Goal: Transaction & Acquisition: Obtain resource

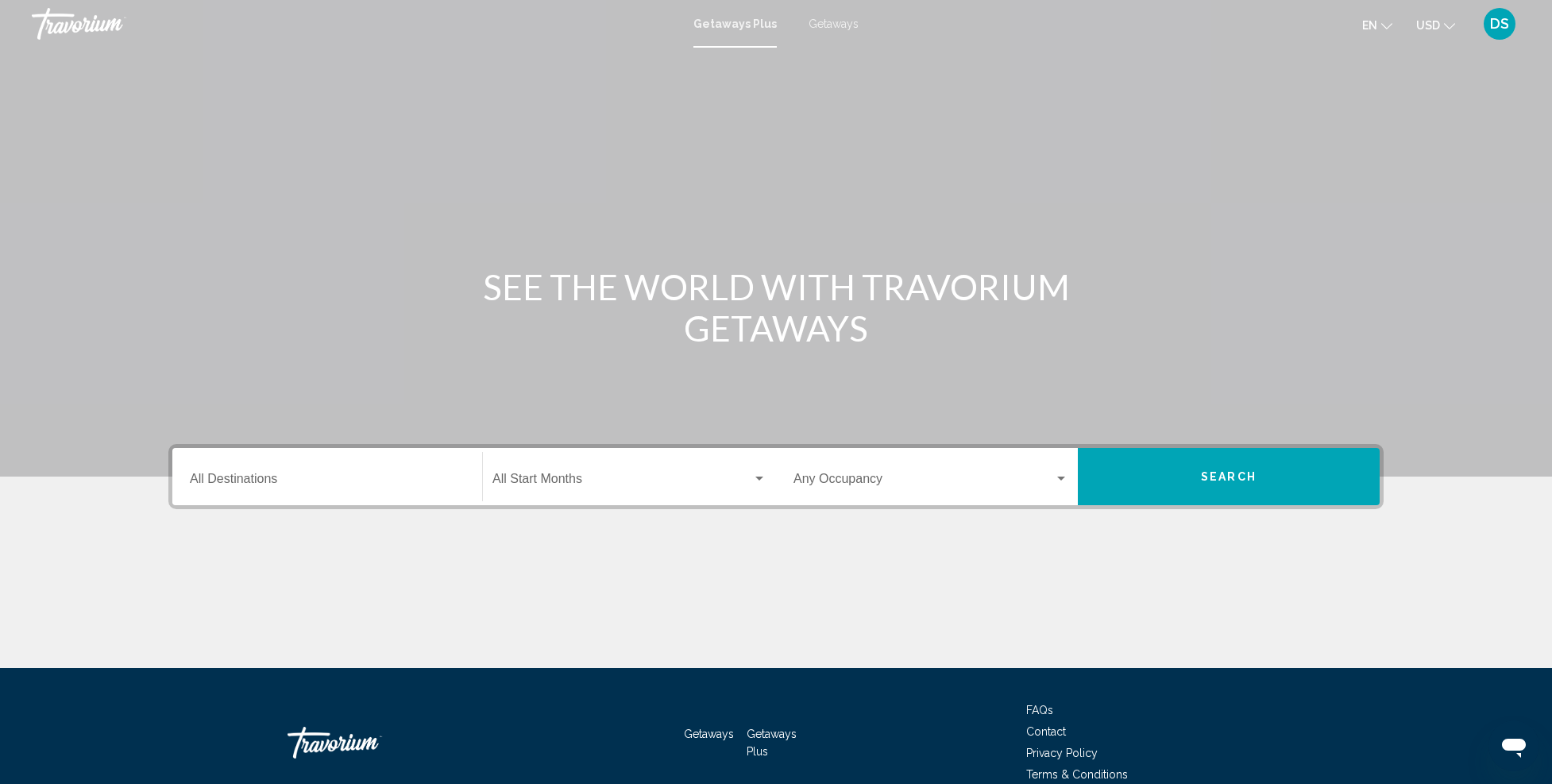
click at [359, 475] on input "Destination All Destinations" at bounding box center [327, 482] width 275 height 15
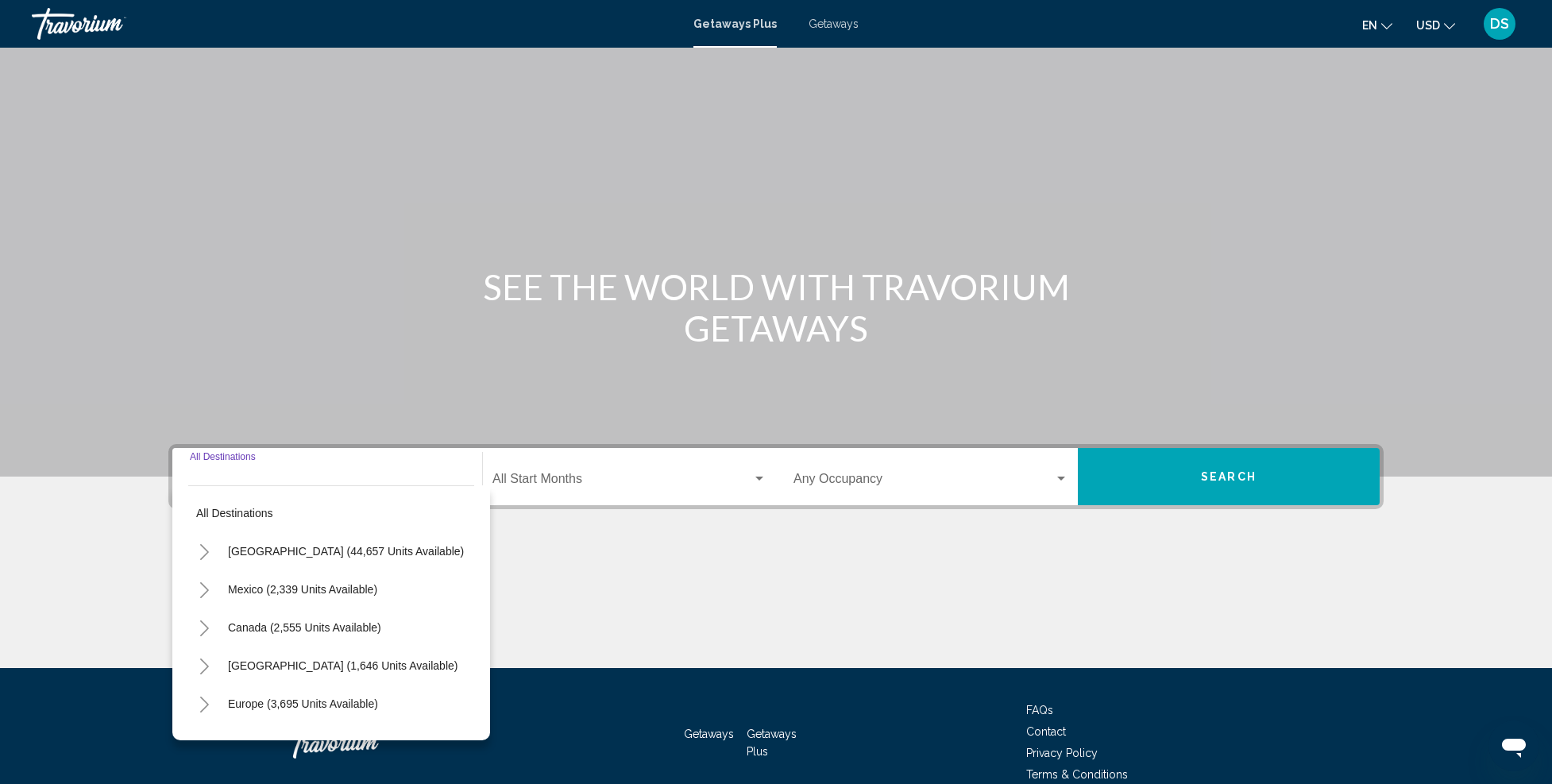
scroll to position [78, 0]
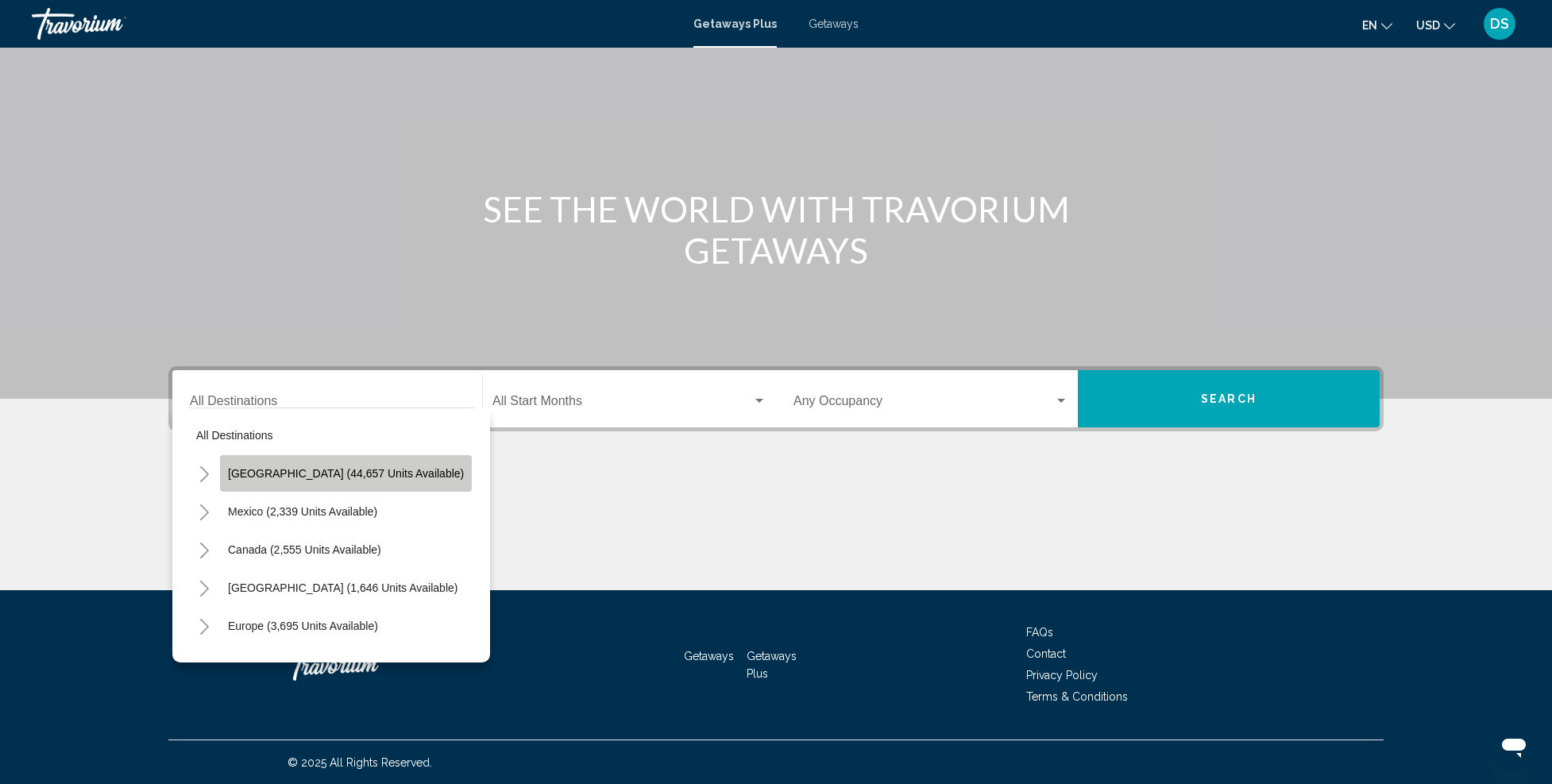
click at [352, 469] on span "[GEOGRAPHIC_DATA] (44,657 units available)" at bounding box center [346, 473] width 236 height 13
type input "**********"
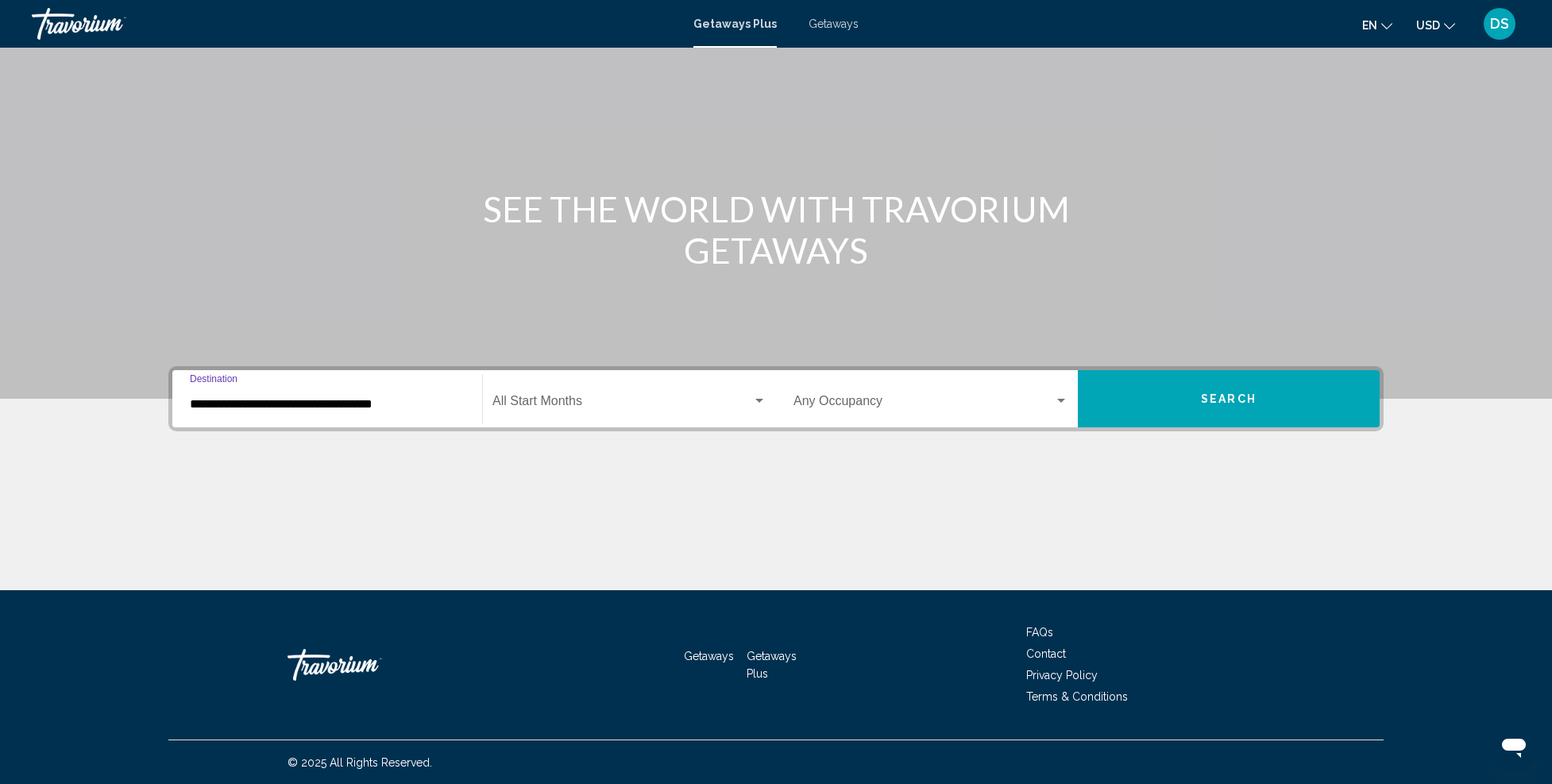
click at [752, 397] on div "Search widget" at bounding box center [759, 400] width 15 height 13
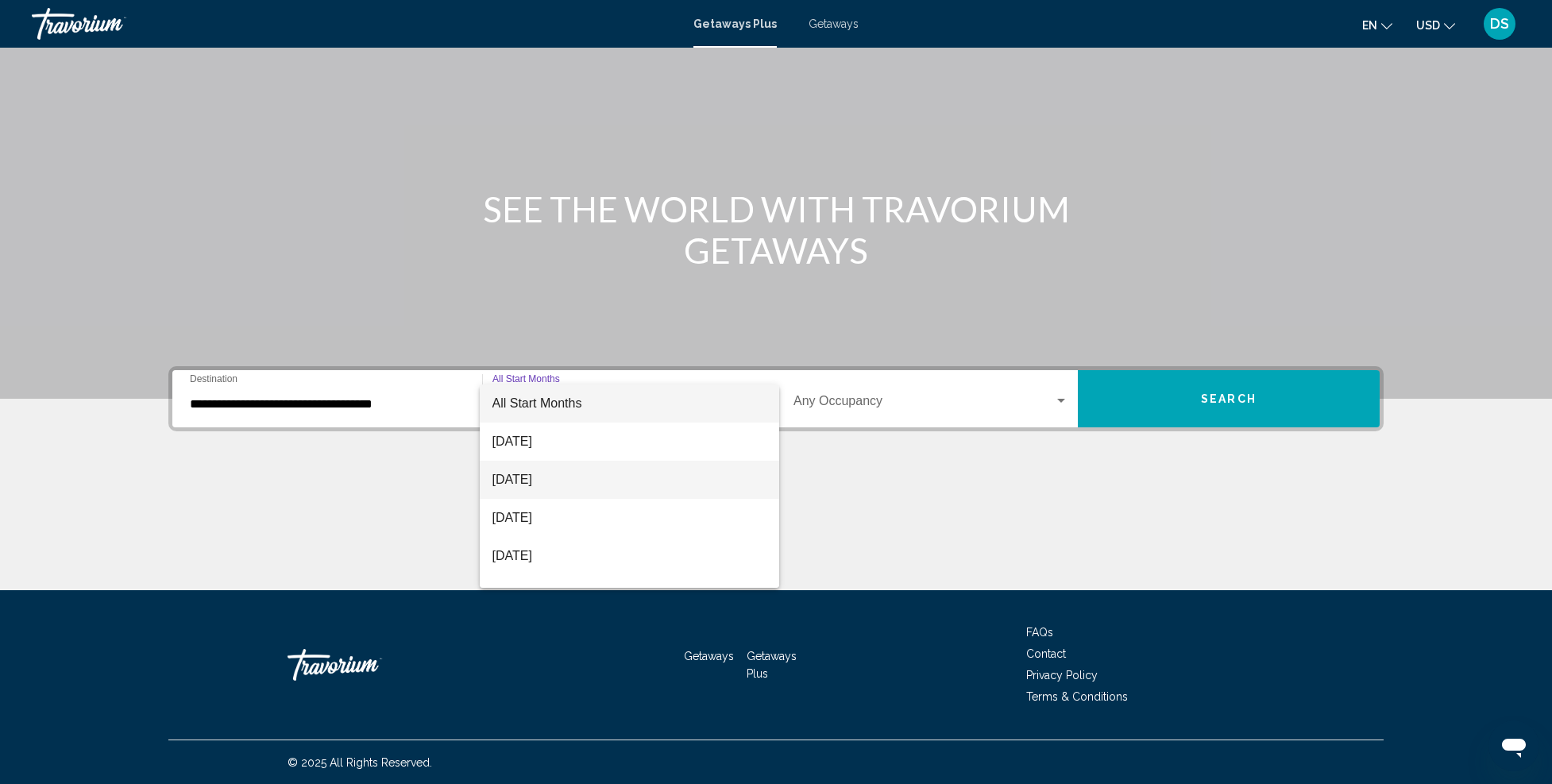
click at [581, 474] on span "[DATE]" at bounding box center [630, 480] width 275 height 38
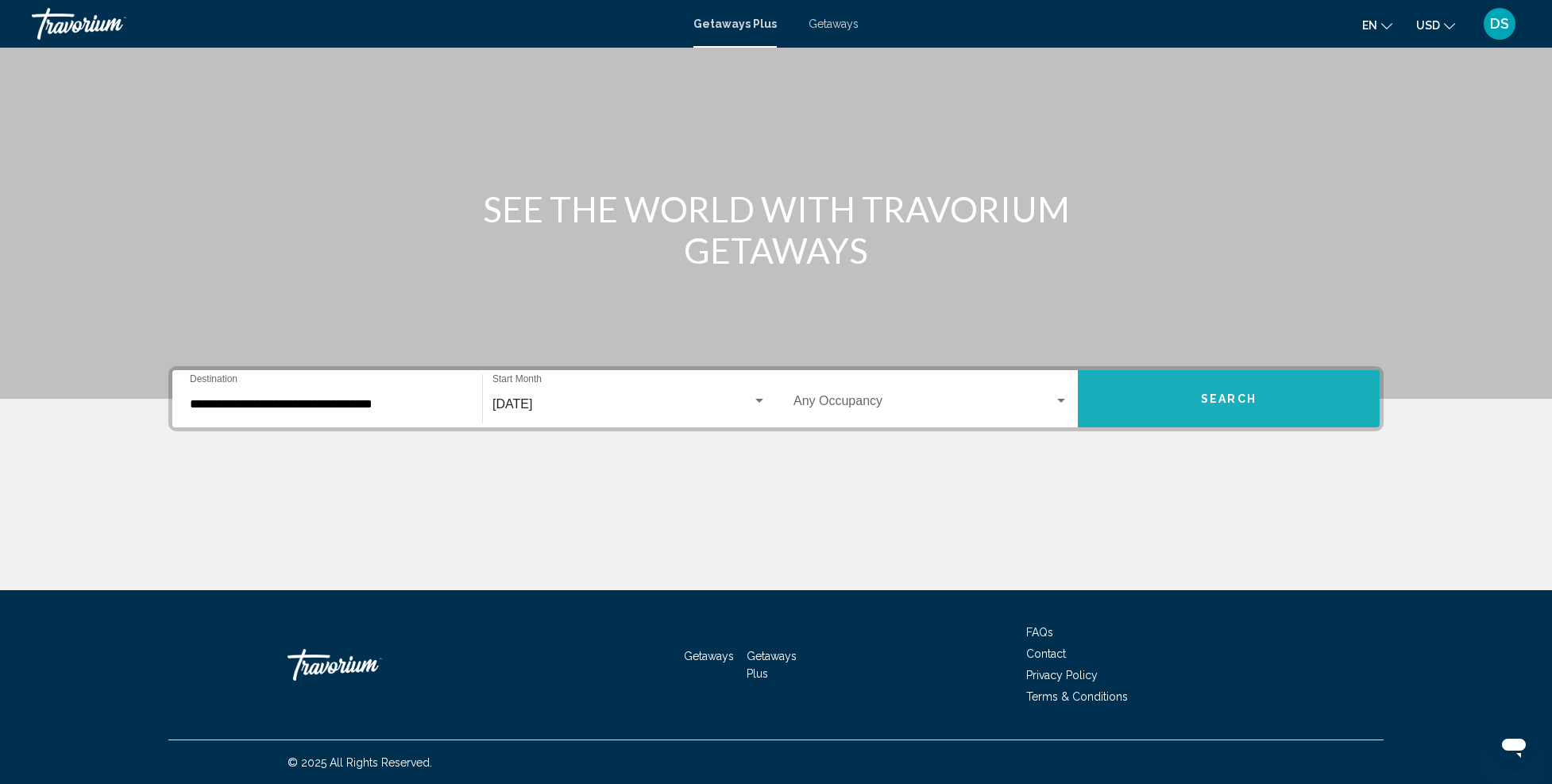
click at [1232, 403] on span "Search" at bounding box center [1229, 399] width 56 height 13
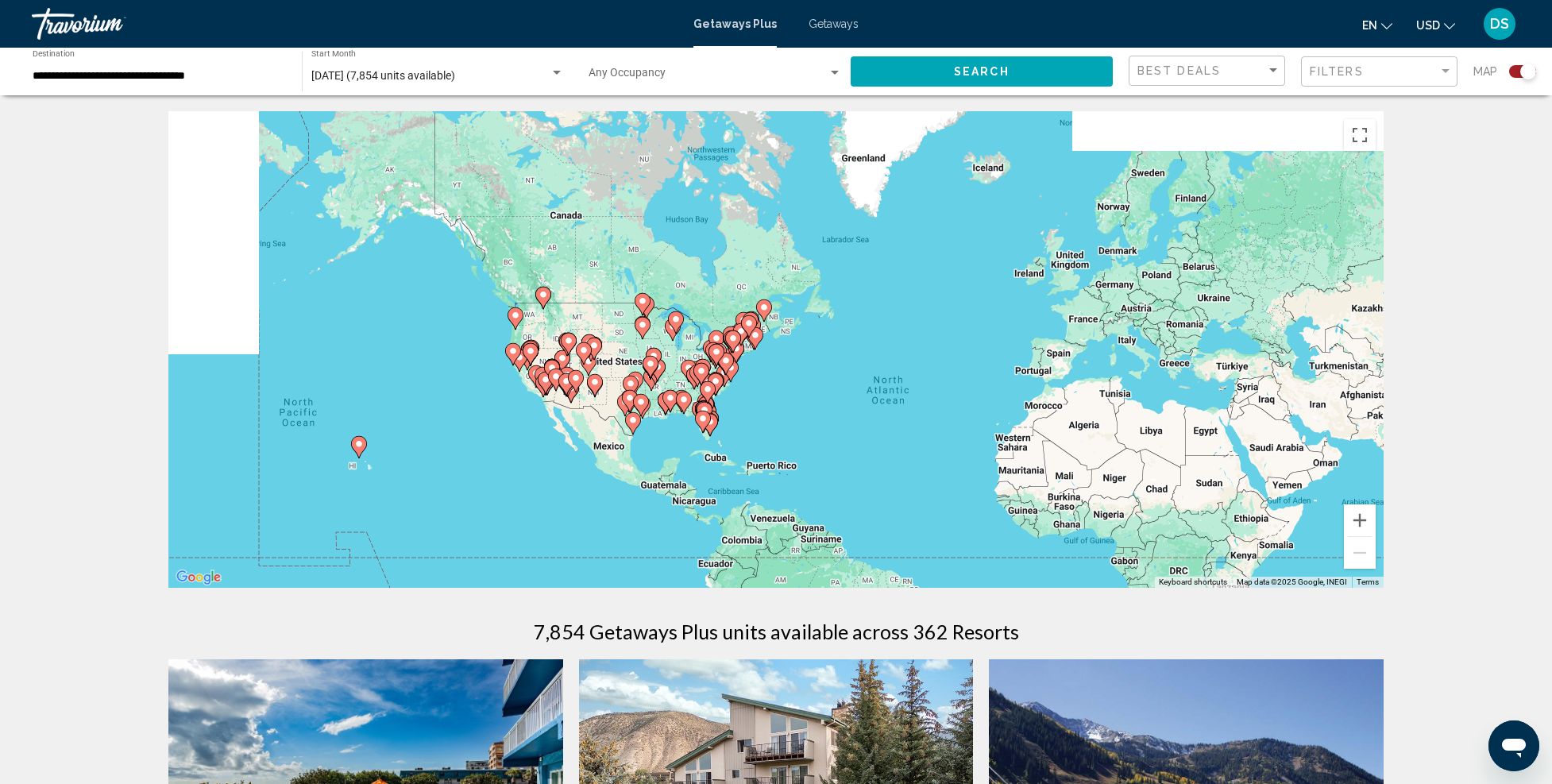
drag, startPoint x: 637, startPoint y: 343, endPoint x: 800, endPoint y: 408, distance: 175.5
click at [800, 408] on div "To activate drag with keyboard, press Alt + Enter. Once in keyboard drag state,…" at bounding box center [776, 349] width 1215 height 477
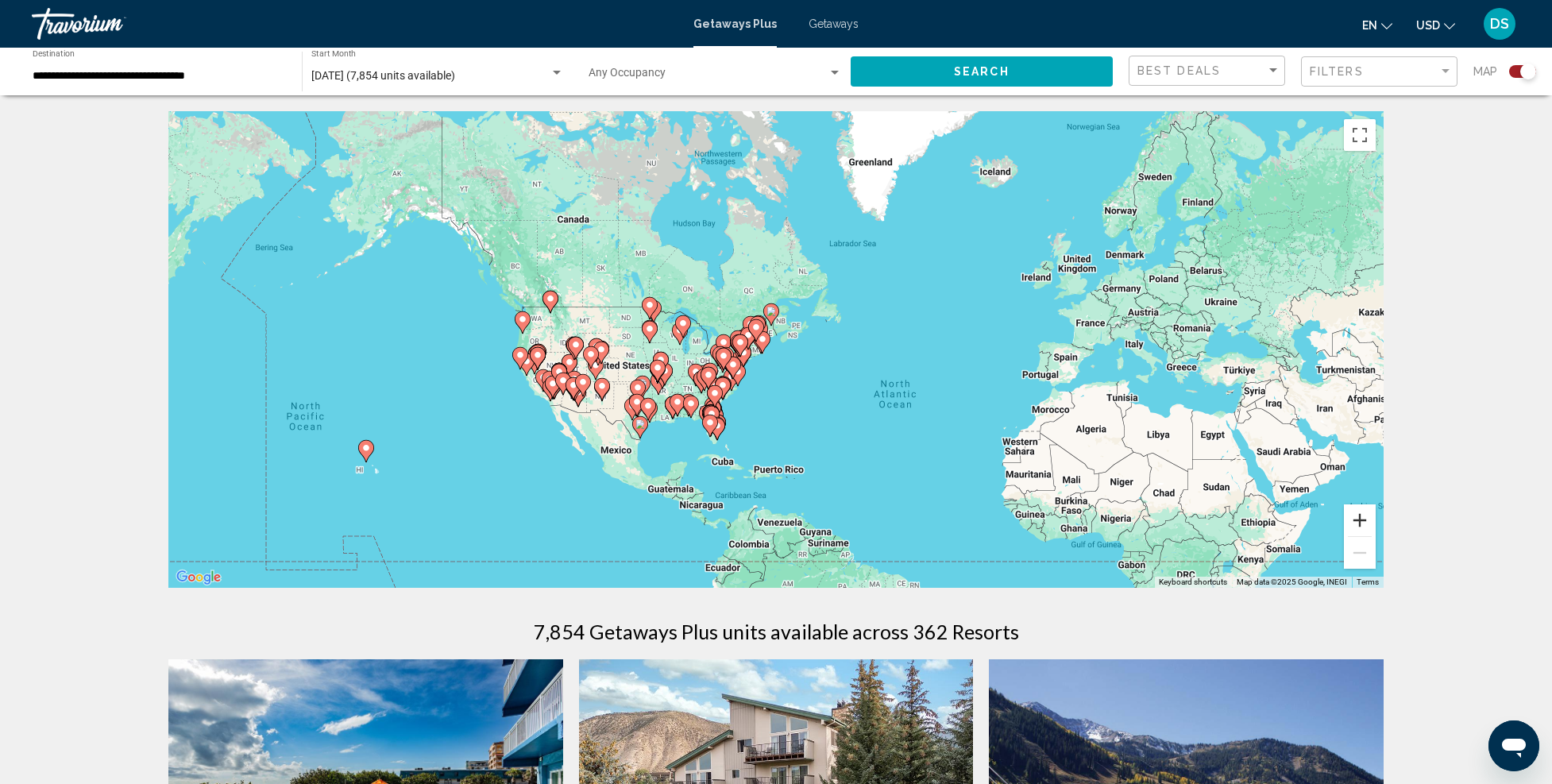
click at [1367, 512] on button "Zoom in" at bounding box center [1360, 520] width 31 height 31
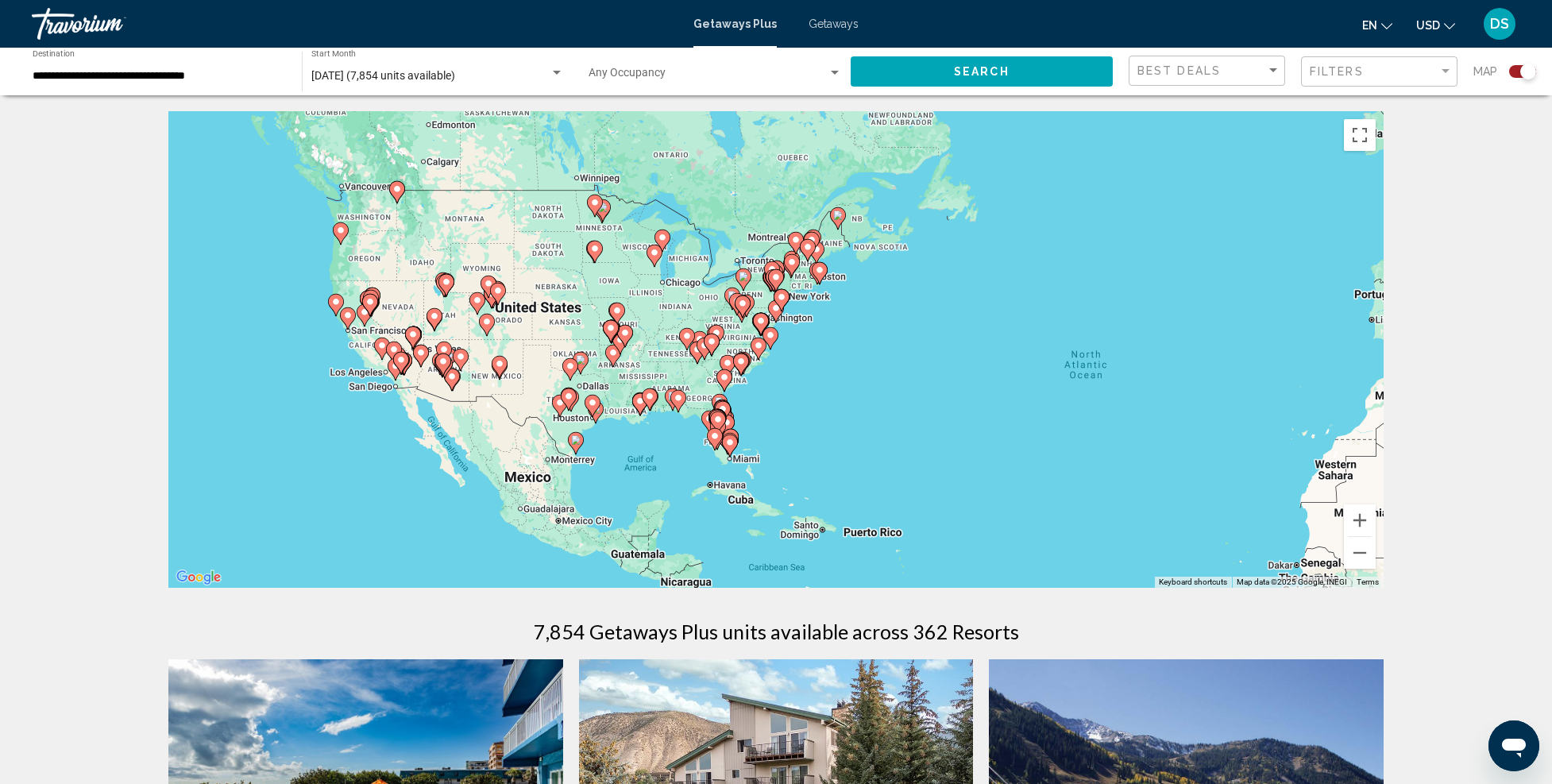
drag, startPoint x: 841, startPoint y: 457, endPoint x: 888, endPoint y: 407, distance: 68.6
click at [888, 407] on div "To activate drag with keyboard, press Alt + Enter. Once in keyboard drag state,…" at bounding box center [776, 349] width 1215 height 477
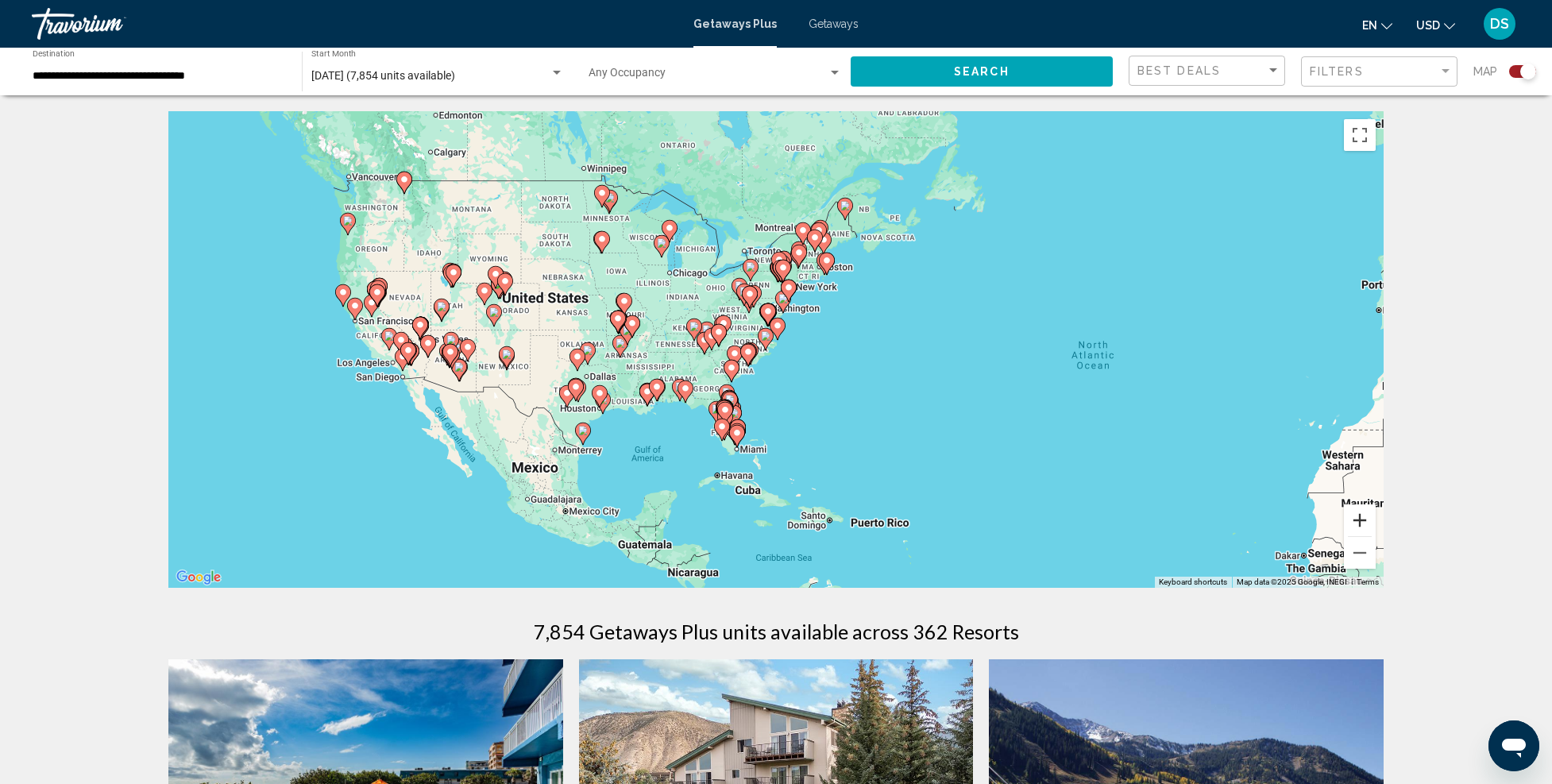
click at [1363, 520] on button "Zoom in" at bounding box center [1360, 520] width 31 height 31
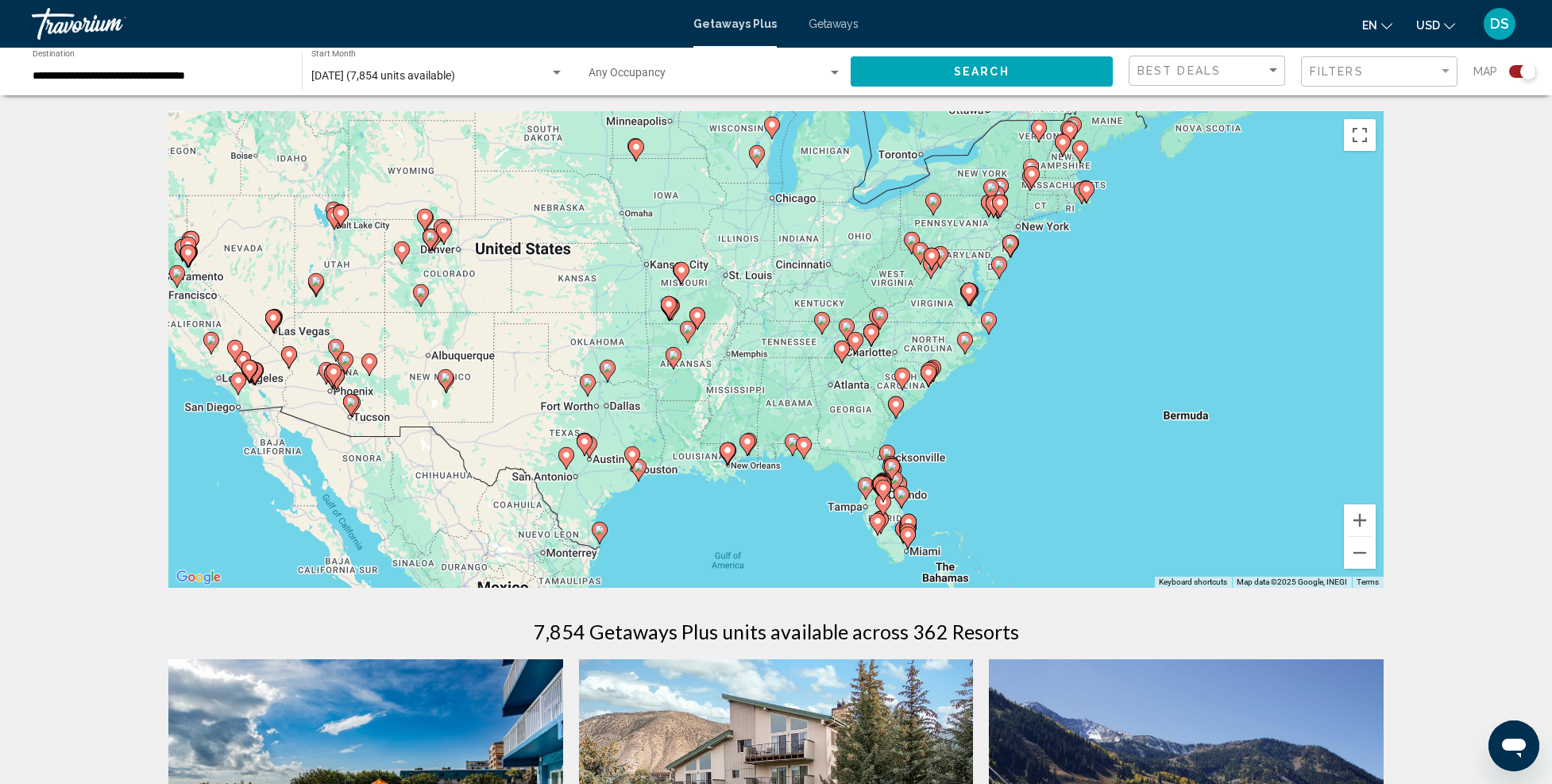
drag, startPoint x: 873, startPoint y: 410, endPoint x: 1084, endPoint y: 412, distance: 211.0
click at [1084, 412] on div "To activate drag with keyboard, press Alt + Enter. Once in keyboard drag state,…" at bounding box center [776, 349] width 1215 height 477
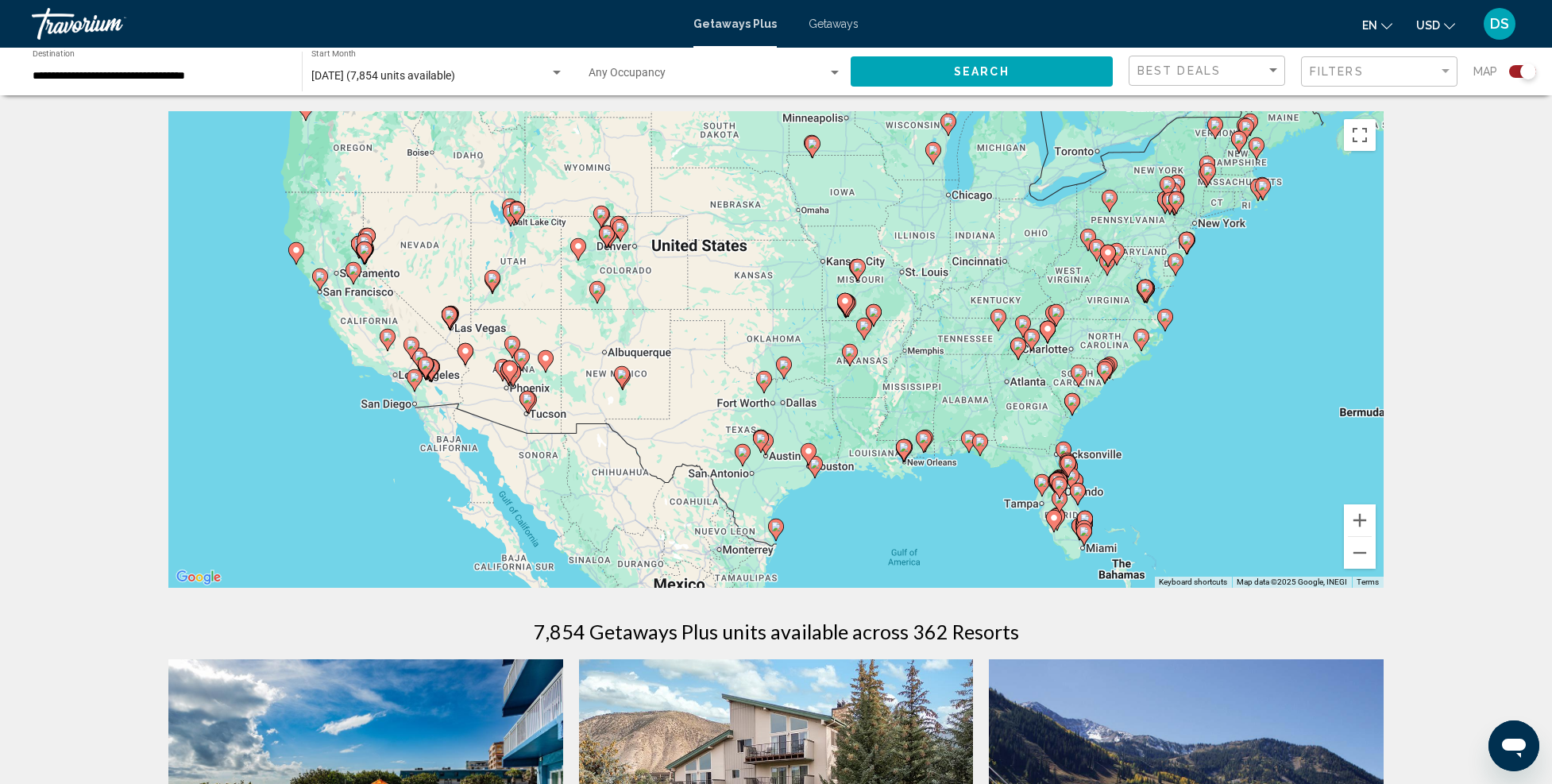
drag, startPoint x: 1041, startPoint y: 409, endPoint x: 1220, endPoint y: 406, distance: 179.0
click at [1220, 406] on div "To activate drag with keyboard, press Alt + Enter. Once in keyboard drag state,…" at bounding box center [776, 349] width 1215 height 477
click at [1358, 520] on button "Zoom in" at bounding box center [1360, 520] width 31 height 31
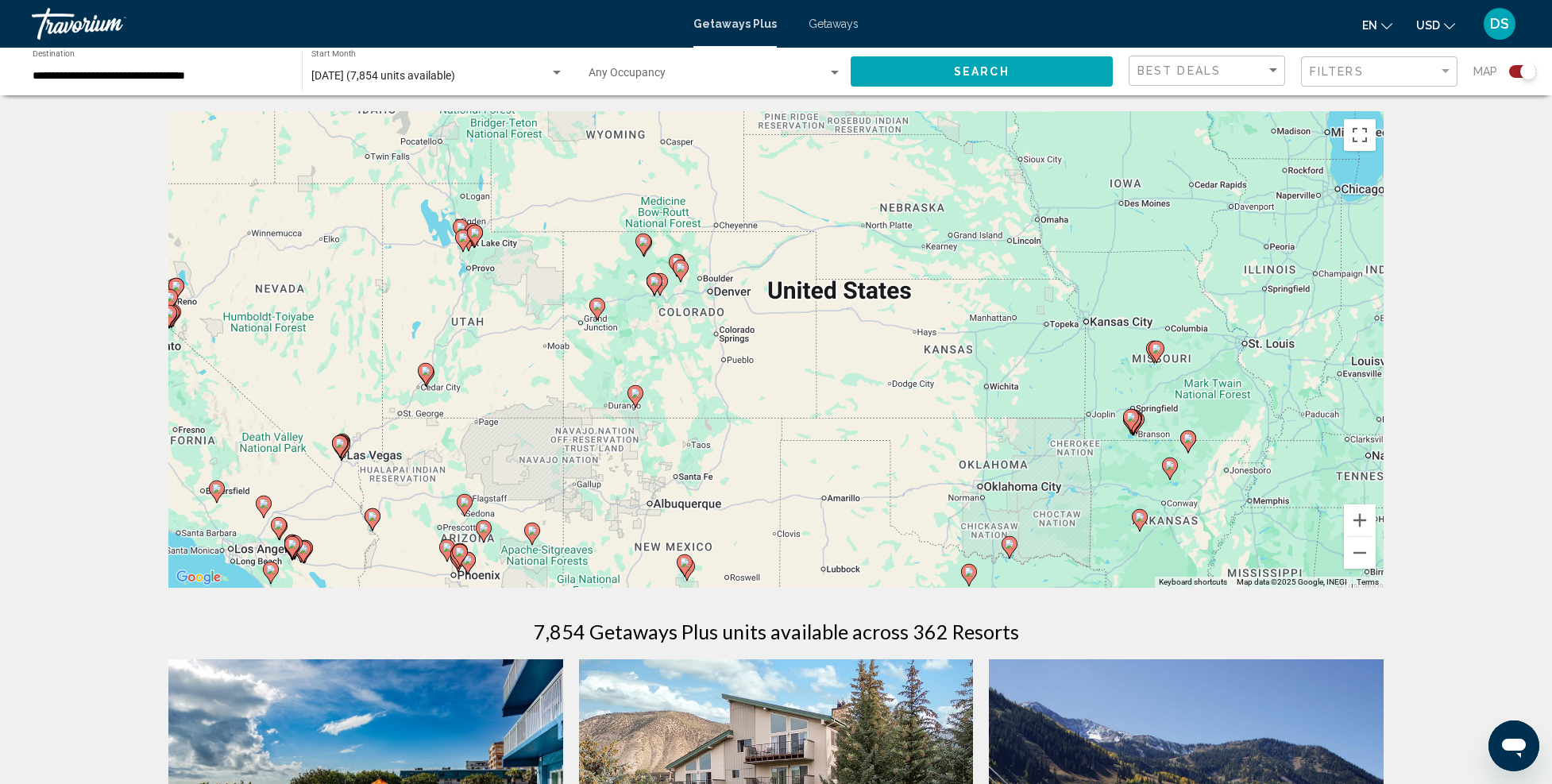
drag, startPoint x: 595, startPoint y: 290, endPoint x: 814, endPoint y: 439, distance: 264.9
click at [814, 439] on div "To activate drag with keyboard, press Alt + Enter. Once in keyboard drag state,…" at bounding box center [776, 349] width 1215 height 477
click at [1363, 519] on button "Zoom in" at bounding box center [1360, 520] width 31 height 31
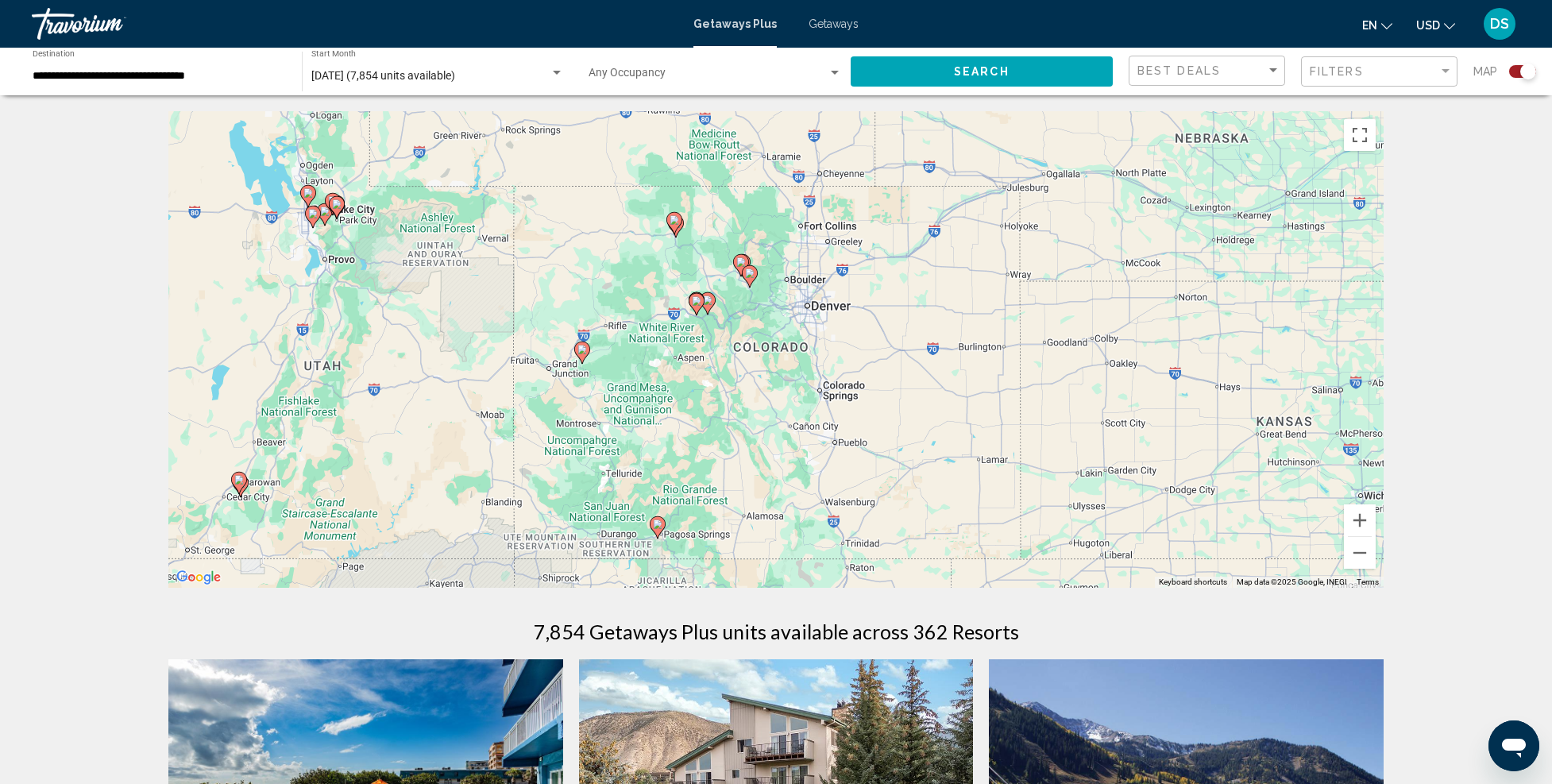
drag, startPoint x: 686, startPoint y: 343, endPoint x: 850, endPoint y: 414, distance: 178.7
click at [850, 414] on div "To activate drag with keyboard, press Alt + Enter. Once in keyboard drag state,…" at bounding box center [776, 349] width 1215 height 477
click at [654, 530] on icon "Main content" at bounding box center [657, 527] width 15 height 21
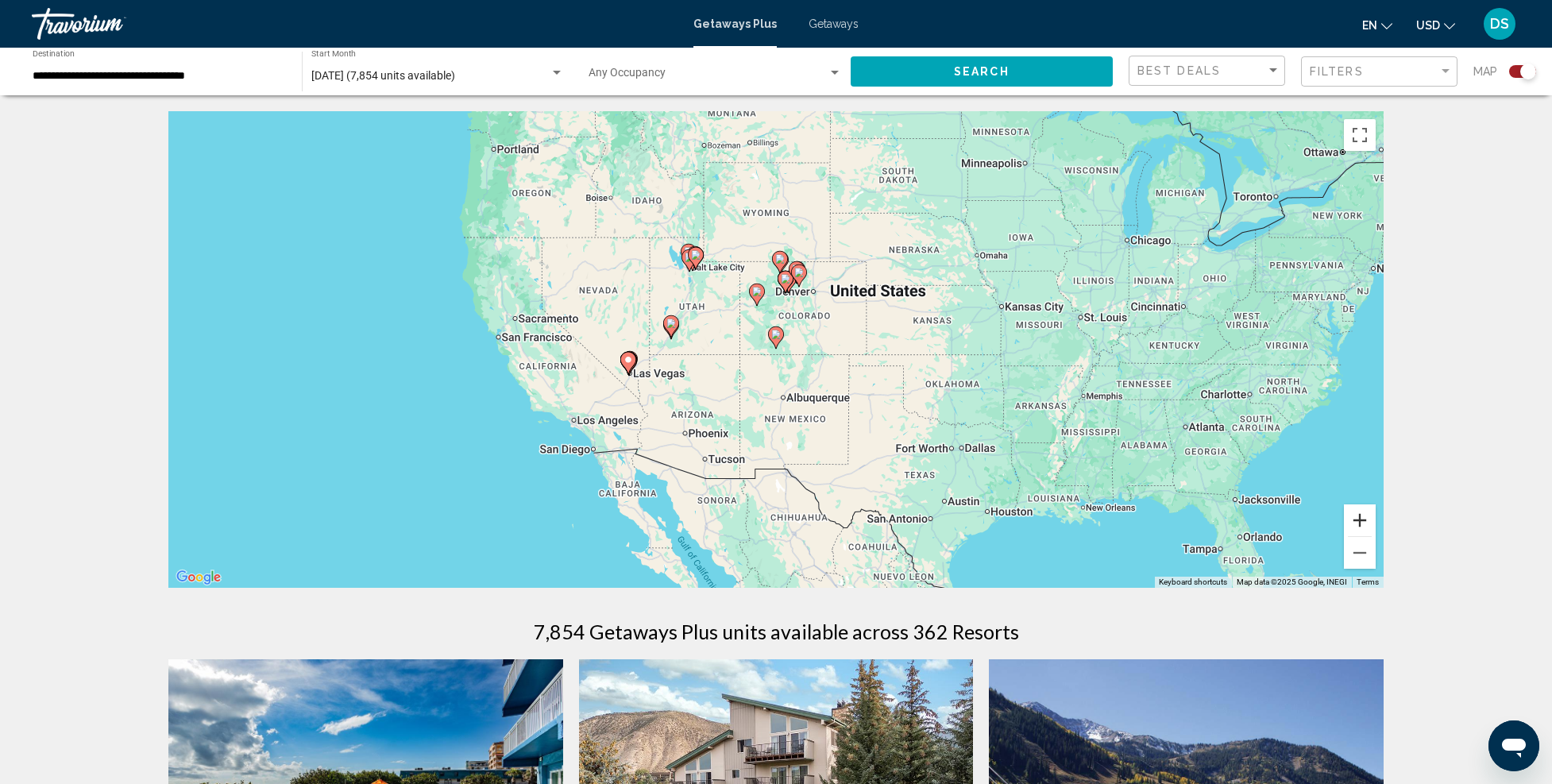
click at [1366, 522] on button "Zoom in" at bounding box center [1360, 520] width 31 height 31
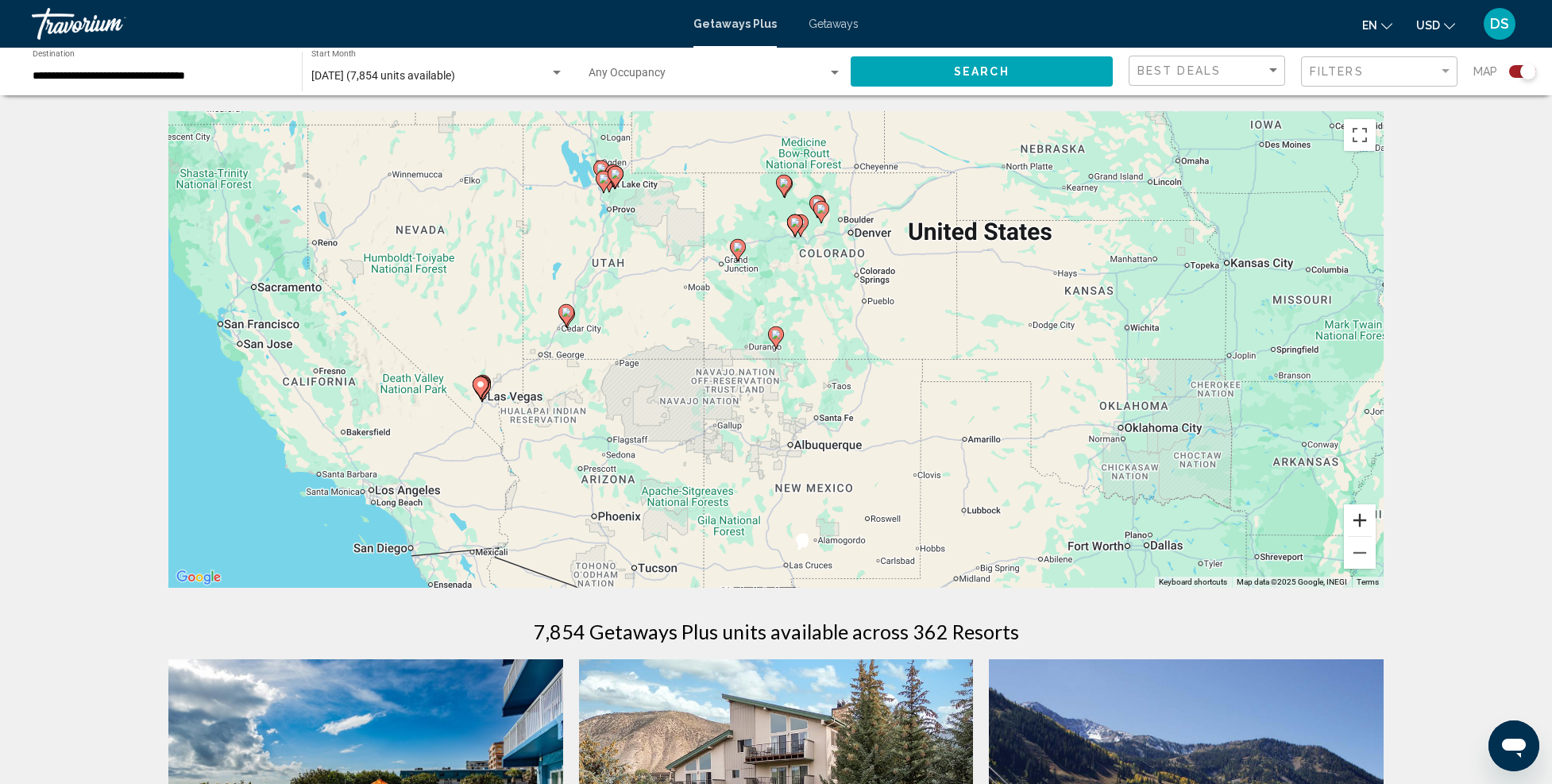
click at [1366, 522] on button "Zoom in" at bounding box center [1360, 520] width 31 height 31
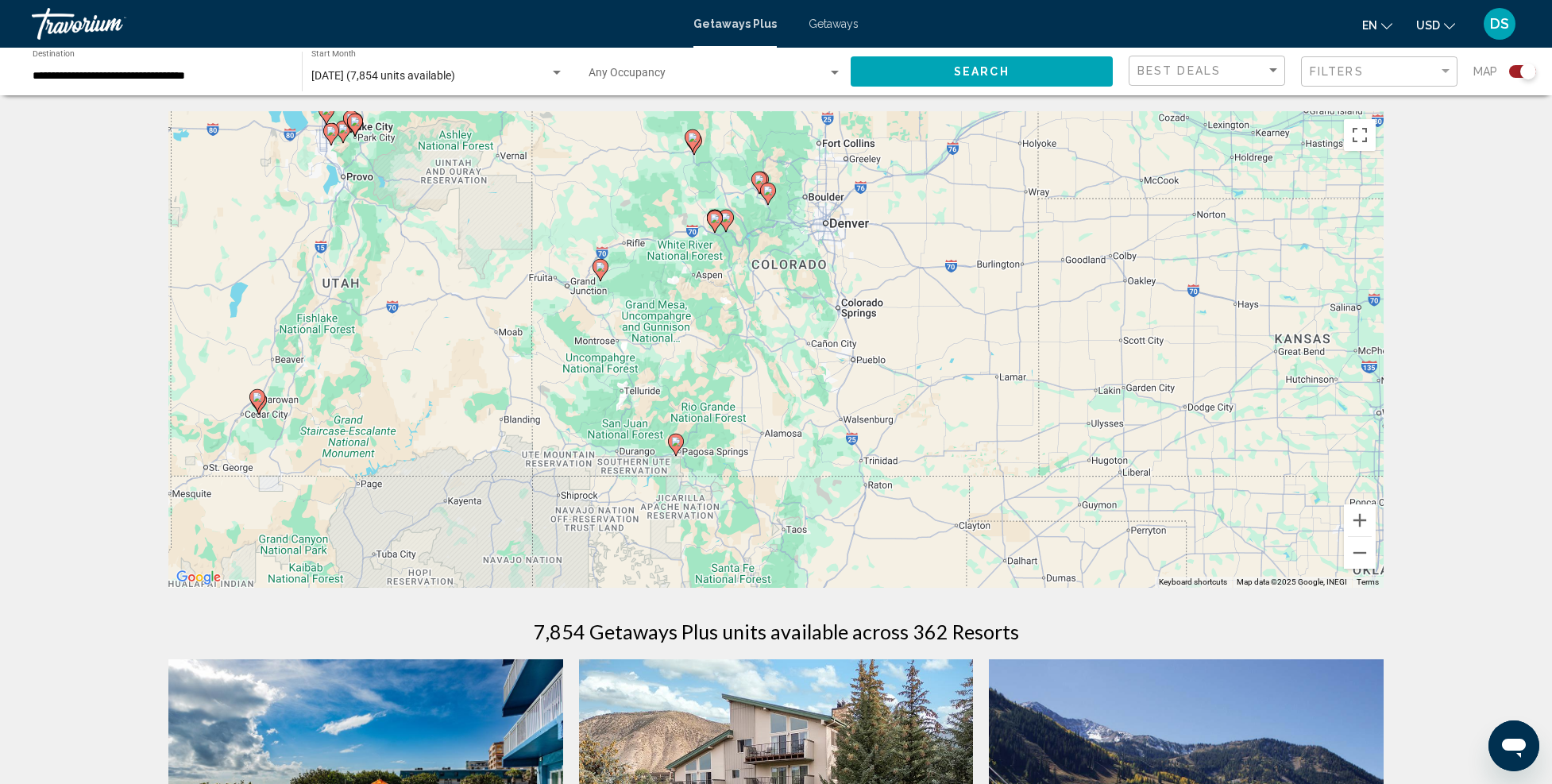
drag, startPoint x: 895, startPoint y: 298, endPoint x: 792, endPoint y: 408, distance: 150.7
click at [792, 408] on div "To activate drag with keyboard, press Alt + Enter. Once in keyboard drag state,…" at bounding box center [776, 349] width 1215 height 477
click at [671, 445] on icon "Main content" at bounding box center [676, 444] width 15 height 21
click at [676, 444] on image "Main content" at bounding box center [677, 441] width 10 height 10
type input "**********"
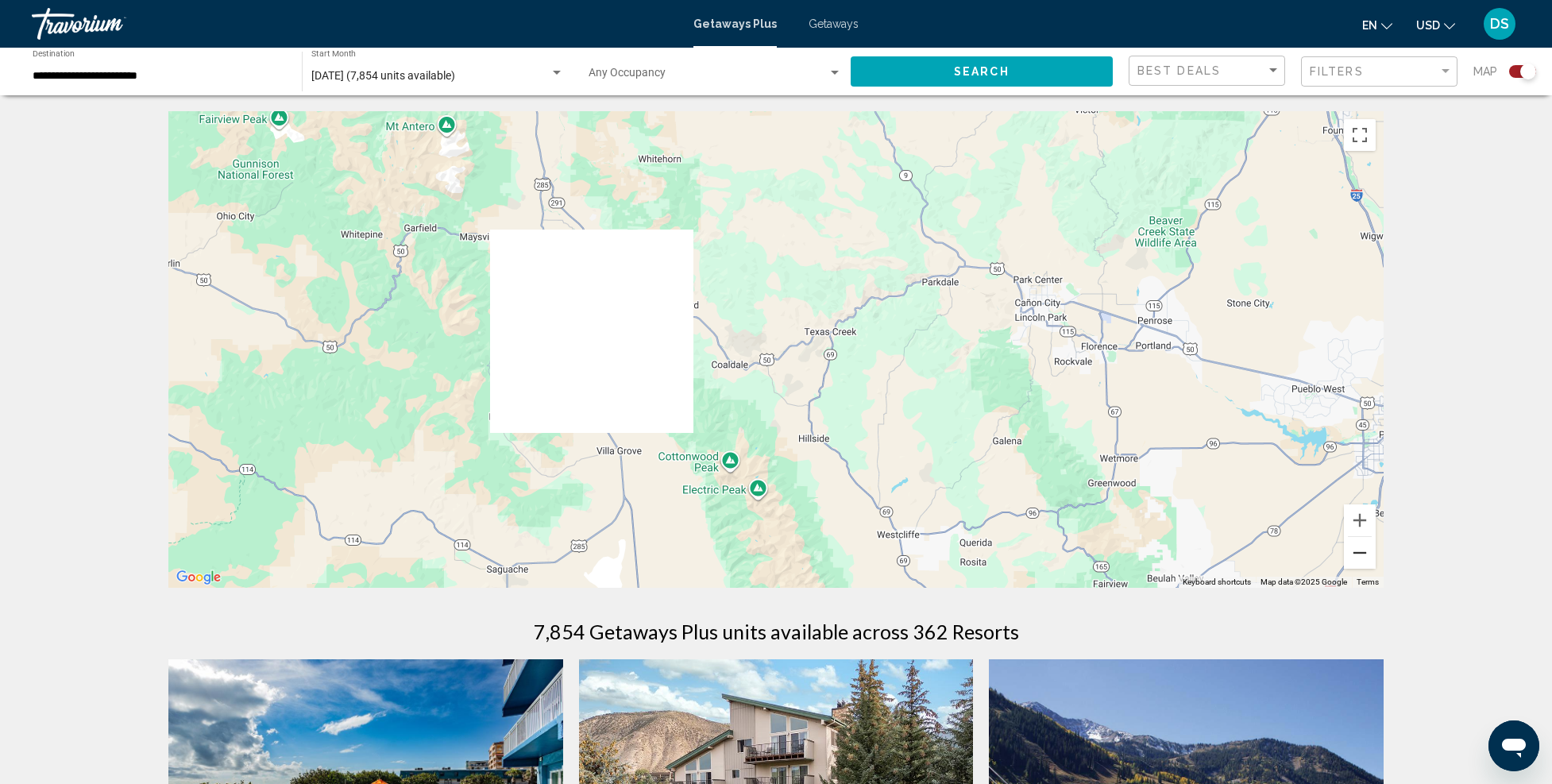
click at [1350, 553] on button "Zoom out" at bounding box center [1360, 552] width 31 height 31
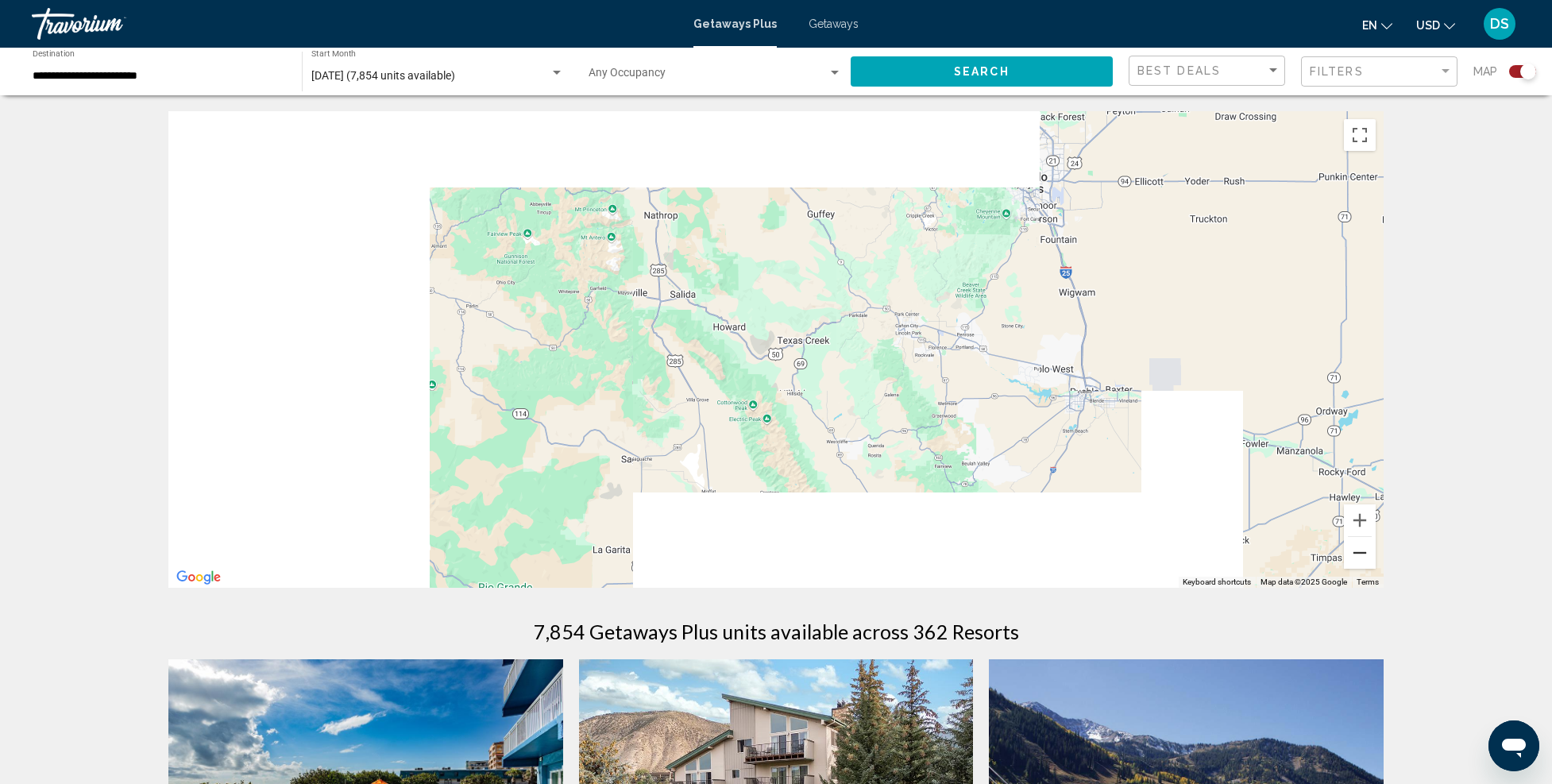
click at [1350, 553] on button "Zoom out" at bounding box center [1360, 552] width 31 height 31
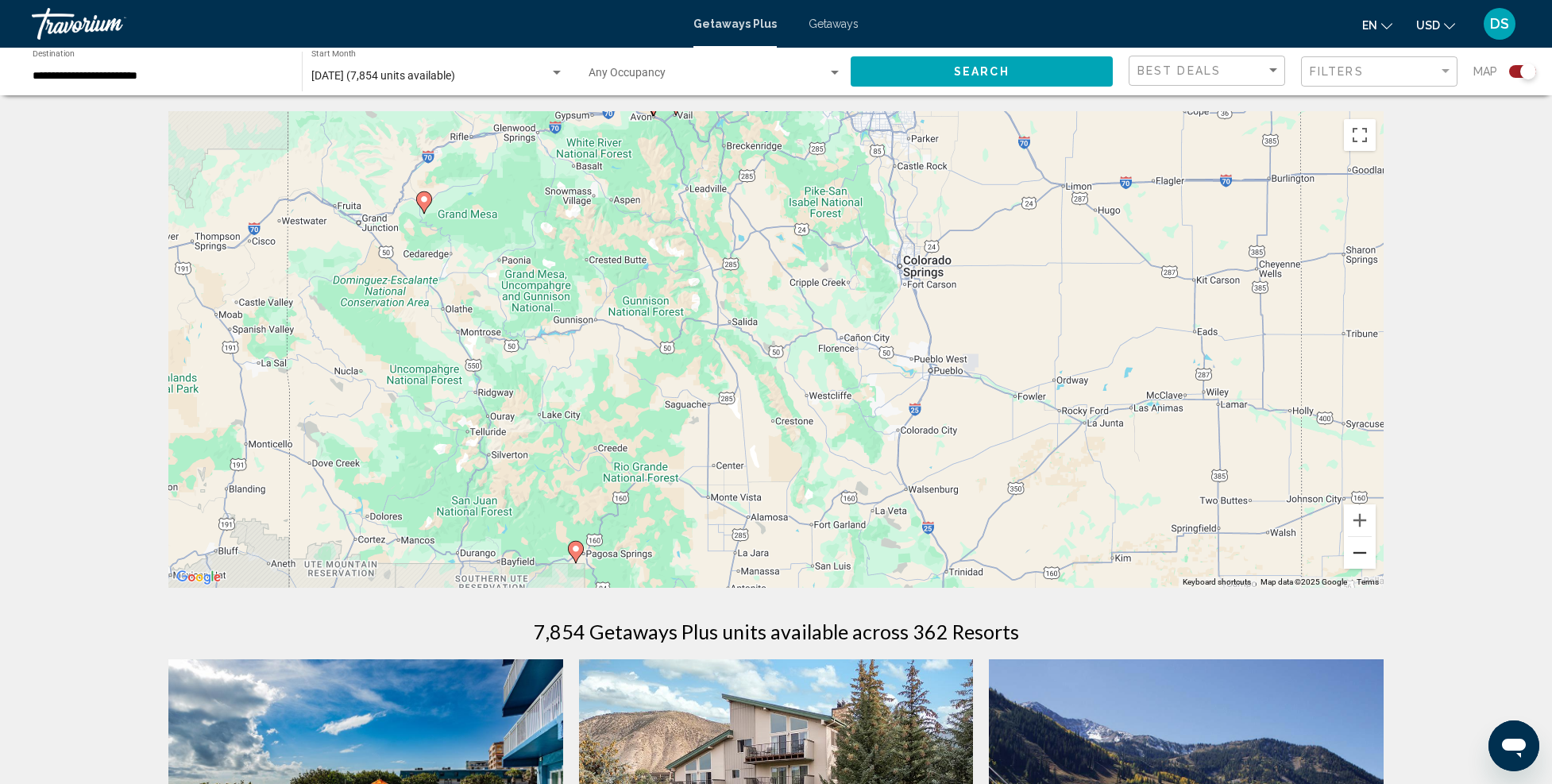
click at [1350, 553] on button "Zoom out" at bounding box center [1360, 552] width 31 height 31
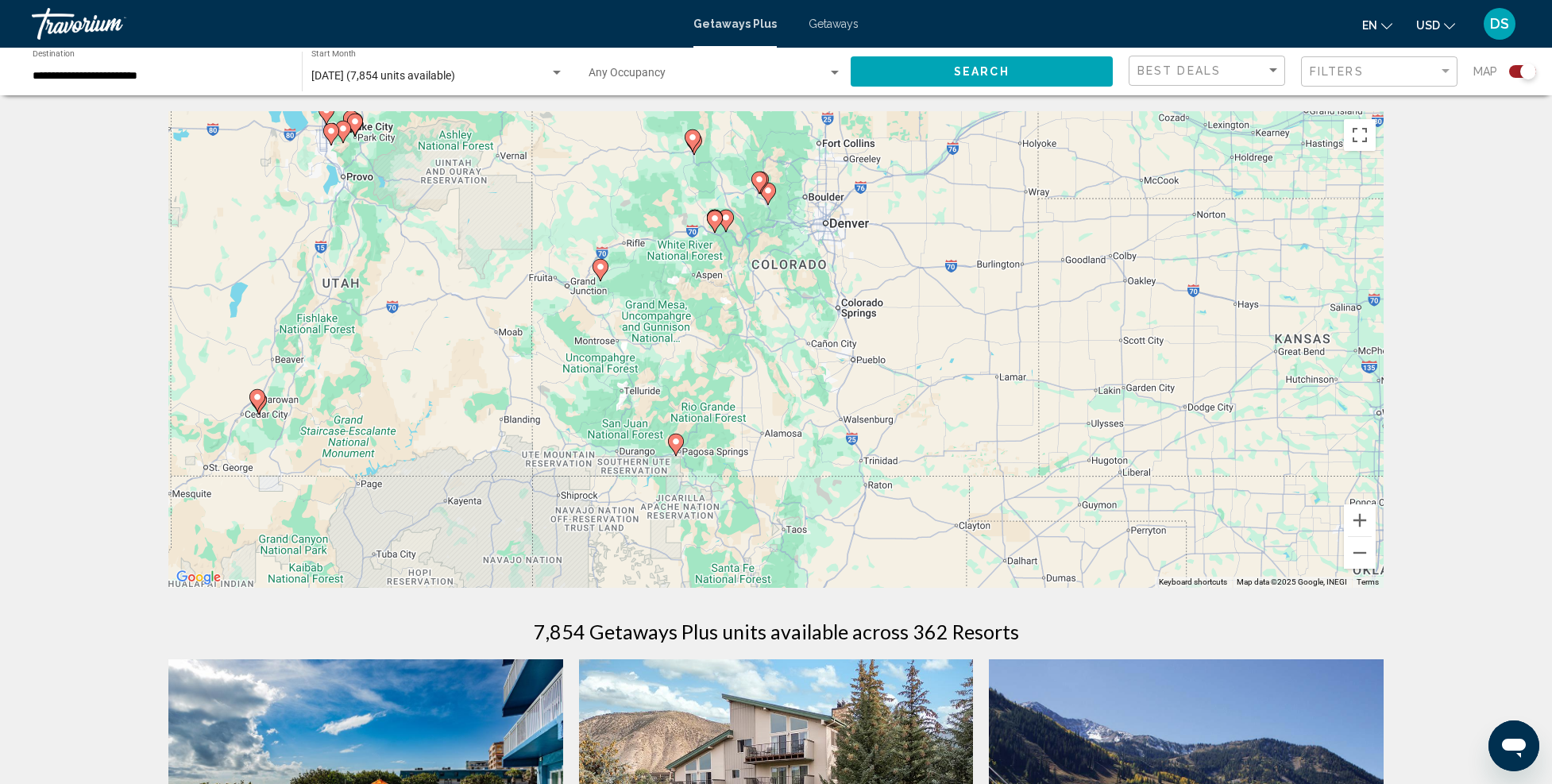
click at [682, 440] on icon "Main content" at bounding box center [676, 444] width 15 height 21
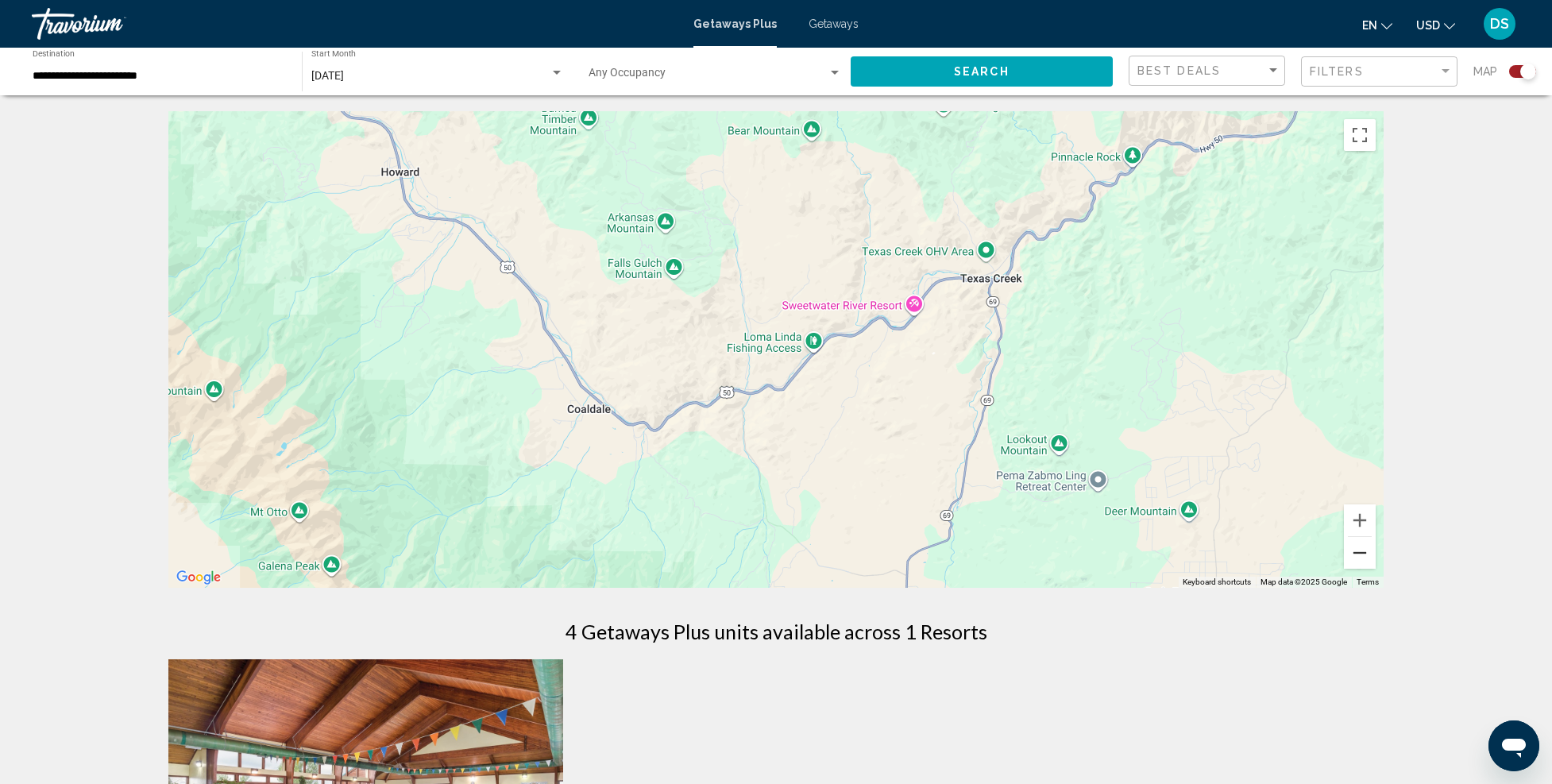
click at [1375, 553] on button "Zoom out" at bounding box center [1360, 552] width 31 height 31
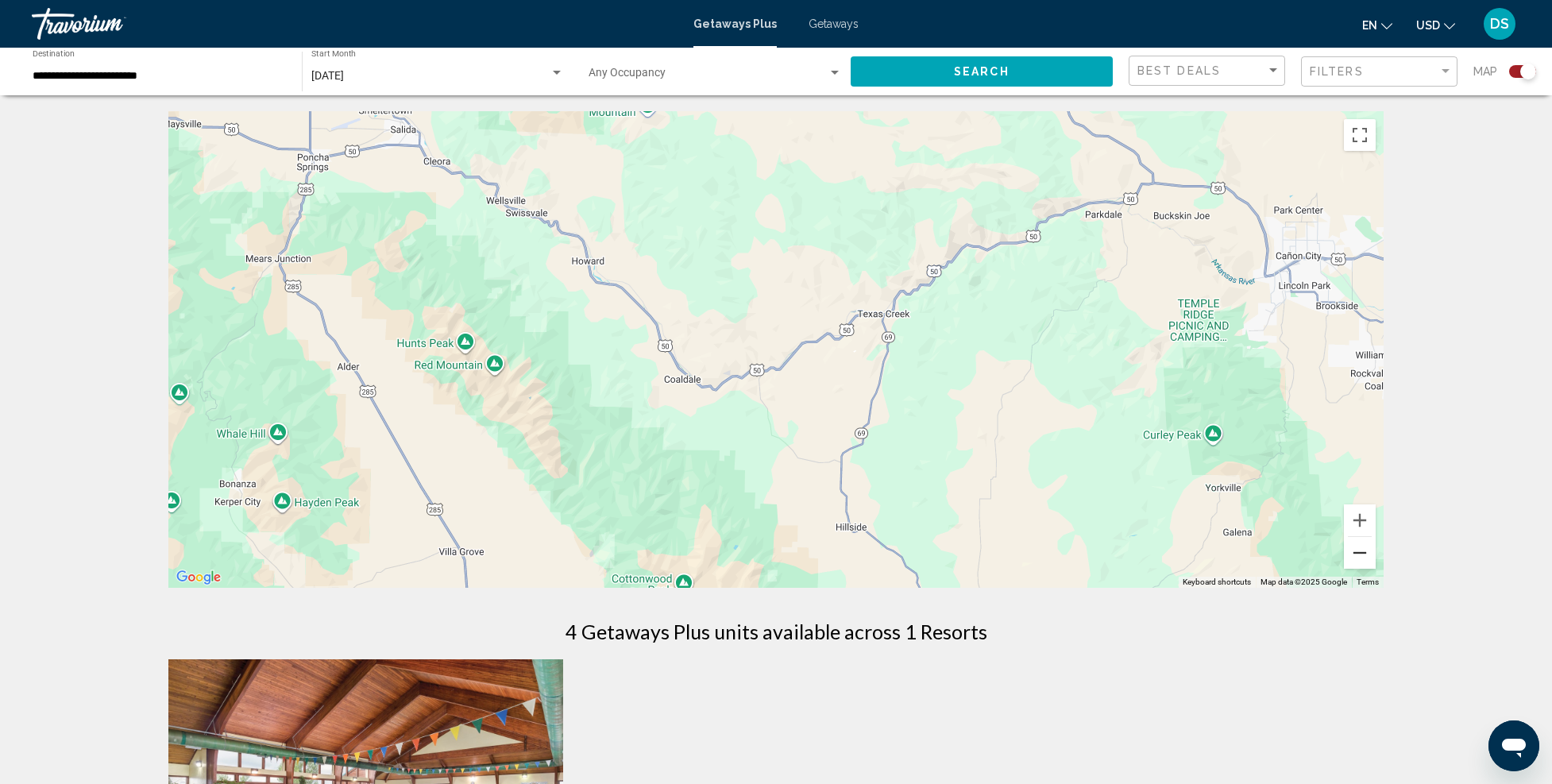
click at [1371, 553] on button "Zoom out" at bounding box center [1360, 552] width 31 height 31
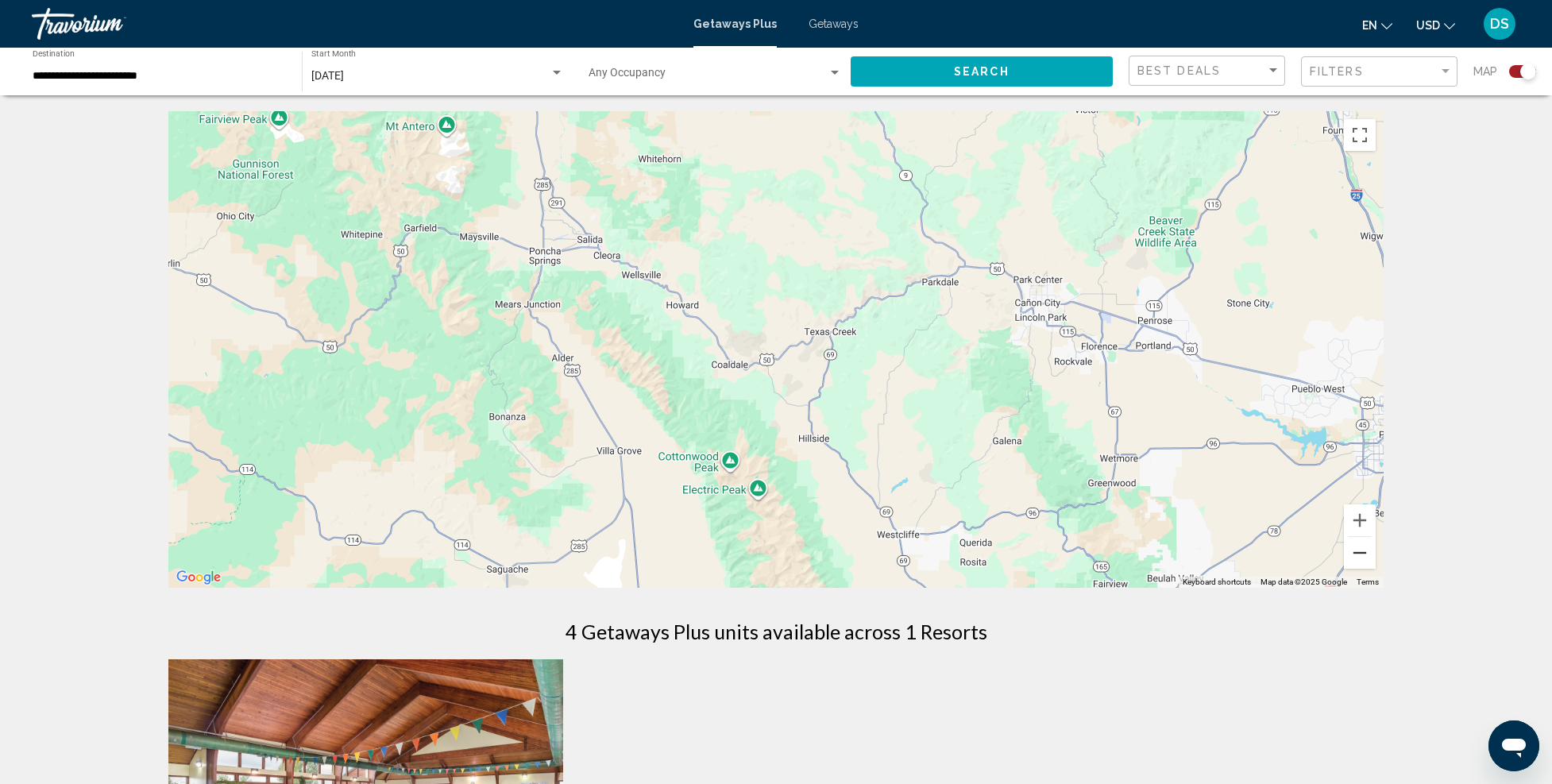
click at [1371, 553] on button "Zoom out" at bounding box center [1360, 552] width 31 height 31
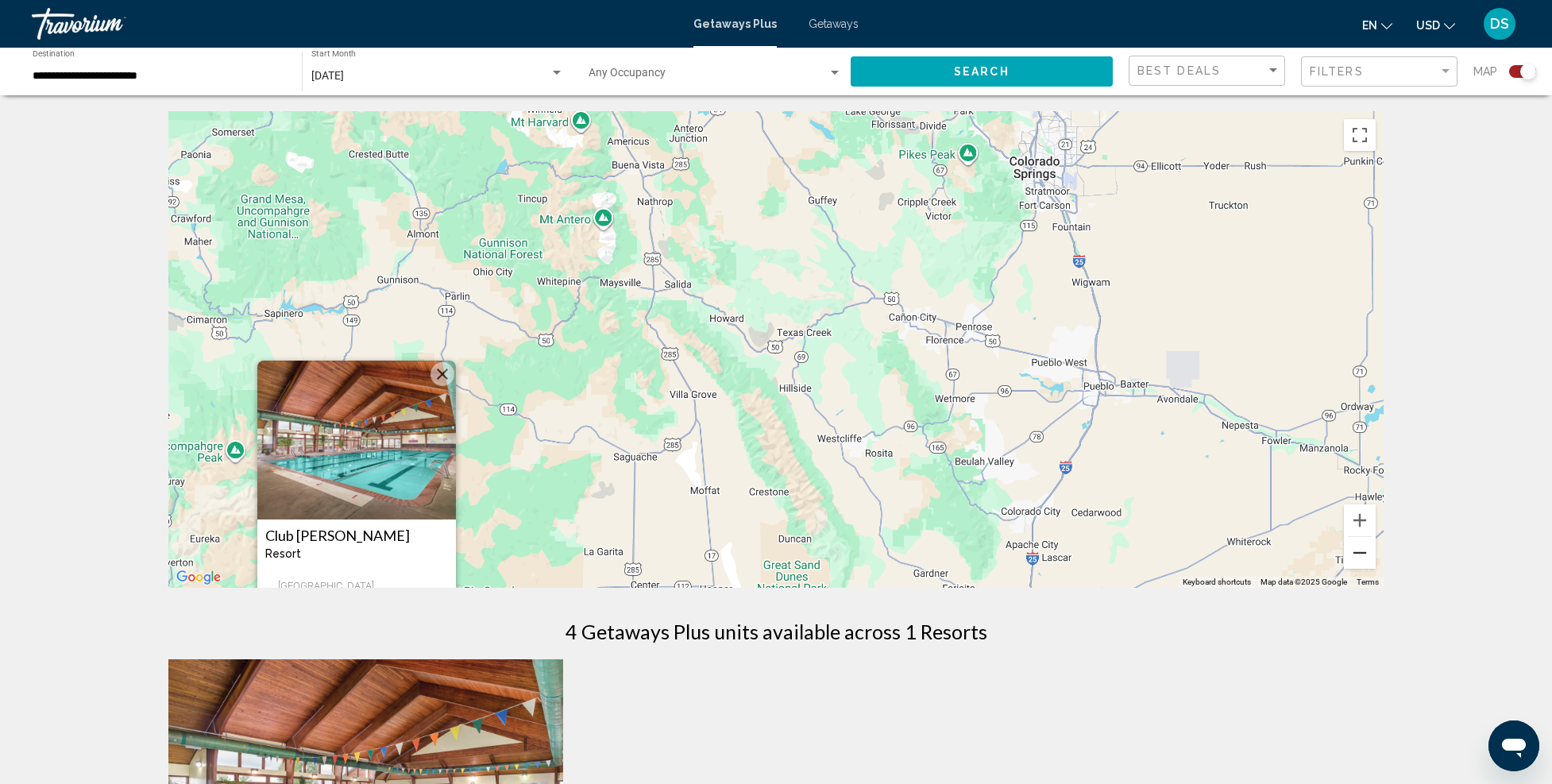
click at [1371, 553] on button "Zoom out" at bounding box center [1360, 552] width 31 height 31
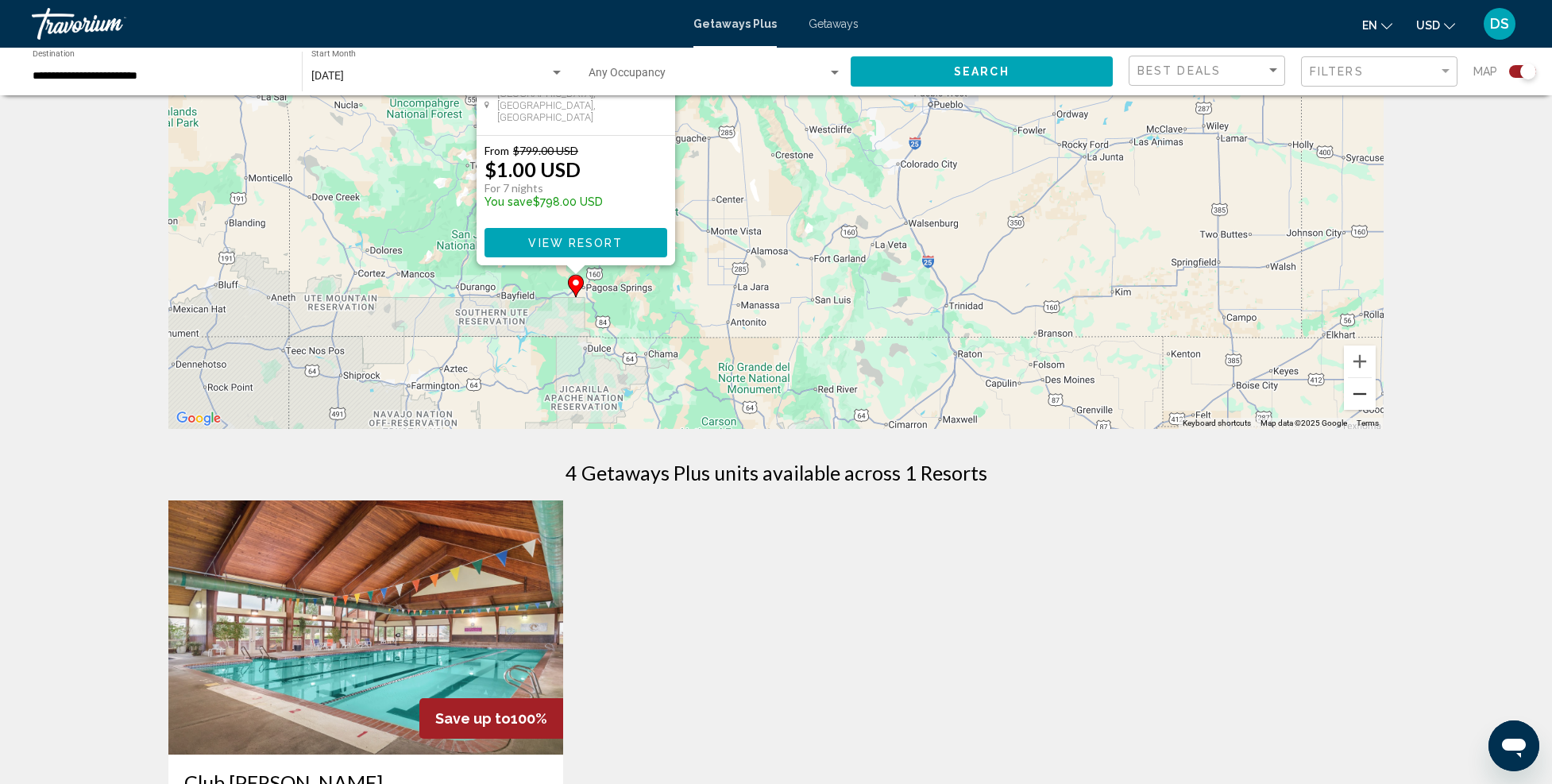
scroll to position [318, 0]
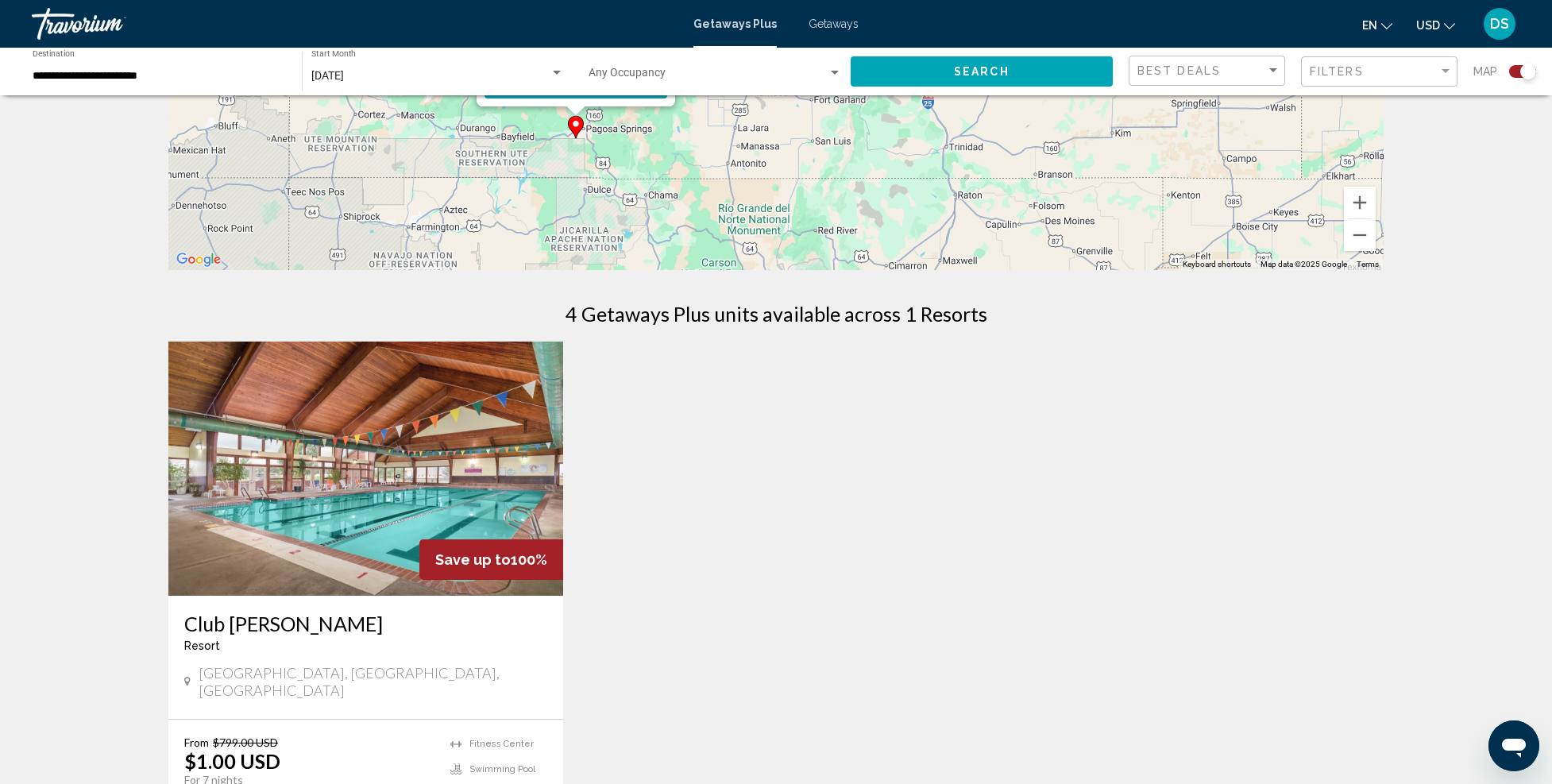
click at [349, 458] on img "Main content" at bounding box center [365, 469] width 395 height 254
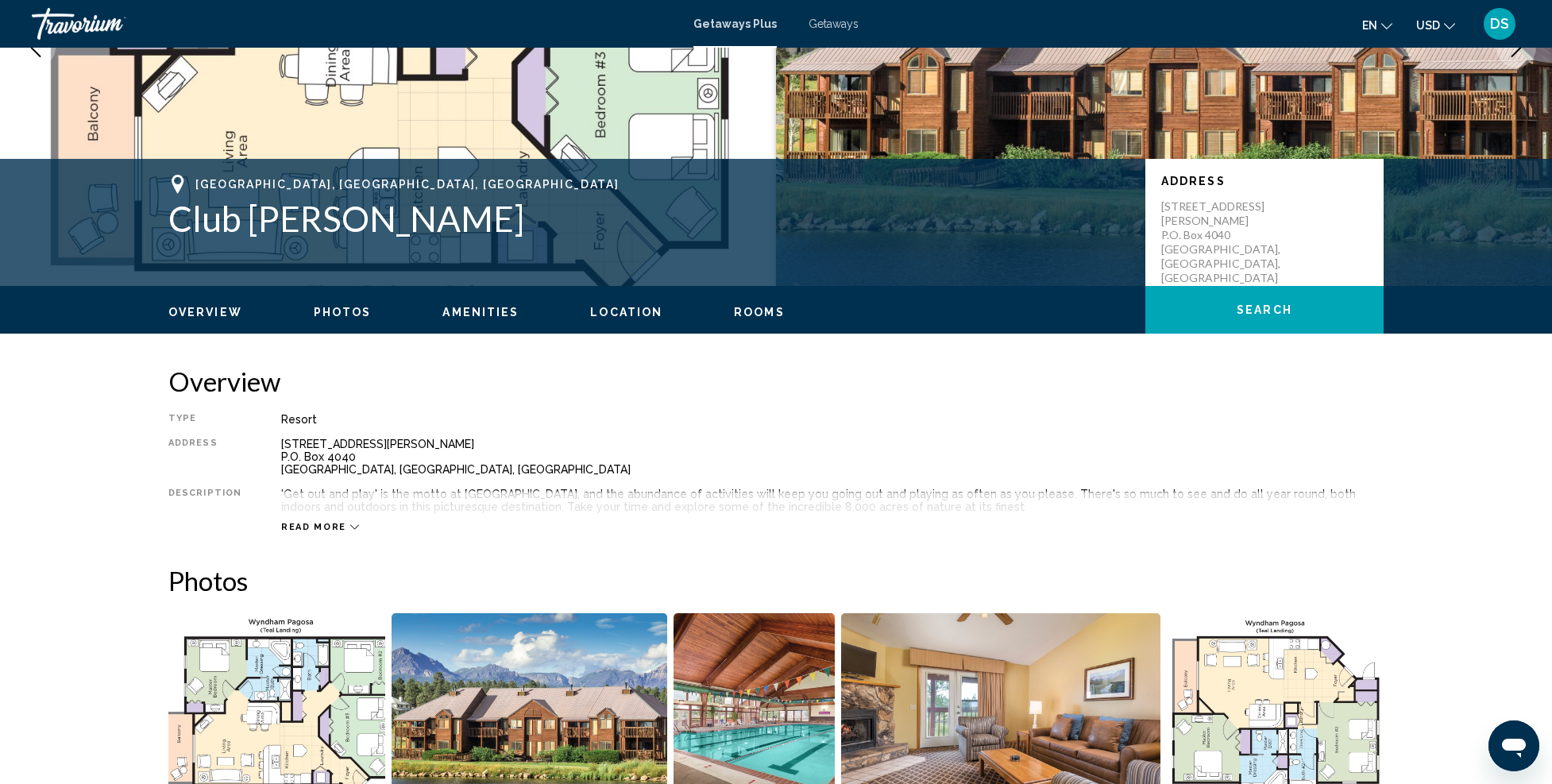
scroll to position [318, 0]
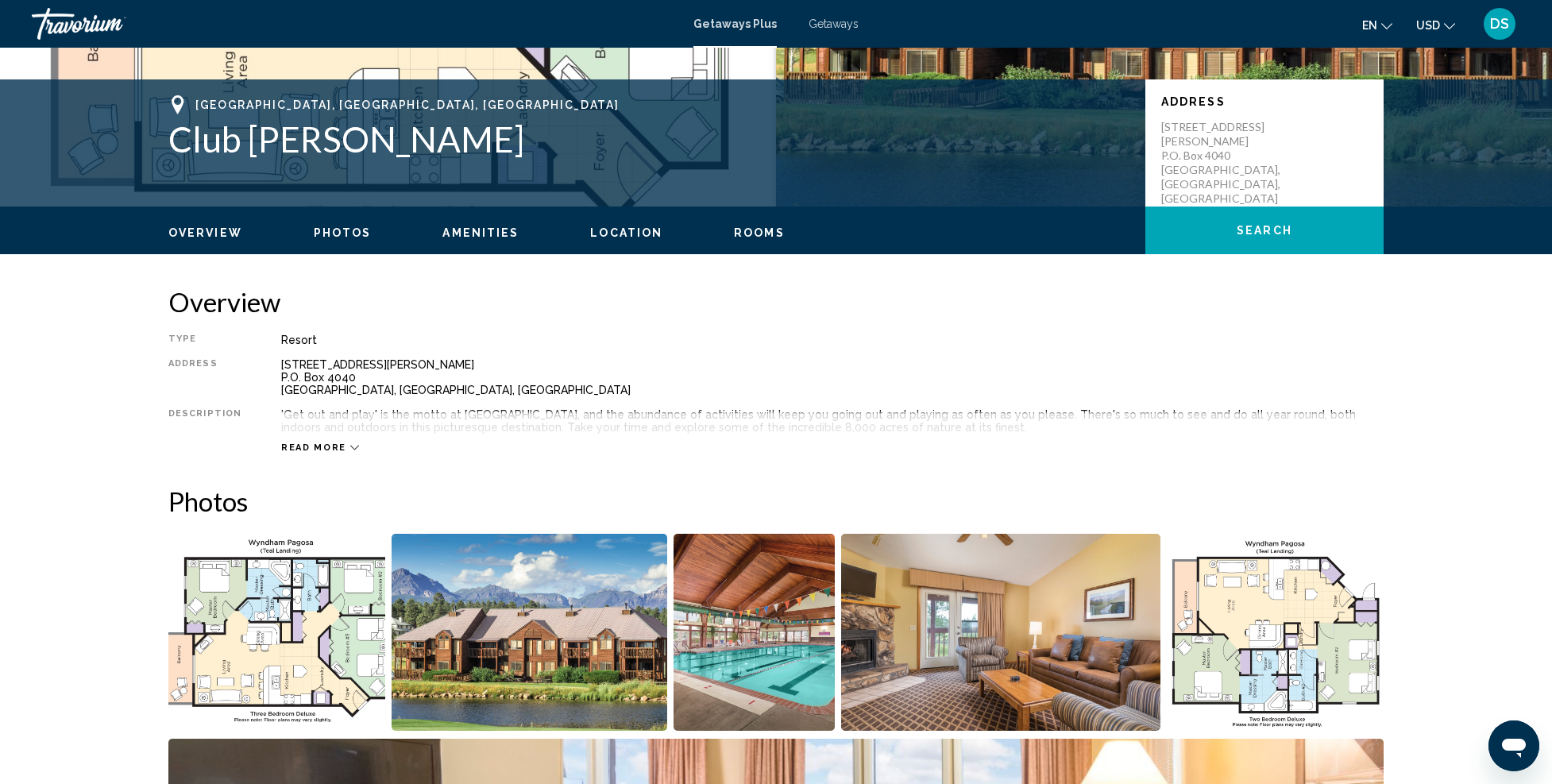
click at [301, 437] on div "Read more" at bounding box center [832, 432] width 1103 height 44
click at [305, 447] on span "Read more" at bounding box center [313, 447] width 66 height 11
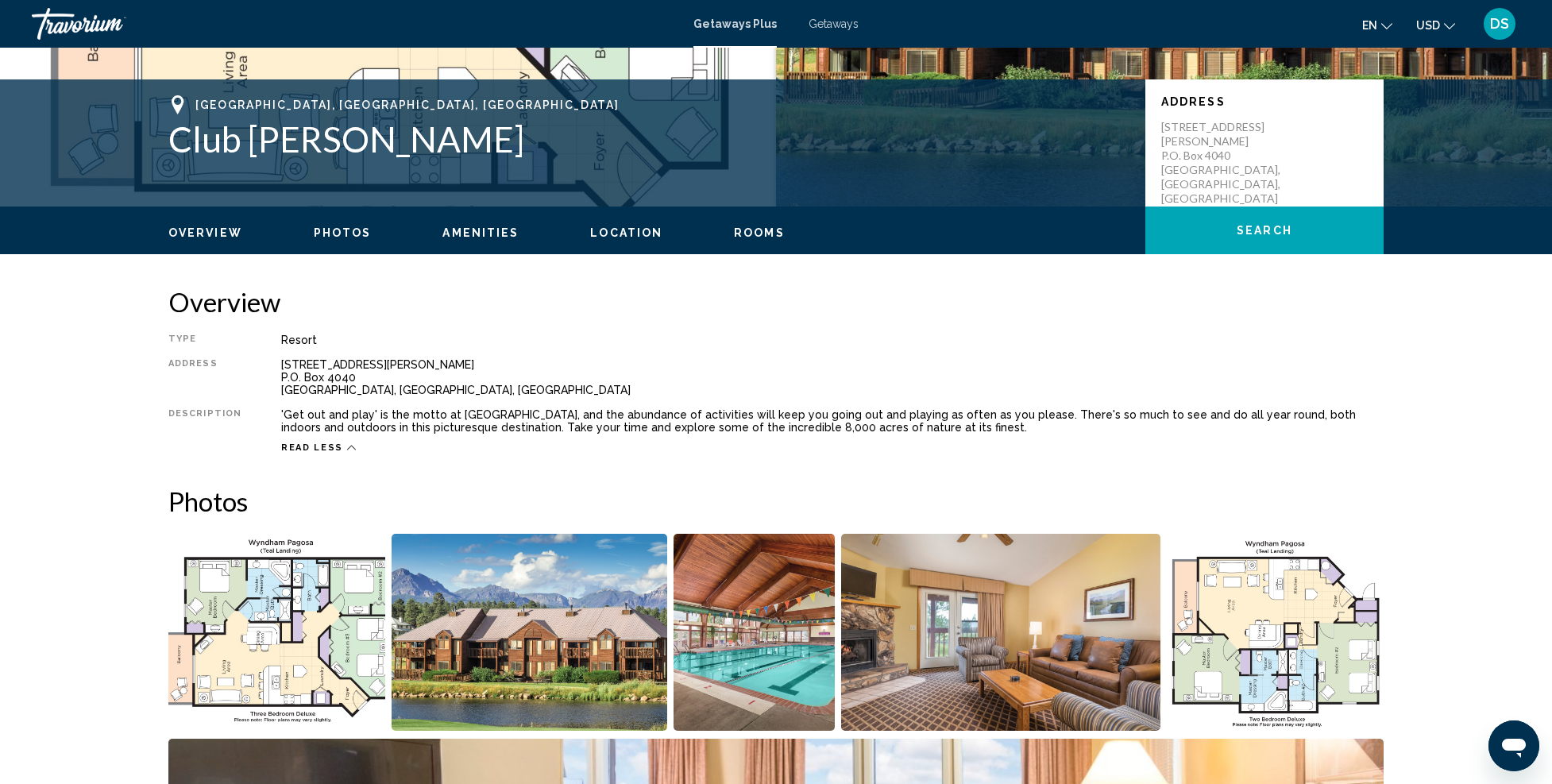
scroll to position [397, 0]
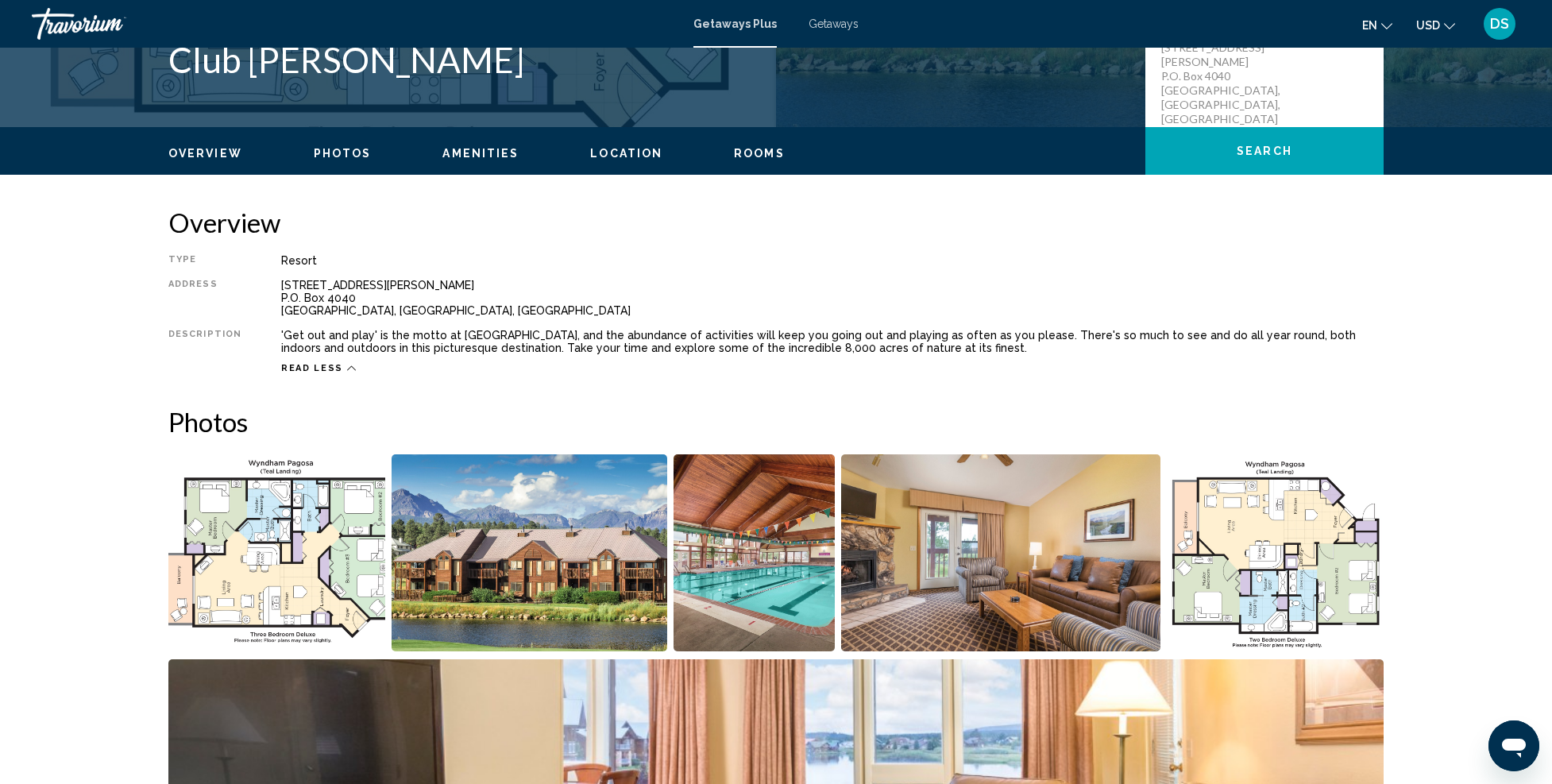
click at [294, 516] on img "Open full-screen image slider" at bounding box center [276, 552] width 216 height 197
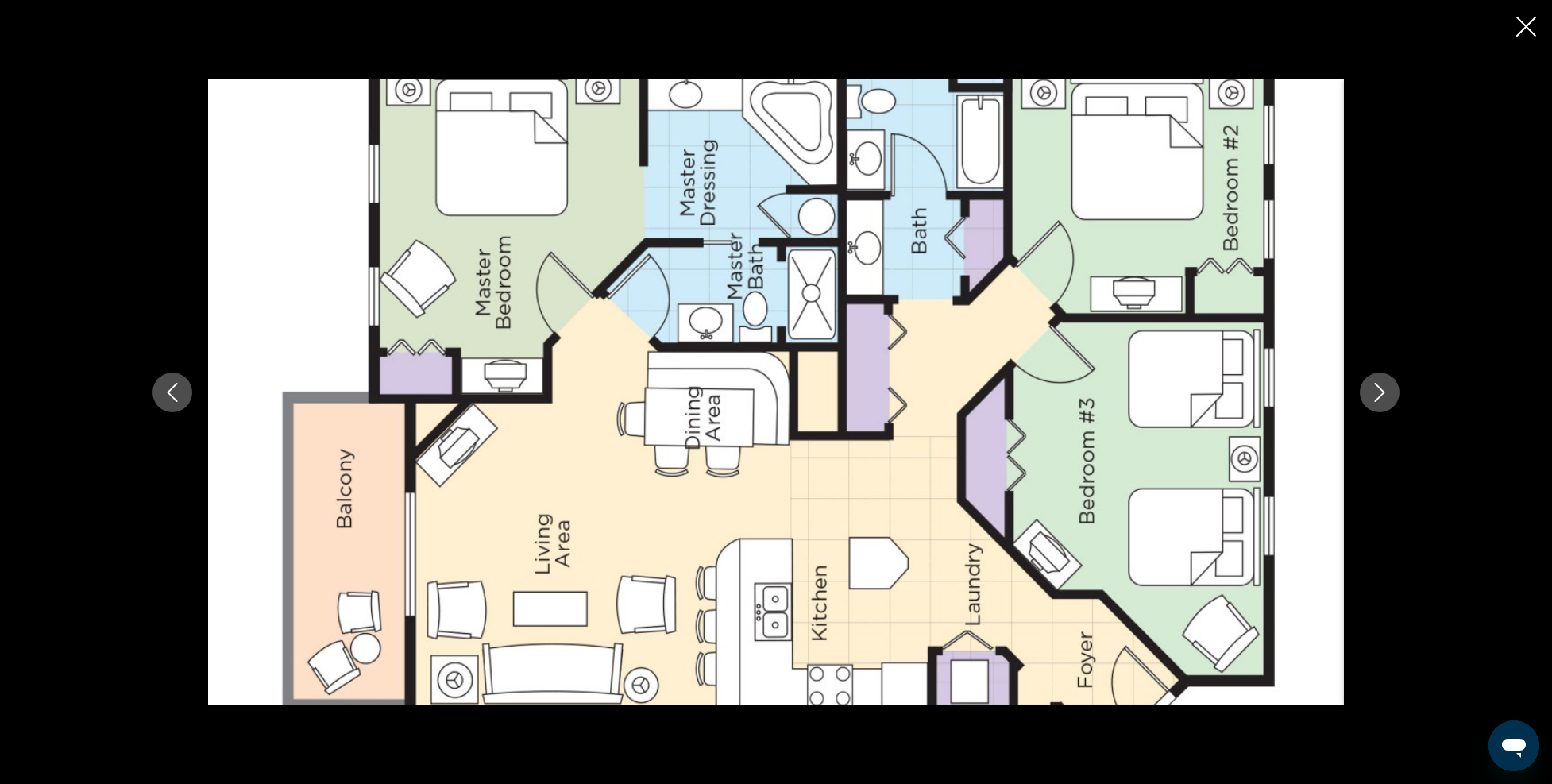
click at [1366, 384] on button "Next image" at bounding box center [1380, 392] width 40 height 40
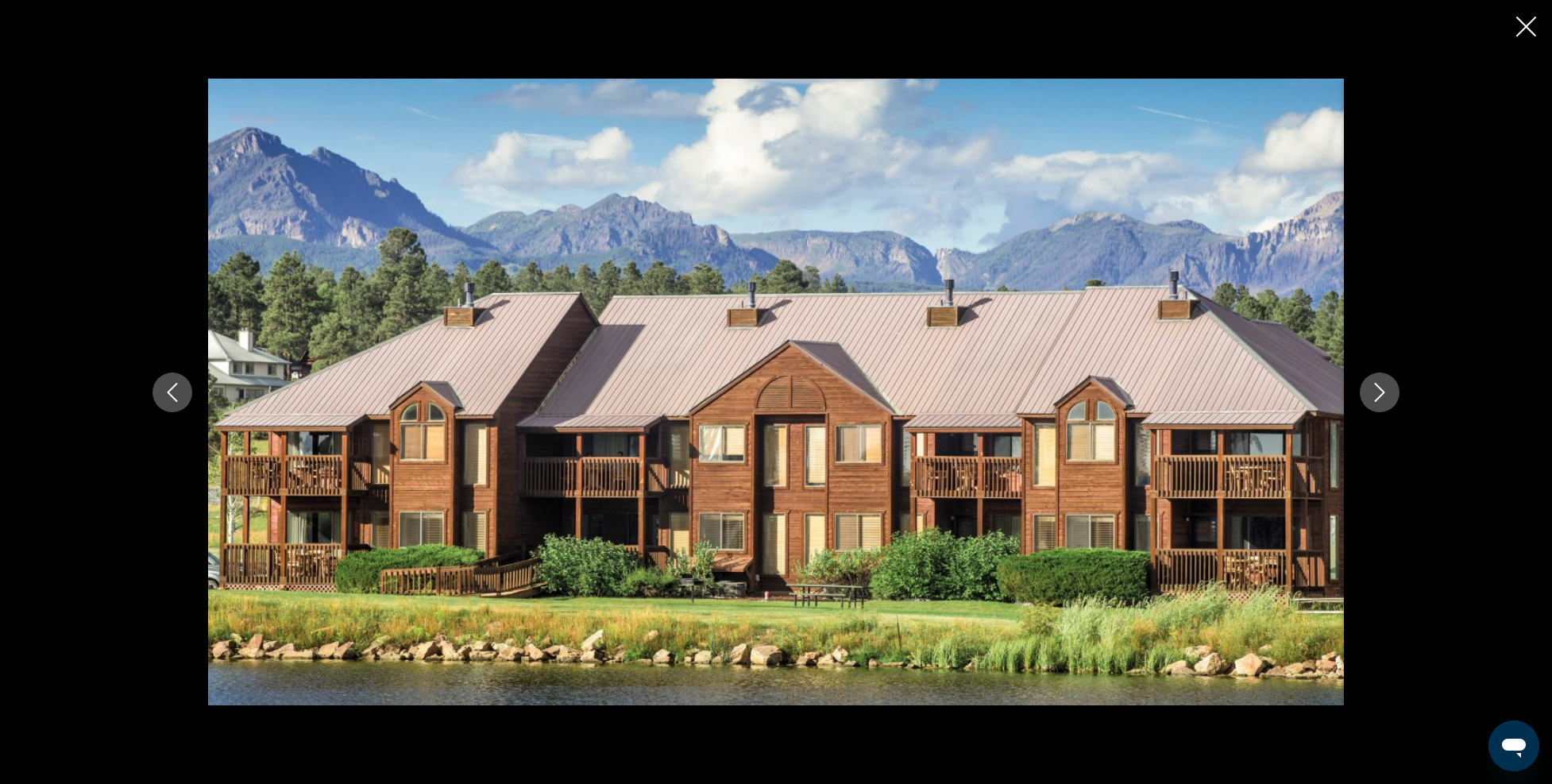
click at [1368, 389] on button "Next image" at bounding box center [1380, 392] width 40 height 40
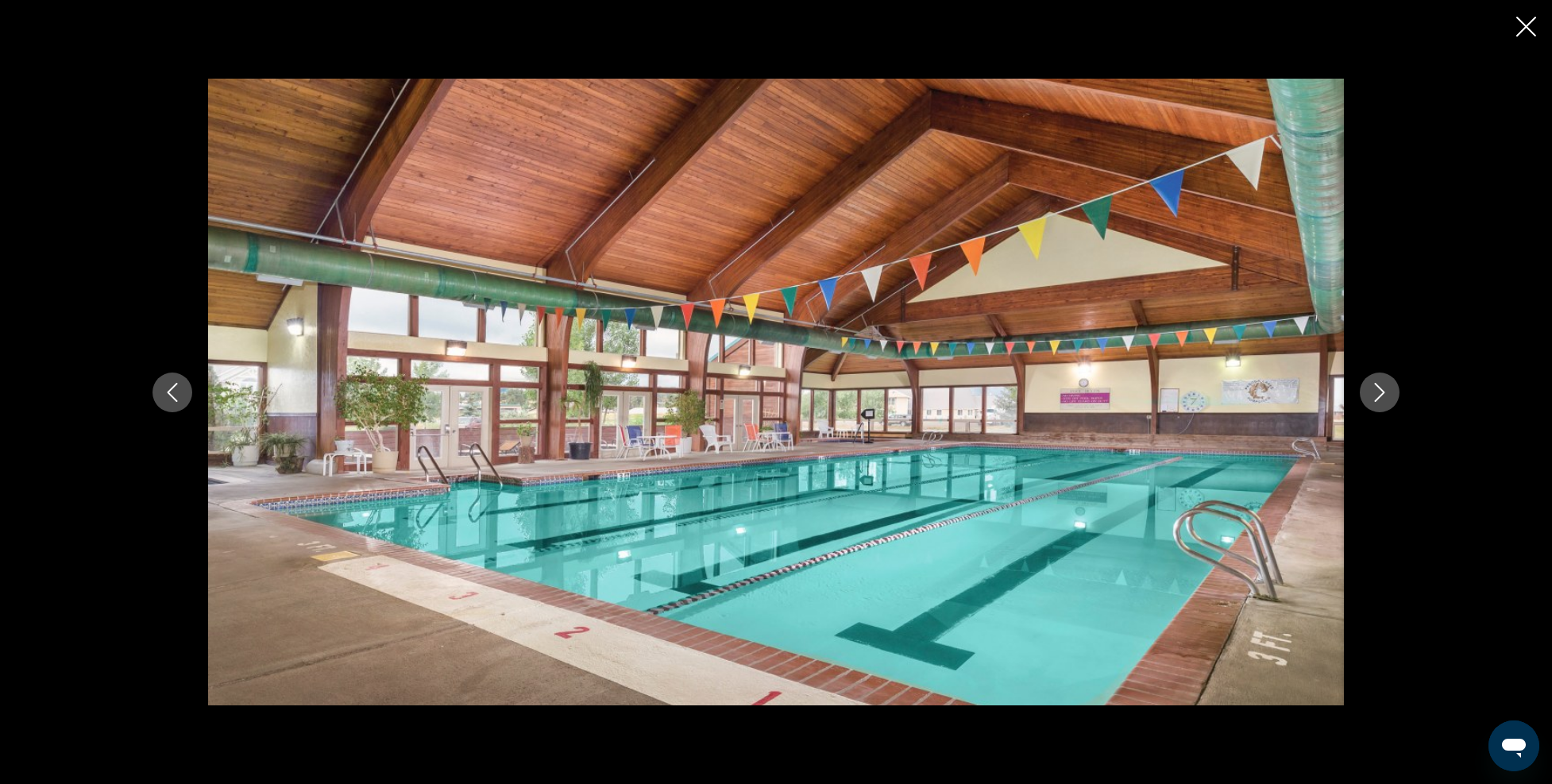
click at [1368, 389] on button "Next image" at bounding box center [1380, 392] width 40 height 40
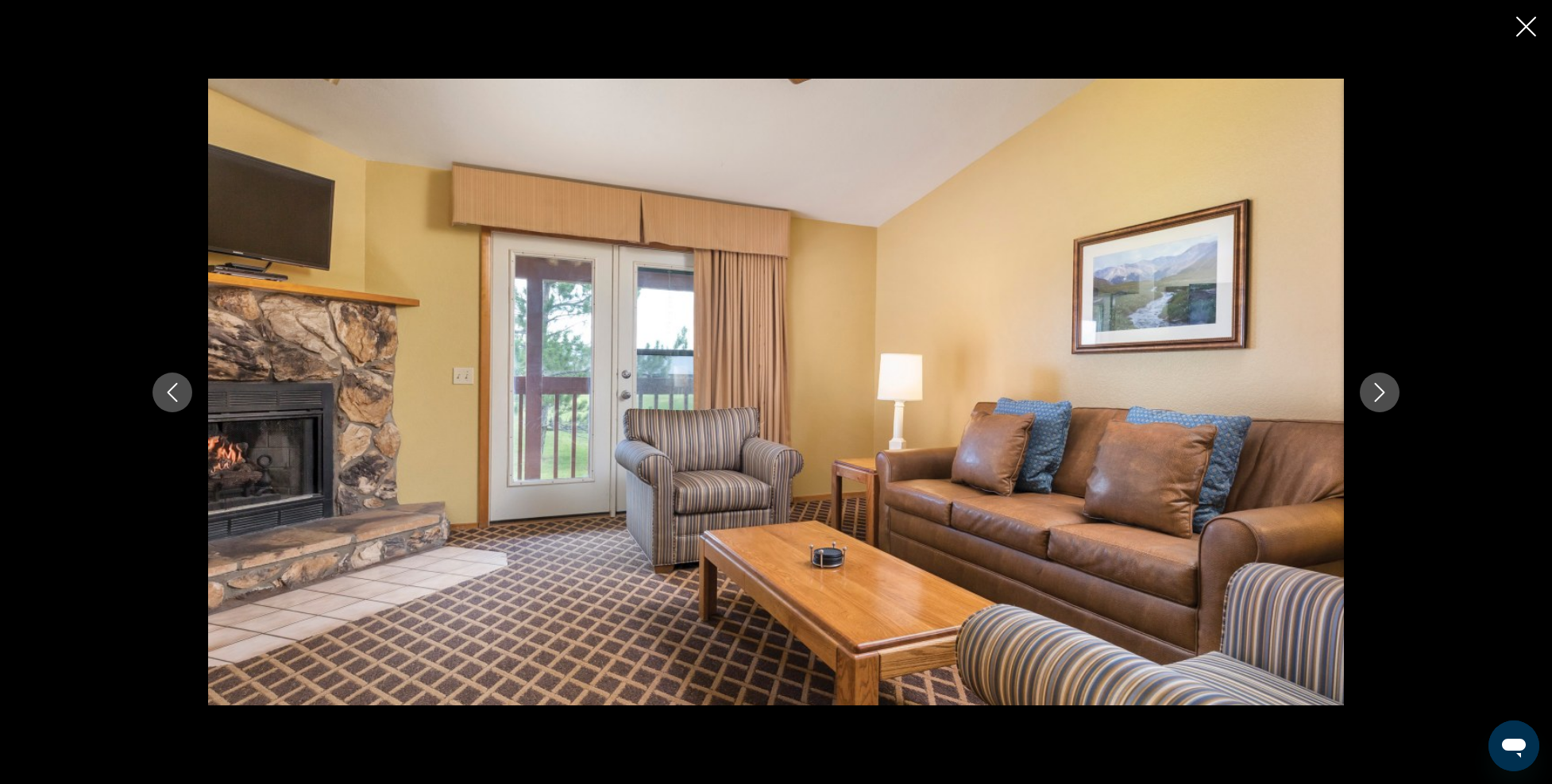
click at [1368, 389] on button "Next image" at bounding box center [1380, 392] width 40 height 40
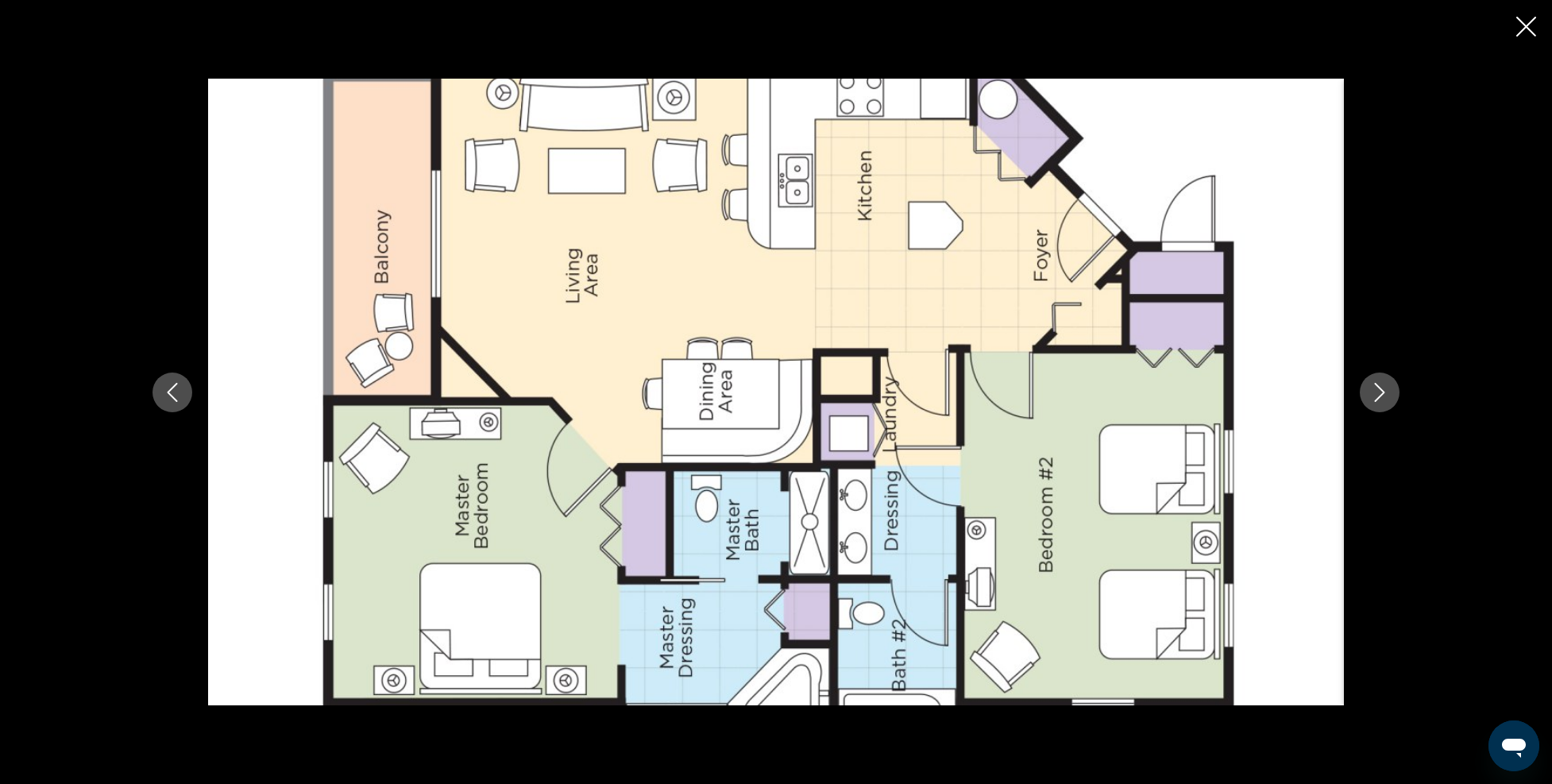
click at [1368, 389] on button "Next image" at bounding box center [1380, 392] width 40 height 40
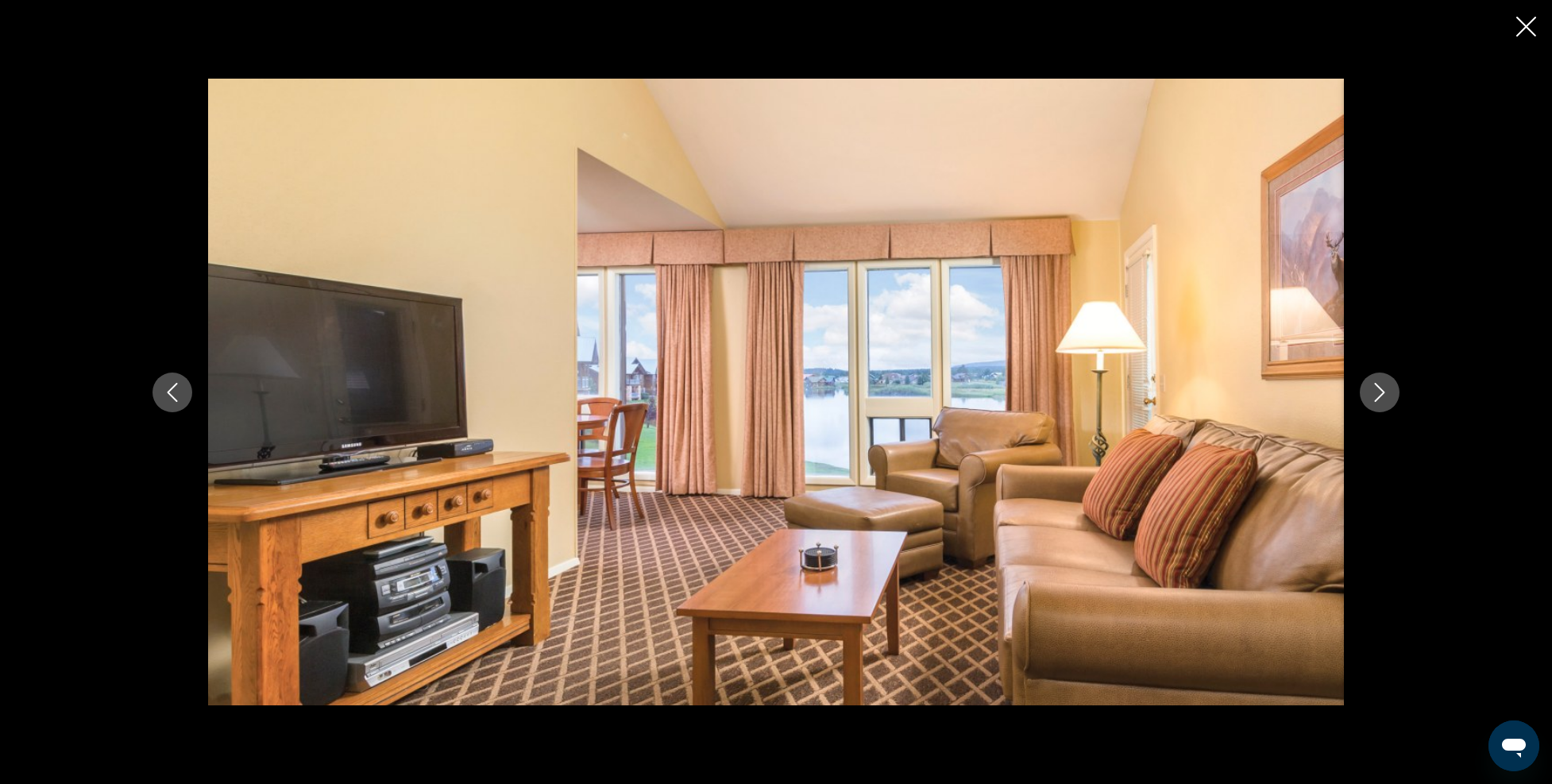
click at [1382, 385] on icon "Next image" at bounding box center [1380, 392] width 19 height 19
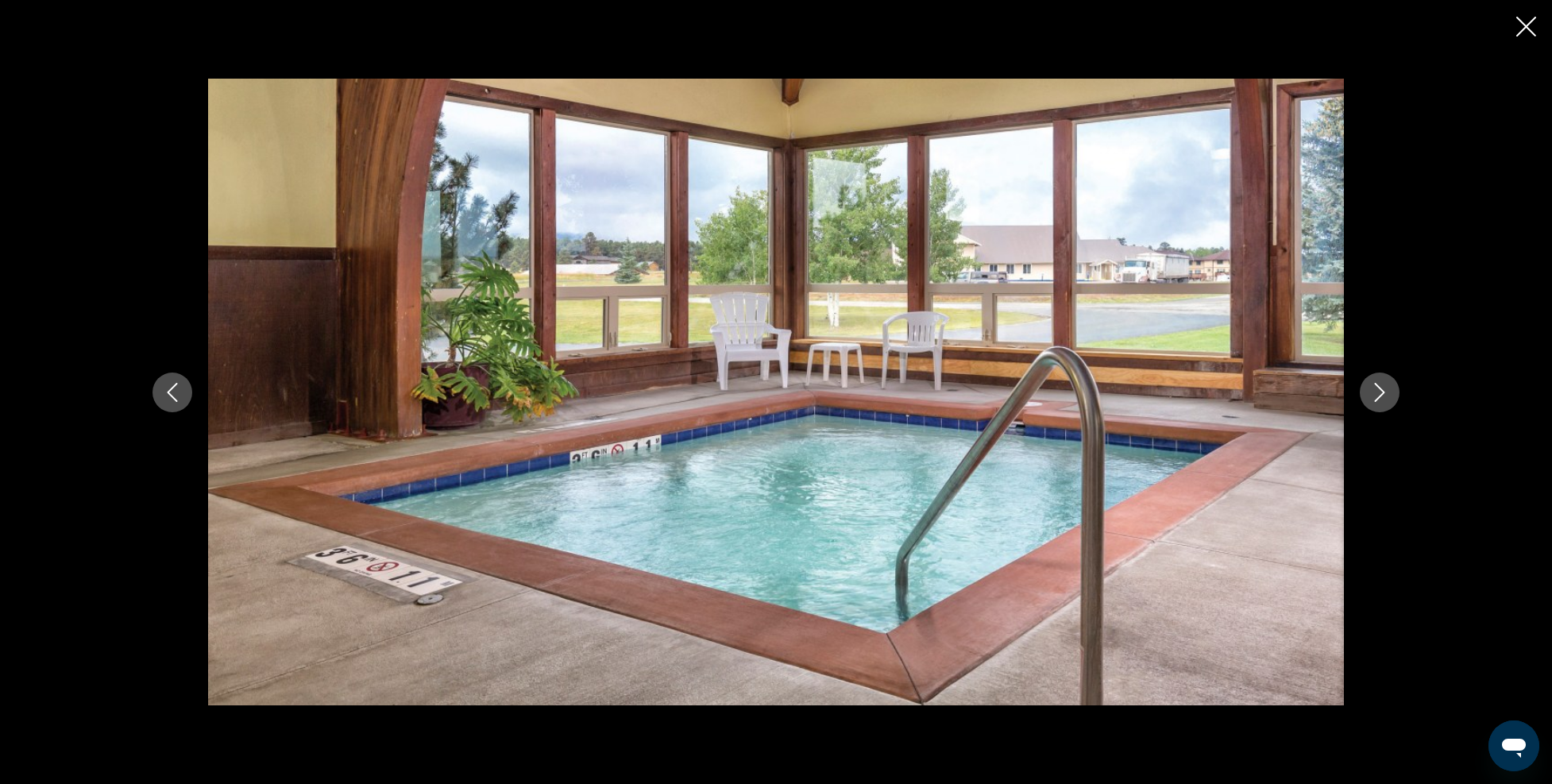
click at [1382, 385] on icon "Next image" at bounding box center [1380, 392] width 19 height 19
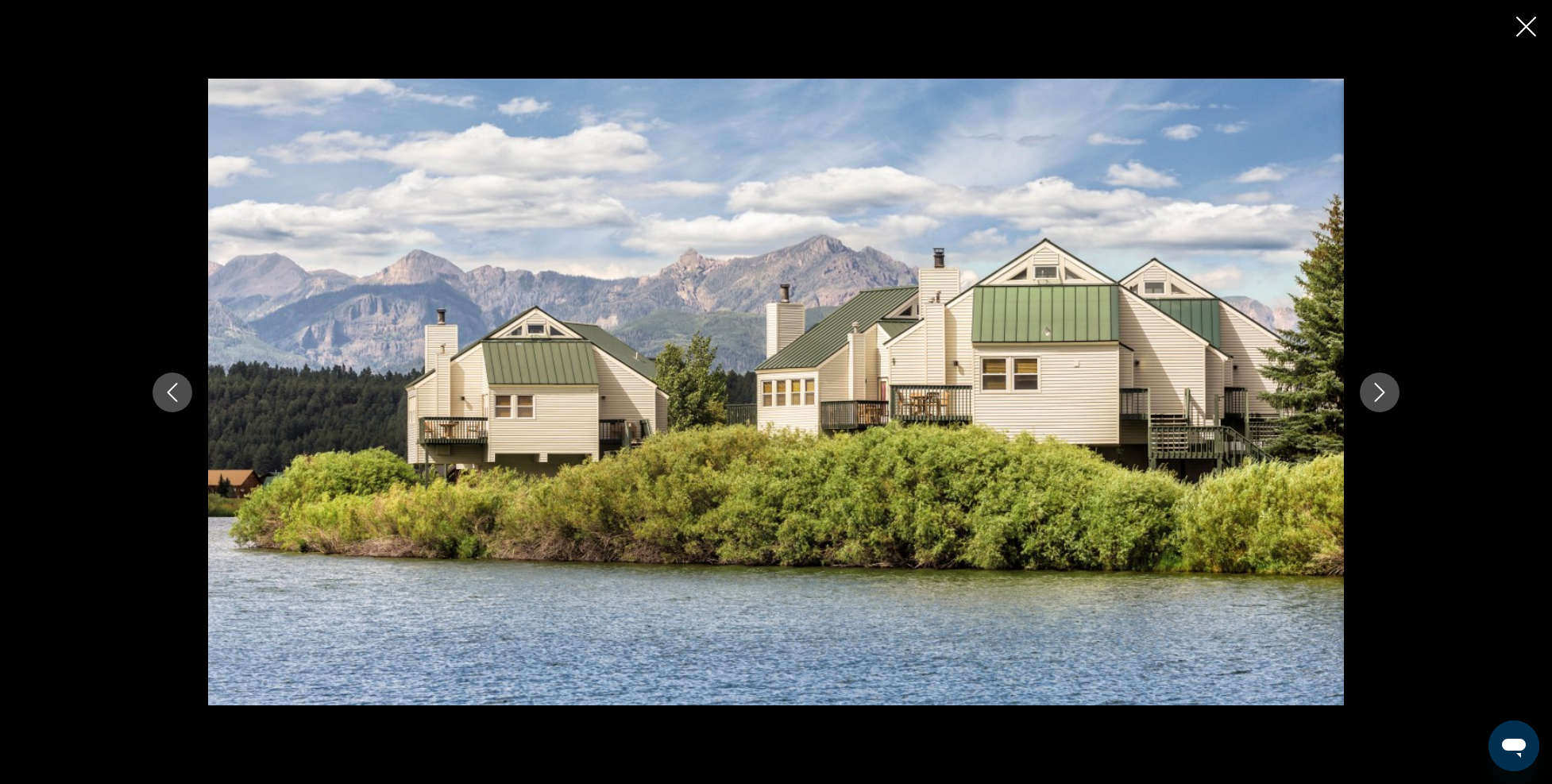
click at [1382, 385] on icon "Next image" at bounding box center [1380, 392] width 19 height 19
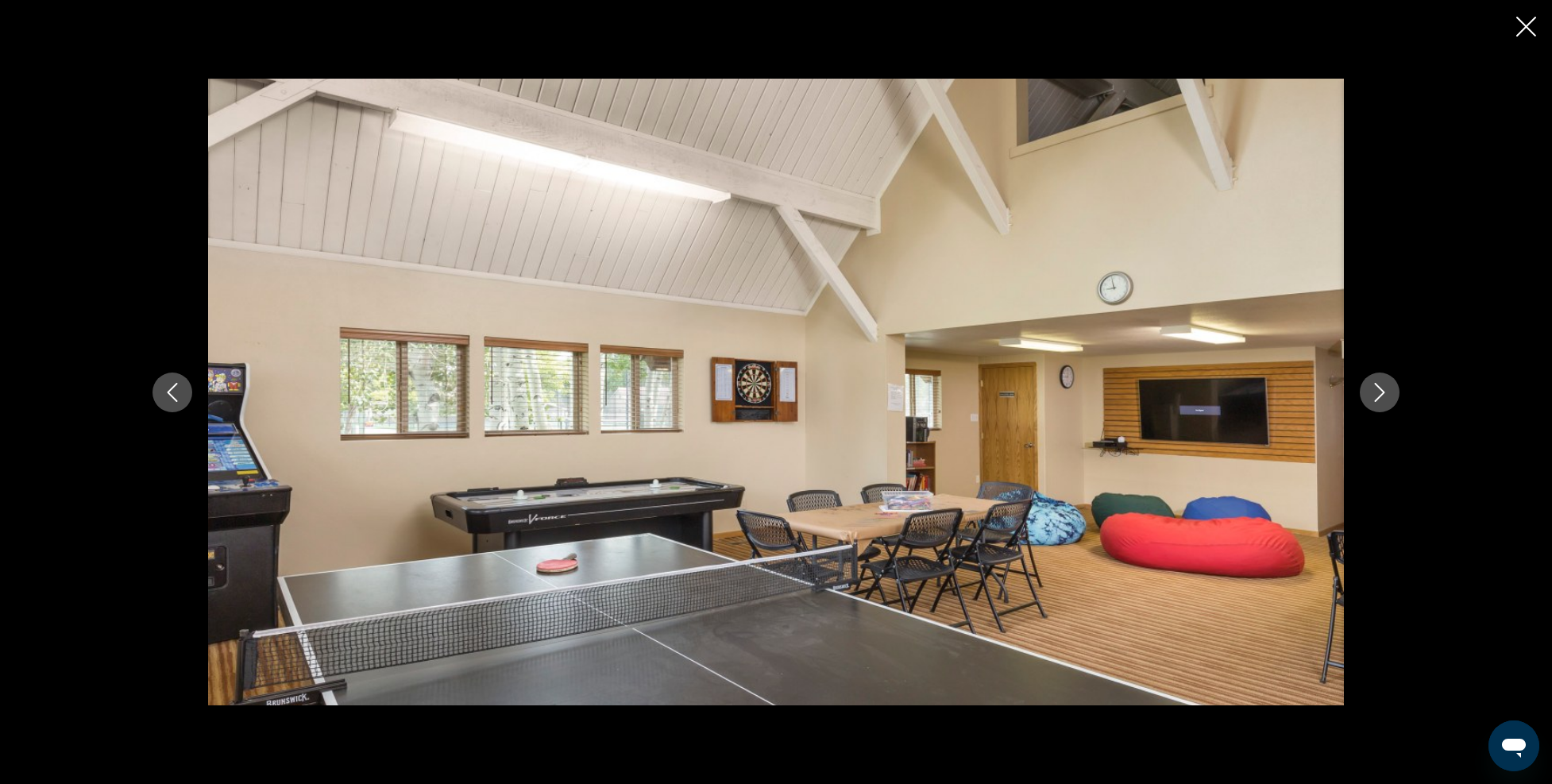
click at [1382, 385] on icon "Next image" at bounding box center [1380, 392] width 19 height 19
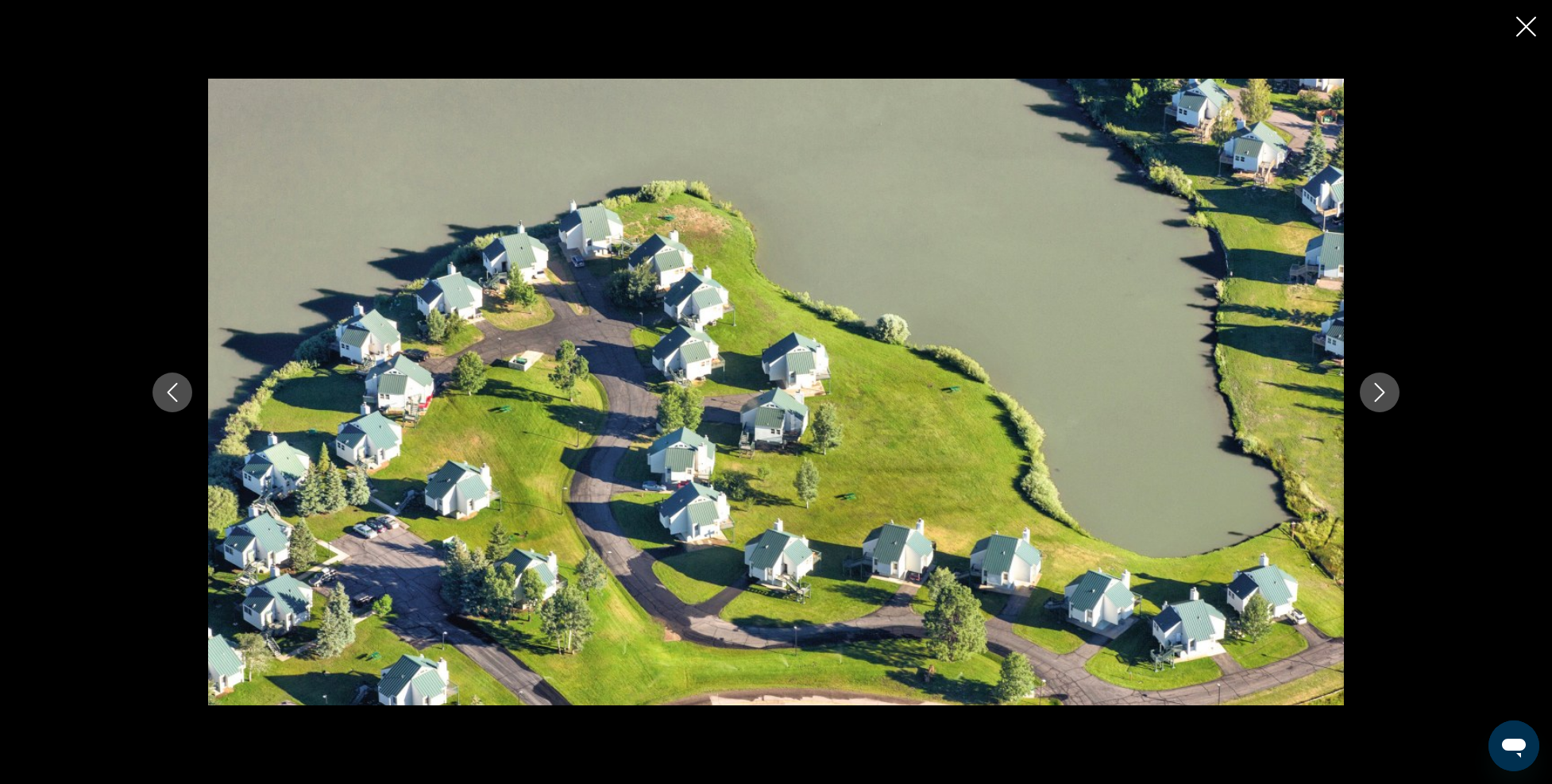
click at [1382, 385] on icon "Next image" at bounding box center [1380, 392] width 19 height 19
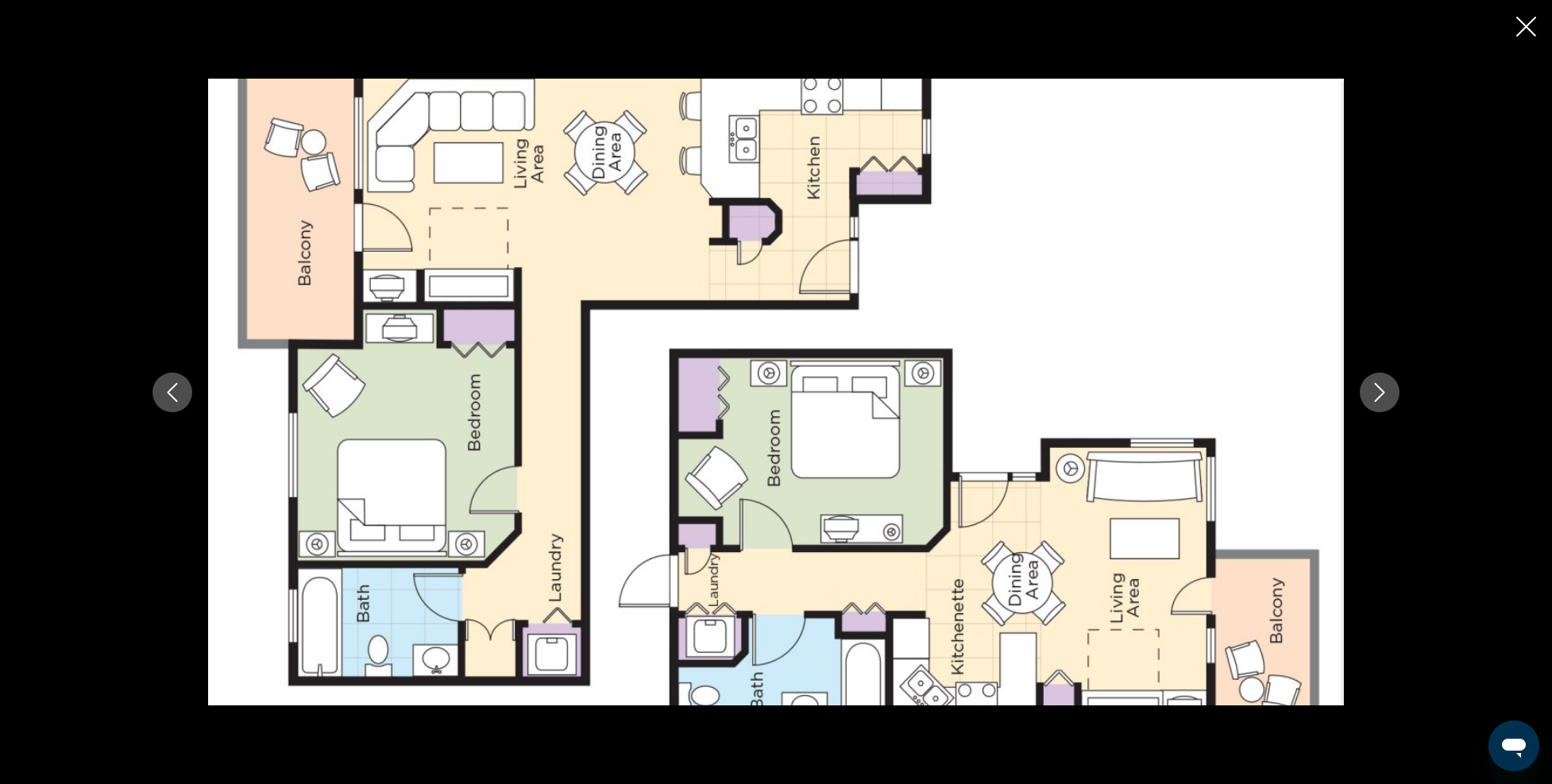
click at [1382, 385] on icon "Next image" at bounding box center [1380, 392] width 19 height 19
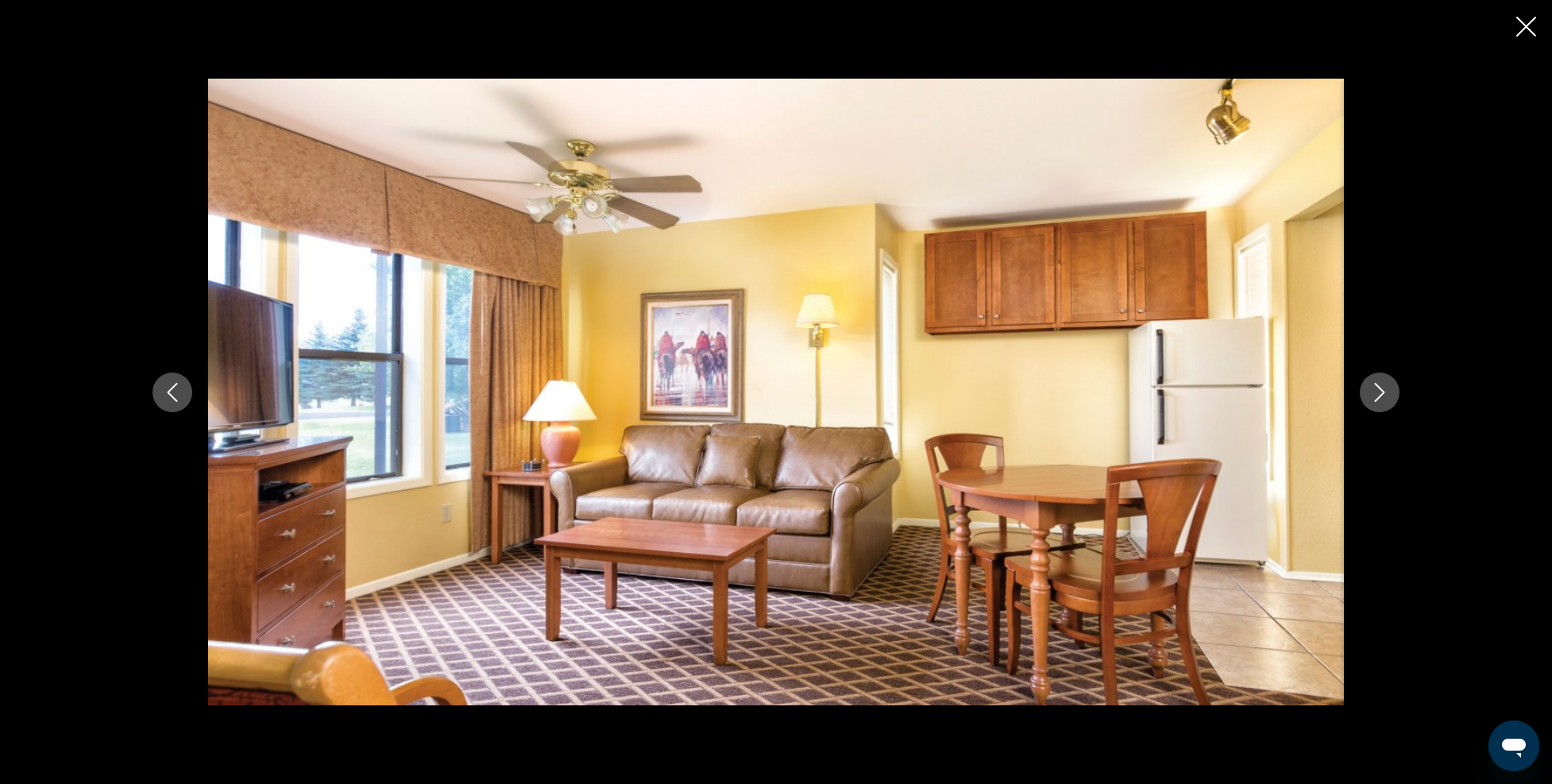
click at [1382, 385] on icon "Next image" at bounding box center [1380, 392] width 19 height 19
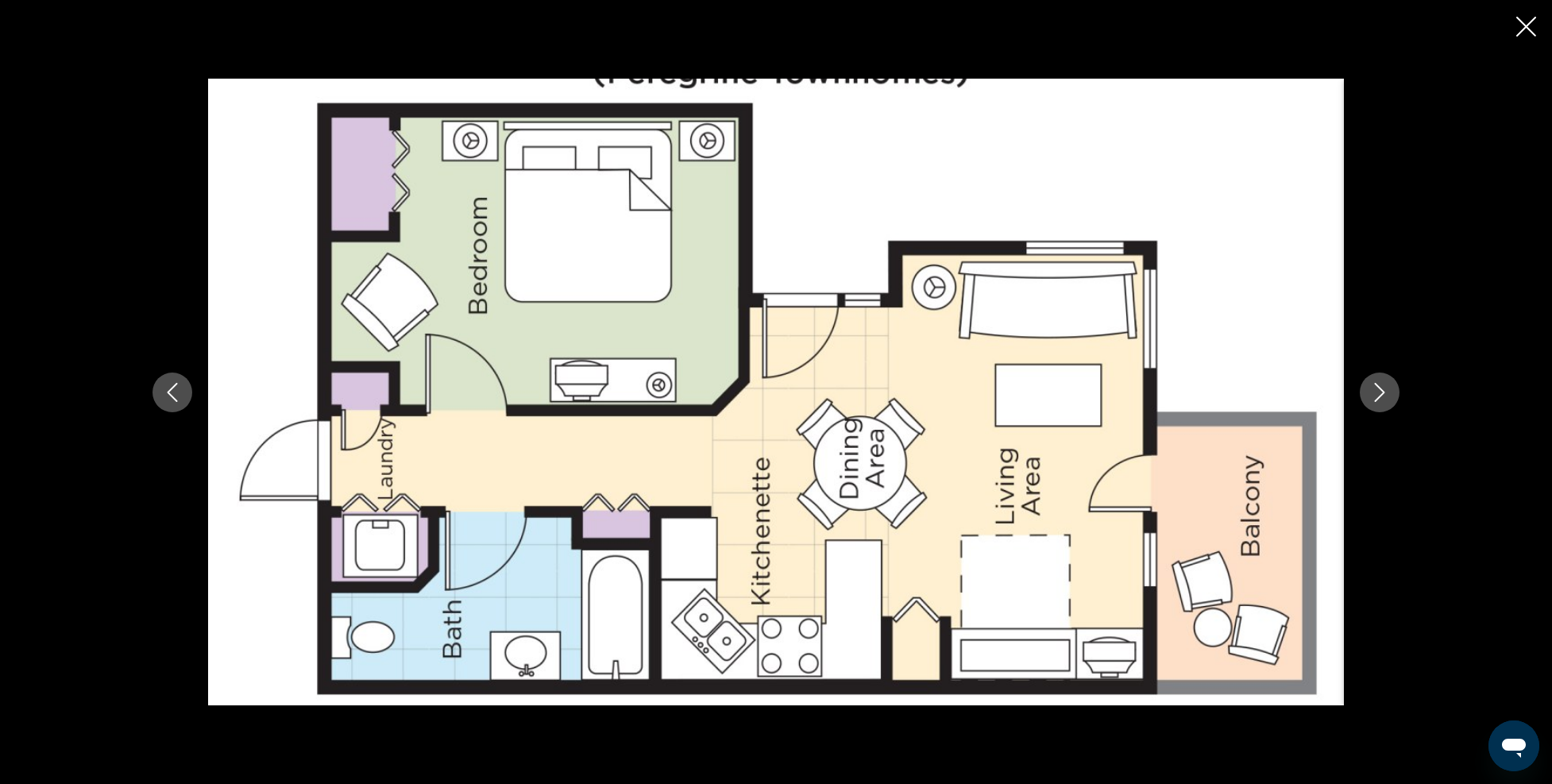
click at [1382, 385] on icon "Next image" at bounding box center [1380, 392] width 19 height 19
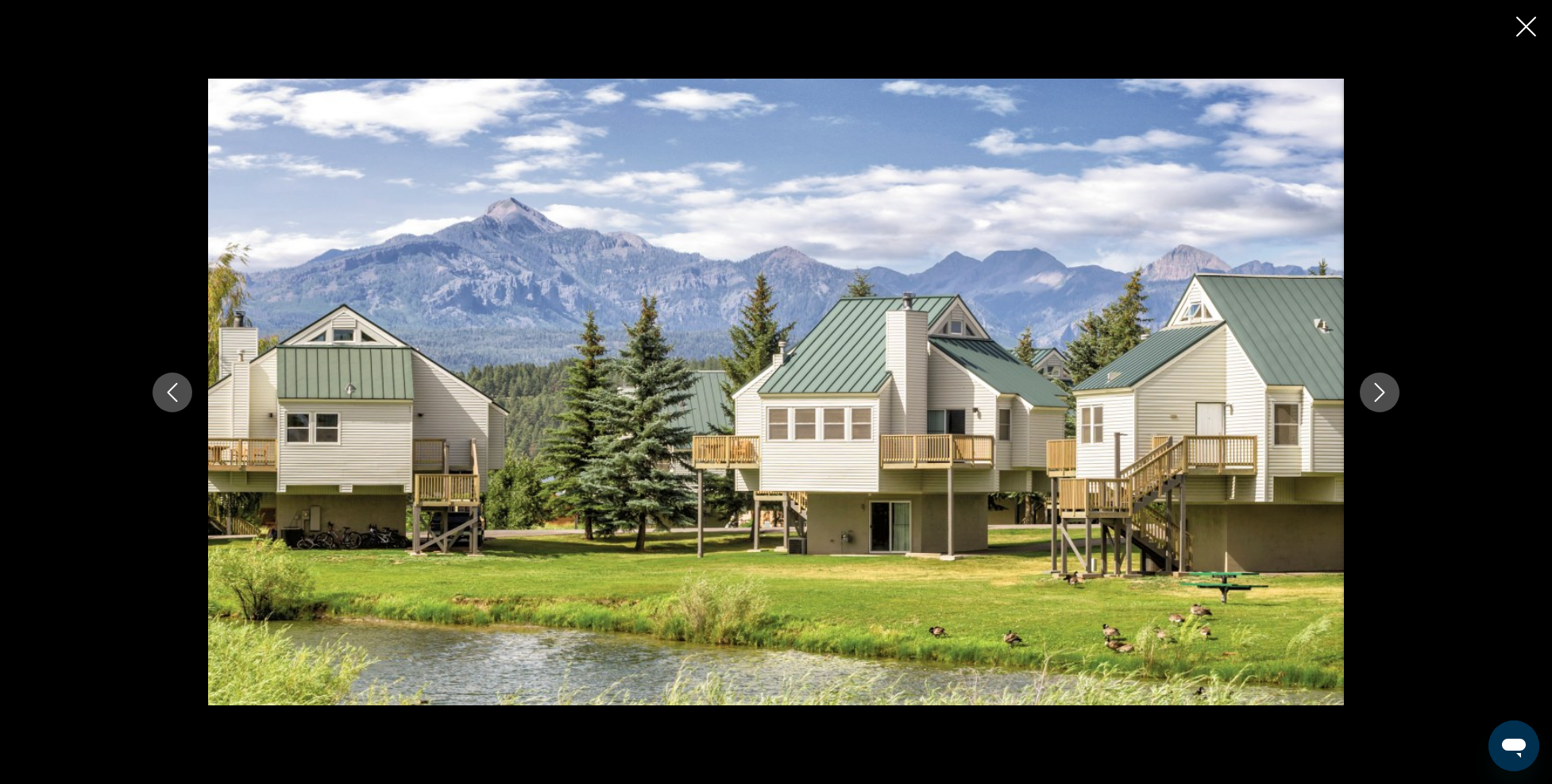
click at [1378, 392] on icon "Next image" at bounding box center [1380, 392] width 19 height 19
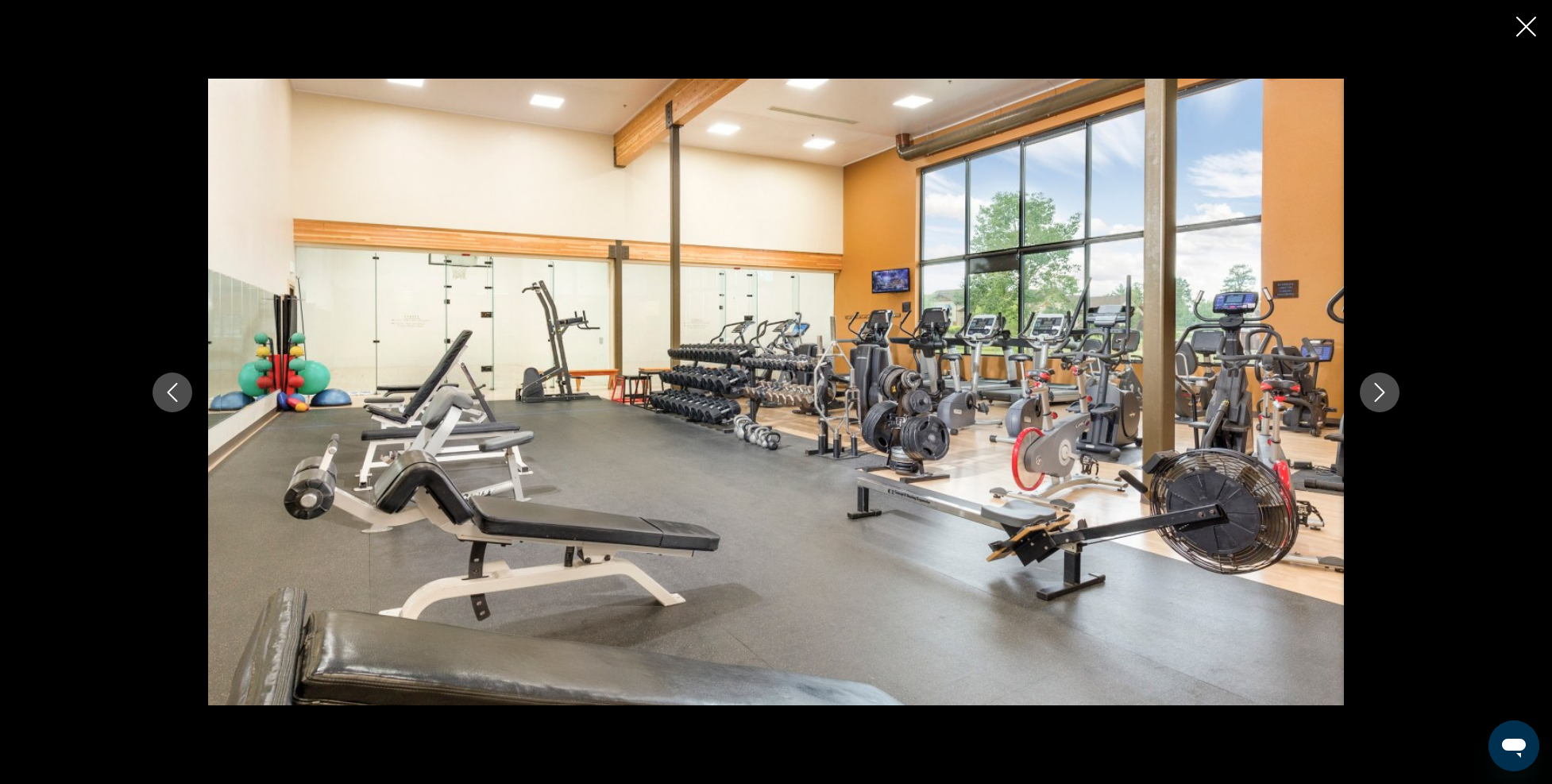
click at [1378, 392] on icon "Next image" at bounding box center [1380, 392] width 19 height 19
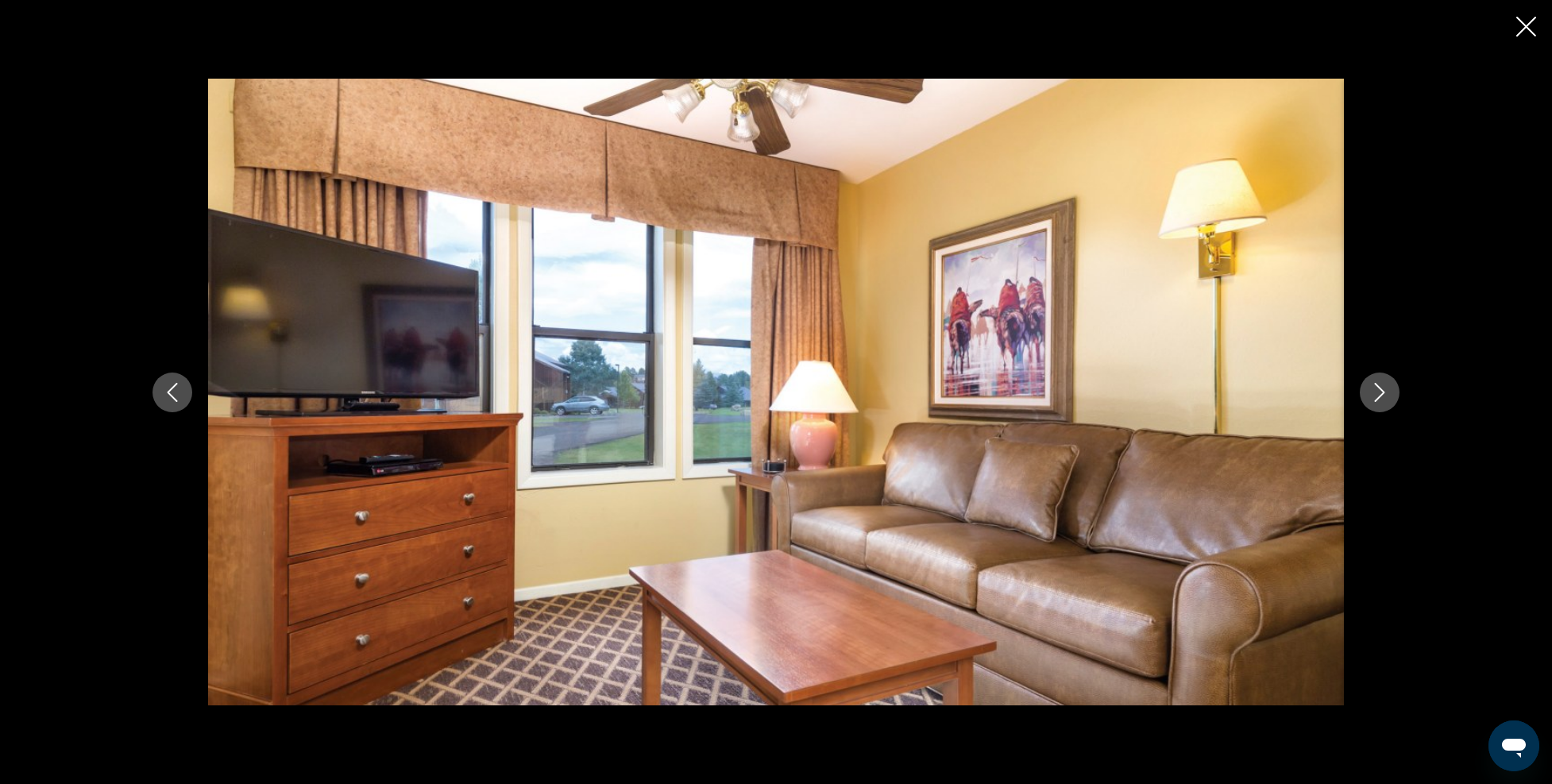
click at [1378, 392] on icon "Next image" at bounding box center [1380, 392] width 19 height 19
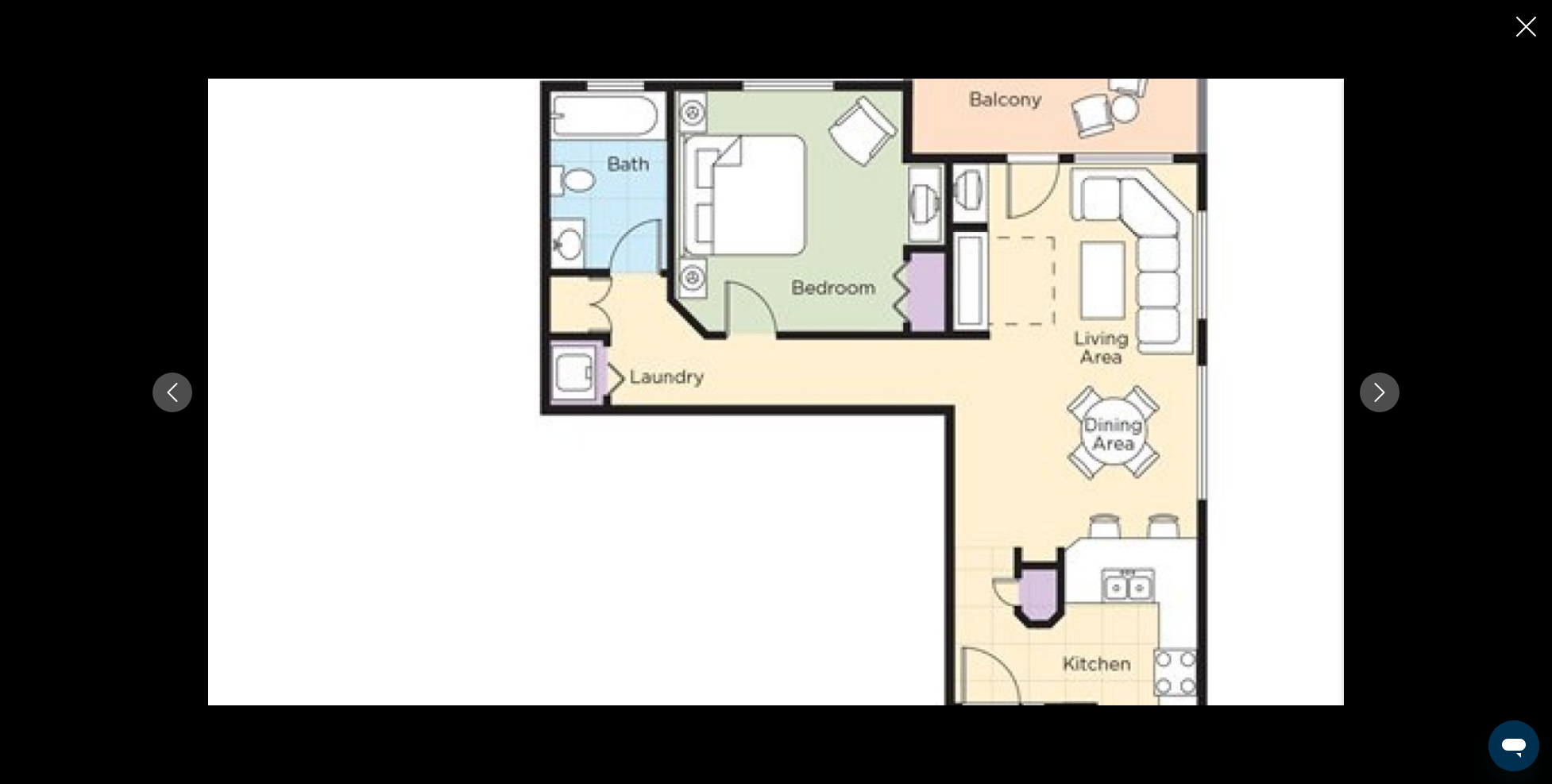
scroll to position [238, 0]
click at [169, 377] on button "Previous image" at bounding box center [172, 392] width 40 height 40
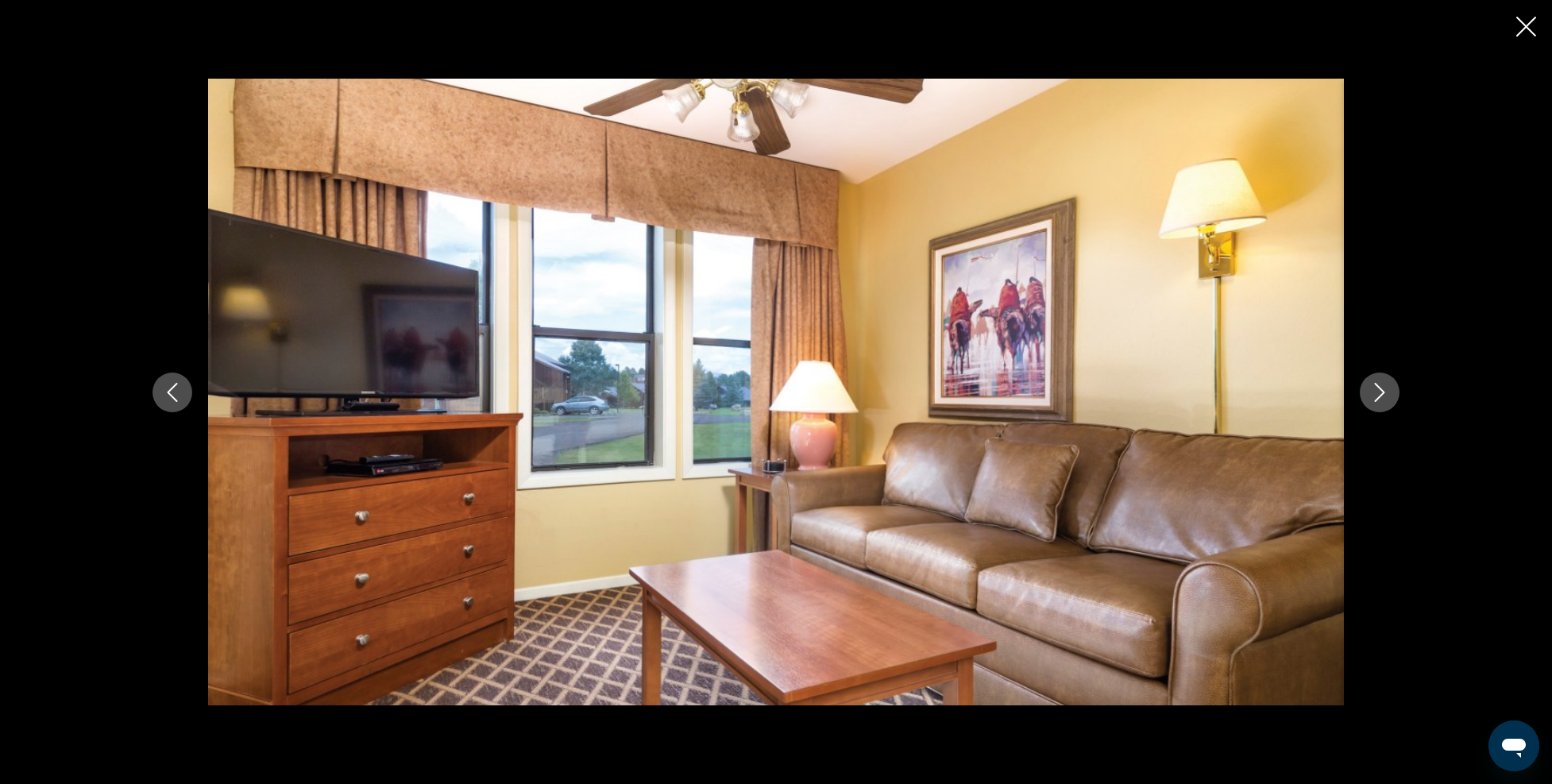
click at [169, 377] on button "Previous image" at bounding box center [172, 392] width 40 height 40
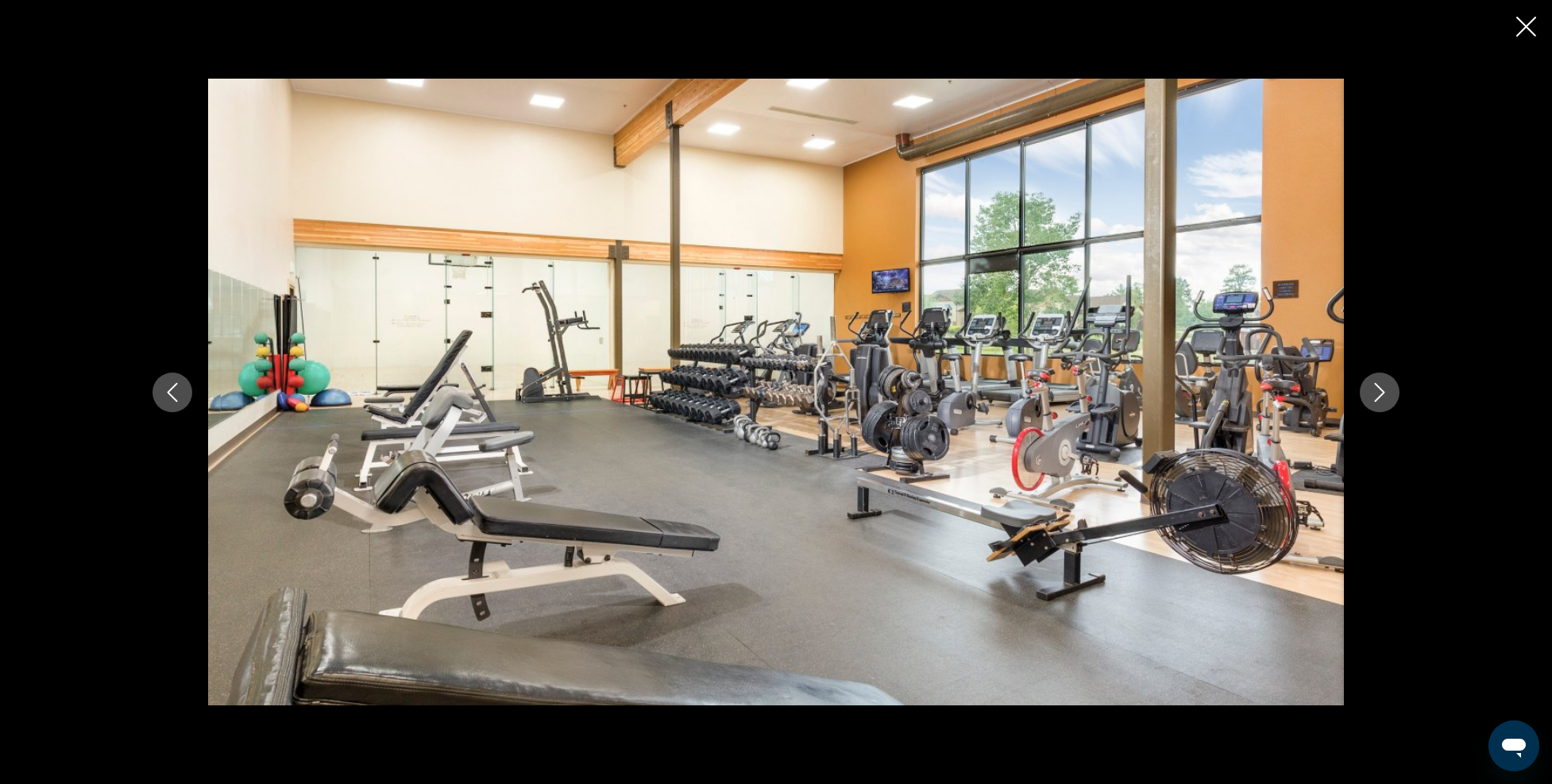
click at [163, 387] on icon "Previous image" at bounding box center [171, 392] width 19 height 19
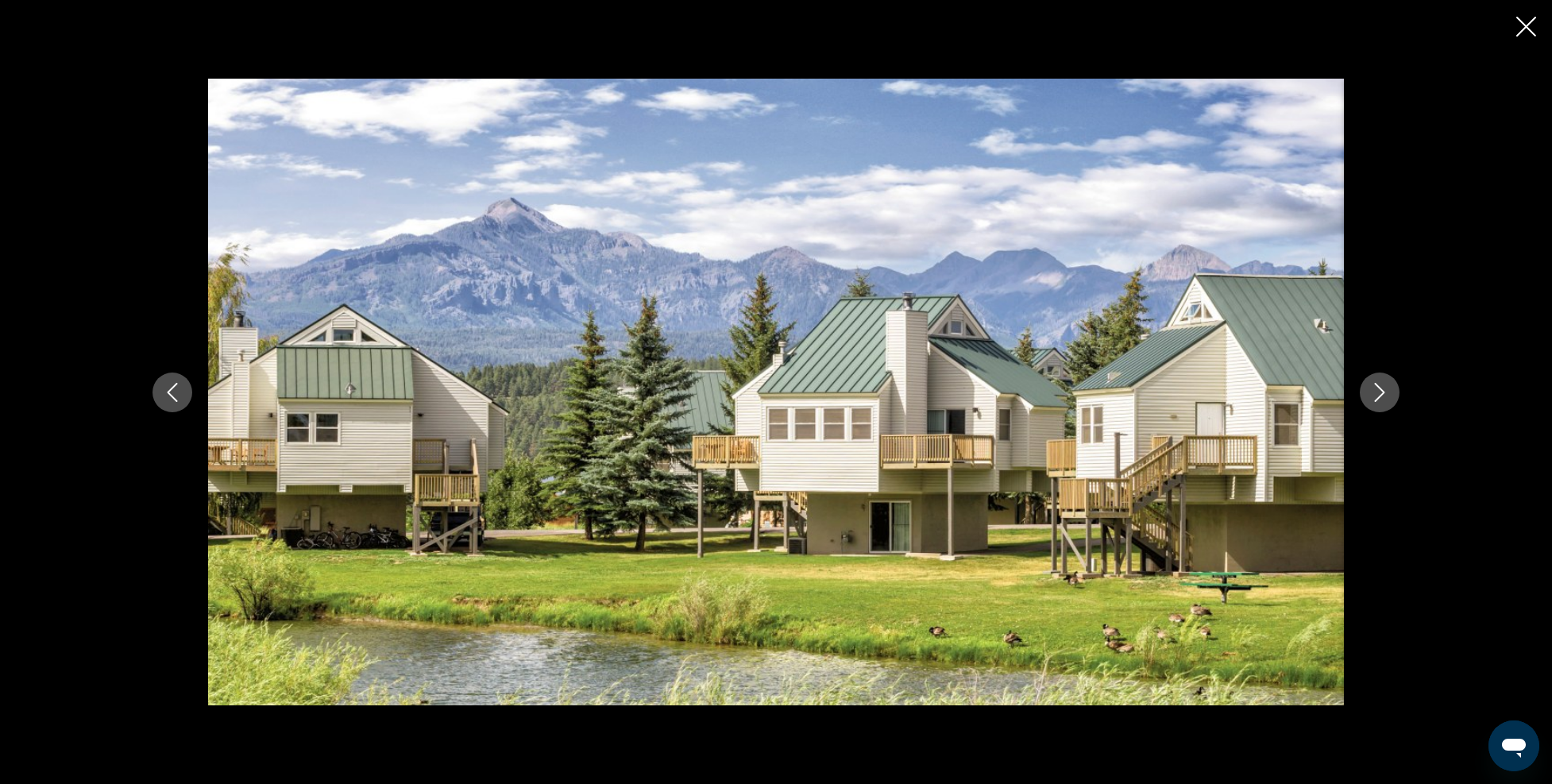
click at [163, 387] on icon "Previous image" at bounding box center [171, 392] width 19 height 19
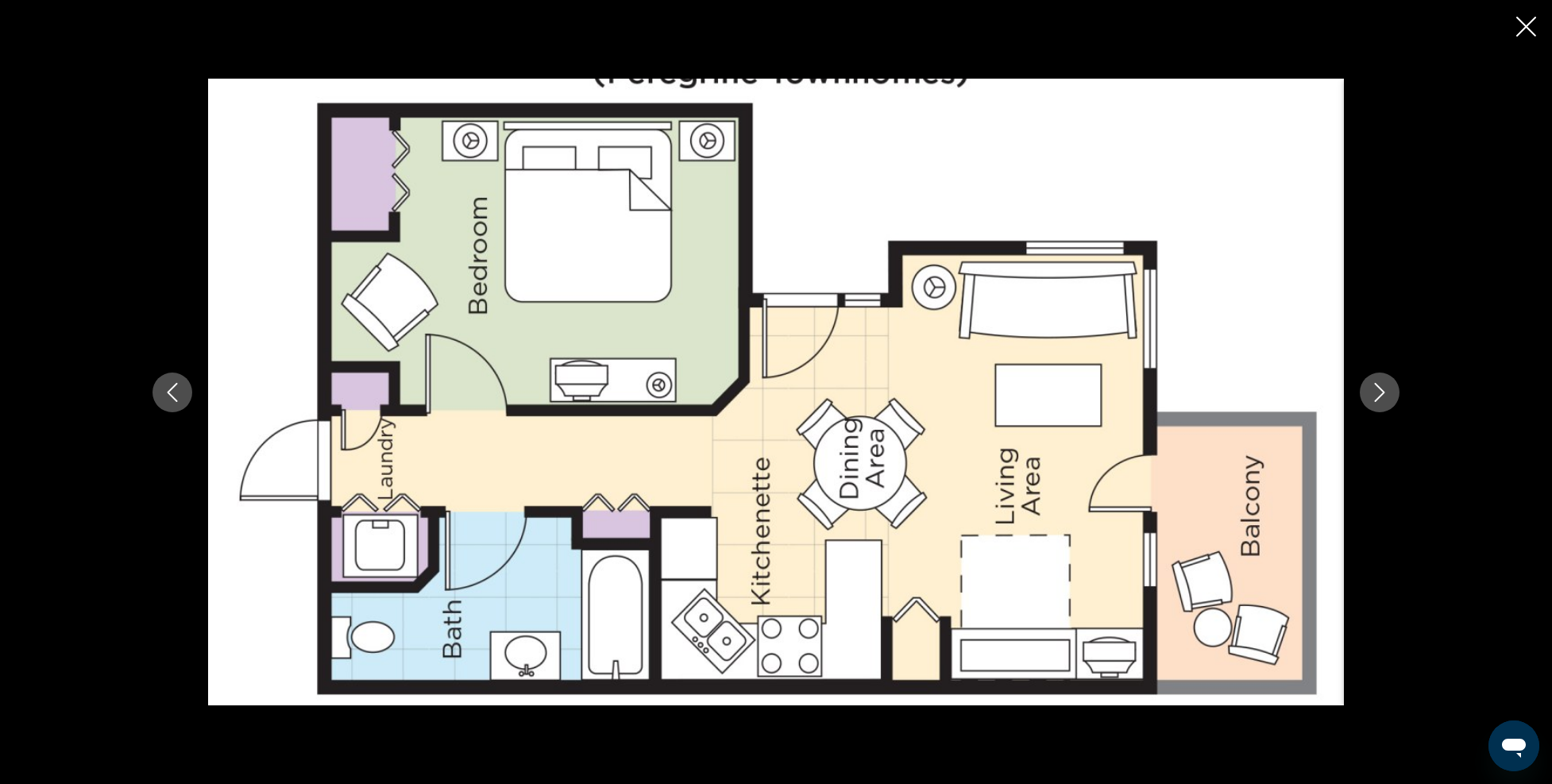
click at [165, 383] on icon "Previous image" at bounding box center [171, 392] width 19 height 19
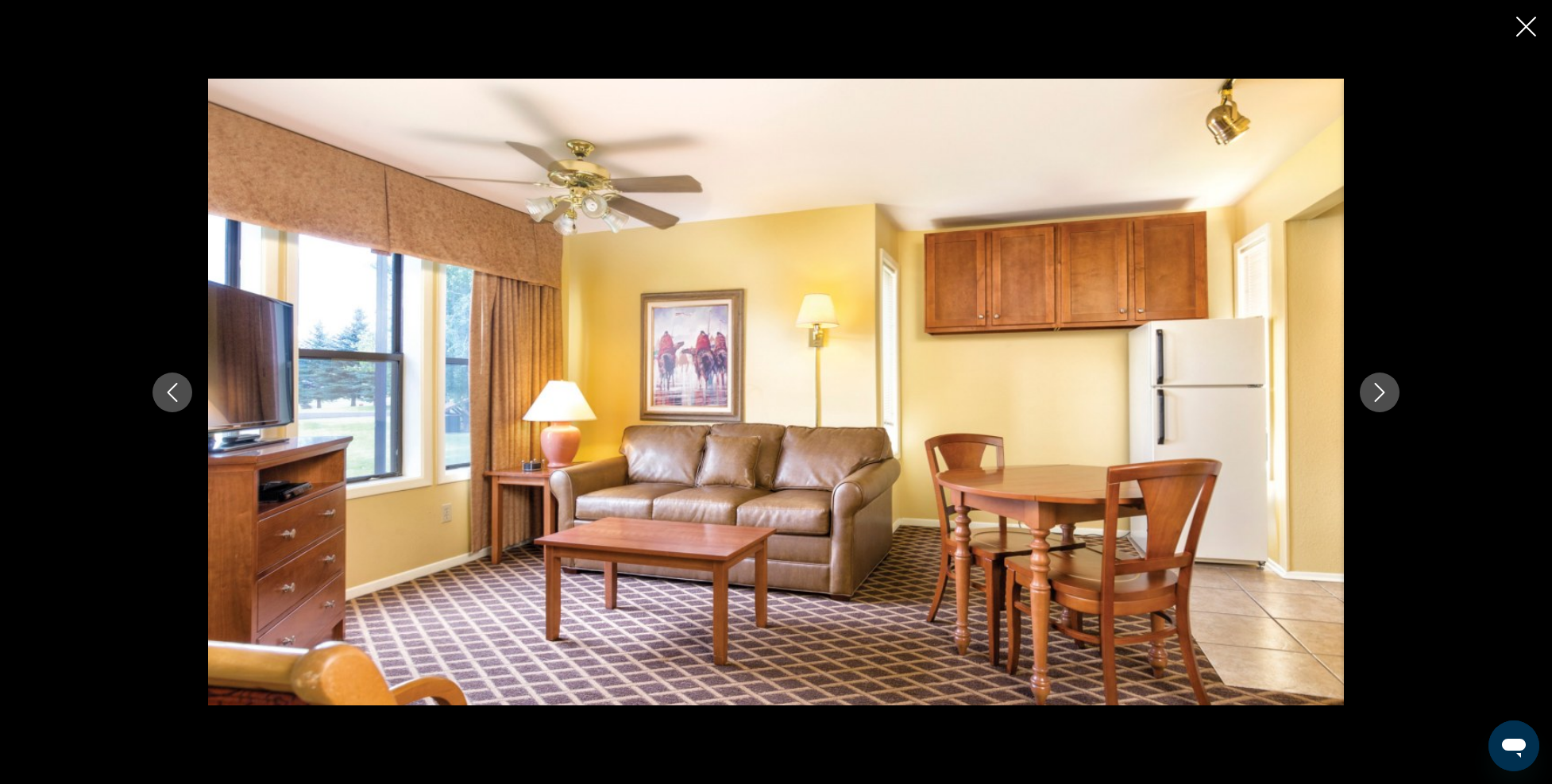
click at [165, 383] on icon "Previous image" at bounding box center [171, 392] width 19 height 19
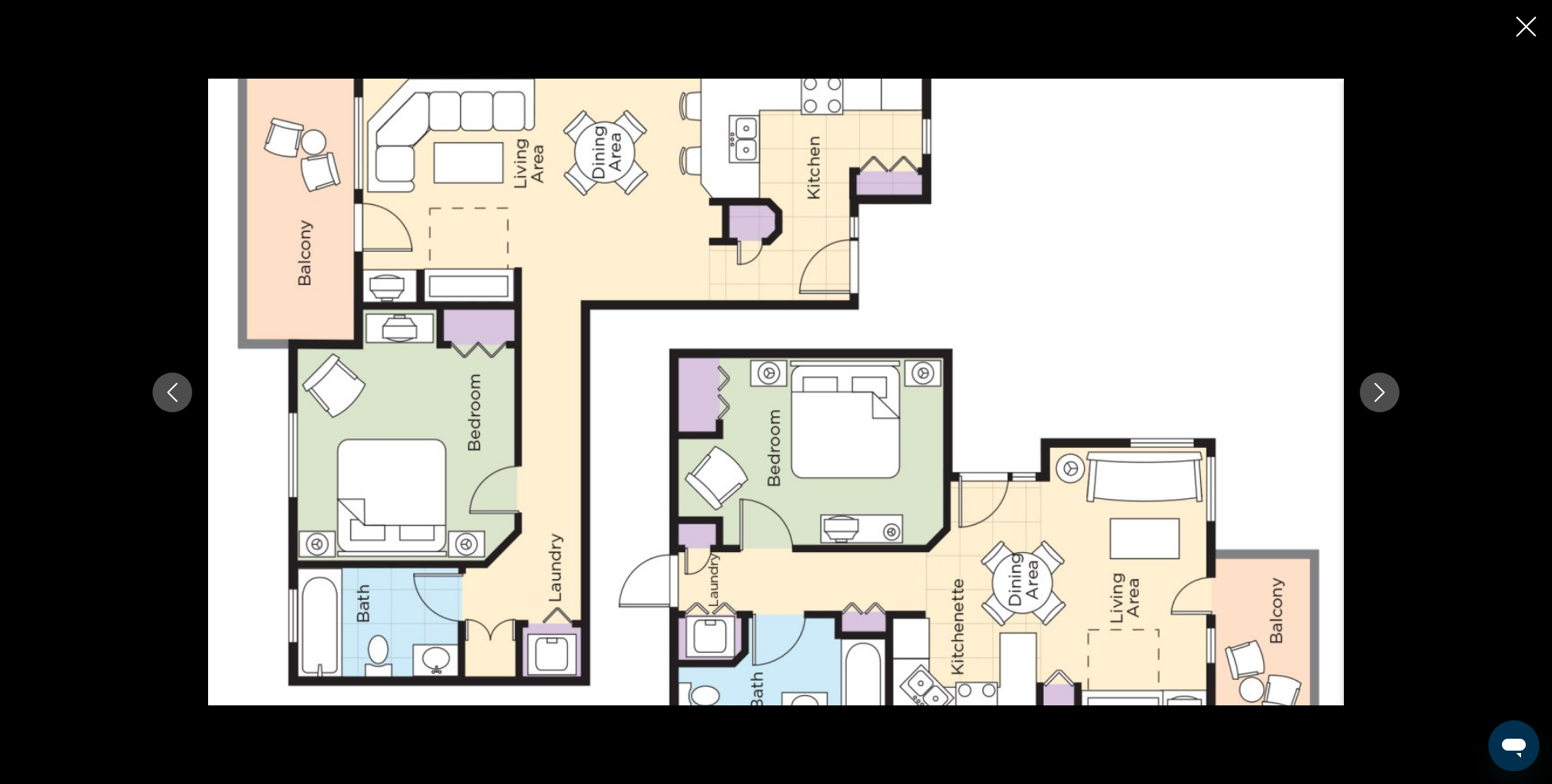
click at [1378, 381] on button "Next image" at bounding box center [1380, 392] width 40 height 40
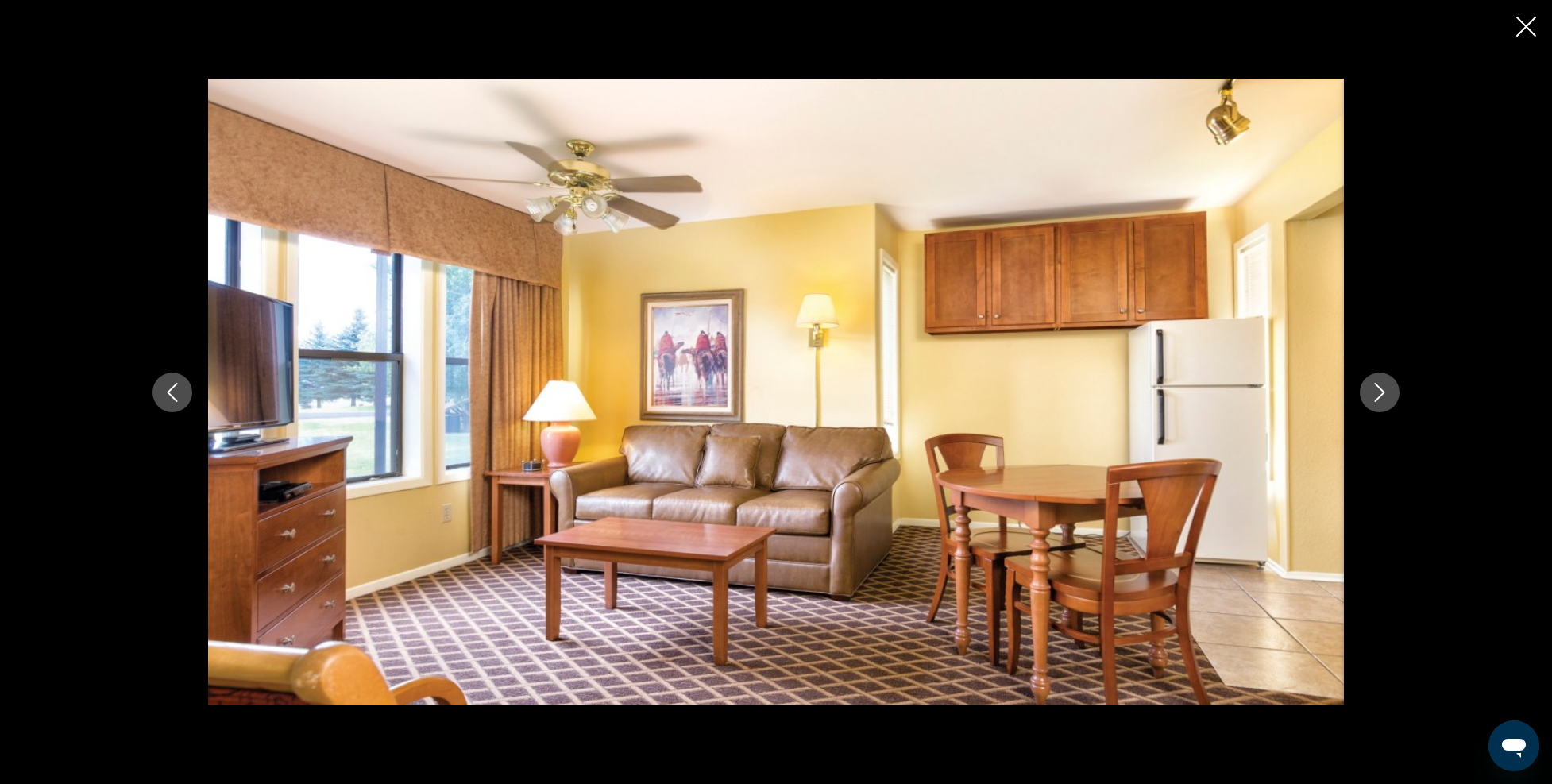
click at [1378, 381] on button "Next image" at bounding box center [1380, 392] width 40 height 40
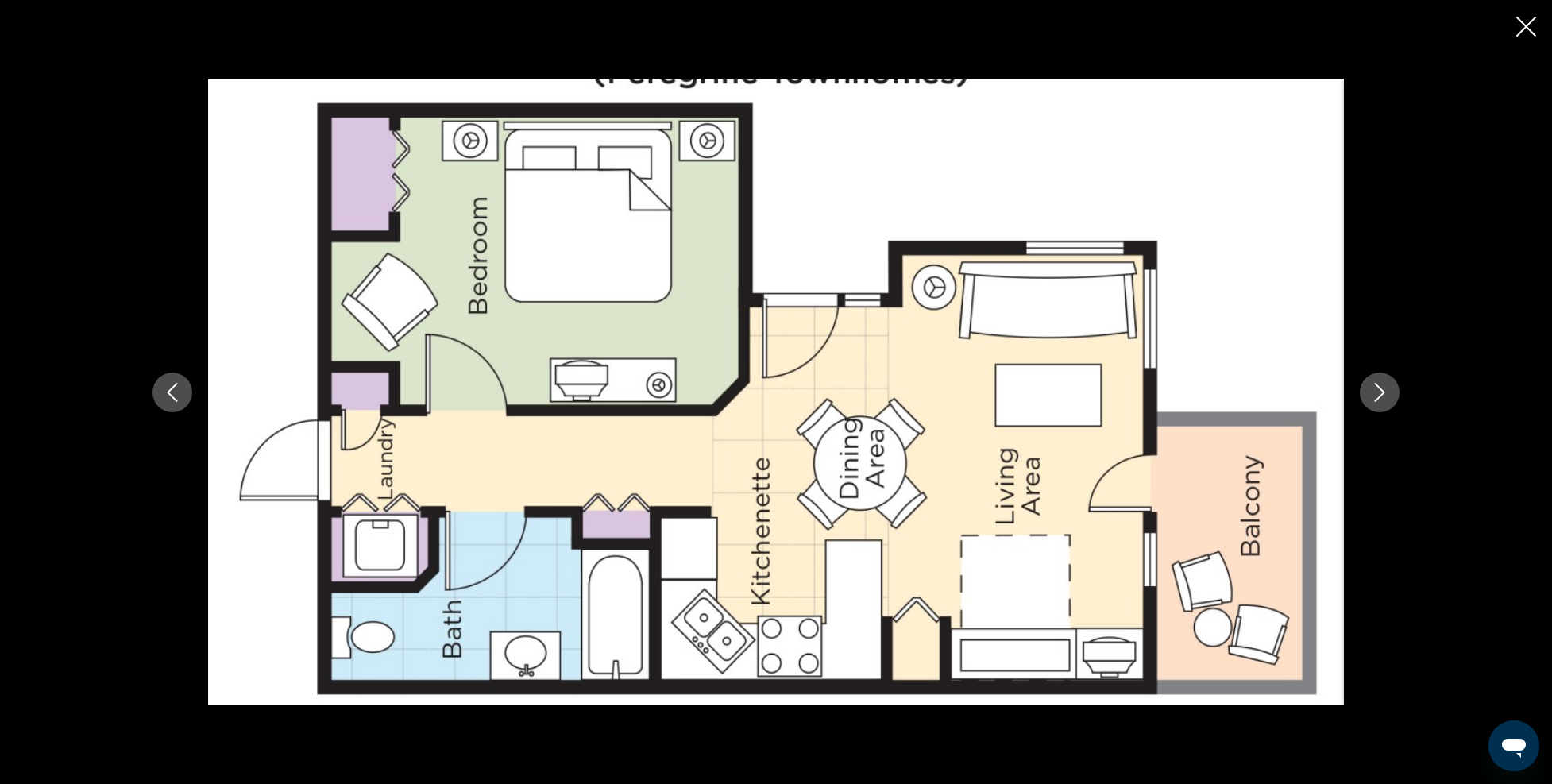
click at [1378, 381] on button "Next image" at bounding box center [1380, 392] width 40 height 40
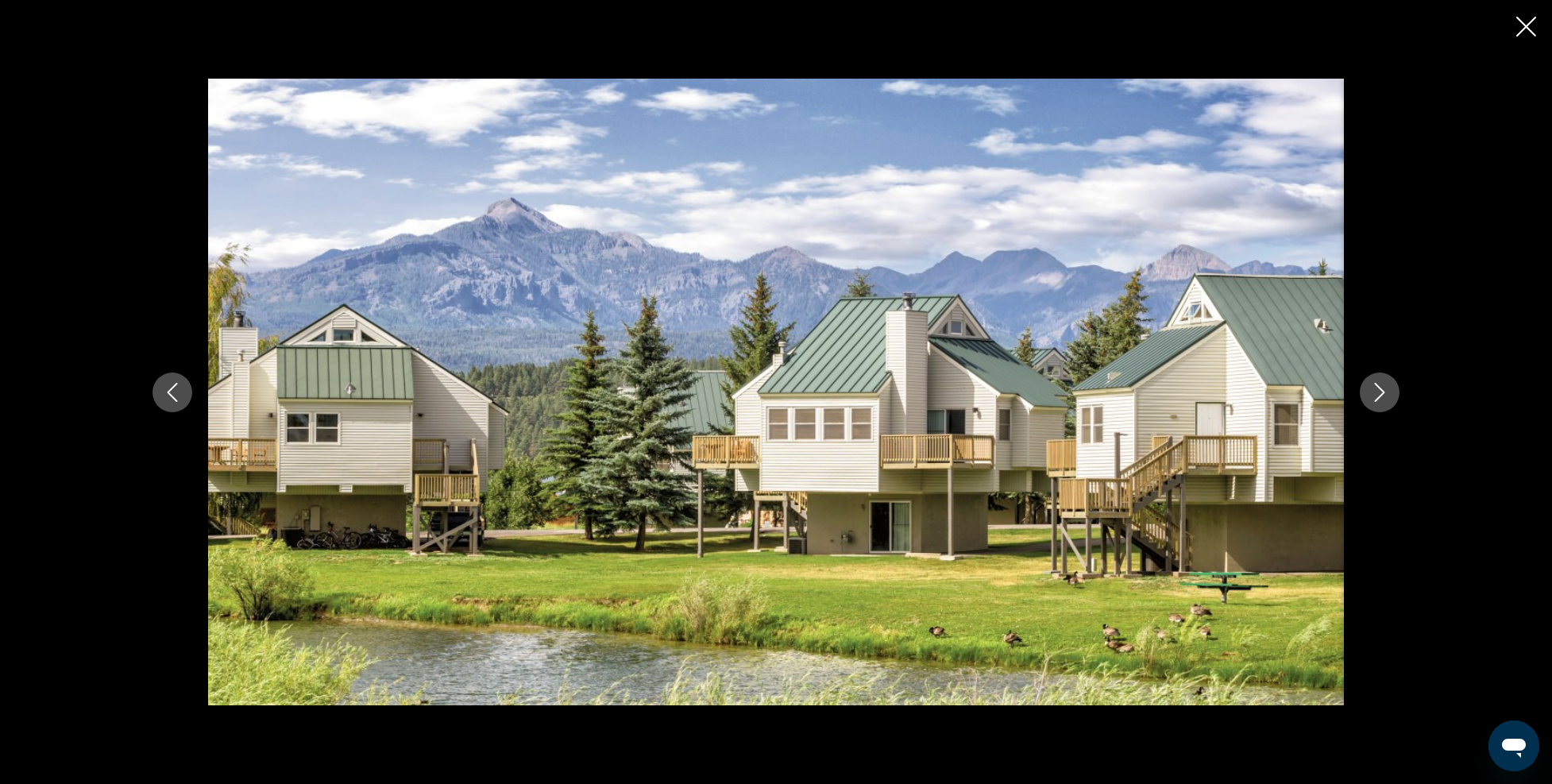
click at [1378, 381] on button "Next image" at bounding box center [1380, 392] width 40 height 40
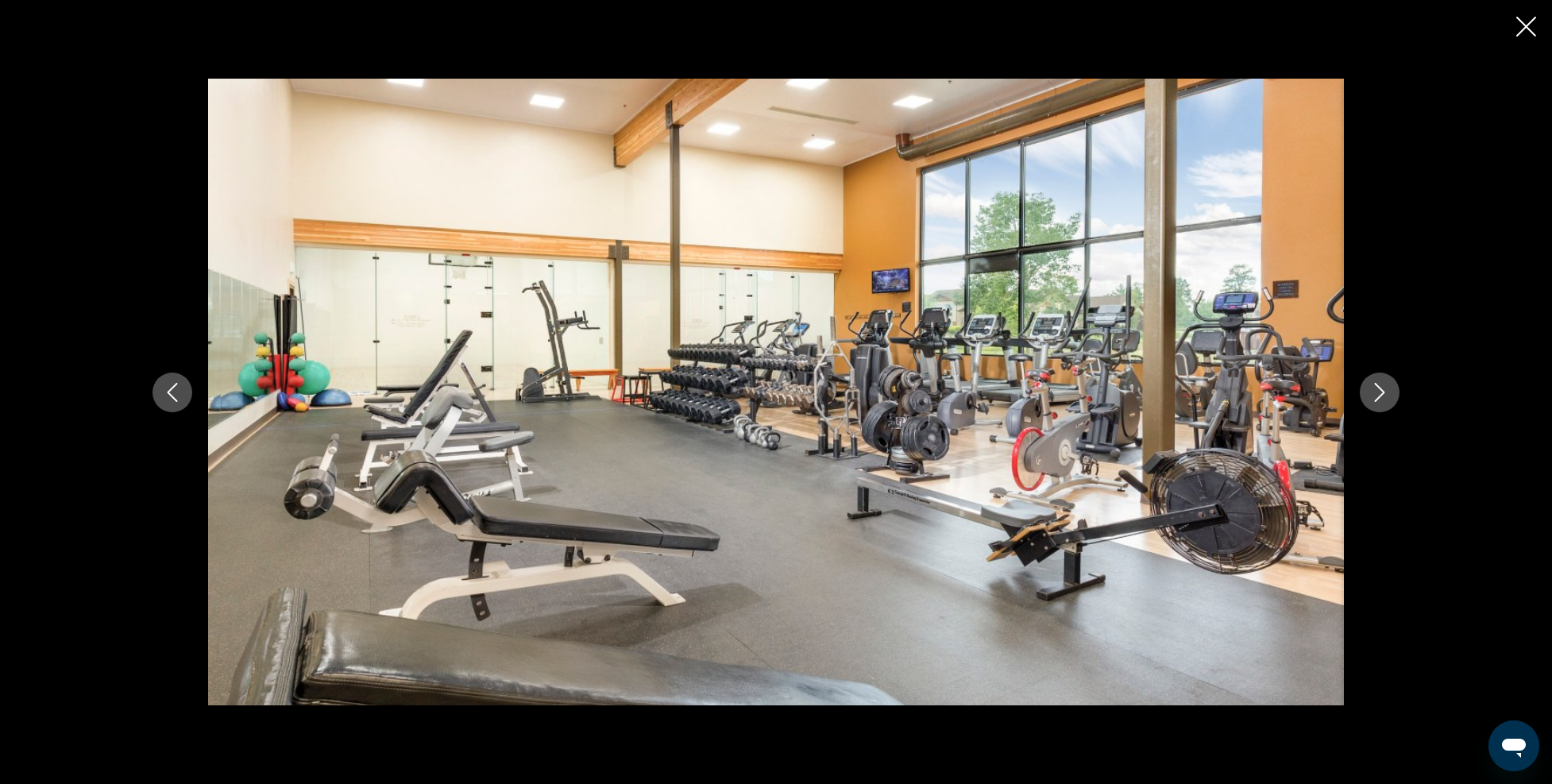
click at [1378, 381] on button "Next image" at bounding box center [1380, 392] width 40 height 40
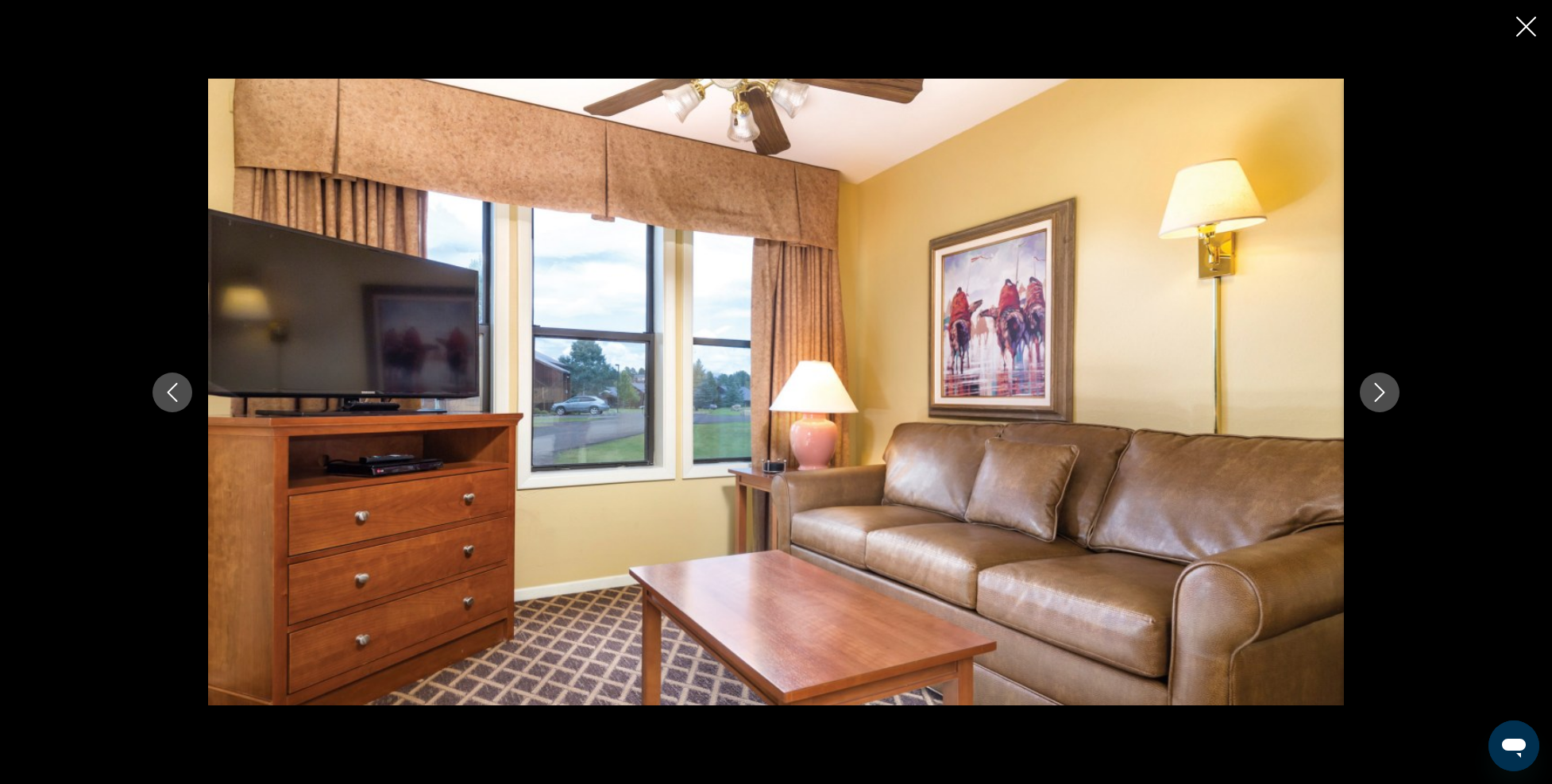
click at [1378, 381] on button "Next image" at bounding box center [1380, 392] width 40 height 40
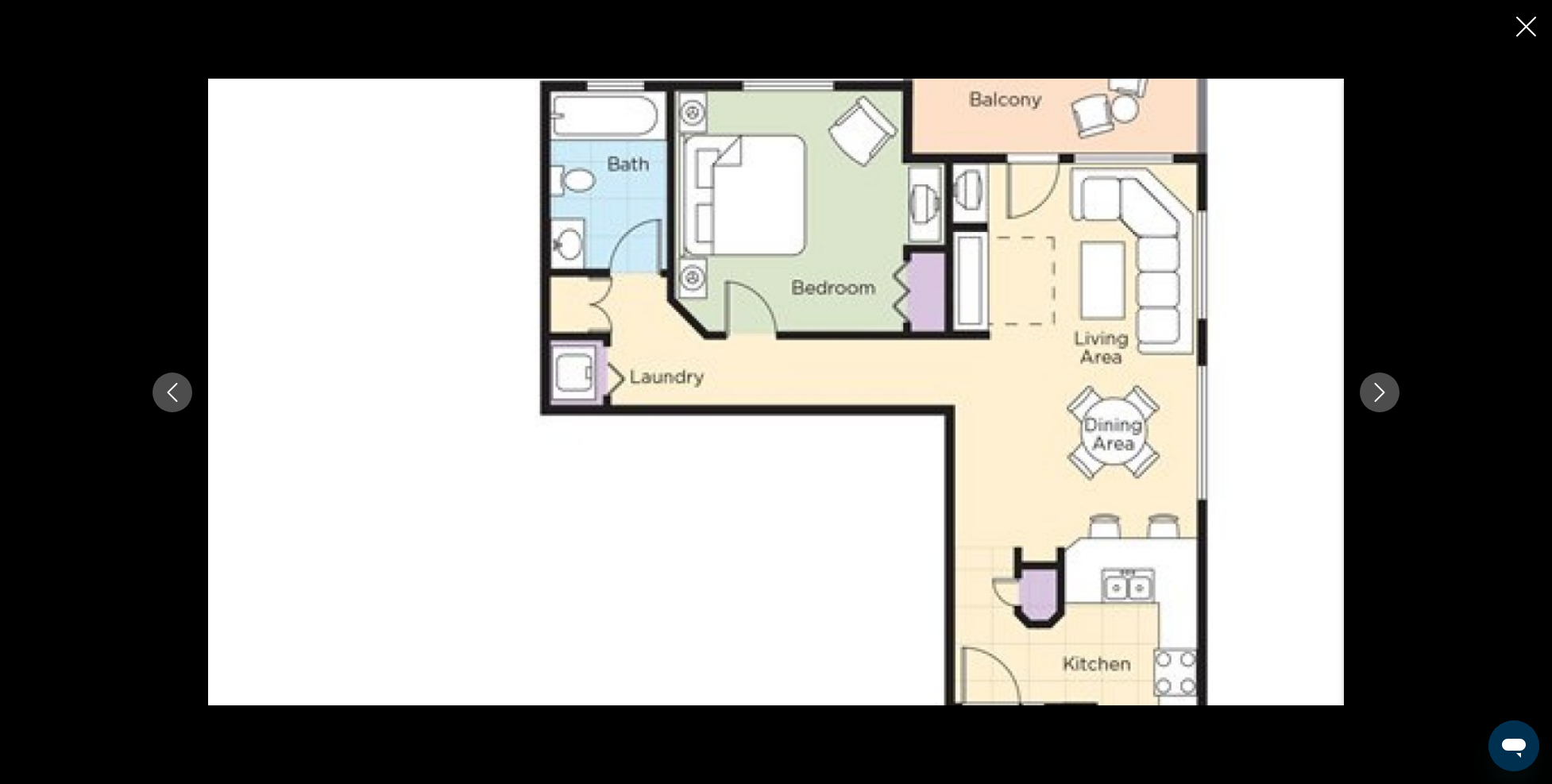
click at [1378, 381] on button "Next image" at bounding box center [1380, 392] width 40 height 40
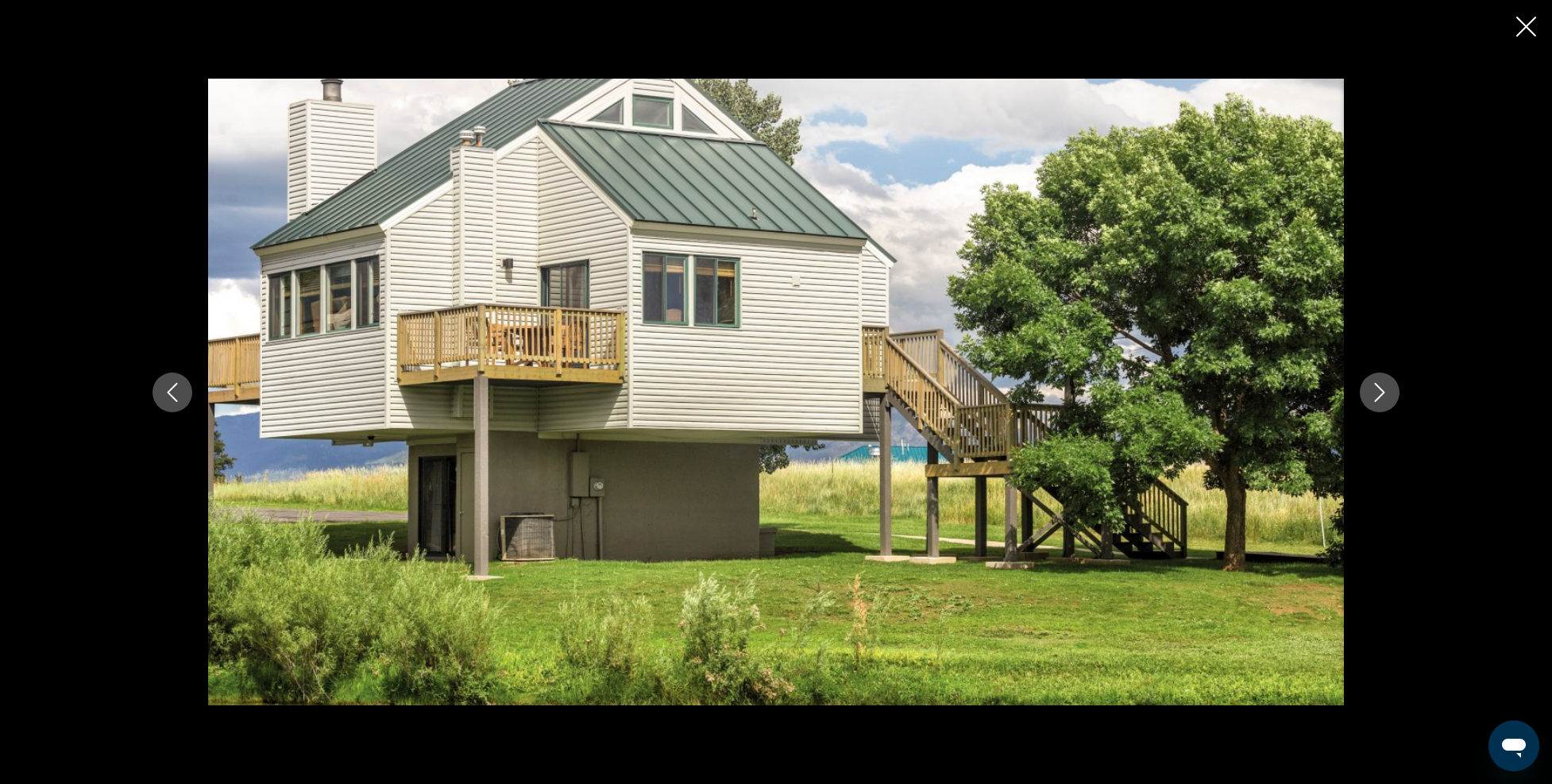
click at [1378, 381] on button "Next image" at bounding box center [1380, 392] width 40 height 40
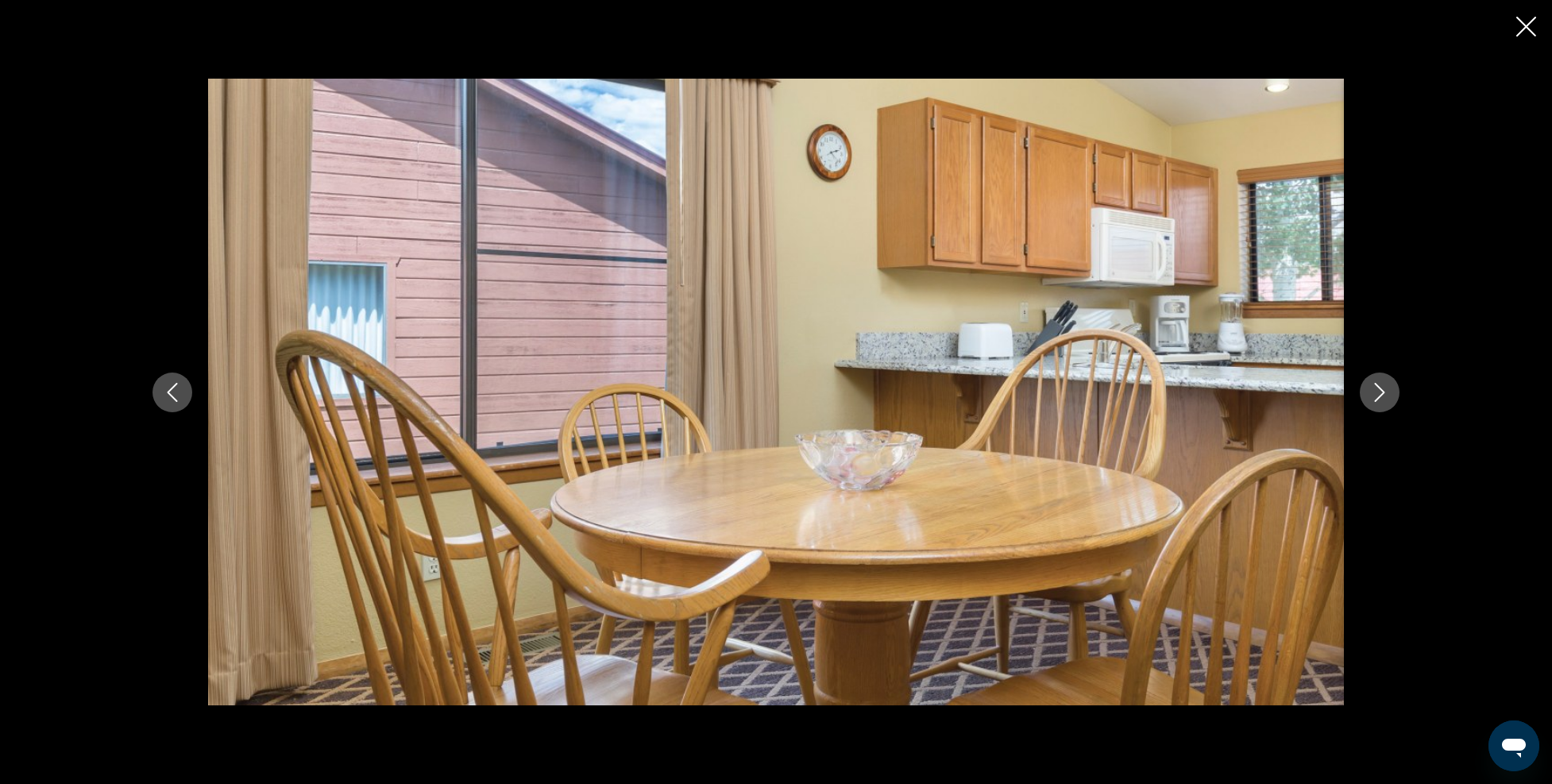
click at [1378, 381] on button "Next image" at bounding box center [1380, 392] width 40 height 40
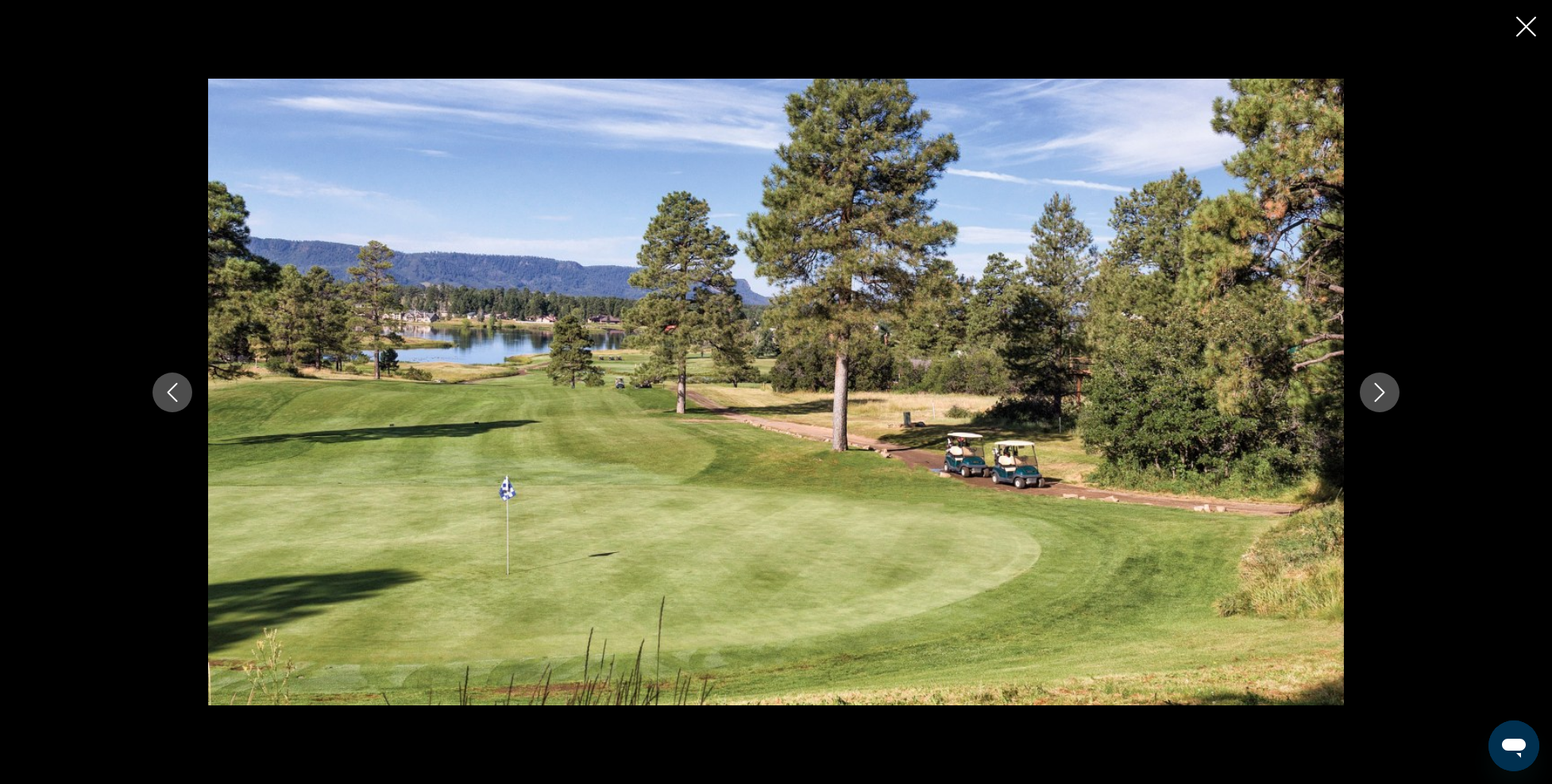
click at [1378, 381] on button "Next image" at bounding box center [1380, 392] width 40 height 40
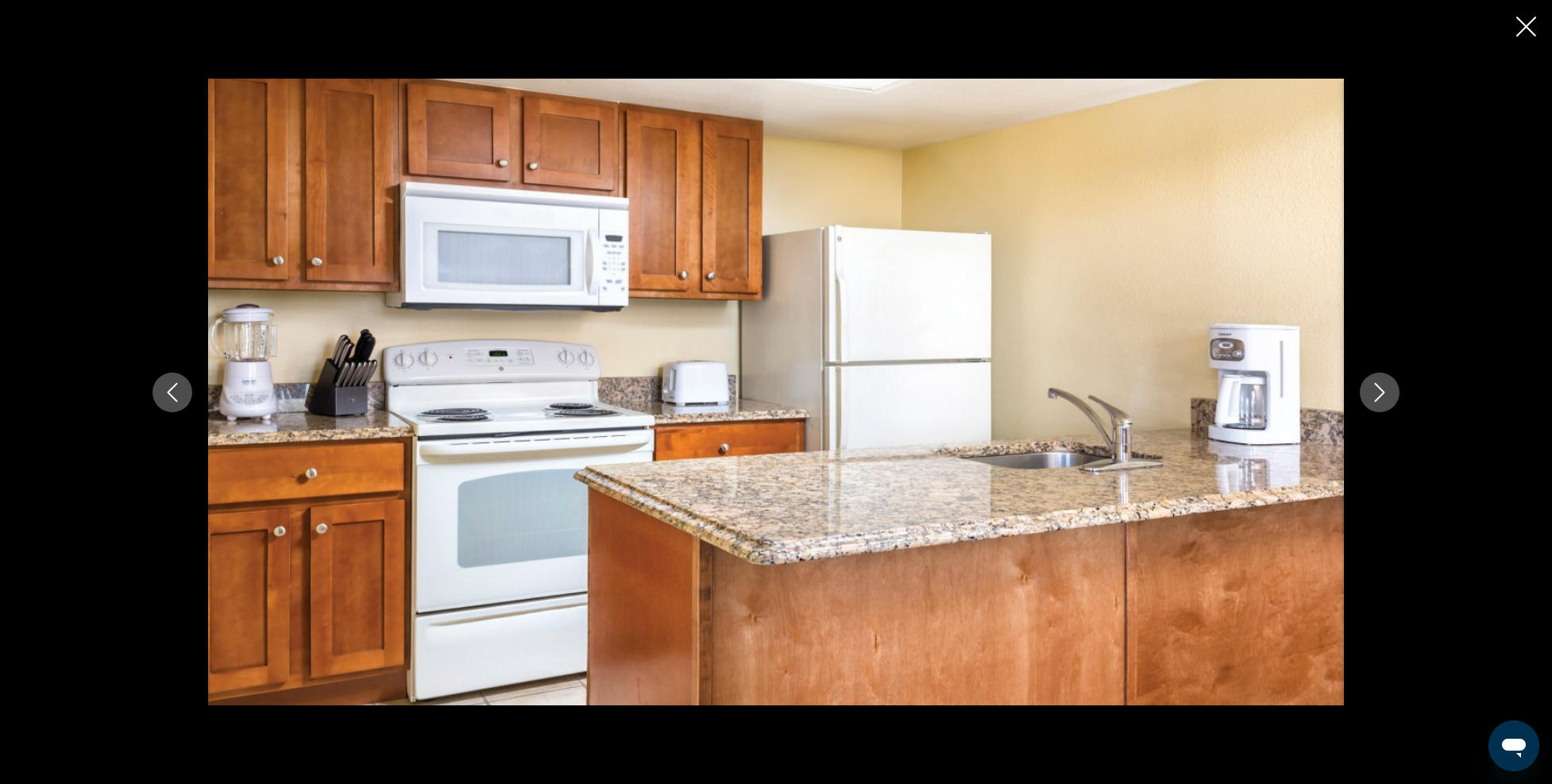
click at [1378, 381] on button "Next image" at bounding box center [1380, 392] width 40 height 40
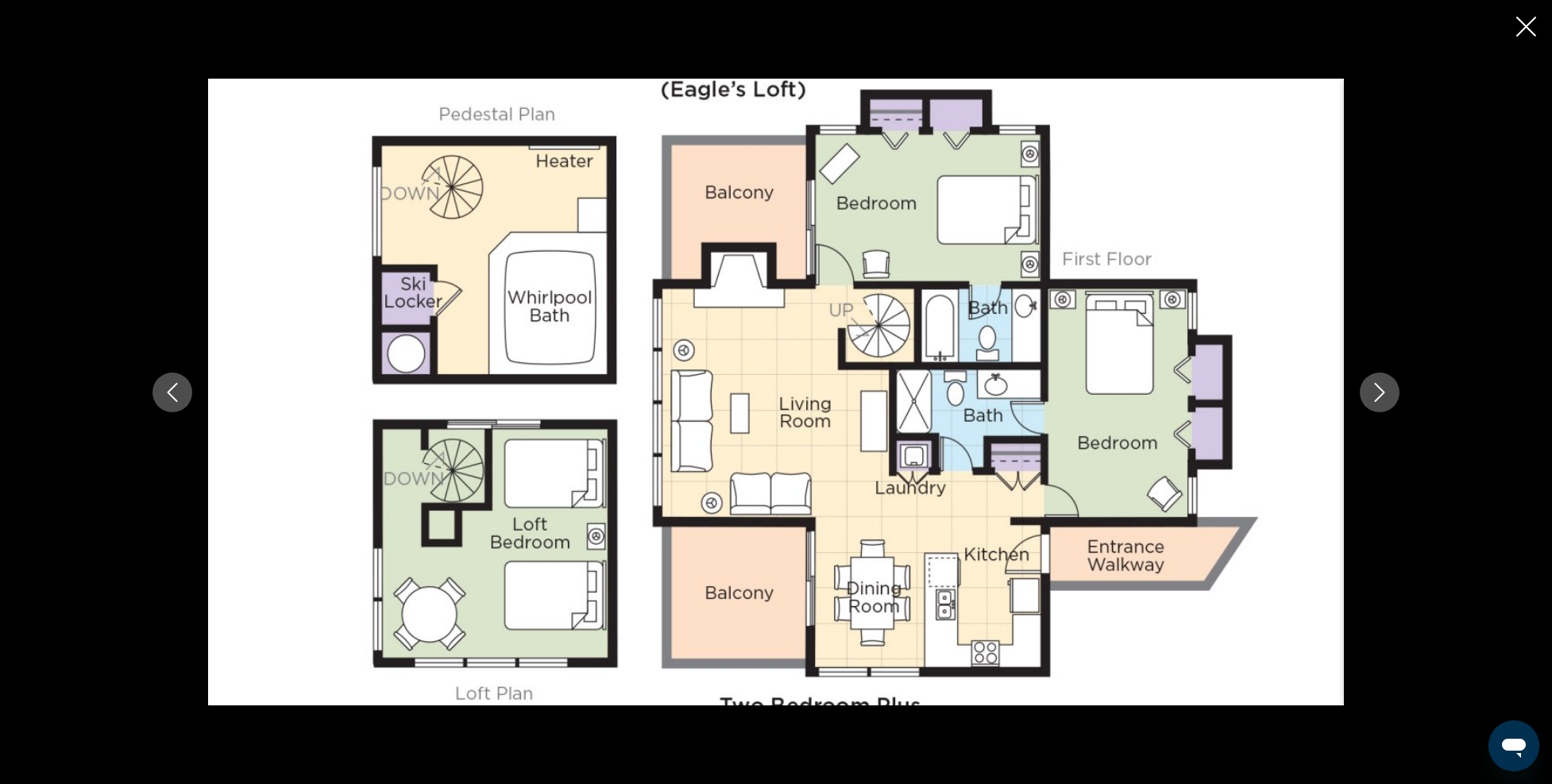
click at [1385, 392] on icon "Next image" at bounding box center [1380, 392] width 19 height 19
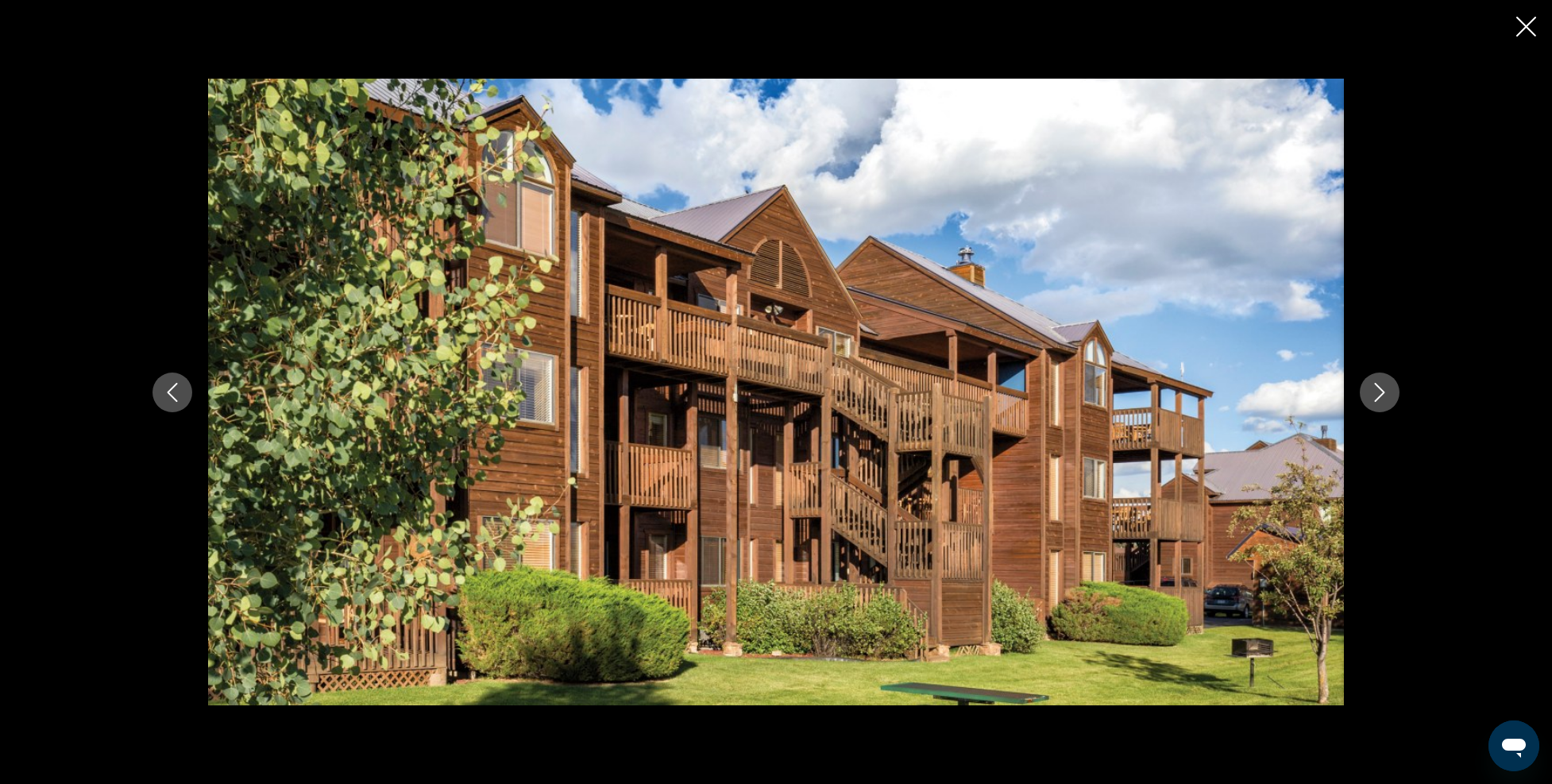
click at [1385, 392] on icon "Next image" at bounding box center [1380, 392] width 19 height 19
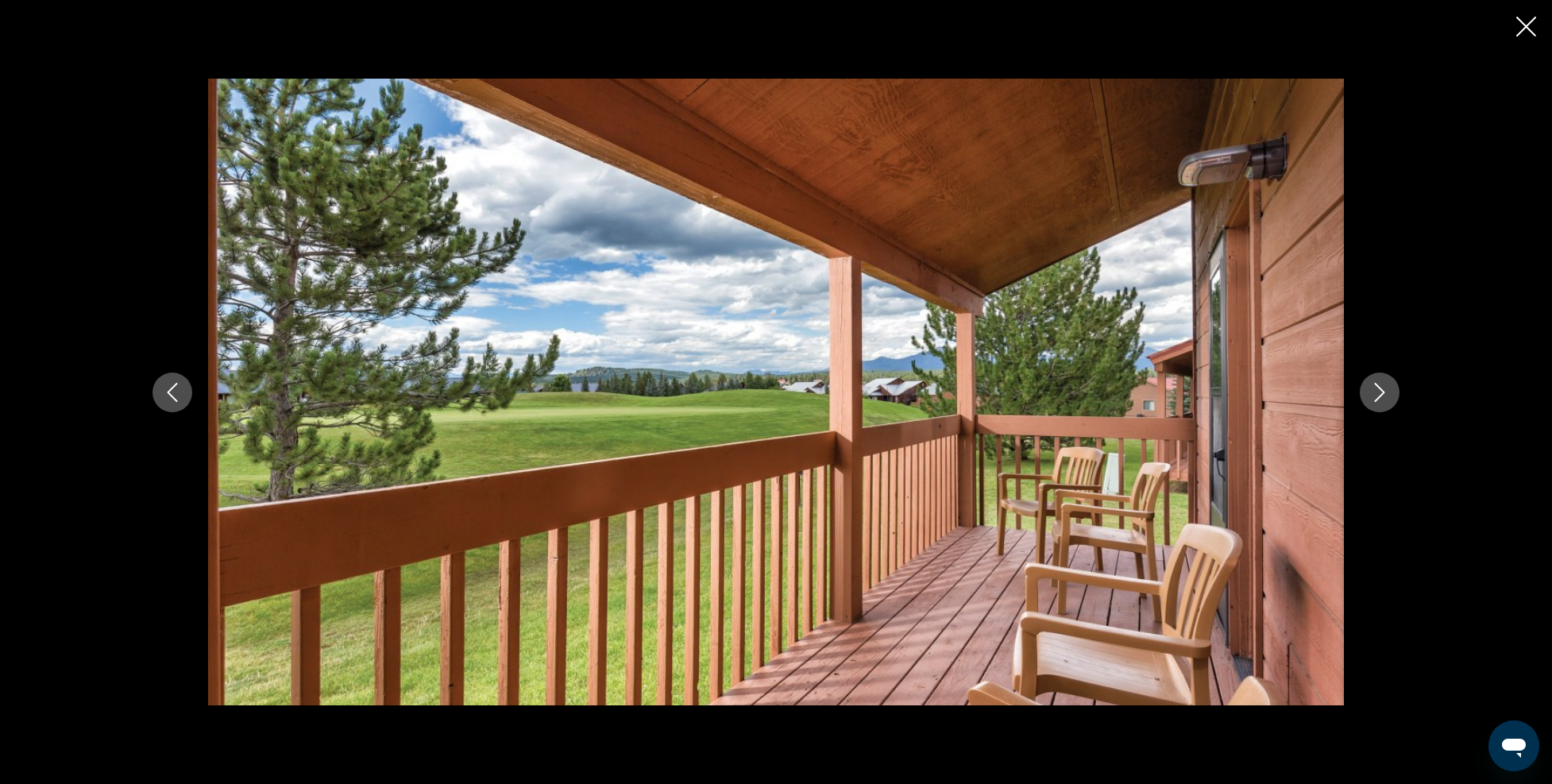
click at [1385, 392] on icon "Next image" at bounding box center [1380, 392] width 19 height 19
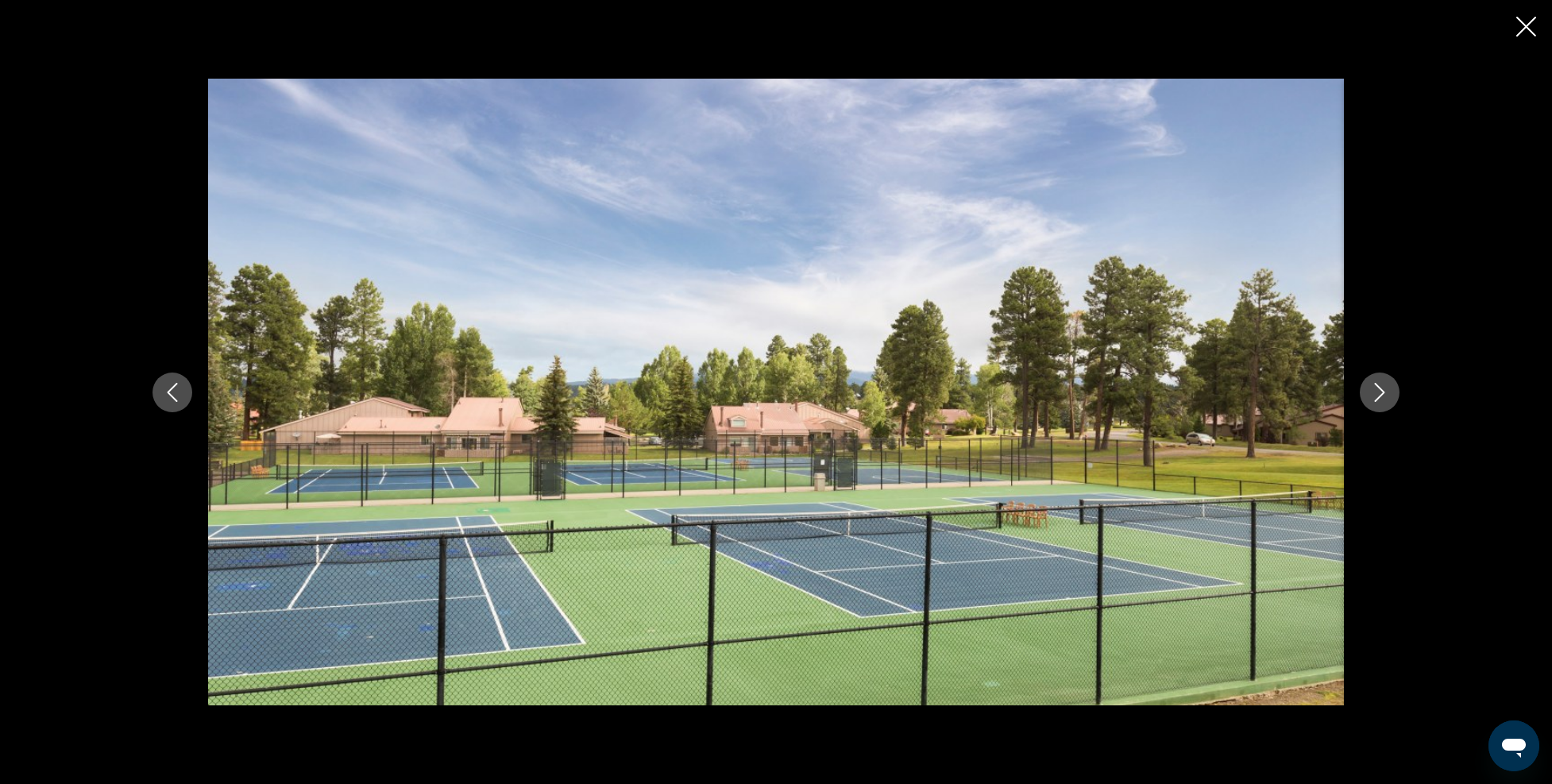
click at [1385, 392] on icon "Next image" at bounding box center [1380, 392] width 19 height 19
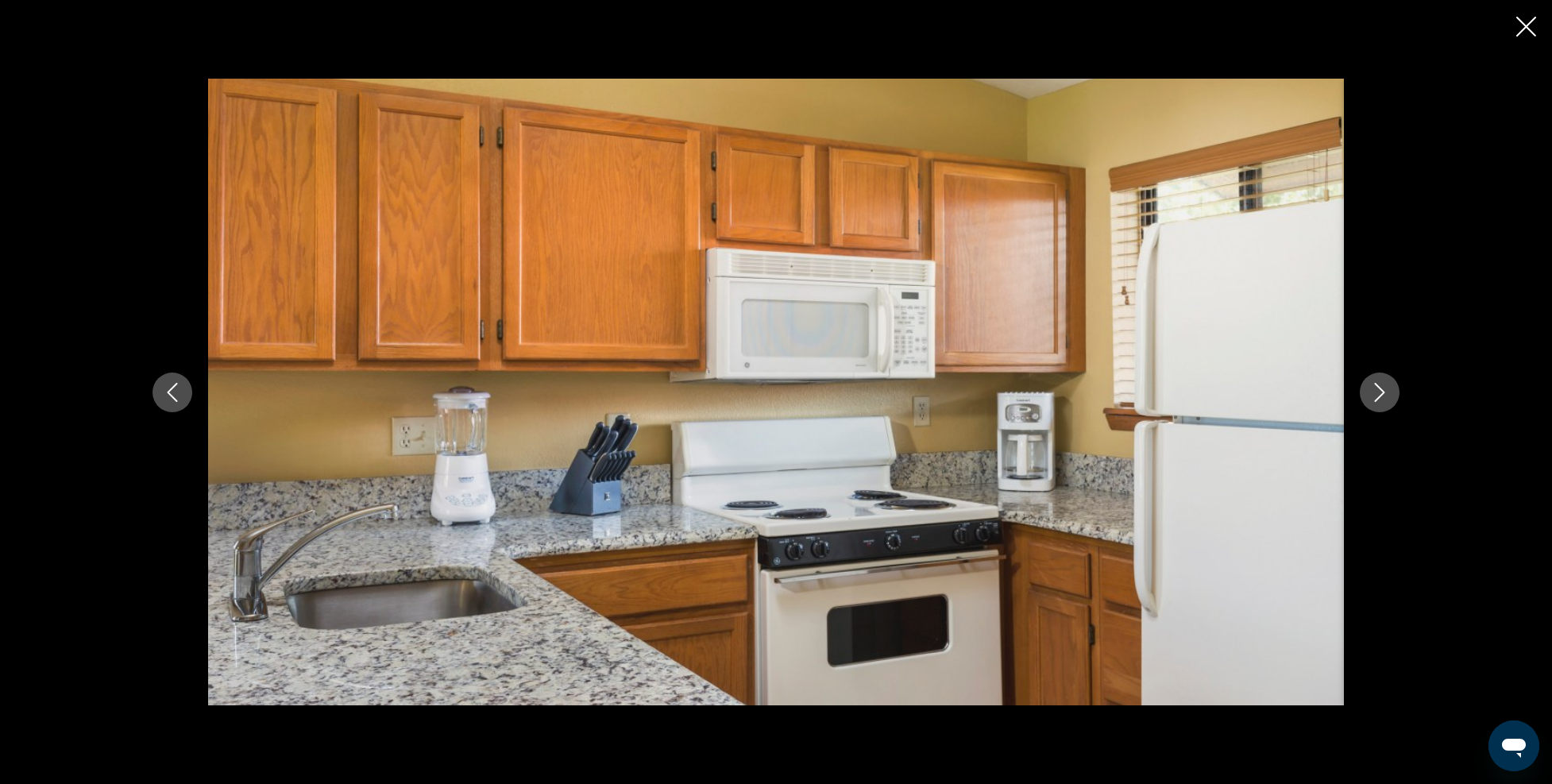
click at [1385, 392] on icon "Next image" at bounding box center [1380, 392] width 19 height 19
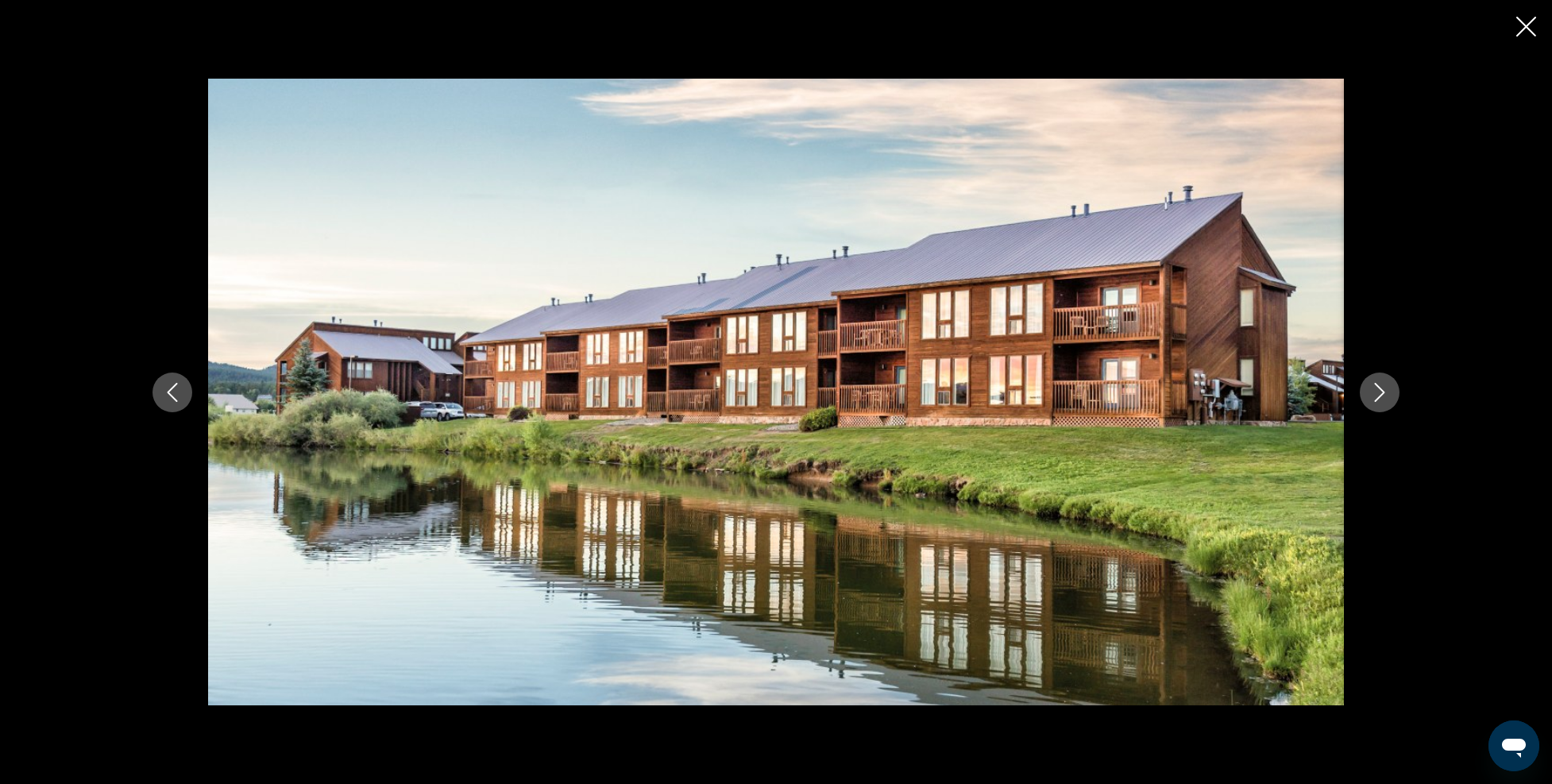
click at [1385, 392] on icon "Next image" at bounding box center [1380, 392] width 19 height 19
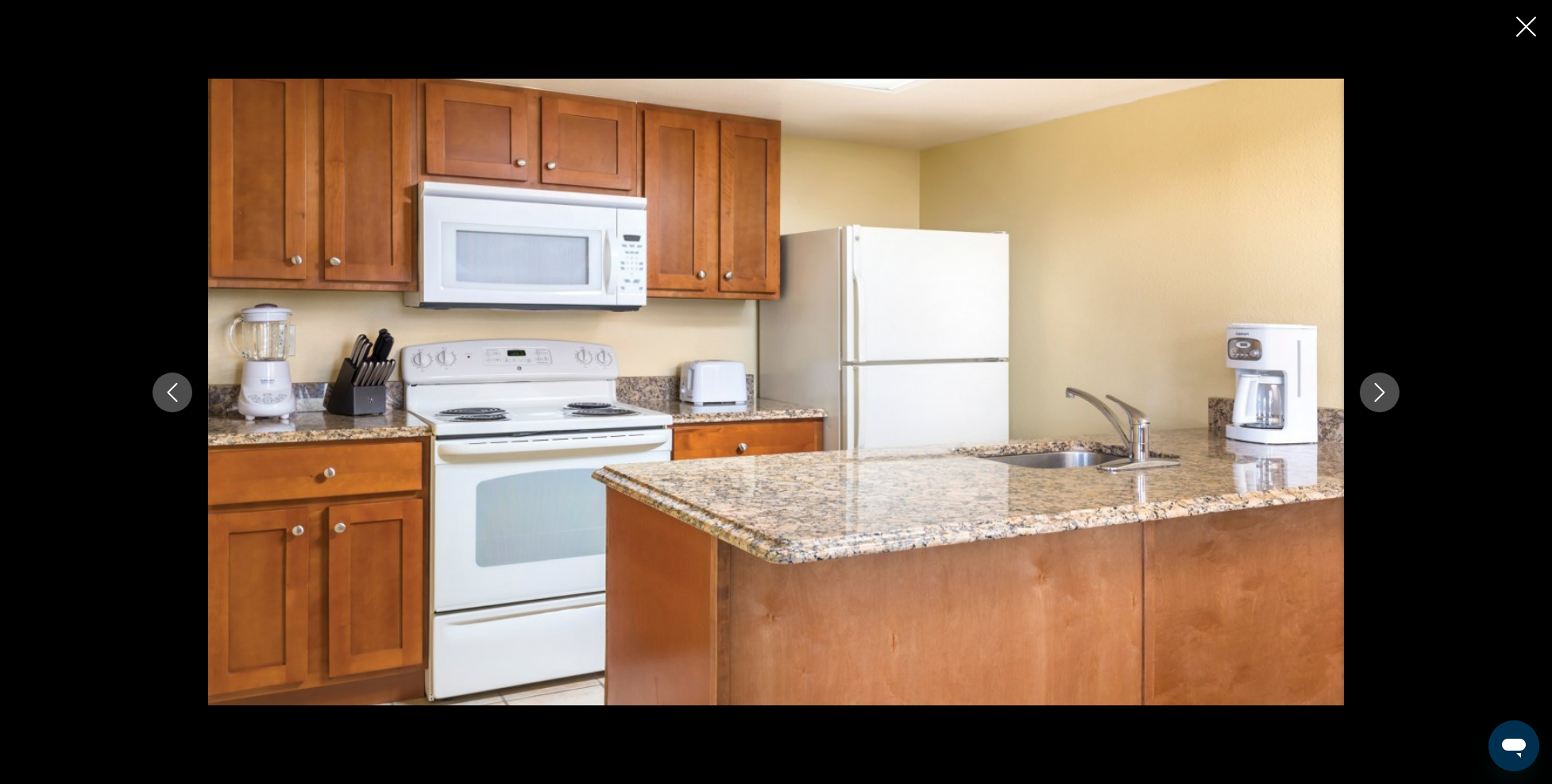
click at [1385, 392] on icon "Next image" at bounding box center [1380, 392] width 19 height 19
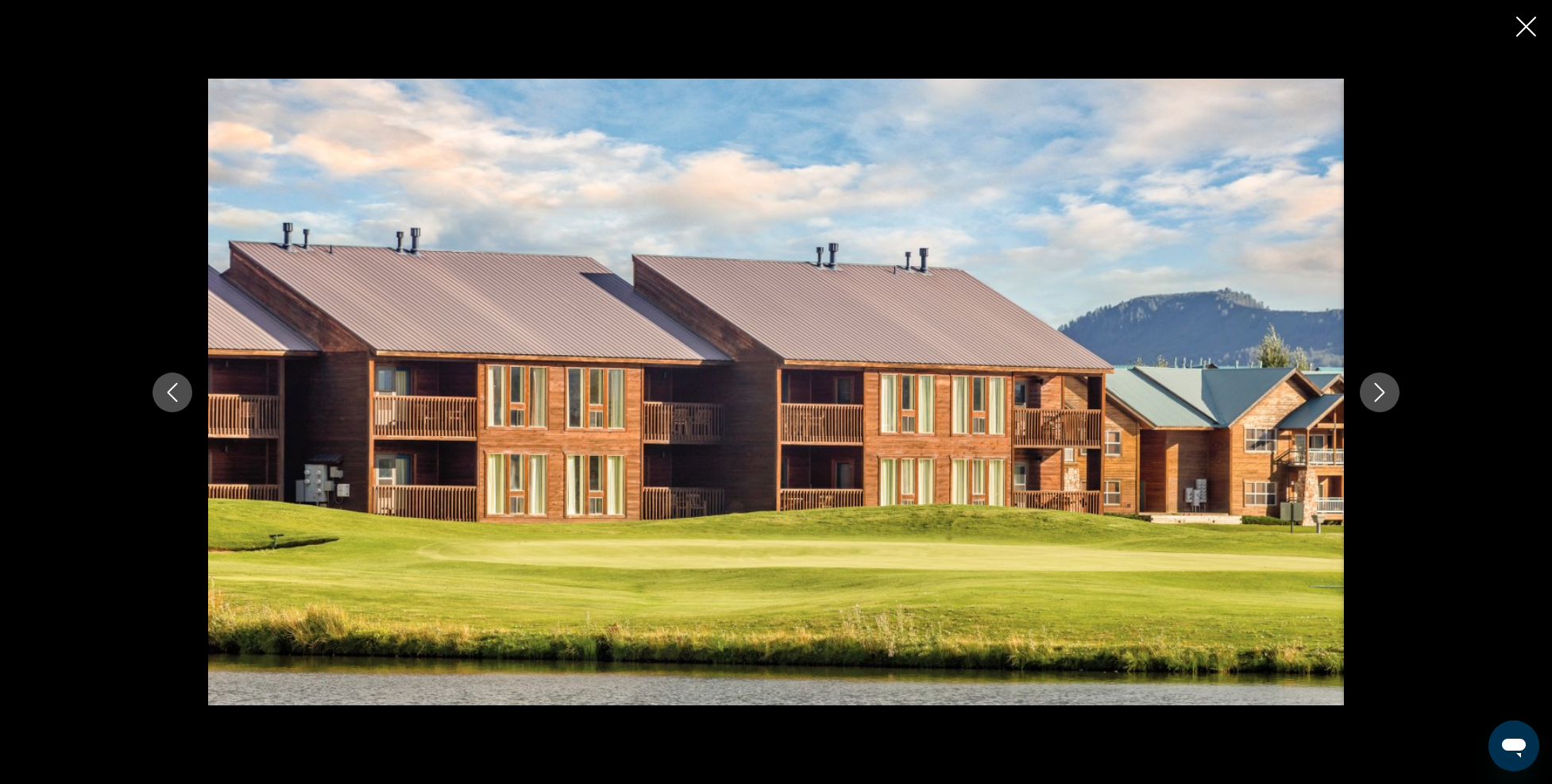
click at [1385, 392] on icon "Next image" at bounding box center [1380, 392] width 19 height 19
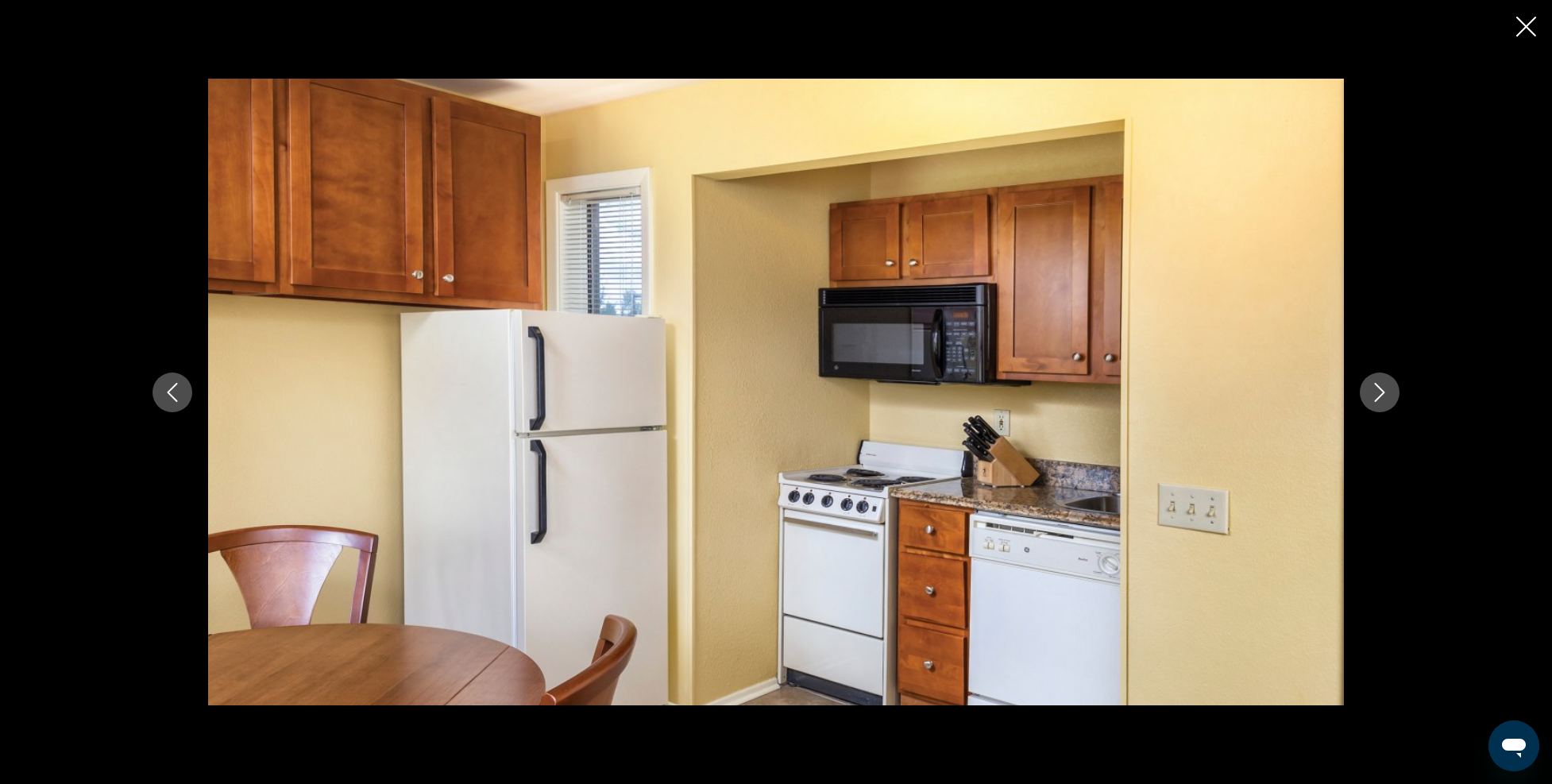
click at [1389, 394] on button "Next image" at bounding box center [1380, 392] width 40 height 40
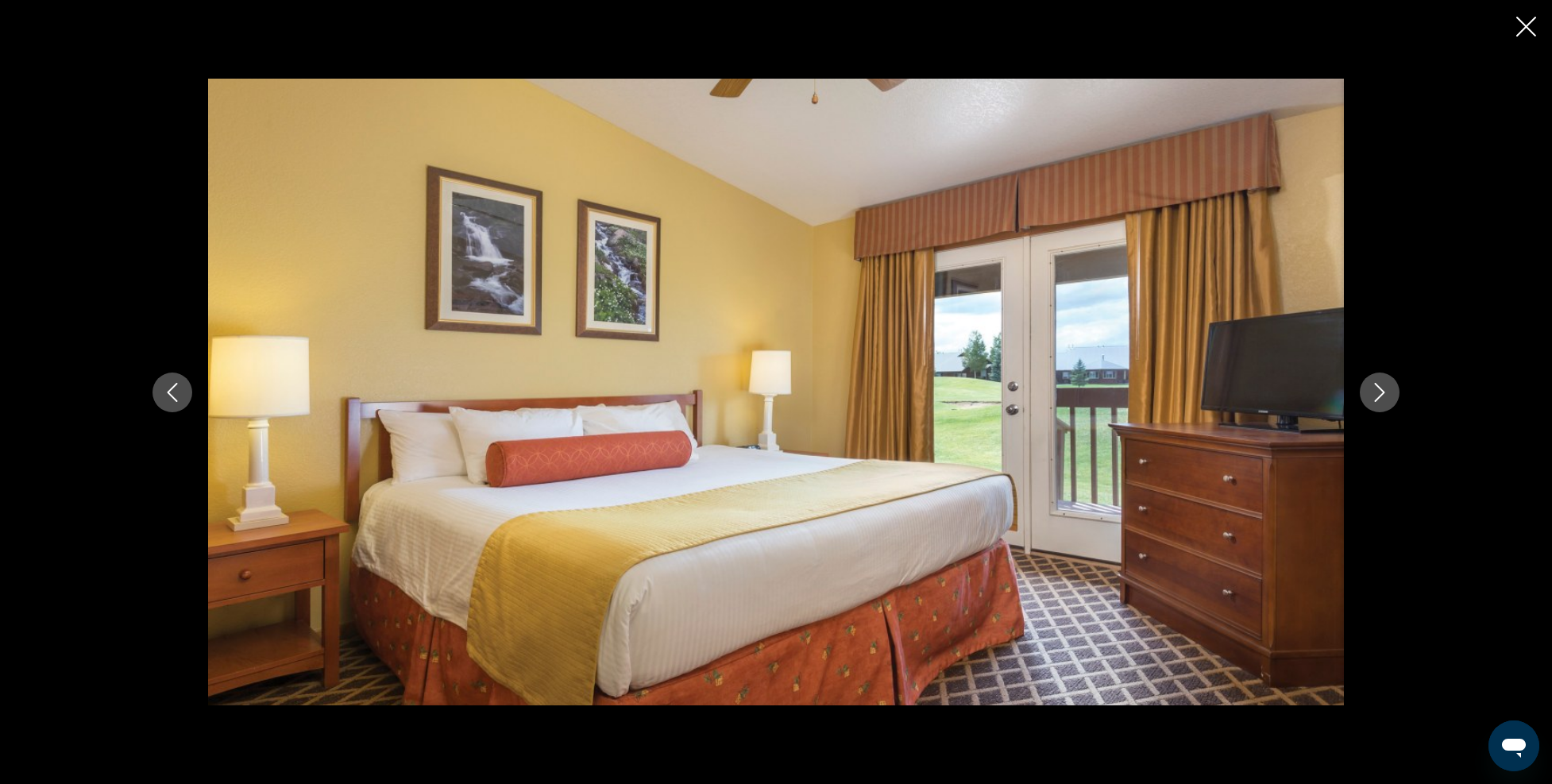
click at [1389, 394] on button "Next image" at bounding box center [1380, 392] width 40 height 40
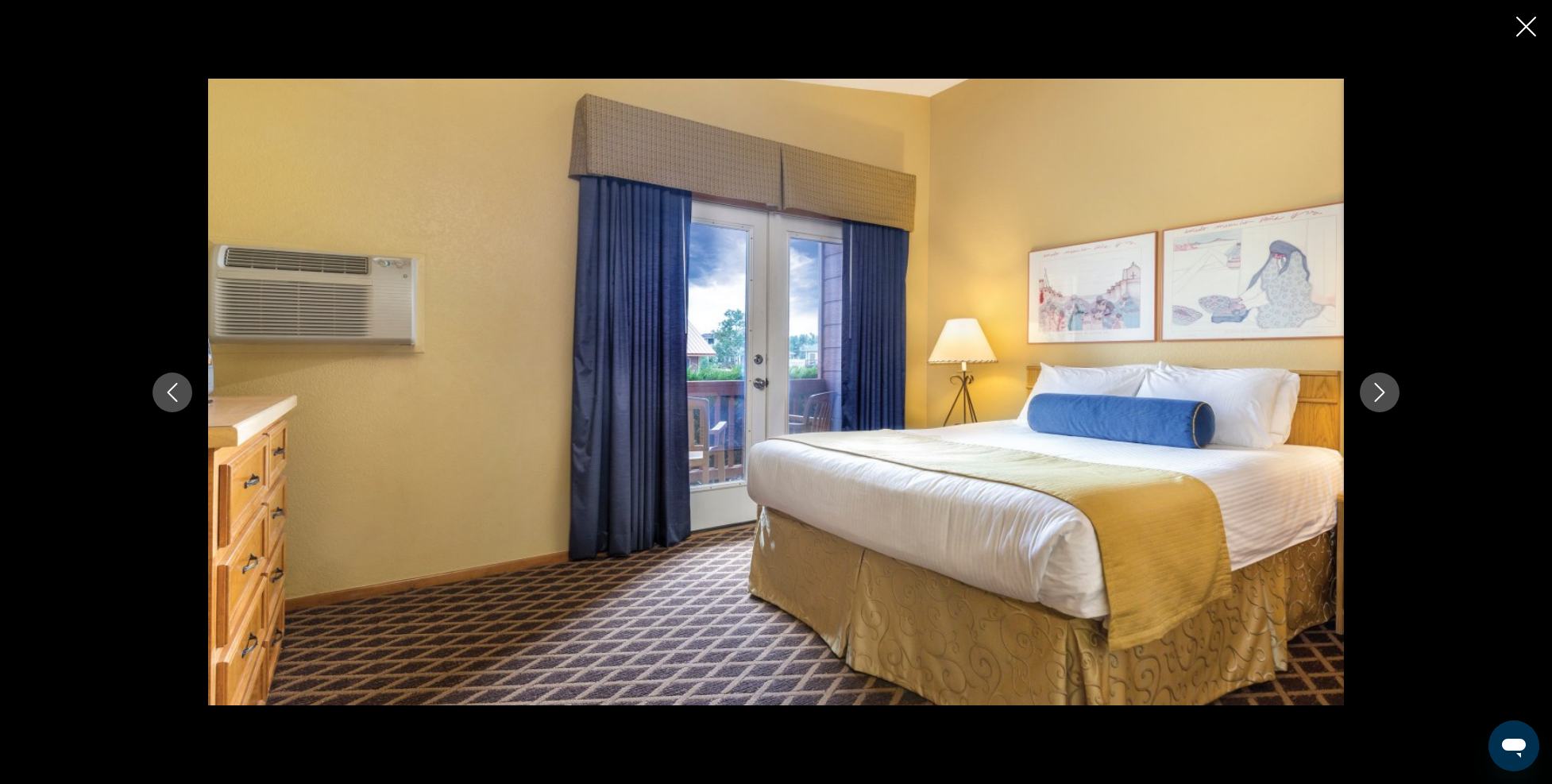
click at [1383, 396] on icon "Next image" at bounding box center [1380, 392] width 19 height 19
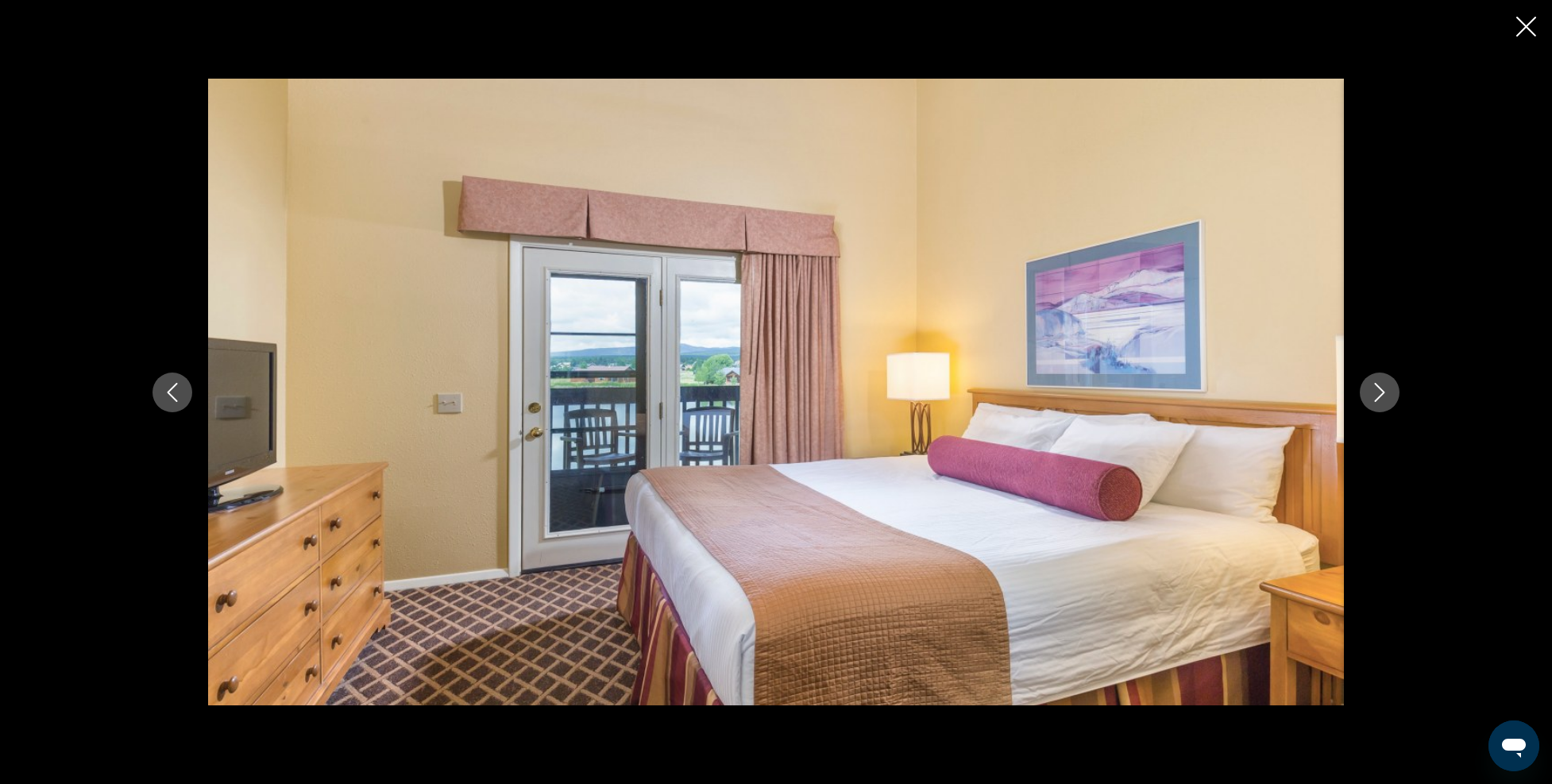
click at [1383, 396] on icon "Next image" at bounding box center [1380, 392] width 19 height 19
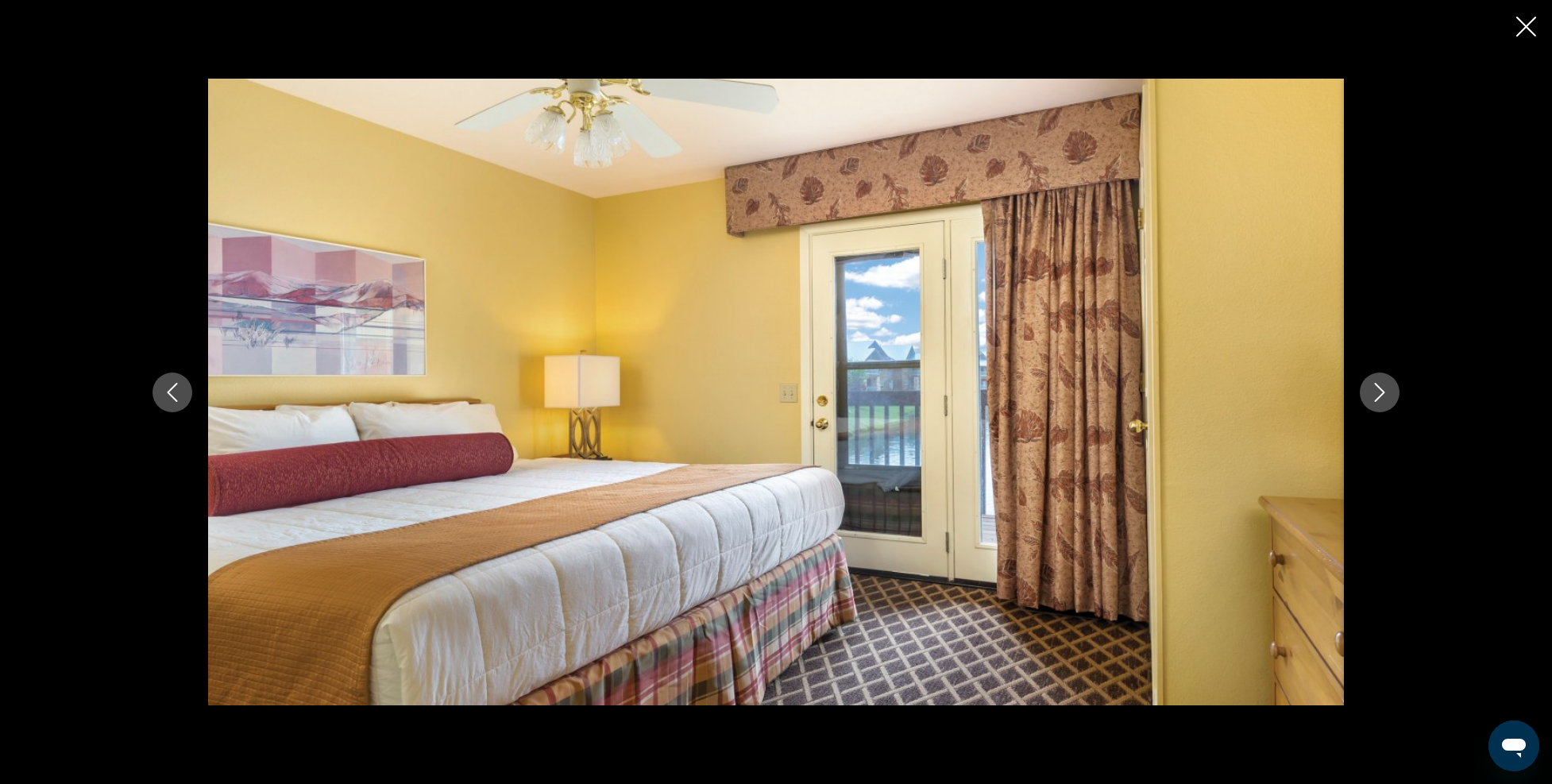
click at [1383, 396] on icon "Next image" at bounding box center [1380, 392] width 19 height 19
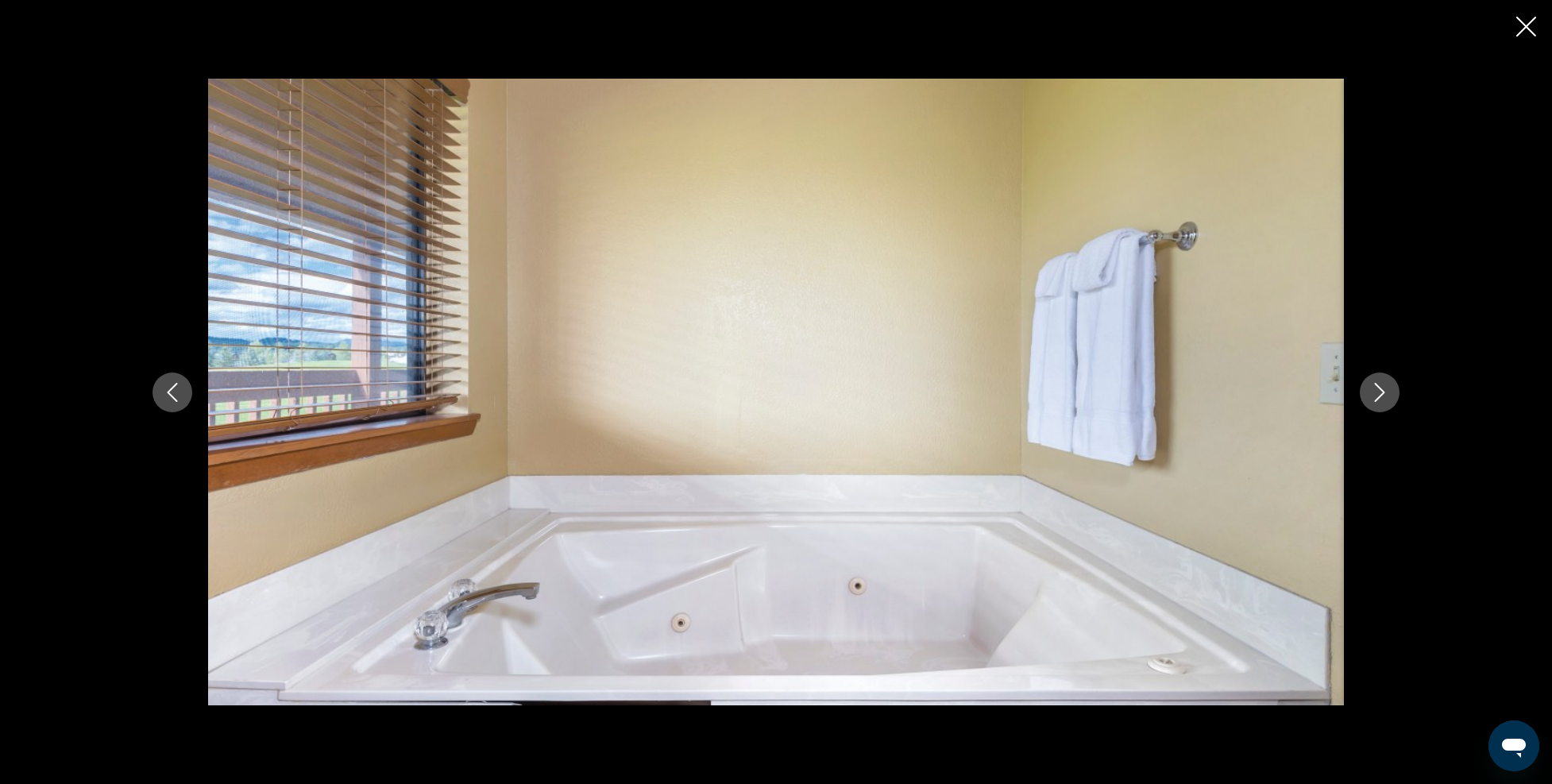
click at [1383, 396] on icon "Next image" at bounding box center [1380, 392] width 19 height 19
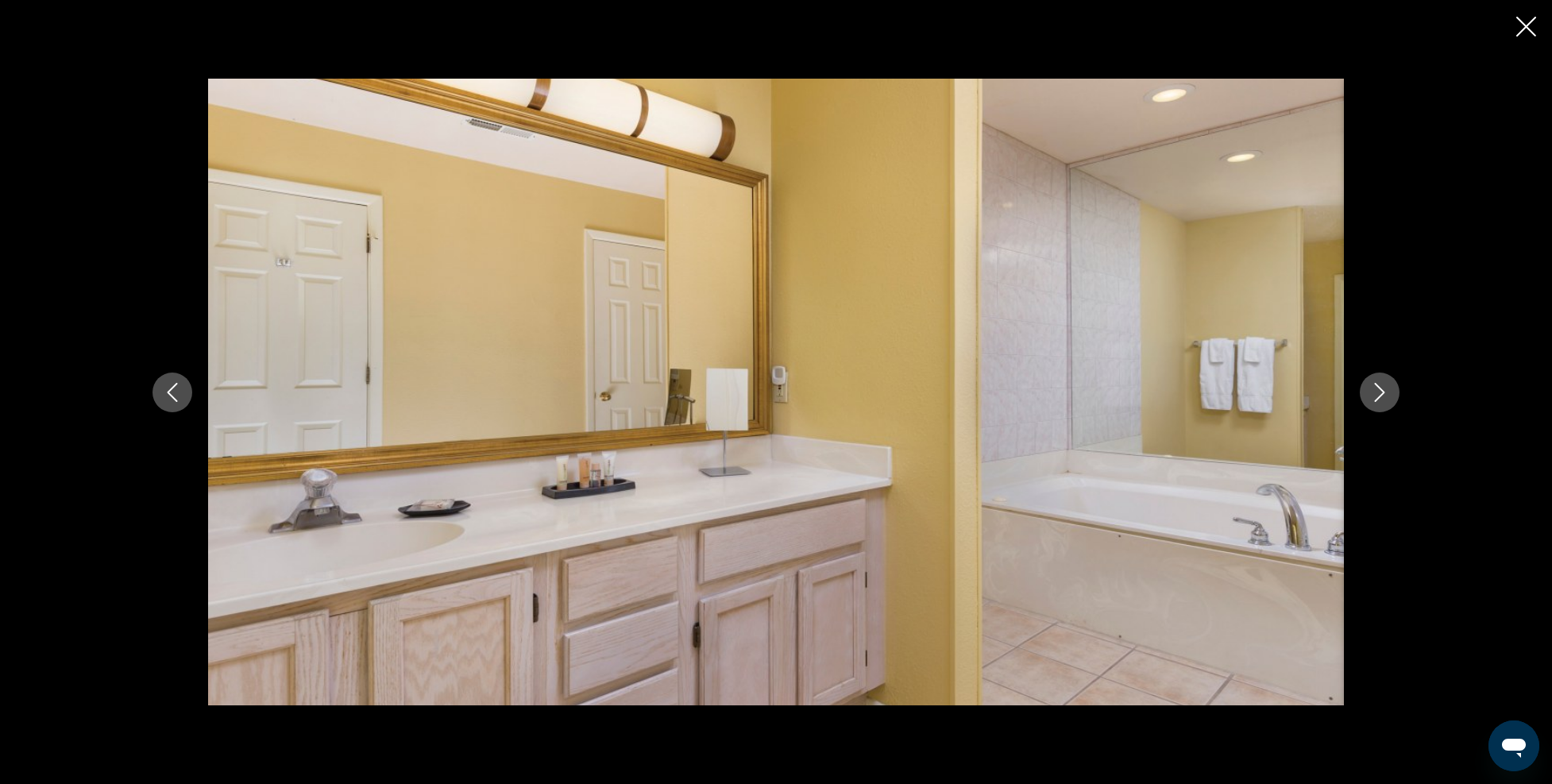
click at [1523, 29] on icon "Close slideshow" at bounding box center [1527, 26] width 20 height 20
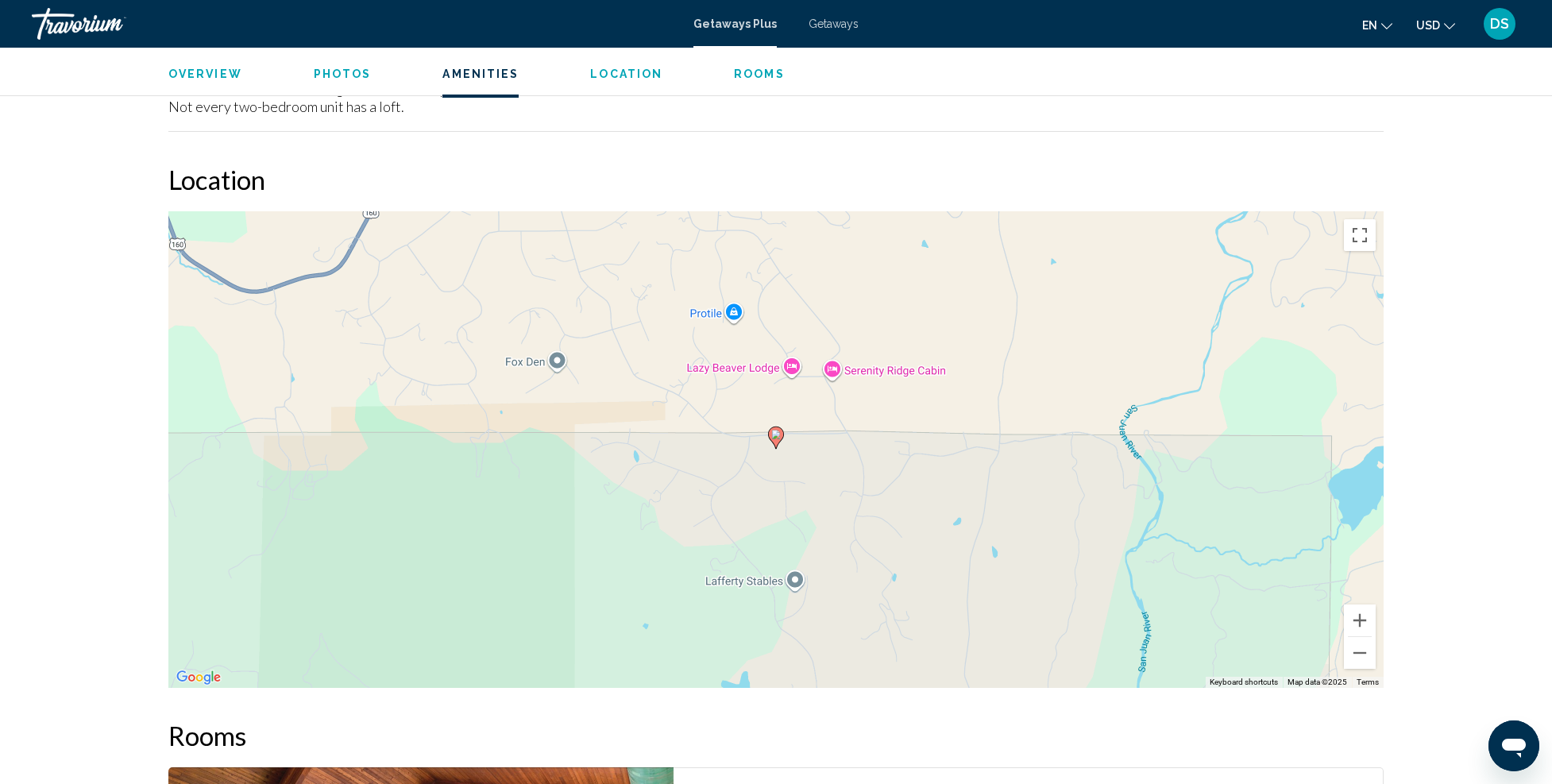
scroll to position [2144, 0]
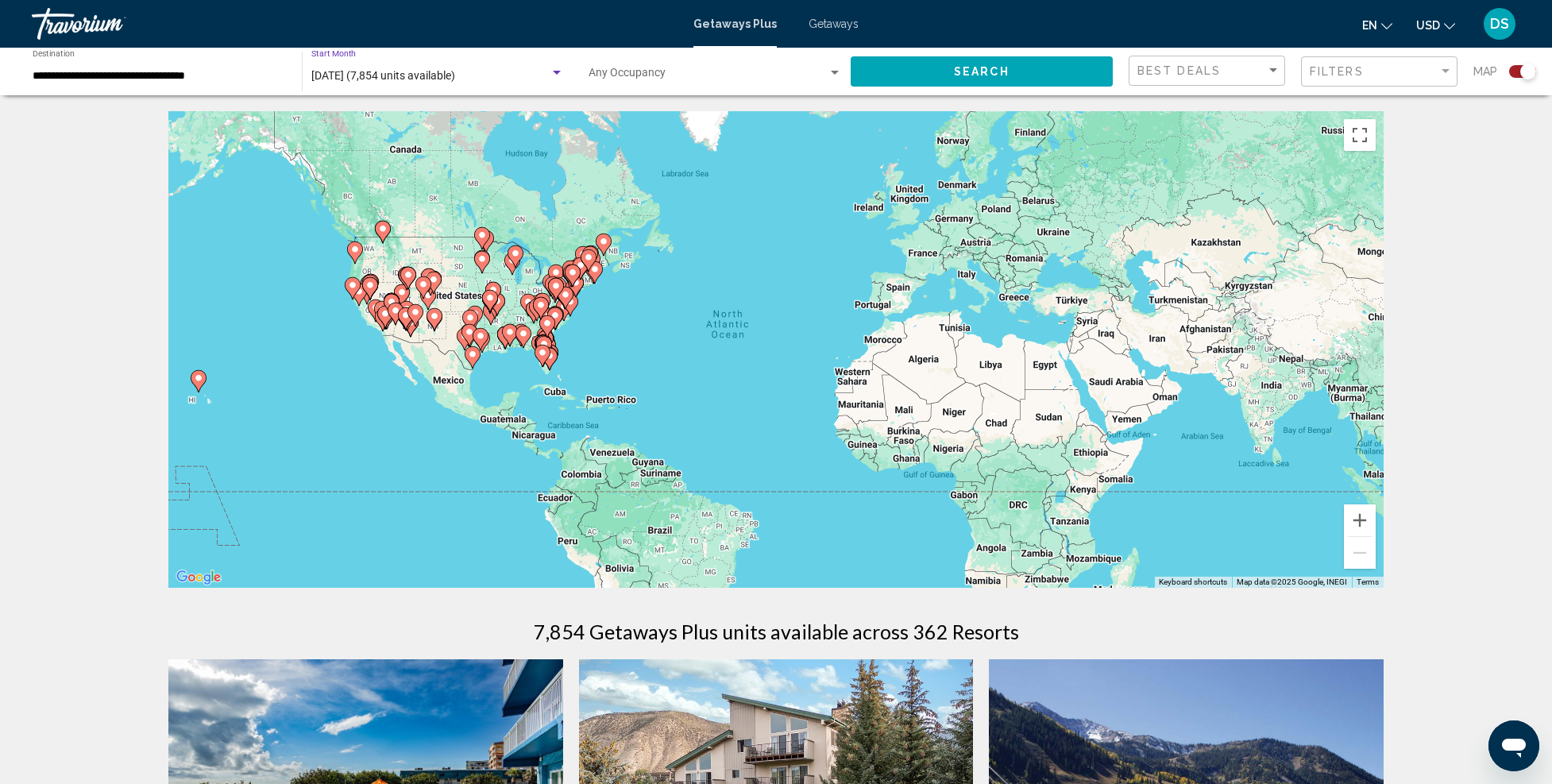
click at [556, 75] on div "Search widget" at bounding box center [556, 72] width 15 height 13
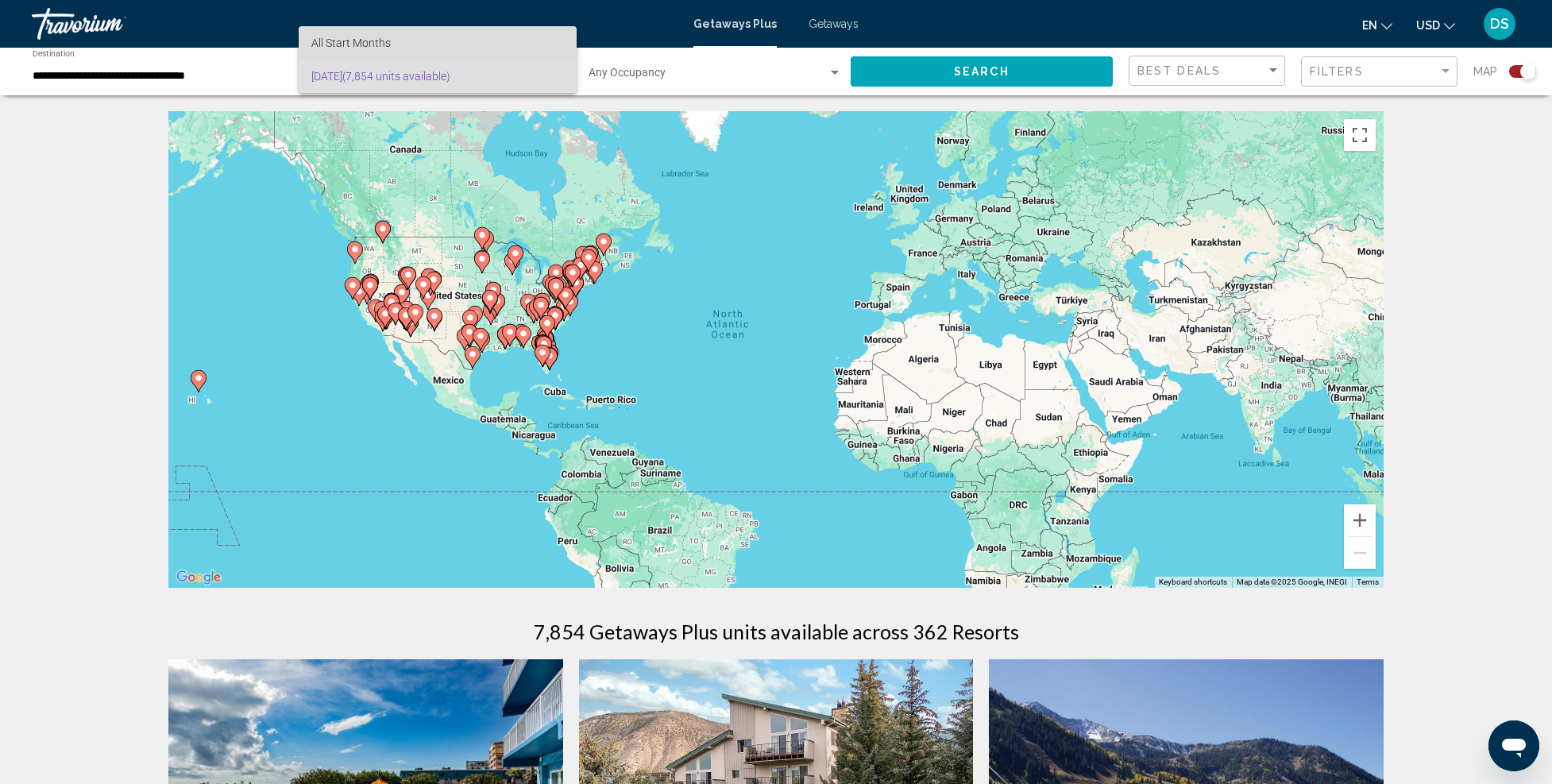
click at [465, 42] on span "All Start Months" at bounding box center [438, 43] width 254 height 33
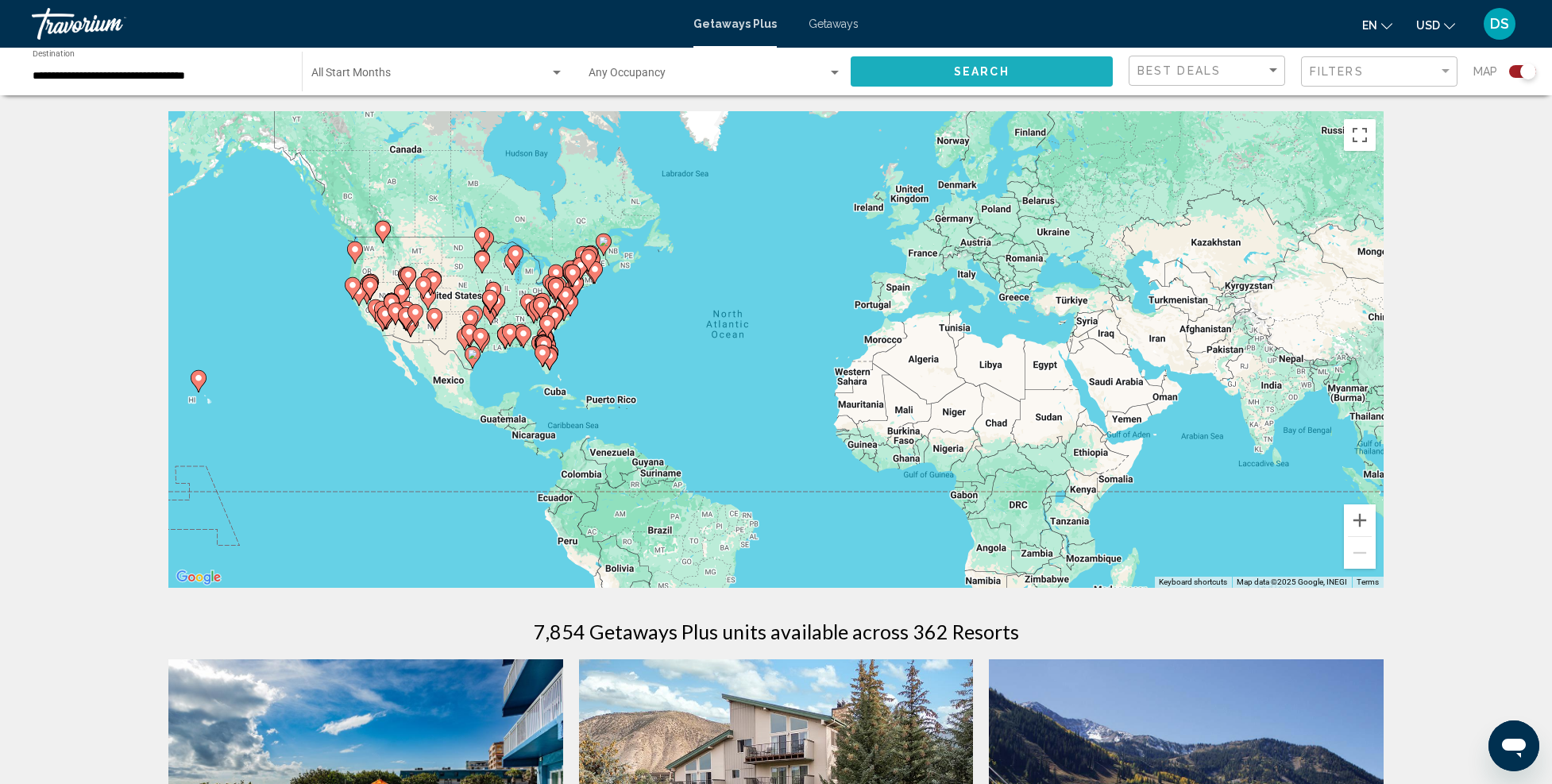
click at [982, 66] on span "Search" at bounding box center [981, 71] width 56 height 13
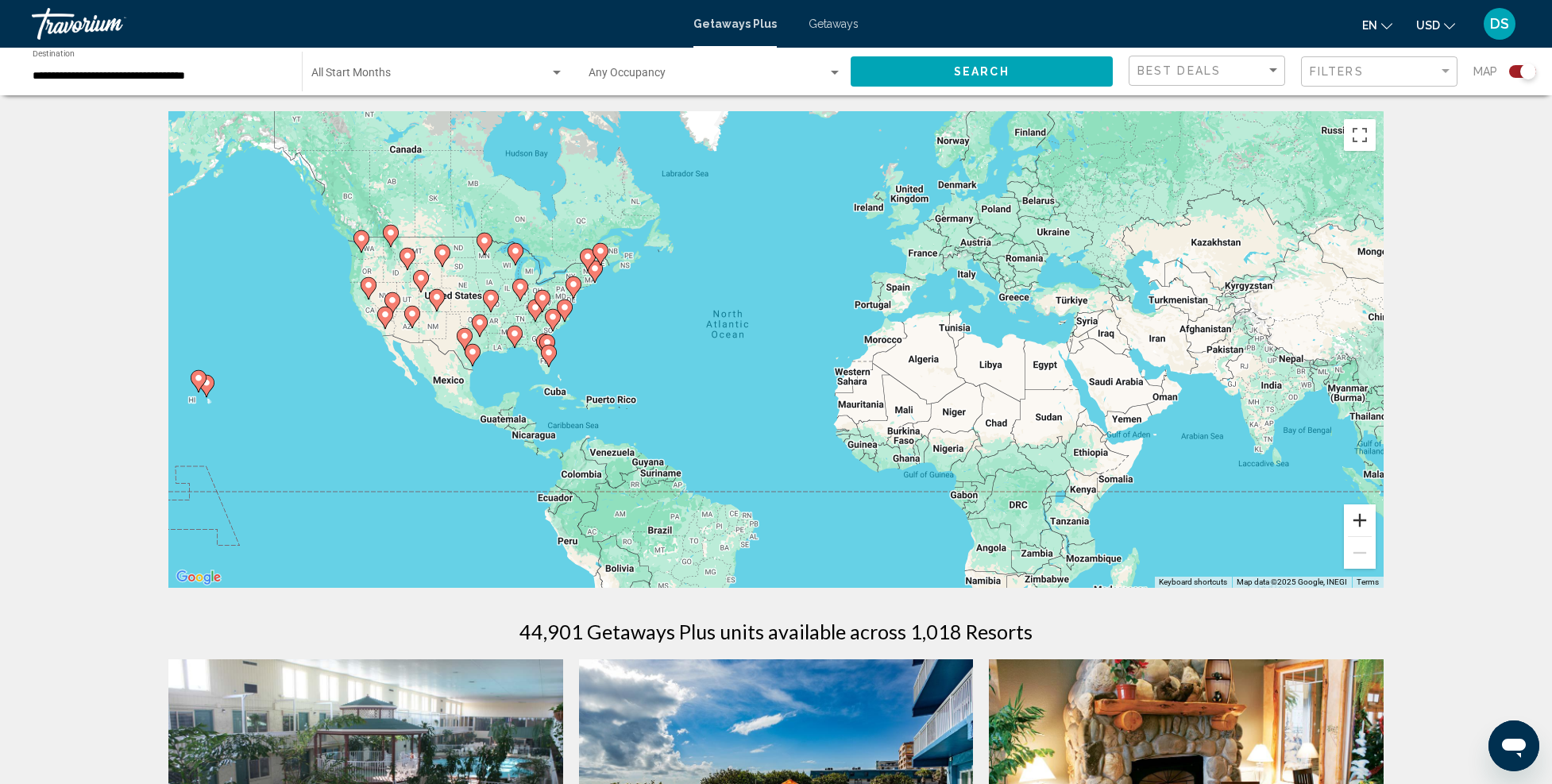
click at [1362, 522] on button "Zoom in" at bounding box center [1360, 520] width 31 height 31
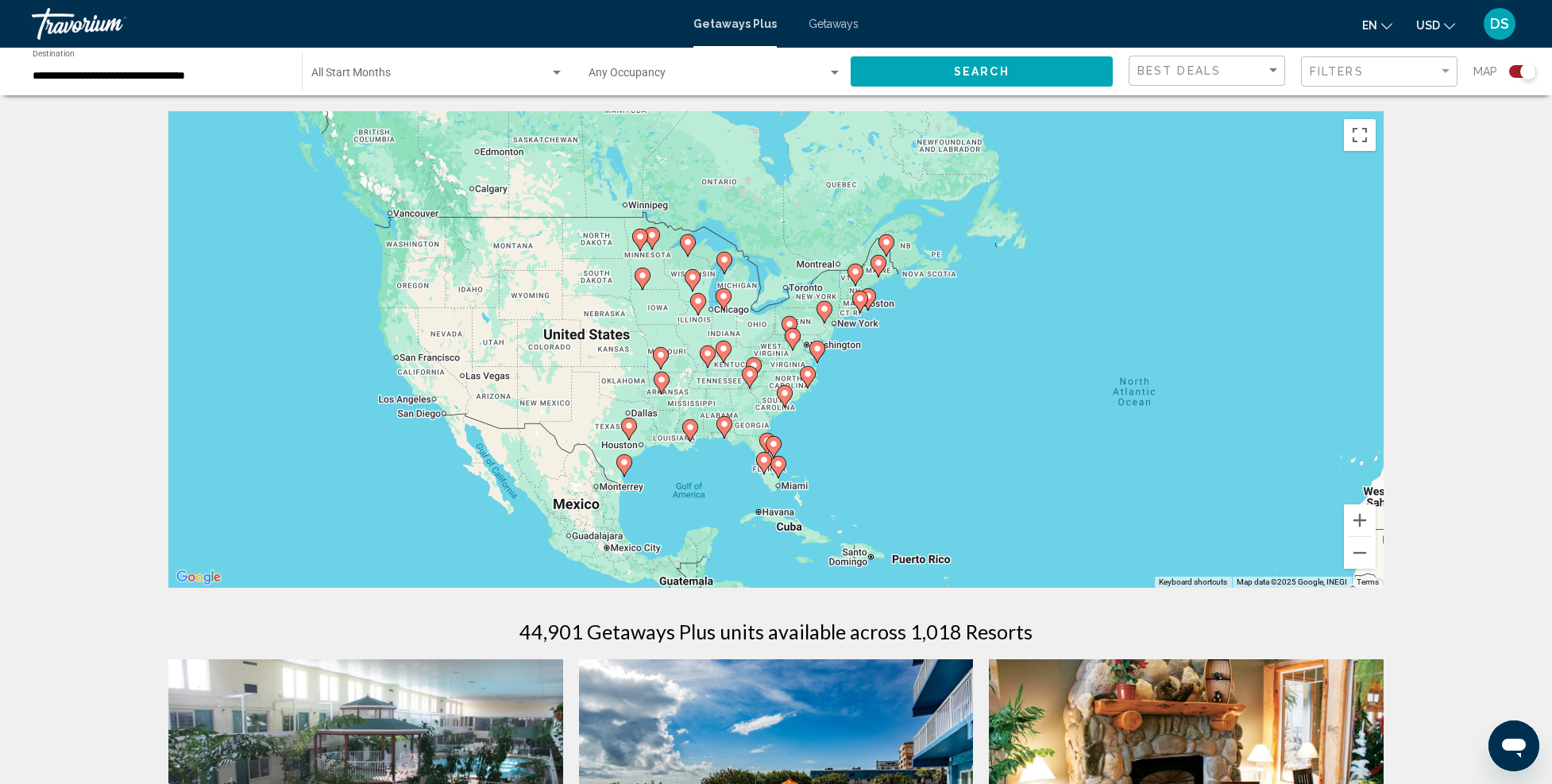
drag, startPoint x: 486, startPoint y: 419, endPoint x: 958, endPoint y: 506, distance: 480.0
click at [958, 506] on div "To activate drag with keyboard, press Alt + Enter. Once in keyboard drag state,…" at bounding box center [776, 349] width 1215 height 477
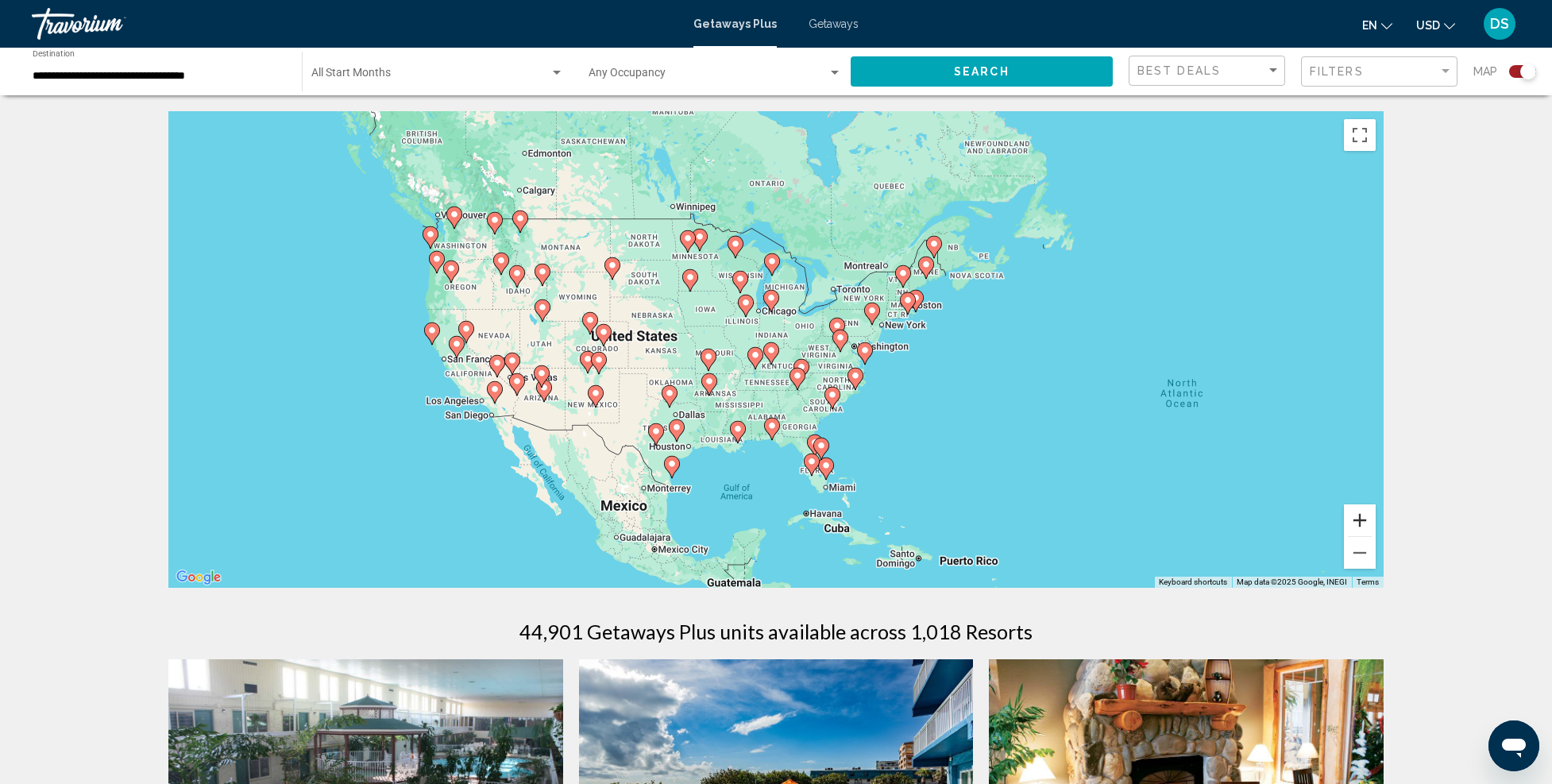
click at [1353, 509] on button "Zoom in" at bounding box center [1360, 520] width 31 height 31
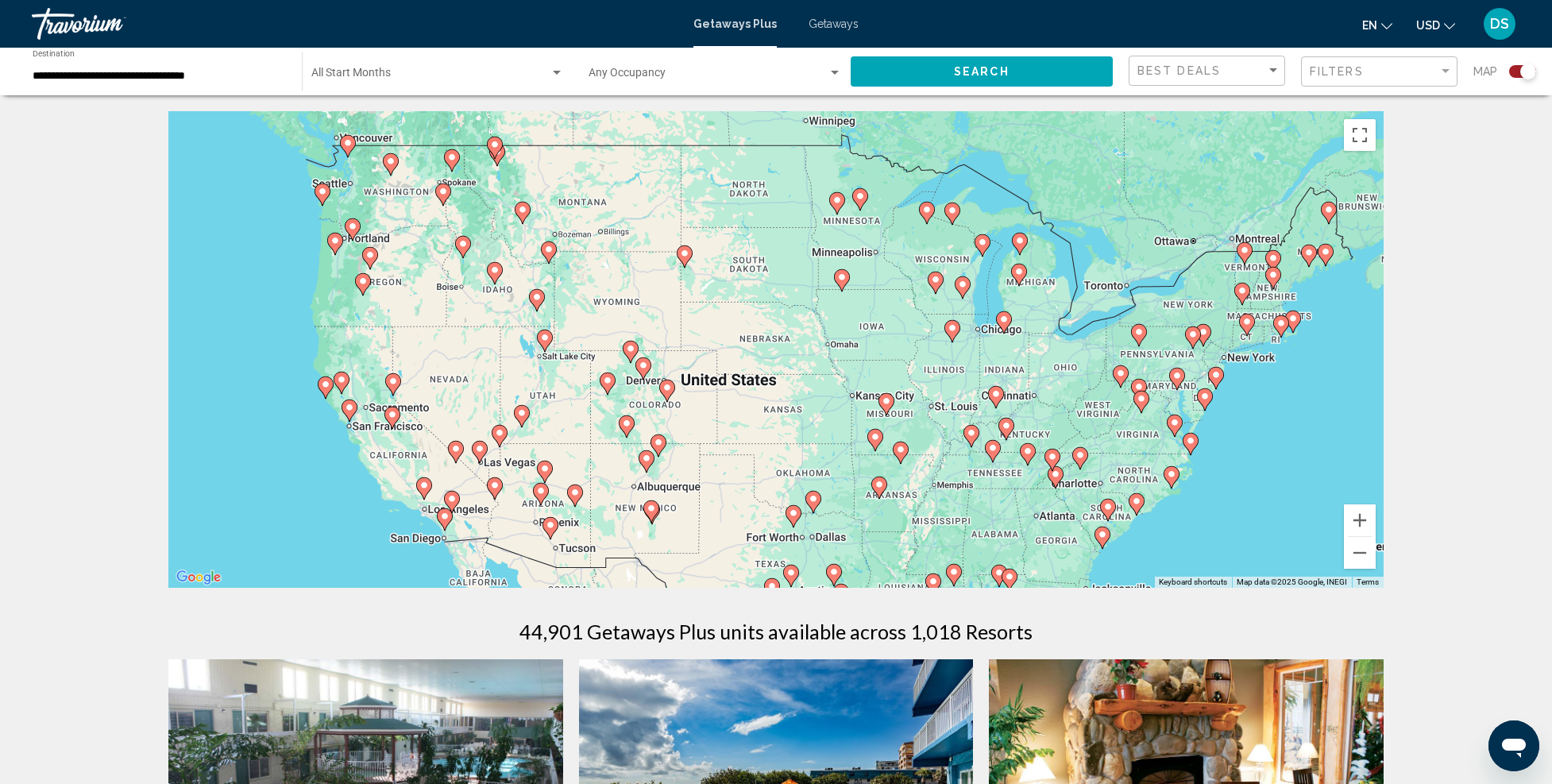
drag, startPoint x: 536, startPoint y: 396, endPoint x: 775, endPoint y: 457, distance: 246.7
click at [775, 457] on div "To activate drag with keyboard, press Alt + Enter. Once in keyboard drag state,…" at bounding box center [776, 349] width 1215 height 477
click at [1357, 516] on button "Zoom in" at bounding box center [1360, 520] width 31 height 31
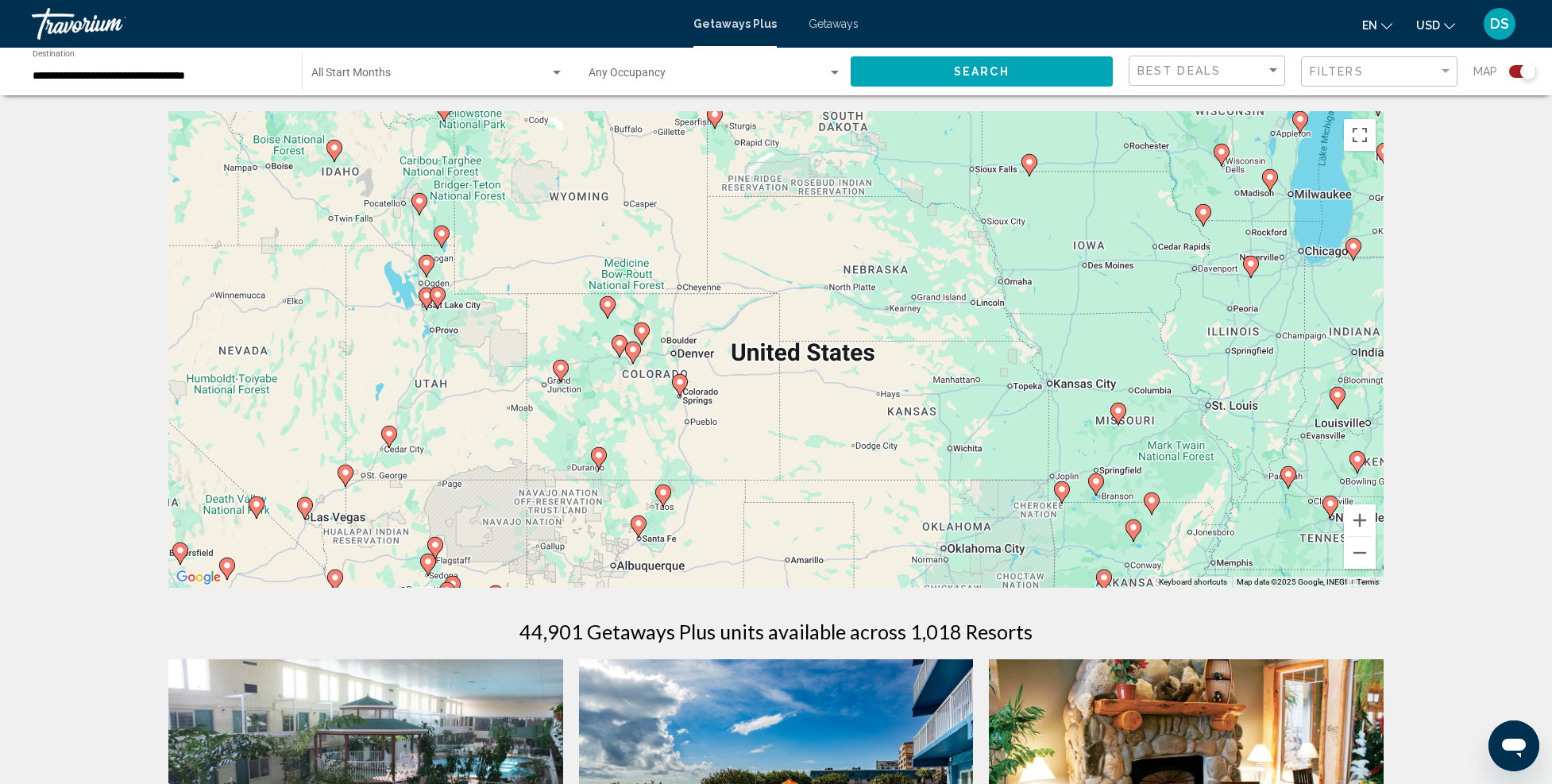
drag, startPoint x: 637, startPoint y: 484, endPoint x: 760, endPoint y: 425, distance: 136.4
click at [760, 425] on div "To activate drag with keyboard, press Alt + Enter. Once in keyboard drag state,…" at bounding box center [776, 349] width 1215 height 477
click at [1361, 519] on button "Zoom in" at bounding box center [1360, 520] width 31 height 31
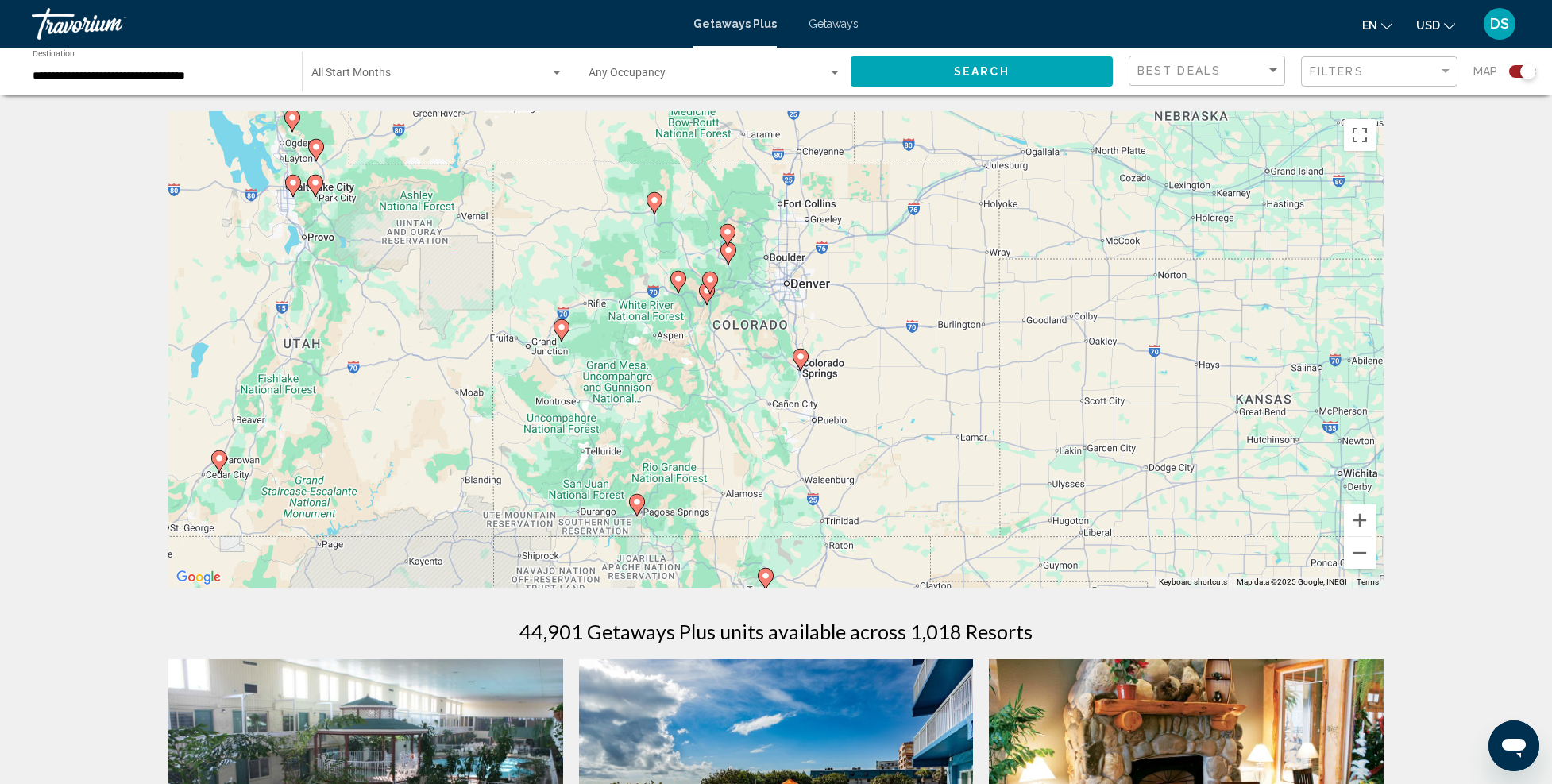
drag, startPoint x: 776, startPoint y: 532, endPoint x: 994, endPoint y: 457, distance: 230.5
click at [994, 457] on div "To activate drag with keyboard, press Alt + Enter. Once in keyboard drag state,…" at bounding box center [776, 349] width 1215 height 477
click at [638, 507] on icon "Main content" at bounding box center [638, 504] width 15 height 21
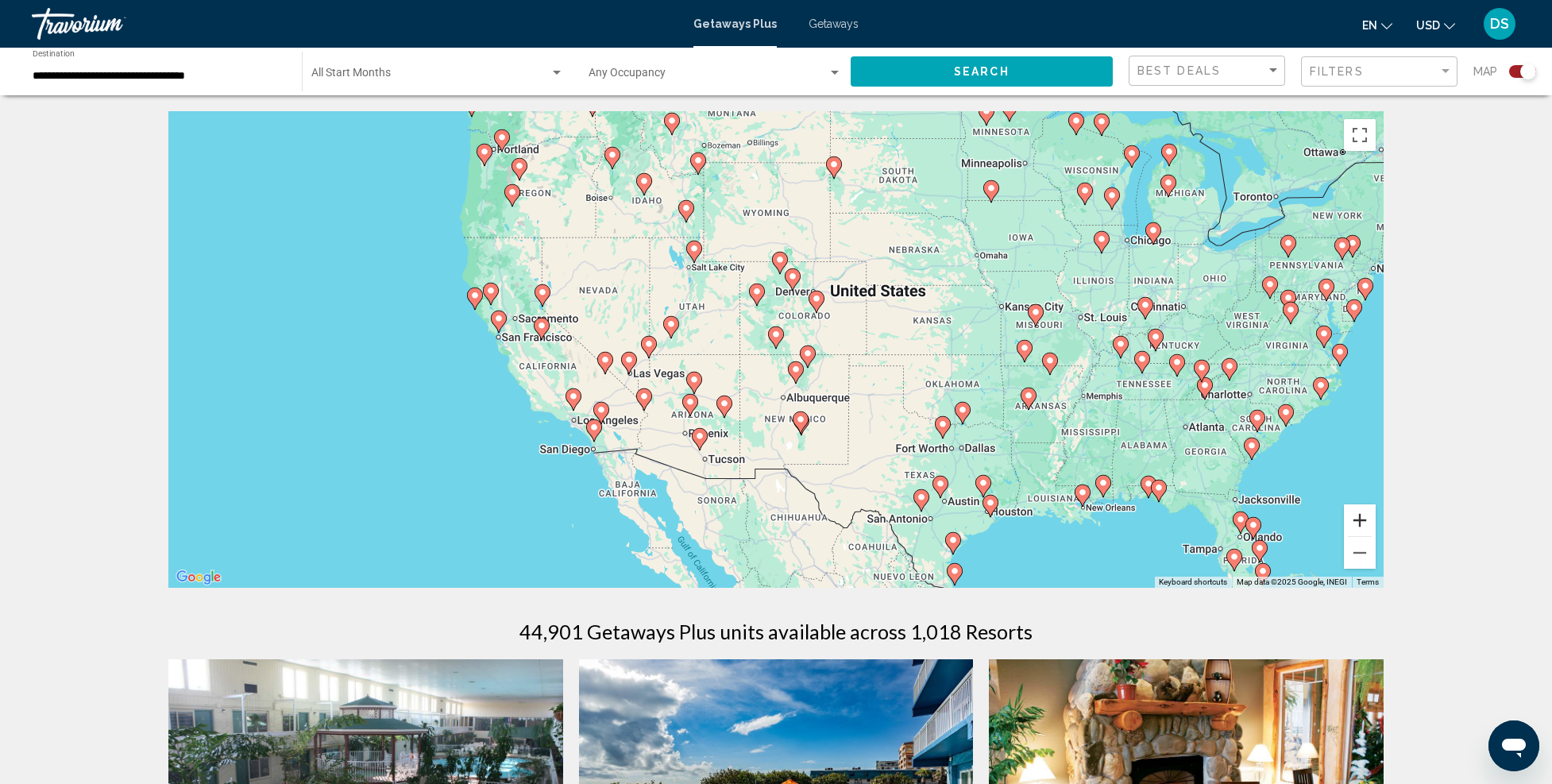
click at [1362, 520] on button "Zoom in" at bounding box center [1360, 520] width 31 height 31
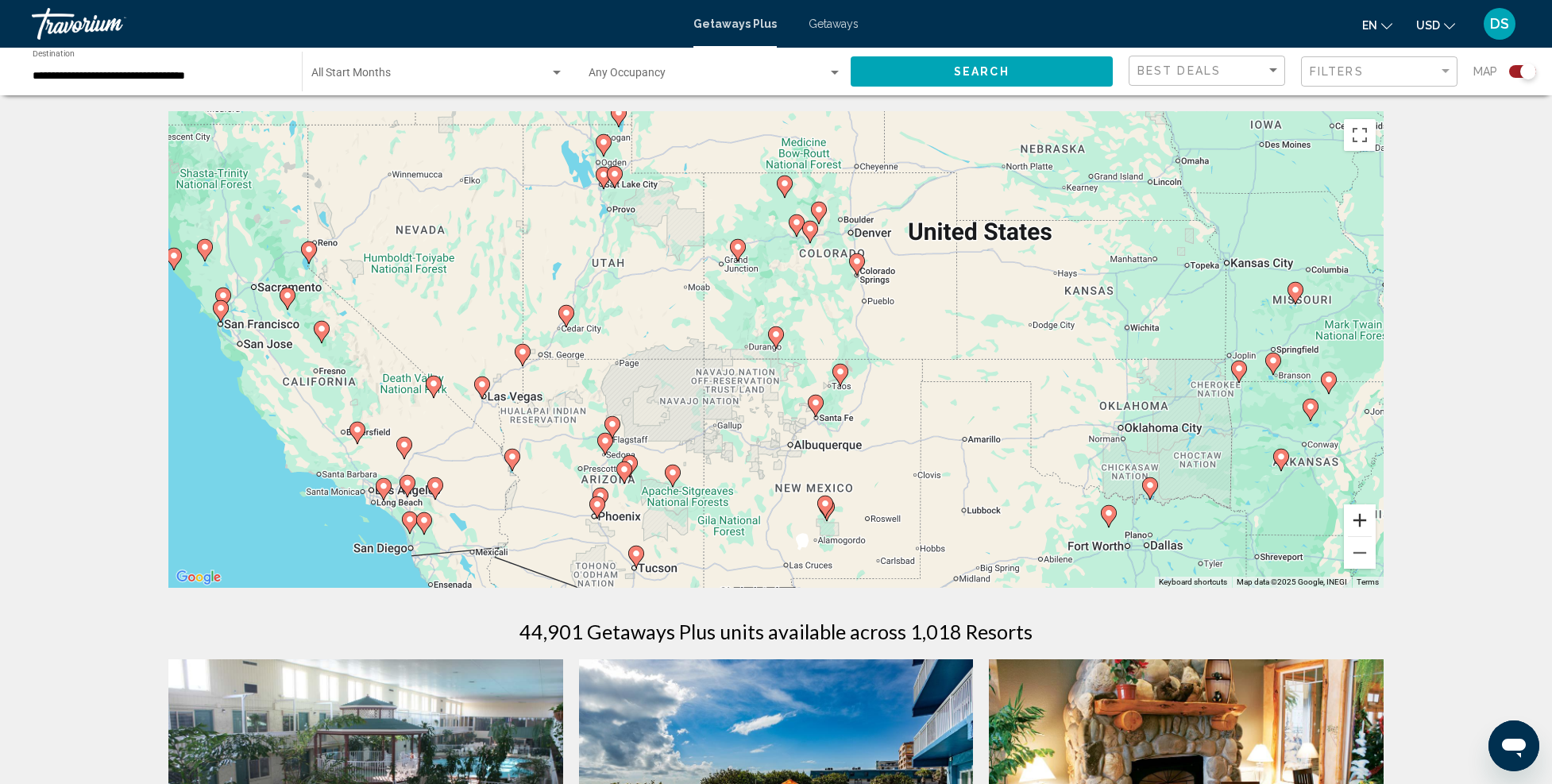
click at [1362, 520] on button "Zoom in" at bounding box center [1360, 520] width 31 height 31
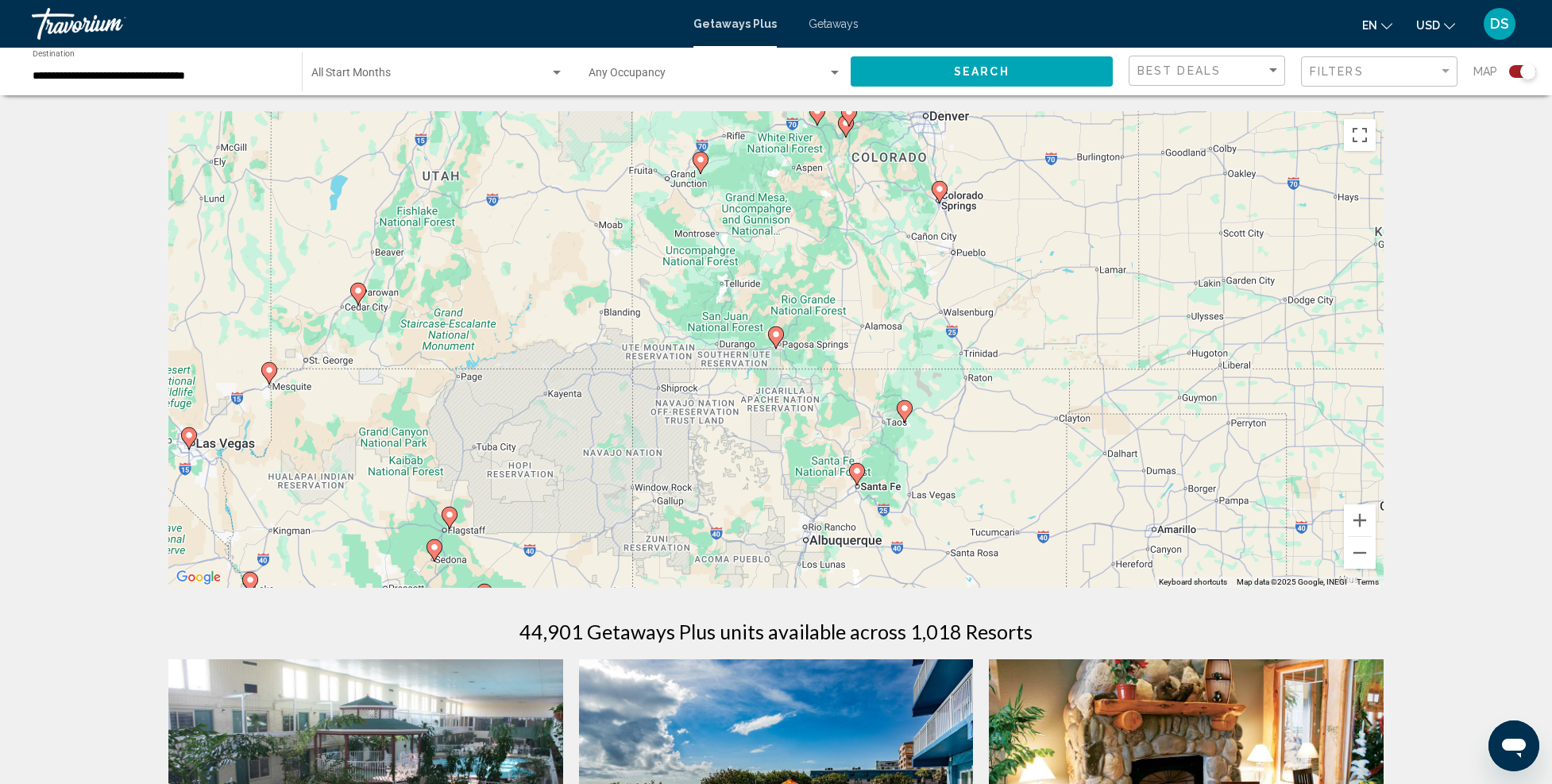
click at [776, 333] on image "Main content" at bounding box center [776, 335] width 10 height 10
click at [775, 335] on image "Main content" at bounding box center [777, 335] width 10 height 10
click at [776, 334] on image "Main content" at bounding box center [777, 335] width 10 height 10
type input "**********"
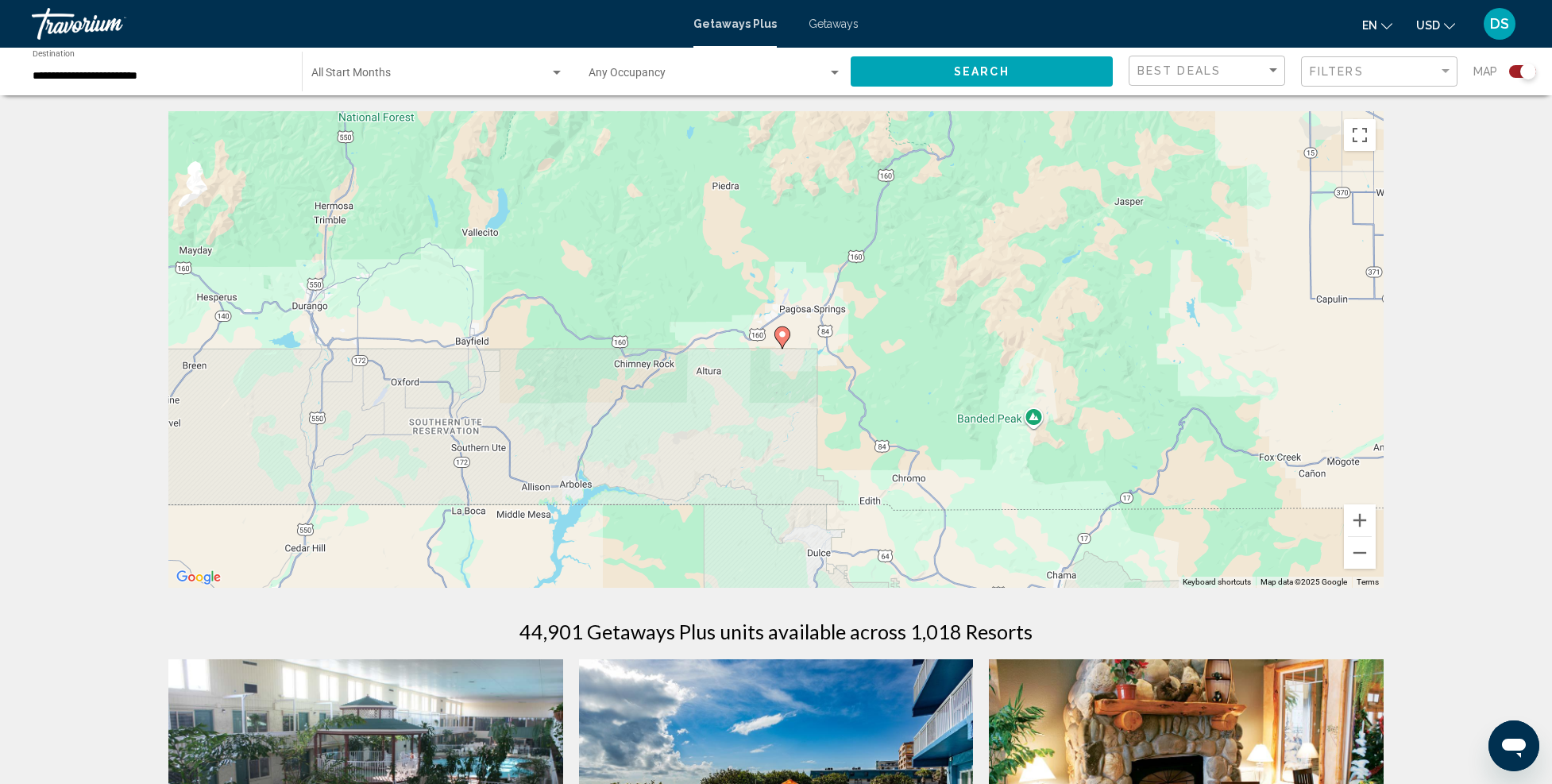
click at [779, 336] on image "Main content" at bounding box center [782, 335] width 10 height 10
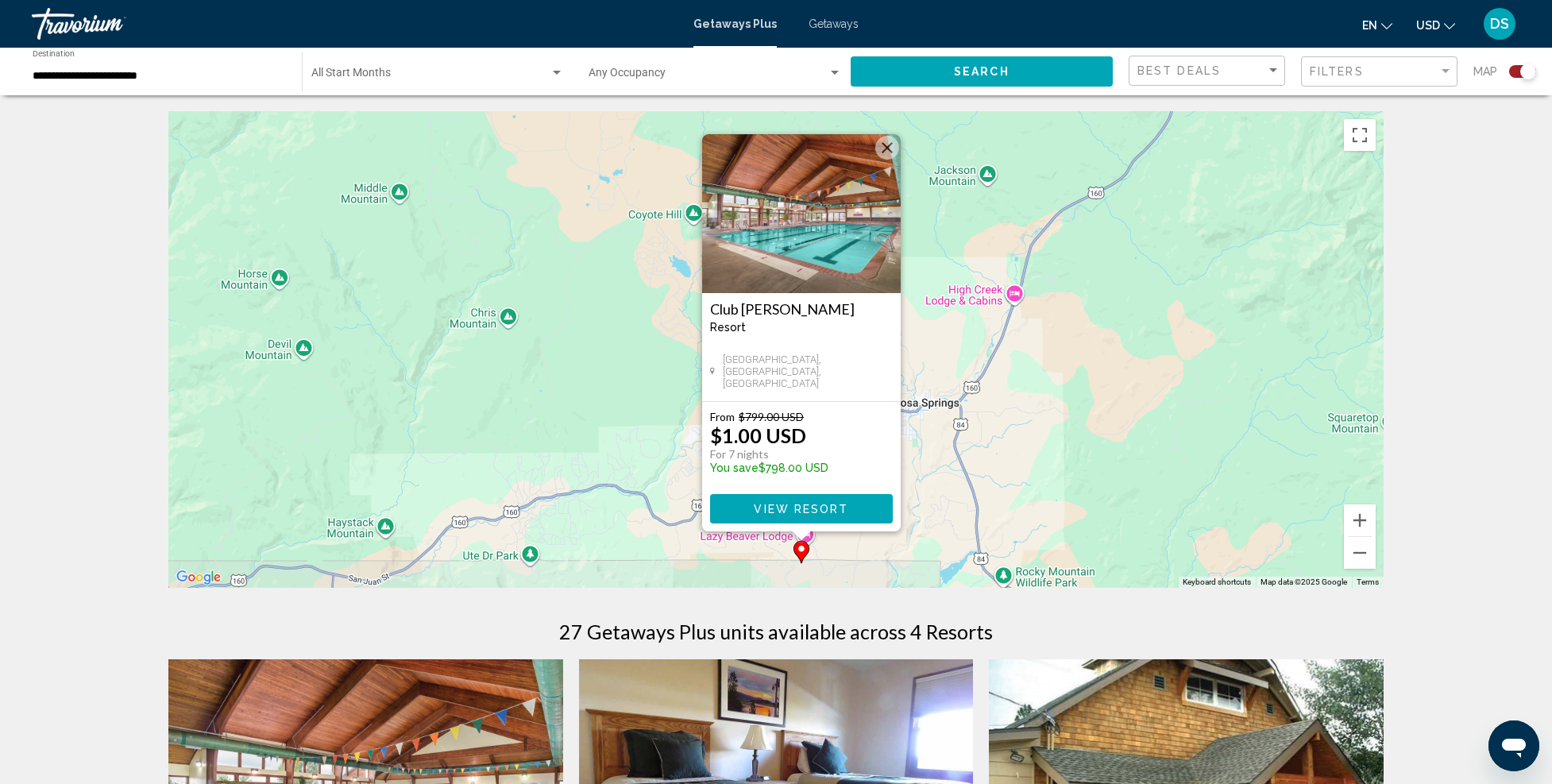
click at [811, 499] on button "View Resort" at bounding box center [801, 509] width 183 height 29
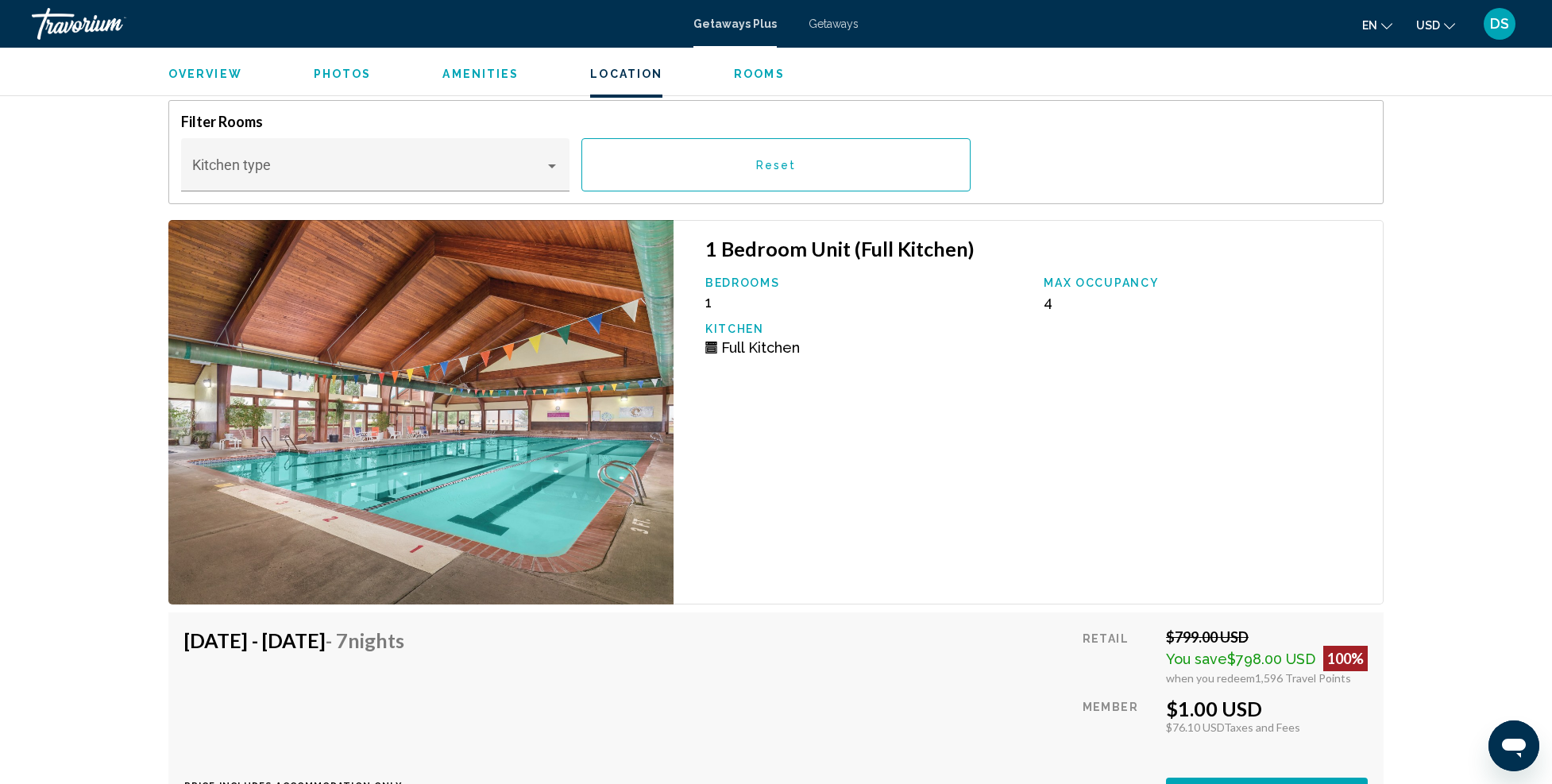
scroll to position [2652, 0]
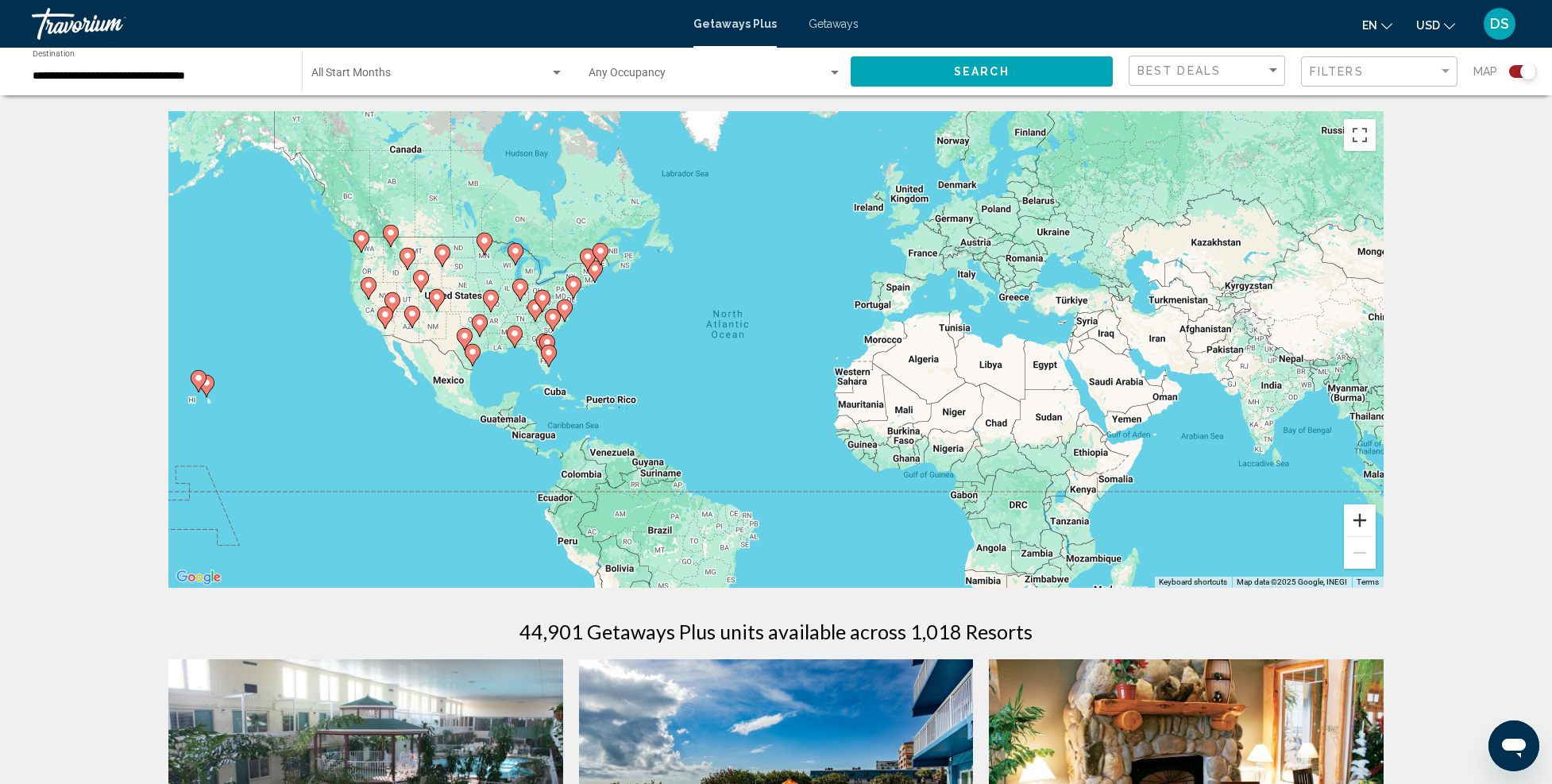
click at [1363, 522] on button "Zoom in" at bounding box center [1360, 520] width 31 height 31
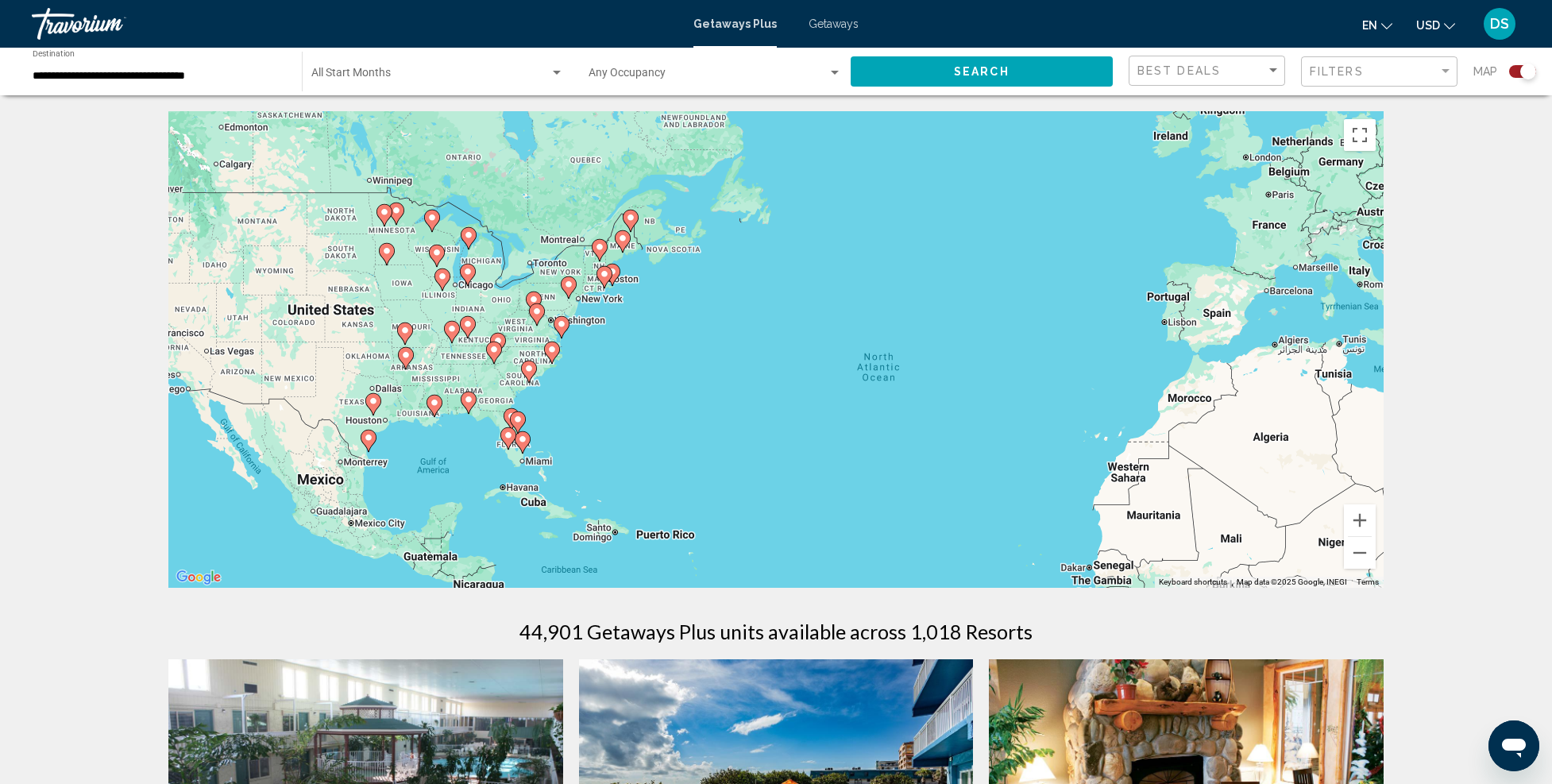
drag, startPoint x: 533, startPoint y: 390, endPoint x: 966, endPoint y: 508, distance: 448.8
click at [966, 508] on div "To activate drag with keyboard, press Alt + Enter. Once in keyboard drag state,…" at bounding box center [776, 349] width 1215 height 477
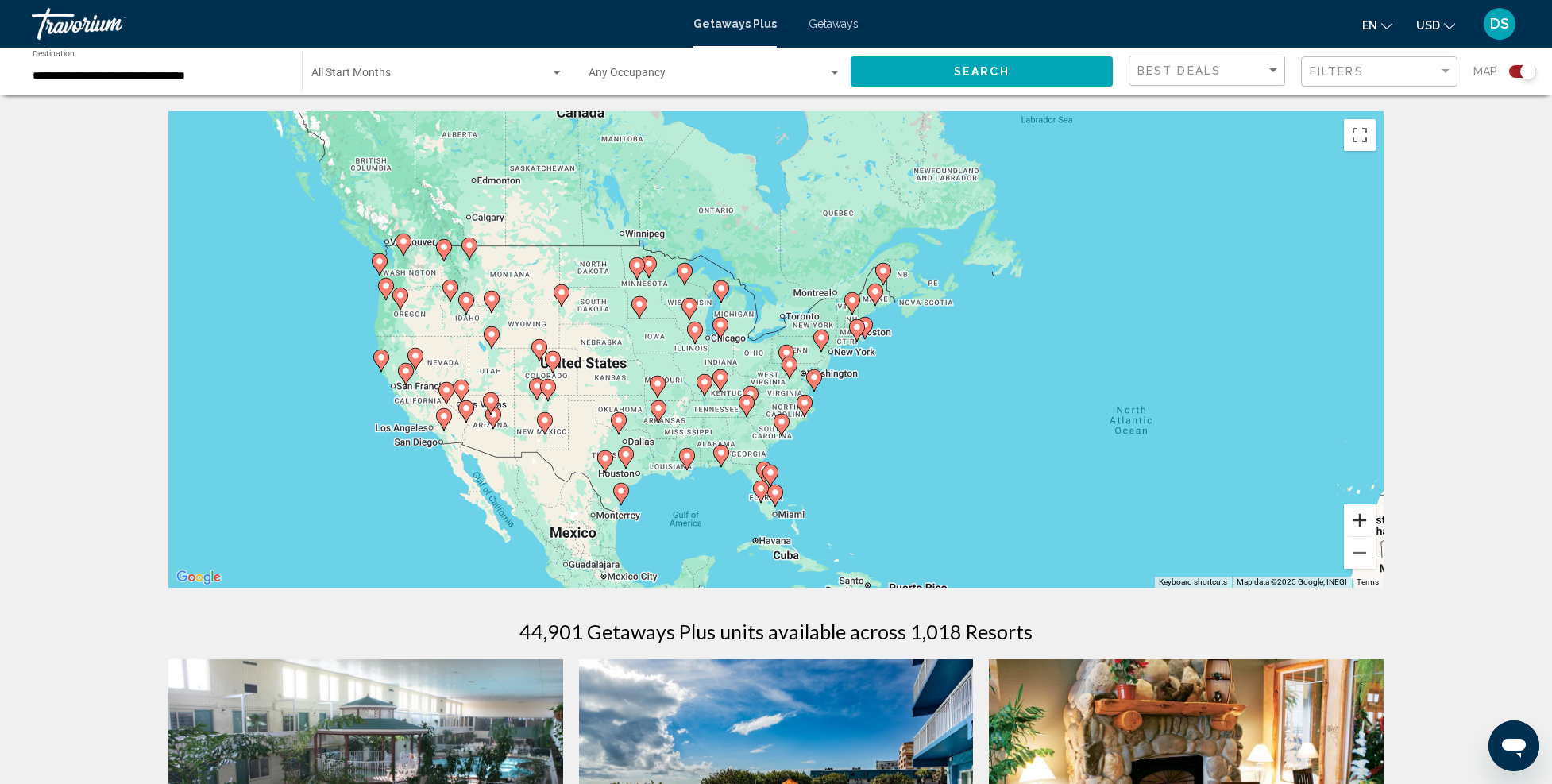
click at [1355, 520] on button "Zoom in" at bounding box center [1360, 520] width 31 height 31
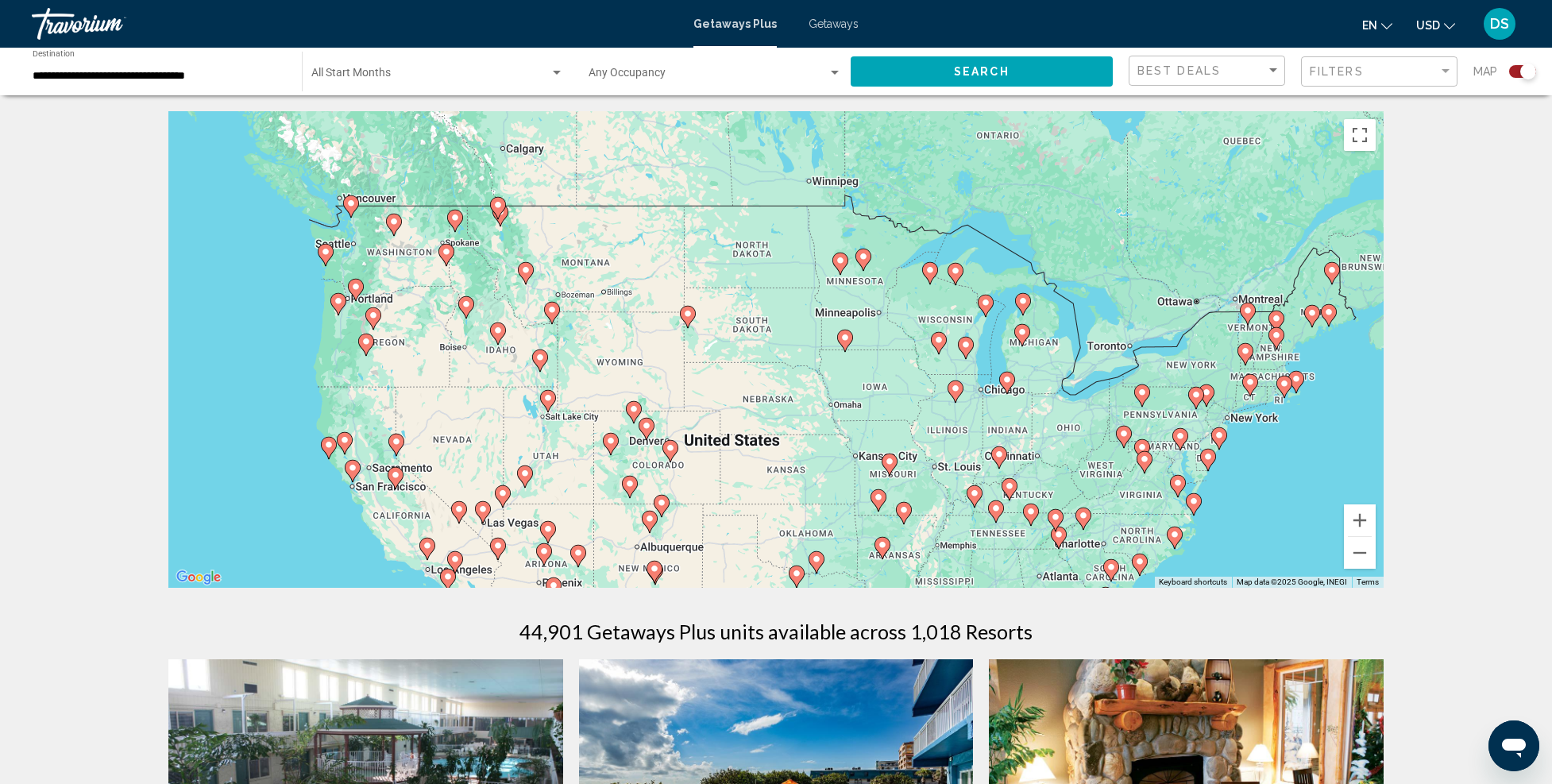
drag, startPoint x: 410, startPoint y: 364, endPoint x: 756, endPoint y: 429, distance: 352.1
click at [756, 429] on div "To activate drag with keyboard, press Alt + Enter. Once in keyboard drag state,…" at bounding box center [776, 349] width 1215 height 477
click at [1365, 517] on button "Zoom in" at bounding box center [1360, 520] width 31 height 31
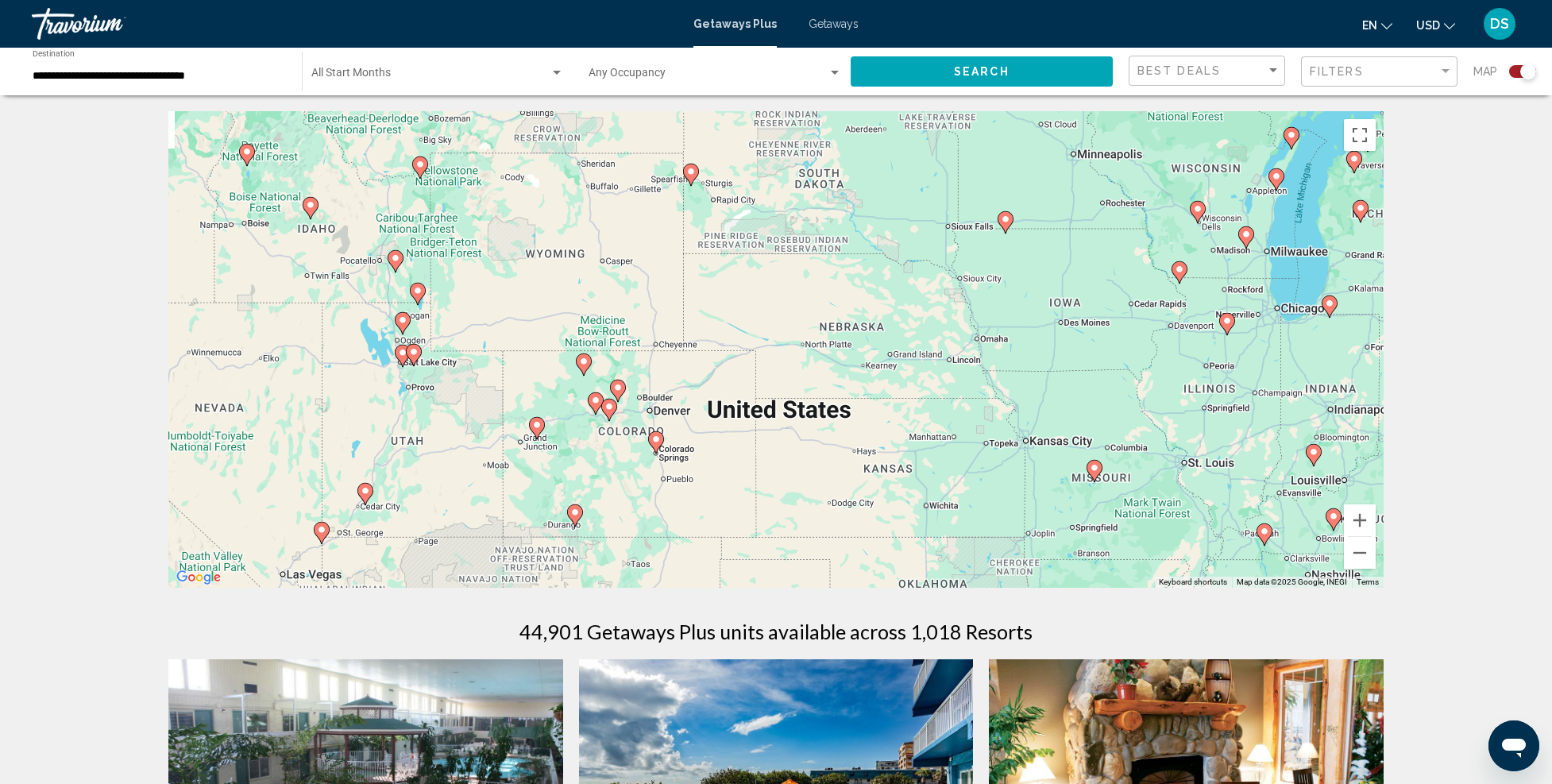
drag, startPoint x: 611, startPoint y: 504, endPoint x: 707, endPoint y: 376, distance: 160.0
click at [707, 376] on div "To activate drag with keyboard, press Alt + Enter. Once in keyboard drag state,…" at bounding box center [776, 349] width 1215 height 477
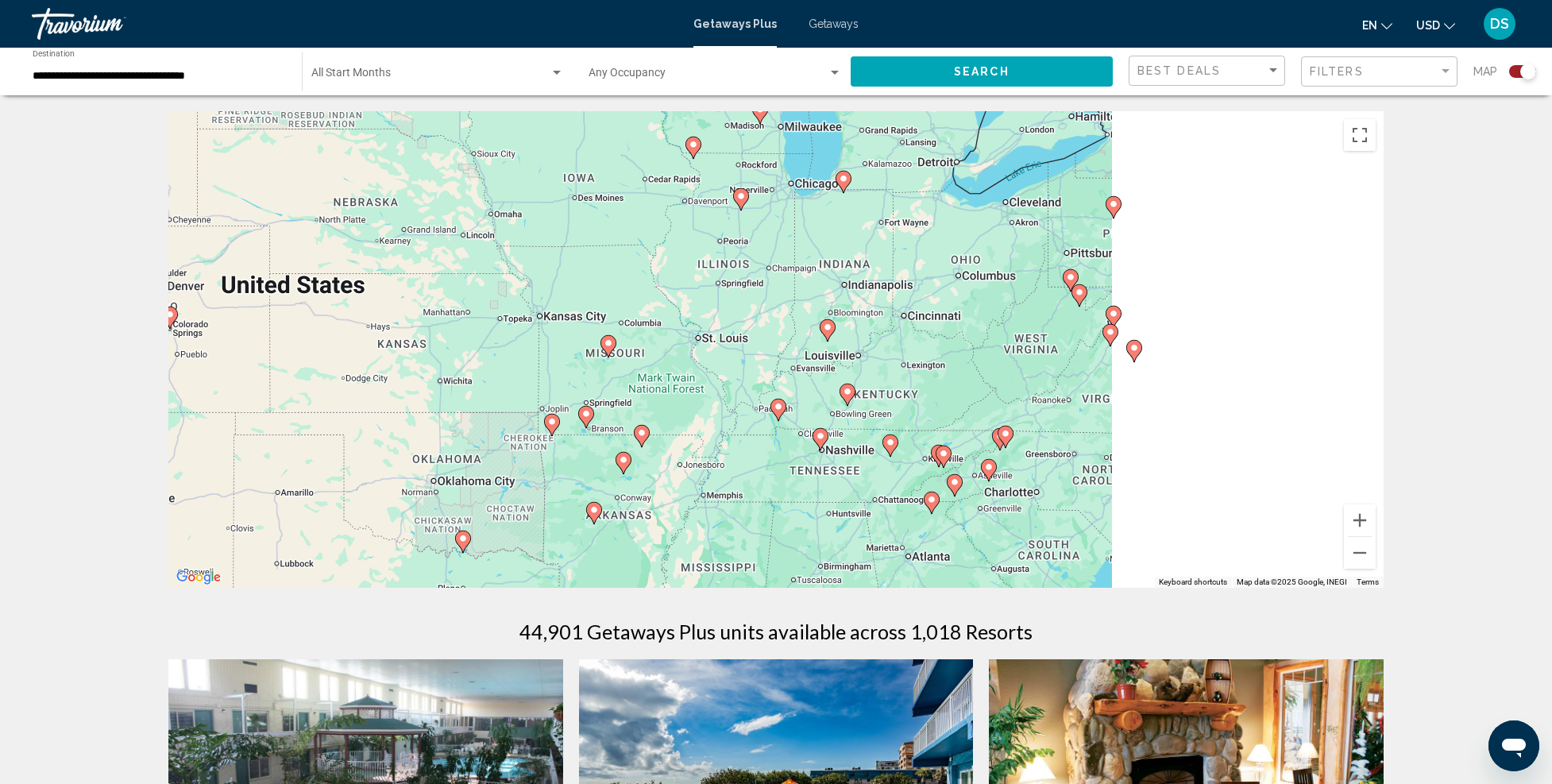
drag, startPoint x: 1240, startPoint y: 499, endPoint x: 747, endPoint y: 378, distance: 507.6
click at [747, 378] on div "To activate drag with keyboard, press Alt + Enter. Once in keyboard drag state,…" at bounding box center [776, 349] width 1215 height 477
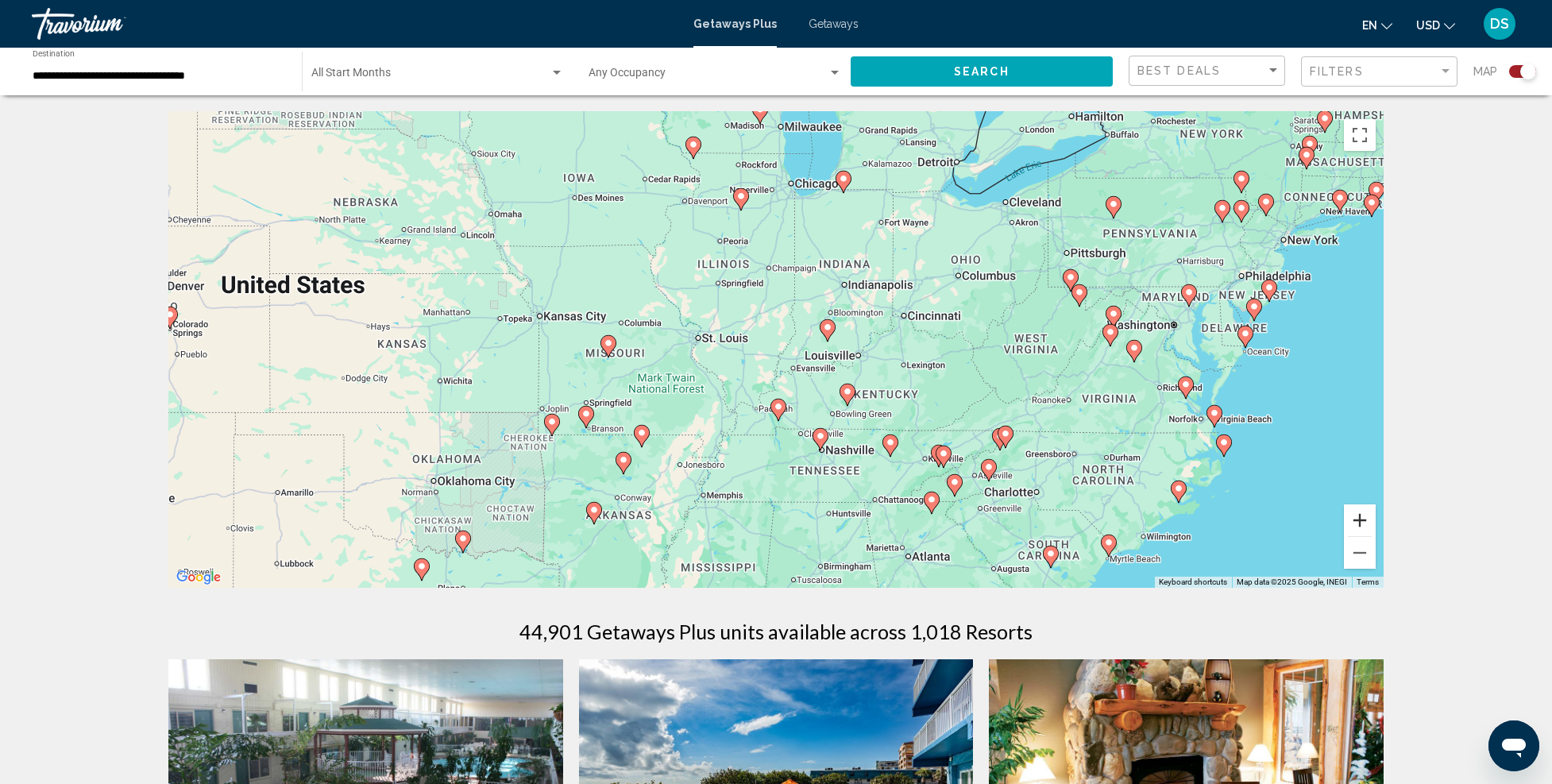
click at [1360, 516] on button "Zoom in" at bounding box center [1360, 520] width 31 height 31
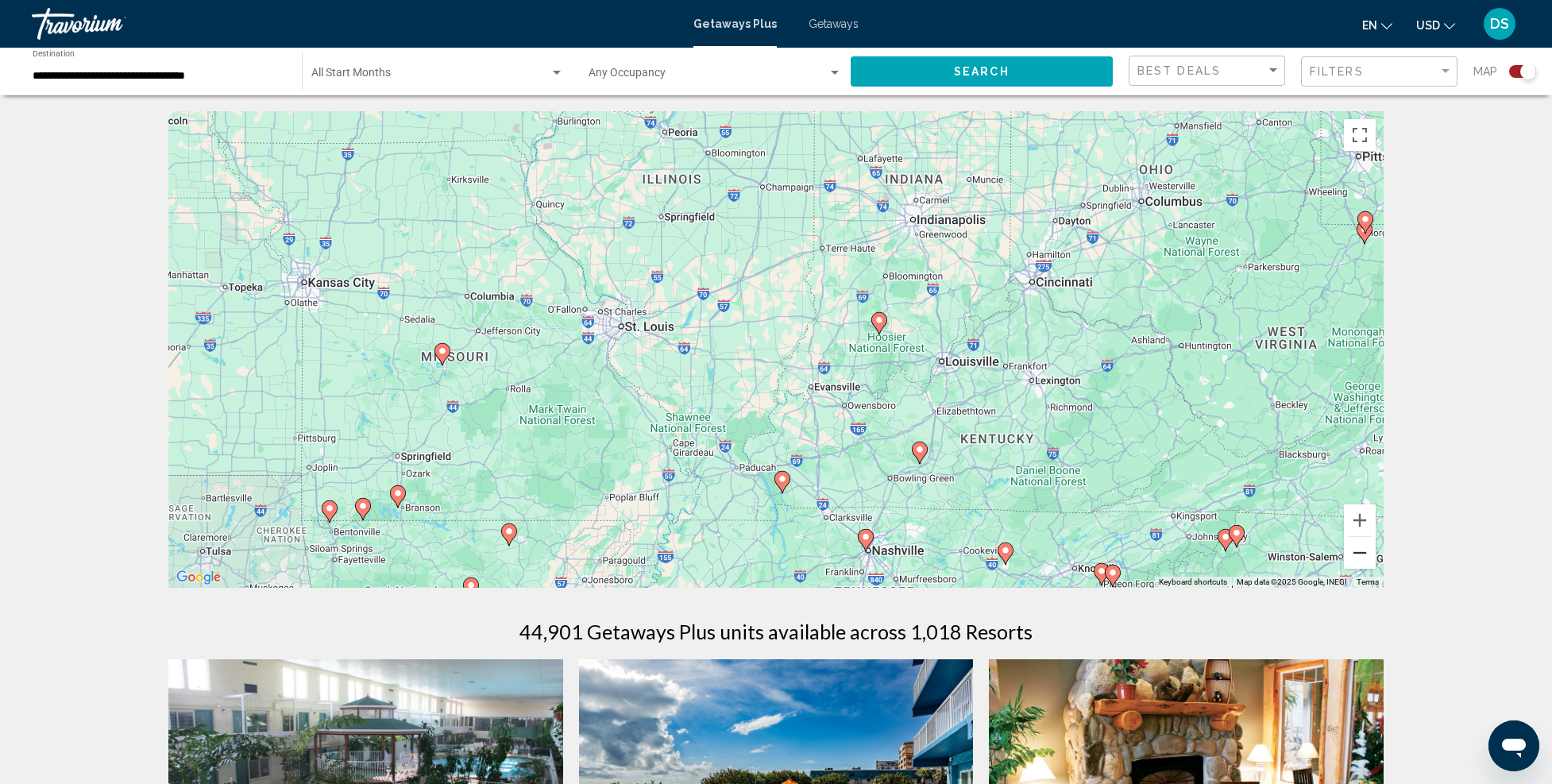
click at [1366, 560] on button "Zoom out" at bounding box center [1360, 552] width 31 height 31
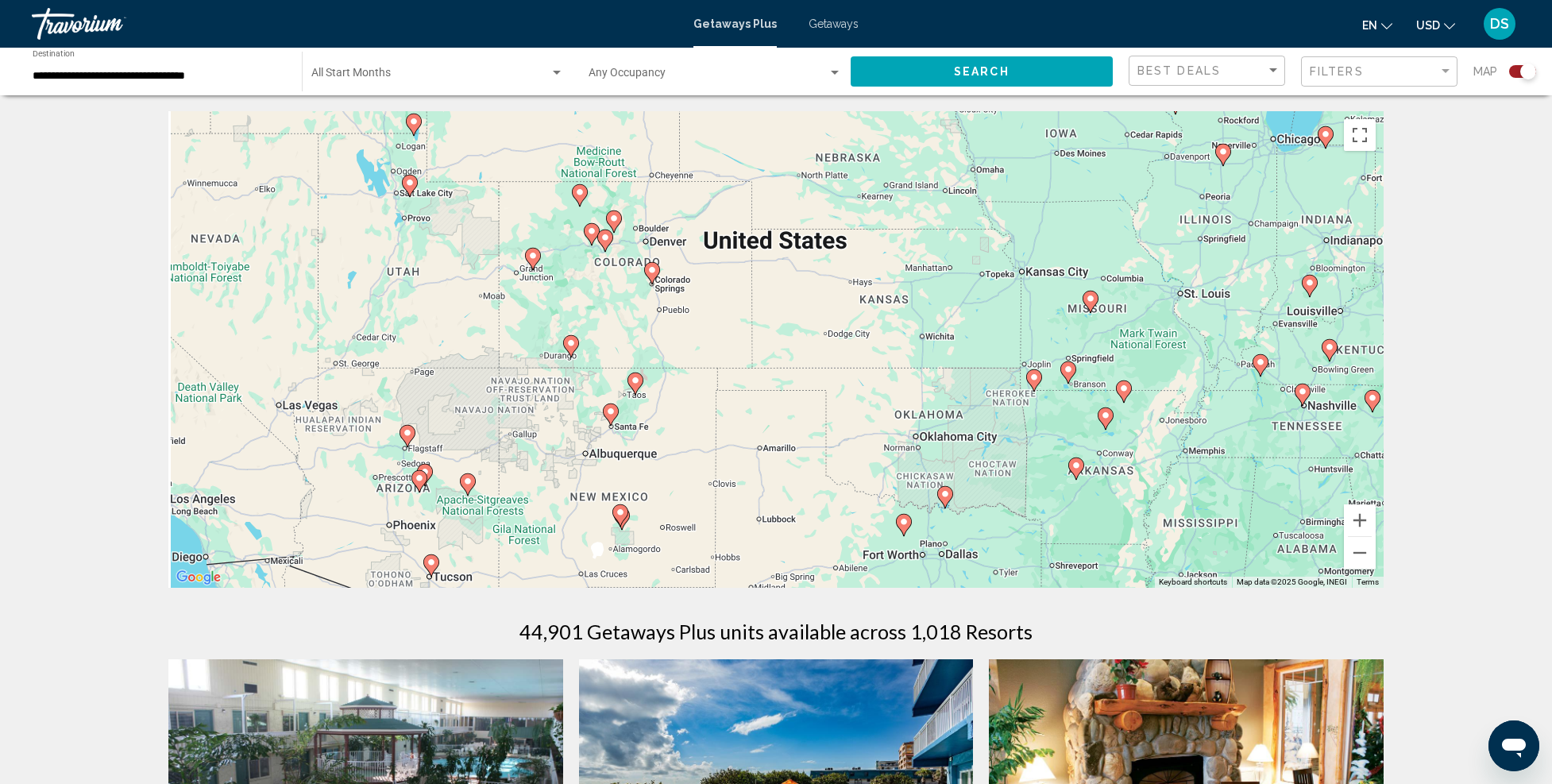
drag, startPoint x: 688, startPoint y: 406, endPoint x: 1185, endPoint y: 358, distance: 499.3
click at [1185, 358] on div "To activate drag with keyboard, press Alt + Enter. Once in keyboard drag state,…" at bounding box center [776, 349] width 1215 height 477
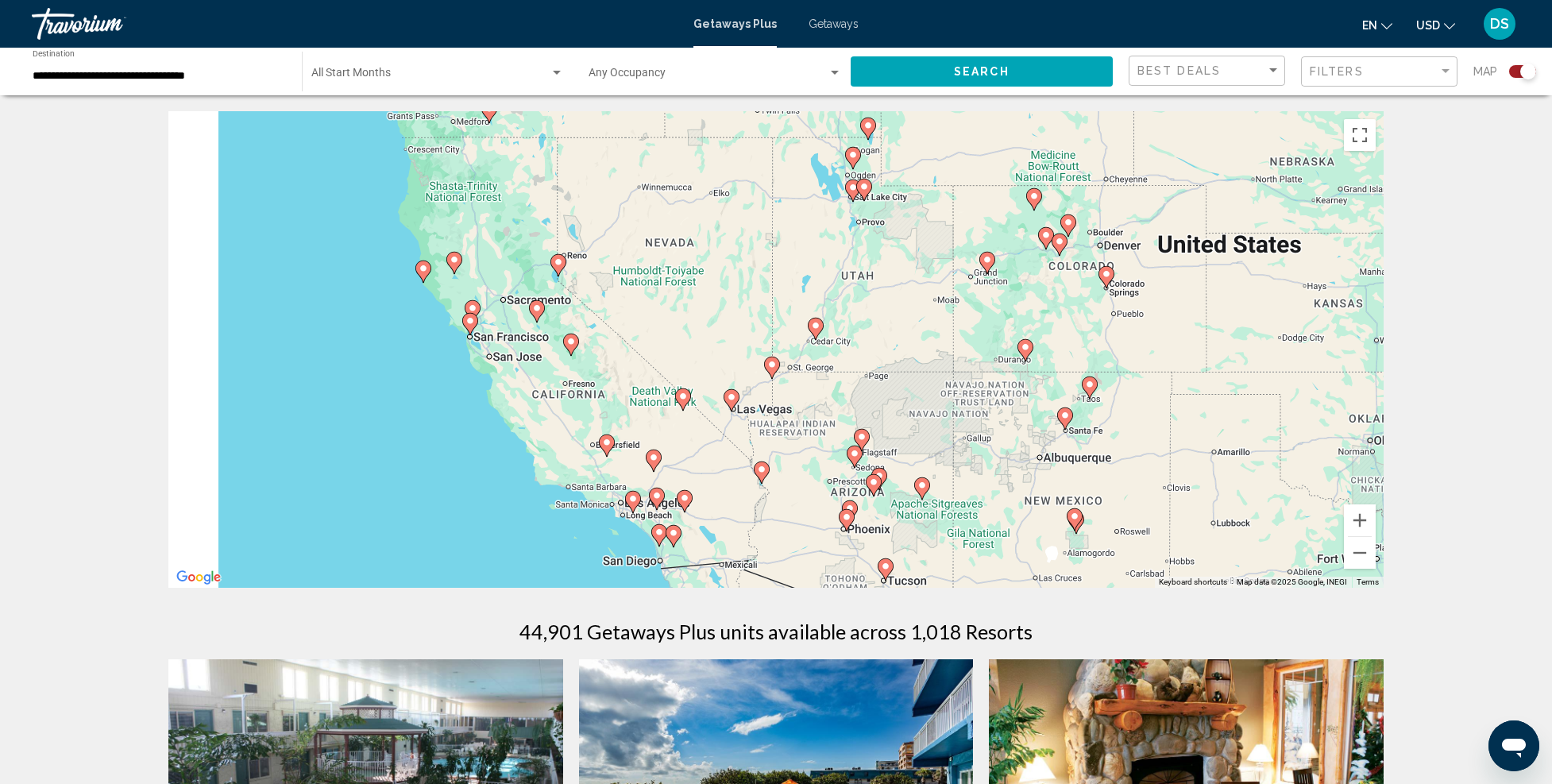
drag, startPoint x: 502, startPoint y: 353, endPoint x: 945, endPoint y: 358, distance: 443.0
click at [945, 358] on div "To activate drag with keyboard, press Alt + Enter. Once in keyboard drag state,…" at bounding box center [776, 349] width 1215 height 477
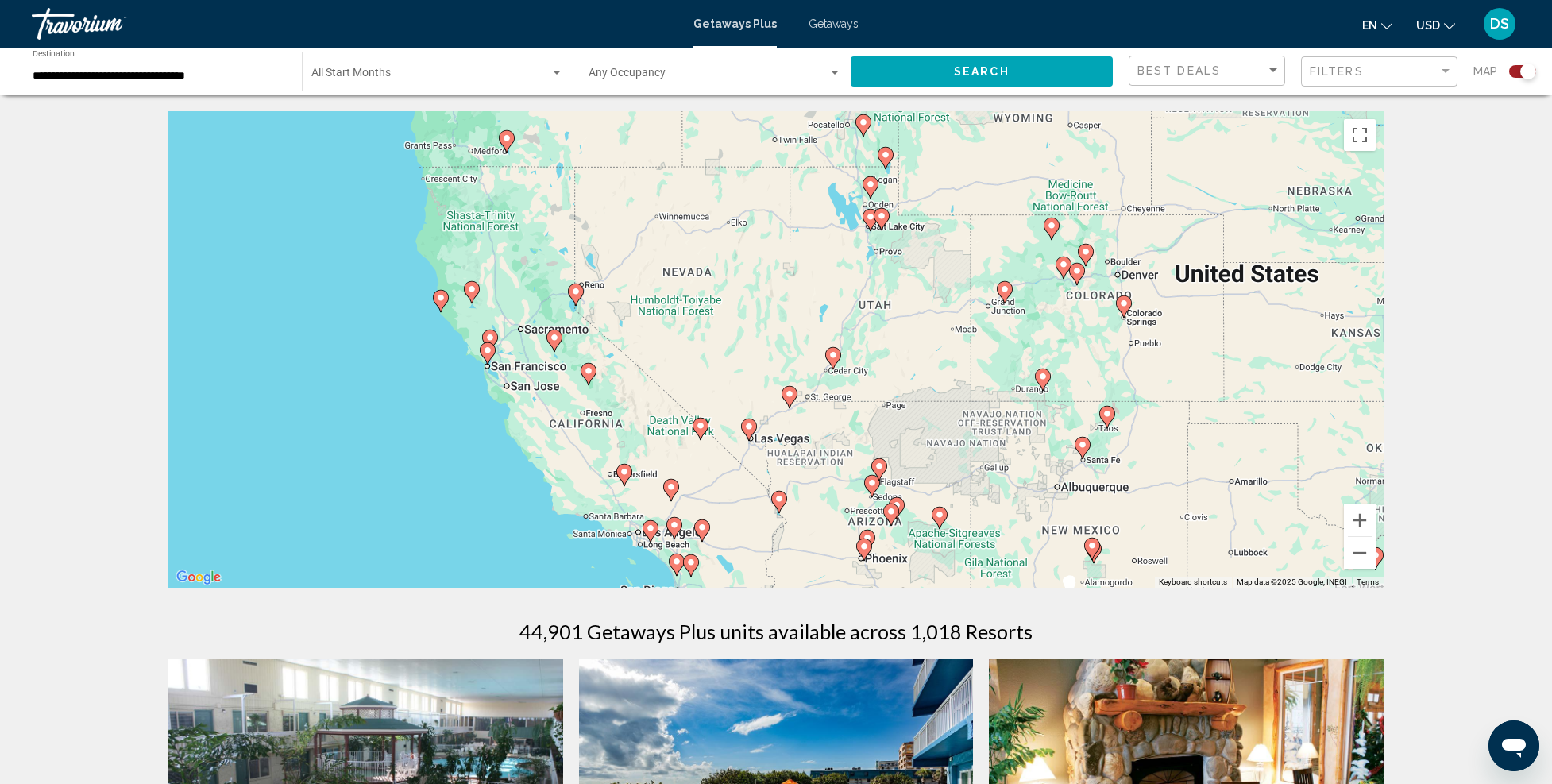
drag, startPoint x: 966, startPoint y: 469, endPoint x: 975, endPoint y: 524, distance: 55.7
click at [992, 537] on div "To activate drag with keyboard, press Alt + Enter. Once in keyboard drag state,…" at bounding box center [776, 349] width 1215 height 477
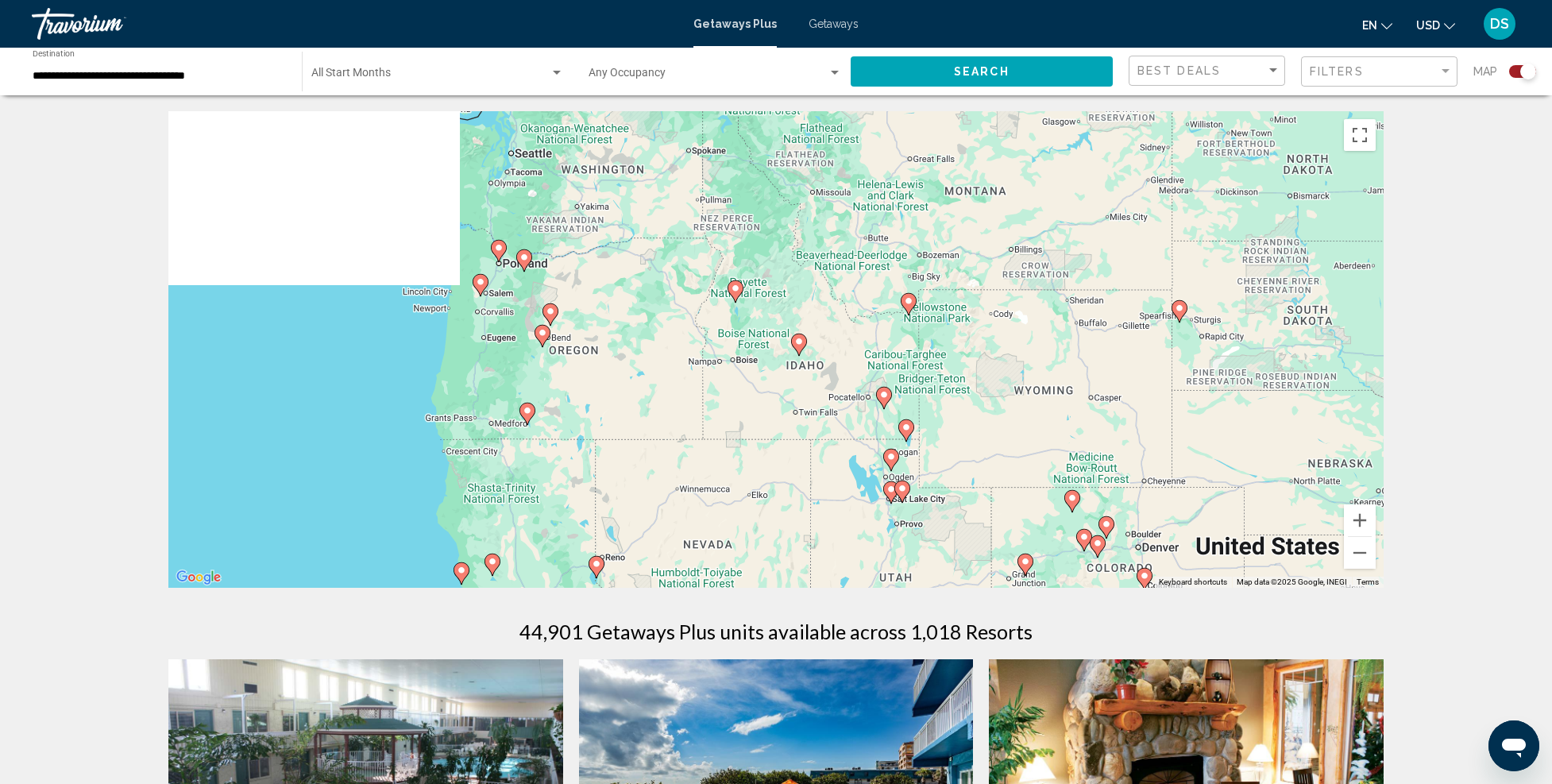
drag, startPoint x: 729, startPoint y: 271, endPoint x: 743, endPoint y: 522, distance: 251.4
click at [745, 523] on div "To activate drag with keyboard, press Alt + Enter. Once in keyboard drag state,…" at bounding box center [776, 349] width 1215 height 477
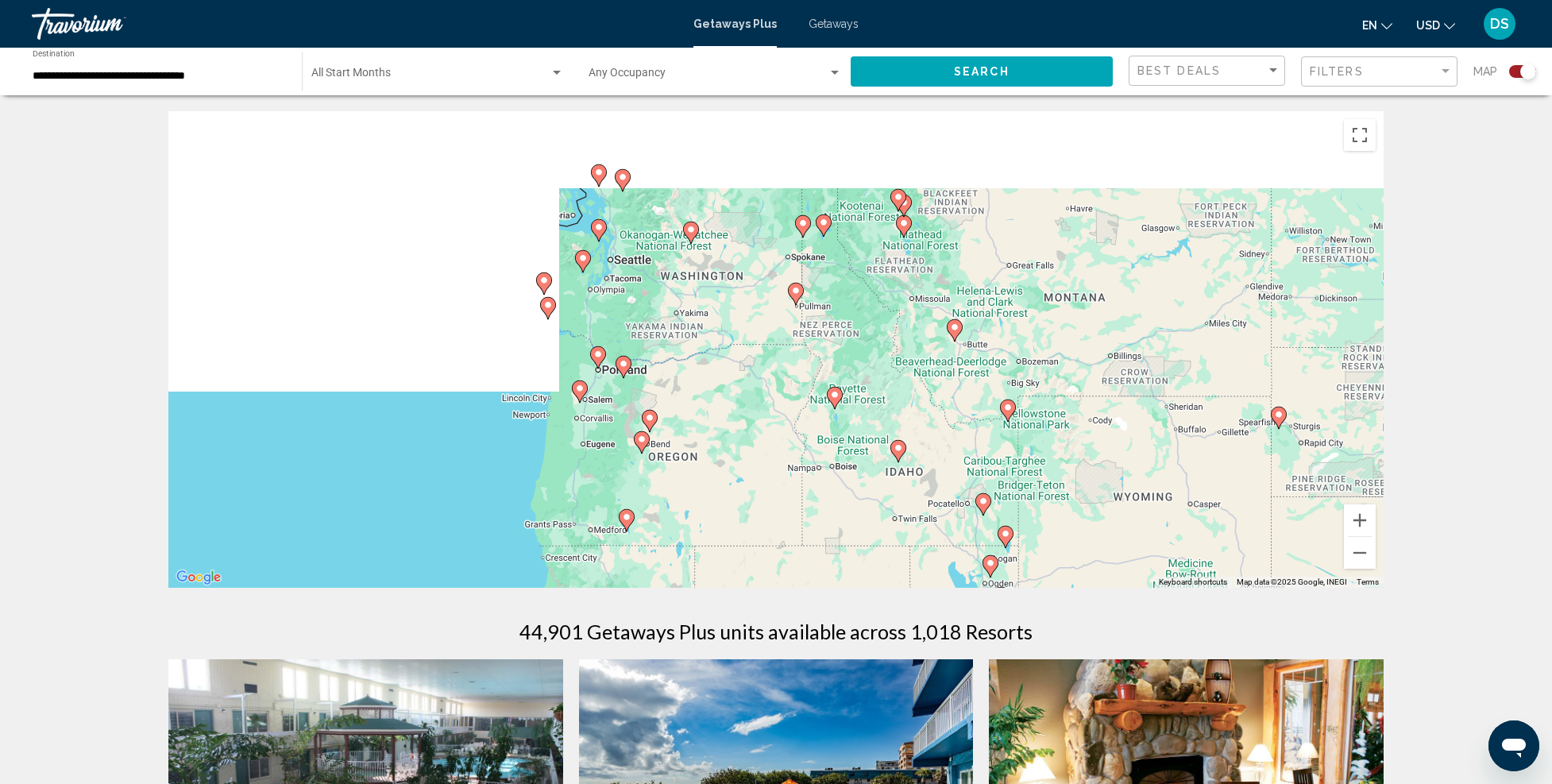
drag, startPoint x: 558, startPoint y: 242, endPoint x: 655, endPoint y: 326, distance: 128.3
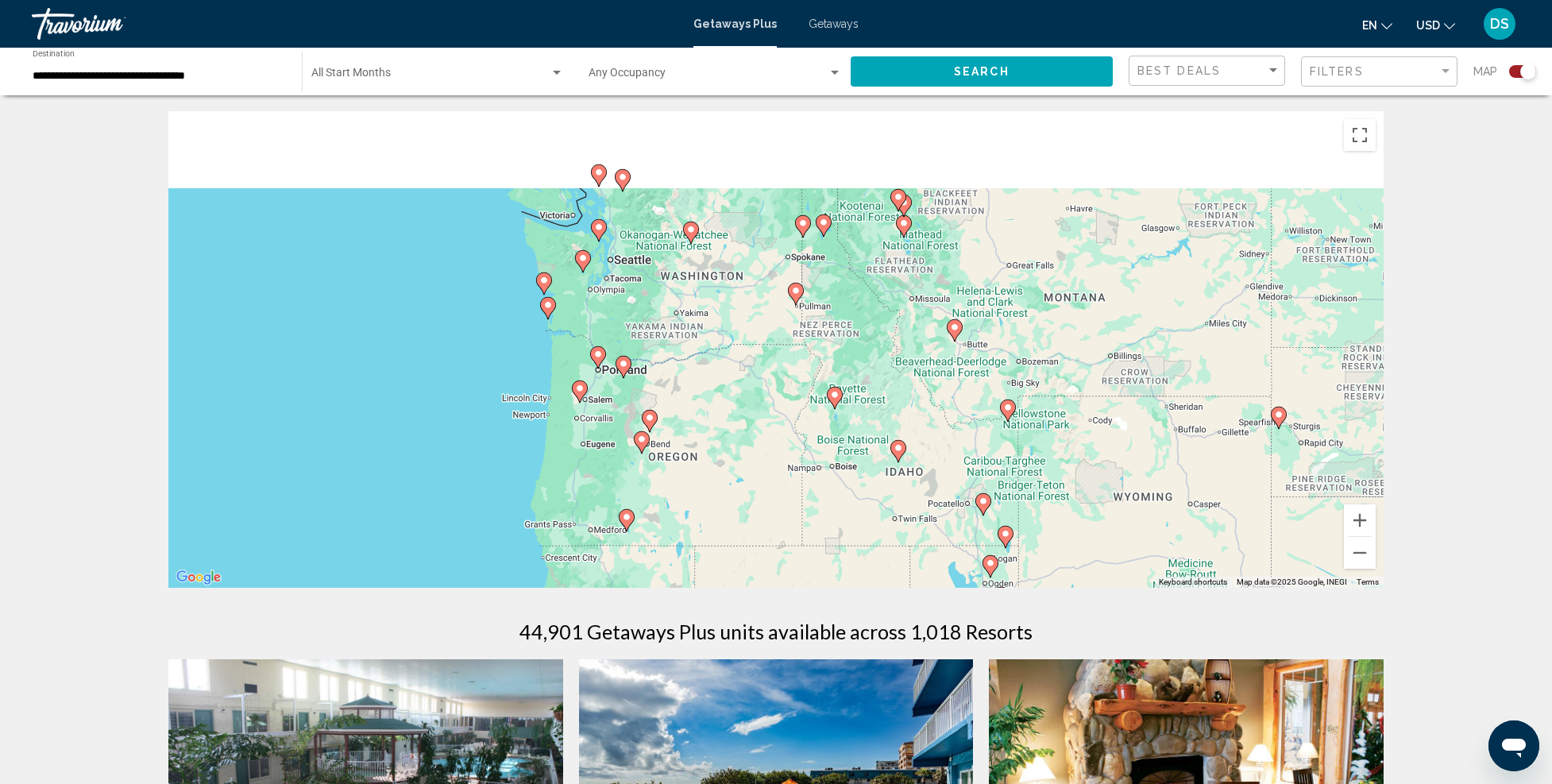
click at [655, 326] on div "To activate drag with keyboard, press Alt + Enter. Once in keyboard drag state,…" at bounding box center [776, 349] width 1215 height 477
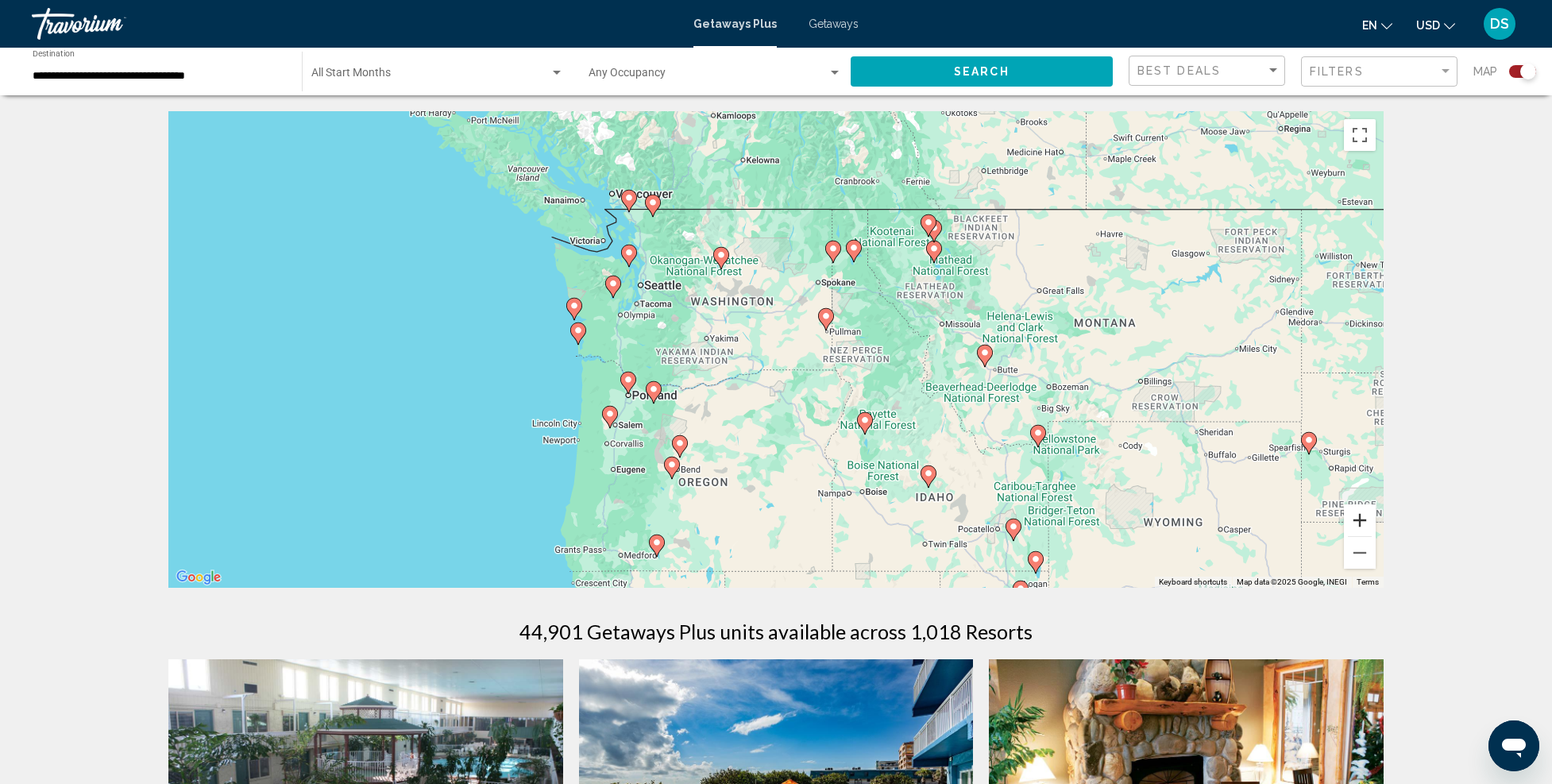
click at [1358, 517] on button "Zoom in" at bounding box center [1360, 520] width 31 height 31
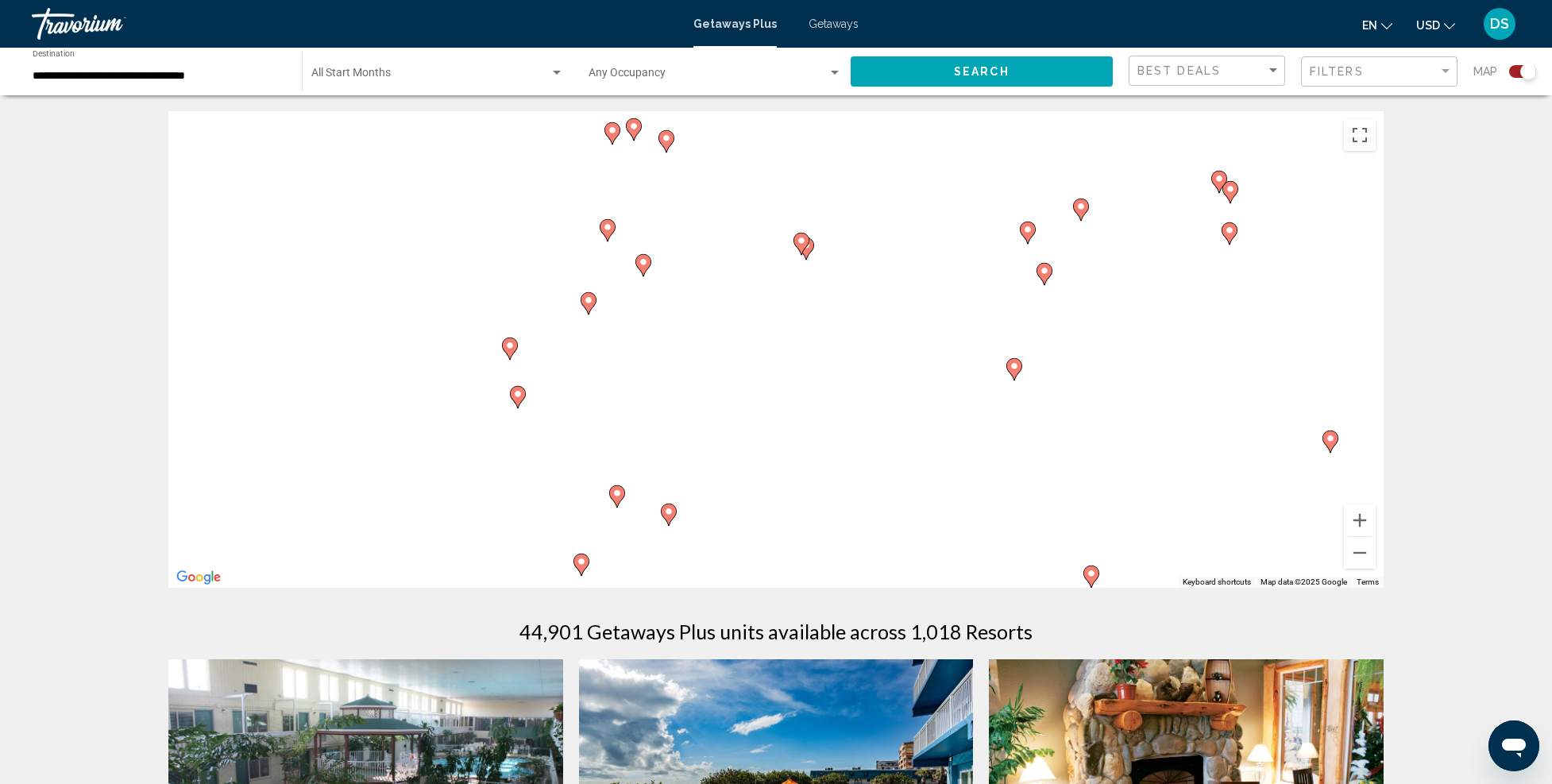
drag, startPoint x: 515, startPoint y: 348, endPoint x: 734, endPoint y: 450, distance: 241.6
click at [734, 450] on div "To activate drag with keyboard, press Alt + Enter. Once in keyboard drag state,…" at bounding box center [776, 349] width 1215 height 477
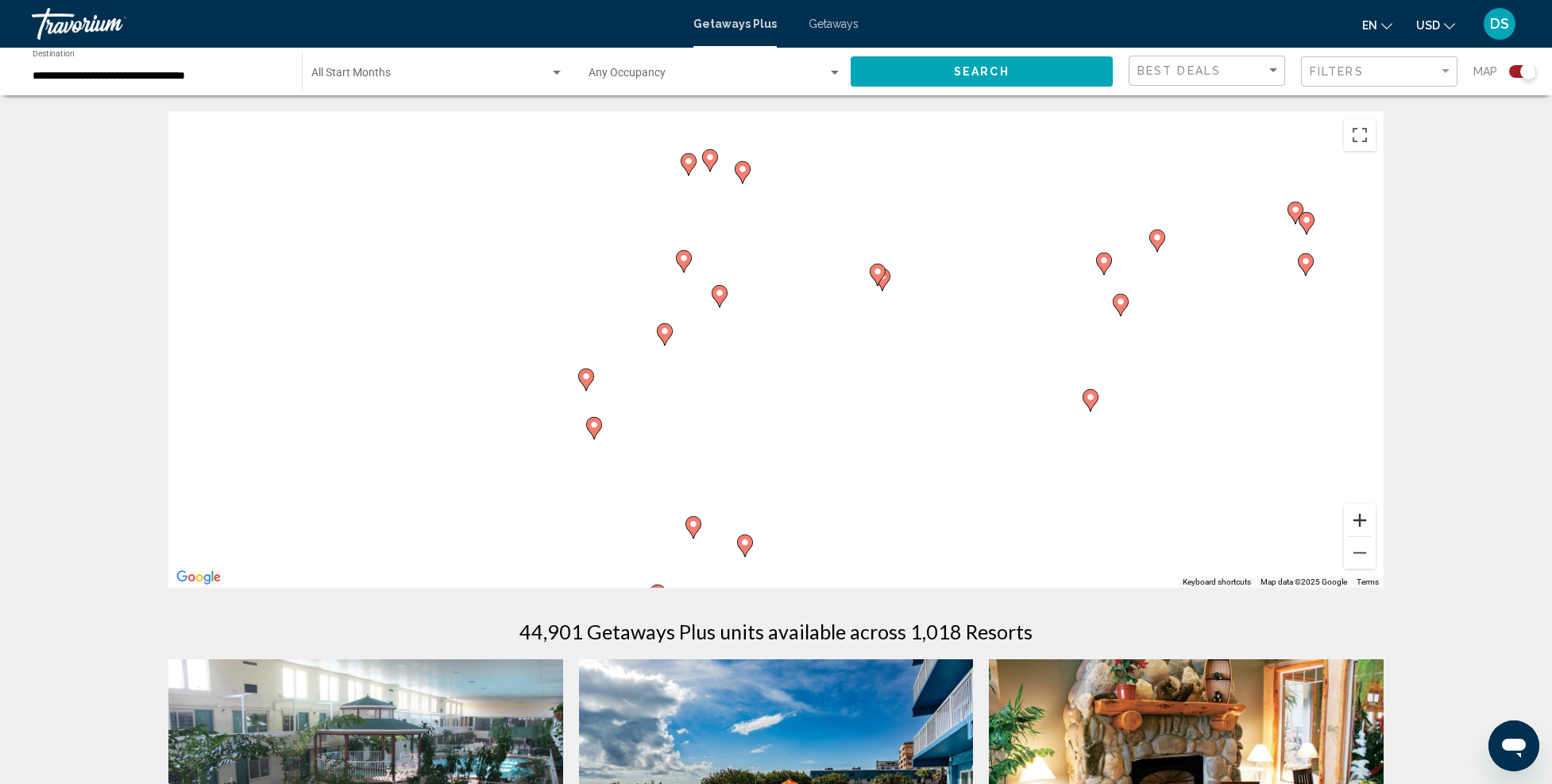
click at [1353, 514] on button "Zoom in" at bounding box center [1360, 520] width 31 height 31
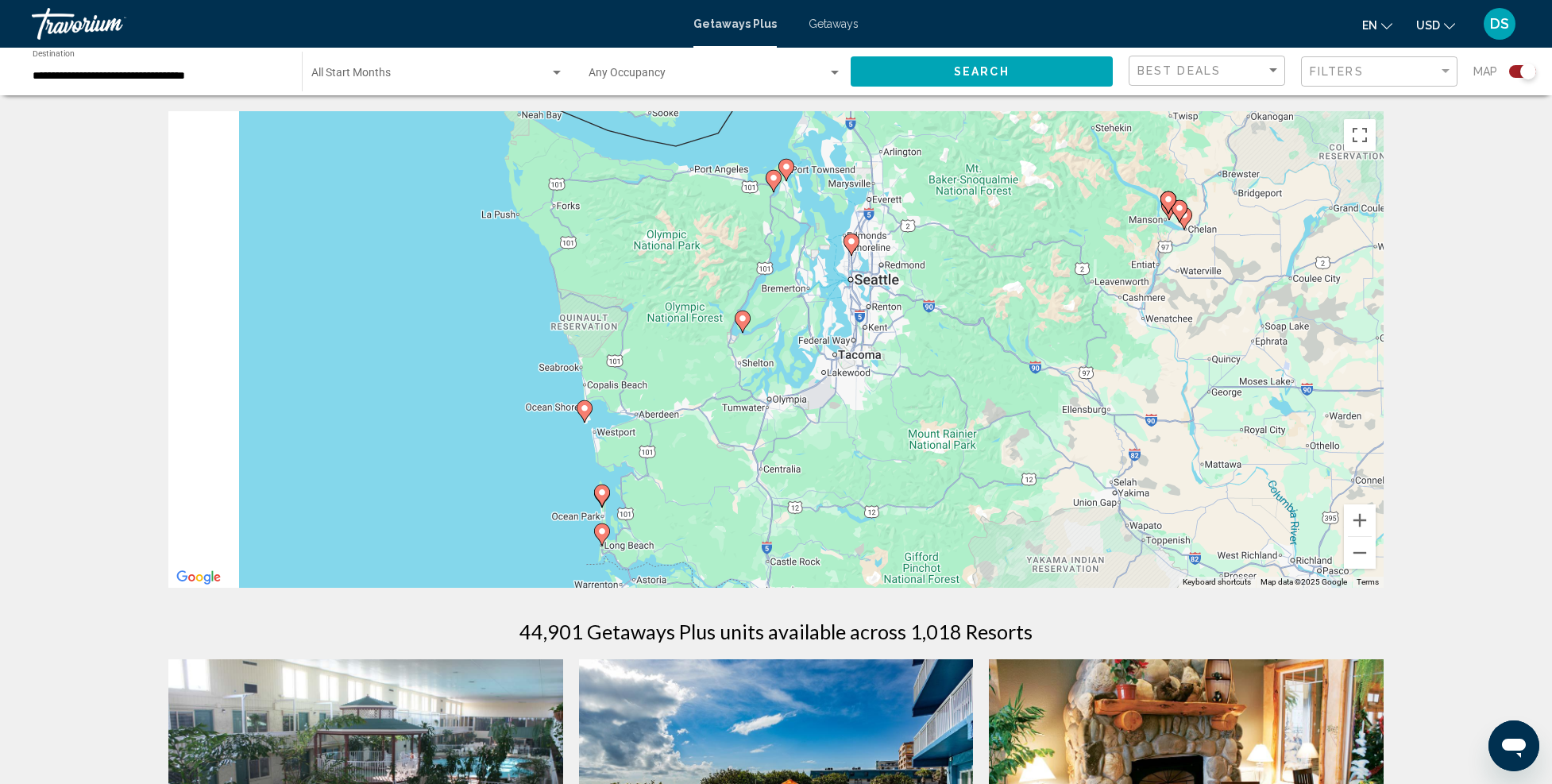
drag, startPoint x: 561, startPoint y: 473, endPoint x: 759, endPoint y: 461, distance: 198.4
click at [759, 461] on div "To activate drag with keyboard, press Alt + Enter. Once in keyboard drag state,…" at bounding box center [776, 349] width 1215 height 477
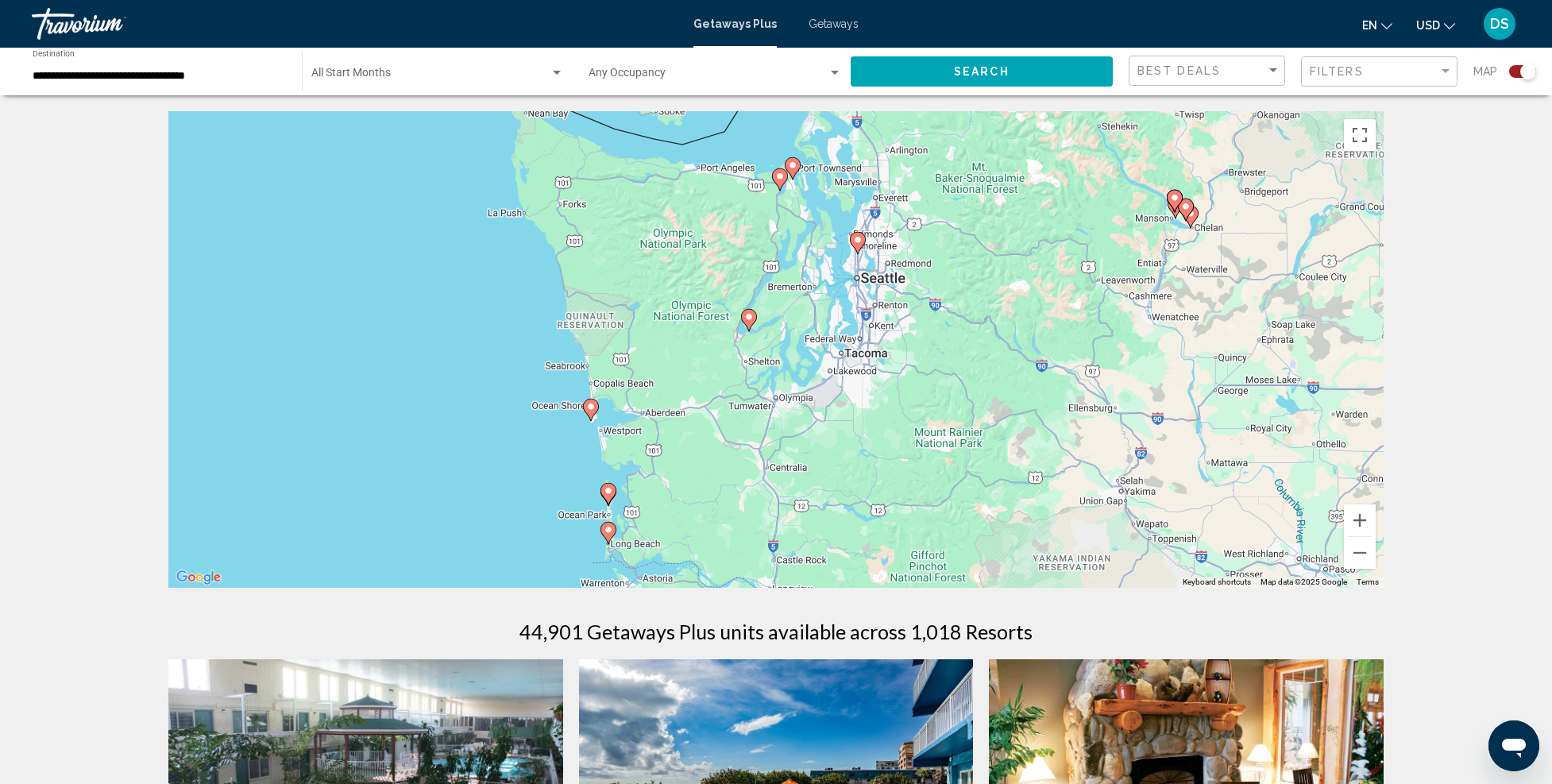
click at [588, 407] on image "Main content" at bounding box center [591, 407] width 10 height 10
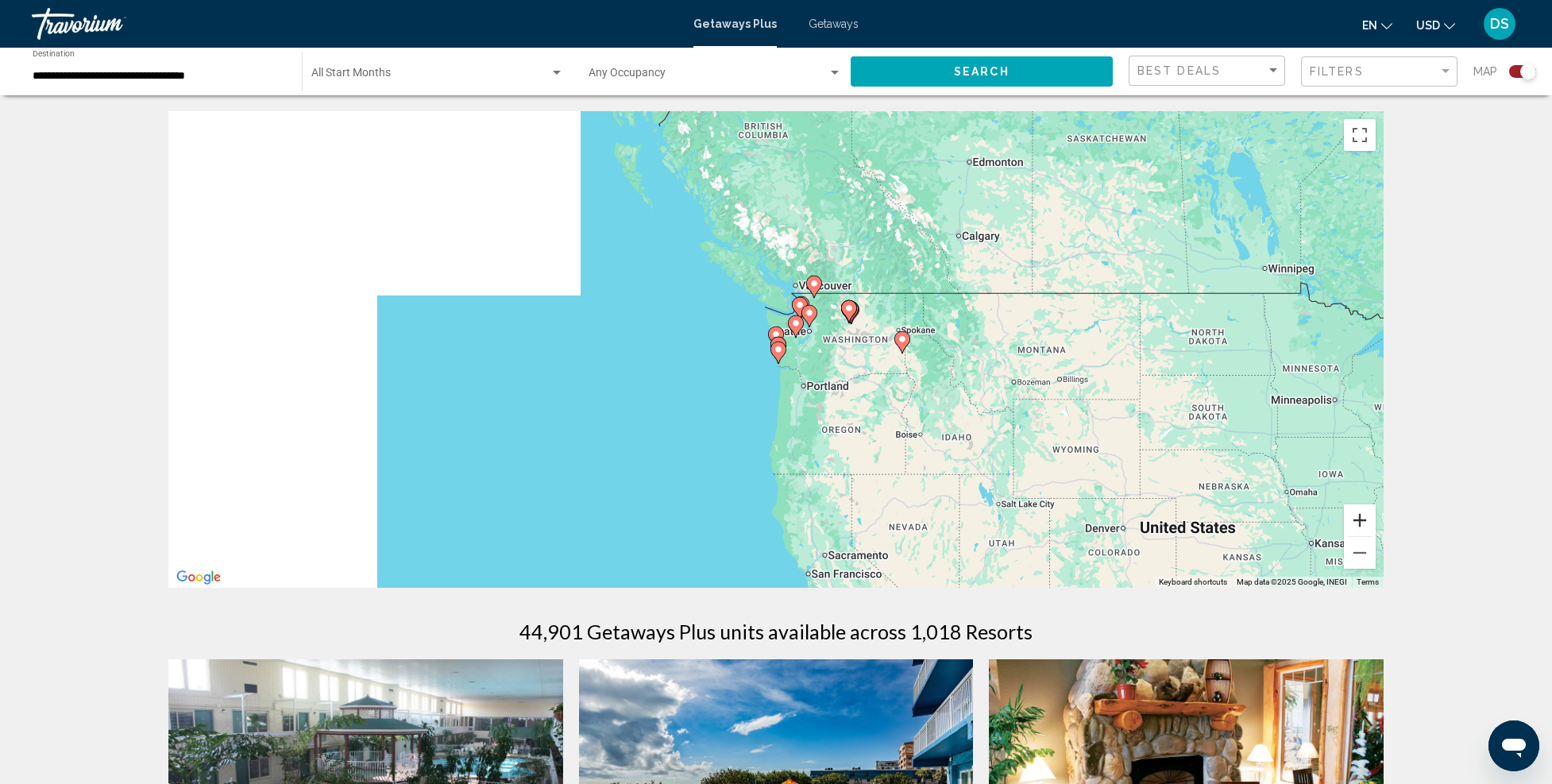
click at [1358, 518] on button "Zoom in" at bounding box center [1360, 520] width 31 height 31
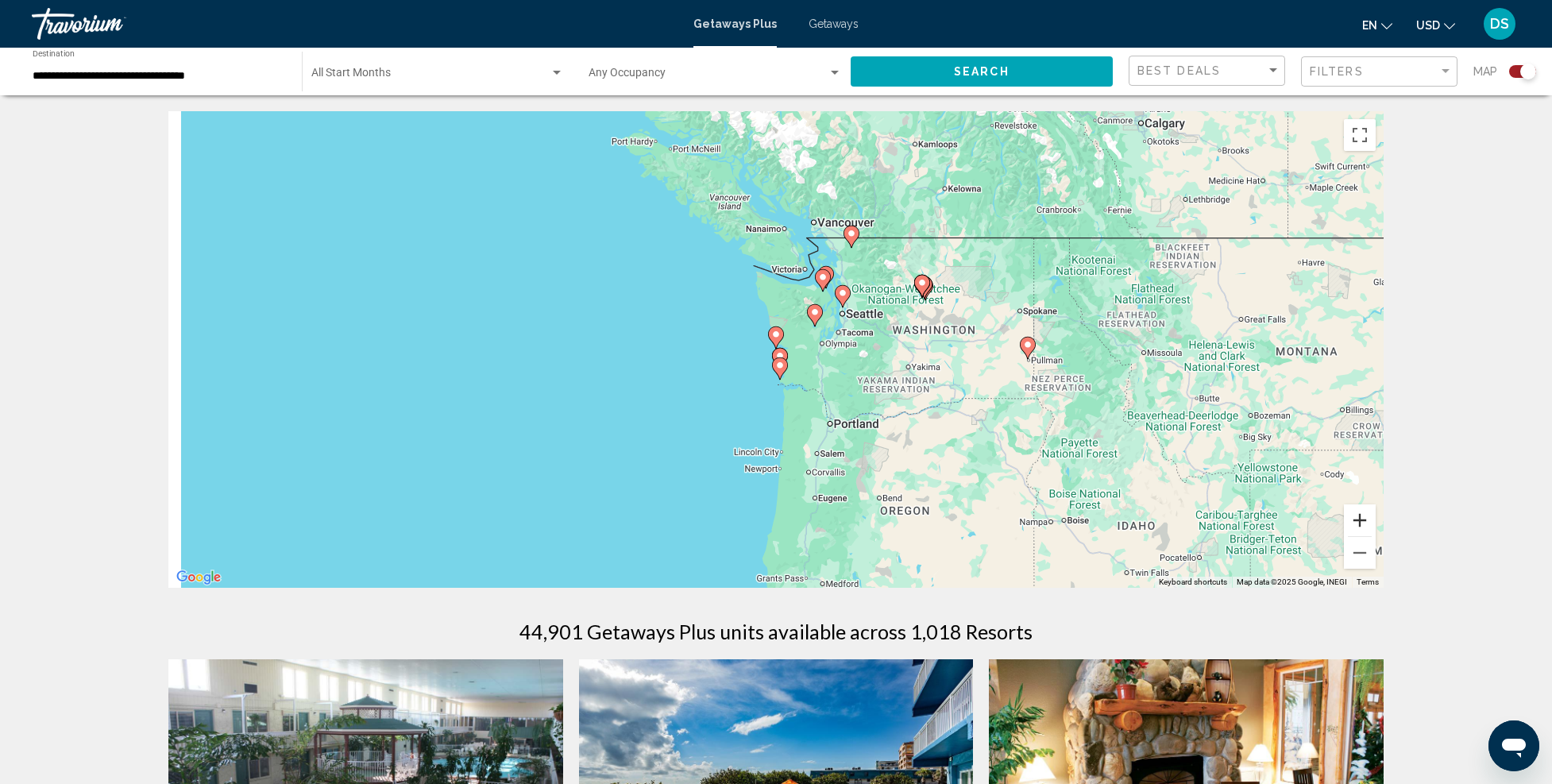
click at [1358, 518] on button "Zoom in" at bounding box center [1360, 520] width 31 height 31
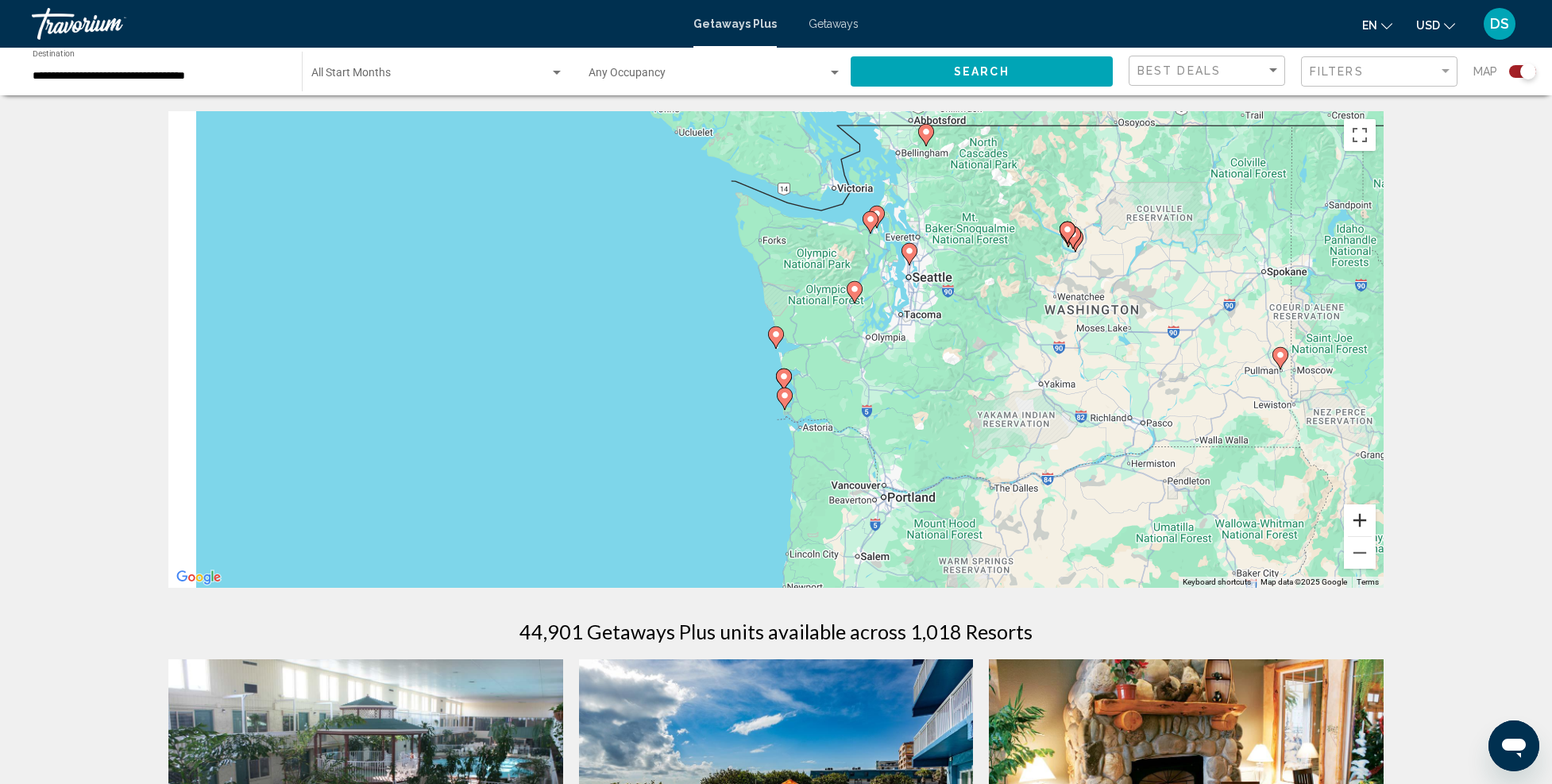
click at [1358, 518] on button "Zoom in" at bounding box center [1360, 520] width 31 height 31
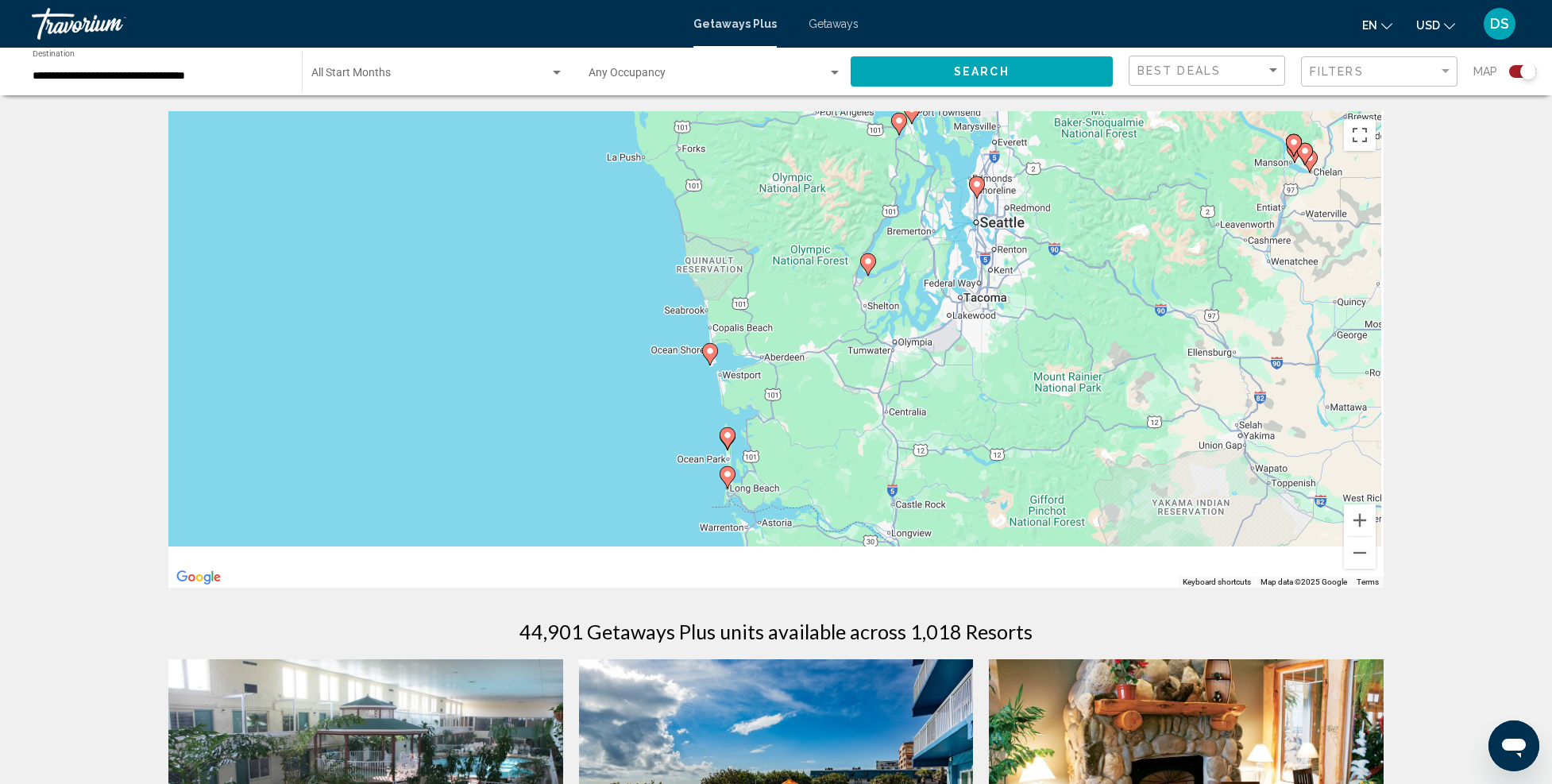
drag, startPoint x: 895, startPoint y: 402, endPoint x: 809, endPoint y: 424, distance: 88.8
click at [809, 424] on div "To activate drag with keyboard, press Alt + Enter. Once in keyboard drag state,…" at bounding box center [776, 349] width 1215 height 477
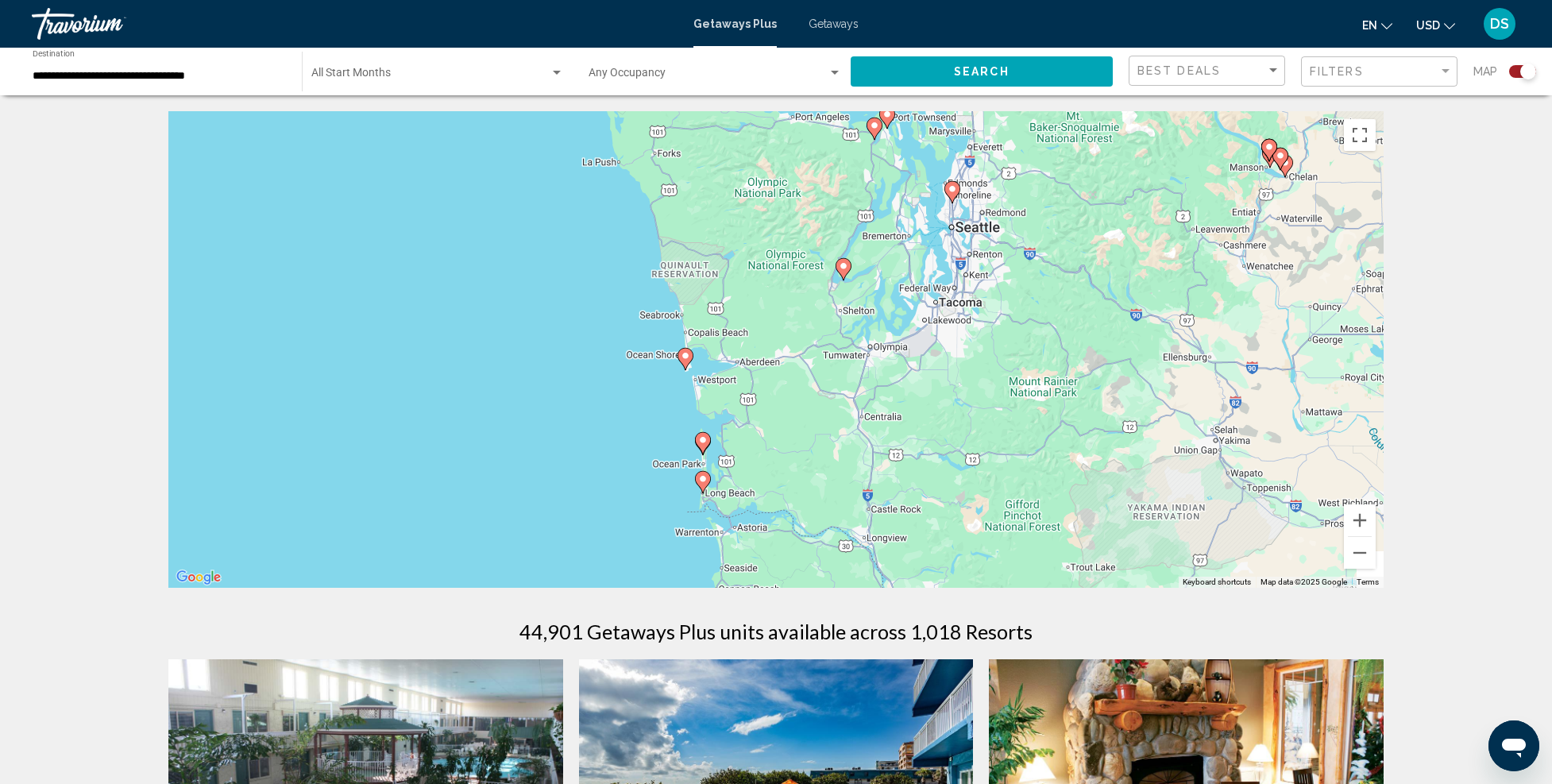
click at [688, 358] on g "Main content" at bounding box center [685, 358] width 16 height 23
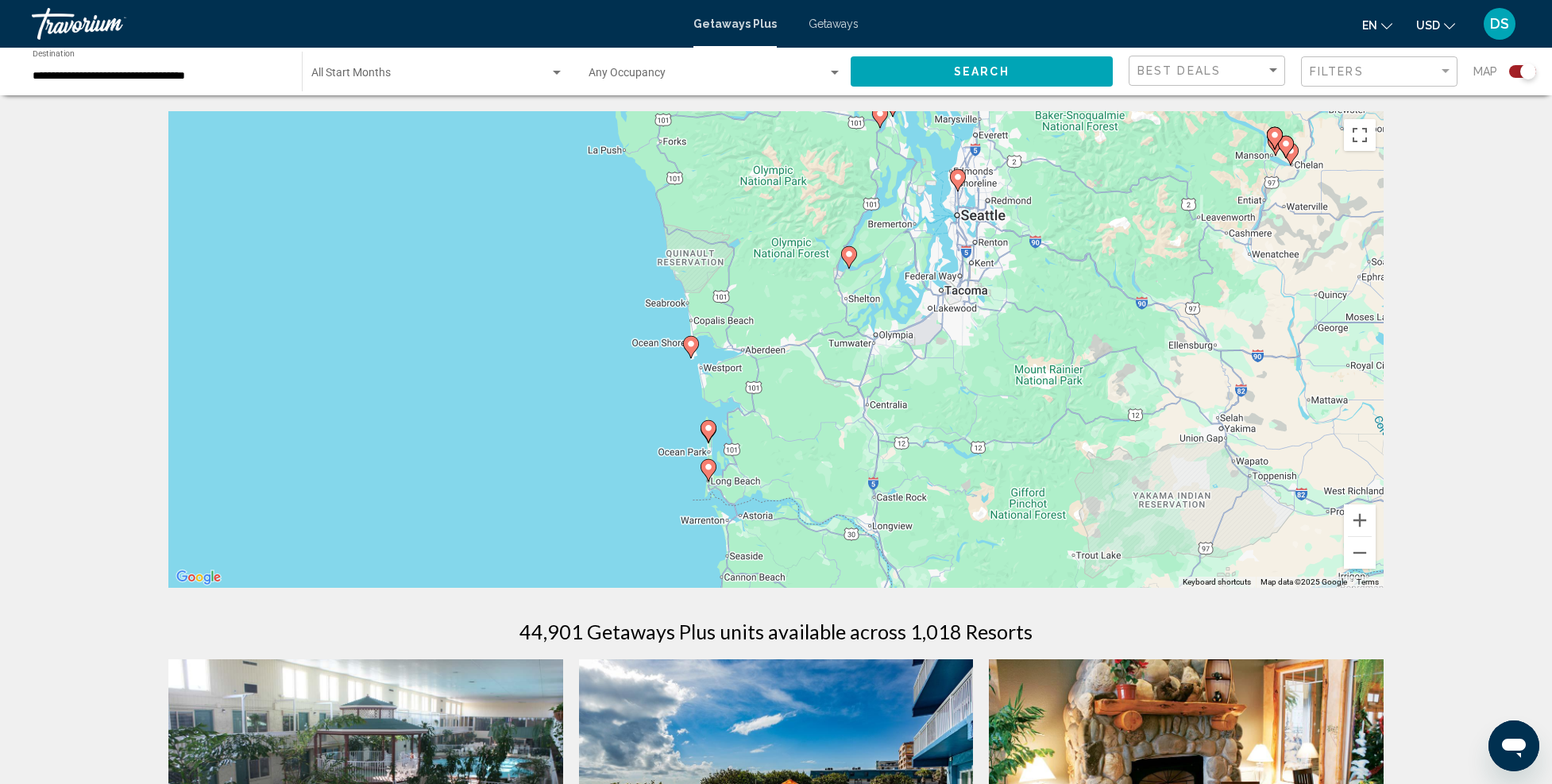
click at [690, 353] on icon "Main content" at bounding box center [691, 346] width 15 height 21
type input "**********"
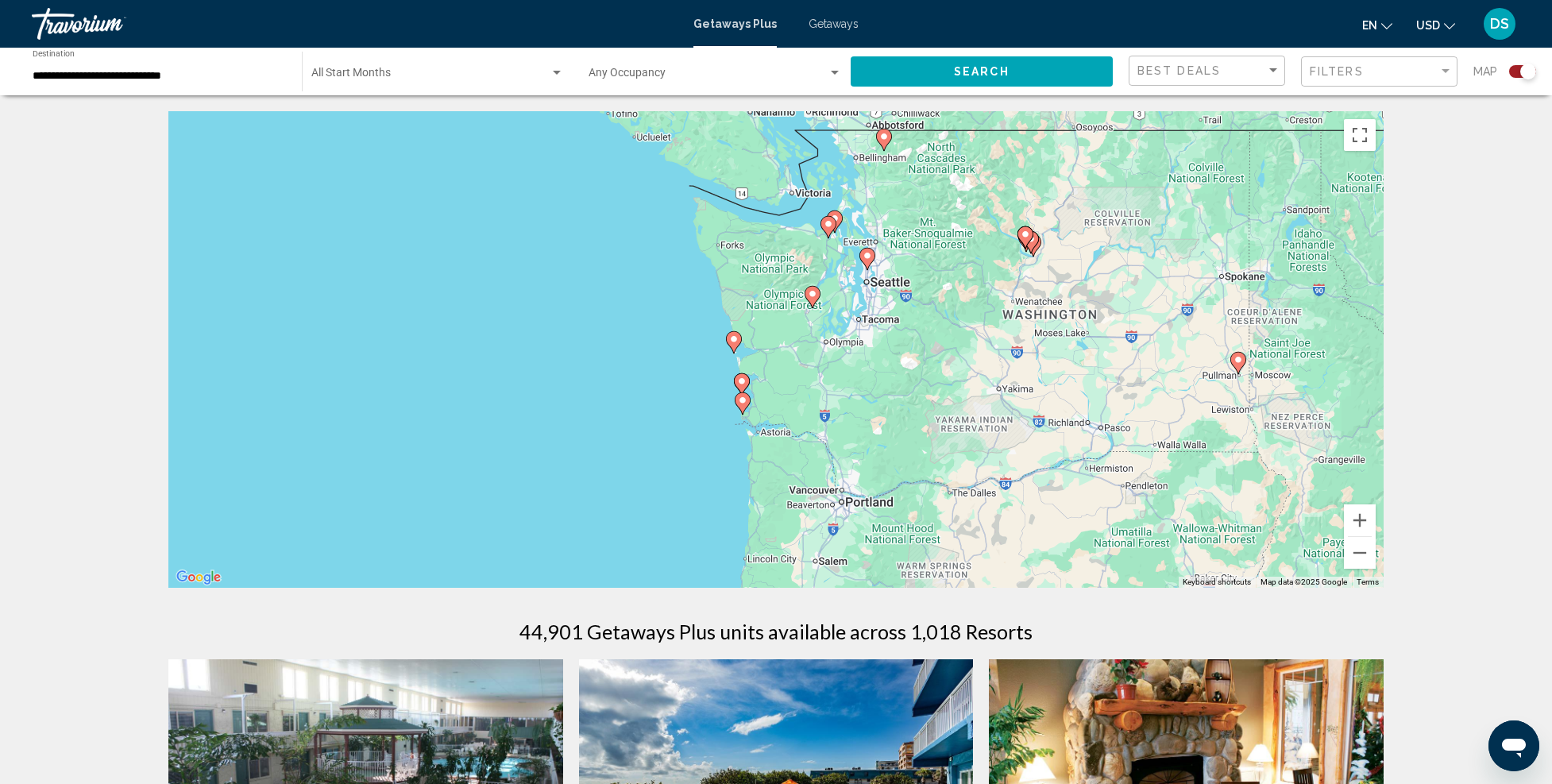
click at [732, 343] on g "Main content" at bounding box center [734, 342] width 16 height 23
click at [730, 343] on icon "Main content" at bounding box center [734, 342] width 15 height 21
click at [734, 339] on image "Main content" at bounding box center [736, 340] width 10 height 10
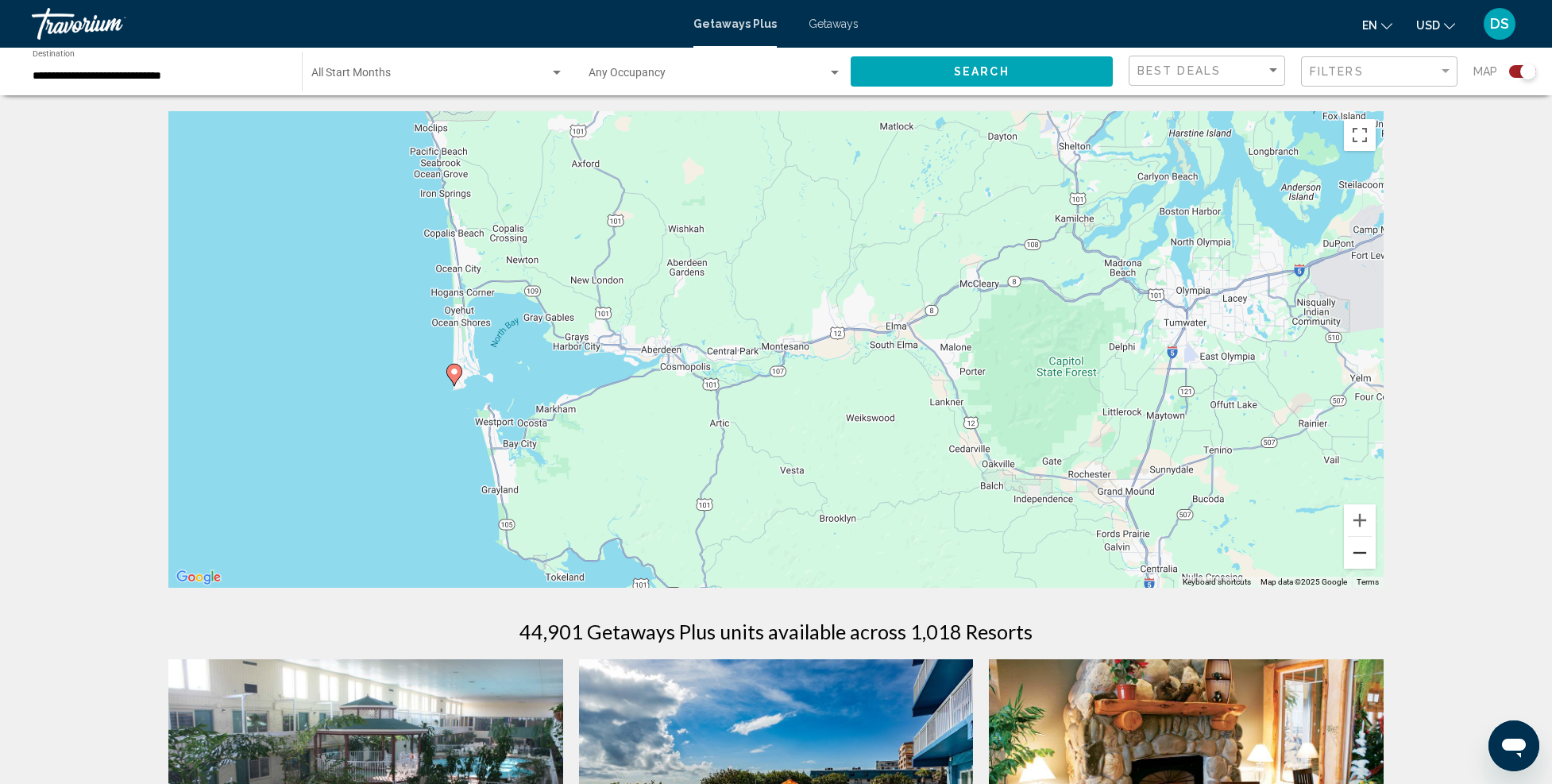
click at [1370, 558] on button "Zoom out" at bounding box center [1360, 552] width 31 height 31
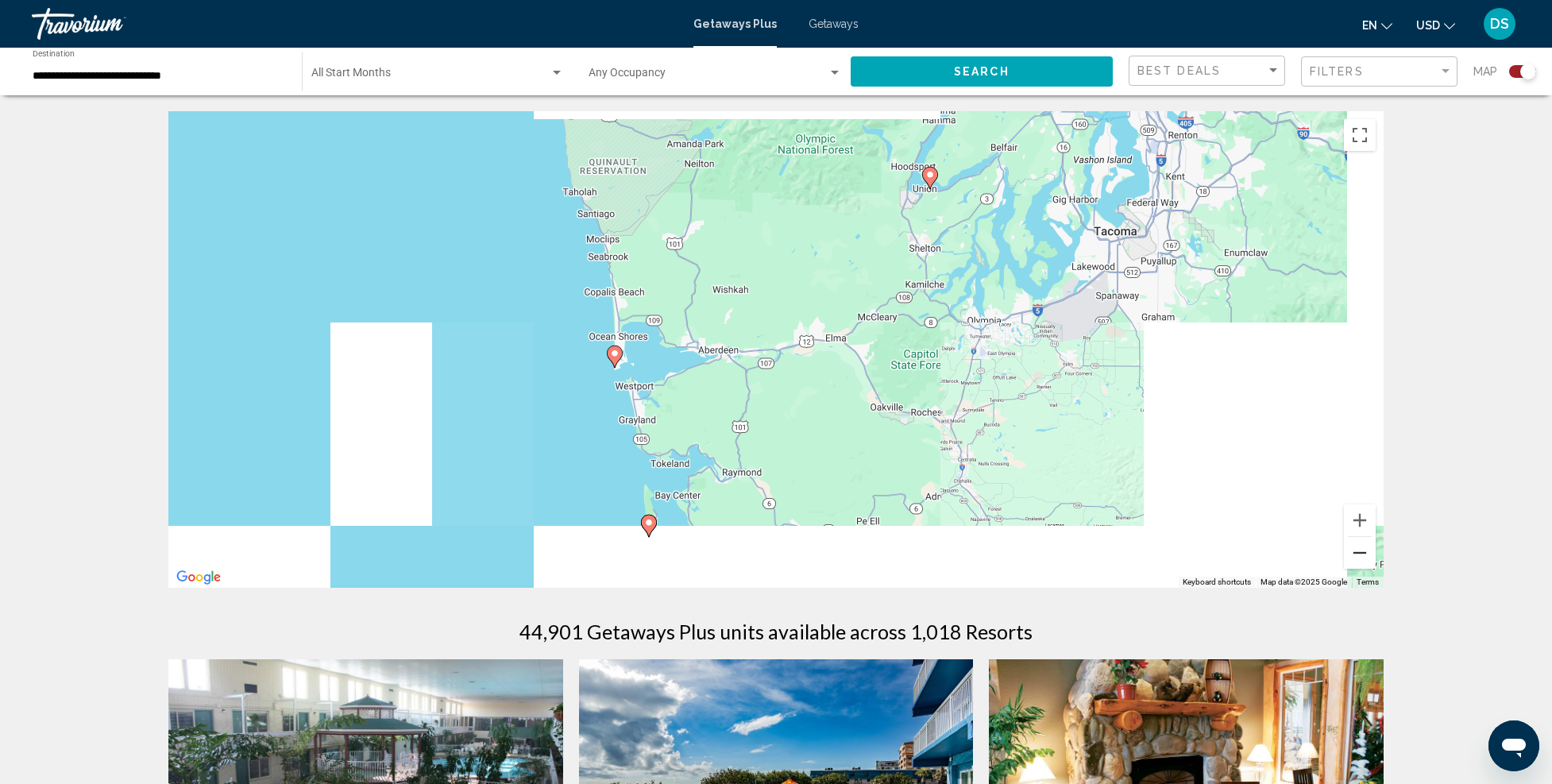
click at [1370, 558] on button "Zoom out" at bounding box center [1360, 552] width 31 height 31
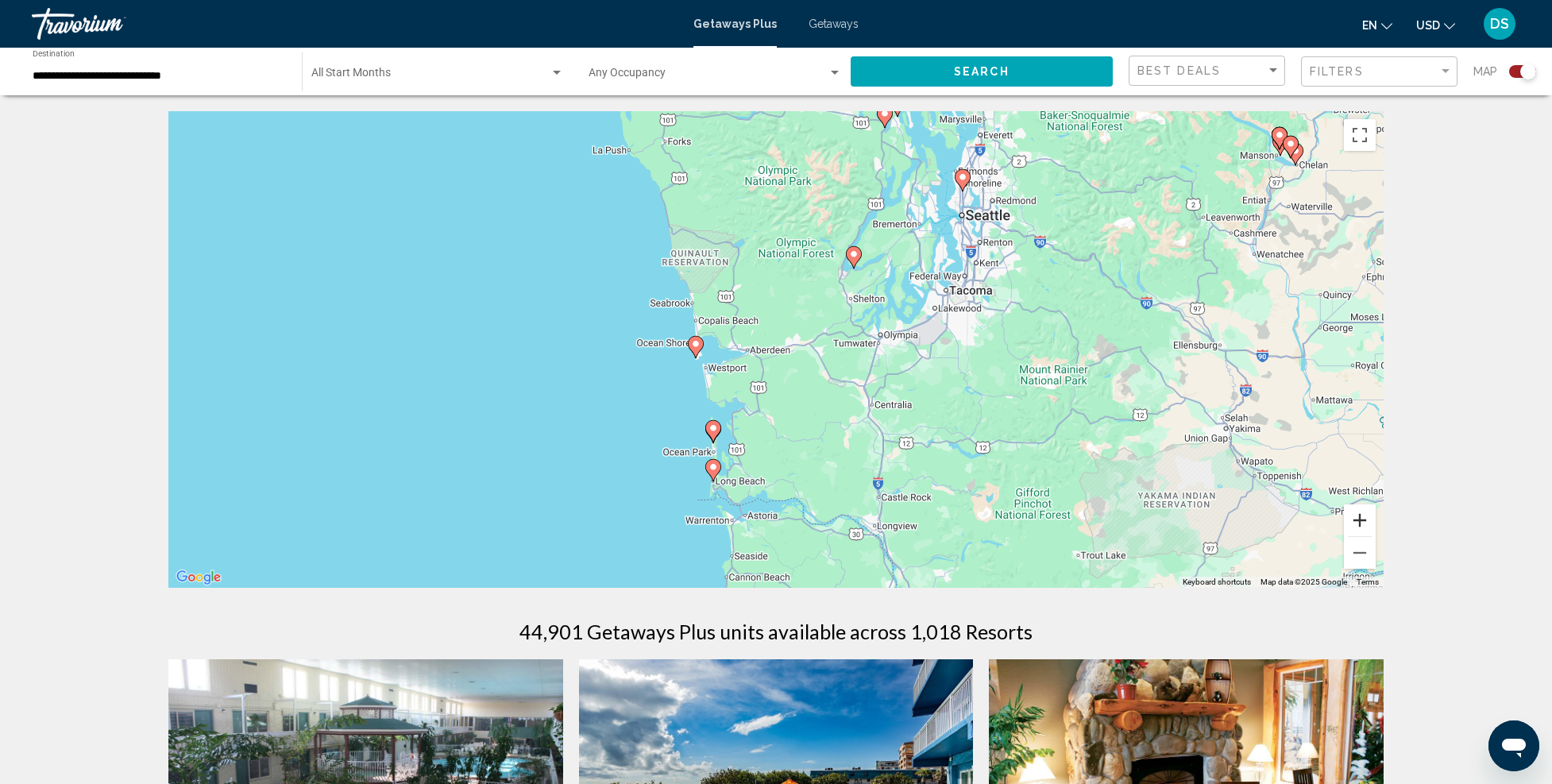
click at [1360, 516] on button "Zoom in" at bounding box center [1360, 520] width 31 height 31
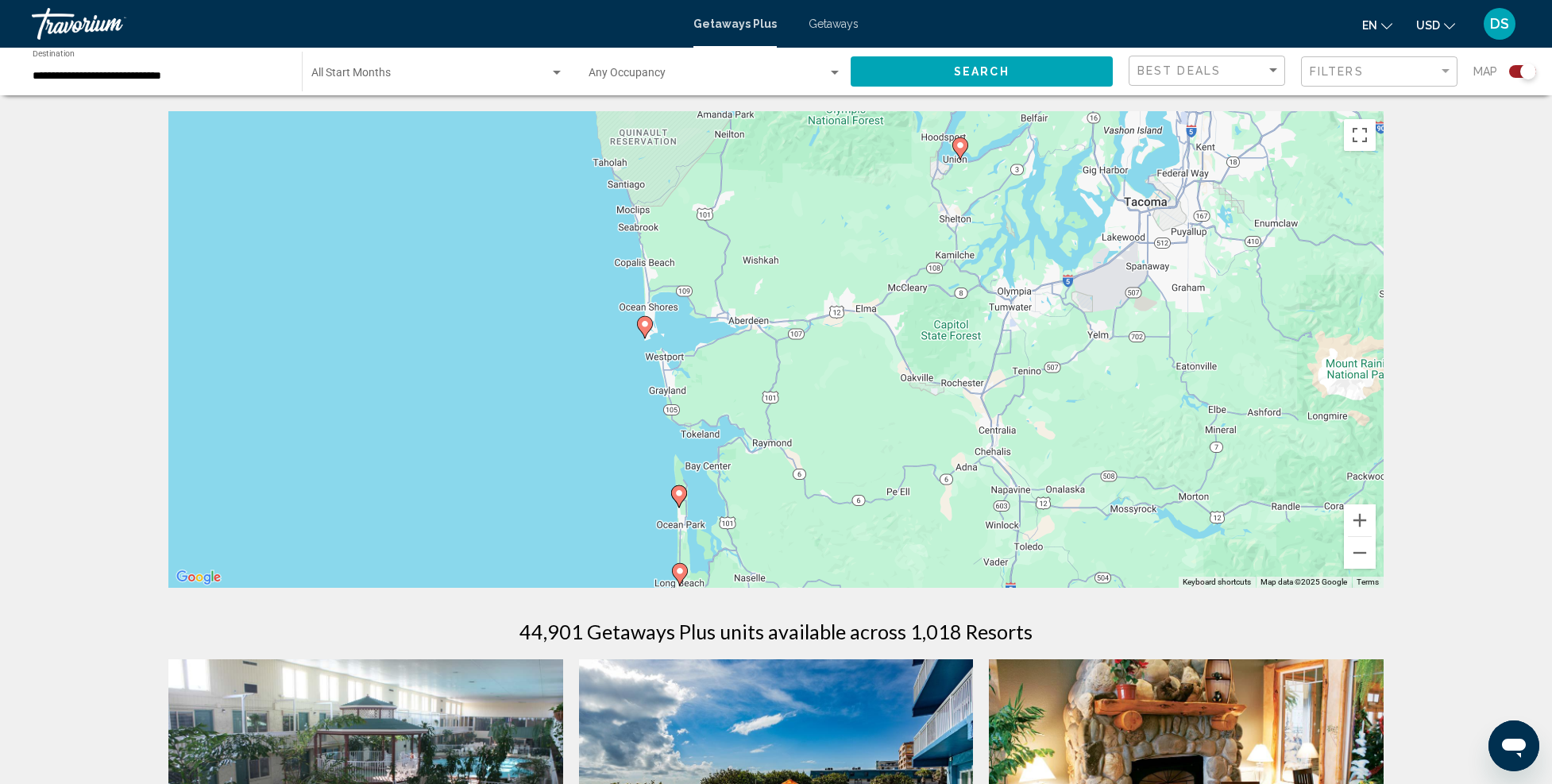
drag, startPoint x: 822, startPoint y: 445, endPoint x: 852, endPoint y: 415, distance: 42.4
click at [852, 415] on div "To activate drag with keyboard, press Alt + Enter. Once in keyboard drag state,…" at bounding box center [776, 349] width 1215 height 477
click at [645, 330] on icon "Main content" at bounding box center [644, 326] width 15 height 21
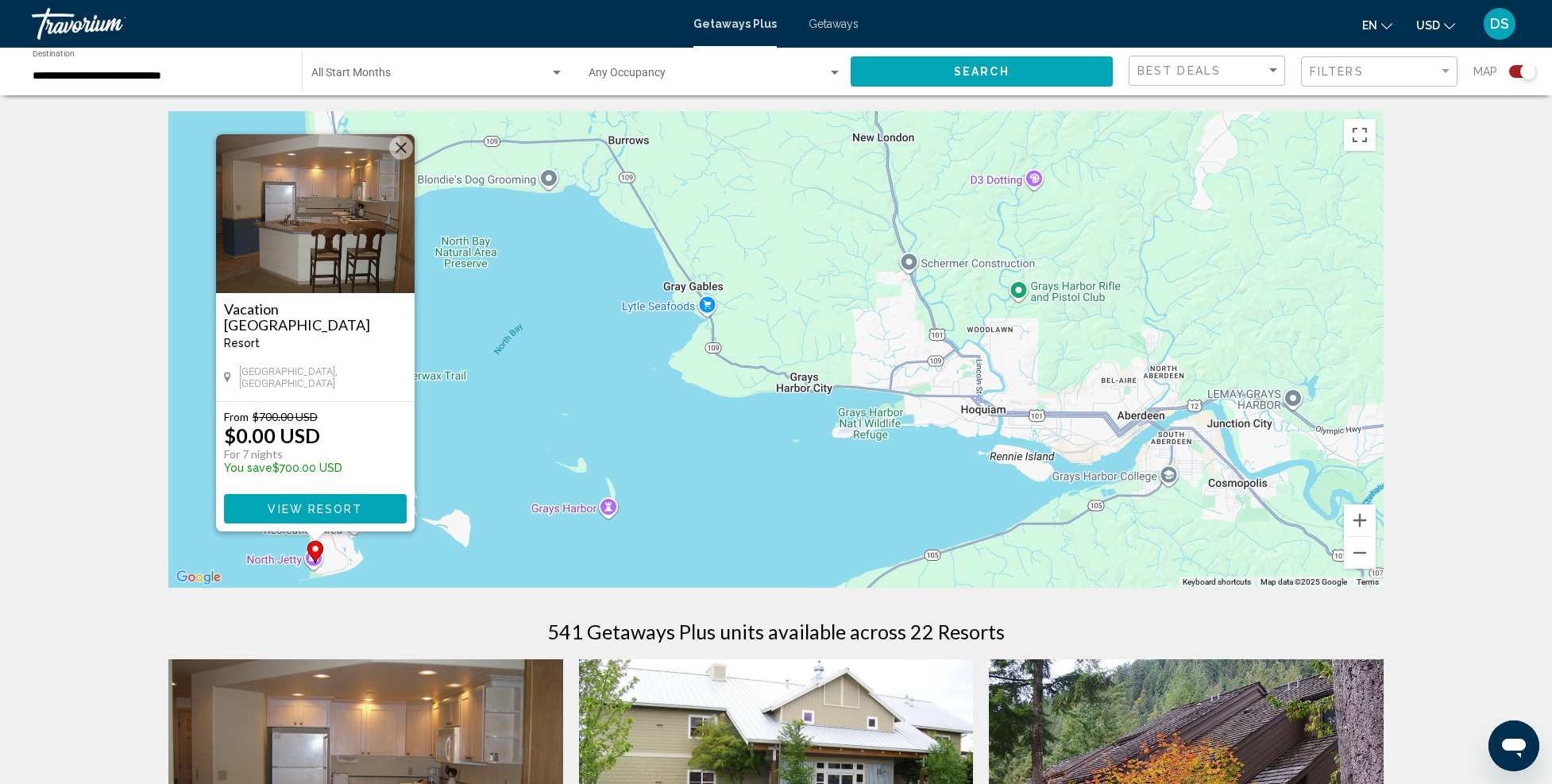
click at [318, 497] on button "View Resort" at bounding box center [315, 509] width 183 height 29
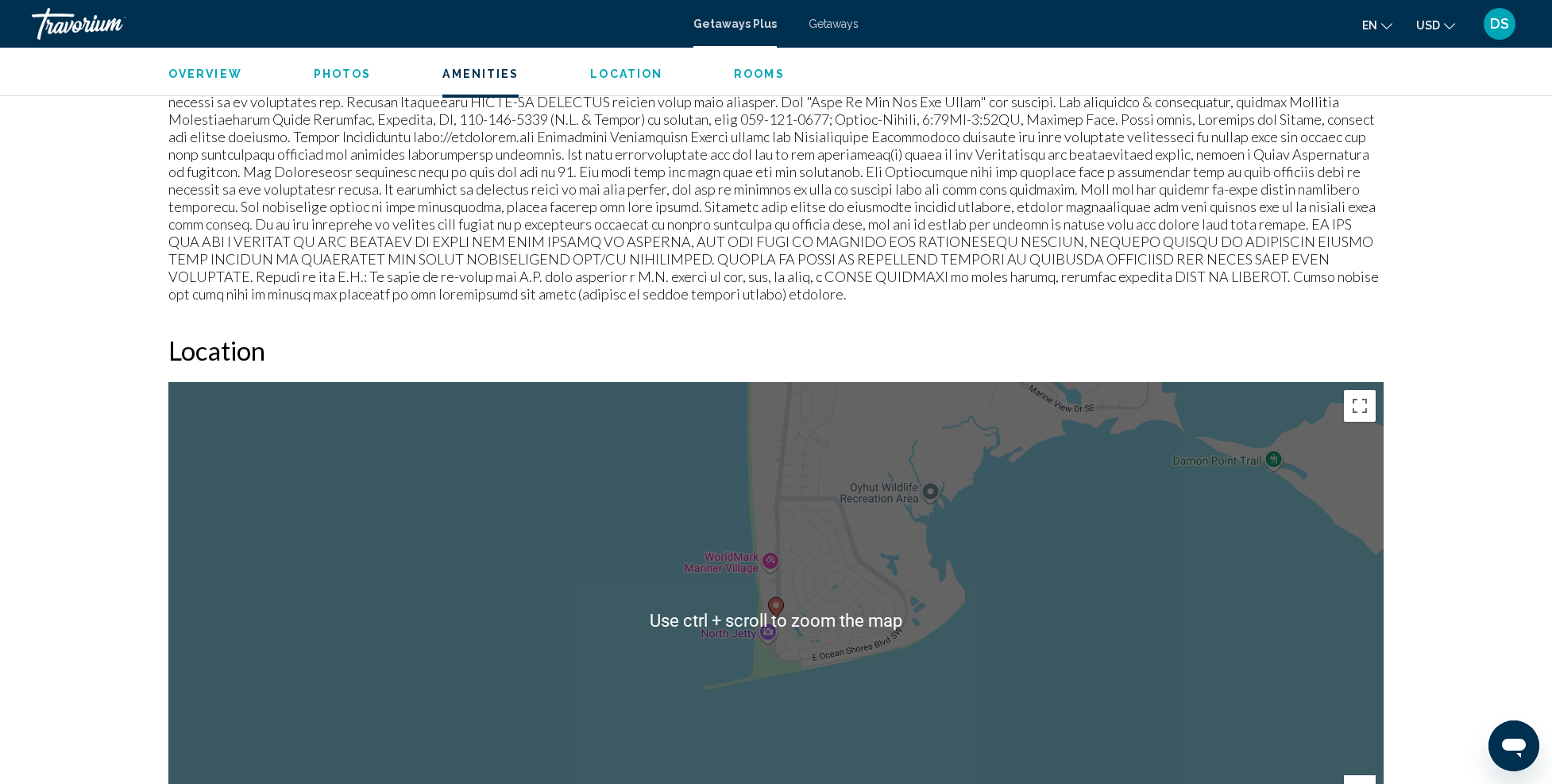
scroll to position [1429, 0]
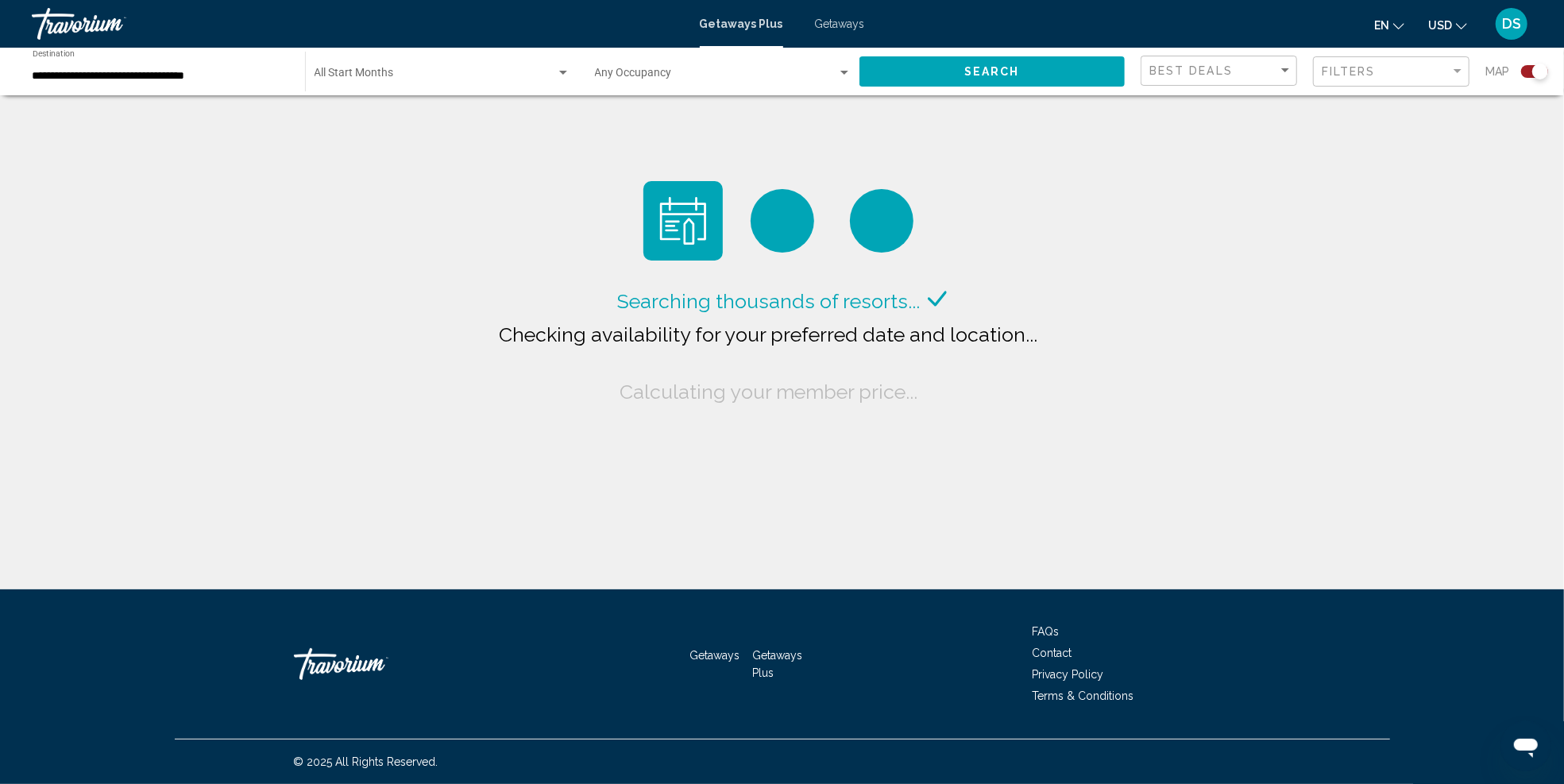
click at [249, 77] on input "**********" at bounding box center [161, 75] width 257 height 13
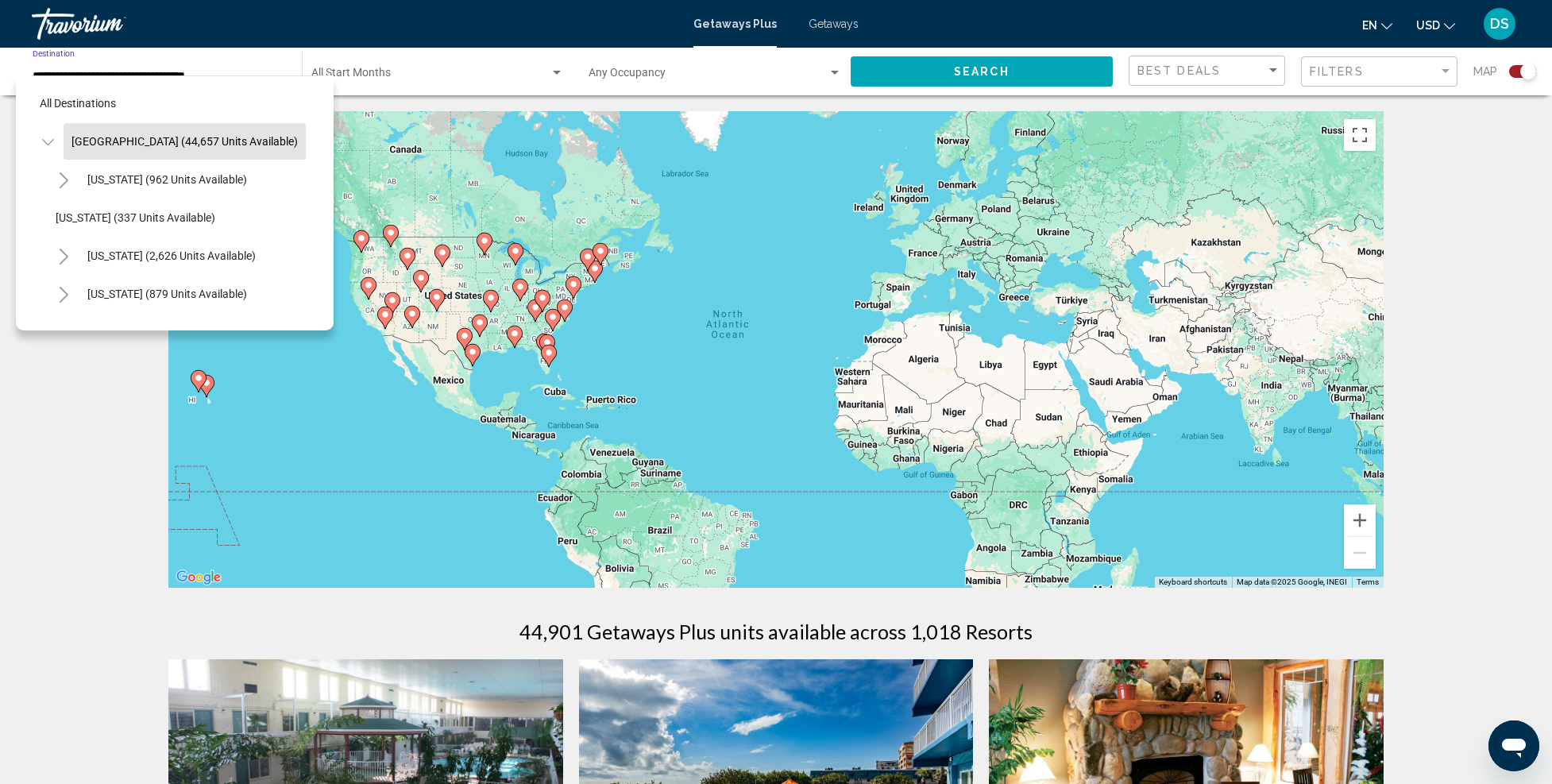
click at [385, 410] on div "To activate drag with keyboard, press Alt + Enter. Once in keyboard drag state,…" at bounding box center [776, 349] width 1215 height 477
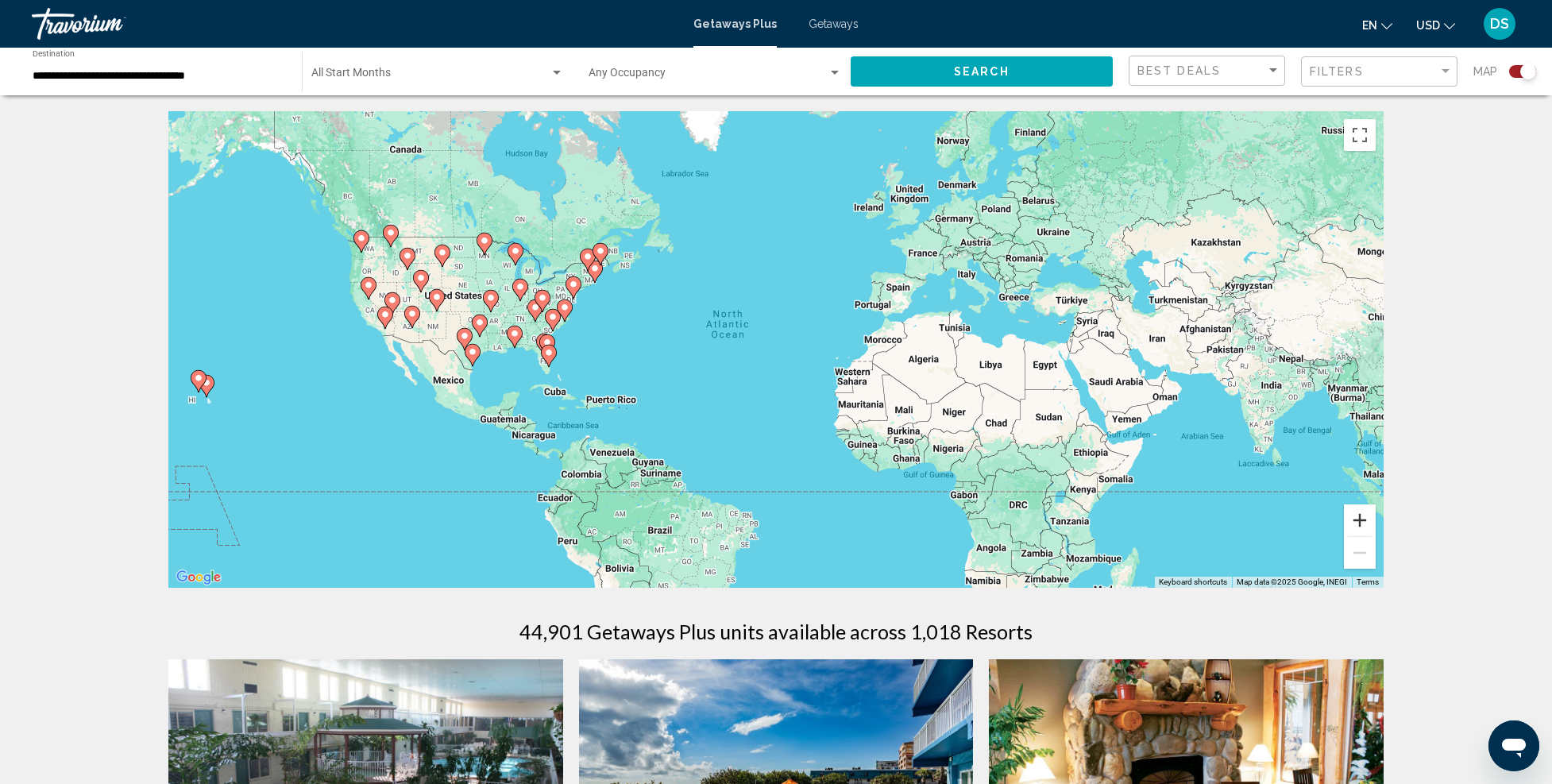
click at [1366, 522] on button "Zoom in" at bounding box center [1360, 520] width 31 height 31
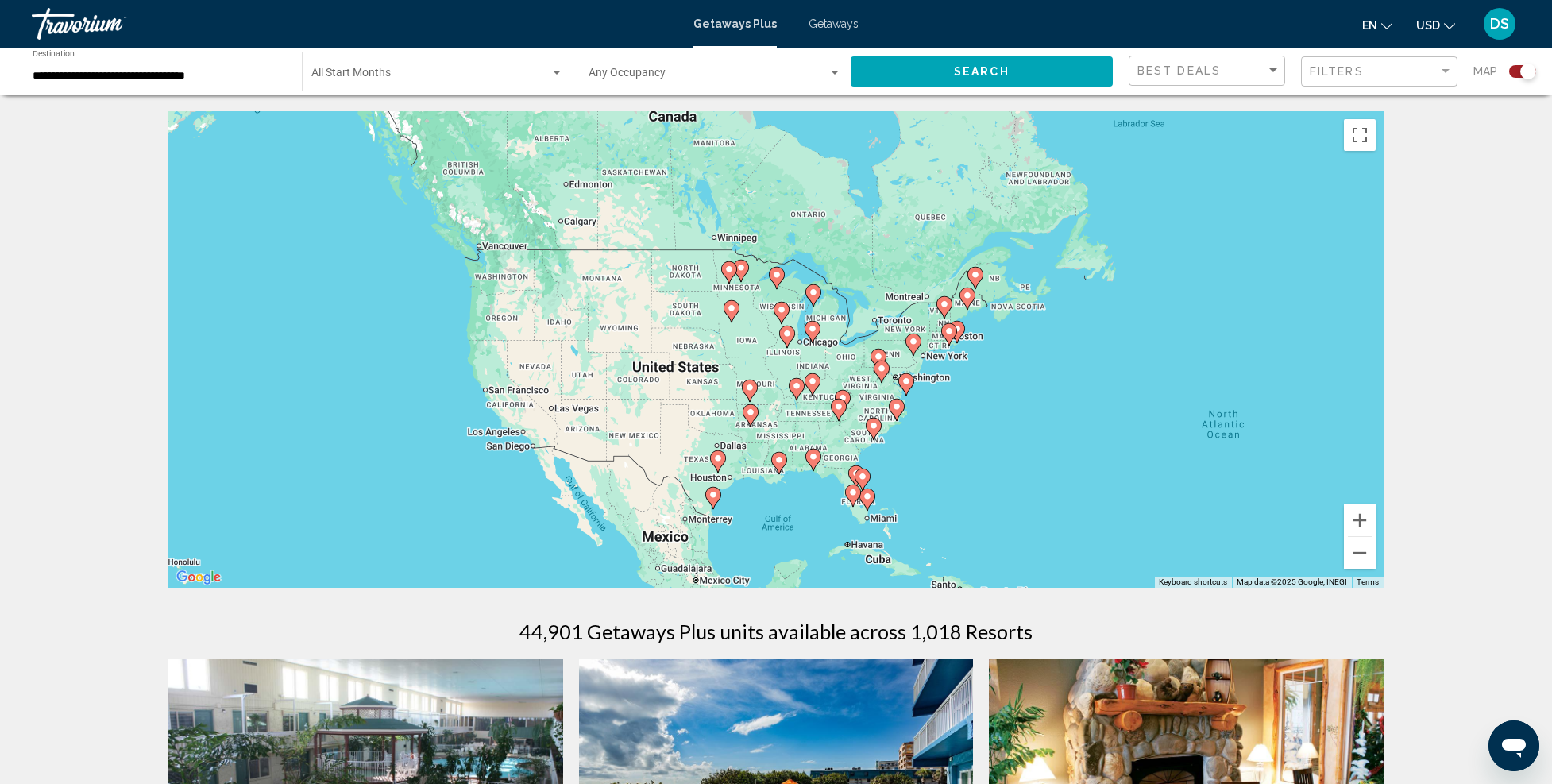
drag, startPoint x: 436, startPoint y: 338, endPoint x: 1010, endPoint y: 464, distance: 587.7
click at [1010, 464] on div "To activate drag with keyboard, press Alt + Enter. Once in keyboard drag state,…" at bounding box center [776, 349] width 1215 height 477
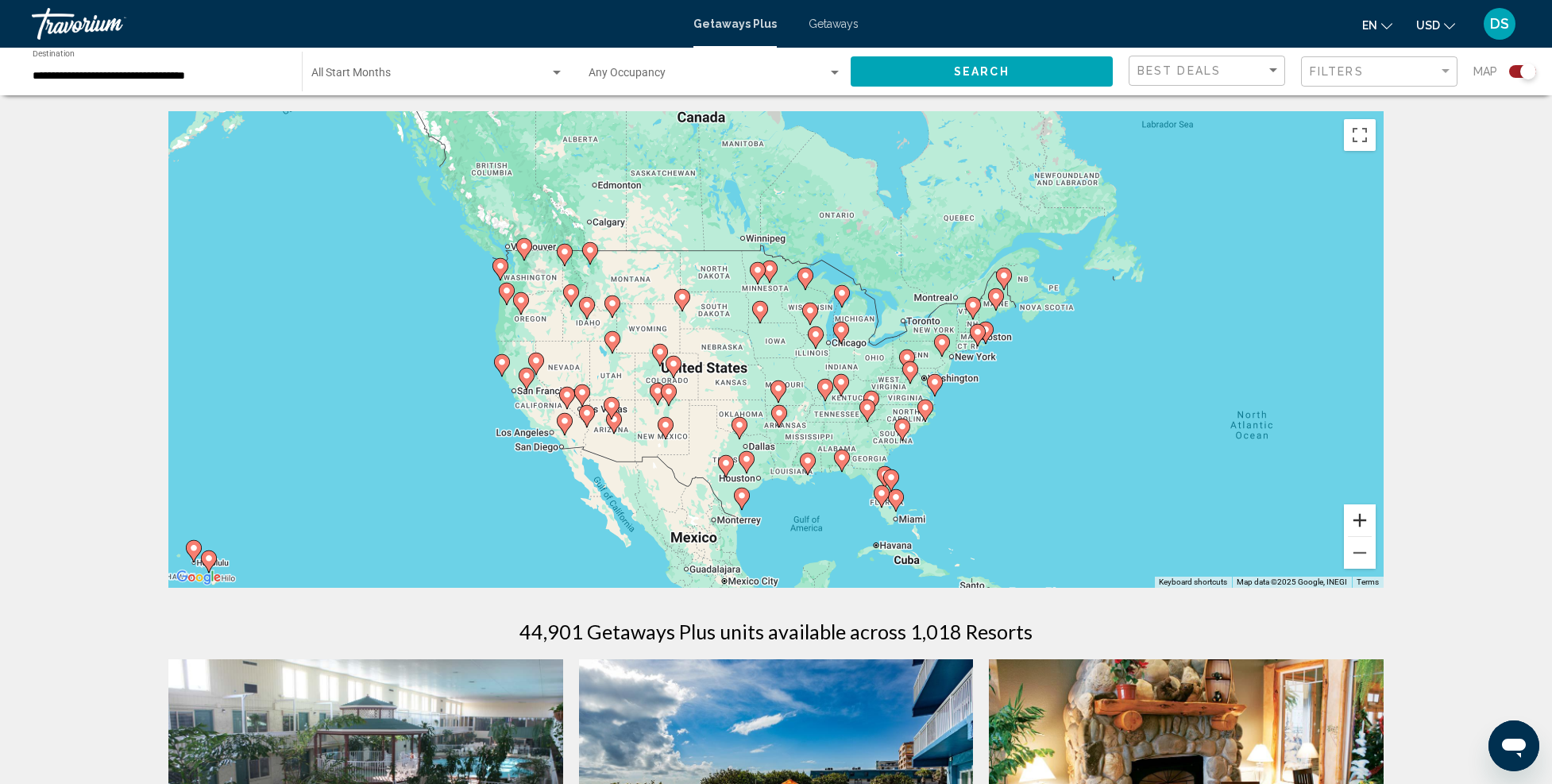
click at [1359, 513] on button "Zoom in" at bounding box center [1360, 520] width 31 height 31
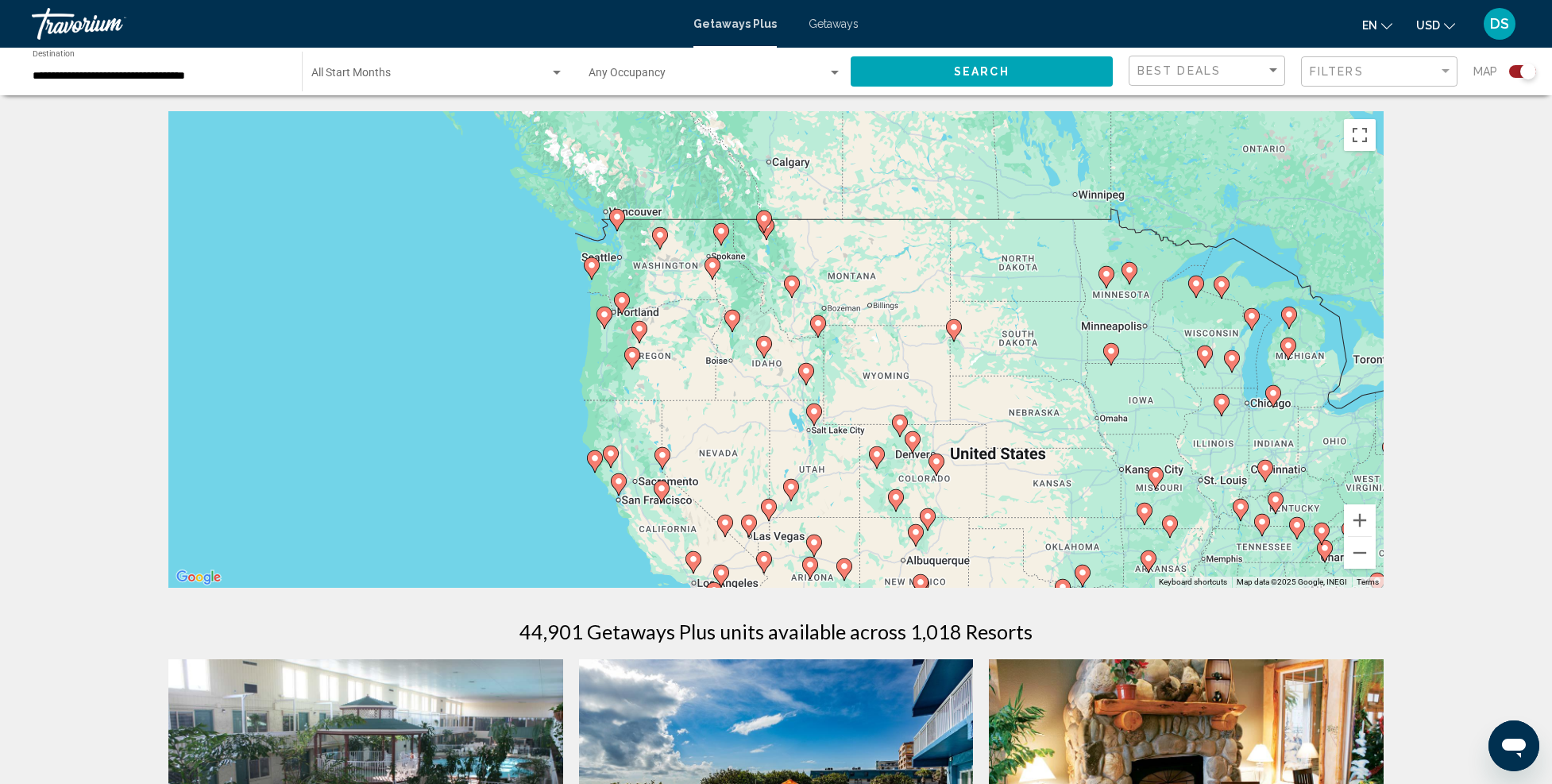
drag, startPoint x: 408, startPoint y: 322, endPoint x: 903, endPoint y: 449, distance: 511.0
click at [781, 393] on div "To activate drag with keyboard, press Alt + Enter. Once in keyboard drag state,…" at bounding box center [776, 349] width 1215 height 477
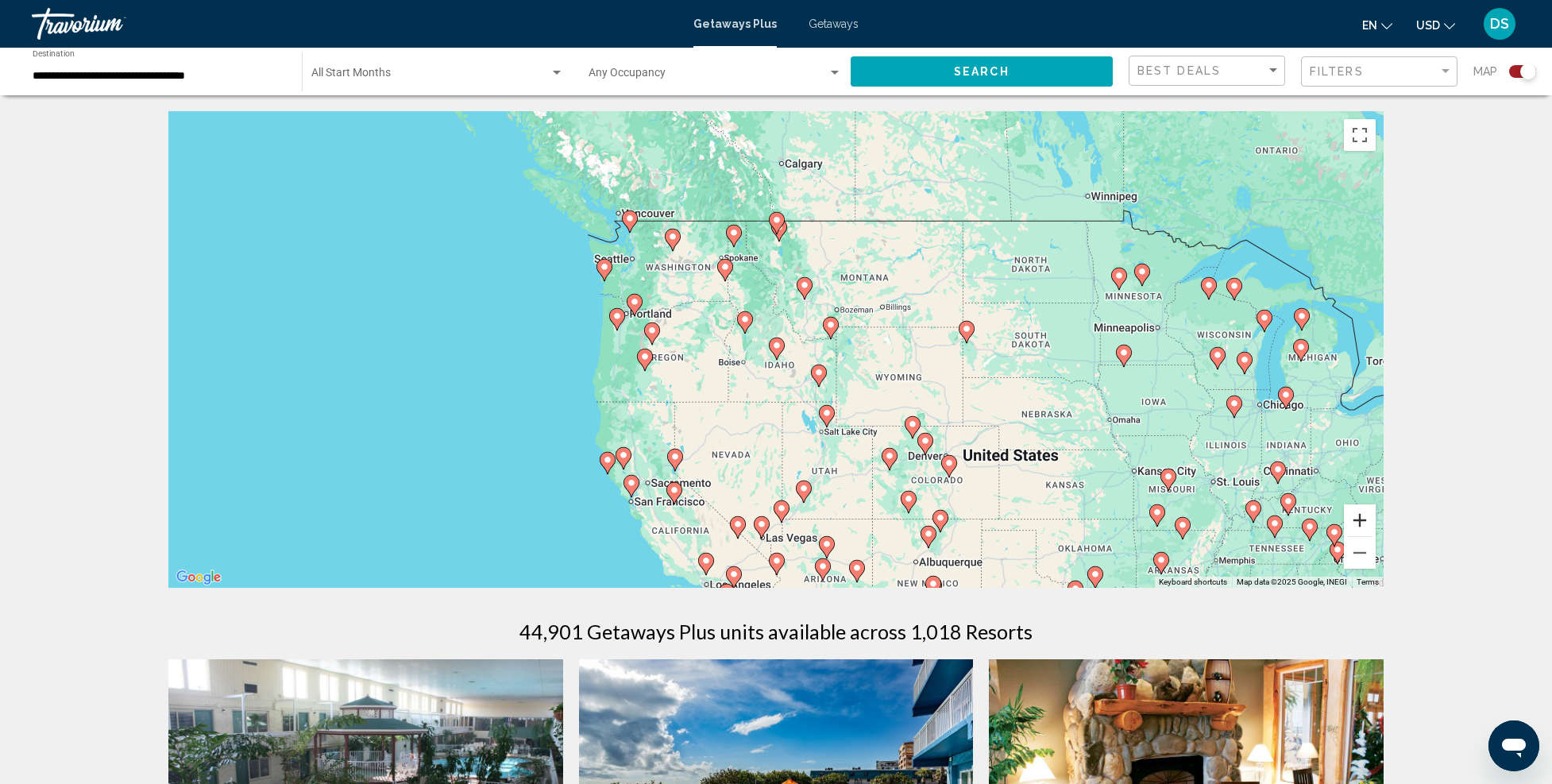
click at [1363, 519] on button "Zoom in" at bounding box center [1360, 520] width 31 height 31
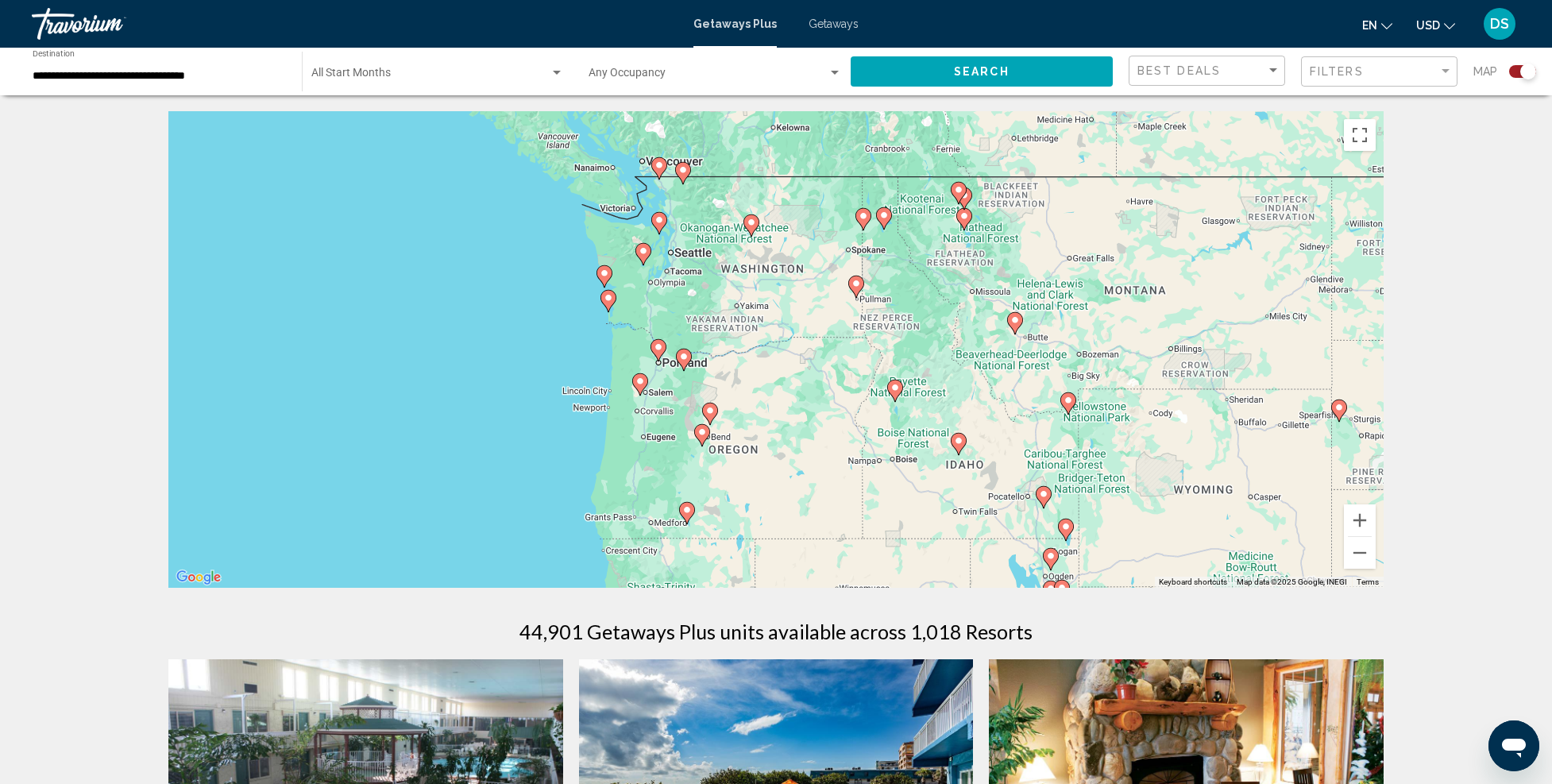
drag, startPoint x: 720, startPoint y: 368, endPoint x: 903, endPoint y: 452, distance: 201.4
click at [903, 452] on div "To activate drag with keyboard, press Alt + Enter. Once in keyboard drag state,…" at bounding box center [776, 349] width 1215 height 477
click at [1355, 520] on button "Zoom in" at bounding box center [1360, 520] width 31 height 31
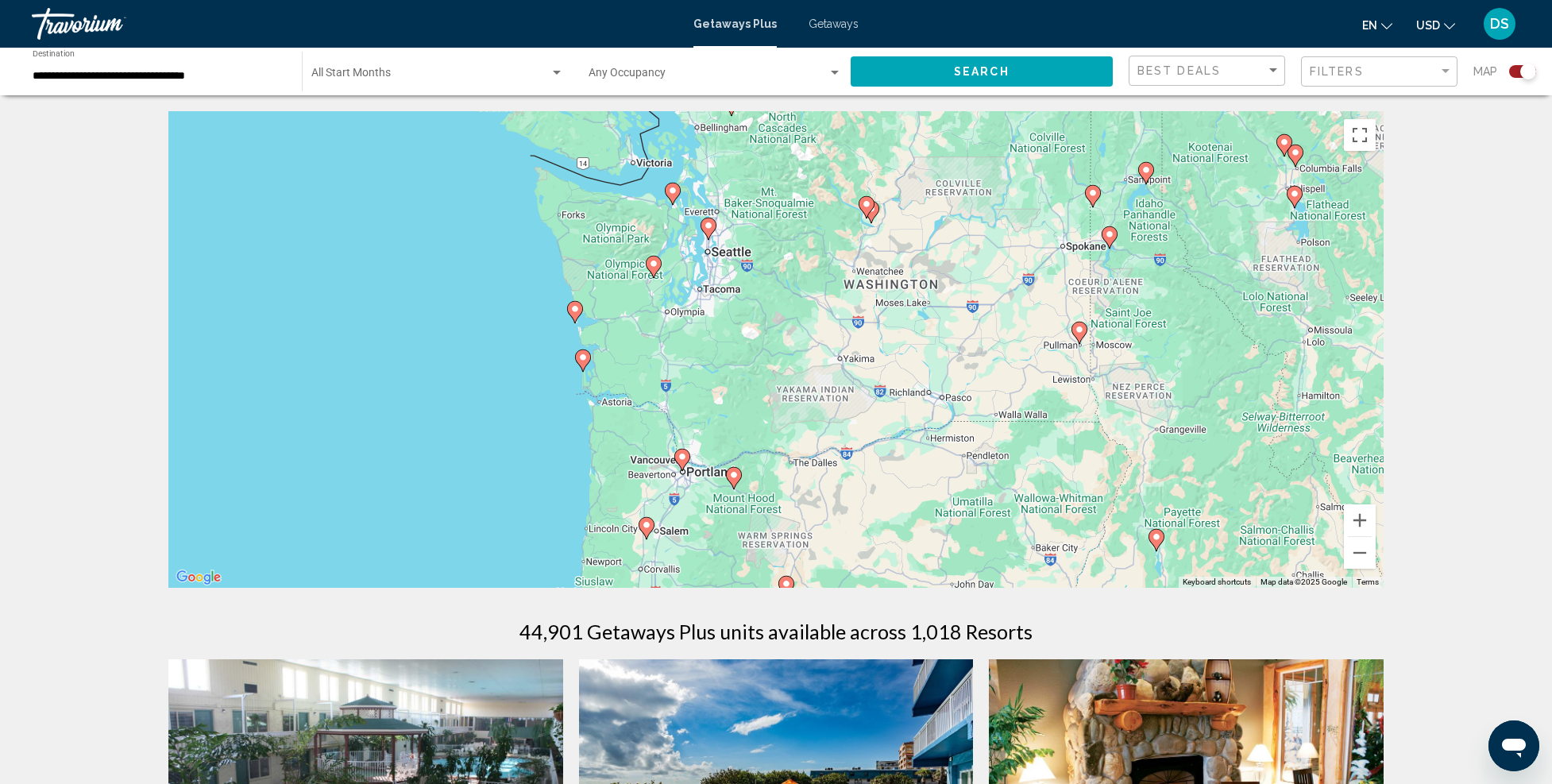
drag, startPoint x: 635, startPoint y: 317, endPoint x: 776, endPoint y: 412, distance: 170.0
click at [776, 412] on div "To activate drag with keyboard, press Alt + Enter. Once in keyboard drag state,…" at bounding box center [776, 349] width 1215 height 477
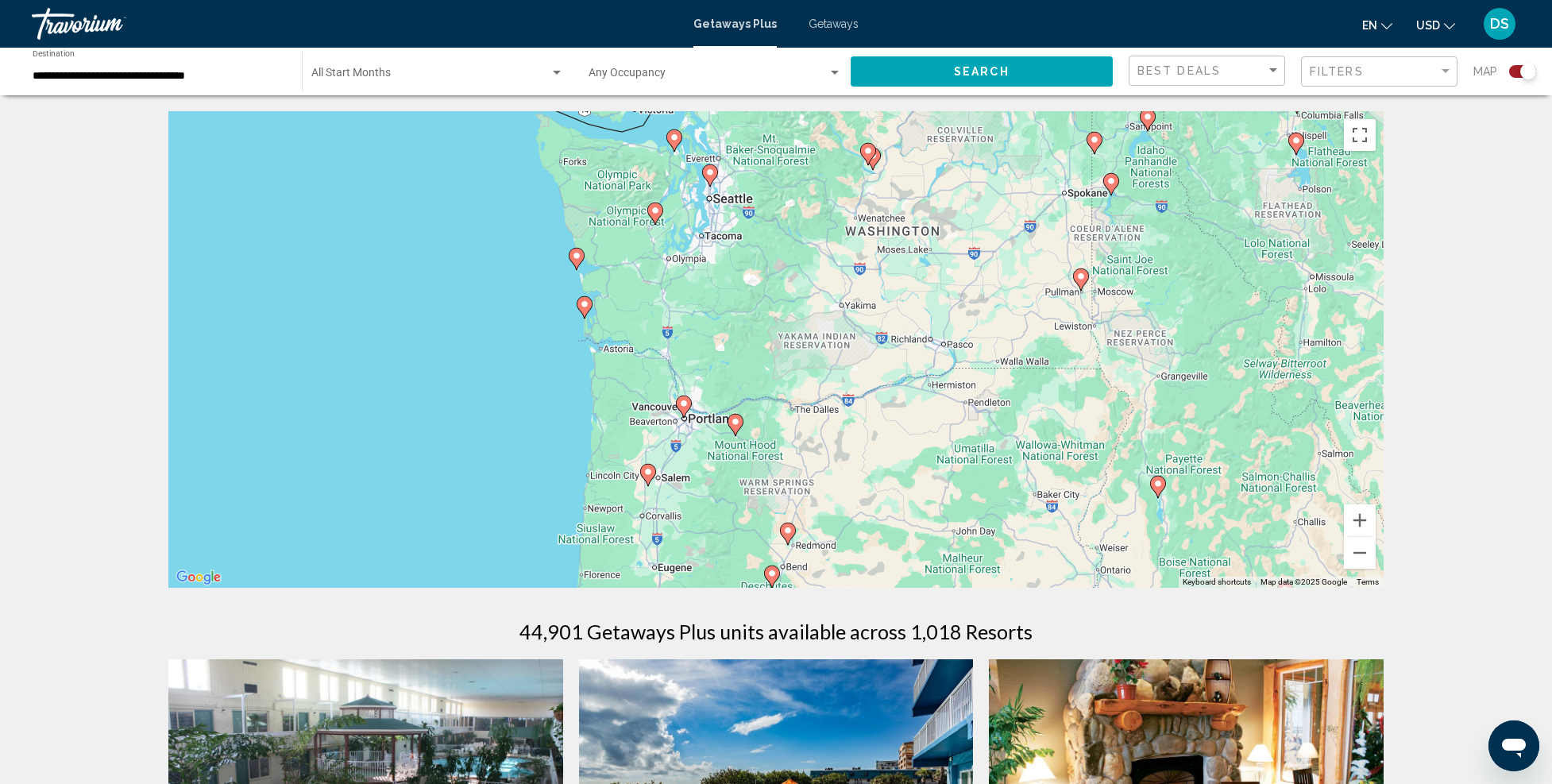
drag, startPoint x: 718, startPoint y: 506, endPoint x: 722, endPoint y: 422, distance: 84.1
click at [722, 422] on div "To activate drag with keyboard, press Alt + Enter. Once in keyboard drag state,…" at bounding box center [776, 349] width 1215 height 477
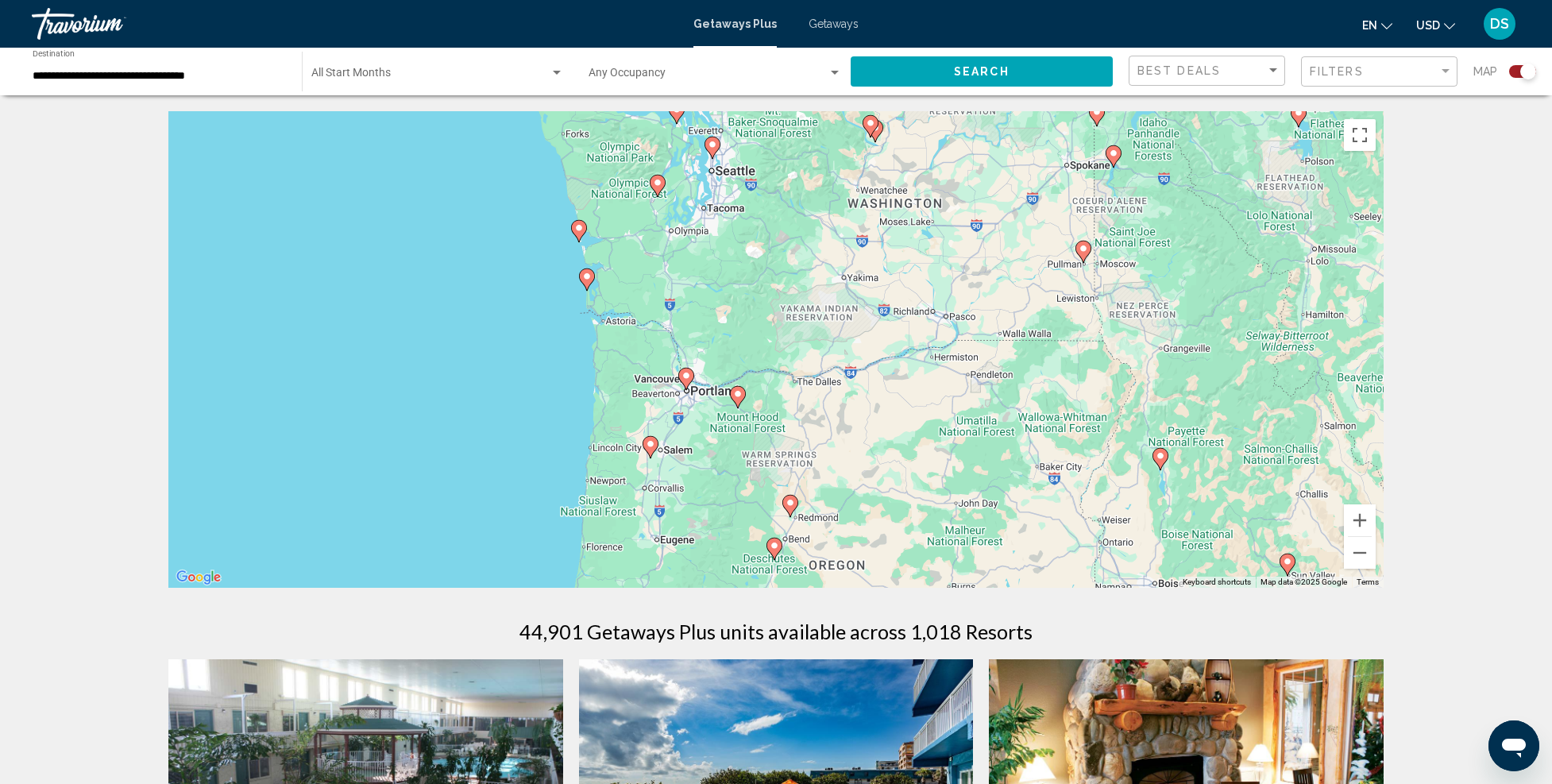
click at [588, 281] on icon "Main content" at bounding box center [587, 279] width 15 height 21
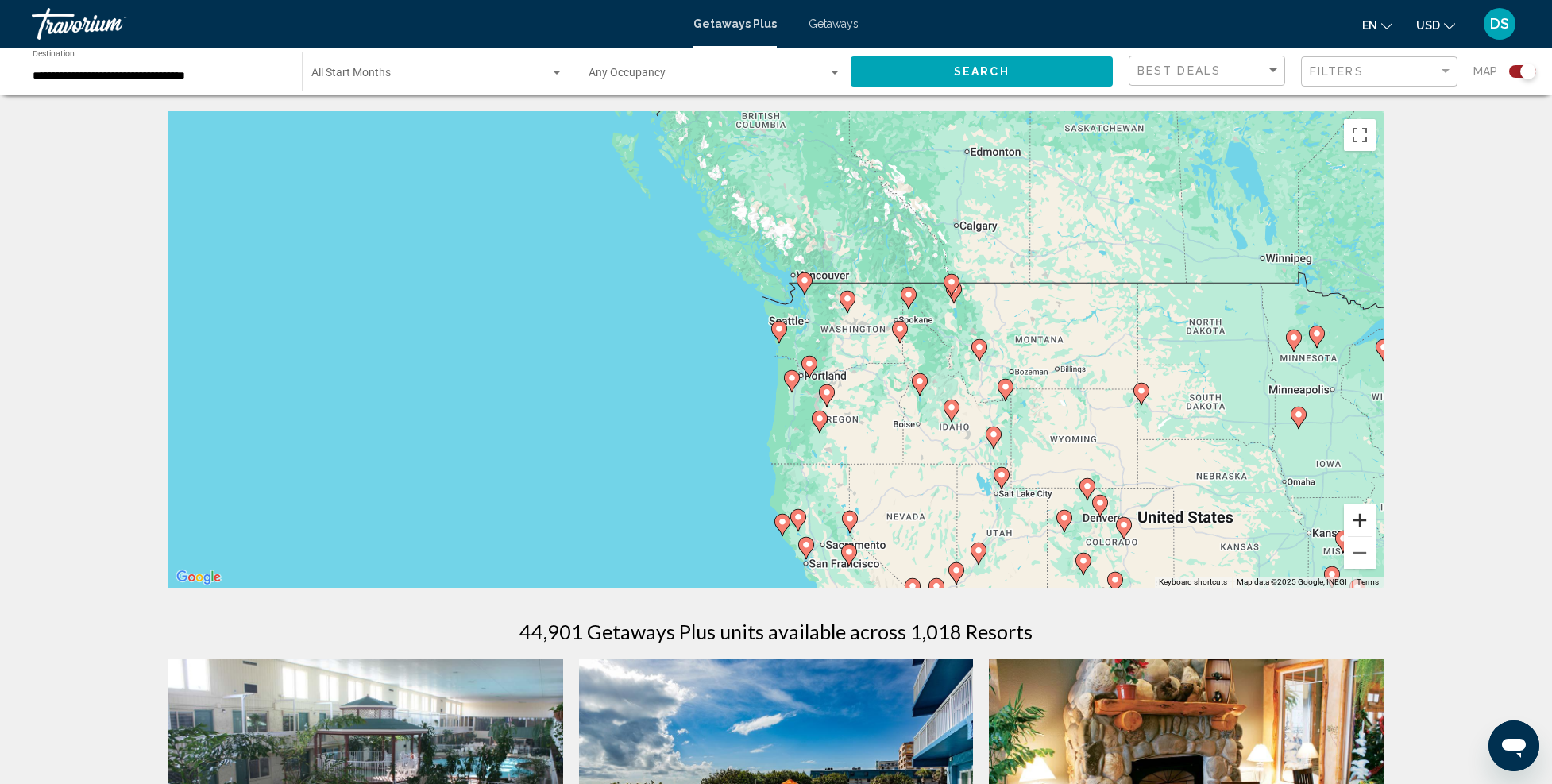
click at [1366, 521] on button "Zoom in" at bounding box center [1360, 520] width 31 height 31
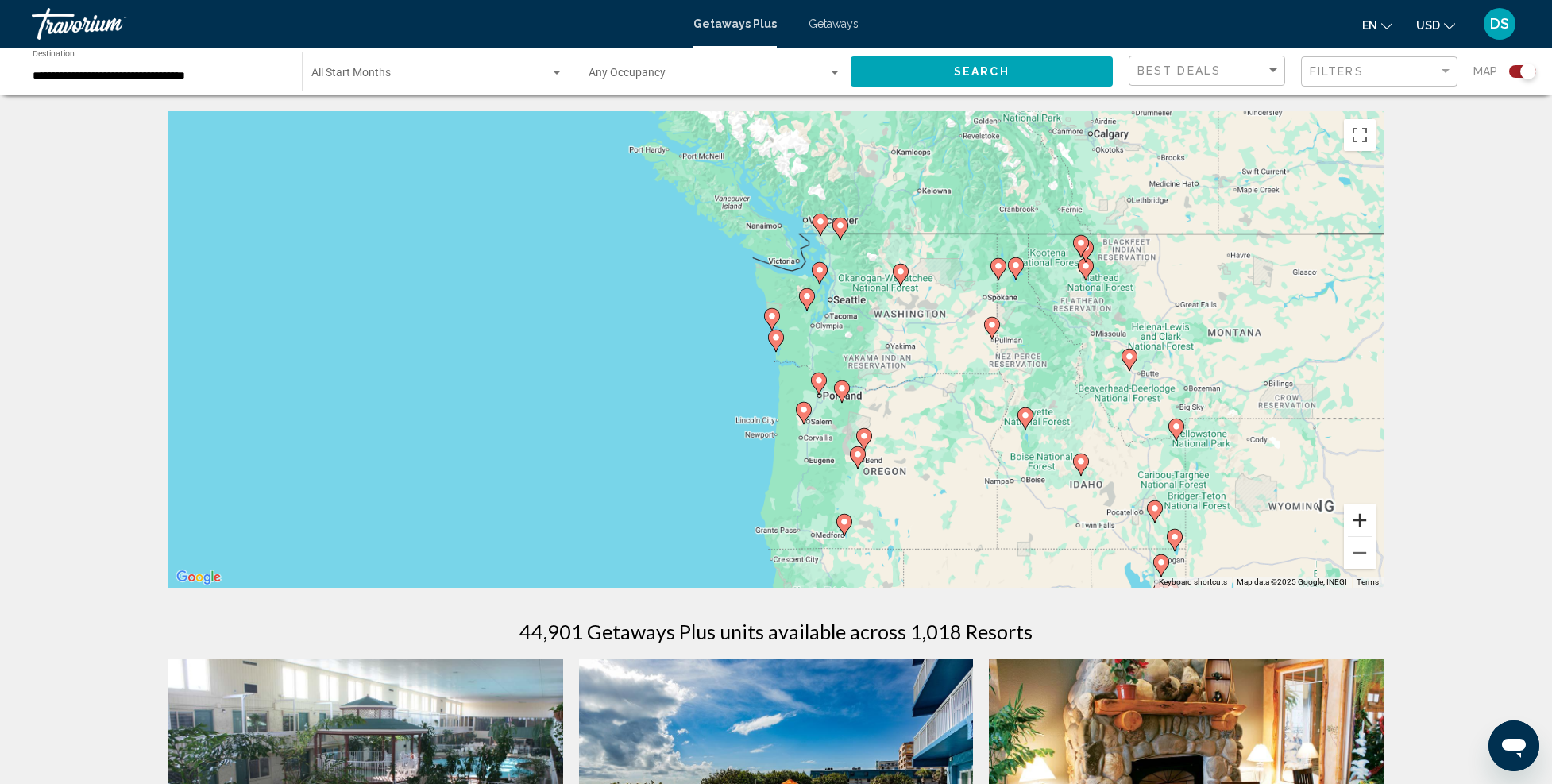
click at [1366, 521] on button "Zoom in" at bounding box center [1360, 520] width 31 height 31
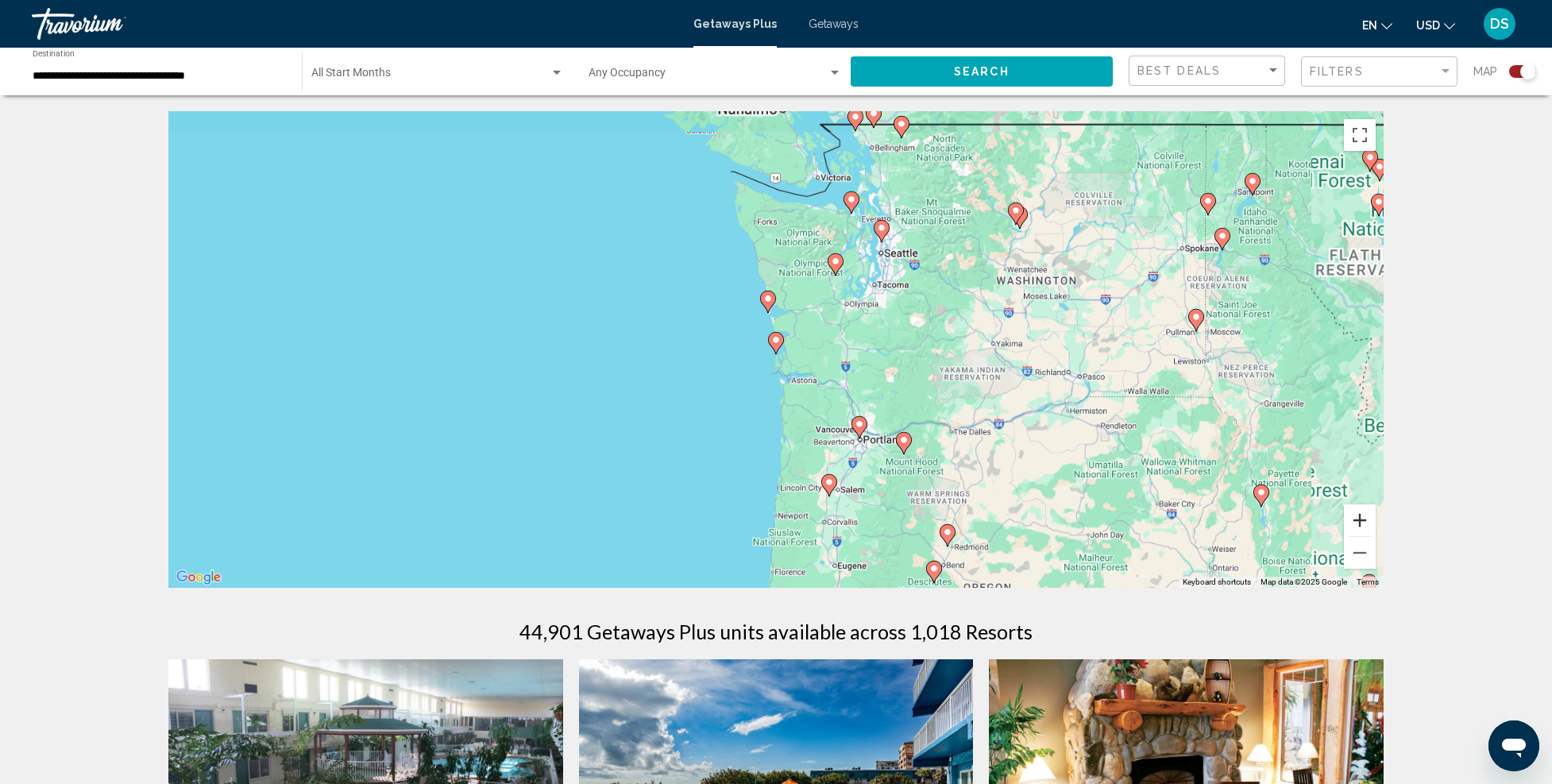
click at [1366, 521] on button "Zoom in" at bounding box center [1360, 520] width 31 height 31
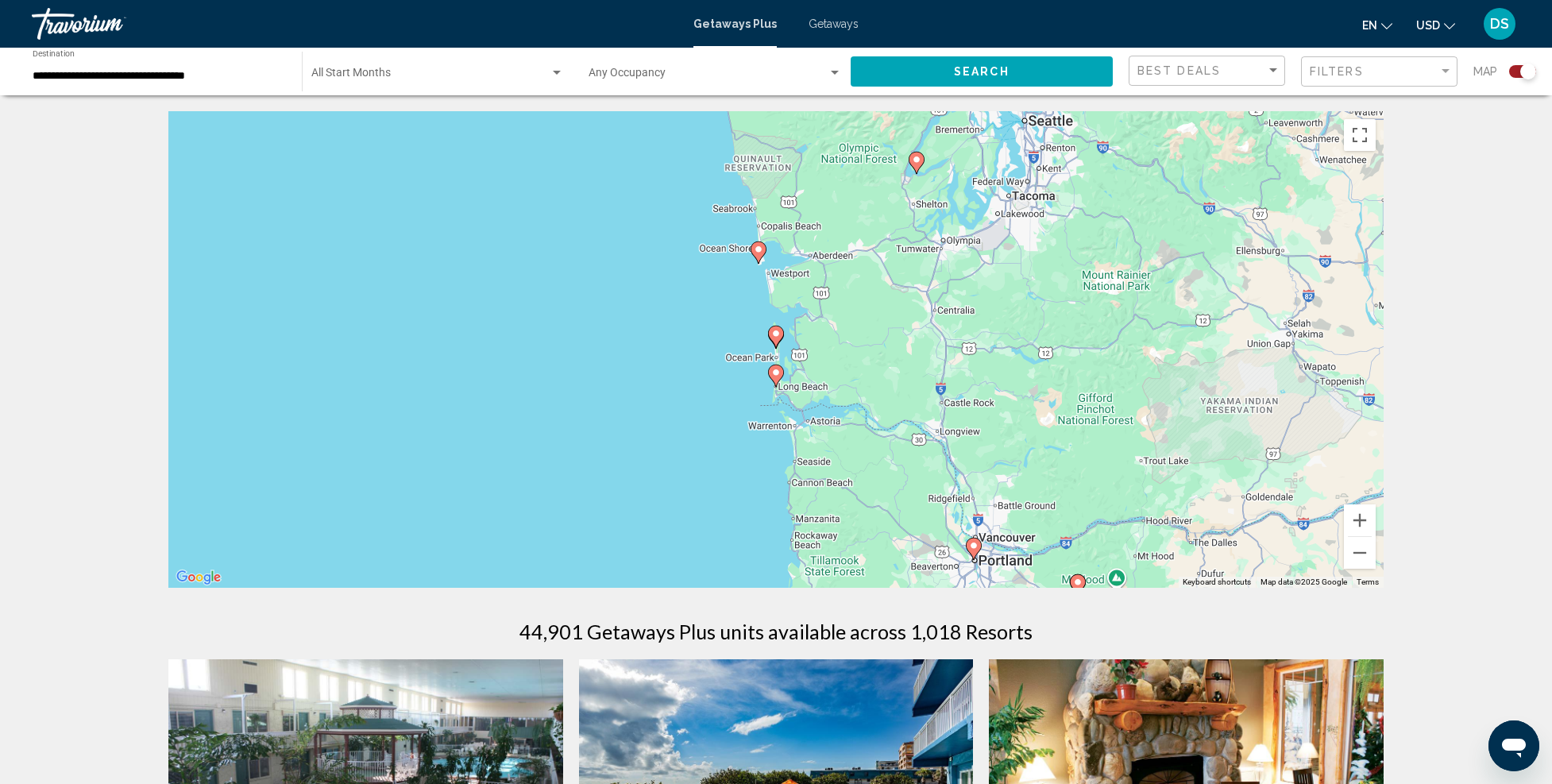
click at [776, 372] on image "Main content" at bounding box center [776, 373] width 10 height 10
type input "**********"
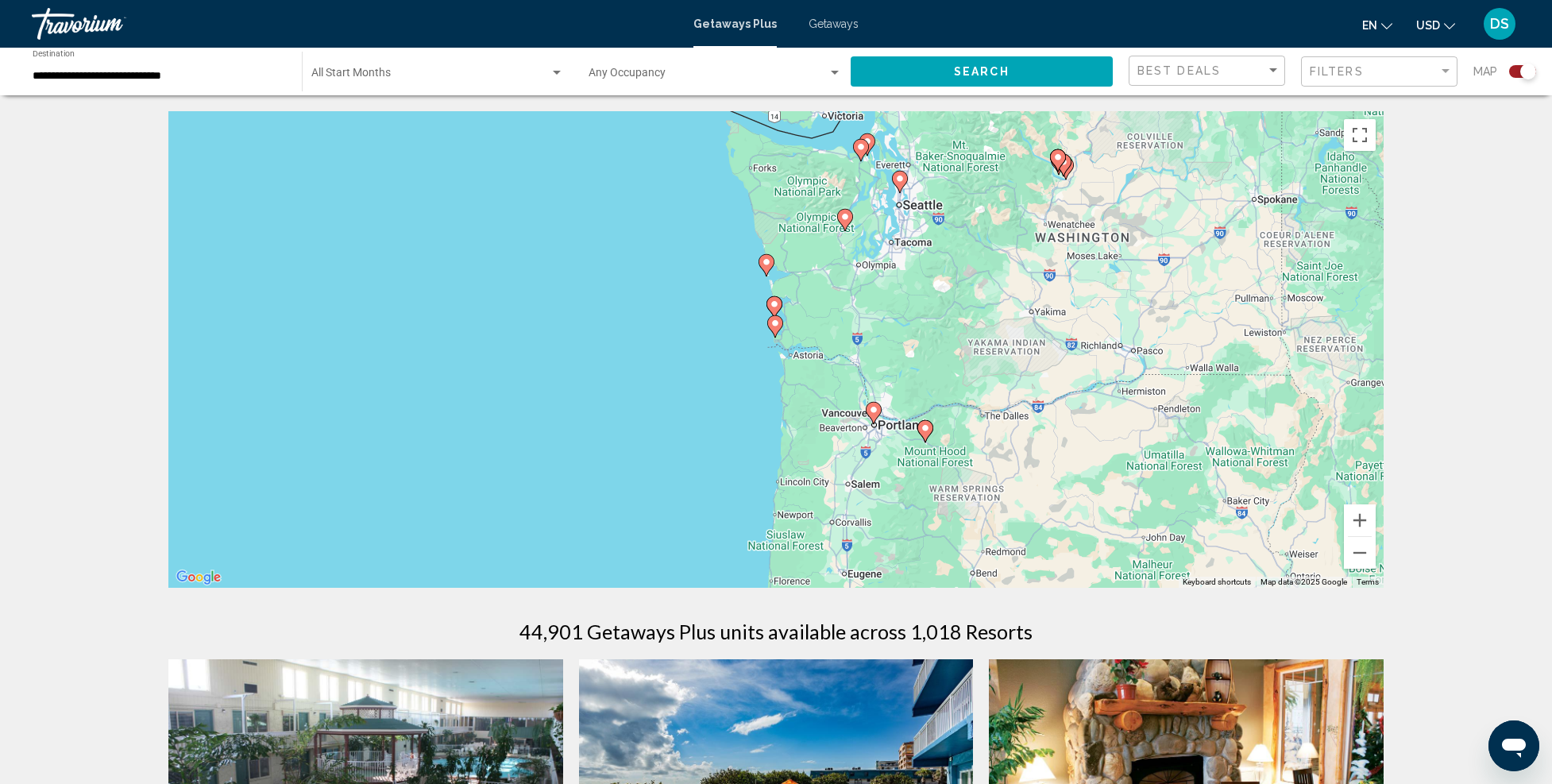
click at [778, 326] on image "Main content" at bounding box center [776, 323] width 10 height 10
click at [776, 325] on icon "Main content" at bounding box center [776, 323] width 15 height 21
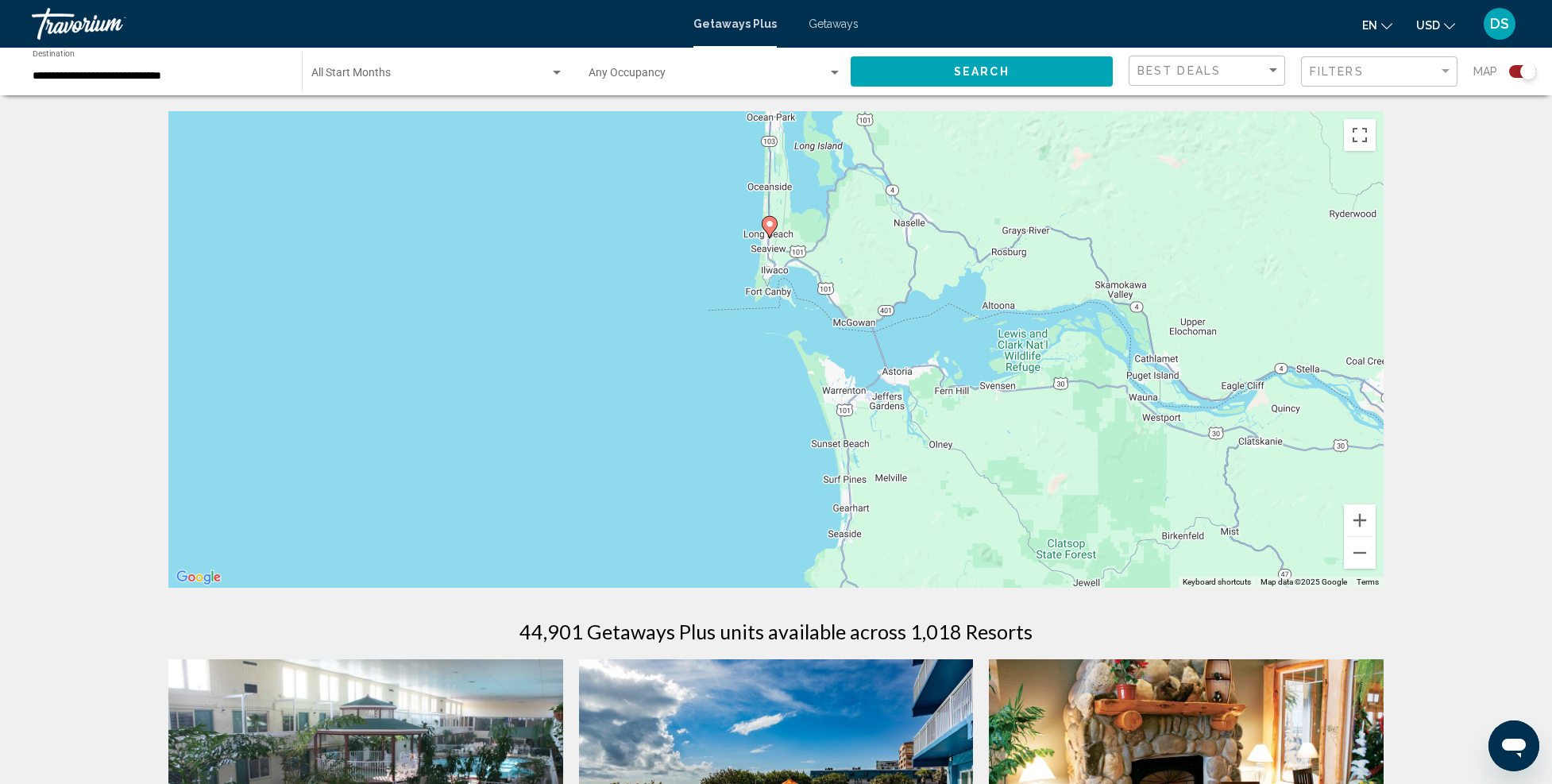
click at [769, 225] on image "Main content" at bounding box center [770, 224] width 10 height 10
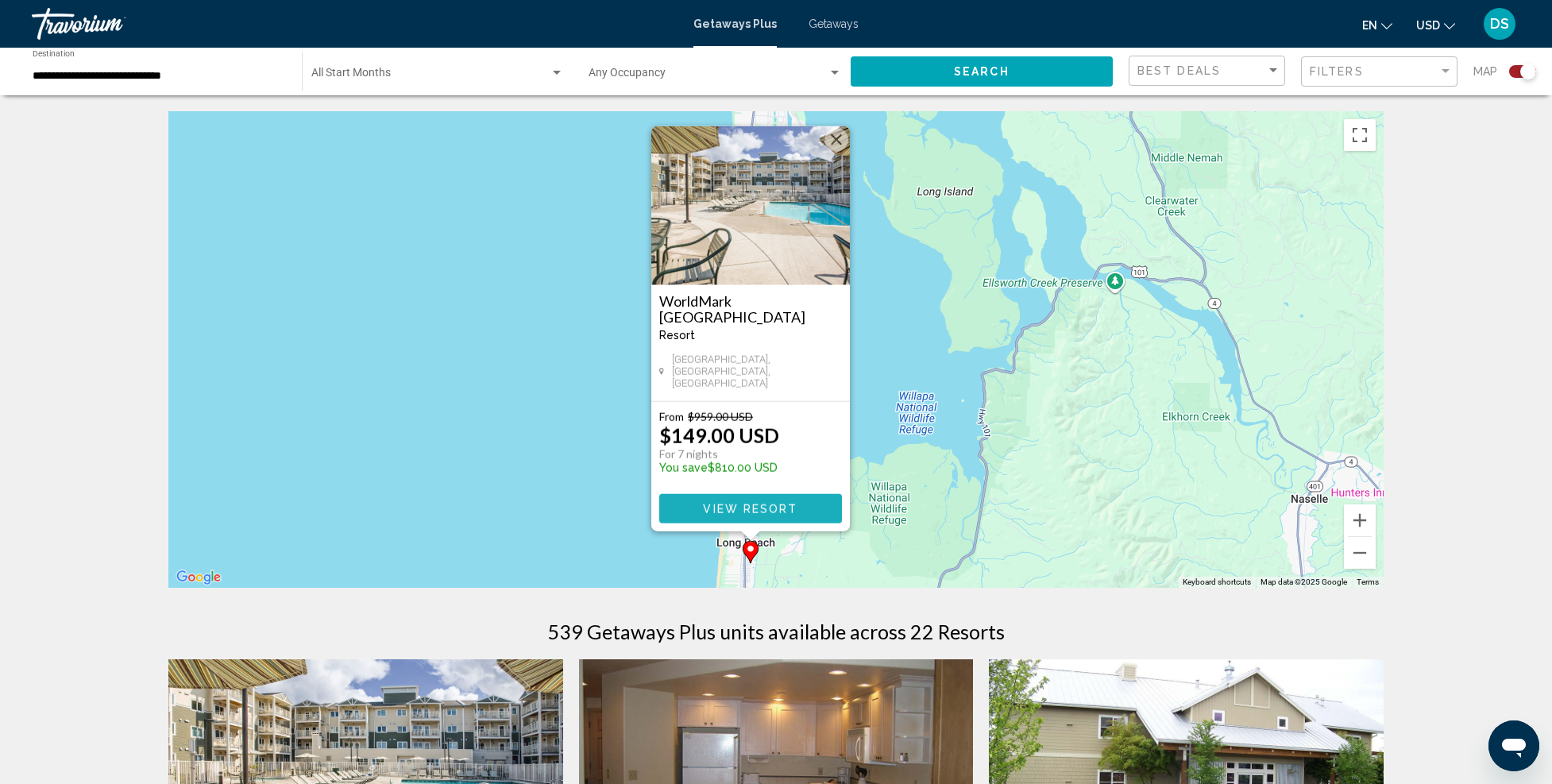
click at [752, 500] on button "View Resort" at bounding box center [750, 509] width 183 height 29
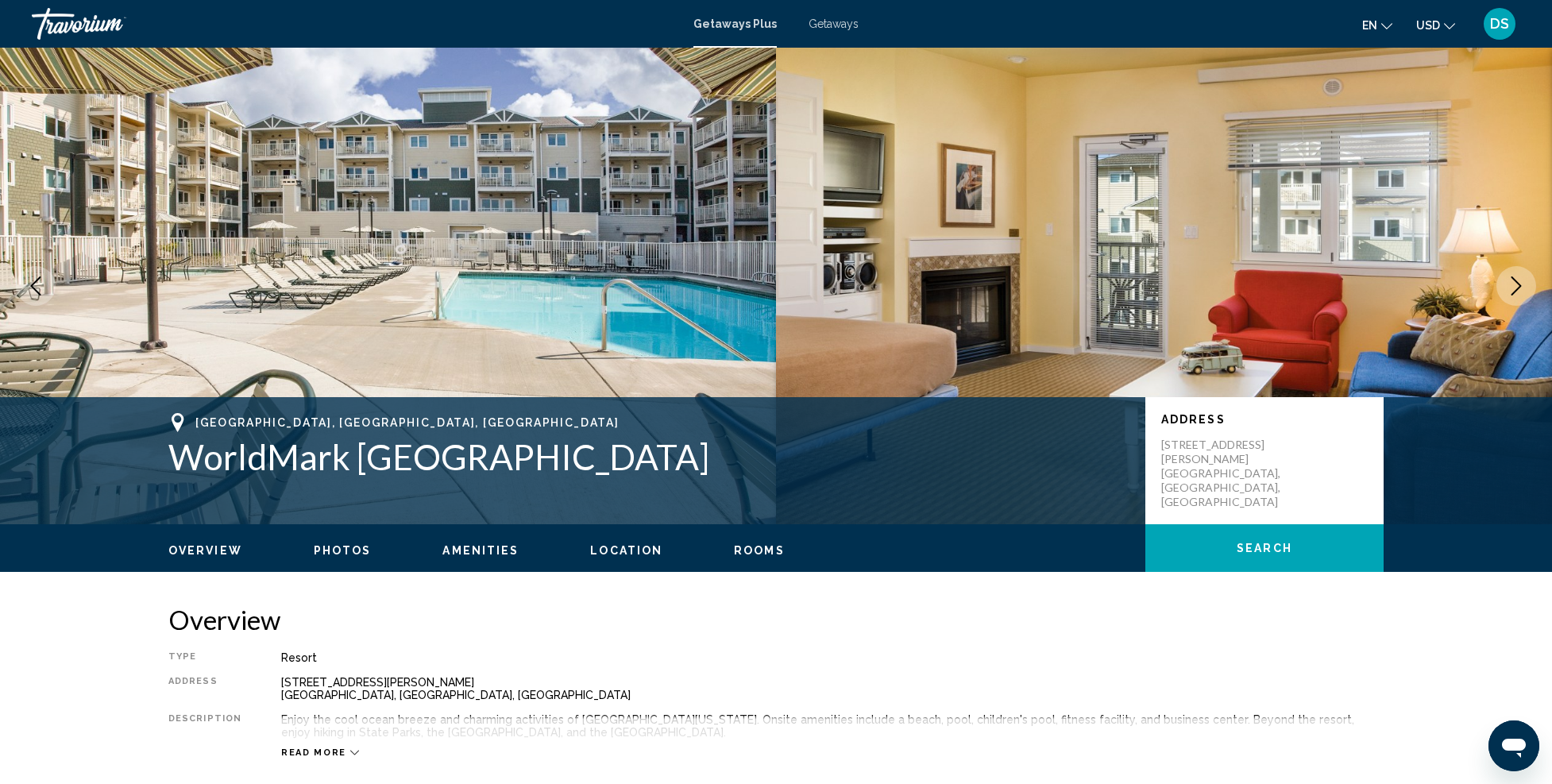
click at [1507, 277] on icon "Next image" at bounding box center [1516, 285] width 19 height 19
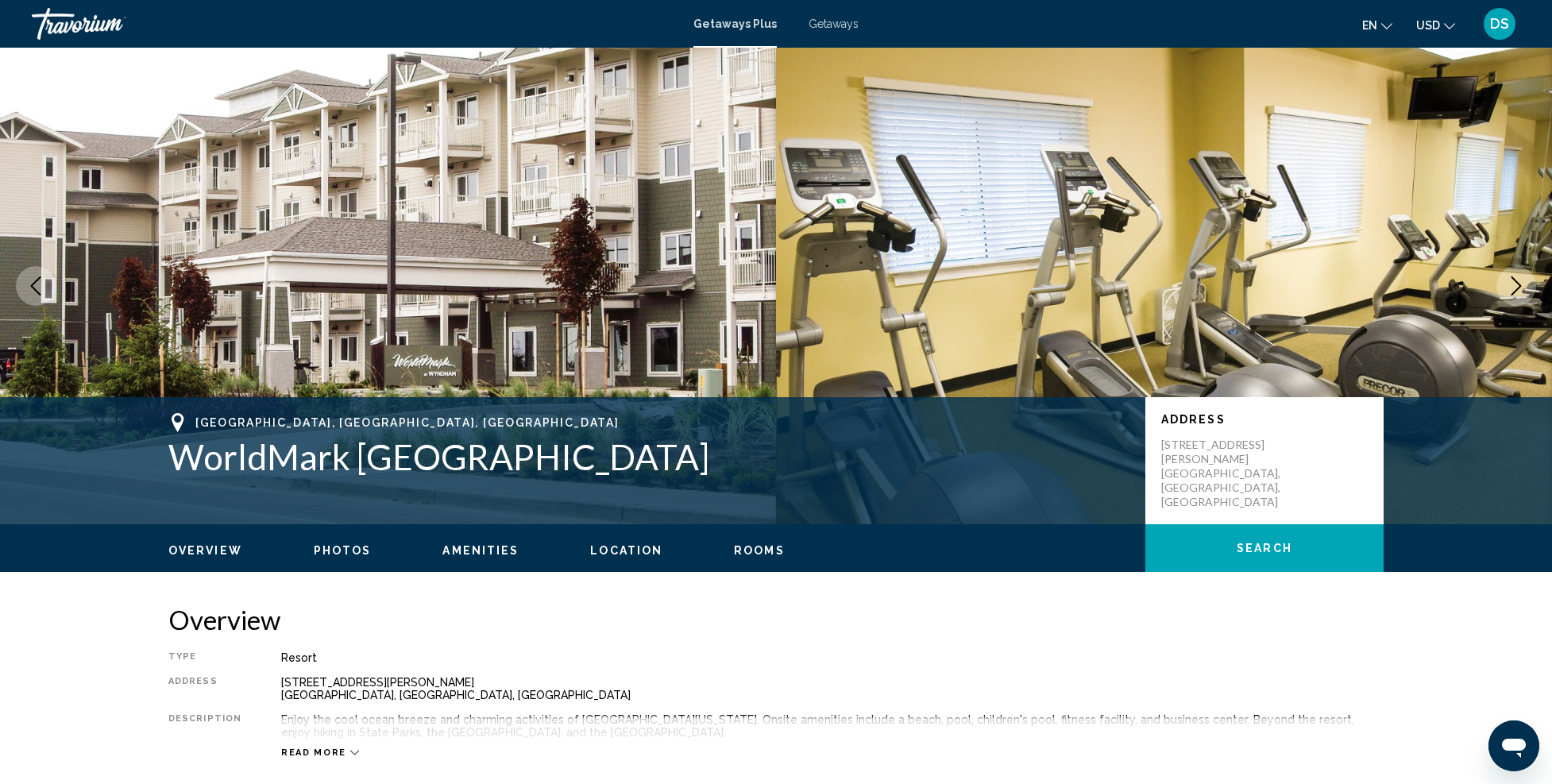
click at [1511, 284] on icon "Next image" at bounding box center [1516, 285] width 19 height 19
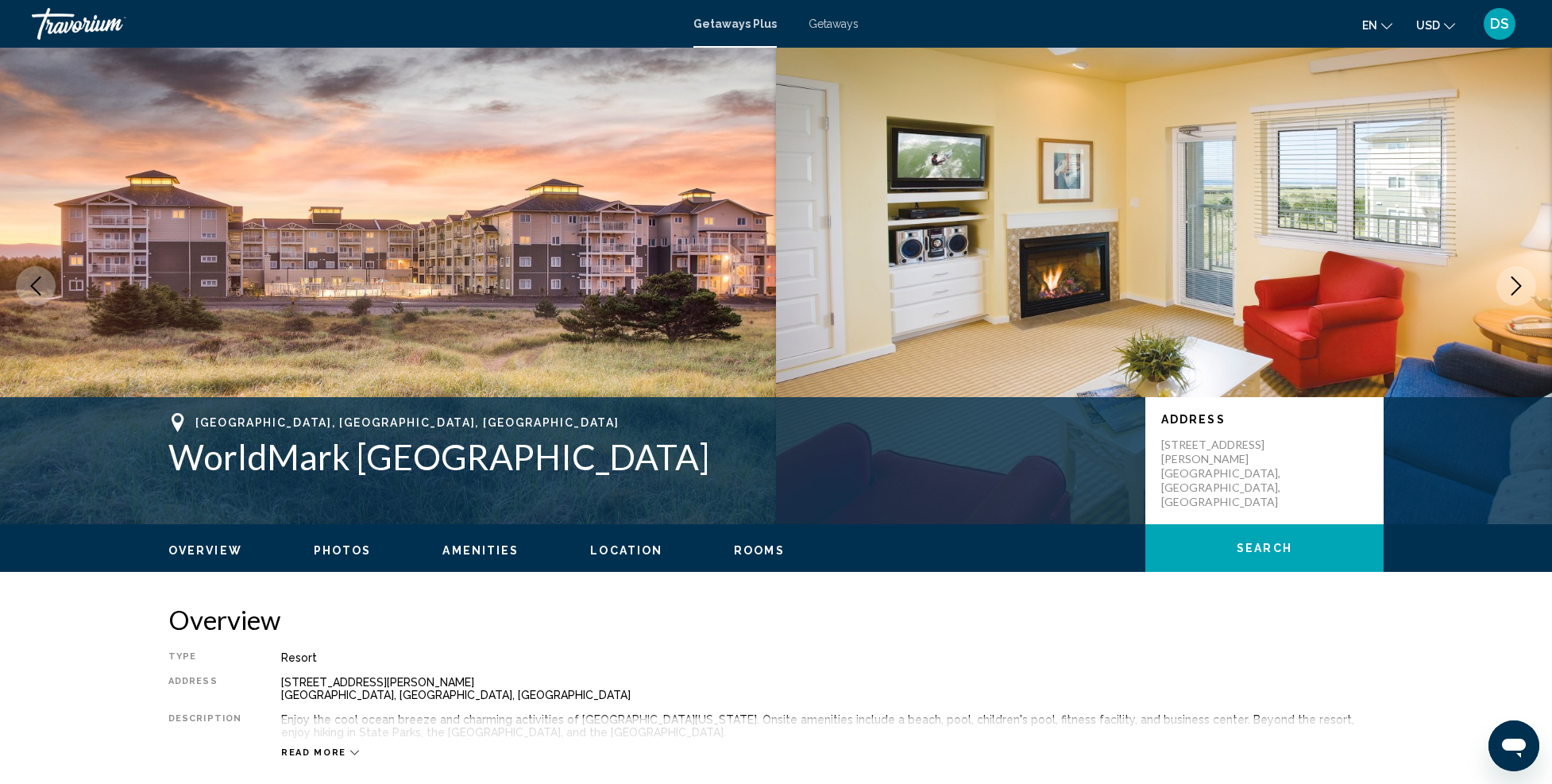
click at [1511, 286] on icon "Next image" at bounding box center [1516, 285] width 19 height 19
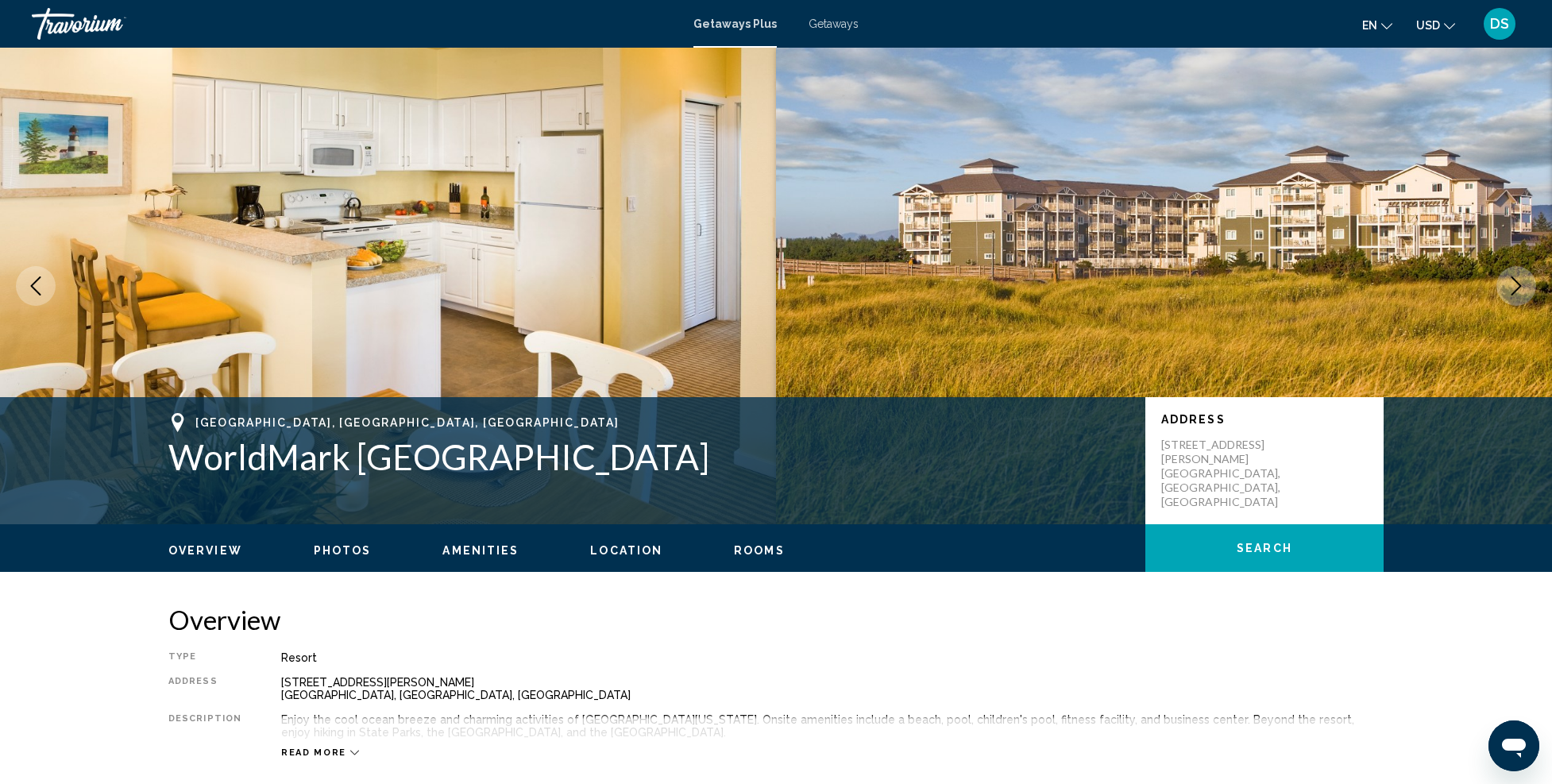
click at [1512, 285] on icon "Next image" at bounding box center [1516, 285] width 19 height 19
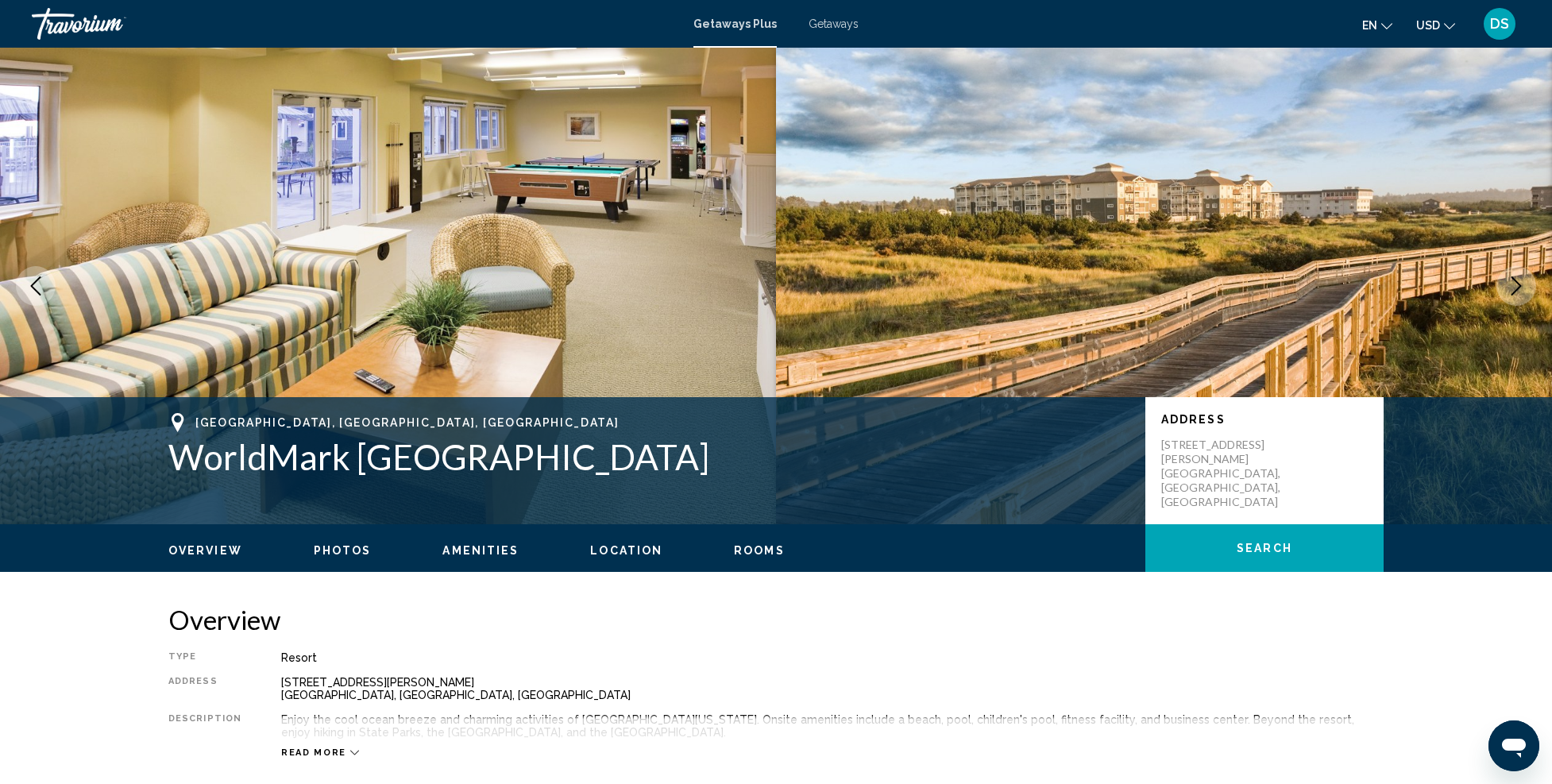
click at [1512, 285] on icon "Next image" at bounding box center [1516, 285] width 19 height 19
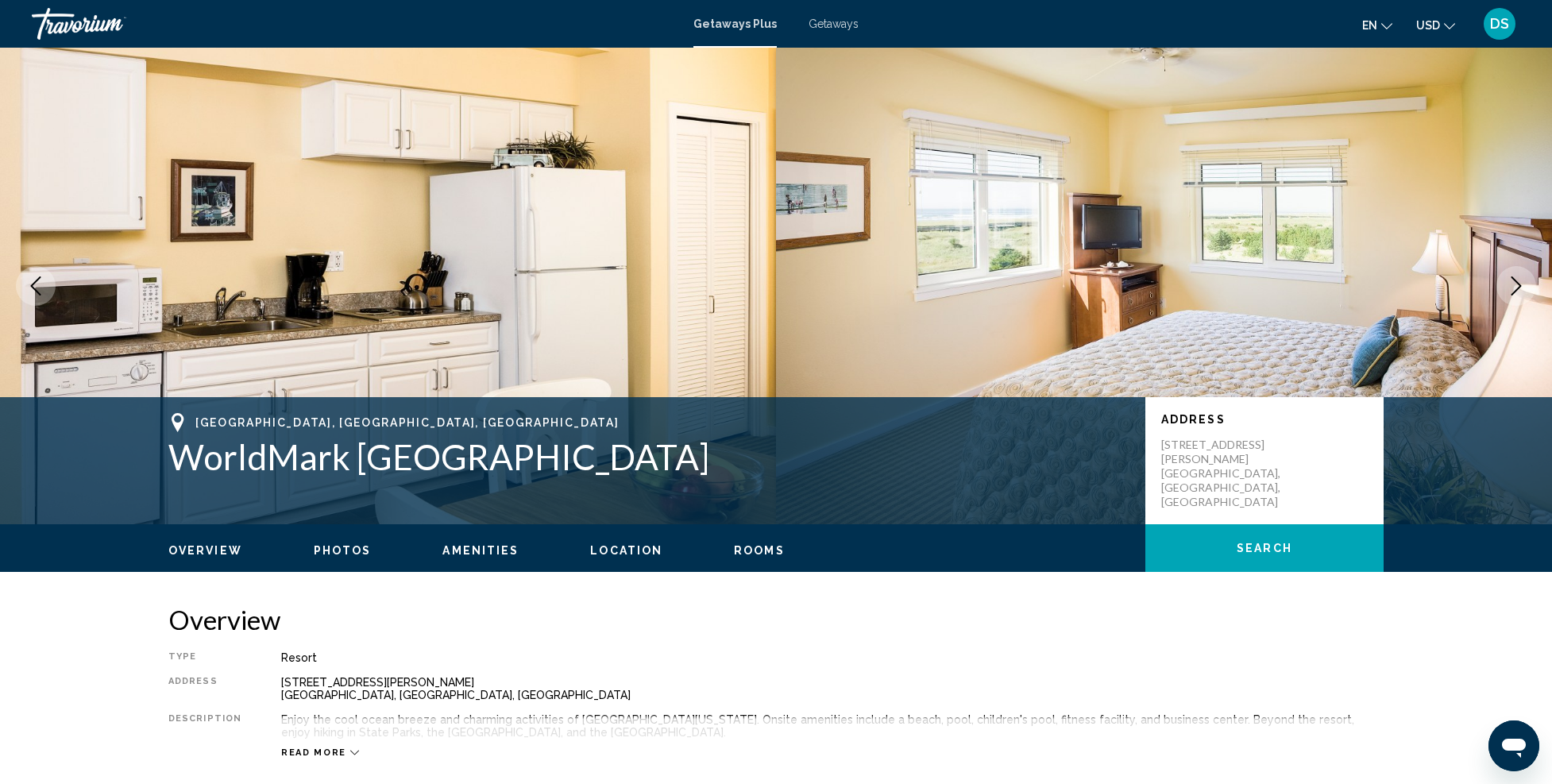
click at [1512, 286] on icon "Next image" at bounding box center [1516, 285] width 19 height 19
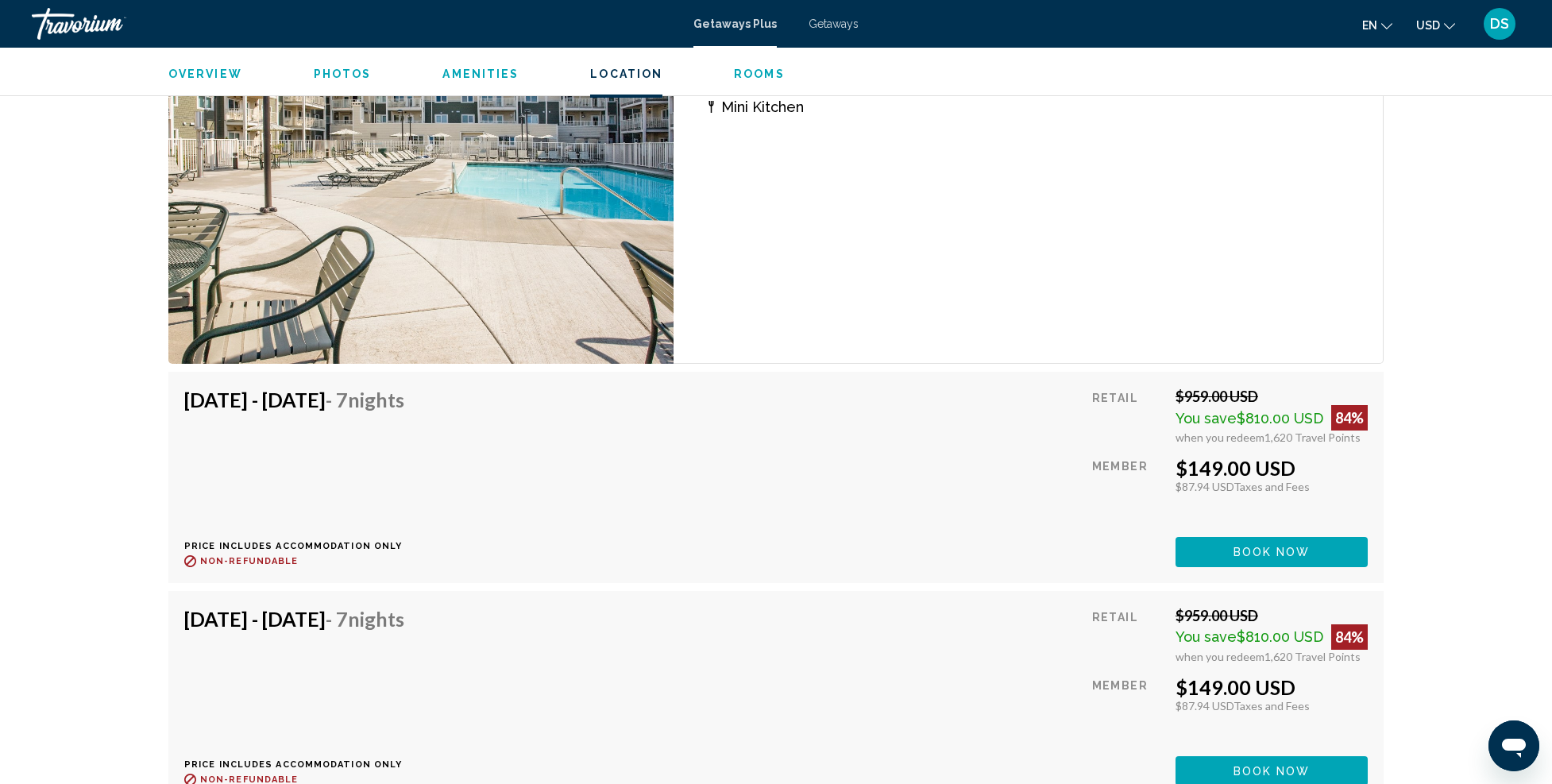
scroll to position [3163, 0]
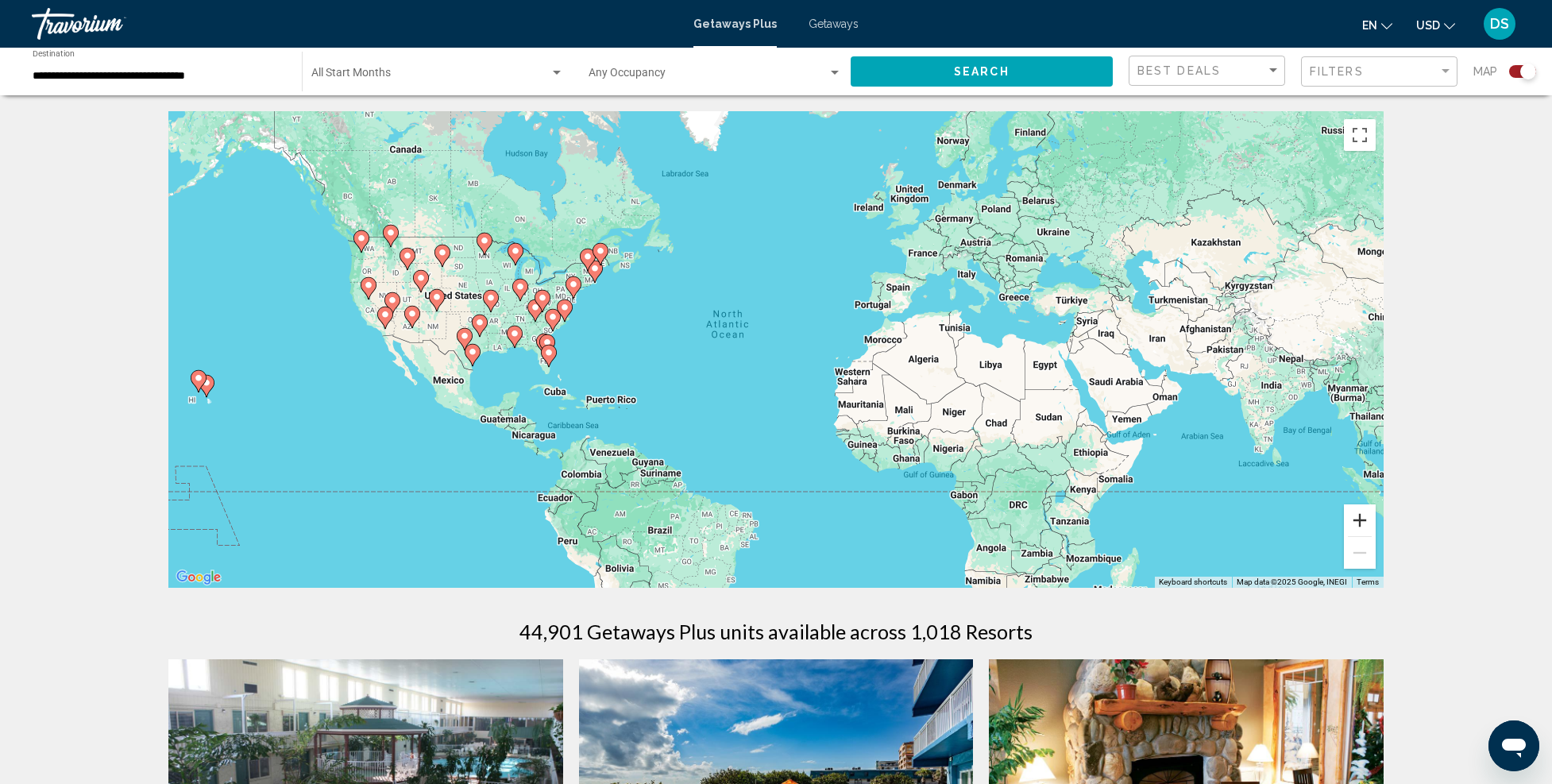
click at [1365, 517] on button "Zoom in" at bounding box center [1360, 520] width 31 height 31
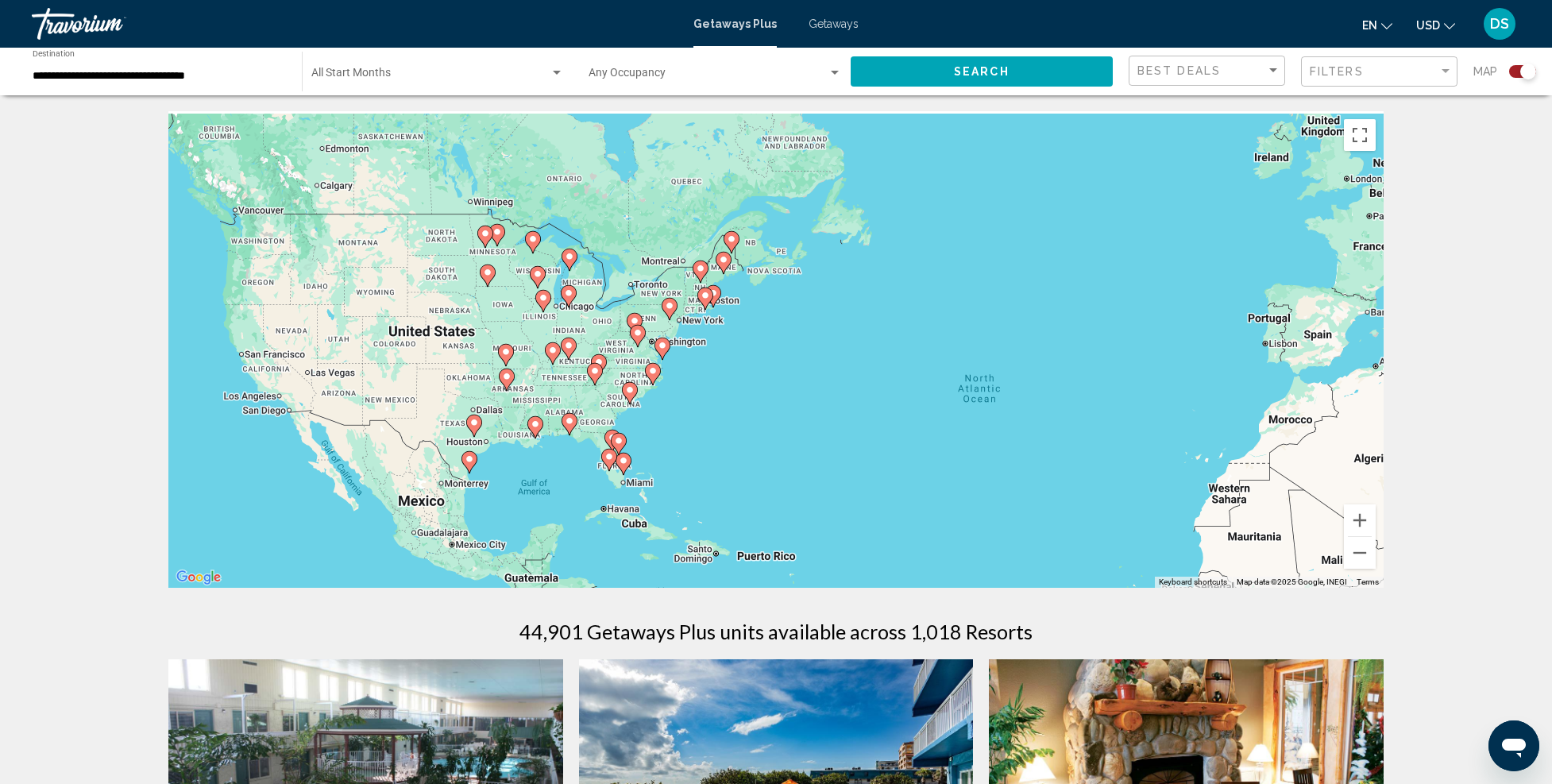
drag, startPoint x: 525, startPoint y: 331, endPoint x: 968, endPoint y: 444, distance: 457.2
click at [964, 439] on div "To activate drag with keyboard, press Alt + Enter. Once in keyboard drag state,…" at bounding box center [776, 349] width 1215 height 477
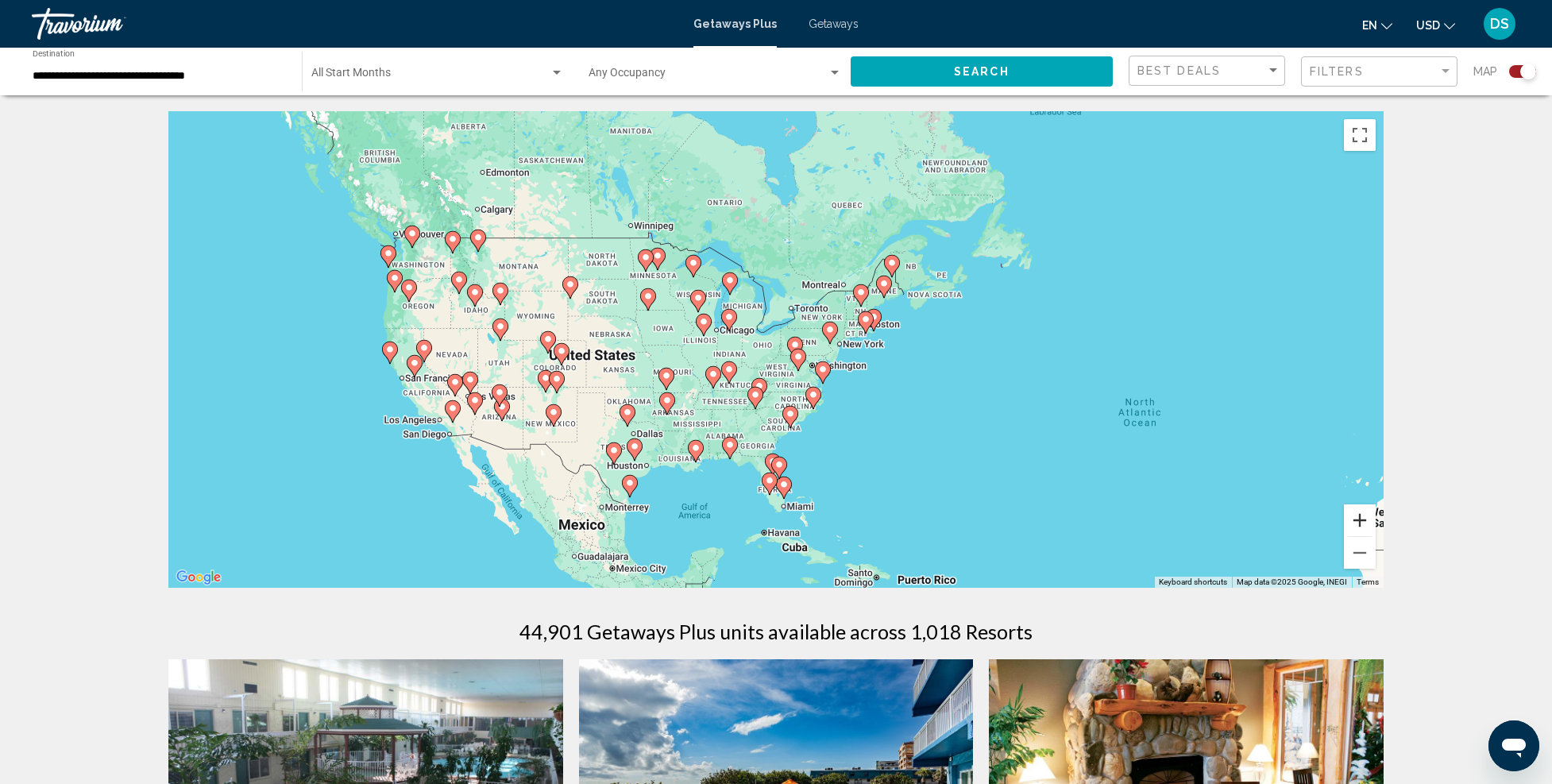
click at [1362, 523] on button "Zoom in" at bounding box center [1360, 520] width 31 height 31
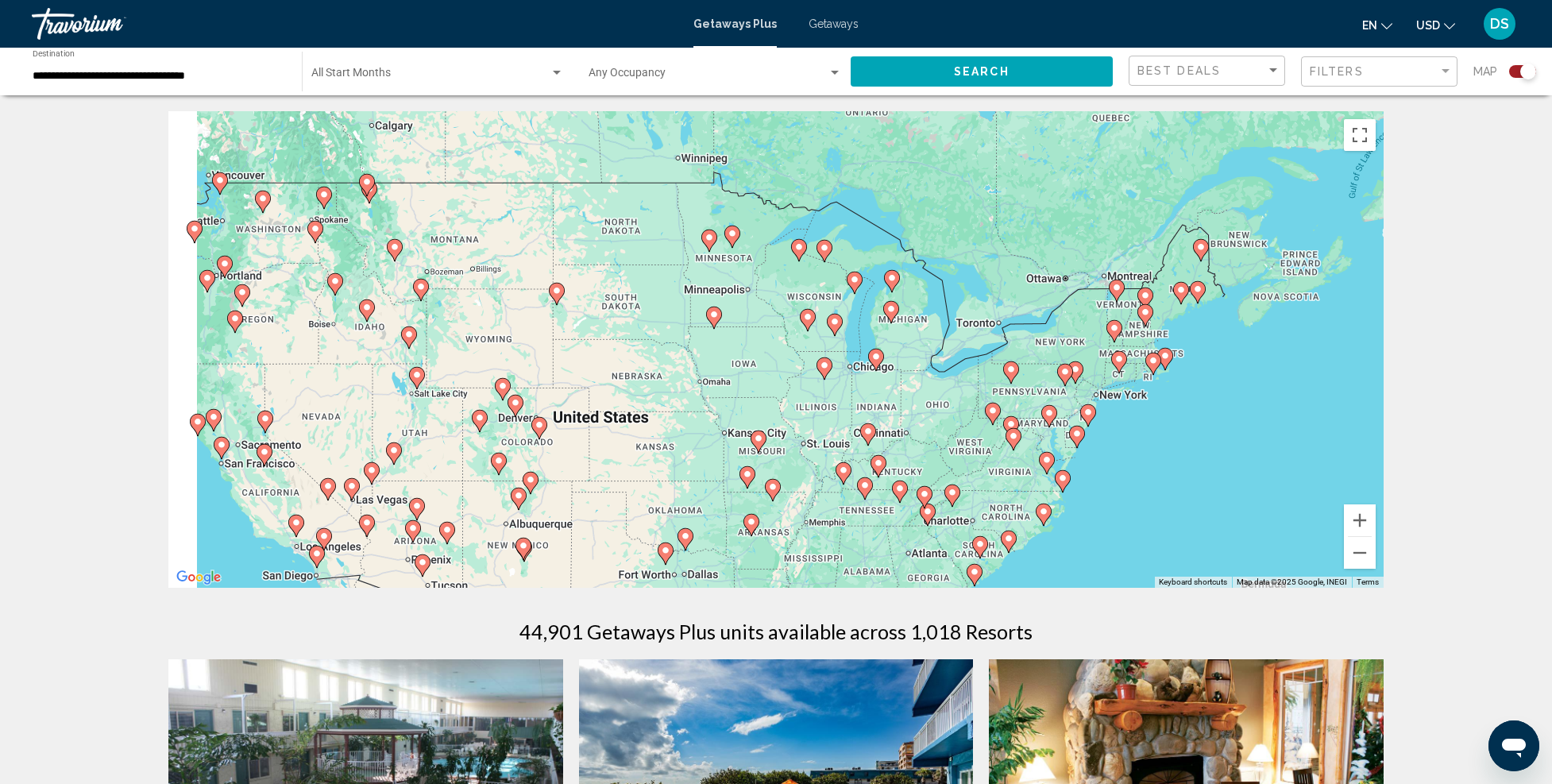
drag, startPoint x: 635, startPoint y: 337, endPoint x: 1046, endPoint y: 448, distance: 425.7
click at [1046, 448] on div "To activate drag with keyboard, press Alt + Enter. Once in keyboard drag state,…" at bounding box center [776, 349] width 1215 height 477
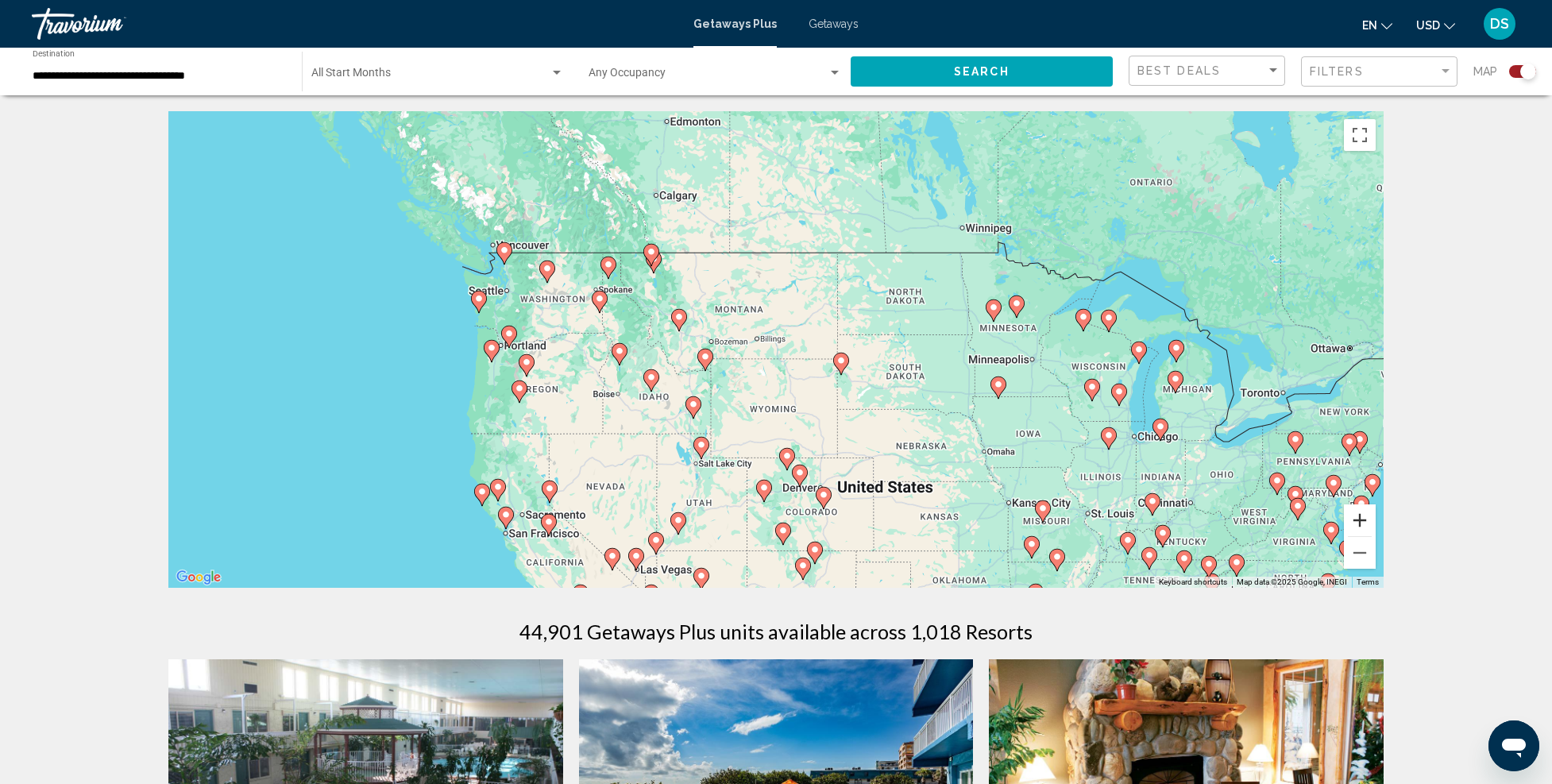
click at [1358, 521] on button "Zoom in" at bounding box center [1360, 520] width 31 height 31
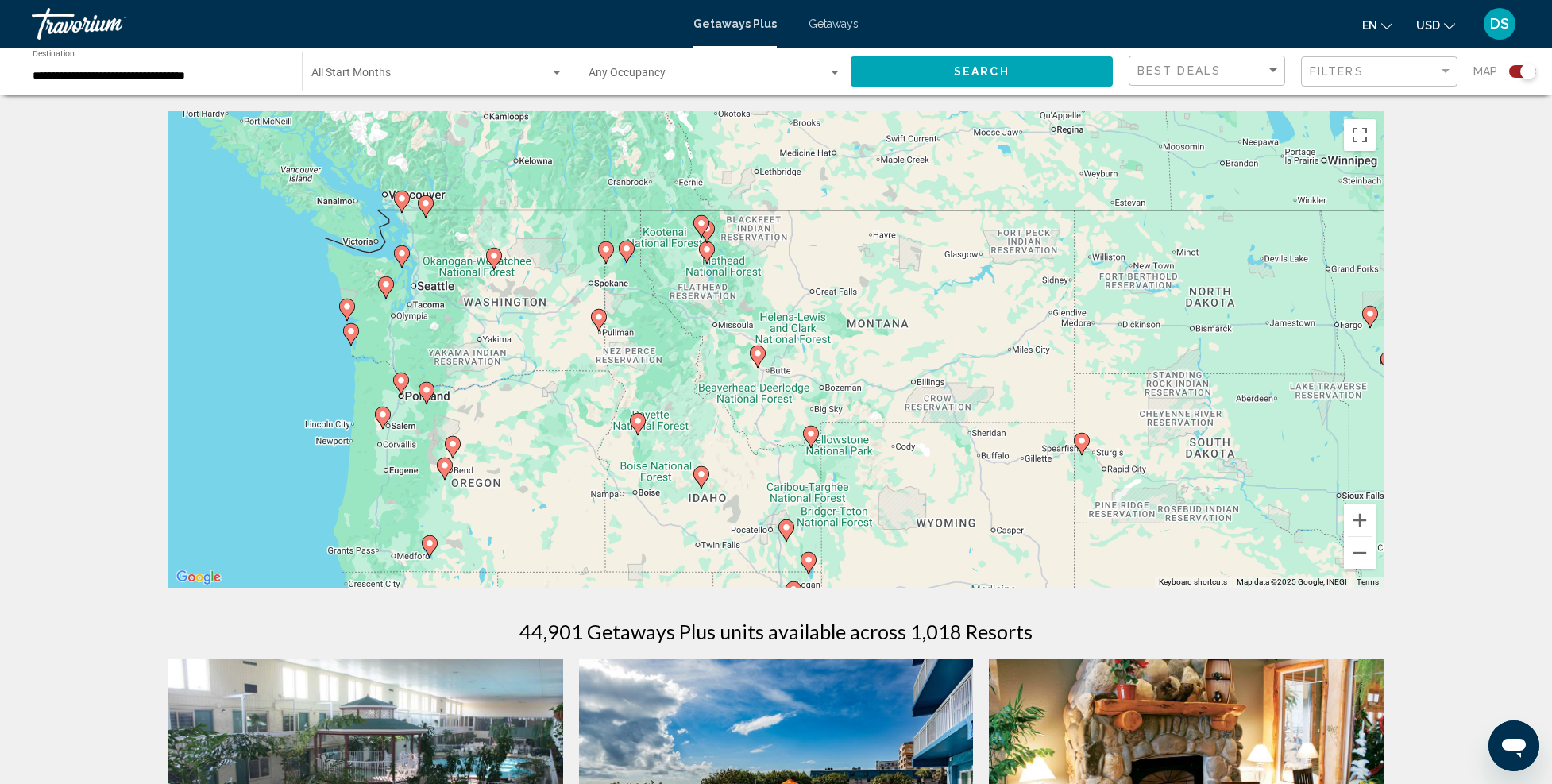
drag, startPoint x: 421, startPoint y: 288, endPoint x: 718, endPoint y: 354, distance: 304.2
click at [718, 354] on div "To activate drag with keyboard, press Alt + Enter. Once in keyboard drag state,…" at bounding box center [776, 349] width 1215 height 477
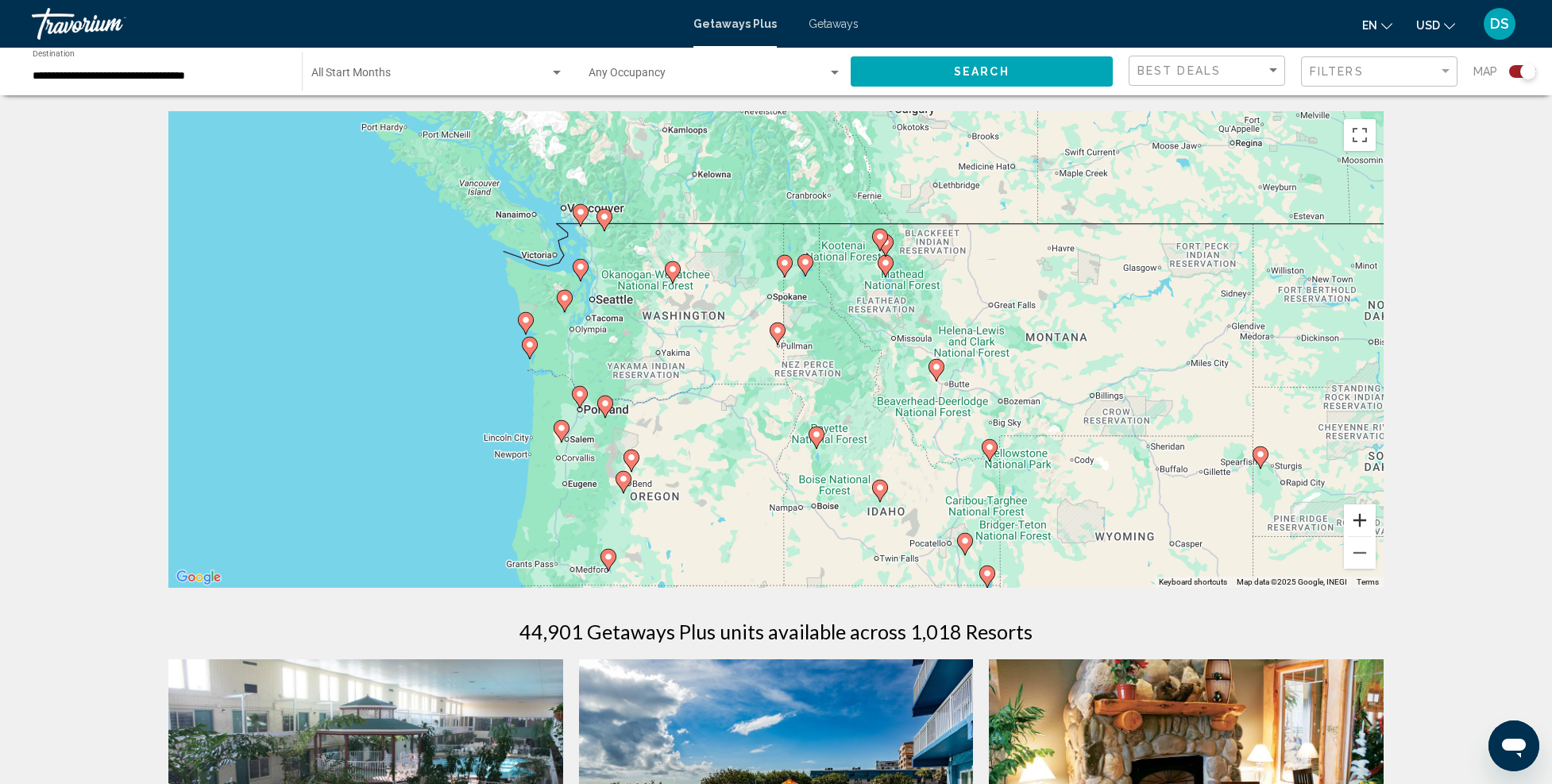
drag, startPoint x: 1365, startPoint y: 520, endPoint x: 1342, endPoint y: 517, distance: 23.2
click at [1363, 520] on button "Zoom in" at bounding box center [1360, 520] width 31 height 31
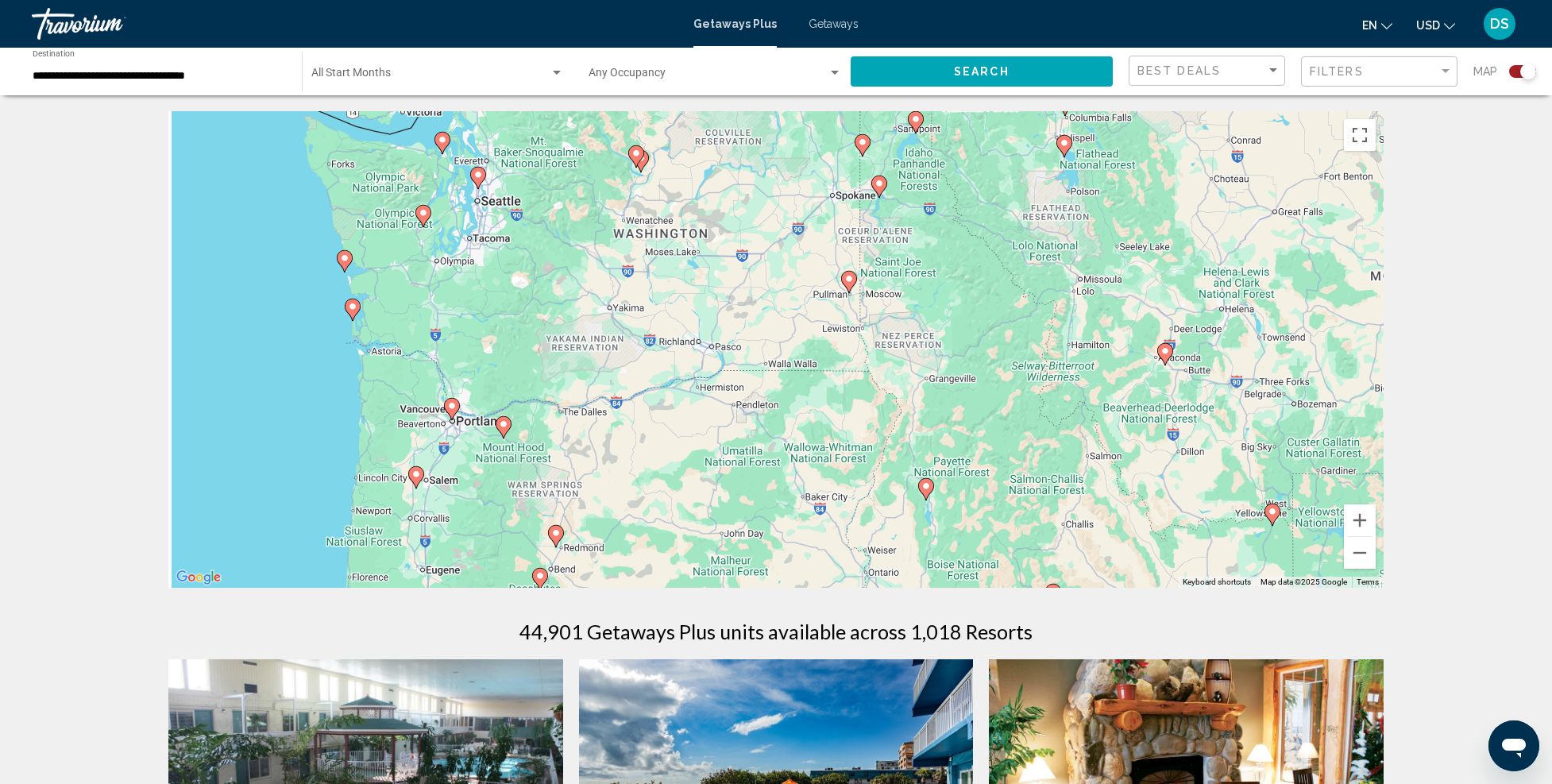
drag, startPoint x: 481, startPoint y: 364, endPoint x: 560, endPoint y: 311, distance: 95.1
click at [560, 310] on div "To activate drag with keyboard, press Alt + Enter. Once in keyboard drag state,…" at bounding box center [776, 349] width 1215 height 477
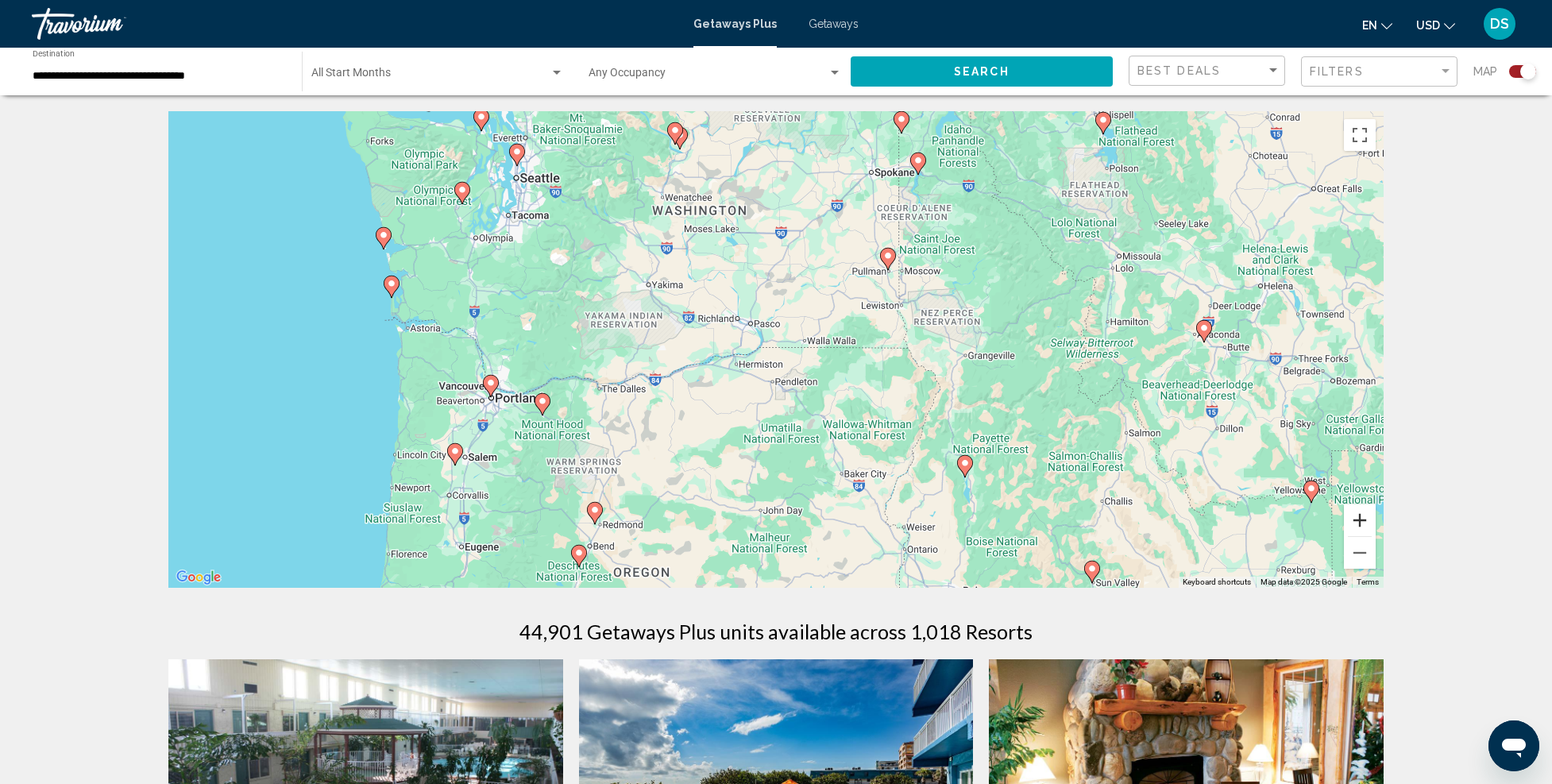
click at [1362, 518] on button "Zoom in" at bounding box center [1360, 520] width 31 height 31
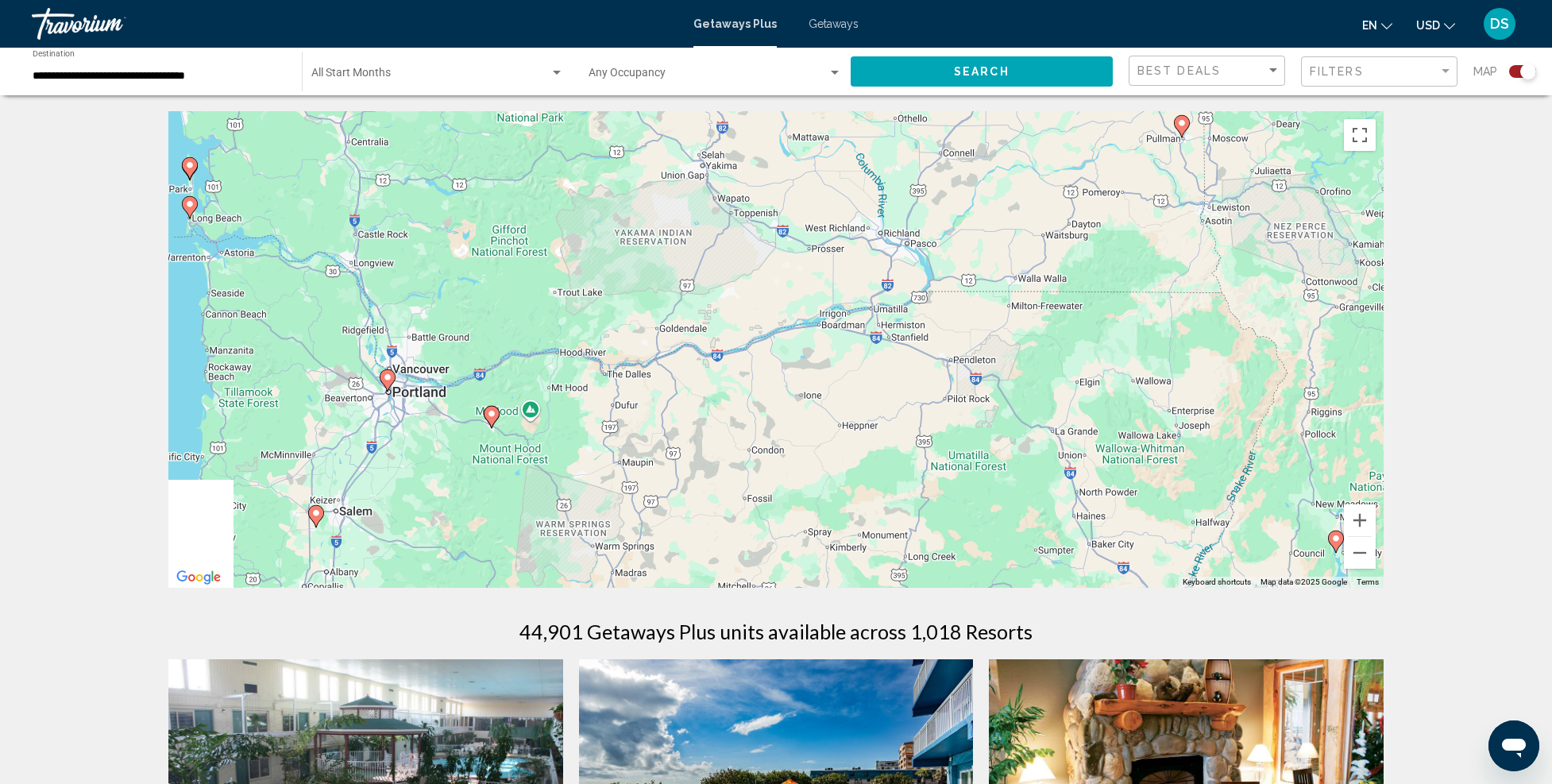
drag, startPoint x: 570, startPoint y: 475, endPoint x: 750, endPoint y: 387, distance: 200.4
click at [750, 387] on div "To activate drag with keyboard, press Alt + Enter. Once in keyboard drag state,…" at bounding box center [776, 349] width 1215 height 477
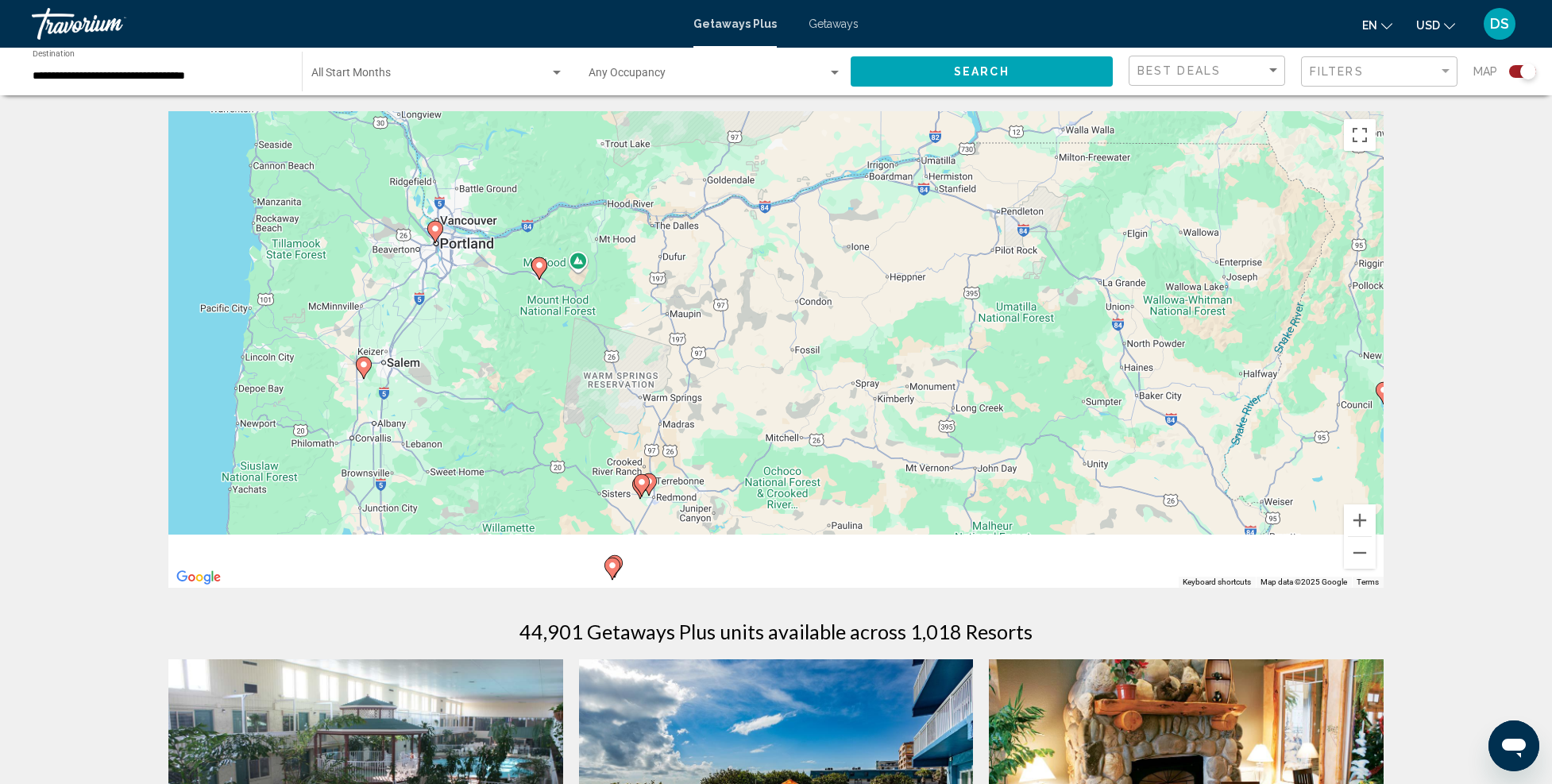
drag, startPoint x: 877, startPoint y: 424, endPoint x: 878, endPoint y: 383, distance: 41.0
click at [878, 381] on div "To activate drag with keyboard, press Alt + Enter. Once in keyboard drag state,…" at bounding box center [776, 349] width 1215 height 477
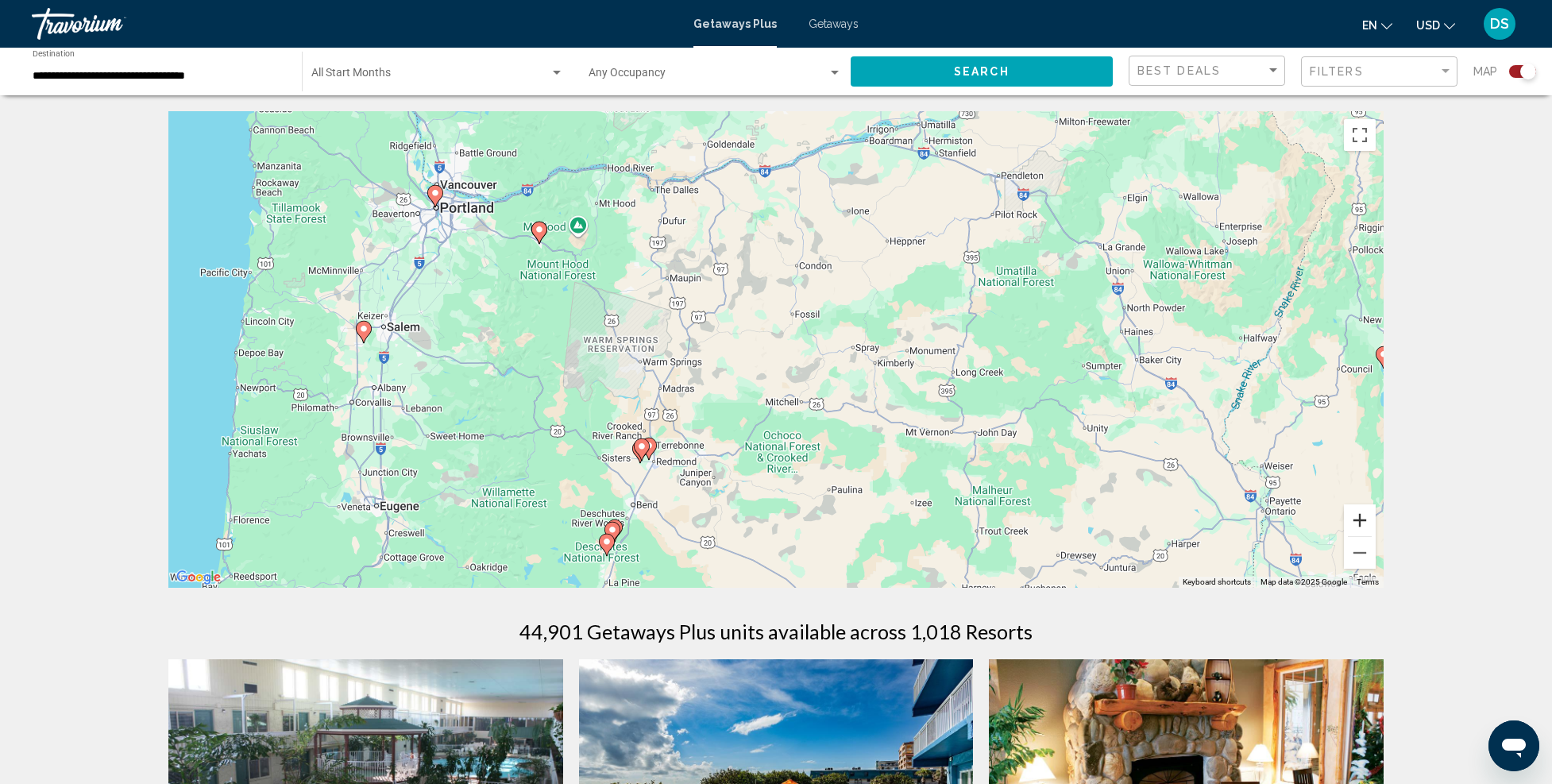
click at [1366, 520] on button "Zoom in" at bounding box center [1360, 520] width 31 height 31
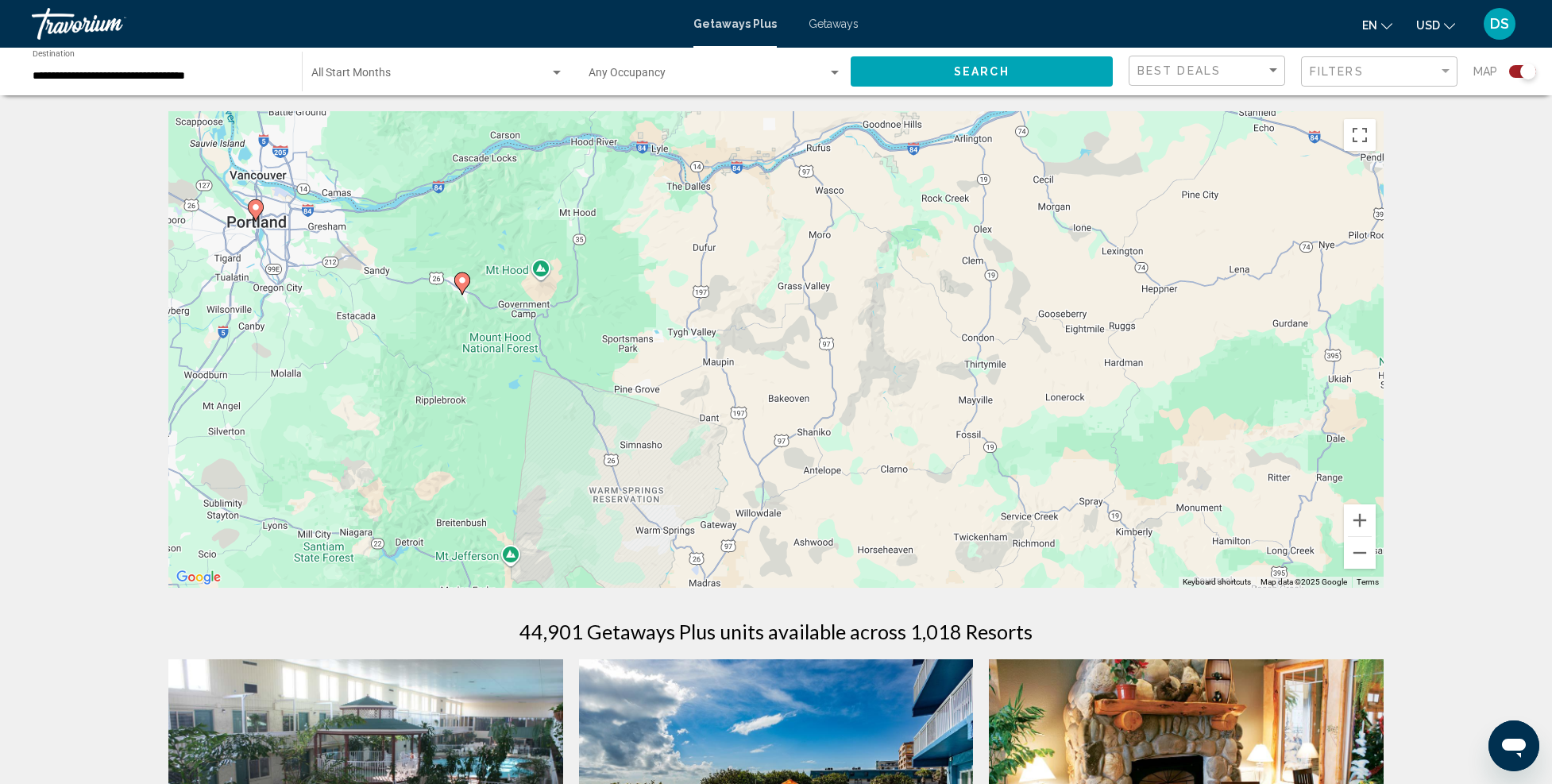
drag, startPoint x: 682, startPoint y: 349, endPoint x: 826, endPoint y: 499, distance: 207.9
click at [844, 505] on div "To activate drag with keyboard, press Alt + Enter. Once in keyboard drag state,…" at bounding box center [776, 349] width 1215 height 477
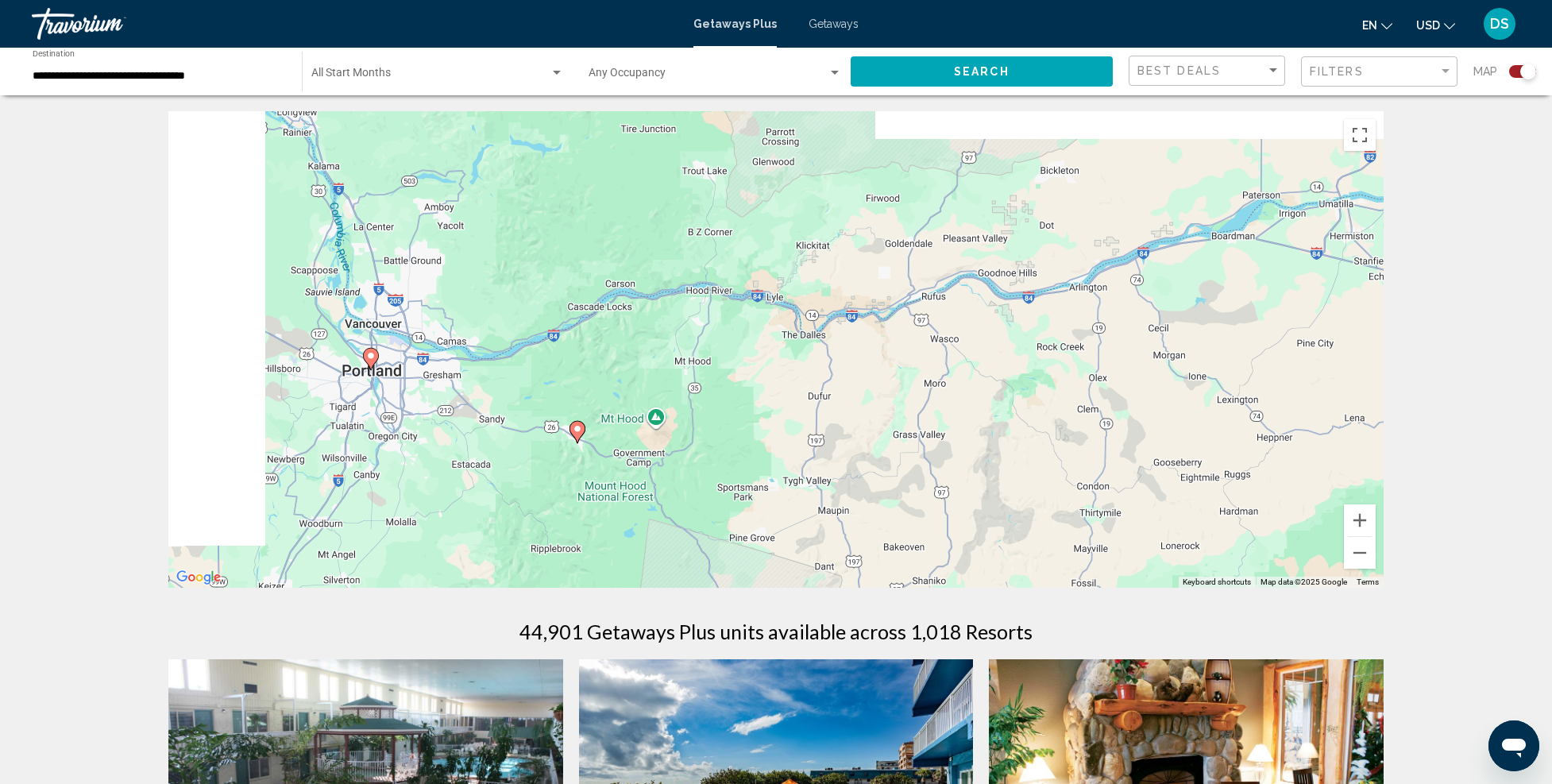
drag, startPoint x: 543, startPoint y: 348, endPoint x: 682, endPoint y: 516, distance: 218.0
click at [682, 516] on div "To activate drag with keyboard, press Alt + Enter. Once in keyboard drag state,…" at bounding box center [776, 349] width 1215 height 477
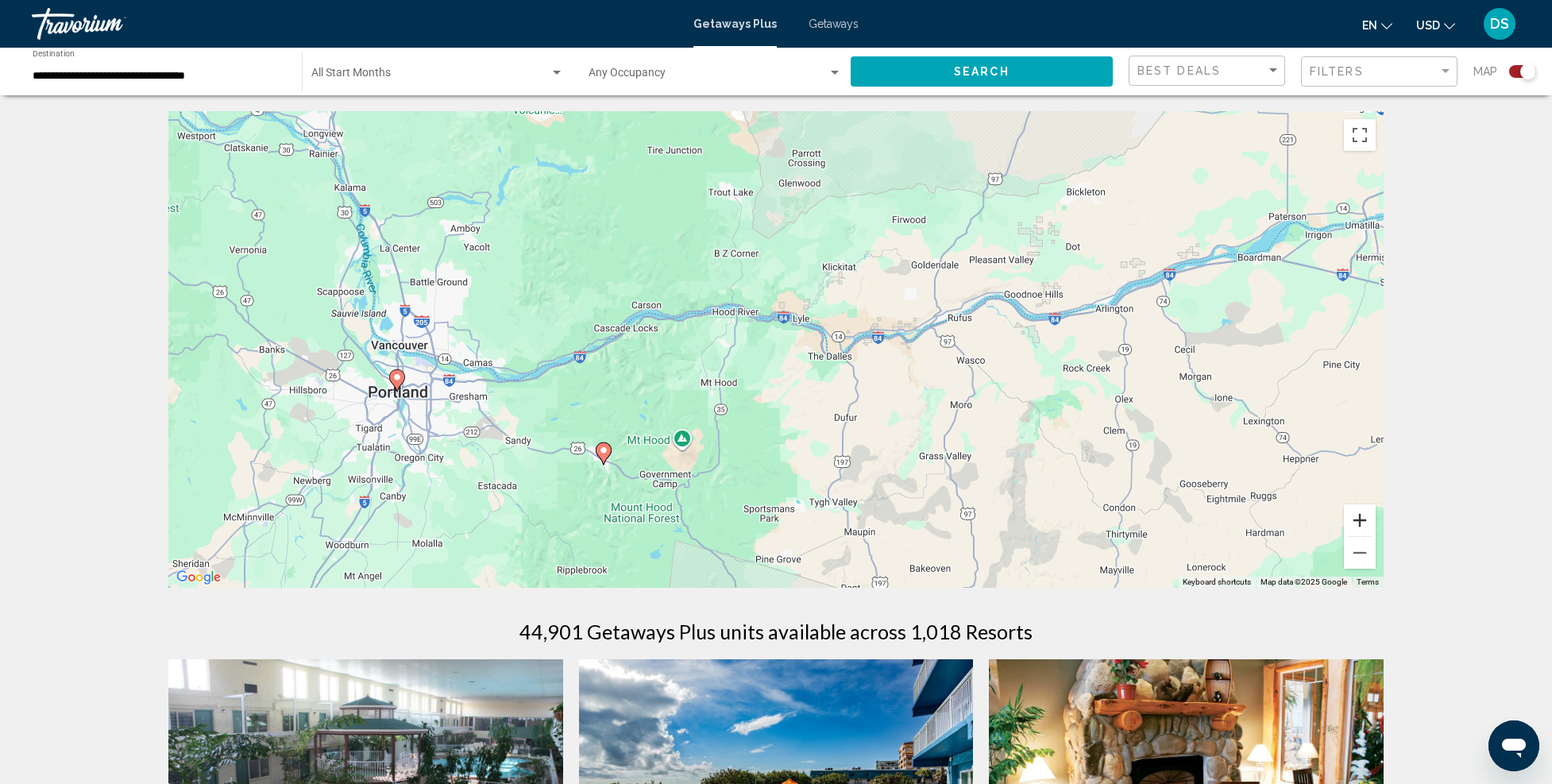
click at [1347, 520] on button "Zoom in" at bounding box center [1360, 520] width 31 height 31
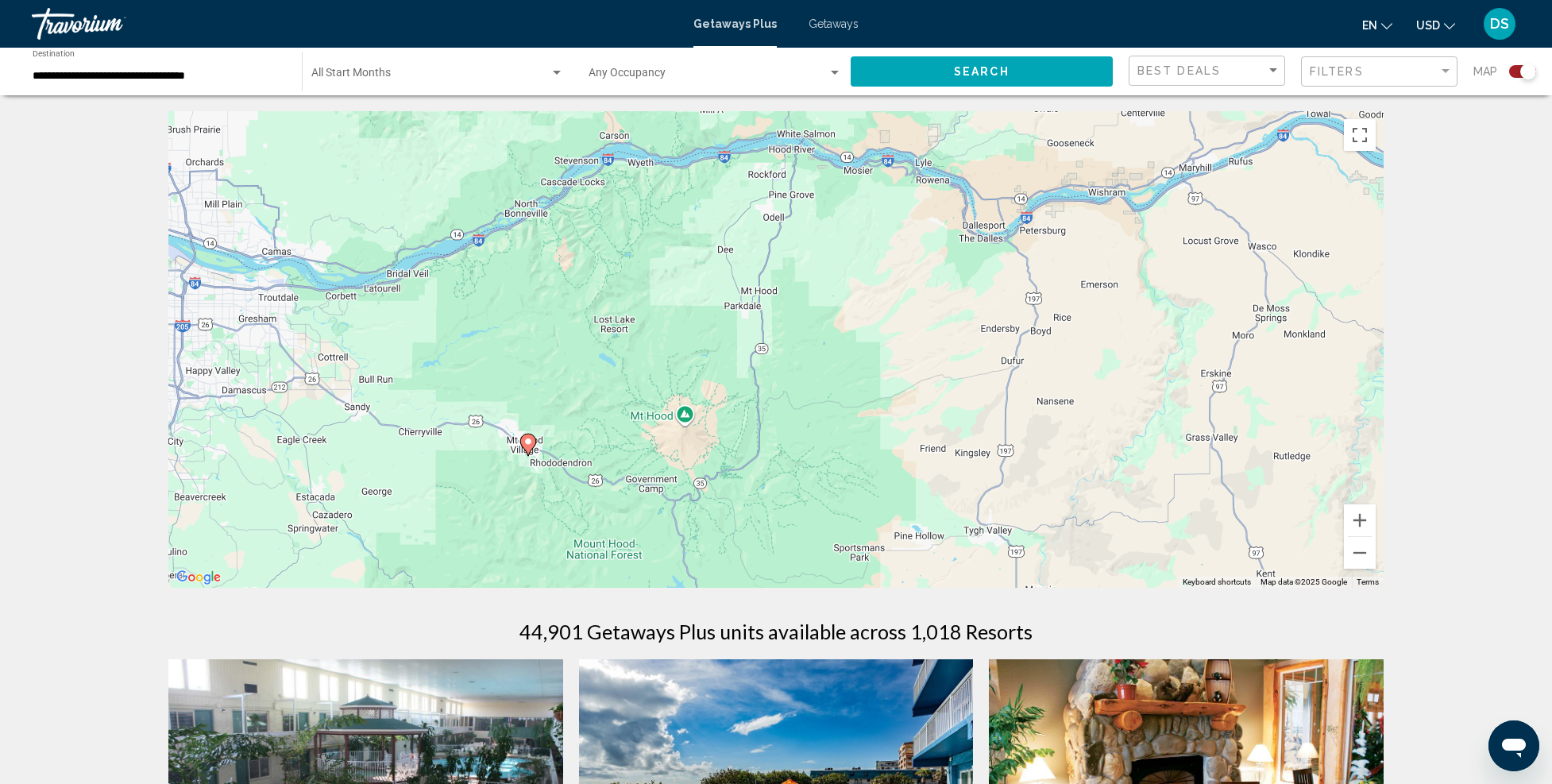
drag, startPoint x: 655, startPoint y: 494, endPoint x: 752, endPoint y: 367, distance: 159.8
click at [752, 366] on div "To activate drag with keyboard, press Alt + Enter. Once in keyboard drag state,…" at bounding box center [776, 349] width 1215 height 477
click at [528, 439] on image "Main content" at bounding box center [529, 441] width 10 height 10
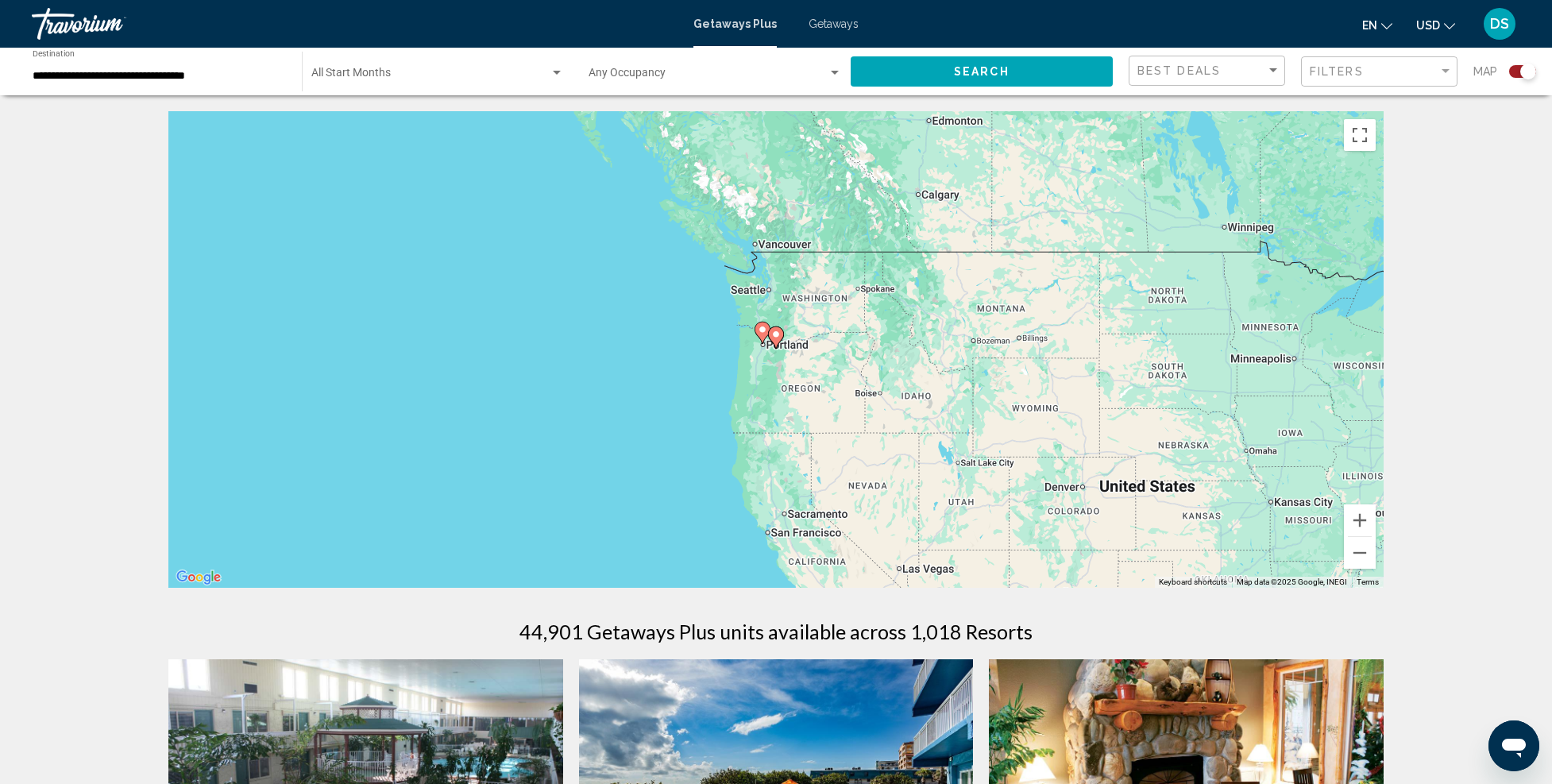
click at [776, 338] on image "Main content" at bounding box center [776, 335] width 10 height 10
type input "**********"
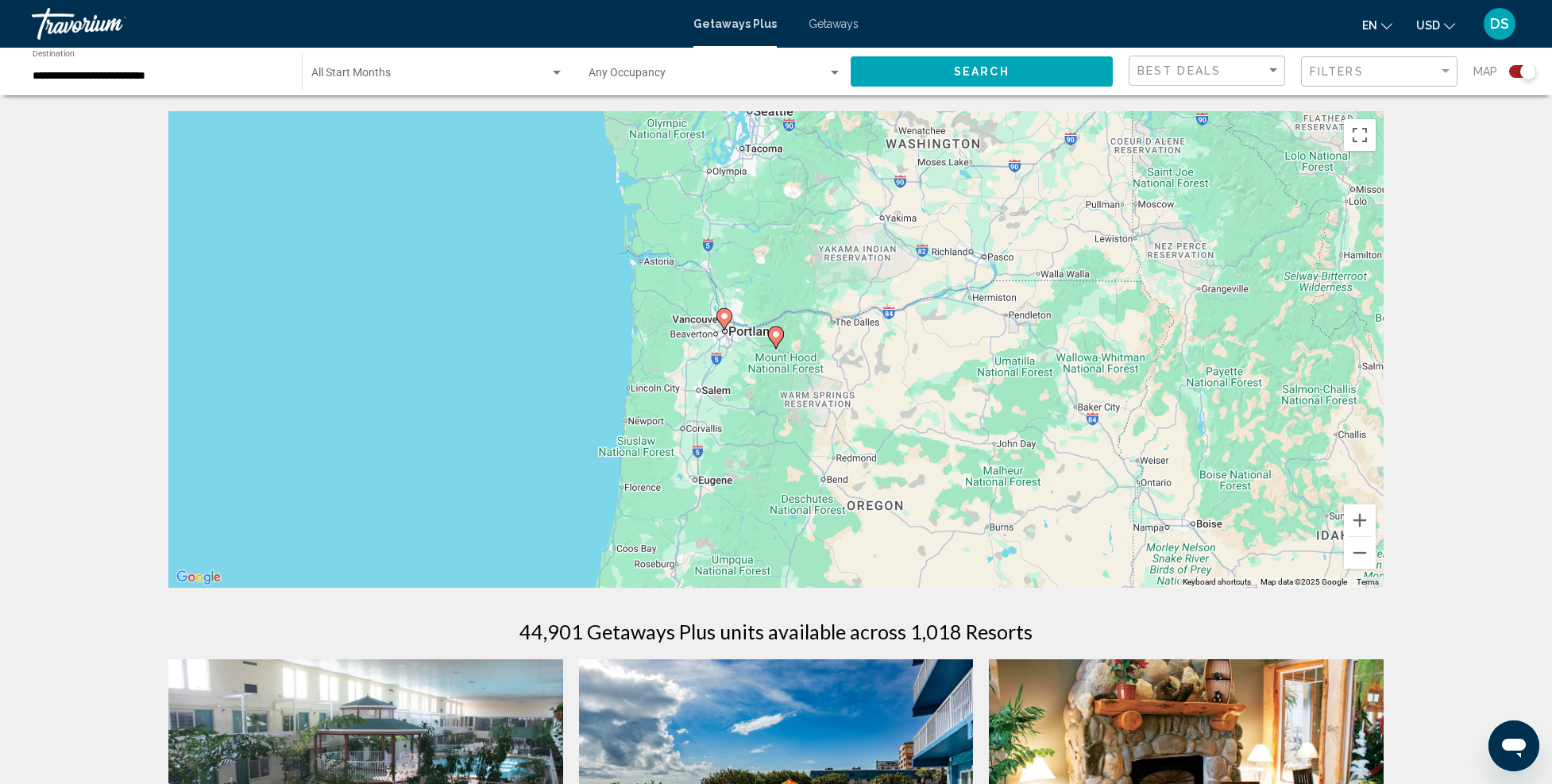
click at [776, 339] on image "Main content" at bounding box center [776, 335] width 10 height 10
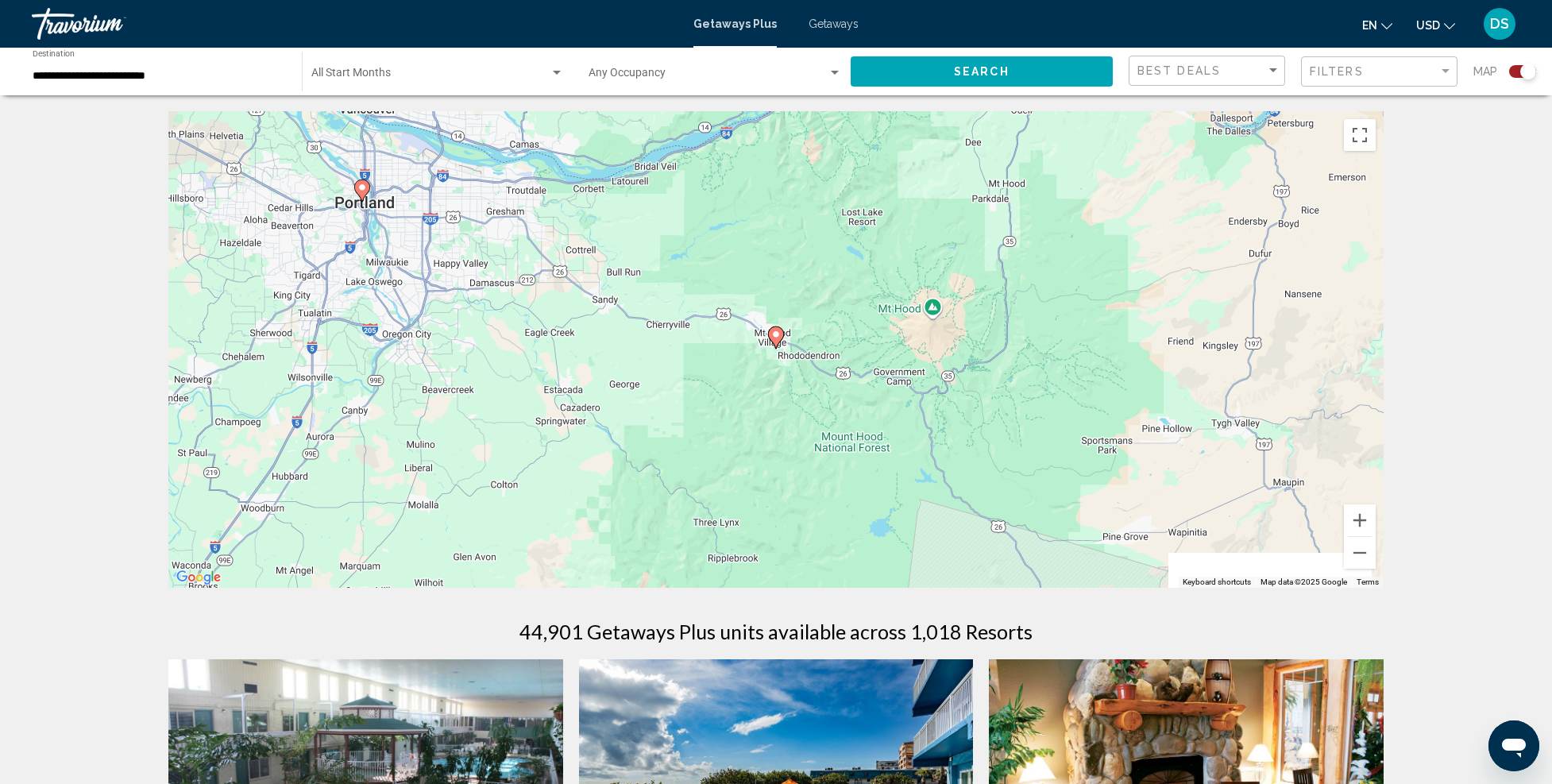
click at [776, 339] on g "Main content" at bounding box center [776, 337] width 16 height 23
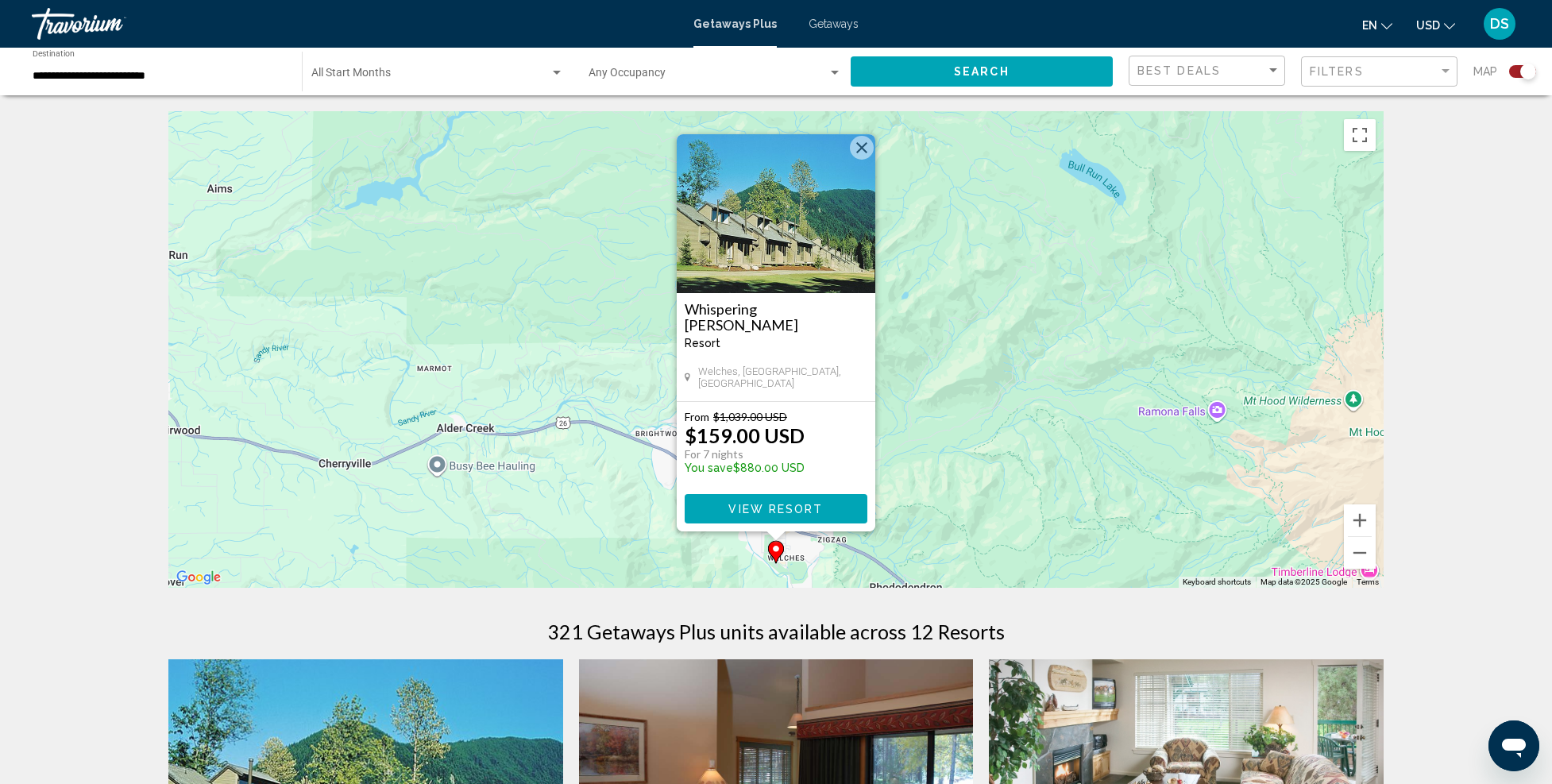
click at [776, 234] on img "Main content" at bounding box center [776, 213] width 199 height 159
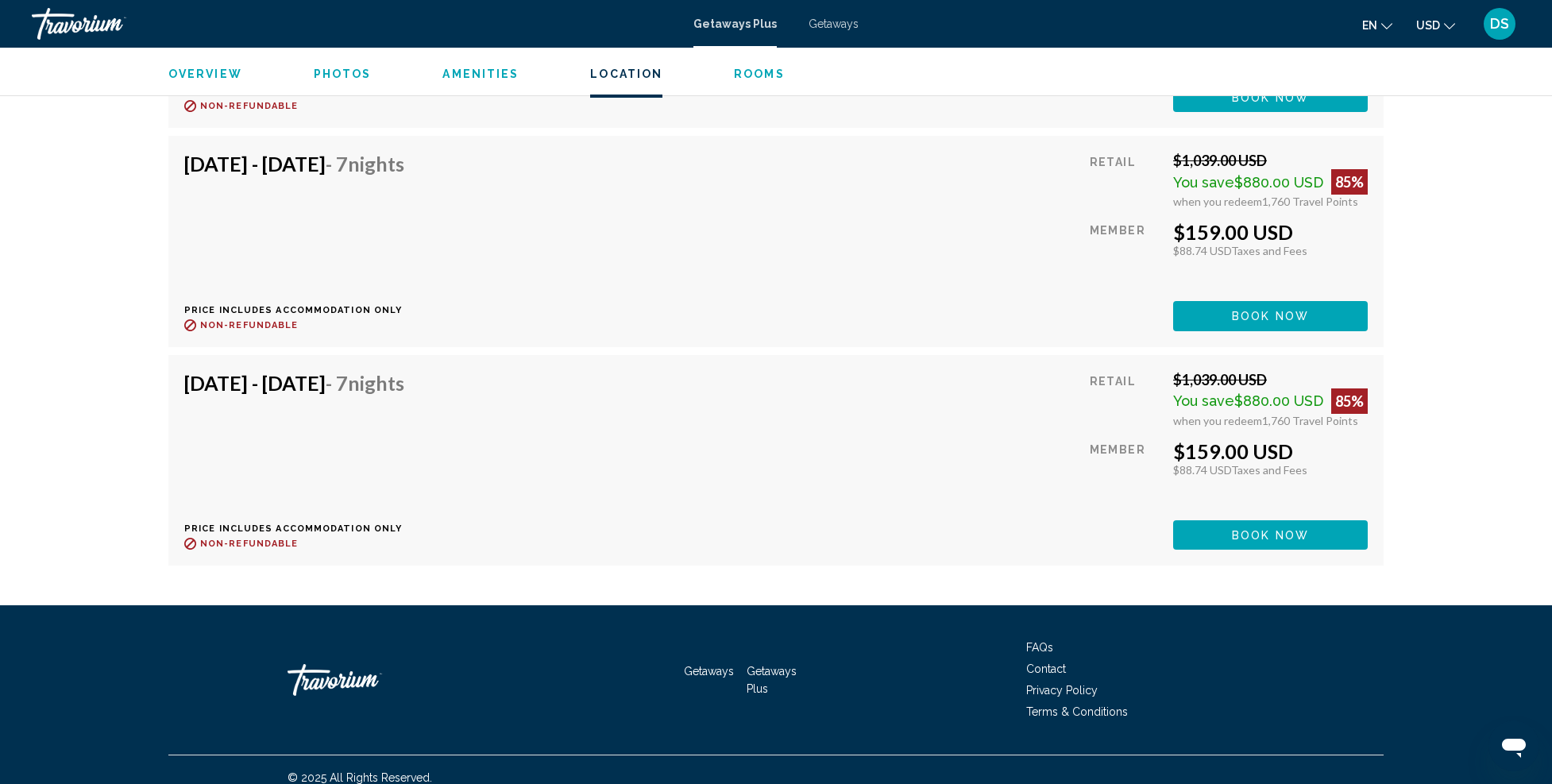
scroll to position [2961, 0]
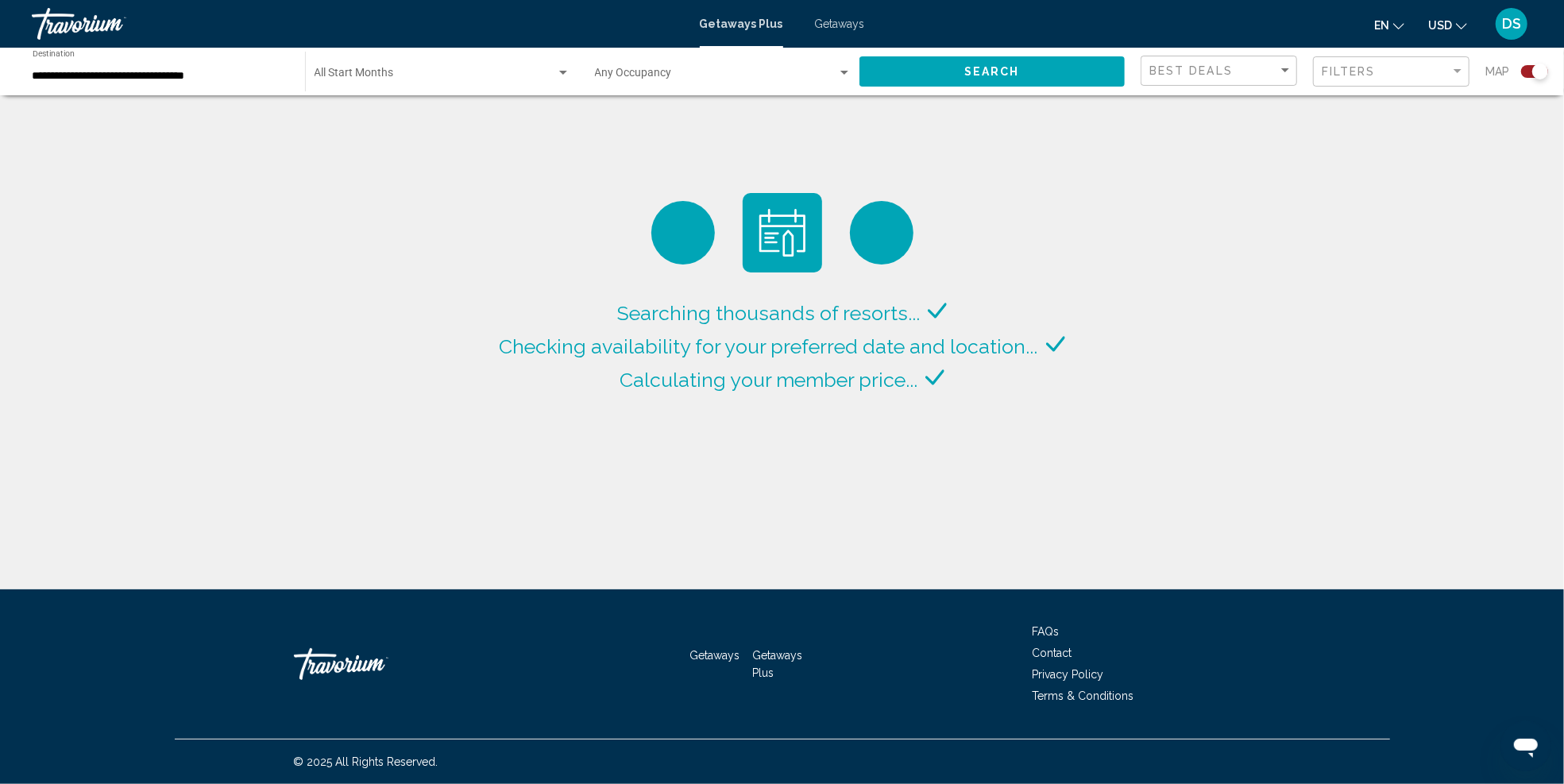
click at [276, 77] on input "**********" at bounding box center [161, 75] width 257 height 13
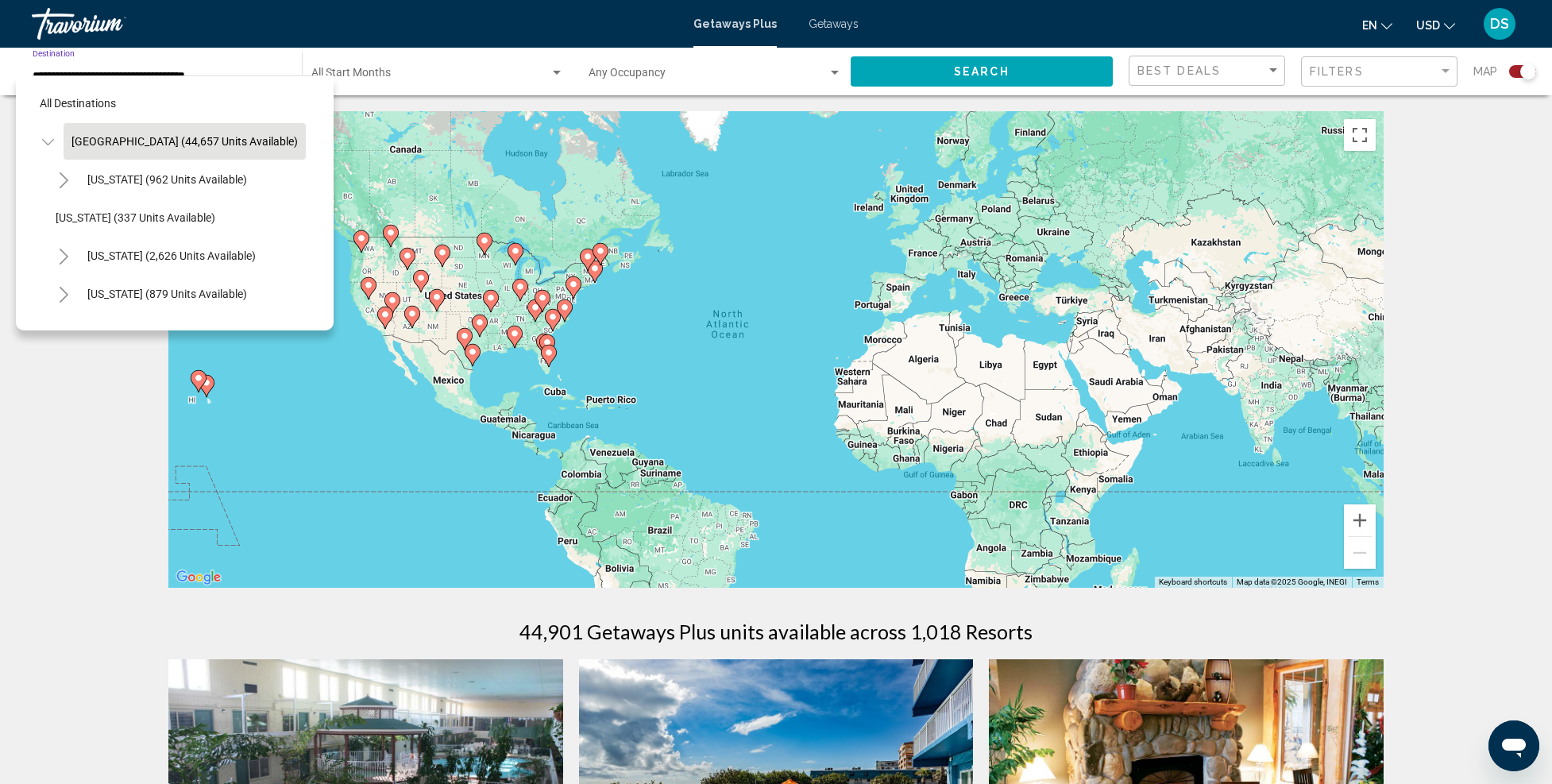
click at [49, 134] on icon "Toggle United States (44,657 units available)" at bounding box center [48, 142] width 12 height 16
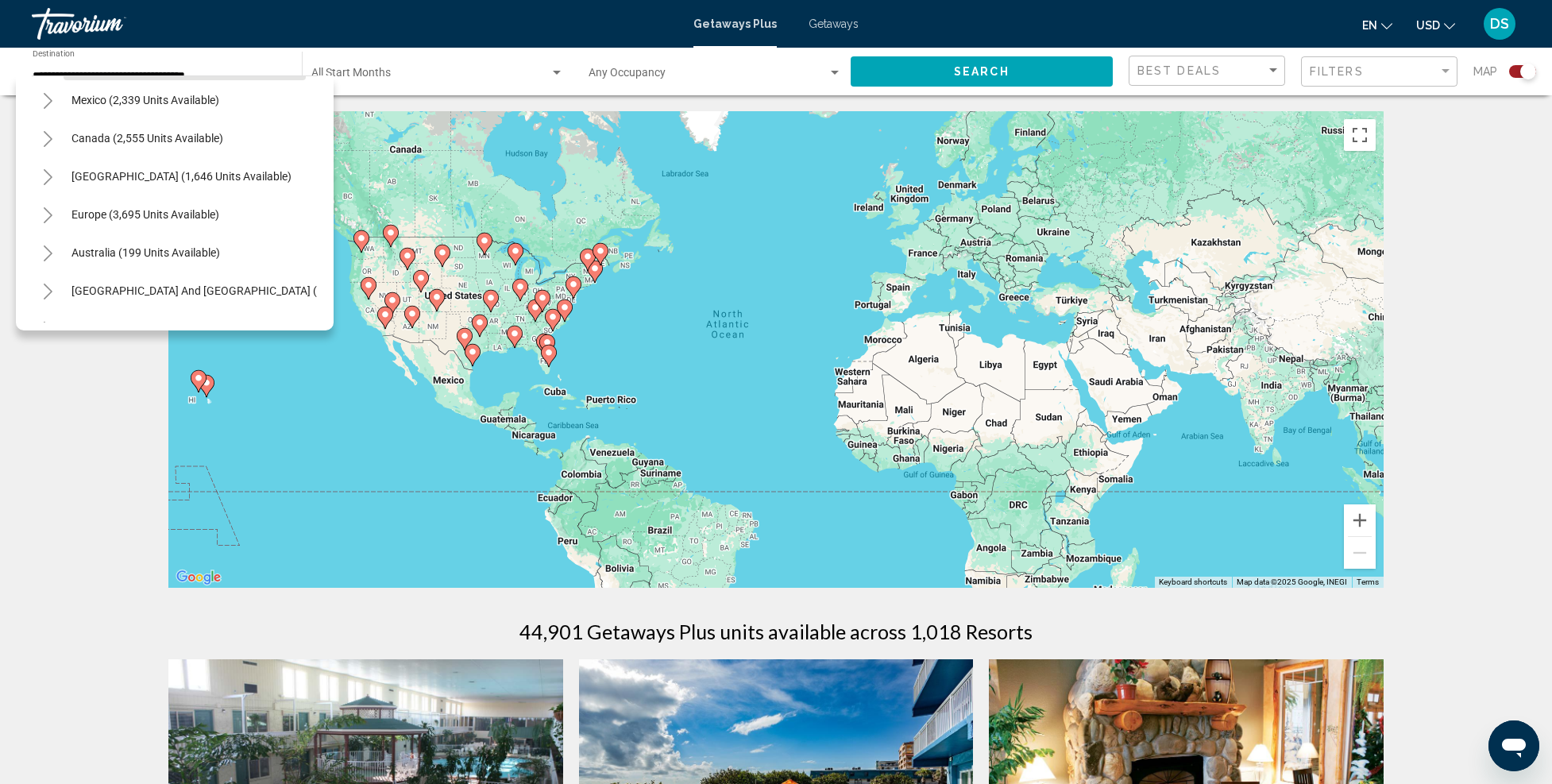
click at [44, 215] on icon "Toggle Europe (3,695 units available)" at bounding box center [48, 215] width 12 height 16
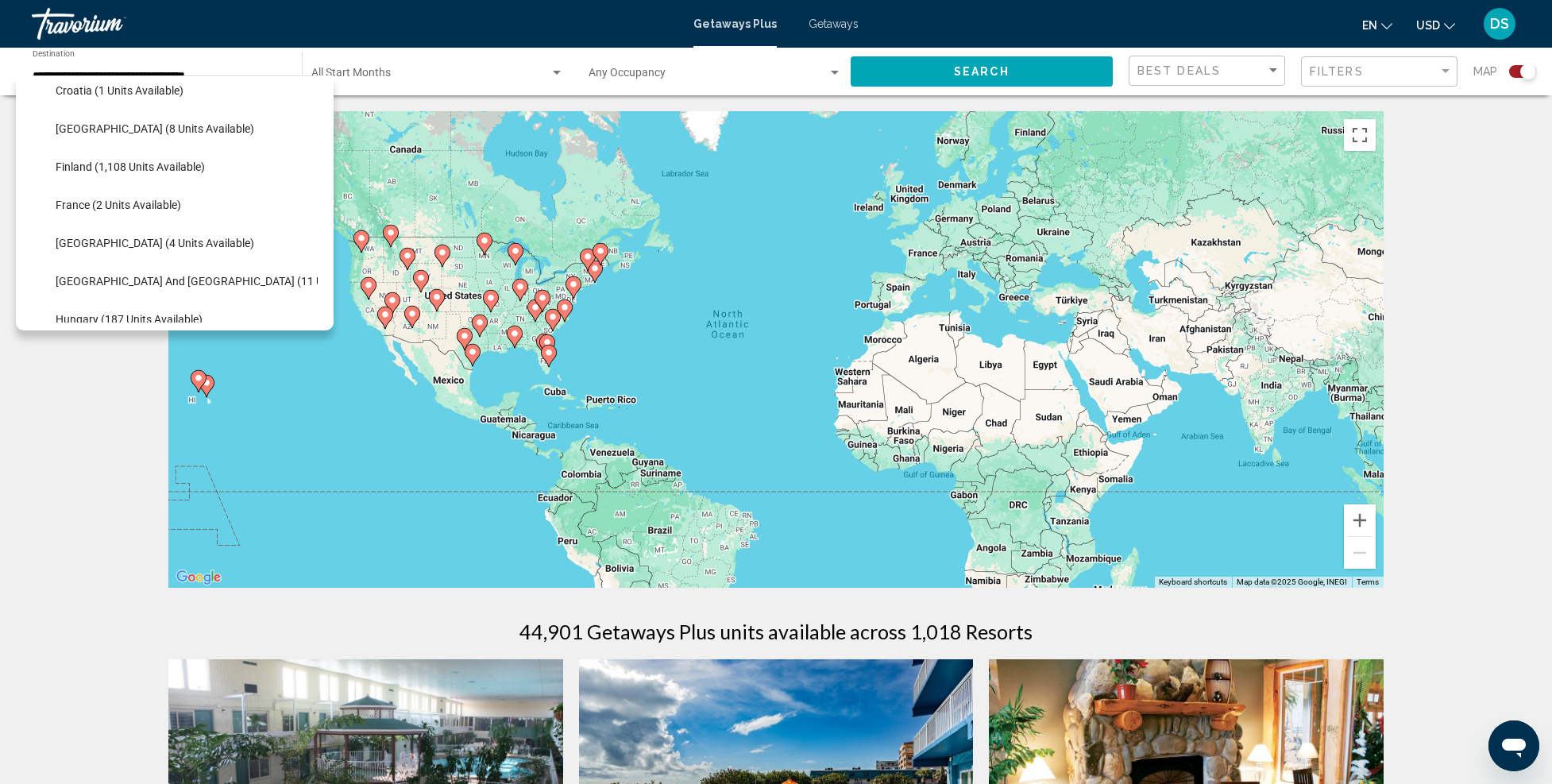
scroll to position [715, 0]
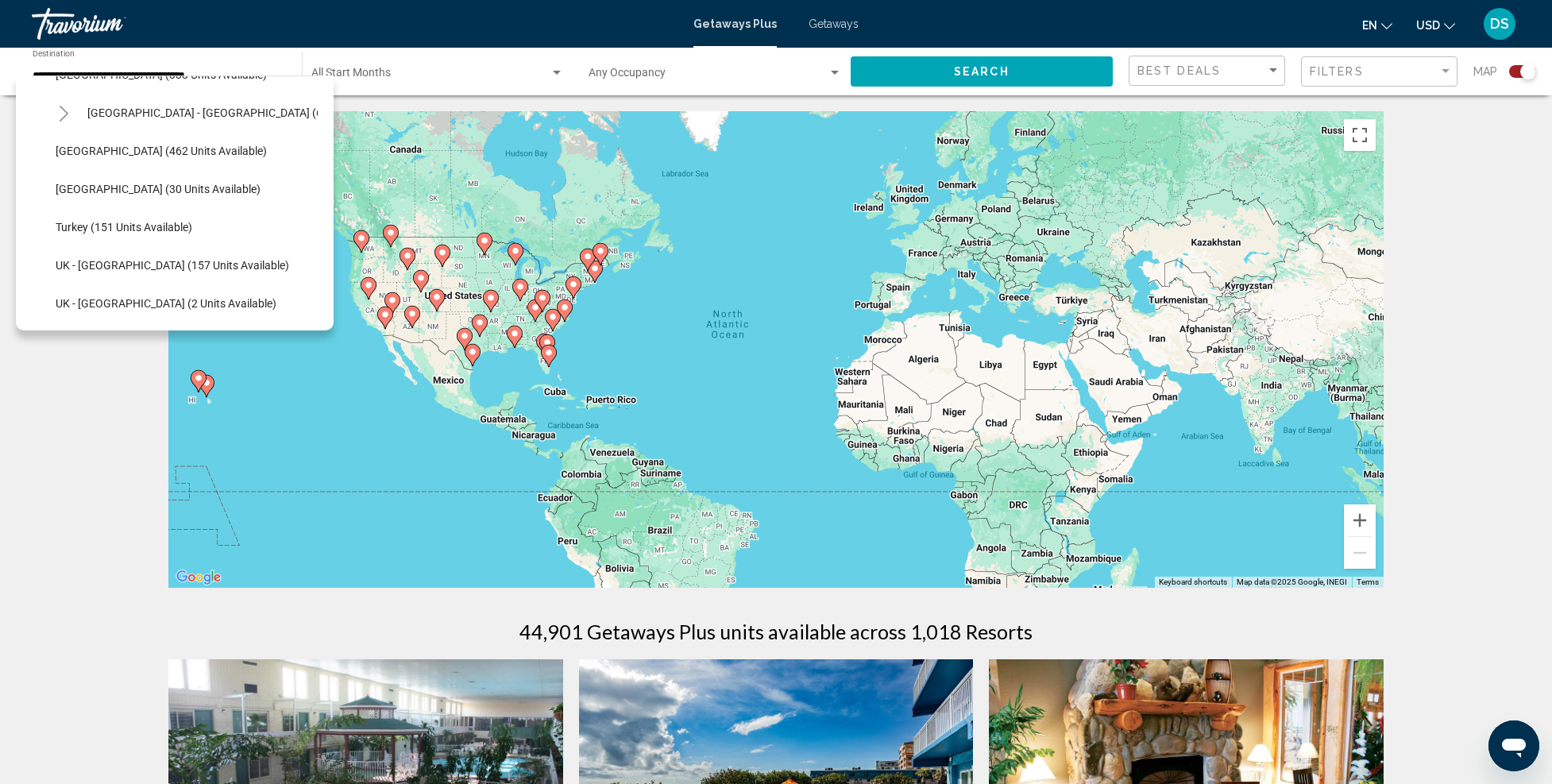
click at [137, 221] on span "Turkey (151 units available)" at bounding box center [124, 227] width 137 height 13
type input "**********"
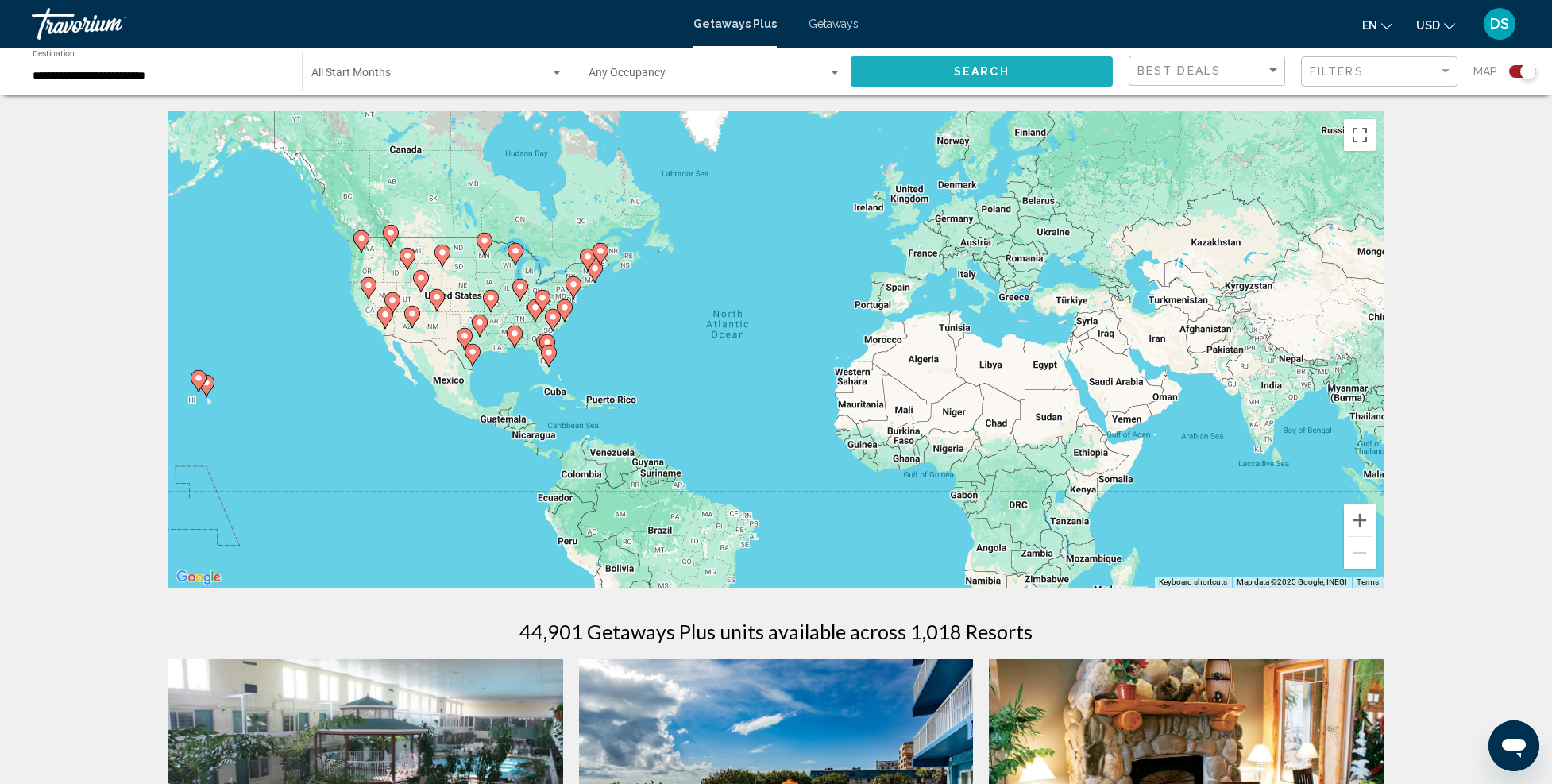
click at [983, 66] on span "Search" at bounding box center [981, 71] width 56 height 13
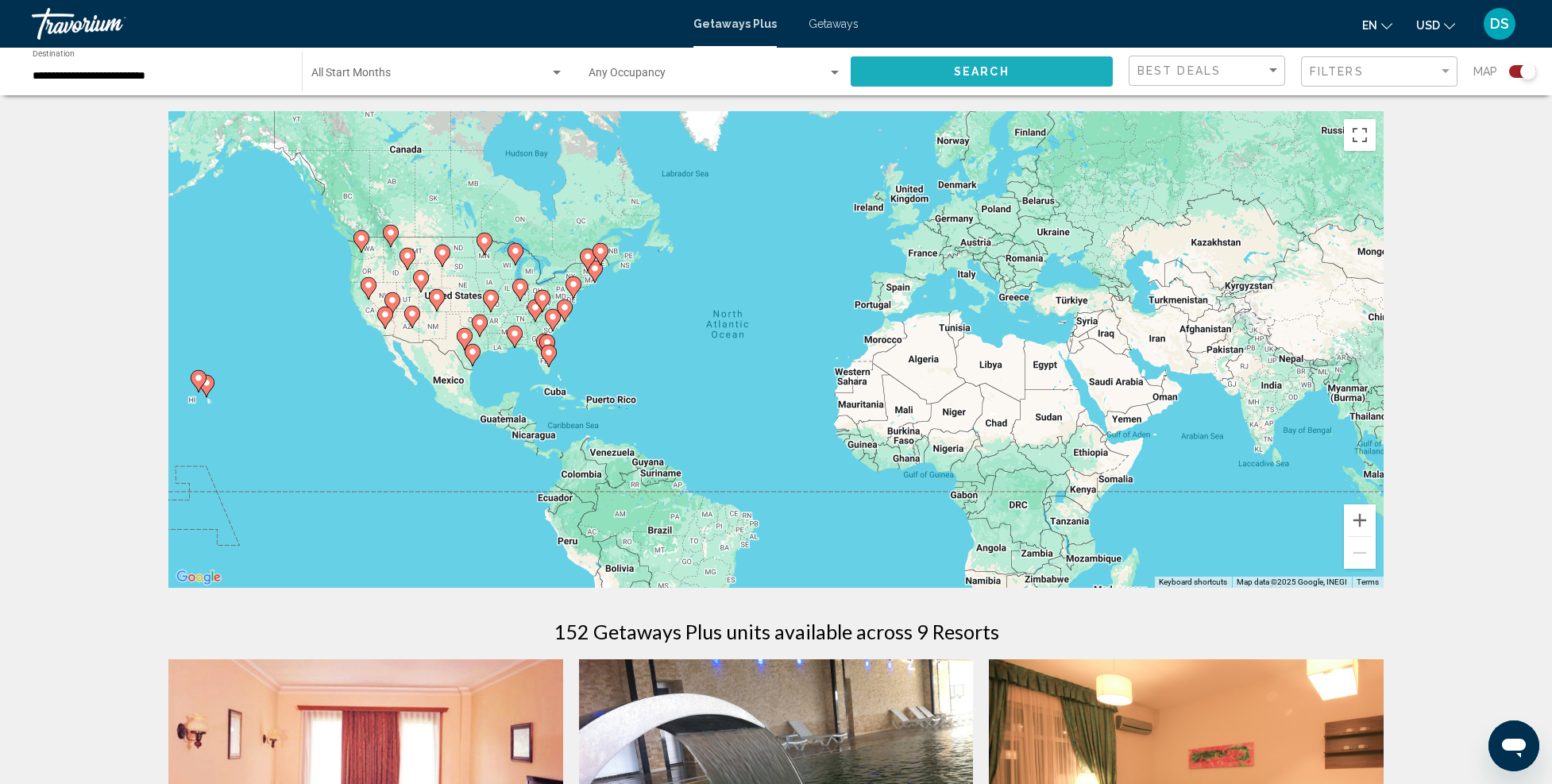
click at [975, 66] on span "Search" at bounding box center [981, 71] width 56 height 13
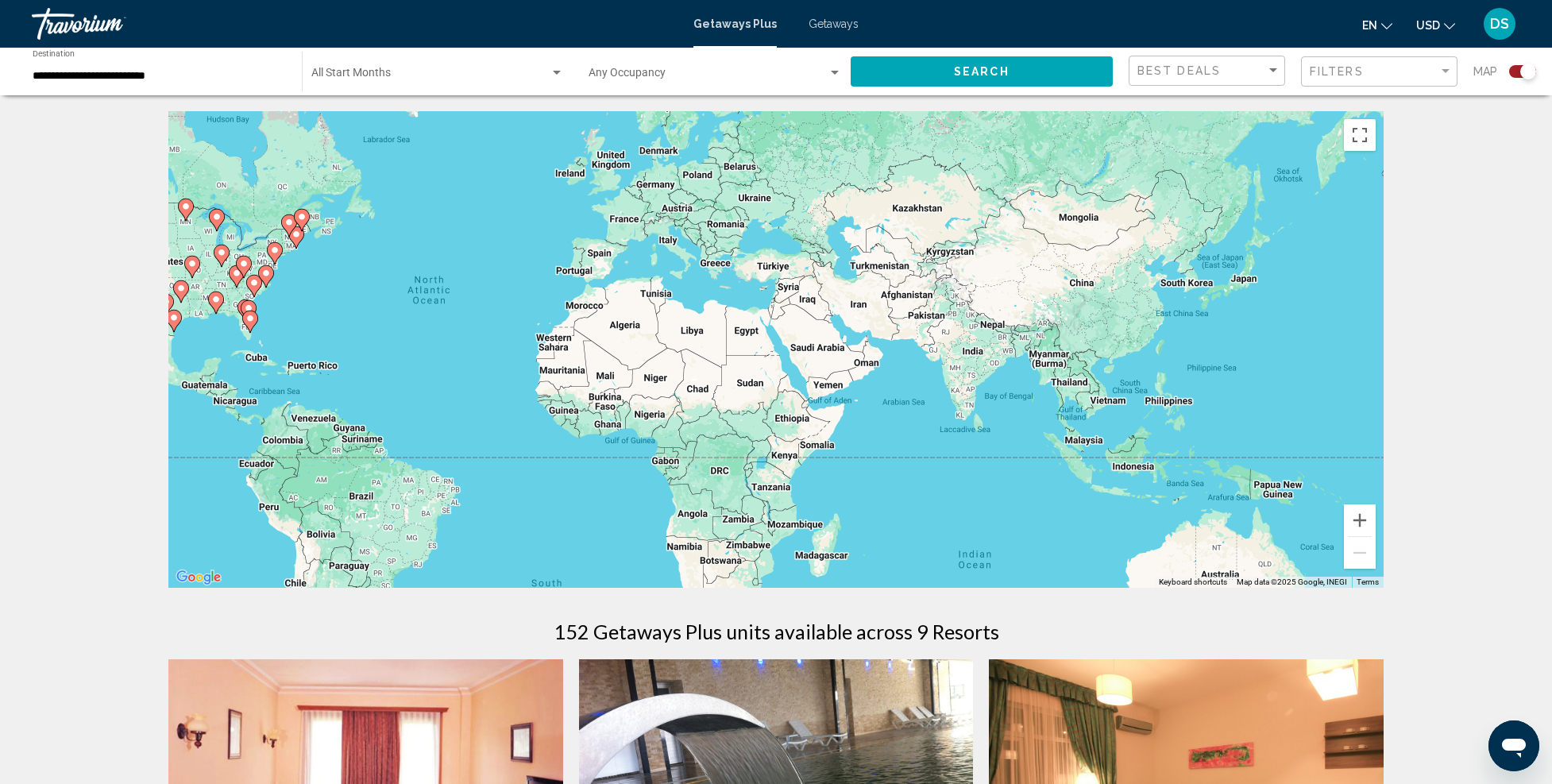
drag, startPoint x: 1163, startPoint y: 410, endPoint x: 823, endPoint y: 377, distance: 341.6
click at [823, 377] on div "To activate drag with keyboard, press Alt + Enter. Once in keyboard drag state,…" at bounding box center [776, 349] width 1215 height 477
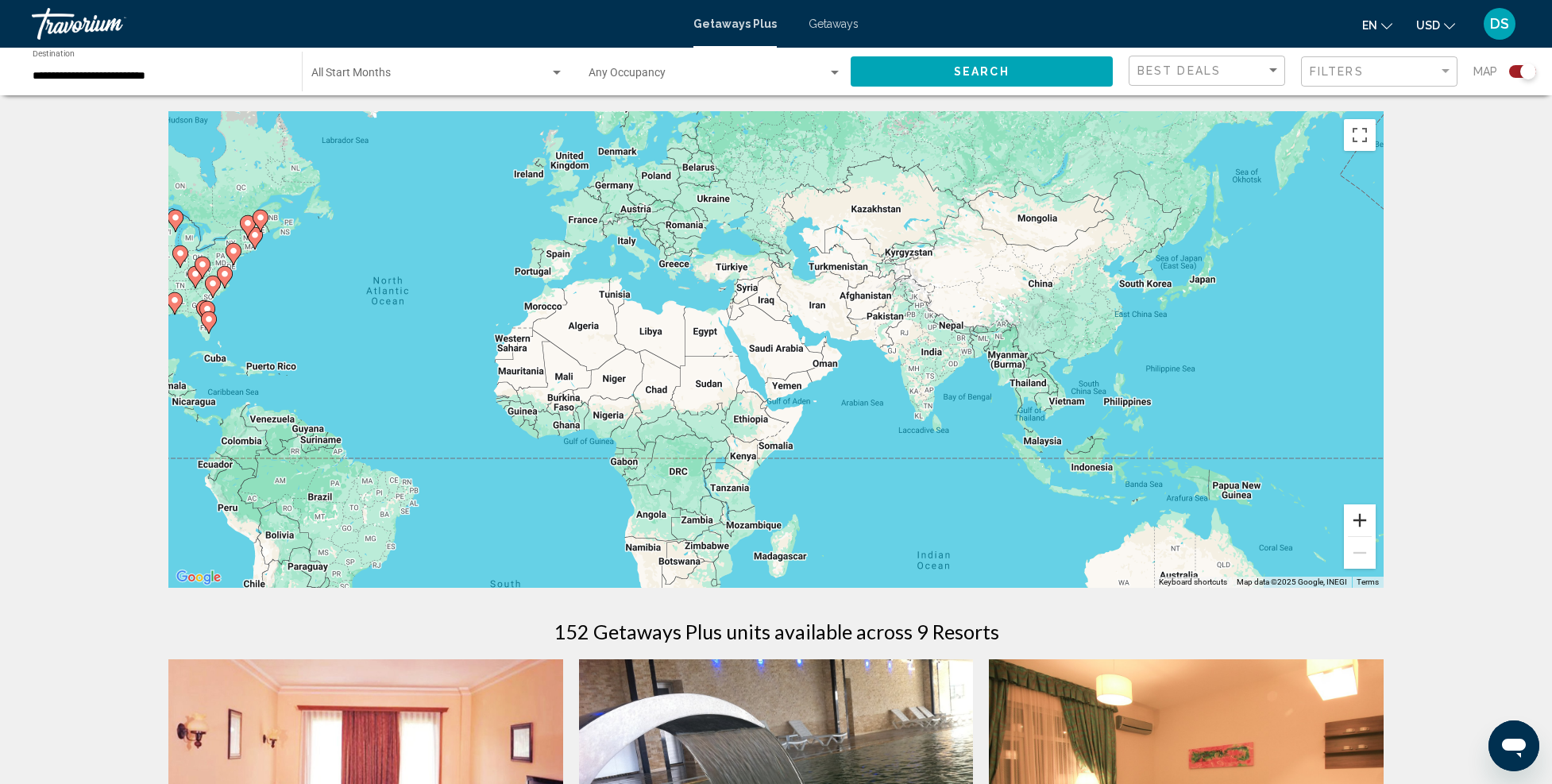
click at [1358, 521] on button "Zoom in" at bounding box center [1360, 520] width 31 height 31
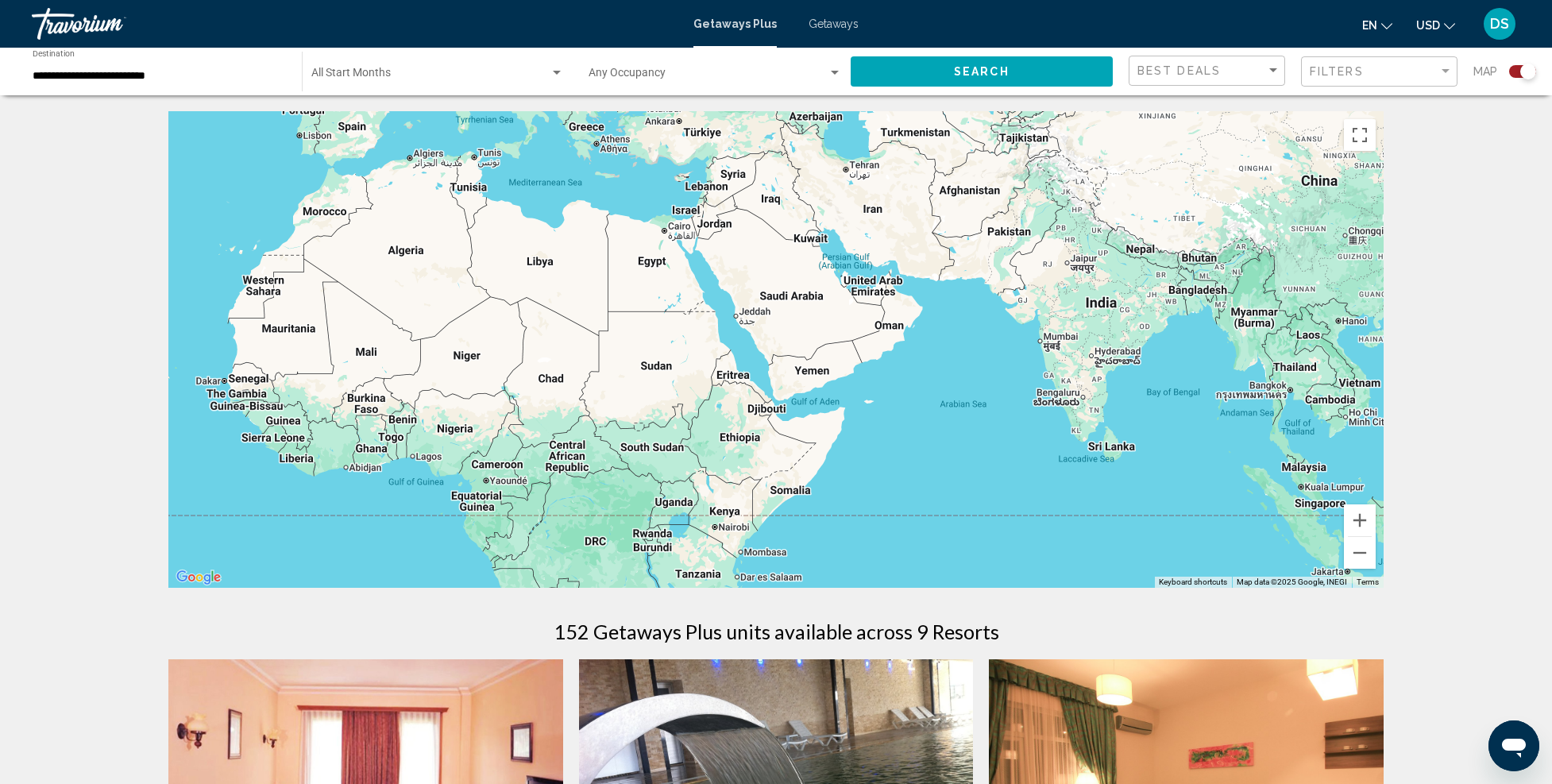
drag, startPoint x: 901, startPoint y: 470, endPoint x: 916, endPoint y: 416, distance: 56.0
click at [916, 416] on div "To activate drag with keyboard, press Alt + Enter. Once in keyboard drag state,…" at bounding box center [776, 349] width 1215 height 477
click at [981, 73] on span "Search" at bounding box center [981, 71] width 56 height 13
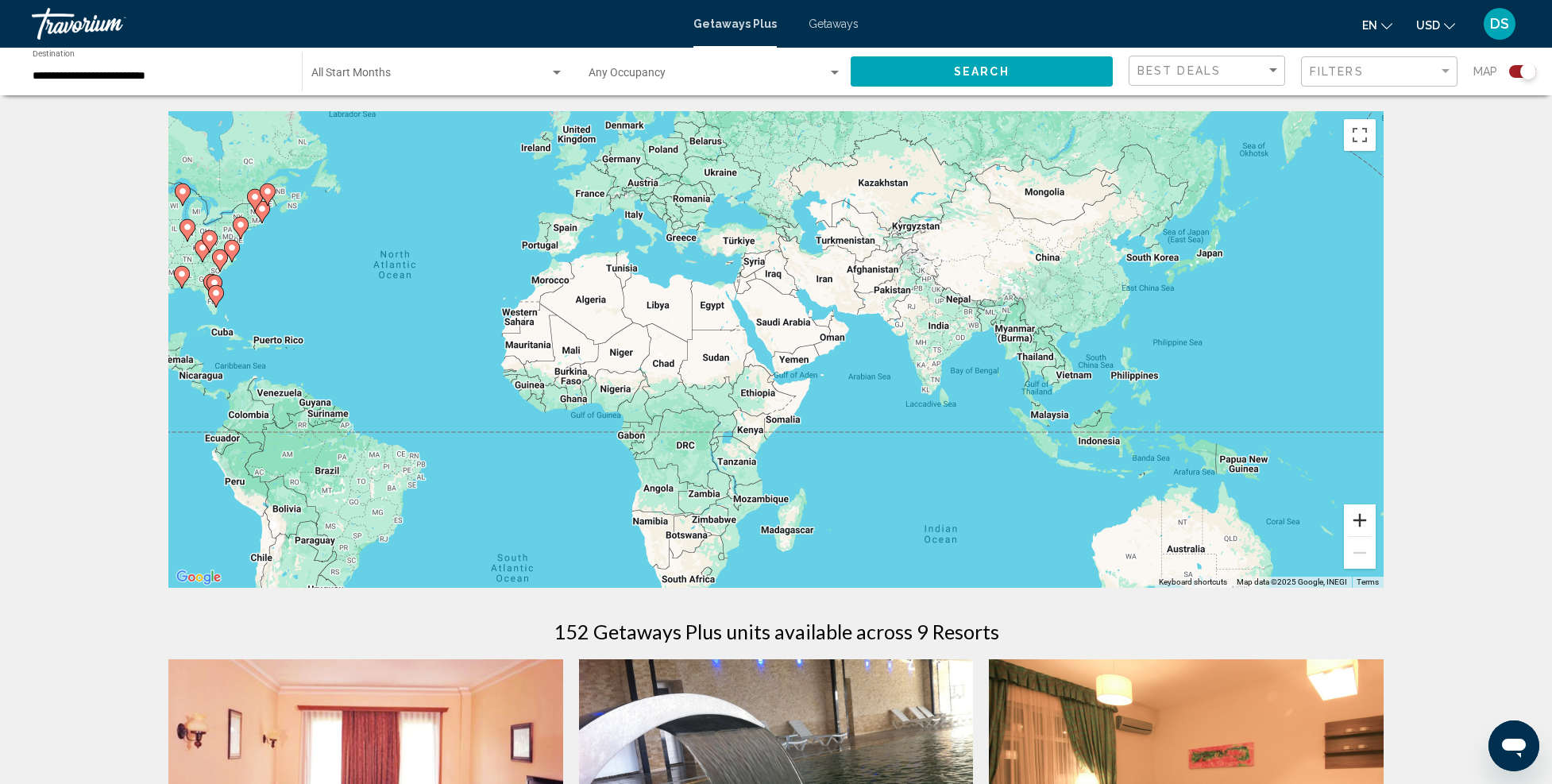
click at [1363, 524] on button "Zoom in" at bounding box center [1360, 520] width 31 height 31
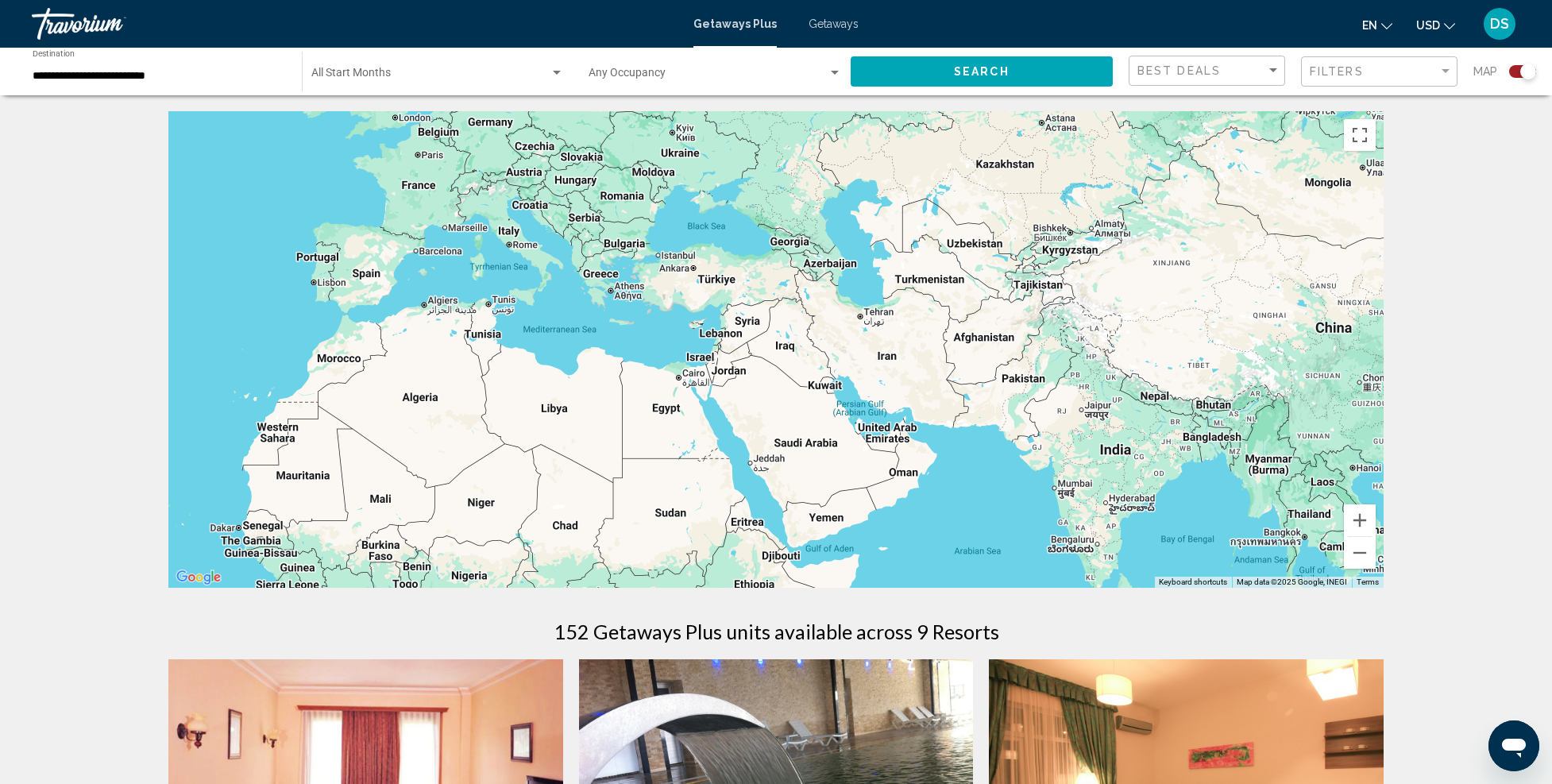
drag, startPoint x: 783, startPoint y: 235, endPoint x: 798, endPoint y: 378, distance: 143.8
click at [798, 378] on div "To activate drag with keyboard, press Alt + Enter. Once in keyboard drag state,…" at bounding box center [776, 349] width 1215 height 477
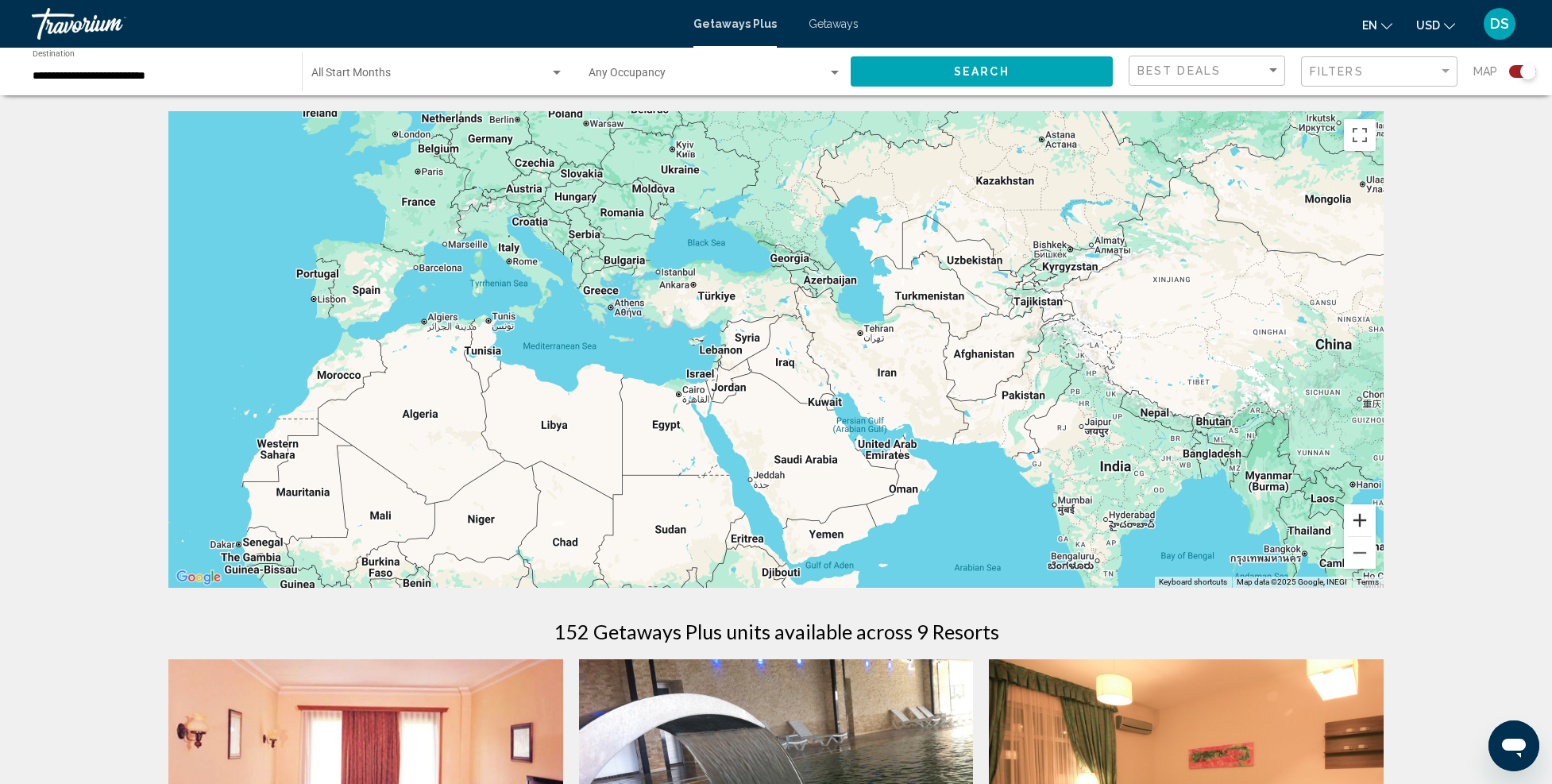
click at [1353, 524] on button "Zoom in" at bounding box center [1360, 520] width 31 height 31
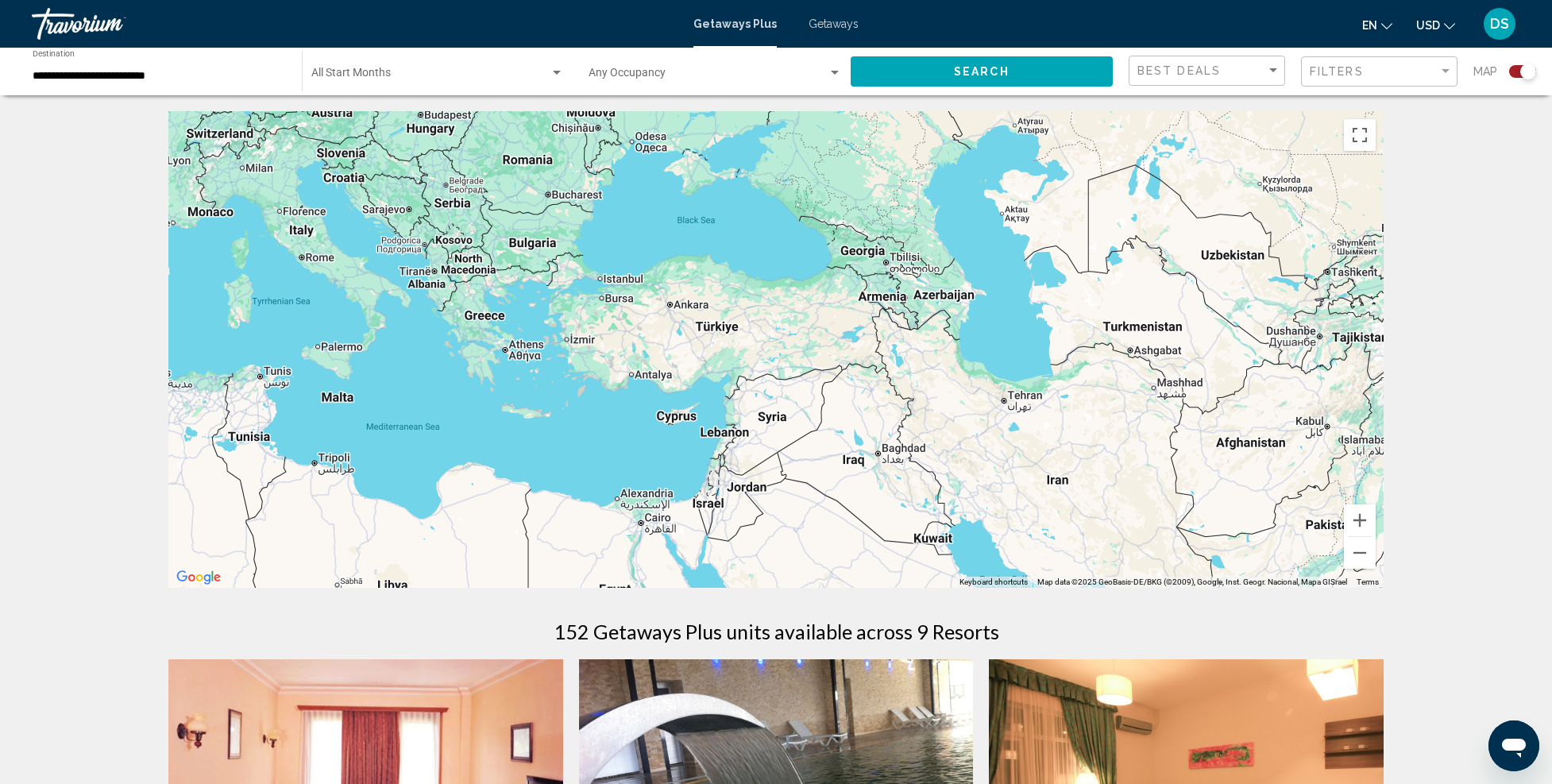
drag, startPoint x: 734, startPoint y: 322, endPoint x: 803, endPoint y: 415, distance: 115.8
click at [803, 415] on div "To activate drag with keyboard, press Alt + Enter. Once in keyboard drag state,…" at bounding box center [776, 349] width 1215 height 477
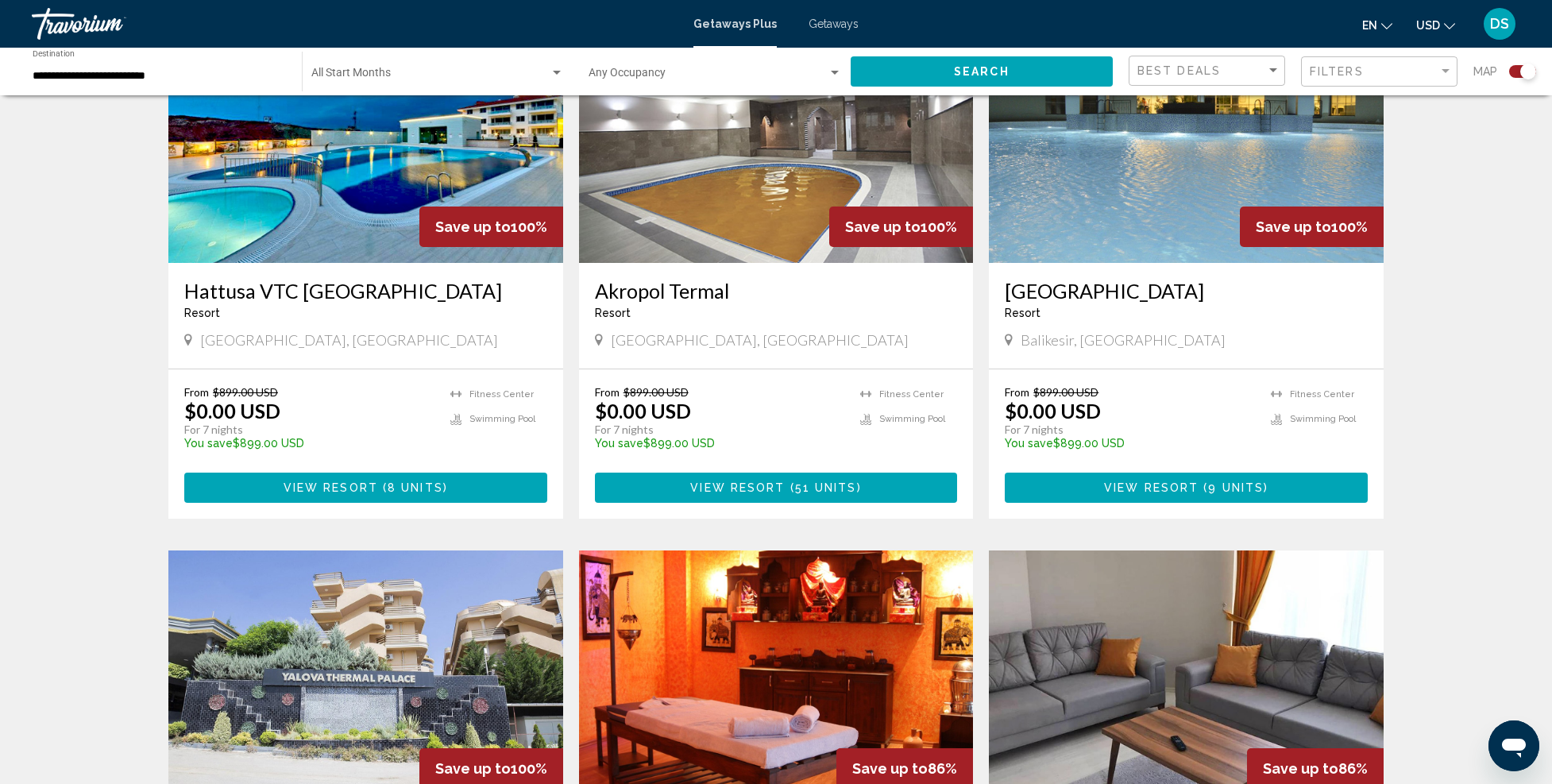
scroll to position [1033, 0]
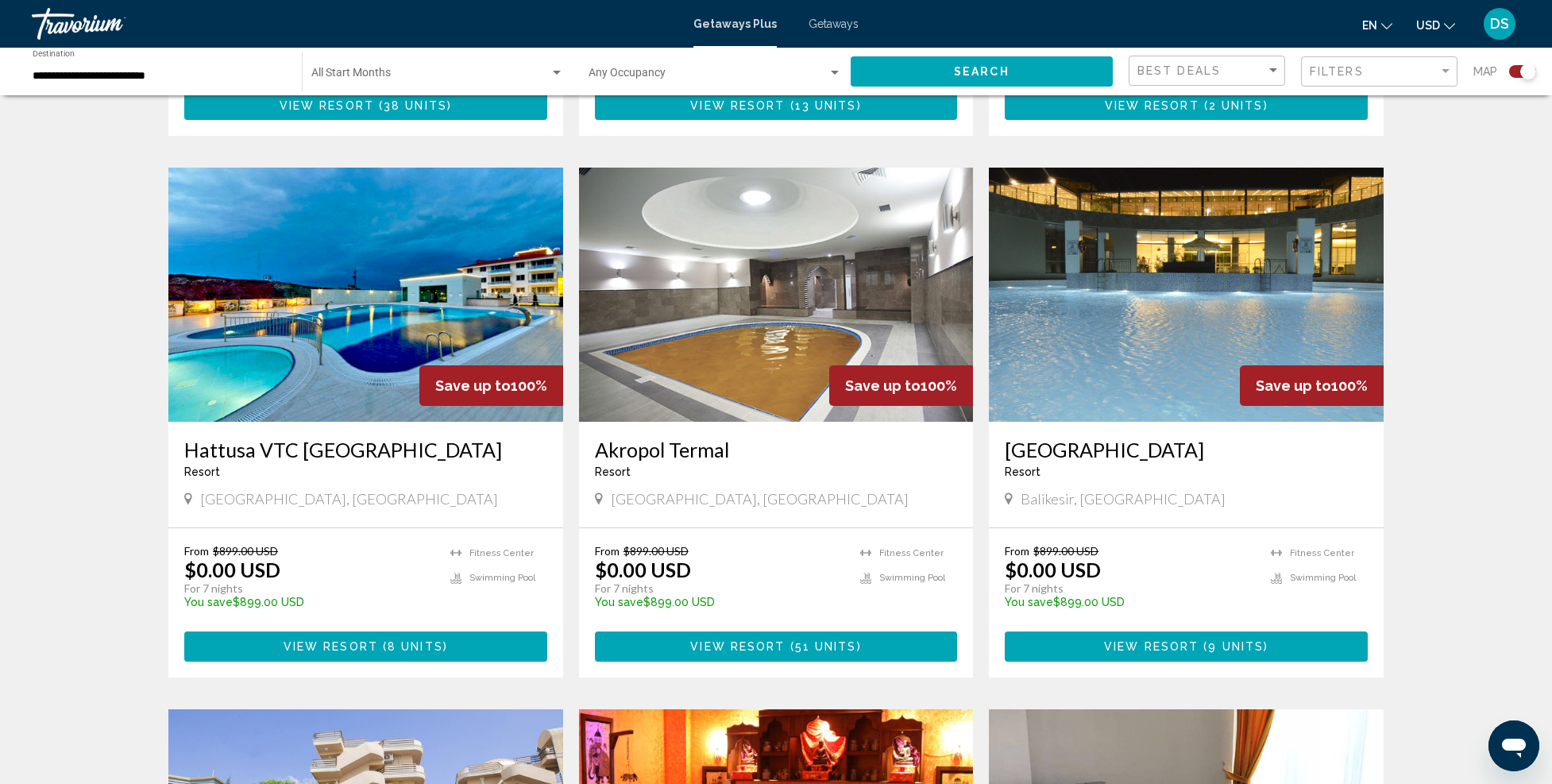
click at [373, 281] on img "Main content" at bounding box center [365, 295] width 395 height 254
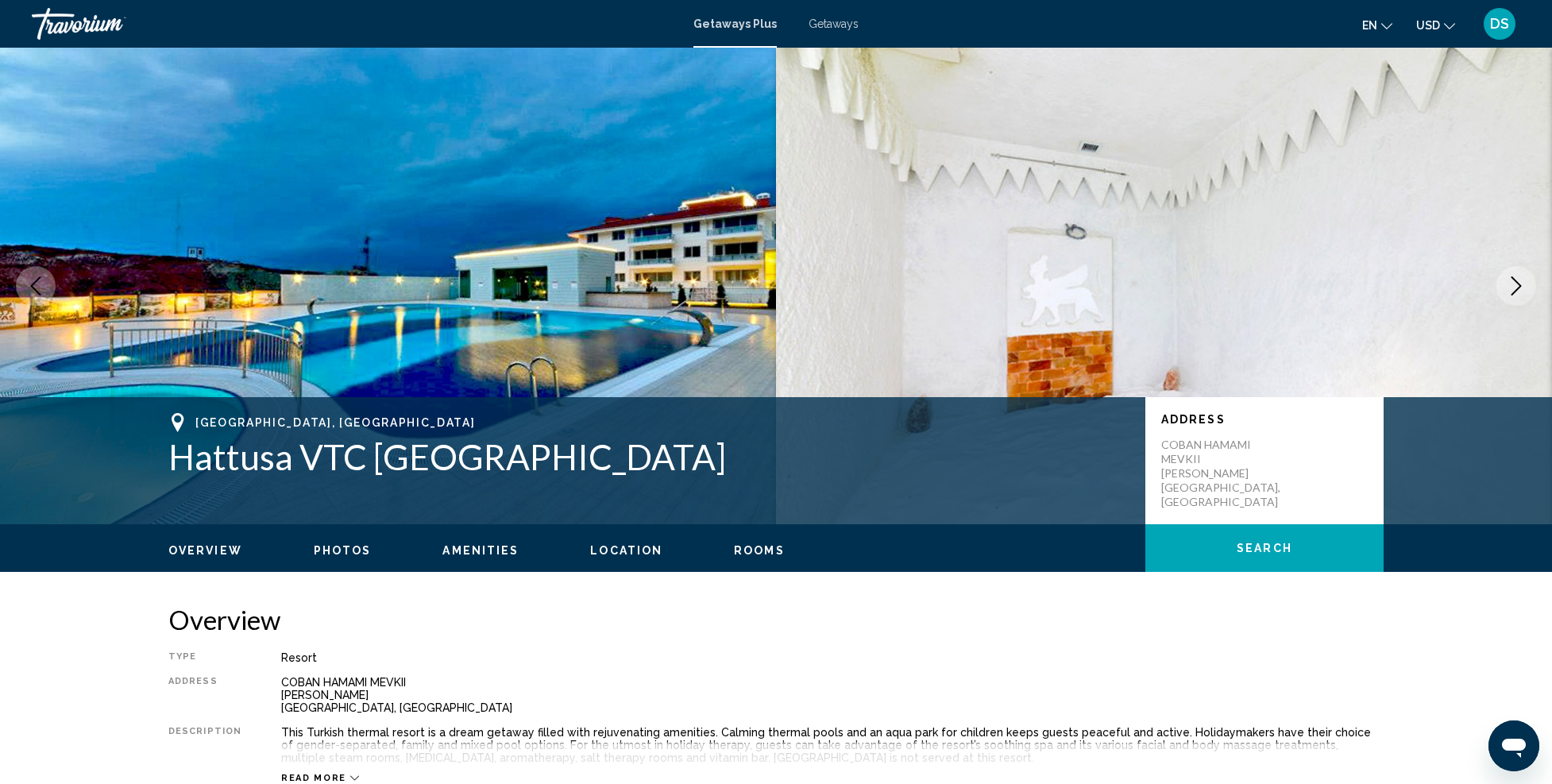
click at [607, 546] on span "Location" at bounding box center [627, 550] width 72 height 13
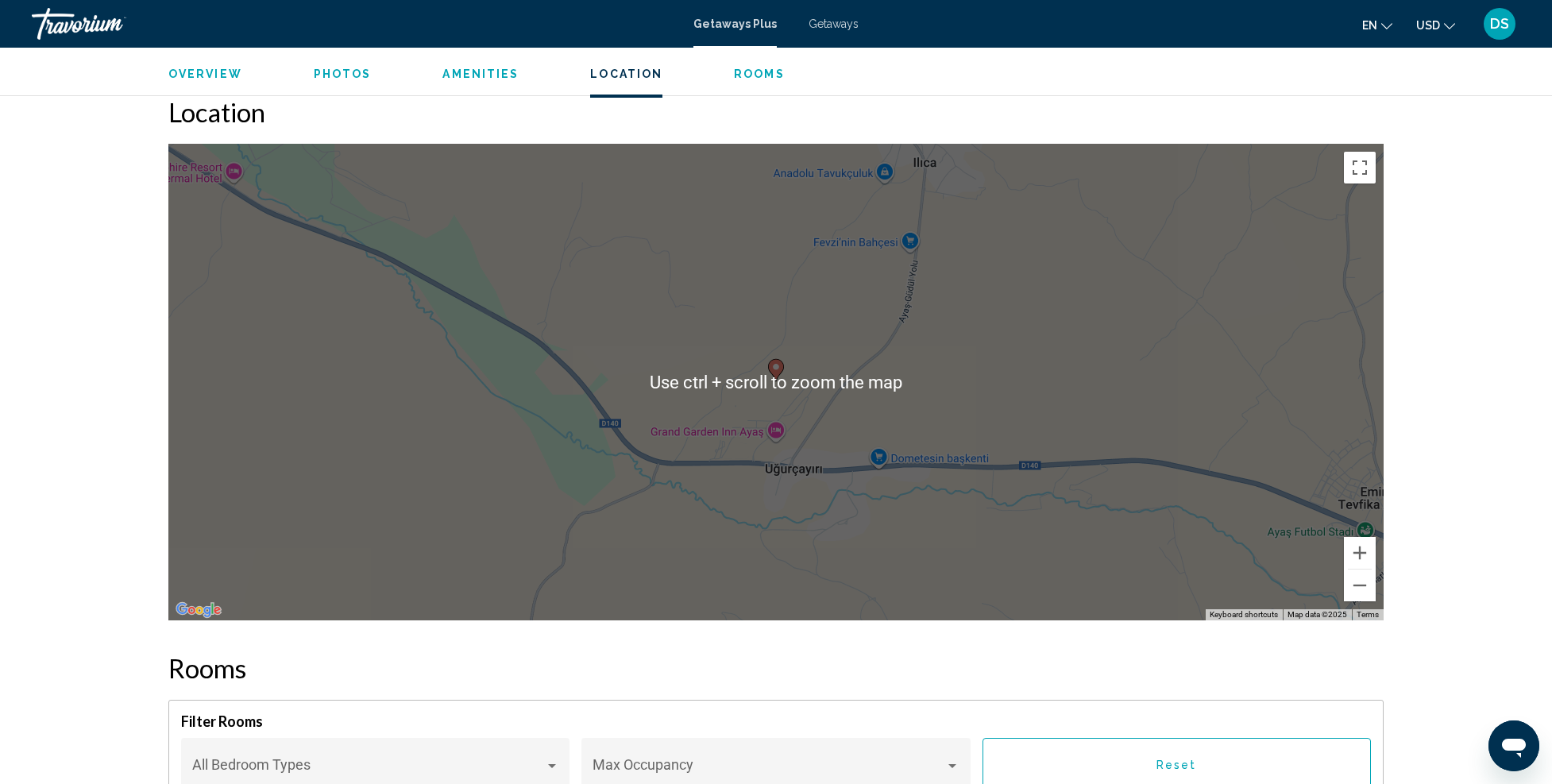
scroll to position [2360, 0]
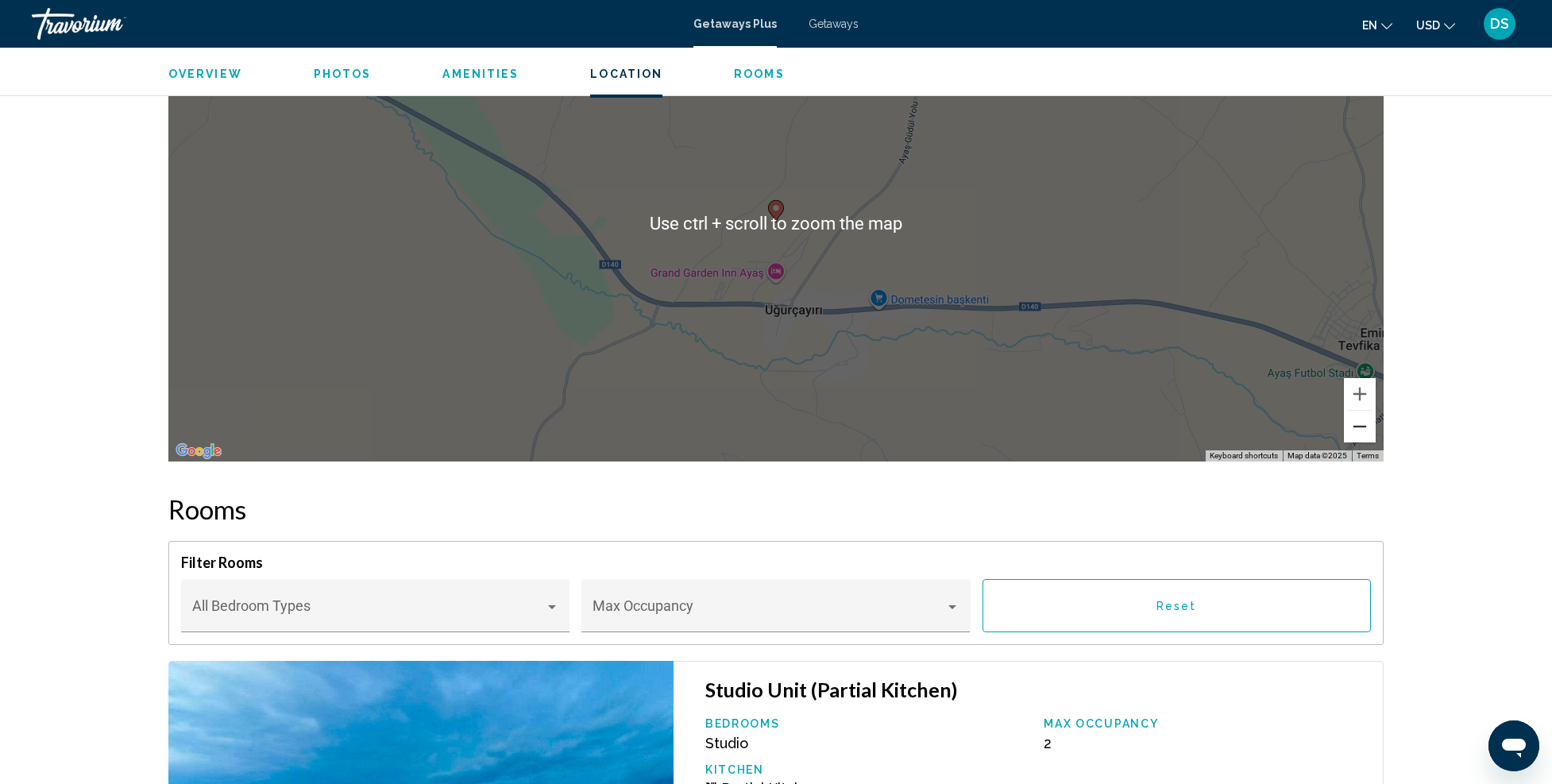
click at [1354, 429] on button "Zoom out" at bounding box center [1360, 426] width 31 height 31
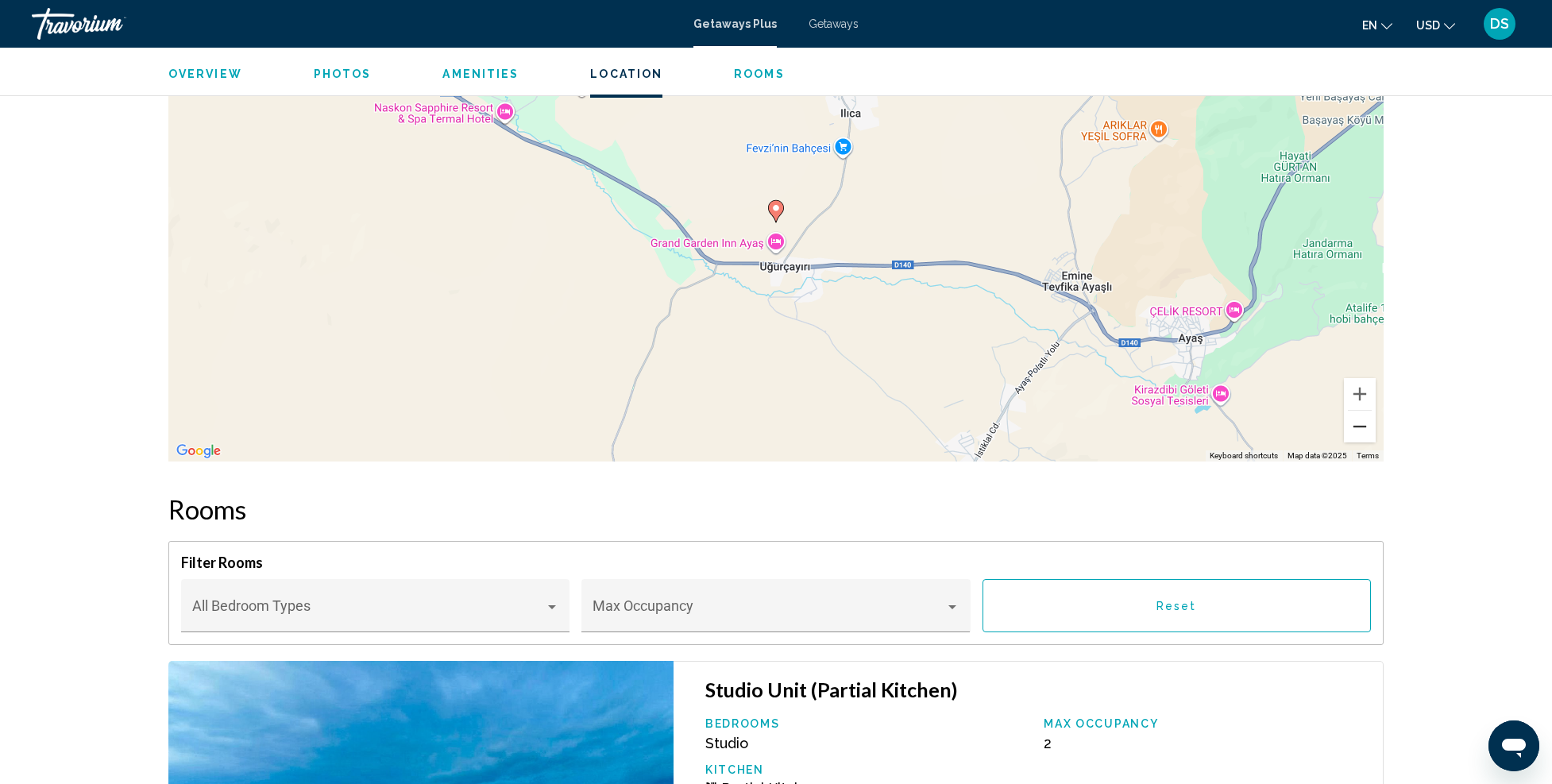
click at [1354, 429] on button "Zoom out" at bounding box center [1360, 426] width 31 height 31
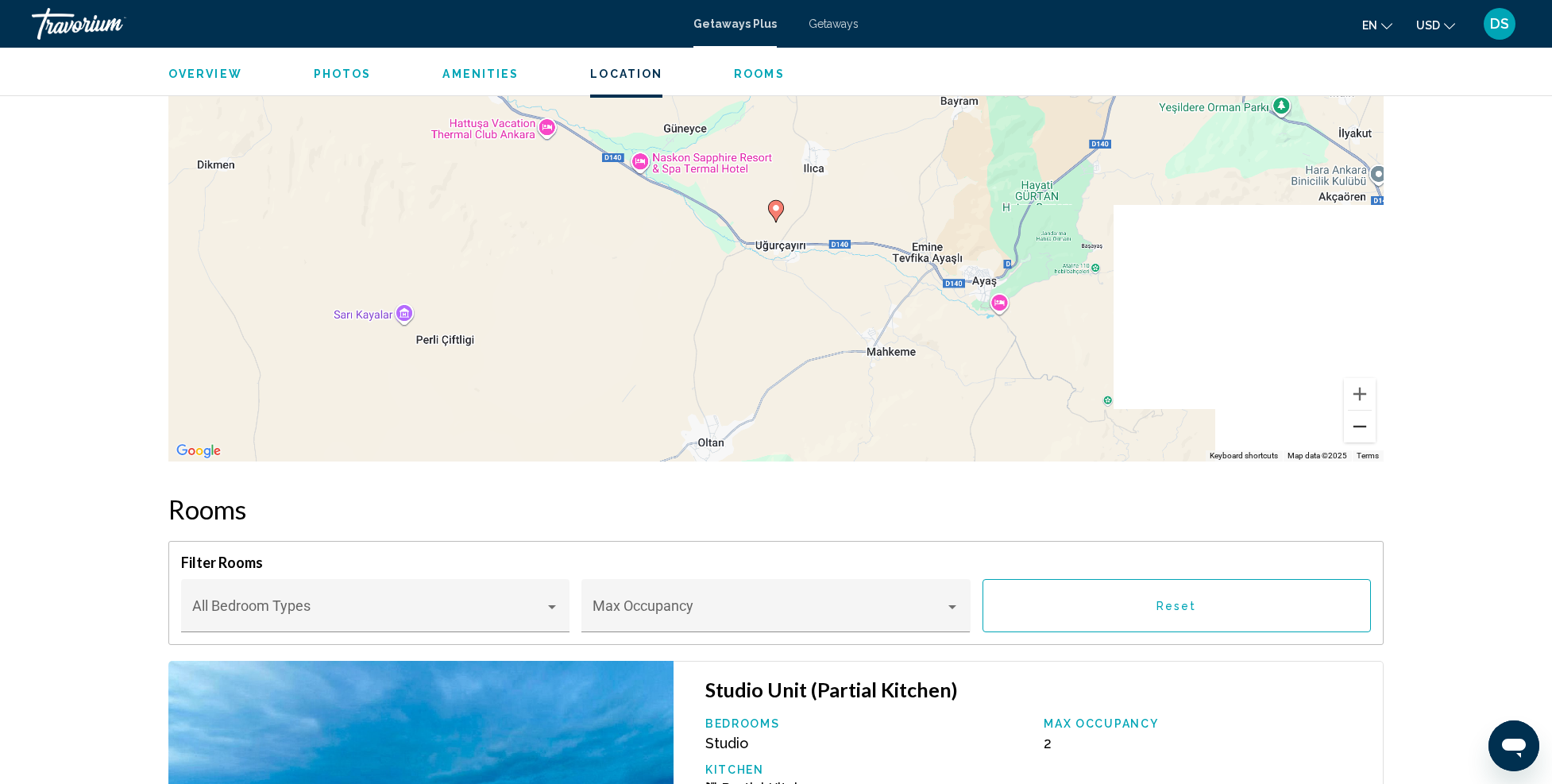
click at [1354, 430] on button "Zoom out" at bounding box center [1360, 426] width 31 height 31
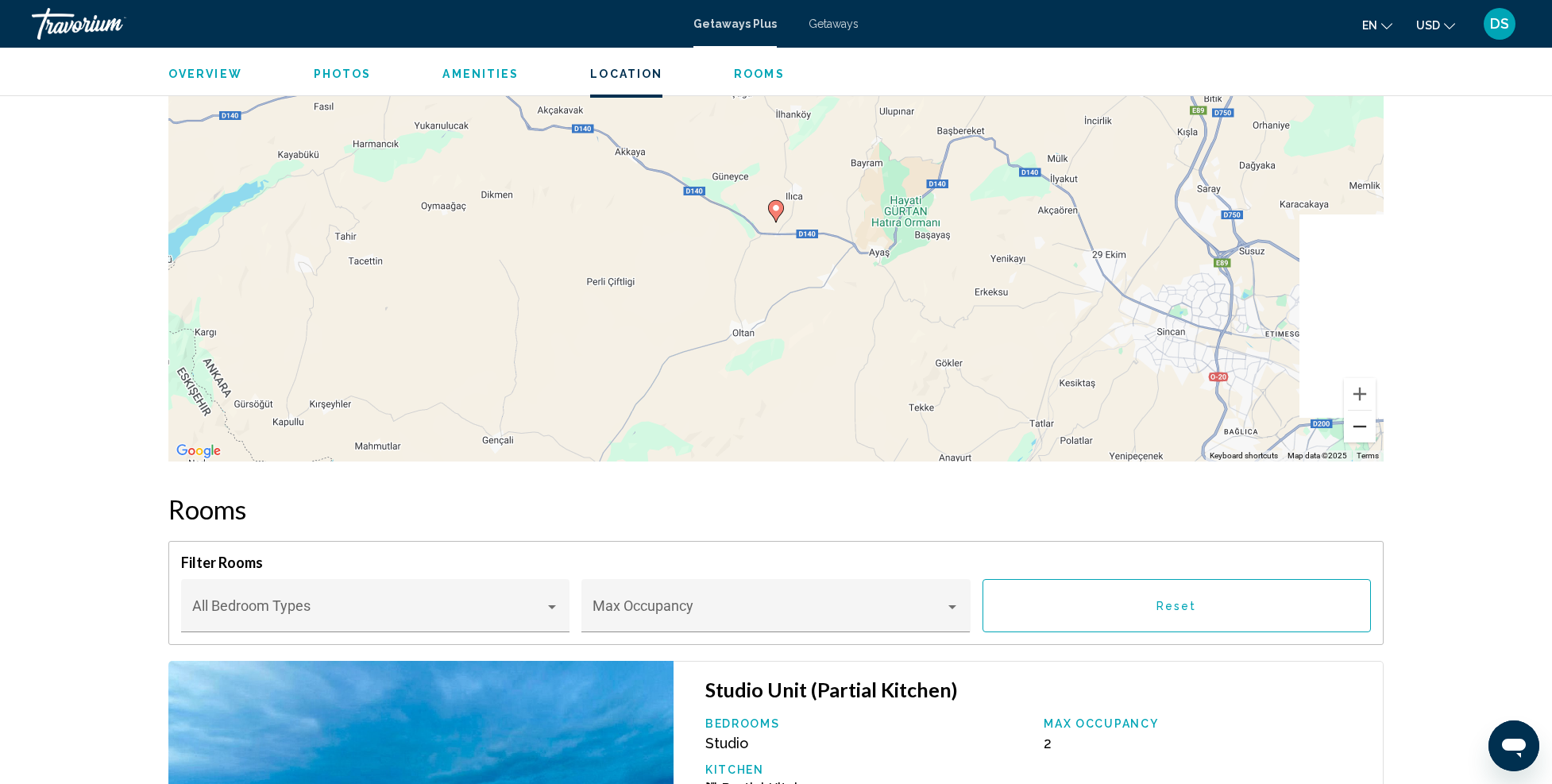
click at [1354, 430] on button "Zoom out" at bounding box center [1360, 426] width 31 height 31
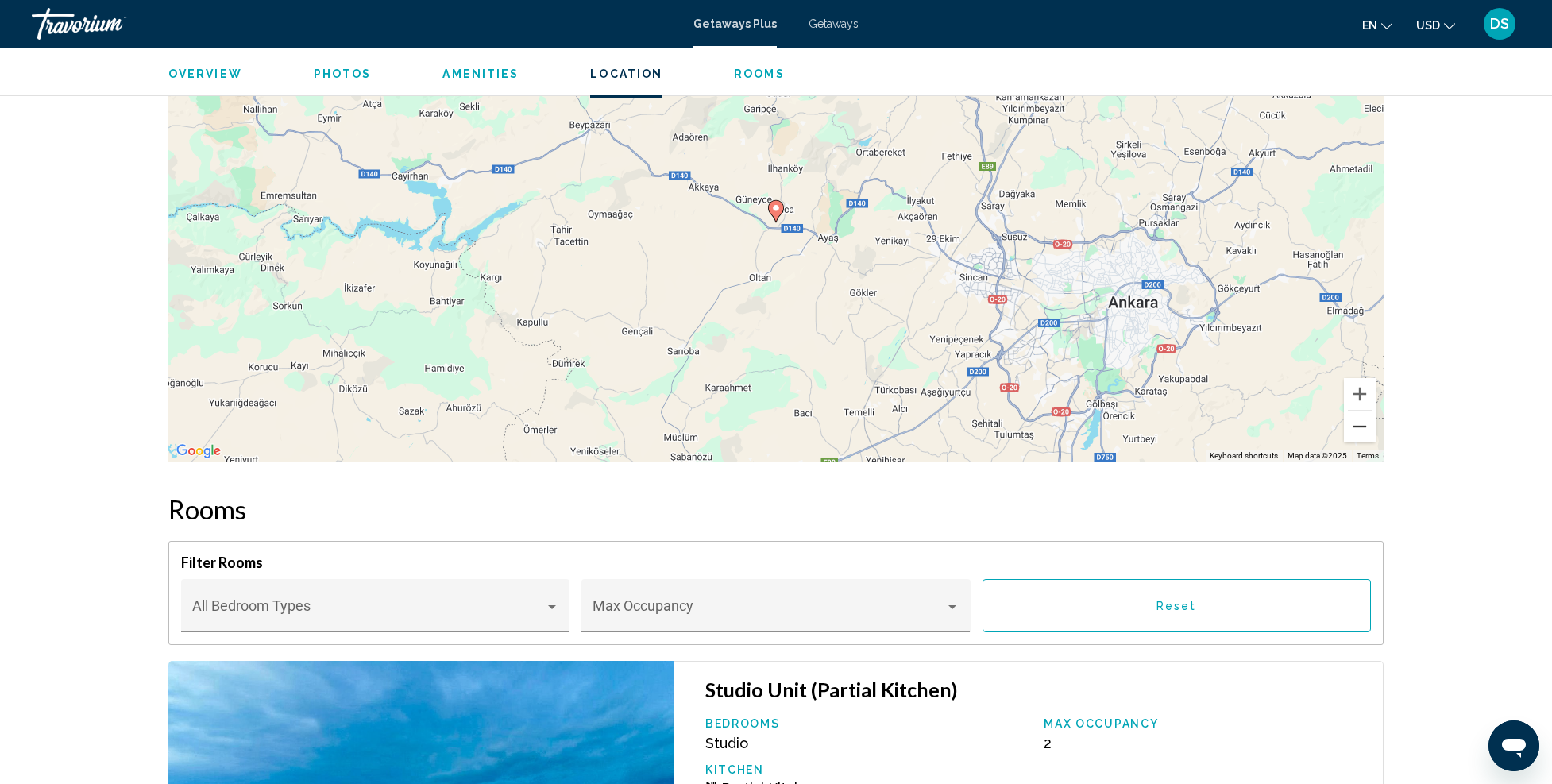
click at [1354, 430] on button "Zoom out" at bounding box center [1360, 426] width 31 height 31
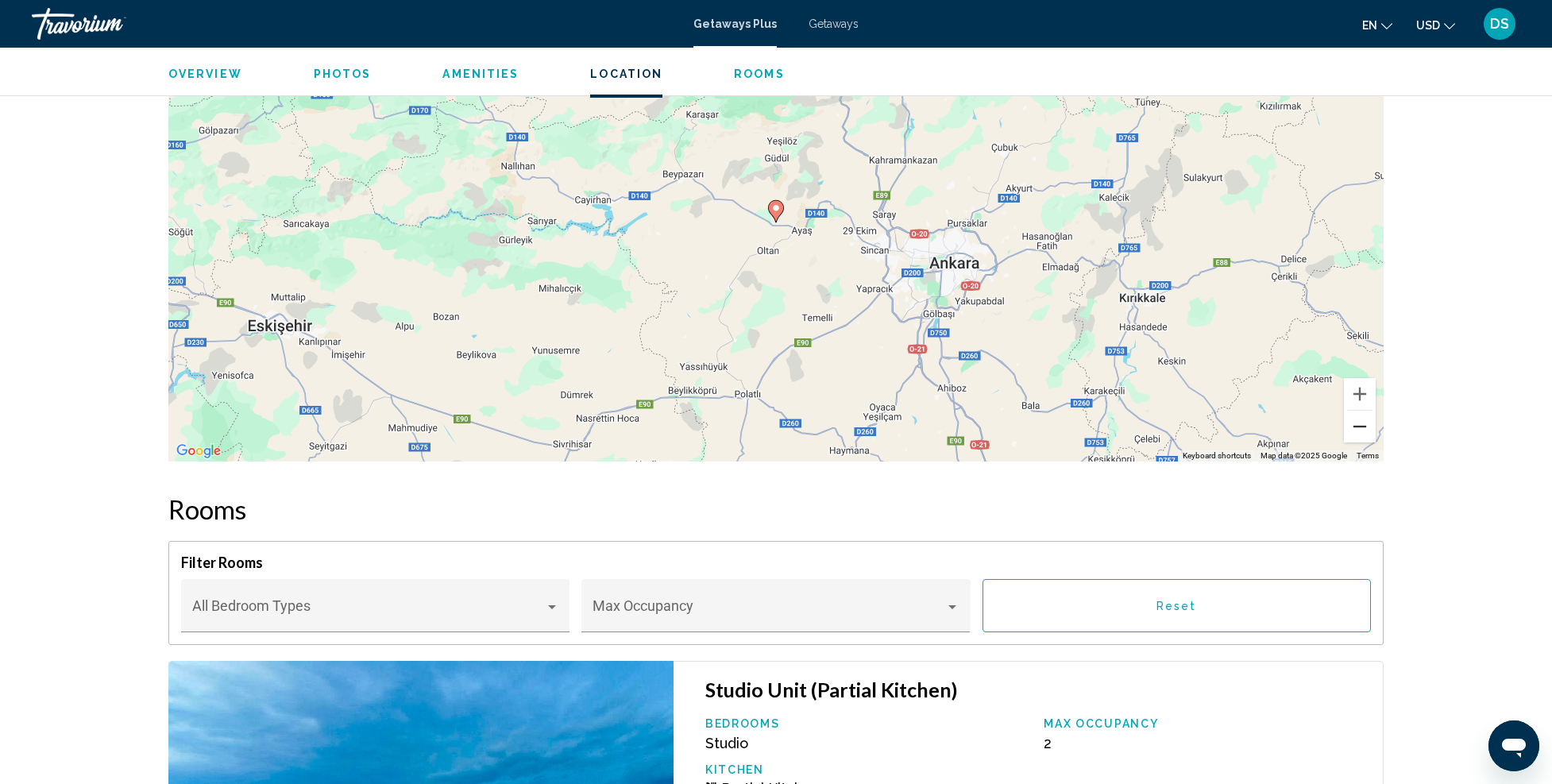
click at [1366, 430] on button "Zoom out" at bounding box center [1360, 426] width 31 height 31
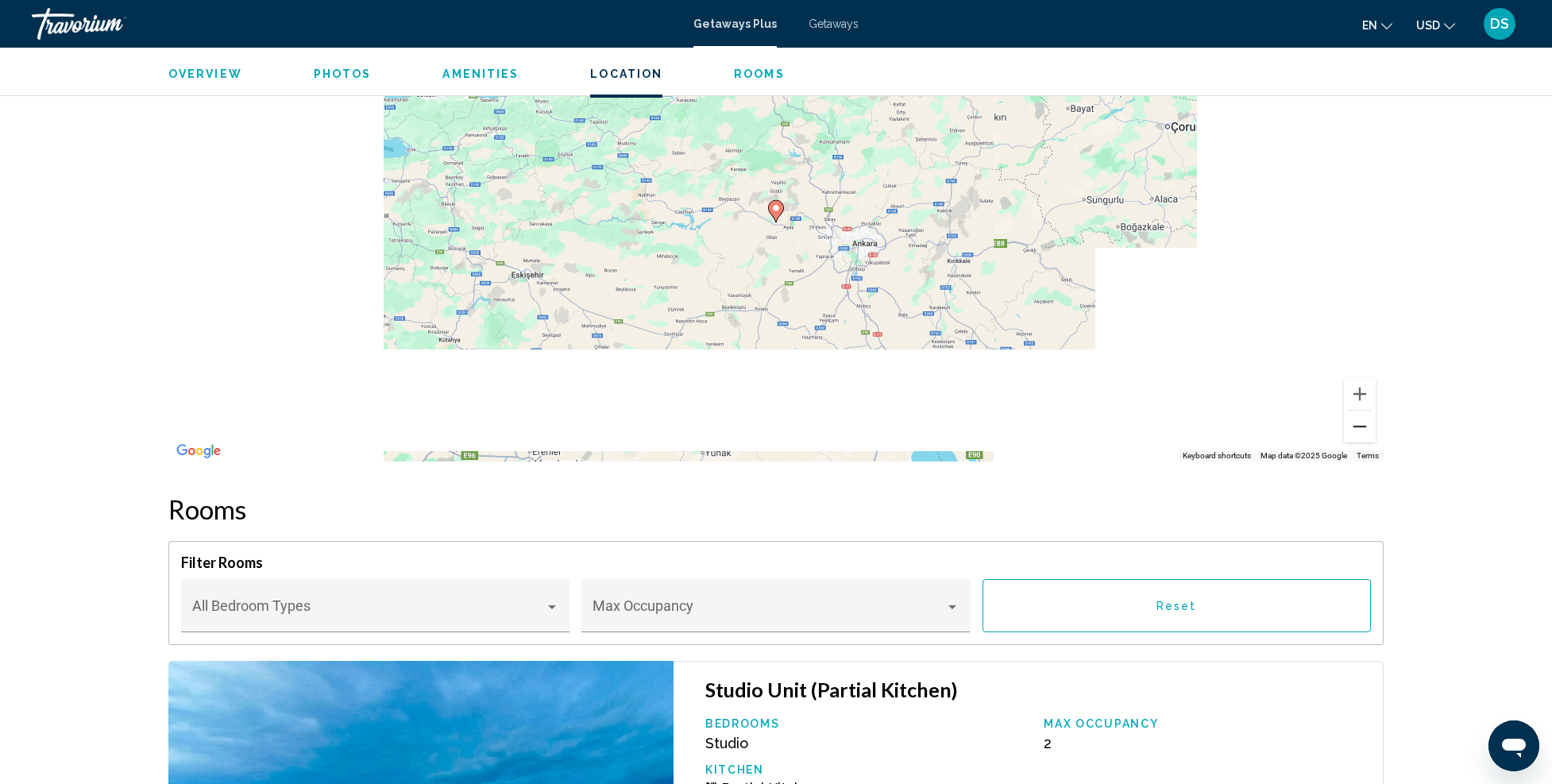
click at [1366, 429] on button "Zoom out" at bounding box center [1360, 426] width 31 height 31
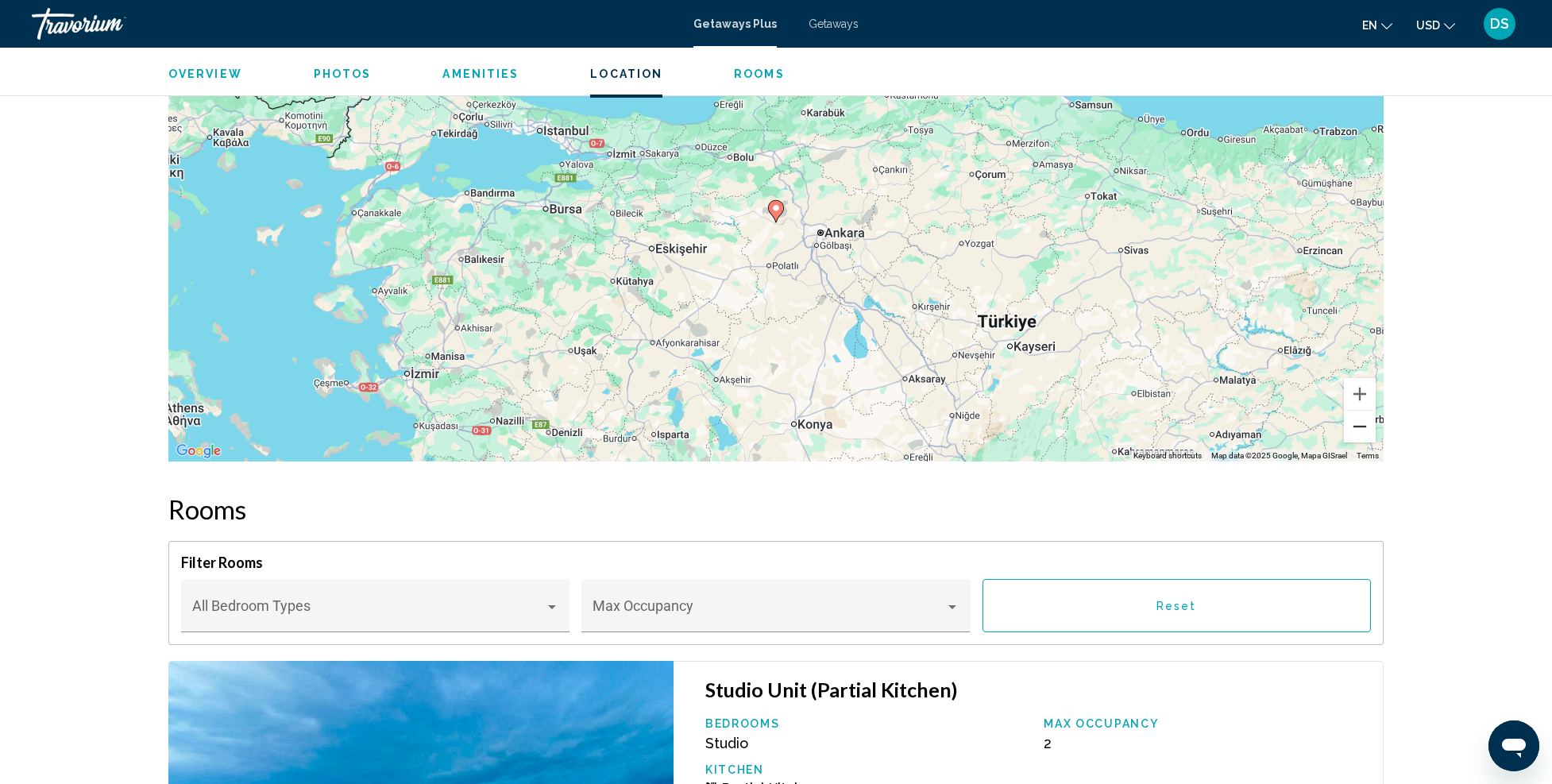
click at [1366, 429] on button "Zoom out" at bounding box center [1360, 426] width 31 height 31
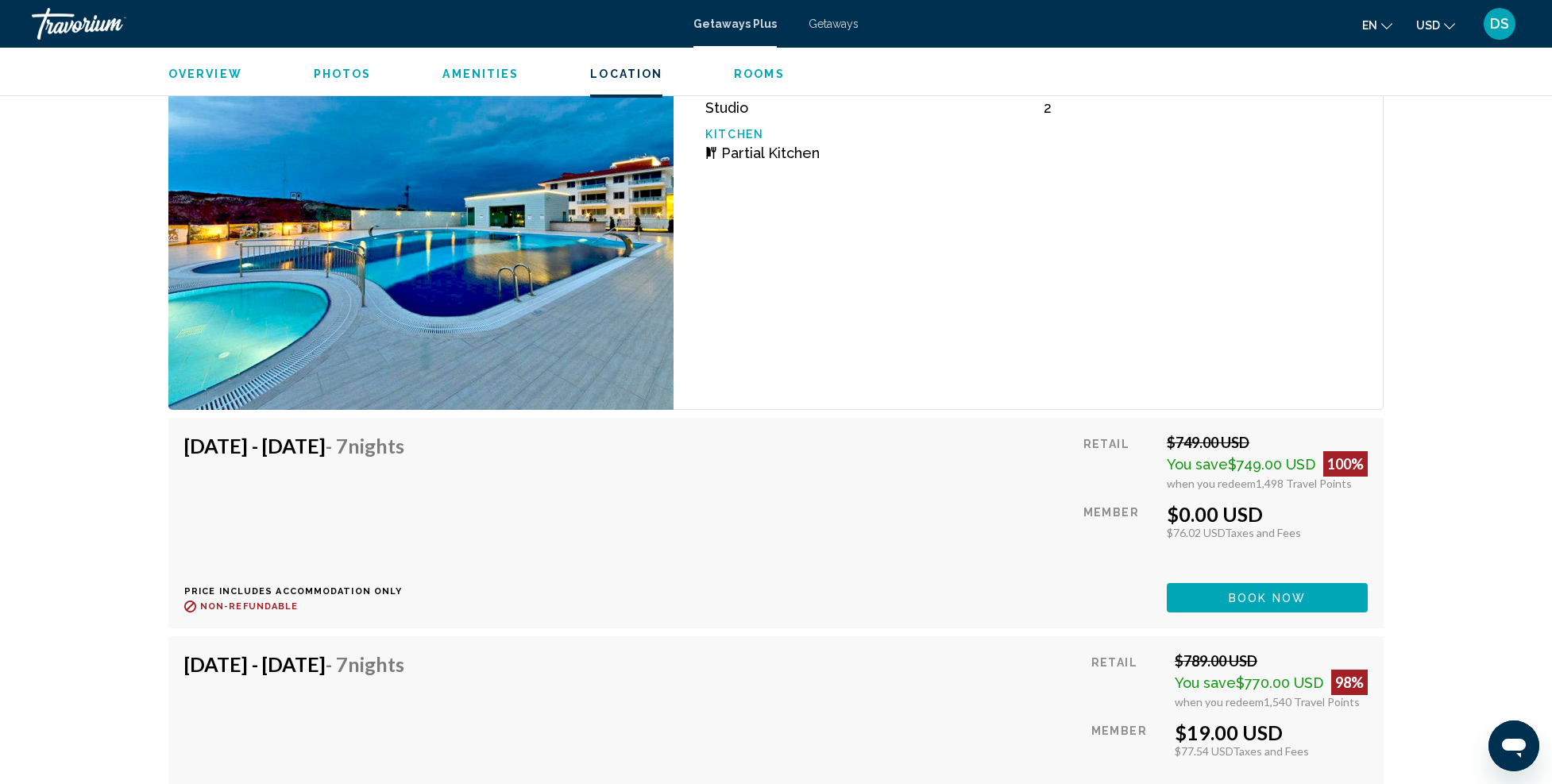
scroll to position [2678, 0]
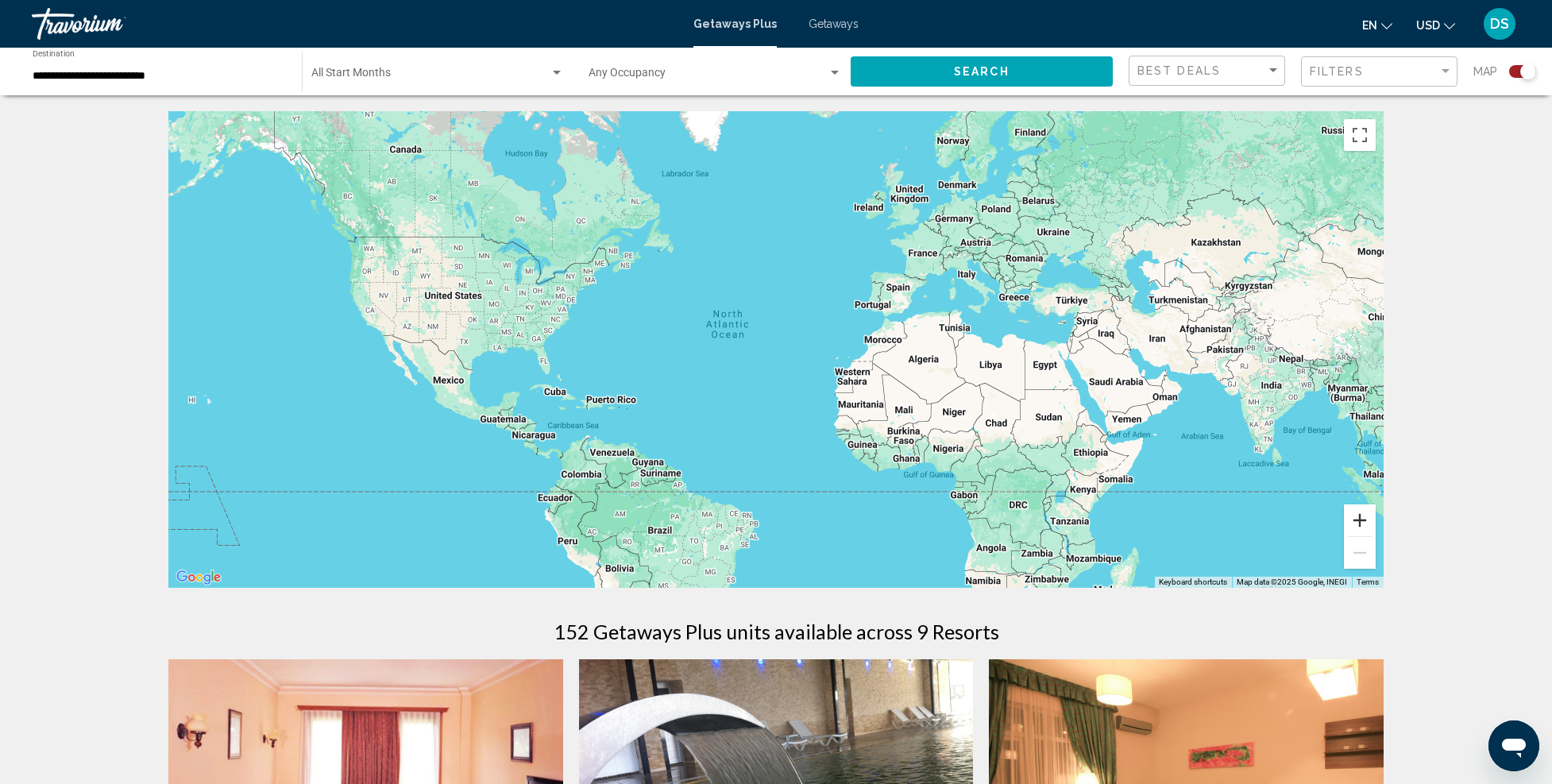
click at [1370, 519] on button "Zoom in" at bounding box center [1360, 520] width 31 height 31
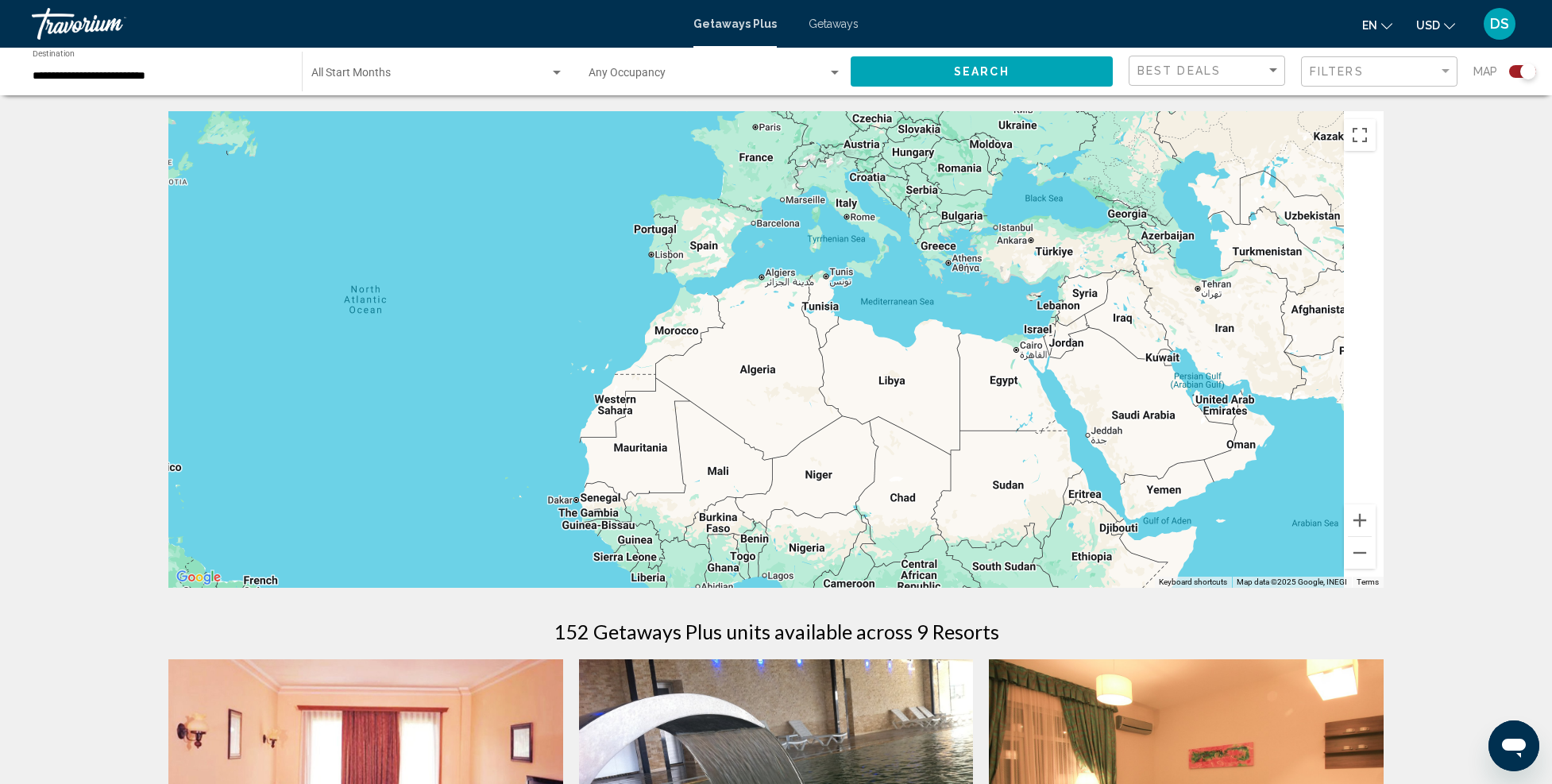
drag, startPoint x: 1248, startPoint y: 344, endPoint x: 741, endPoint y: 345, distance: 507.0
click at [740, 344] on div "Main content" at bounding box center [776, 349] width 1215 height 477
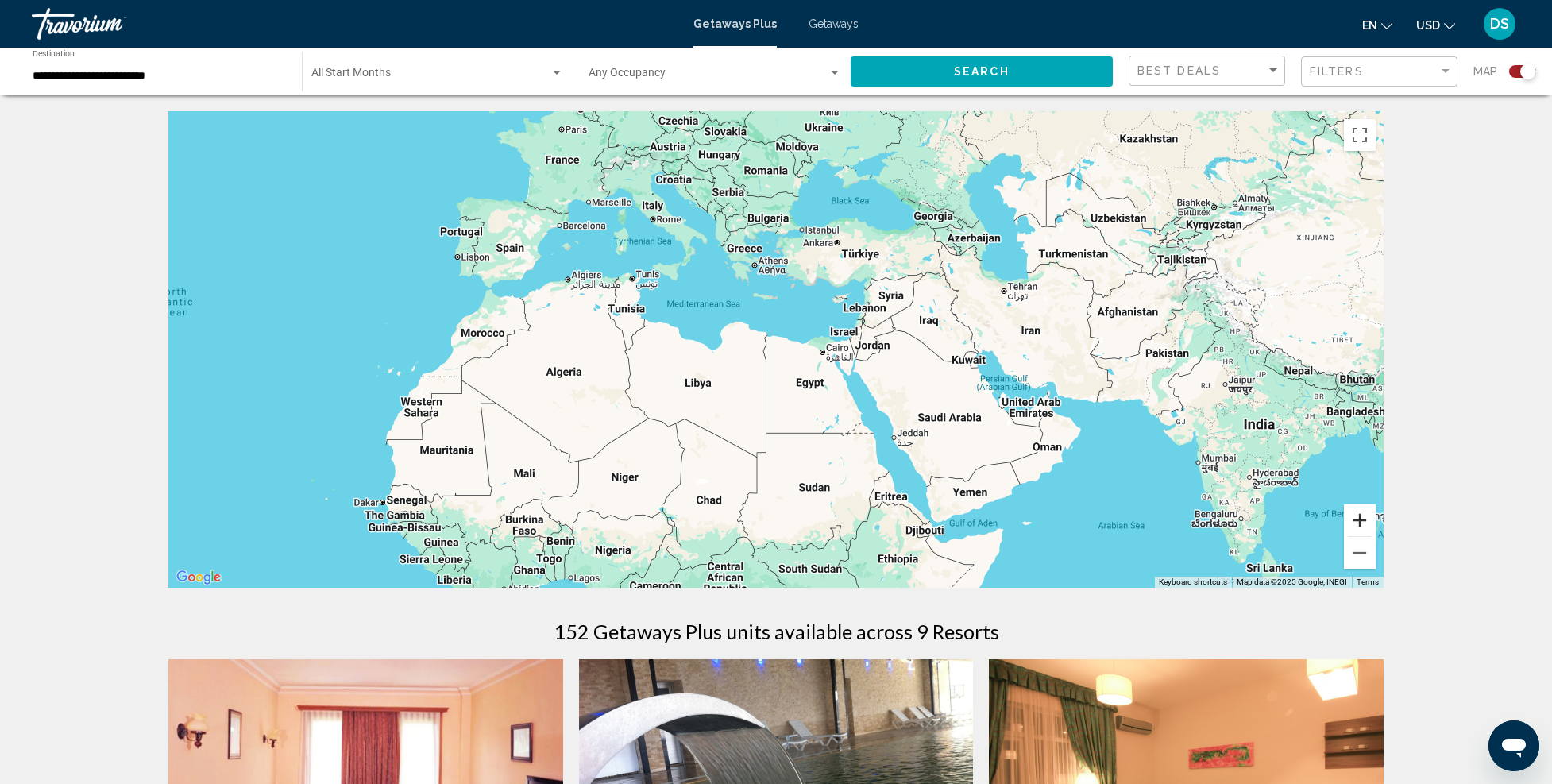
click at [1360, 516] on button "Zoom in" at bounding box center [1360, 520] width 31 height 31
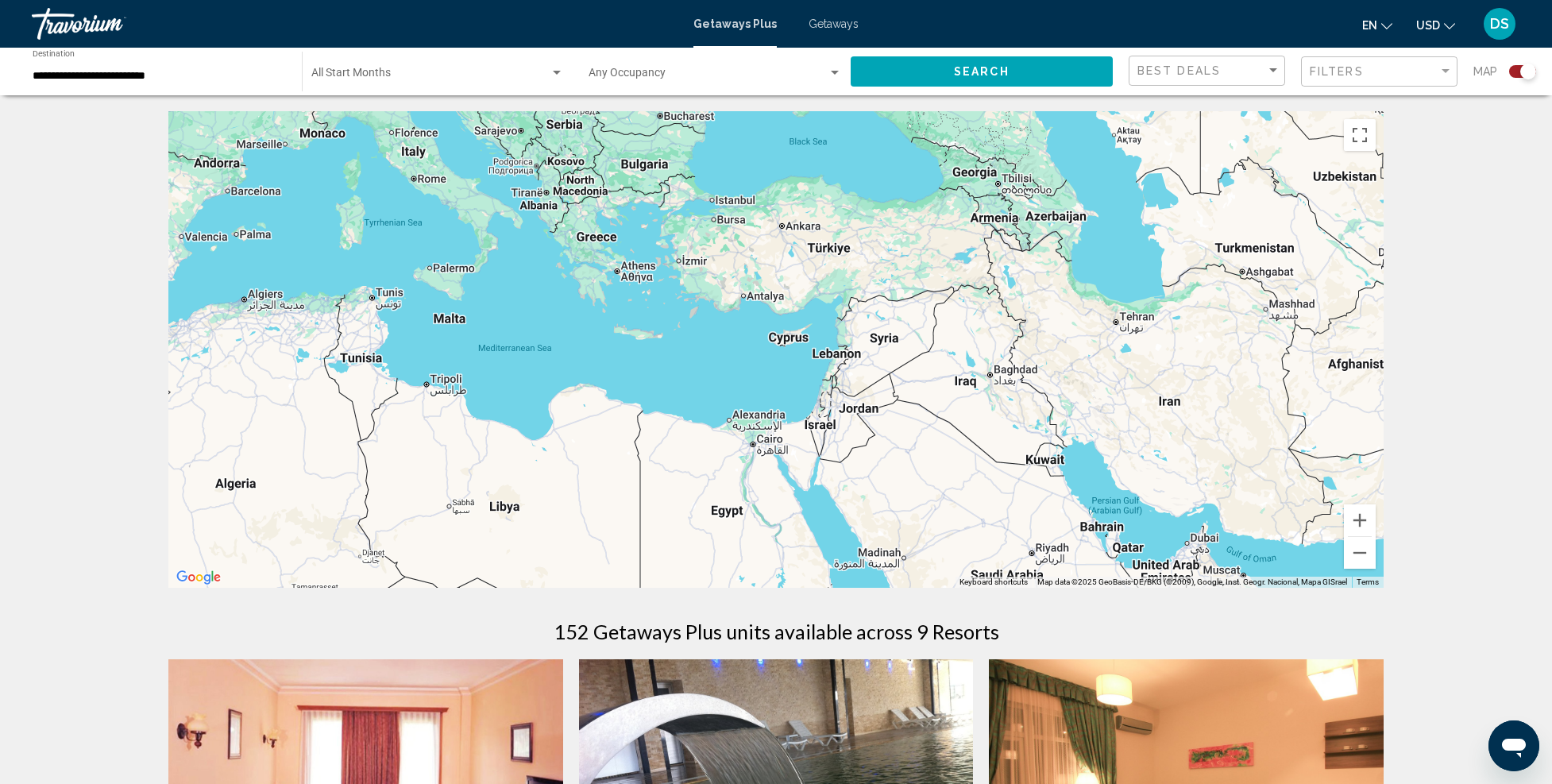
drag, startPoint x: 1000, startPoint y: 275, endPoint x: 946, endPoint y: 447, distance: 180.3
click at [873, 380] on div "Main content" at bounding box center [776, 349] width 1215 height 477
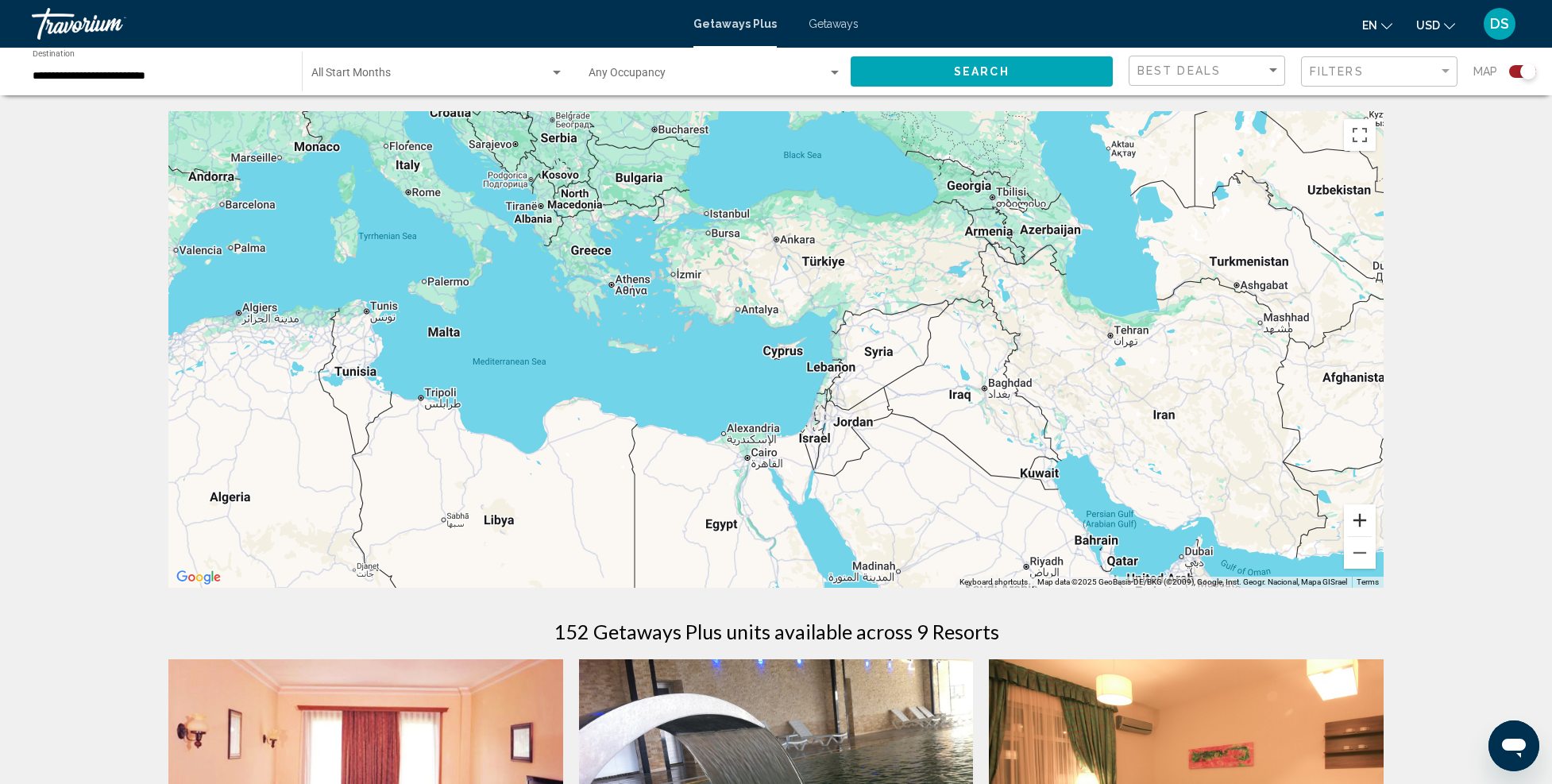
click at [1364, 517] on button "Zoom in" at bounding box center [1360, 520] width 31 height 31
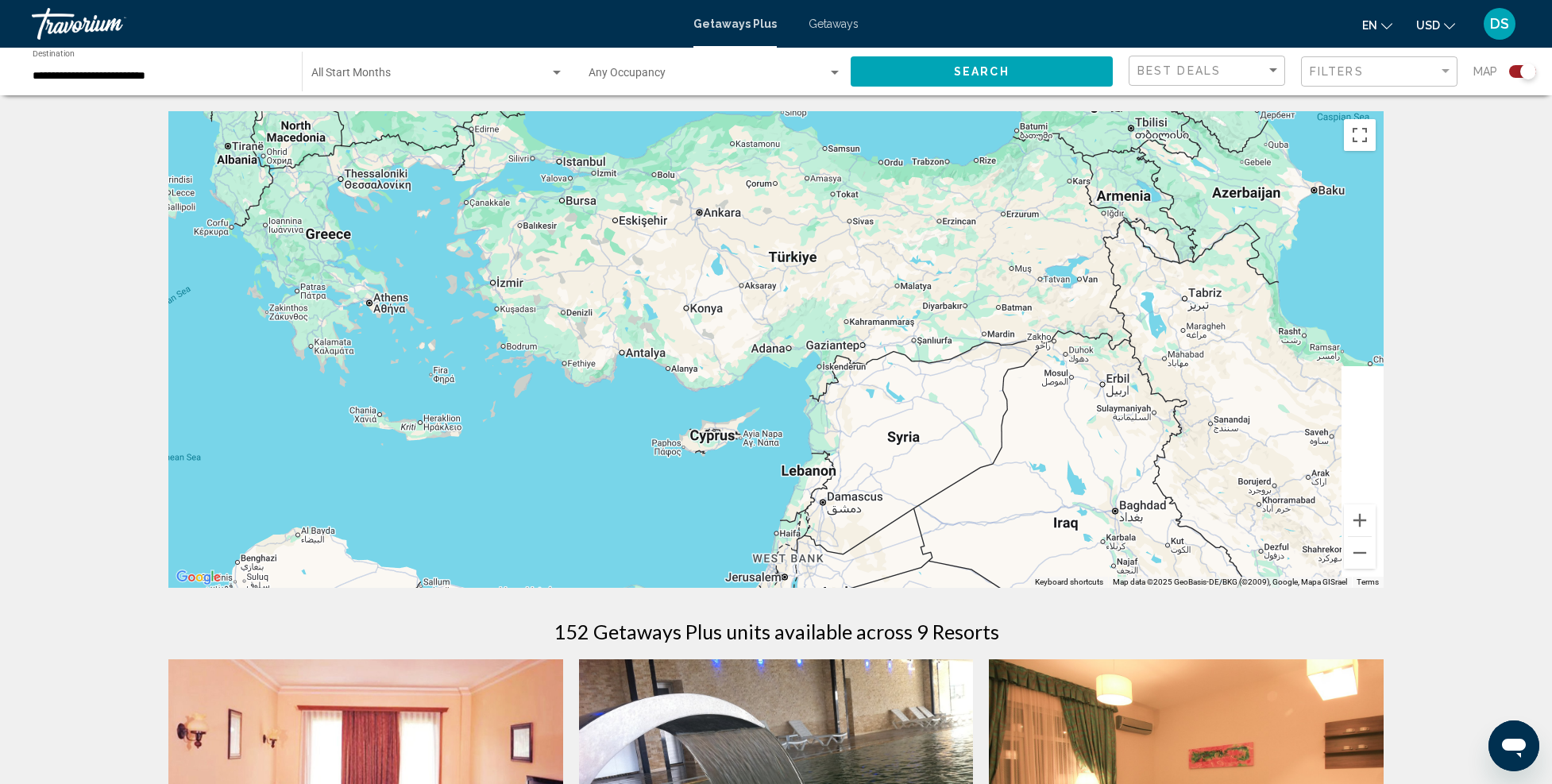
drag, startPoint x: 955, startPoint y: 280, endPoint x: 870, endPoint y: 373, distance: 126.0
click at [870, 373] on div "Main content" at bounding box center [776, 349] width 1215 height 477
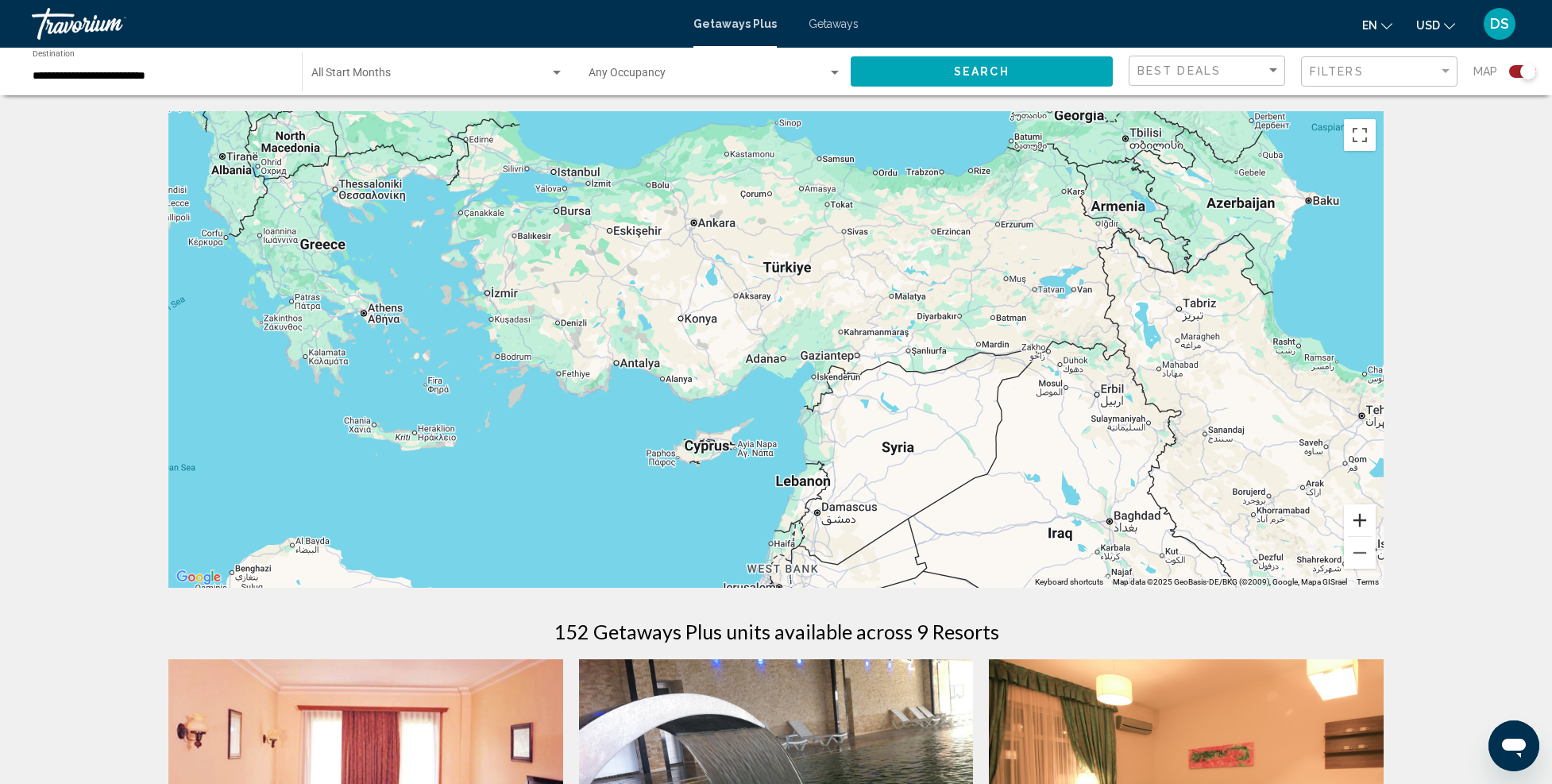
click at [1358, 520] on button "Zoom in" at bounding box center [1360, 520] width 31 height 31
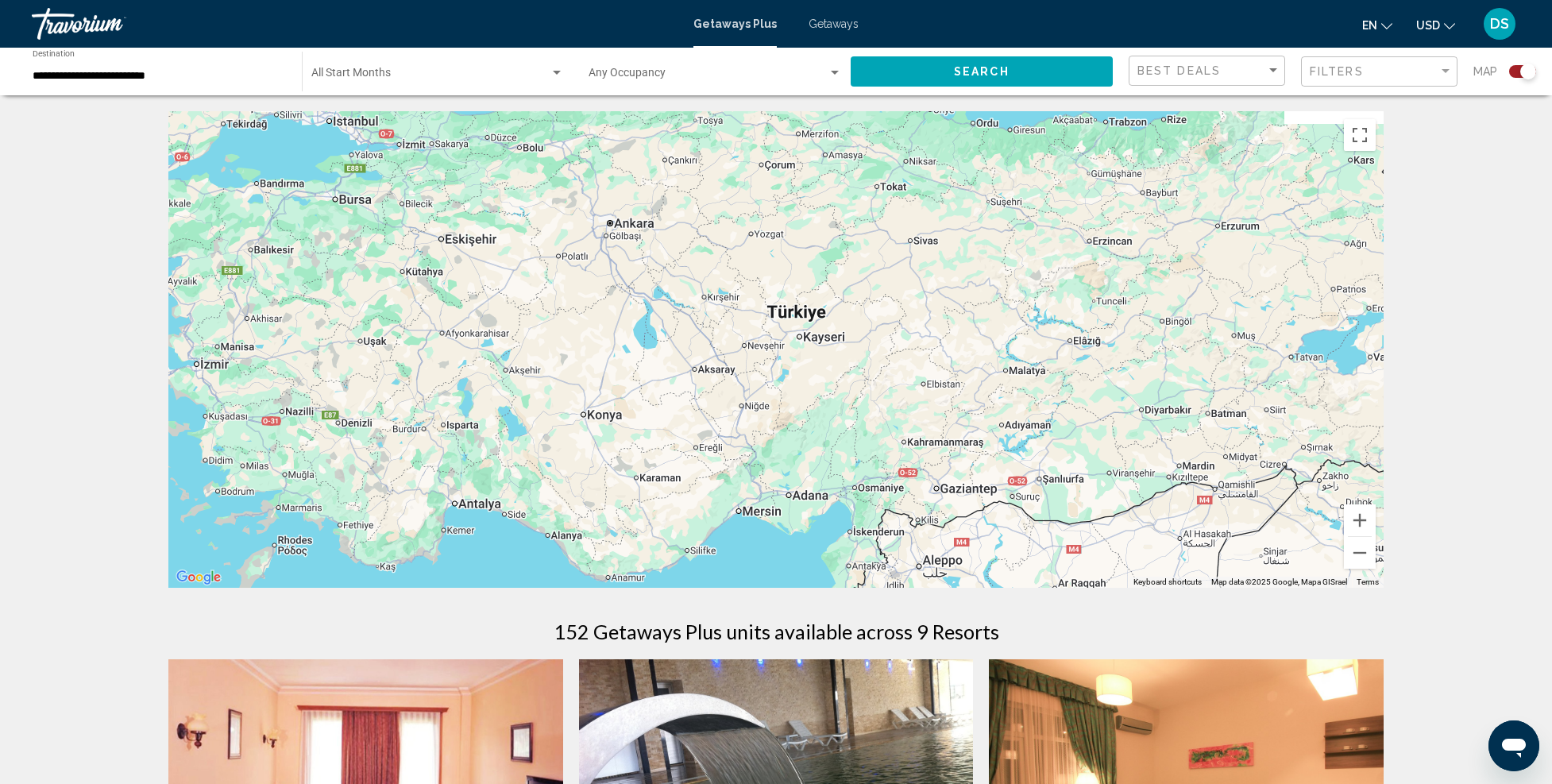
drag, startPoint x: 924, startPoint y: 307, endPoint x: 928, endPoint y: 453, distance: 146.1
click at [928, 453] on div "Main content" at bounding box center [776, 349] width 1215 height 477
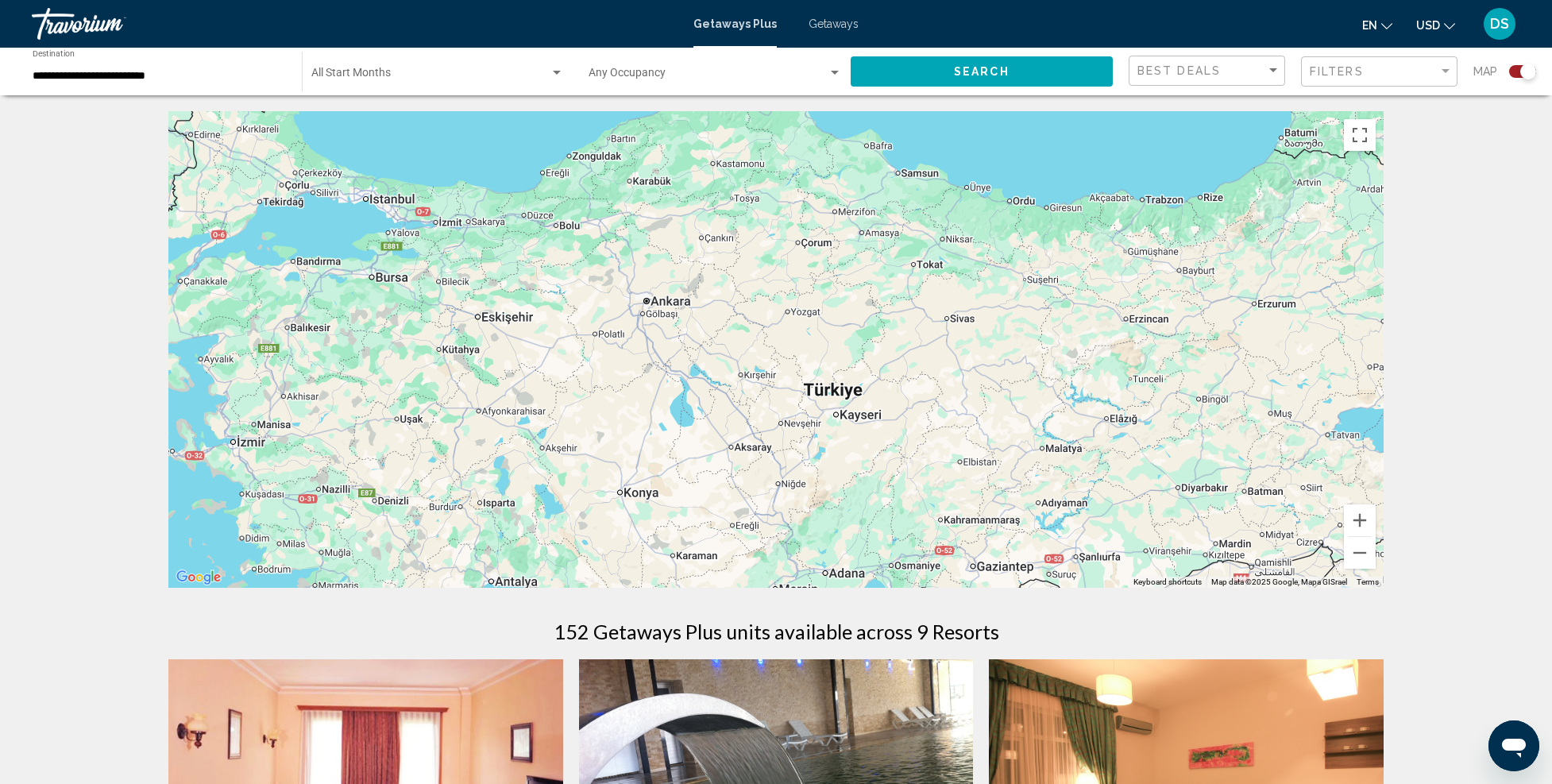
drag, startPoint x: 904, startPoint y: 364, endPoint x: 934, endPoint y: 423, distance: 66.2
click at [934, 423] on div "Main content" at bounding box center [776, 349] width 1215 height 477
click at [1516, 71] on div "Search widget" at bounding box center [1523, 71] width 27 height 13
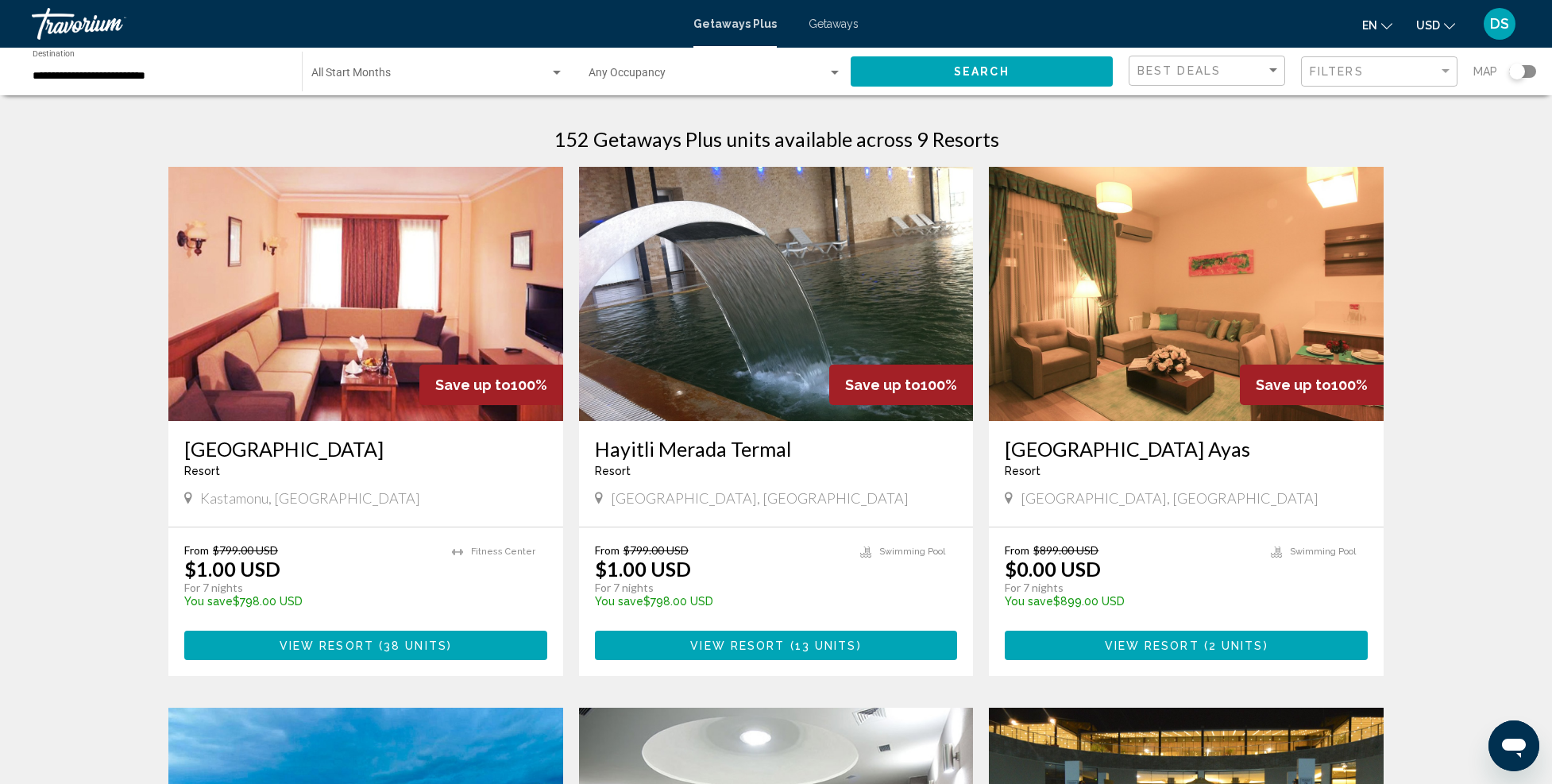
click at [1529, 69] on div "Search widget" at bounding box center [1523, 71] width 27 height 13
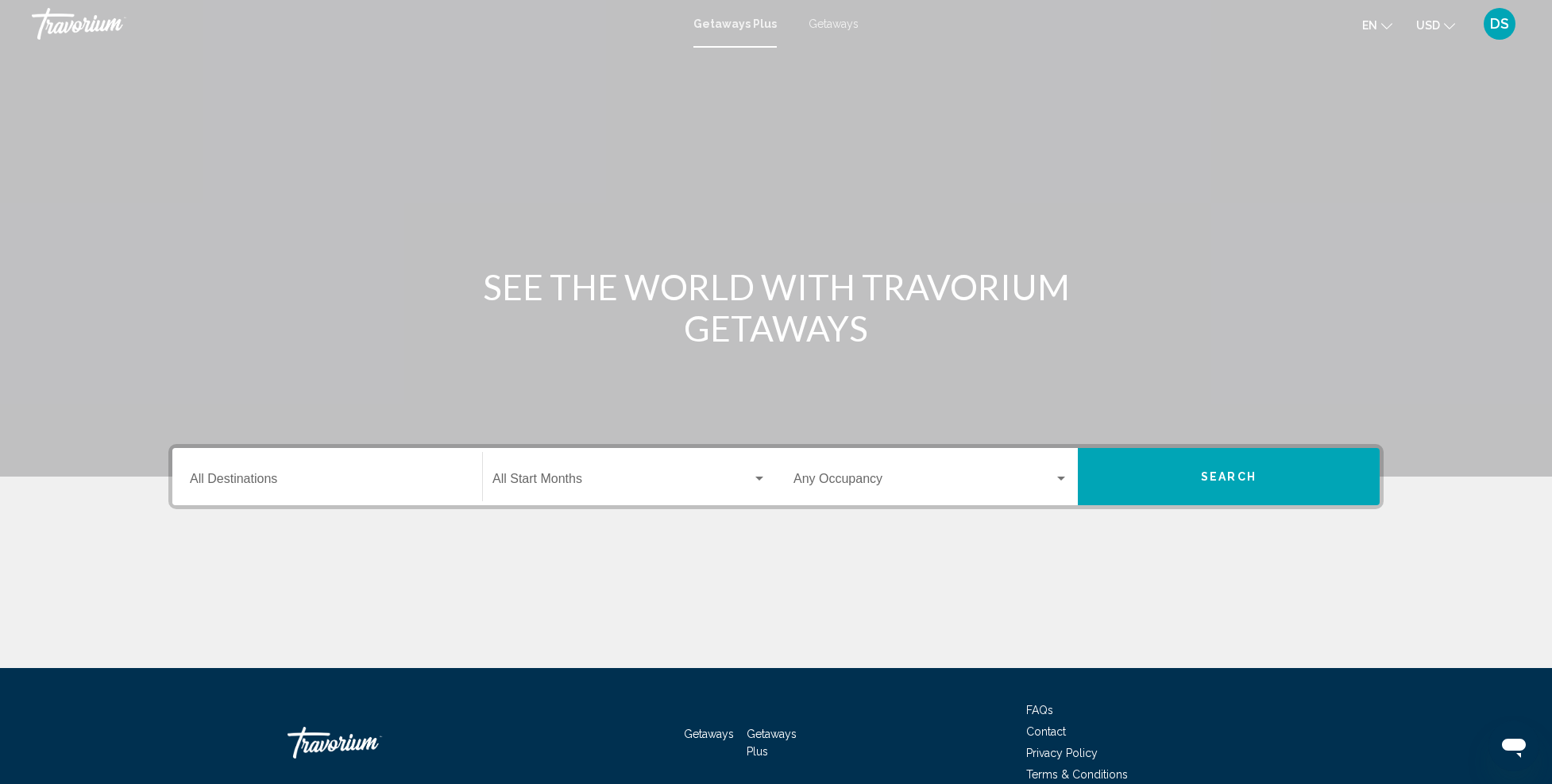
click at [366, 486] on input "Destination All Destinations" at bounding box center [327, 482] width 275 height 15
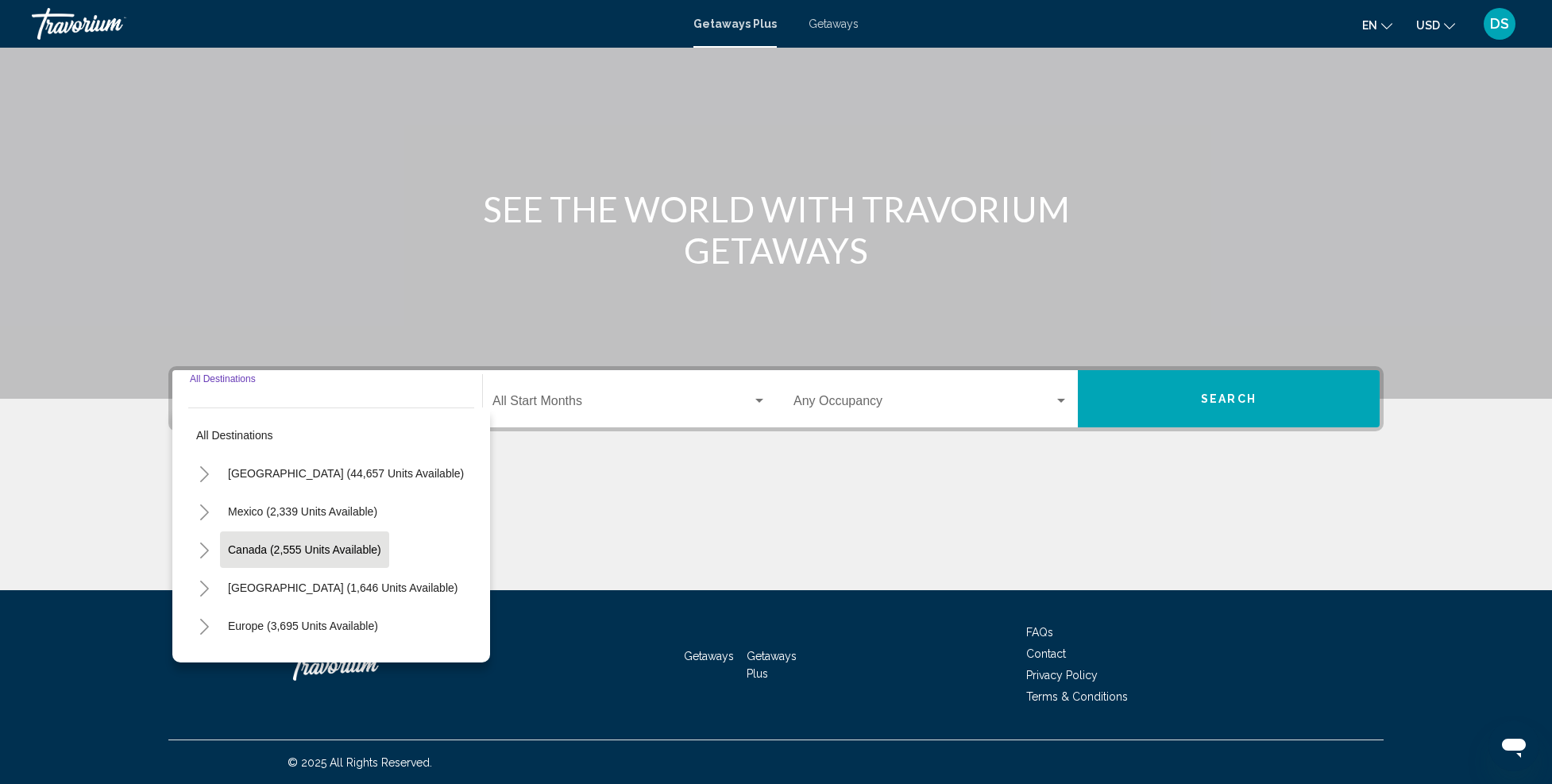
scroll to position [159, 0]
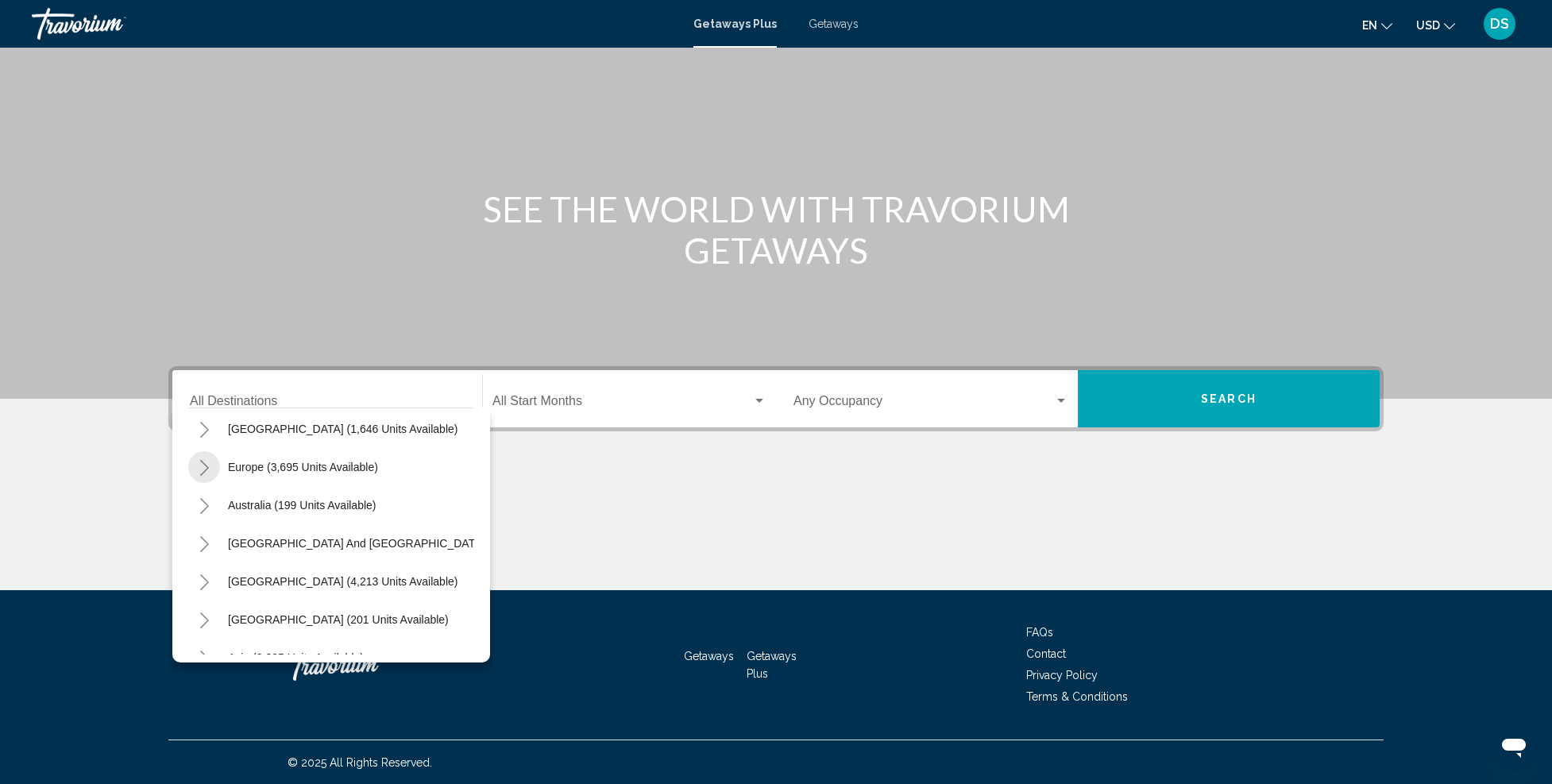
click at [204, 462] on icon "Toggle Europe (3,695 units available)" at bounding box center [205, 468] width 12 height 16
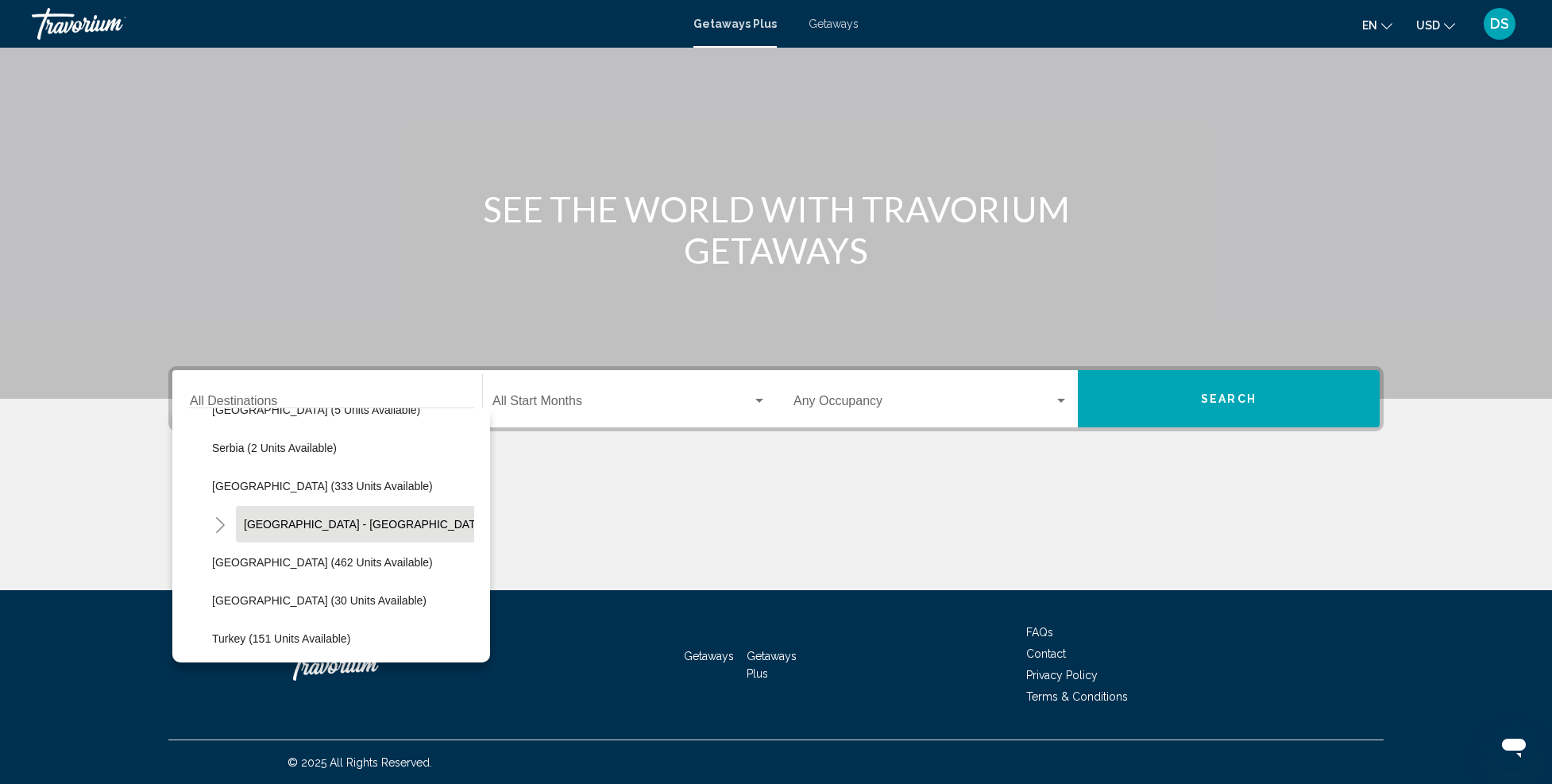
scroll to position [715, 0]
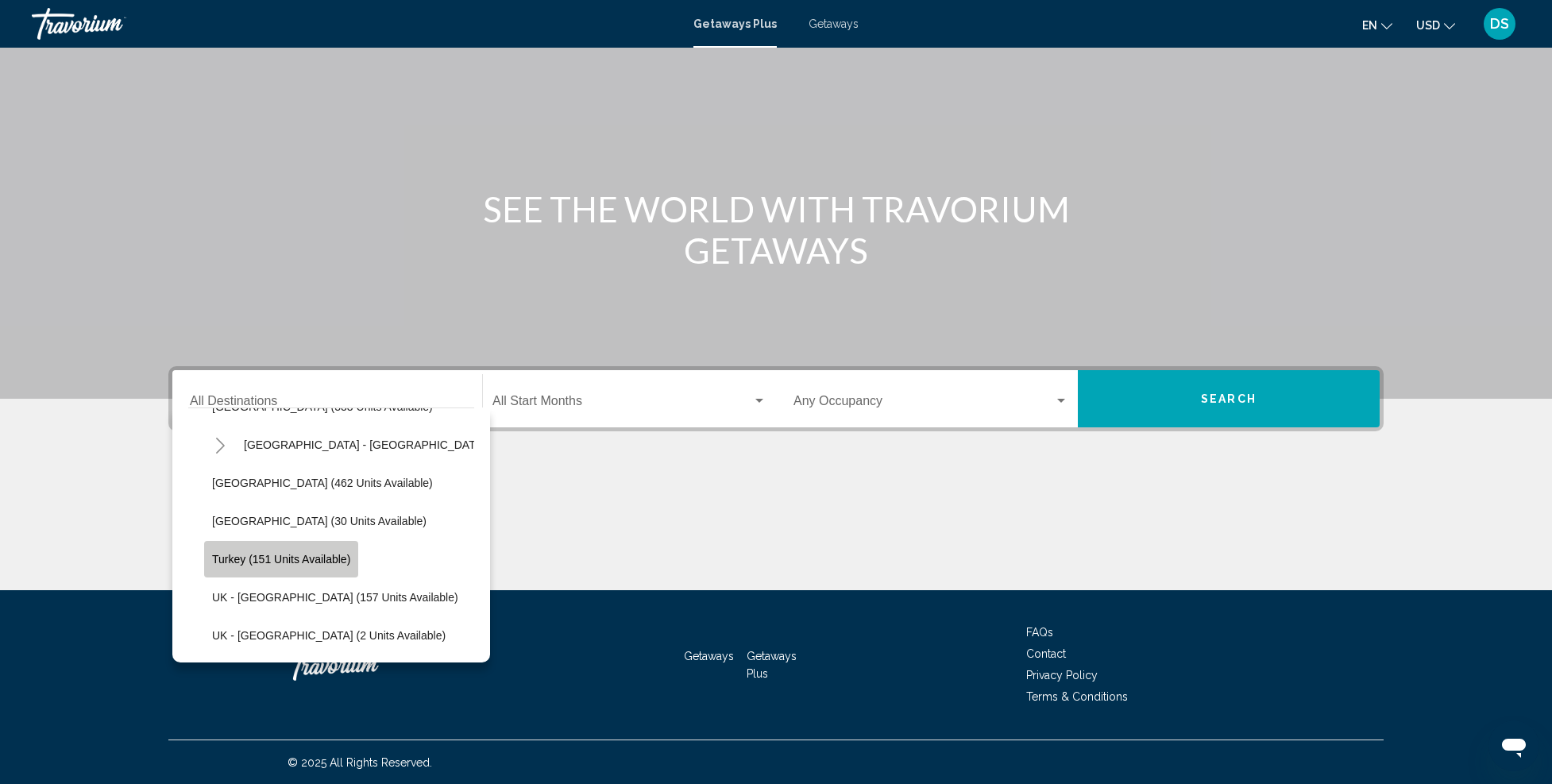
click at [275, 560] on span "Turkey (151 units available)" at bounding box center [281, 559] width 138 height 13
type input "**********"
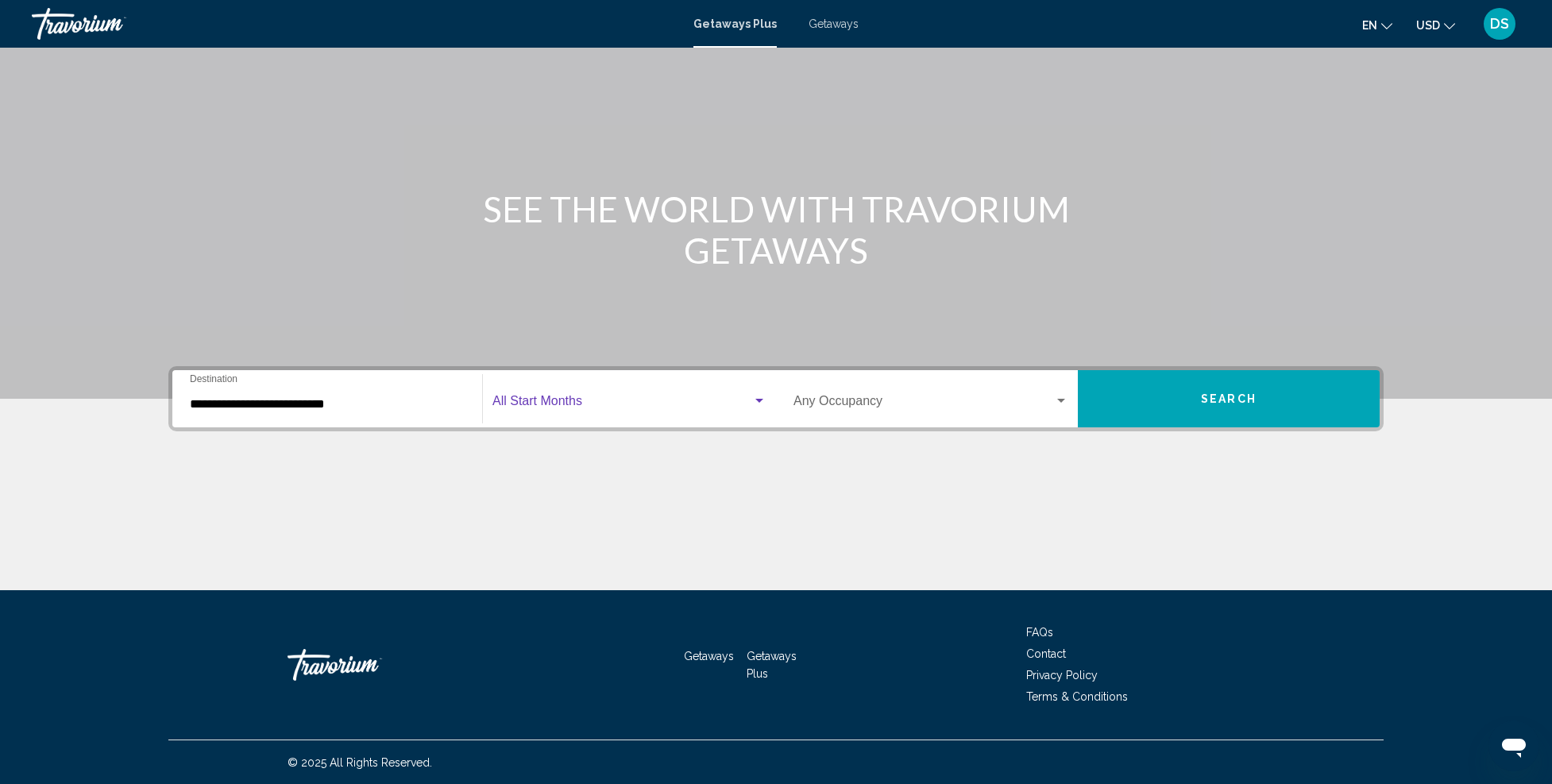
click at [761, 409] on div "Search widget" at bounding box center [630, 404] width 274 height 15
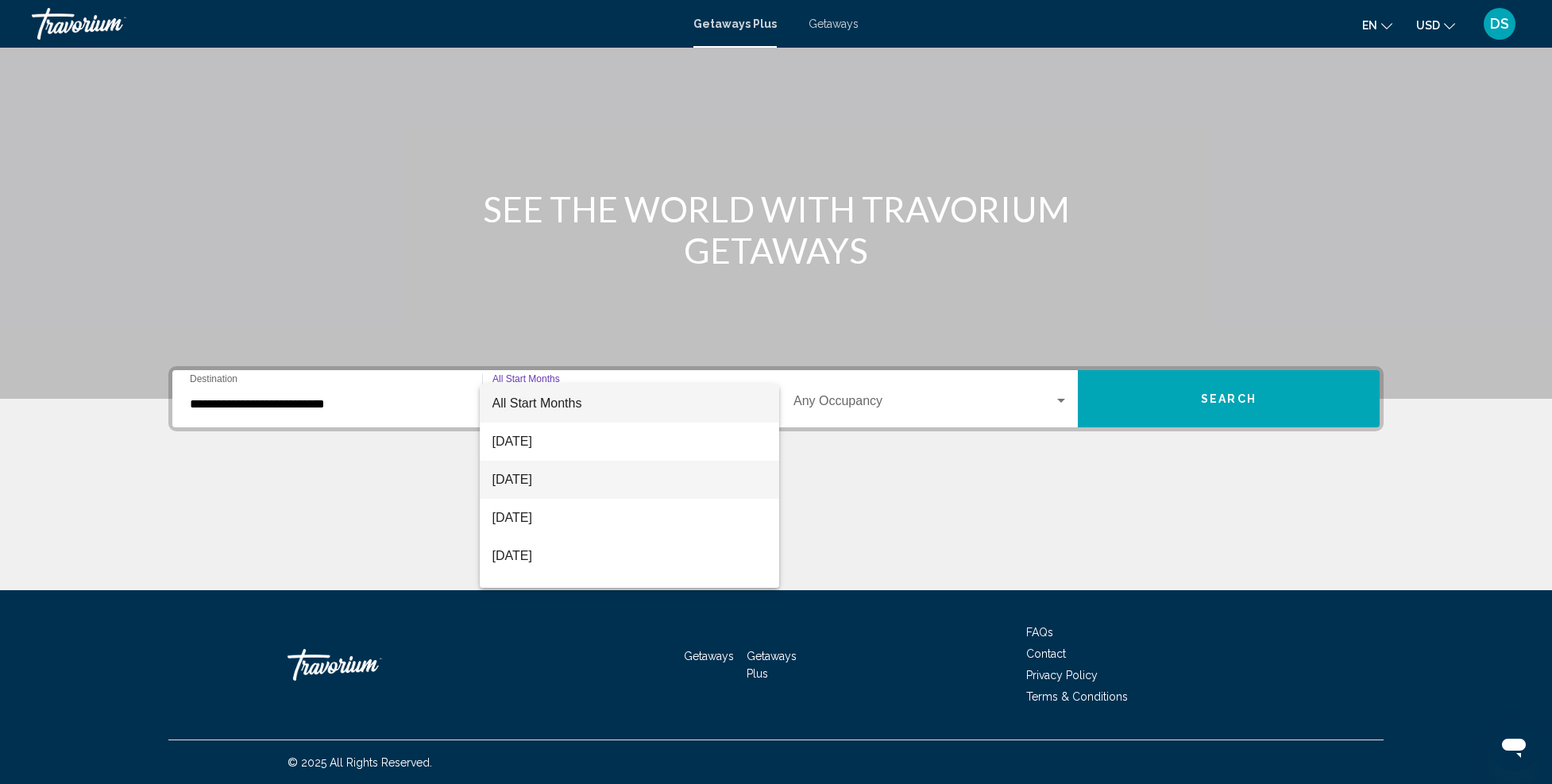
click at [583, 484] on span "[DATE]" at bounding box center [630, 480] width 275 height 38
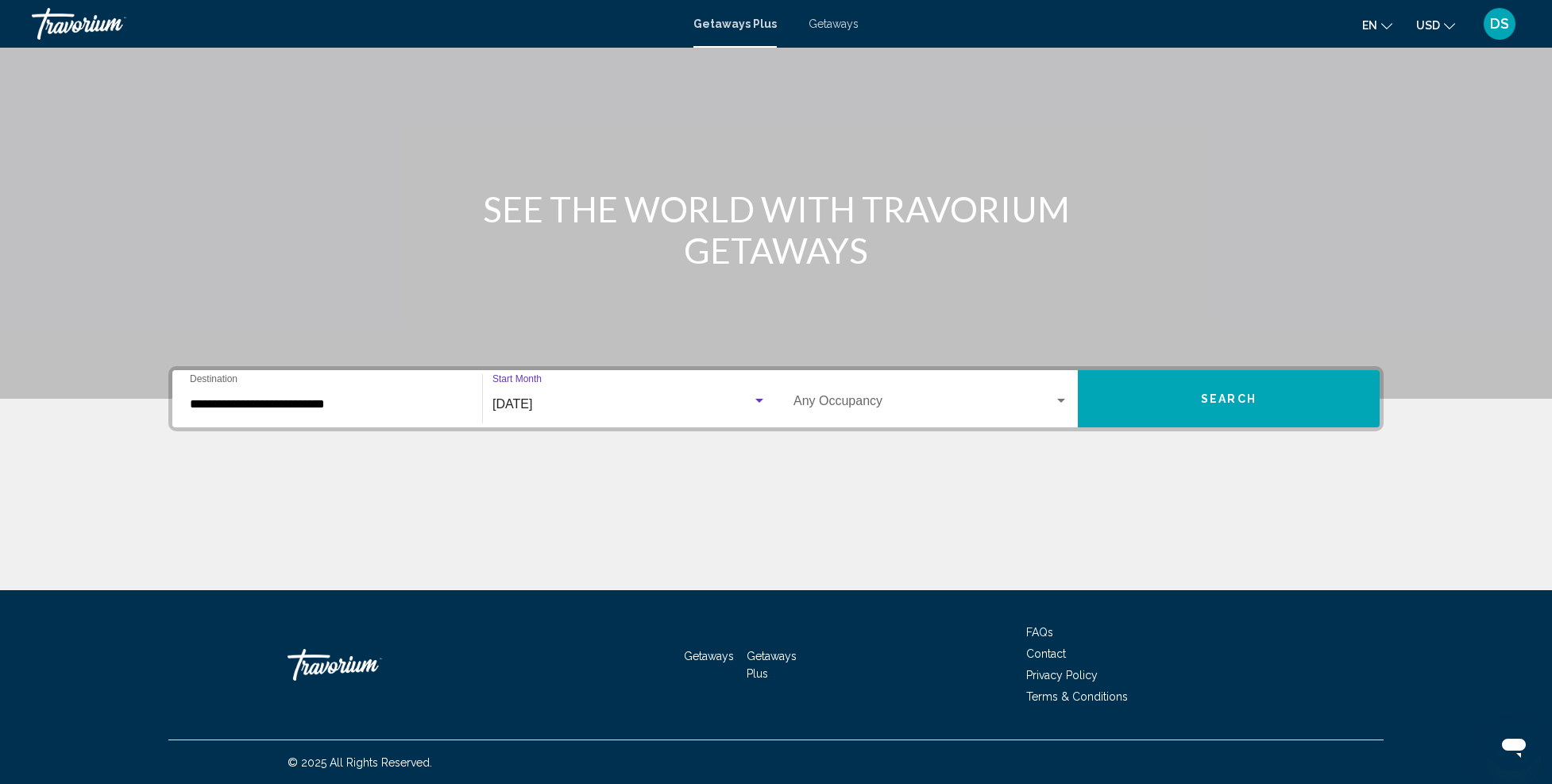
click at [1215, 386] on button "Search" at bounding box center [1229, 398] width 302 height 57
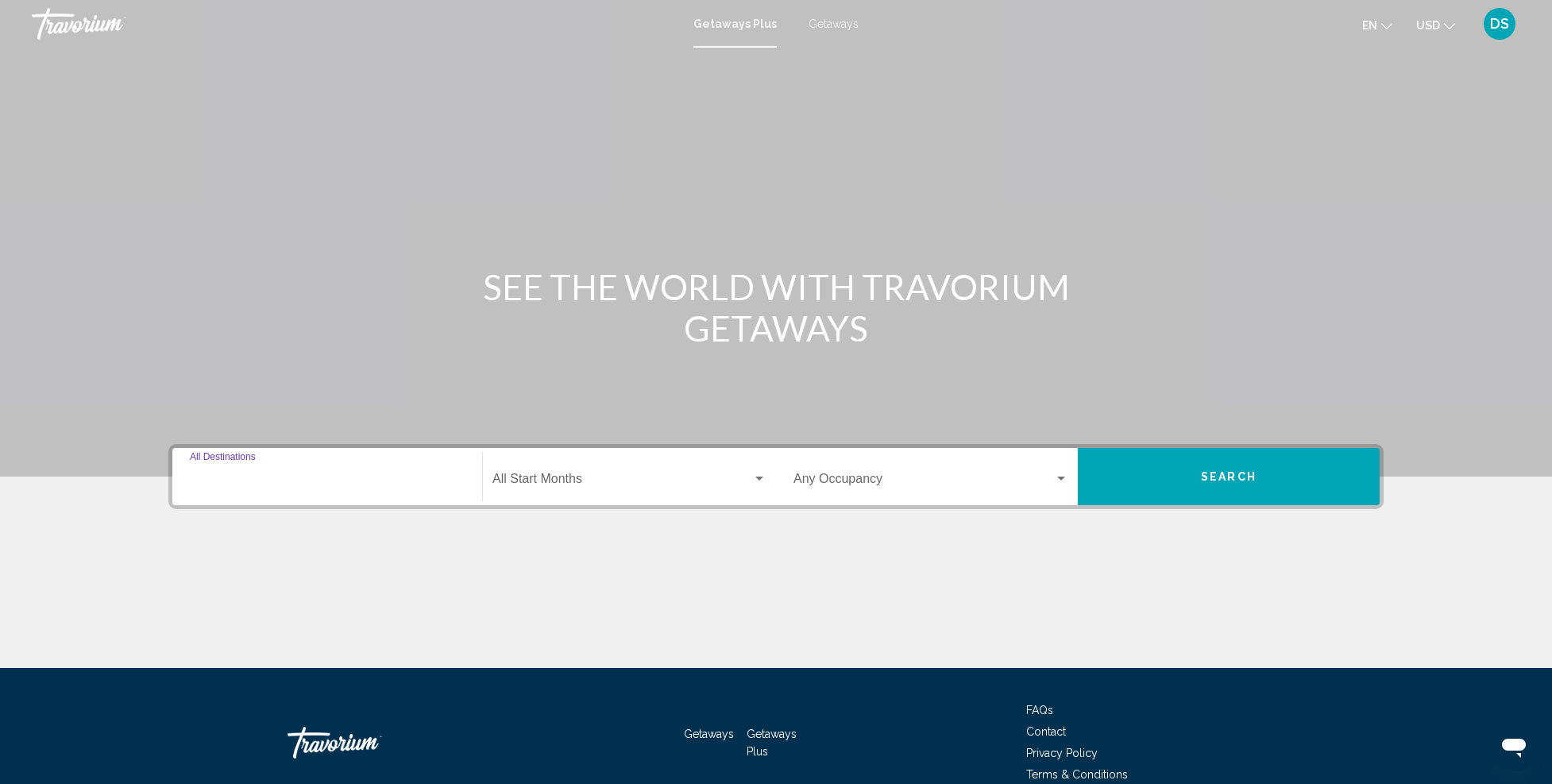
click at [294, 483] on input "Destination All Destinations" at bounding box center [327, 482] width 275 height 15
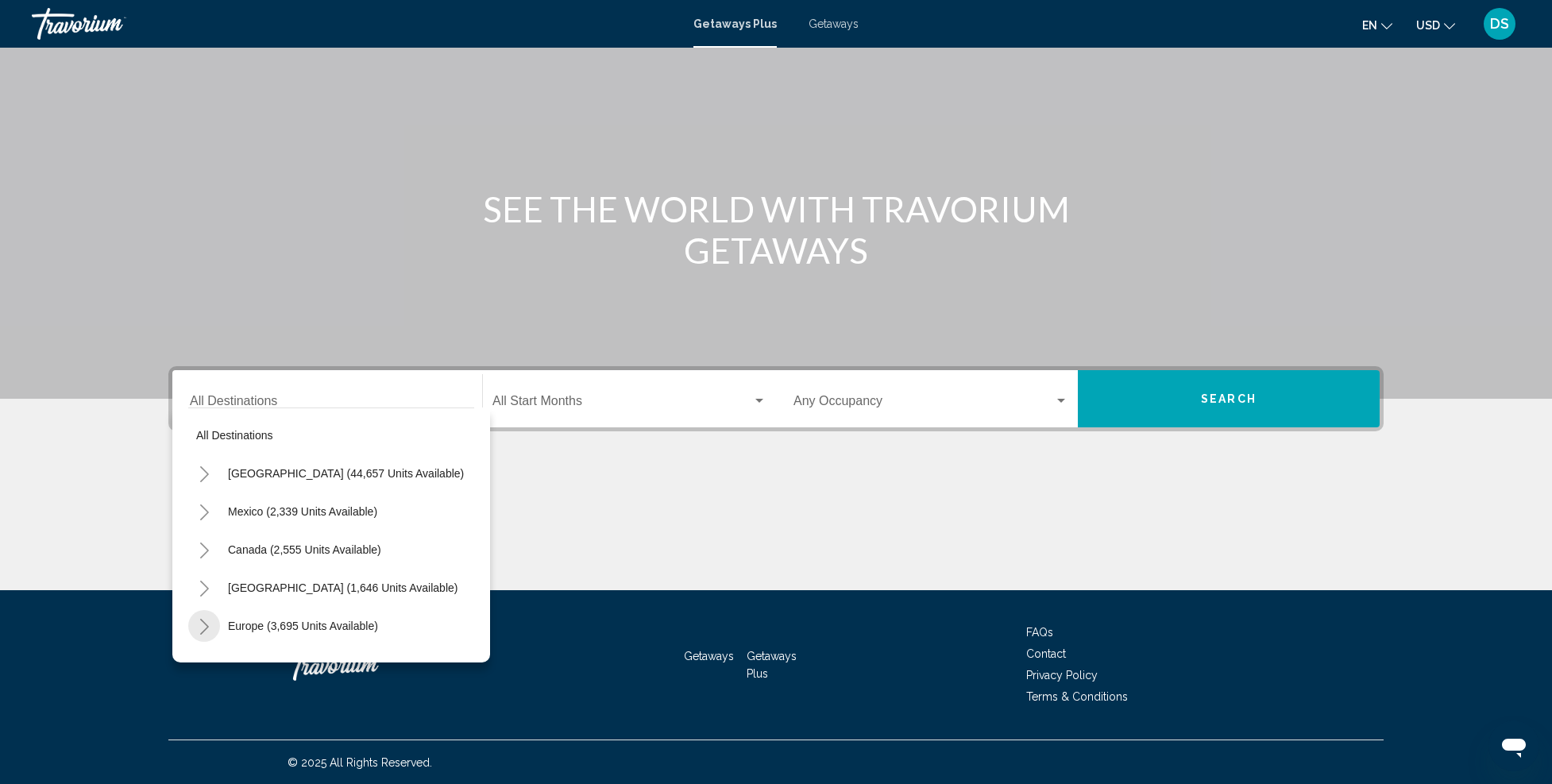
click at [202, 625] on icon "Toggle Europe (3,695 units available)" at bounding box center [205, 626] width 12 height 16
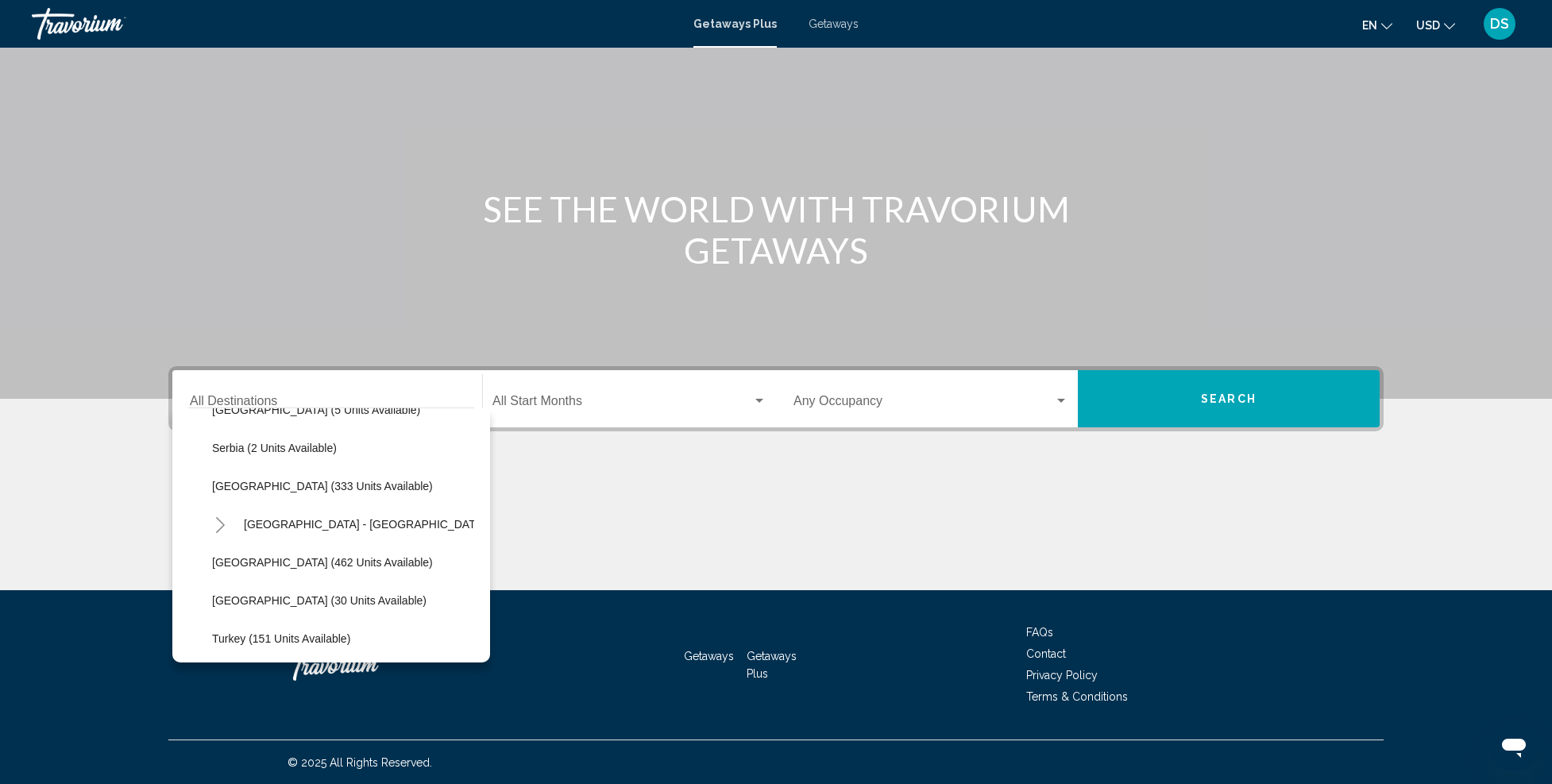
scroll to position [715, 0]
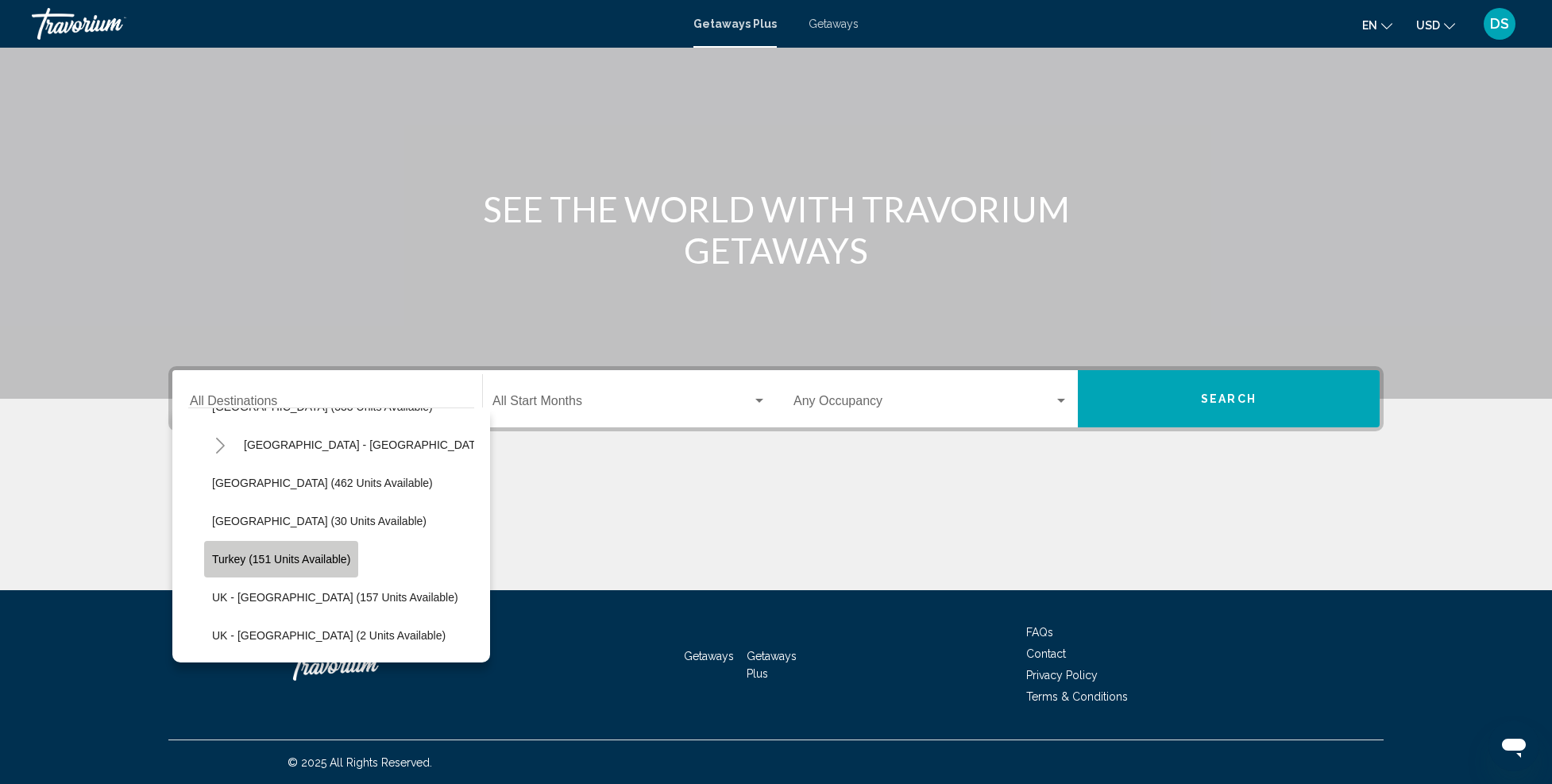
click at [230, 558] on span "Turkey (151 units available)" at bounding box center [281, 559] width 138 height 13
type input "**********"
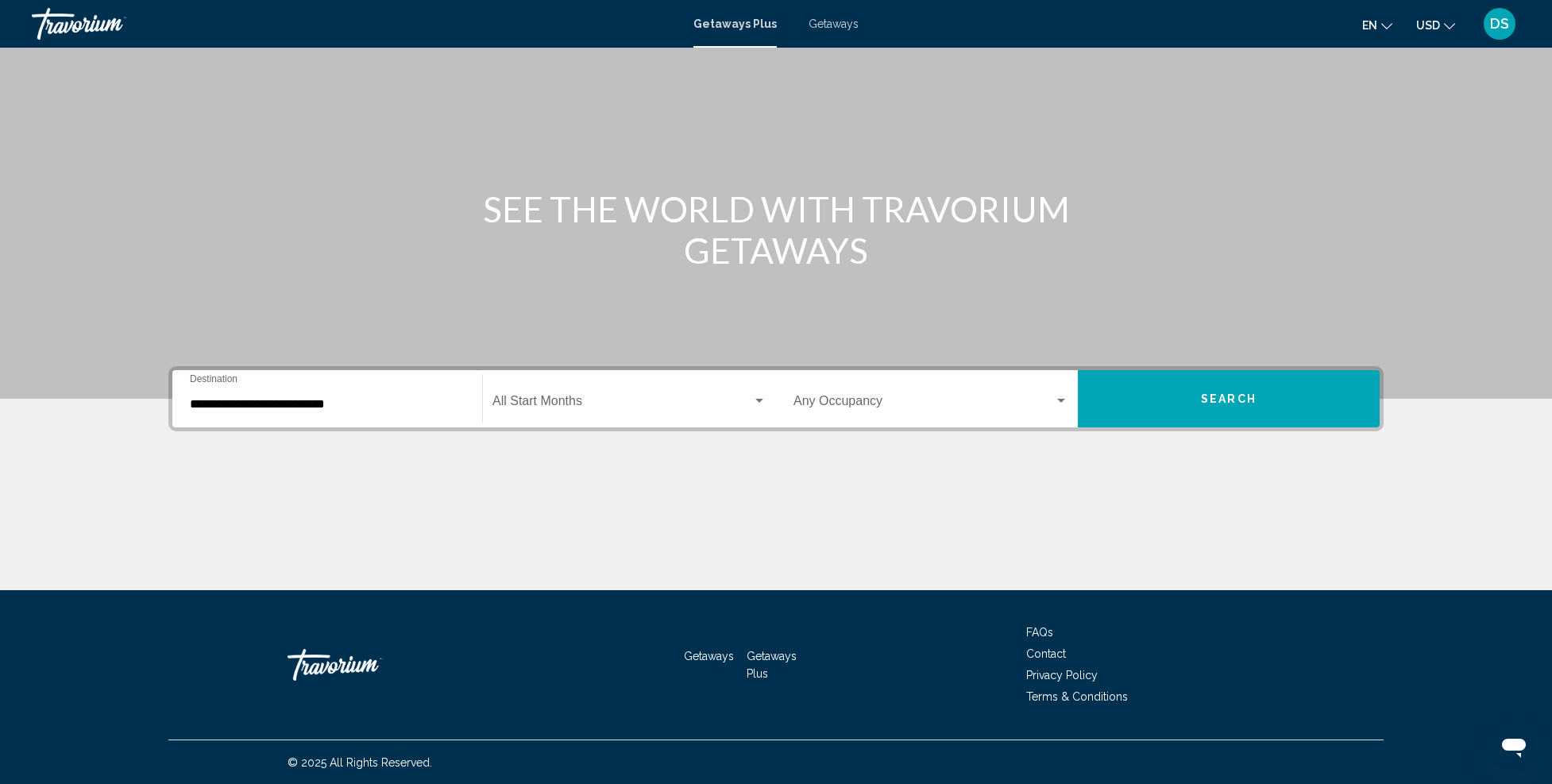
click at [701, 387] on div "Start Month All Start Months" at bounding box center [630, 398] width 274 height 50
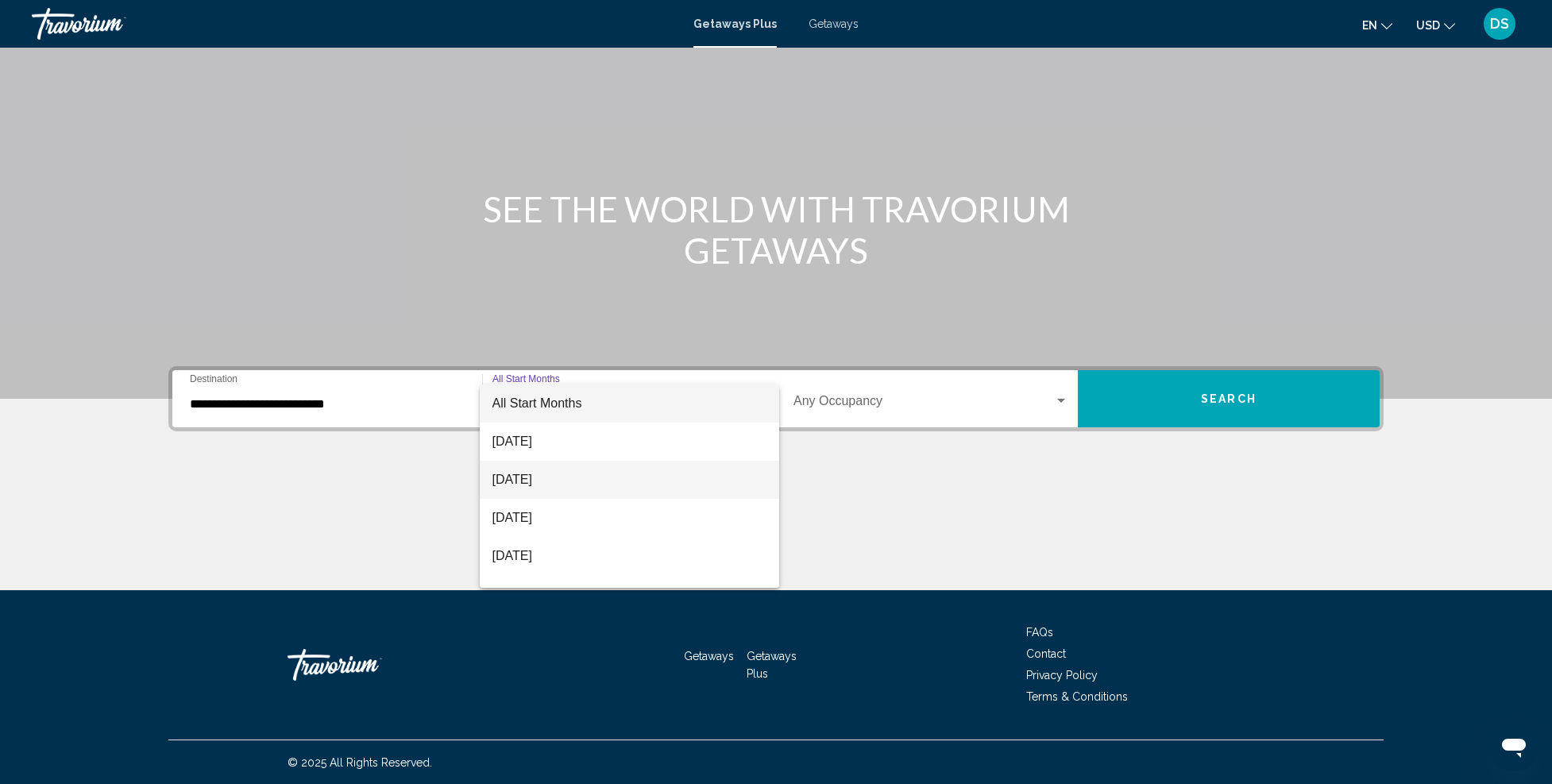
click at [620, 465] on span "[DATE]" at bounding box center [630, 480] width 275 height 38
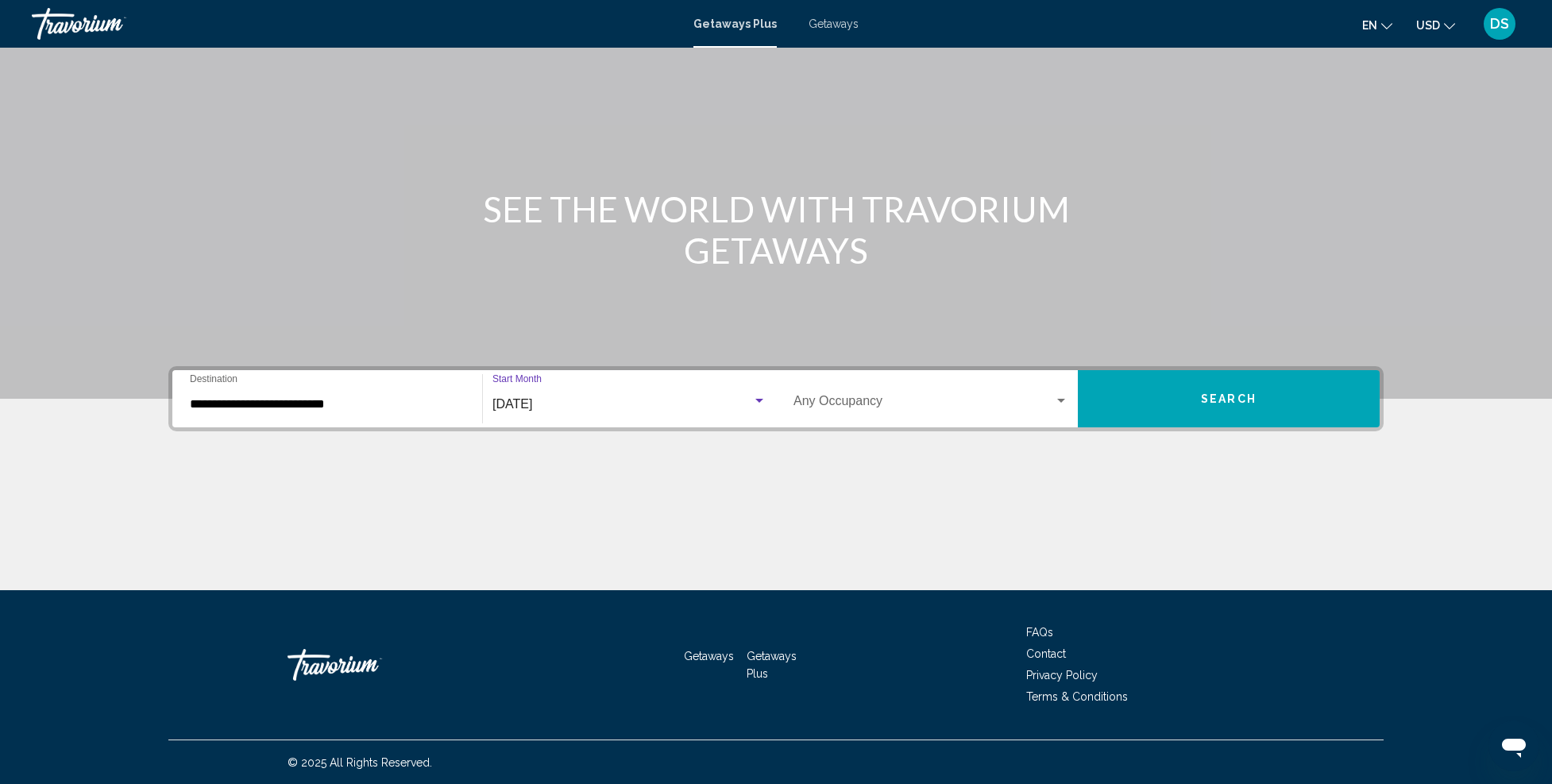
click at [1246, 384] on button "Search" at bounding box center [1229, 398] width 302 height 57
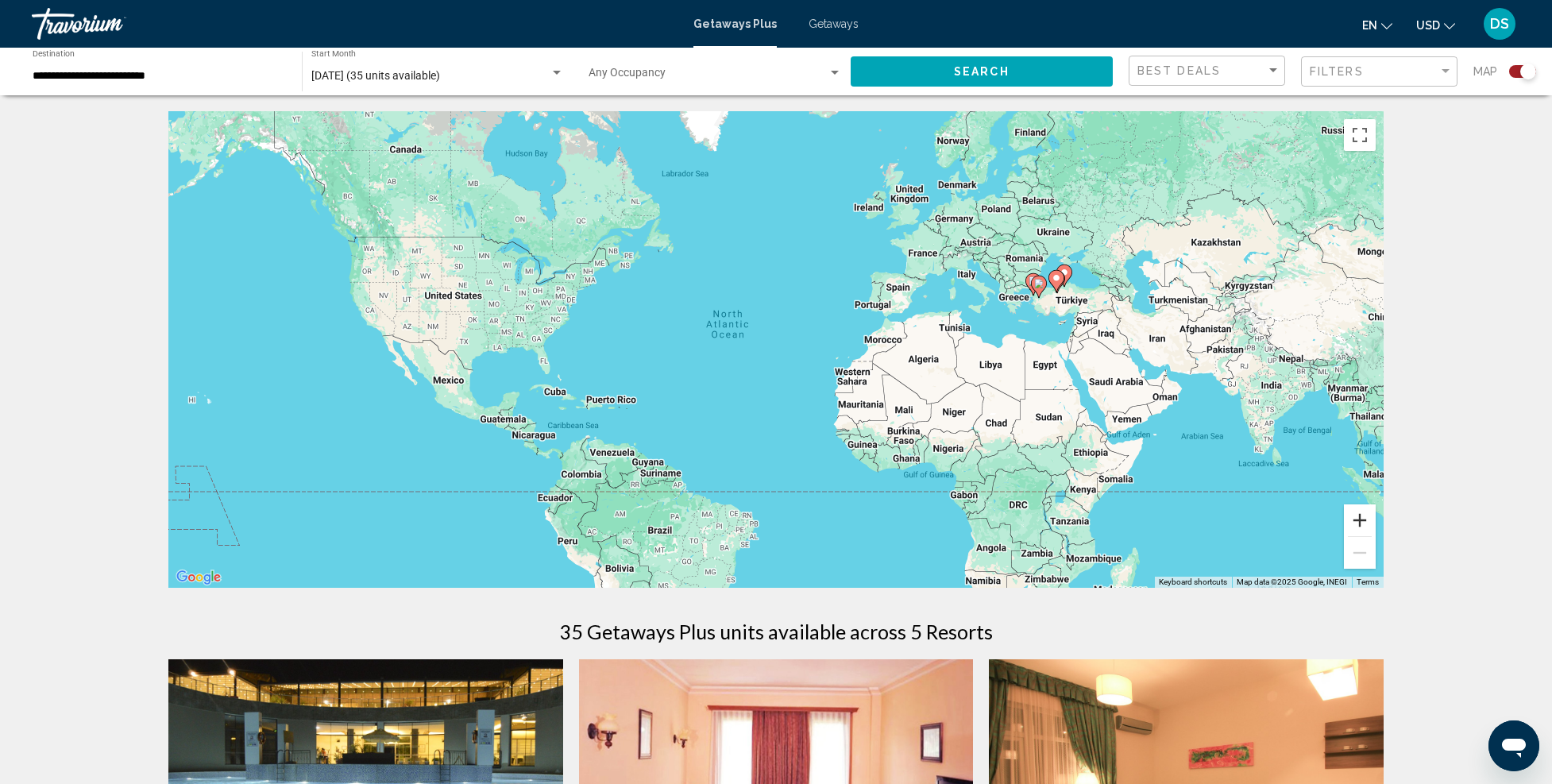
click at [1358, 517] on button "Zoom in" at bounding box center [1360, 520] width 31 height 31
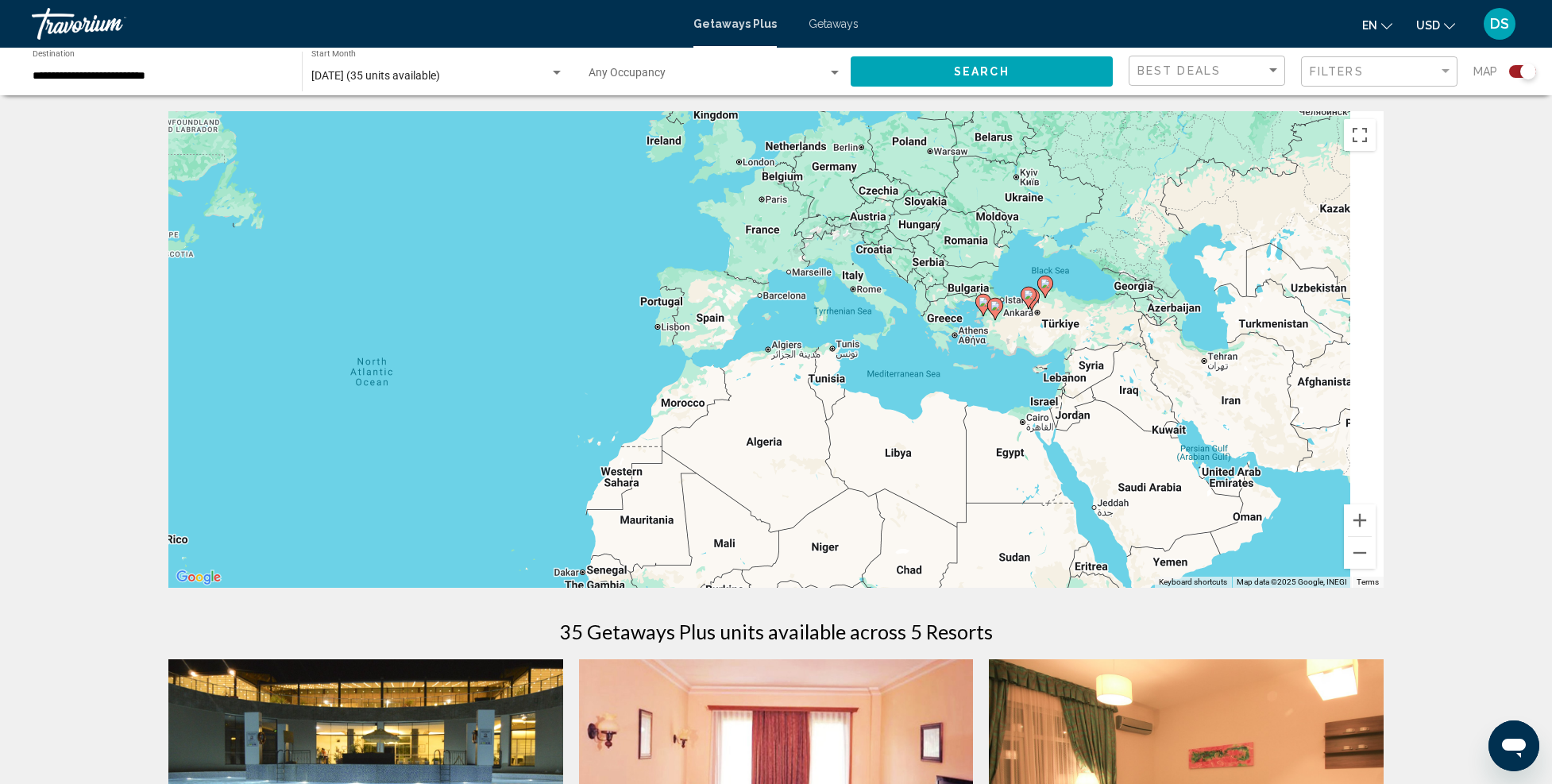
drag, startPoint x: 1231, startPoint y: 358, endPoint x: 845, endPoint y: 455, distance: 398.0
click at [845, 455] on div "To activate drag with keyboard, press Alt + Enter. Once in keyboard drag state,…" at bounding box center [776, 349] width 1215 height 477
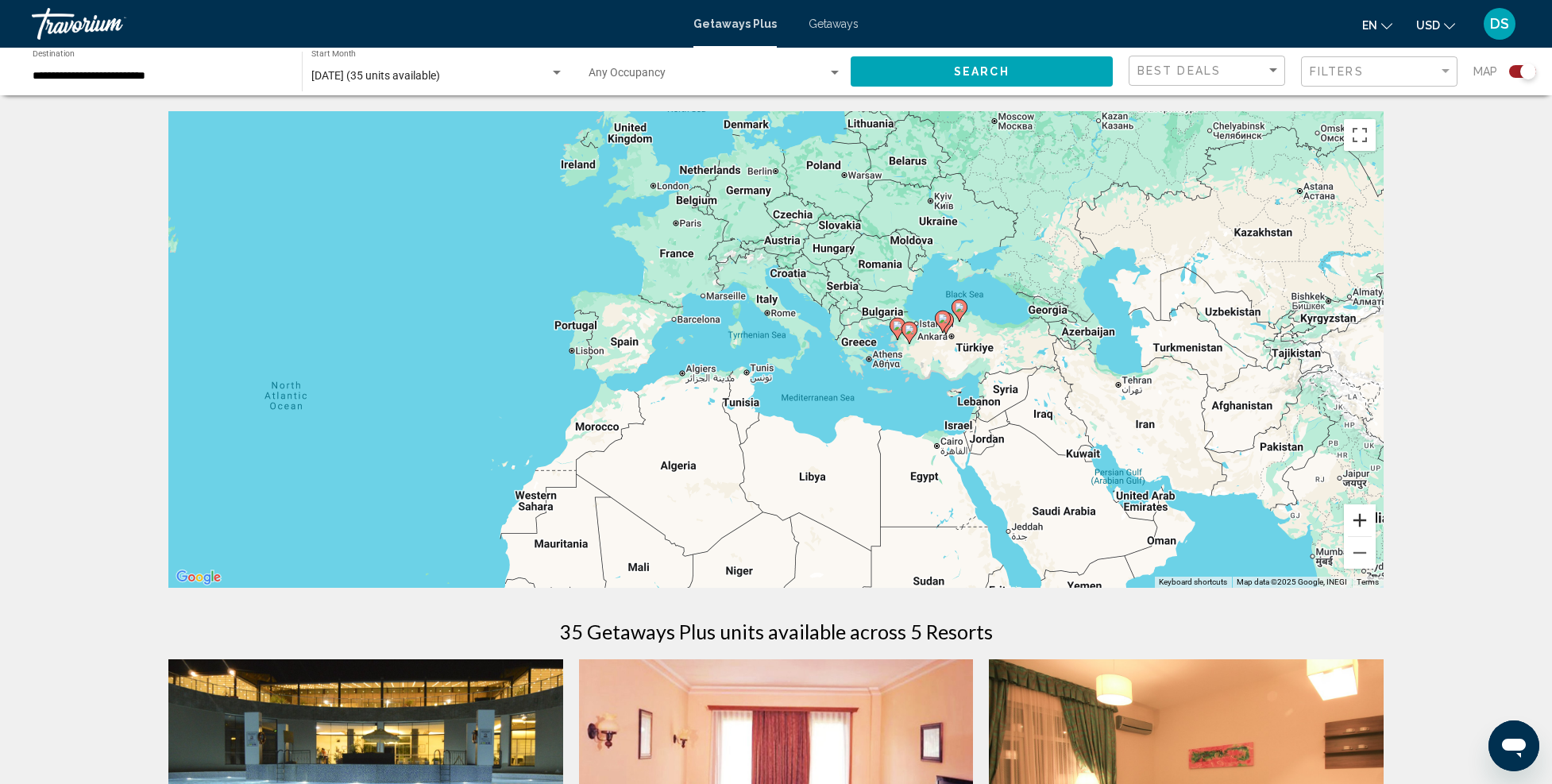
click at [1360, 516] on button "Zoom in" at bounding box center [1360, 520] width 31 height 31
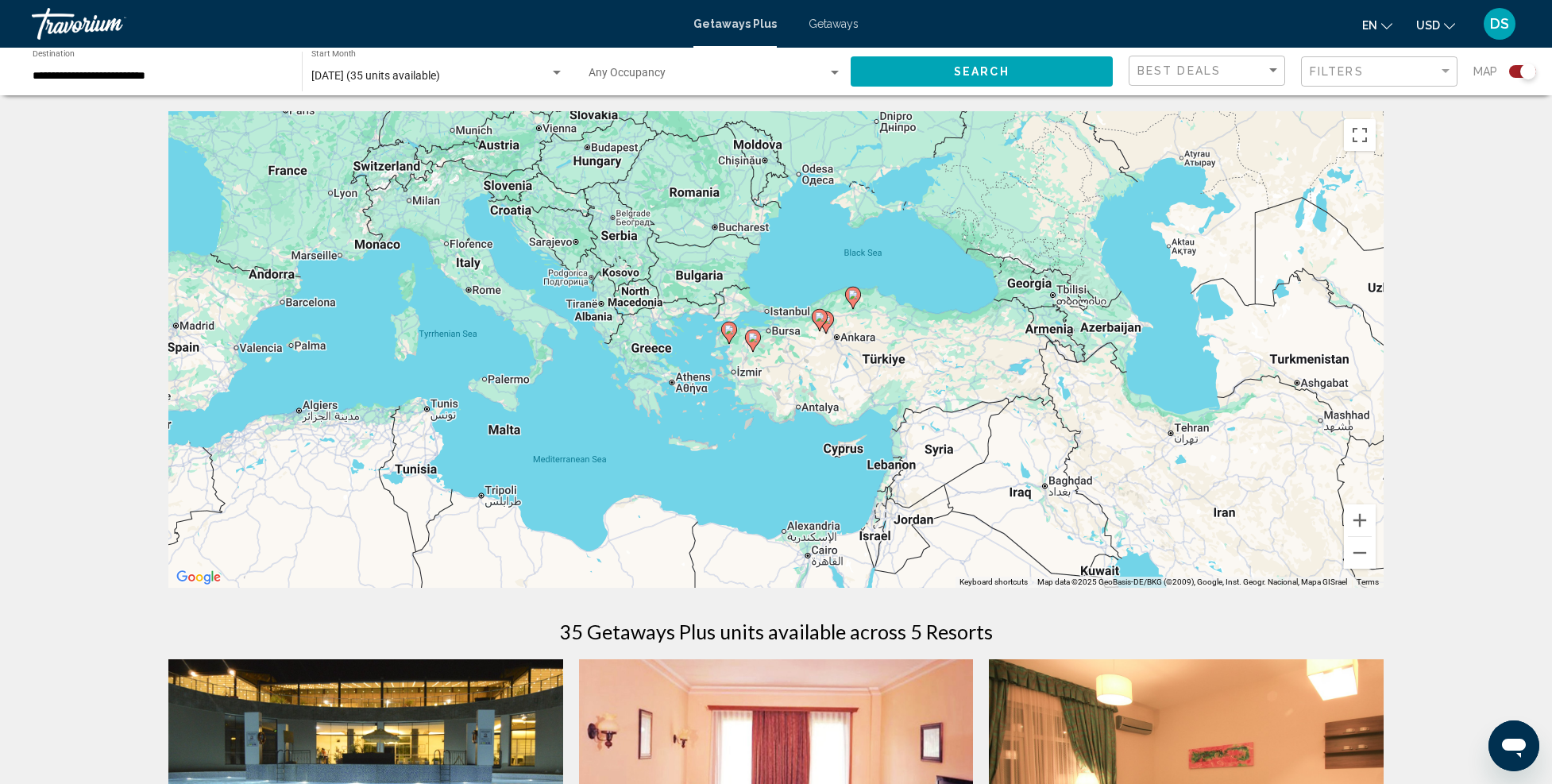
drag, startPoint x: 1101, startPoint y: 433, endPoint x: 807, endPoint y: 444, distance: 294.2
click at [807, 444] on div "To activate drag with keyboard, press Alt + Enter. Once in keyboard drag state,…" at bounding box center [776, 349] width 1215 height 477
click at [1355, 516] on button "Zoom in" at bounding box center [1360, 520] width 31 height 31
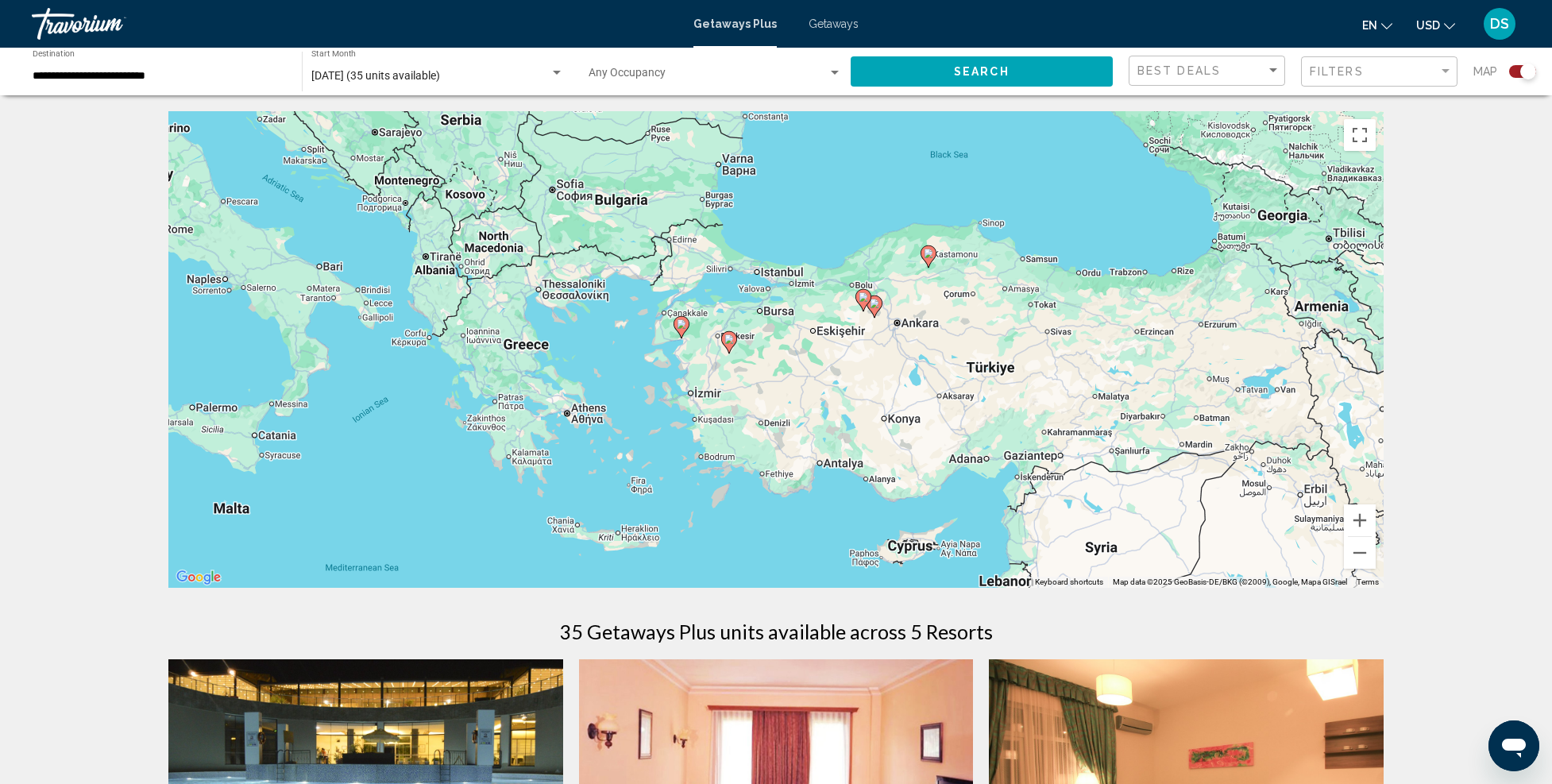
click at [684, 322] on image "Main content" at bounding box center [682, 324] width 10 height 10
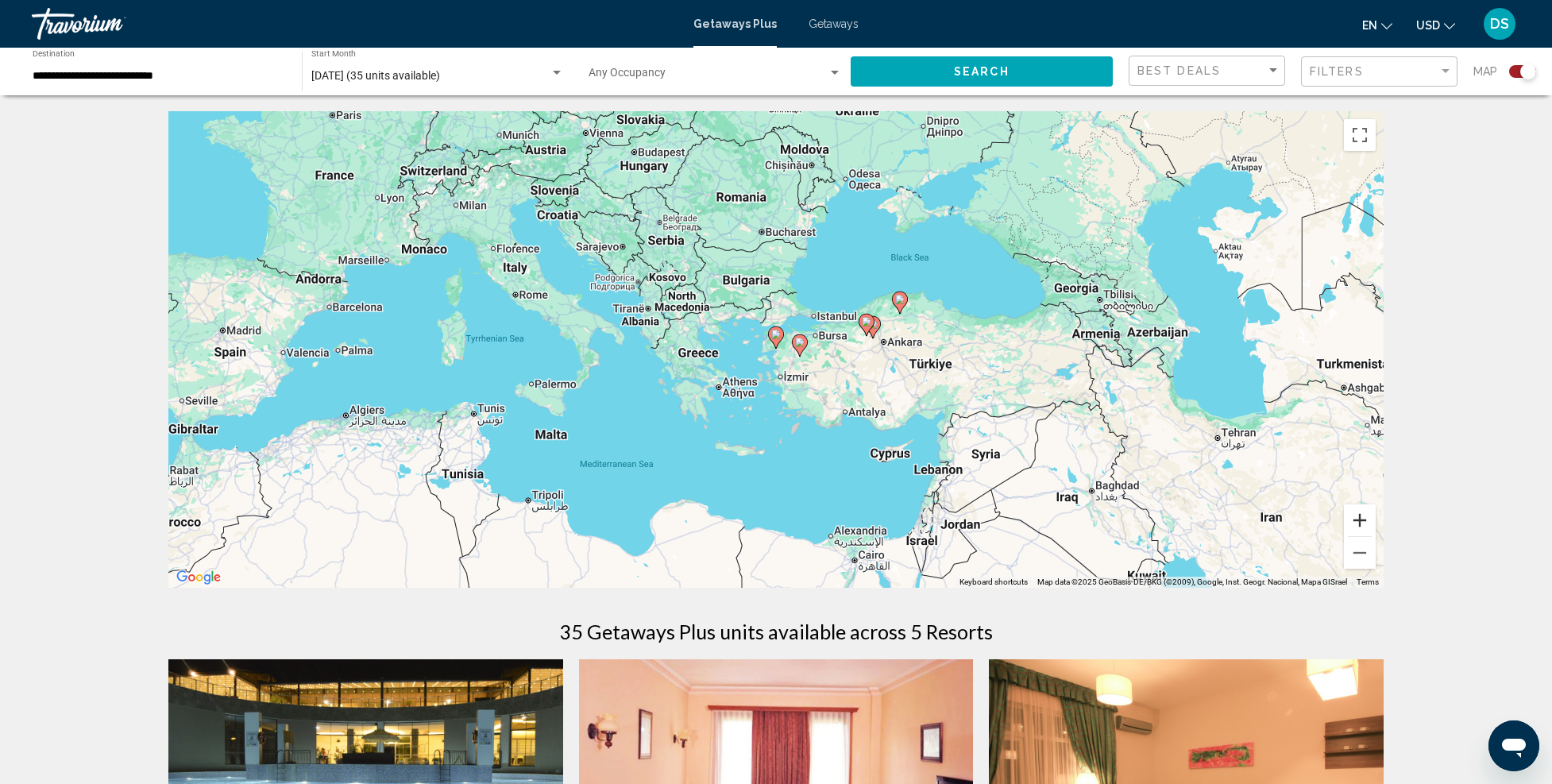
click at [1358, 519] on button "Zoom in" at bounding box center [1360, 520] width 31 height 31
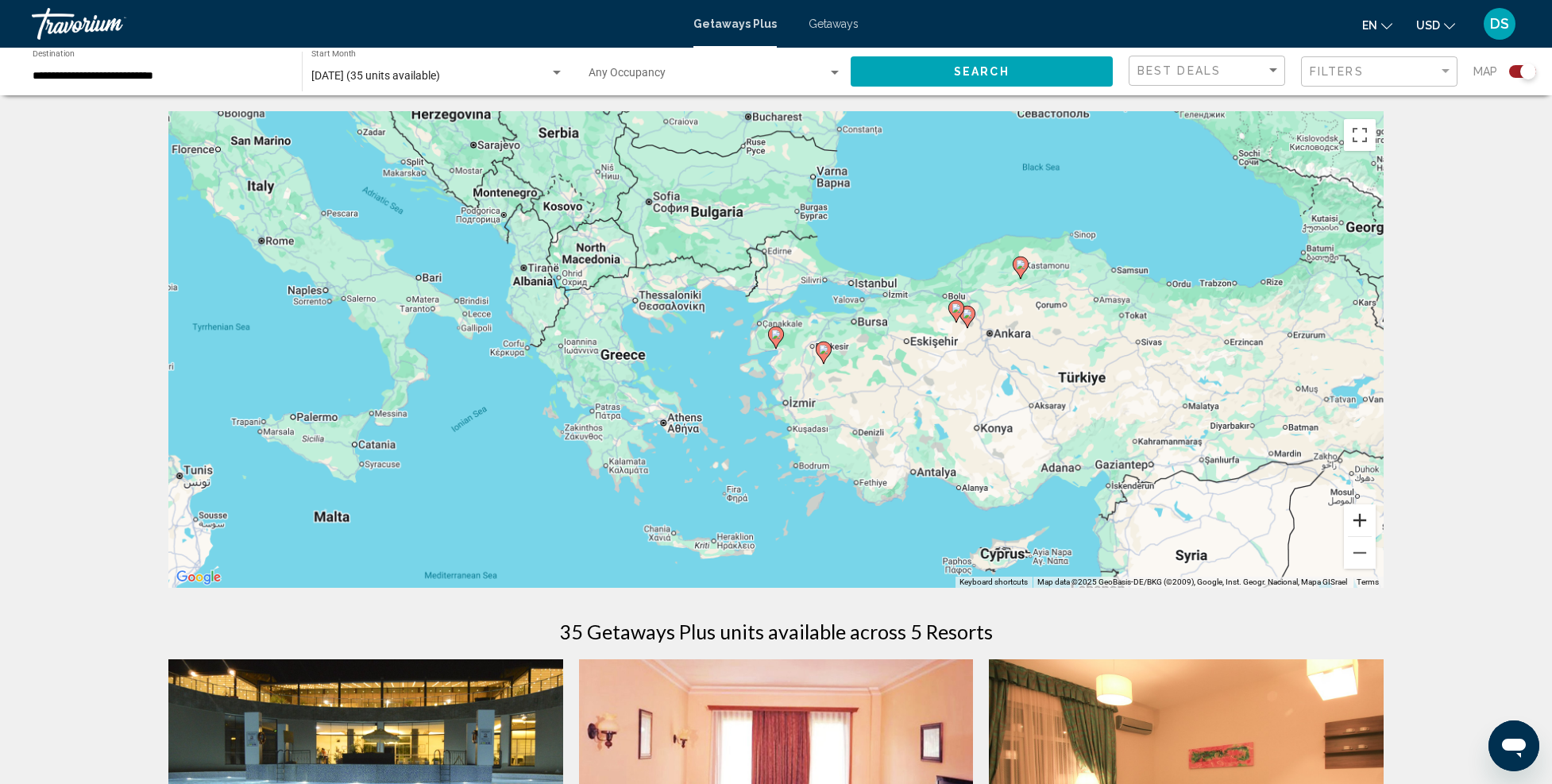
click at [1358, 519] on button "Zoom in" at bounding box center [1360, 520] width 31 height 31
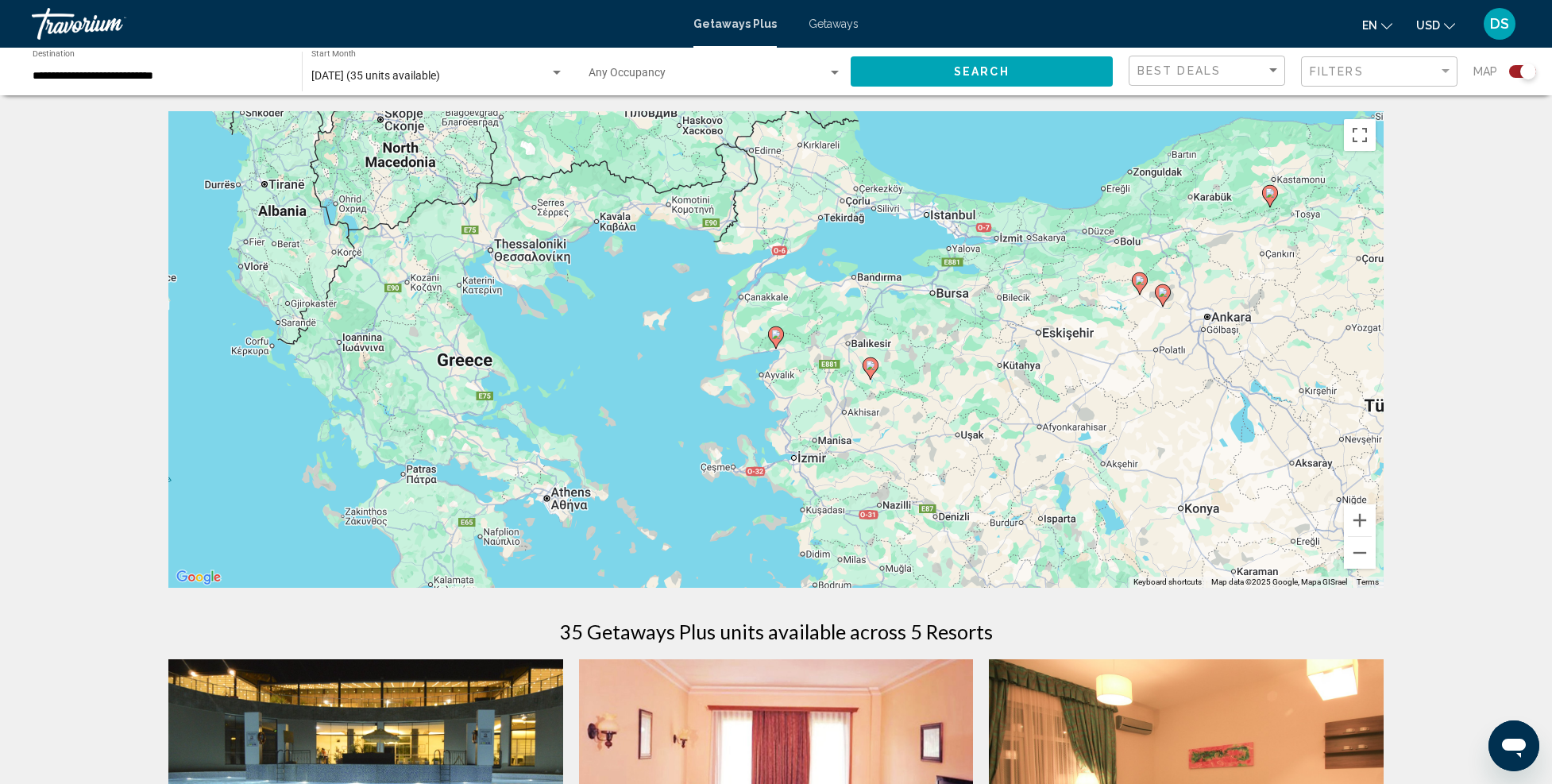
click at [778, 335] on image "Main content" at bounding box center [776, 335] width 10 height 10
type input "**********"
click at [778, 335] on image "Main content" at bounding box center [776, 335] width 10 height 10
click at [778, 336] on image "Main content" at bounding box center [776, 335] width 10 height 10
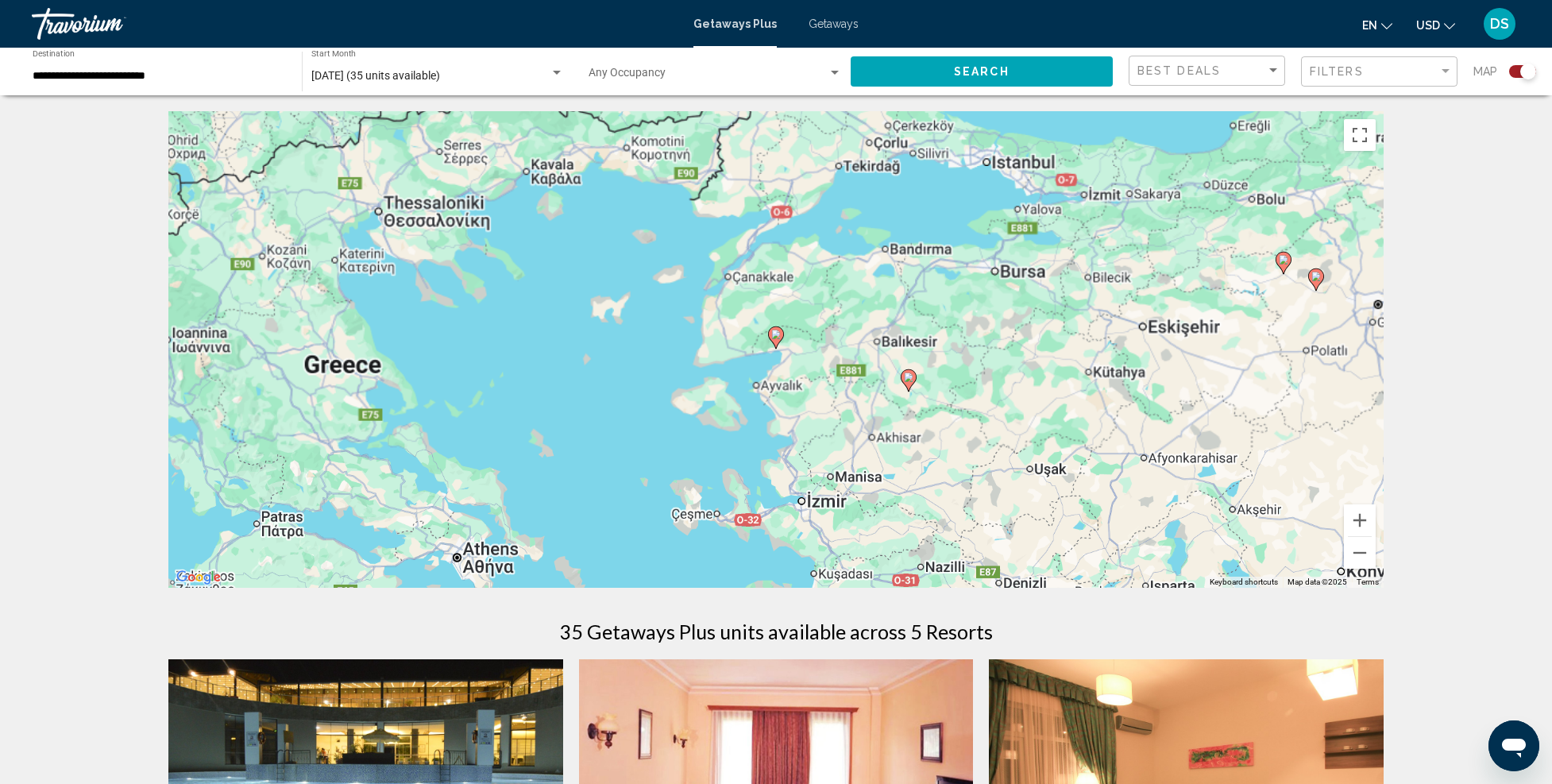
click at [778, 336] on image "Main content" at bounding box center [776, 335] width 10 height 10
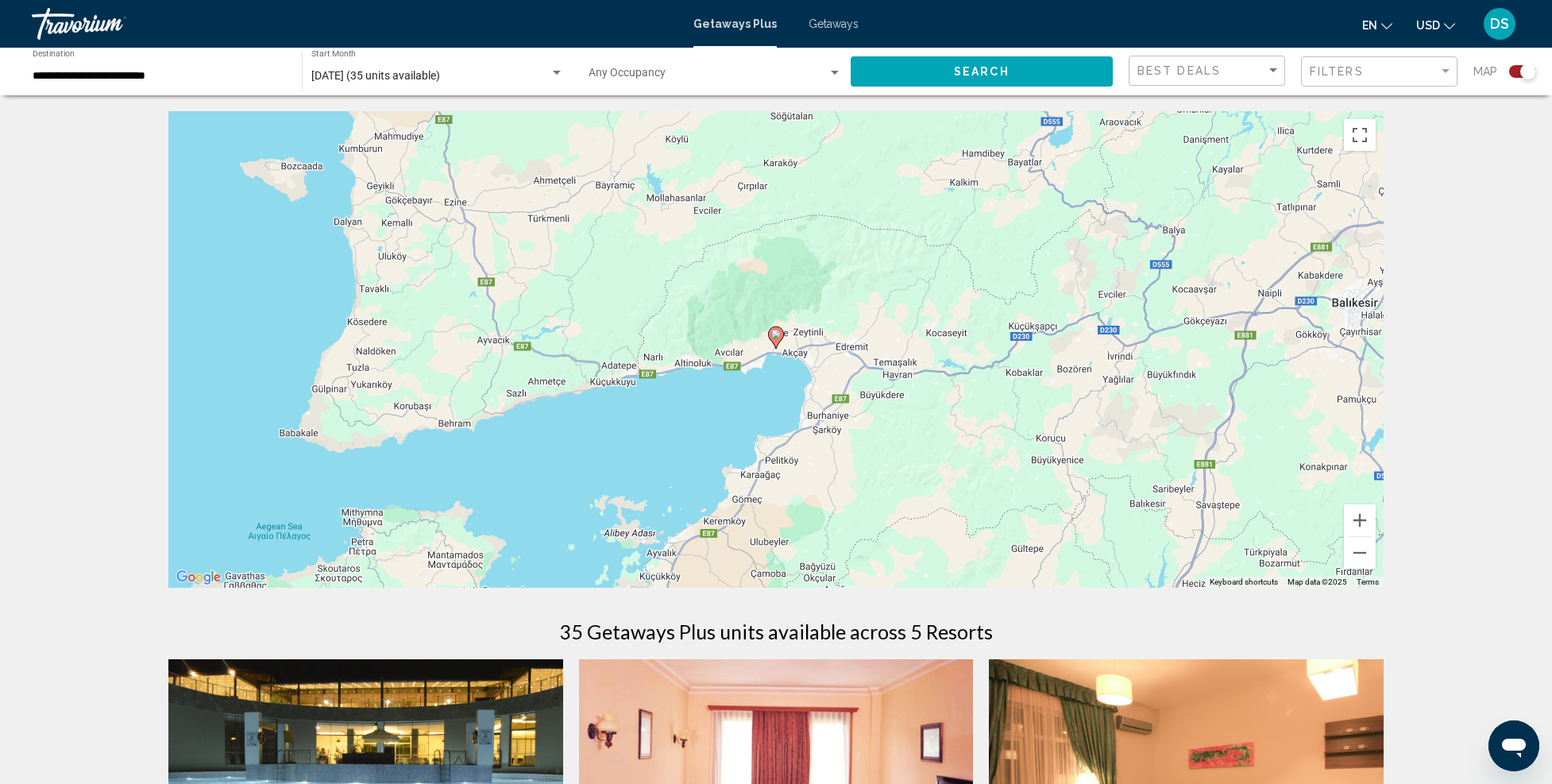
click at [778, 336] on image "Main content" at bounding box center [776, 335] width 10 height 10
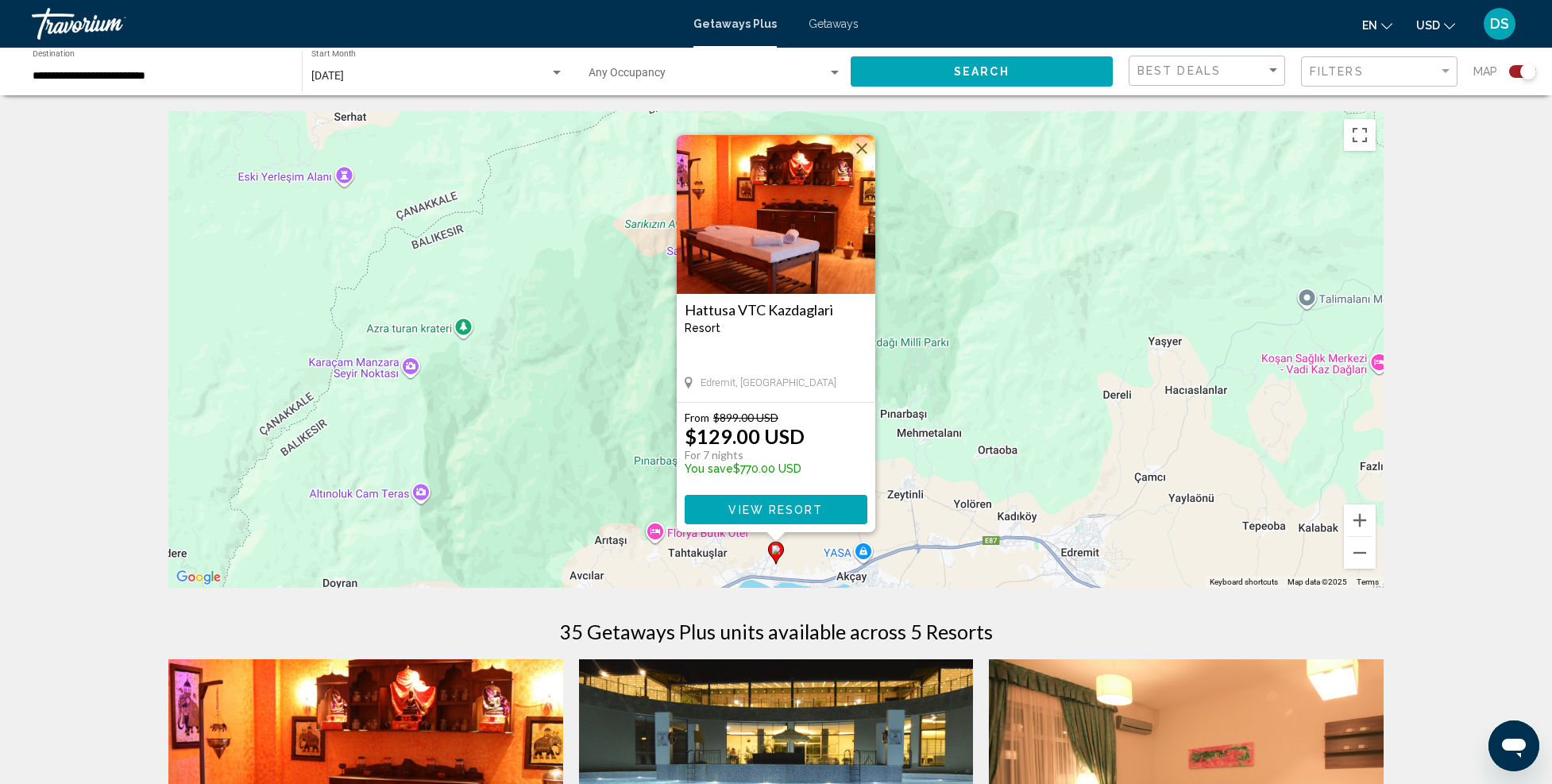
click at [809, 498] on button "View Resort" at bounding box center [776, 509] width 183 height 29
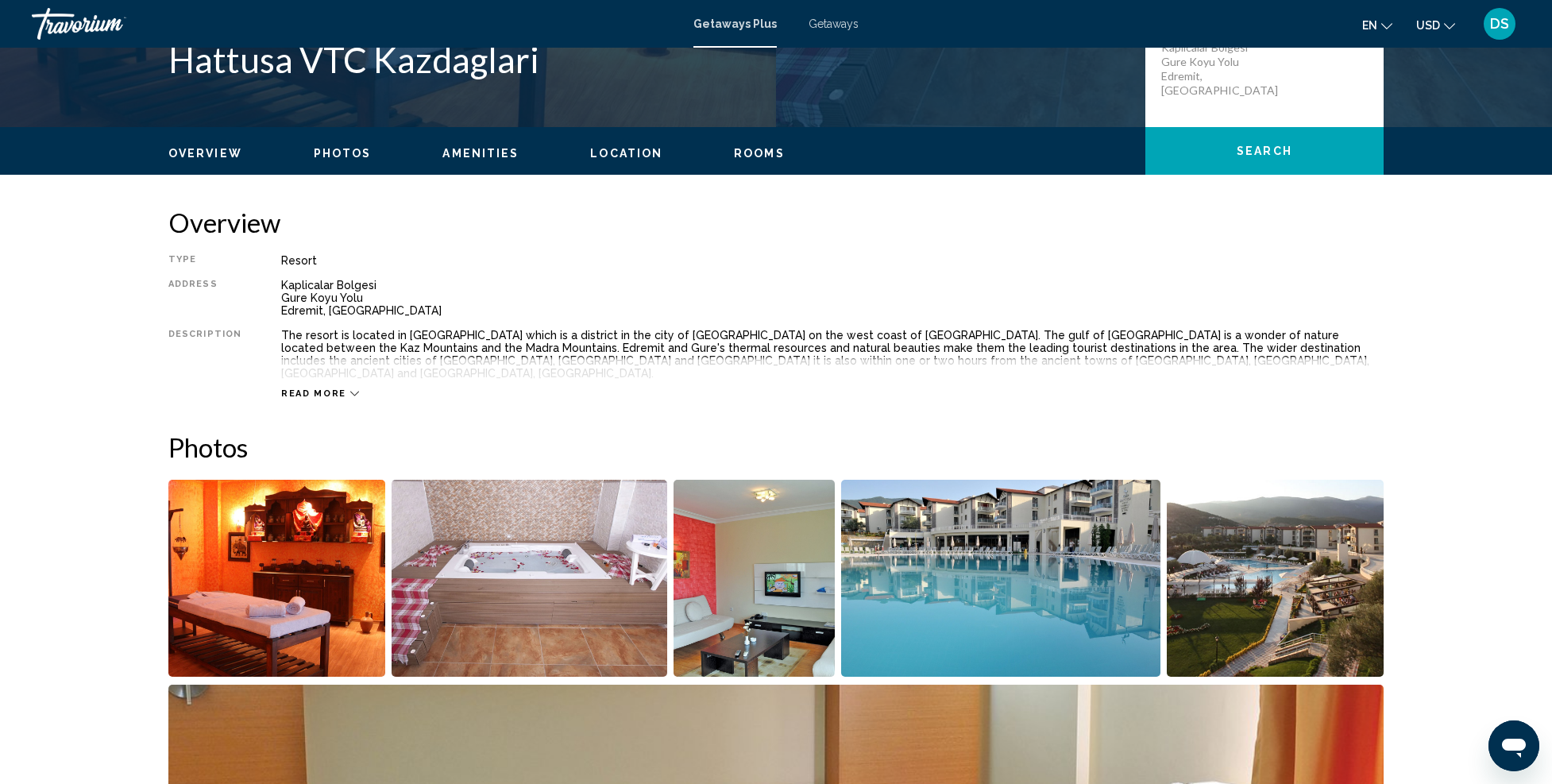
scroll to position [159, 0]
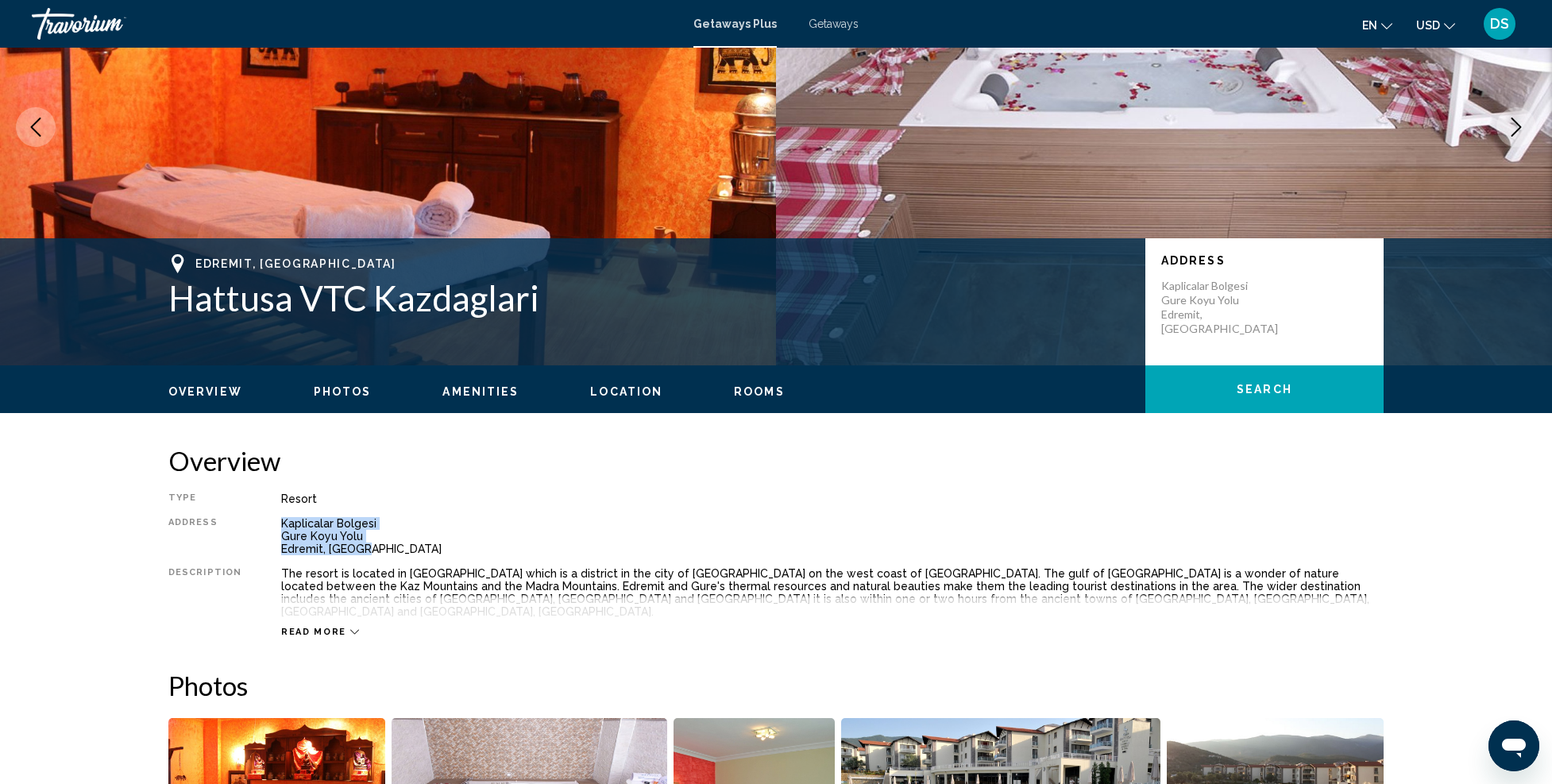
drag, startPoint x: 276, startPoint y: 525, endPoint x: 385, endPoint y: 561, distance: 114.8
click at [385, 561] on div "Type Resort All-Inclusive No All-Inclusive Address Kaplicalar Bolgesi Gure Koyu…" at bounding box center [776, 565] width 1215 height 145
copy div "Kaplicalar Bolgesi Gure Koyu Yolu Edremit, Turkey"
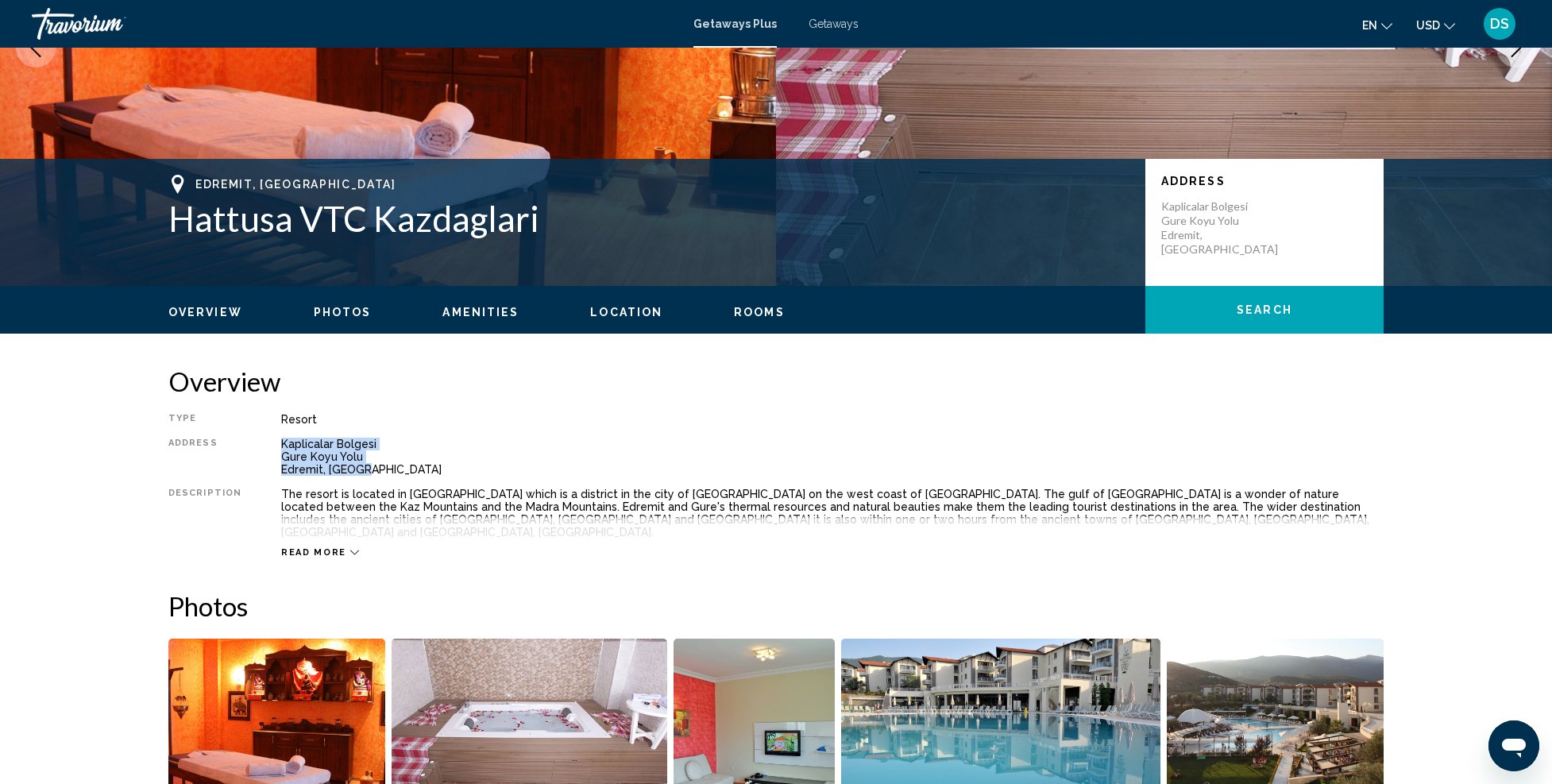
click at [313, 547] on span "Read more" at bounding box center [313, 552] width 66 height 11
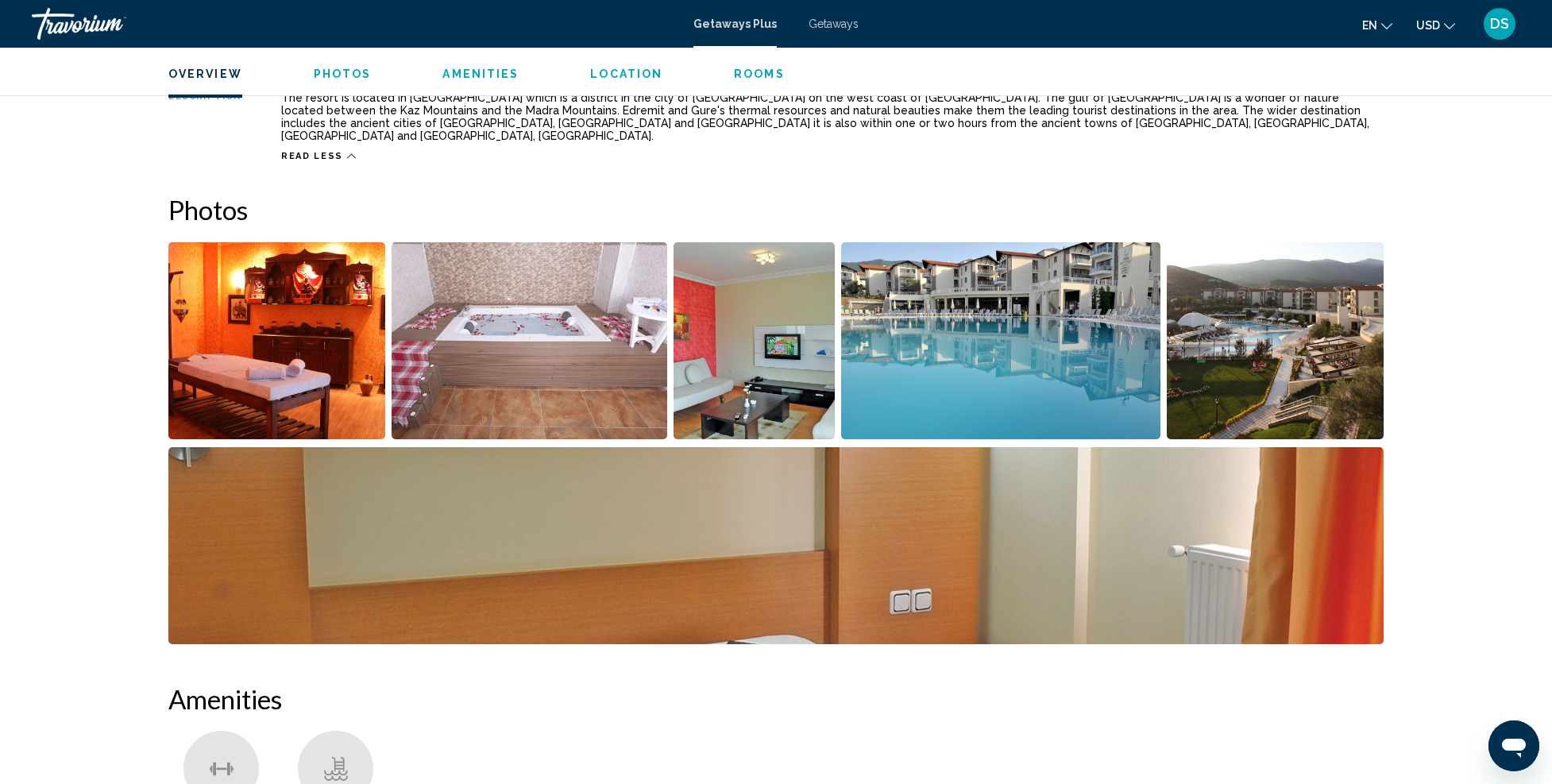
scroll to position [556, 0]
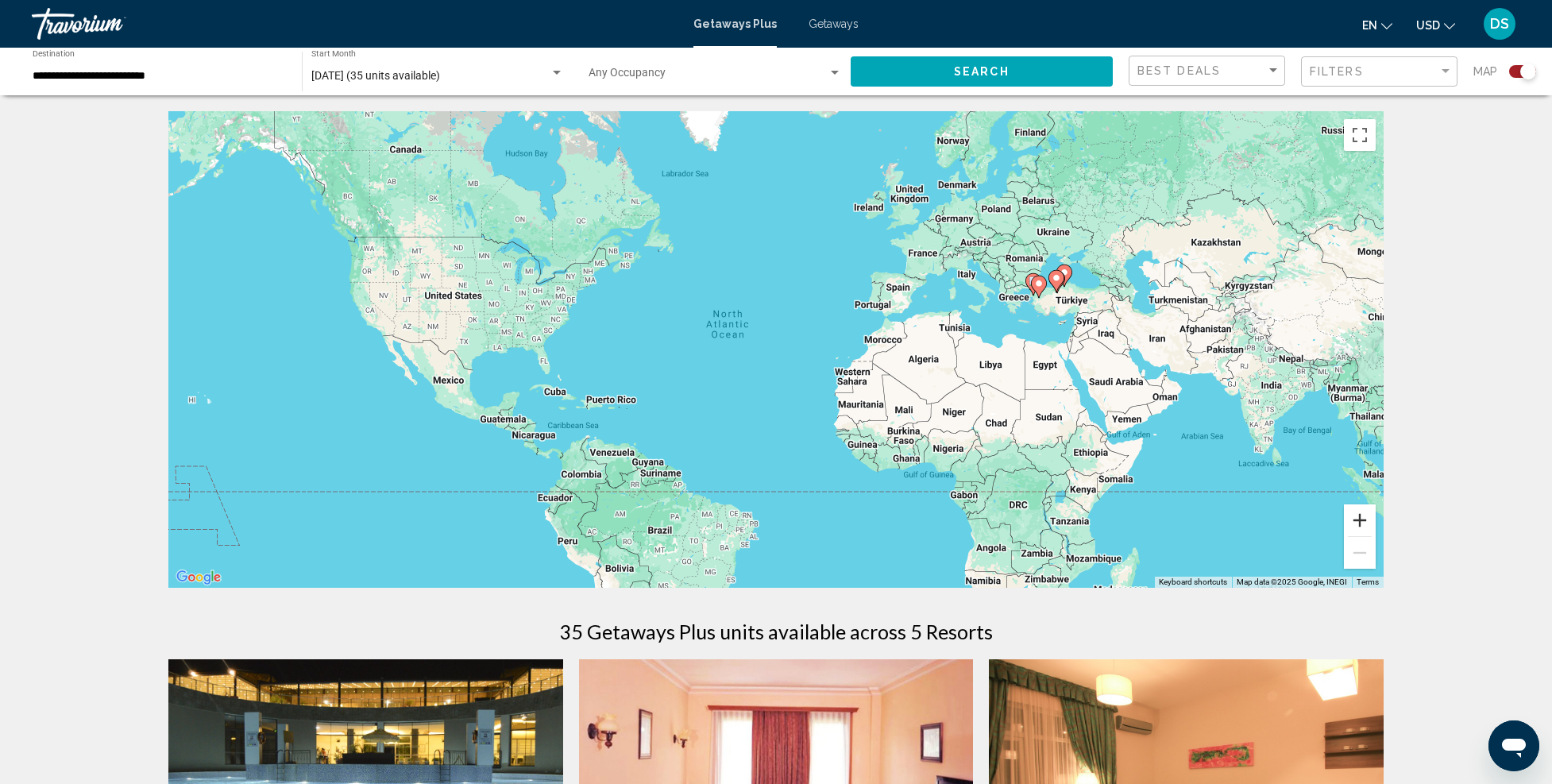
click at [1364, 525] on button "Zoom in" at bounding box center [1360, 520] width 31 height 31
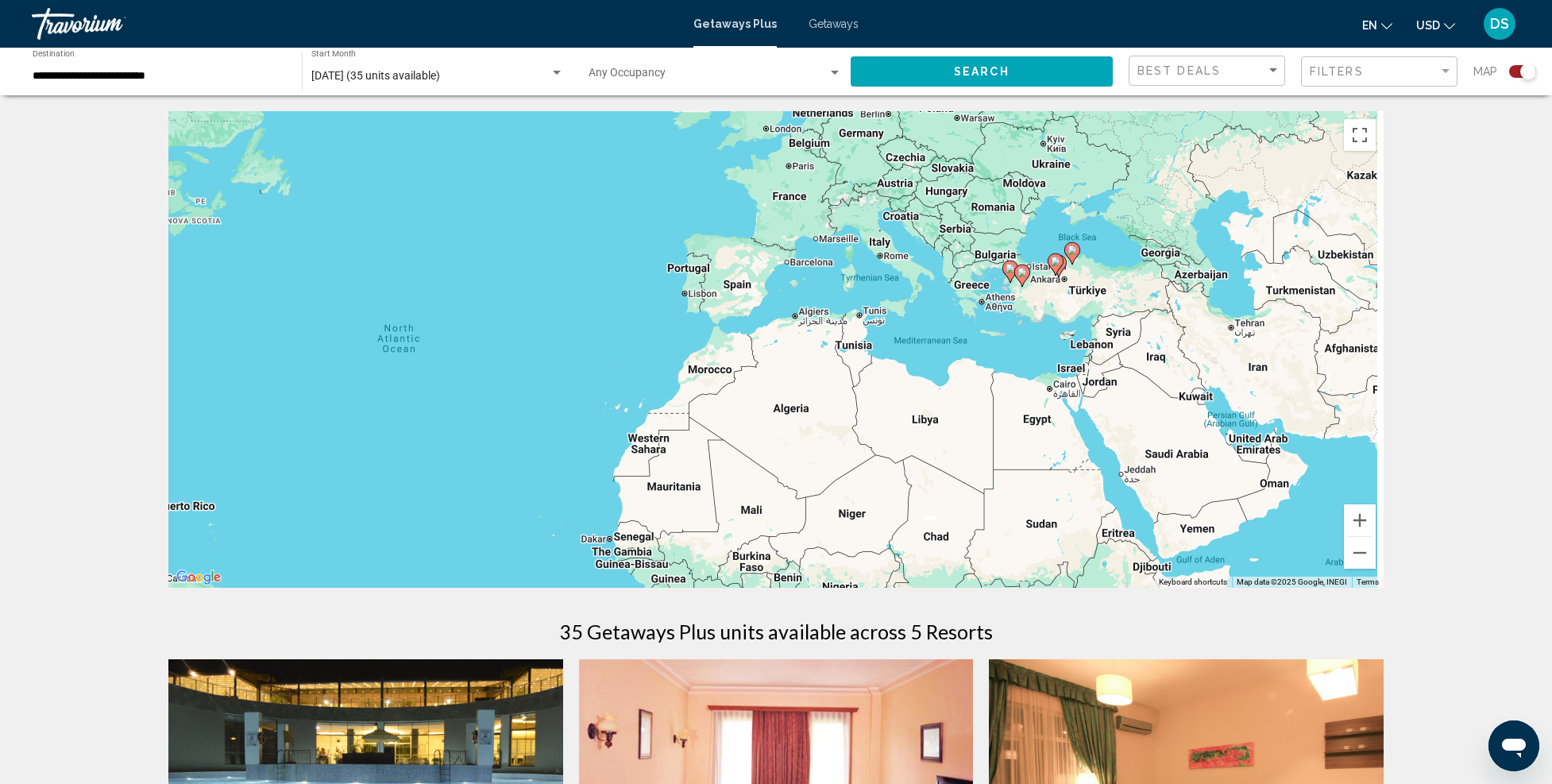
drag, startPoint x: 1278, startPoint y: 386, endPoint x: 924, endPoint y: 466, distance: 362.9
click at [892, 439] on div "To activate drag with keyboard, press Alt + Enter. Once in keyboard drag state,…" at bounding box center [776, 349] width 1215 height 477
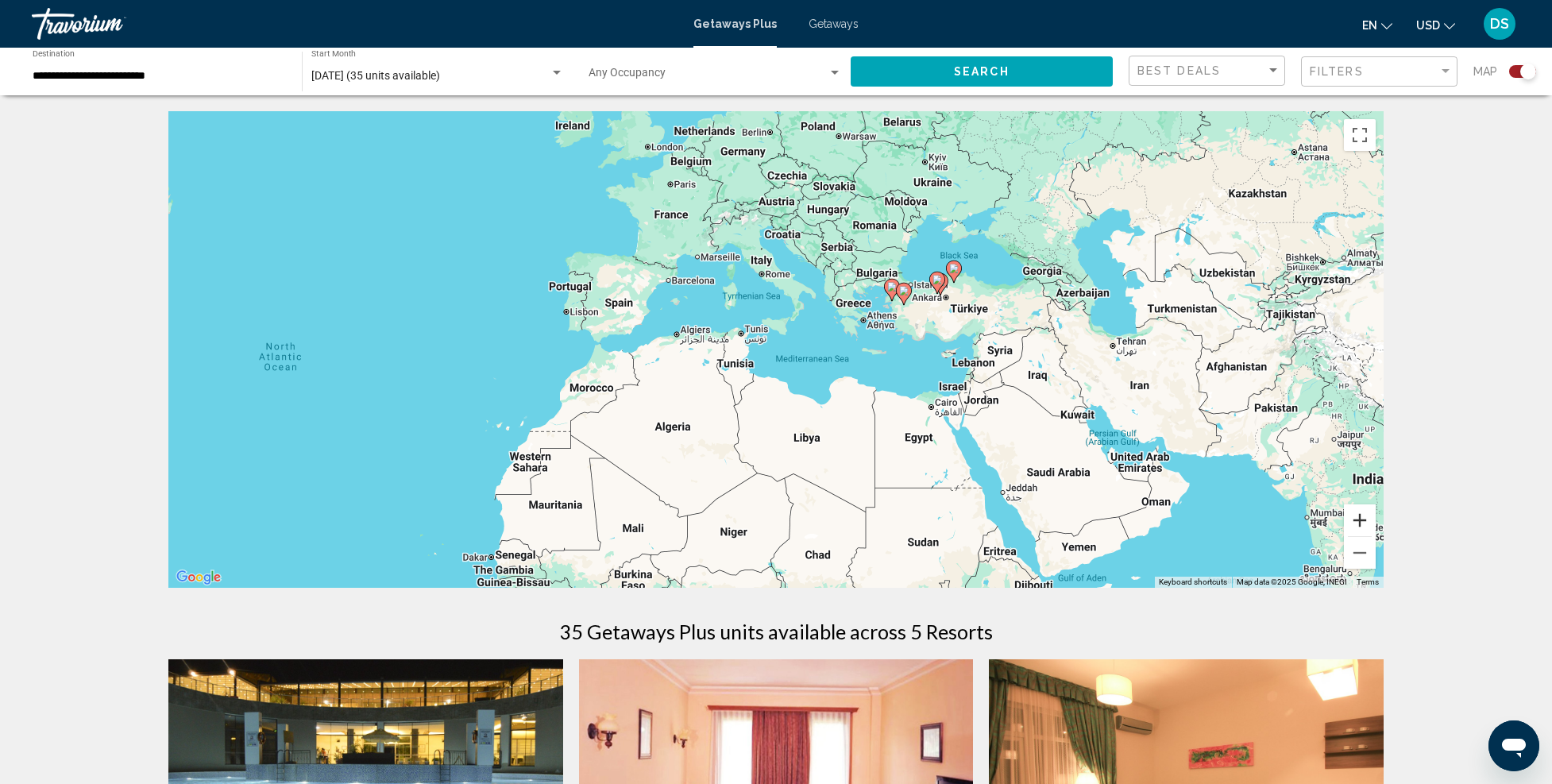
click at [1365, 520] on button "Zoom in" at bounding box center [1360, 520] width 31 height 31
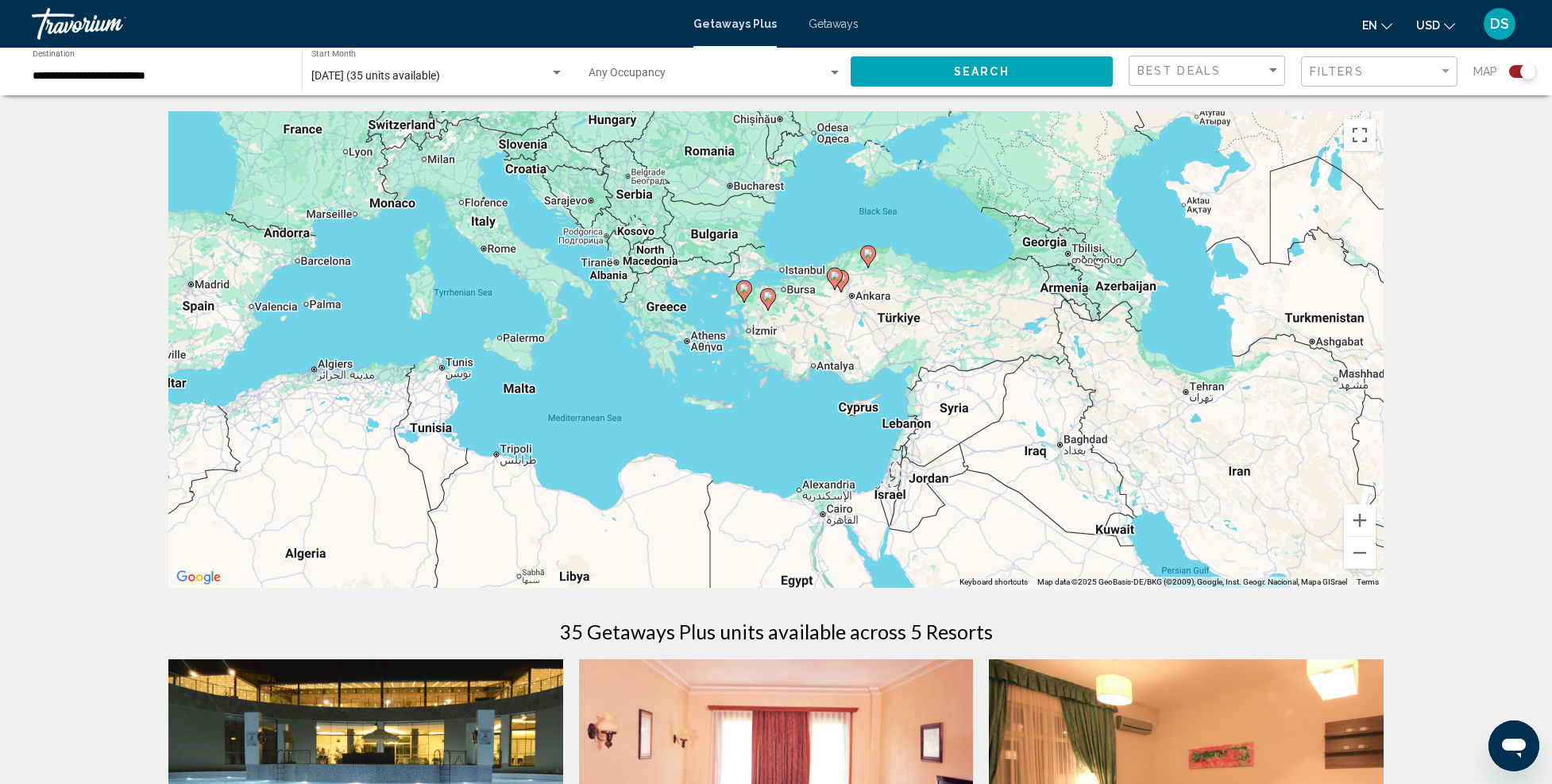
drag, startPoint x: 1130, startPoint y: 377, endPoint x: 870, endPoint y: 437, distance: 266.8
click at [866, 427] on div "To activate drag with keyboard, press Alt + Enter. Once in keyboard drag state,…" at bounding box center [776, 349] width 1215 height 477
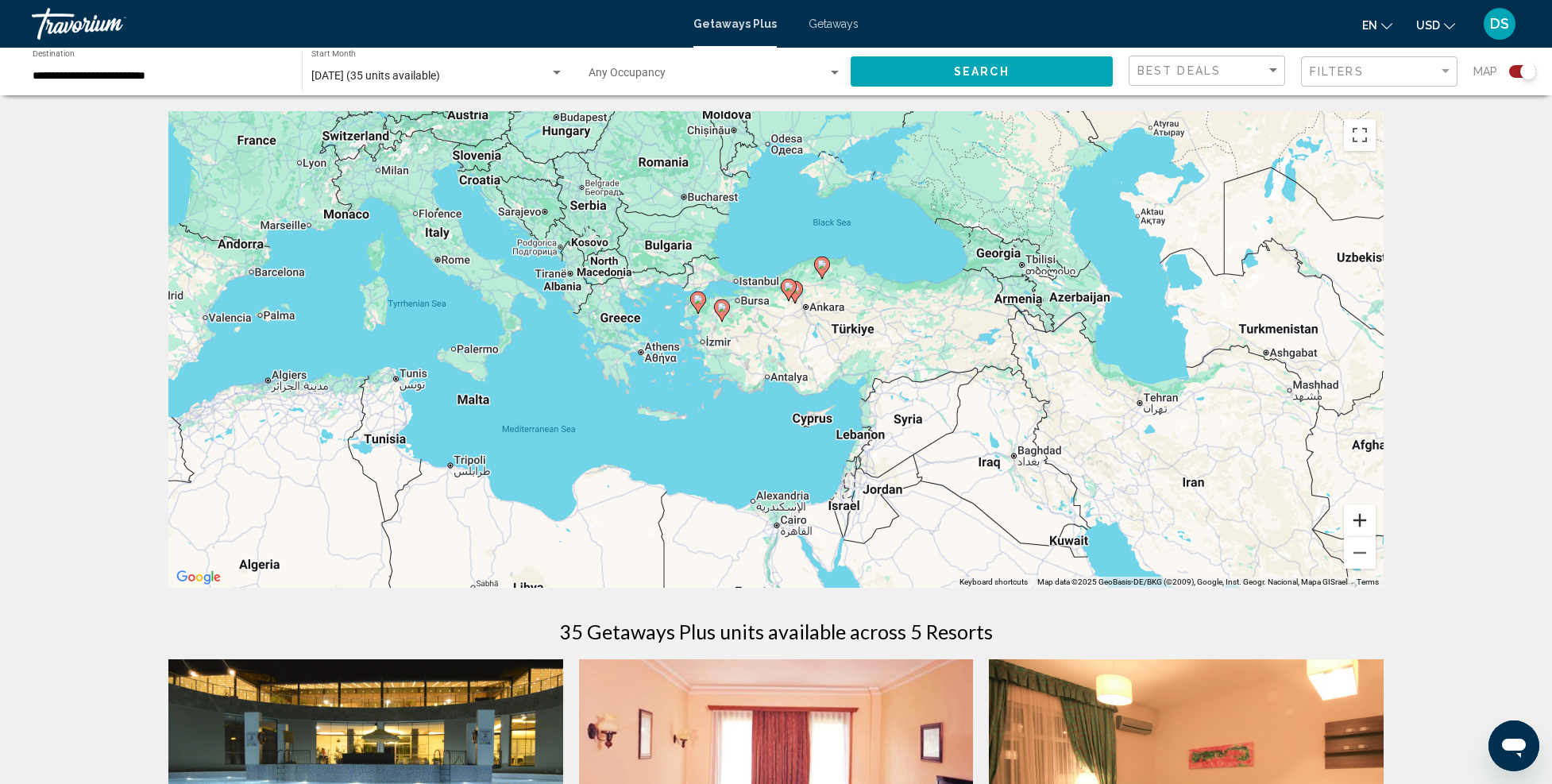
click at [1355, 517] on button "Zoom in" at bounding box center [1360, 520] width 31 height 31
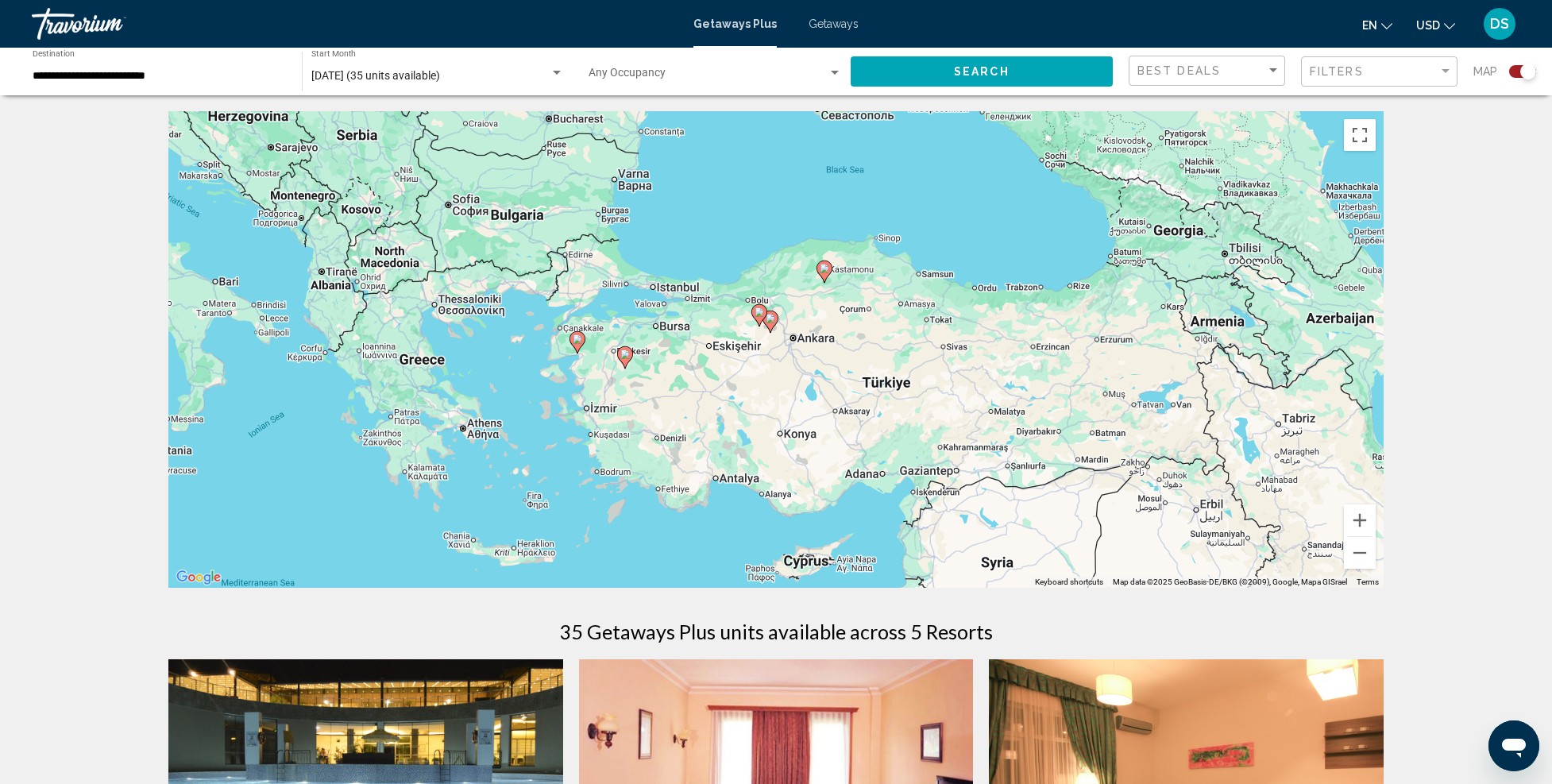
drag, startPoint x: 850, startPoint y: 400, endPoint x: 807, endPoint y: 474, distance: 85.6
click at [807, 474] on div "To activate drag with keyboard, press Alt + Enter. Once in keyboard drag state,…" at bounding box center [776, 349] width 1215 height 477
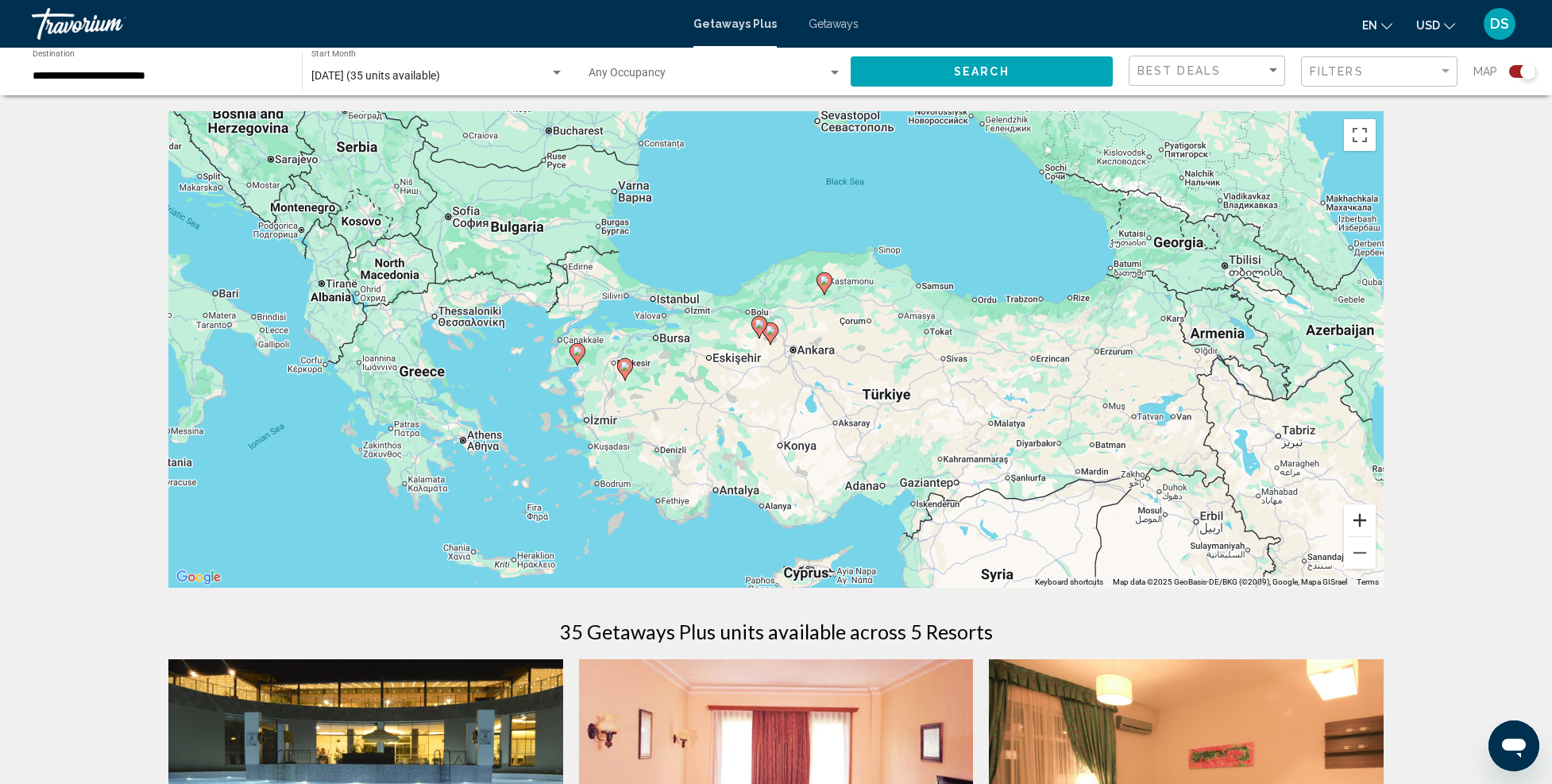
click at [1371, 521] on button "Zoom in" at bounding box center [1360, 520] width 31 height 31
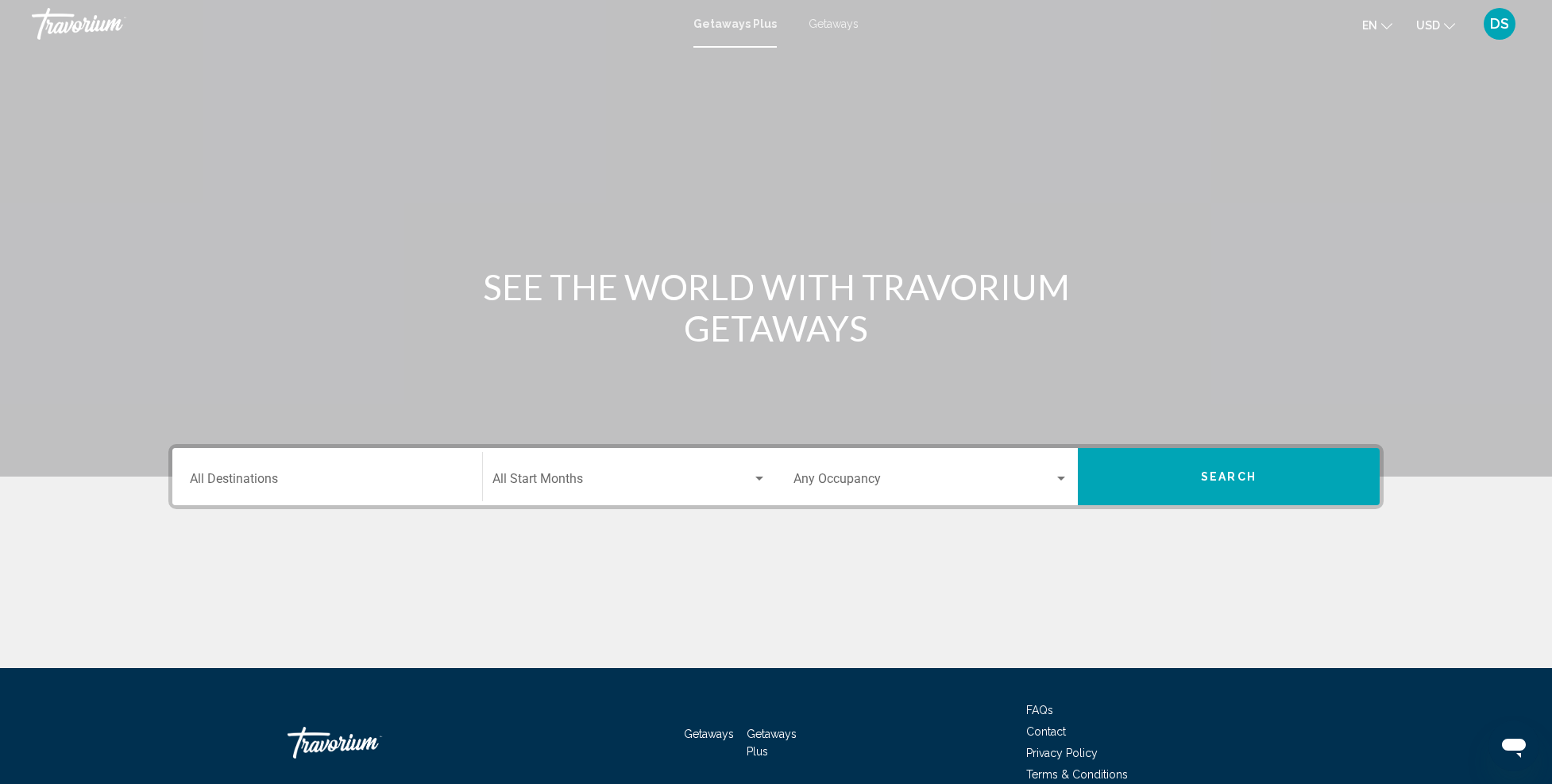
click at [371, 486] on input "Destination All Destinations" at bounding box center [327, 482] width 275 height 15
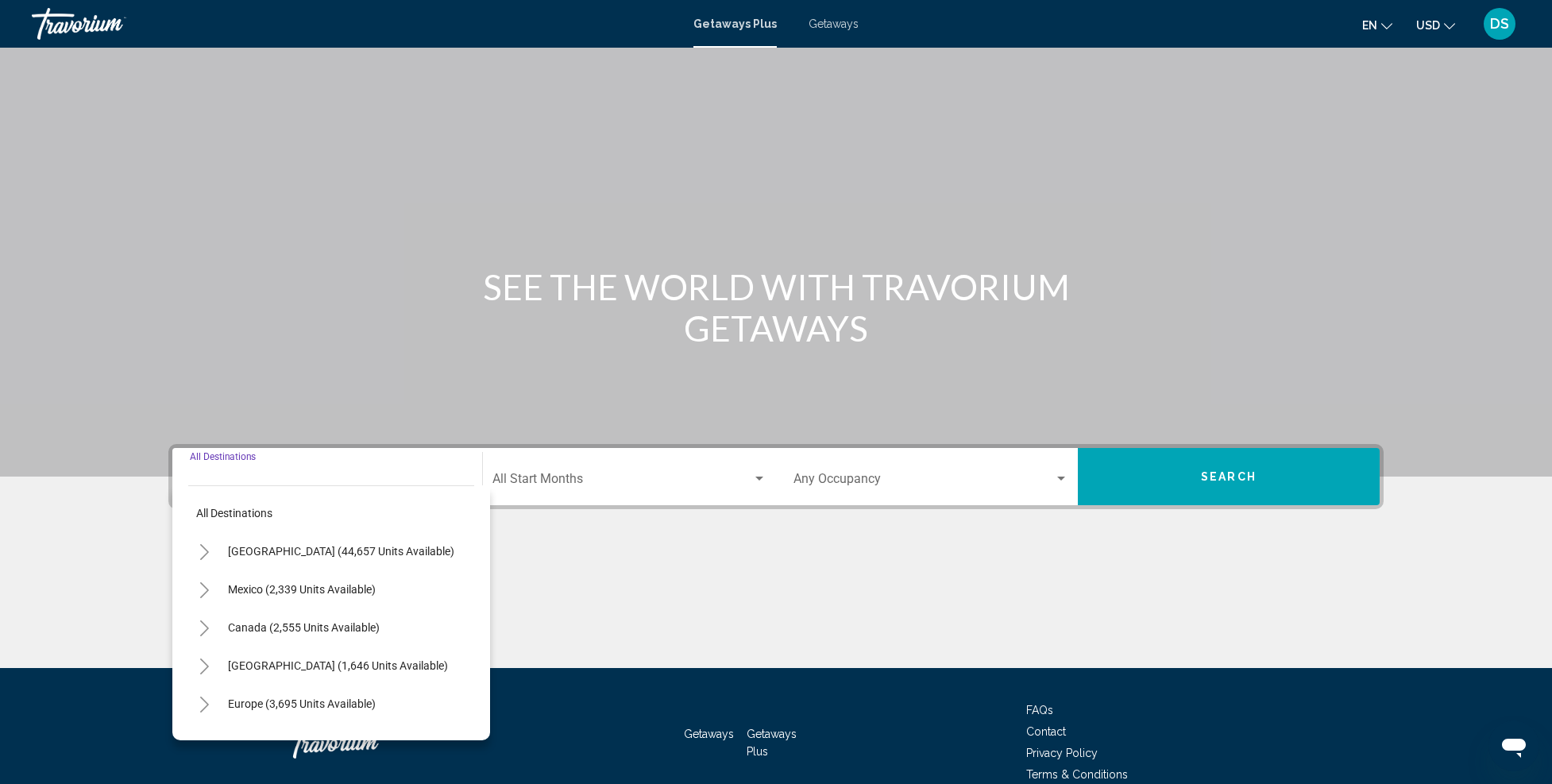
scroll to position [78, 0]
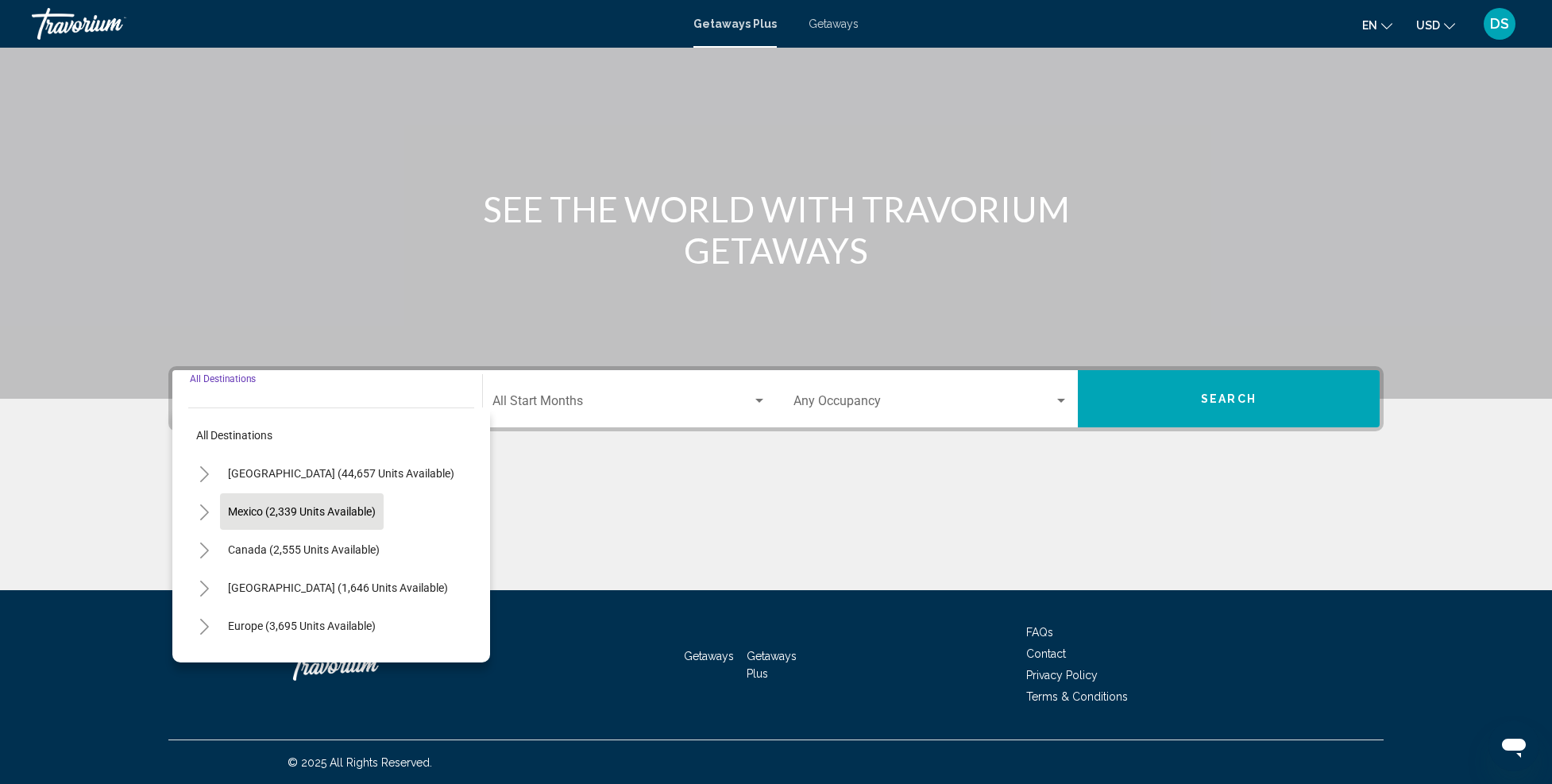
click at [245, 511] on span "Mexico (2,339 units available)" at bounding box center [302, 511] width 148 height 13
type input "**********"
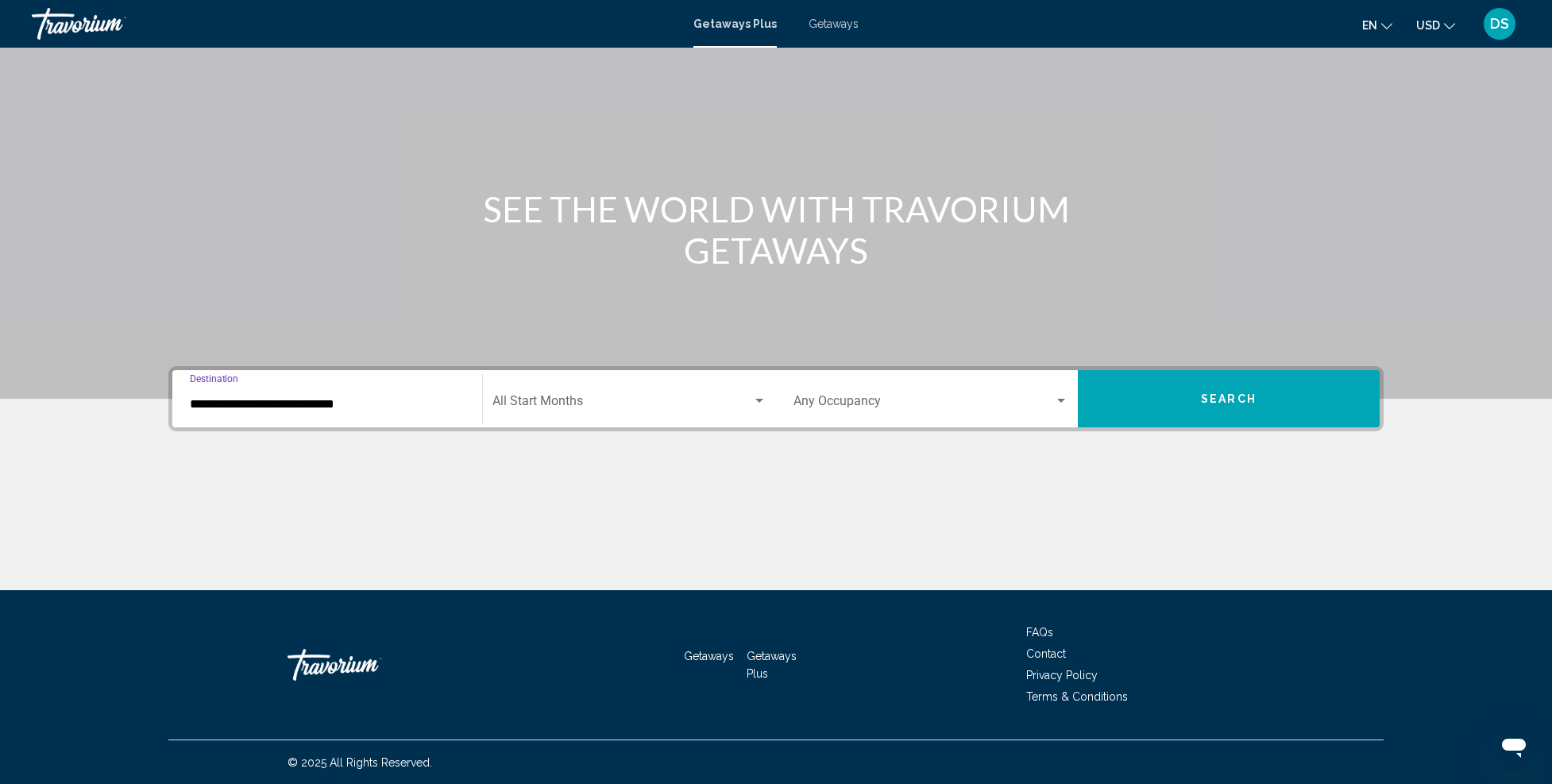
click at [710, 402] on span "Search widget" at bounding box center [622, 404] width 259 height 15
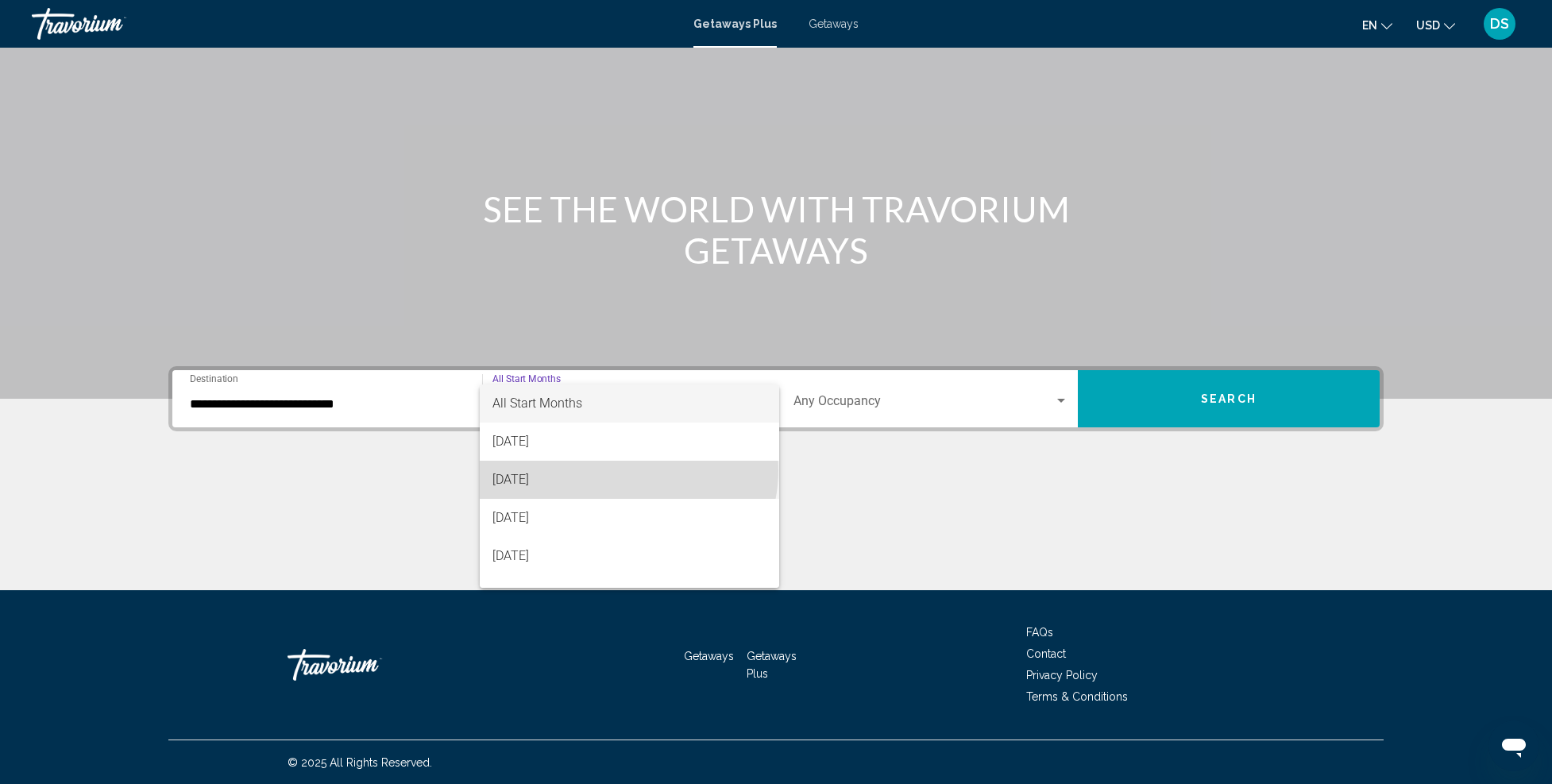
click at [628, 470] on span "[DATE]" at bounding box center [630, 480] width 275 height 38
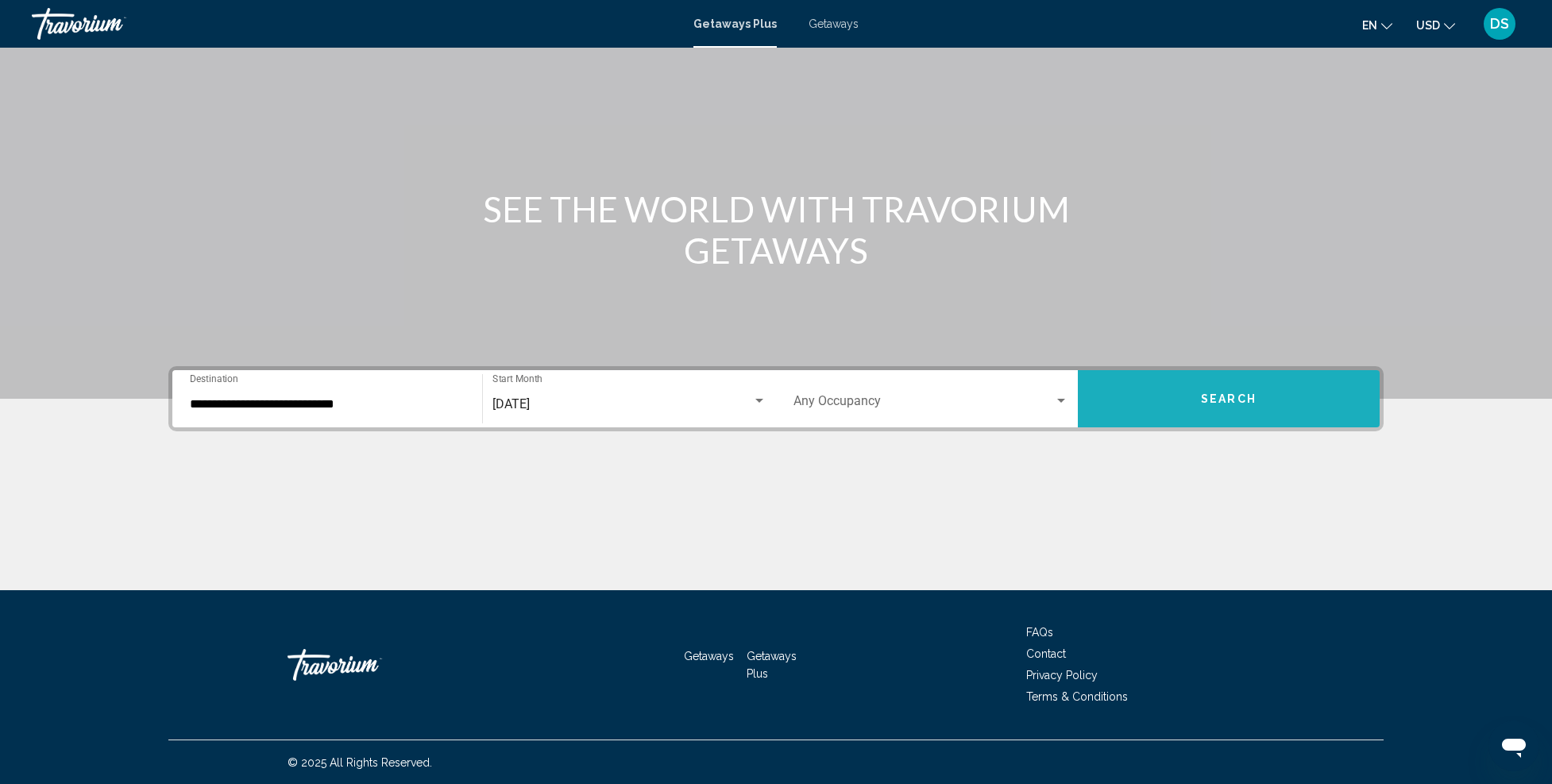
drag, startPoint x: 1209, startPoint y: 399, endPoint x: 1211, endPoint y: 408, distance: 9.2
click at [1211, 408] on button "Search" at bounding box center [1229, 398] width 302 height 57
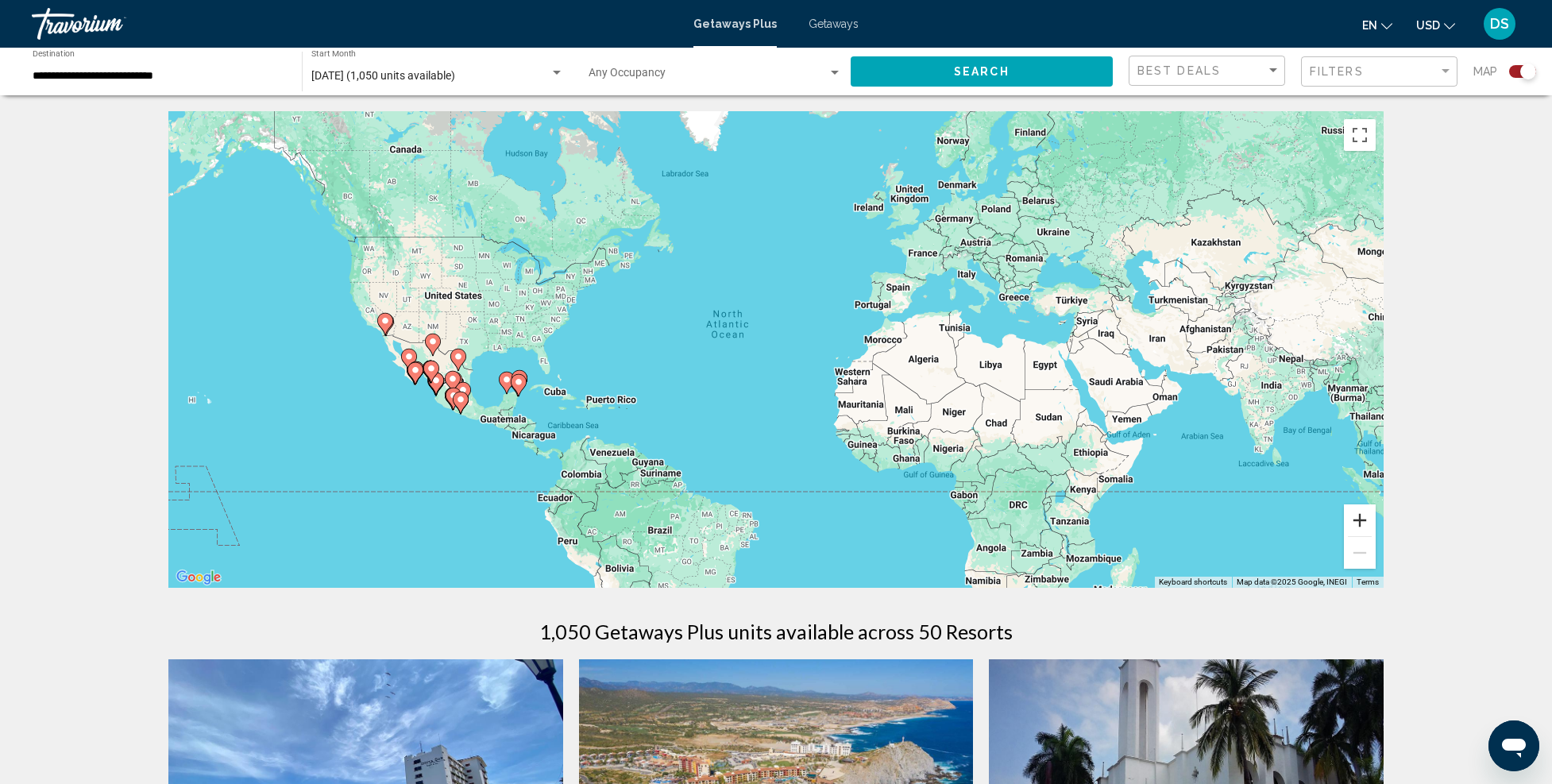
click at [1362, 510] on button "Zoom in" at bounding box center [1360, 520] width 31 height 31
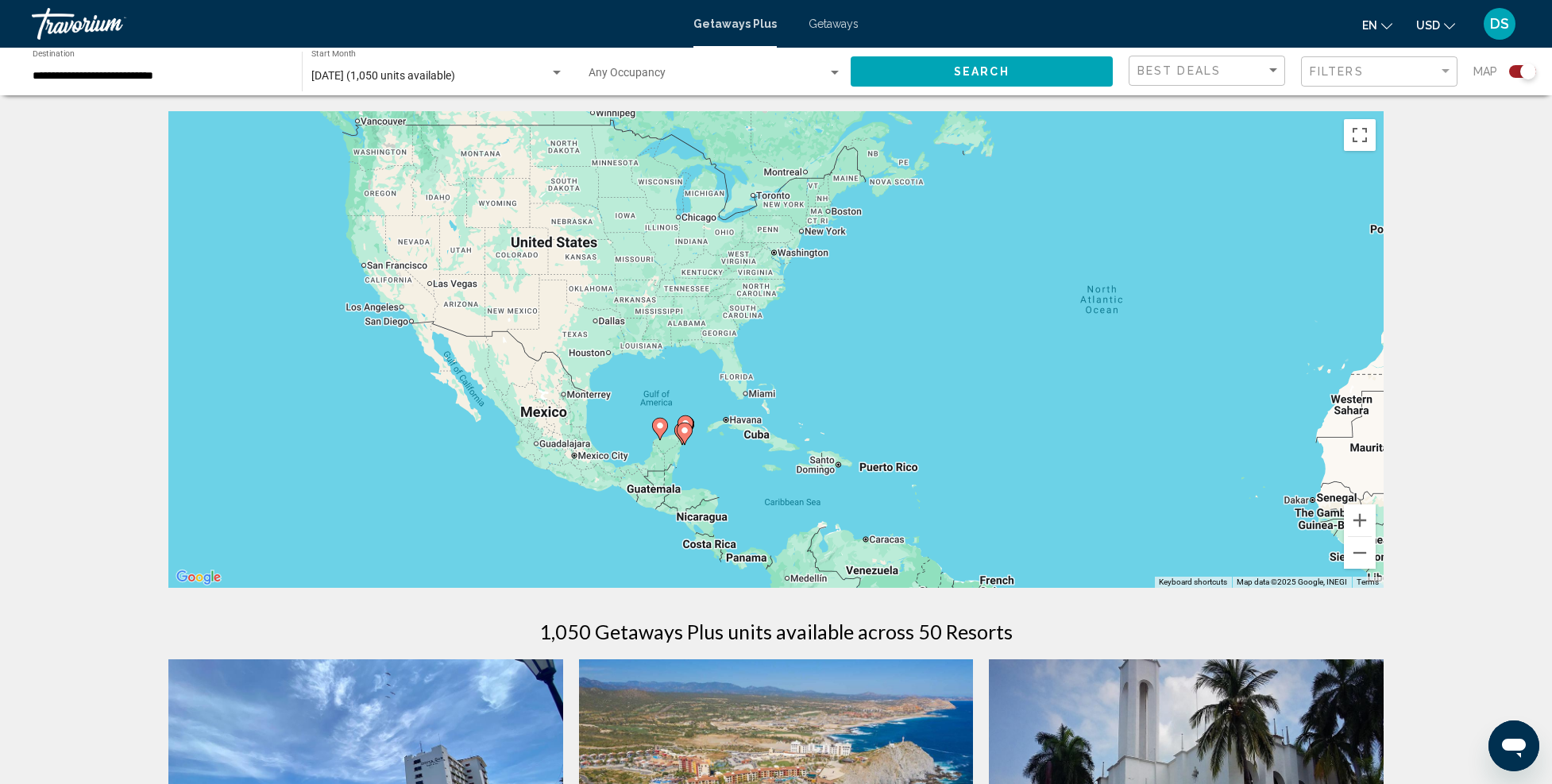
drag, startPoint x: 287, startPoint y: 451, endPoint x: 714, endPoint y: 452, distance: 427.0
click at [714, 452] on div "To activate drag with keyboard, press Alt + Enter. Once in keyboard drag state,…" at bounding box center [776, 349] width 1215 height 477
click at [1365, 521] on button "Zoom in" at bounding box center [1360, 520] width 31 height 31
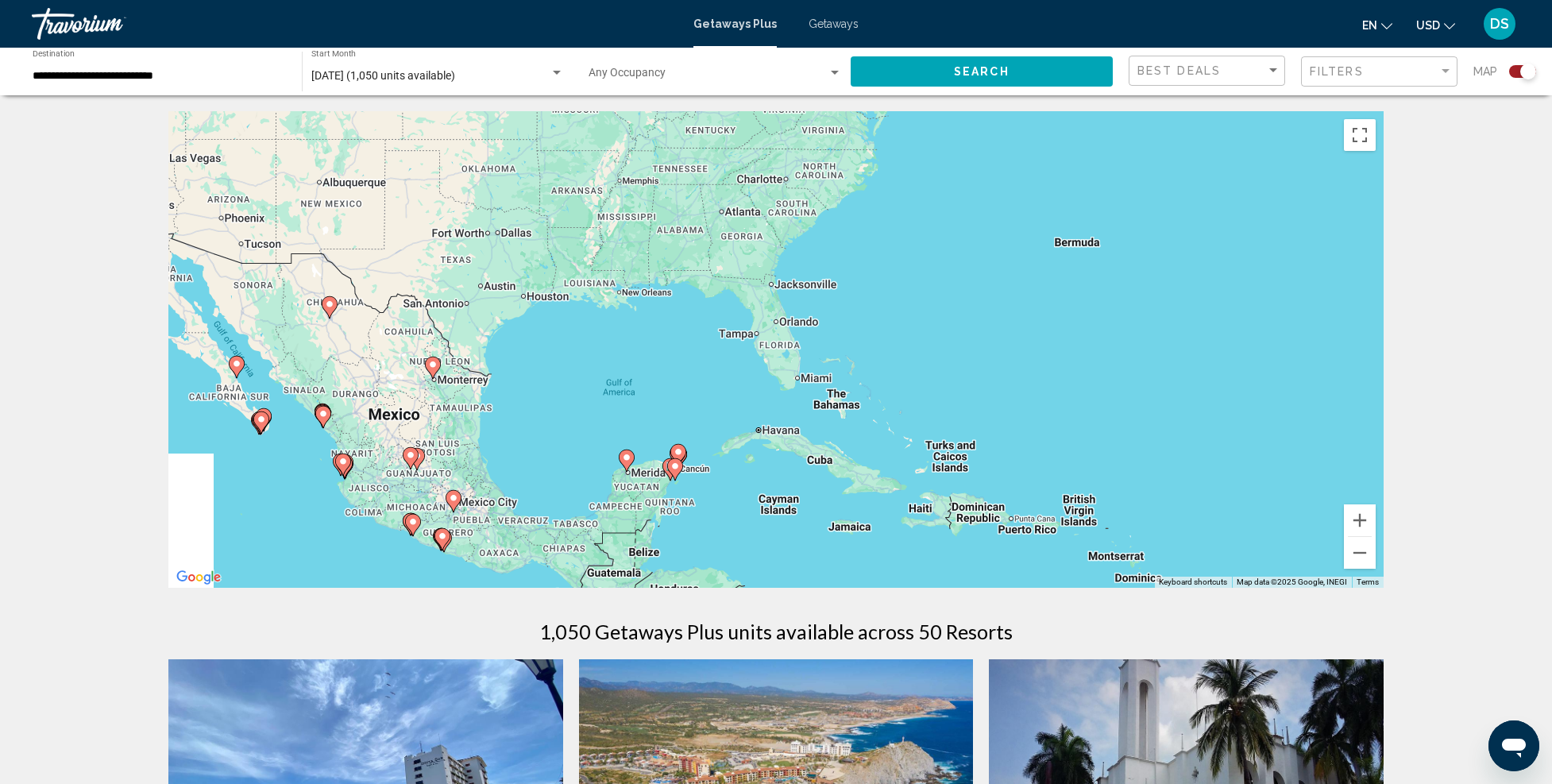
drag, startPoint x: 684, startPoint y: 549, endPoint x: 802, endPoint y: 464, distance: 145.4
click at [802, 464] on div "To activate drag with keyboard, press Alt + Enter. Once in keyboard drag state,…" at bounding box center [776, 349] width 1215 height 477
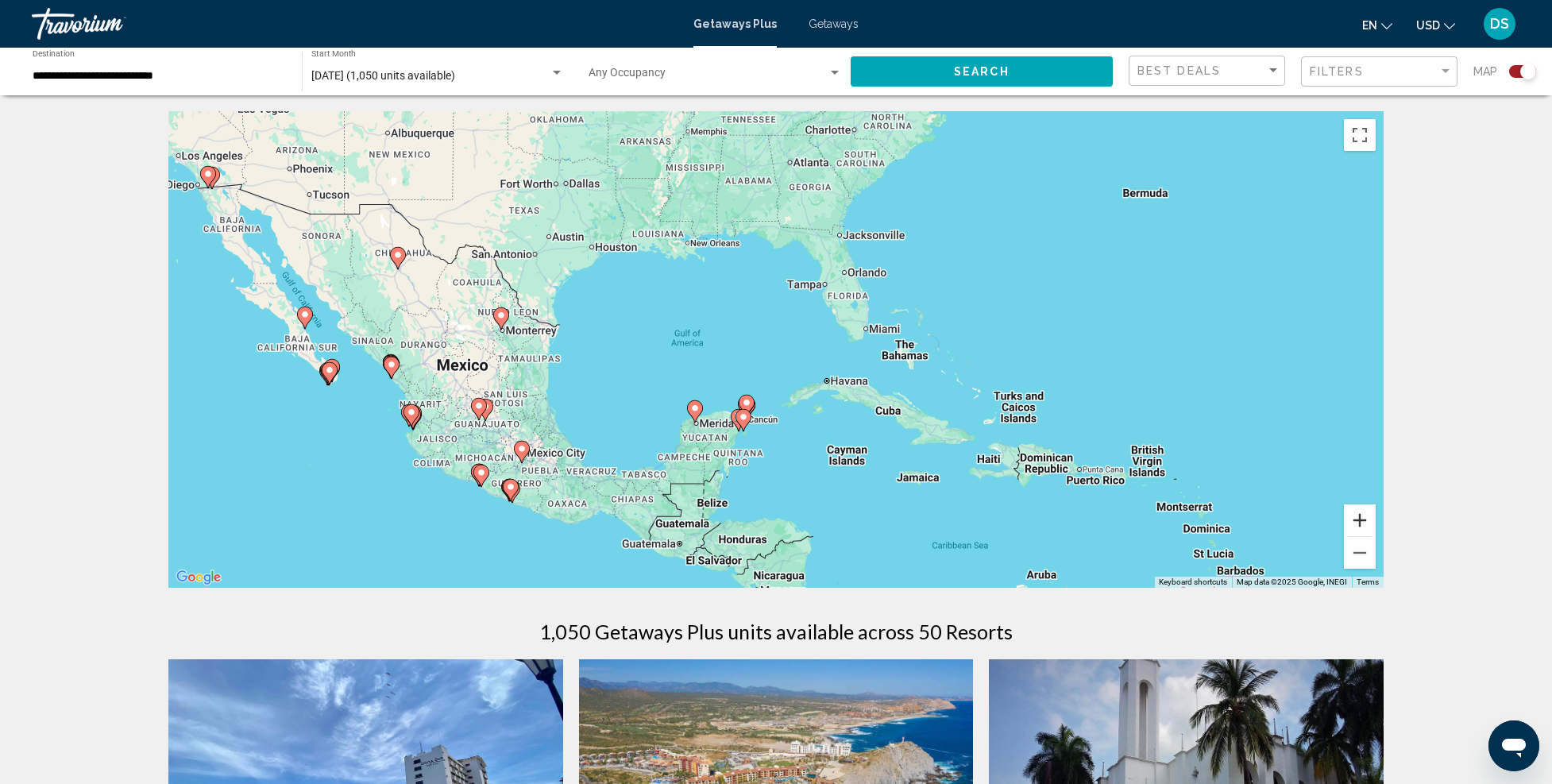
click at [1355, 511] on button "Zoom in" at bounding box center [1360, 520] width 31 height 31
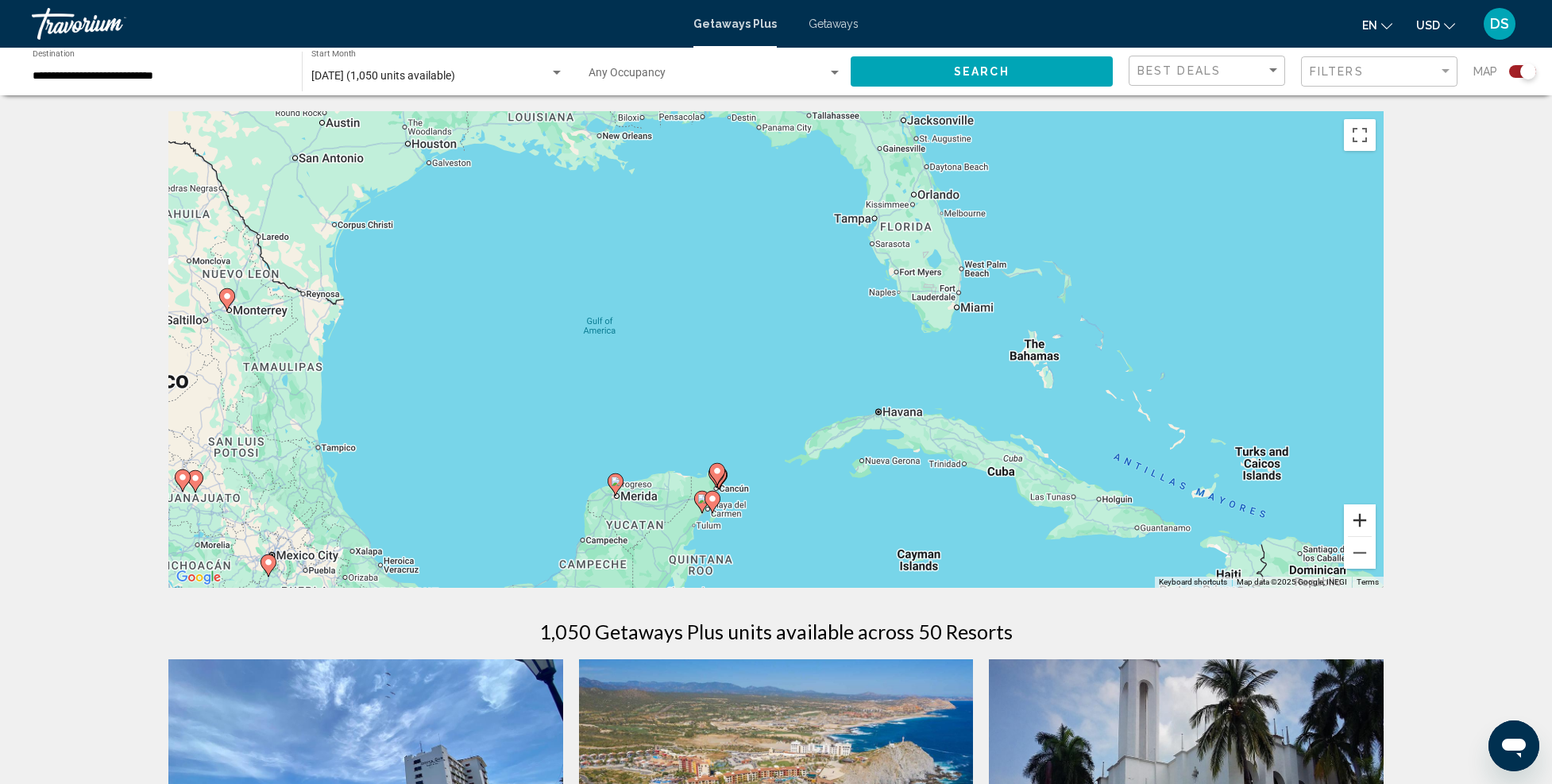
click at [1368, 524] on button "Zoom in" at bounding box center [1360, 520] width 31 height 31
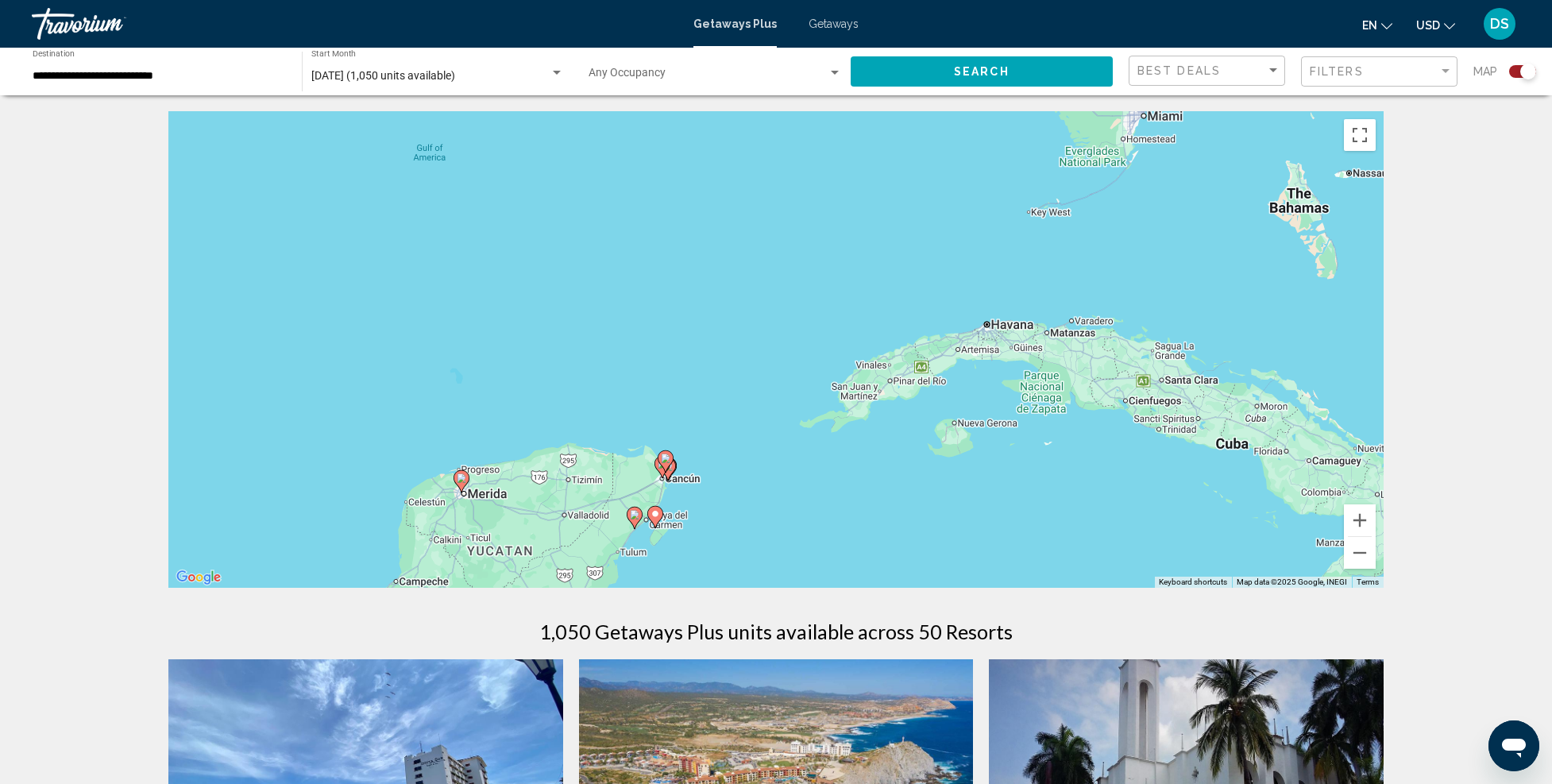
drag, startPoint x: 791, startPoint y: 529, endPoint x: 832, endPoint y: 300, distance: 232.6
click at [832, 298] on div "To activate drag with keyboard, press Alt + Enter. Once in keyboard drag state,…" at bounding box center [776, 349] width 1215 height 477
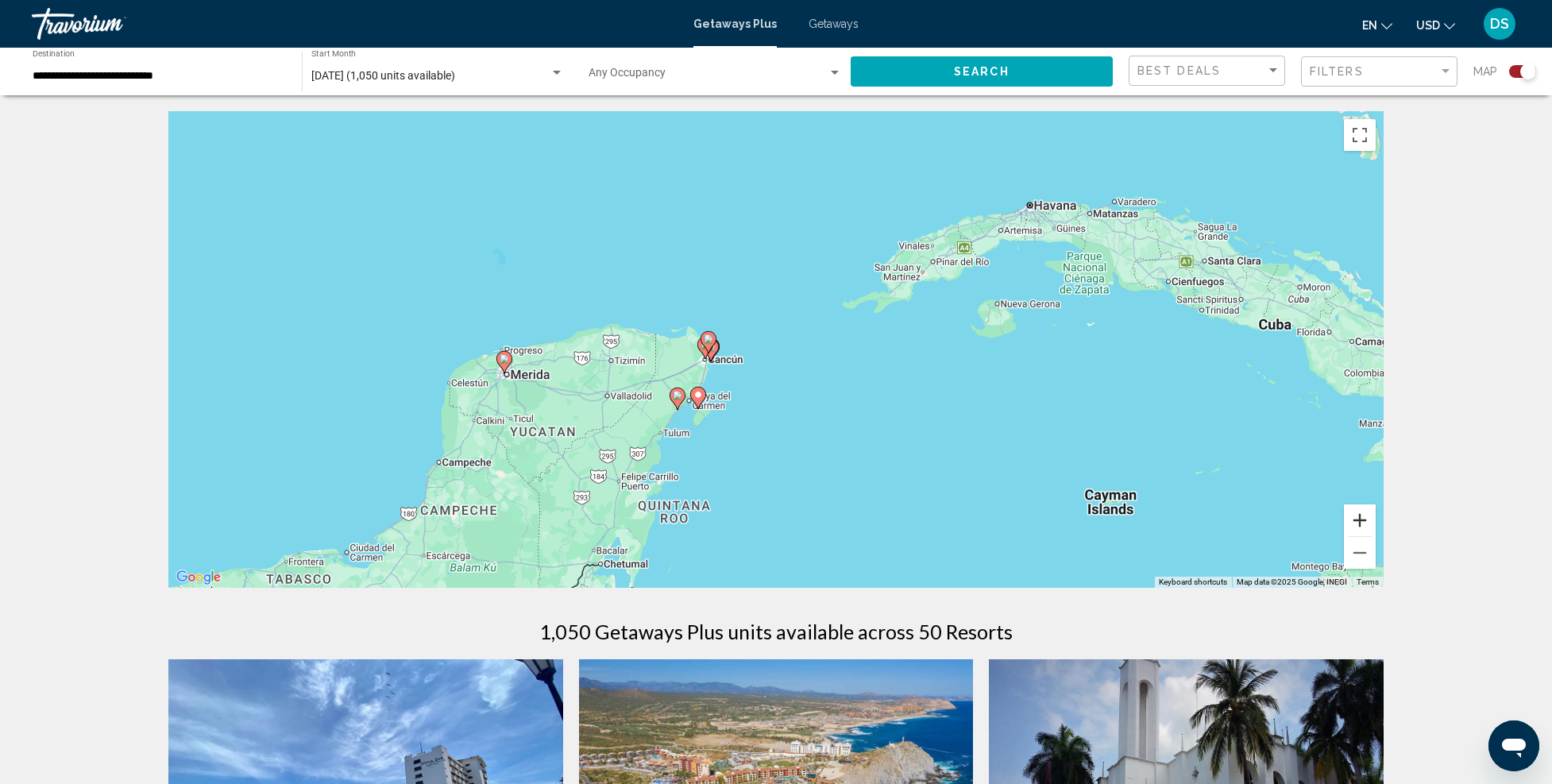
click at [1362, 512] on button "Zoom in" at bounding box center [1360, 520] width 31 height 31
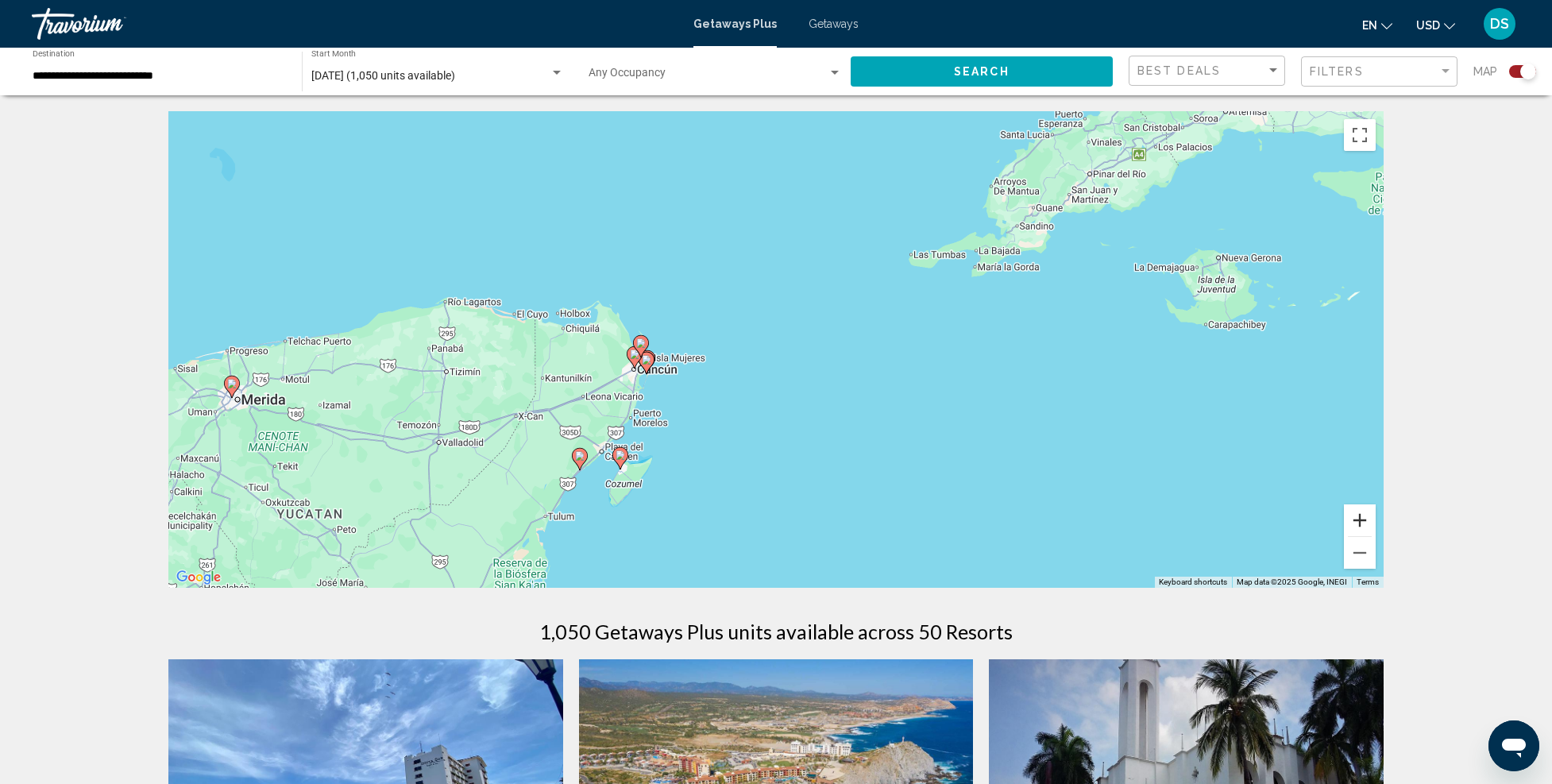
click at [1362, 518] on button "Zoom in" at bounding box center [1360, 520] width 31 height 31
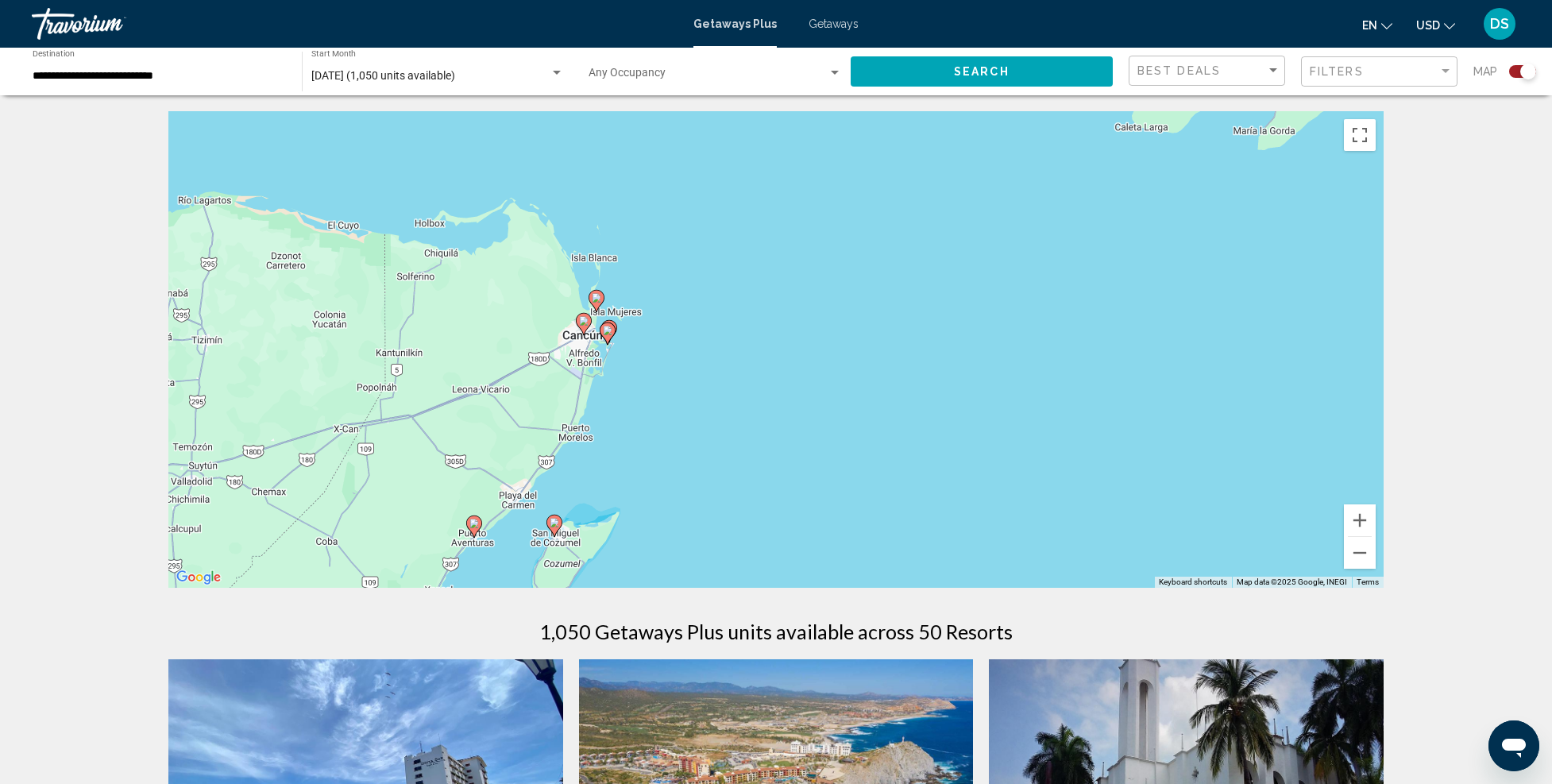
drag, startPoint x: 765, startPoint y: 445, endPoint x: 806, endPoint y: 419, distance: 48.5
click at [806, 419] on div "To activate drag with keyboard, press Alt + Enter. Once in keyboard drag state,…" at bounding box center [776, 349] width 1215 height 477
click at [1362, 514] on button "Zoom in" at bounding box center [1360, 520] width 31 height 31
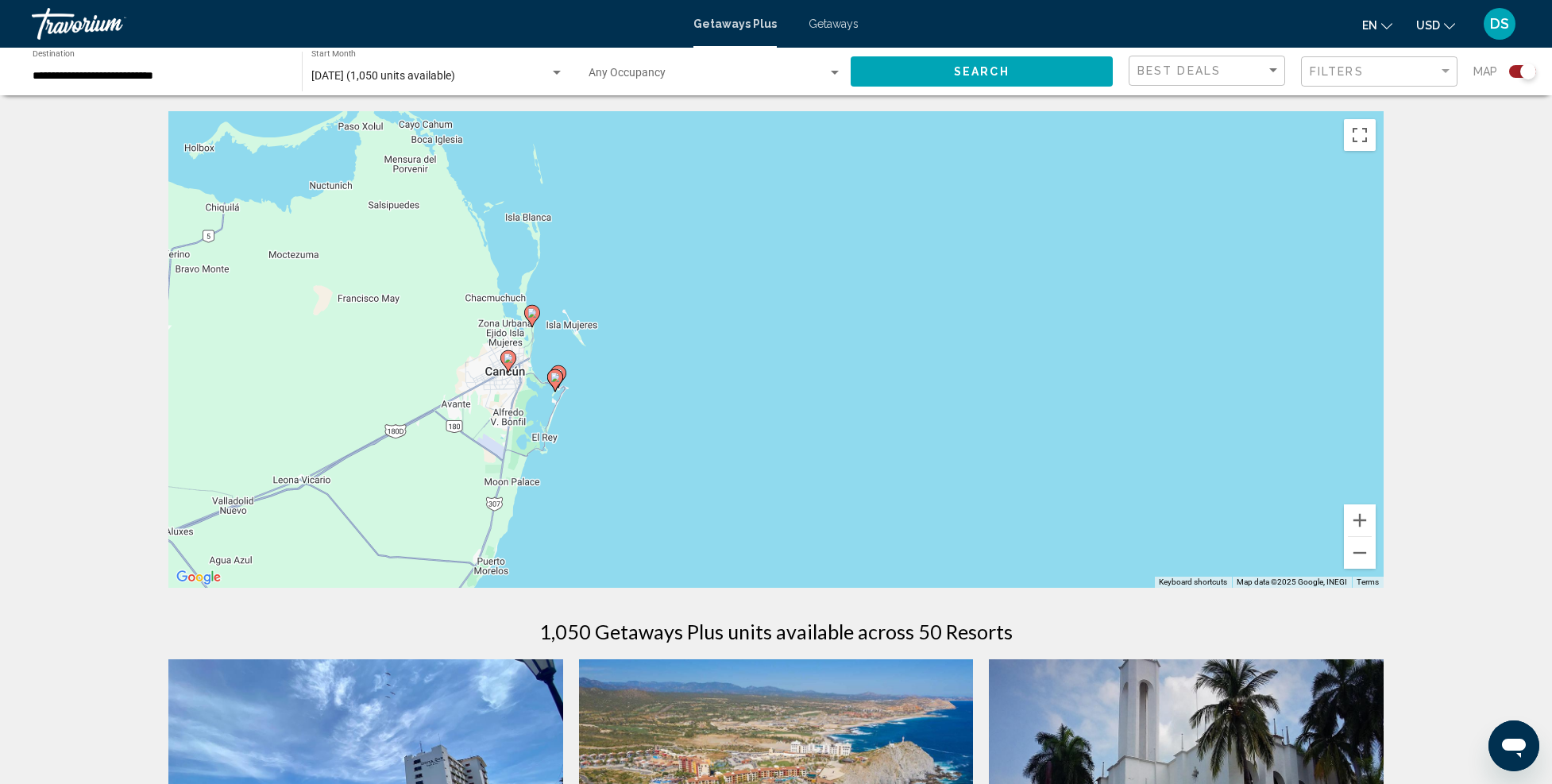
drag, startPoint x: 563, startPoint y: 406, endPoint x: 669, endPoint y: 462, distance: 119.9
click at [669, 462] on div "To activate drag with keyboard, press Alt + Enter. Once in keyboard drag state,…" at bounding box center [776, 349] width 1215 height 477
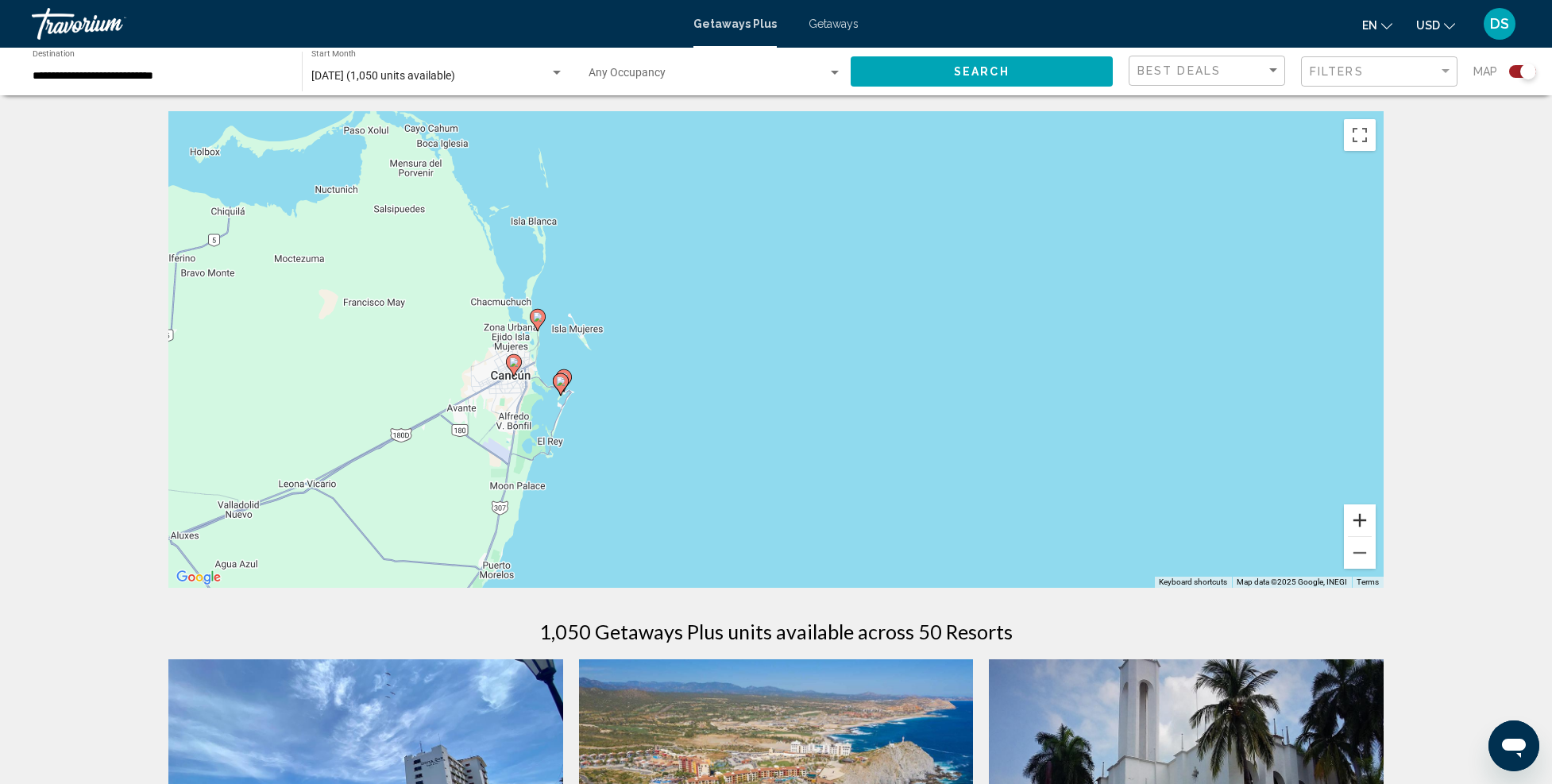
click at [1358, 516] on button "Zoom in" at bounding box center [1360, 520] width 31 height 31
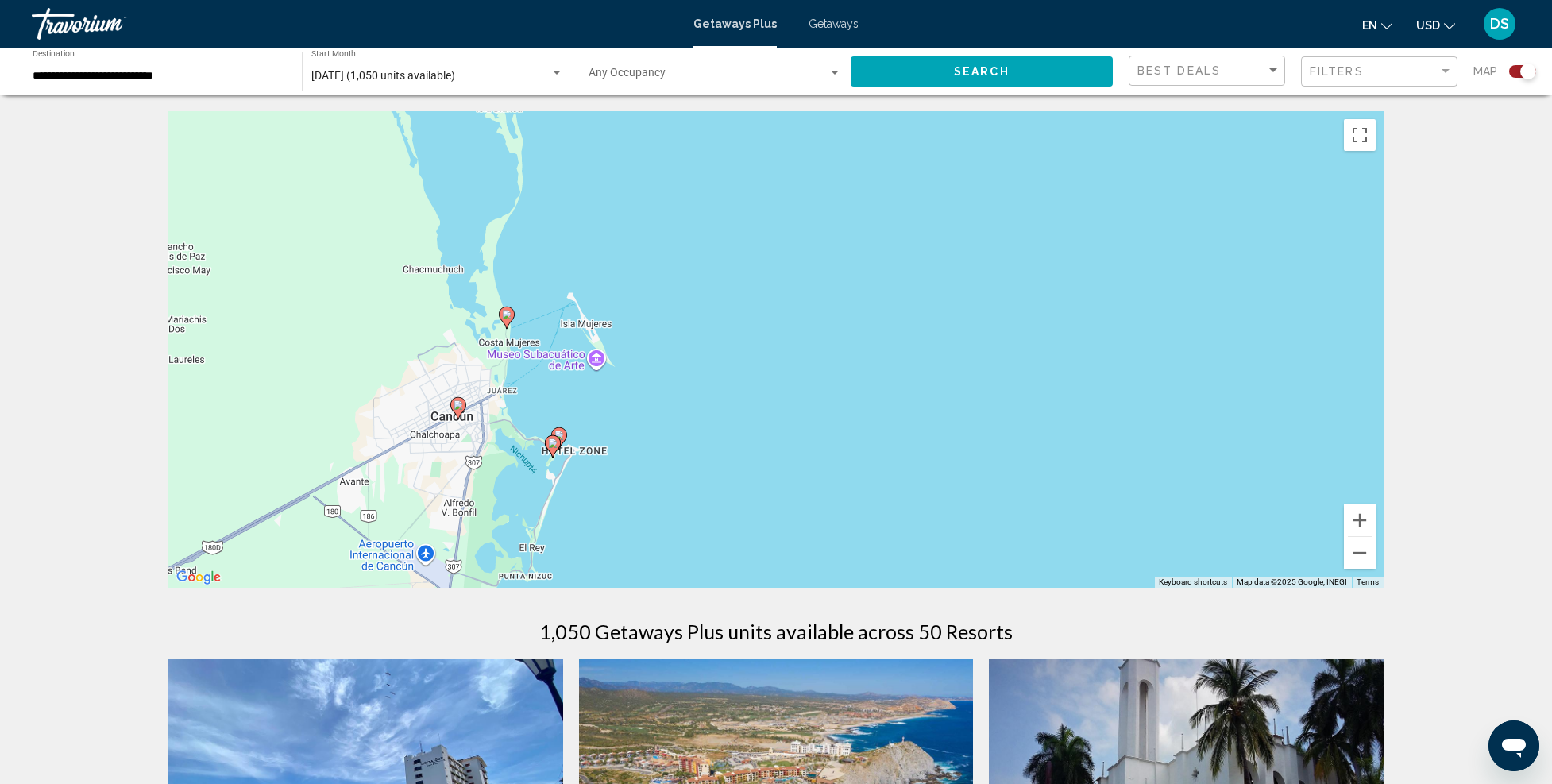
drag, startPoint x: 533, startPoint y: 381, endPoint x: 748, endPoint y: 396, distance: 215.5
click at [748, 396] on div "To activate drag with keyboard, press Alt + Enter. Once in keyboard drag state,…" at bounding box center [776, 349] width 1215 height 477
click at [512, 318] on image "Main content" at bounding box center [511, 314] width 10 height 10
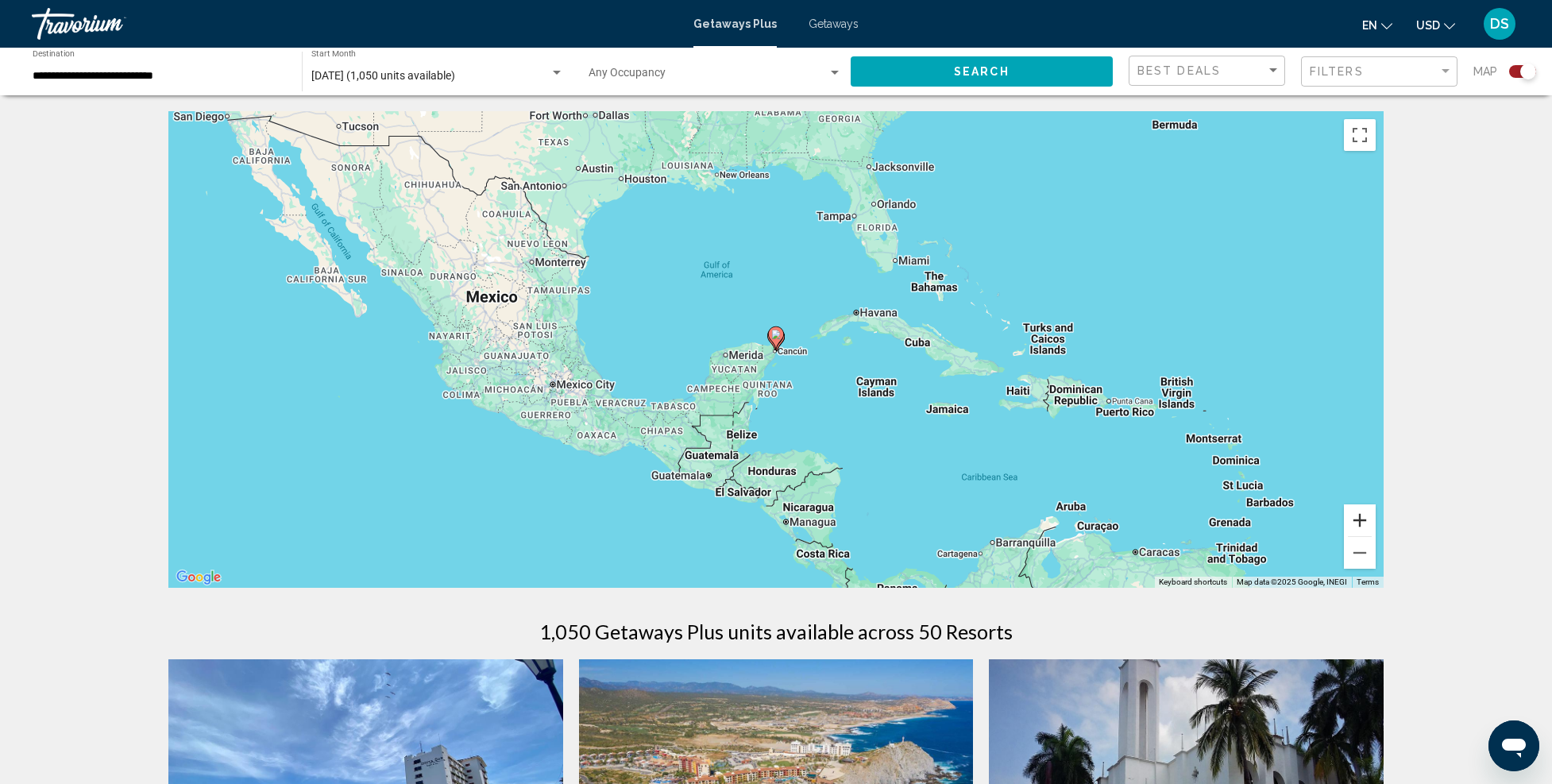
click at [1357, 517] on button "Zoom in" at bounding box center [1360, 520] width 31 height 31
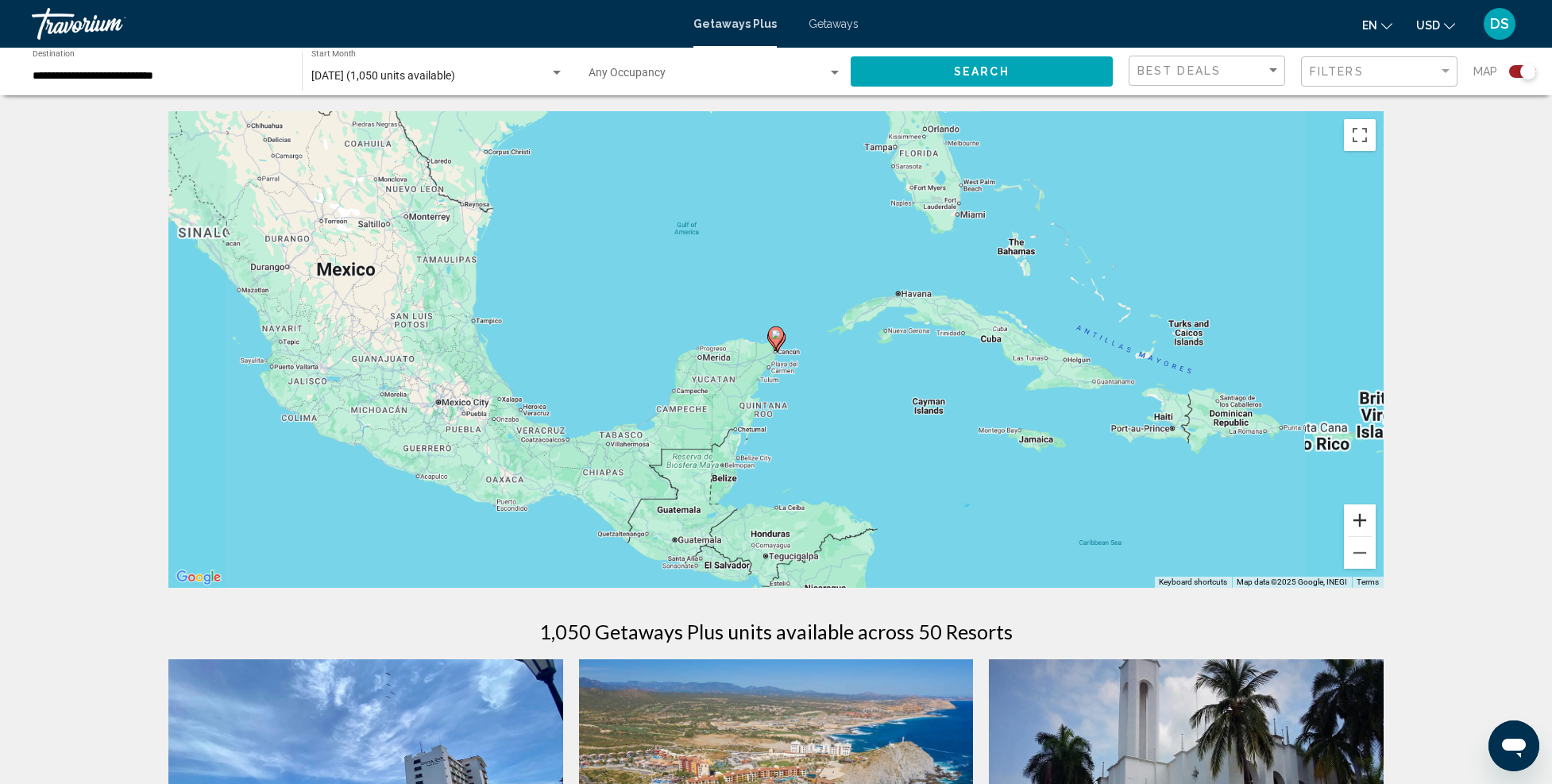
click at [1357, 517] on button "Zoom in" at bounding box center [1360, 520] width 31 height 31
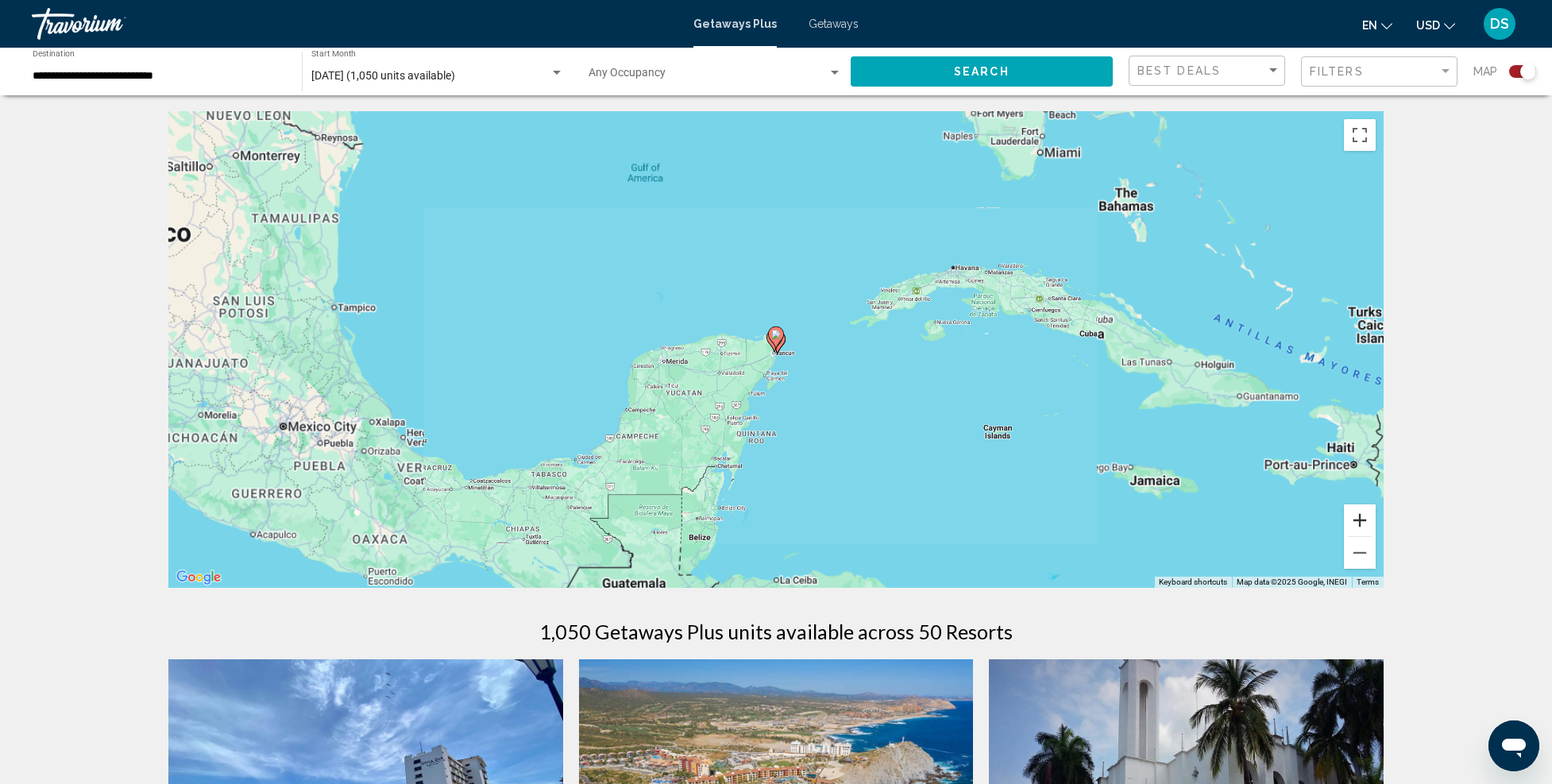
click at [1357, 517] on button "Zoom in" at bounding box center [1360, 520] width 31 height 31
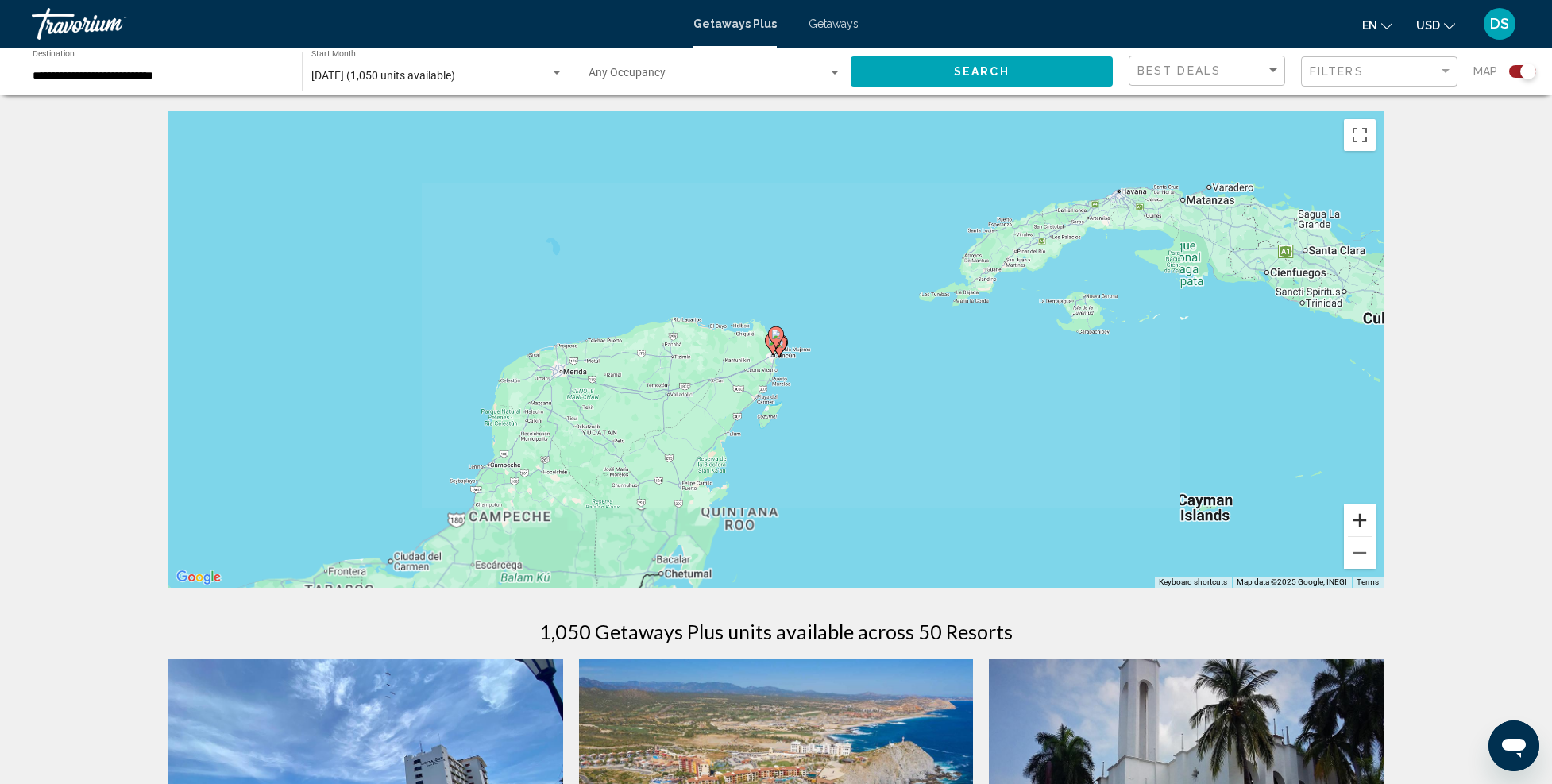
click at [1357, 516] on button "Zoom in" at bounding box center [1360, 520] width 31 height 31
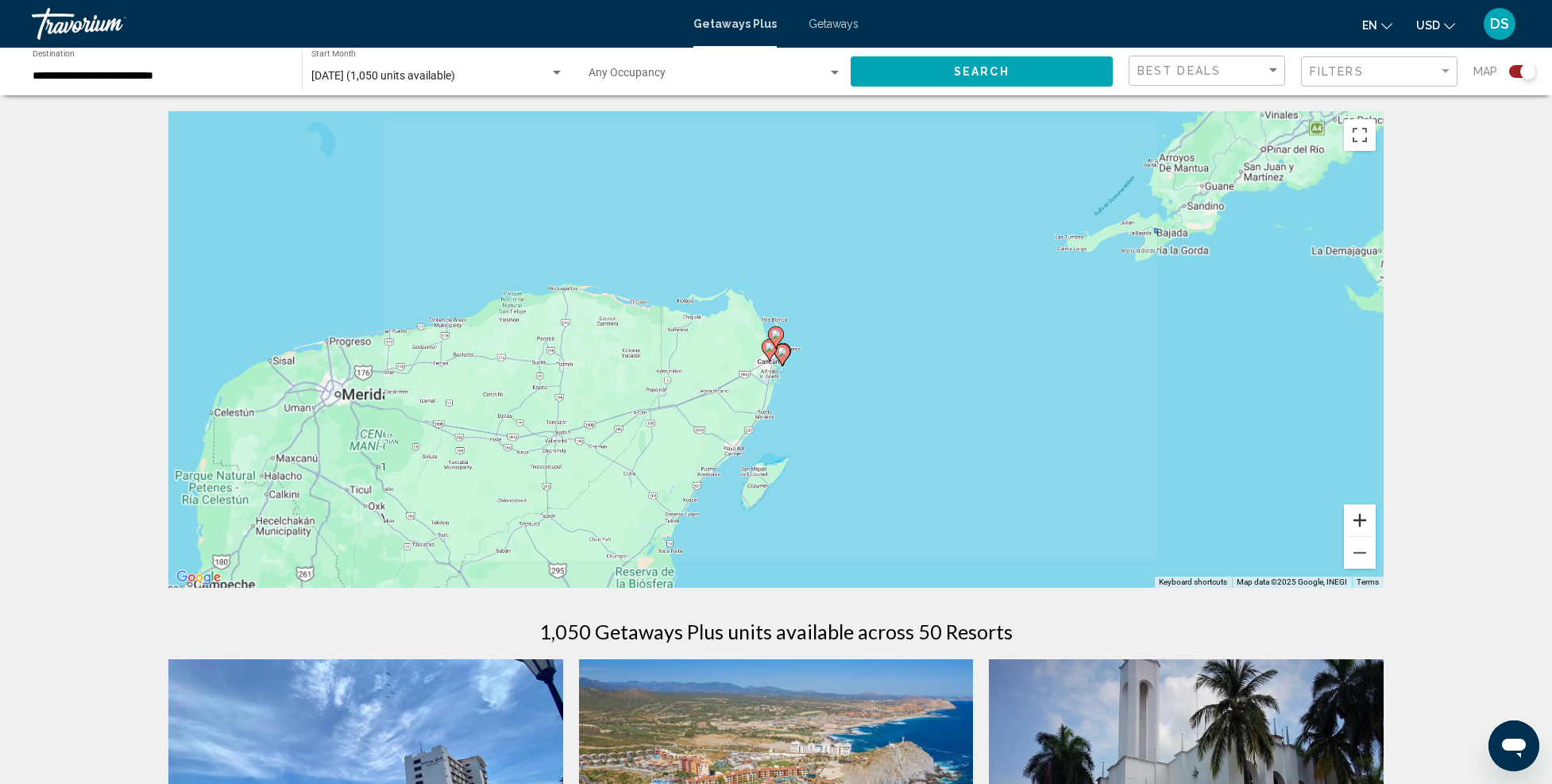
click at [1358, 515] on button "Zoom in" at bounding box center [1360, 520] width 31 height 31
click at [1358, 514] on button "Zoom in" at bounding box center [1360, 520] width 31 height 31
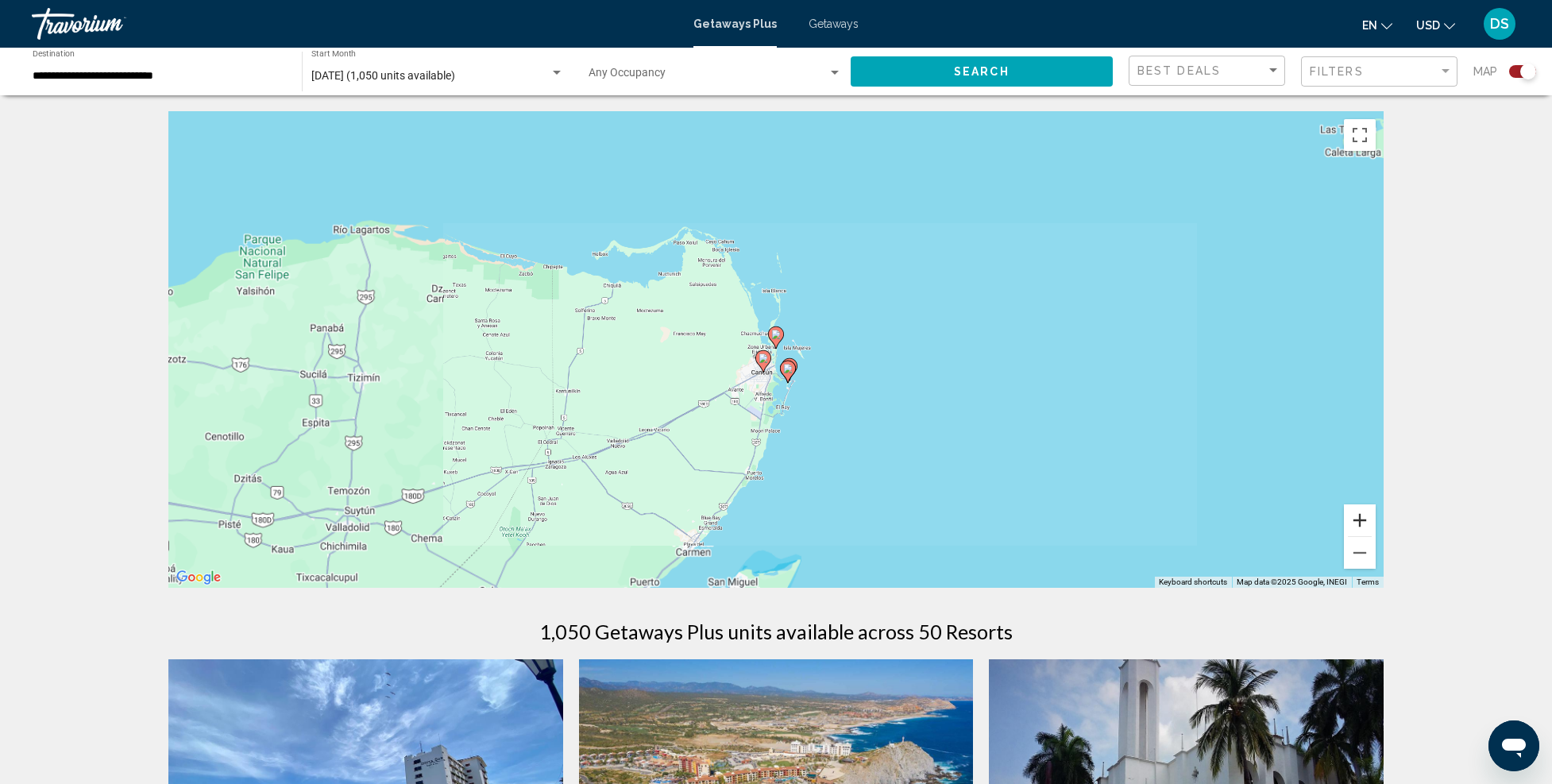
click at [1358, 514] on button "Zoom in" at bounding box center [1360, 520] width 31 height 31
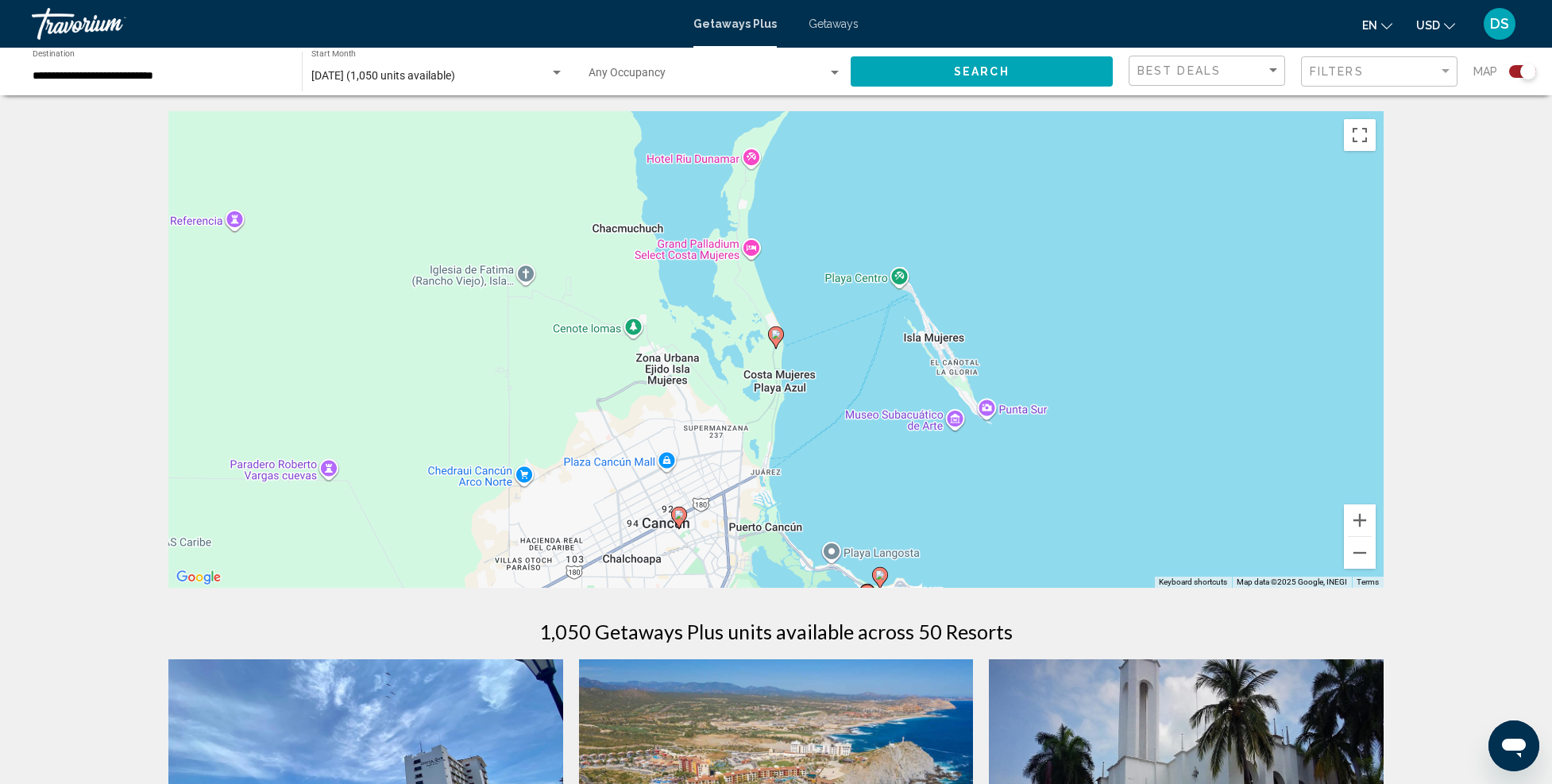
click at [774, 337] on image "Main content" at bounding box center [776, 335] width 10 height 10
type input "**********"
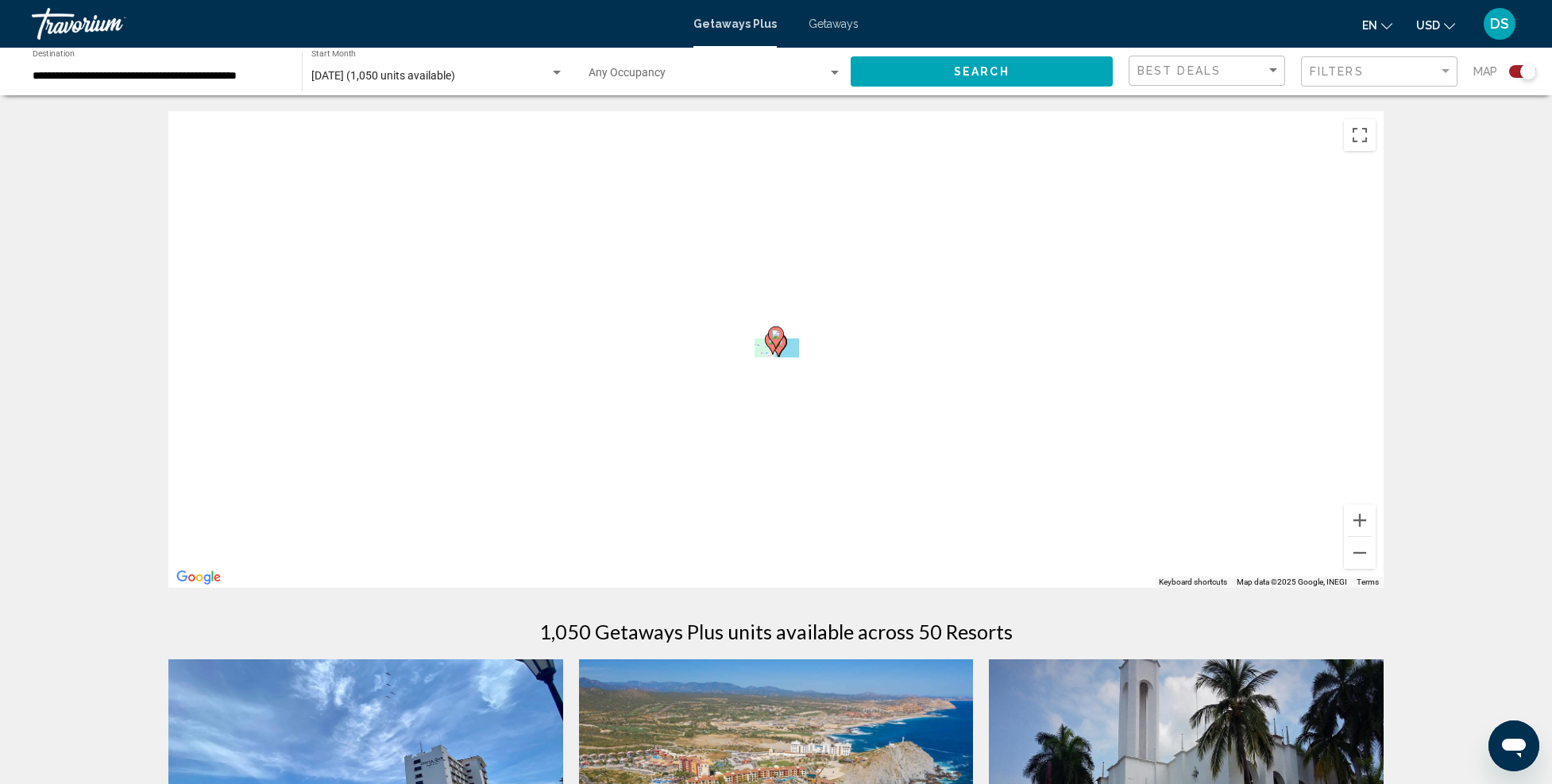
click at [775, 335] on image "Main content" at bounding box center [776, 335] width 10 height 10
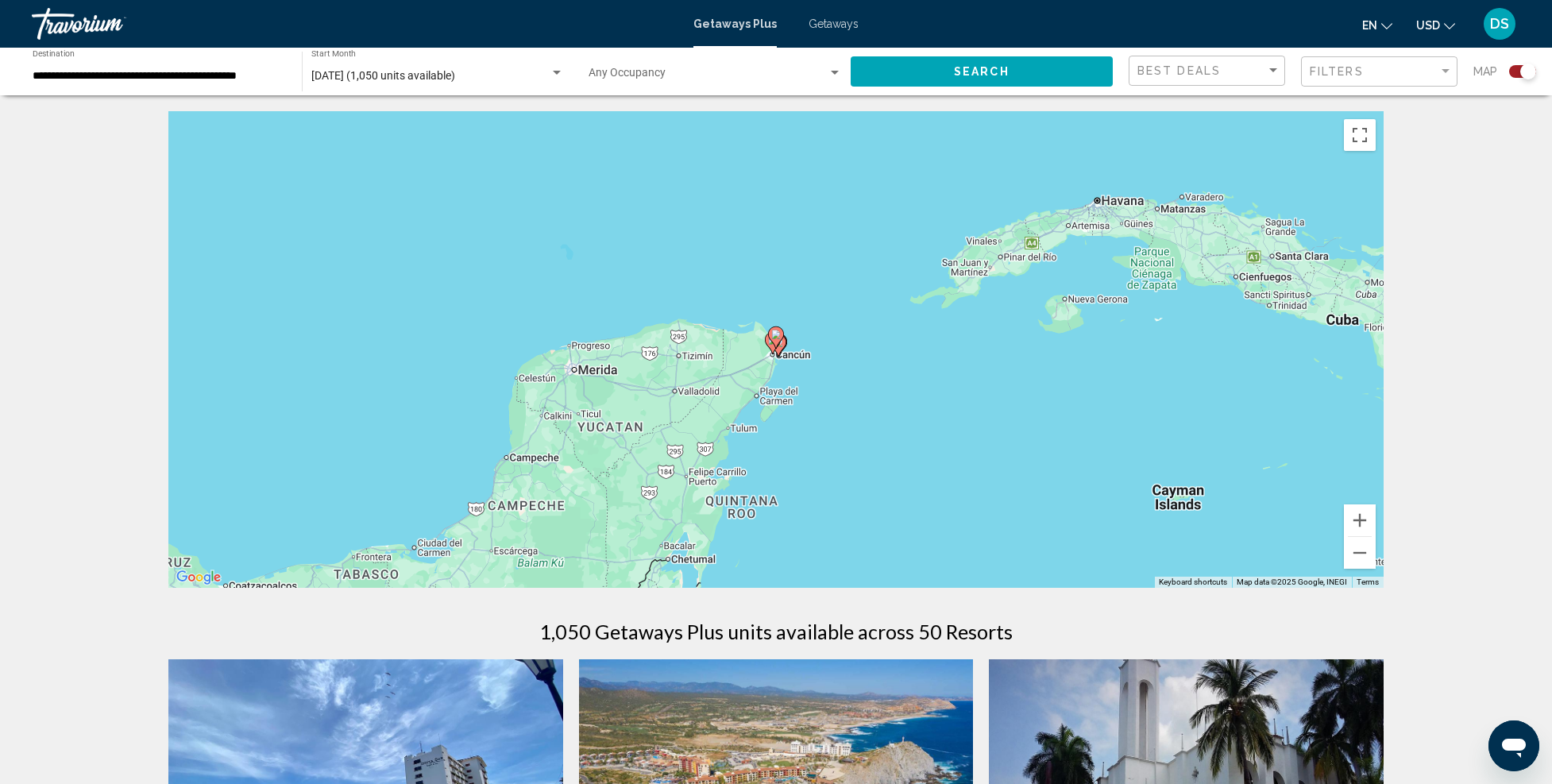
click at [776, 338] on image "Main content" at bounding box center [776, 335] width 10 height 10
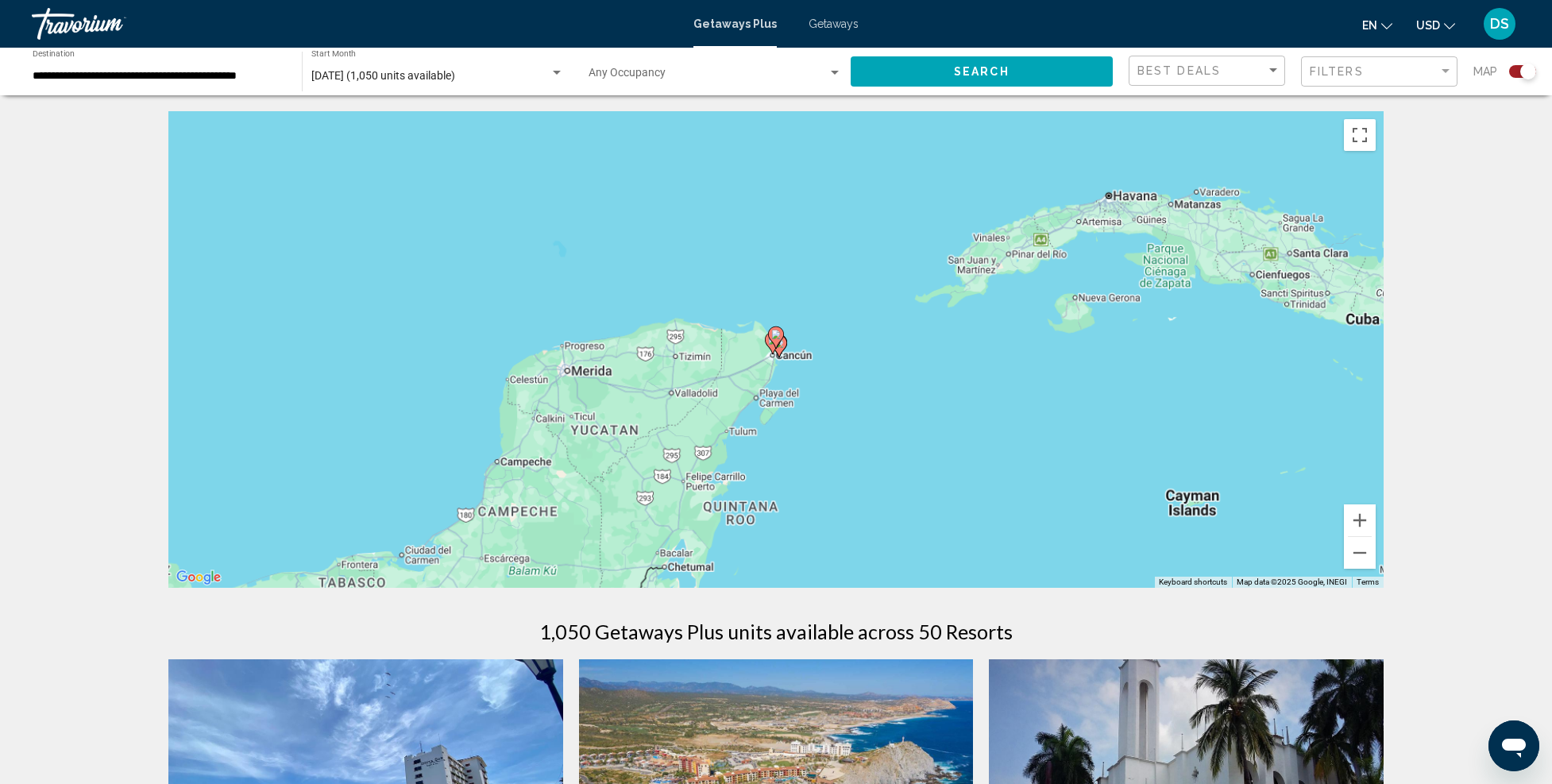
click at [776, 338] on image "Main content" at bounding box center [776, 335] width 10 height 10
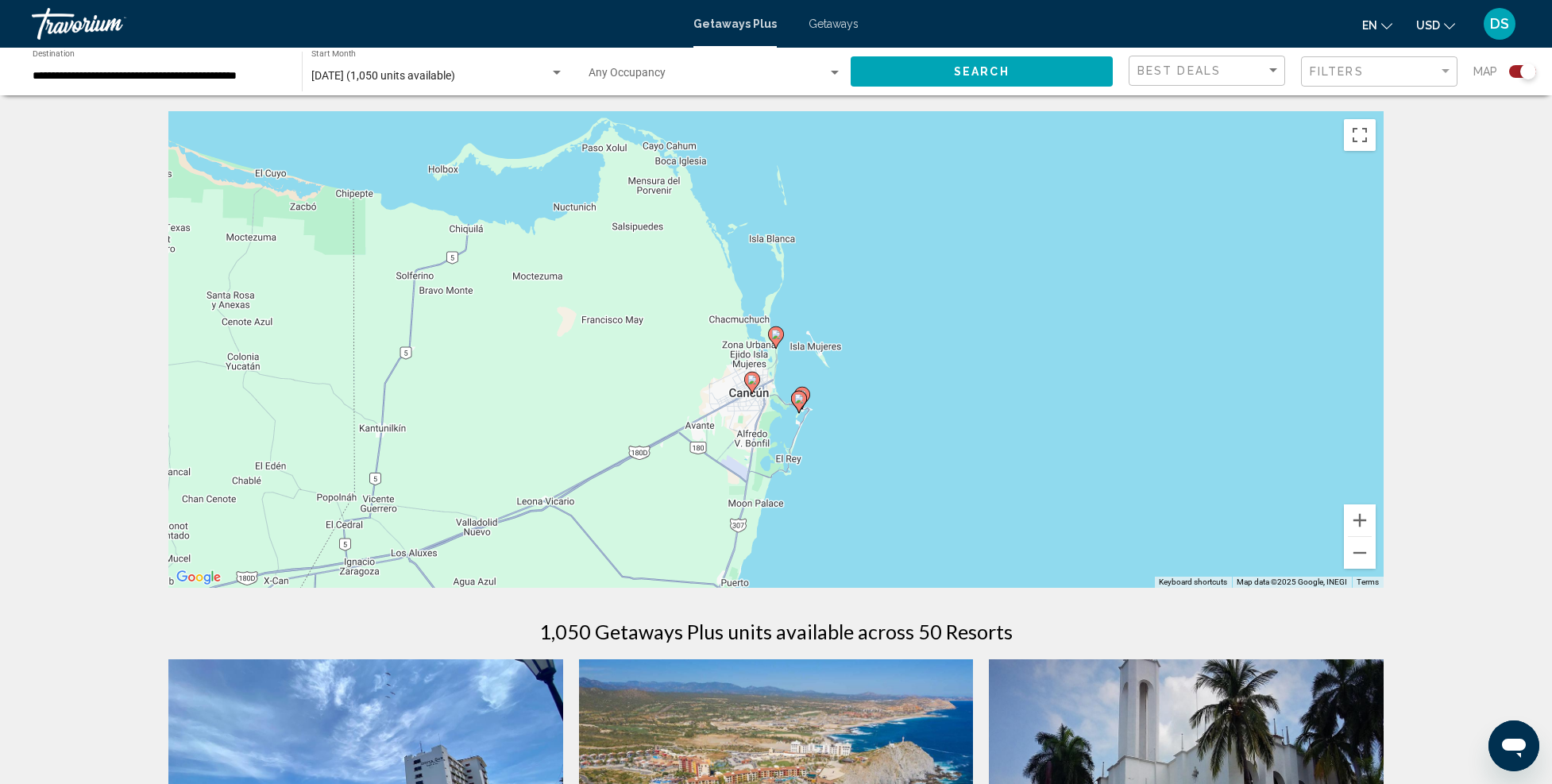
click at [774, 340] on icon "Main content" at bounding box center [776, 337] width 15 height 21
click at [774, 340] on g "Main content" at bounding box center [776, 337] width 16 height 23
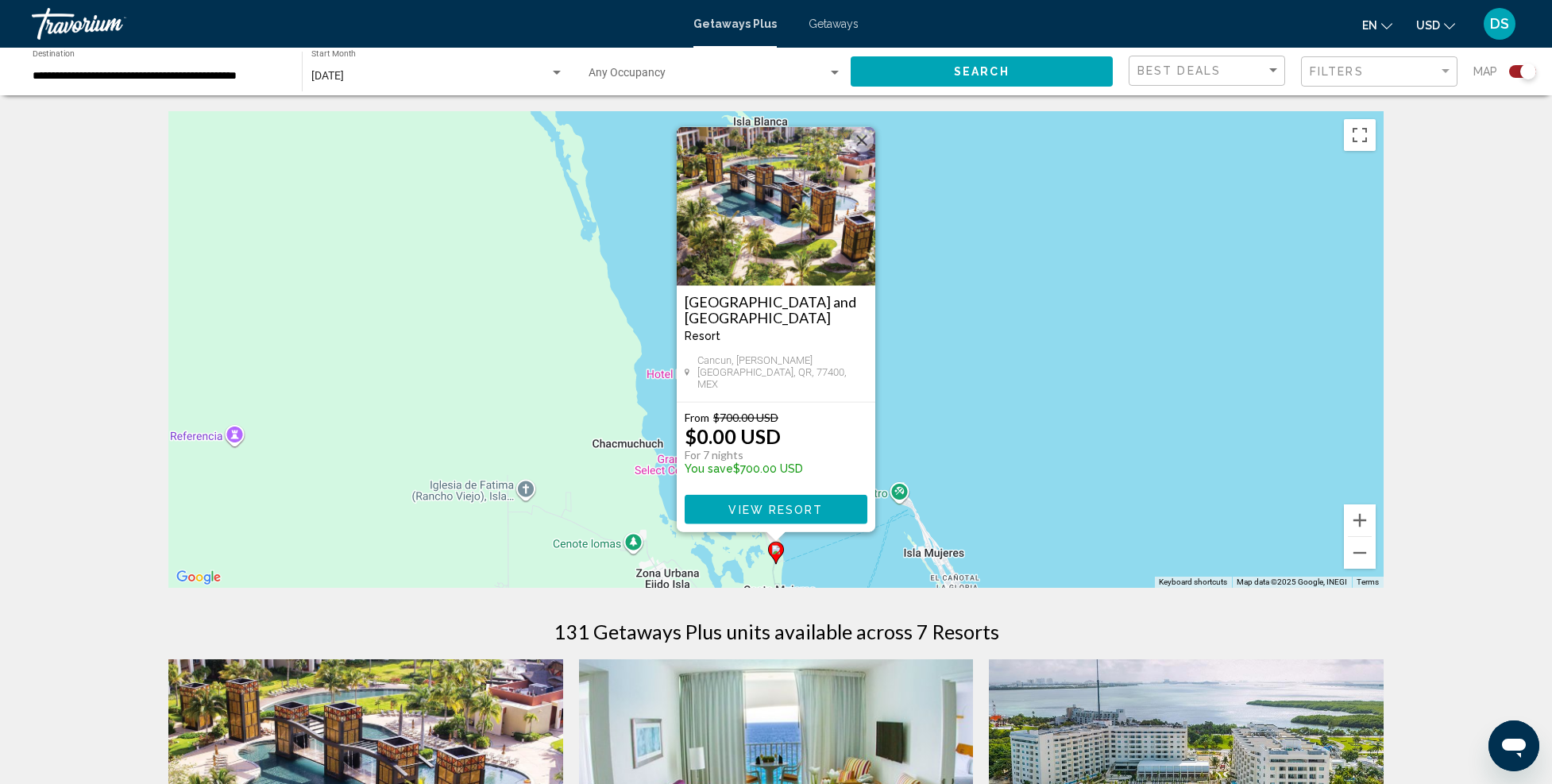
click at [768, 217] on img "Main content" at bounding box center [776, 207] width 199 height 159
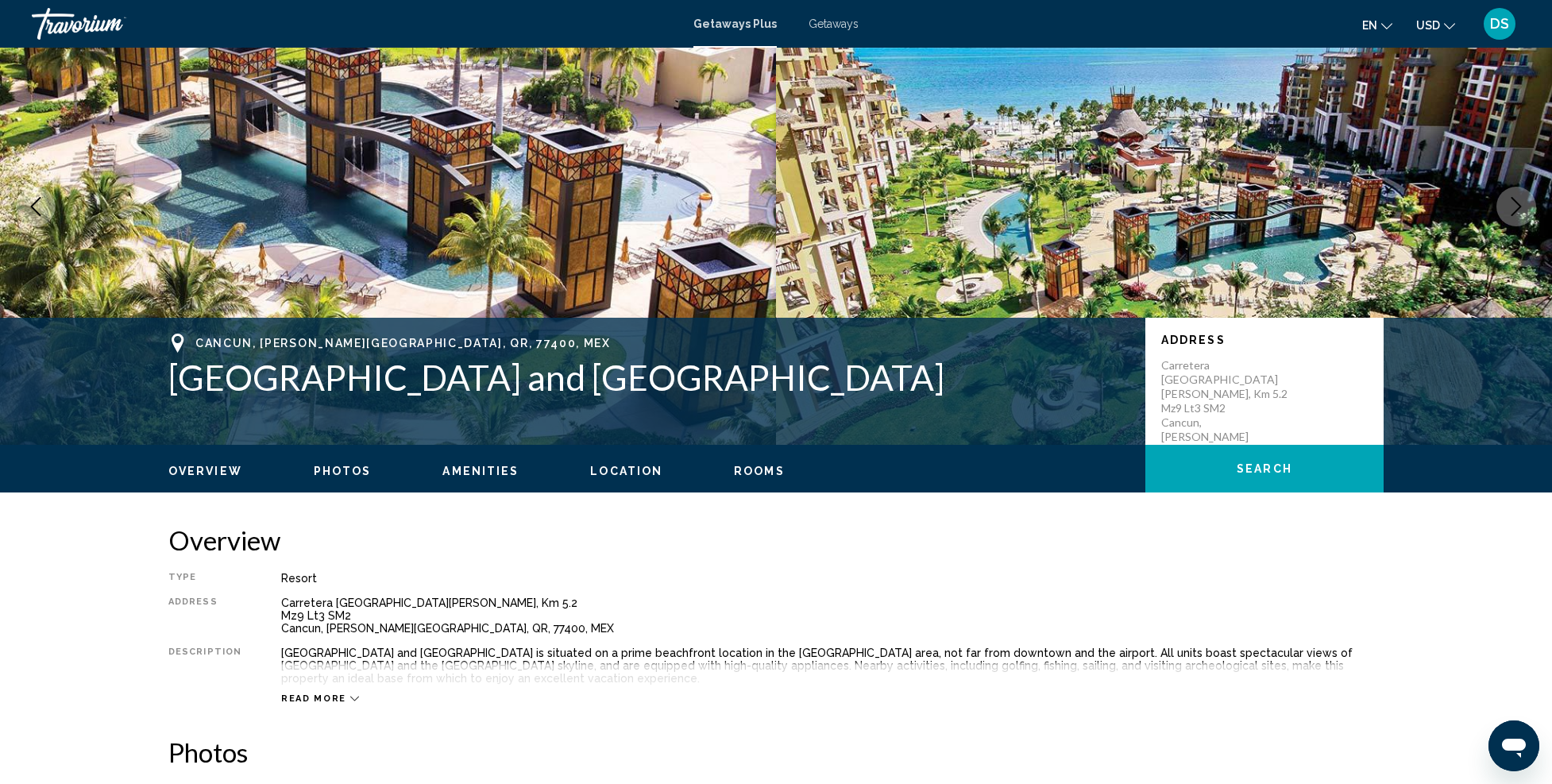
scroll to position [159, 0]
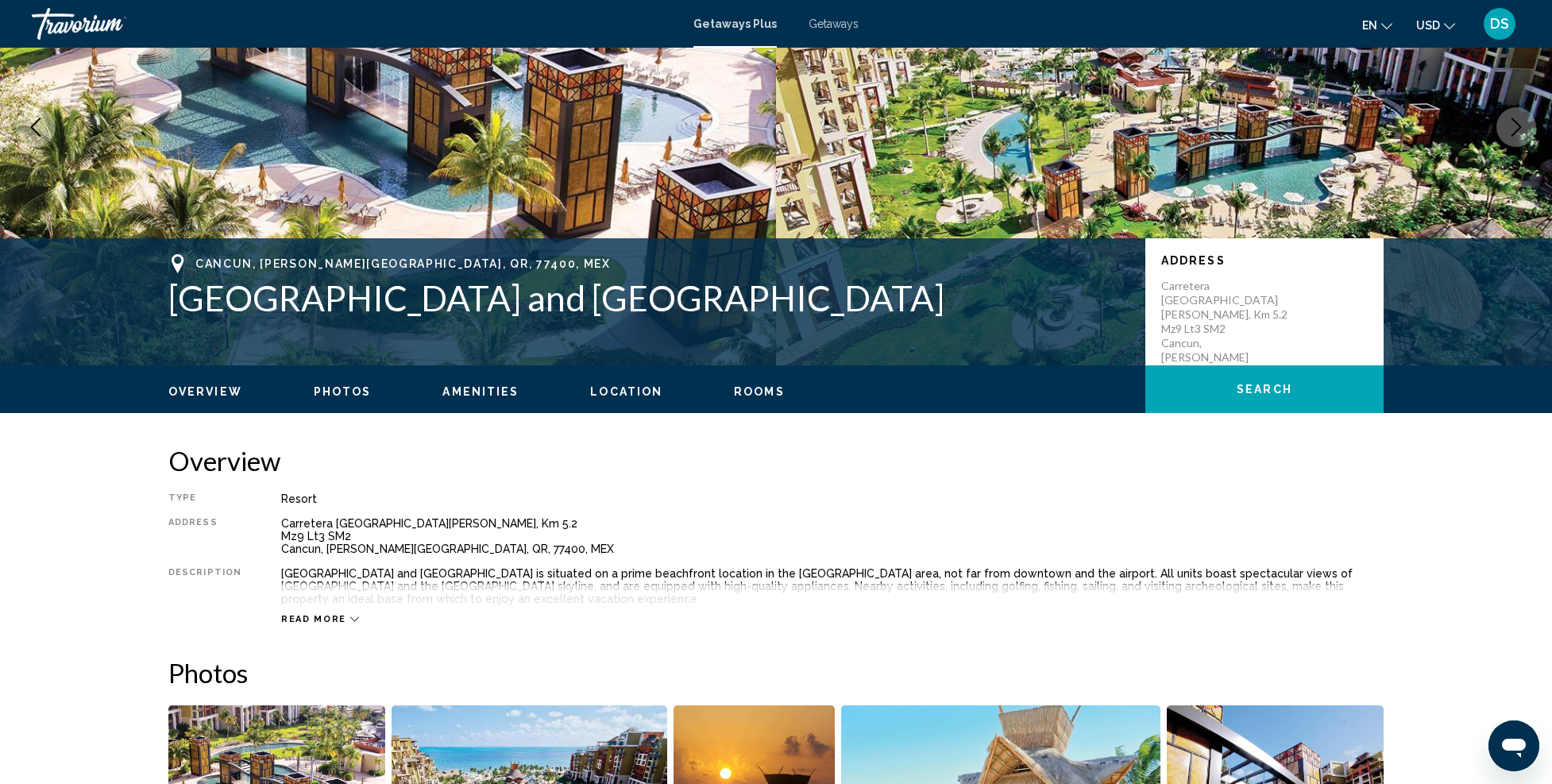
click at [316, 618] on span "Read more" at bounding box center [313, 619] width 66 height 11
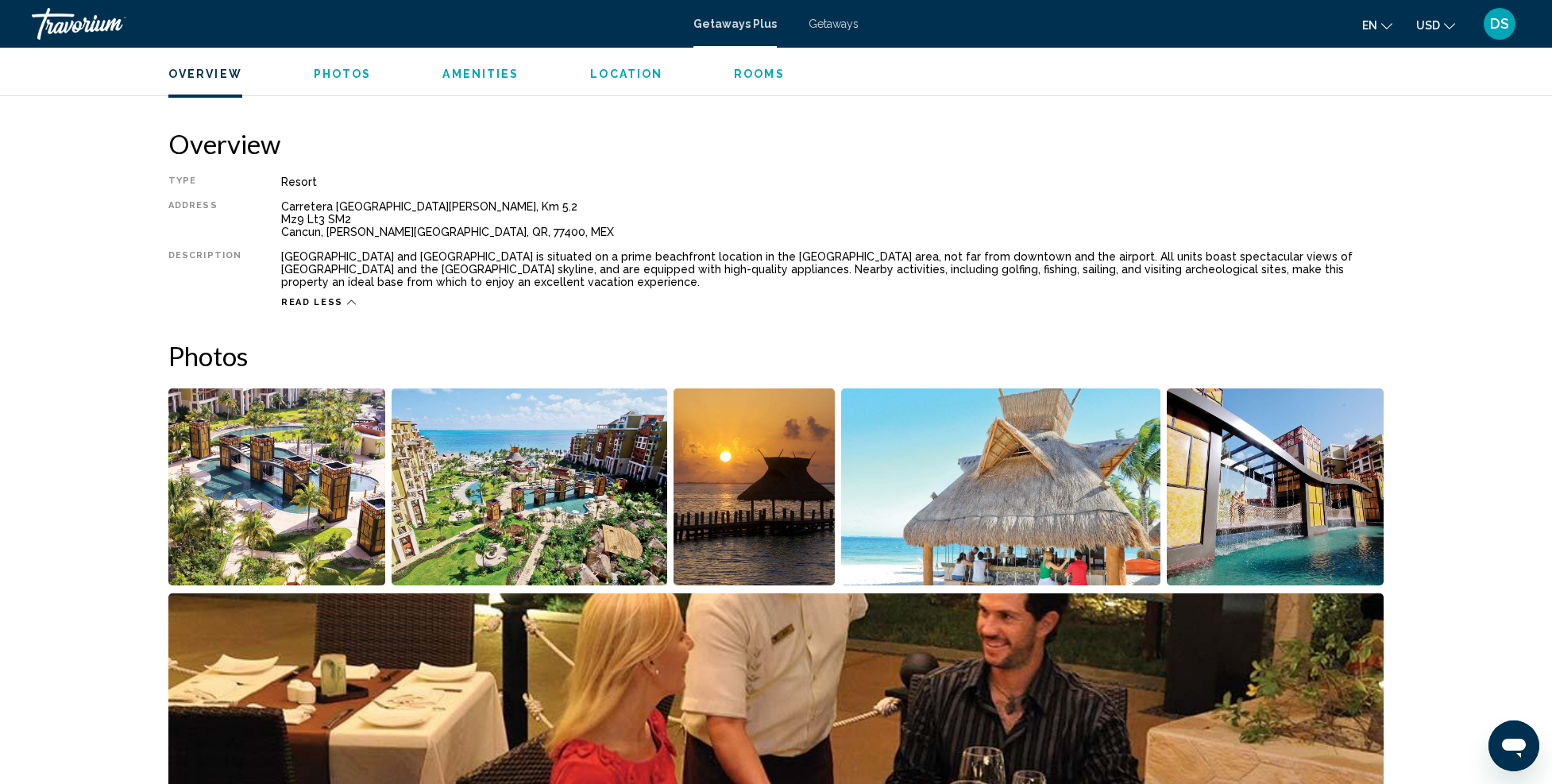
scroll to position [556, 0]
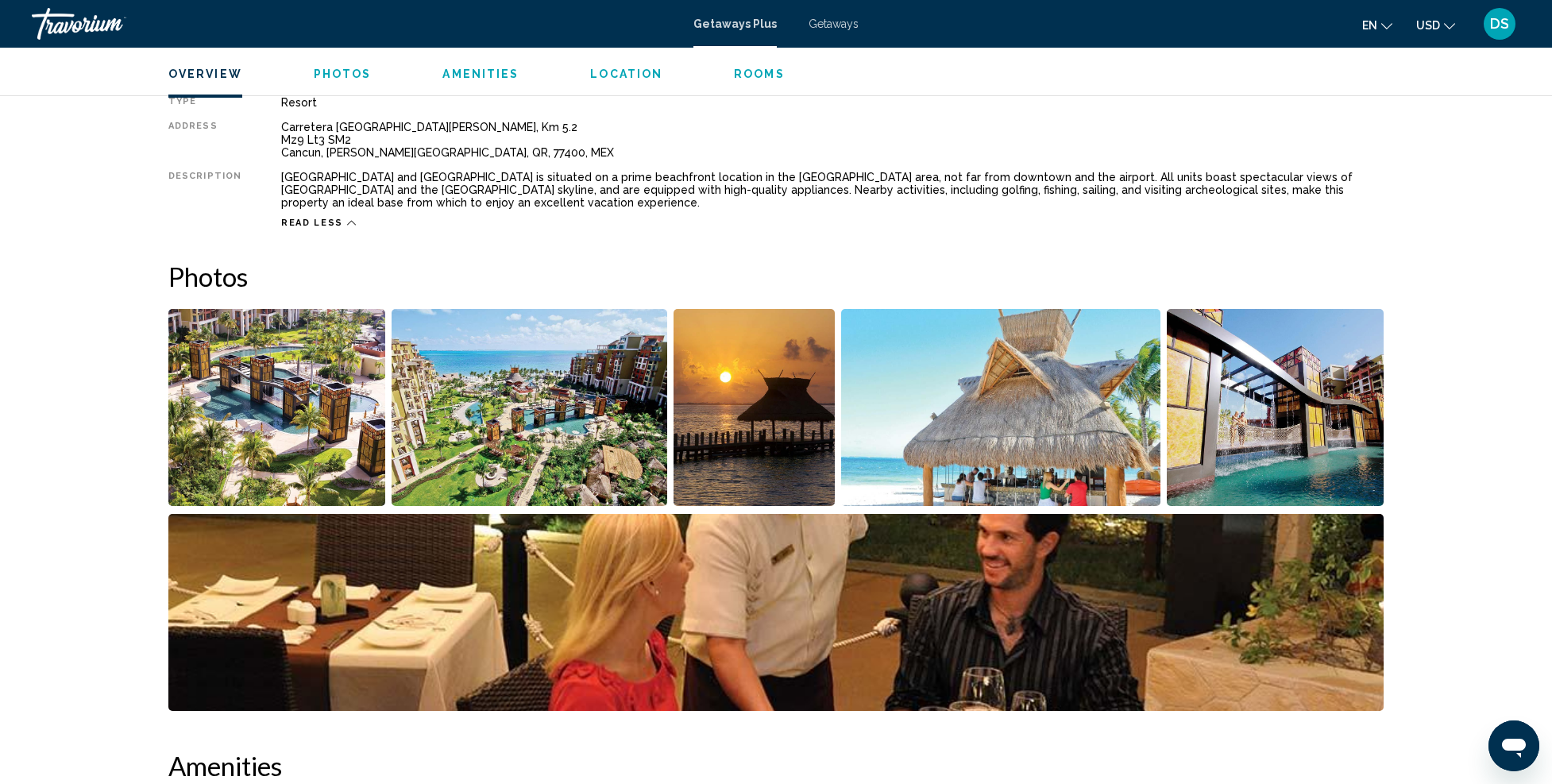
click at [296, 415] on img "Open full-screen image slider" at bounding box center [276, 407] width 216 height 197
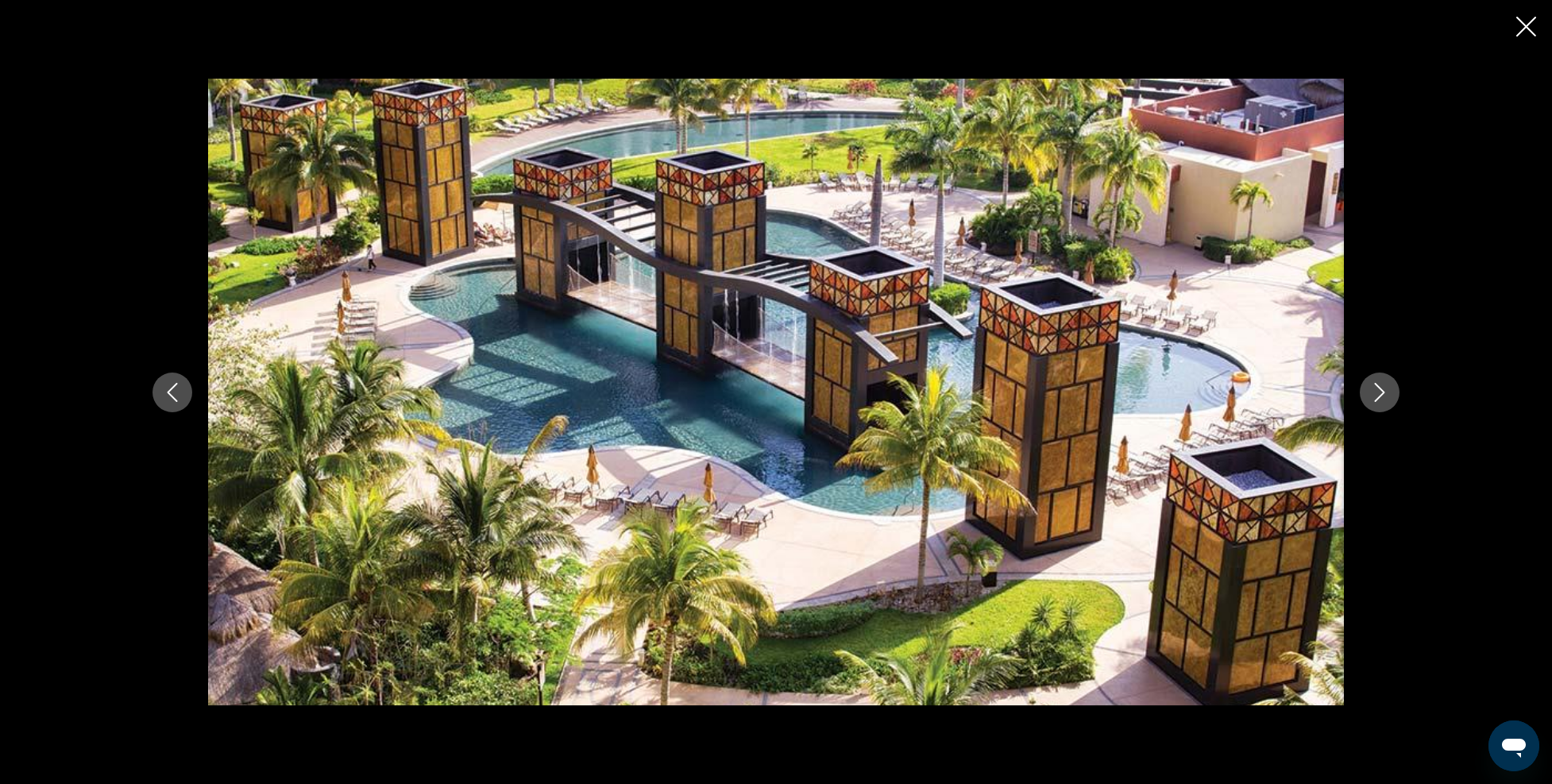
click at [1381, 395] on icon "Next image" at bounding box center [1380, 392] width 11 height 19
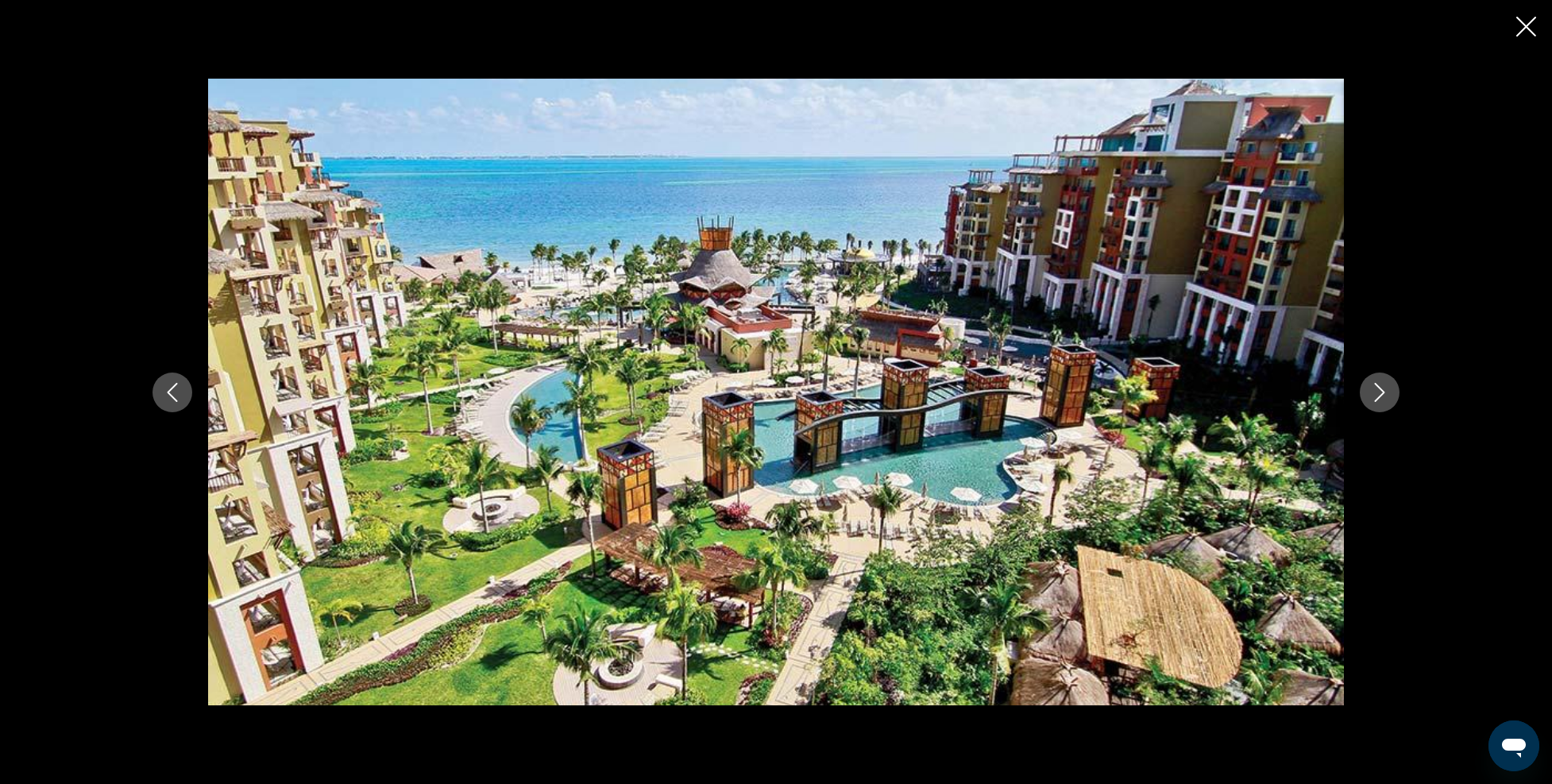
click at [1381, 395] on icon "Next image" at bounding box center [1380, 392] width 11 height 19
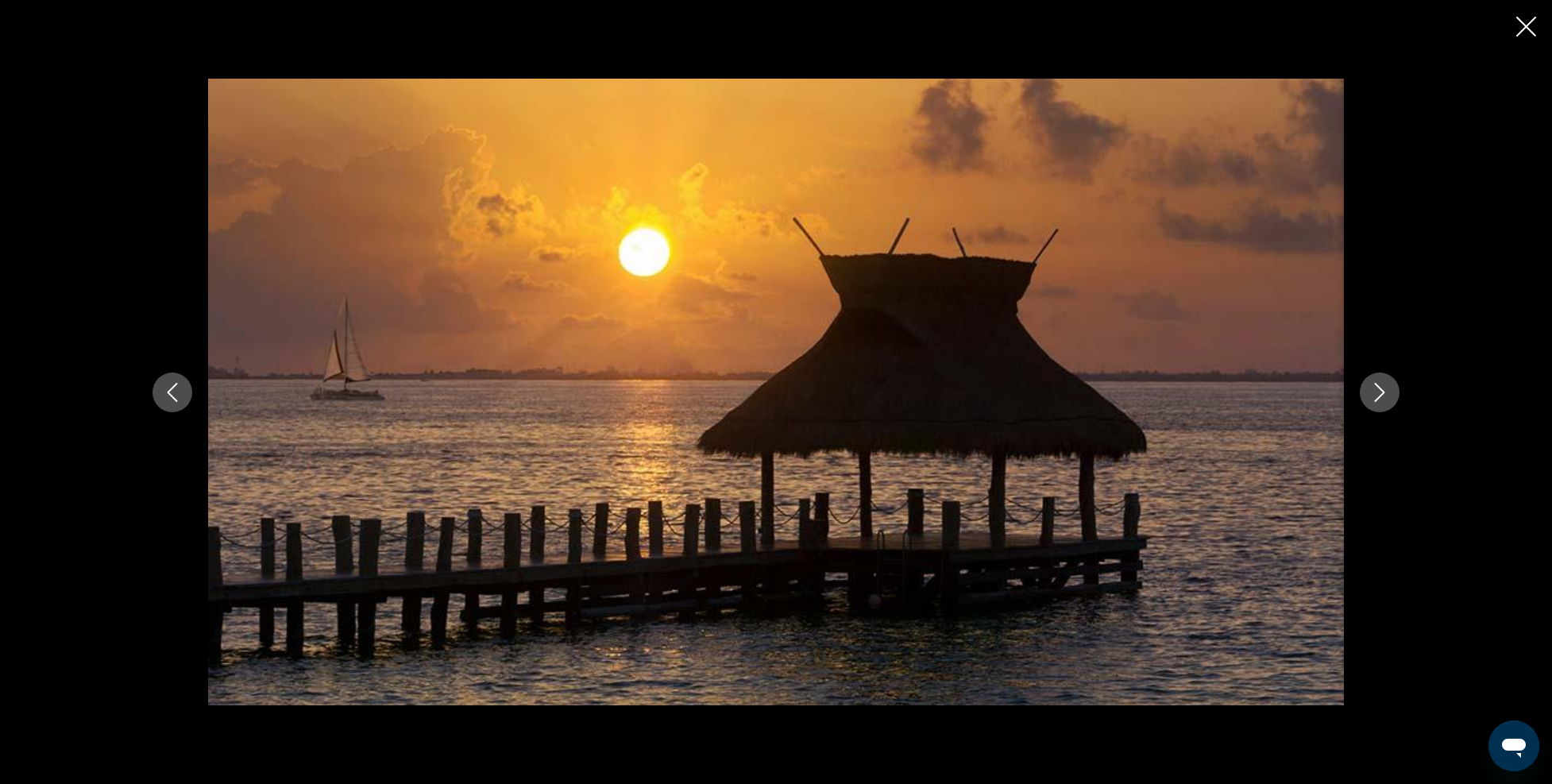
click at [1376, 385] on icon "Next image" at bounding box center [1380, 392] width 11 height 19
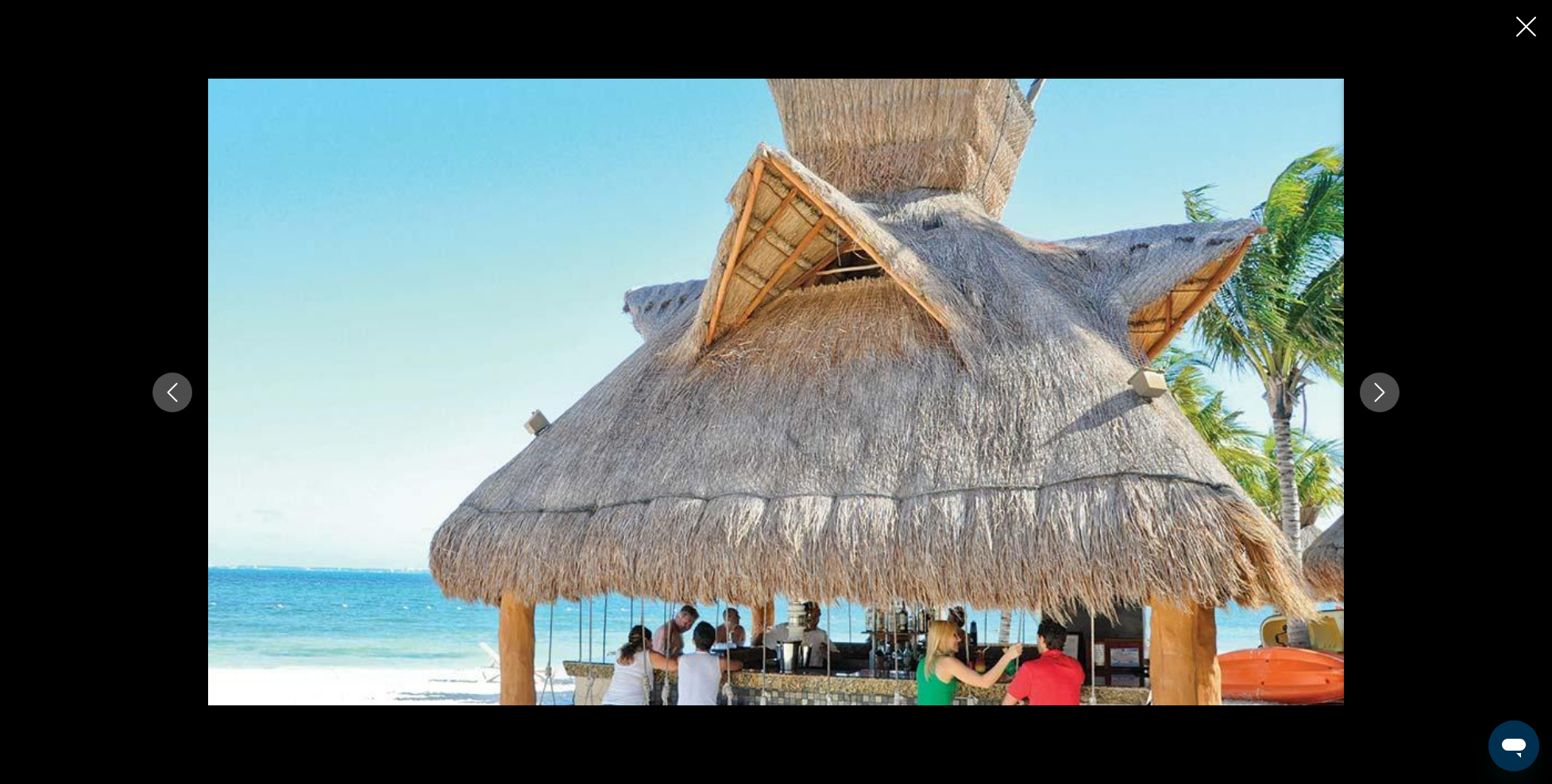
click at [1376, 385] on icon "Next image" at bounding box center [1380, 392] width 11 height 19
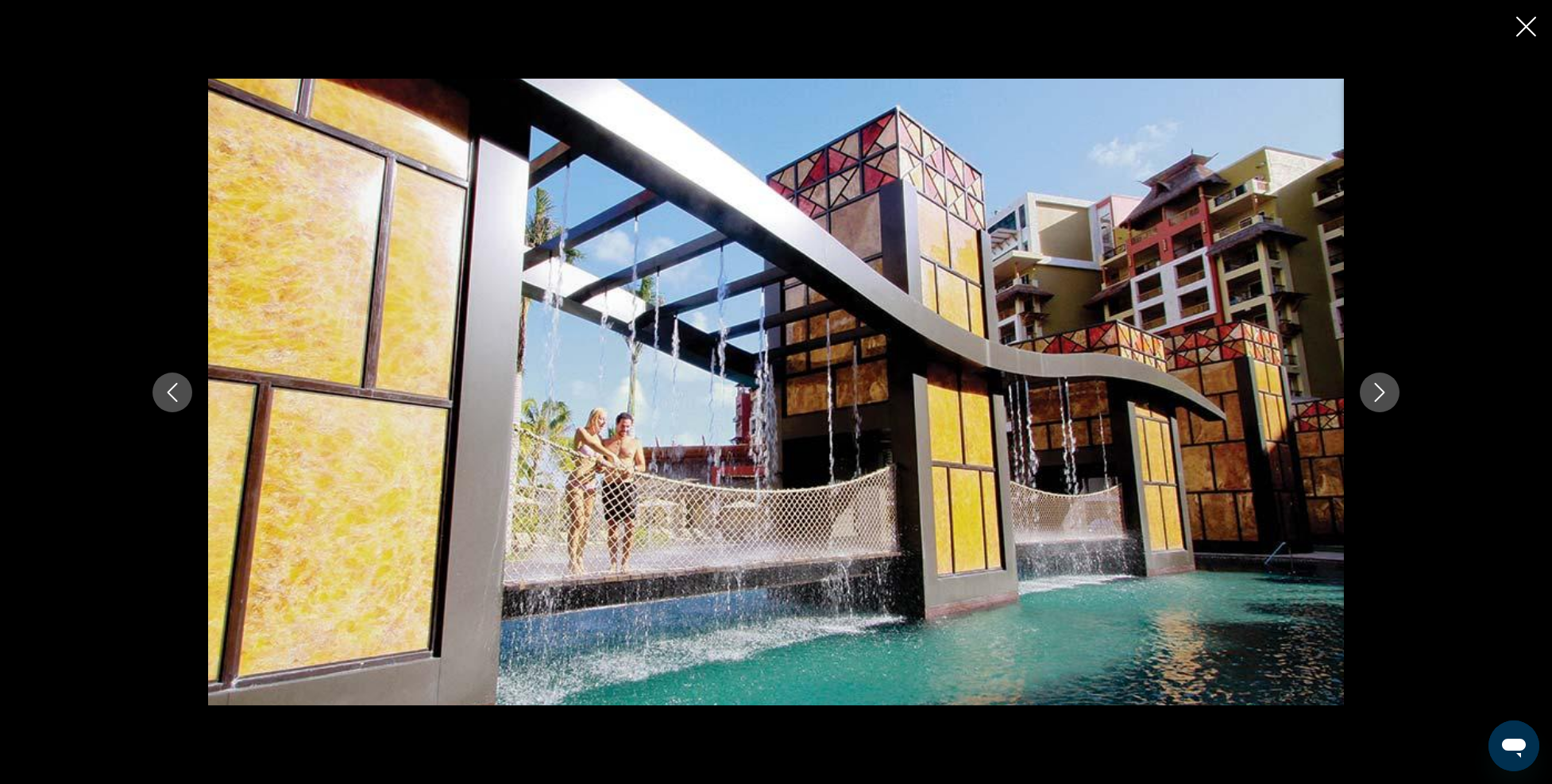
click at [1376, 385] on icon "Next image" at bounding box center [1380, 392] width 11 height 19
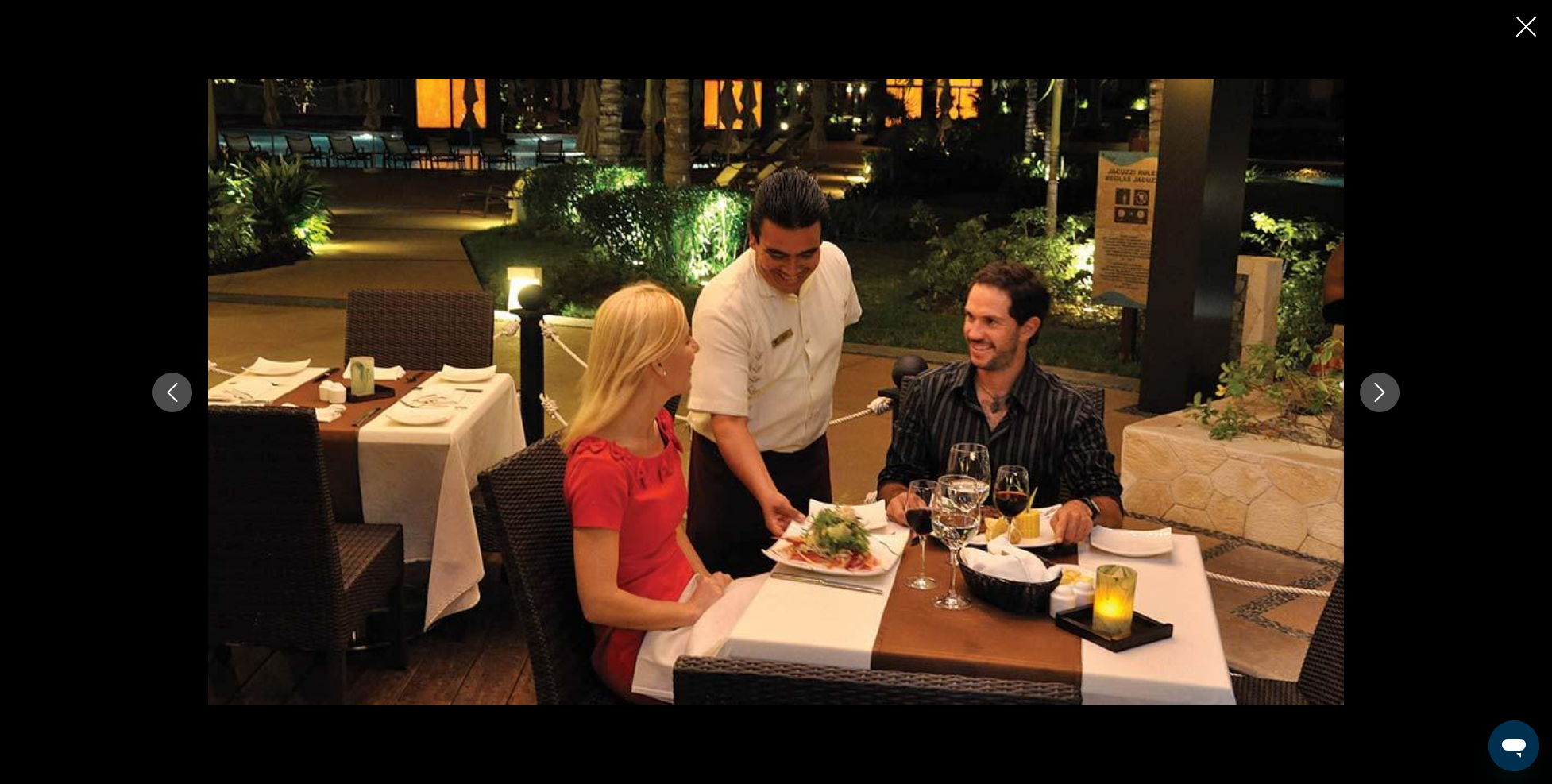
click at [1376, 385] on icon "Next image" at bounding box center [1380, 392] width 11 height 19
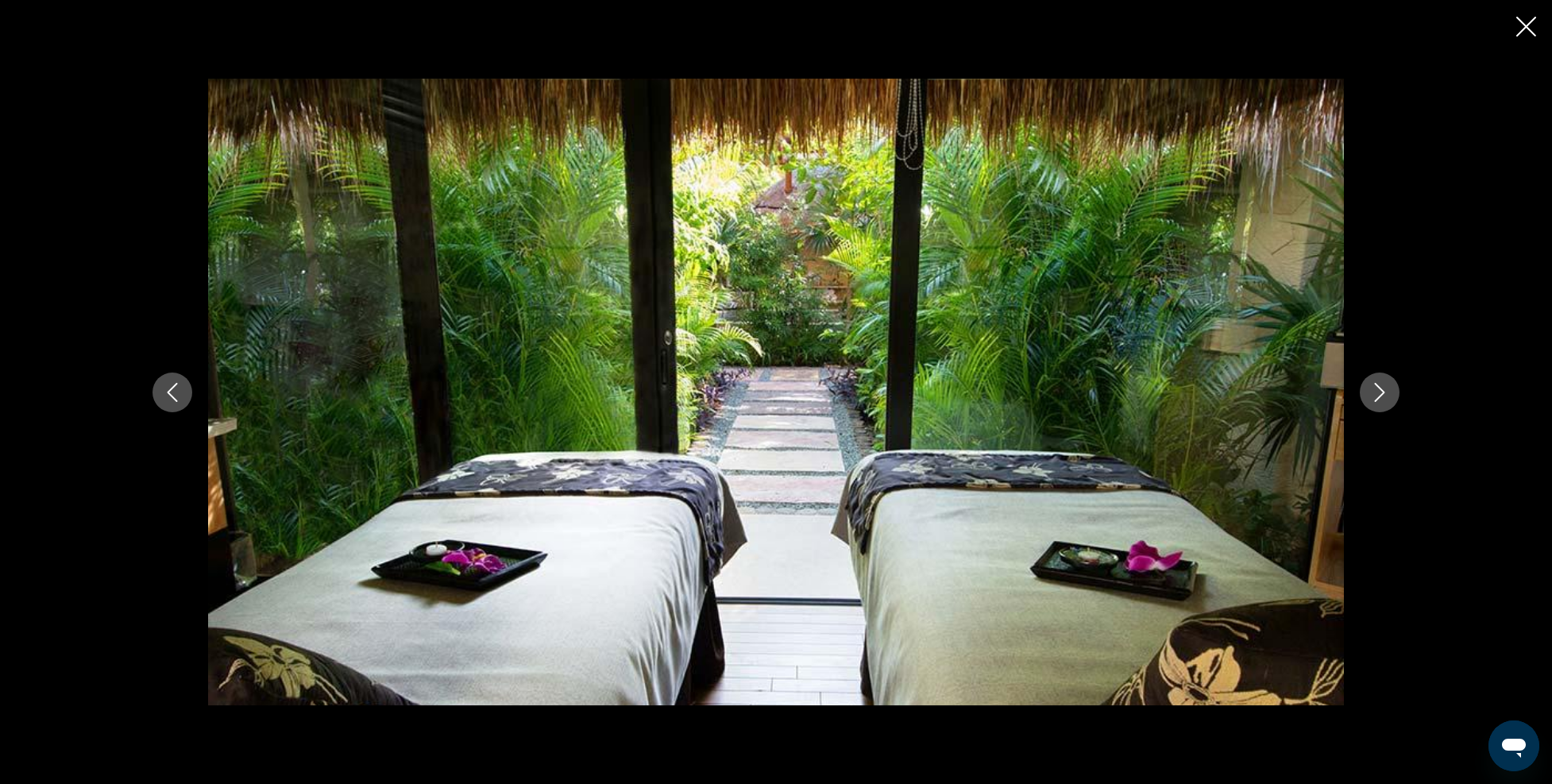
click at [1376, 385] on icon "Next image" at bounding box center [1380, 392] width 11 height 19
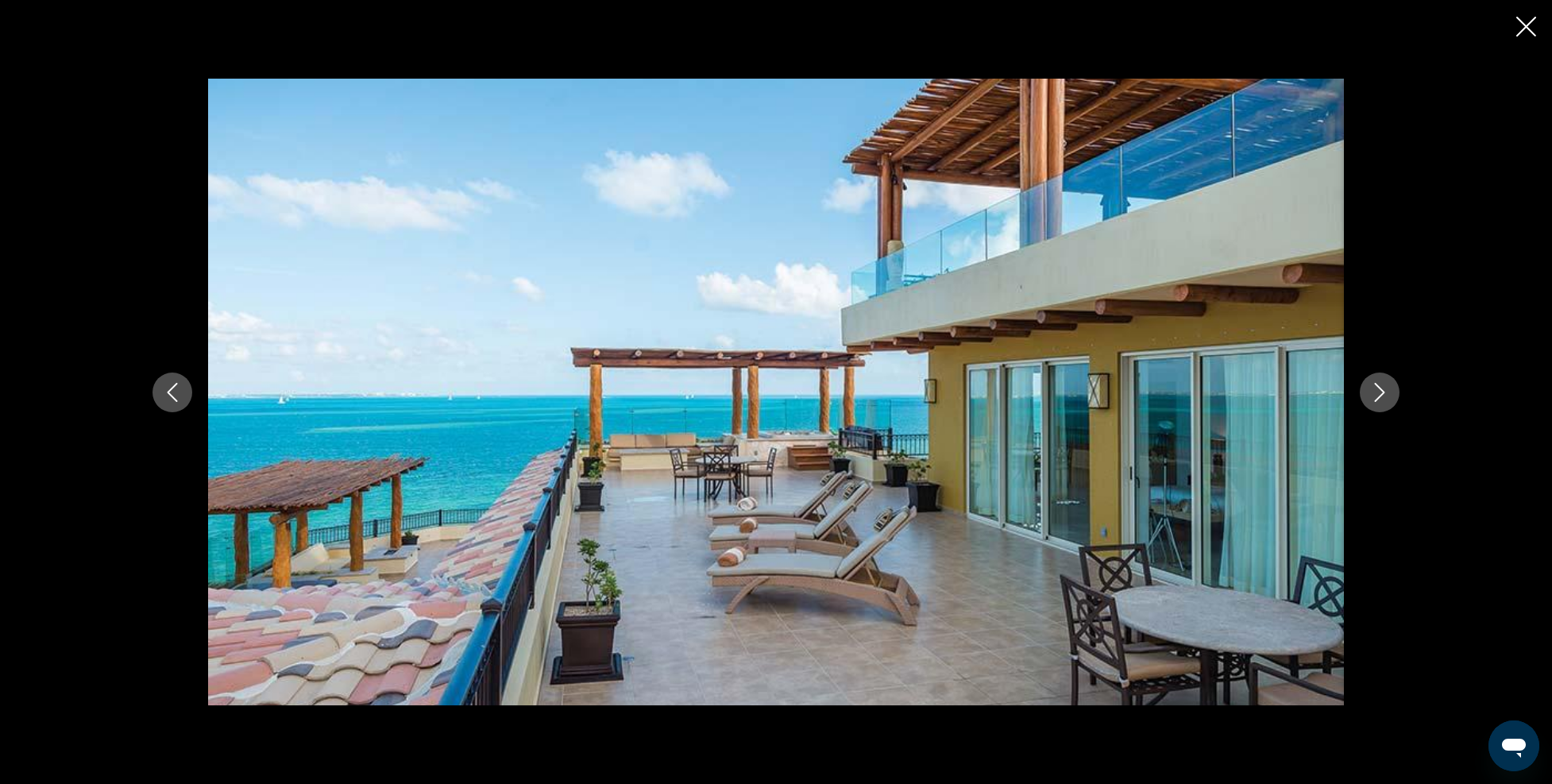
click at [1376, 385] on icon "Next image" at bounding box center [1380, 392] width 11 height 19
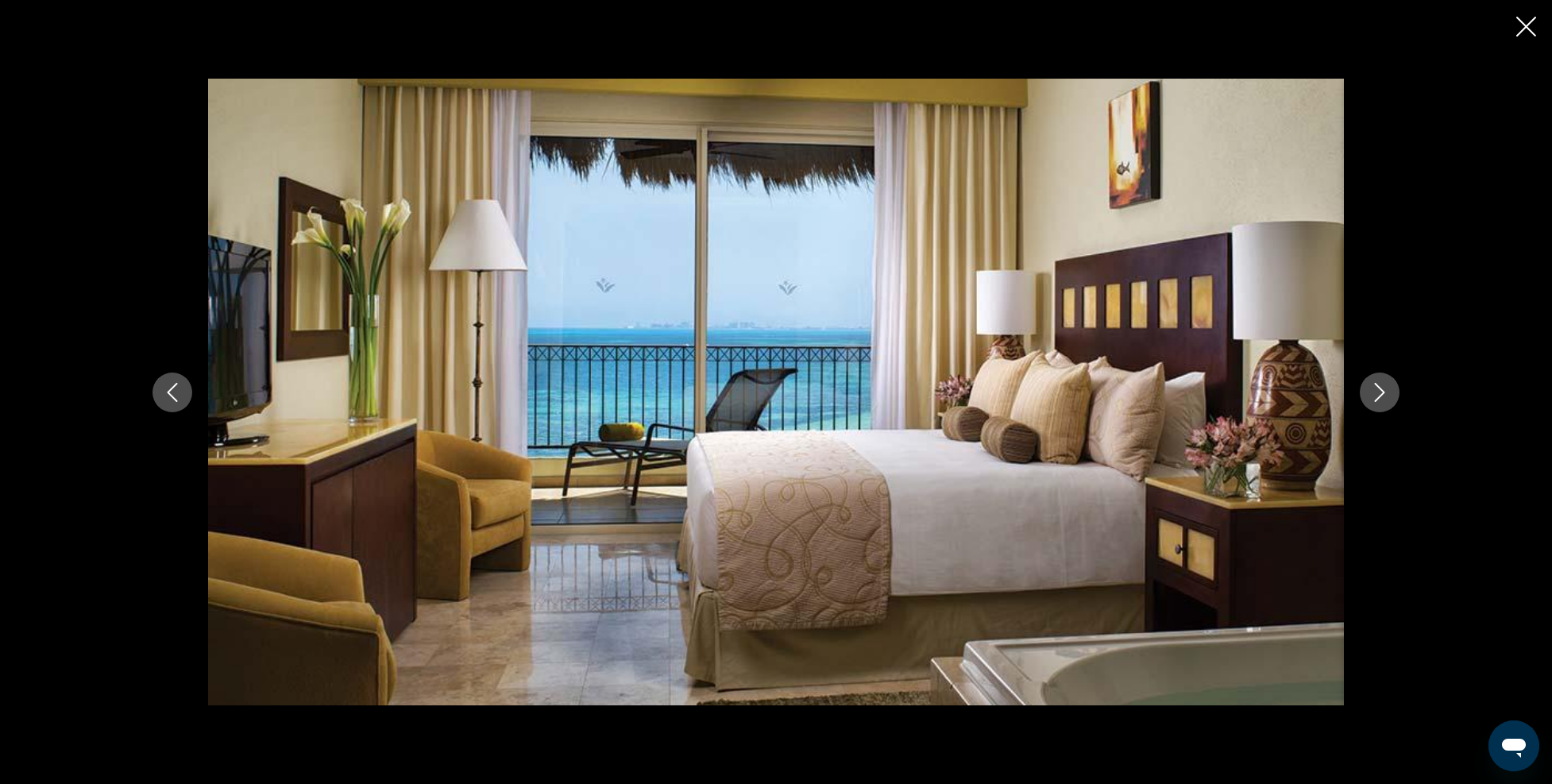
click at [1376, 386] on icon "Next image" at bounding box center [1380, 392] width 19 height 19
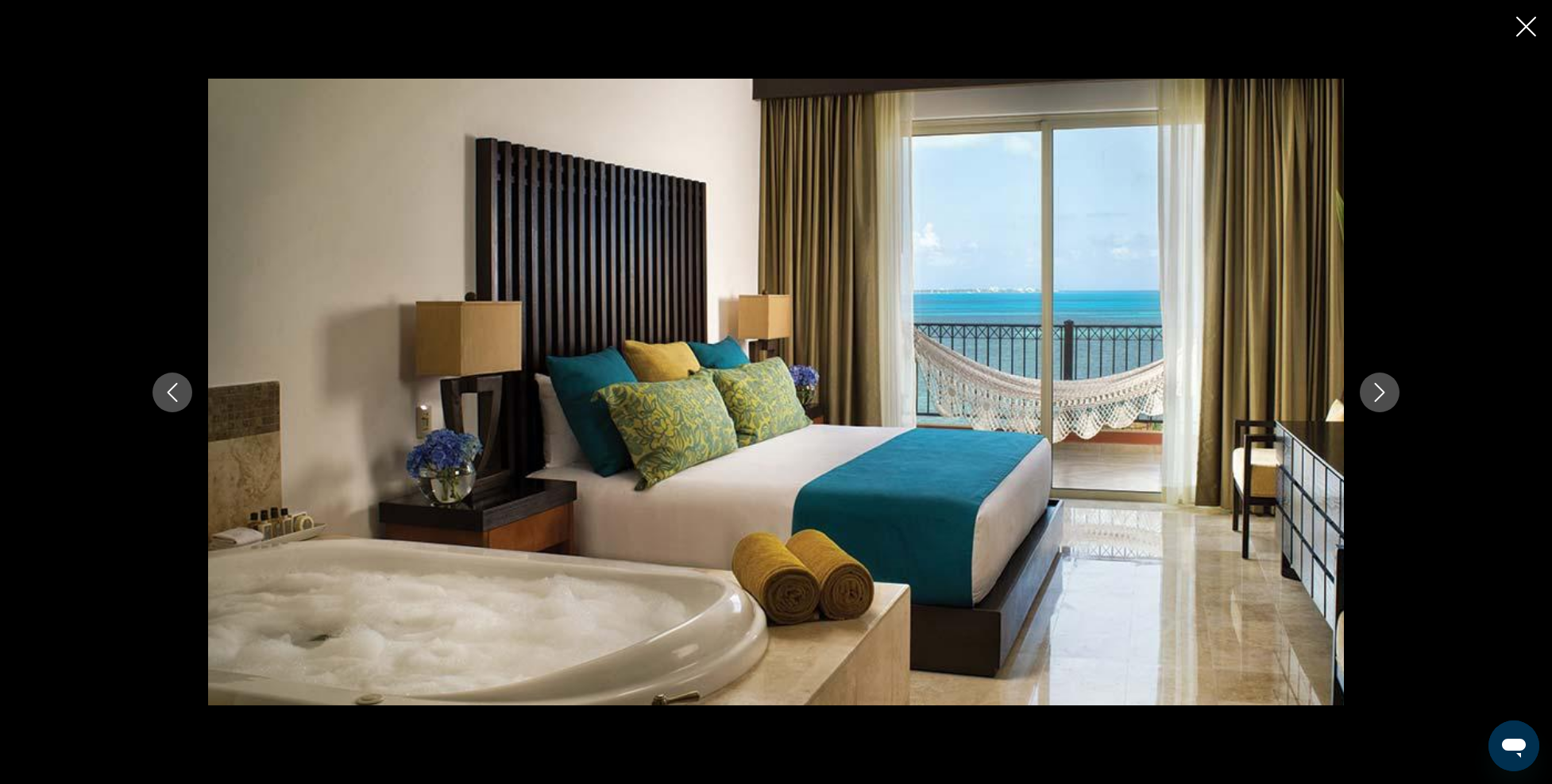
click at [1376, 388] on icon "Next image" at bounding box center [1380, 392] width 19 height 19
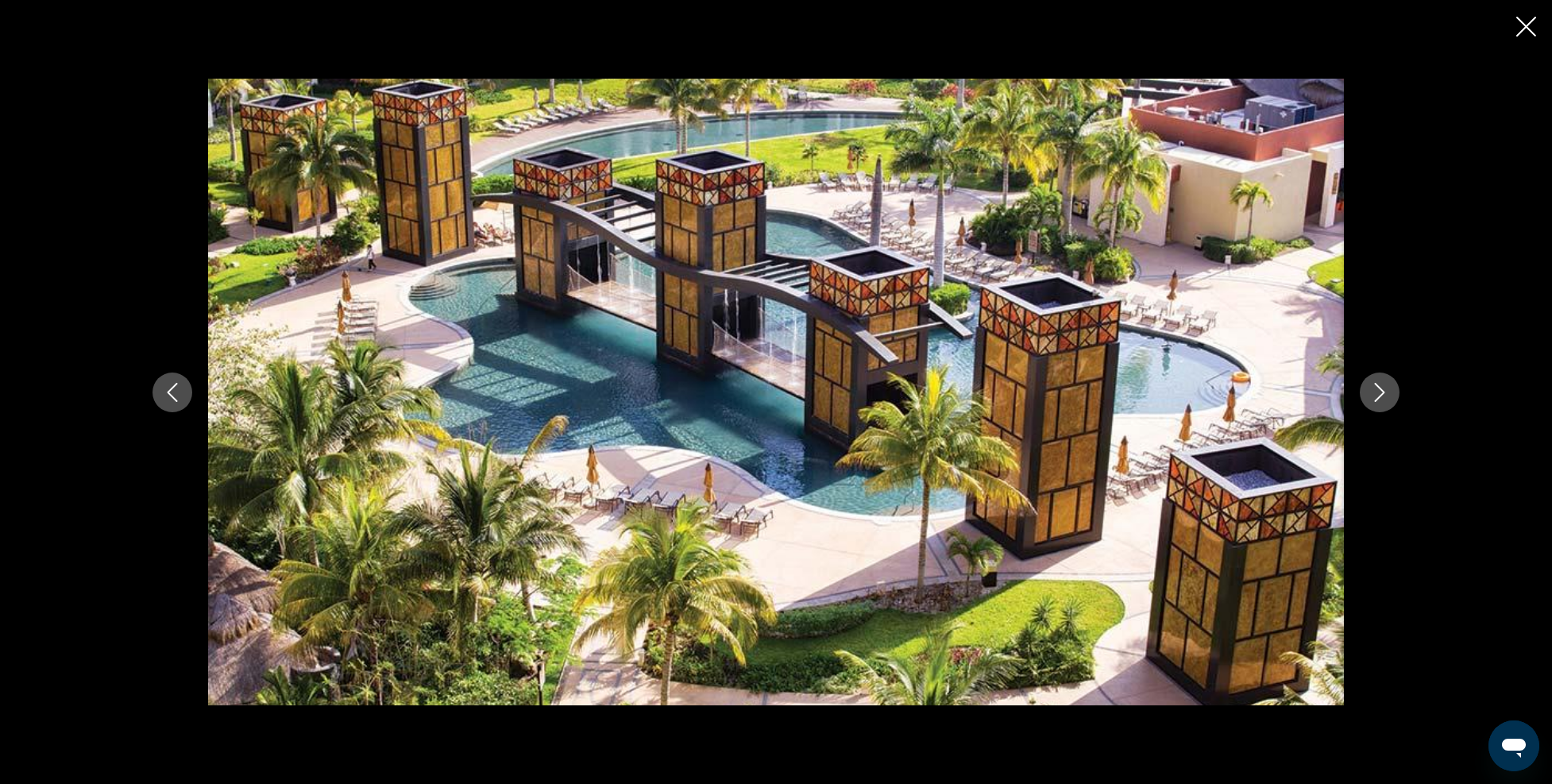
click at [1525, 25] on icon "Close slideshow" at bounding box center [1527, 26] width 20 height 20
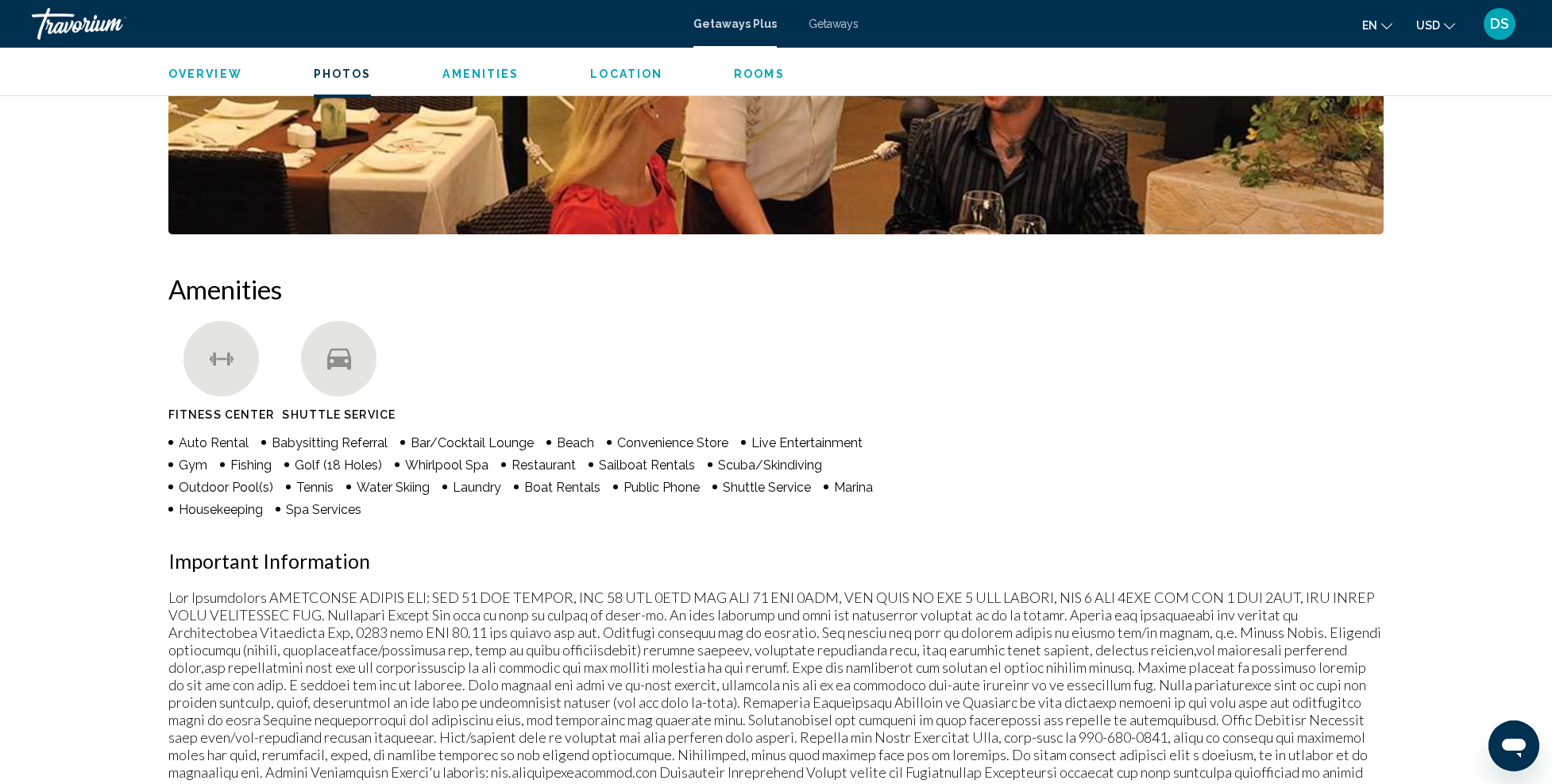
scroll to position [1350, 0]
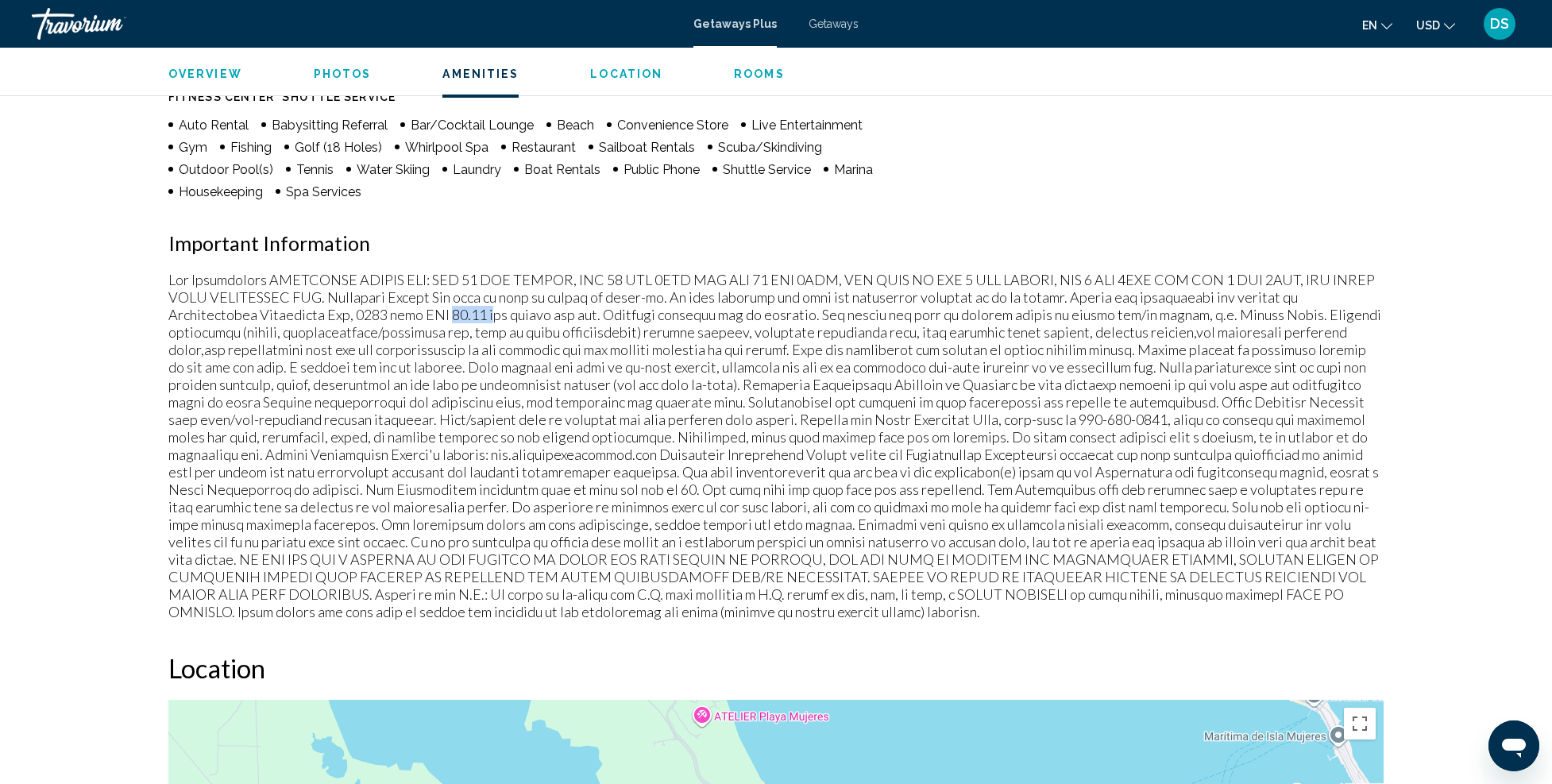
drag, startPoint x: 449, startPoint y: 312, endPoint x: 494, endPoint y: 305, distance: 45.5
click at [494, 305] on p "Main content" at bounding box center [776, 445] width 1215 height 349
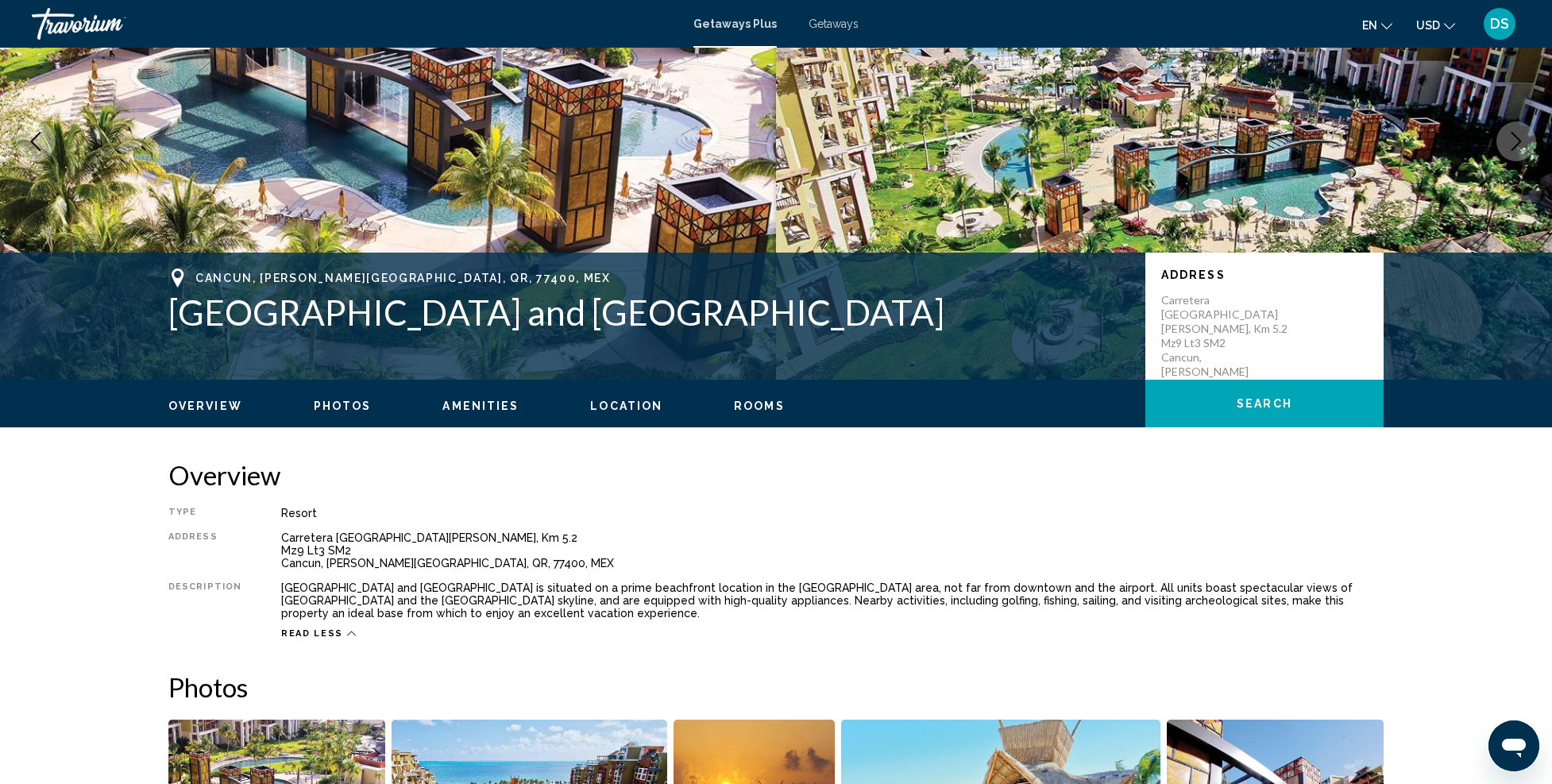
scroll to position [0, 0]
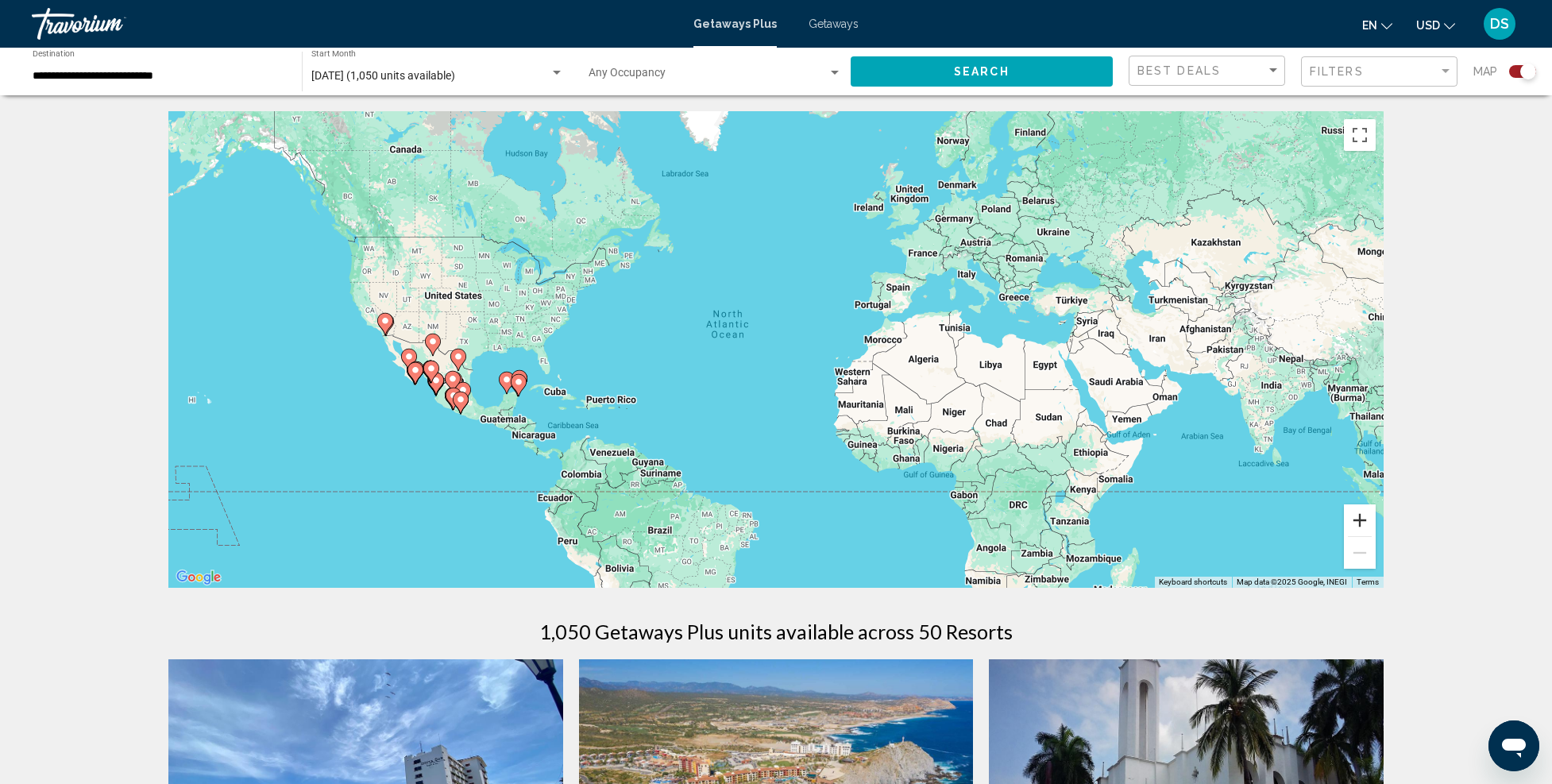
click at [1363, 516] on button "Zoom in" at bounding box center [1360, 520] width 31 height 31
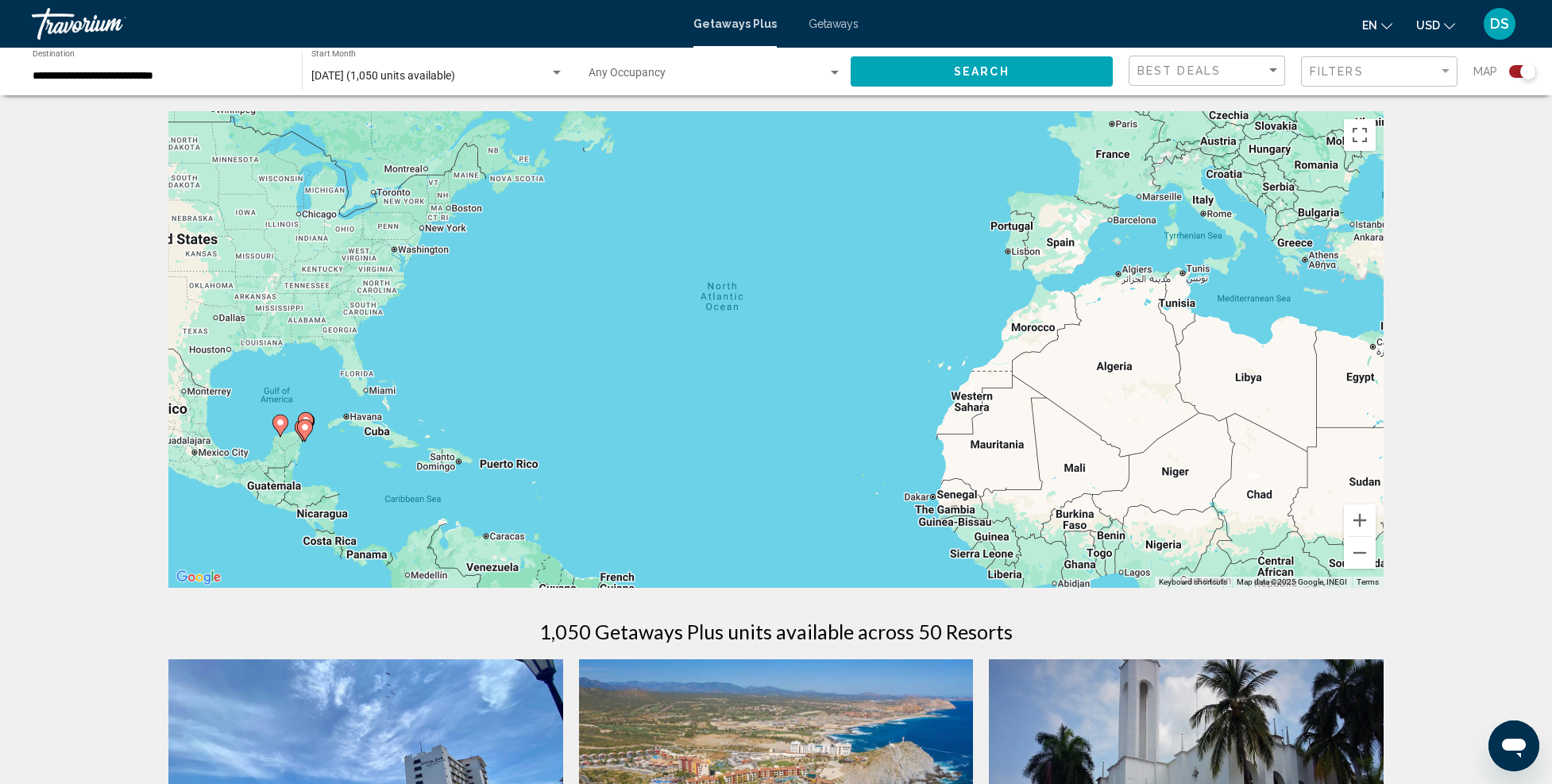
drag, startPoint x: 665, startPoint y: 423, endPoint x: 798, endPoint y: 400, distance: 135.0
click at [798, 400] on div "To activate drag with keyboard, press Alt + Enter. Once in keyboard drag state,…" at bounding box center [776, 349] width 1215 height 477
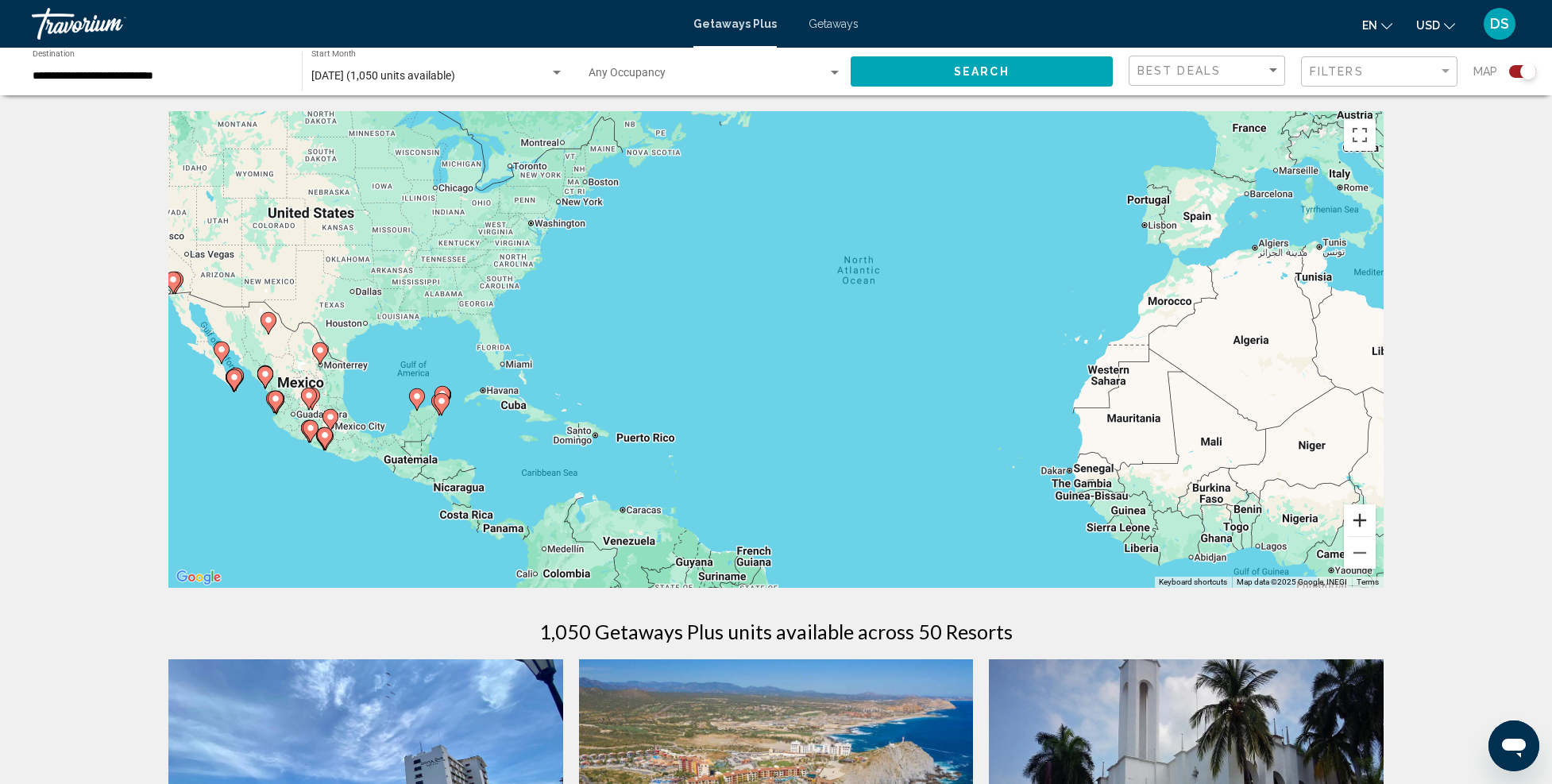
click at [1358, 519] on button "Zoom in" at bounding box center [1360, 520] width 31 height 31
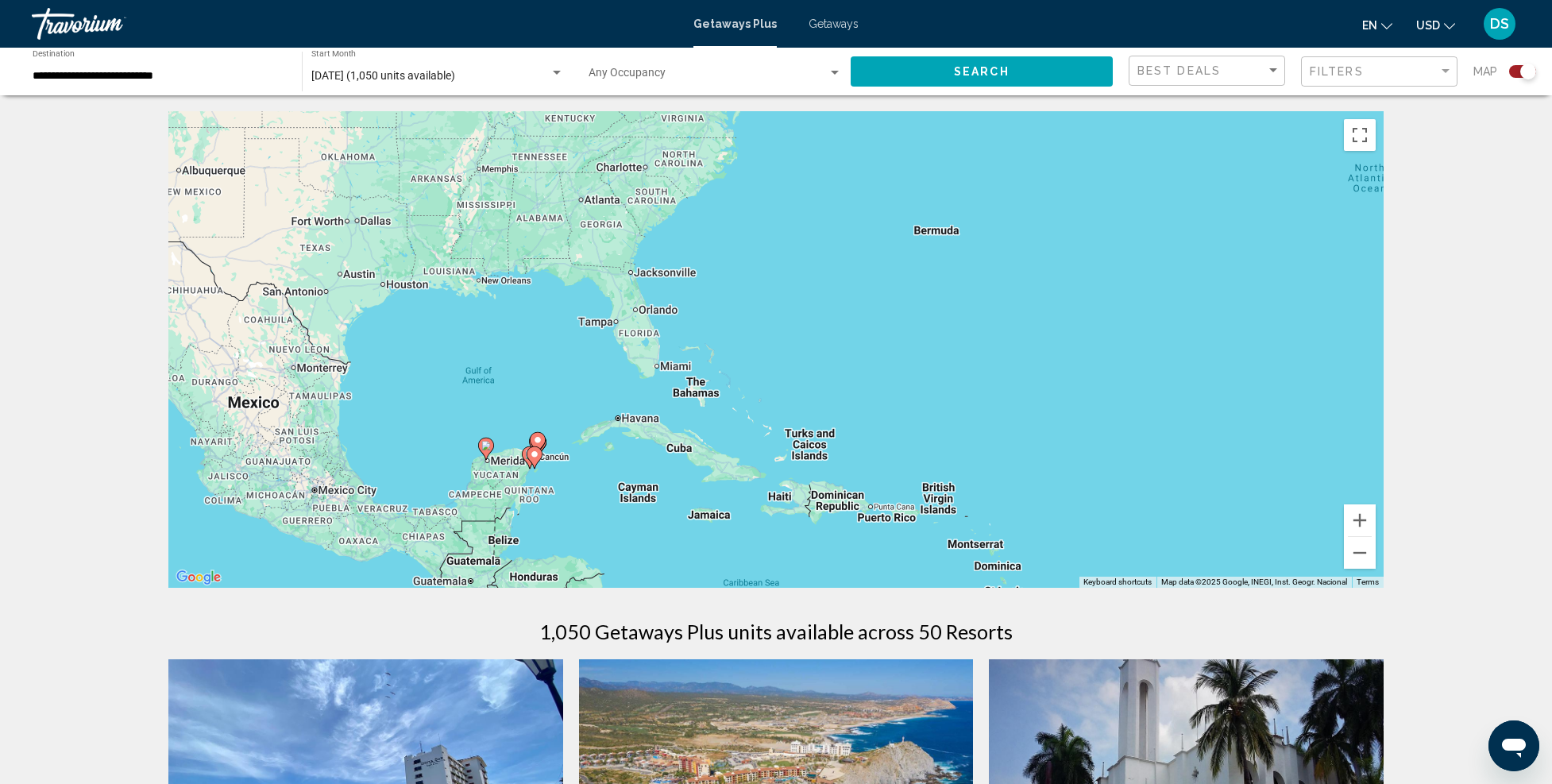
drag, startPoint x: 528, startPoint y: 424, endPoint x: 977, endPoint y: 430, distance: 449.0
click at [954, 411] on div "To activate drag with keyboard, press Alt + Enter. Once in keyboard drag state,…" at bounding box center [776, 349] width 1215 height 477
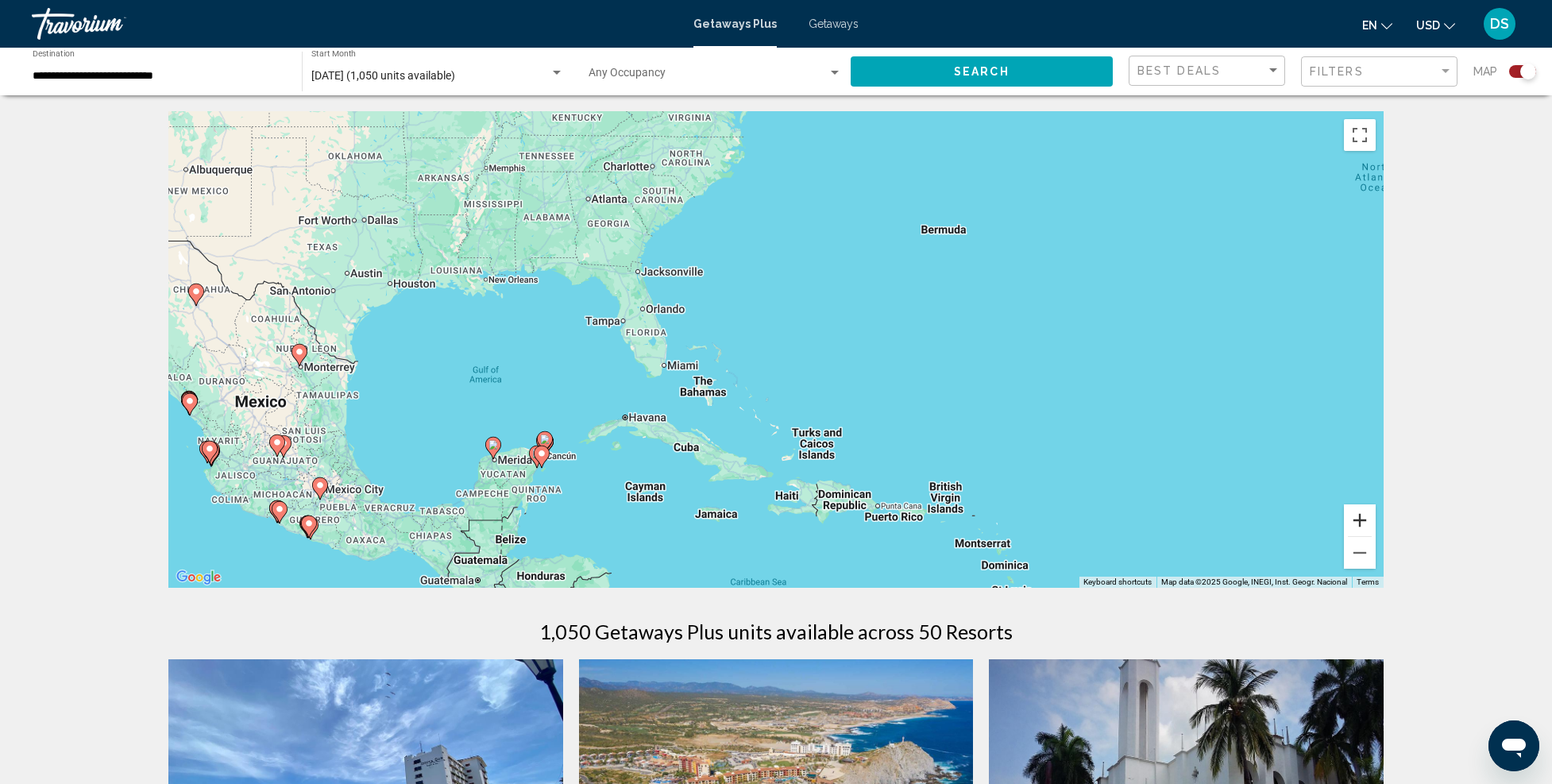
drag, startPoint x: 1361, startPoint y: 514, endPoint x: 1319, endPoint y: 514, distance: 42.0
click at [1361, 514] on button "Zoom in" at bounding box center [1360, 520] width 31 height 31
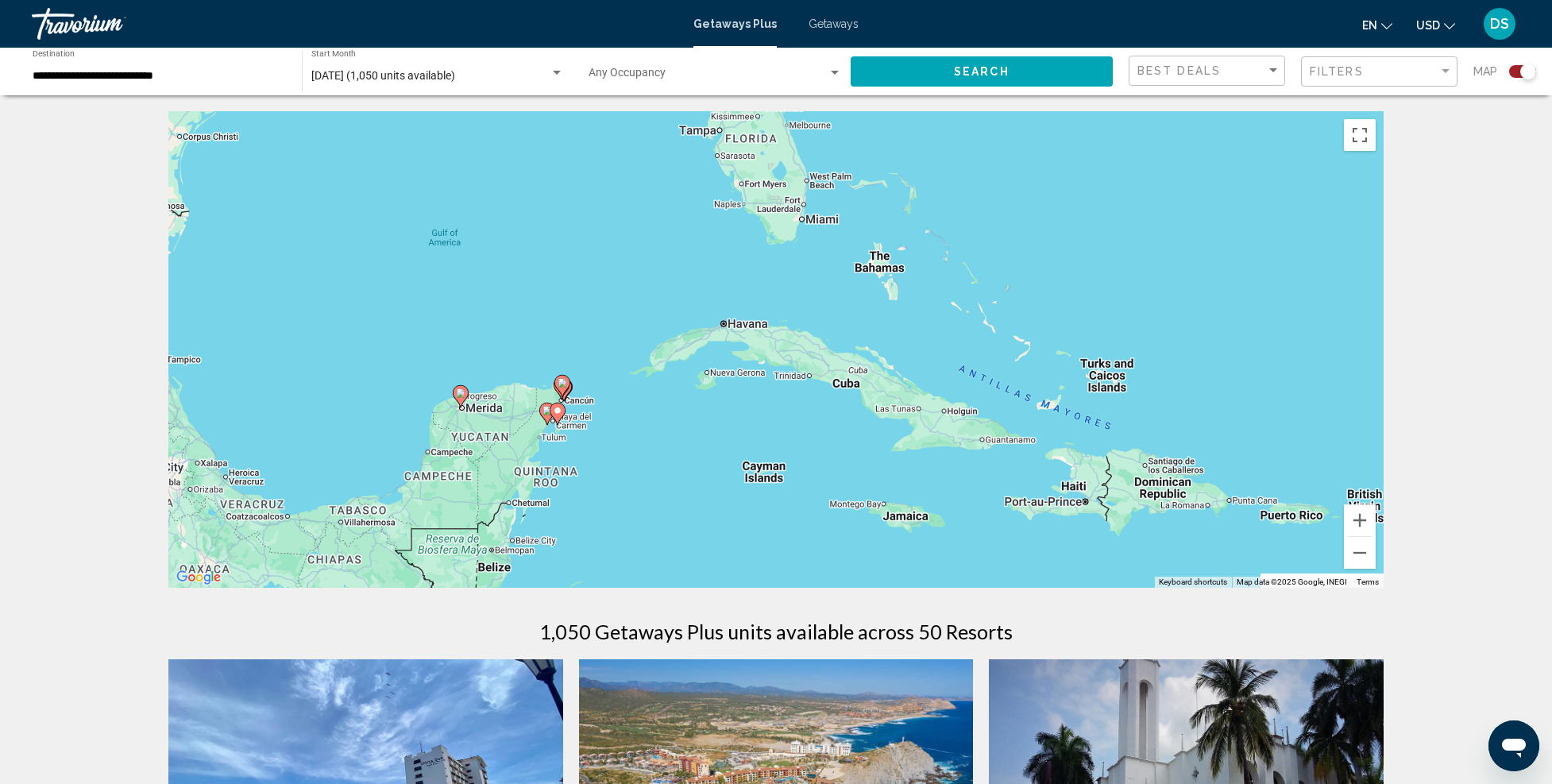
drag, startPoint x: 704, startPoint y: 471, endPoint x: 955, endPoint y: 309, distance: 298.7
click at [955, 309] on div "To activate drag with keyboard, press Alt + Enter. Once in keyboard drag state,…" at bounding box center [776, 349] width 1215 height 477
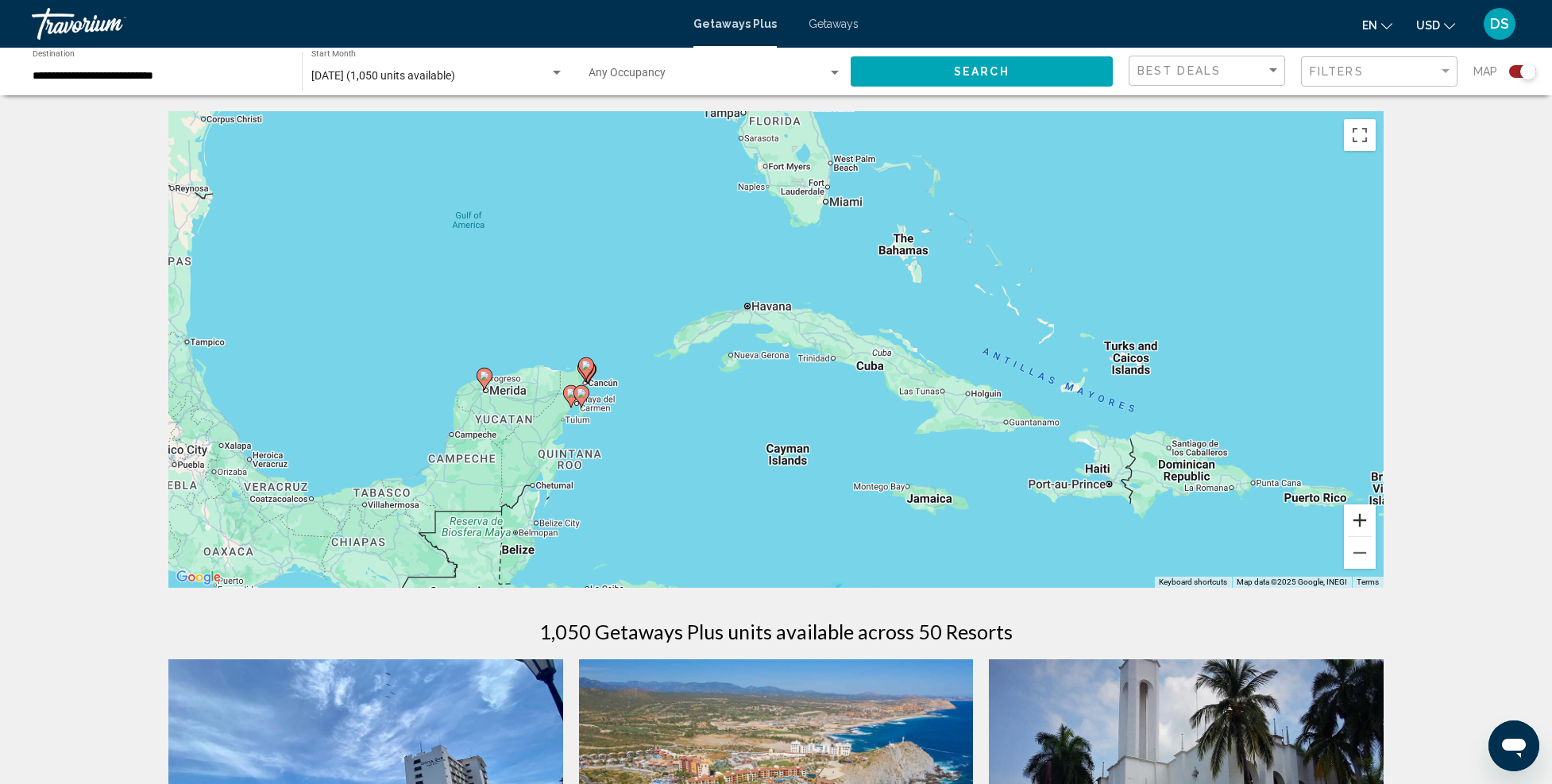
click at [1368, 520] on button "Zoom in" at bounding box center [1360, 520] width 31 height 31
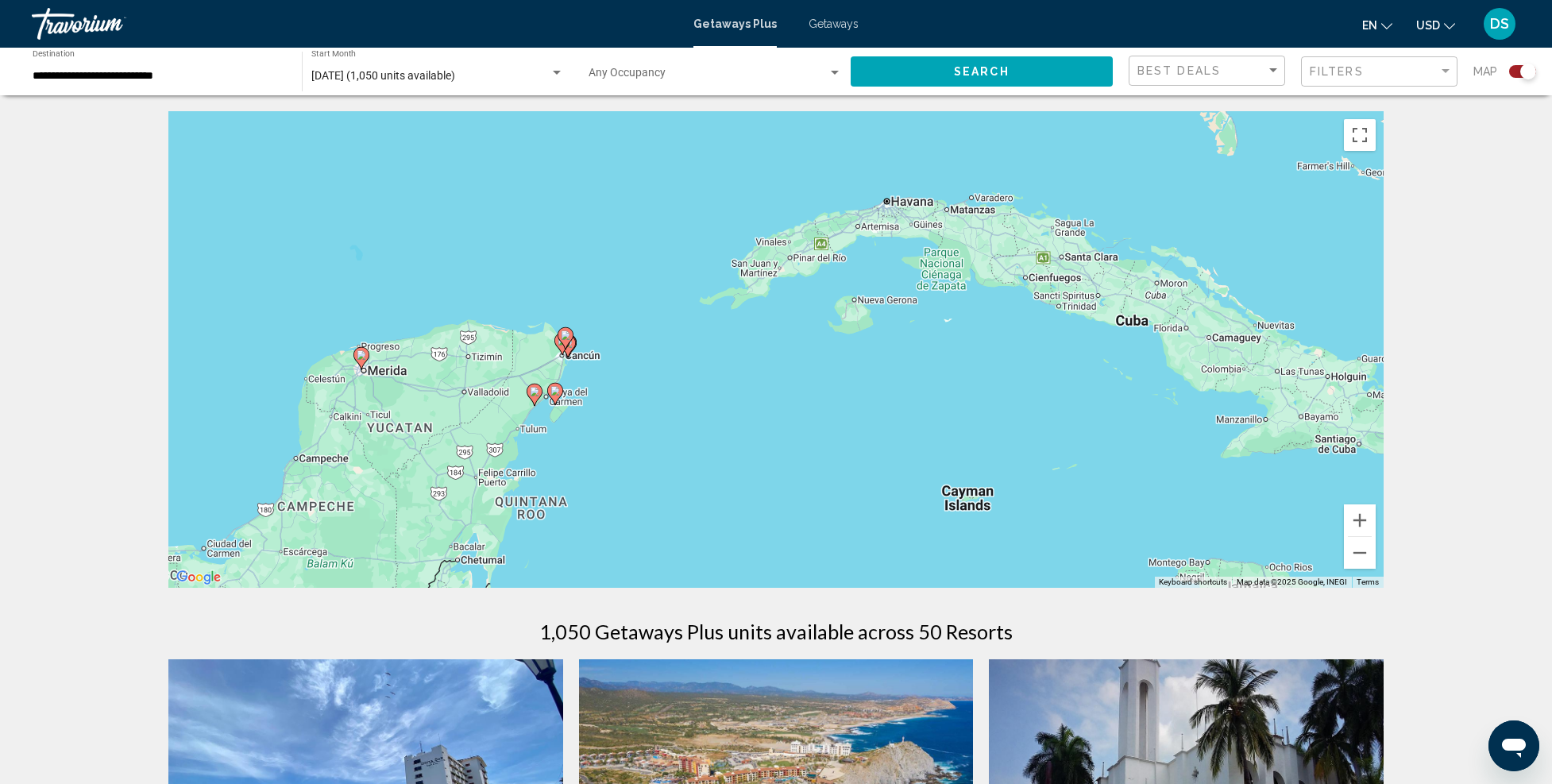
drag, startPoint x: 634, startPoint y: 469, endPoint x: 821, endPoint y: 405, distance: 197.6
click at [818, 402] on div "To activate drag with keyboard, press Alt + Enter. Once in keyboard drag state,…" at bounding box center [776, 349] width 1215 height 477
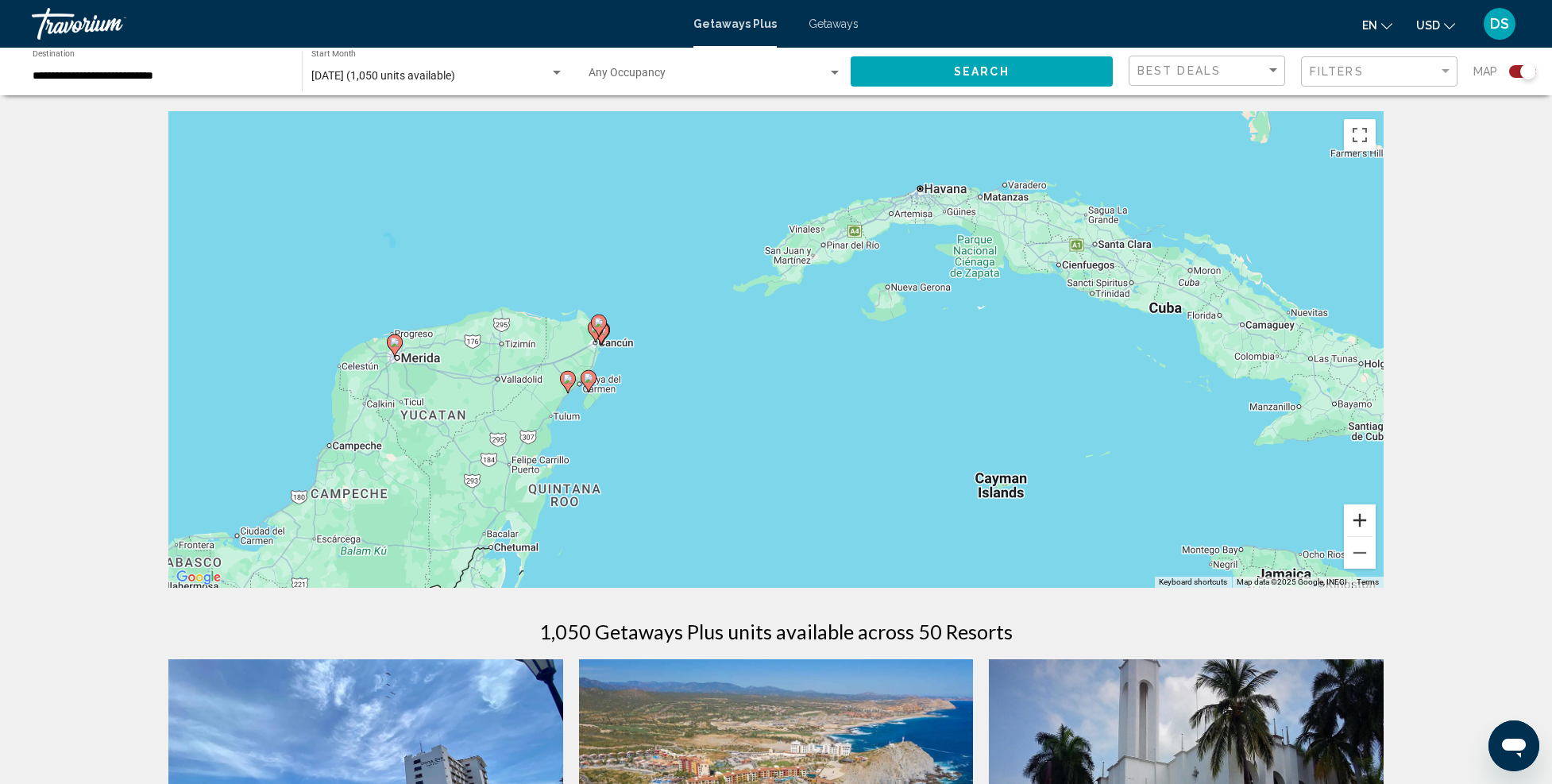
click at [1354, 522] on button "Zoom in" at bounding box center [1360, 520] width 31 height 31
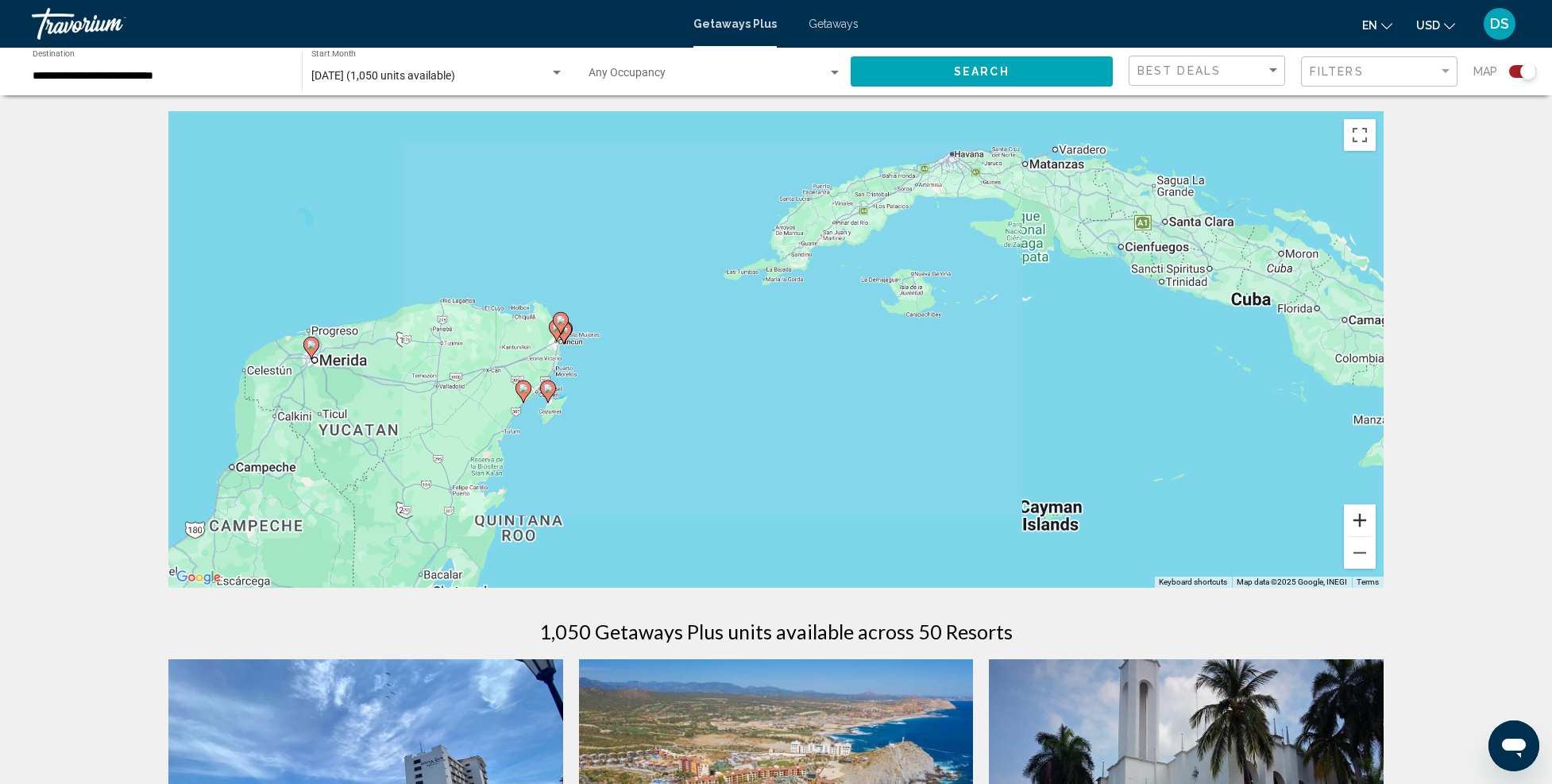
click at [1354, 522] on button "Zoom in" at bounding box center [1360, 520] width 31 height 31
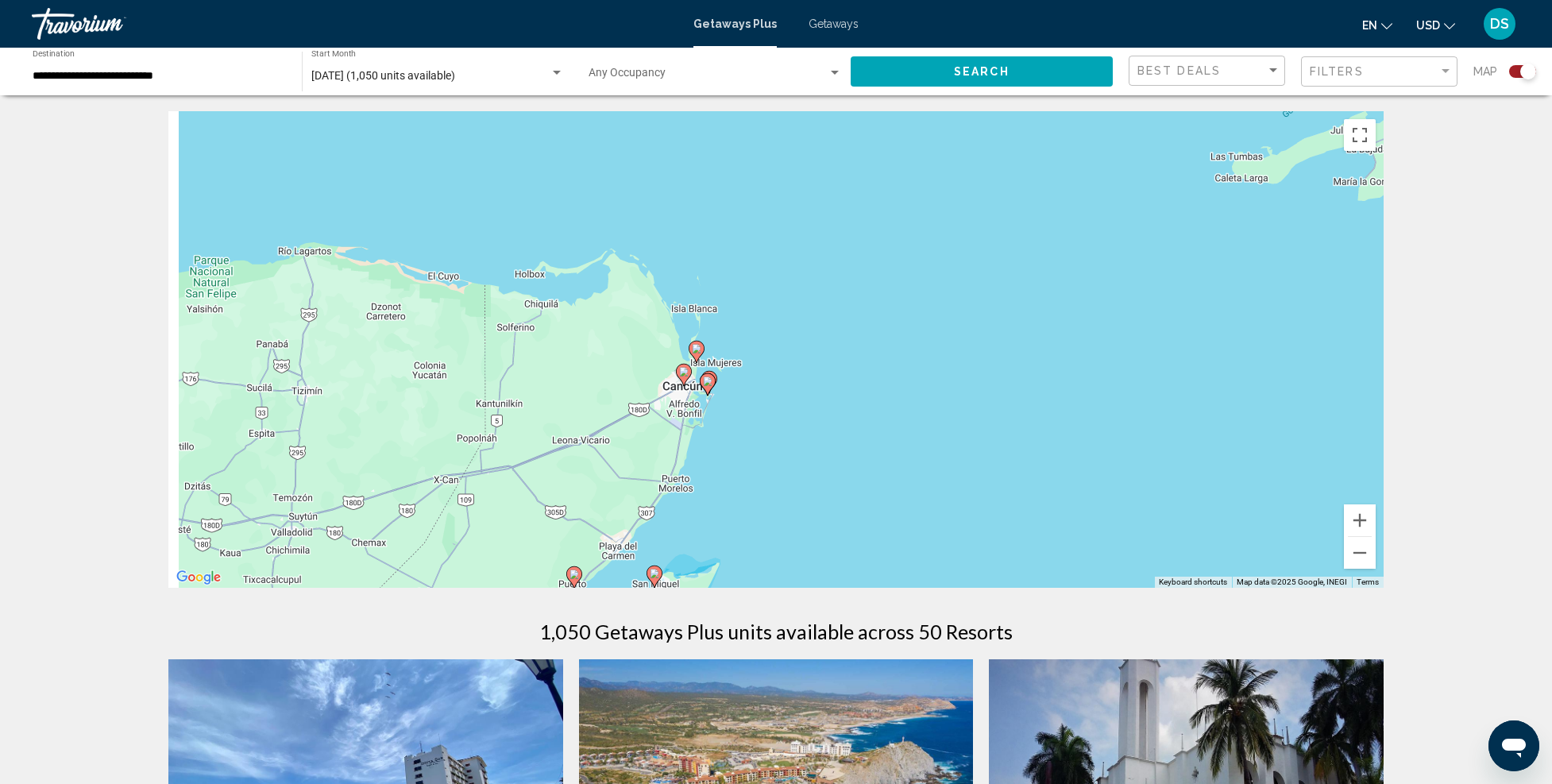
drag, startPoint x: 537, startPoint y: 364, endPoint x: 1195, endPoint y: 422, distance: 660.6
click at [1195, 422] on div "To activate drag with keyboard, press Alt + Enter. Once in keyboard drag state,…" at bounding box center [776, 349] width 1215 height 477
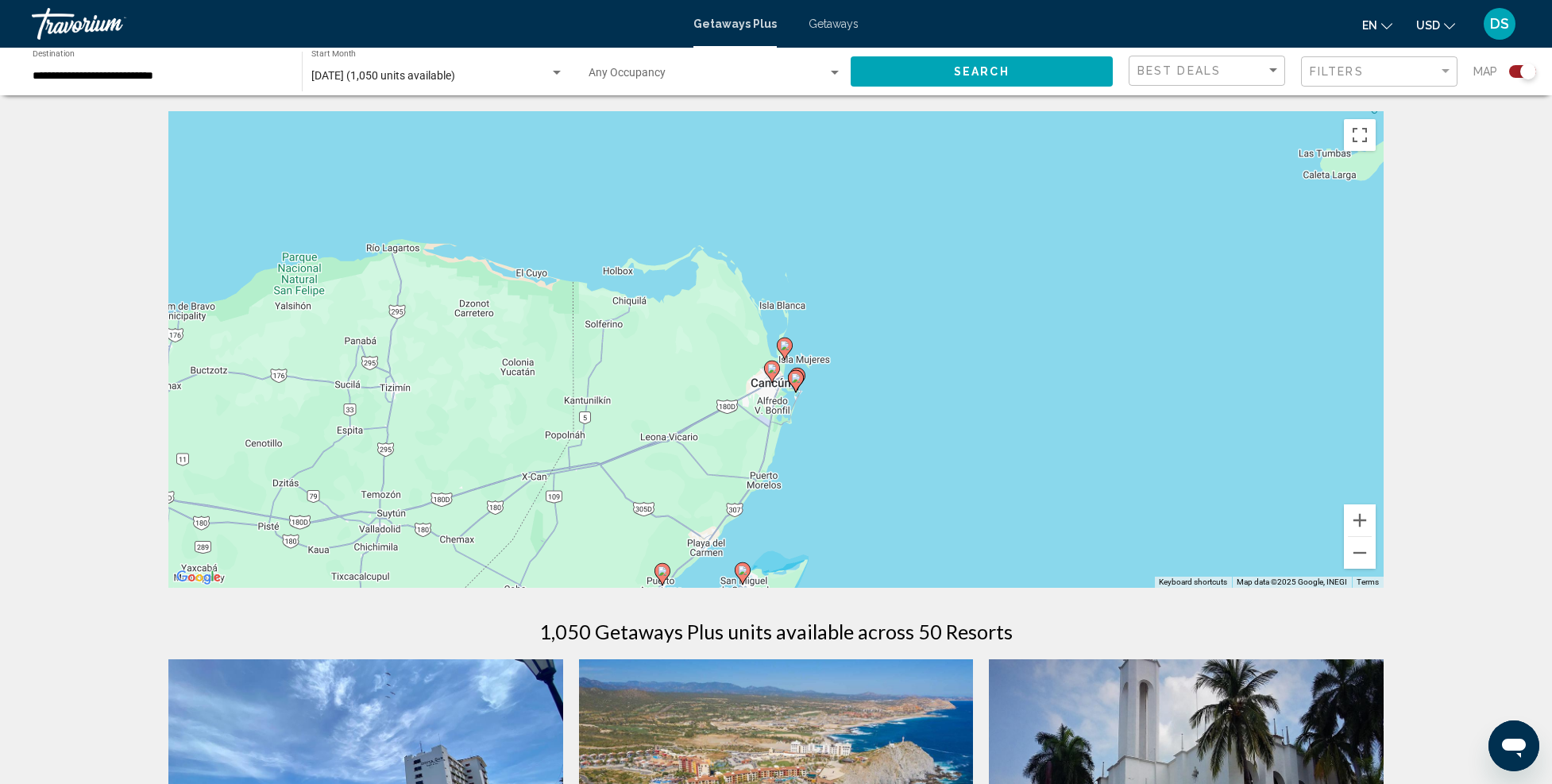
click at [774, 374] on icon "Main content" at bounding box center [772, 371] width 15 height 21
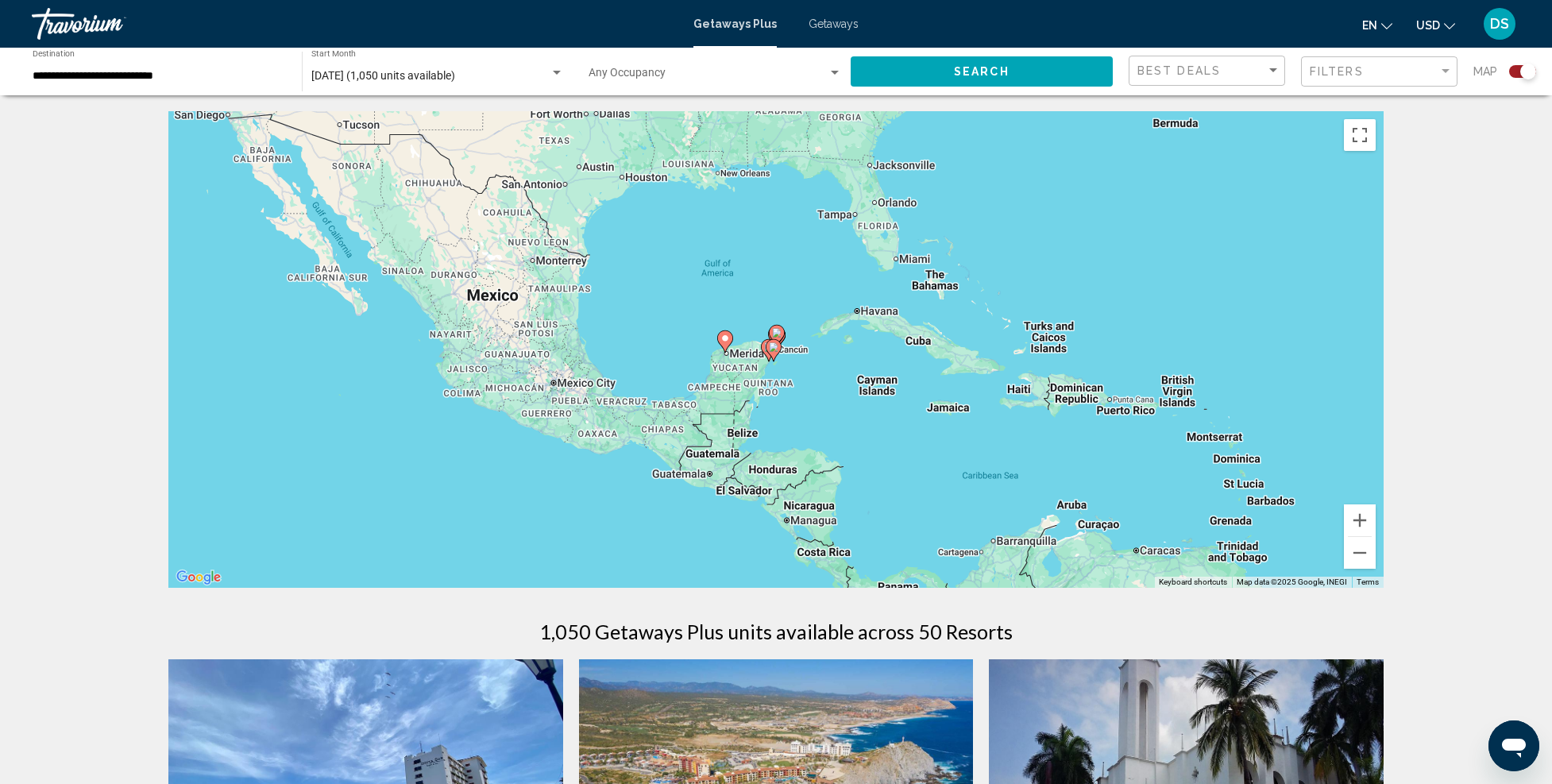
click at [778, 337] on image "Main content" at bounding box center [777, 333] width 10 height 10
type input "**********"
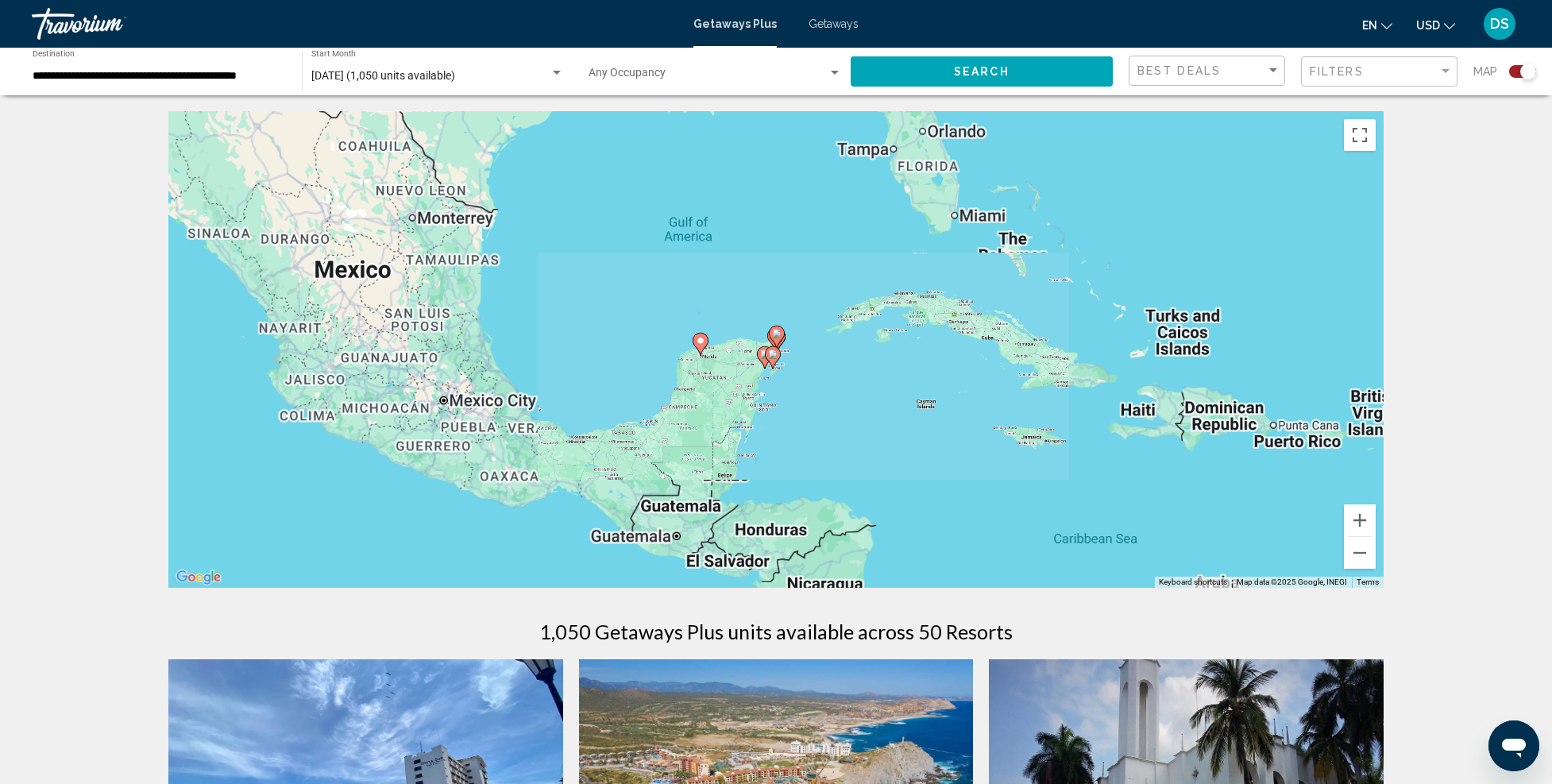
click at [778, 337] on image "Main content" at bounding box center [777, 334] width 10 height 10
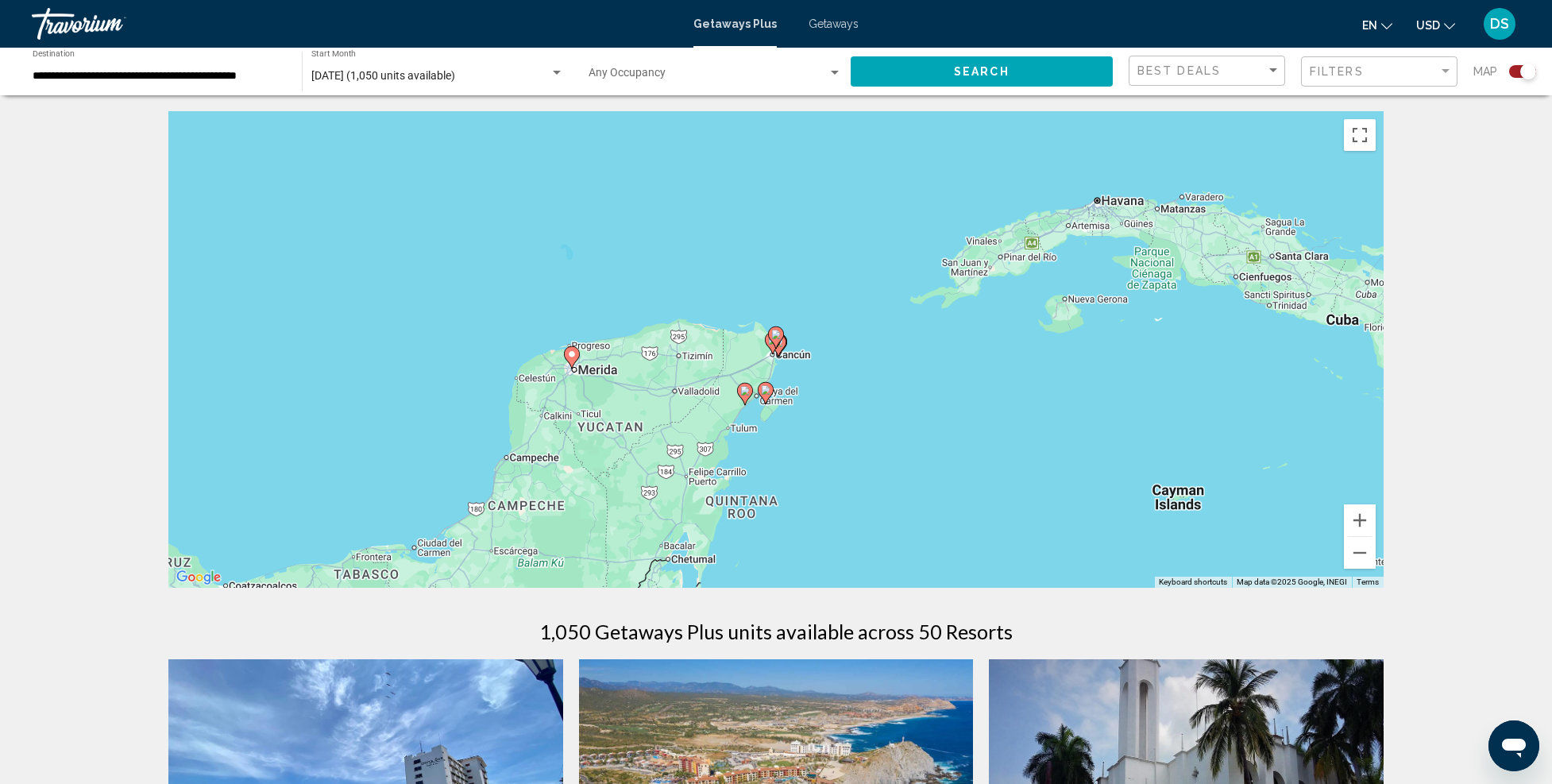
click at [778, 337] on image "Main content" at bounding box center [776, 335] width 10 height 10
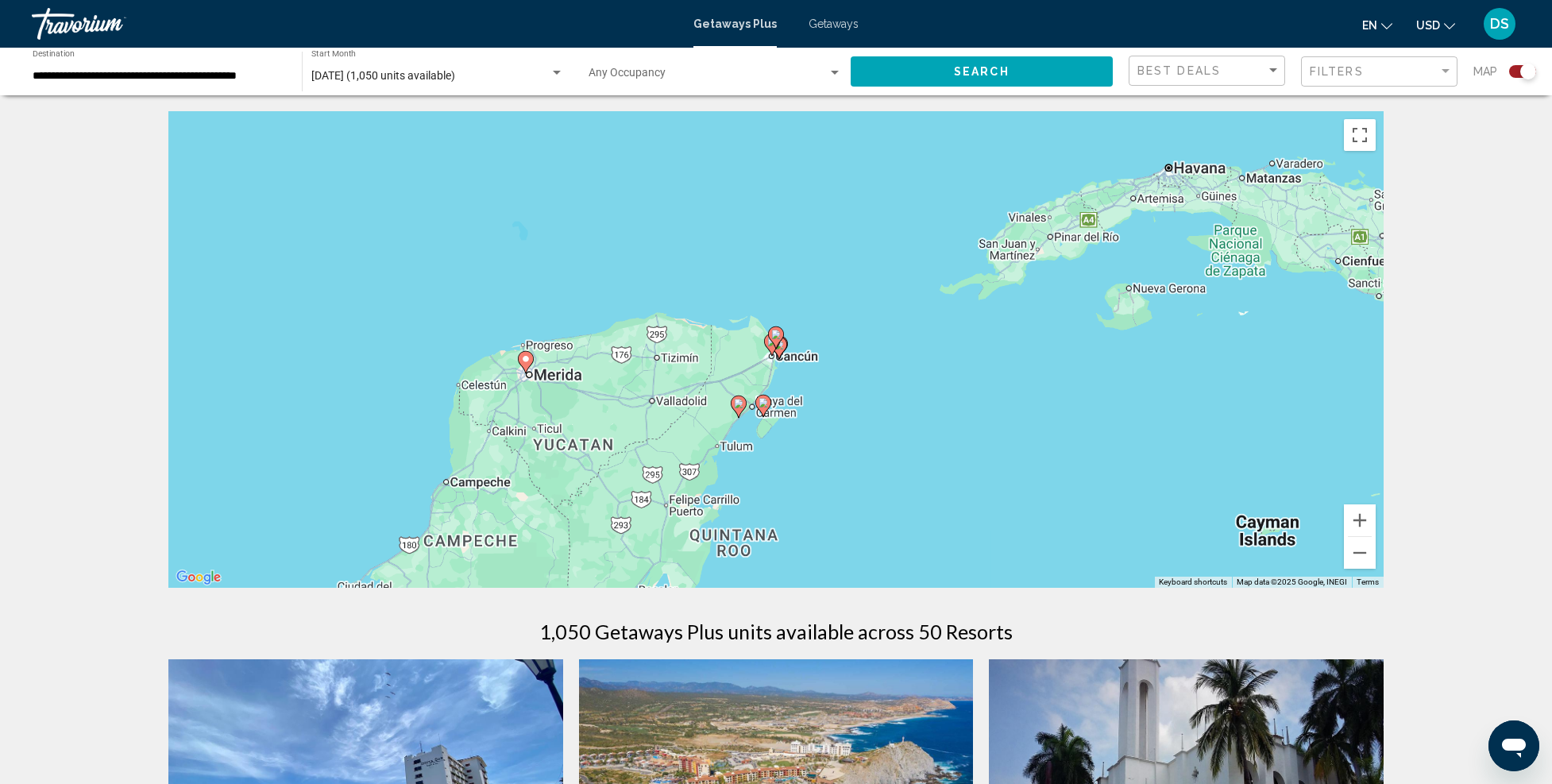
click at [778, 336] on image "Main content" at bounding box center [776, 335] width 10 height 10
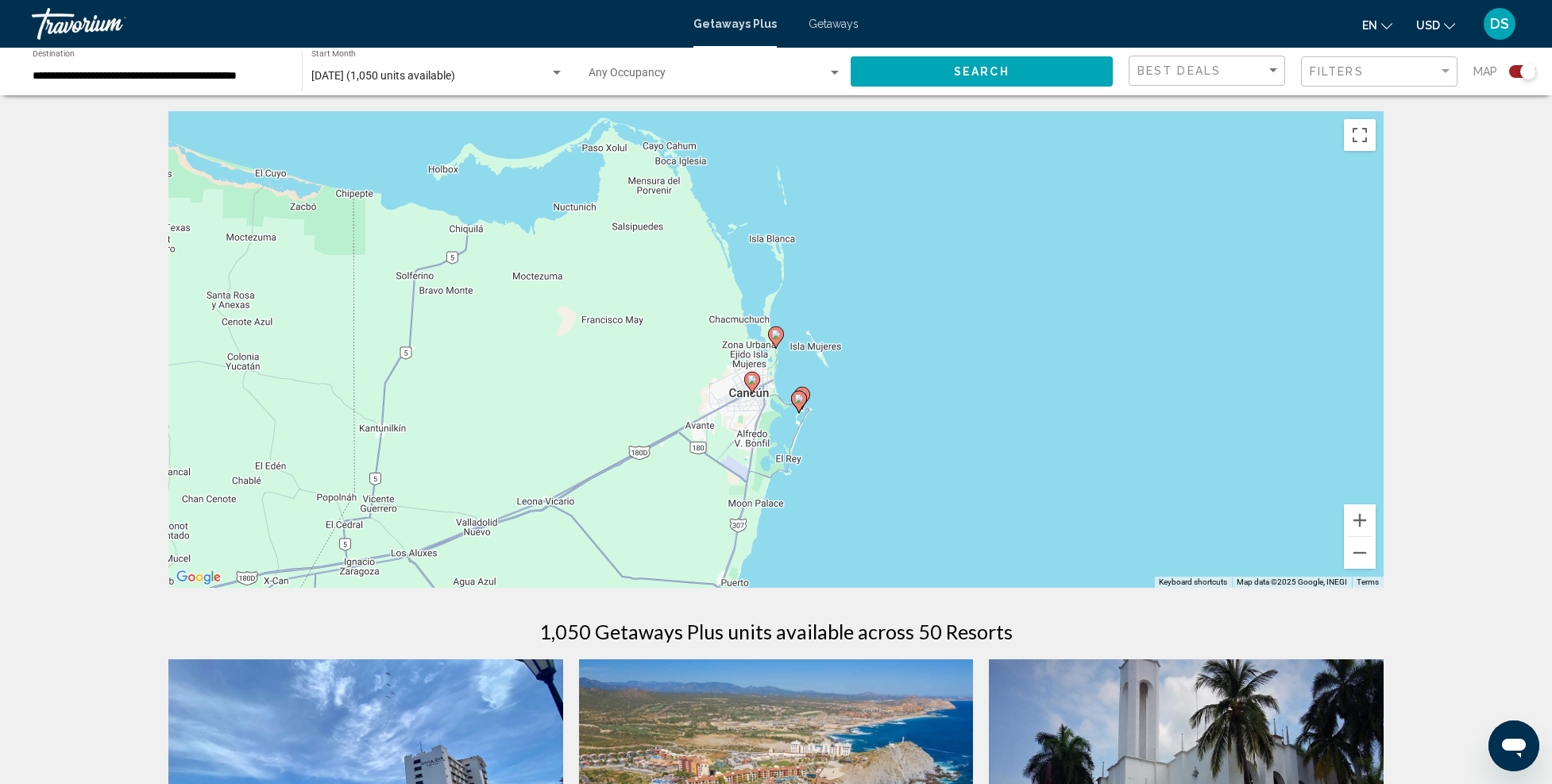
click at [759, 386] on gmp-advanced-marker "Main content" at bounding box center [752, 383] width 16 height 23
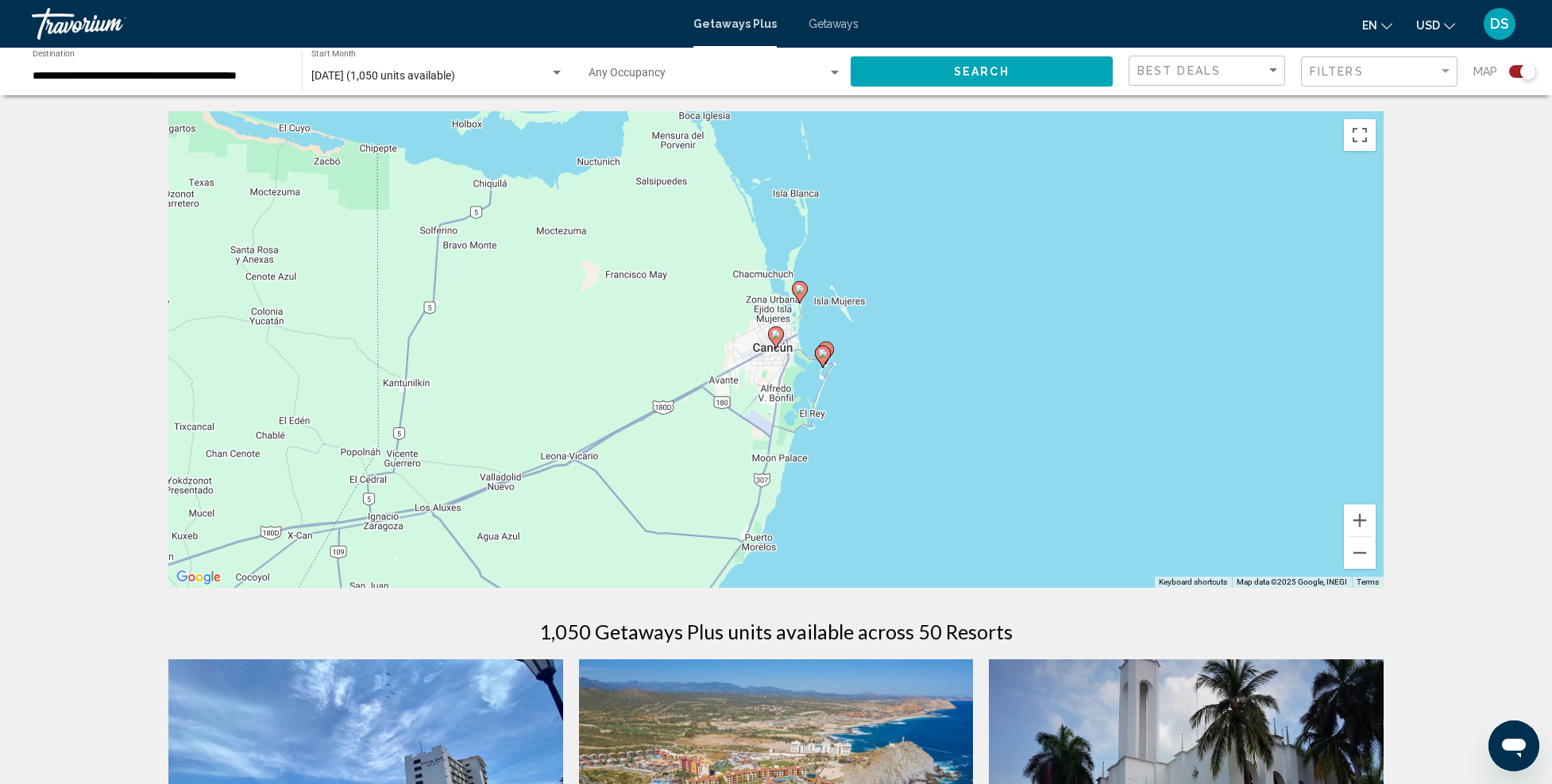
click at [759, 385] on div "To activate drag with keyboard, press Alt + Enter. Once in keyboard drag state,…" at bounding box center [776, 349] width 1215 height 477
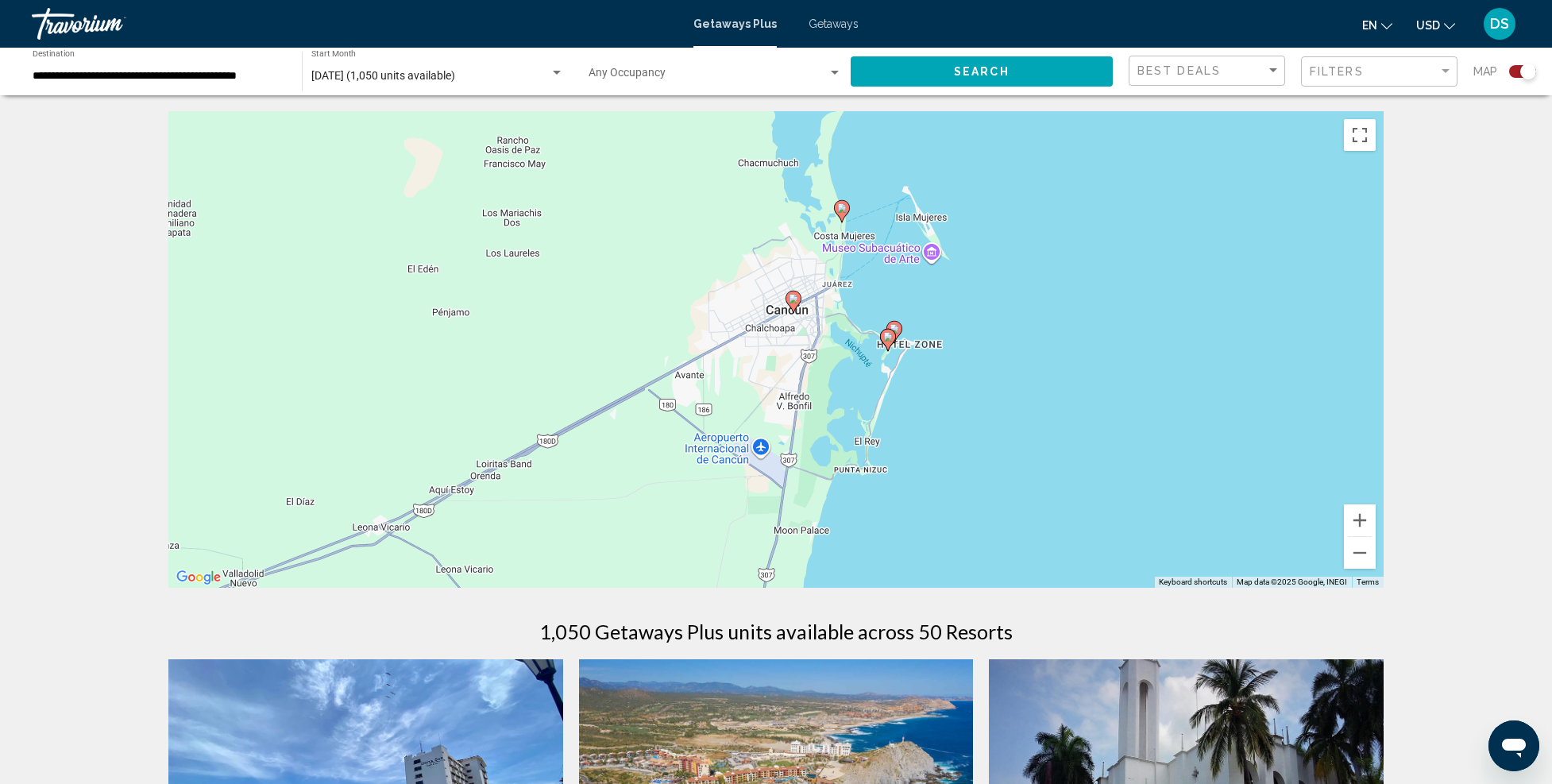
click at [897, 333] on image "Main content" at bounding box center [895, 329] width 10 height 10
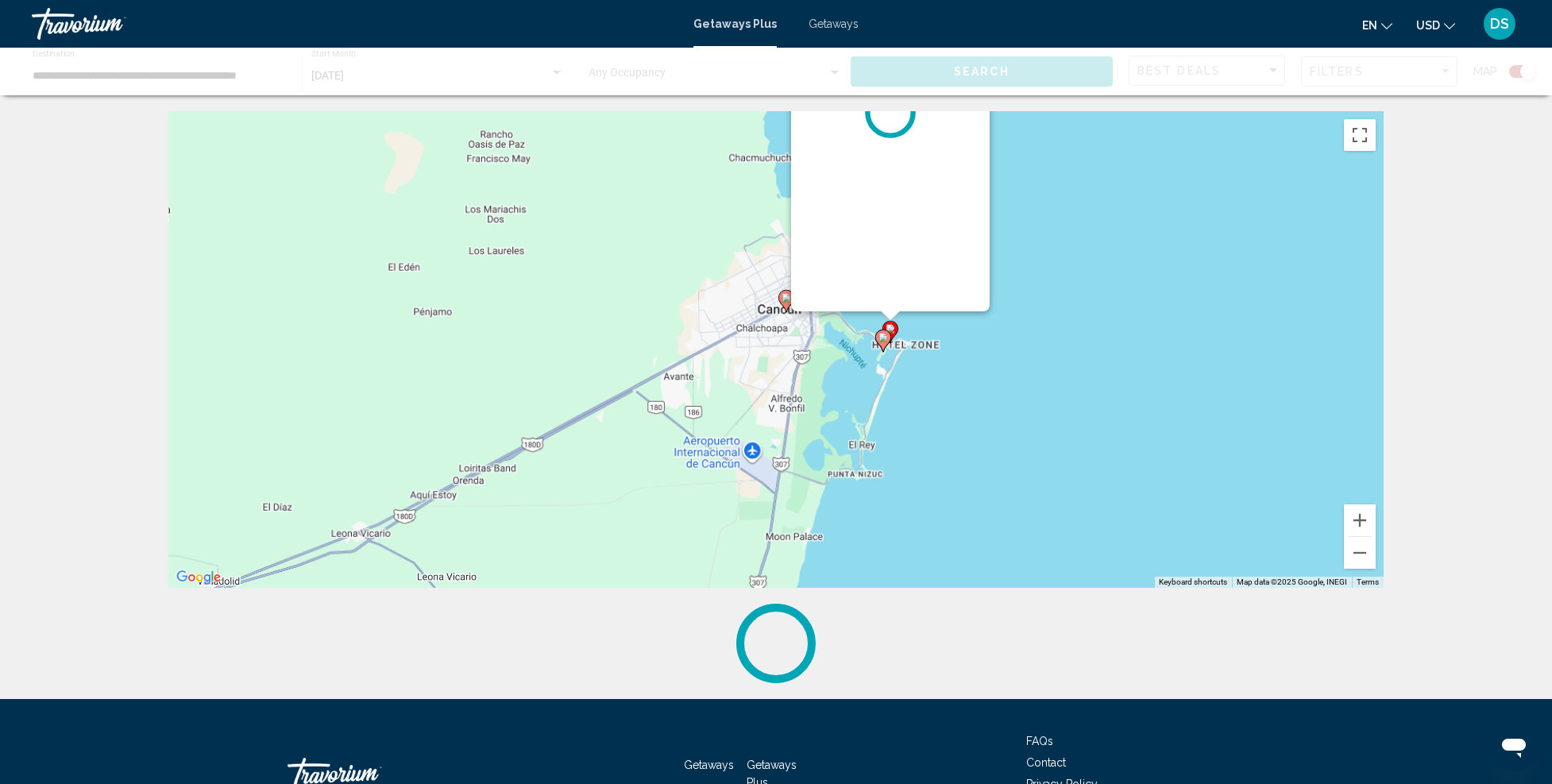
click at [897, 333] on div "To activate drag with keyboard, press Alt + Enter. Once in keyboard drag state,…" at bounding box center [776, 349] width 1215 height 477
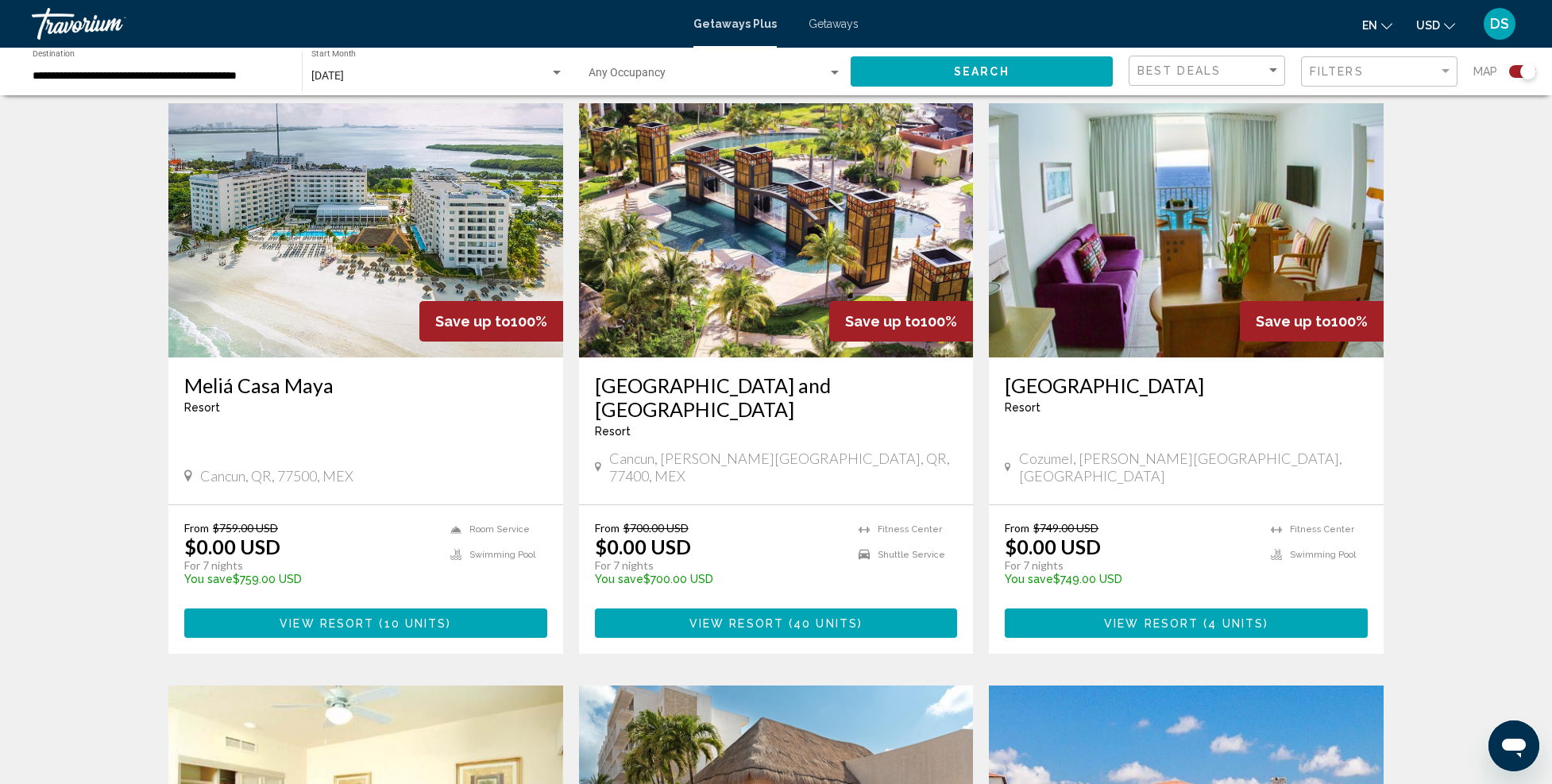
scroll to position [953, 0]
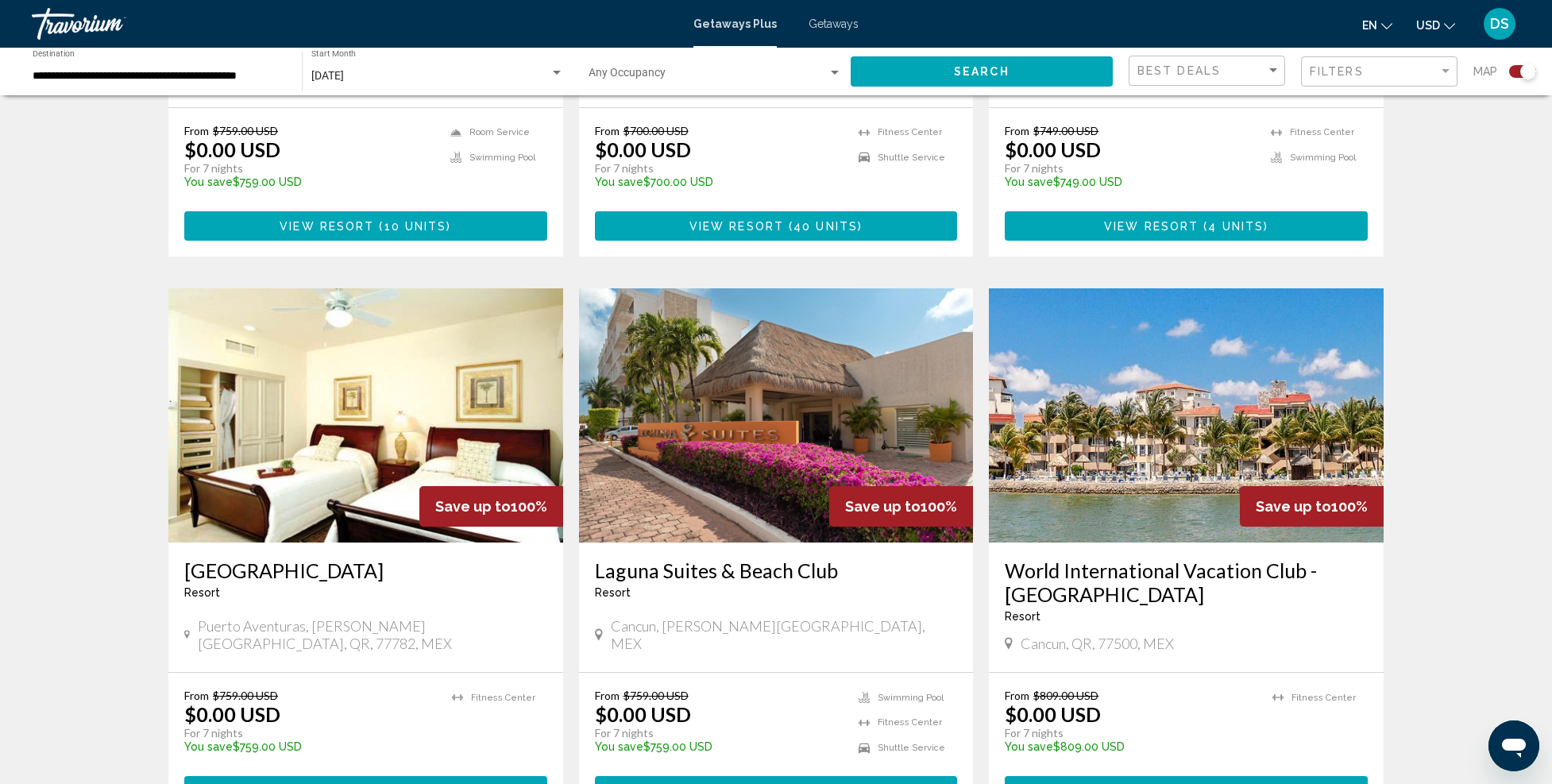
click at [1157, 402] on img "Main content" at bounding box center [1186, 416] width 395 height 254
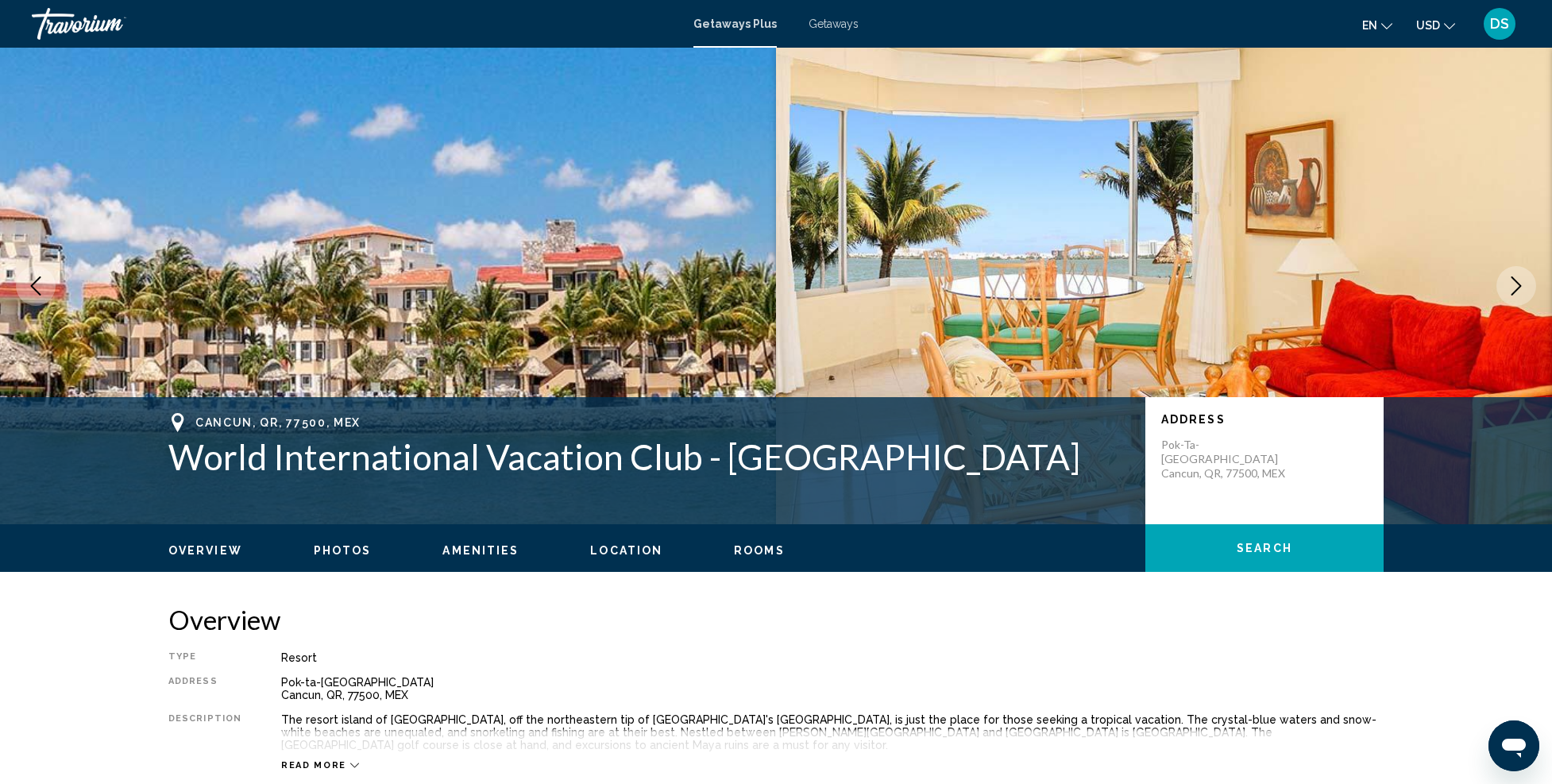
click at [1515, 281] on icon "Next image" at bounding box center [1516, 285] width 19 height 19
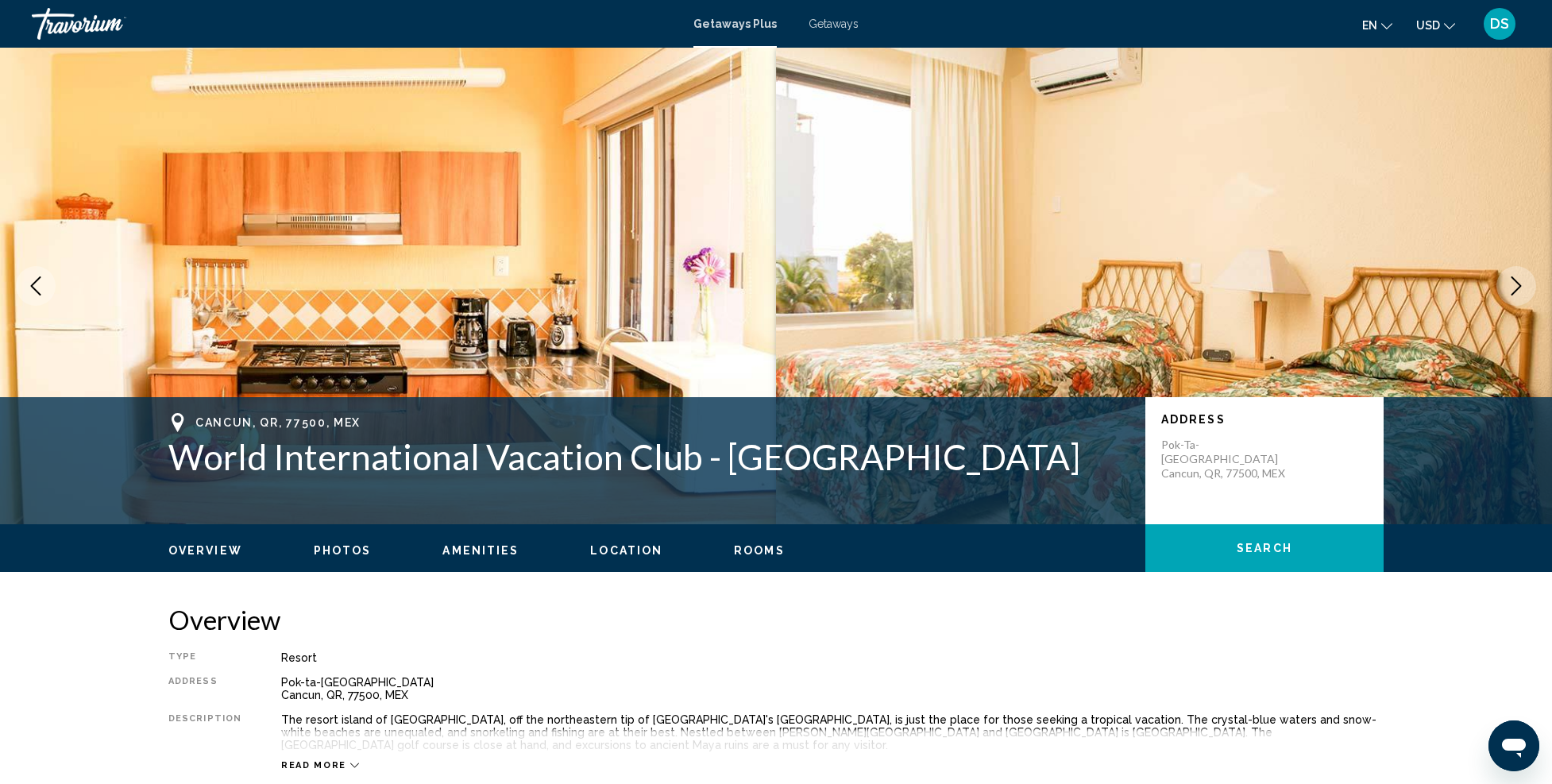
click at [1515, 281] on icon "Next image" at bounding box center [1516, 285] width 19 height 19
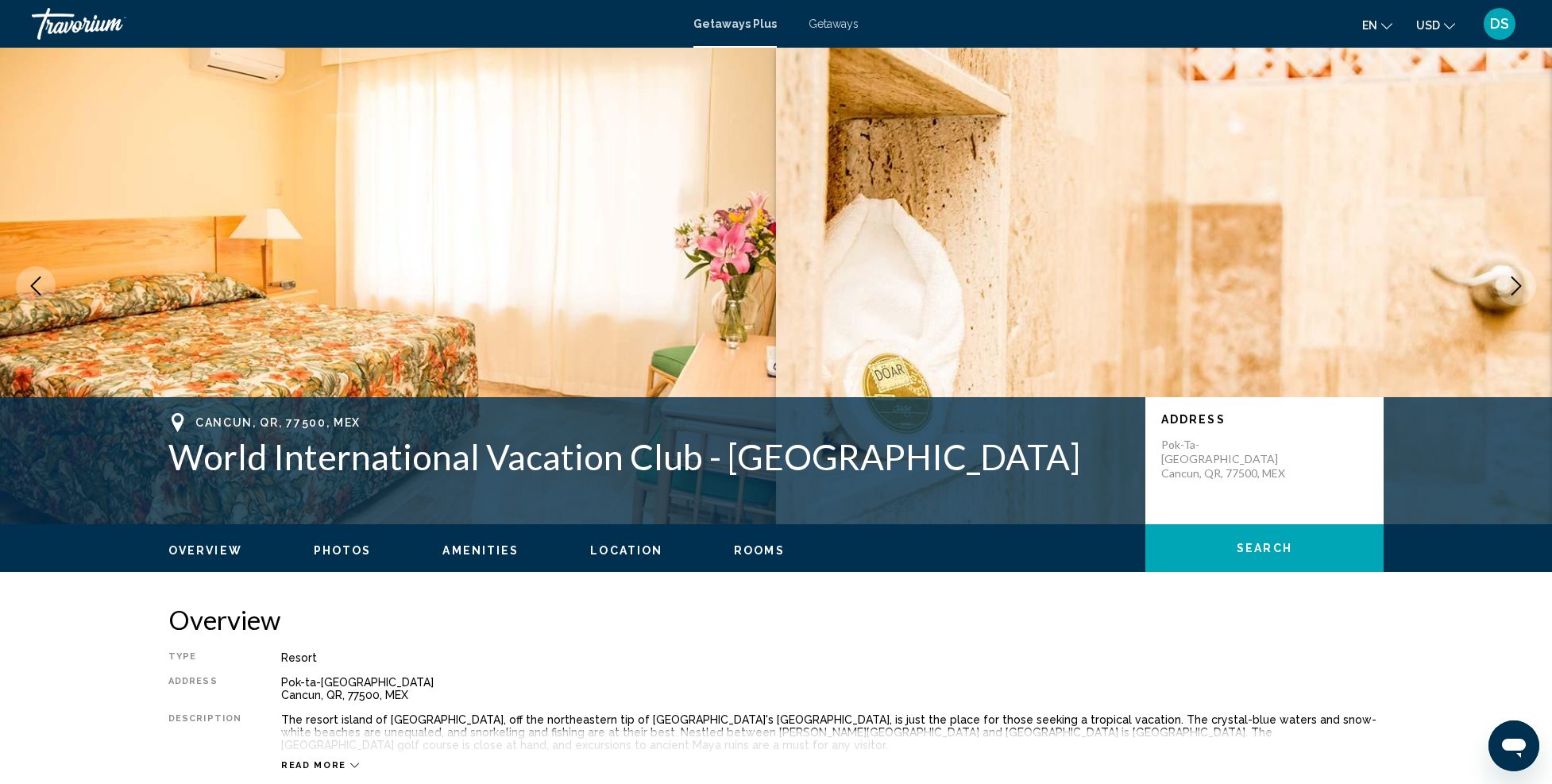
click at [1515, 281] on icon "Next image" at bounding box center [1516, 285] width 19 height 19
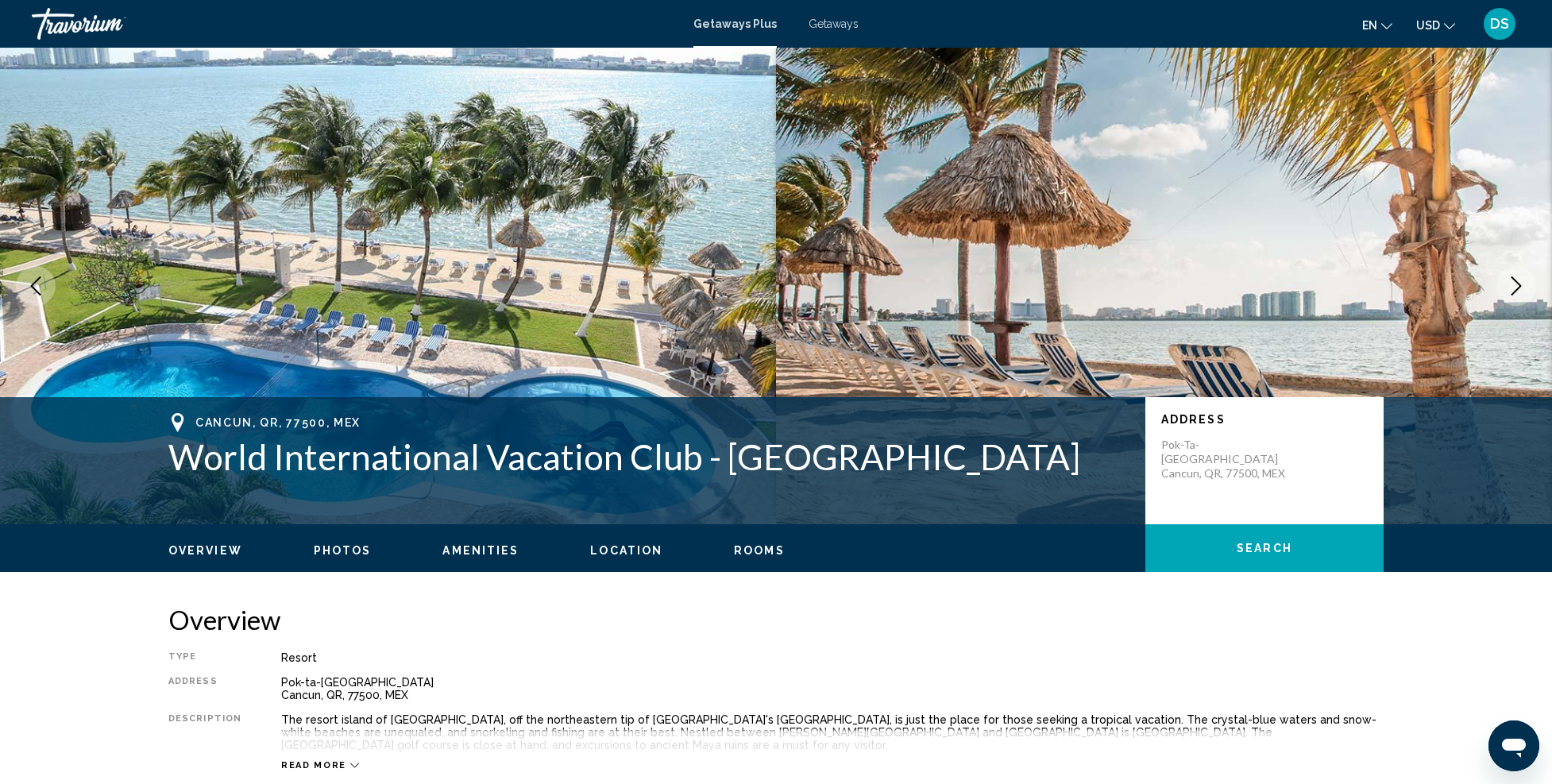
click at [1515, 281] on icon "Next image" at bounding box center [1516, 285] width 19 height 19
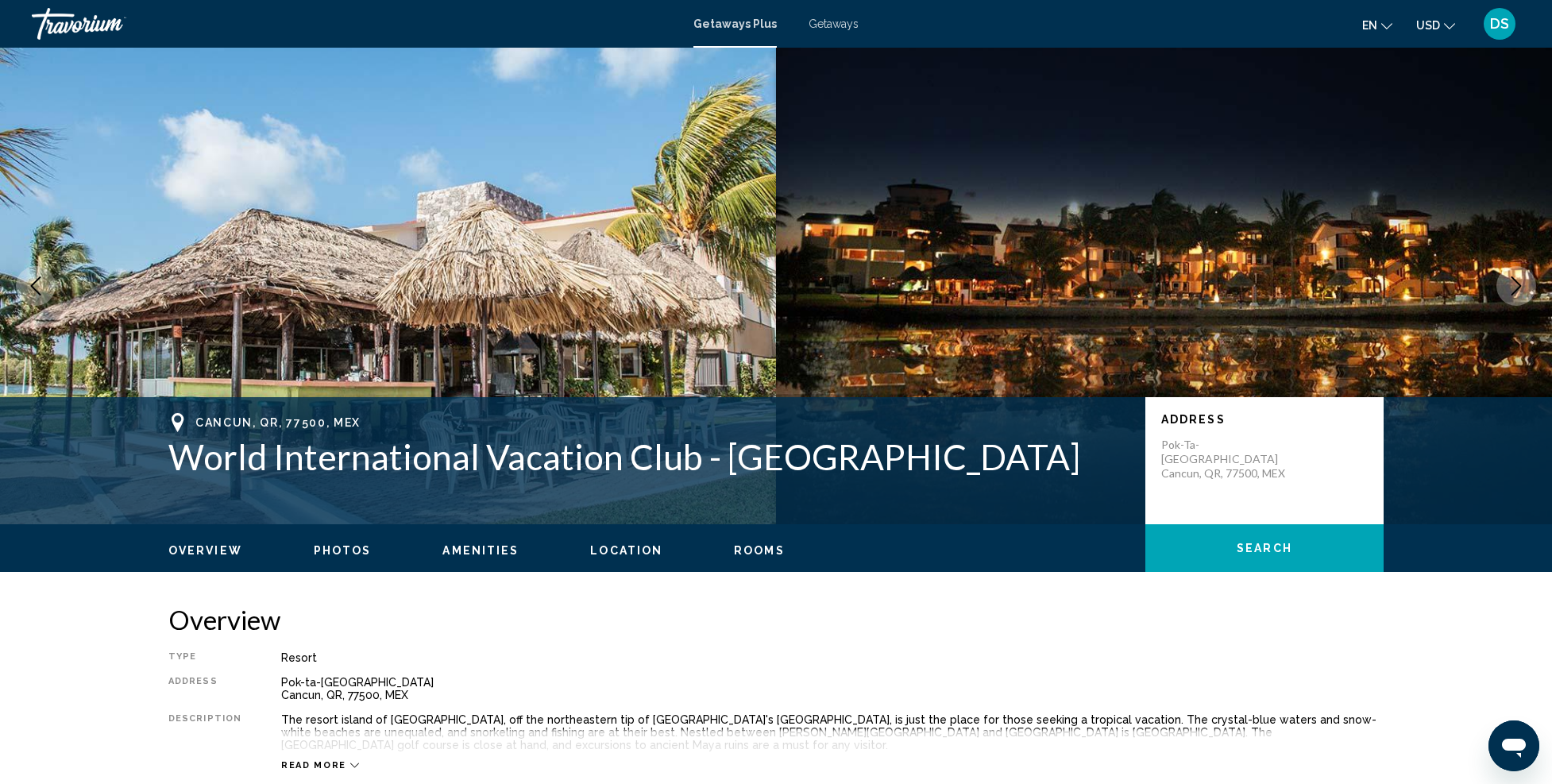
click at [1515, 281] on icon "Next image" at bounding box center [1516, 285] width 19 height 19
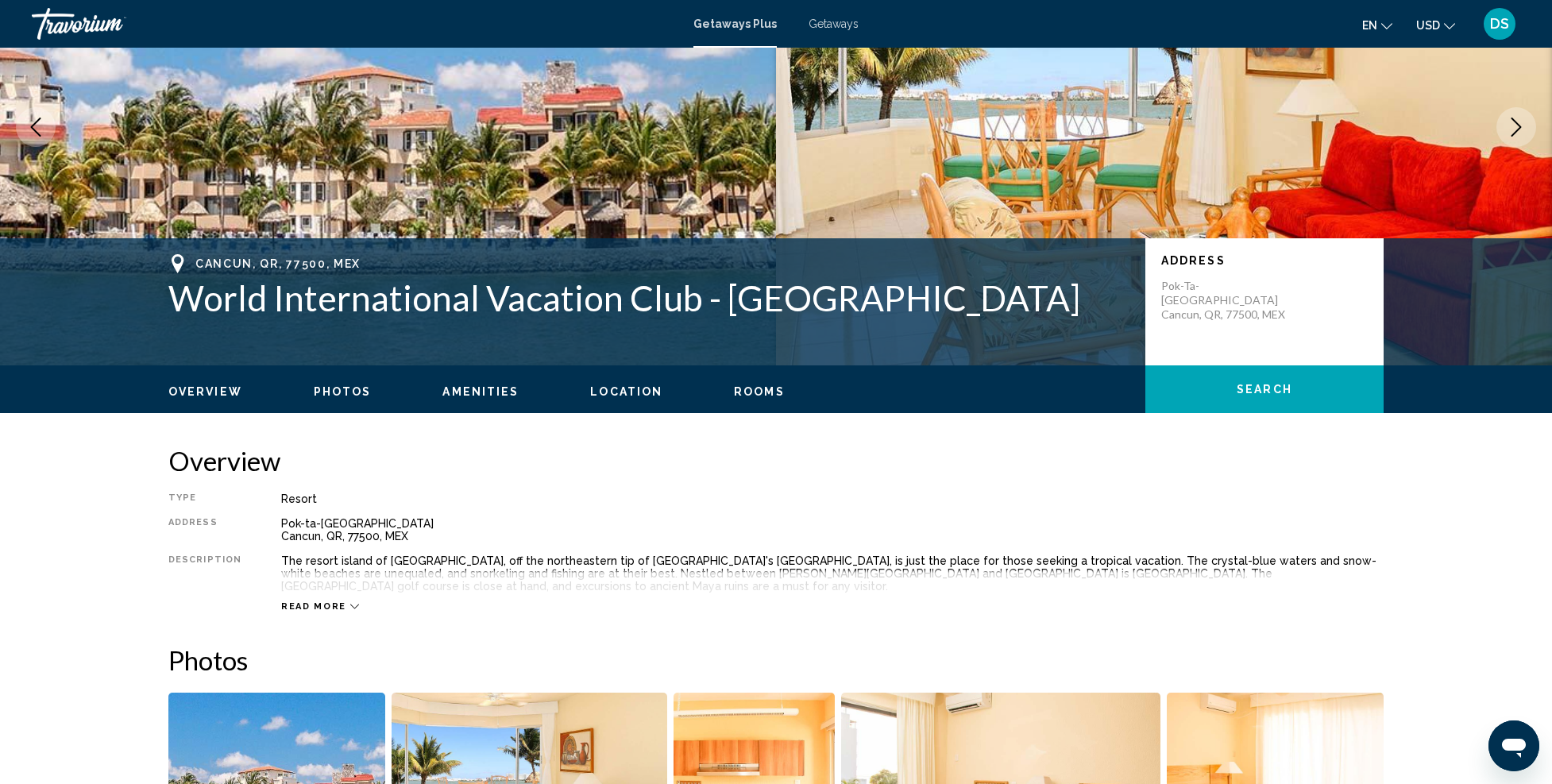
scroll to position [318, 0]
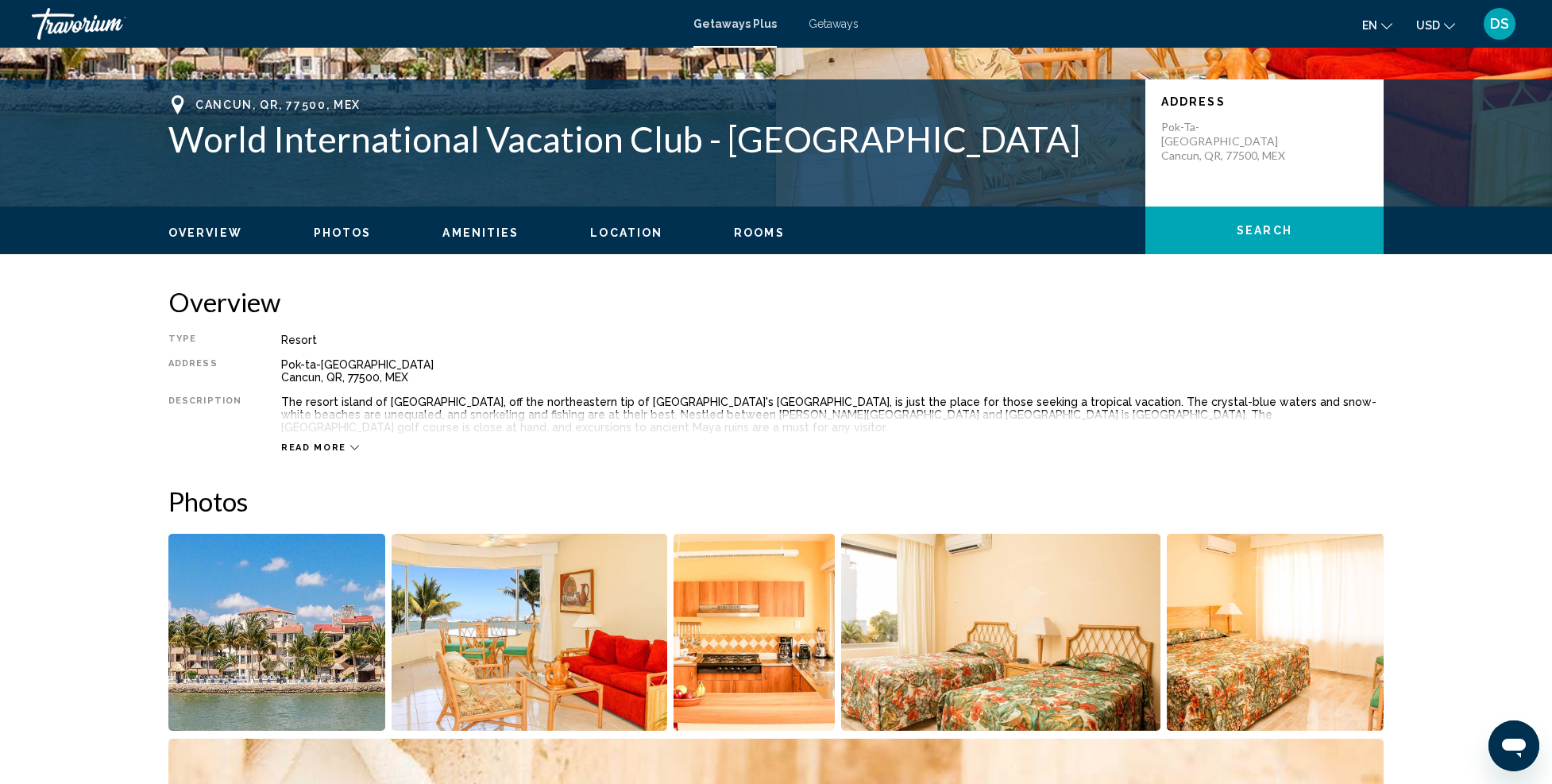
click at [309, 444] on span "Read more" at bounding box center [313, 447] width 66 height 11
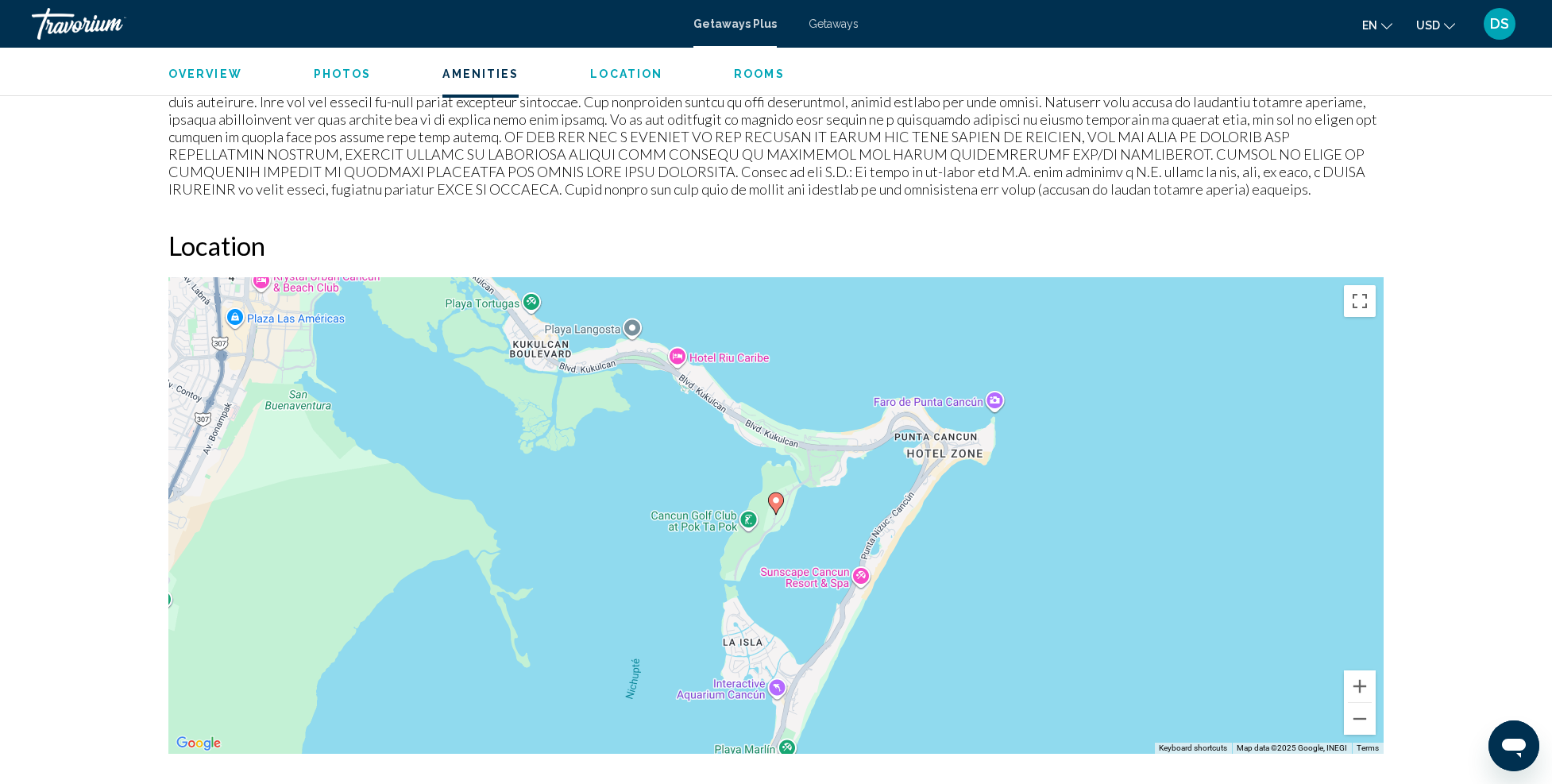
scroll to position [1747, 0]
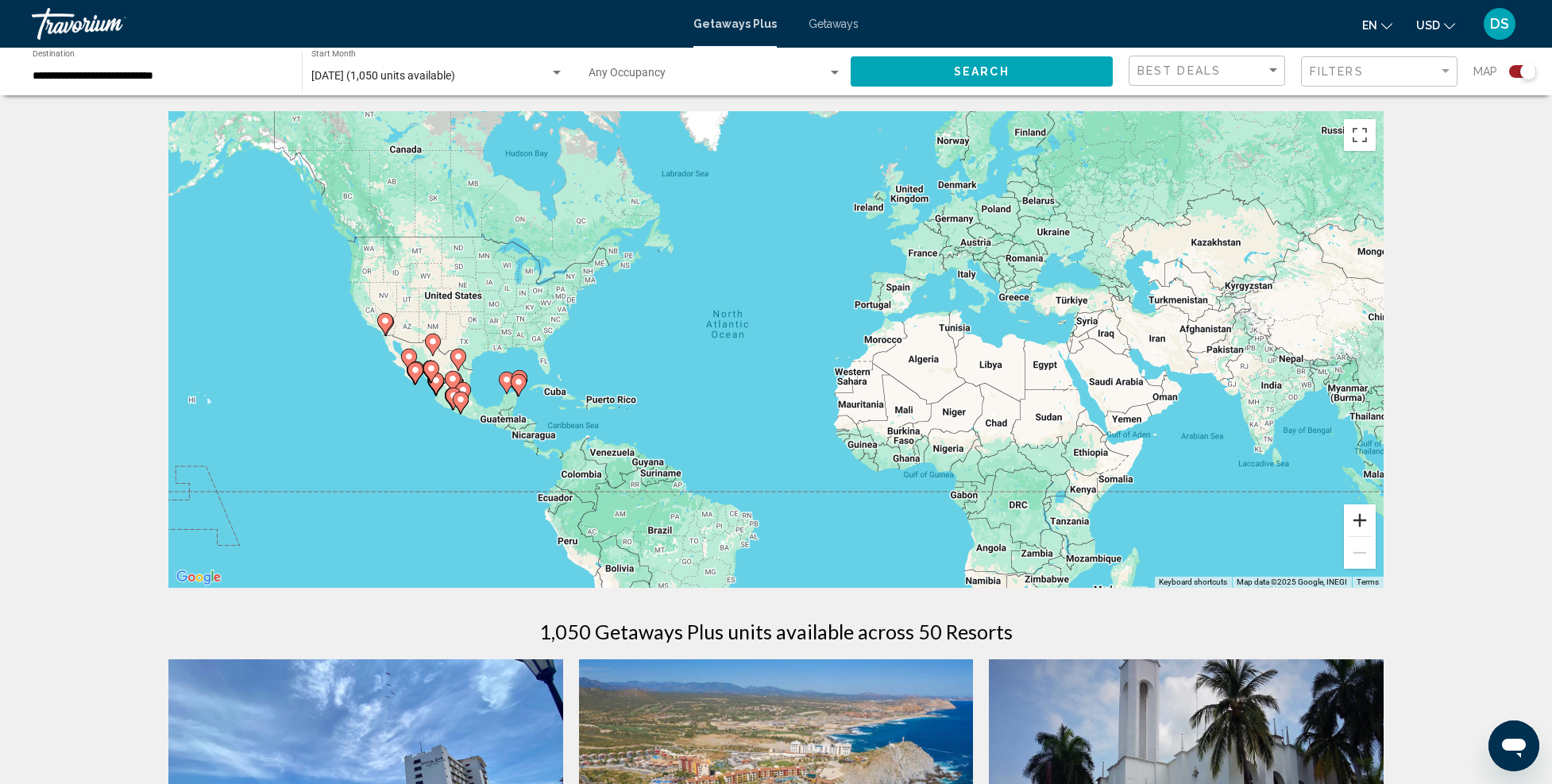
click at [1361, 522] on button "Zoom in" at bounding box center [1360, 520] width 31 height 31
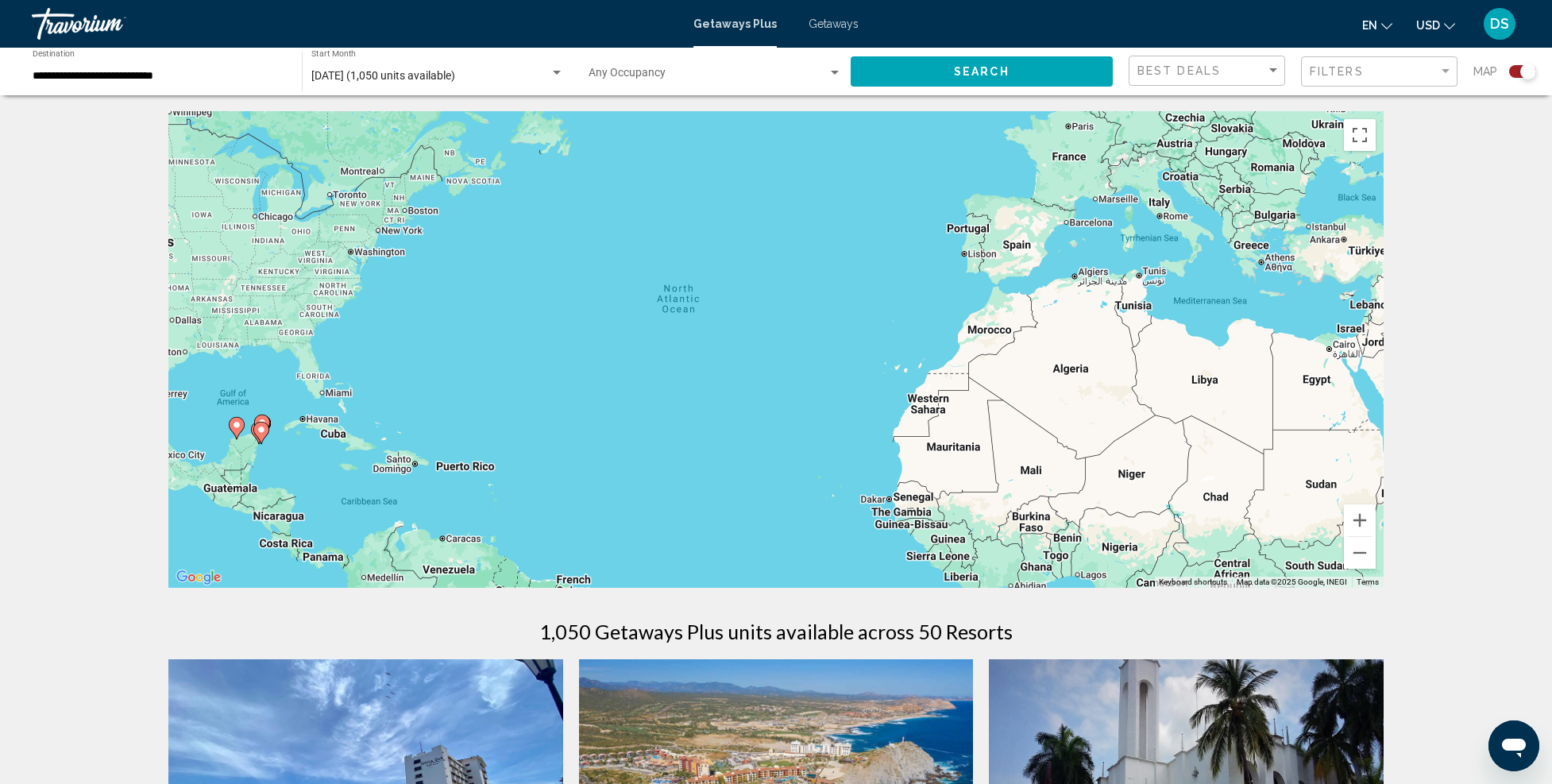
click at [263, 429] on image "Main content" at bounding box center [261, 430] width 10 height 10
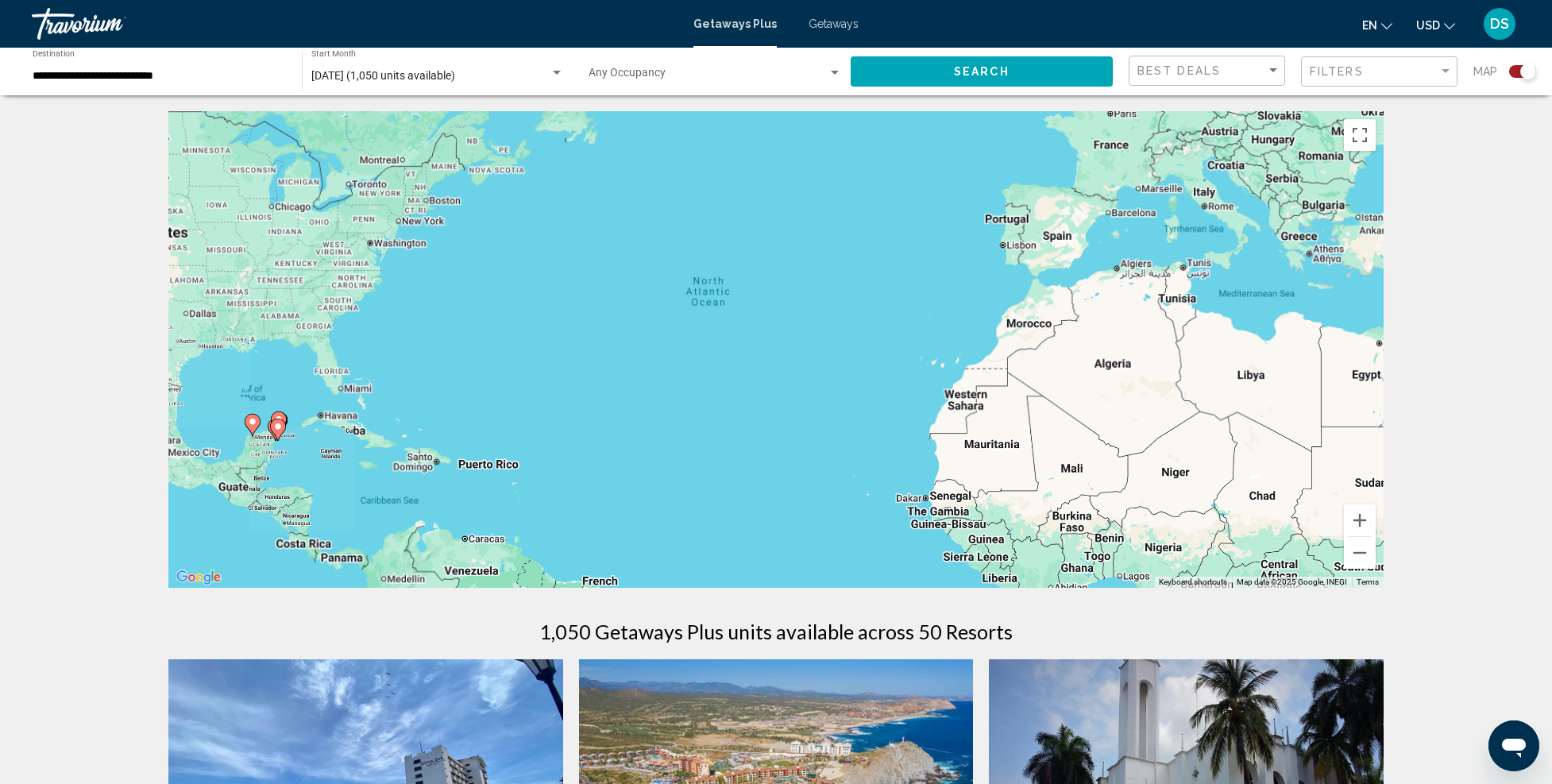
click at [263, 429] on div "To activate drag with keyboard, press Alt + Enter. Once in keyboard drag state,…" at bounding box center [776, 349] width 1215 height 477
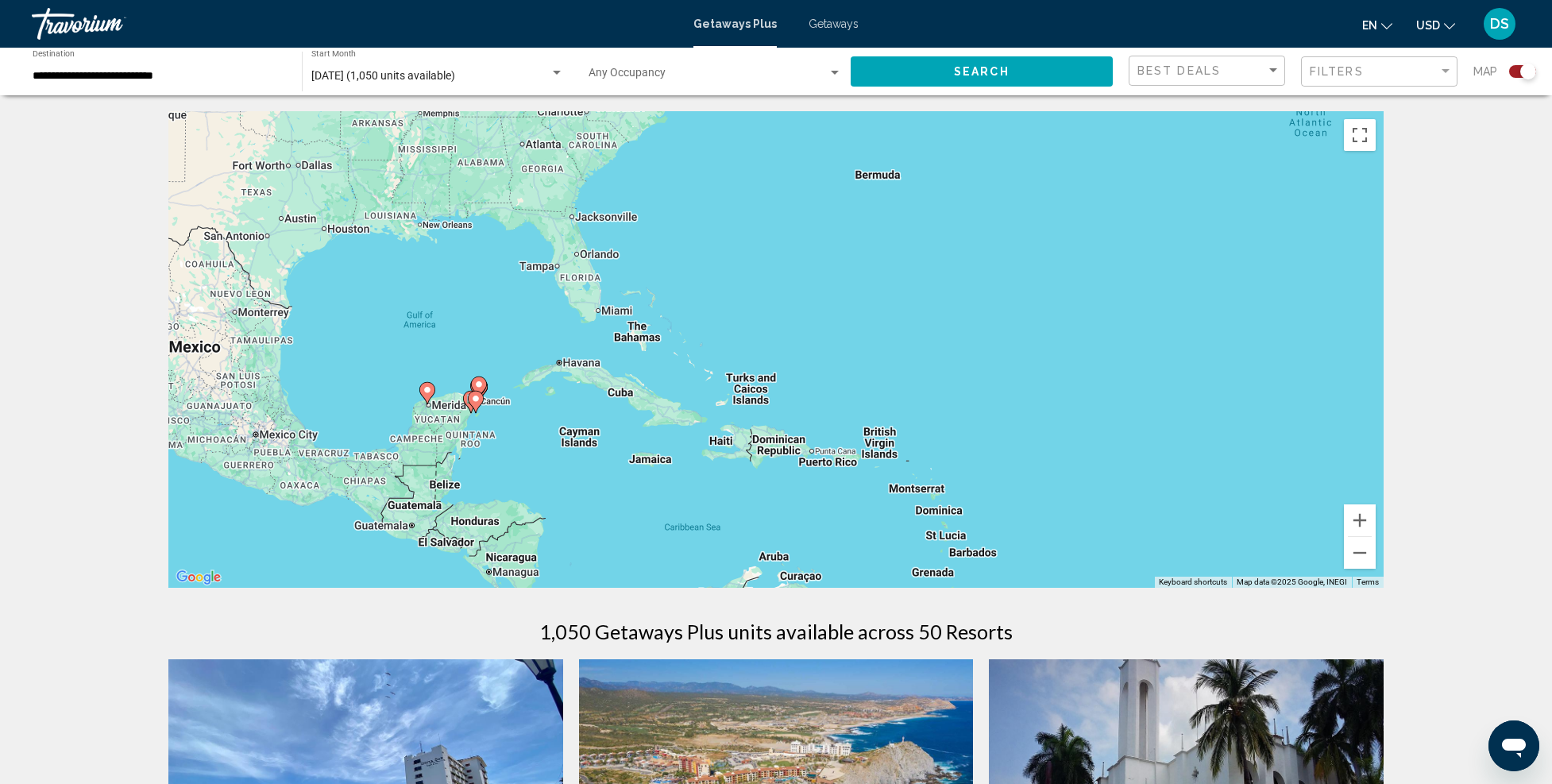
click at [483, 397] on g "Main content" at bounding box center [476, 401] width 16 height 23
type input "**********"
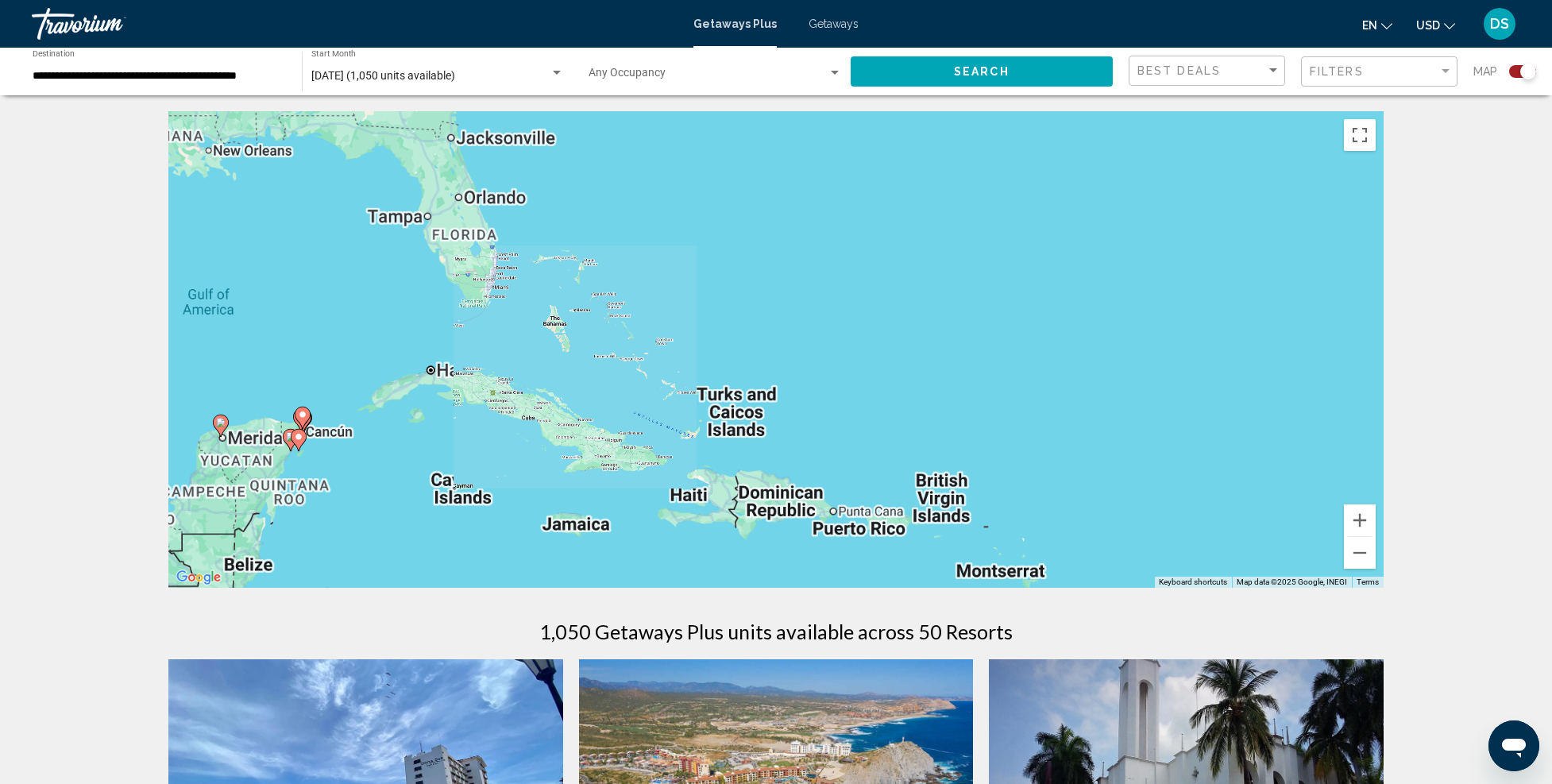
click at [483, 397] on div "To activate drag with keyboard, press Alt + Enter. Once in keyboard drag state,…" at bounding box center [776, 349] width 1215 height 477
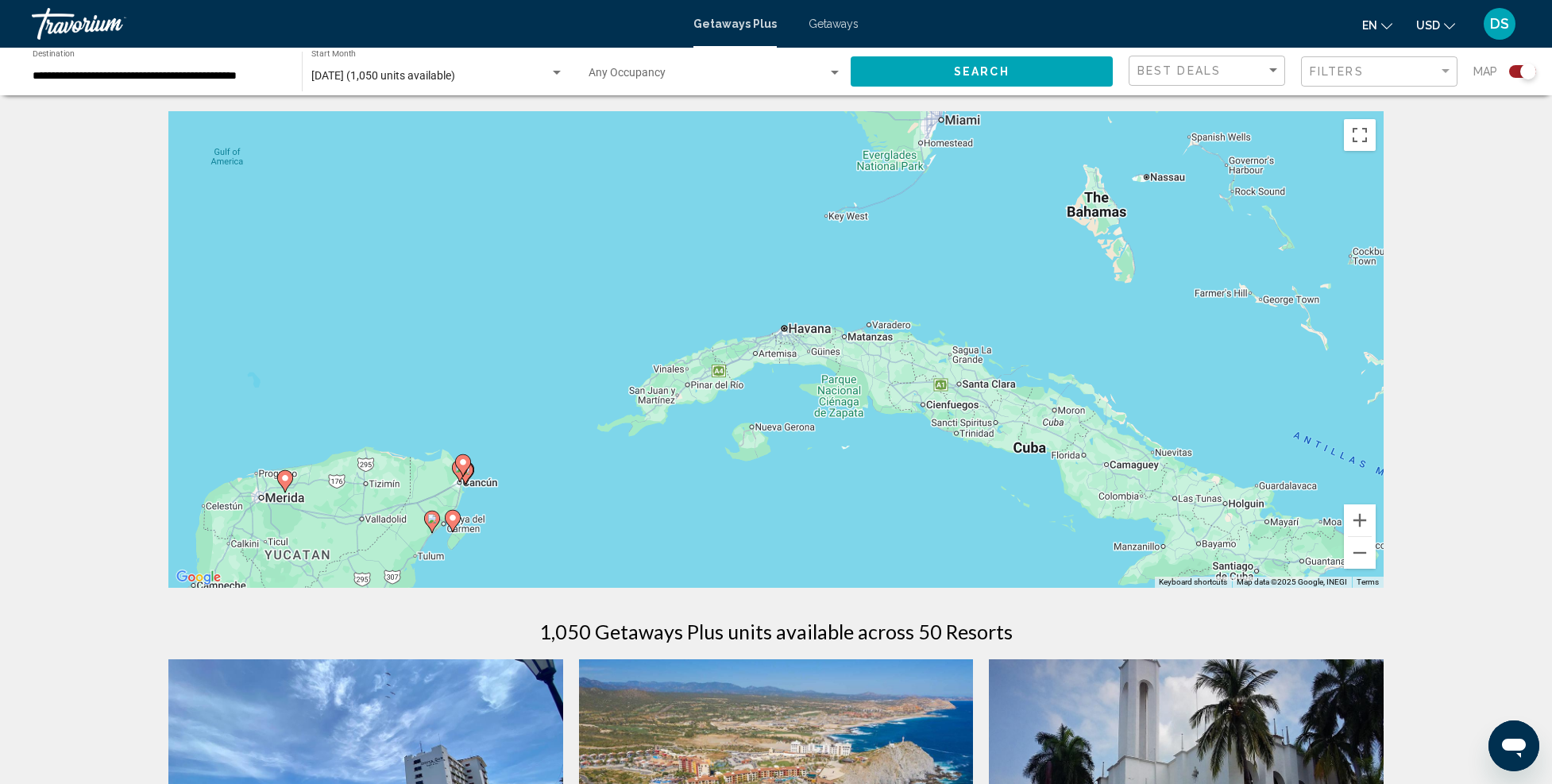
drag, startPoint x: 364, startPoint y: 478, endPoint x: 855, endPoint y: 466, distance: 491.1
click at [893, 461] on div "To activate drag with keyboard, press Alt + Enter. Once in keyboard drag state,…" at bounding box center [776, 349] width 1215 height 477
click at [776, 349] on div "Main content" at bounding box center [1384, 349] width 1215 height 0
click at [473, 476] on gmp-advanced-marker "Main content" at bounding box center [465, 464] width 16 height 23
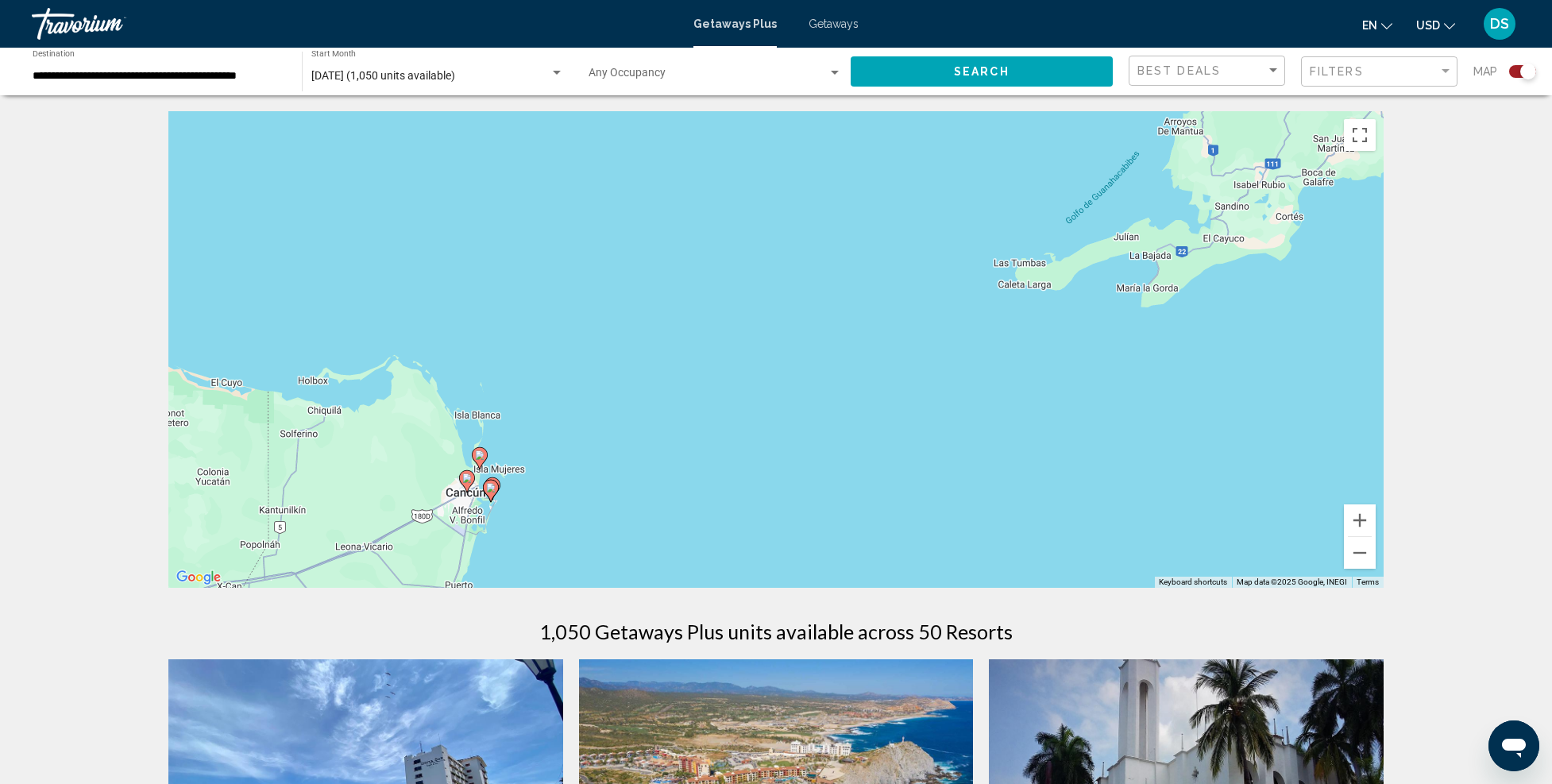
drag, startPoint x: 630, startPoint y: 507, endPoint x: 715, endPoint y: 397, distance: 139.0
click at [715, 397] on div "To activate drag with keyboard, press Alt + Enter. Once in keyboard drag state,…" at bounding box center [776, 349] width 1215 height 477
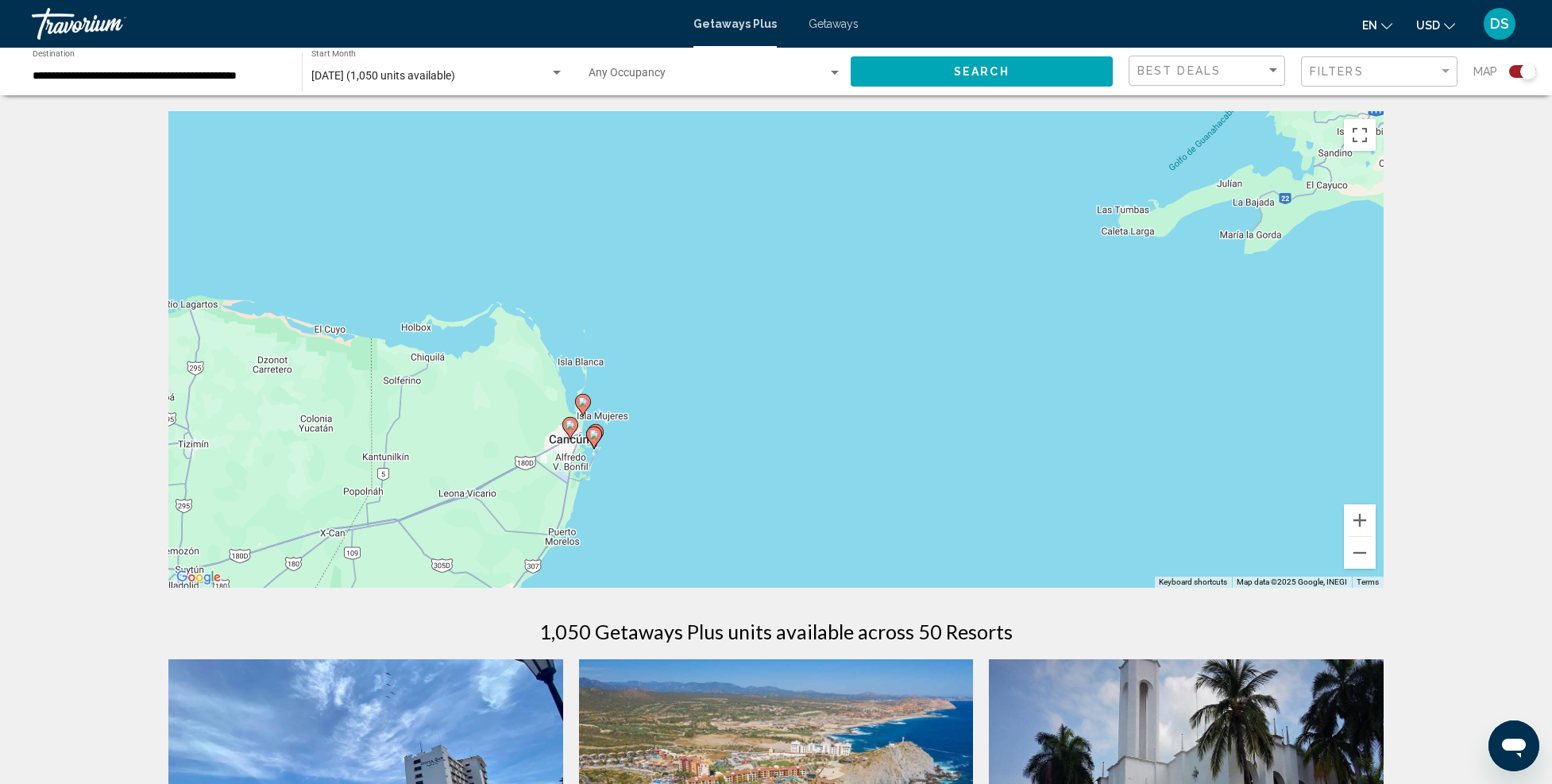
drag, startPoint x: 625, startPoint y: 423, endPoint x: 846, endPoint y: 326, distance: 241.4
click at [846, 326] on div "To activate drag with keyboard, press Alt + Enter. Once in keyboard drag state,…" at bounding box center [776, 349] width 1215 height 477
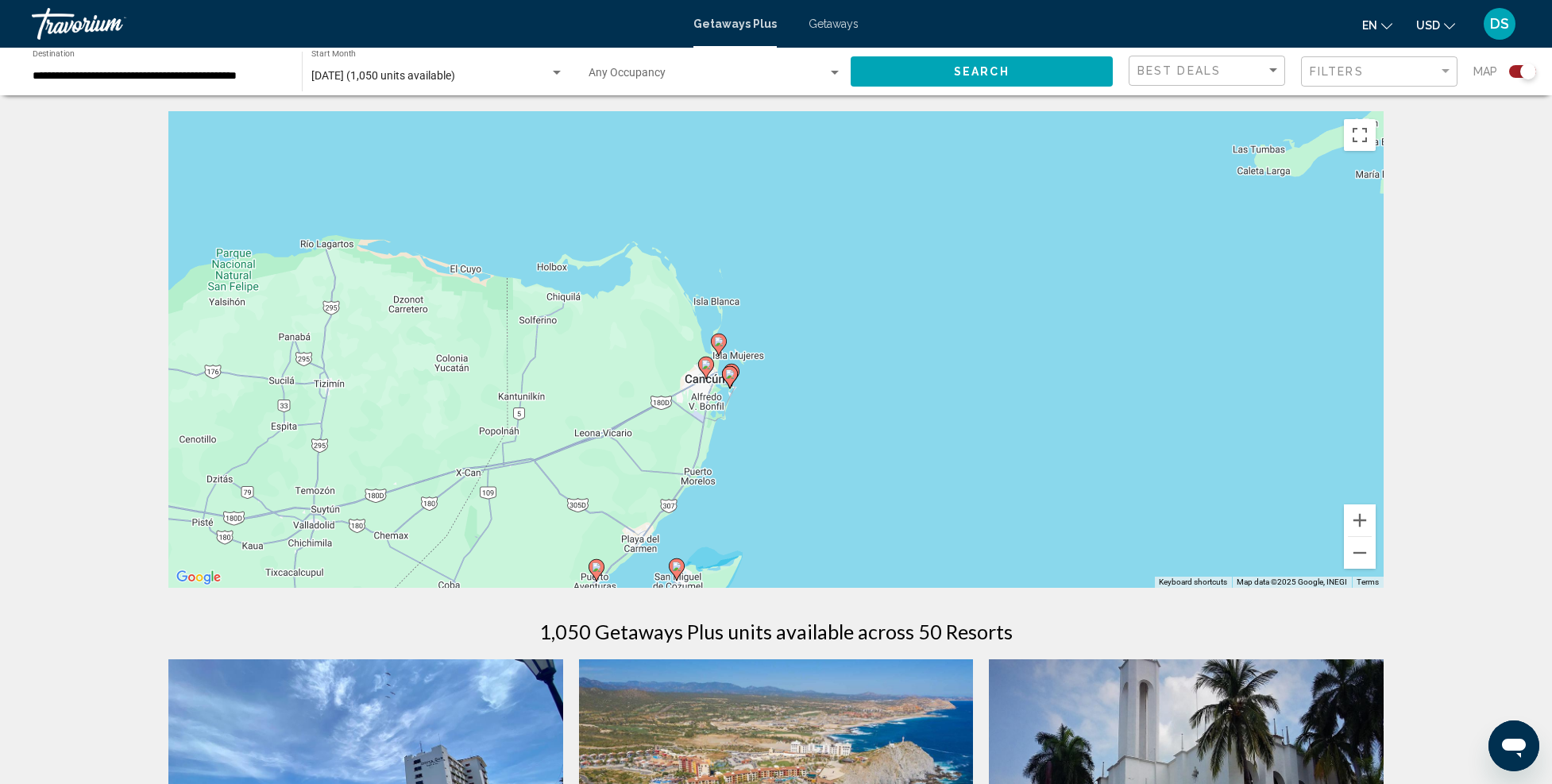
click at [734, 374] on image "Main content" at bounding box center [730, 374] width 10 height 10
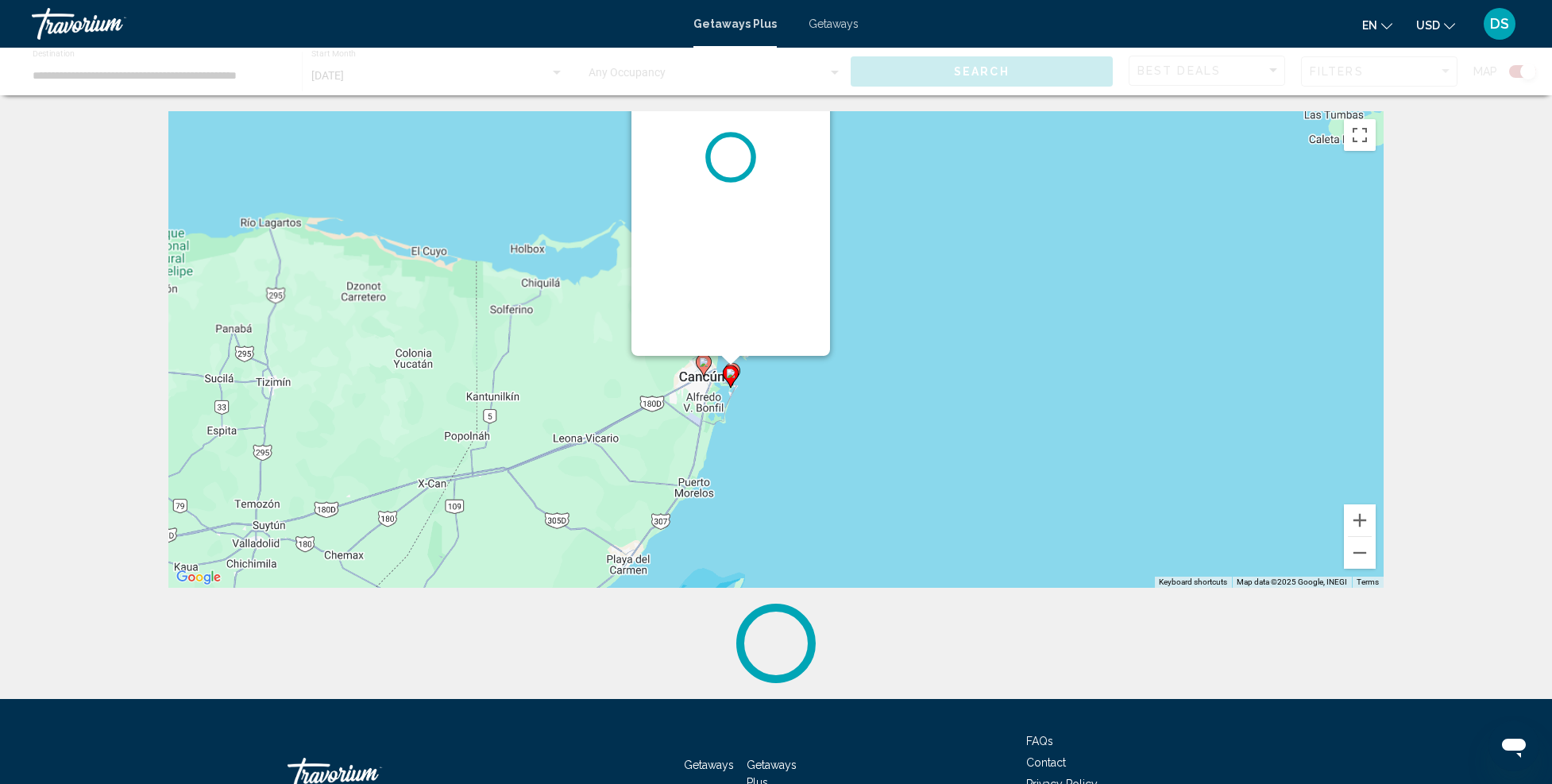
click at [734, 373] on image "Main content" at bounding box center [731, 373] width 10 height 10
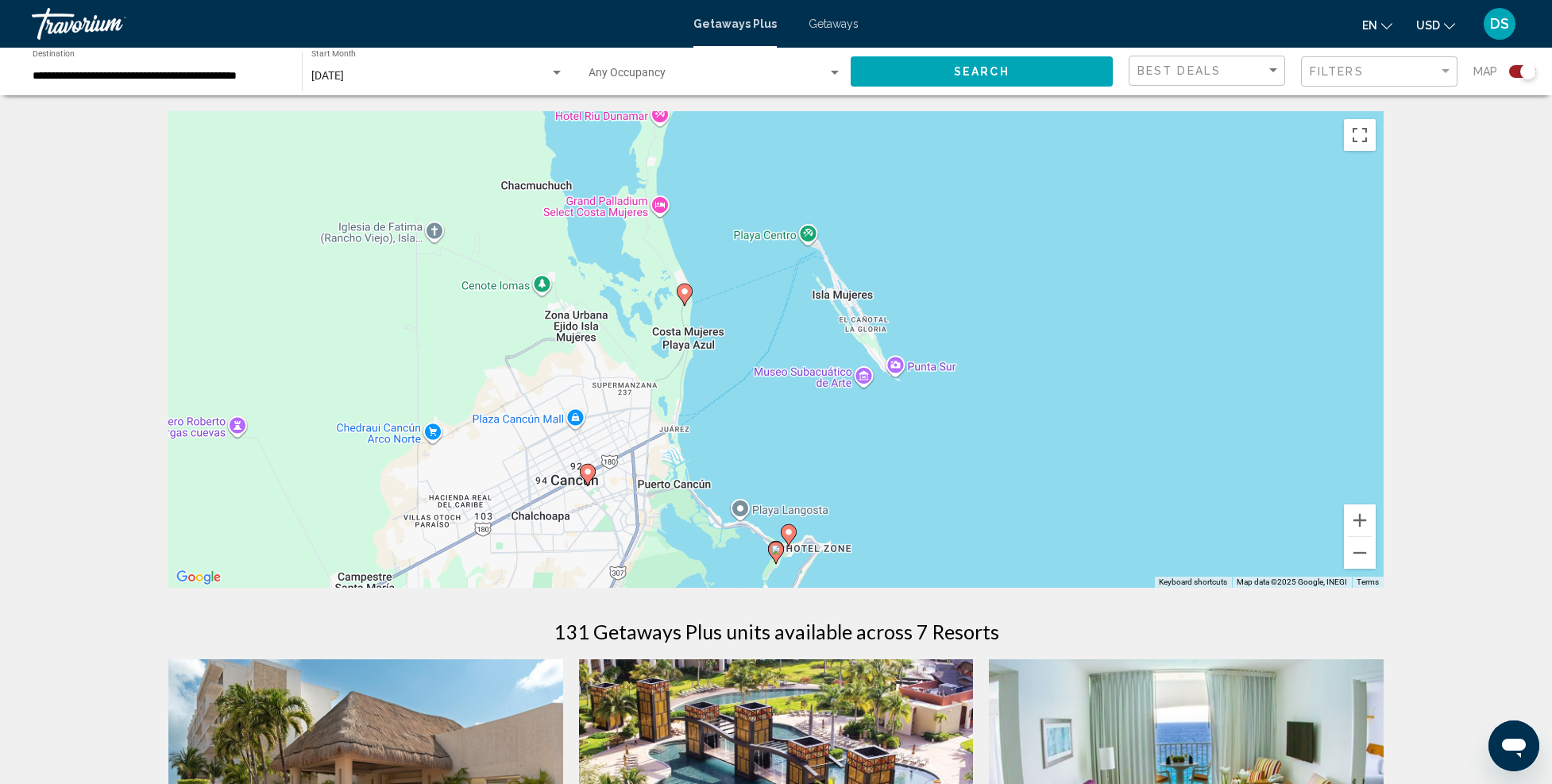
click at [789, 529] on image "Main content" at bounding box center [789, 532] width 10 height 10
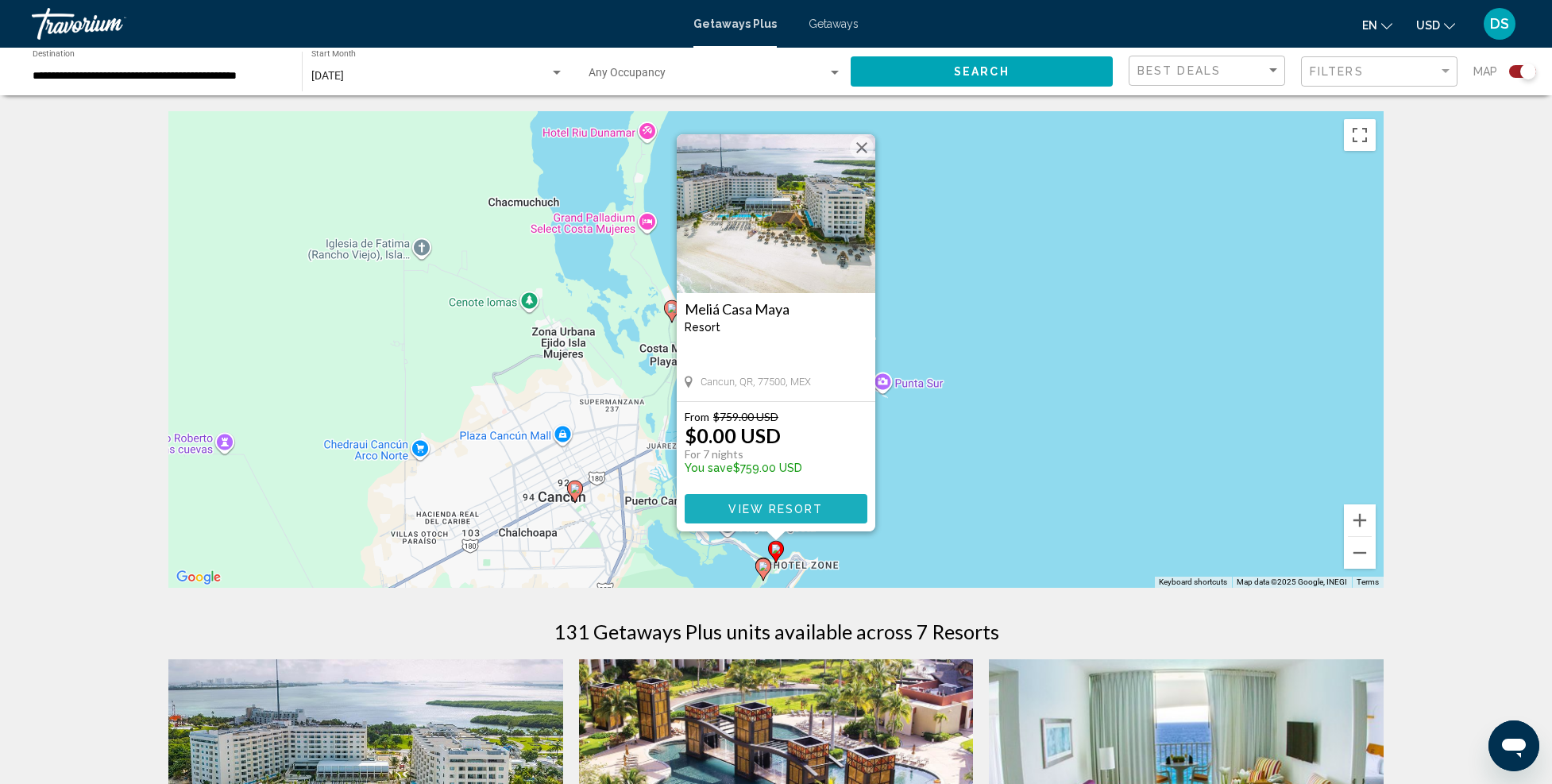
click at [783, 504] on span "View Resort" at bounding box center [776, 509] width 95 height 13
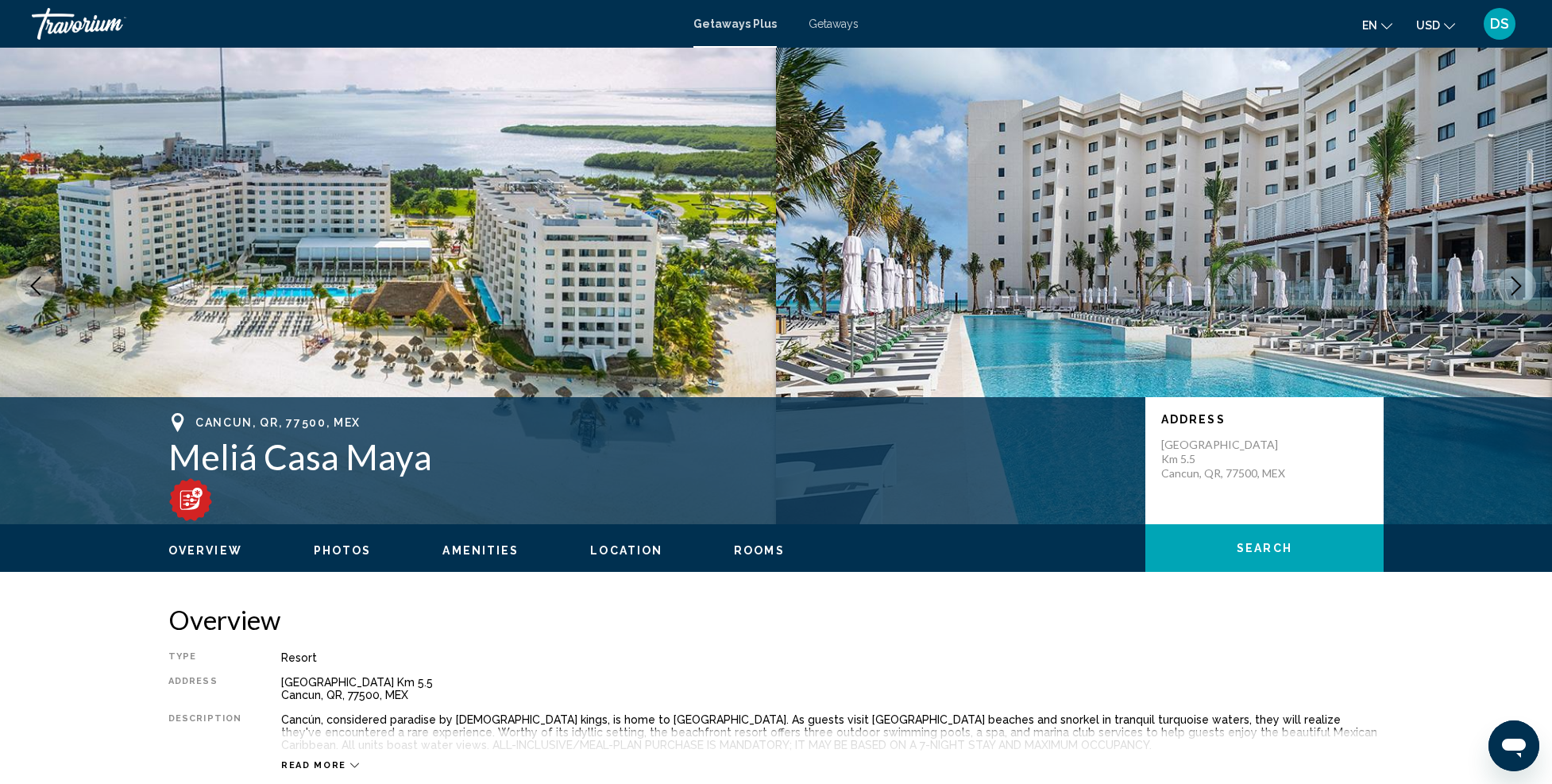
scroll to position [159, 0]
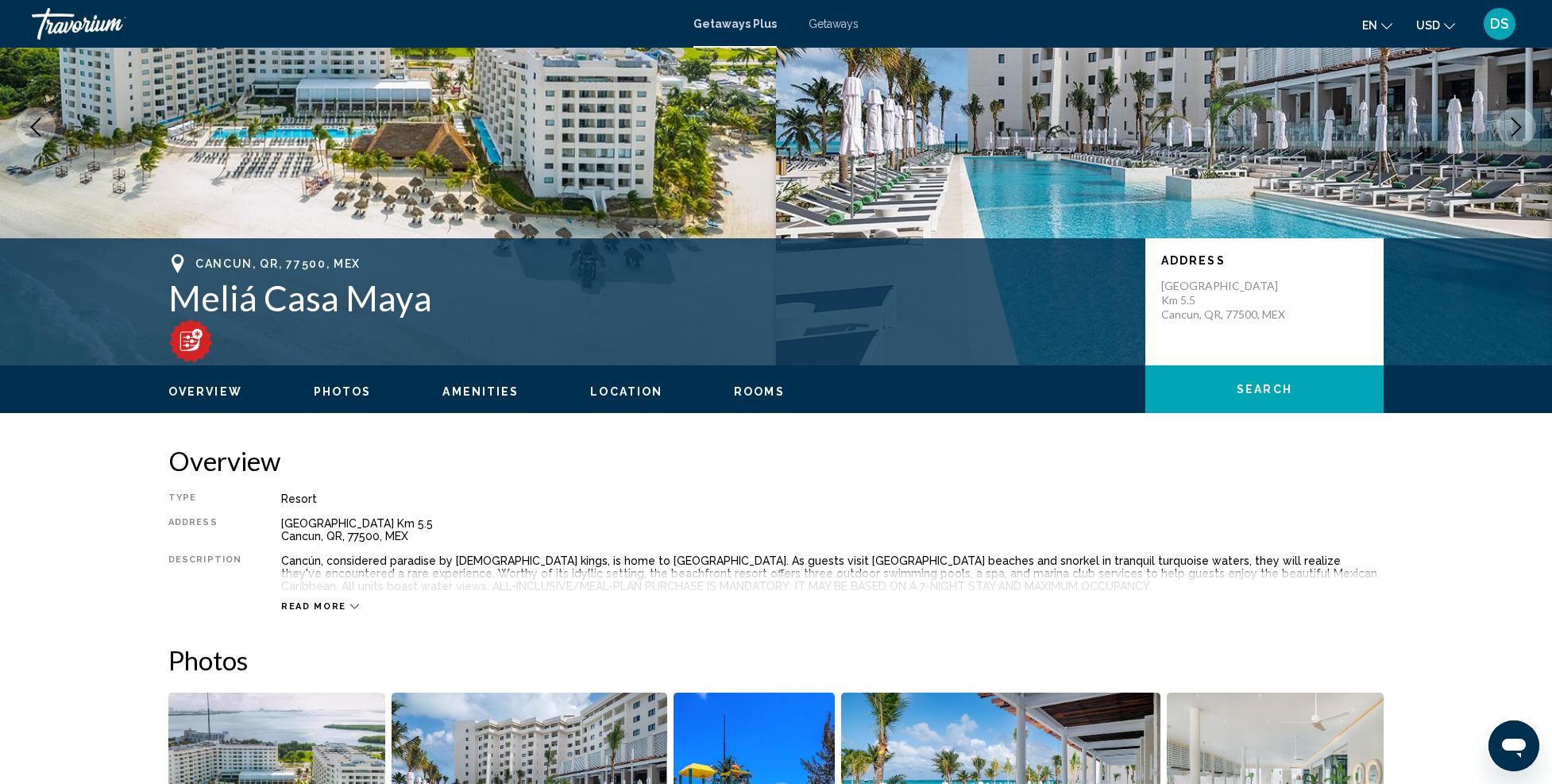
click at [318, 605] on span "Read more" at bounding box center [313, 606] width 66 height 11
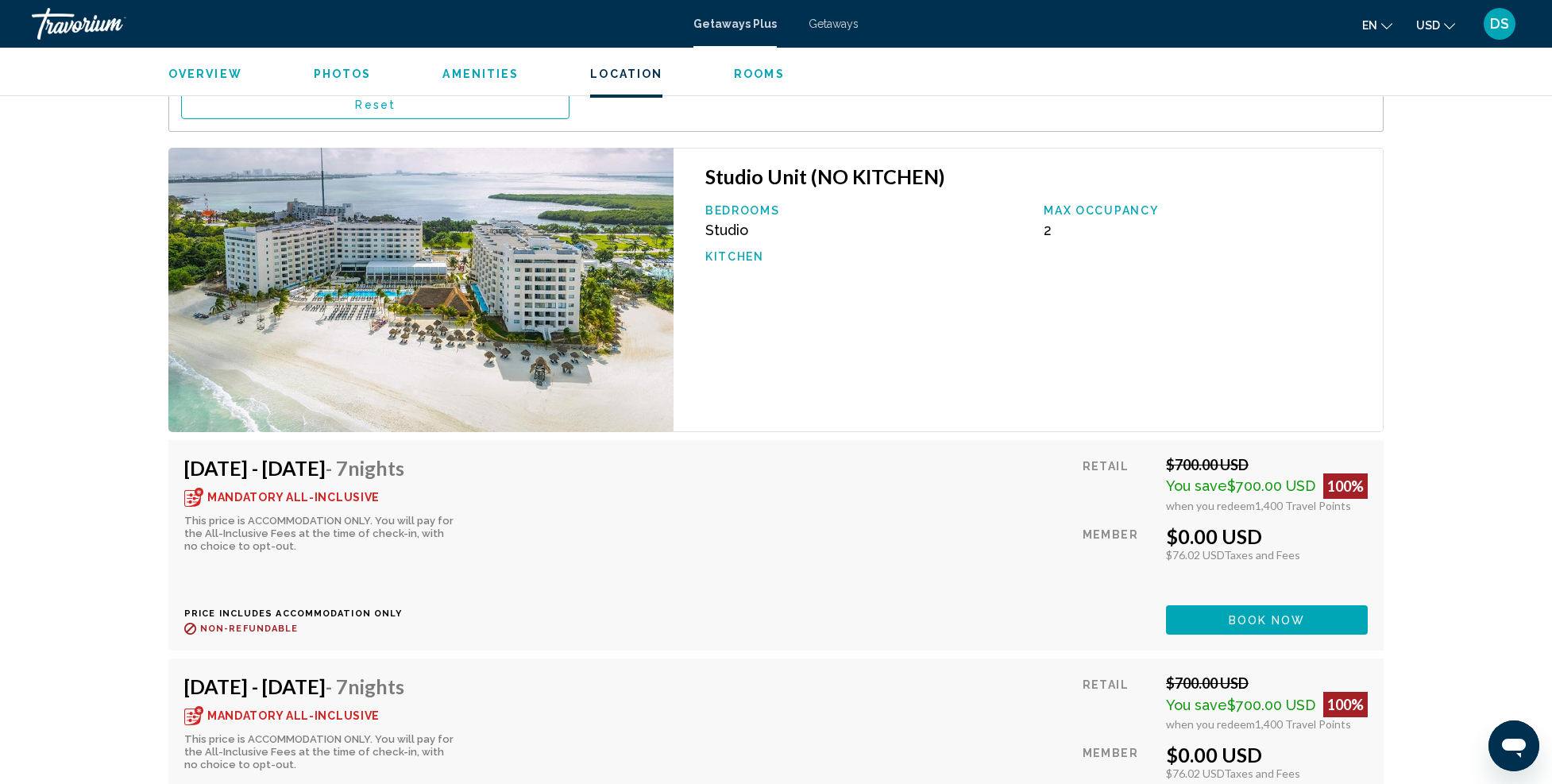
scroll to position [2780, 0]
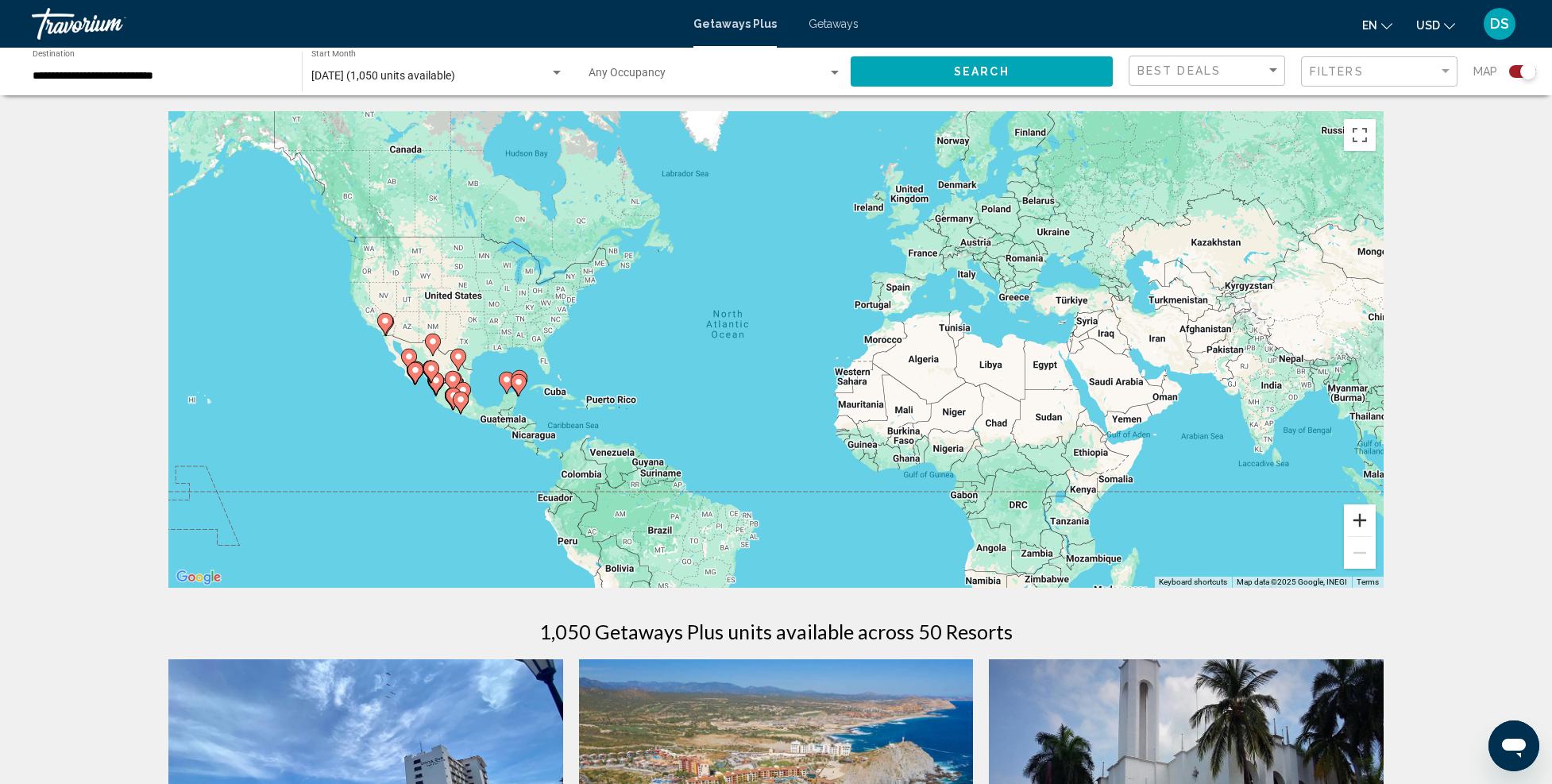
click at [1362, 523] on button "Zoom in" at bounding box center [1360, 520] width 31 height 31
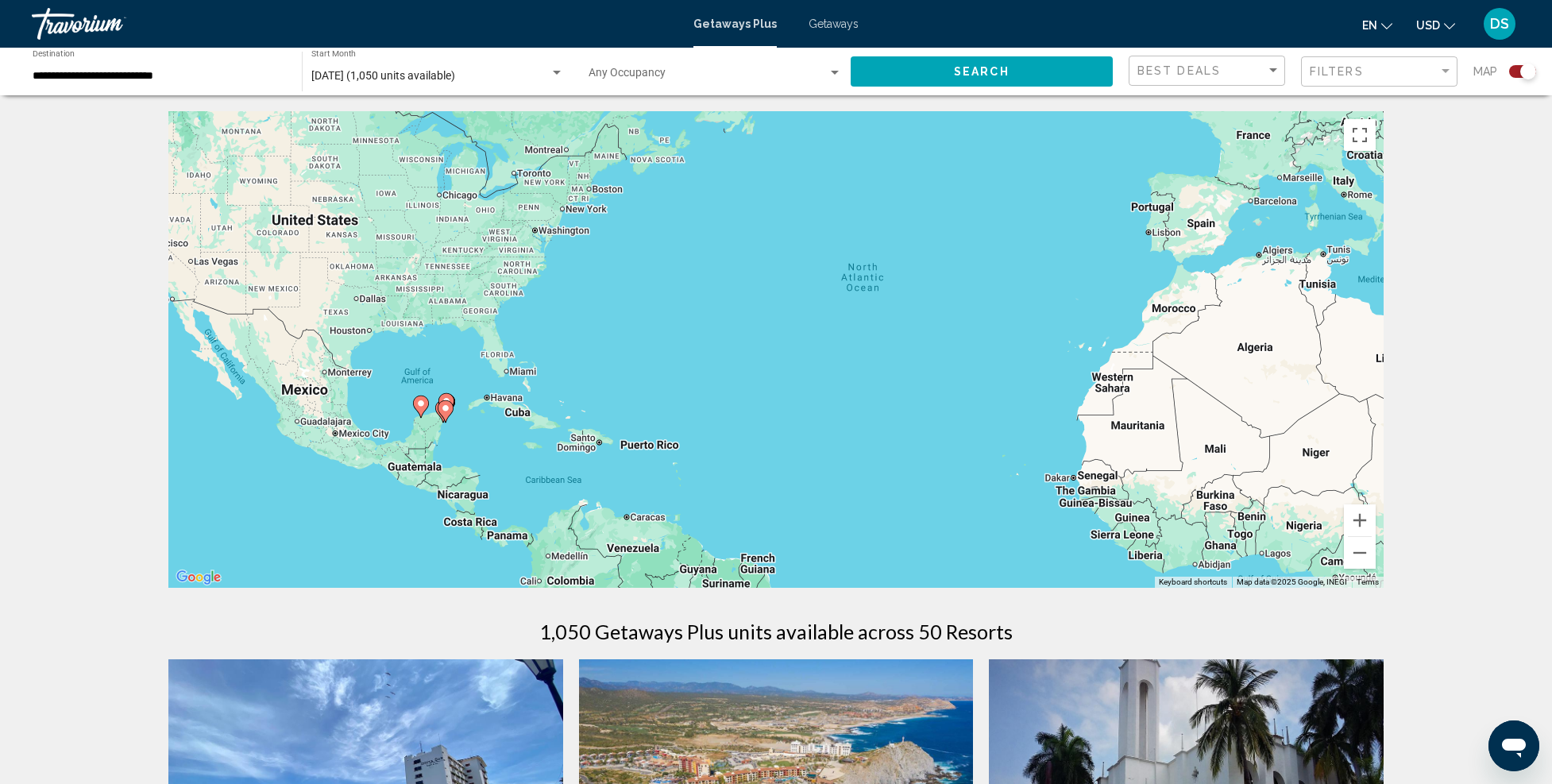
drag, startPoint x: 617, startPoint y: 410, endPoint x: 892, endPoint y: 383, distance: 276.3
click at [892, 383] on div "To activate drag with keyboard, press Alt + Enter. Once in keyboard drag state,…" at bounding box center [776, 349] width 1215 height 477
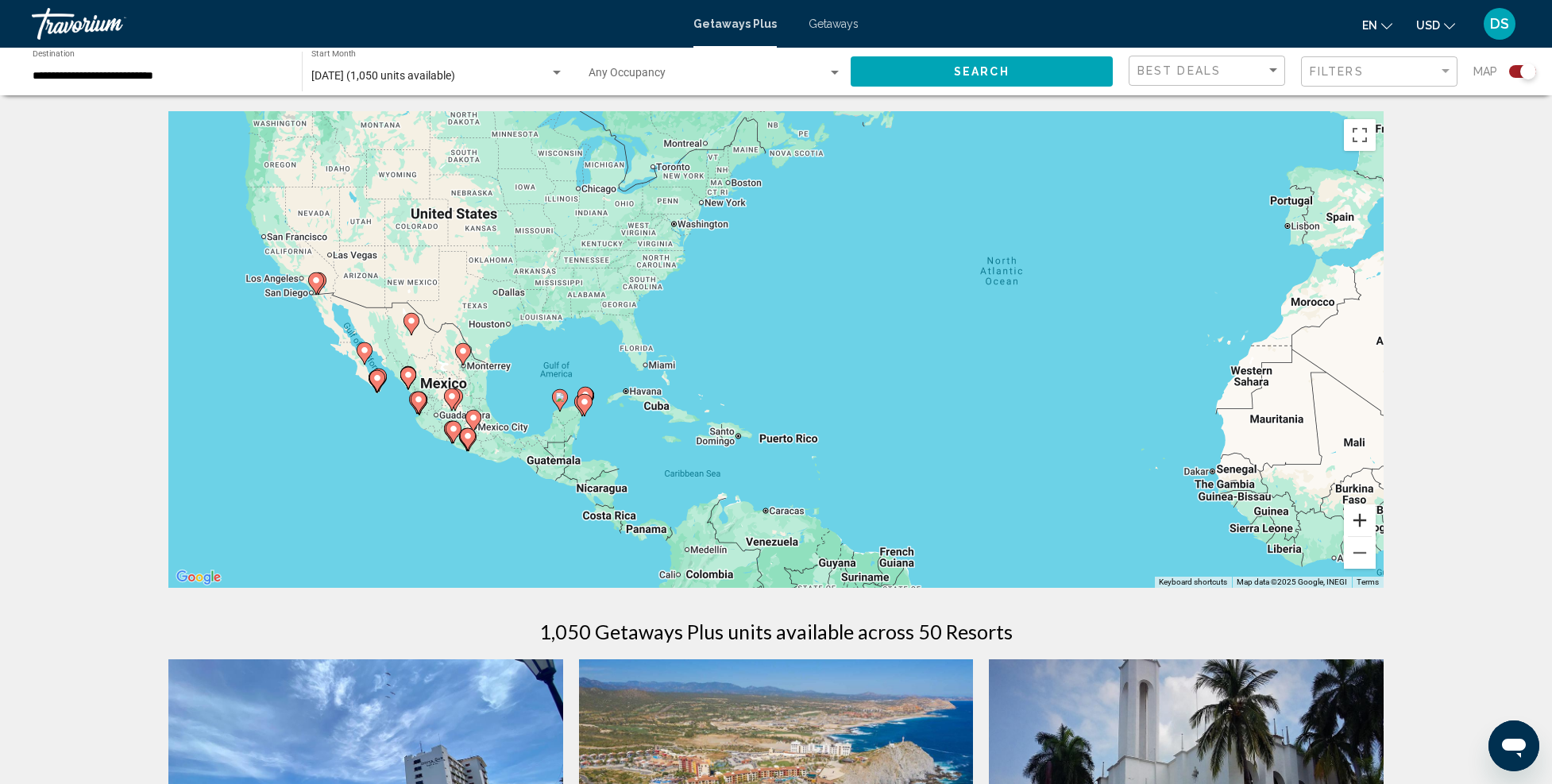
click at [1368, 524] on button "Zoom in" at bounding box center [1360, 520] width 31 height 31
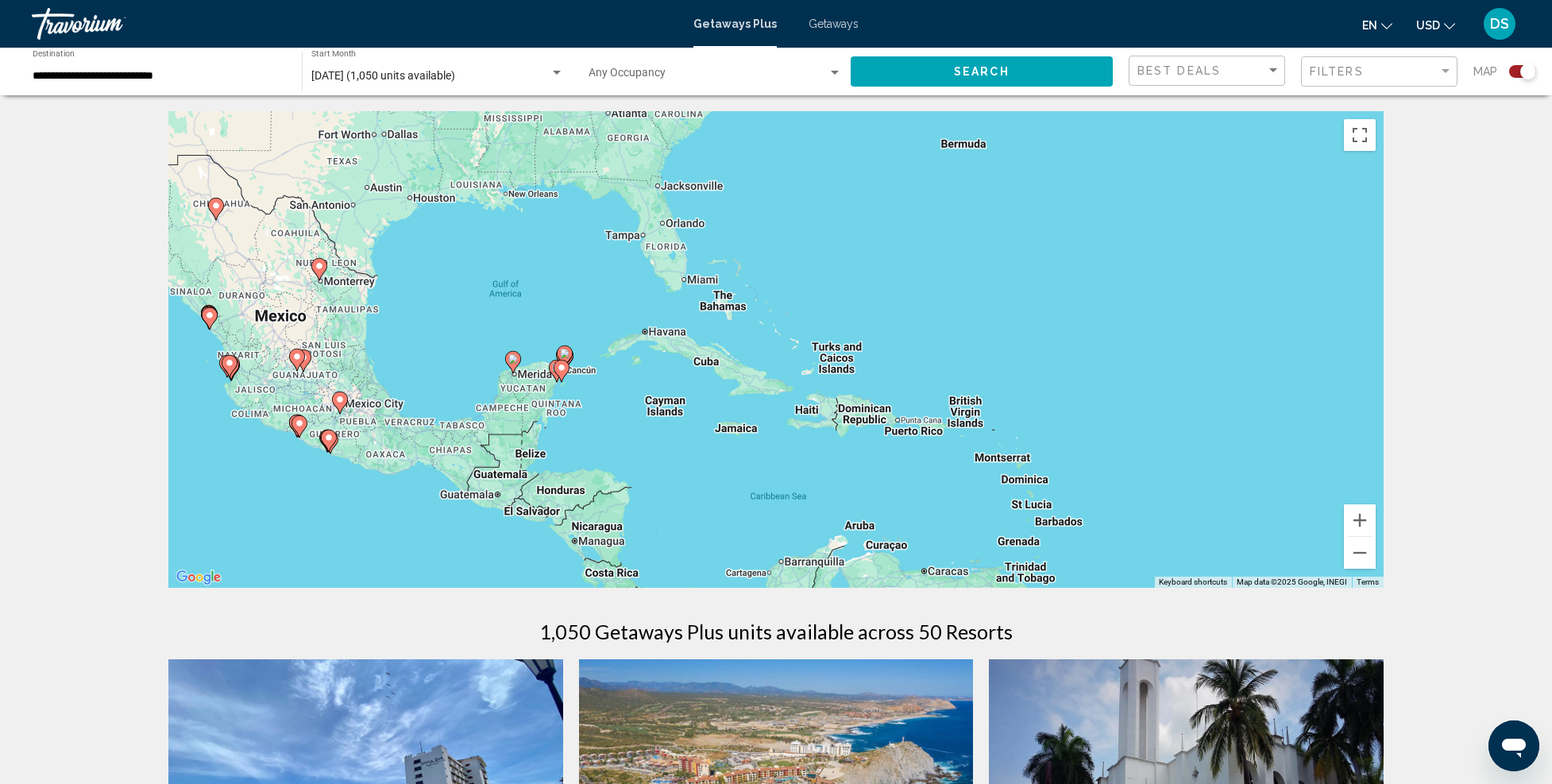
drag, startPoint x: 727, startPoint y: 432, endPoint x: 828, endPoint y: 377, distance: 115.0
click at [828, 376] on div "To activate drag with keyboard, press Alt + Enter. Once in keyboard drag state,…" at bounding box center [776, 349] width 1215 height 477
click at [1375, 518] on button "Zoom in" at bounding box center [1360, 520] width 31 height 31
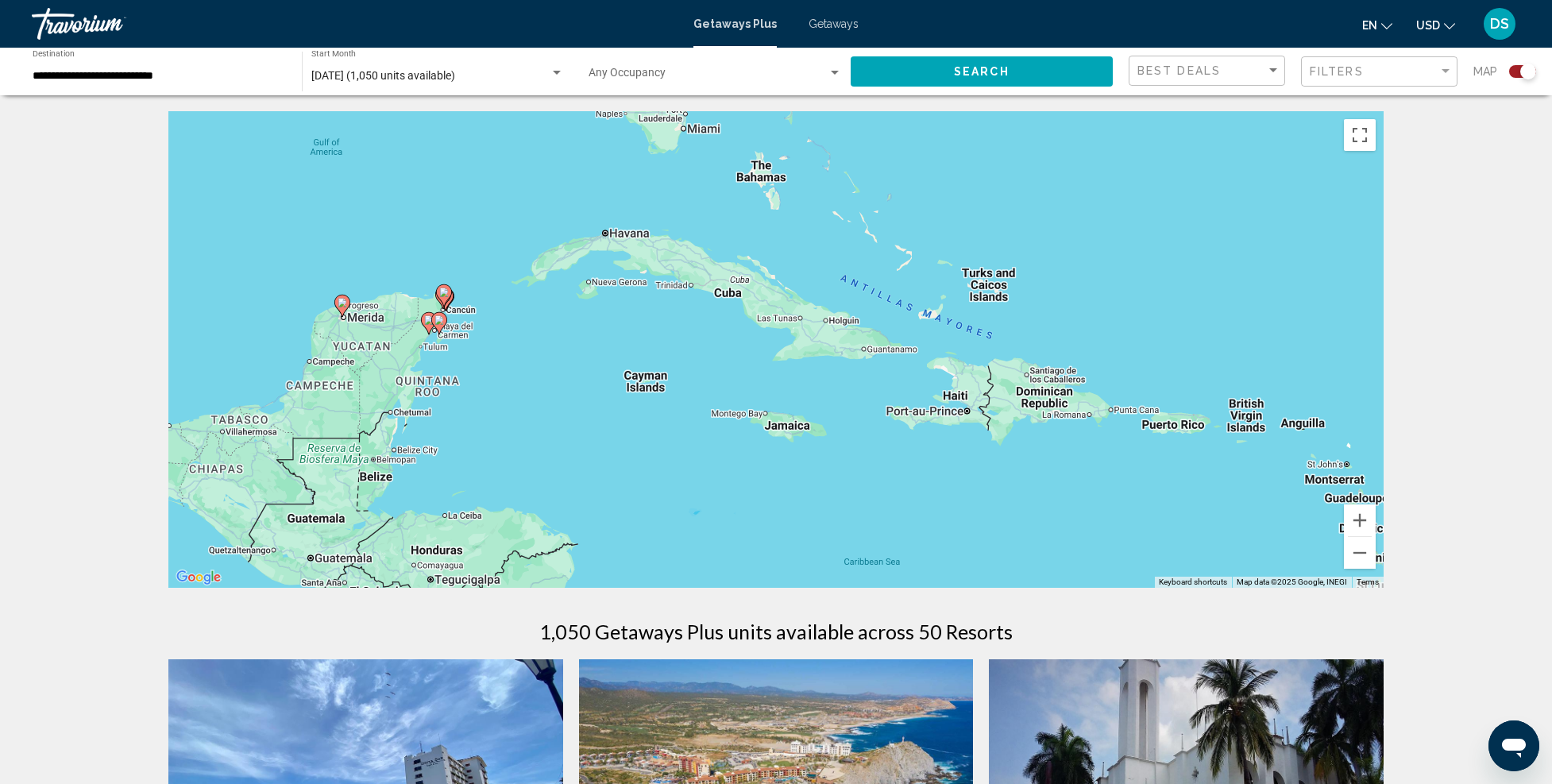
drag, startPoint x: 658, startPoint y: 445, endPoint x: 747, endPoint y: 369, distance: 117.0
click at [746, 367] on div "To activate drag with keyboard, press Alt + Enter. Once in keyboard drag state,…" at bounding box center [776, 349] width 1215 height 477
click at [1360, 515] on button "Zoom in" at bounding box center [1360, 520] width 31 height 31
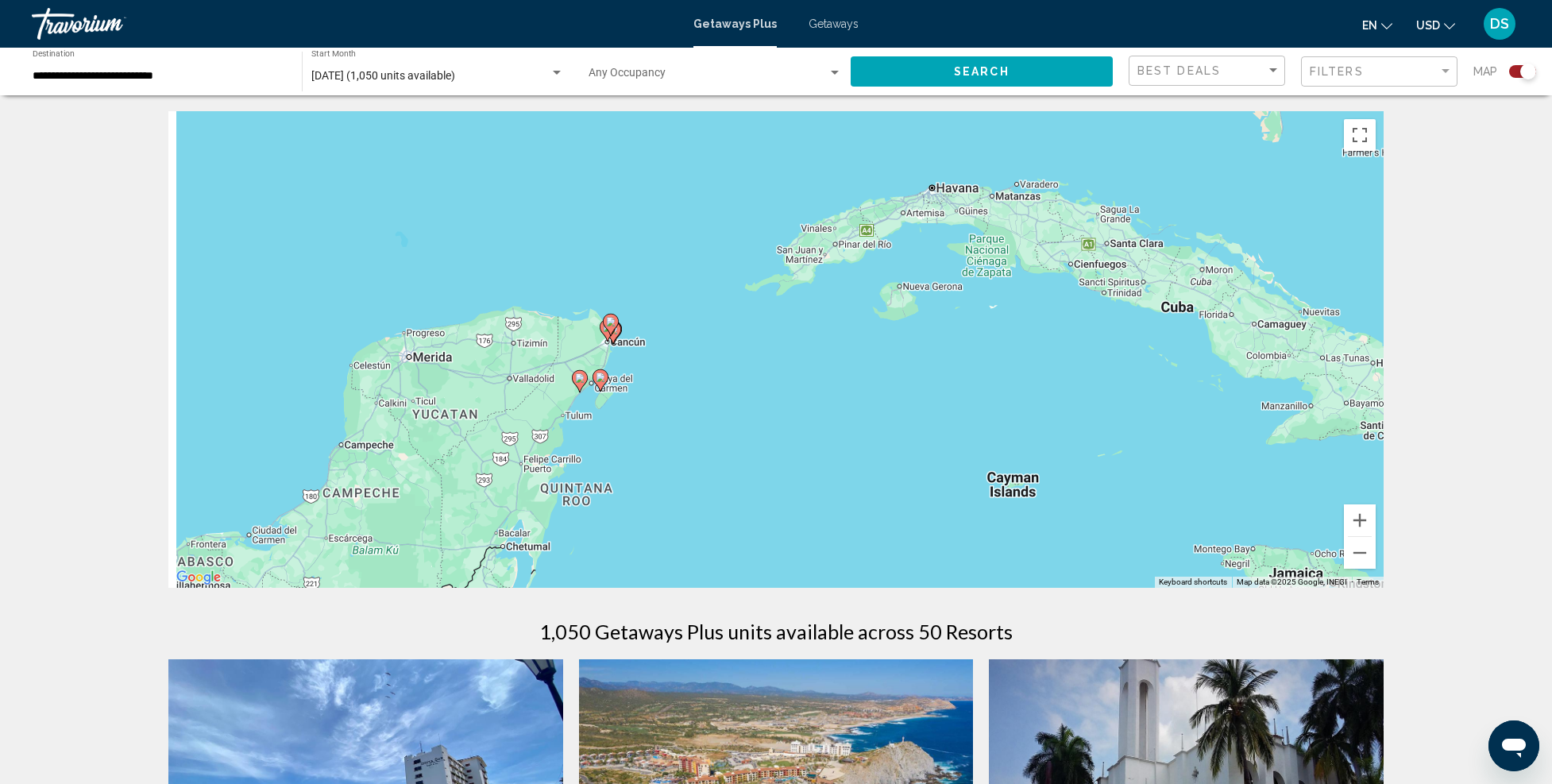
drag, startPoint x: 352, startPoint y: 339, endPoint x: 877, endPoint y: 418, distance: 530.9
click at [870, 410] on div "To activate drag with keyboard, press Alt + Enter. Once in keyboard drag state,…" at bounding box center [776, 349] width 1215 height 477
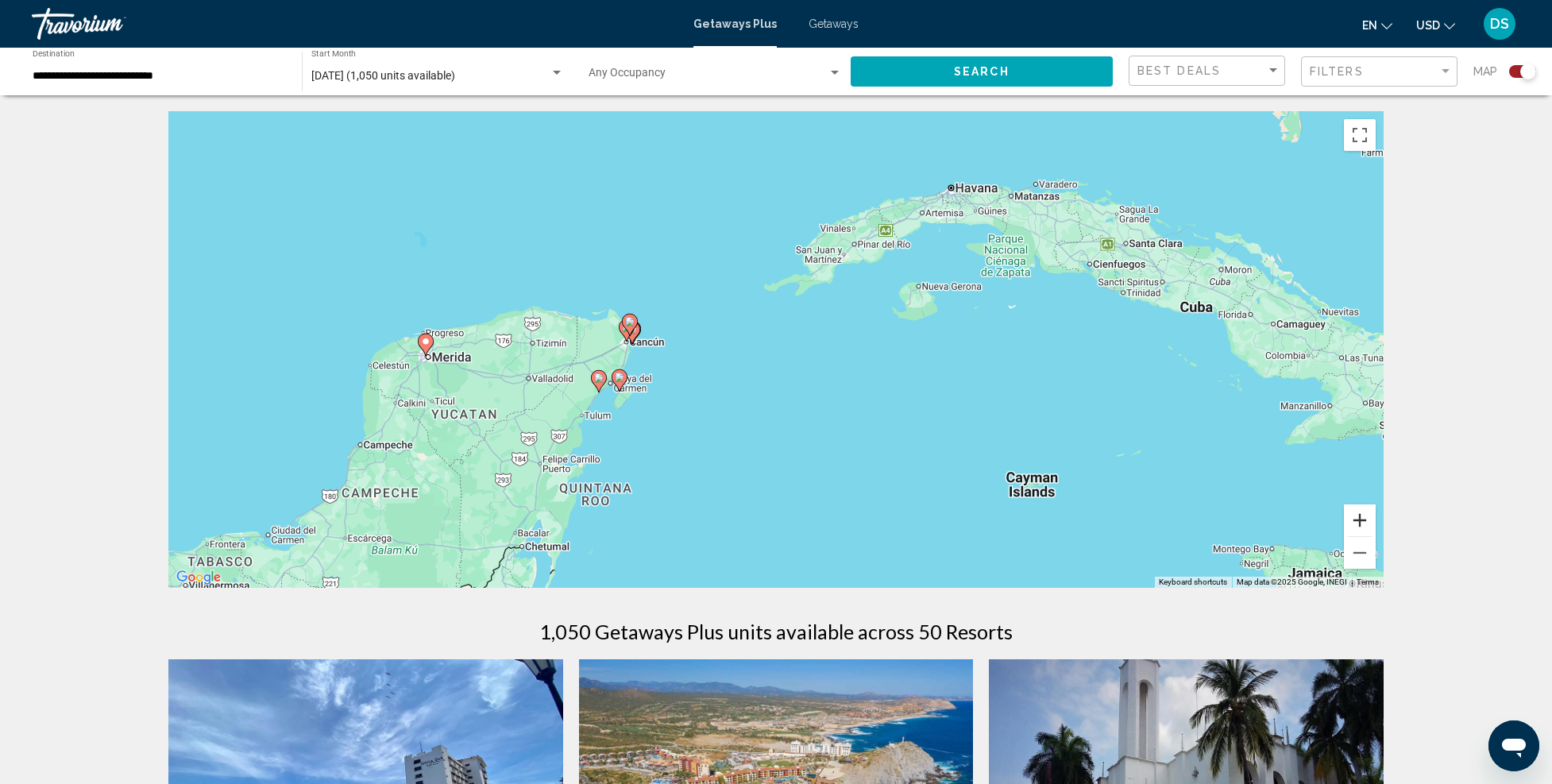
click at [1365, 520] on button "Zoom in" at bounding box center [1360, 520] width 31 height 31
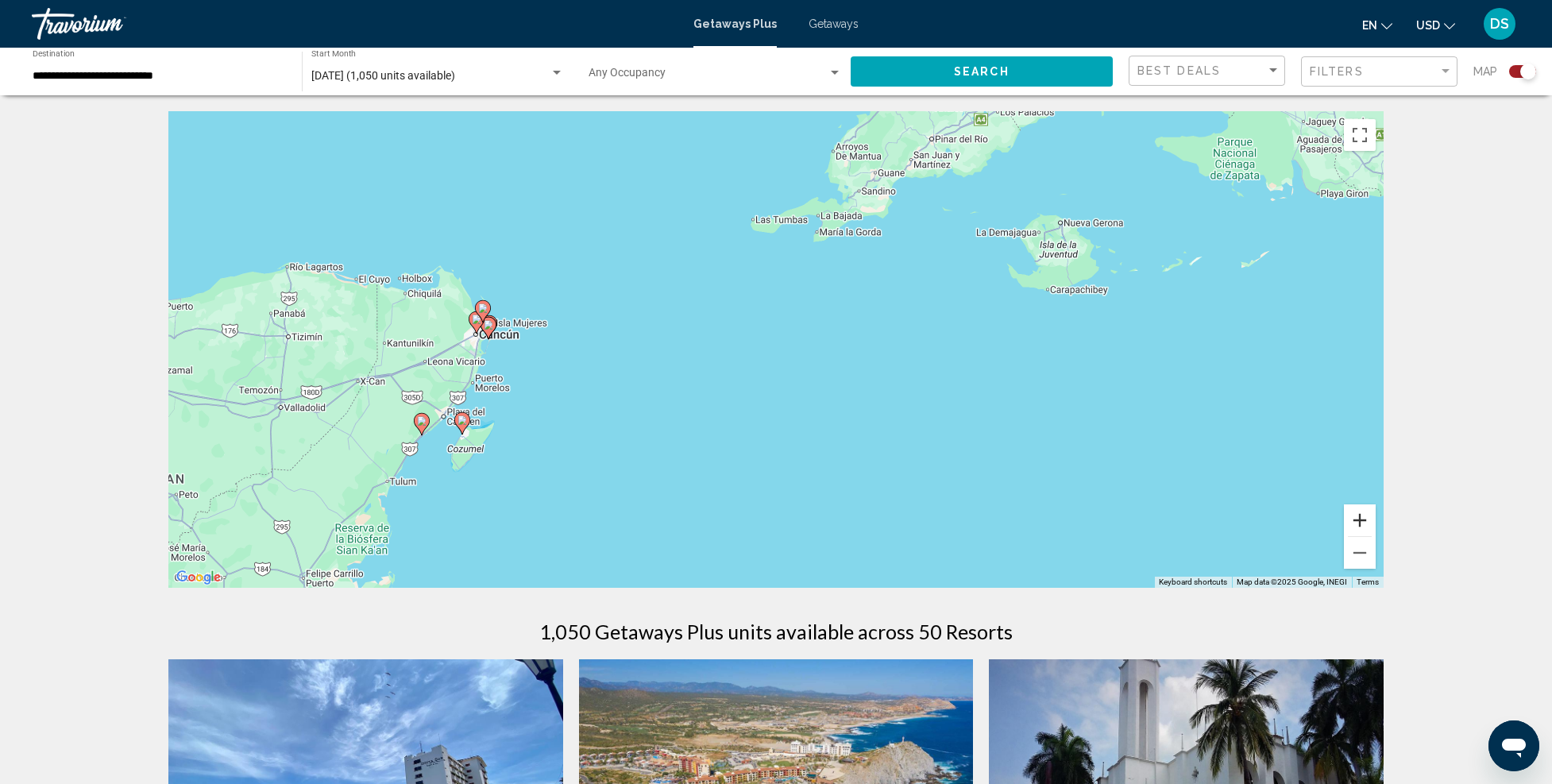
click at [1368, 512] on button "Zoom in" at bounding box center [1360, 520] width 31 height 31
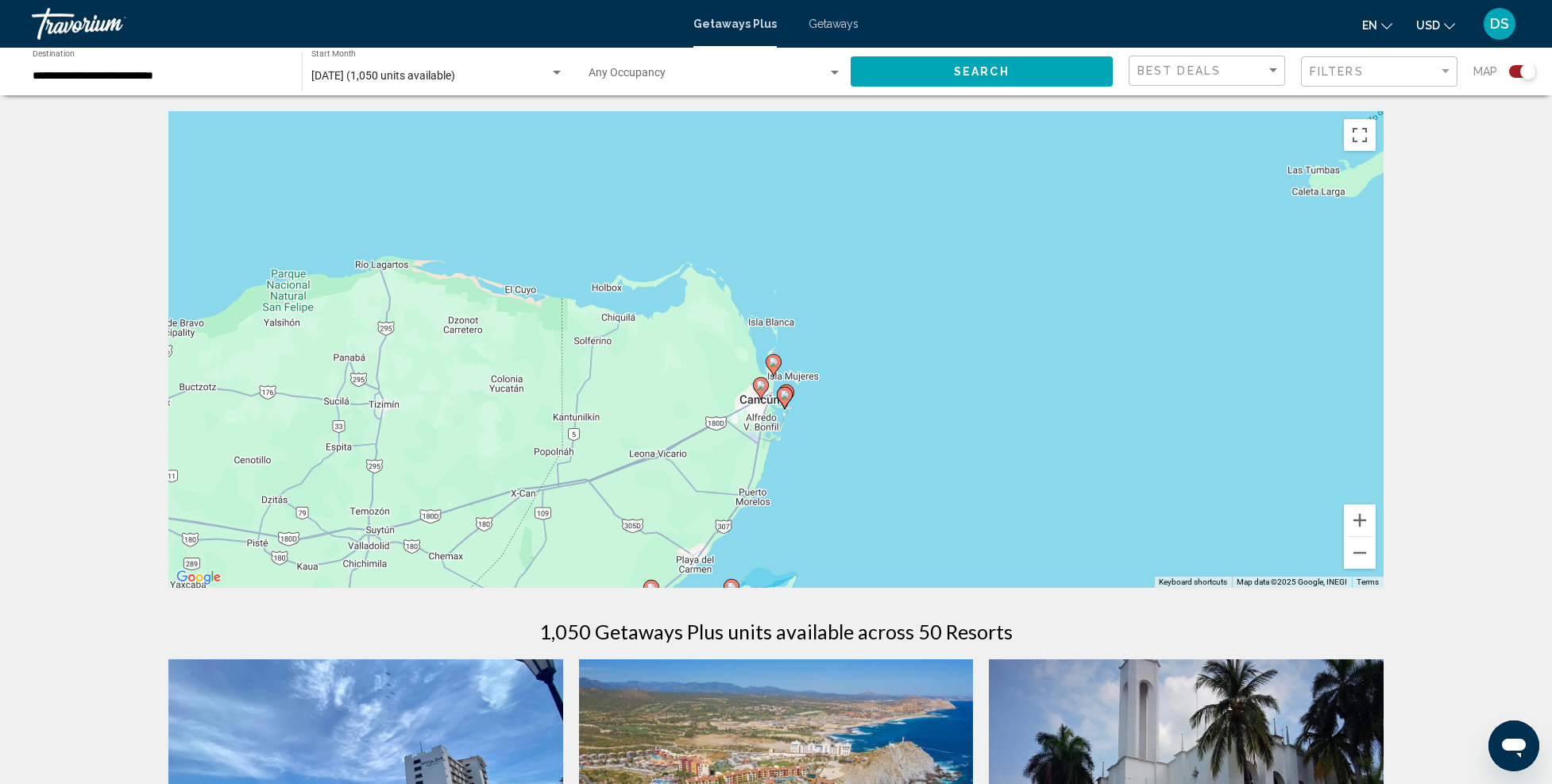
drag, startPoint x: 474, startPoint y: 369, endPoint x: 1063, endPoint y: 448, distance: 594.3
click at [1063, 448] on div "To activate drag with keyboard, press Alt + Enter. Once in keyboard drag state,…" at bounding box center [776, 349] width 1215 height 477
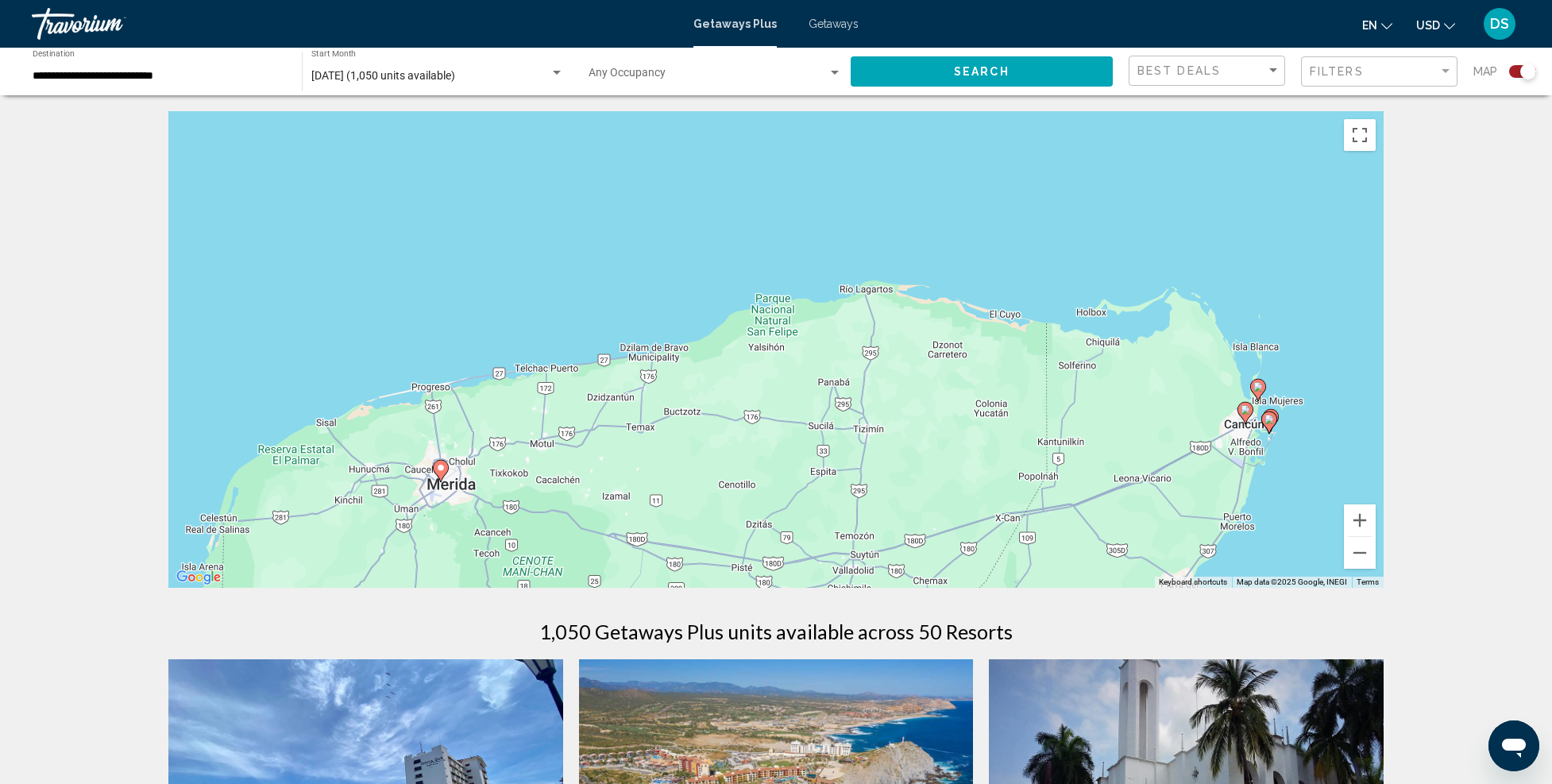
drag, startPoint x: 401, startPoint y: 387, endPoint x: 884, endPoint y: 411, distance: 483.6
click at [884, 411] on div "To activate drag with keyboard, press Alt + Enter. Once in keyboard drag state,…" at bounding box center [776, 349] width 1215 height 477
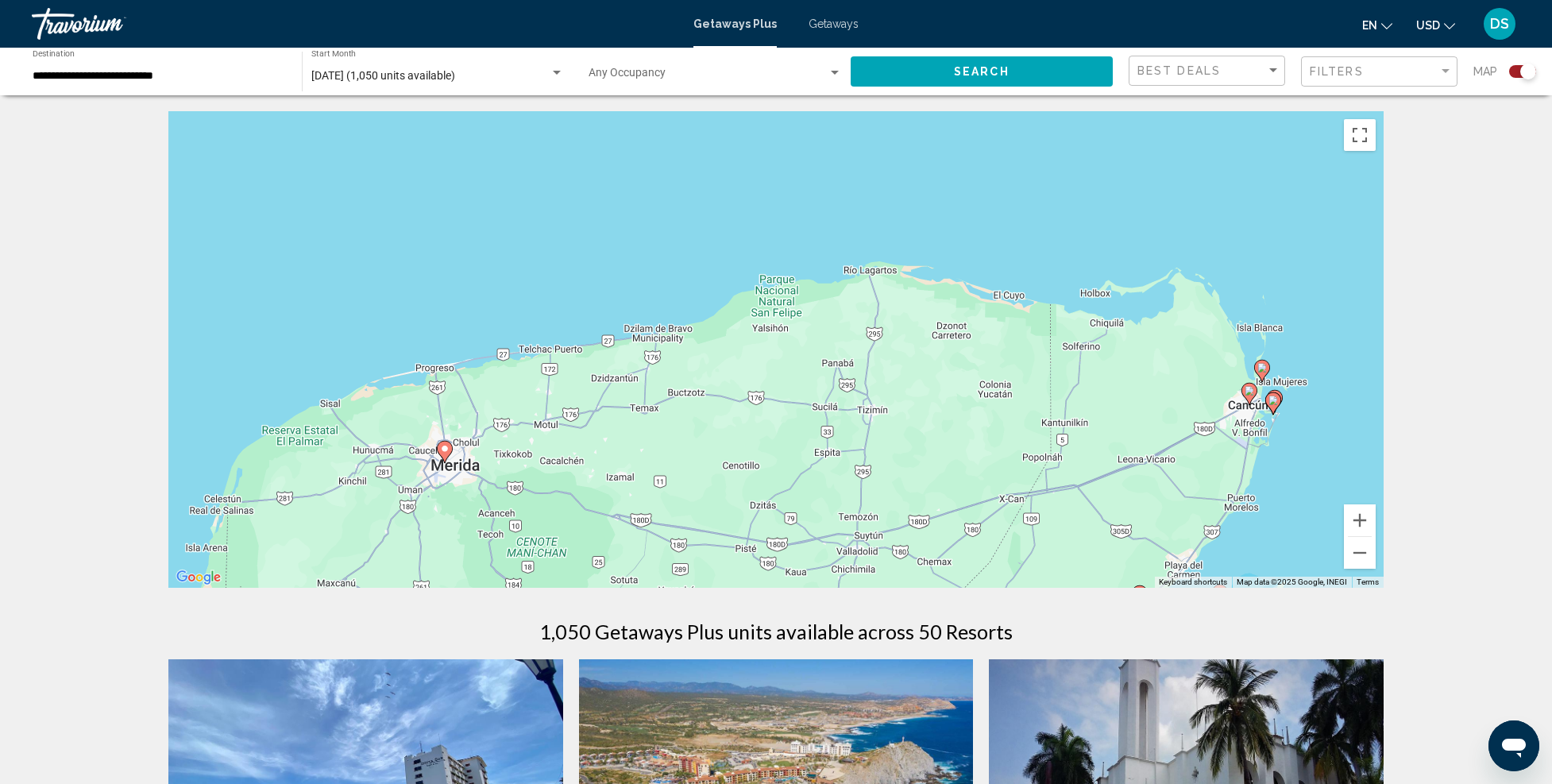
drag, startPoint x: 482, startPoint y: 478, endPoint x: 480, endPoint y: 424, distance: 54.0
click at [487, 430] on div "To activate drag with keyboard, press Alt + Enter. Once in keyboard drag state,…" at bounding box center [776, 349] width 1215 height 477
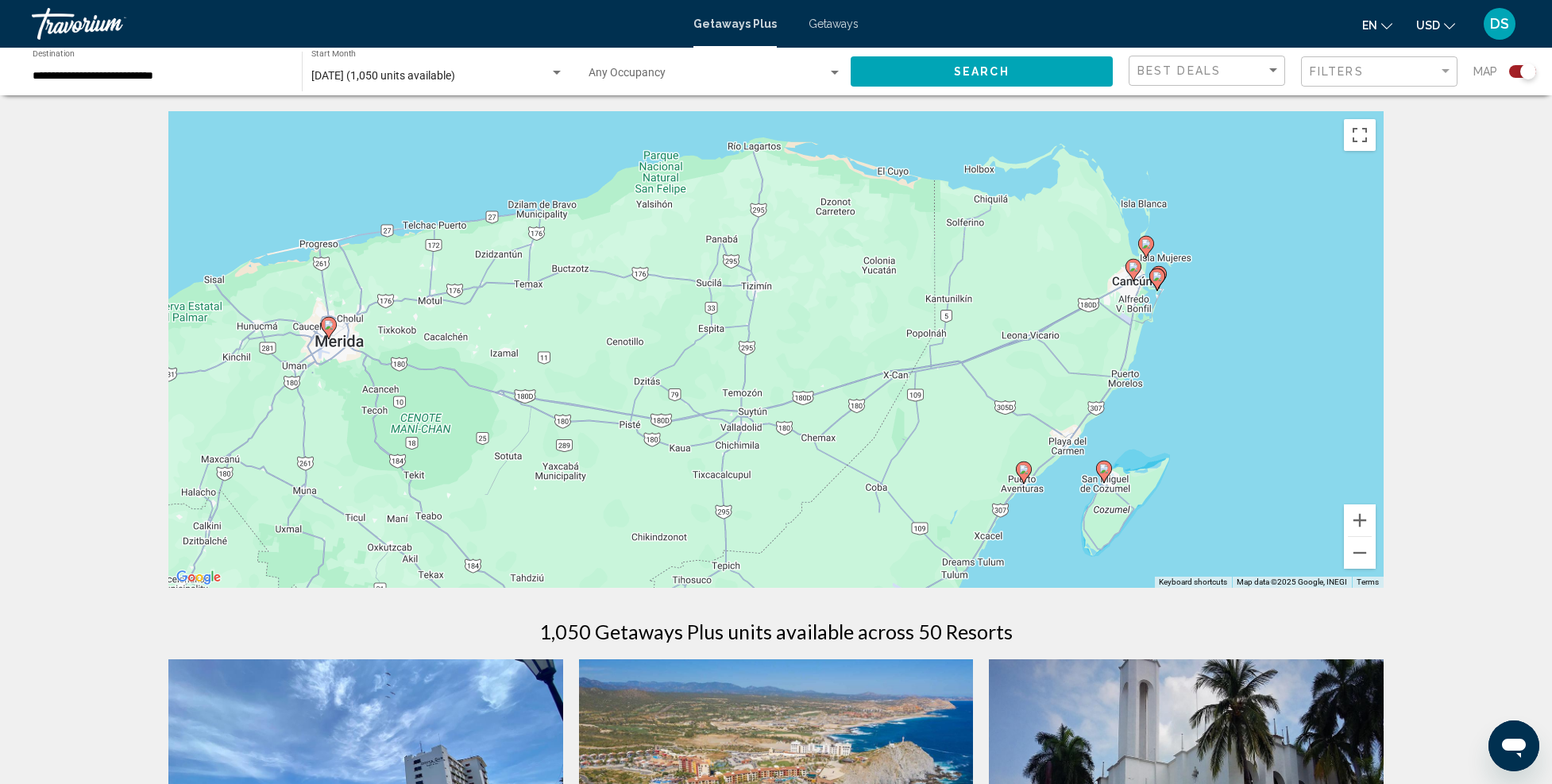
drag, startPoint x: 1256, startPoint y: 522, endPoint x: 1122, endPoint y: 412, distance: 173.4
click at [1122, 412] on div "To activate drag with keyboard, press Alt + Enter. Once in keyboard drag state,…" at bounding box center [776, 349] width 1215 height 477
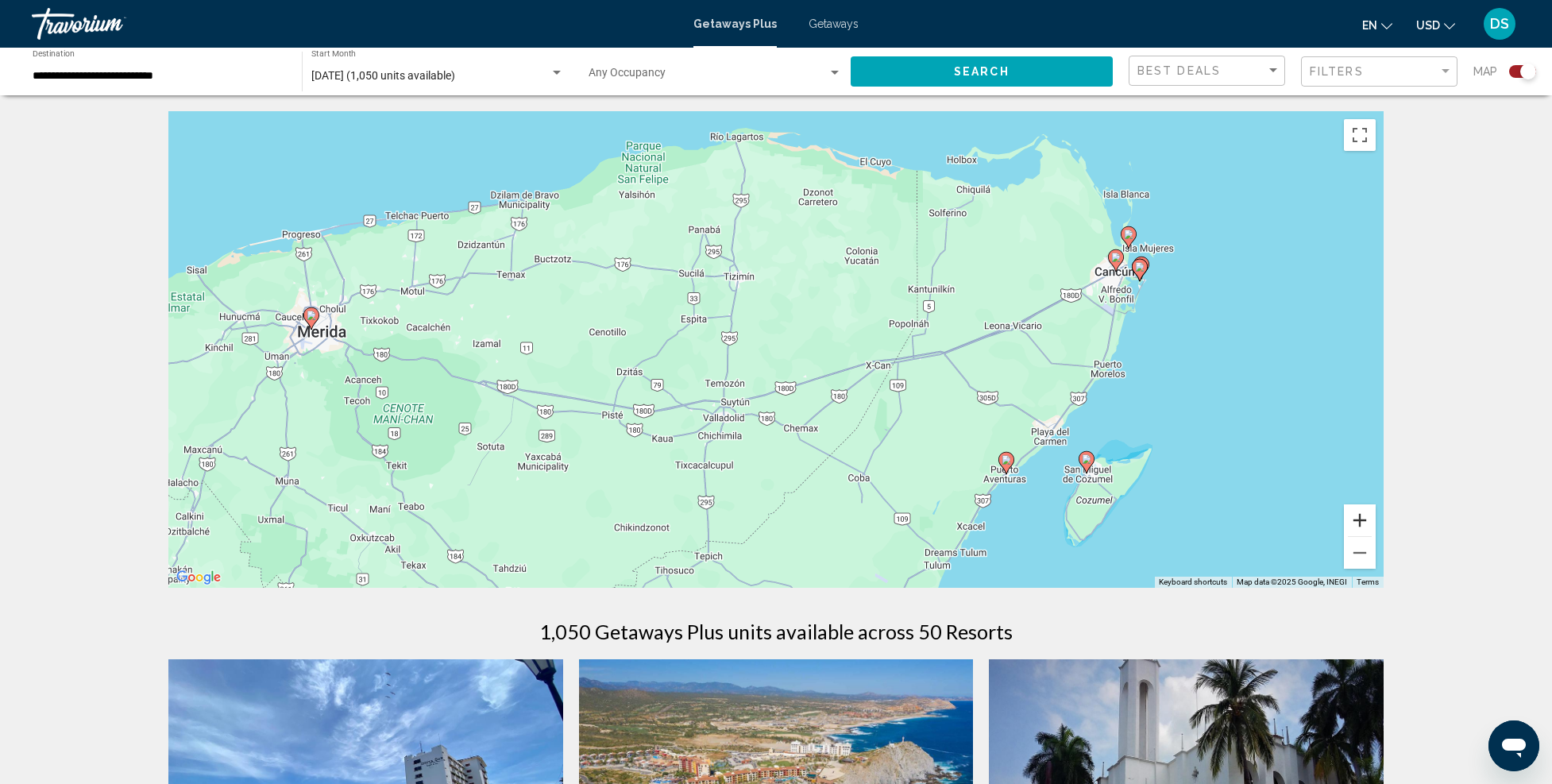
click at [1357, 520] on button "Zoom in" at bounding box center [1360, 520] width 31 height 31
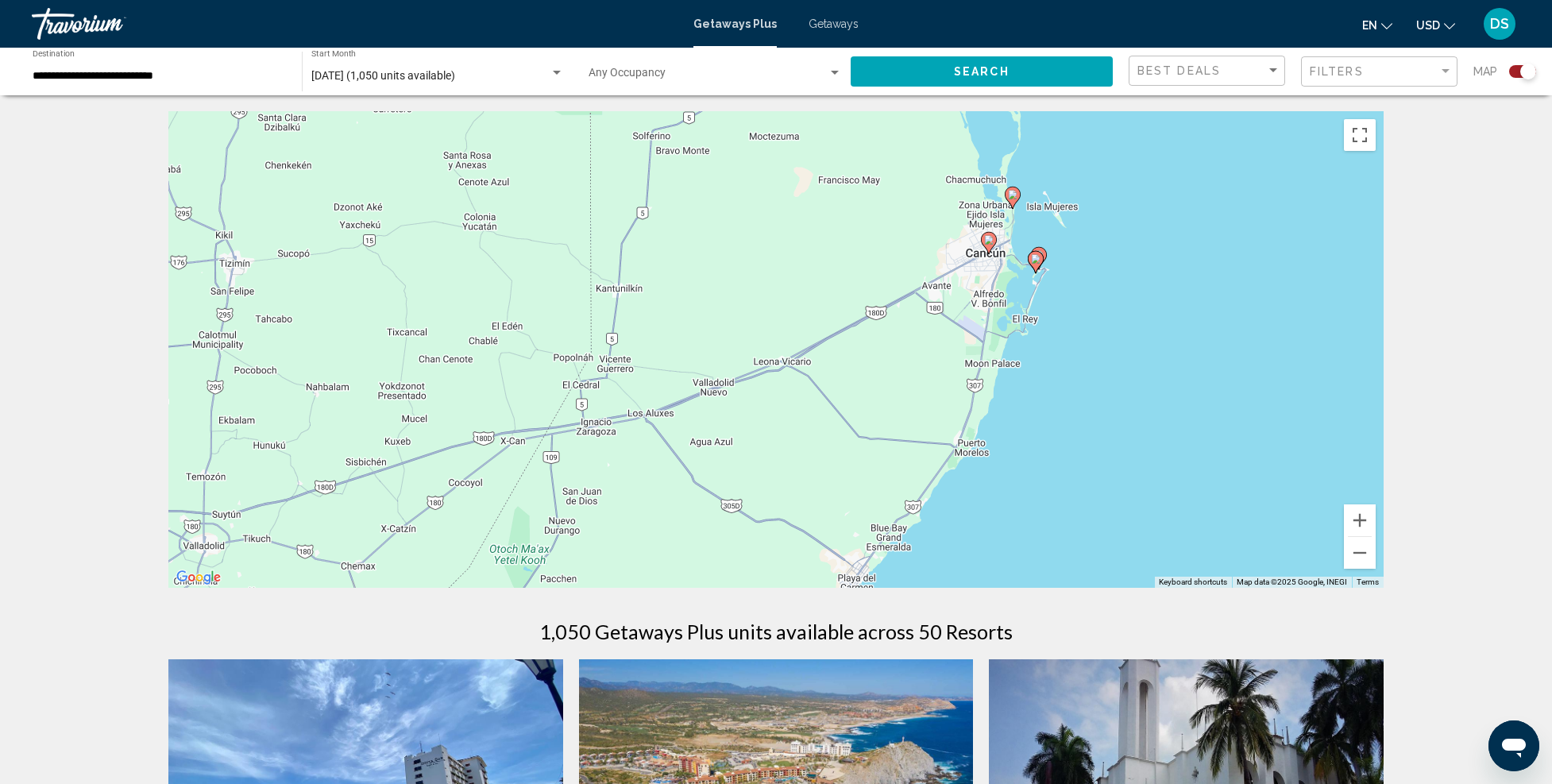
drag, startPoint x: 1274, startPoint y: 355, endPoint x: 802, endPoint y: 414, distance: 475.7
click at [801, 413] on div "To activate drag with keyboard, press Alt + Enter. Once in keyboard drag state,…" at bounding box center [776, 349] width 1215 height 477
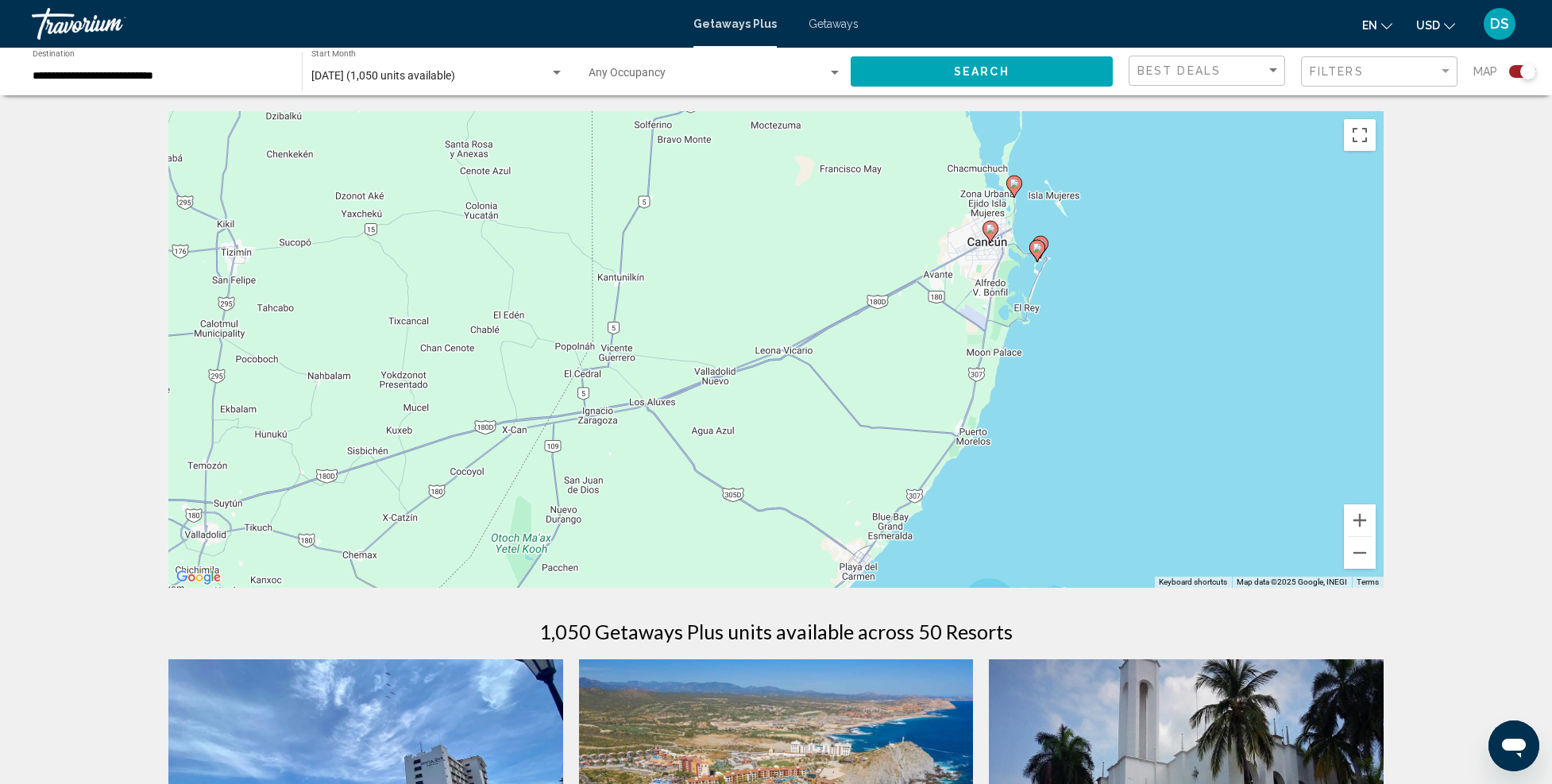
drag, startPoint x: 1029, startPoint y: 484, endPoint x: 1105, endPoint y: 264, distance: 232.8
click at [1105, 264] on div "To activate drag with keyboard, press Alt + Enter. Once in keyboard drag state,…" at bounding box center [776, 349] width 1215 height 477
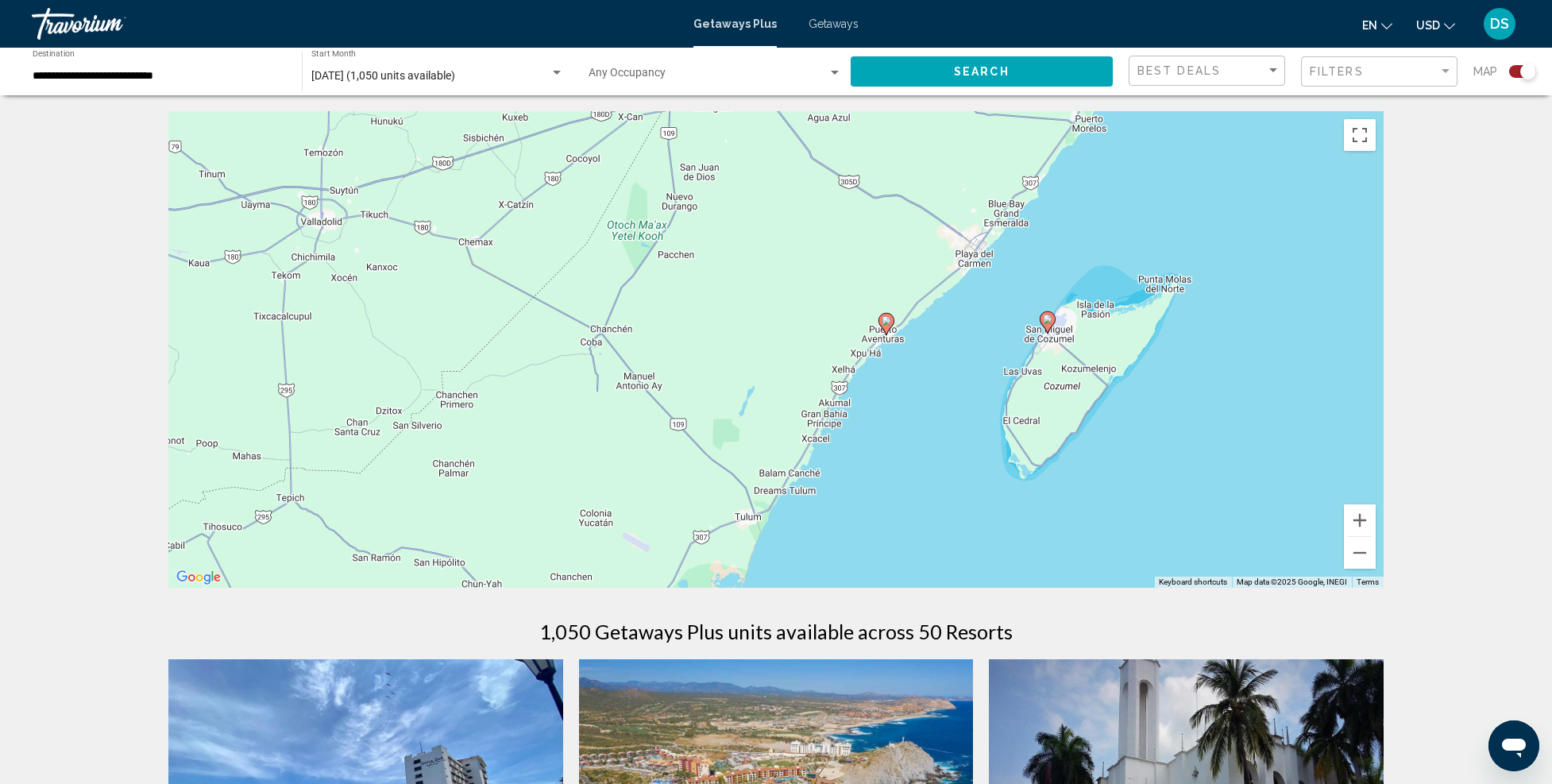
click at [885, 321] on image "Main content" at bounding box center [887, 321] width 10 height 10
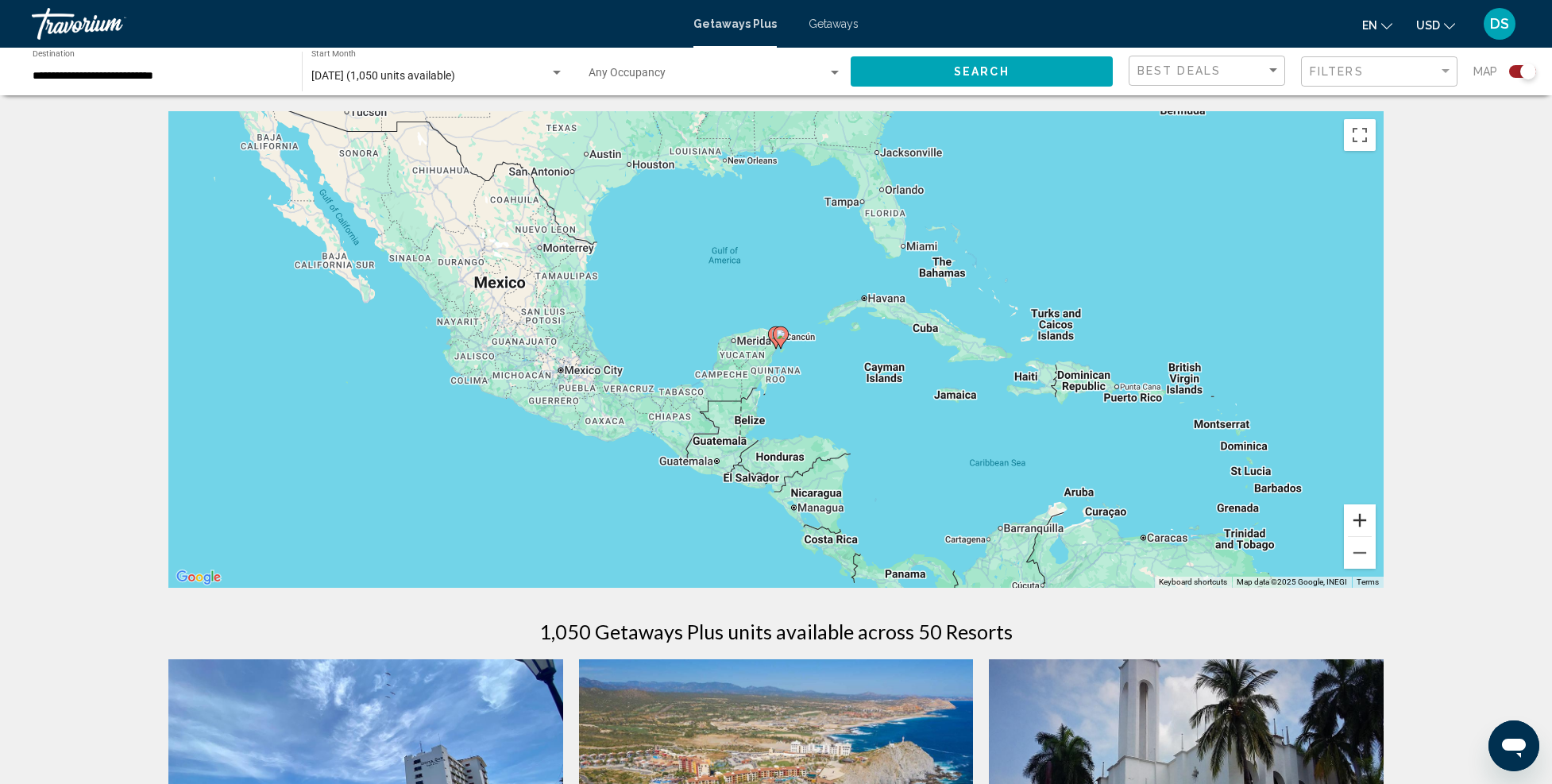
click at [1356, 520] on button "Zoom in" at bounding box center [1360, 520] width 31 height 31
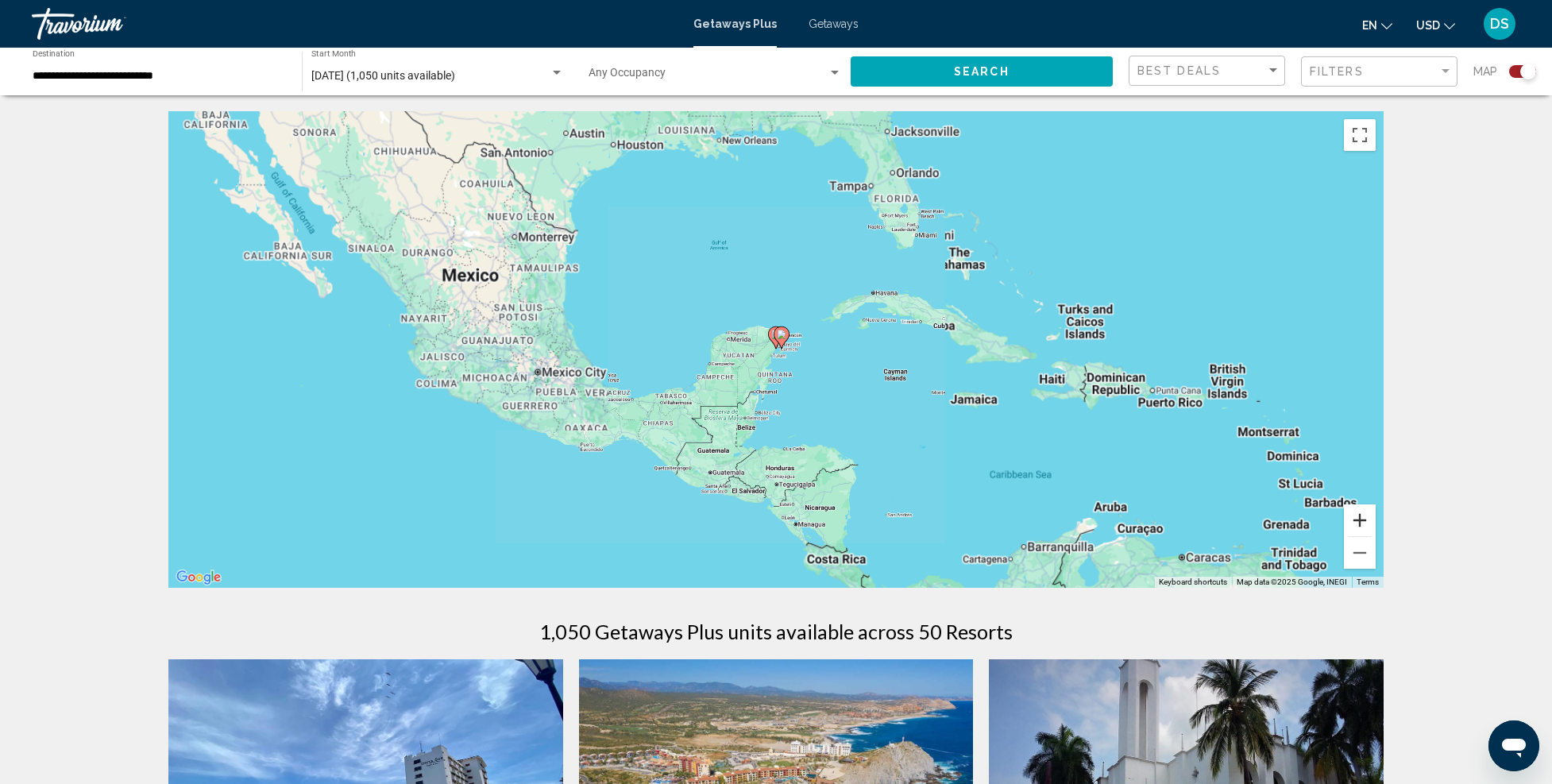
click at [1357, 518] on button "Zoom in" at bounding box center [1360, 520] width 31 height 31
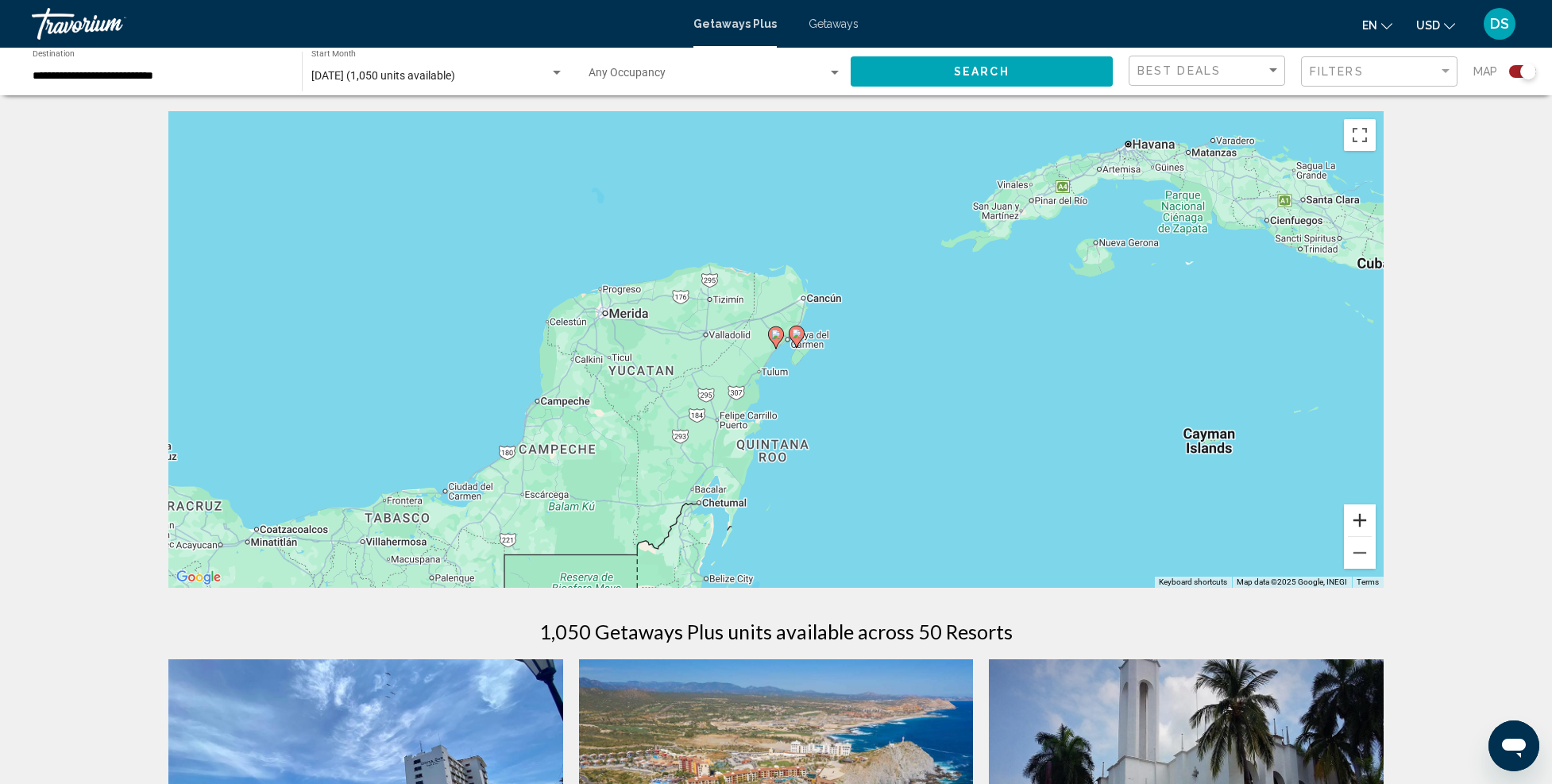
click at [1372, 524] on button "Zoom in" at bounding box center [1360, 520] width 31 height 31
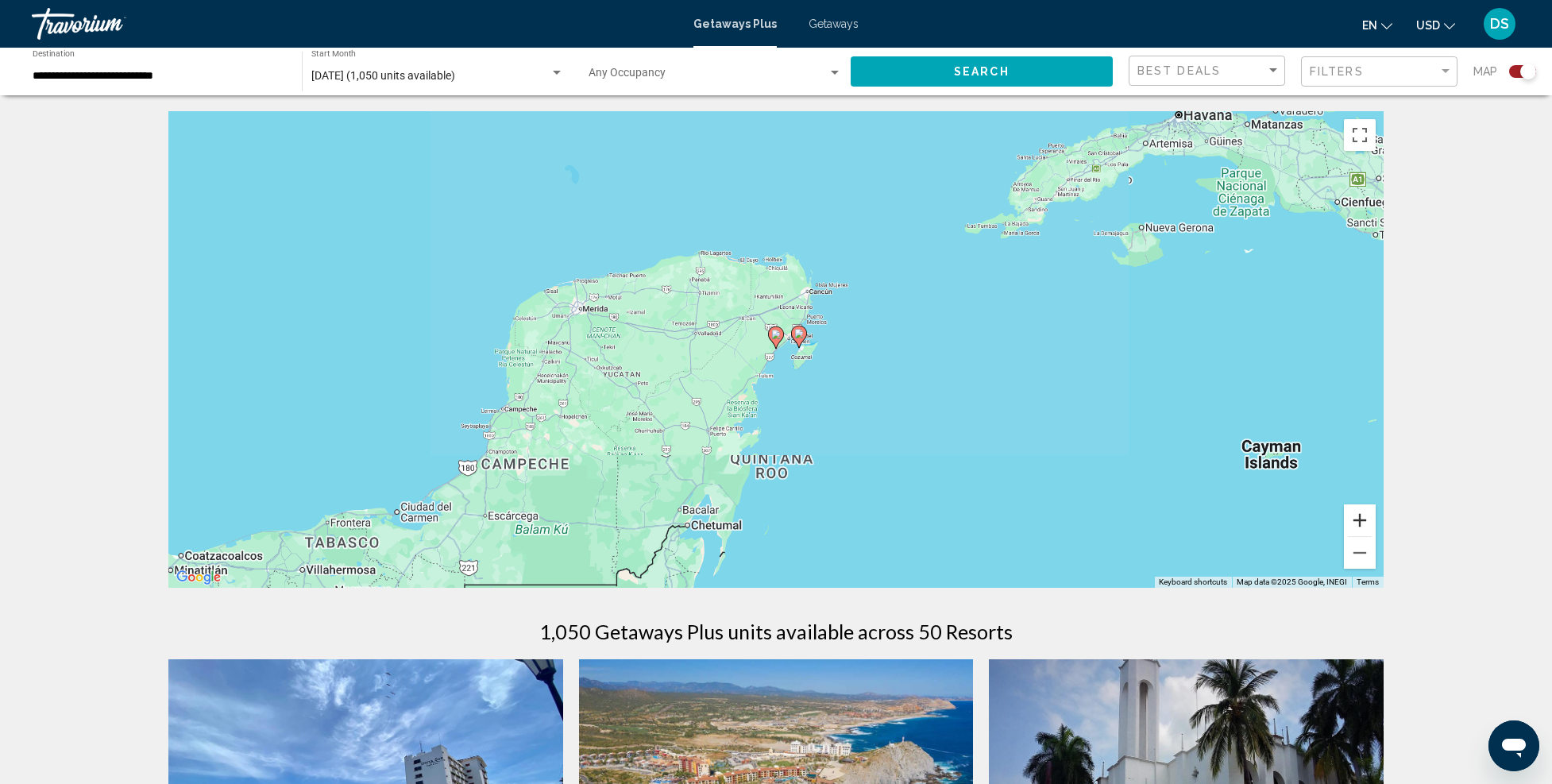
click at [1372, 524] on button "Zoom in" at bounding box center [1360, 520] width 31 height 31
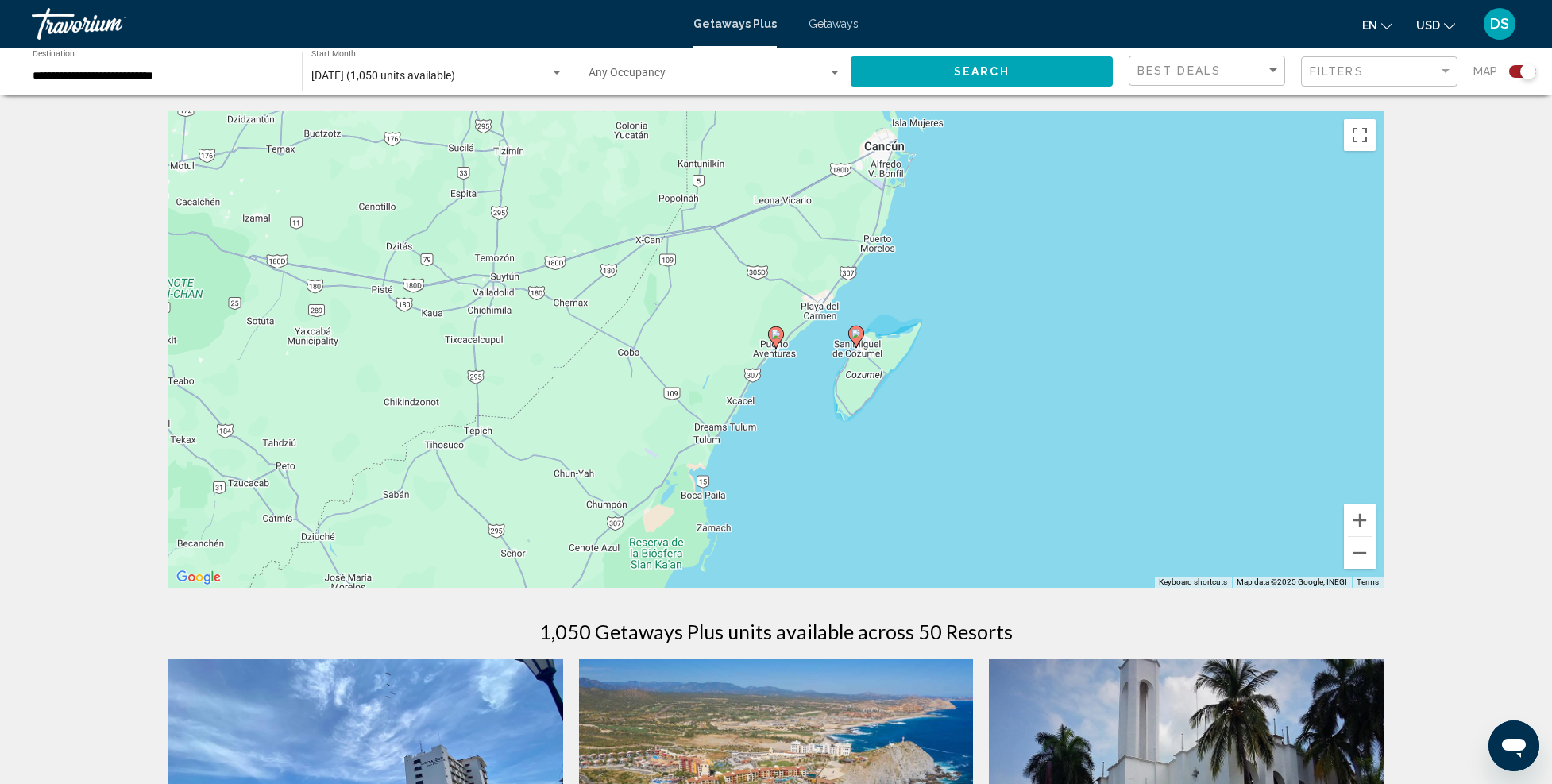
click at [778, 341] on icon "Main content" at bounding box center [776, 337] width 15 height 21
type input "**********"
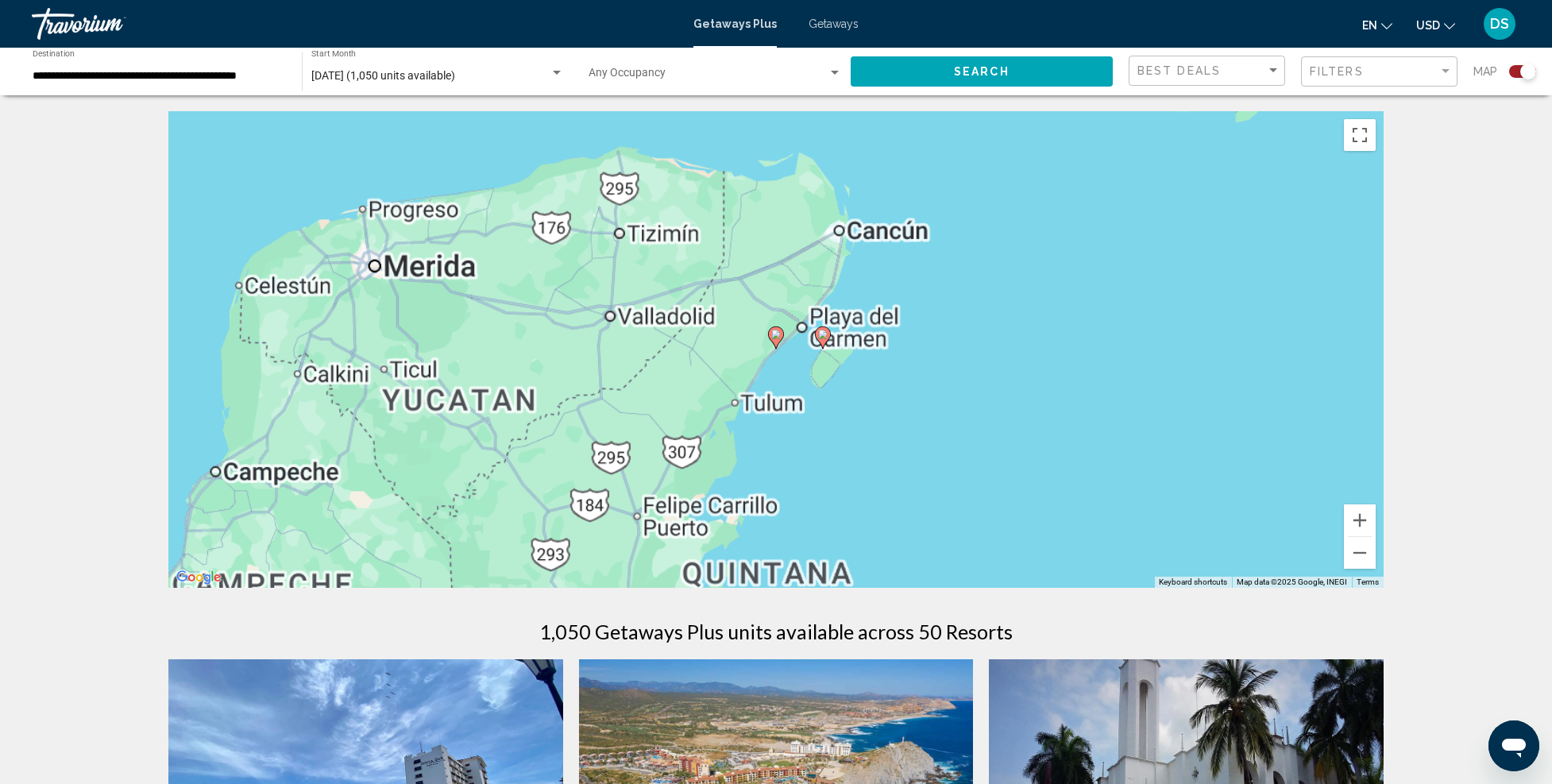
click at [778, 341] on icon "Main content" at bounding box center [776, 337] width 15 height 21
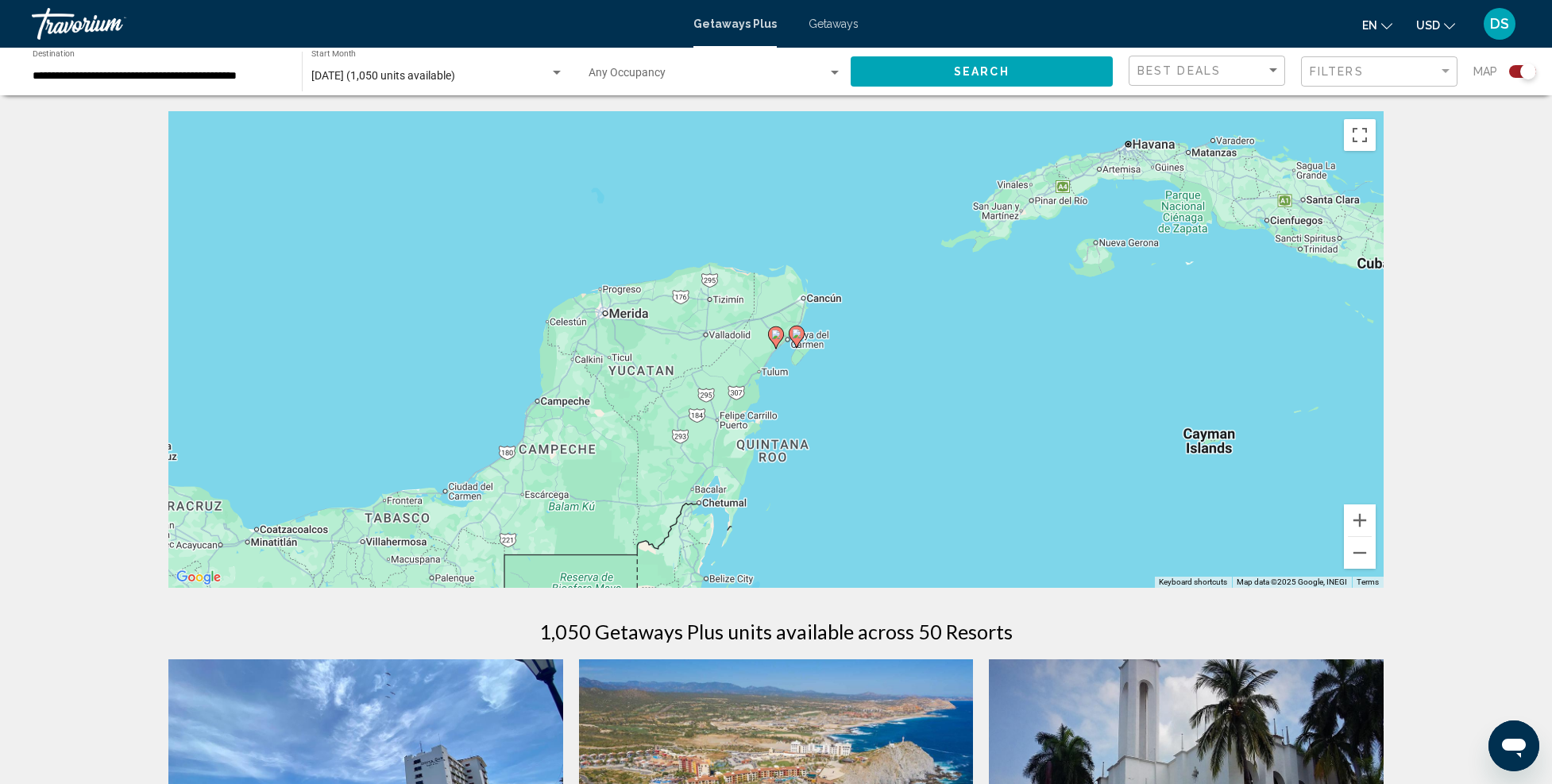
click at [778, 340] on icon "Main content" at bounding box center [776, 337] width 15 height 21
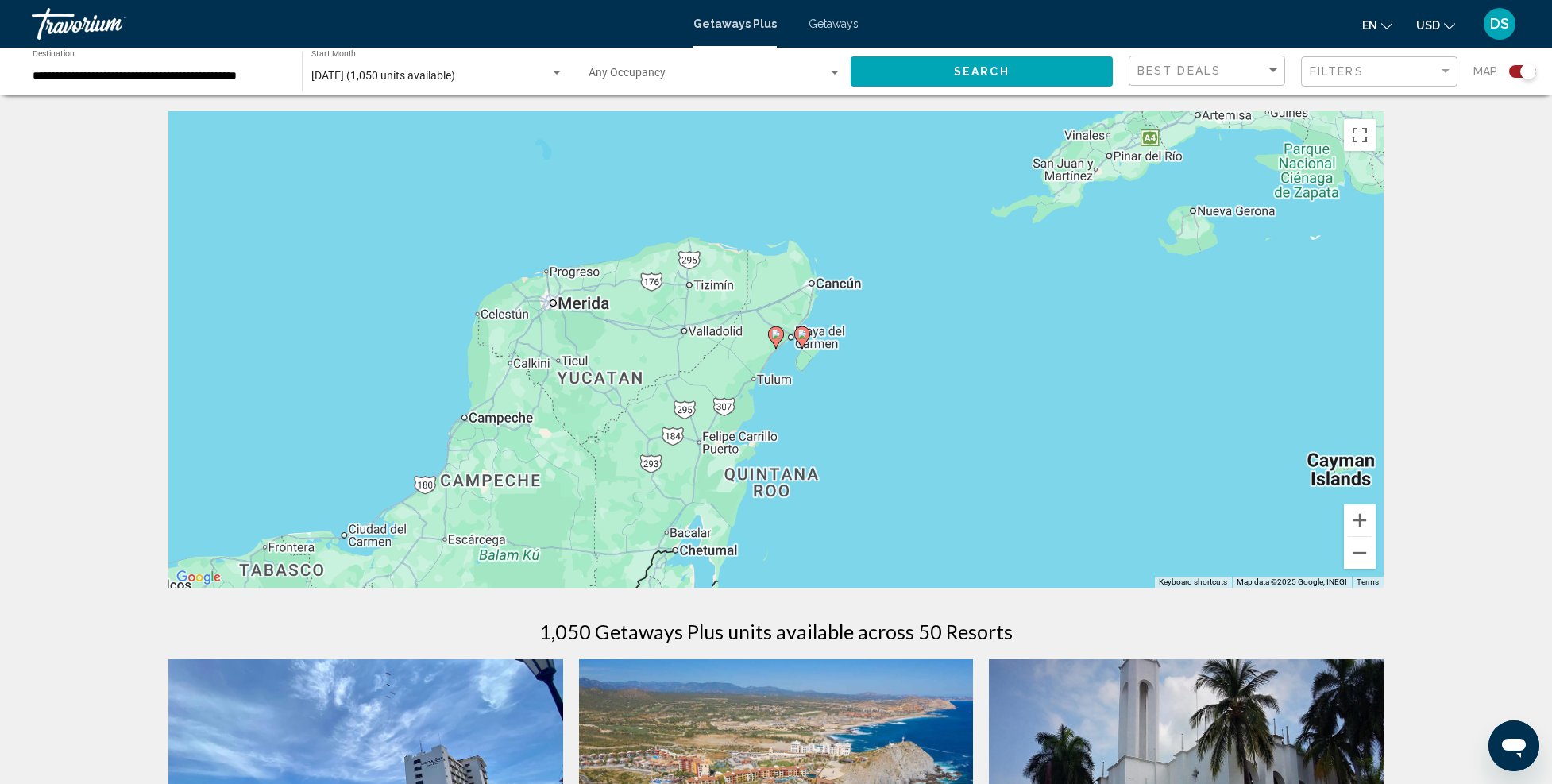
click at [778, 340] on icon "Main content" at bounding box center [776, 337] width 15 height 21
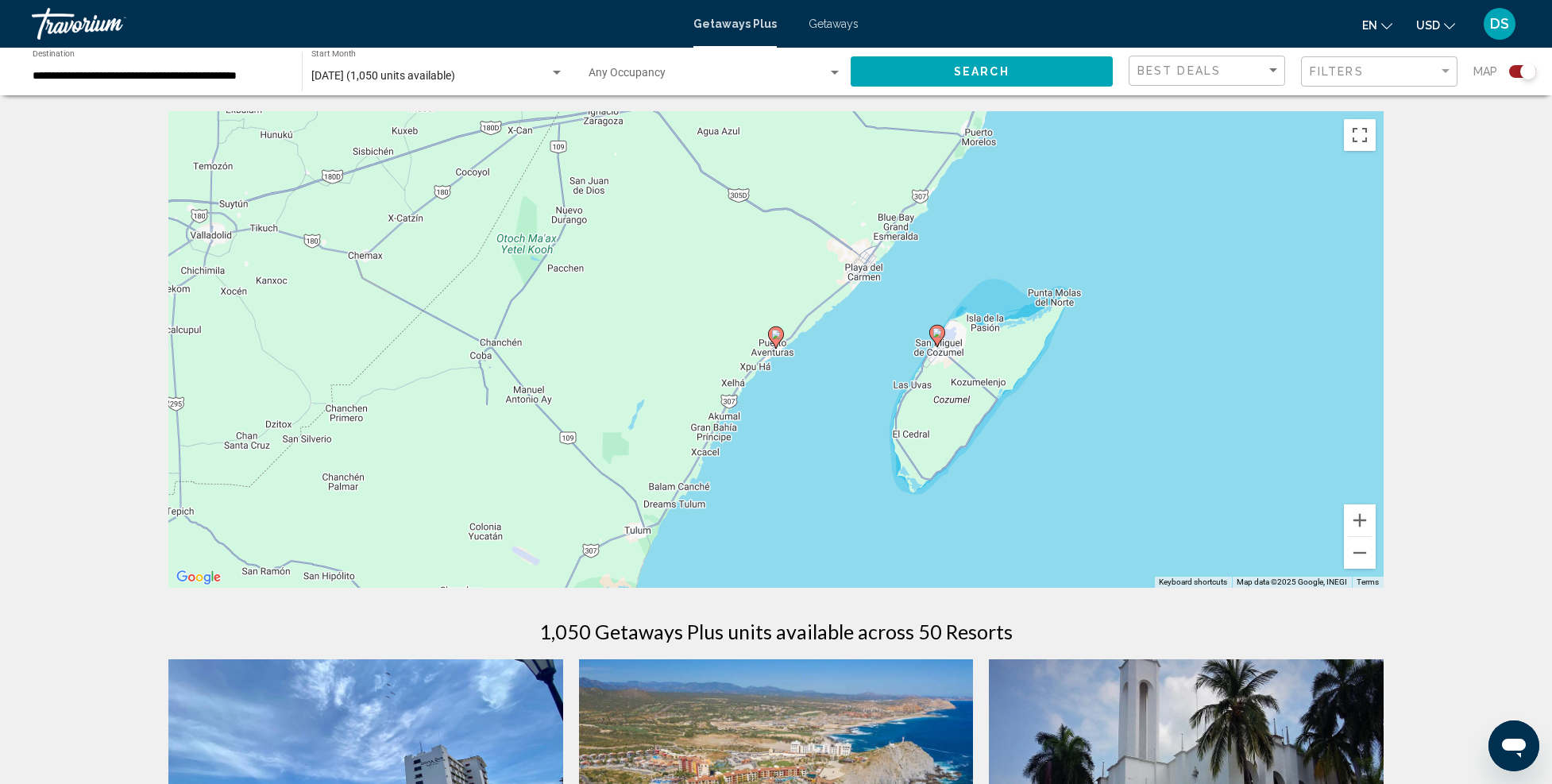
click at [778, 340] on icon "Main content" at bounding box center [776, 337] width 15 height 21
click at [778, 340] on g "Main content" at bounding box center [776, 337] width 16 height 23
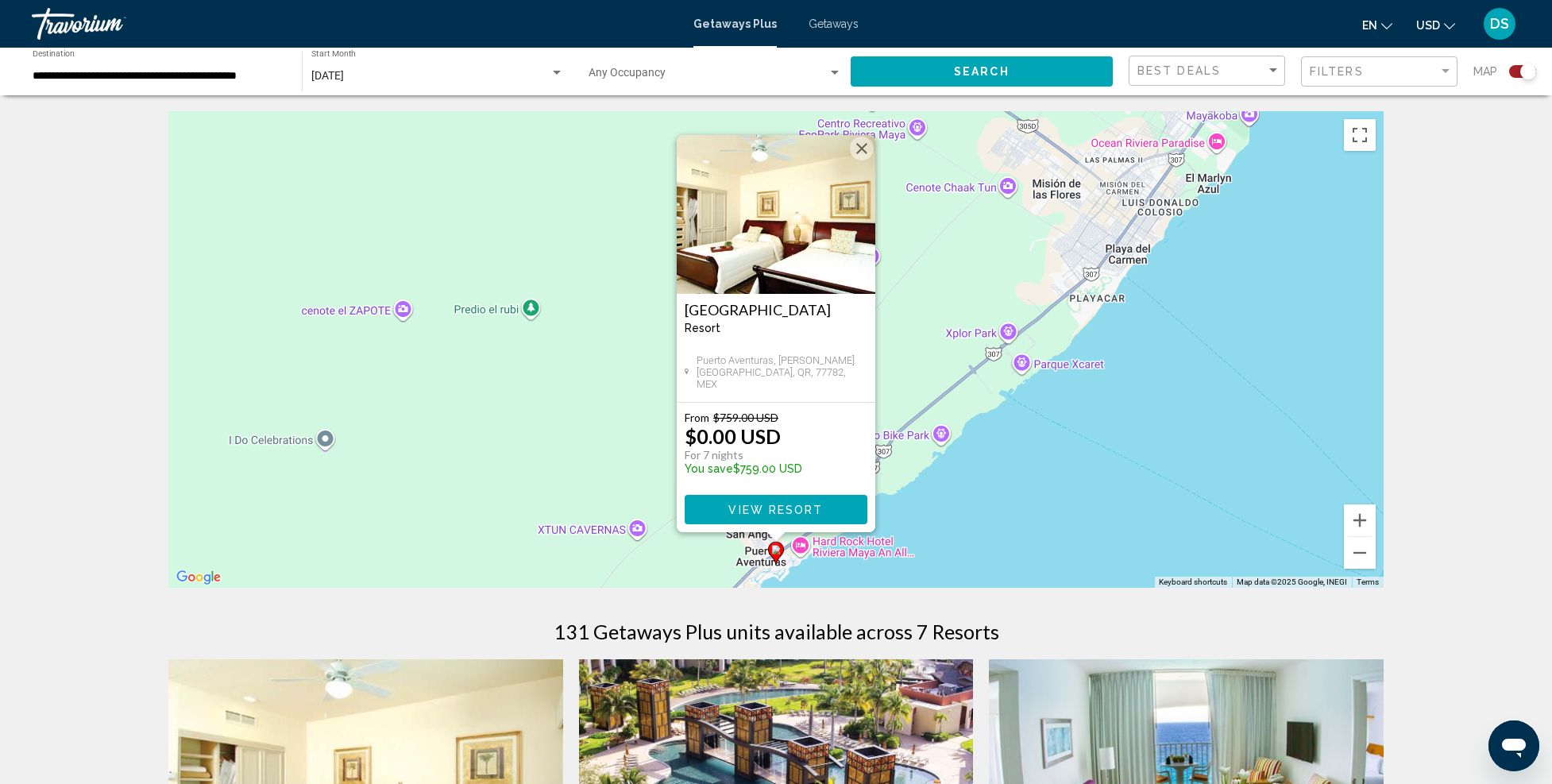
click at [769, 252] on img "Main content" at bounding box center [776, 214] width 199 height 159
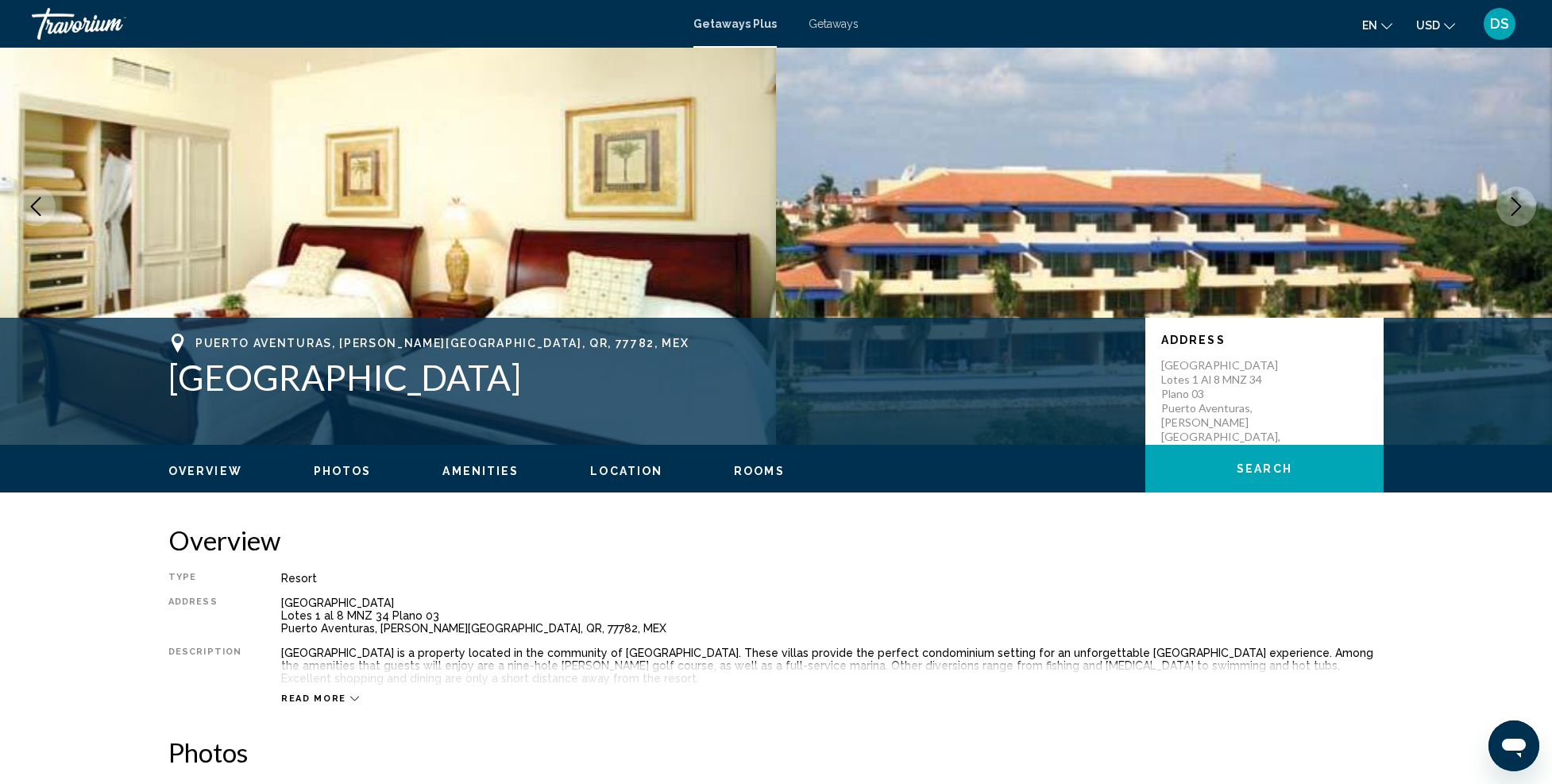
scroll to position [159, 0]
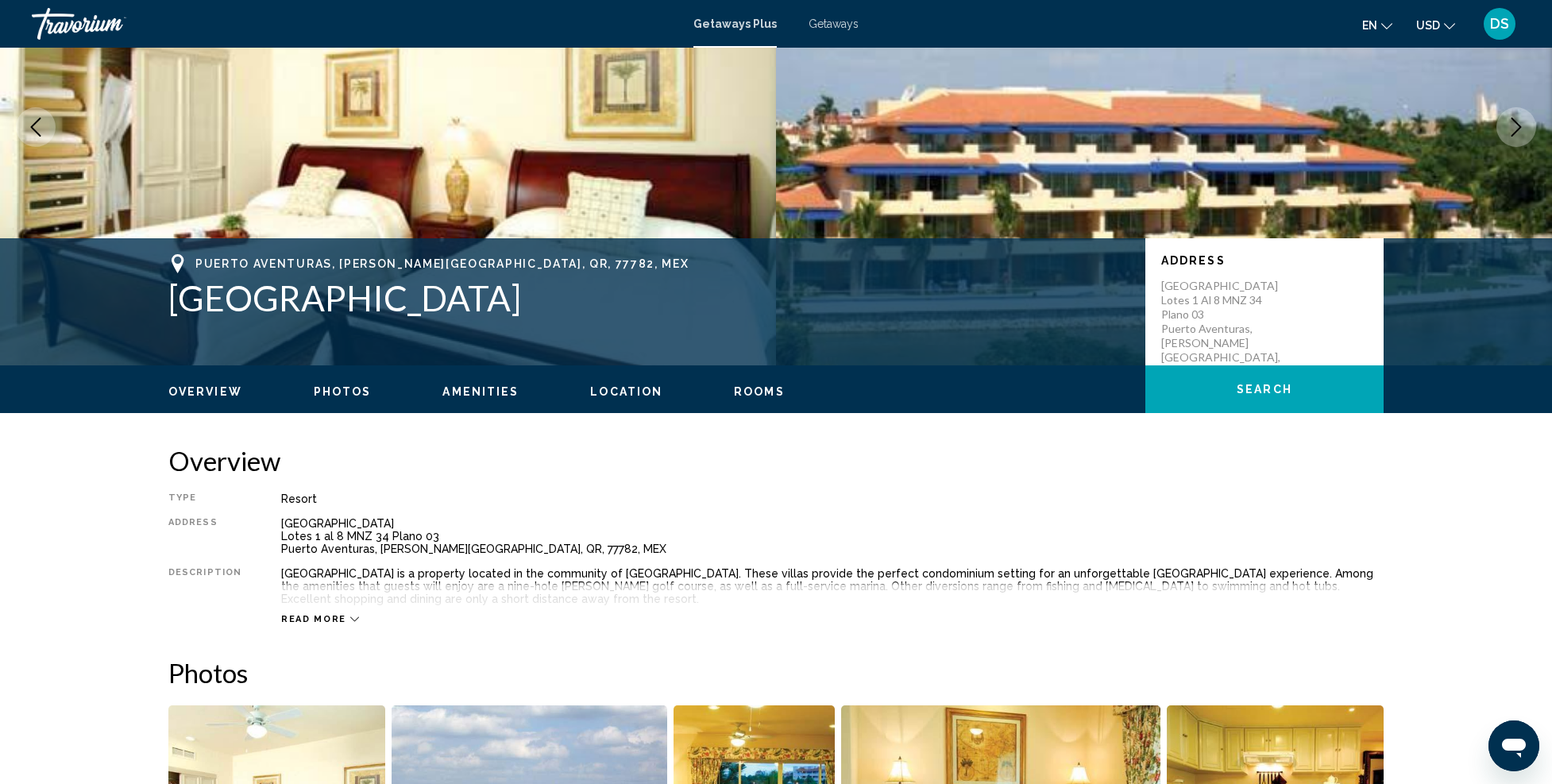
click at [321, 617] on span "Read more" at bounding box center [313, 619] width 66 height 11
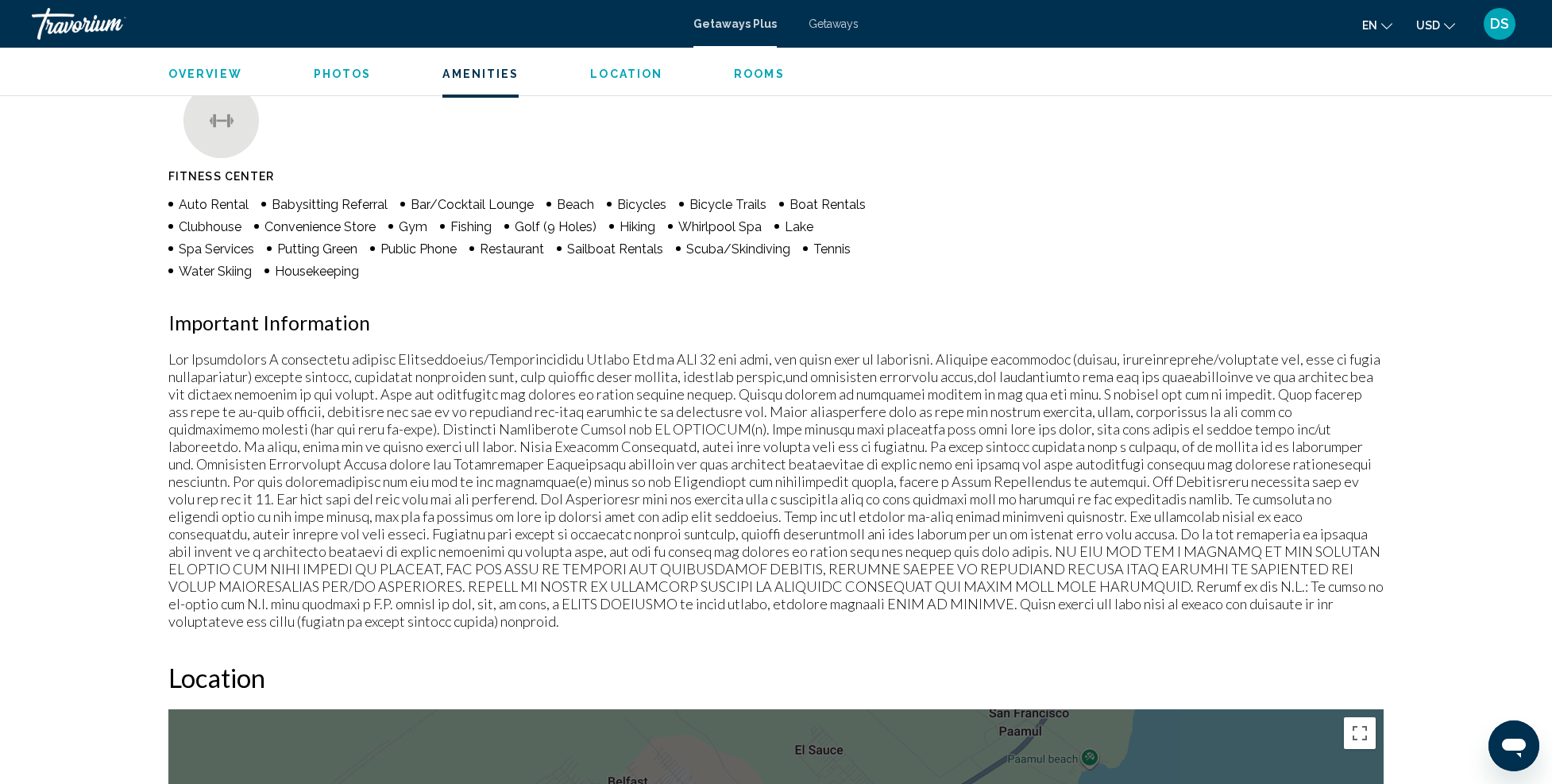
scroll to position [1191, 0]
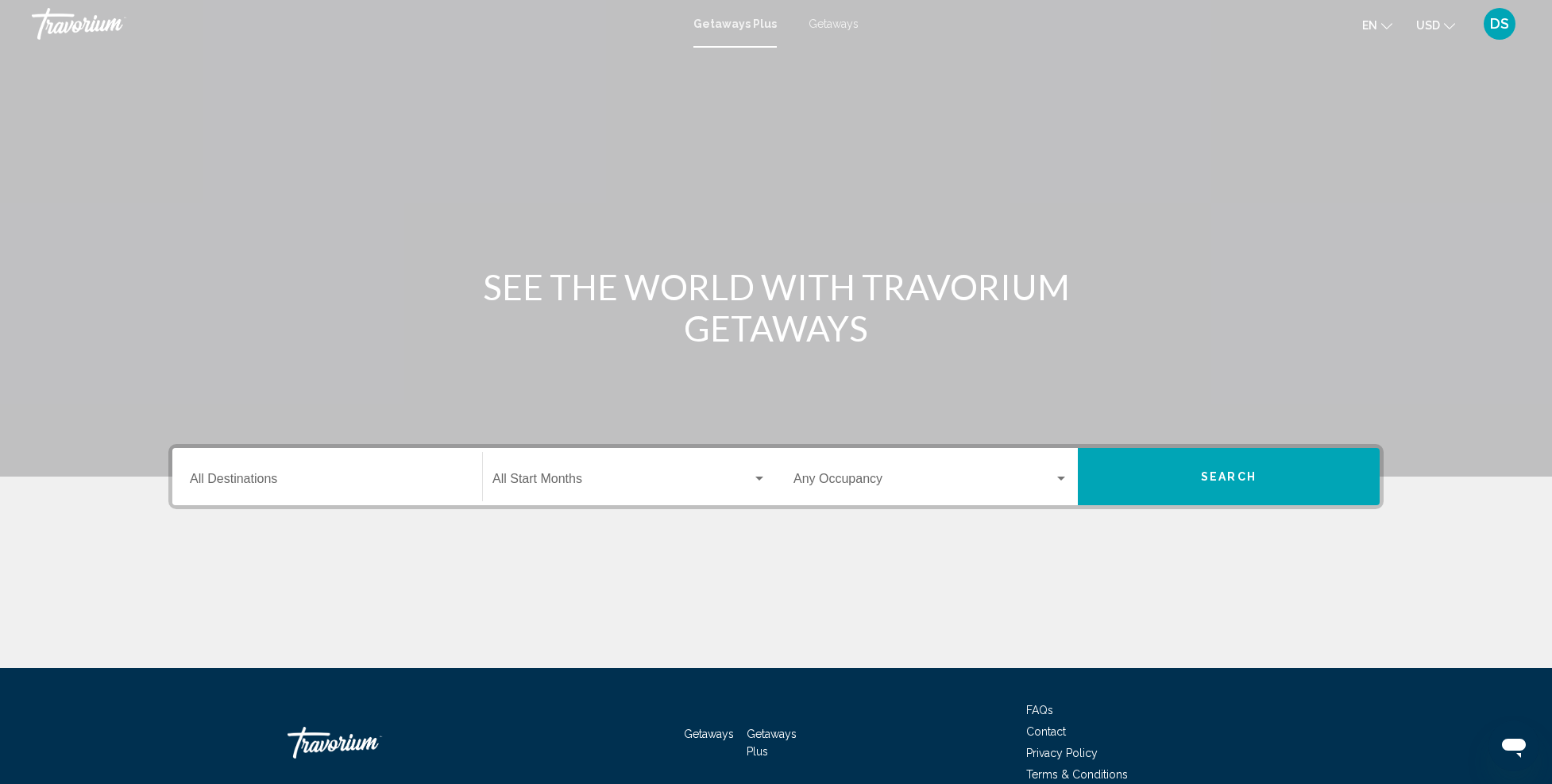
click at [263, 482] on input "Destination All Destinations" at bounding box center [327, 482] width 275 height 15
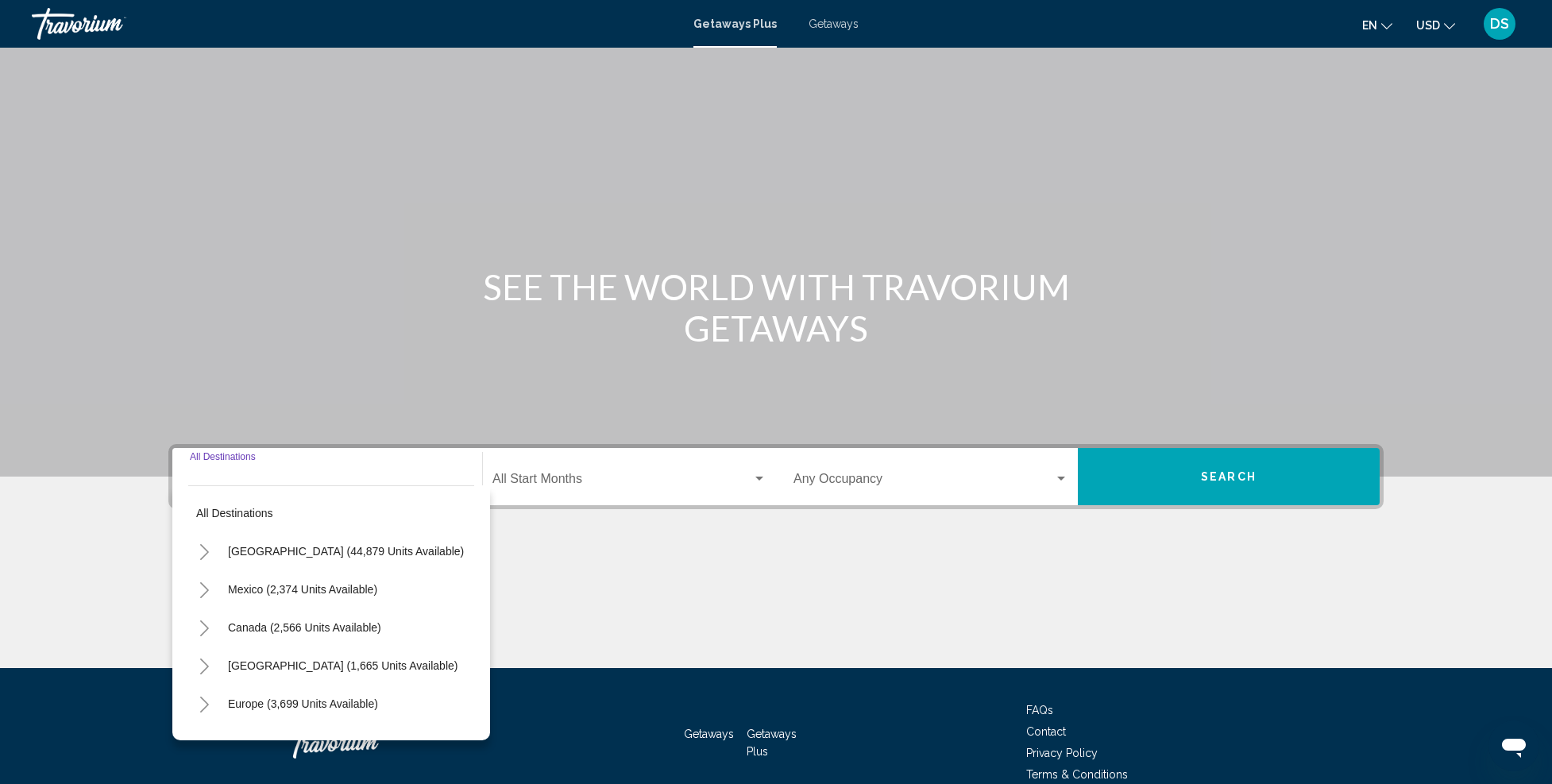
scroll to position [78, 0]
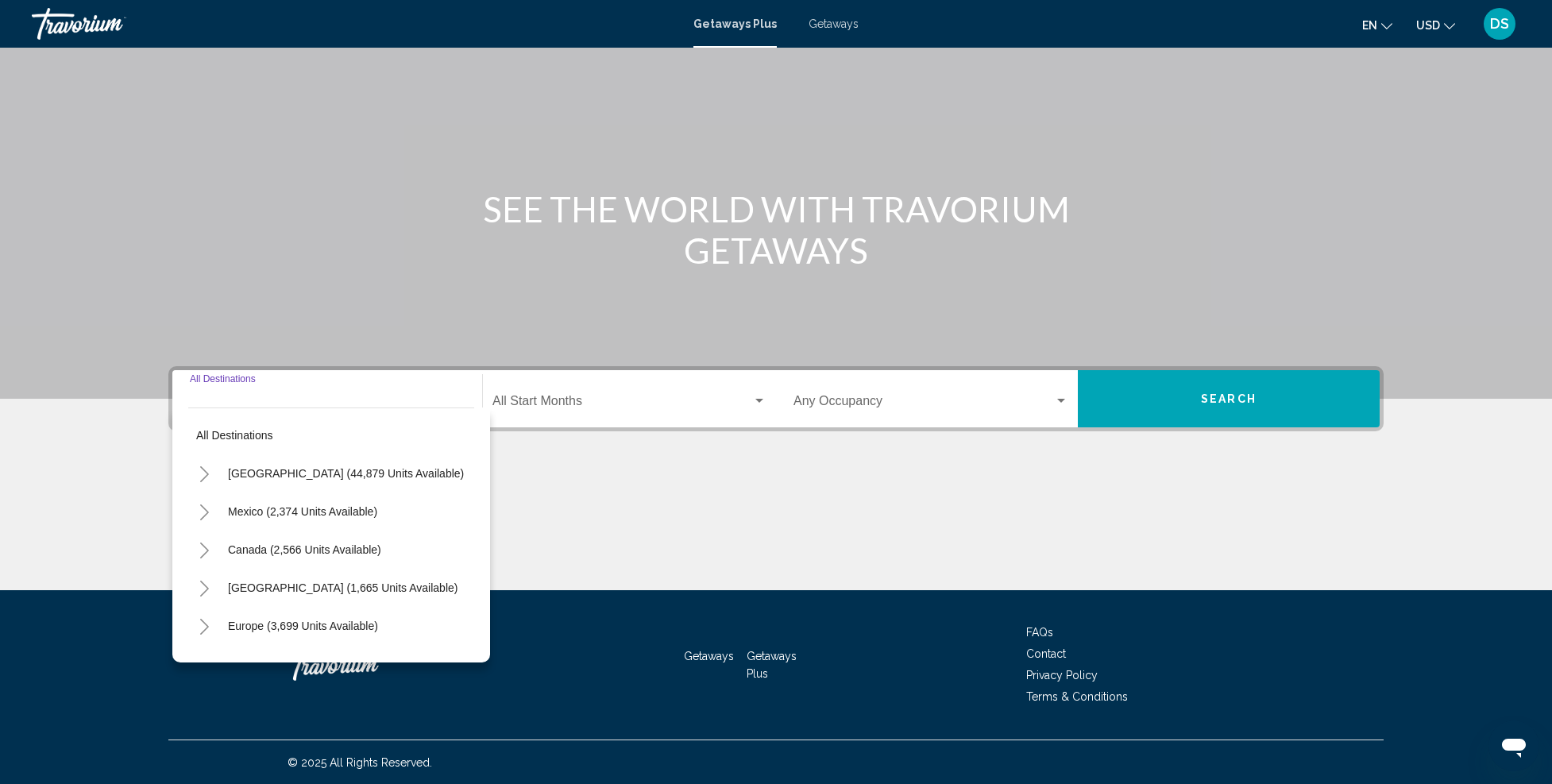
click at [200, 468] on icon "Toggle United States (44,879 units available)" at bounding box center [205, 474] width 12 height 16
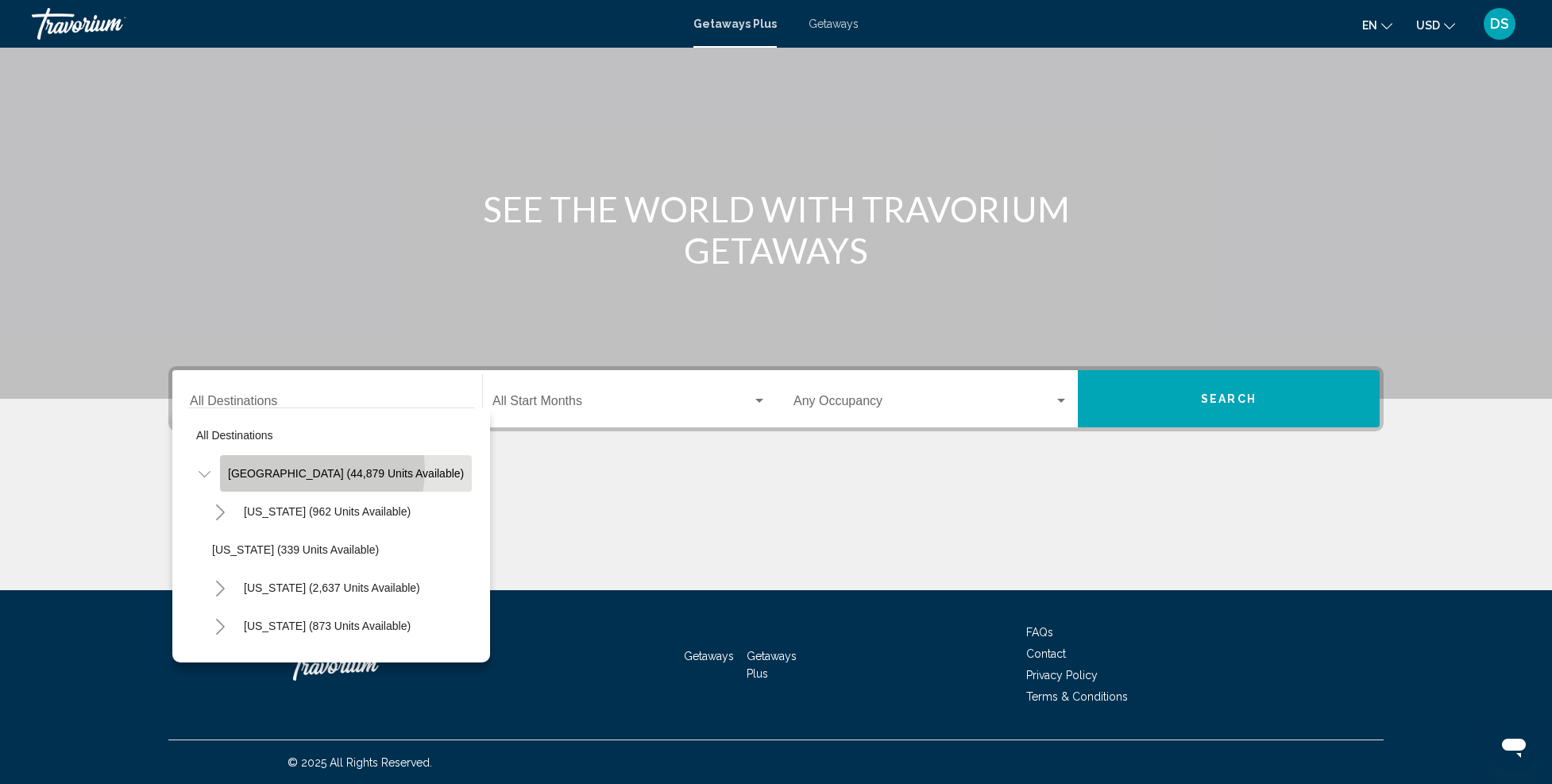
click at [309, 469] on span "United States (44,879 units available)" at bounding box center [346, 473] width 236 height 13
type input "**********"
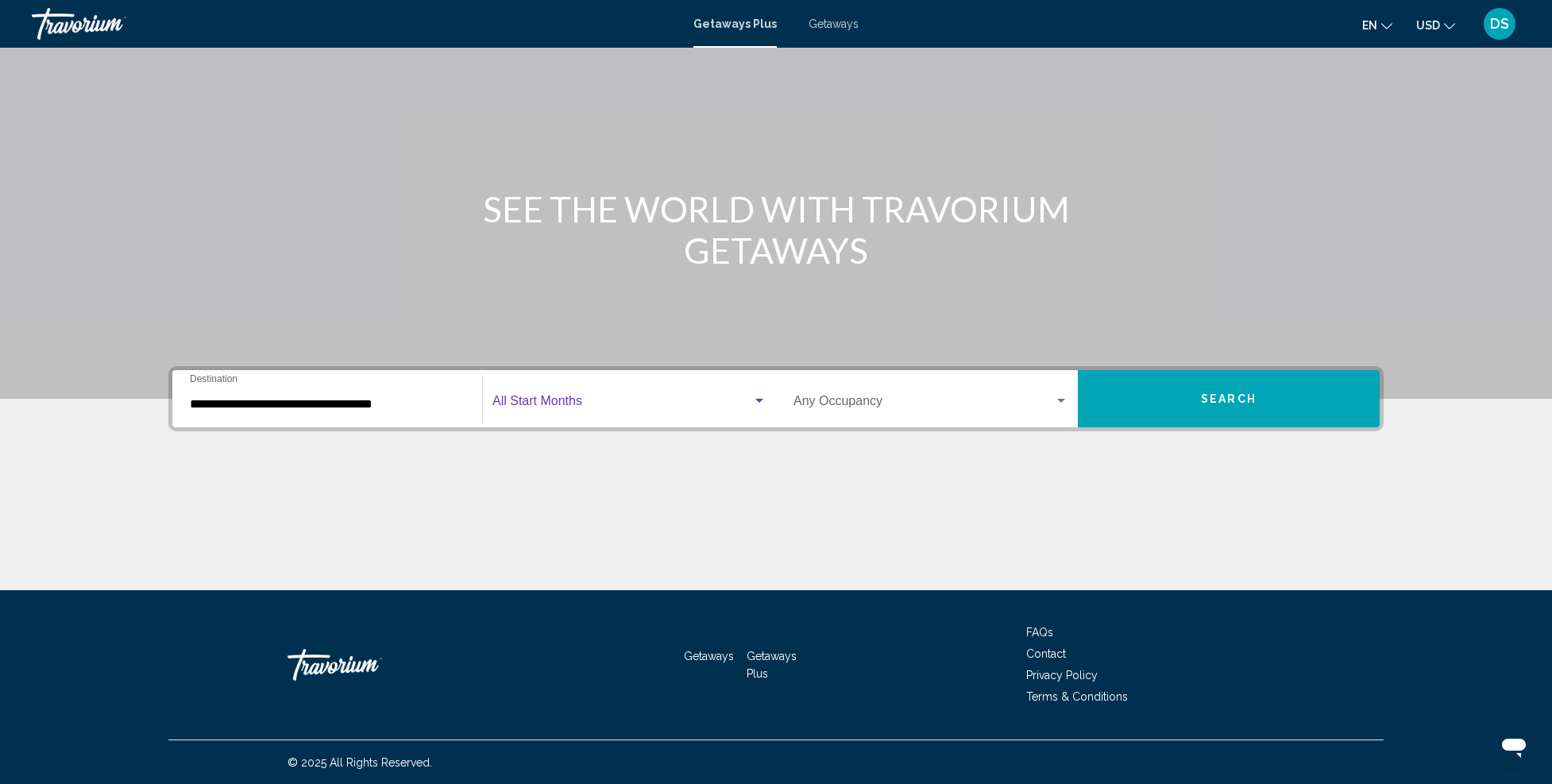
click at [659, 400] on span "Search widget" at bounding box center [622, 404] width 259 height 15
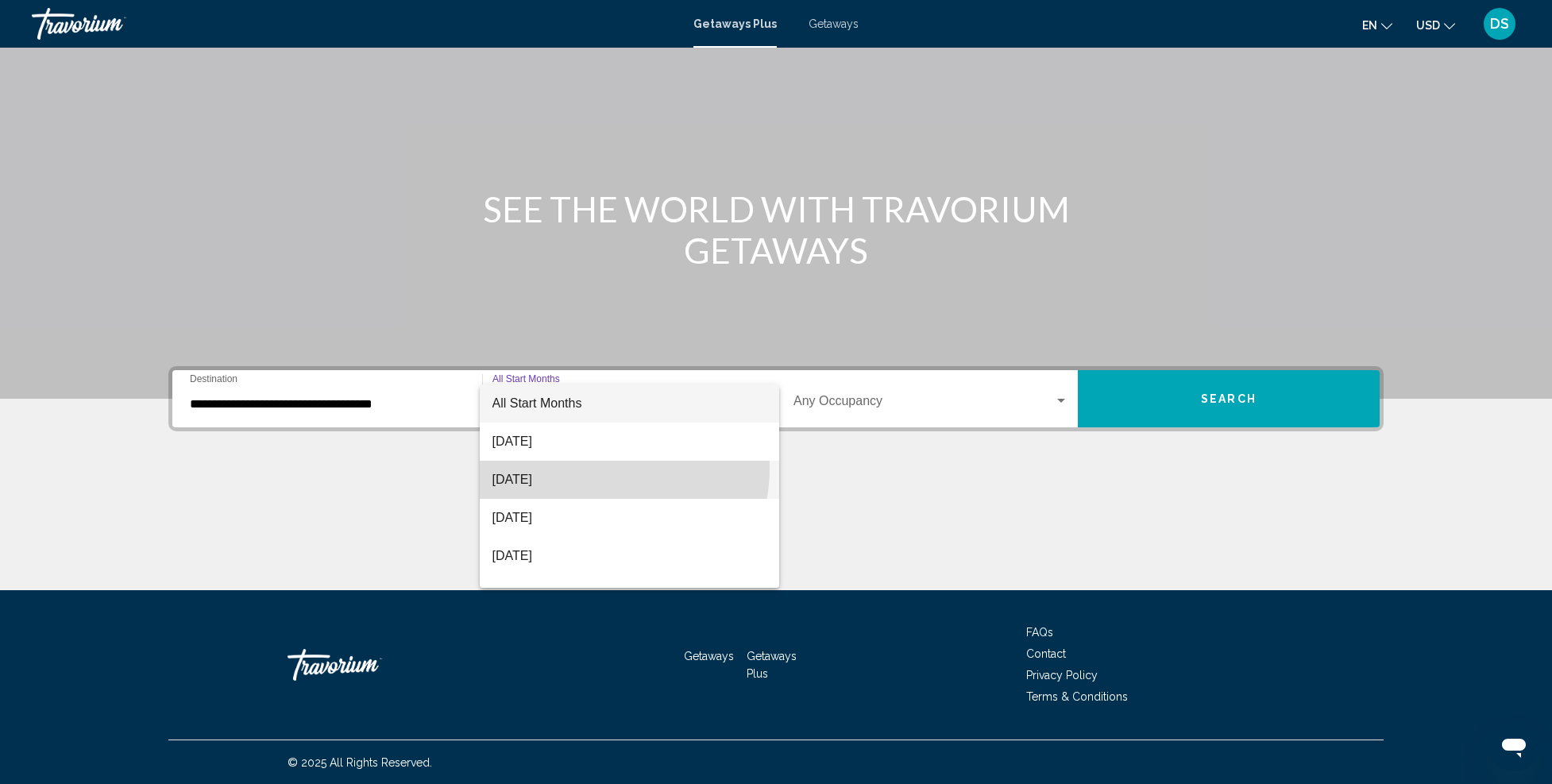
click at [602, 469] on span "[DATE]" at bounding box center [630, 480] width 275 height 38
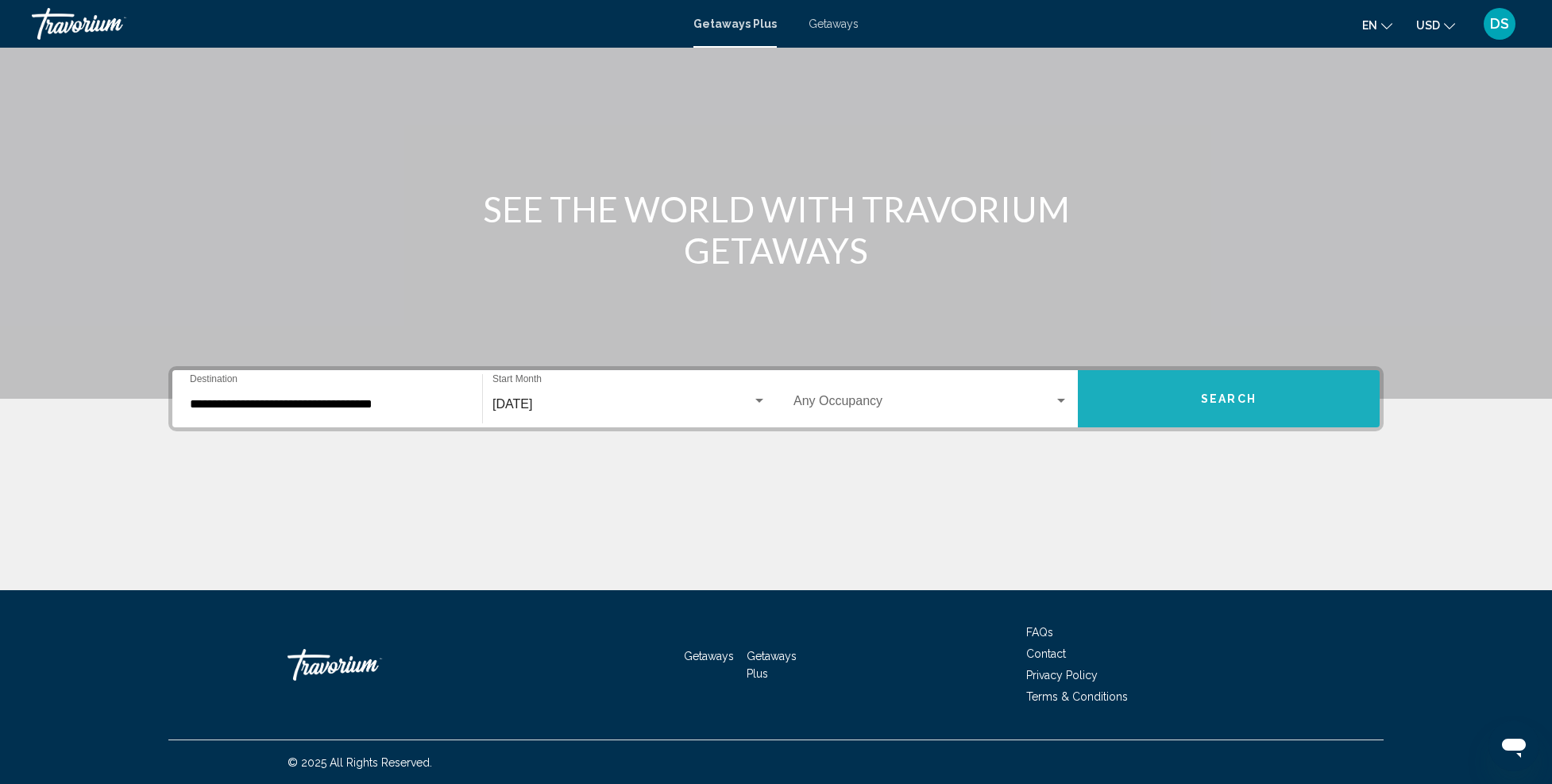
click at [1238, 393] on span "Search" at bounding box center [1229, 399] width 56 height 13
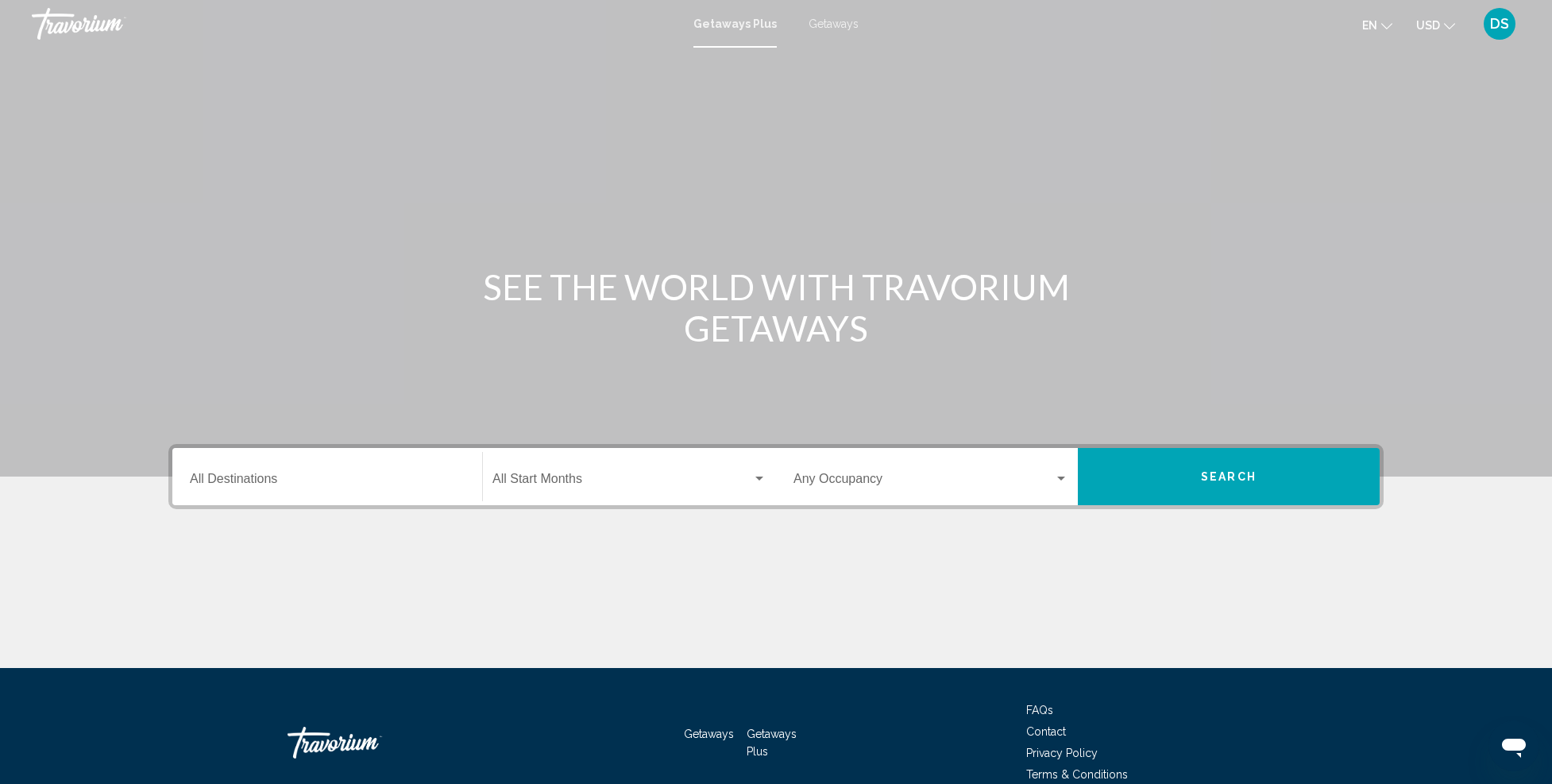
click at [326, 479] on input "Destination All Destinations" at bounding box center [327, 482] width 275 height 15
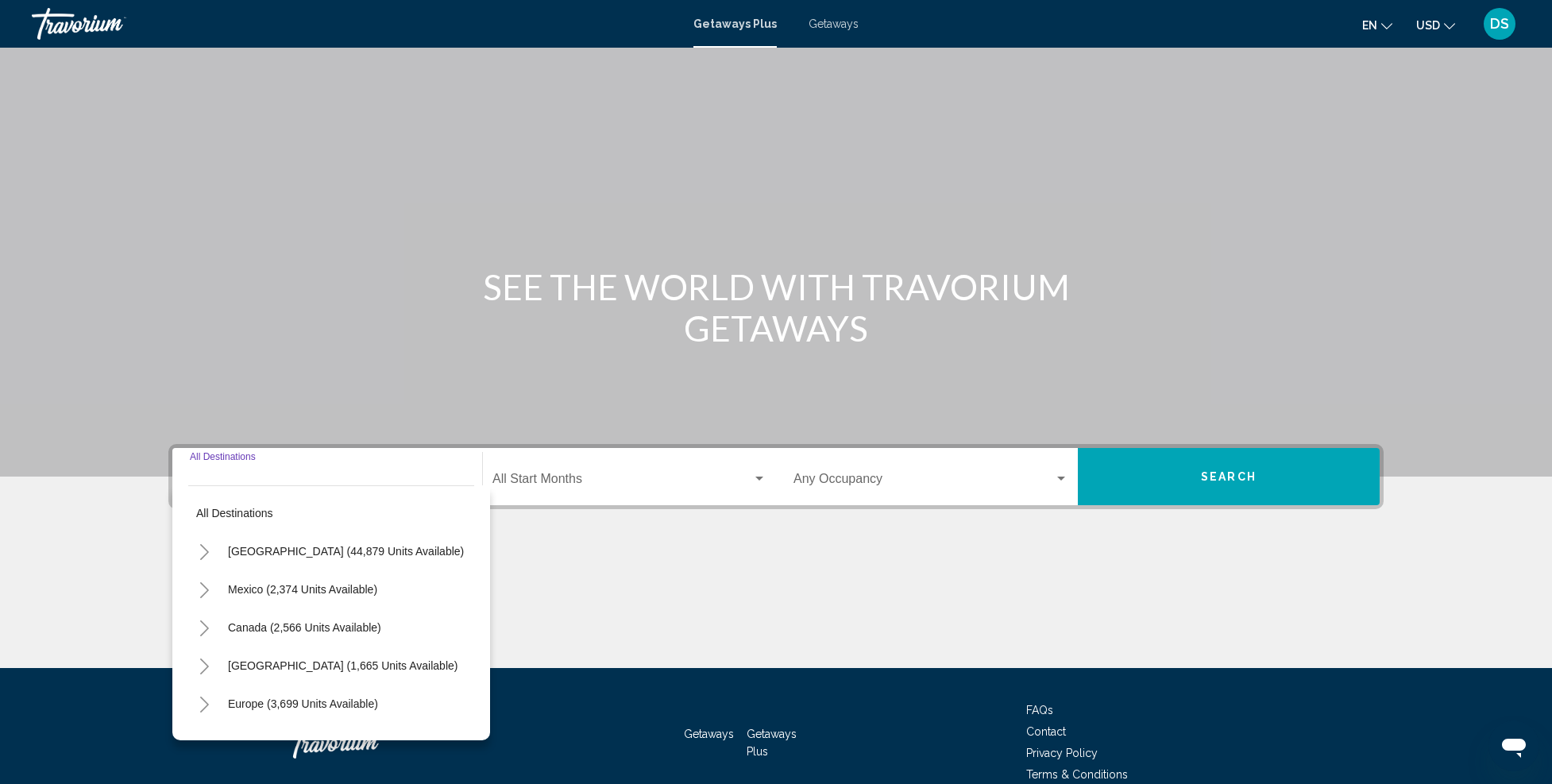
scroll to position [78, 0]
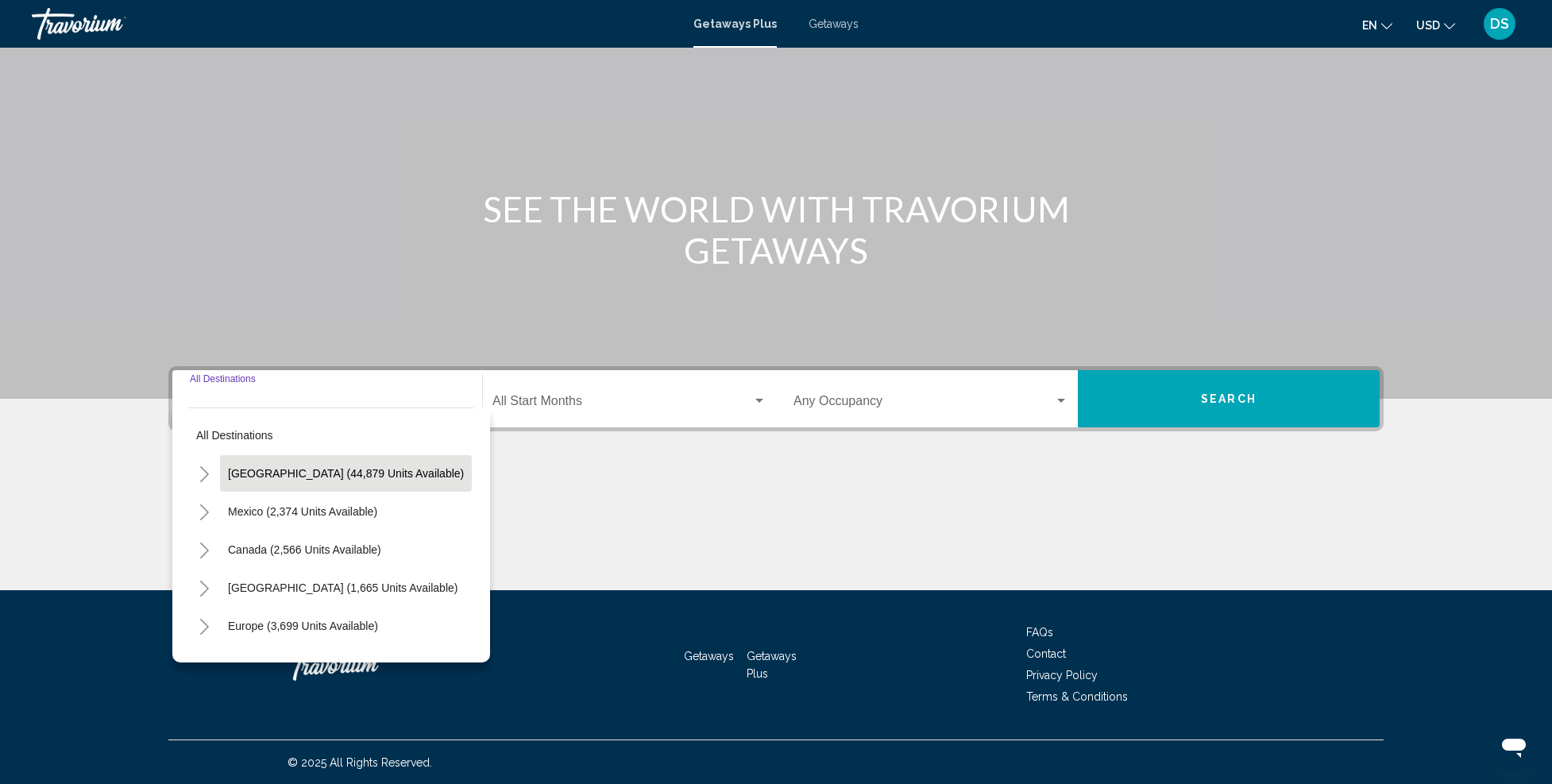
click at [326, 474] on span "[GEOGRAPHIC_DATA] (44,879 units available)" at bounding box center [346, 473] width 236 height 13
type input "**********"
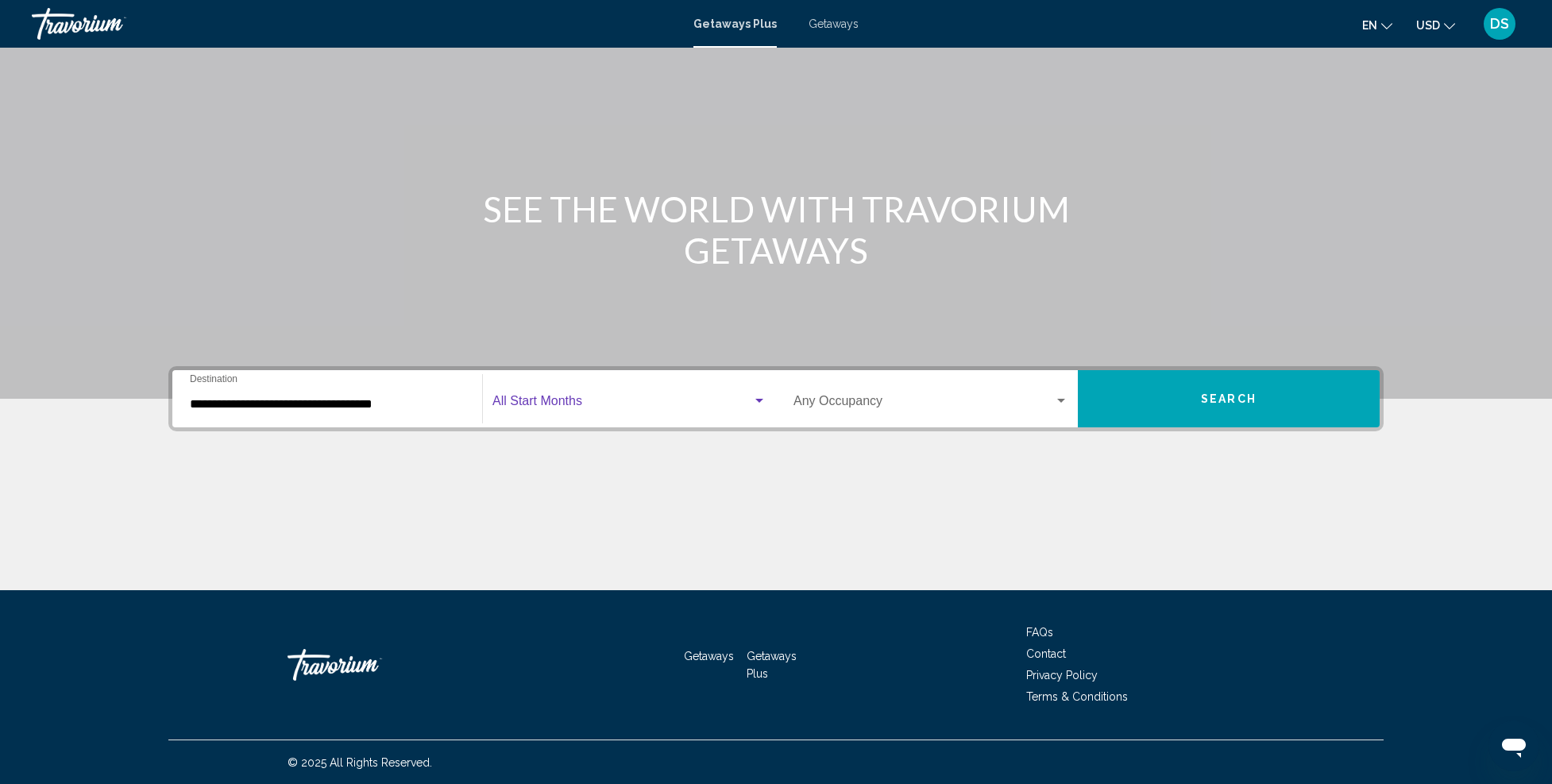
click at [667, 397] on span "Search widget" at bounding box center [622, 404] width 259 height 15
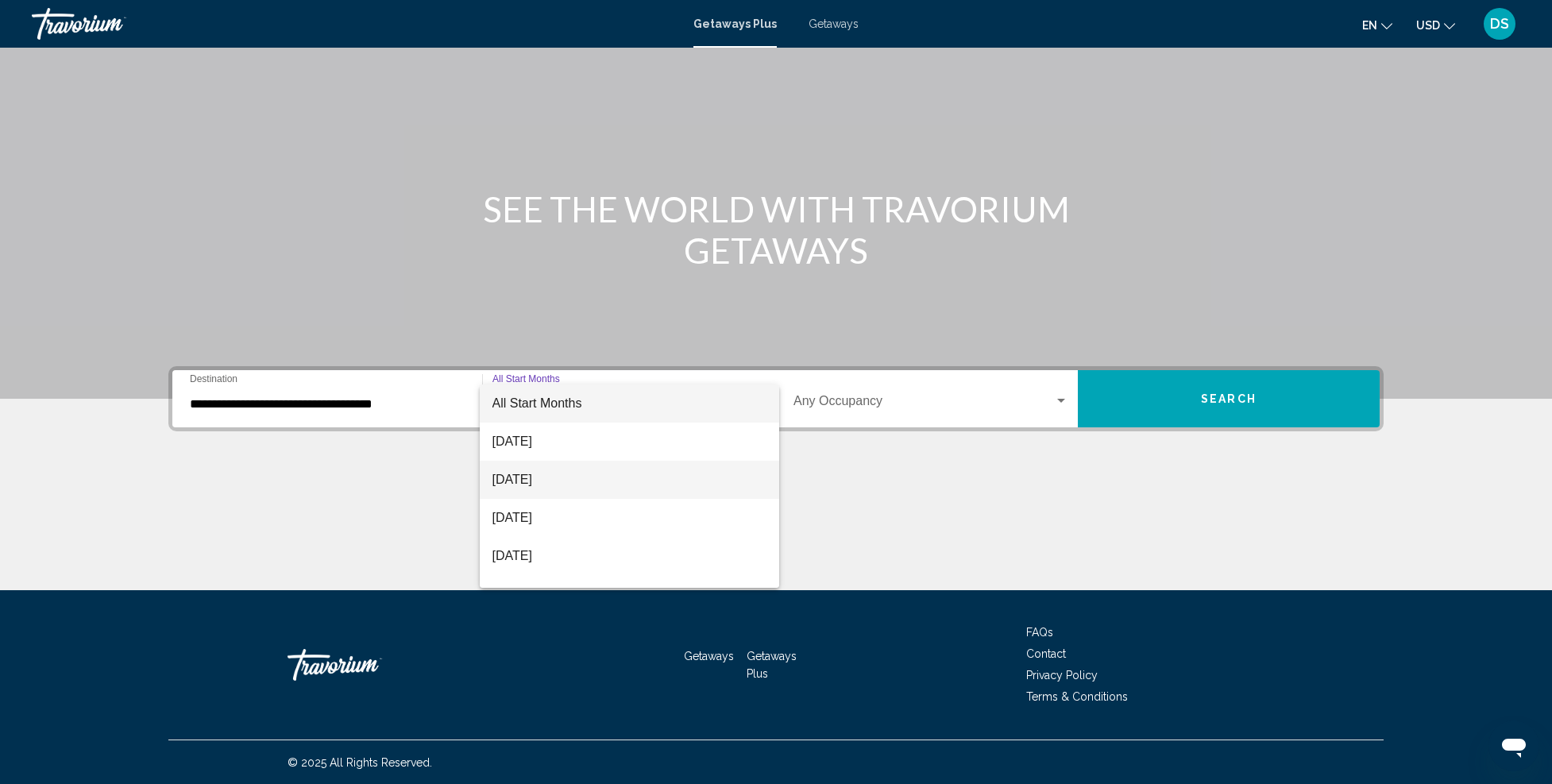
click at [604, 469] on span "[DATE]" at bounding box center [630, 480] width 275 height 38
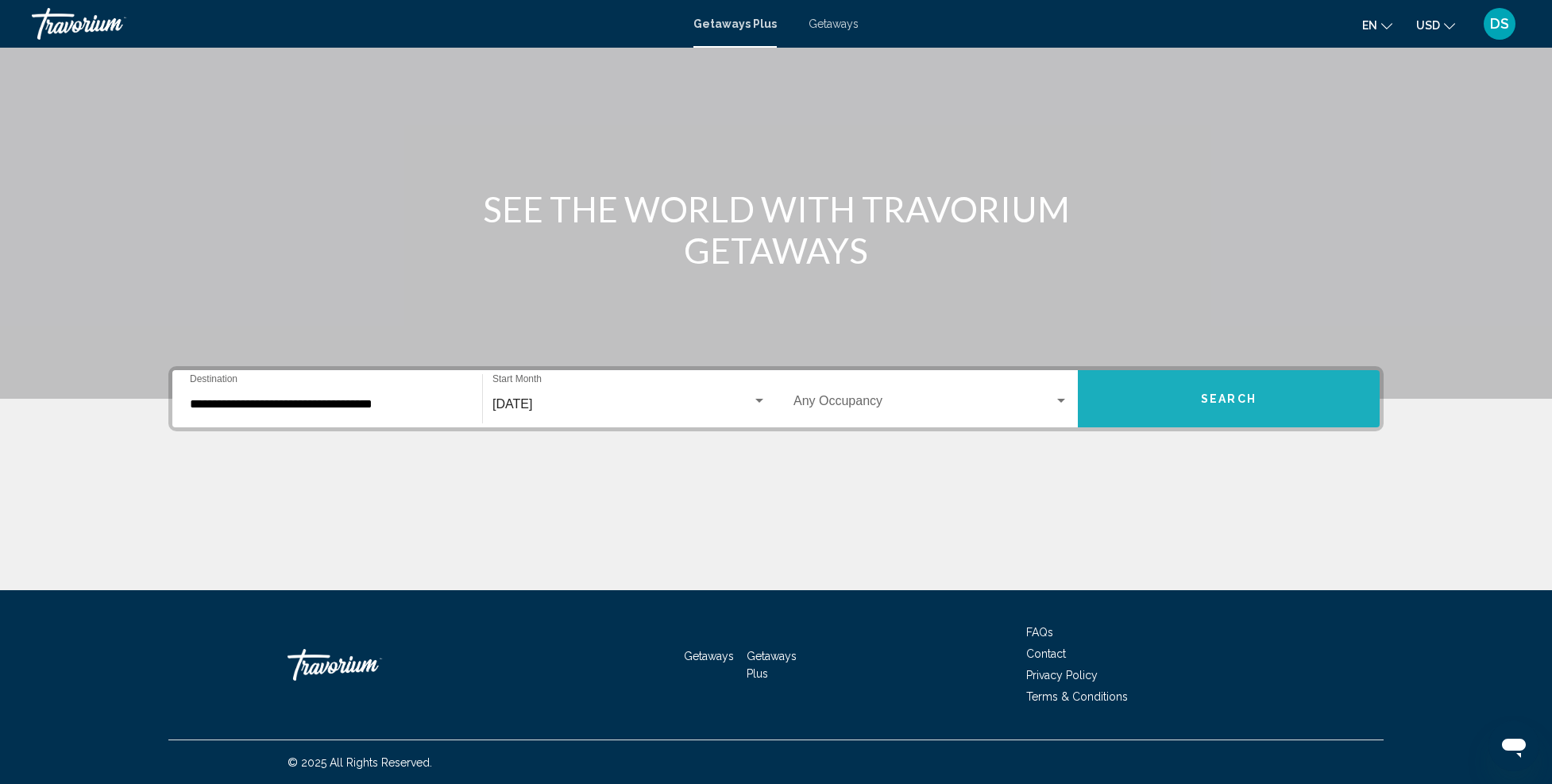
click at [1253, 405] on button "Search" at bounding box center [1229, 398] width 302 height 57
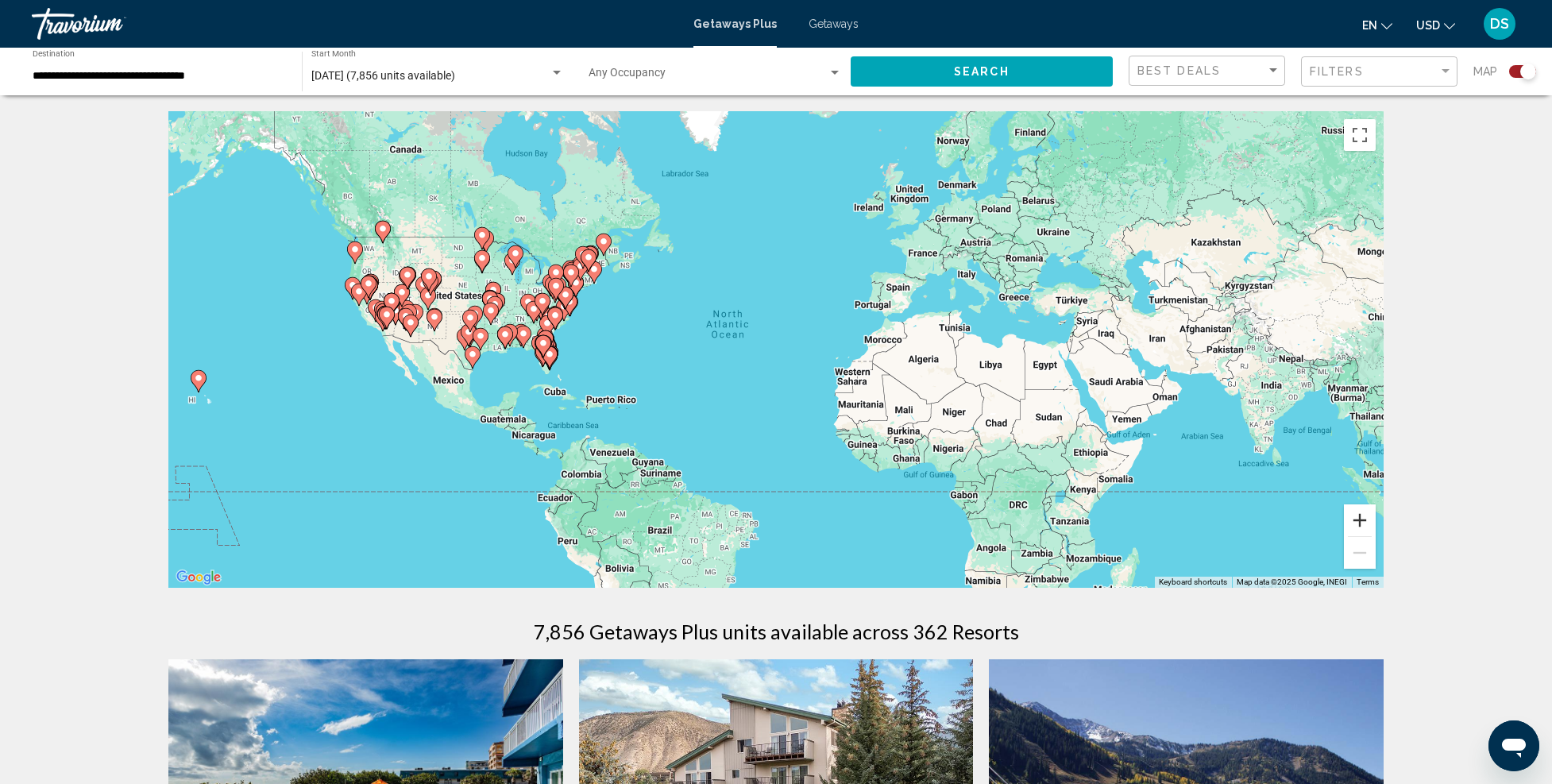
click at [1359, 521] on button "Zoom in" at bounding box center [1360, 520] width 31 height 31
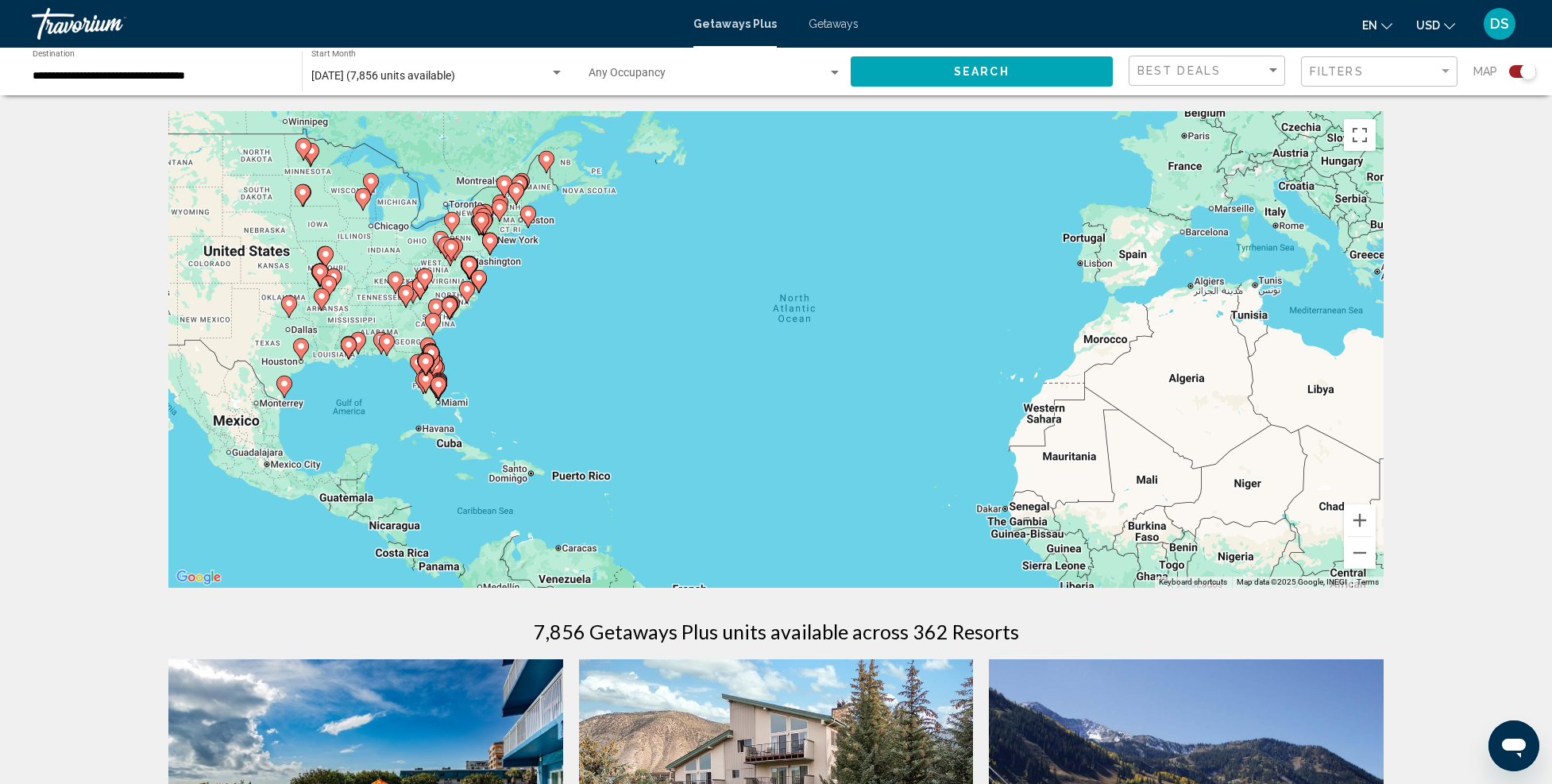
drag, startPoint x: 680, startPoint y: 442, endPoint x: 836, endPoint y: 455, distance: 156.5
click at [836, 455] on div "To activate drag with keyboard, press Alt + Enter. Once in keyboard drag state,…" at bounding box center [776, 349] width 1215 height 477
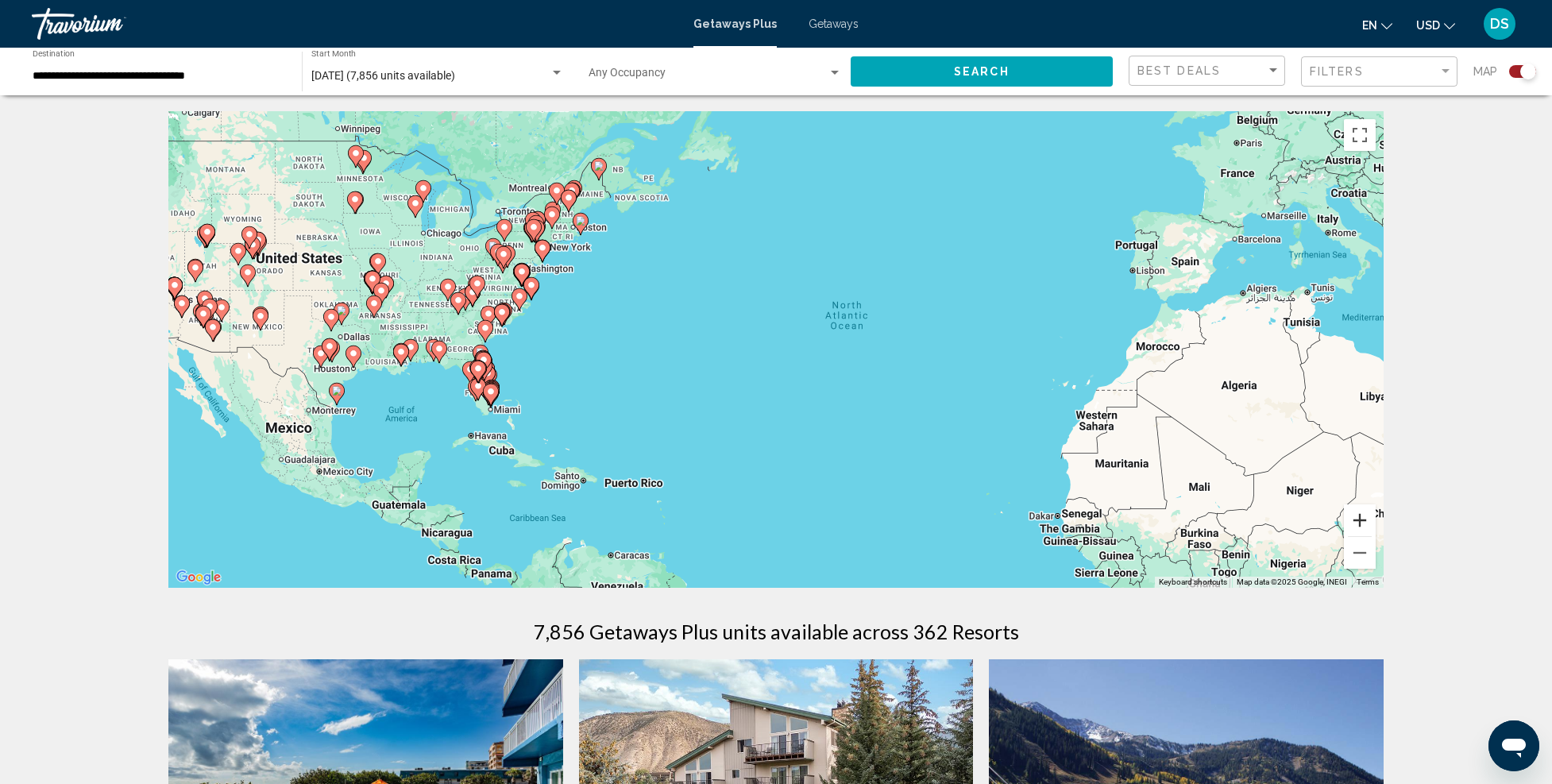
click at [1354, 520] on button "Zoom in" at bounding box center [1360, 520] width 31 height 31
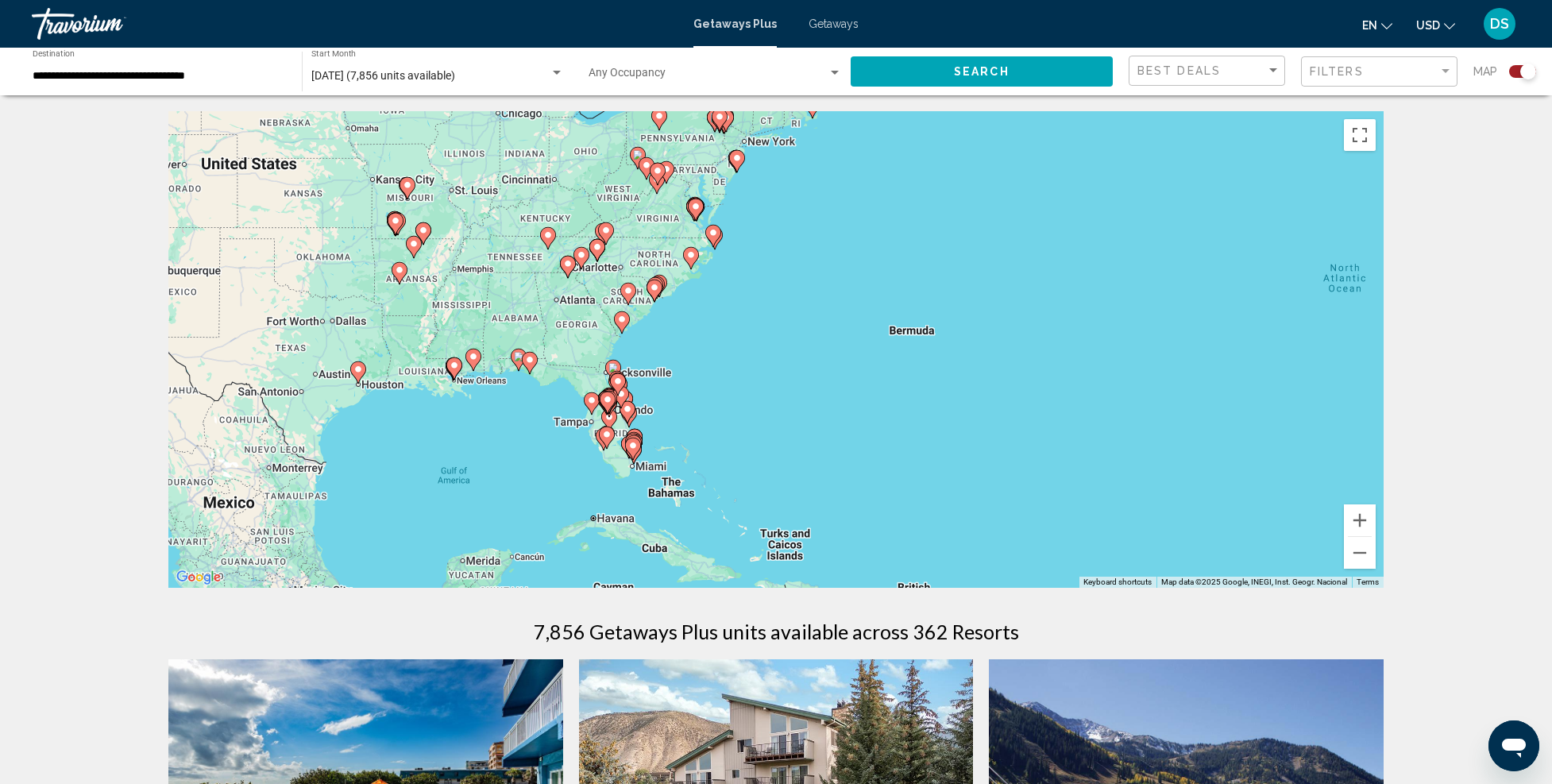
drag, startPoint x: 652, startPoint y: 458, endPoint x: 1079, endPoint y: 455, distance: 427.0
click at [1079, 455] on div "To activate drag with keyboard, press Alt + Enter. Once in keyboard drag state,…" at bounding box center [776, 349] width 1215 height 477
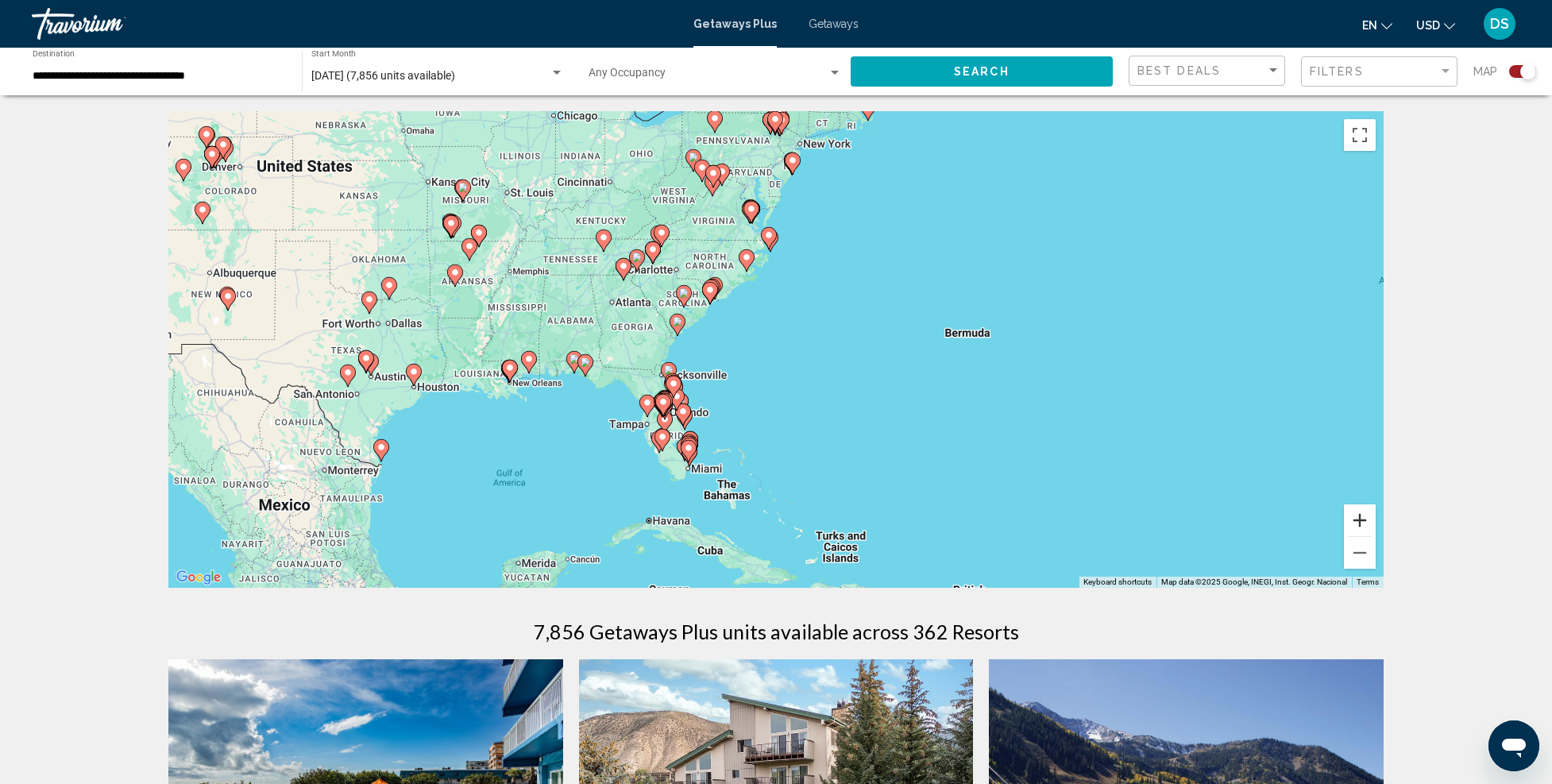
click at [1370, 517] on button "Zoom in" at bounding box center [1360, 520] width 31 height 31
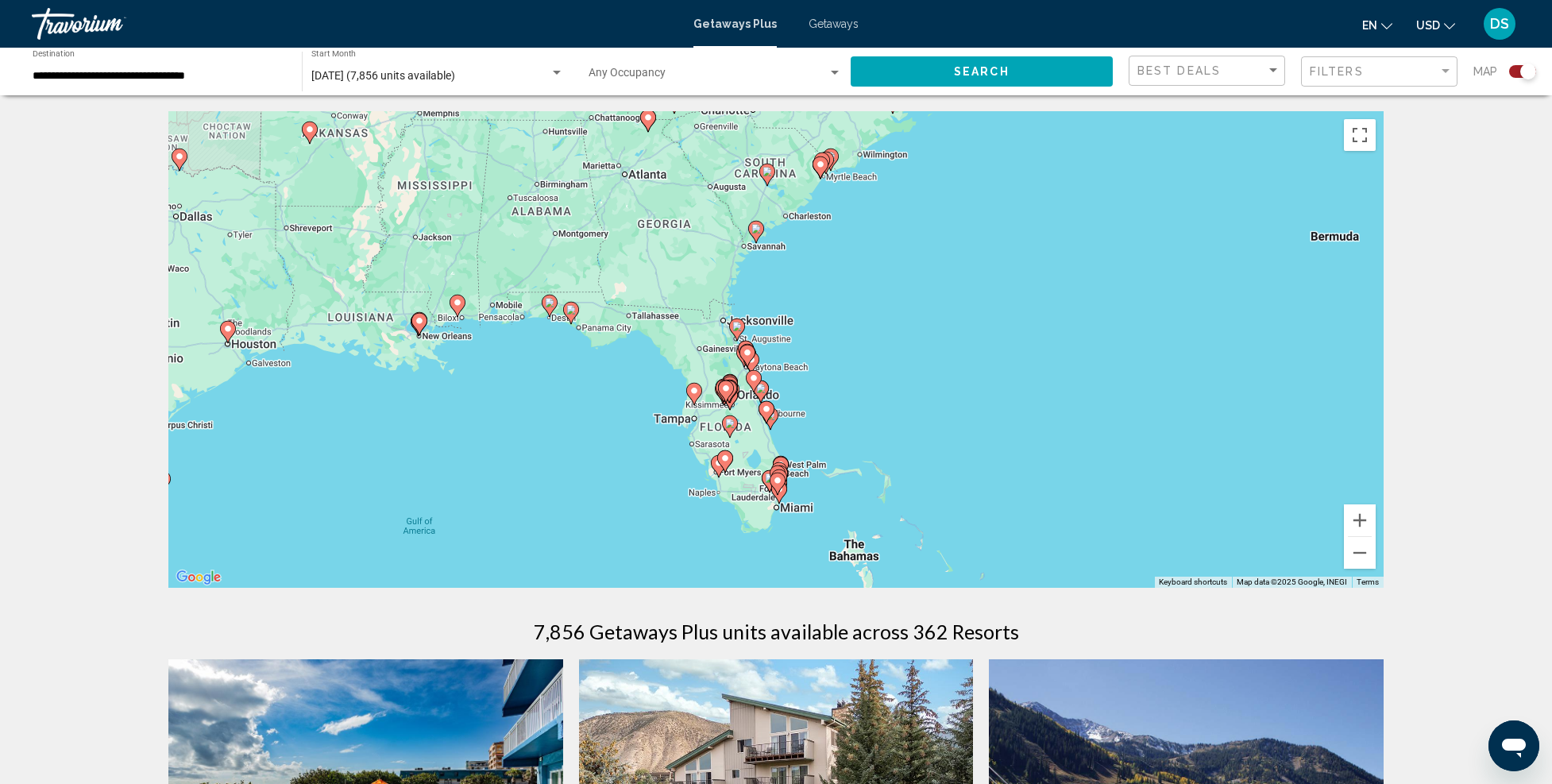
drag, startPoint x: 842, startPoint y: 497, endPoint x: 1020, endPoint y: 415, distance: 196.0
click at [1020, 415] on div "To activate drag with keyboard, press Alt + Enter. Once in keyboard drag state,…" at bounding box center [776, 349] width 1215 height 477
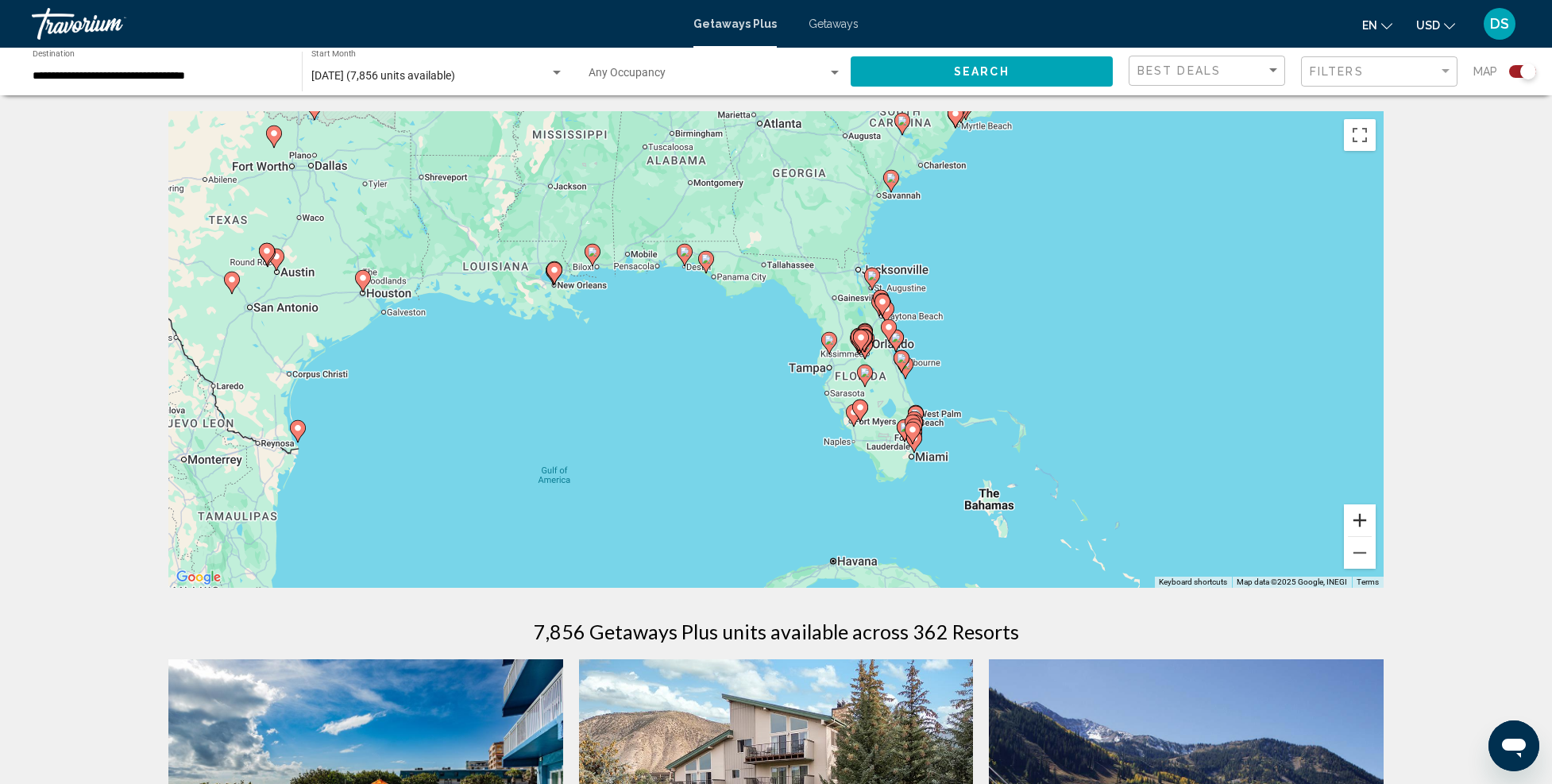
click at [1356, 518] on button "Zoom in" at bounding box center [1360, 520] width 31 height 31
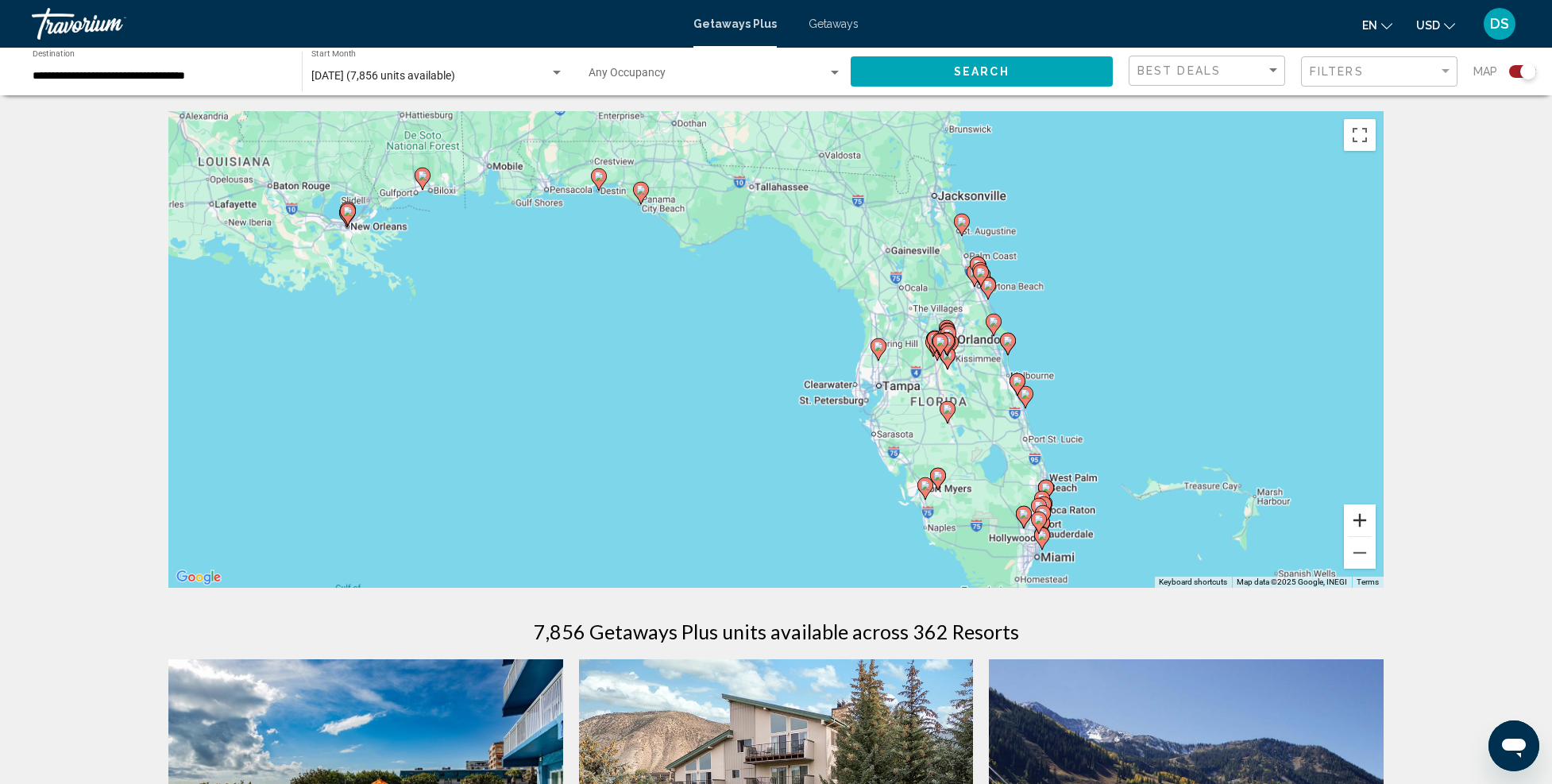
click at [1356, 518] on button "Zoom in" at bounding box center [1360, 520] width 31 height 31
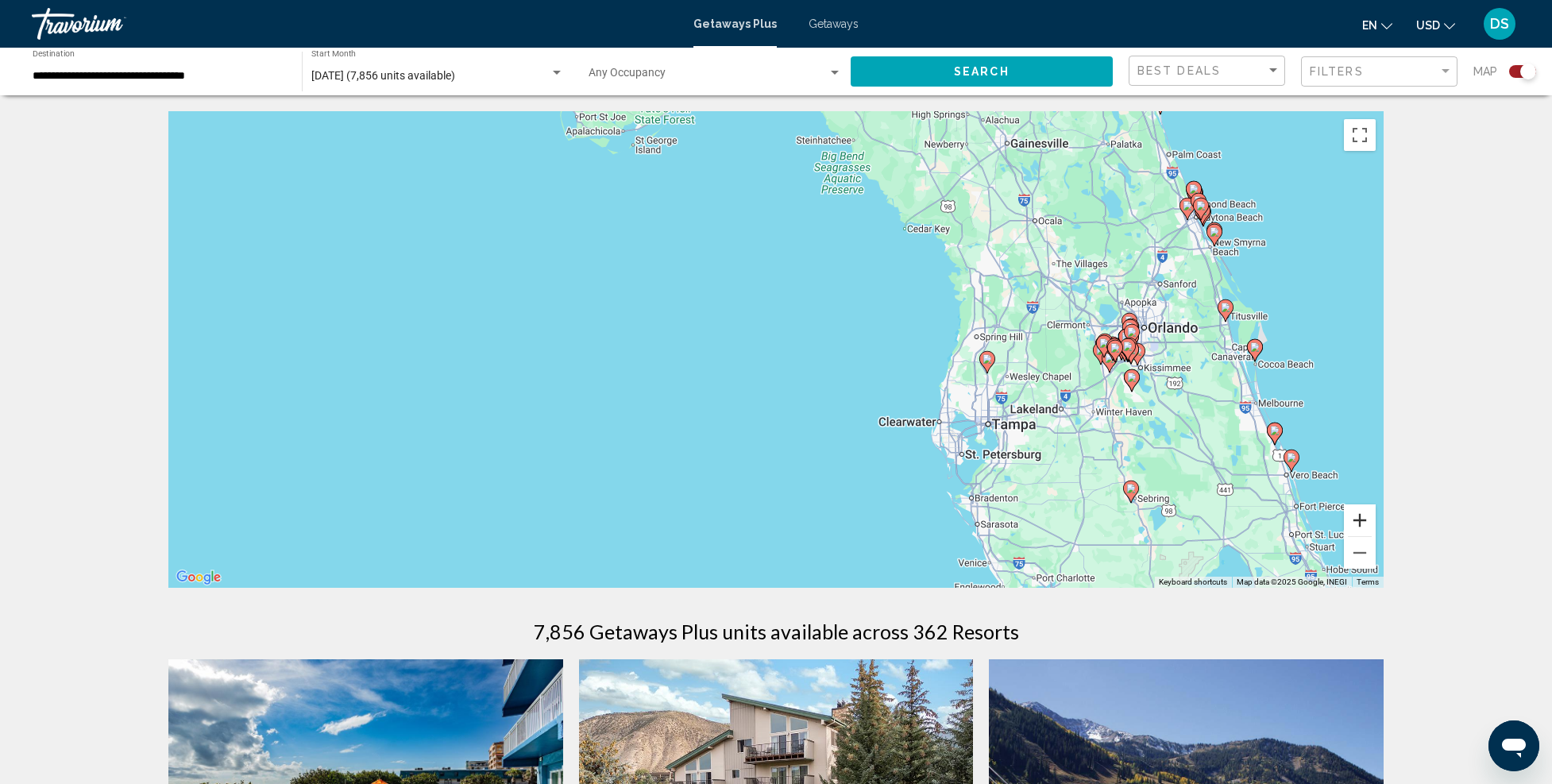
click at [1356, 513] on button "Zoom in" at bounding box center [1360, 520] width 31 height 31
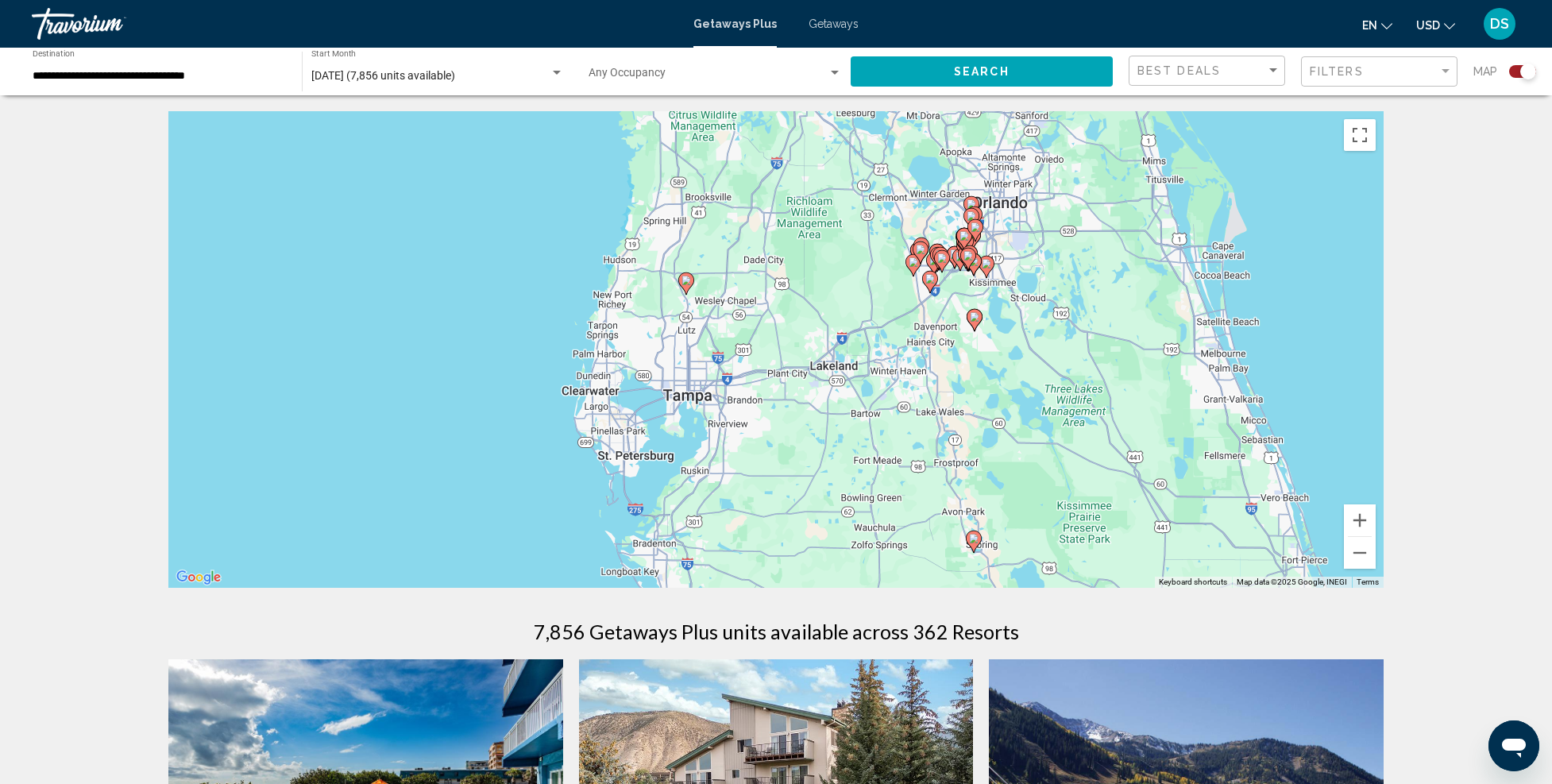
drag, startPoint x: 1158, startPoint y: 457, endPoint x: 643, endPoint y: 352, distance: 525.6
click at [643, 352] on div "To activate drag with keyboard, press Alt + Enter. Once in keyboard drag state,…" at bounding box center [776, 349] width 1215 height 477
click at [1353, 511] on button "Zoom in" at bounding box center [1360, 520] width 31 height 31
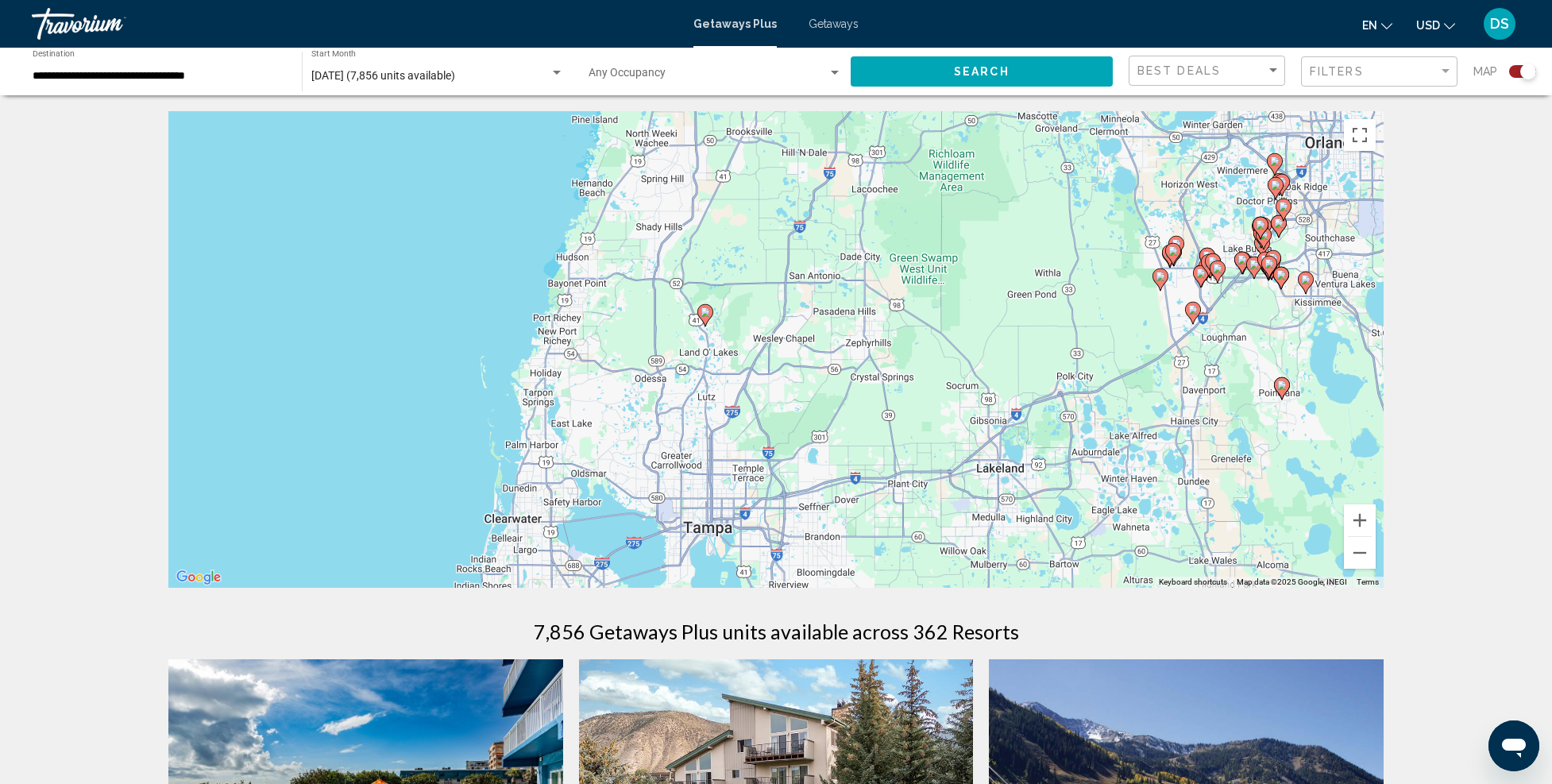
drag, startPoint x: 760, startPoint y: 297, endPoint x: 869, endPoint y: 385, distance: 140.1
click at [869, 385] on div "To activate drag with keyboard, press Alt + Enter. Once in keyboard drag state,…" at bounding box center [776, 349] width 1215 height 477
click at [707, 313] on image "Main content" at bounding box center [706, 312] width 10 height 10
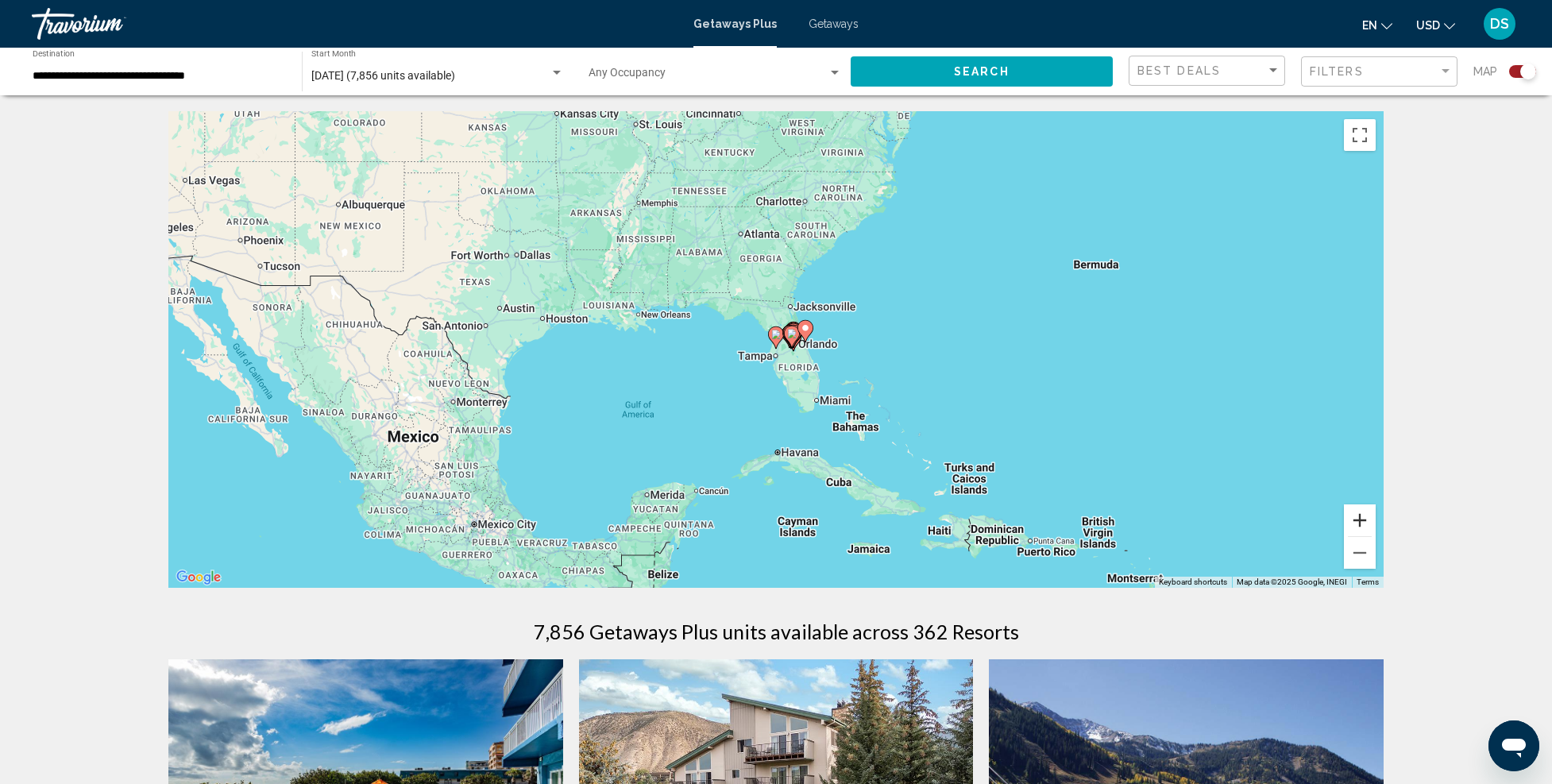
click at [1359, 522] on button "Zoom in" at bounding box center [1360, 520] width 31 height 31
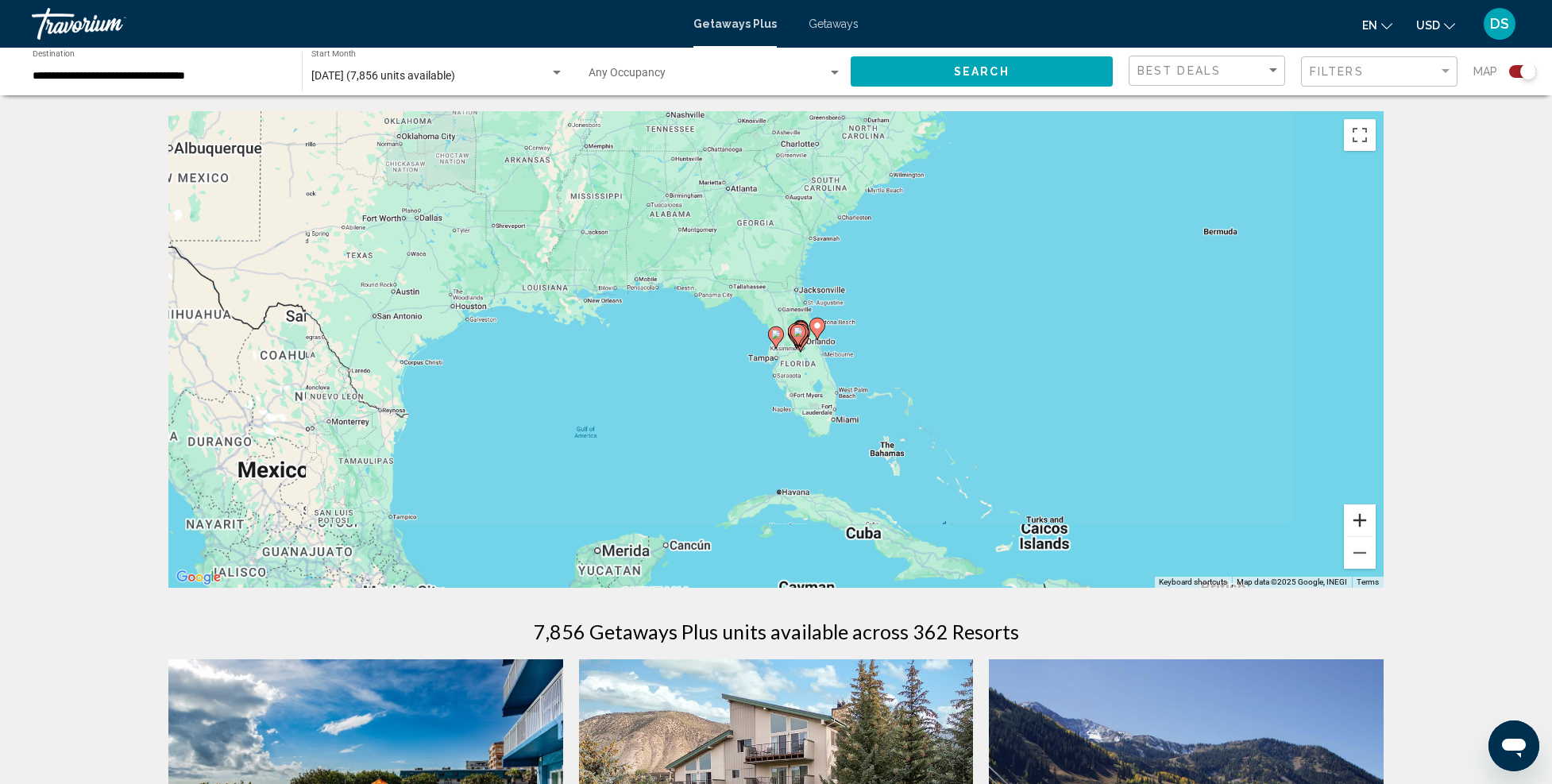
click at [1359, 522] on button "Zoom in" at bounding box center [1360, 520] width 31 height 31
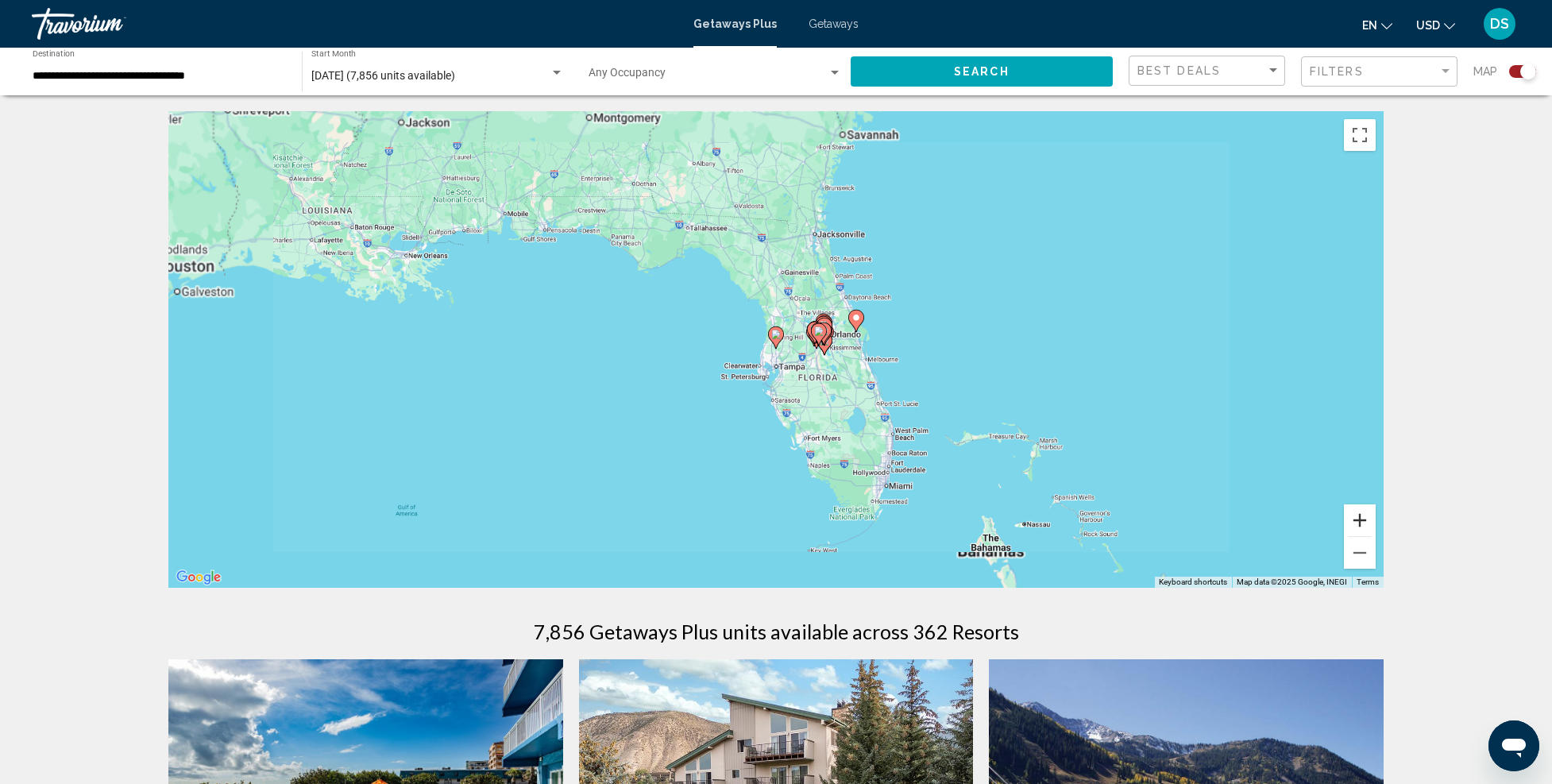
click at [1359, 522] on button "Zoom in" at bounding box center [1360, 520] width 31 height 31
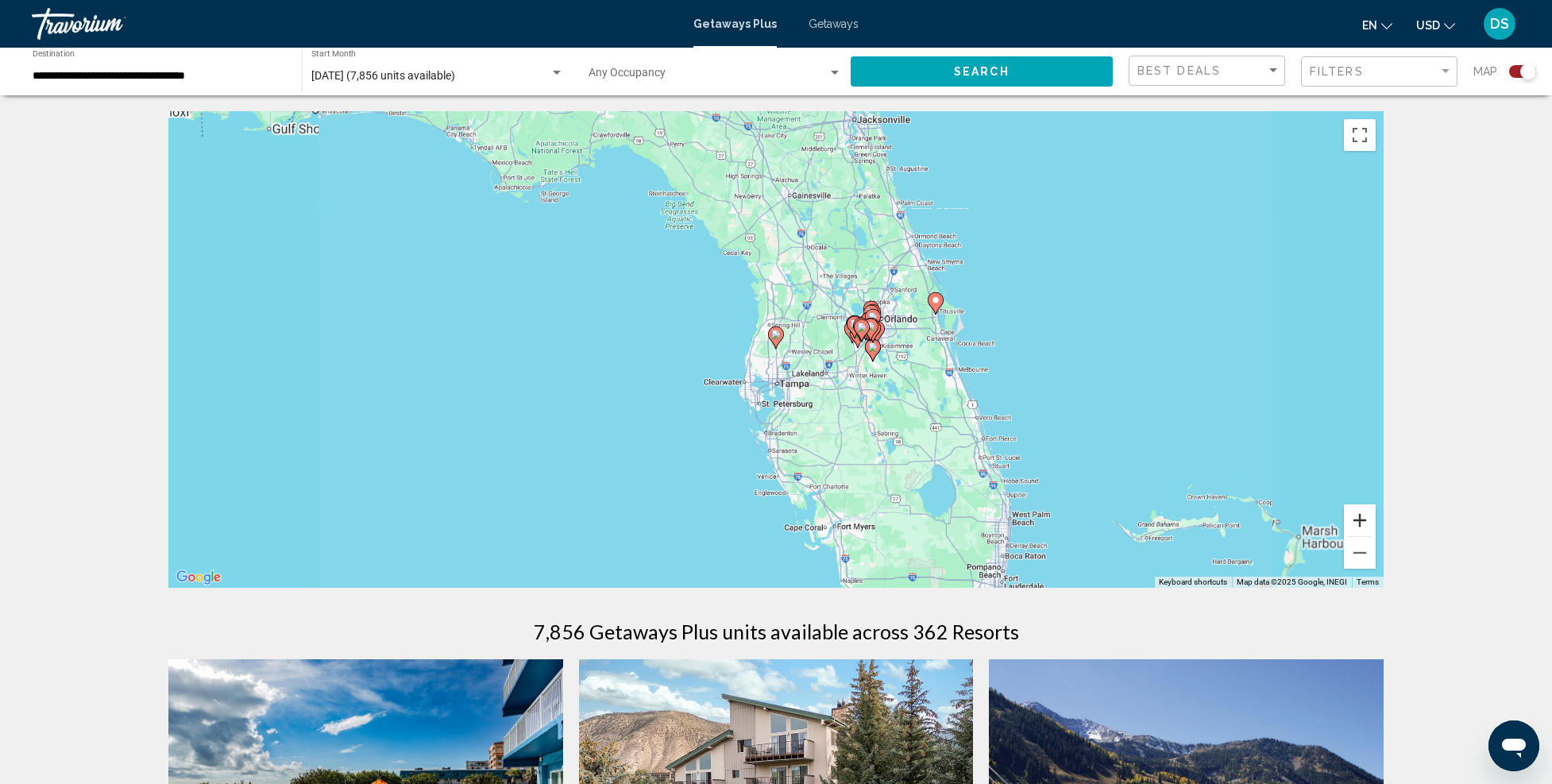
click at [1359, 522] on button "Zoom in" at bounding box center [1360, 520] width 31 height 31
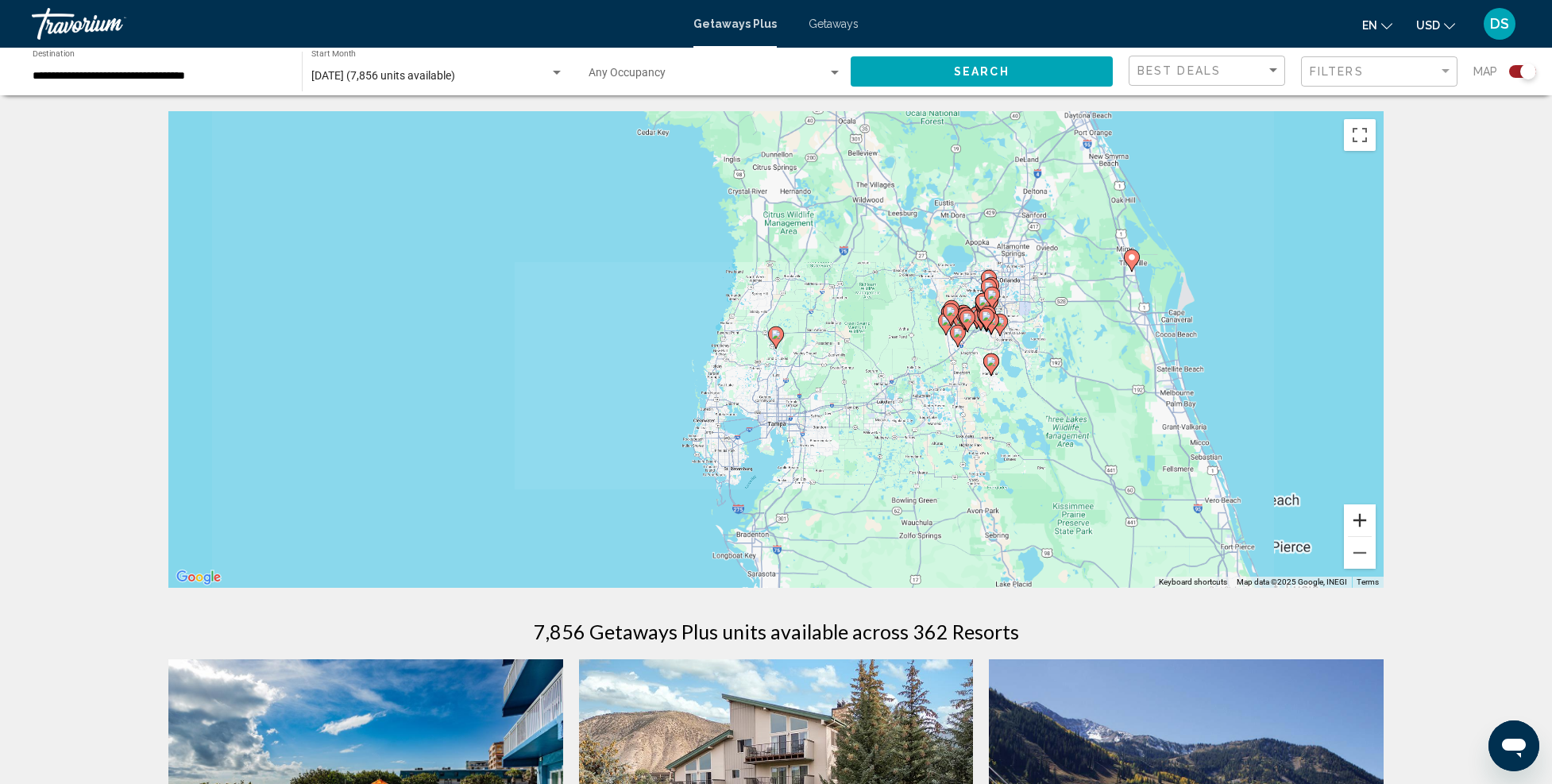
click at [1359, 522] on button "Zoom in" at bounding box center [1360, 520] width 31 height 31
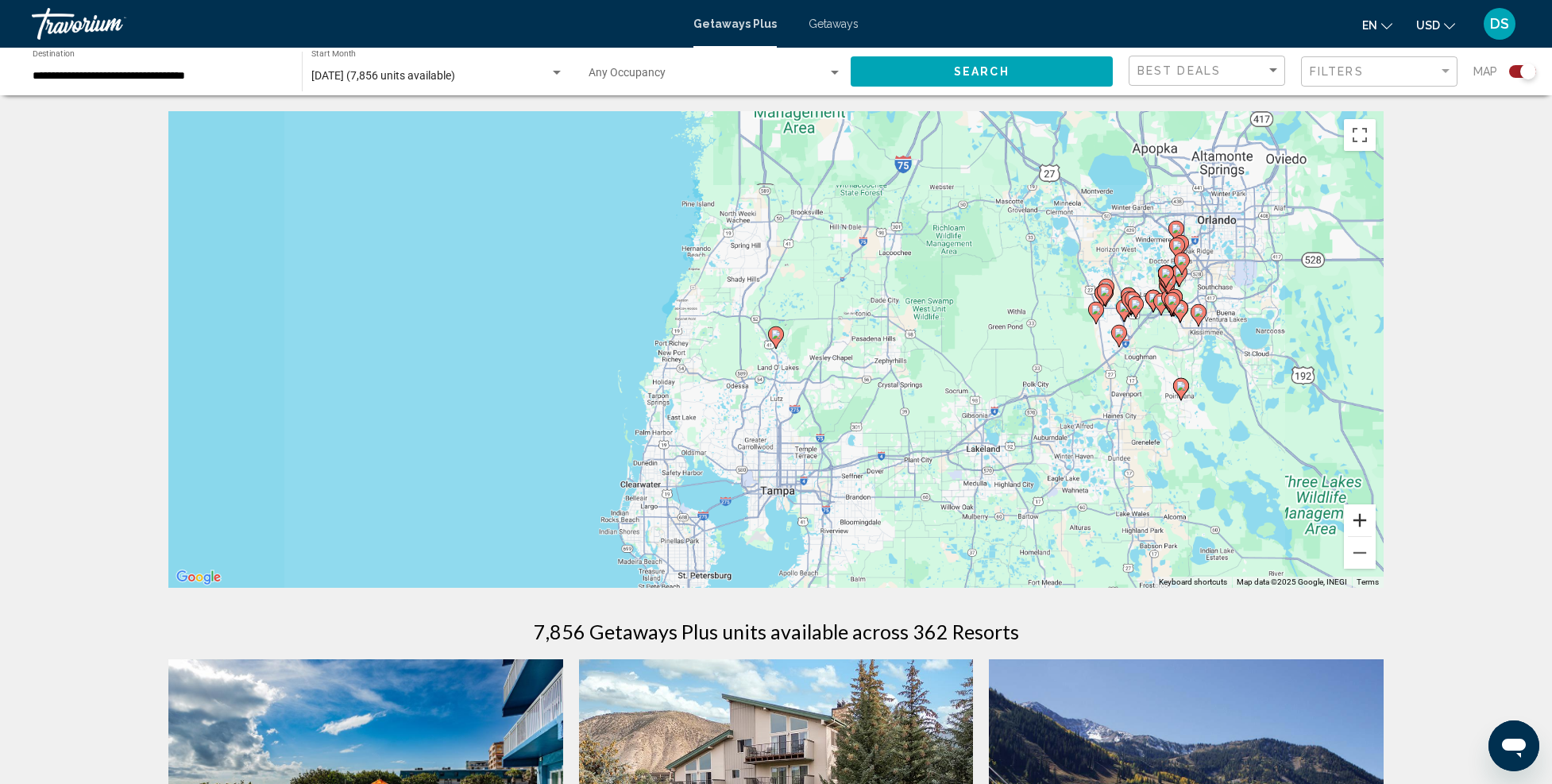
click at [1359, 522] on button "Zoom in" at bounding box center [1360, 520] width 31 height 31
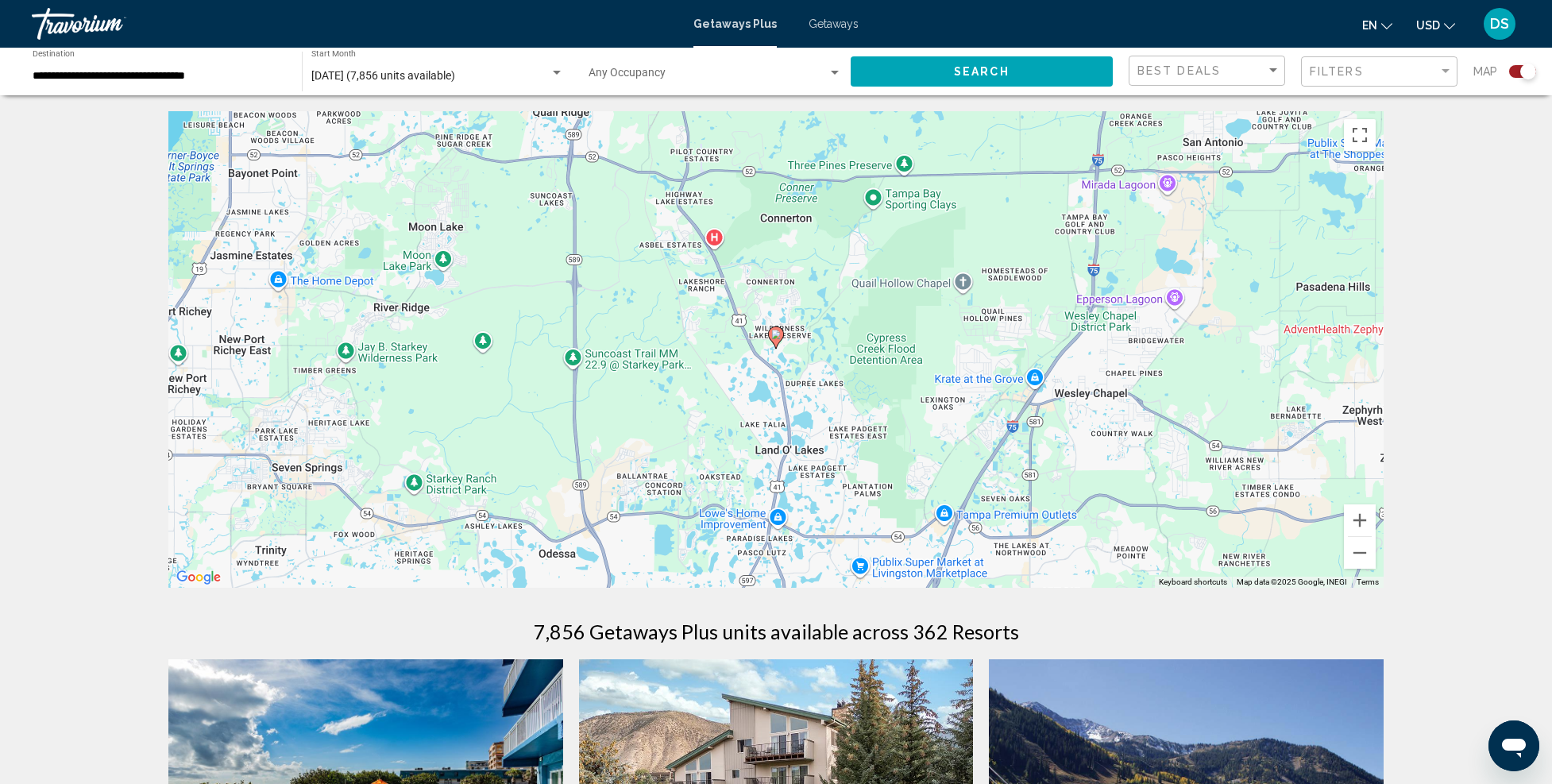
click at [771, 333] on icon "Main content" at bounding box center [776, 337] width 15 height 21
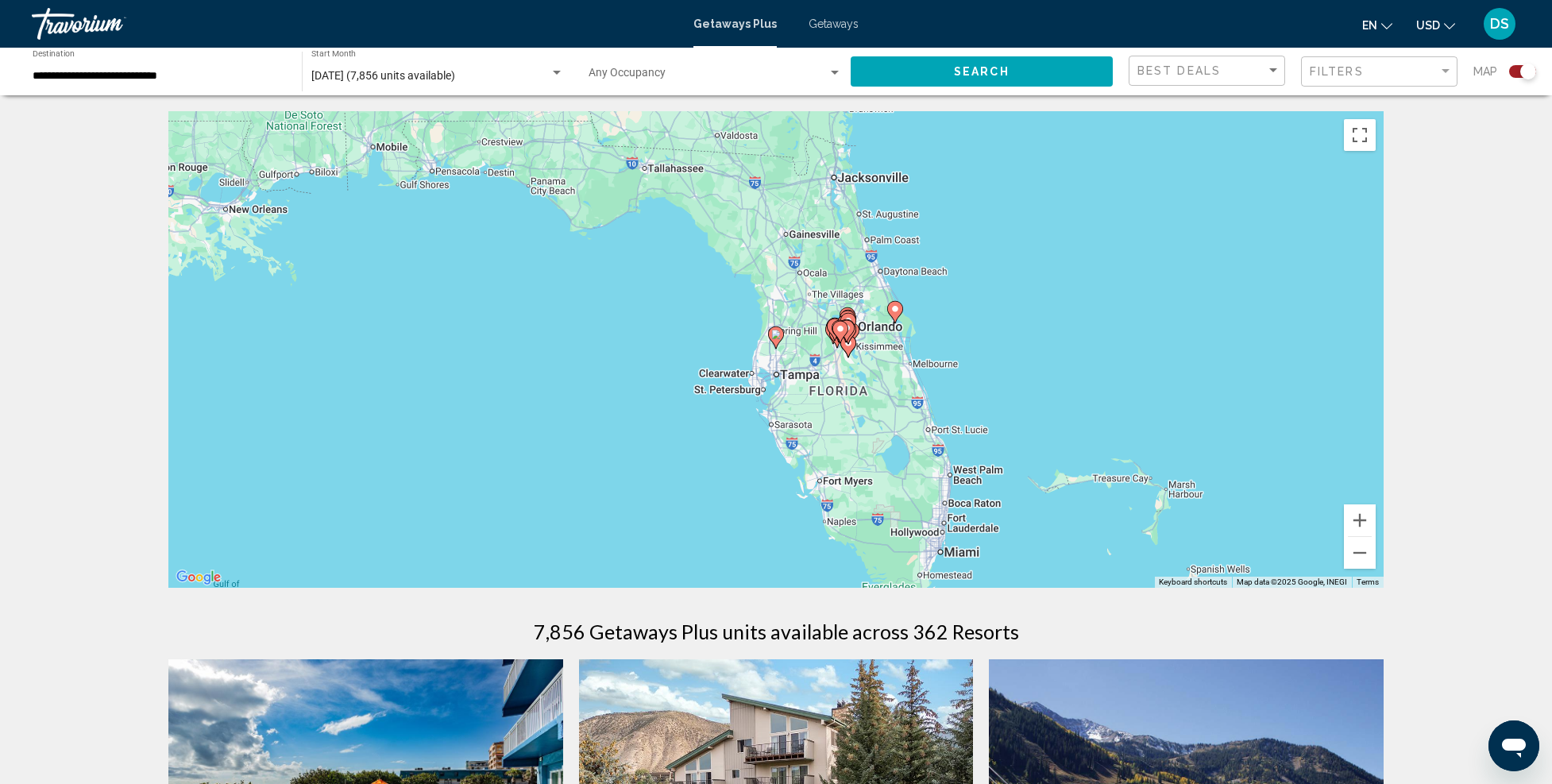
click at [771, 333] on icon "Main content" at bounding box center [776, 337] width 15 height 21
type input "**********"
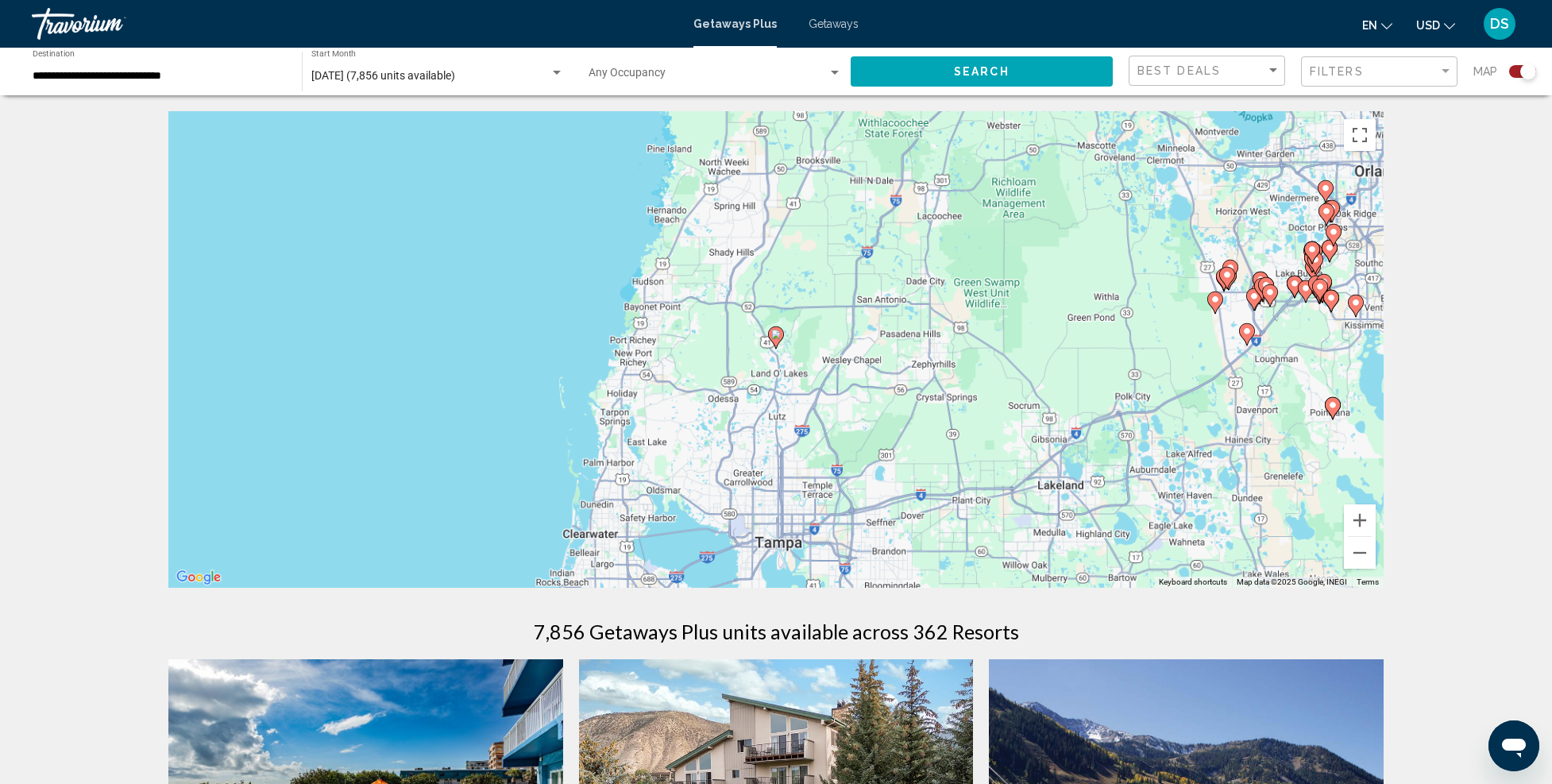
click at [769, 336] on icon "Main content" at bounding box center [776, 337] width 15 height 21
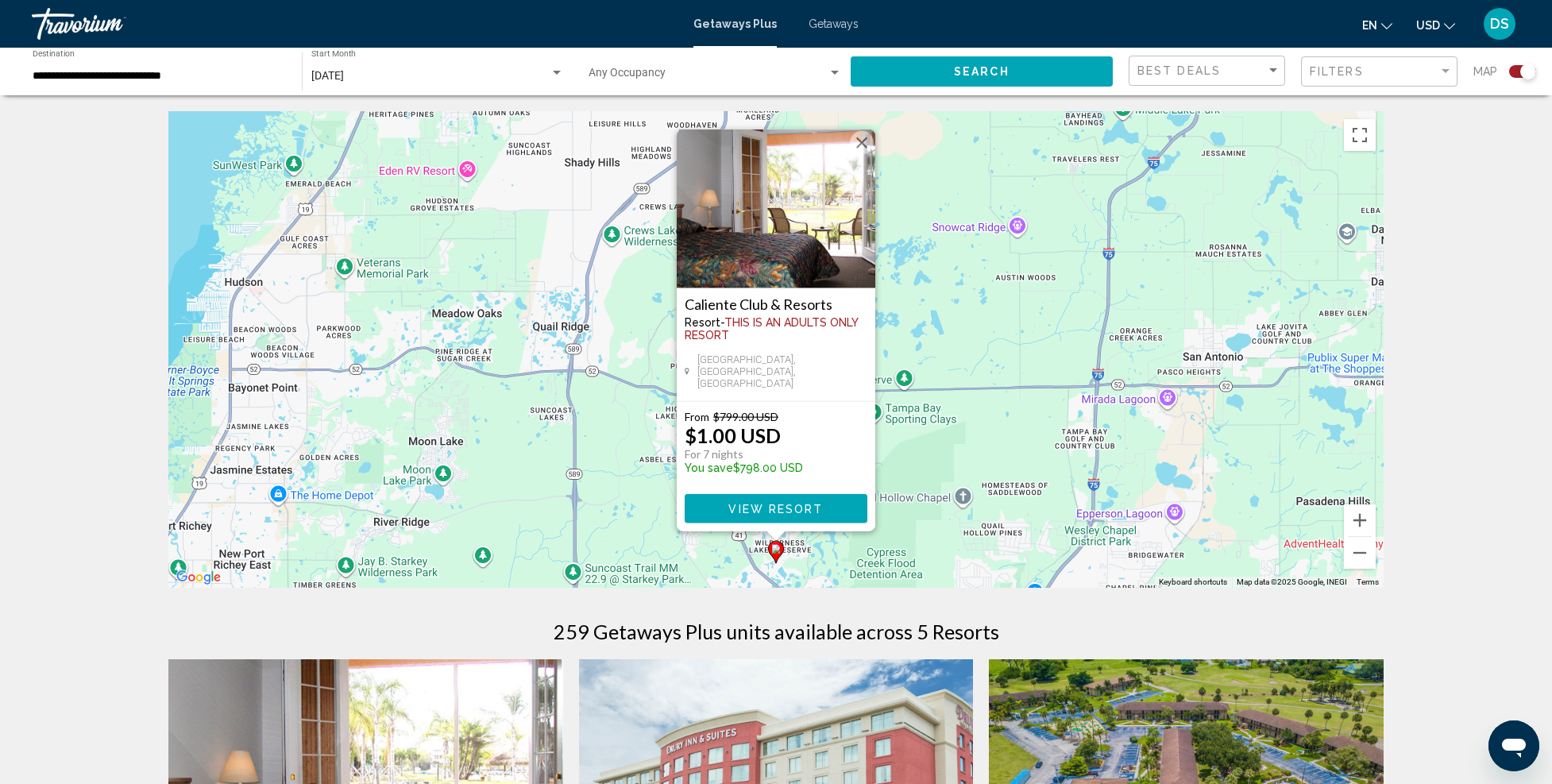
click at [786, 505] on span "View Resort" at bounding box center [776, 509] width 95 height 13
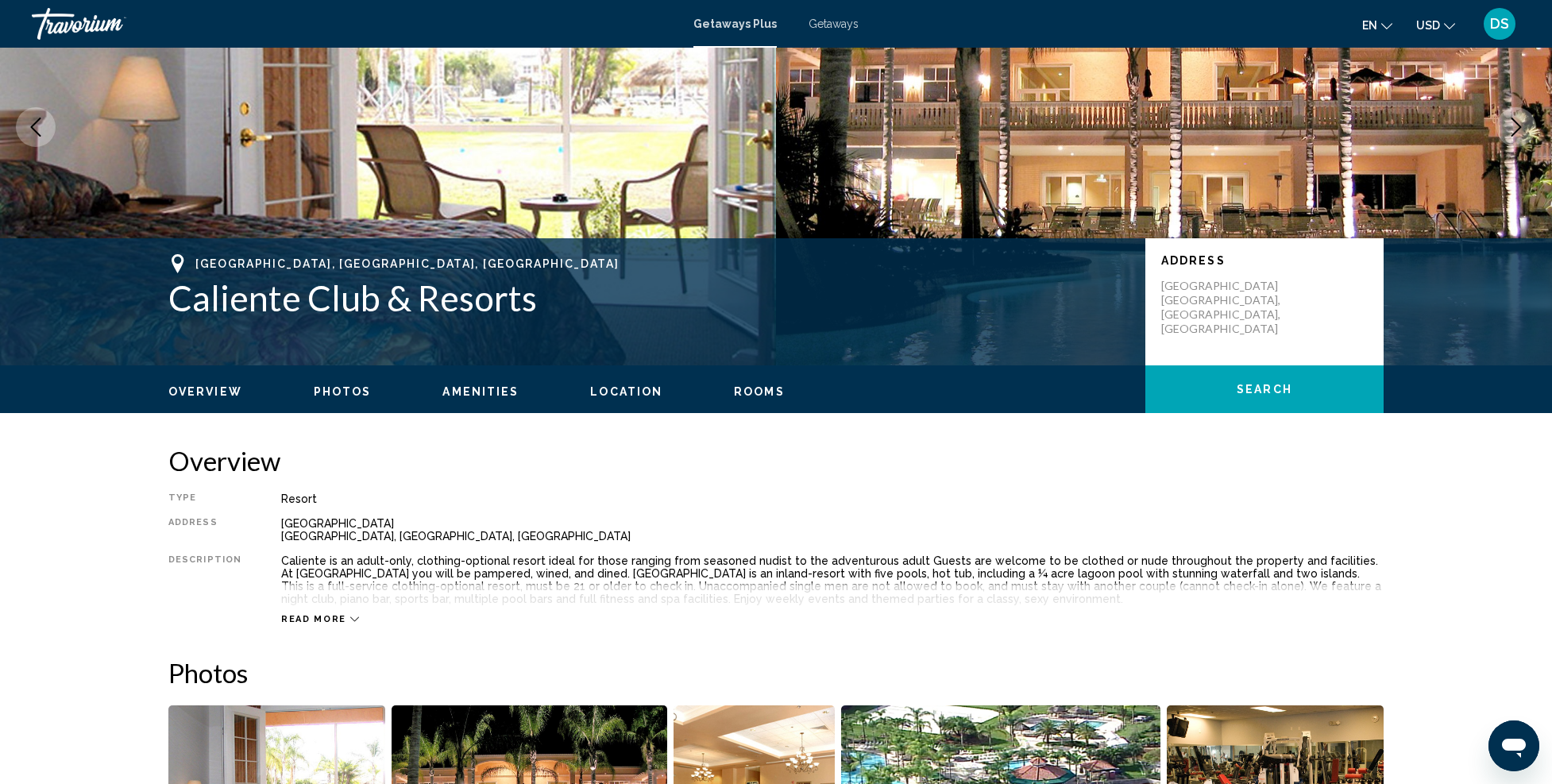
scroll to position [238, 0]
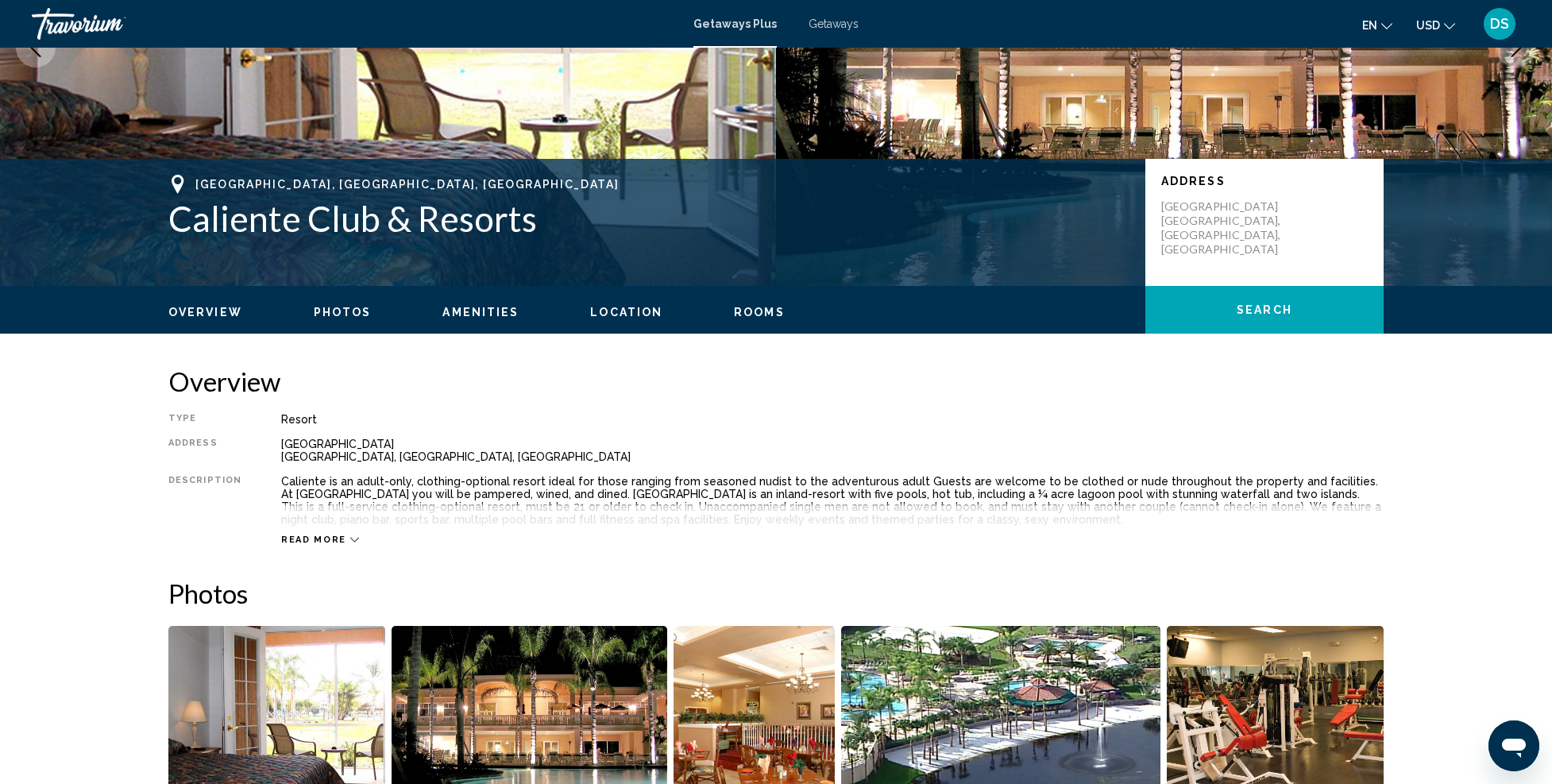
click at [318, 530] on div "Read more" at bounding box center [832, 524] width 1103 height 44
click at [318, 536] on span "Read more" at bounding box center [313, 539] width 66 height 11
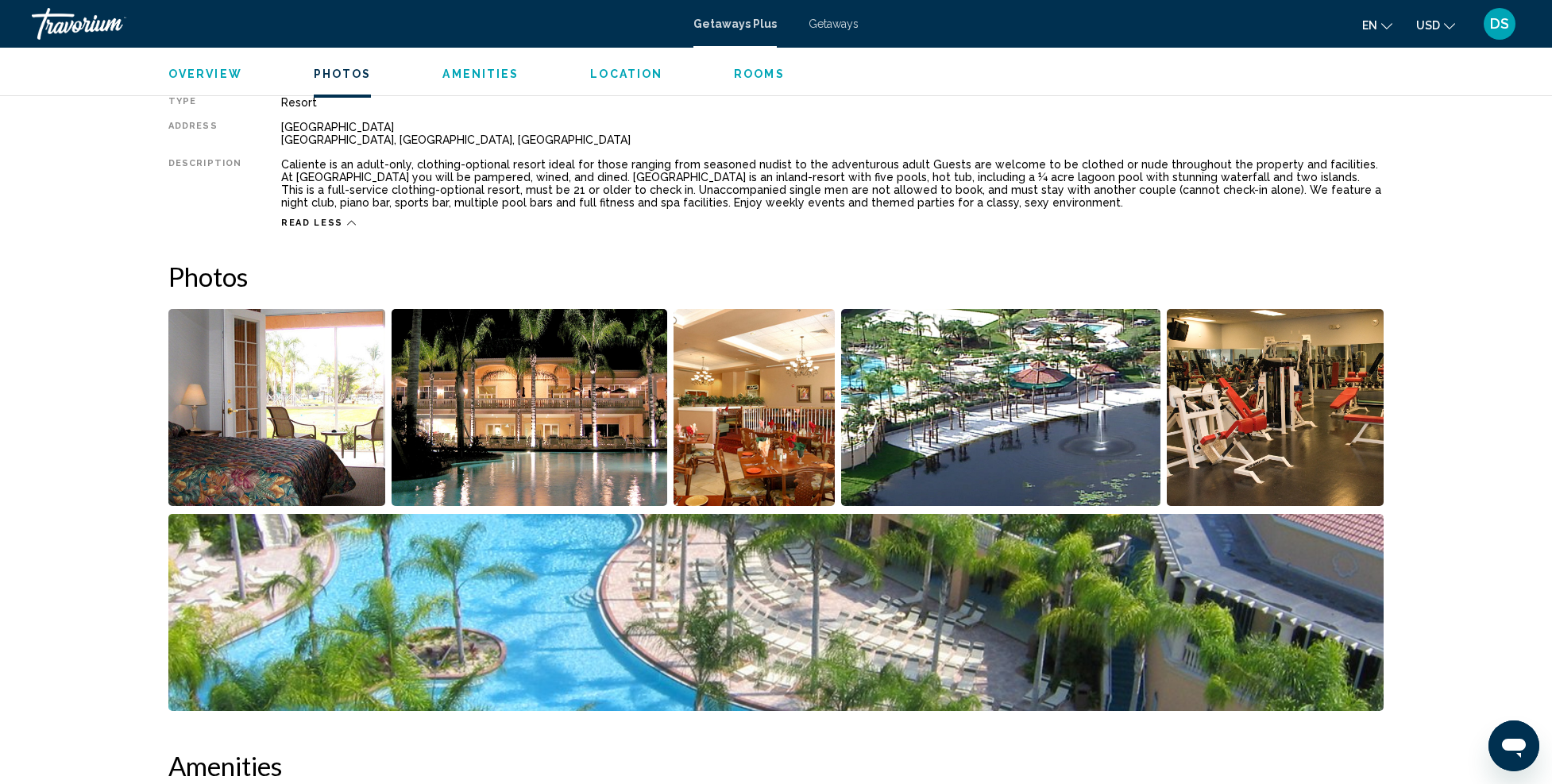
scroll to position [715, 0]
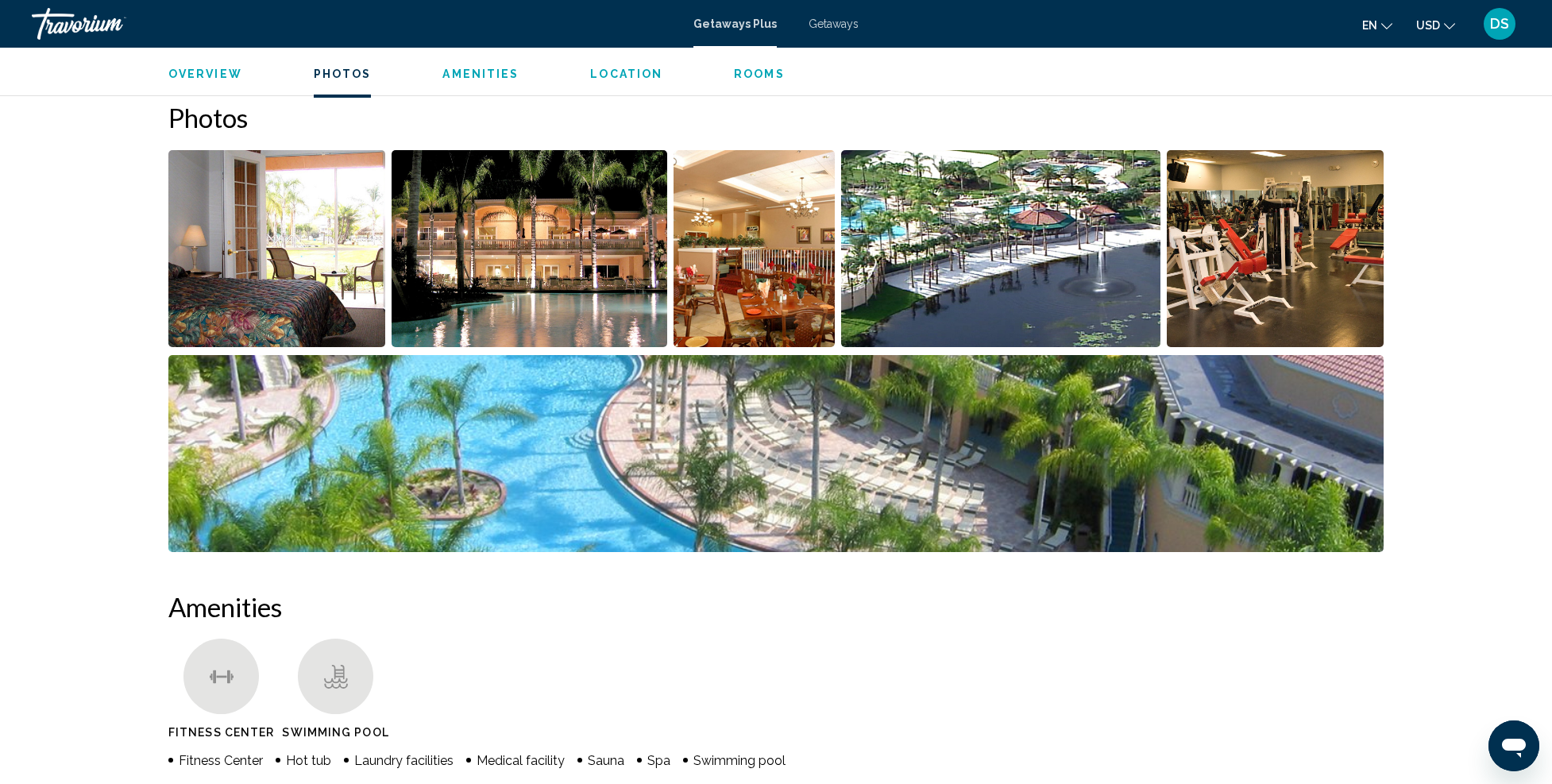
click at [297, 238] on img "Open full-screen image slider" at bounding box center [276, 248] width 216 height 197
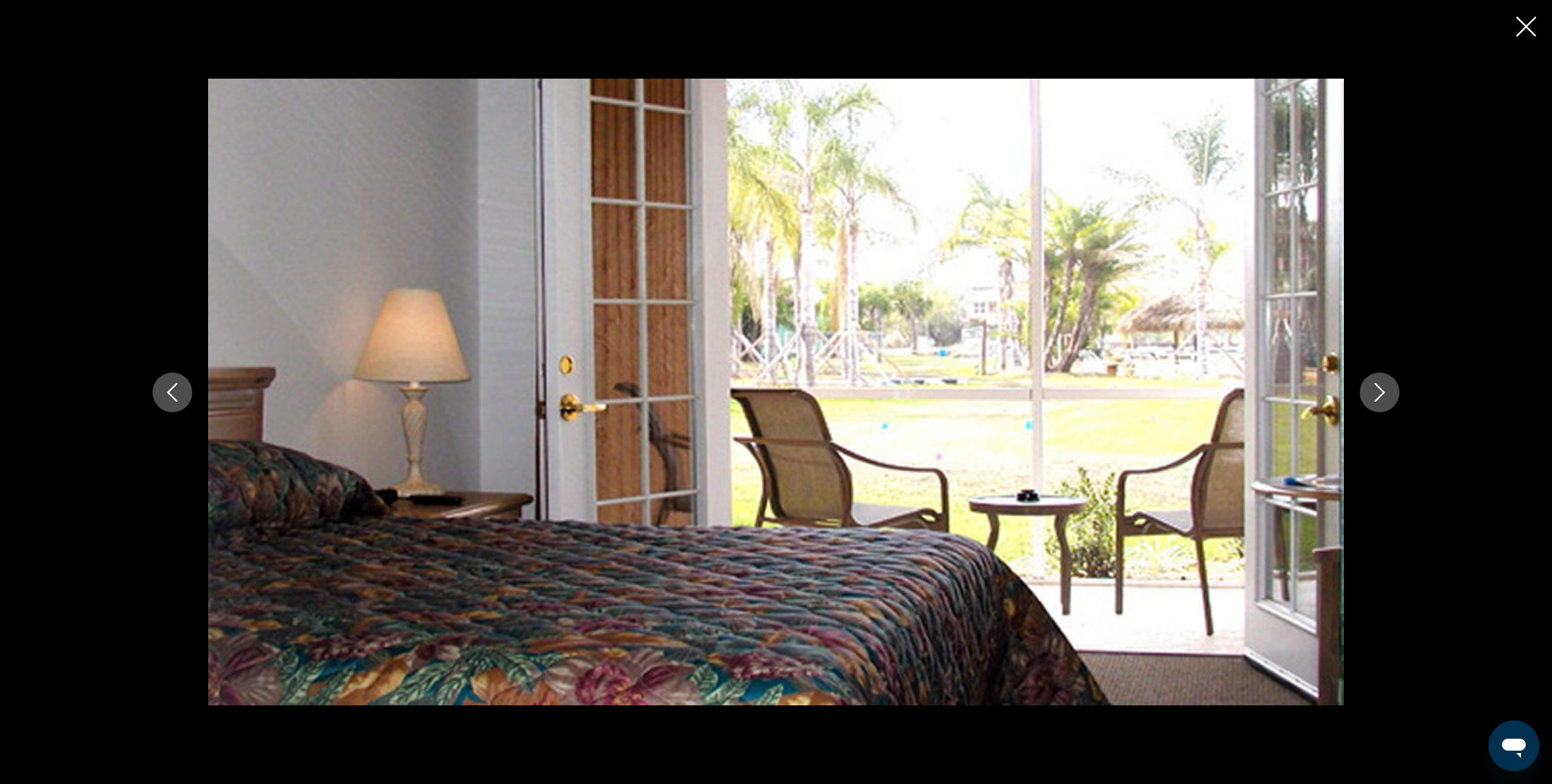
click at [1372, 385] on icon "Next image" at bounding box center [1380, 392] width 19 height 19
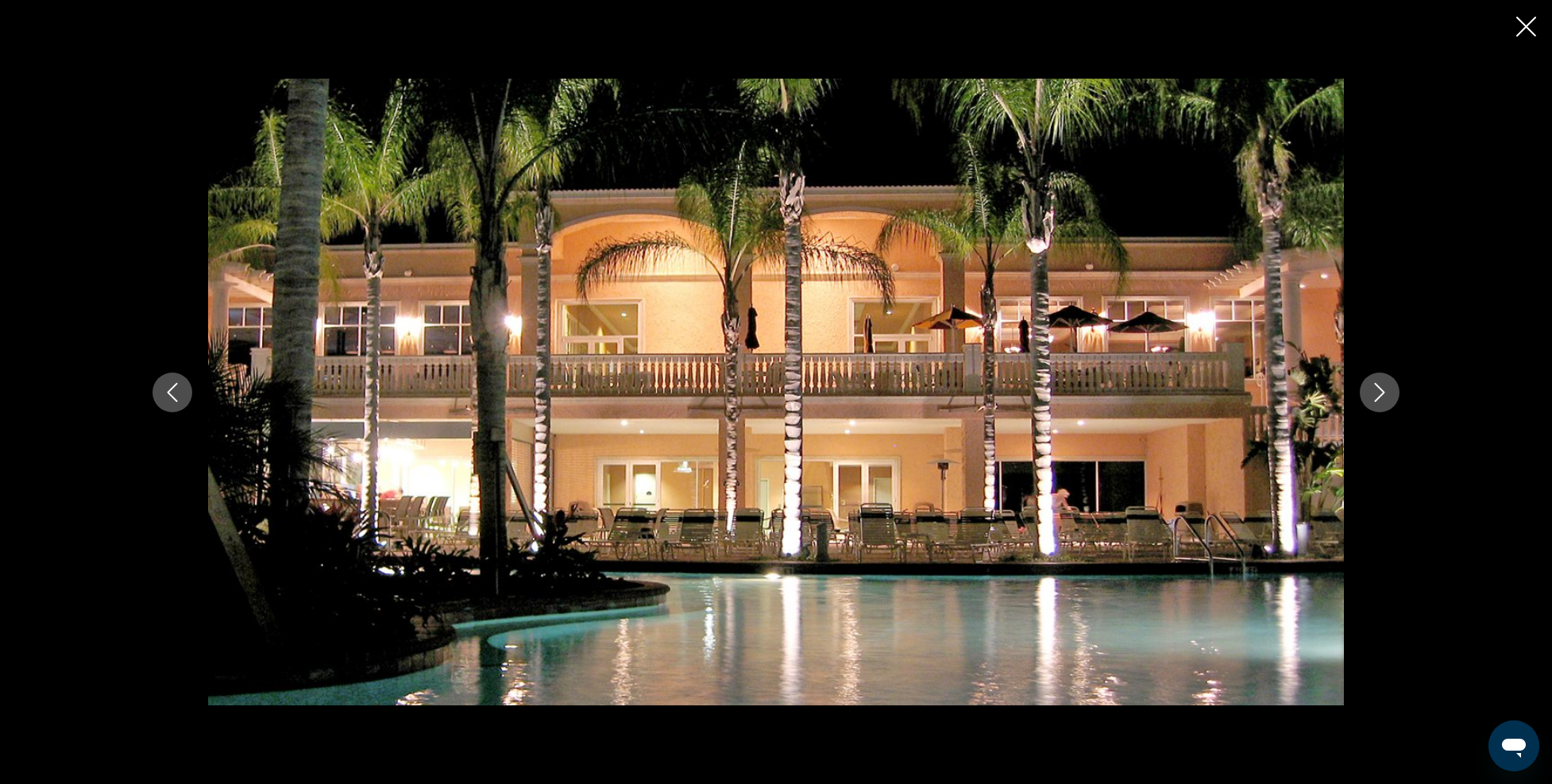
click at [1372, 385] on icon "Next image" at bounding box center [1380, 392] width 19 height 19
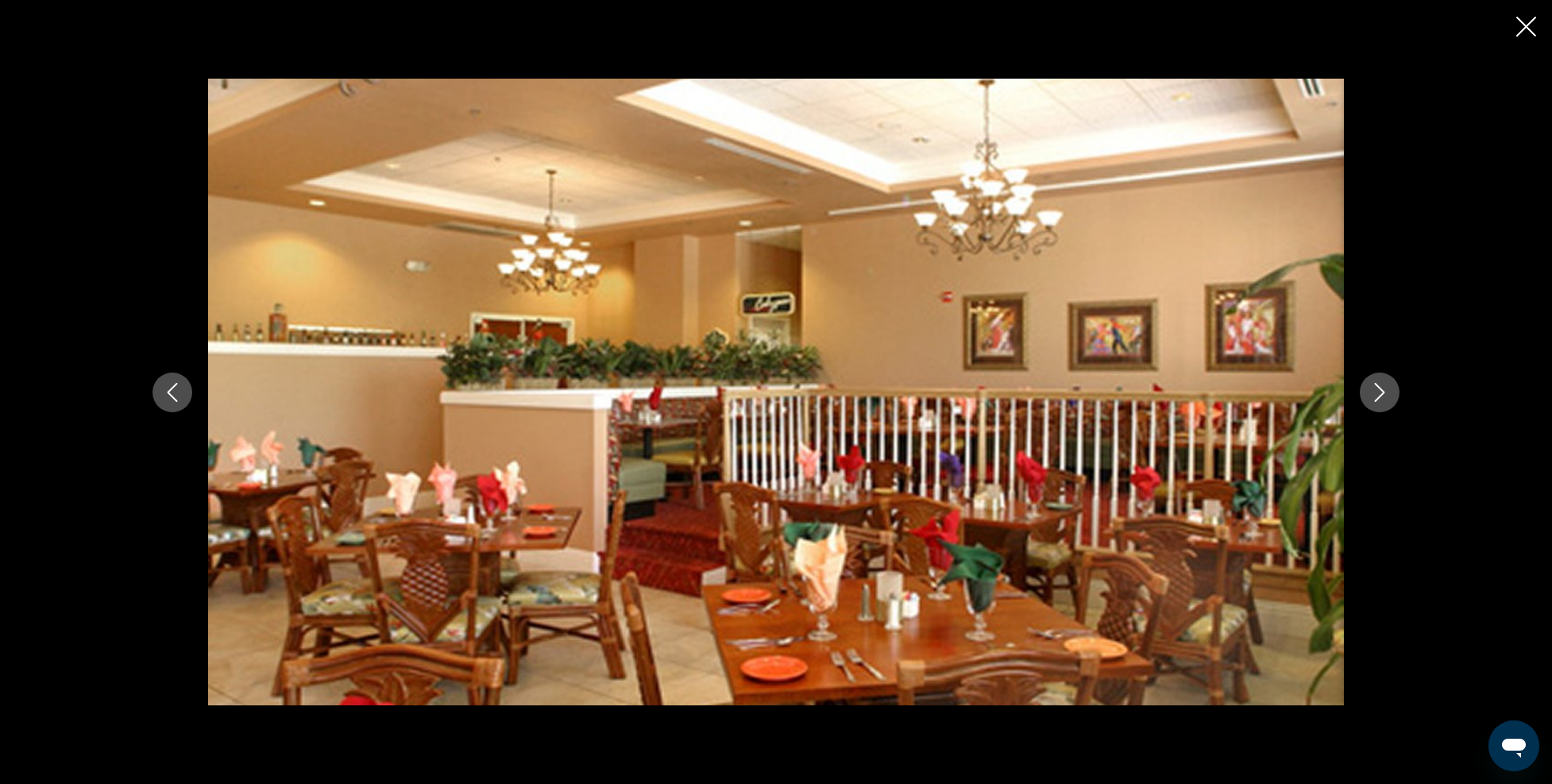
click at [1379, 402] on button "Next image" at bounding box center [1380, 392] width 40 height 40
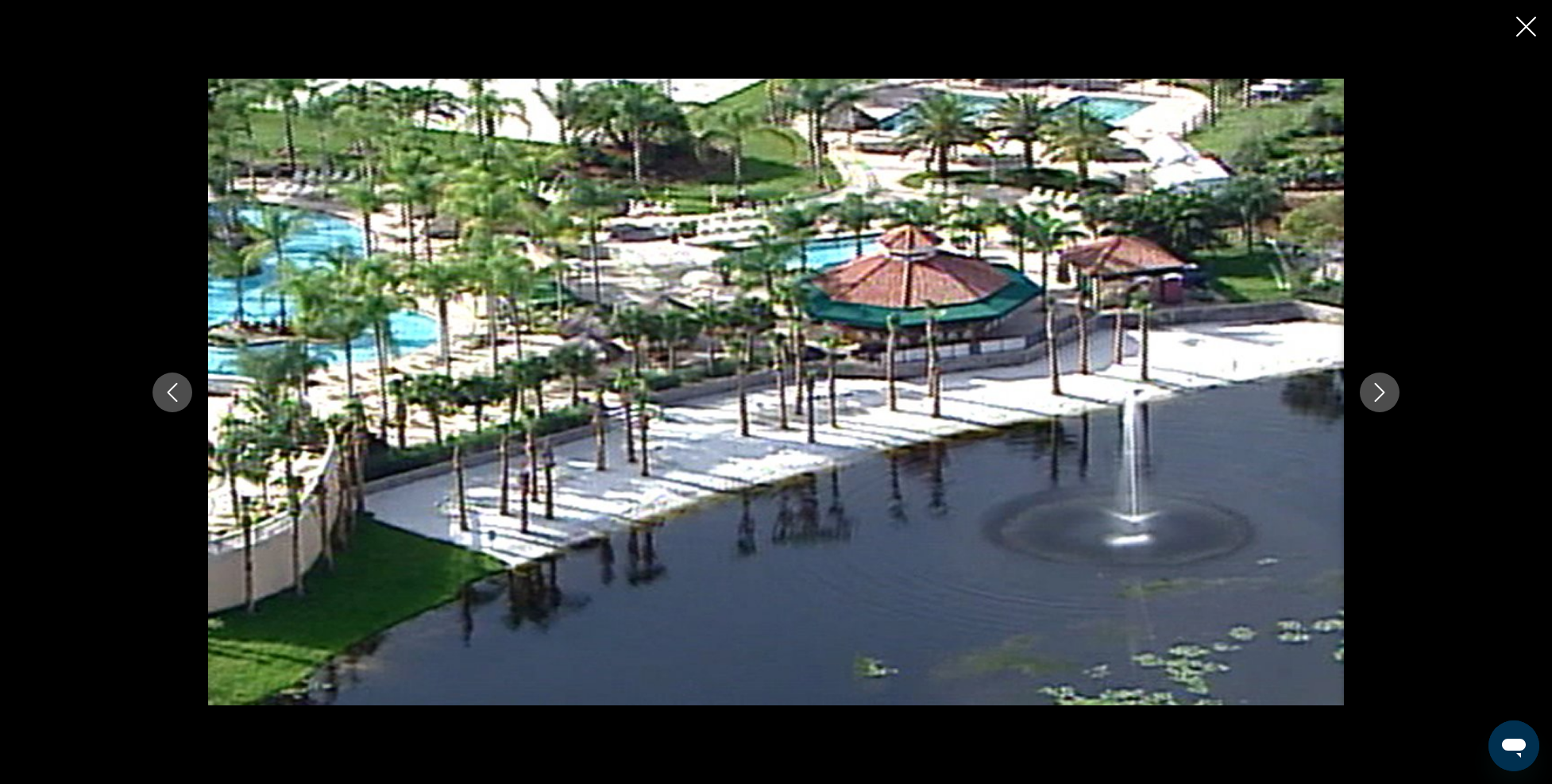
click at [1379, 402] on button "Next image" at bounding box center [1380, 392] width 40 height 40
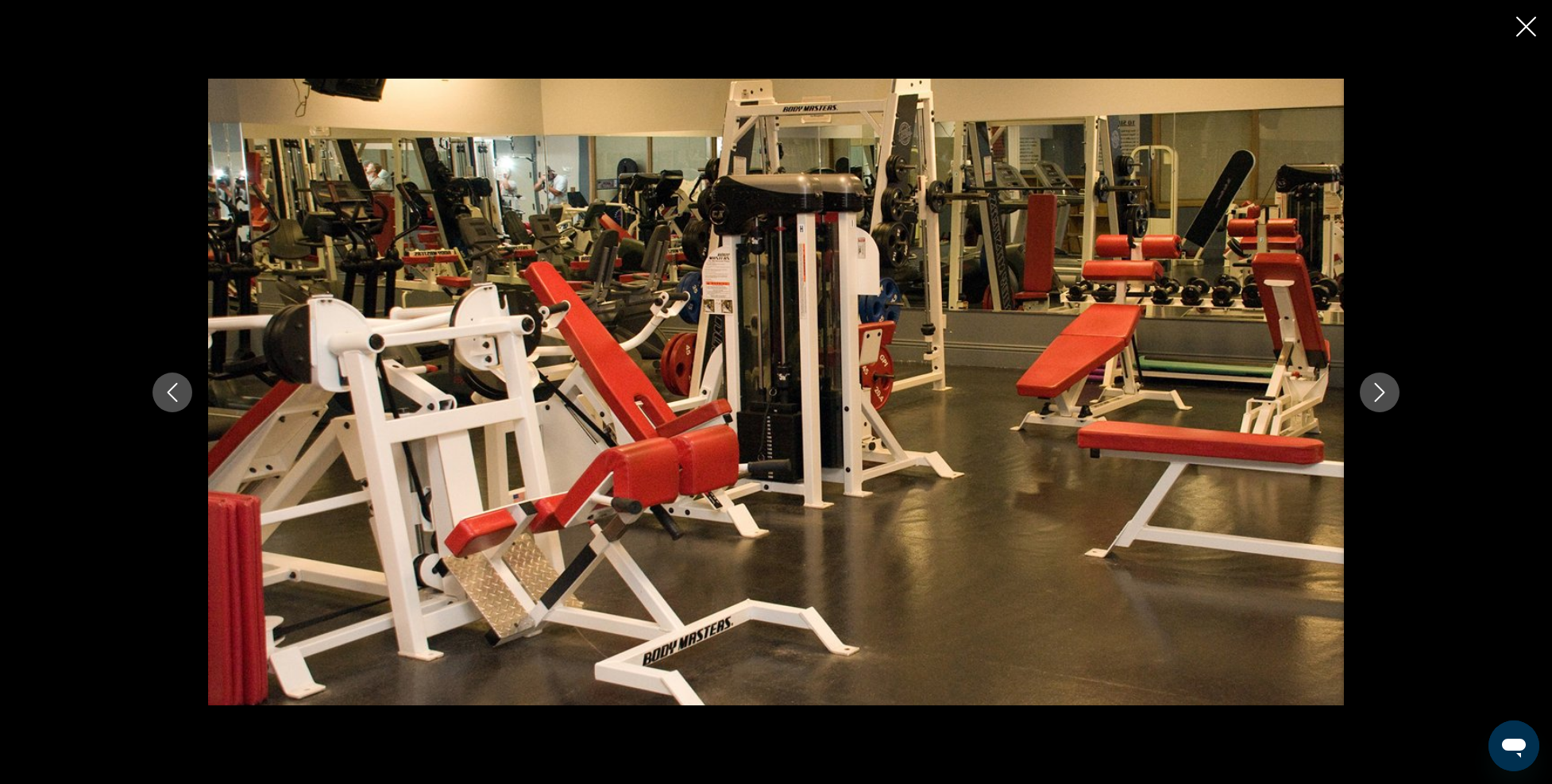
click at [1379, 402] on button "Next image" at bounding box center [1380, 392] width 40 height 40
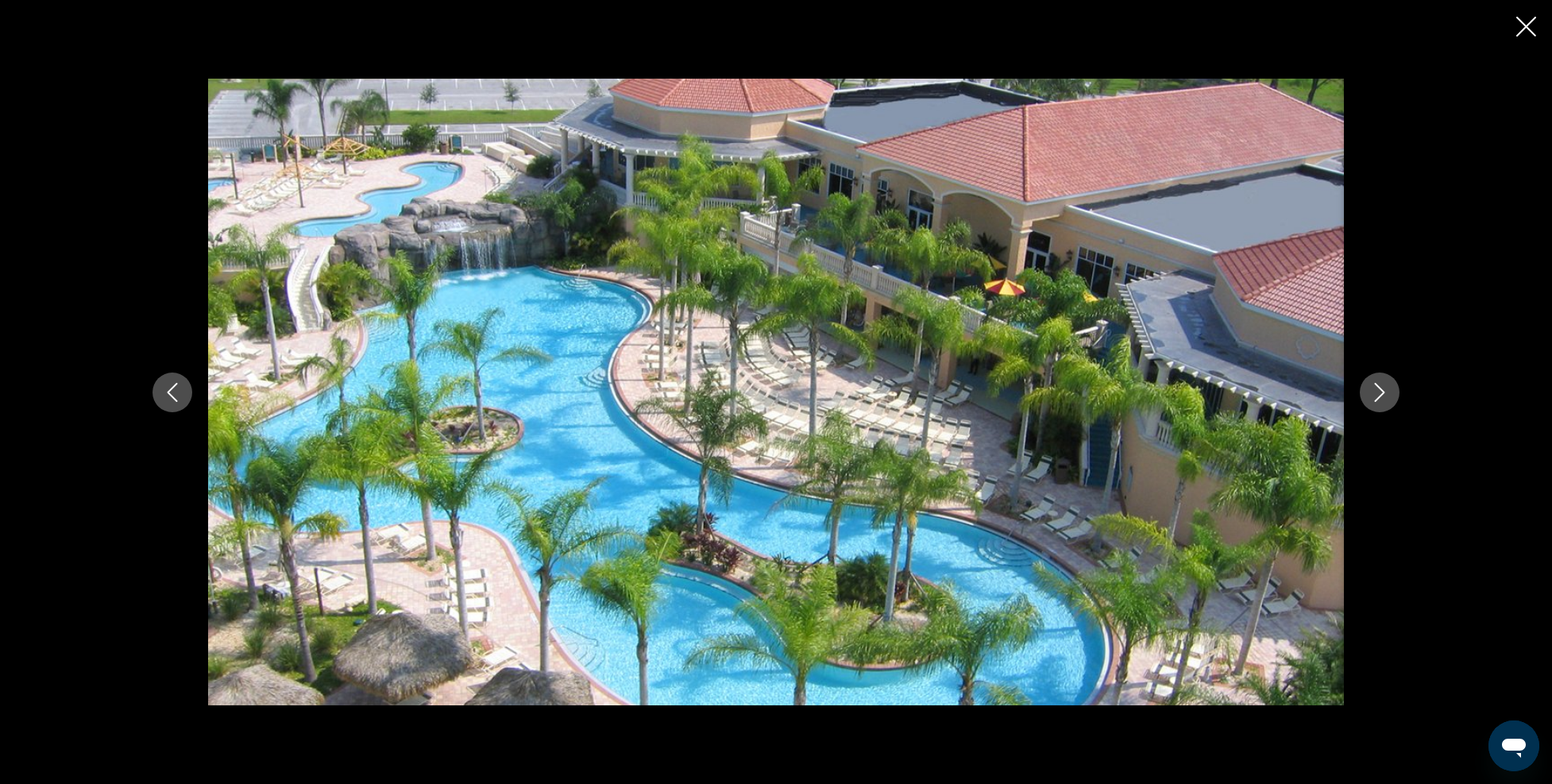
click at [1379, 402] on button "Next image" at bounding box center [1380, 392] width 40 height 40
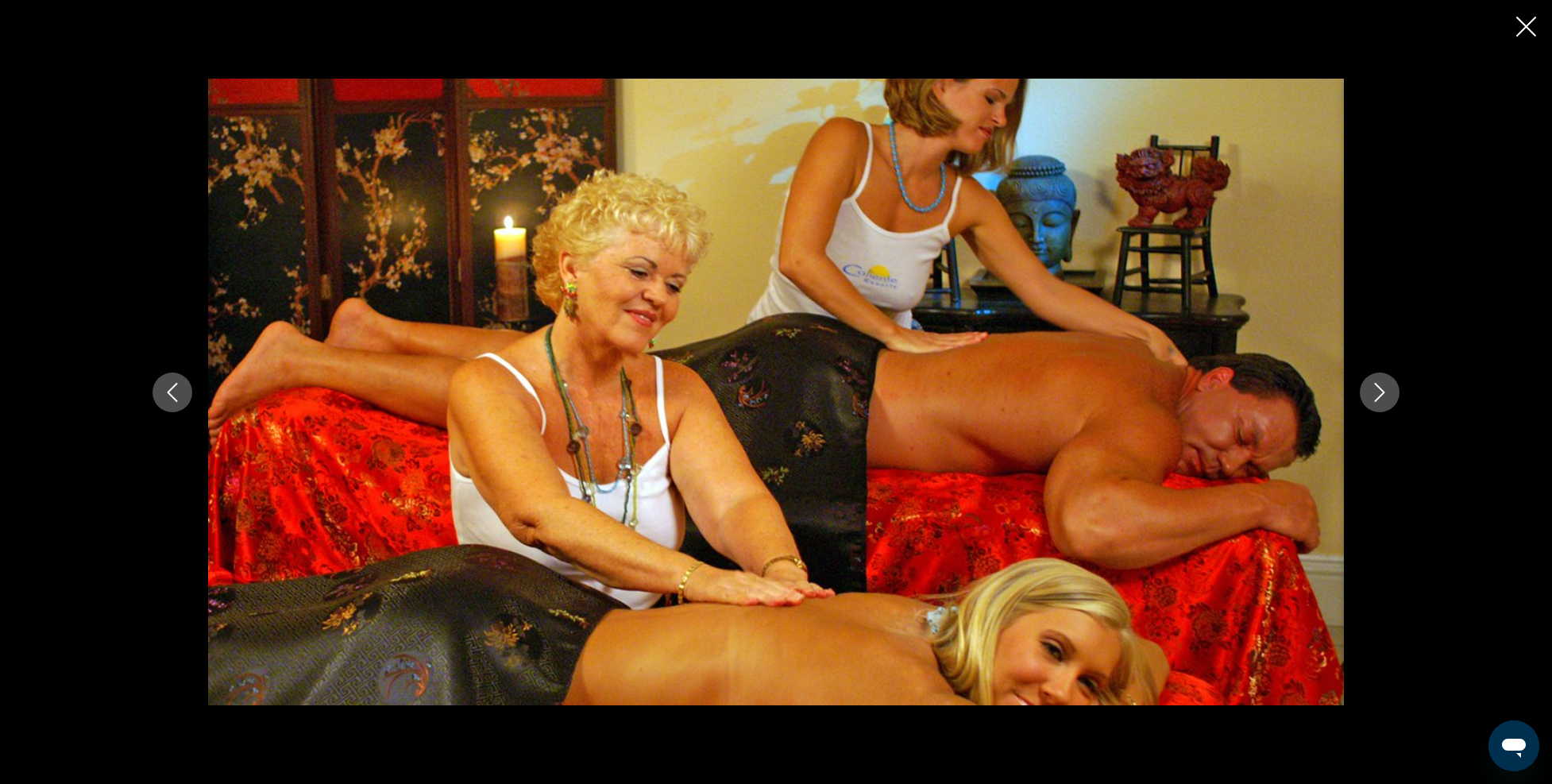
click at [1379, 402] on button "Next image" at bounding box center [1380, 392] width 40 height 40
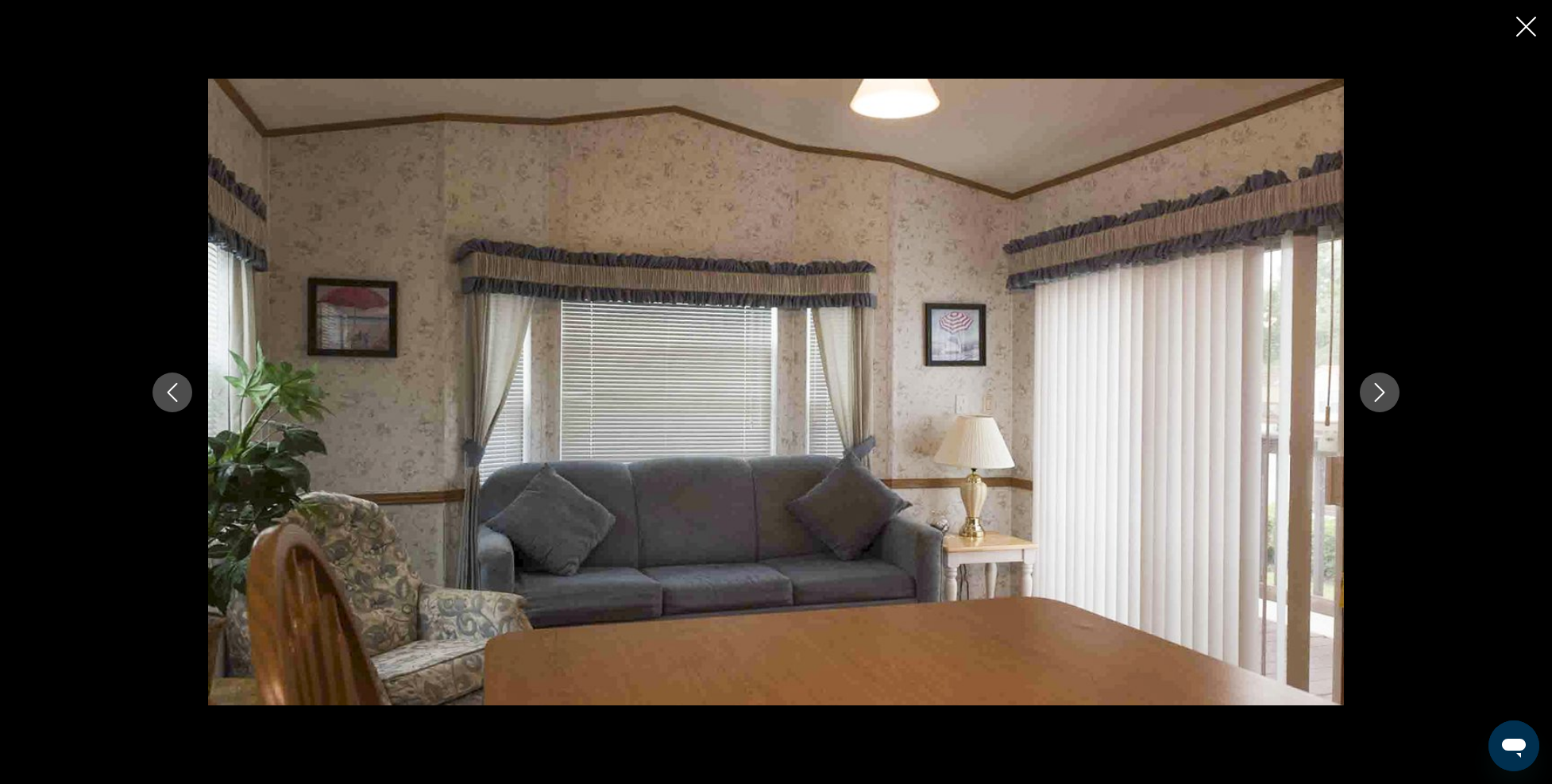
click at [1379, 402] on button "Next image" at bounding box center [1380, 392] width 40 height 40
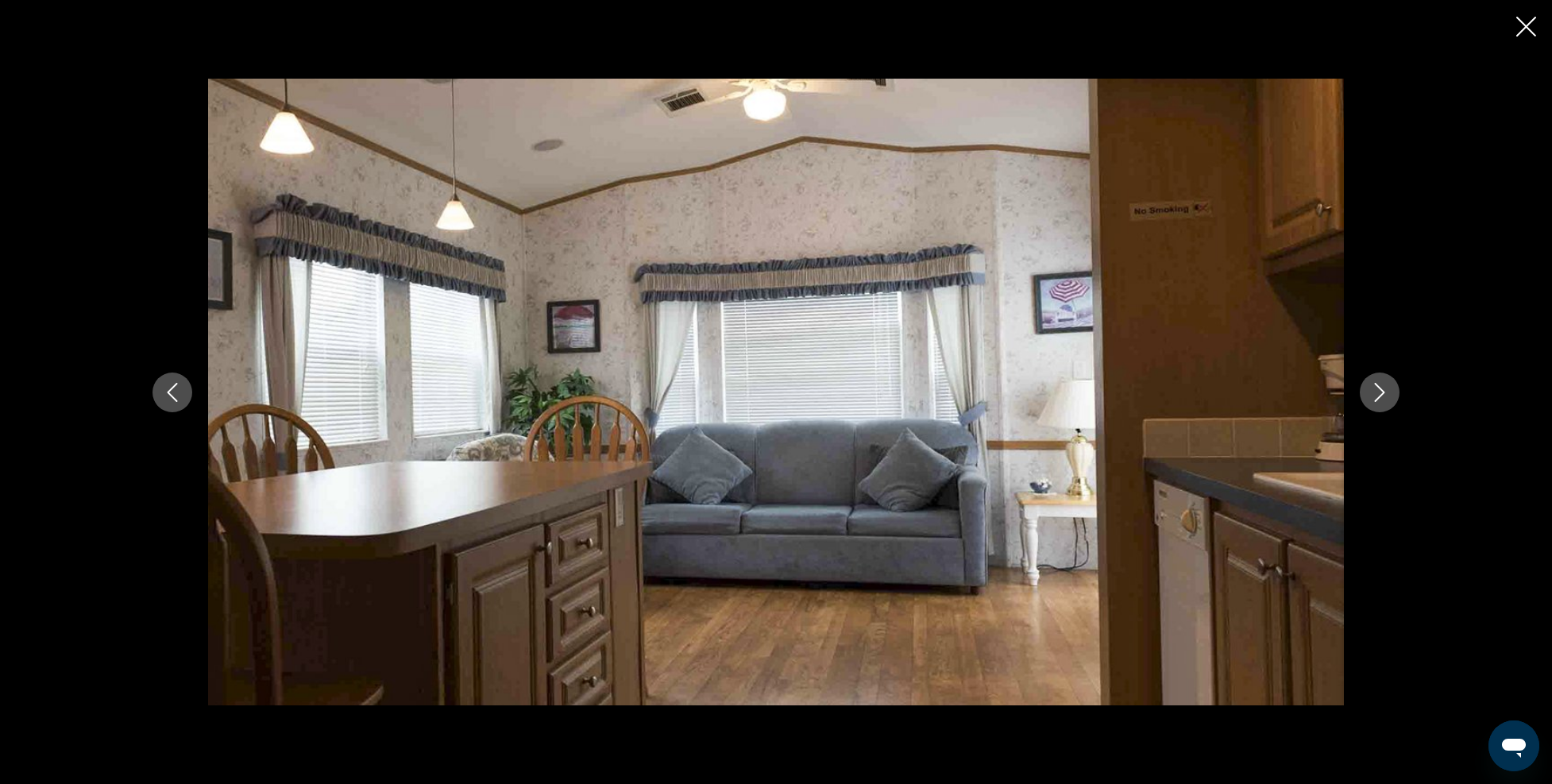
click at [1379, 402] on button "Next image" at bounding box center [1380, 392] width 40 height 40
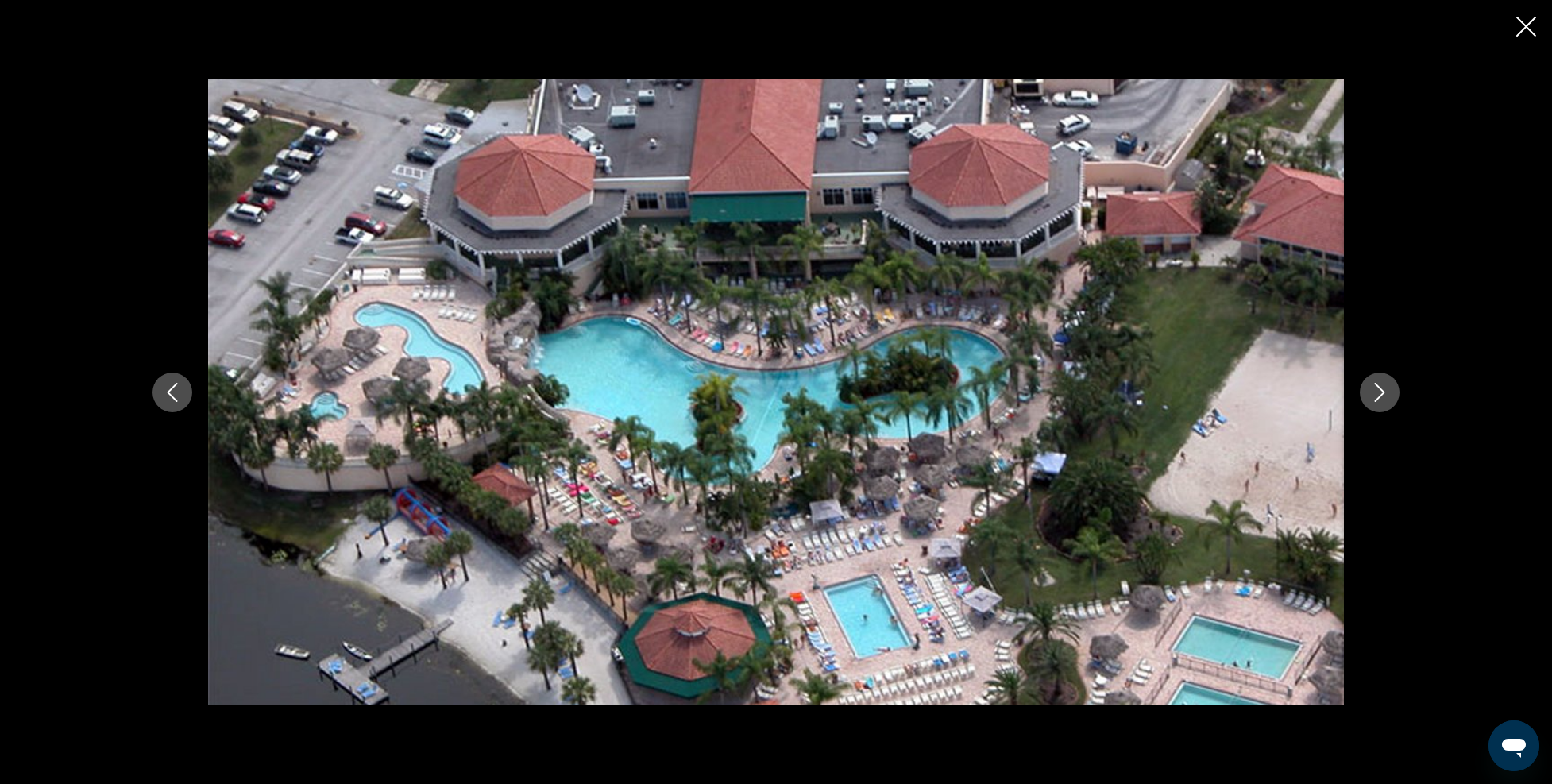
click at [1379, 402] on button "Next image" at bounding box center [1380, 392] width 40 height 40
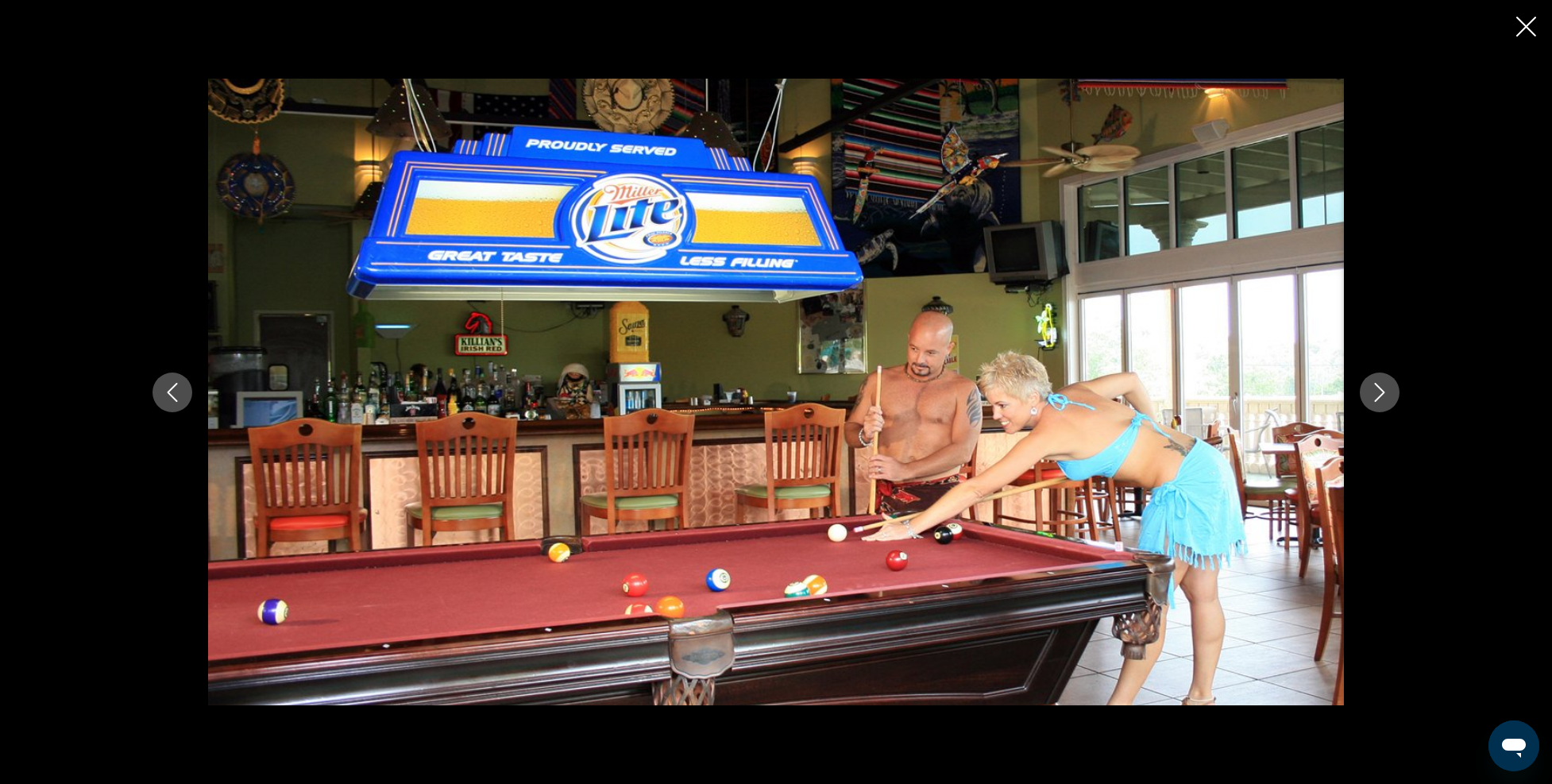
click at [1379, 402] on button "Next image" at bounding box center [1380, 392] width 40 height 40
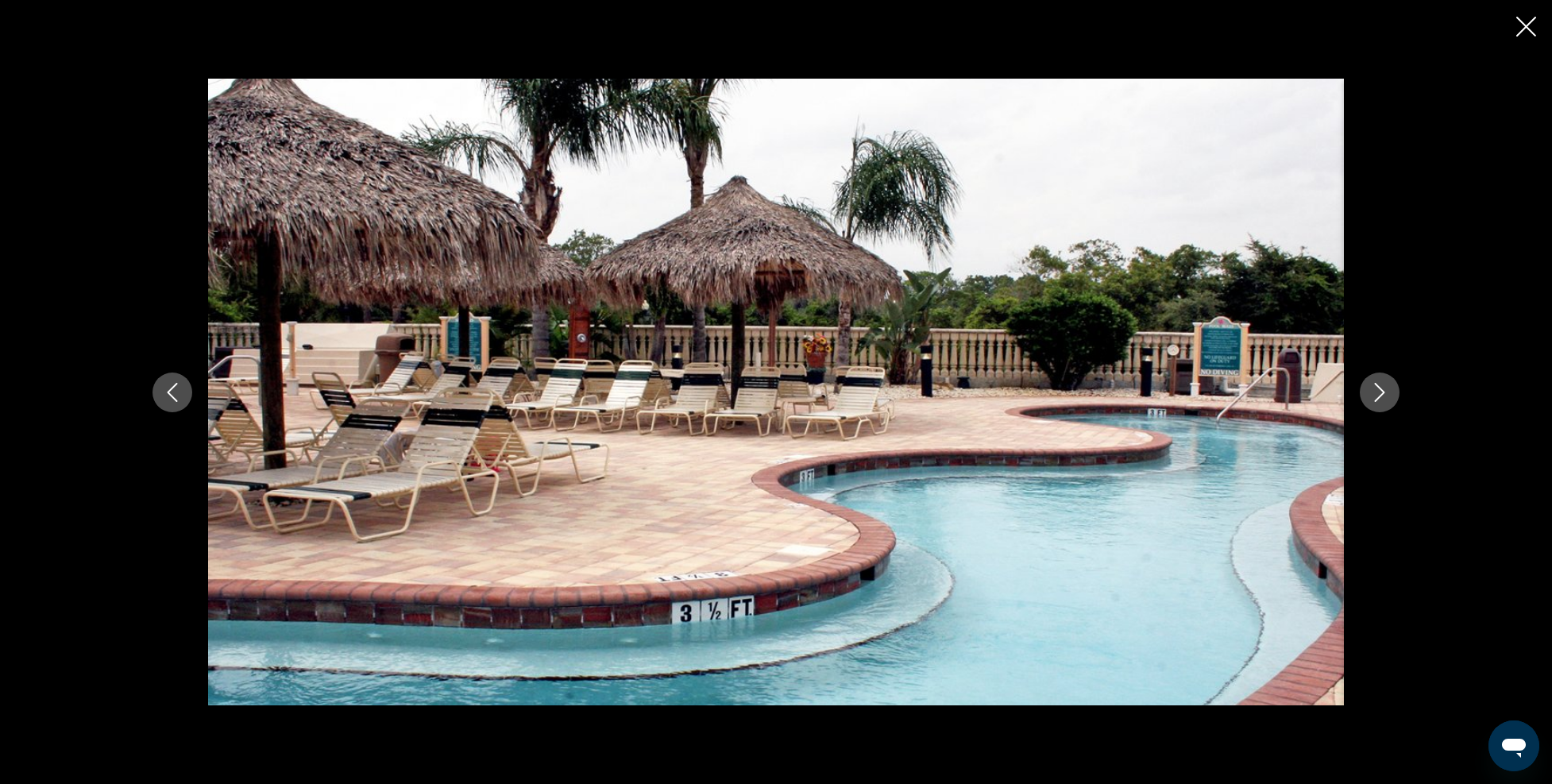
click at [1379, 402] on button "Next image" at bounding box center [1380, 392] width 40 height 40
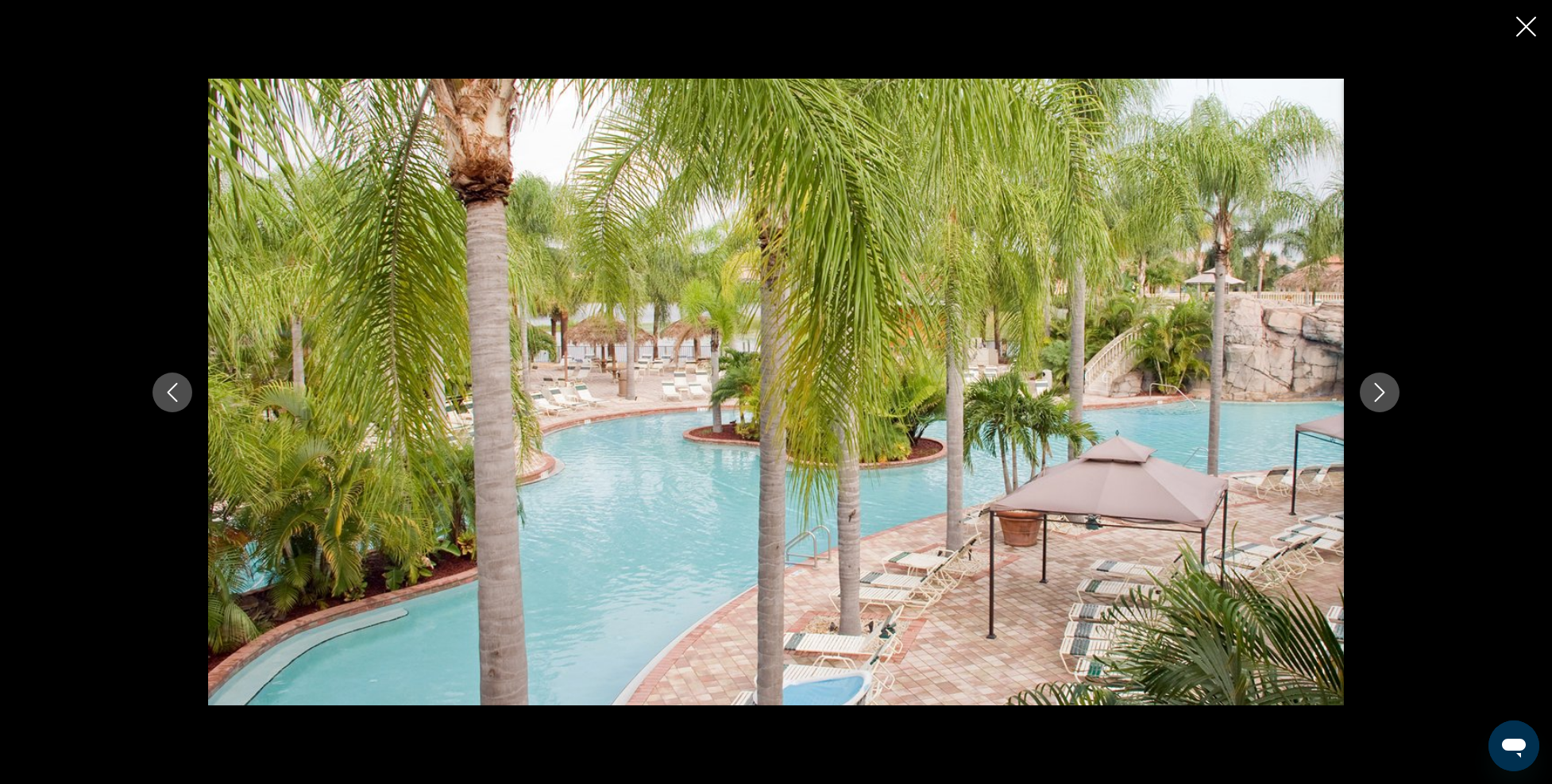
click at [1379, 402] on button "Next image" at bounding box center [1380, 392] width 40 height 40
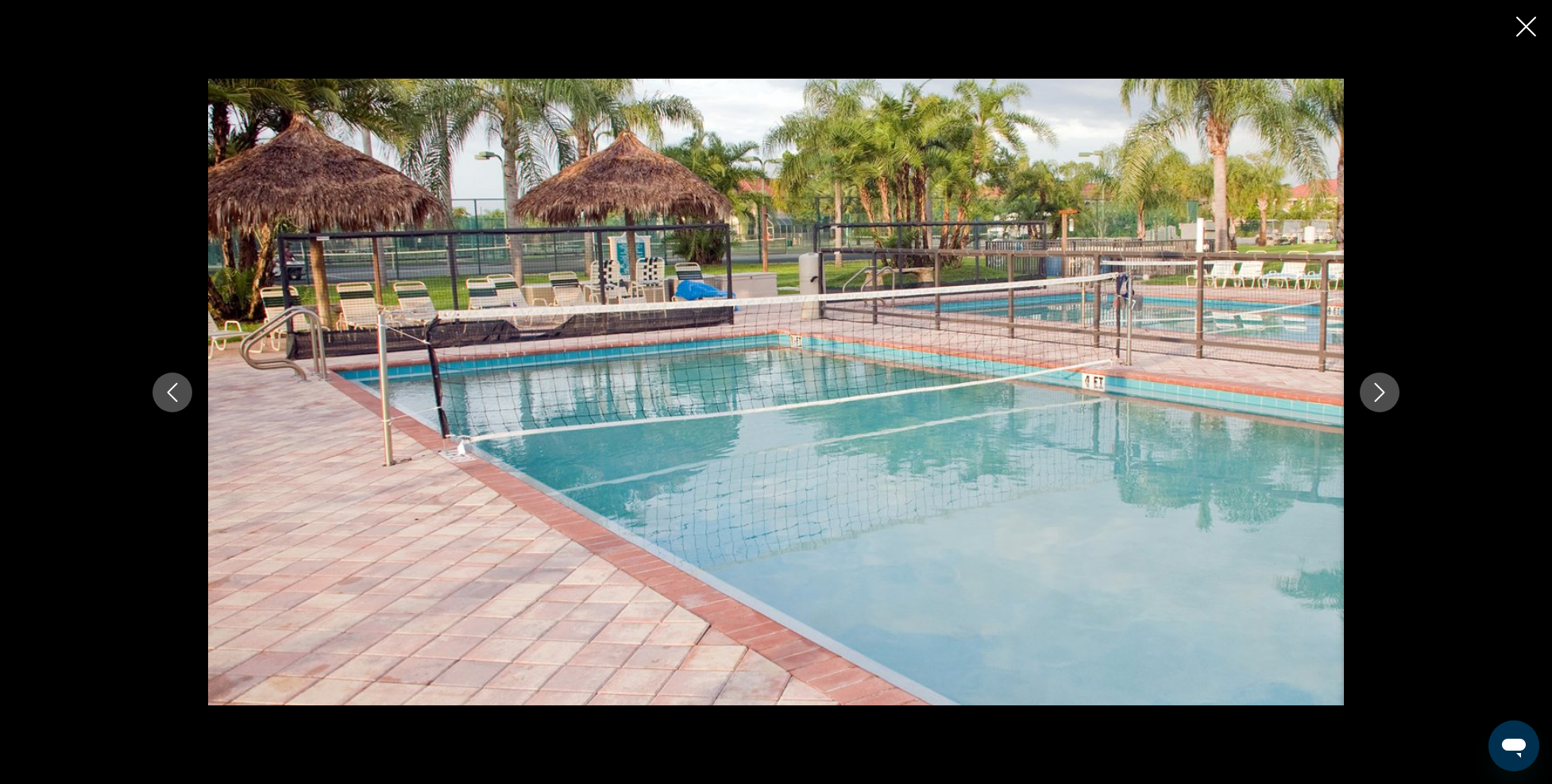
click at [1379, 402] on button "Next image" at bounding box center [1380, 392] width 40 height 40
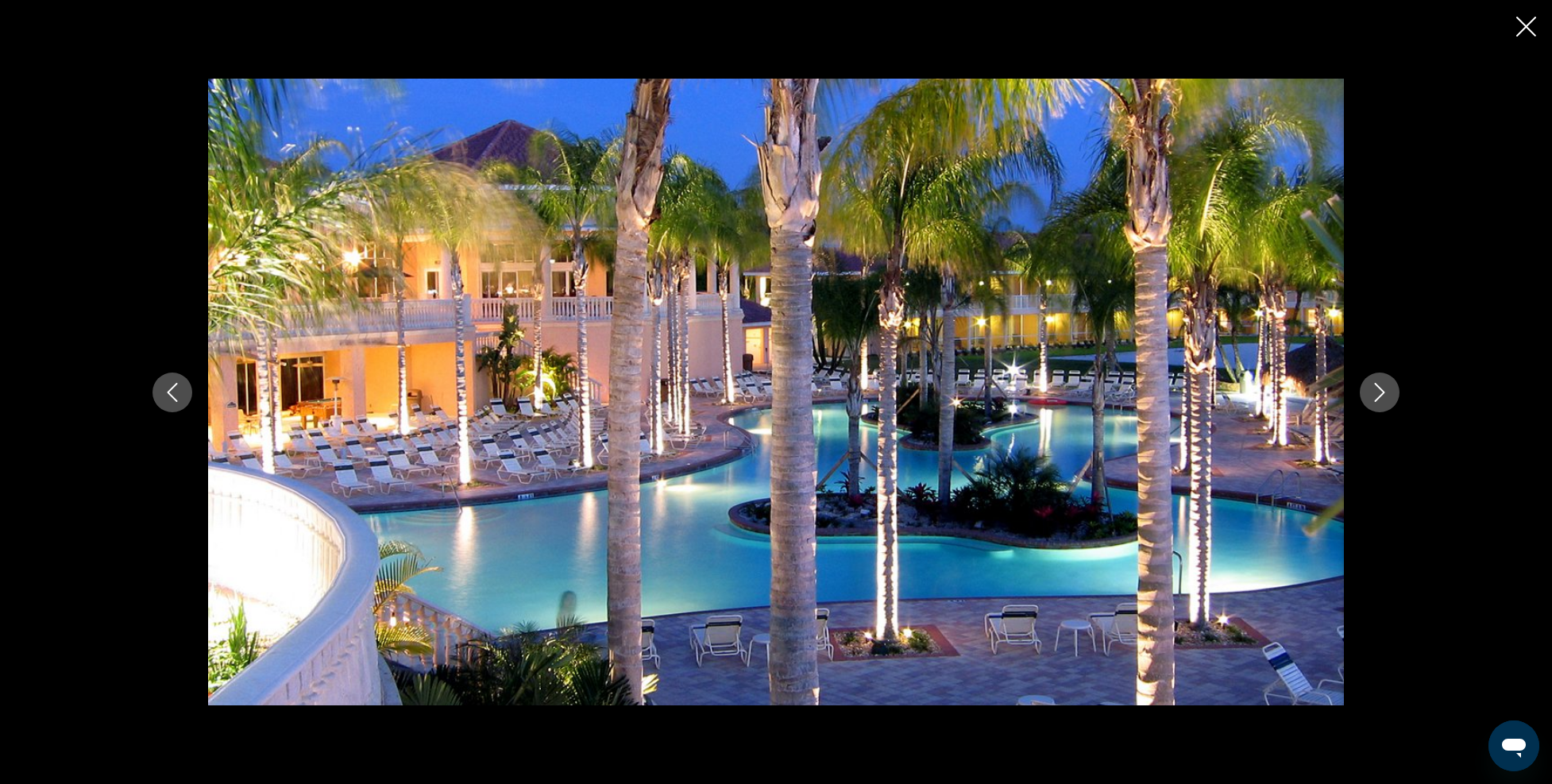
click at [1379, 402] on button "Next image" at bounding box center [1380, 392] width 40 height 40
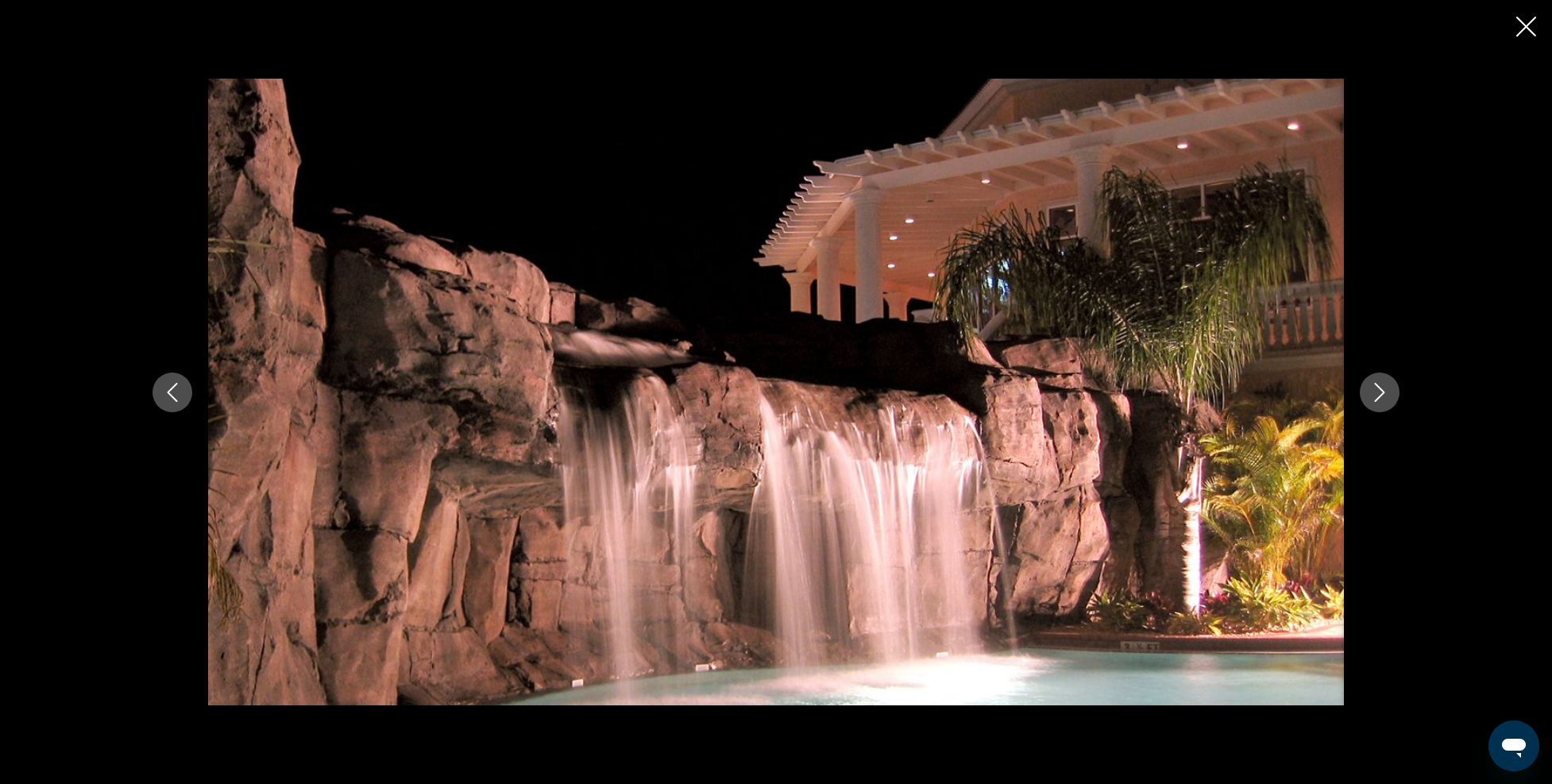
click at [1379, 402] on button "Next image" at bounding box center [1380, 392] width 40 height 40
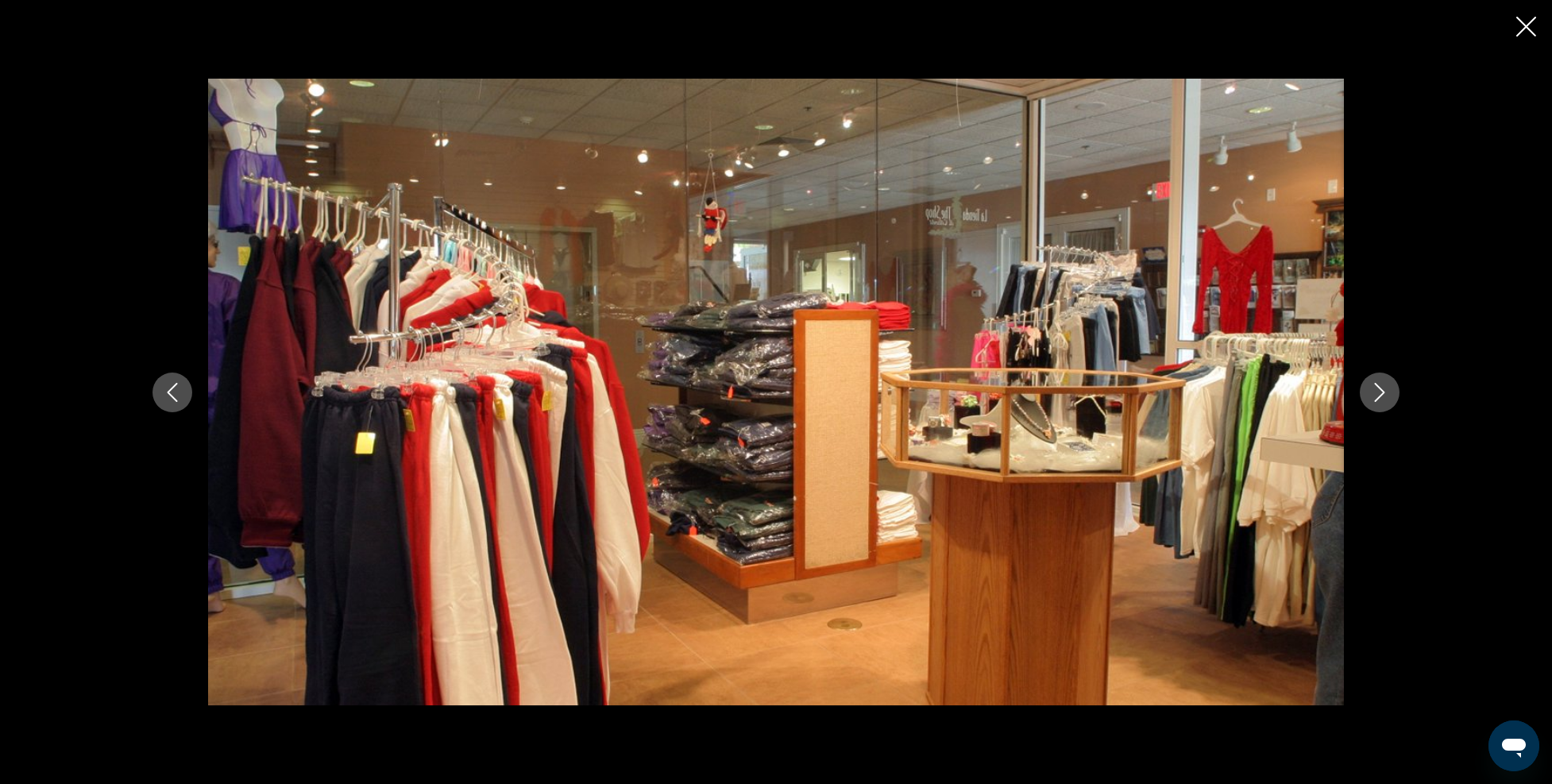
click at [1379, 402] on button "Next image" at bounding box center [1380, 392] width 40 height 40
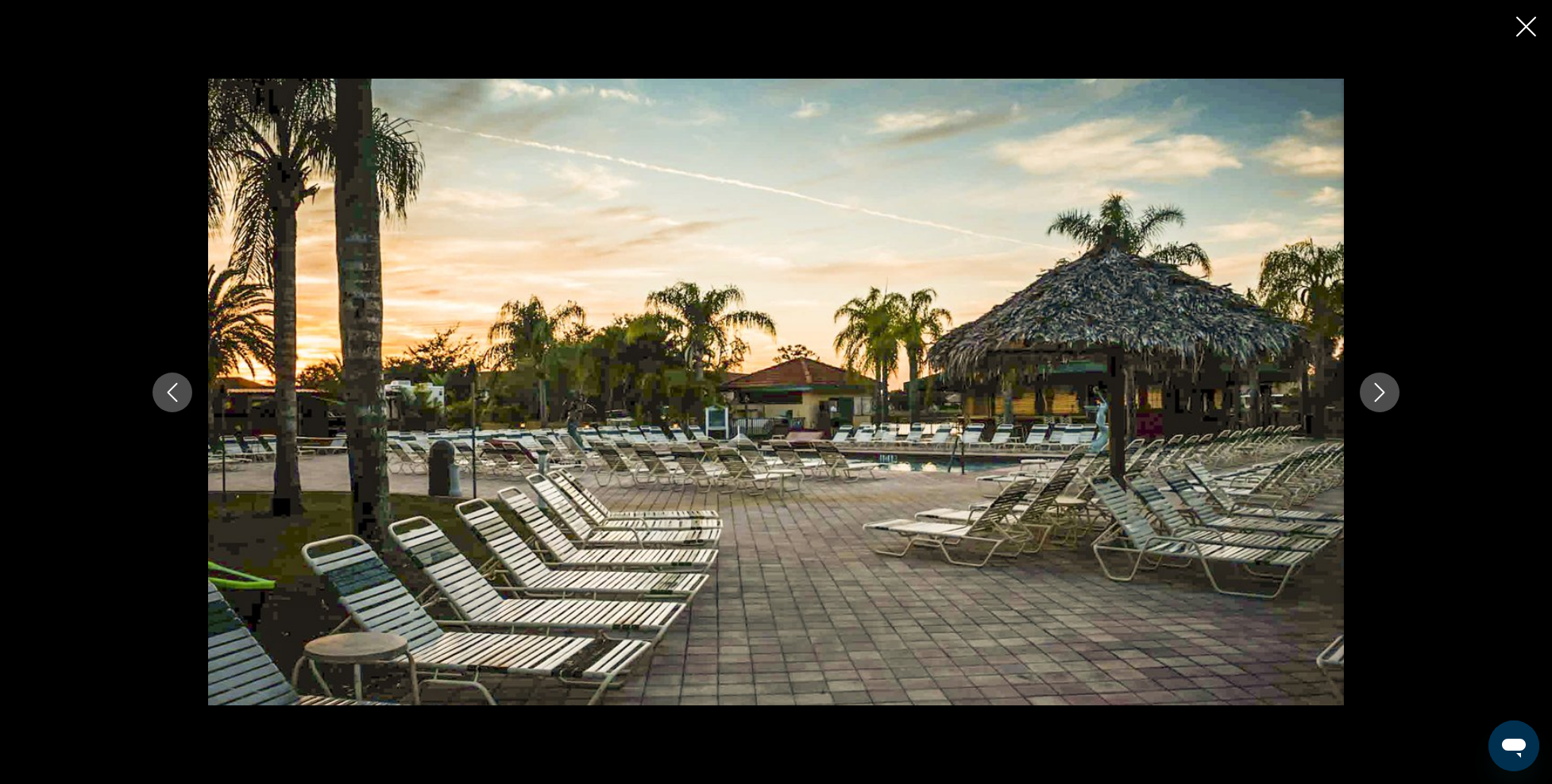
click at [1379, 402] on button "Next image" at bounding box center [1380, 392] width 40 height 40
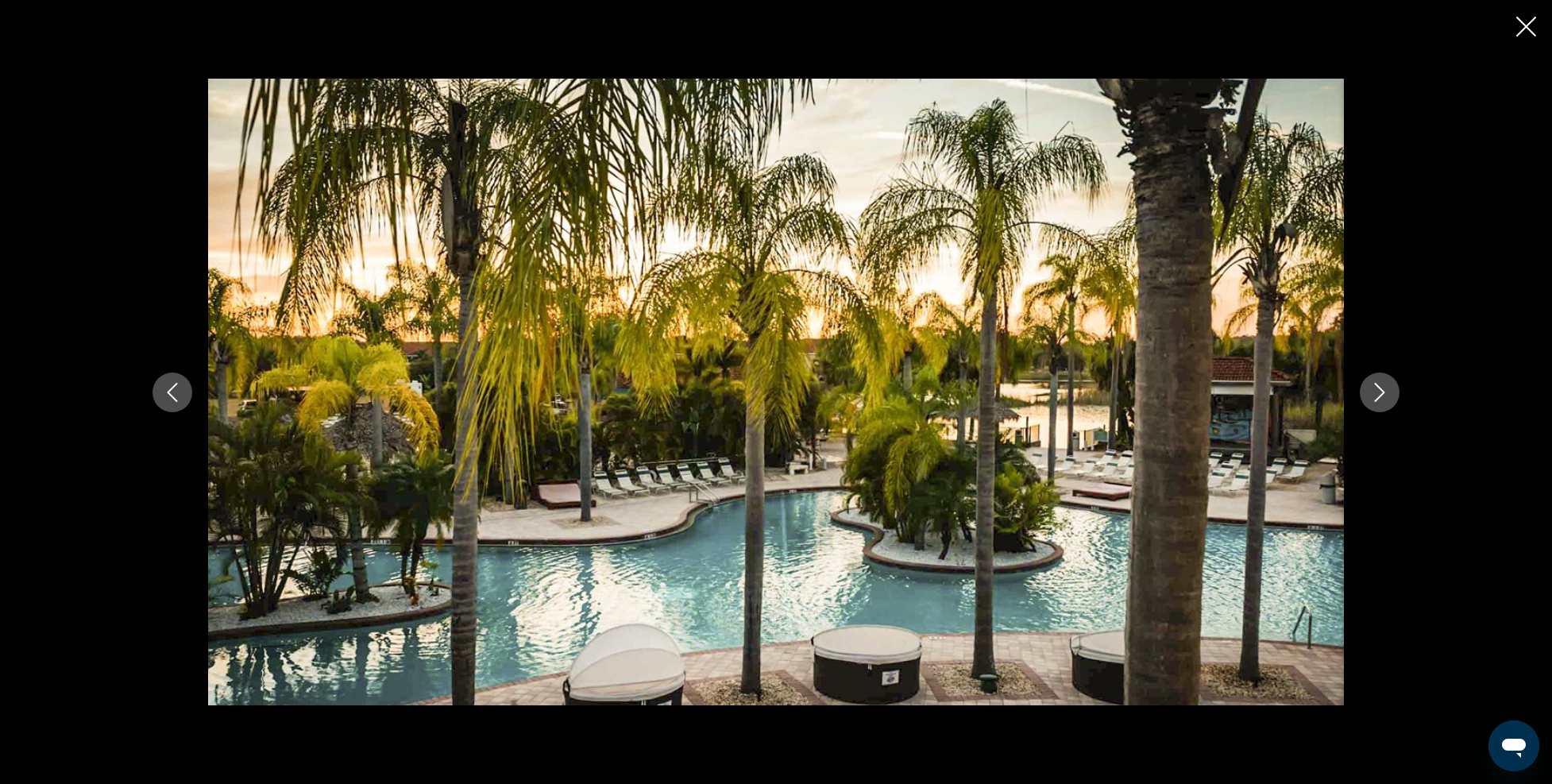
click at [1379, 402] on button "Next image" at bounding box center [1380, 392] width 40 height 40
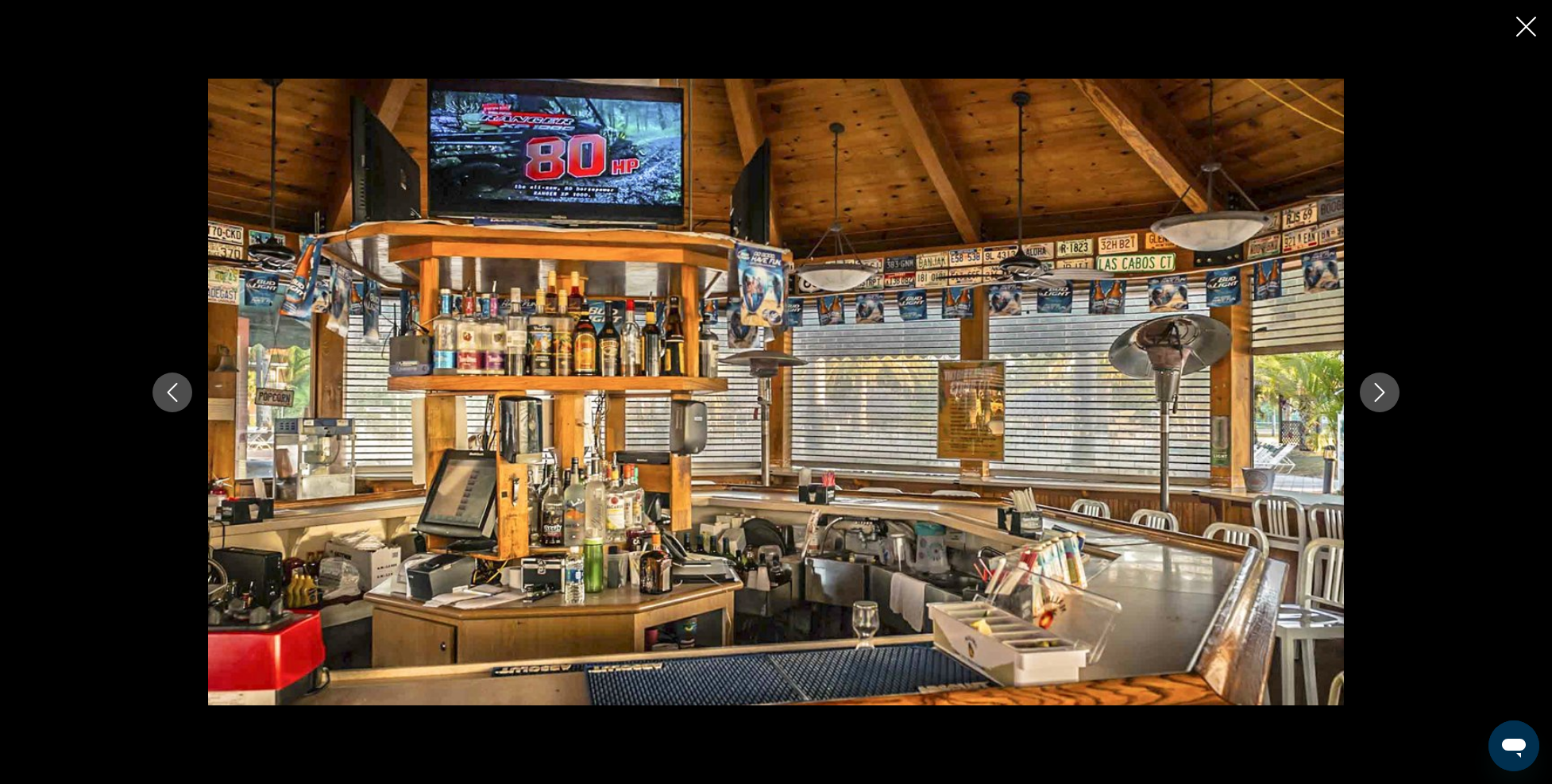
click at [1379, 402] on button "Next image" at bounding box center [1380, 392] width 40 height 40
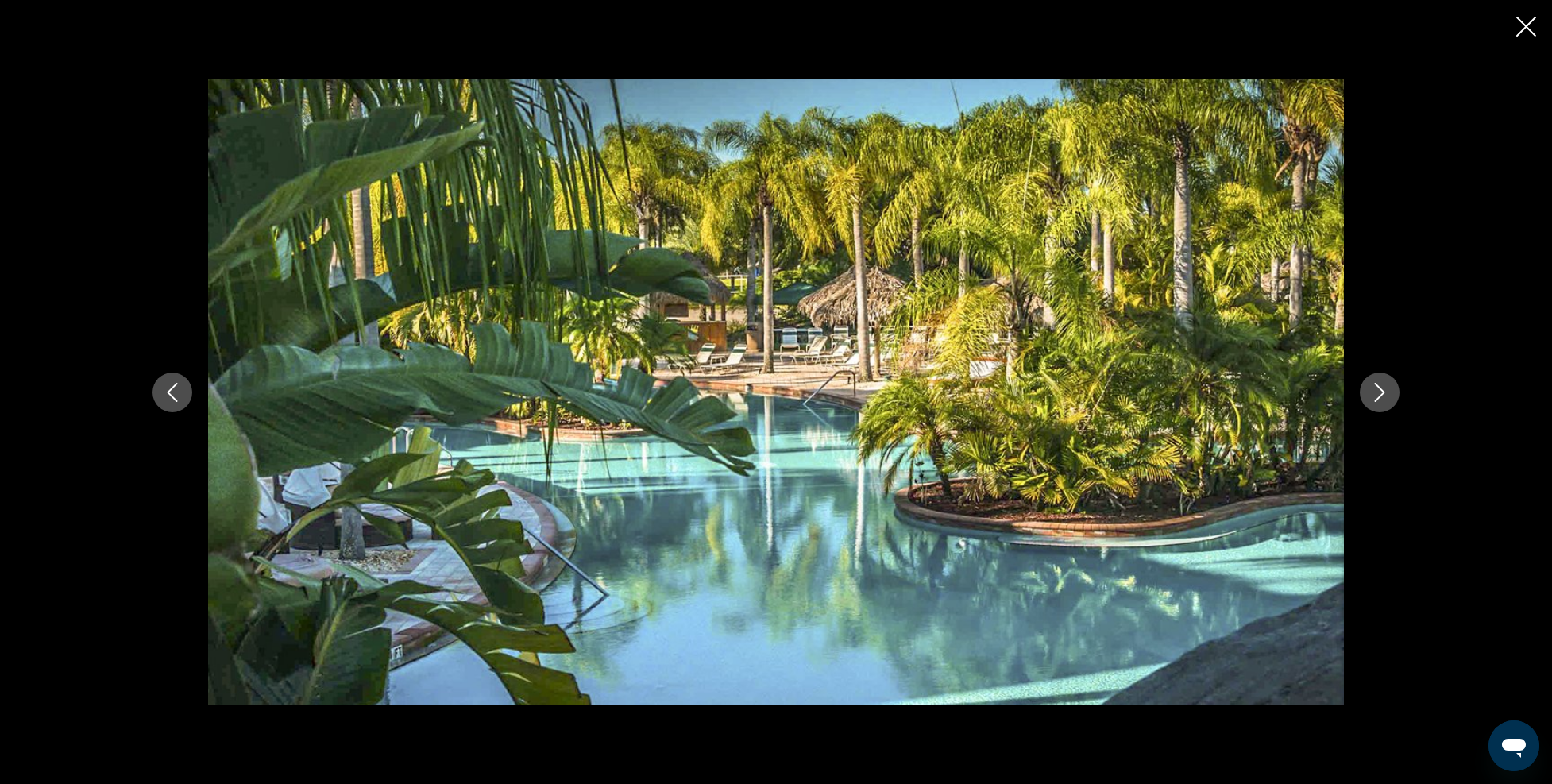
click at [1379, 402] on button "Next image" at bounding box center [1380, 392] width 40 height 40
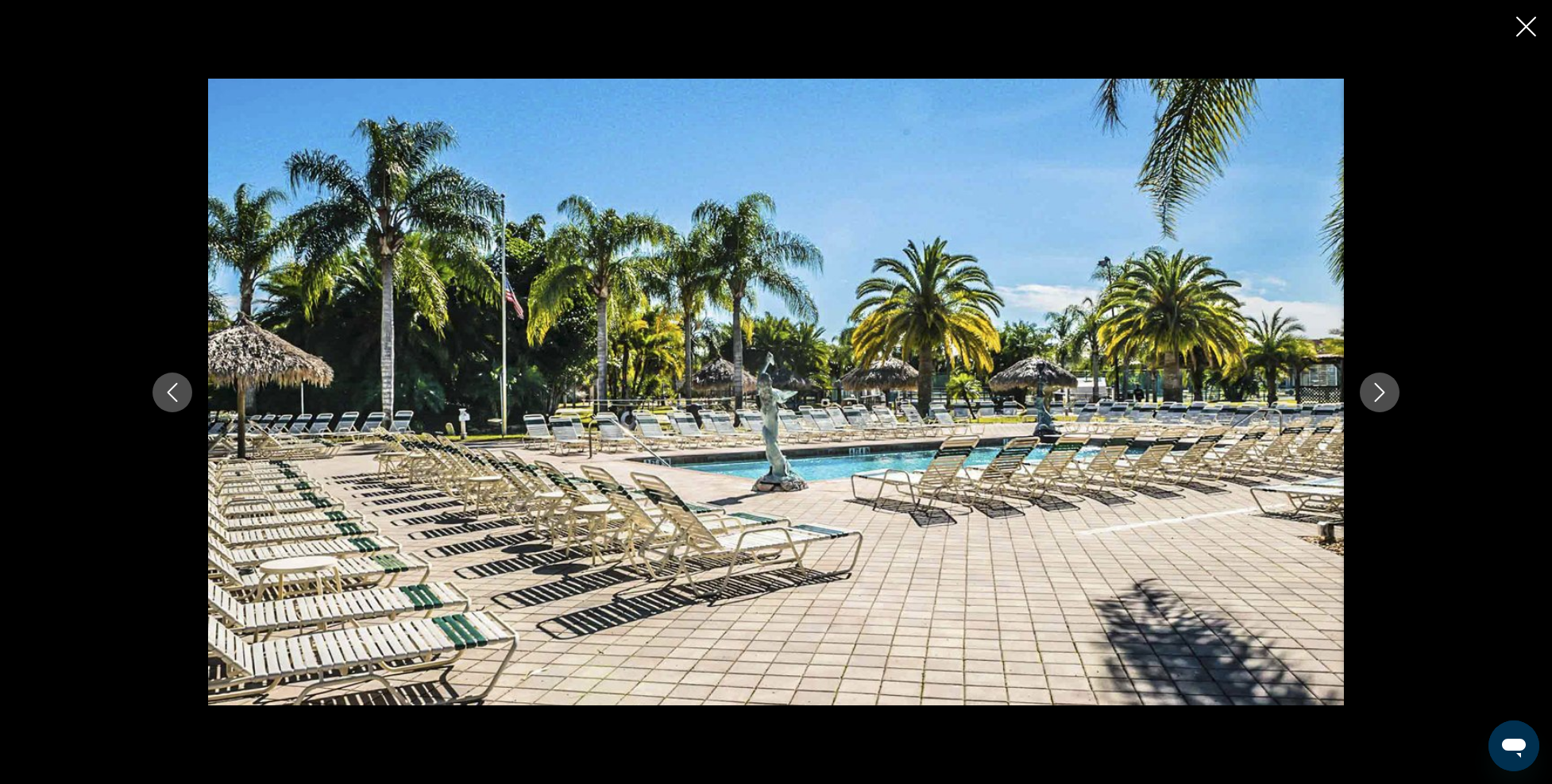
click at [1379, 402] on button "Next image" at bounding box center [1380, 392] width 40 height 40
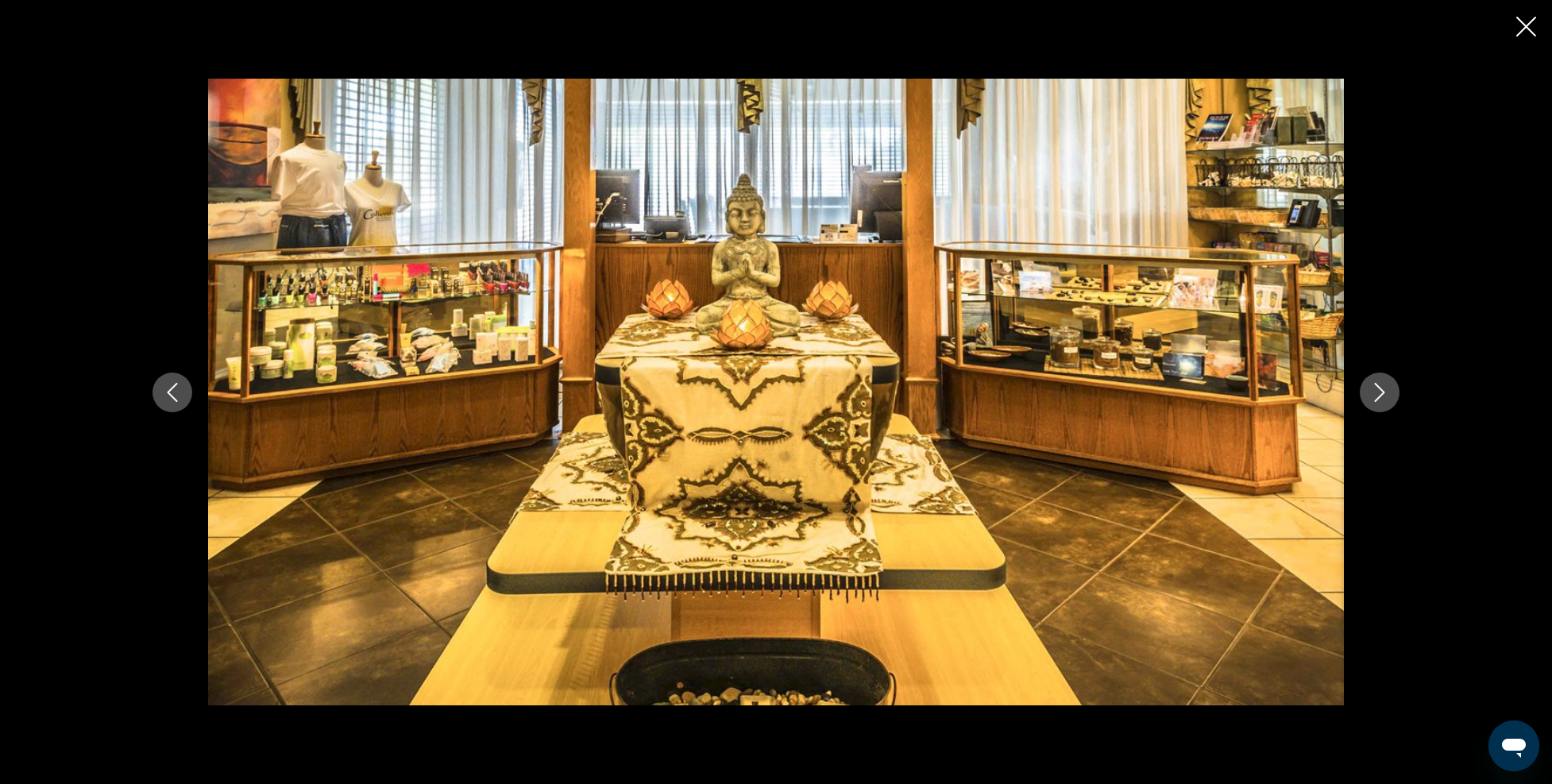
click at [1379, 402] on button "Next image" at bounding box center [1380, 392] width 40 height 40
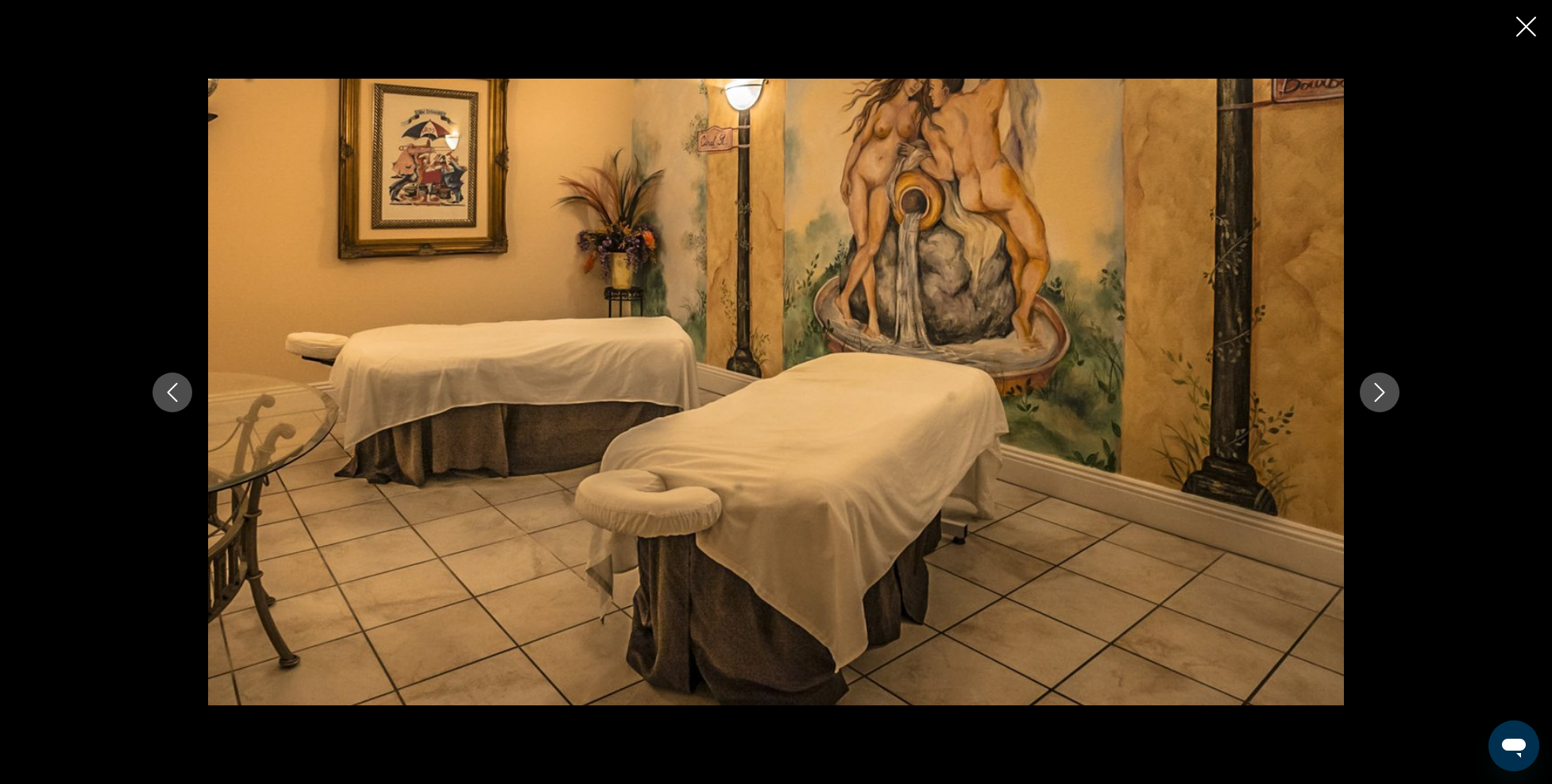
click at [1371, 391] on icon "Next image" at bounding box center [1380, 392] width 19 height 19
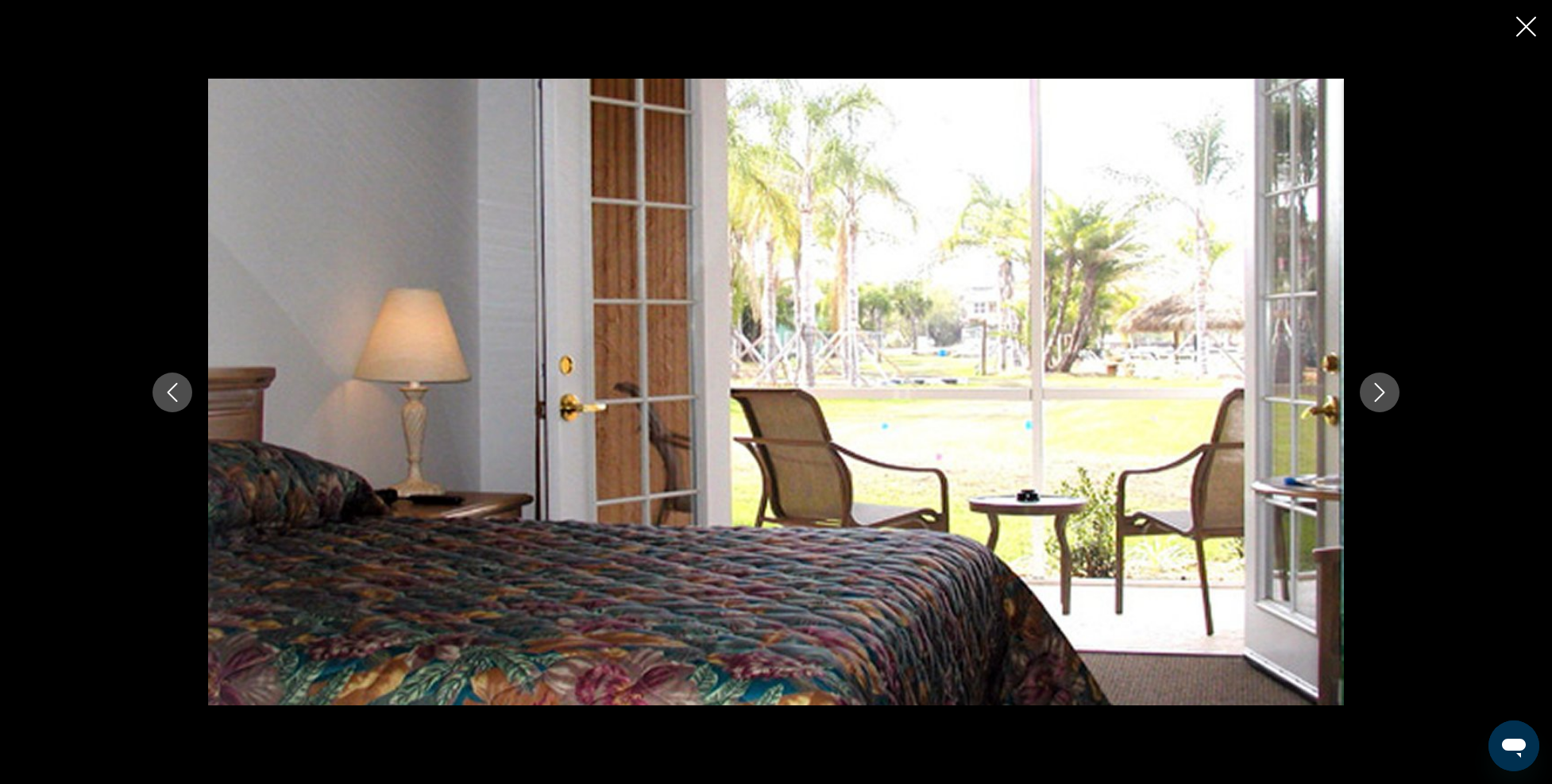
click at [1518, 31] on icon "Close slideshow" at bounding box center [1527, 26] width 20 height 20
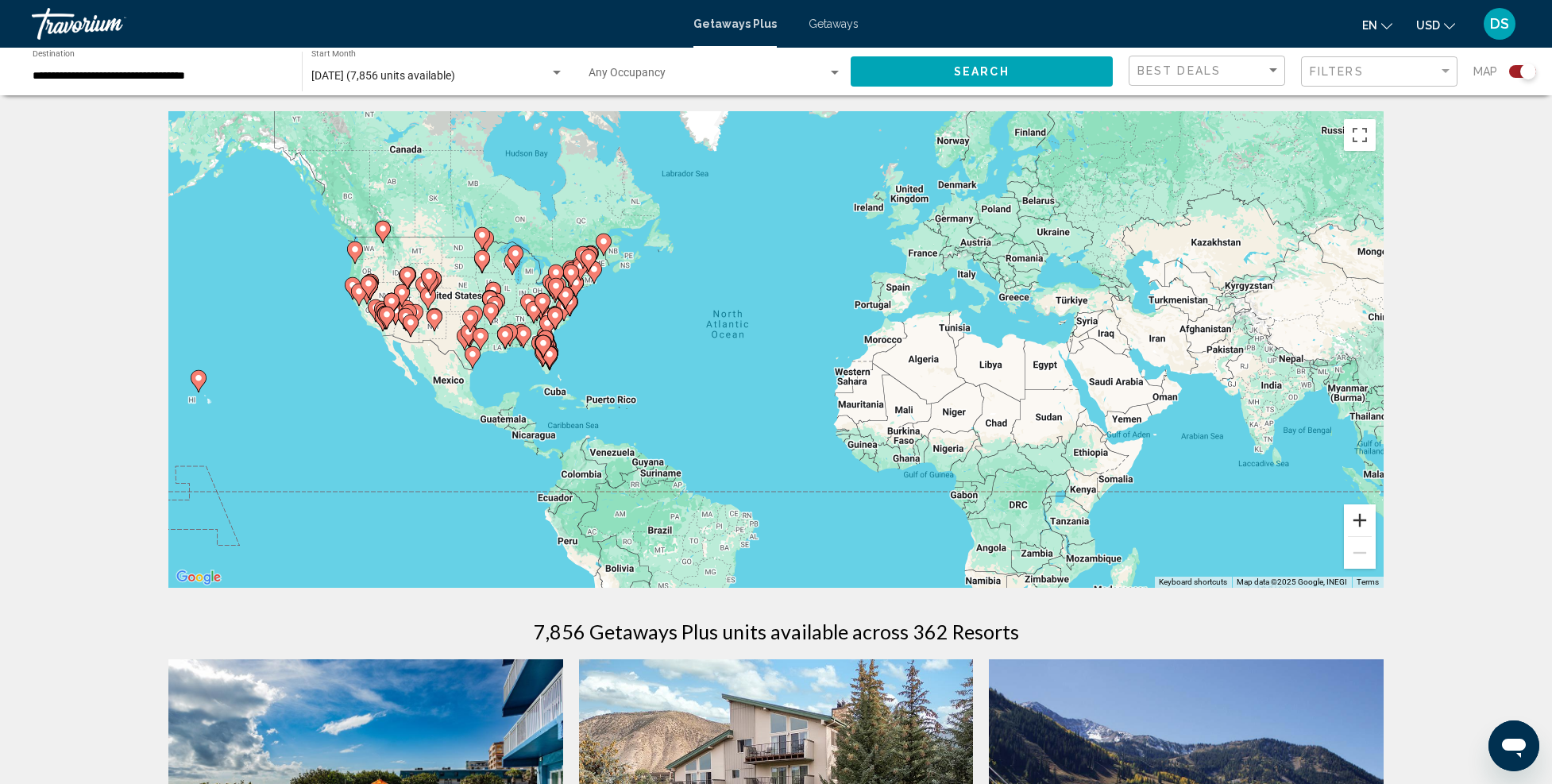
click at [1362, 524] on button "Zoom in" at bounding box center [1360, 520] width 31 height 31
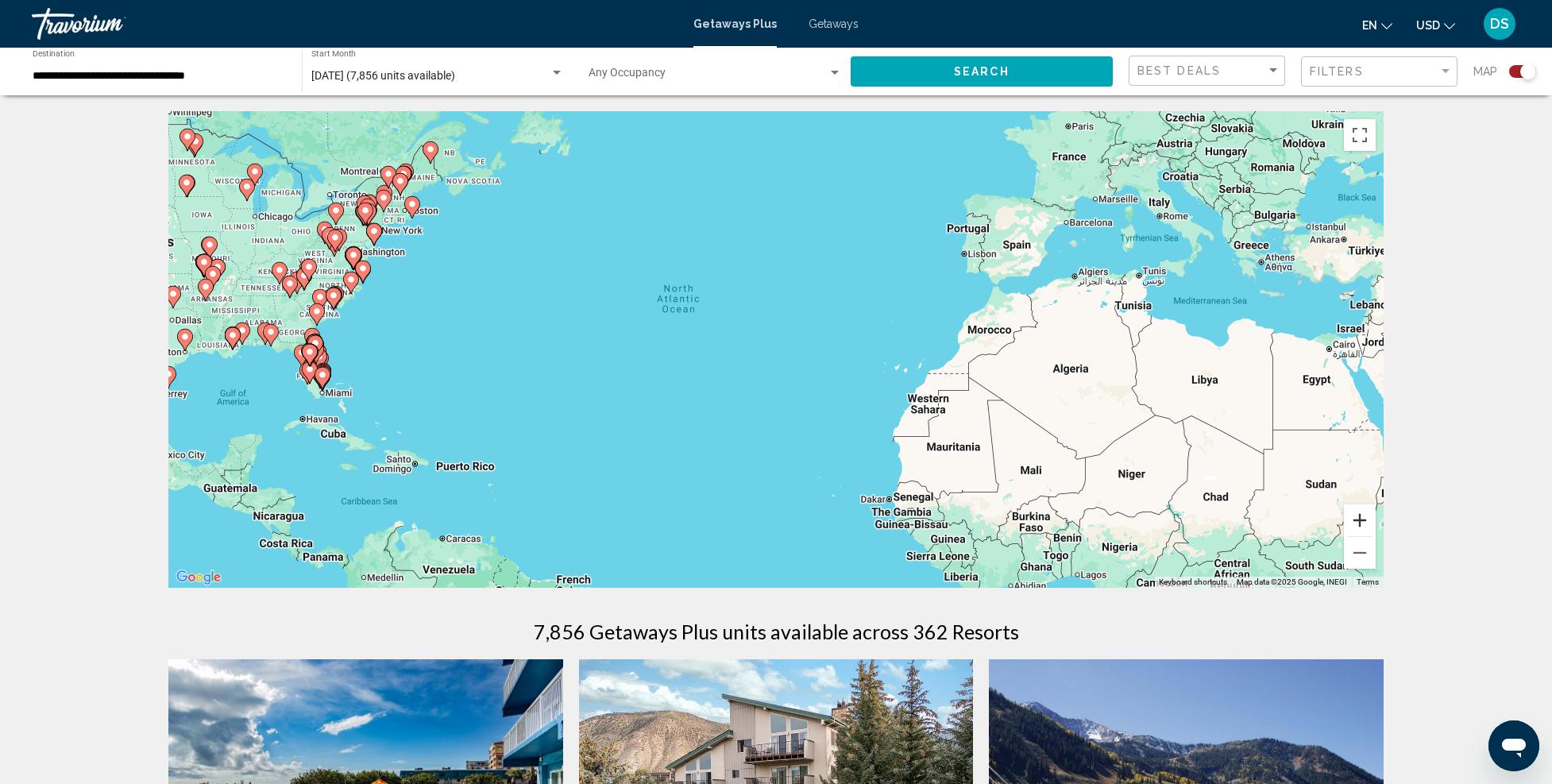
click at [1369, 520] on button "Zoom in" at bounding box center [1360, 520] width 31 height 31
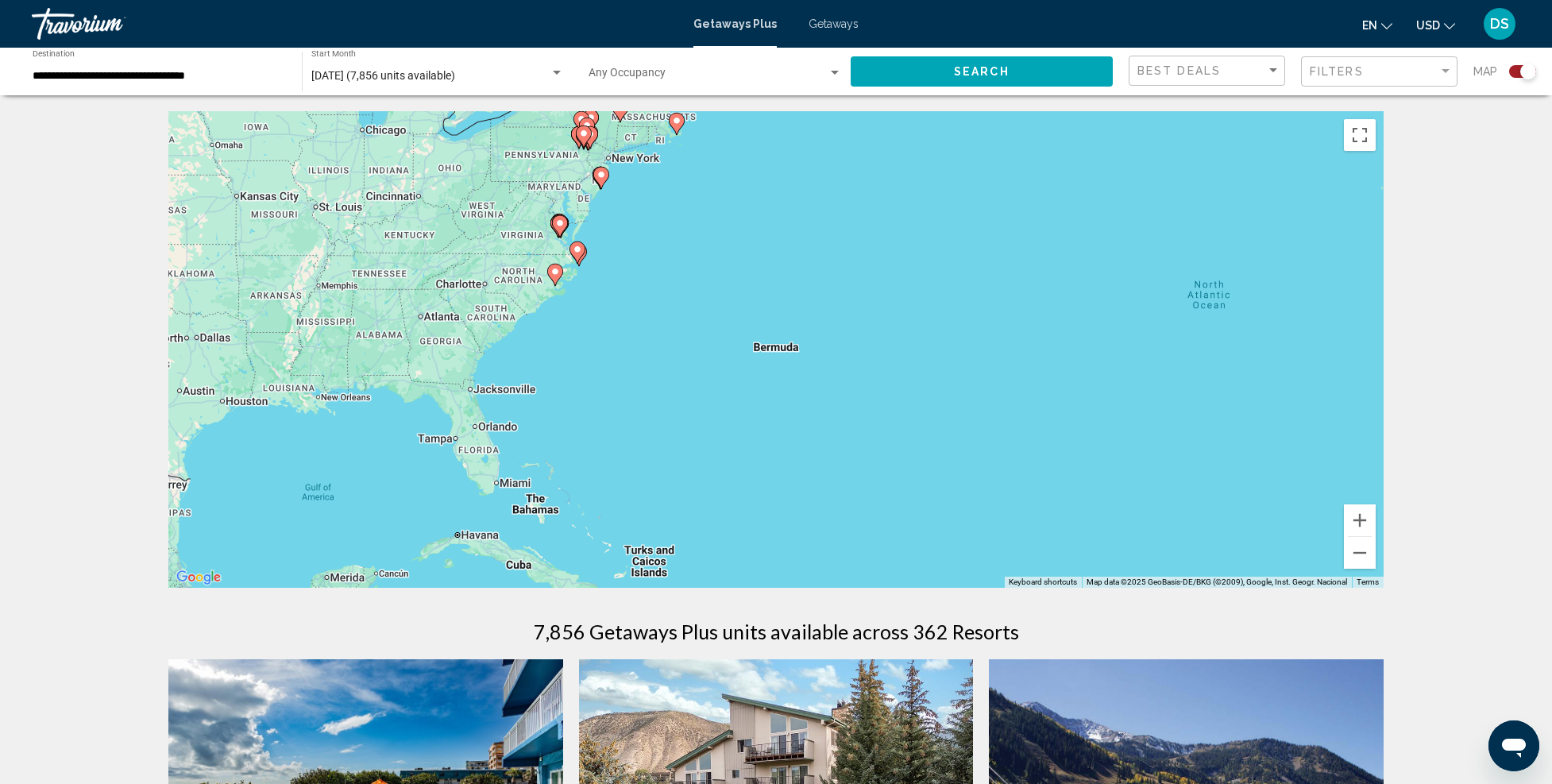
drag, startPoint x: 468, startPoint y: 397, endPoint x: 1100, endPoint y: 442, distance: 633.6
click at [1099, 442] on div "To activate drag with keyboard, press Alt + Enter. Once in keyboard drag state,…" at bounding box center [776, 349] width 1215 height 477
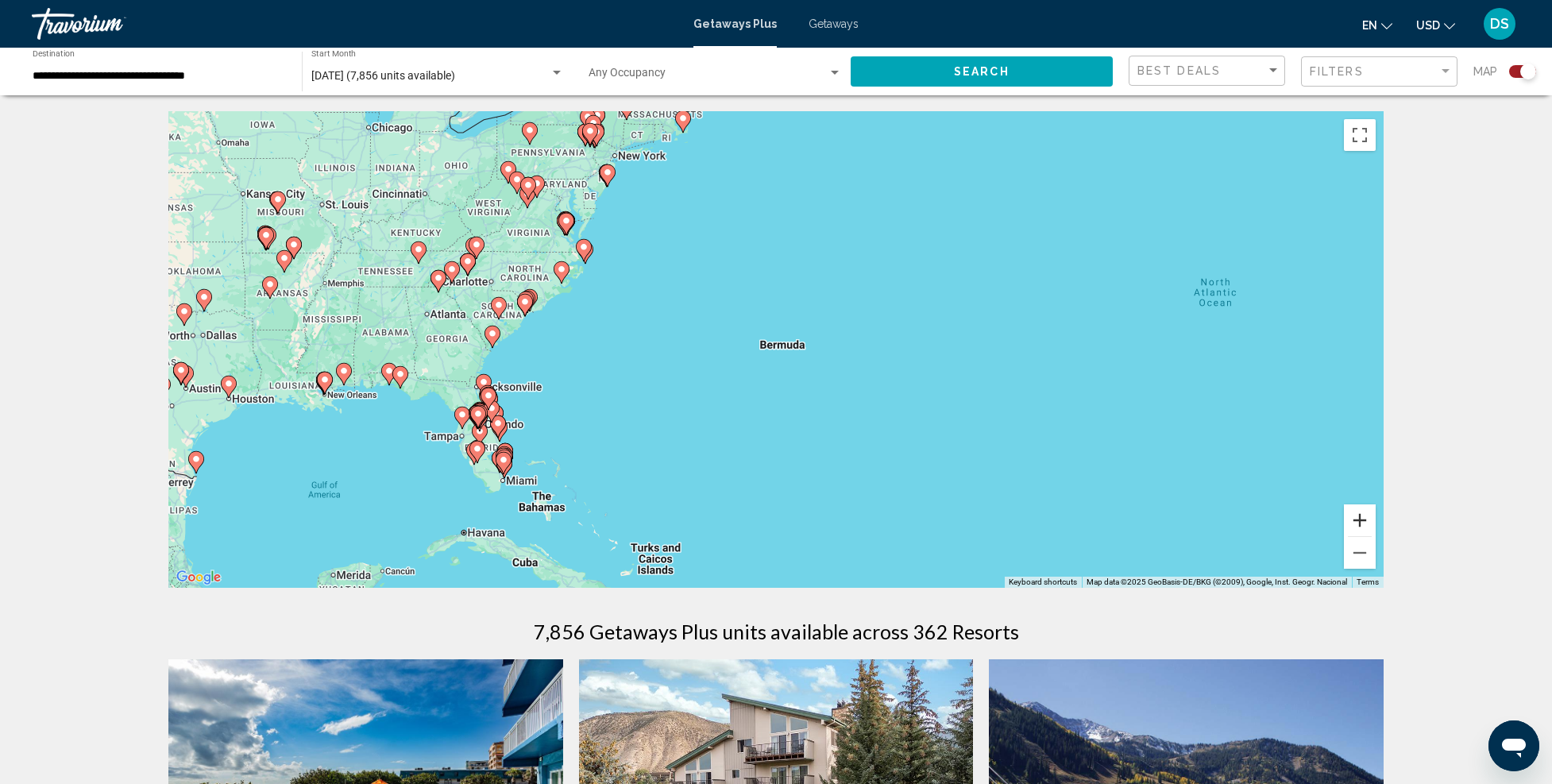
click at [1358, 522] on button "Zoom in" at bounding box center [1360, 520] width 31 height 31
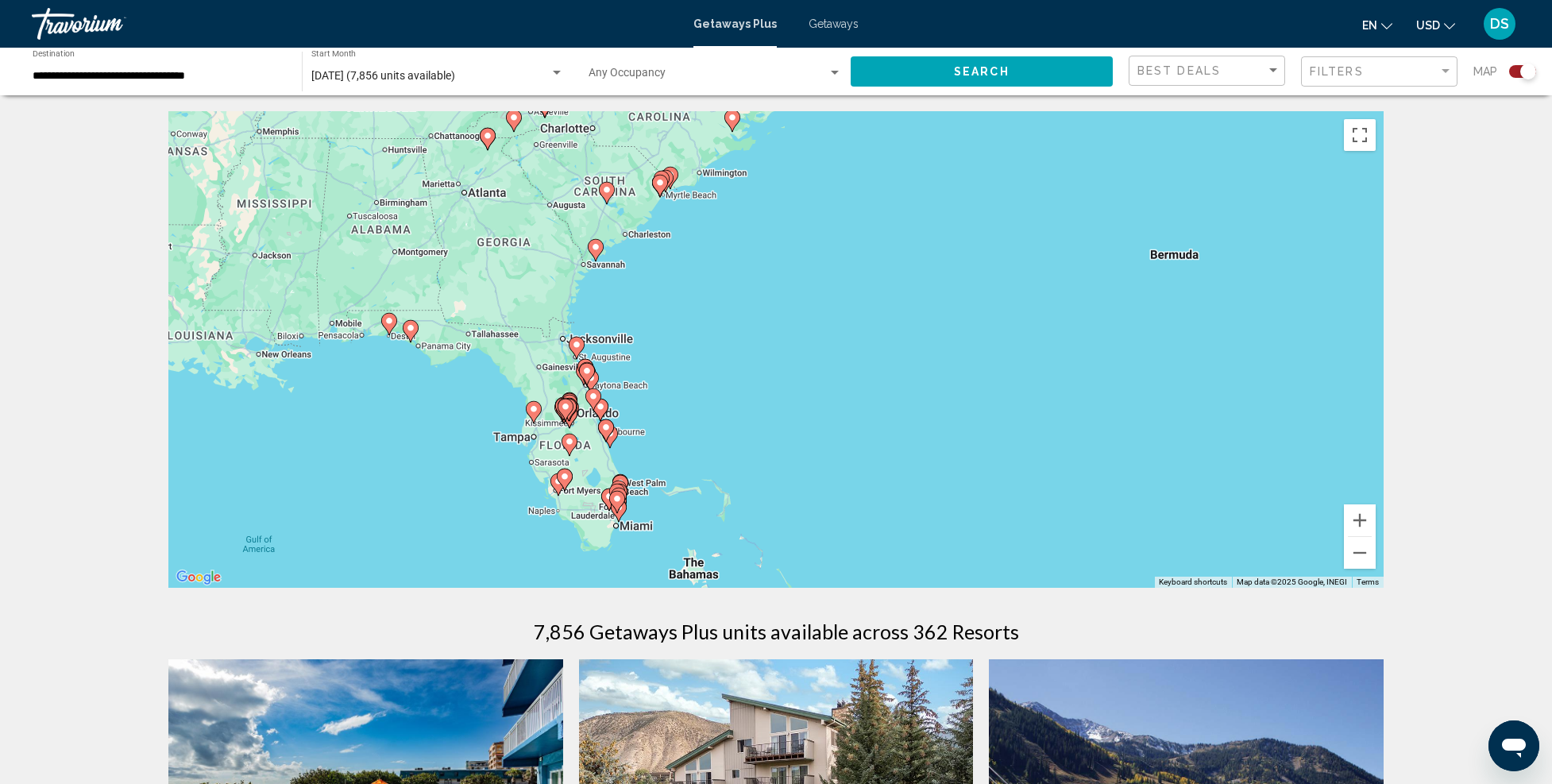
drag, startPoint x: 482, startPoint y: 469, endPoint x: 889, endPoint y: 380, distance: 416.6
click at [889, 380] on div "To activate drag with keyboard, press Alt + Enter. Once in keyboard drag state,…" at bounding box center [776, 349] width 1215 height 477
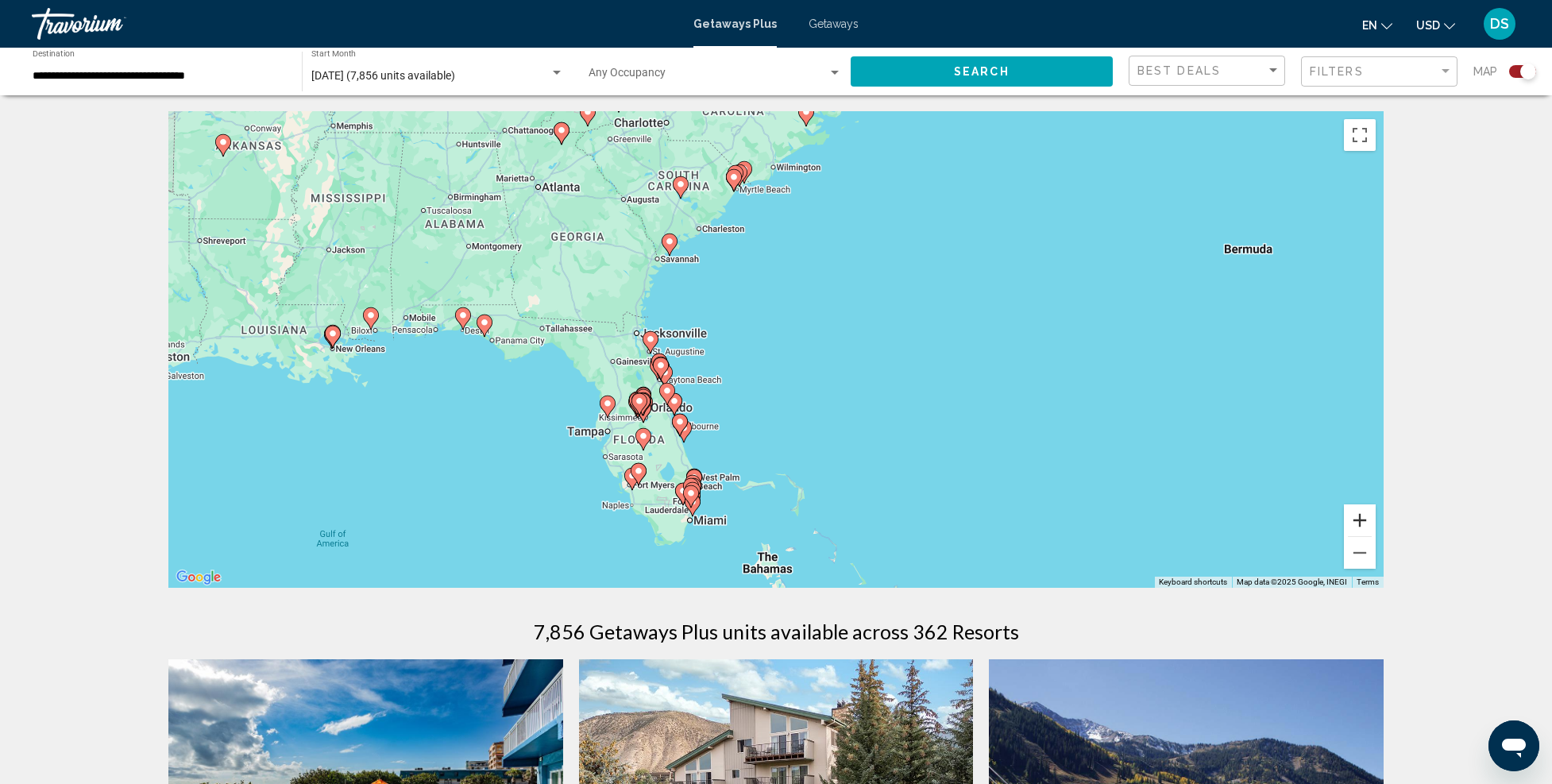
click at [1354, 522] on button "Zoom in" at bounding box center [1360, 520] width 31 height 31
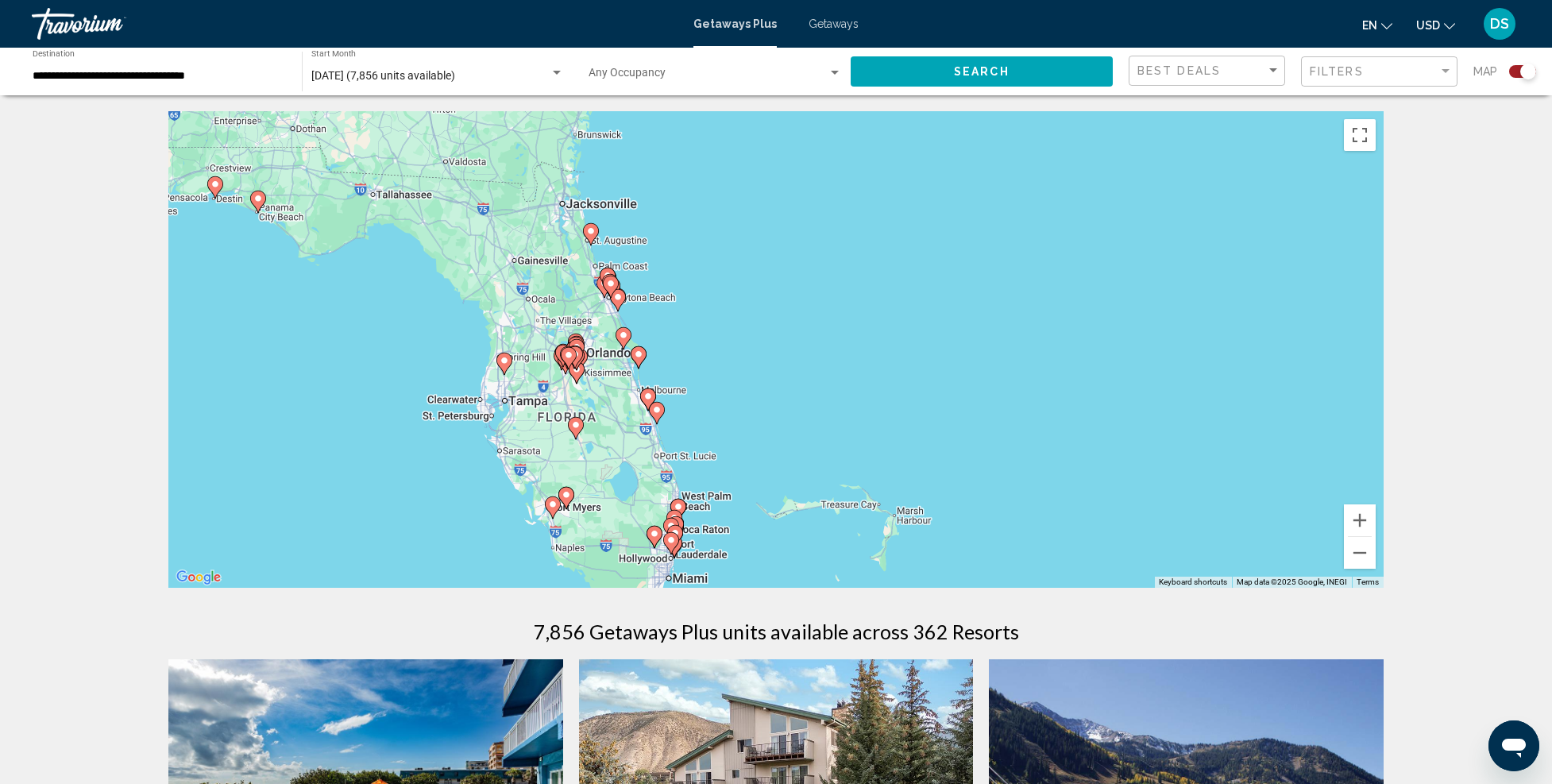
drag, startPoint x: 768, startPoint y: 490, endPoint x: 886, endPoint y: 349, distance: 183.9
click at [886, 349] on div "To activate drag with keyboard, press Alt + Enter. Once in keyboard drag state,…" at bounding box center [776, 349] width 1215 height 477
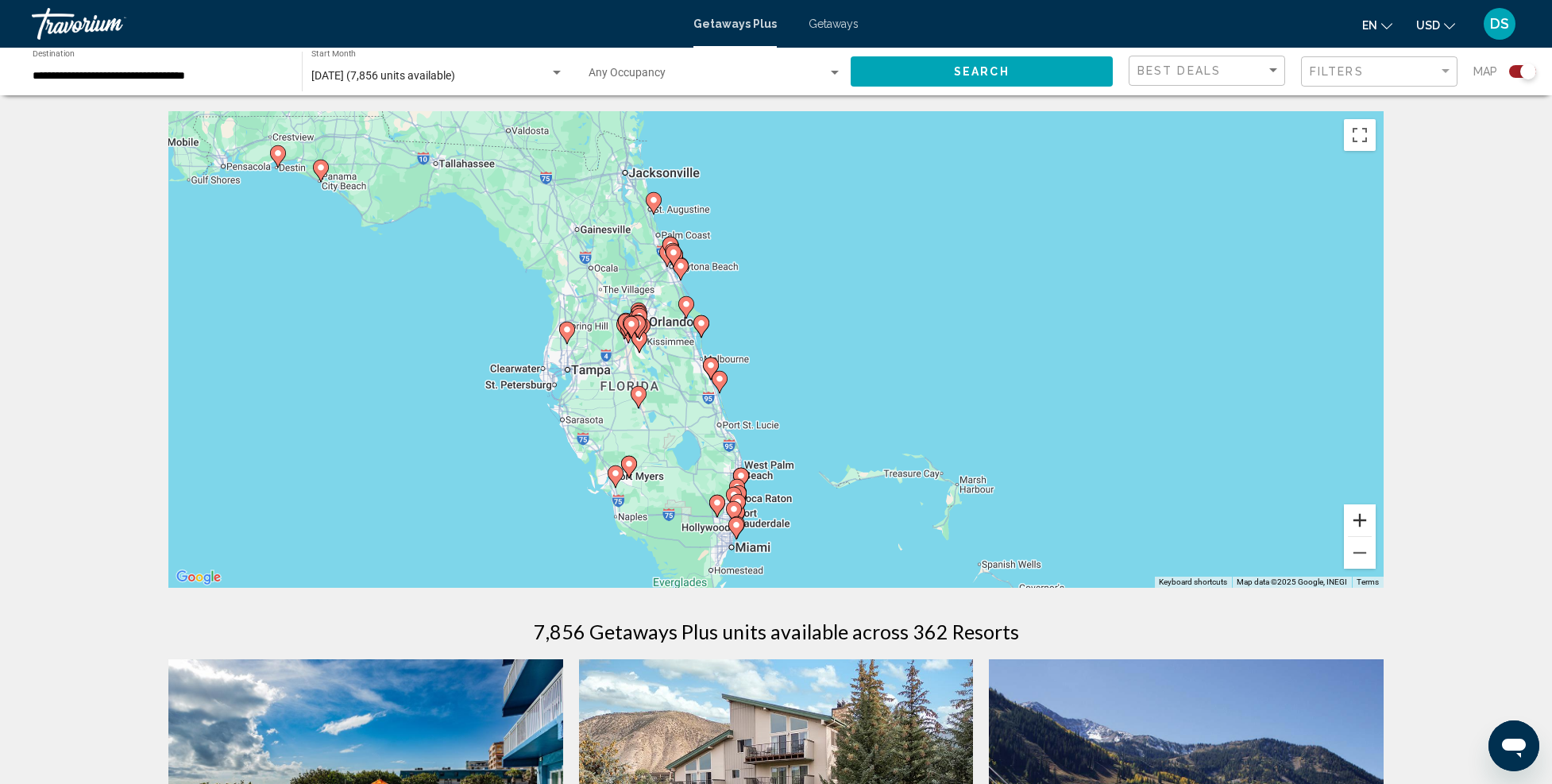
click at [1361, 524] on button "Zoom in" at bounding box center [1360, 520] width 31 height 31
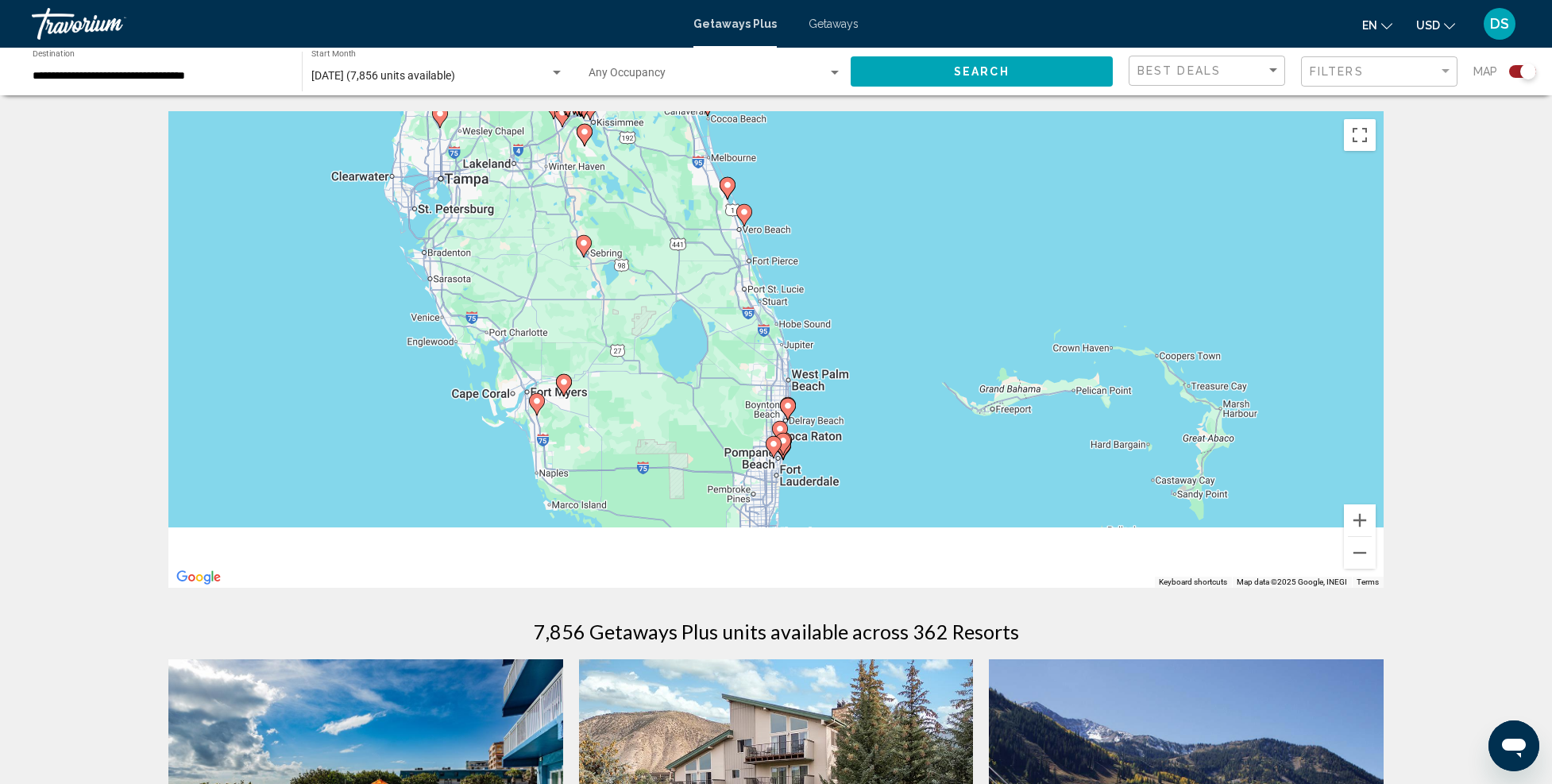
drag, startPoint x: 870, startPoint y: 485, endPoint x: 987, endPoint y: 273, distance: 242.1
click at [968, 236] on div "To activate drag with keyboard, press Alt + Enter. Once in keyboard drag state,…" at bounding box center [776, 349] width 1215 height 477
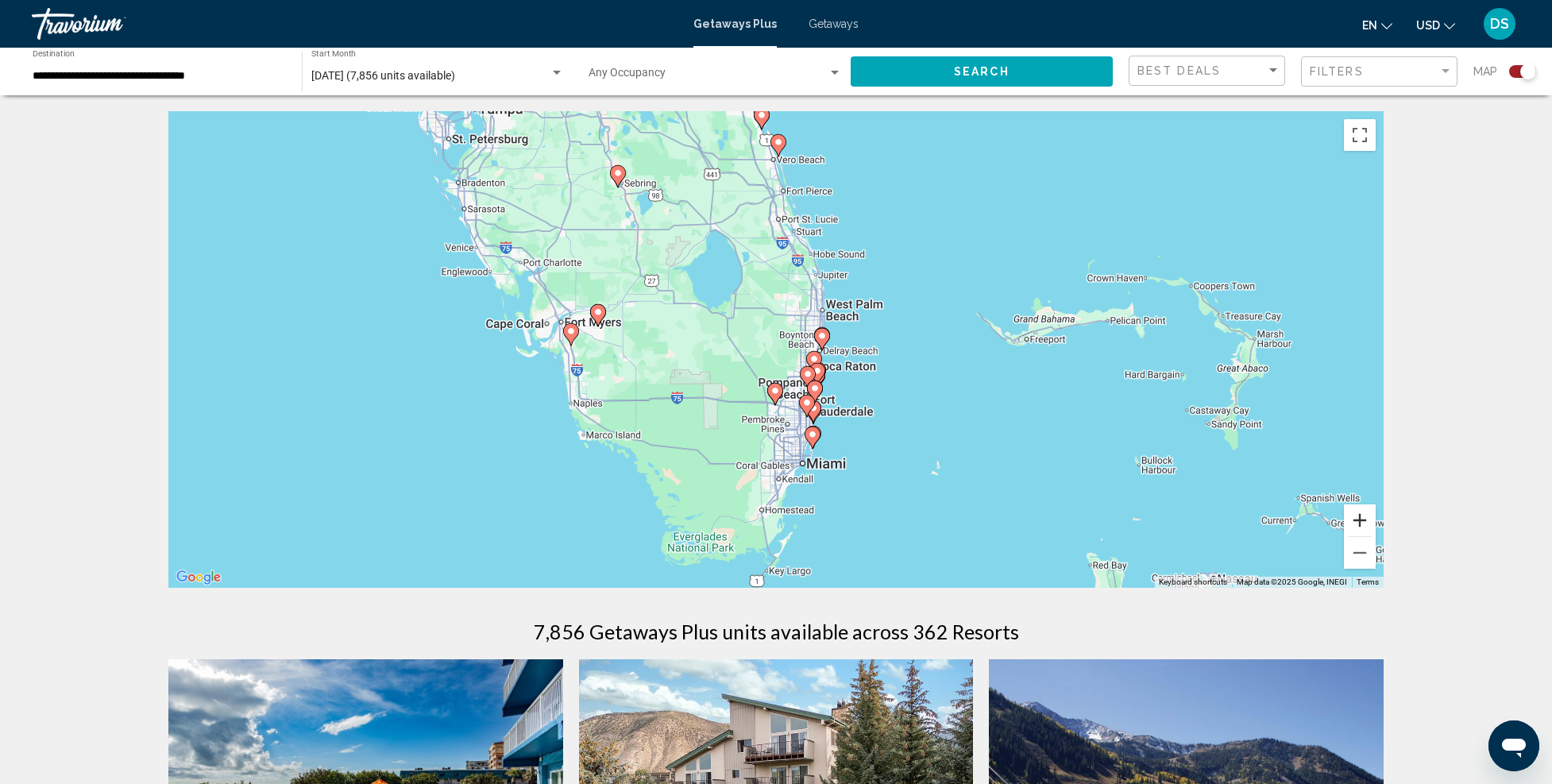
click at [1362, 513] on button "Zoom in" at bounding box center [1360, 520] width 31 height 31
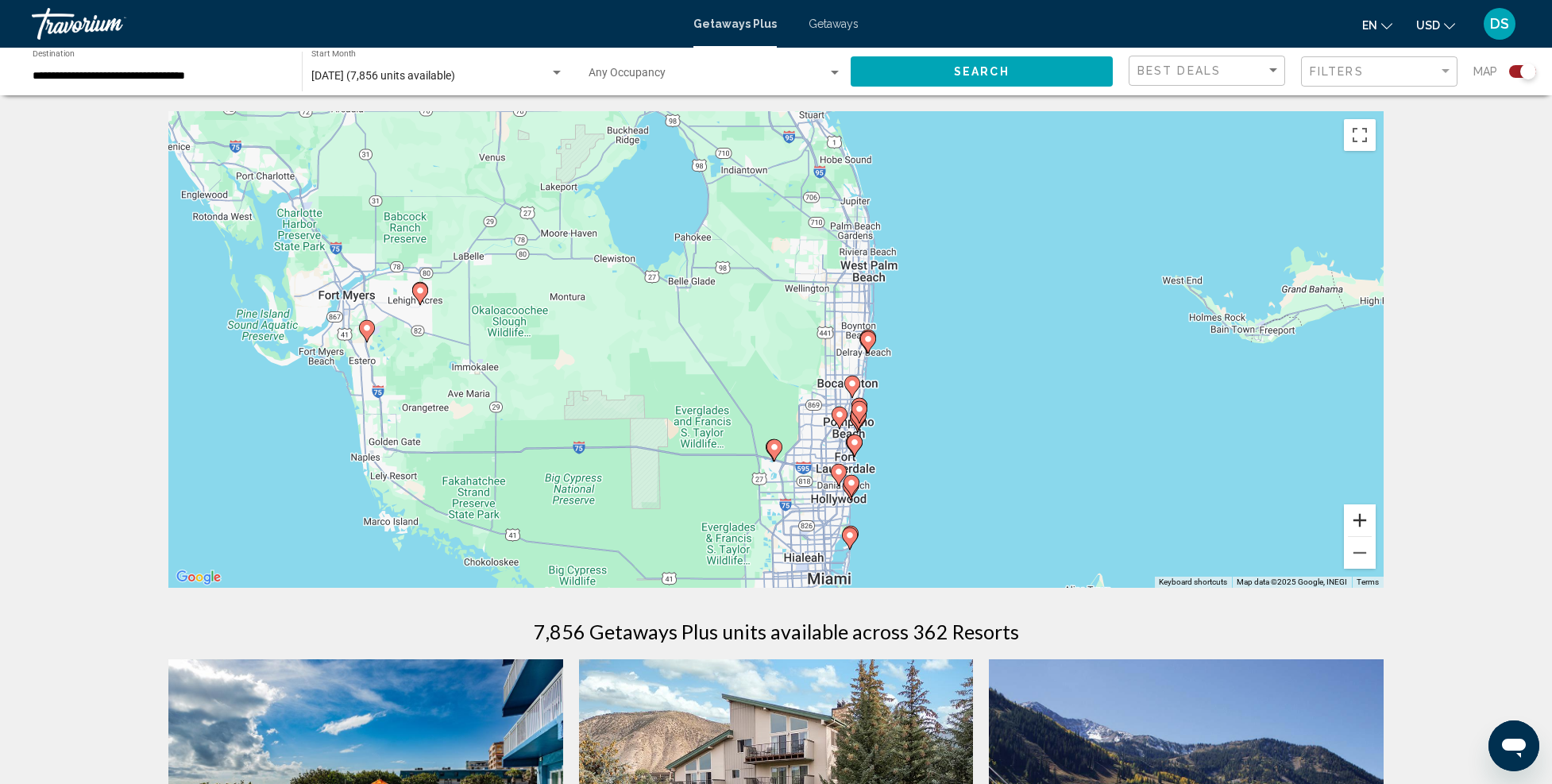
click at [1365, 514] on button "Zoom in" at bounding box center [1360, 520] width 31 height 31
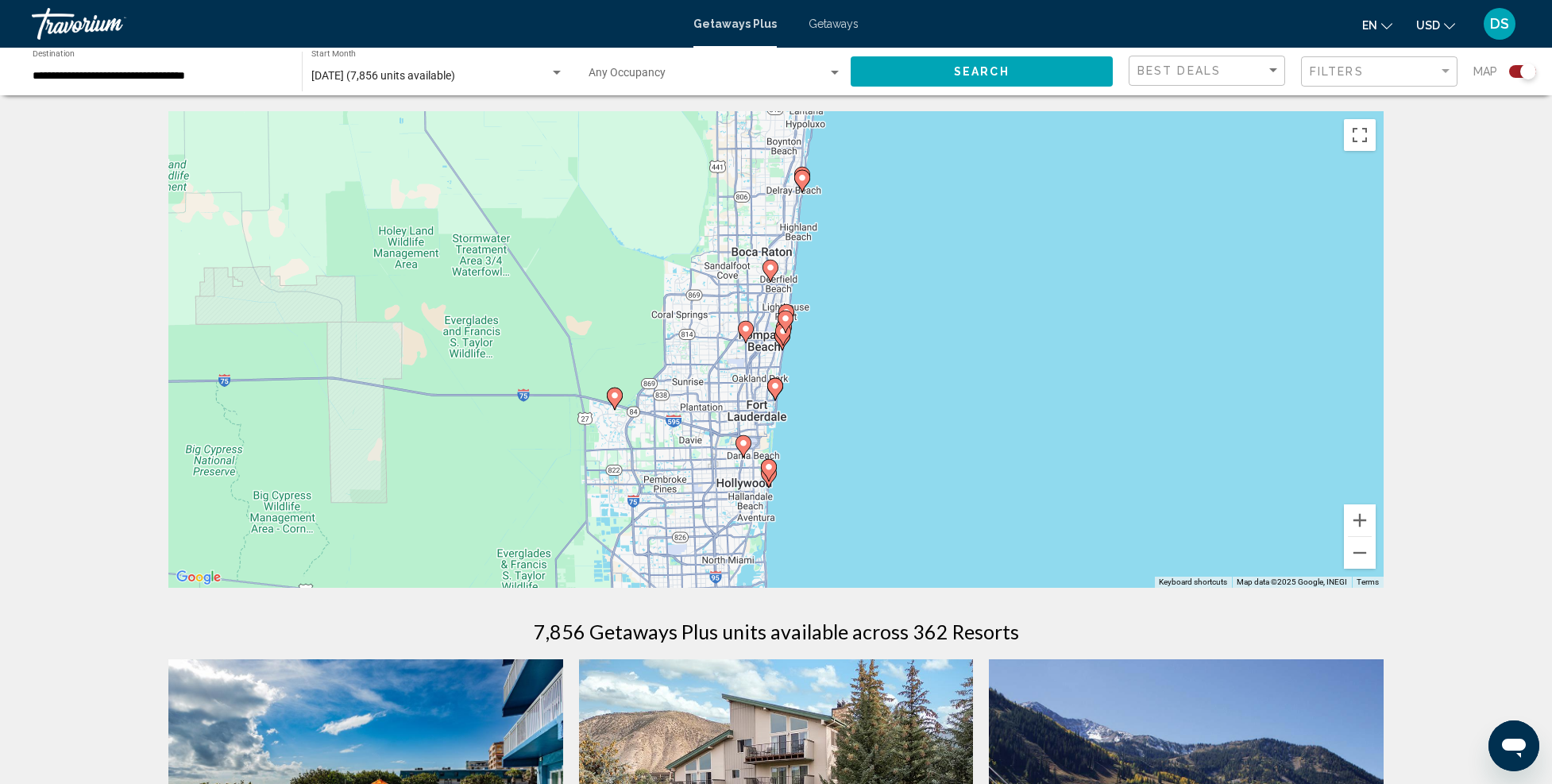
drag, startPoint x: 1069, startPoint y: 515, endPoint x: 912, endPoint y: 348, distance: 229.2
click at [912, 348] on div "To activate drag with keyboard, press Alt + Enter. Once in keyboard drag state,…" at bounding box center [776, 349] width 1215 height 477
click at [1356, 516] on button "Zoom in" at bounding box center [1360, 520] width 31 height 31
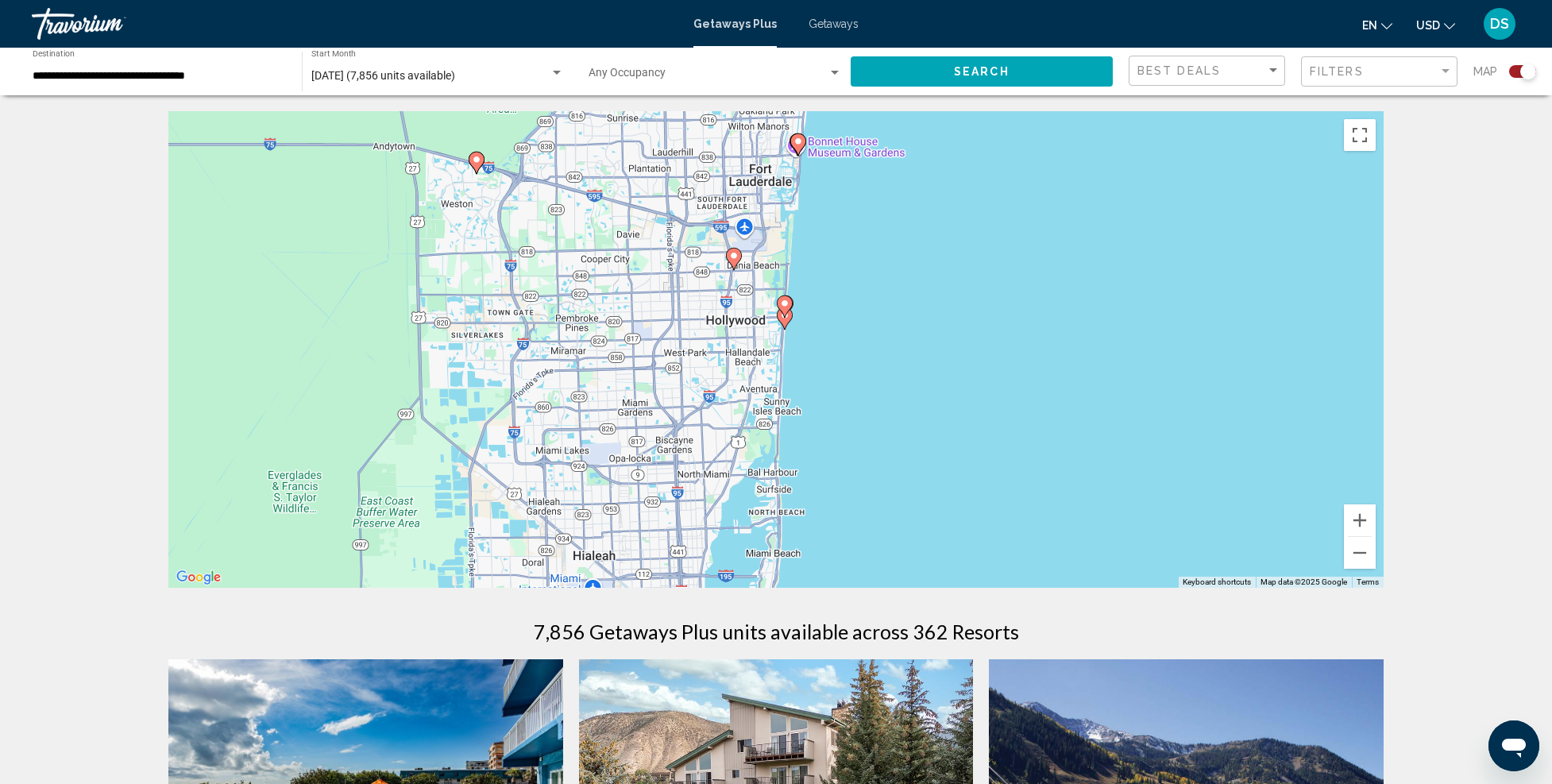
drag, startPoint x: 947, startPoint y: 515, endPoint x: 970, endPoint y: 217, distance: 298.9
click at [970, 217] on div "To activate drag with keyboard, press Alt + Enter. Once in keyboard drag state,…" at bounding box center [776, 349] width 1215 height 477
click at [1356, 520] on button "Zoom in" at bounding box center [1360, 520] width 31 height 31
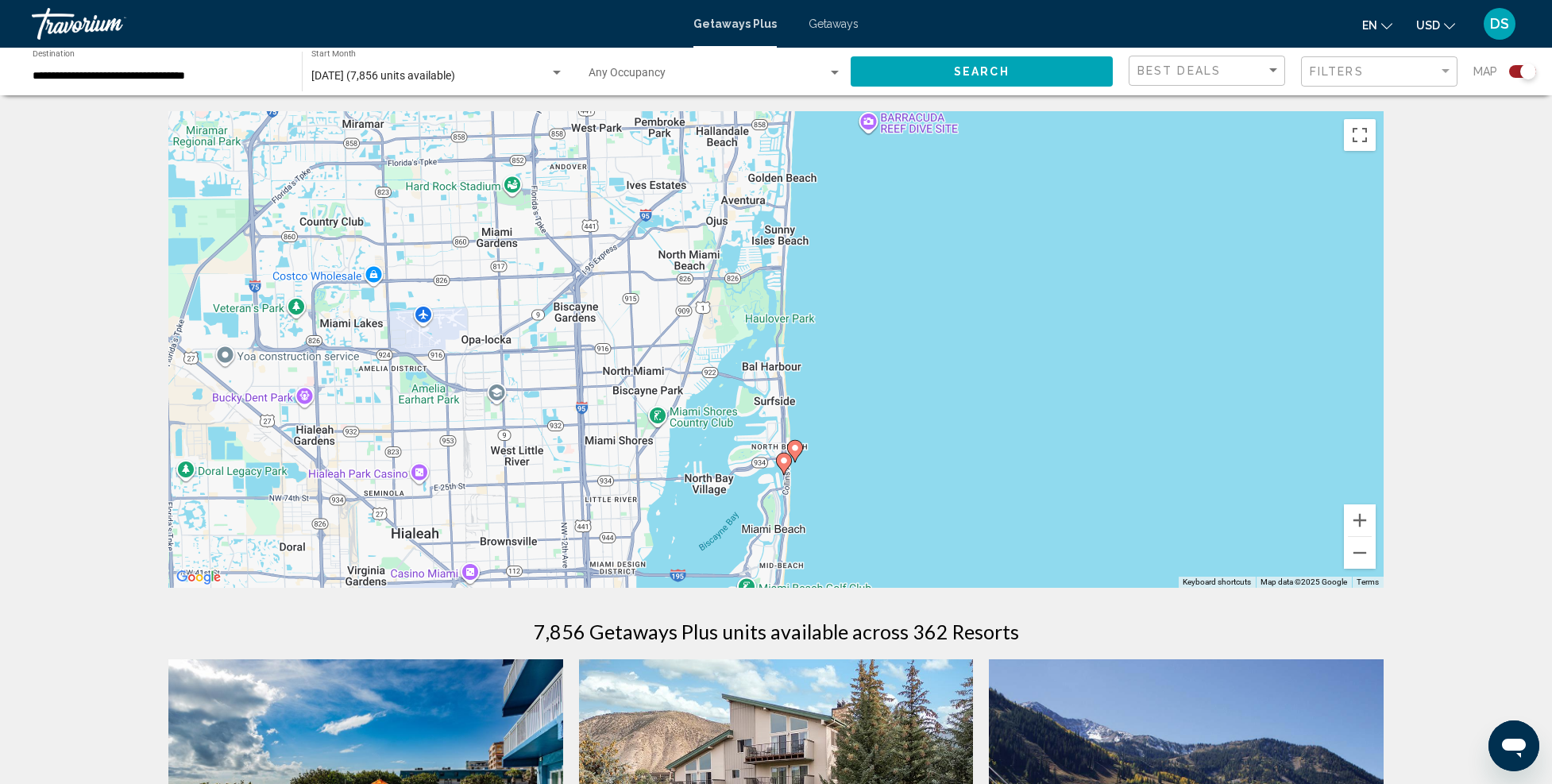
drag, startPoint x: 982, startPoint y: 460, endPoint x: 986, endPoint y: 293, distance: 167.0
click at [986, 293] on div "To activate drag with keyboard, press Alt + Enter. Once in keyboard drag state,…" at bounding box center [776, 349] width 1215 height 477
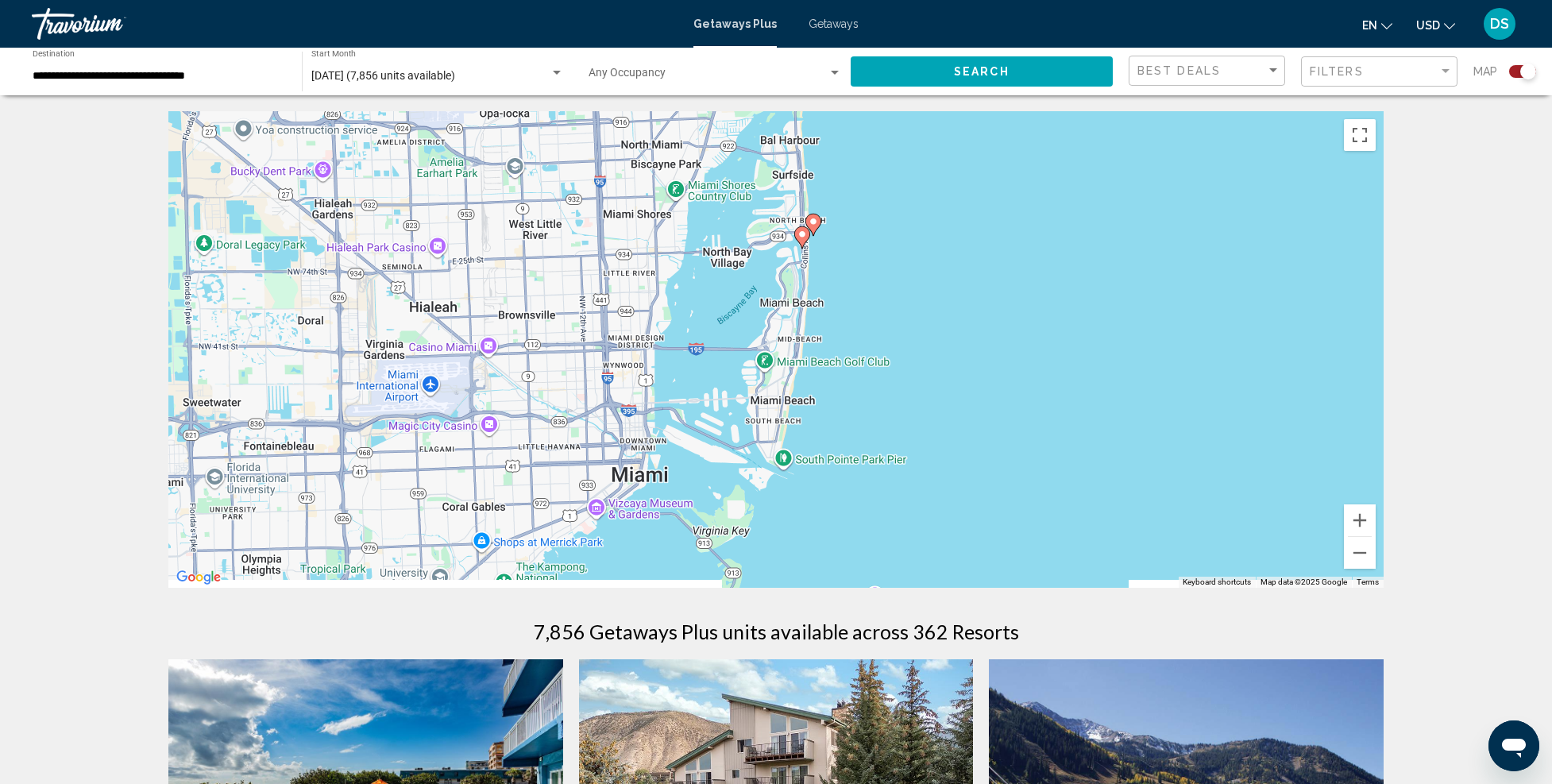
drag, startPoint x: 903, startPoint y: 465, endPoint x: 919, endPoint y: 254, distance: 211.6
click at [919, 254] on div "To activate drag with keyboard, press Alt + Enter. Once in keyboard drag state,…" at bounding box center [776, 349] width 1215 height 477
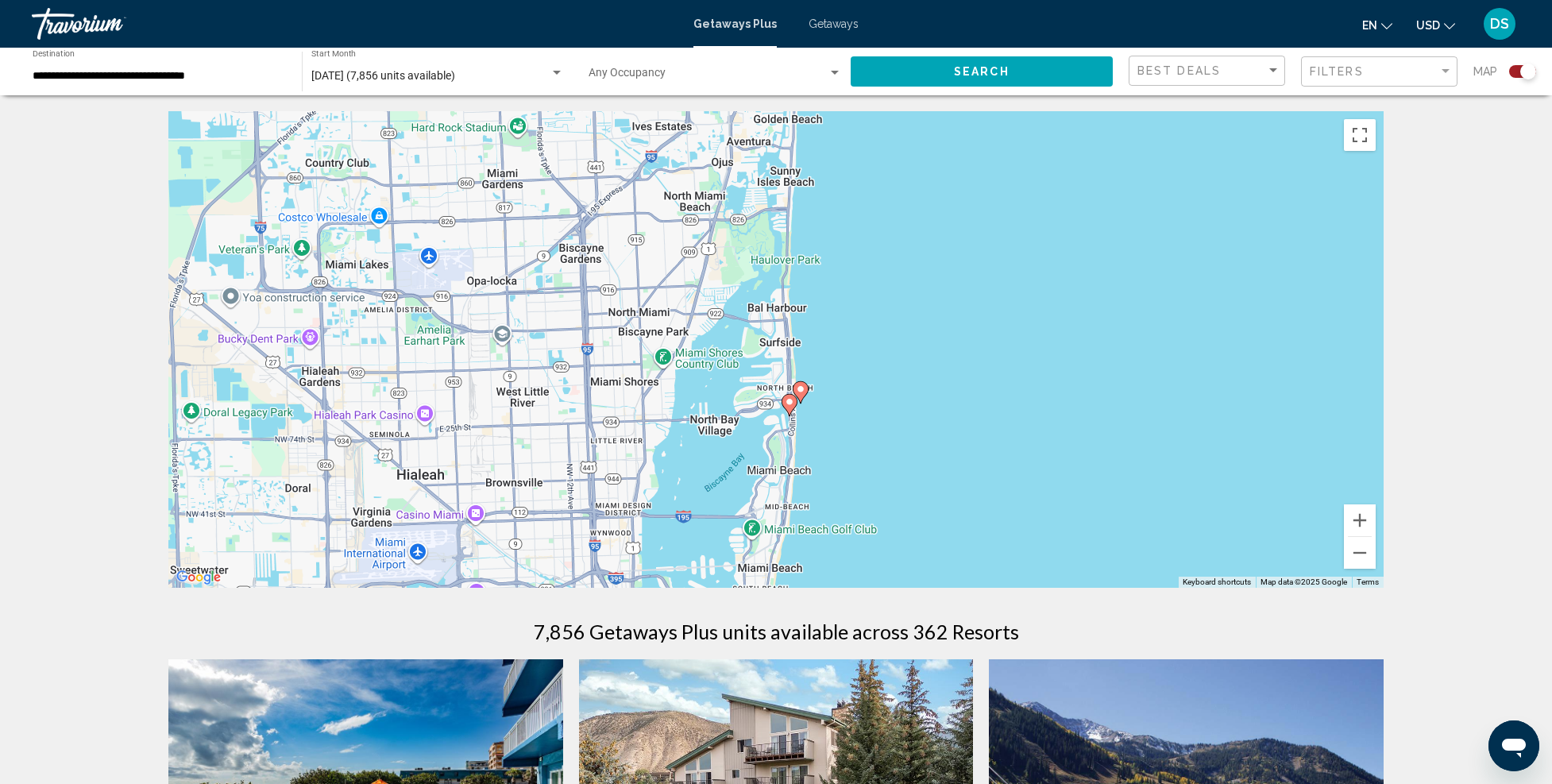
drag, startPoint x: 988, startPoint y: 312, endPoint x: 975, endPoint y: 482, distance: 170.5
click at [975, 482] on div "To activate drag with keyboard, press Alt + Enter. Once in keyboard drag state,…" at bounding box center [776, 349] width 1215 height 477
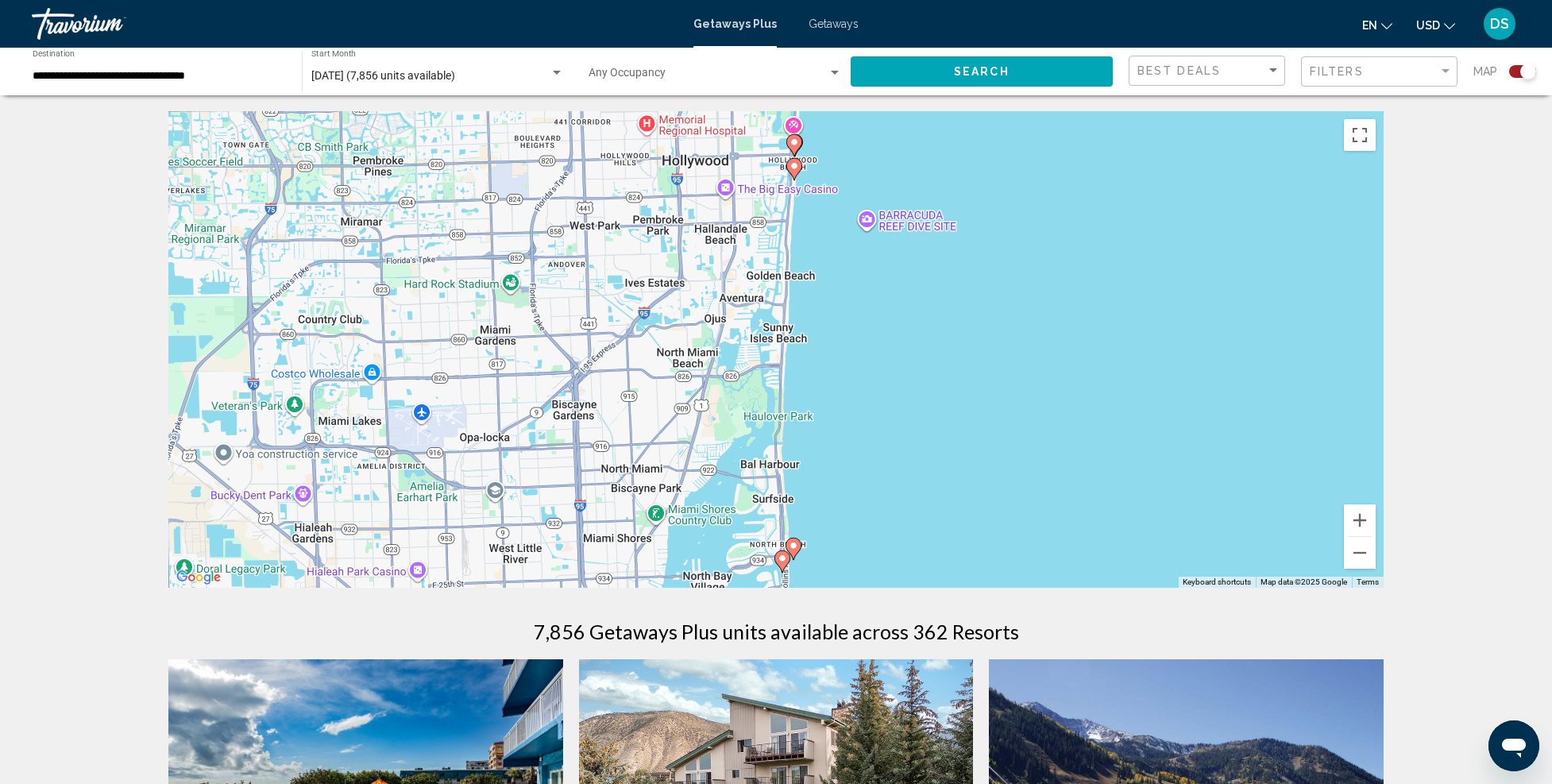
drag, startPoint x: 902, startPoint y: 295, endPoint x: 895, endPoint y: 436, distance: 141.2
click at [895, 436] on div "To activate drag with keyboard, press Alt + Enter. Once in keyboard drag state,…" at bounding box center [776, 349] width 1215 height 477
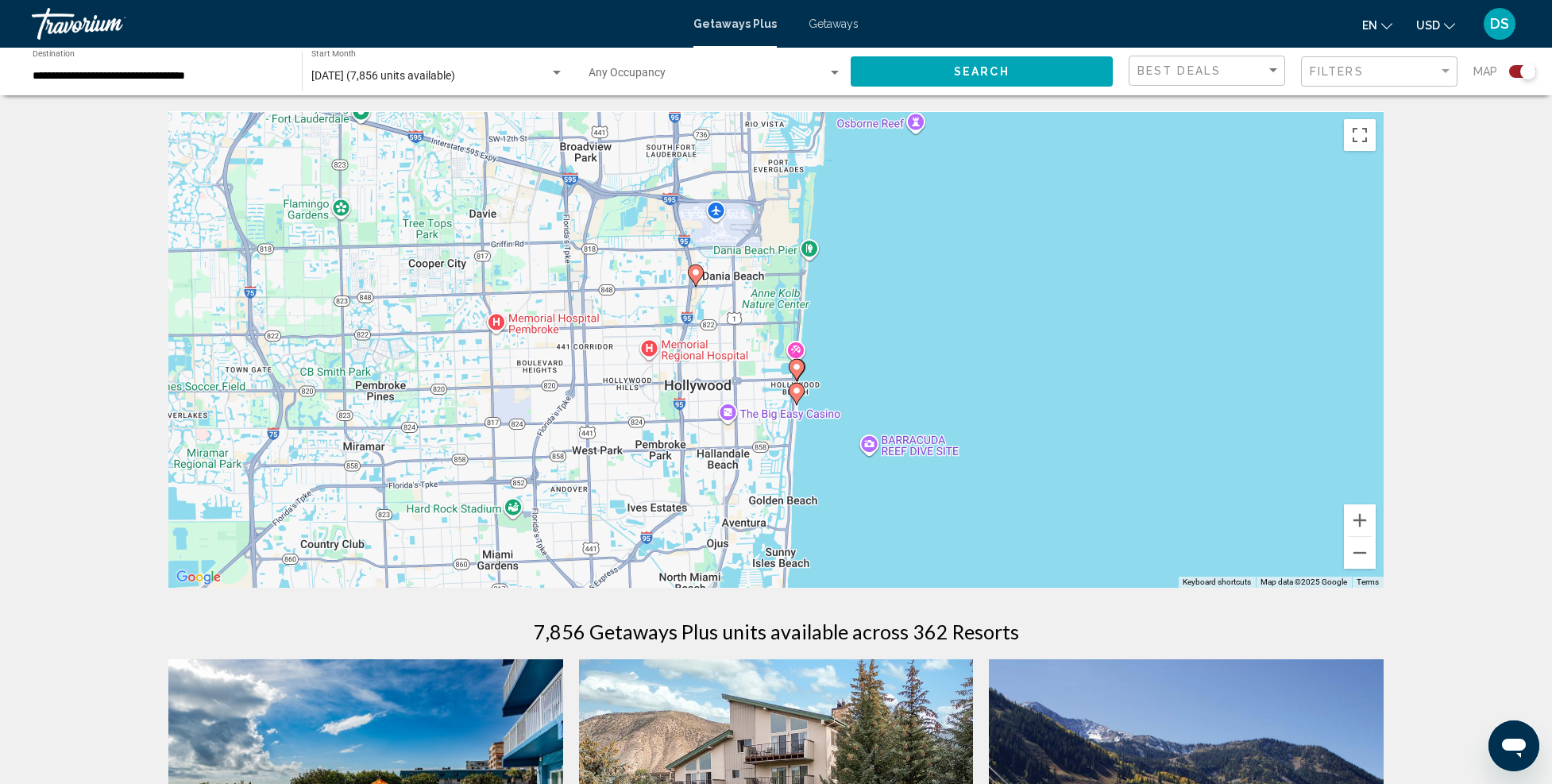
drag, startPoint x: 872, startPoint y: 300, endPoint x: 875, endPoint y: 545, distance: 245.0
click at [875, 545] on div "To activate drag with keyboard, press Alt + Enter. Once in keyboard drag state,…" at bounding box center [776, 349] width 1215 height 477
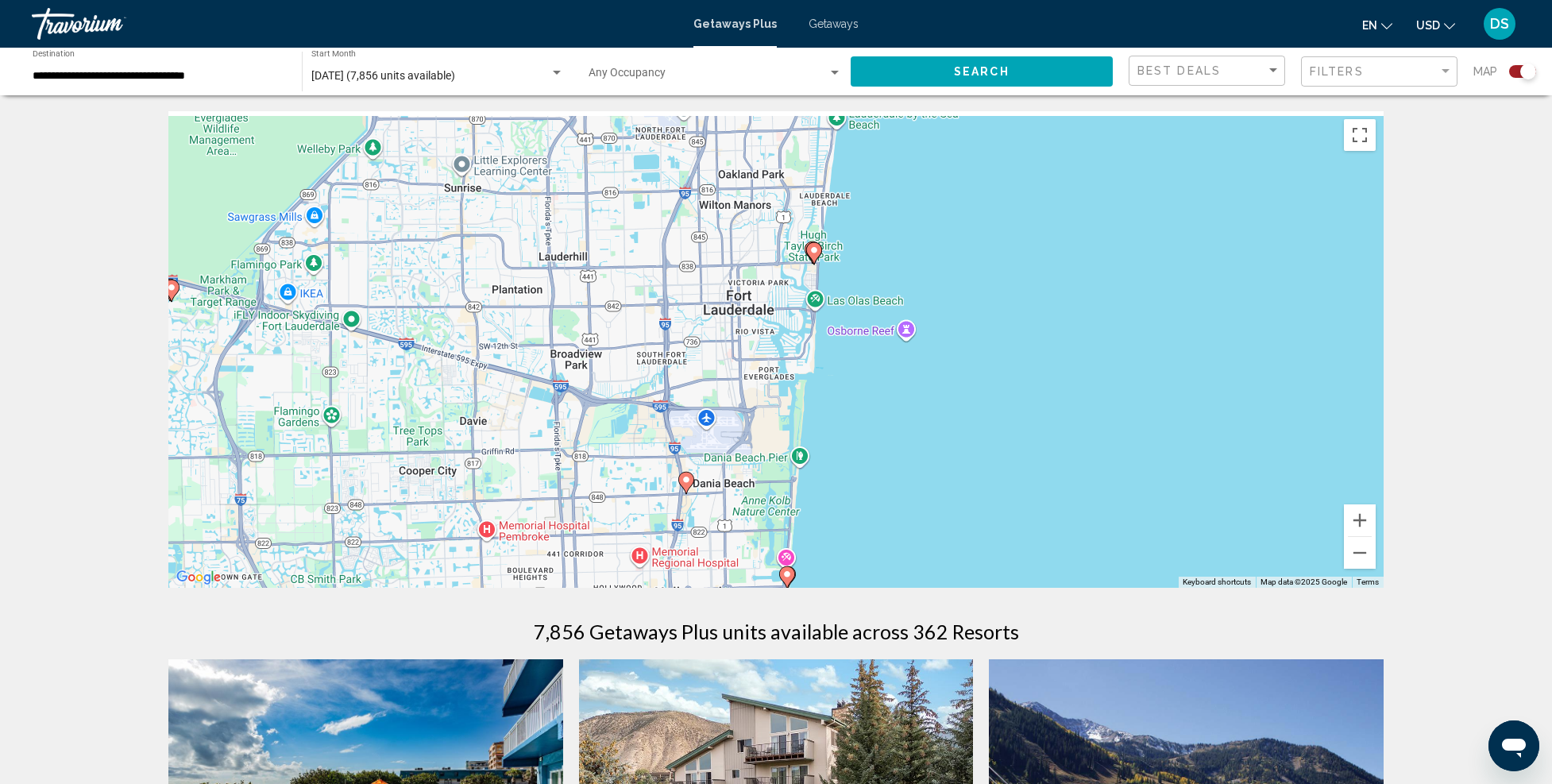
drag, startPoint x: 912, startPoint y: 284, endPoint x: 899, endPoint y: 520, distance: 236.4
click at [899, 520] on div "To activate drag with keyboard, press Alt + Enter. Once in keyboard drag state,…" at bounding box center [776, 349] width 1215 height 477
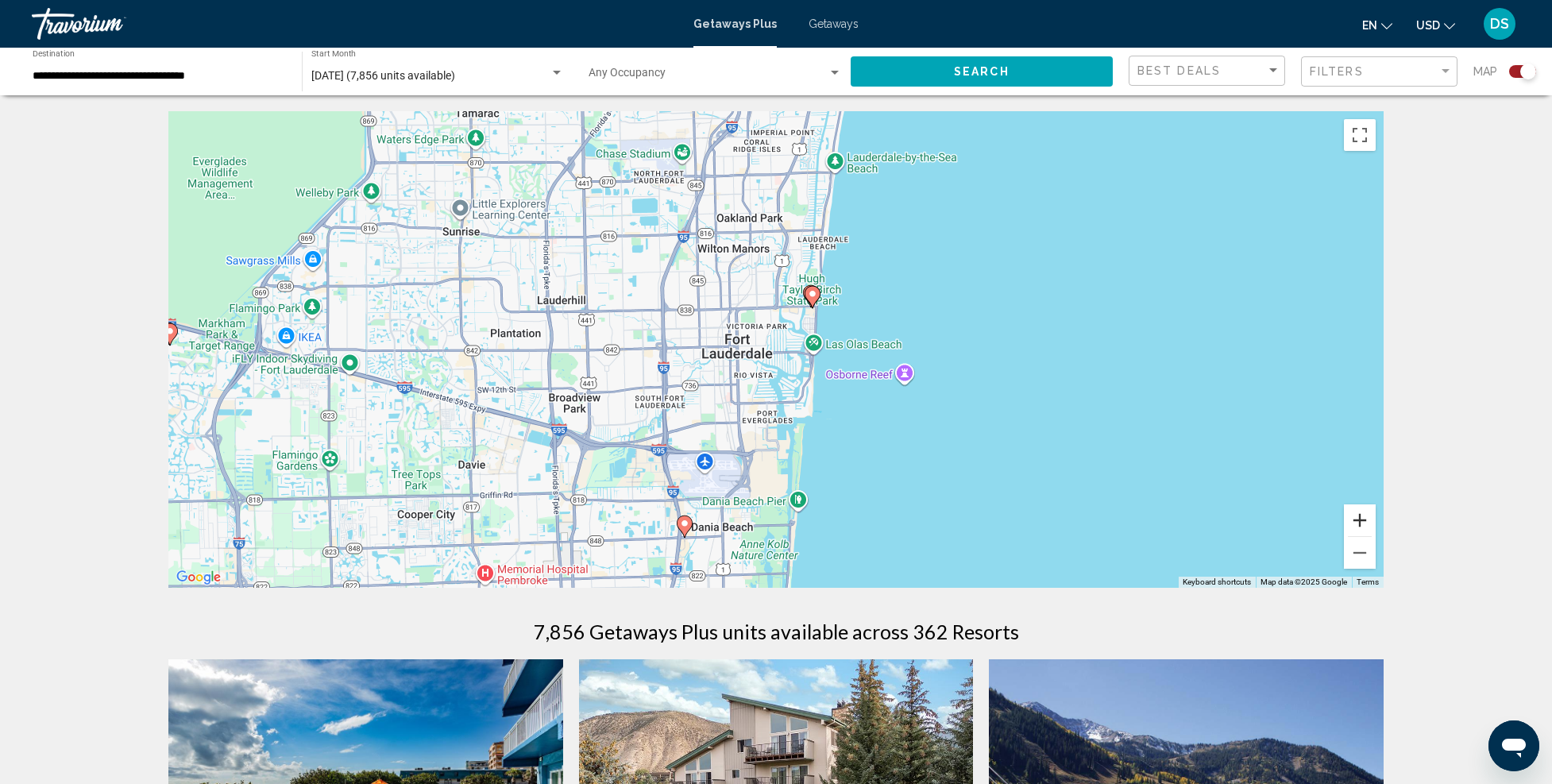
click at [1353, 514] on button "Zoom in" at bounding box center [1360, 520] width 31 height 31
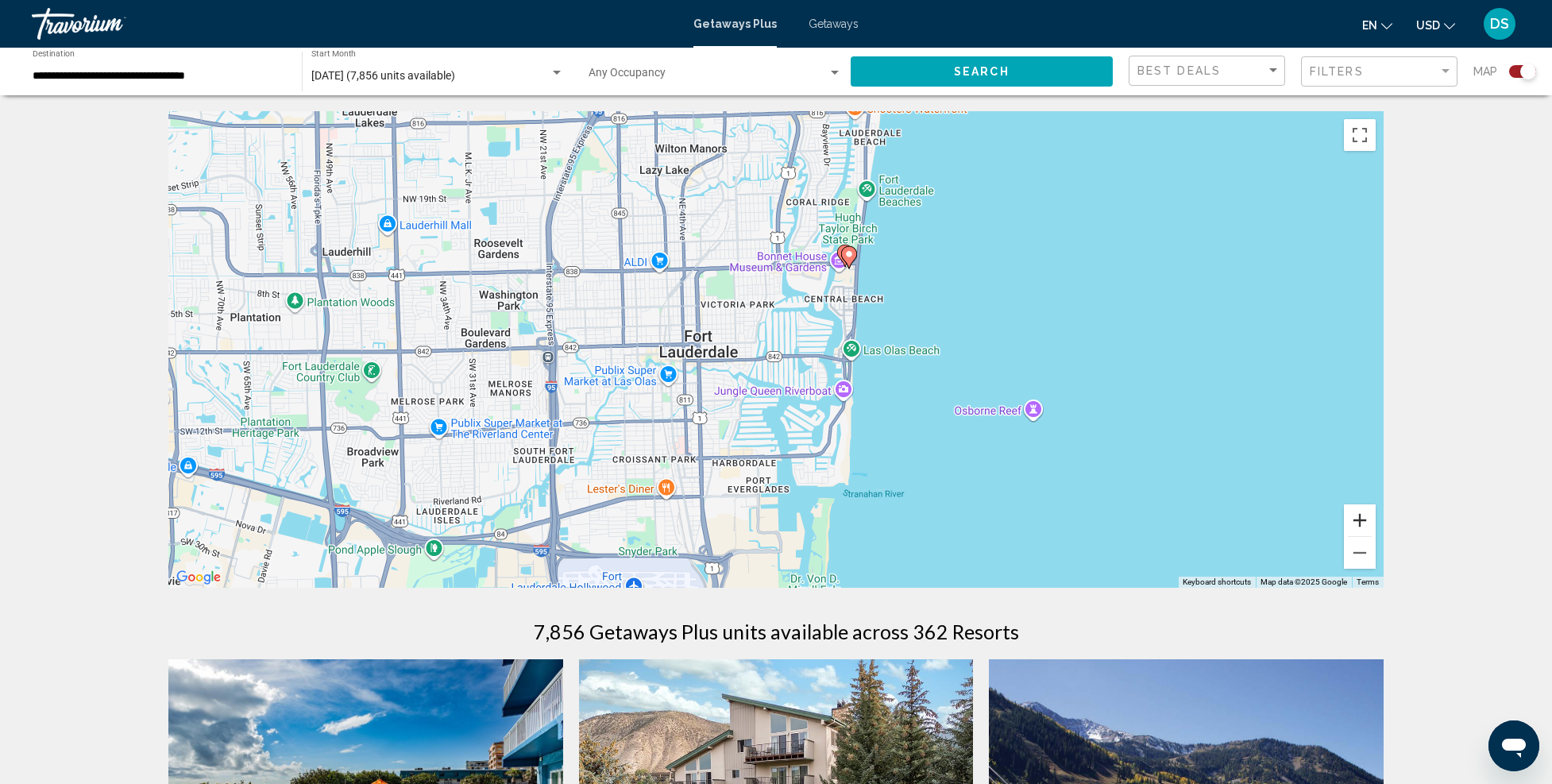
click at [1363, 512] on button "Zoom in" at bounding box center [1360, 520] width 31 height 31
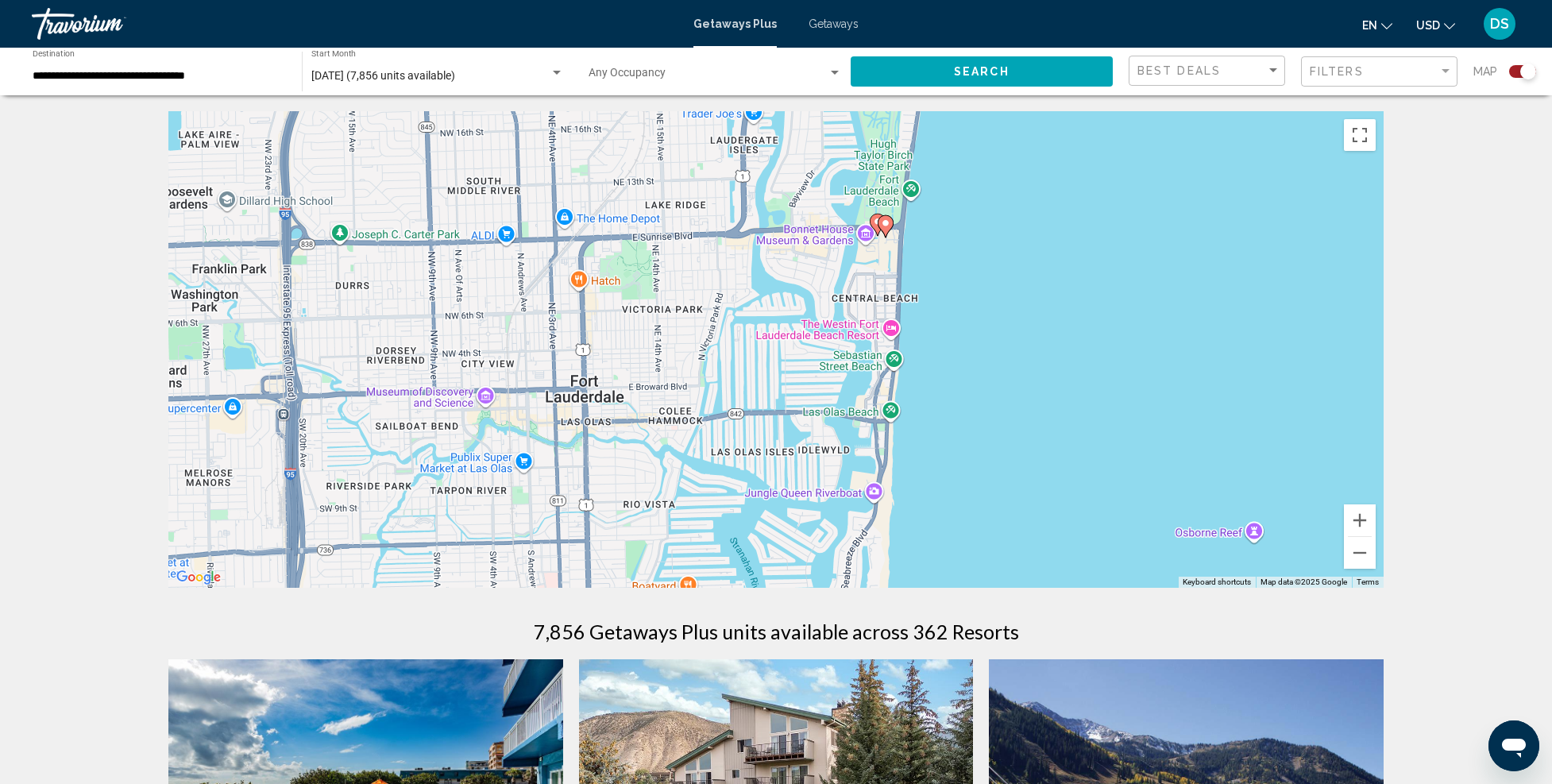
drag, startPoint x: 1111, startPoint y: 233, endPoint x: 1034, endPoint y: 339, distance: 131.0
click at [1034, 339] on div "To activate drag with keyboard, press Alt + Enter. Once in keyboard drag state,…" at bounding box center [776, 349] width 1215 height 477
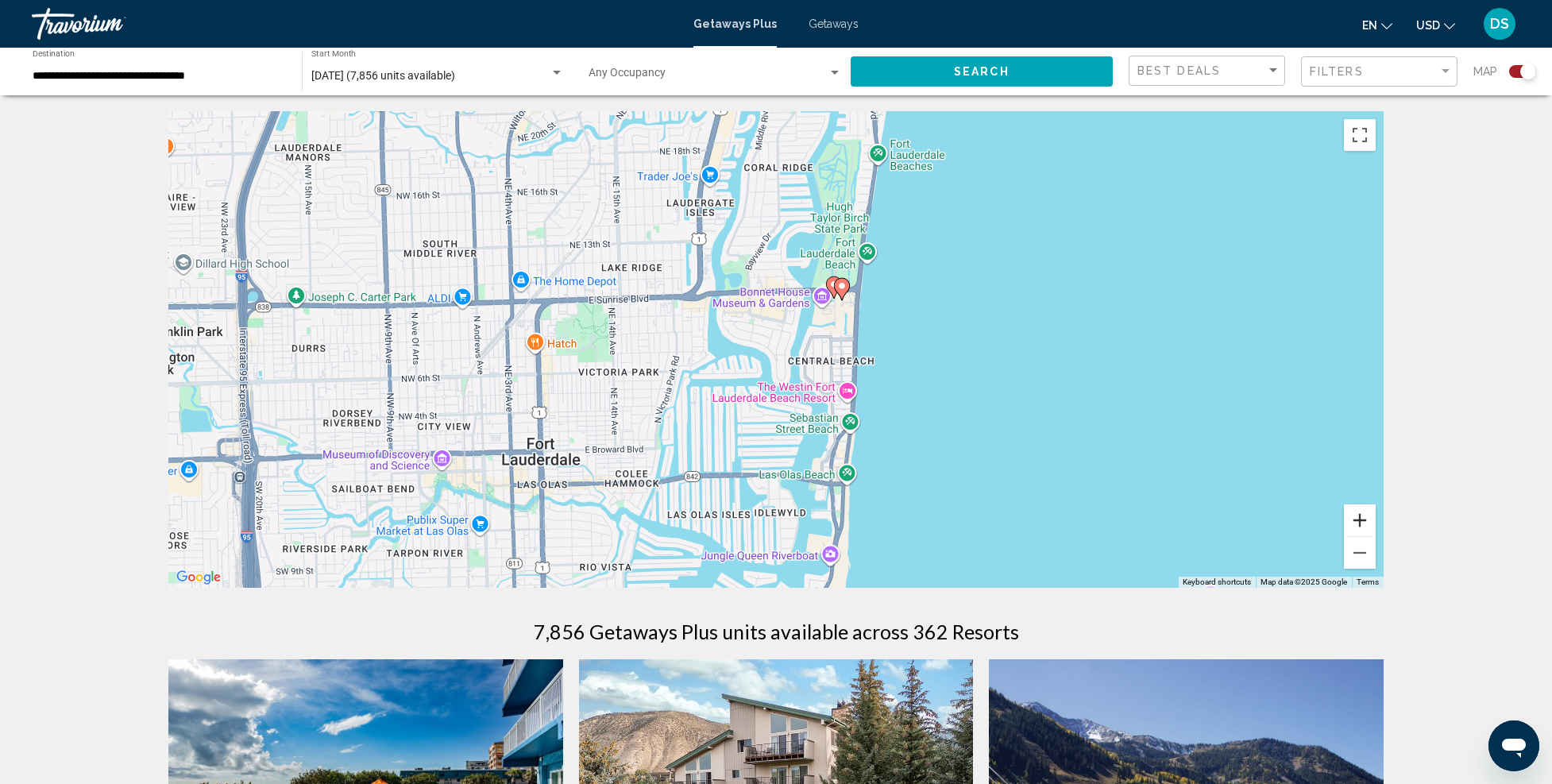
click at [1368, 520] on button "Zoom in" at bounding box center [1360, 520] width 31 height 31
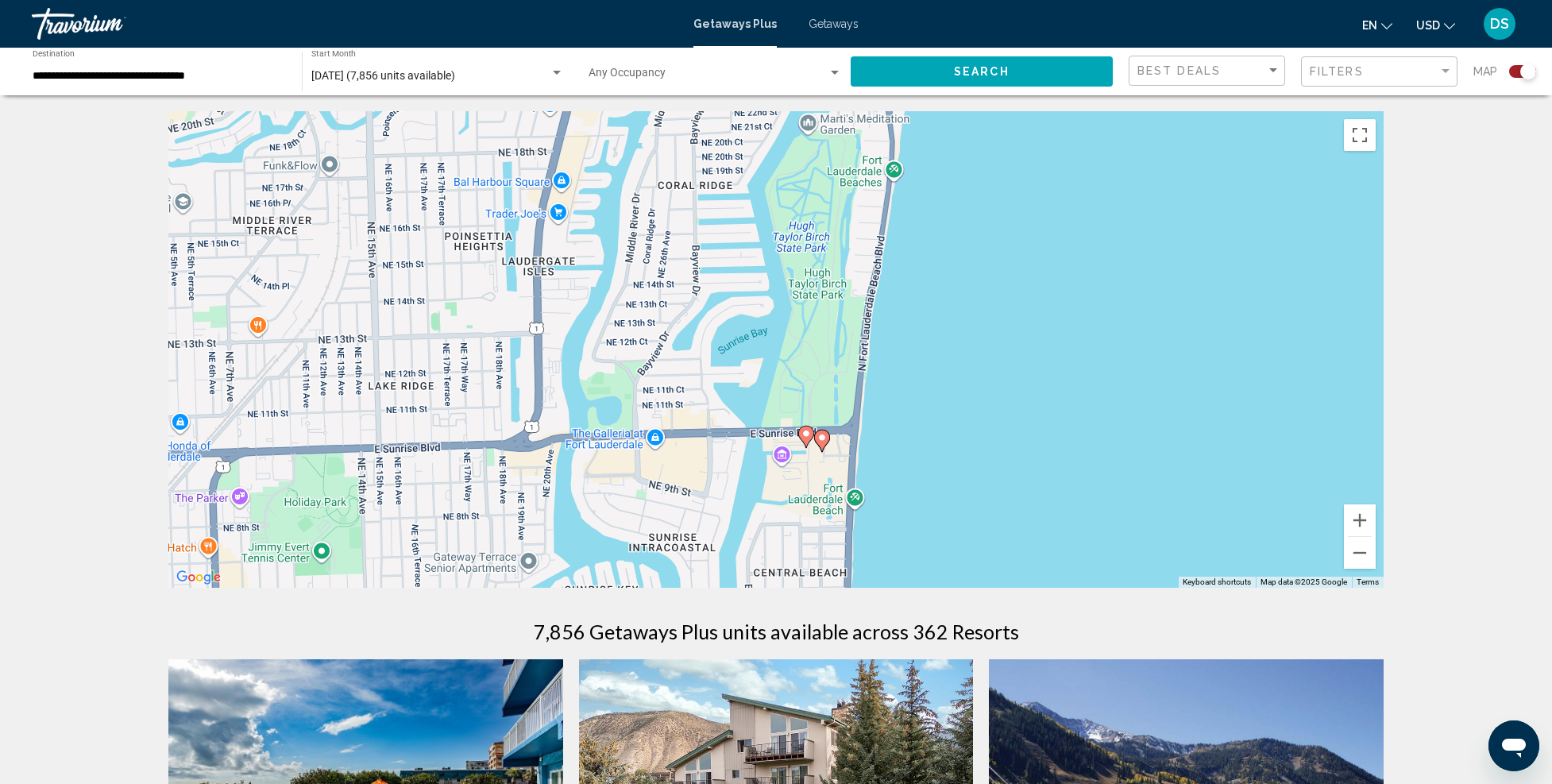
drag, startPoint x: 1144, startPoint y: 282, endPoint x: 1057, endPoint y: 482, distance: 218.1
click at [1057, 482] on div "To activate drag with keyboard, press Alt + Enter. Once in keyboard drag state,…" at bounding box center [776, 349] width 1215 height 477
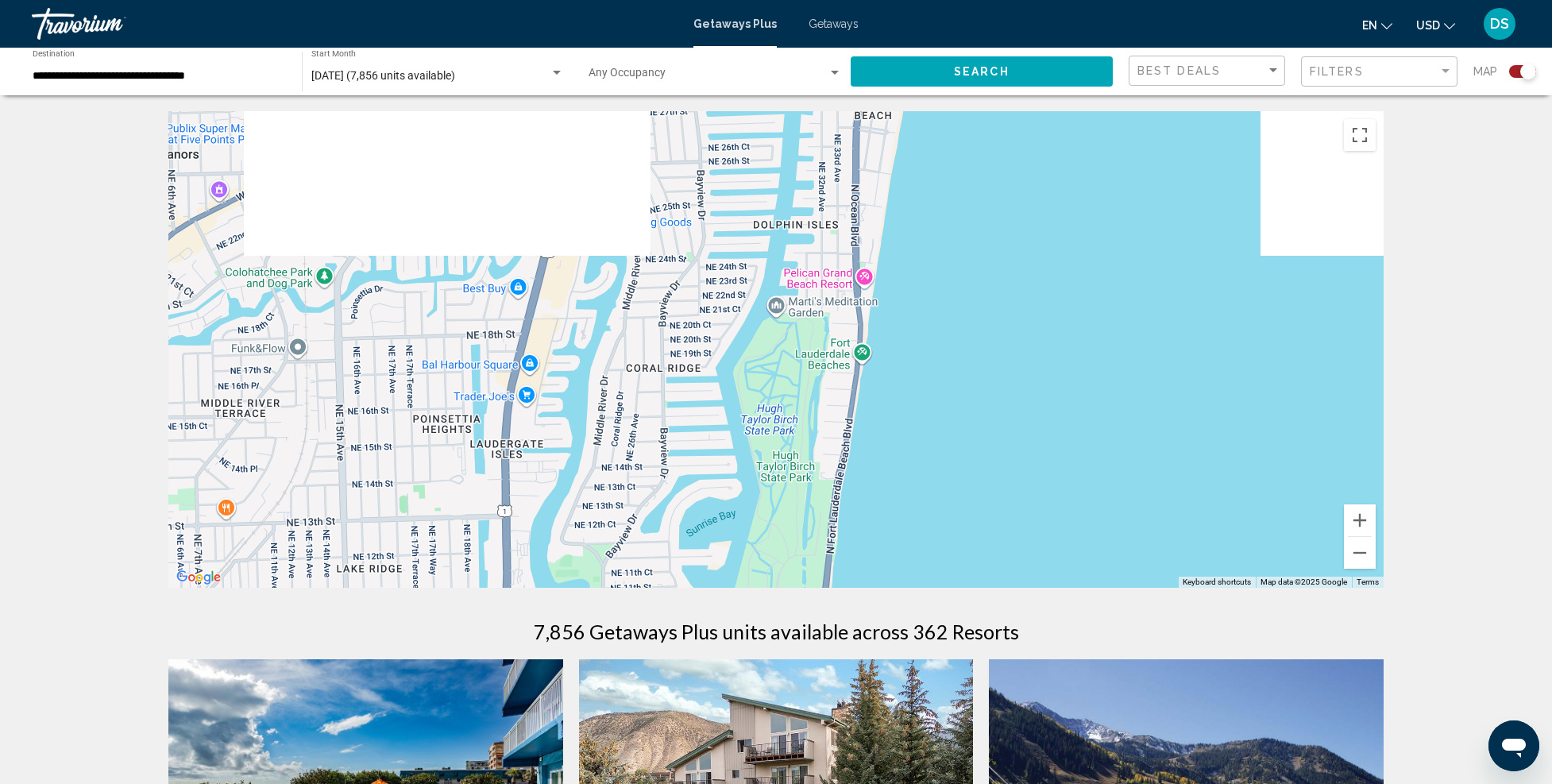
drag, startPoint x: 1020, startPoint y: 300, endPoint x: 985, endPoint y: 452, distance: 156.0
click at [985, 499] on div "To activate drag with keyboard, press Alt + Enter. Once in keyboard drag state,…" at bounding box center [776, 349] width 1215 height 477
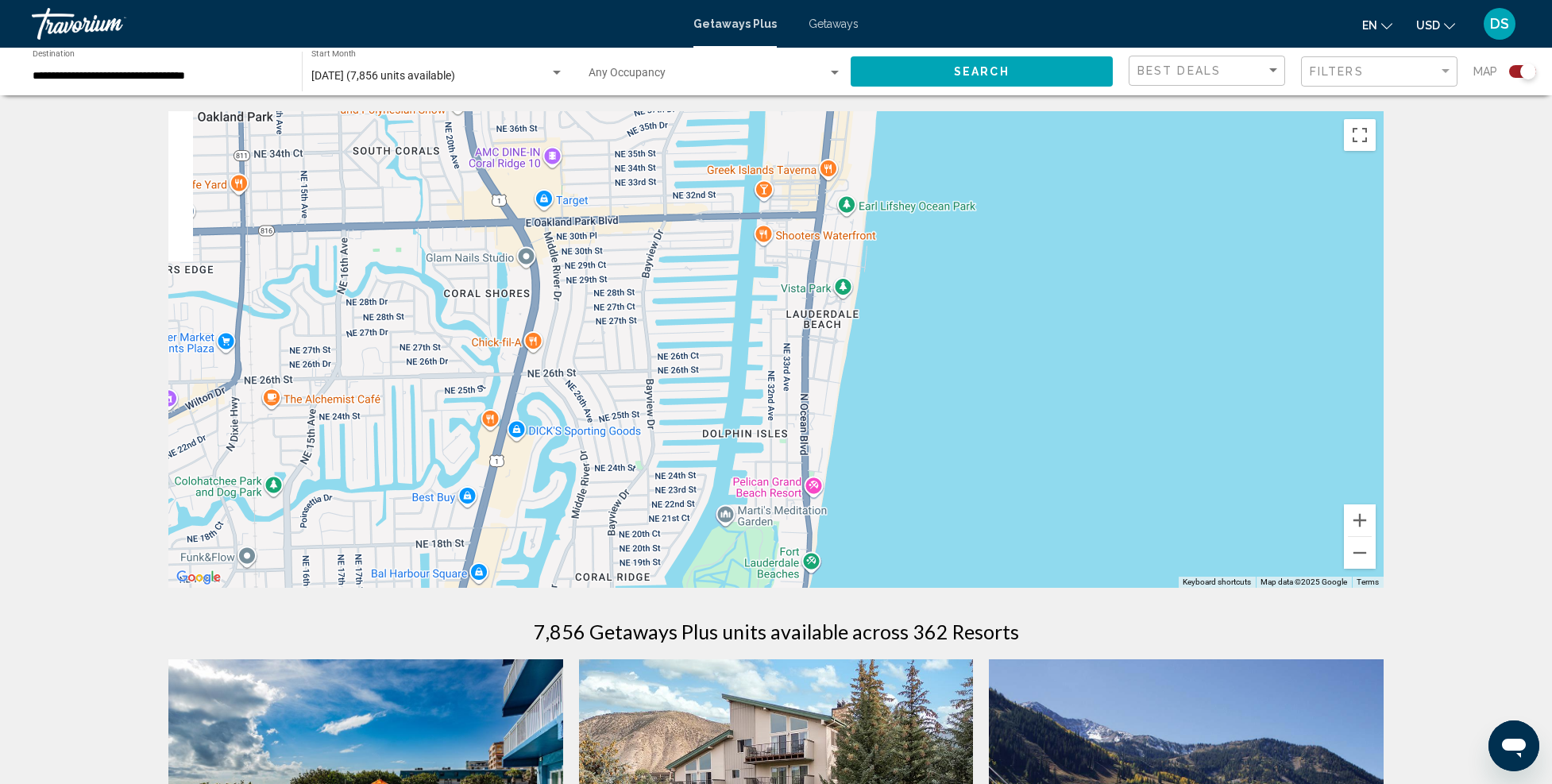
drag, startPoint x: 993, startPoint y: 300, endPoint x: 949, endPoint y: 497, distance: 201.9
click at [945, 516] on div "To activate drag with keyboard, press Alt + Enter. Once in keyboard drag state,…" at bounding box center [776, 349] width 1215 height 477
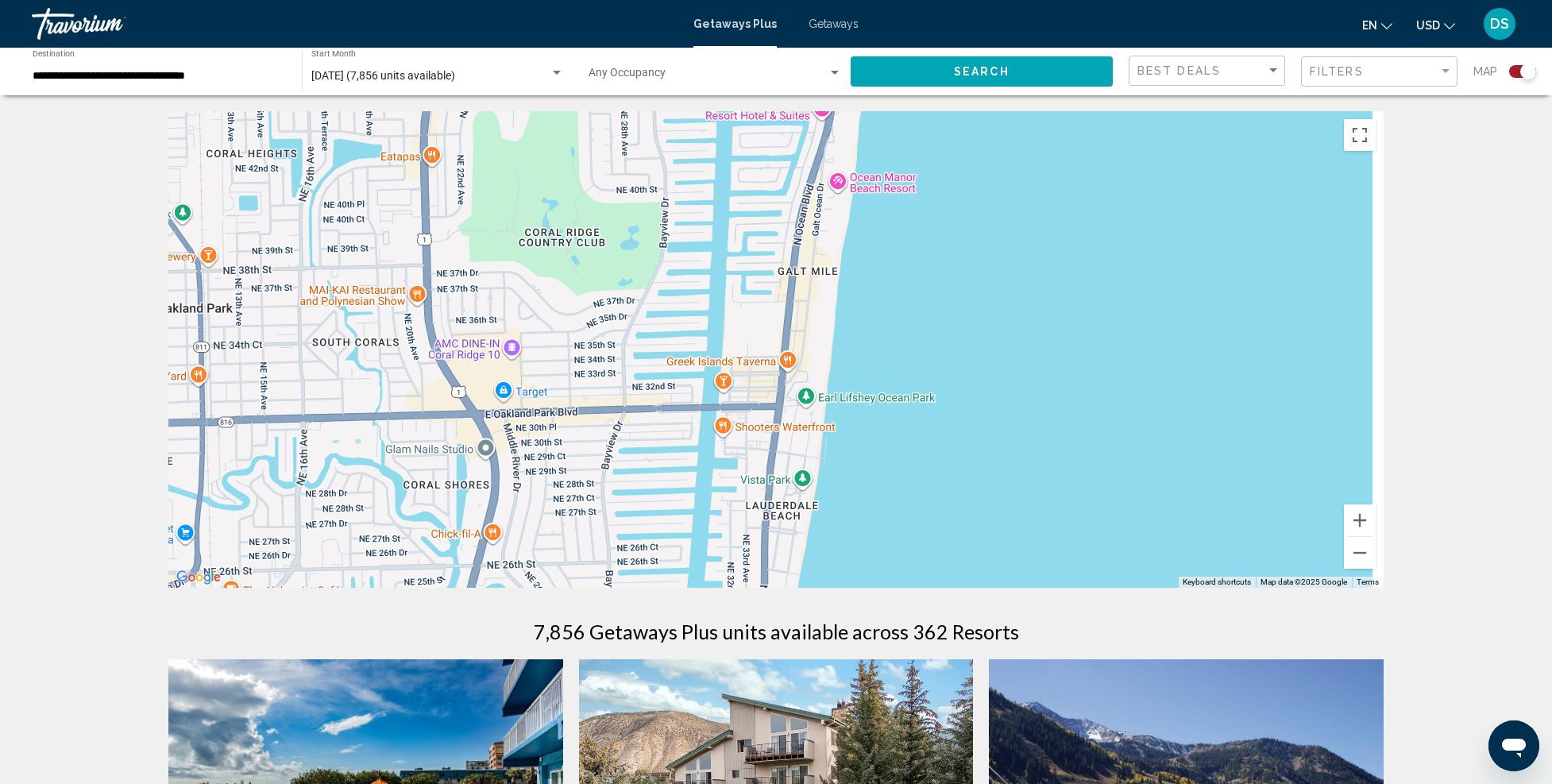
drag, startPoint x: 950, startPoint y: 364, endPoint x: 934, endPoint y: 496, distance: 133.0
click at [934, 497] on div "Main content" at bounding box center [776, 349] width 1215 height 477
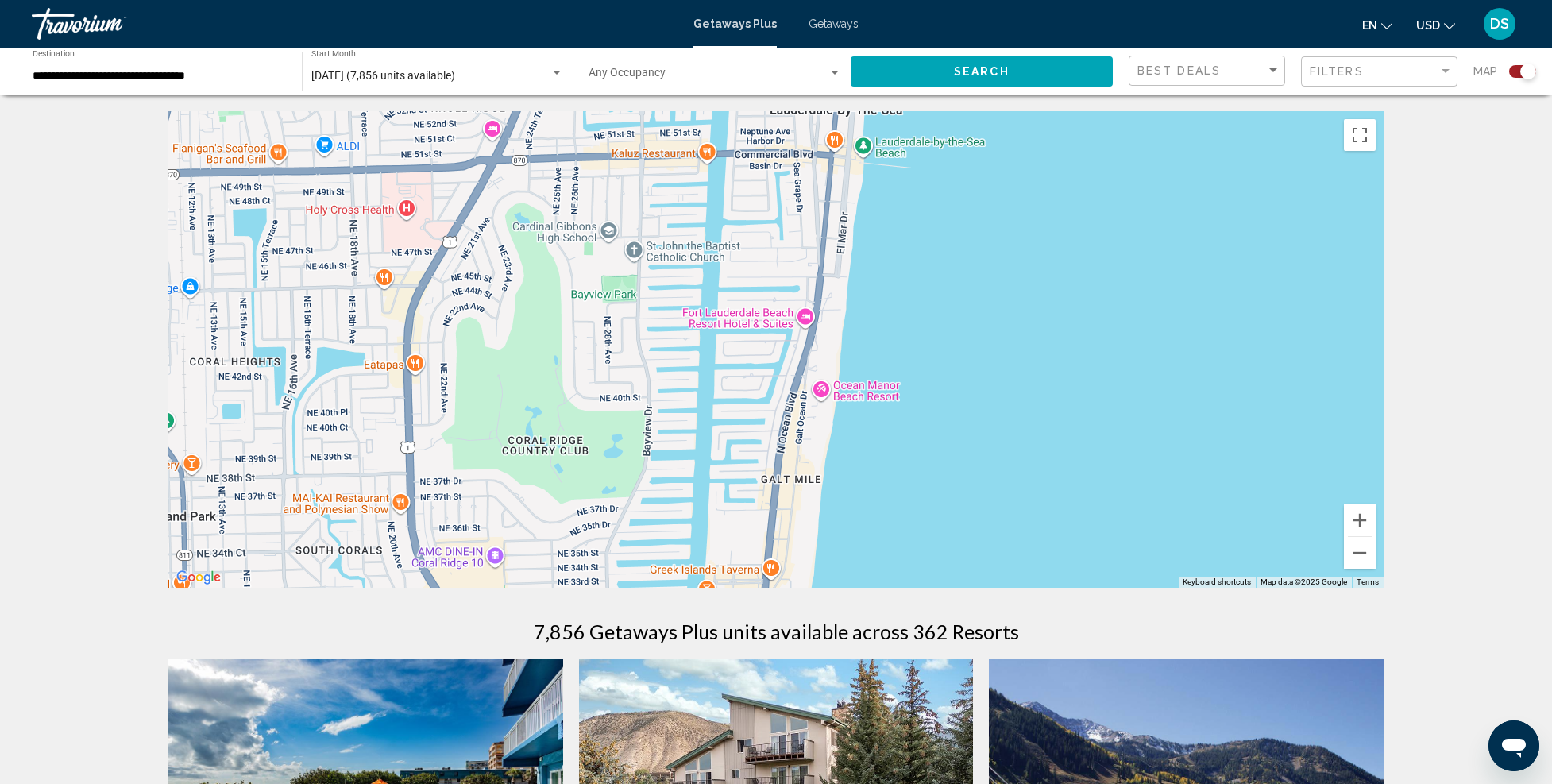
drag, startPoint x: 957, startPoint y: 381, endPoint x: 947, endPoint y: 487, distance: 106.5
click at [947, 488] on div "Main content" at bounding box center [776, 349] width 1215 height 477
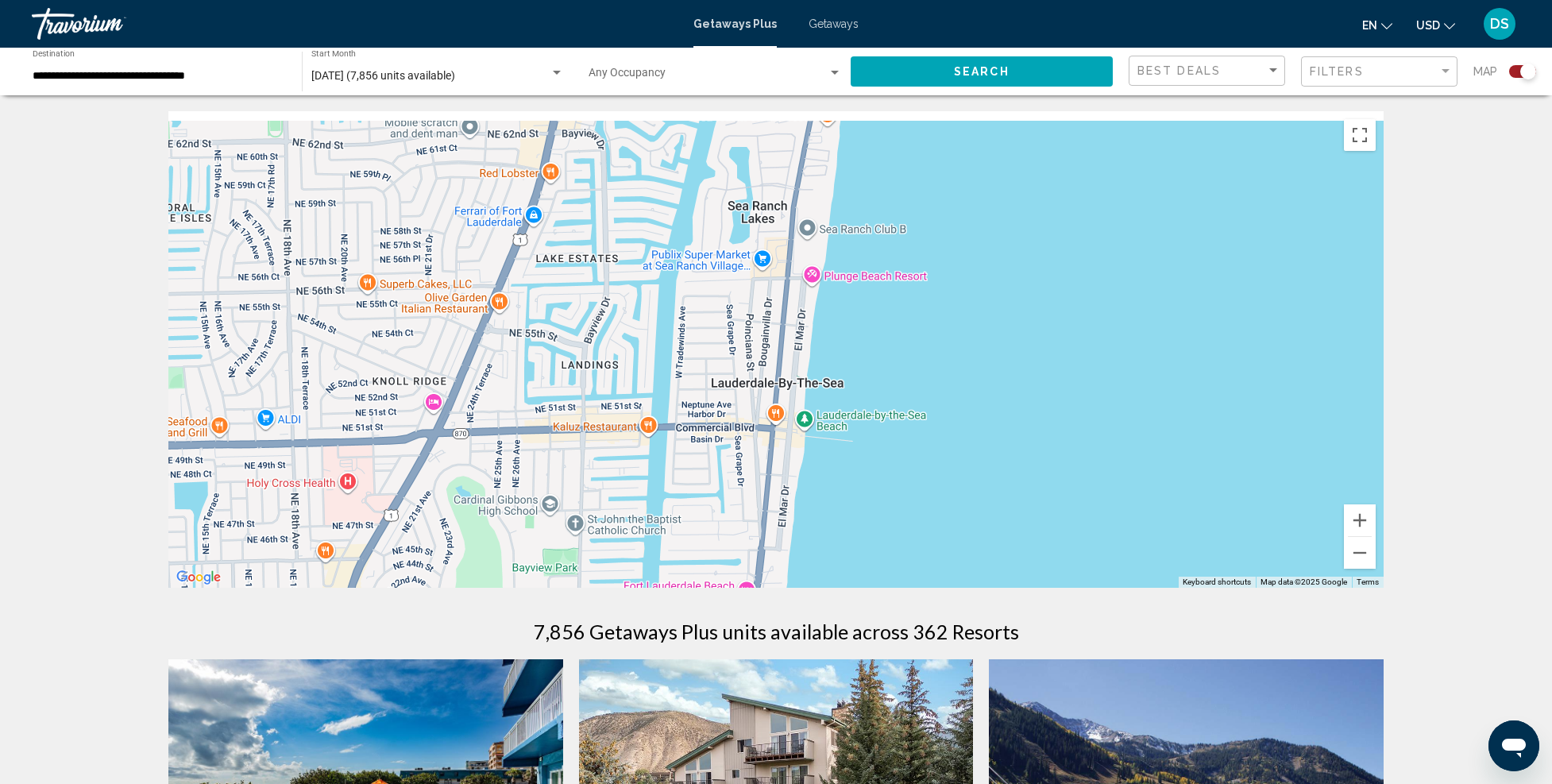
drag, startPoint x: 950, startPoint y: 296, endPoint x: 895, endPoint y: 482, distance: 194.0
click at [895, 482] on div "Main content" at bounding box center [776, 349] width 1215 height 477
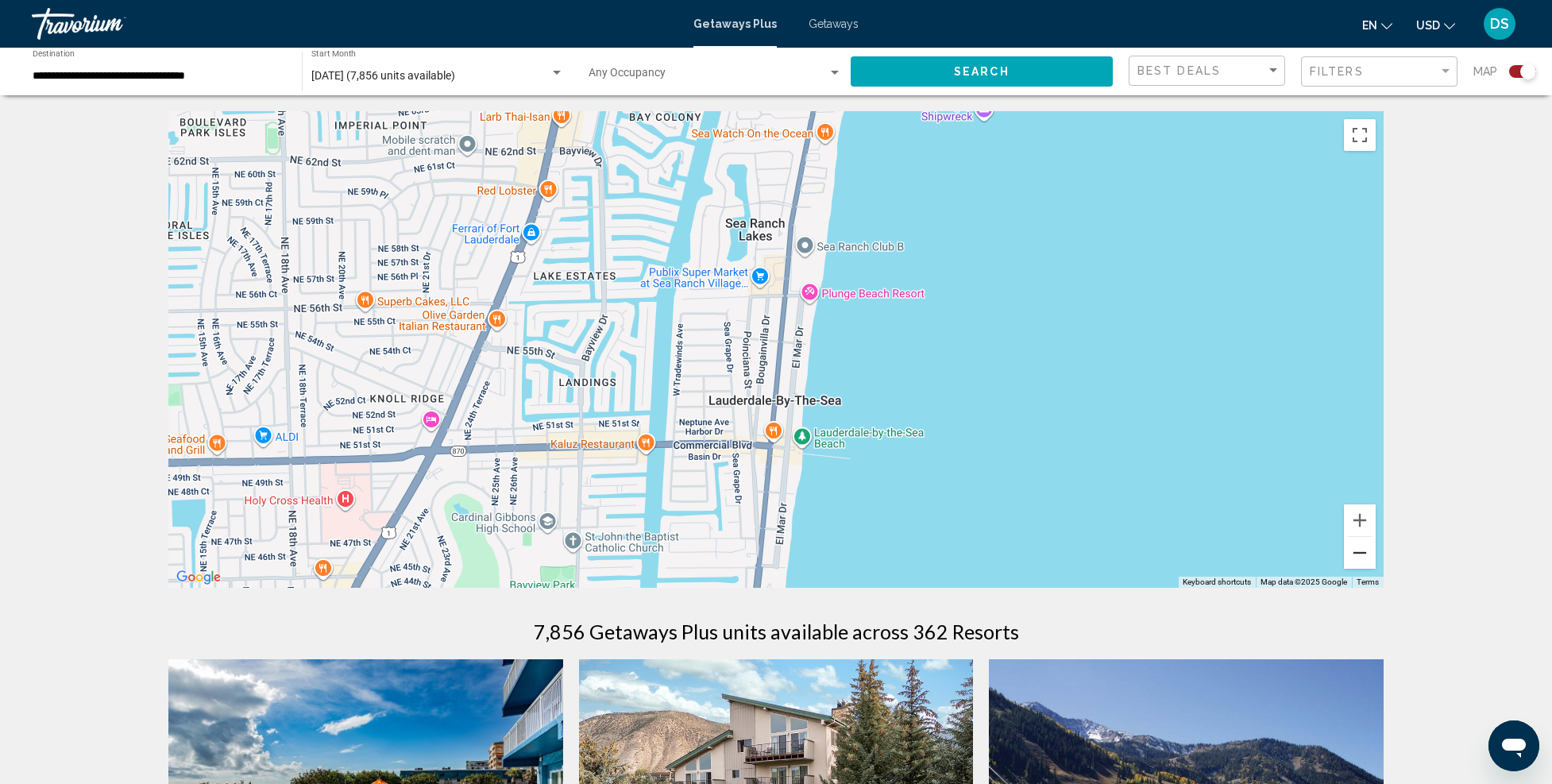
click at [1367, 546] on button "Zoom out" at bounding box center [1360, 552] width 31 height 31
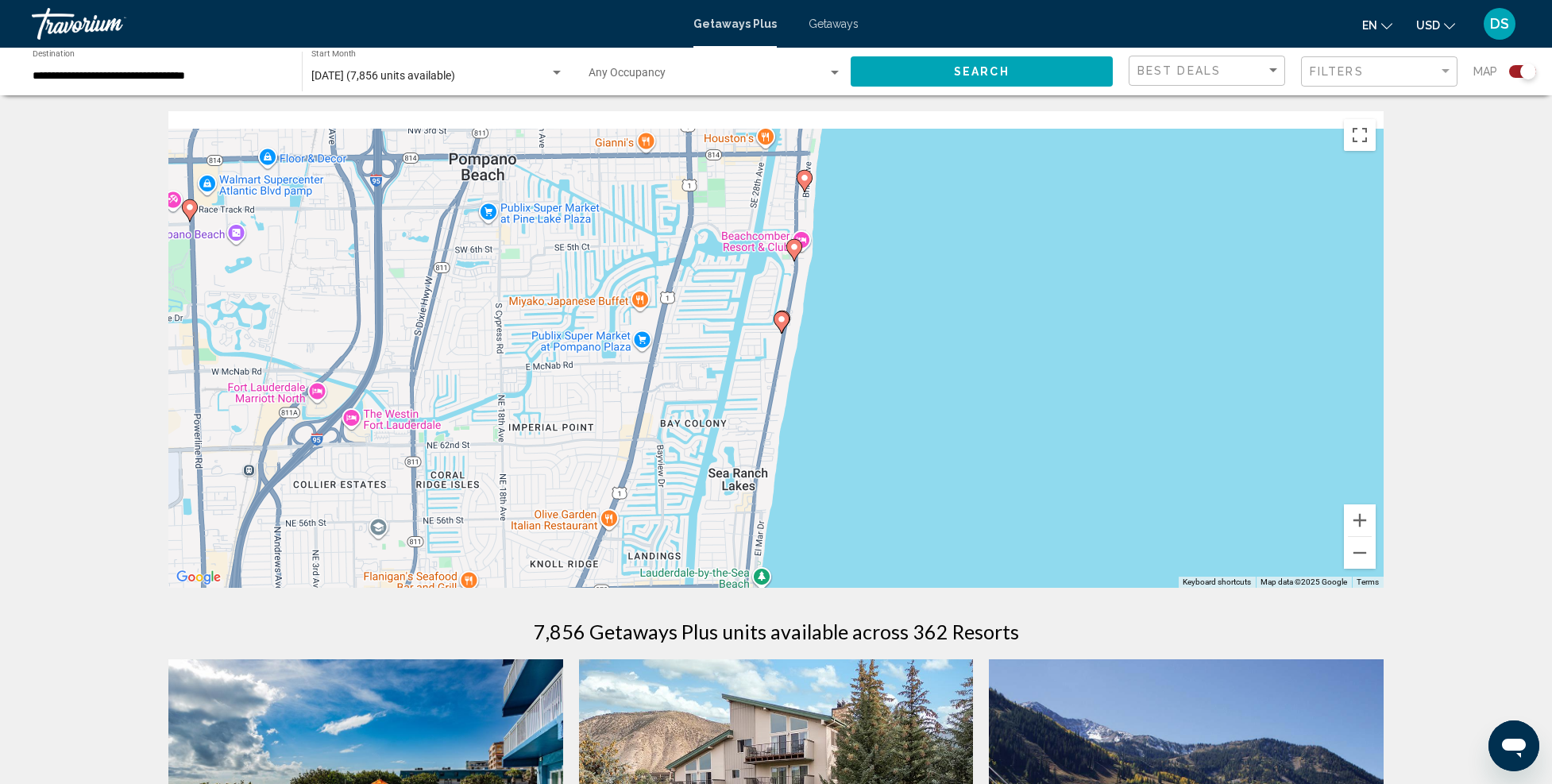
drag, startPoint x: 1058, startPoint y: 300, endPoint x: 1029, endPoint y: 496, distance: 198.1
click at [1029, 496] on div "To activate drag with keyboard, press Alt + Enter. Once in keyboard drag state,…" at bounding box center [776, 349] width 1215 height 477
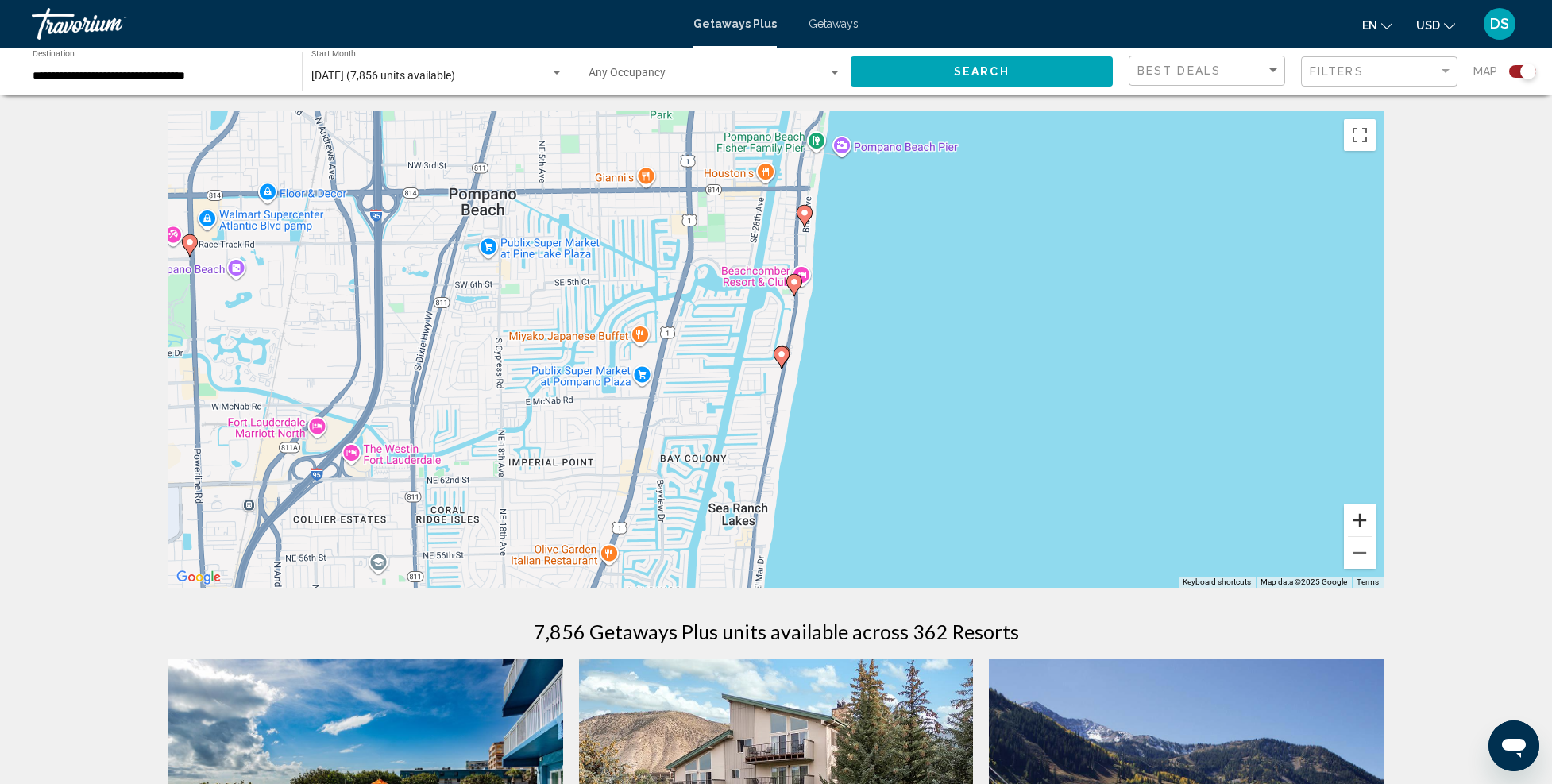
click at [1362, 514] on button "Zoom in" at bounding box center [1360, 520] width 31 height 31
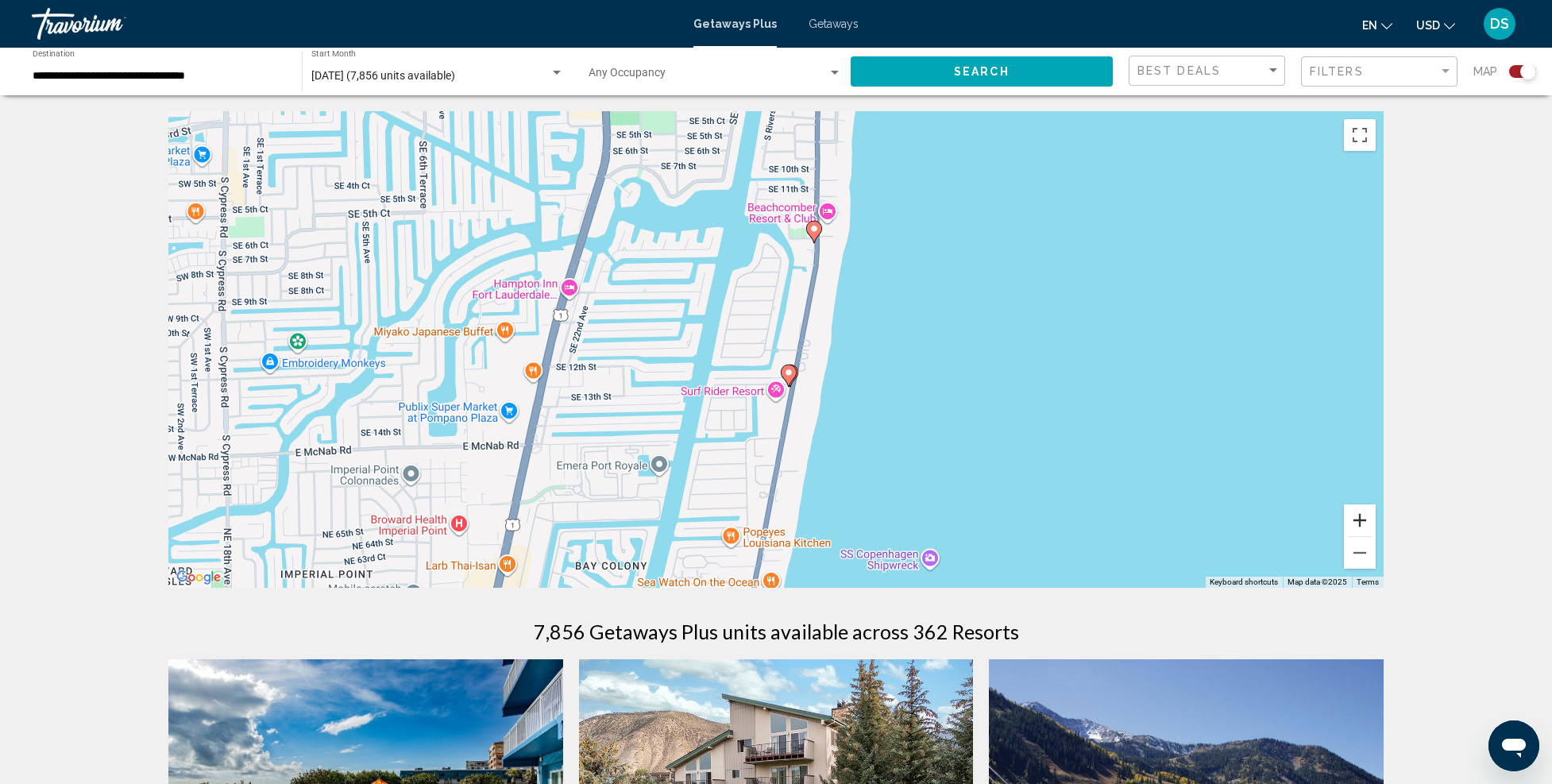
click at [1371, 516] on button "Zoom in" at bounding box center [1360, 520] width 31 height 31
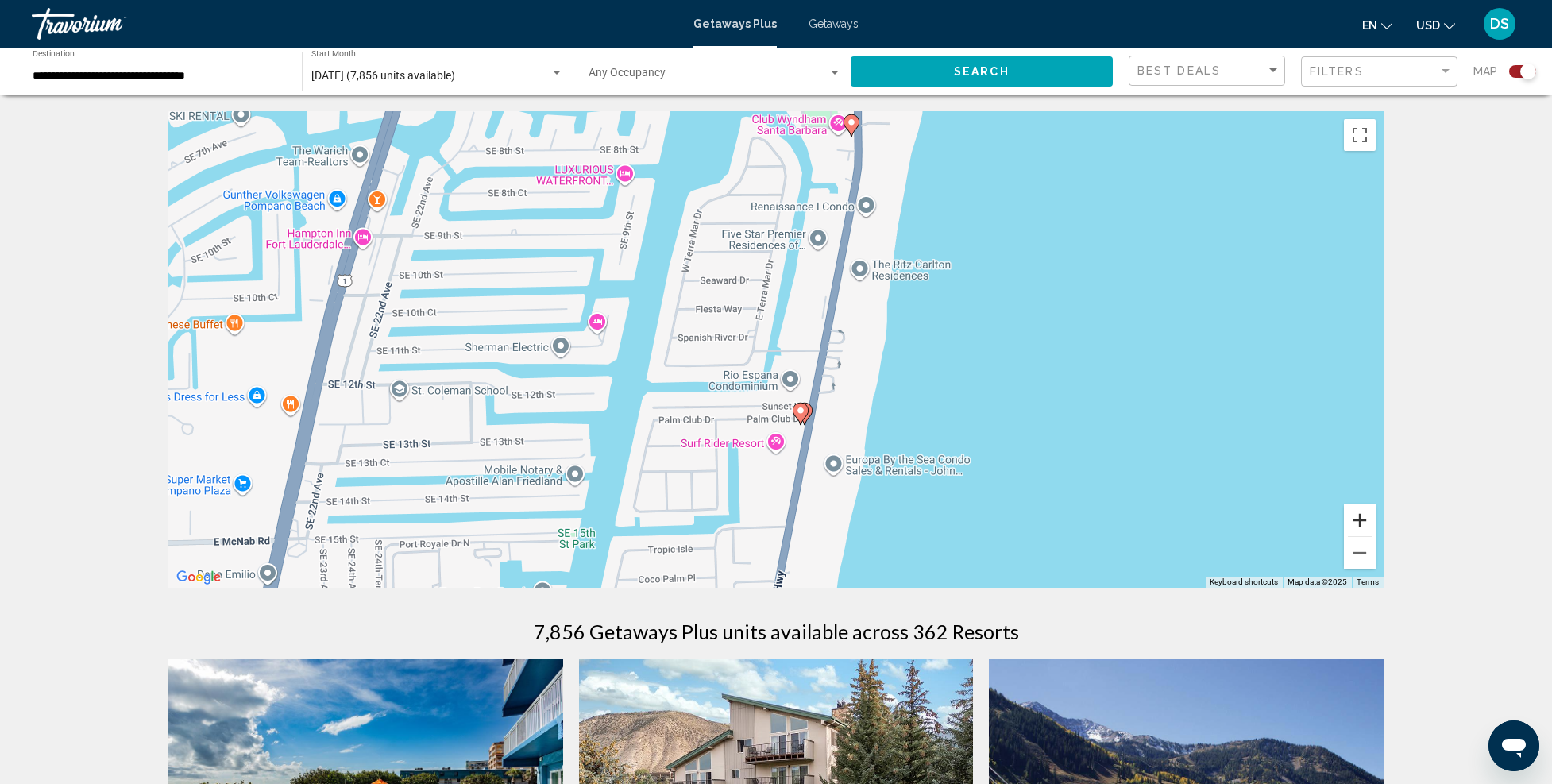
click at [1371, 516] on button "Zoom in" at bounding box center [1360, 520] width 31 height 31
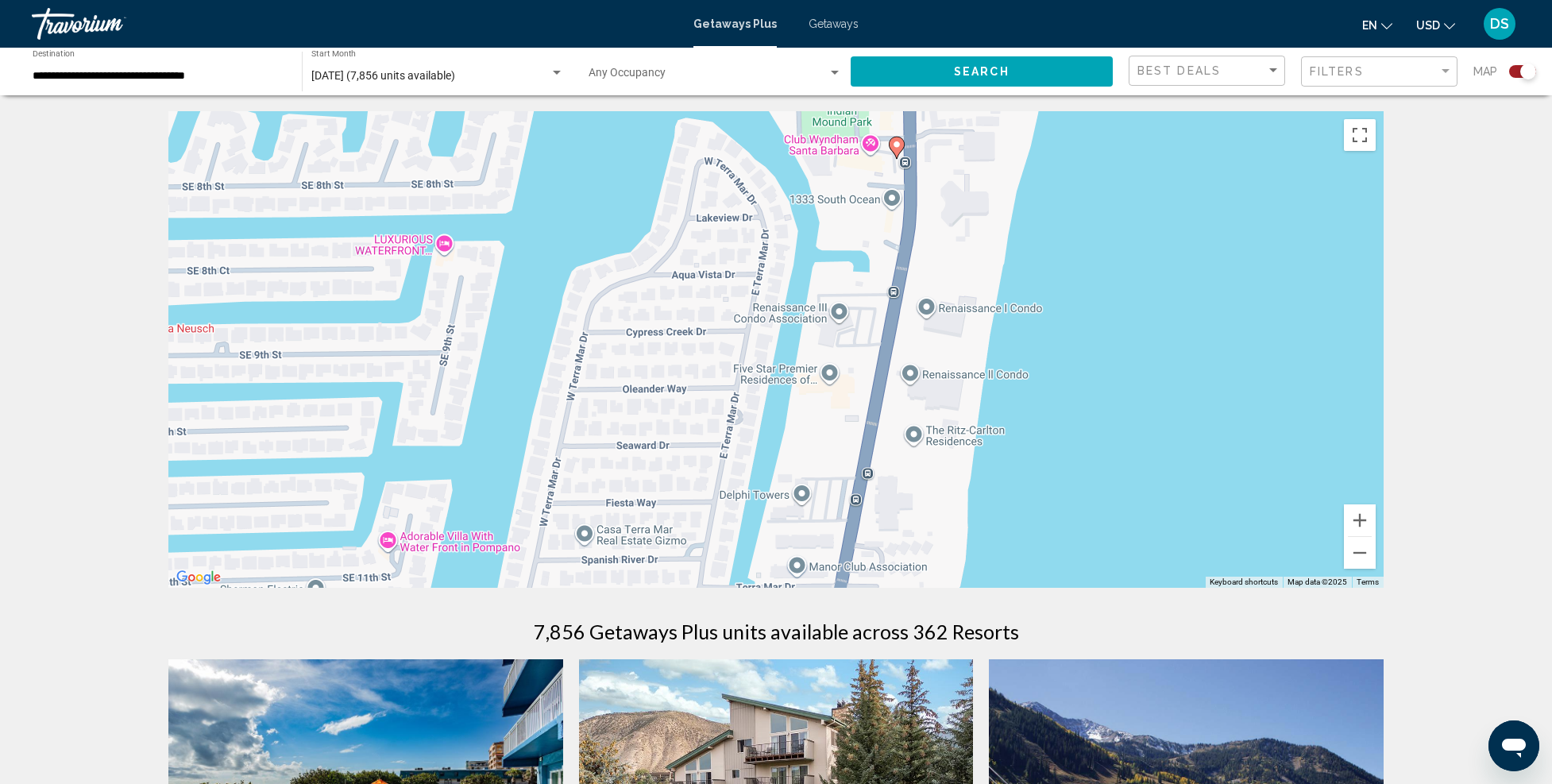
drag, startPoint x: 1169, startPoint y: 300, endPoint x: 1157, endPoint y: 469, distance: 169.4
click at [1141, 535] on div "To activate drag with keyboard, press Alt + Enter. Once in keyboard drag state,…" at bounding box center [776, 349] width 1215 height 477
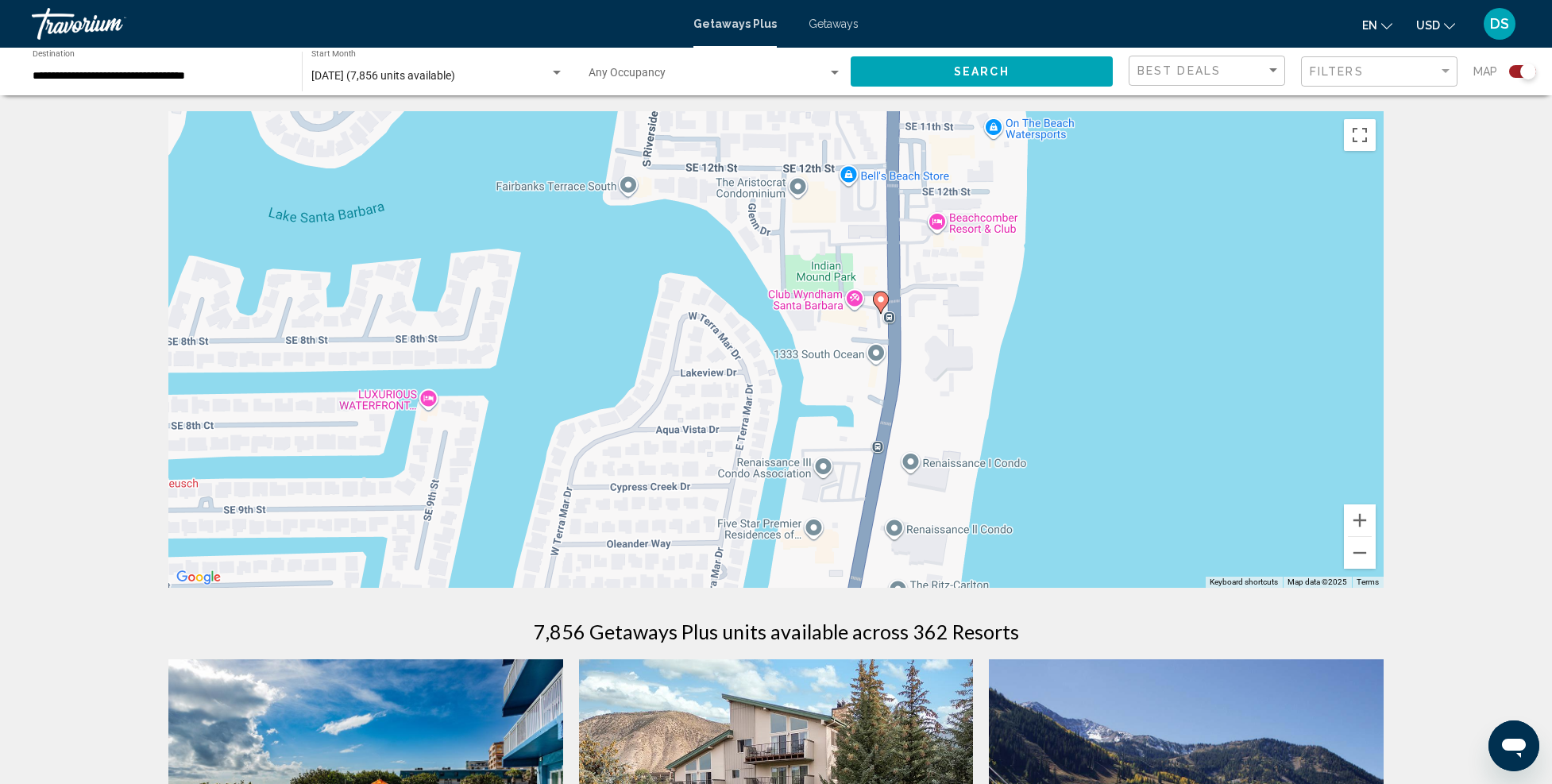
drag, startPoint x: 1160, startPoint y: 271, endPoint x: 1144, endPoint y: 427, distance: 156.8
click at [1144, 427] on div "To activate drag with keyboard, press Alt + Enter. Once in keyboard drag state,…" at bounding box center [776, 349] width 1215 height 477
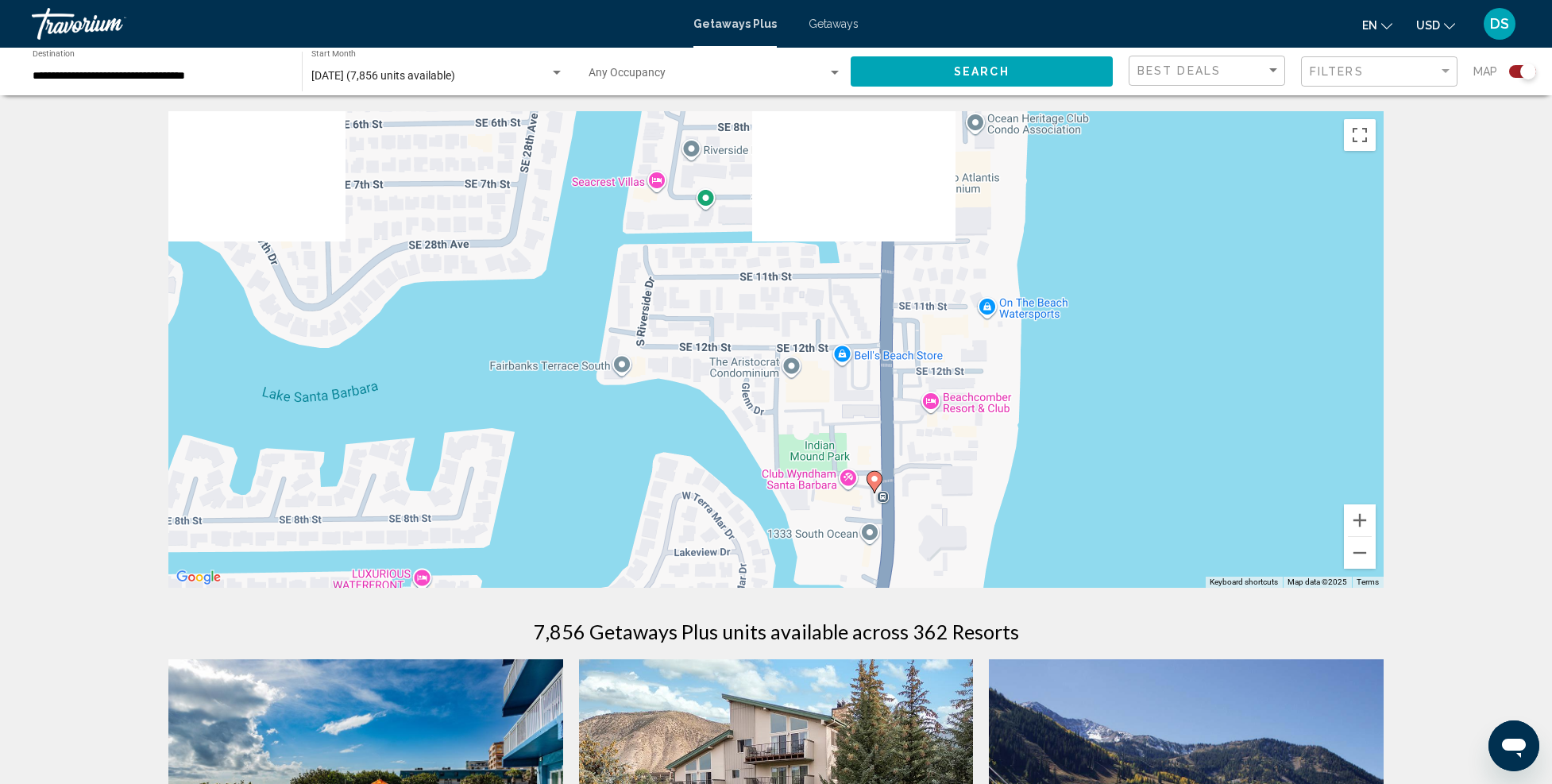
drag, startPoint x: 1100, startPoint y: 297, endPoint x: 1093, endPoint y: 477, distance: 180.1
click at [1093, 477] on div "To activate drag with keyboard, press Alt + Enter. Once in keyboard drag state,…" at bounding box center [776, 349] width 1215 height 477
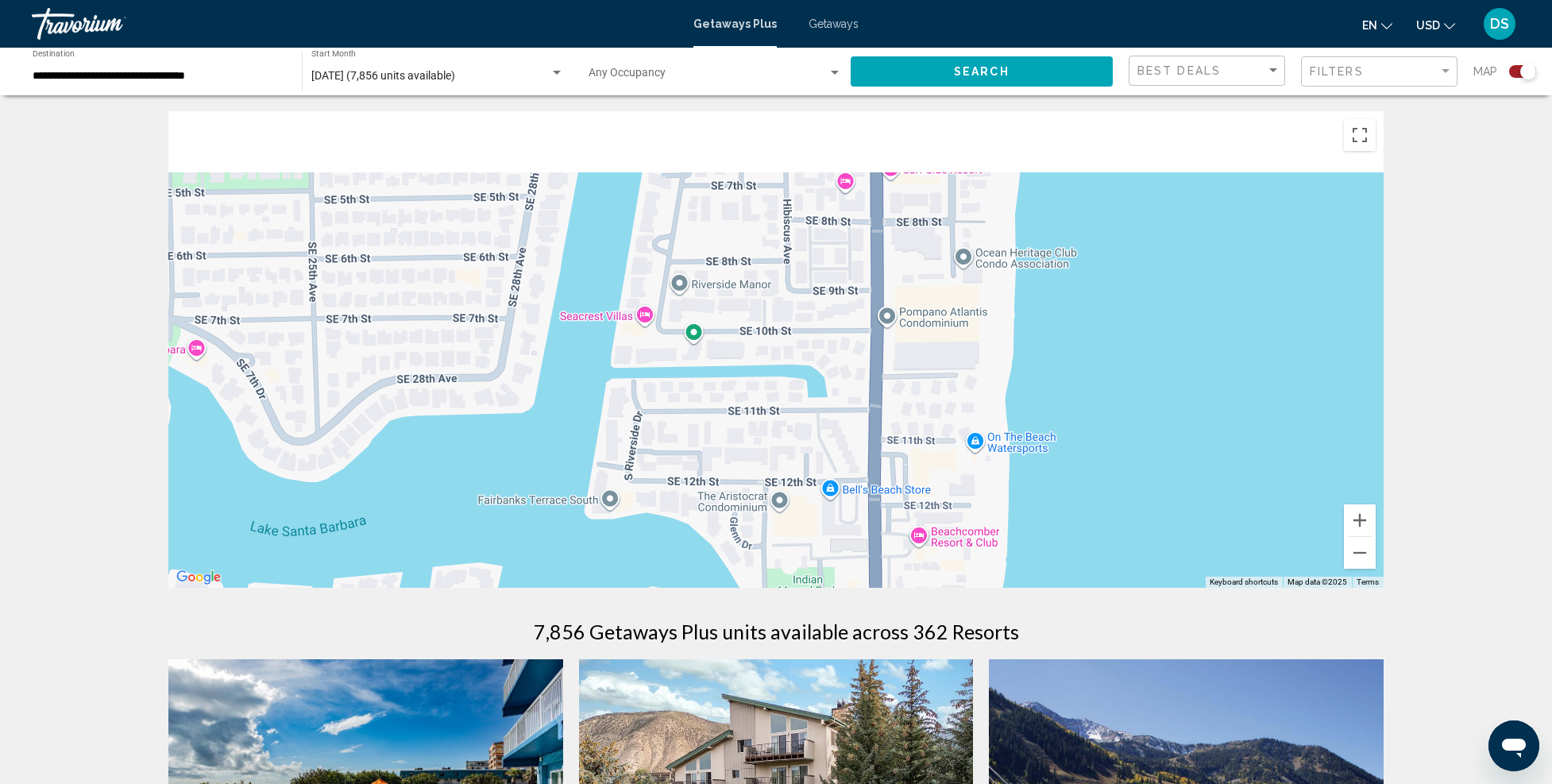
drag, startPoint x: 1126, startPoint y: 313, endPoint x: 1118, endPoint y: 456, distance: 143.2
click at [1112, 448] on div "To activate drag with keyboard, press Alt + Enter. Once in keyboard drag state,…" at bounding box center [776, 349] width 1215 height 477
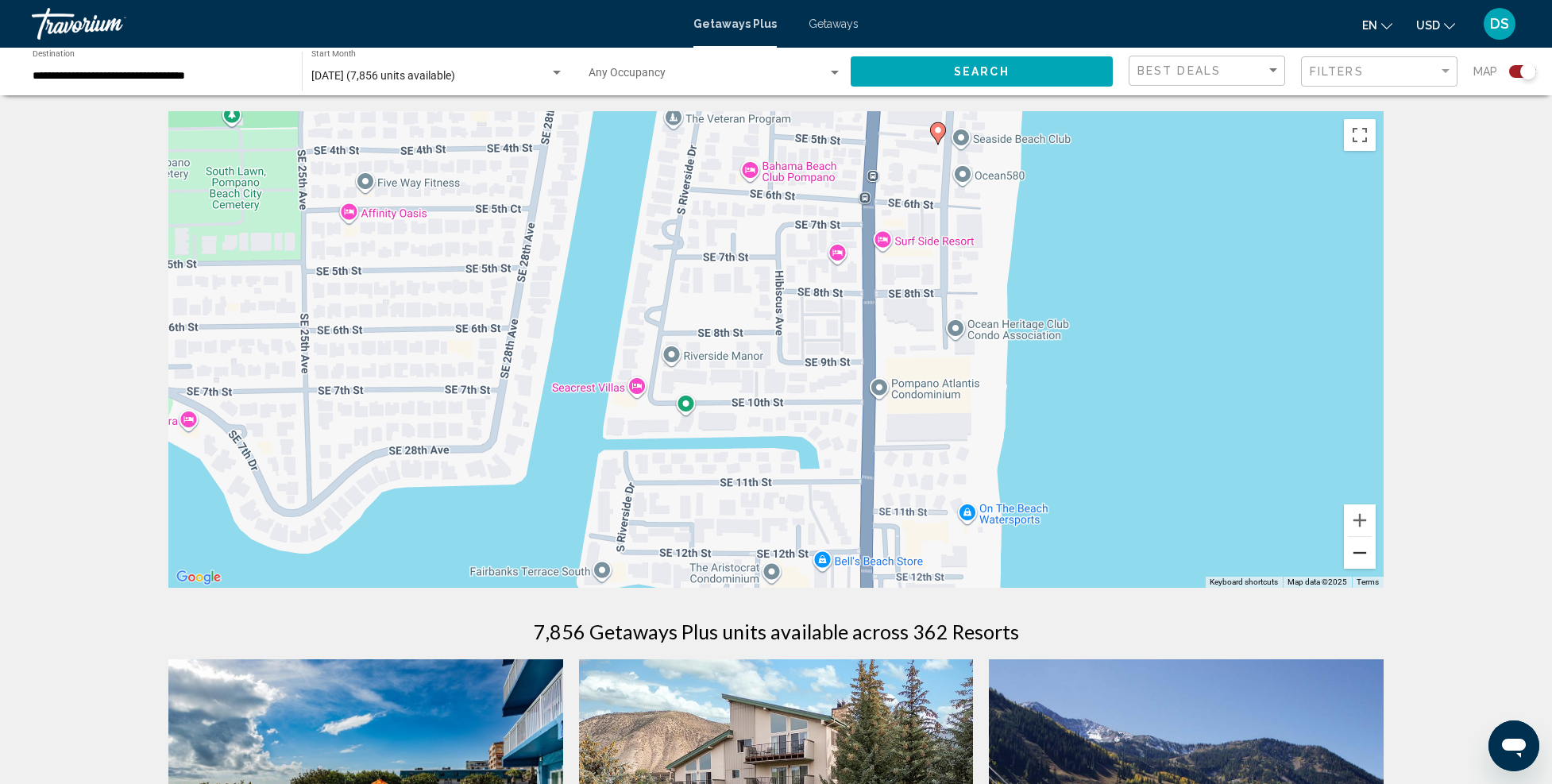
click at [1348, 552] on button "Zoom out" at bounding box center [1360, 552] width 31 height 31
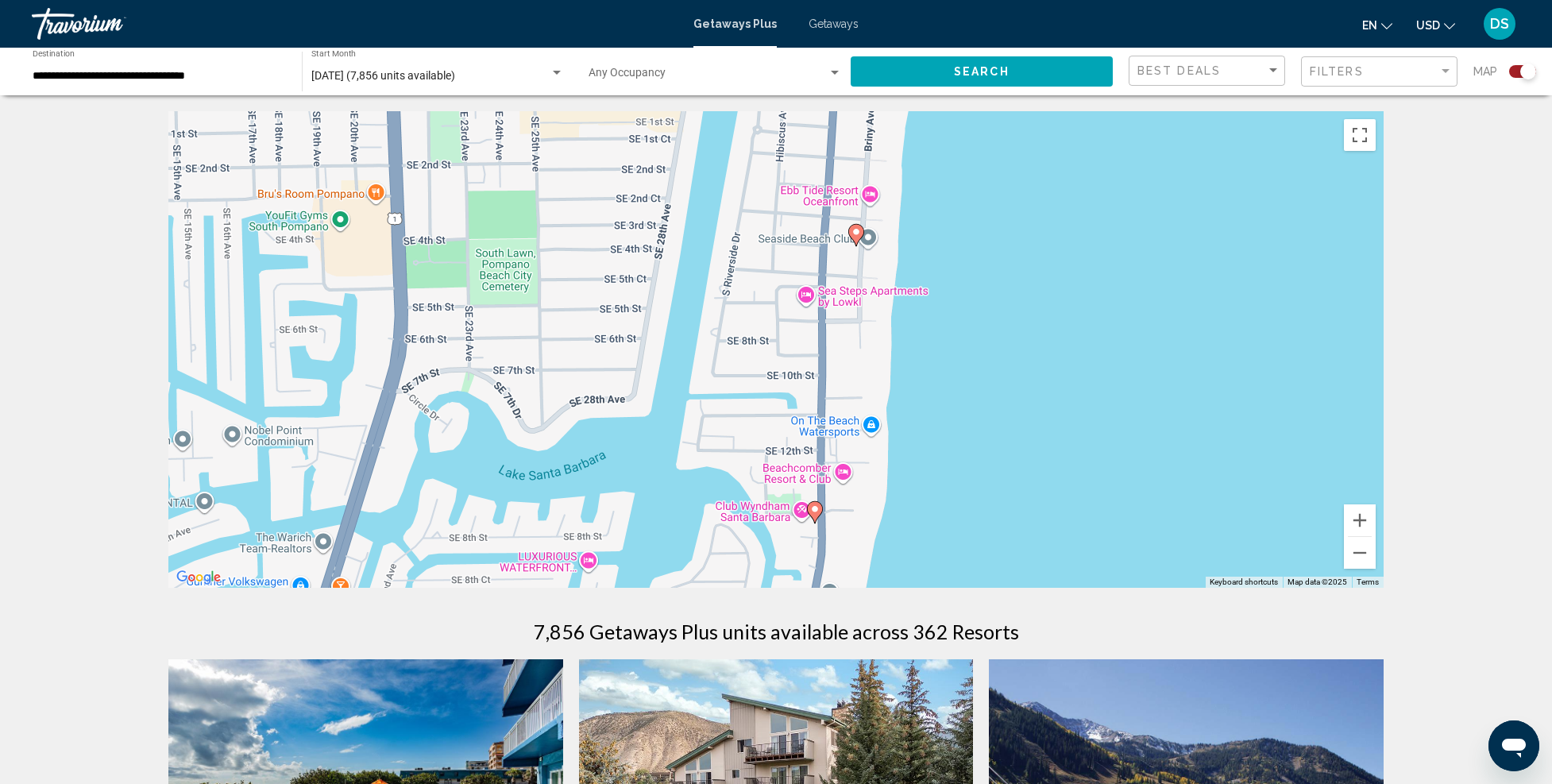
click at [857, 238] on icon "Main content" at bounding box center [856, 235] width 15 height 21
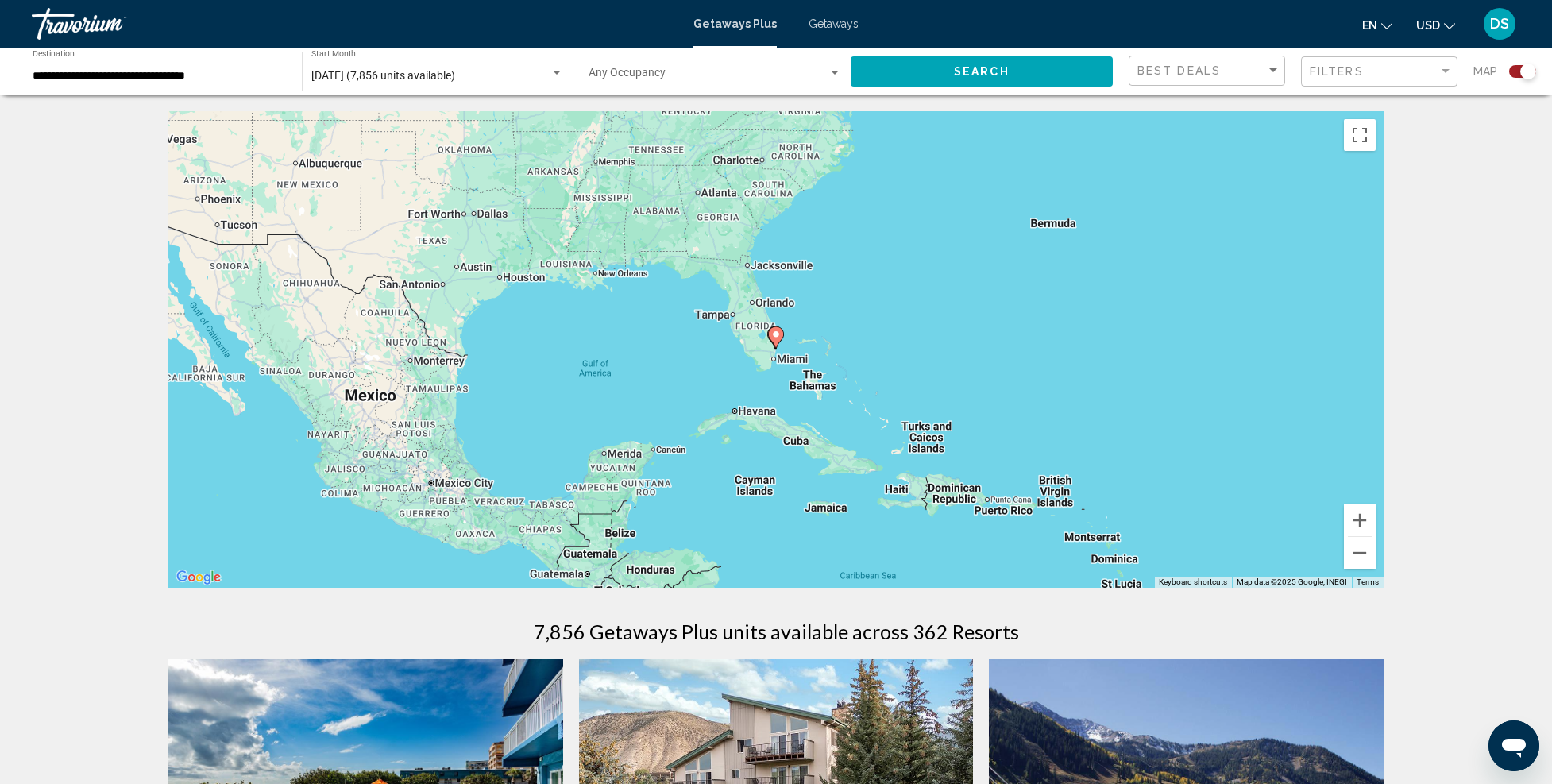
click at [783, 336] on icon "Main content" at bounding box center [776, 337] width 15 height 21
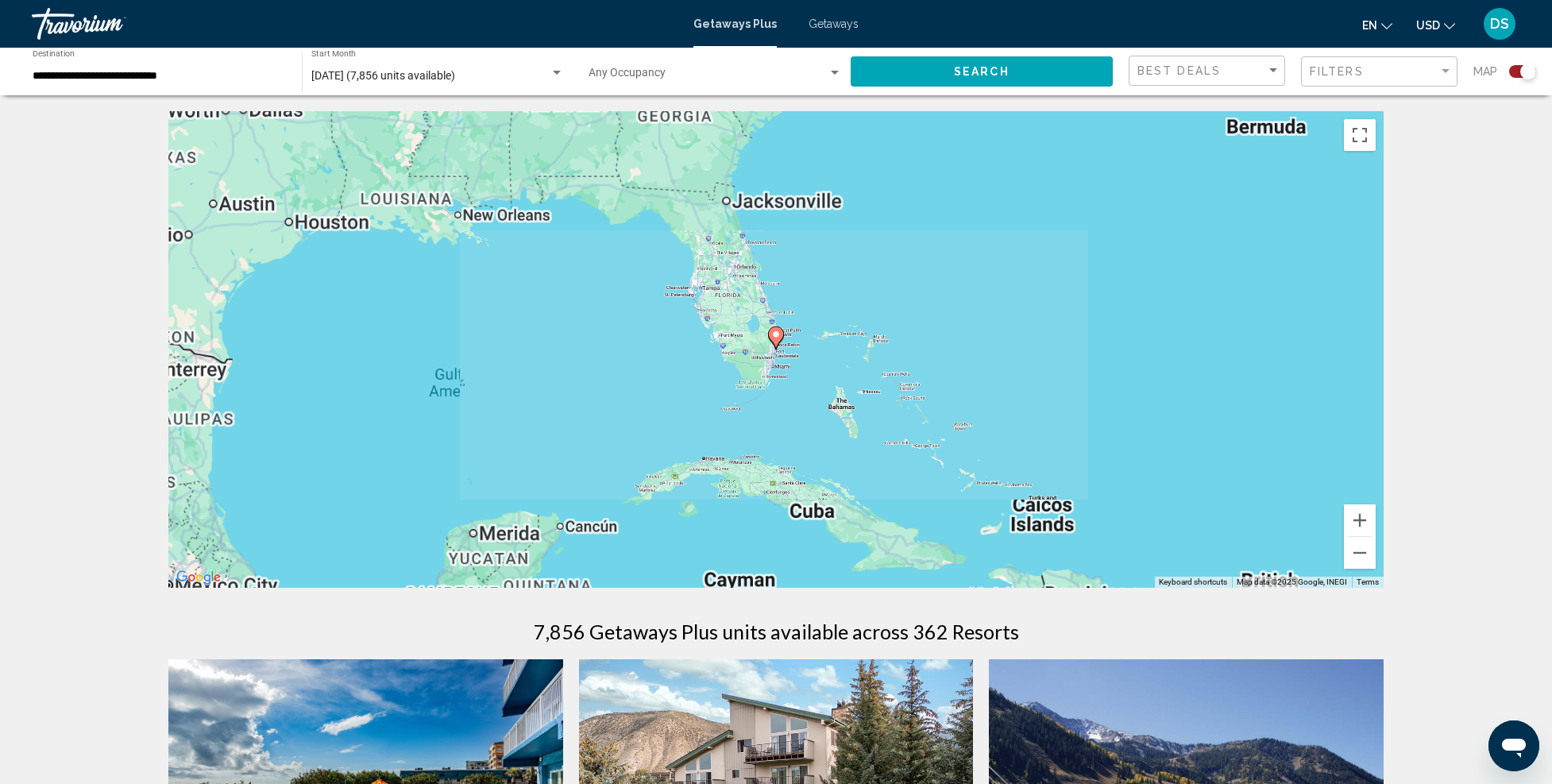
click at [783, 336] on icon "Main content" at bounding box center [776, 337] width 15 height 21
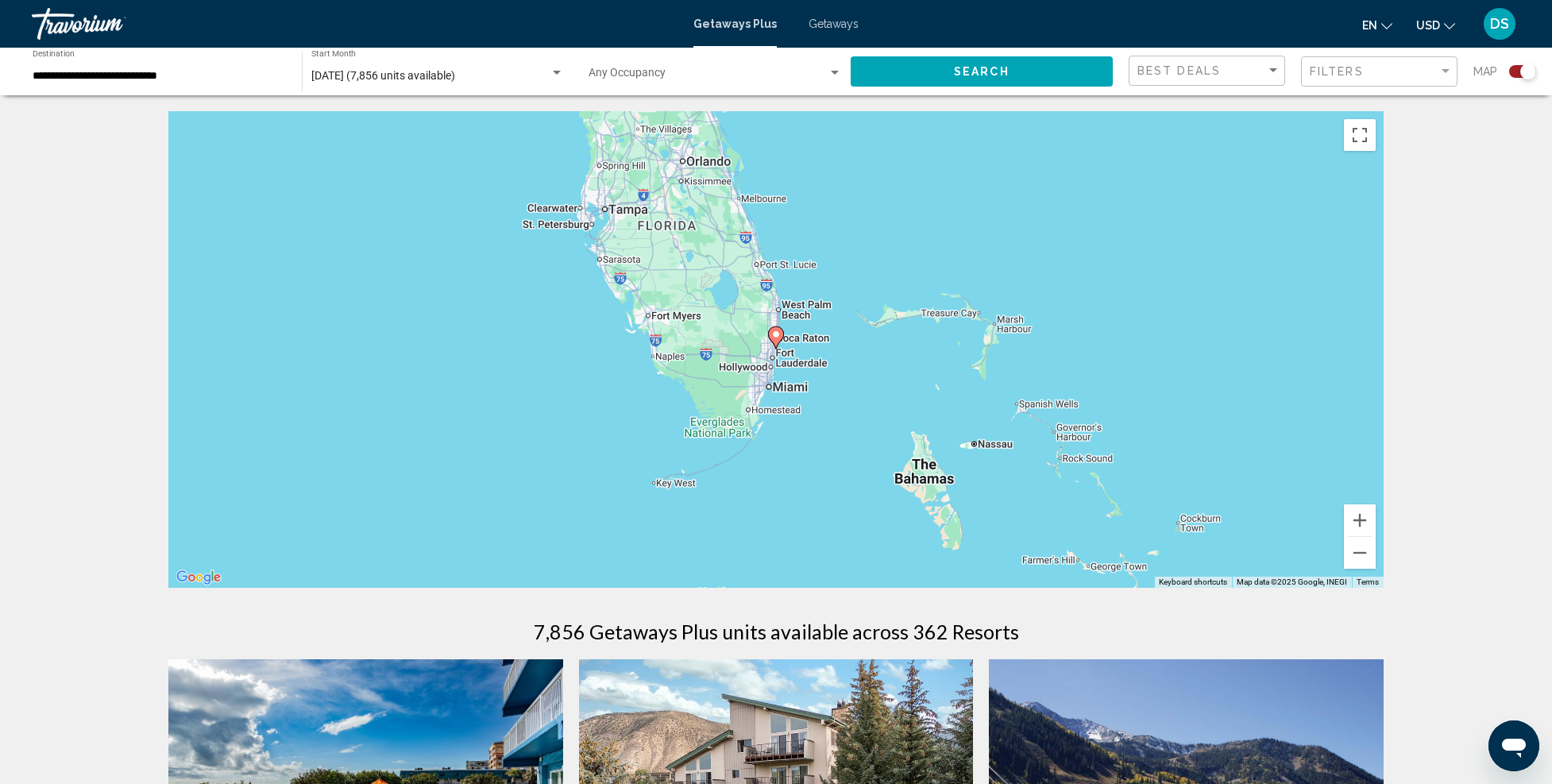
click at [783, 336] on icon "Main content" at bounding box center [776, 337] width 15 height 21
type input "**********"
click at [783, 336] on icon "Main content" at bounding box center [776, 337] width 15 height 21
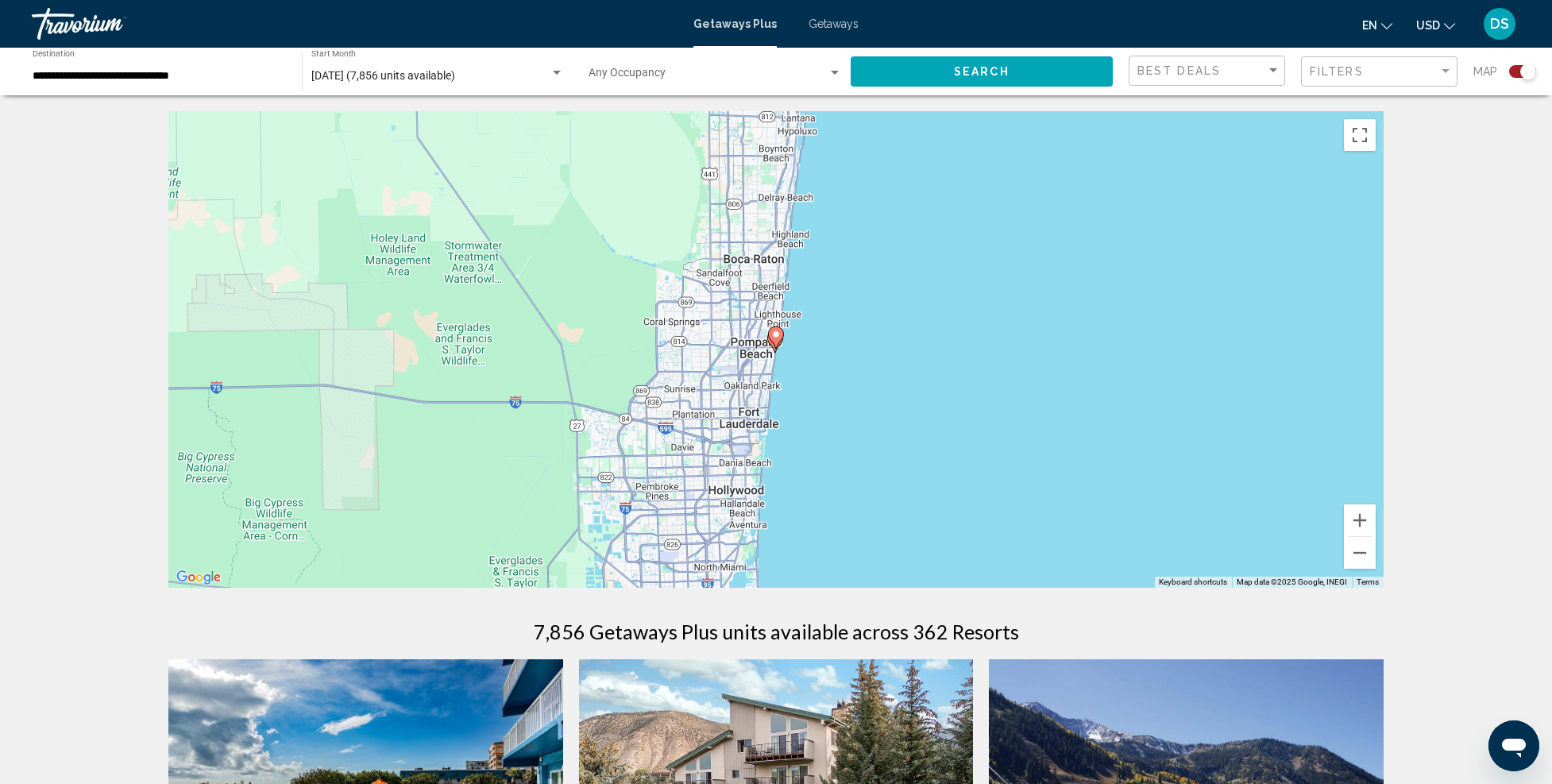
click at [774, 343] on icon "Main content" at bounding box center [776, 337] width 15 height 21
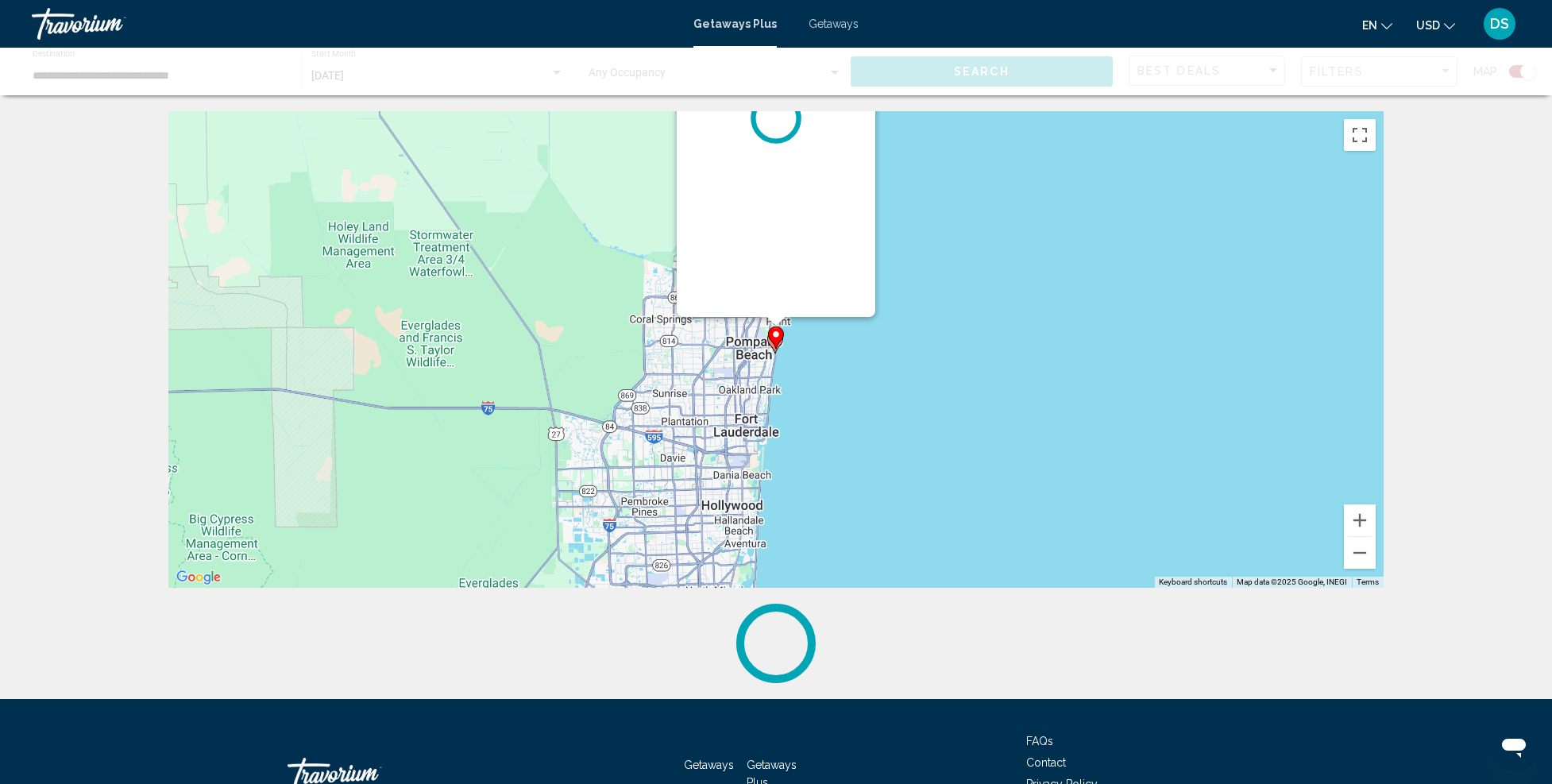
click at [774, 343] on g "Main content" at bounding box center [776, 337] width 16 height 23
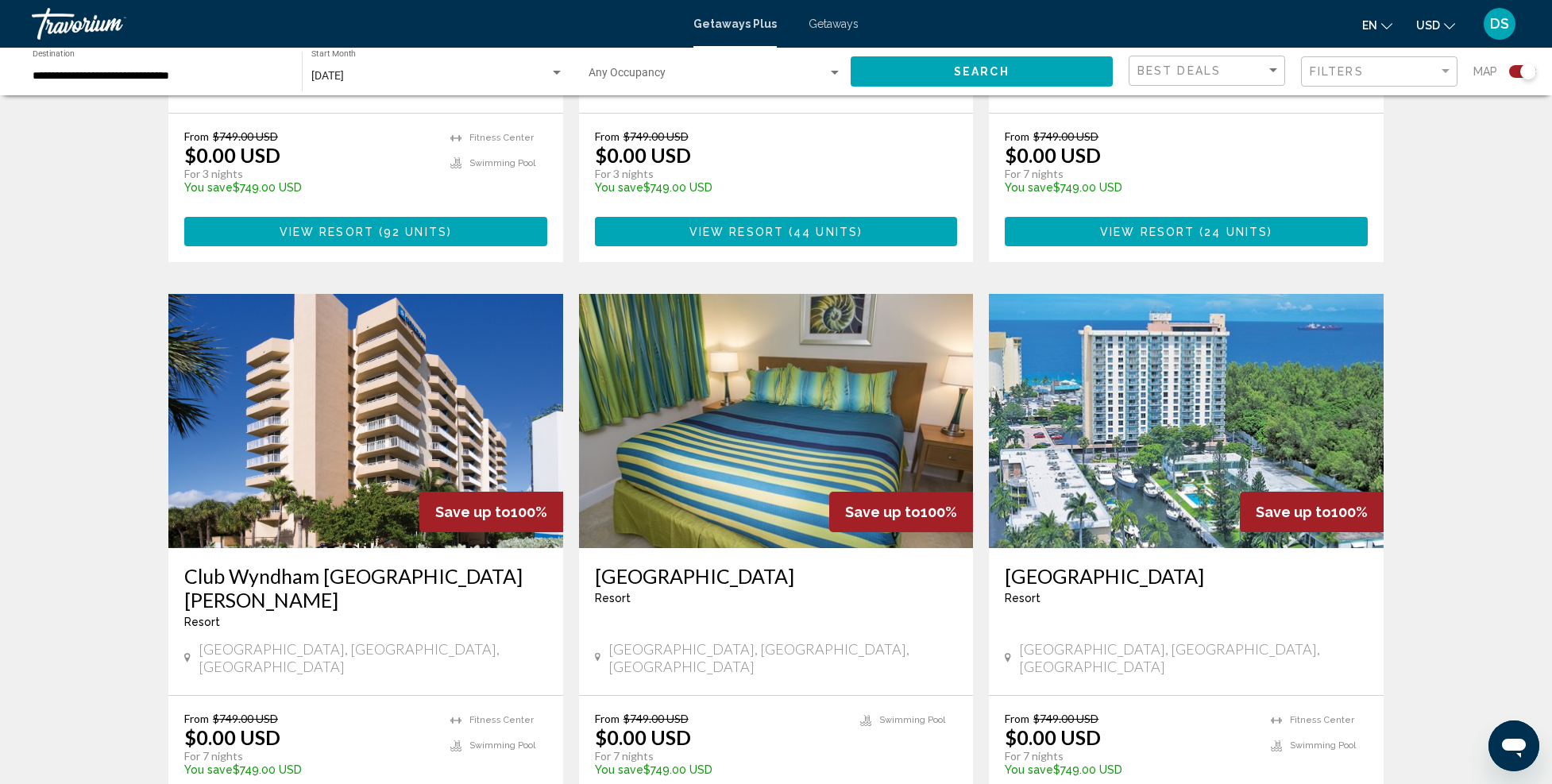
scroll to position [2144, 0]
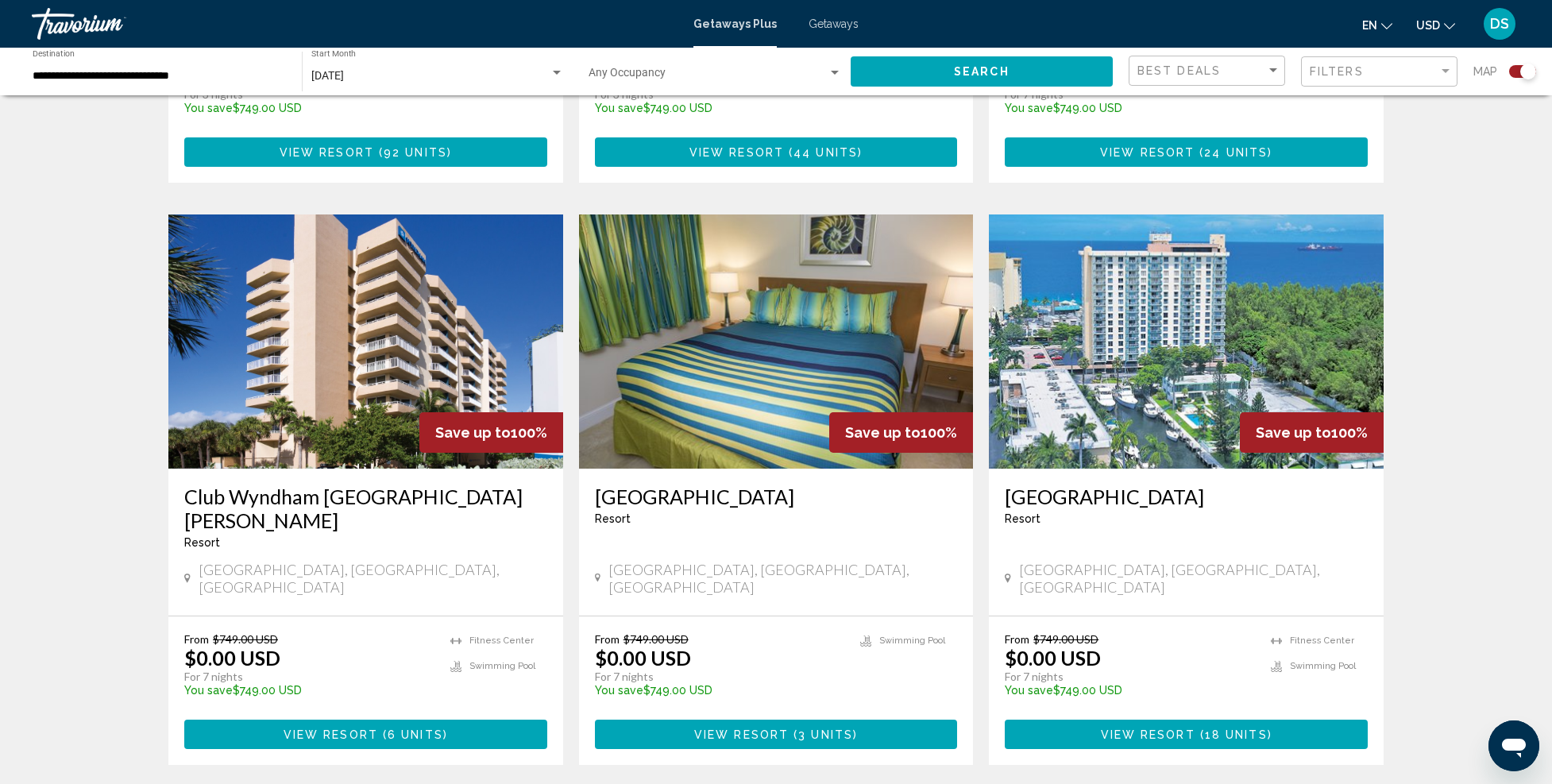
click at [1116, 339] on img "Main content" at bounding box center [1186, 342] width 395 height 254
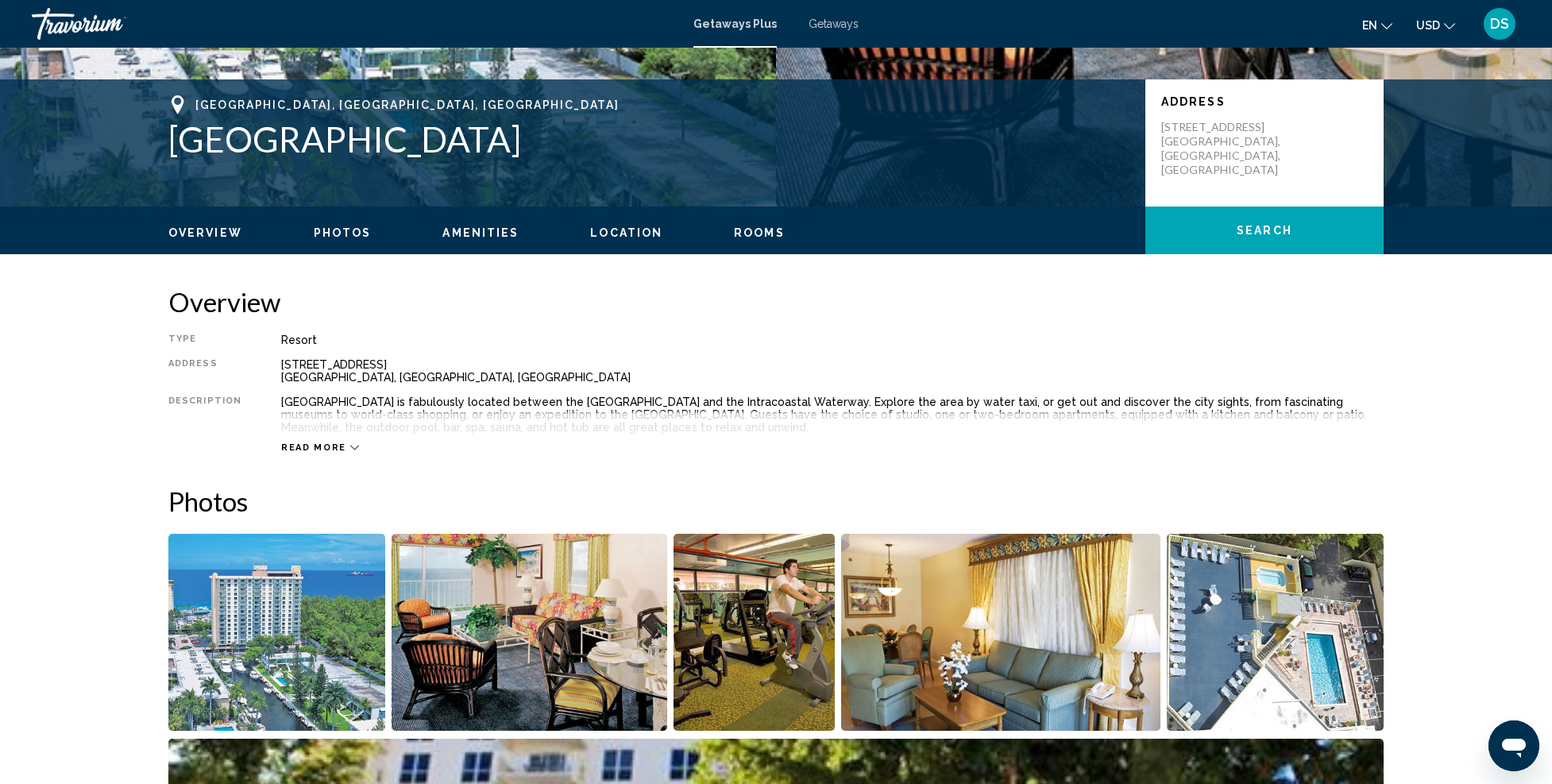
scroll to position [556, 0]
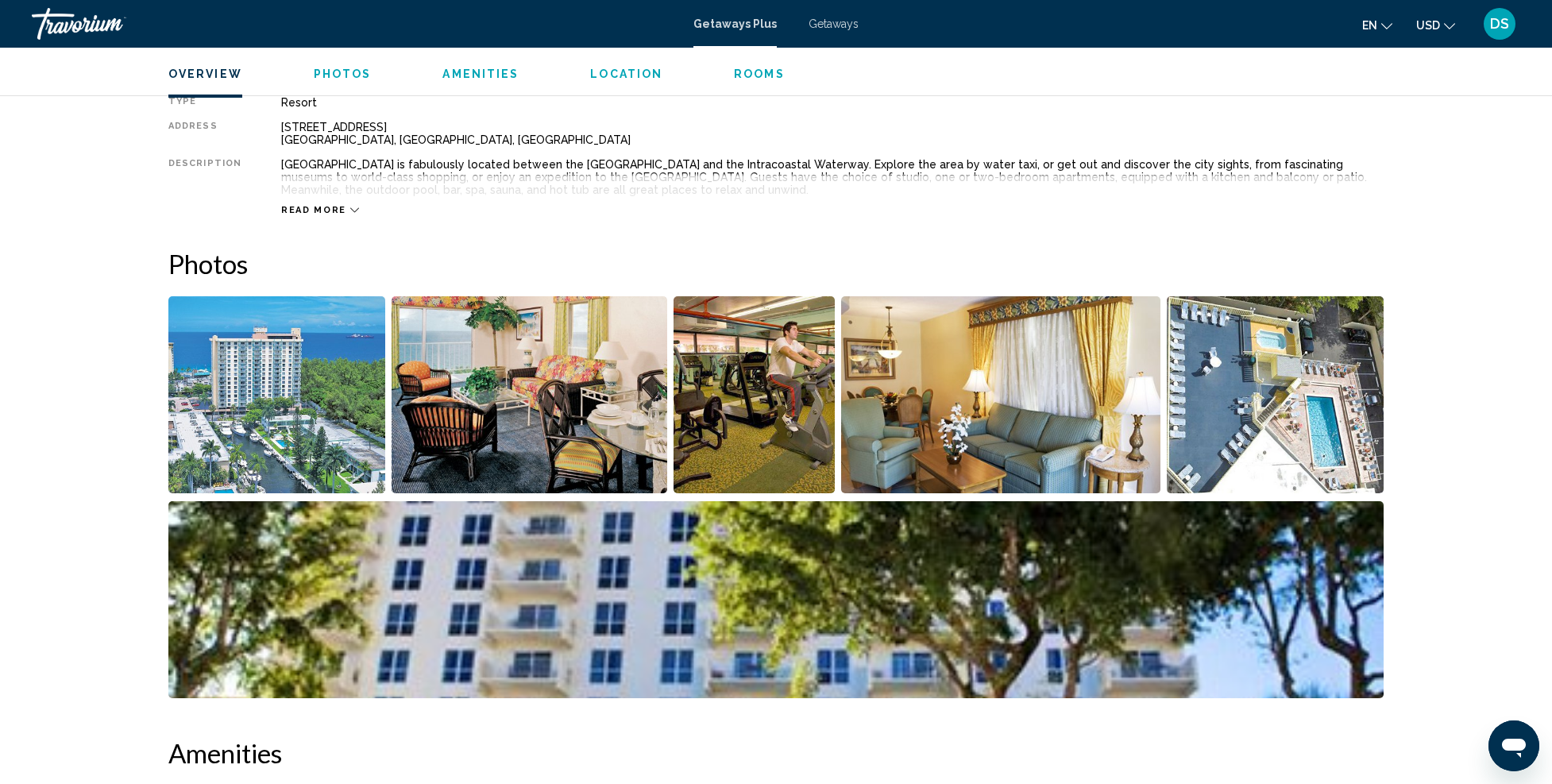
click at [288, 350] on img "Open full-screen image slider" at bounding box center [276, 394] width 216 height 197
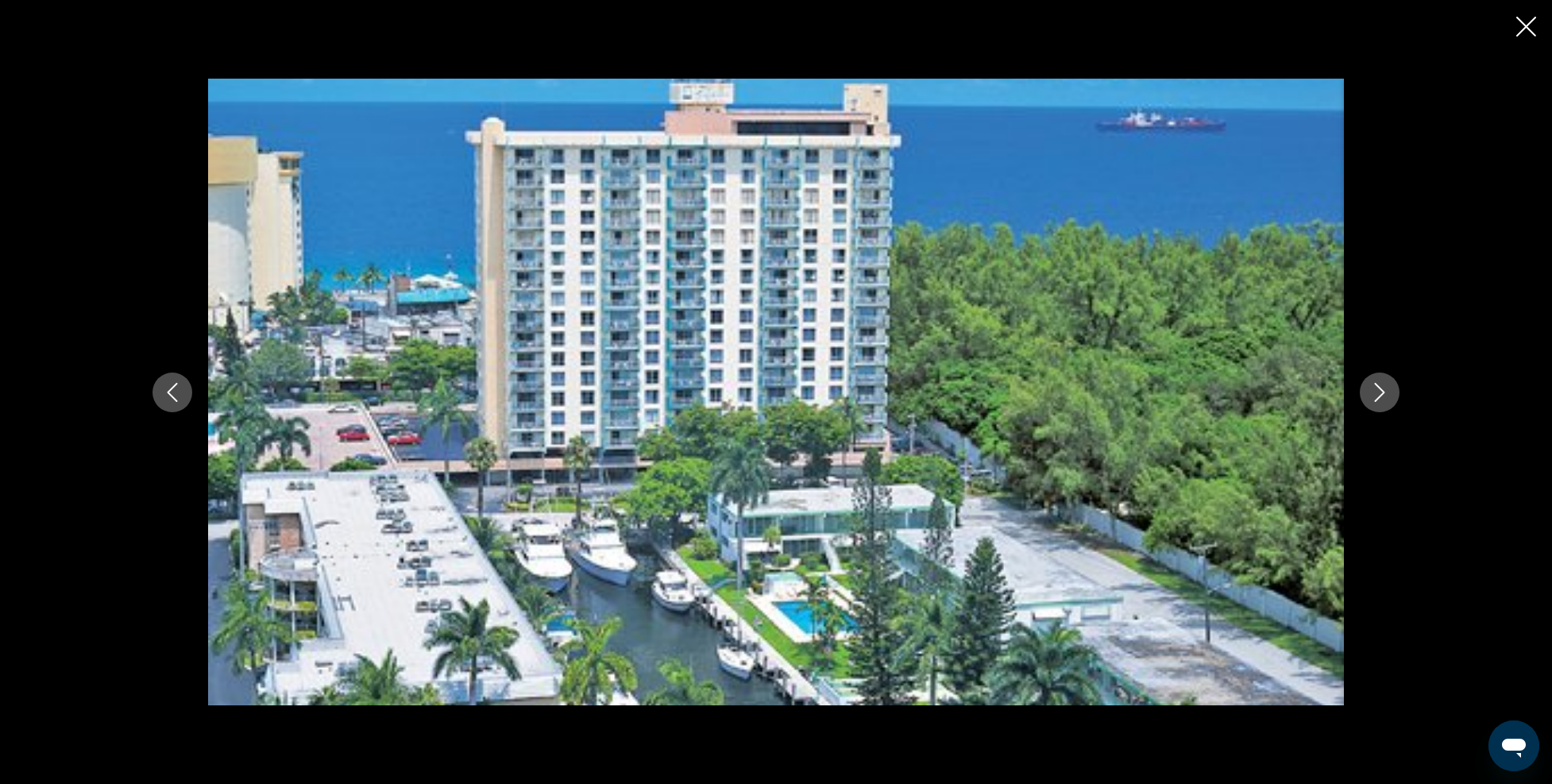
click at [1375, 383] on icon "Next image" at bounding box center [1380, 392] width 19 height 19
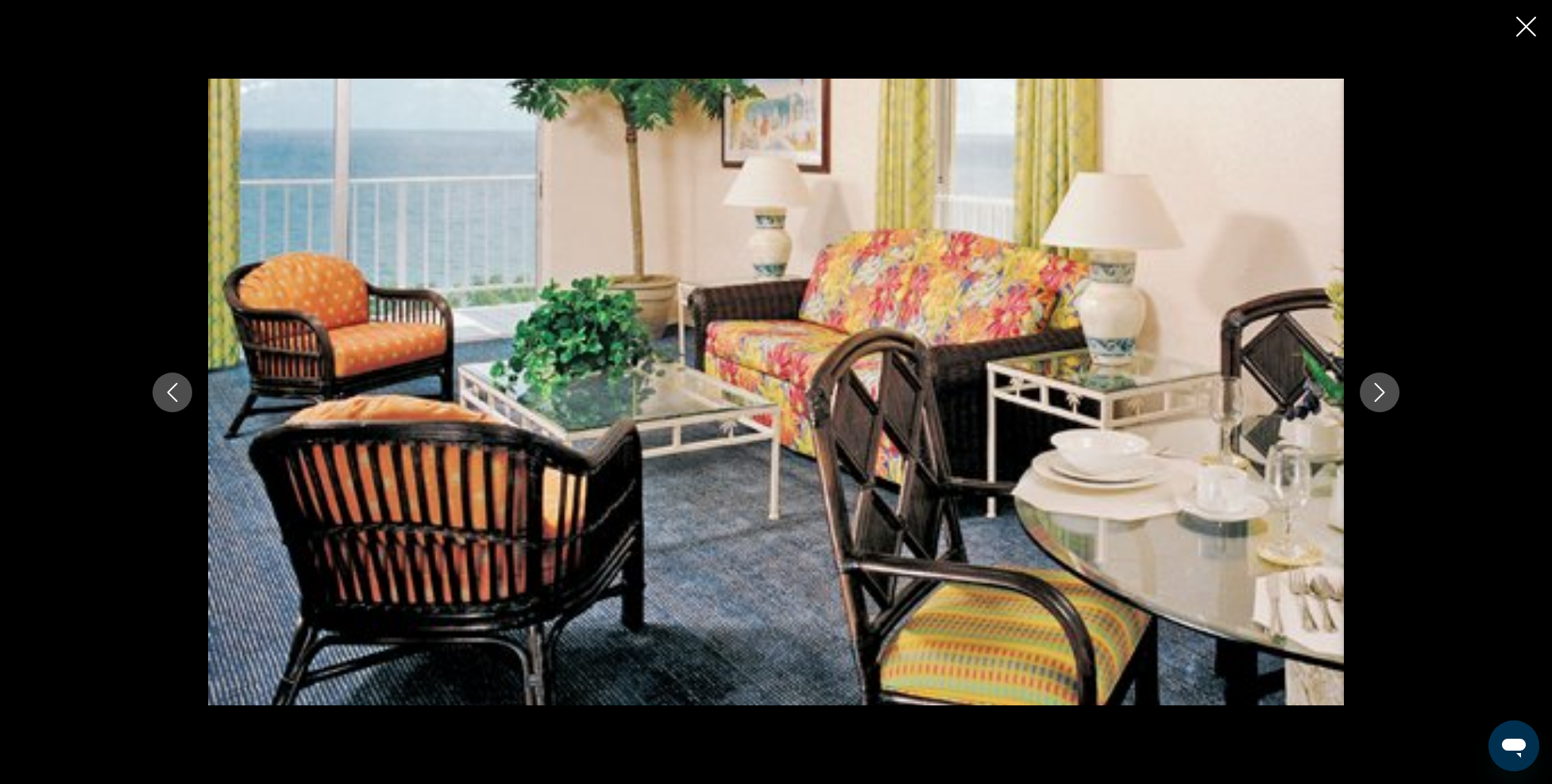
click at [1375, 383] on icon "Next image" at bounding box center [1380, 392] width 19 height 19
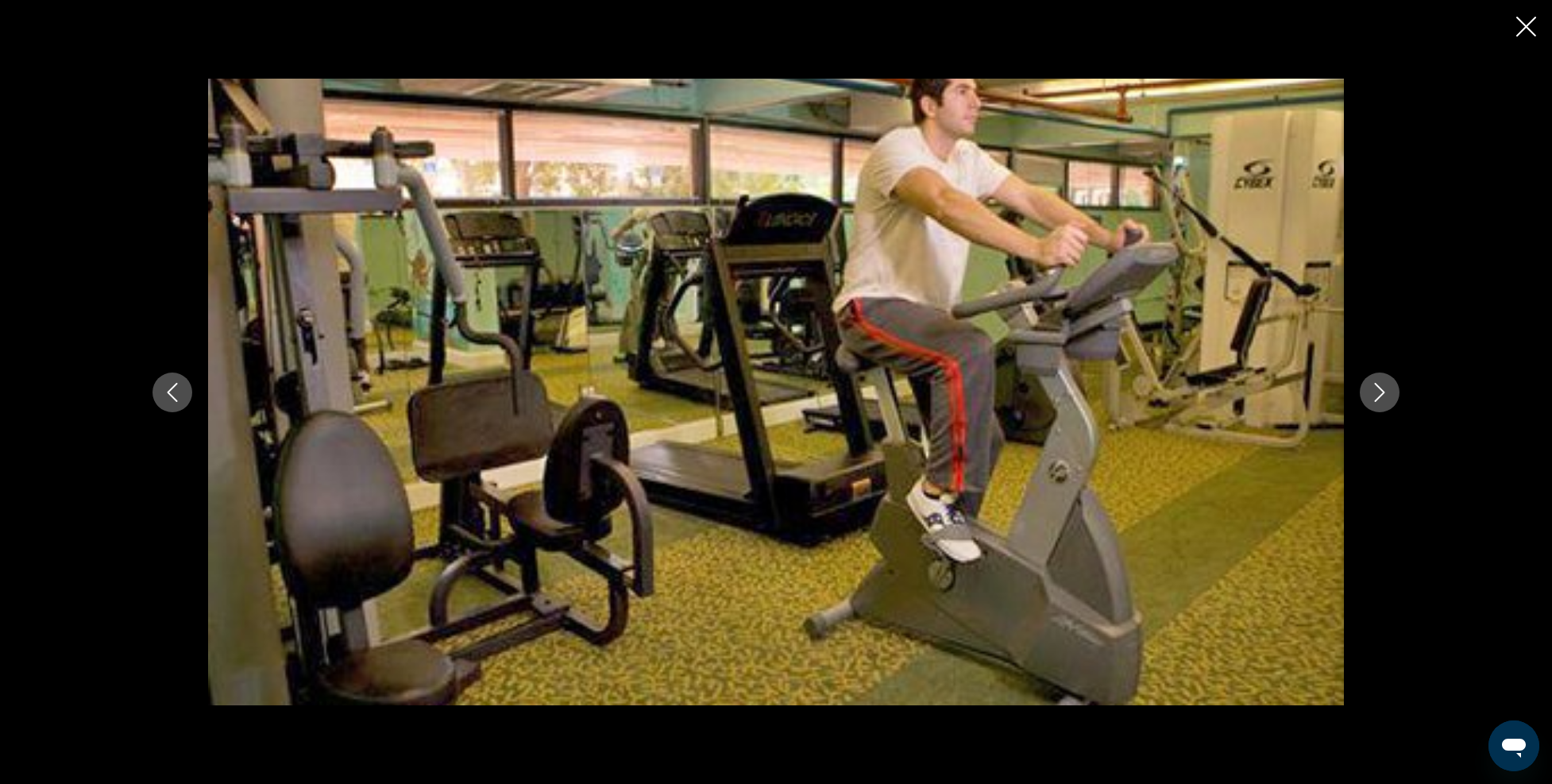
click at [1375, 383] on icon "Next image" at bounding box center [1380, 392] width 19 height 19
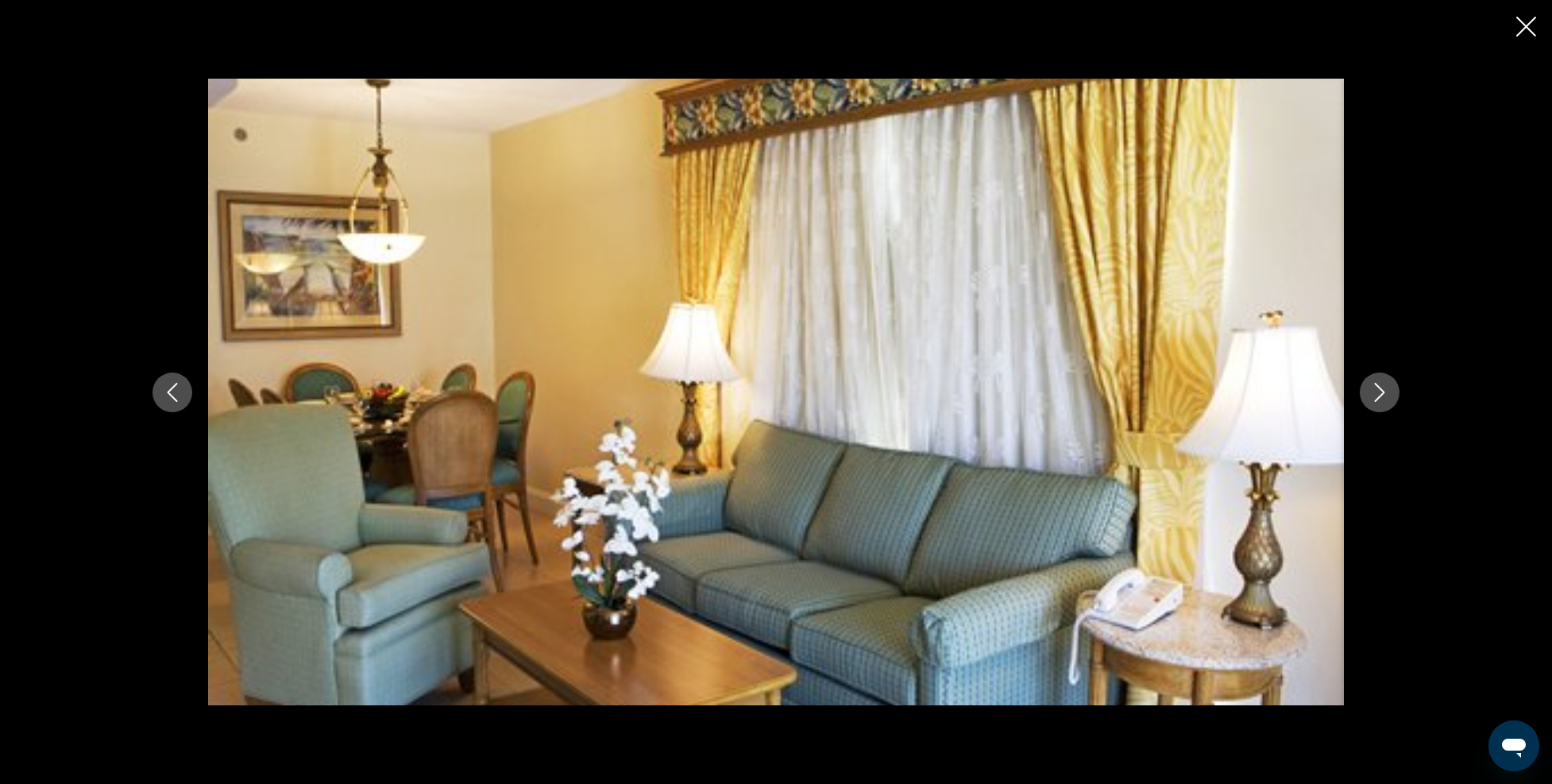
click at [1370, 387] on button "Next image" at bounding box center [1380, 392] width 40 height 40
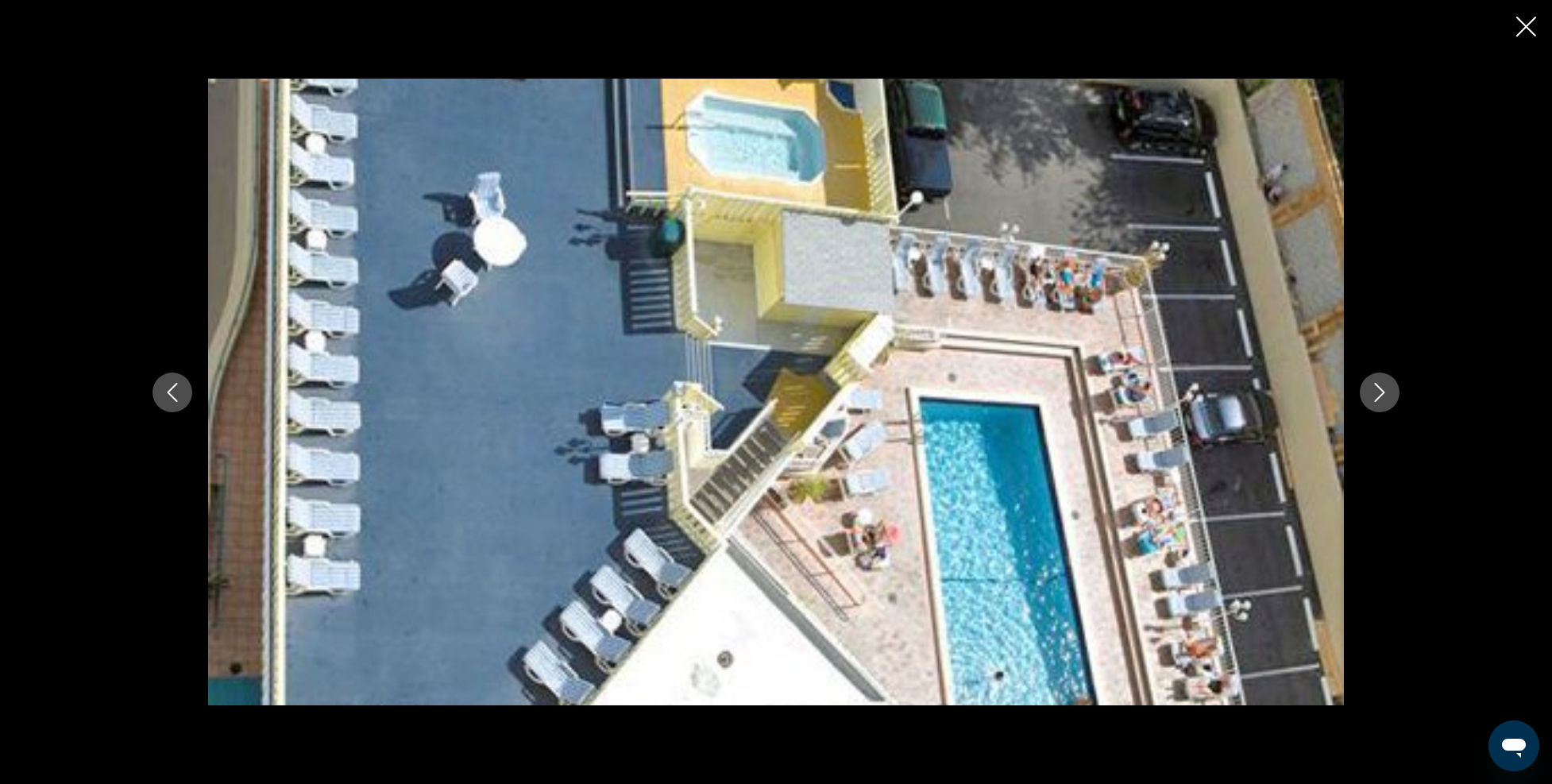
click at [1370, 387] on button "Next image" at bounding box center [1380, 392] width 40 height 40
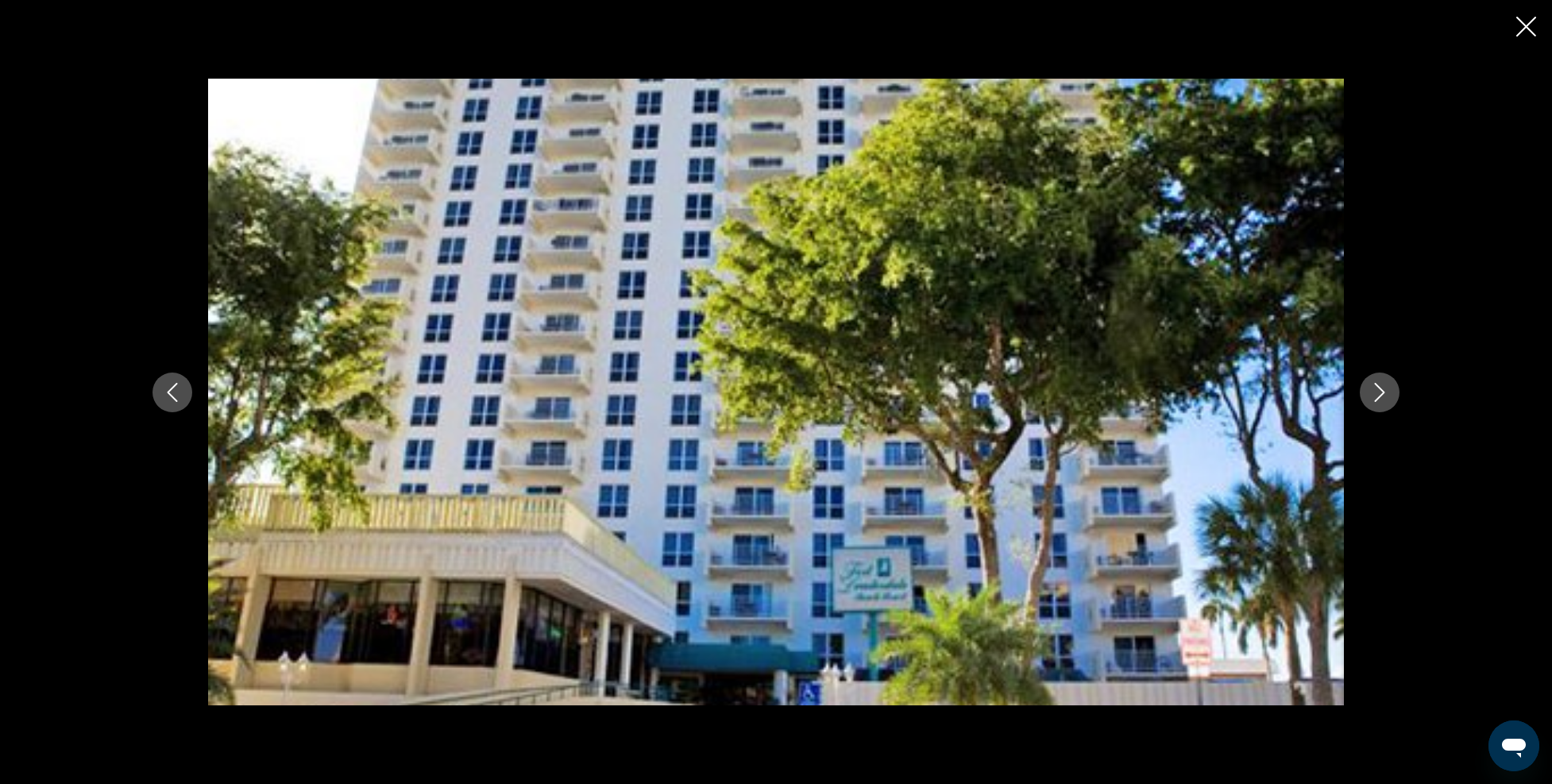
click at [1370, 387] on button "Next image" at bounding box center [1380, 392] width 40 height 40
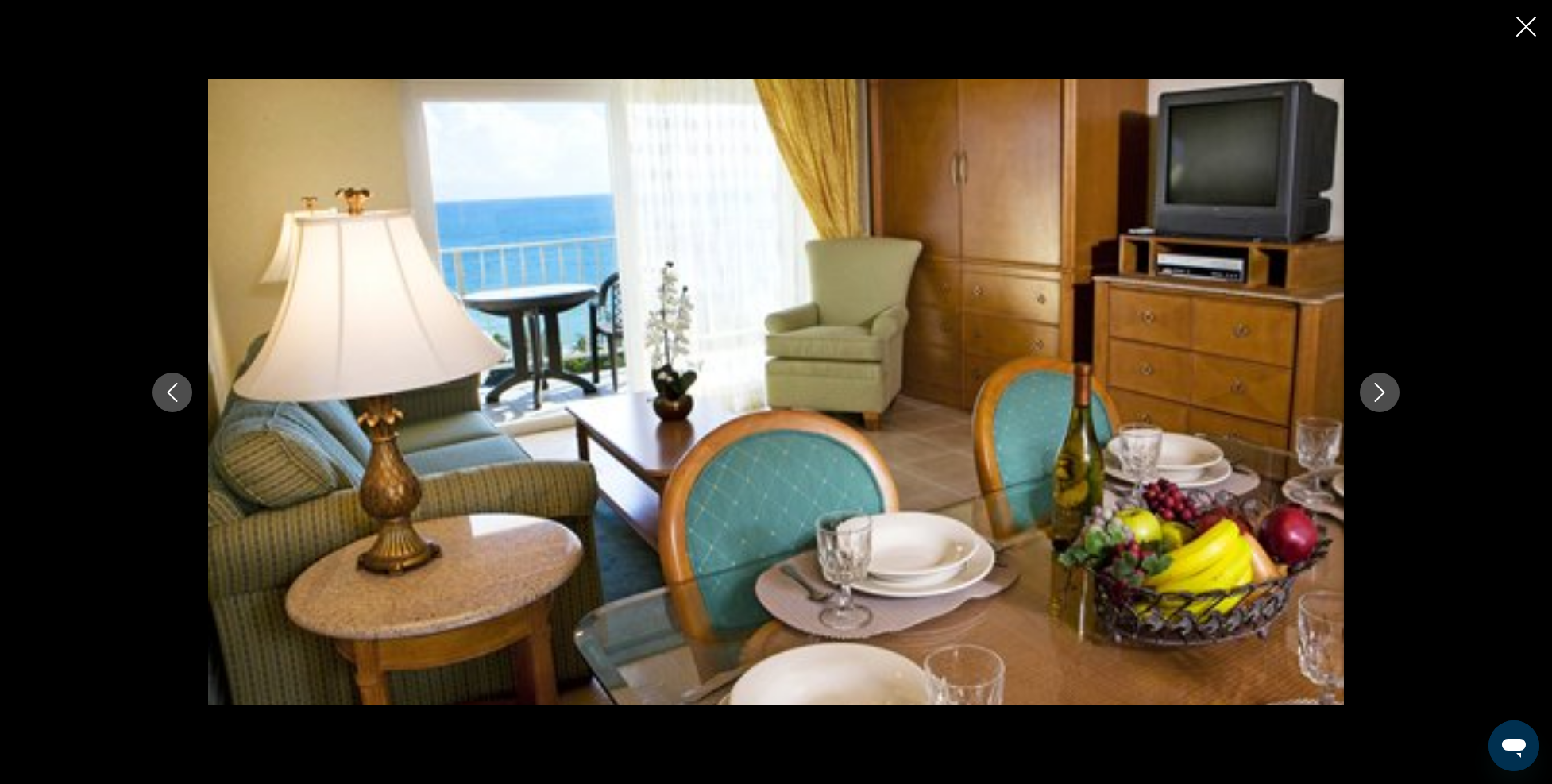
click at [1369, 396] on button "Next image" at bounding box center [1380, 392] width 40 height 40
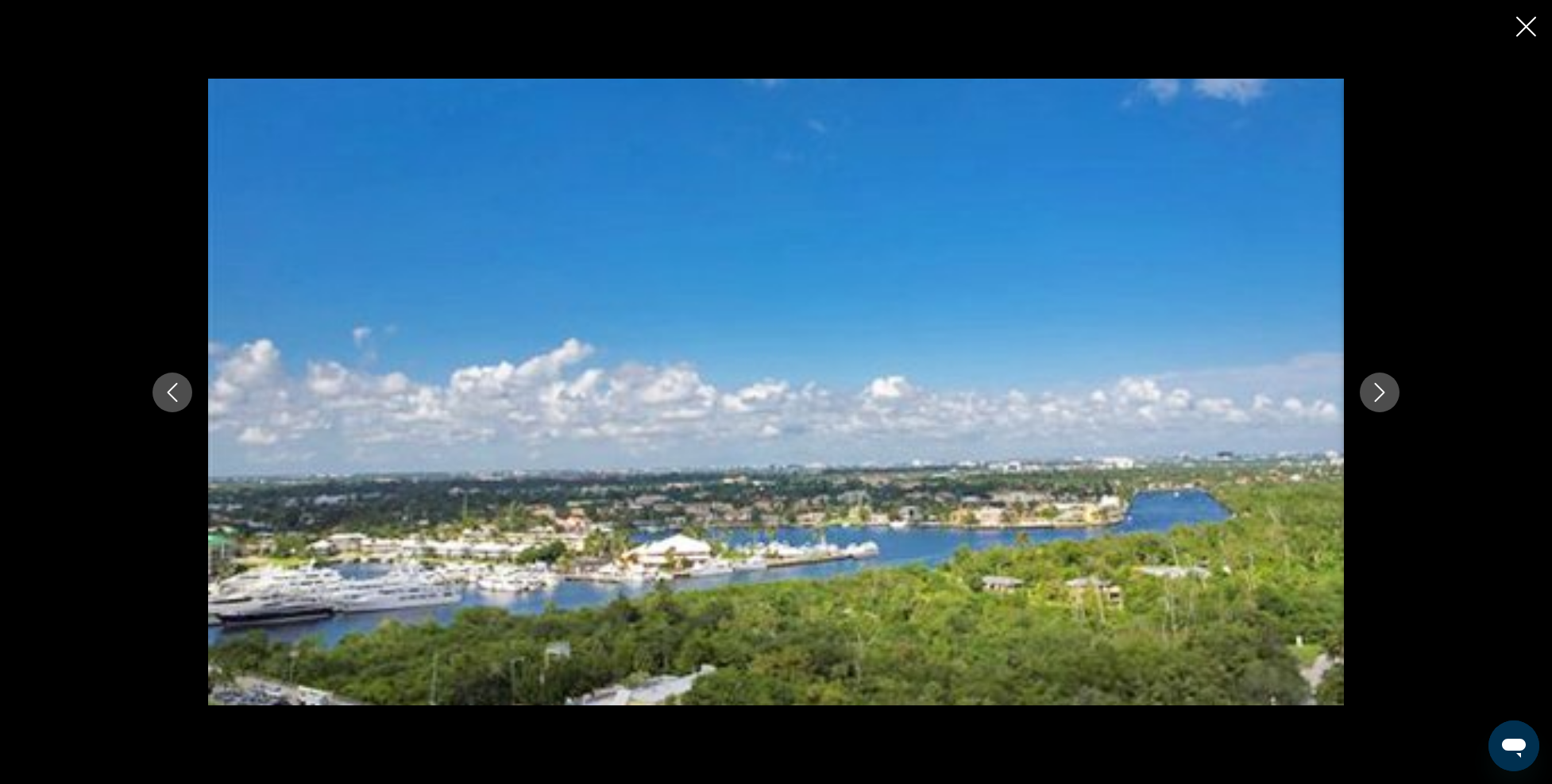
click at [1375, 398] on icon "Next image" at bounding box center [1380, 392] width 19 height 19
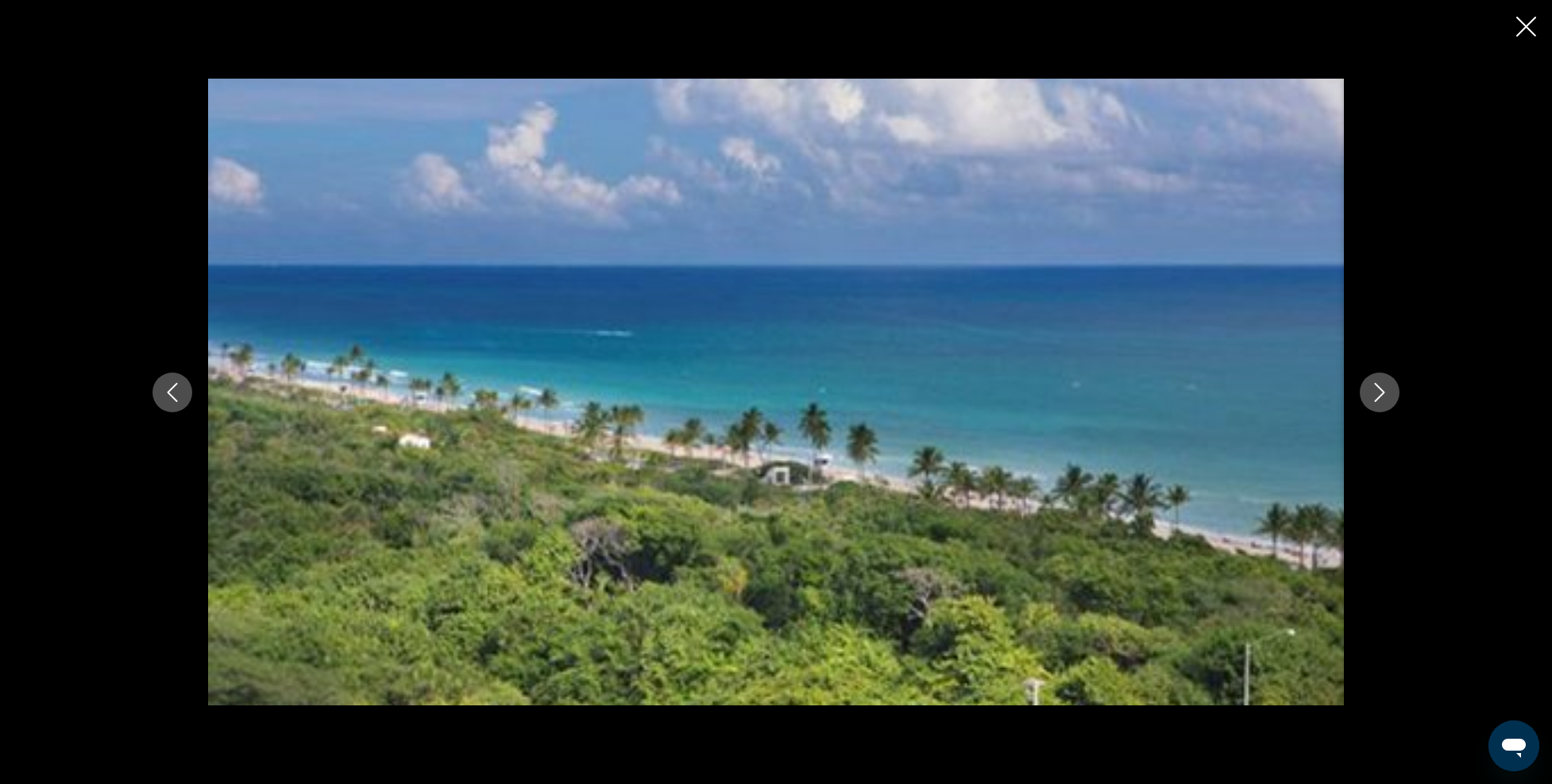
click at [1375, 398] on icon "Next image" at bounding box center [1380, 392] width 19 height 19
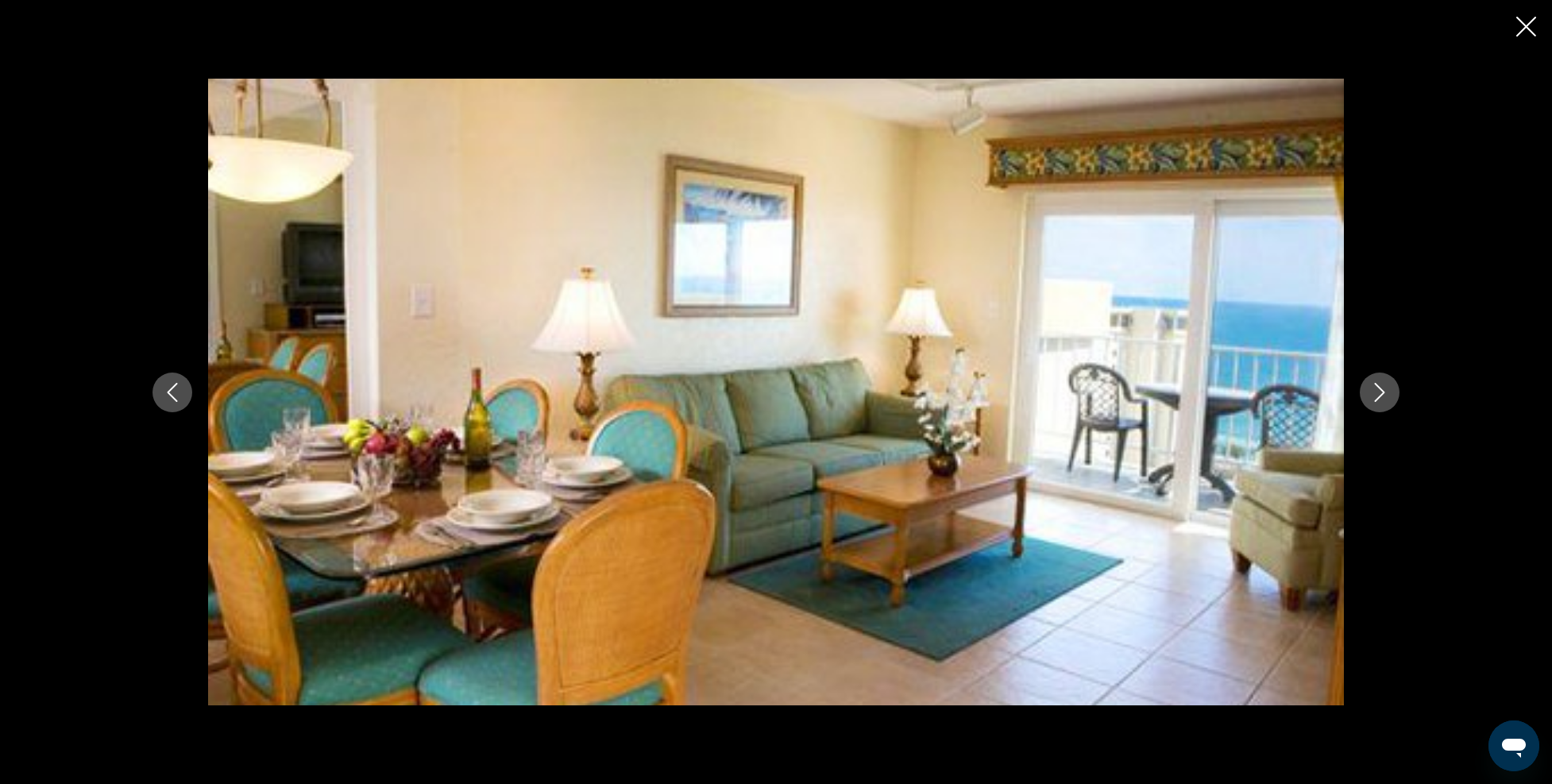
click at [1375, 398] on icon "Next image" at bounding box center [1380, 392] width 19 height 19
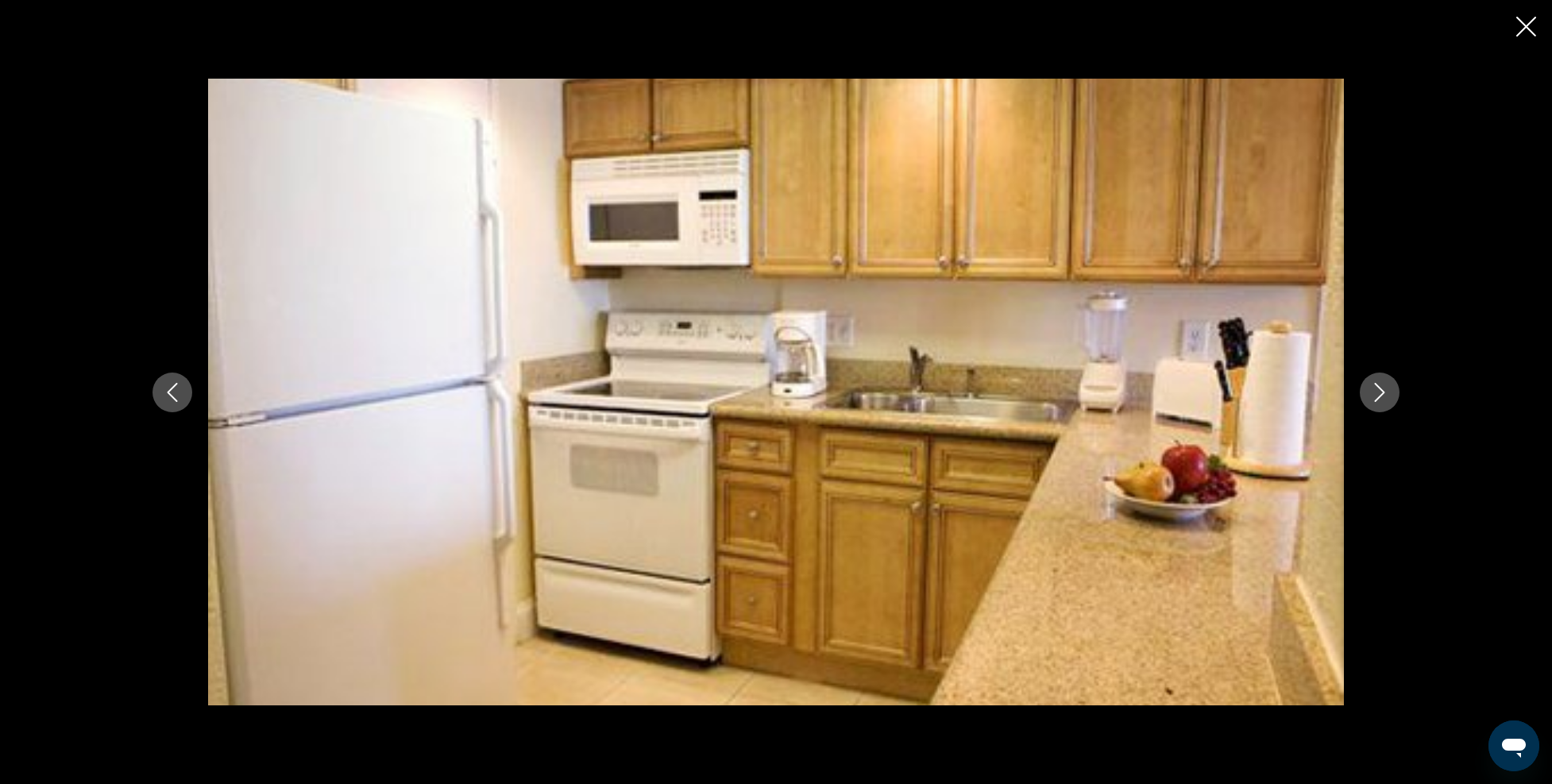
click at [1375, 398] on icon "Next image" at bounding box center [1380, 392] width 19 height 19
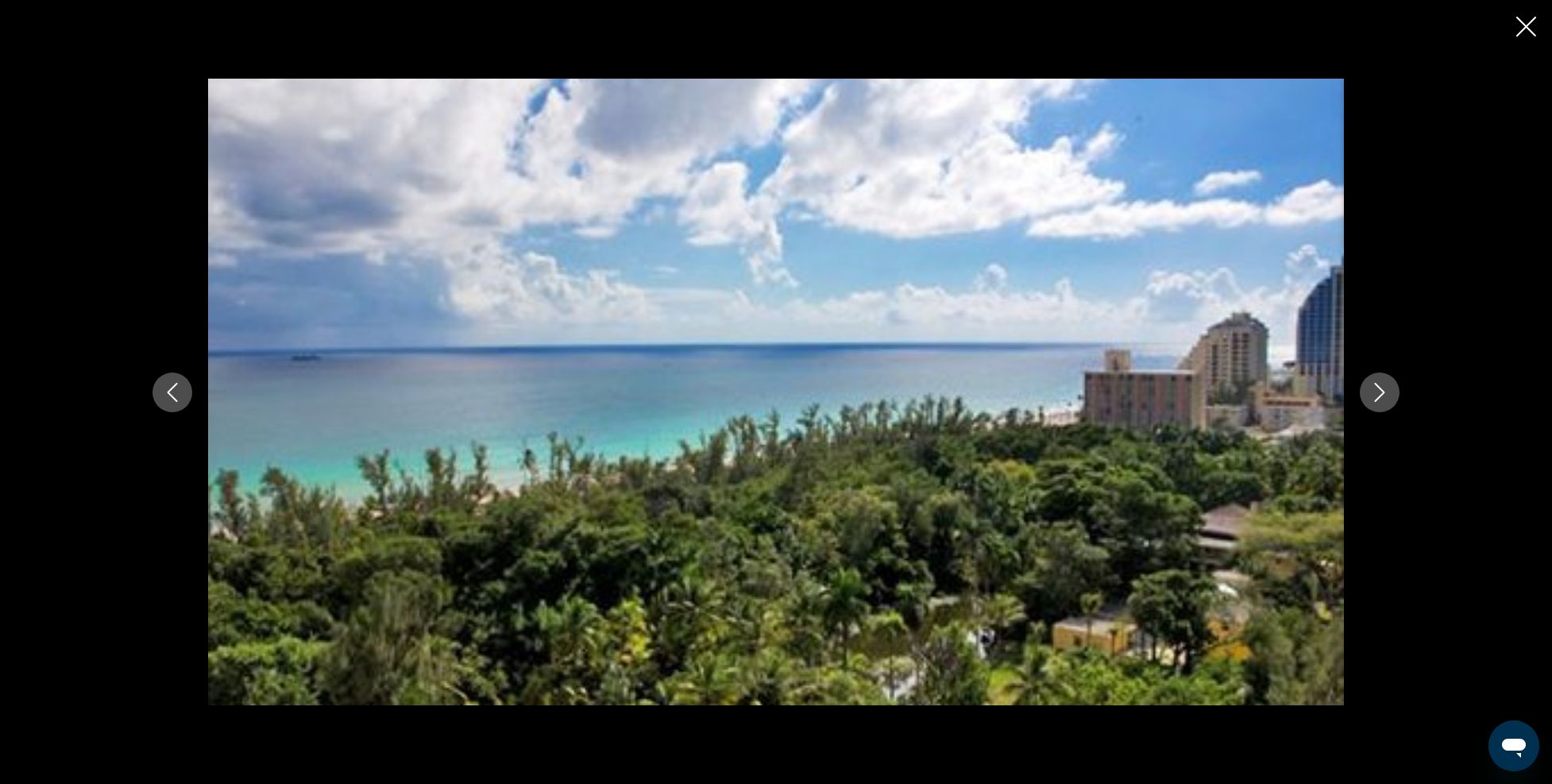
click at [1375, 398] on icon "Next image" at bounding box center [1380, 392] width 19 height 19
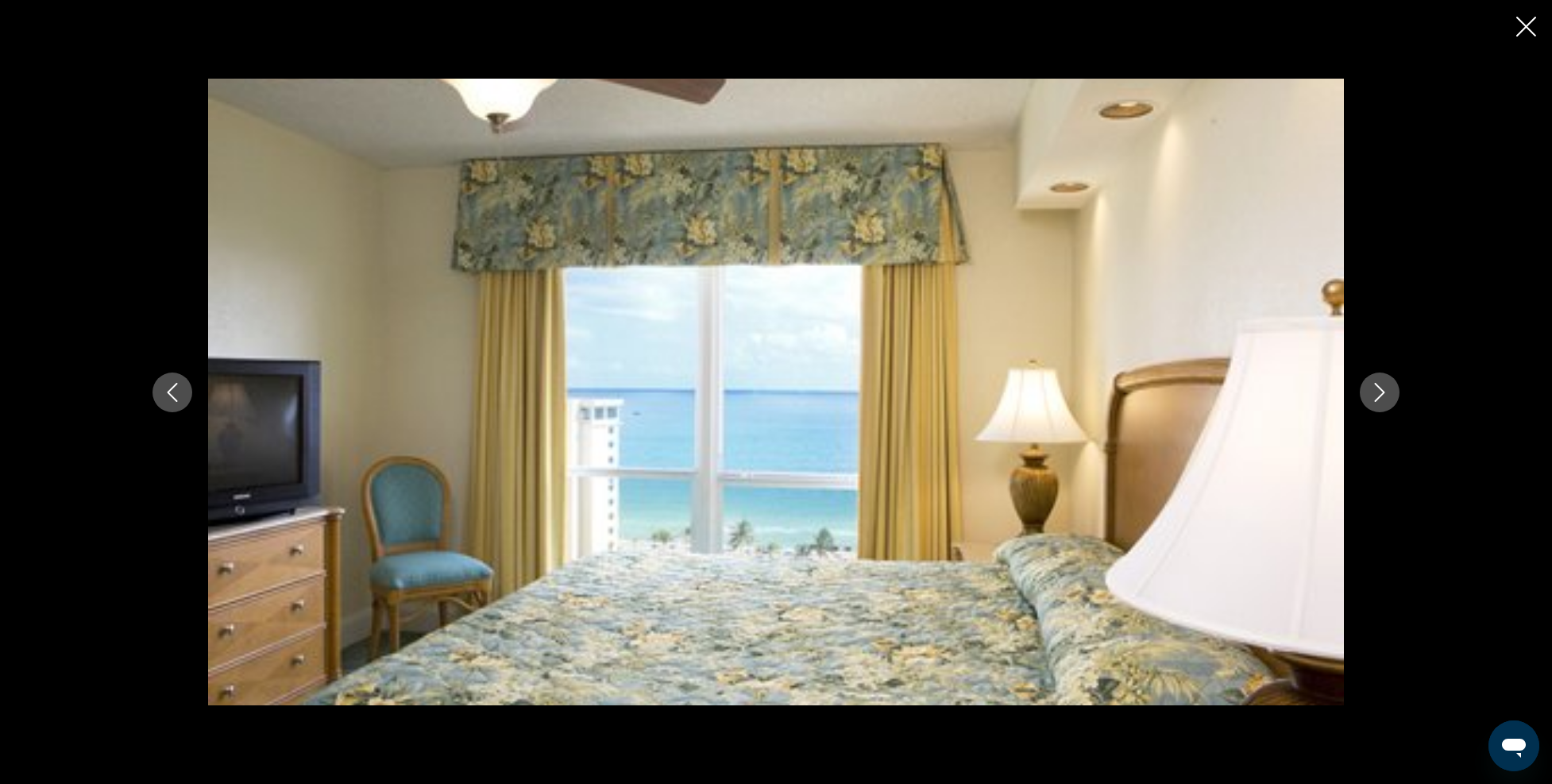
click at [1375, 398] on icon "Next image" at bounding box center [1380, 392] width 19 height 19
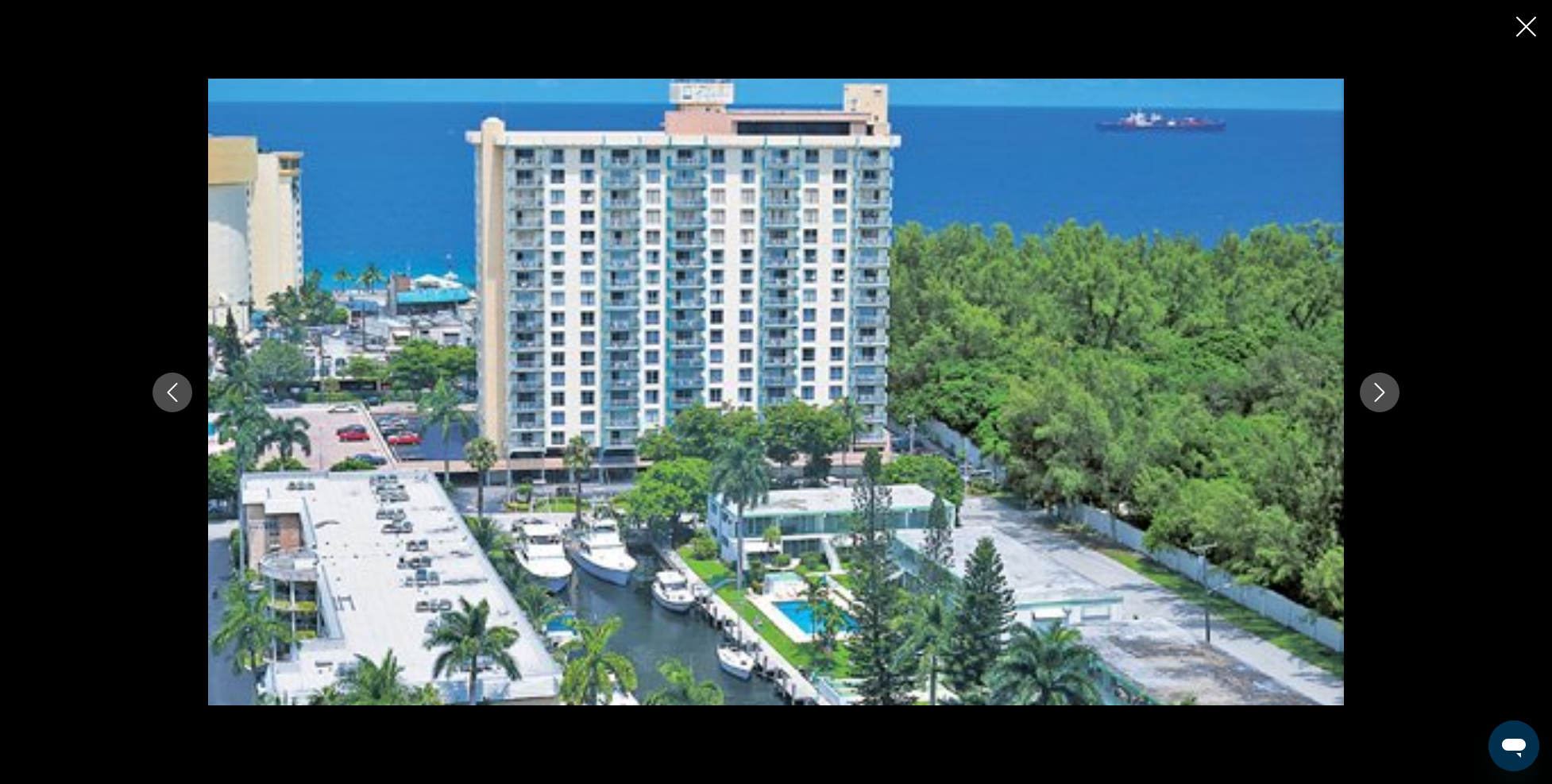
click at [1517, 30] on icon "Close slideshow" at bounding box center [1527, 26] width 20 height 20
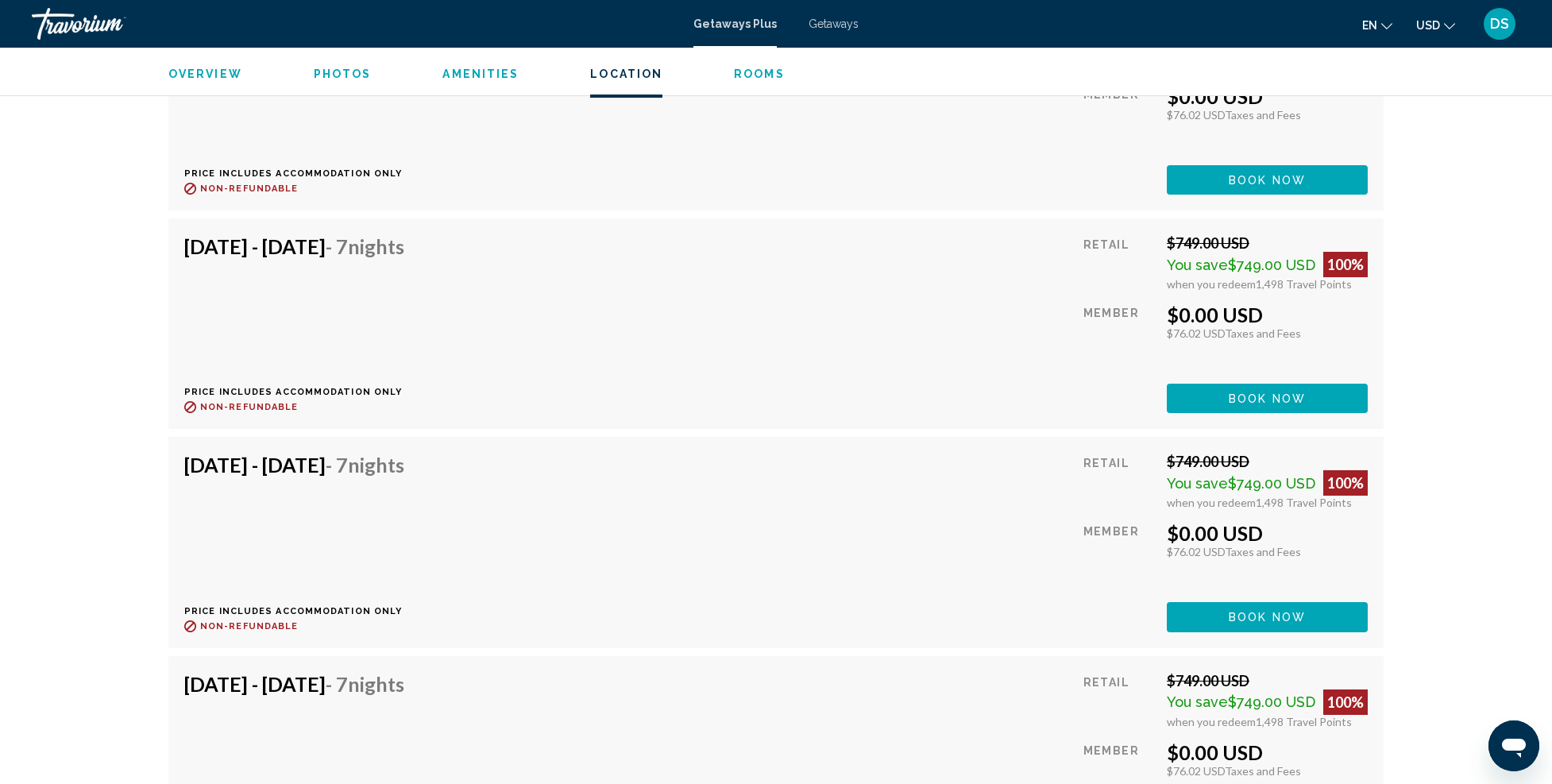
scroll to position [3653, 0]
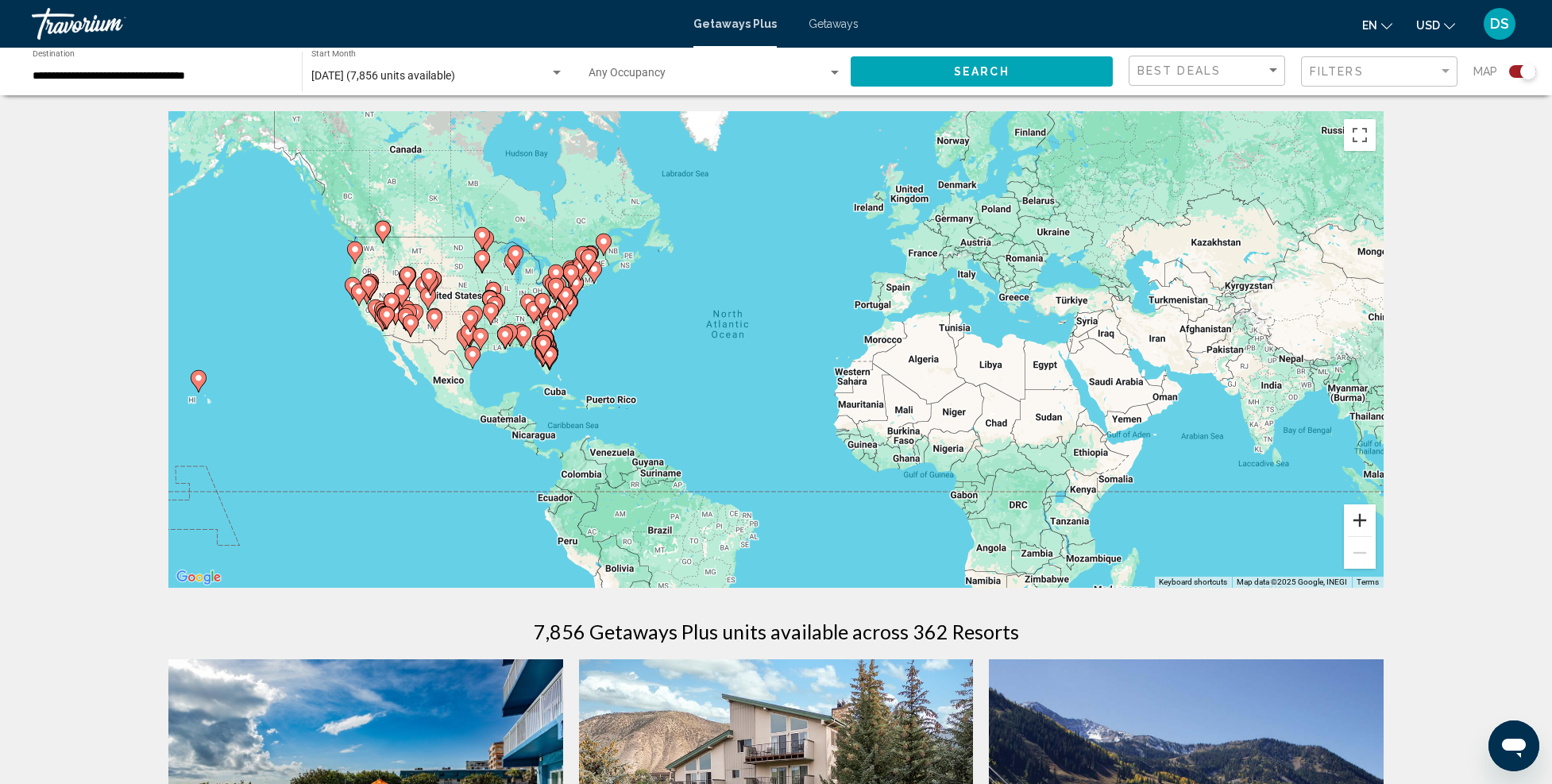
click at [1363, 511] on button "Zoom in" at bounding box center [1360, 520] width 31 height 31
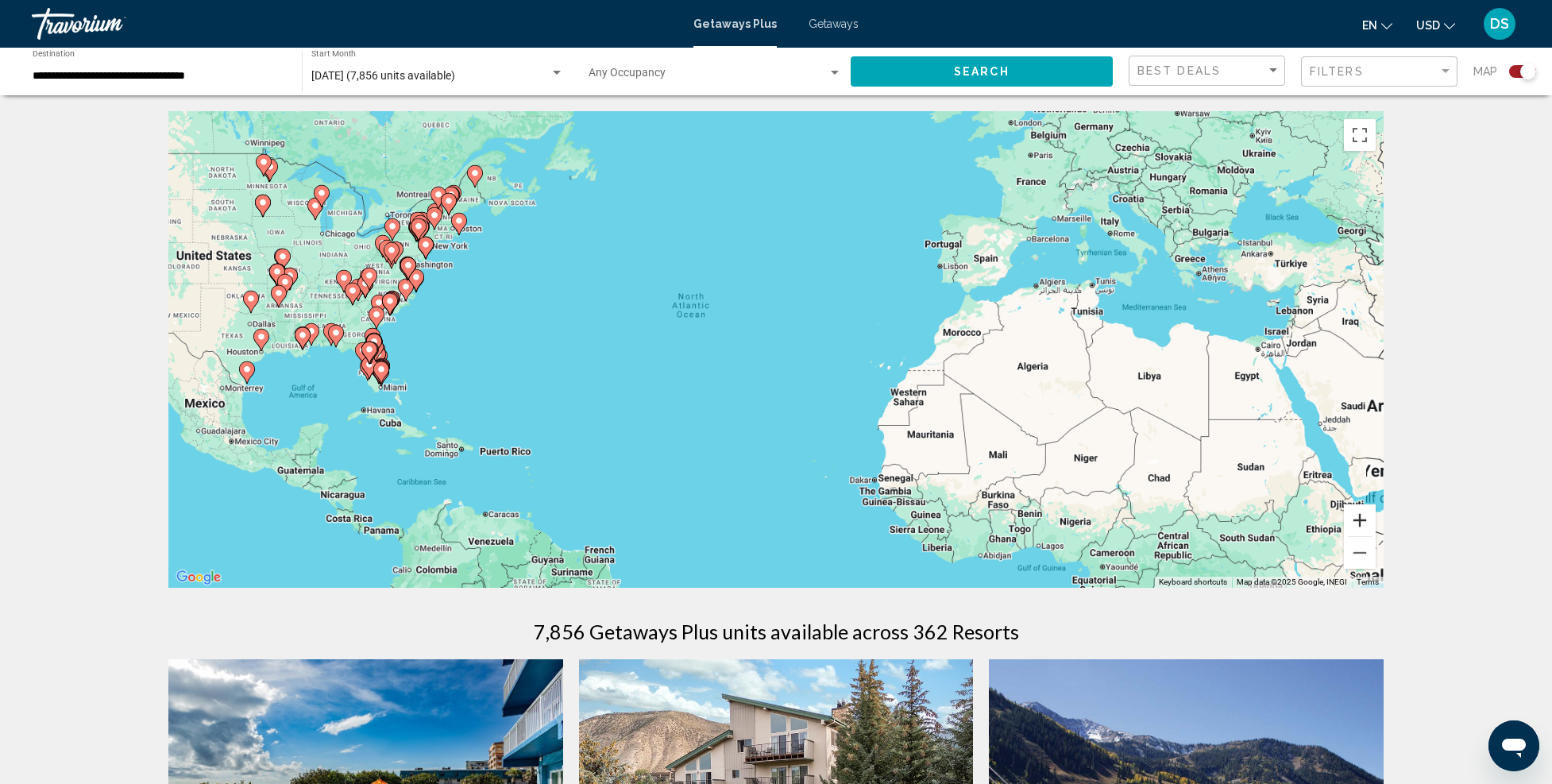
click at [1363, 511] on button "Zoom in" at bounding box center [1360, 520] width 31 height 31
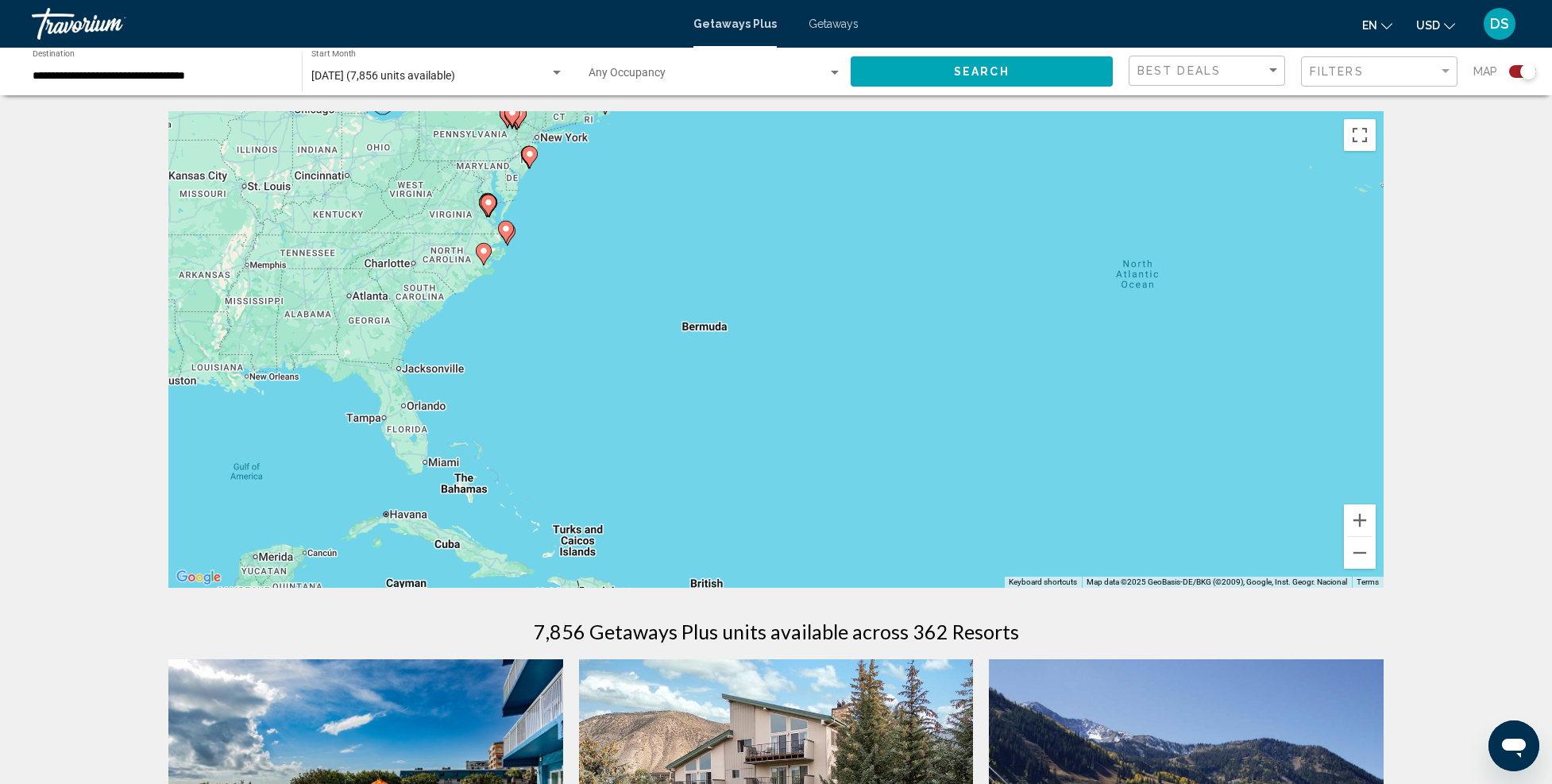
drag, startPoint x: 427, startPoint y: 391, endPoint x: 1153, endPoint y: 413, distance: 726.3
click at [1155, 415] on div "To activate drag with keyboard, press Alt + Enter. Once in keyboard drag state,…" at bounding box center [776, 349] width 1215 height 477
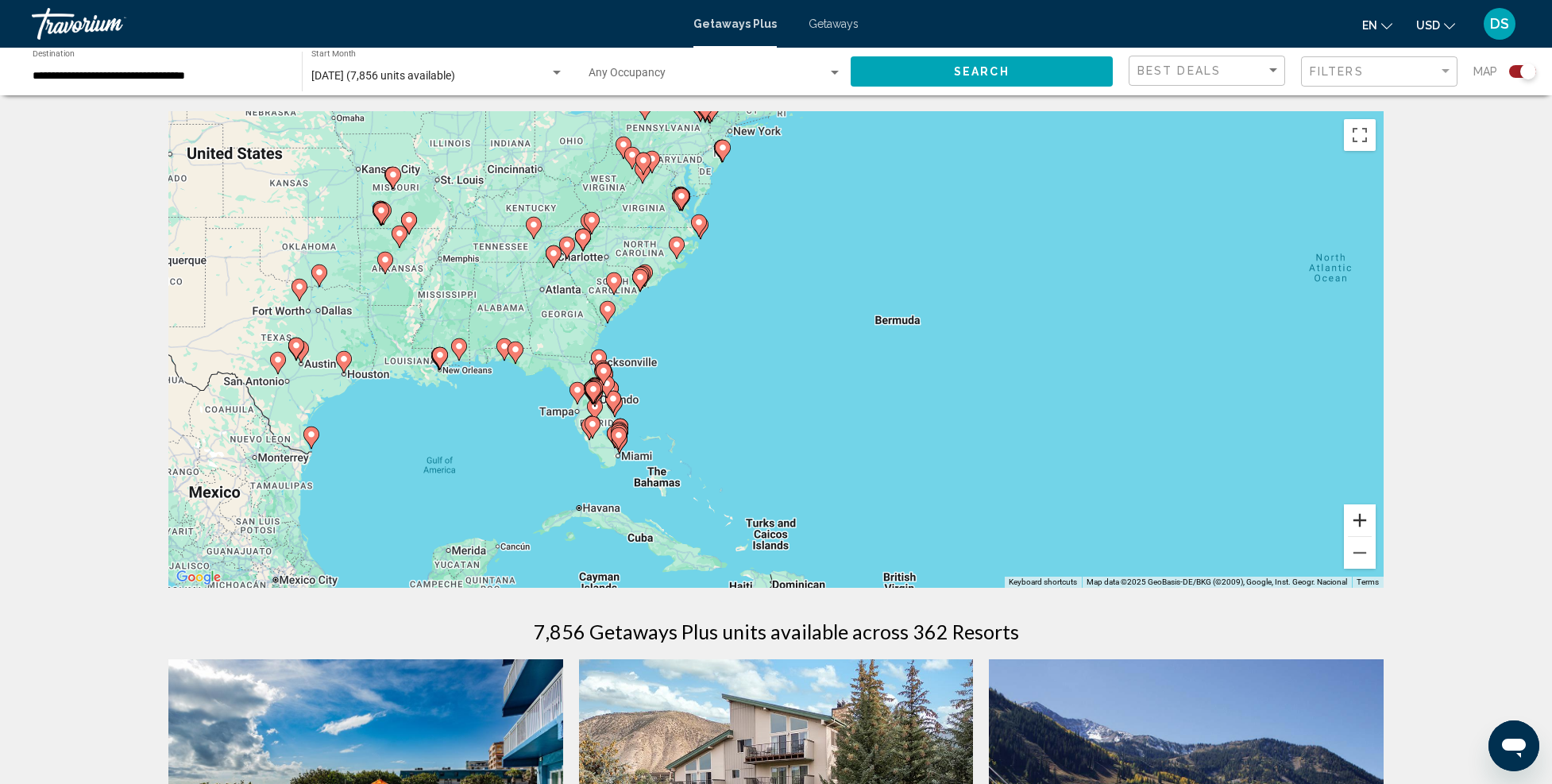
click at [1355, 511] on button "Zoom in" at bounding box center [1360, 520] width 31 height 31
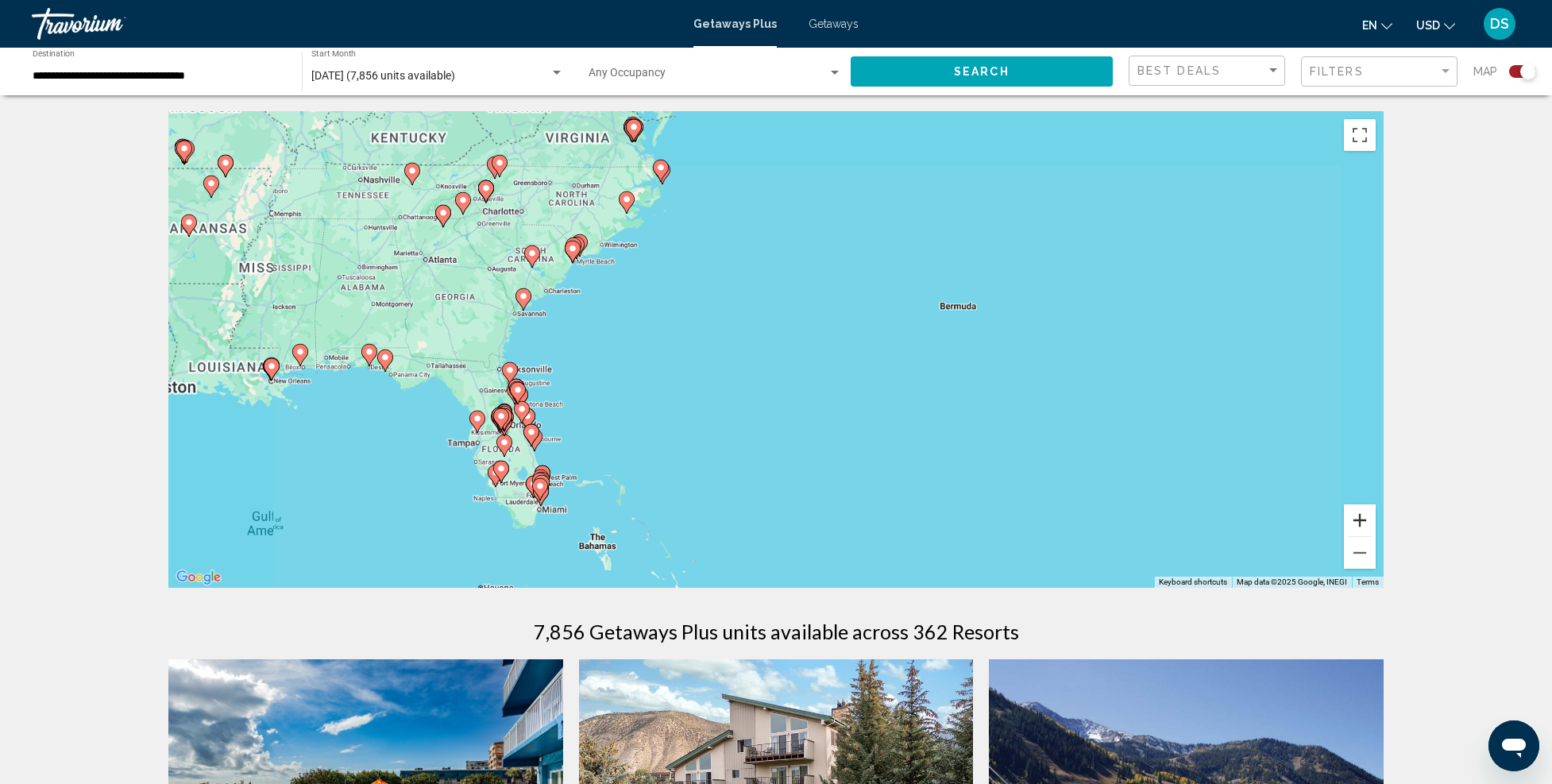
click at [1355, 511] on button "Zoom in" at bounding box center [1360, 520] width 31 height 31
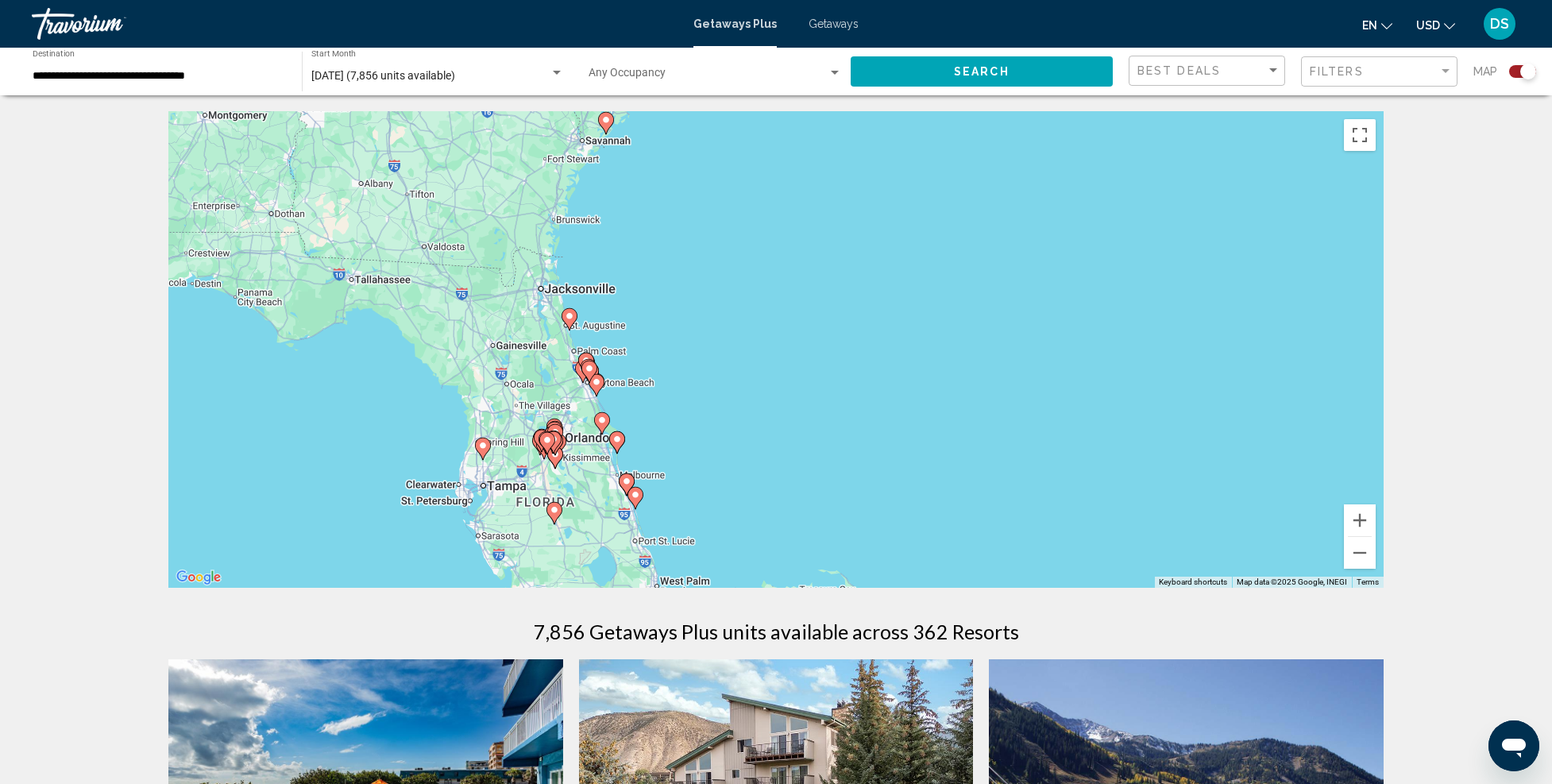
drag, startPoint x: 554, startPoint y: 478, endPoint x: 1253, endPoint y: 365, distance: 708.1
click at [1253, 365] on div "To activate drag with keyboard, press Alt + Enter. Once in keyboard drag state,…" at bounding box center [776, 349] width 1215 height 477
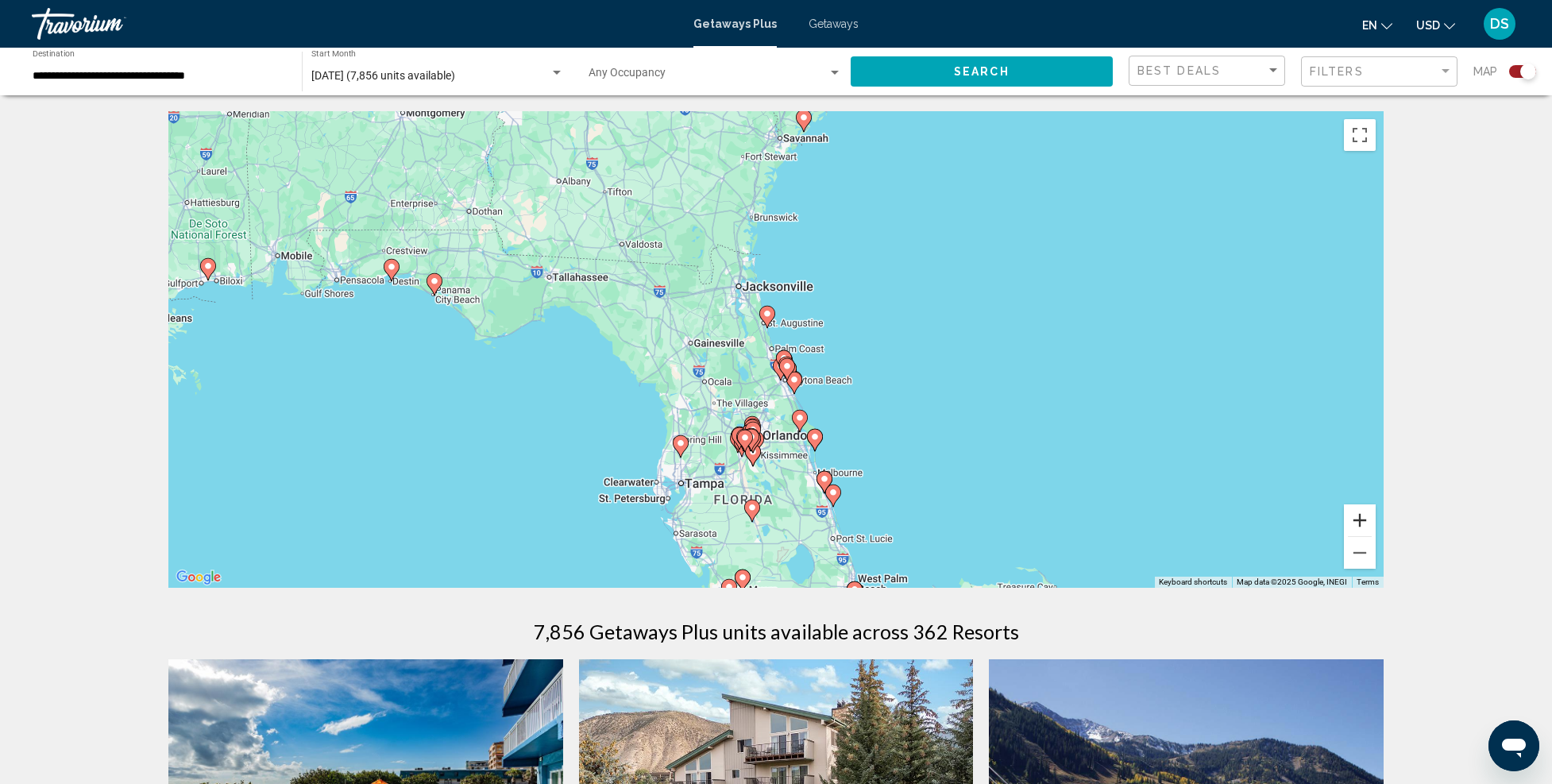
click at [1358, 513] on button "Zoom in" at bounding box center [1360, 520] width 31 height 31
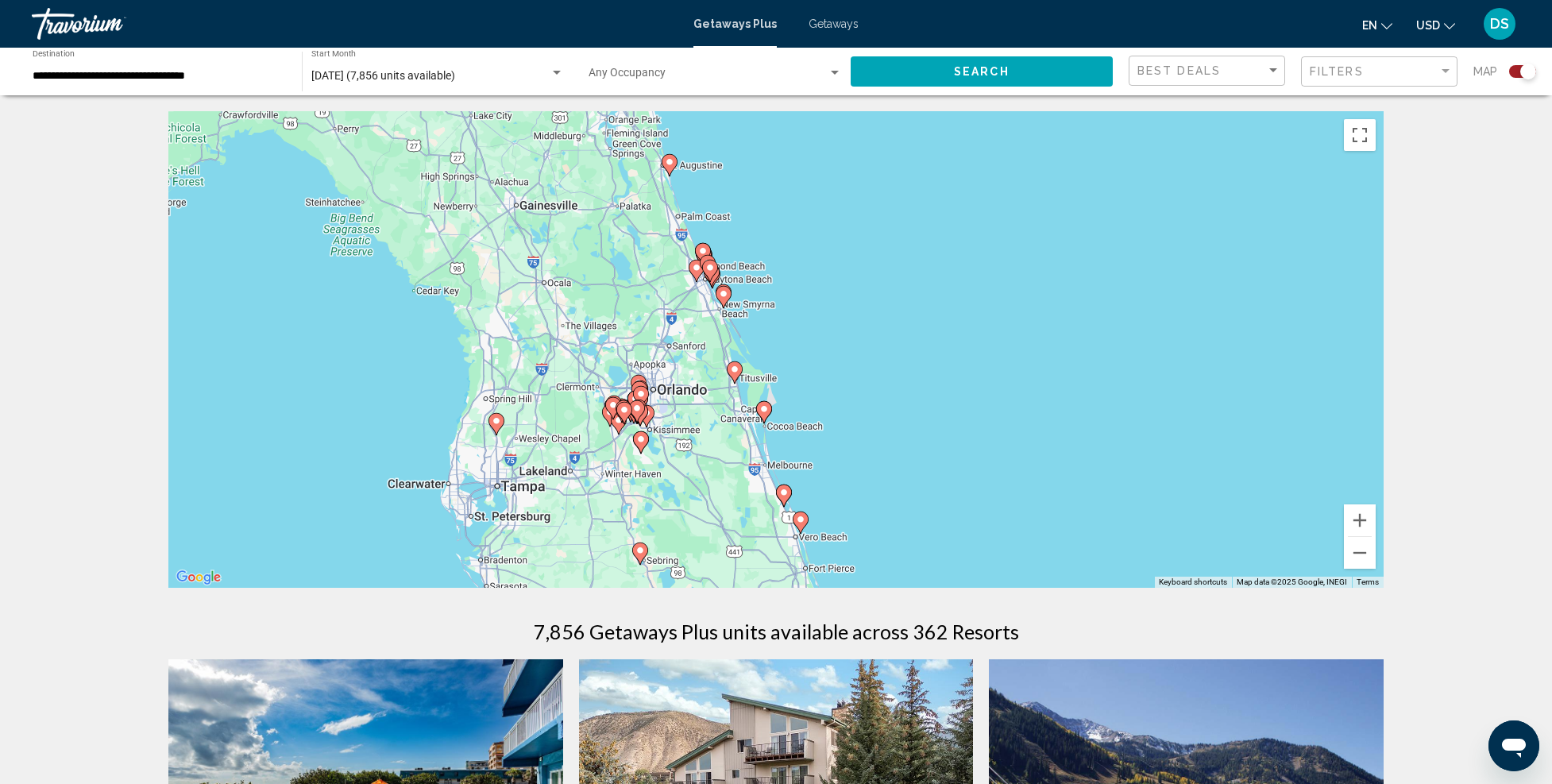
drag, startPoint x: 1046, startPoint y: 494, endPoint x: 891, endPoint y: 249, distance: 289.9
click at [891, 247] on div "To activate drag with keyboard, press Alt + Enter. Once in keyboard drag state,…" at bounding box center [776, 349] width 1215 height 477
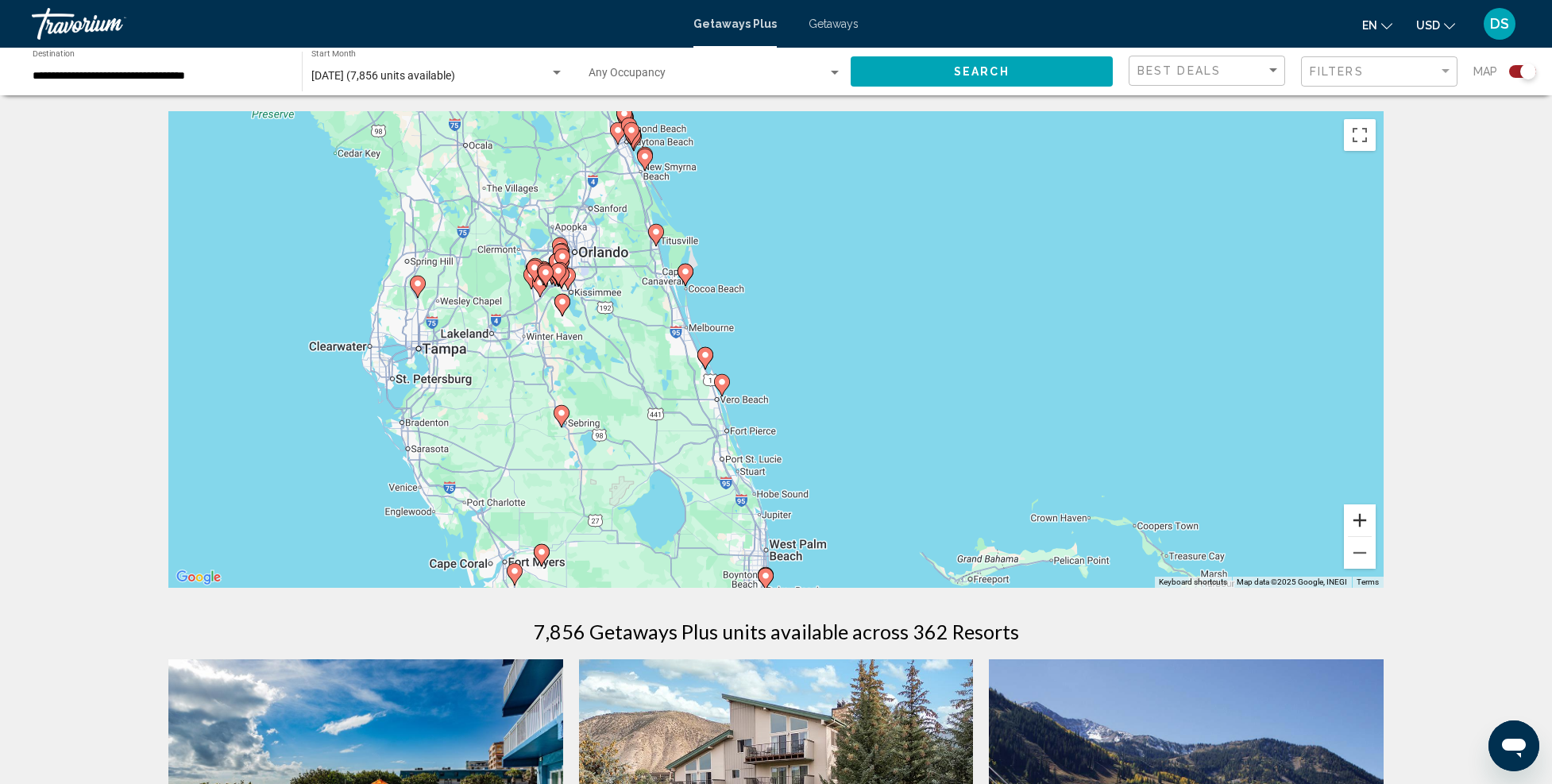
click at [1360, 516] on button "Zoom in" at bounding box center [1360, 520] width 31 height 31
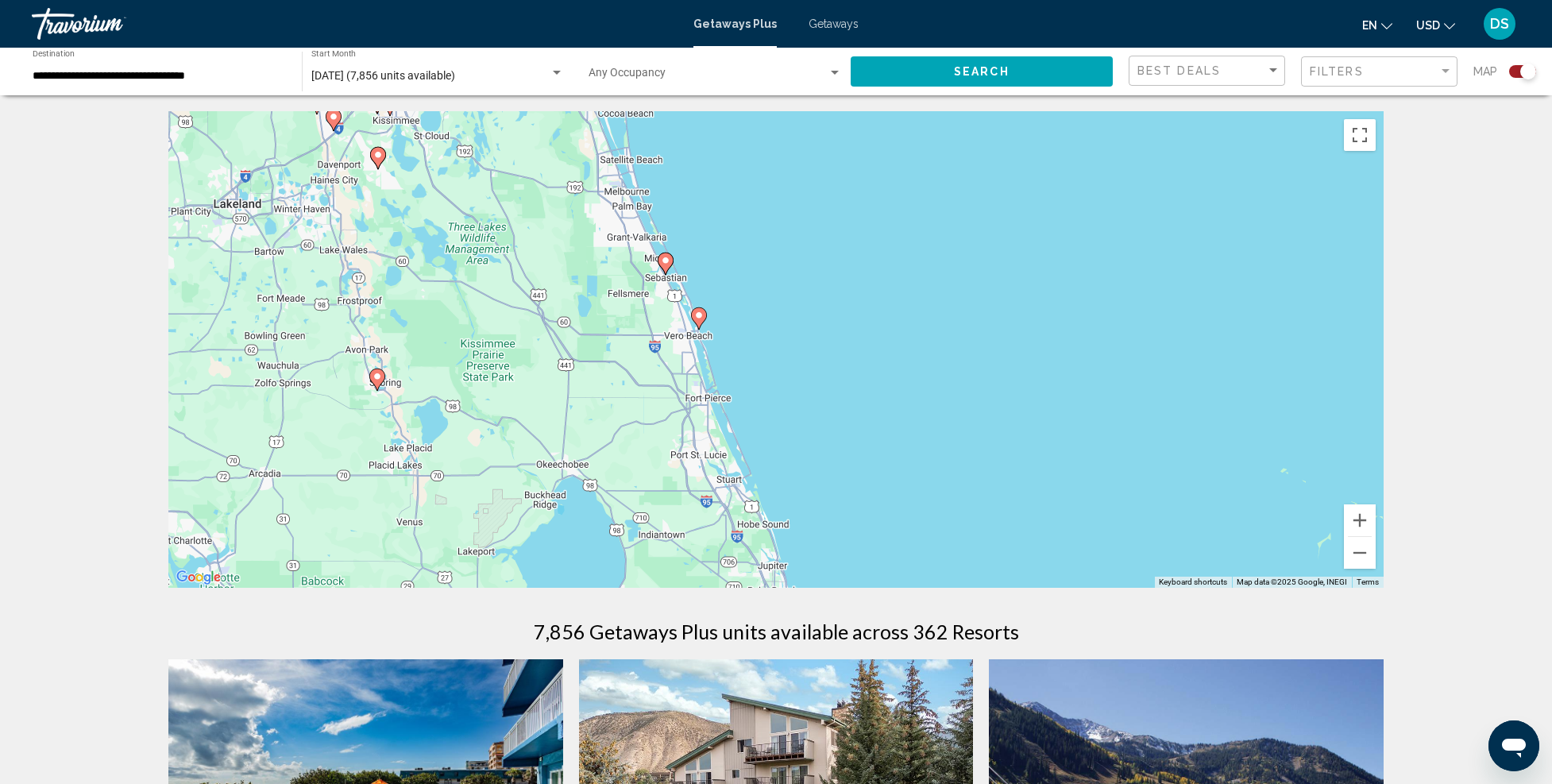
drag, startPoint x: 903, startPoint y: 443, endPoint x: 933, endPoint y: 326, distance: 120.8
click at [933, 326] on div "To activate drag with keyboard, press Alt + Enter. Once in keyboard drag state,…" at bounding box center [776, 349] width 1215 height 477
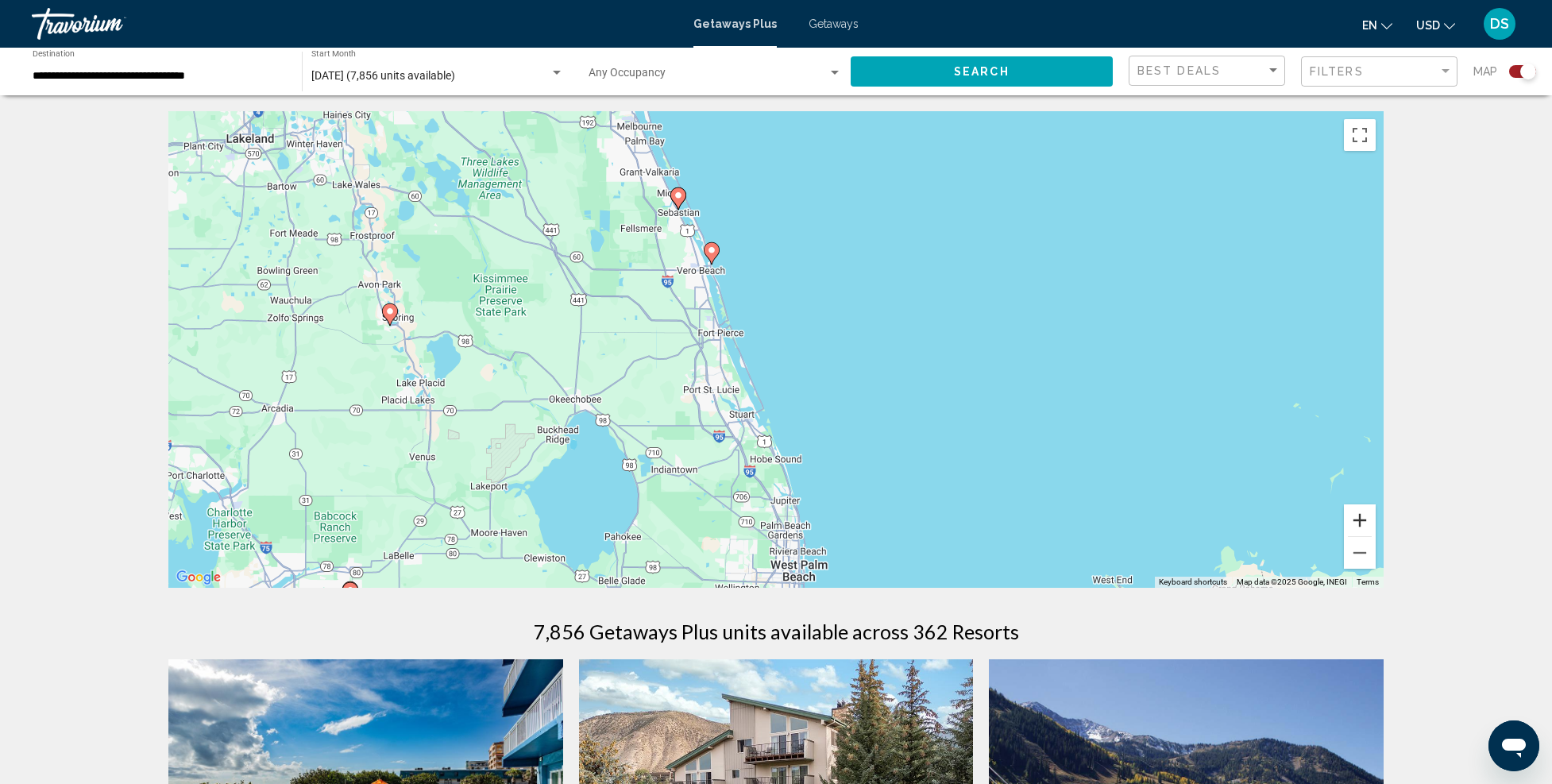
click at [1353, 512] on button "Zoom in" at bounding box center [1360, 520] width 31 height 31
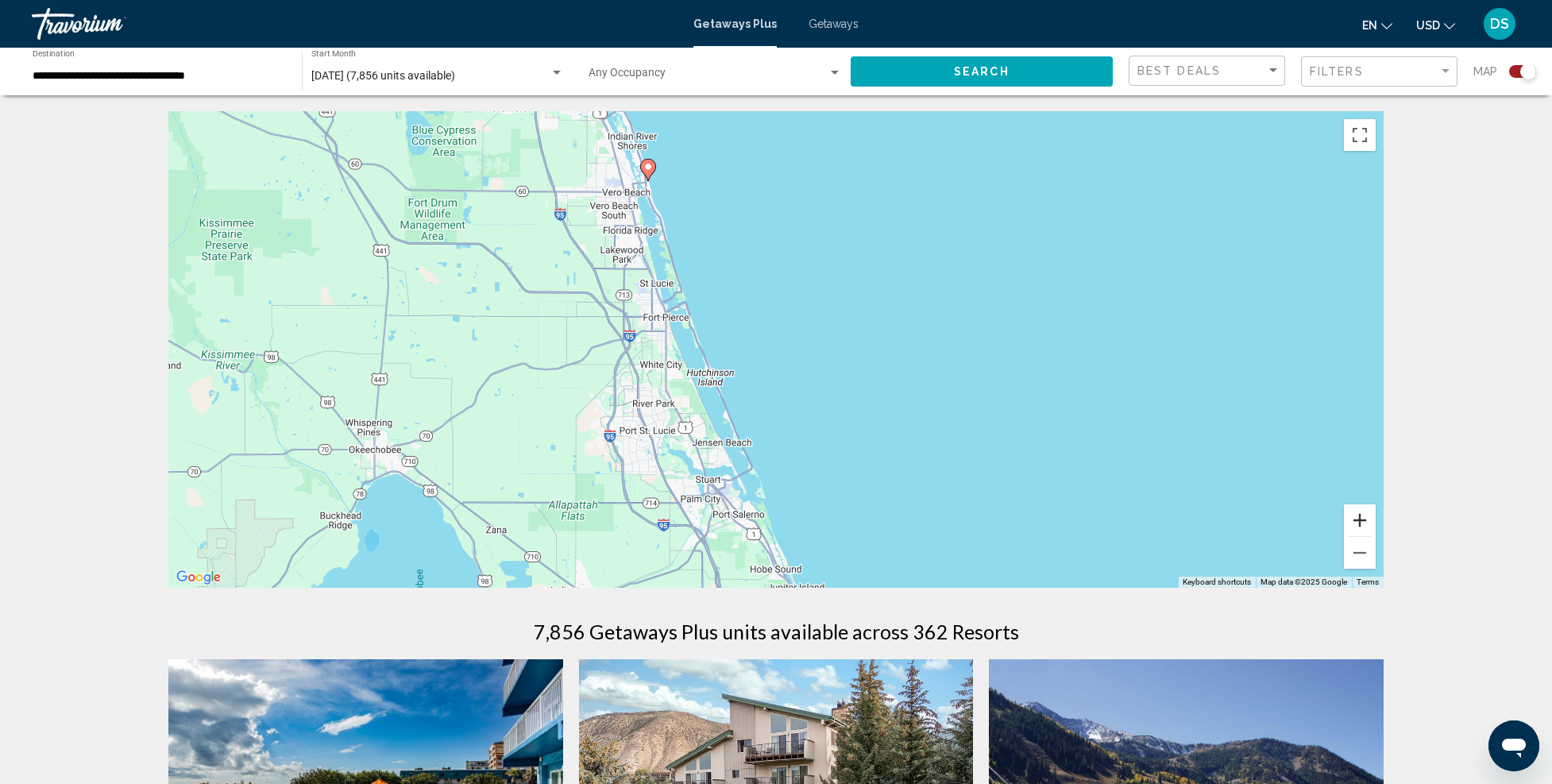
click at [1353, 512] on button "Zoom in" at bounding box center [1360, 520] width 31 height 31
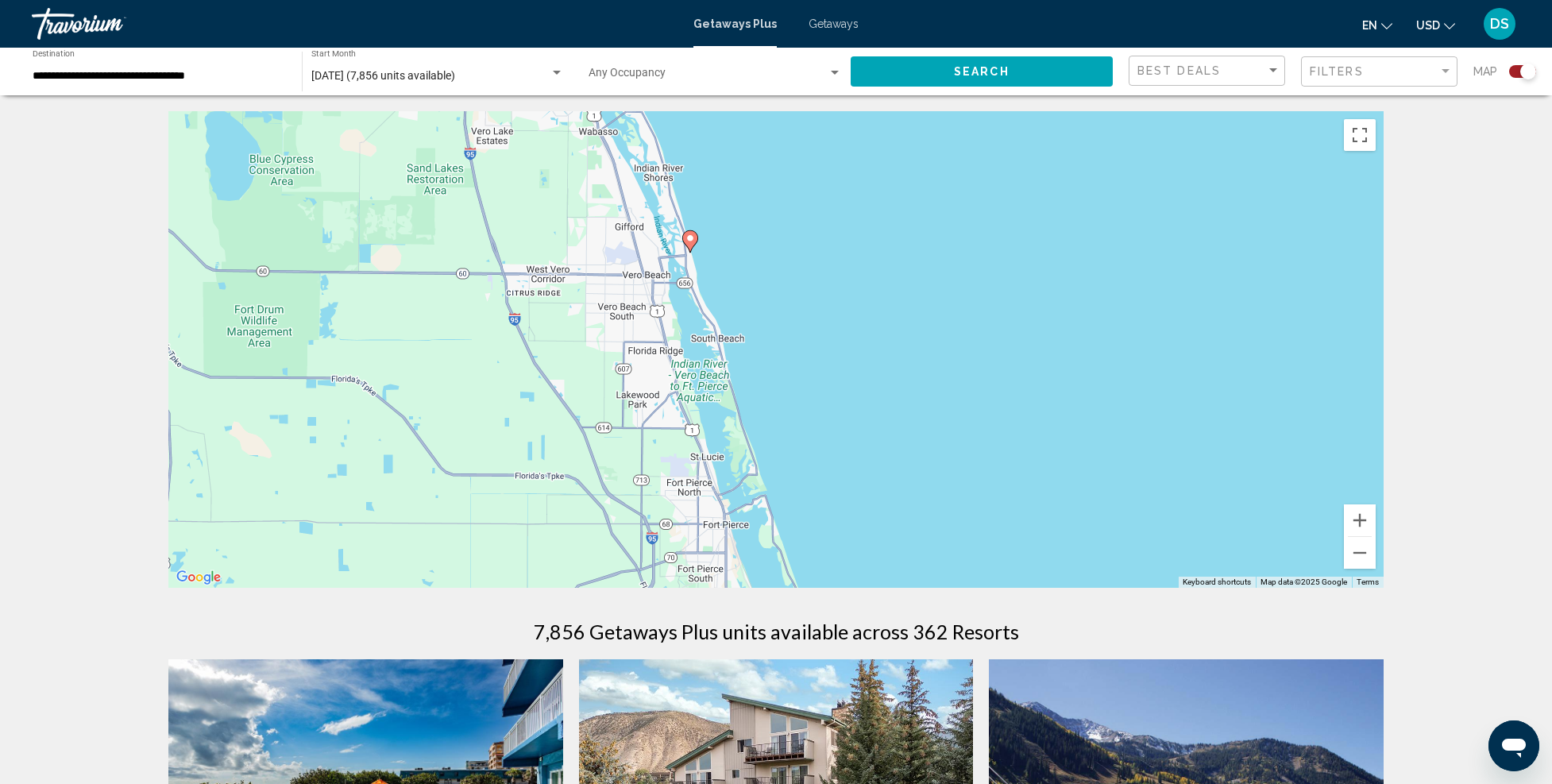
drag, startPoint x: 780, startPoint y: 251, endPoint x: 951, endPoint y: 492, distance: 295.5
click at [951, 492] on div "To activate drag with keyboard, press Alt + Enter. Once in keyboard drag state,…" at bounding box center [776, 349] width 1215 height 477
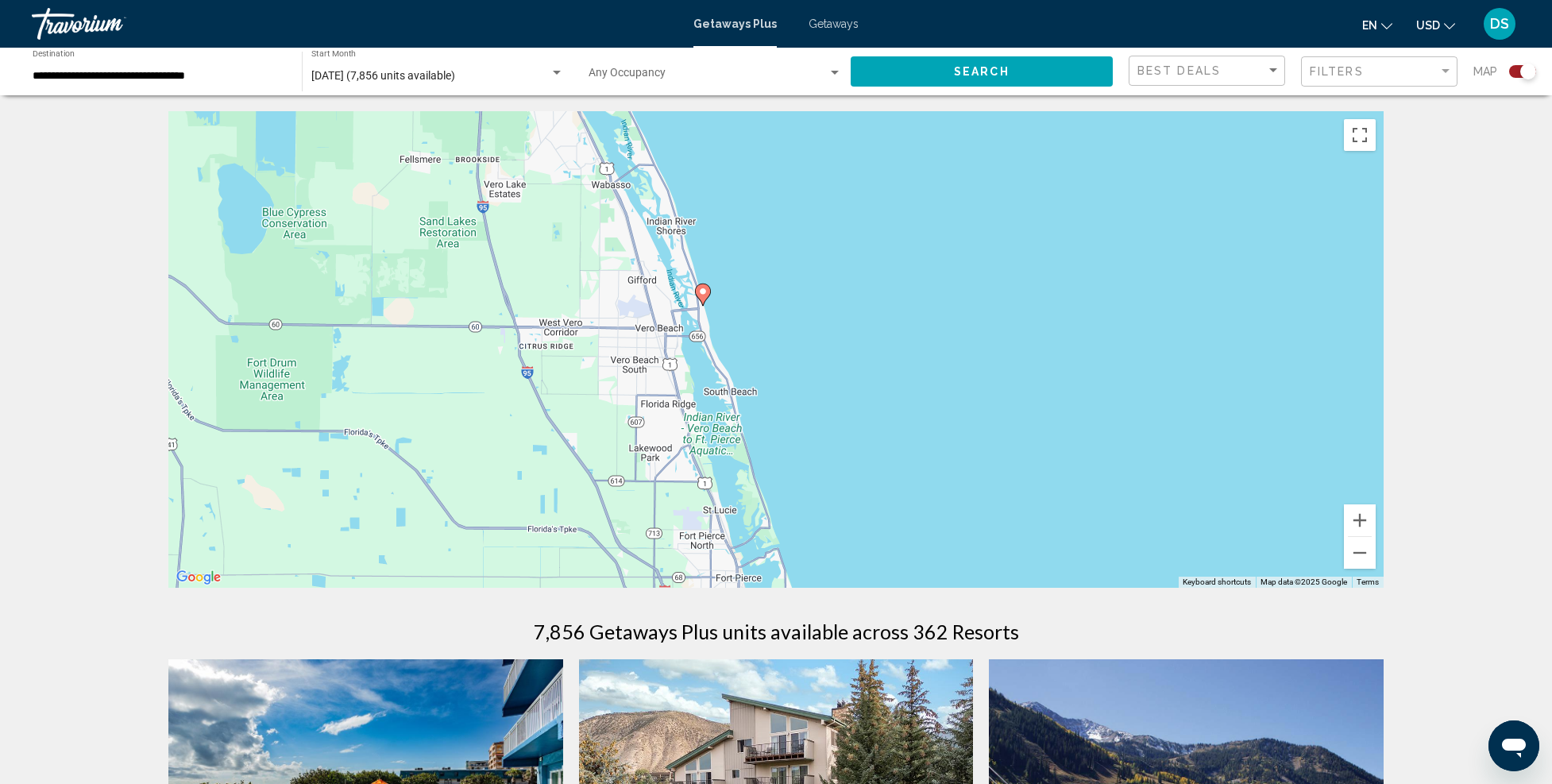
drag, startPoint x: 759, startPoint y: 288, endPoint x: 747, endPoint y: 355, distance: 68.1
click at [766, 354] on div "To activate drag with keyboard, press Alt + Enter. Once in keyboard drag state,…" at bounding box center [776, 349] width 1215 height 477
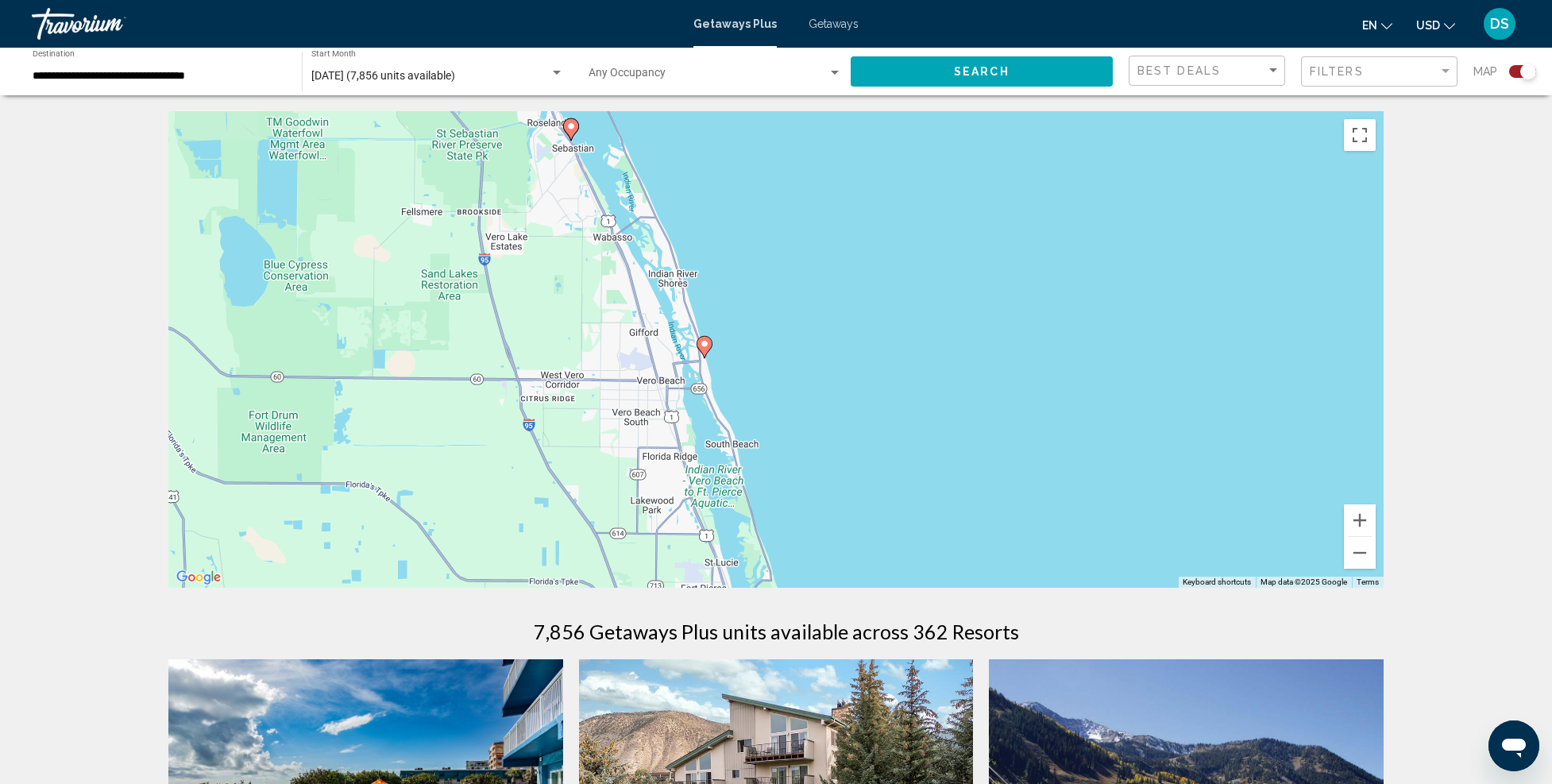
click at [704, 351] on icon "Main content" at bounding box center [704, 346] width 15 height 21
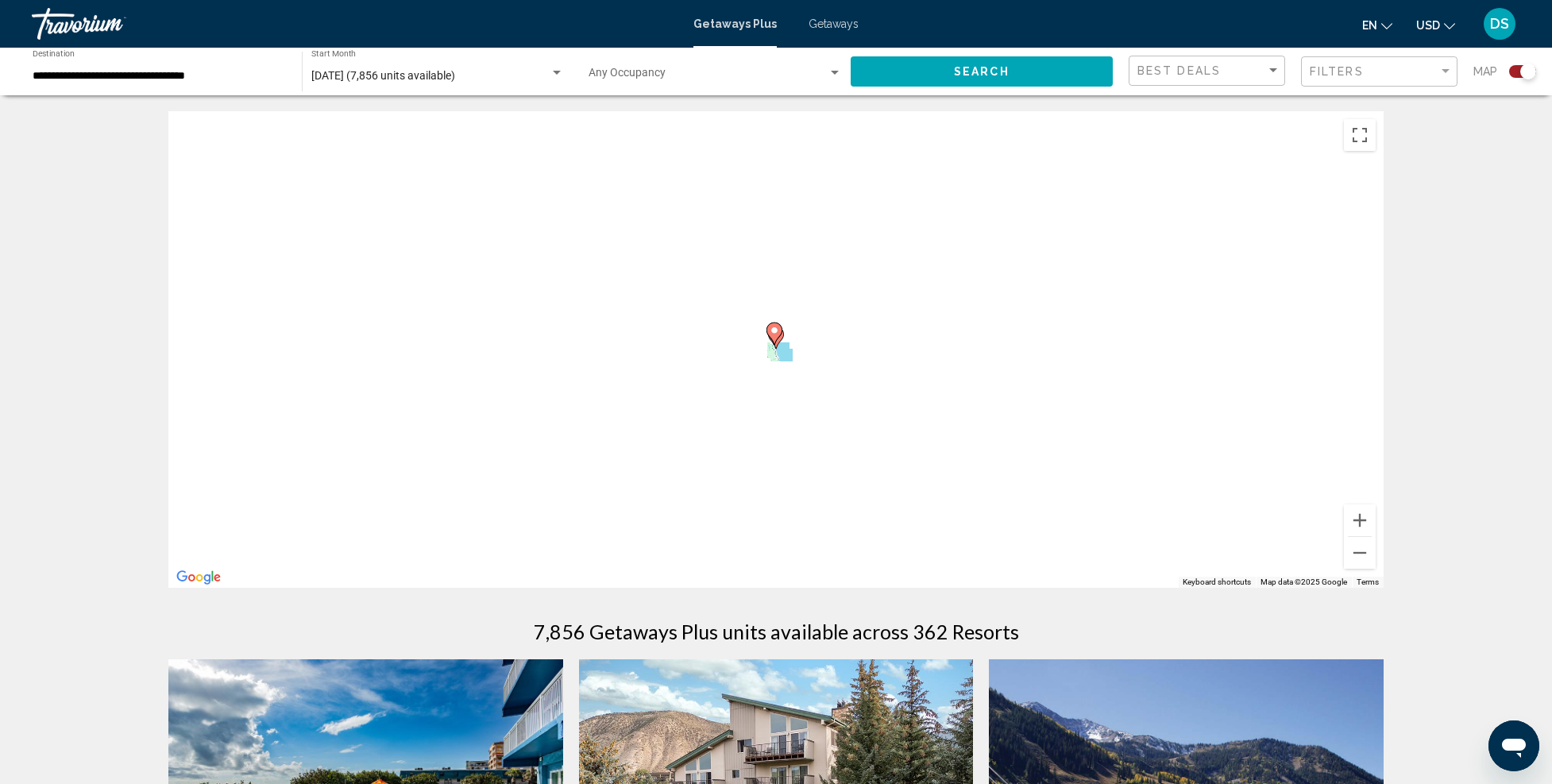
click at [704, 351] on div "To activate drag with keyboard, press Alt + Enter. Once in keyboard drag state,…" at bounding box center [776, 349] width 1215 height 477
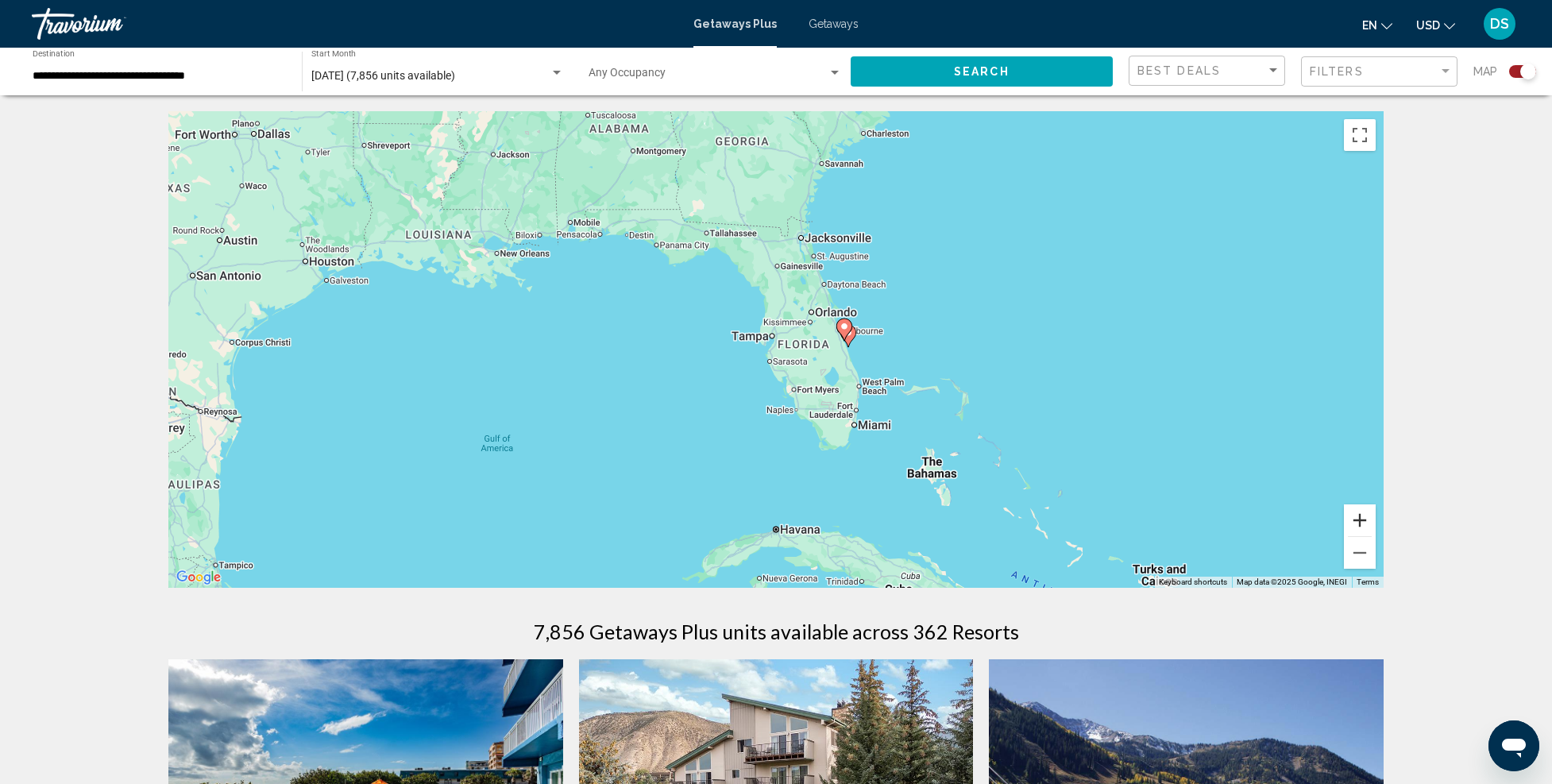
click at [1359, 518] on button "Zoom in" at bounding box center [1360, 520] width 31 height 31
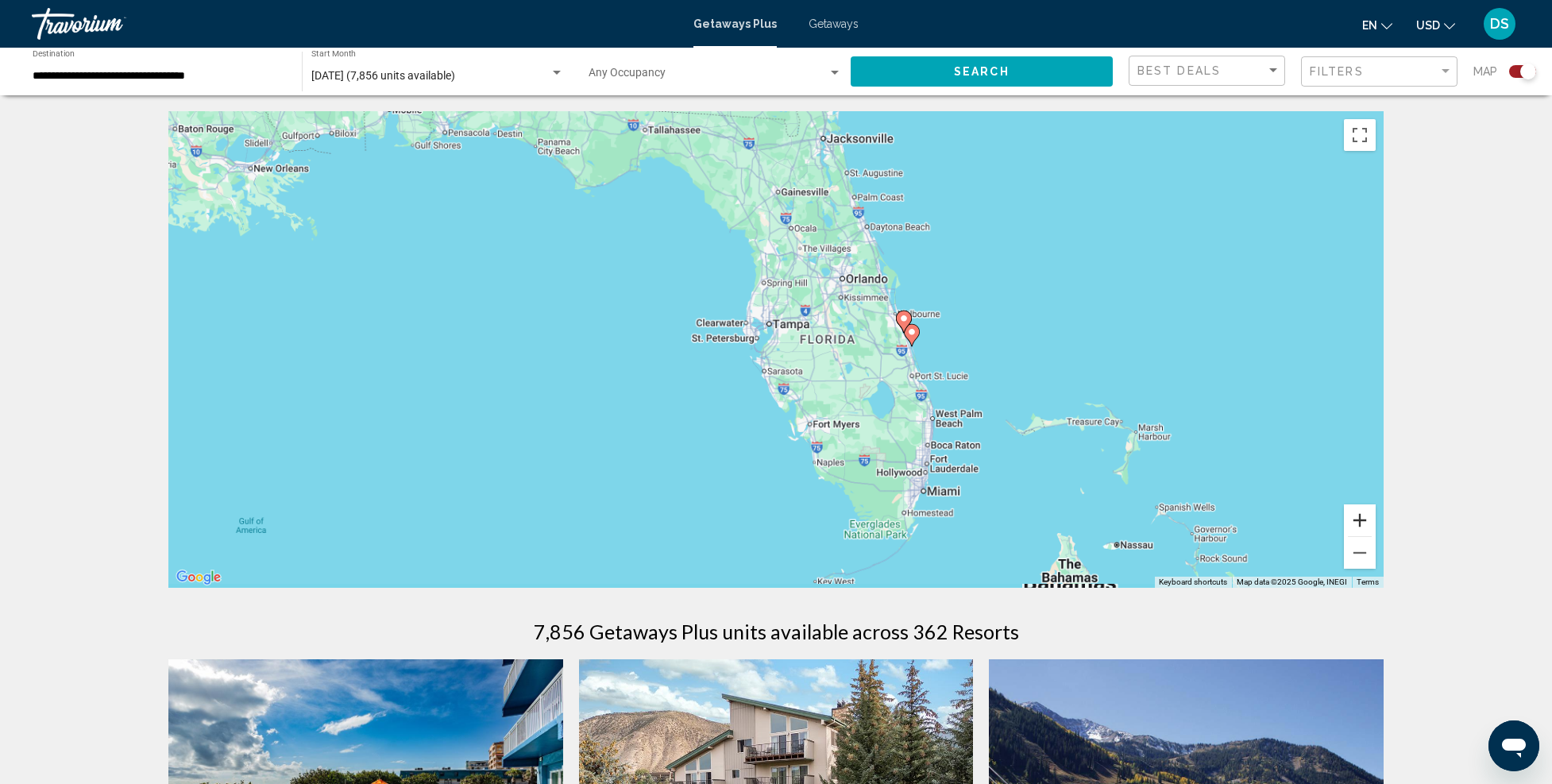
click at [1359, 518] on button "Zoom in" at bounding box center [1360, 520] width 31 height 31
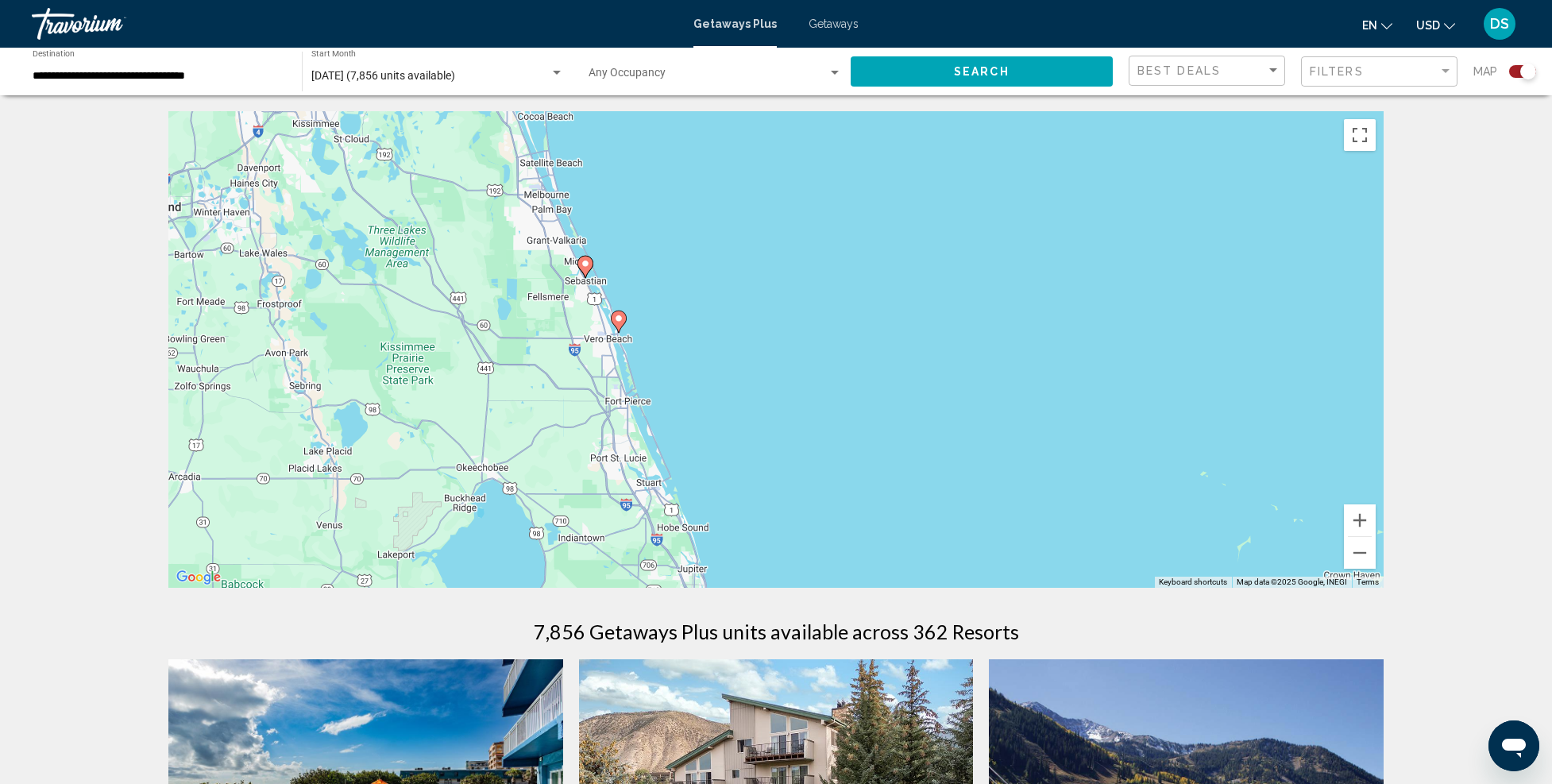
drag, startPoint x: 1273, startPoint y: 381, endPoint x: 491, endPoint y: 374, distance: 782.0
click at [507, 375] on div "To activate drag with keyboard, press Alt + Enter. Once in keyboard drag state,…" at bounding box center [776, 349] width 1215 height 477
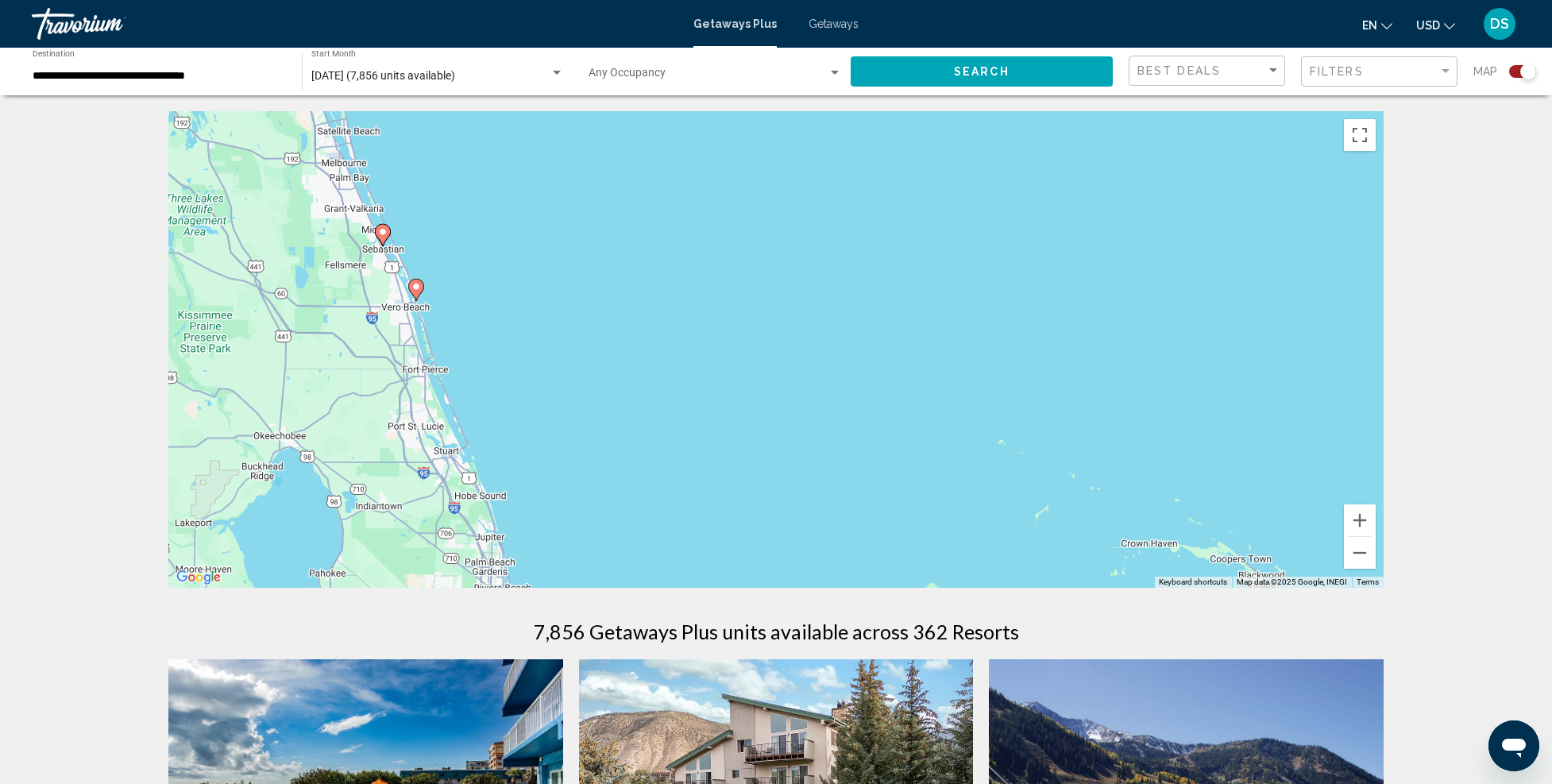
click at [417, 291] on image "Main content" at bounding box center [416, 287] width 10 height 10
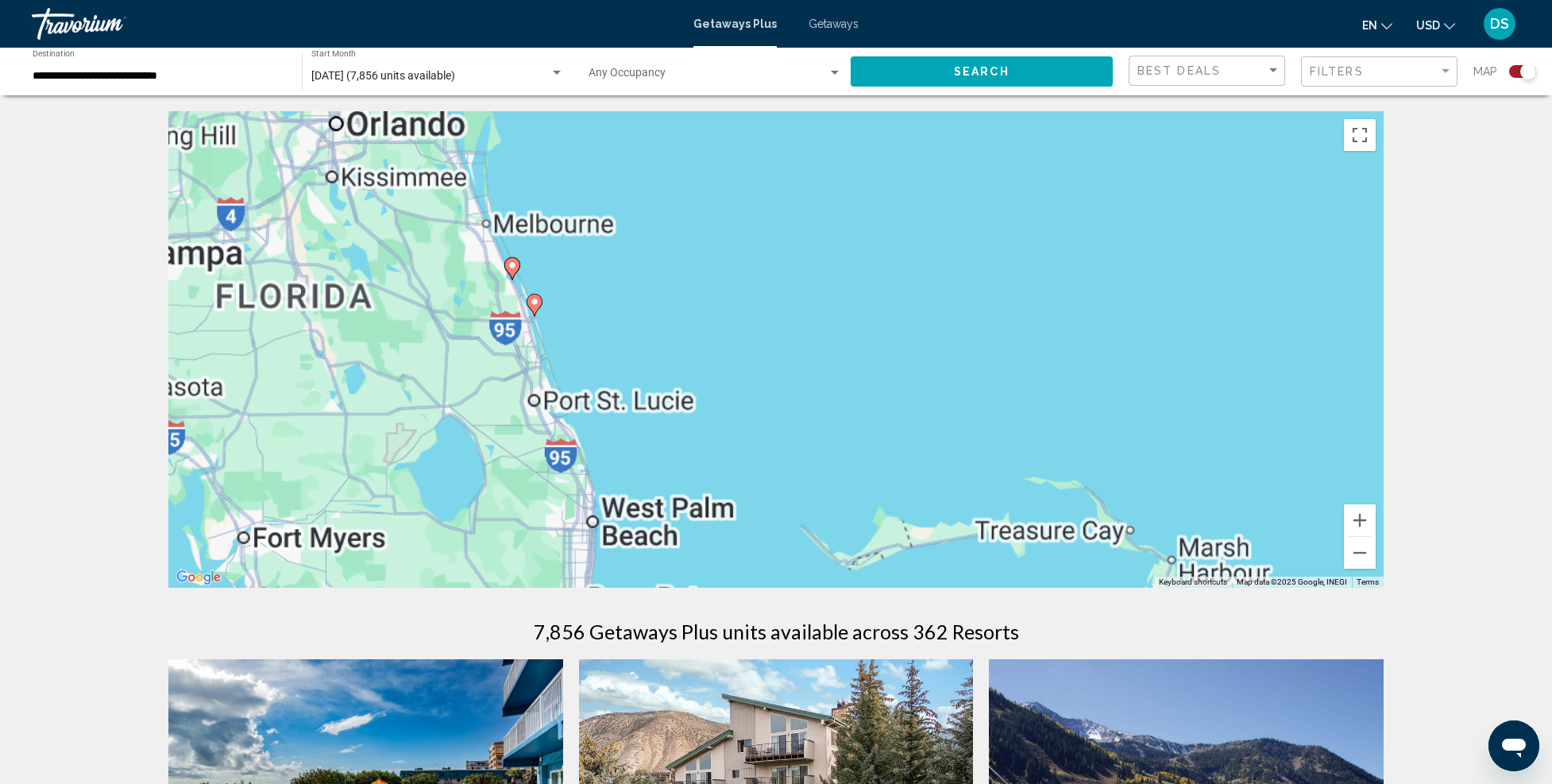
click at [417, 291] on div "To activate drag with keyboard, press Alt + Enter. Once in keyboard drag state,…" at bounding box center [776, 349] width 1215 height 477
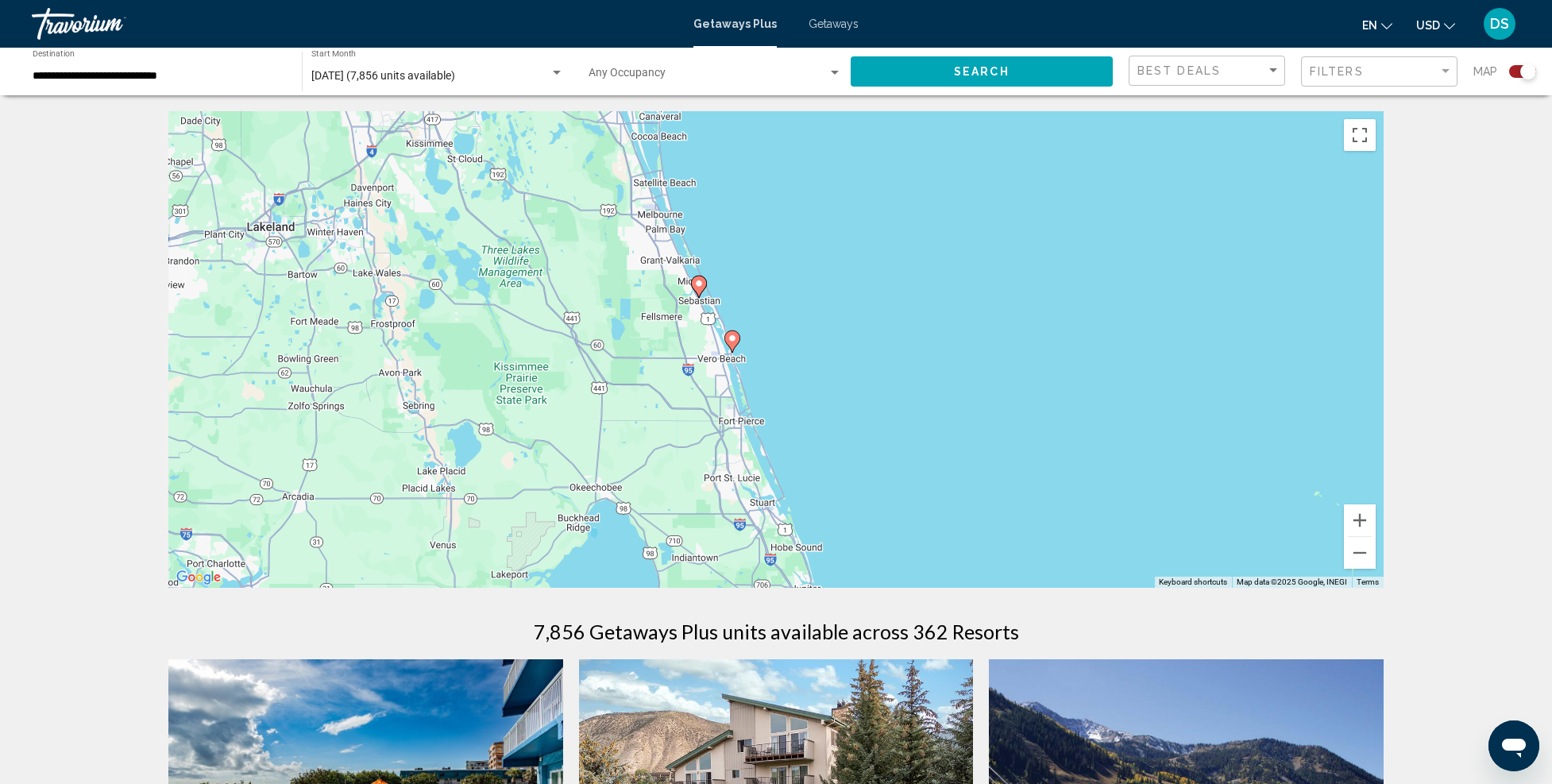
click at [732, 337] on image "Main content" at bounding box center [732, 339] width 10 height 10
type input "**********"
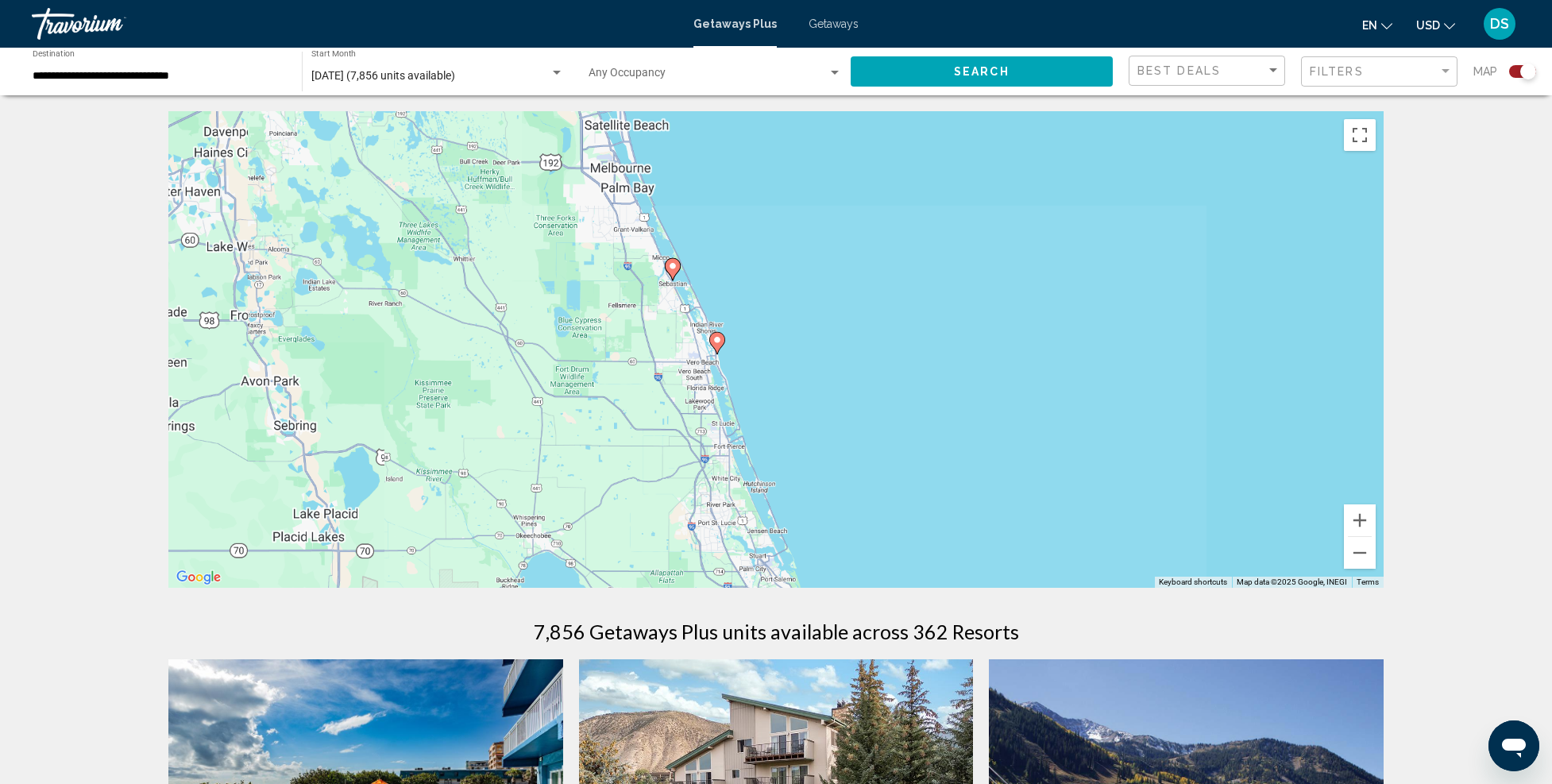
click at [732, 337] on div "To activate drag with keyboard, press Alt + Enter. Once in keyboard drag state,…" at bounding box center [776, 349] width 1215 height 477
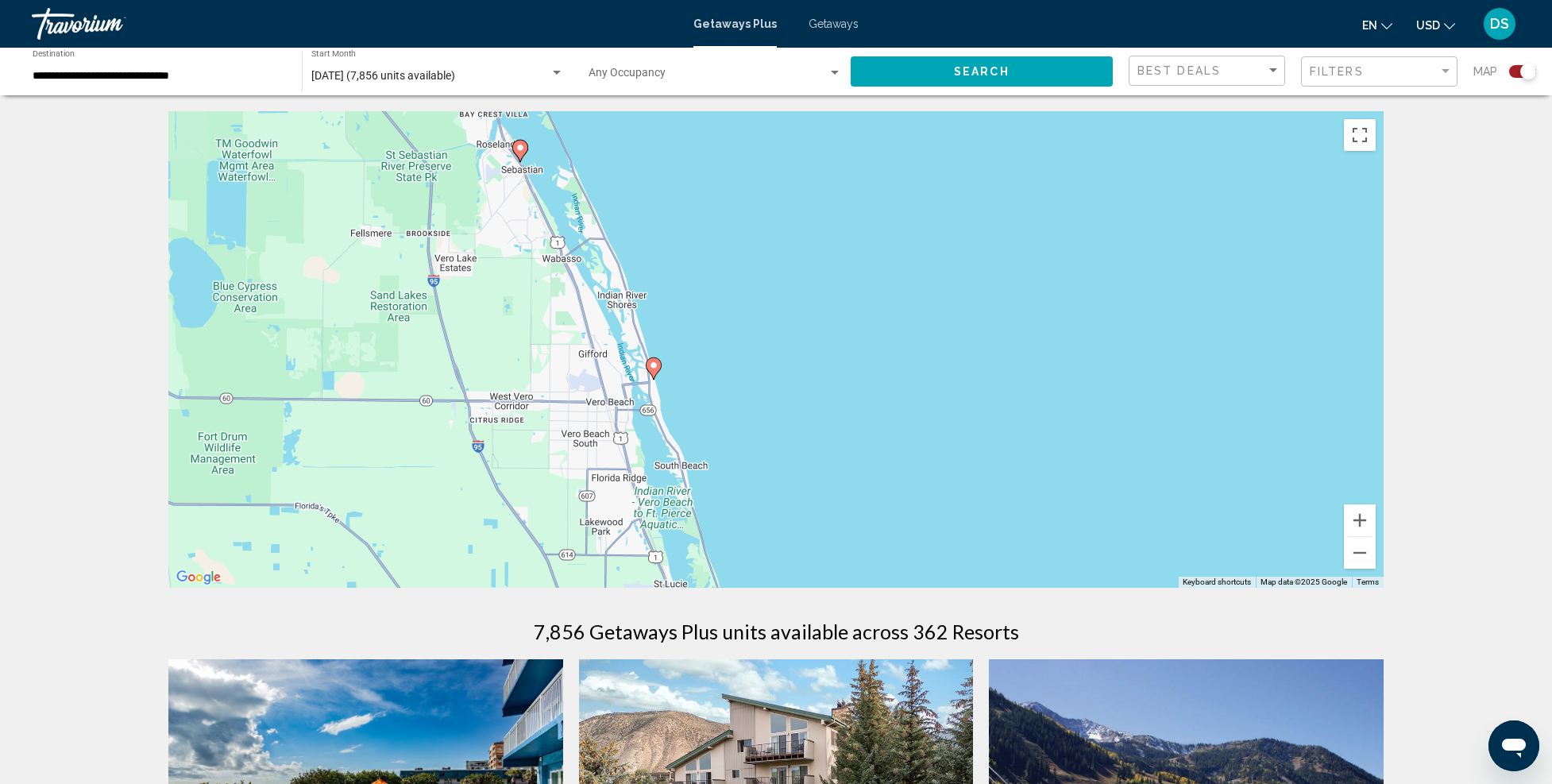
click at [653, 365] on image "Main content" at bounding box center [654, 365] width 10 height 10
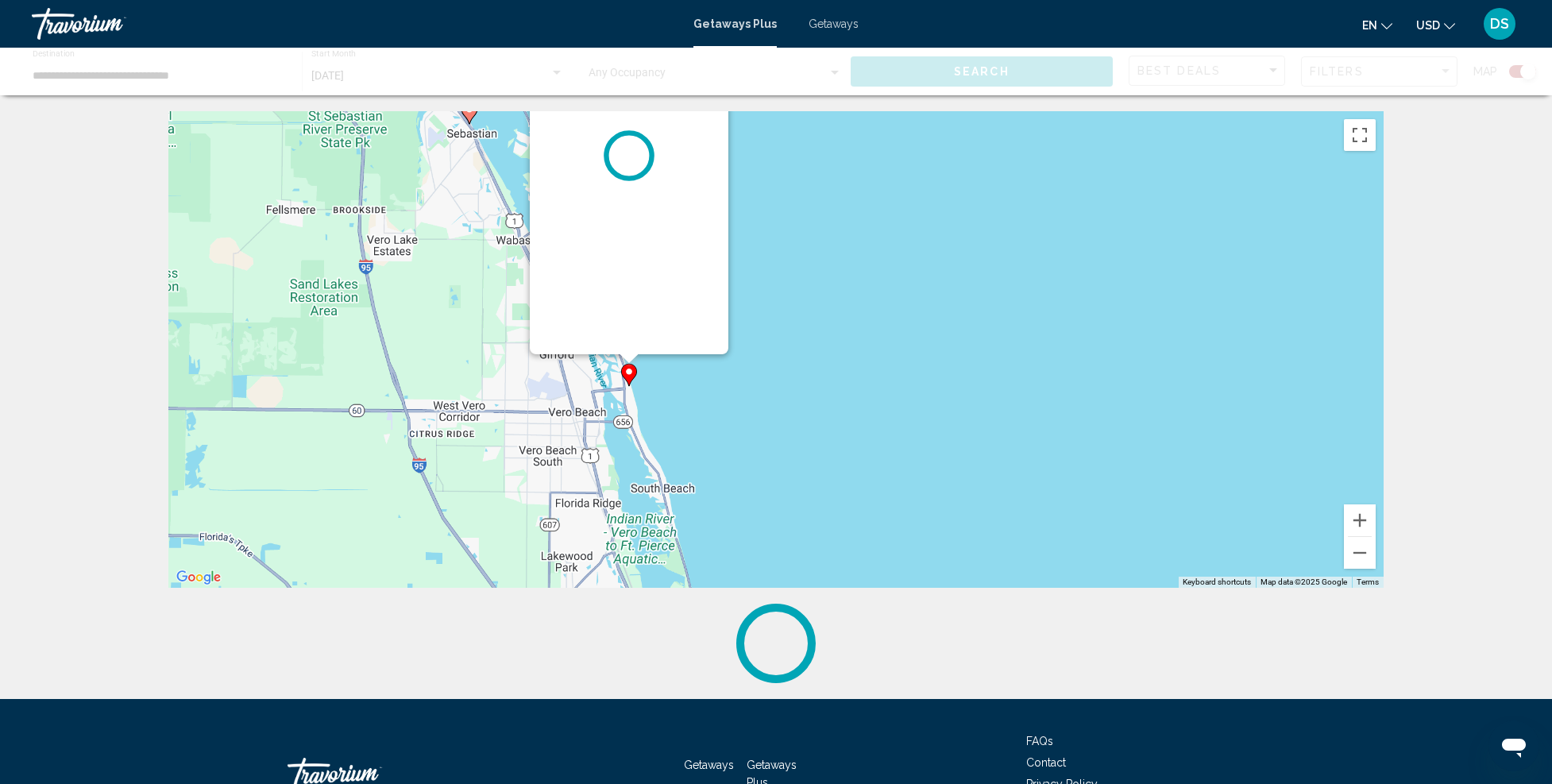
click at [653, 365] on div "To activate drag with keyboard, press Alt + Enter. Once in keyboard drag state,…" at bounding box center [776, 349] width 1215 height 477
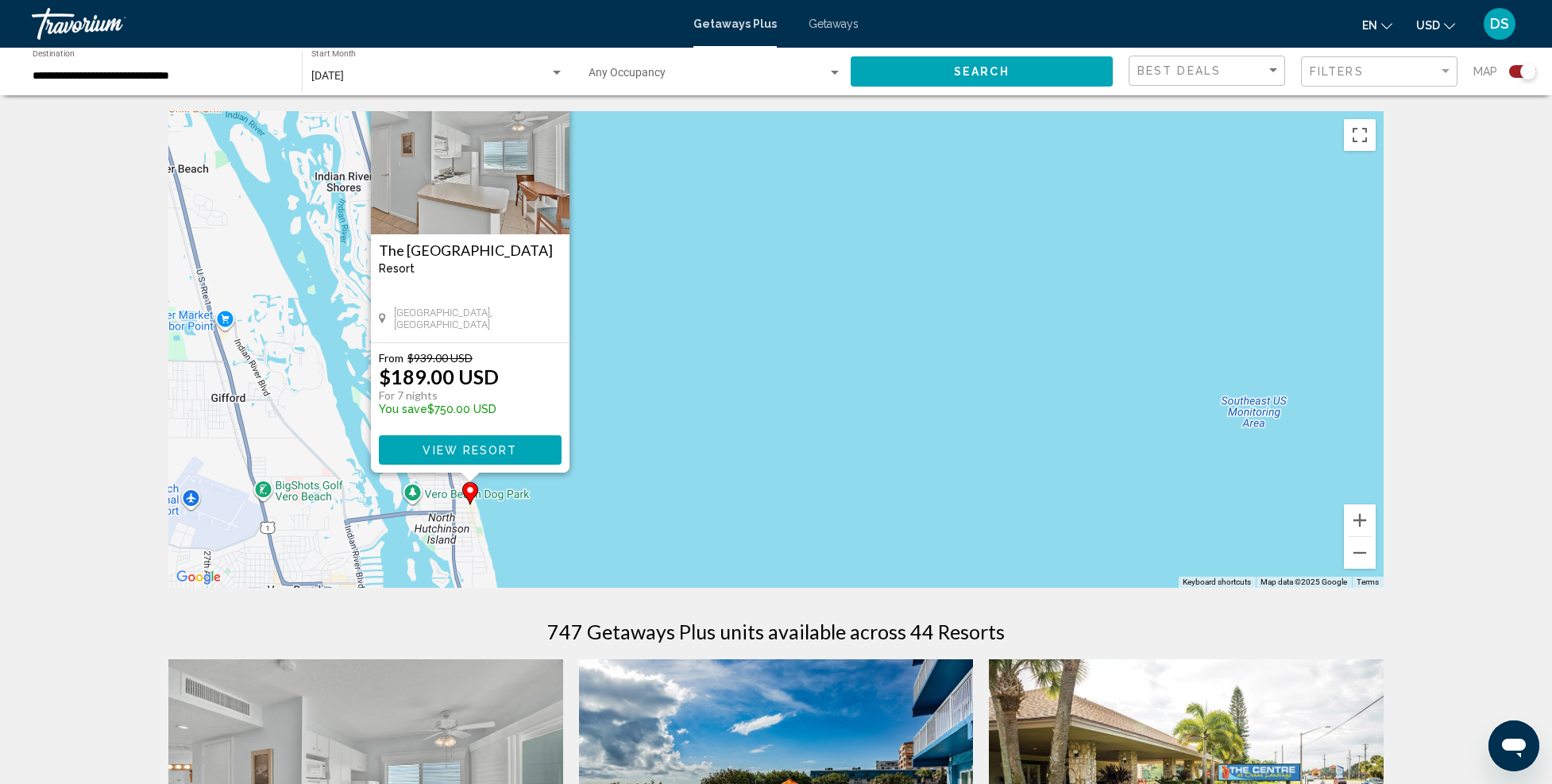
click at [473, 183] on img "Main content" at bounding box center [470, 155] width 199 height 159
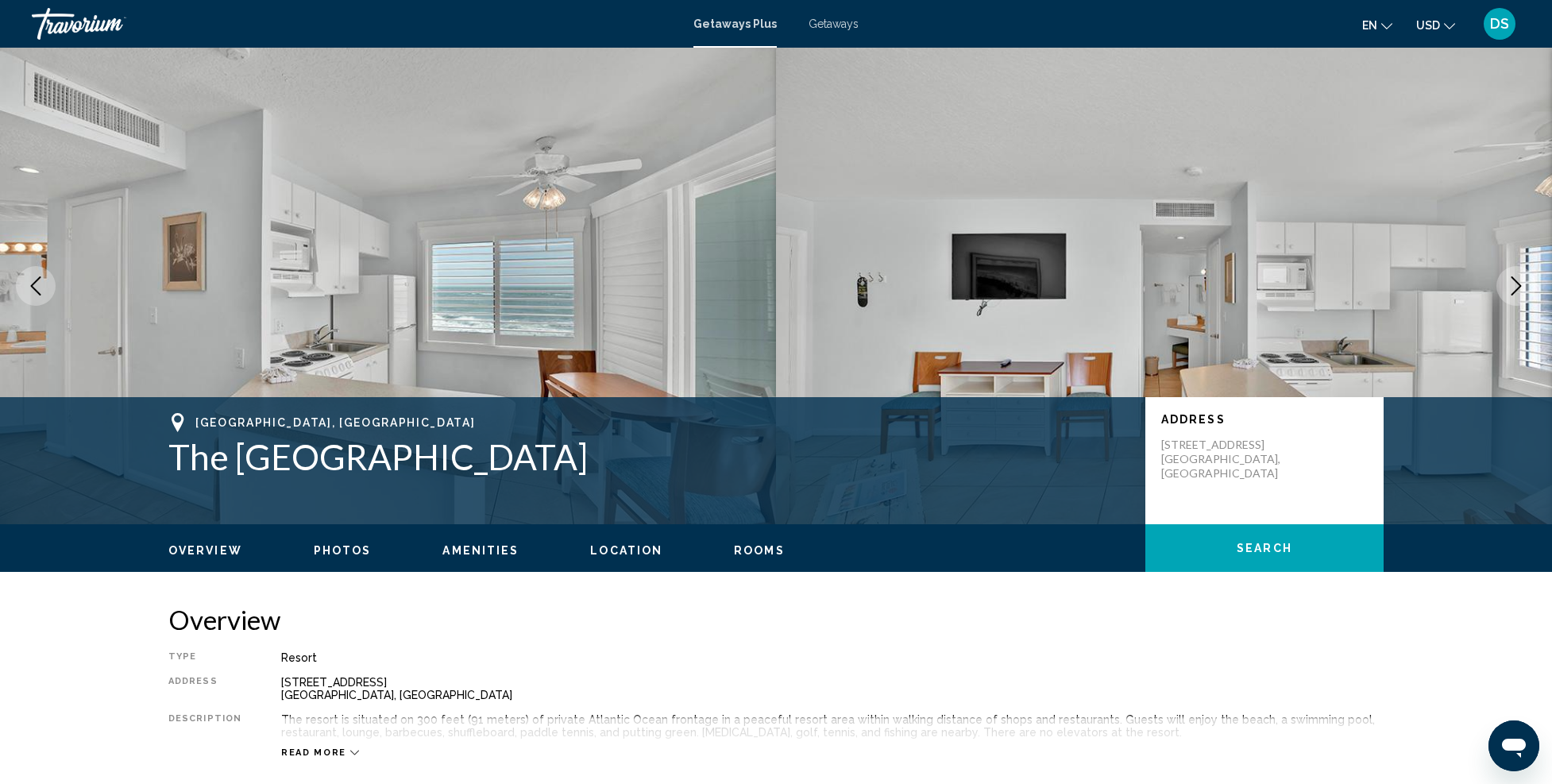
scroll to position [635, 0]
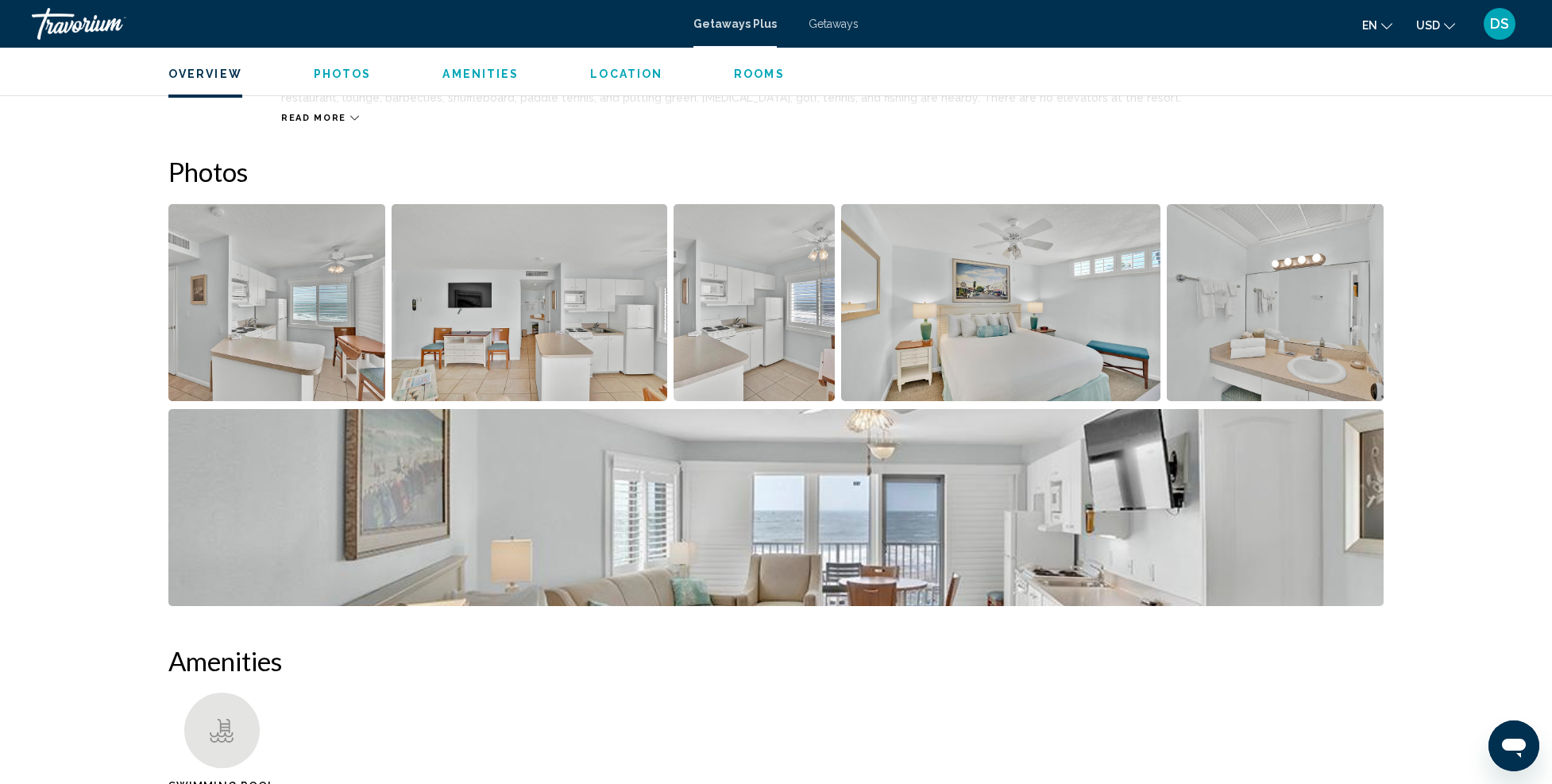
click at [316, 318] on img "Open full-screen image slider" at bounding box center [276, 302] width 216 height 197
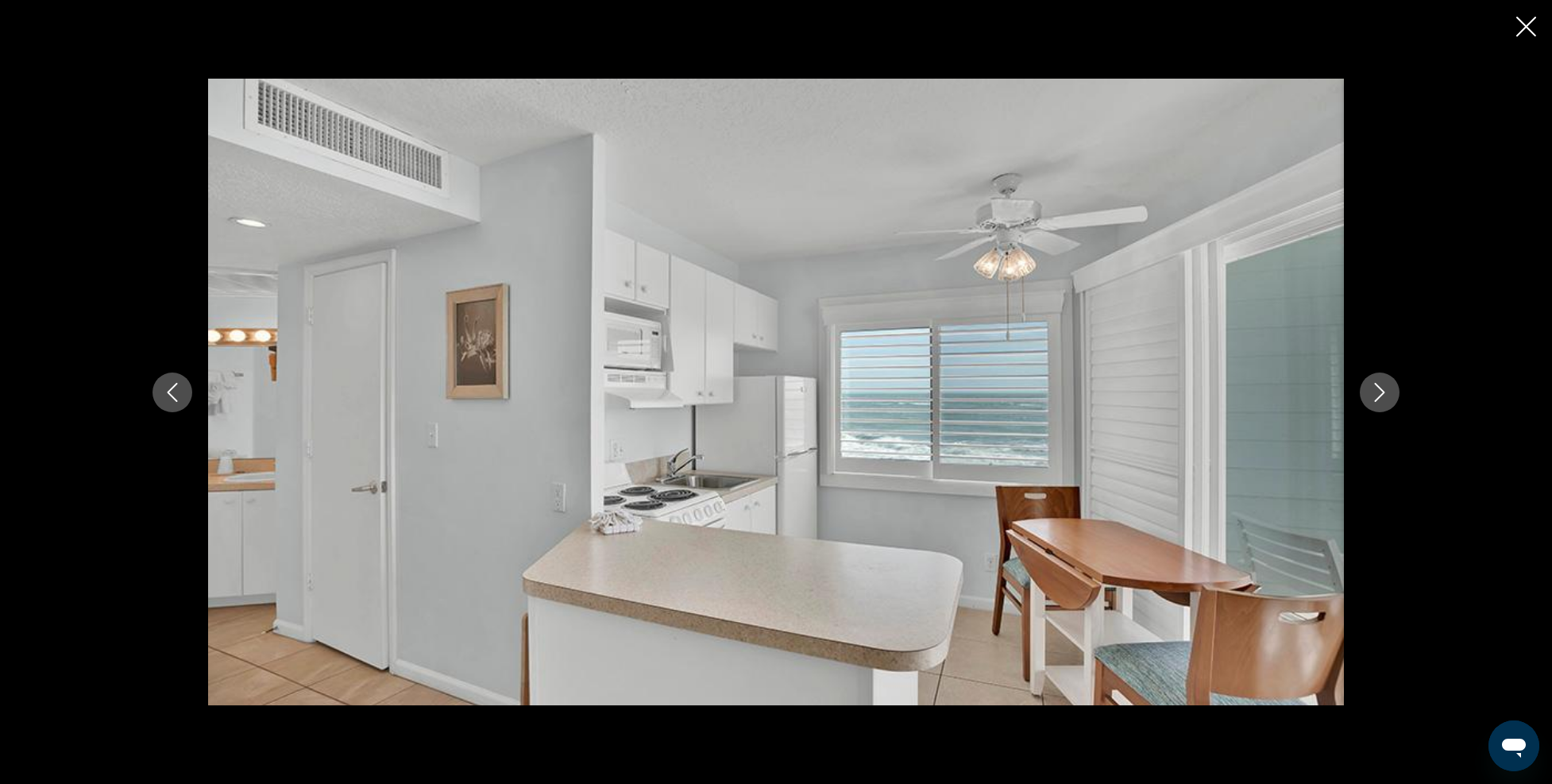
click at [1368, 392] on button "Next image" at bounding box center [1380, 392] width 40 height 40
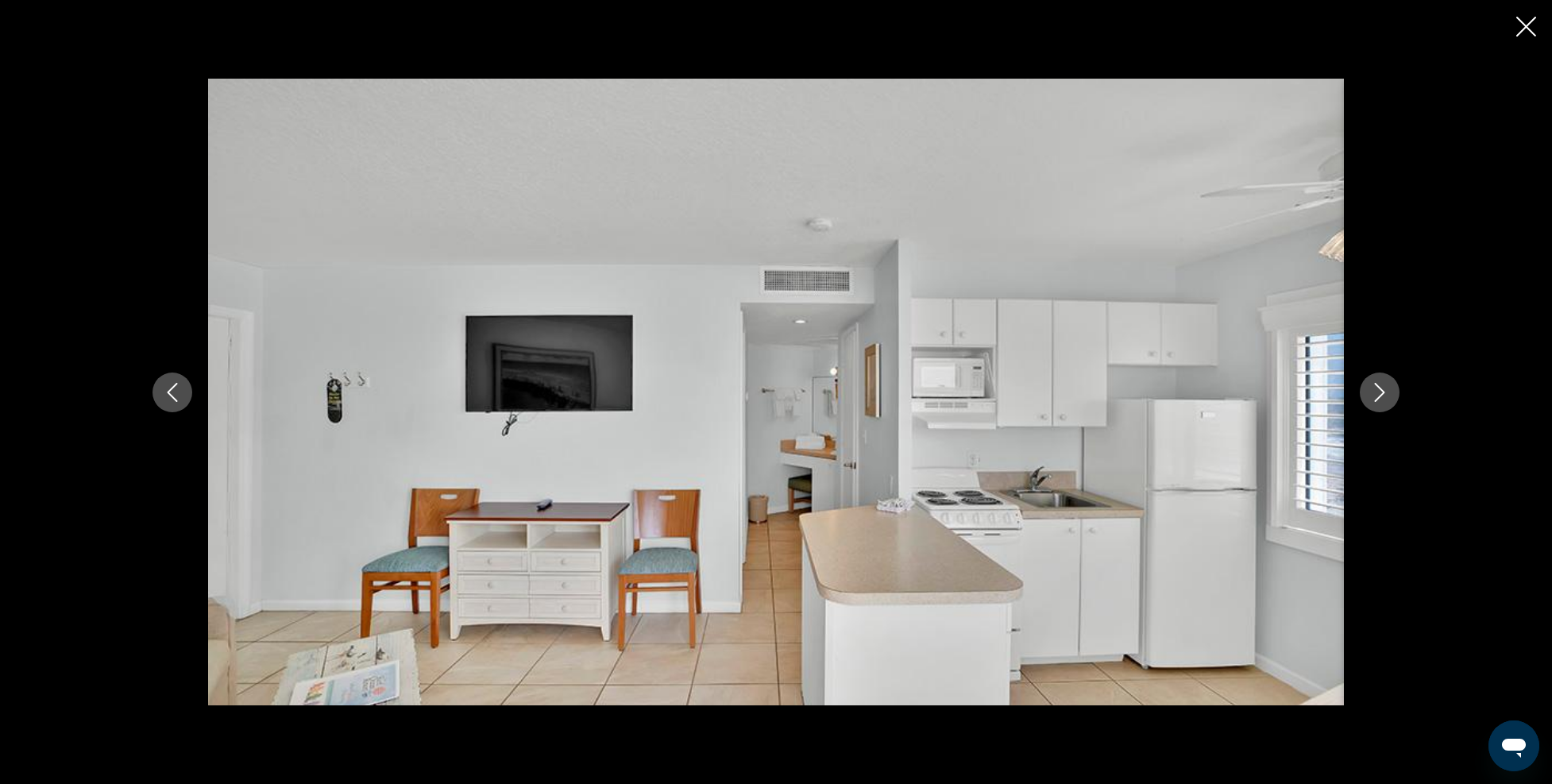
click at [1368, 392] on button "Next image" at bounding box center [1380, 392] width 40 height 40
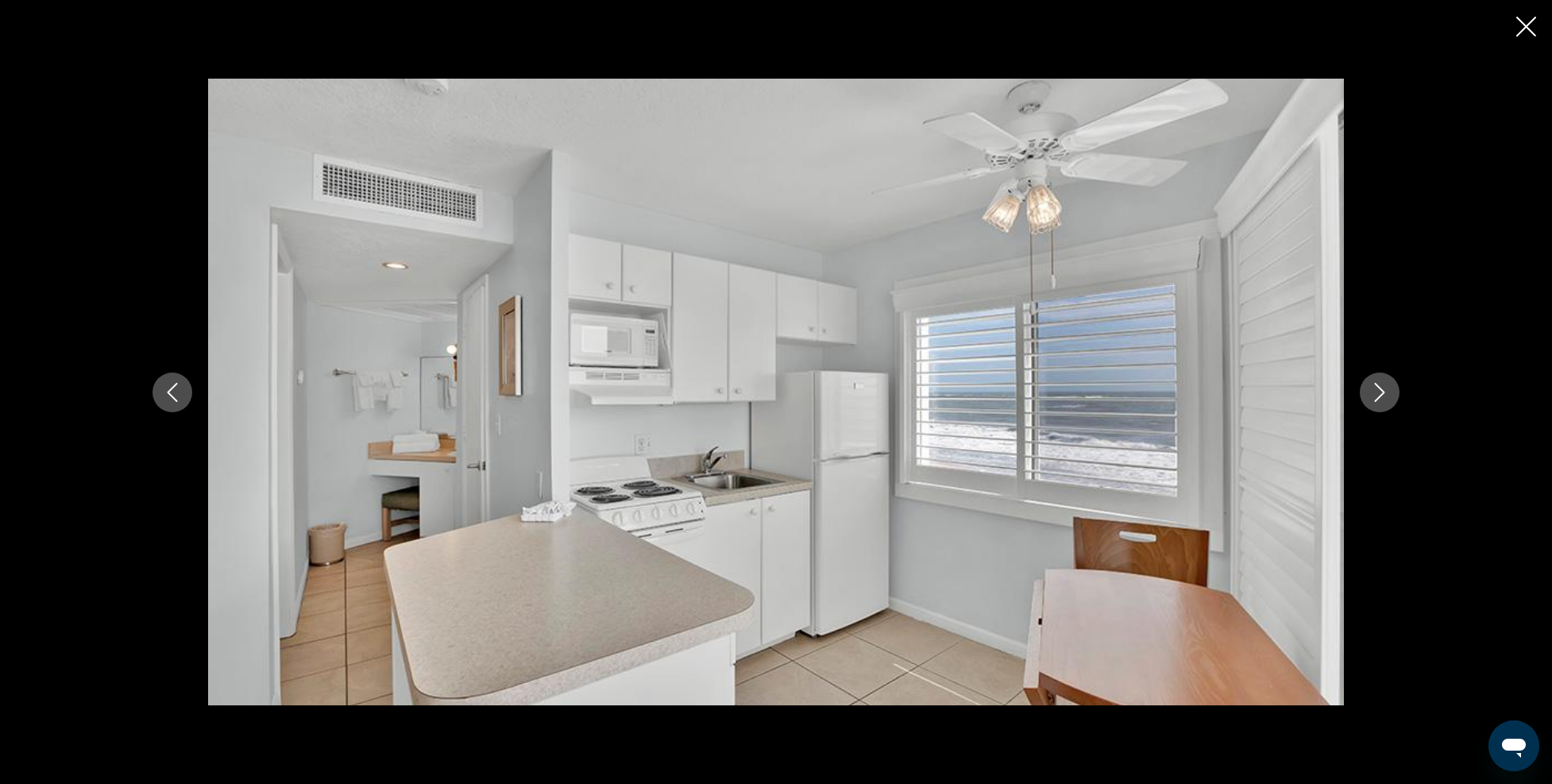
click at [1378, 390] on icon "Next image" at bounding box center [1380, 392] width 19 height 19
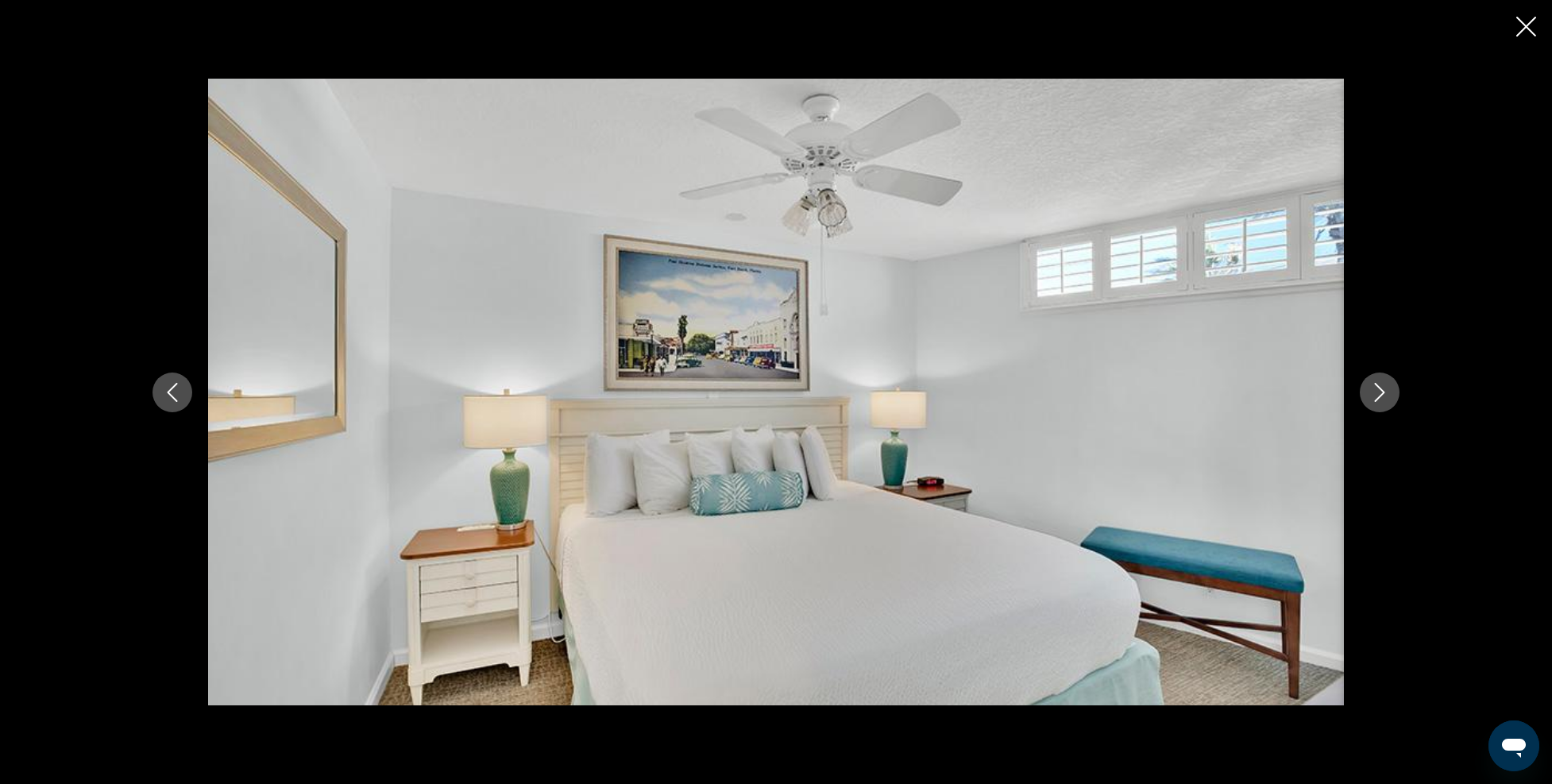
click at [1378, 390] on icon "Next image" at bounding box center [1380, 392] width 19 height 19
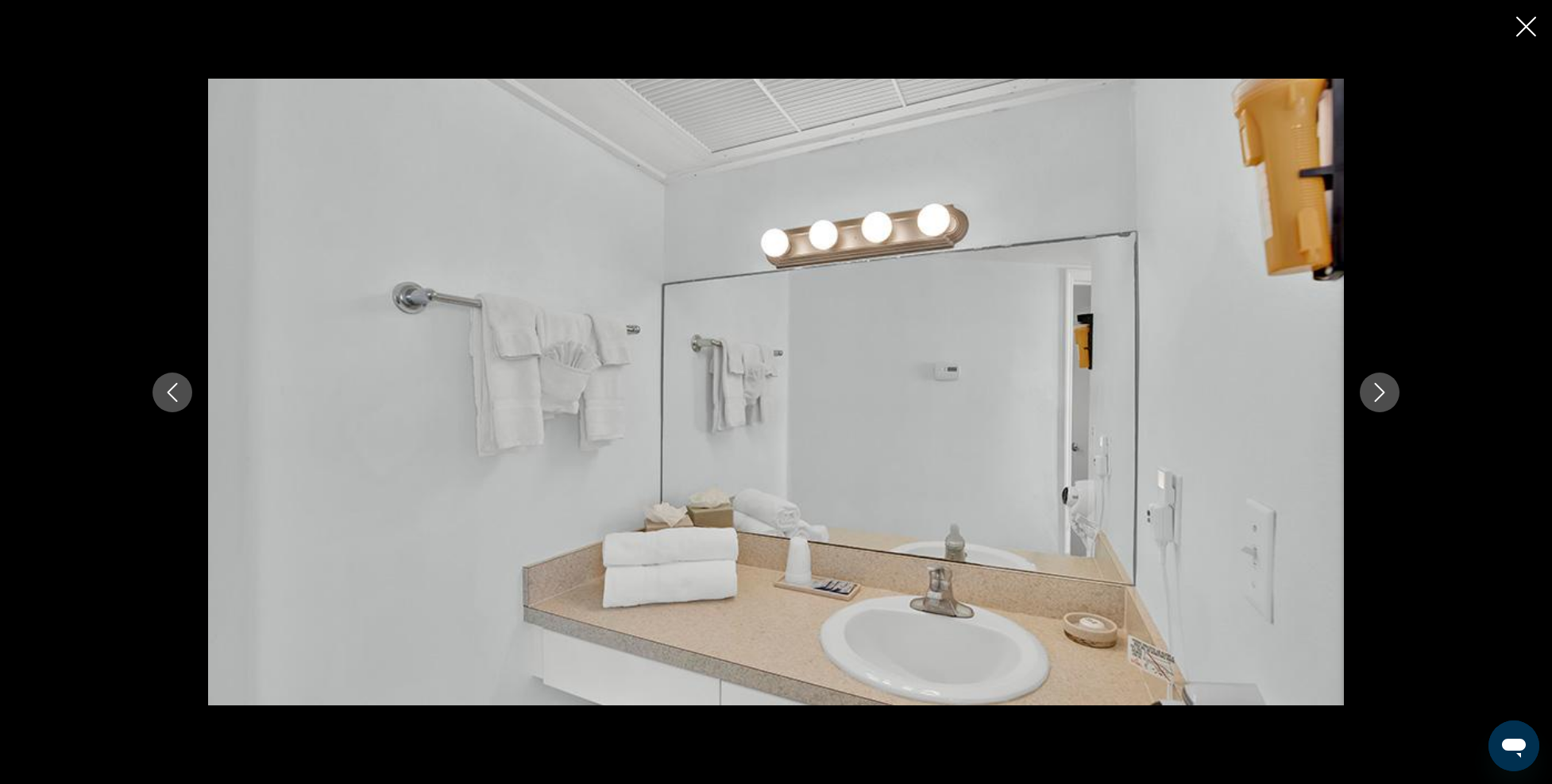
click at [1378, 390] on icon "Next image" at bounding box center [1380, 392] width 19 height 19
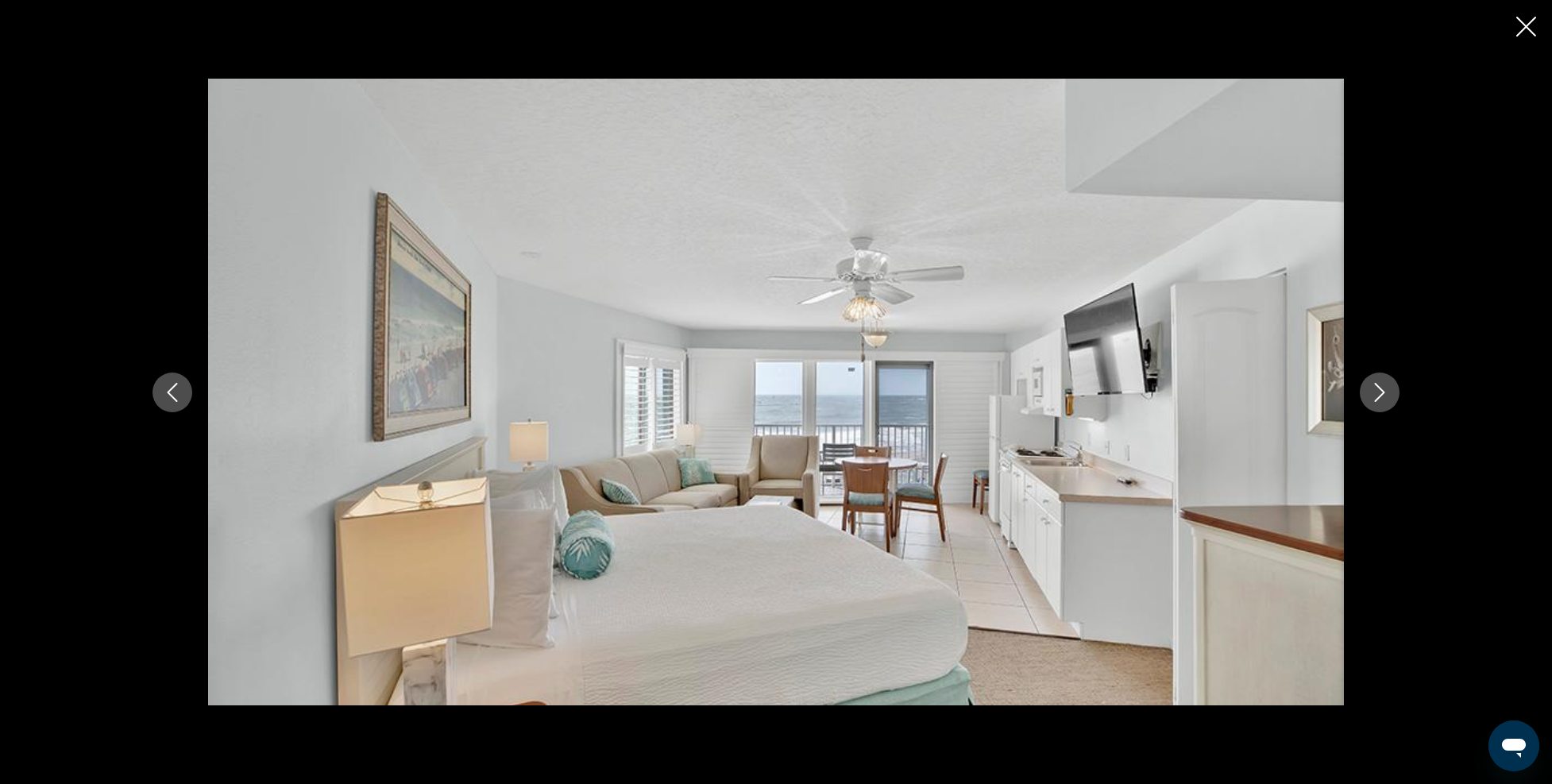
click at [1378, 390] on icon "Next image" at bounding box center [1380, 392] width 19 height 19
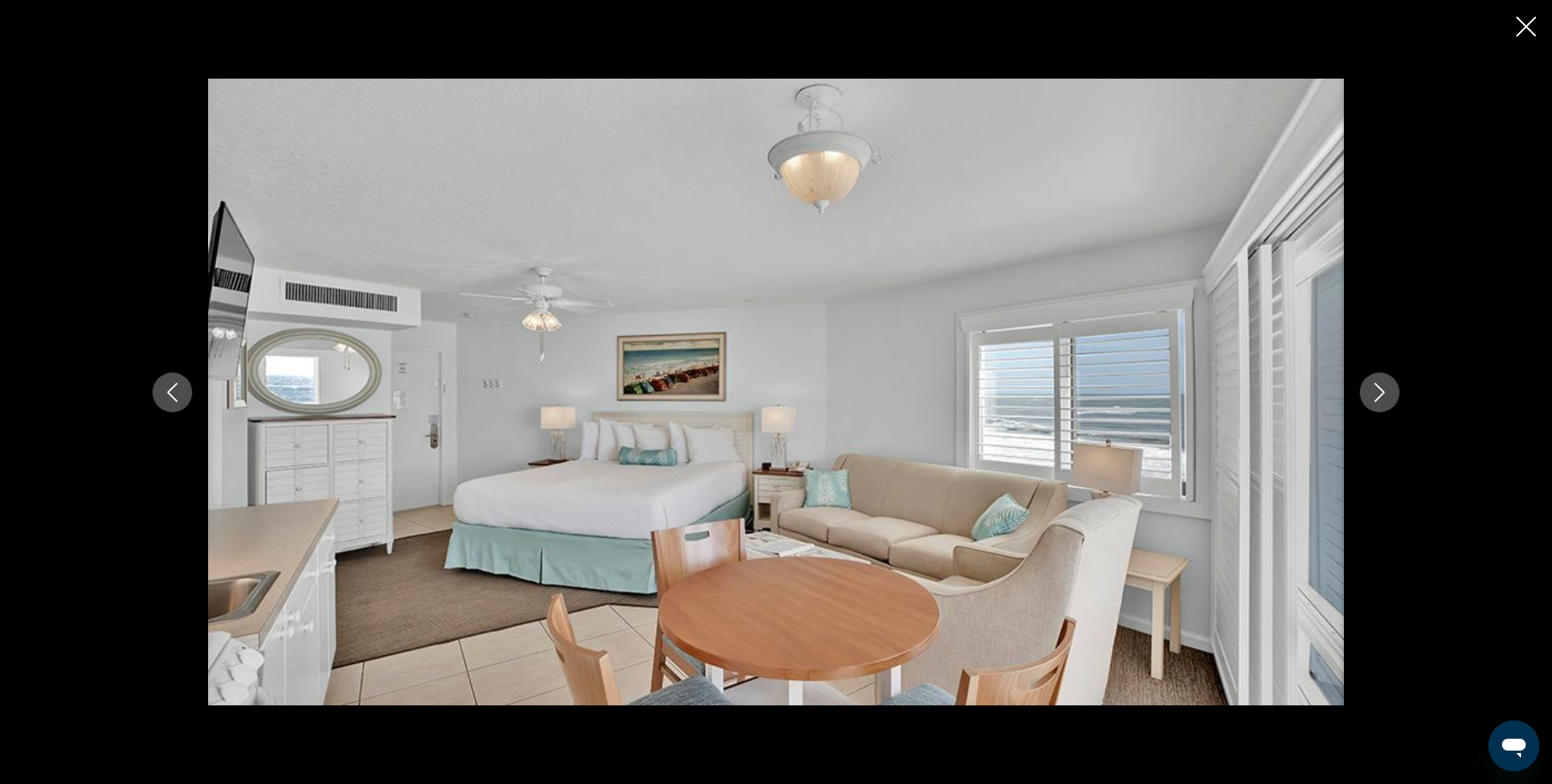
click at [1378, 390] on icon "Next image" at bounding box center [1380, 392] width 19 height 19
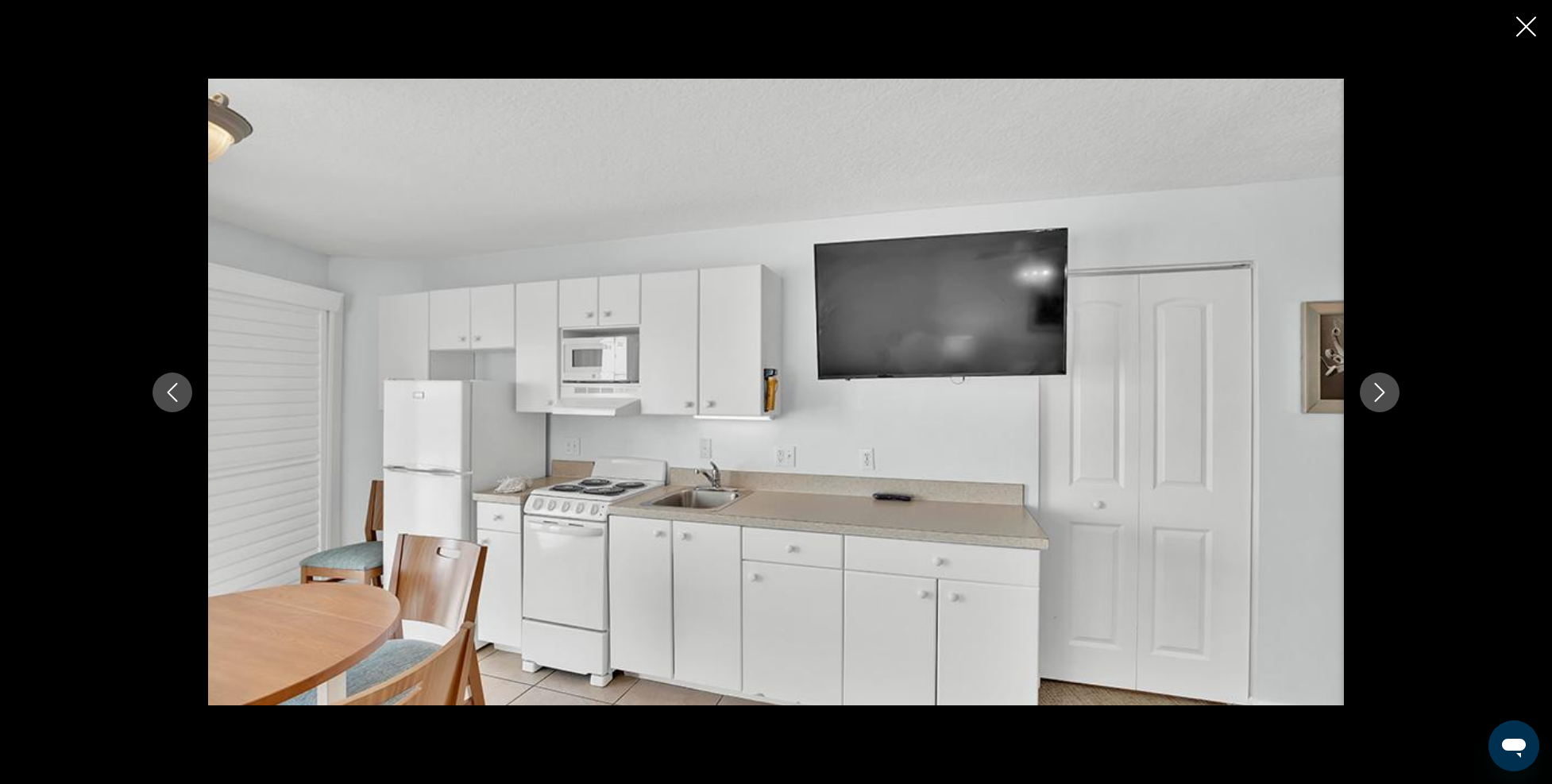
click at [1378, 390] on icon "Next image" at bounding box center [1380, 392] width 19 height 19
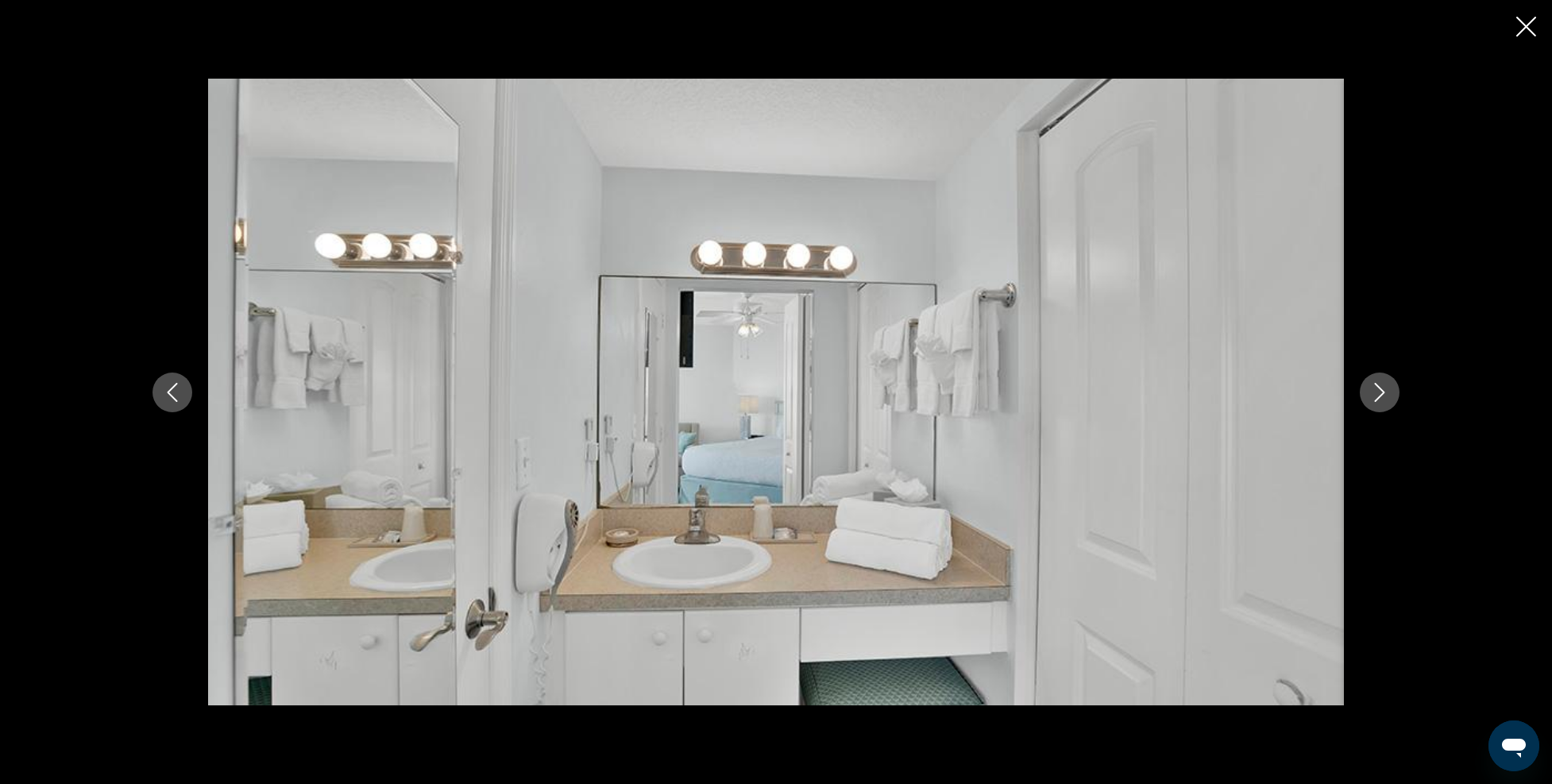
click at [1378, 390] on icon "Next image" at bounding box center [1380, 392] width 19 height 19
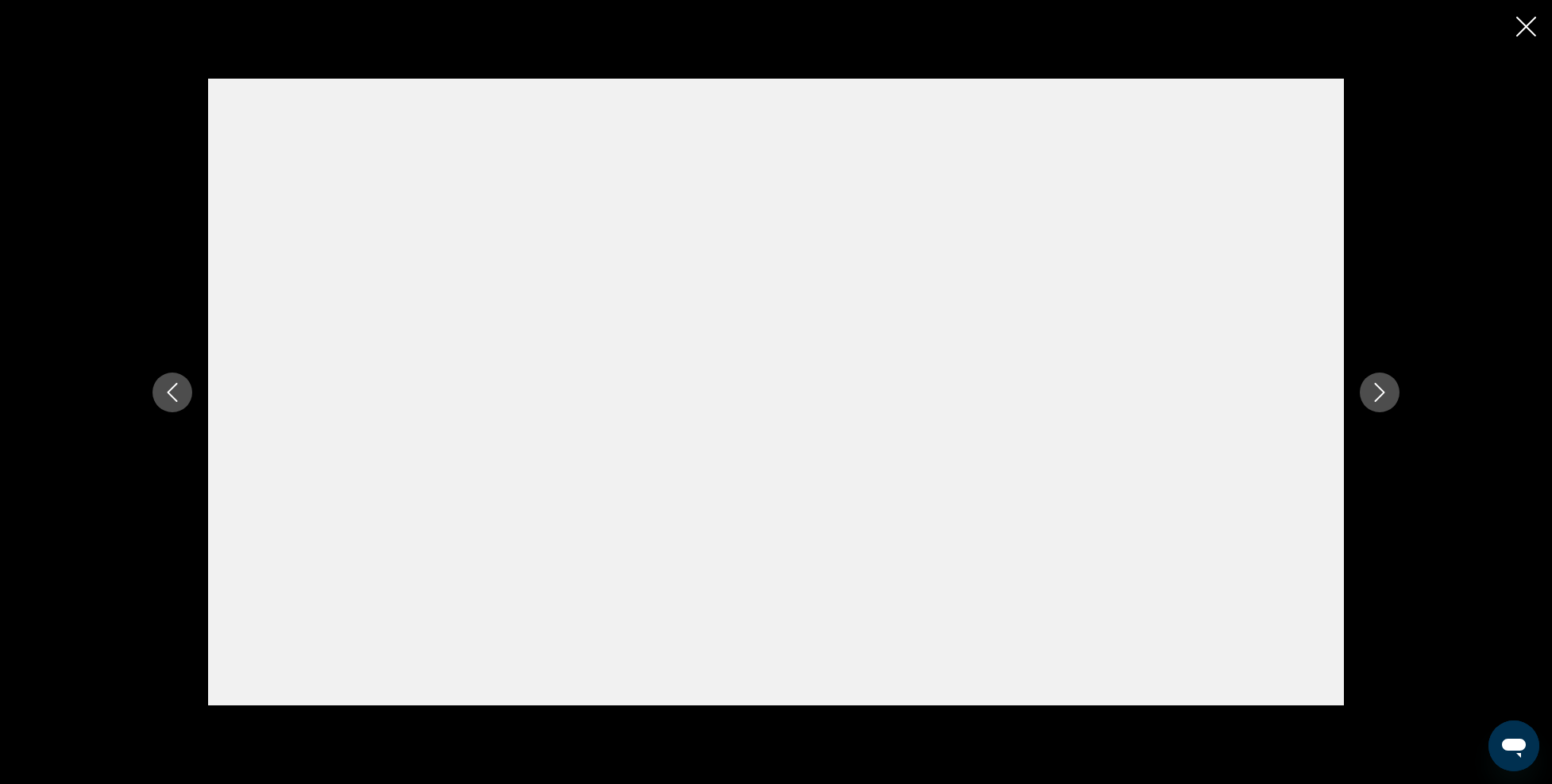
click at [1378, 390] on icon "Next image" at bounding box center [1380, 392] width 19 height 19
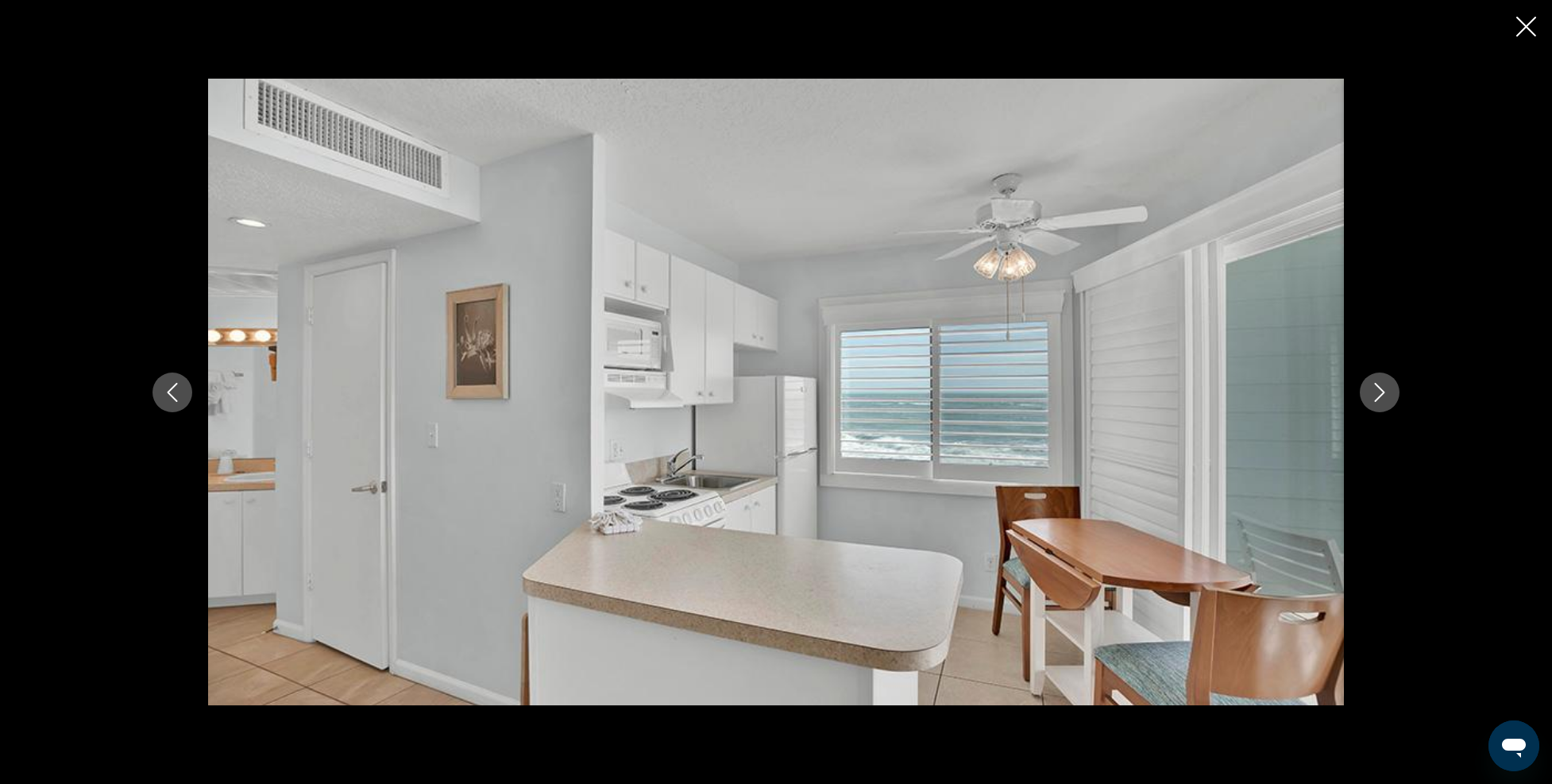
click at [1378, 390] on icon "Next image" at bounding box center [1380, 392] width 19 height 19
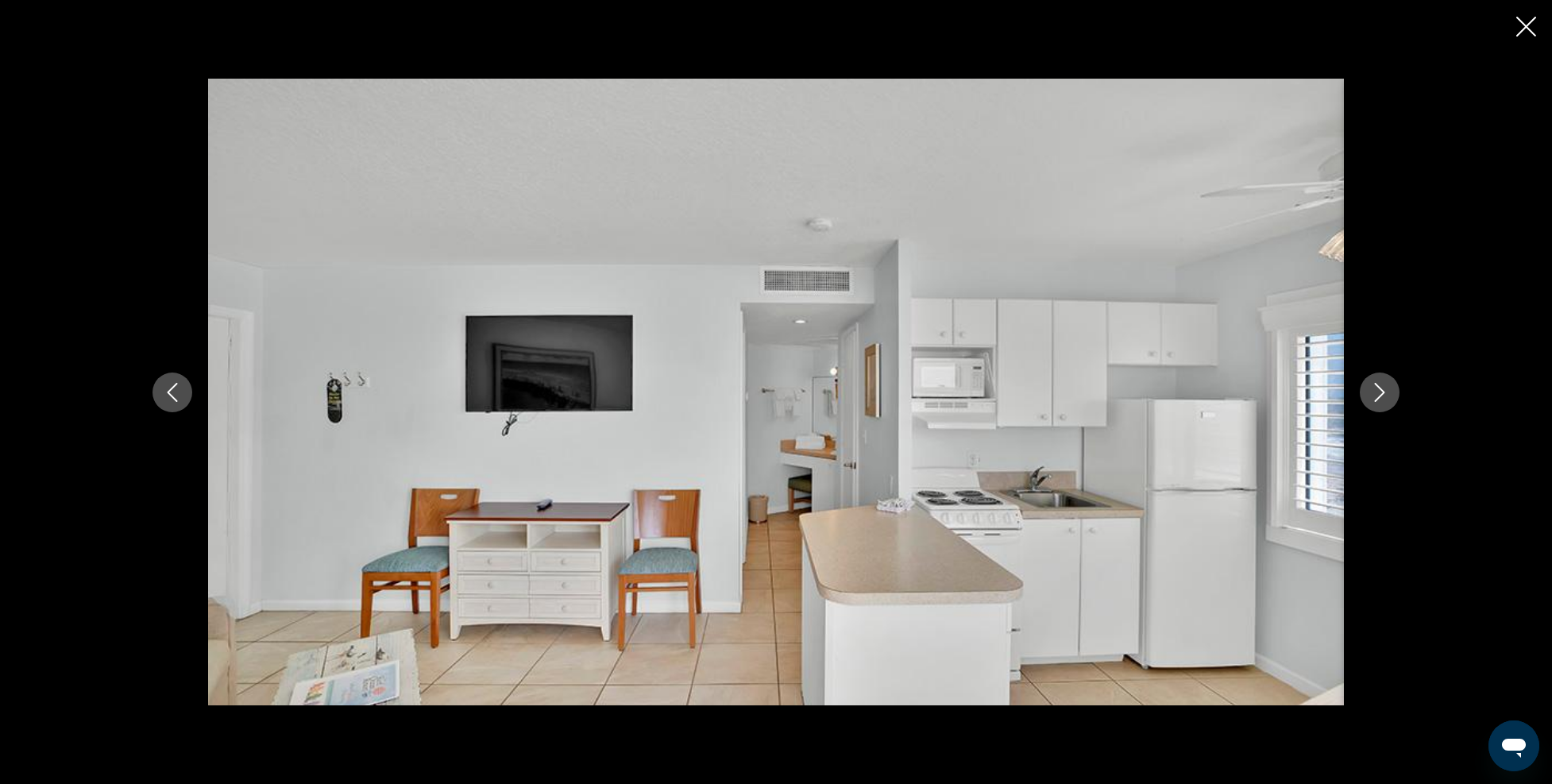
click at [1378, 390] on icon "Next image" at bounding box center [1380, 392] width 19 height 19
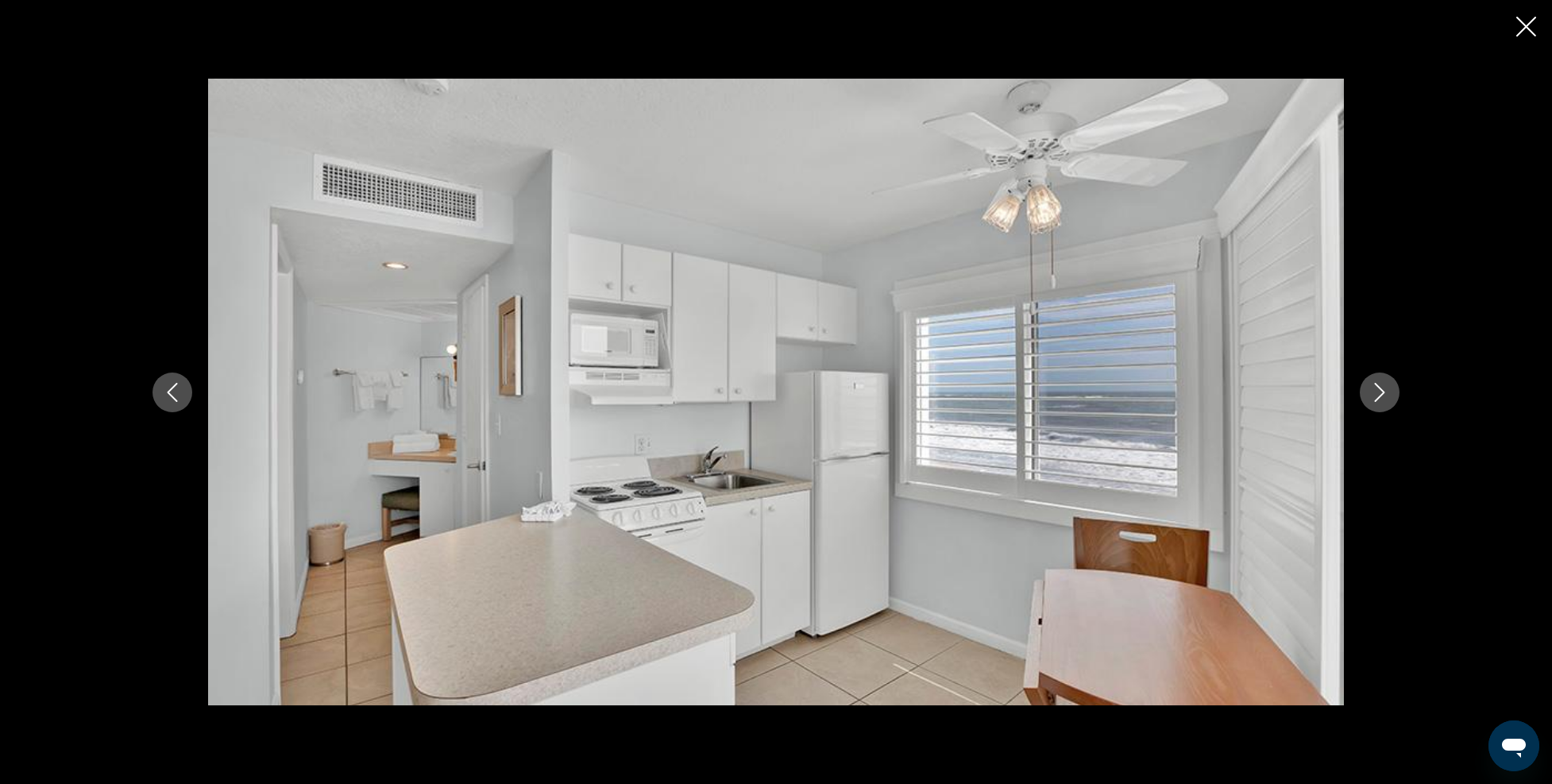
click at [1378, 390] on icon "Next image" at bounding box center [1380, 392] width 19 height 19
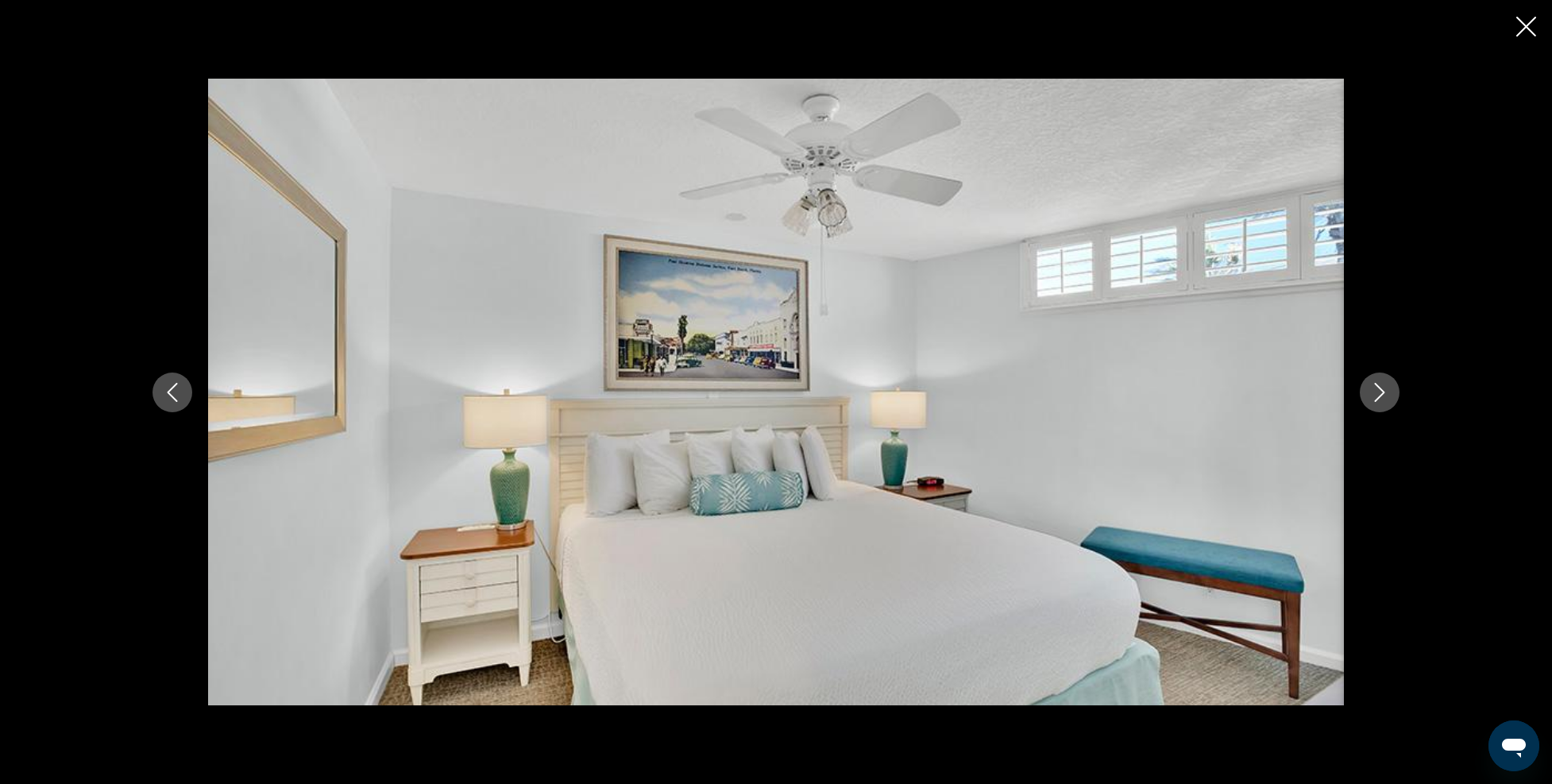
click at [1522, 32] on icon "Close slideshow" at bounding box center [1527, 26] width 20 height 20
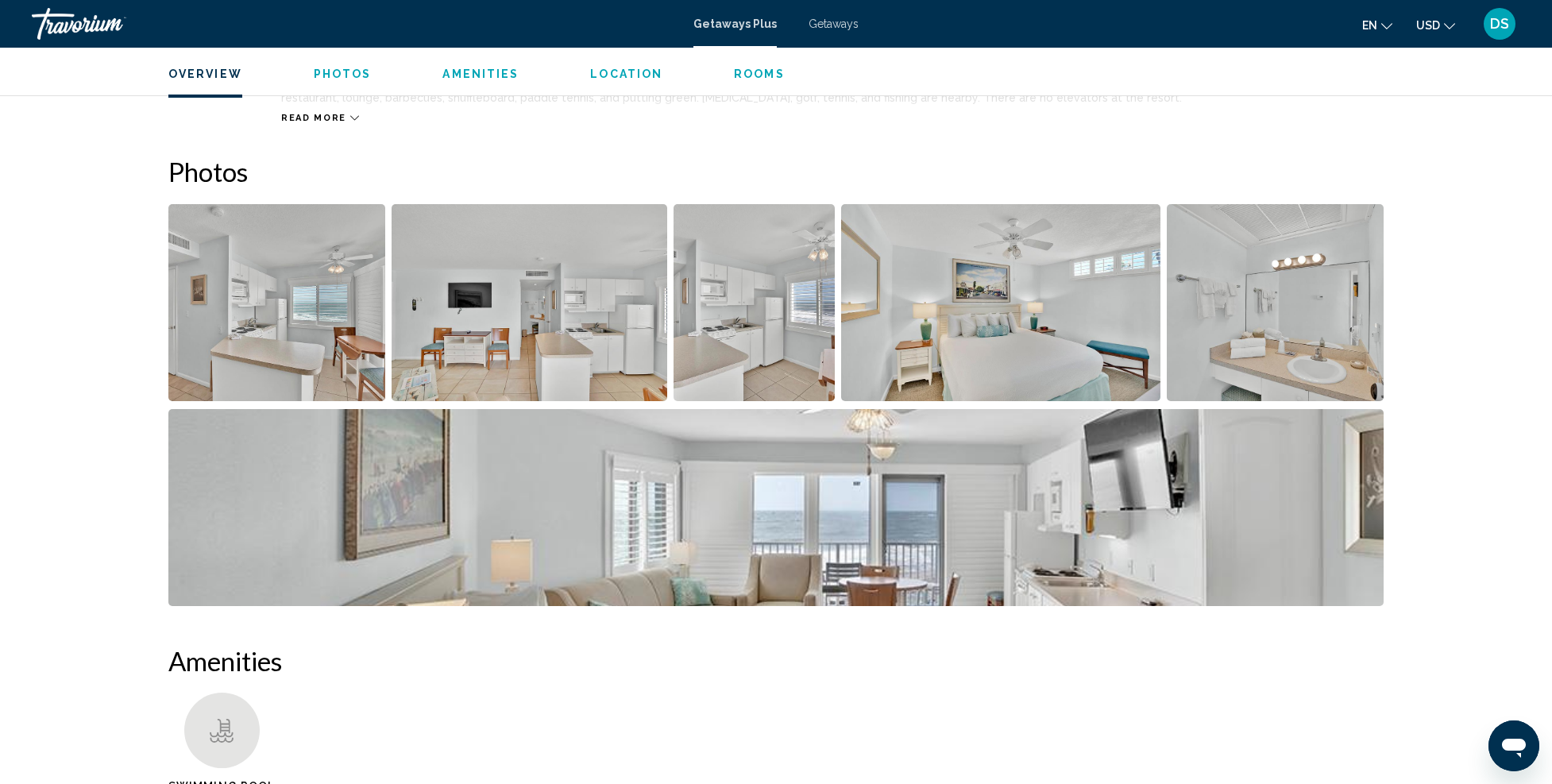
scroll to position [397, 0]
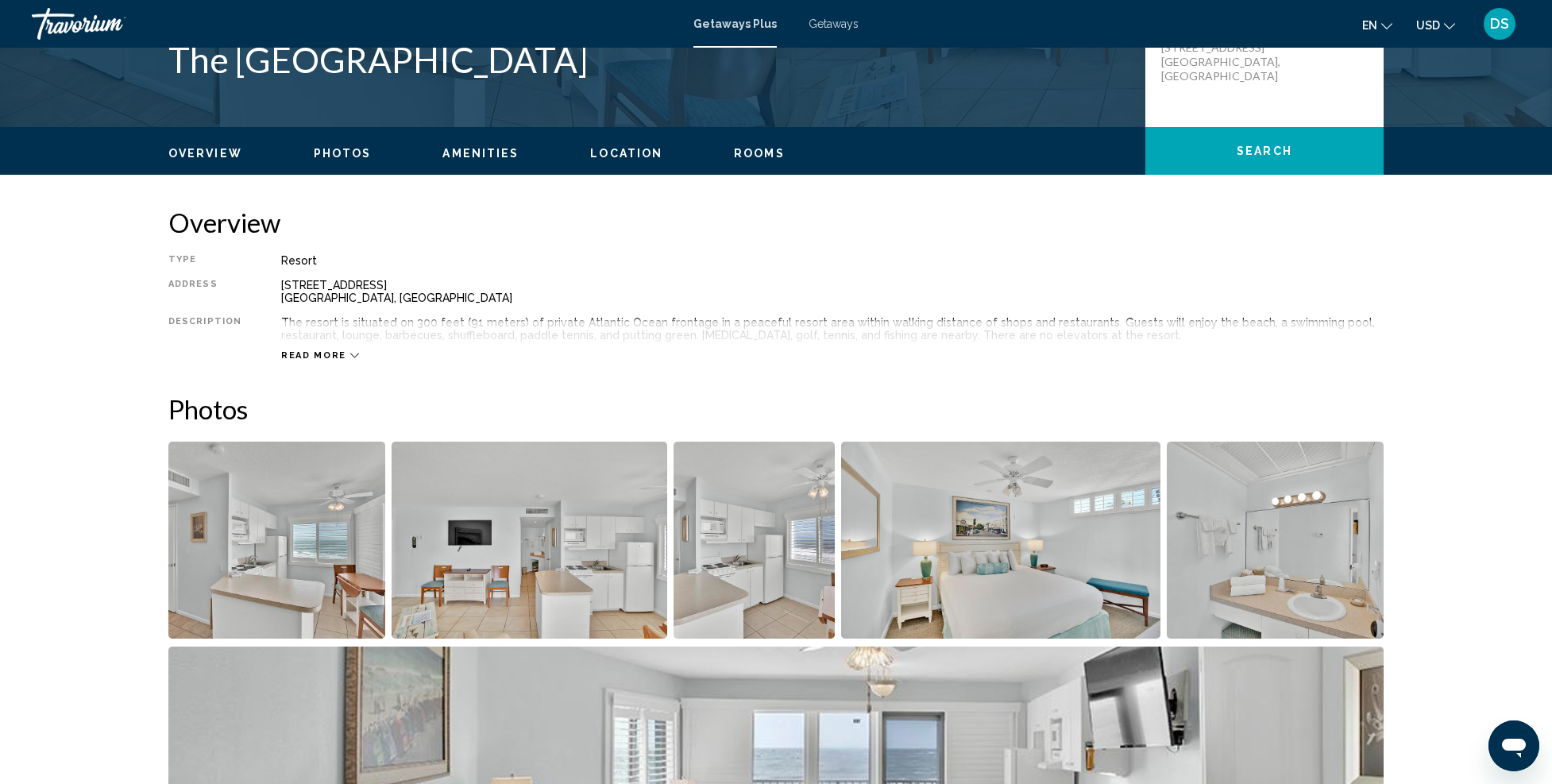
click at [319, 358] on span "Read more" at bounding box center [313, 355] width 66 height 11
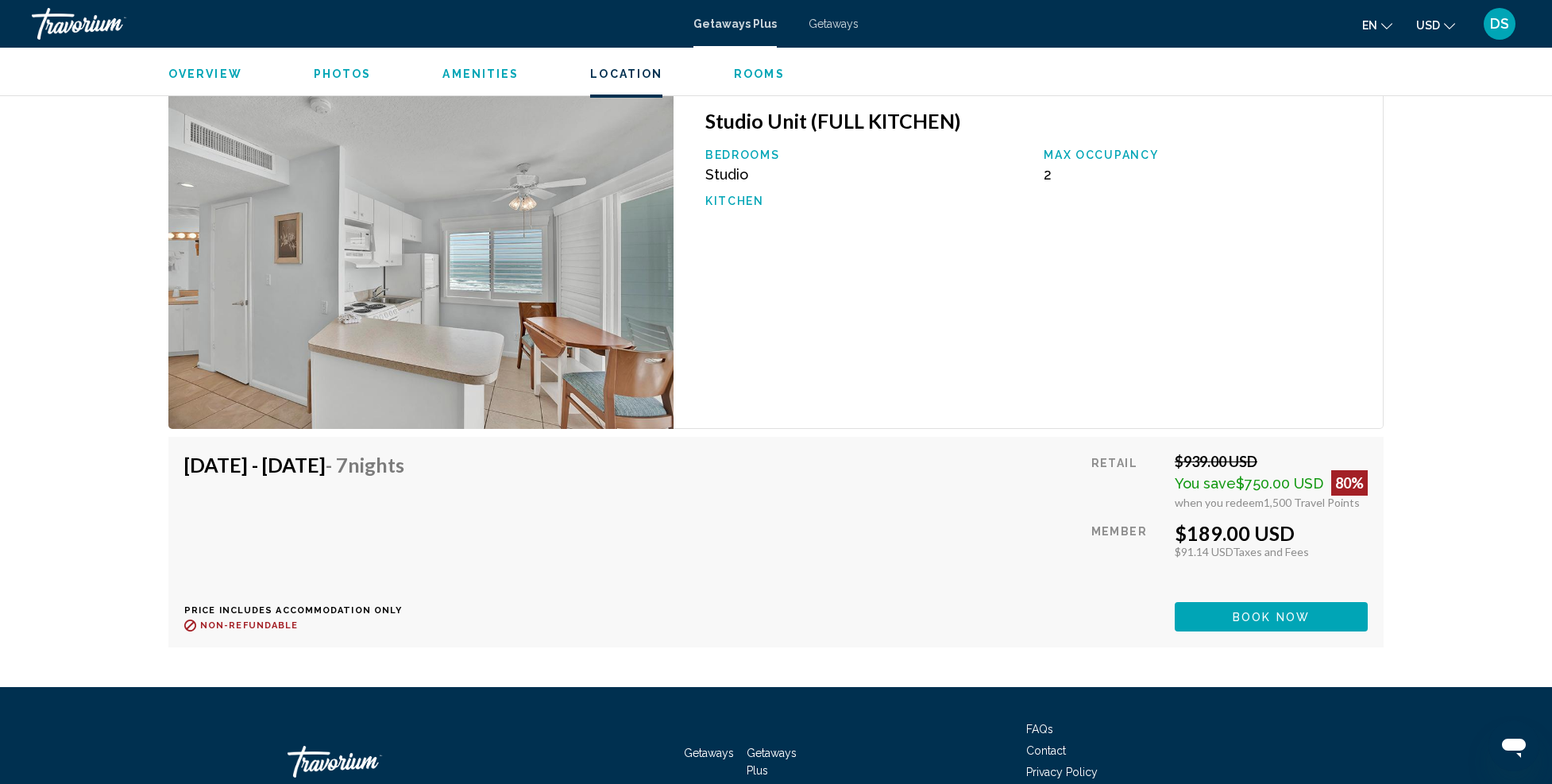
scroll to position [2348, 0]
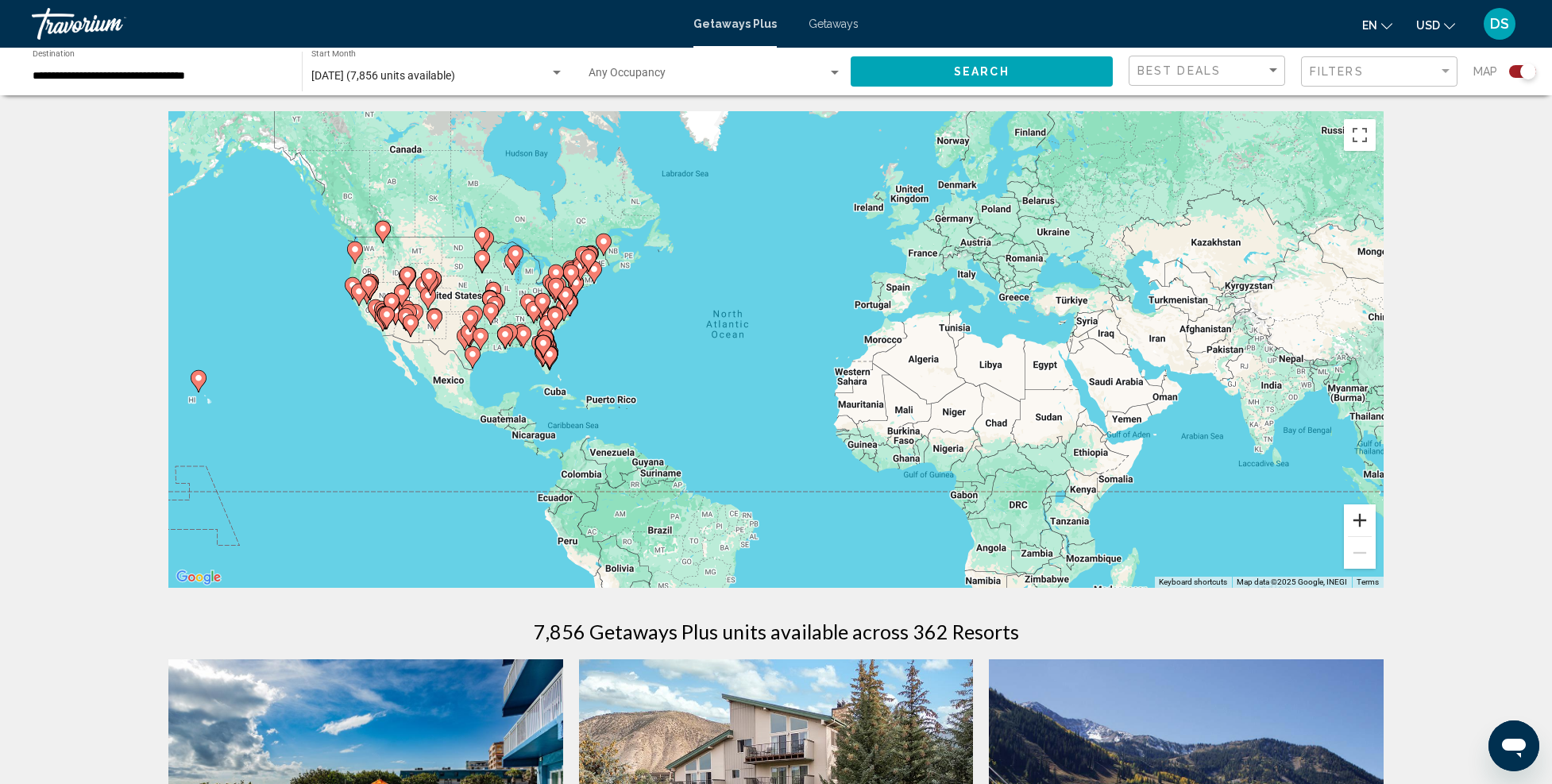
click at [1355, 516] on button "Zoom in" at bounding box center [1360, 520] width 31 height 31
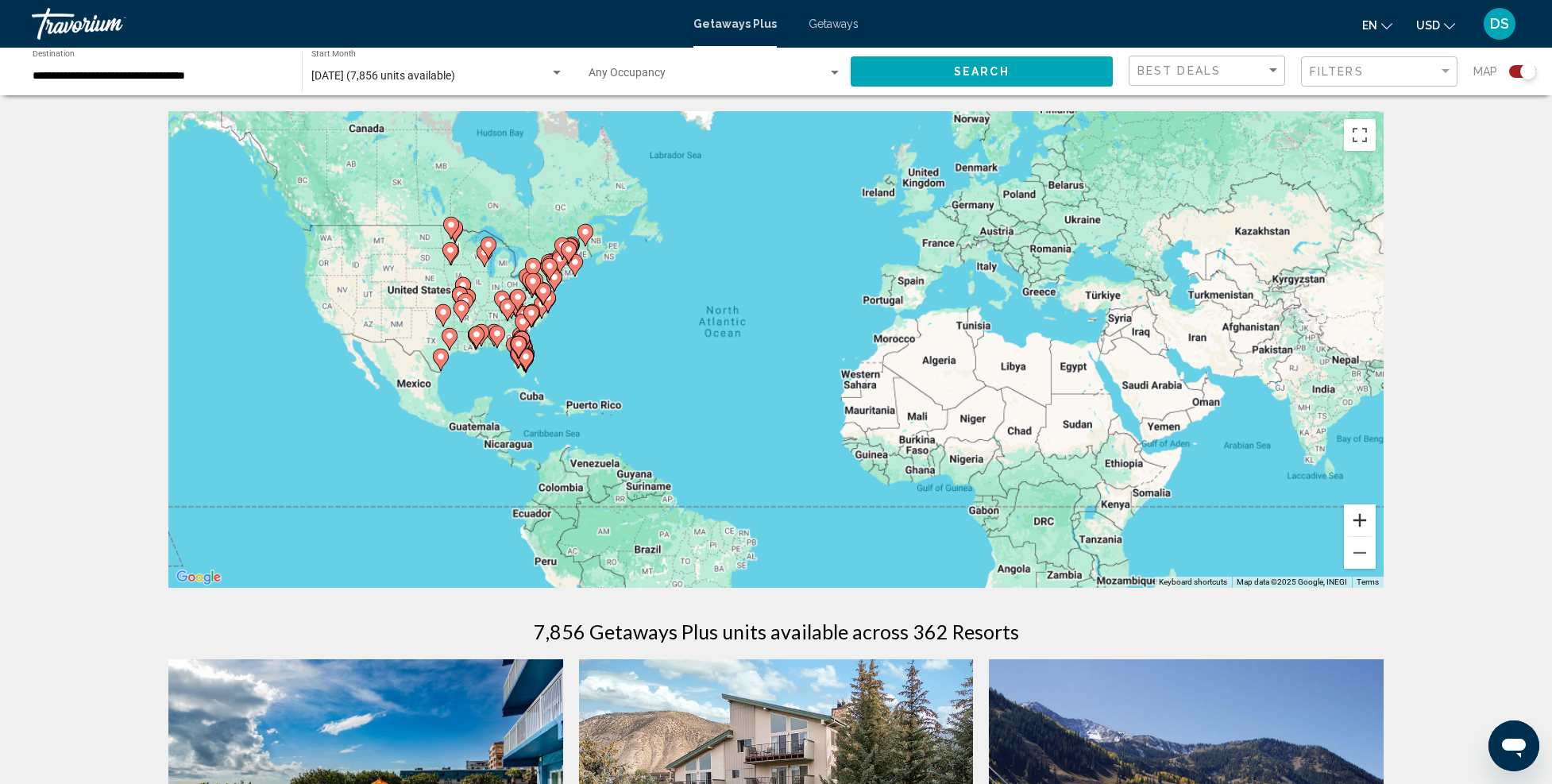
click at [1355, 516] on button "Zoom in" at bounding box center [1360, 520] width 31 height 31
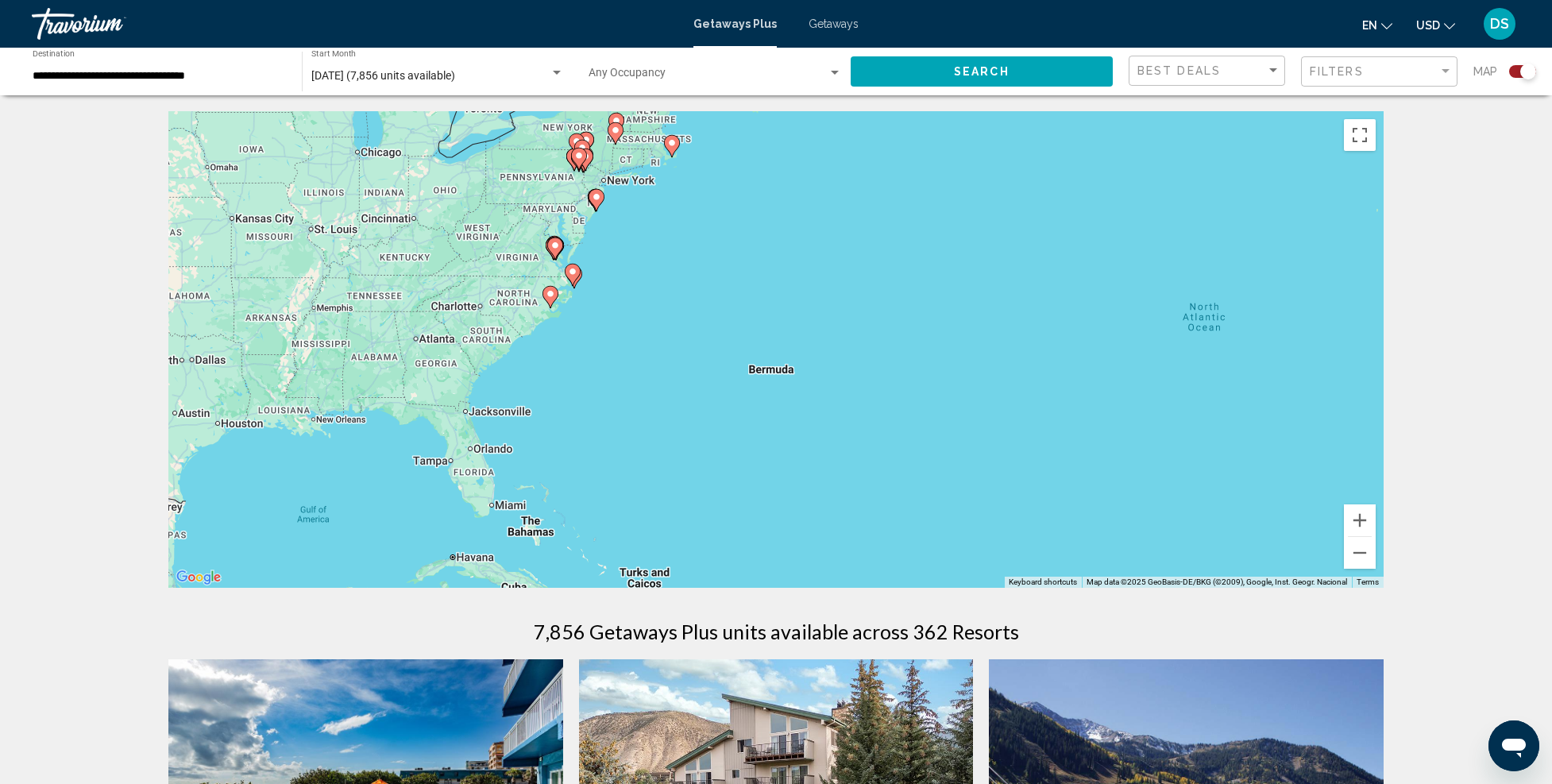
drag, startPoint x: 588, startPoint y: 390, endPoint x: 1210, endPoint y: 458, distance: 625.7
click at [1210, 458] on div "To activate drag with keyboard, press Alt + Enter. Once in keyboard drag state,…" at bounding box center [776, 349] width 1215 height 477
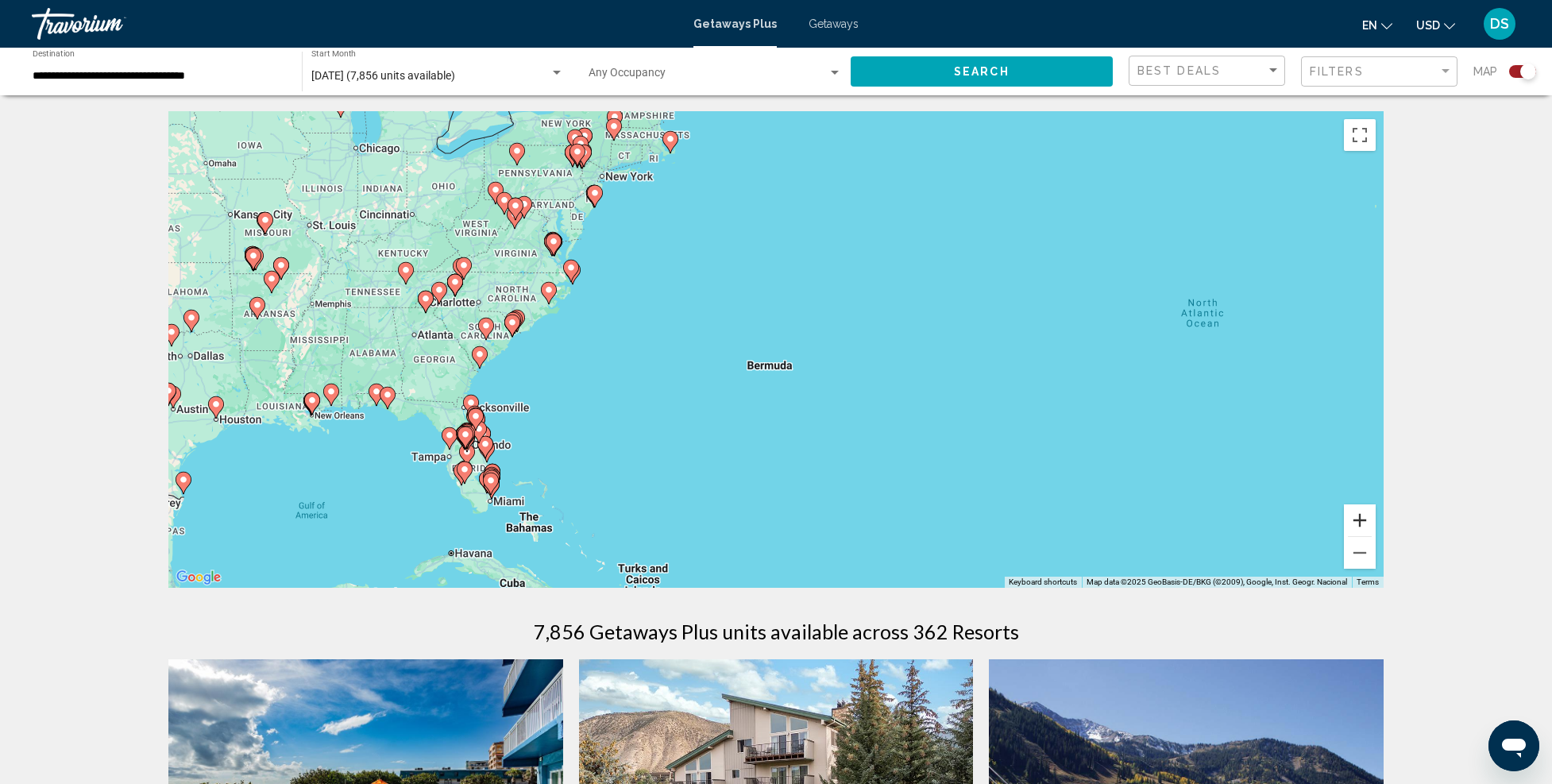
click at [1358, 517] on button "Zoom in" at bounding box center [1360, 520] width 31 height 31
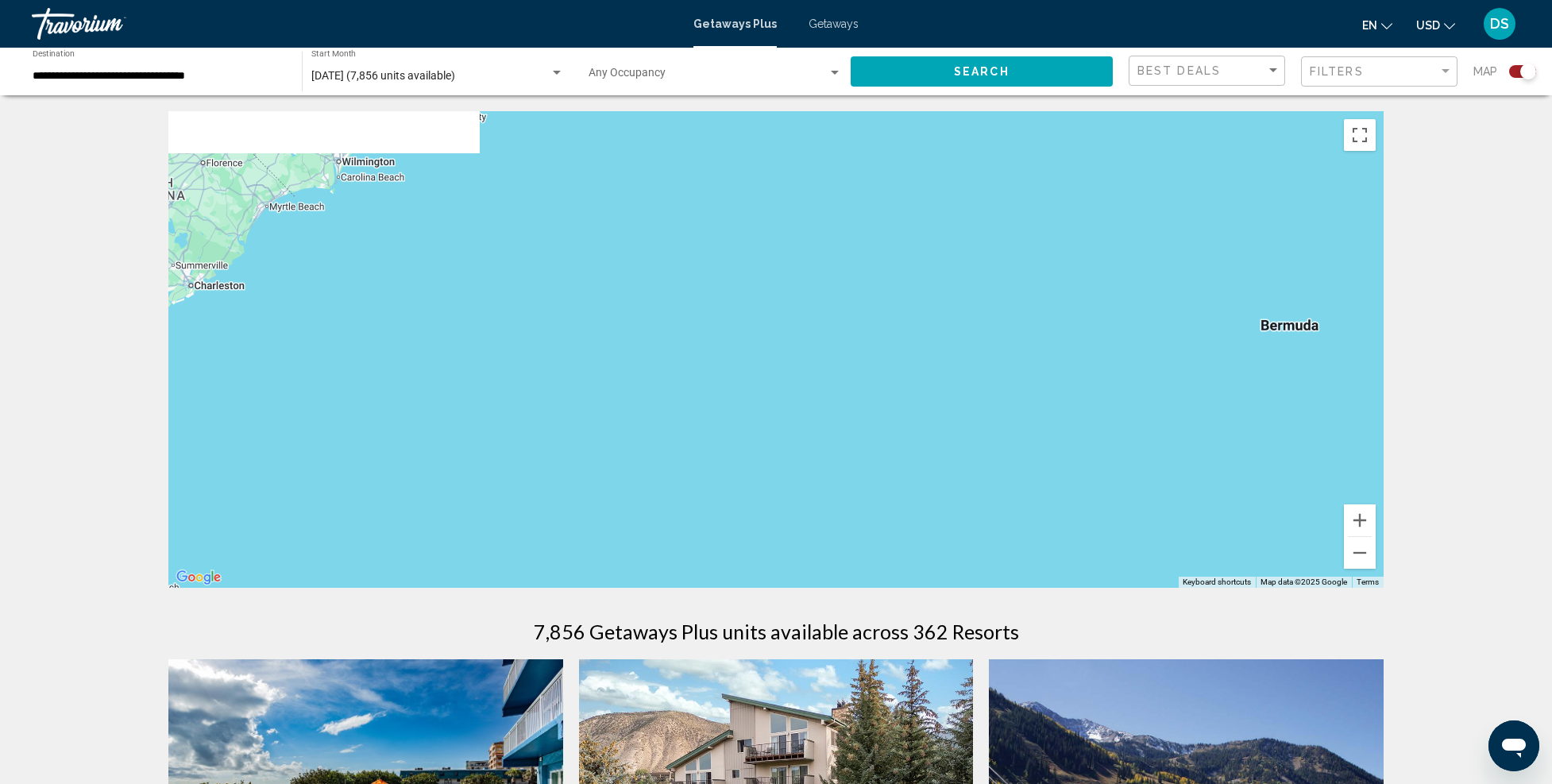
drag, startPoint x: 478, startPoint y: 474, endPoint x: 1093, endPoint y: 364, distance: 624.8
click at [1098, 366] on div "To activate drag with keyboard, press Alt + Enter. Once in keyboard drag state,…" at bounding box center [776, 349] width 1215 height 477
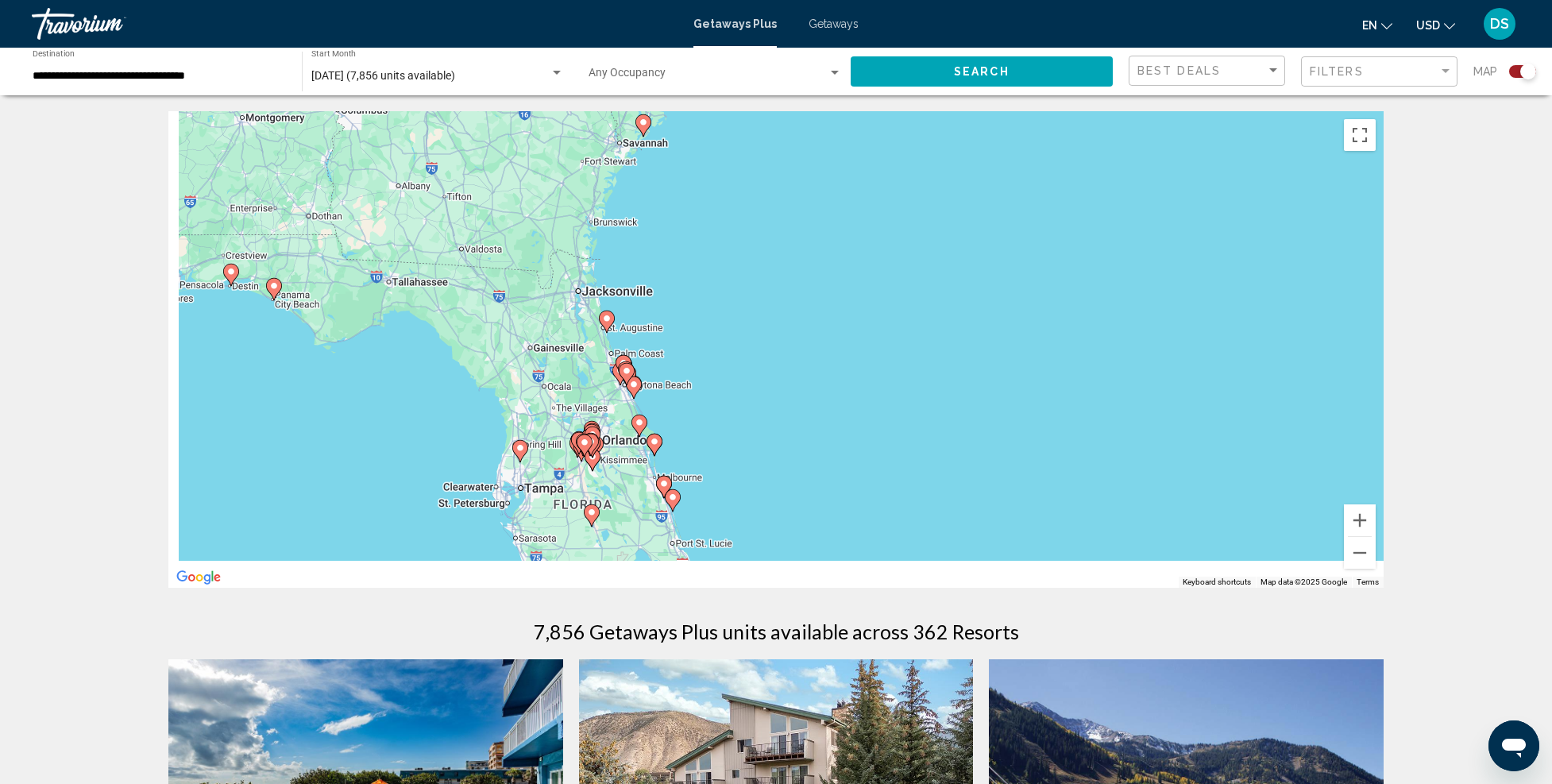
drag, startPoint x: 715, startPoint y: 477, endPoint x: 820, endPoint y: 304, distance: 202.4
click at [819, 300] on div "To activate drag with keyboard, press Alt + Enter. Once in keyboard drag state,…" at bounding box center [776, 349] width 1215 height 477
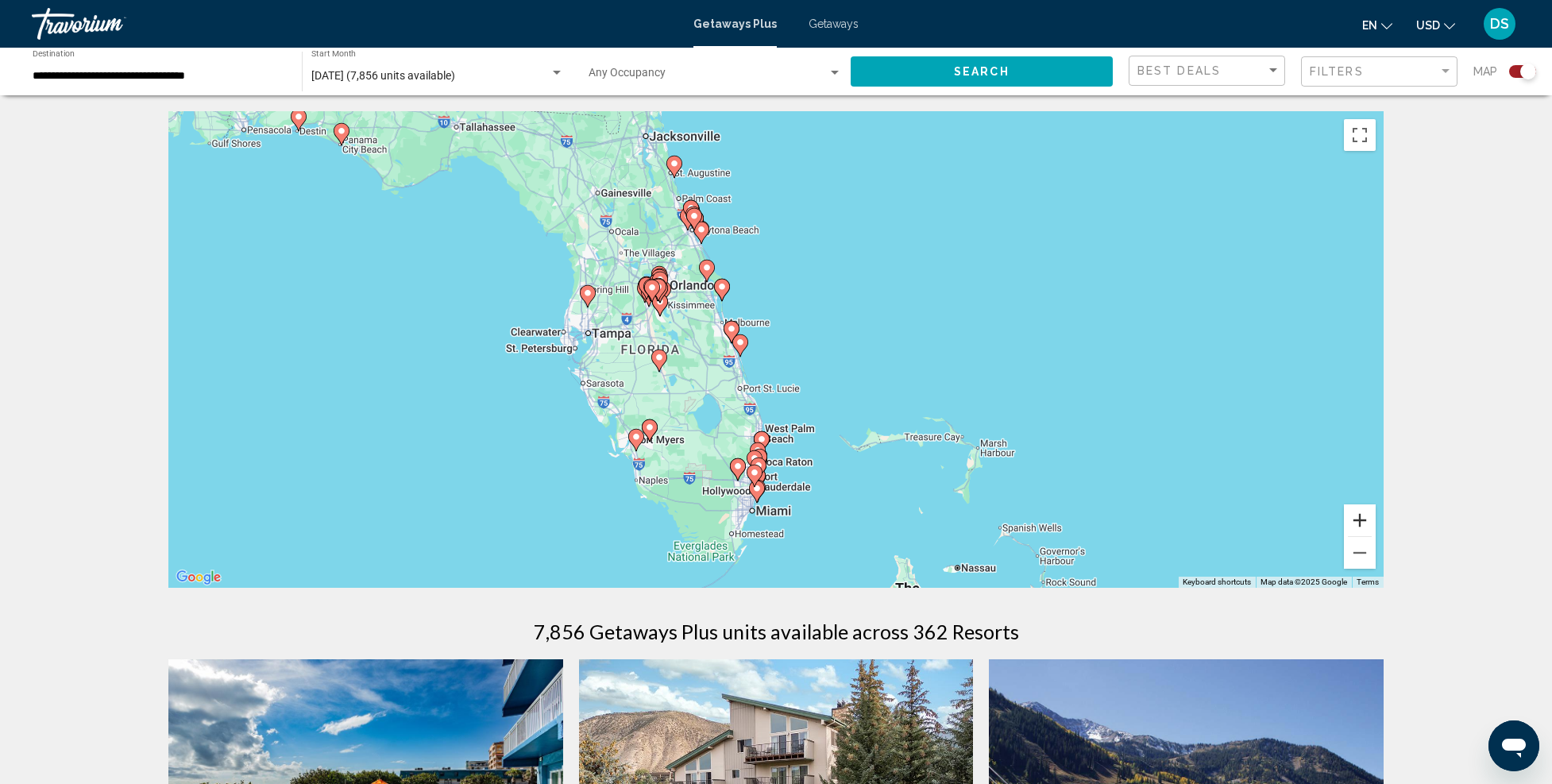
click at [1370, 524] on button "Zoom in" at bounding box center [1360, 520] width 31 height 31
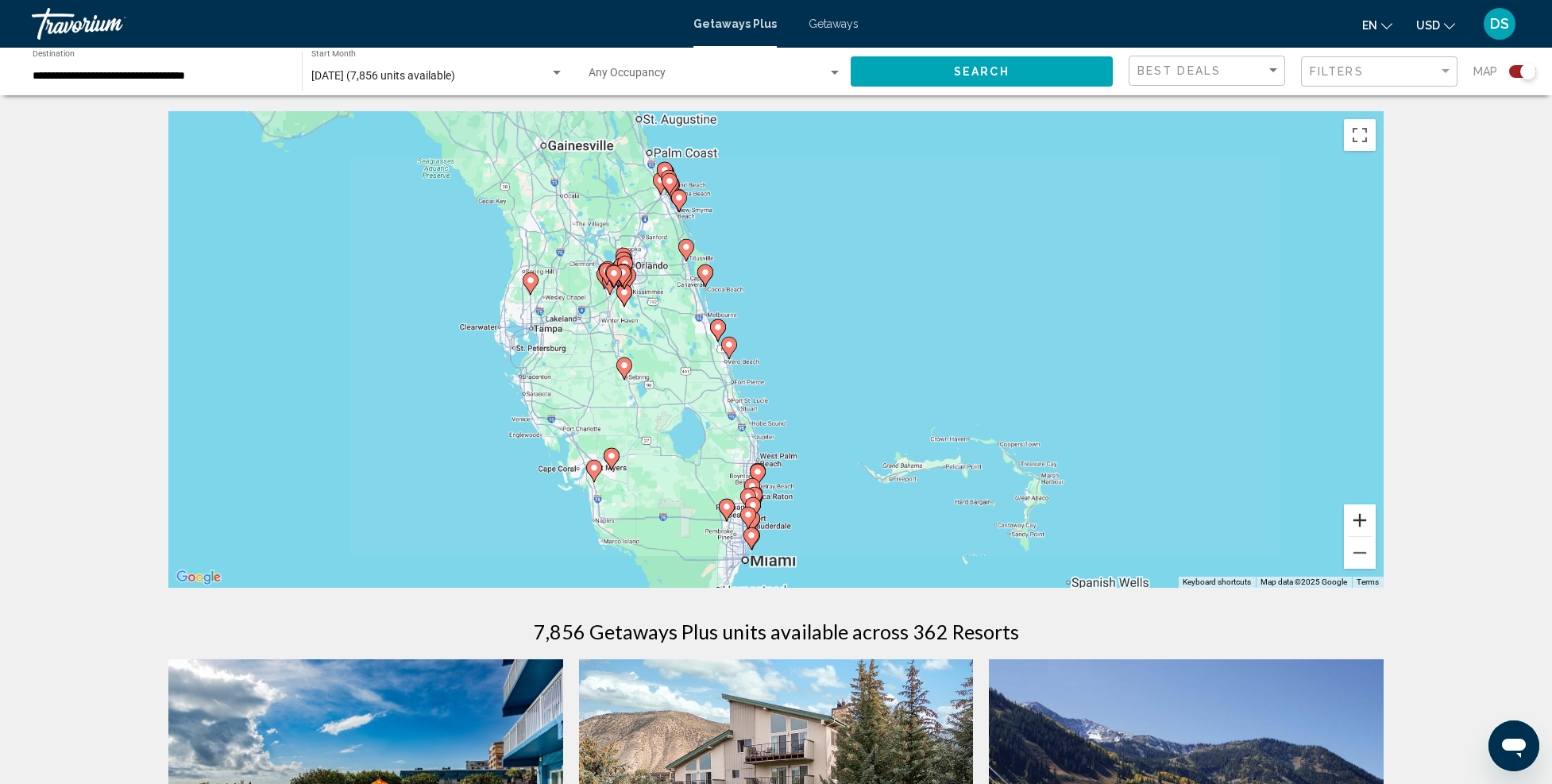
click at [1370, 524] on button "Zoom in" at bounding box center [1360, 520] width 31 height 31
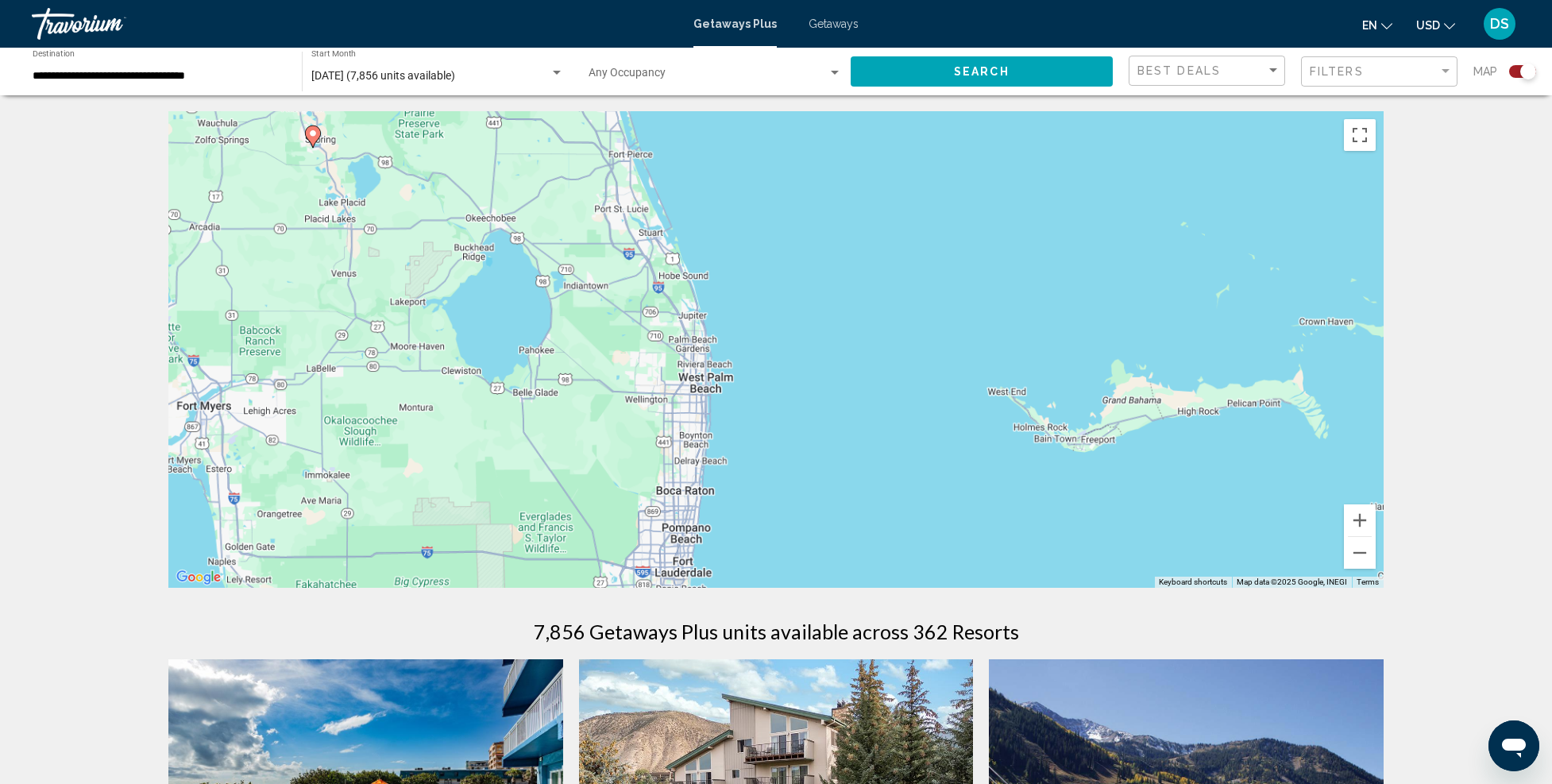
drag, startPoint x: 993, startPoint y: 522, endPoint x: 983, endPoint y: 249, distance: 273.2
click at [983, 248] on div "To activate drag with keyboard, press Alt + Enter. Once in keyboard drag state,…" at bounding box center [776, 349] width 1215 height 477
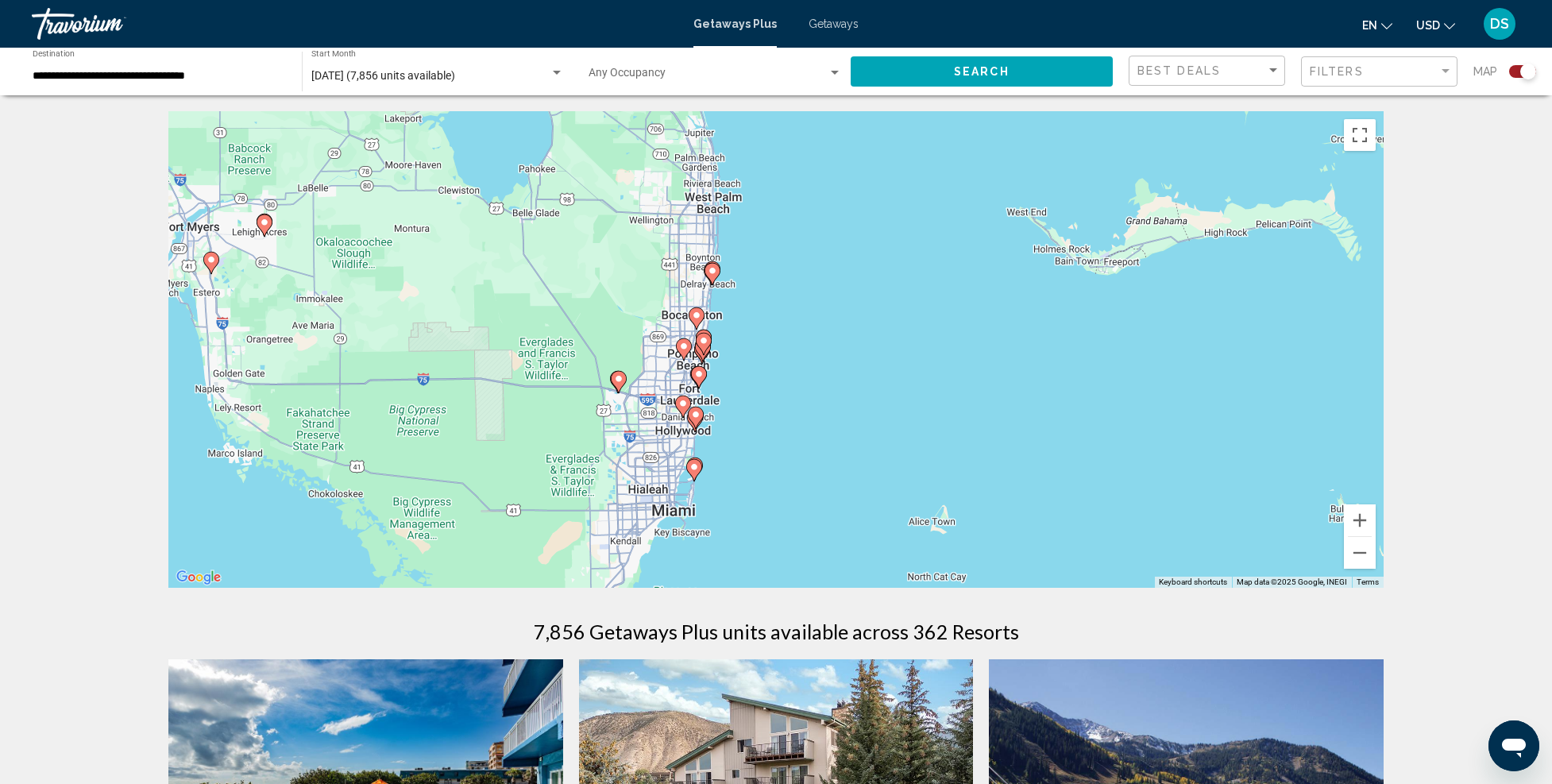
drag, startPoint x: 926, startPoint y: 406, endPoint x: 903, endPoint y: 273, distance: 135.0
click at [926, 254] on div "To activate drag with keyboard, press Alt + Enter. Once in keyboard drag state,…" at bounding box center [776, 349] width 1215 height 477
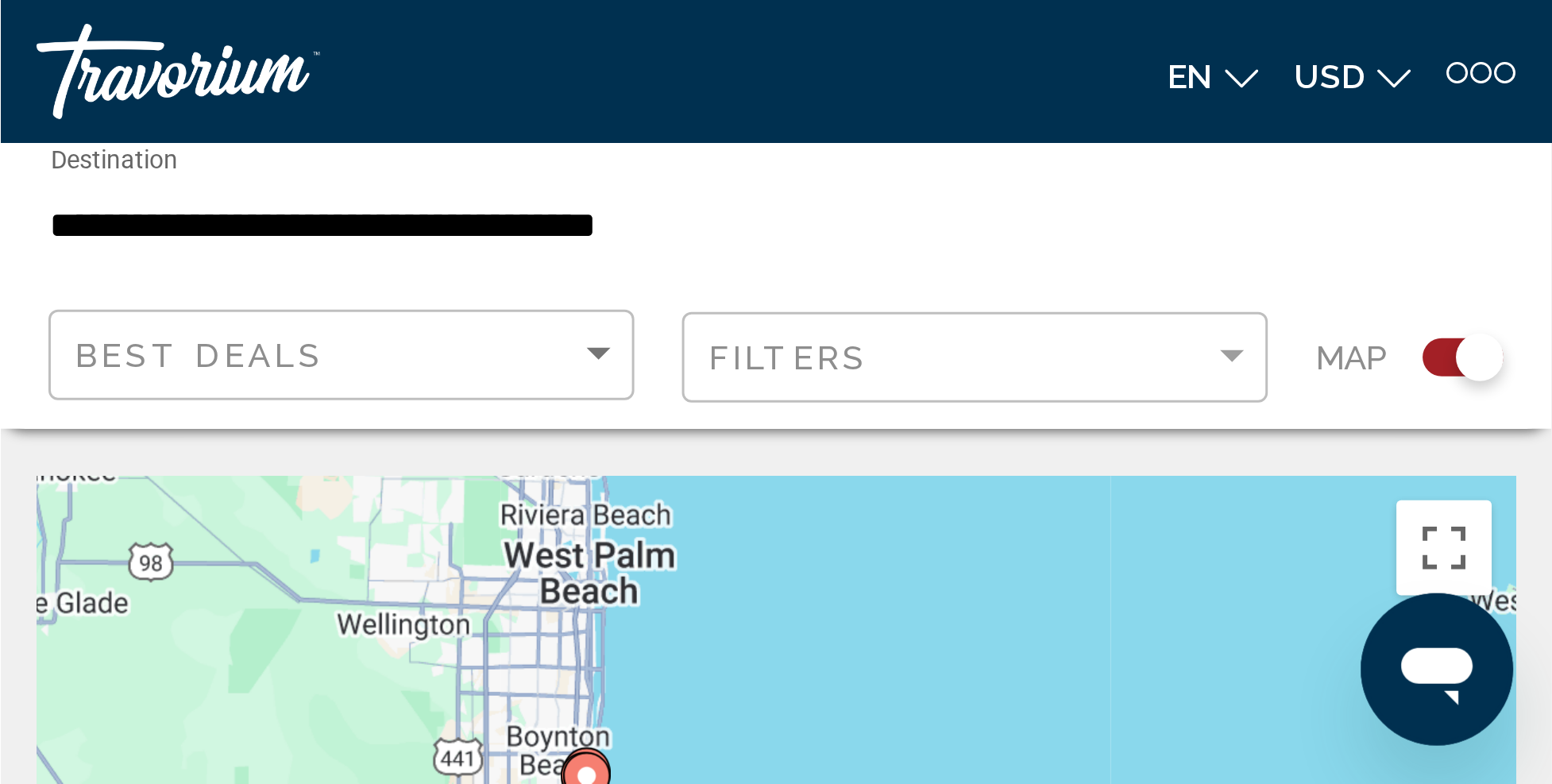
scroll to position [53, 0]
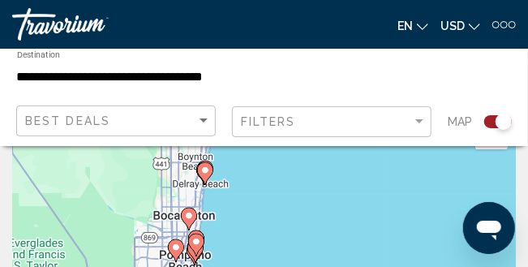
drag, startPoint x: 253, startPoint y: 204, endPoint x: 345, endPoint y: 89, distance: 146.6
click at [261, 170] on div "To activate drag with keyboard, press Alt + Enter. Once in keyboard drag state,…" at bounding box center [264, 271] width 504 height 325
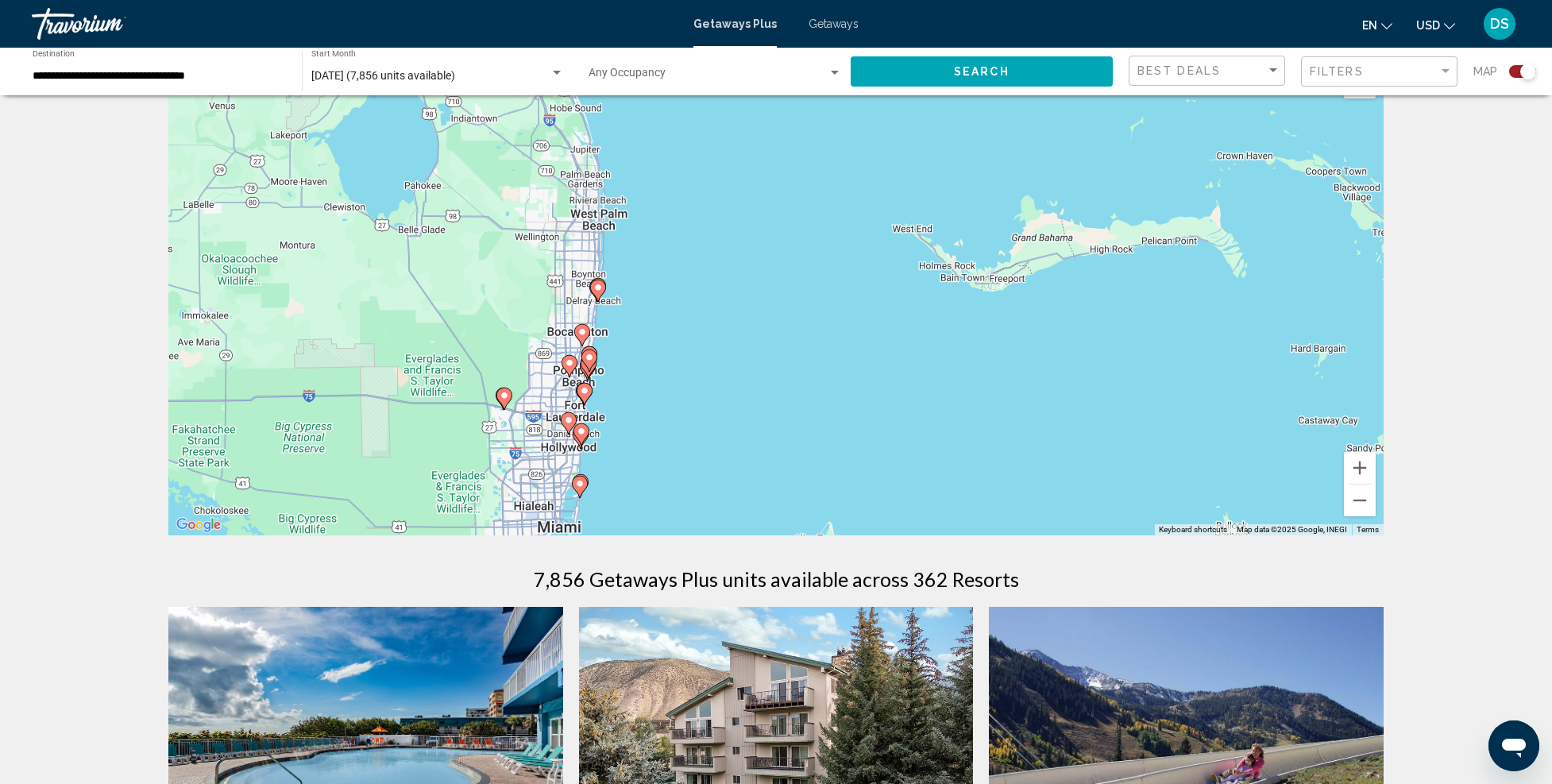
drag, startPoint x: 858, startPoint y: 332, endPoint x: 694, endPoint y: 440, distance: 196.4
click at [761, 438] on div "To activate drag with keyboard, press Alt + Enter. Once in keyboard drag state,…" at bounding box center [776, 297] width 1215 height 477
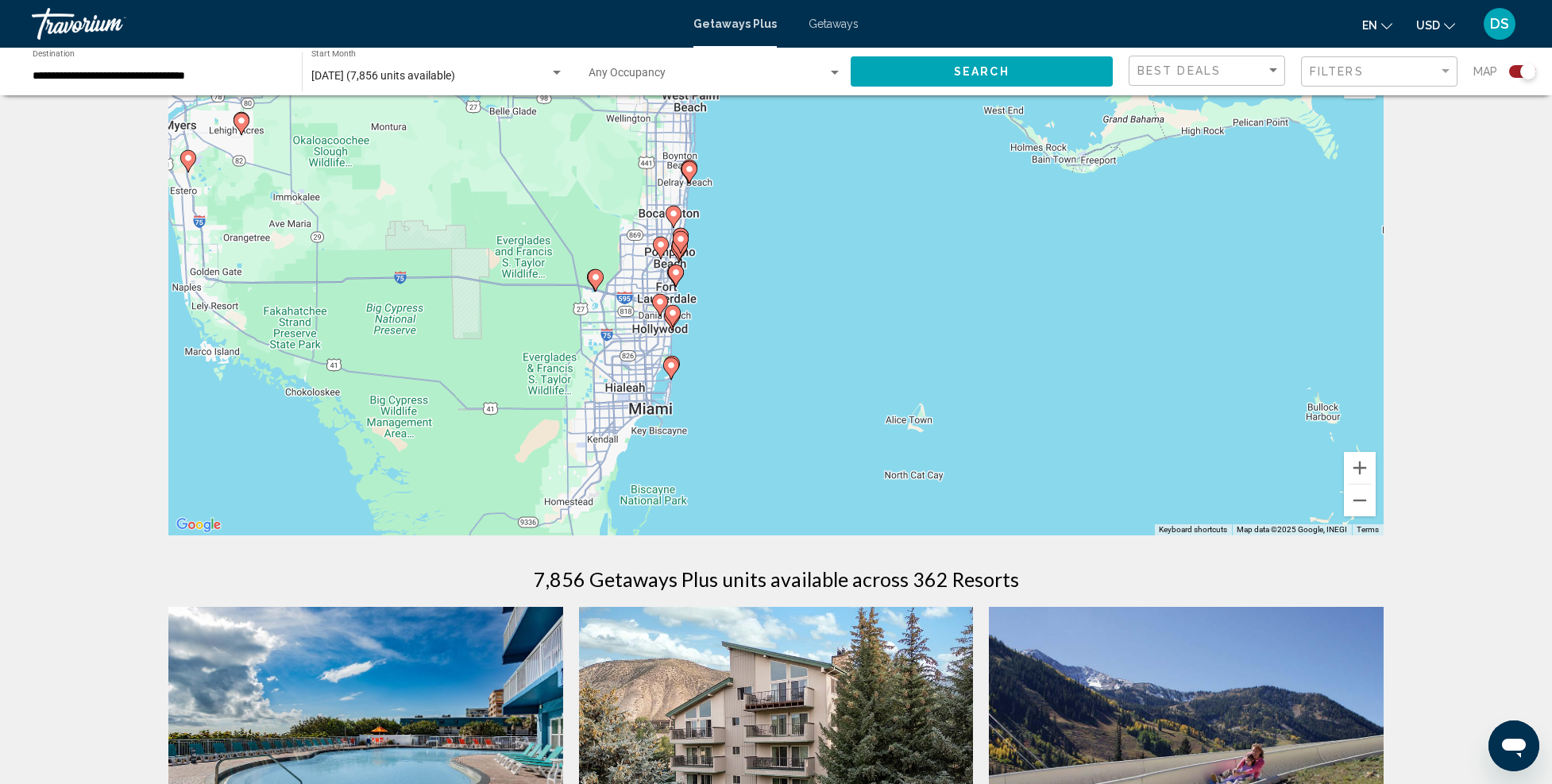
drag, startPoint x: 749, startPoint y: 406, endPoint x: 827, endPoint y: 239, distance: 184.3
click at [827, 238] on div "To activate drag with keyboard, press Alt + Enter. Once in keyboard drag state,…" at bounding box center [776, 297] width 1215 height 477
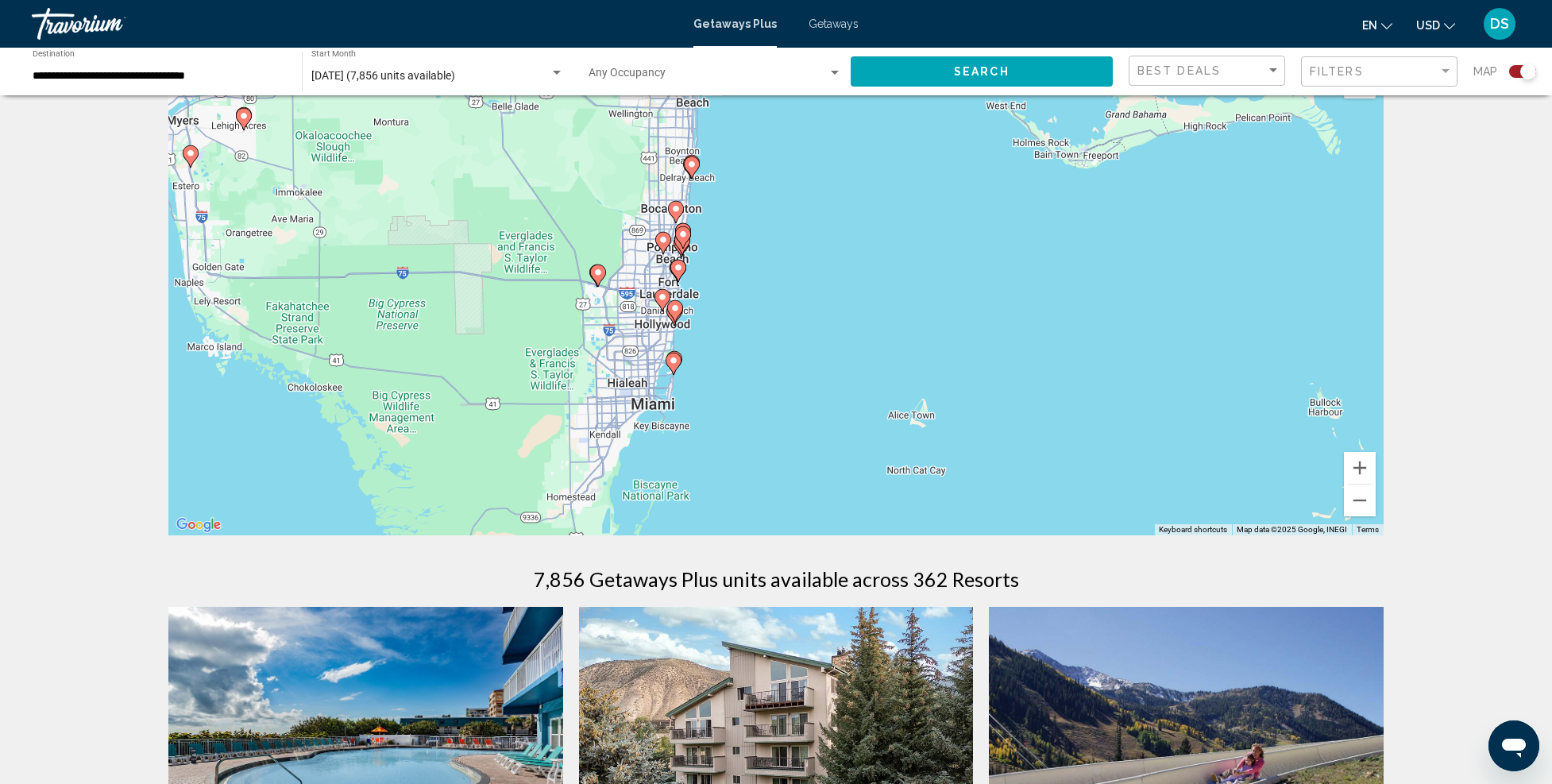
click at [673, 360] on image "Main content" at bounding box center [674, 360] width 10 height 10
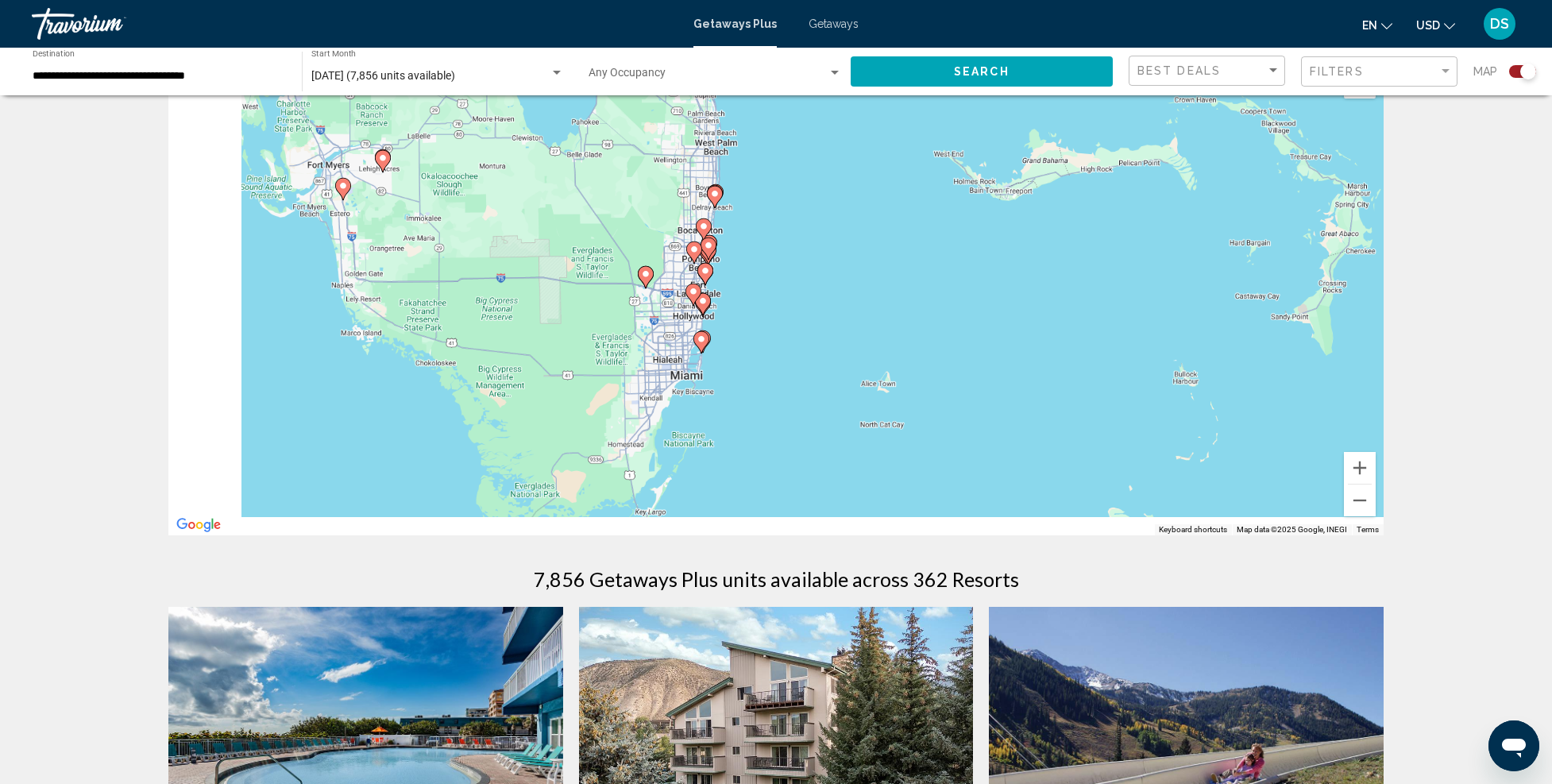
click at [673, 360] on div "To activate drag with keyboard, press Alt + Enter. Once in keyboard drag state,…" at bounding box center [776, 297] width 1215 height 477
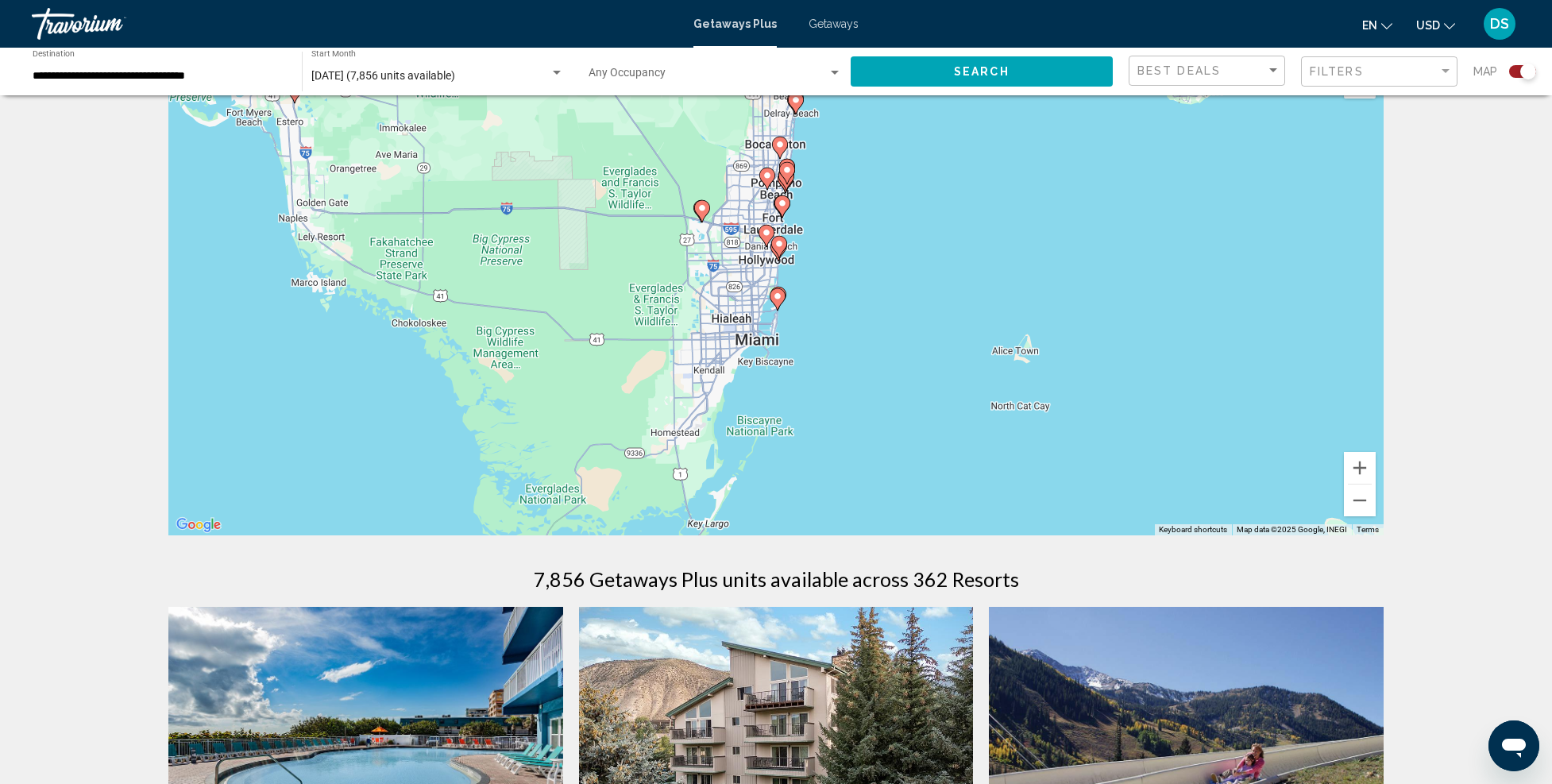
click at [780, 294] on image "Main content" at bounding box center [777, 297] width 10 height 10
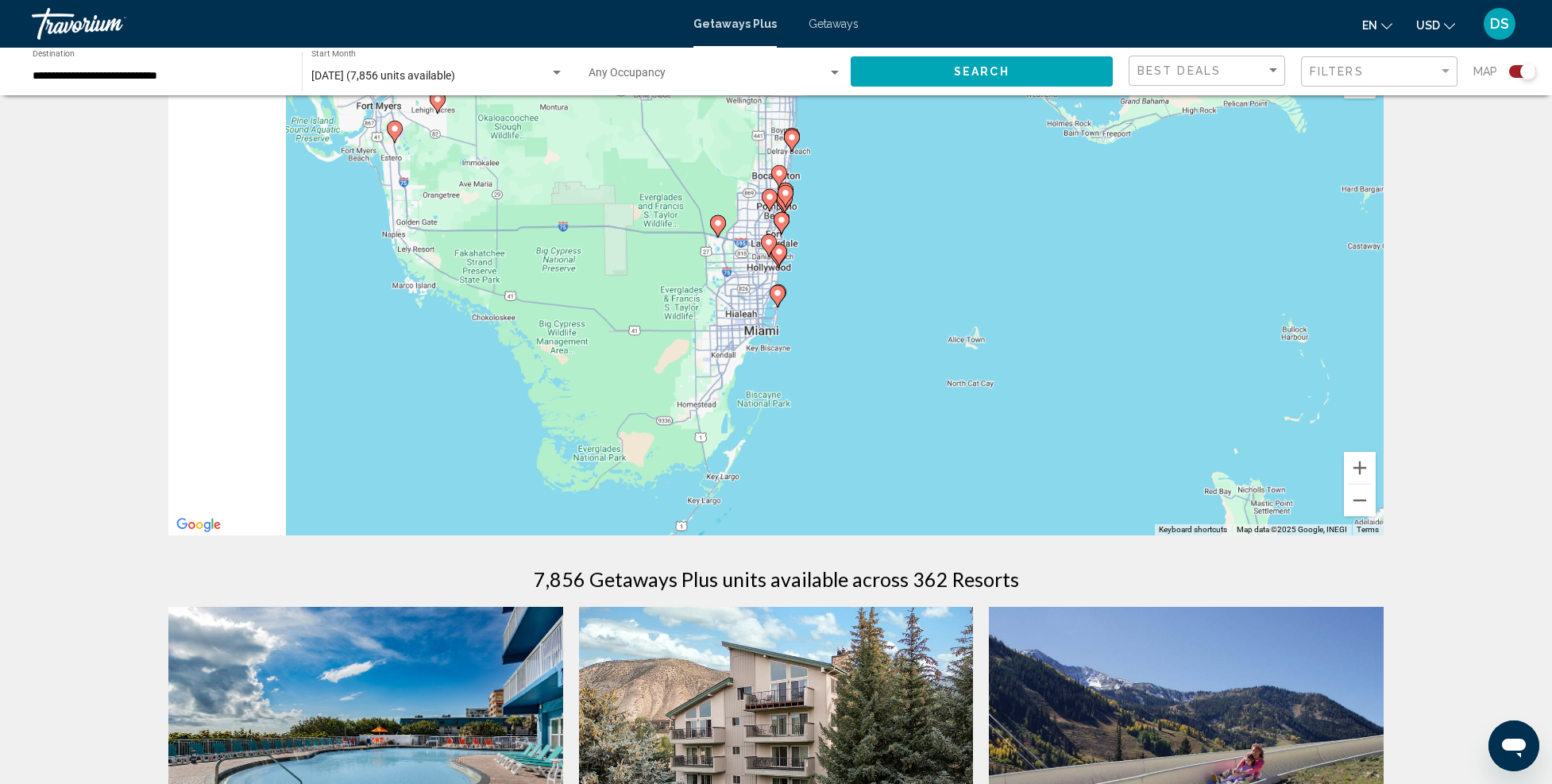
click at [780, 294] on g "Main content" at bounding box center [777, 296] width 16 height 23
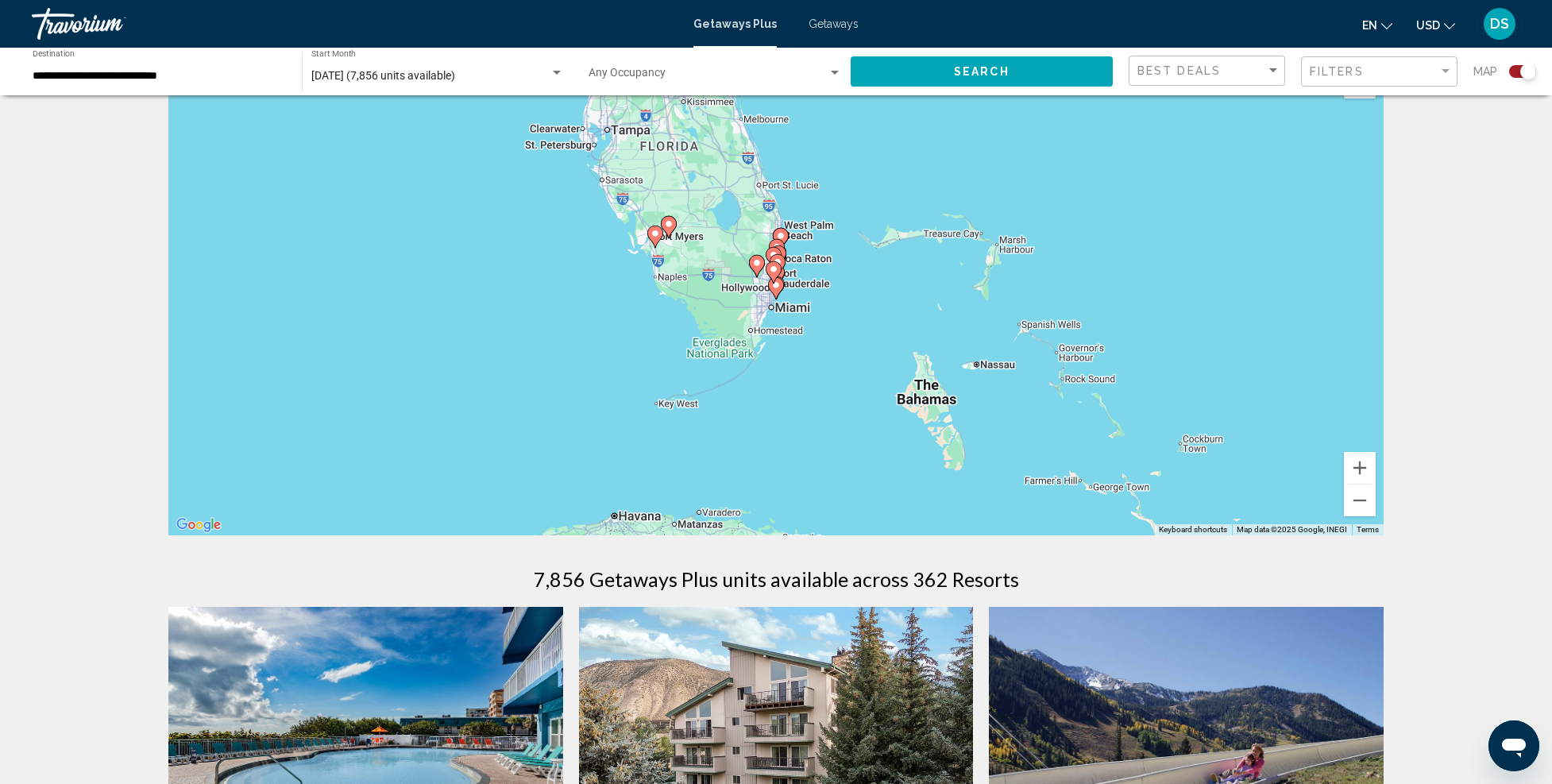
click at [776, 286] on image "Main content" at bounding box center [776, 285] width 10 height 10
type input "**********"
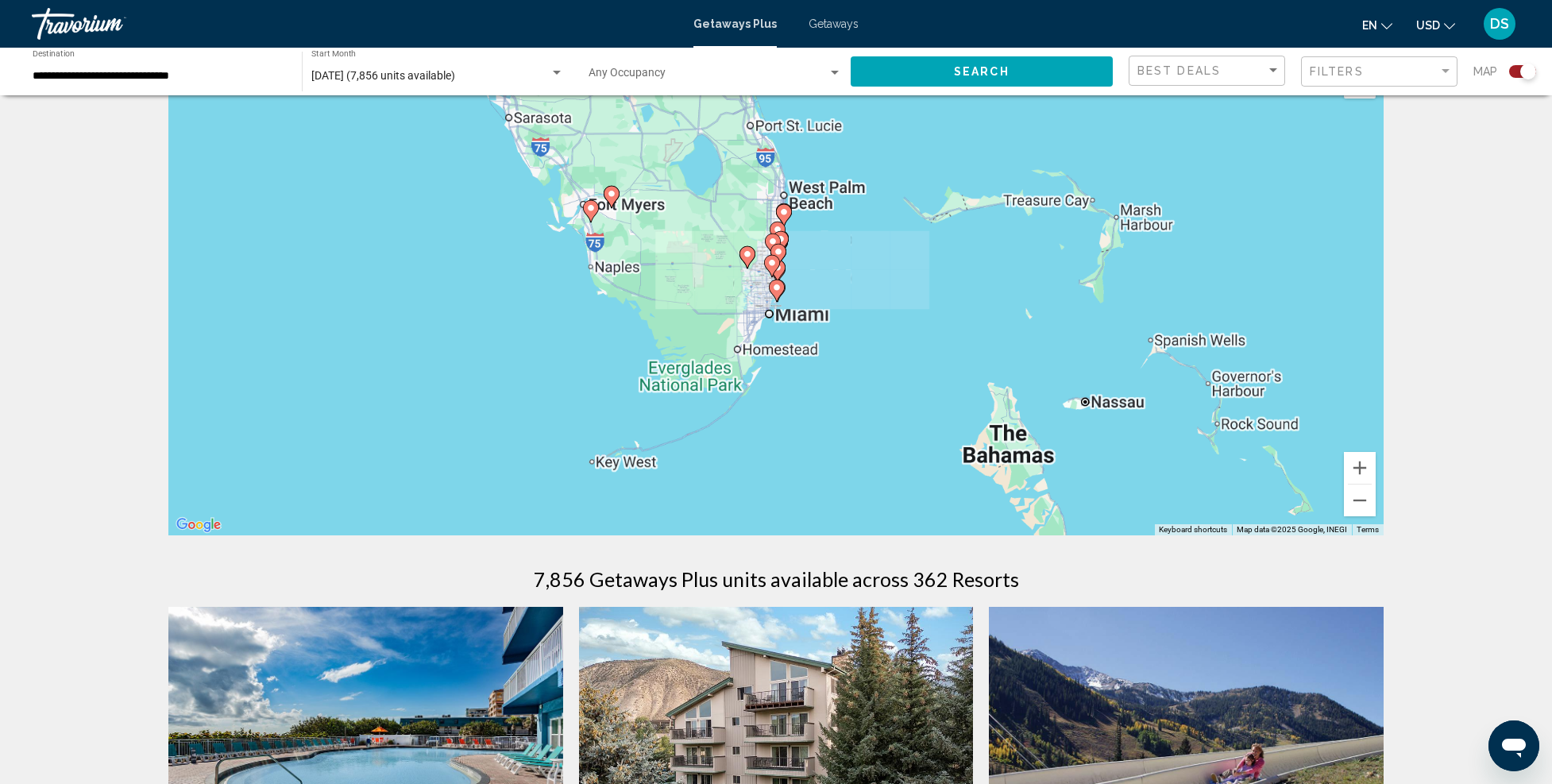
click at [776, 286] on image "Main content" at bounding box center [777, 288] width 10 height 10
click at [776, 286] on g "Main content" at bounding box center [776, 291] width 16 height 23
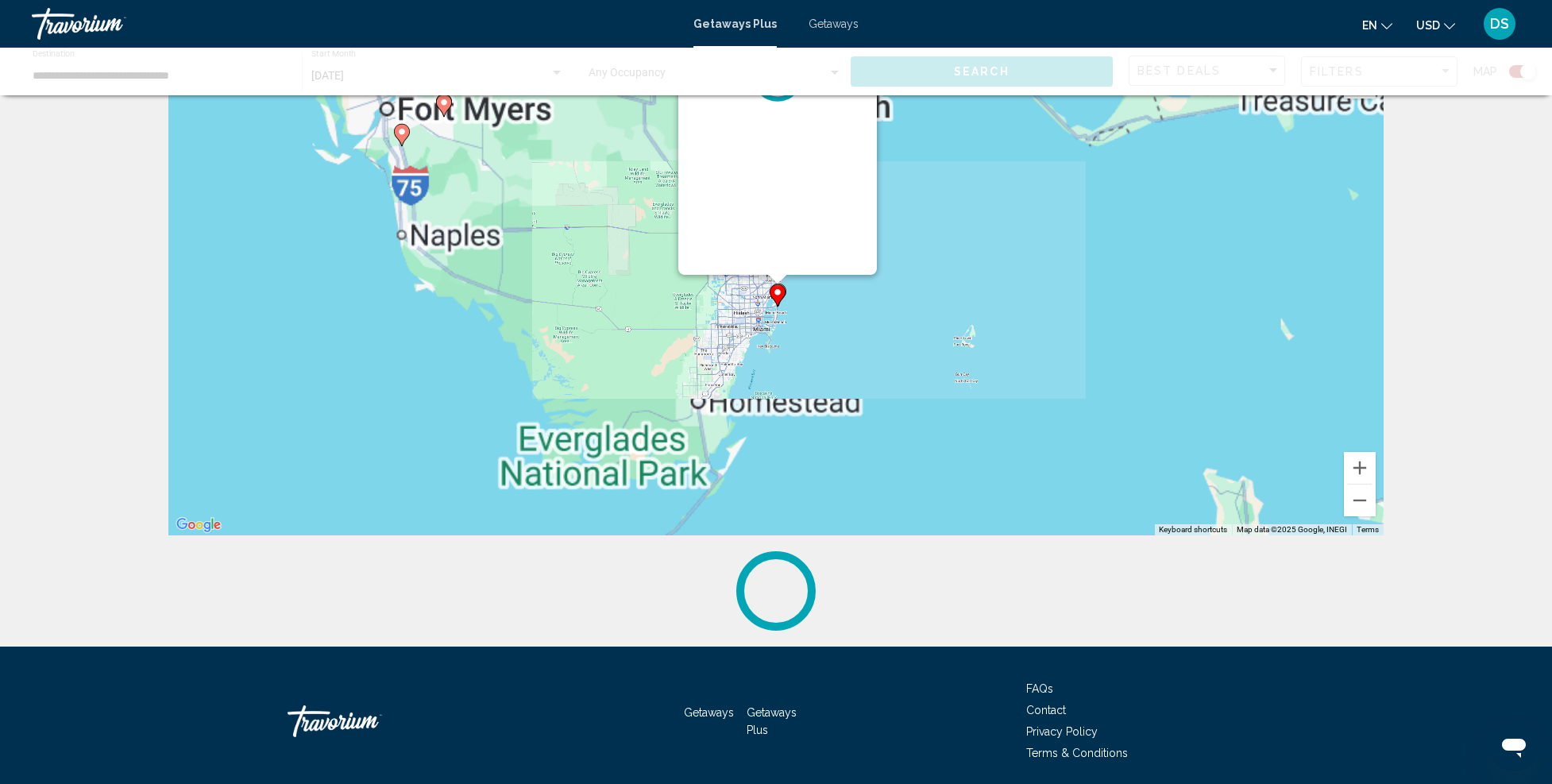
scroll to position [0, 0]
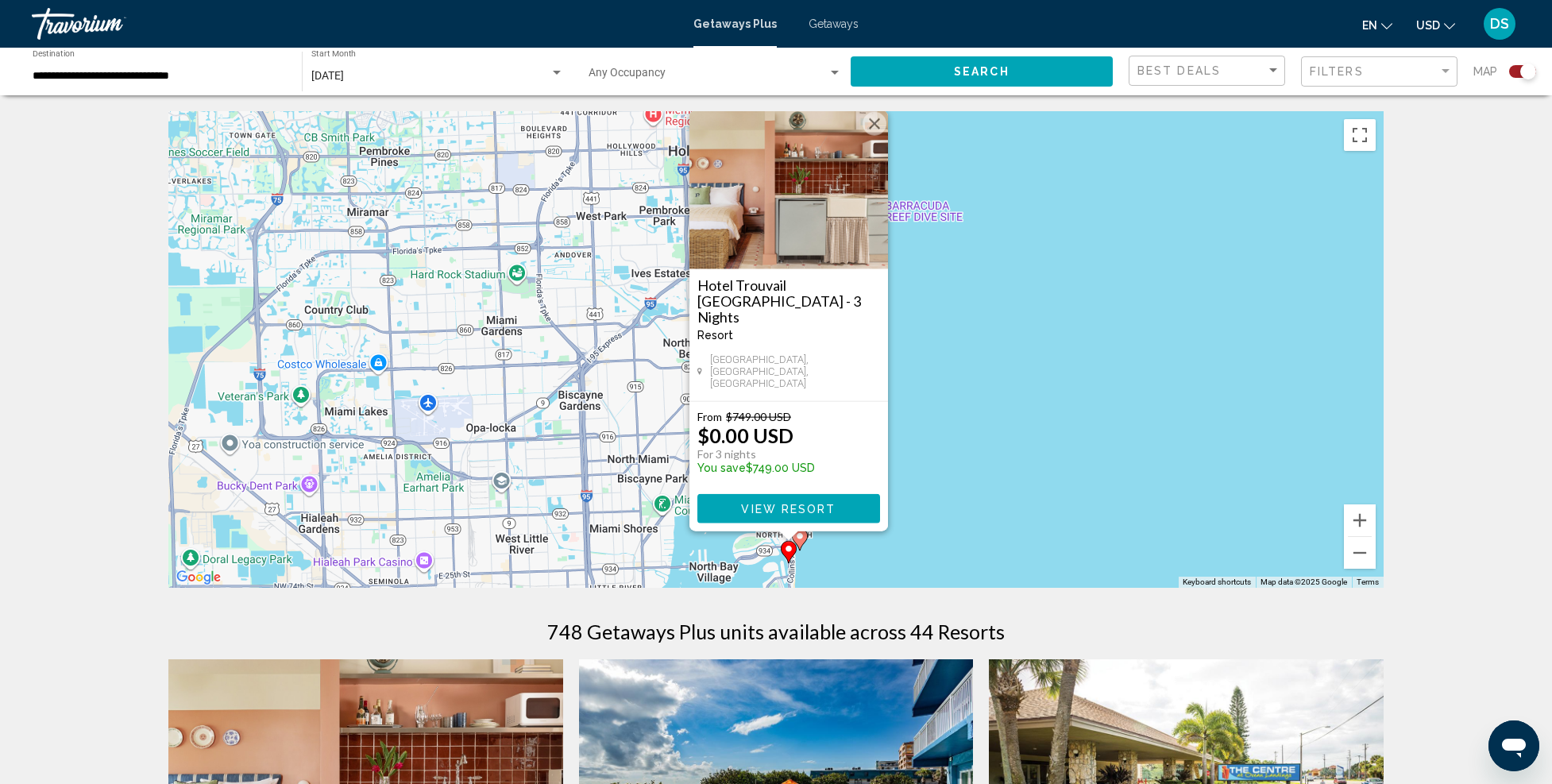
click at [954, 525] on div "To activate drag with keyboard, press Alt + Enter. Once in keyboard drag state,…" at bounding box center [776, 349] width 1215 height 477
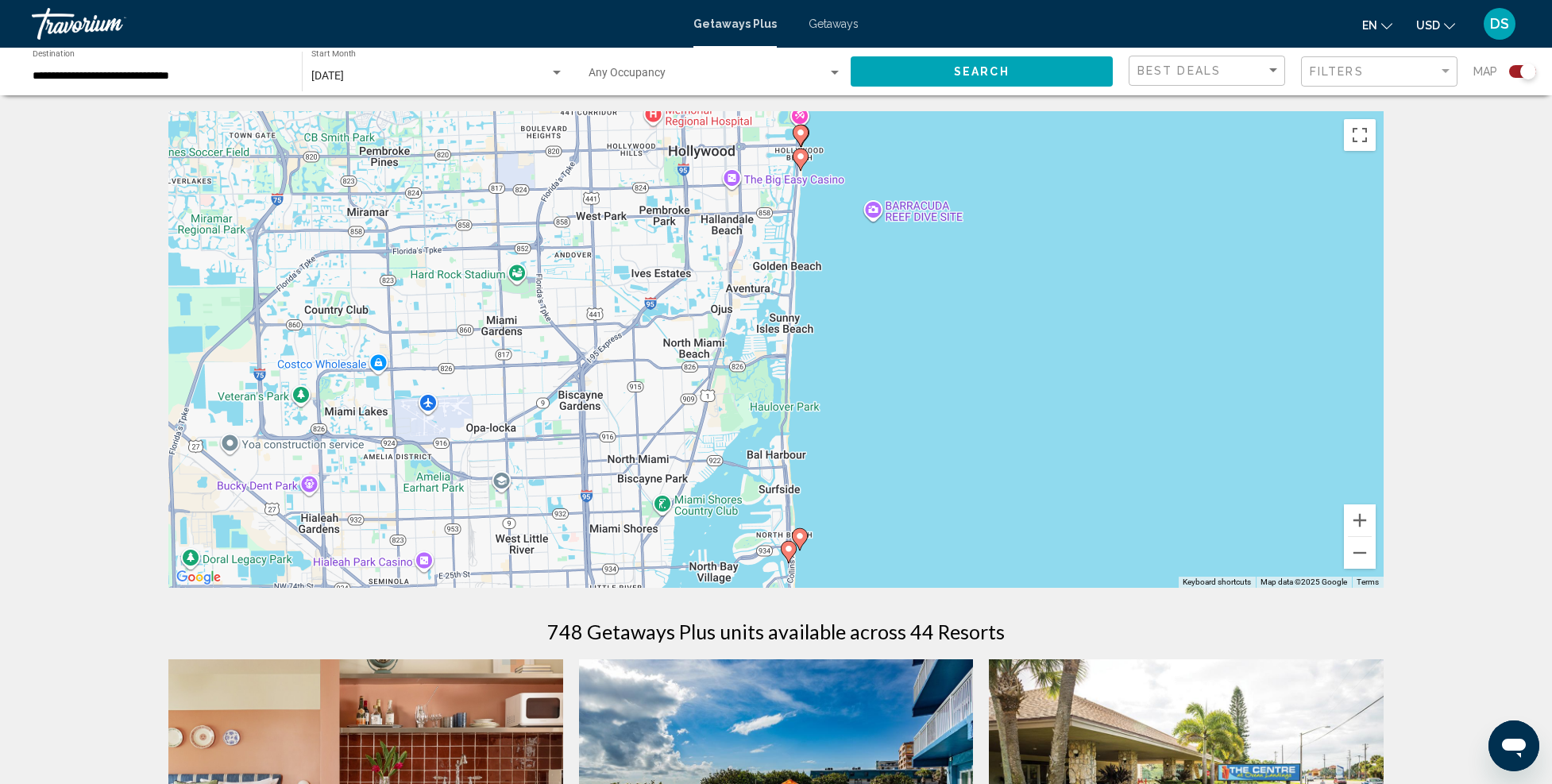
click at [799, 538] on image "Main content" at bounding box center [800, 536] width 10 height 10
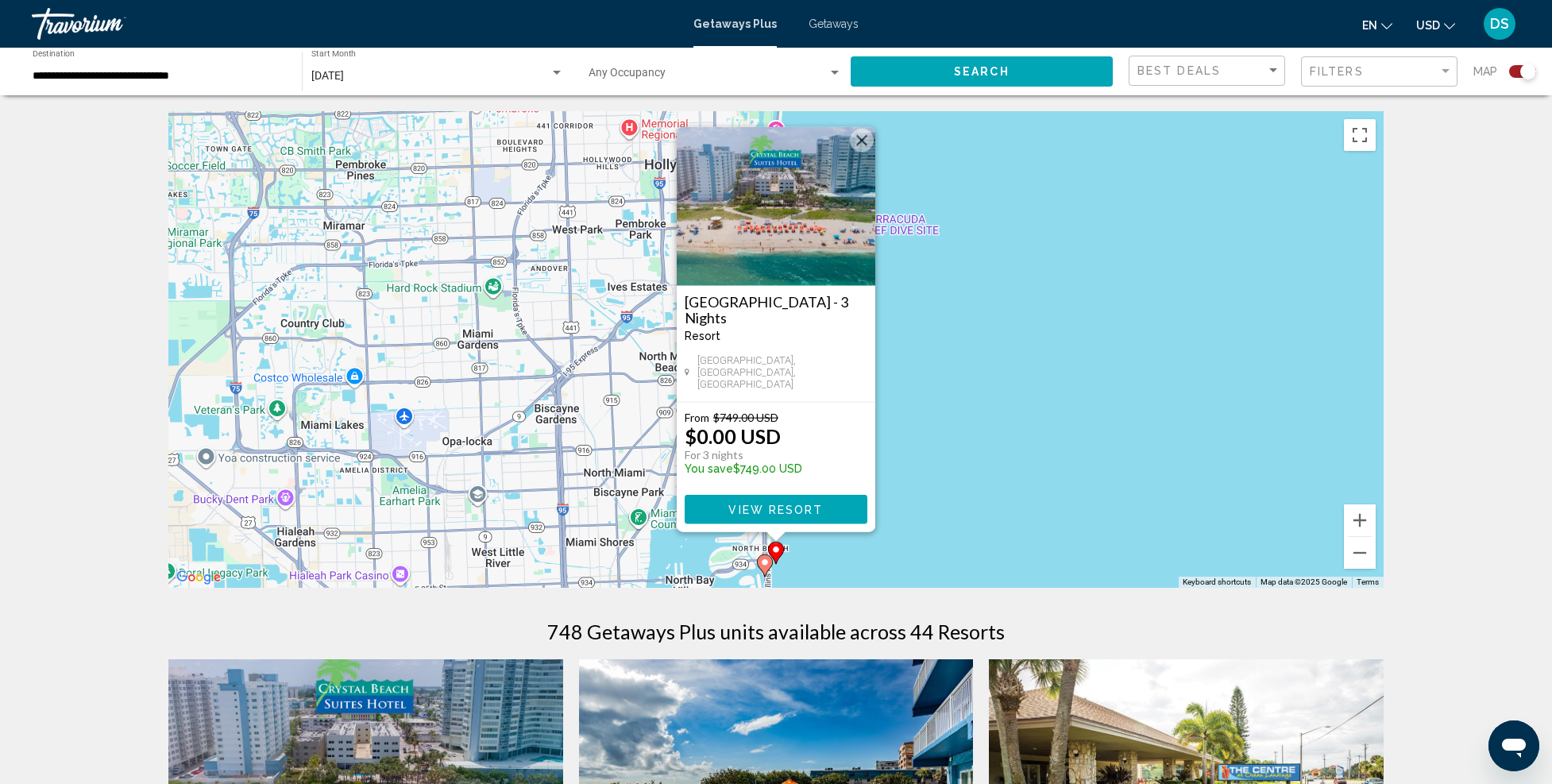
click at [773, 218] on img "Main content" at bounding box center [776, 207] width 199 height 159
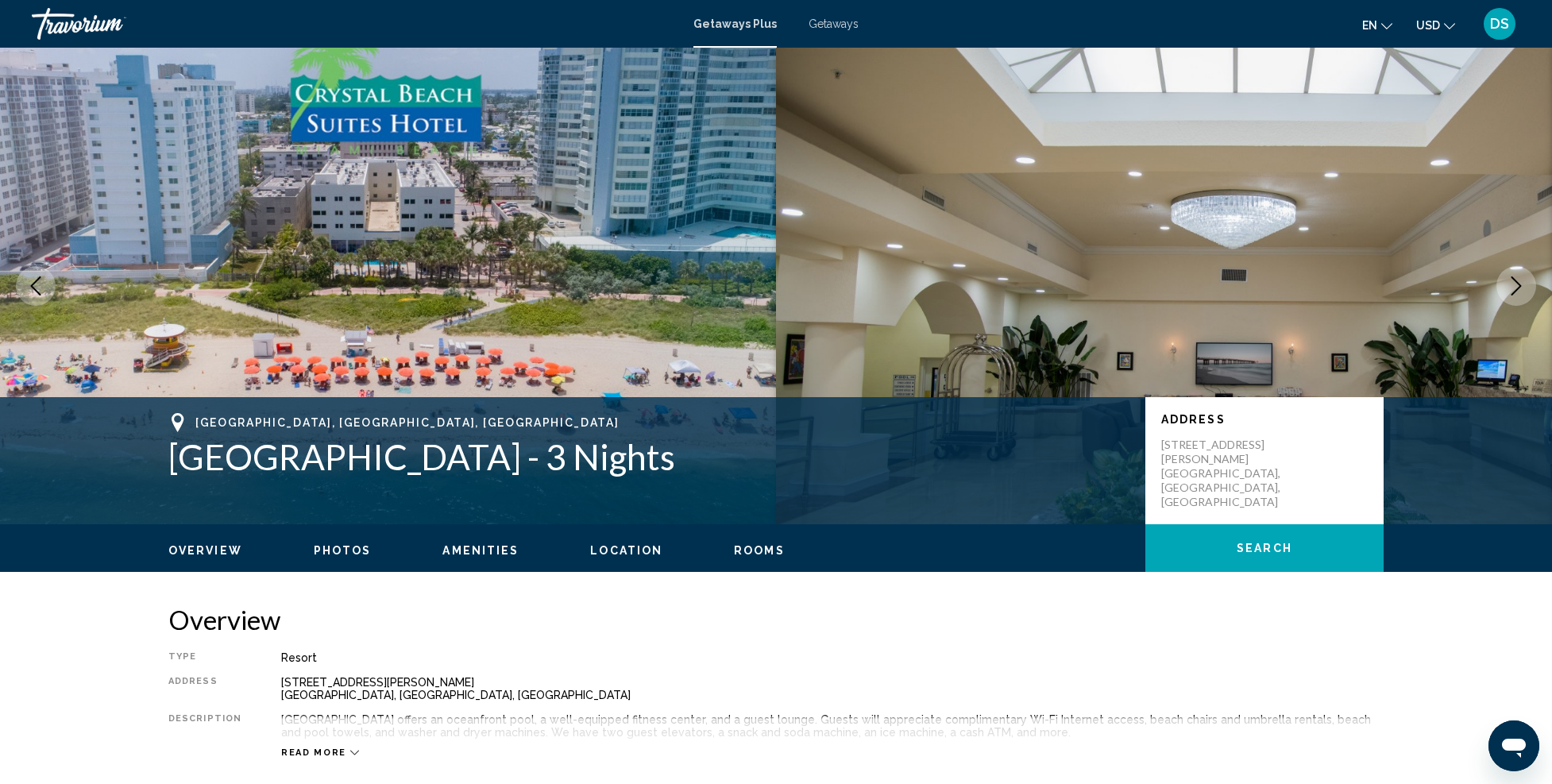
scroll to position [318, 0]
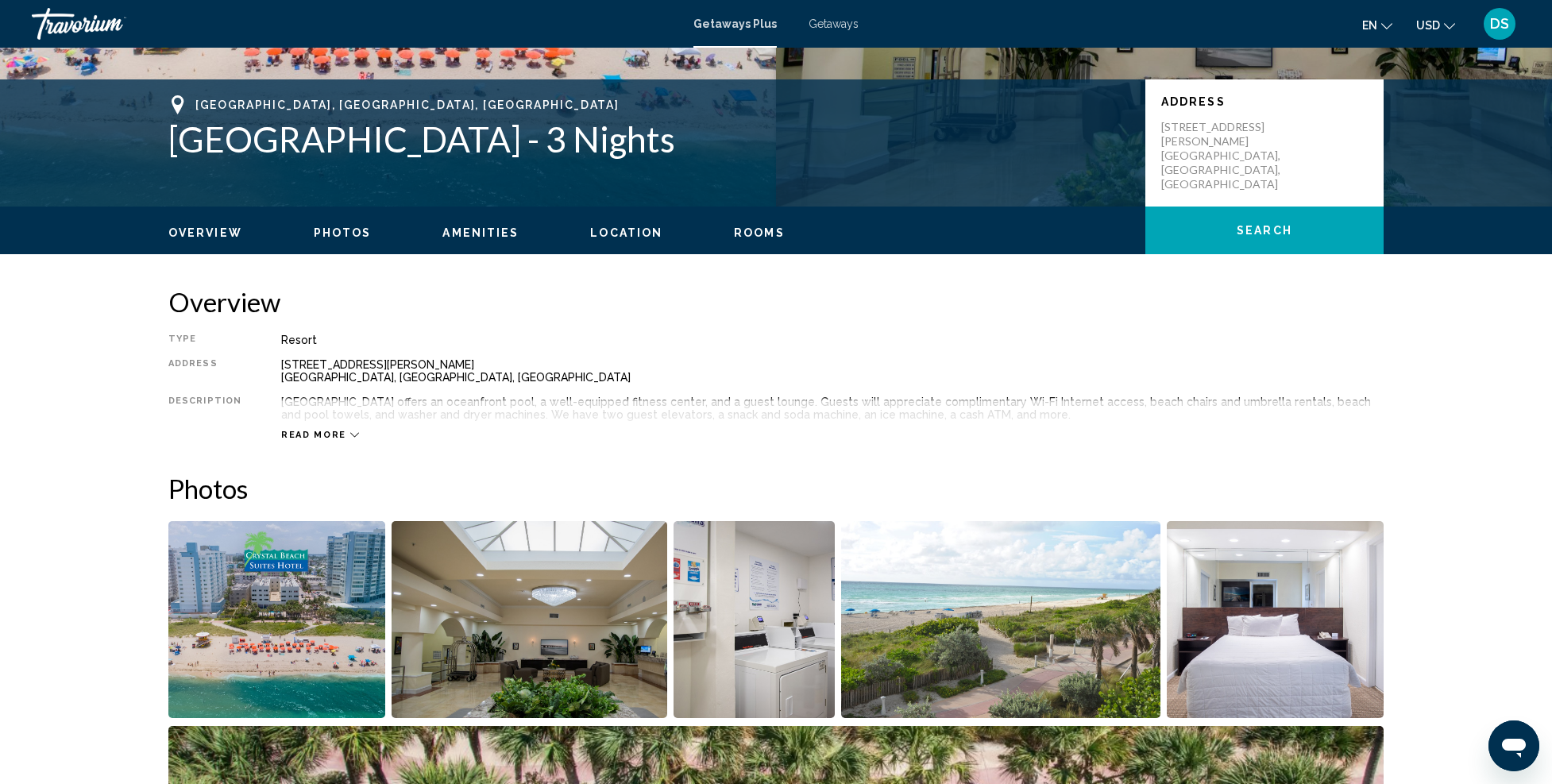
click at [290, 437] on span "Read more" at bounding box center [313, 435] width 66 height 11
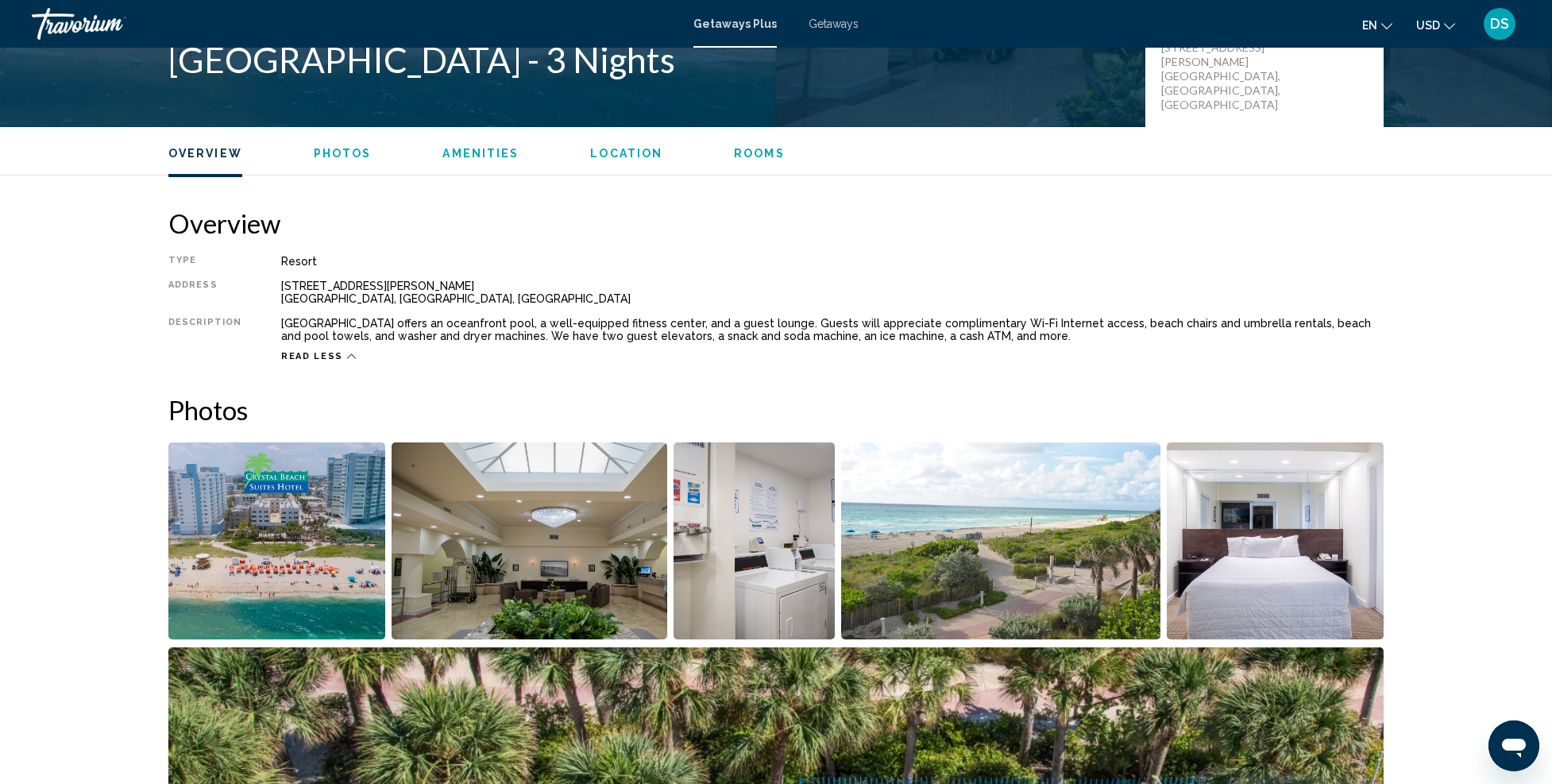
scroll to position [477, 0]
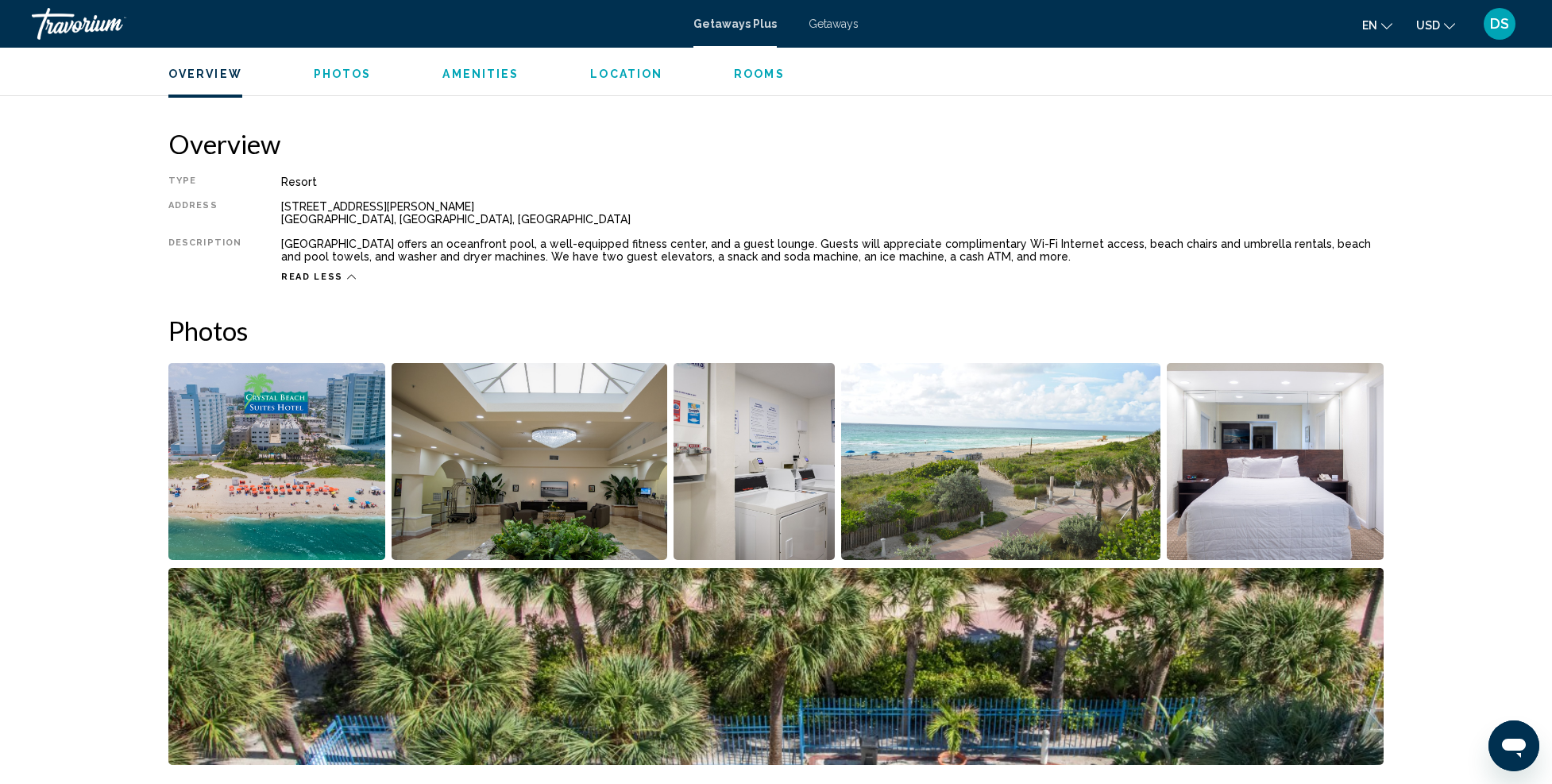
click at [275, 422] on img "Open full-screen image slider" at bounding box center [276, 461] width 216 height 197
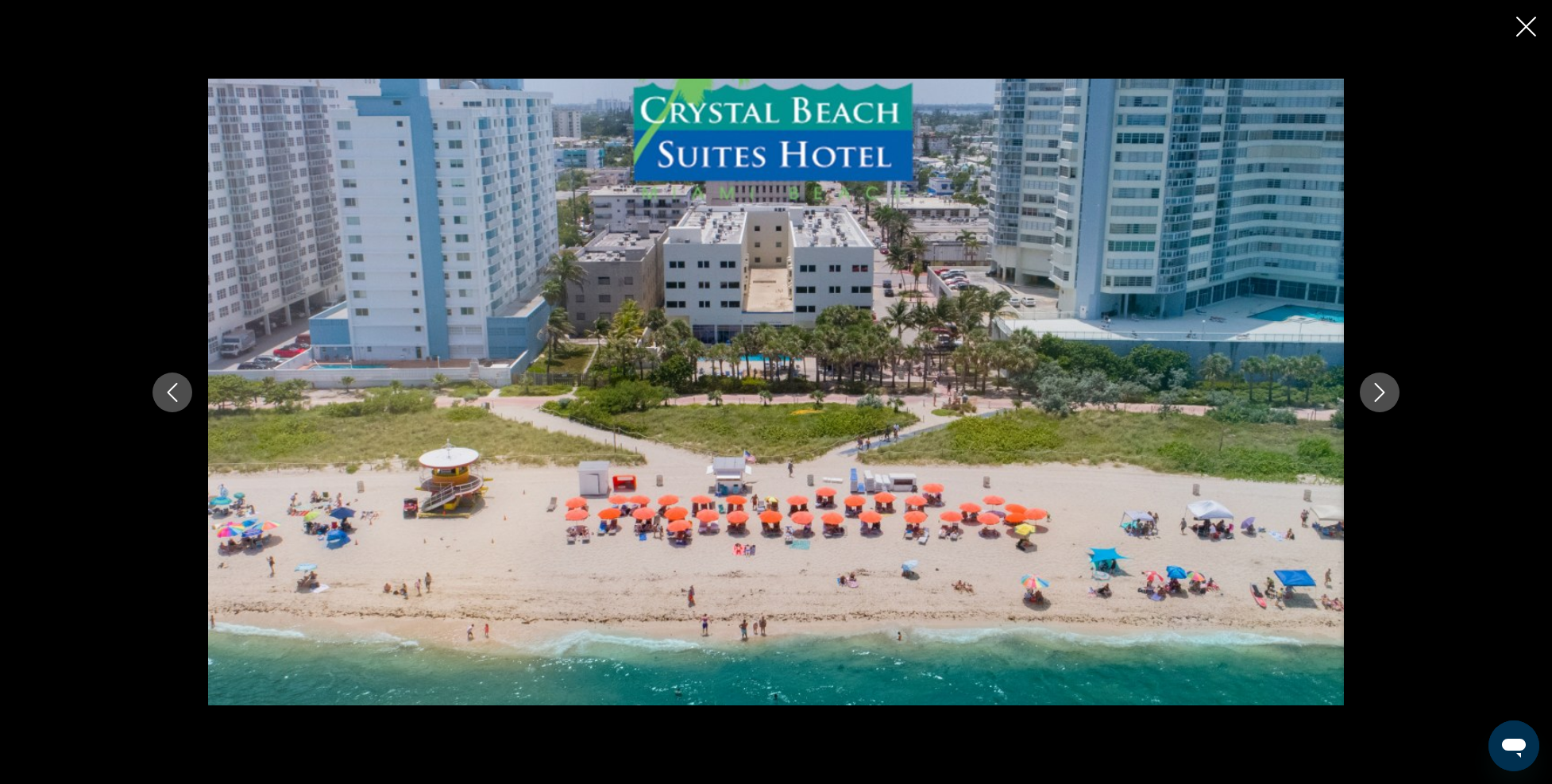
click at [1370, 385] on button "Next image" at bounding box center [1380, 392] width 40 height 40
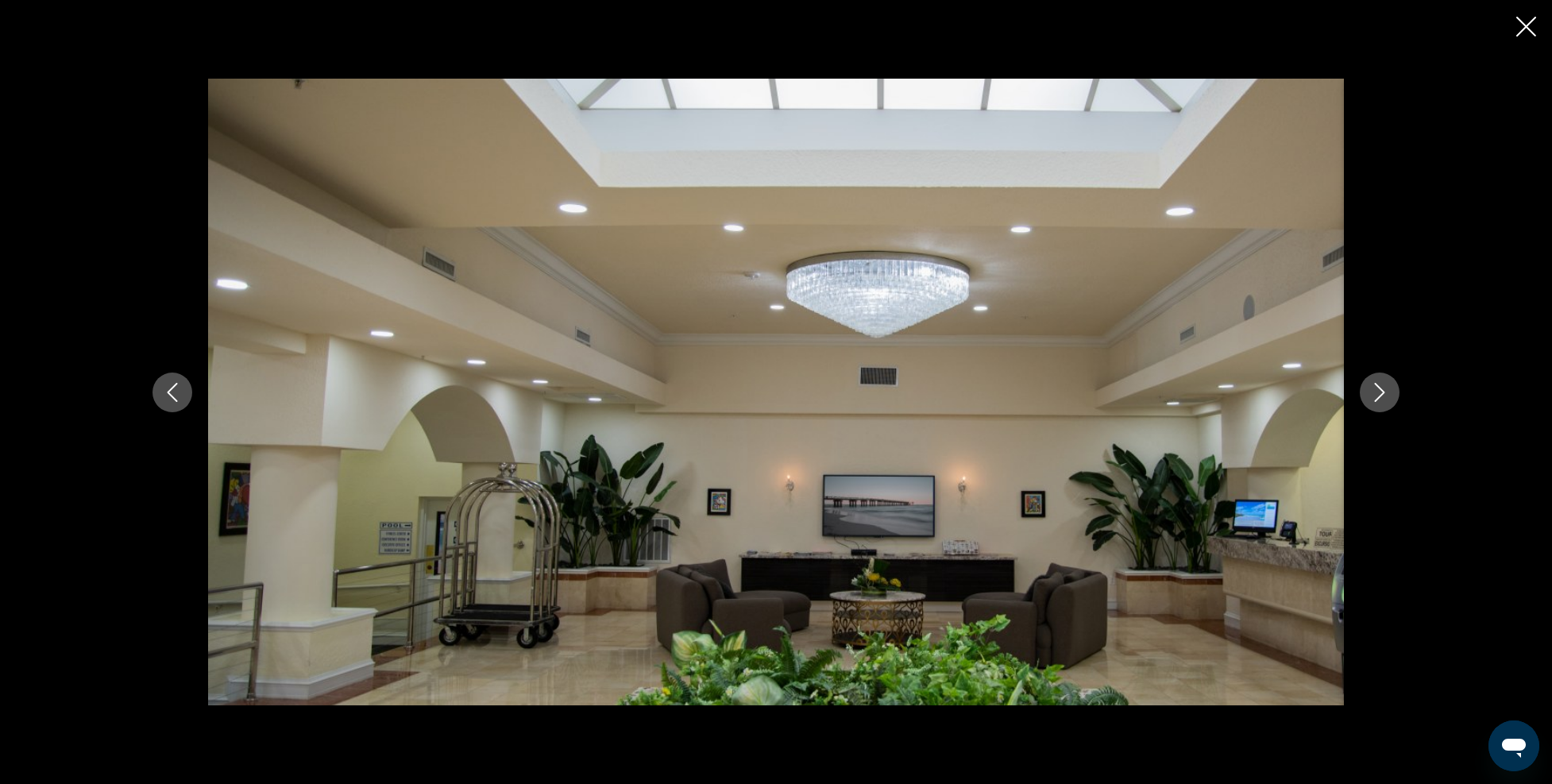
click at [1370, 385] on button "Next image" at bounding box center [1380, 392] width 40 height 40
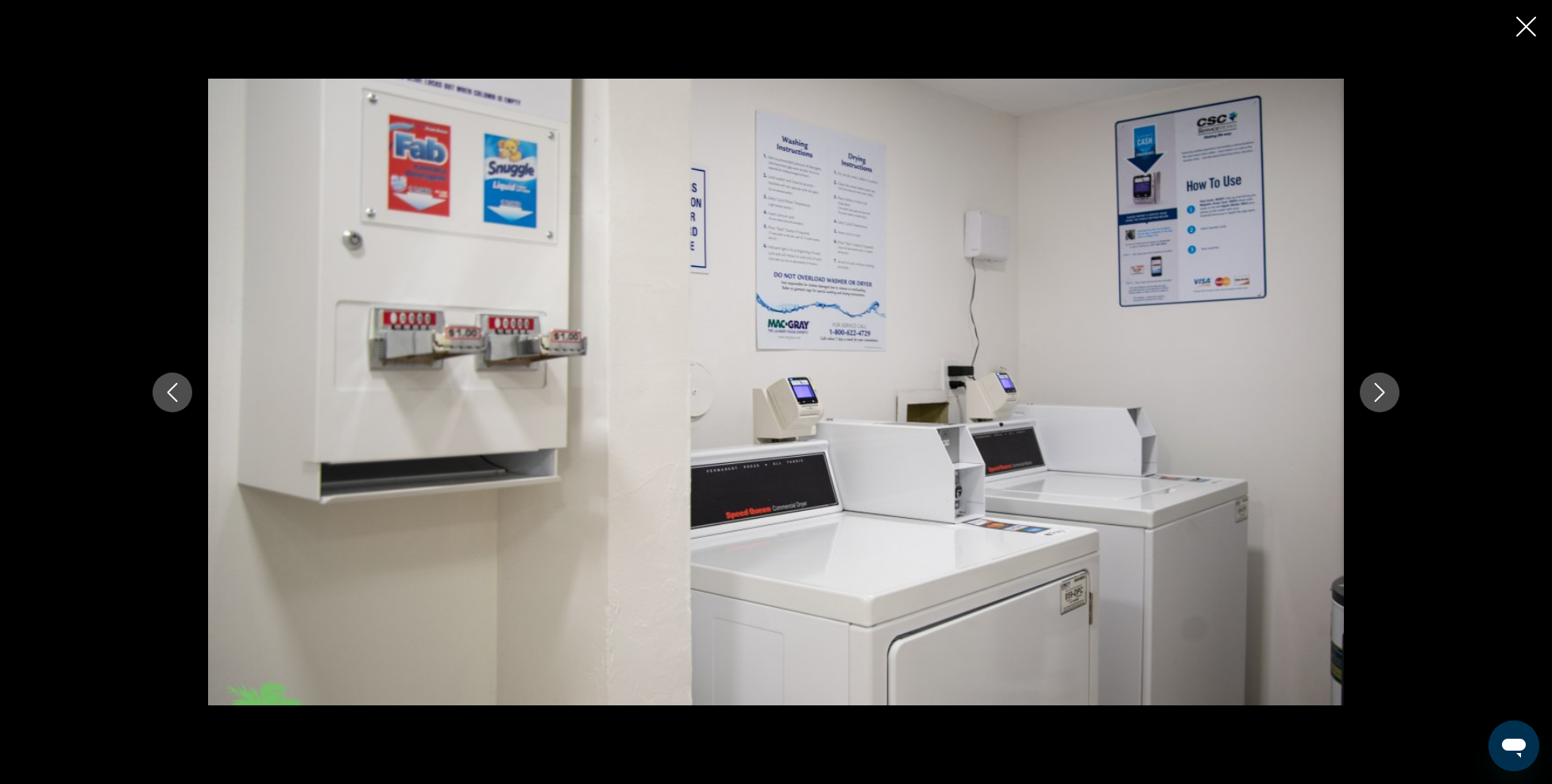
click at [1383, 395] on icon "Next image" at bounding box center [1380, 392] width 19 height 19
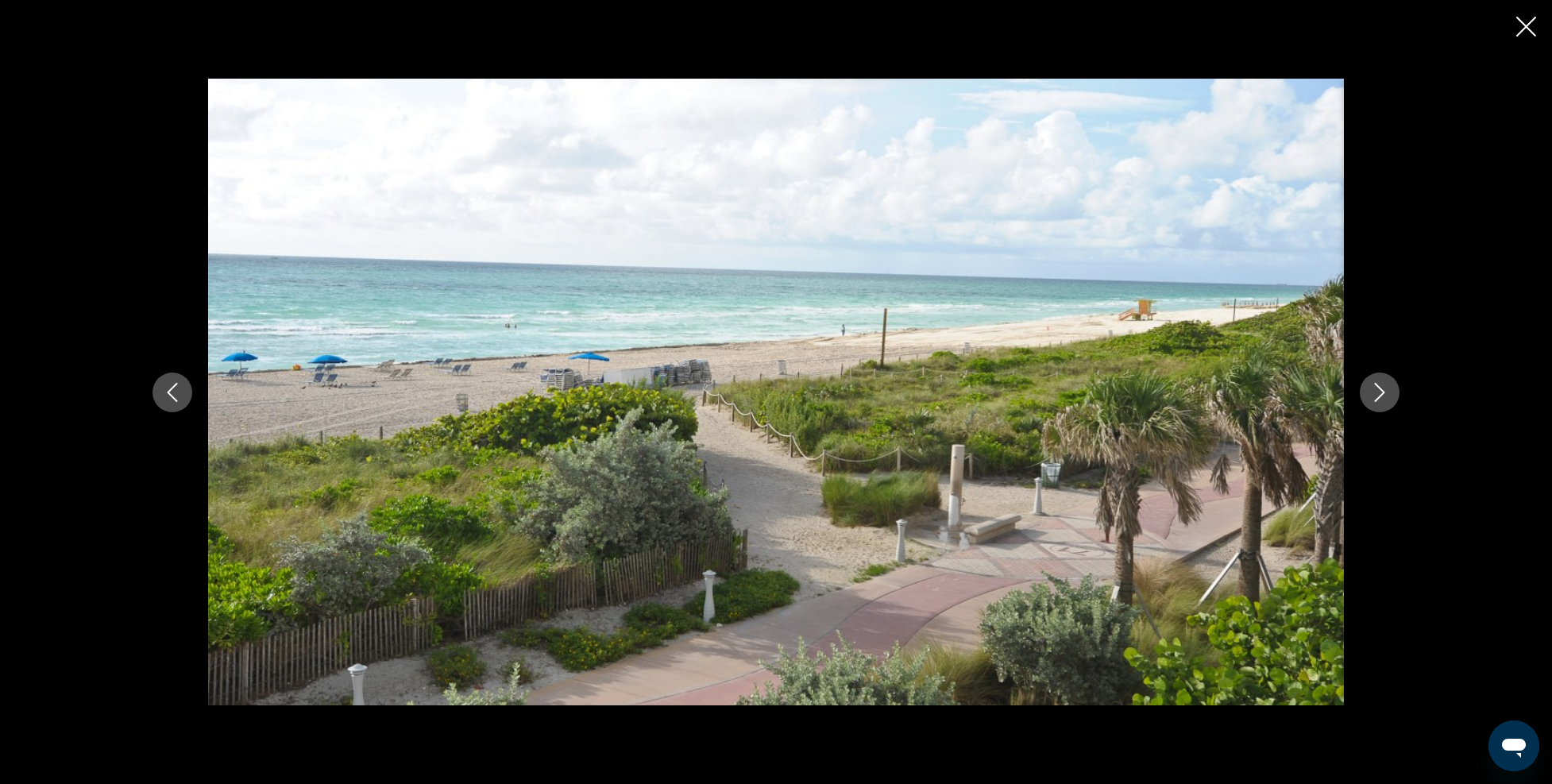
click at [1383, 395] on icon "Next image" at bounding box center [1380, 392] width 19 height 19
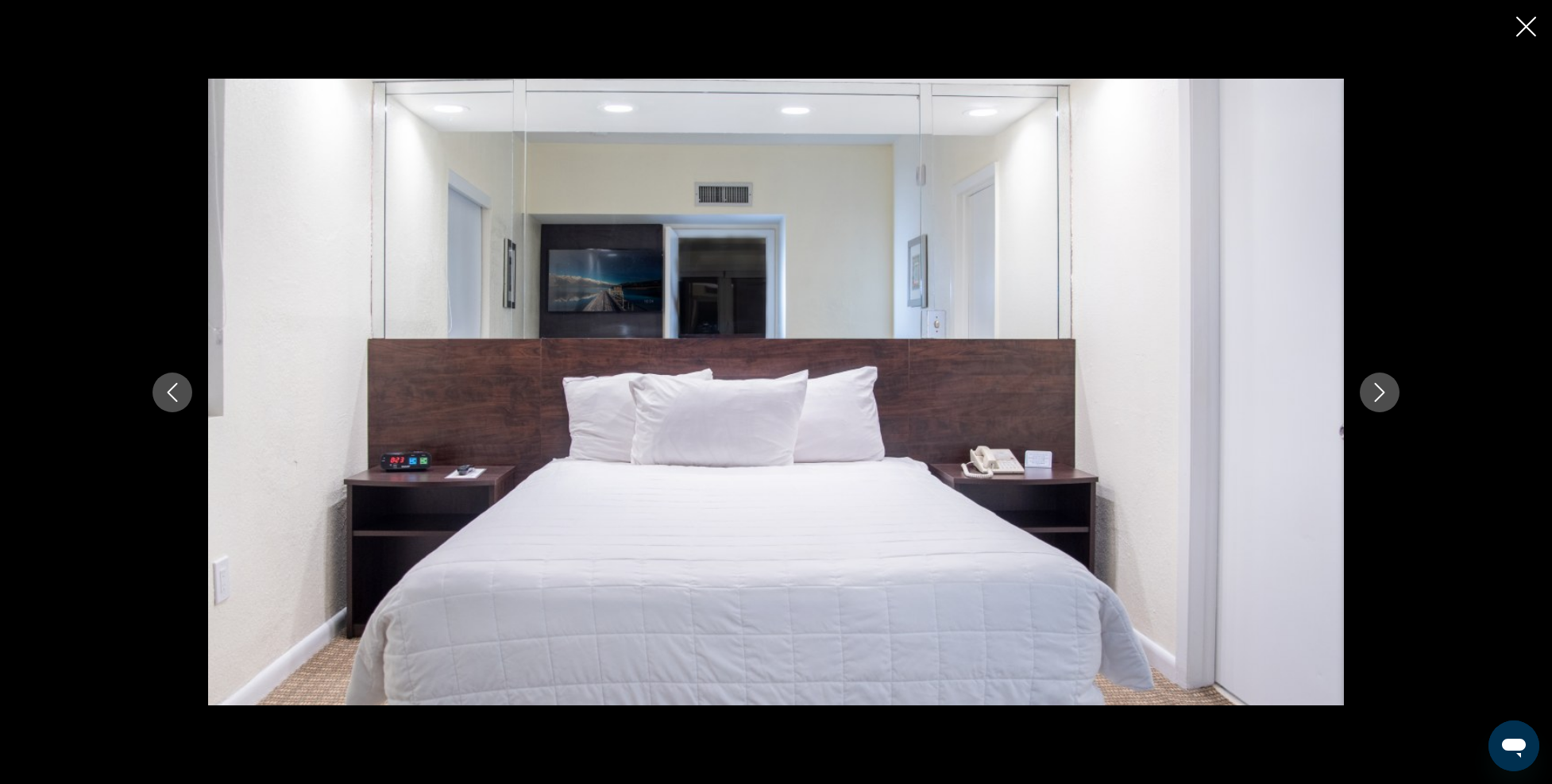
click at [1383, 395] on icon "Next image" at bounding box center [1380, 392] width 19 height 19
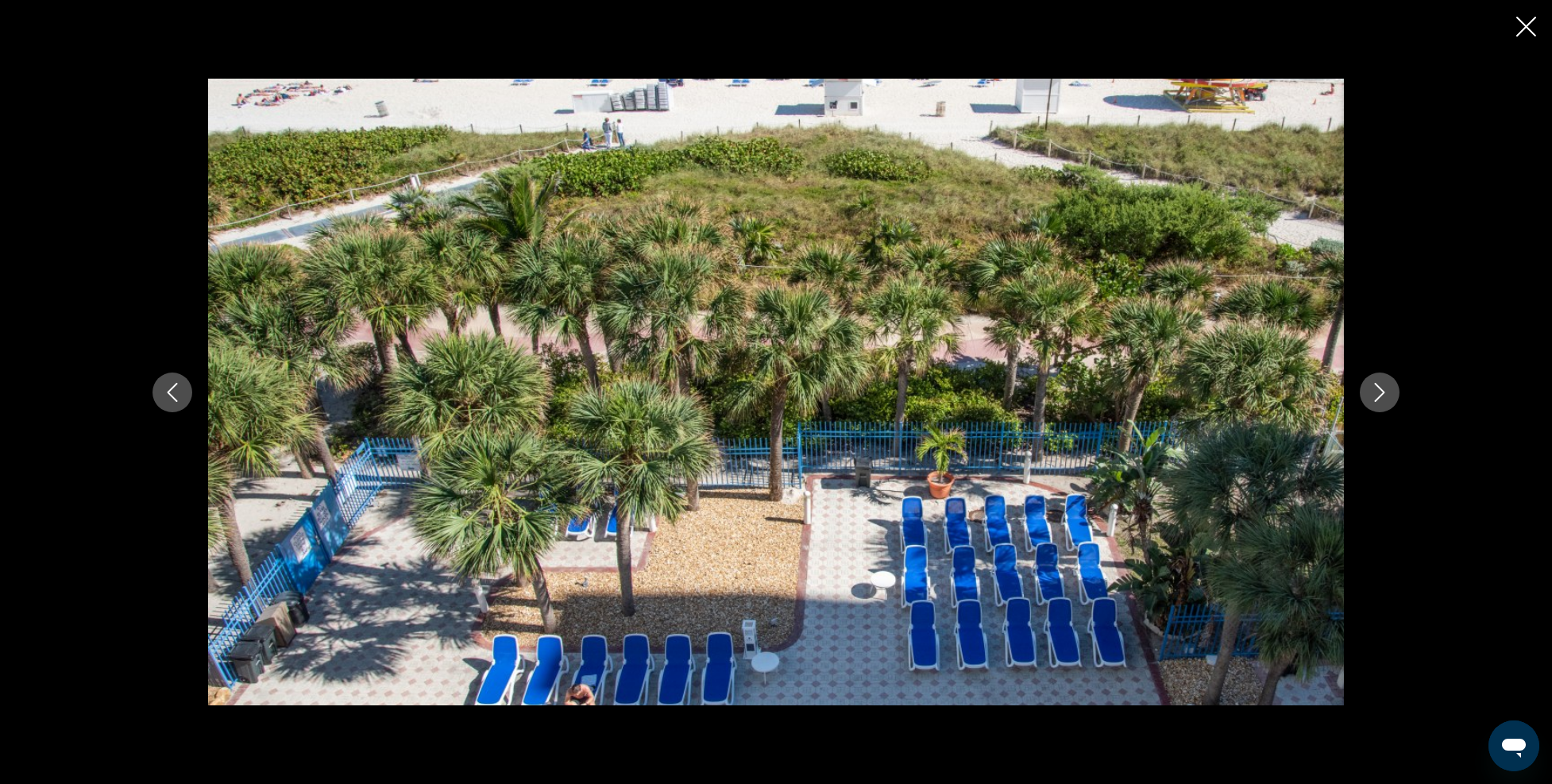
click at [1383, 395] on icon "Next image" at bounding box center [1380, 392] width 19 height 19
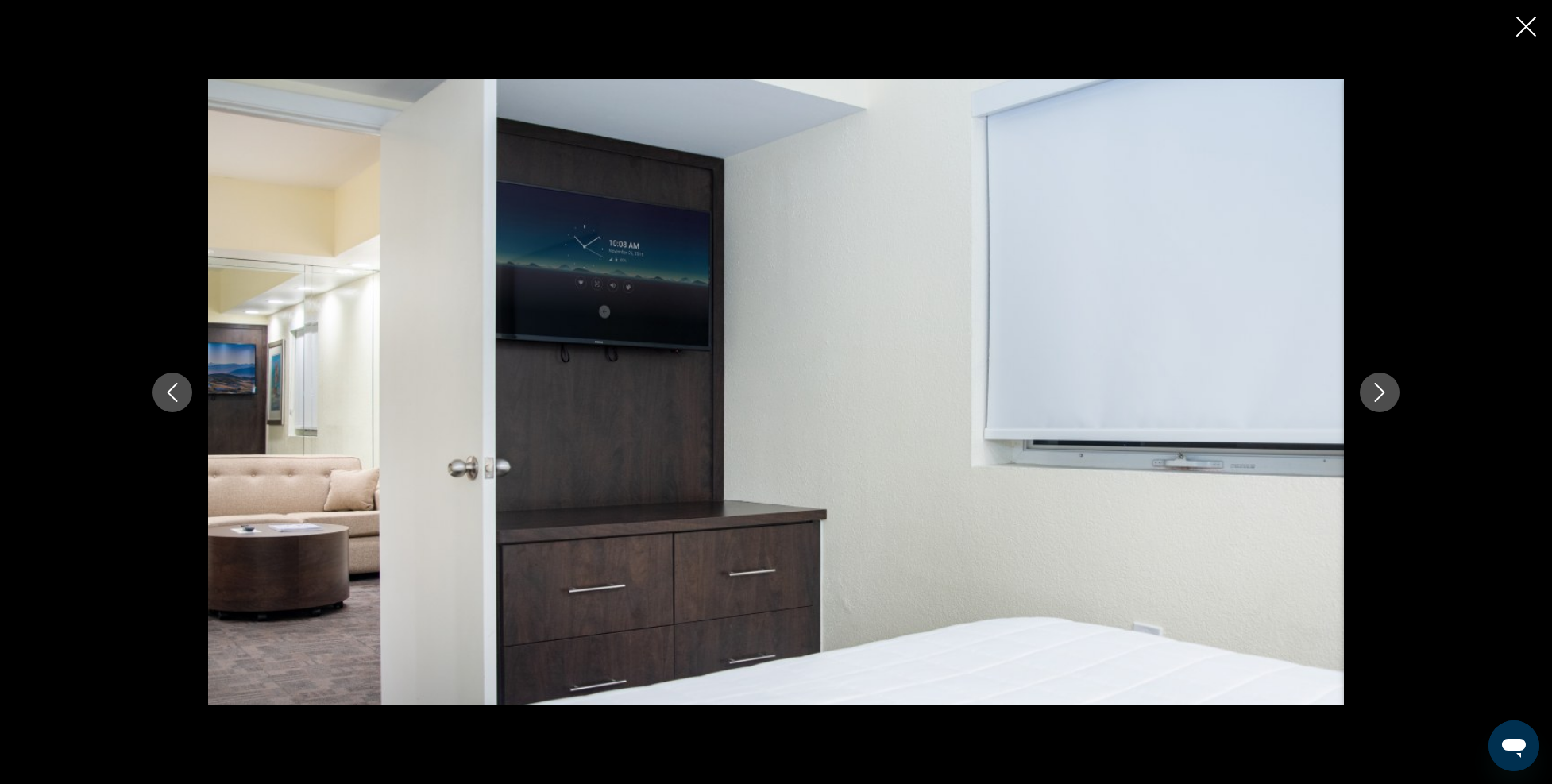
click at [1383, 395] on icon "Next image" at bounding box center [1380, 392] width 19 height 19
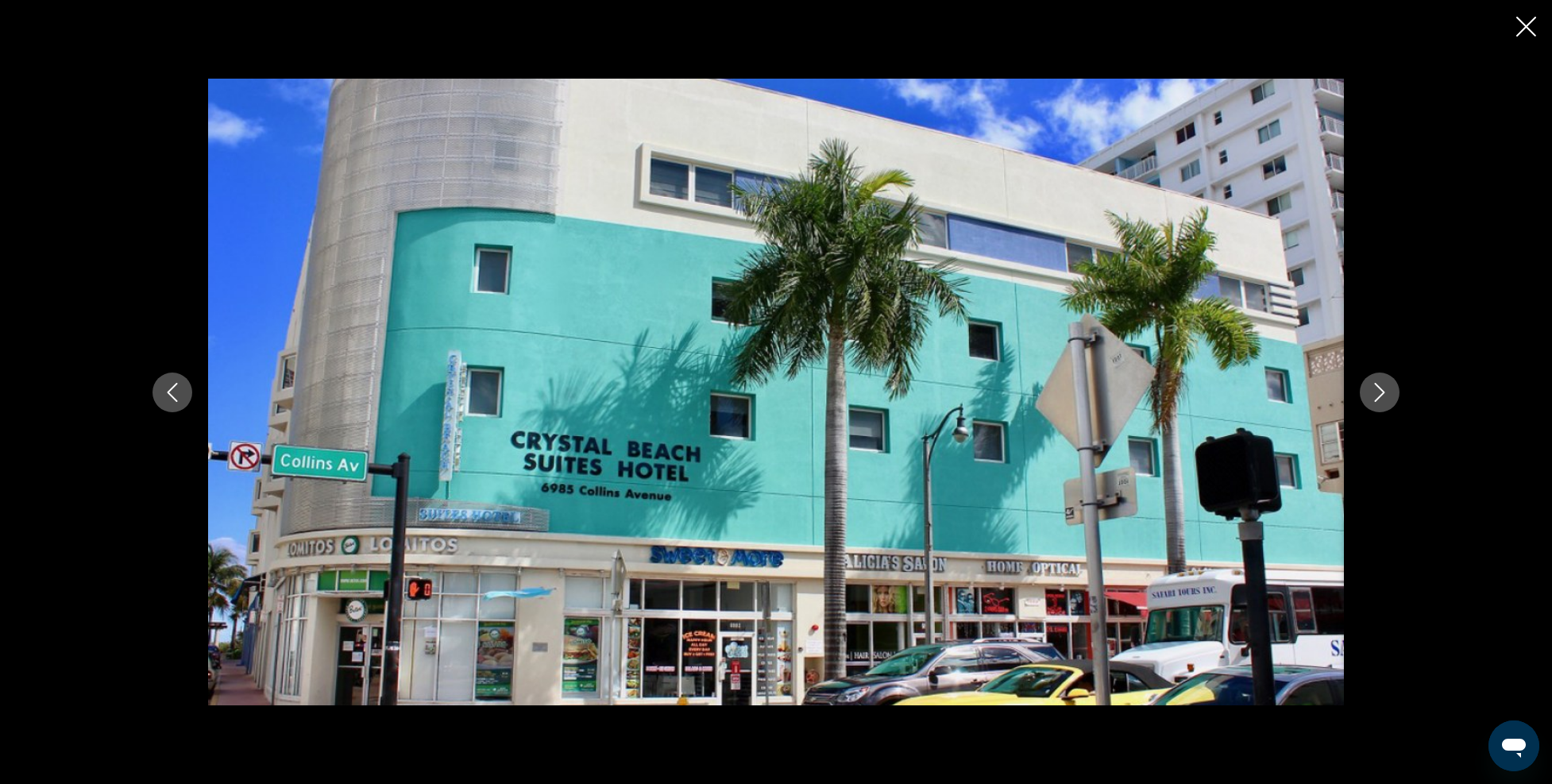
click at [1383, 395] on icon "Next image" at bounding box center [1380, 392] width 19 height 19
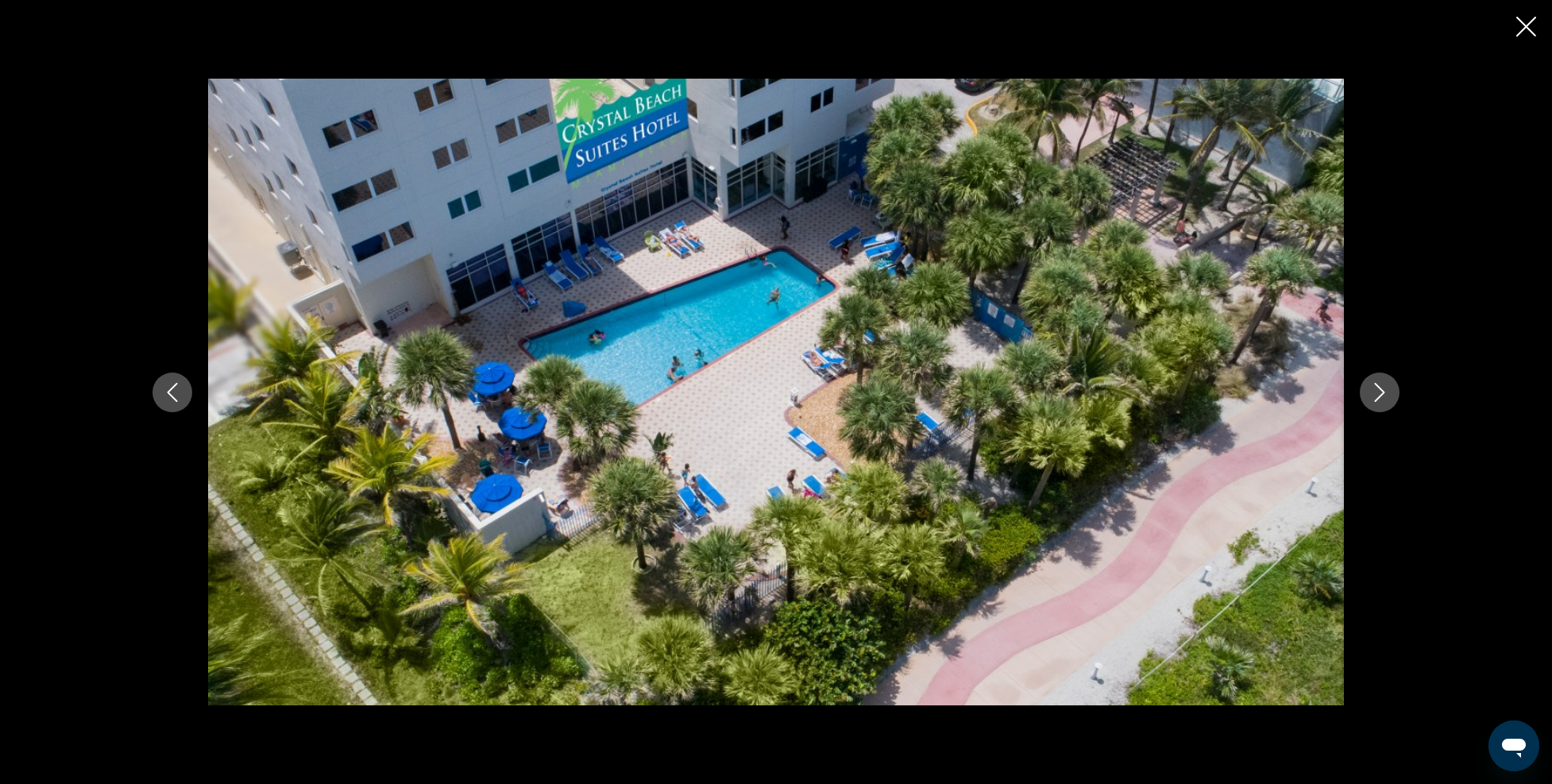
click at [1383, 395] on icon "Next image" at bounding box center [1380, 392] width 19 height 19
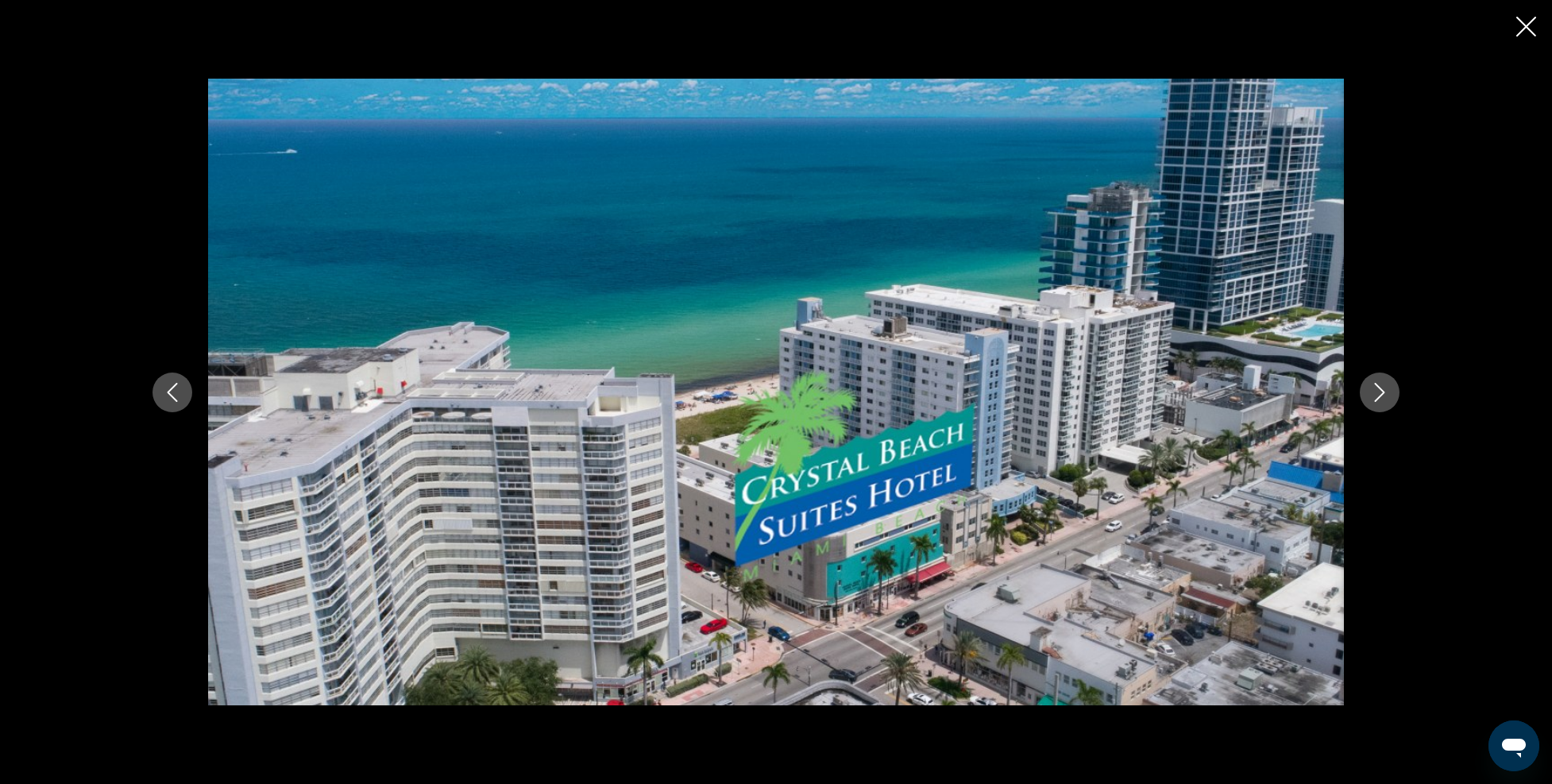
click at [1383, 395] on icon "Next image" at bounding box center [1380, 392] width 19 height 19
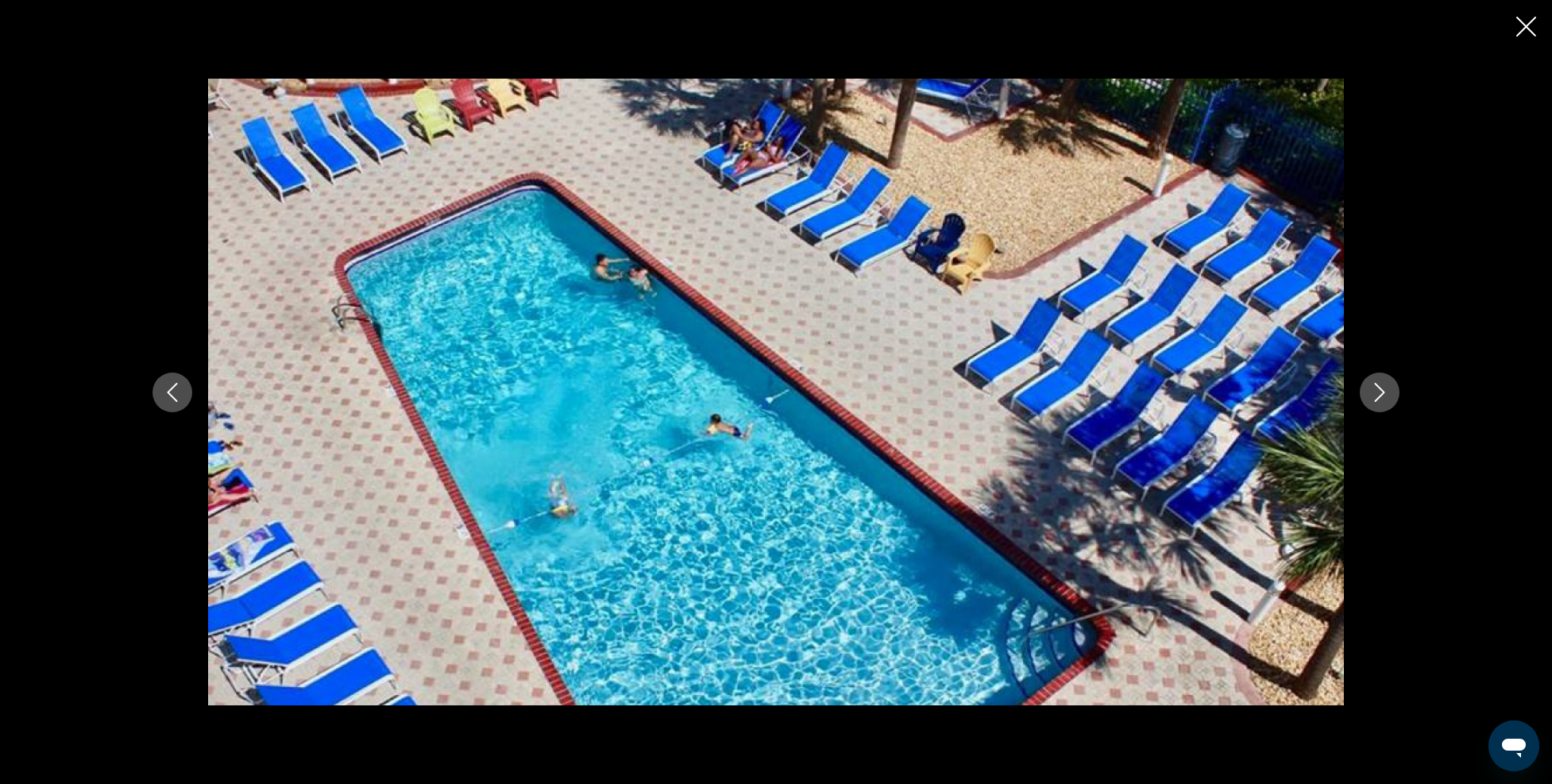
click at [168, 385] on icon "Previous image" at bounding box center [171, 392] width 19 height 19
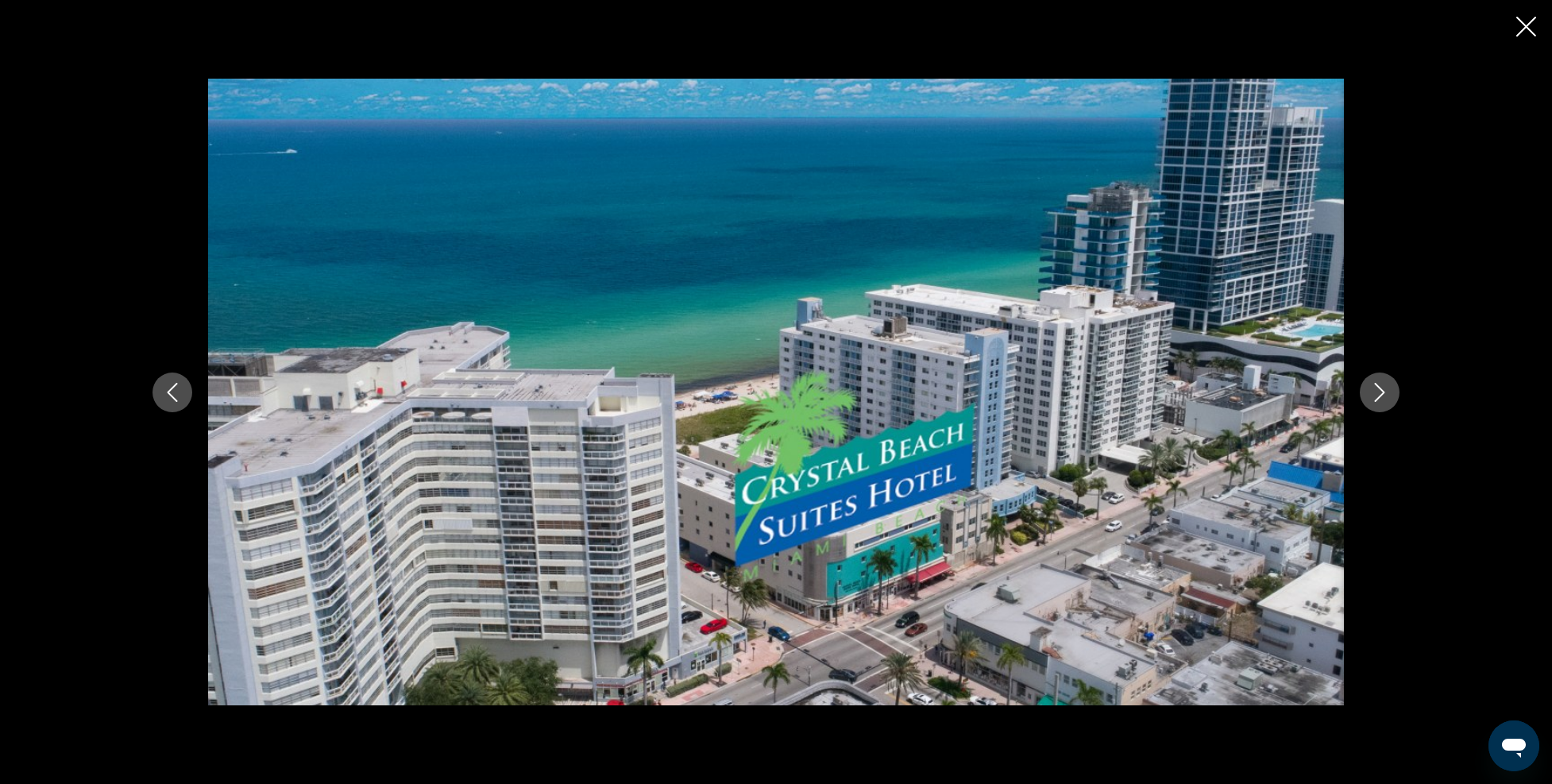
click at [1381, 389] on icon "Next image" at bounding box center [1380, 392] width 11 height 19
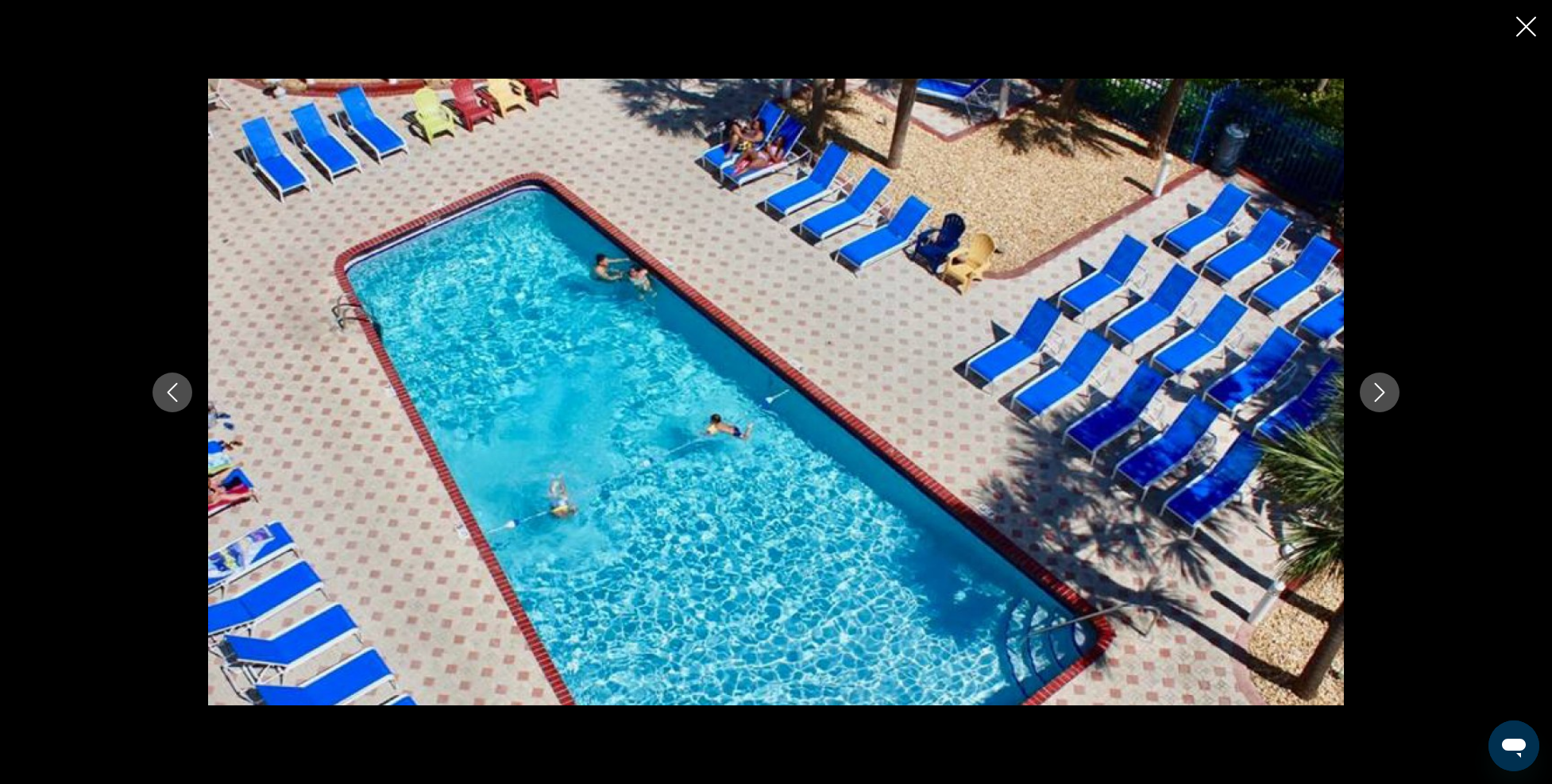
click at [1381, 389] on icon "Next image" at bounding box center [1380, 392] width 11 height 19
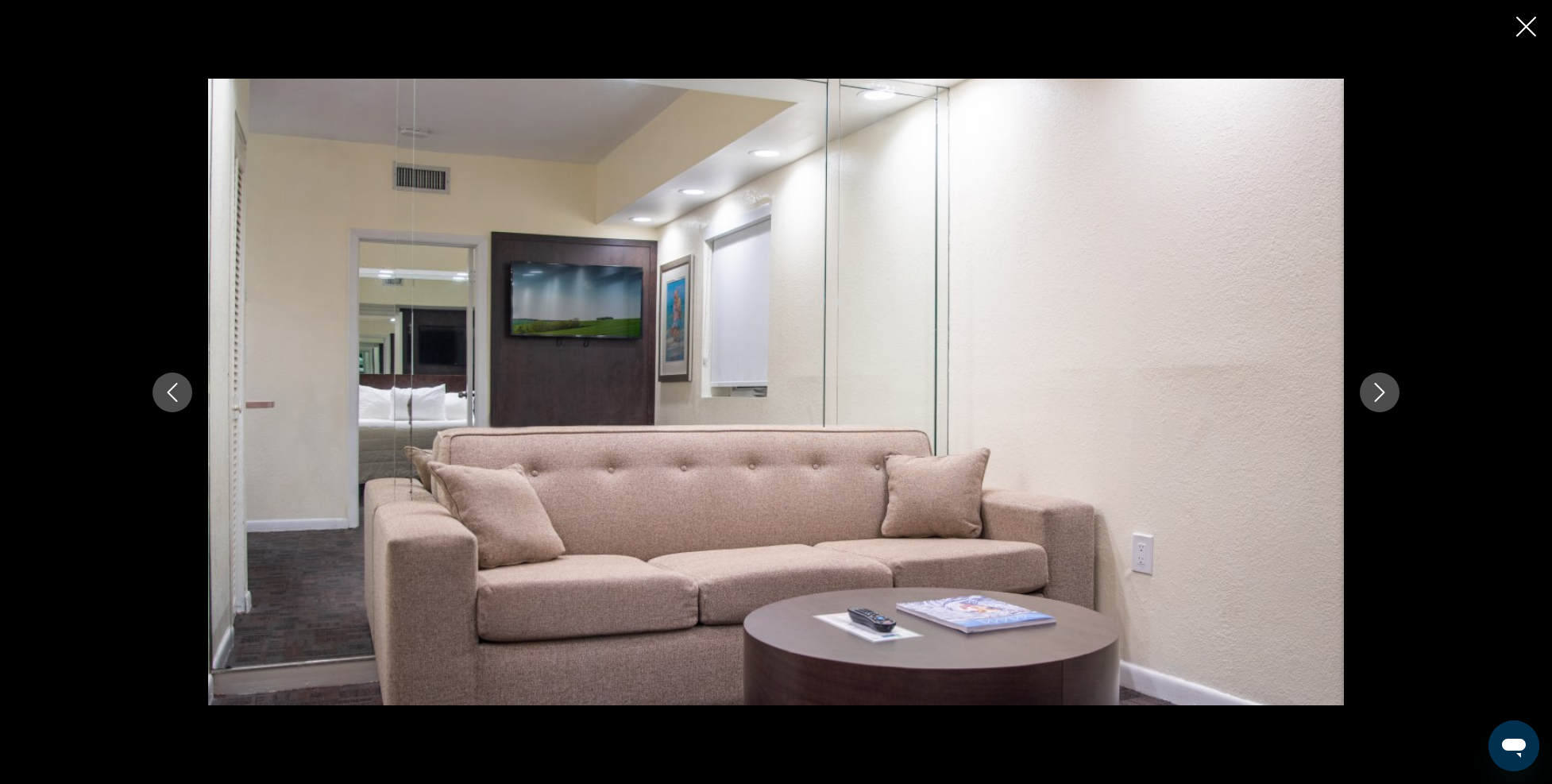
click at [1381, 389] on icon "Next image" at bounding box center [1380, 392] width 11 height 19
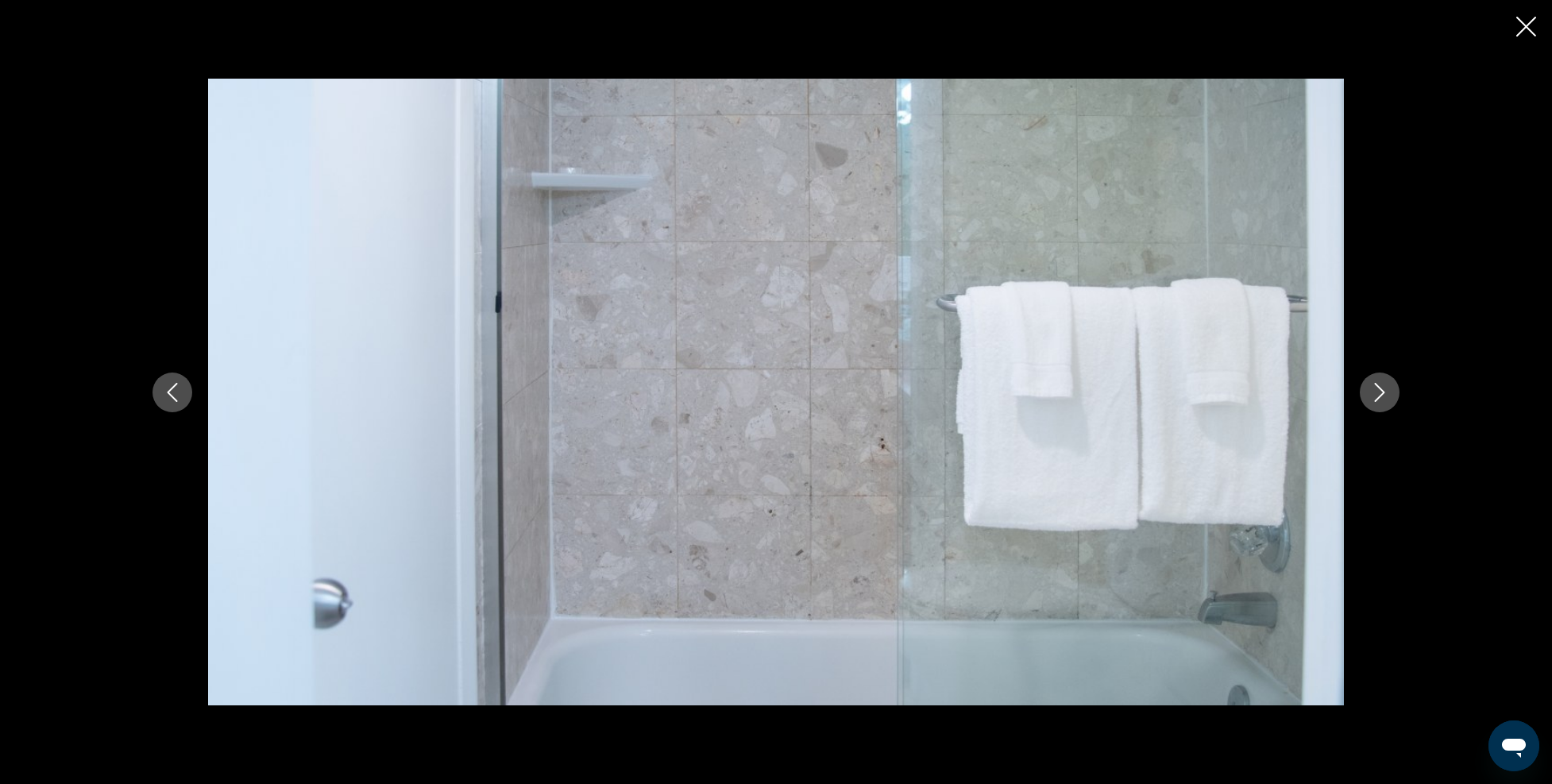
click at [1381, 389] on icon "Next image" at bounding box center [1380, 392] width 11 height 19
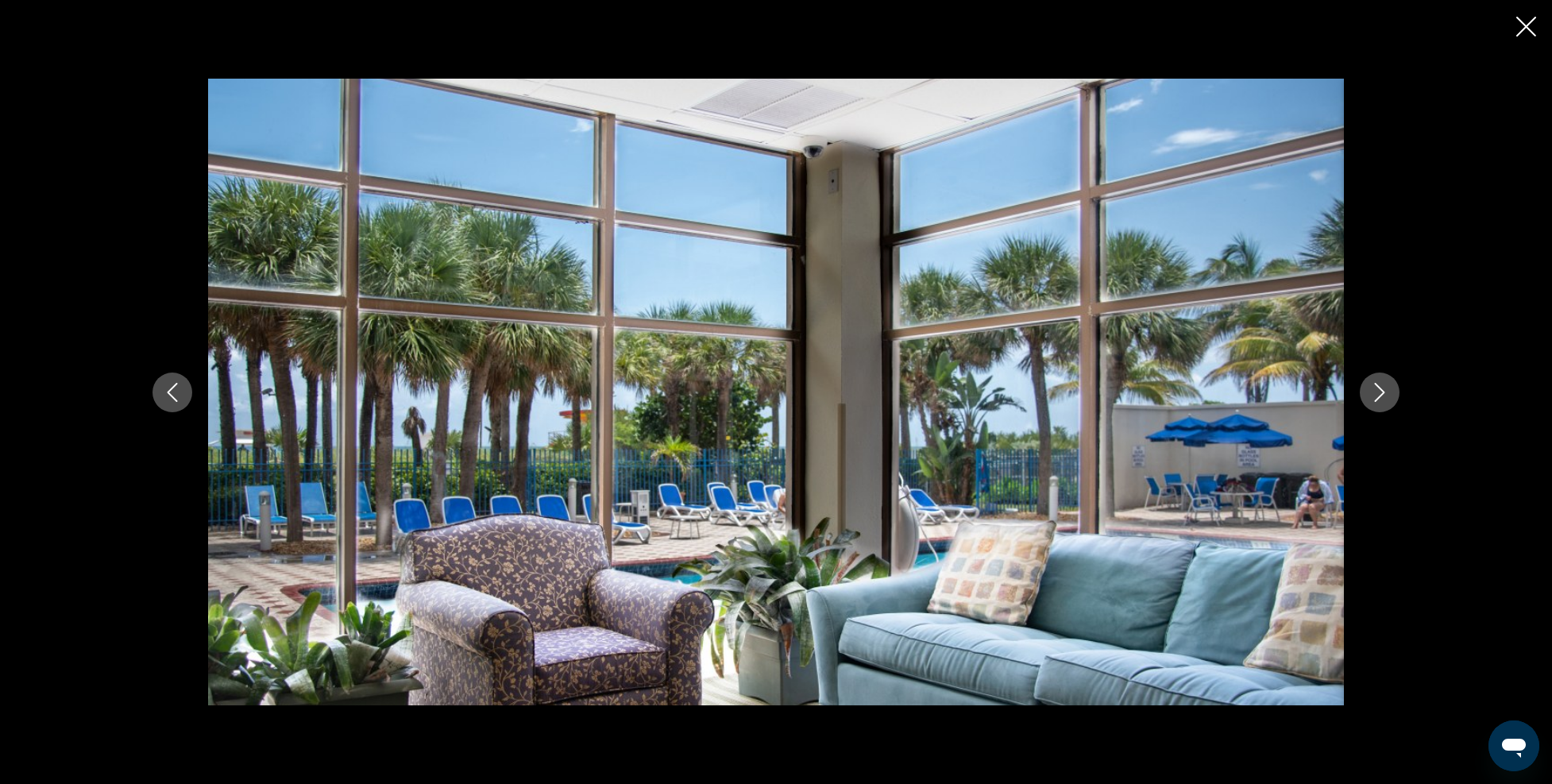
click at [1381, 389] on icon "Next image" at bounding box center [1380, 392] width 11 height 19
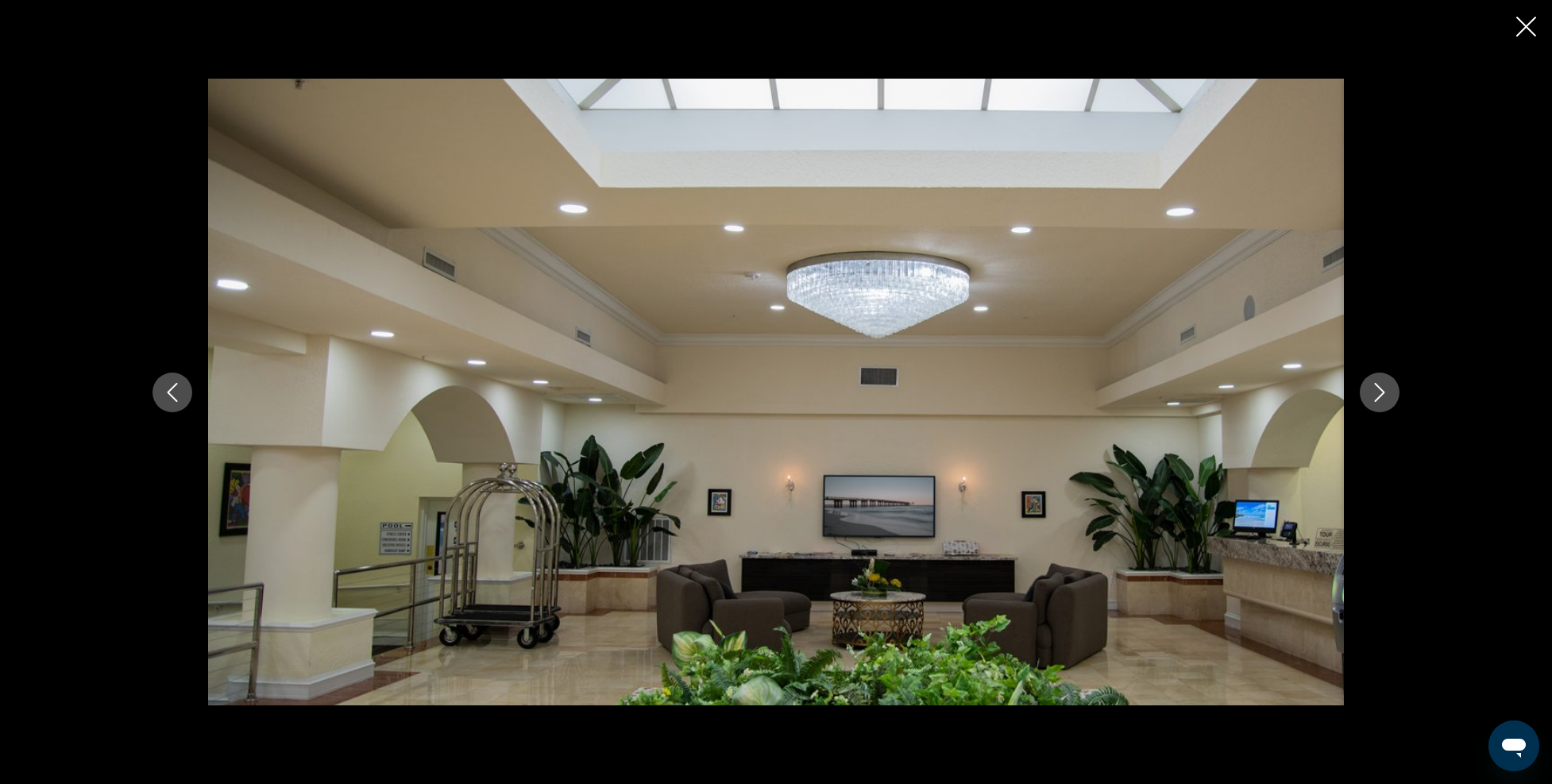
click at [1381, 389] on icon "Next image" at bounding box center [1380, 392] width 11 height 19
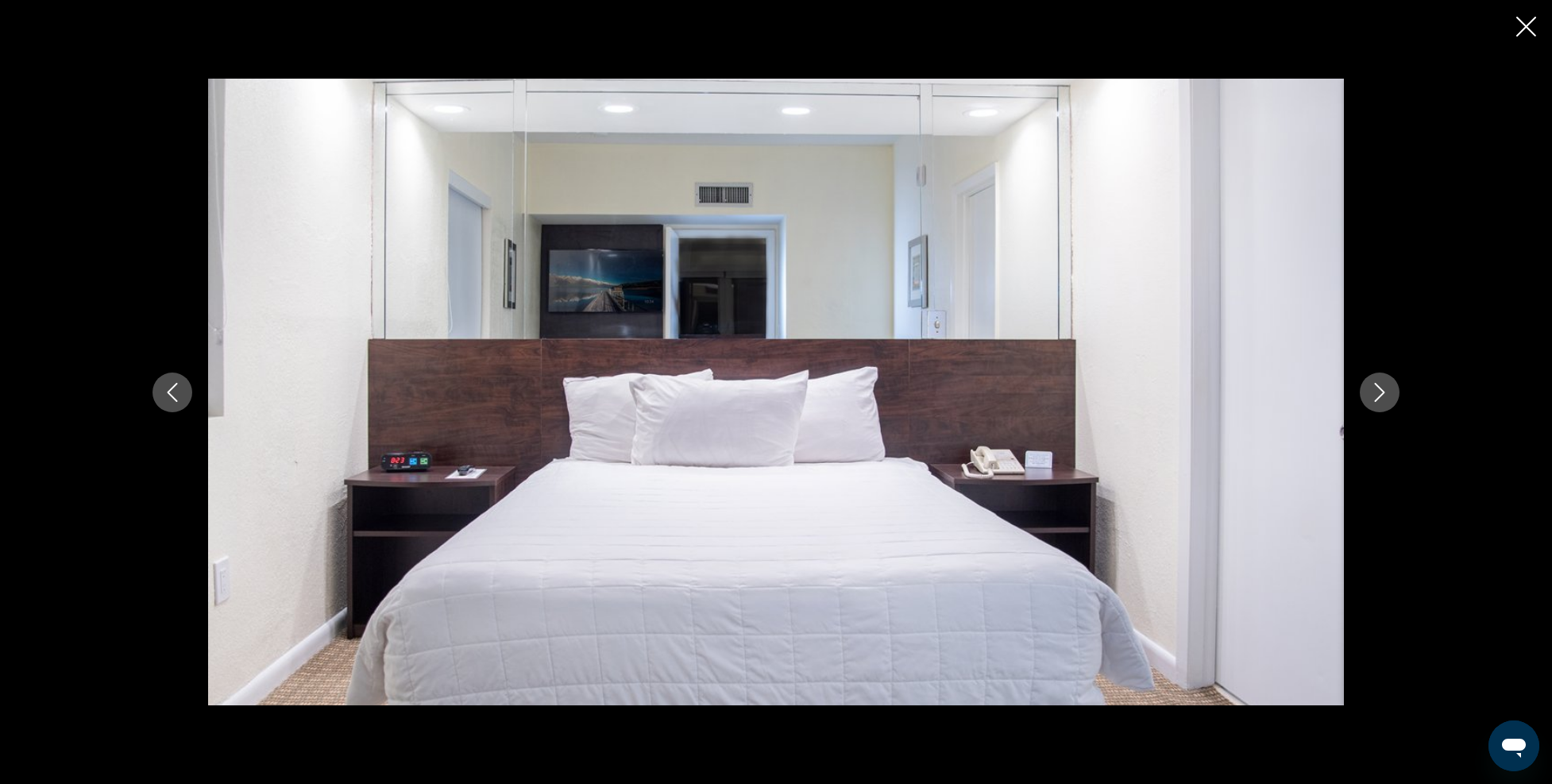
click at [1518, 30] on icon "Close slideshow" at bounding box center [1527, 26] width 20 height 20
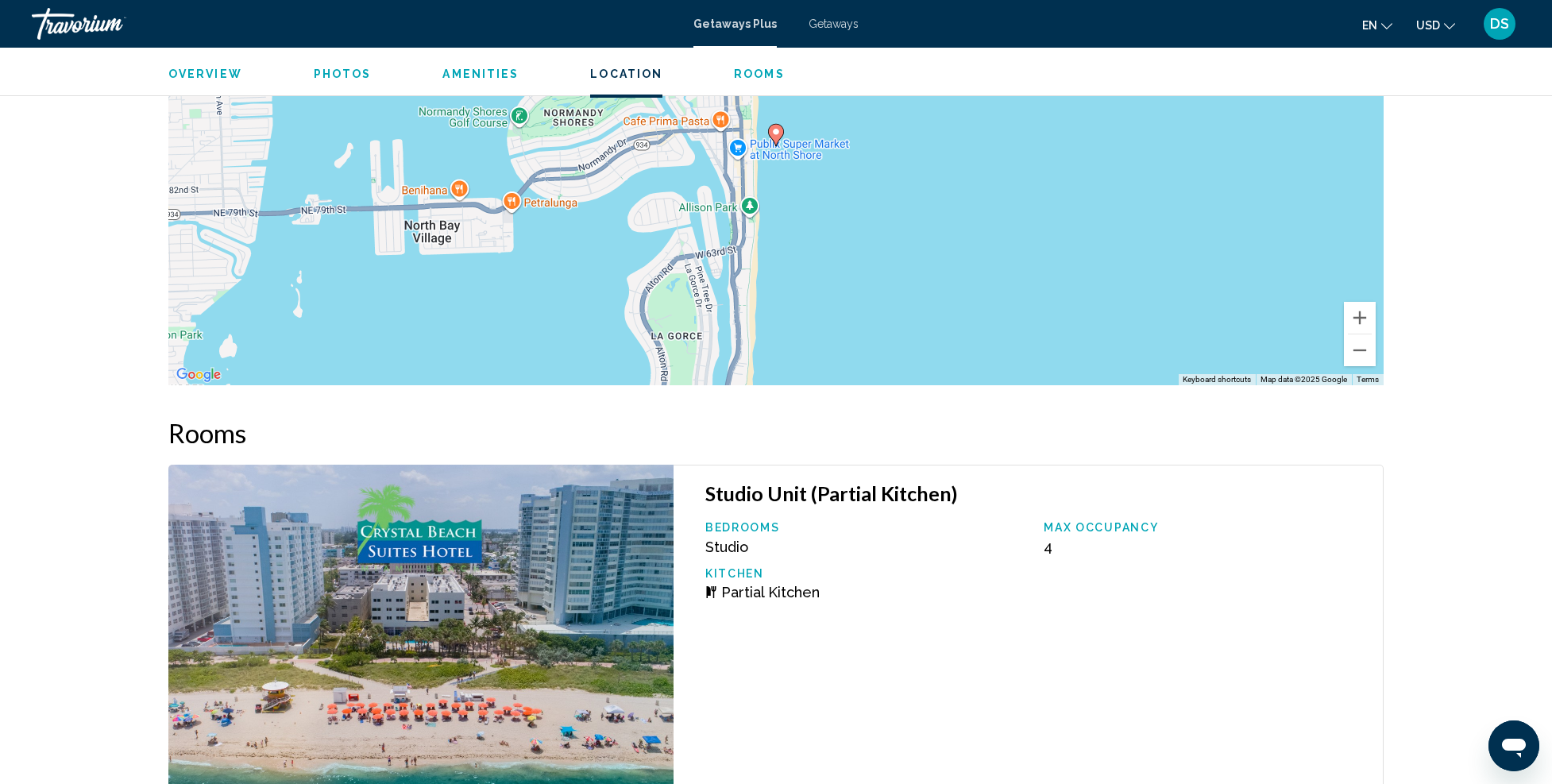
scroll to position [1693, 0]
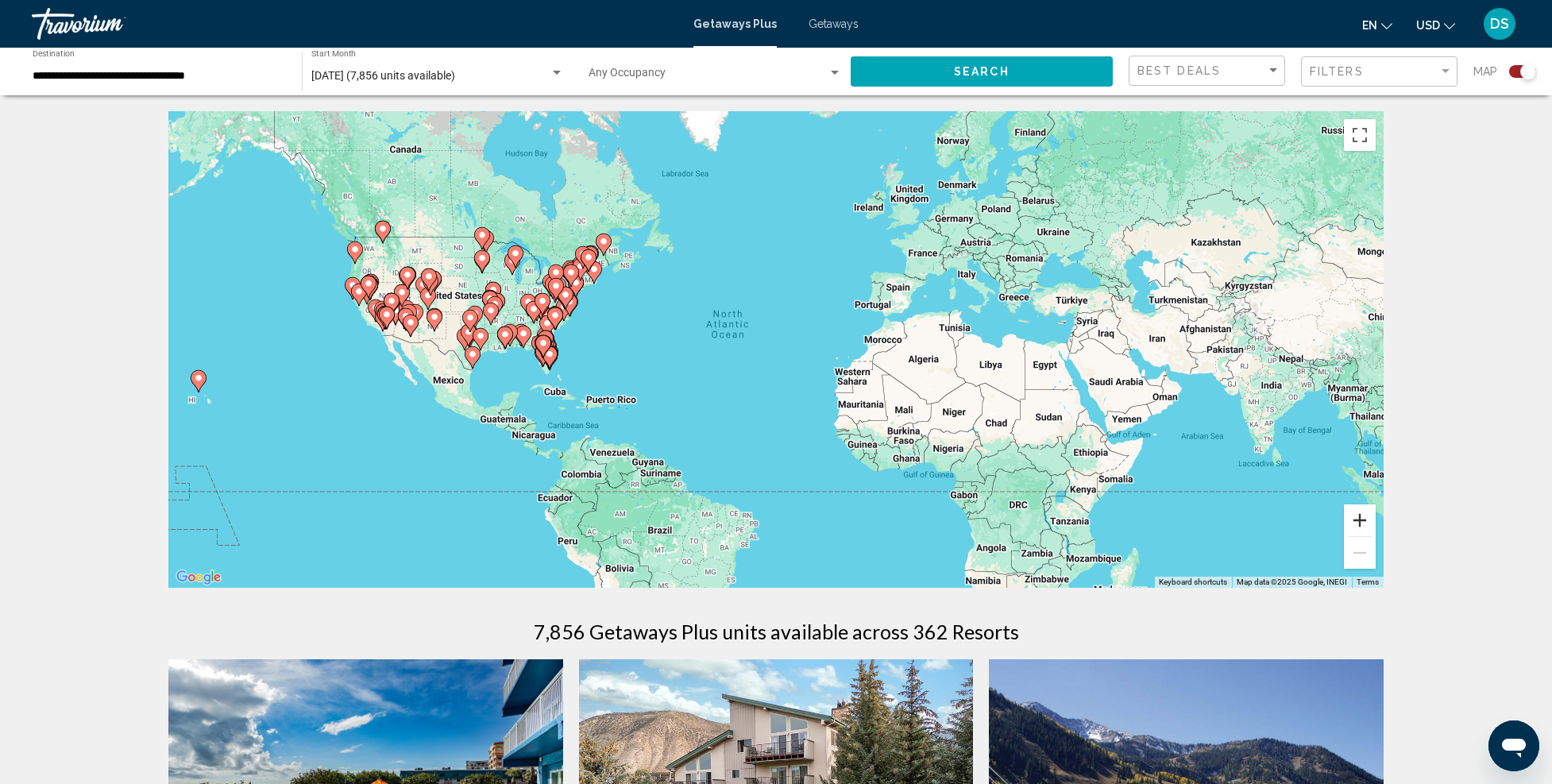
click at [1364, 520] on button "Zoom in" at bounding box center [1360, 520] width 31 height 31
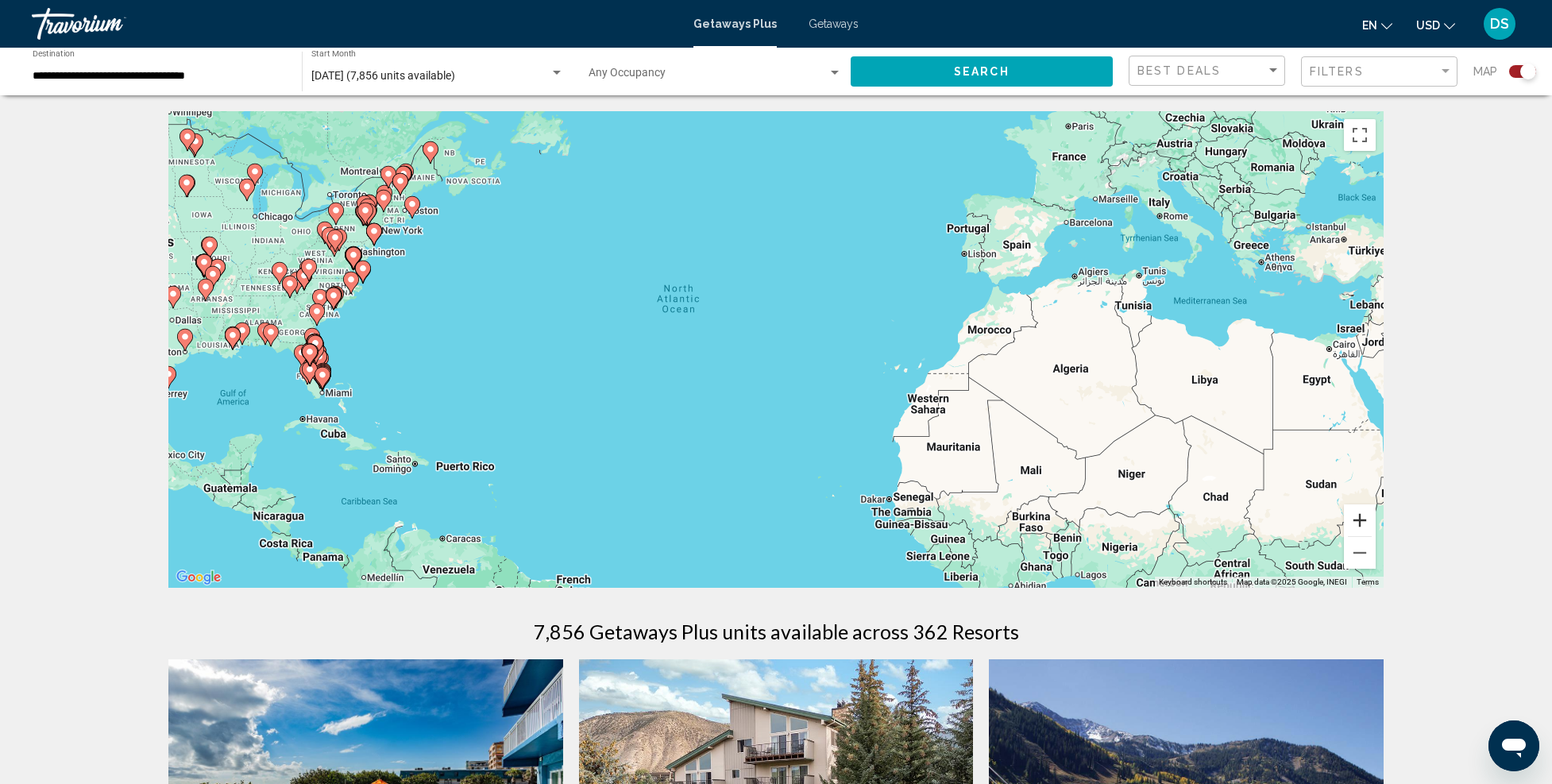
click at [1364, 520] on button "Zoom in" at bounding box center [1360, 520] width 31 height 31
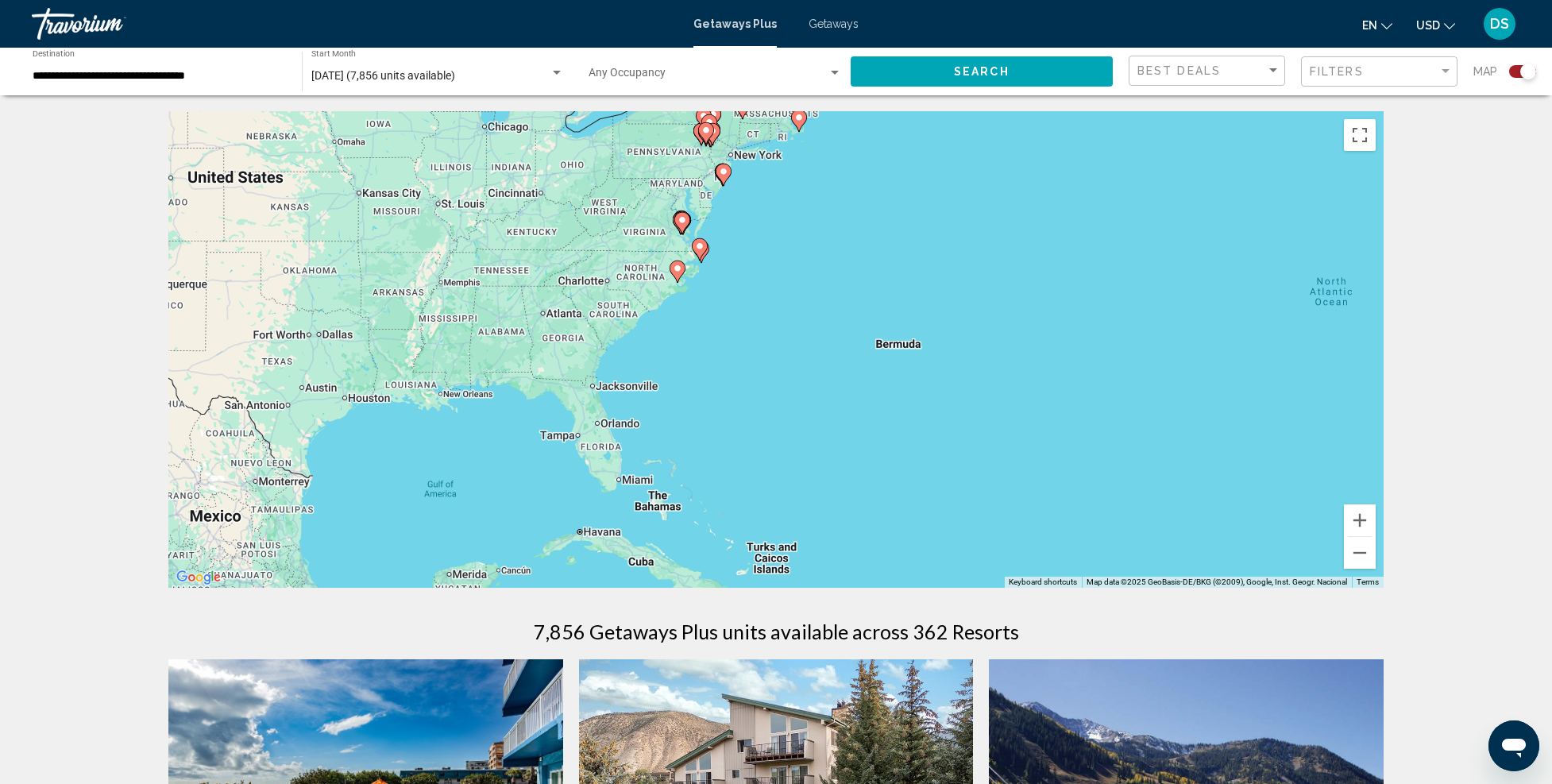
drag, startPoint x: 398, startPoint y: 411, endPoint x: 1152, endPoint y: 455, distance: 755.3
click at [1152, 455] on div "To activate drag with keyboard, press Alt + Enter. Once in keyboard drag state,…" at bounding box center [776, 349] width 1215 height 477
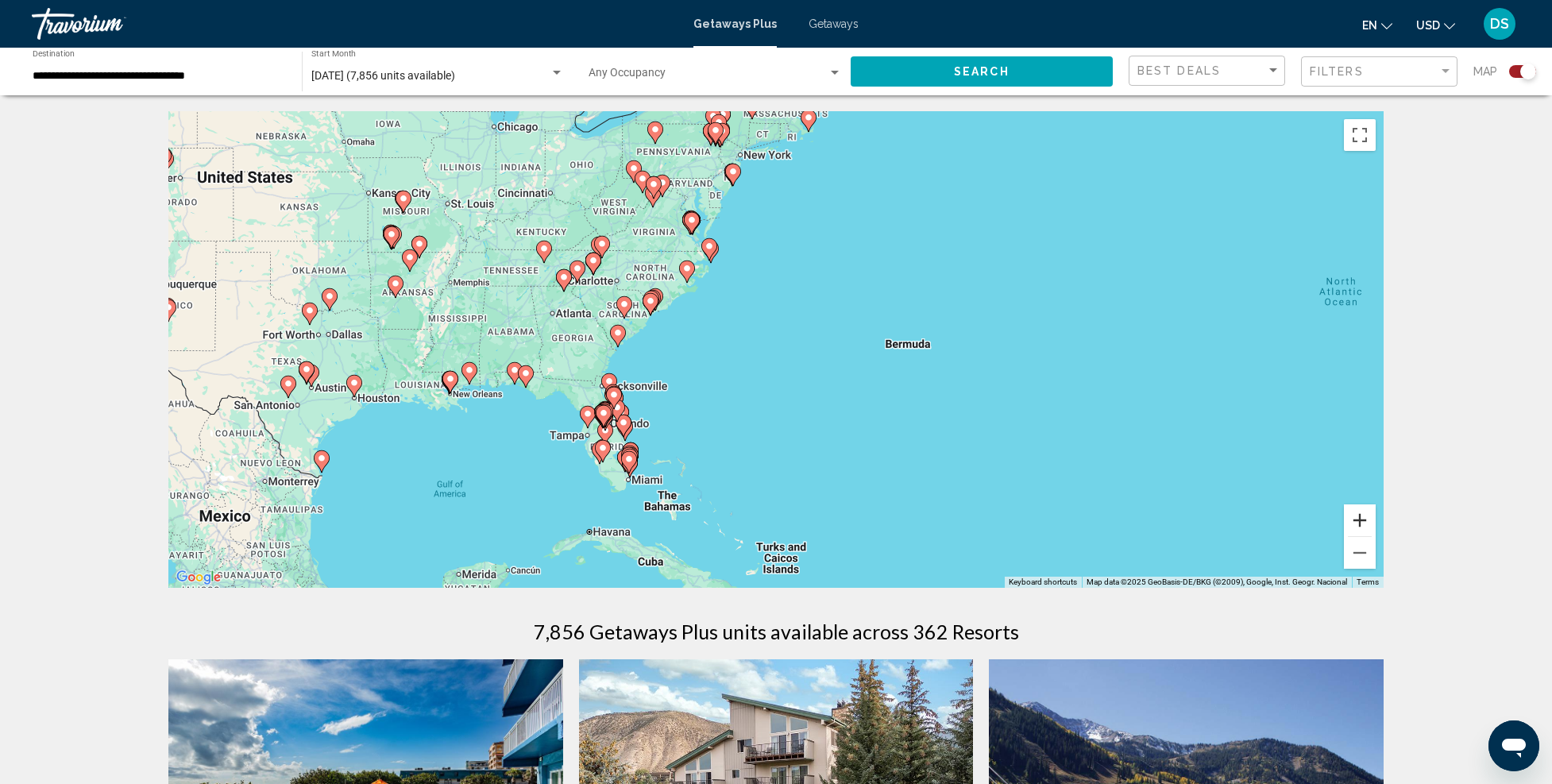
click at [1358, 517] on button "Zoom in" at bounding box center [1360, 520] width 31 height 31
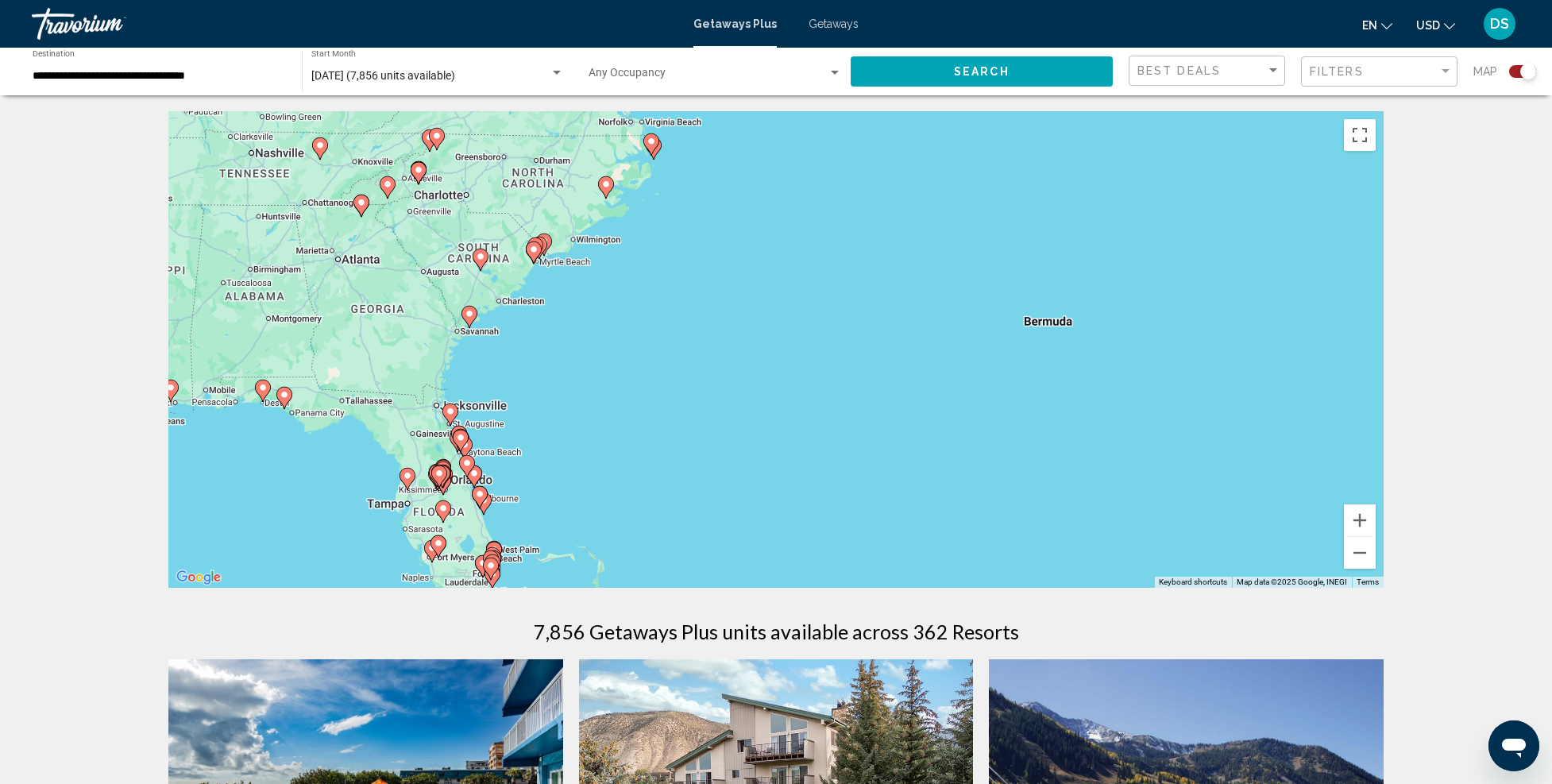
drag, startPoint x: 718, startPoint y: 482, endPoint x: 949, endPoint y: 360, distance: 261.2
click at [949, 360] on div "To activate drag with keyboard, press Alt + Enter. Once in keyboard drag state,…" at bounding box center [776, 349] width 1215 height 477
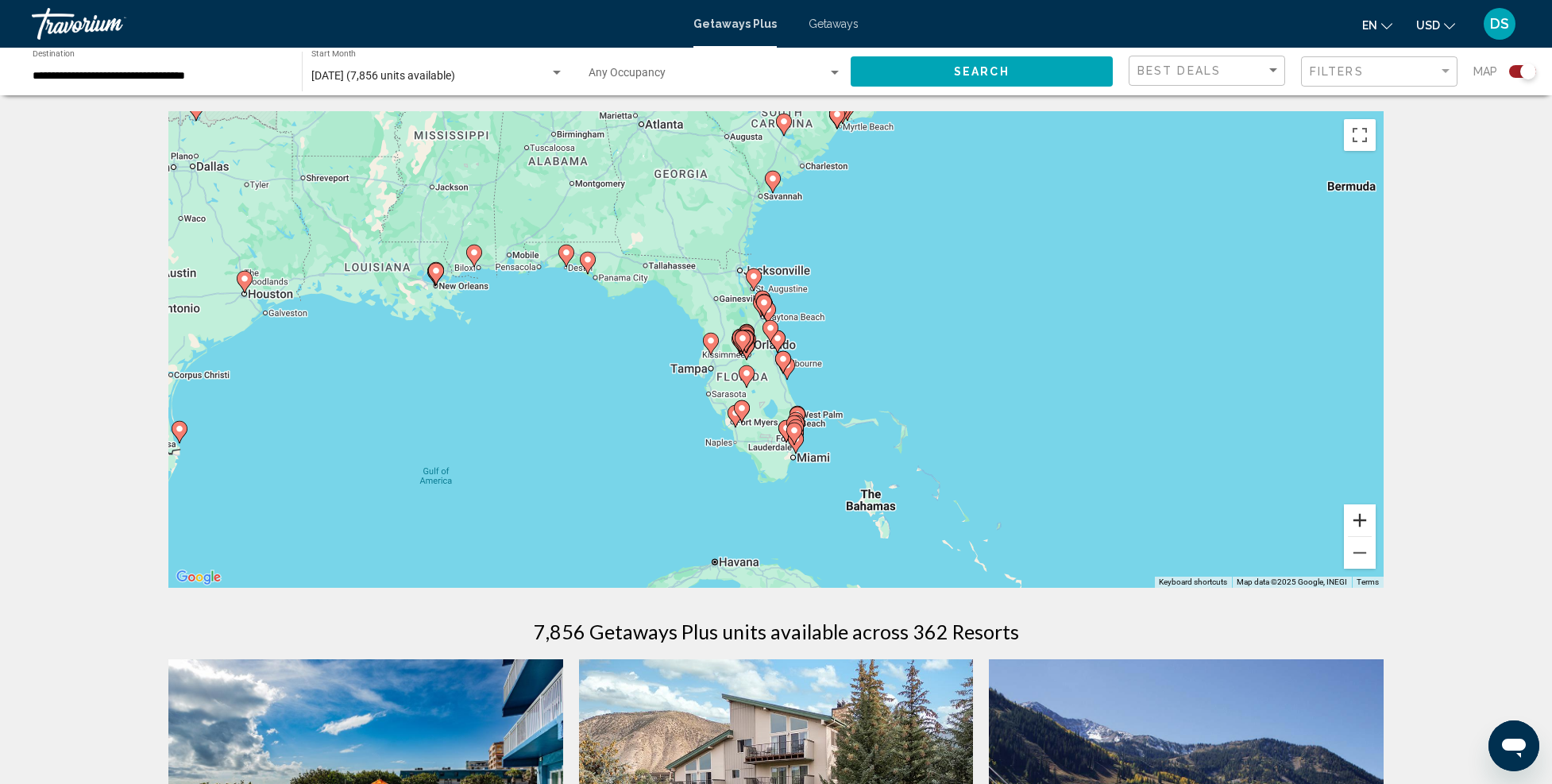
click at [1358, 515] on button "Zoom in" at bounding box center [1360, 520] width 31 height 31
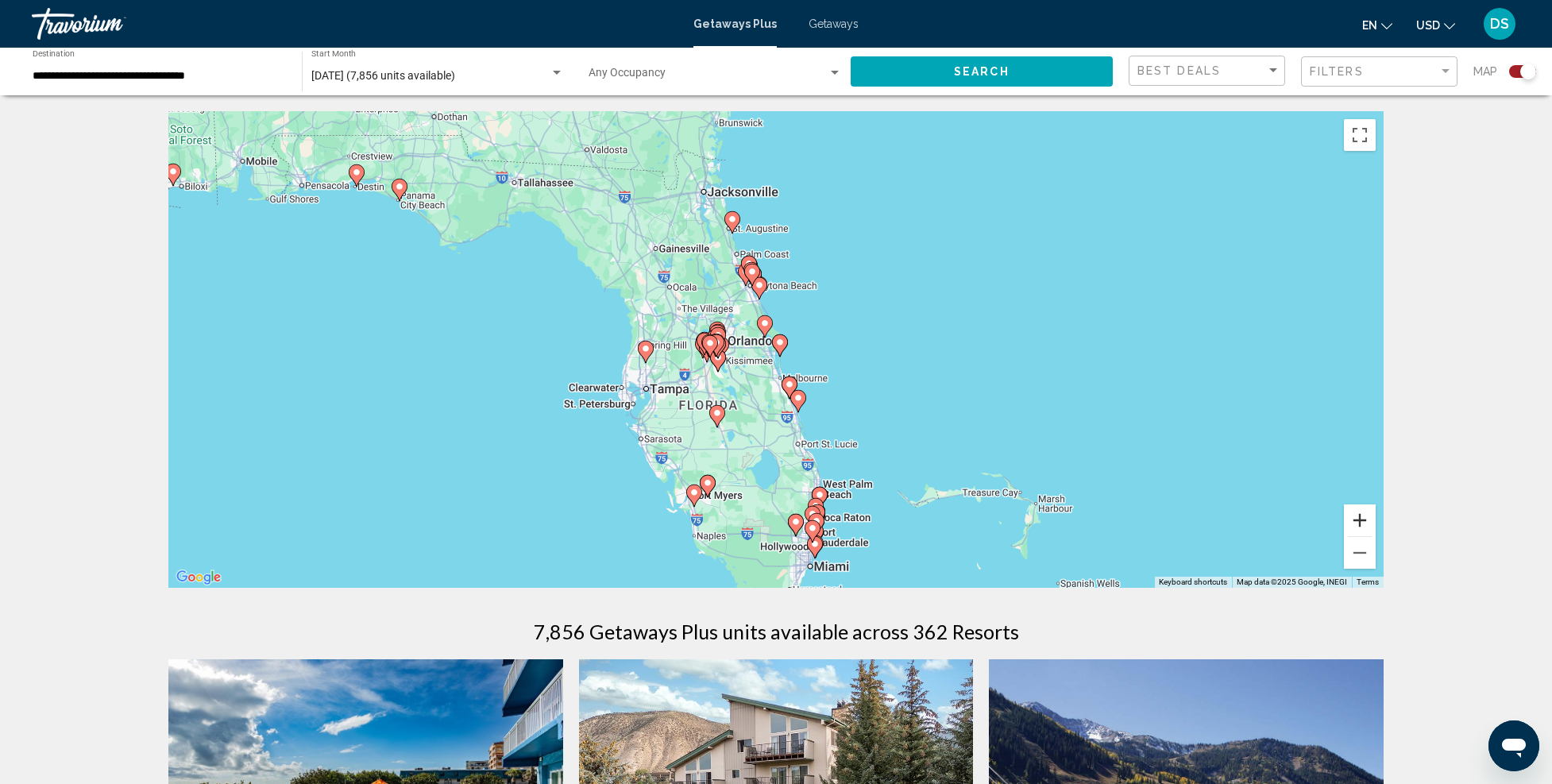
click at [1356, 519] on button "Zoom in" at bounding box center [1360, 520] width 31 height 31
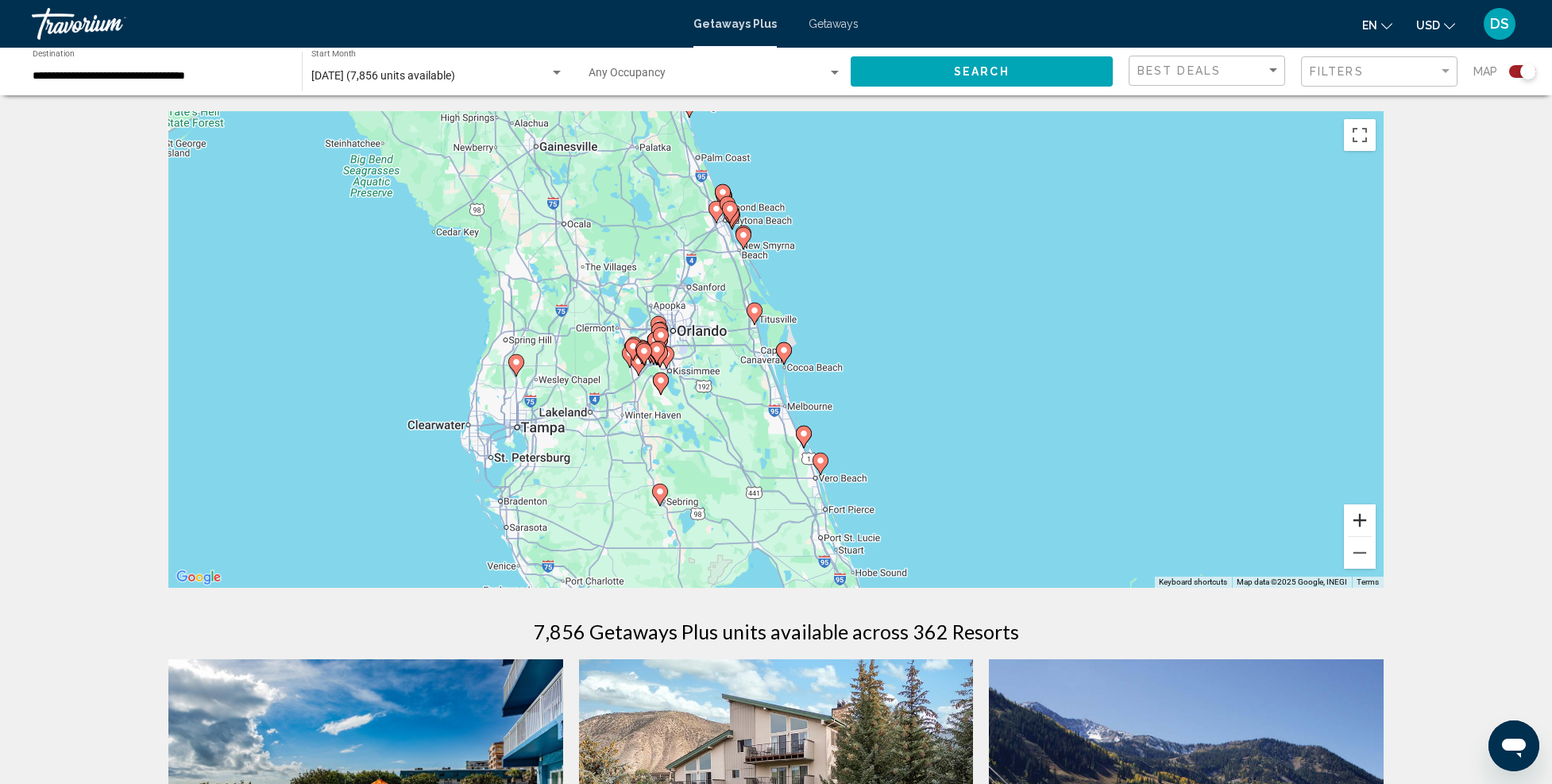
click at [1356, 519] on button "Zoom in" at bounding box center [1360, 520] width 31 height 31
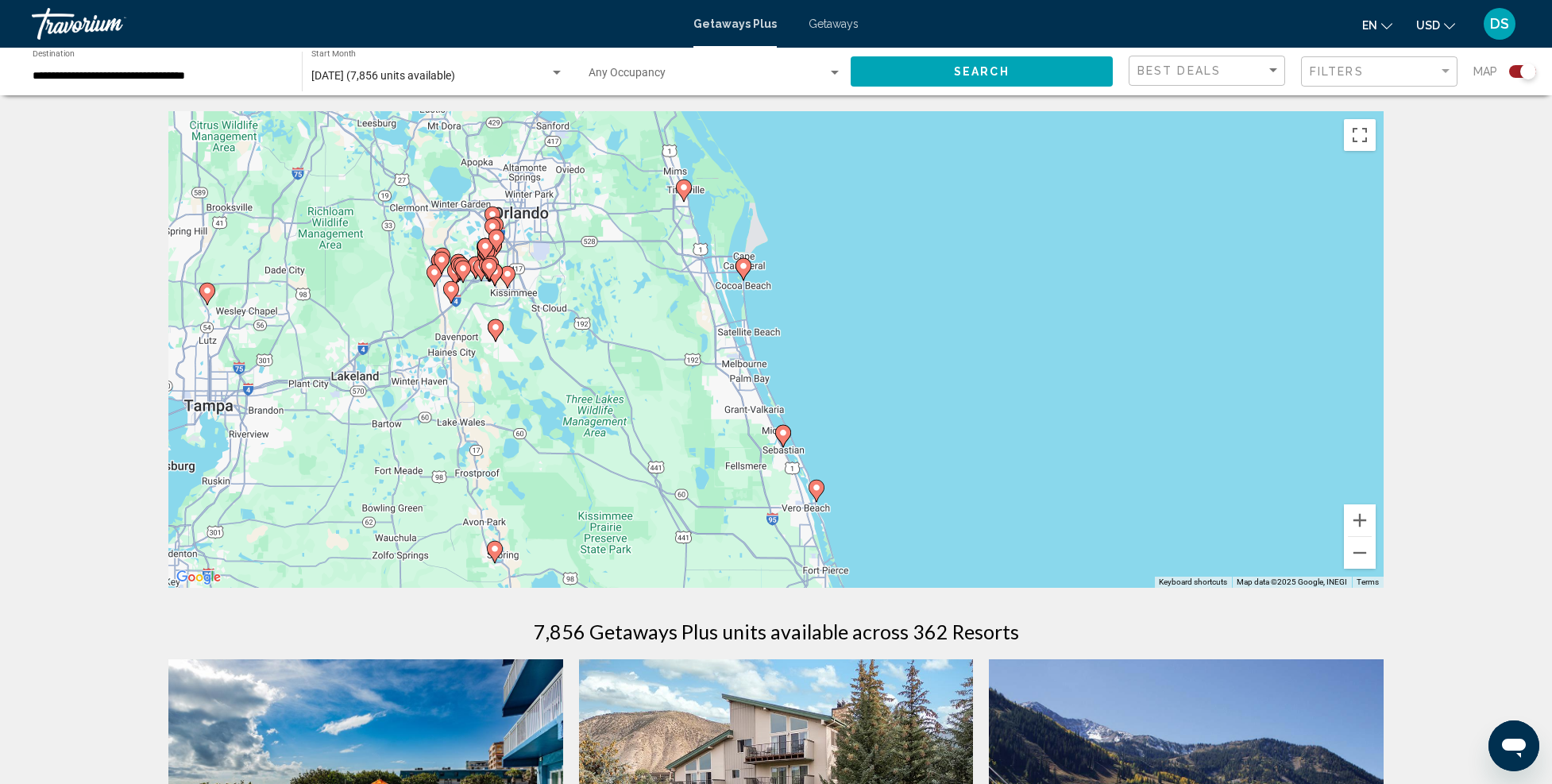
drag, startPoint x: 1020, startPoint y: 484, endPoint x: 977, endPoint y: 397, distance: 97.0
click at [962, 373] on div "To activate drag with keyboard, press Alt + Enter. Once in keyboard drag state,…" at bounding box center [776, 349] width 1215 height 477
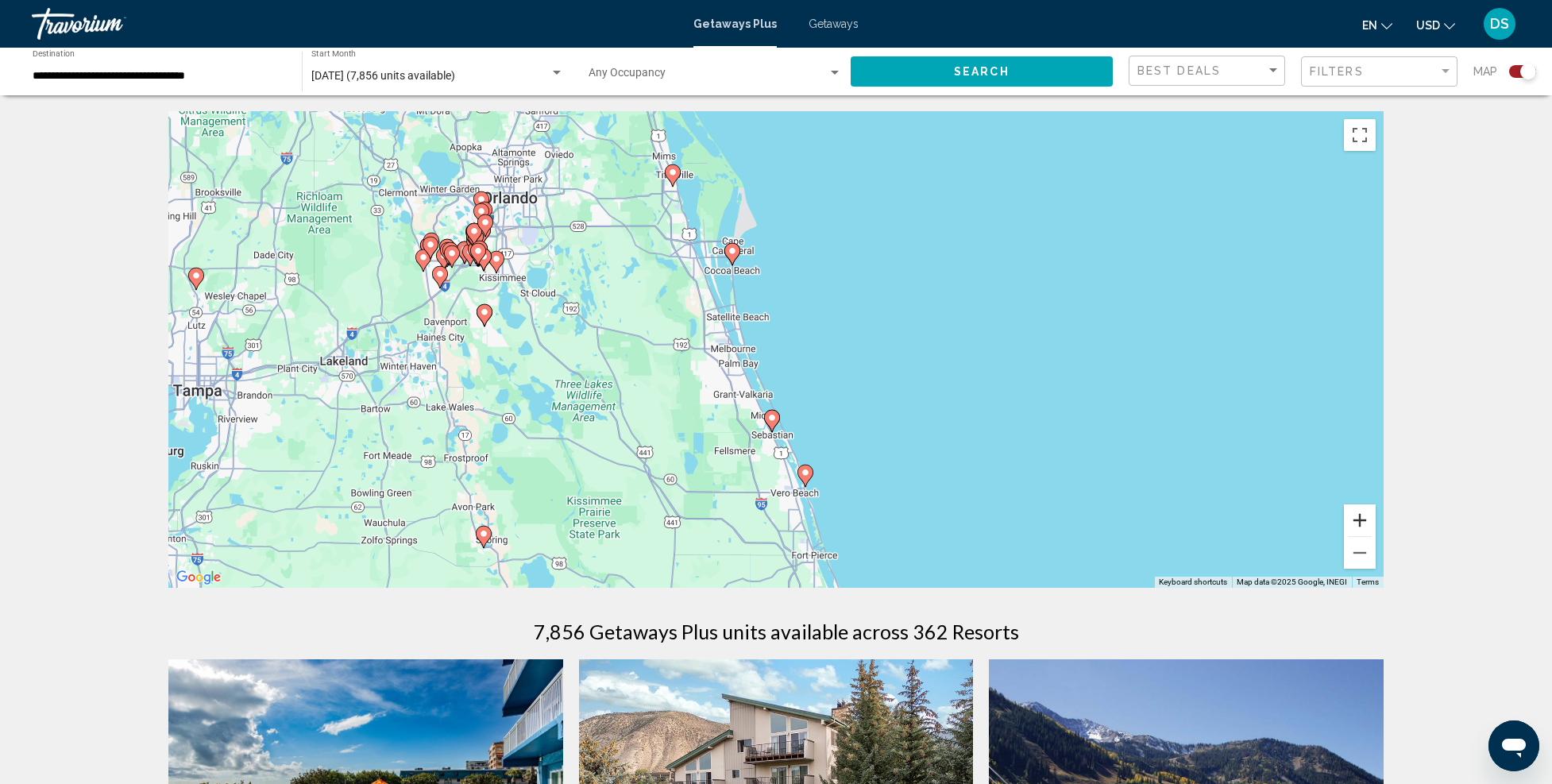
click at [1349, 509] on button "Zoom in" at bounding box center [1360, 520] width 31 height 31
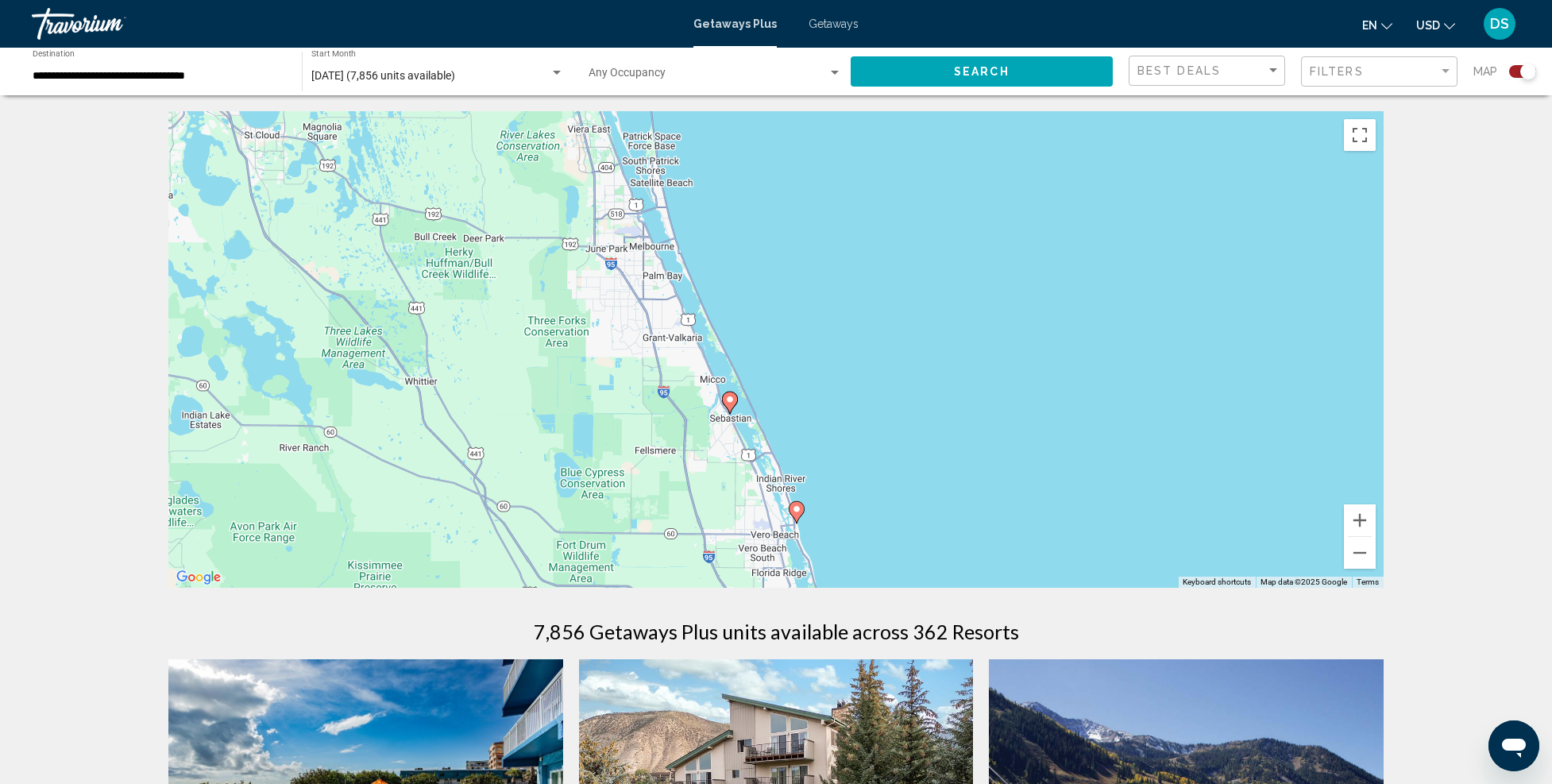
drag, startPoint x: 1056, startPoint y: 509, endPoint x: 1012, endPoint y: 405, distance: 112.9
click at [1016, 405] on div "To activate drag with keyboard, press Alt + Enter. Once in keyboard drag state,…" at bounding box center [776, 349] width 1215 height 477
click at [730, 401] on image "Main content" at bounding box center [729, 397] width 10 height 10
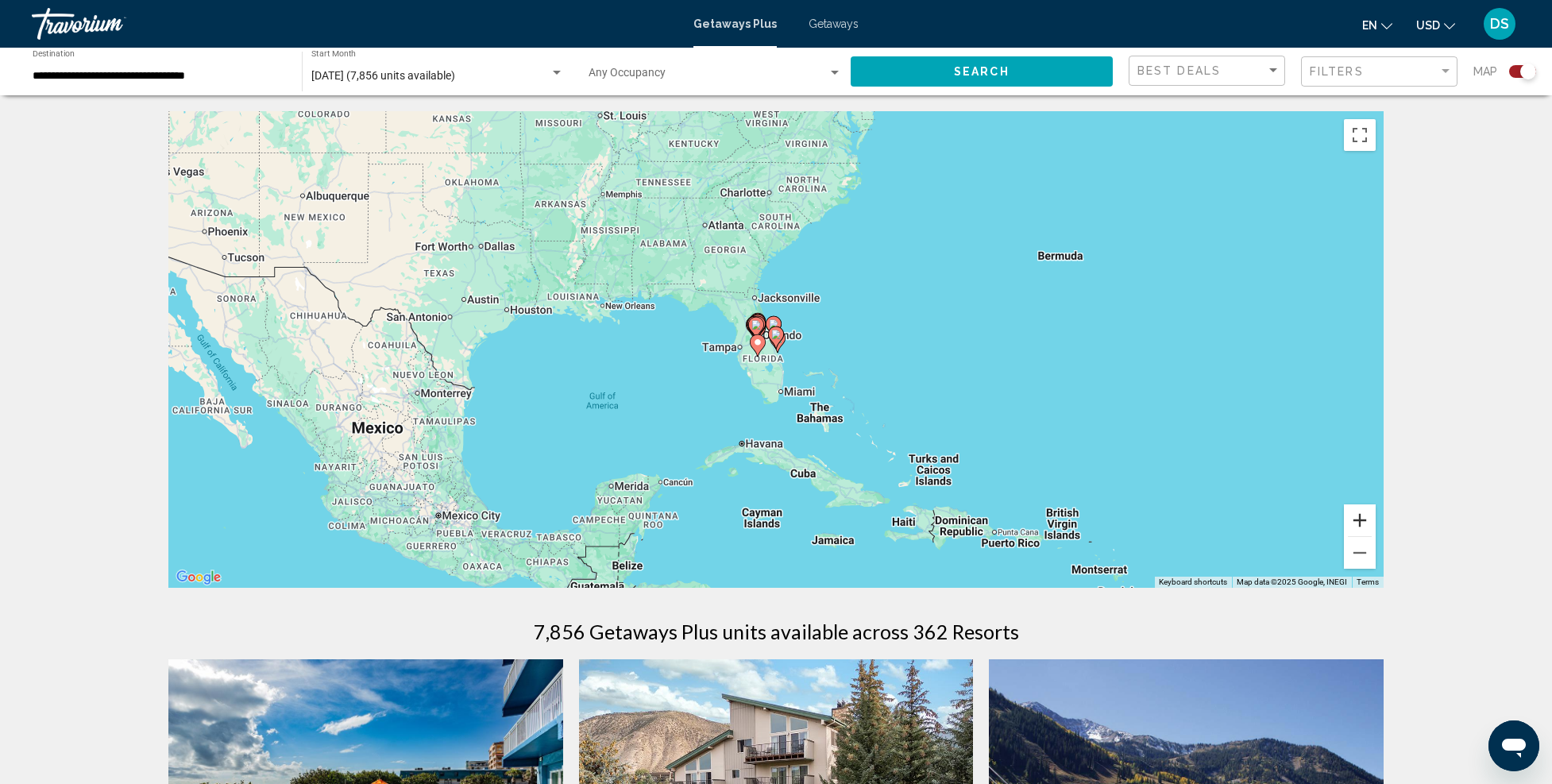
click at [1374, 520] on button "Zoom in" at bounding box center [1360, 520] width 31 height 31
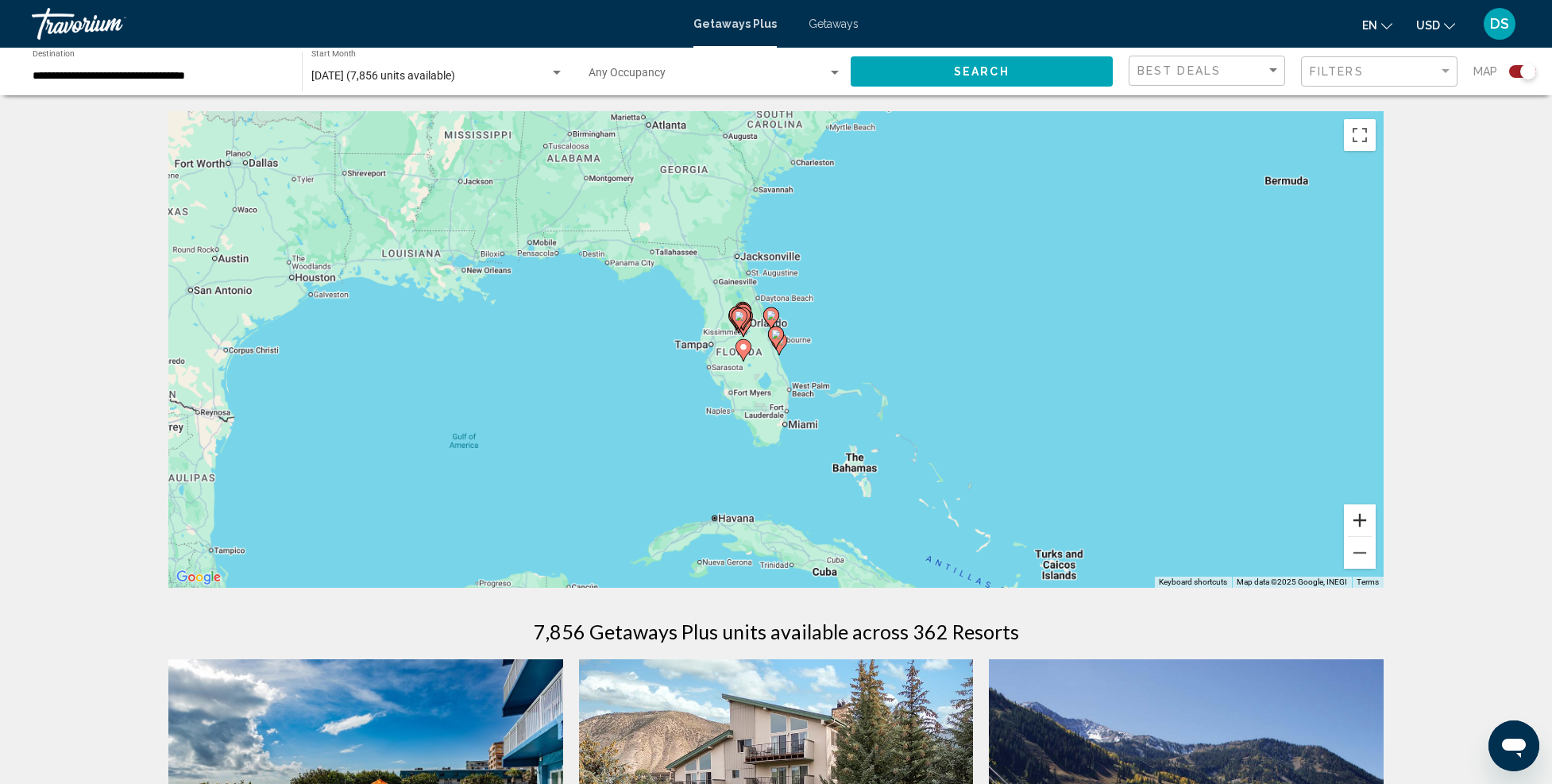
click at [1374, 520] on button "Zoom in" at bounding box center [1360, 520] width 31 height 31
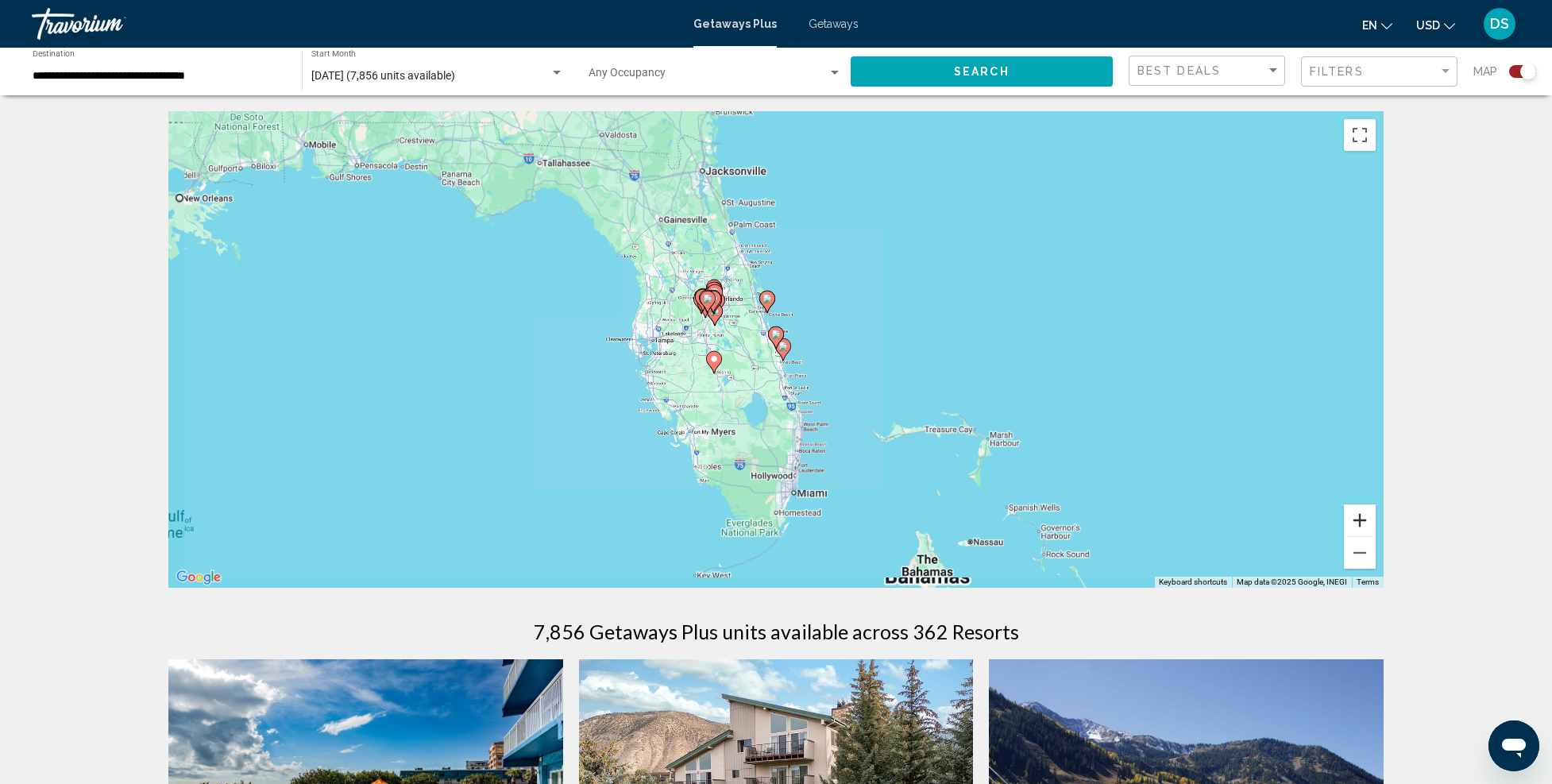
click at [1374, 520] on button "Zoom in" at bounding box center [1360, 520] width 31 height 31
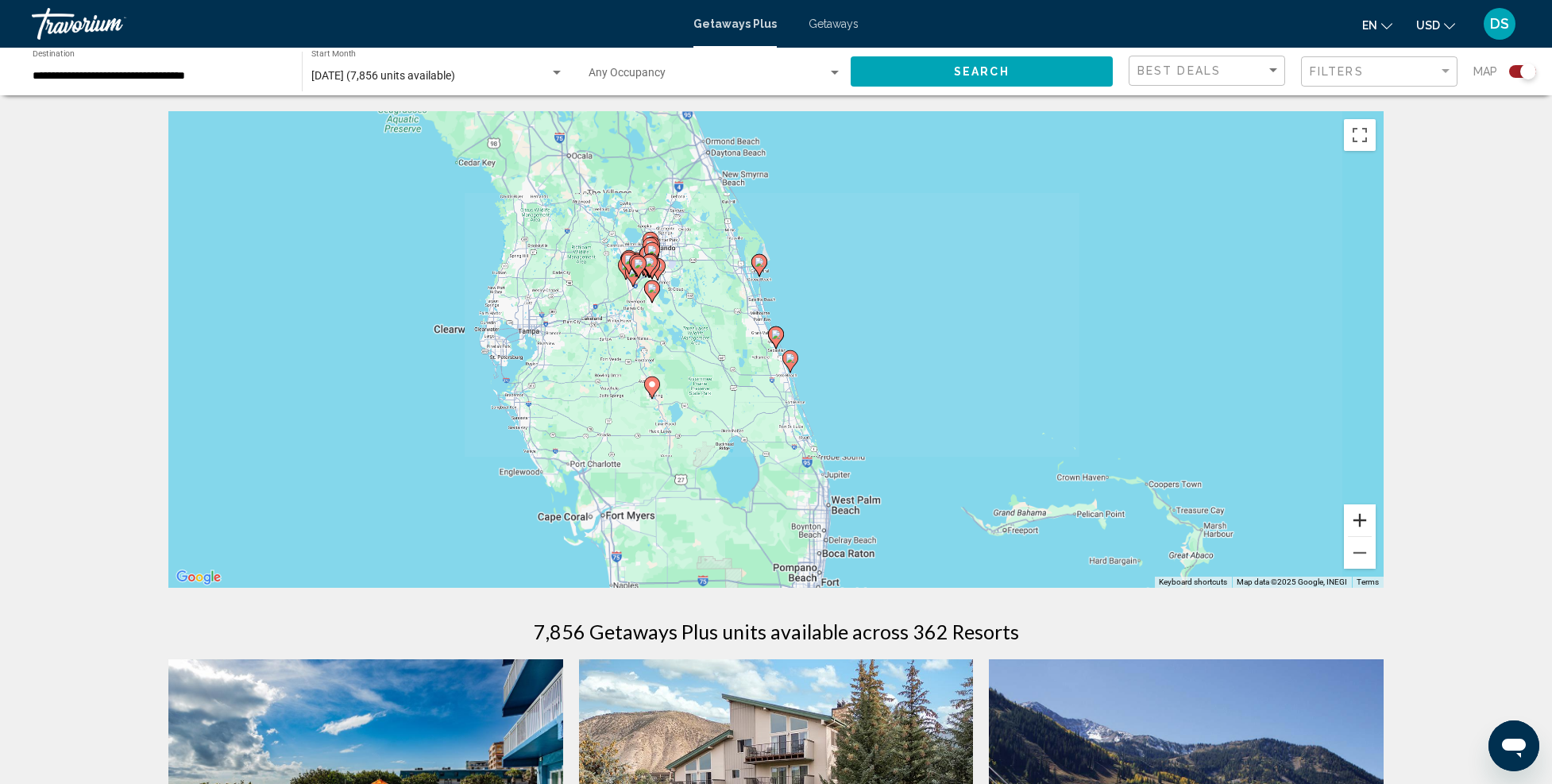
click at [1374, 520] on button "Zoom in" at bounding box center [1360, 520] width 31 height 31
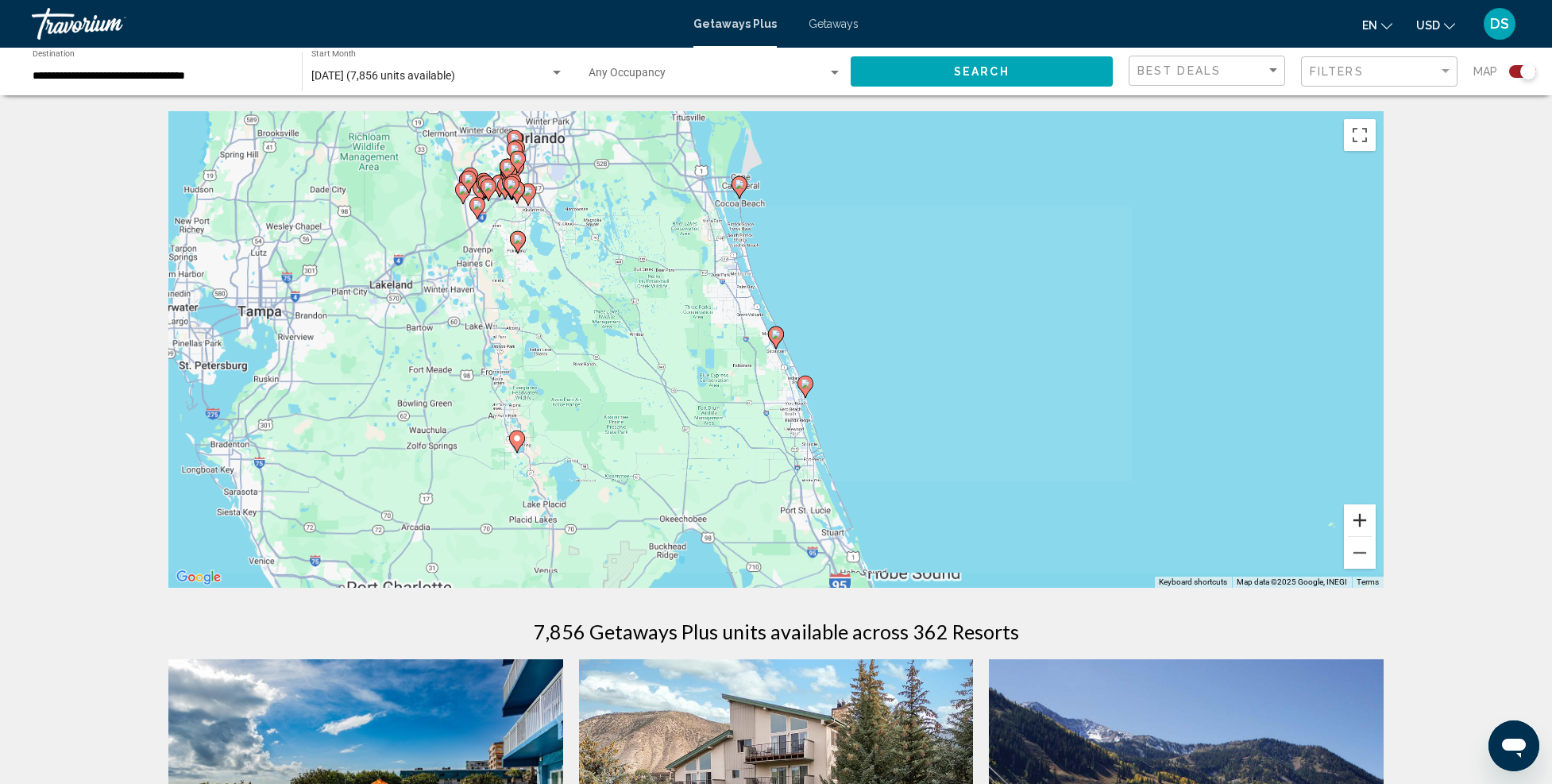
click at [1374, 520] on button "Zoom in" at bounding box center [1360, 520] width 31 height 31
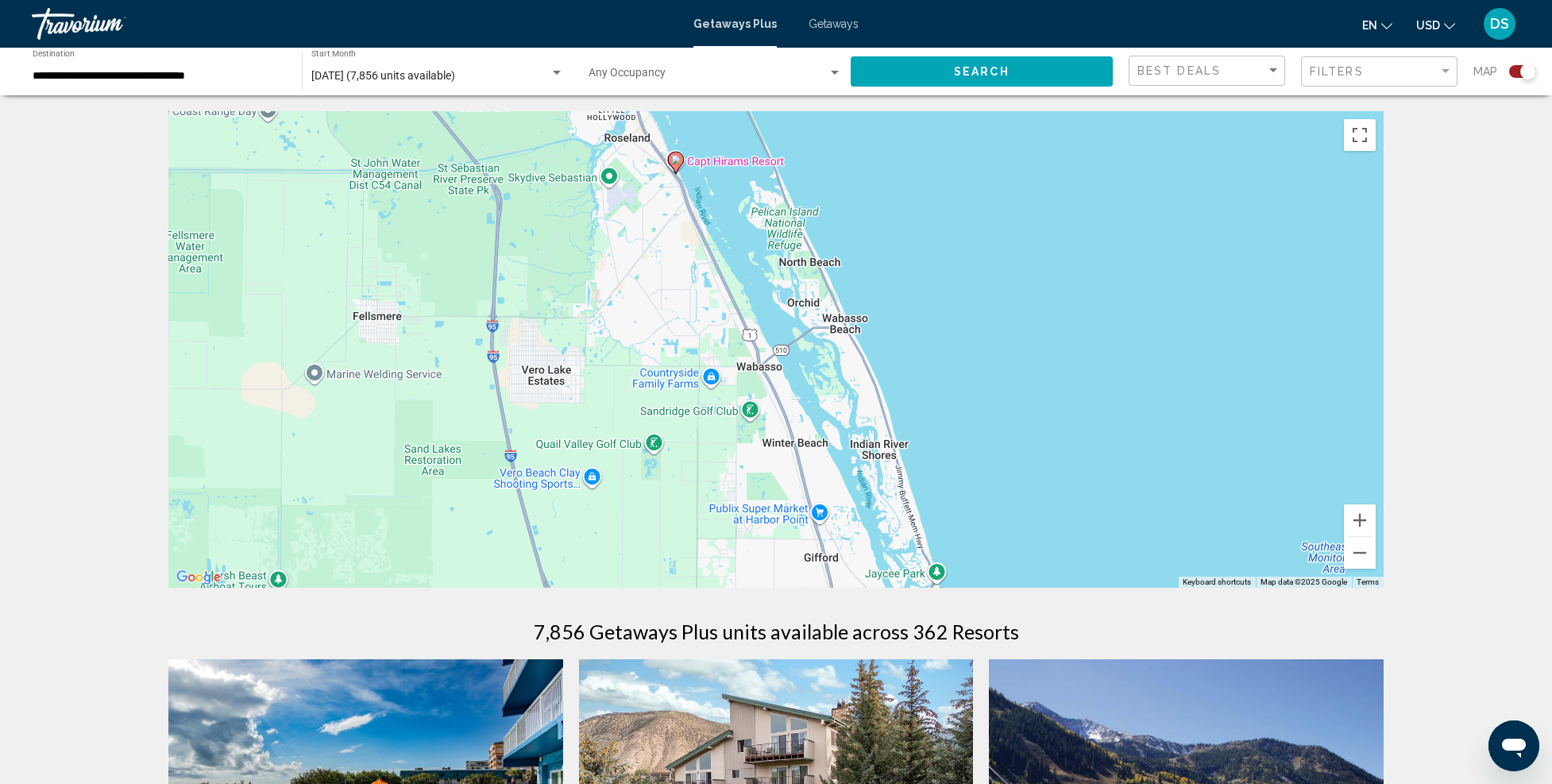
drag, startPoint x: 1106, startPoint y: 460, endPoint x: 1007, endPoint y: 284, distance: 201.9
click at [1007, 284] on div "To activate drag with keyboard, press Alt + Enter. Once in keyboard drag state,…" at bounding box center [776, 349] width 1215 height 477
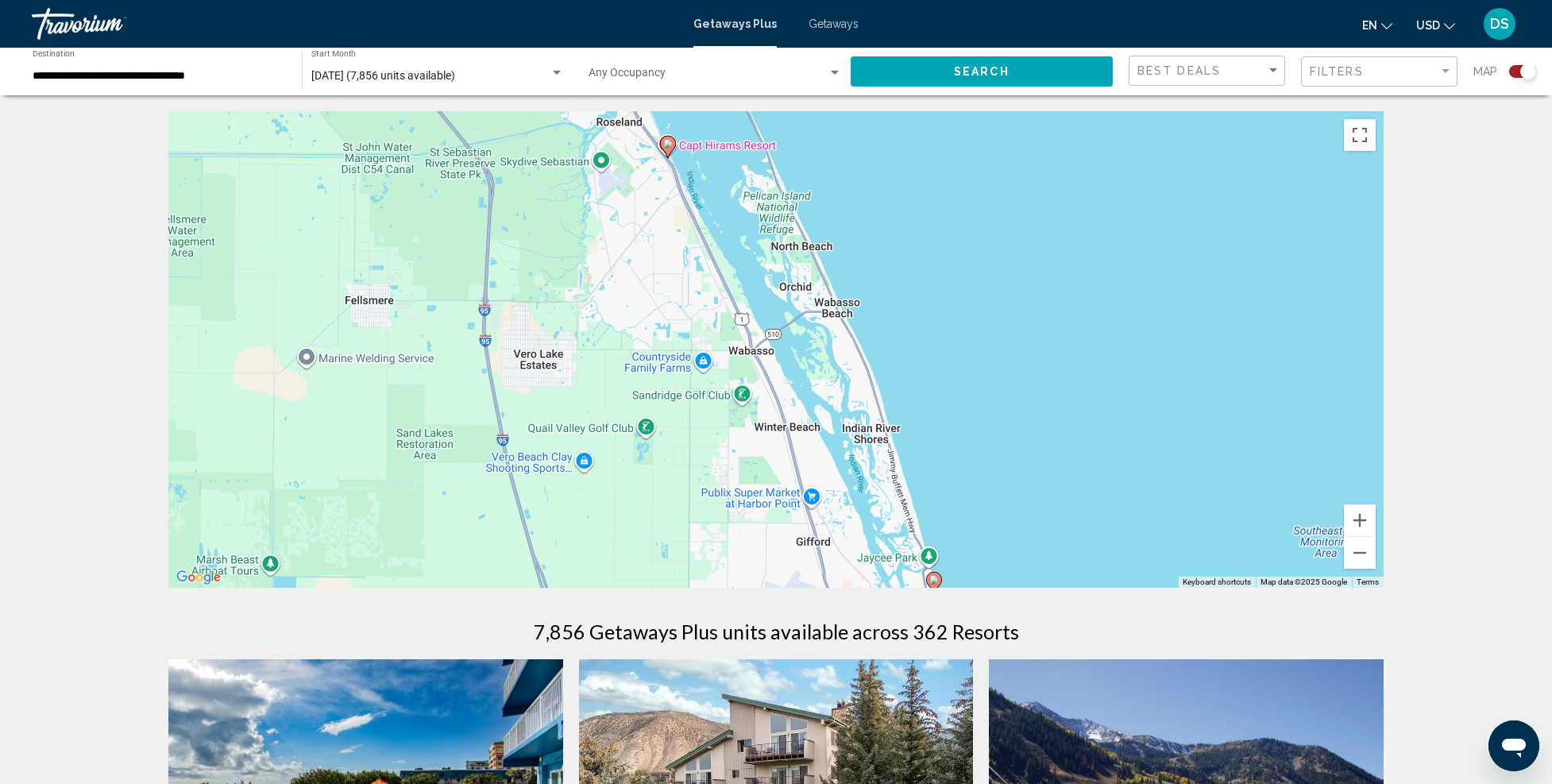
drag, startPoint x: 1085, startPoint y: 459, endPoint x: 1066, endPoint y: 408, distance: 54.4
click at [1049, 390] on div "To activate drag with keyboard, press Alt + Enter. Once in keyboard drag state,…" at bounding box center [776, 349] width 1215 height 477
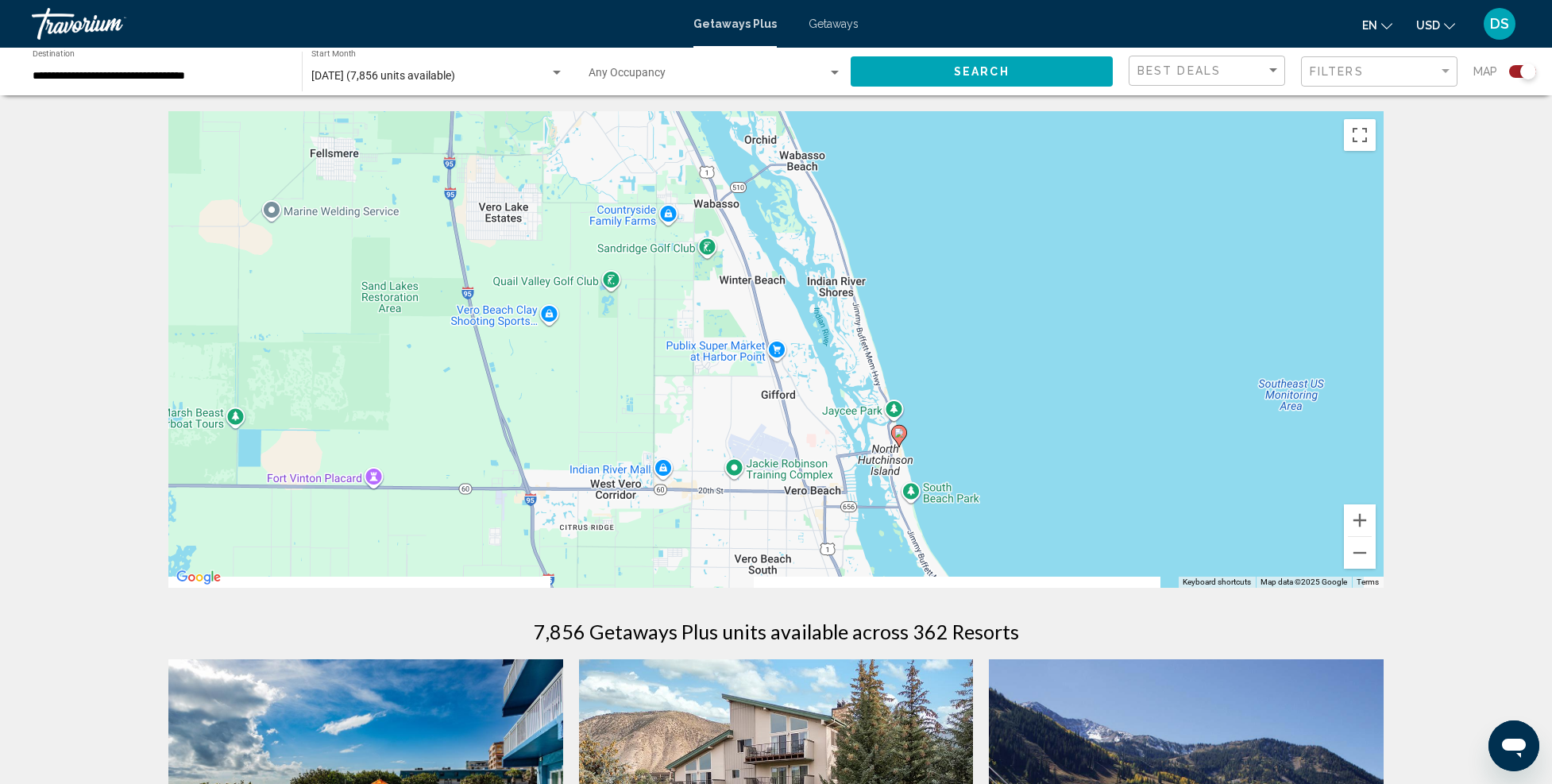
drag, startPoint x: 1028, startPoint y: 472, endPoint x: 1030, endPoint y: 390, distance: 82.0
click at [1030, 390] on div "To activate drag with keyboard, press Alt + Enter. Once in keyboard drag state,…" at bounding box center [776, 349] width 1215 height 477
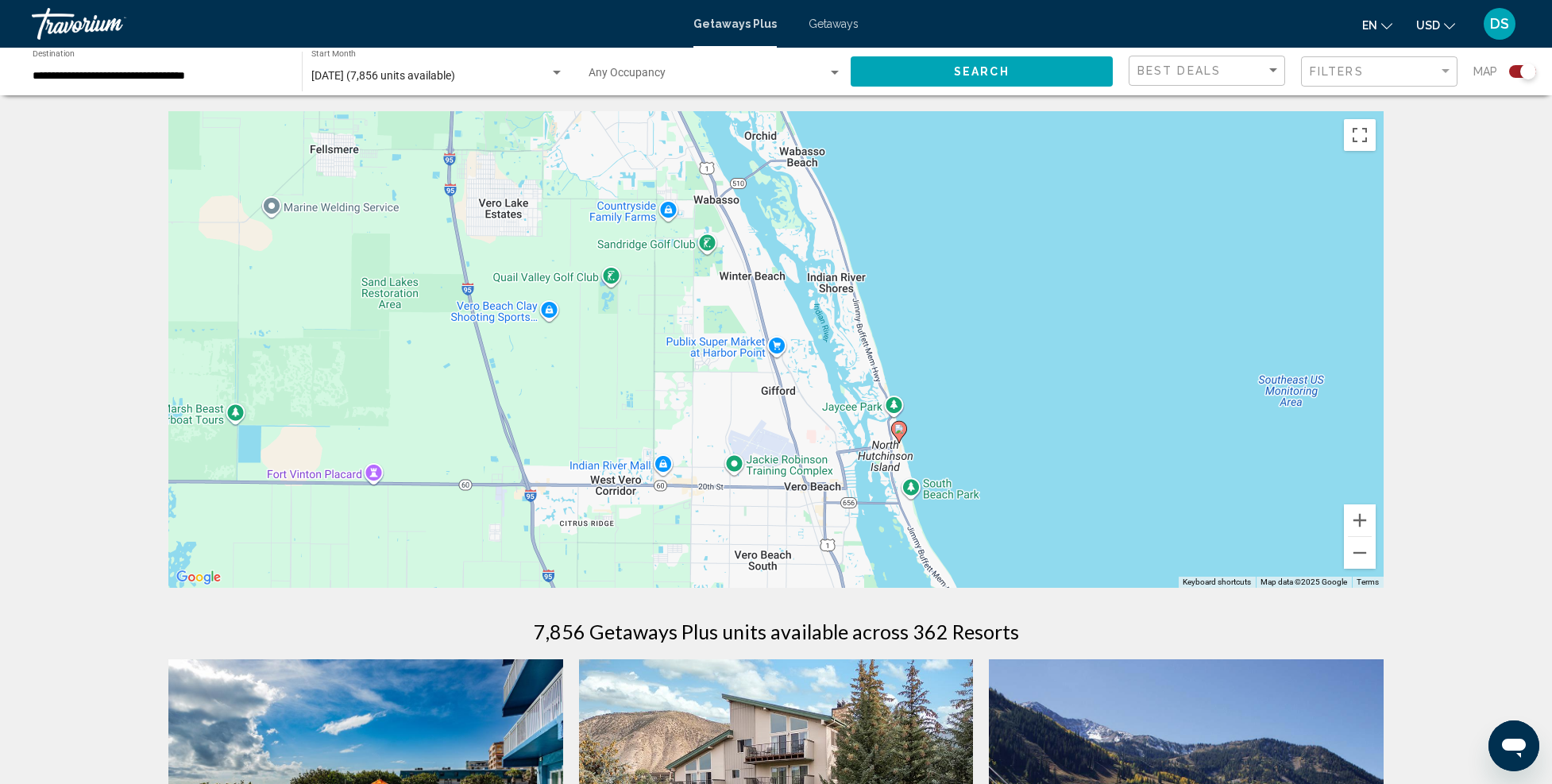
click at [896, 435] on icon "Main content" at bounding box center [899, 432] width 15 height 21
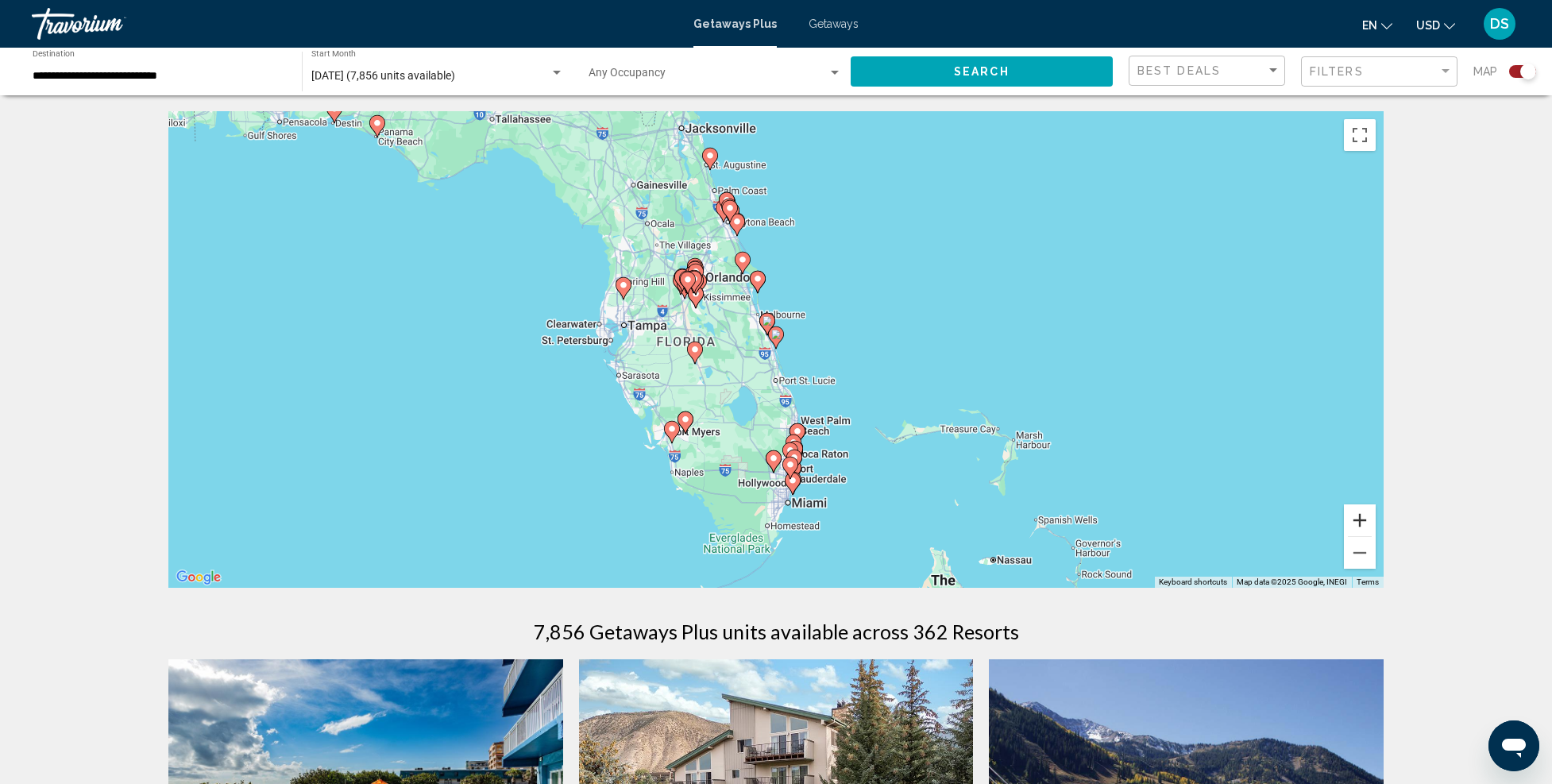
click at [1353, 512] on button "Zoom in" at bounding box center [1360, 520] width 31 height 31
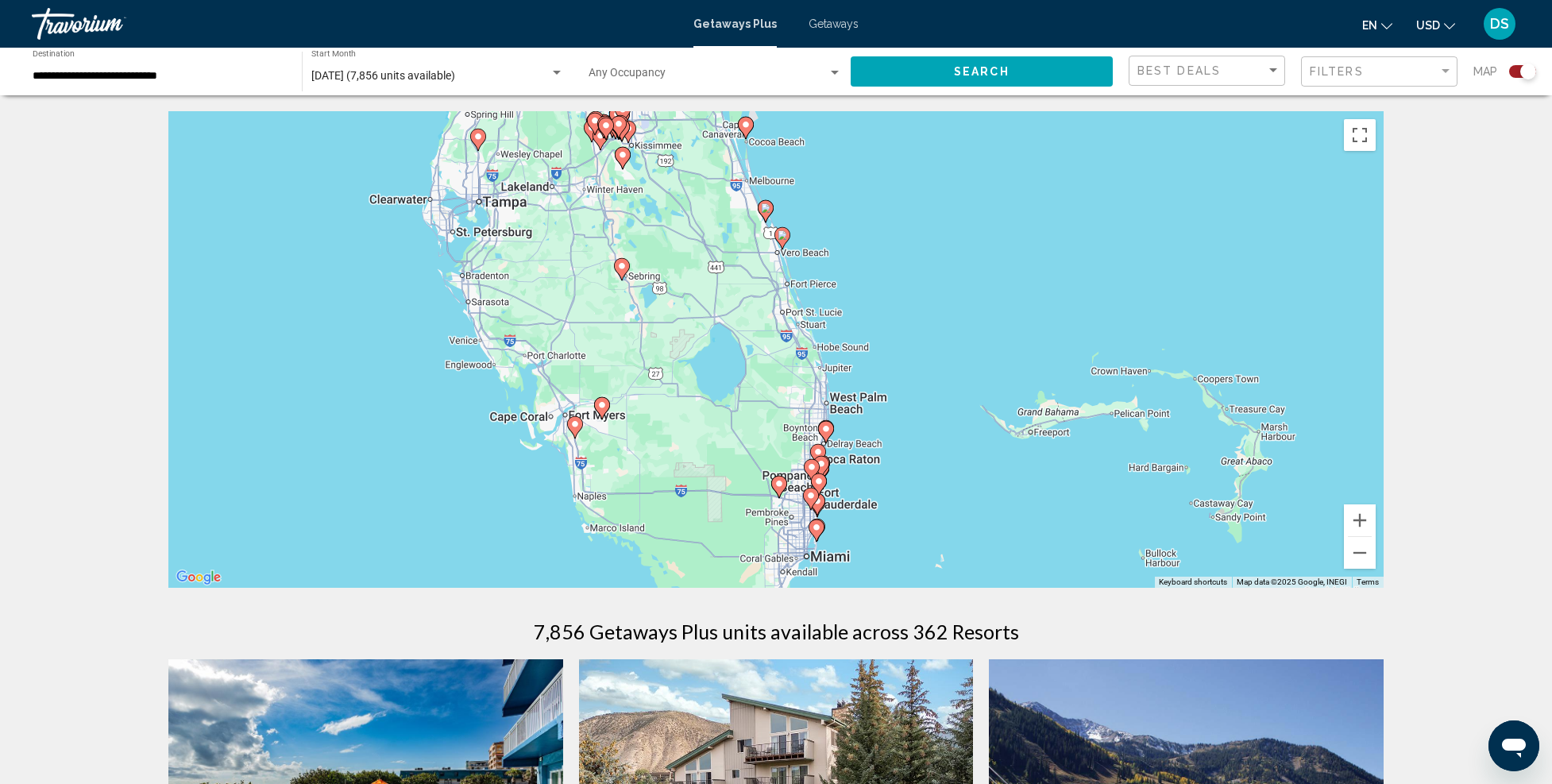
drag, startPoint x: 1012, startPoint y: 515, endPoint x: 1045, endPoint y: 281, distance: 236.3
click at [1044, 279] on div "To activate drag with keyboard, press Alt + Enter. Once in keyboard drag state,…" at bounding box center [776, 349] width 1215 height 477
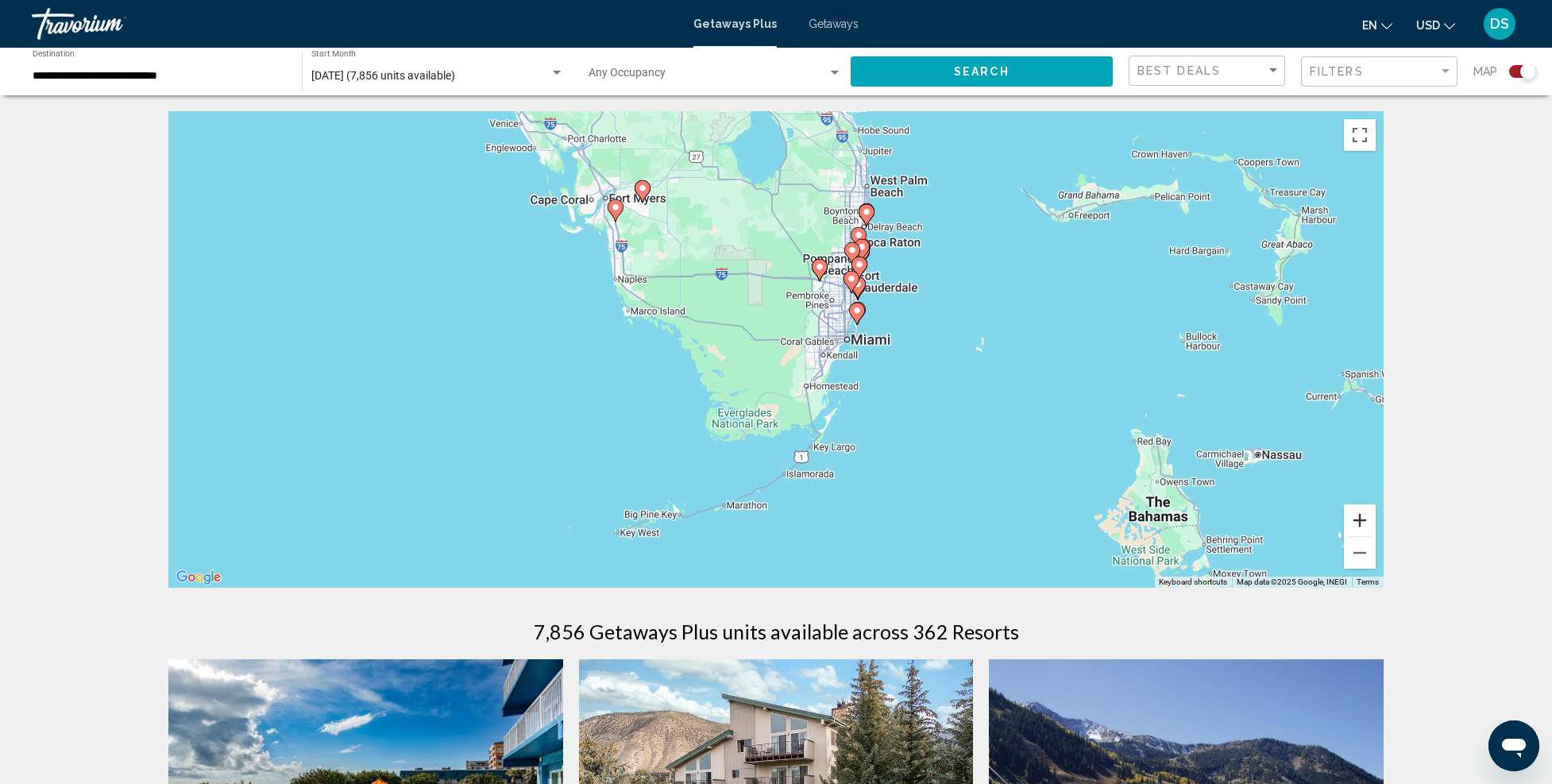
click at [1366, 519] on button "Zoom in" at bounding box center [1360, 520] width 31 height 31
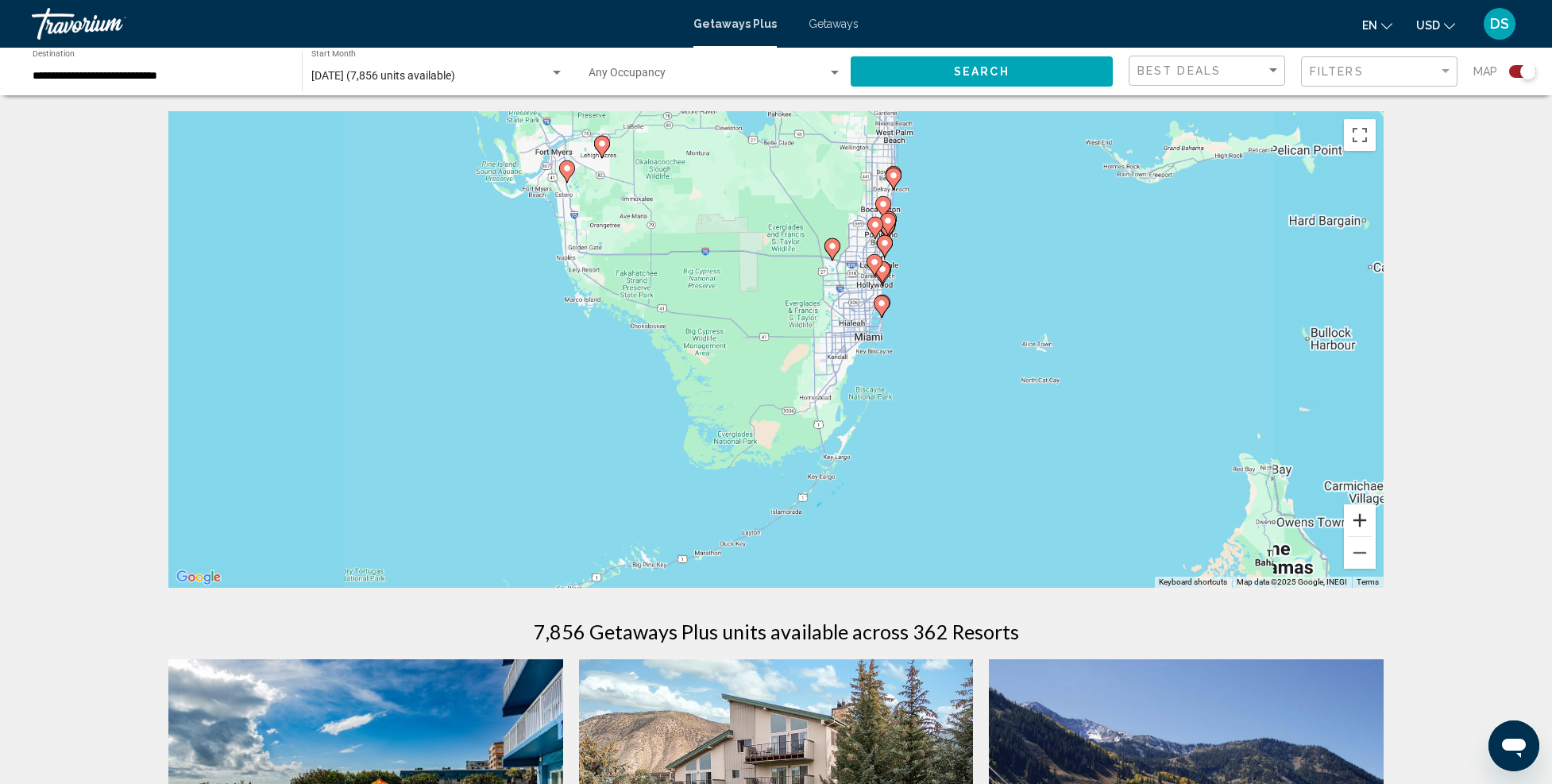
click at [1366, 519] on button "Zoom in" at bounding box center [1360, 520] width 31 height 31
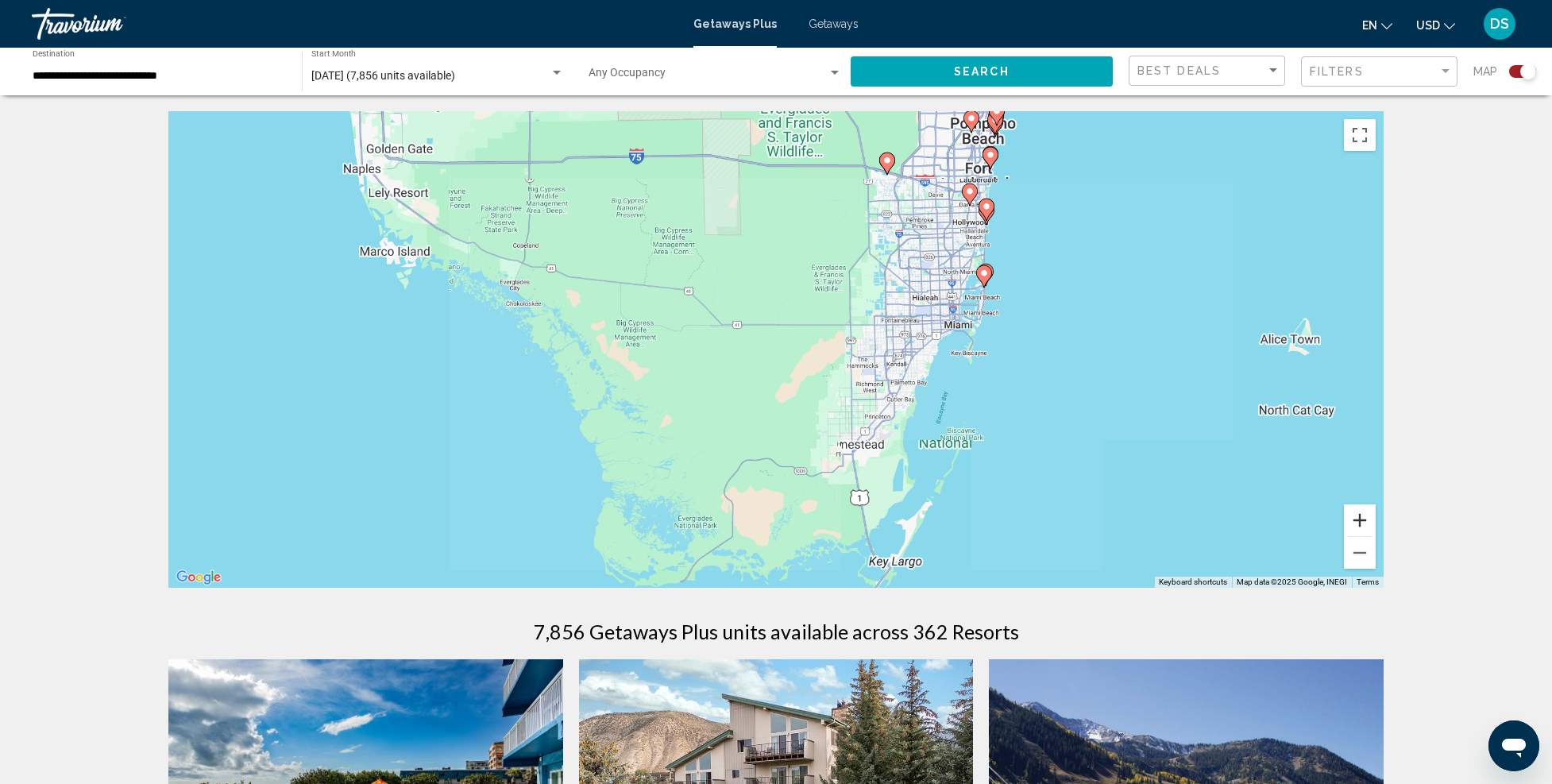
click at [1366, 519] on button "Zoom in" at bounding box center [1360, 520] width 31 height 31
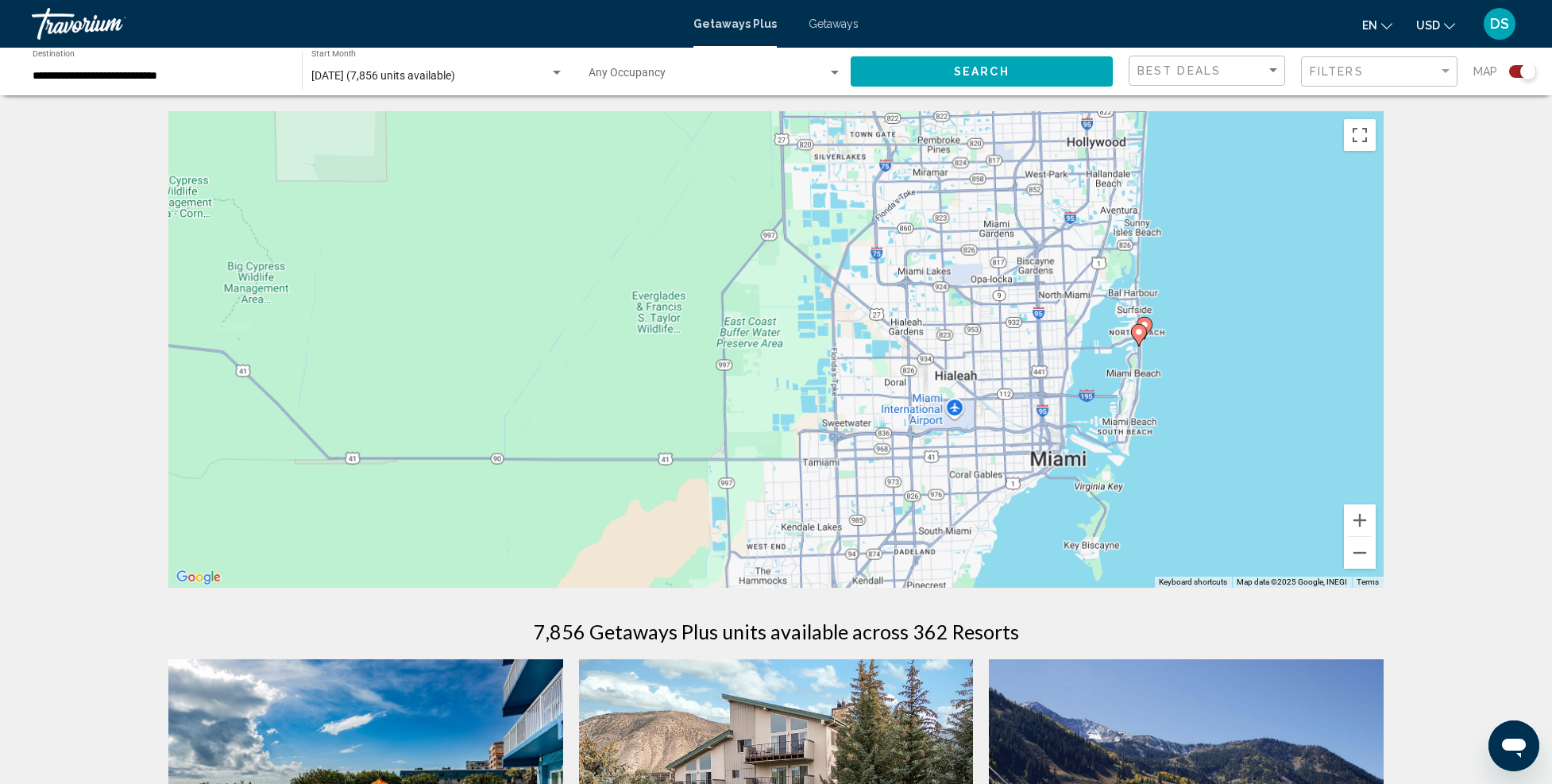
drag, startPoint x: 1273, startPoint y: 313, endPoint x: 890, endPoint y: 530, distance: 440.2
click at [884, 534] on div "To activate drag with keyboard, press Alt + Enter. Once in keyboard drag state,…" at bounding box center [776, 349] width 1215 height 477
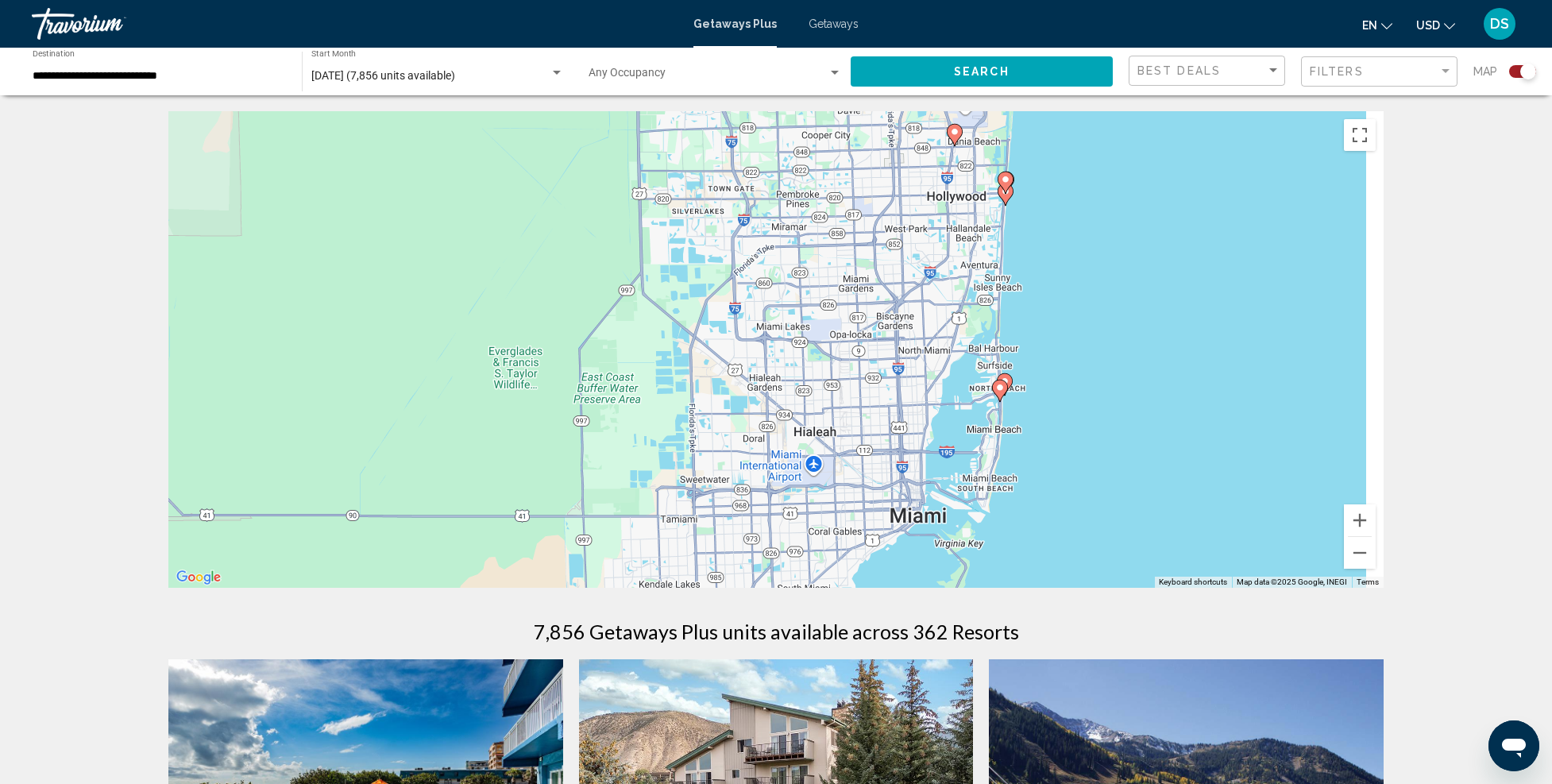
drag, startPoint x: 1118, startPoint y: 420, endPoint x: 1032, endPoint y: 461, distance: 95.3
click at [1032, 461] on div "To activate drag with keyboard, press Alt + Enter. Once in keyboard drag state,…" at bounding box center [776, 349] width 1215 height 477
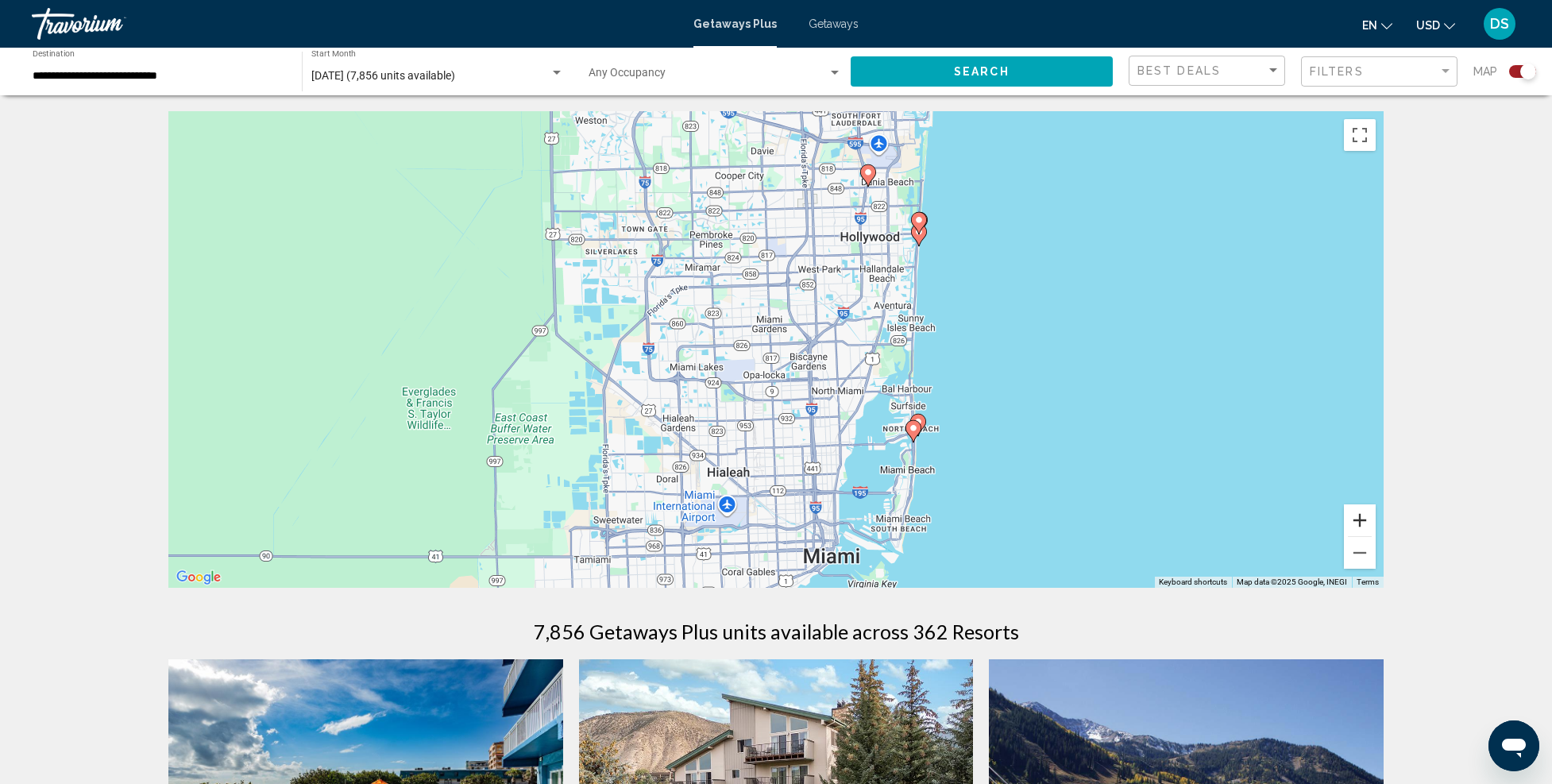
drag, startPoint x: 1371, startPoint y: 518, endPoint x: 1362, endPoint y: 514, distance: 9.8
click at [1371, 518] on button "Zoom in" at bounding box center [1360, 520] width 31 height 31
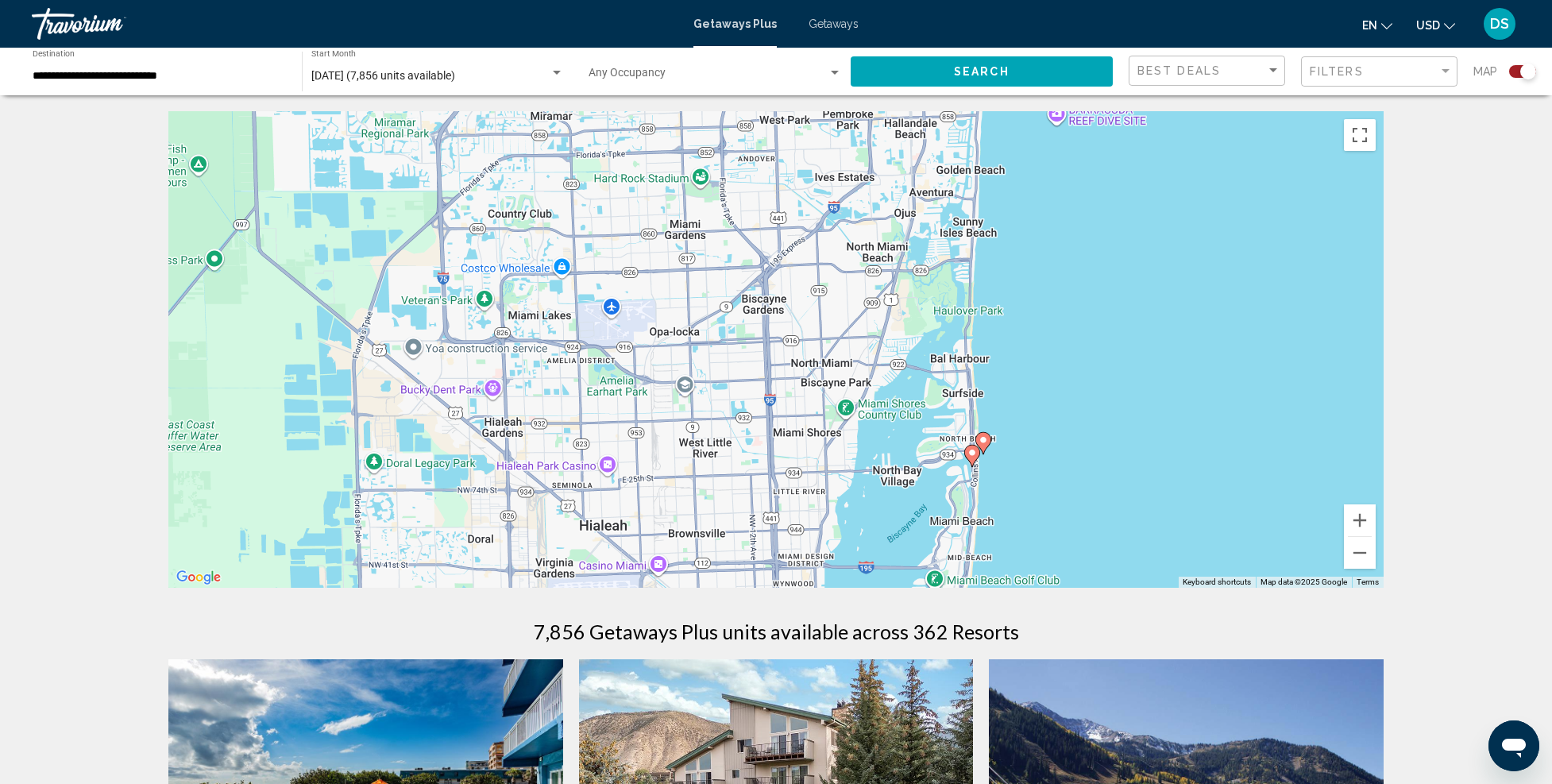
drag, startPoint x: 1201, startPoint y: 421, endPoint x: 1058, endPoint y: 296, distance: 189.9
click at [1058, 294] on div "To activate drag with keyboard, press Alt + Enter. Once in keyboard drag state,…" at bounding box center [776, 349] width 1215 height 477
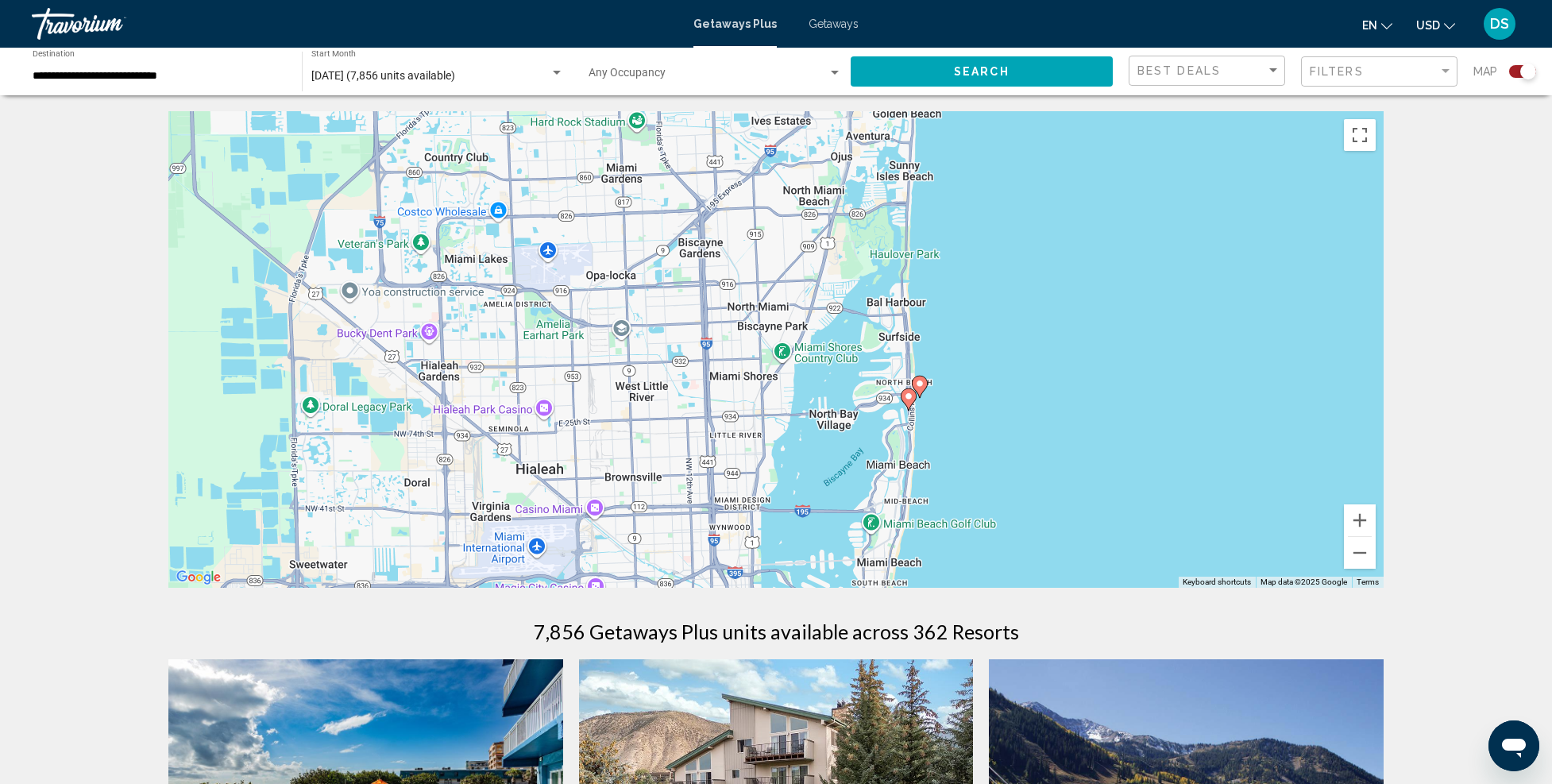
click at [925, 385] on icon "Main content" at bounding box center [919, 387] width 15 height 21
type input "**********"
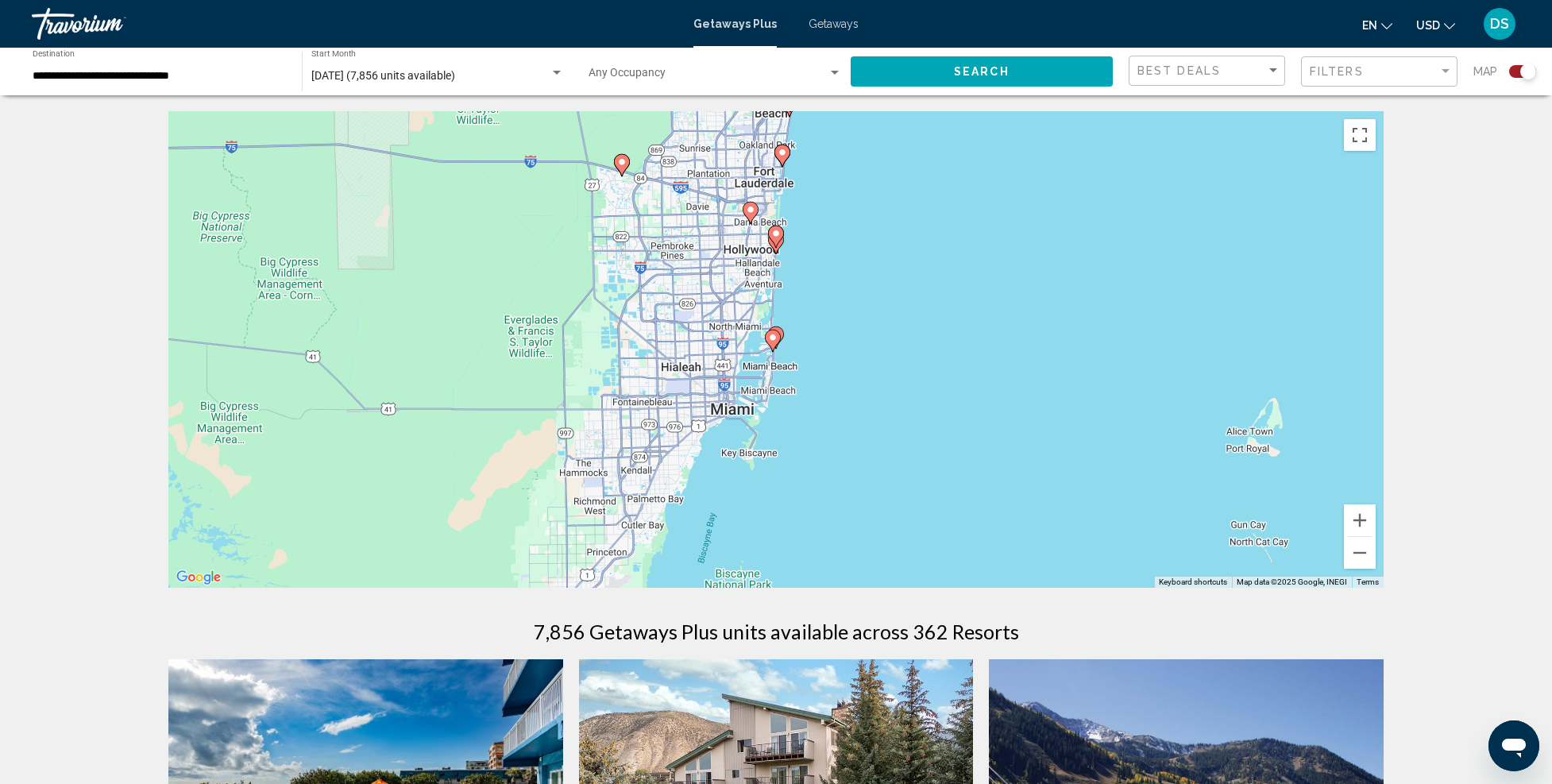
click at [774, 335] on image "Main content" at bounding box center [774, 338] width 10 height 10
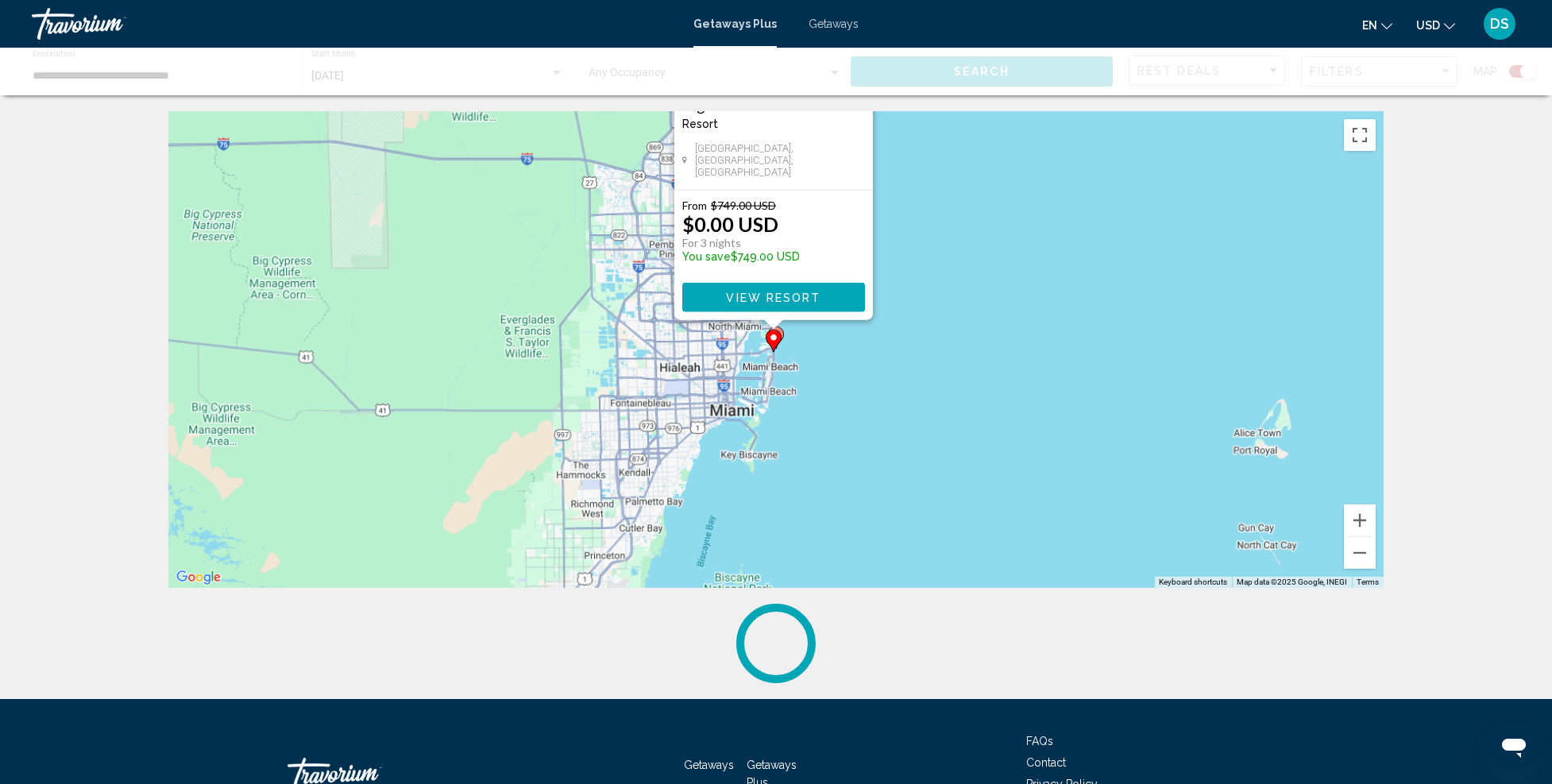
drag, startPoint x: 774, startPoint y: 336, endPoint x: 780, endPoint y: 346, distance: 11.7
click at [776, 335] on image "Main content" at bounding box center [774, 338] width 10 height 10
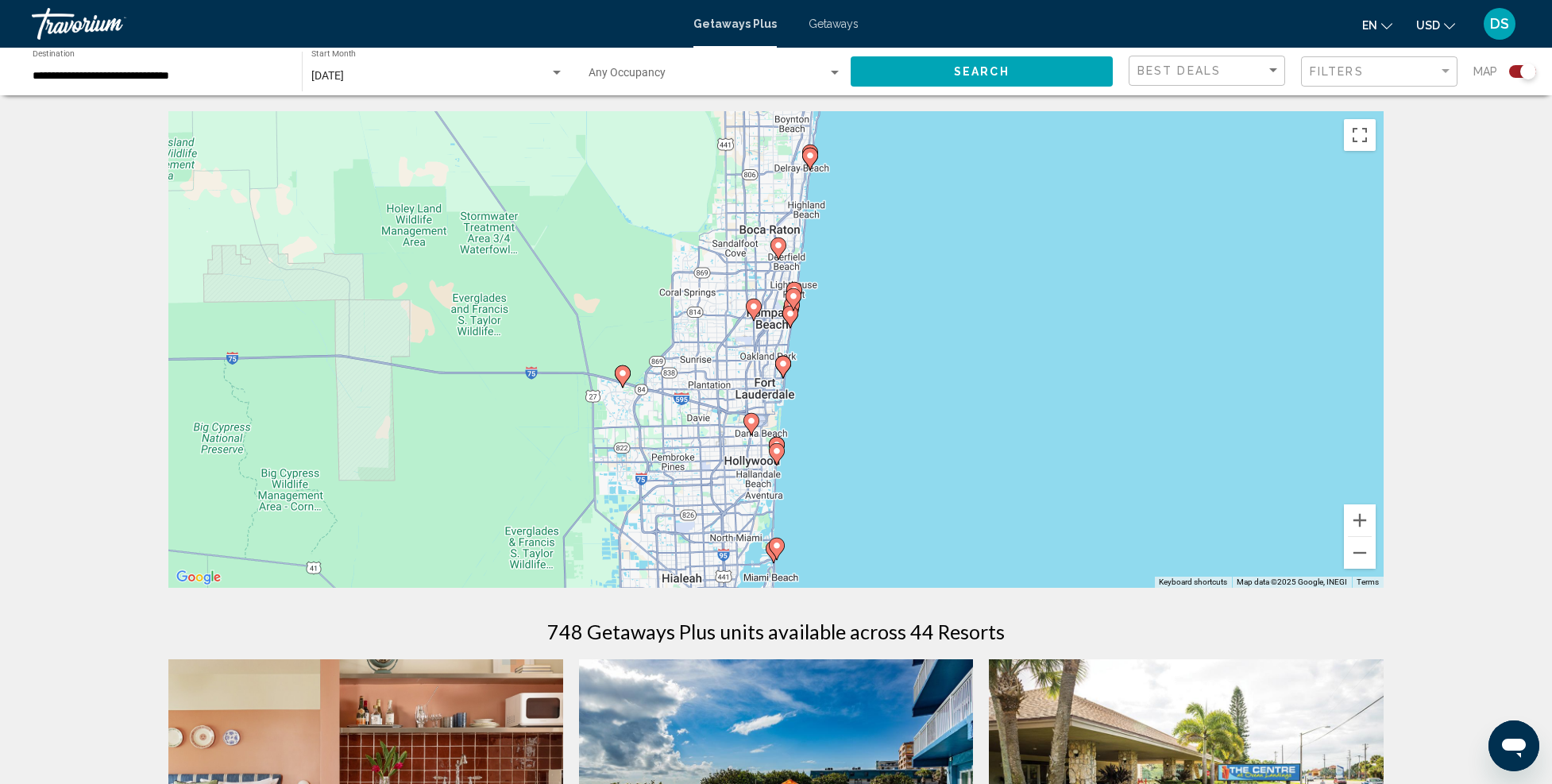
click at [780, 549] on image "Main content" at bounding box center [777, 546] width 10 height 10
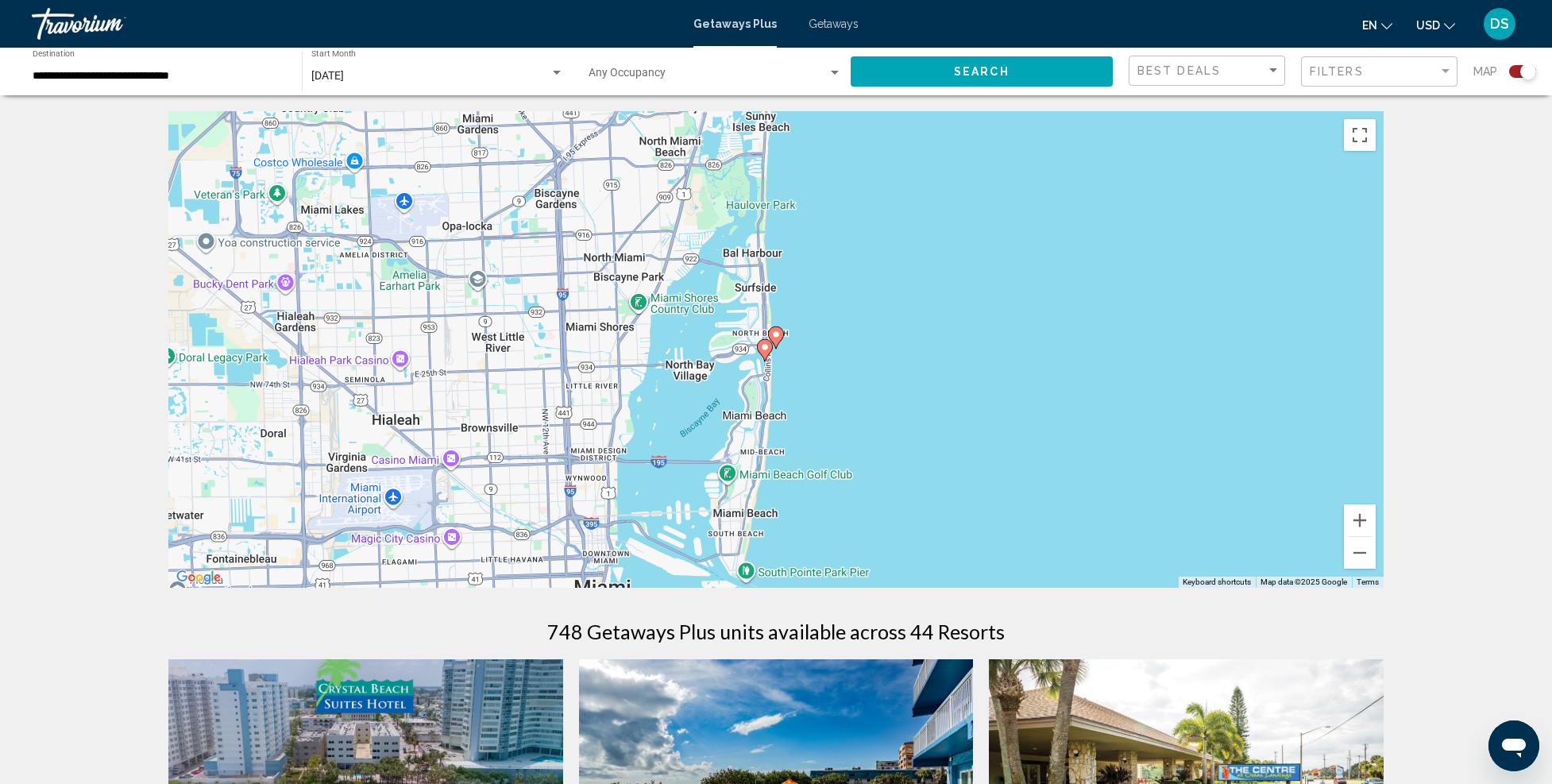
click at [782, 335] on icon "Main content" at bounding box center [776, 337] width 15 height 21
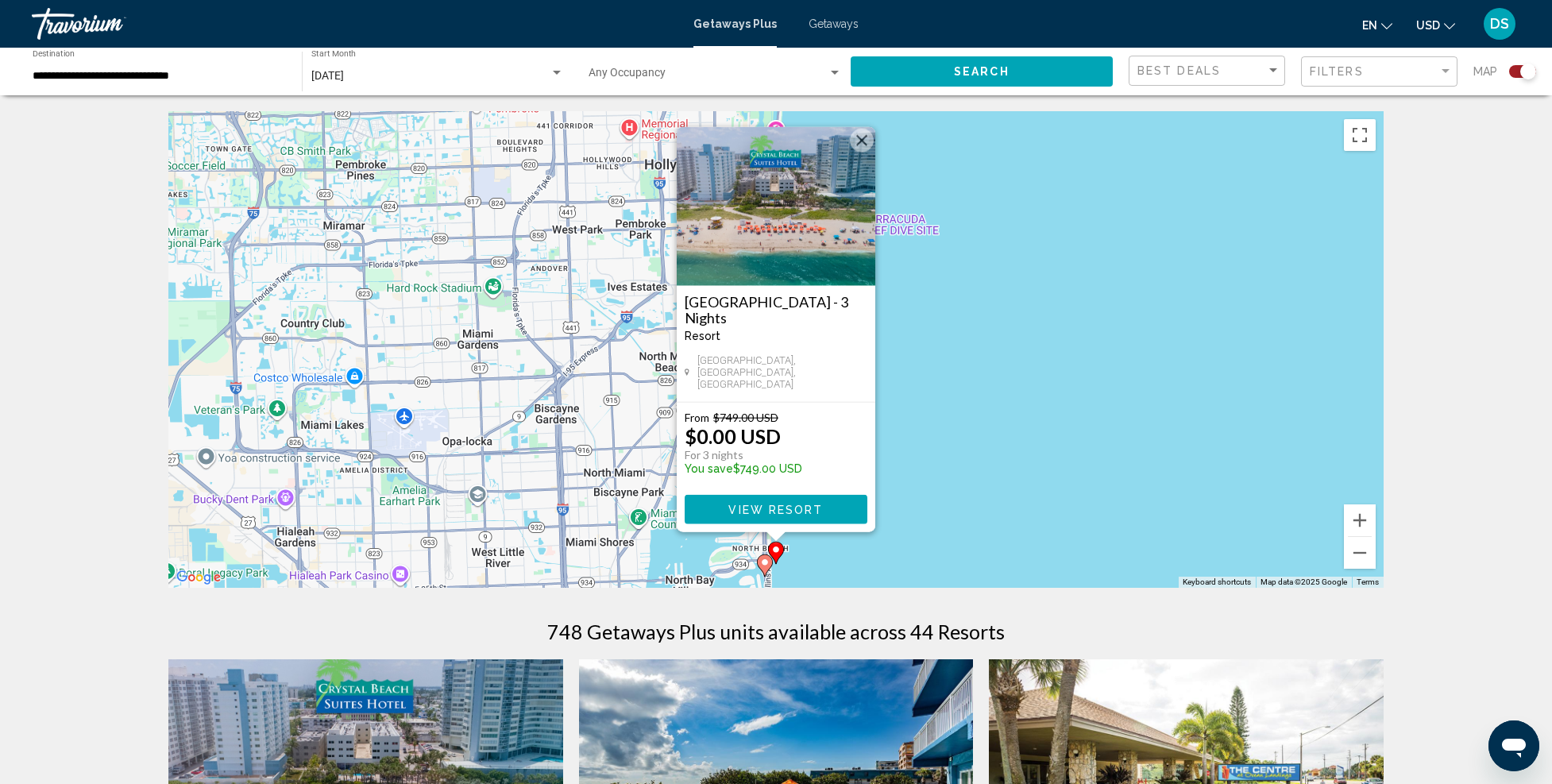
click at [761, 564] on image "Main content" at bounding box center [765, 563] width 10 height 10
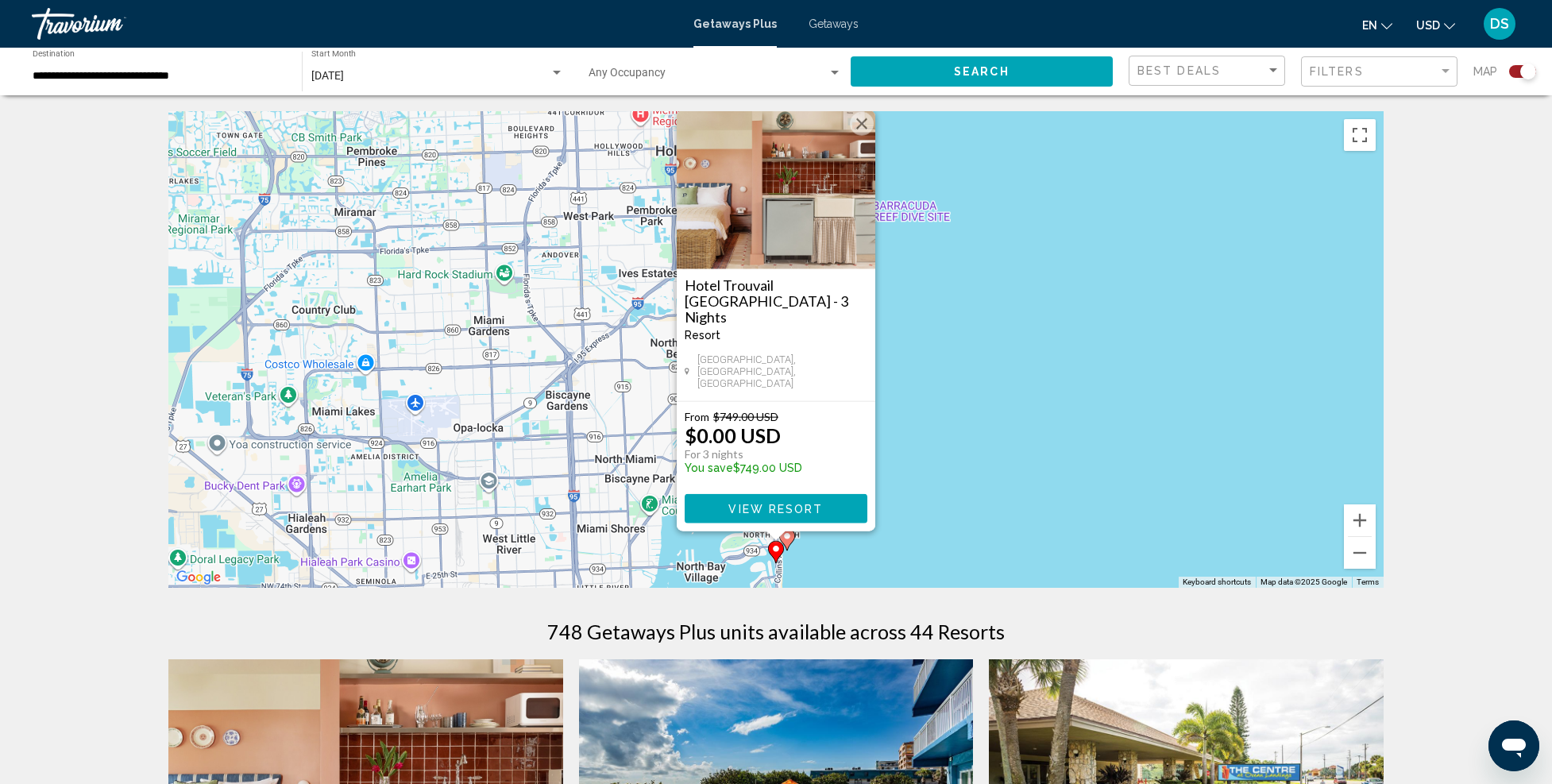
click at [1021, 406] on div "To navigate, press the arrow keys. To activate drag with keyboard, press Alt + …" at bounding box center [776, 349] width 1215 height 477
click at [866, 135] on button "Close" at bounding box center [863, 123] width 24 height 23
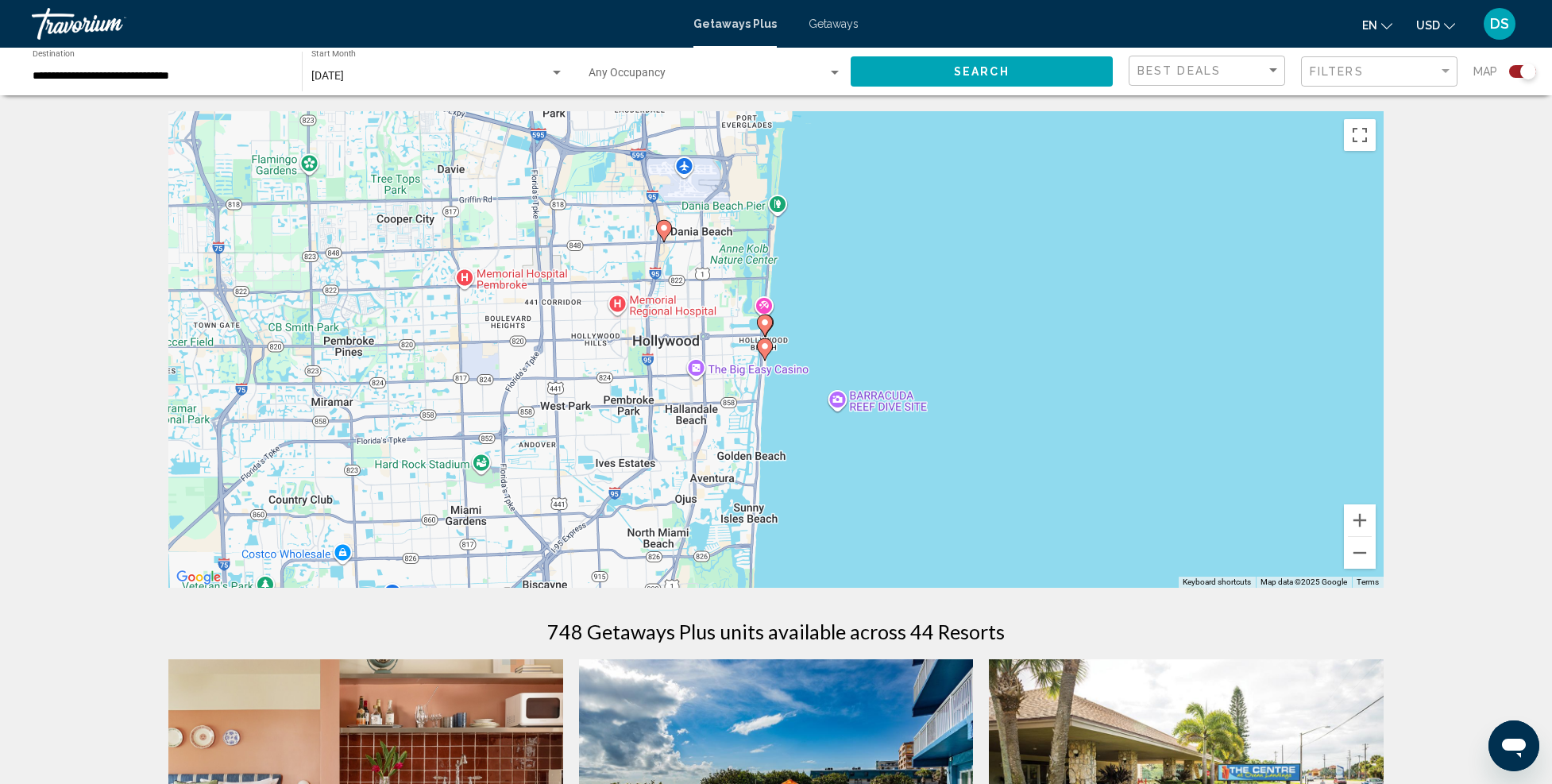
drag, startPoint x: 892, startPoint y: 284, endPoint x: 855, endPoint y: 494, distance: 213.2
click at [868, 502] on div "To activate drag with keyboard, press Alt + Enter. Once in keyboard drag state,…" at bounding box center [776, 349] width 1215 height 477
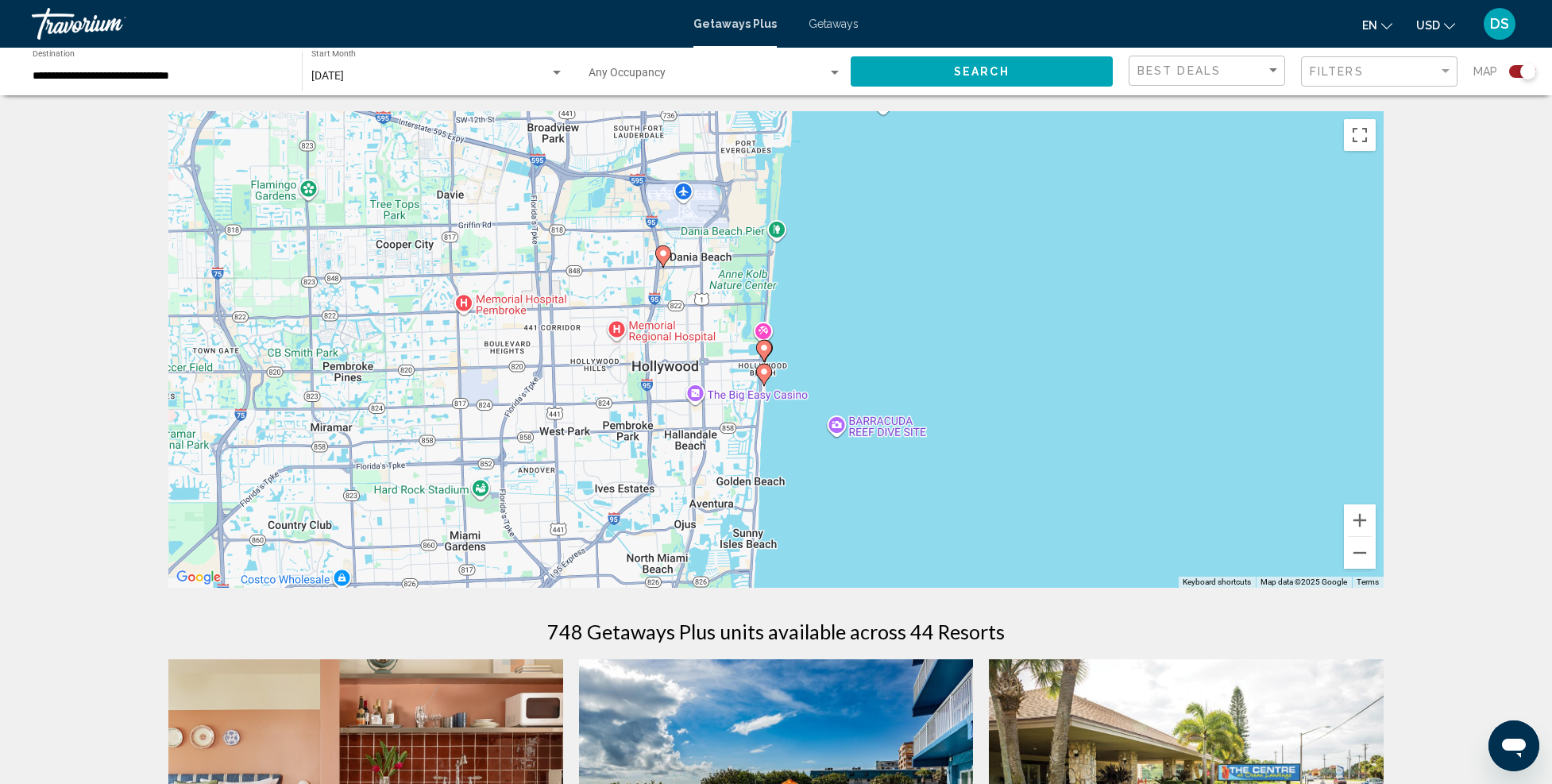
click at [771, 369] on icon "Main content" at bounding box center [764, 374] width 15 height 21
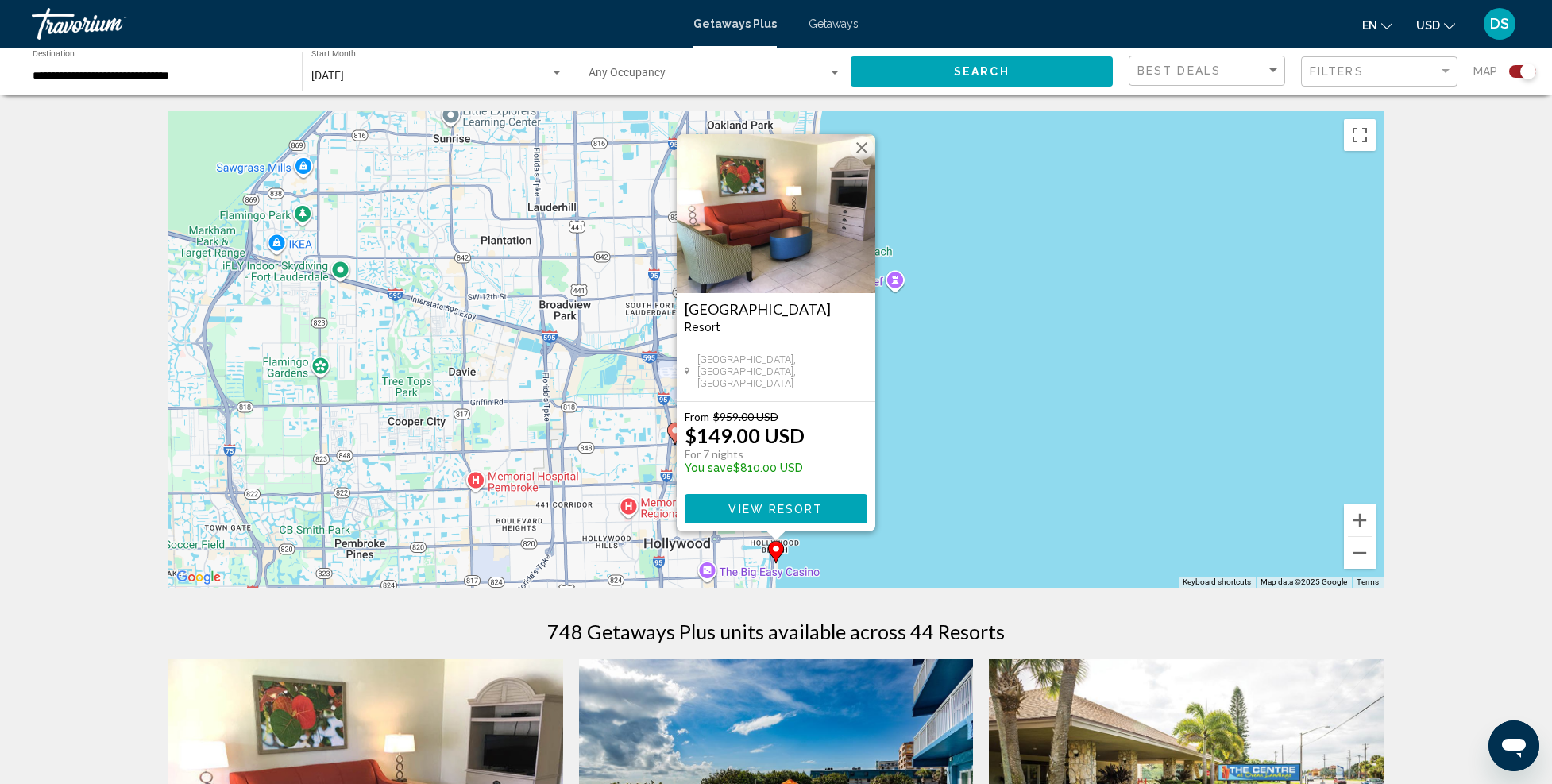
click at [747, 236] on img "Main content" at bounding box center [776, 213] width 199 height 159
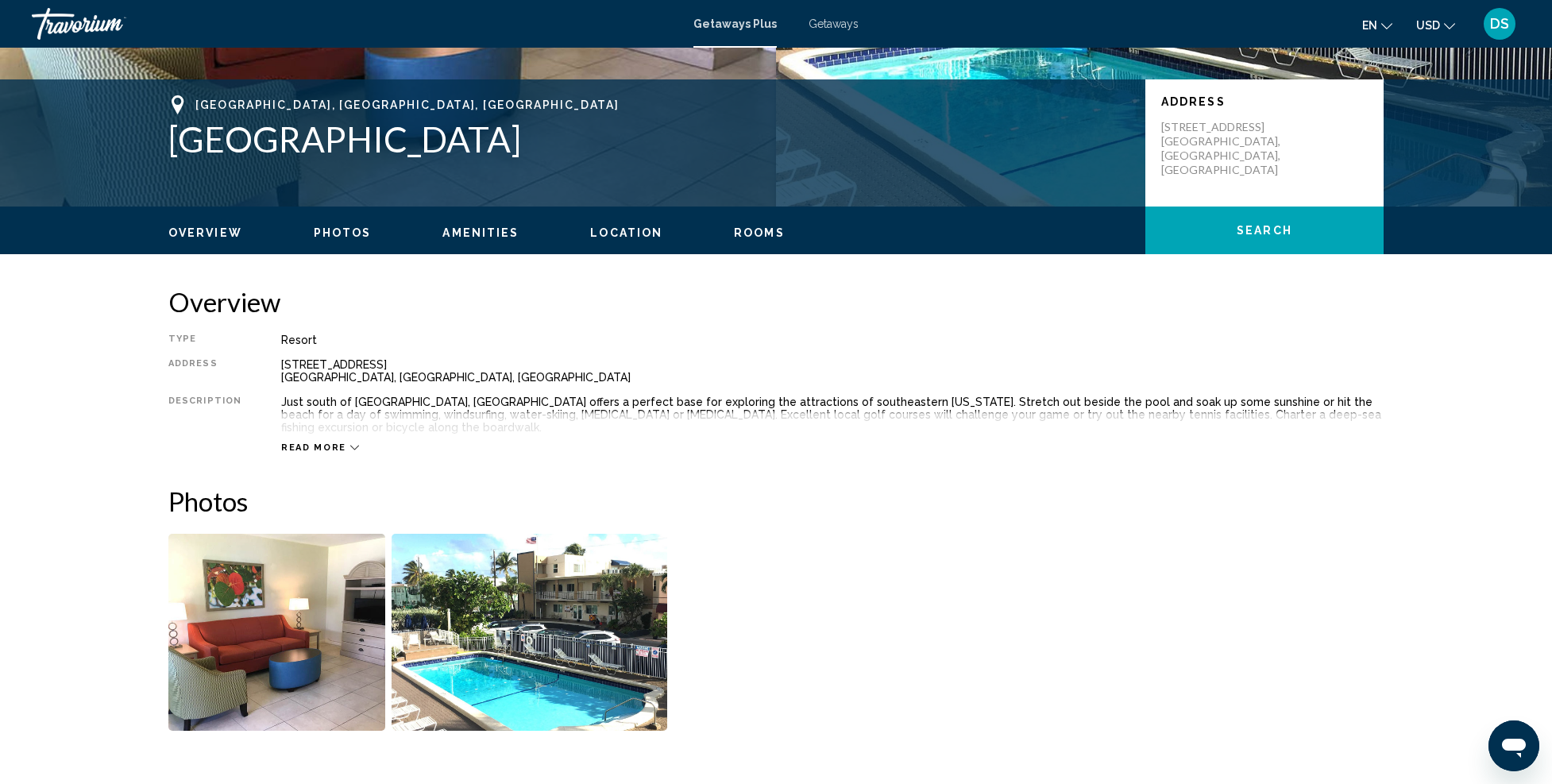
scroll to position [556, 0]
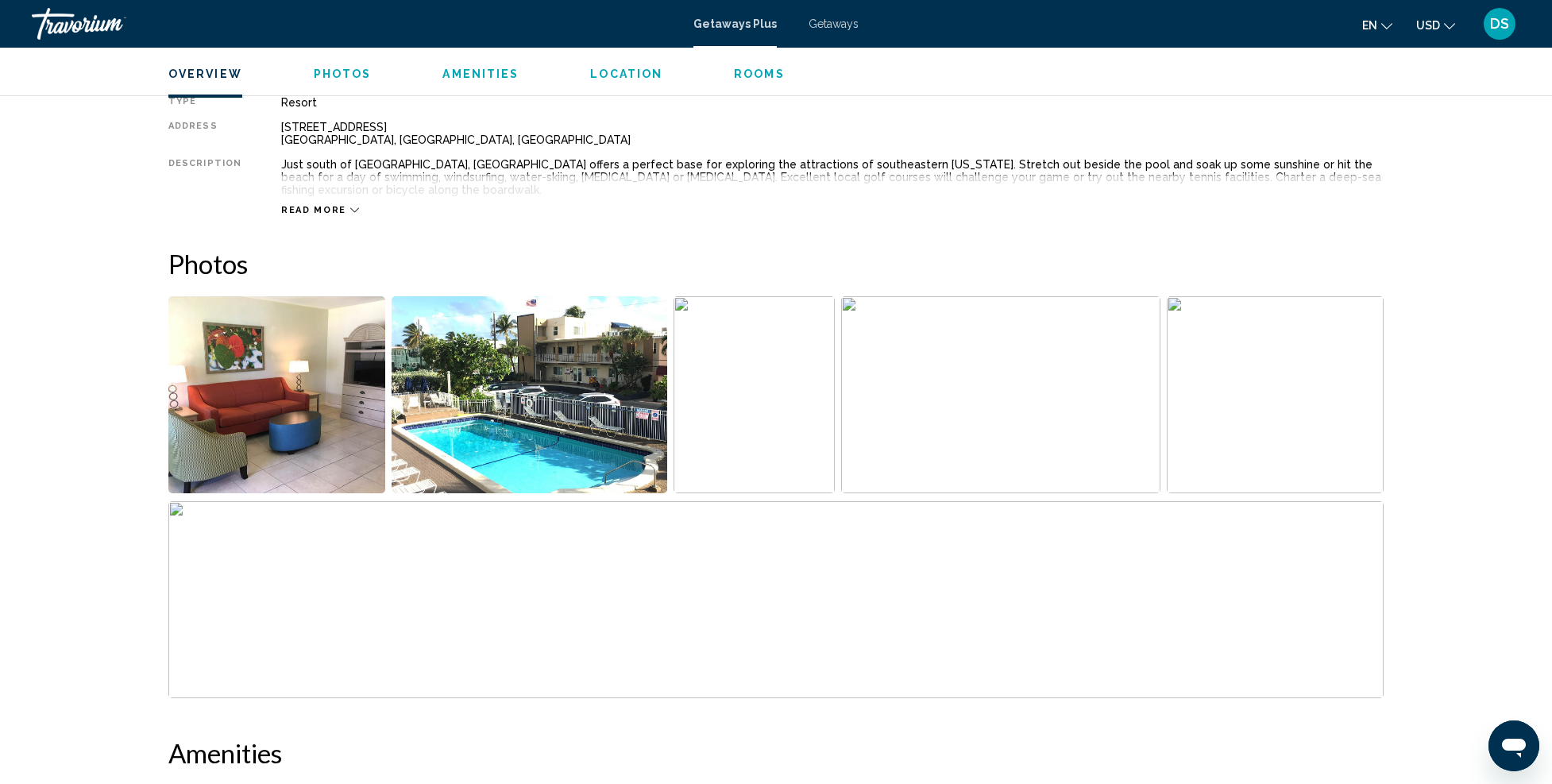
click at [338, 207] on div "Read more" at bounding box center [320, 209] width 78 height 11
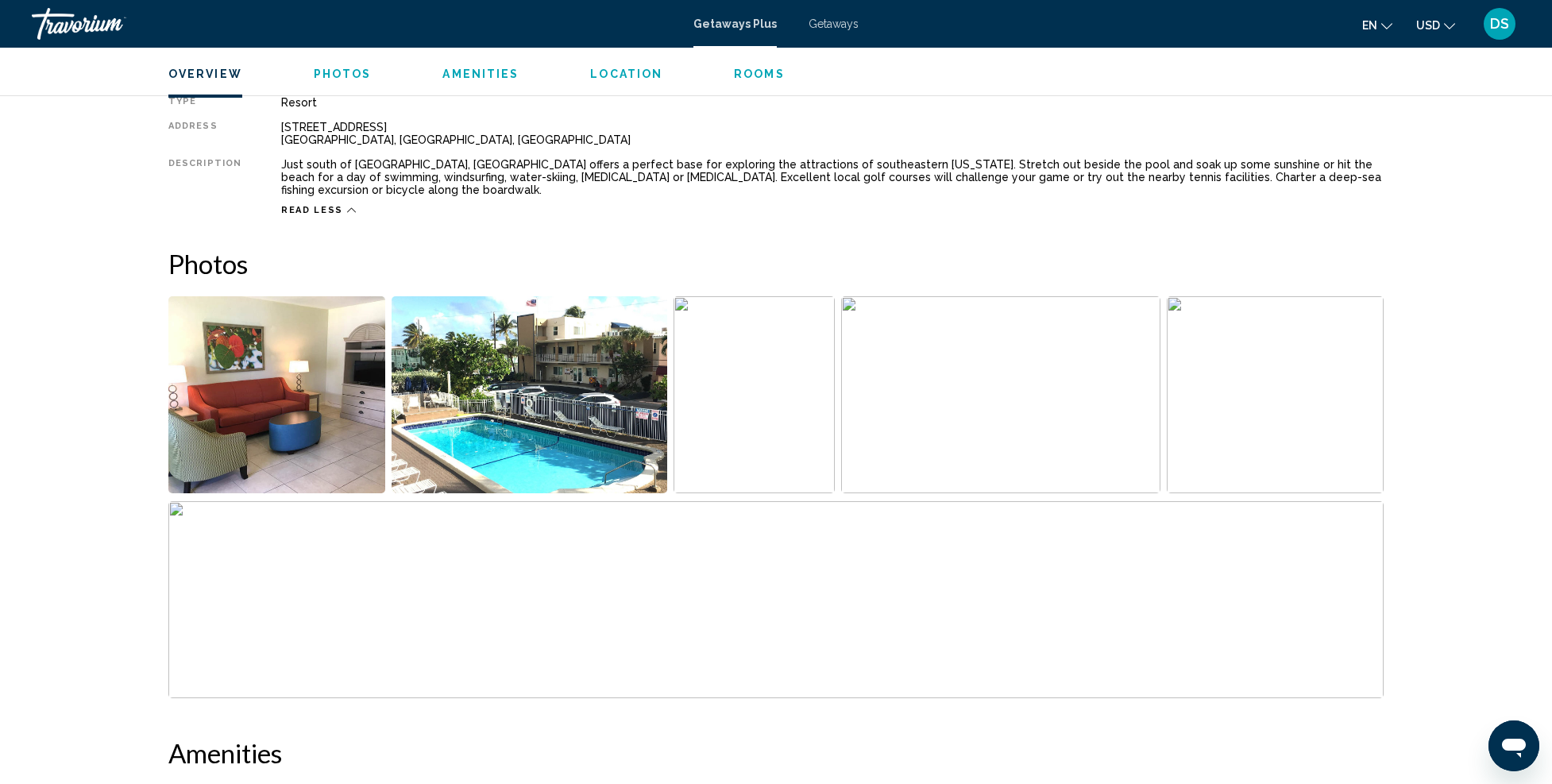
click at [313, 375] on img "Open full-screen image slider" at bounding box center [276, 394] width 216 height 197
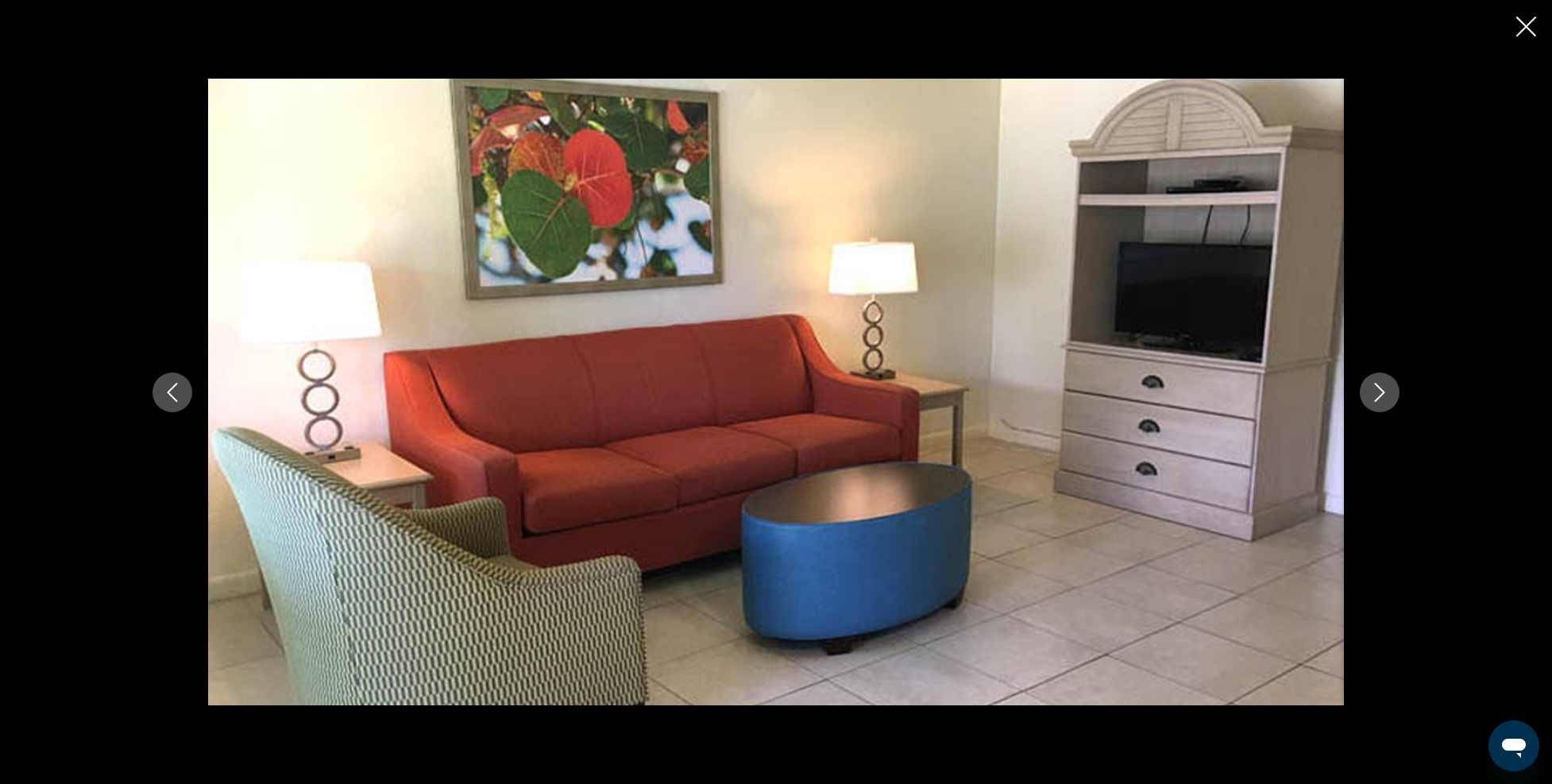
click at [1382, 391] on icon "Next image" at bounding box center [1380, 392] width 19 height 19
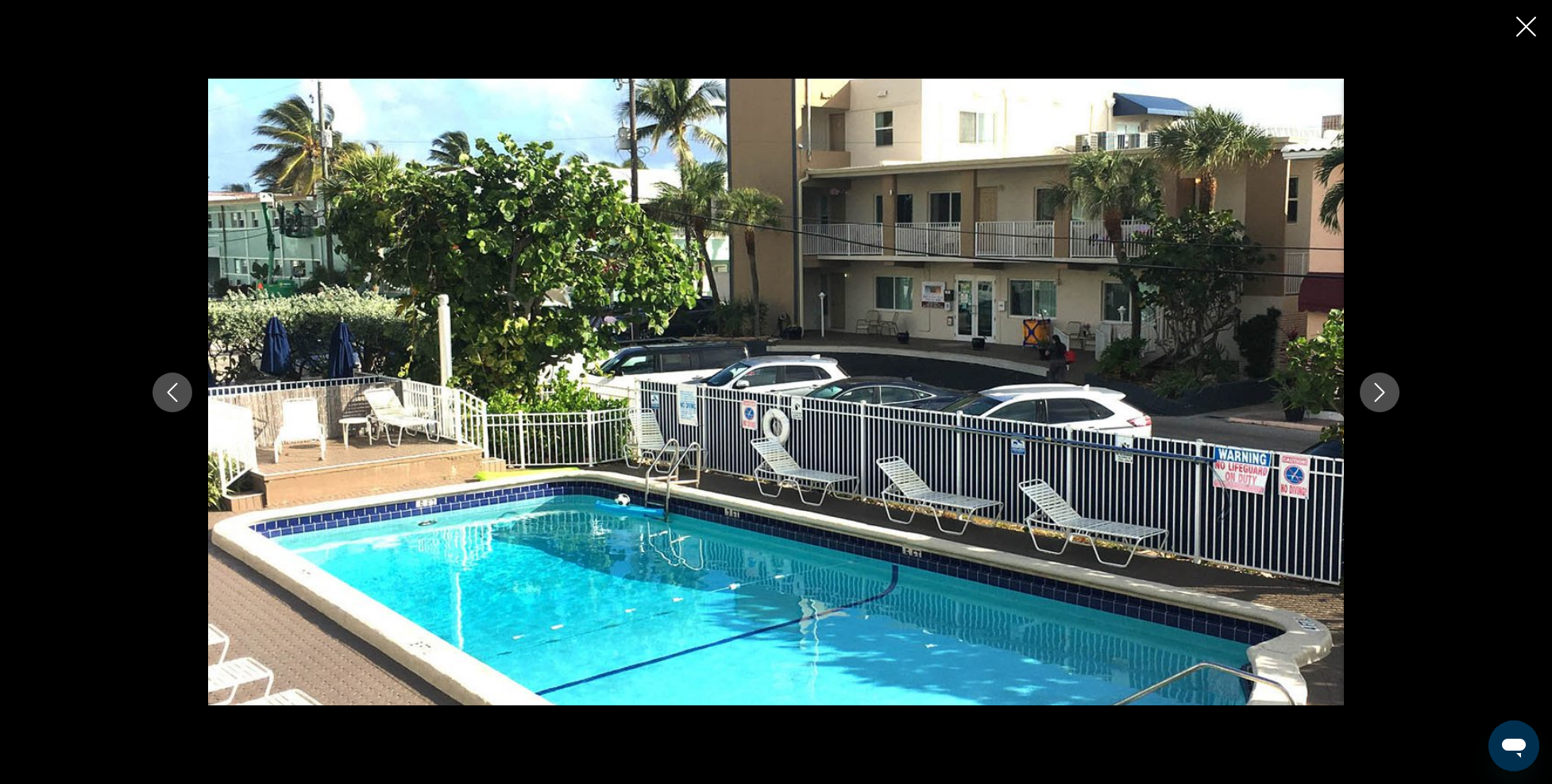
click at [1382, 391] on icon "Next image" at bounding box center [1380, 392] width 19 height 19
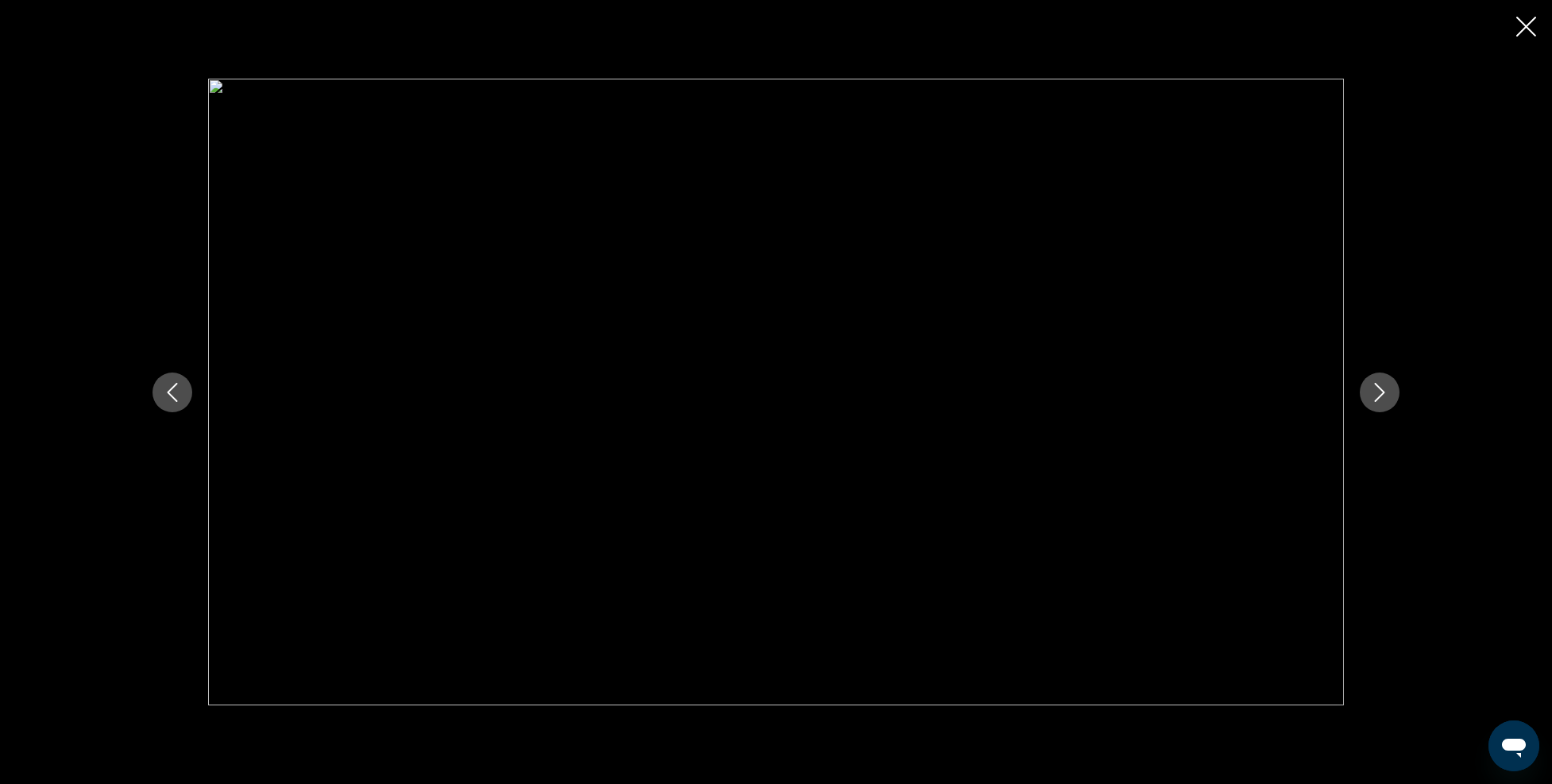
click at [1382, 391] on icon "Next image" at bounding box center [1380, 392] width 19 height 19
click at [1383, 391] on icon "Next image" at bounding box center [1380, 392] width 11 height 19
click at [1383, 392] on icon "Next image" at bounding box center [1380, 392] width 19 height 19
click at [1524, 36] on button "Close slideshow" at bounding box center [1527, 27] width 20 height 24
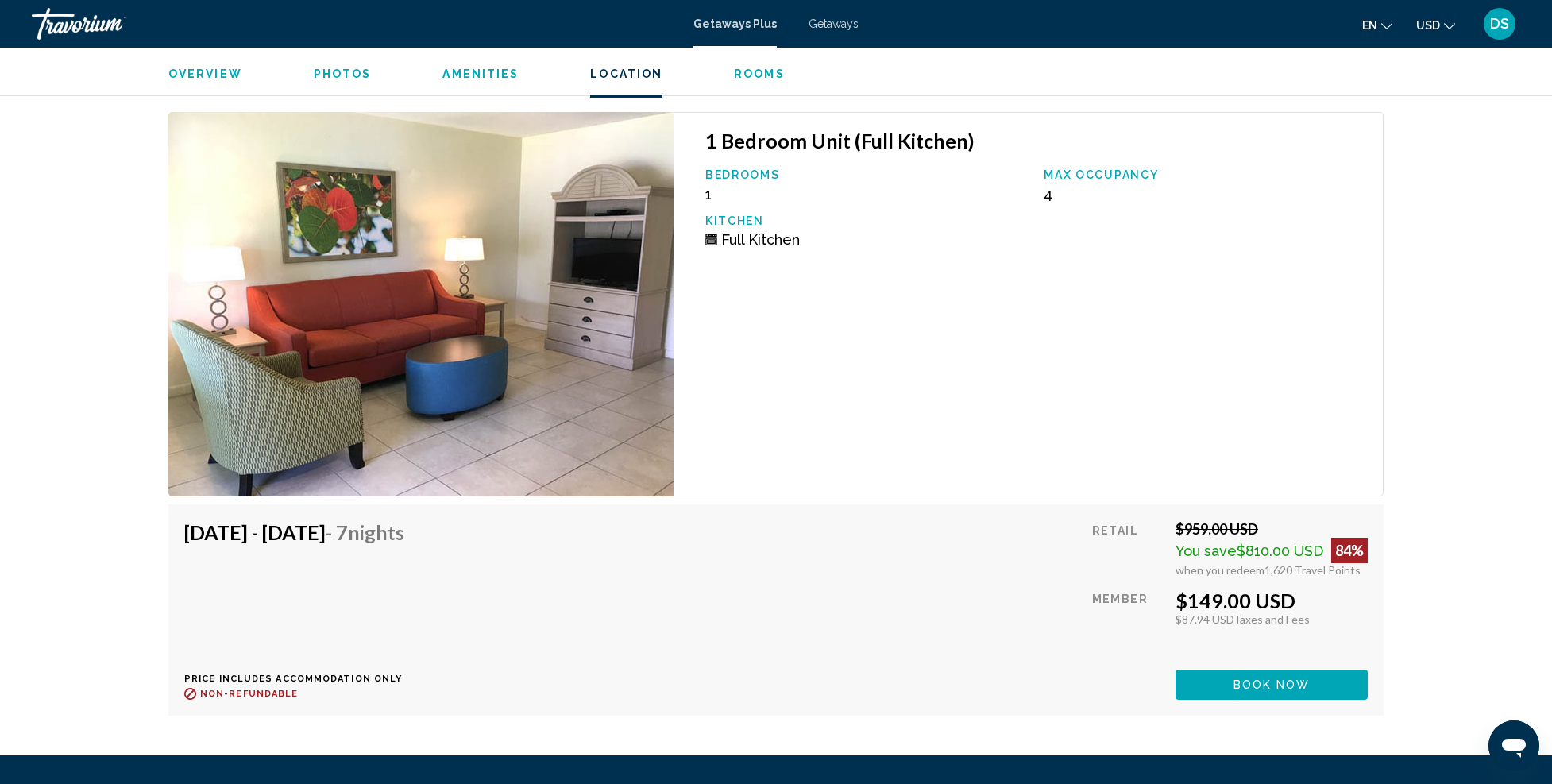
scroll to position [2704, 0]
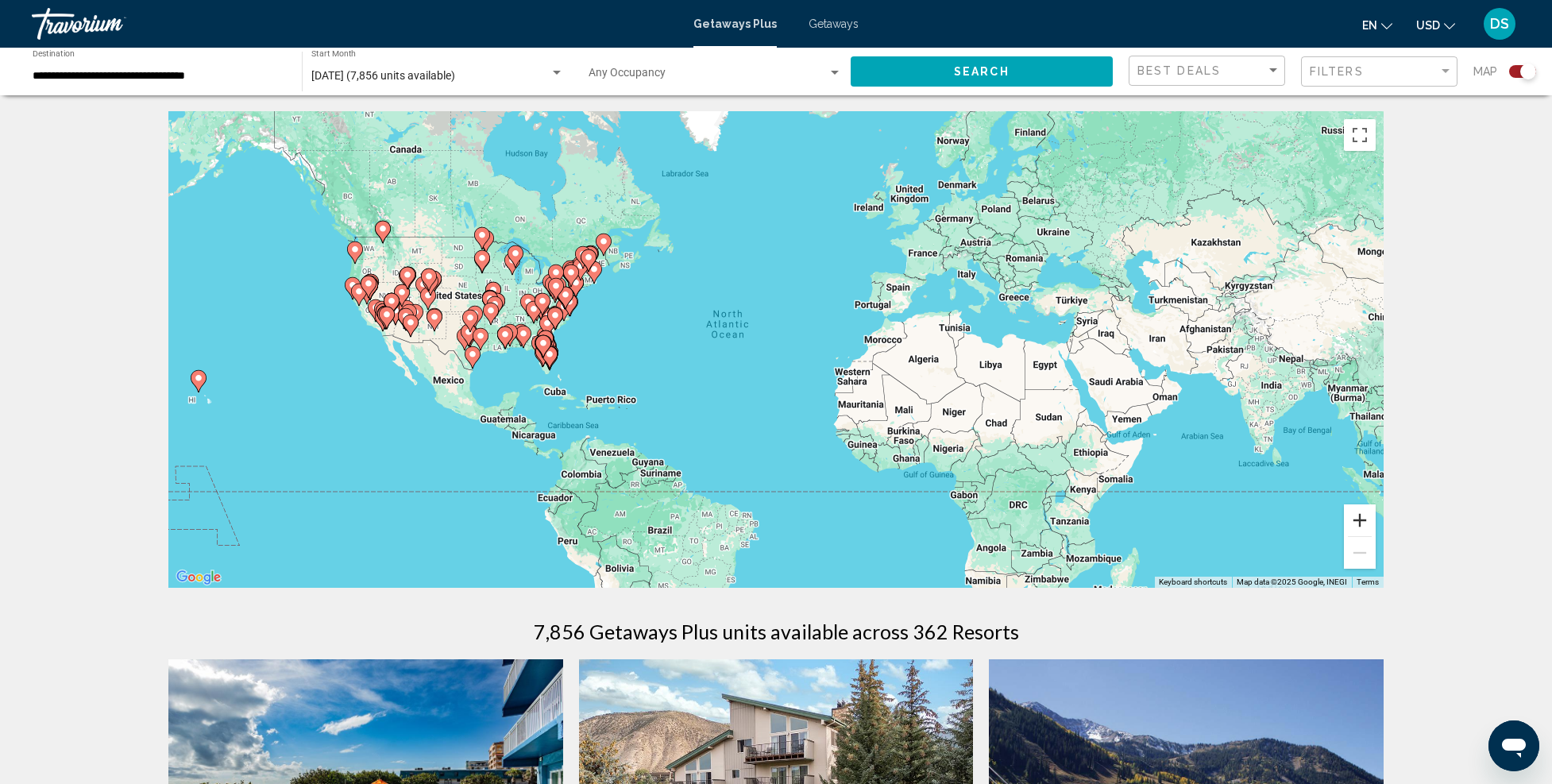
click at [1364, 521] on button "Zoom in" at bounding box center [1360, 520] width 31 height 31
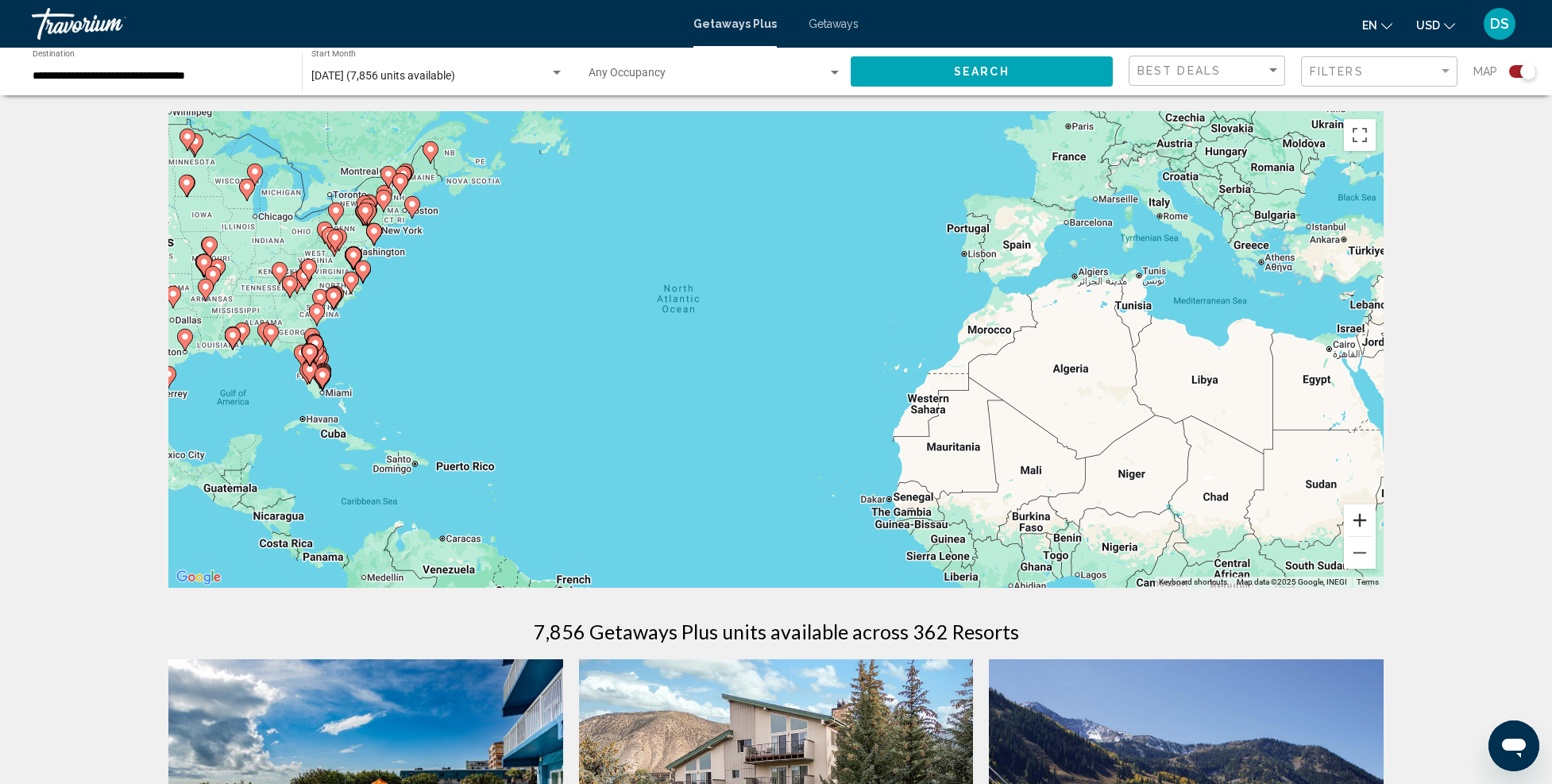
drag, startPoint x: 1364, startPoint y: 521, endPoint x: 1355, endPoint y: 518, distance: 9.5
click at [1364, 521] on button "Zoom in" at bounding box center [1360, 520] width 31 height 31
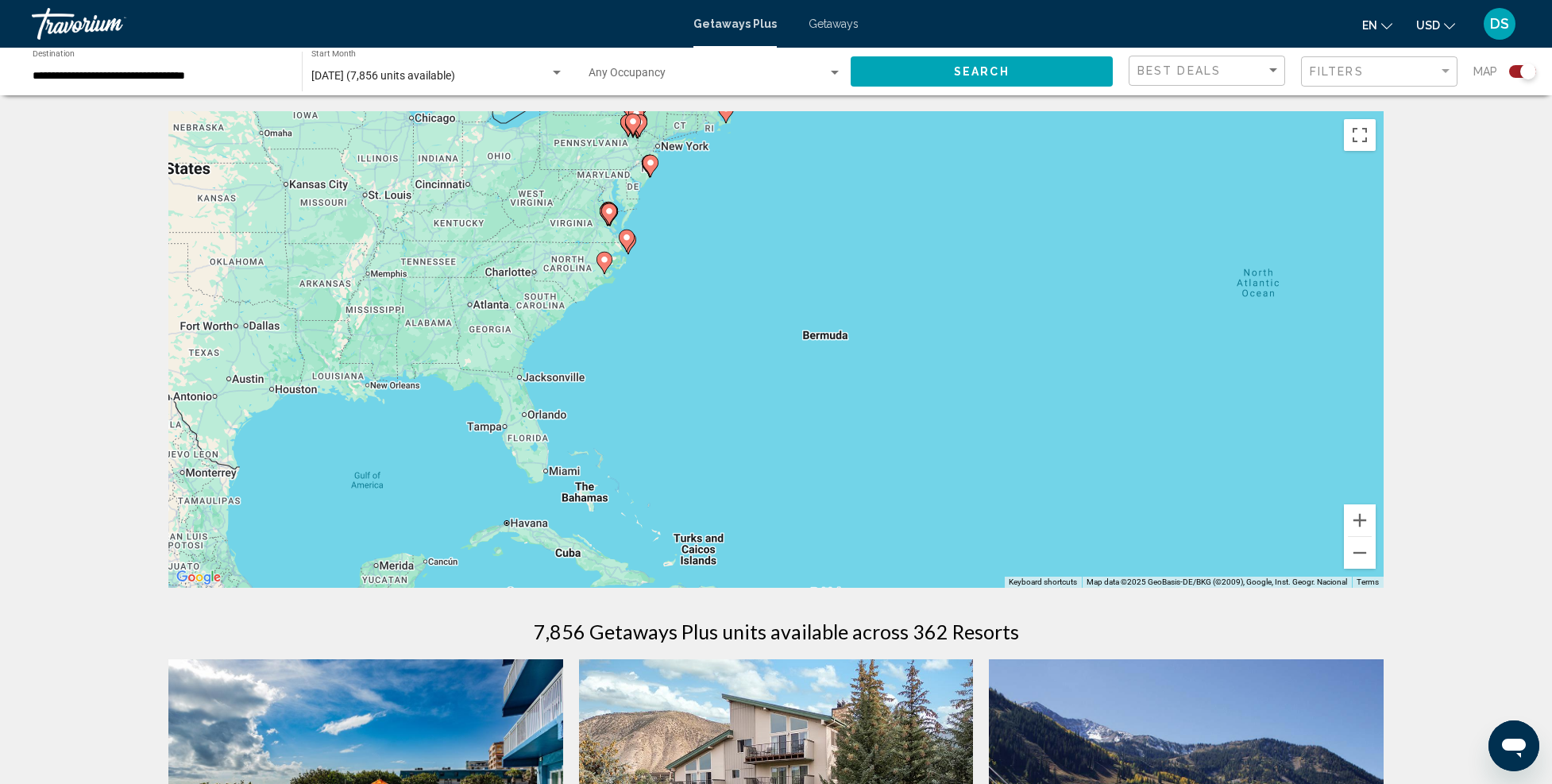
drag, startPoint x: 423, startPoint y: 419, endPoint x: 1188, endPoint y: 456, distance: 765.9
click at [1188, 456] on div "To activate drag with keyboard, press Alt + Enter. Once in keyboard drag state,…" at bounding box center [776, 349] width 1215 height 477
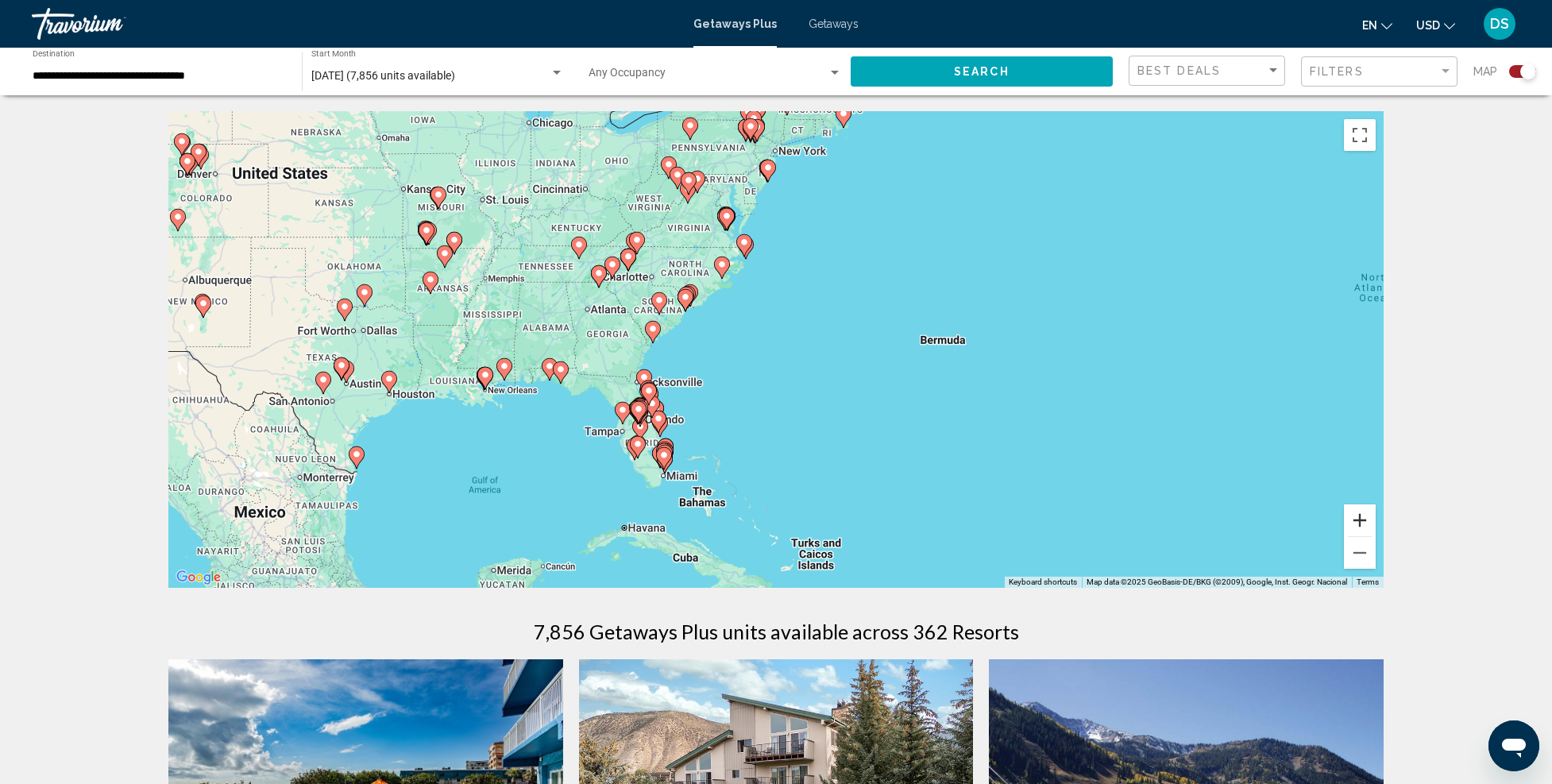
click at [1360, 520] on button "Zoom in" at bounding box center [1360, 520] width 31 height 31
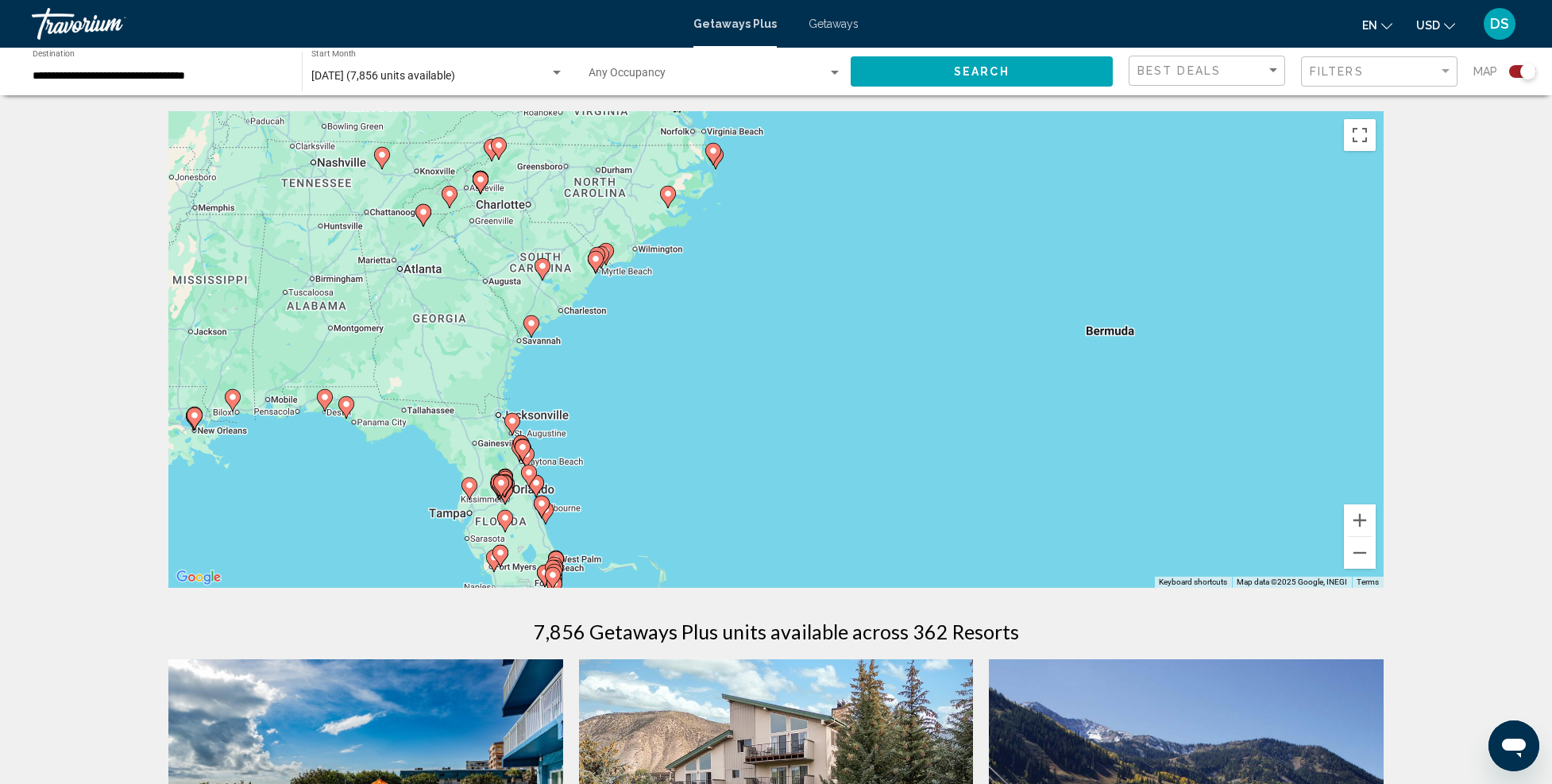
drag, startPoint x: 720, startPoint y: 479, endPoint x: 830, endPoint y: 343, distance: 174.9
click at [830, 343] on div "To activate drag with keyboard, press Alt + Enter. Once in keyboard drag state,…" at bounding box center [776, 349] width 1215 height 477
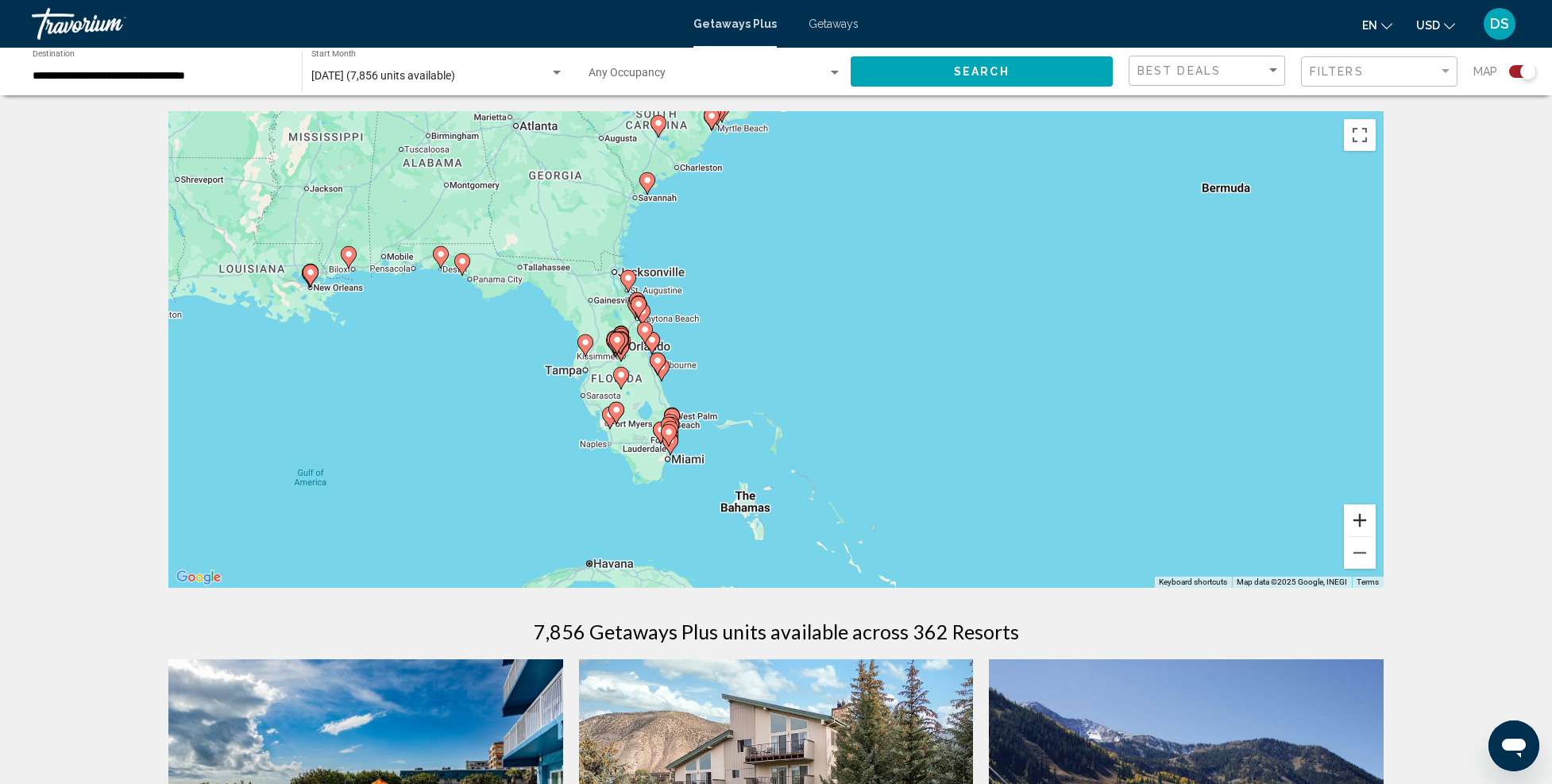
click at [1358, 520] on button "Zoom in" at bounding box center [1360, 520] width 31 height 31
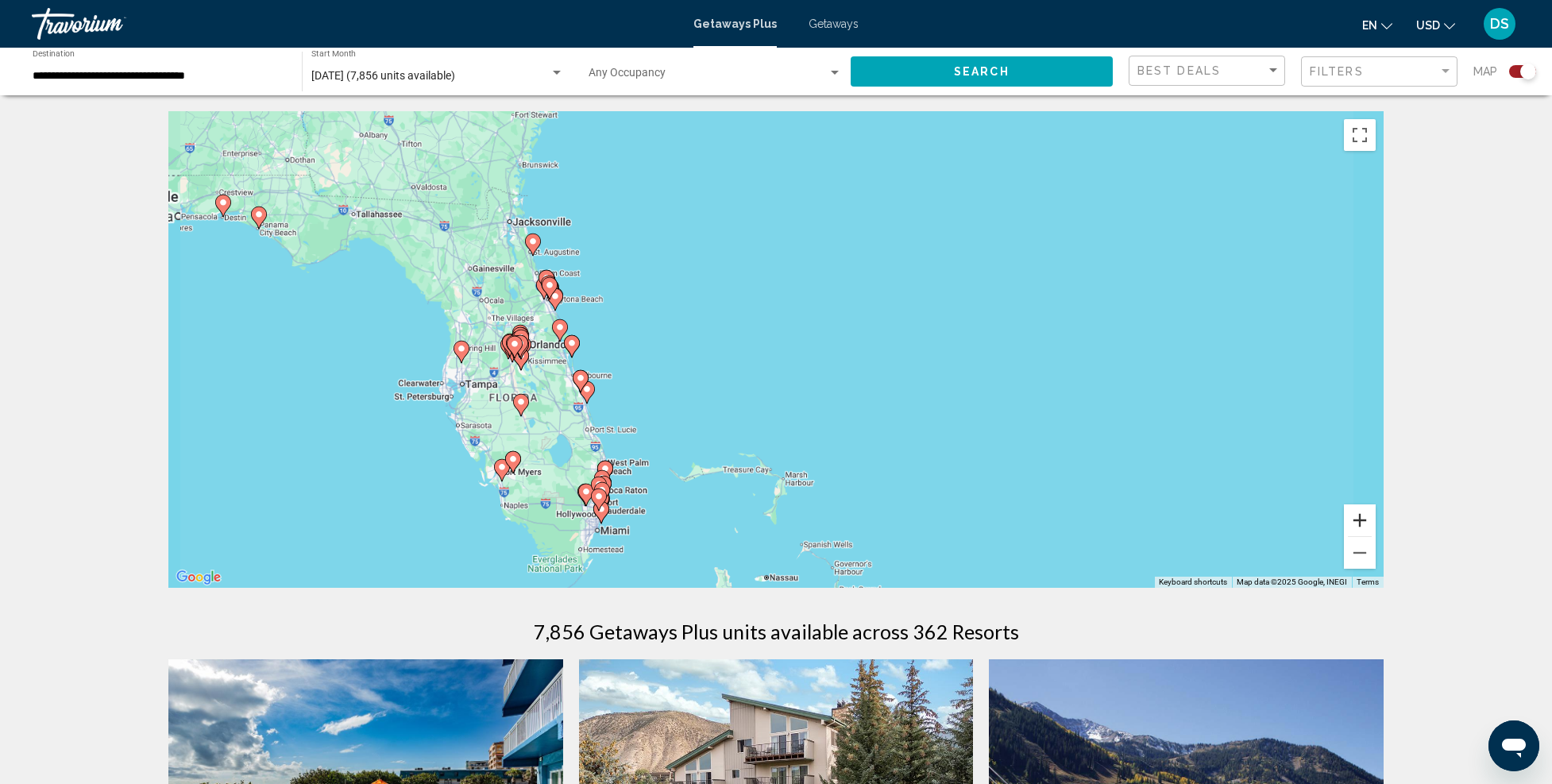
drag, startPoint x: 1358, startPoint y: 520, endPoint x: 1349, endPoint y: 520, distance: 9.0
click at [1358, 520] on button "Zoom in" at bounding box center [1360, 520] width 31 height 31
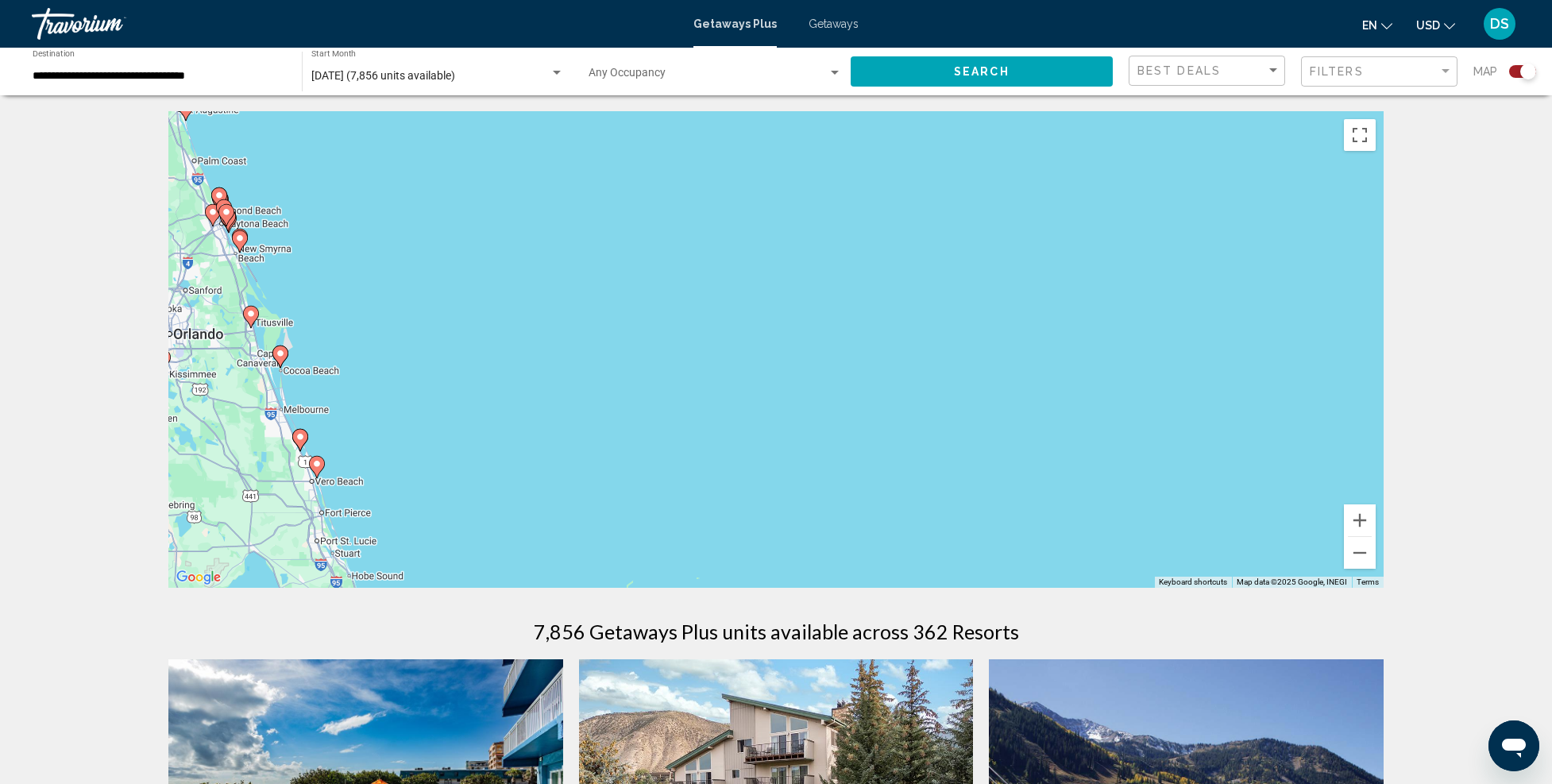
drag, startPoint x: 778, startPoint y: 501, endPoint x: 1025, endPoint y: 293, distance: 322.9
click at [1025, 293] on div "To activate drag with keyboard, press Alt + Enter. Once in keyboard drag state,…" at bounding box center [776, 349] width 1215 height 477
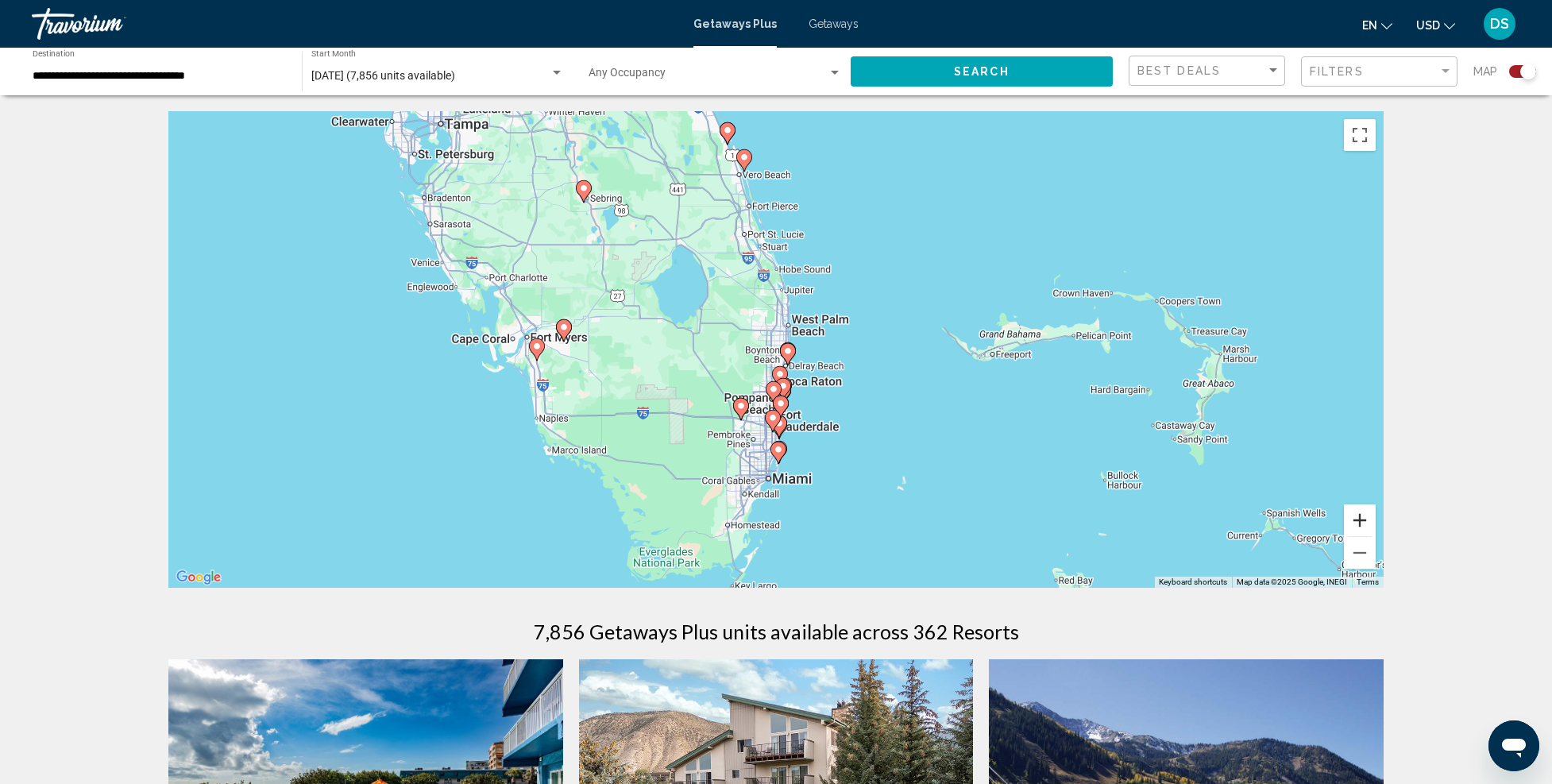
click at [1357, 515] on button "Zoom in" at bounding box center [1360, 520] width 31 height 31
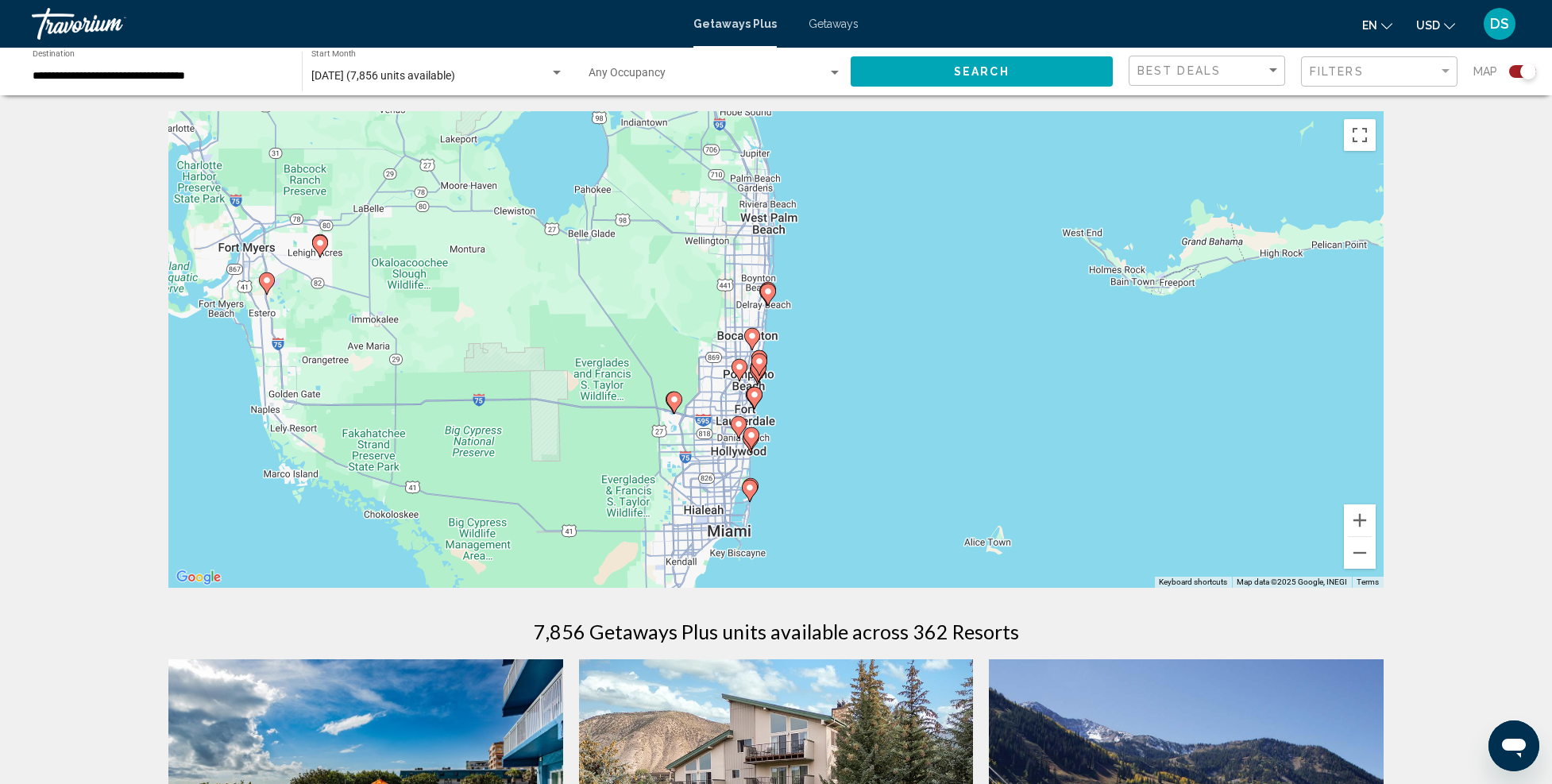
drag, startPoint x: 980, startPoint y: 508, endPoint x: 939, endPoint y: 418, distance: 98.9
click at [932, 410] on div "To activate drag with keyboard, press Alt + Enter. Once in keyboard drag state,…" at bounding box center [776, 349] width 1215 height 477
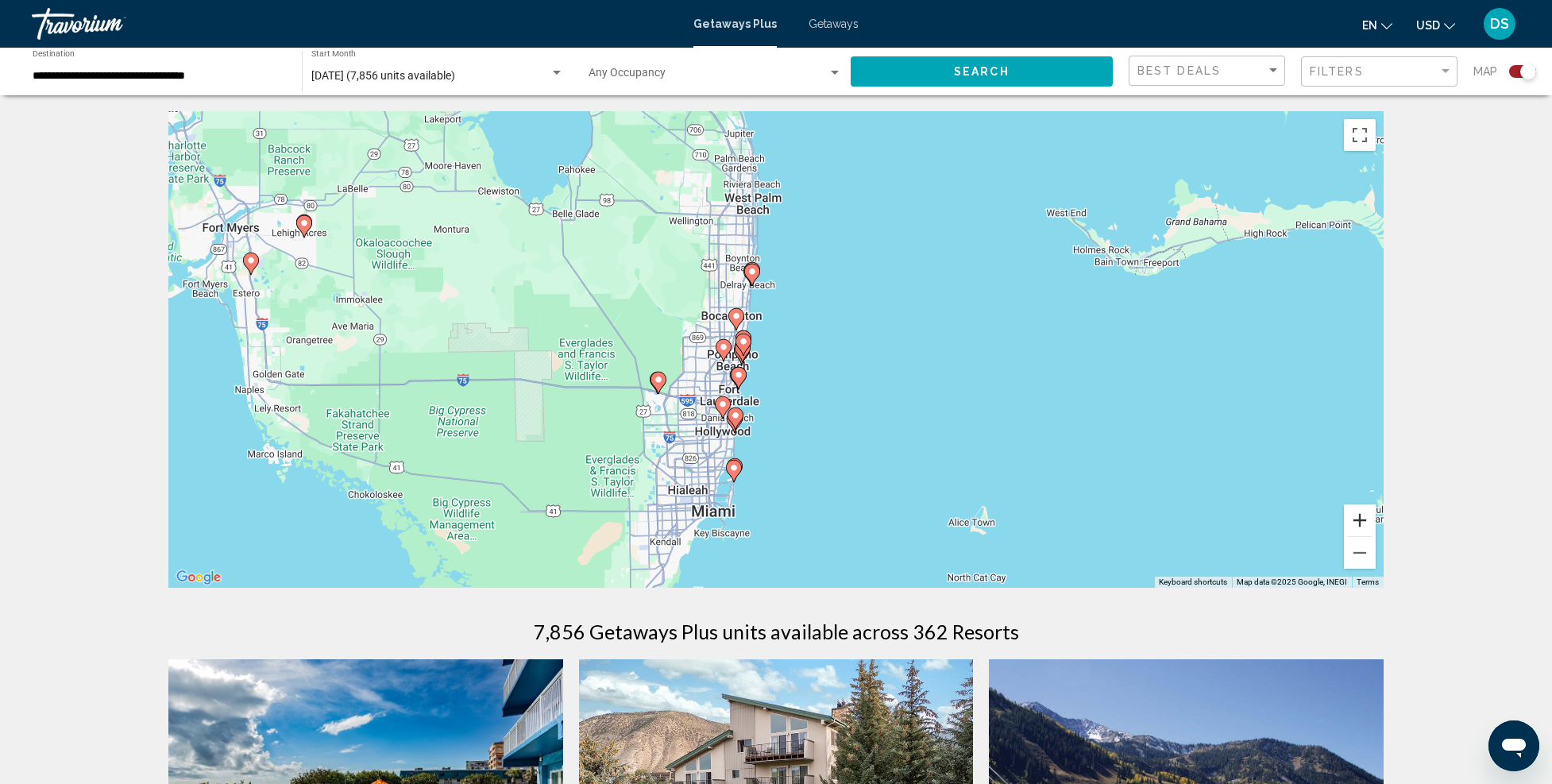
click at [1367, 520] on button "Zoom in" at bounding box center [1360, 520] width 31 height 31
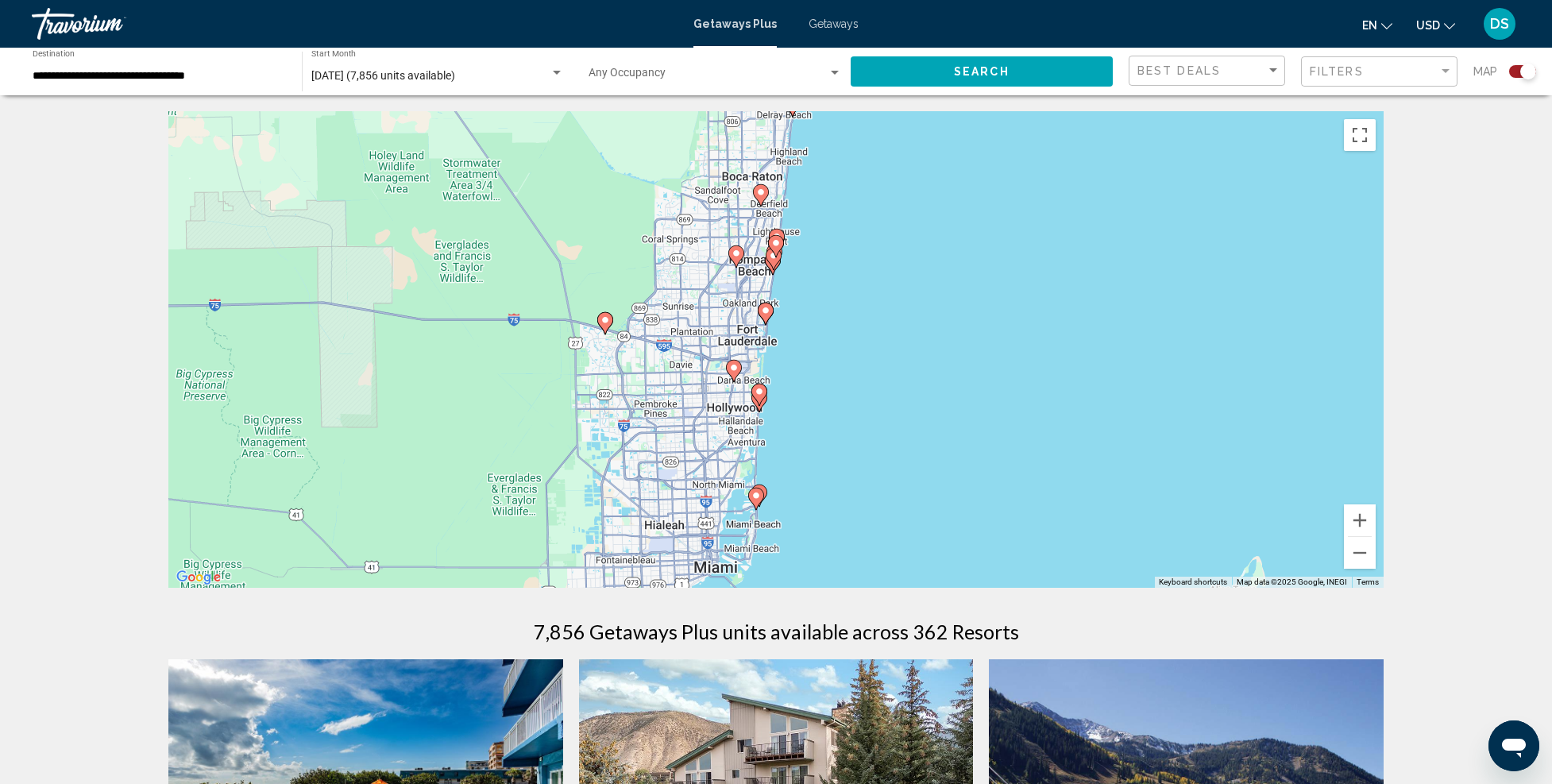
drag, startPoint x: 875, startPoint y: 493, endPoint x: 967, endPoint y: 378, distance: 147.3
click at [958, 367] on div "To activate drag with keyboard, press Alt + Enter. Once in keyboard drag state,…" at bounding box center [776, 349] width 1215 height 477
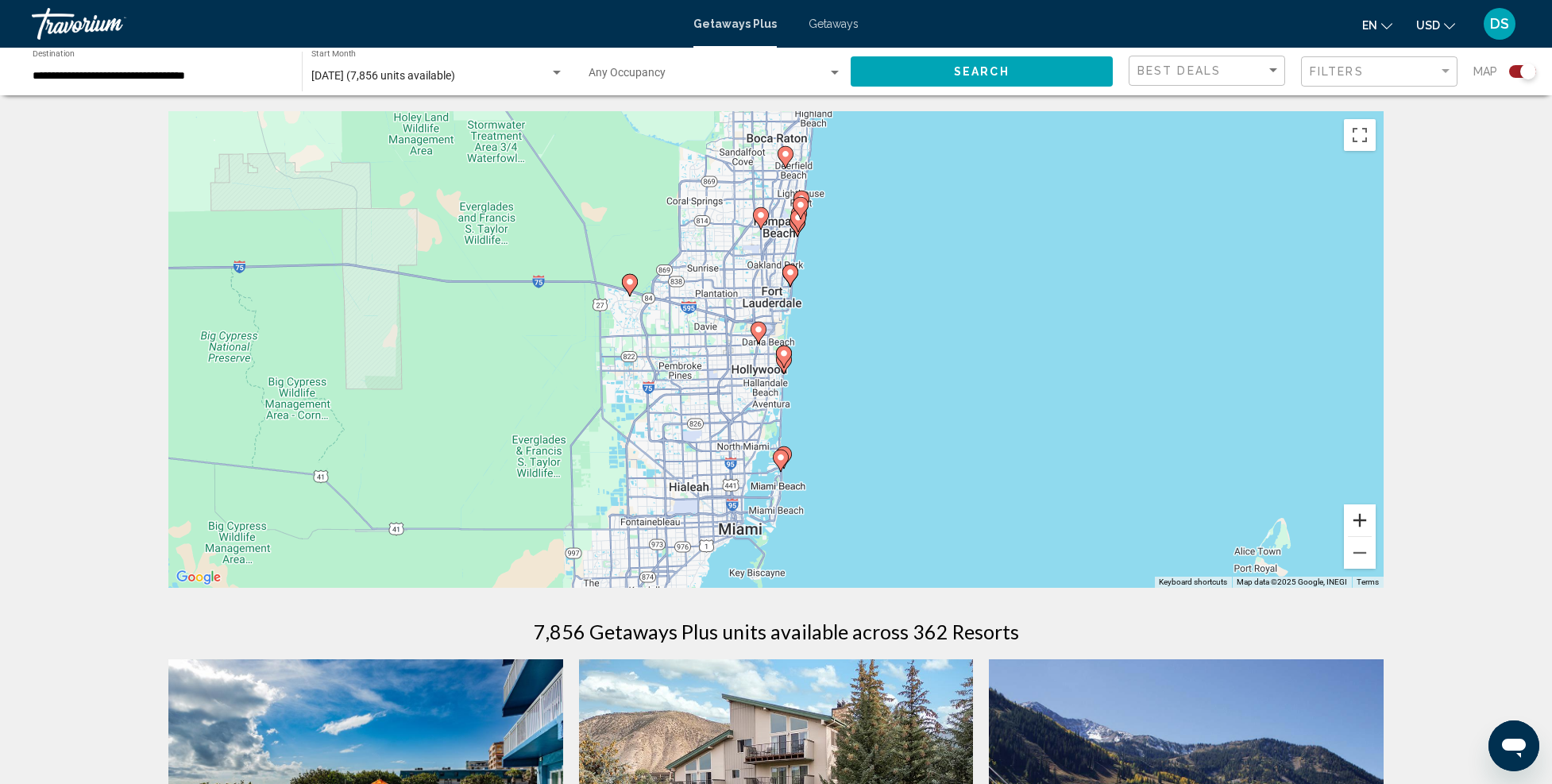
click at [1350, 519] on button "Zoom in" at bounding box center [1360, 520] width 31 height 31
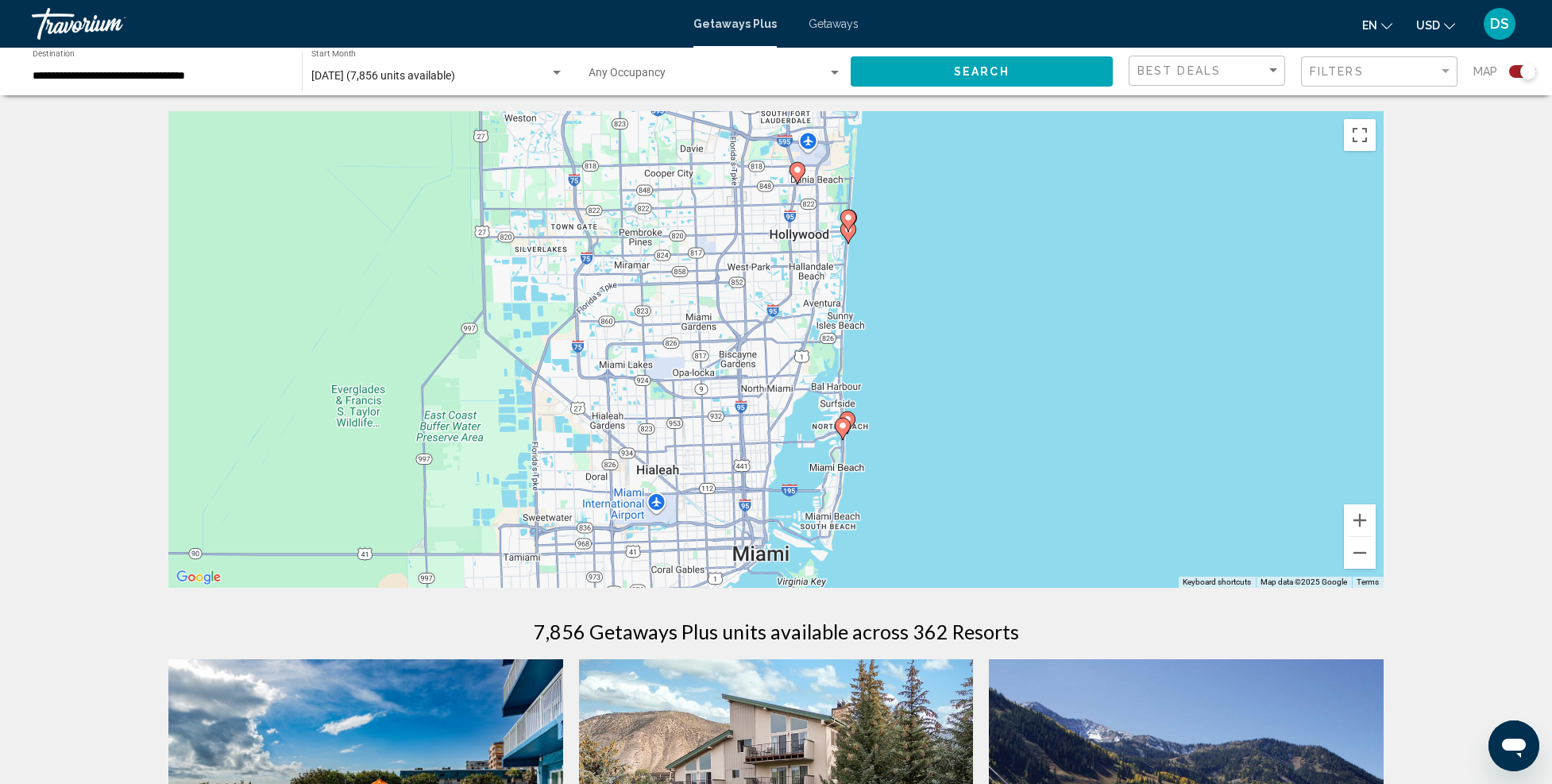
drag, startPoint x: 921, startPoint y: 524, endPoint x: 980, endPoint y: 373, distance: 162.1
click at [985, 355] on div "To activate drag with keyboard, press Alt + Enter. Once in keyboard drag state,…" at bounding box center [776, 349] width 1215 height 477
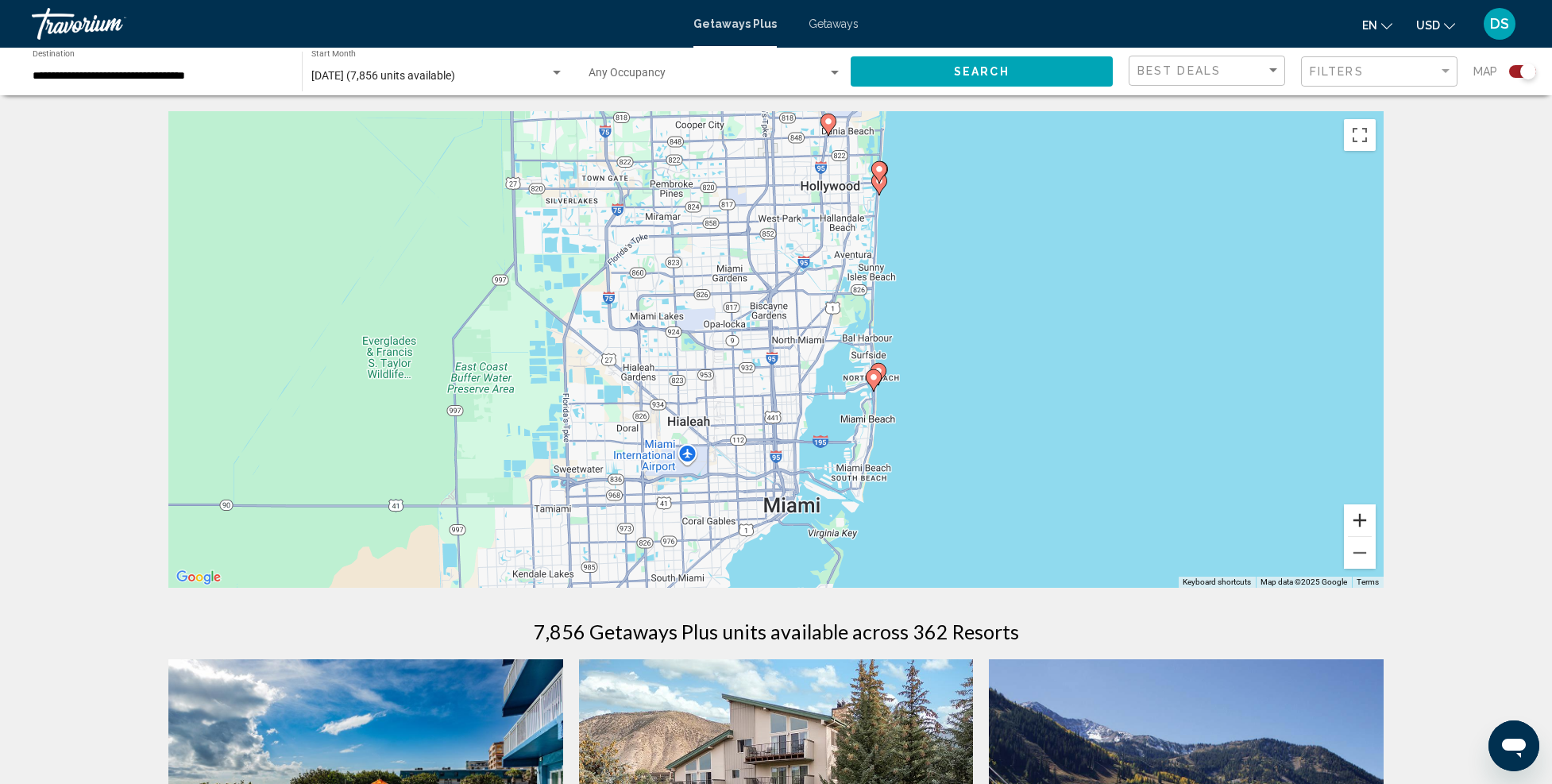
drag, startPoint x: 1359, startPoint y: 515, endPoint x: 1325, endPoint y: 513, distance: 34.1
click at [1359, 515] on button "Zoom in" at bounding box center [1360, 520] width 31 height 31
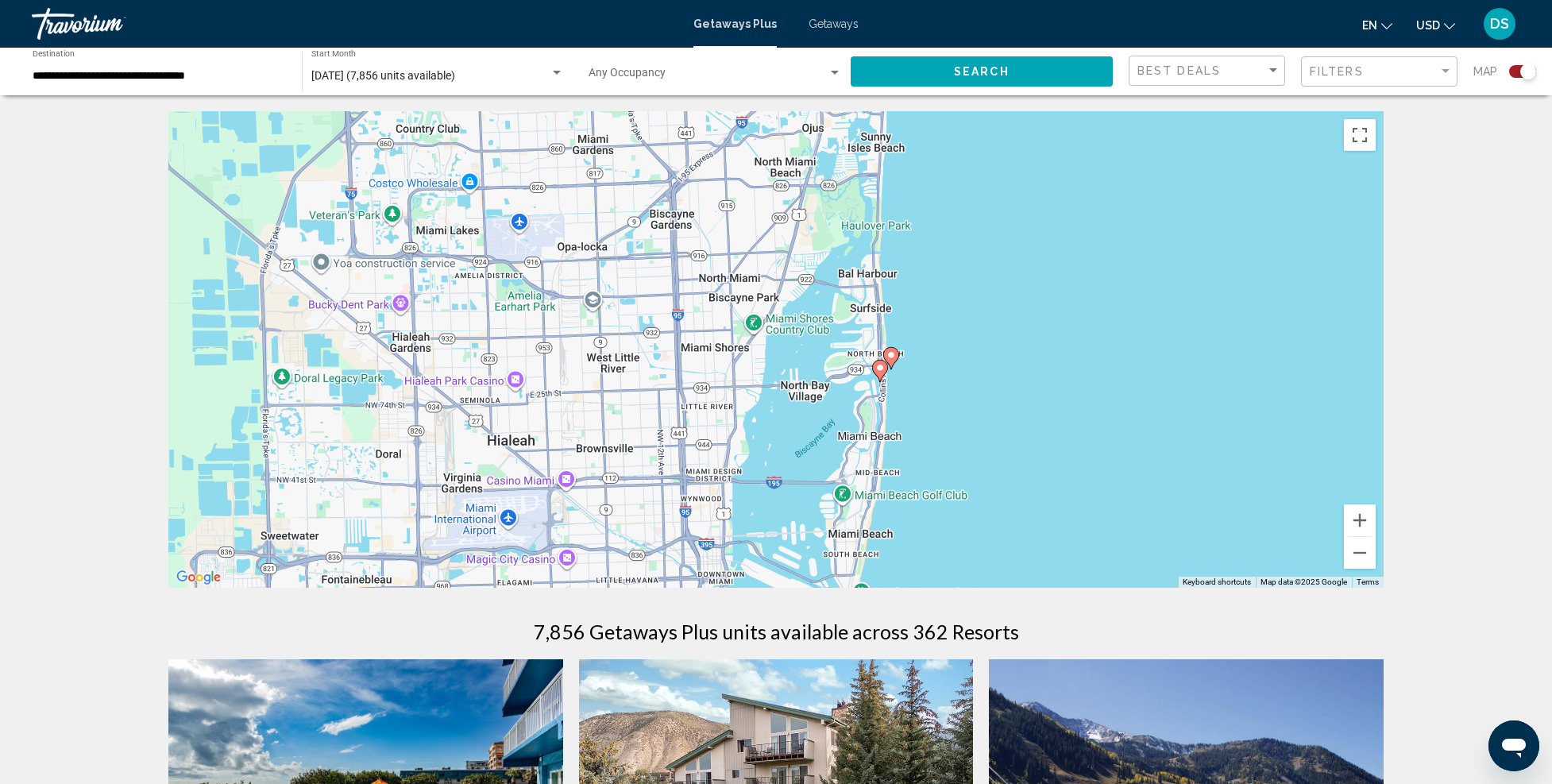
drag, startPoint x: 1093, startPoint y: 461, endPoint x: 890, endPoint y: 367, distance: 223.7
click at [952, 392] on div "To activate drag with keyboard, press Alt + Enter. Once in keyboard drag state,…" at bounding box center [776, 349] width 1215 height 477
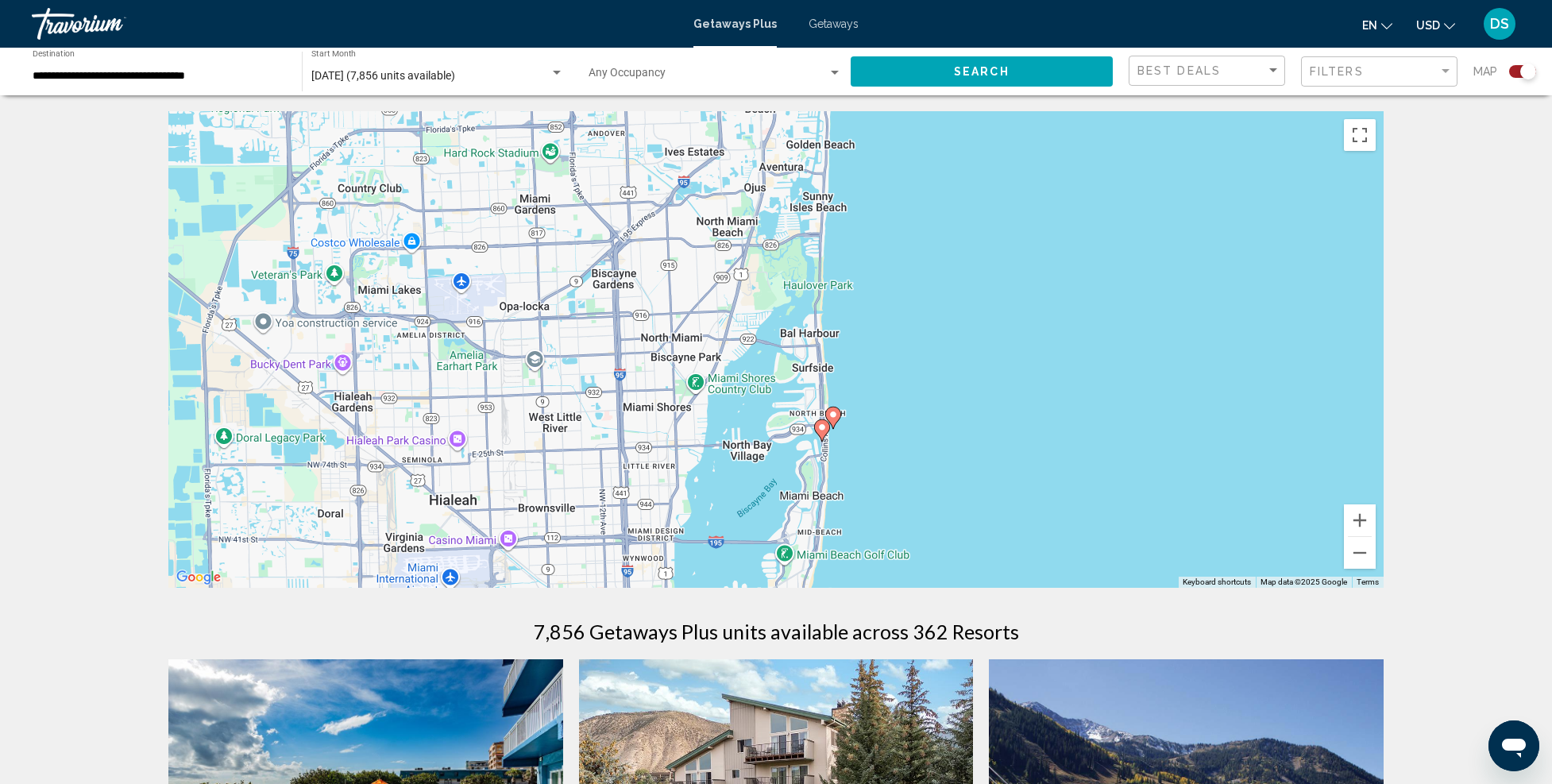
drag, startPoint x: 983, startPoint y: 331, endPoint x: 999, endPoint y: 514, distance: 183.7
click at [999, 514] on div "To activate drag with keyboard, press Alt + Enter. Once in keyboard drag state,…" at bounding box center [776, 349] width 1215 height 477
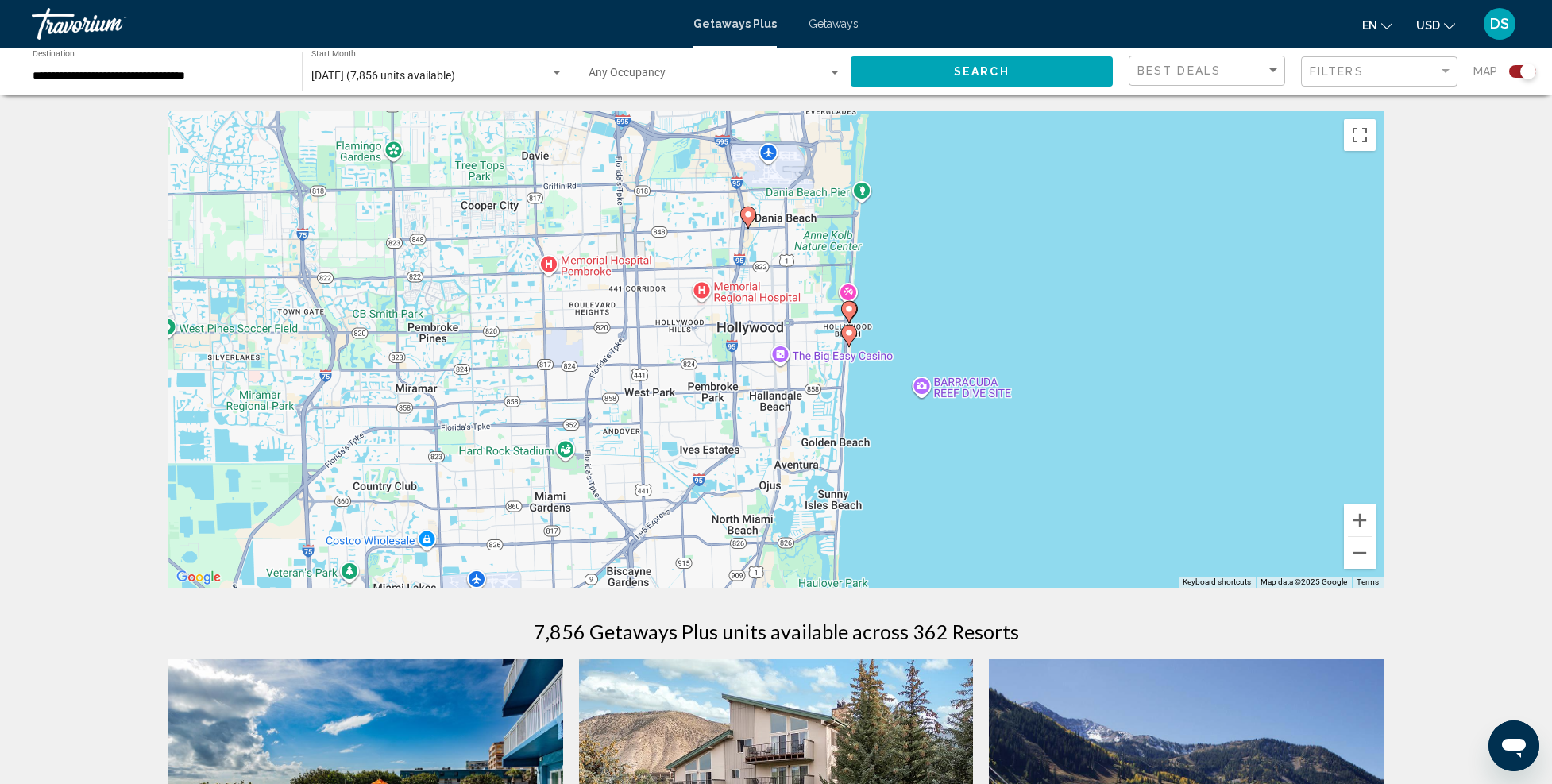
drag, startPoint x: 945, startPoint y: 312, endPoint x: 944, endPoint y: 509, distance: 197.0
click at [944, 509] on div "To activate drag with keyboard, press Alt + Enter. Once in keyboard drag state,…" at bounding box center [776, 349] width 1215 height 477
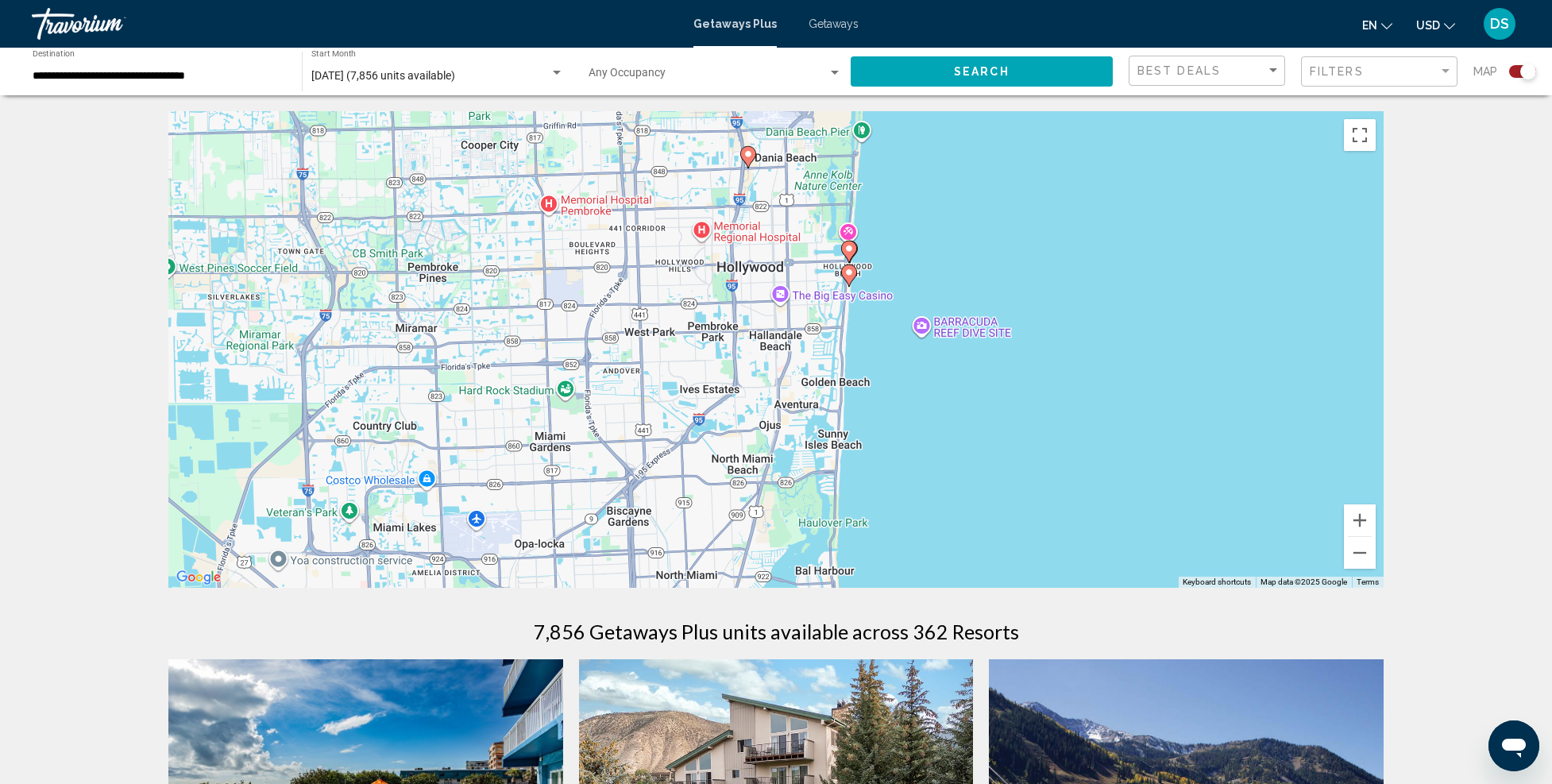
drag, startPoint x: 954, startPoint y: 482, endPoint x: 976, endPoint y: 352, distance: 131.8
click at [968, 351] on div "To activate drag with keyboard, press Alt + Enter. Once in keyboard drag state,…" at bounding box center [776, 349] width 1215 height 477
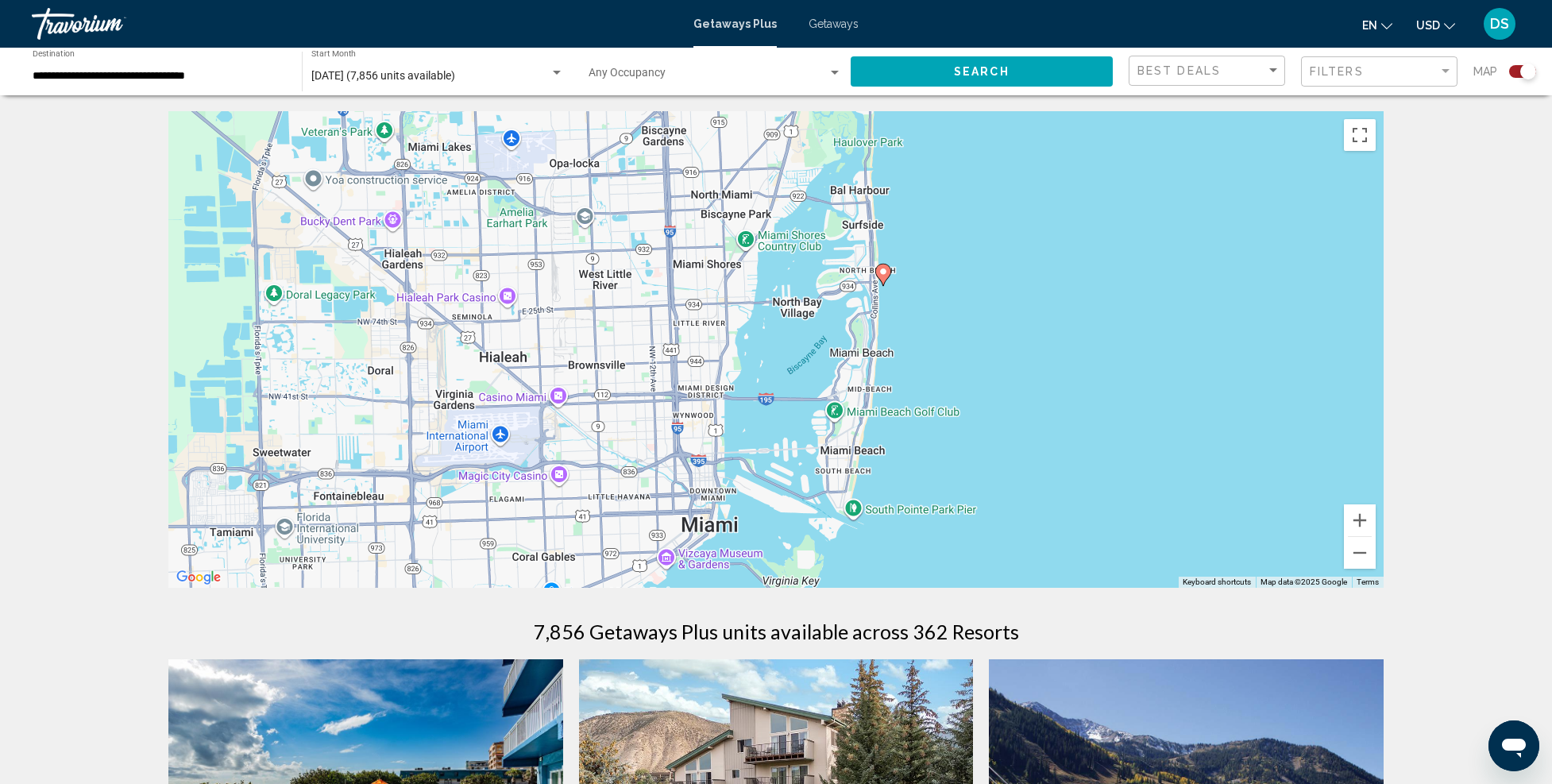
drag, startPoint x: 1016, startPoint y: 427, endPoint x: 1009, endPoint y: 304, distance: 123.2
click at [1004, 297] on div "To activate drag with keyboard, press Alt + Enter. Once in keyboard drag state,…" at bounding box center [776, 349] width 1215 height 477
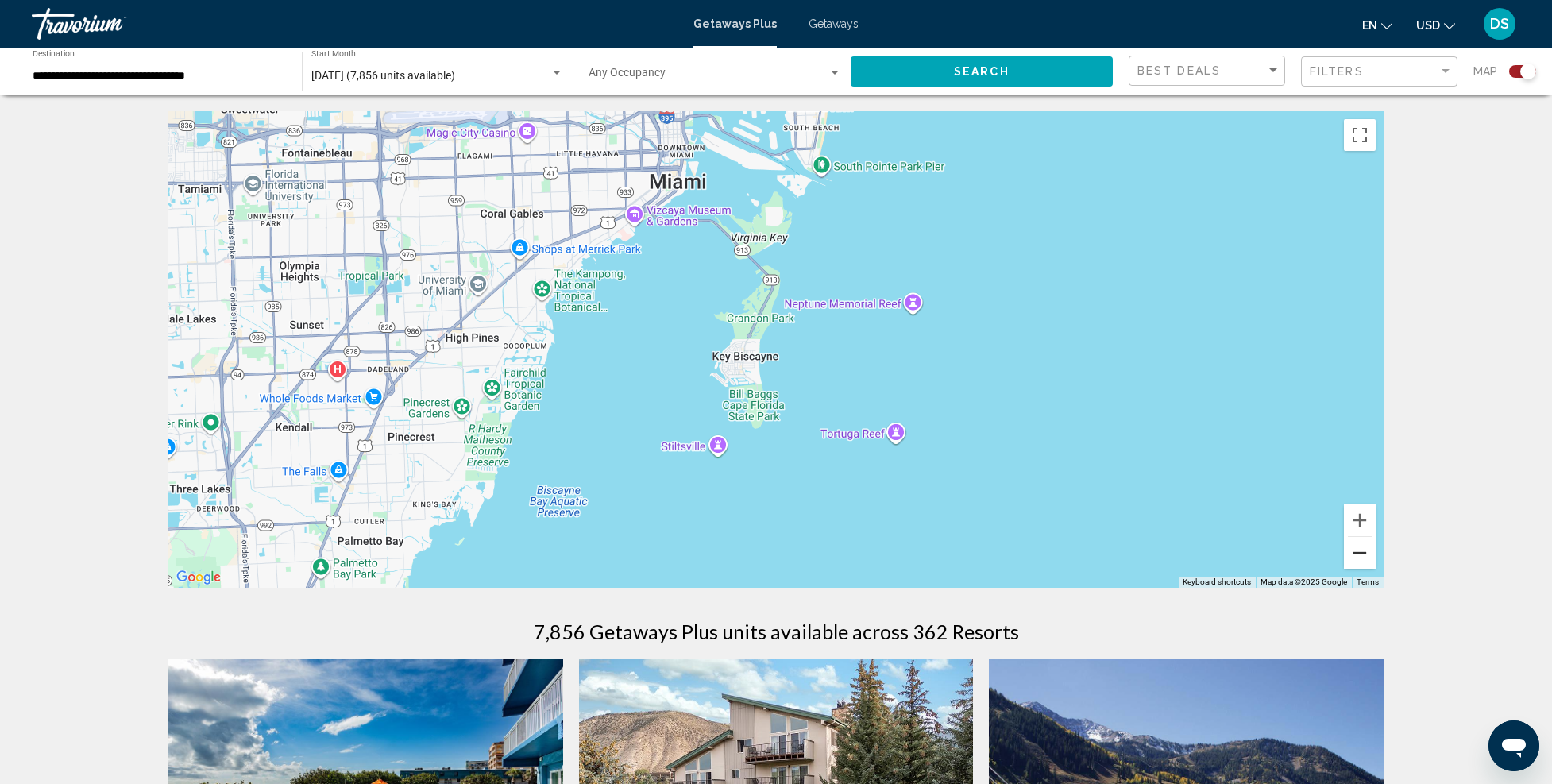
click at [1354, 562] on button "Zoom out" at bounding box center [1360, 552] width 31 height 31
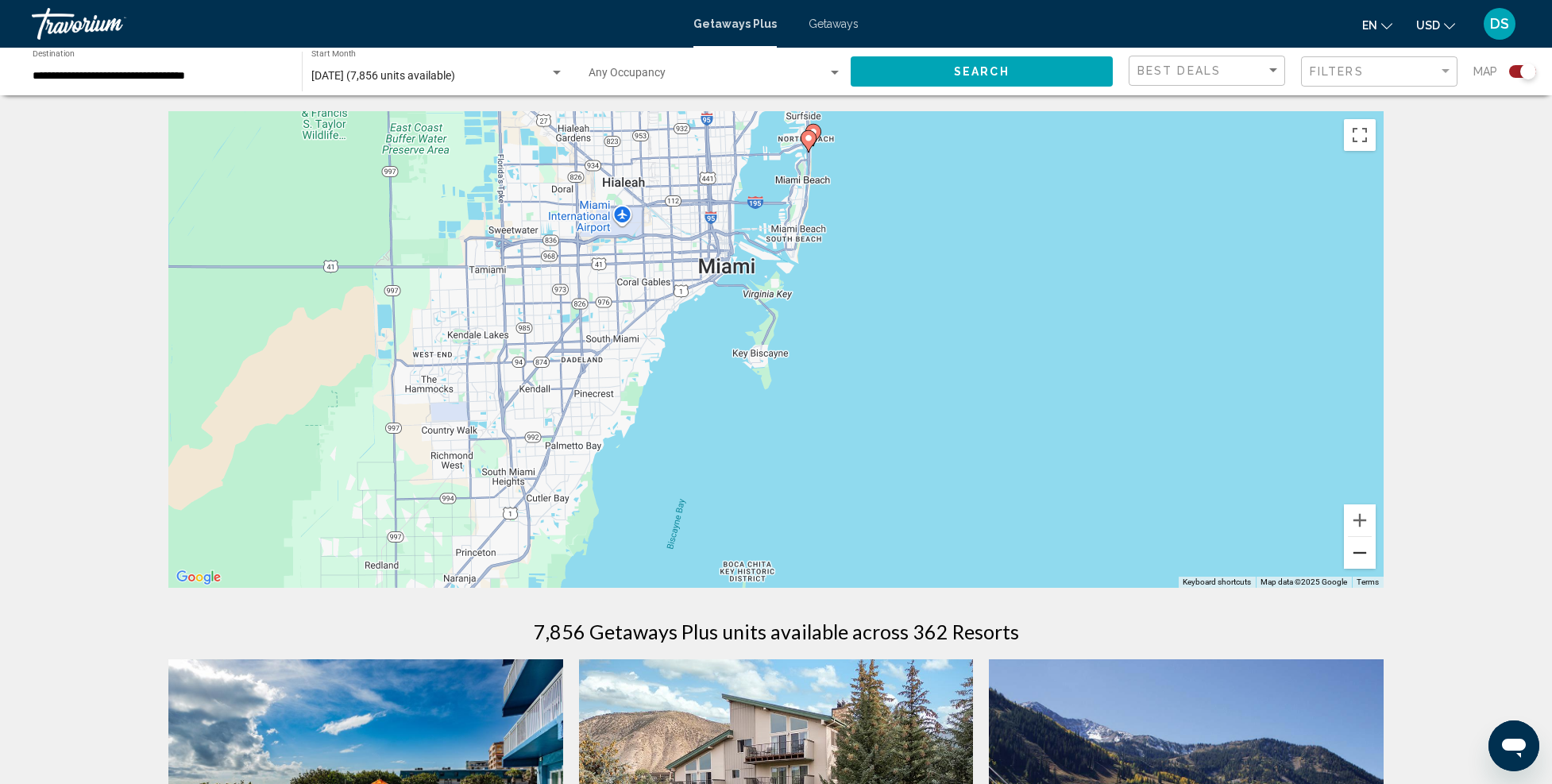
click at [1352, 553] on button "Zoom out" at bounding box center [1360, 552] width 31 height 31
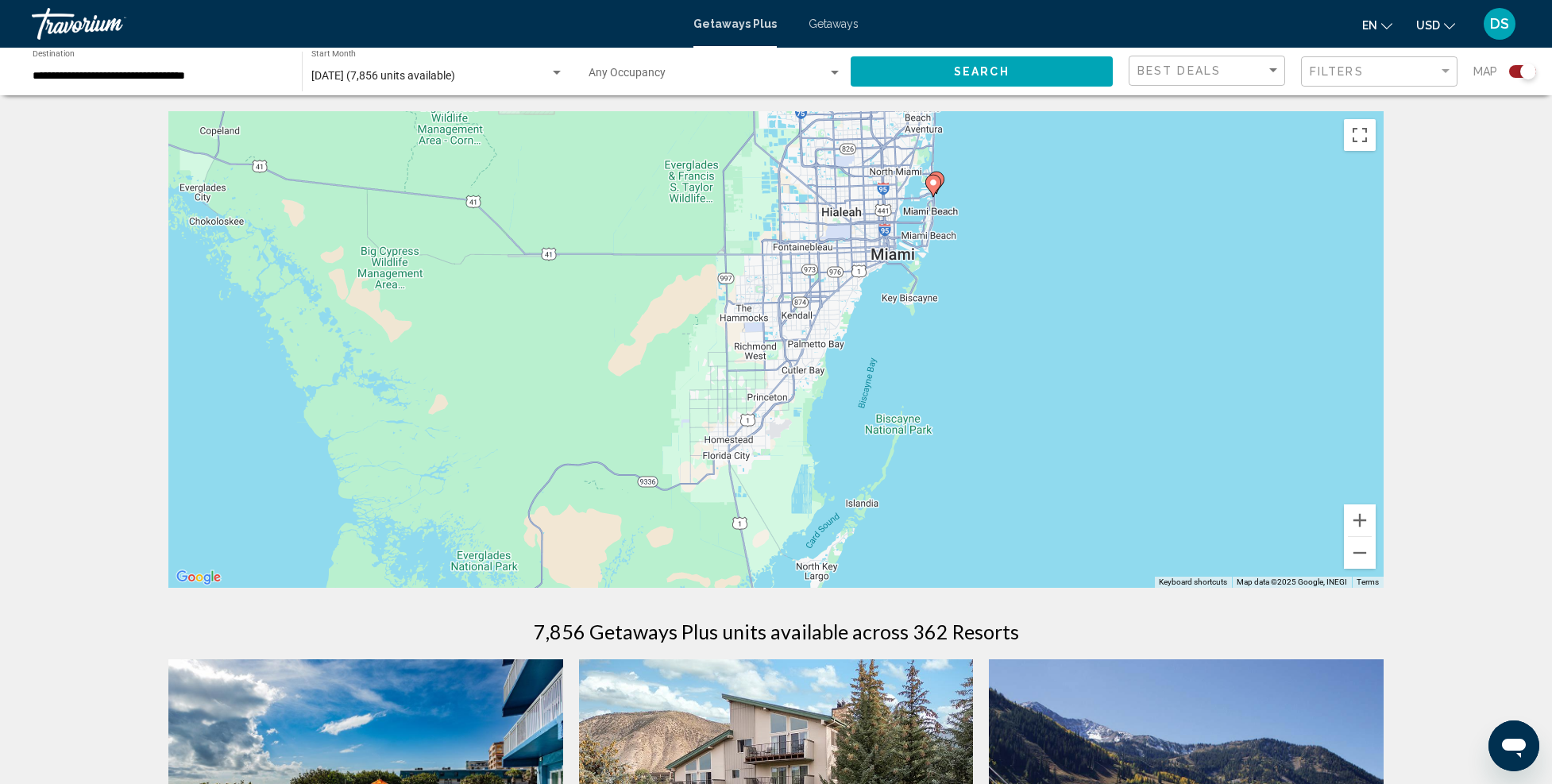
drag, startPoint x: 831, startPoint y: 478, endPoint x: 984, endPoint y: 438, distance: 158.1
click at [973, 425] on div "To activate drag with keyboard, press Alt + Enter. Once in keyboard drag state,…" at bounding box center [776, 349] width 1215 height 477
click at [1362, 548] on button "Zoom out" at bounding box center [1360, 552] width 31 height 31
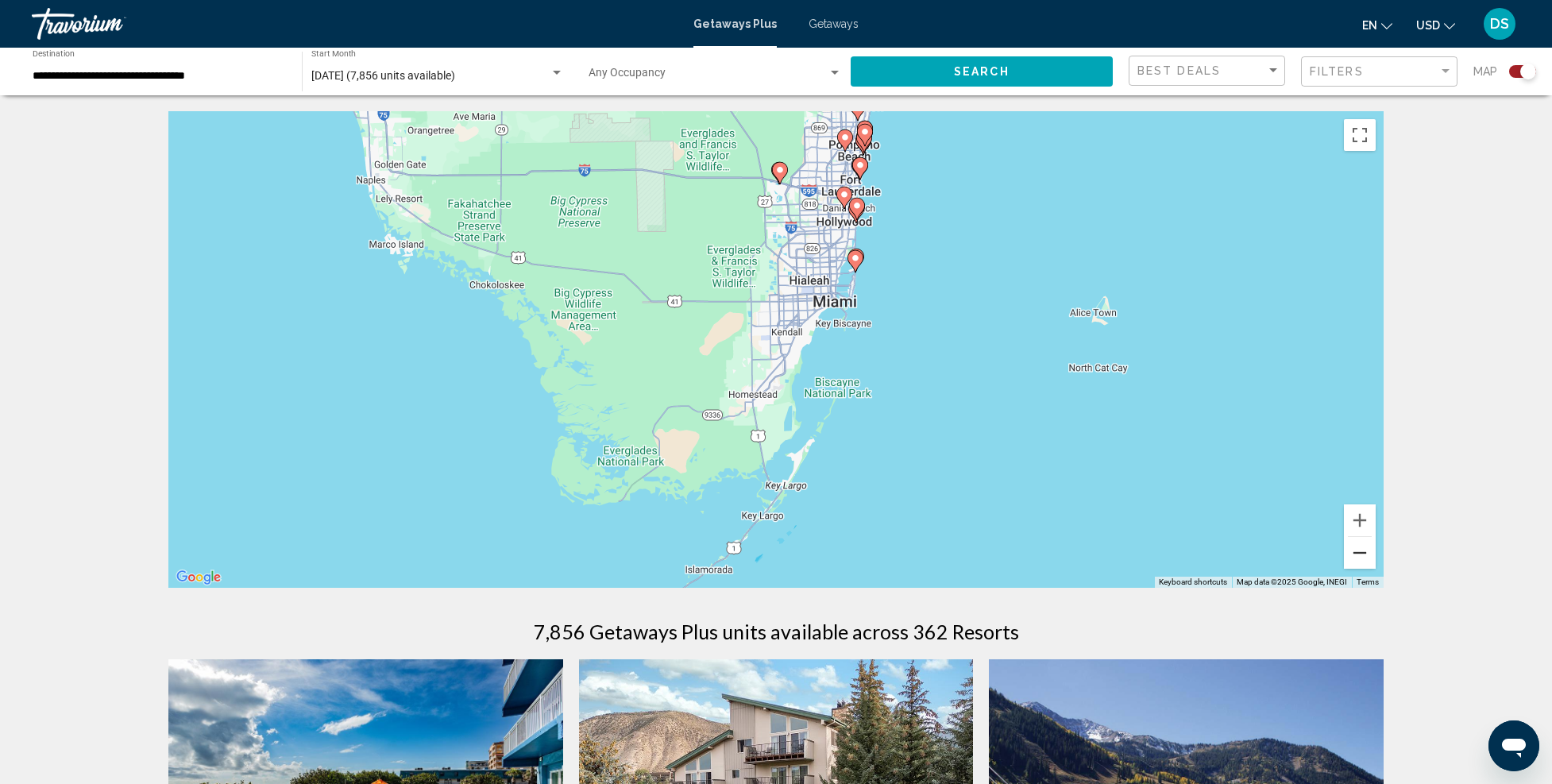
click at [1362, 548] on button "Zoom out" at bounding box center [1360, 552] width 31 height 31
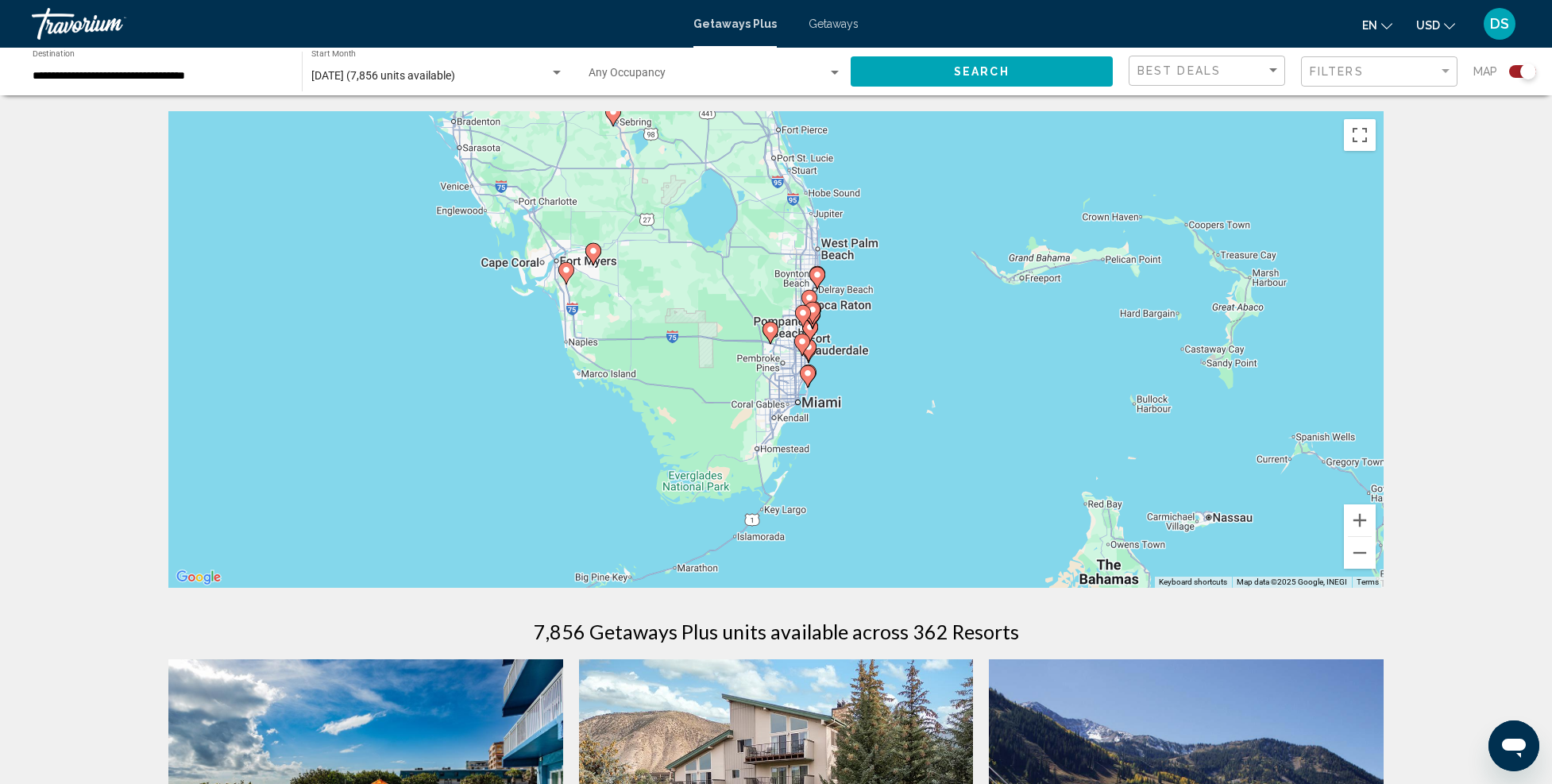
drag, startPoint x: 953, startPoint y: 412, endPoint x: 942, endPoint y: 494, distance: 82.7
click at [942, 494] on div "To activate drag with keyboard, press Alt + Enter. Once in keyboard drag state,…" at bounding box center [776, 349] width 1215 height 477
click at [1360, 513] on button "Zoom in" at bounding box center [1360, 520] width 31 height 31
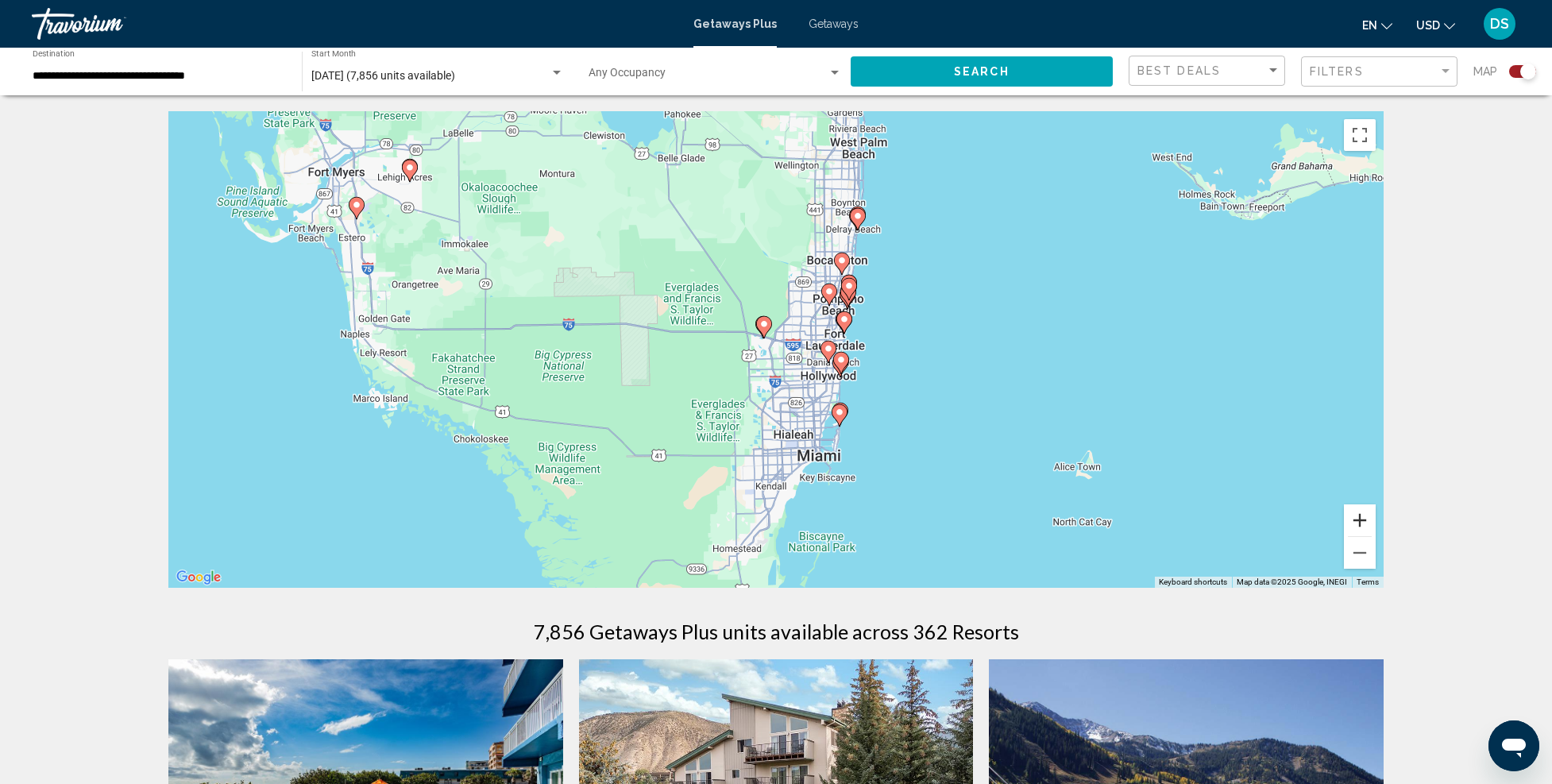
click at [1356, 520] on button "Zoom in" at bounding box center [1360, 520] width 31 height 31
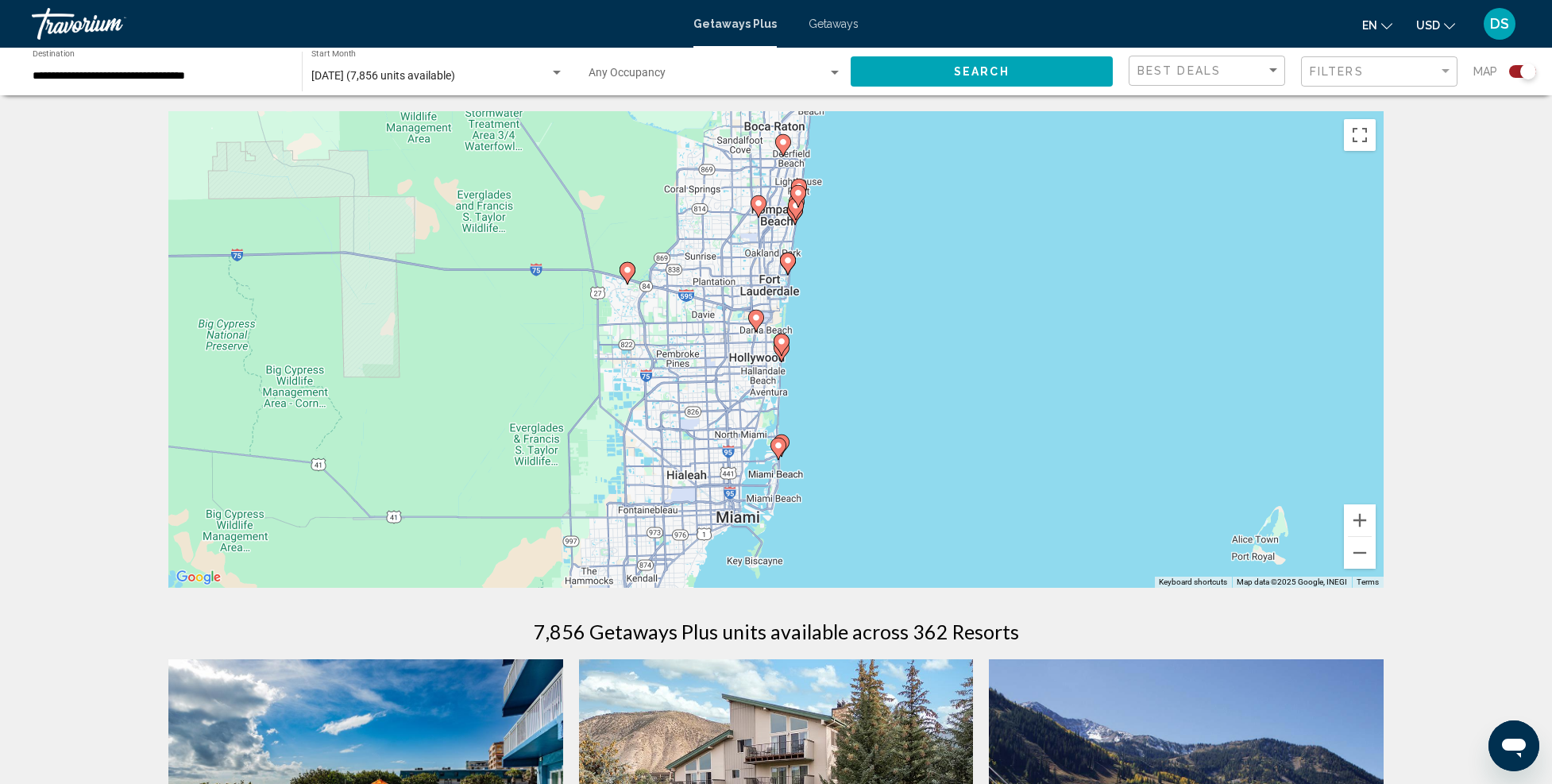
drag, startPoint x: 1049, startPoint y: 441, endPoint x: 925, endPoint y: 405, distance: 129.1
click at [921, 397] on div "To activate drag with keyboard, press Alt + Enter. Once in keyboard drag state,…" at bounding box center [776, 349] width 1215 height 477
click at [1352, 515] on button "Zoom in" at bounding box center [1360, 520] width 31 height 31
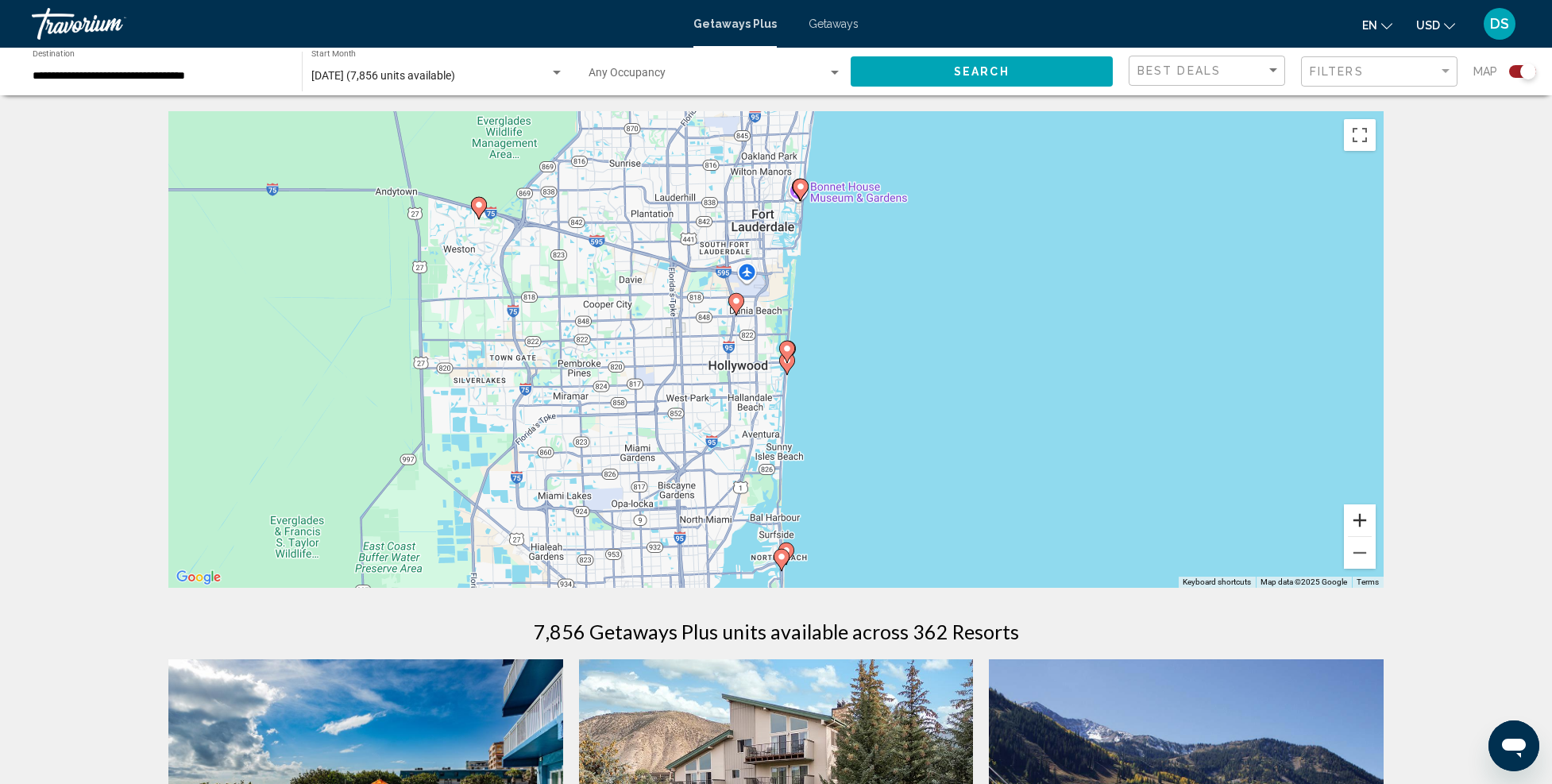
click at [1358, 511] on button "Zoom in" at bounding box center [1360, 520] width 31 height 31
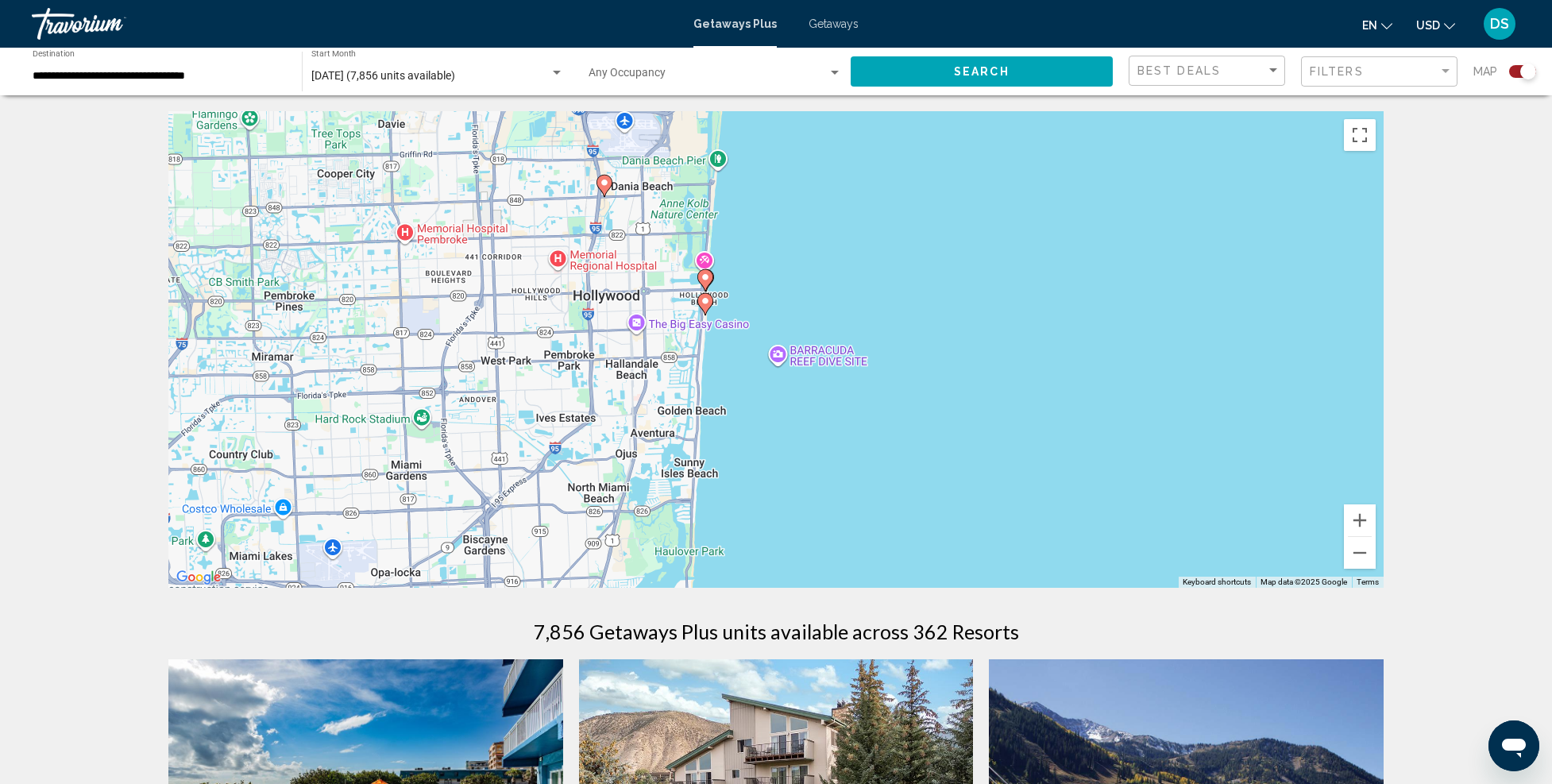
drag, startPoint x: 1074, startPoint y: 415, endPoint x: 980, endPoint y: 328, distance: 128.1
click at [980, 328] on div "To activate drag with keyboard, press Alt + Enter. Once in keyboard drag state,…" at bounding box center [776, 349] width 1215 height 477
click at [703, 276] on image "Main content" at bounding box center [706, 277] width 10 height 10
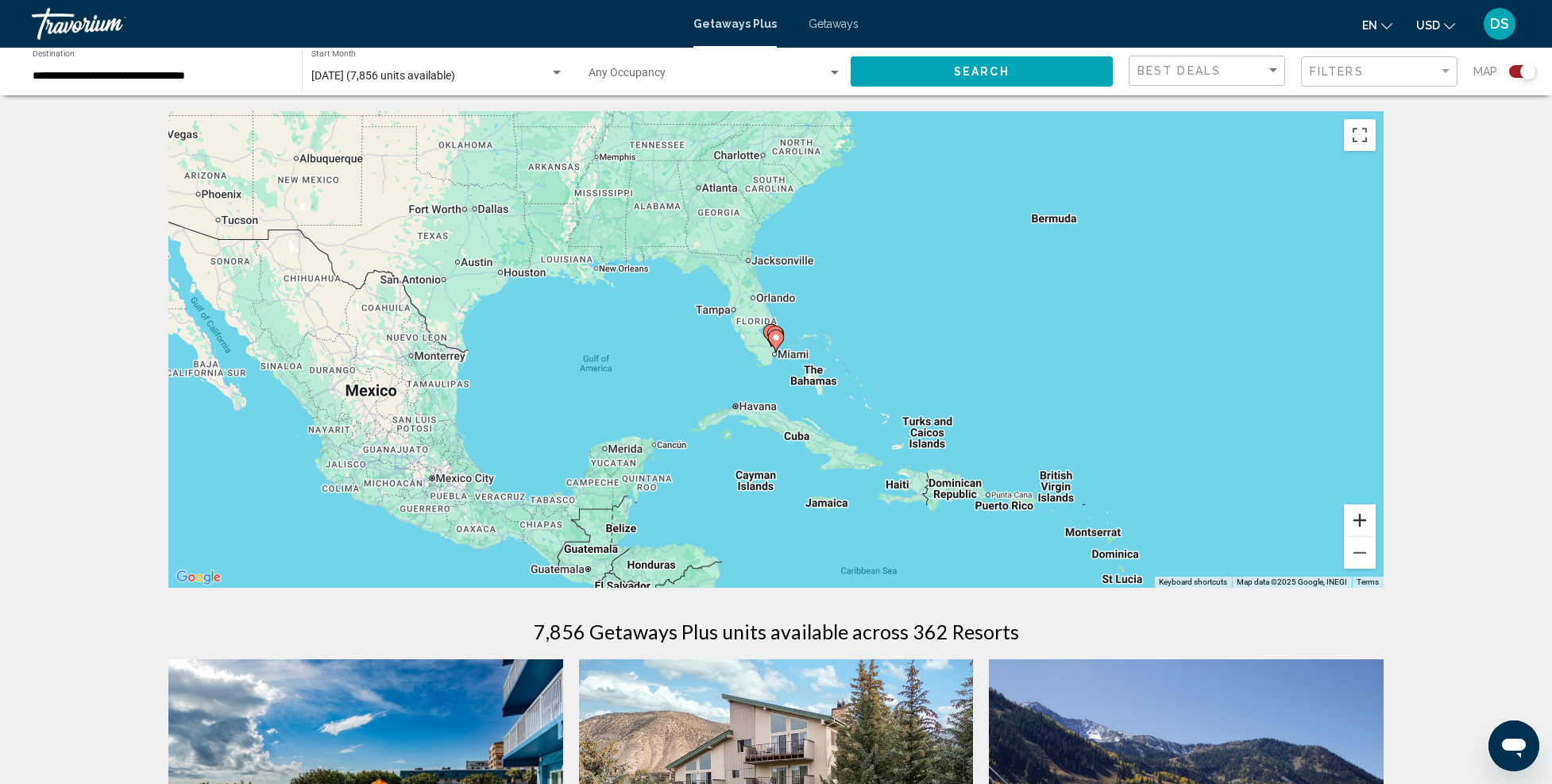
click at [1370, 522] on button "Zoom in" at bounding box center [1360, 520] width 31 height 31
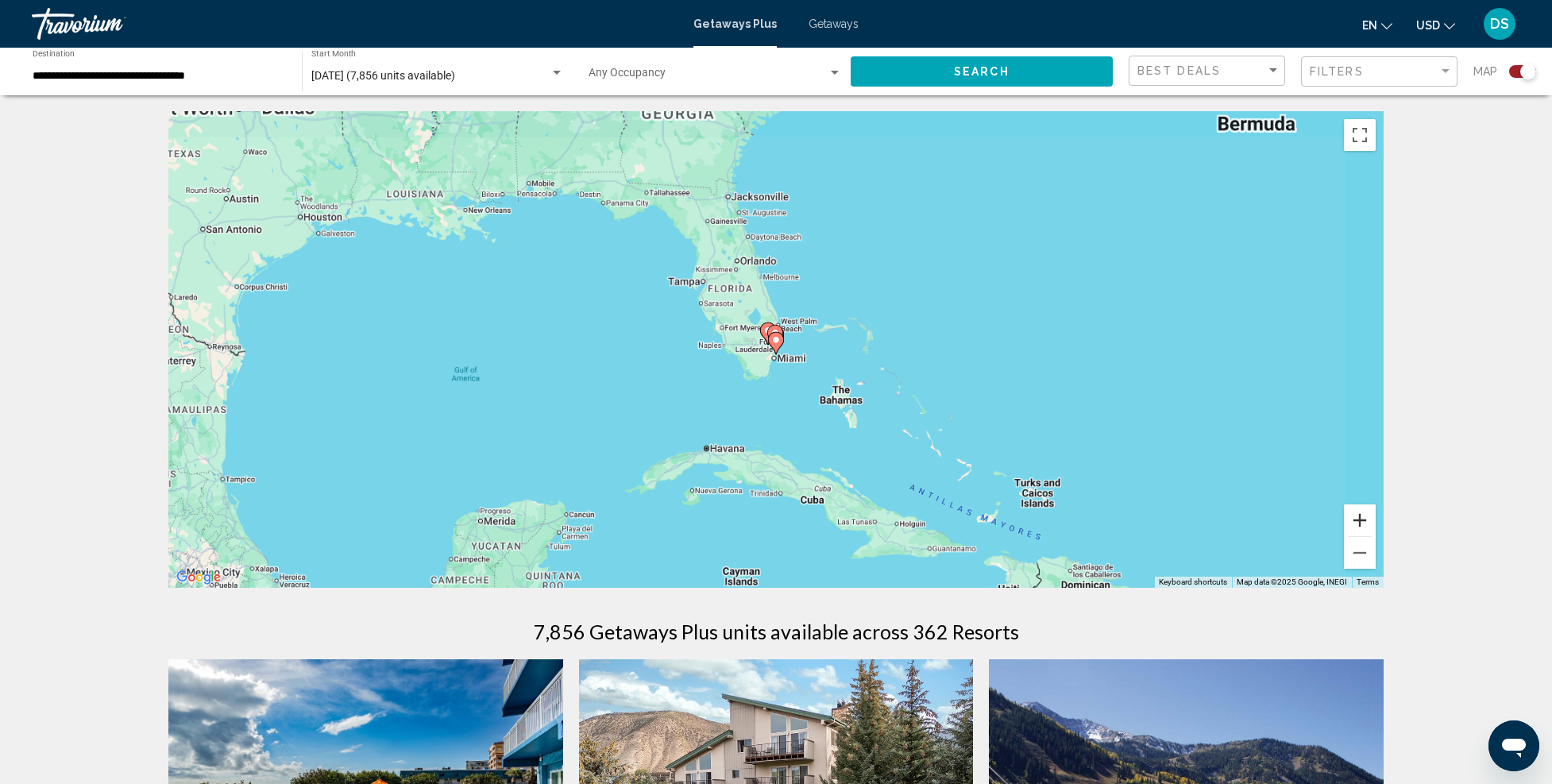
click at [1366, 520] on button "Zoom in" at bounding box center [1360, 520] width 31 height 31
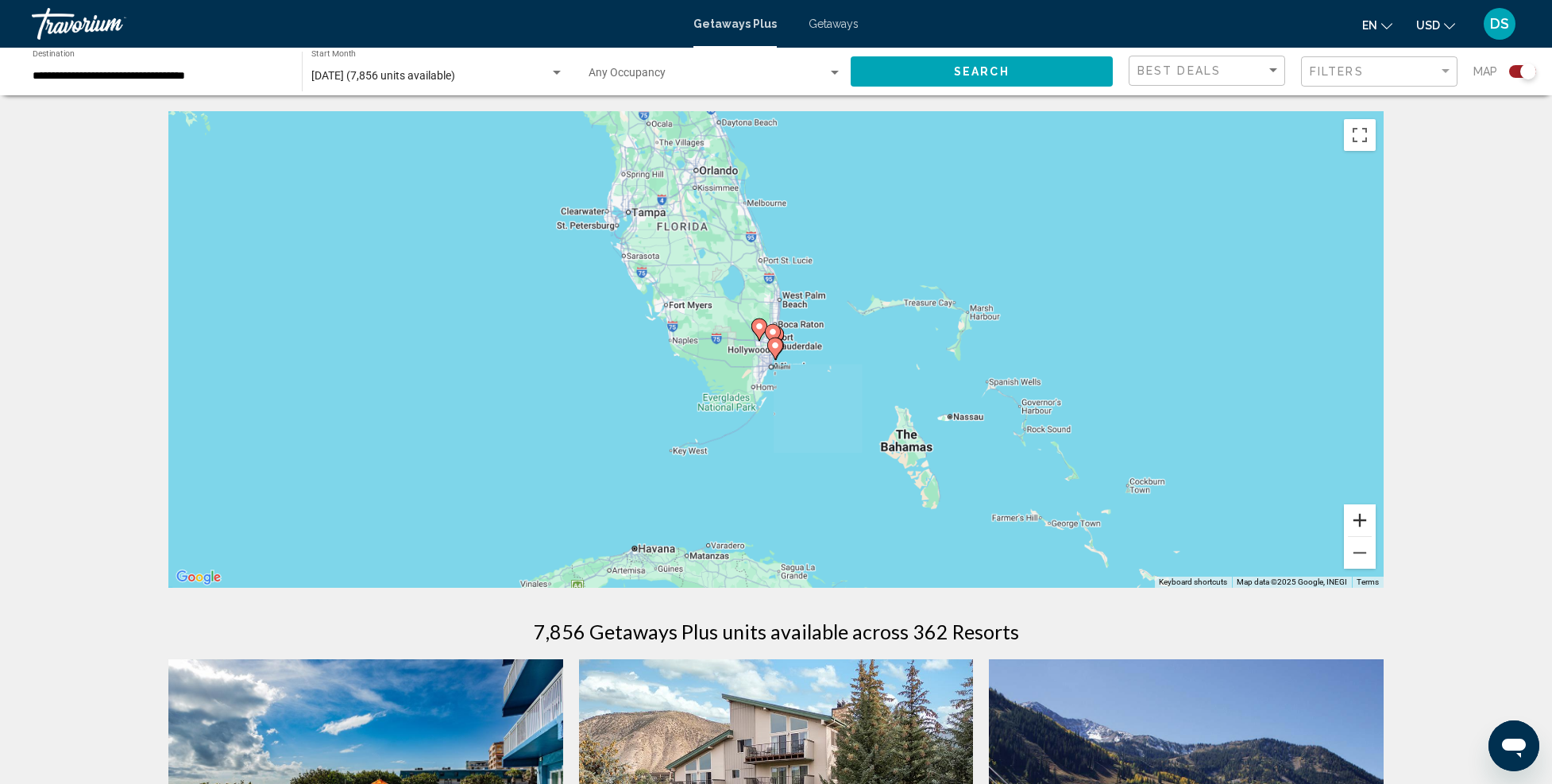
click at [1366, 520] on button "Zoom in" at bounding box center [1360, 520] width 31 height 31
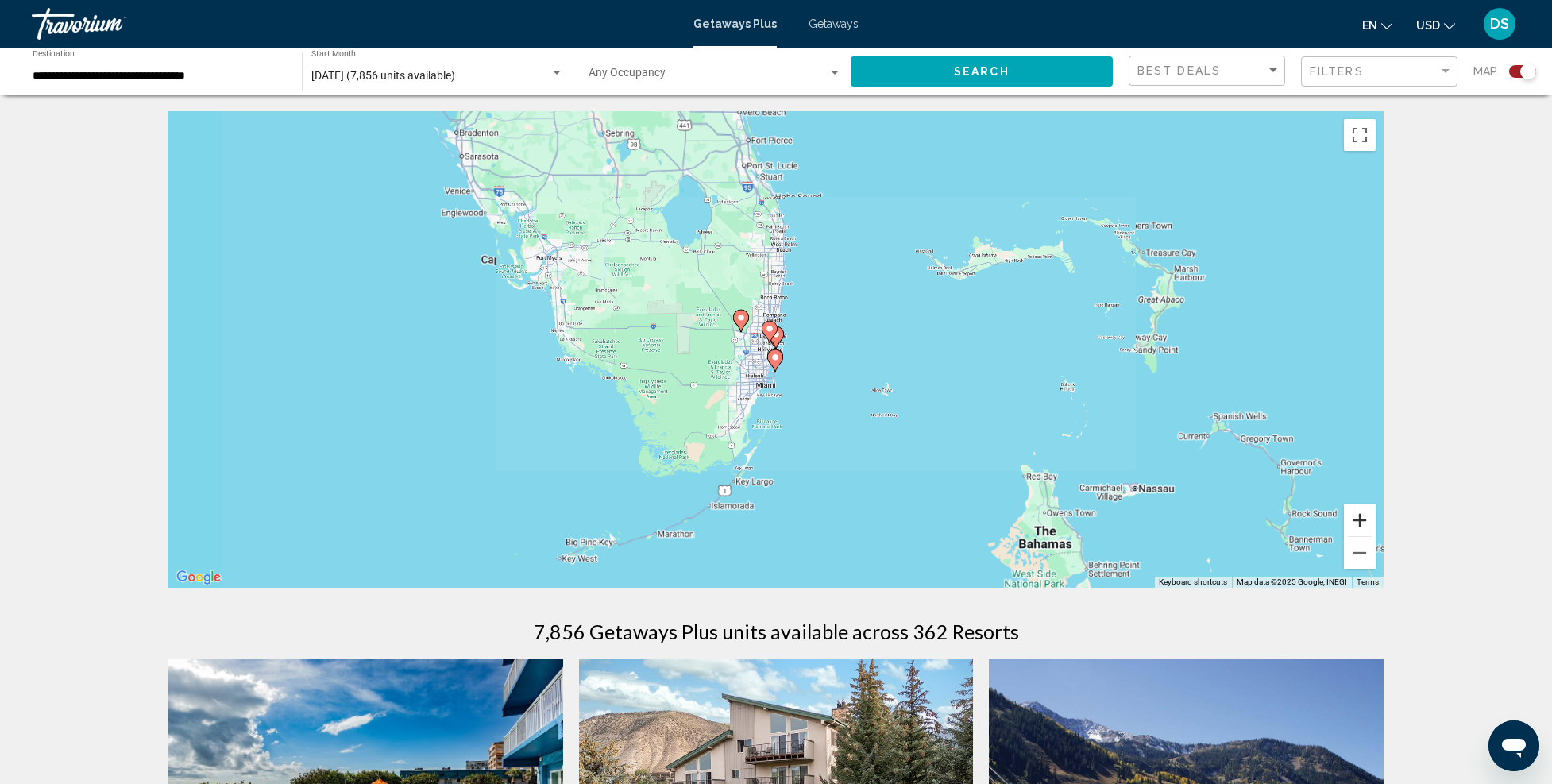
click at [1366, 519] on button "Zoom in" at bounding box center [1360, 520] width 31 height 31
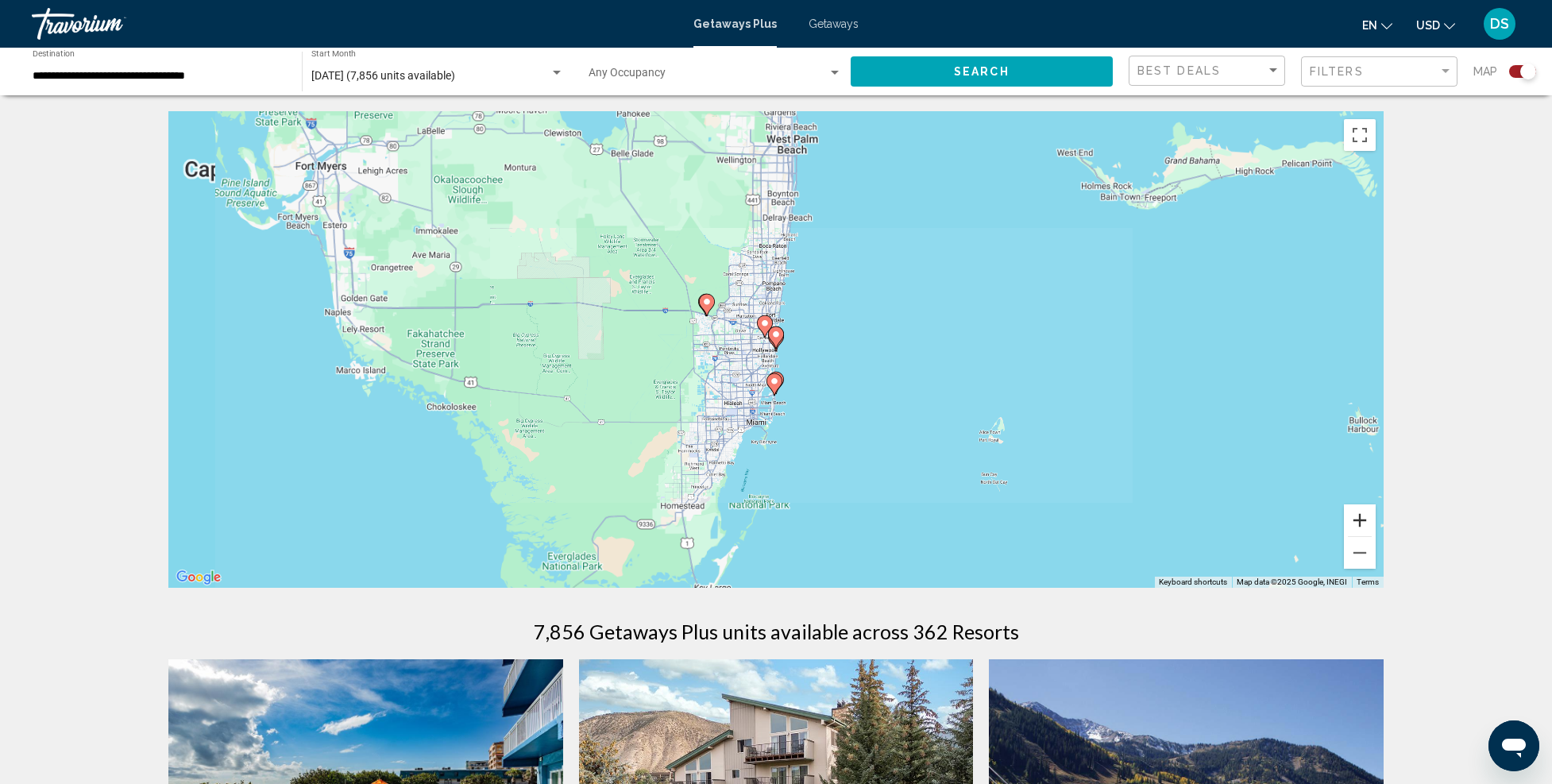
click at [1366, 519] on button "Zoom in" at bounding box center [1360, 520] width 31 height 31
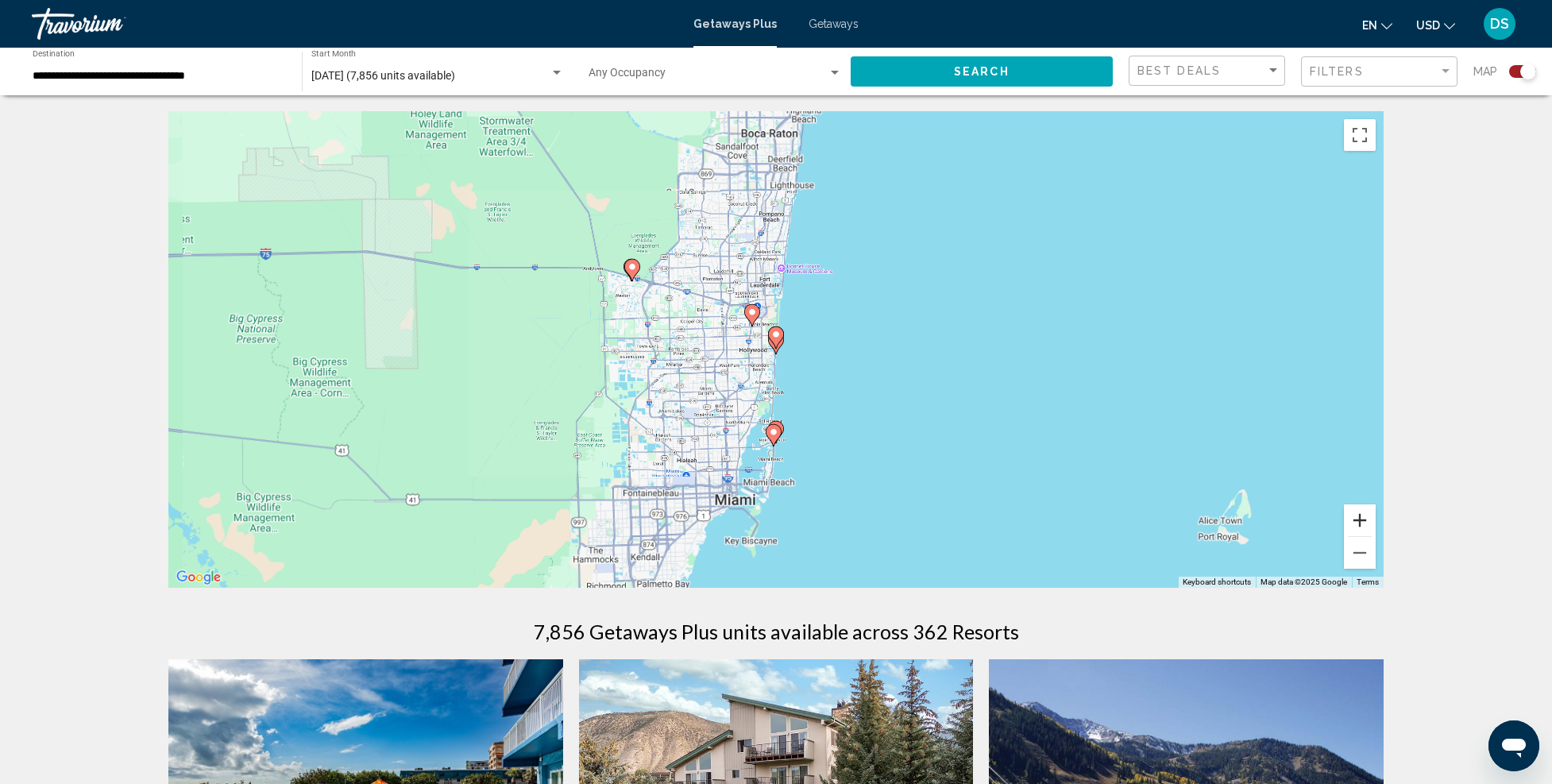
click at [1366, 516] on button "Zoom in" at bounding box center [1360, 520] width 31 height 31
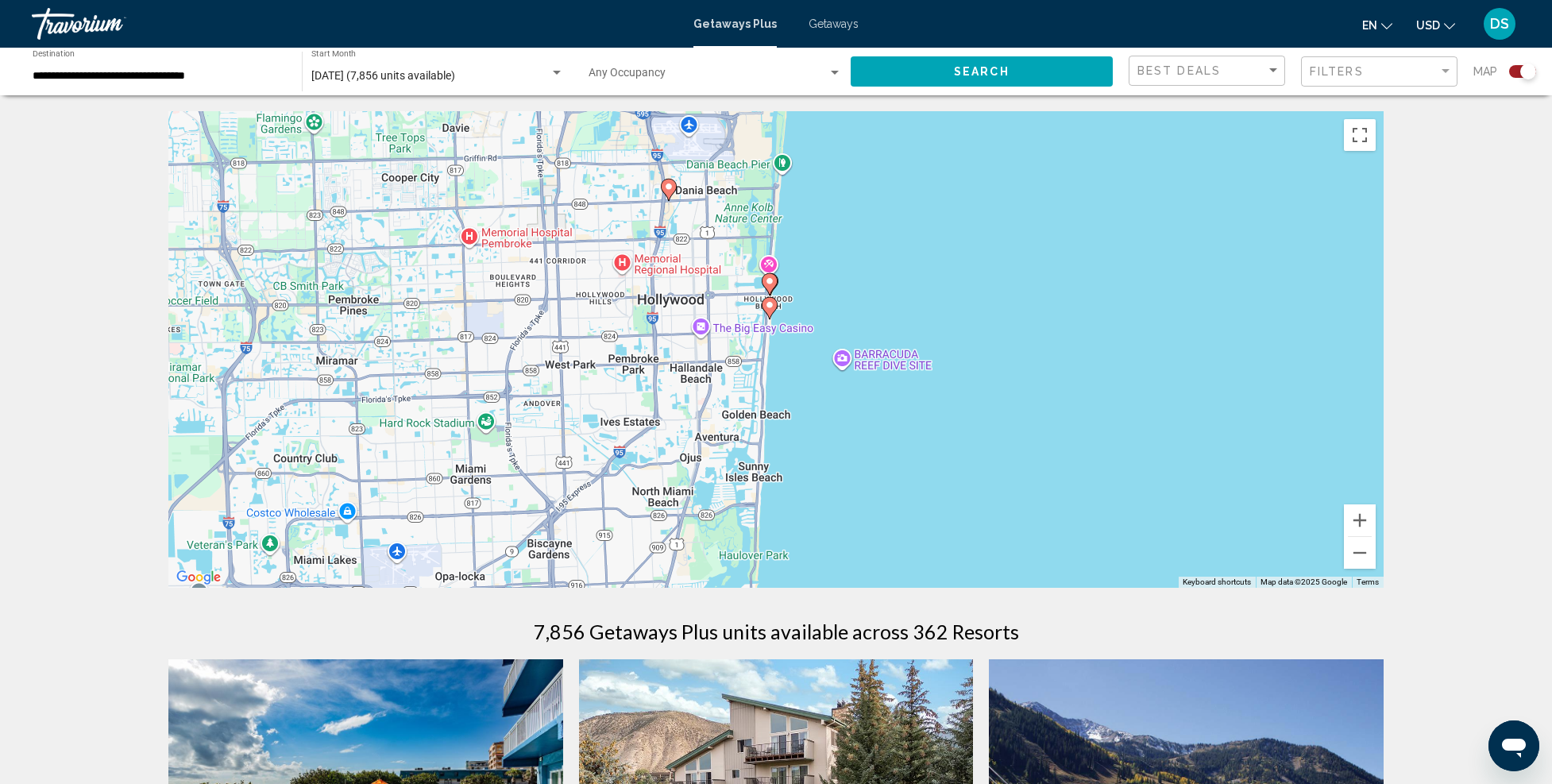
drag, startPoint x: 901, startPoint y: 436, endPoint x: 891, endPoint y: 381, distance: 55.9
click at [895, 381] on div "To activate drag with keyboard, press Alt + Enter. Once in keyboard drag state,…" at bounding box center [776, 349] width 1215 height 477
click at [773, 281] on image "Main content" at bounding box center [770, 281] width 10 height 10
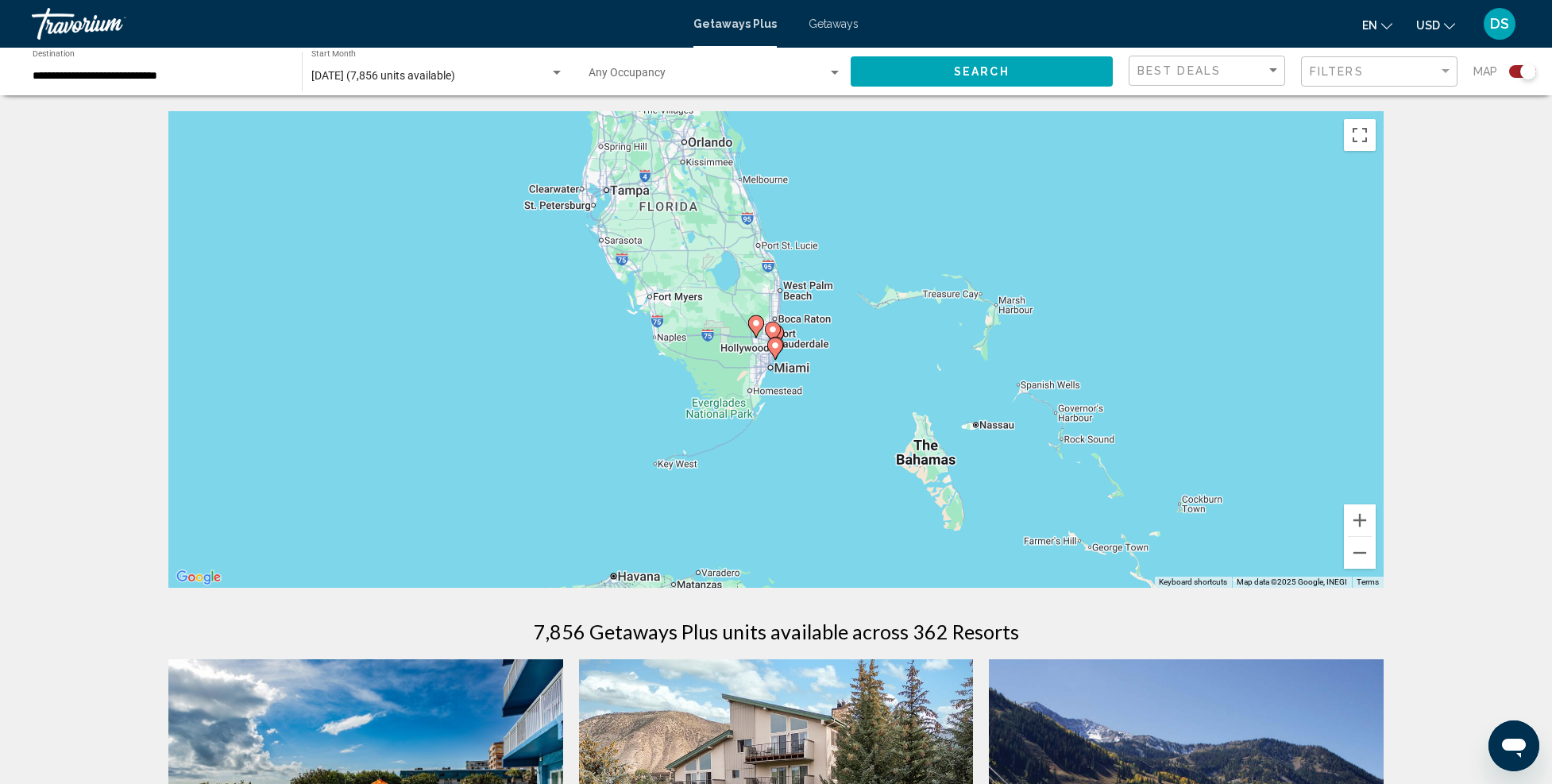
click at [774, 327] on image "Main content" at bounding box center [774, 330] width 10 height 10
type input "**********"
click at [777, 323] on image "Main content" at bounding box center [777, 324] width 10 height 10
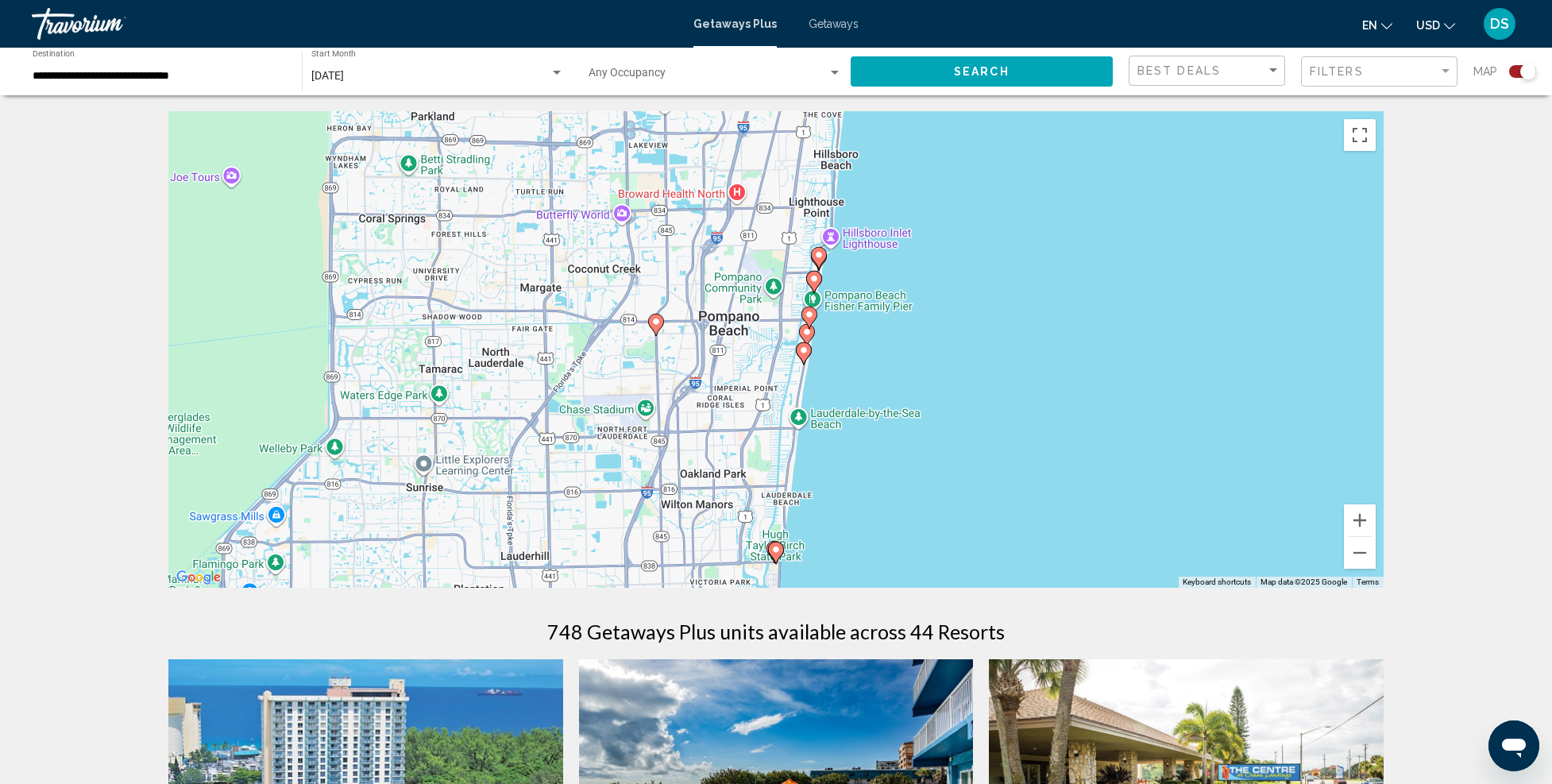
click at [802, 349] on image "Main content" at bounding box center [804, 350] width 10 height 10
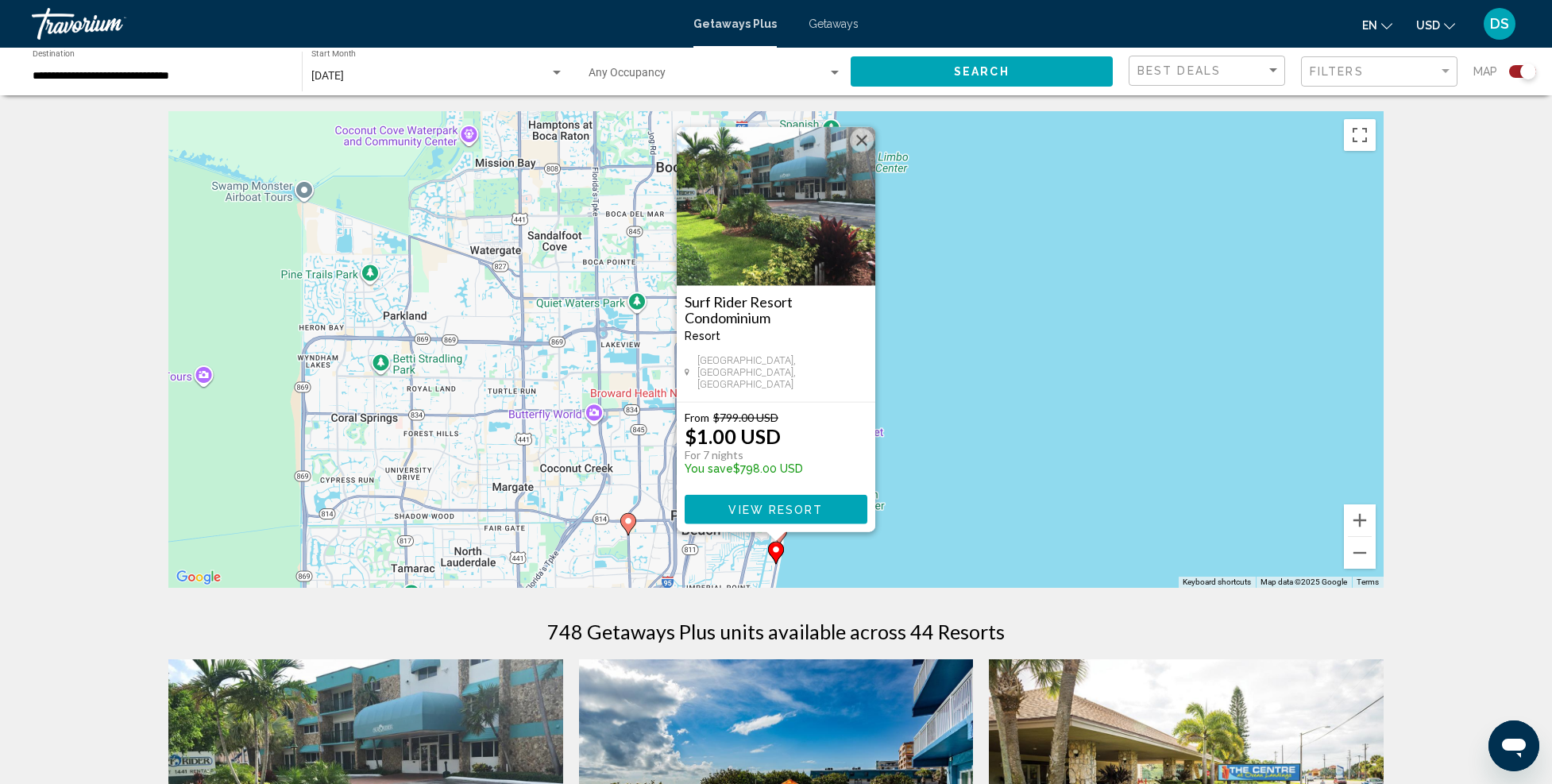
click at [1029, 413] on div "To activate drag with keyboard, press Alt + Enter. Once in keyboard drag state,…" at bounding box center [776, 349] width 1215 height 477
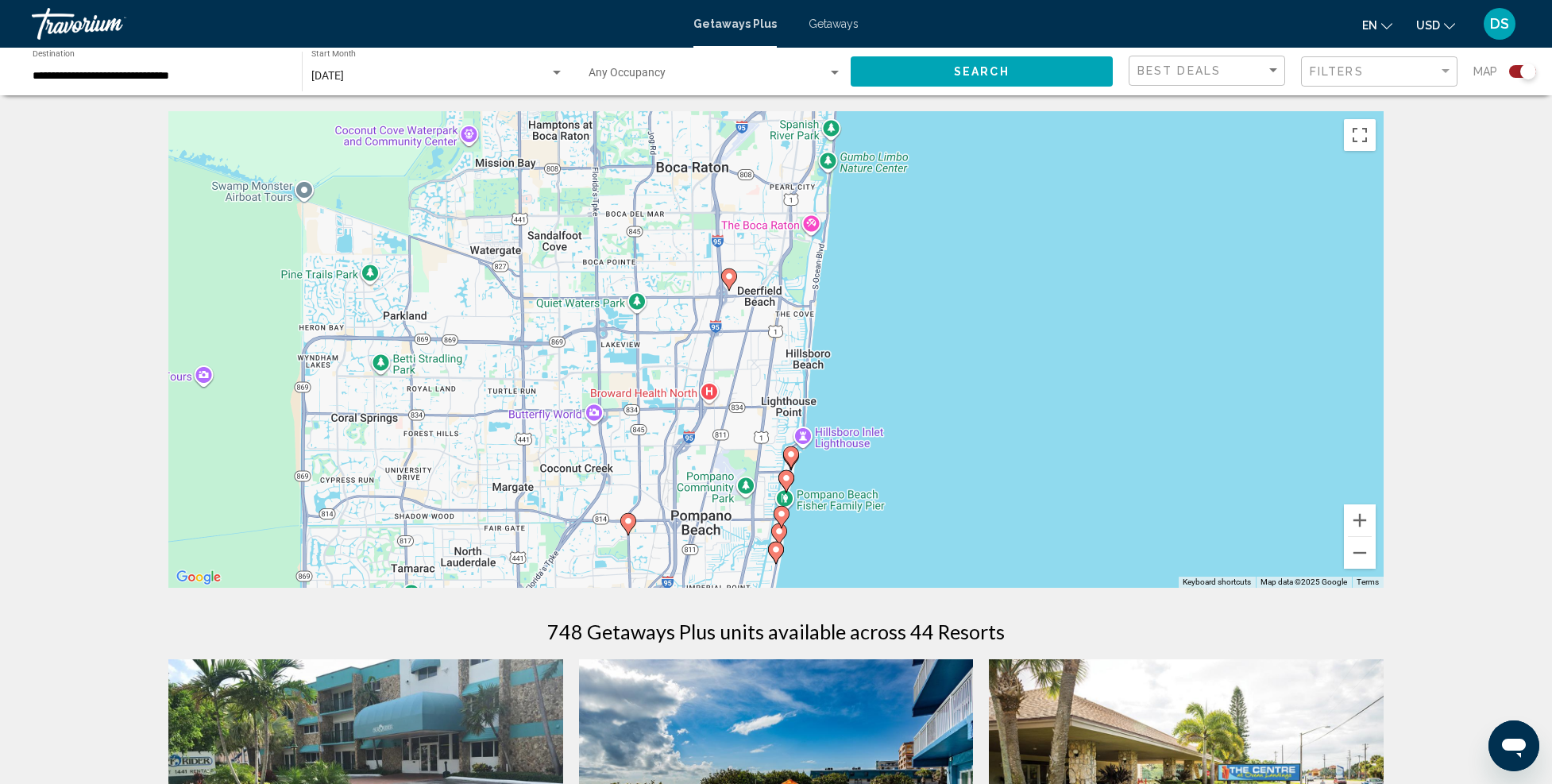
click at [793, 450] on image "Main content" at bounding box center [791, 454] width 10 height 10
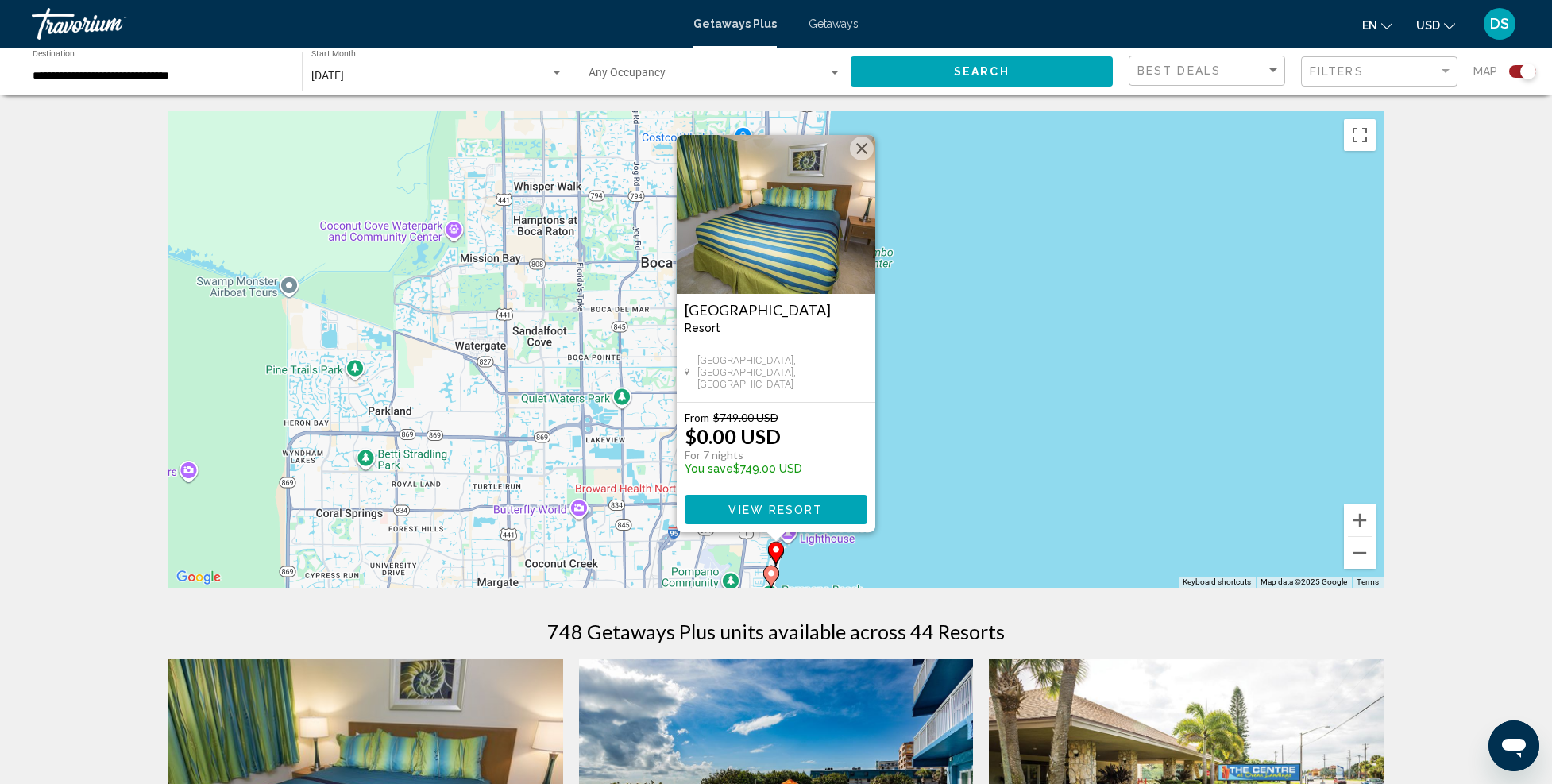
click at [960, 448] on div "To activate drag with keyboard, press Alt + Enter. Once in keyboard drag state,…" at bounding box center [776, 349] width 1215 height 477
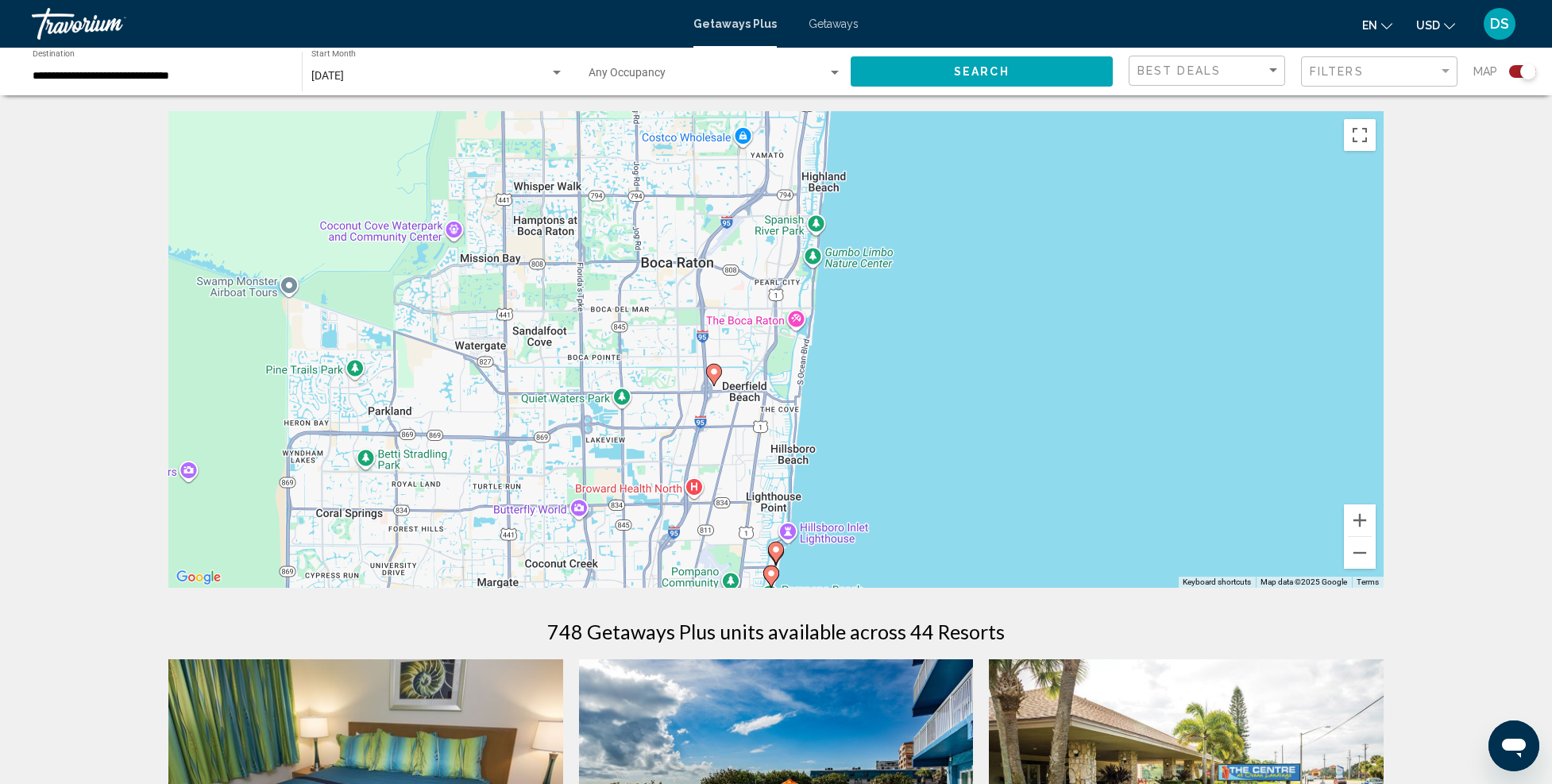
click at [776, 576] on image "Main content" at bounding box center [772, 574] width 10 height 10
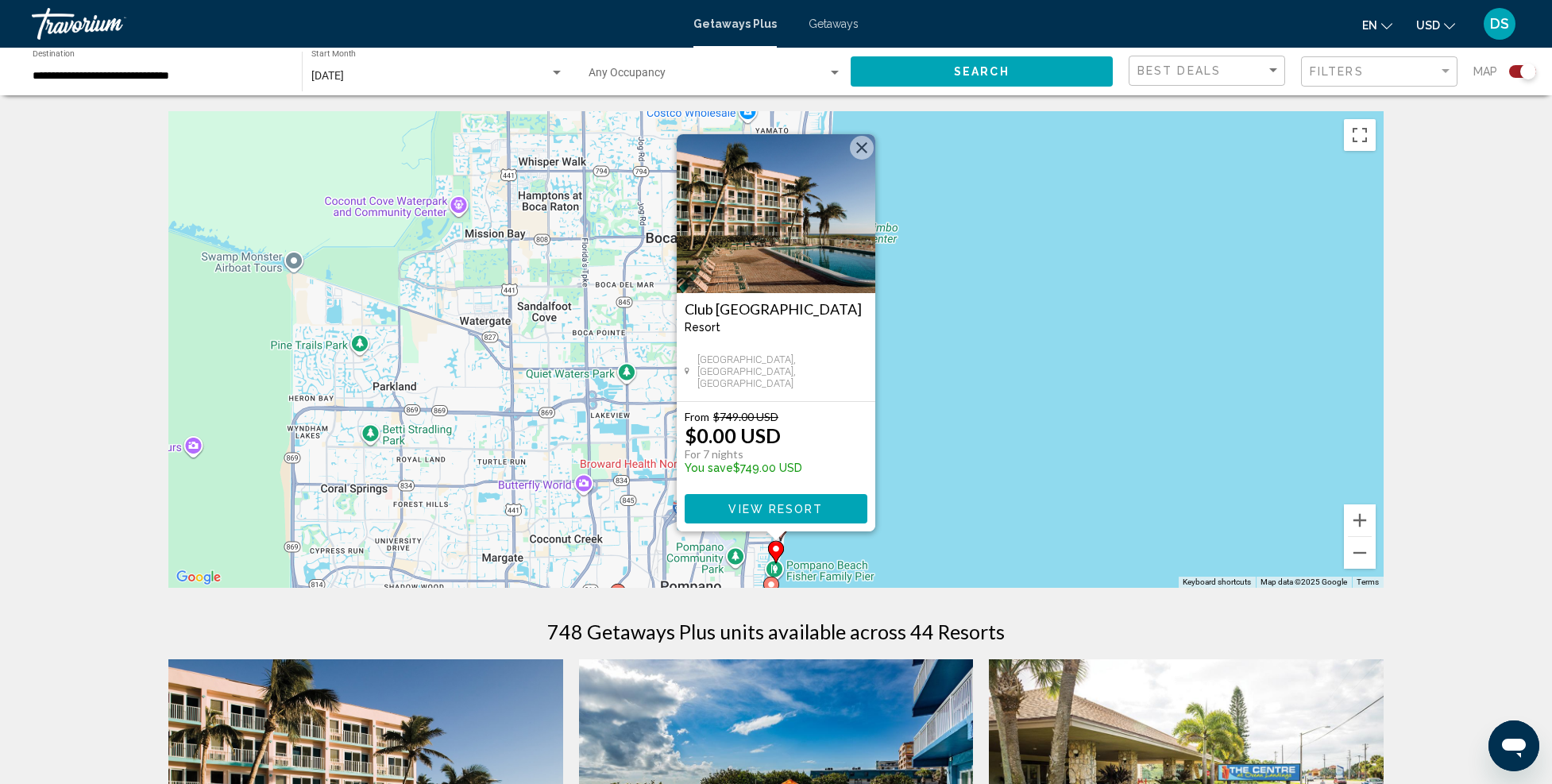
click at [743, 226] on img "Main content" at bounding box center [776, 213] width 199 height 159
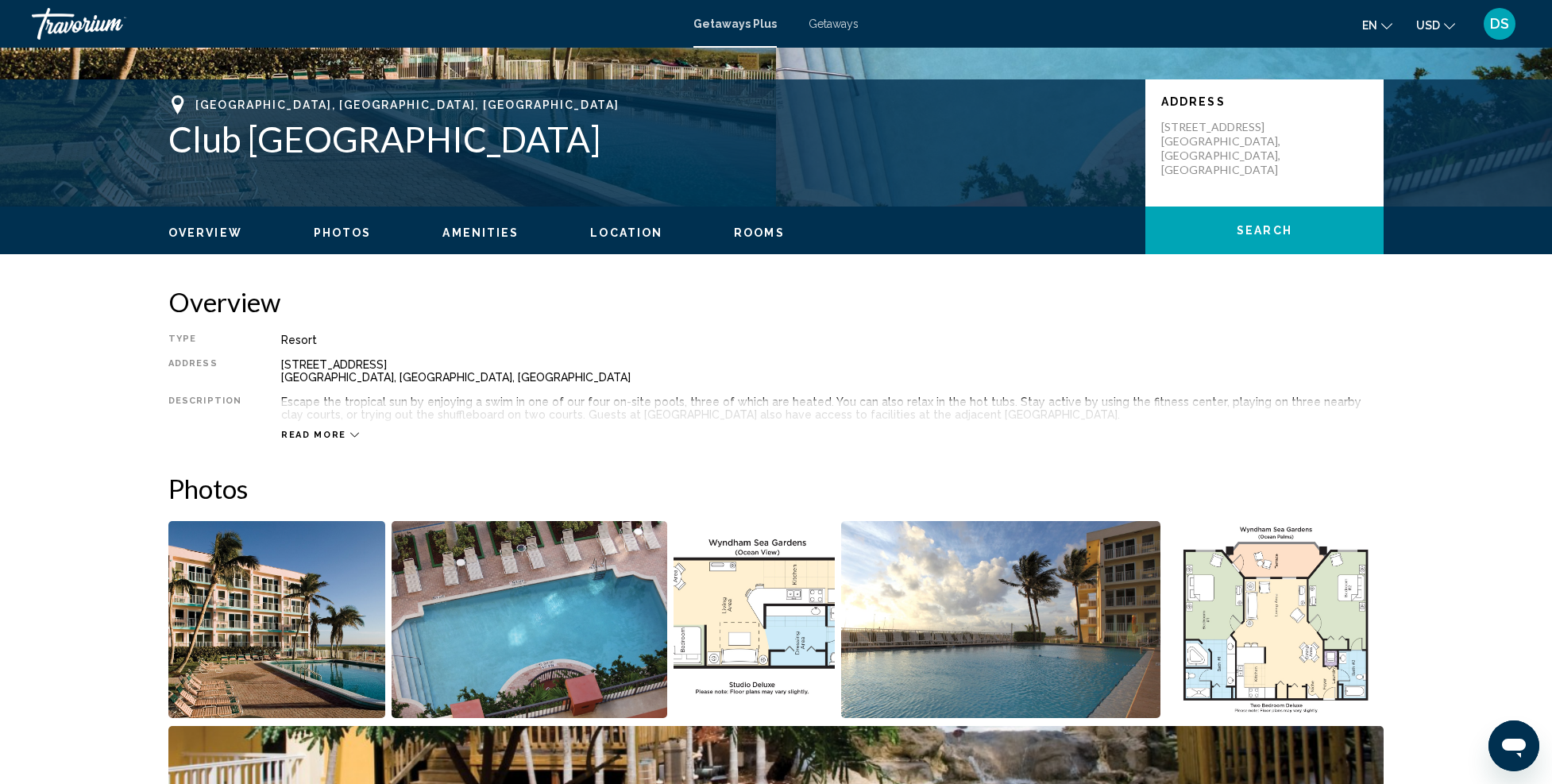
scroll to position [477, 0]
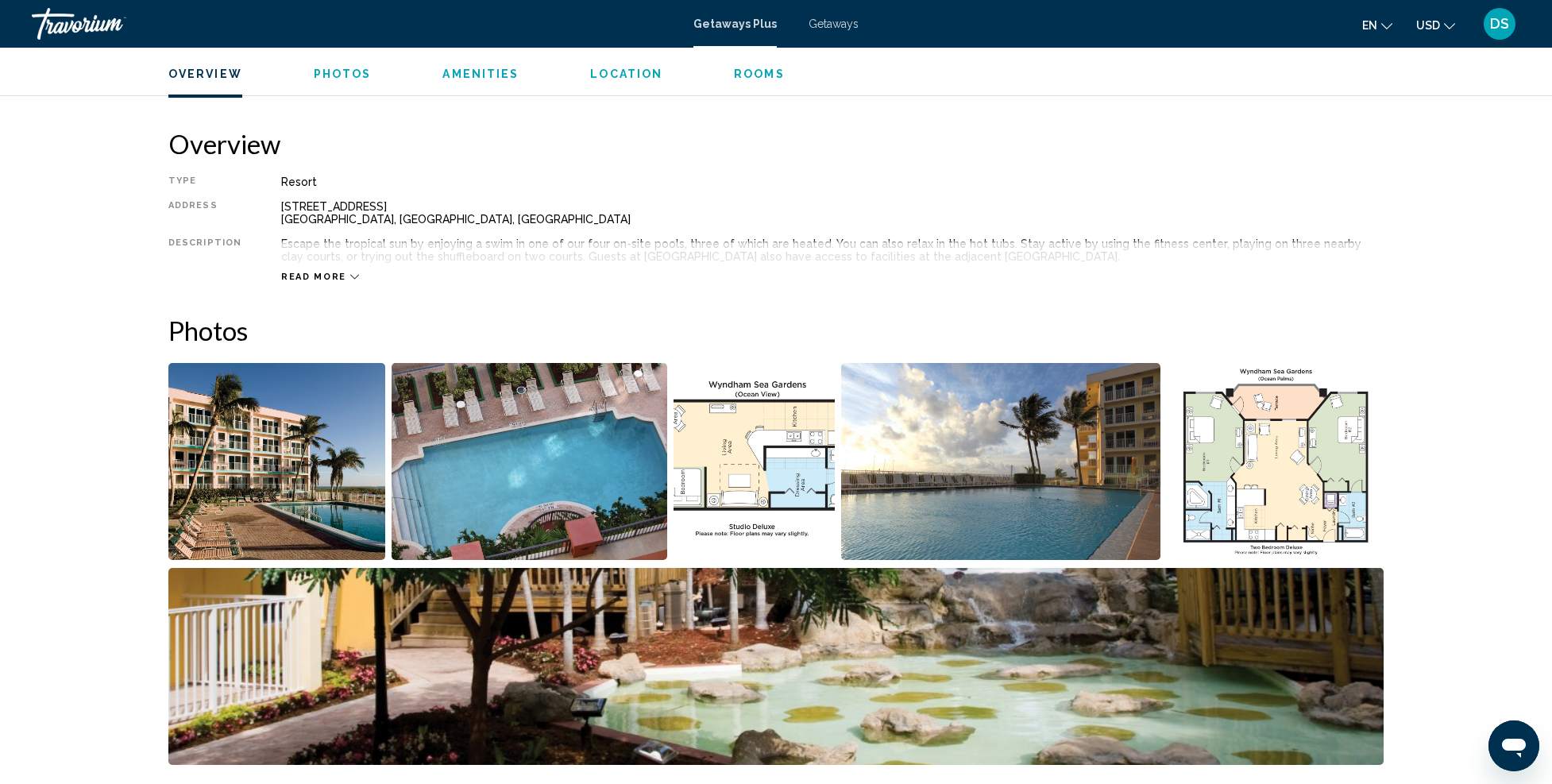
click at [318, 454] on img "Open full-screen image slider" at bounding box center [276, 461] width 216 height 197
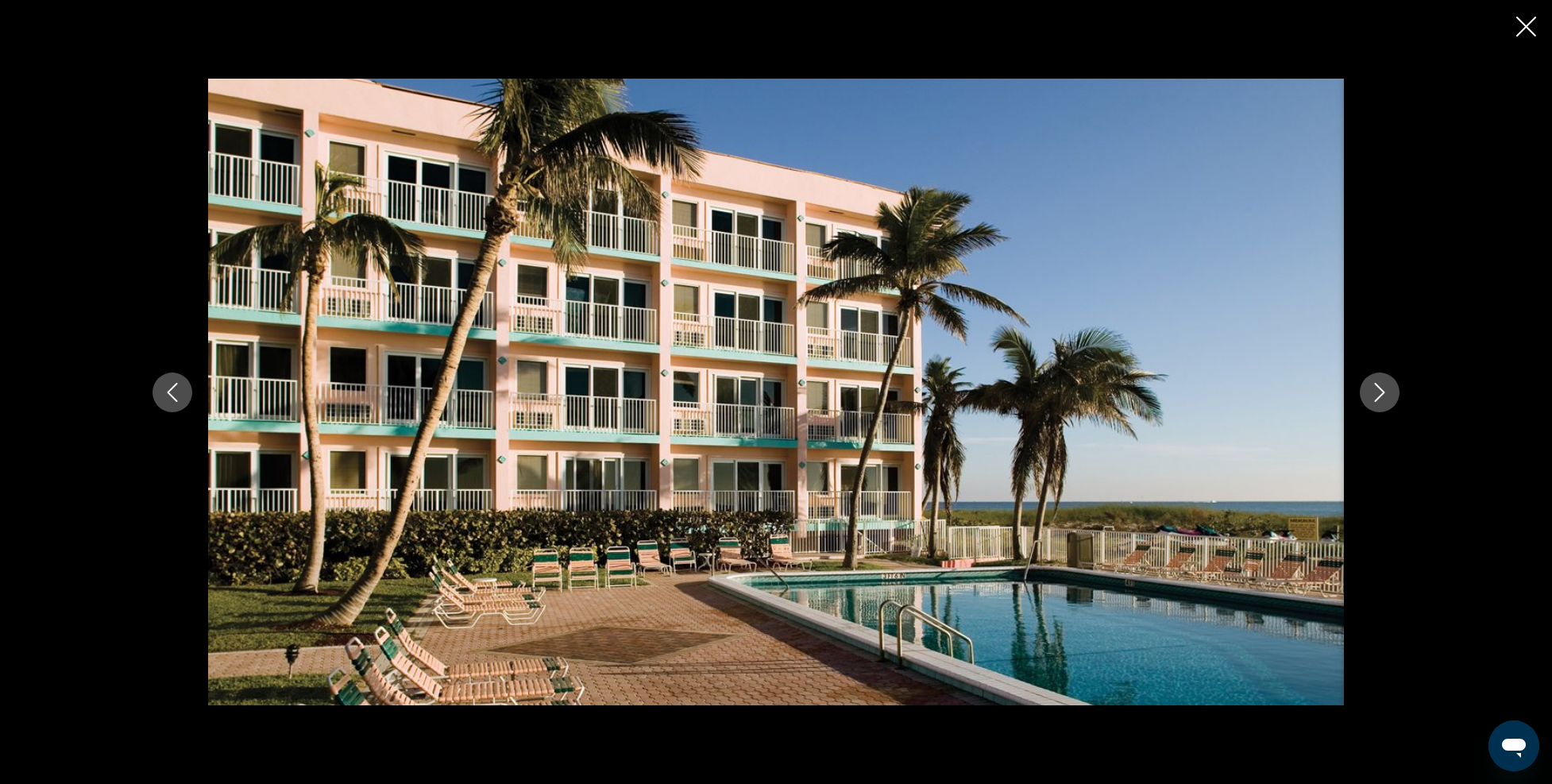
click at [1383, 396] on icon "Next image" at bounding box center [1380, 392] width 19 height 19
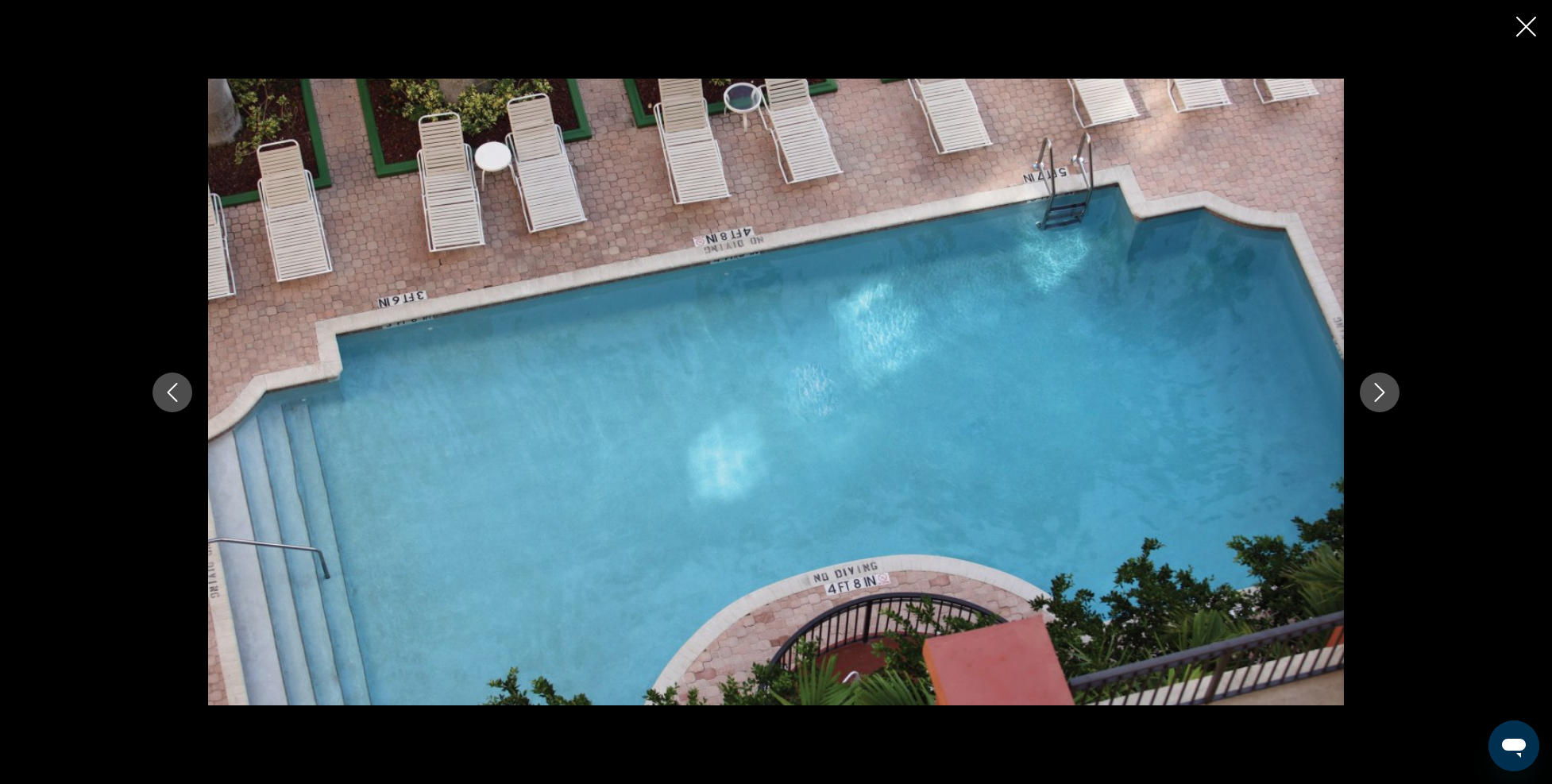
click at [1383, 396] on icon "Next image" at bounding box center [1380, 392] width 19 height 19
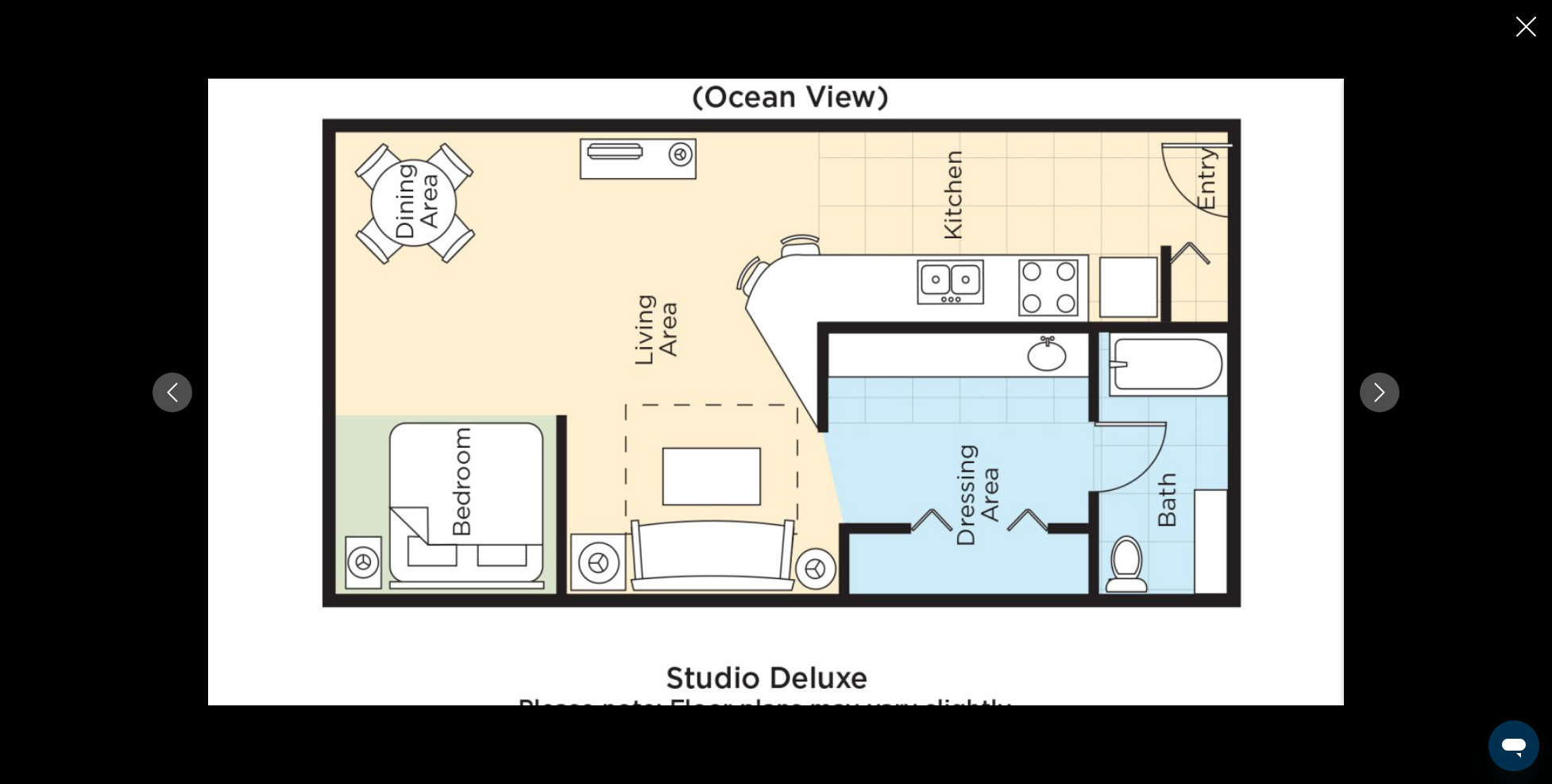
drag, startPoint x: 1379, startPoint y: 385, endPoint x: 1103, endPoint y: 436, distance: 280.7
click at [1110, 437] on div "Main content" at bounding box center [776, 392] width 1279 height 627
click at [1388, 397] on icon "Next image" at bounding box center [1380, 392] width 19 height 19
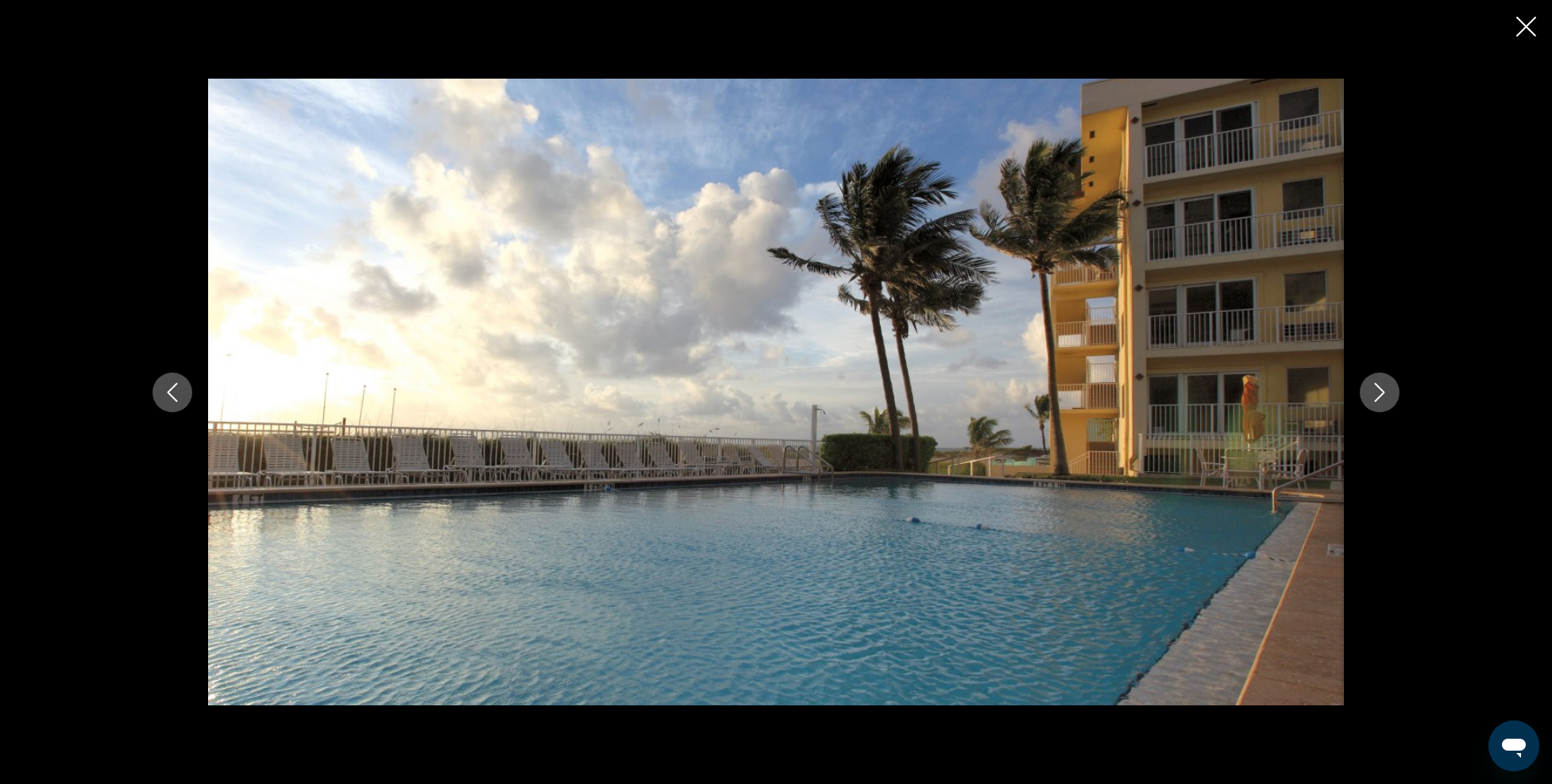
click at [1384, 393] on icon "Next image" at bounding box center [1380, 392] width 19 height 19
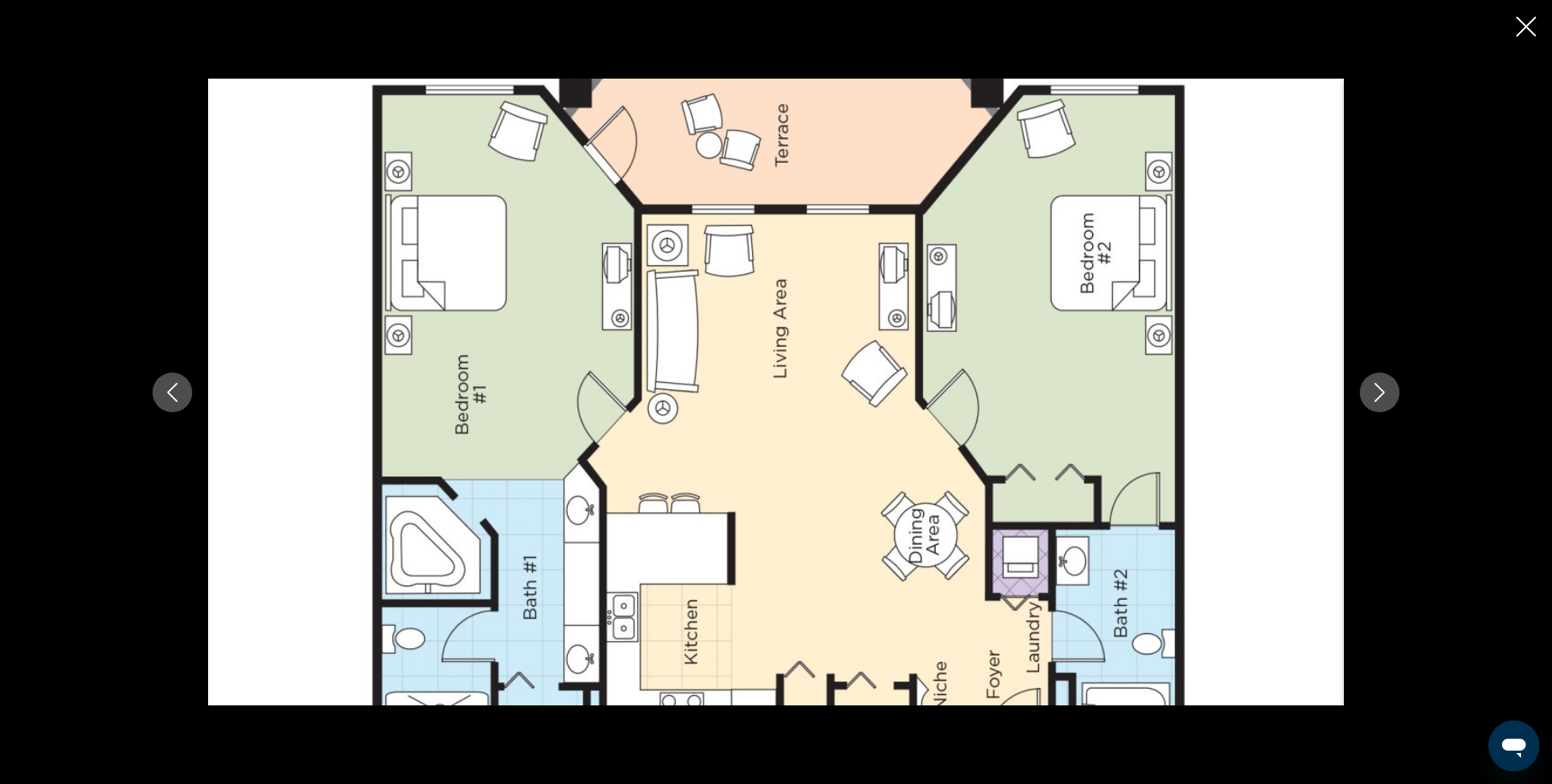
scroll to position [794, 0]
click at [1378, 392] on icon "Next image" at bounding box center [1380, 392] width 19 height 19
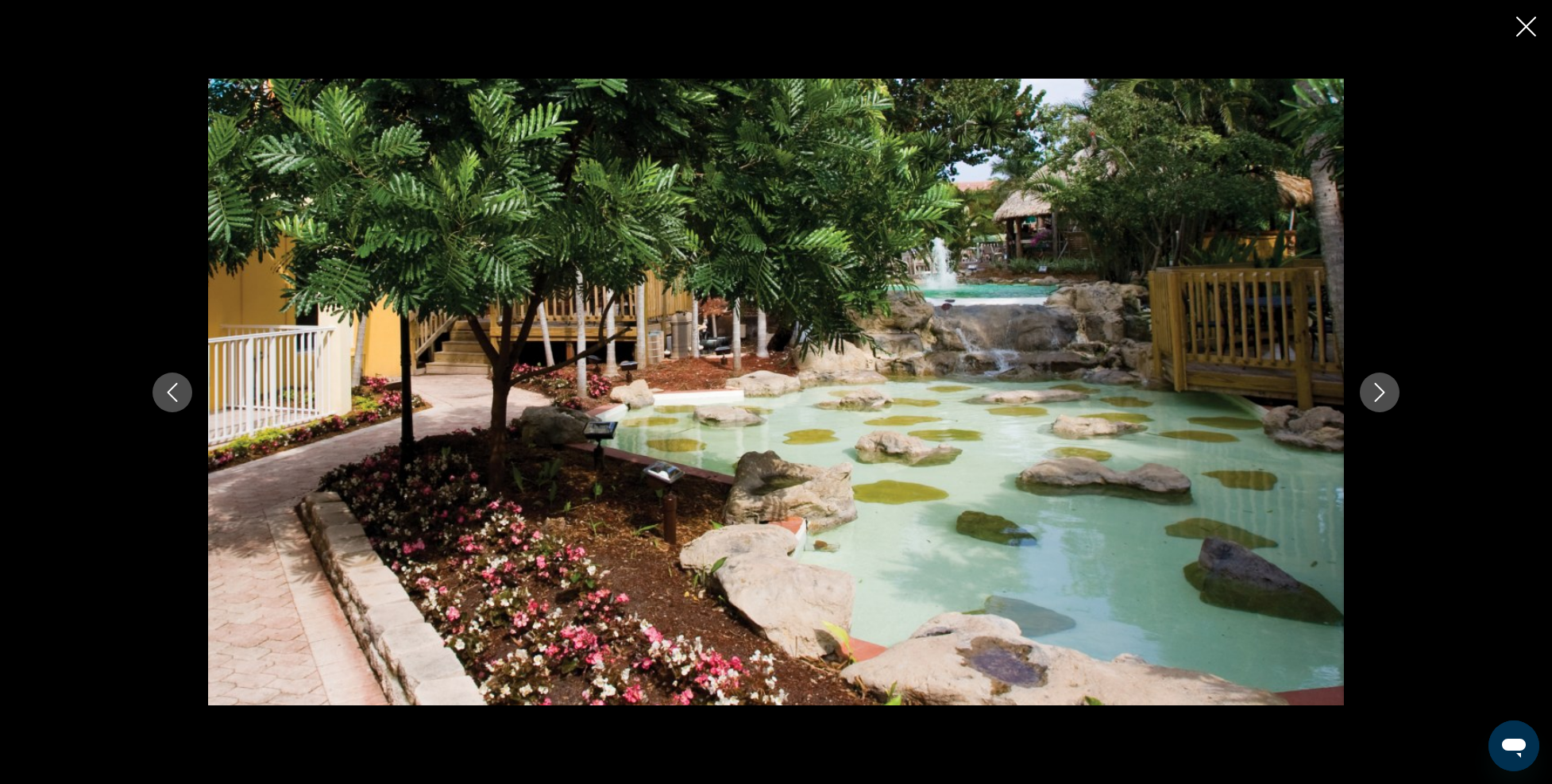
click at [1378, 392] on icon "Next image" at bounding box center [1380, 392] width 19 height 19
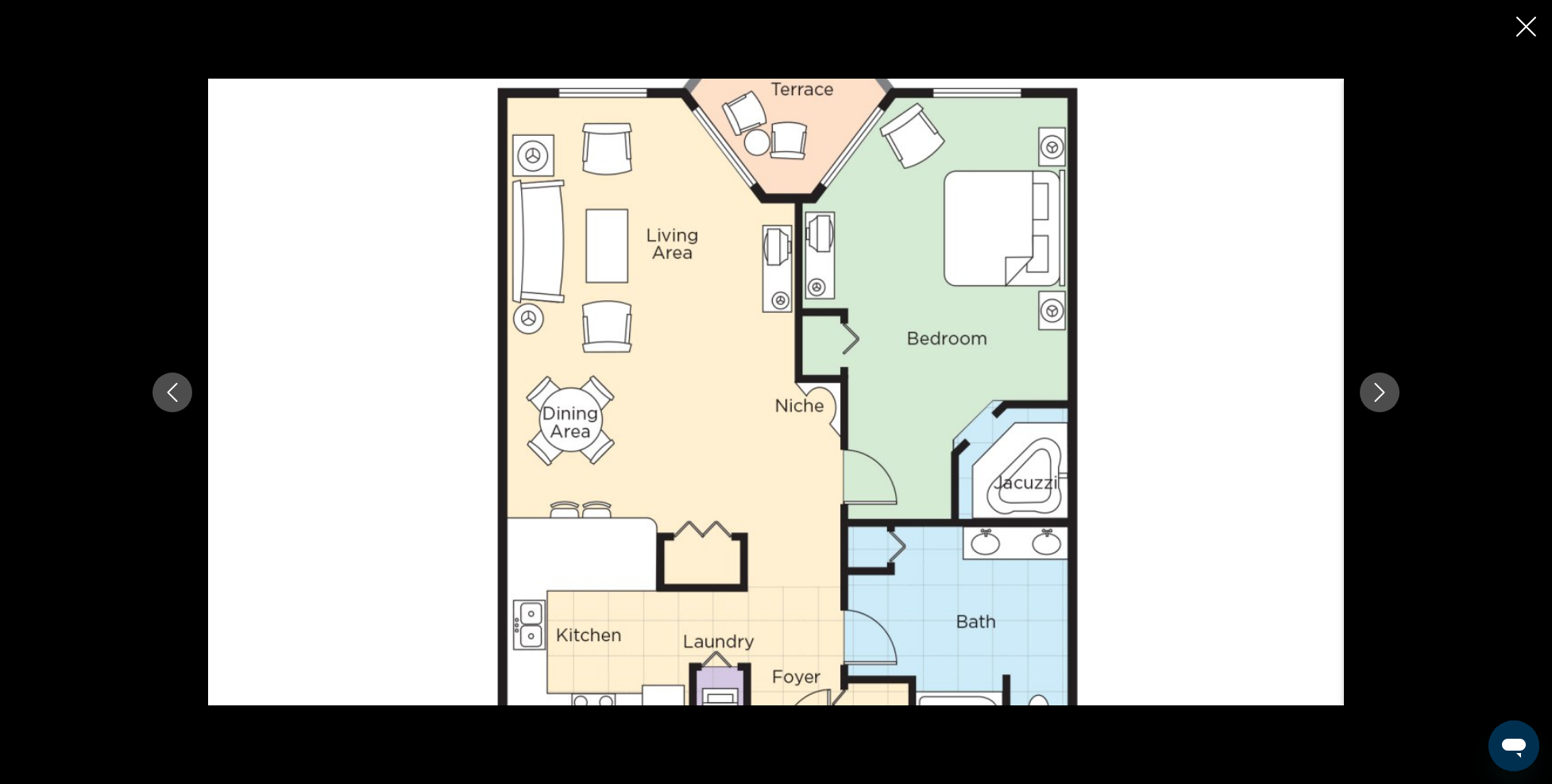
click at [1370, 381] on button "Next image" at bounding box center [1380, 392] width 40 height 40
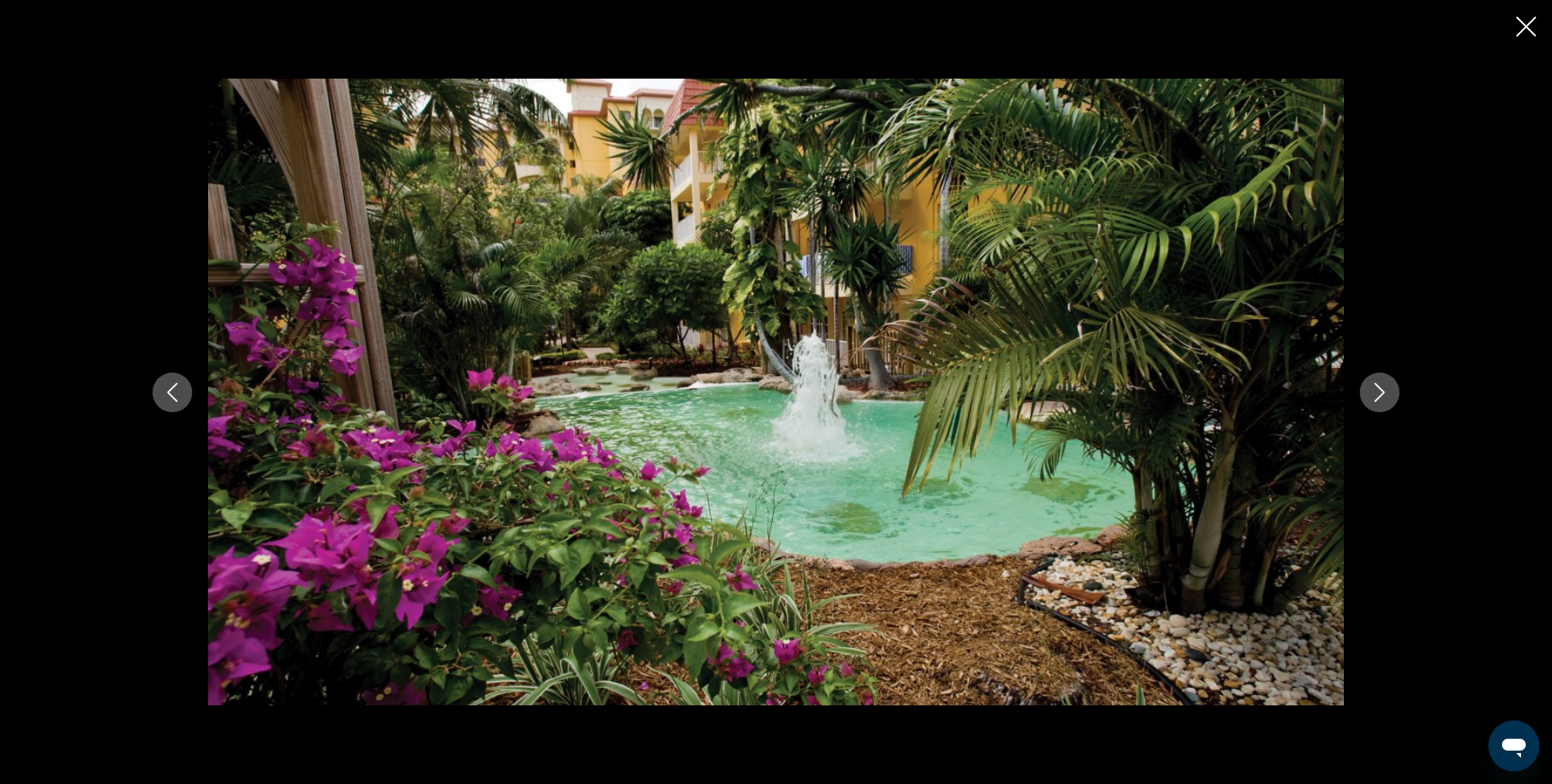
click at [1370, 381] on button "Next image" at bounding box center [1380, 392] width 40 height 40
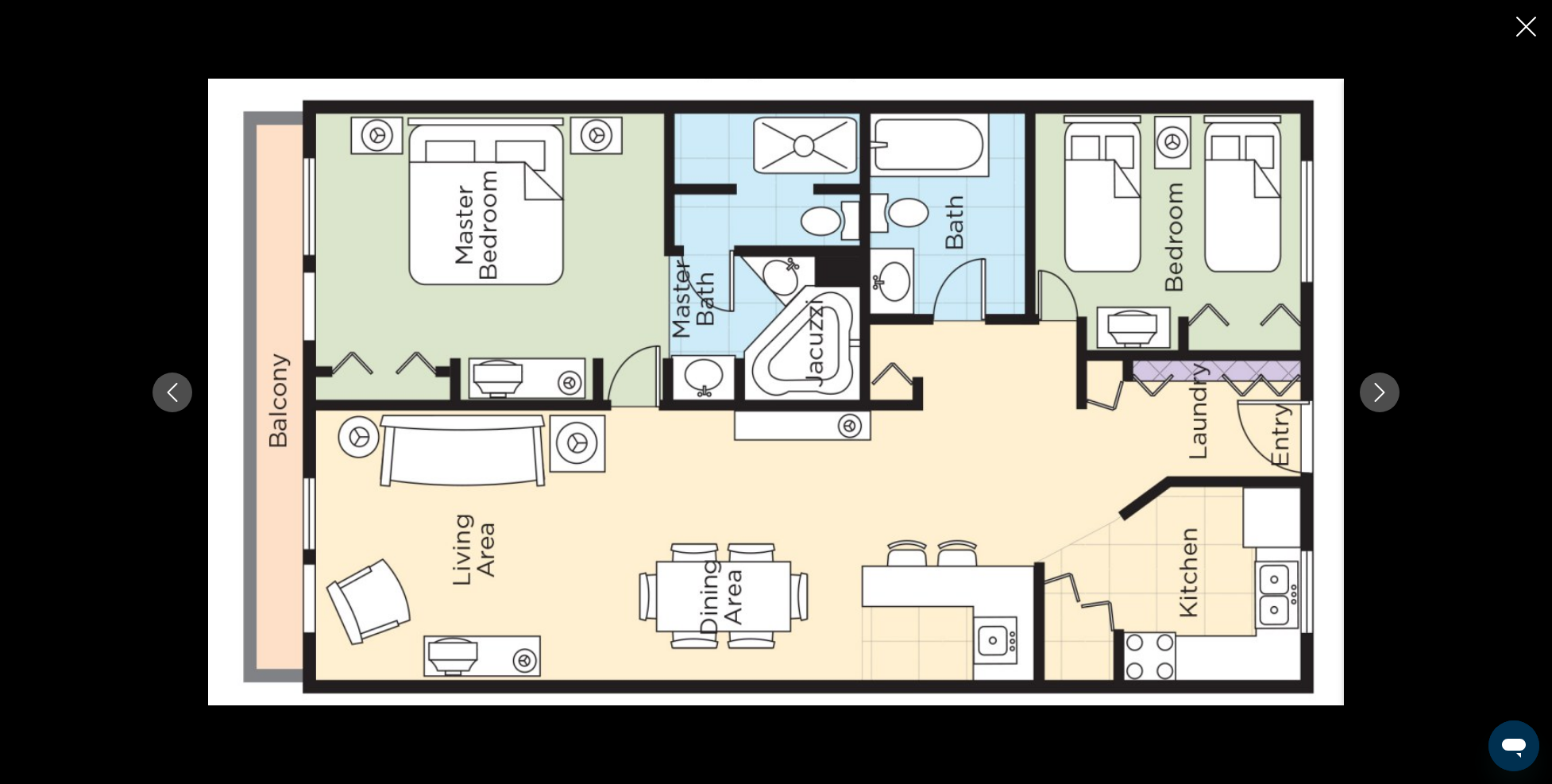
click at [1363, 393] on button "Next image" at bounding box center [1380, 392] width 40 height 40
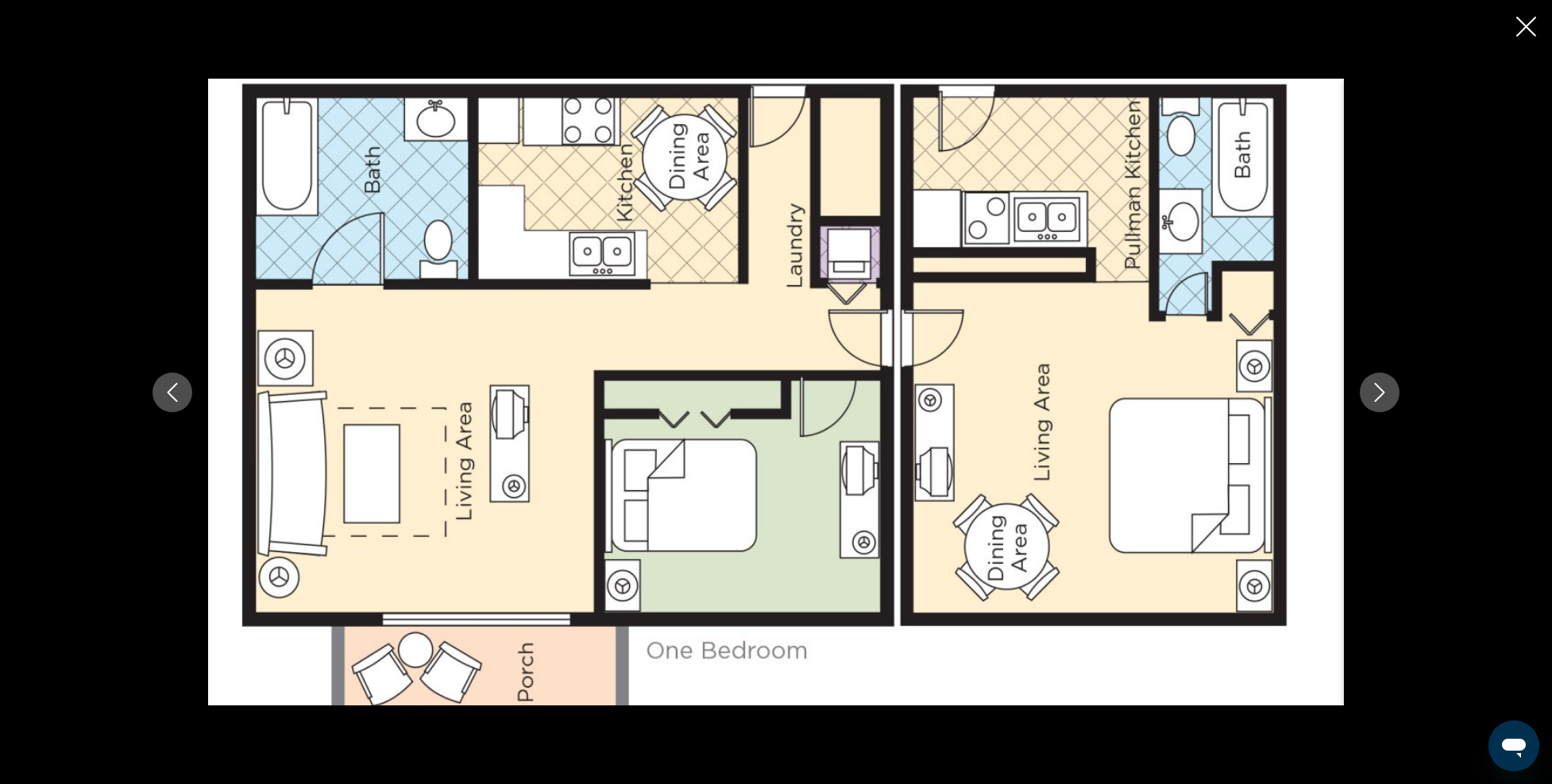
click at [1363, 393] on button "Next image" at bounding box center [1380, 392] width 40 height 40
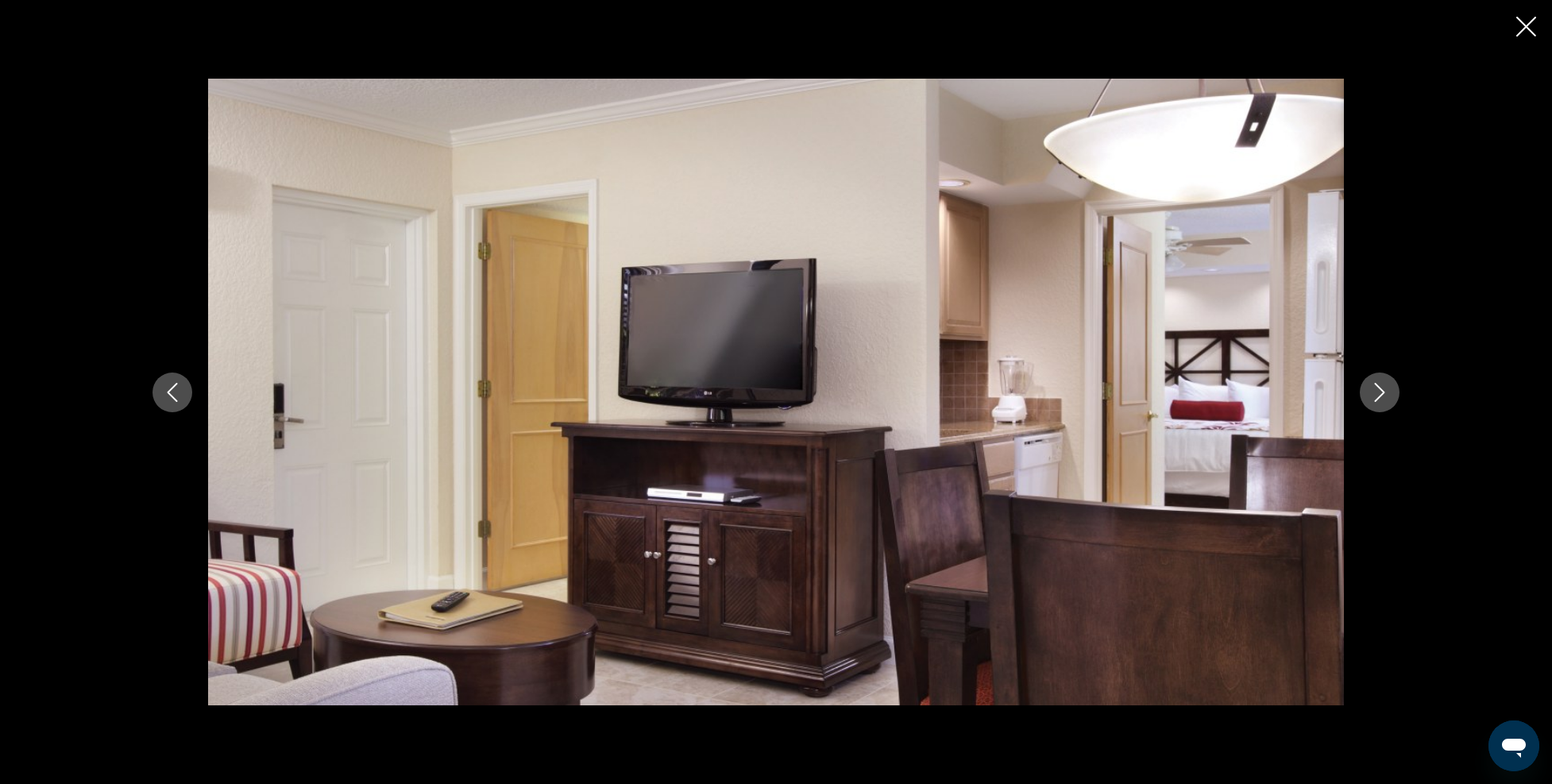
click at [1363, 393] on button "Next image" at bounding box center [1380, 392] width 40 height 40
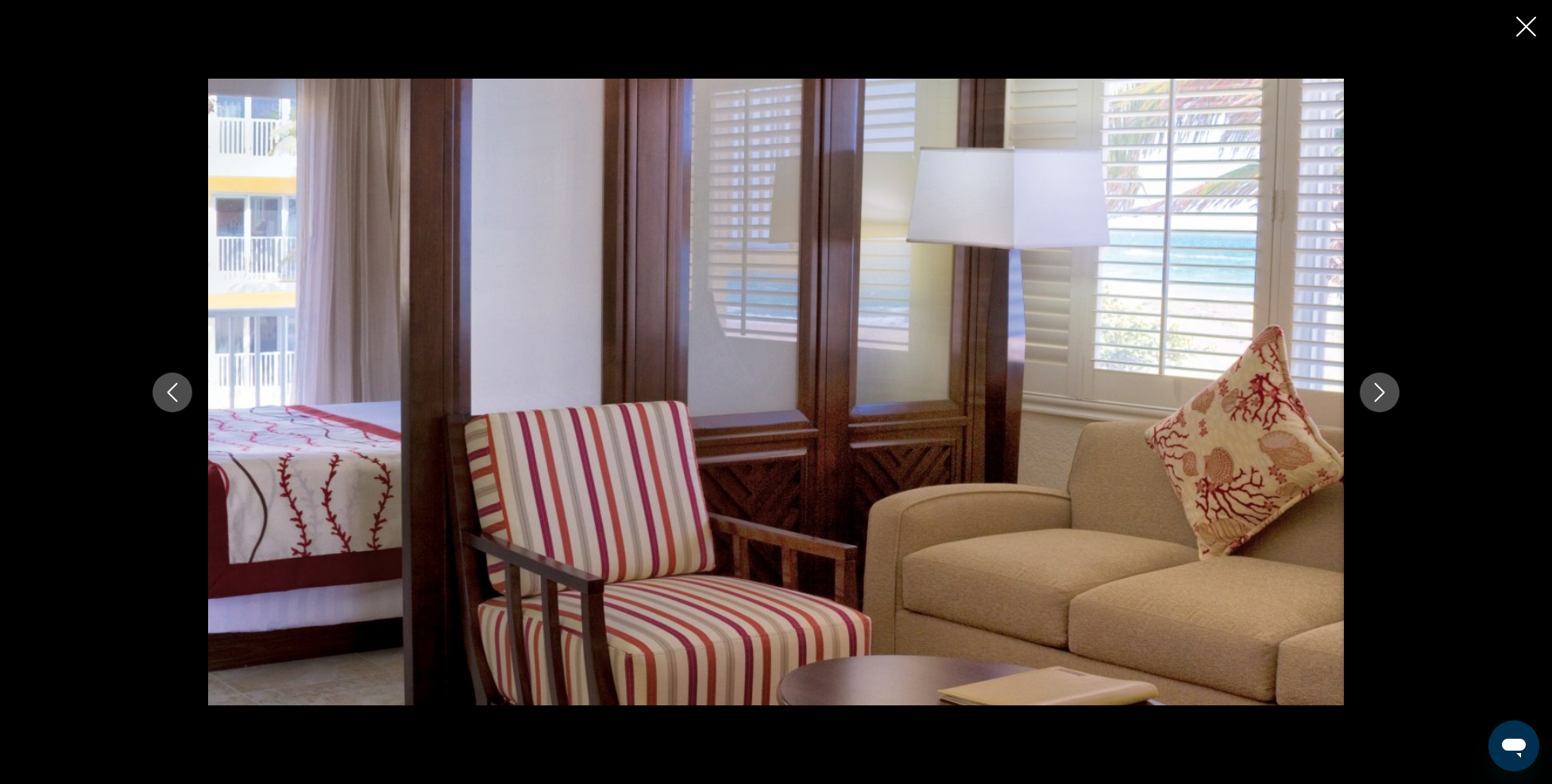
click at [1363, 393] on button "Next image" at bounding box center [1380, 392] width 40 height 40
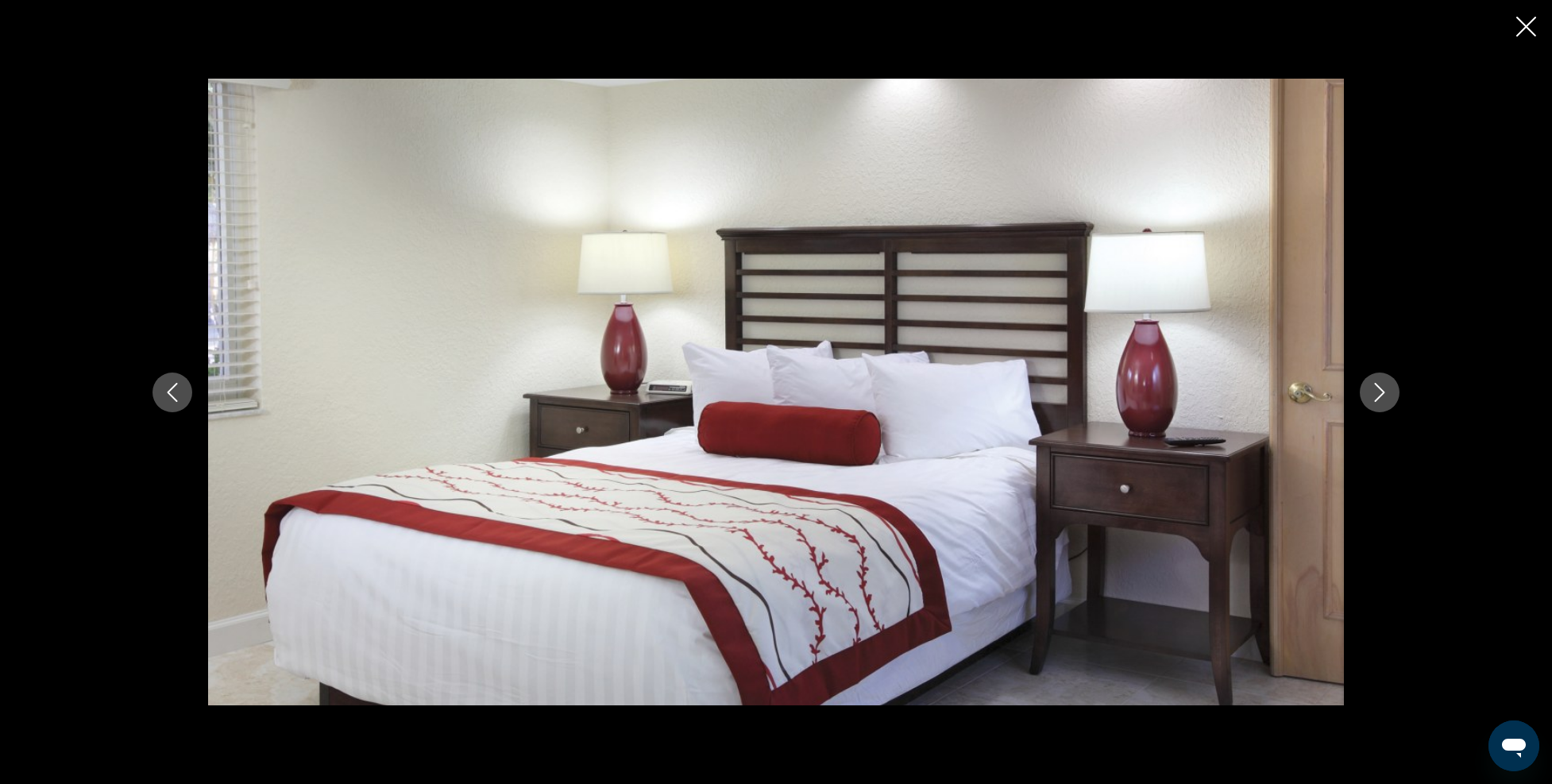
click at [1363, 393] on button "Next image" at bounding box center [1380, 392] width 40 height 40
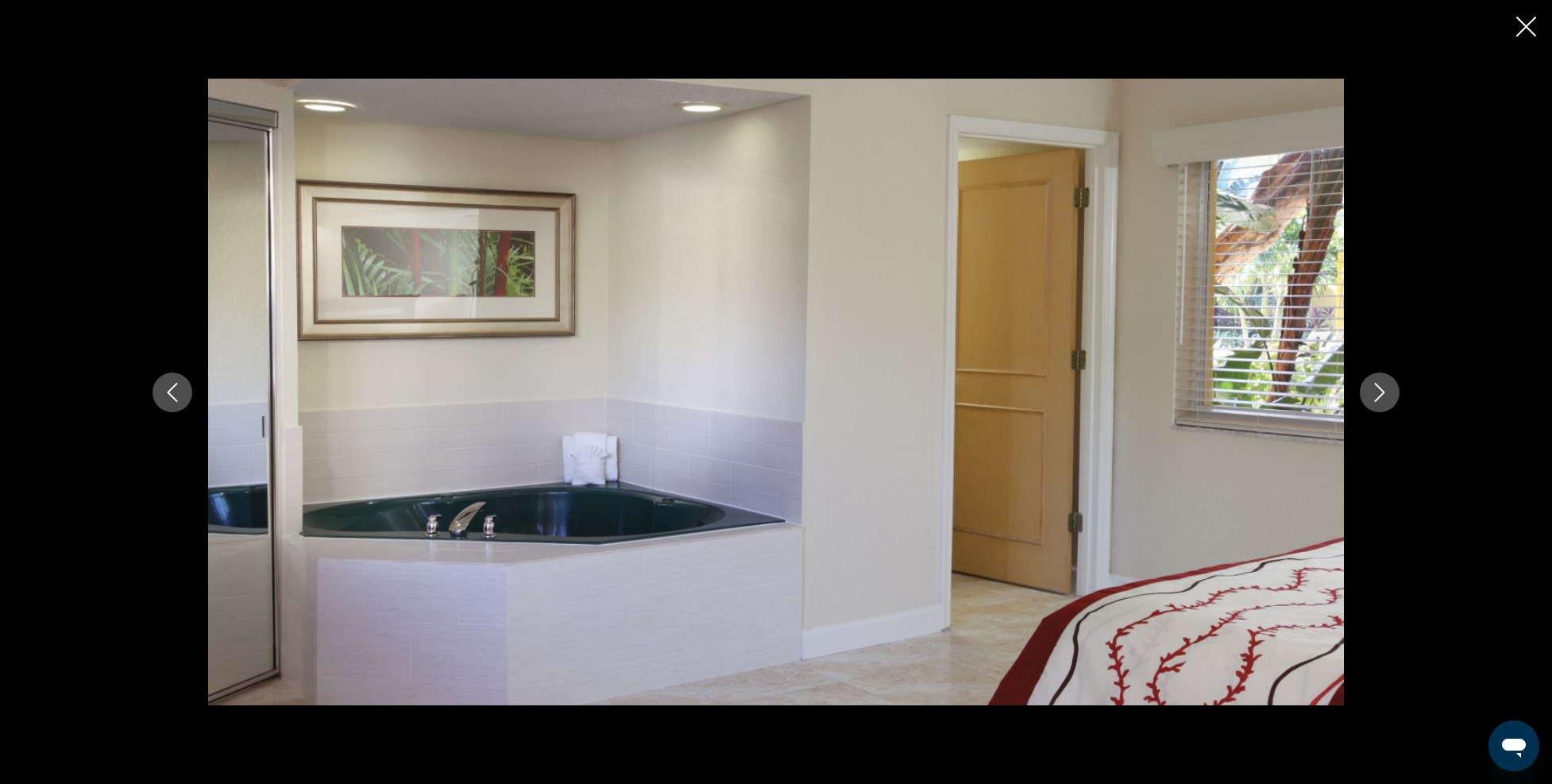
click at [1363, 393] on button "Next image" at bounding box center [1380, 392] width 40 height 40
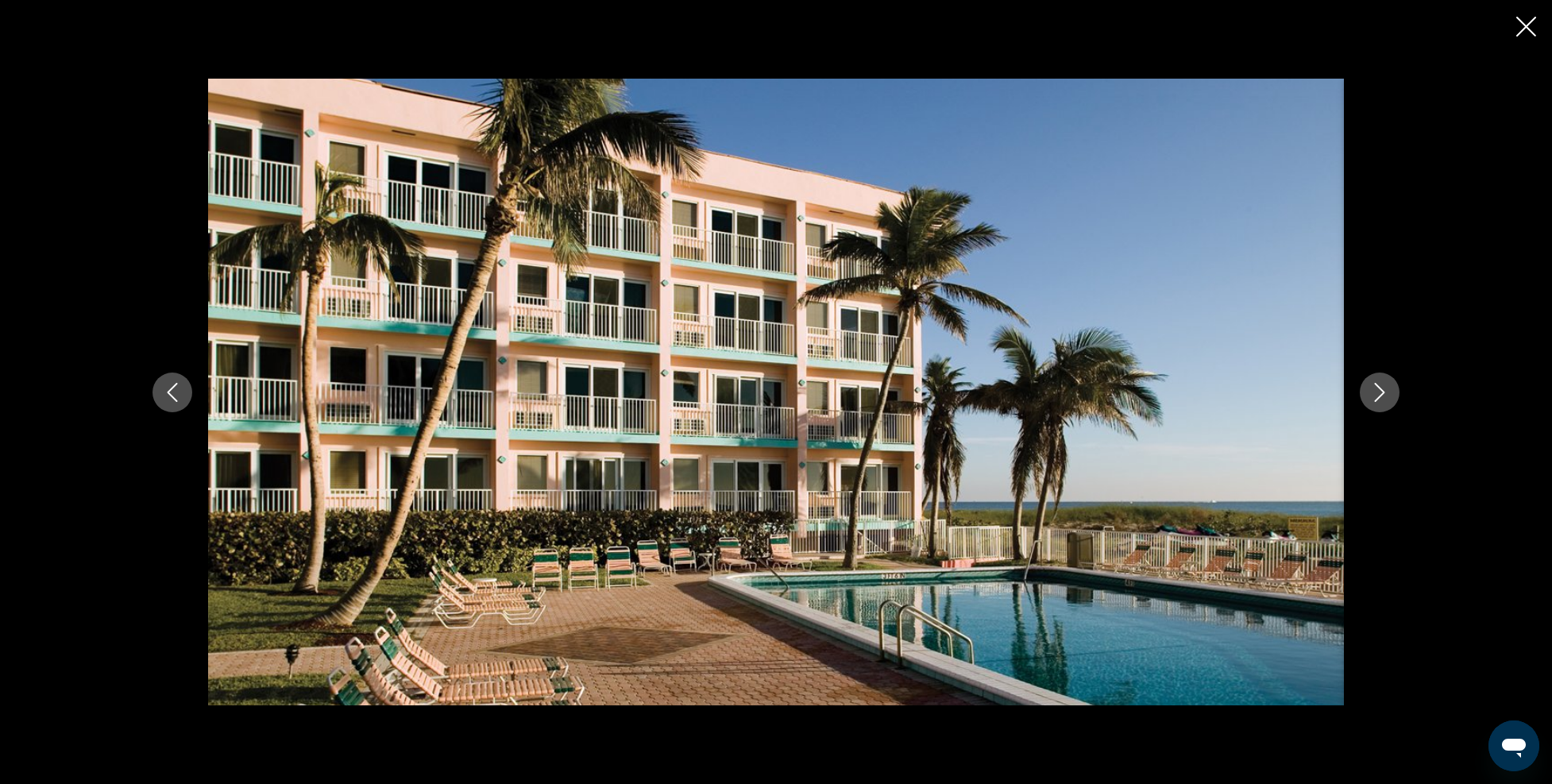
click at [1525, 22] on icon "Close slideshow" at bounding box center [1527, 26] width 20 height 20
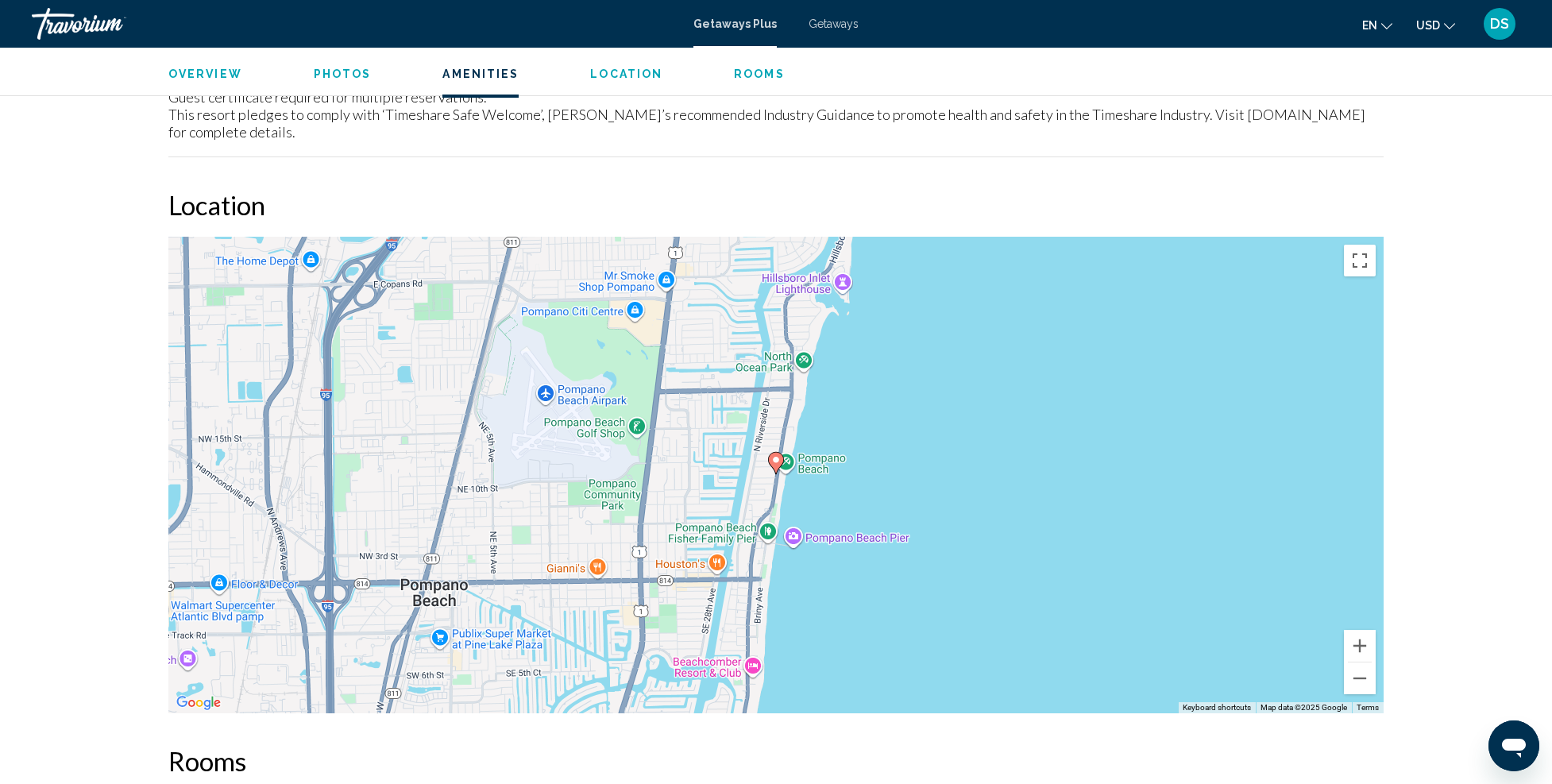
scroll to position [2336, 0]
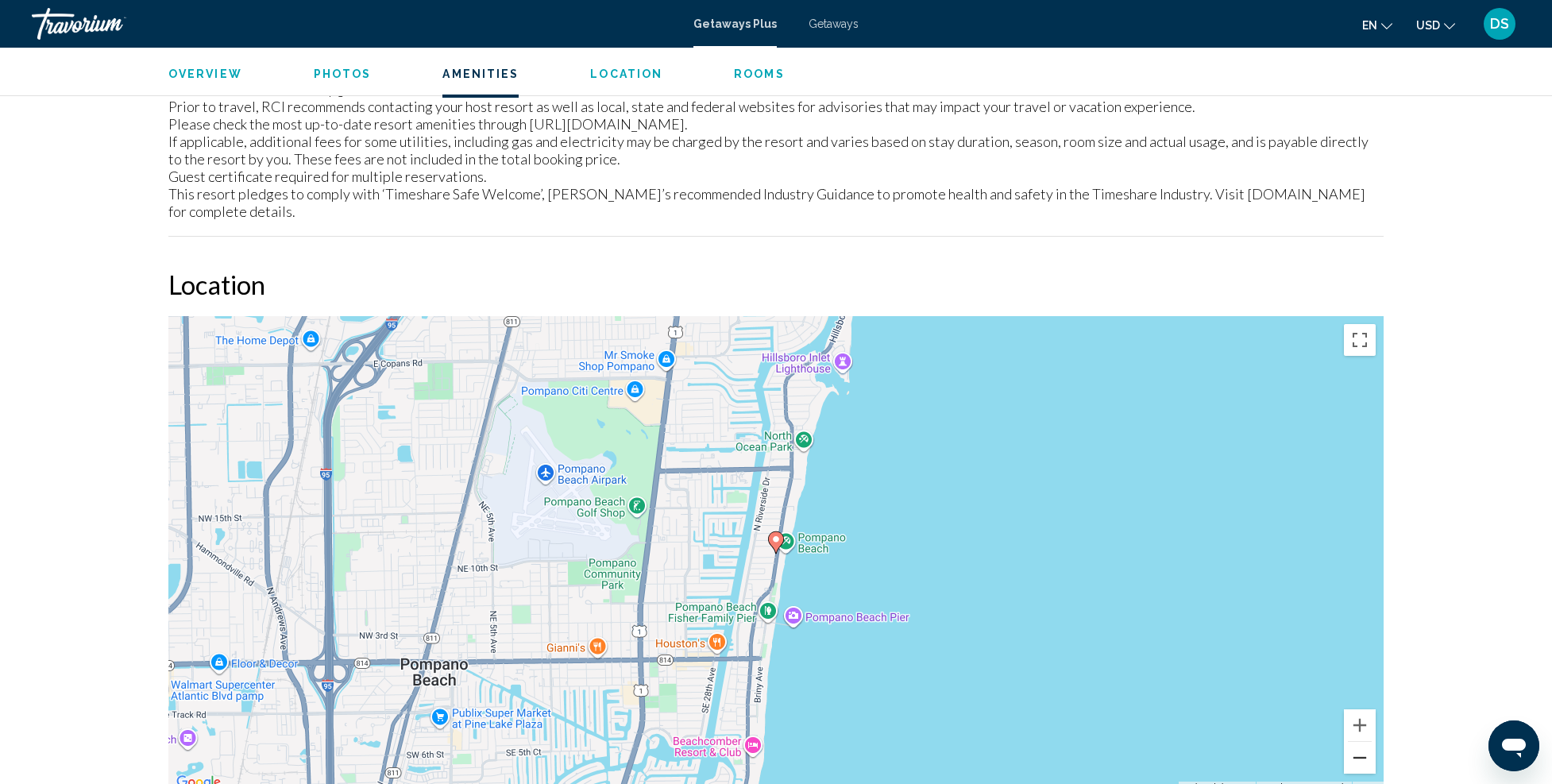
click at [1370, 742] on button "Zoom out" at bounding box center [1360, 758] width 31 height 31
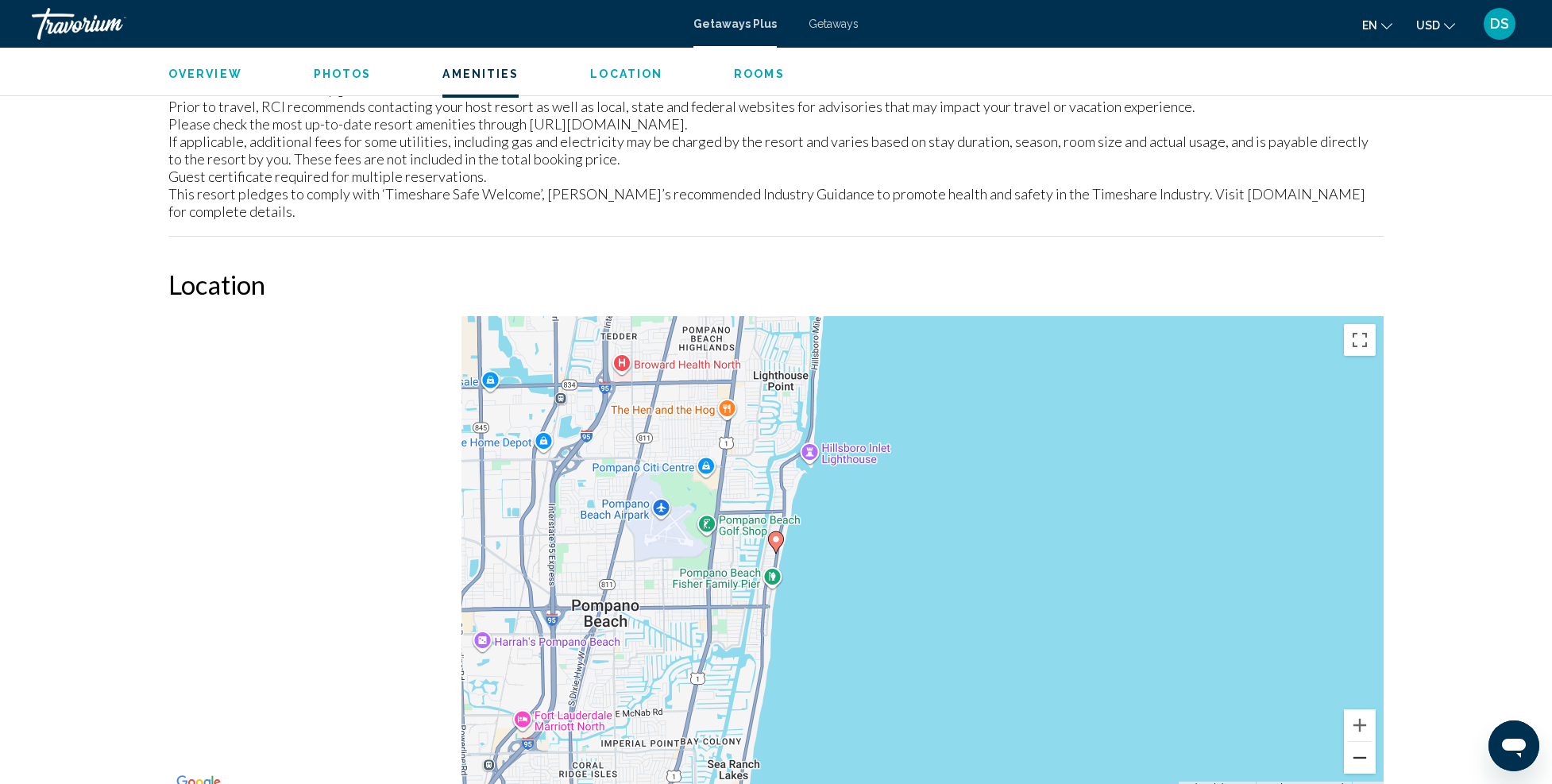
click at [1370, 742] on button "Zoom out" at bounding box center [1360, 758] width 31 height 31
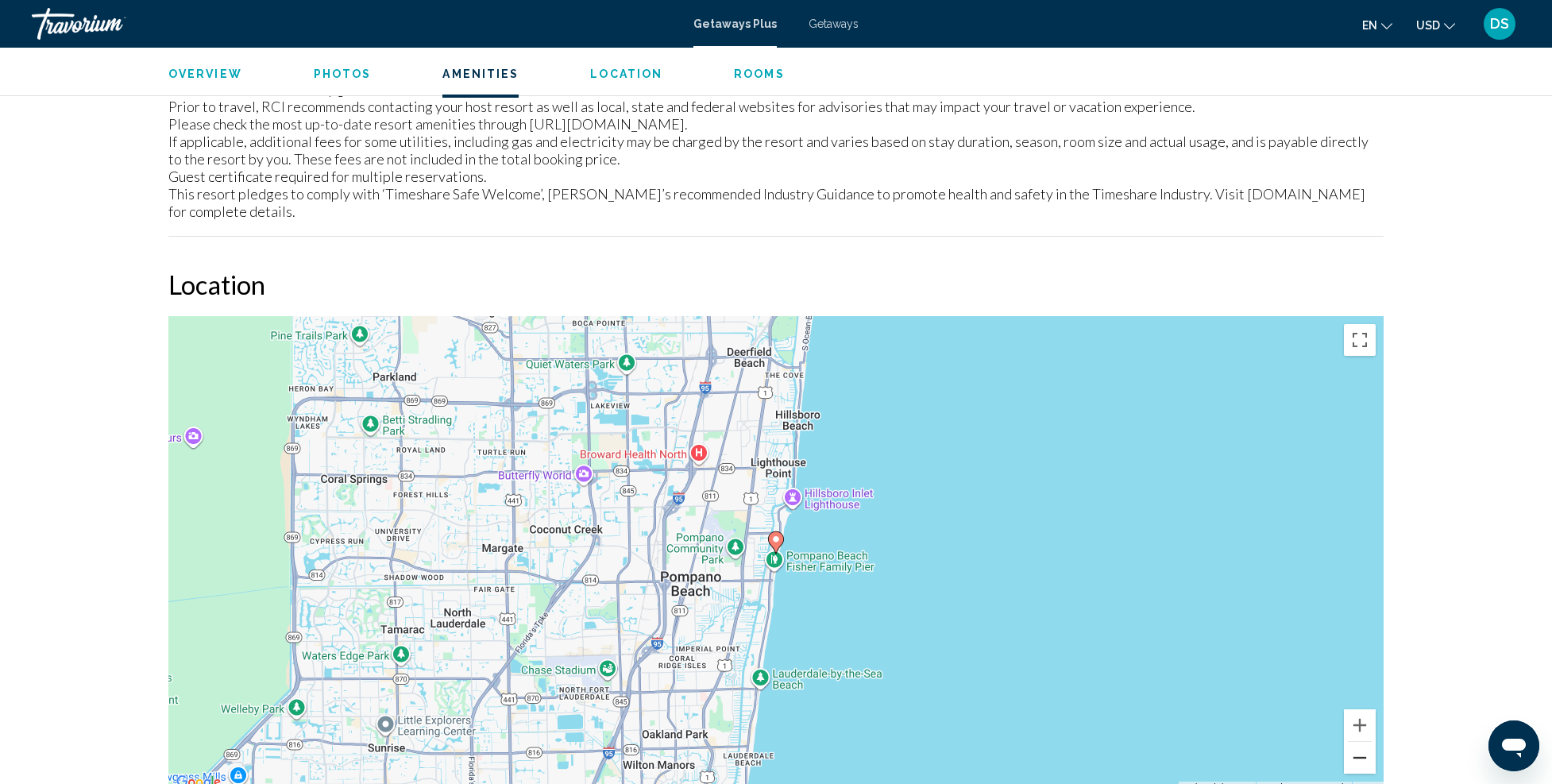
click at [1370, 742] on button "Zoom out" at bounding box center [1360, 758] width 31 height 31
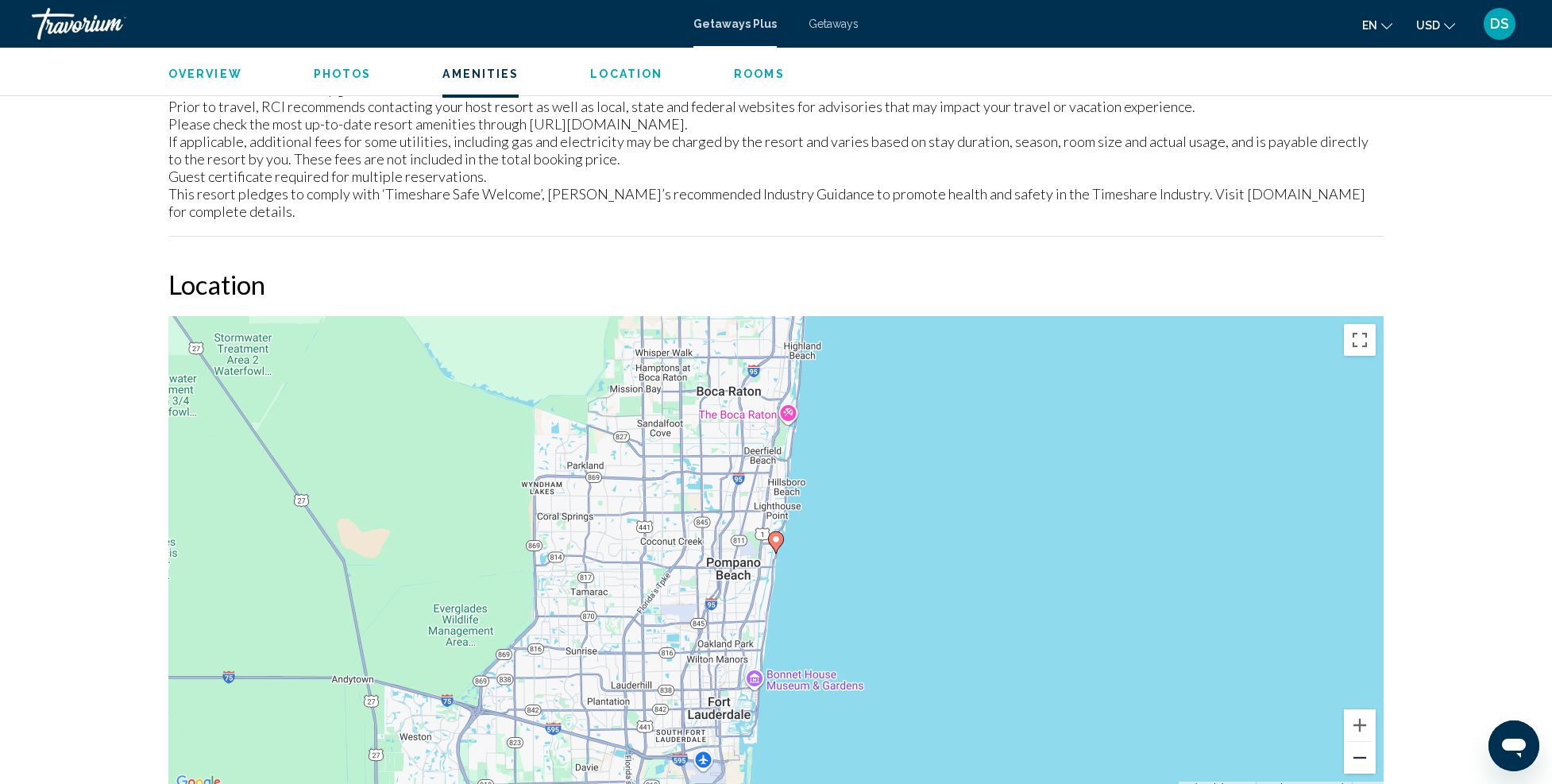
click at [1370, 742] on button "Zoom out" at bounding box center [1360, 758] width 31 height 31
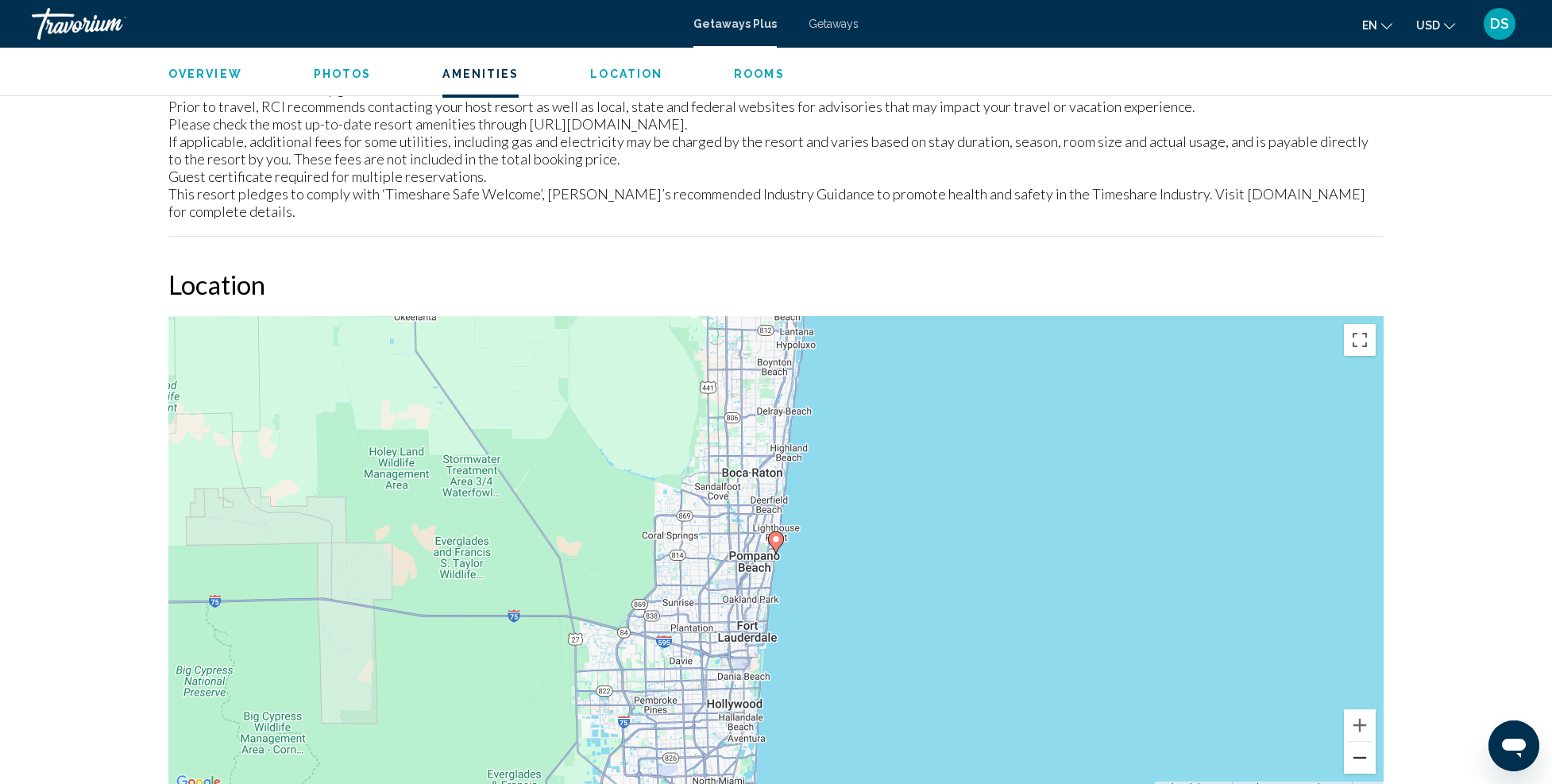
click at [1370, 742] on button "Zoom out" at bounding box center [1360, 758] width 31 height 31
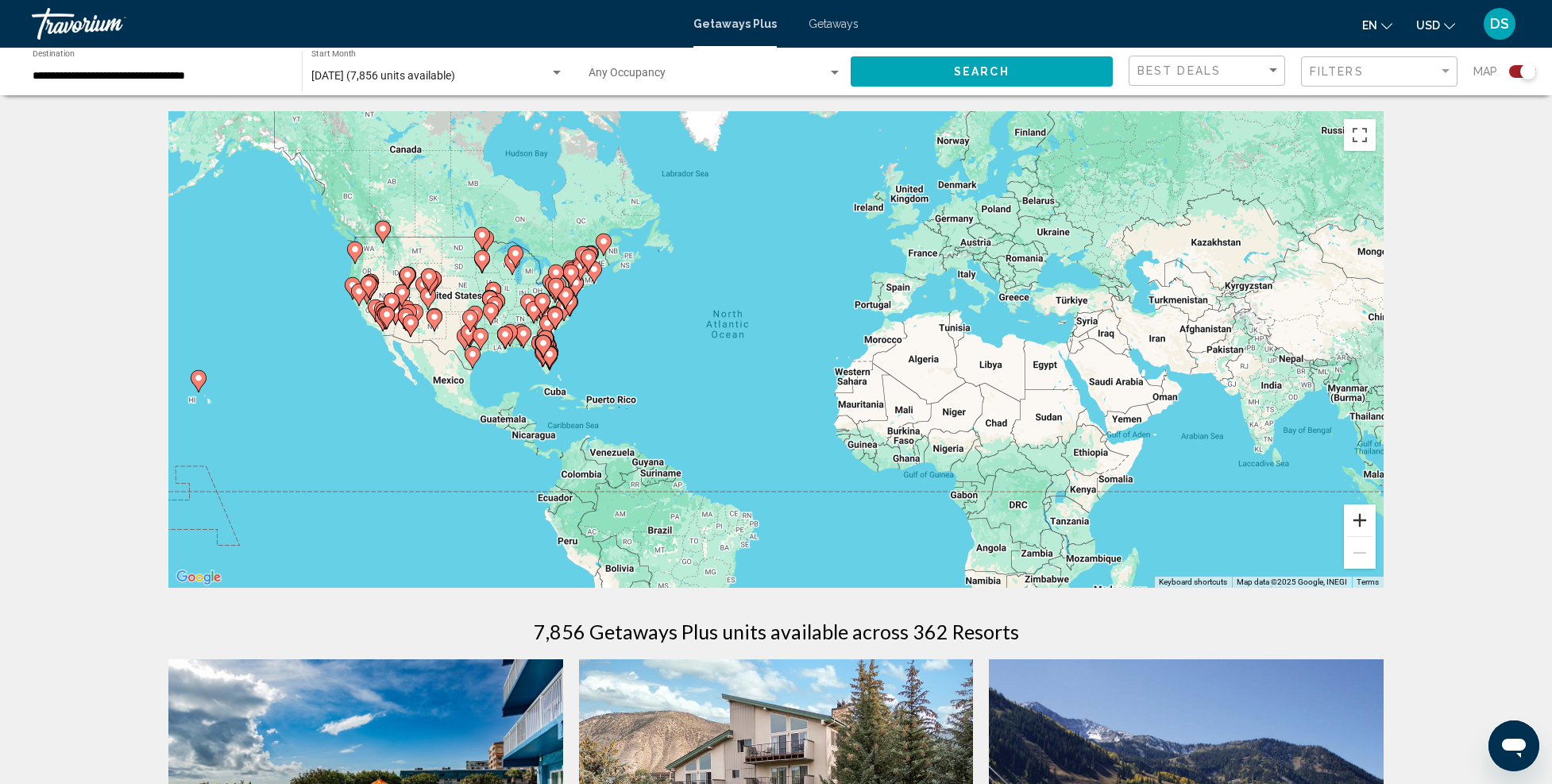
click at [1363, 524] on button "Zoom in" at bounding box center [1360, 520] width 31 height 31
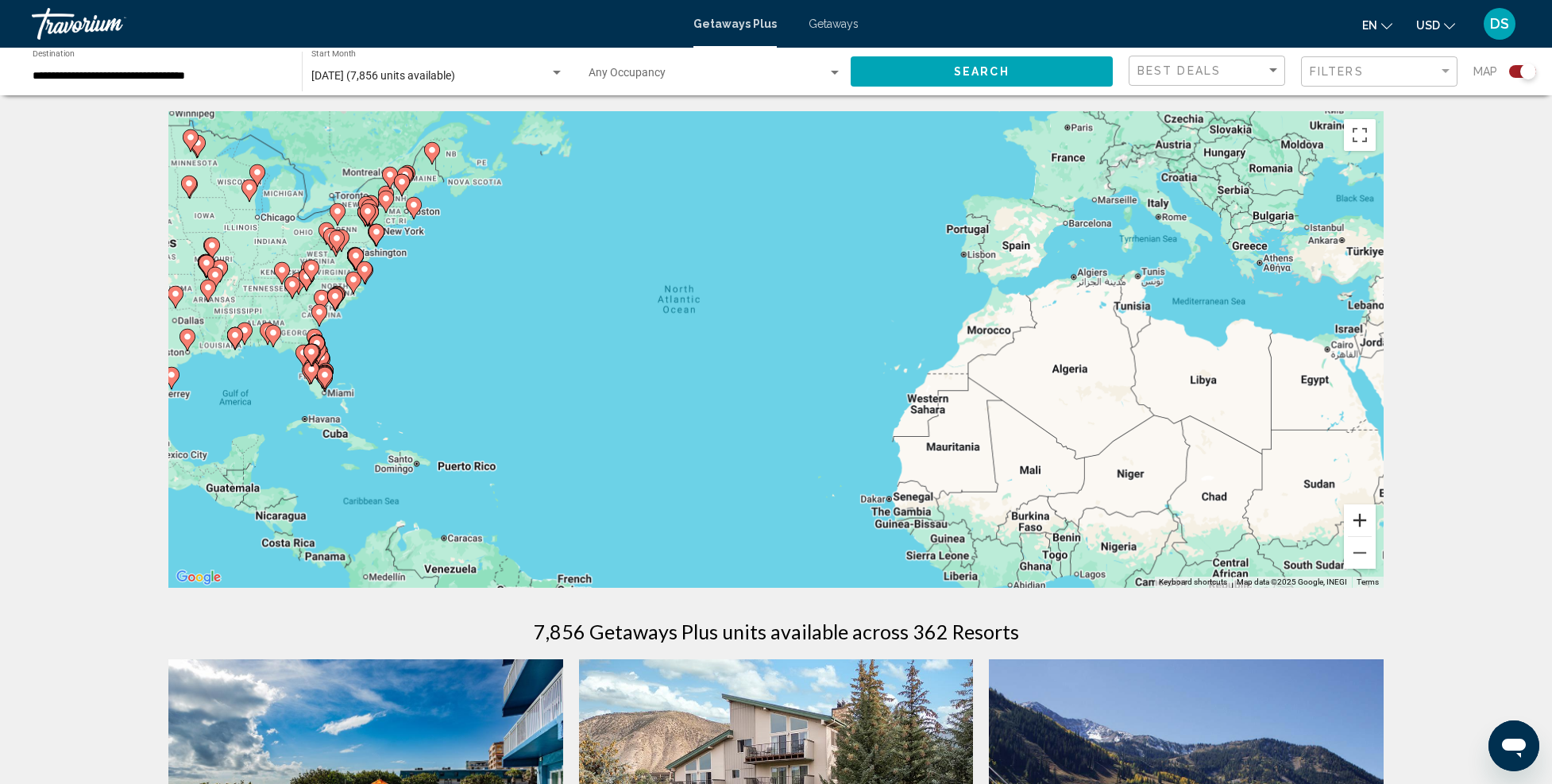
click at [1363, 524] on button "Zoom in" at bounding box center [1360, 520] width 31 height 31
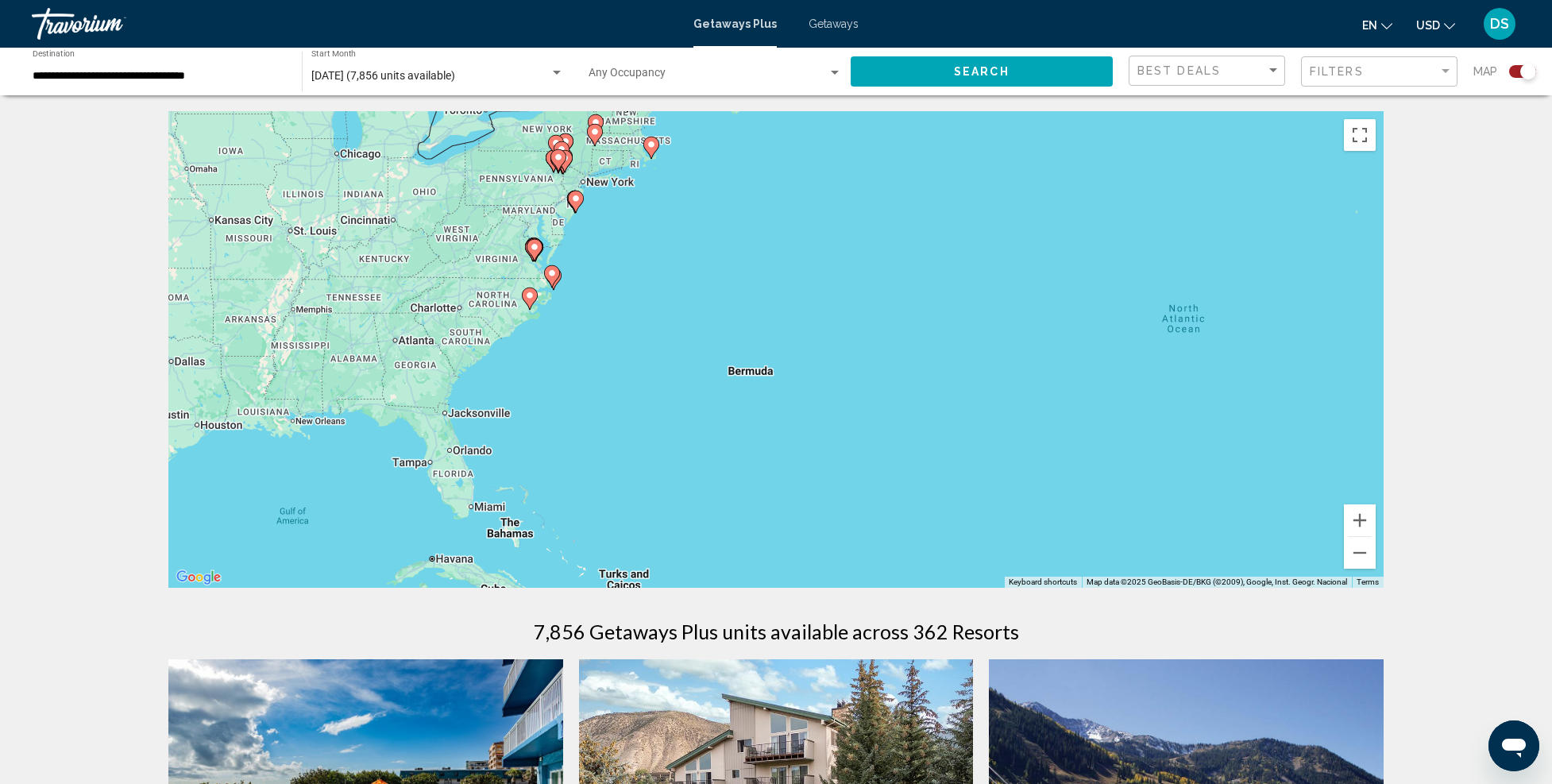
drag, startPoint x: 565, startPoint y: 386, endPoint x: 1194, endPoint y: 459, distance: 633.2
click at [1194, 458] on div "To activate drag with keyboard, press Alt + Enter. Once in keyboard drag state,…" at bounding box center [776, 349] width 1215 height 477
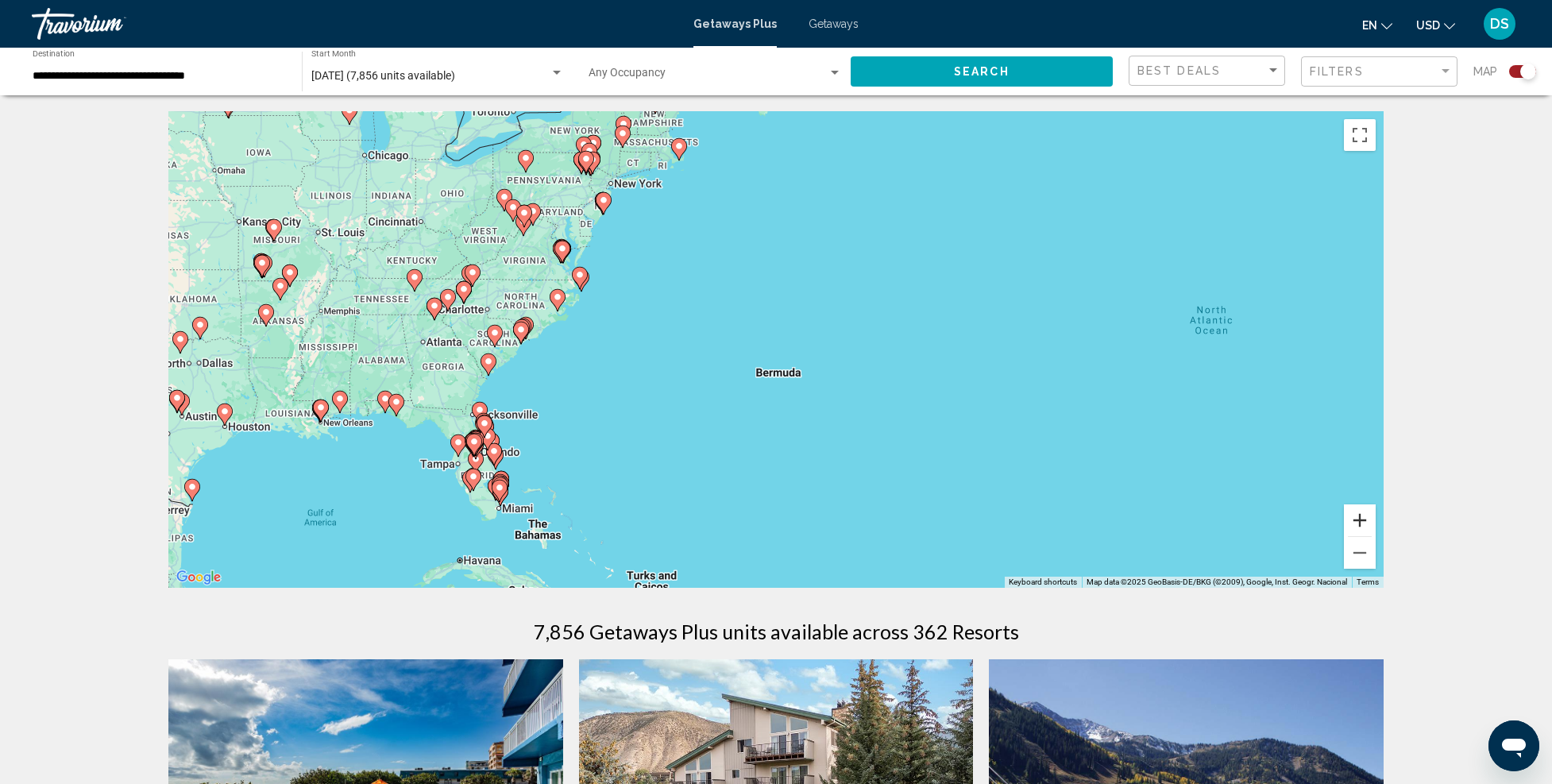
drag, startPoint x: 1366, startPoint y: 524, endPoint x: 1350, endPoint y: 519, distance: 16.8
click at [1366, 524] on button "Zoom in" at bounding box center [1360, 520] width 31 height 31
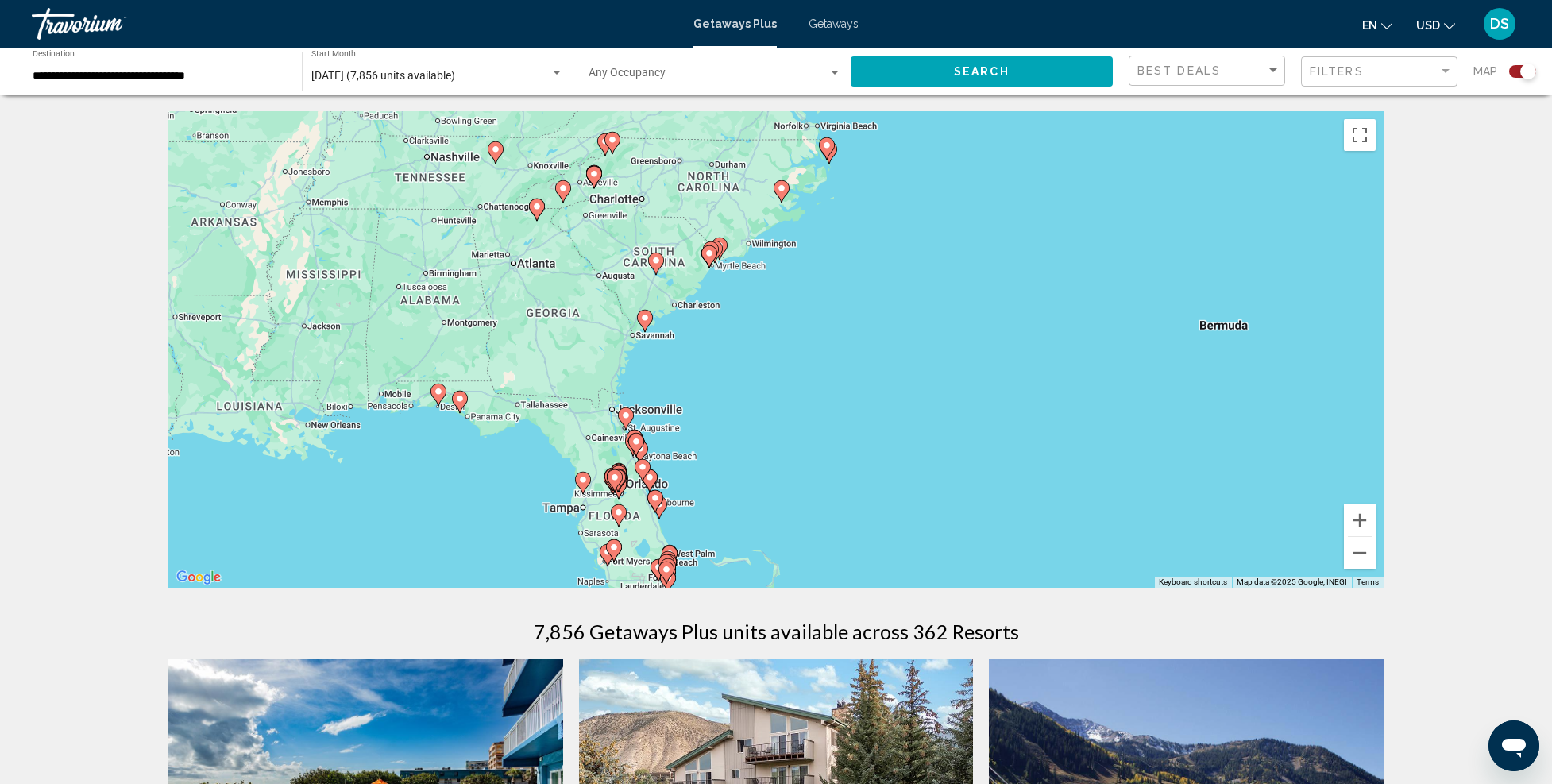
drag, startPoint x: 529, startPoint y: 464, endPoint x: 973, endPoint y: 393, distance: 449.6
click at [973, 393] on div "To activate drag with keyboard, press Alt + Enter. Once in keyboard drag state,…" at bounding box center [776, 349] width 1215 height 477
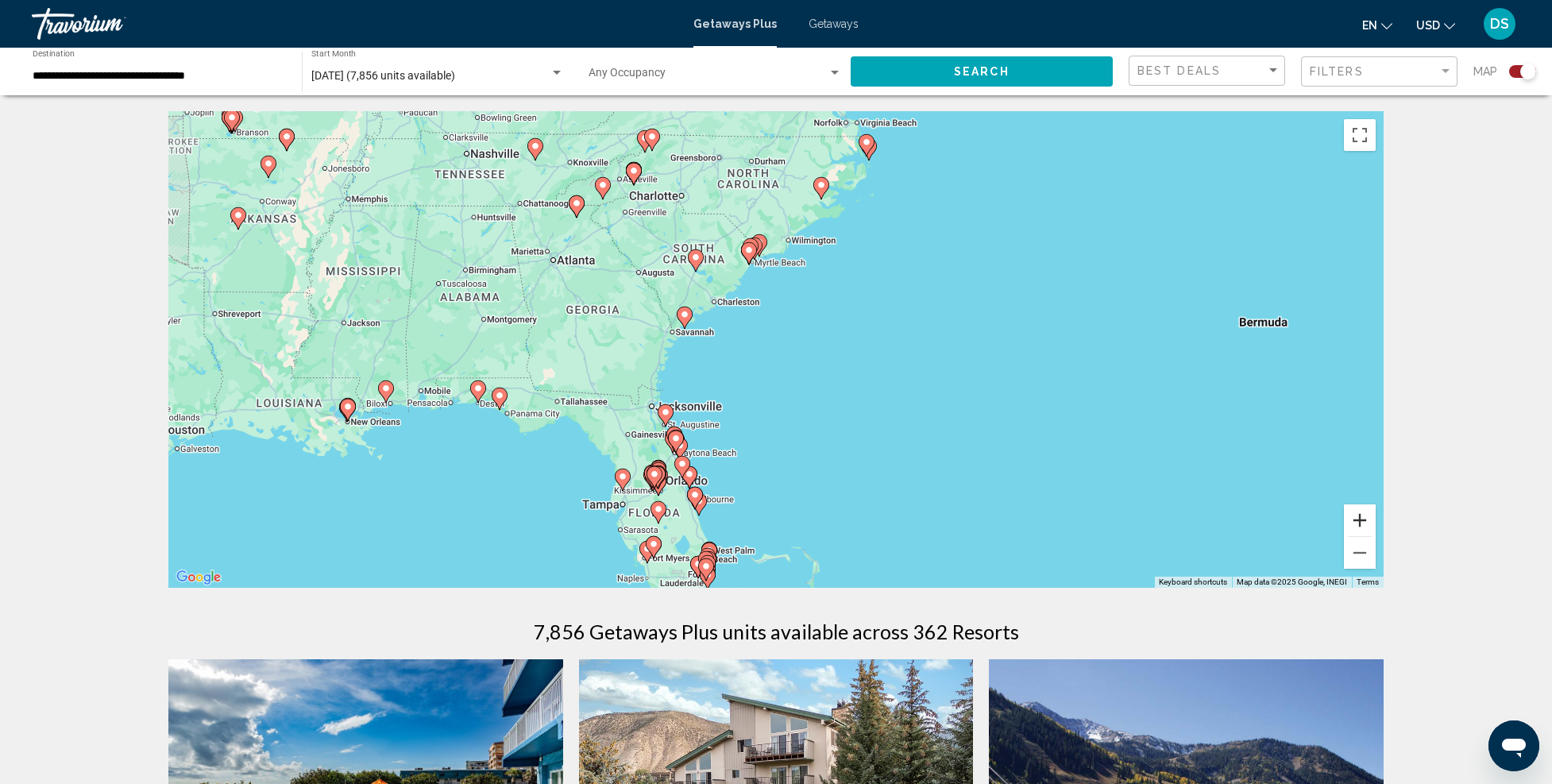
click at [1362, 524] on button "Zoom in" at bounding box center [1360, 520] width 31 height 31
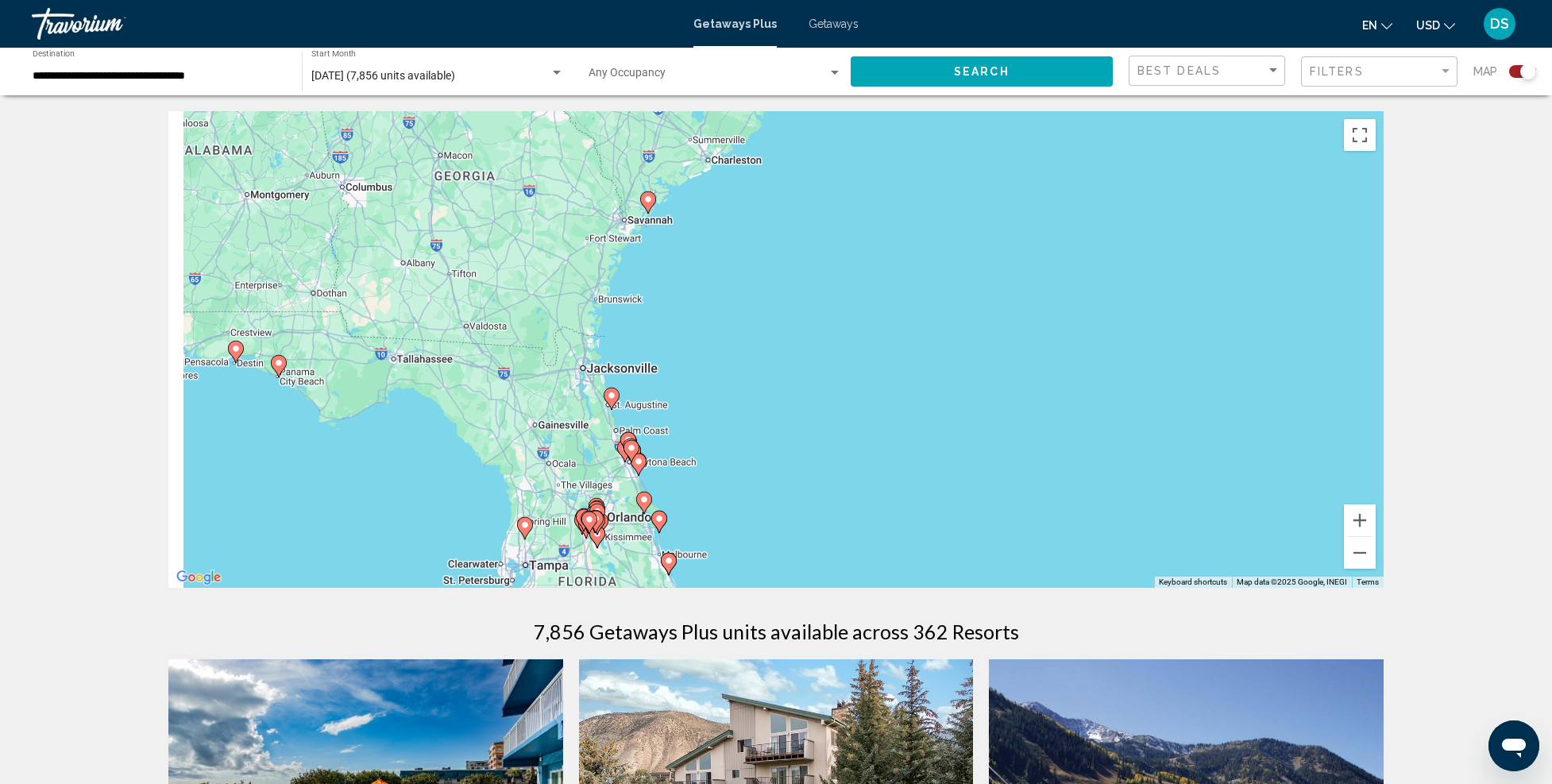
drag, startPoint x: 838, startPoint y: 515, endPoint x: 1006, endPoint y: 317, distance: 259.7
click at [1006, 317] on div "To activate drag with keyboard, press Alt + Enter. Once in keyboard drag state,…" at bounding box center [776, 349] width 1215 height 477
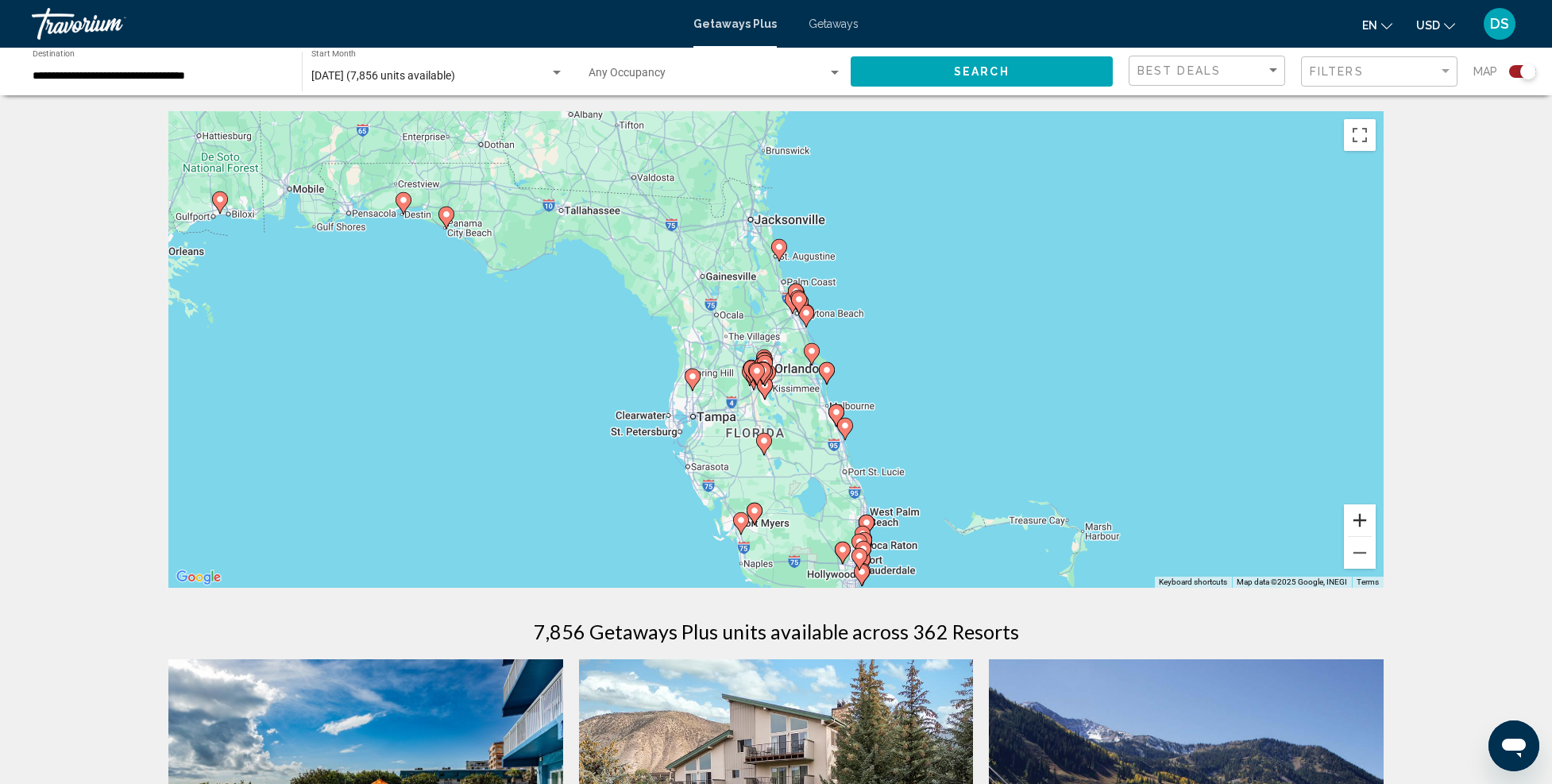
click at [1350, 518] on button "Zoom in" at bounding box center [1360, 520] width 31 height 31
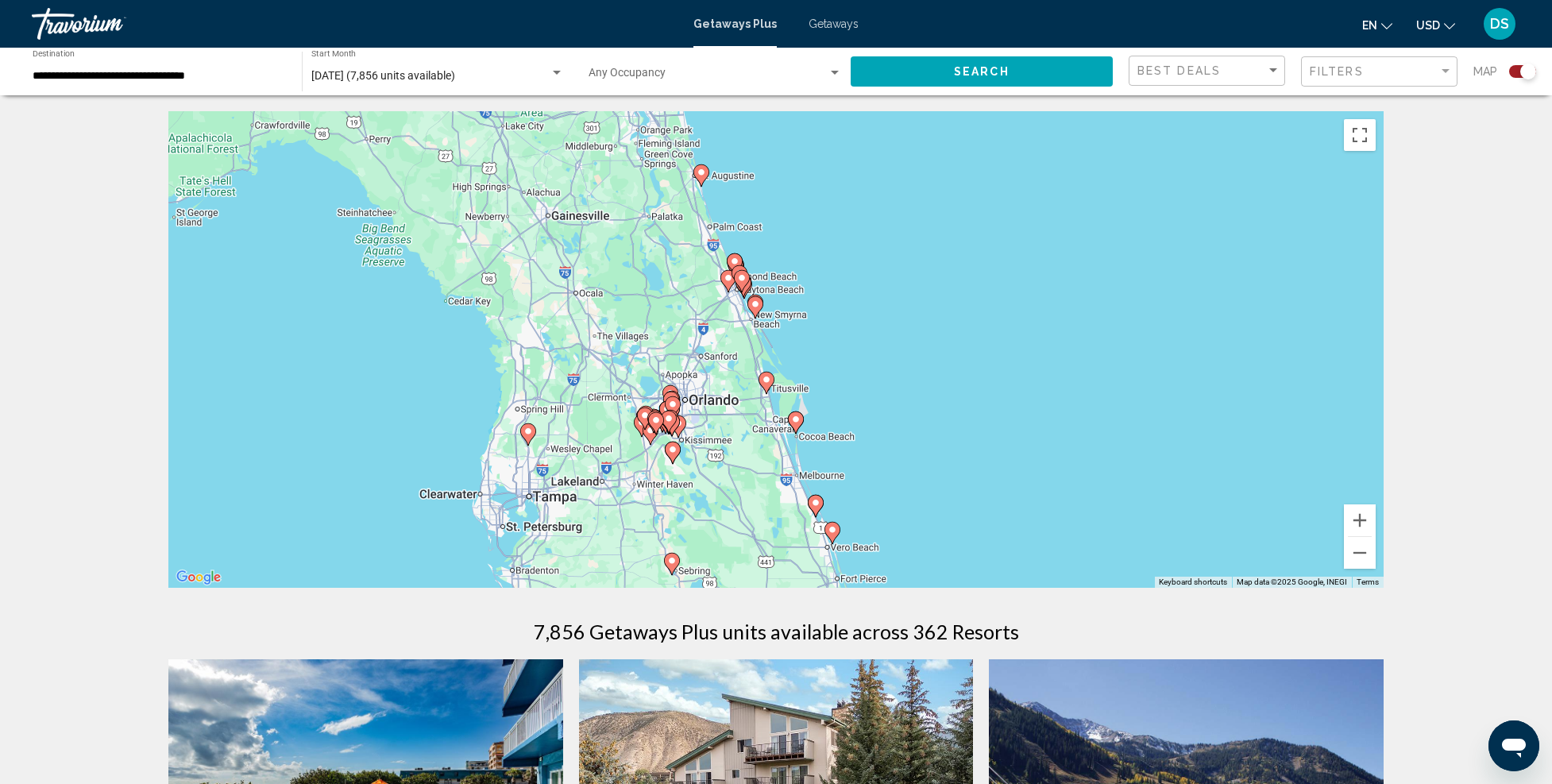
drag, startPoint x: 1123, startPoint y: 387, endPoint x: 1025, endPoint y: 404, distance: 99.5
click at [1025, 404] on div "To activate drag with keyboard, press Alt + Enter. Once in keyboard drag state,…" at bounding box center [776, 349] width 1215 height 477
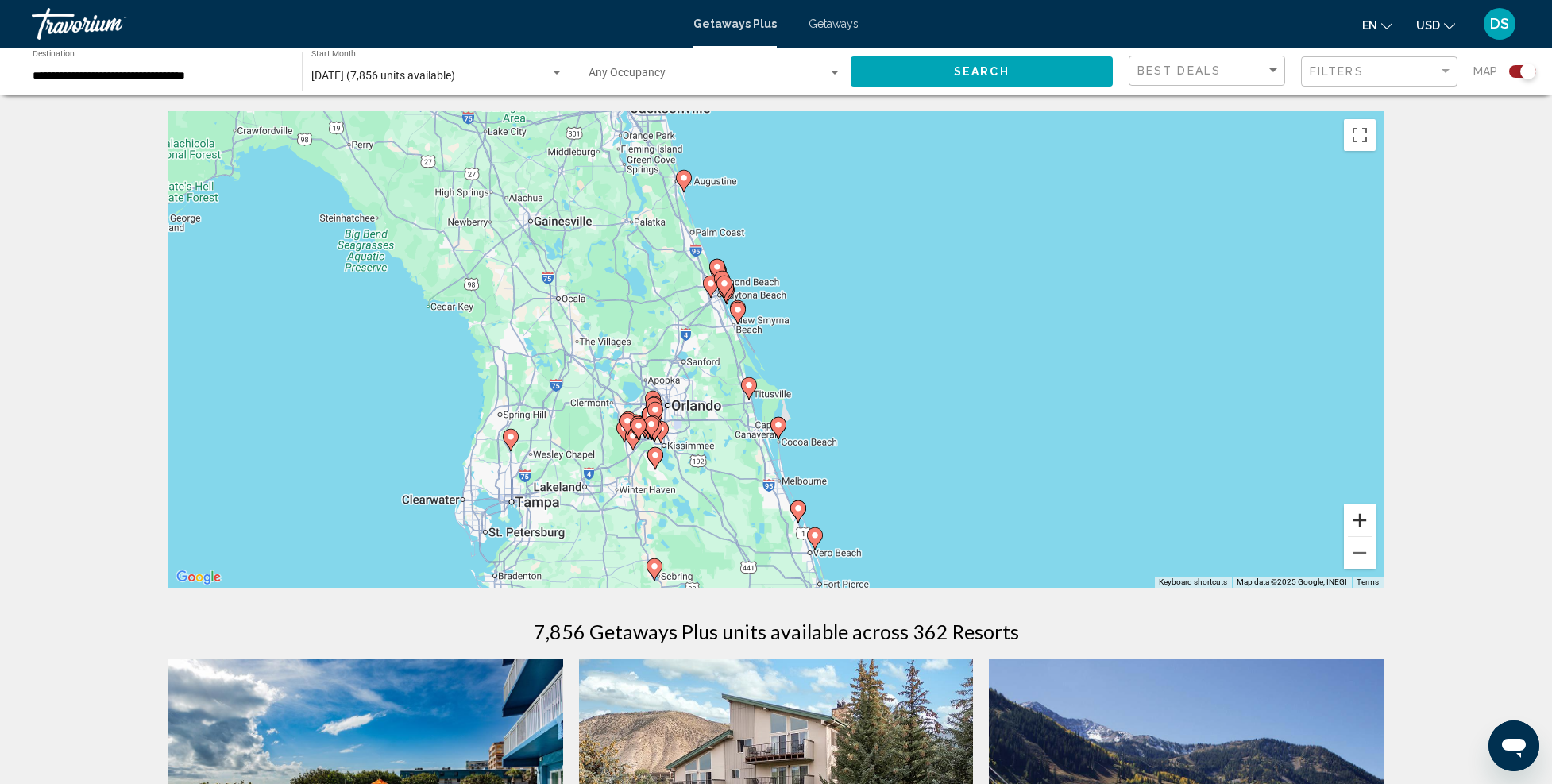
click at [1351, 517] on button "Zoom in" at bounding box center [1360, 520] width 31 height 31
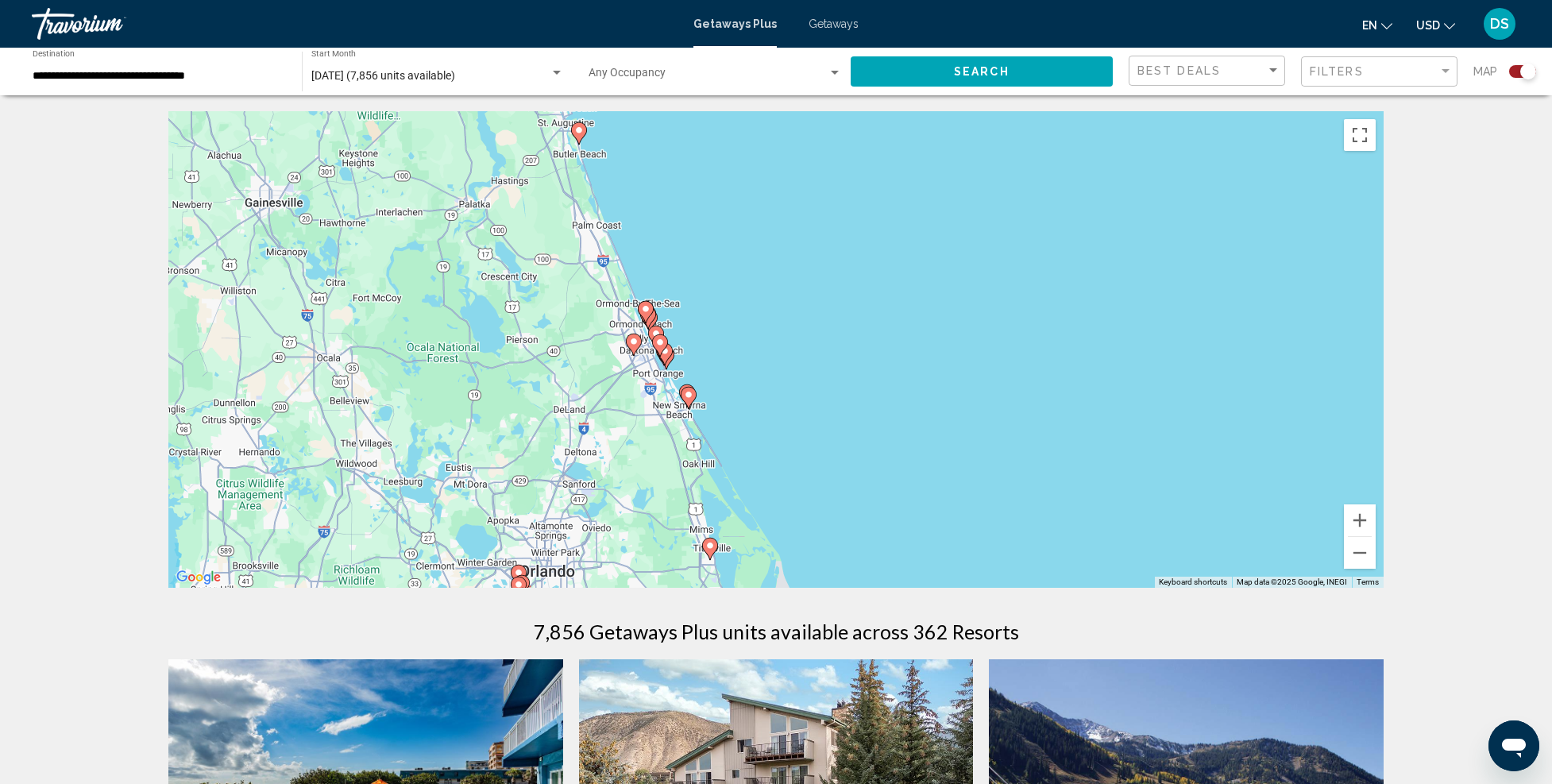
drag, startPoint x: 896, startPoint y: 326, endPoint x: 883, endPoint y: 438, distance: 112.8
click at [883, 438] on div "To activate drag with keyboard, press Alt + Enter. Once in keyboard drag state,…" at bounding box center [776, 349] width 1215 height 477
click at [1358, 516] on button "Zoom in" at bounding box center [1360, 520] width 31 height 31
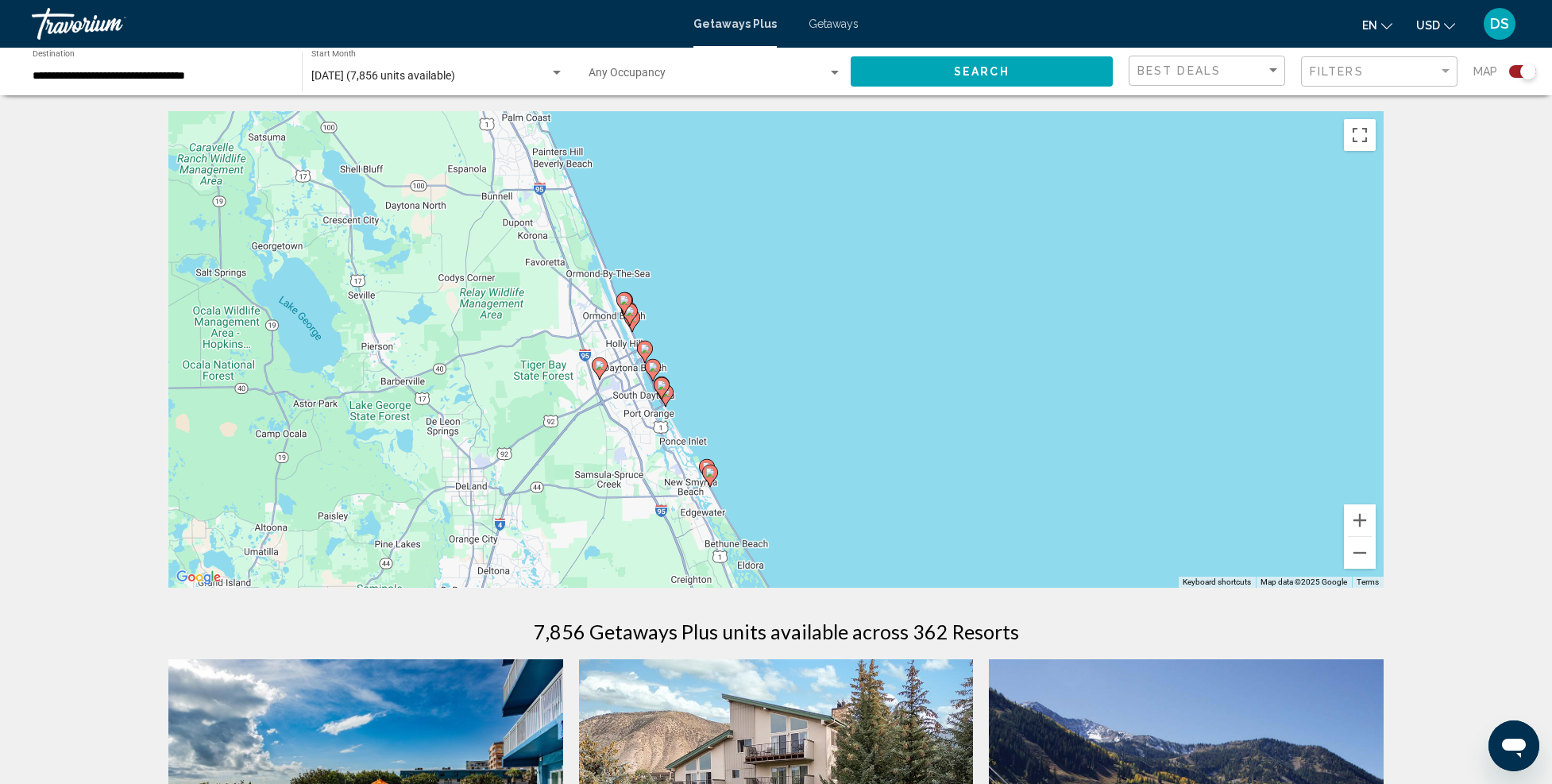
drag, startPoint x: 676, startPoint y: 367, endPoint x: 785, endPoint y: 381, distance: 109.9
click at [785, 381] on div "To activate drag with keyboard, press Alt + Enter. Once in keyboard drag state,…" at bounding box center [776, 349] width 1215 height 477
click at [1370, 520] on button "Zoom in" at bounding box center [1360, 520] width 31 height 31
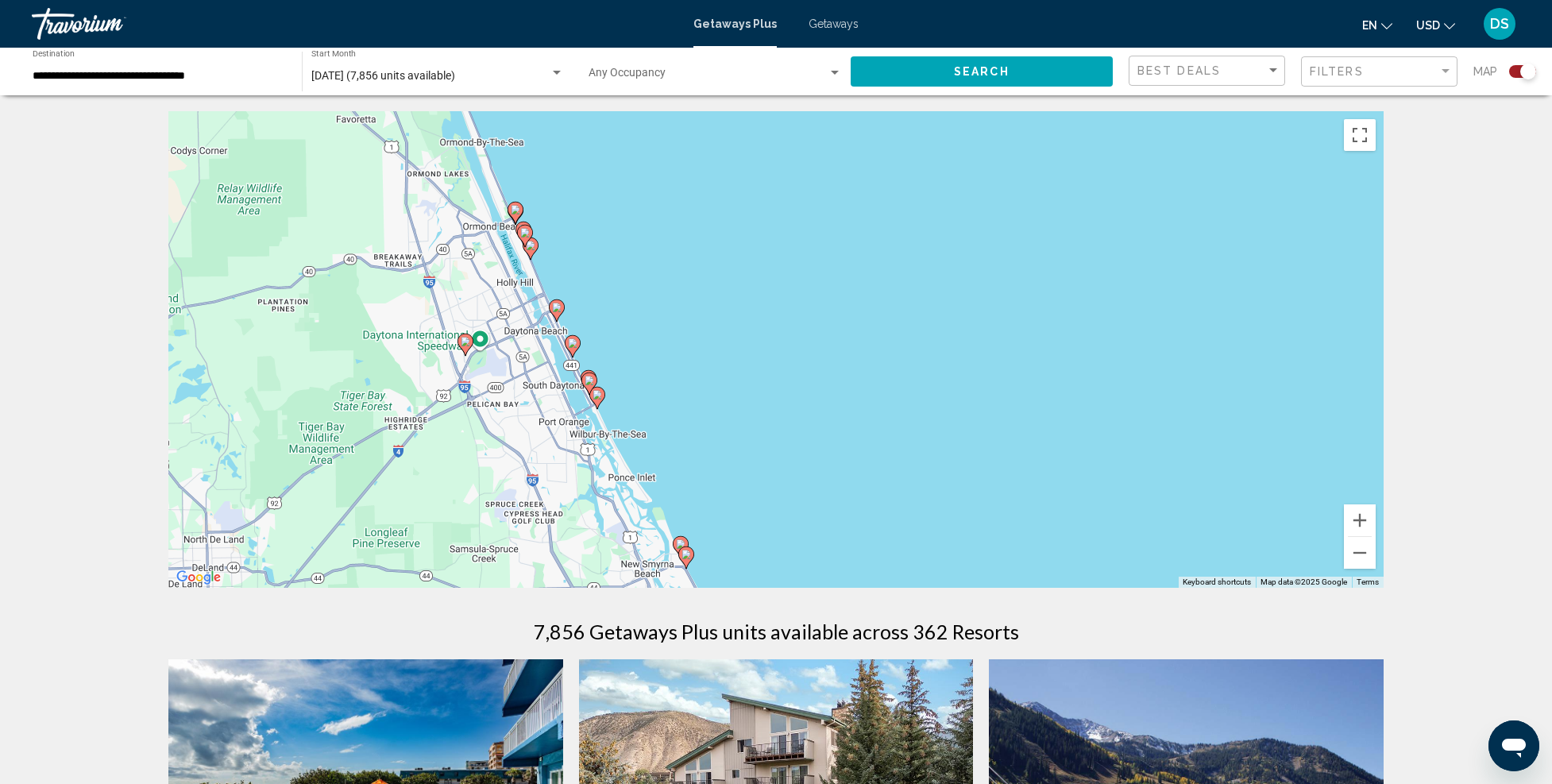
drag, startPoint x: 922, startPoint y: 397, endPoint x: 945, endPoint y: 389, distance: 24.4
click at [941, 382] on div "To activate drag with keyboard, press Alt + Enter. Once in keyboard drag state,…" at bounding box center [776, 349] width 1215 height 477
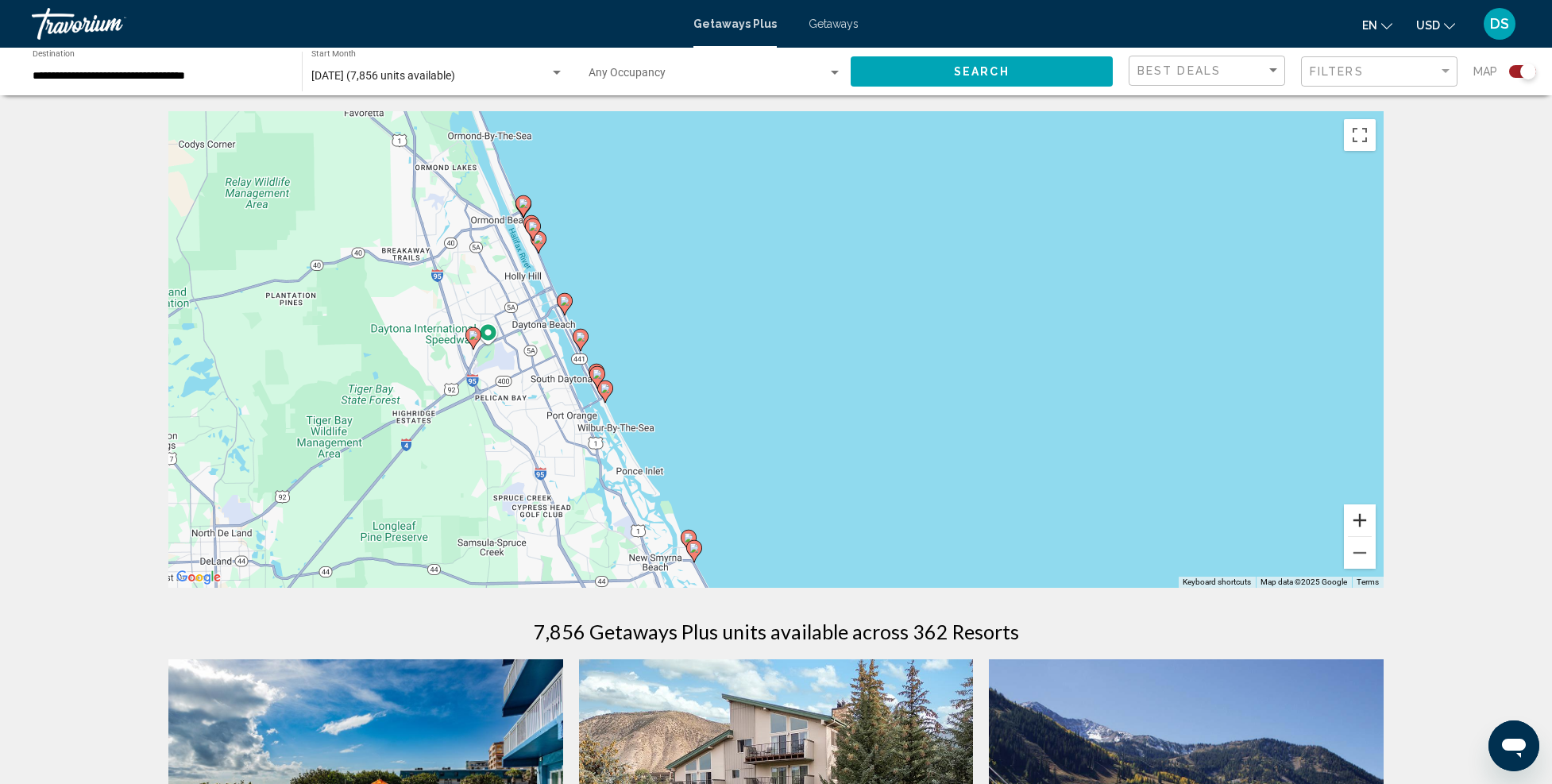
drag, startPoint x: 1358, startPoint y: 520, endPoint x: 1332, endPoint y: 511, distance: 27.5
click at [1358, 520] on button "Zoom in" at bounding box center [1360, 520] width 31 height 31
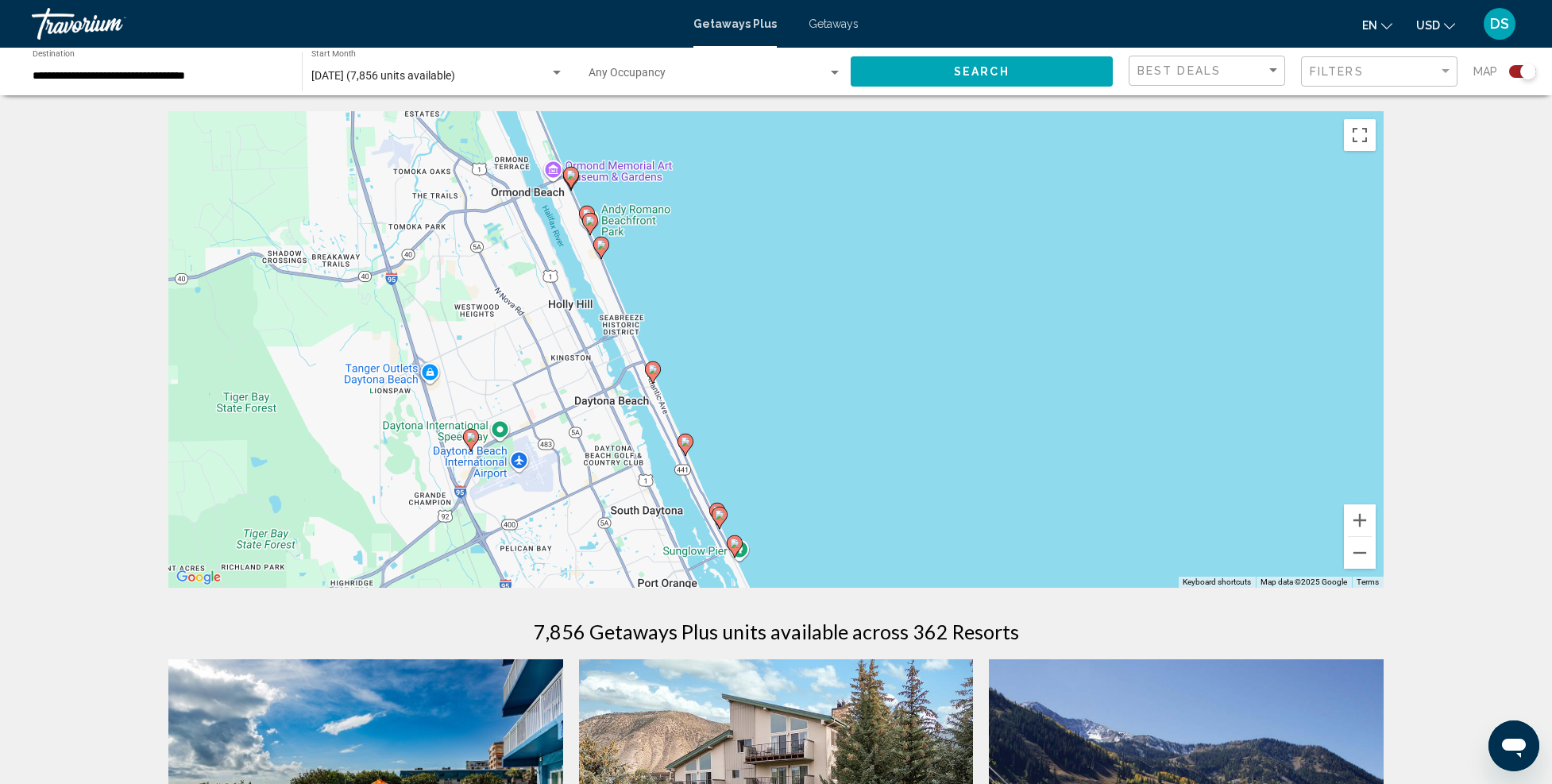
drag, startPoint x: 567, startPoint y: 325, endPoint x: 870, endPoint y: 428, distance: 320.0
click at [870, 428] on div "To activate drag with keyboard, press Alt + Enter. Once in keyboard drag state,…" at bounding box center [776, 349] width 1215 height 477
click at [657, 371] on image "Main content" at bounding box center [653, 370] width 10 height 10
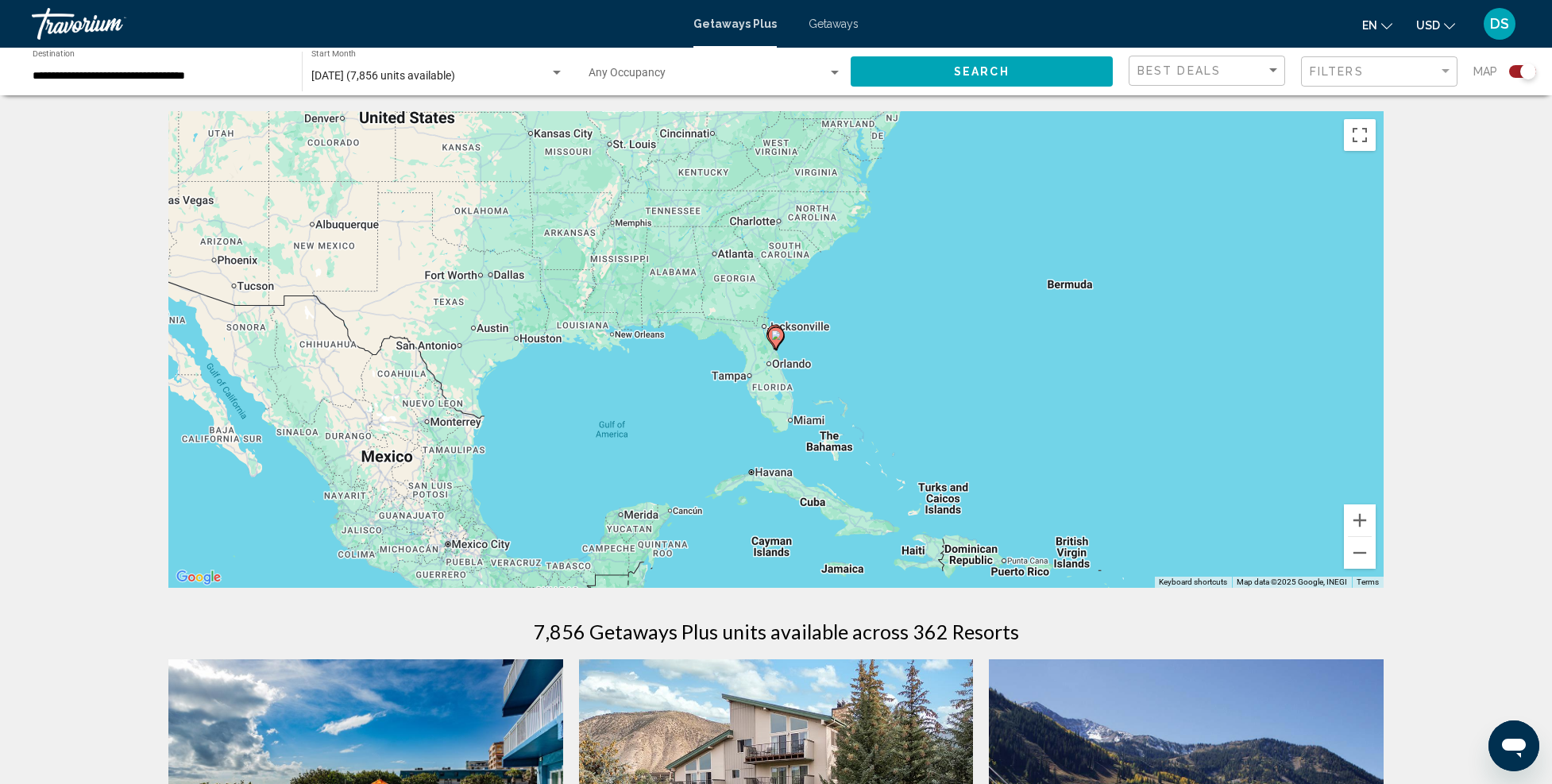
click at [776, 339] on g "Main content" at bounding box center [776, 338] width 16 height 23
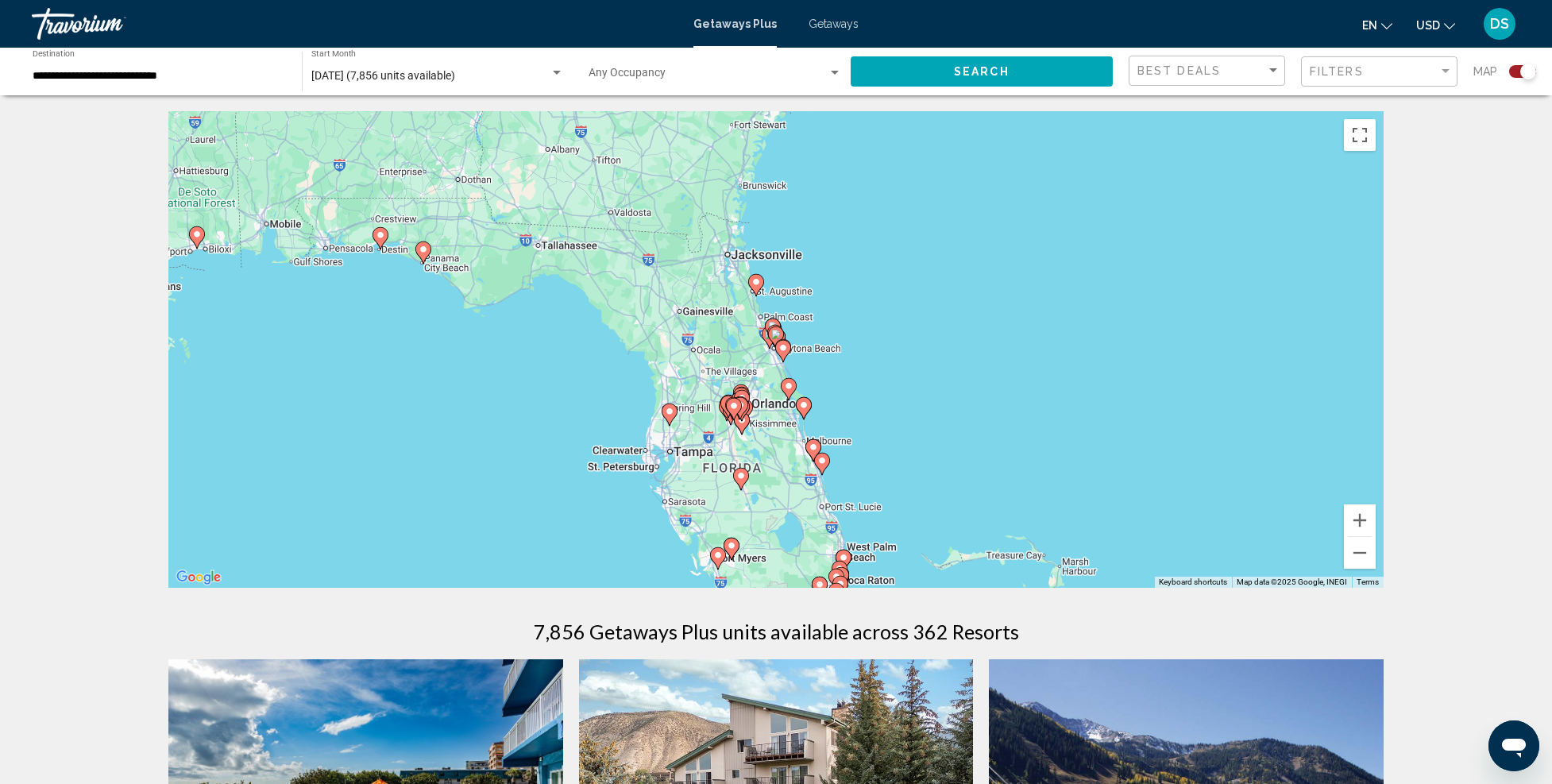
click at [783, 346] on image "Main content" at bounding box center [783, 347] width 10 height 10
type input "**********"
click at [783, 346] on image "Main content" at bounding box center [783, 347] width 10 height 10
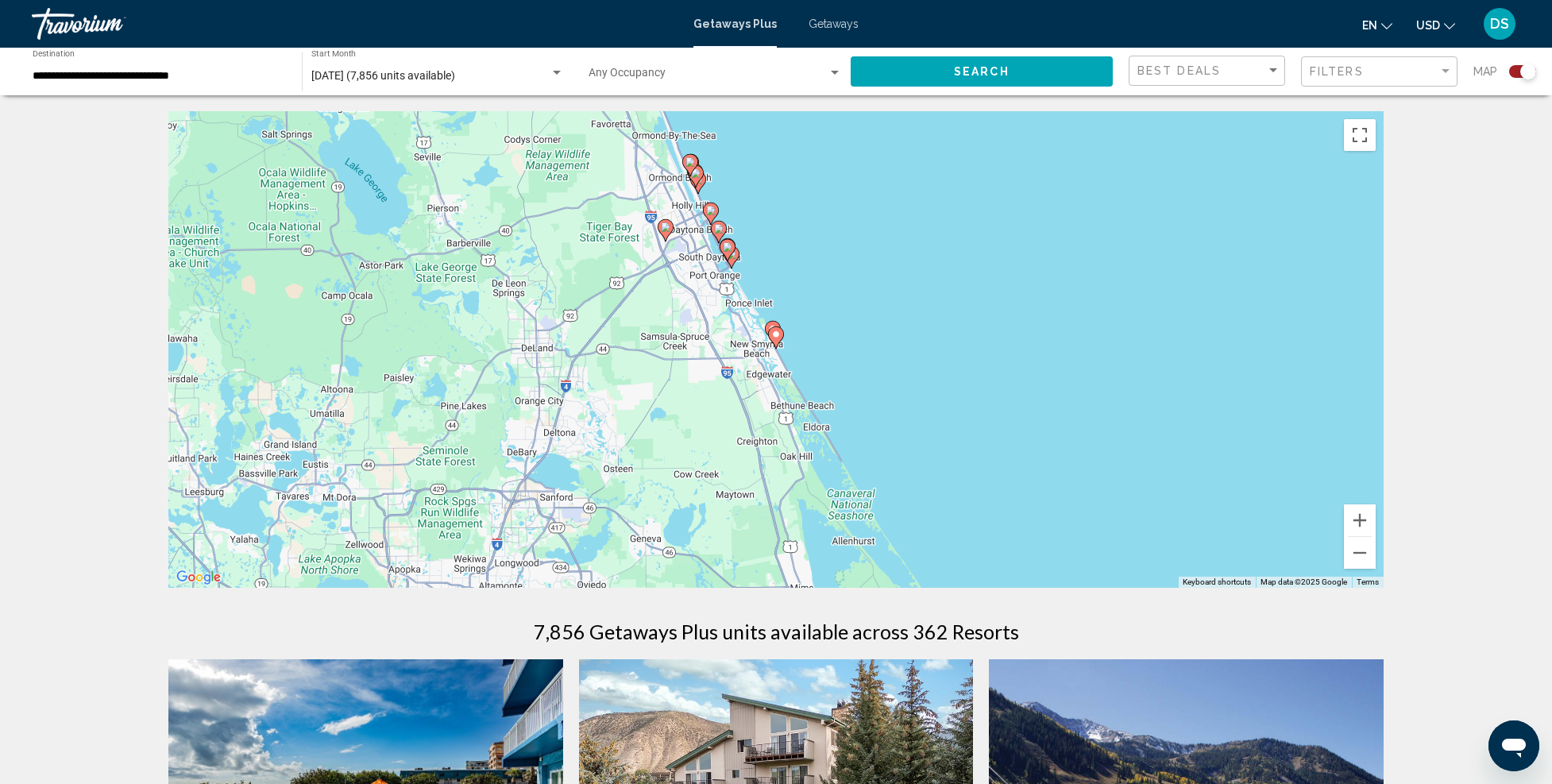
click at [730, 248] on image "Main content" at bounding box center [728, 247] width 10 height 10
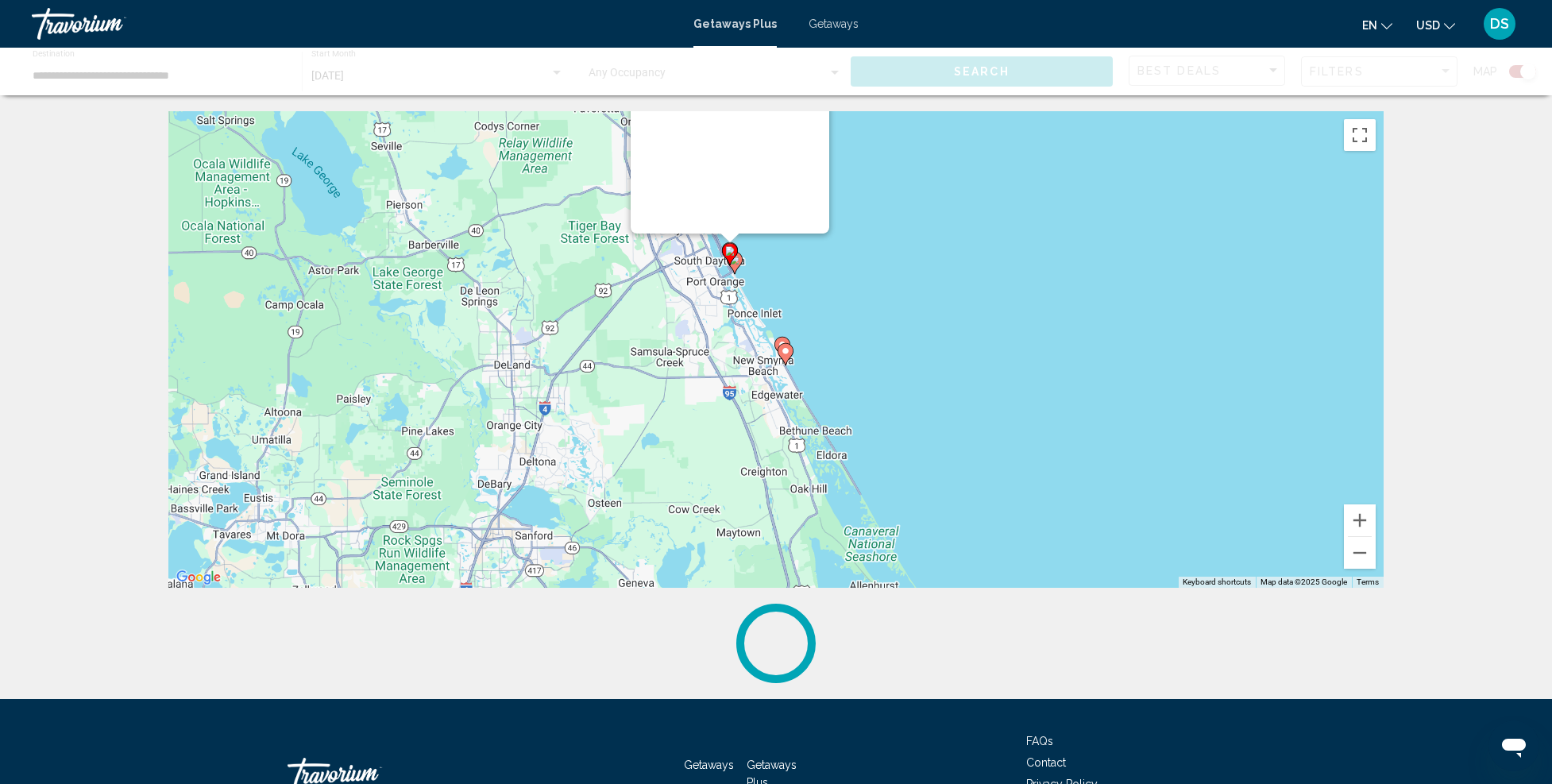
click at [776, 349] on div "To navigate, press the arrow keys. To activate drag with keyboard, press Alt + …" at bounding box center [1384, 349] width 1215 height 0
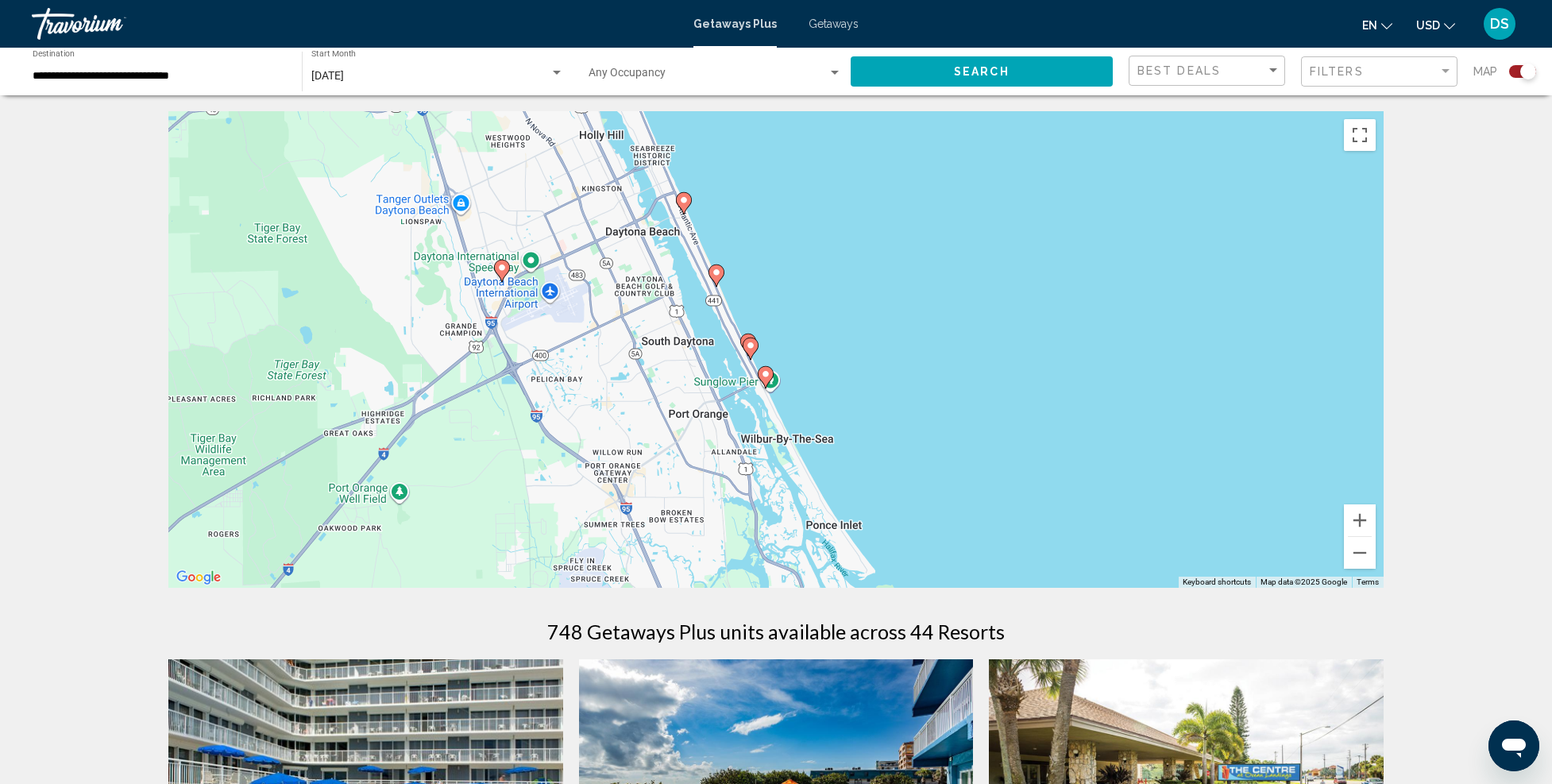
click at [747, 349] on image "Main content" at bounding box center [751, 346] width 10 height 10
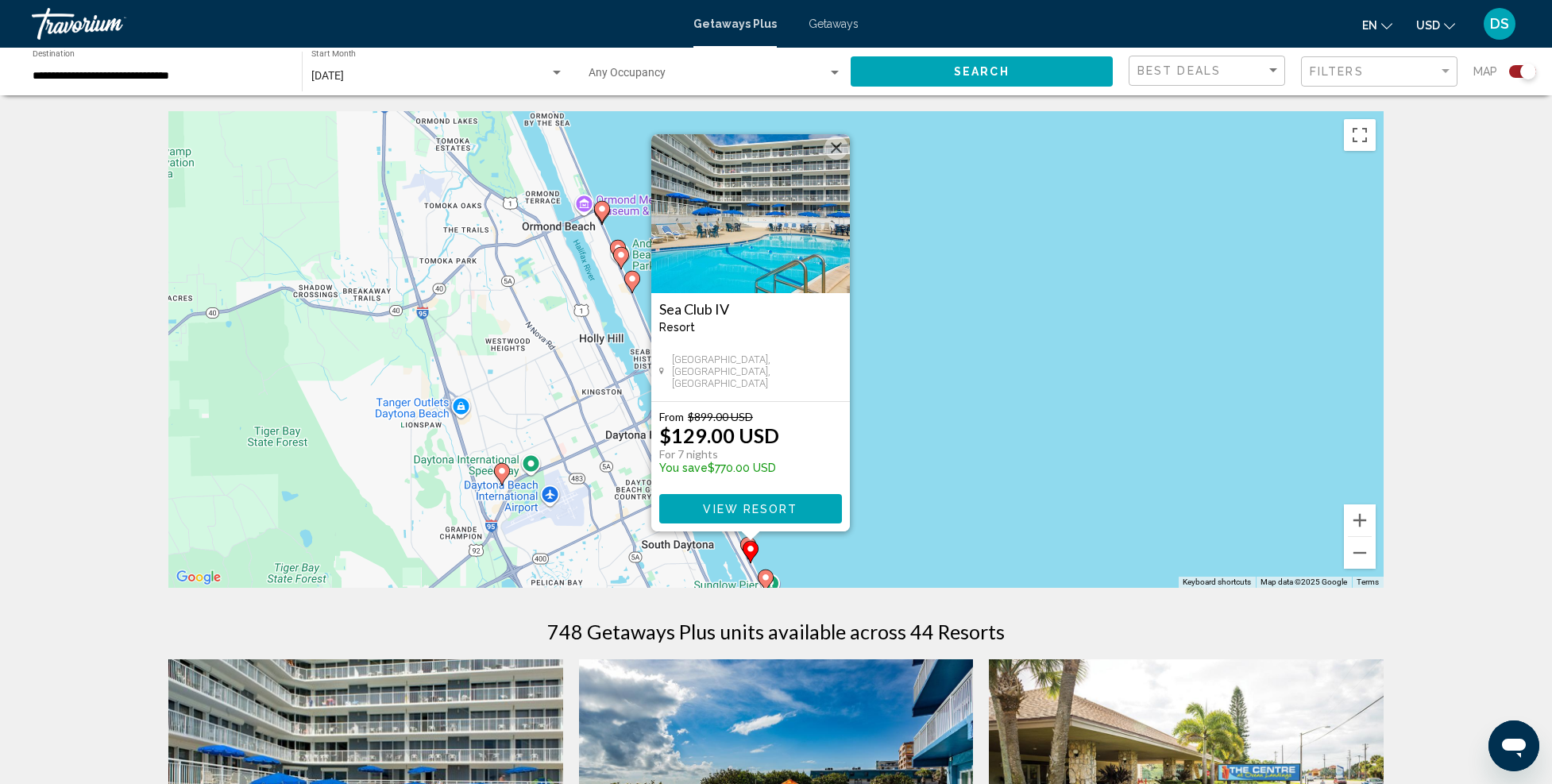
click at [929, 408] on div "To activate drag with keyboard, press Alt + Enter. Once in keyboard drag state,…" at bounding box center [776, 349] width 1215 height 477
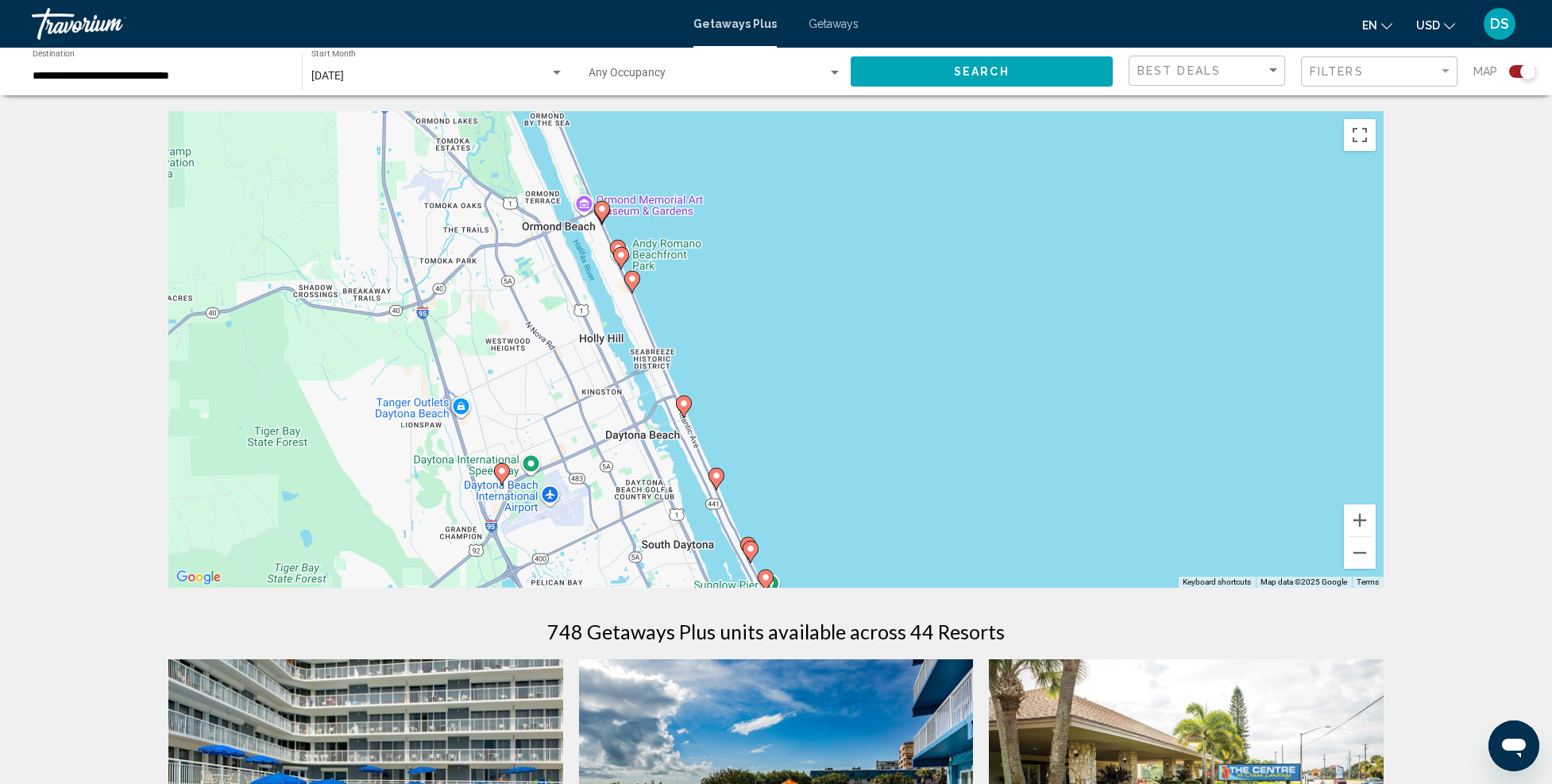
click at [720, 478] on image "Main content" at bounding box center [717, 476] width 10 height 10
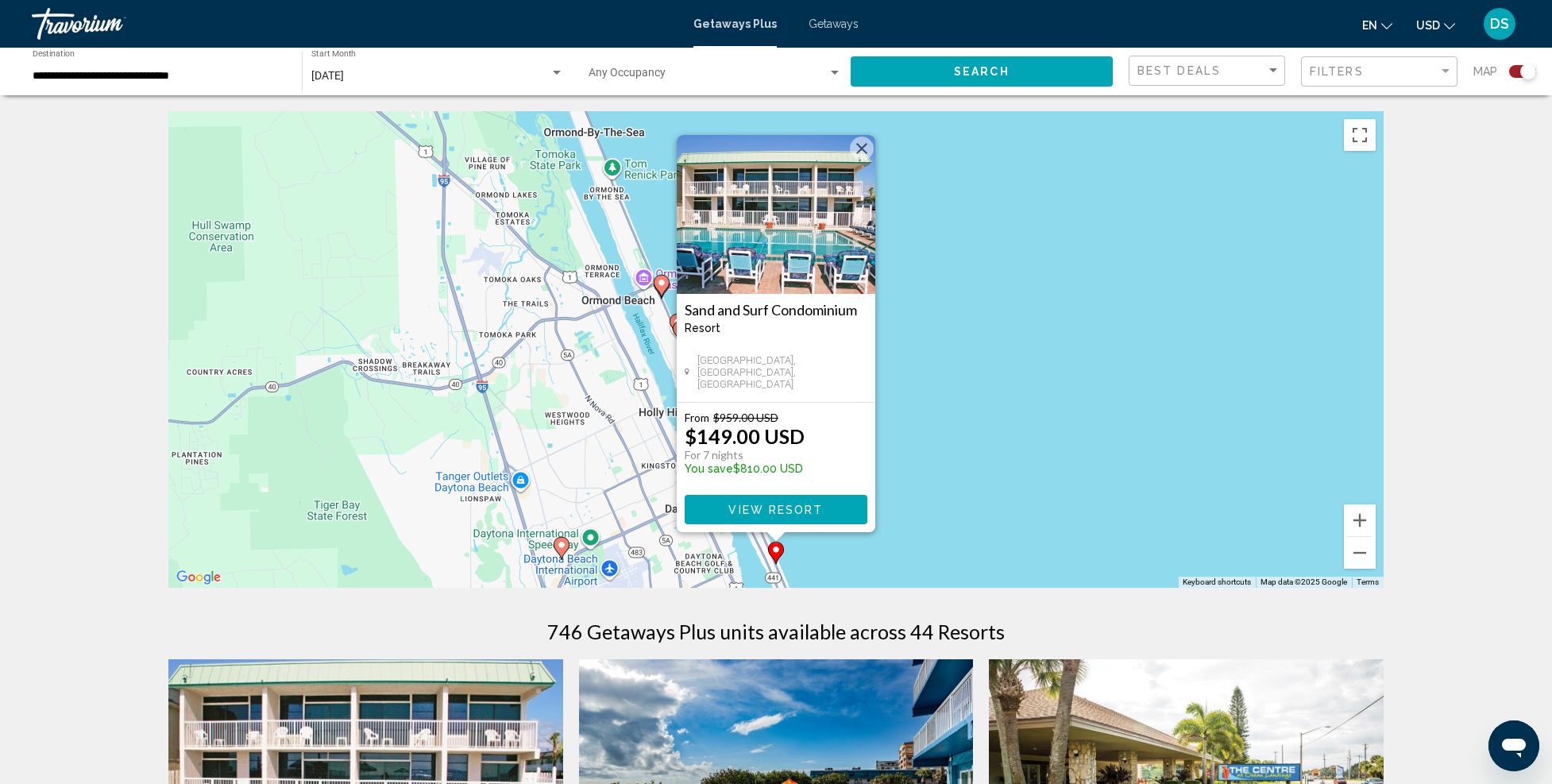
click at [929, 454] on div "To activate drag with keyboard, press Alt + Enter. Once in keyboard drag state,…" at bounding box center [776, 349] width 1215 height 477
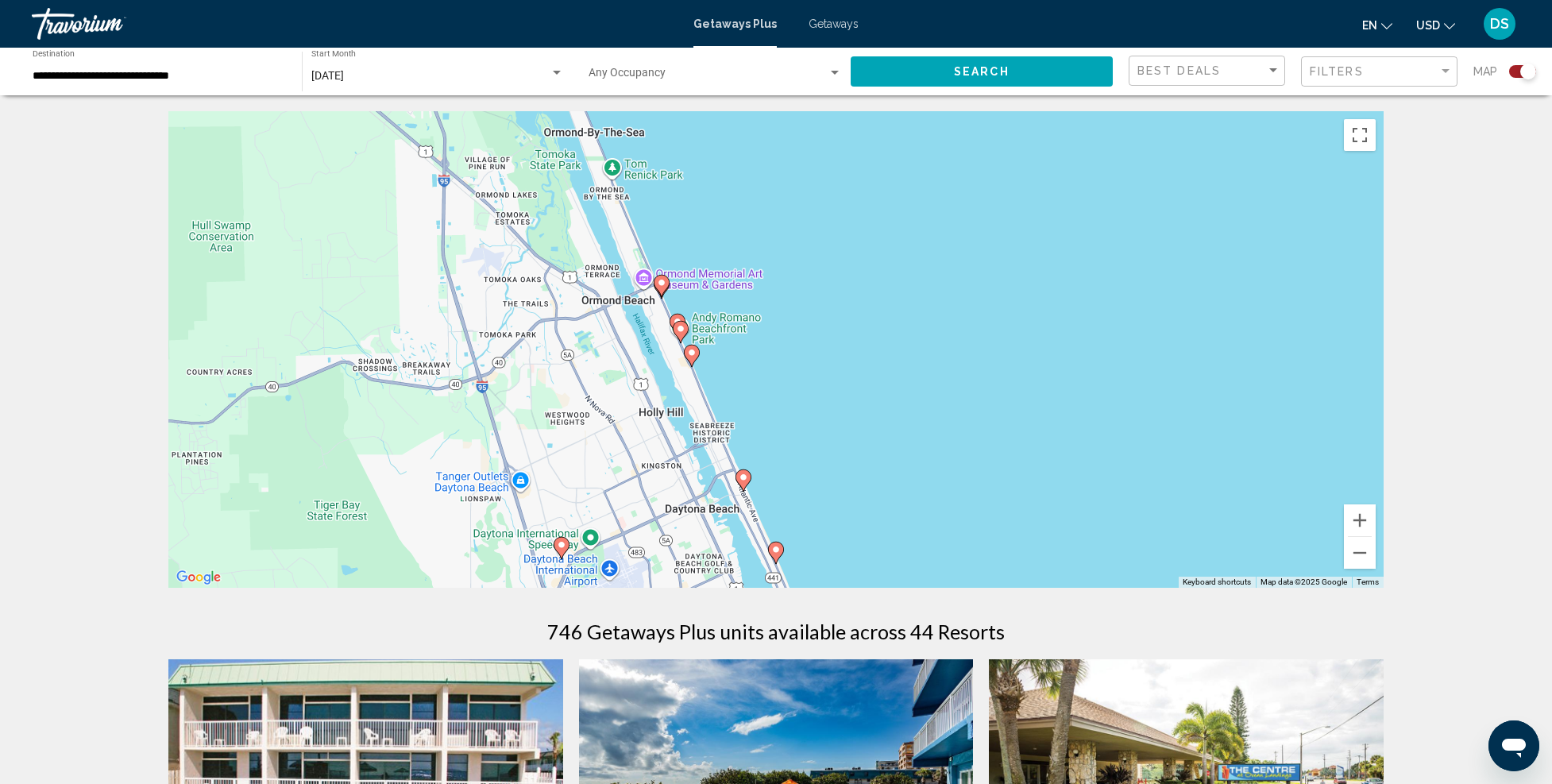
click at [694, 351] on image "Main content" at bounding box center [692, 352] width 10 height 10
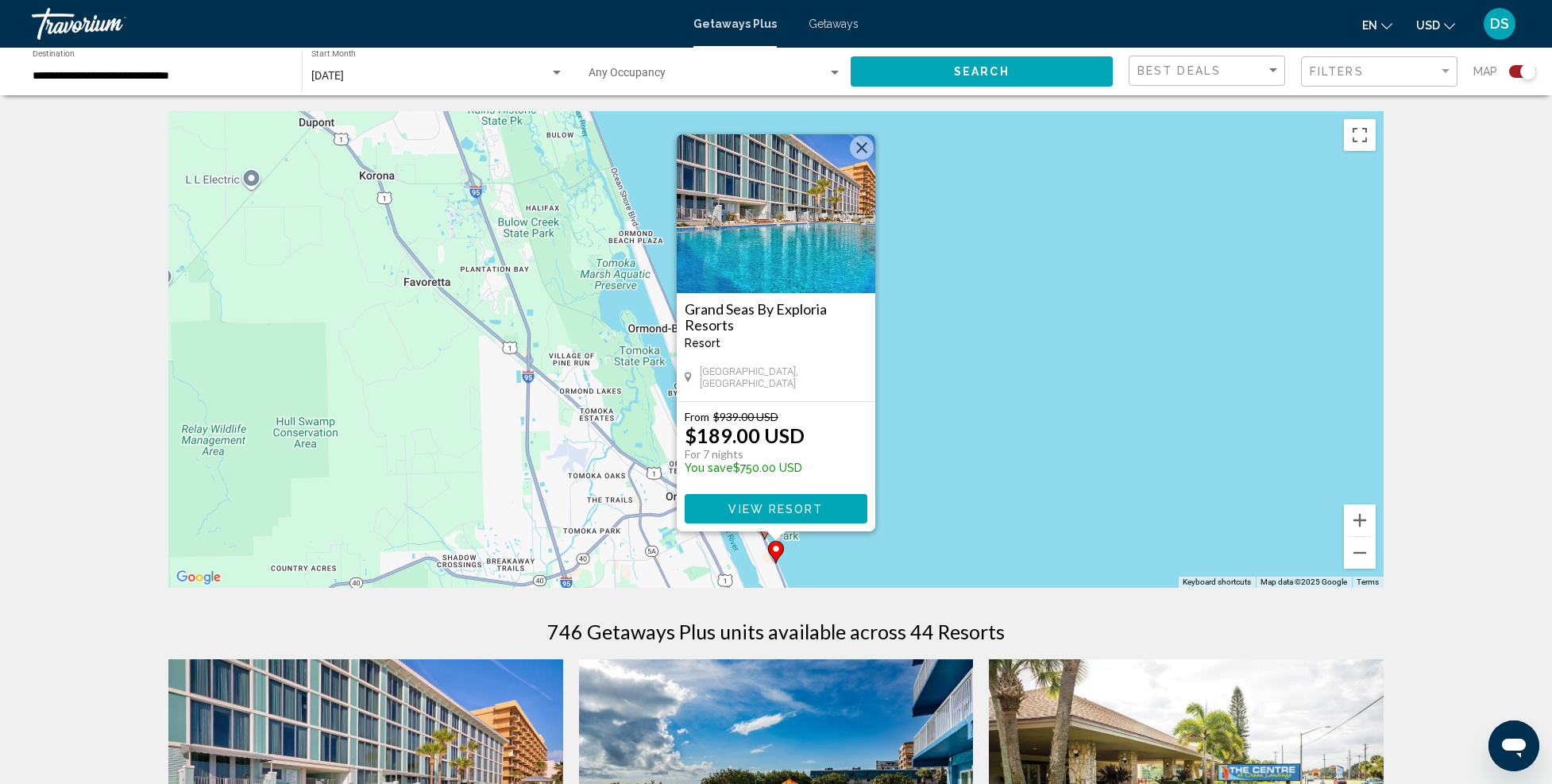
click at [931, 398] on div "To activate drag with keyboard, press Alt + Enter. Once in keyboard drag state,…" at bounding box center [776, 349] width 1215 height 477
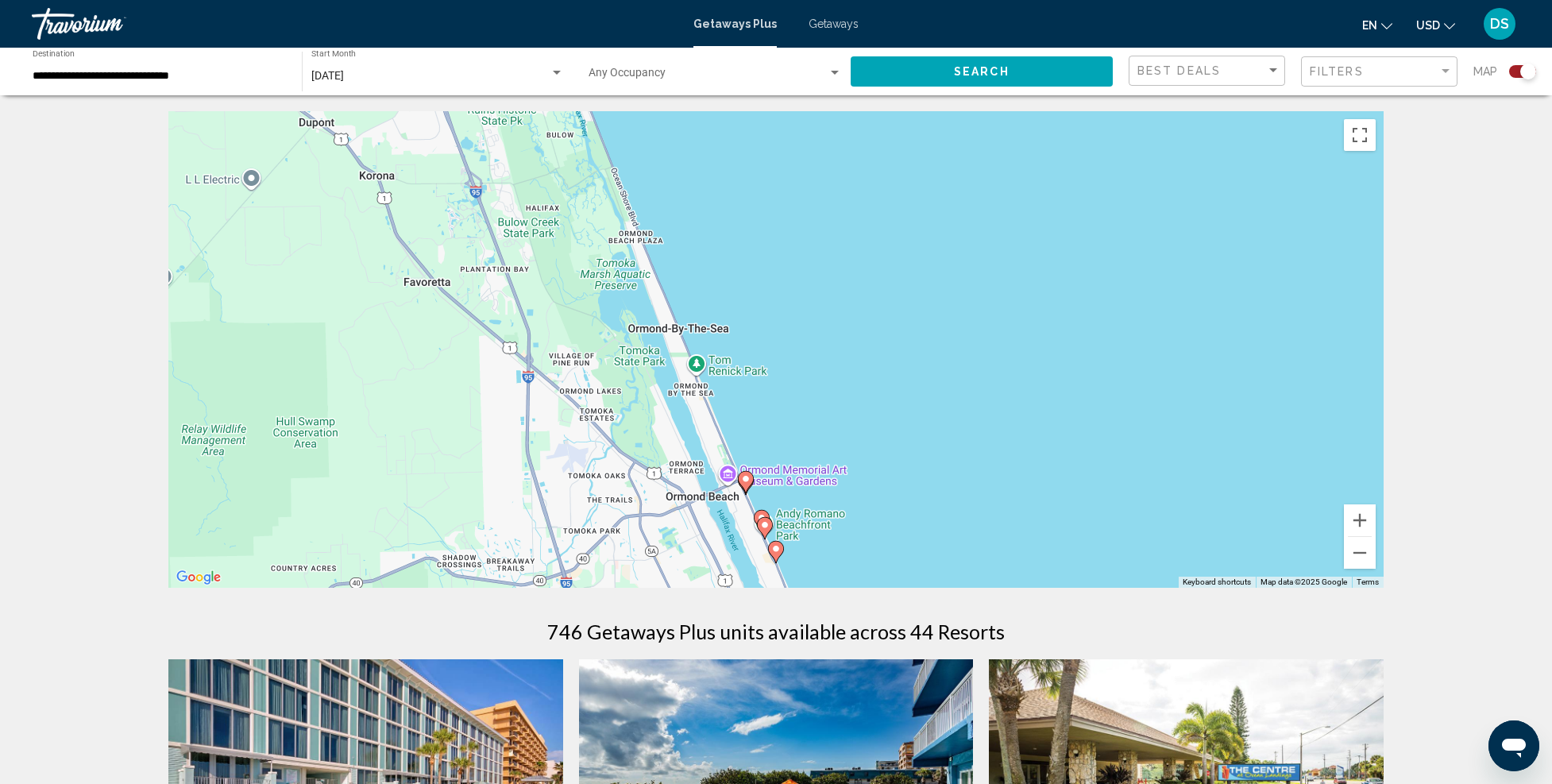
click at [779, 549] on image "Main content" at bounding box center [776, 549] width 10 height 10
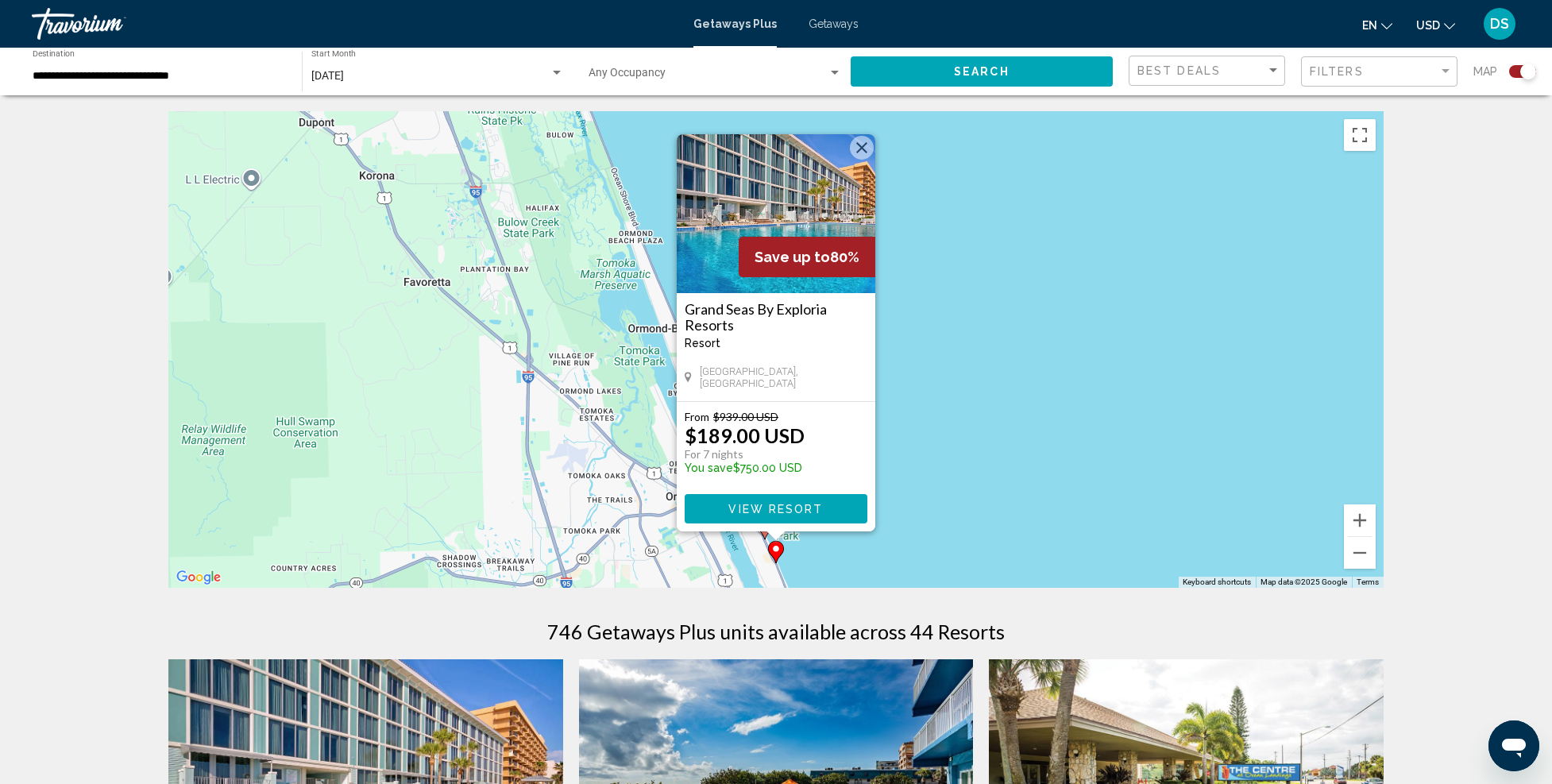
click at [968, 423] on div "To activate drag with keyboard, press Alt + Enter. Once in keyboard drag state,…" at bounding box center [776, 349] width 1215 height 477
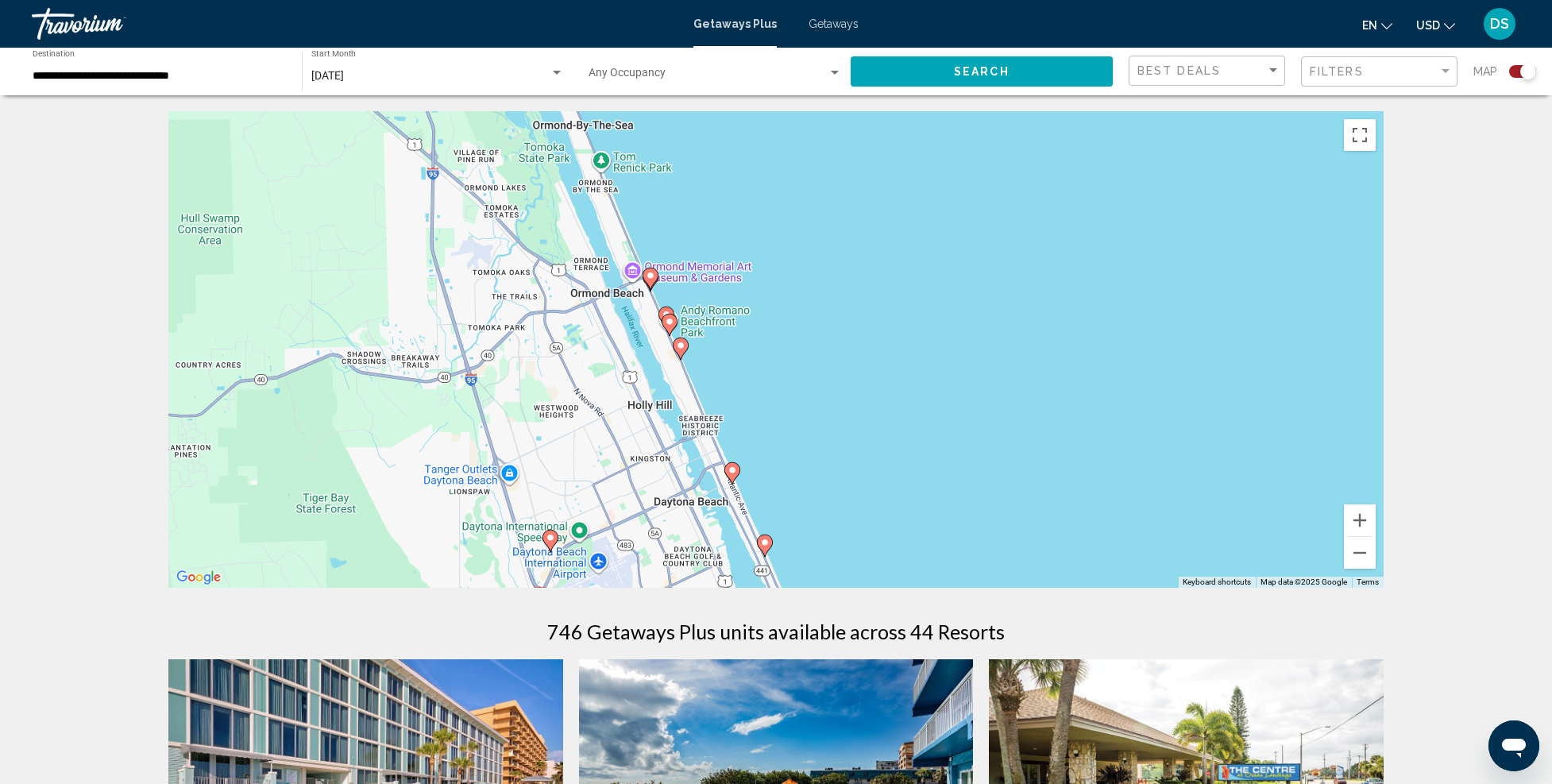
drag, startPoint x: 958, startPoint y: 504, endPoint x: 861, endPoint y: 304, distance: 222.3
click at [861, 300] on div "To activate drag with keyboard, press Alt + Enter. Once in keyboard drag state,…" at bounding box center [776, 349] width 1215 height 477
click at [731, 473] on image "Main content" at bounding box center [732, 470] width 10 height 10
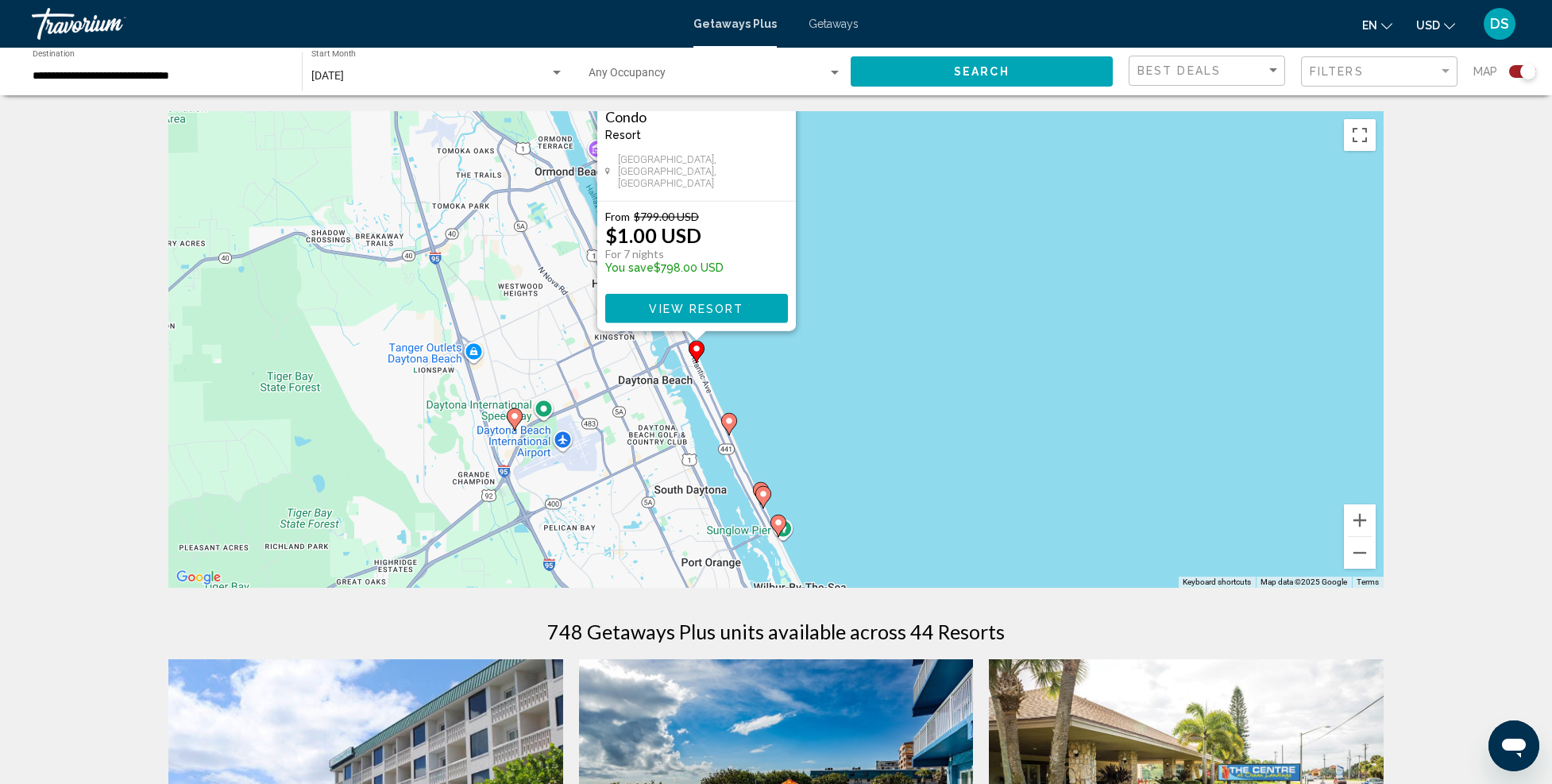
drag, startPoint x: 967, startPoint y: 457, endPoint x: 886, endPoint y: 257, distance: 215.8
click at [886, 254] on div "To activate drag with keyboard, press Alt + Enter. Once in keyboard drag state,…" at bounding box center [776, 349] width 1215 height 477
click at [723, 423] on image "Main content" at bounding box center [728, 421] width 10 height 10
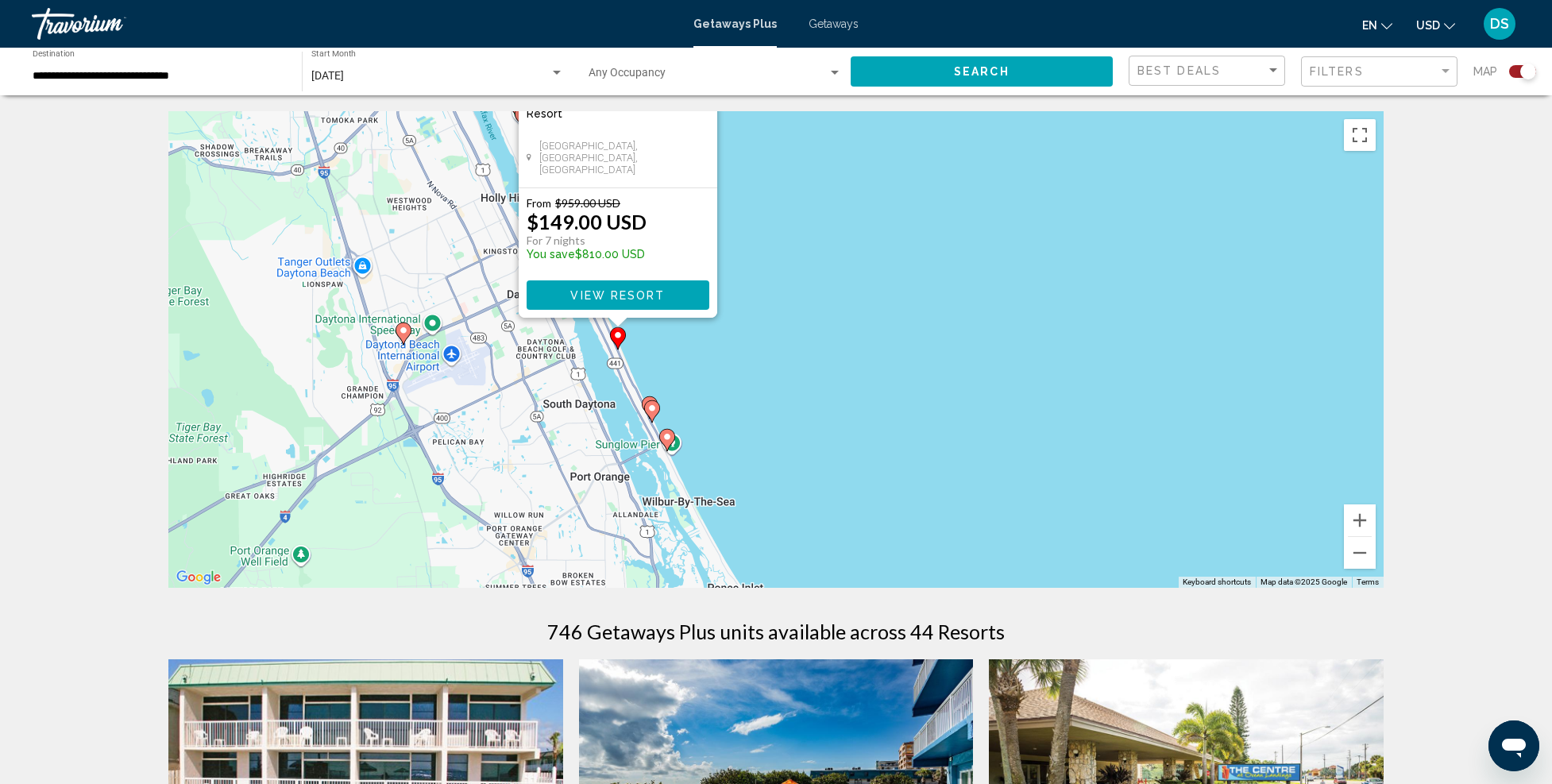
drag, startPoint x: 1007, startPoint y: 461, endPoint x: 826, endPoint y: 276, distance: 258.8
click at [847, 243] on div "To activate drag with keyboard, press Alt + Enter. Once in keyboard drag state,…" at bounding box center [776, 349] width 1215 height 477
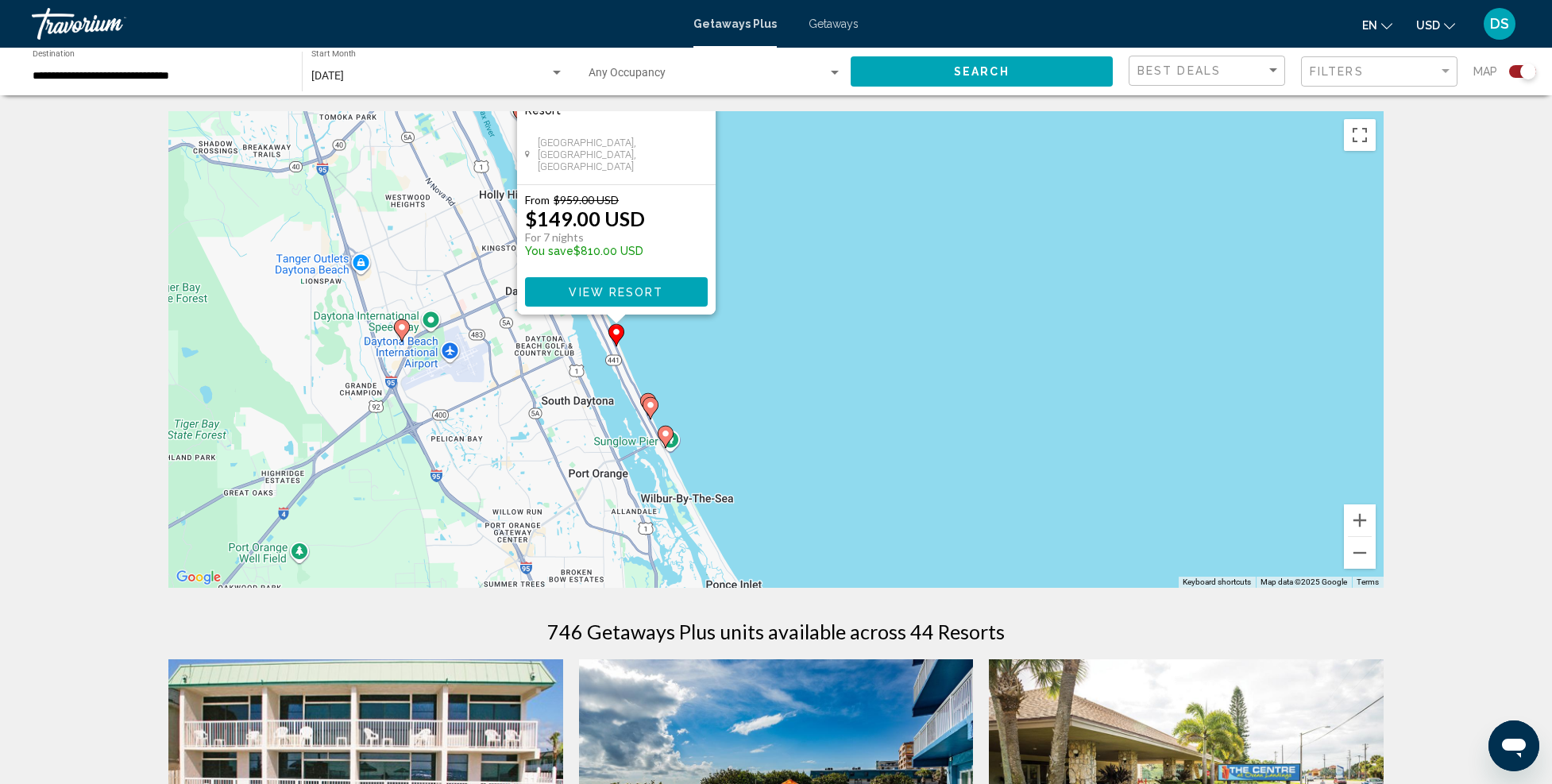
click at [651, 408] on image "Main content" at bounding box center [651, 405] width 10 height 10
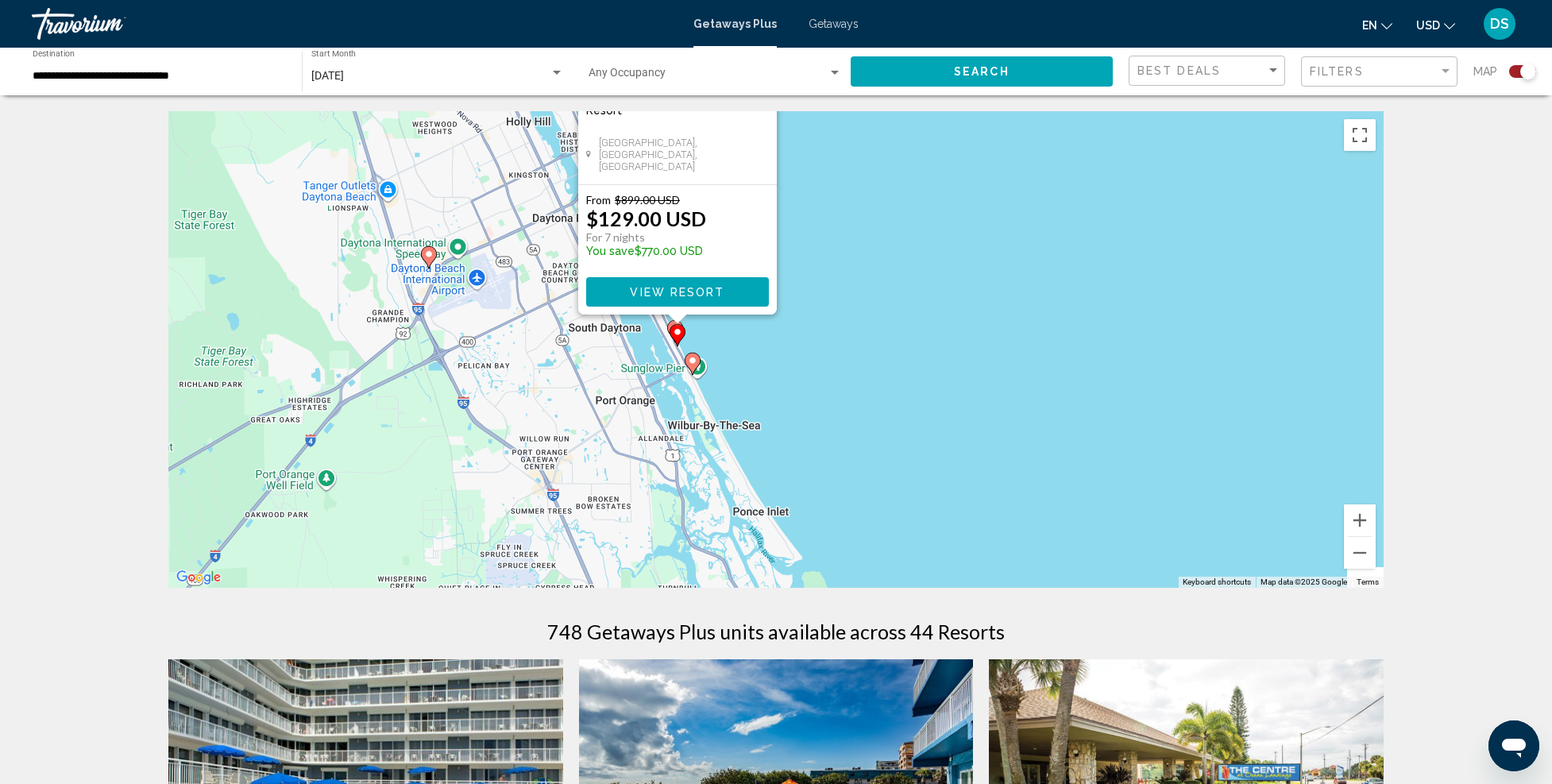
drag, startPoint x: 1011, startPoint y: 450, endPoint x: 918, endPoint y: 263, distance: 208.8
click at [918, 263] on div "To activate drag with keyboard, press Alt + Enter. Once in keyboard drag state,…" at bounding box center [776, 349] width 1215 height 477
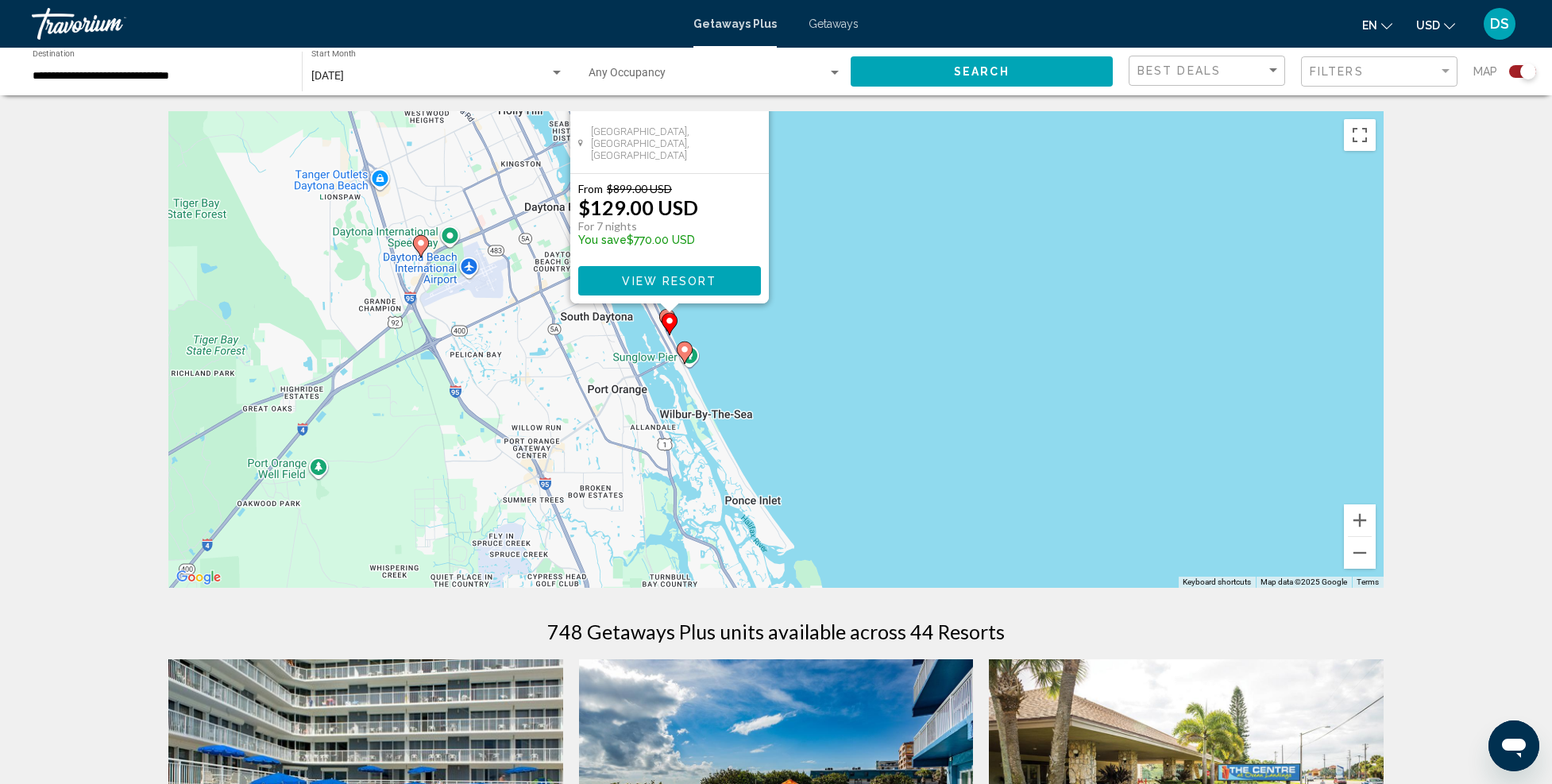
click at [687, 353] on image "Main content" at bounding box center [684, 349] width 10 height 10
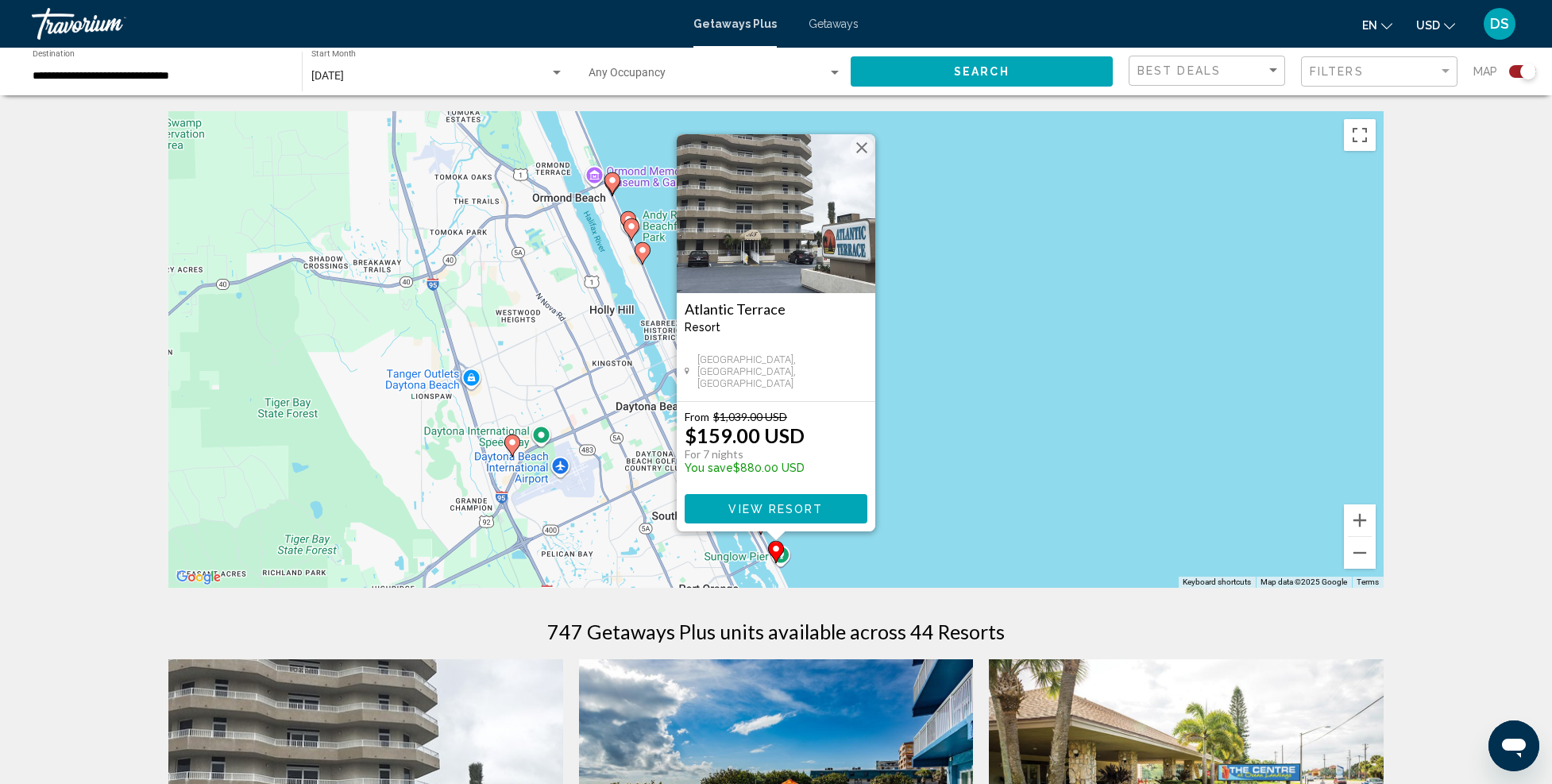
click at [765, 228] on img "Main content" at bounding box center [776, 213] width 199 height 159
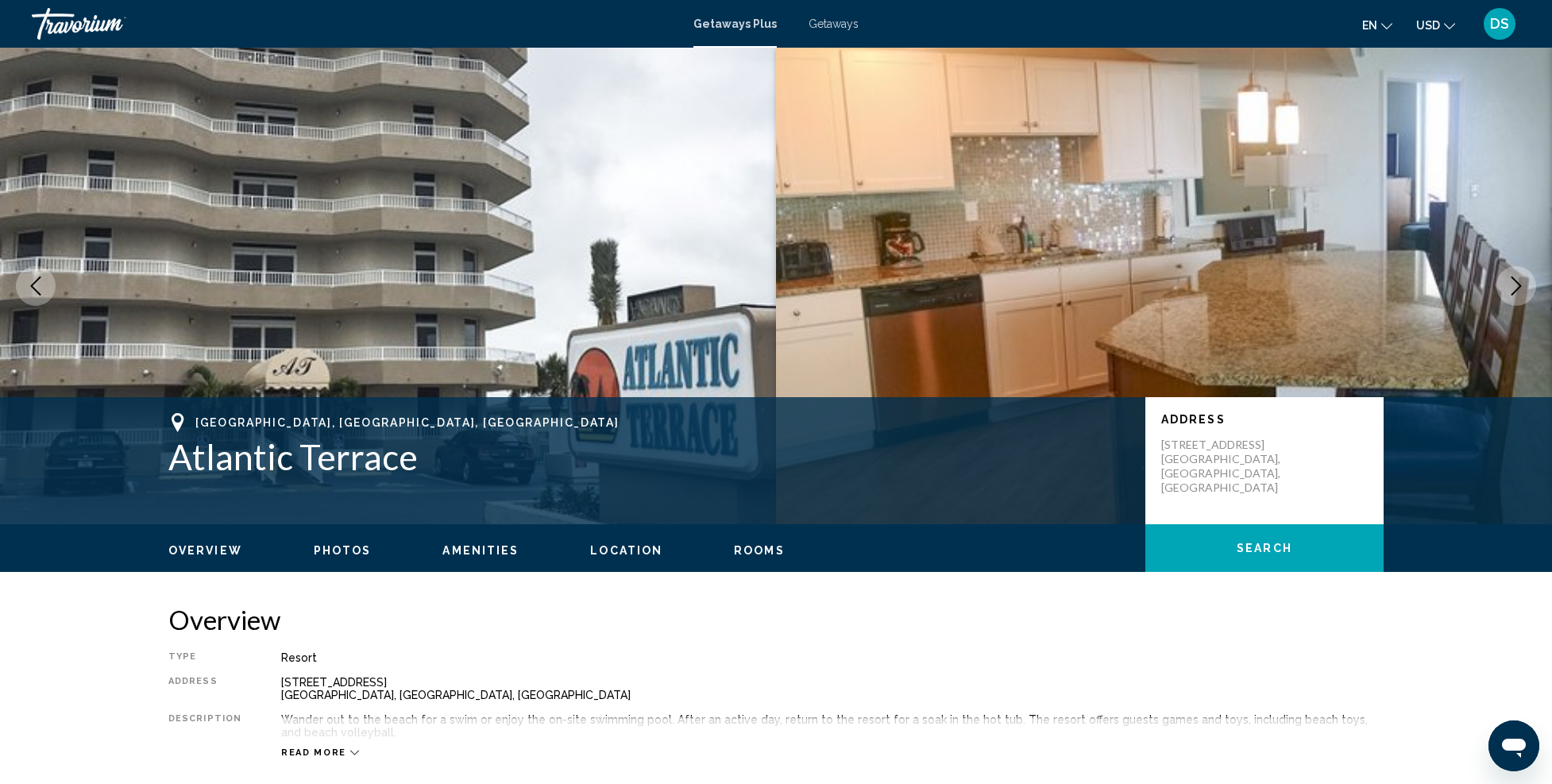
scroll to position [318, 0]
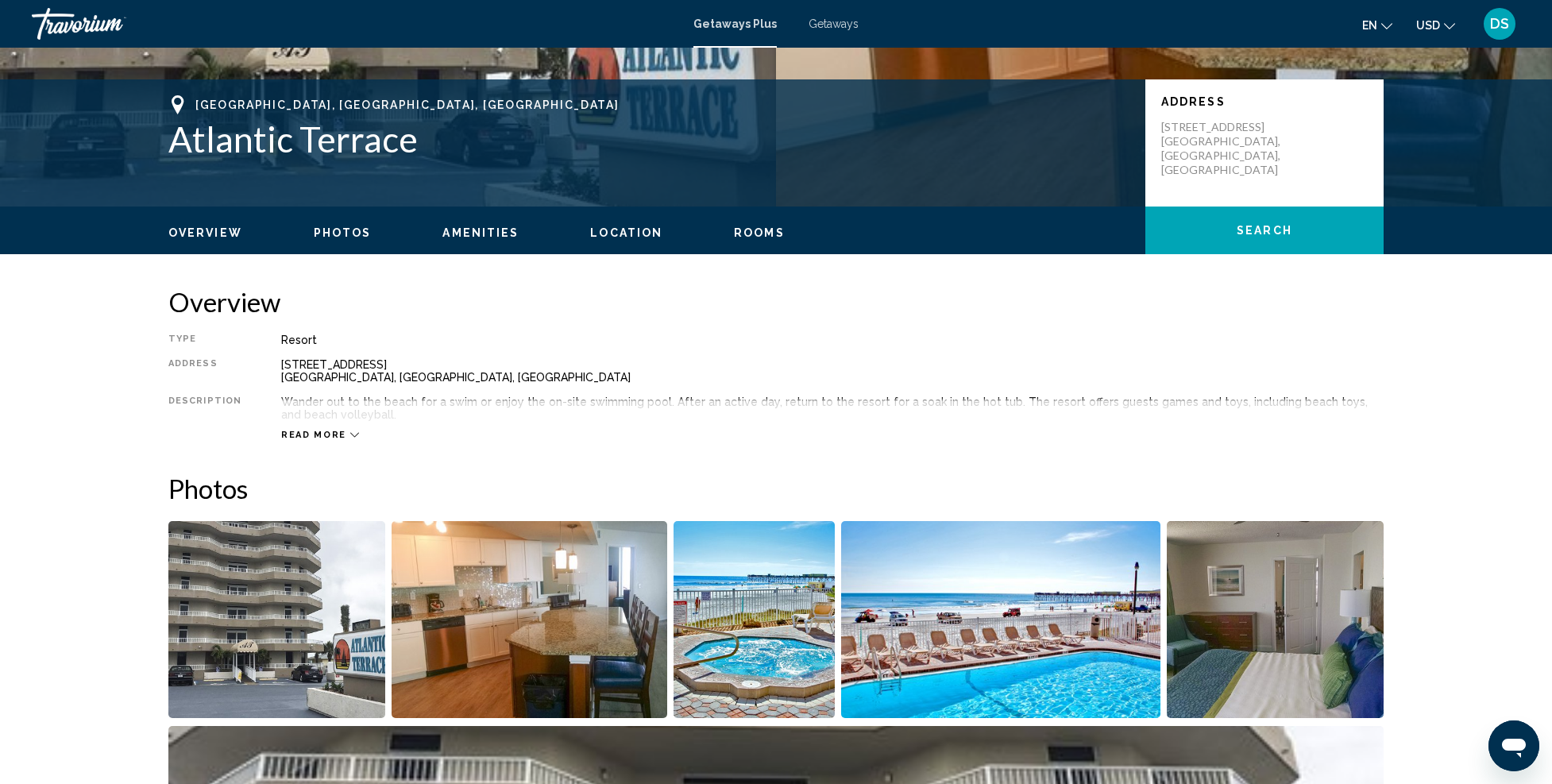
click at [318, 431] on span "Read more" at bounding box center [313, 435] width 66 height 11
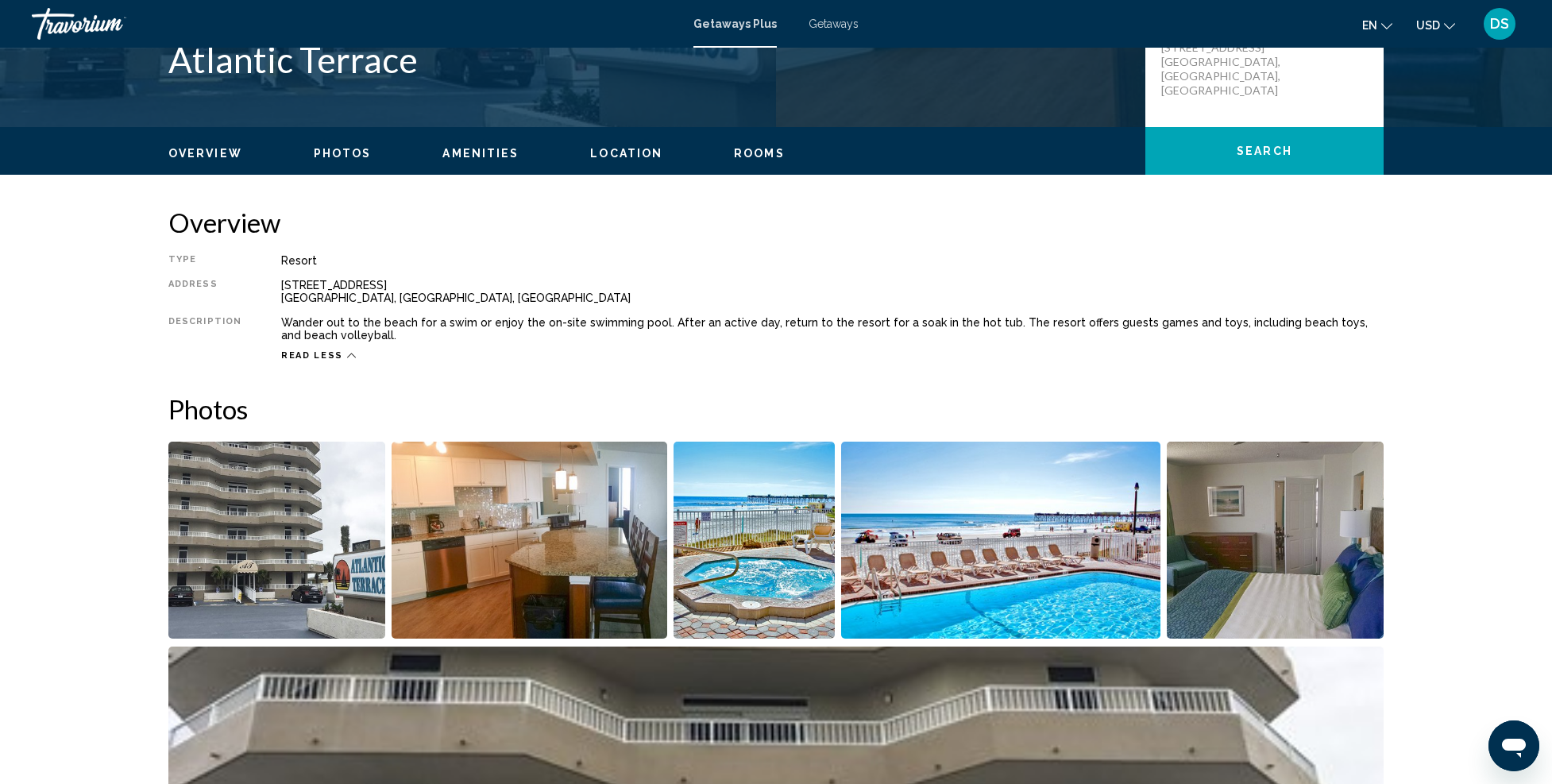
scroll to position [477, 0]
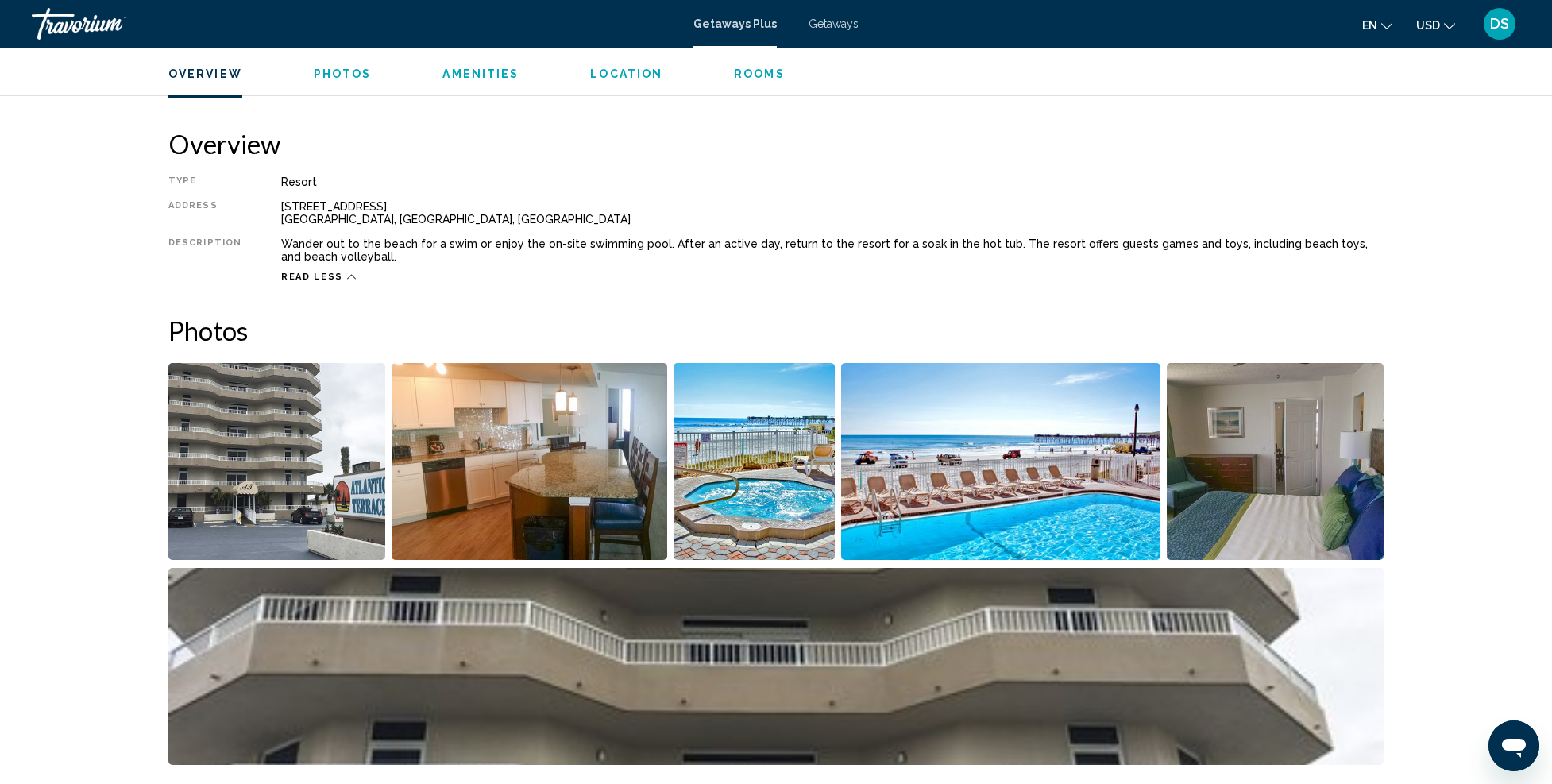
click at [286, 442] on img "Open full-screen image slider" at bounding box center [276, 461] width 216 height 197
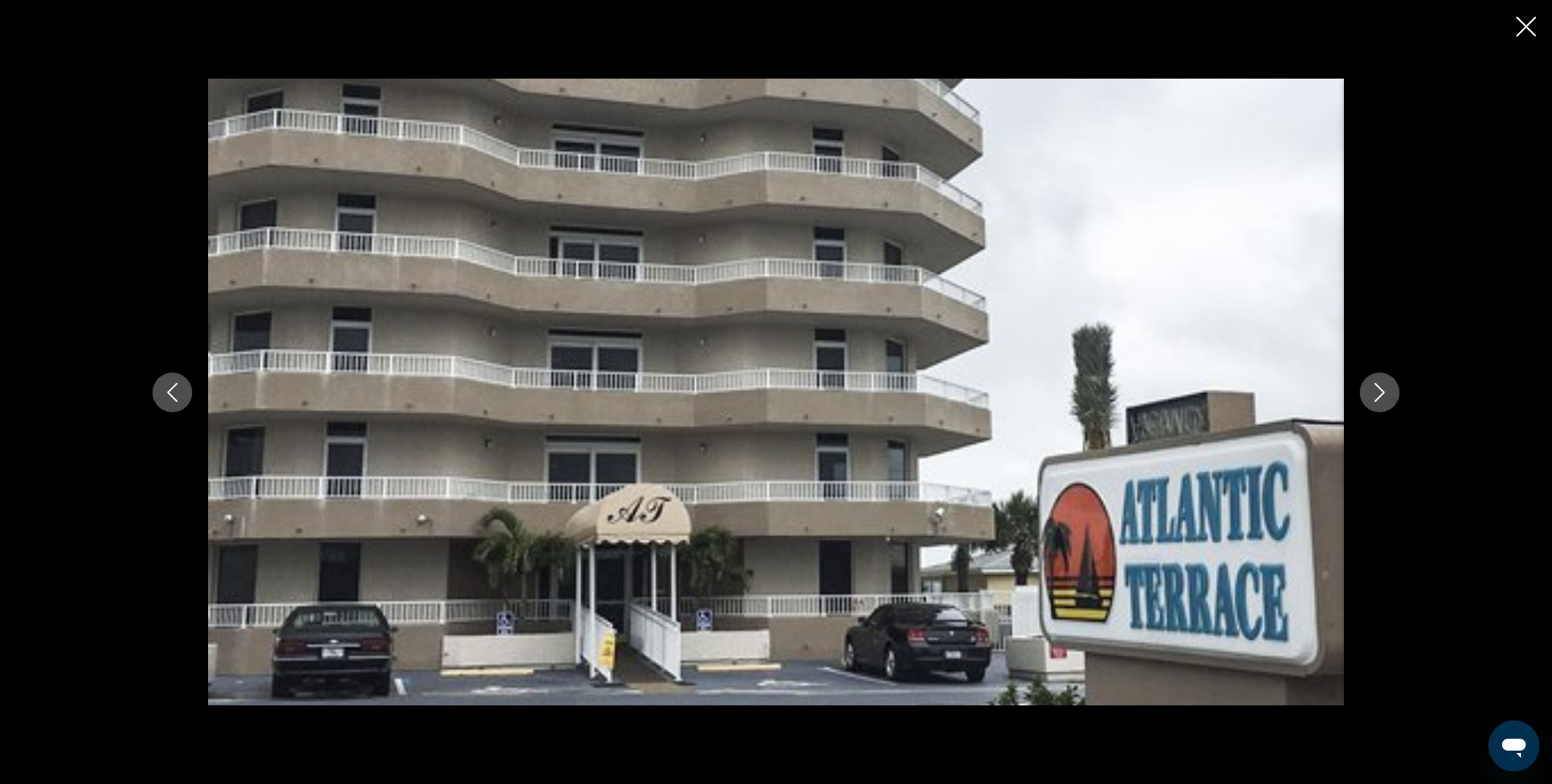
click at [1386, 385] on icon "Next image" at bounding box center [1380, 392] width 19 height 19
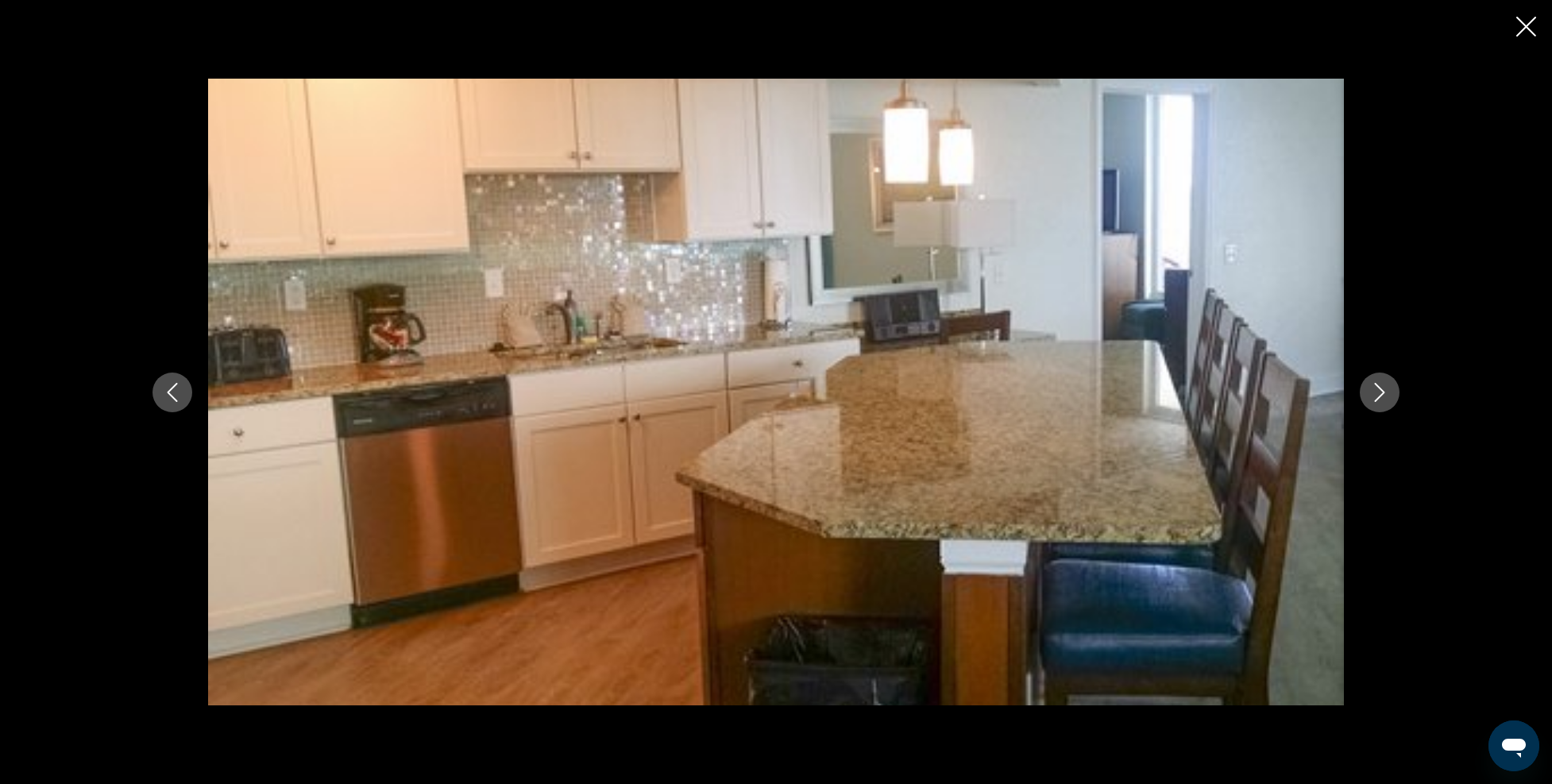
click at [1371, 390] on icon "Next image" at bounding box center [1380, 392] width 19 height 19
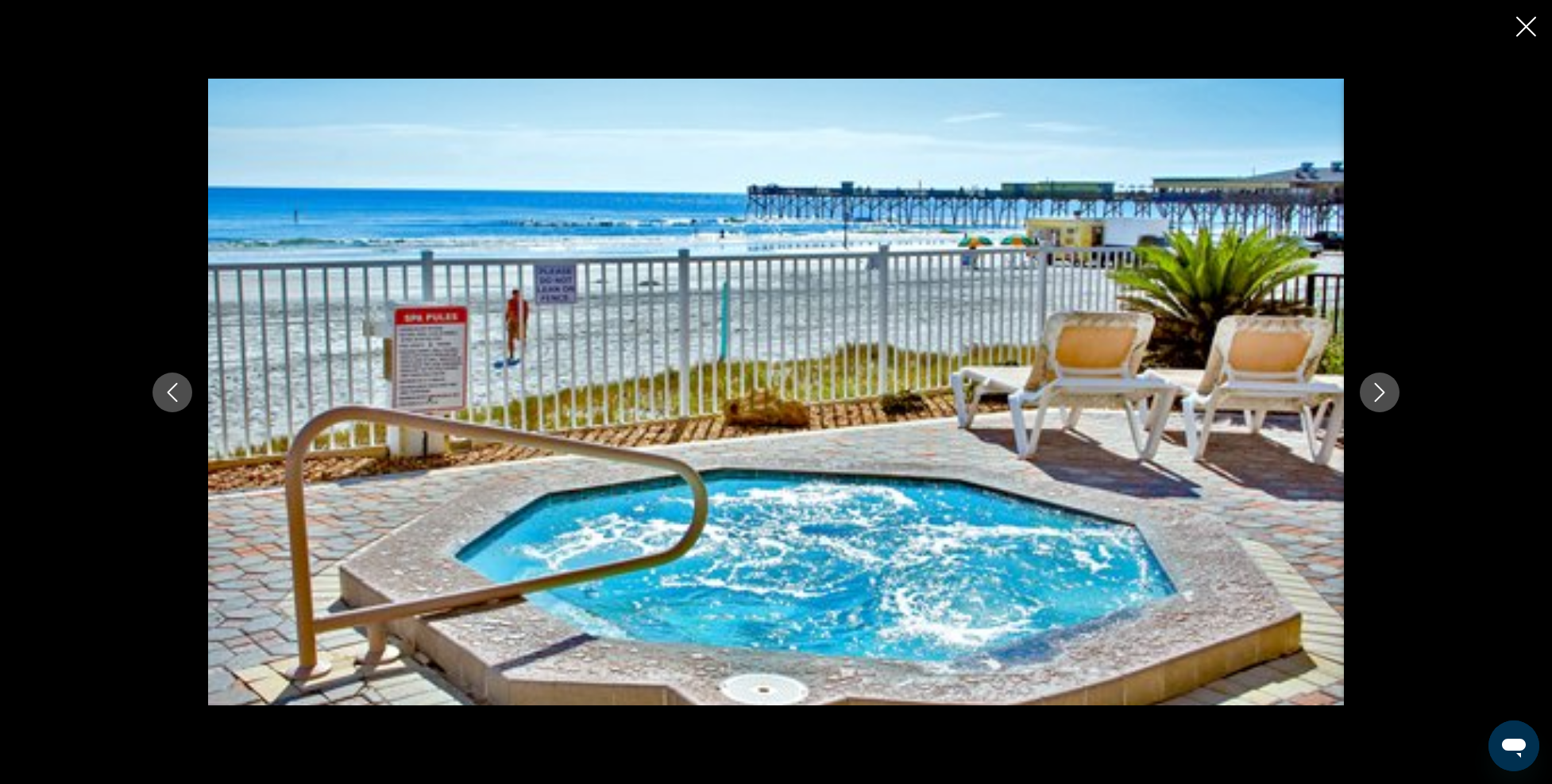
click at [1371, 390] on icon "Next image" at bounding box center [1380, 392] width 19 height 19
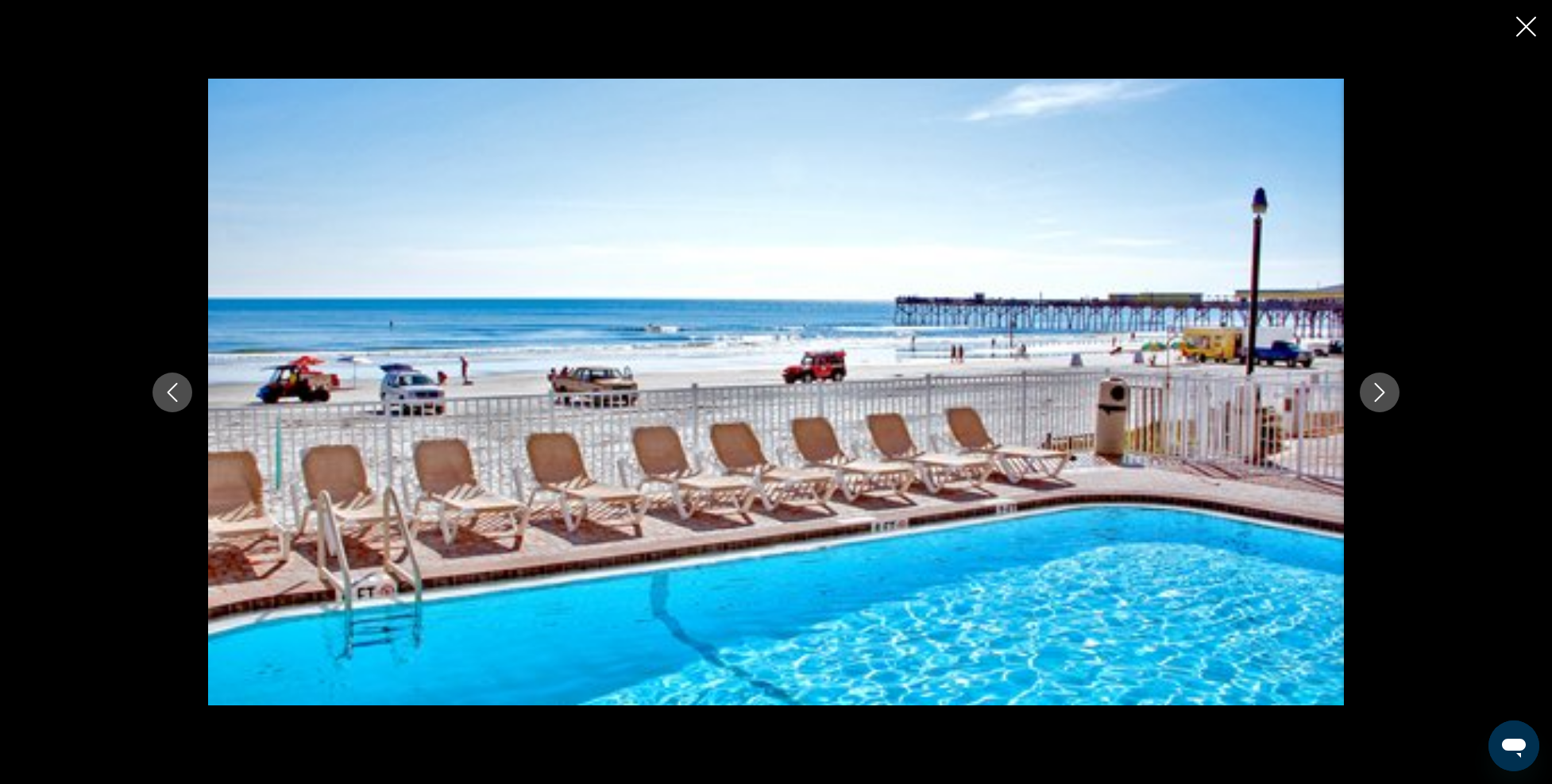
click at [1371, 390] on icon "Next image" at bounding box center [1380, 392] width 19 height 19
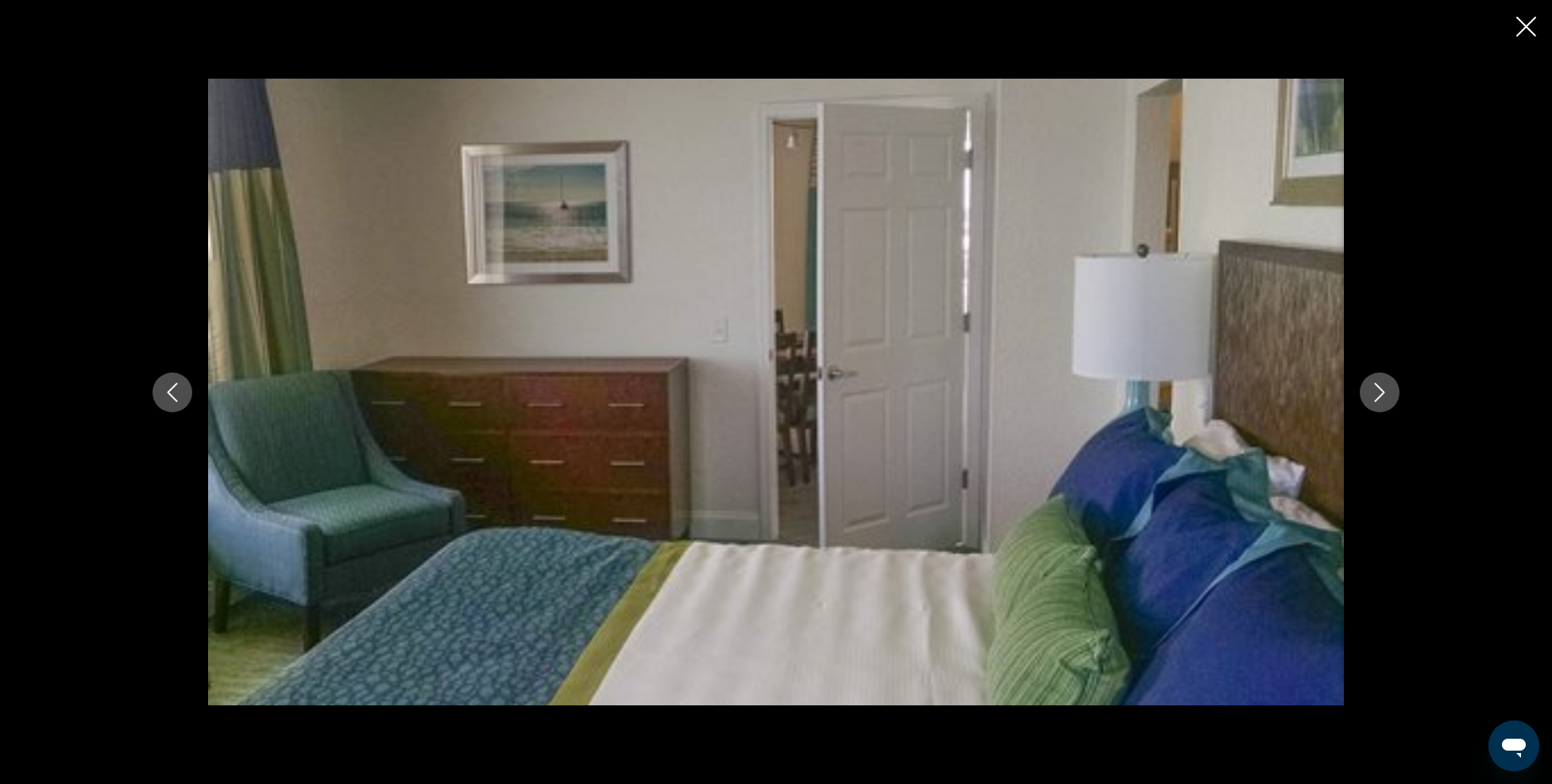
click at [1371, 390] on icon "Next image" at bounding box center [1380, 392] width 19 height 19
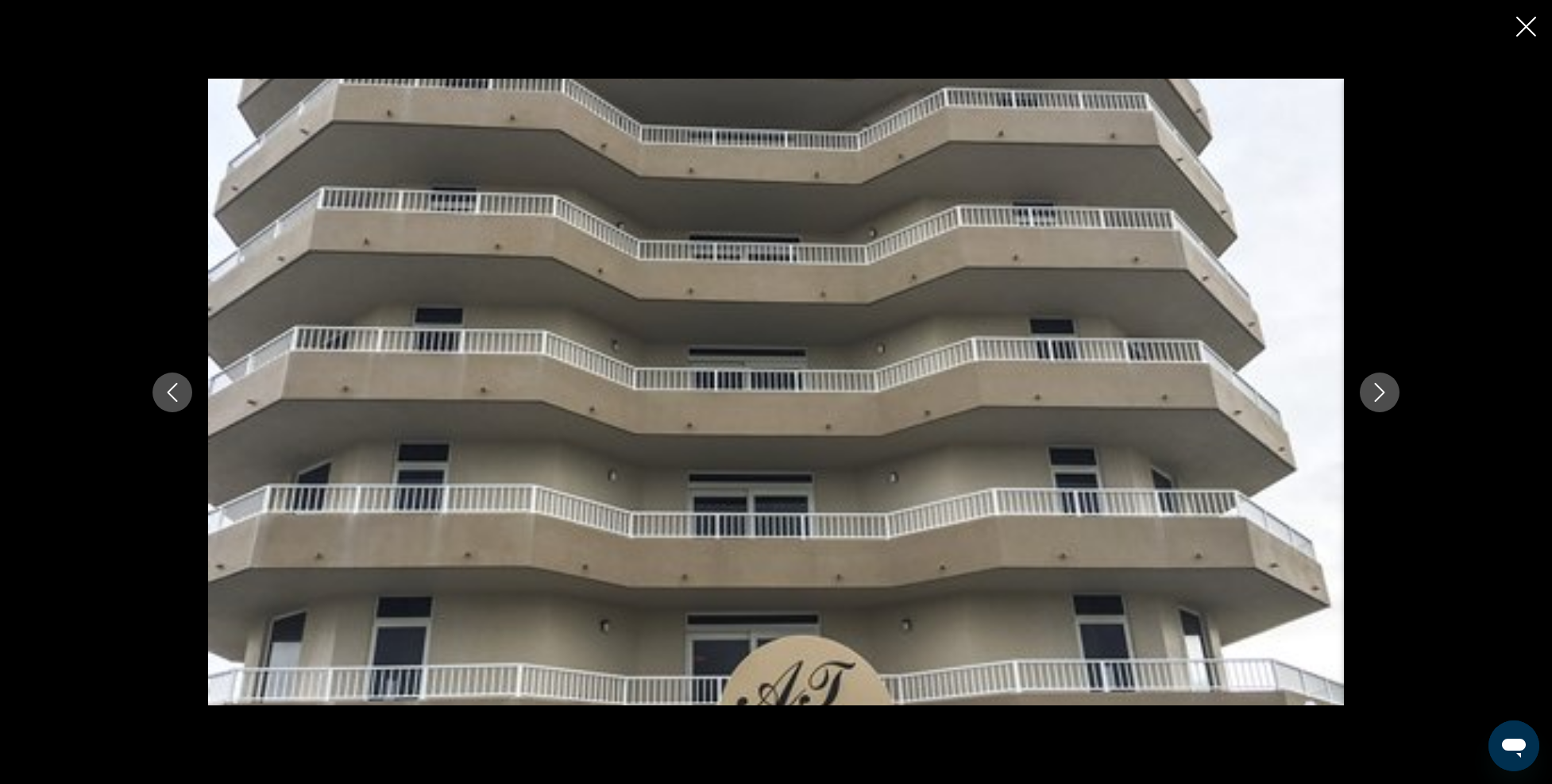
click at [1371, 390] on icon "Next image" at bounding box center [1380, 392] width 19 height 19
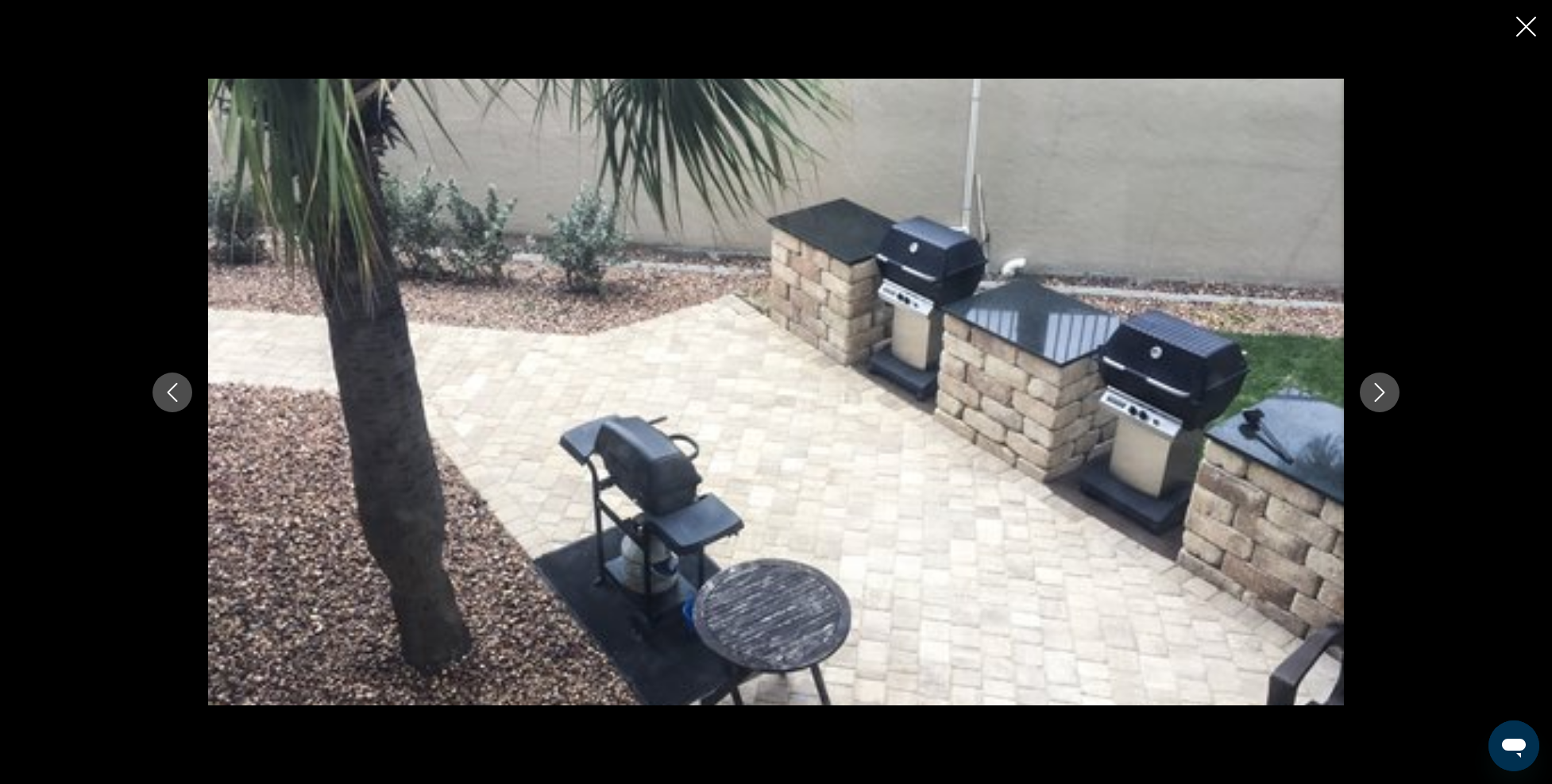
click at [1371, 390] on icon "Next image" at bounding box center [1380, 392] width 19 height 19
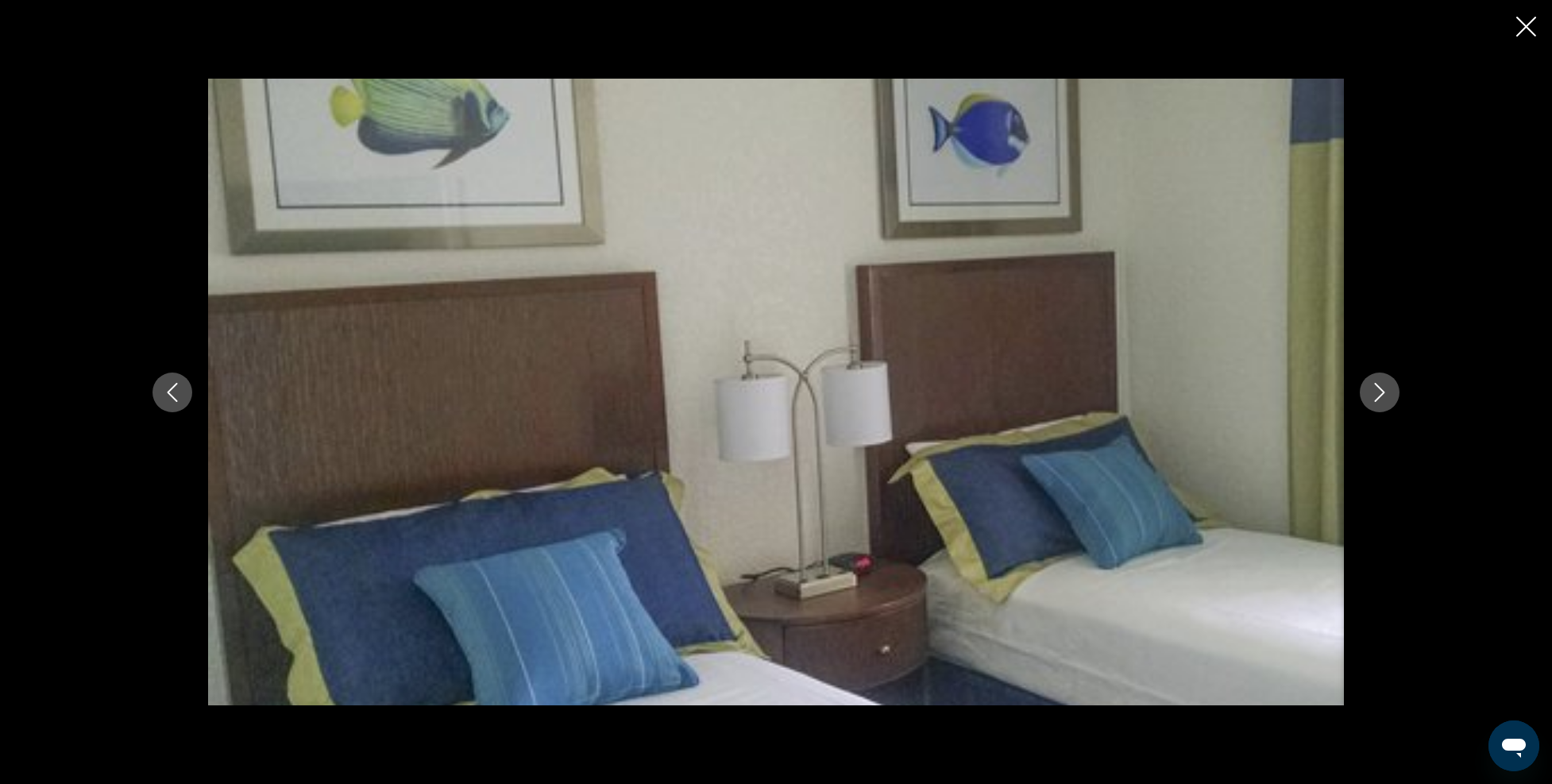
click at [1371, 390] on icon "Next image" at bounding box center [1380, 392] width 19 height 19
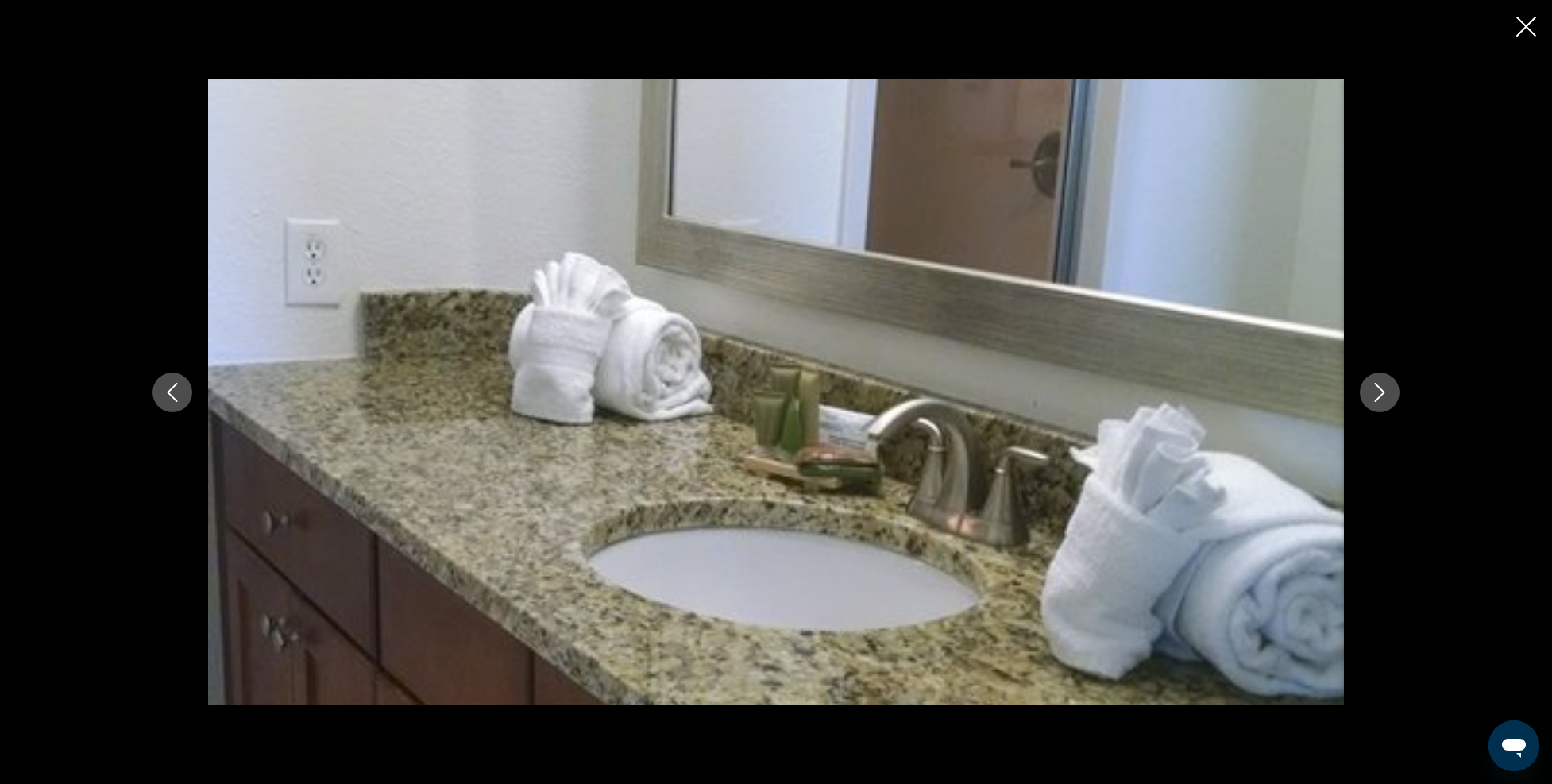
click at [1371, 390] on icon "Next image" at bounding box center [1380, 392] width 19 height 19
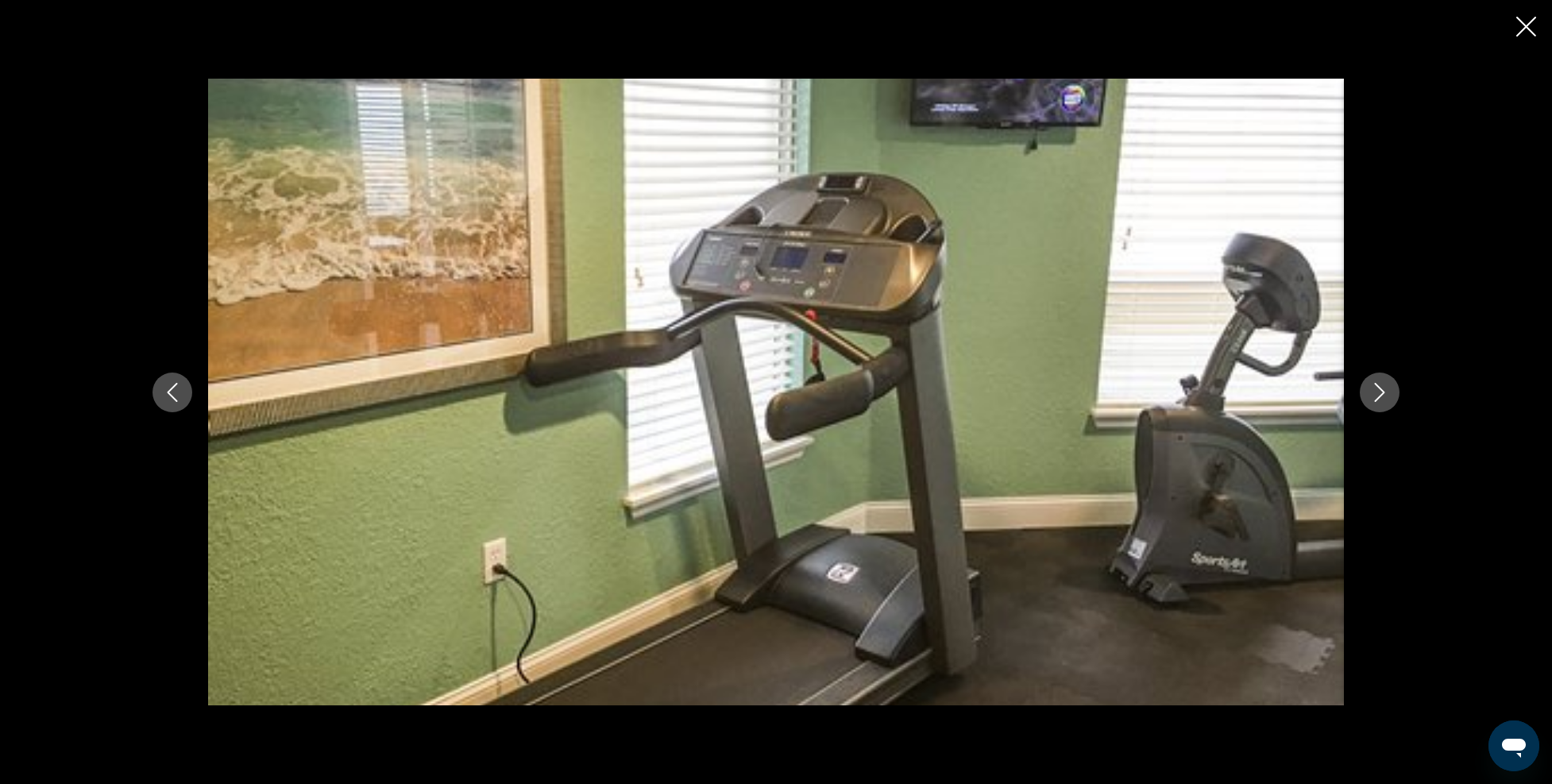
click at [1371, 390] on icon "Next image" at bounding box center [1380, 392] width 19 height 19
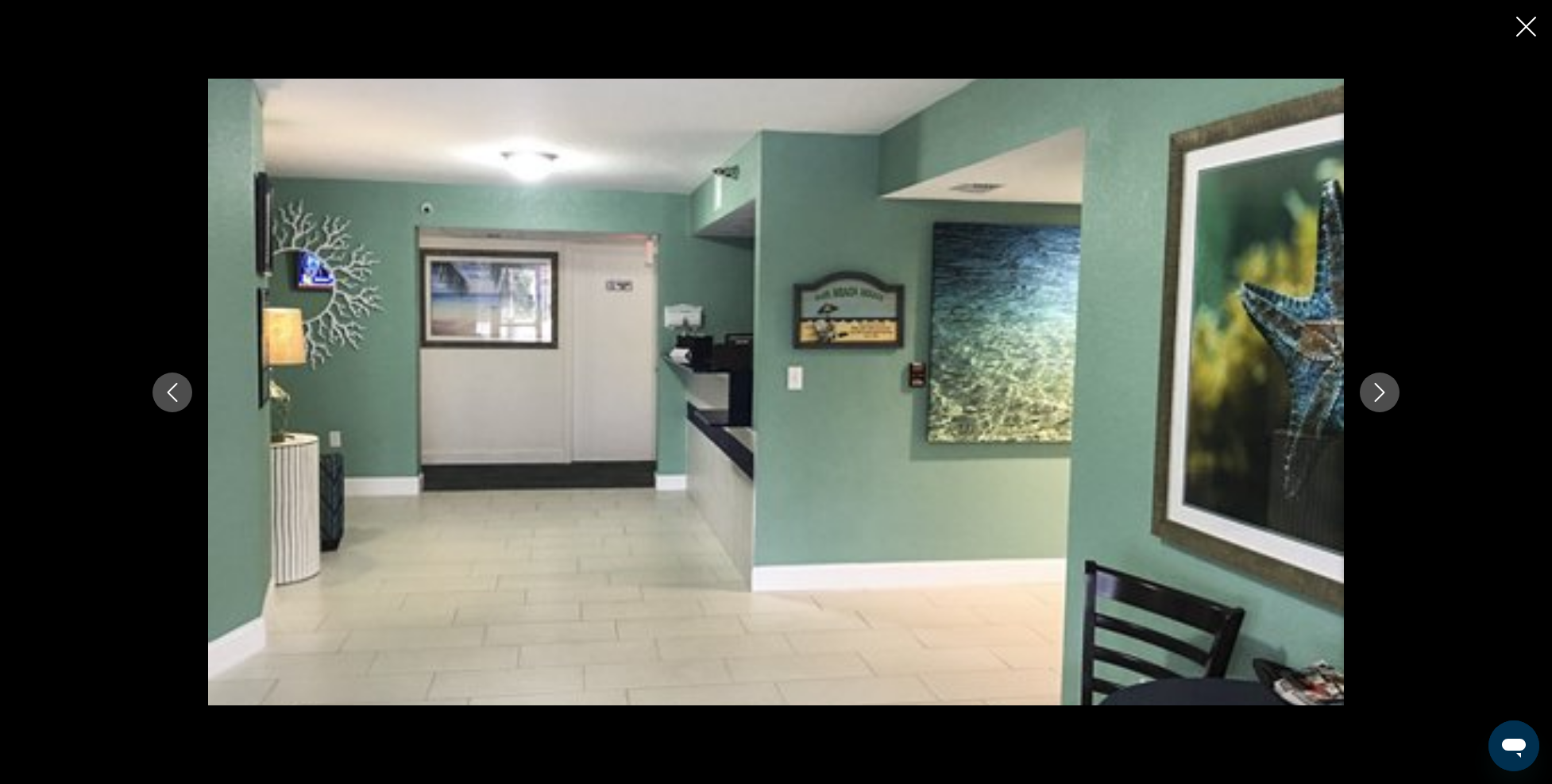
click at [1371, 390] on icon "Next image" at bounding box center [1380, 392] width 19 height 19
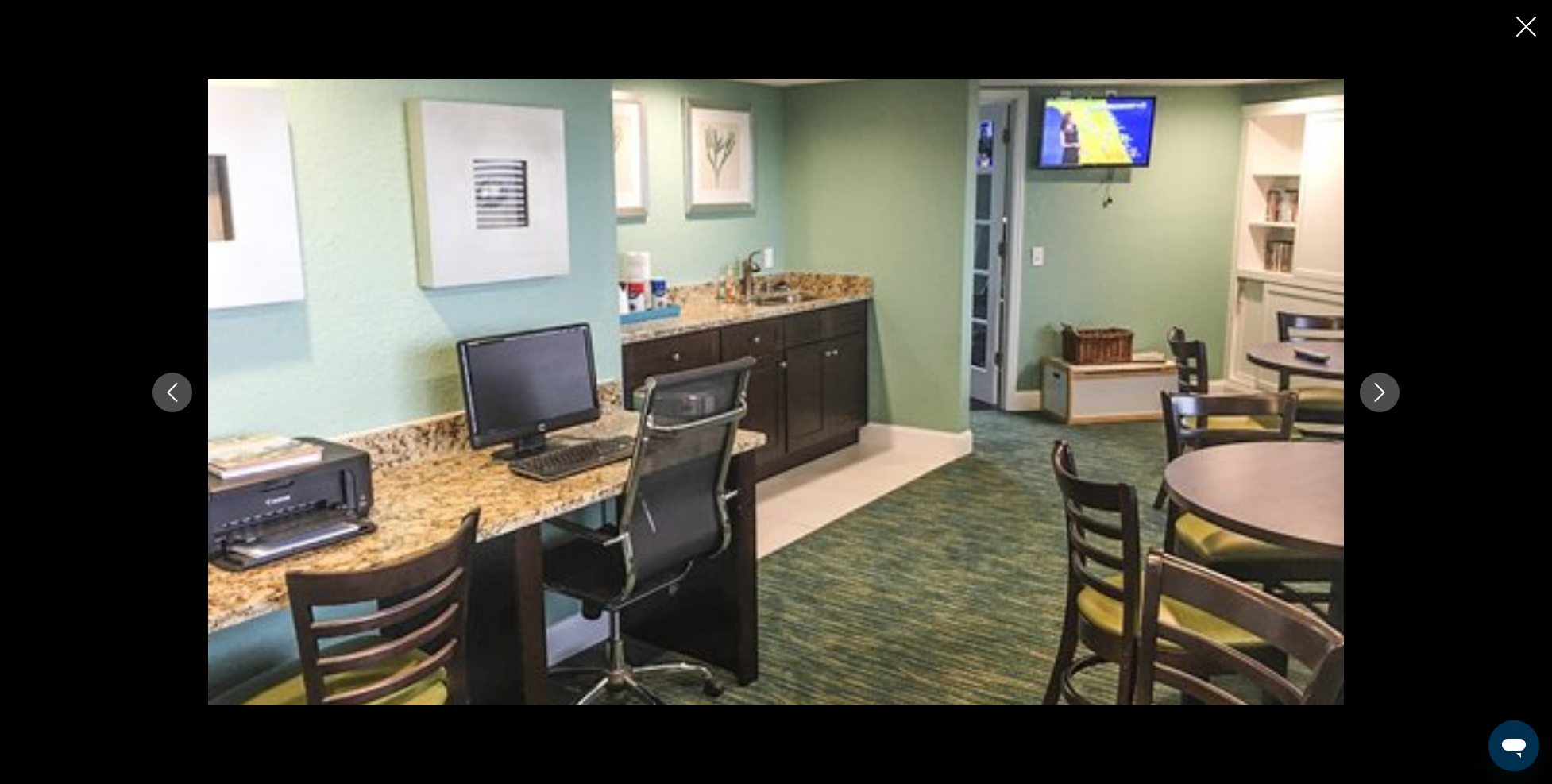
click at [1371, 390] on icon "Next image" at bounding box center [1380, 392] width 19 height 19
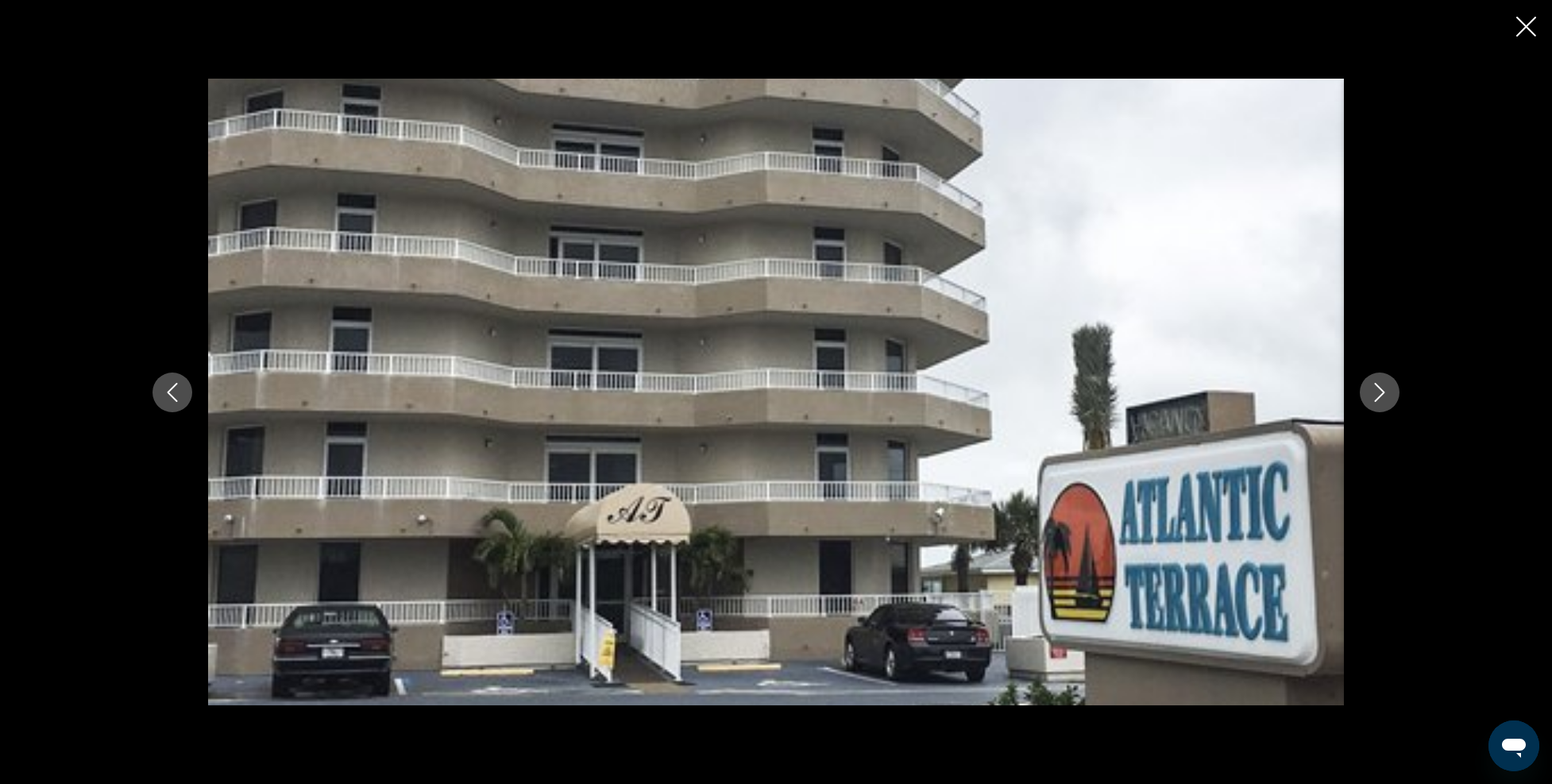
drag, startPoint x: 1521, startPoint y: 26, endPoint x: 1518, endPoint y: 39, distance: 13.3
click at [1521, 26] on icon "Close slideshow" at bounding box center [1527, 26] width 20 height 20
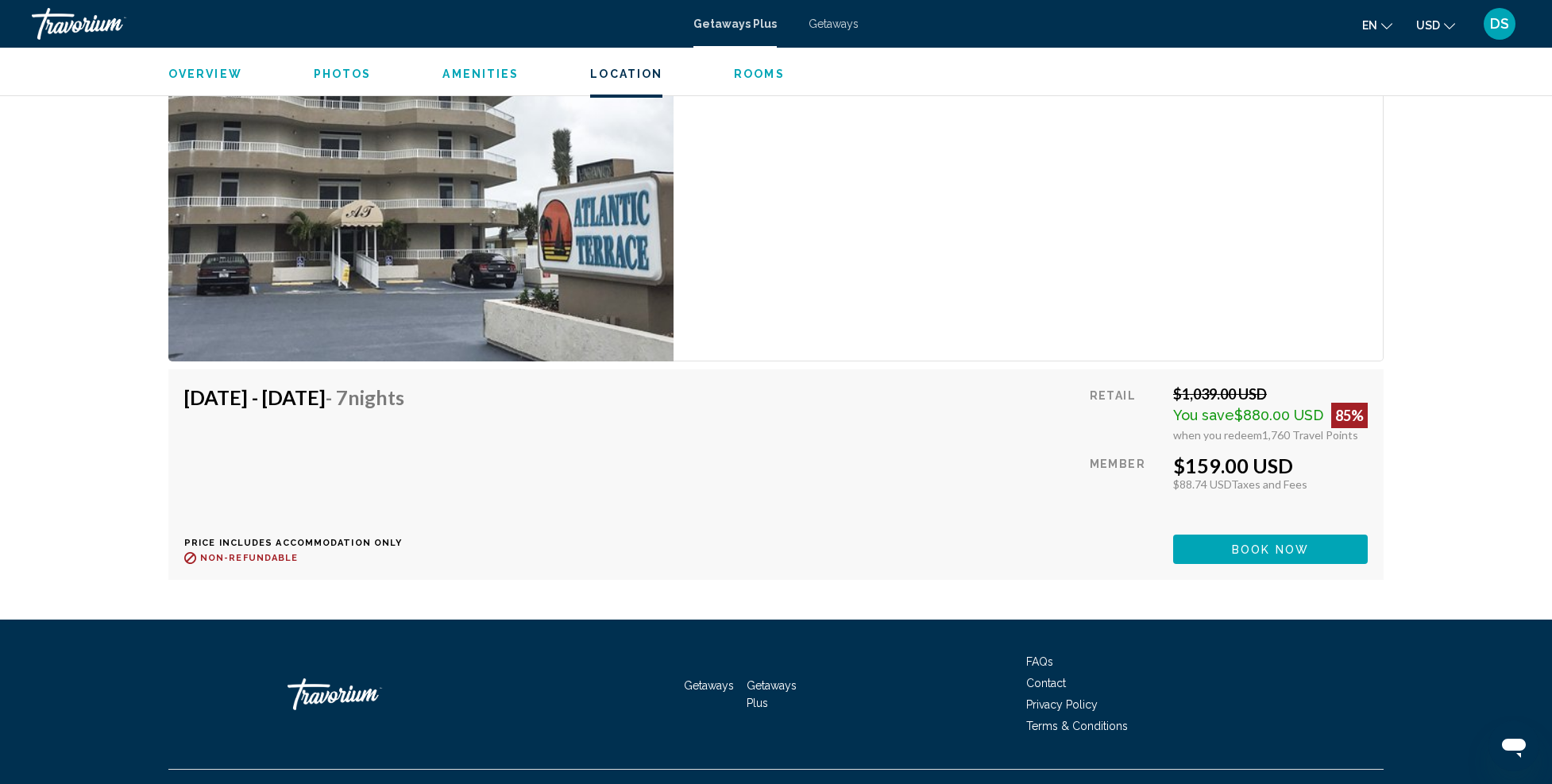
scroll to position [2620, 0]
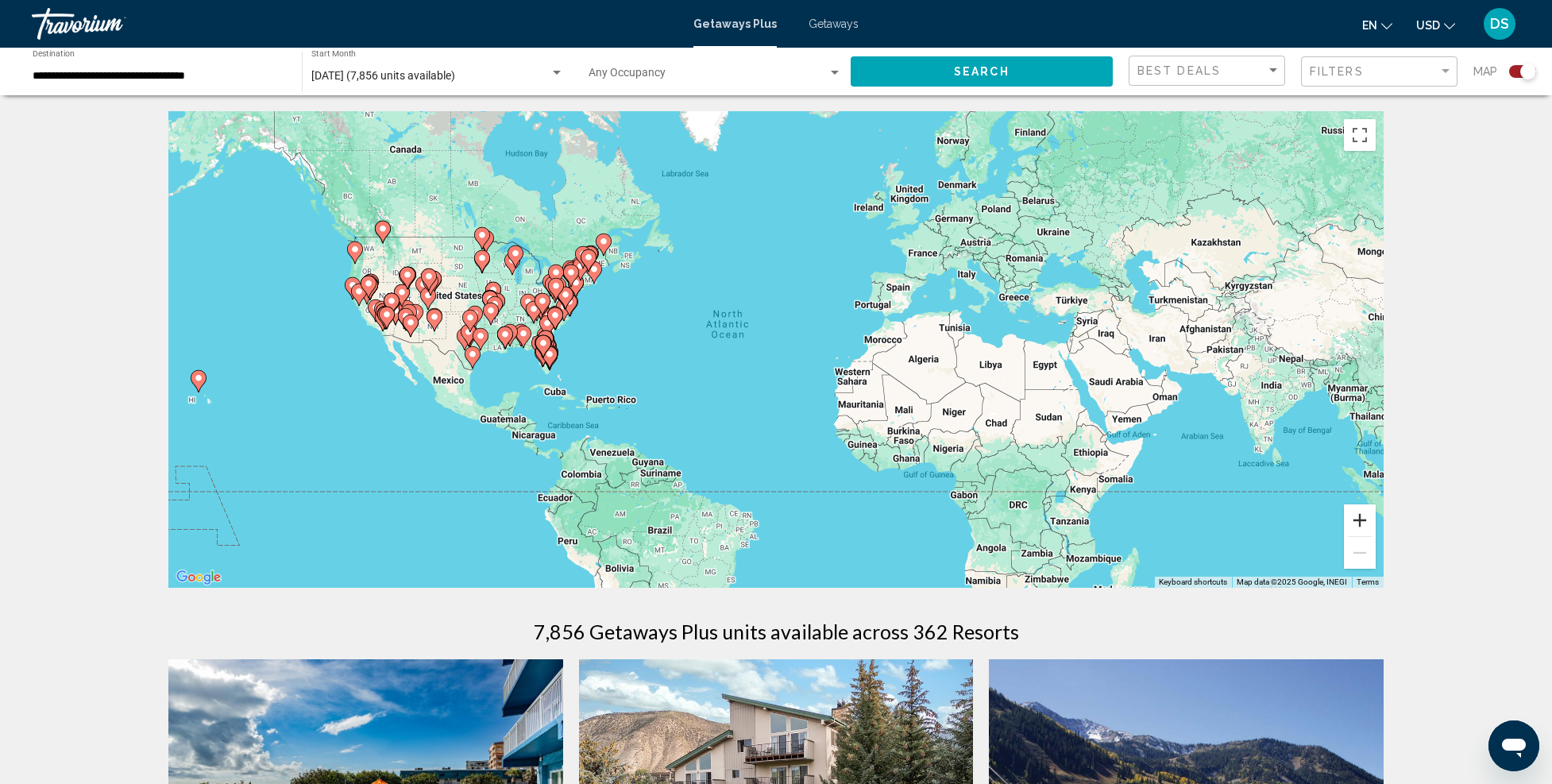
click at [1370, 526] on button "Zoom in" at bounding box center [1360, 520] width 31 height 31
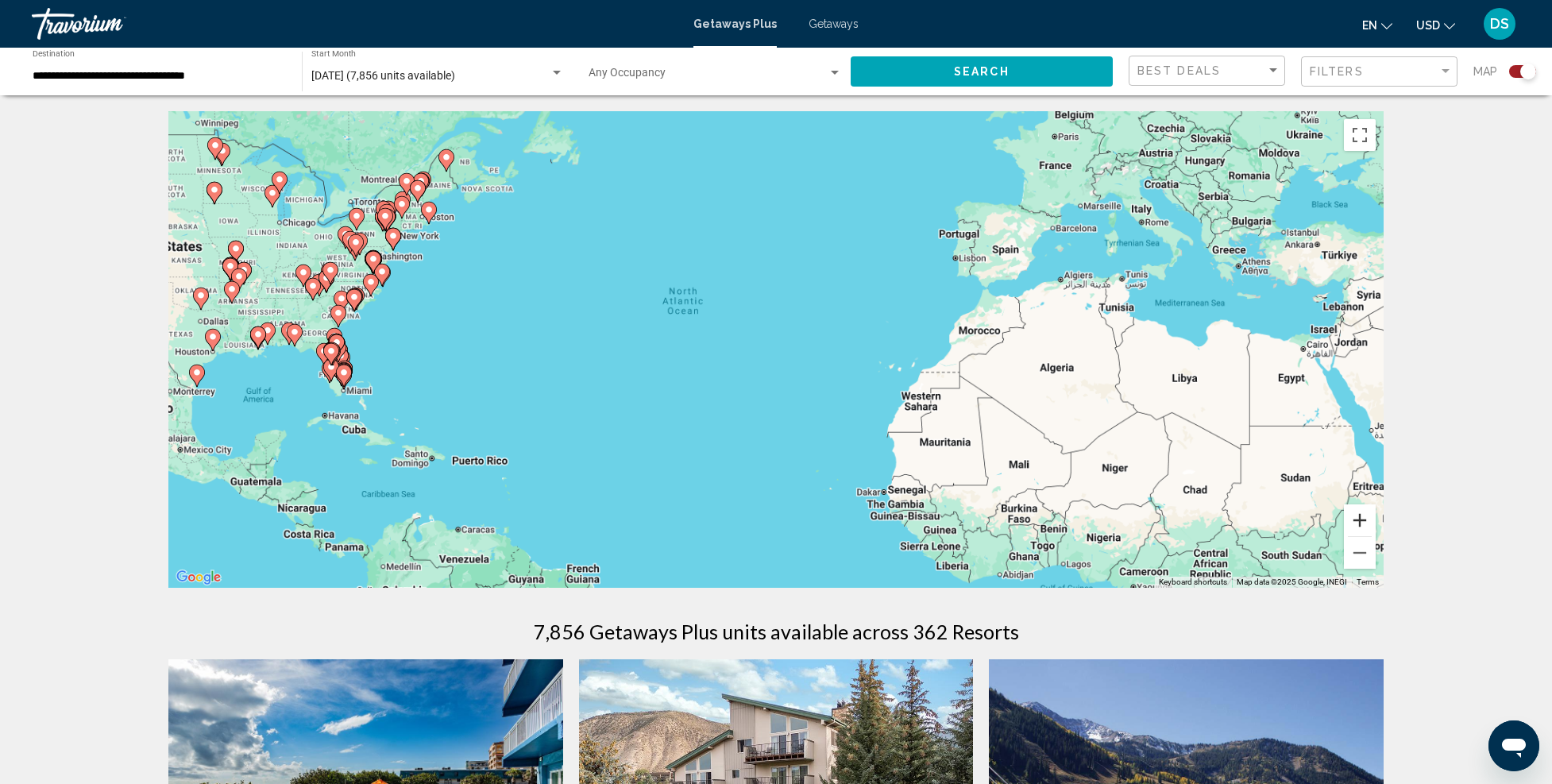
click at [1370, 526] on button "Zoom in" at bounding box center [1360, 520] width 31 height 31
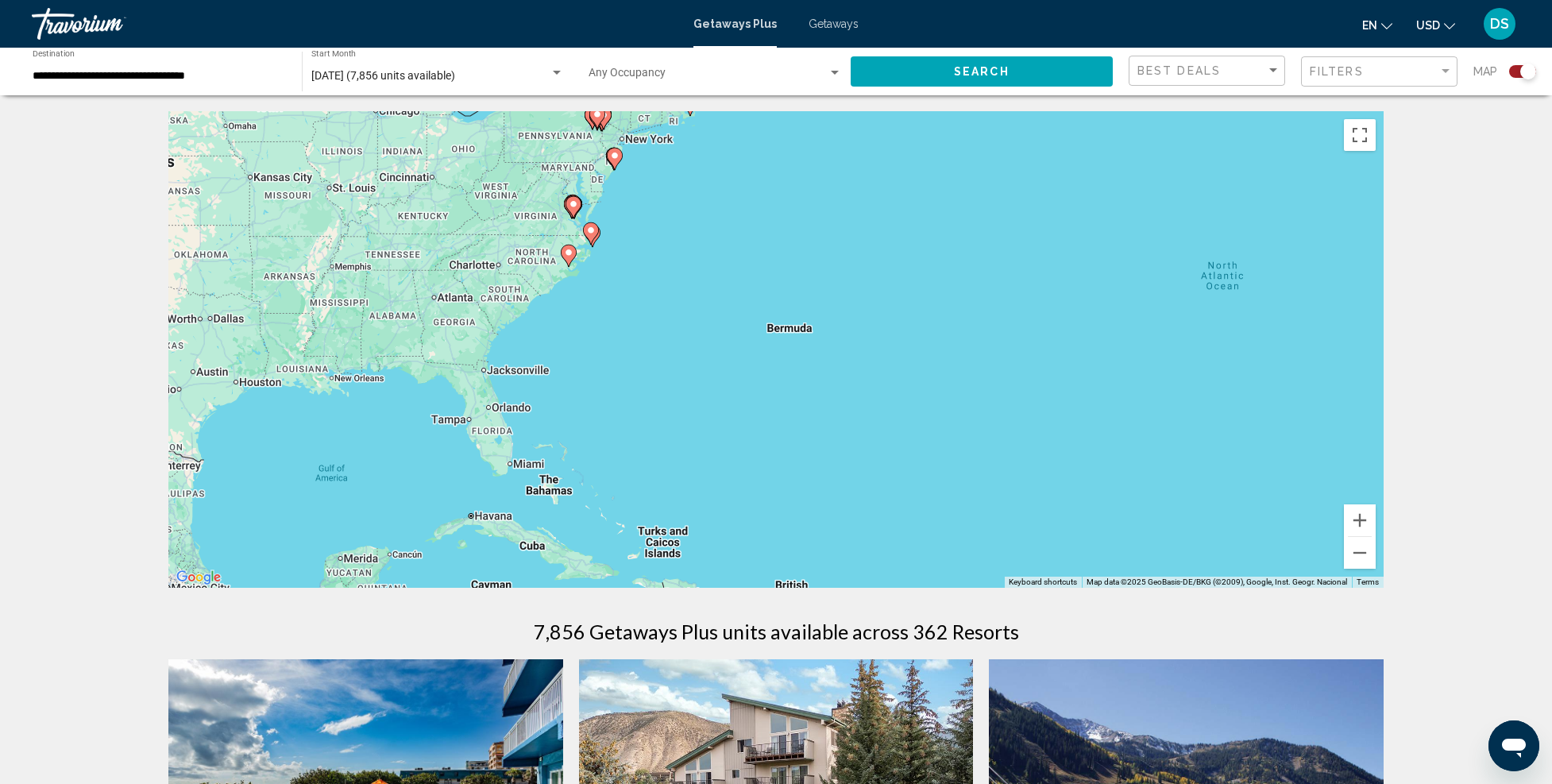
drag, startPoint x: 476, startPoint y: 419, endPoint x: 1063, endPoint y: 447, distance: 587.7
click at [1063, 446] on div "To activate drag with keyboard, press Alt + Enter. Once in keyboard drag state,…" at bounding box center [776, 349] width 1215 height 477
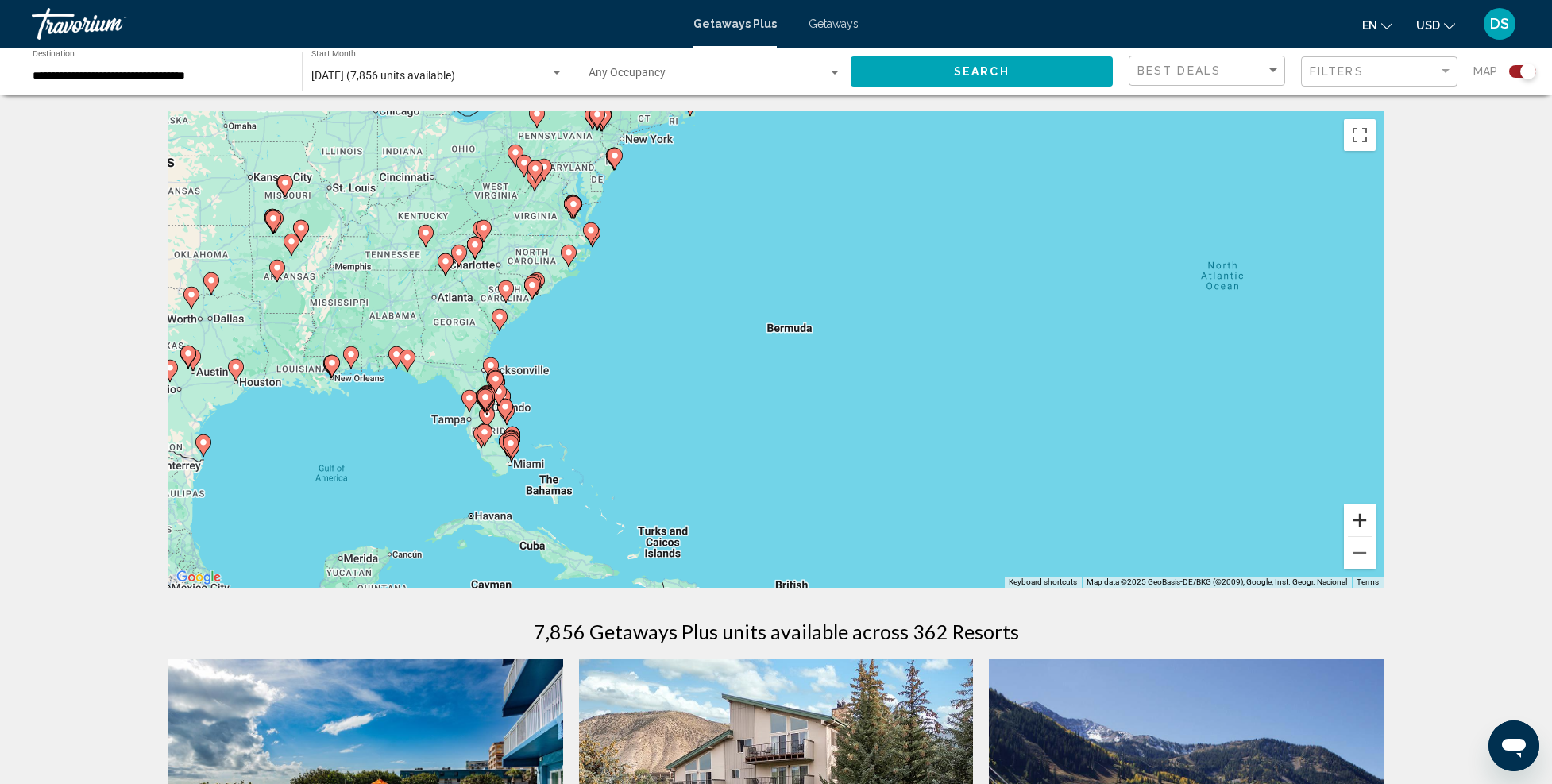
click at [1360, 515] on button "Zoom in" at bounding box center [1360, 520] width 31 height 31
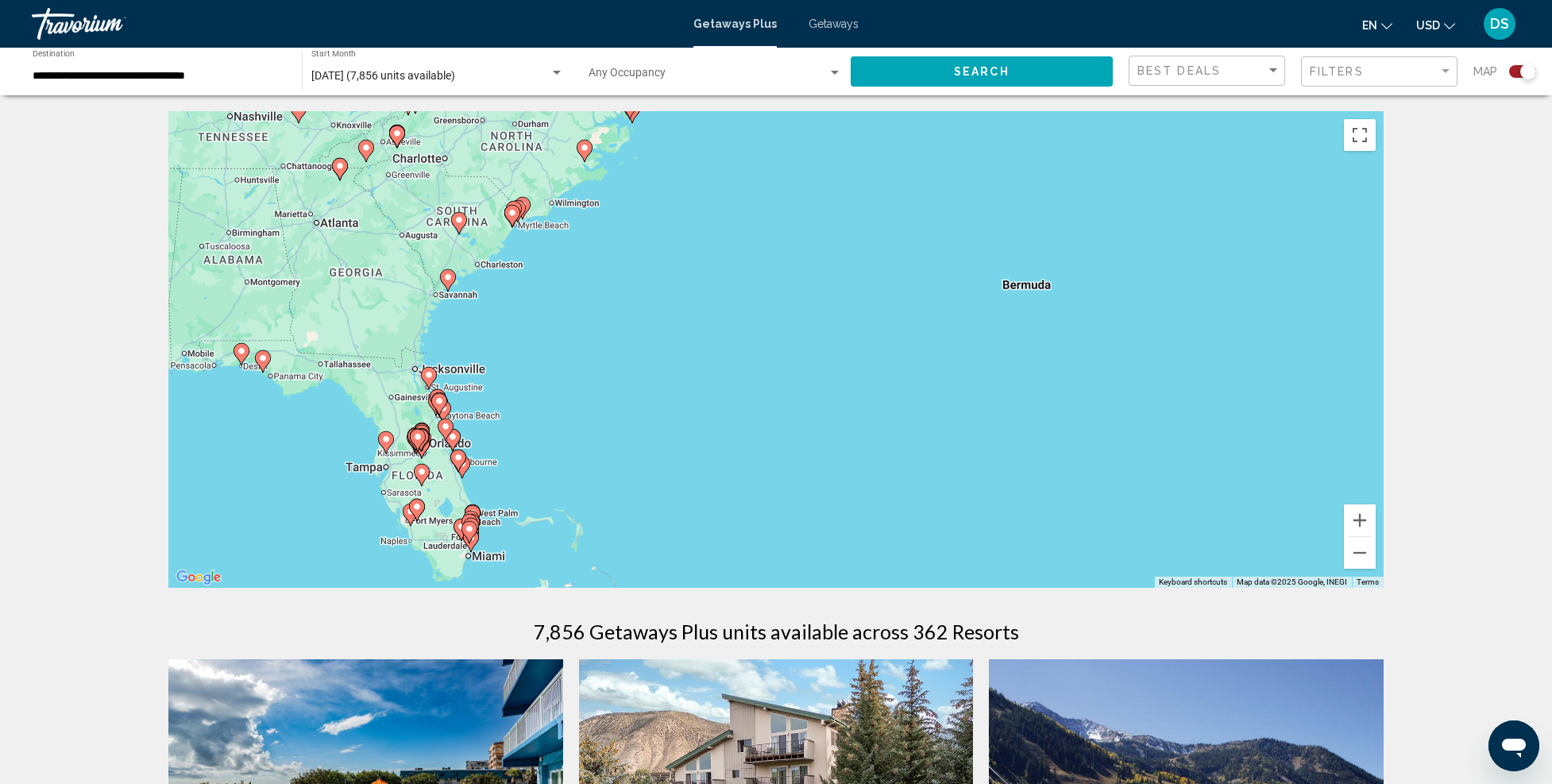
drag, startPoint x: 676, startPoint y: 410, endPoint x: 1025, endPoint y: 372, distance: 351.1
click at [1025, 369] on div "To activate drag with keyboard, press Alt + Enter. Once in keyboard drag state,…" at bounding box center [776, 349] width 1215 height 477
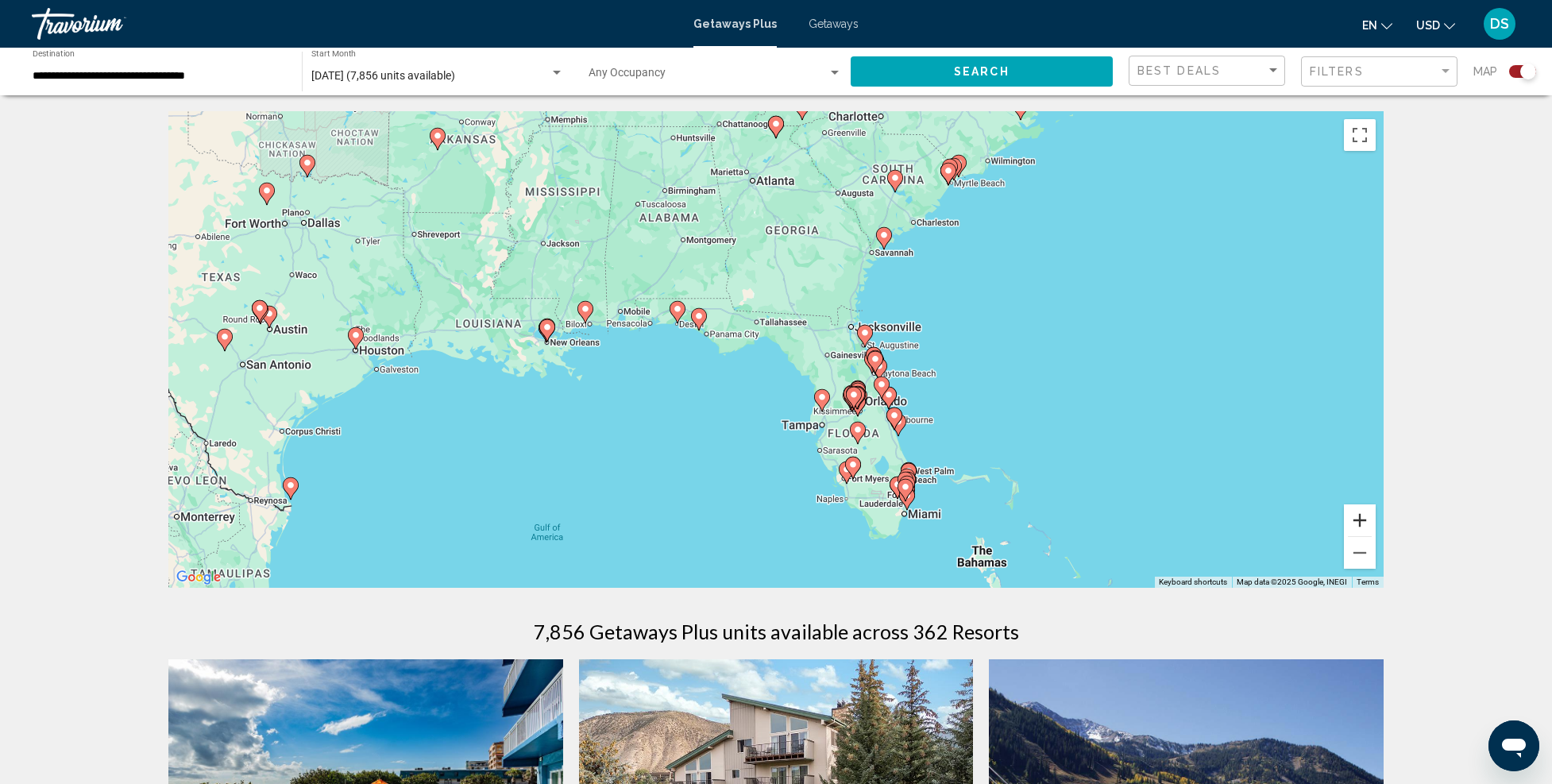
click at [1359, 520] on button "Zoom in" at bounding box center [1360, 520] width 31 height 31
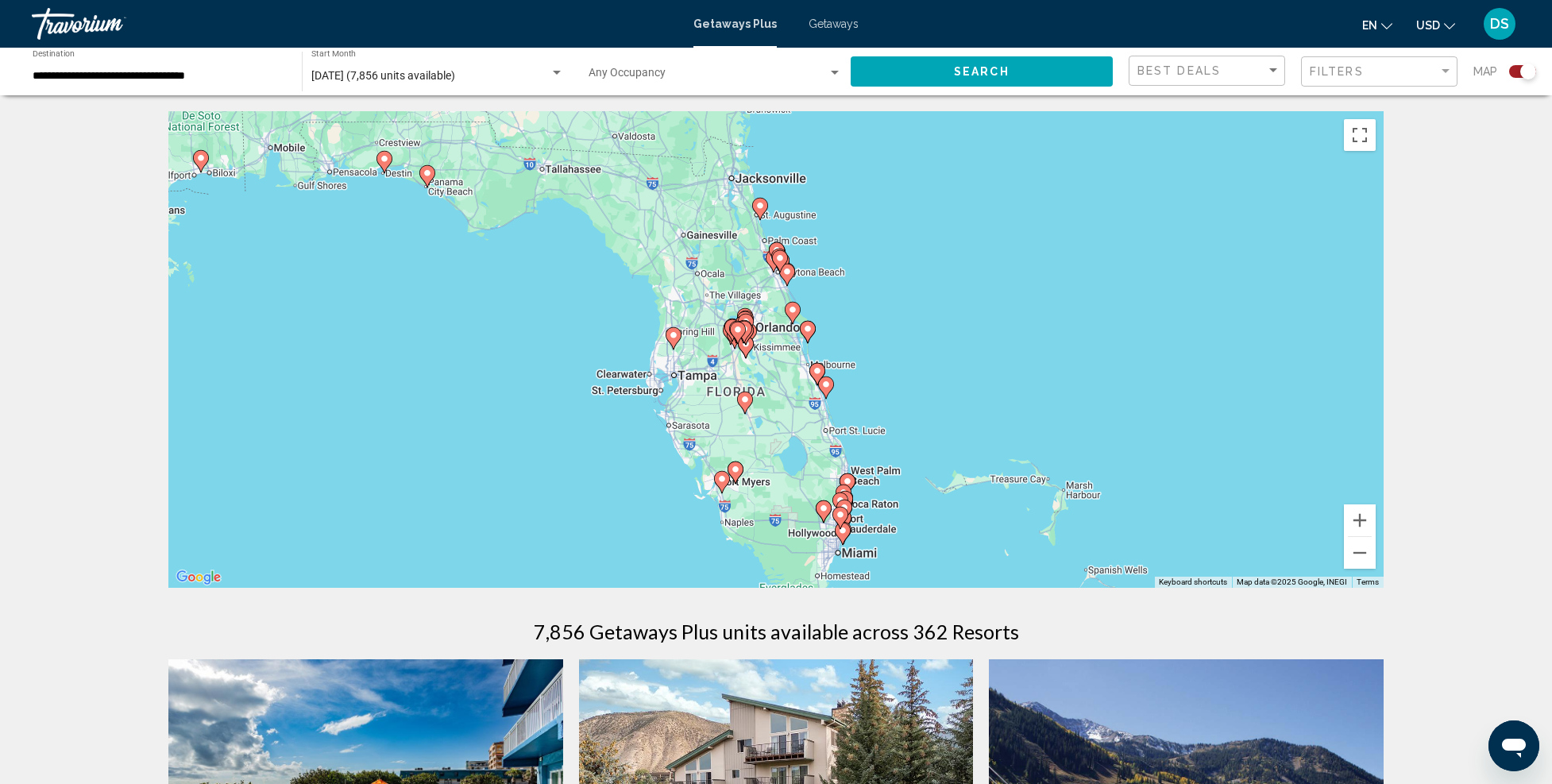
drag, startPoint x: 1199, startPoint y: 495, endPoint x: 1003, endPoint y: 367, distance: 234.1
click at [1003, 367] on div "To activate drag with keyboard, press Alt + Enter. Once in keyboard drag state,…" at bounding box center [776, 349] width 1215 height 477
click at [1359, 519] on button "Zoom in" at bounding box center [1360, 520] width 31 height 31
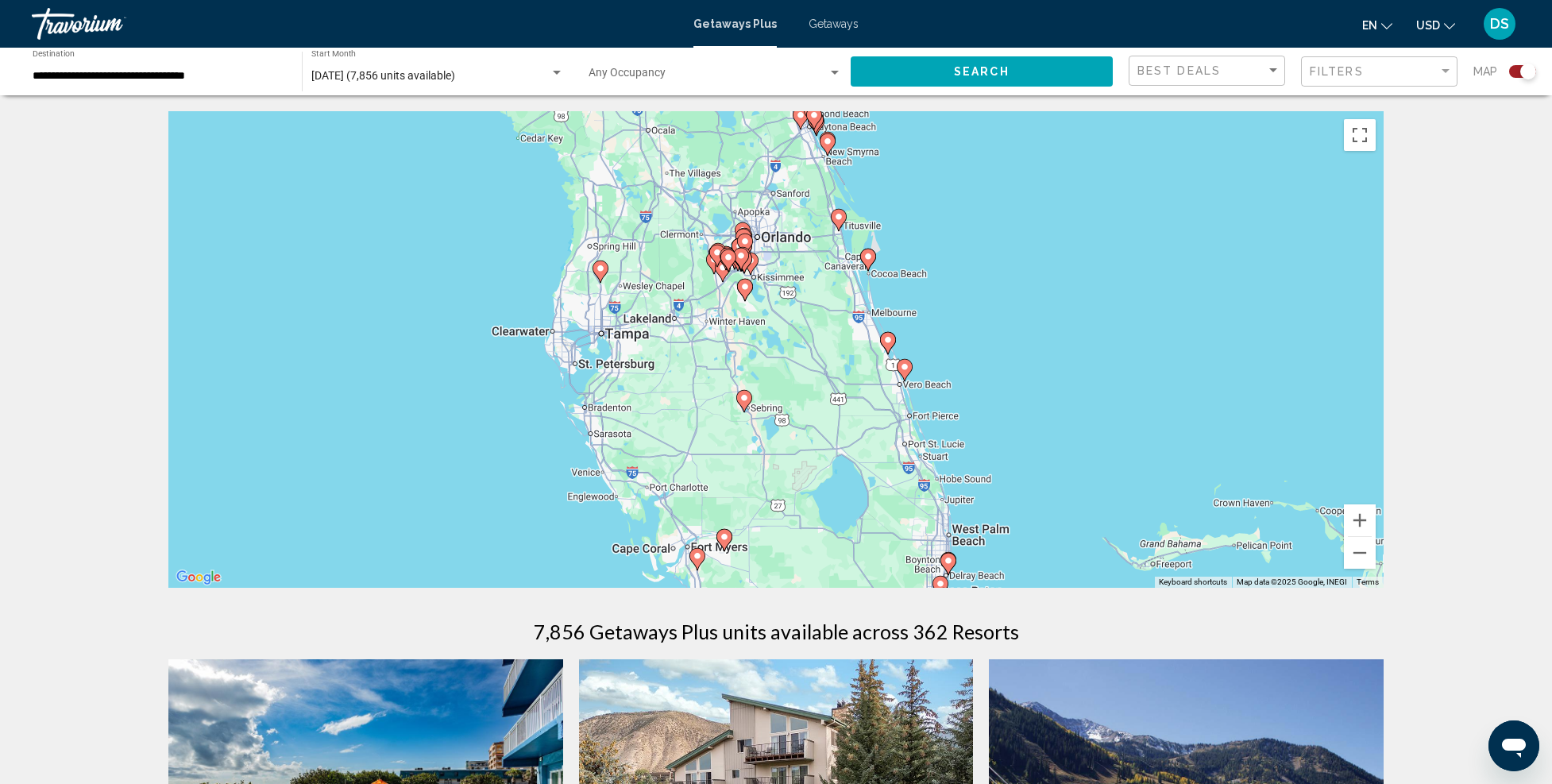
drag, startPoint x: 1015, startPoint y: 382, endPoint x: 1053, endPoint y: 392, distance: 39.3
click at [1021, 364] on div "To activate drag with keyboard, press Alt + Enter. Once in keyboard drag state,…" at bounding box center [776, 349] width 1215 height 477
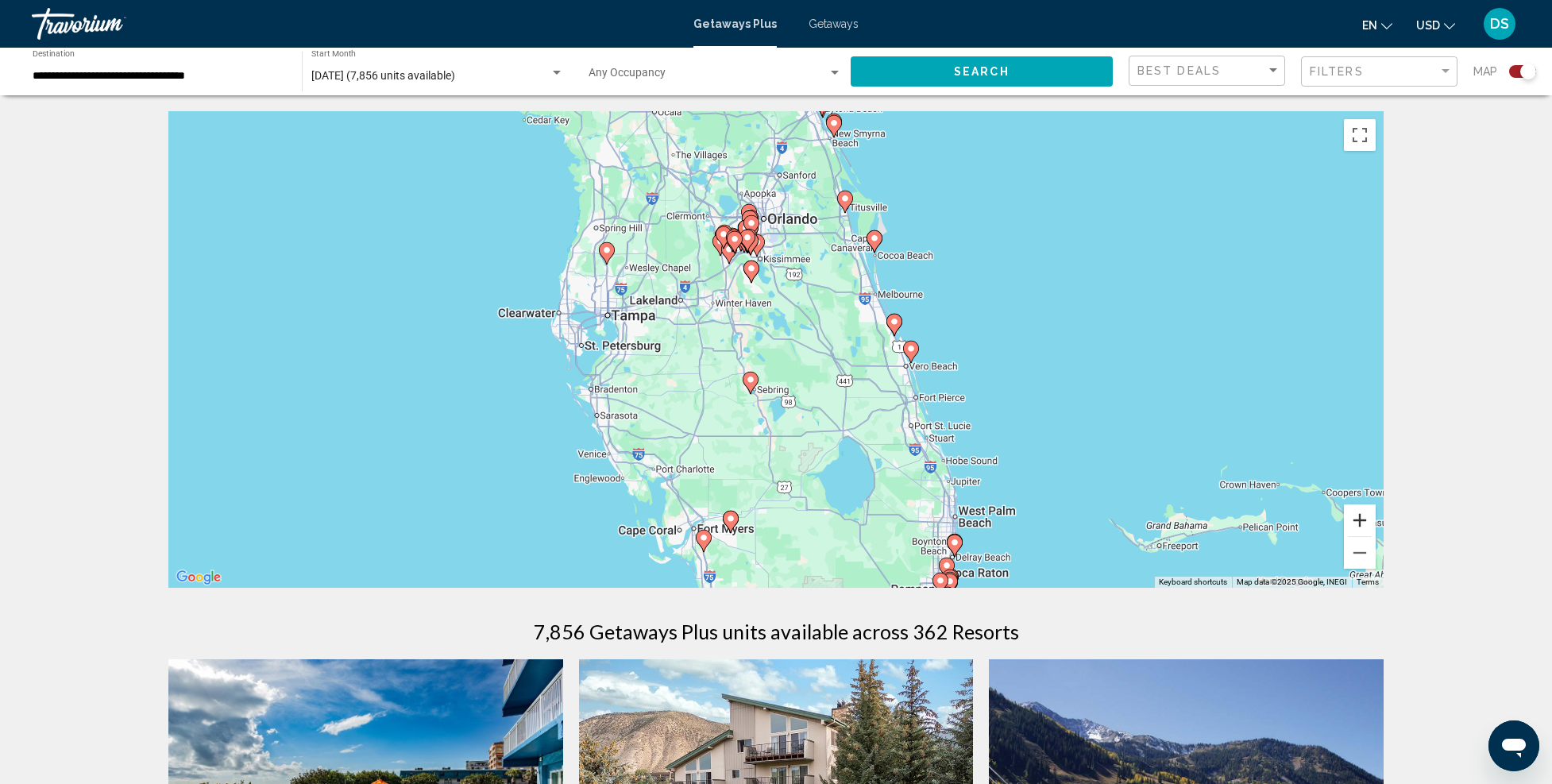
click at [1358, 519] on button "Zoom in" at bounding box center [1360, 520] width 31 height 31
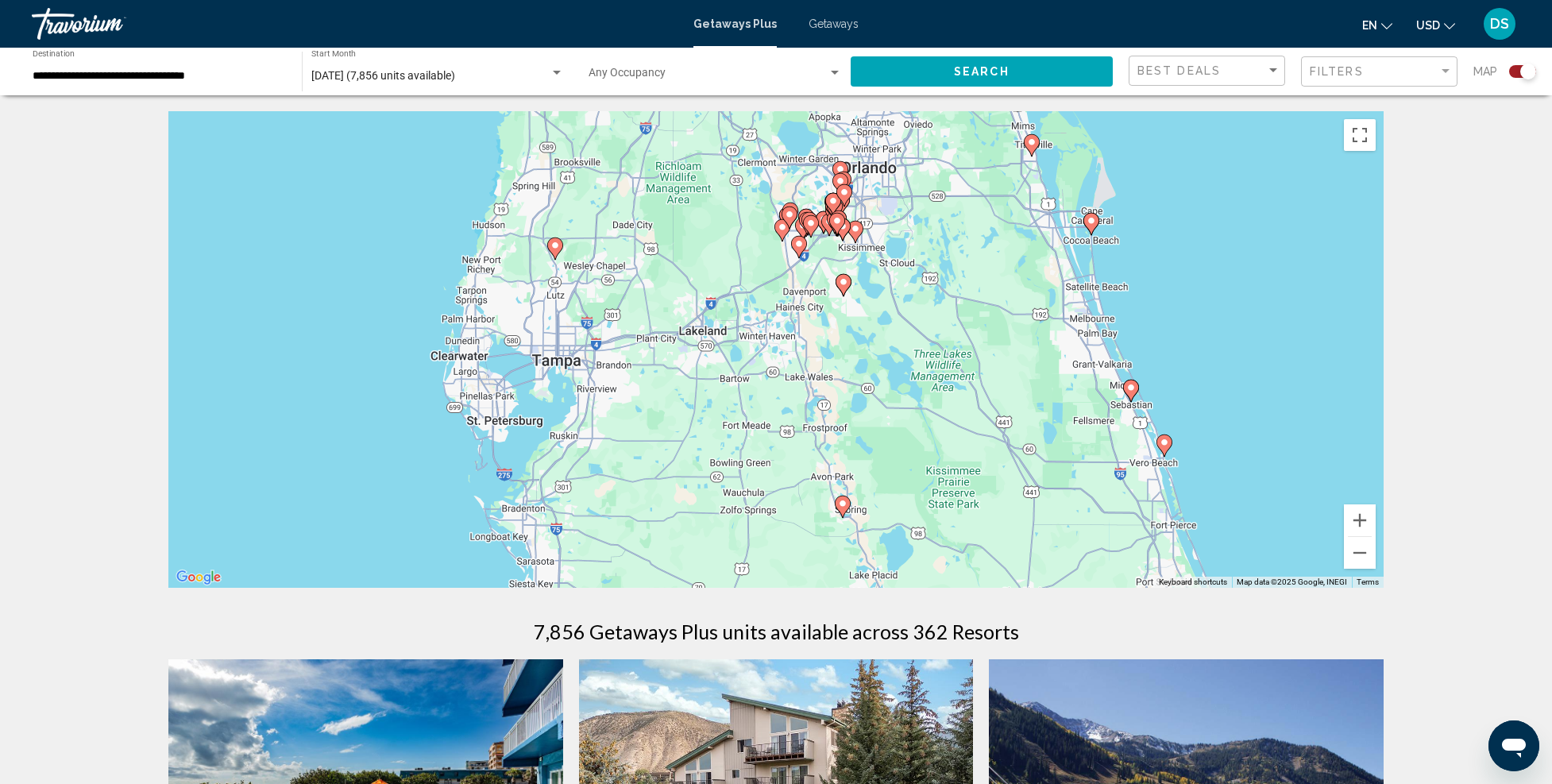
drag, startPoint x: 723, startPoint y: 344, endPoint x: 839, endPoint y: 426, distance: 142.1
click at [839, 425] on div "To activate drag with keyboard, press Alt + Enter. Once in keyboard drag state,…" at bounding box center [776, 349] width 1215 height 477
click at [1366, 520] on button "Zoom in" at bounding box center [1360, 520] width 31 height 31
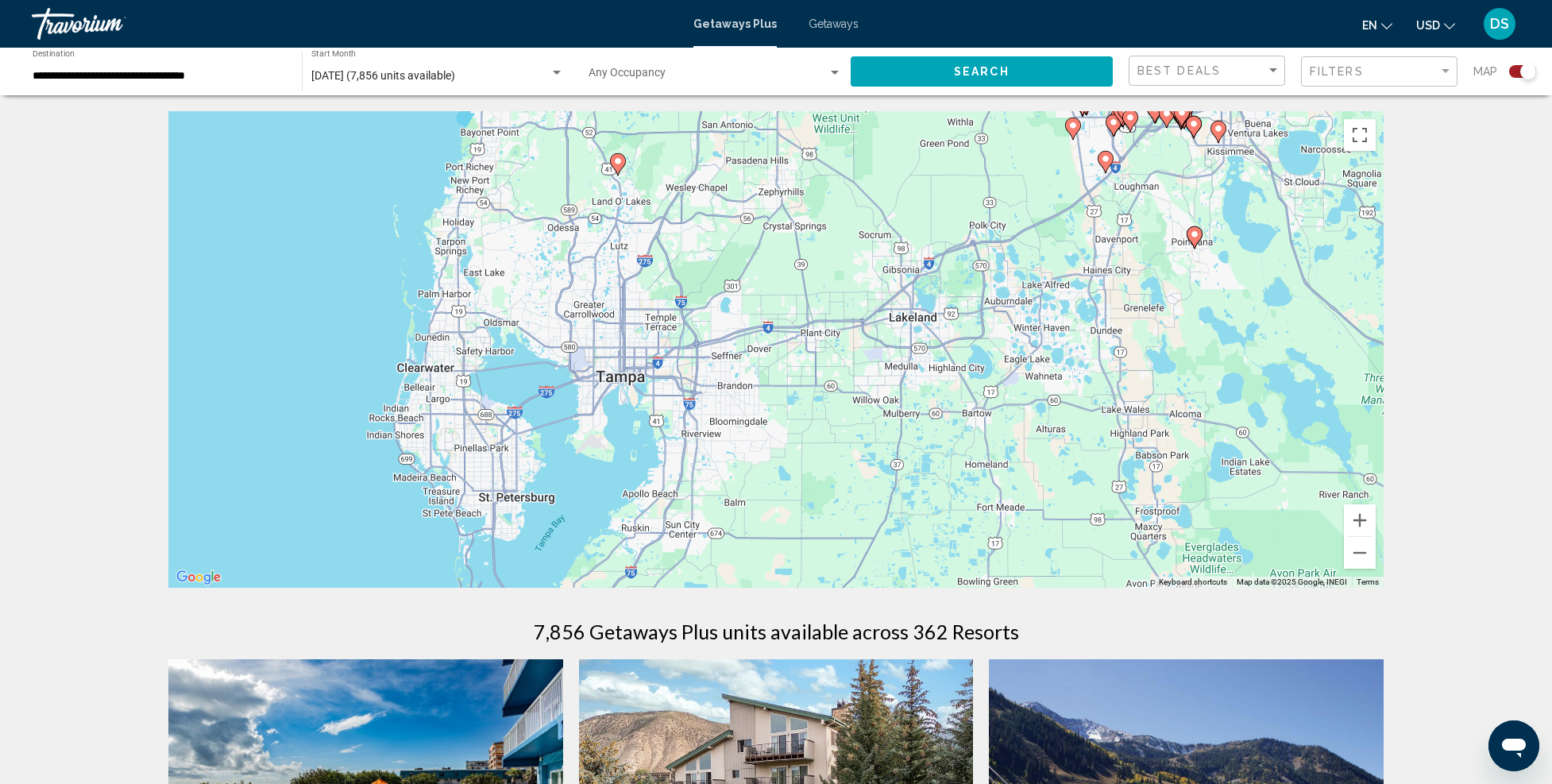
drag, startPoint x: 718, startPoint y: 394, endPoint x: 936, endPoint y: 397, distance: 218.0
click at [937, 397] on div "To activate drag with keyboard, press Alt + Enter. Once in keyboard drag state,…" at bounding box center [776, 349] width 1215 height 477
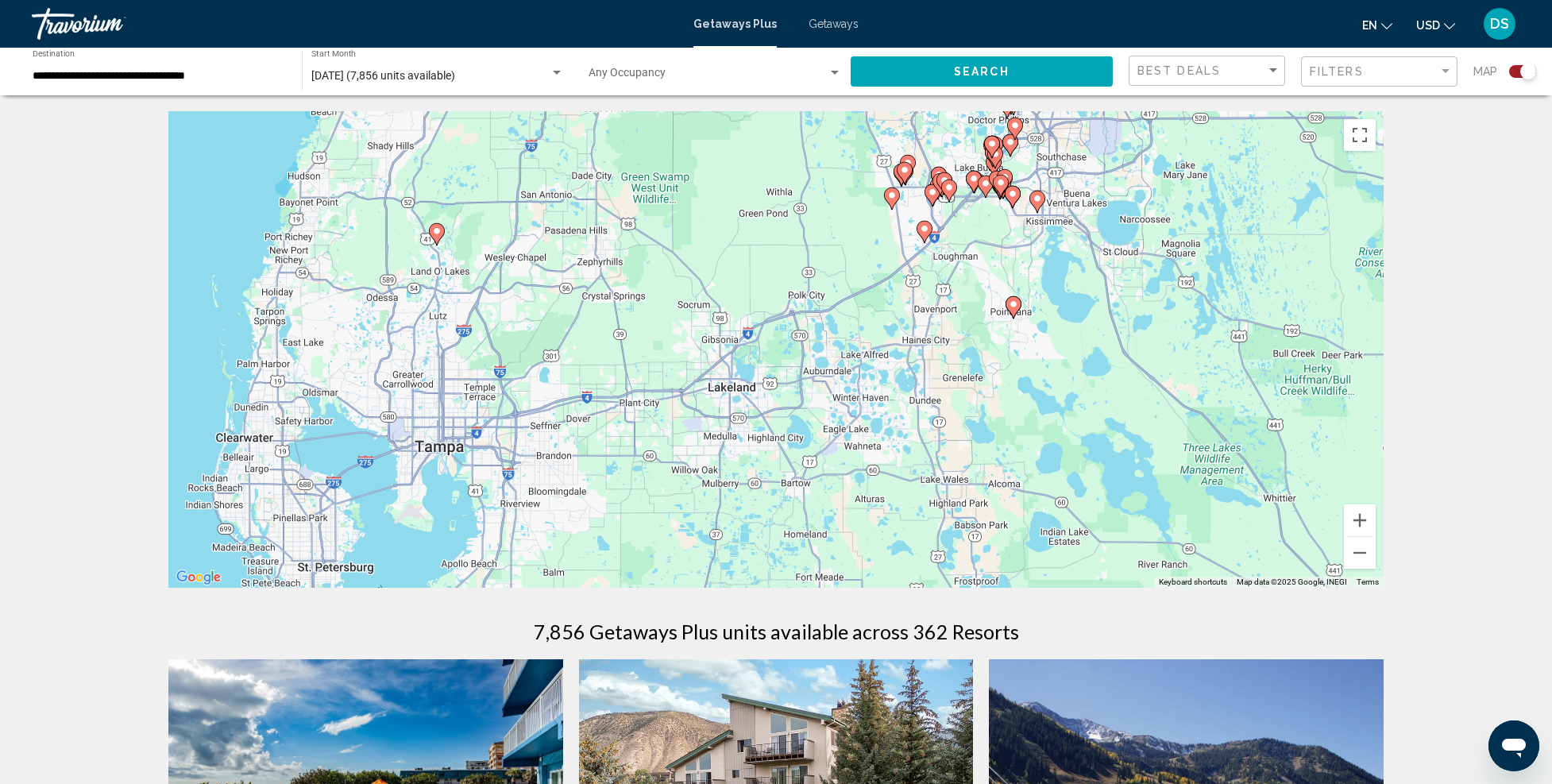
drag, startPoint x: 985, startPoint y: 410, endPoint x: 844, endPoint y: 475, distance: 155.3
click at [844, 475] on div "To activate drag with keyboard, press Alt + Enter. Once in keyboard drag state,…" at bounding box center [776, 349] width 1215 height 477
click at [1369, 556] on button "Zoom out" at bounding box center [1360, 552] width 31 height 31
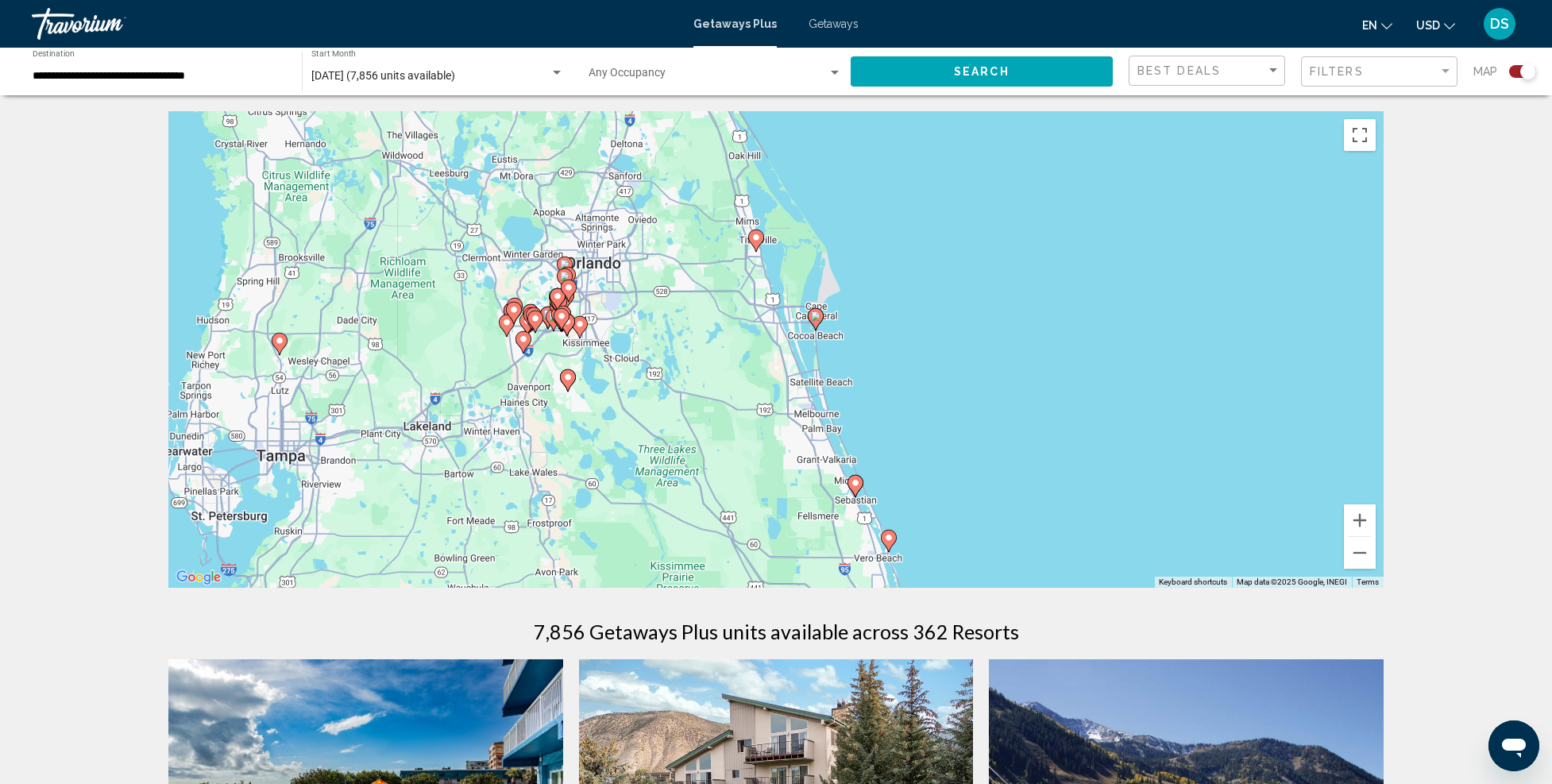
drag, startPoint x: 1253, startPoint y: 361, endPoint x: 923, endPoint y: 419, distance: 335.1
click at [923, 419] on div "To activate drag with keyboard, press Alt + Enter. Once in keyboard drag state,…" at bounding box center [776, 349] width 1215 height 477
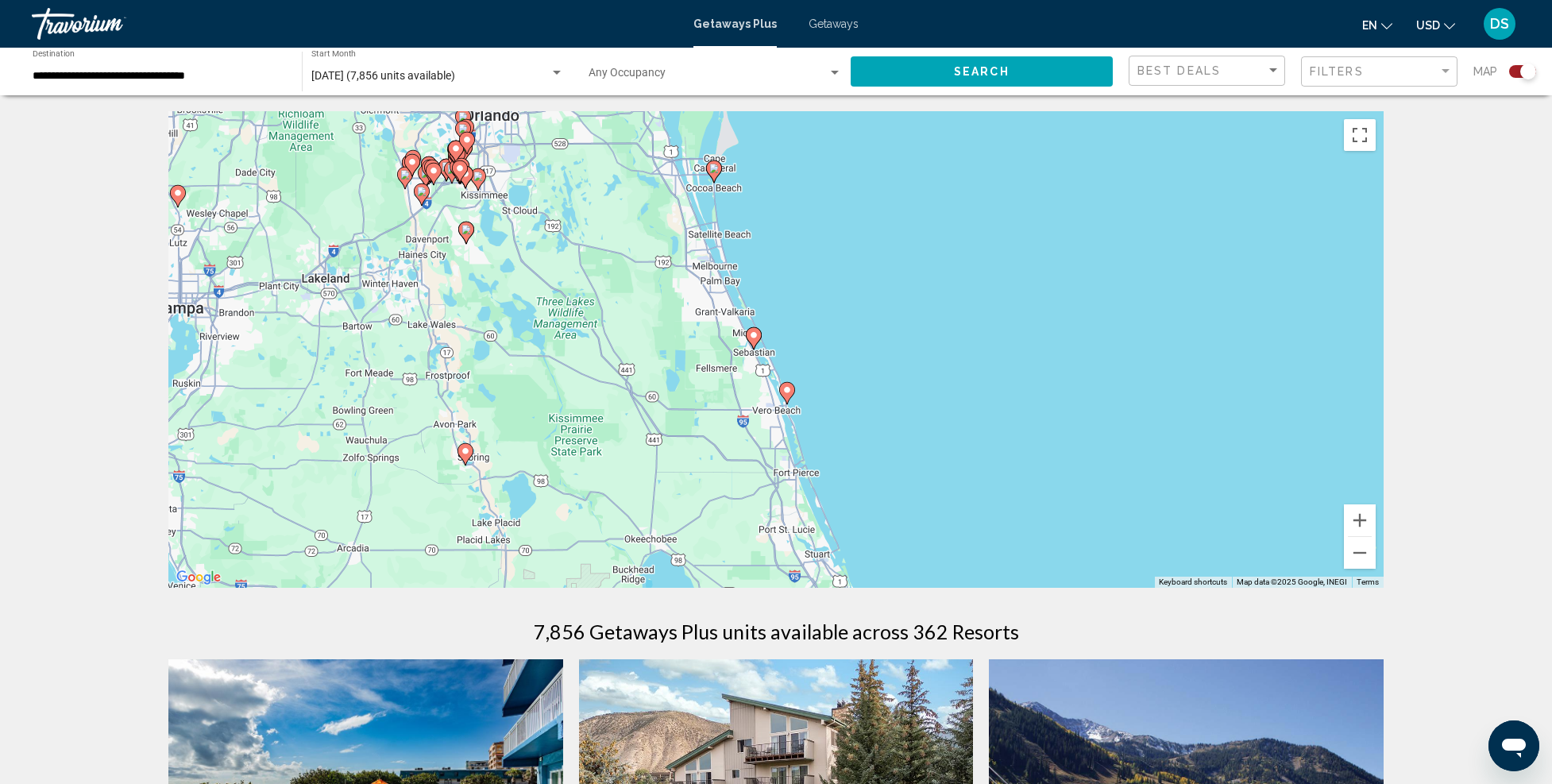
drag, startPoint x: 1004, startPoint y: 484, endPoint x: 832, endPoint y: 280, distance: 266.8
click at [901, 331] on div "To activate drag with keyboard, press Alt + Enter. Once in keyboard drag state,…" at bounding box center [776, 349] width 1215 height 477
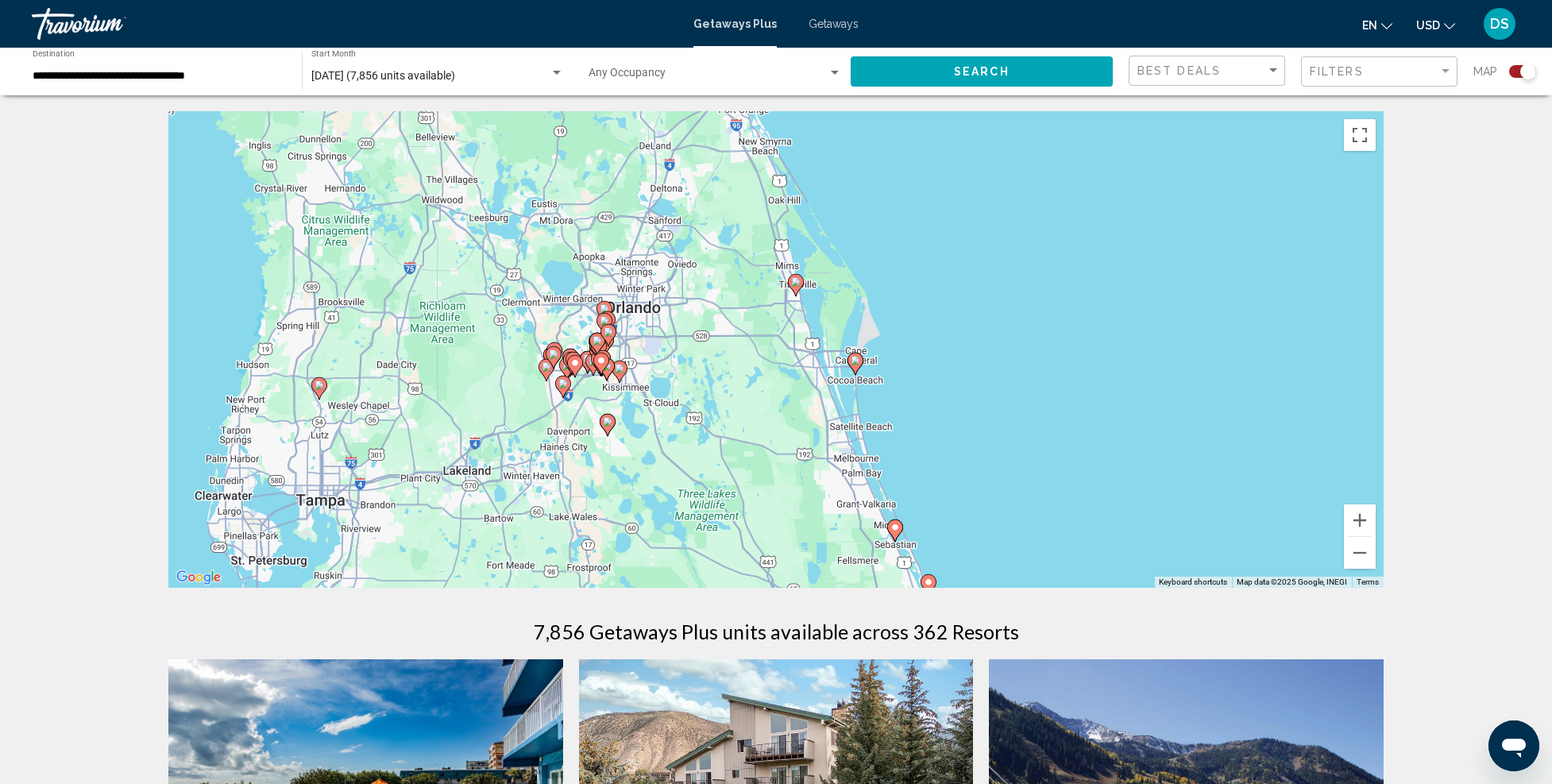
drag, startPoint x: 842, startPoint y: 322, endPoint x: 985, endPoint y: 516, distance: 241.0
click at [987, 520] on div "To activate drag with keyboard, press Alt + Enter. Once in keyboard drag state,…" at bounding box center [776, 349] width 1215 height 477
click at [1370, 512] on button "Zoom in" at bounding box center [1360, 520] width 31 height 31
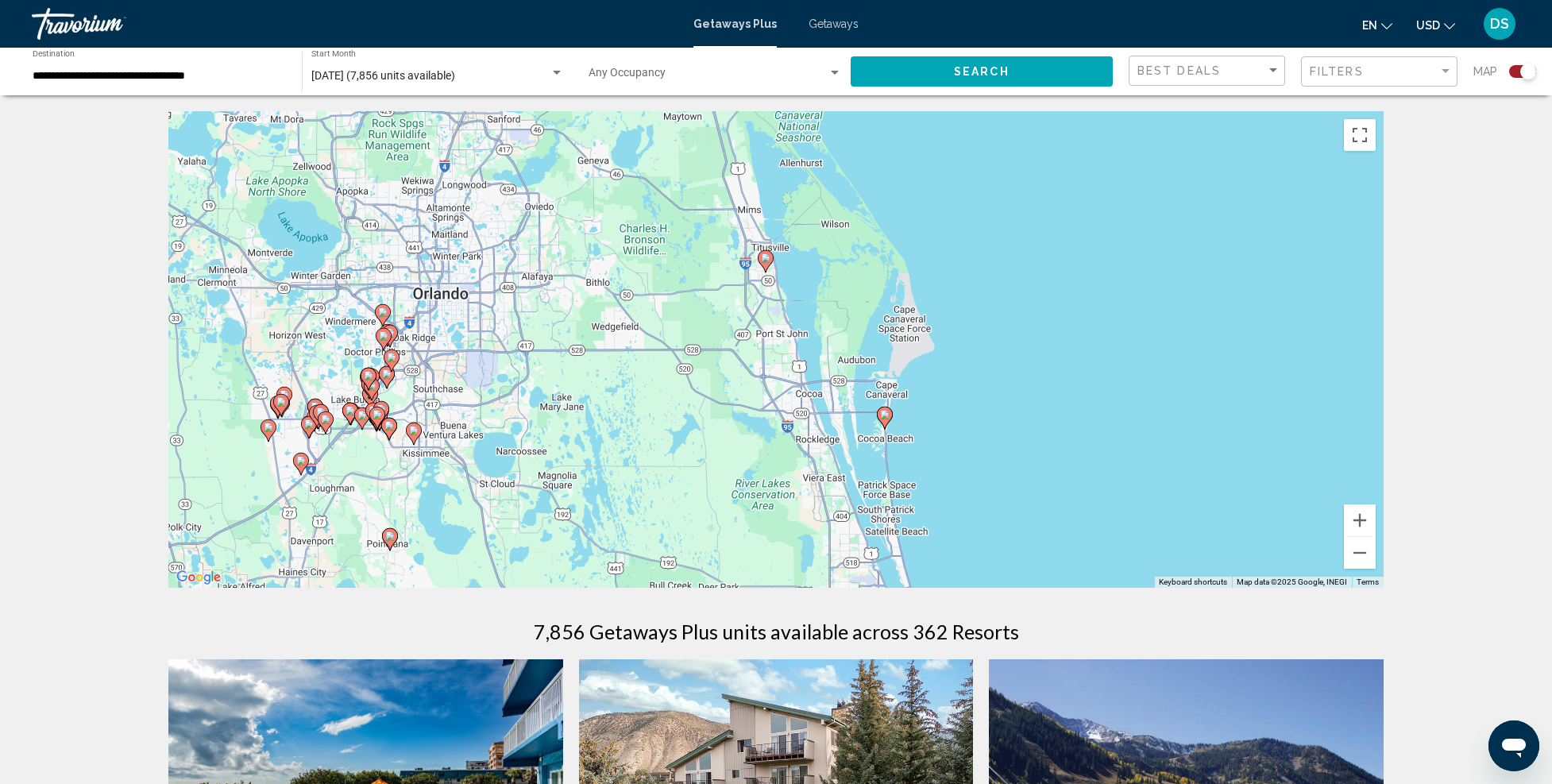
drag, startPoint x: 1094, startPoint y: 410, endPoint x: 1018, endPoint y: 446, distance: 84.1
click at [1018, 446] on div "To activate drag with keyboard, press Alt + Enter. Once in keyboard drag state,…" at bounding box center [776, 349] width 1215 height 477
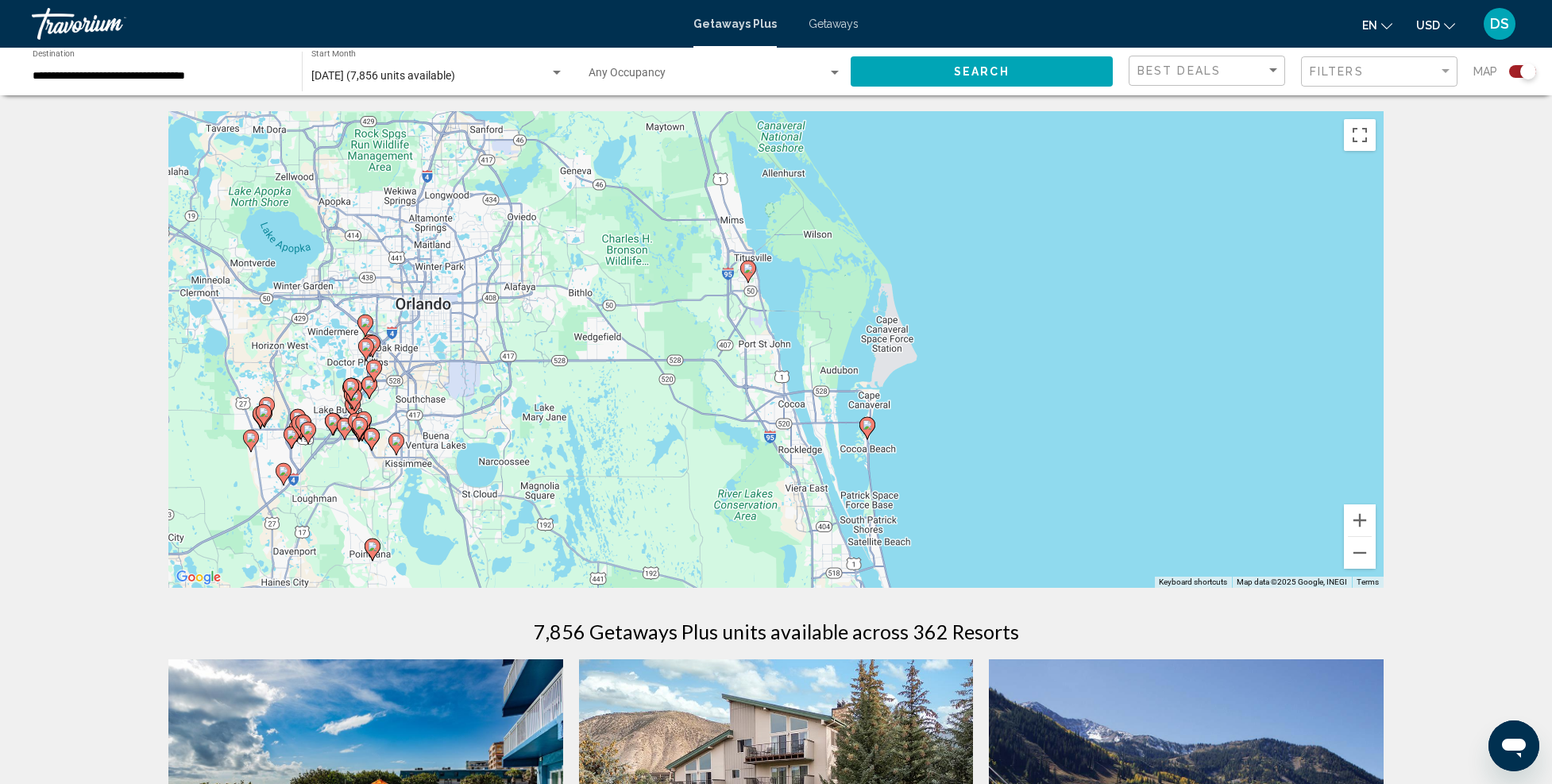
click at [870, 431] on icon "Main content" at bounding box center [868, 428] width 15 height 21
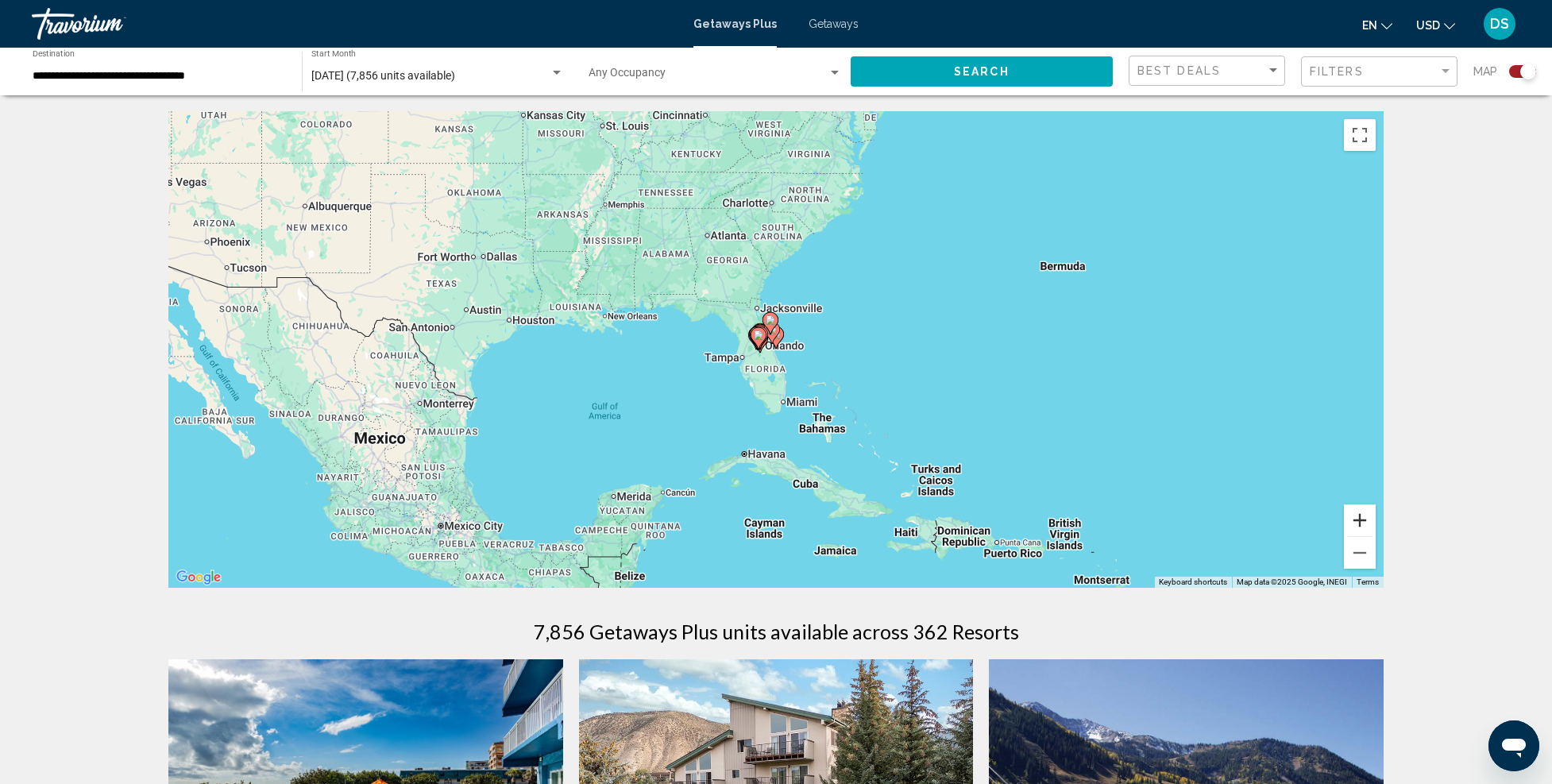
click at [1366, 516] on button "Zoom in" at bounding box center [1360, 520] width 31 height 31
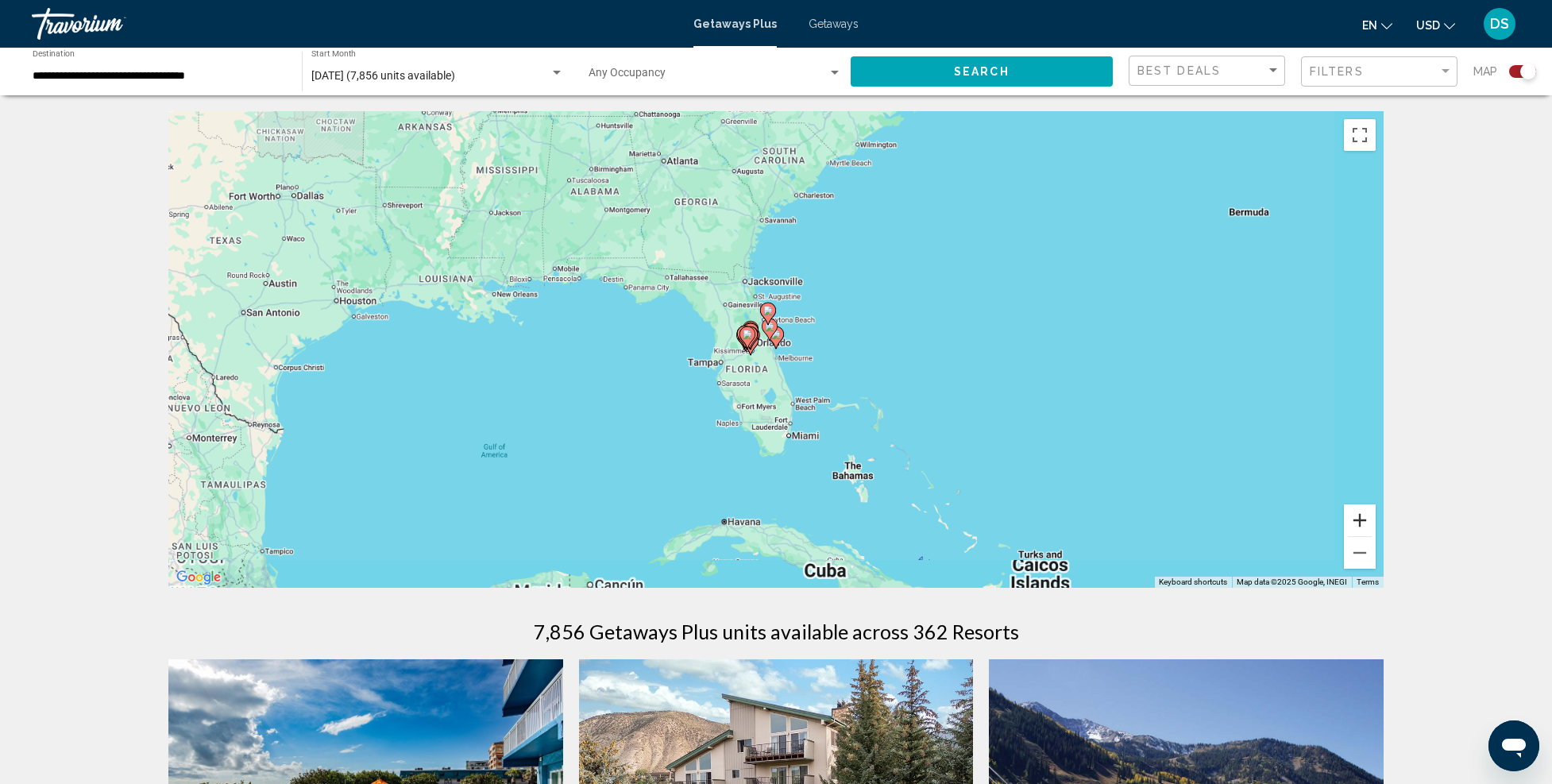
click at [1366, 516] on button "Zoom in" at bounding box center [1360, 520] width 31 height 31
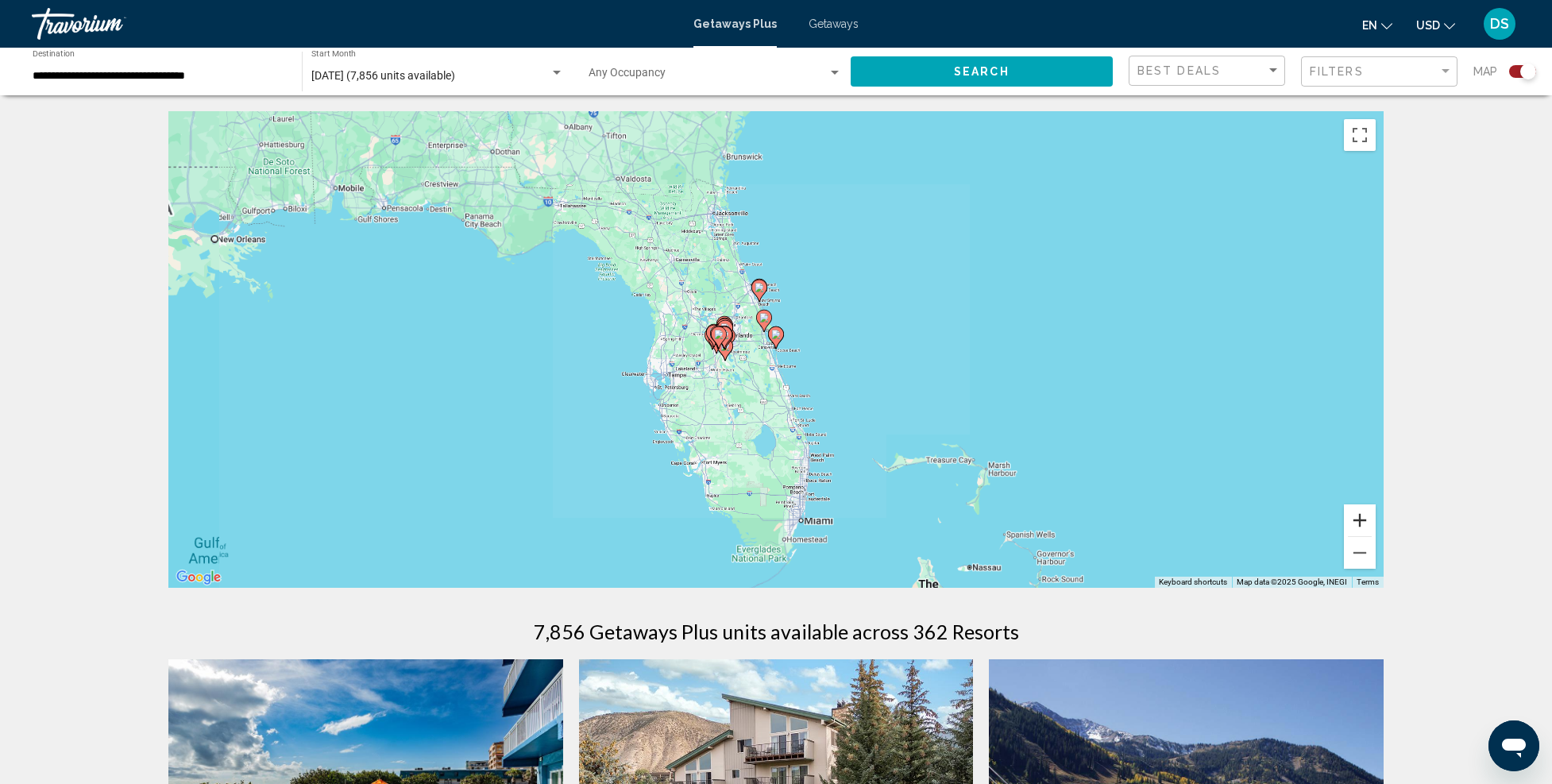
click at [1366, 516] on button "Zoom in" at bounding box center [1360, 520] width 31 height 31
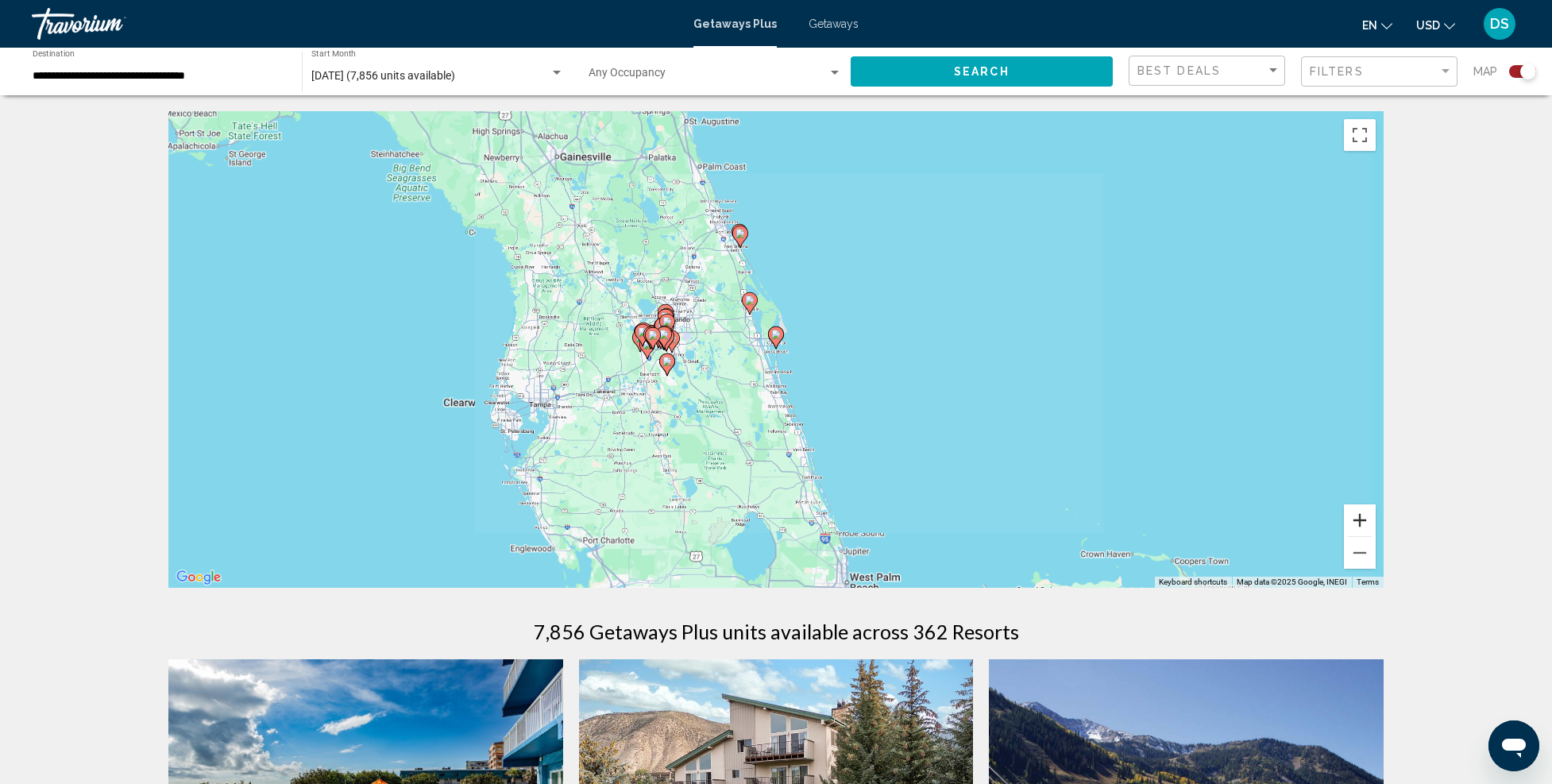
click at [1366, 516] on button "Zoom in" at bounding box center [1360, 520] width 31 height 31
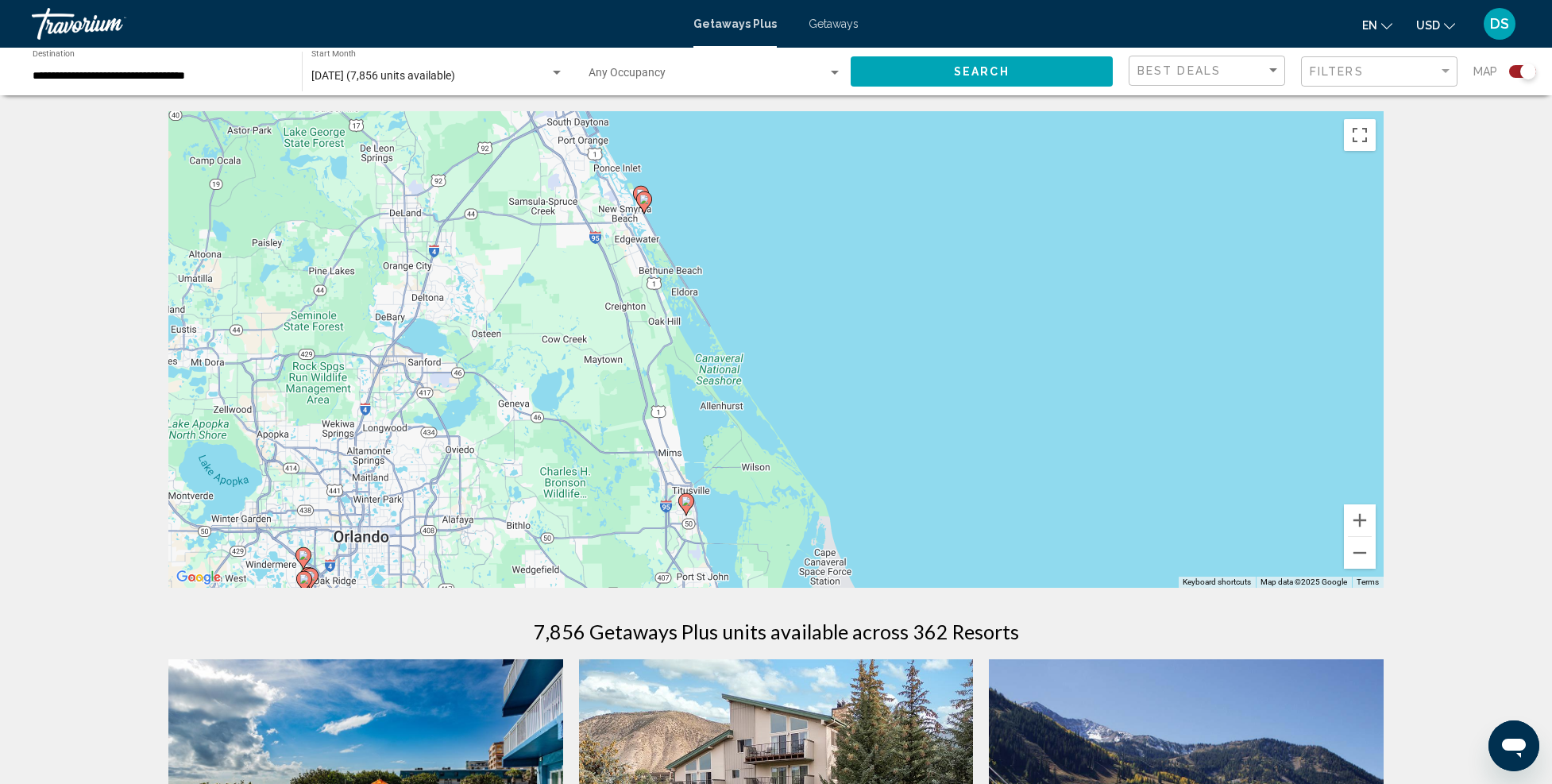
drag, startPoint x: 942, startPoint y: 282, endPoint x: 970, endPoint y: 595, distance: 314.2
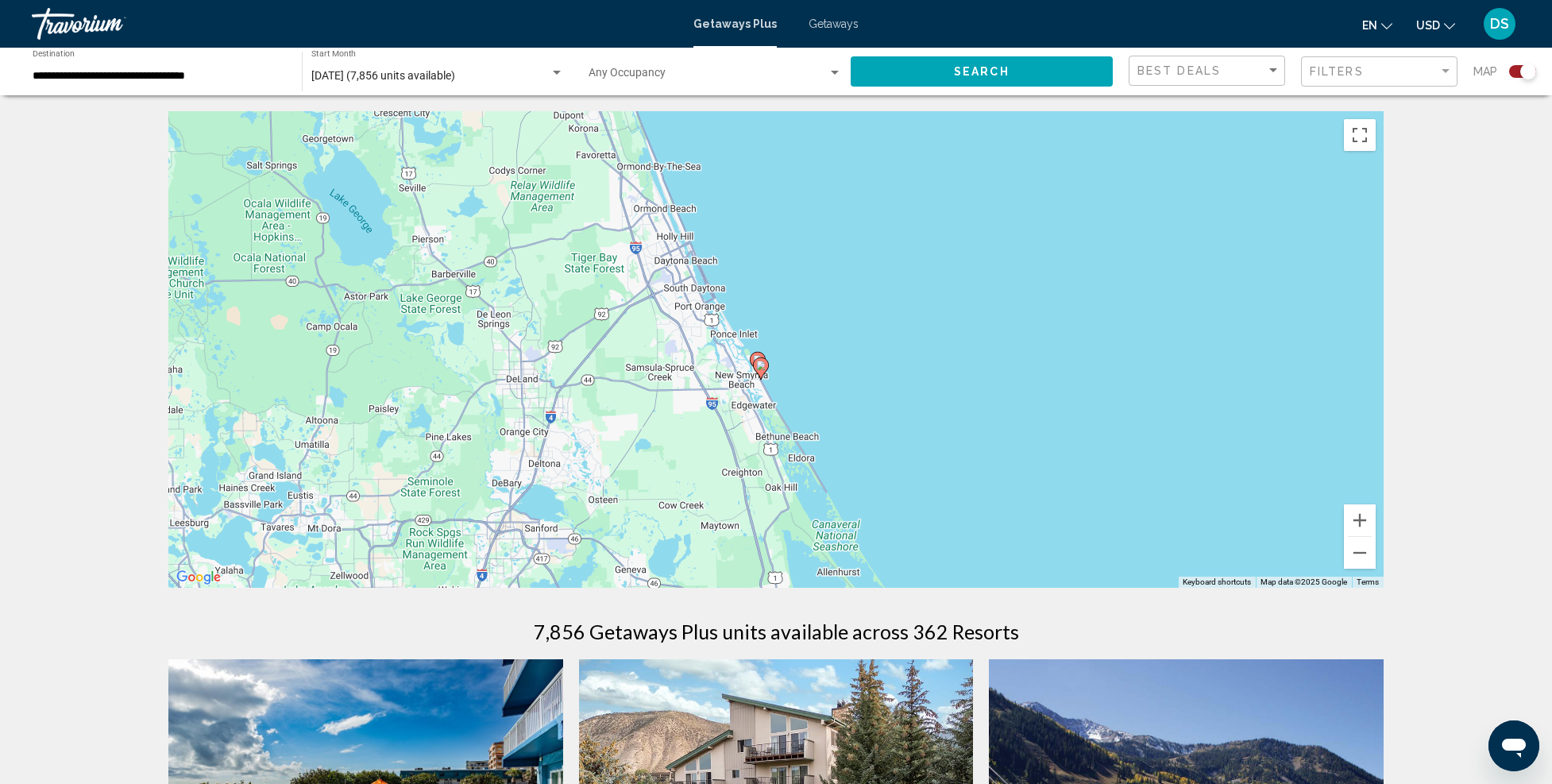
drag, startPoint x: 870, startPoint y: 390, endPoint x: 972, endPoint y: 518, distance: 163.7
click at [972, 518] on div "To activate drag with keyboard, press Alt + Enter. Once in keyboard drag state,…" at bounding box center [776, 349] width 1215 height 477
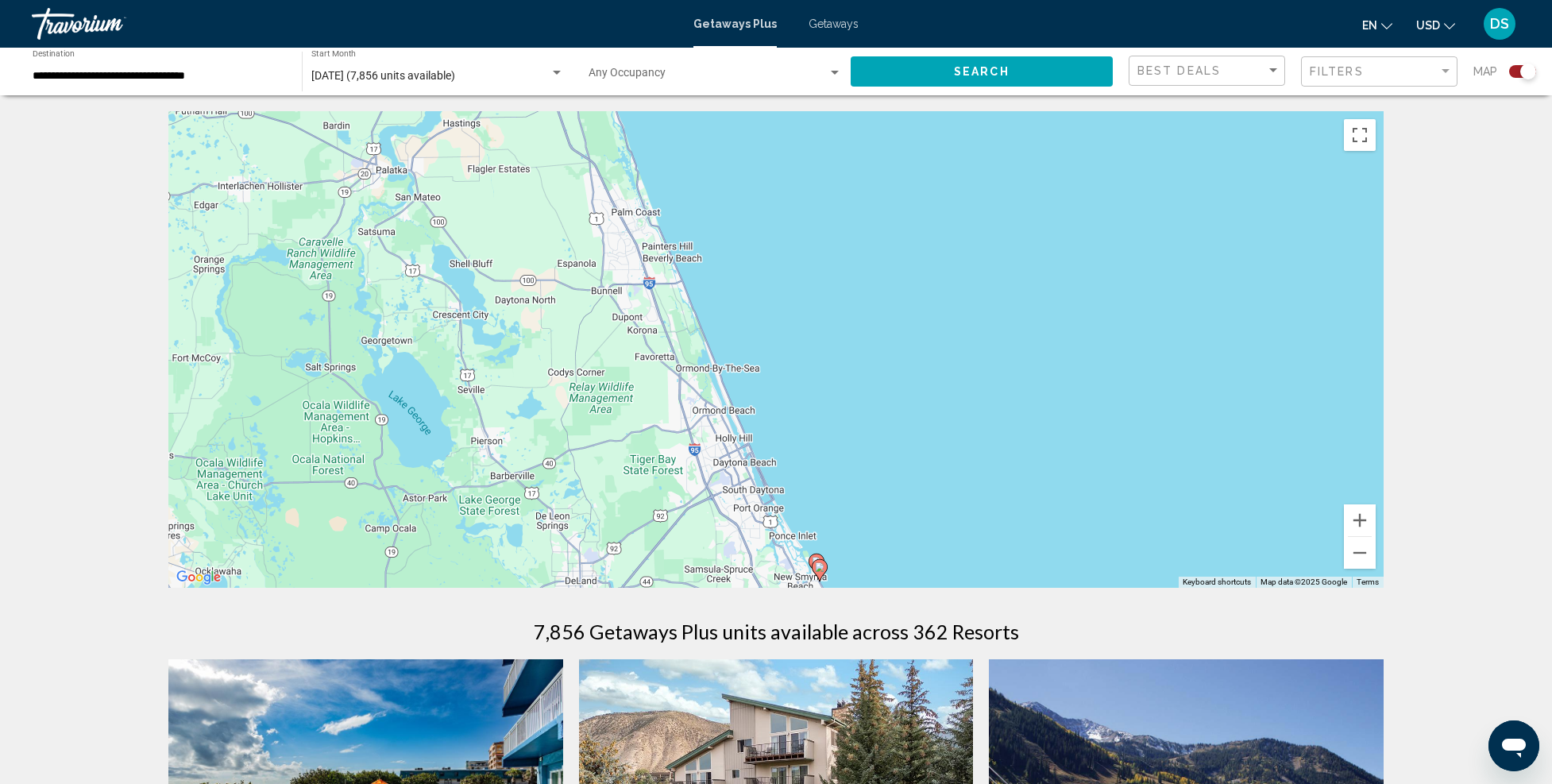
drag, startPoint x: 916, startPoint y: 373, endPoint x: 957, endPoint y: 465, distance: 100.7
click at [971, 575] on div "To activate drag with keyboard, press Alt + Enter. Once in keyboard drag state,…" at bounding box center [776, 349] width 1215 height 477
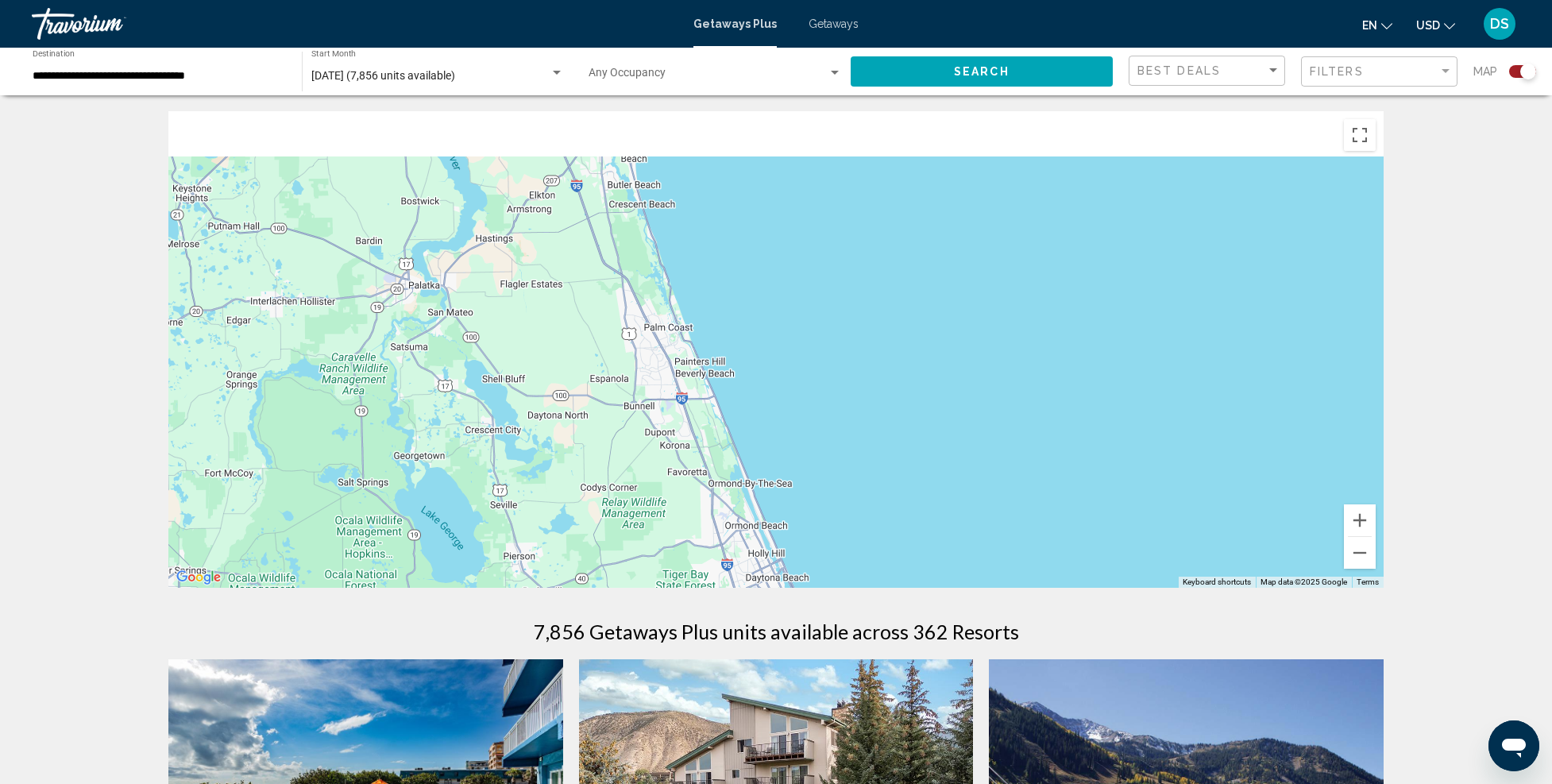
drag, startPoint x: 912, startPoint y: 392, endPoint x: 974, endPoint y: 553, distance: 172.5
click at [968, 558] on div "To activate drag with keyboard, press Alt + Enter. Once in keyboard drag state,…" at bounding box center [776, 349] width 1215 height 477
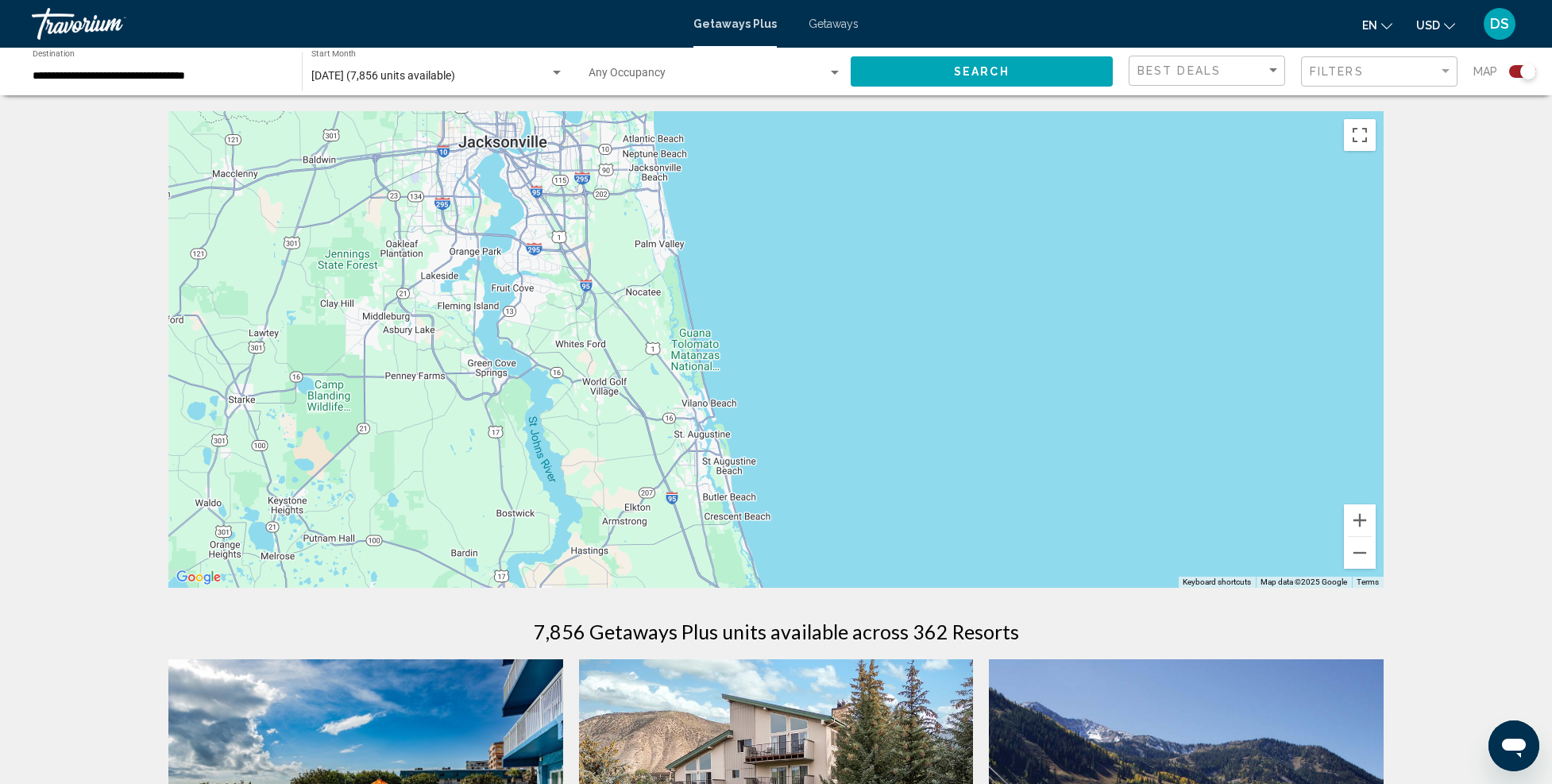
drag, startPoint x: 895, startPoint y: 358, endPoint x: 936, endPoint y: 520, distance: 167.1
click at [936, 520] on div "To activate drag with keyboard, press Alt + Enter. Once in keyboard drag state,…" at bounding box center [776, 349] width 1215 height 477
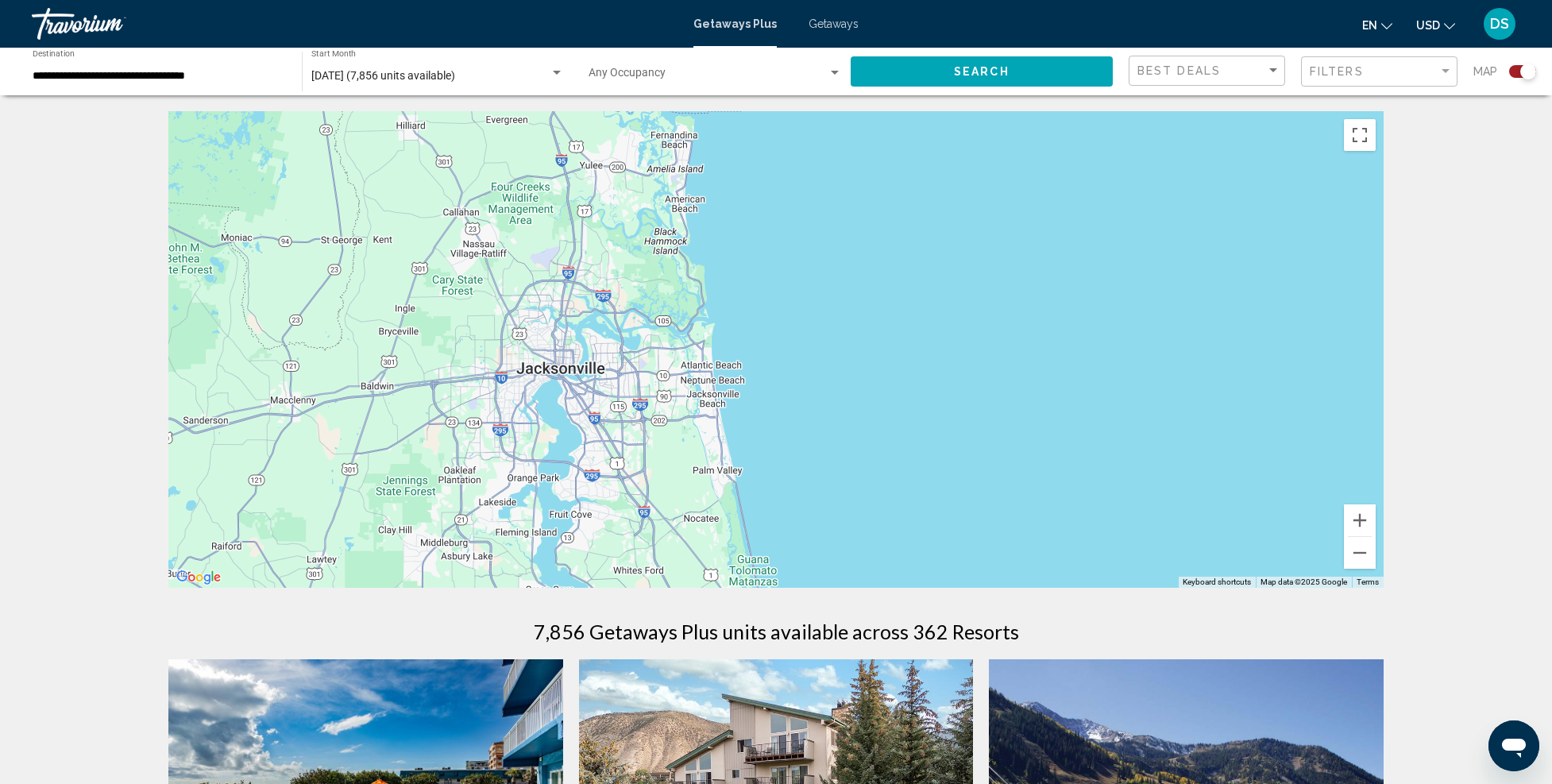
drag, startPoint x: 863, startPoint y: 349, endPoint x: 910, endPoint y: 545, distance: 201.6
click at [909, 545] on div "To activate drag with keyboard, press Alt + Enter. Once in keyboard drag state,…" at bounding box center [776, 349] width 1215 height 477
click at [1362, 551] on button "Zoom out" at bounding box center [1360, 552] width 31 height 31
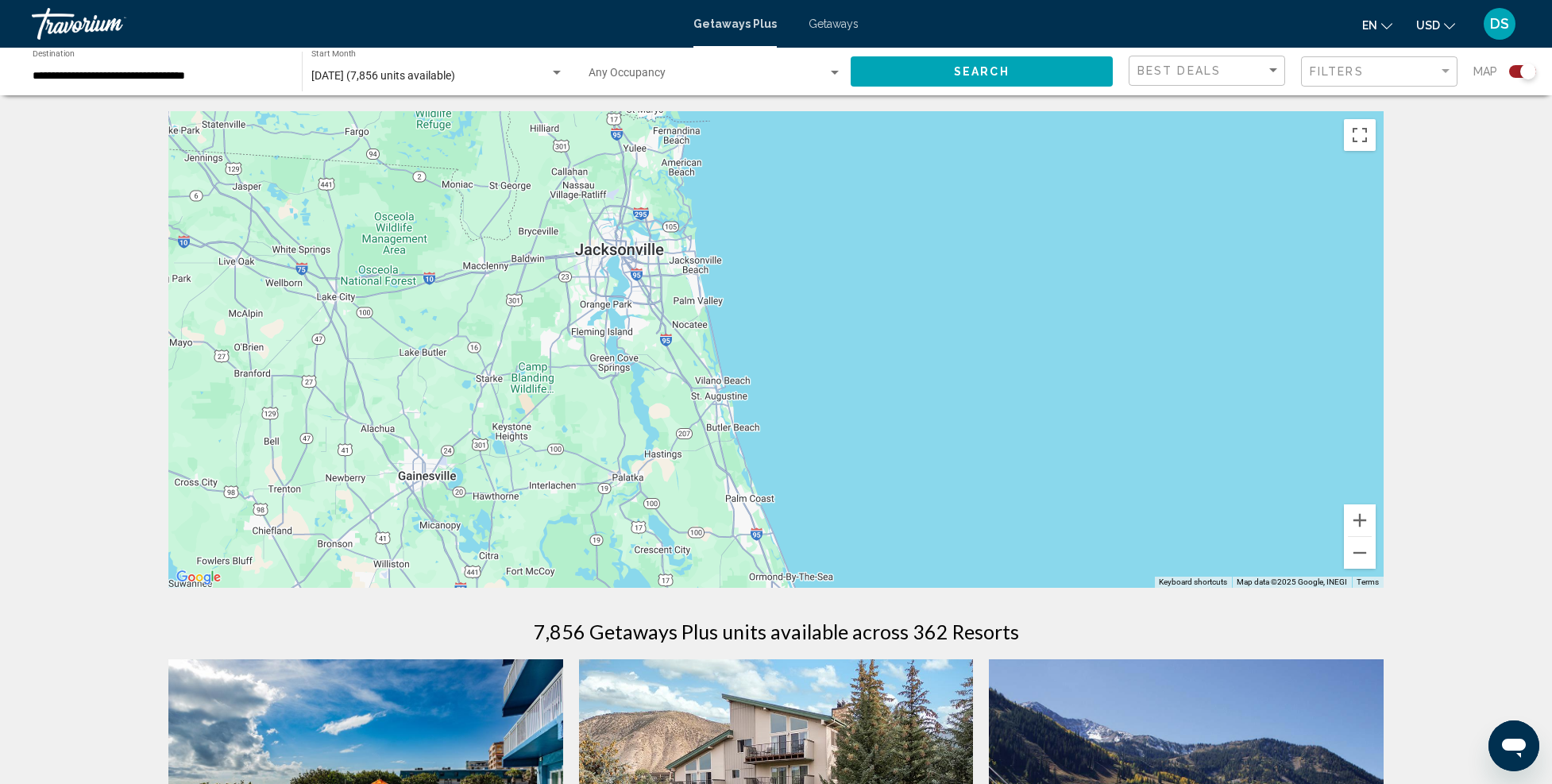
drag, startPoint x: 916, startPoint y: 431, endPoint x: 875, endPoint y: 353, distance: 88.1
click at [877, 355] on div "To activate drag with keyboard, press Alt + Enter. Once in keyboard drag state,…" at bounding box center [776, 349] width 1215 height 477
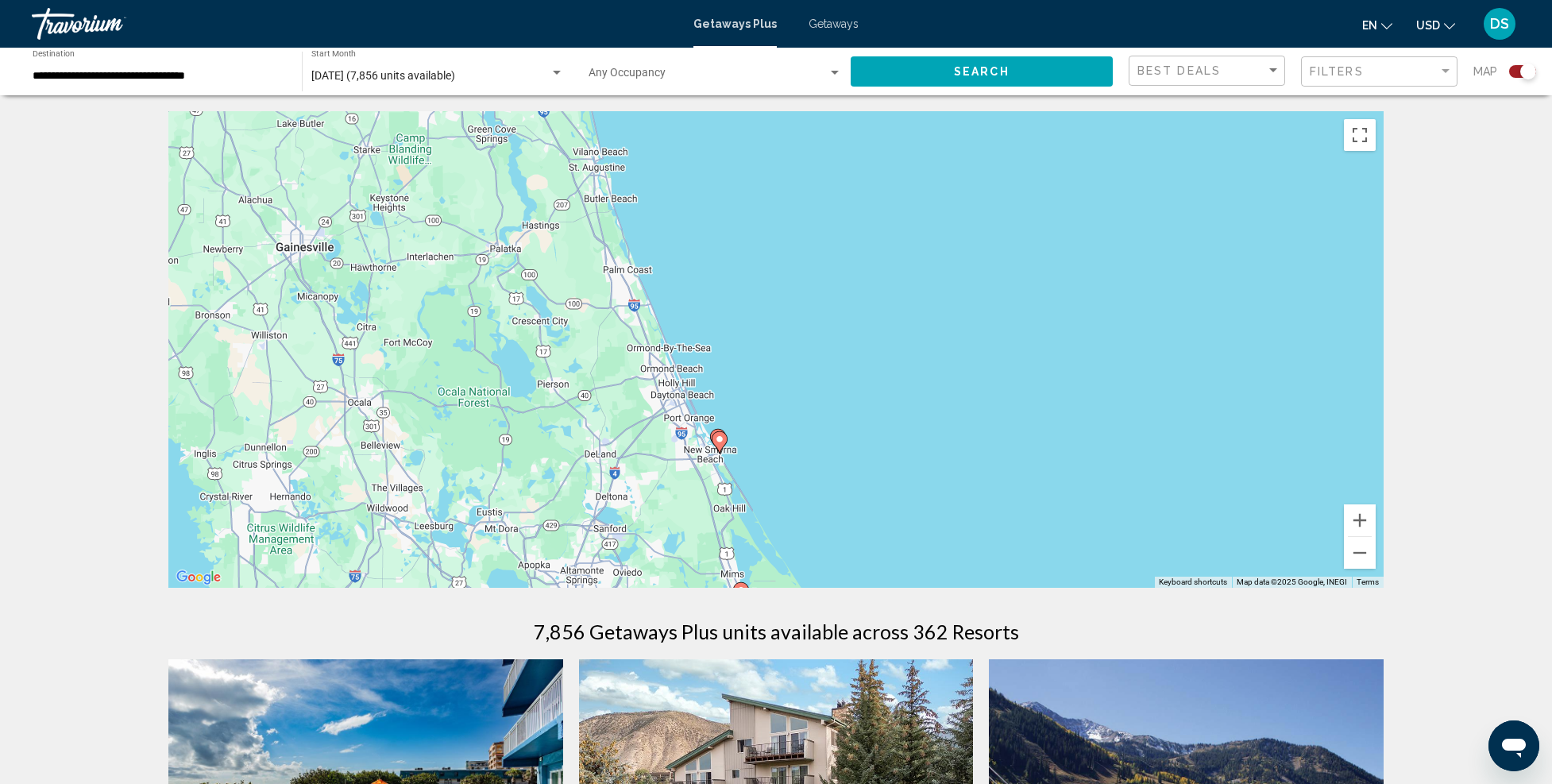
drag, startPoint x: 901, startPoint y: 452, endPoint x: 877, endPoint y: 420, distance: 40.0
click at [877, 419] on div "To activate drag with keyboard, press Alt + Enter. Once in keyboard drag state,…" at bounding box center [776, 349] width 1215 height 477
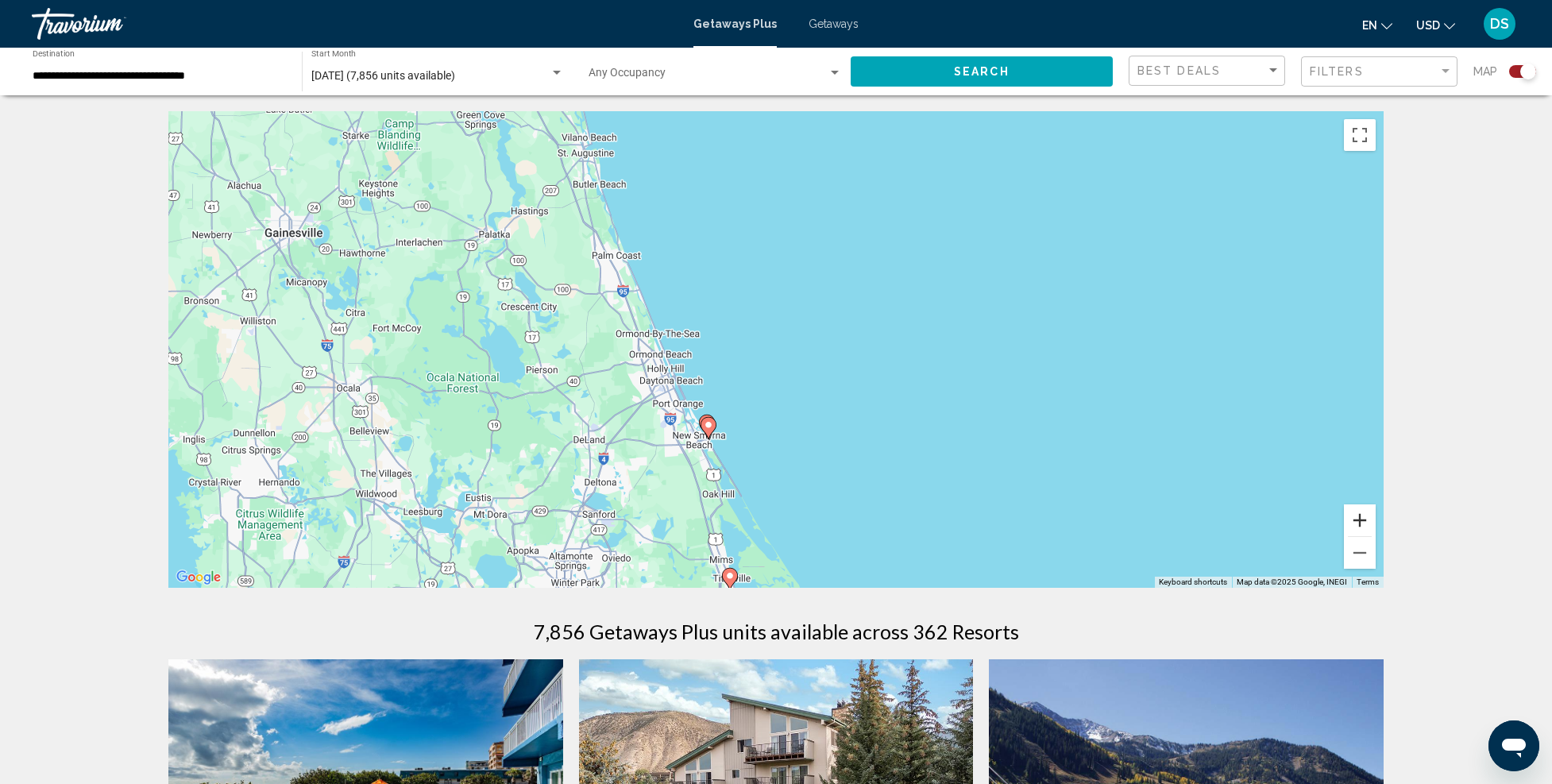
click at [1358, 514] on button "Zoom in" at bounding box center [1360, 520] width 31 height 31
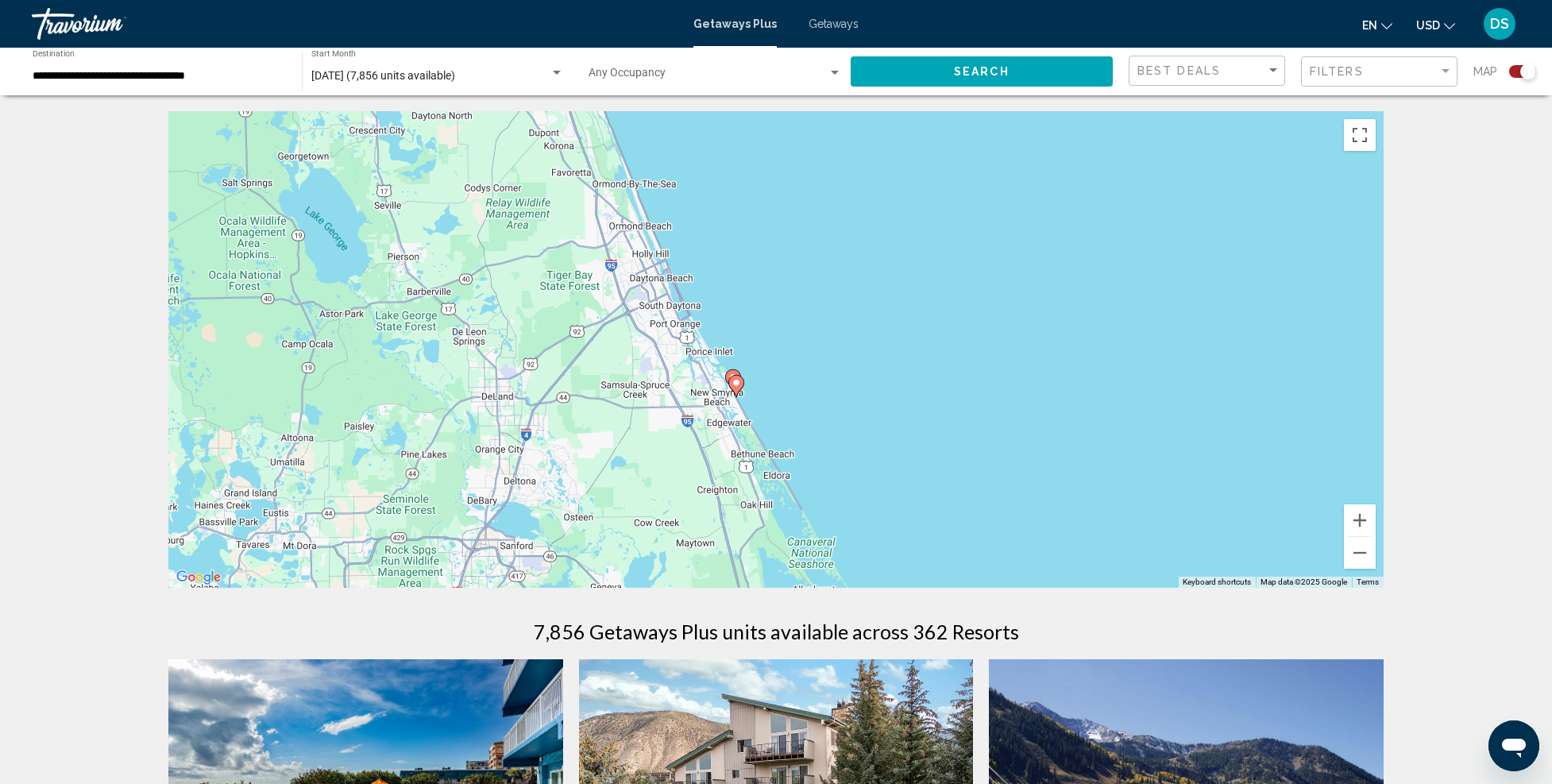
drag, startPoint x: 829, startPoint y: 466, endPoint x: 995, endPoint y: 292, distance: 240.5
click at [994, 293] on div "To activate drag with keyboard, press Alt + Enter. Once in keyboard drag state,…" at bounding box center [776, 349] width 1215 height 477
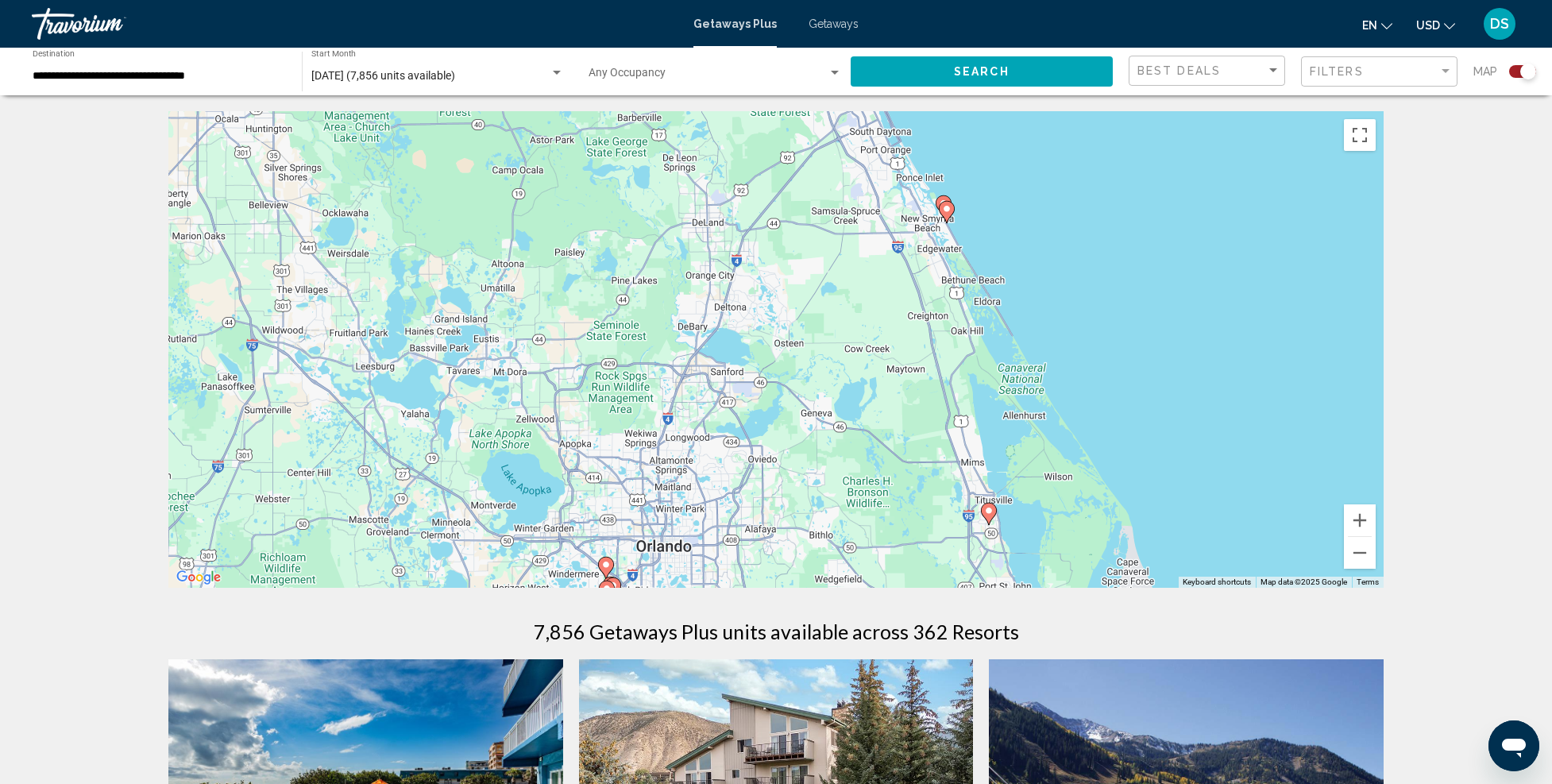
drag, startPoint x: 1163, startPoint y: 437, endPoint x: 1054, endPoint y: 478, distance: 116.5
click at [1054, 478] on div "To activate drag with keyboard, press Alt + Enter. Once in keyboard drag state,…" at bounding box center [776, 349] width 1215 height 477
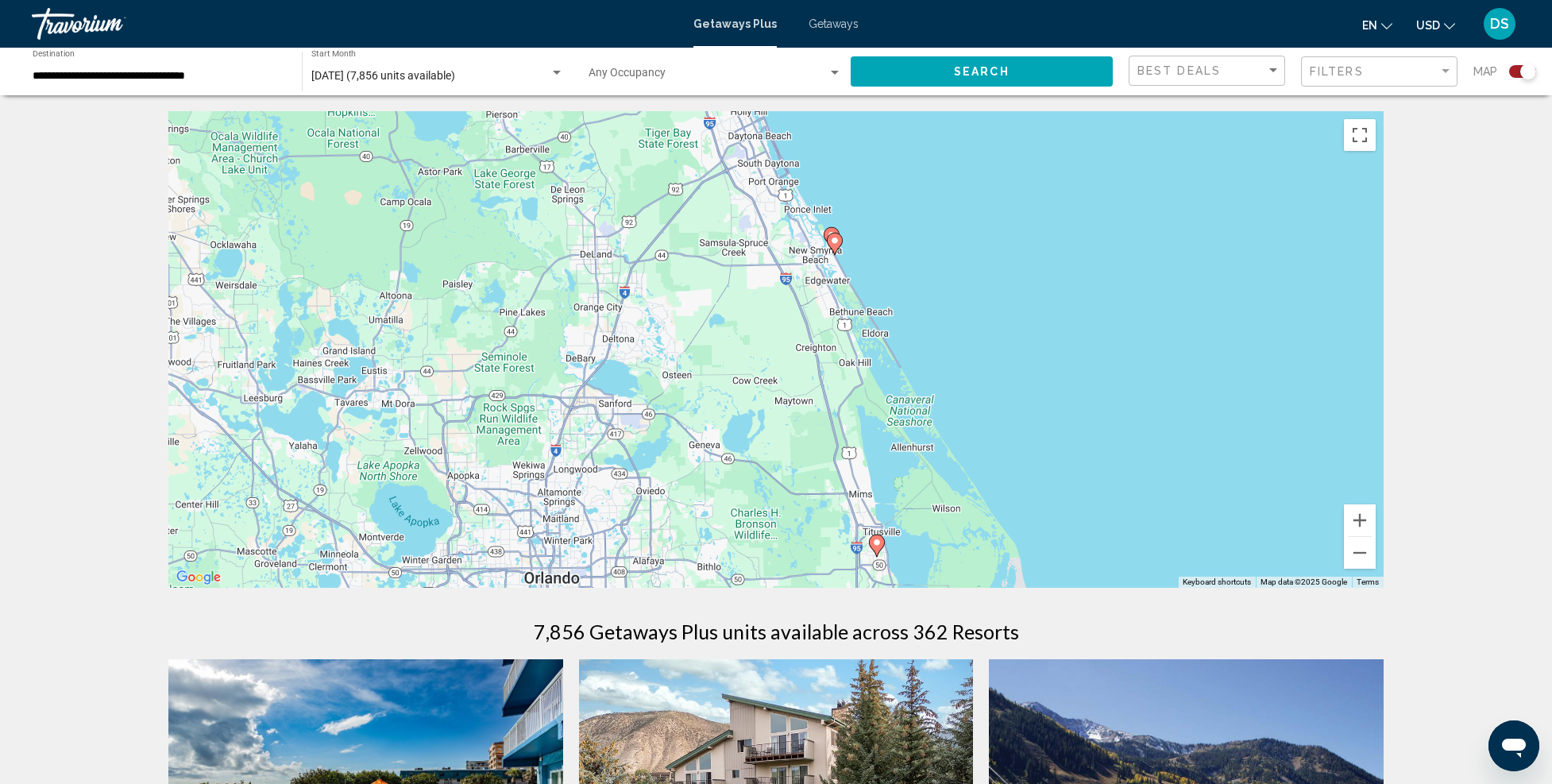
drag, startPoint x: 1187, startPoint y: 504, endPoint x: 983, endPoint y: 338, distance: 263.0
click at [987, 335] on div "To activate drag with keyboard, press Alt + Enter. Once in keyboard drag state,…" at bounding box center [776, 349] width 1215 height 477
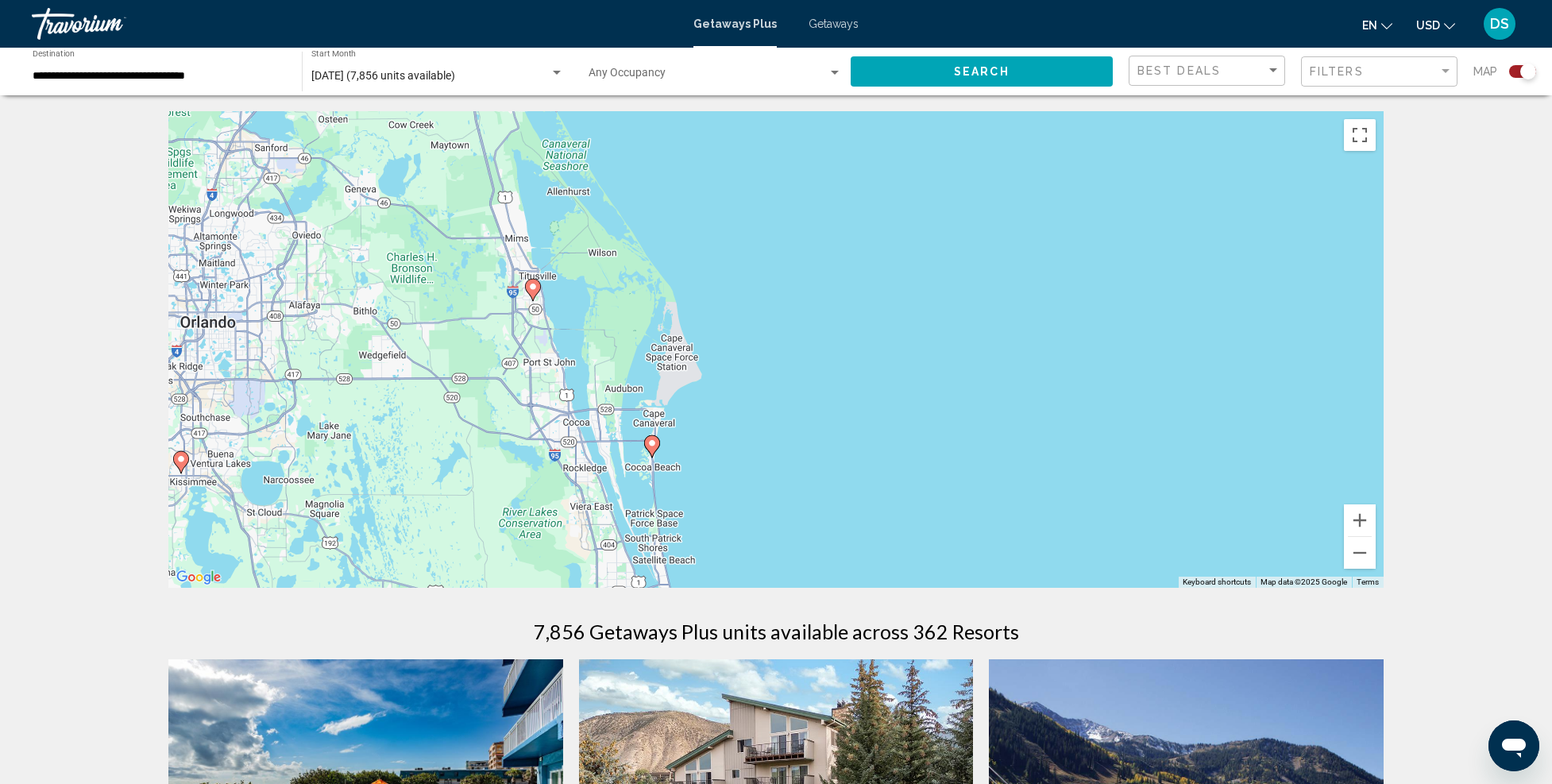
drag, startPoint x: 736, startPoint y: 476, endPoint x: 753, endPoint y: 442, distance: 38.0
click at [756, 442] on div "To activate drag with keyboard, press Alt + Enter. Once in keyboard drag state,…" at bounding box center [776, 349] width 1215 height 477
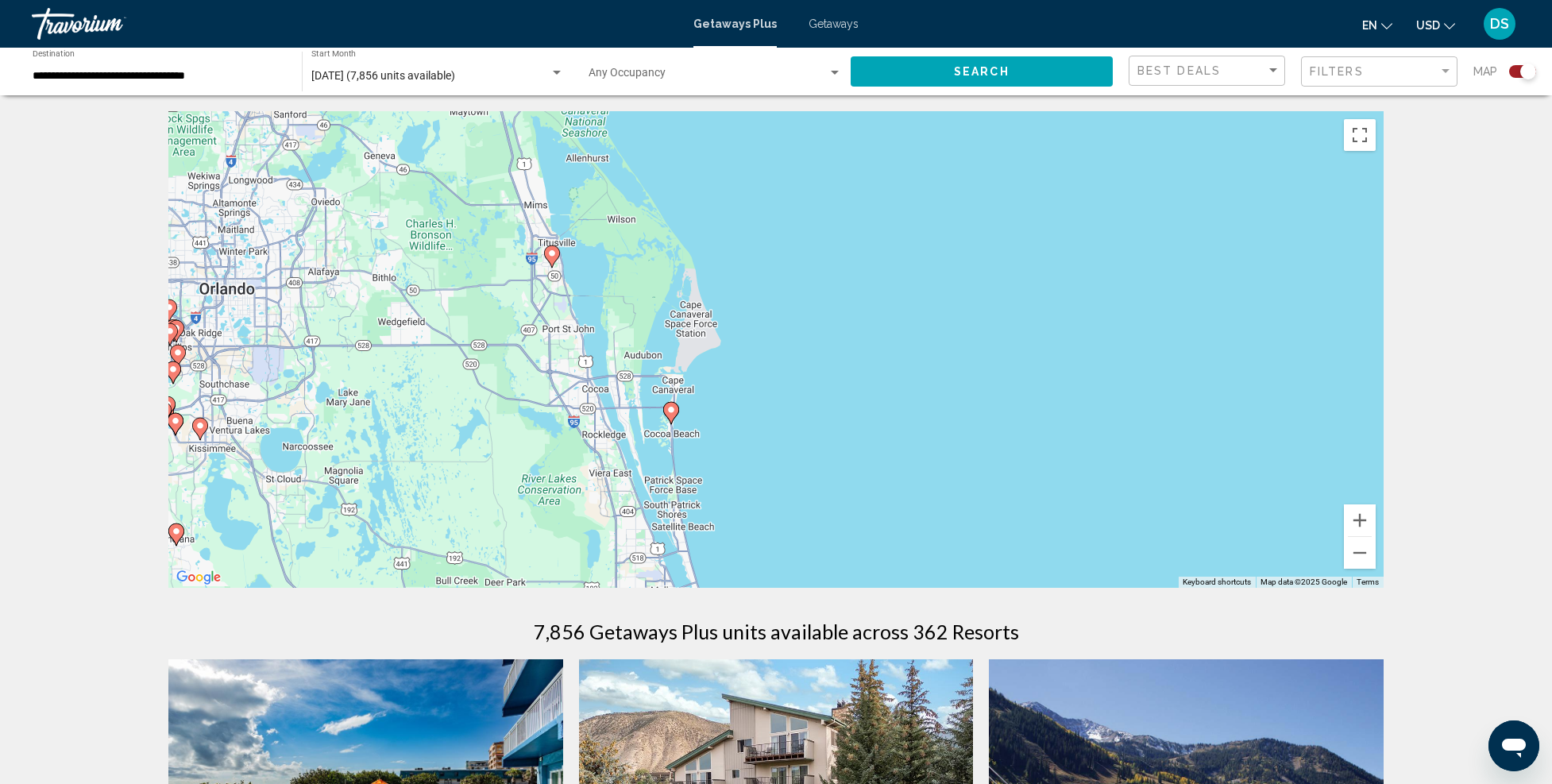
click at [668, 418] on gmp-advanced-marker "Main content" at bounding box center [671, 413] width 16 height 23
click at [668, 417] on div "To activate drag with keyboard, press Alt + Enter. Once in keyboard drag state,…" at bounding box center [776, 349] width 1215 height 477
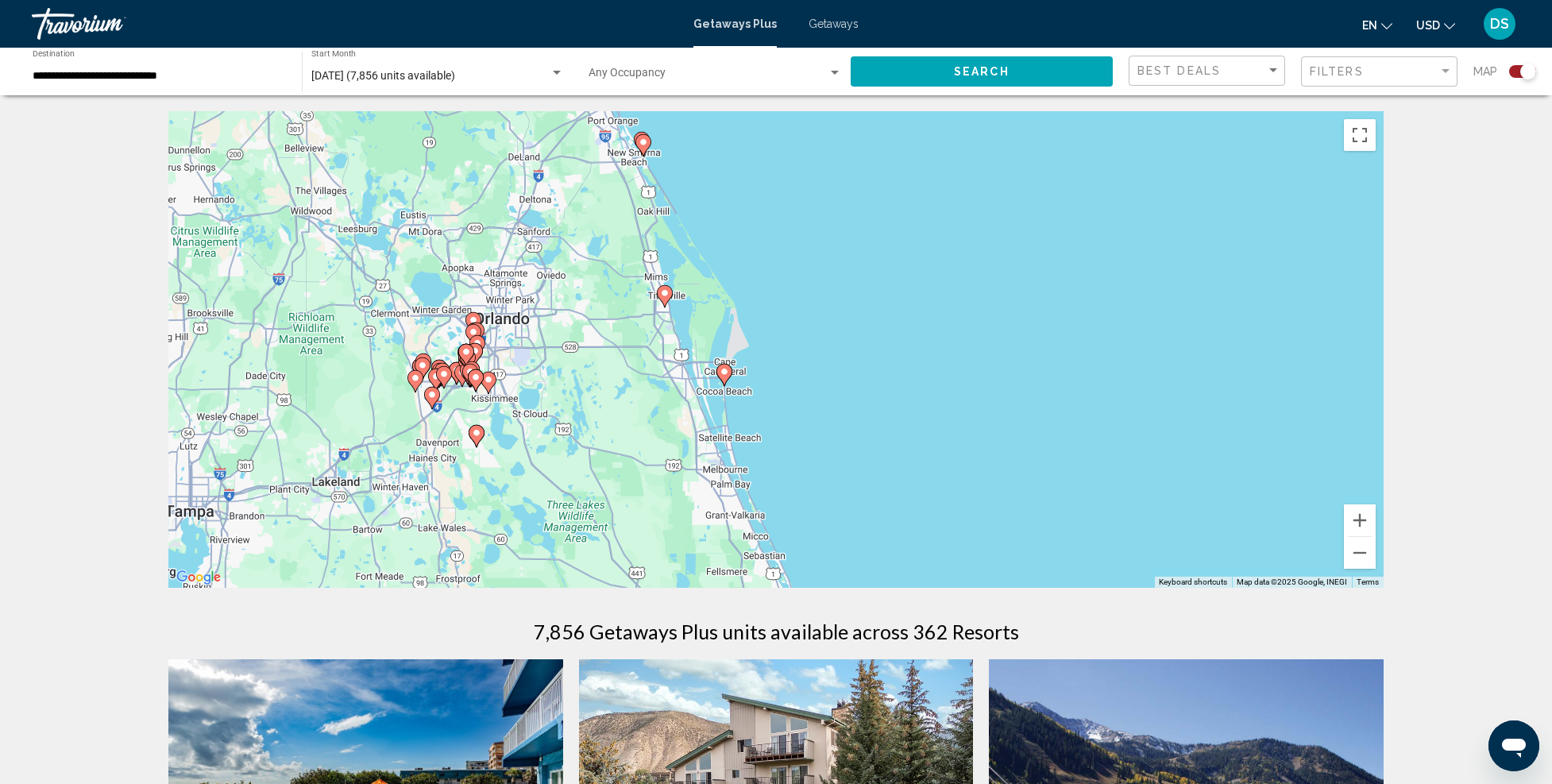
click at [724, 375] on image "Main content" at bounding box center [725, 372] width 10 height 10
type input "**********"
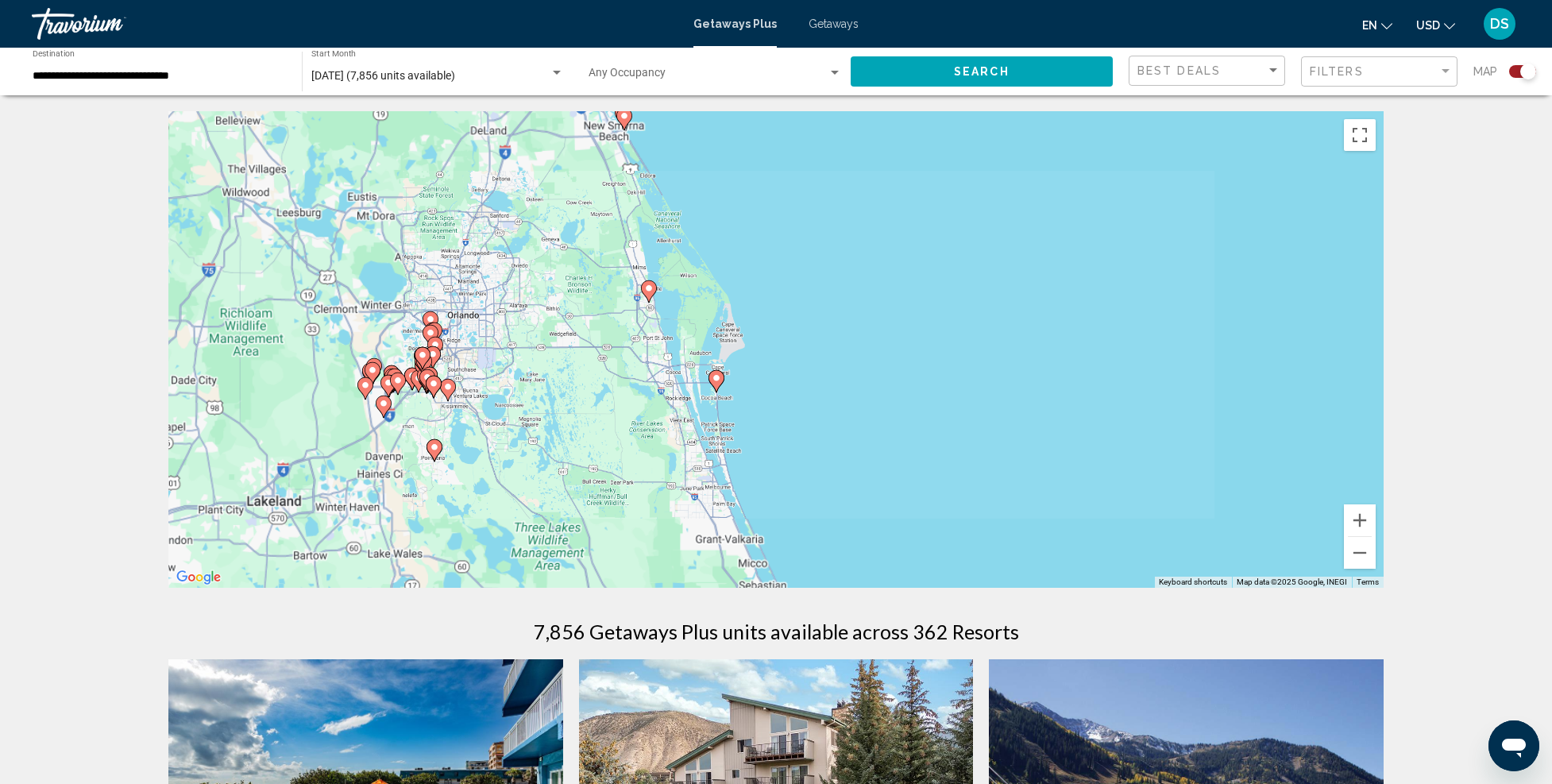
click at [724, 374] on div "To activate drag with keyboard, press Alt + Enter. Once in keyboard drag state,…" at bounding box center [776, 349] width 1215 height 477
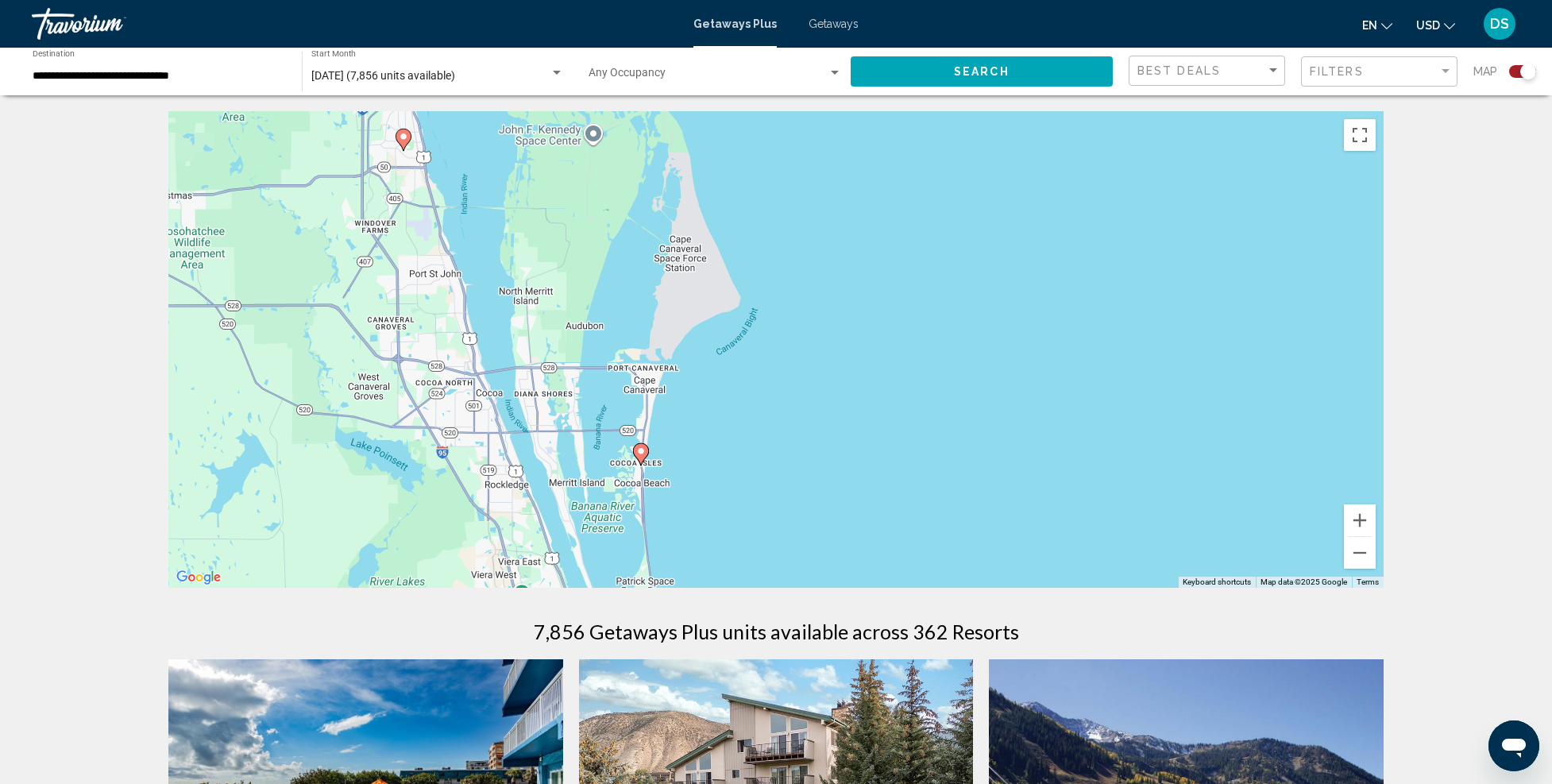
click at [643, 450] on image "Main content" at bounding box center [641, 451] width 10 height 10
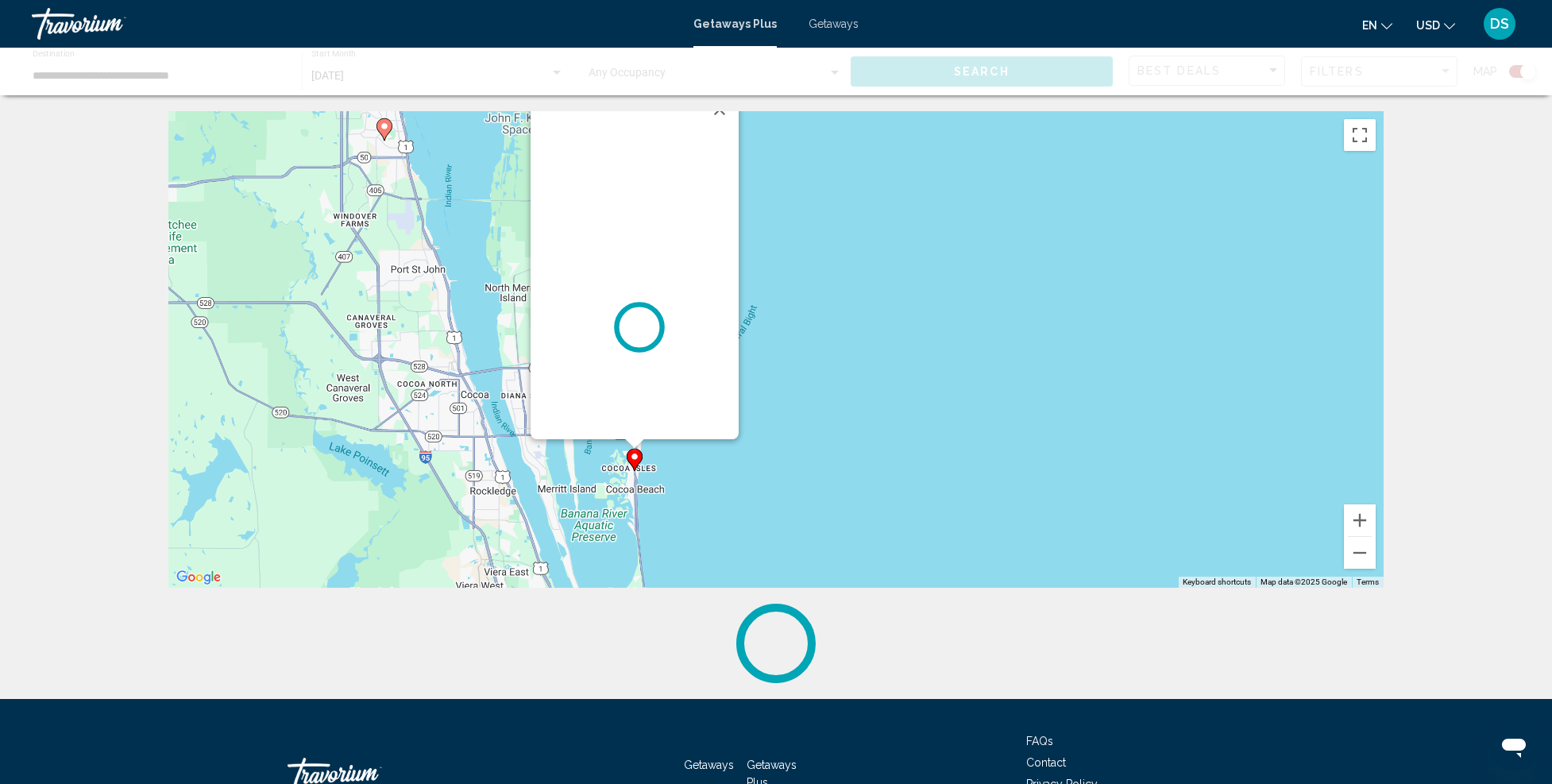
click at [643, 450] on div "To activate drag with keyboard, press Alt + Enter. Once in keyboard drag state,…" at bounding box center [776, 349] width 1215 height 477
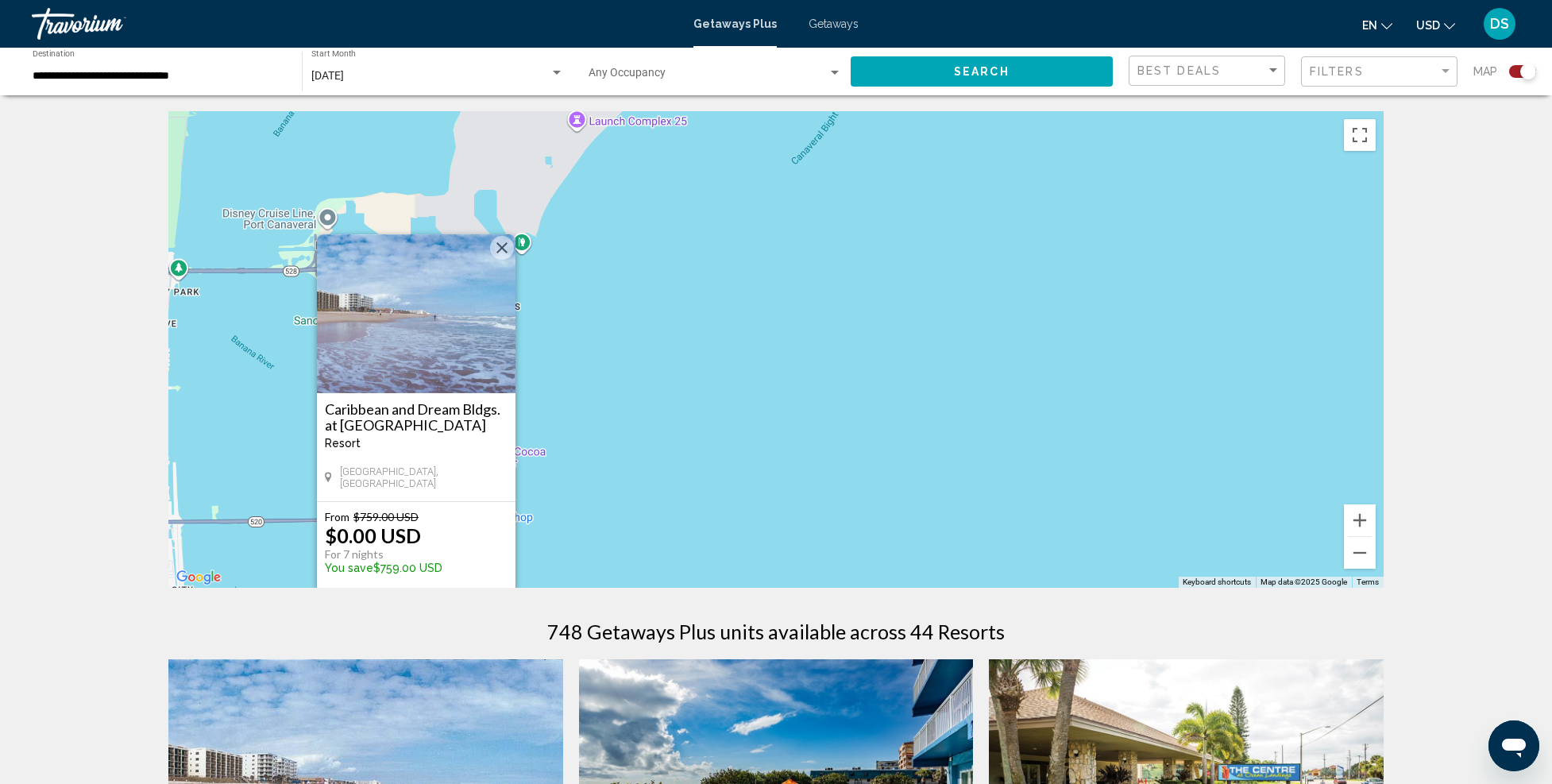
click at [396, 292] on img "Main content" at bounding box center [416, 313] width 199 height 159
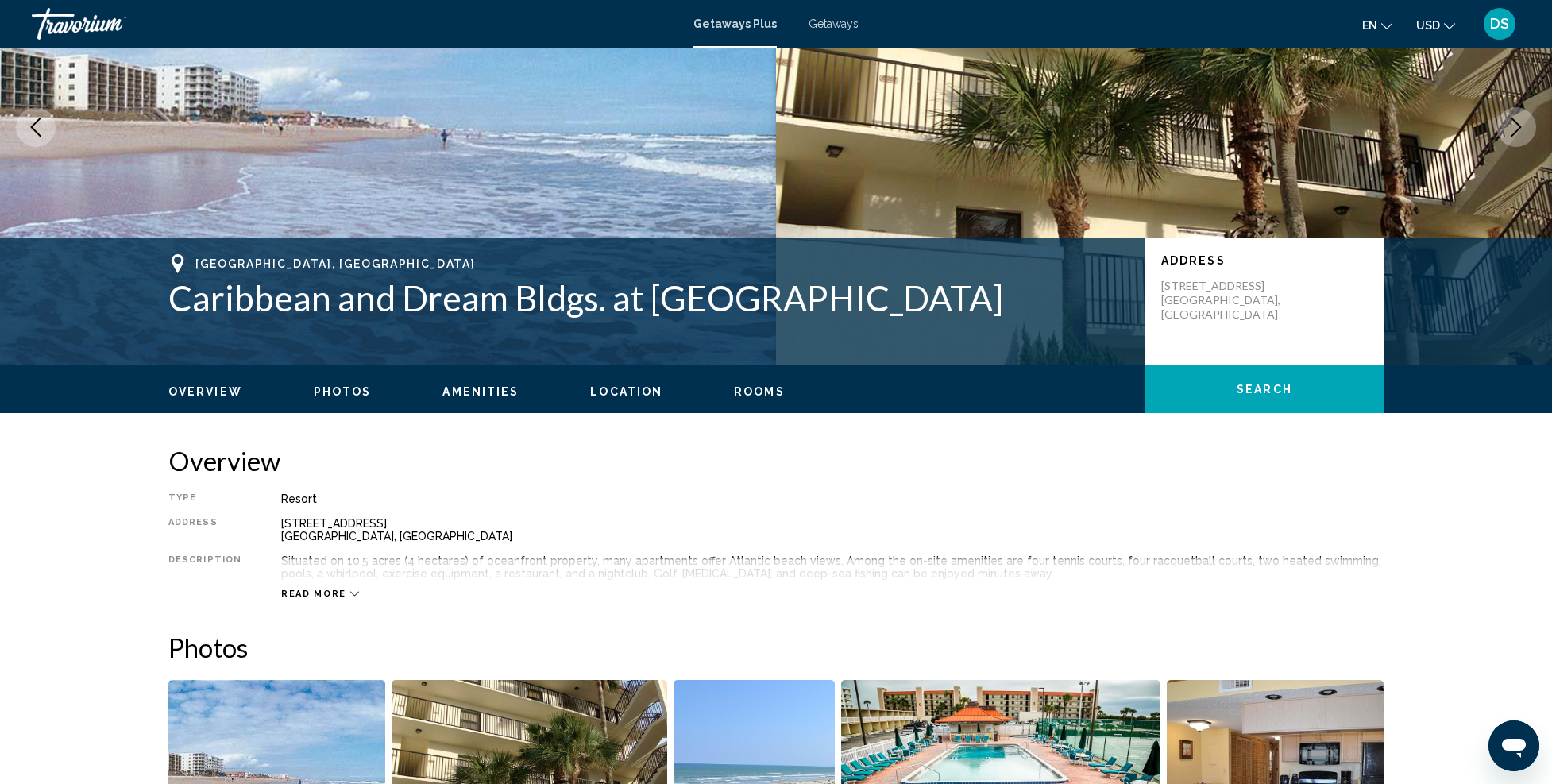
scroll to position [238, 0]
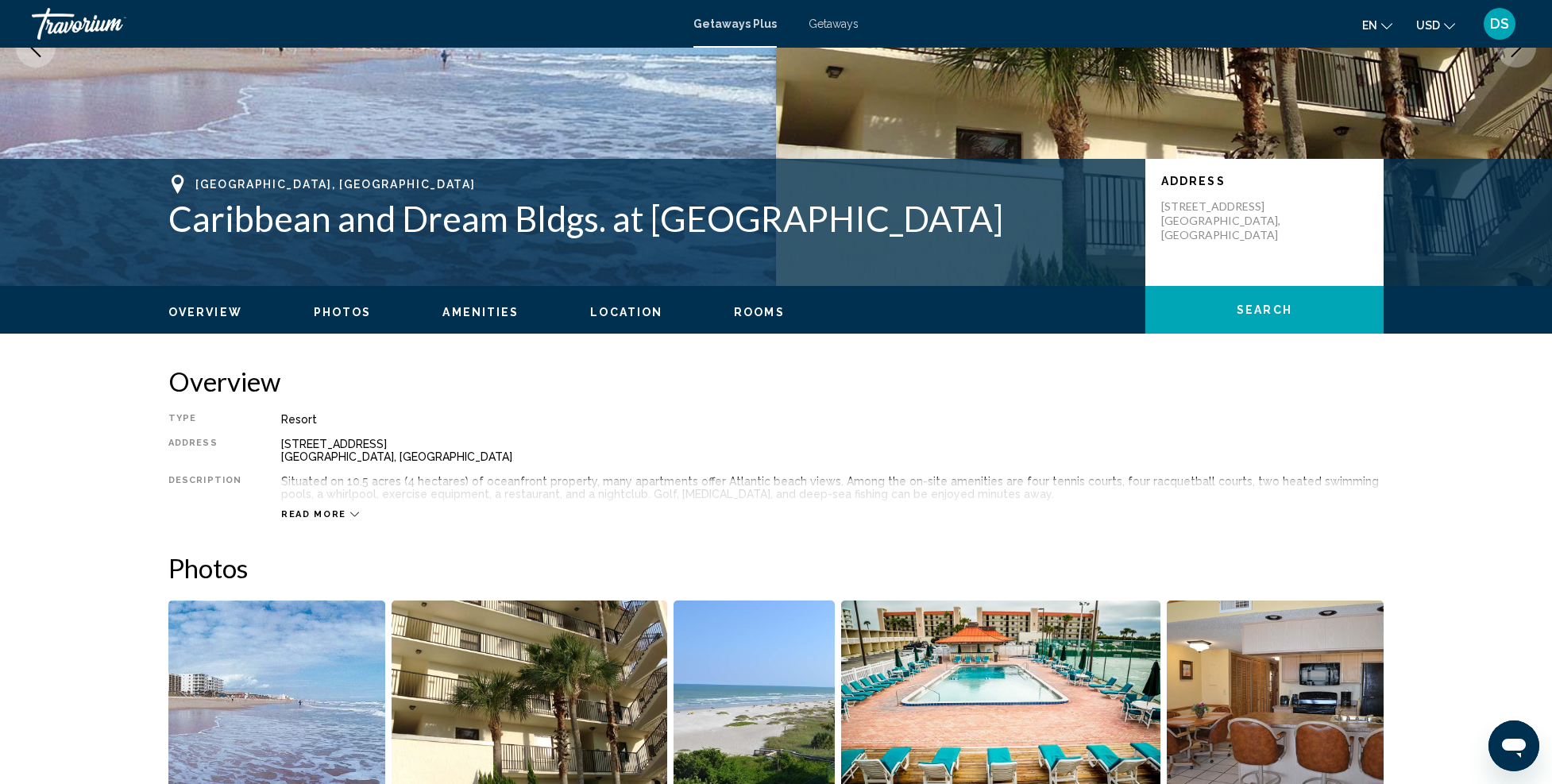
click at [351, 511] on div "Read more" at bounding box center [832, 498] width 1103 height 44
click at [351, 518] on icon "Main content" at bounding box center [354, 514] width 9 height 9
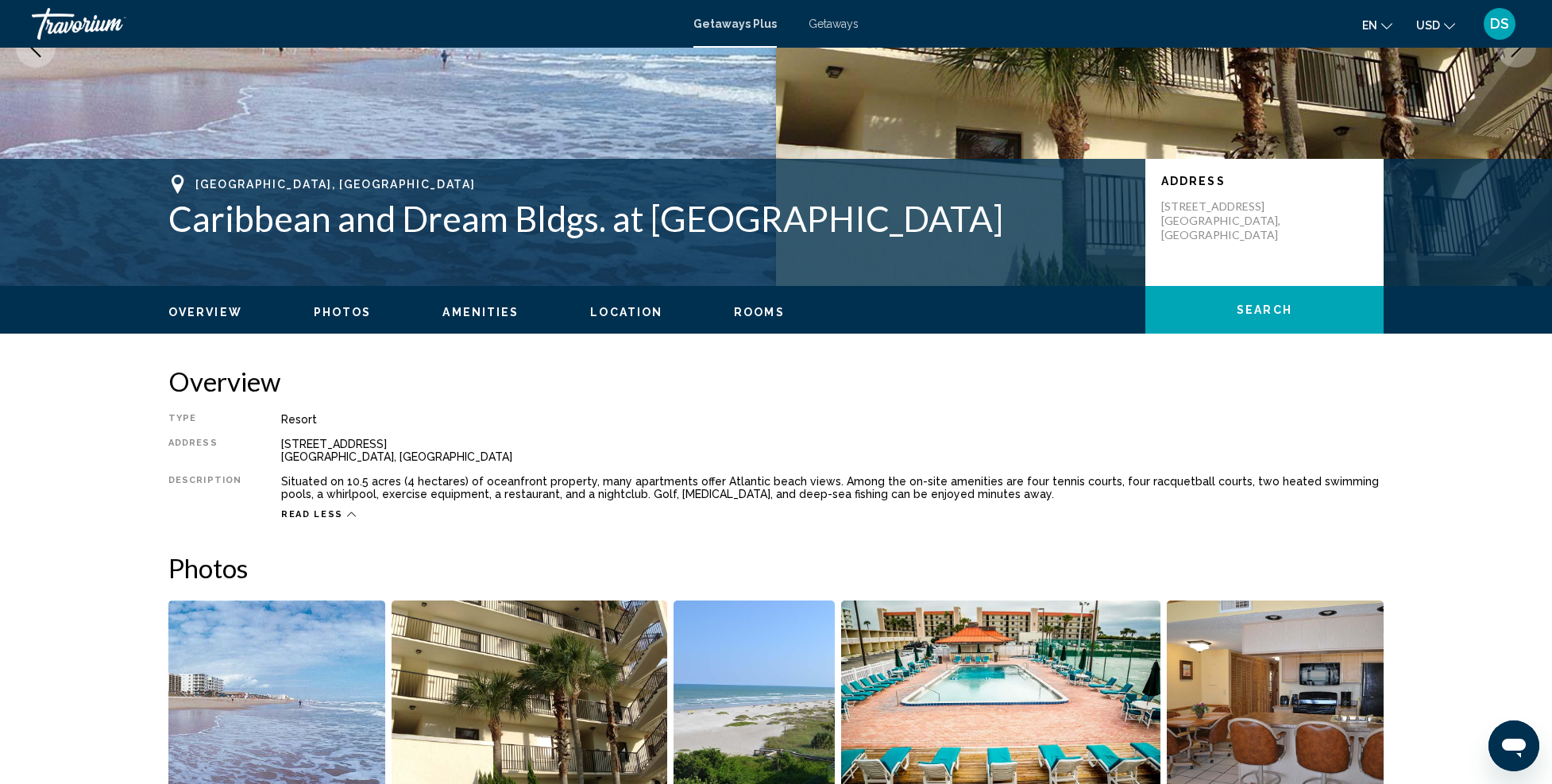
scroll to position [556, 0]
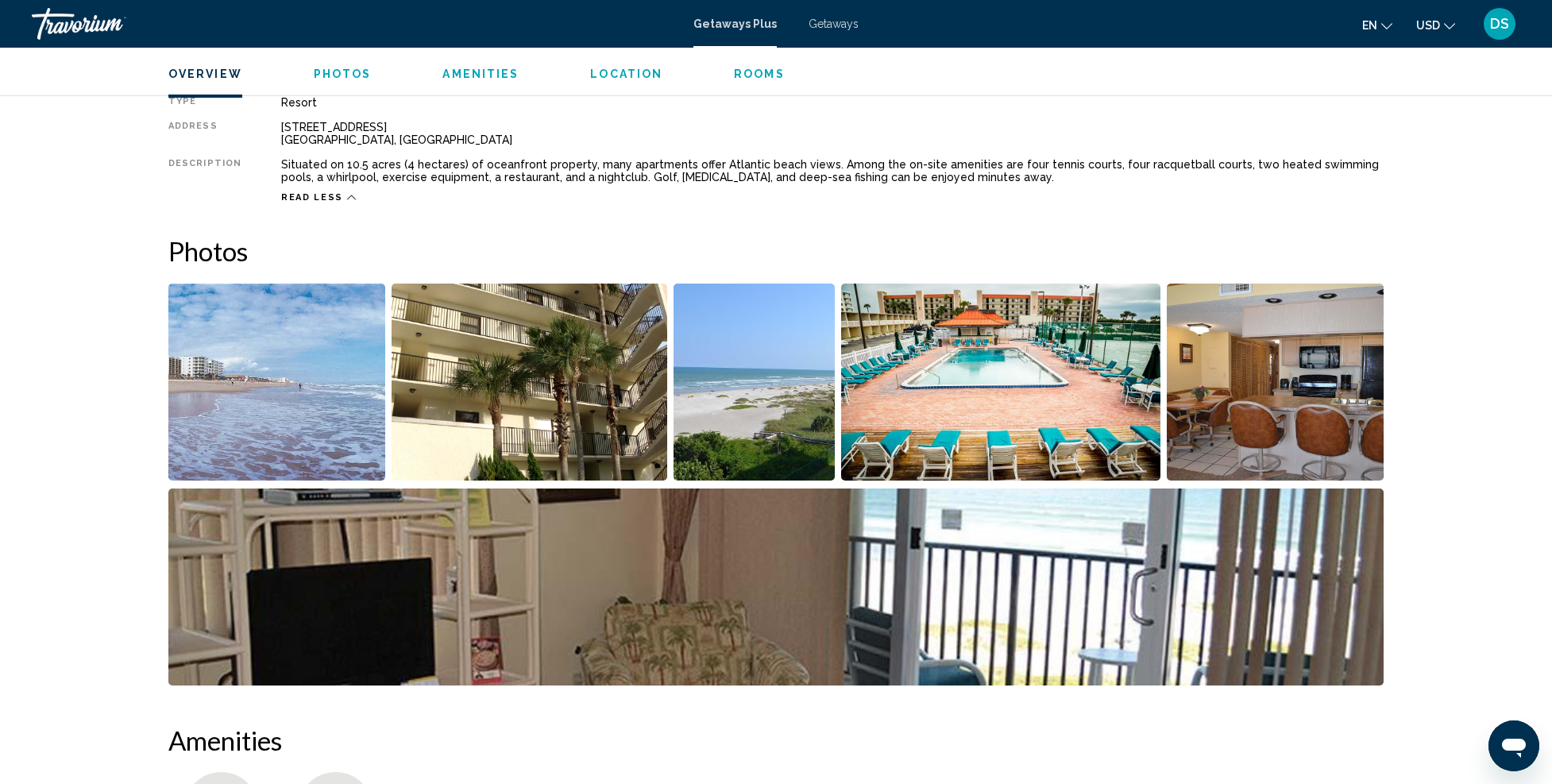
click at [302, 360] on img "Open full-screen image slider" at bounding box center [276, 382] width 216 height 197
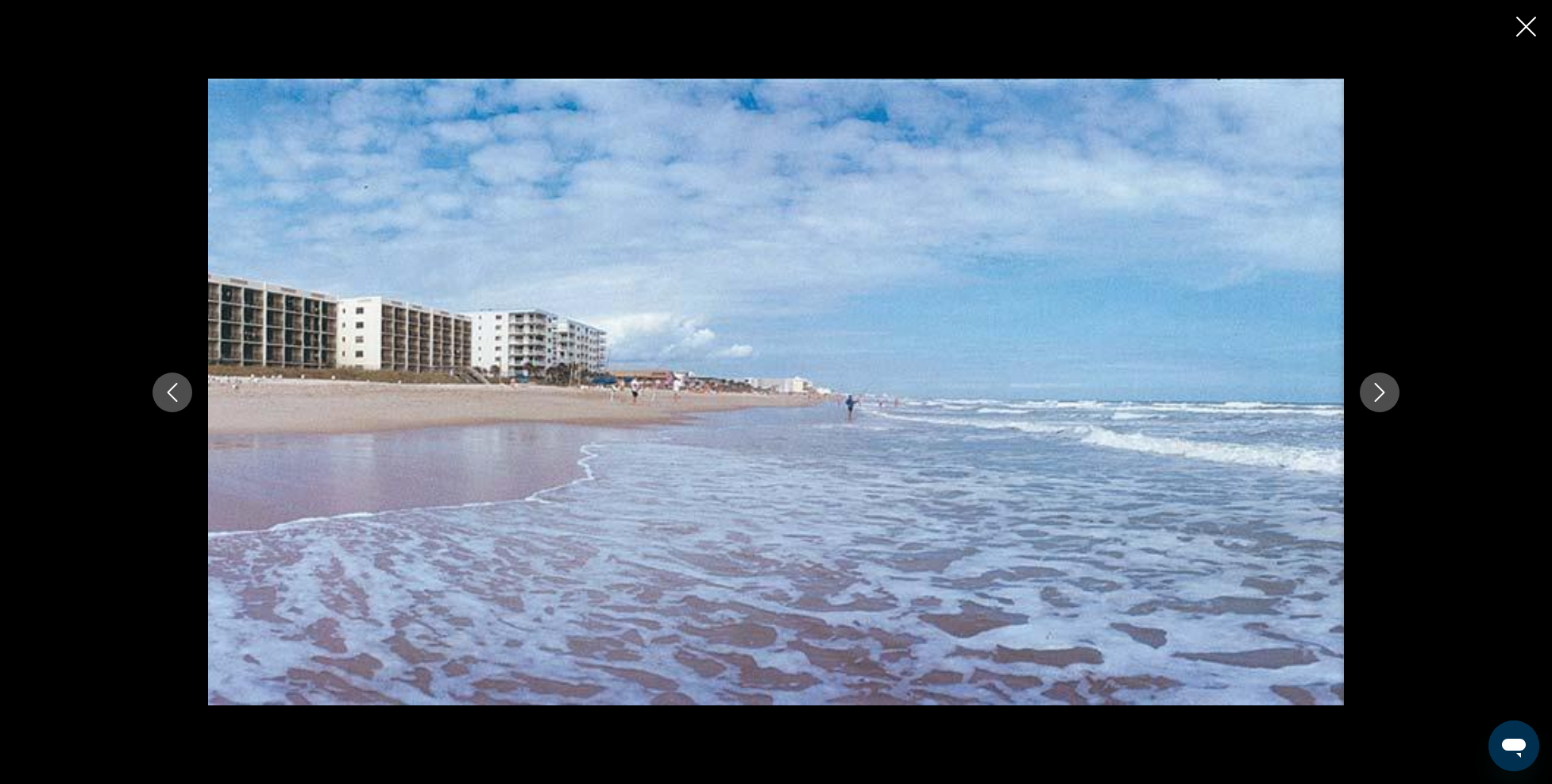
click at [1369, 396] on button "Next image" at bounding box center [1380, 392] width 40 height 40
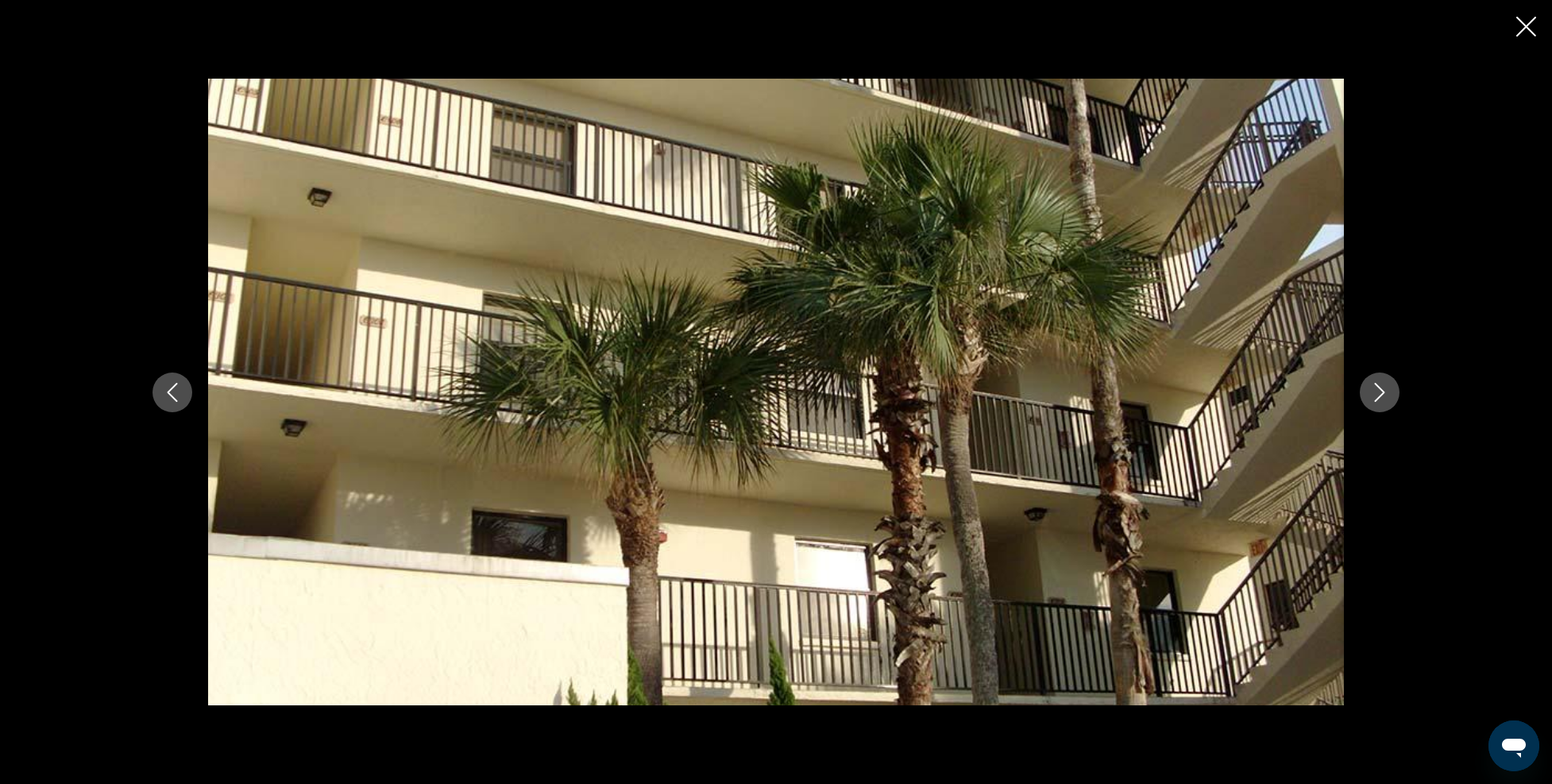
click at [1375, 393] on icon "Next image" at bounding box center [1380, 392] width 19 height 19
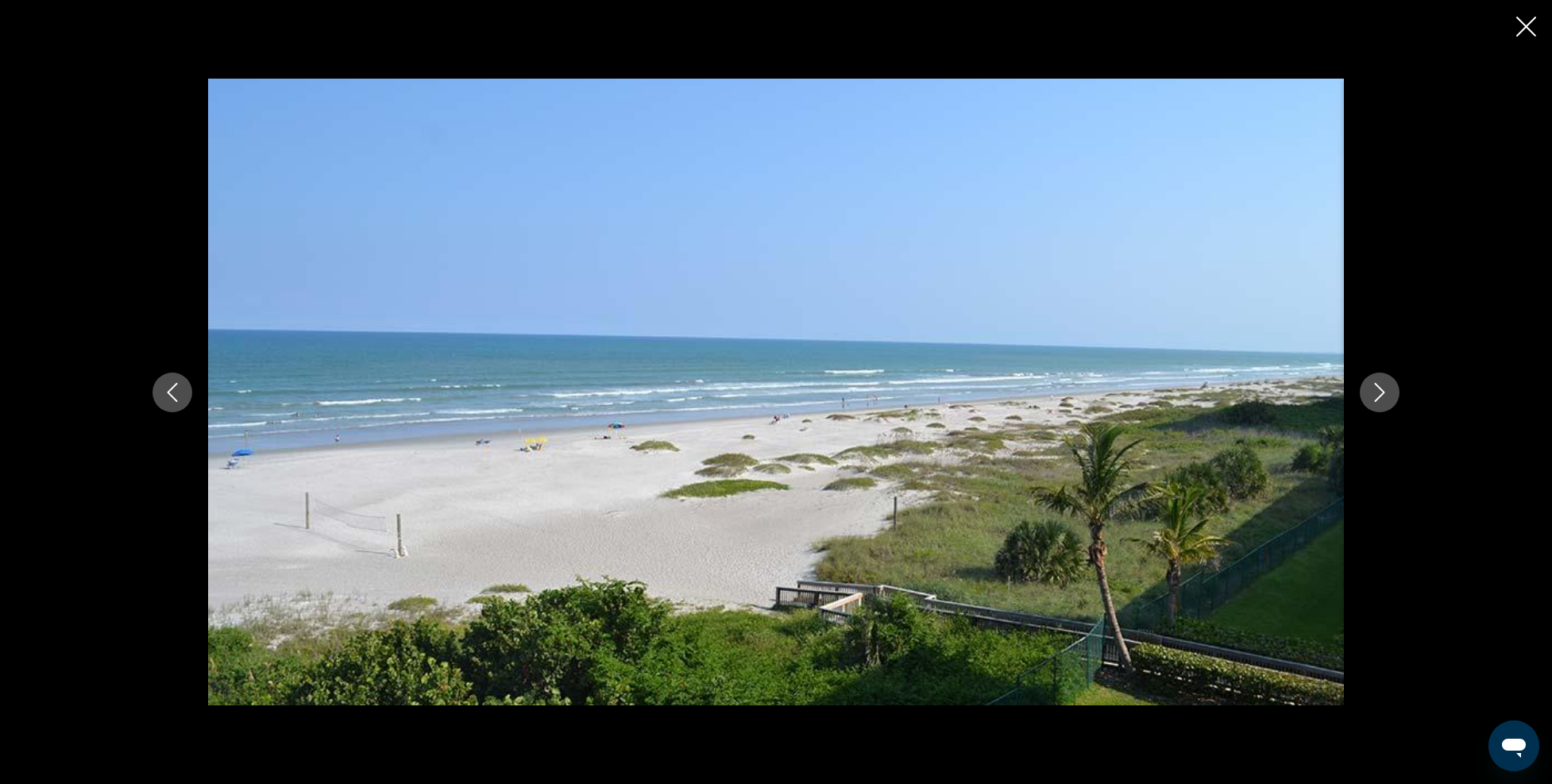
click at [1378, 394] on icon "Next image" at bounding box center [1380, 392] width 19 height 19
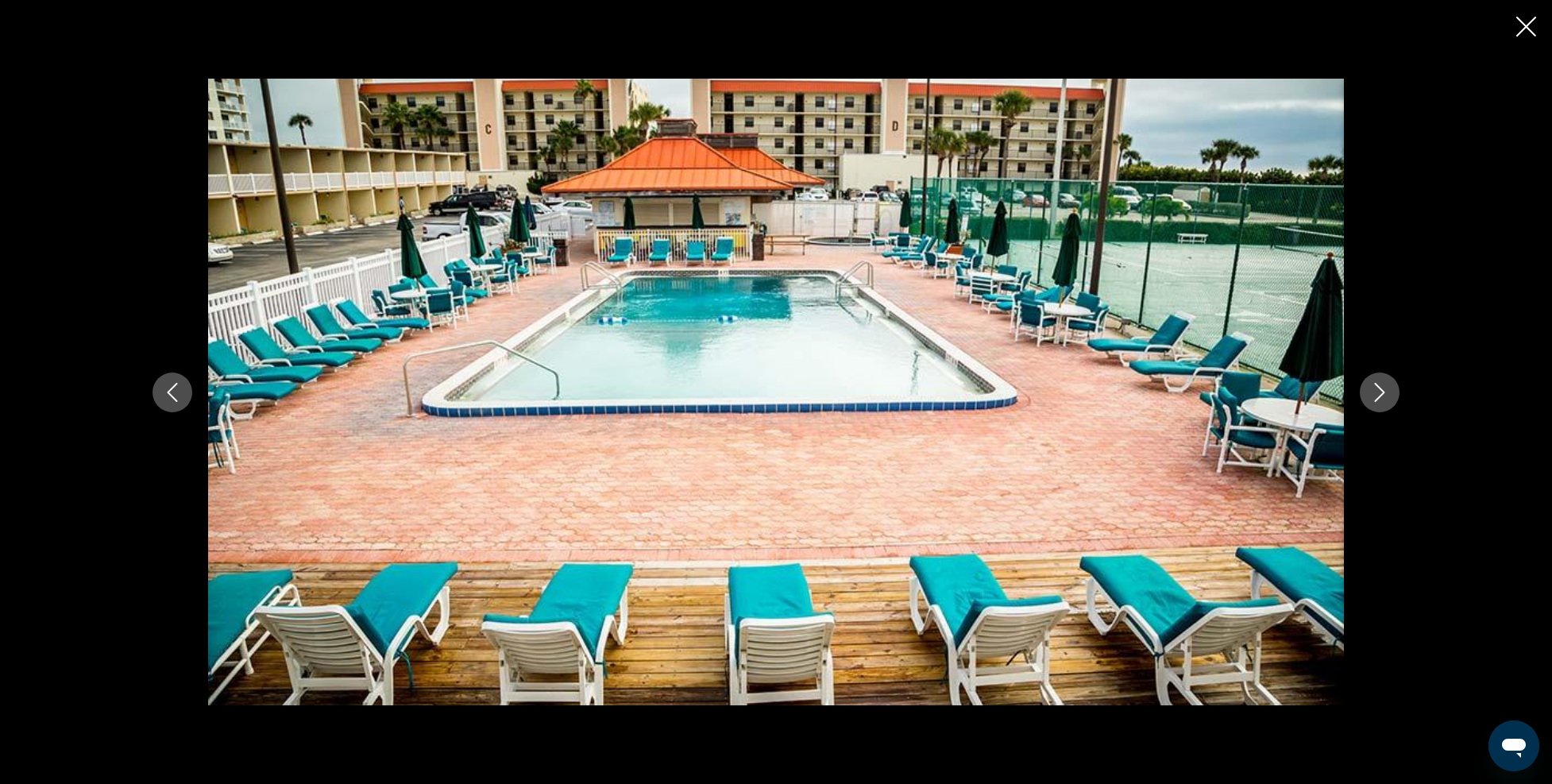
click at [1378, 394] on icon "Next image" at bounding box center [1380, 392] width 19 height 19
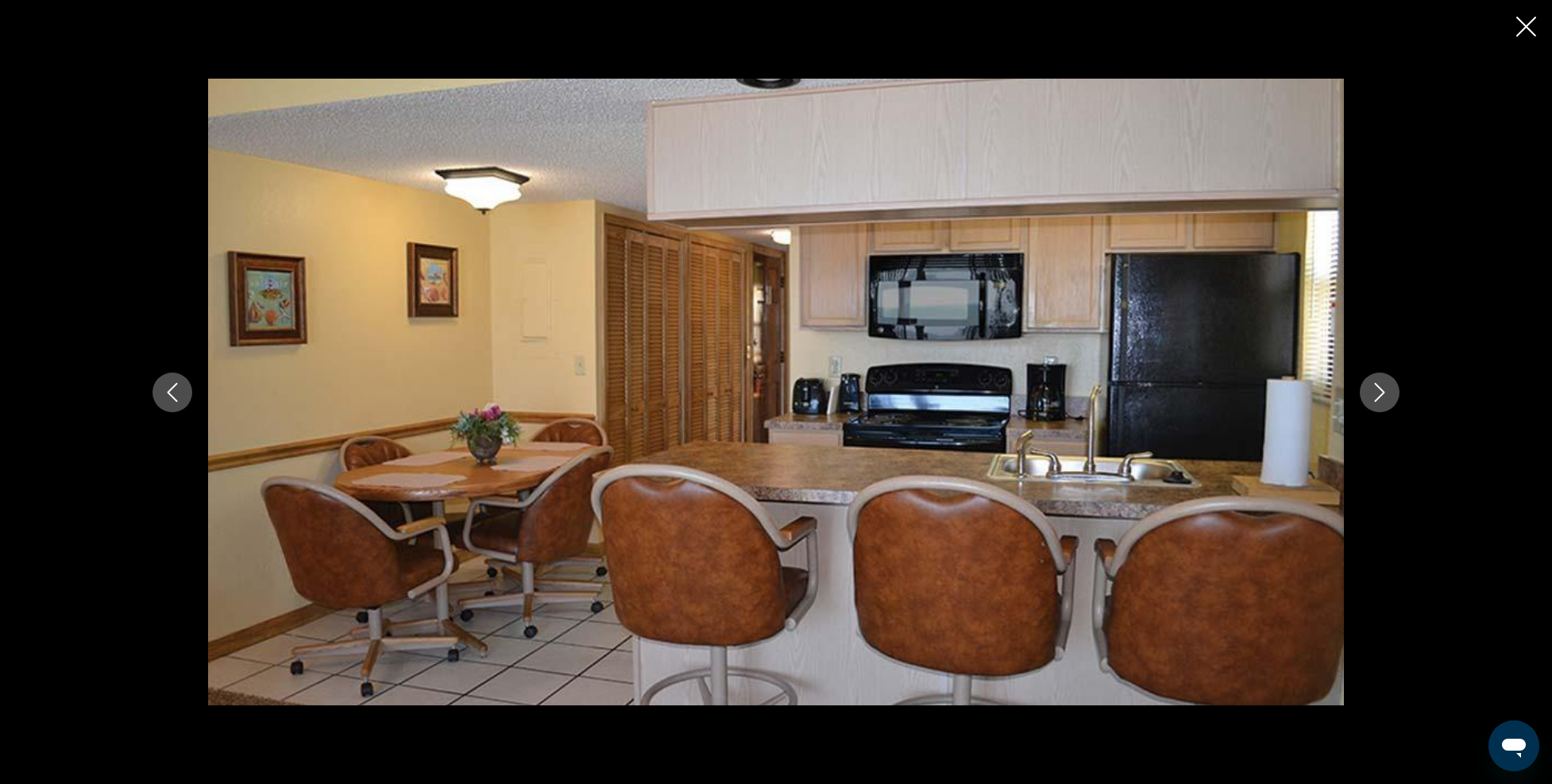
click at [1376, 395] on icon "Next image" at bounding box center [1380, 392] width 19 height 19
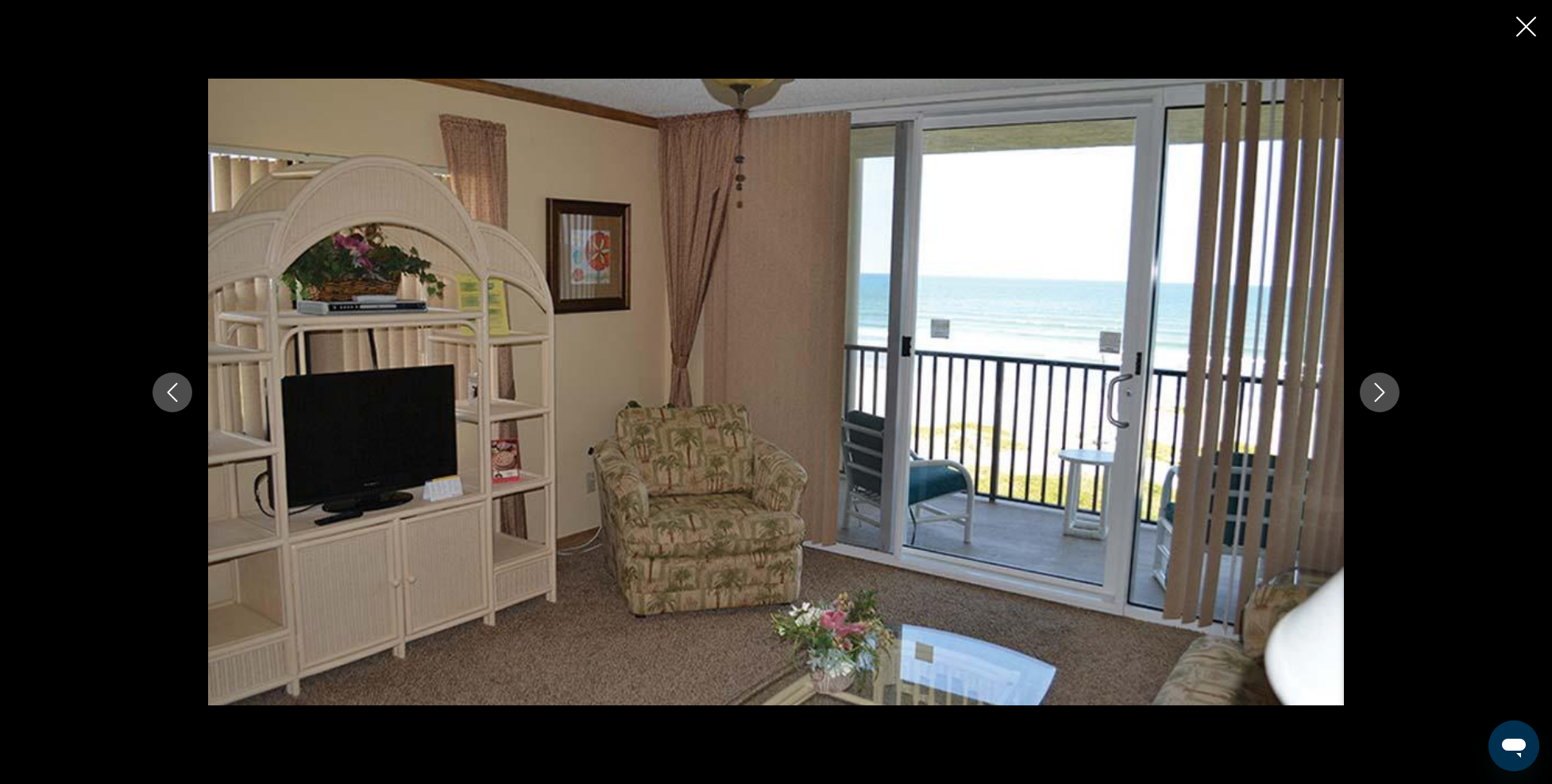
click at [1376, 395] on icon "Next image" at bounding box center [1380, 392] width 19 height 19
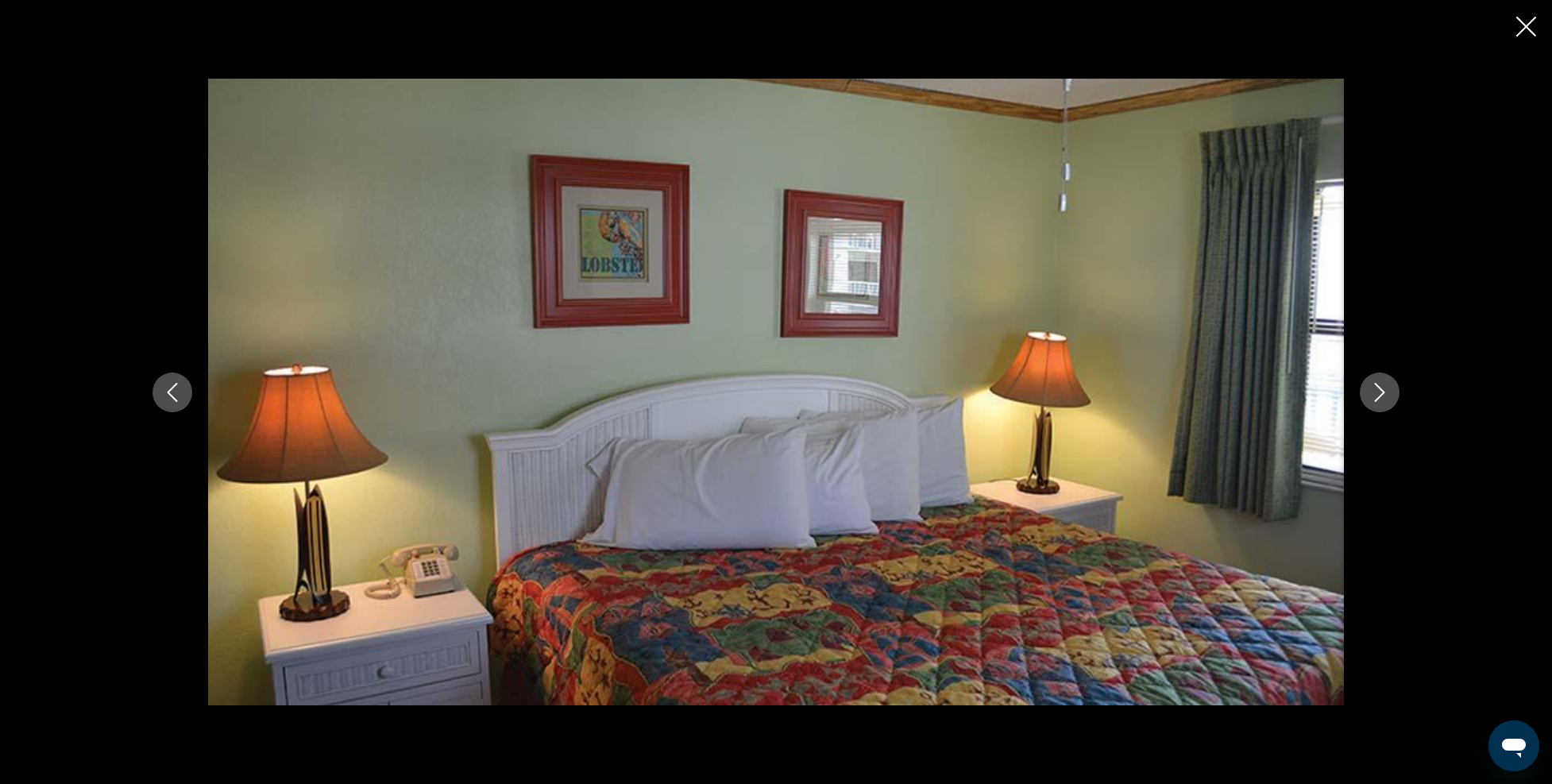
click at [1376, 395] on icon "Next image" at bounding box center [1380, 392] width 19 height 19
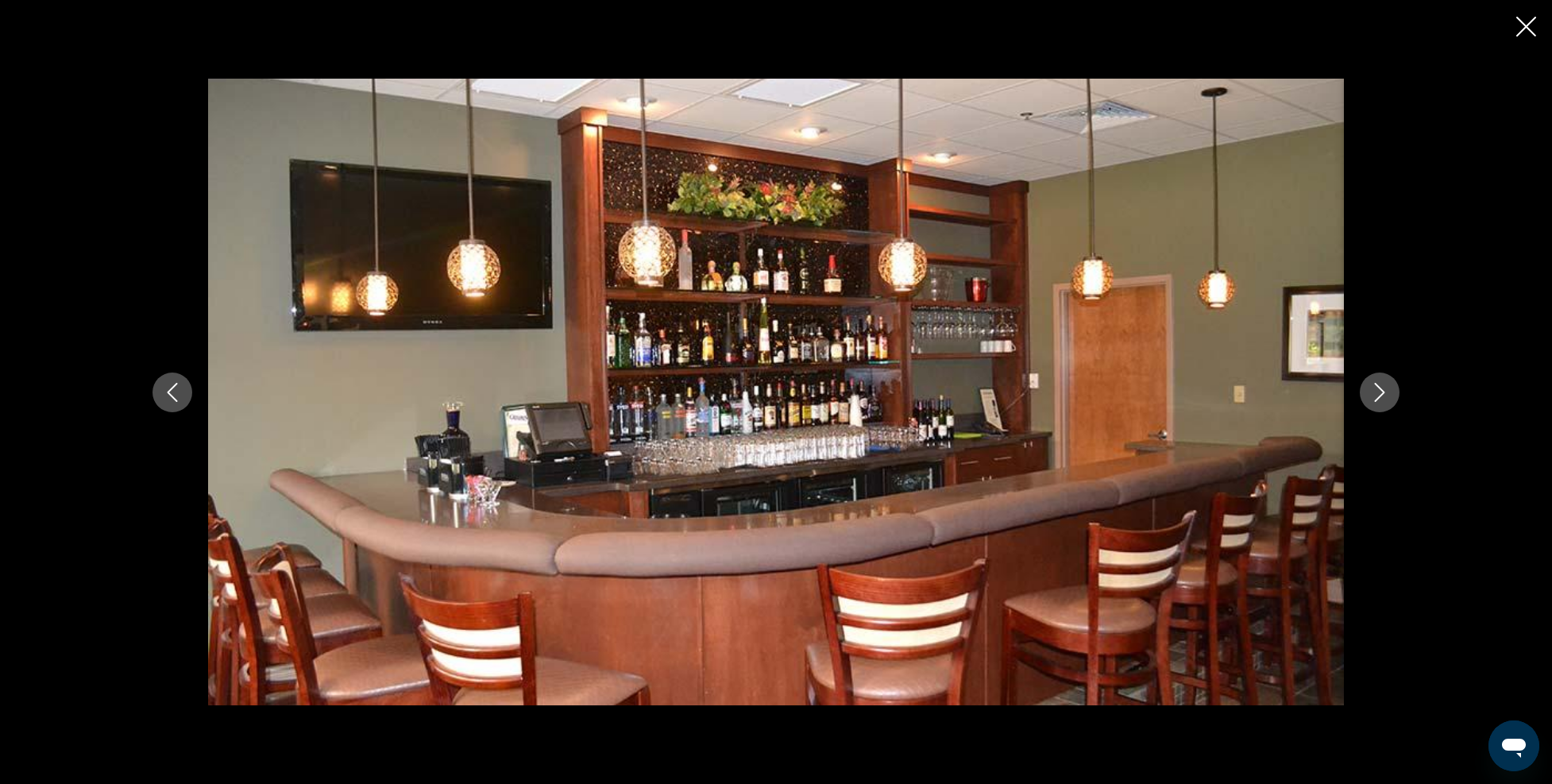
click at [1376, 395] on icon "Next image" at bounding box center [1380, 392] width 19 height 19
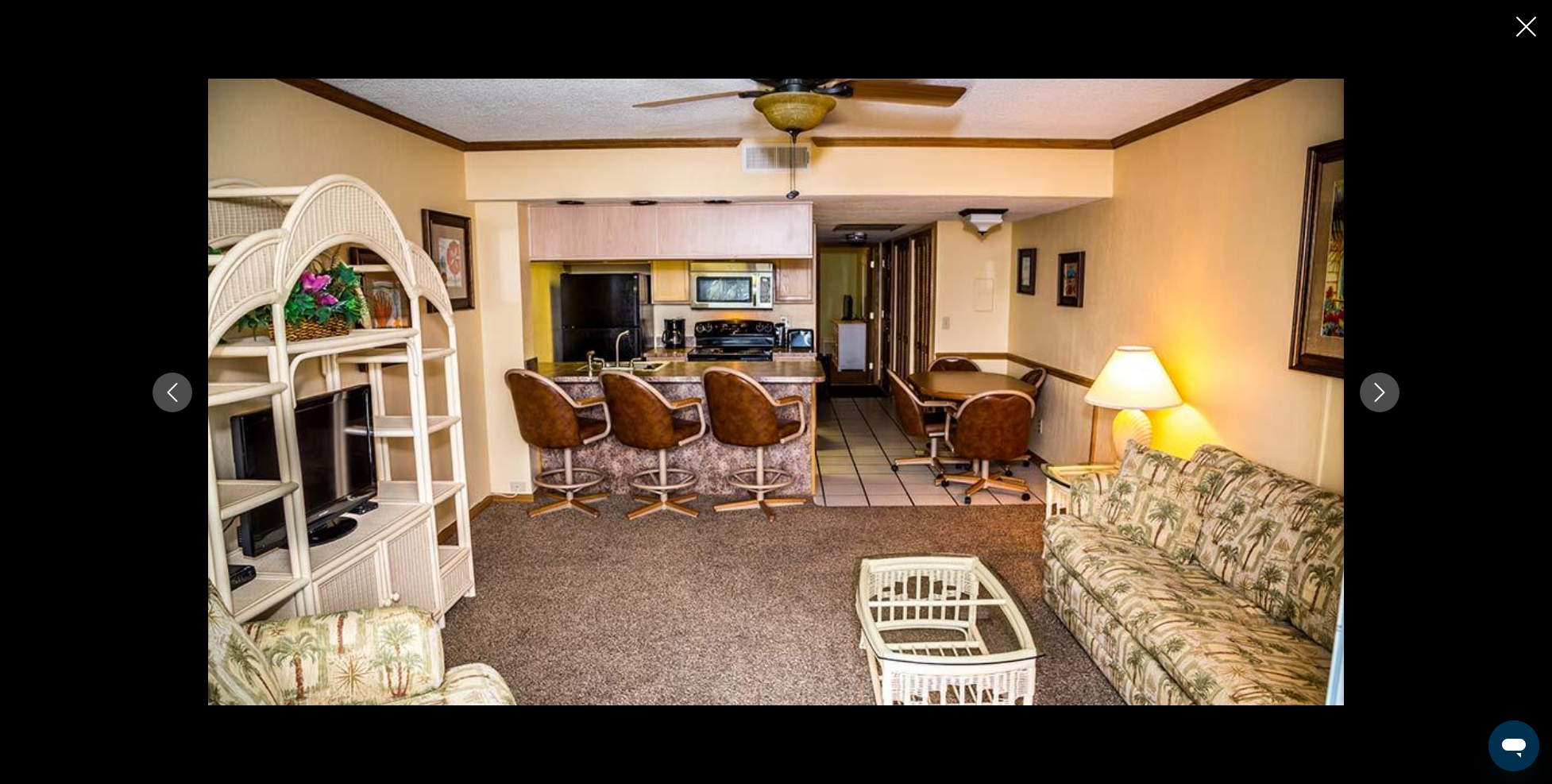
click at [1376, 395] on icon "Next image" at bounding box center [1380, 392] width 19 height 19
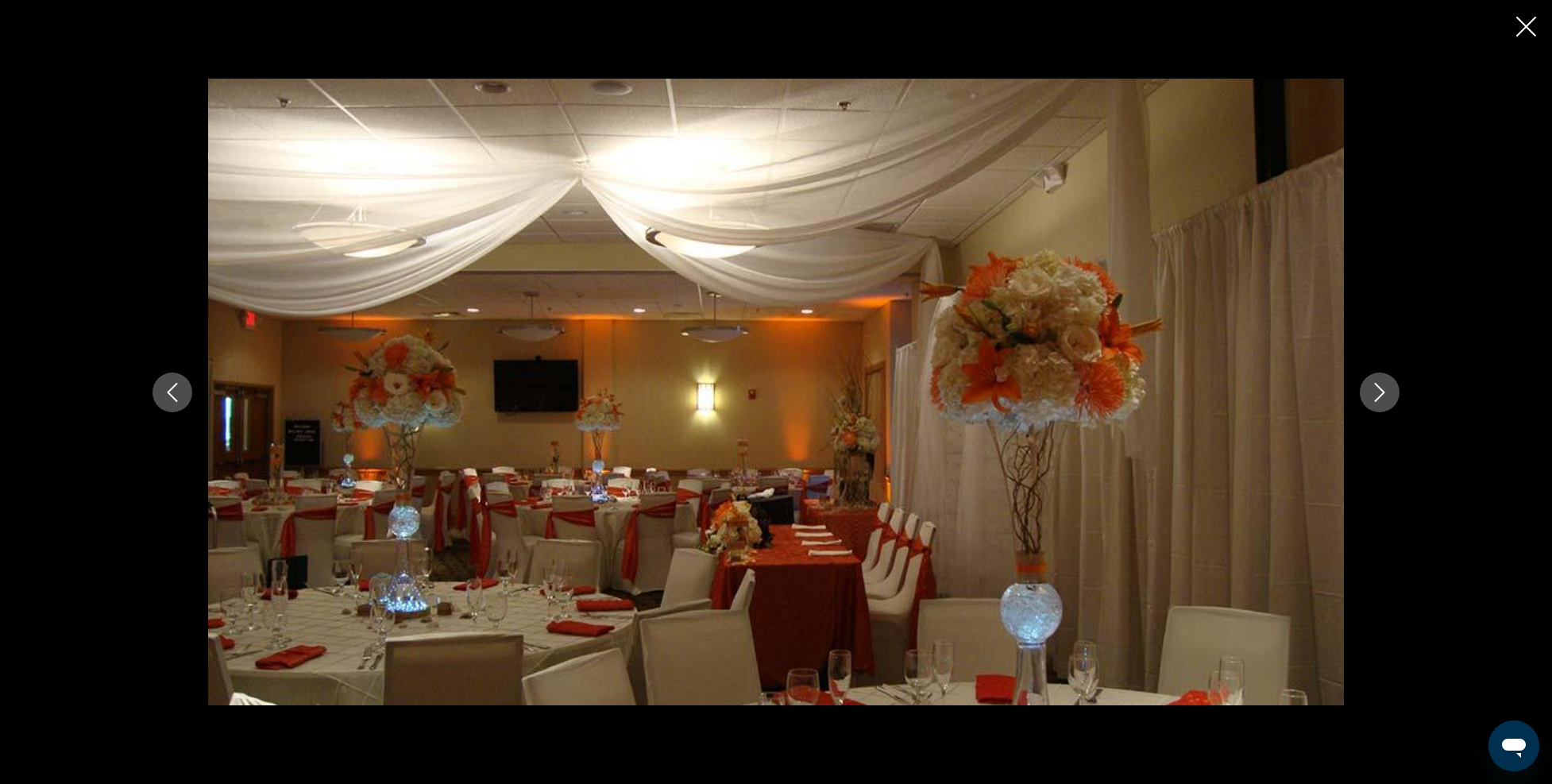
click at [1376, 395] on icon "Next image" at bounding box center [1380, 392] width 19 height 19
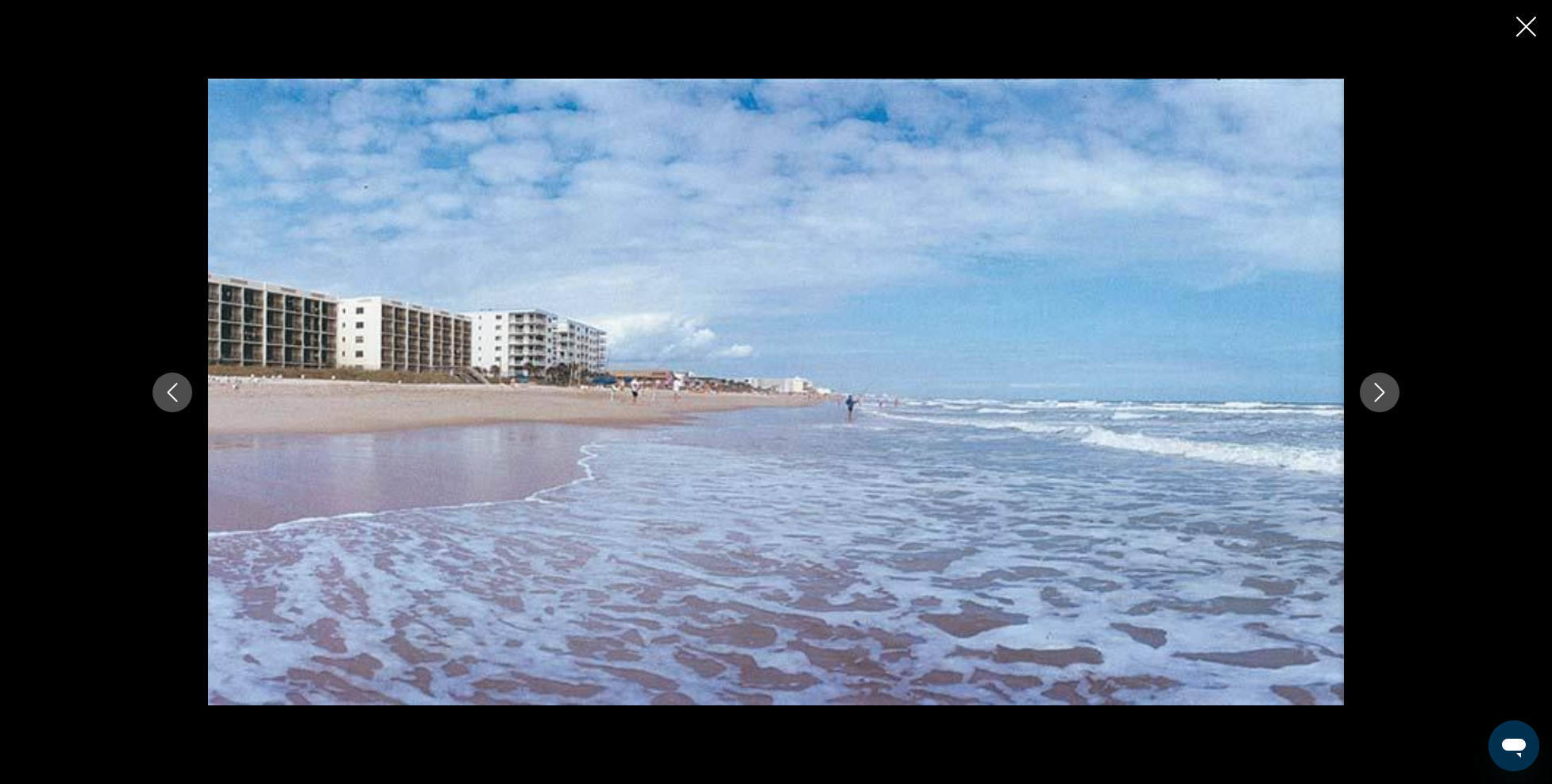
click at [1533, 31] on icon "Close slideshow" at bounding box center [1527, 26] width 20 height 20
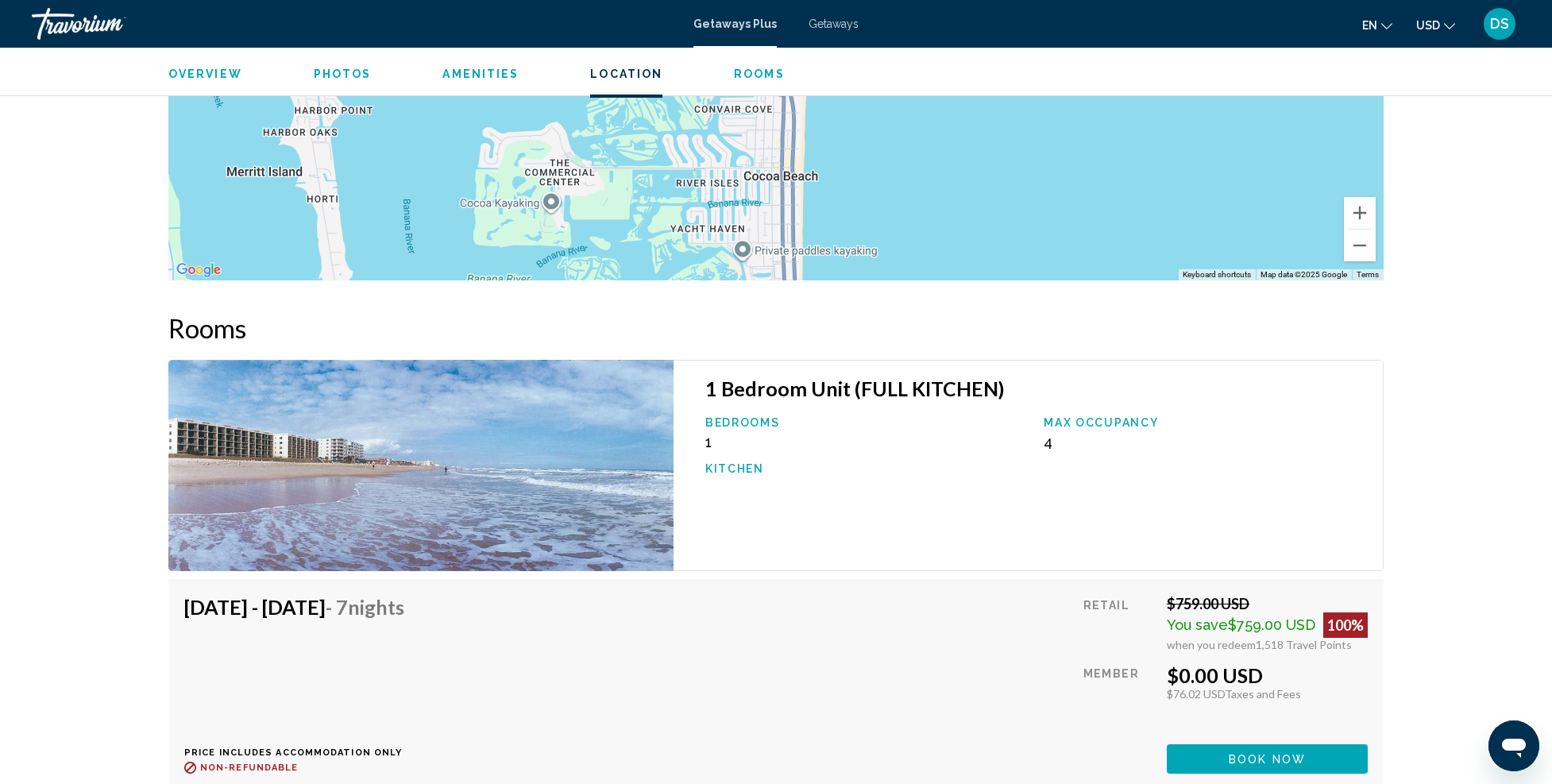
scroll to position [2115, 0]
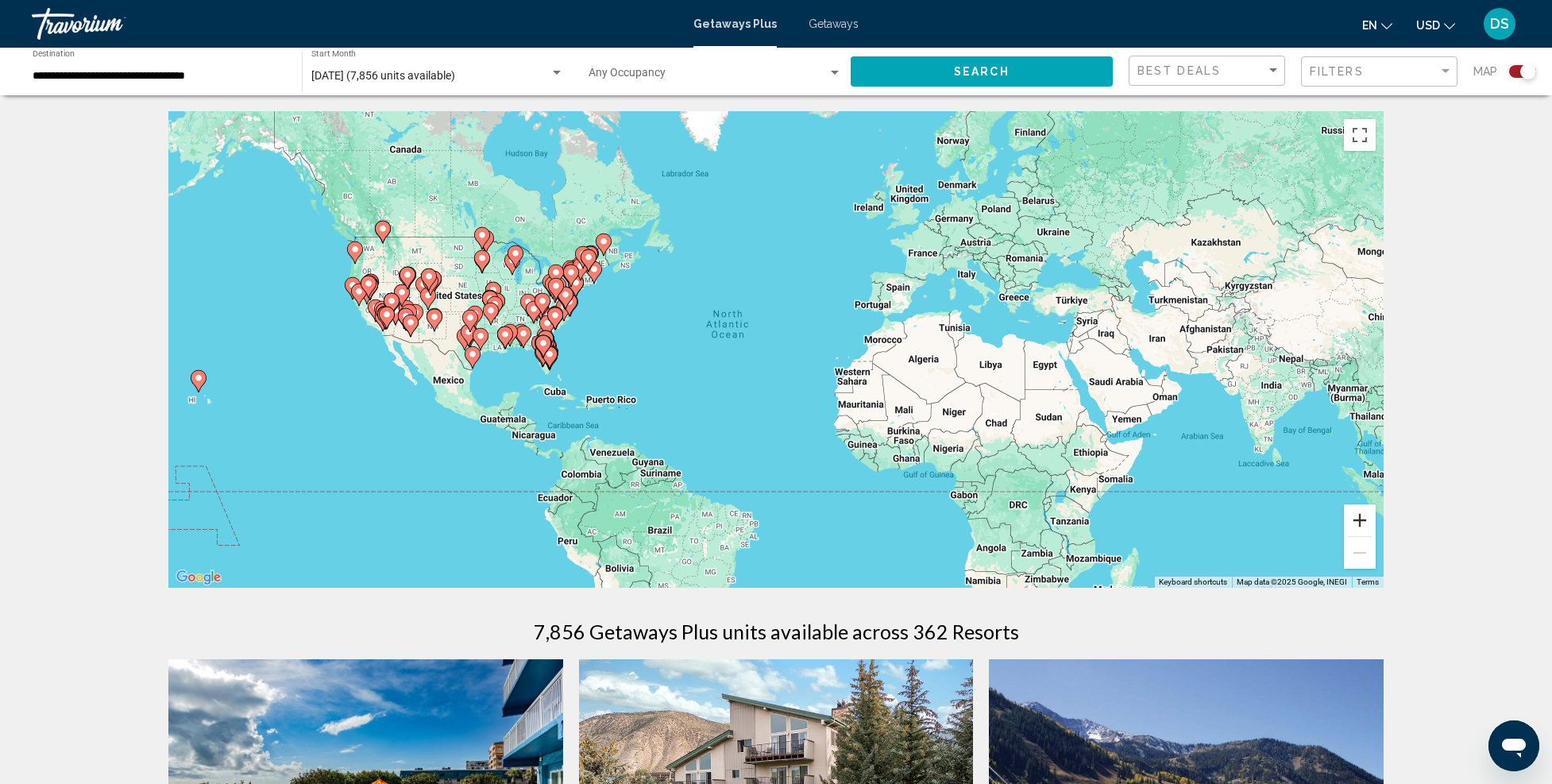
drag, startPoint x: 1362, startPoint y: 518, endPoint x: 1349, endPoint y: 516, distance: 13.2
click at [1362, 518] on button "Zoom in" at bounding box center [1360, 520] width 31 height 31
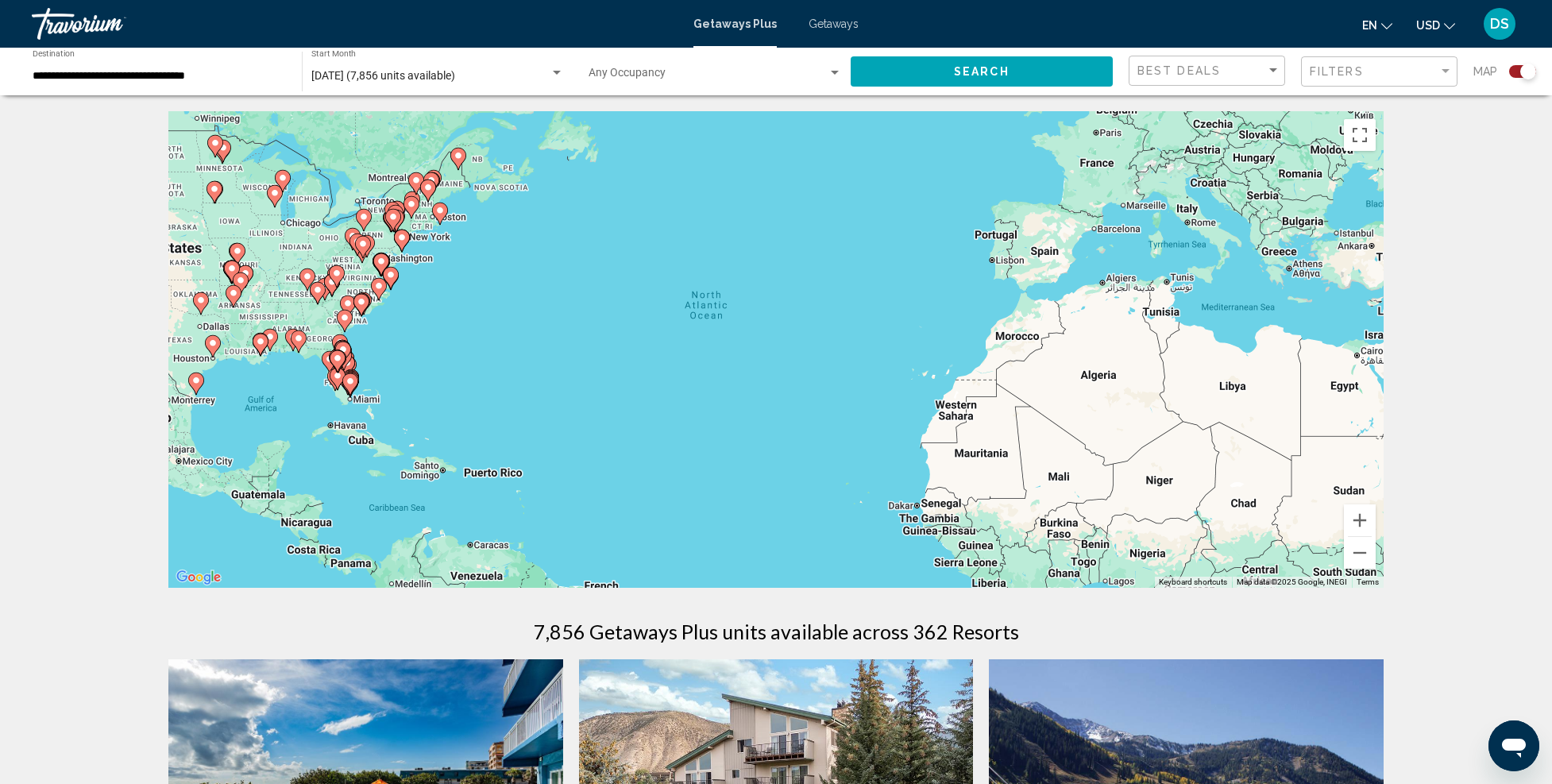
drag, startPoint x: 600, startPoint y: 385, endPoint x: 772, endPoint y: 402, distance: 172.8
click at [772, 402] on div "To activate drag with keyboard, press Alt + Enter. Once in keyboard drag state,…" at bounding box center [776, 349] width 1215 height 477
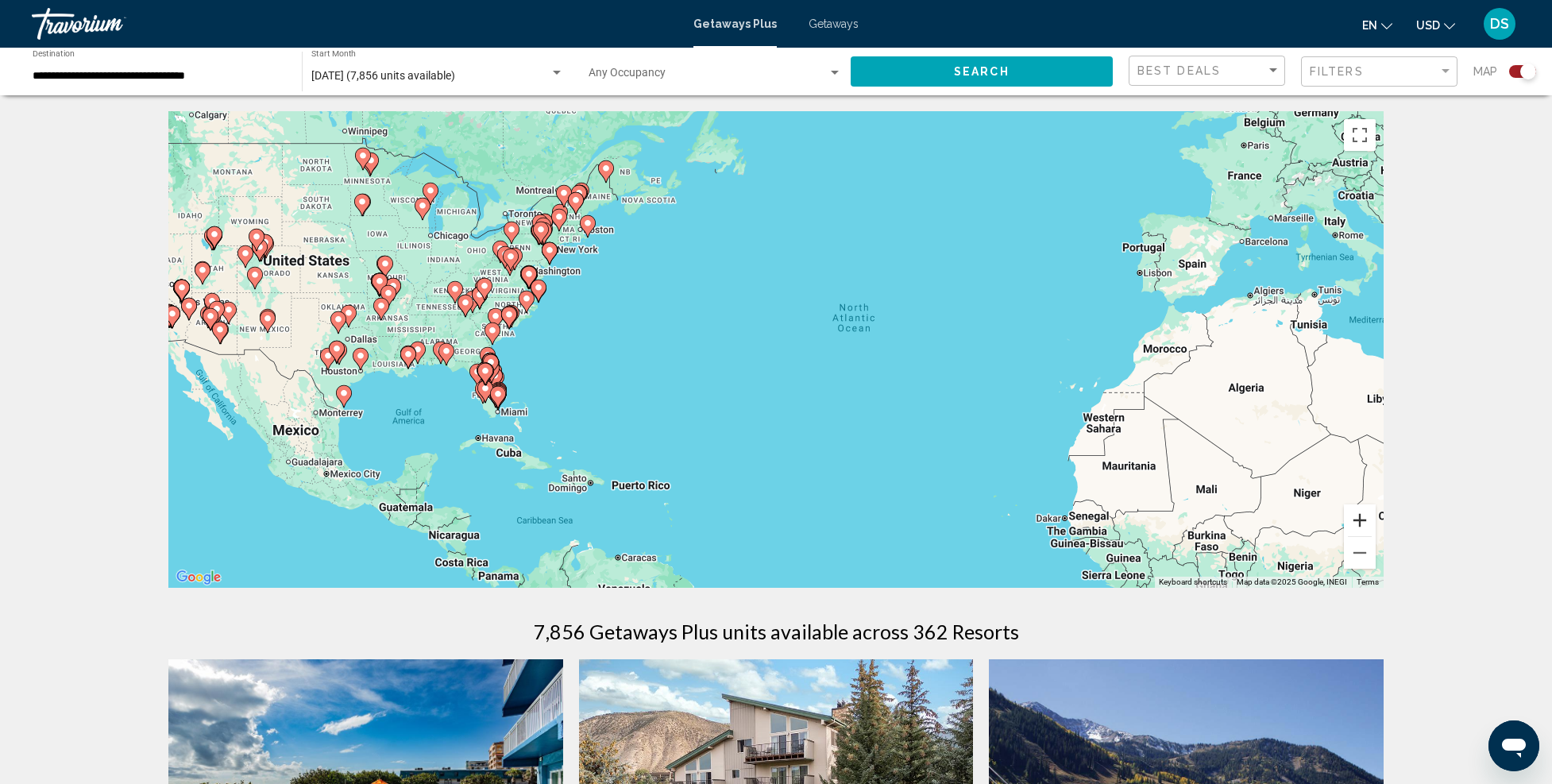
click at [1361, 520] on button "Zoom in" at bounding box center [1360, 520] width 31 height 31
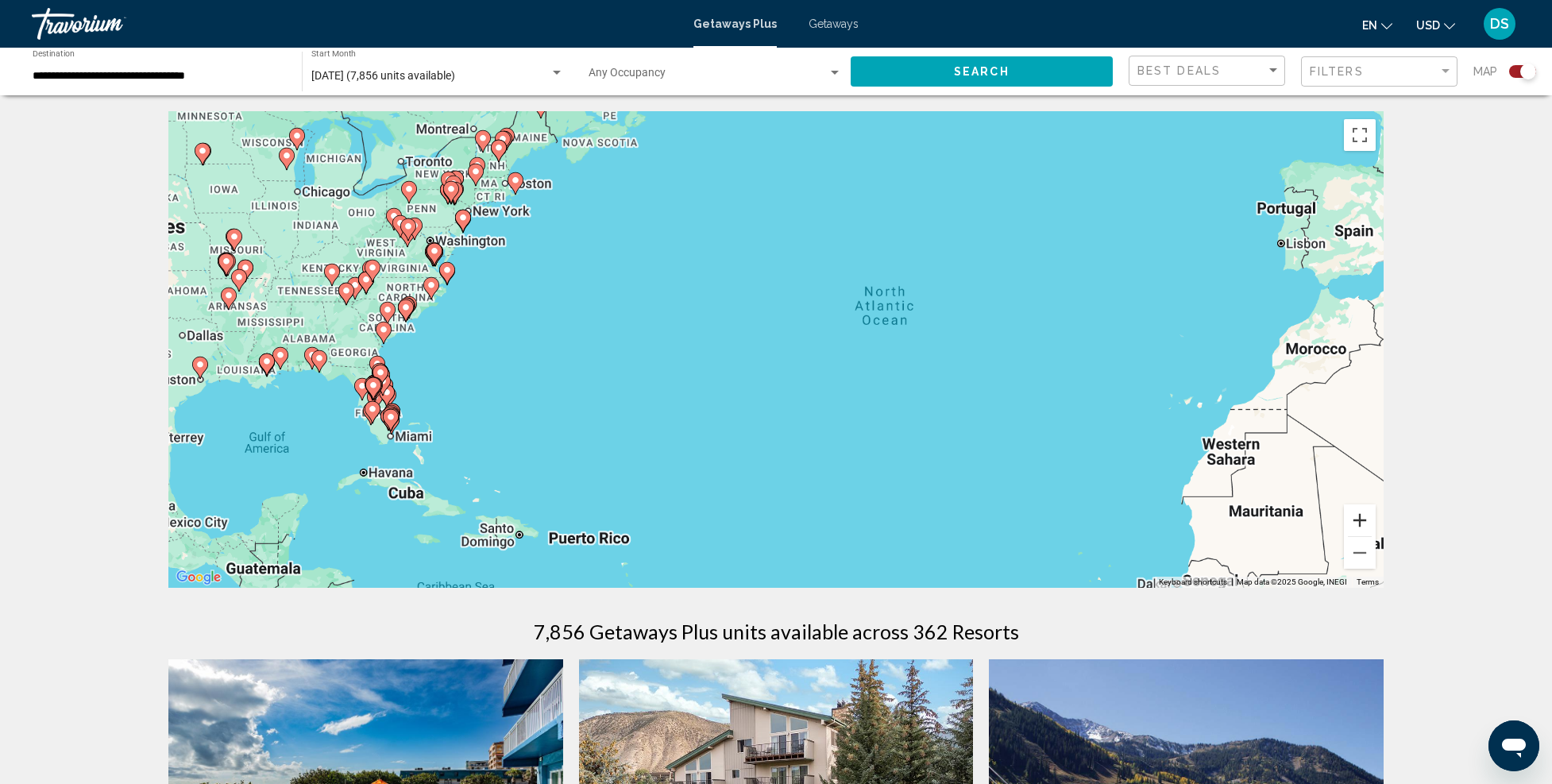
drag, startPoint x: 1361, startPoint y: 519, endPoint x: 1064, endPoint y: 484, distance: 299.1
click at [1361, 519] on button "Zoom in" at bounding box center [1360, 520] width 31 height 31
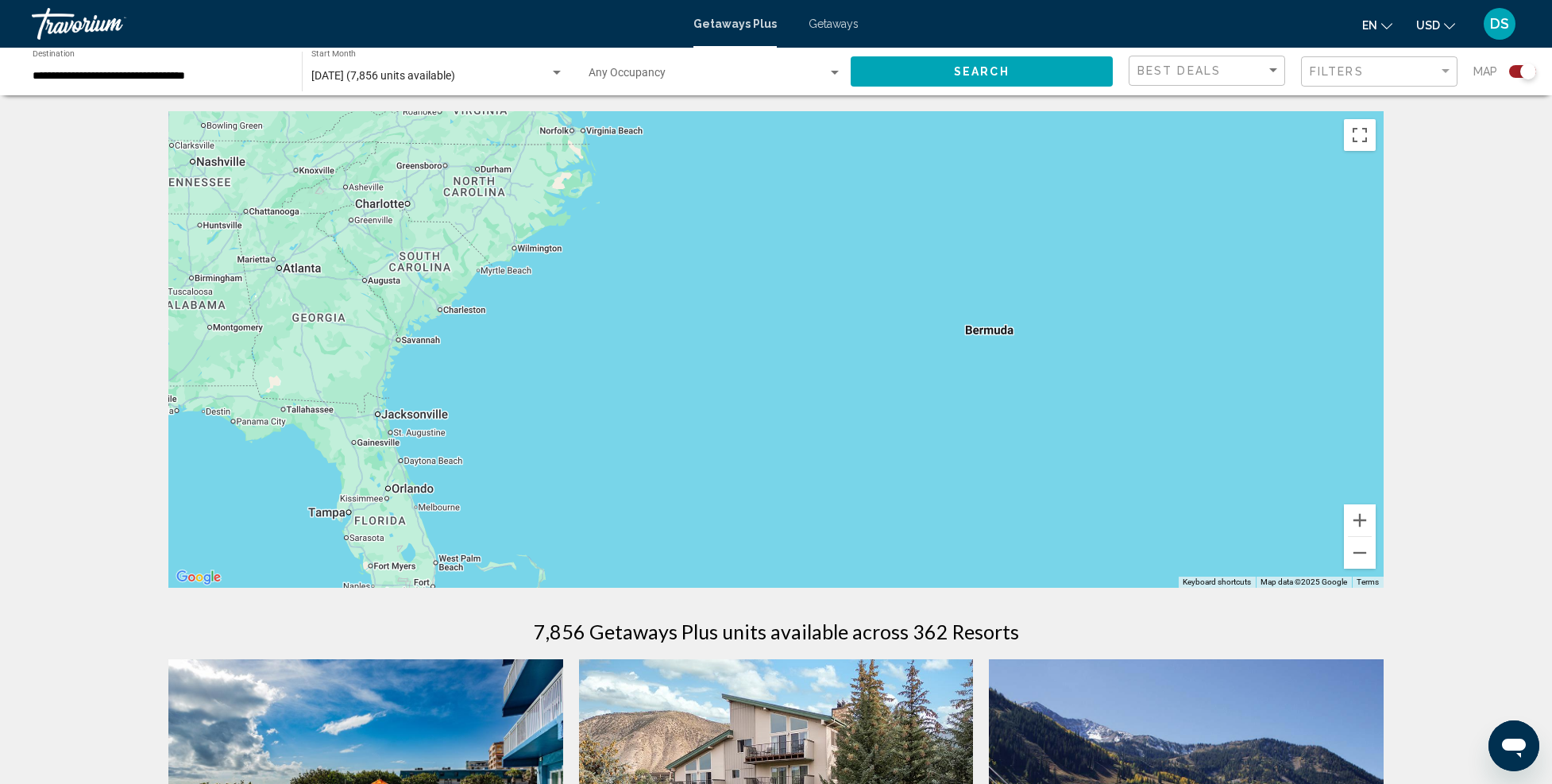
drag, startPoint x: 609, startPoint y: 454, endPoint x: 1373, endPoint y: 456, distance: 764.0
click at [1377, 456] on div "Main content" at bounding box center [776, 349] width 1215 height 477
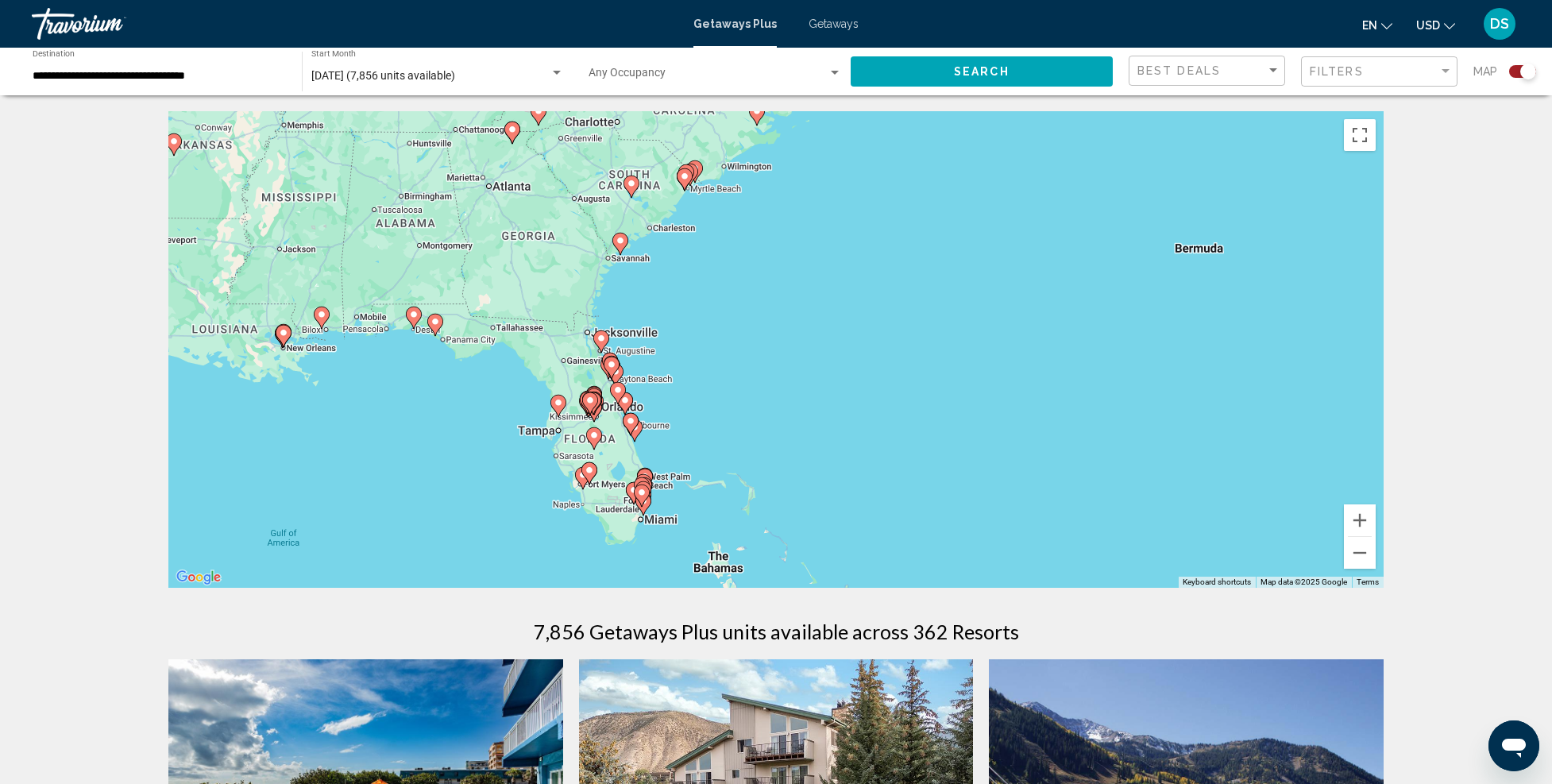
drag, startPoint x: 790, startPoint y: 440, endPoint x: 946, endPoint y: 366, distance: 172.7
click at [946, 366] on div "To activate drag with keyboard, press Alt + Enter. Once in keyboard drag state,…" at bounding box center [776, 349] width 1215 height 477
click at [1353, 516] on button "Zoom in" at bounding box center [1360, 520] width 31 height 31
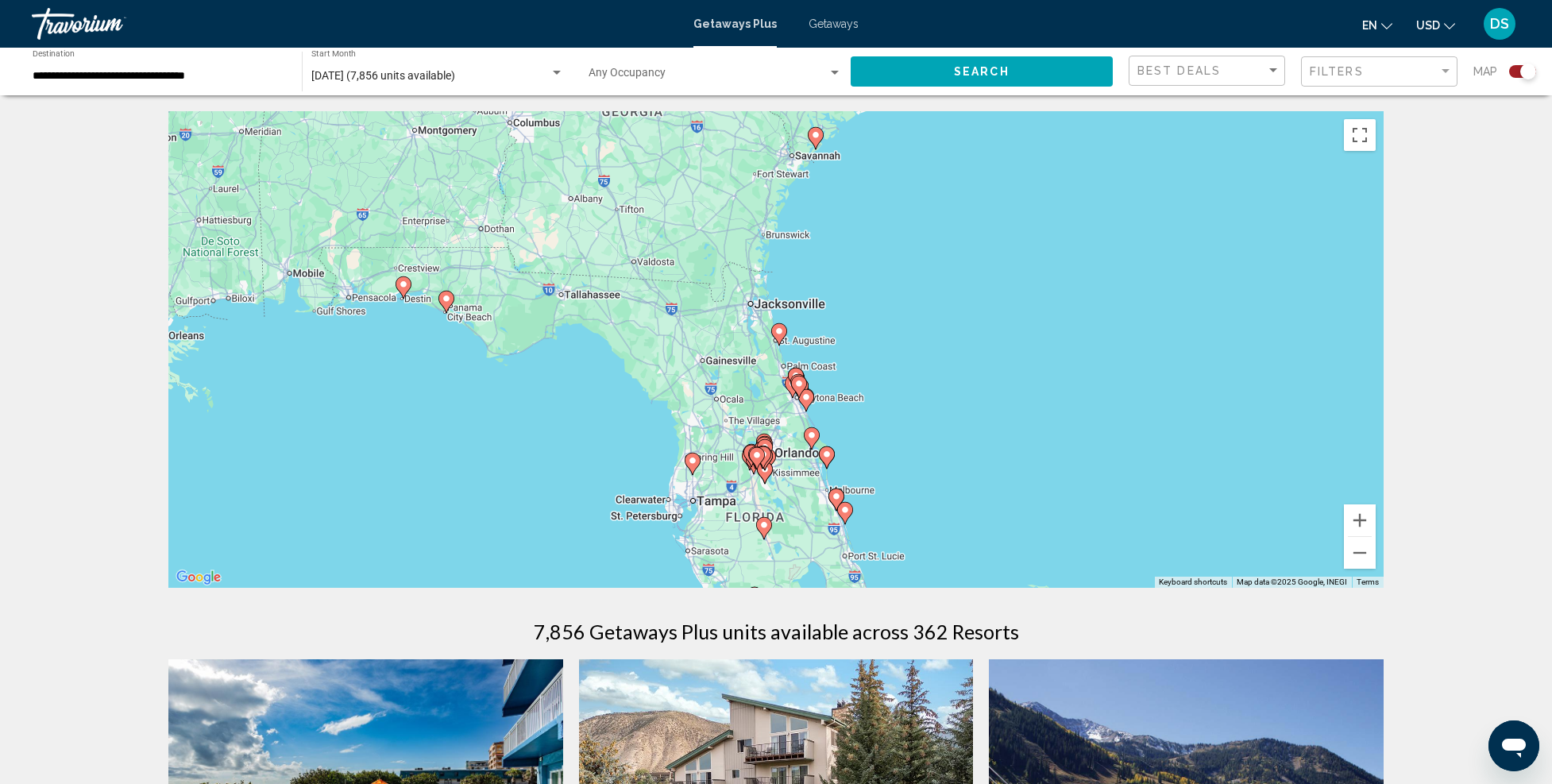
drag, startPoint x: 780, startPoint y: 440, endPoint x: 1082, endPoint y: 413, distance: 303.2
click at [1130, 427] on div "To activate drag with keyboard, press Alt + Enter. Once in keyboard drag state,…" at bounding box center [776, 349] width 1215 height 477
click at [1352, 520] on button "Zoom in" at bounding box center [1360, 520] width 31 height 31
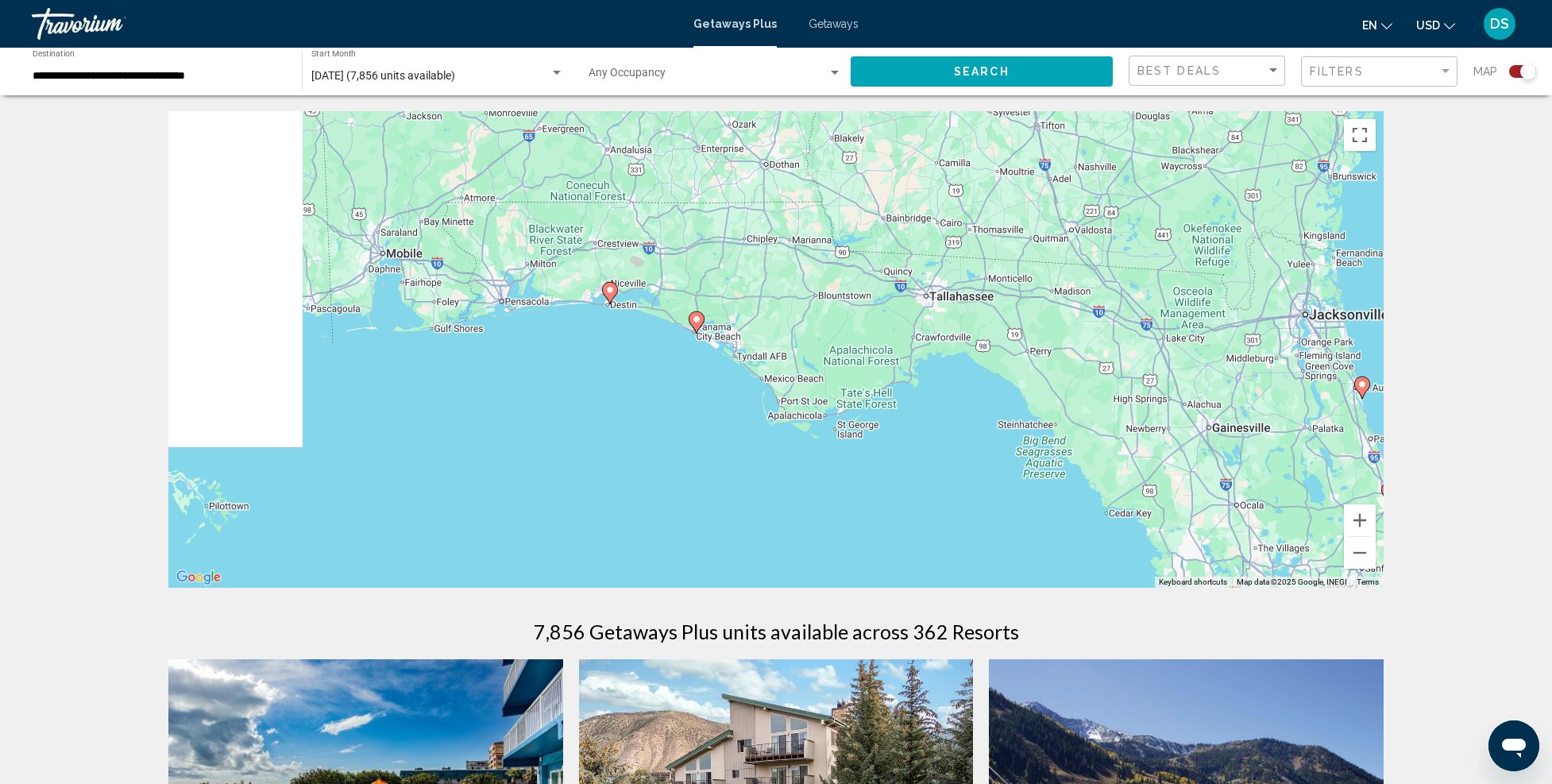
drag, startPoint x: 382, startPoint y: 423, endPoint x: 853, endPoint y: 481, distance: 474.6
click at [854, 481] on div "To activate drag with keyboard, press Alt + Enter. Once in keyboard drag state,…" at bounding box center [776, 349] width 1215 height 477
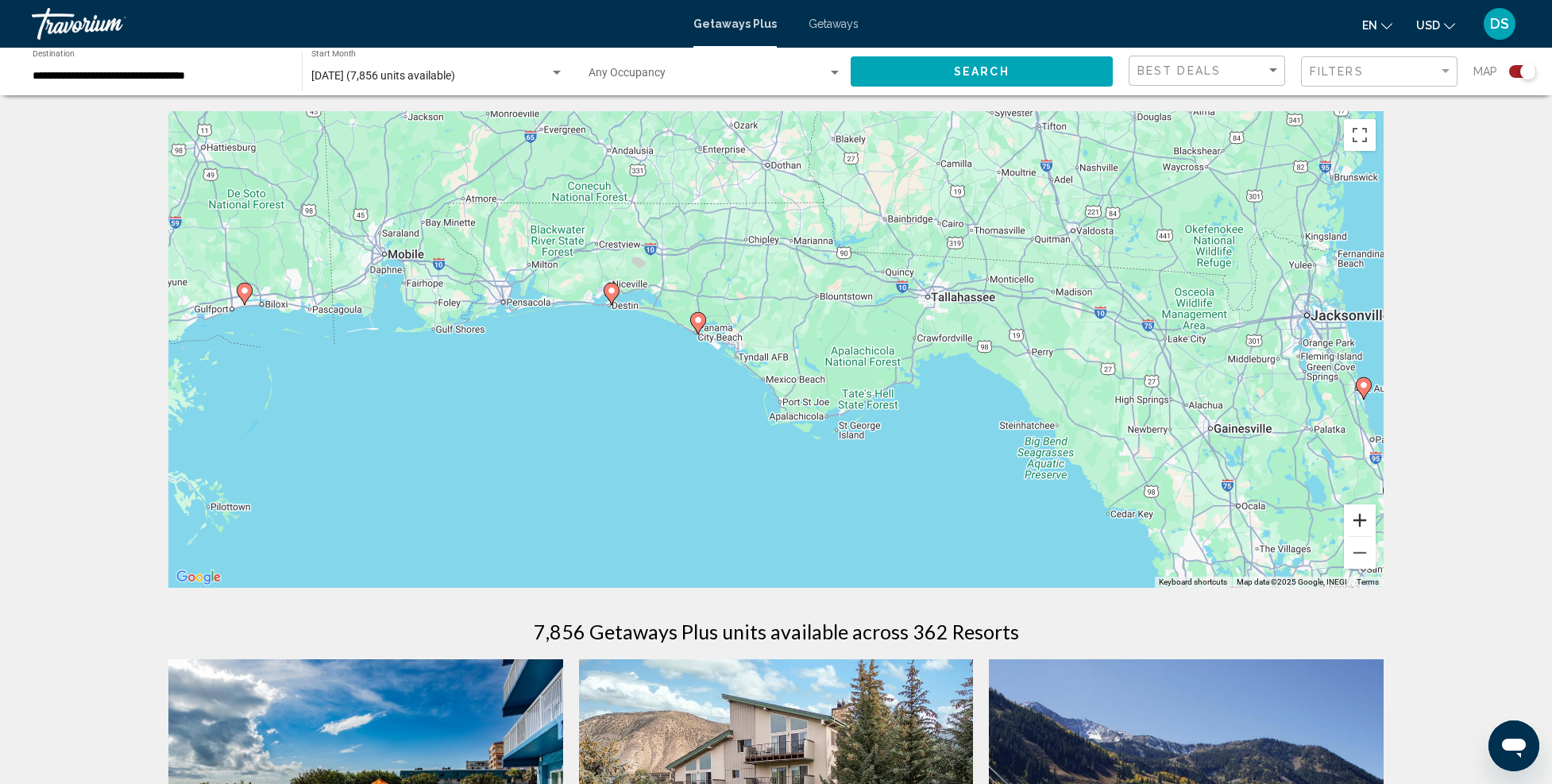
drag, startPoint x: 1353, startPoint y: 521, endPoint x: 1329, endPoint y: 509, distance: 26.8
click at [1353, 520] on button "Zoom in" at bounding box center [1360, 520] width 31 height 31
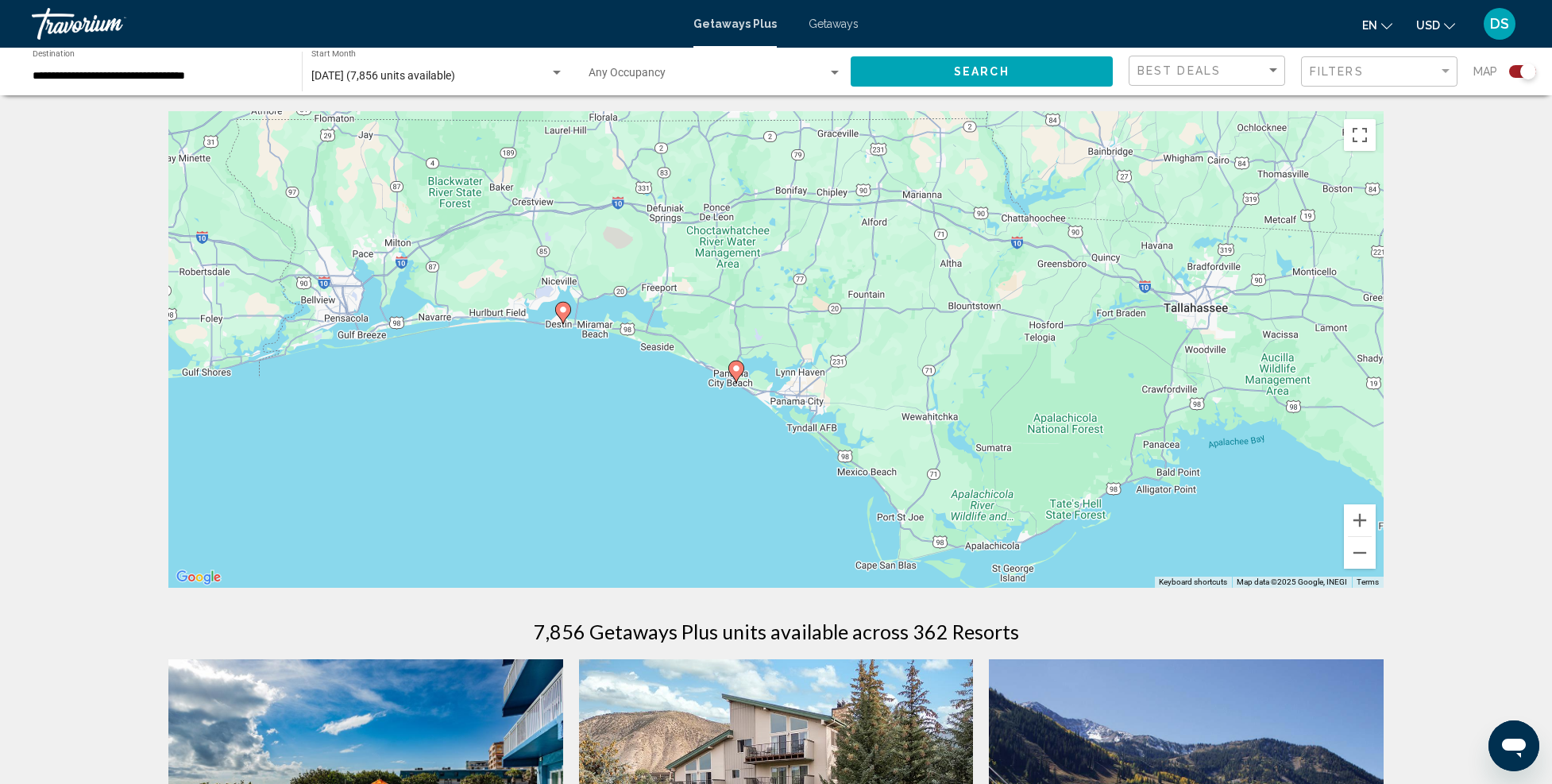
drag, startPoint x: 456, startPoint y: 358, endPoint x: 634, endPoint y: 446, distance: 198.6
click at [633, 444] on div "To activate drag with keyboard, press Alt + Enter. Once in keyboard drag state,…" at bounding box center [776, 349] width 1215 height 477
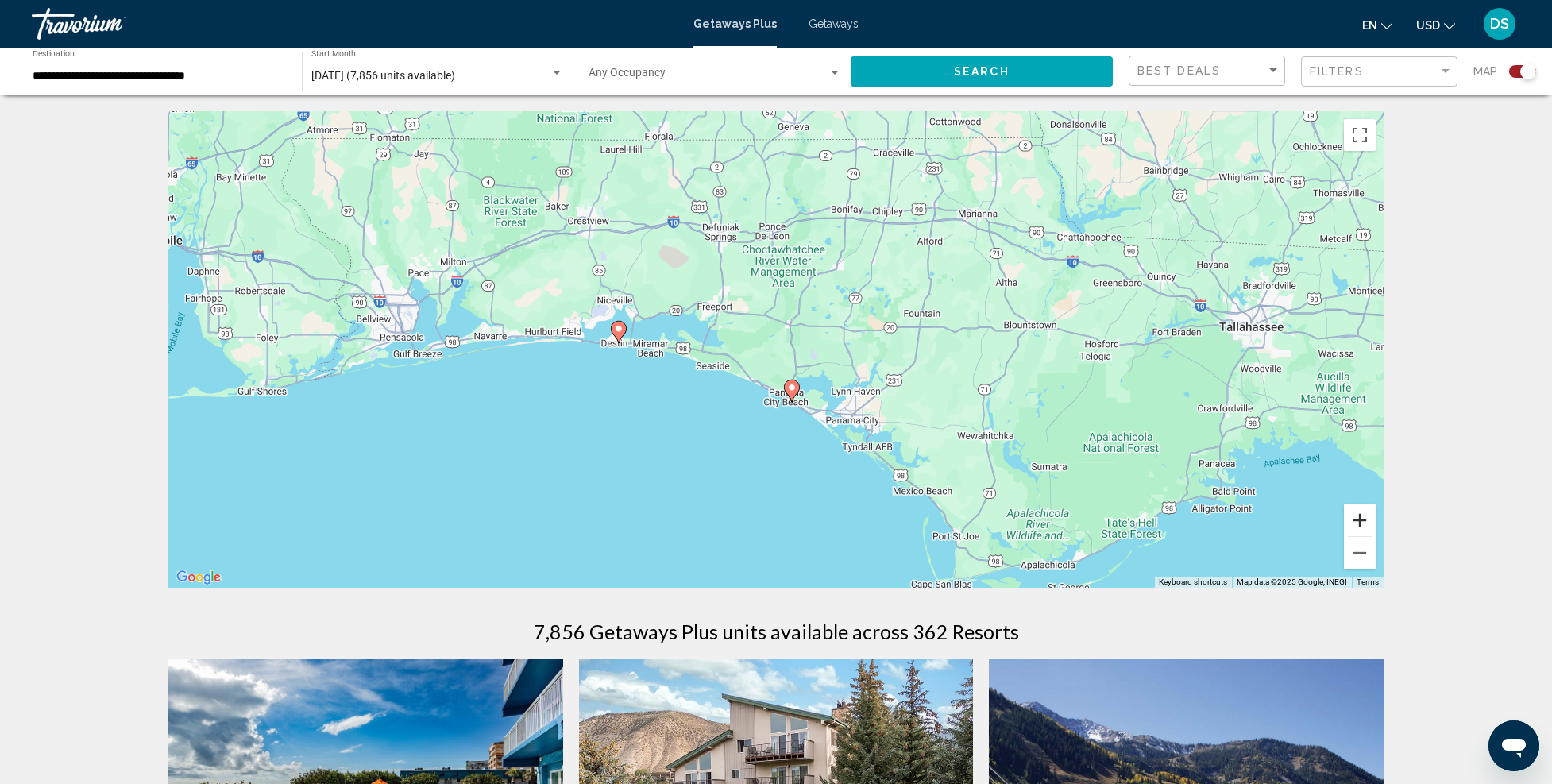
click at [1370, 519] on button "Zoom in" at bounding box center [1360, 520] width 31 height 31
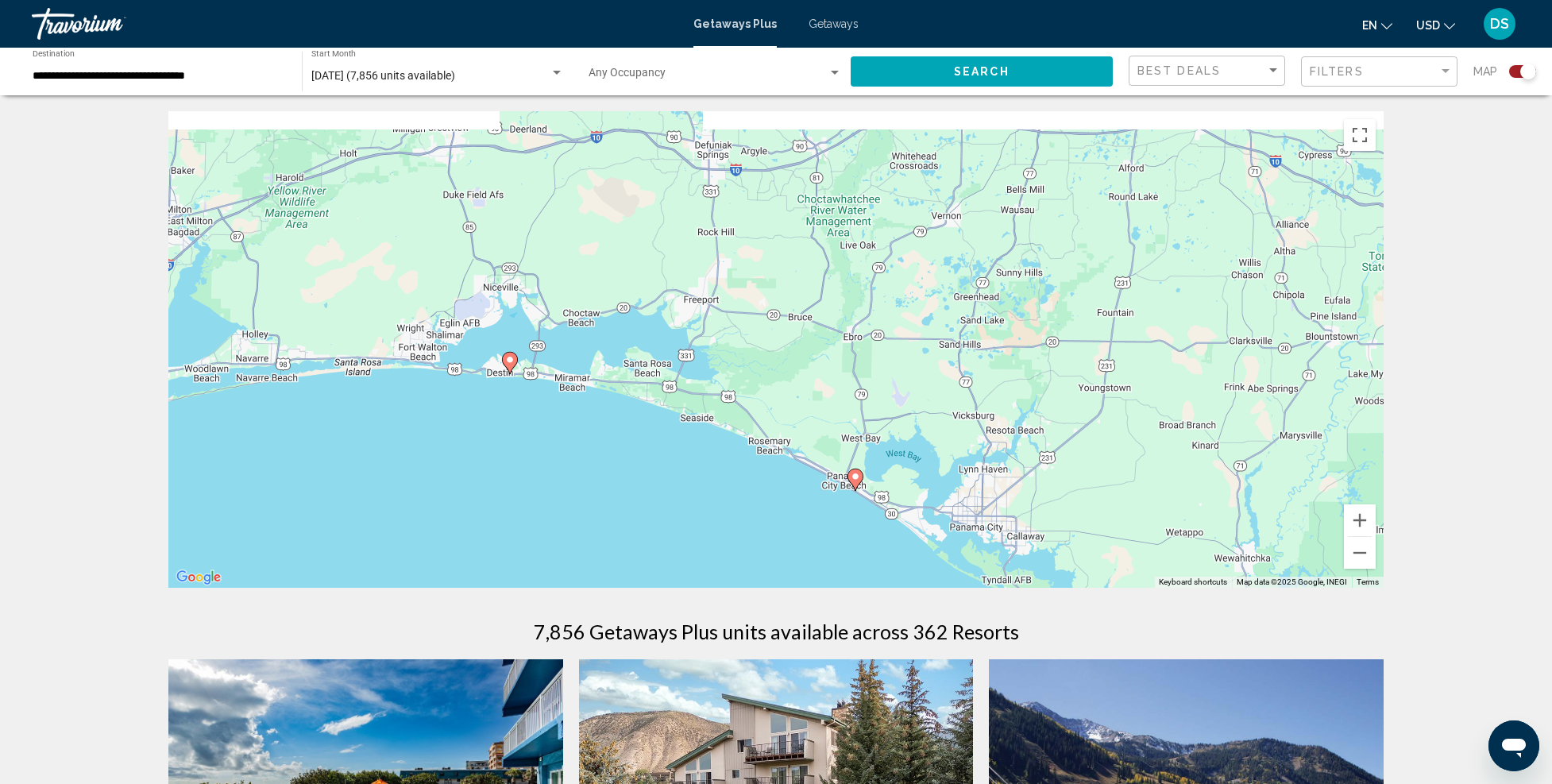
drag, startPoint x: 483, startPoint y: 415, endPoint x: 533, endPoint y: 449, distance: 60.5
click at [533, 449] on div "To activate drag with keyboard, press Alt + Enter. Once in keyboard drag state,…" at bounding box center [776, 349] width 1215 height 477
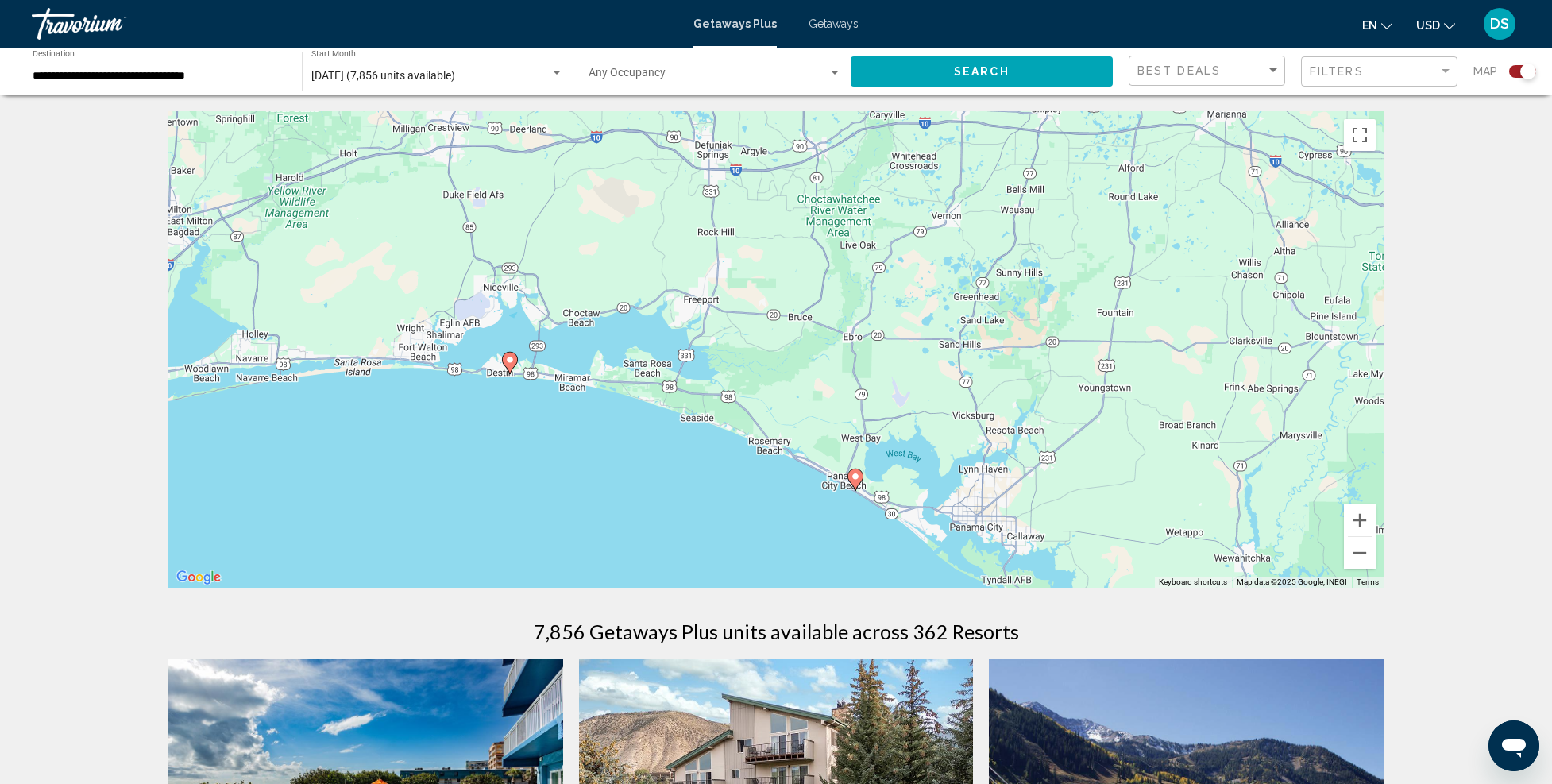
click at [856, 478] on image "Main content" at bounding box center [856, 477] width 10 height 10
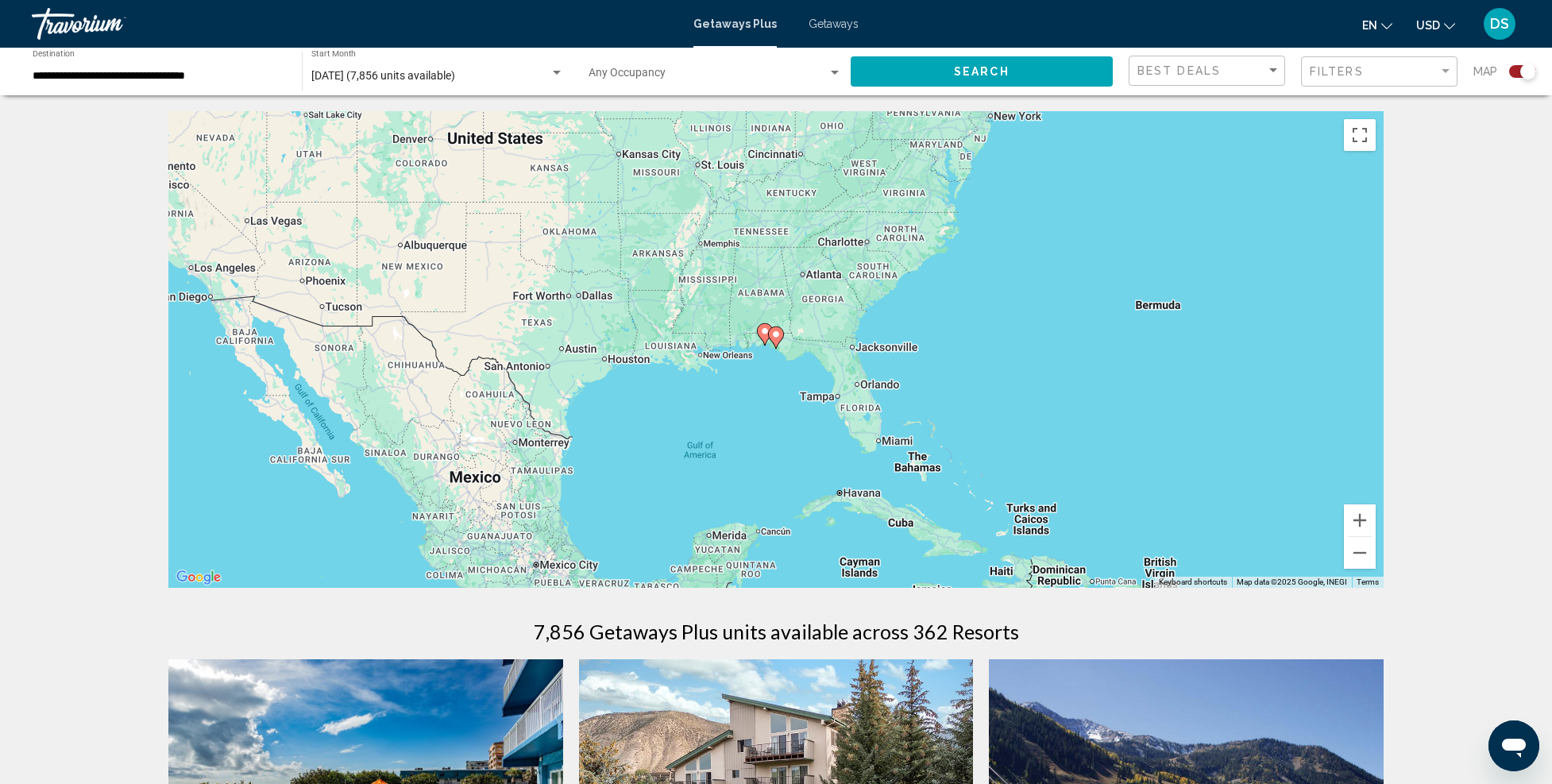
click at [773, 338] on image "Main content" at bounding box center [776, 335] width 10 height 10
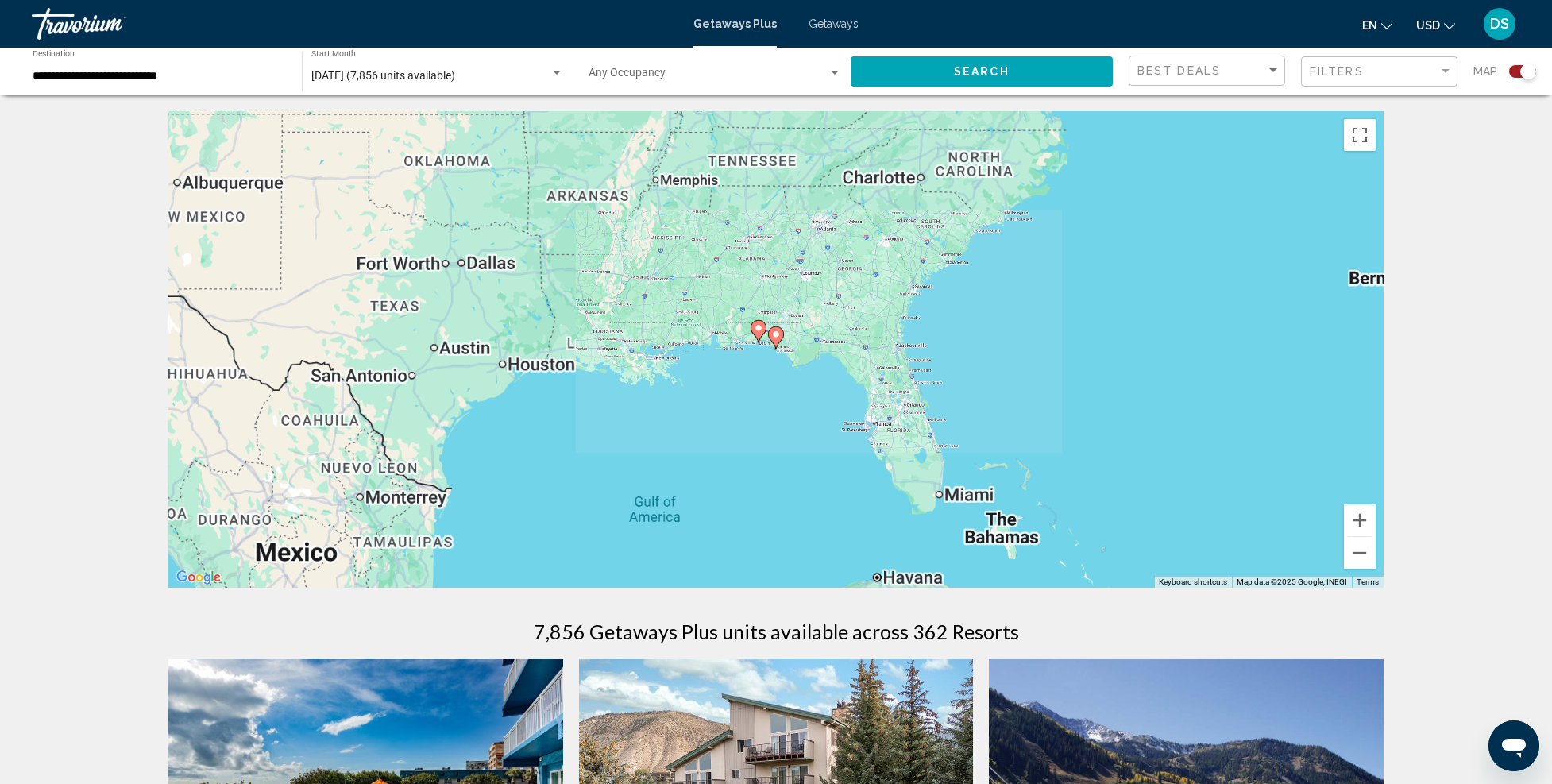
click at [773, 338] on image "Main content" at bounding box center [776, 335] width 10 height 10
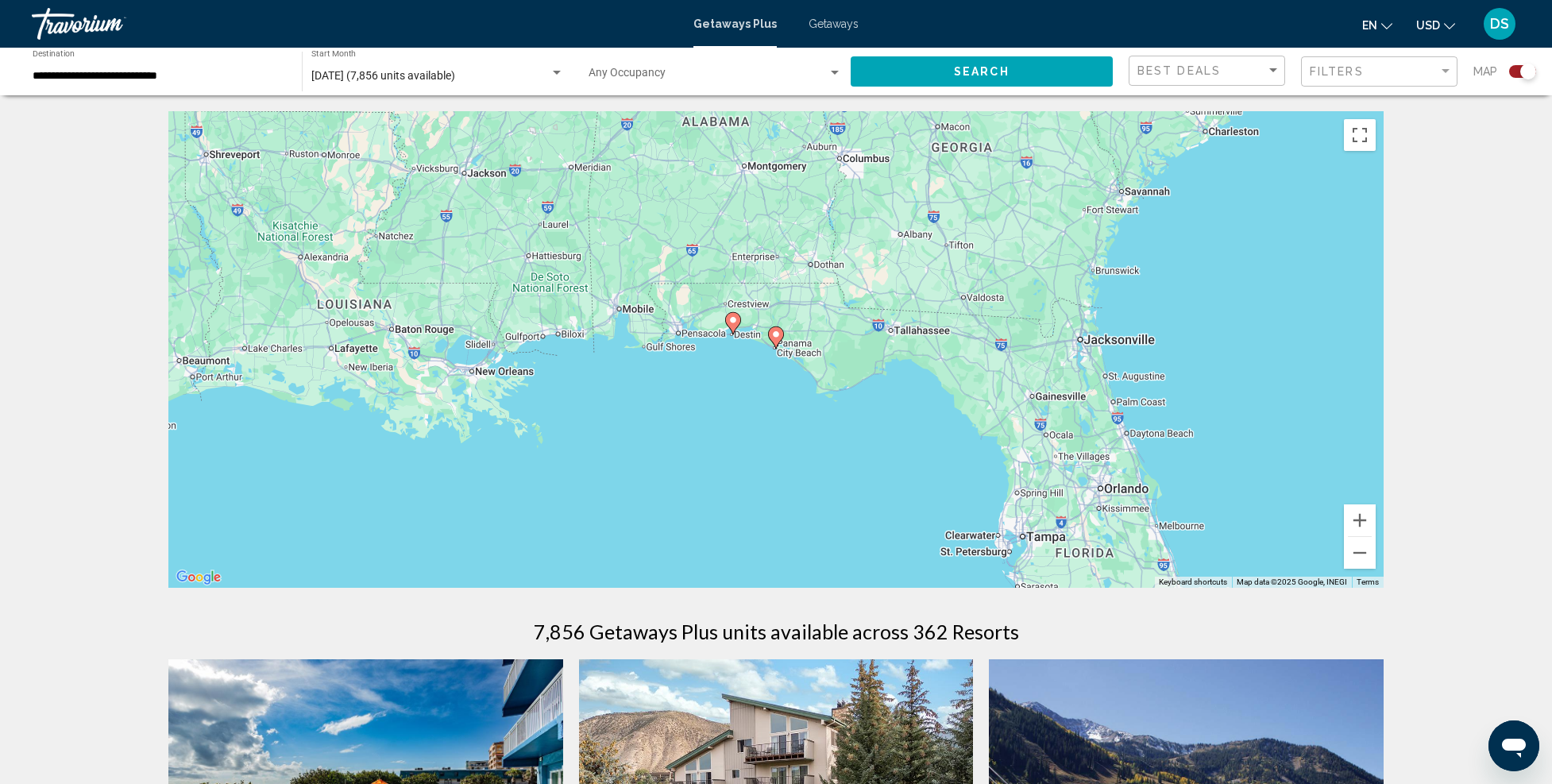
click at [777, 335] on image "Main content" at bounding box center [776, 335] width 10 height 10
type input "**********"
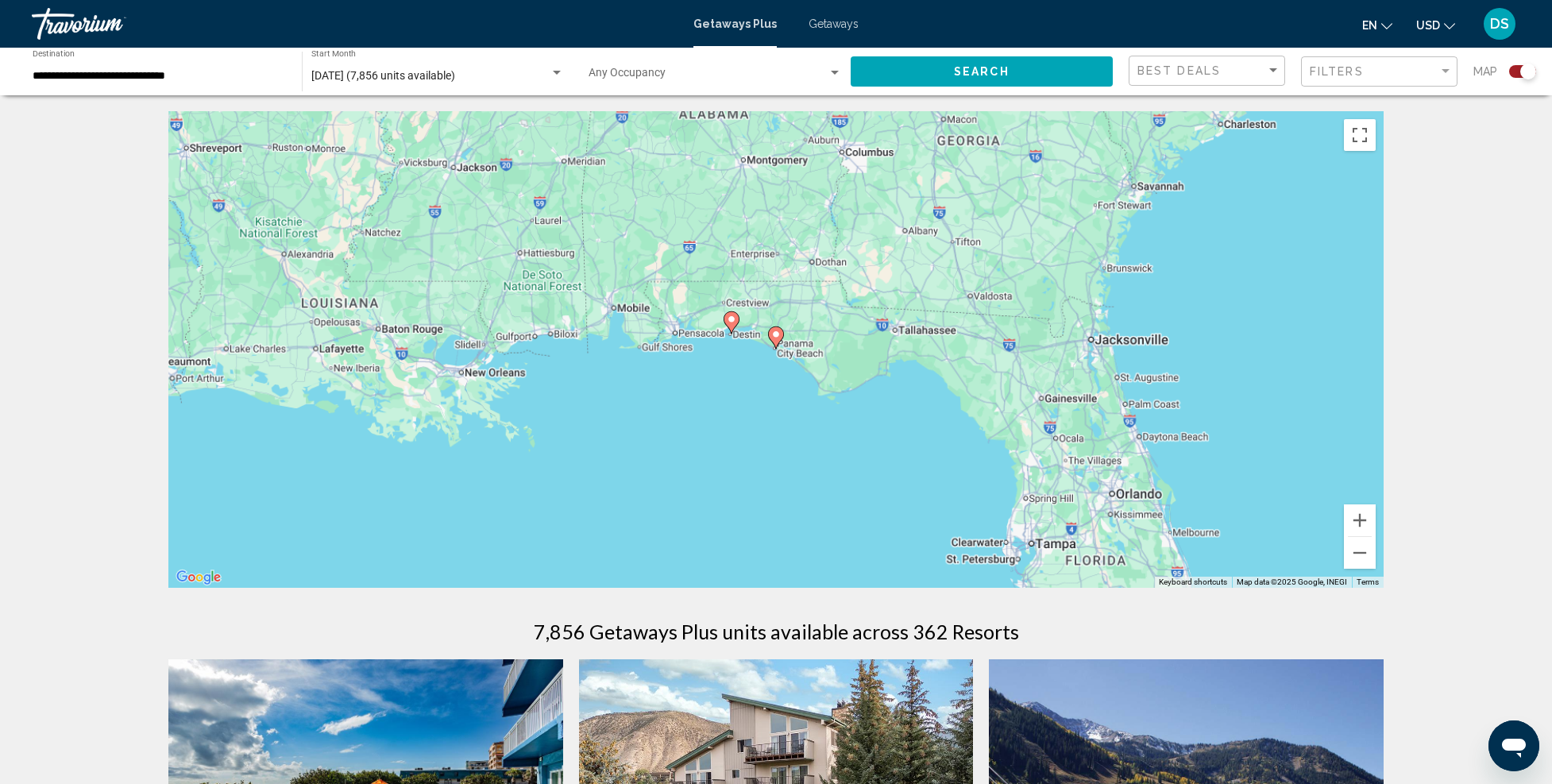
click at [777, 335] on image "Main content" at bounding box center [776, 335] width 10 height 10
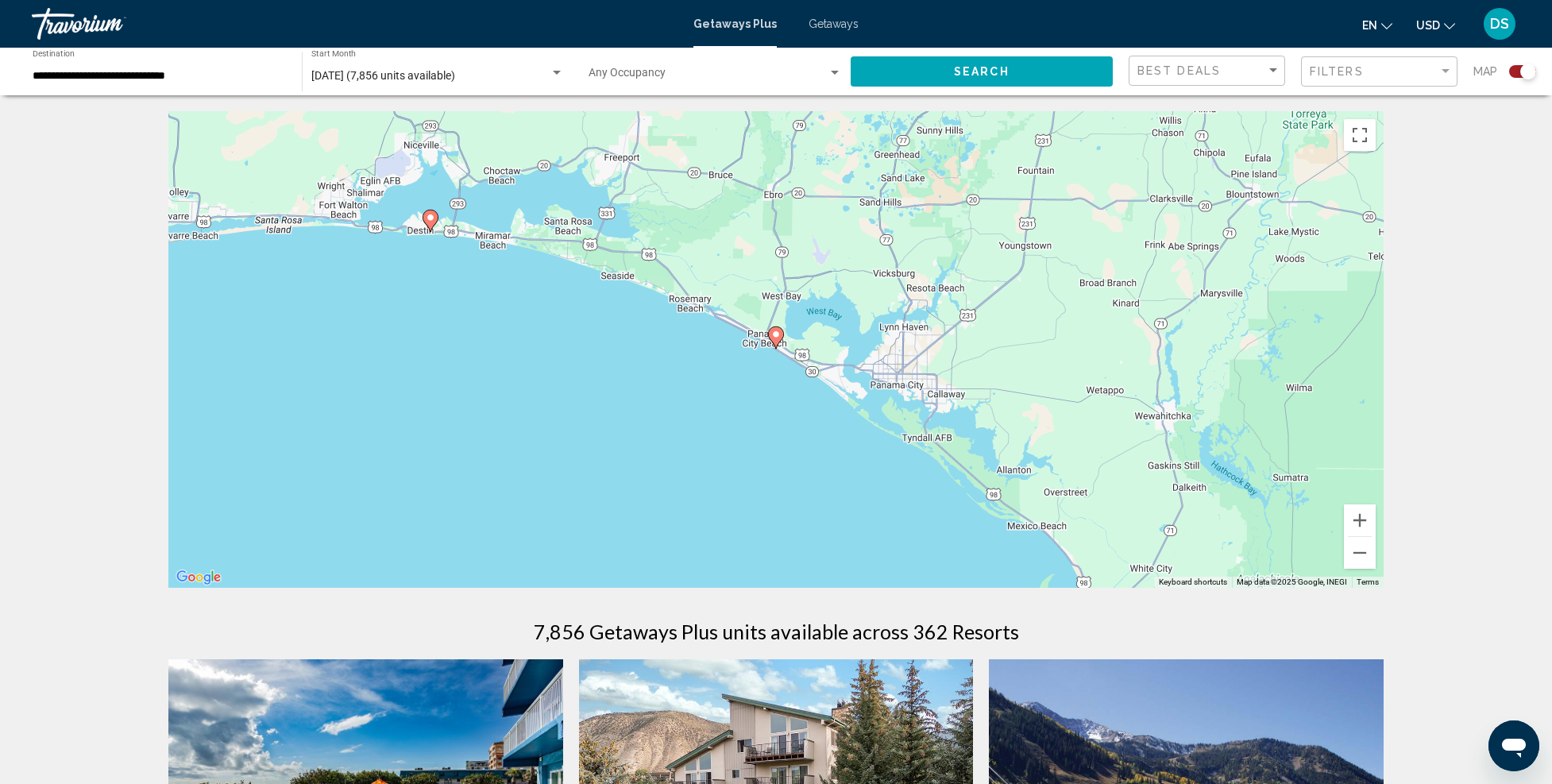
click at [777, 337] on image "Main content" at bounding box center [776, 335] width 10 height 10
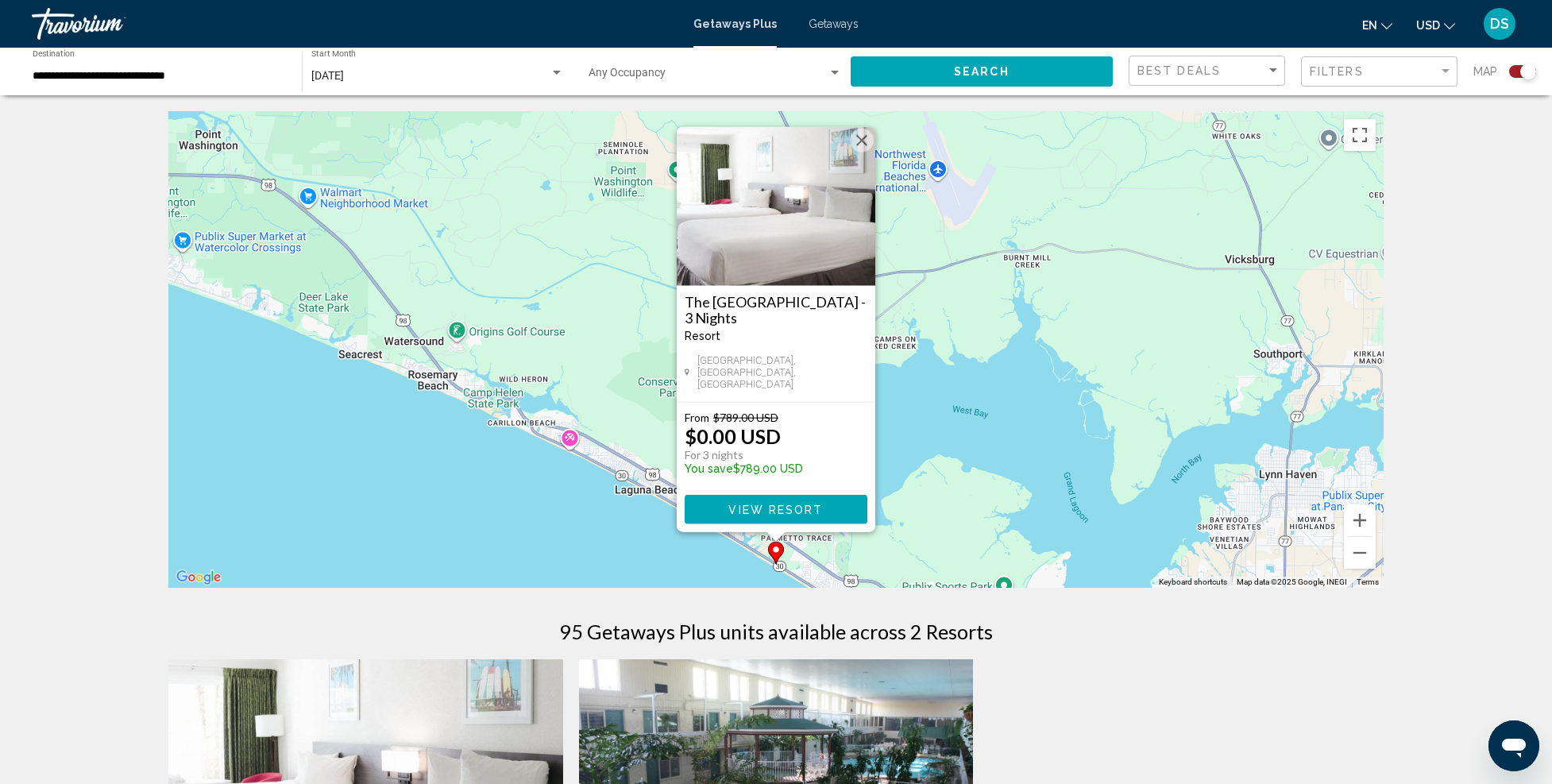
click at [778, 230] on img "Main content" at bounding box center [776, 207] width 199 height 159
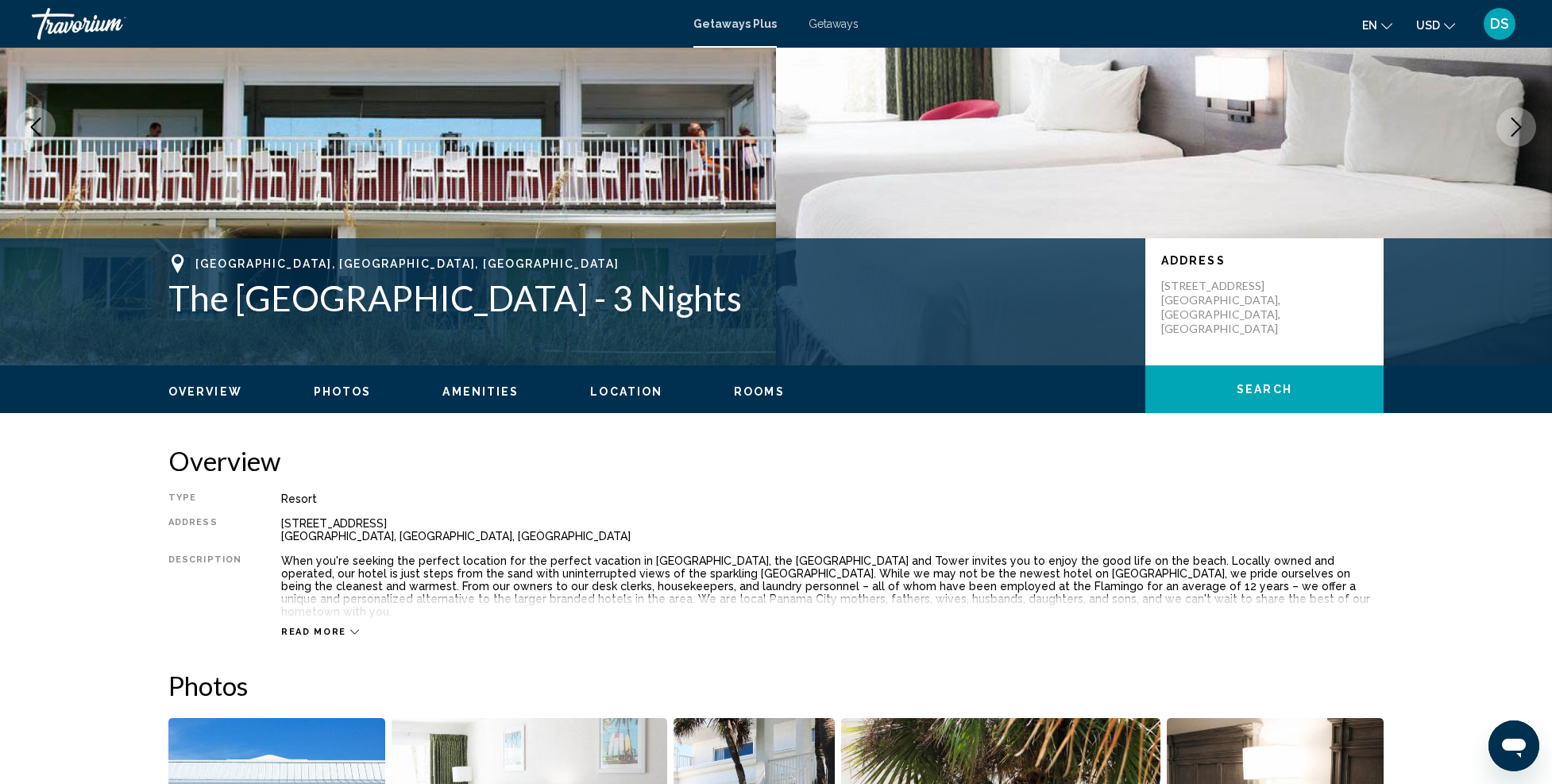
scroll to position [318, 0]
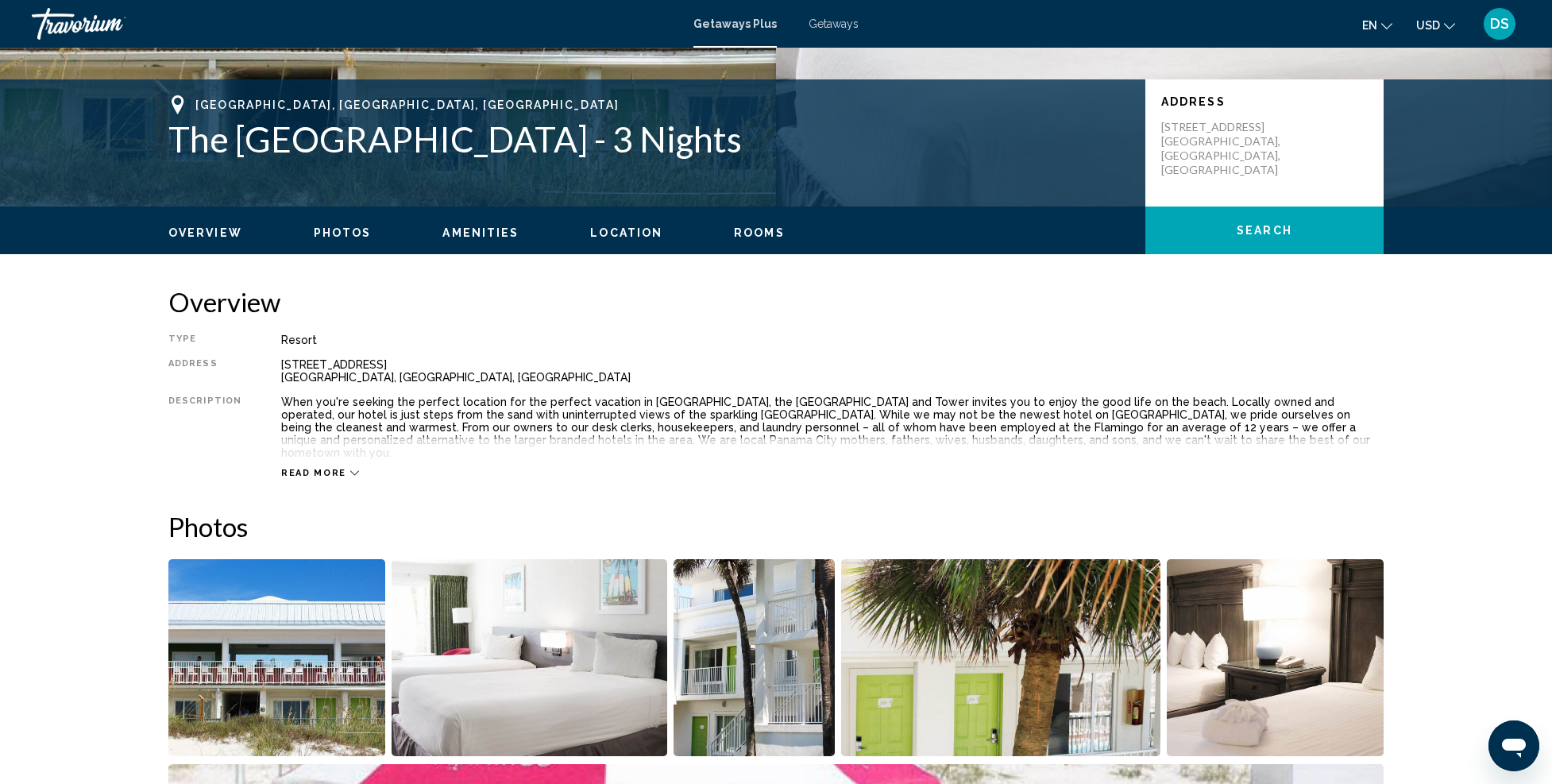
click at [313, 468] on span "Read more" at bounding box center [313, 473] width 66 height 11
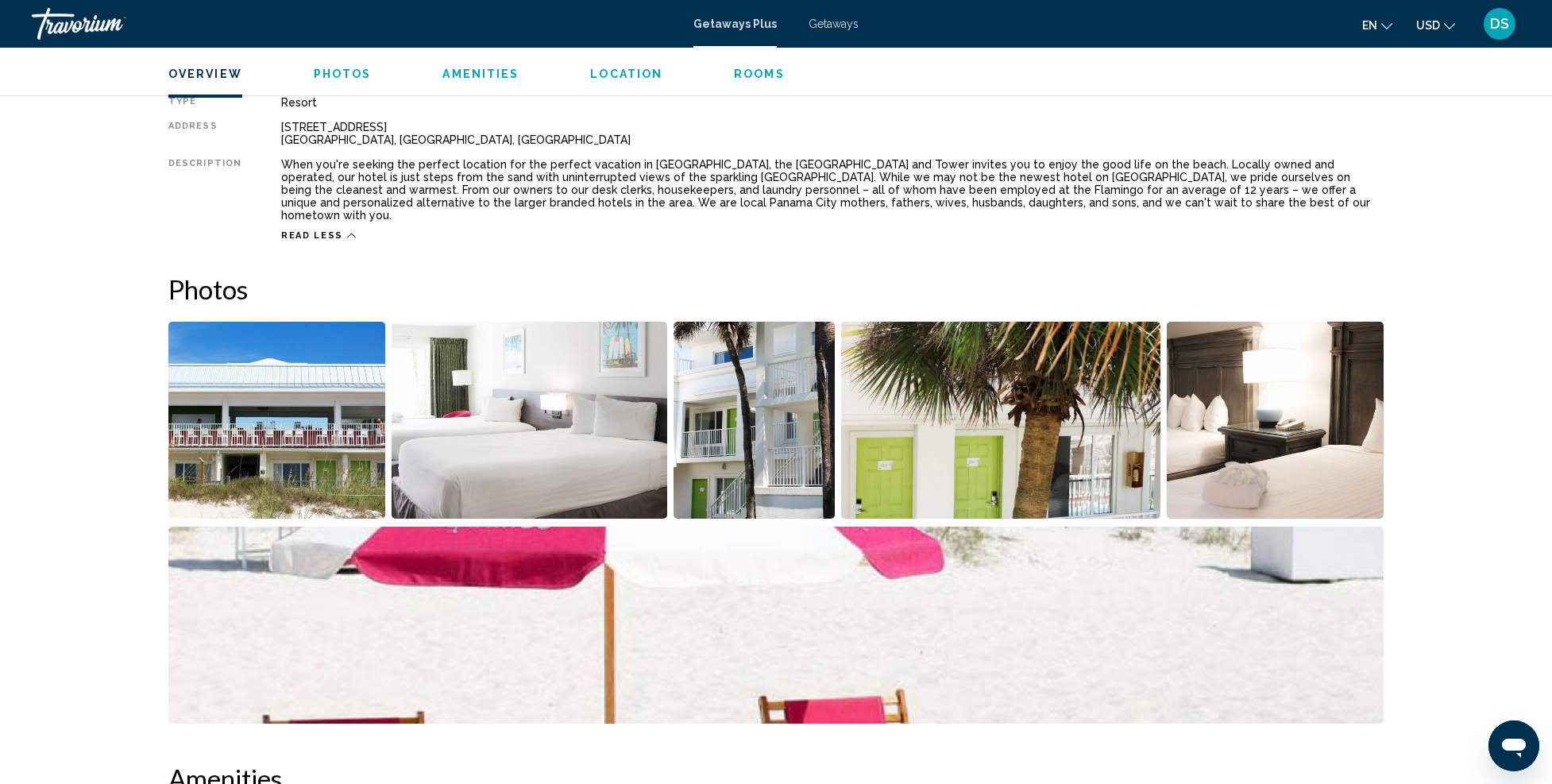
scroll to position [635, 0]
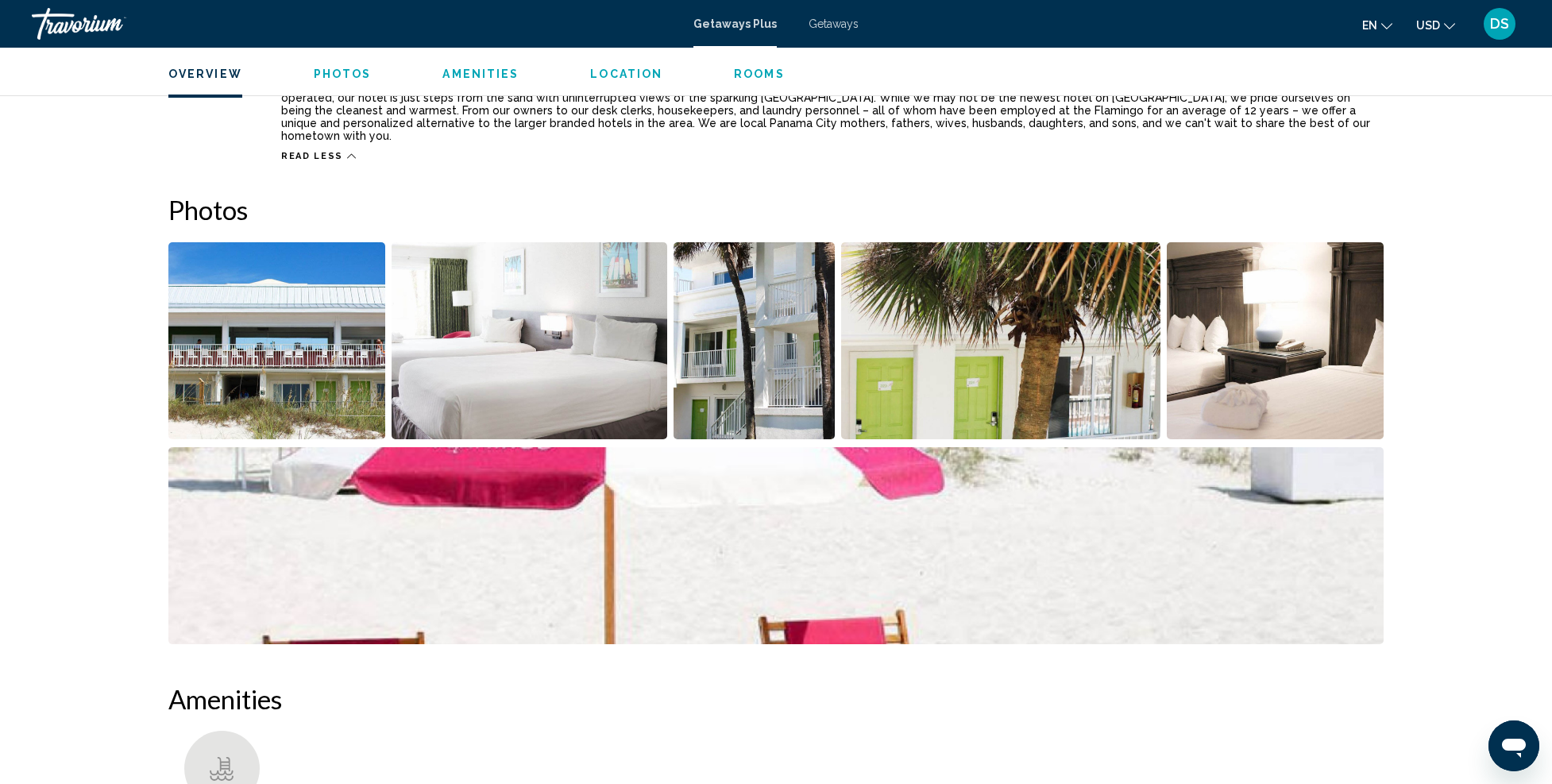
click at [308, 306] on img "Open full-screen image slider" at bounding box center [276, 340] width 216 height 197
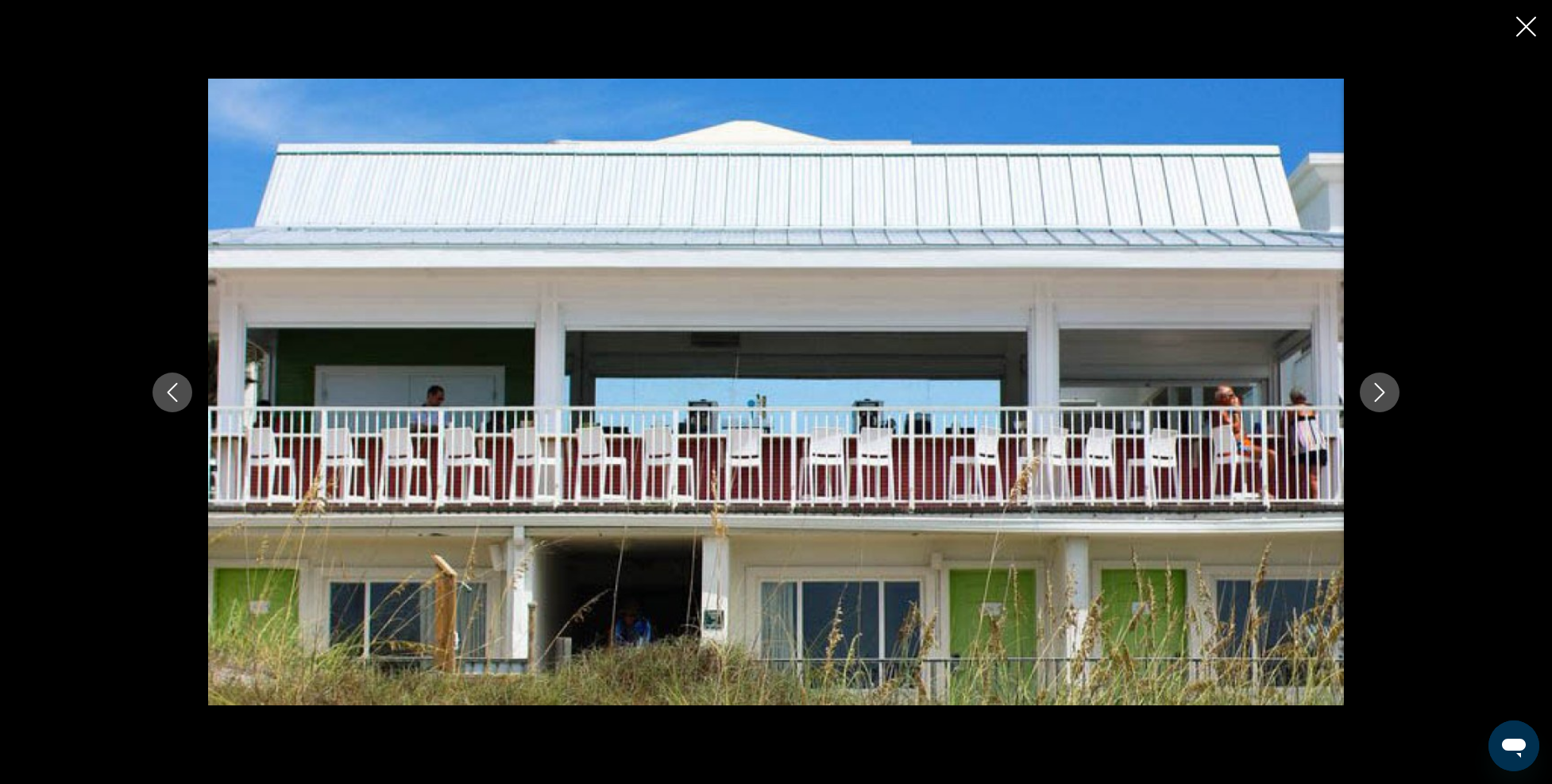
click at [1379, 384] on icon "Next image" at bounding box center [1380, 392] width 19 height 19
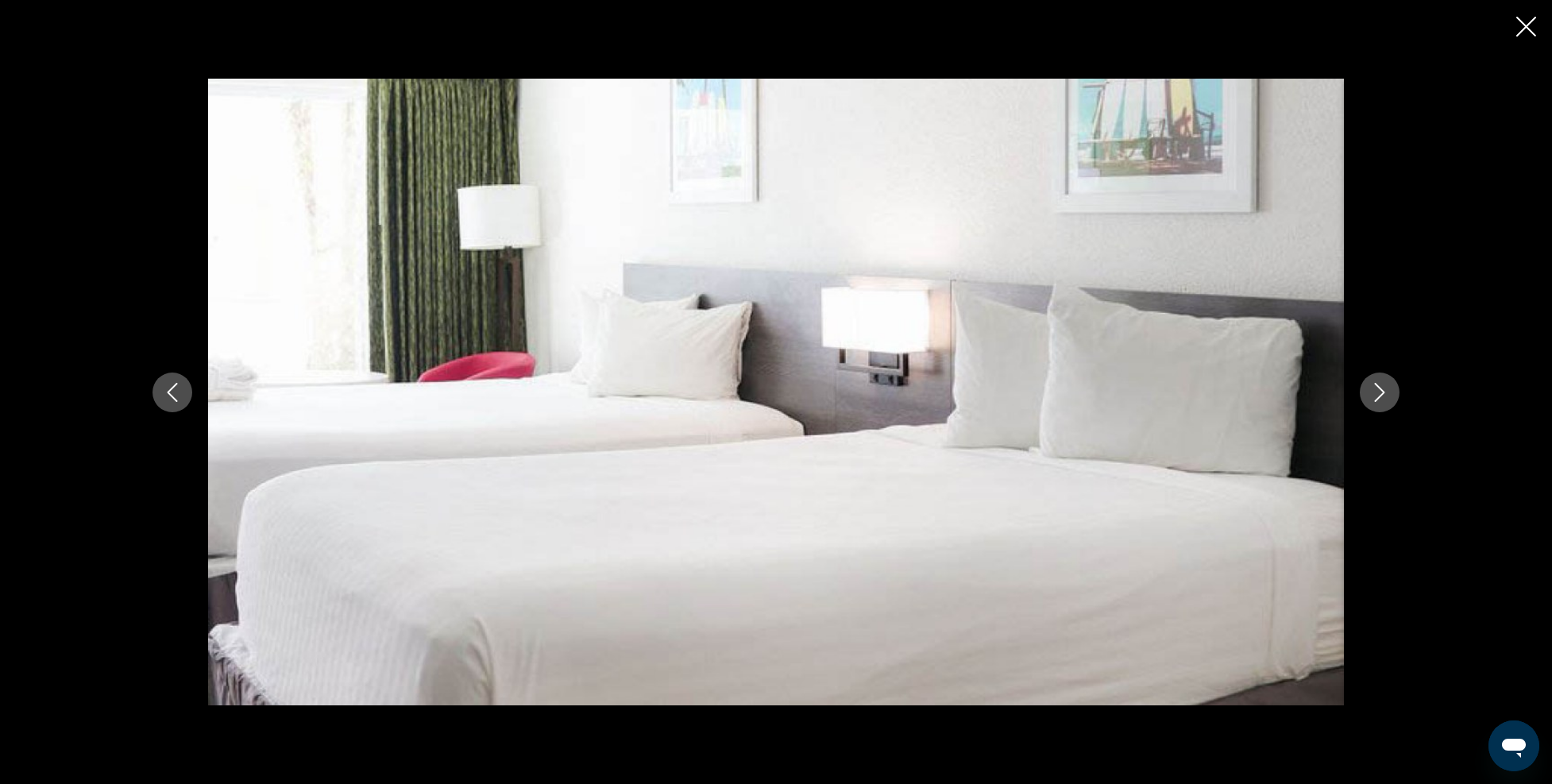
click at [1379, 384] on icon "Next image" at bounding box center [1380, 392] width 19 height 19
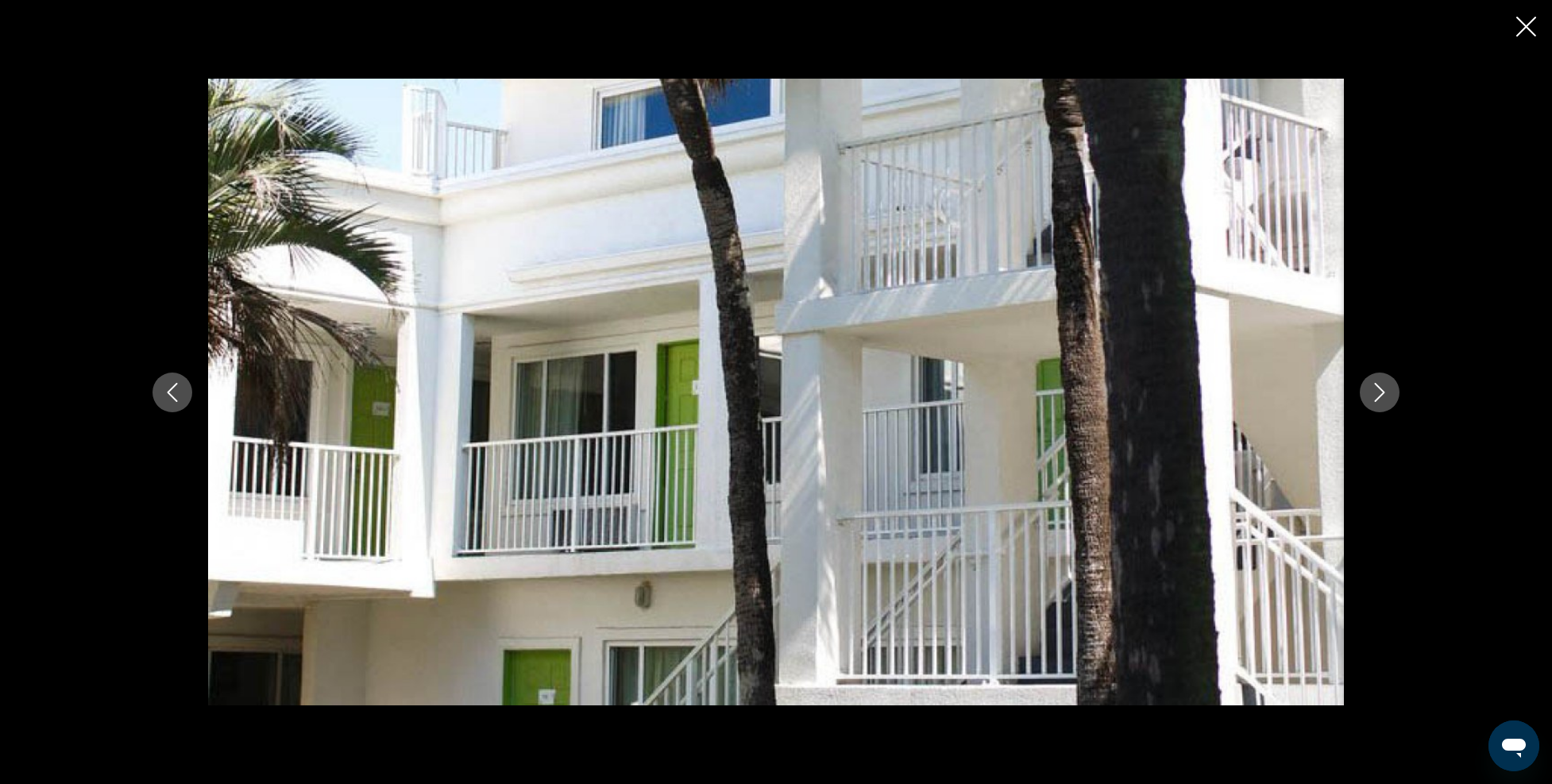
click at [1379, 384] on icon "Next image" at bounding box center [1380, 392] width 19 height 19
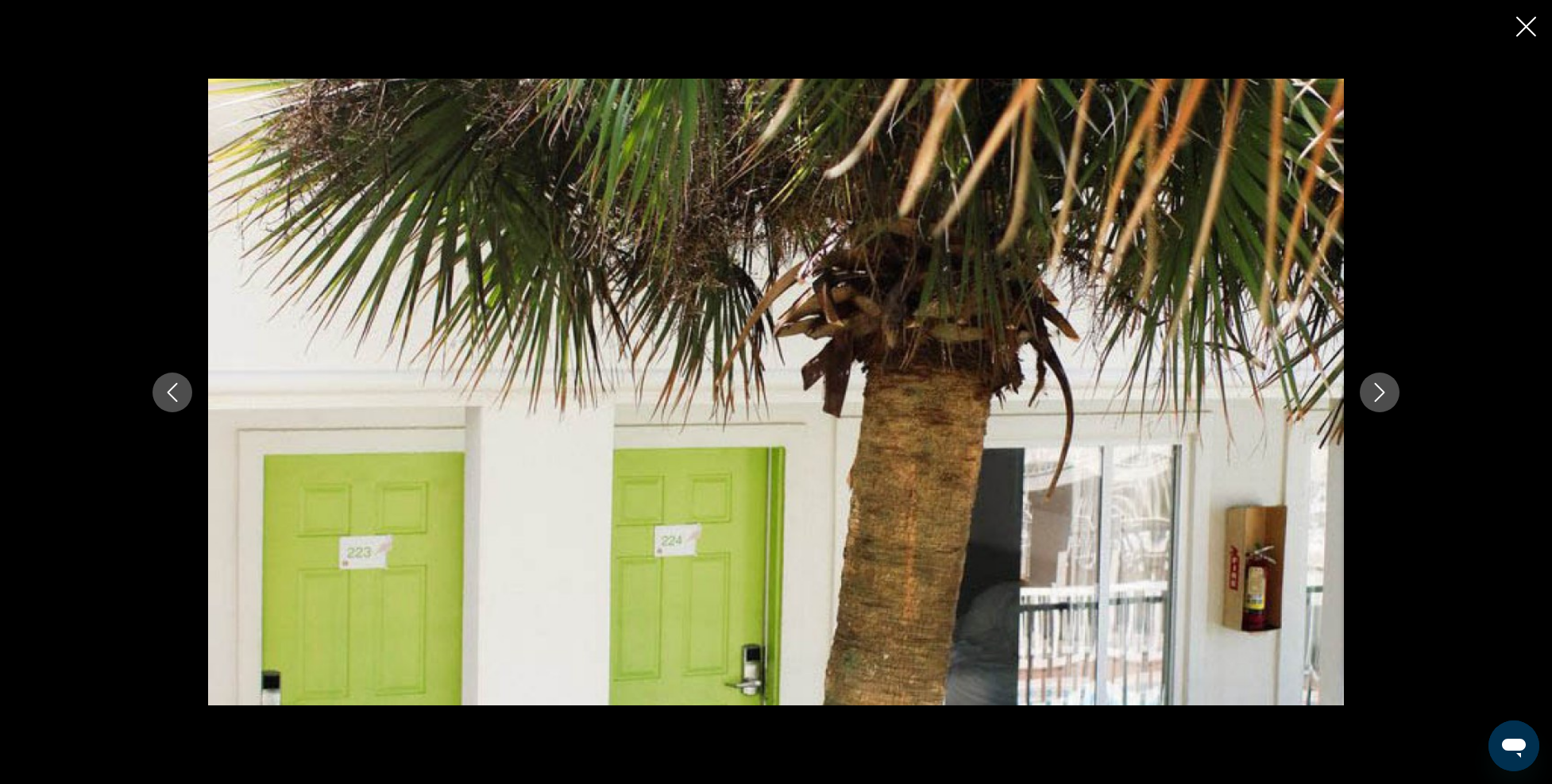
click at [1370, 393] on button "Next image" at bounding box center [1380, 392] width 40 height 40
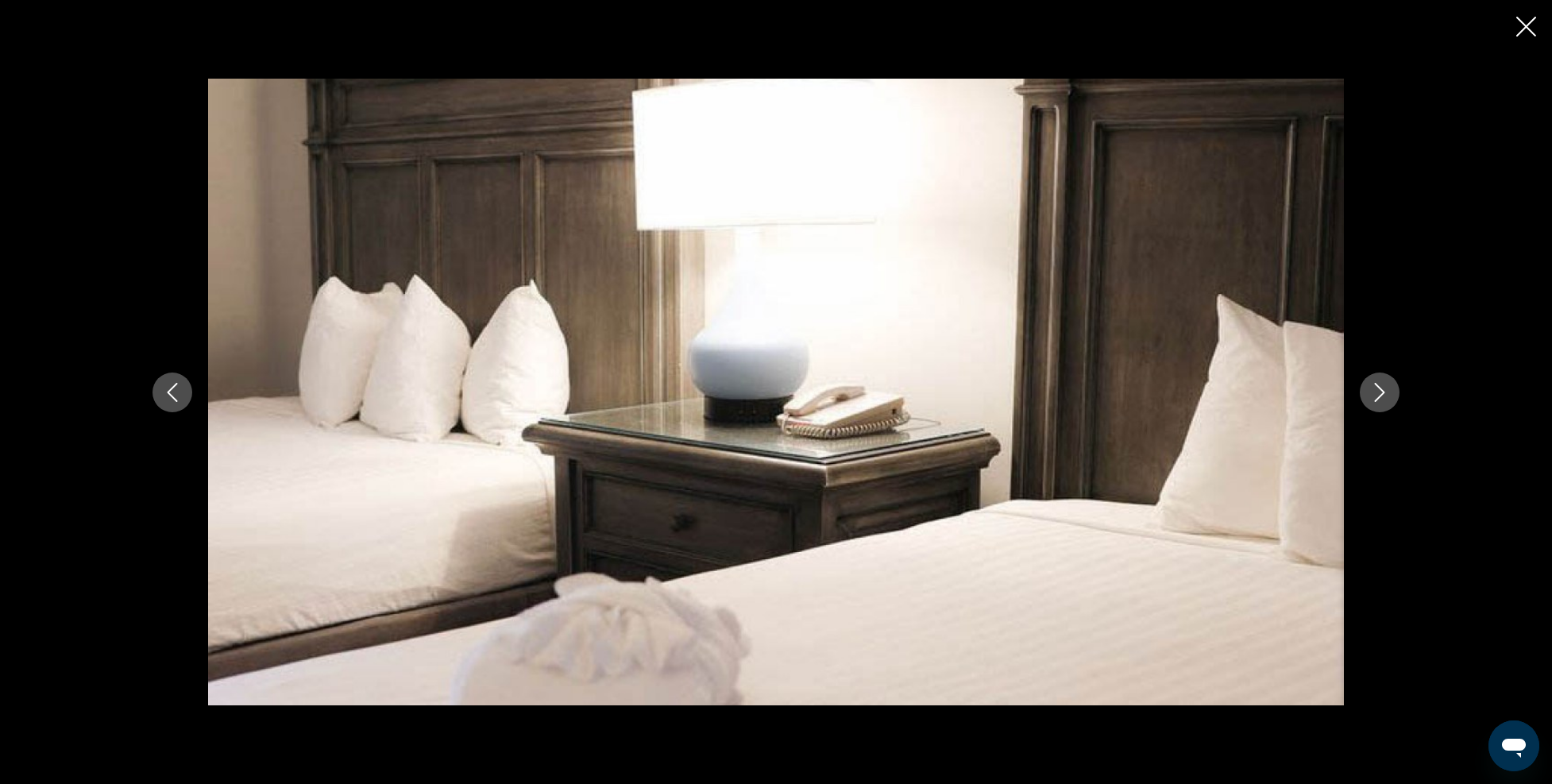
click at [1371, 397] on icon "Next image" at bounding box center [1380, 392] width 19 height 19
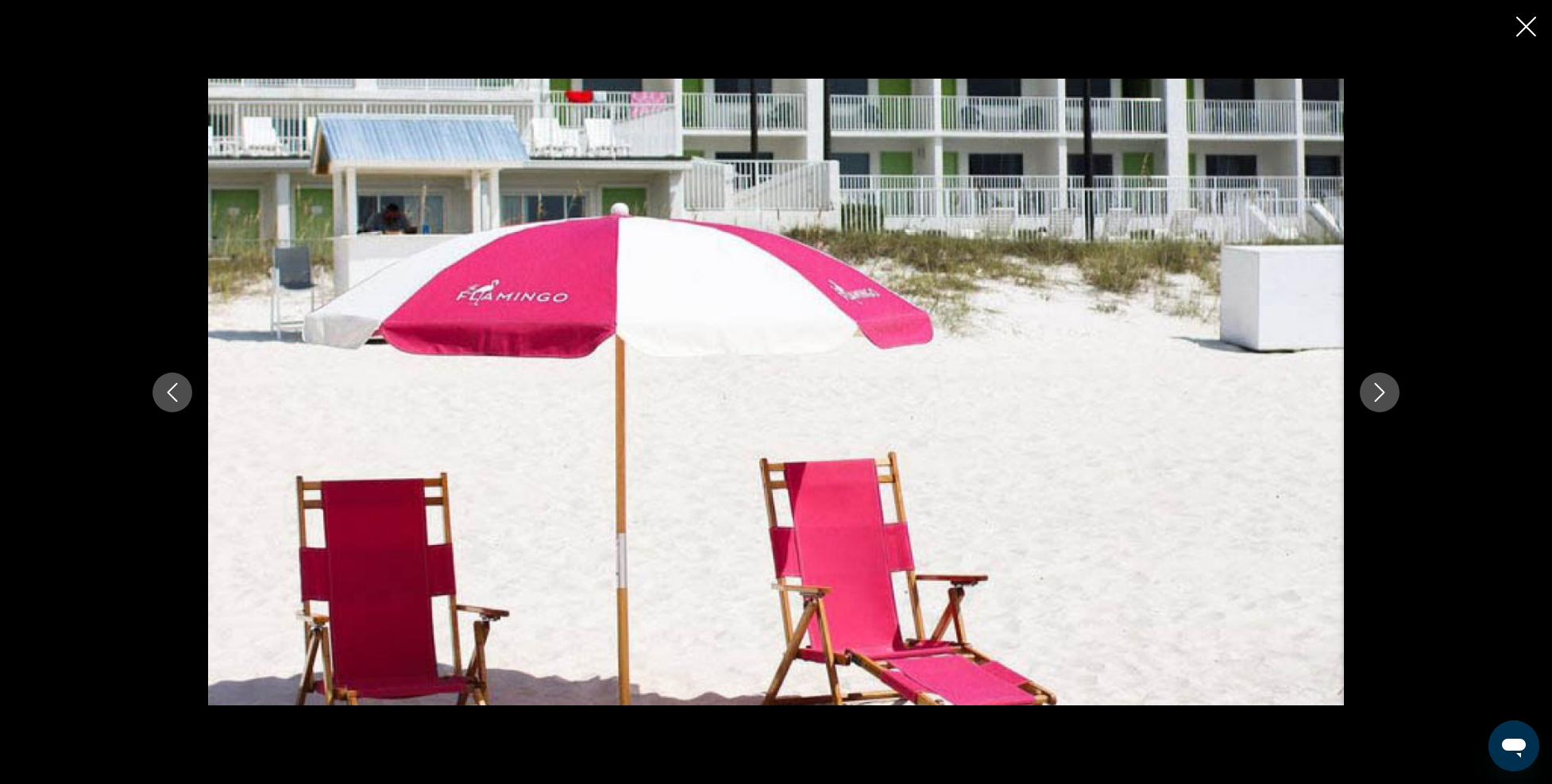
click at [1373, 393] on icon "Next image" at bounding box center [1380, 392] width 19 height 19
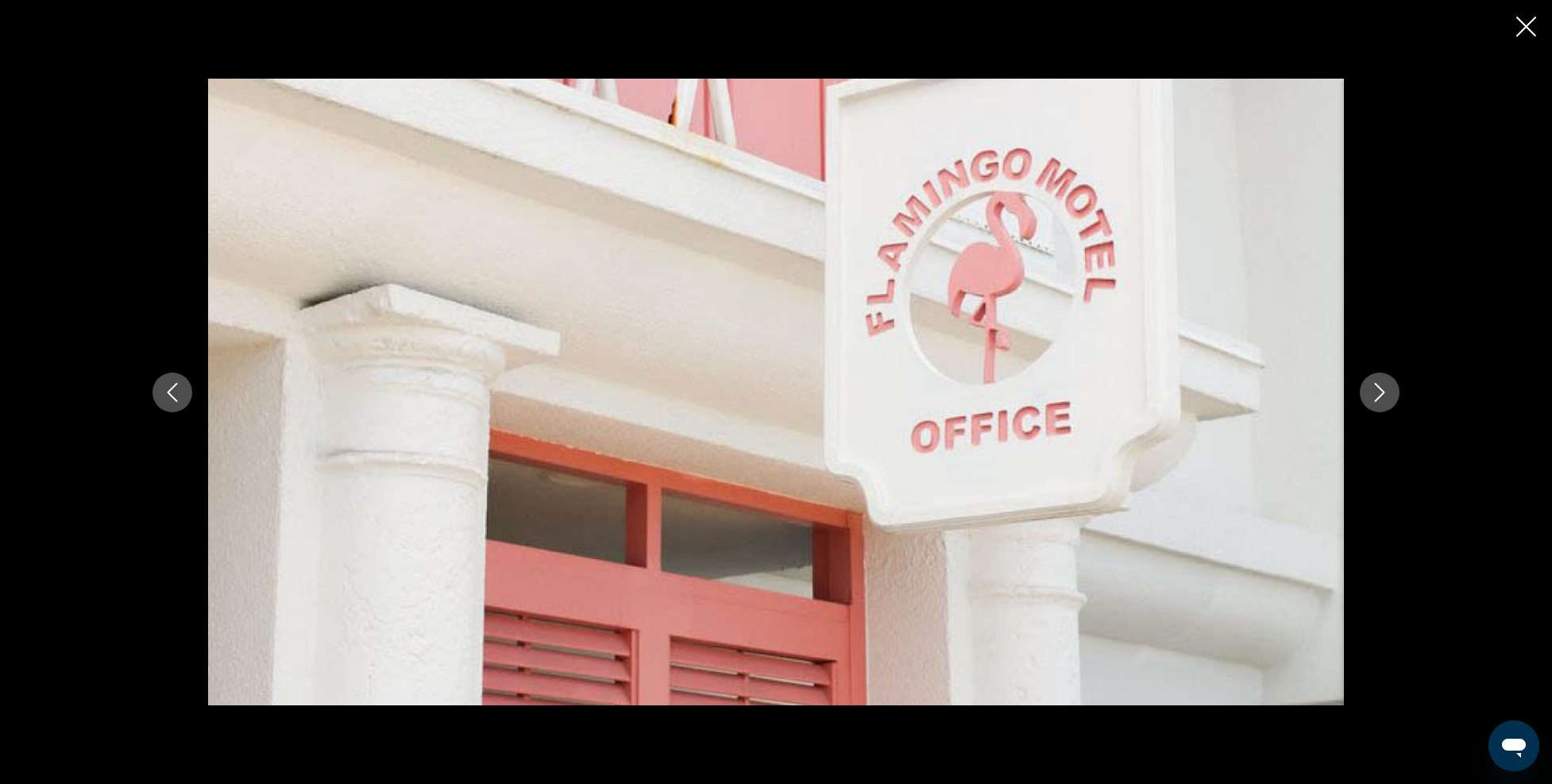
click at [1373, 393] on icon "Next image" at bounding box center [1380, 392] width 19 height 19
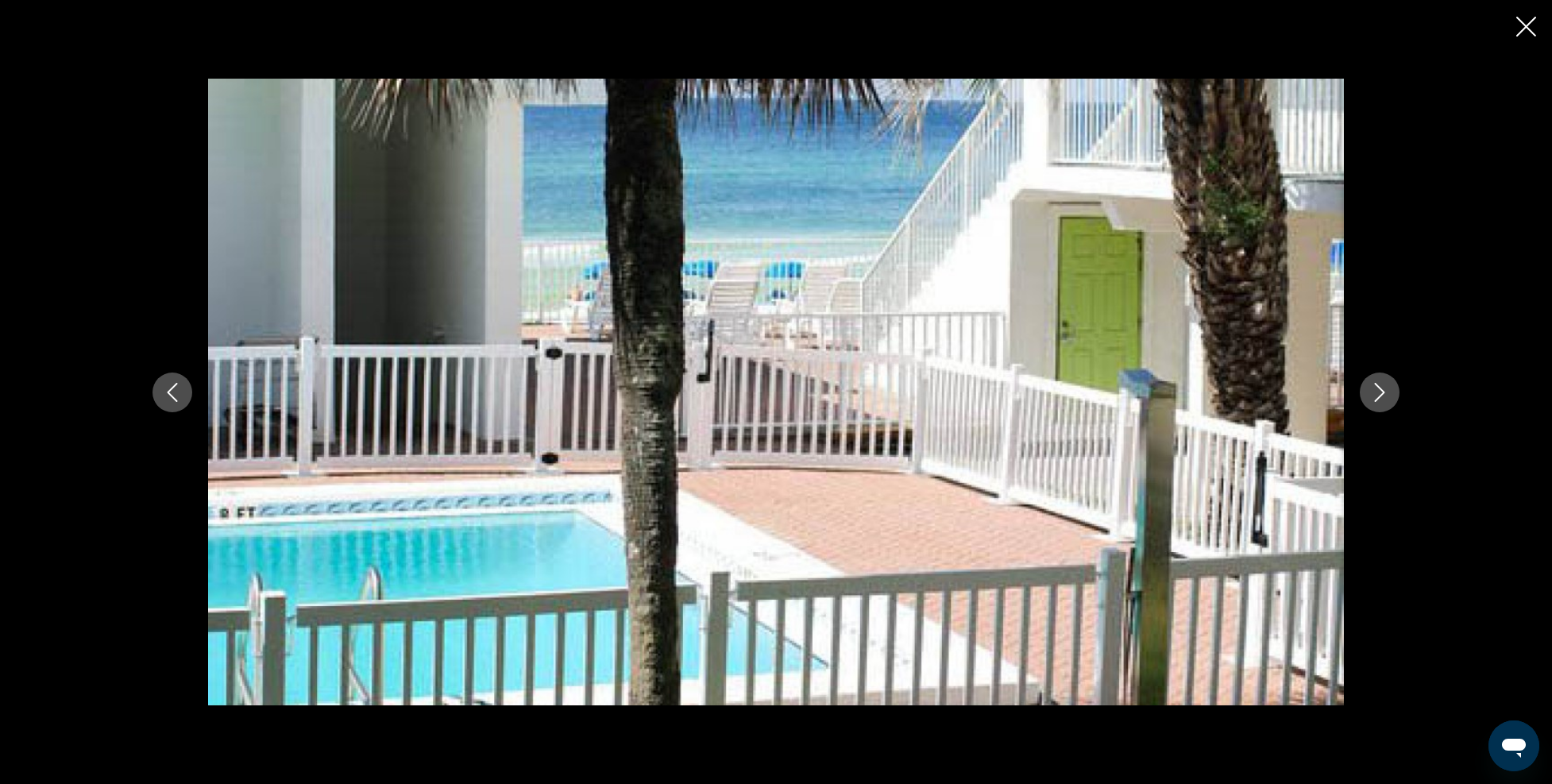
click at [1373, 393] on icon "Next image" at bounding box center [1380, 392] width 19 height 19
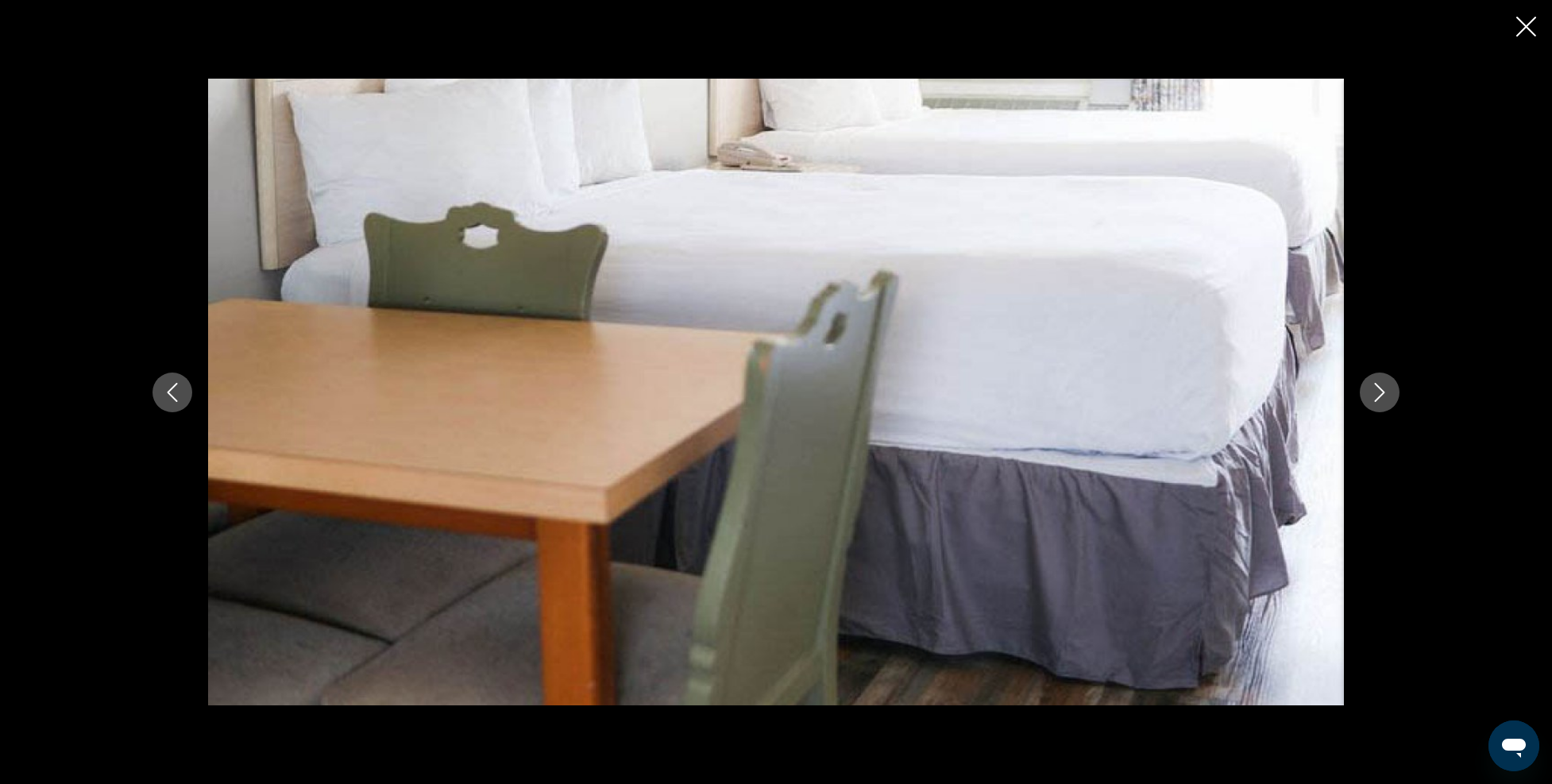
click at [1373, 393] on icon "Next image" at bounding box center [1380, 392] width 19 height 19
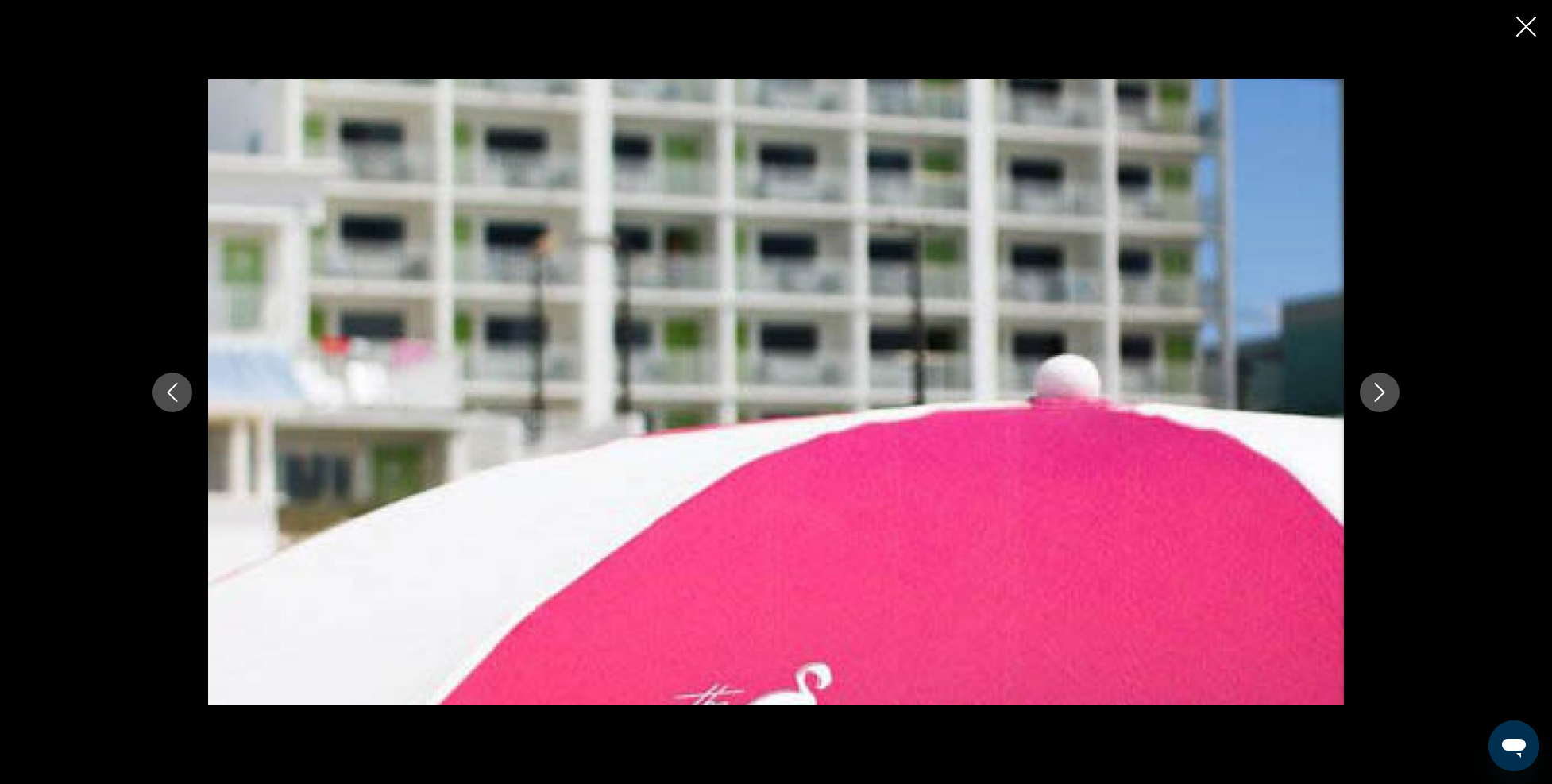
click at [1373, 393] on icon "Next image" at bounding box center [1380, 392] width 19 height 19
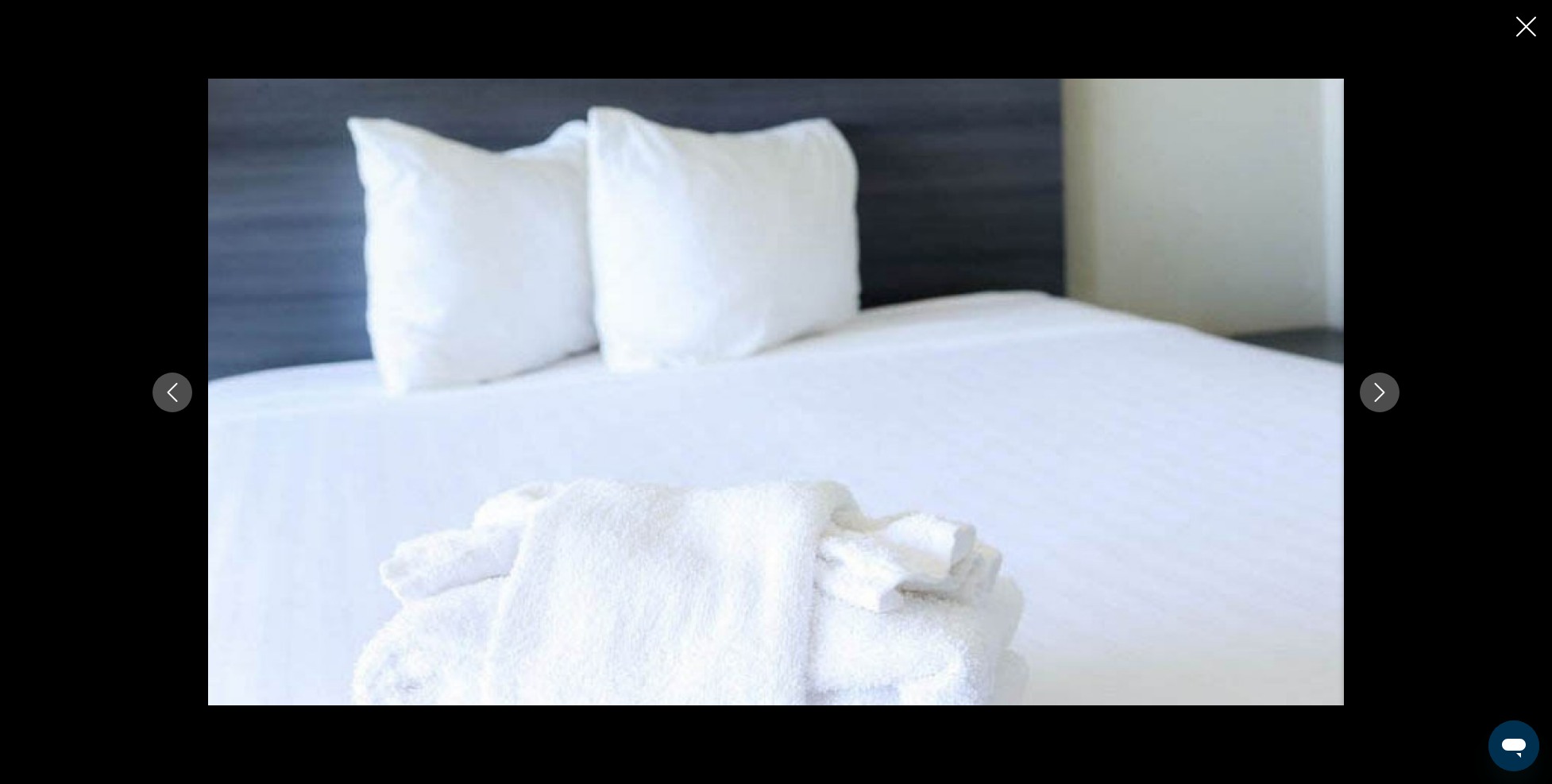
click at [1373, 393] on icon "Next image" at bounding box center [1380, 392] width 19 height 19
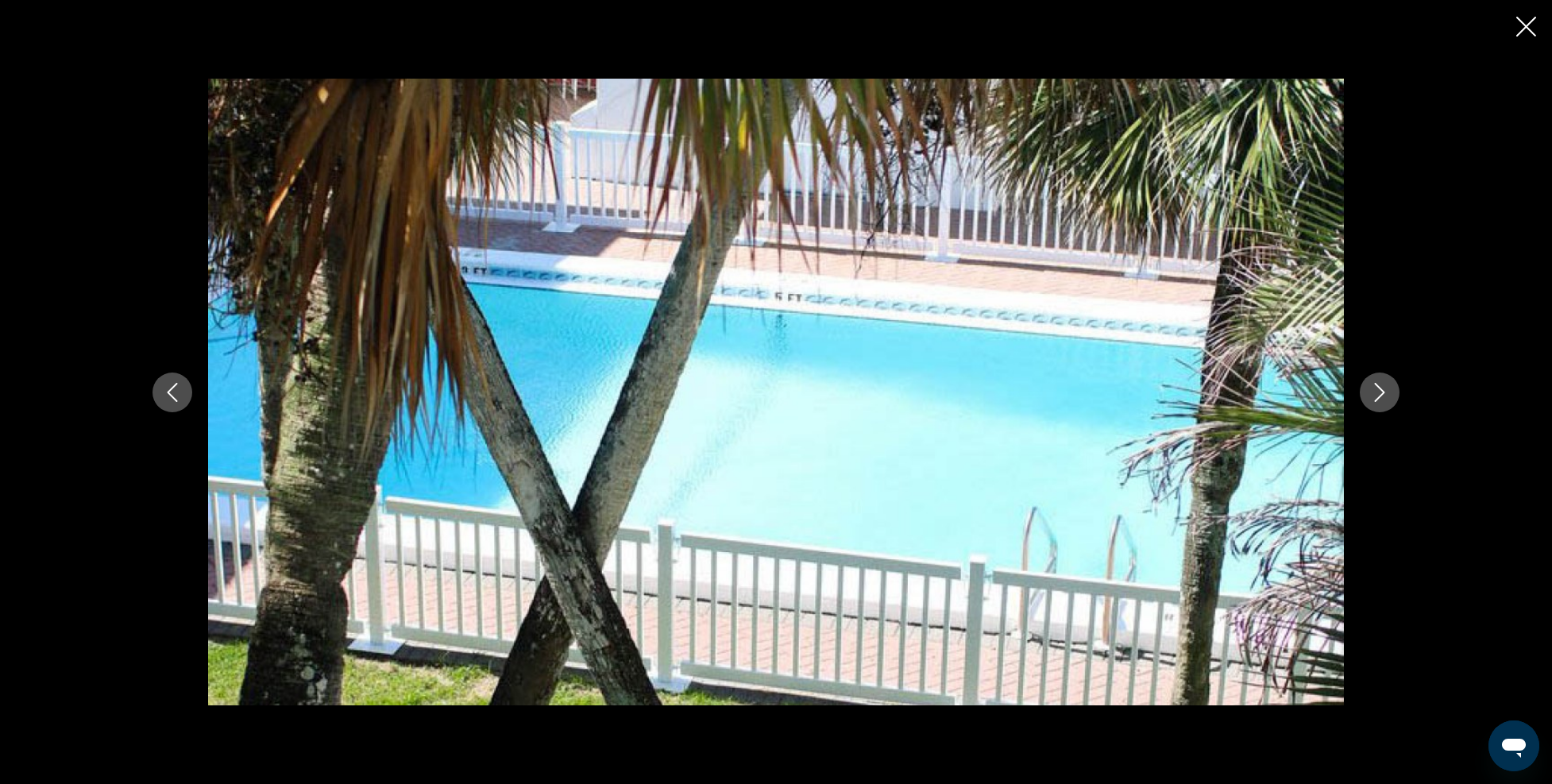
click at [1373, 393] on icon "Next image" at bounding box center [1380, 392] width 19 height 19
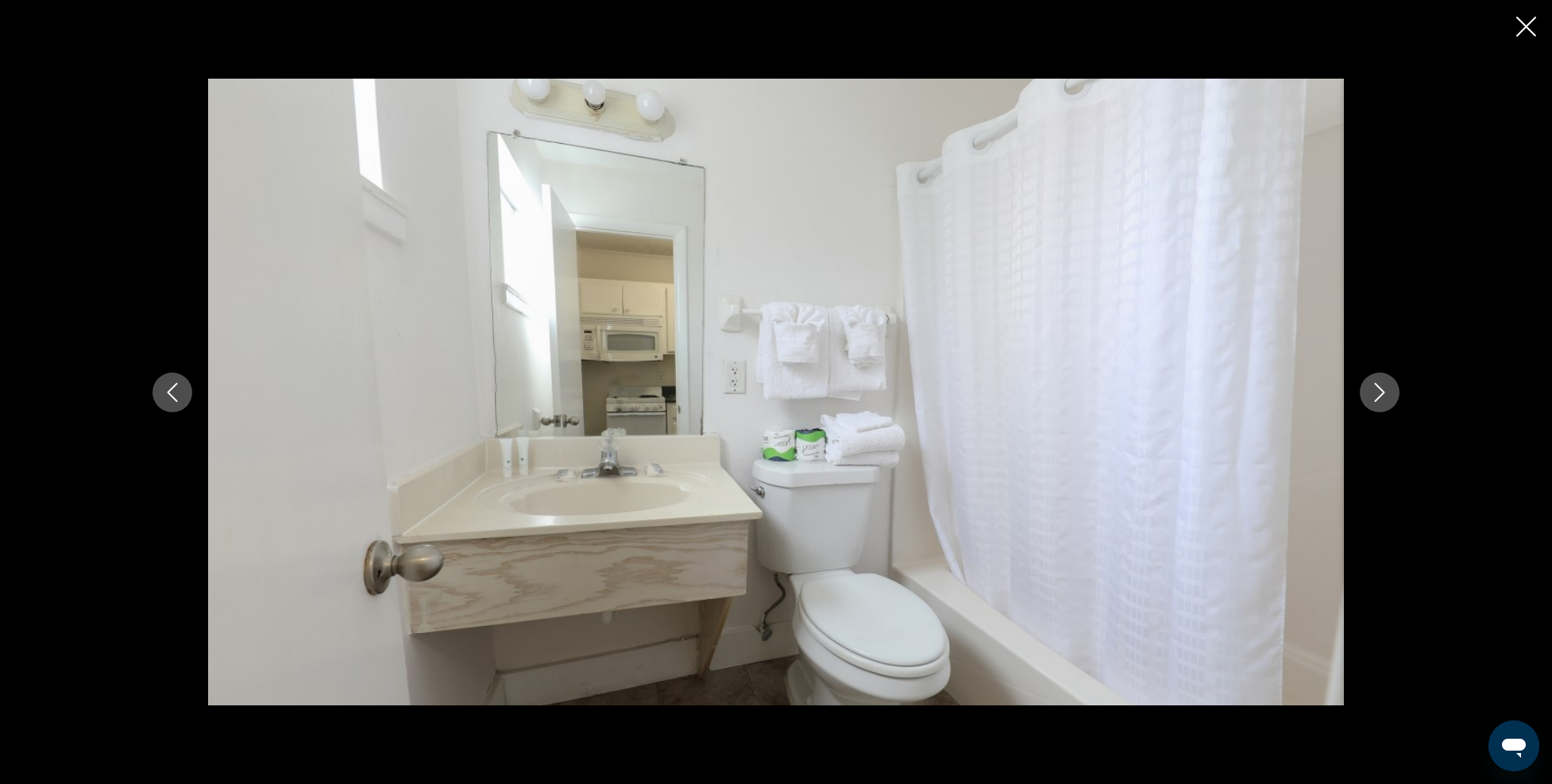
click at [1376, 388] on icon "Next image" at bounding box center [1380, 392] width 19 height 19
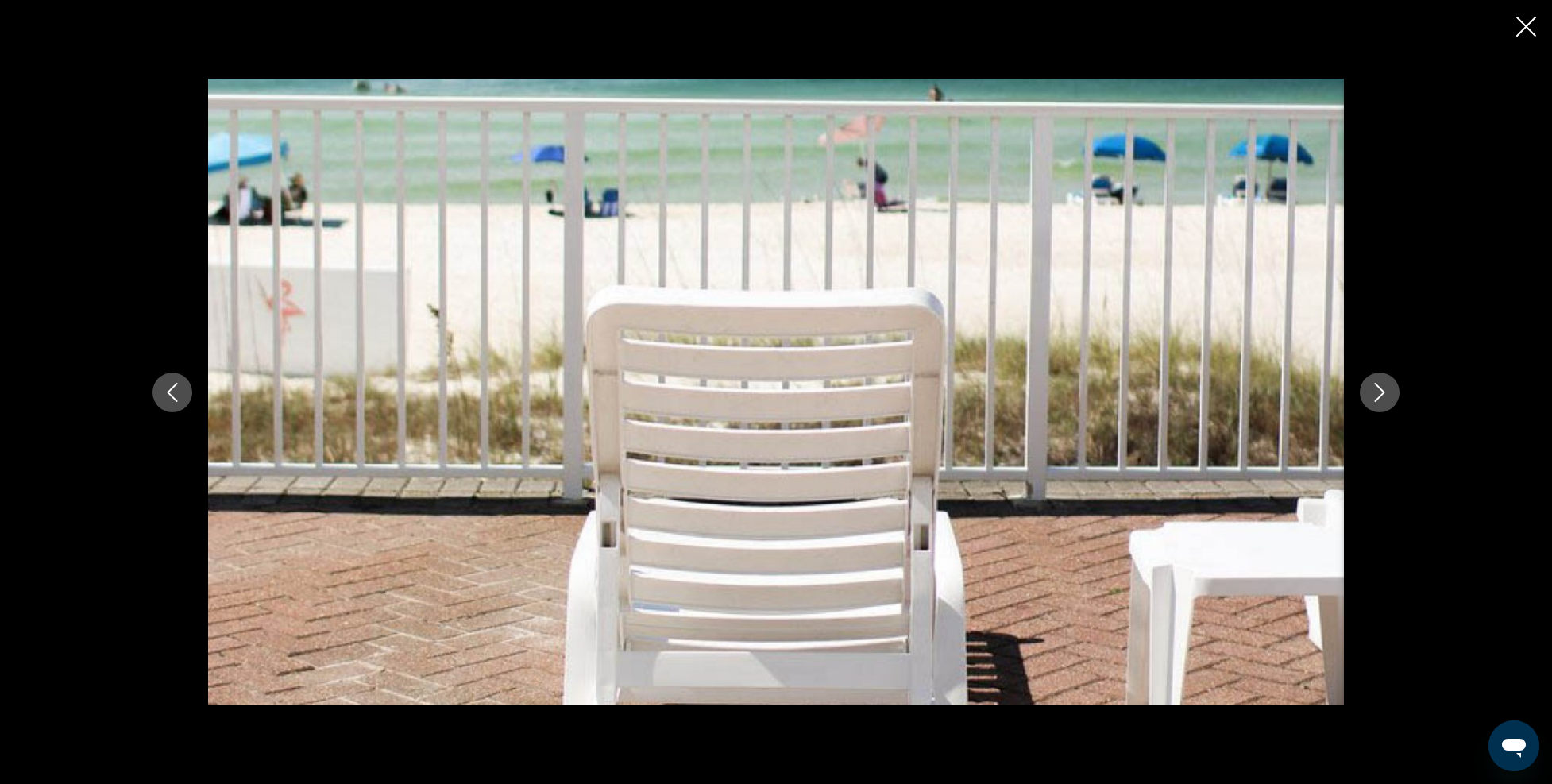
click at [1525, 17] on icon "Close slideshow" at bounding box center [1527, 26] width 20 height 20
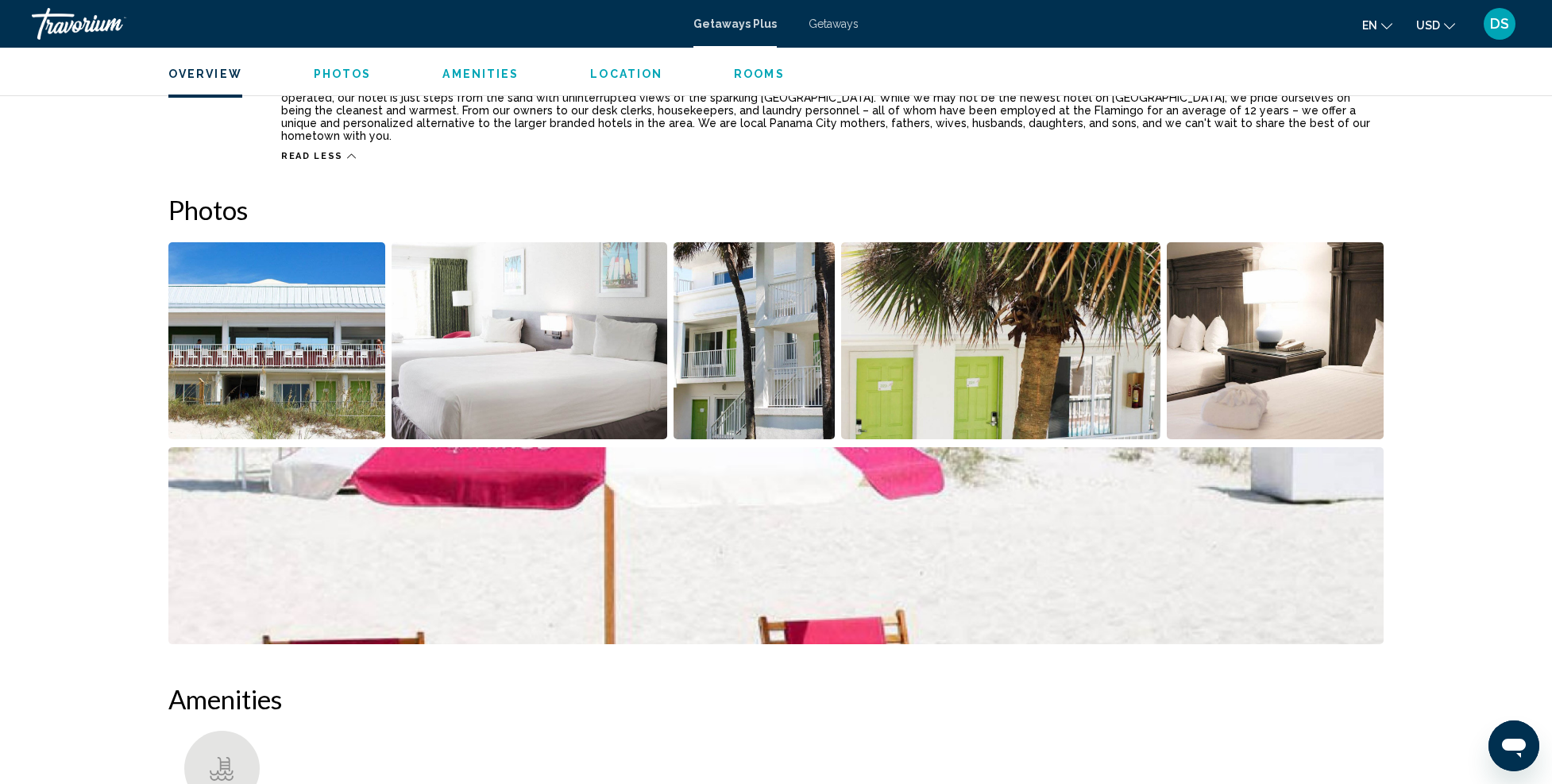
click at [1054, 371] on img "Open full-screen image slider" at bounding box center [1001, 340] width 320 height 197
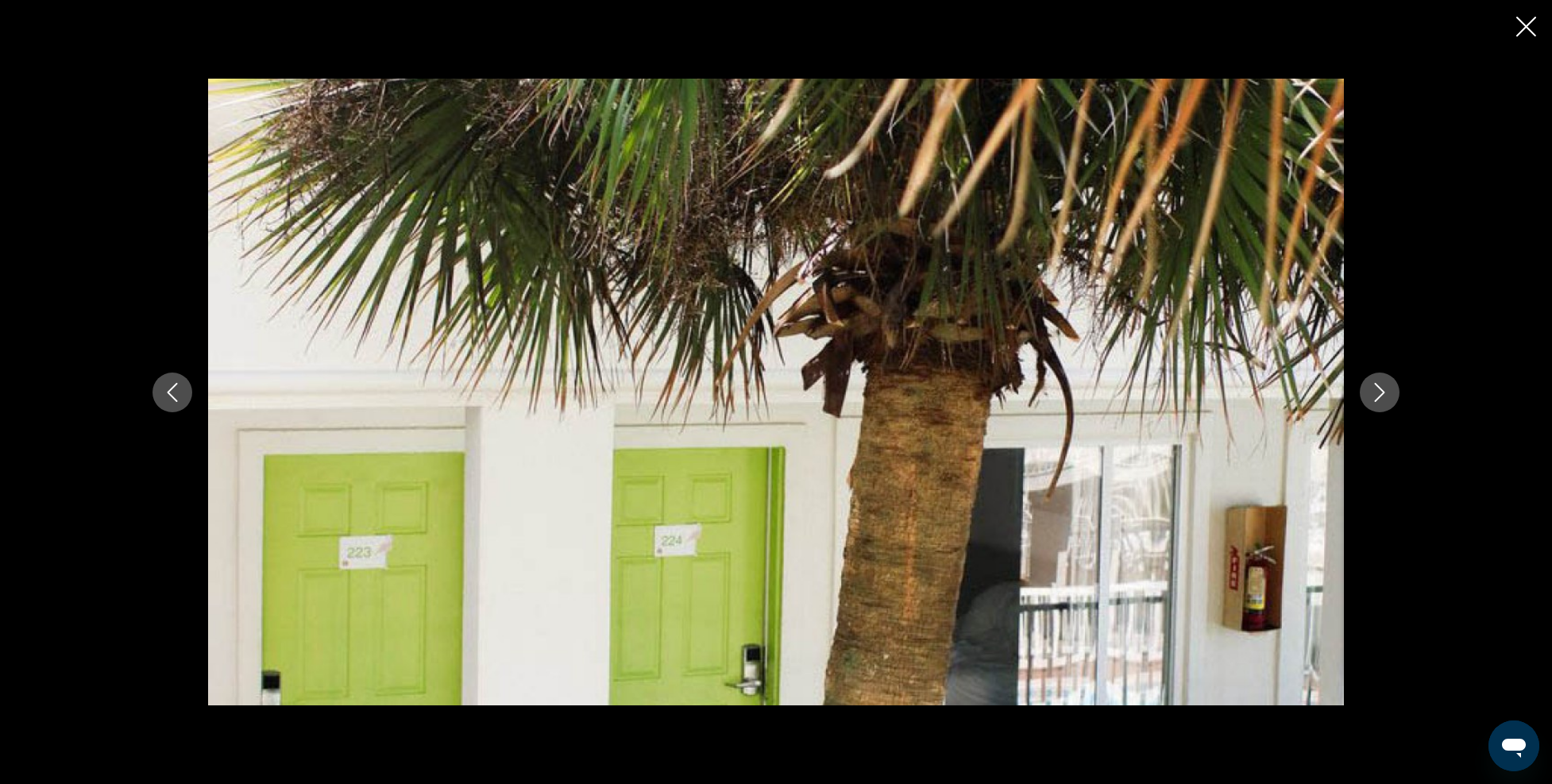
click at [1392, 384] on button "Next image" at bounding box center [1380, 392] width 40 height 40
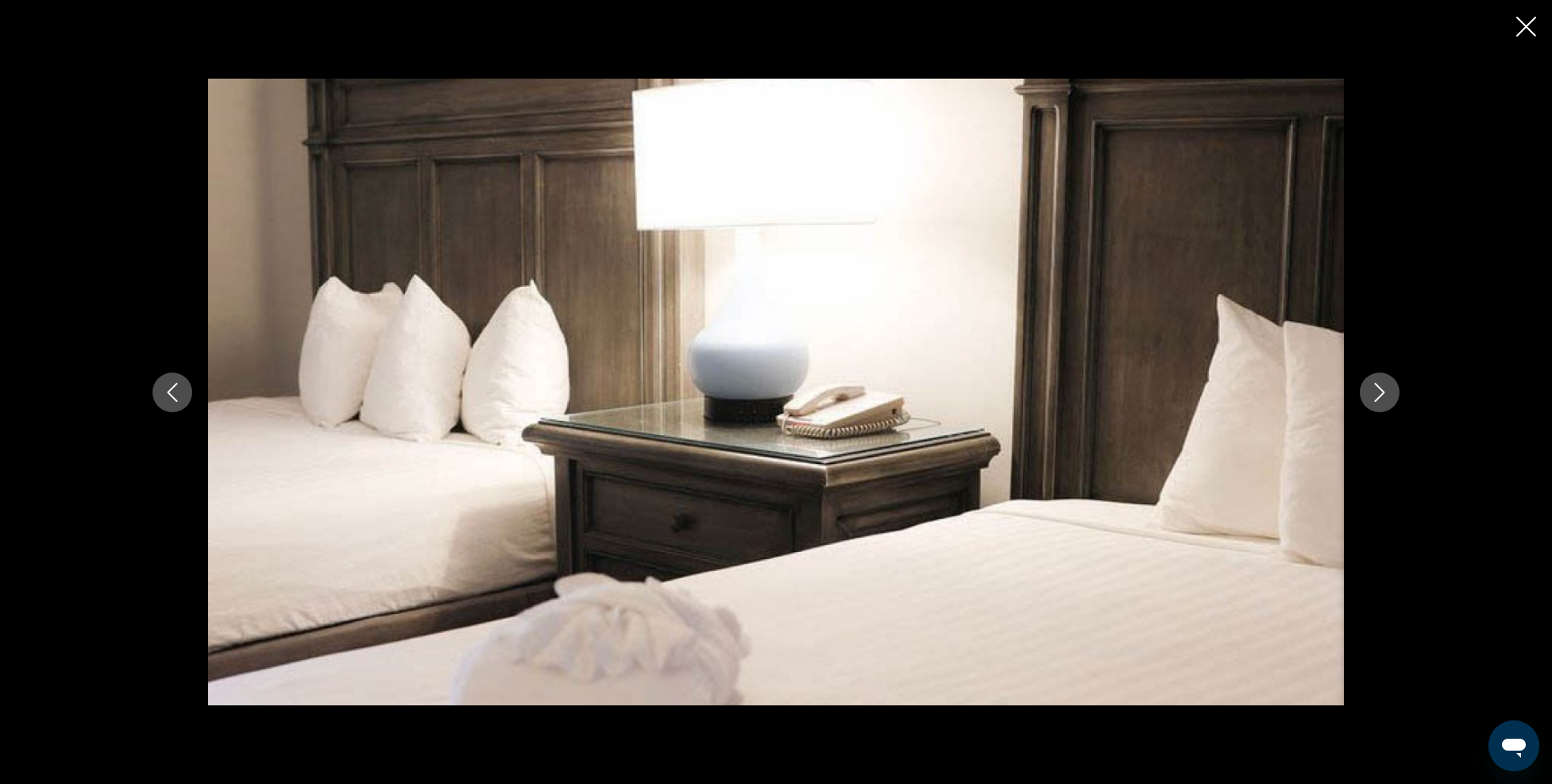
click at [1386, 384] on icon "Next image" at bounding box center [1380, 392] width 19 height 19
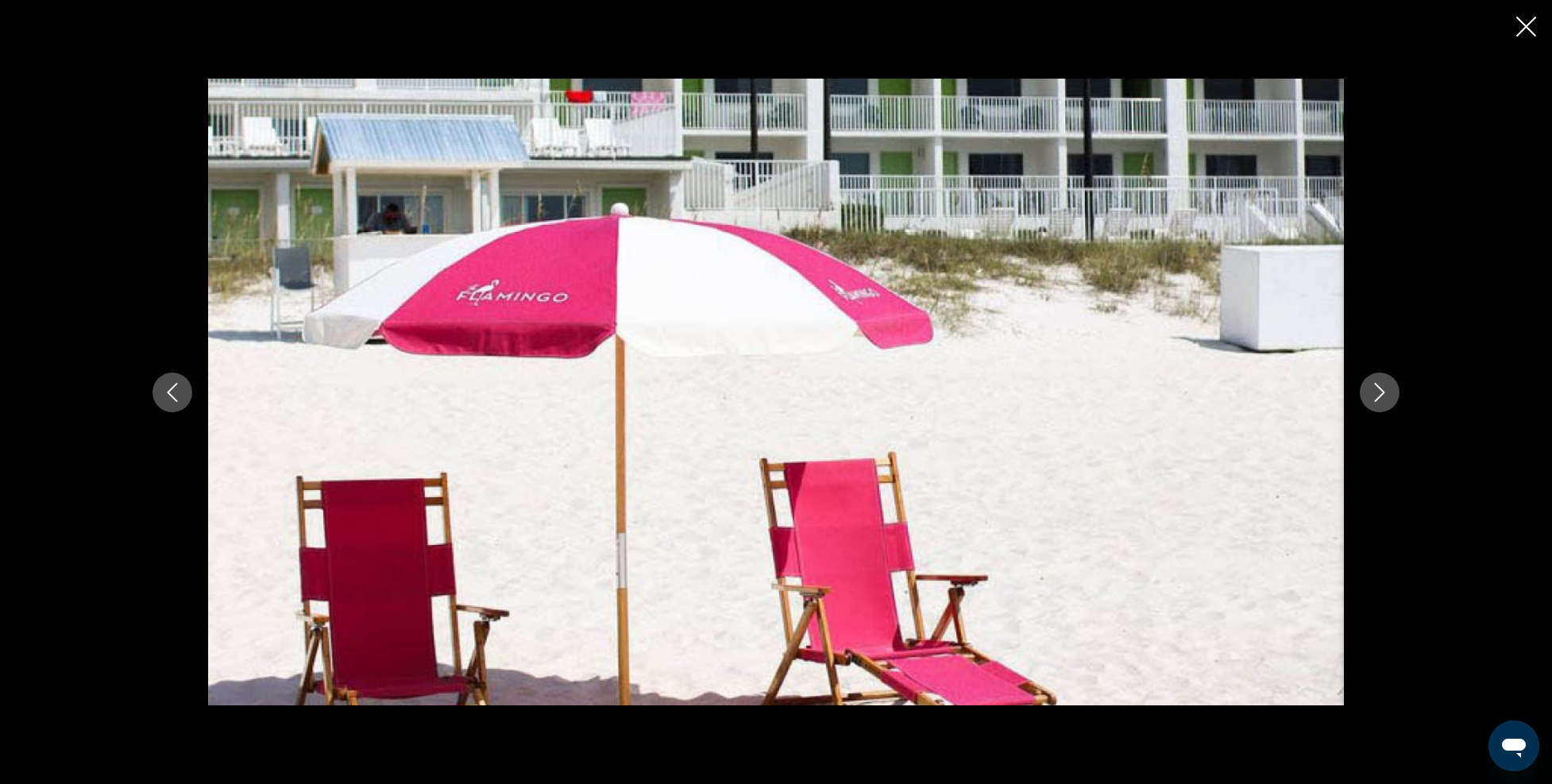
click at [1386, 384] on icon "Next image" at bounding box center [1380, 392] width 19 height 19
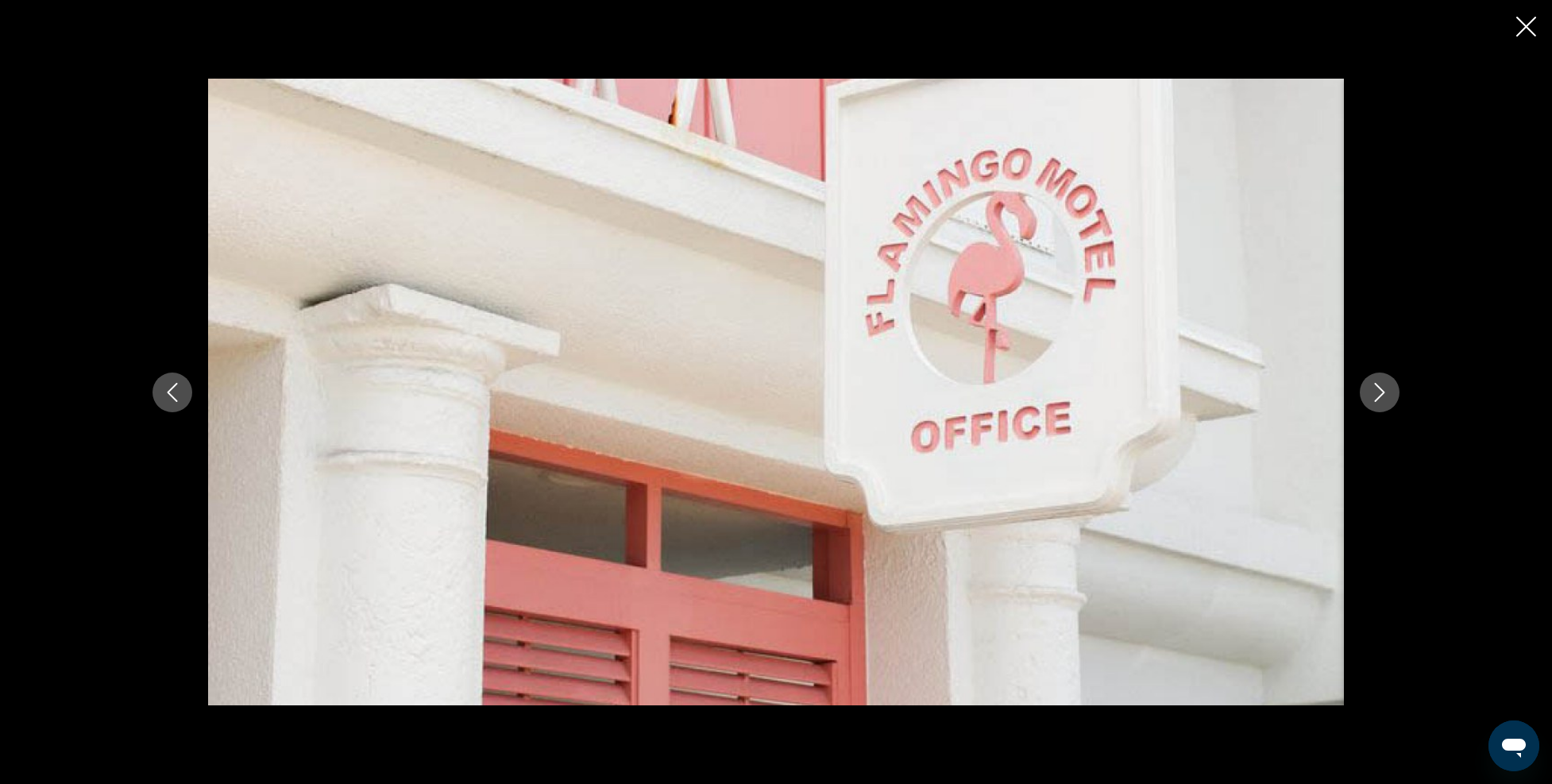
click at [1386, 384] on icon "Next image" at bounding box center [1380, 392] width 19 height 19
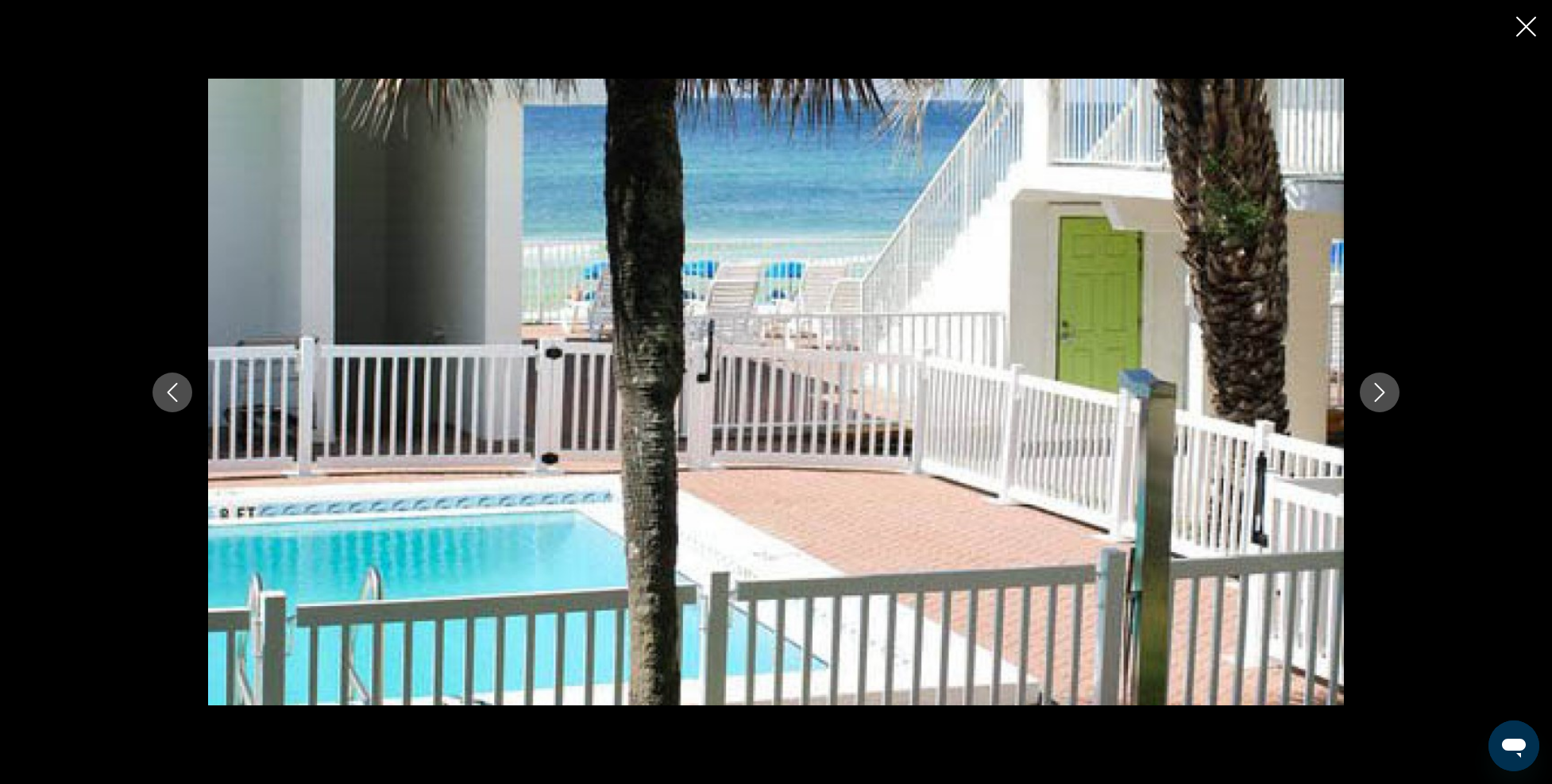
click at [1386, 384] on icon "Next image" at bounding box center [1380, 392] width 19 height 19
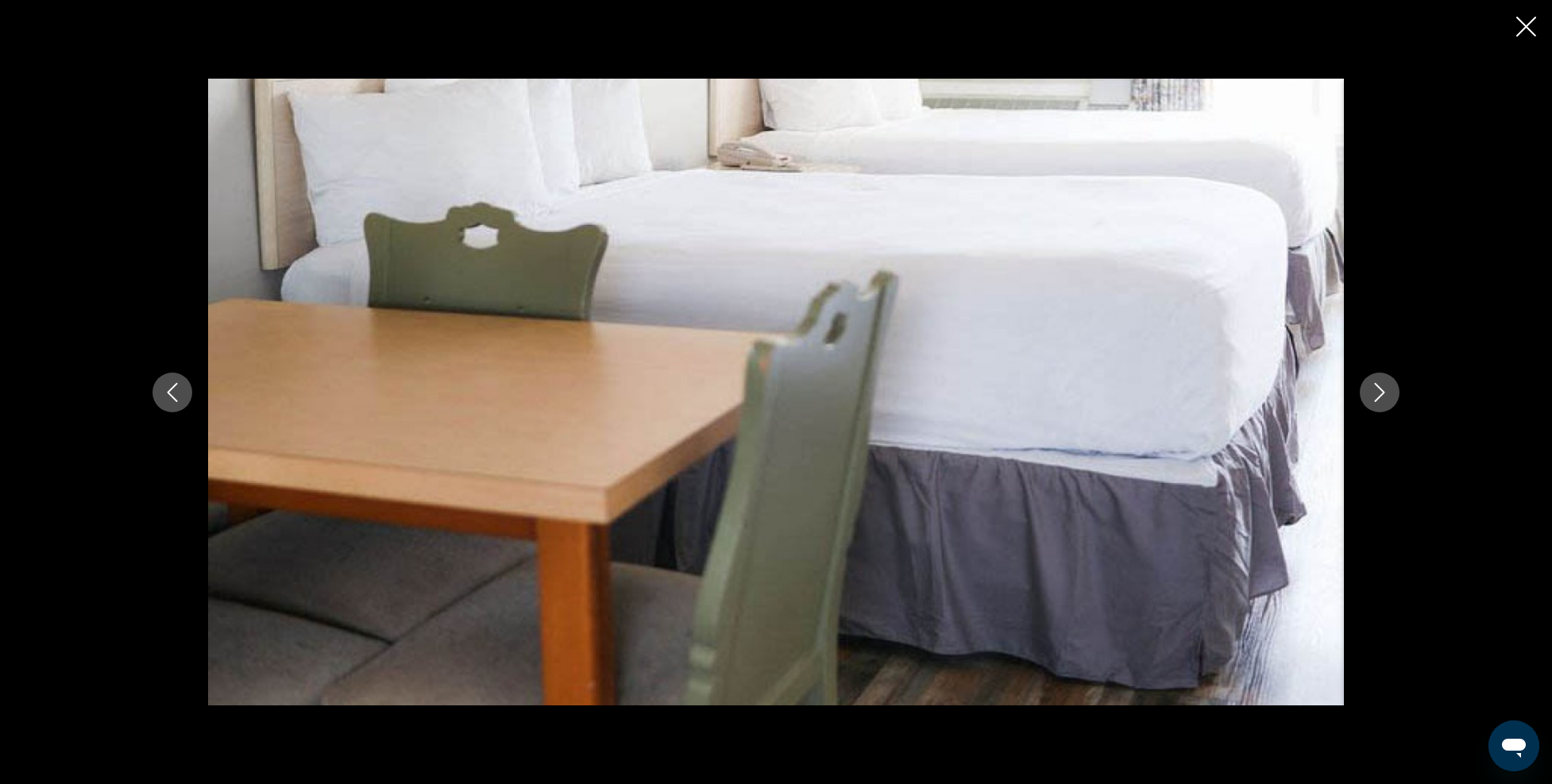
click at [1386, 384] on icon "Next image" at bounding box center [1380, 392] width 19 height 19
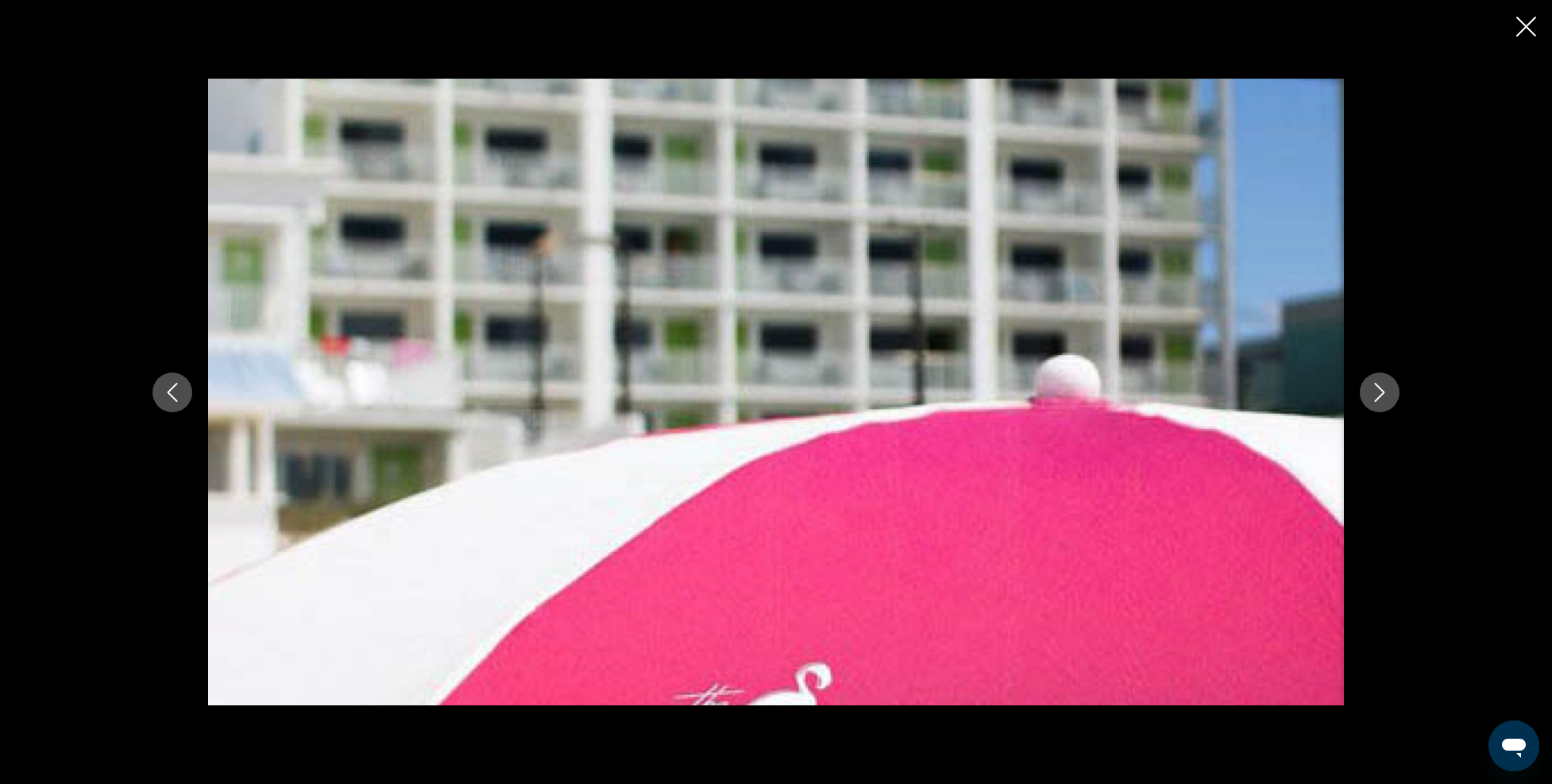
click at [1386, 384] on icon "Next image" at bounding box center [1380, 392] width 19 height 19
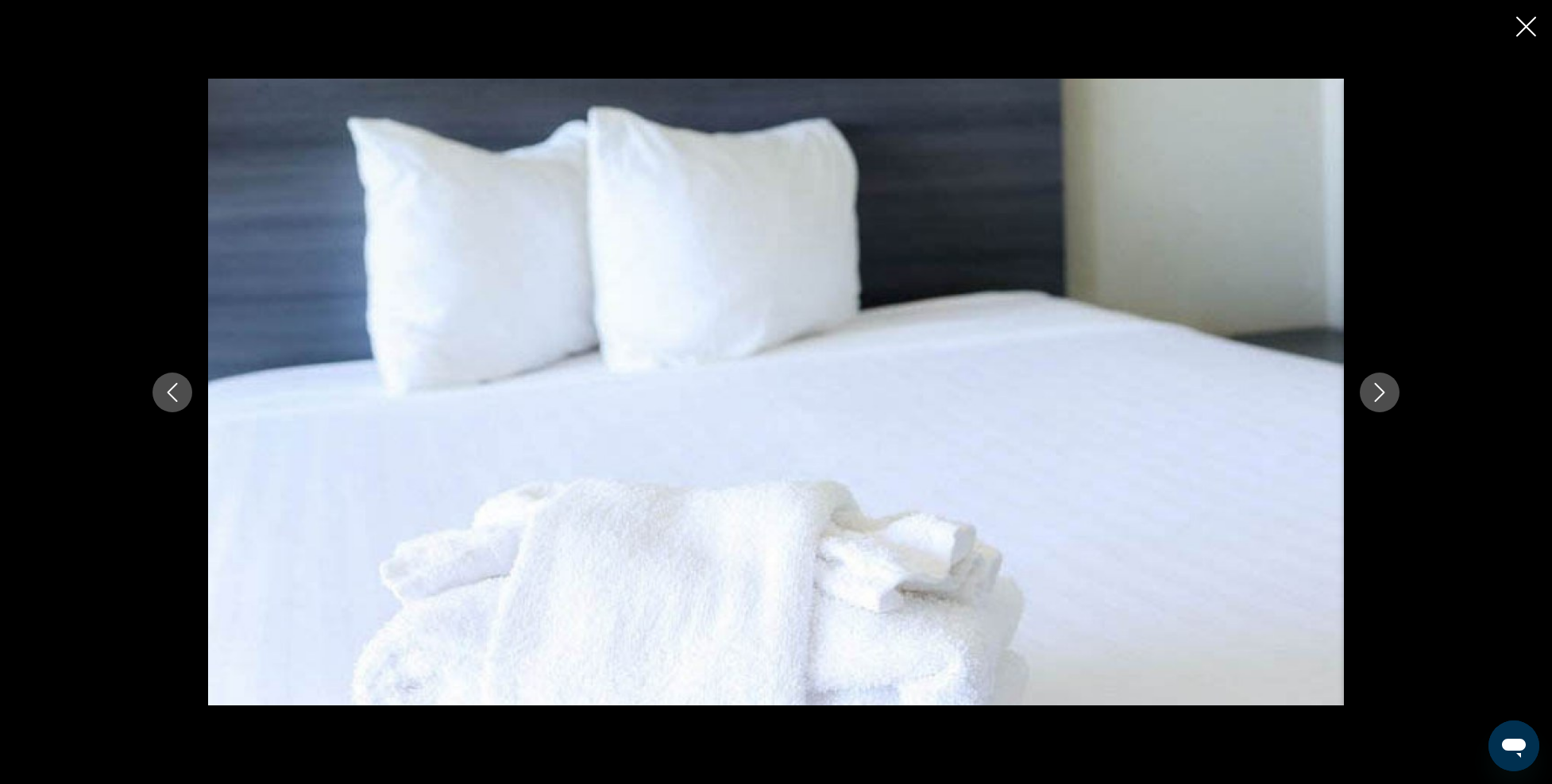
click at [1386, 384] on icon "Next image" at bounding box center [1380, 392] width 19 height 19
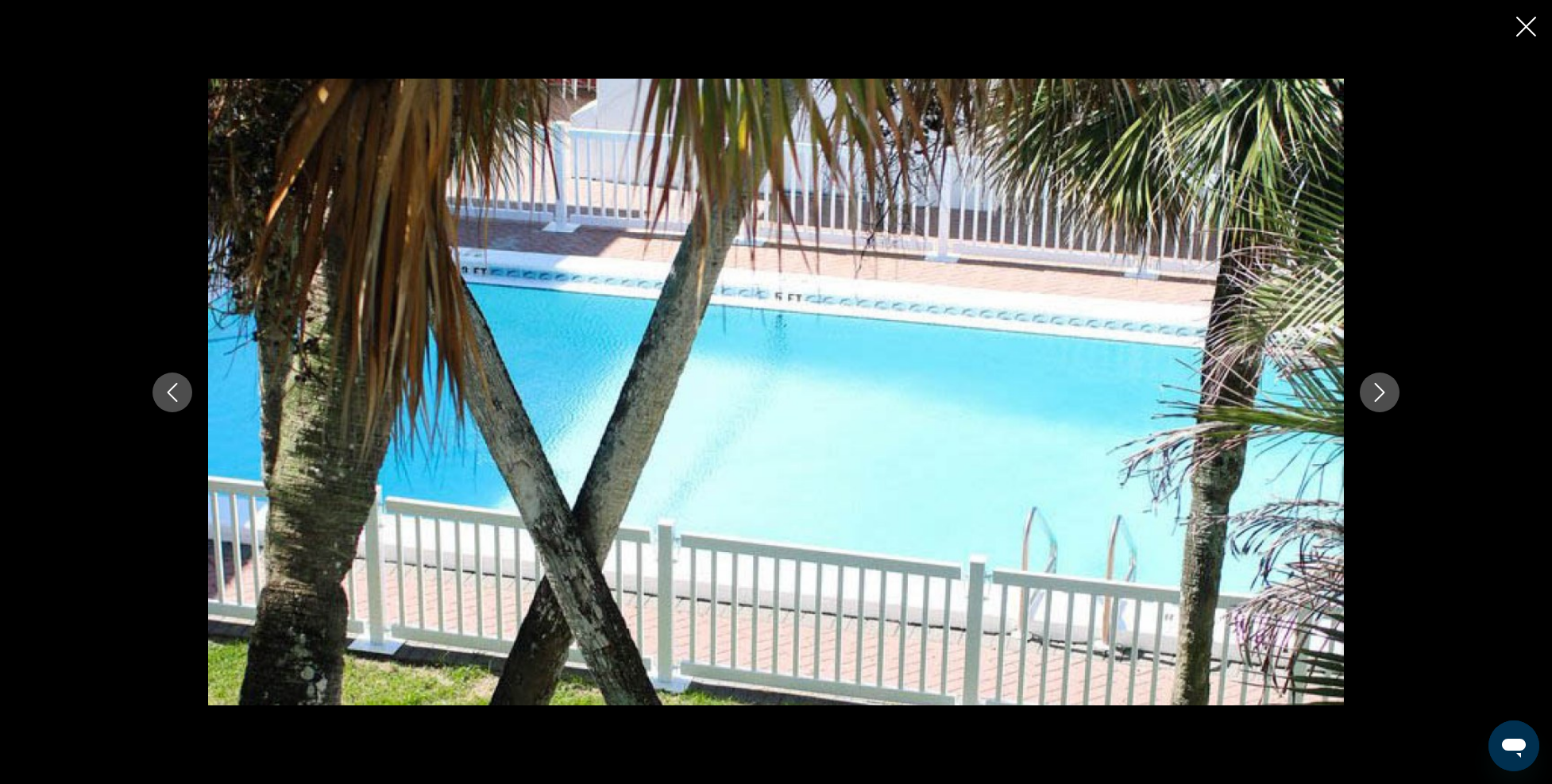
click at [1386, 384] on icon "Next image" at bounding box center [1380, 392] width 19 height 19
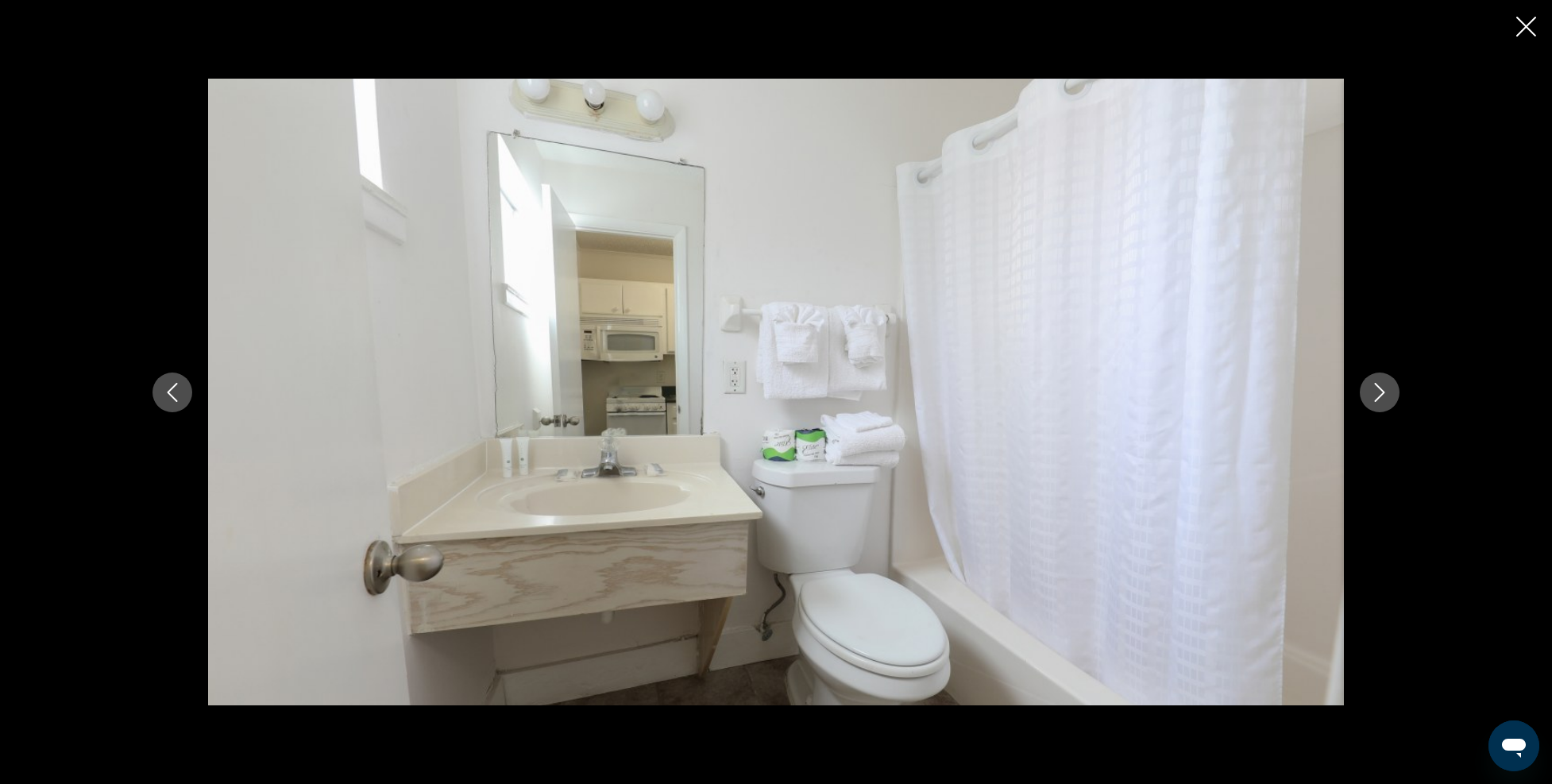
click at [1386, 384] on icon "Next image" at bounding box center [1380, 392] width 19 height 19
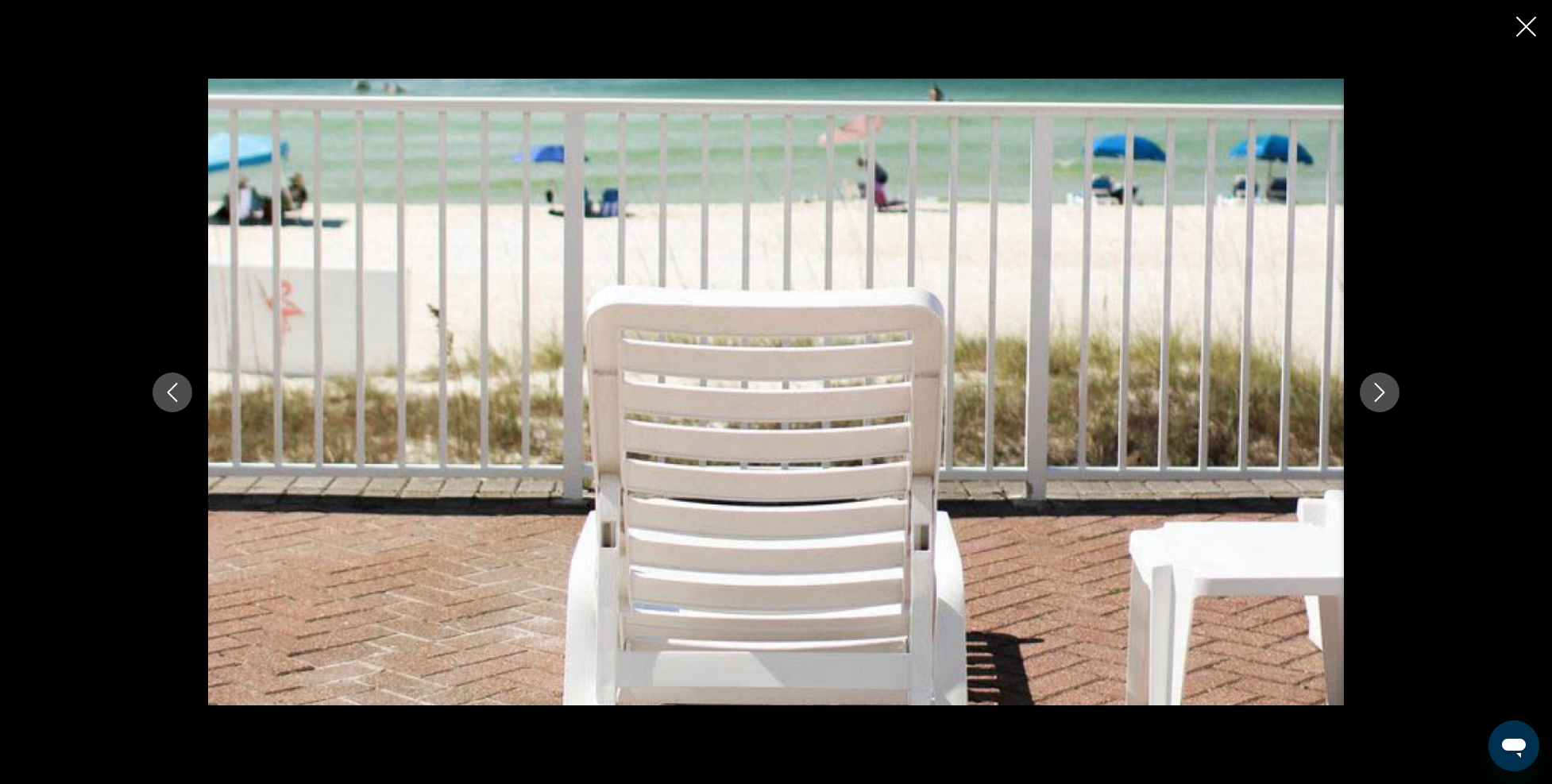
click at [1386, 385] on icon "Next image" at bounding box center [1380, 392] width 19 height 19
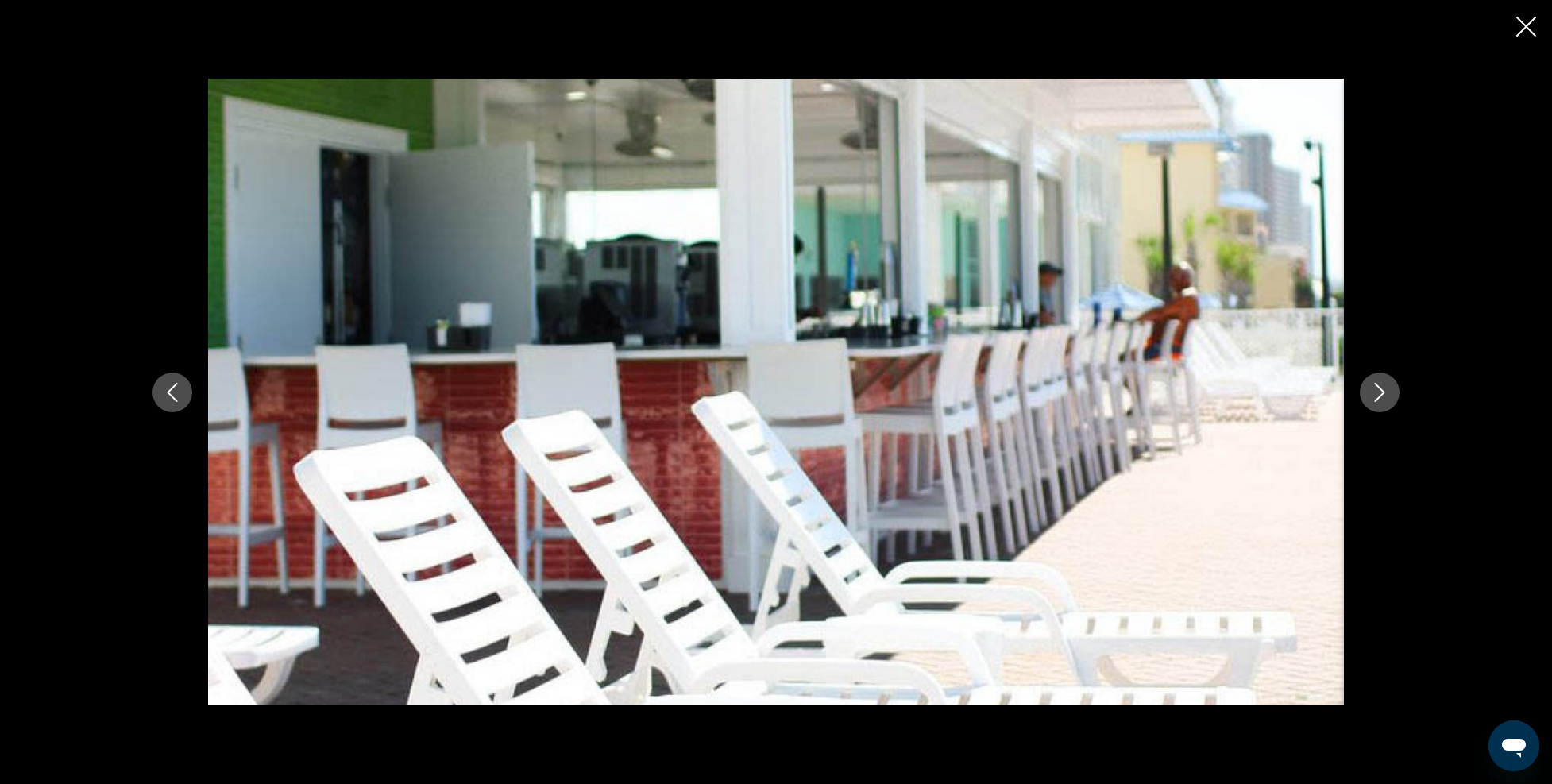
click at [1384, 384] on icon "Next image" at bounding box center [1380, 392] width 19 height 19
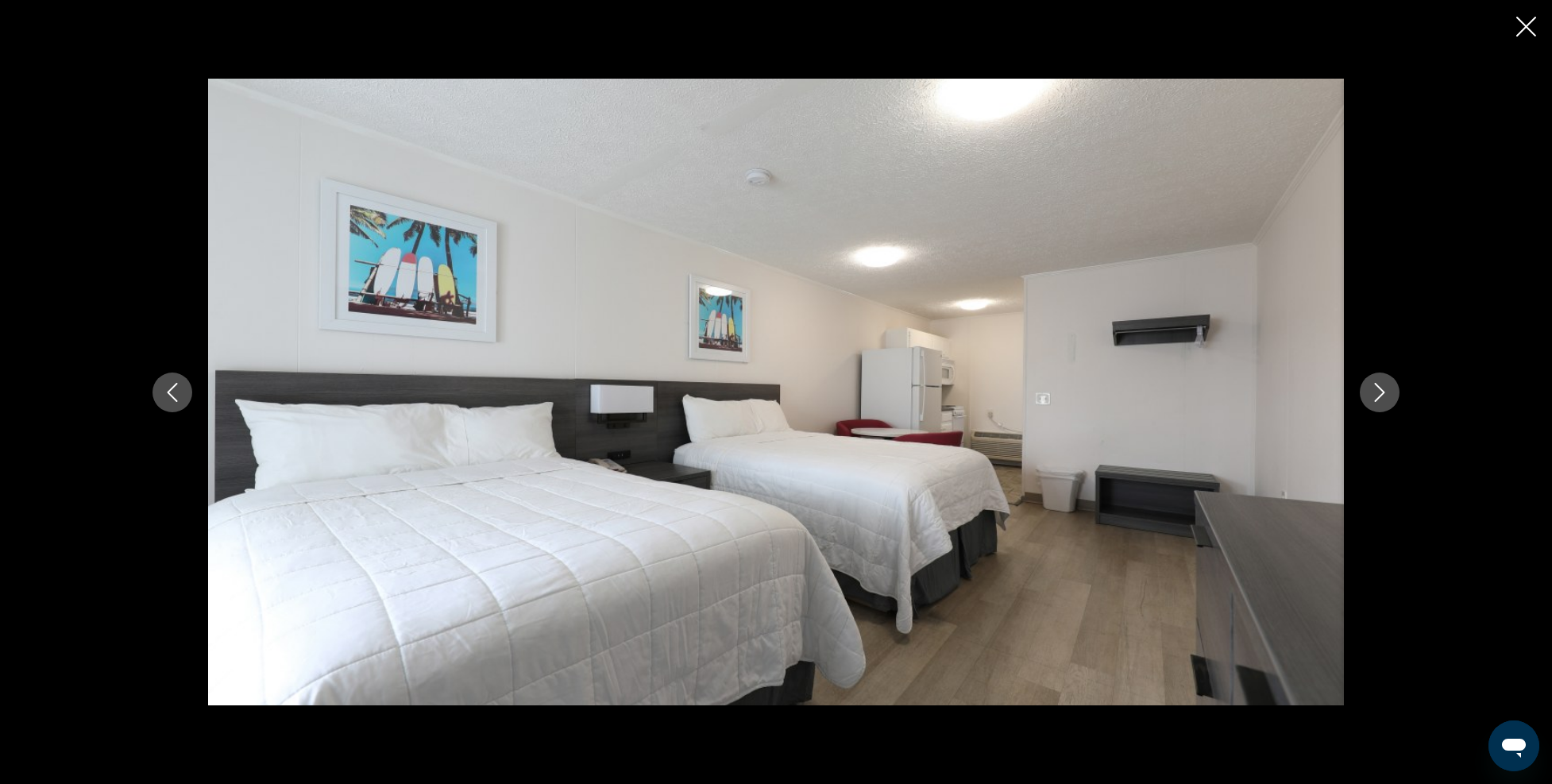
click at [1363, 382] on button "Next image" at bounding box center [1380, 392] width 40 height 40
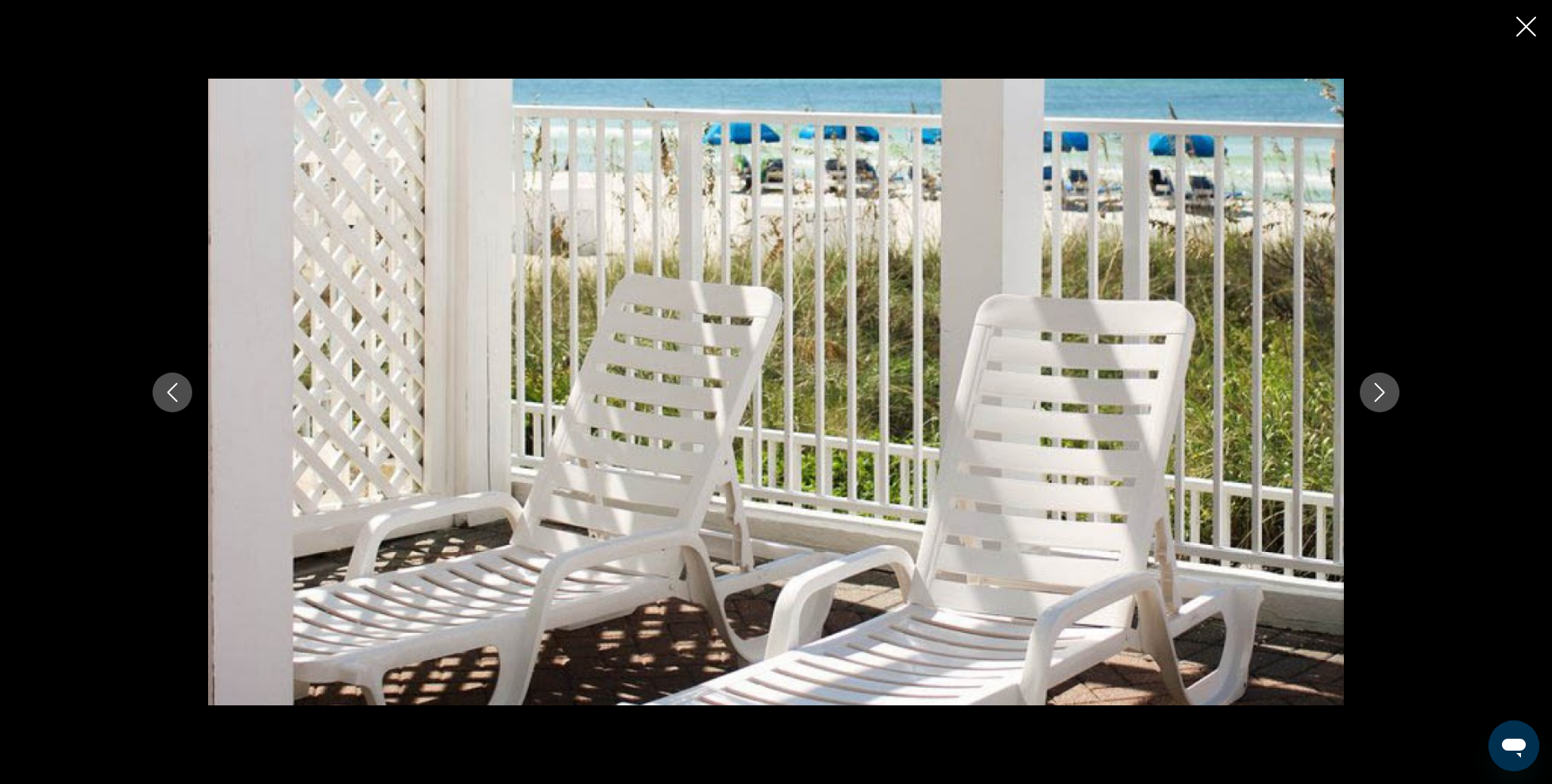
click at [1363, 382] on button "Next image" at bounding box center [1380, 392] width 40 height 40
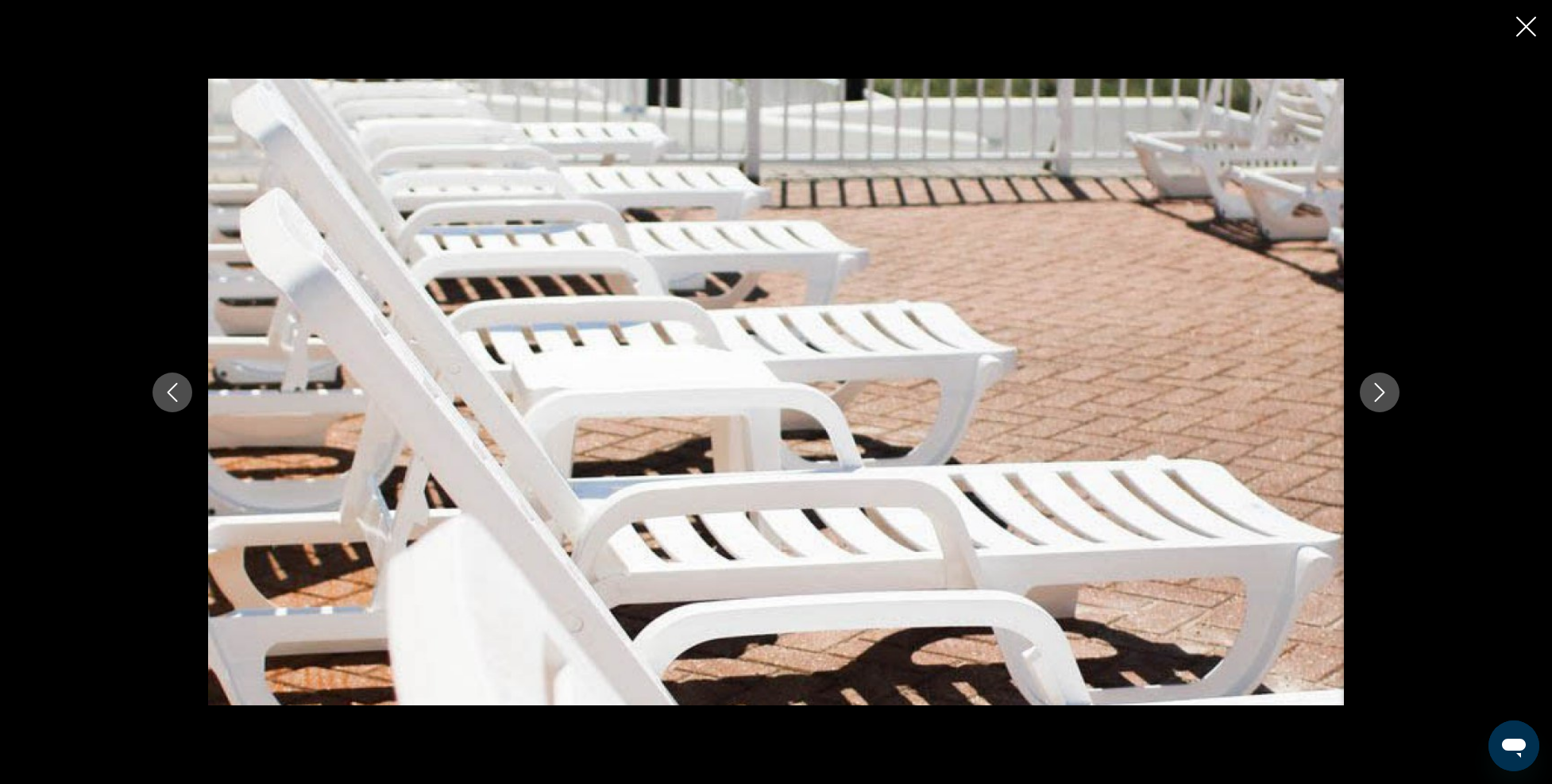
click at [1363, 382] on button "Next image" at bounding box center [1380, 392] width 40 height 40
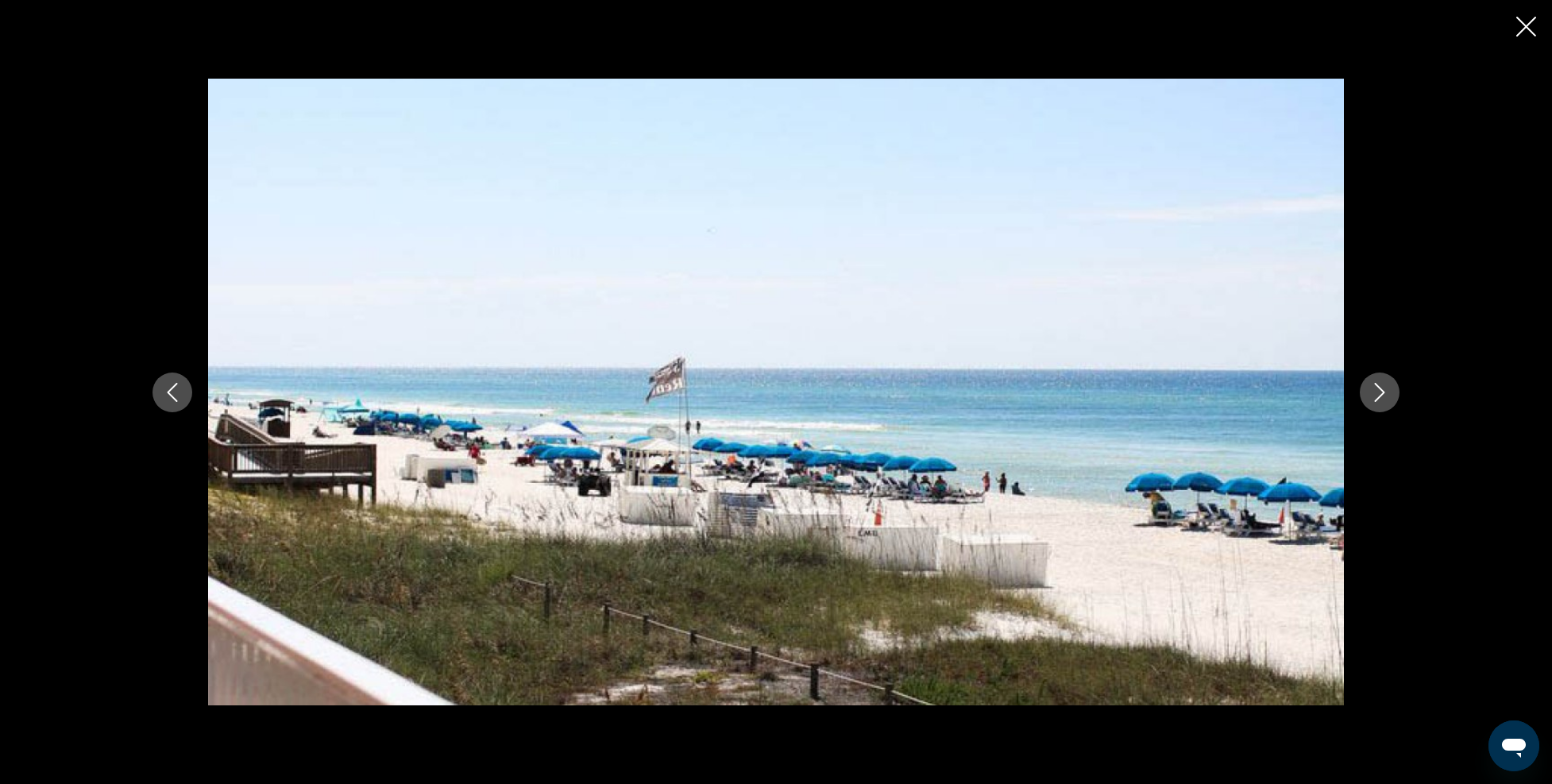
click at [1363, 382] on button "Next image" at bounding box center [1380, 392] width 40 height 40
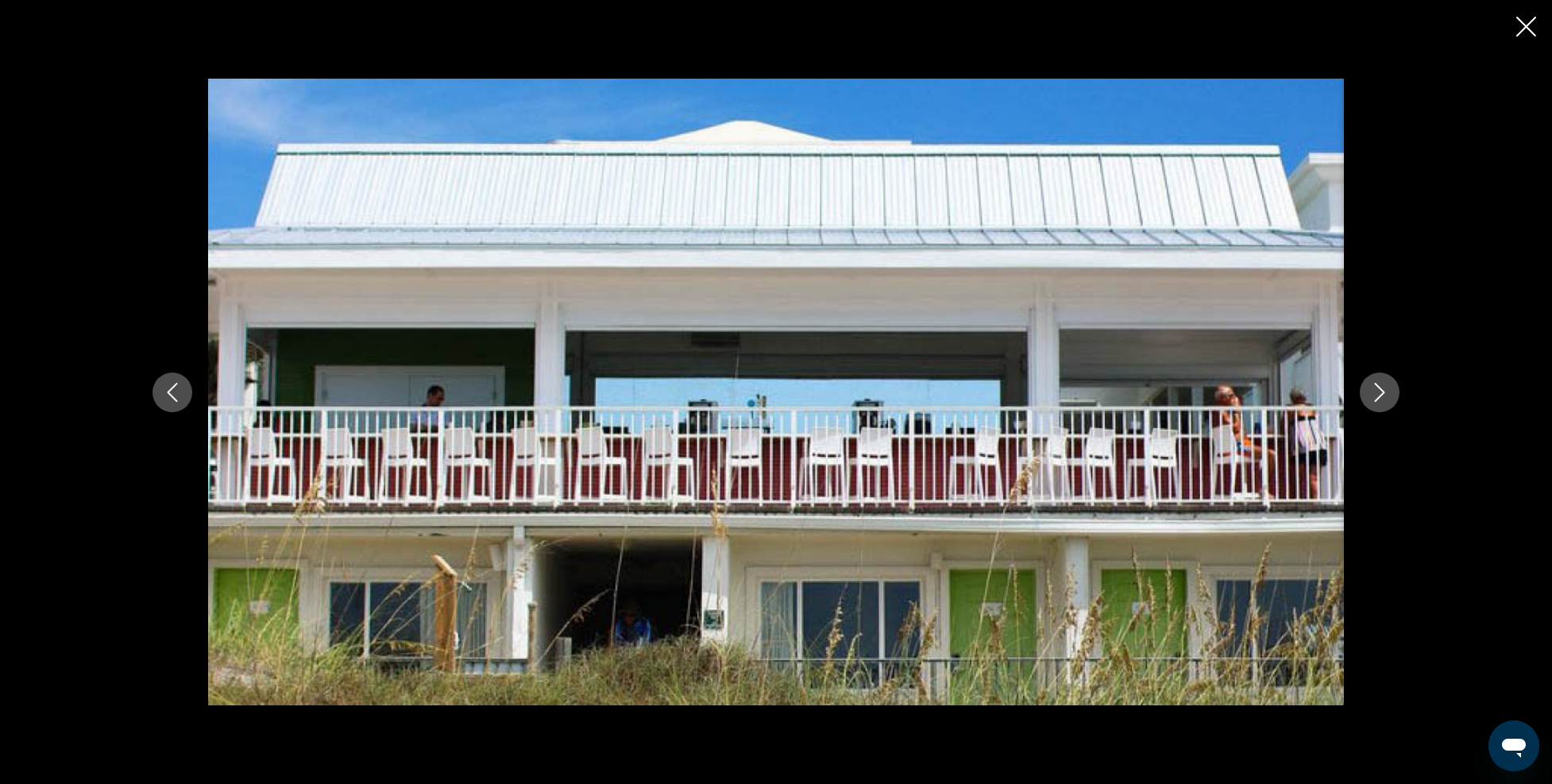
click at [1524, 23] on icon "Close slideshow" at bounding box center [1527, 26] width 20 height 20
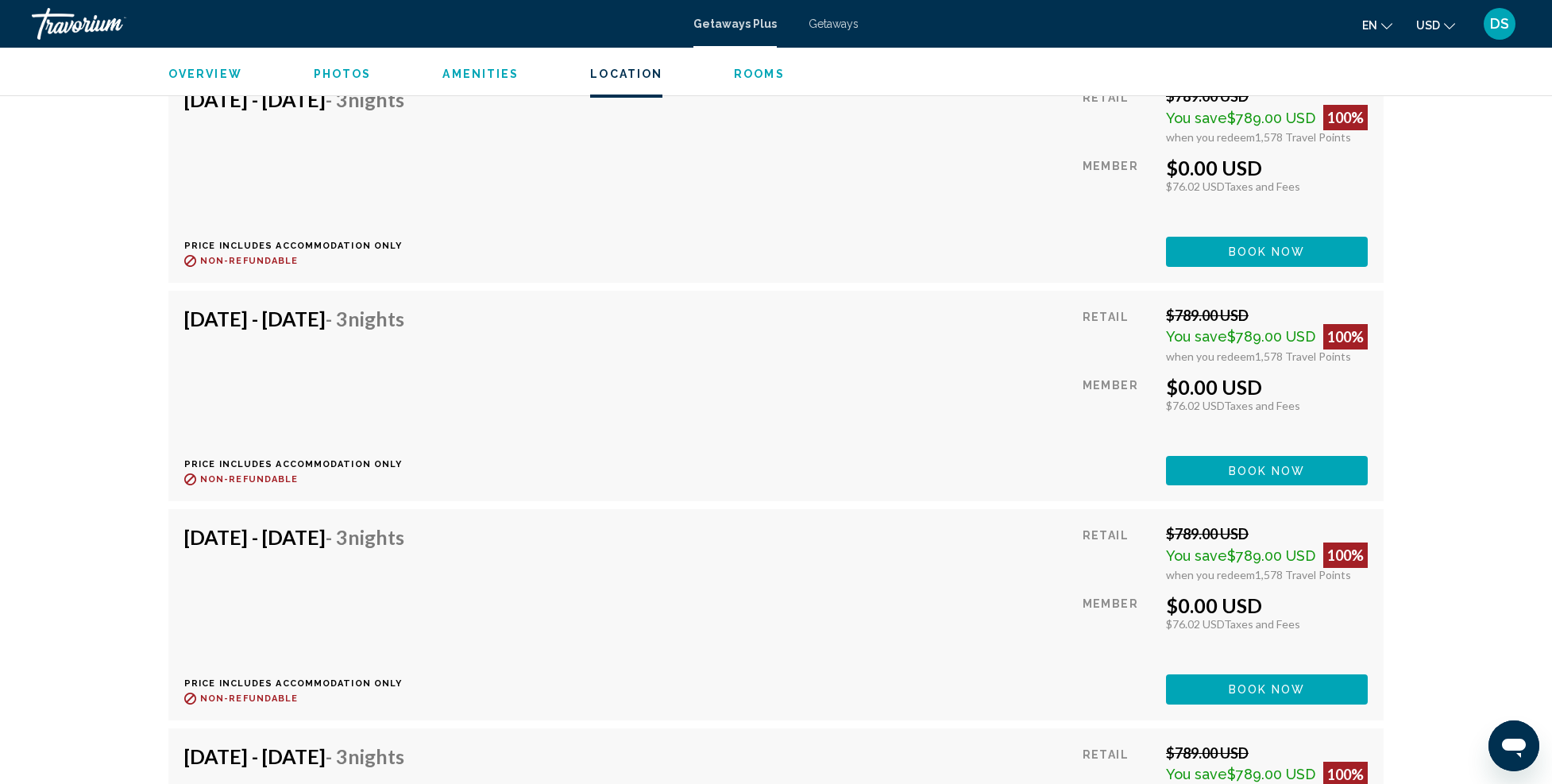
scroll to position [3176, 0]
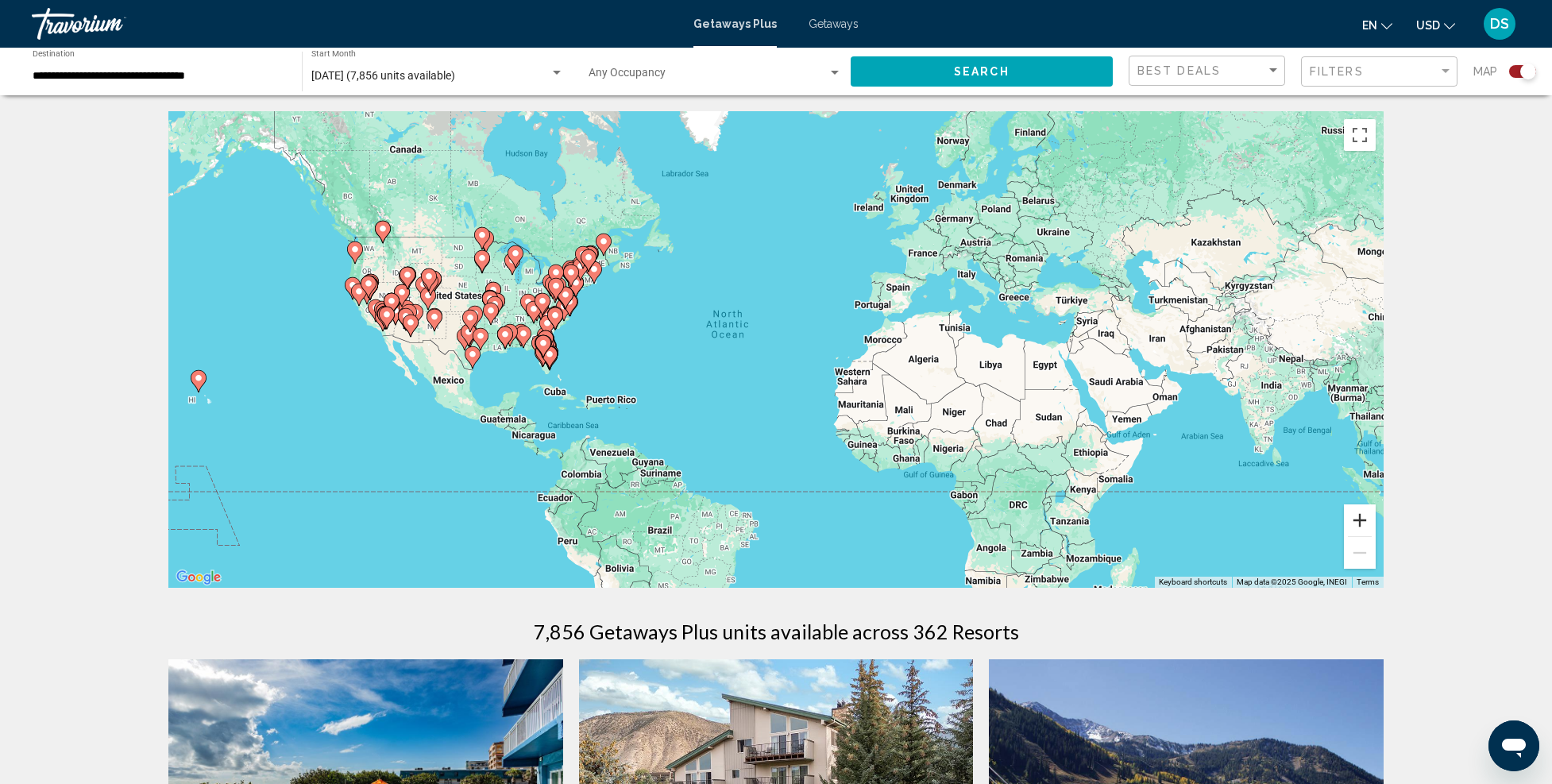
click at [1368, 518] on button "Zoom in" at bounding box center [1360, 520] width 31 height 31
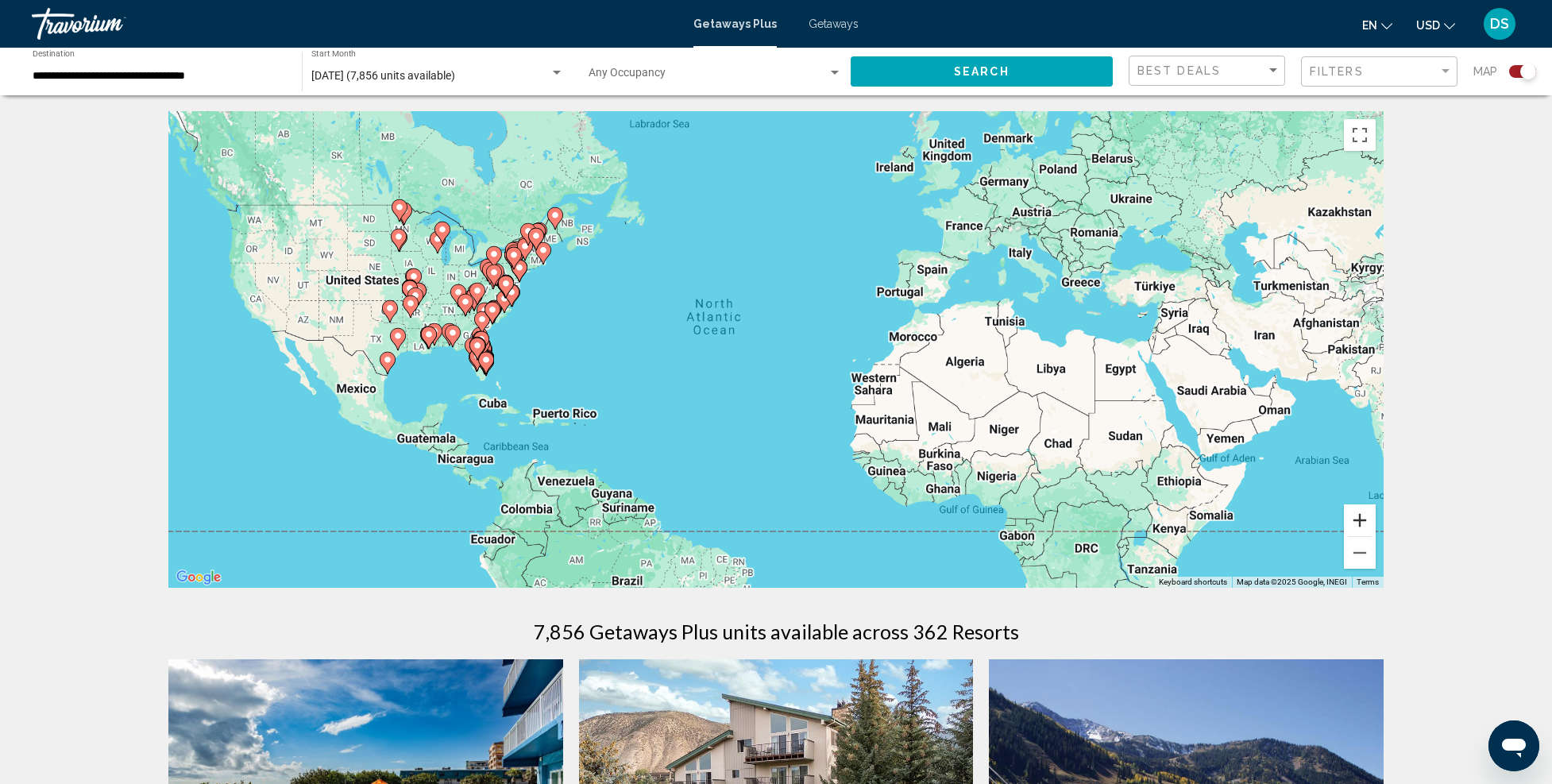
click at [1368, 518] on button "Zoom in" at bounding box center [1360, 520] width 31 height 31
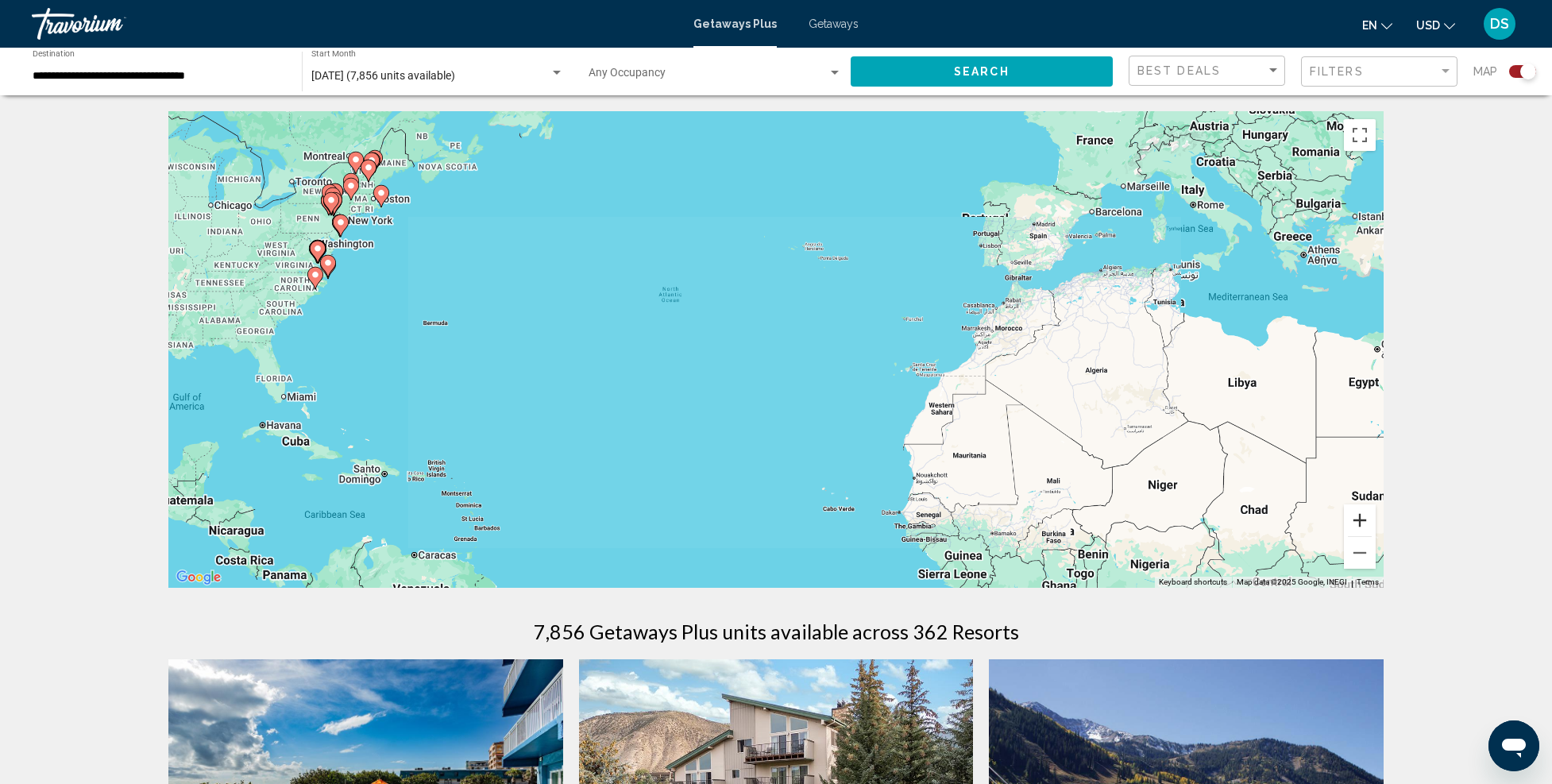
drag, startPoint x: 1368, startPoint y: 518, endPoint x: 1293, endPoint y: 506, distance: 76.0
click at [1368, 518] on button "Zoom in" at bounding box center [1360, 520] width 31 height 31
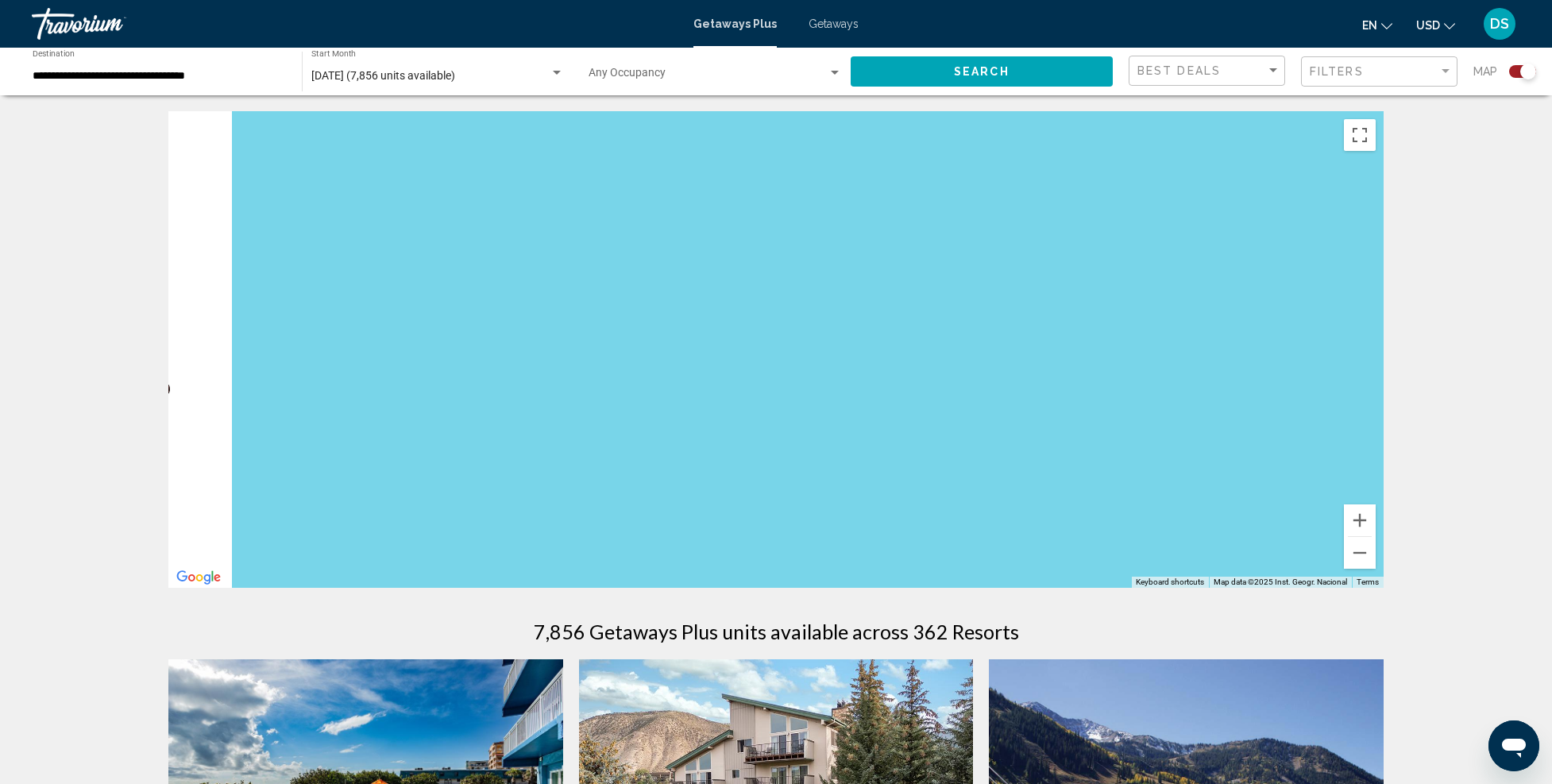
drag, startPoint x: 806, startPoint y: 438, endPoint x: 1243, endPoint y: 447, distance: 437.1
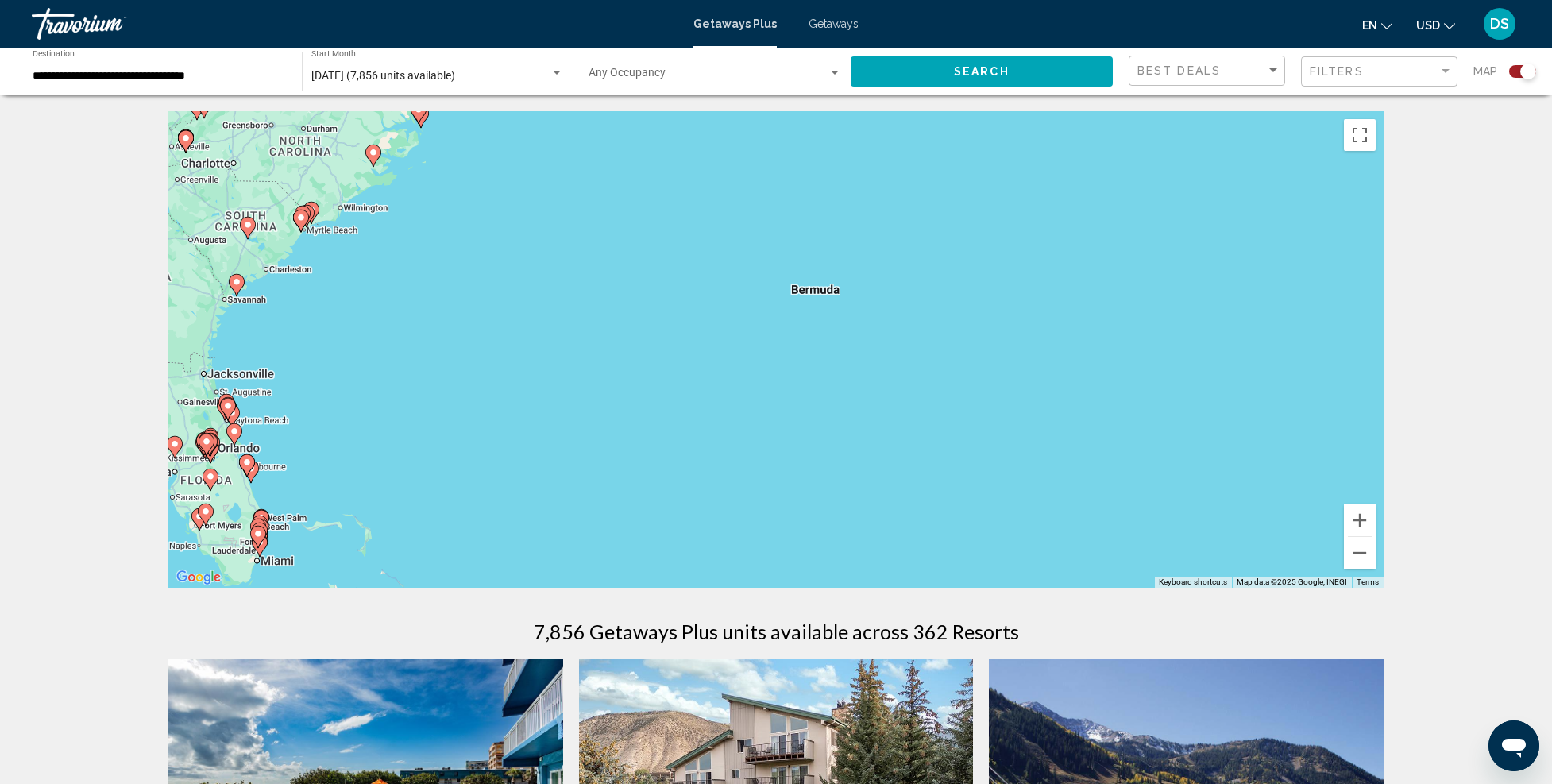
drag, startPoint x: 815, startPoint y: 376, endPoint x: 1177, endPoint y: 447, distance: 368.9
click at [1177, 447] on div "To activate drag with keyboard, press Alt + Enter. Once in keyboard drag state,…" at bounding box center [776, 349] width 1215 height 477
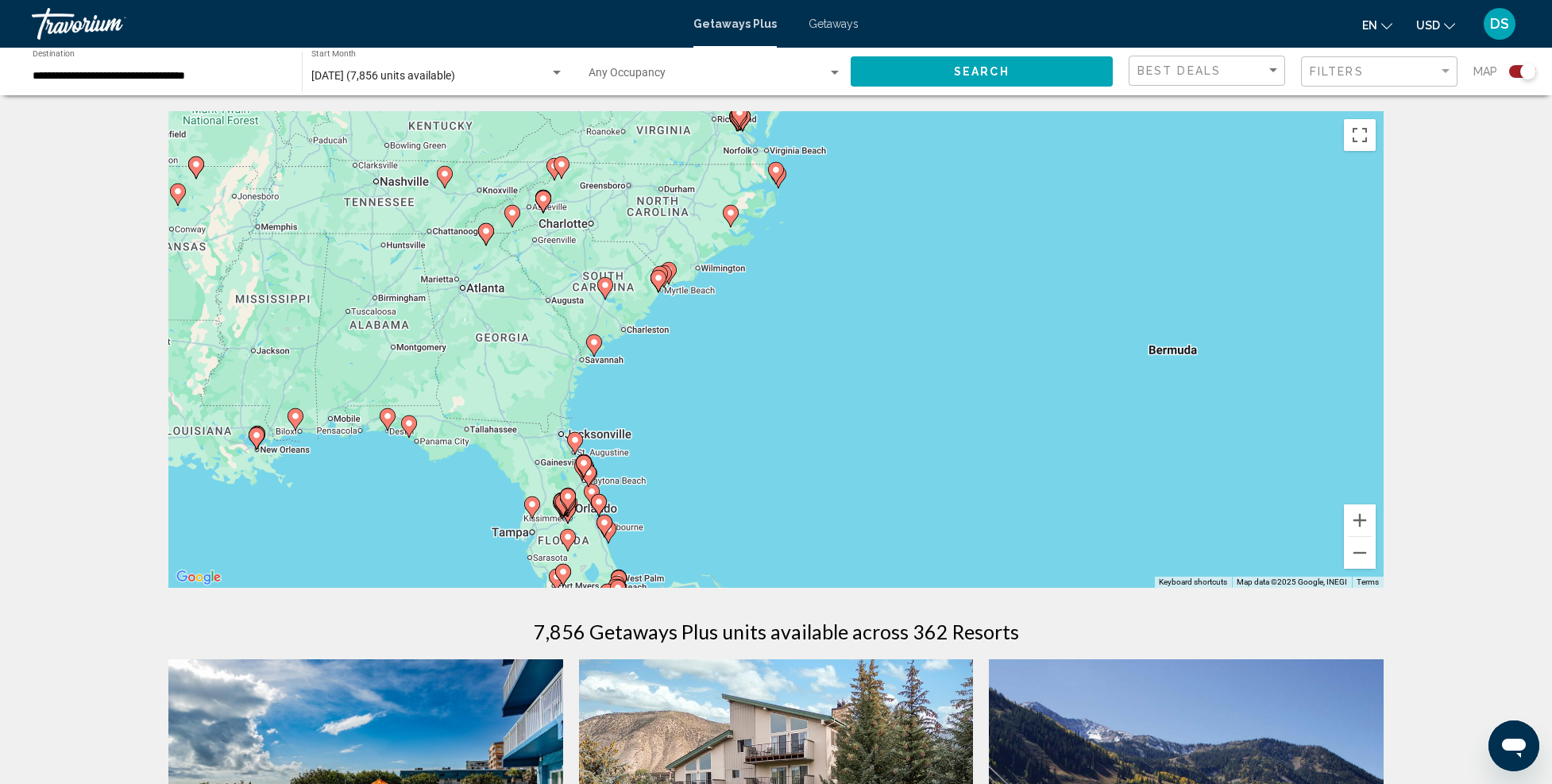
drag, startPoint x: 456, startPoint y: 476, endPoint x: 566, endPoint y: 465, distance: 110.5
click at [584, 473] on div "To activate drag with keyboard, press Alt + Enter. Once in keyboard drag state,…" at bounding box center [776, 349] width 1215 height 477
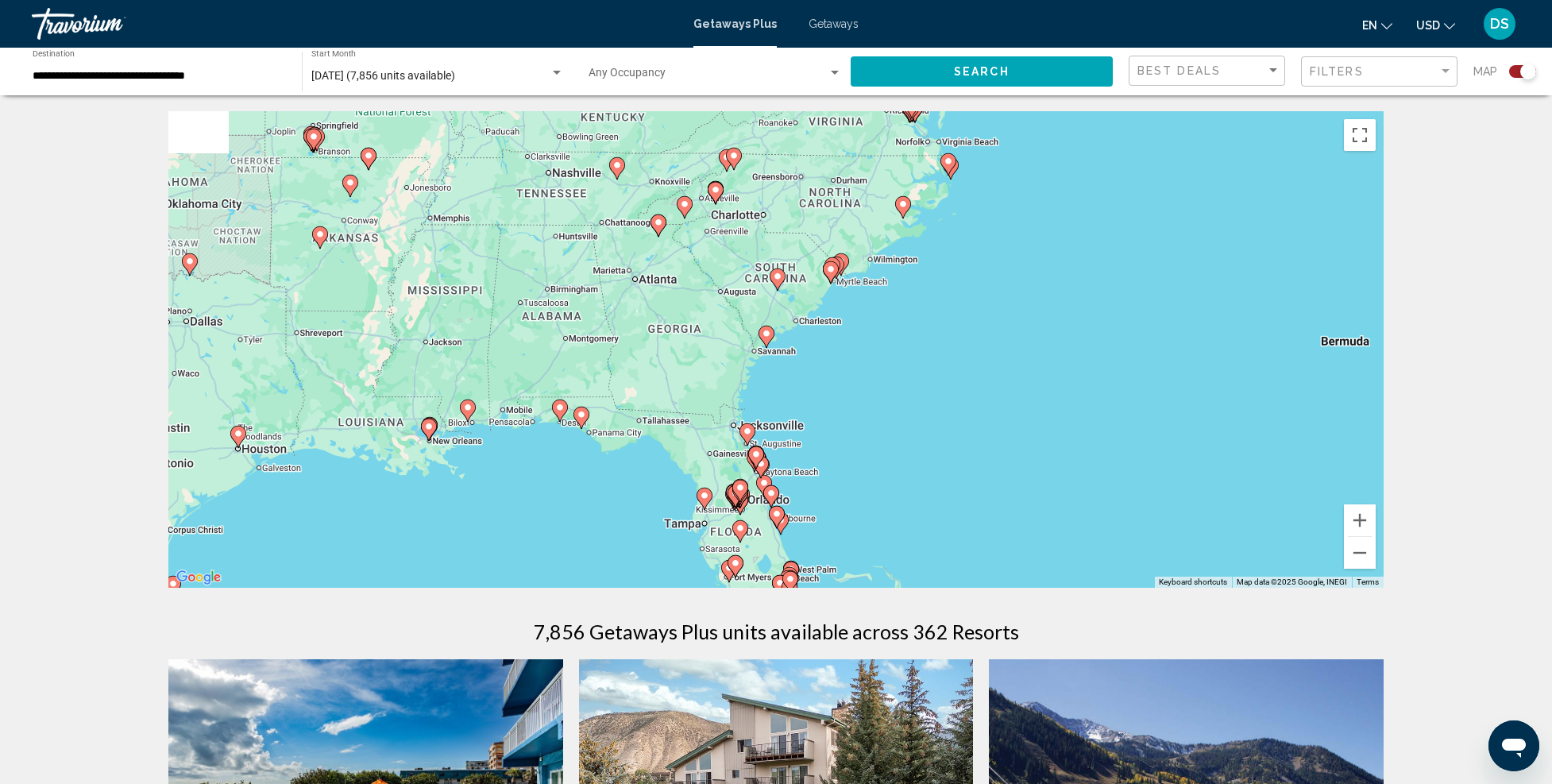
click at [558, 410] on image "Main content" at bounding box center [560, 407] width 10 height 10
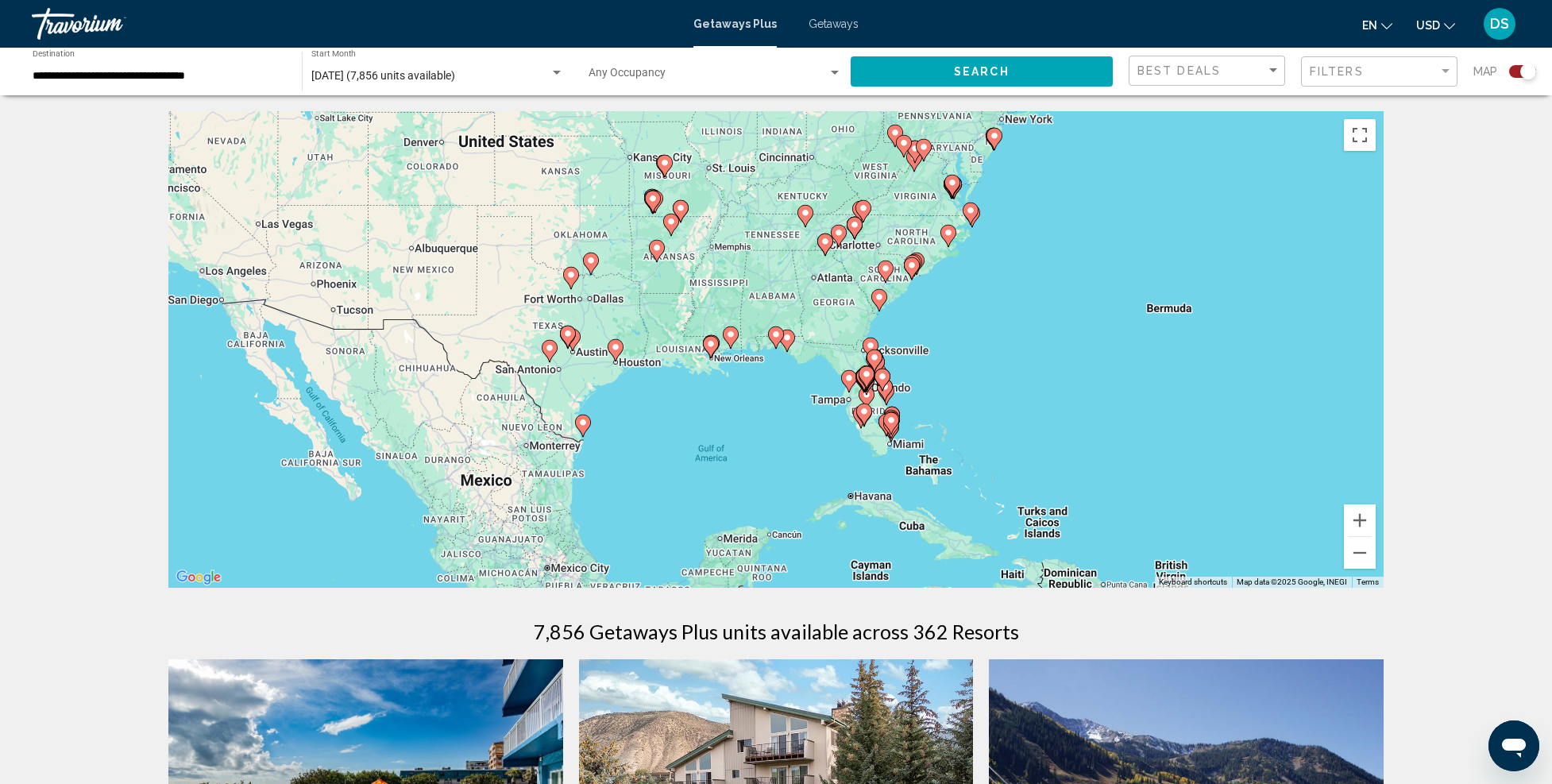
click at [776, 339] on g "Main content" at bounding box center [776, 337] width 16 height 23
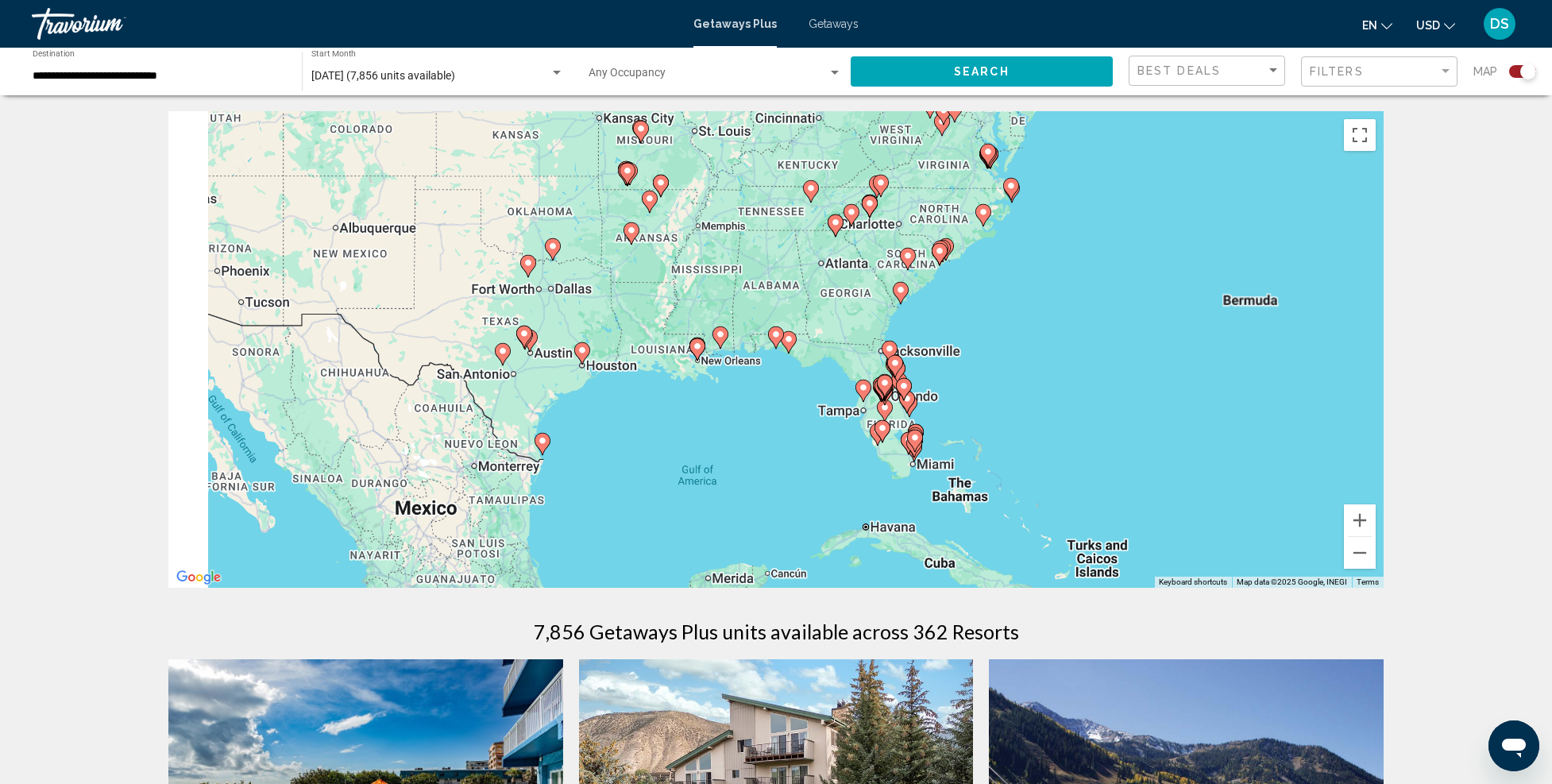
click at [776, 335] on image "Main content" at bounding box center [776, 335] width 10 height 10
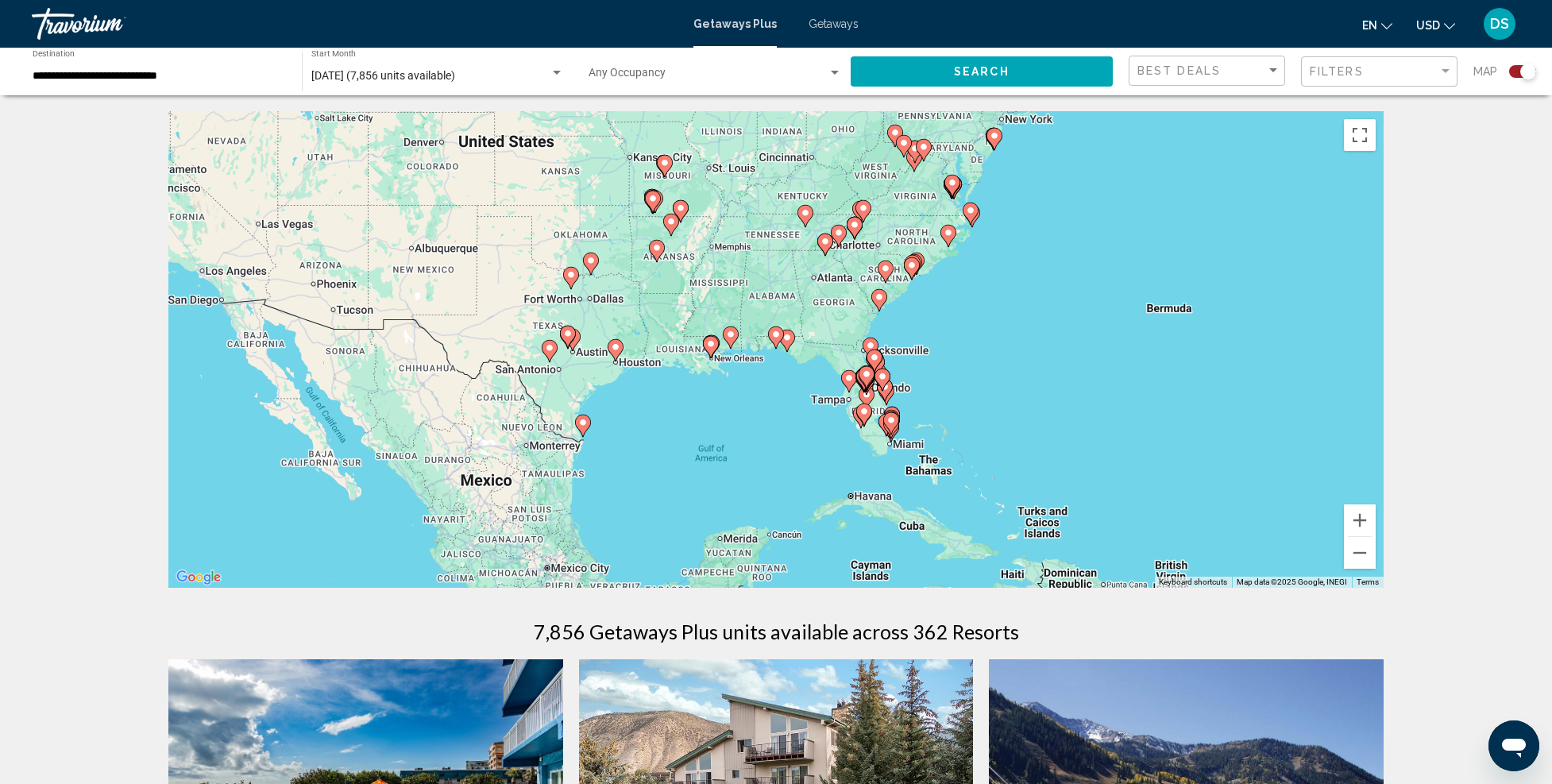
click at [774, 332] on image "Main content" at bounding box center [776, 335] width 10 height 10
type input "**********"
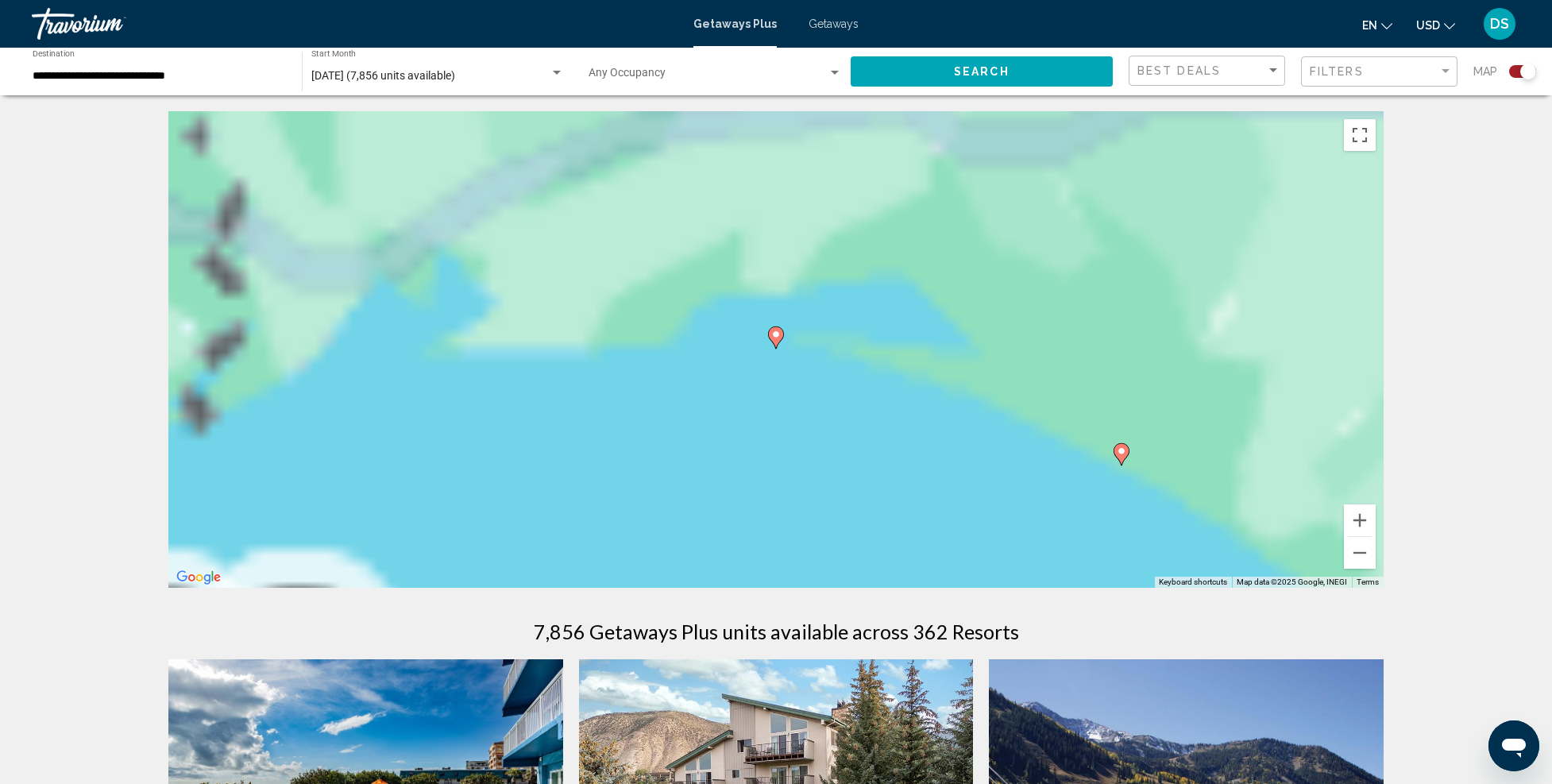
click at [774, 333] on image "Main content" at bounding box center [776, 335] width 10 height 10
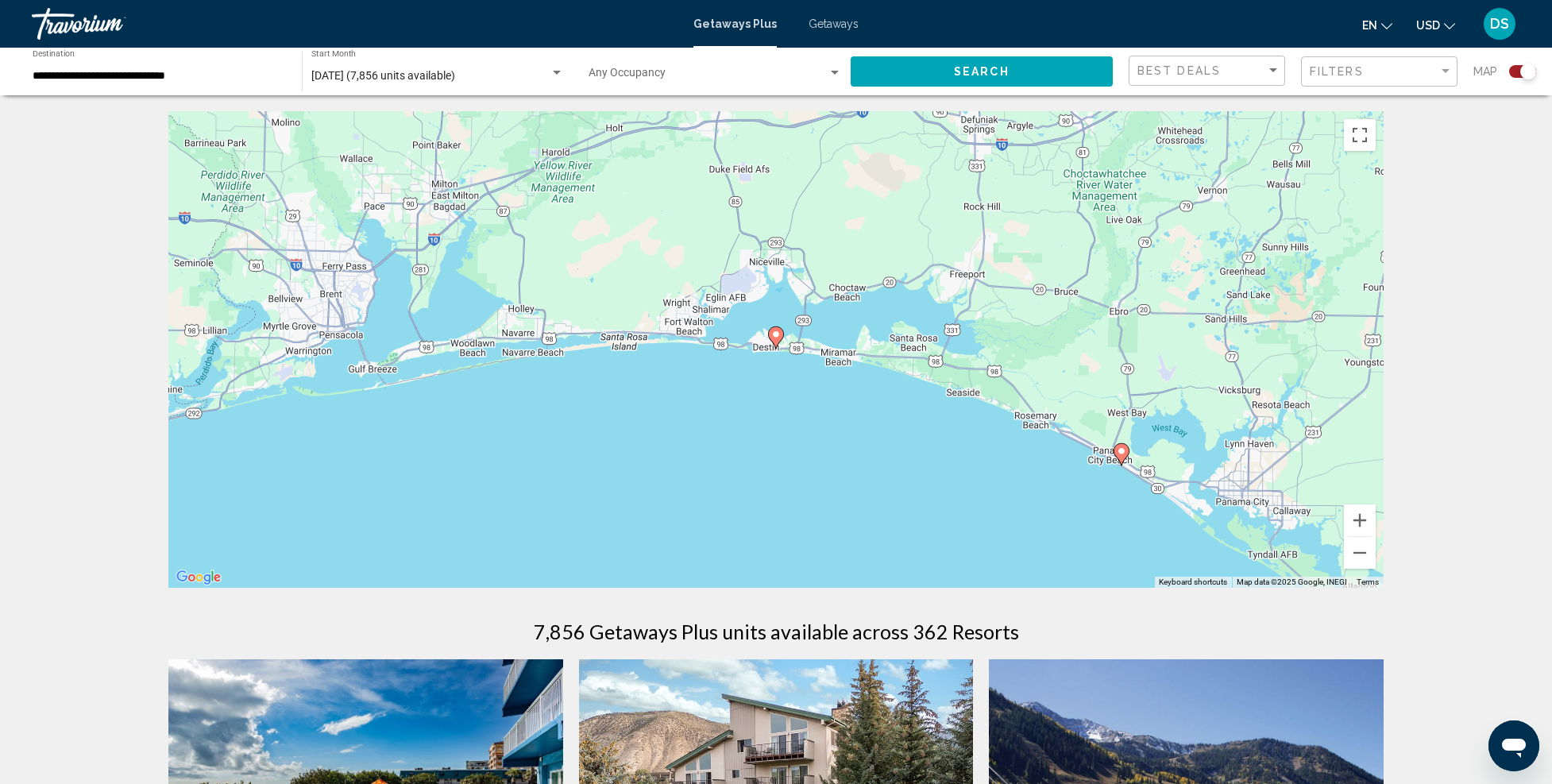
click at [774, 333] on image "Main content" at bounding box center [776, 335] width 10 height 10
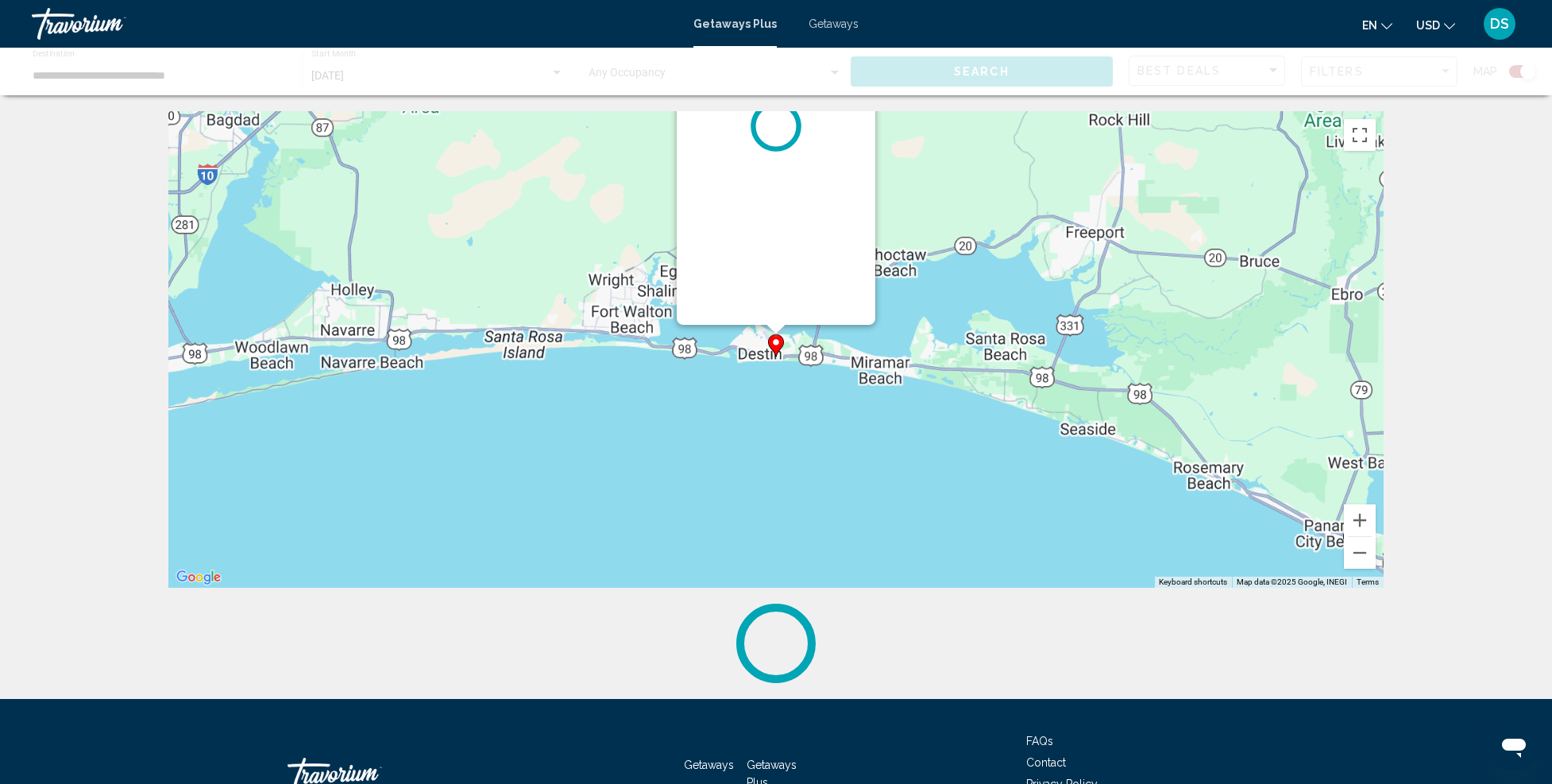
click at [776, 349] on div "To activate drag with keyboard, press Alt + Enter. Once in keyboard drag state,…" at bounding box center [1384, 349] width 1215 height 0
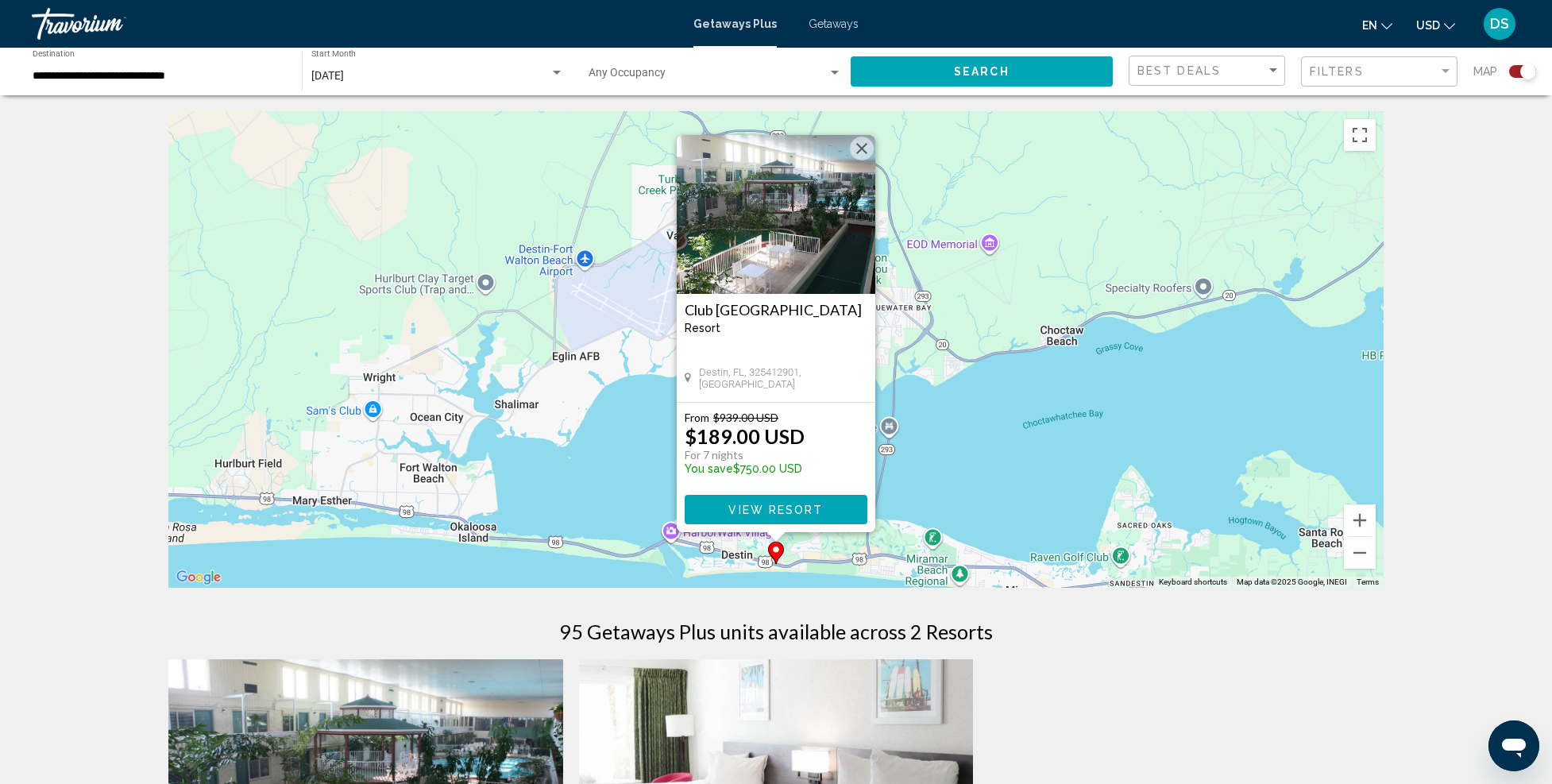
click at [779, 226] on img "Main content" at bounding box center [776, 214] width 199 height 159
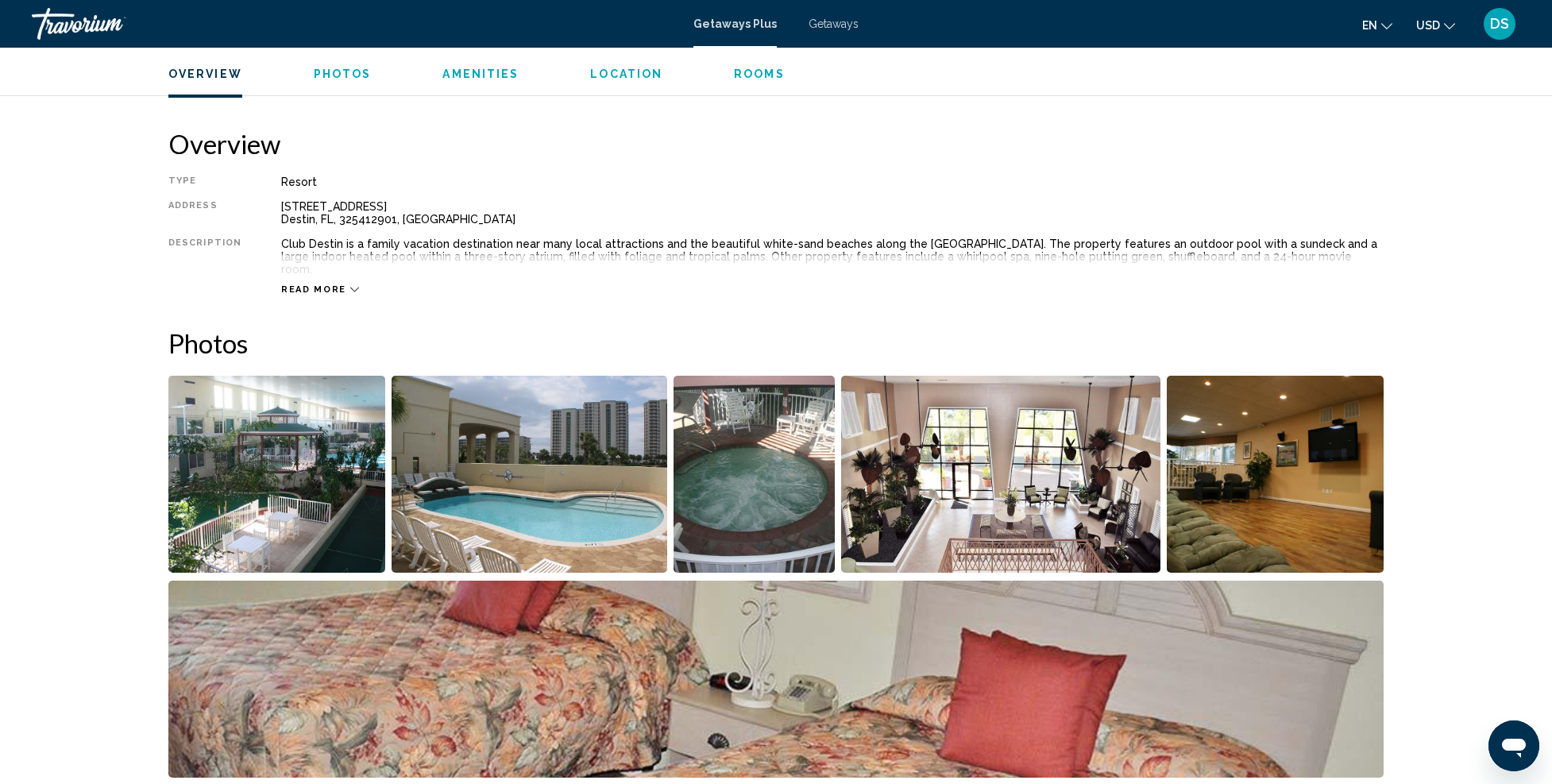
scroll to position [556, 0]
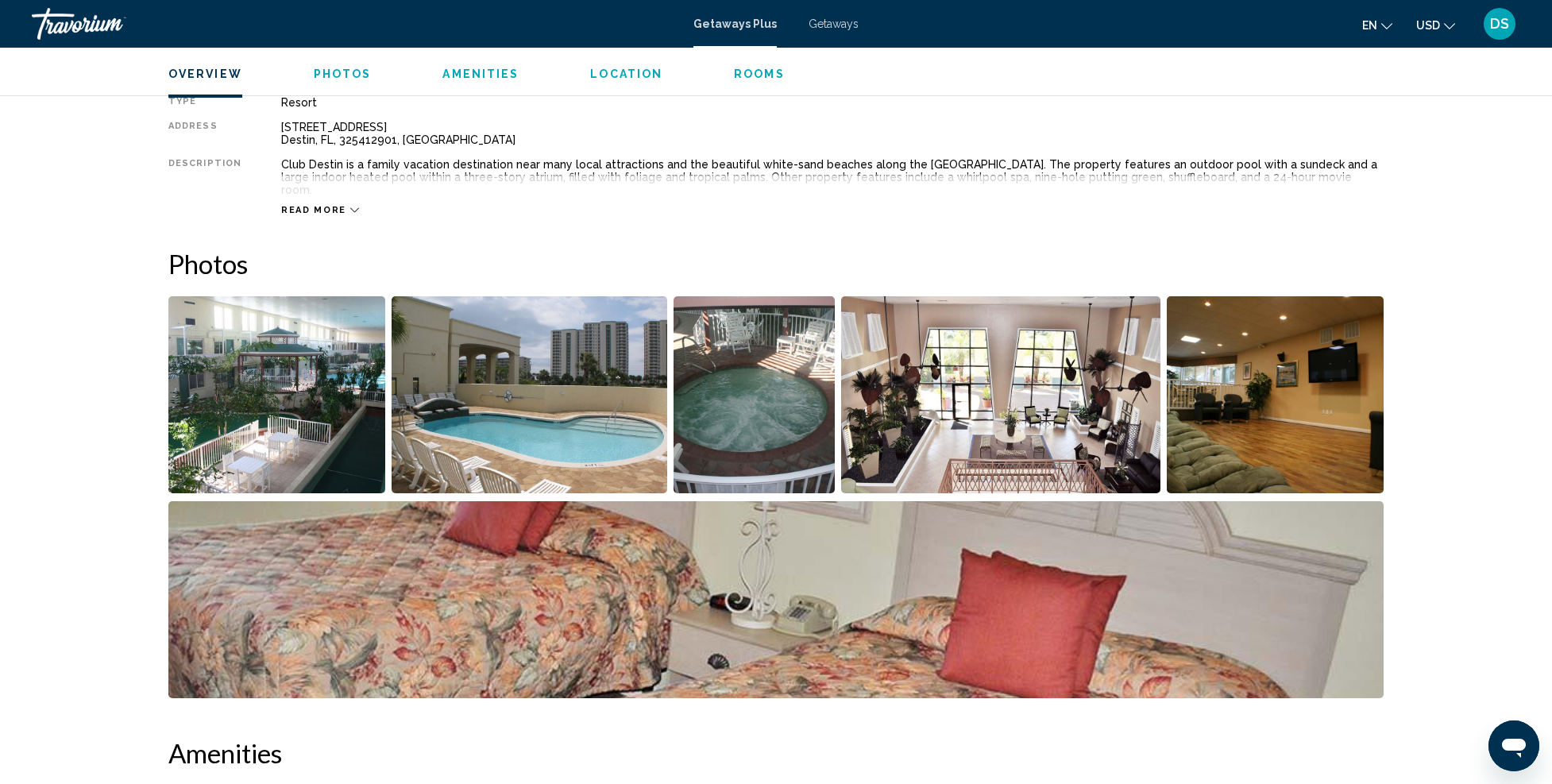
click at [291, 360] on img "Open full-screen image slider" at bounding box center [276, 394] width 216 height 197
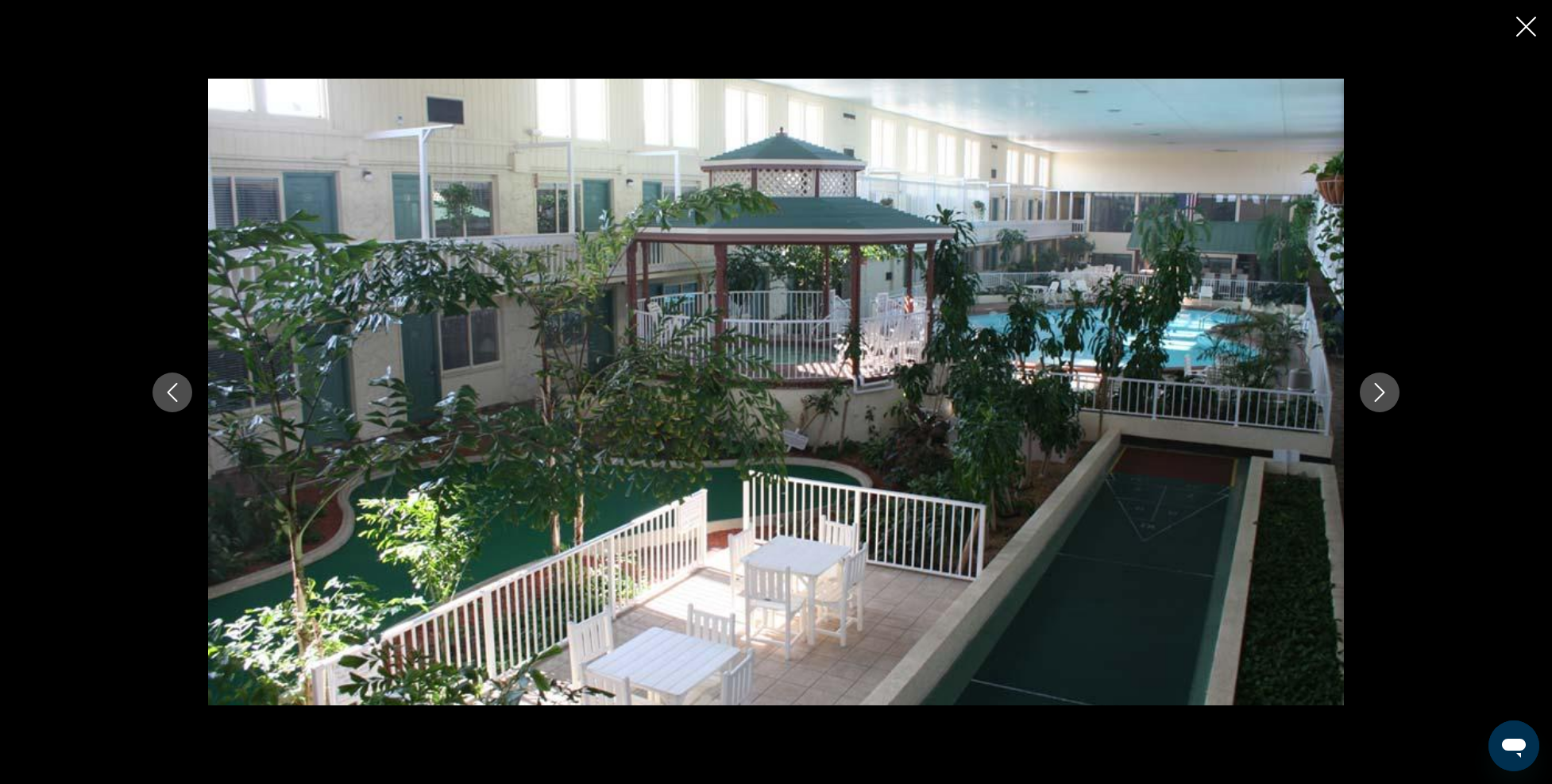
click at [1382, 396] on icon "Next image" at bounding box center [1380, 392] width 19 height 19
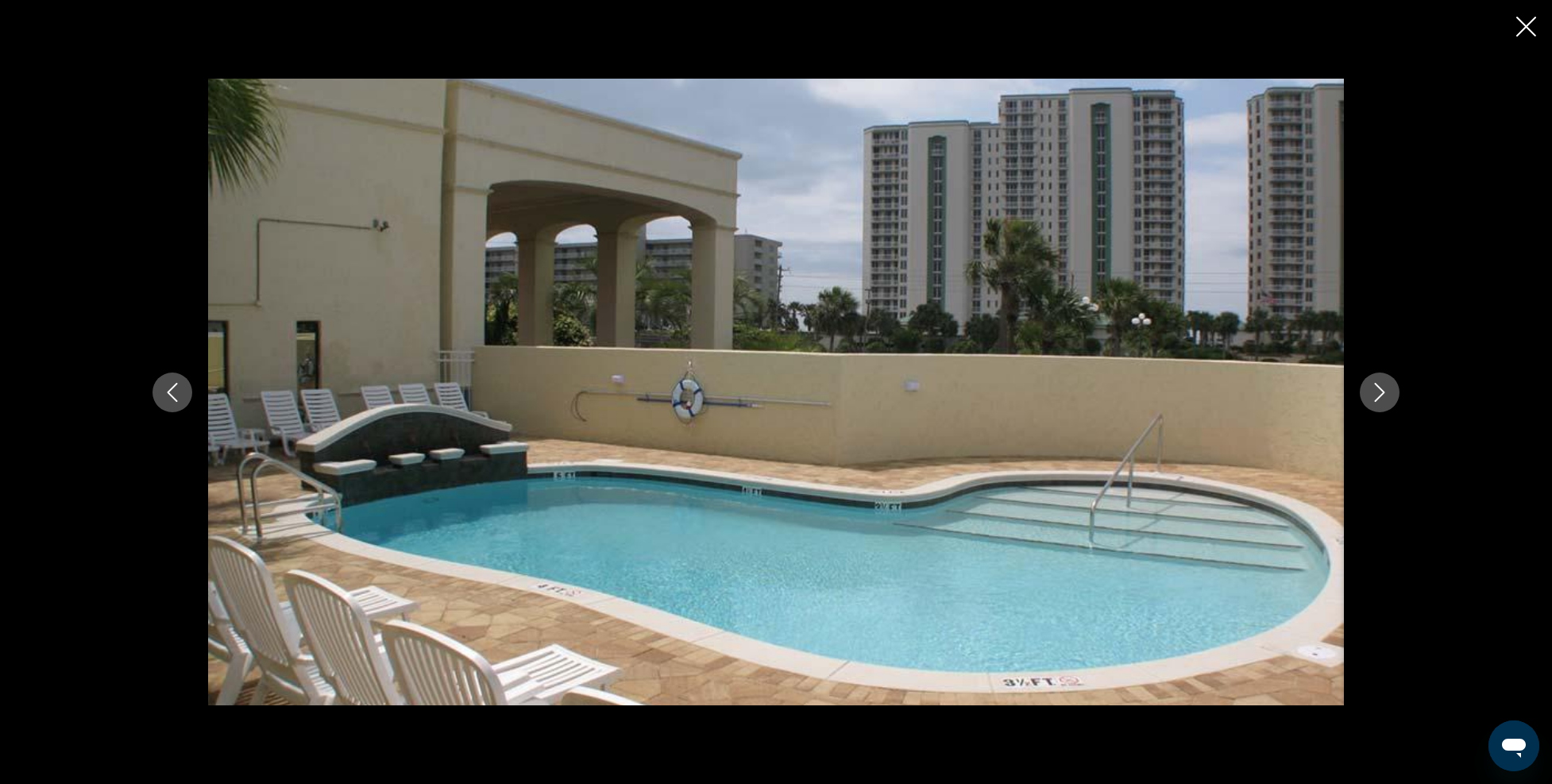
click at [1381, 395] on icon "Next image" at bounding box center [1380, 392] width 11 height 19
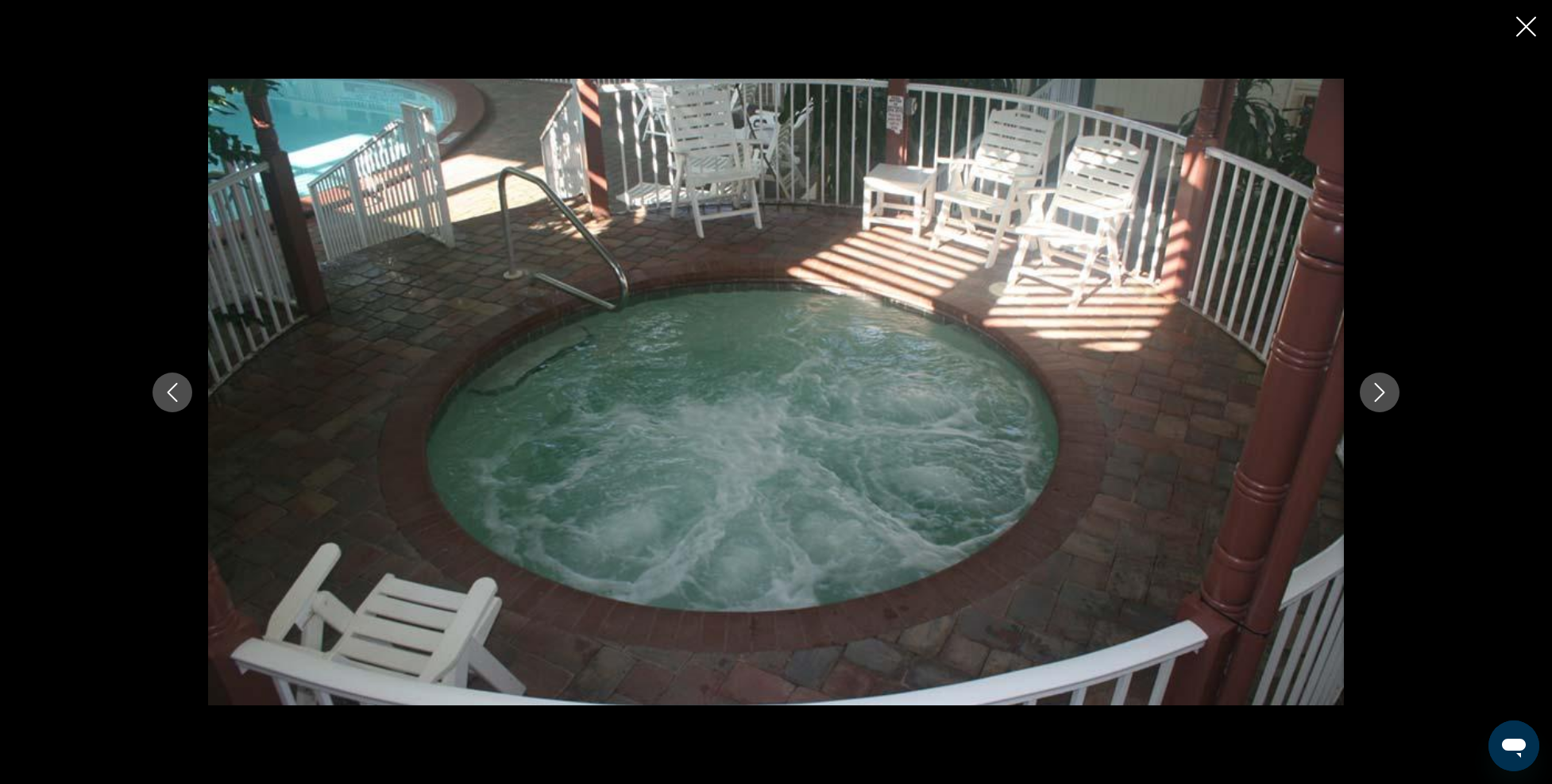
click at [176, 386] on icon "Previous image" at bounding box center [171, 392] width 19 height 19
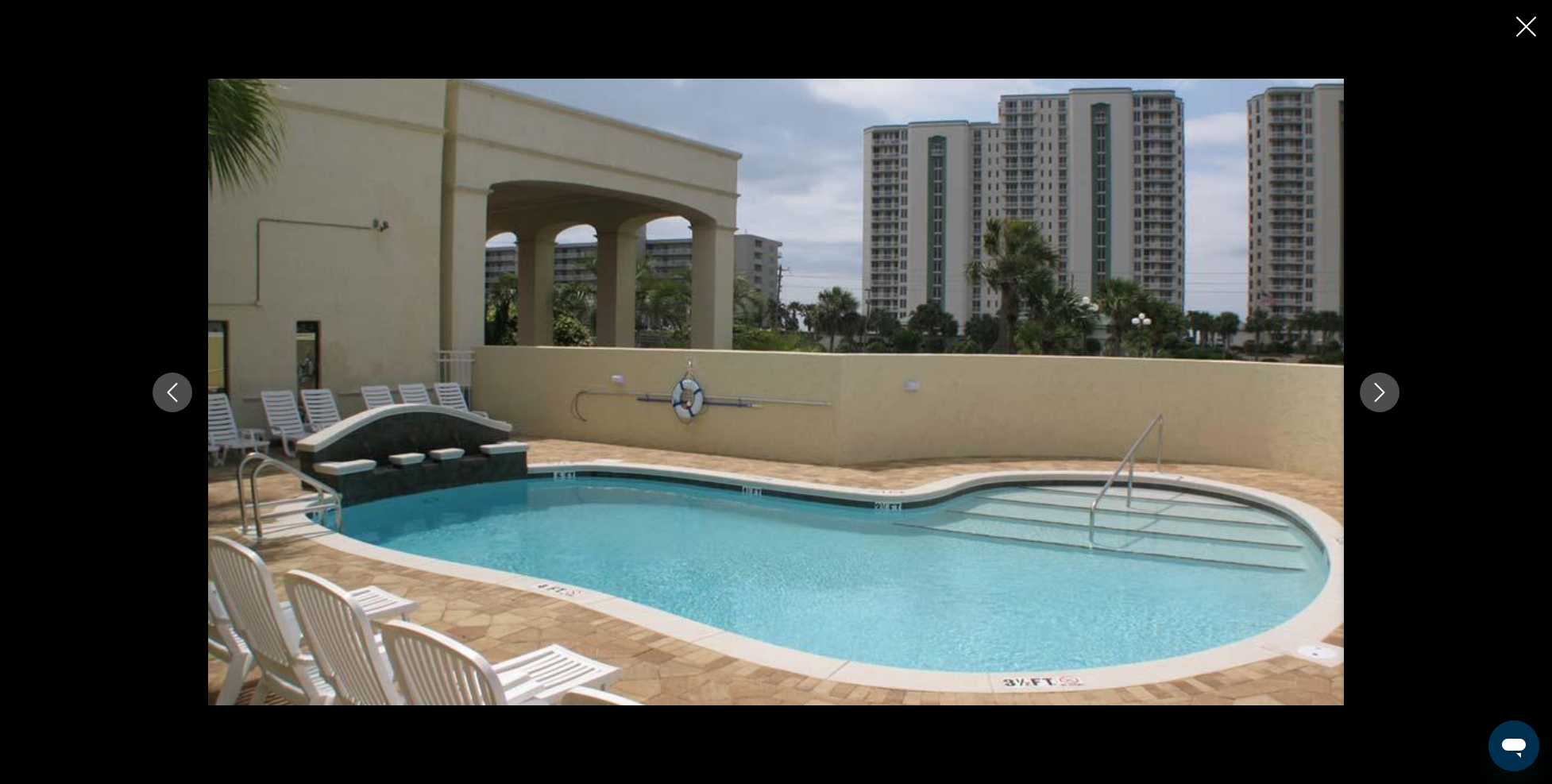
click at [1386, 398] on icon "Next image" at bounding box center [1380, 392] width 19 height 19
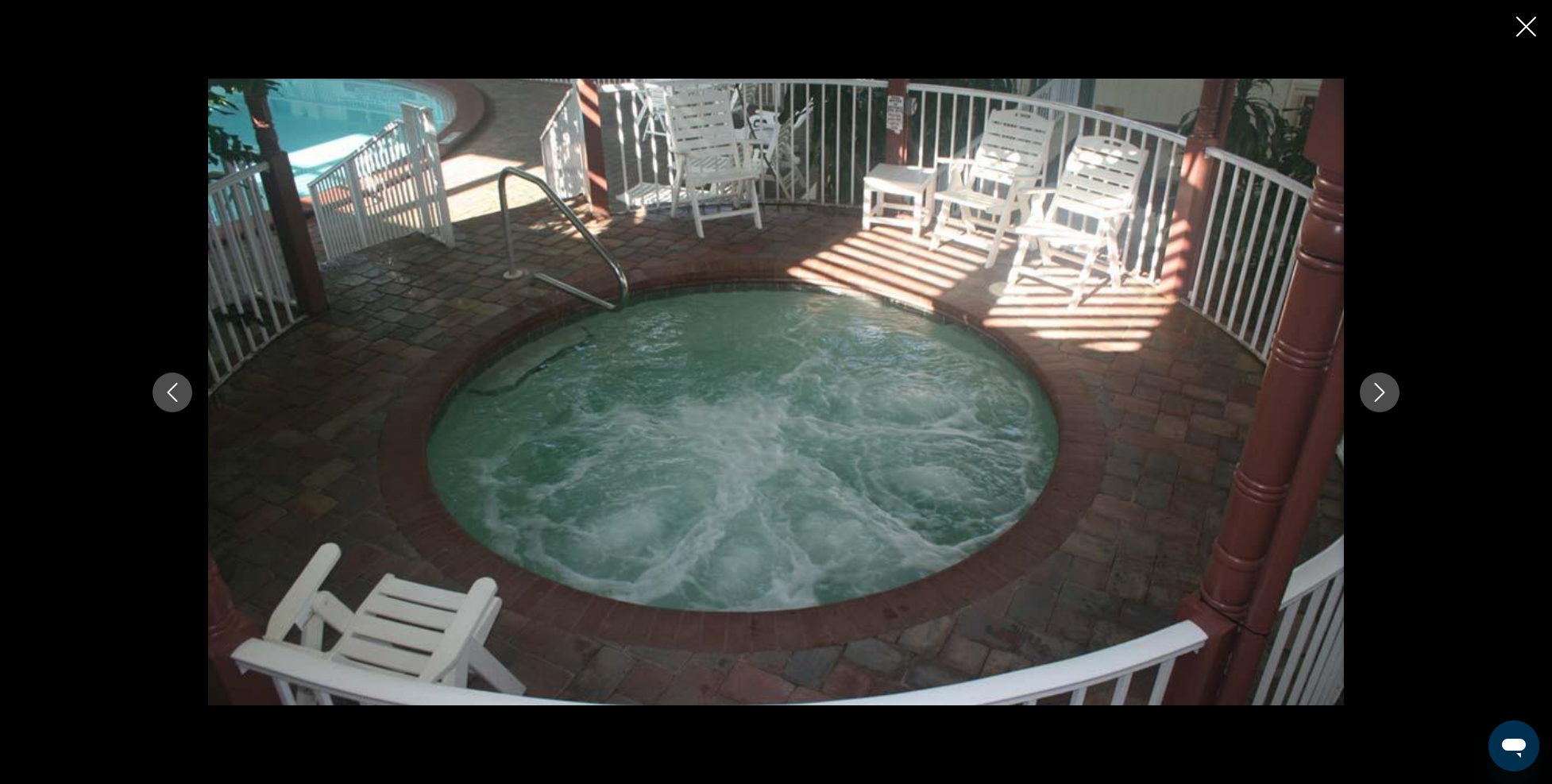
click at [1386, 398] on icon "Next image" at bounding box center [1380, 392] width 19 height 19
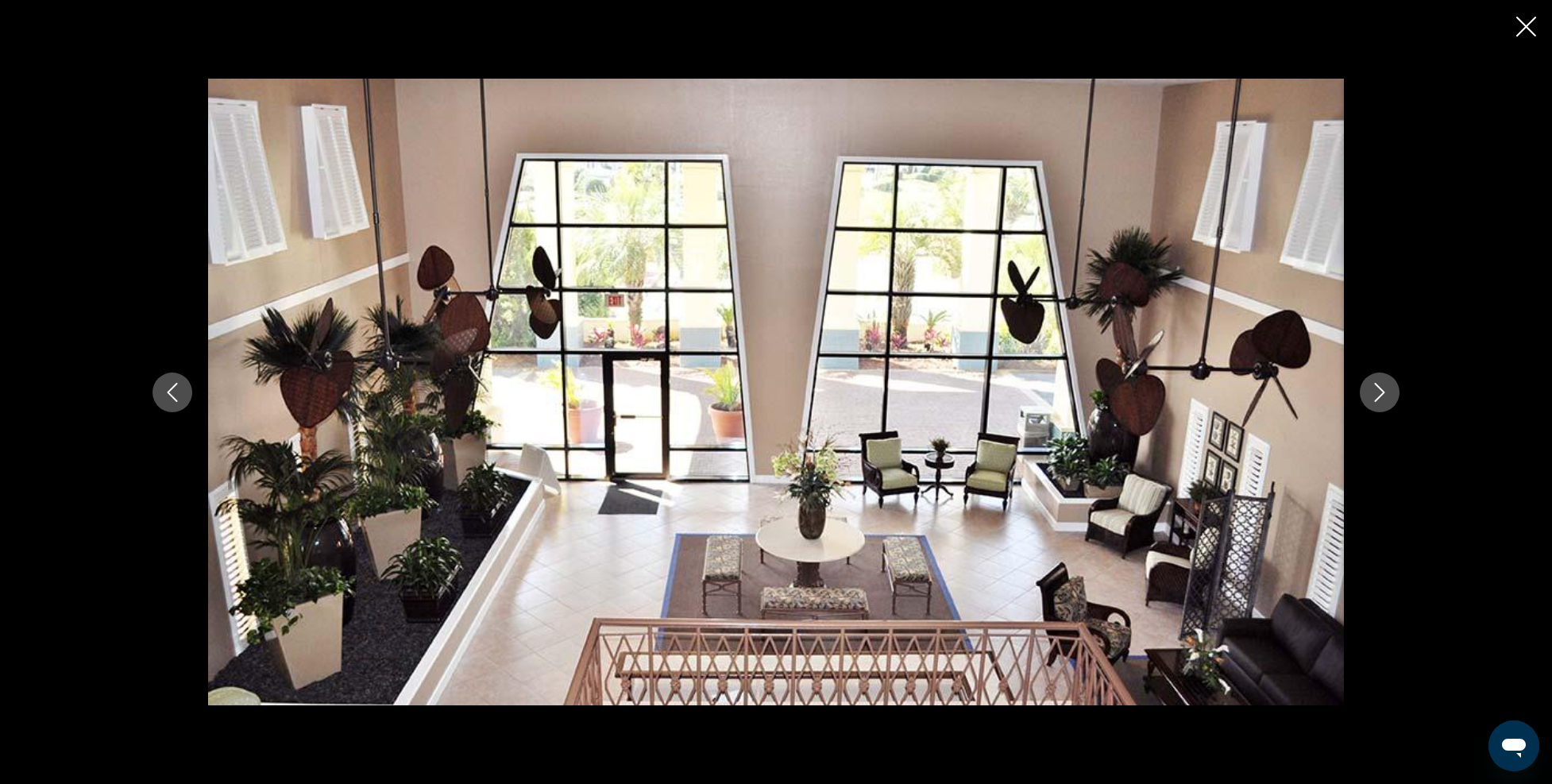
click at [1386, 399] on icon "Next image" at bounding box center [1380, 392] width 19 height 19
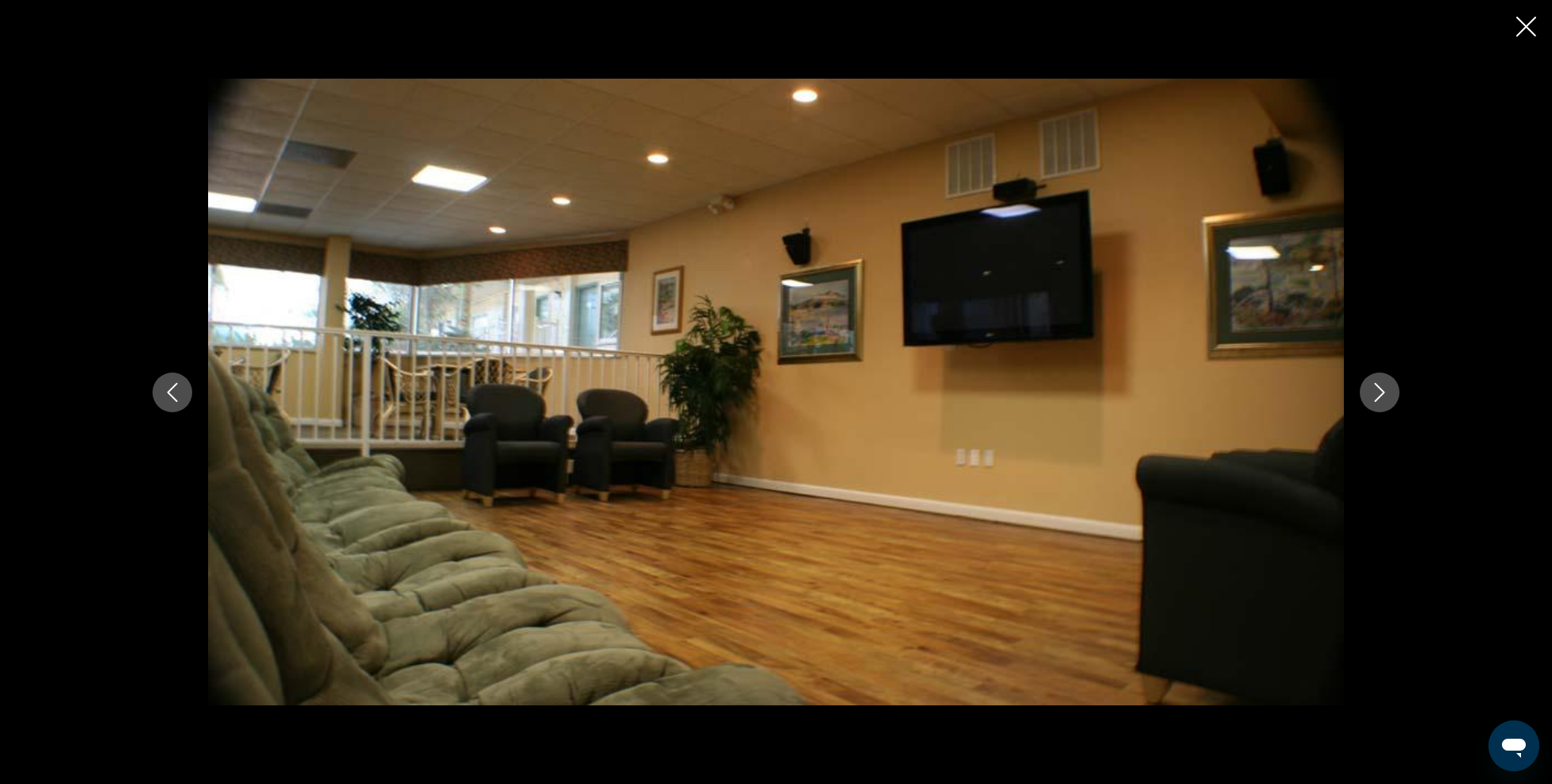
click at [1386, 399] on icon "Next image" at bounding box center [1380, 392] width 19 height 19
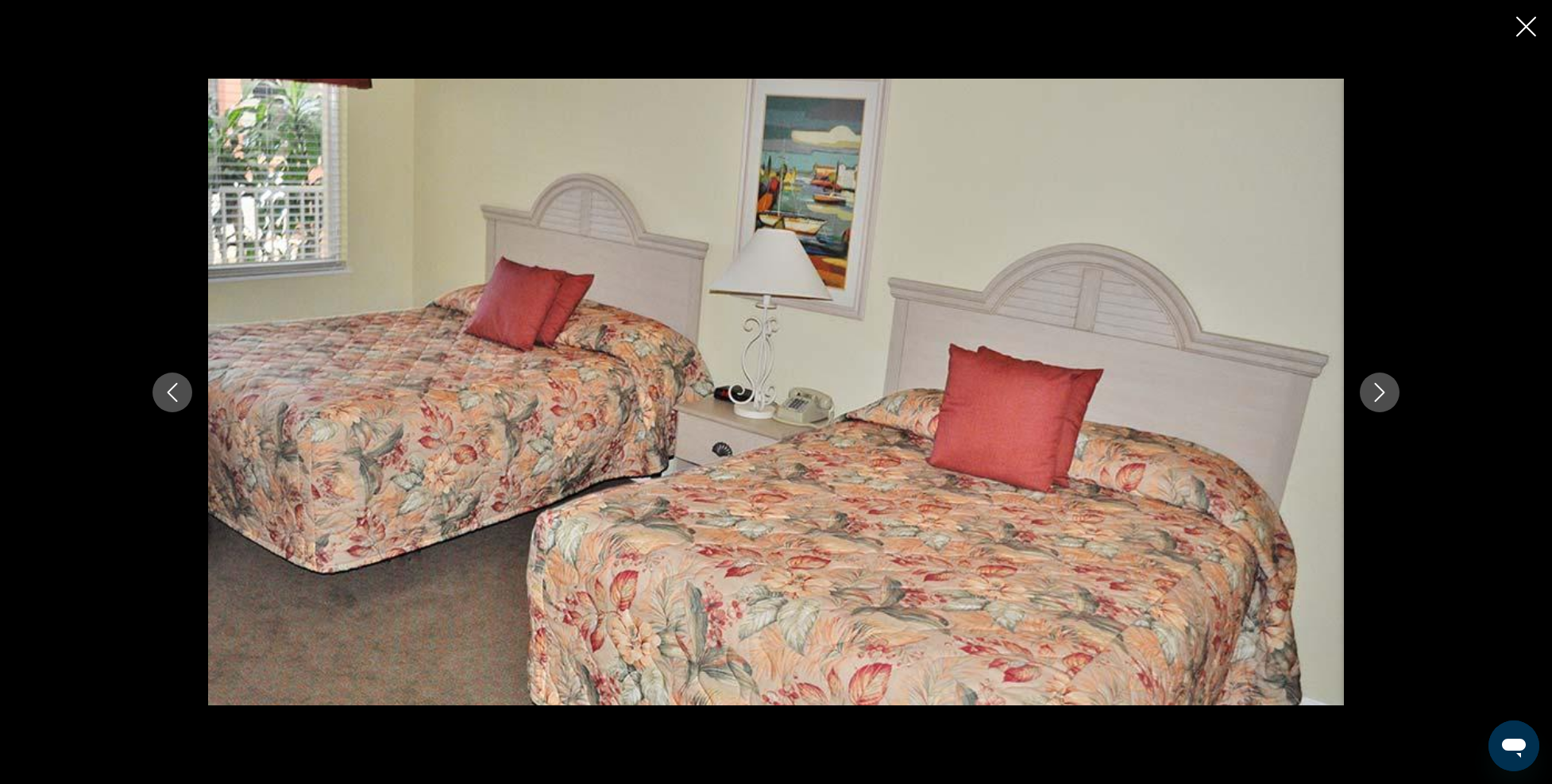
click at [1369, 383] on button "Next image" at bounding box center [1380, 392] width 40 height 40
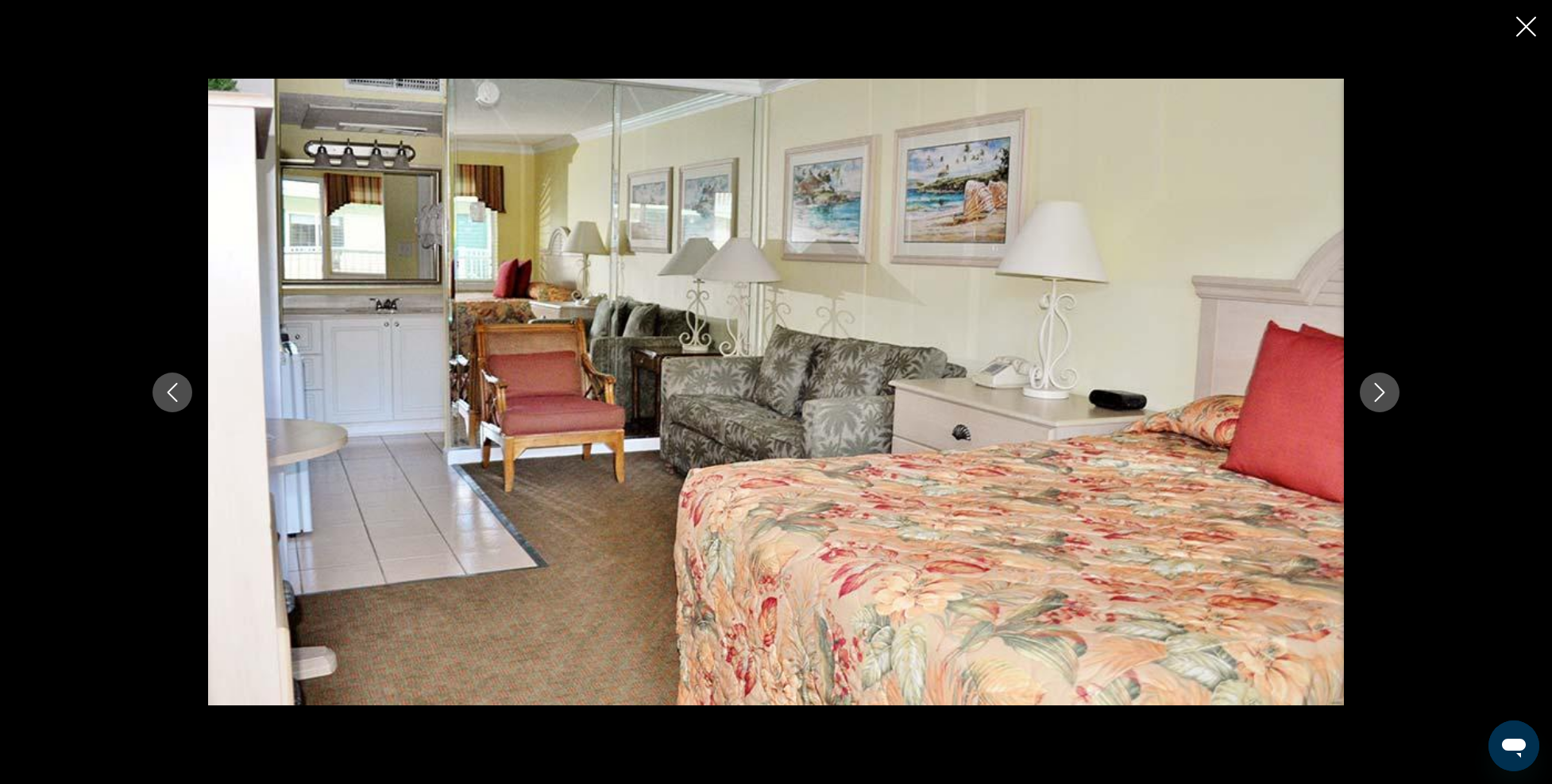
click at [1369, 383] on button "Next image" at bounding box center [1380, 392] width 40 height 40
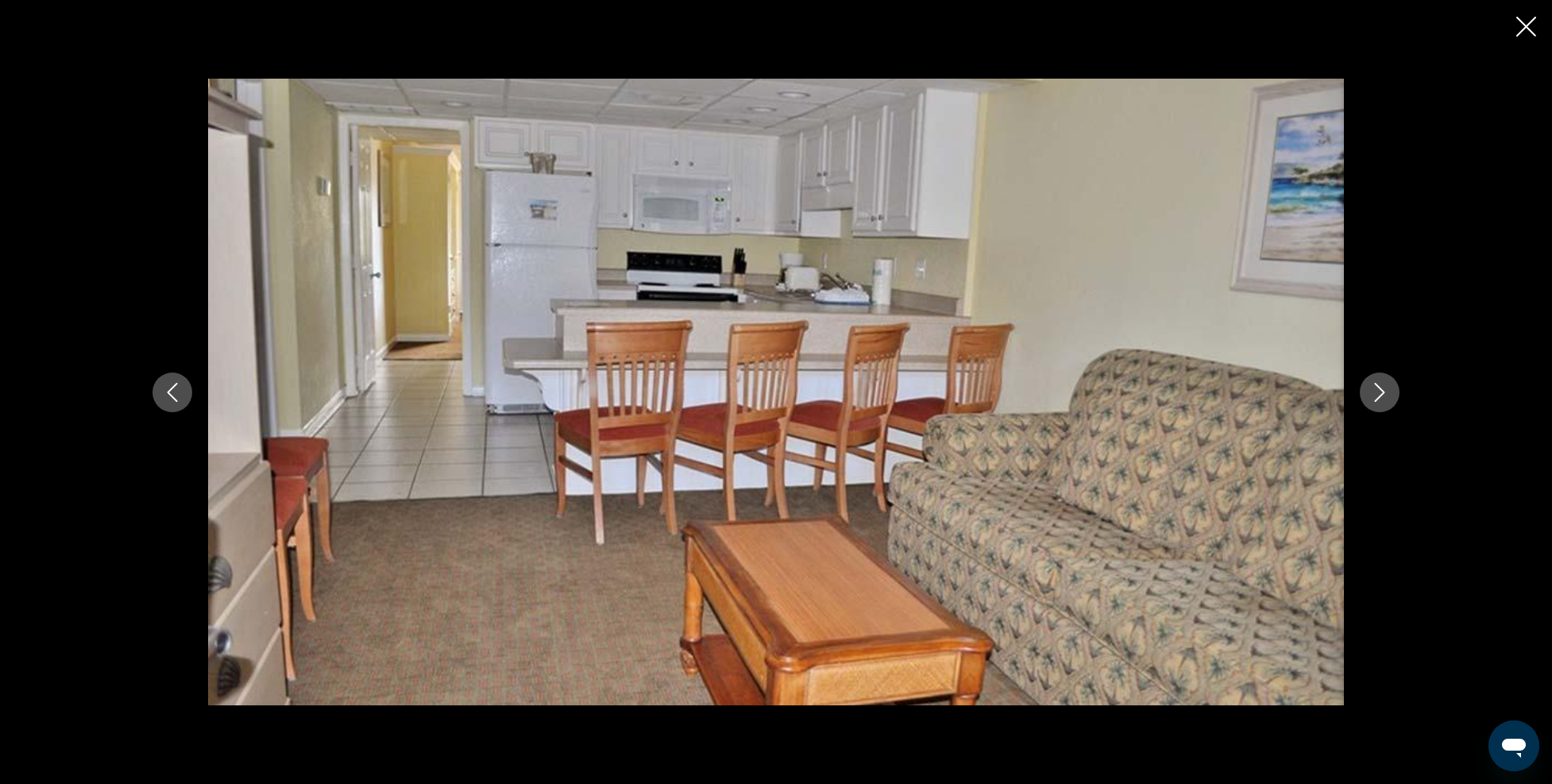
click at [170, 387] on icon "Previous image" at bounding box center [171, 392] width 19 height 19
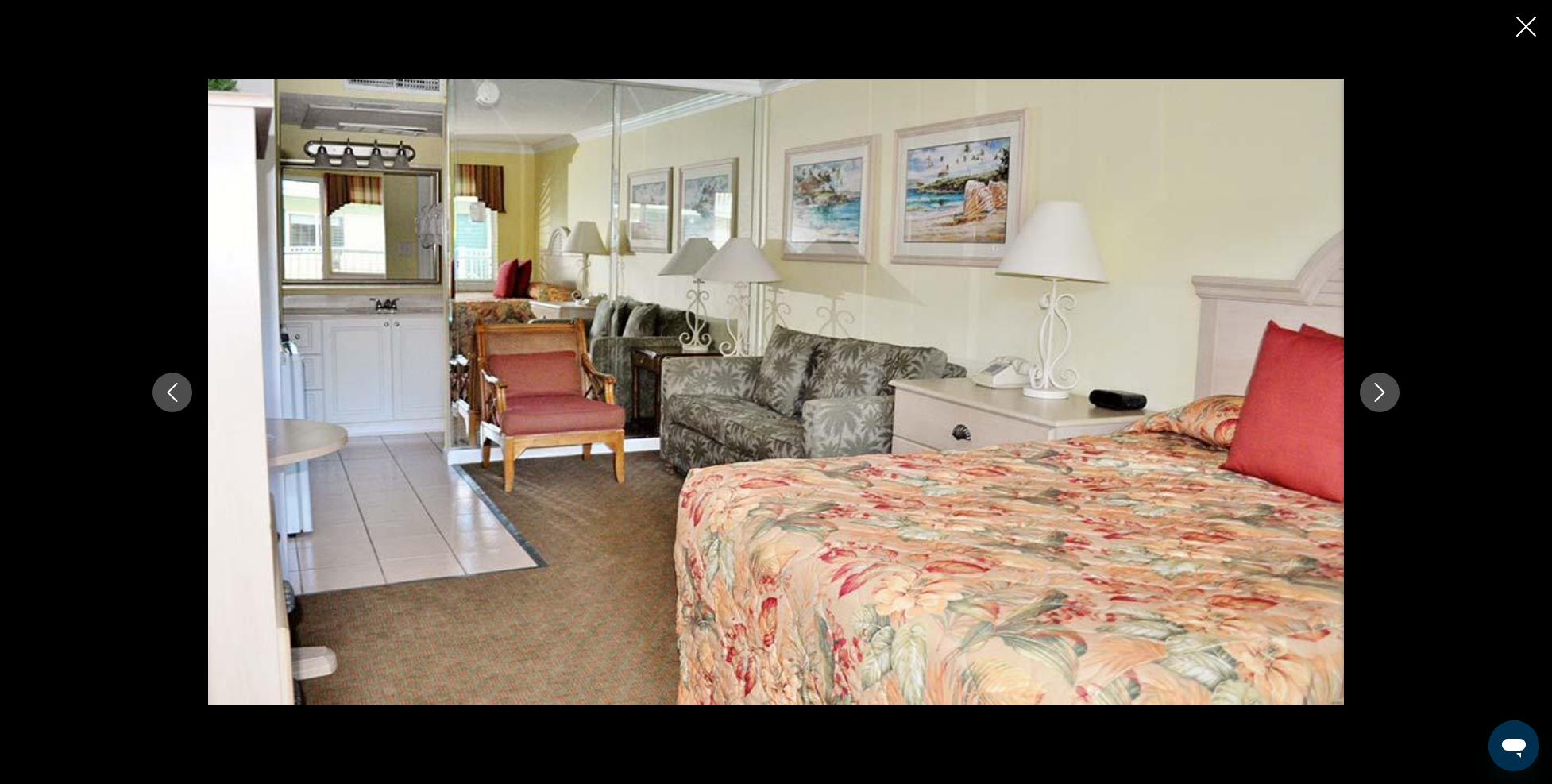
click at [1384, 395] on icon "Next image" at bounding box center [1380, 392] width 19 height 19
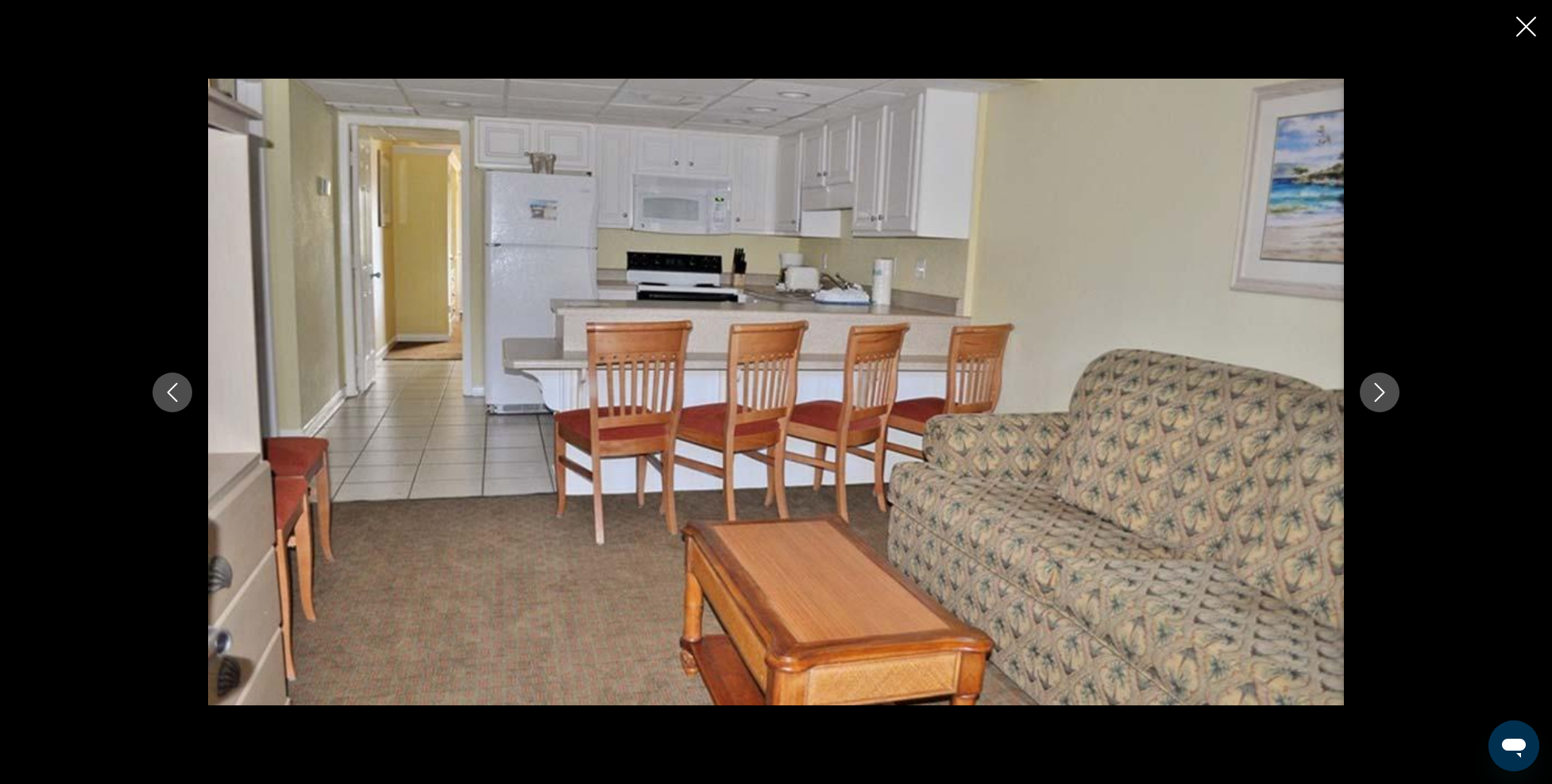
click at [181, 392] on icon "Previous image" at bounding box center [171, 392] width 19 height 19
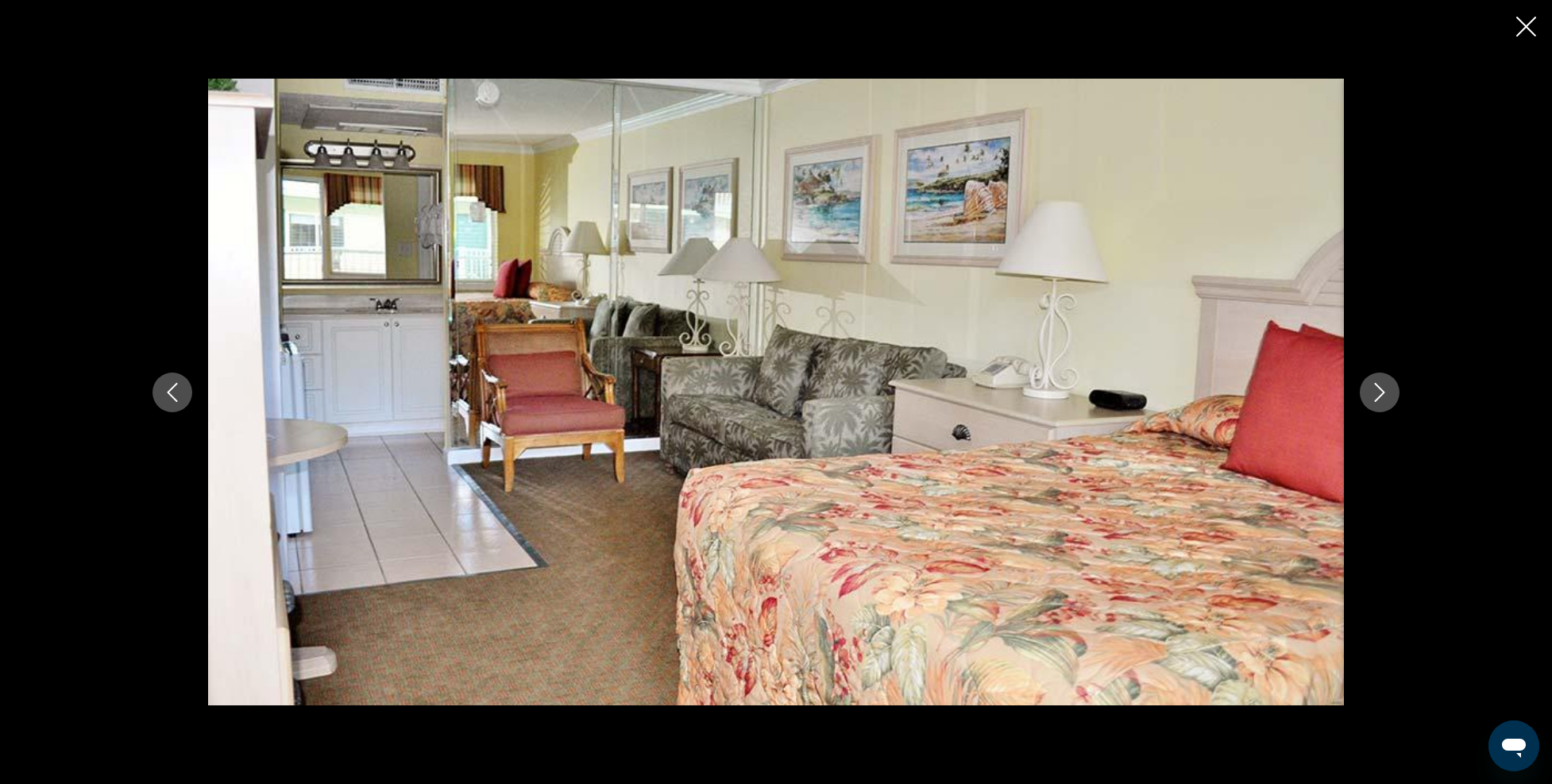
click at [1373, 392] on icon "Next image" at bounding box center [1380, 392] width 19 height 19
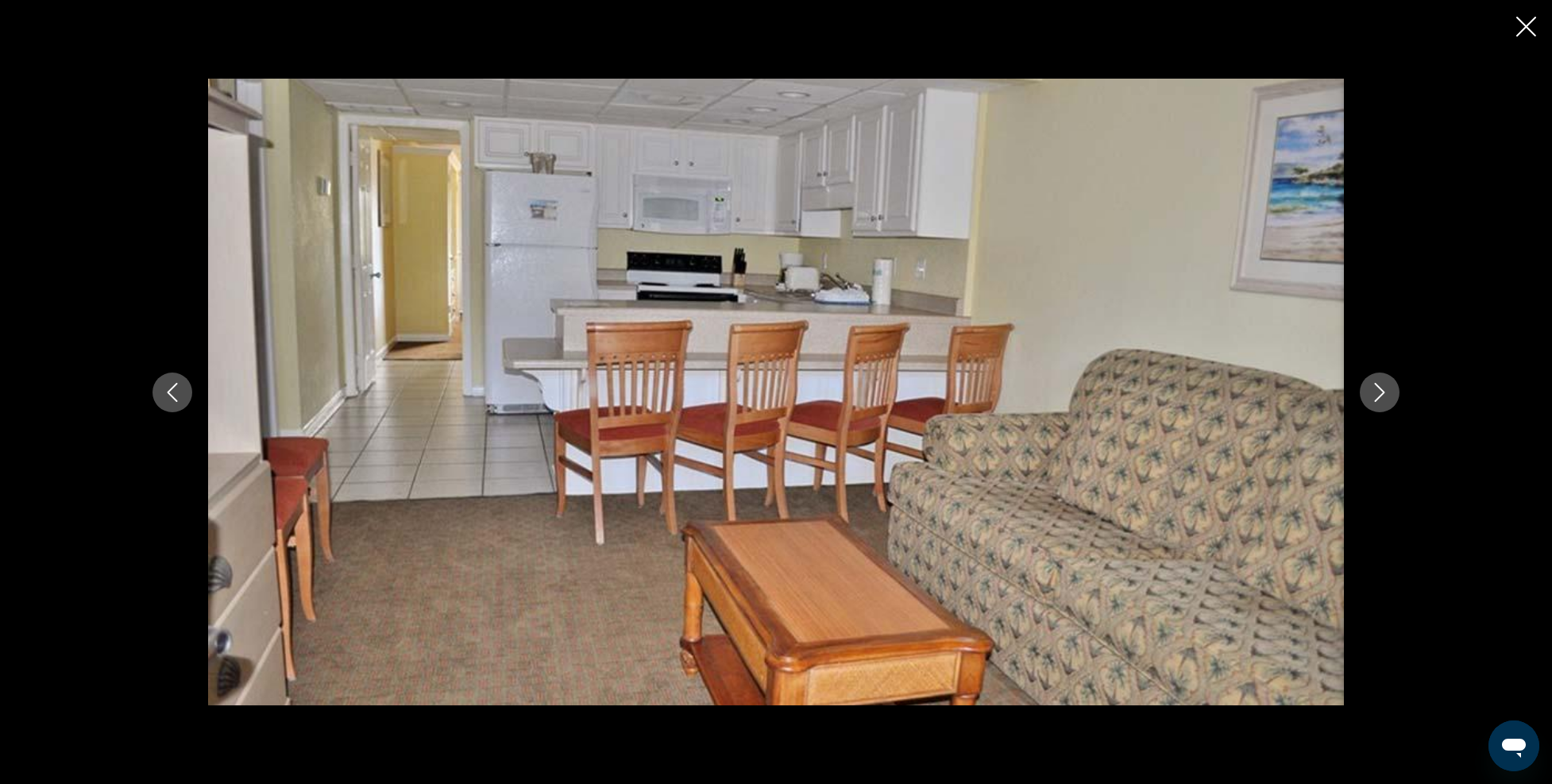
click at [1378, 395] on icon "Next image" at bounding box center [1380, 392] width 19 height 19
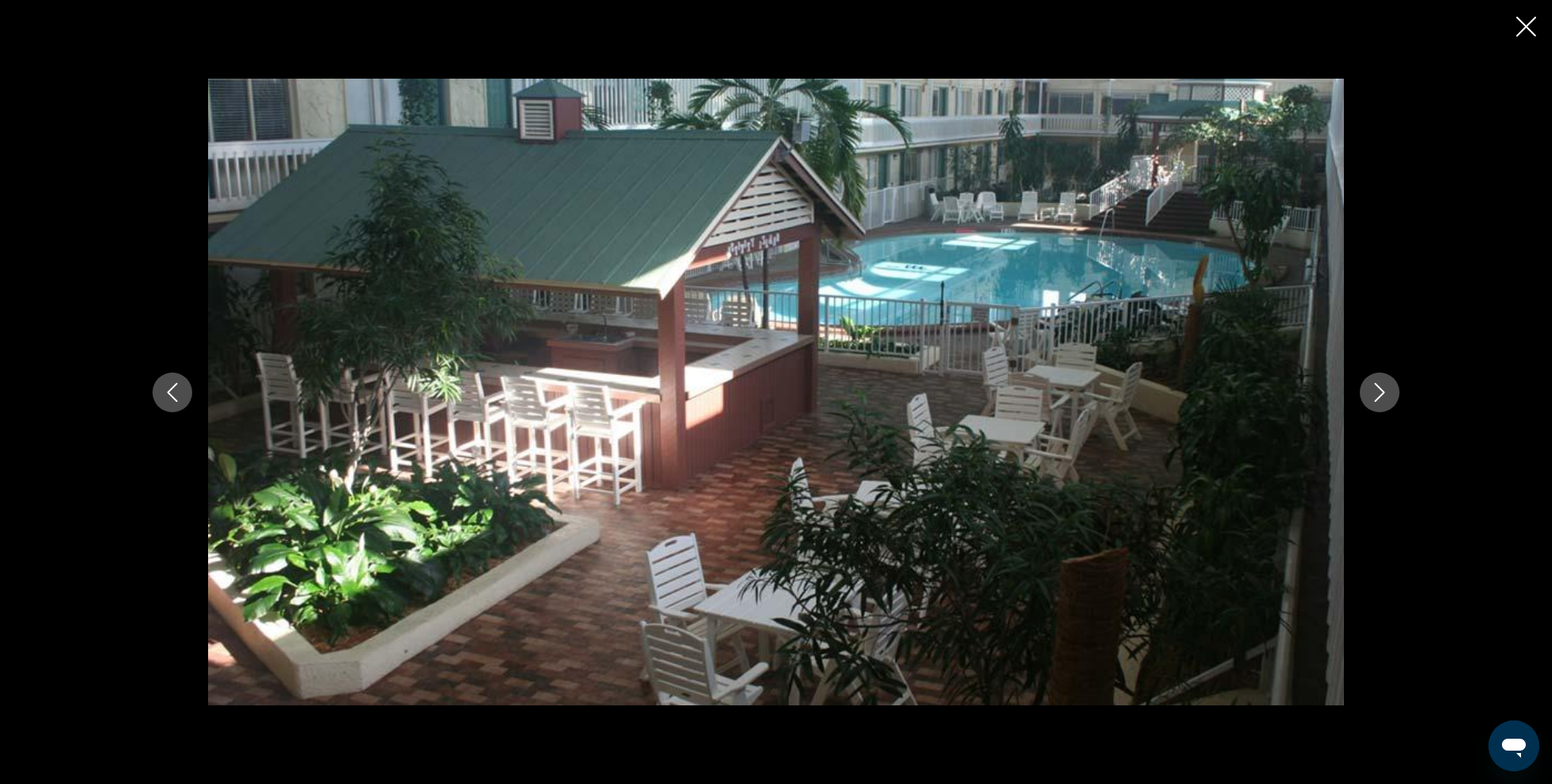
click at [1378, 395] on icon "Next image" at bounding box center [1380, 392] width 19 height 19
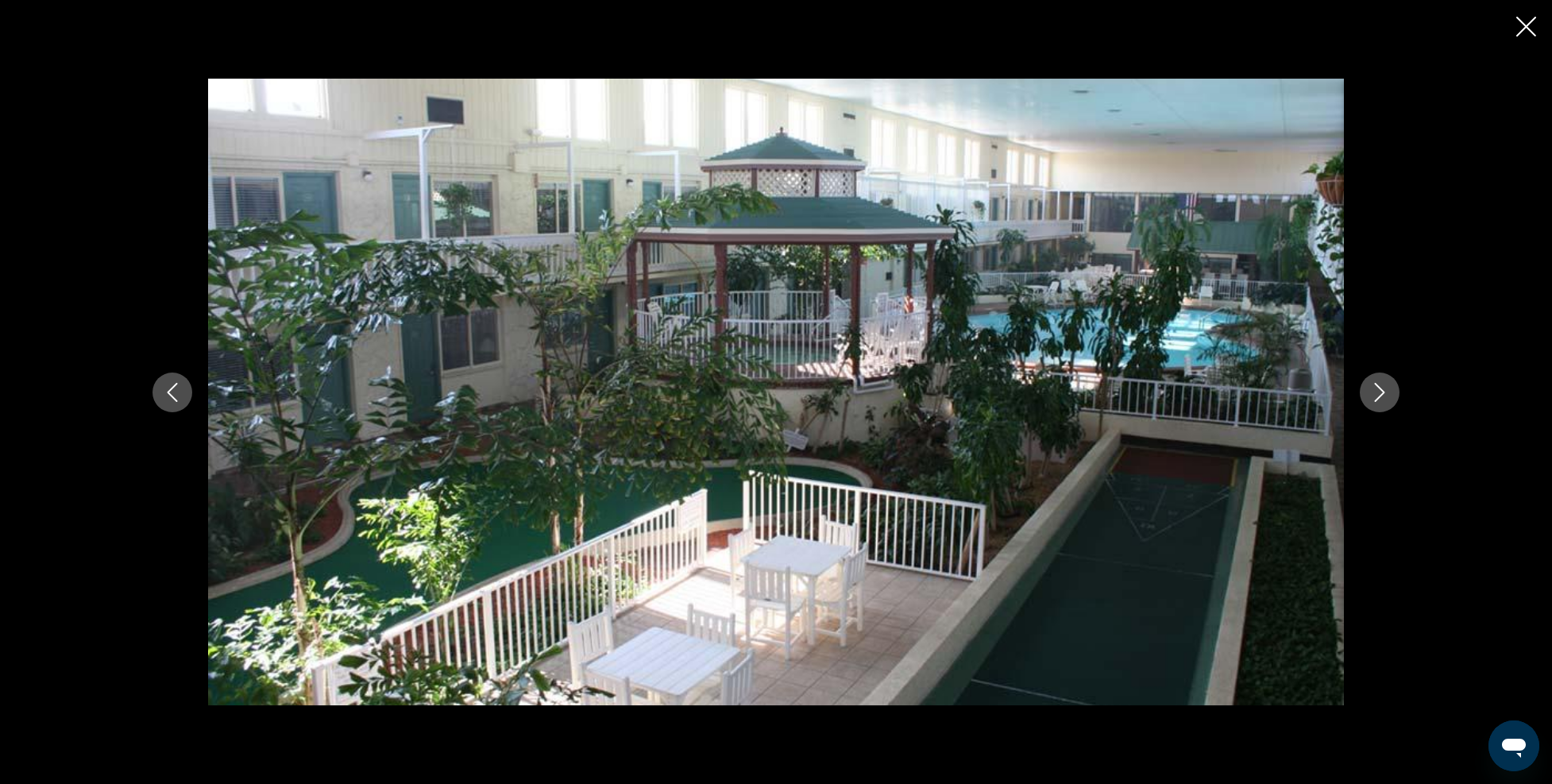
click at [1539, 26] on div "Main content" at bounding box center [776, 392] width 1552 height 784
click at [1526, 28] on icon "Close slideshow" at bounding box center [1527, 26] width 20 height 20
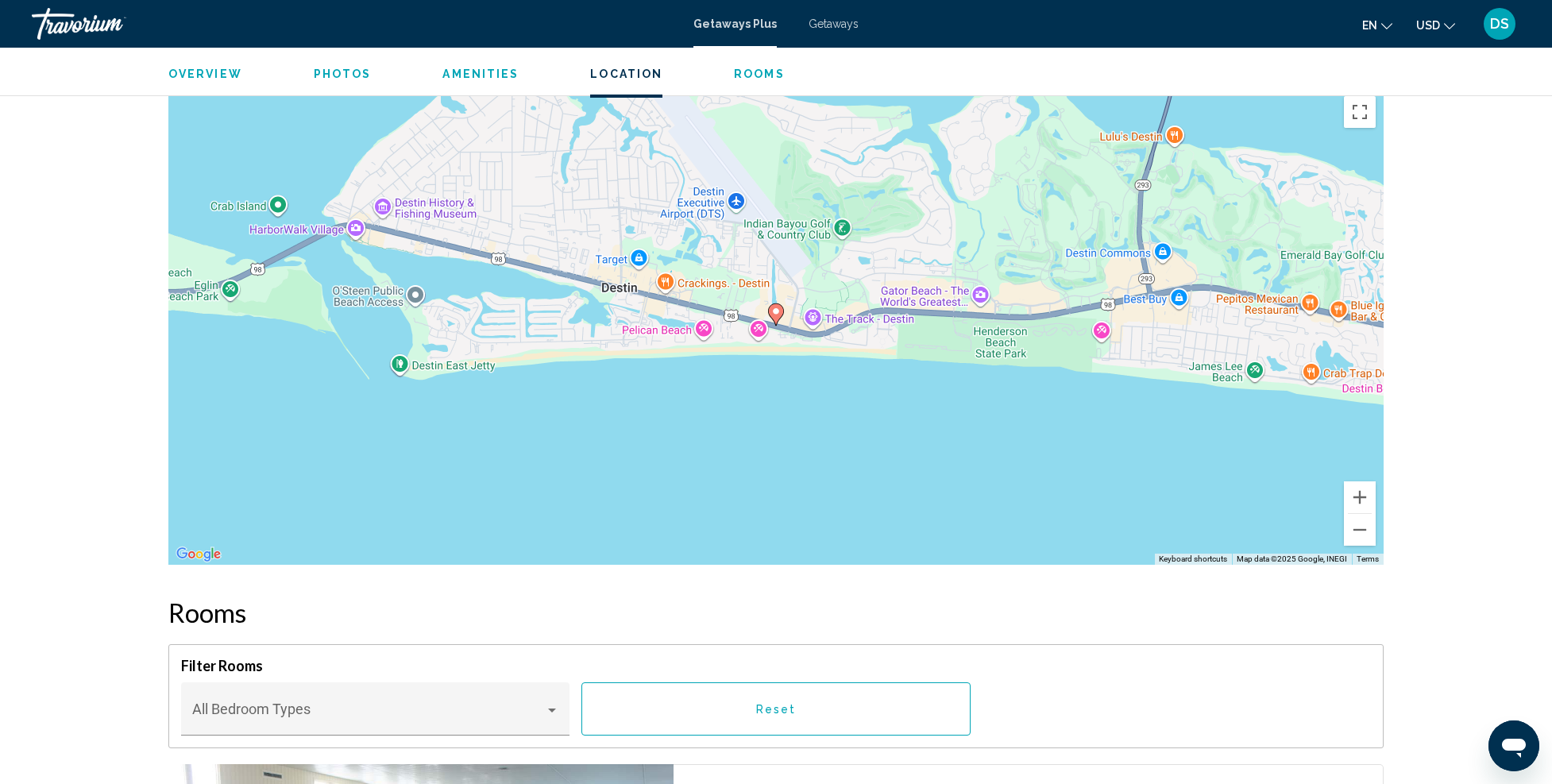
scroll to position [1747, 0]
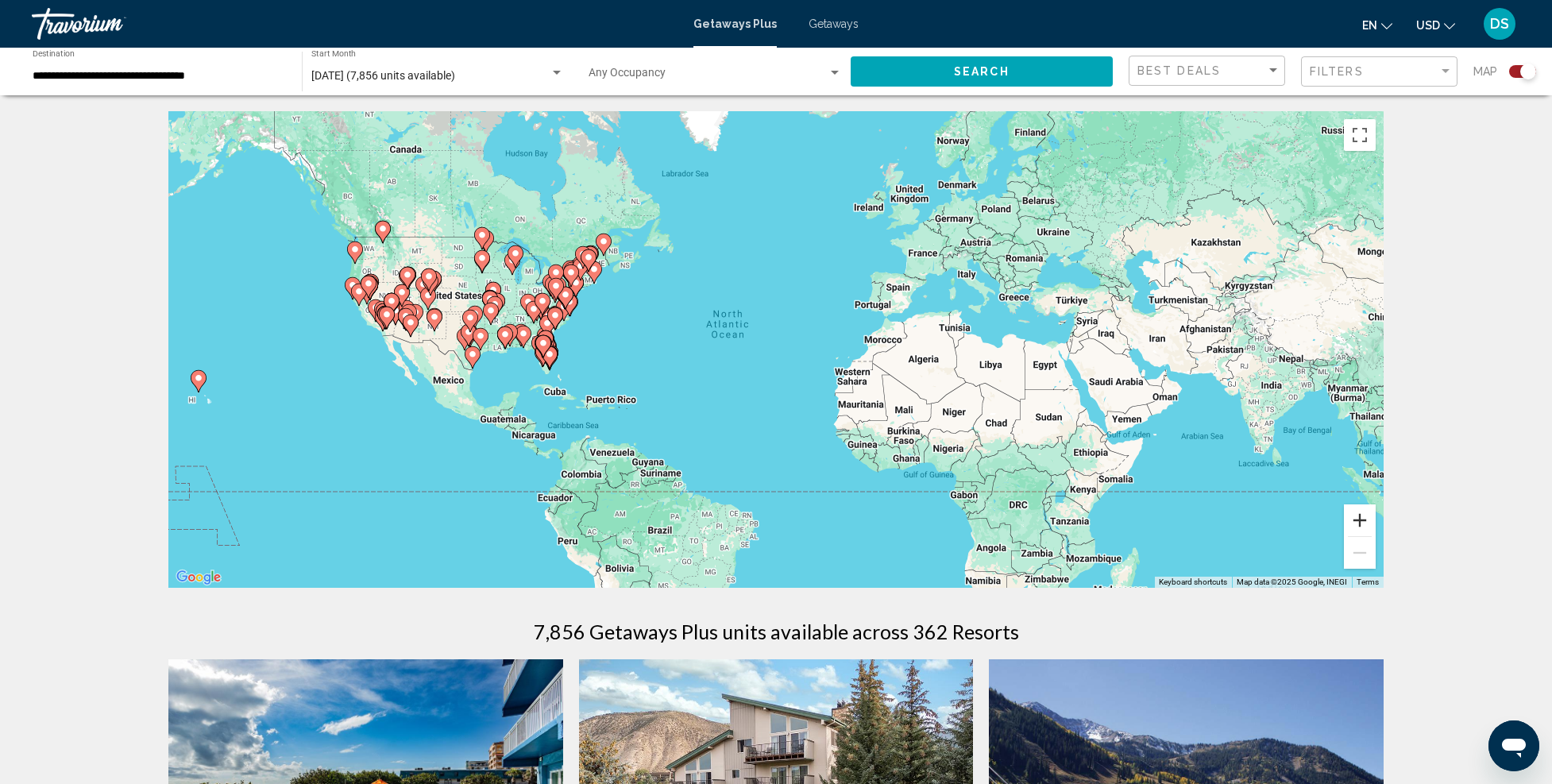
click at [1369, 513] on button "Zoom in" at bounding box center [1360, 520] width 31 height 31
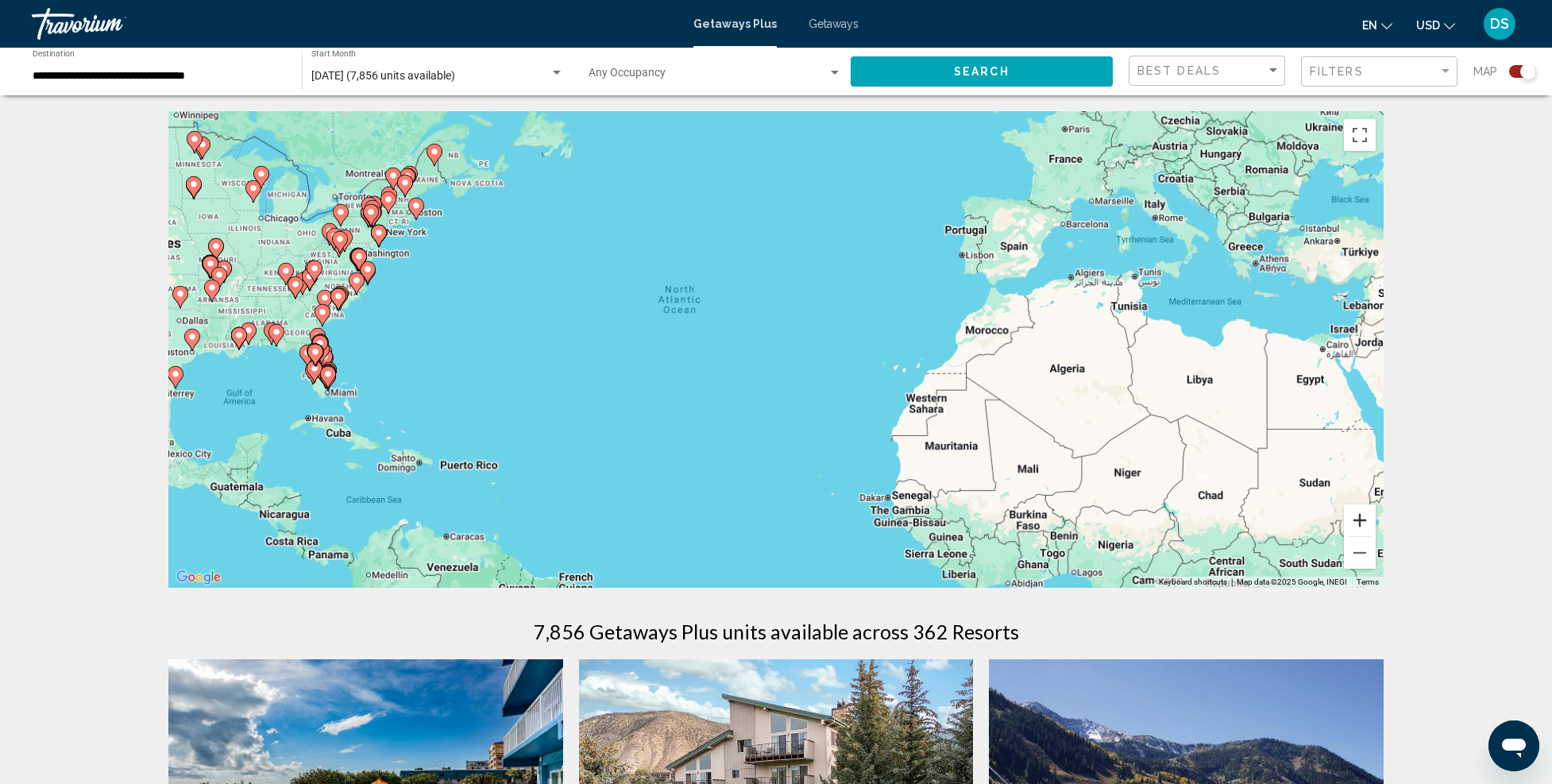
click at [1369, 513] on button "Zoom in" at bounding box center [1360, 520] width 31 height 31
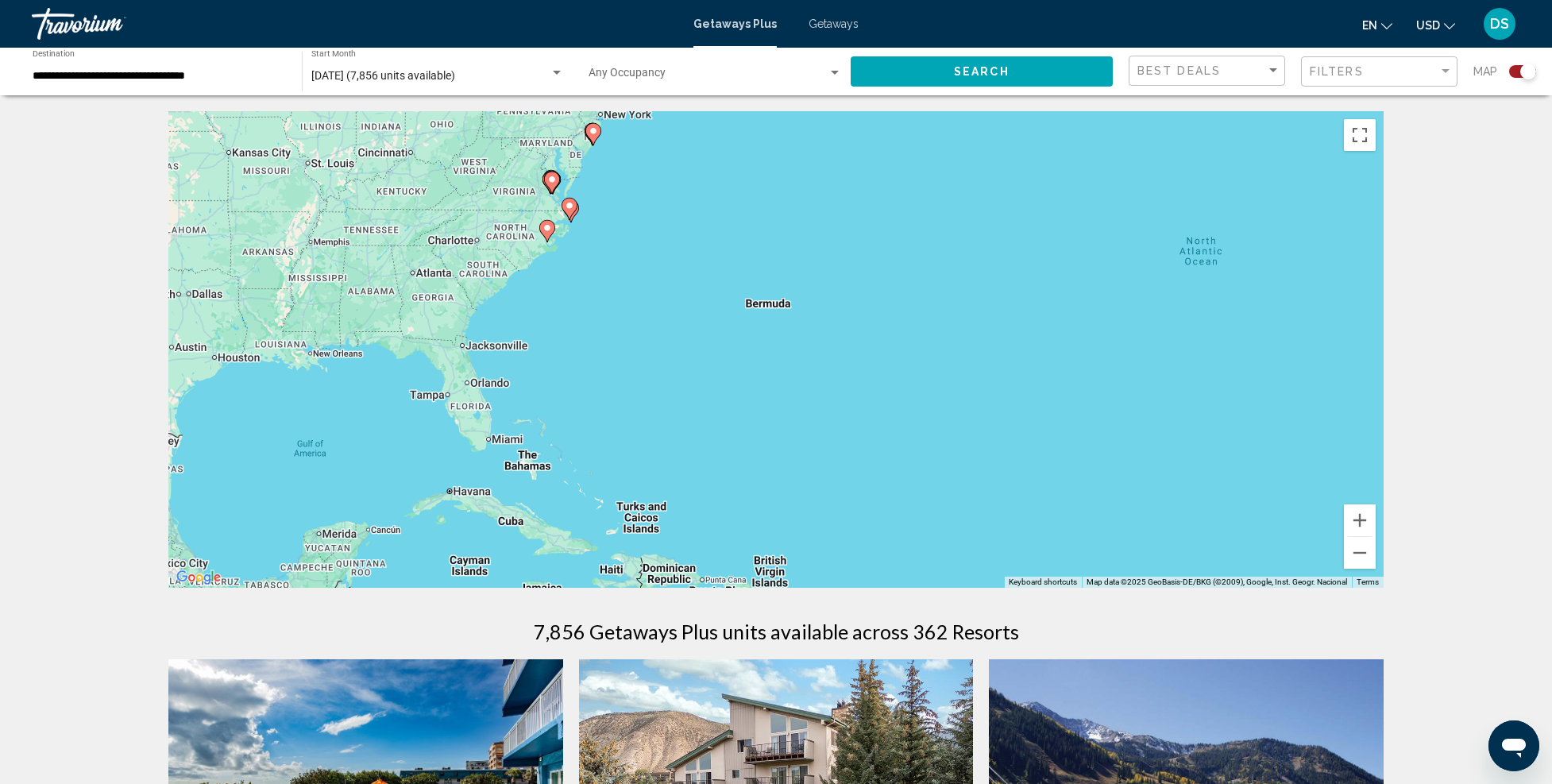
drag, startPoint x: 521, startPoint y: 417, endPoint x: 1151, endPoint y: 423, distance: 630.0
click at [1153, 420] on div "To activate drag with keyboard, press Alt + Enter. Once in keyboard drag state,…" at bounding box center [776, 349] width 1215 height 477
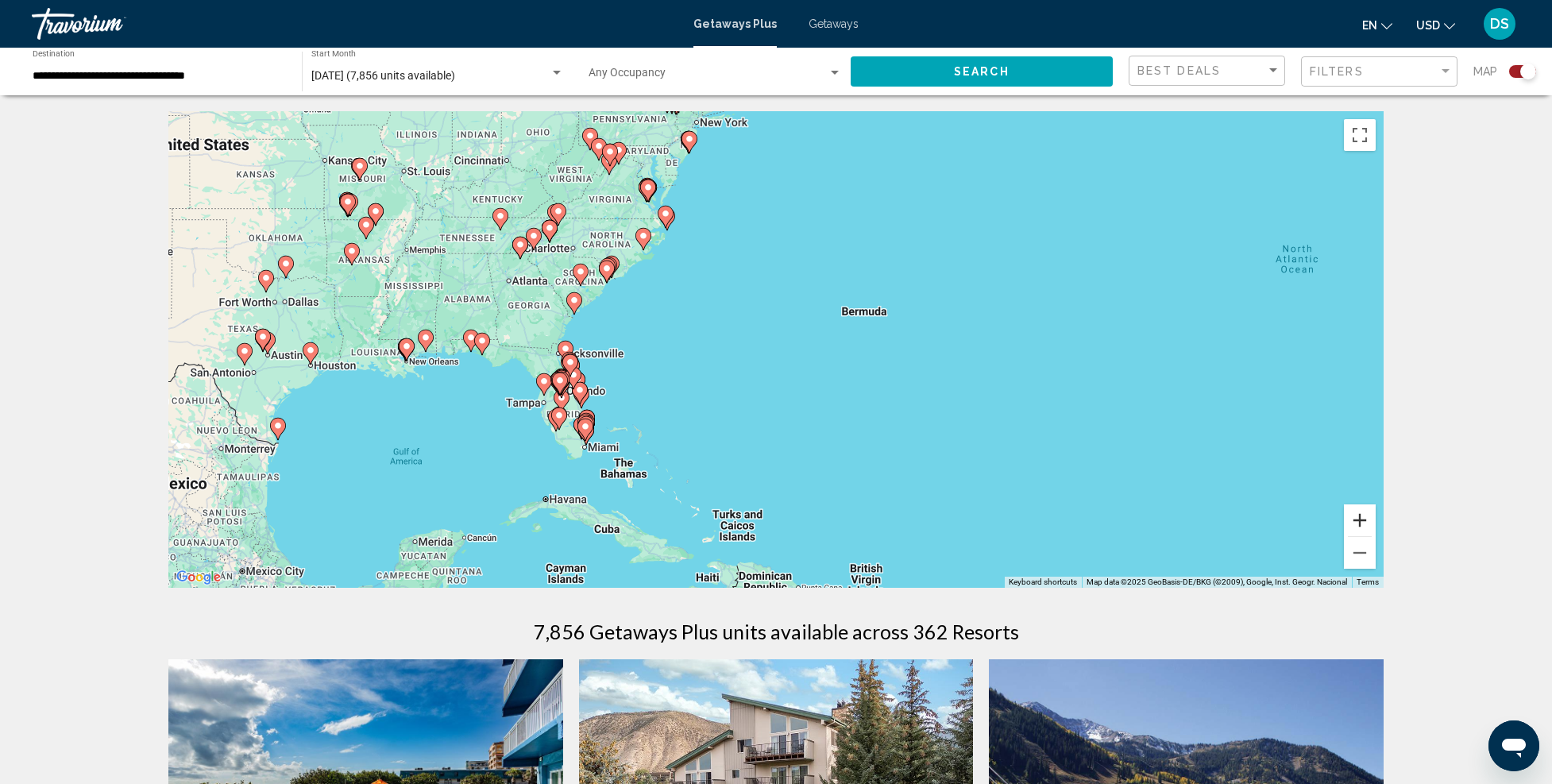
click at [1371, 513] on button "Zoom in" at bounding box center [1360, 520] width 31 height 31
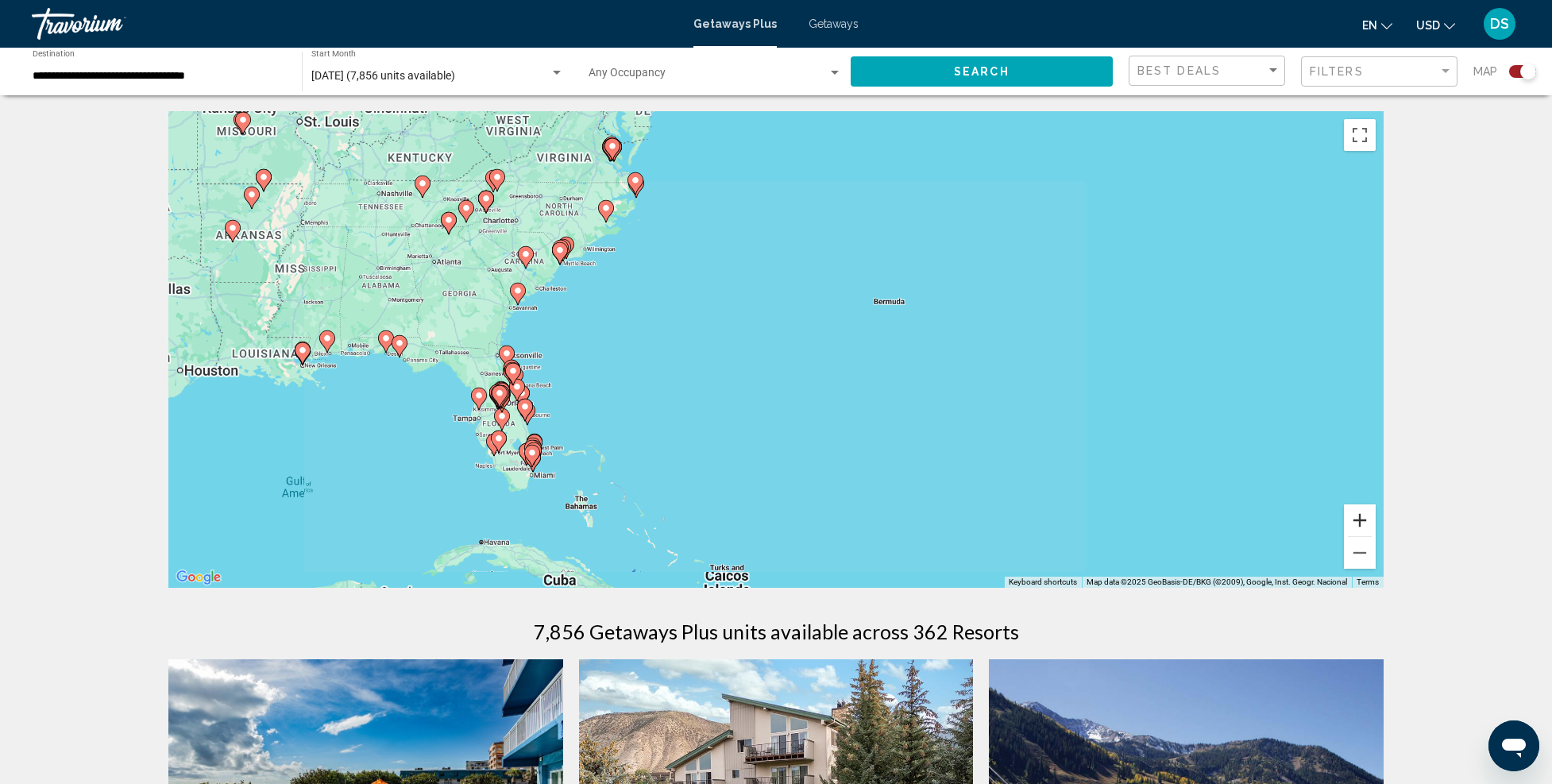
drag, startPoint x: 1371, startPoint y: 513, endPoint x: 1349, endPoint y: 512, distance: 22.0
click at [1371, 512] on button "Zoom in" at bounding box center [1360, 520] width 31 height 31
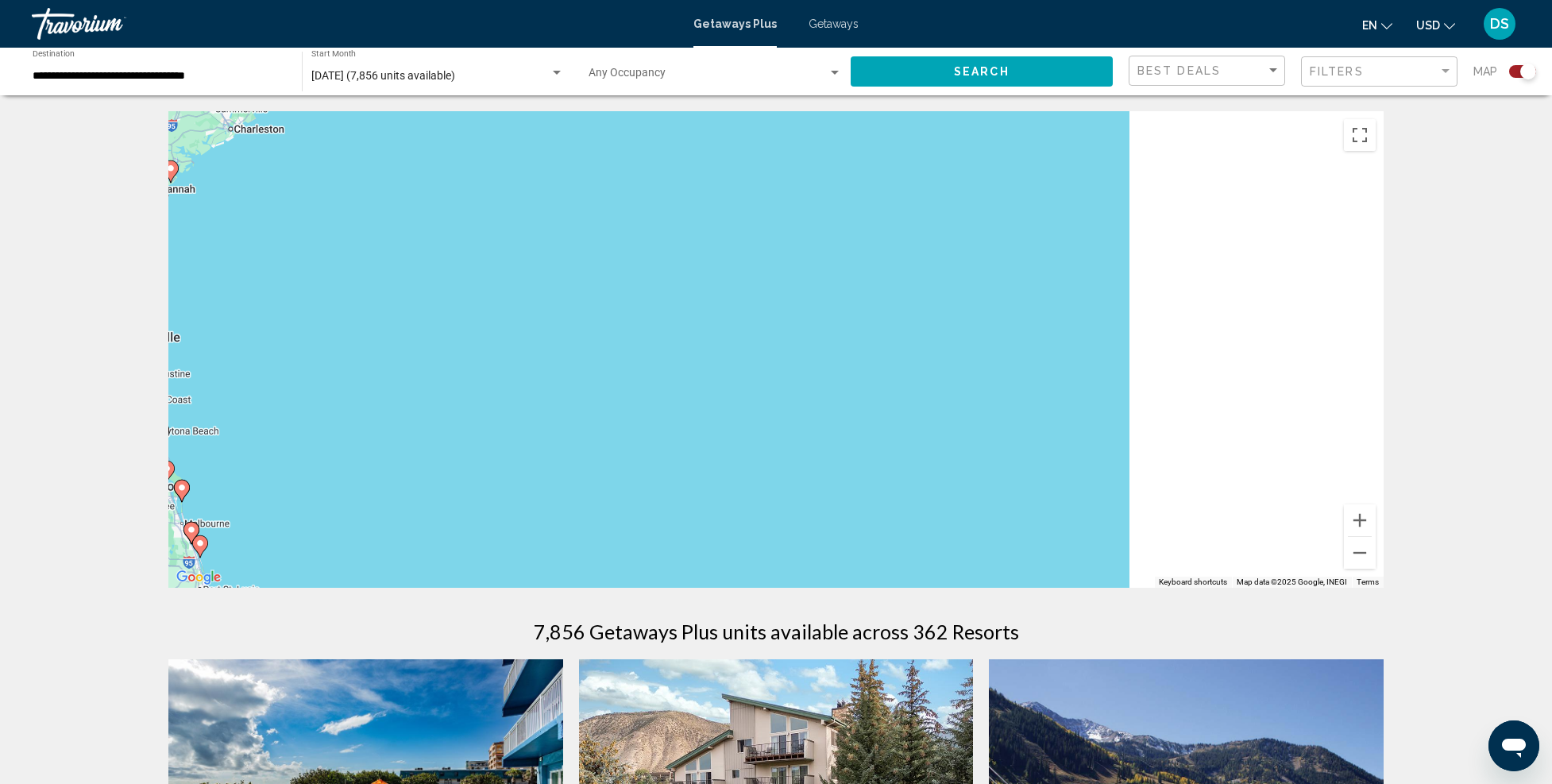
drag, startPoint x: 617, startPoint y: 475, endPoint x: 1256, endPoint y: 390, distance: 644.6
click at [1256, 390] on div "To activate drag with keyboard, press Alt + Enter. Once in keyboard drag state,…" at bounding box center [776, 349] width 1215 height 477
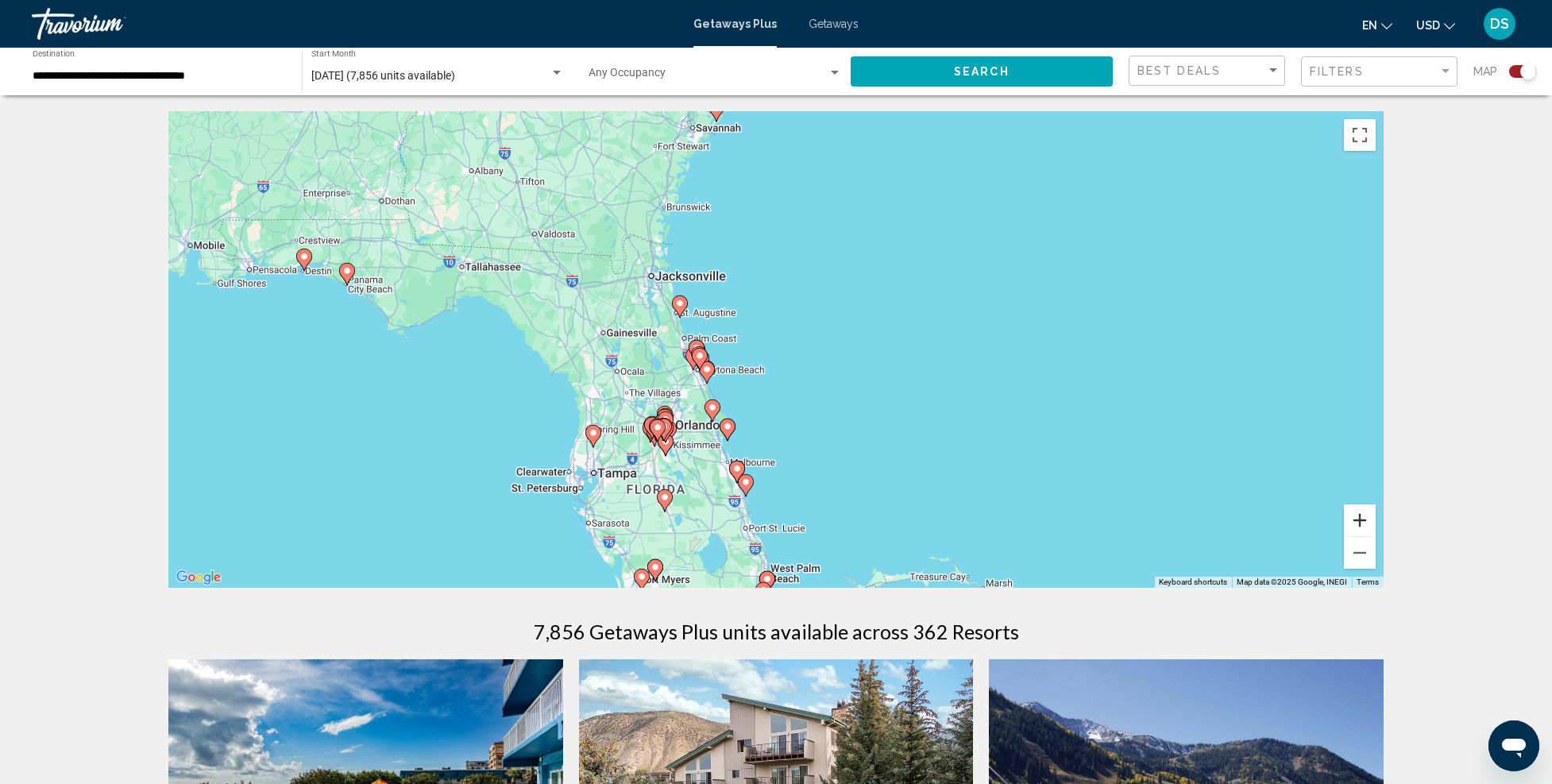
click at [1366, 516] on button "Zoom in" at bounding box center [1360, 520] width 31 height 31
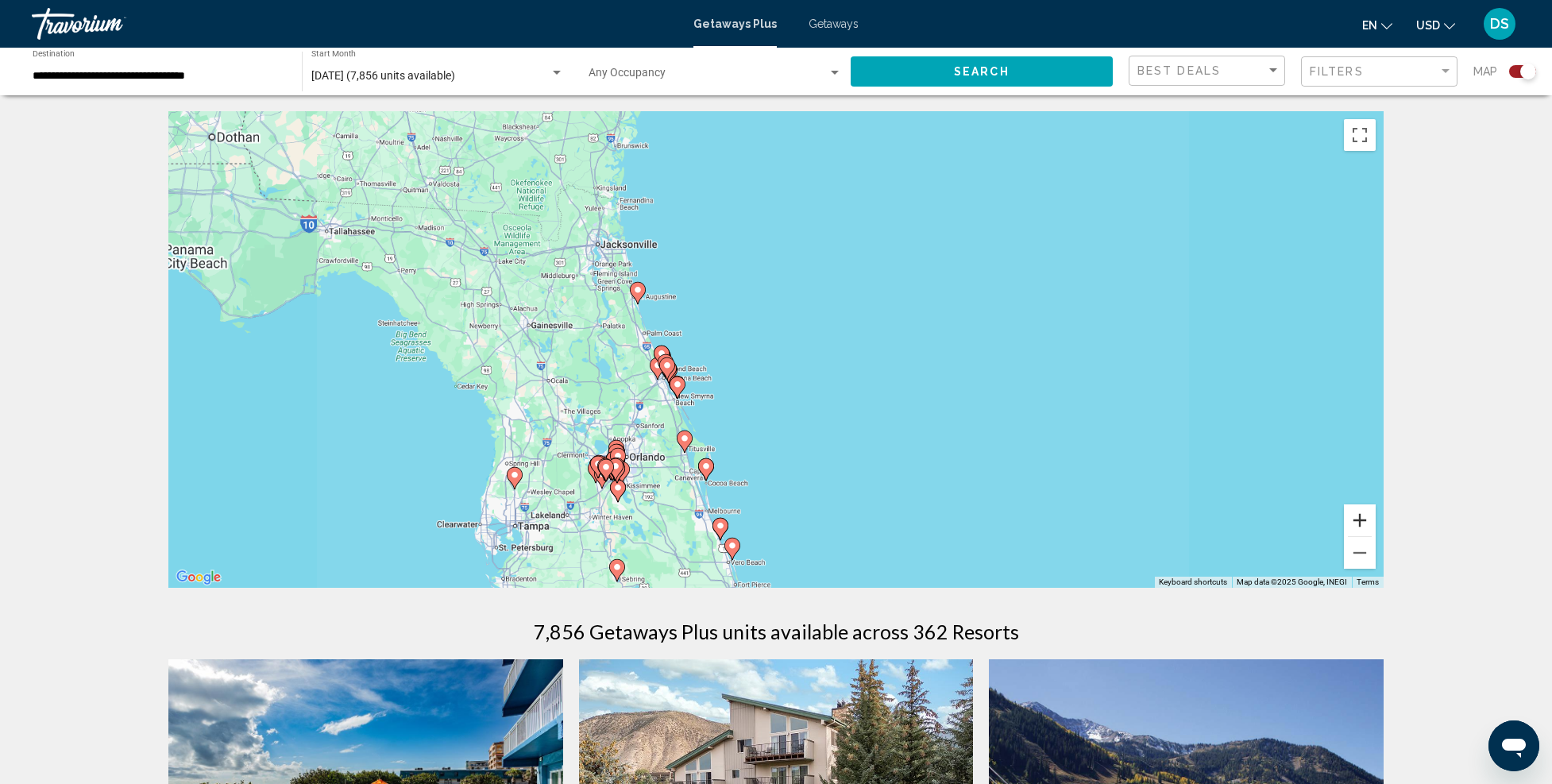
drag, startPoint x: 1366, startPoint y: 516, endPoint x: 1335, endPoint y: 515, distance: 31.0
click at [1366, 516] on button "Zoom in" at bounding box center [1360, 520] width 31 height 31
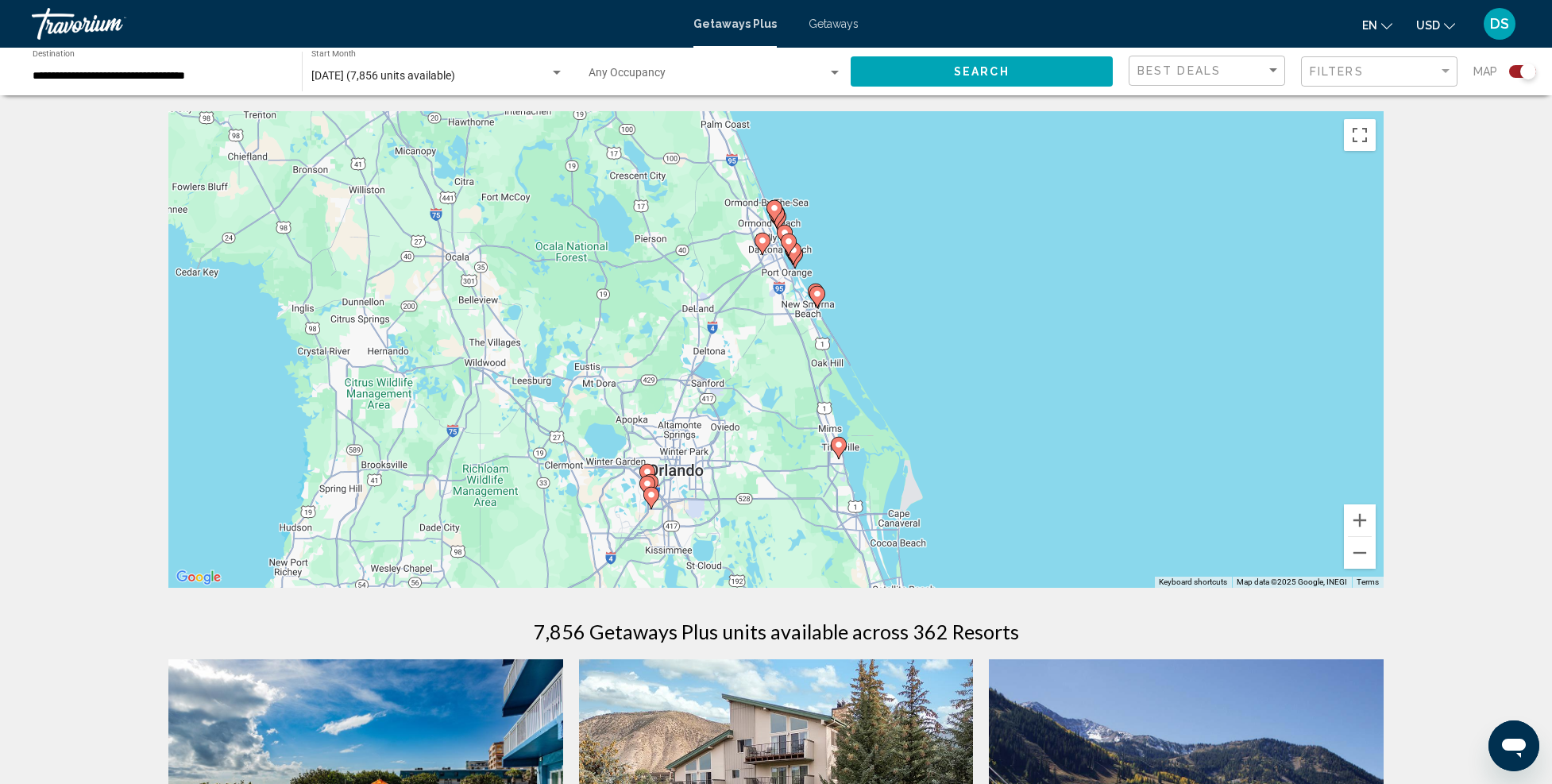
drag, startPoint x: 807, startPoint y: 483, endPoint x: 1160, endPoint y: 300, distance: 397.6
click at [1160, 294] on div "To activate drag with keyboard, press Alt + Enter. Once in keyboard drag state,…" at bounding box center [776, 349] width 1215 height 477
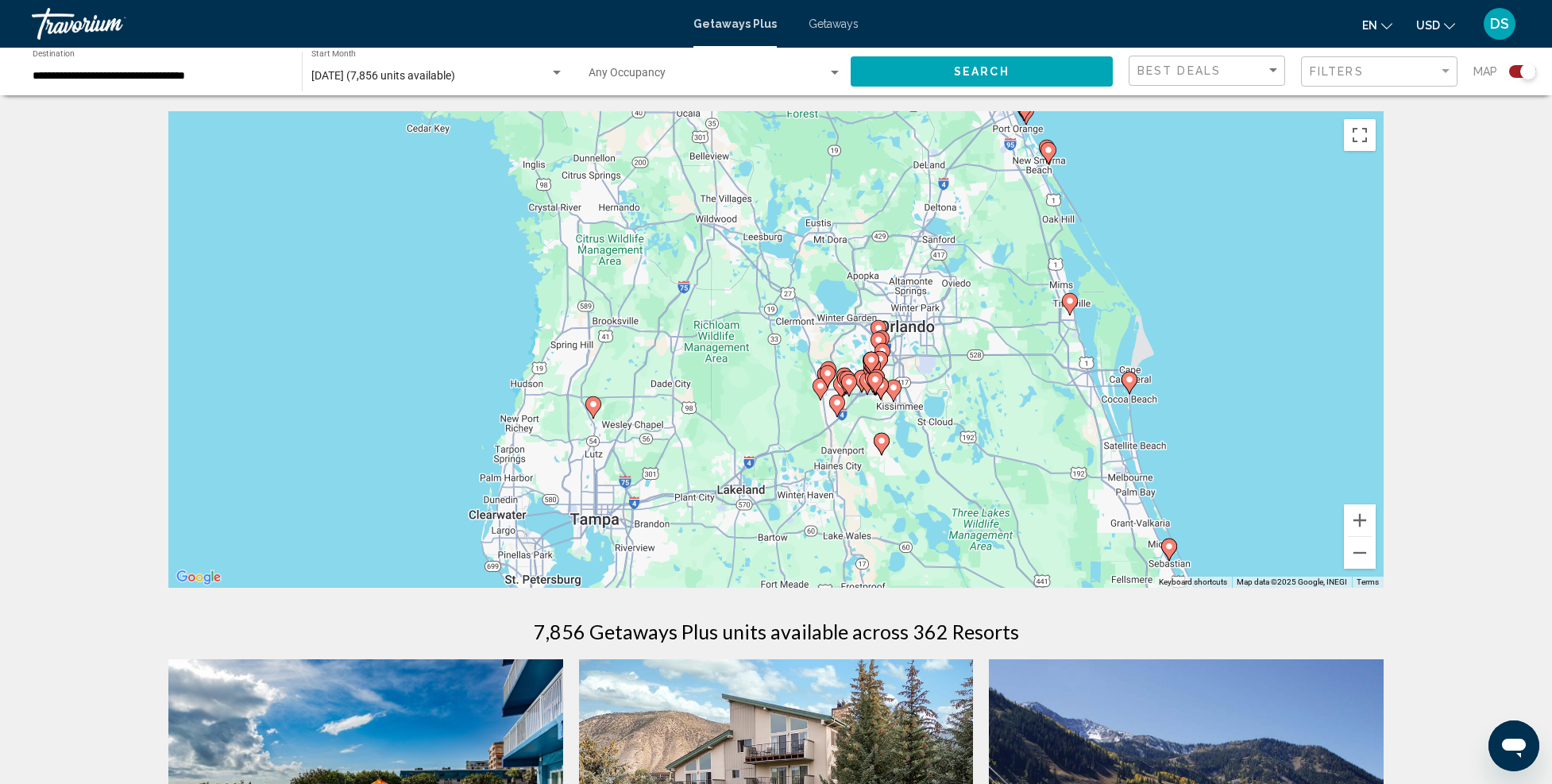
drag, startPoint x: 1070, startPoint y: 427, endPoint x: 918, endPoint y: 431, distance: 152.1
click at [919, 426] on div "To activate drag with keyboard, press Alt + Enter. Once in keyboard drag state,…" at bounding box center [776, 349] width 1215 height 477
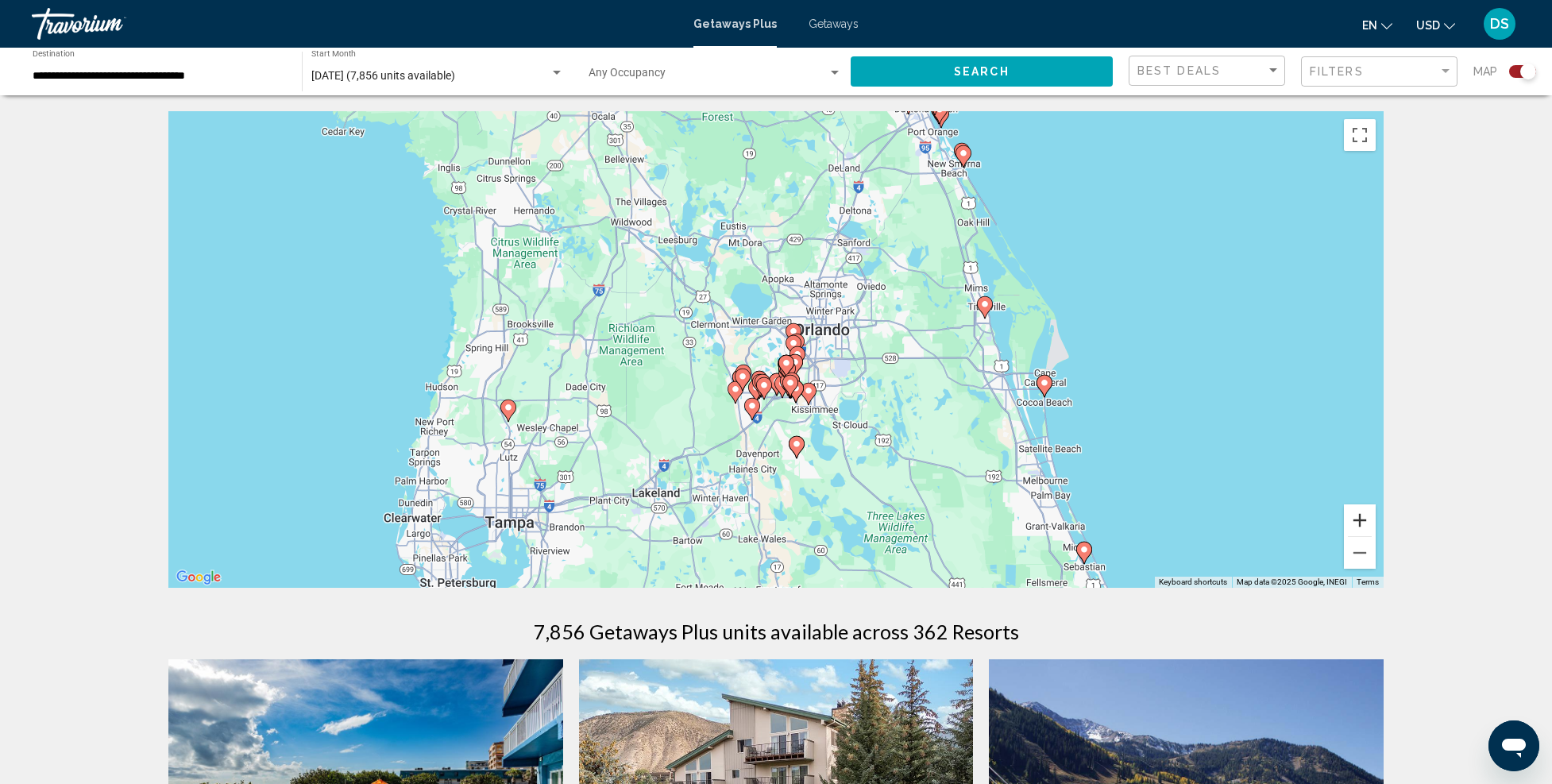
click at [1362, 517] on button "Zoom in" at bounding box center [1360, 520] width 31 height 31
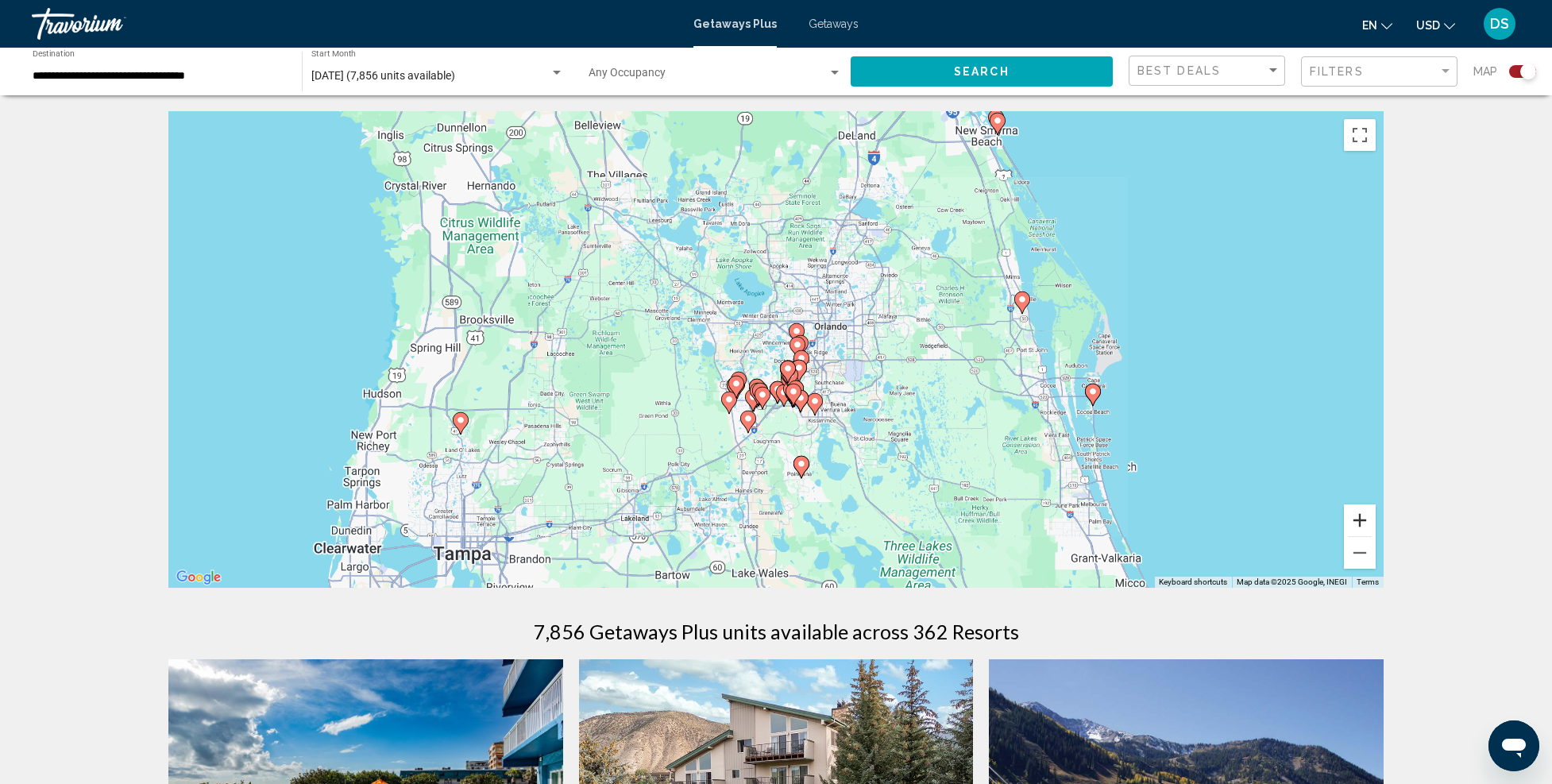
click at [1362, 517] on button "Zoom in" at bounding box center [1360, 520] width 31 height 31
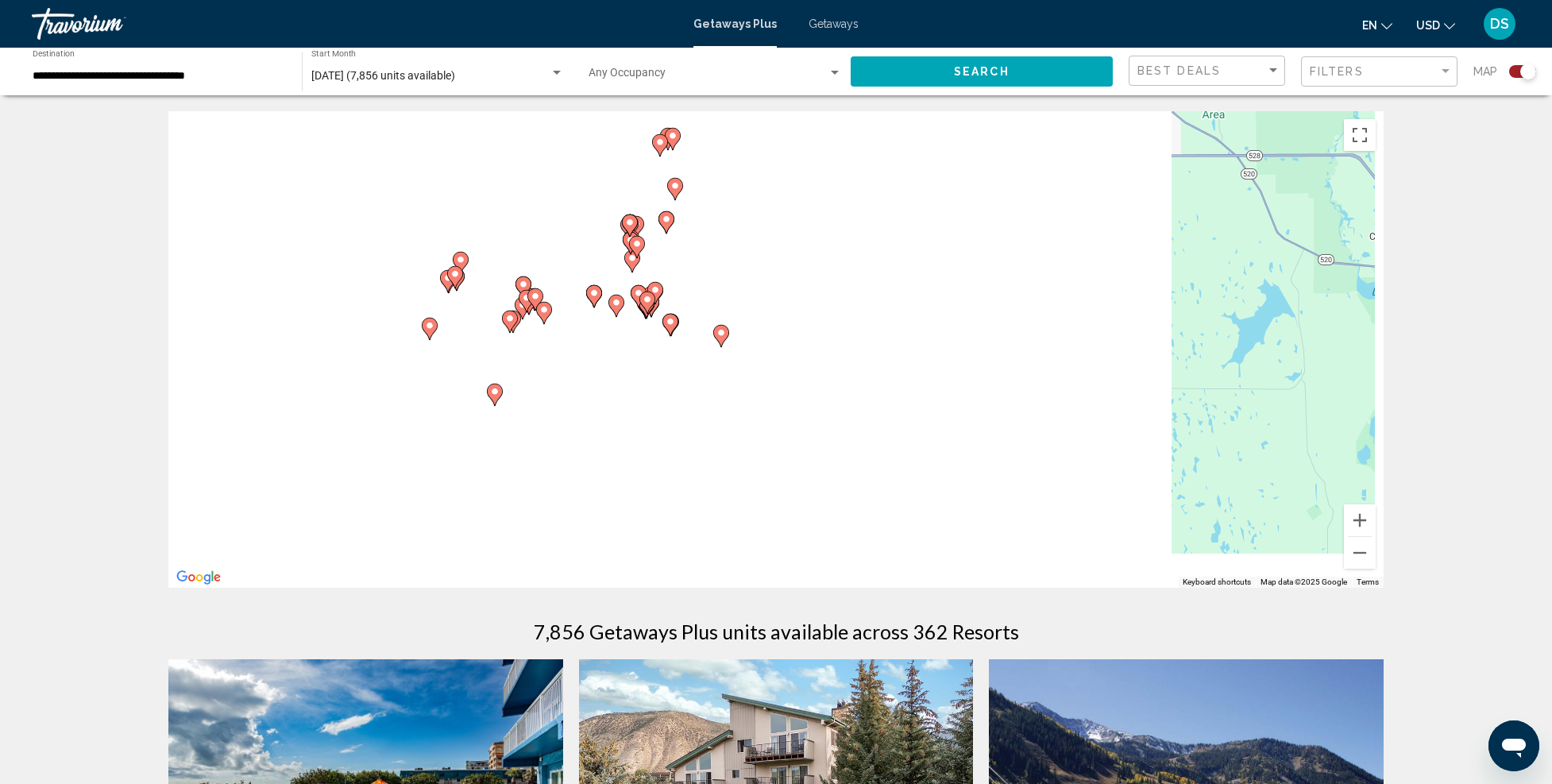
drag, startPoint x: 1016, startPoint y: 553, endPoint x: 824, endPoint y: 319, distance: 302.7
click at [824, 319] on div "To activate drag with keyboard, press Alt + Enter. Once in keyboard drag state,…" at bounding box center [776, 349] width 1215 height 477
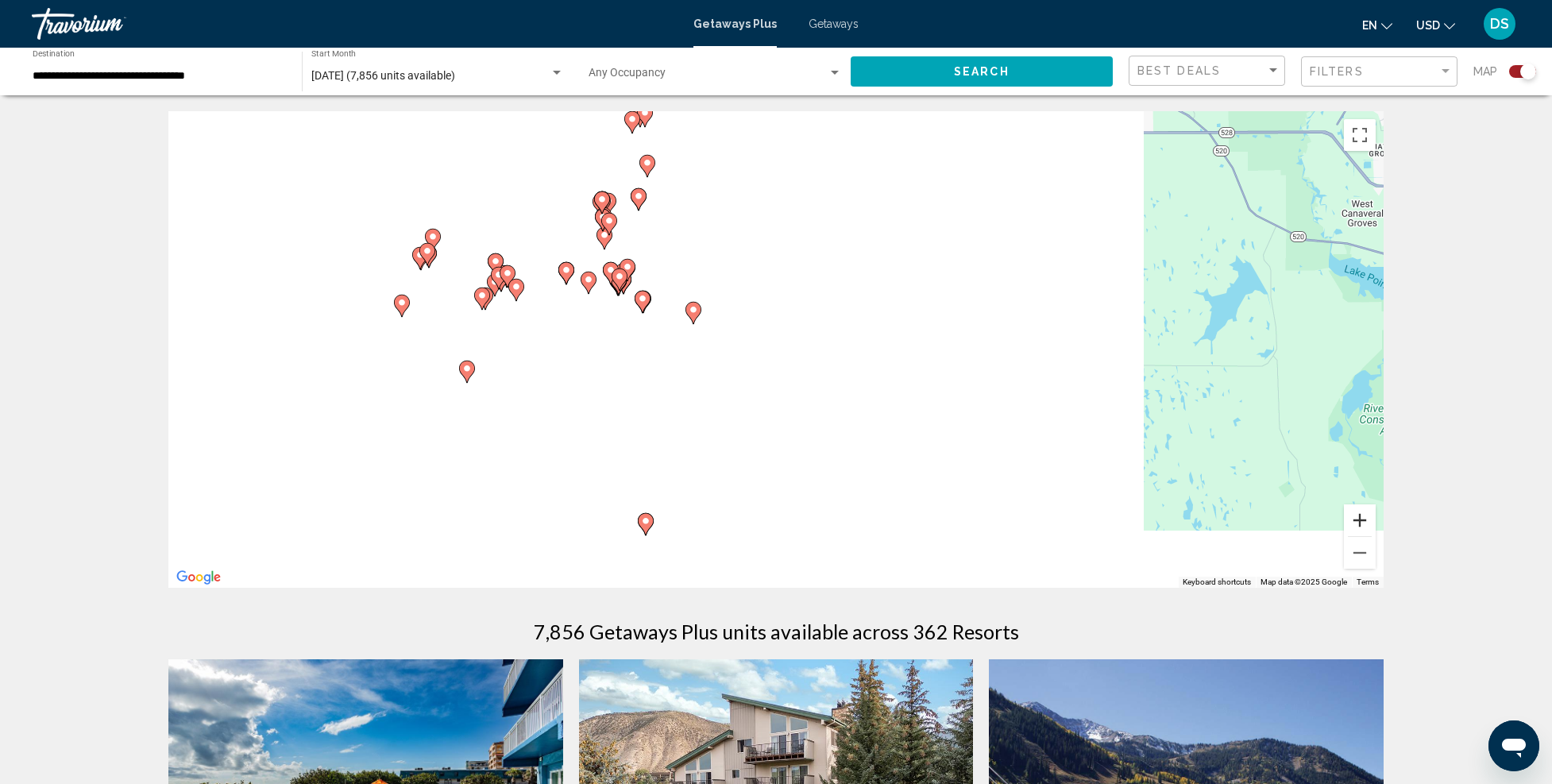
click at [1359, 519] on button "Zoom in" at bounding box center [1360, 520] width 31 height 31
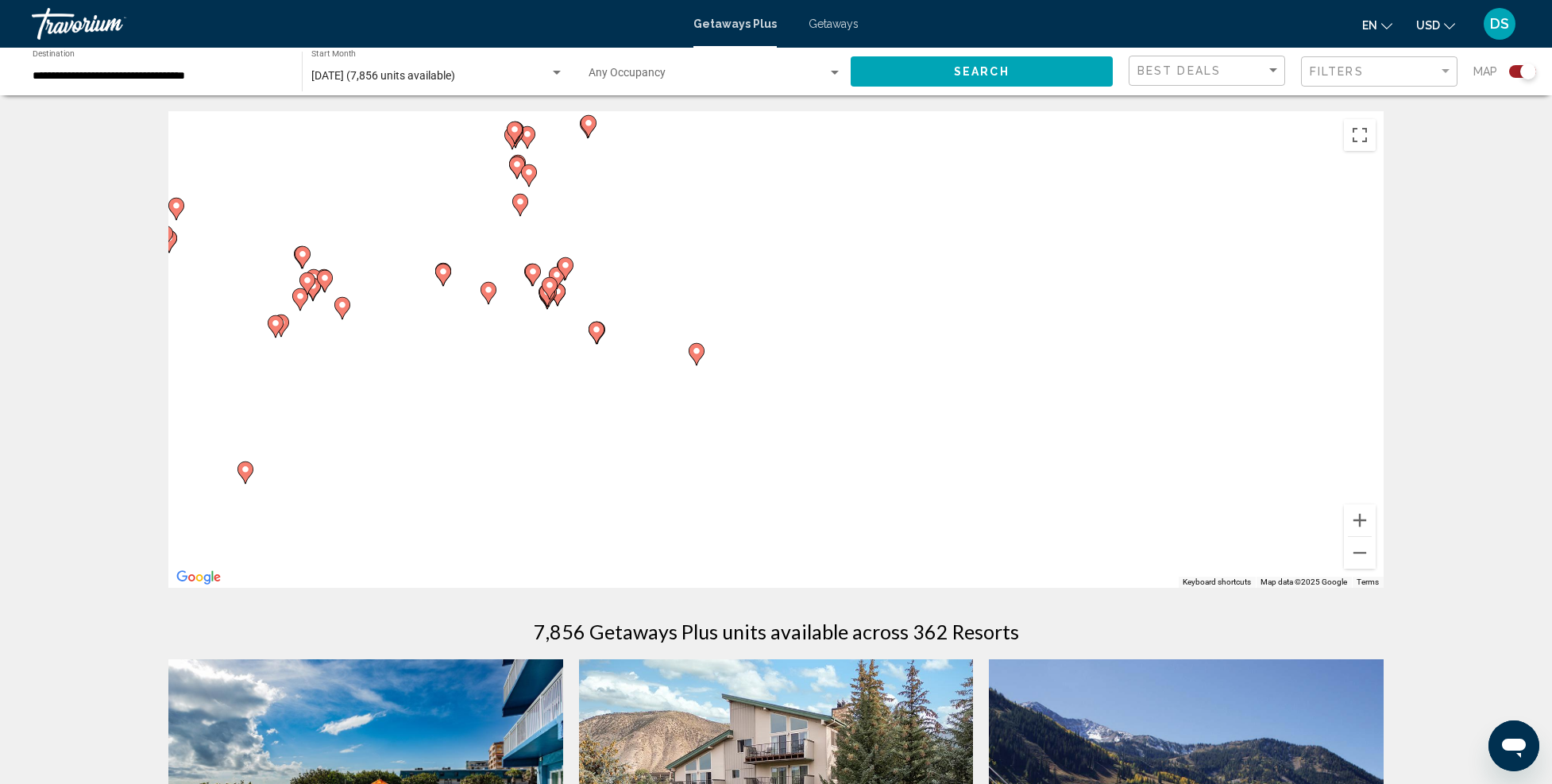
drag, startPoint x: 668, startPoint y: 348, endPoint x: 780, endPoint y: 435, distance: 141.8
click at [780, 435] on div "To activate drag with keyboard, press Alt + Enter. Once in keyboard drag state,…" at bounding box center [776, 349] width 1215 height 477
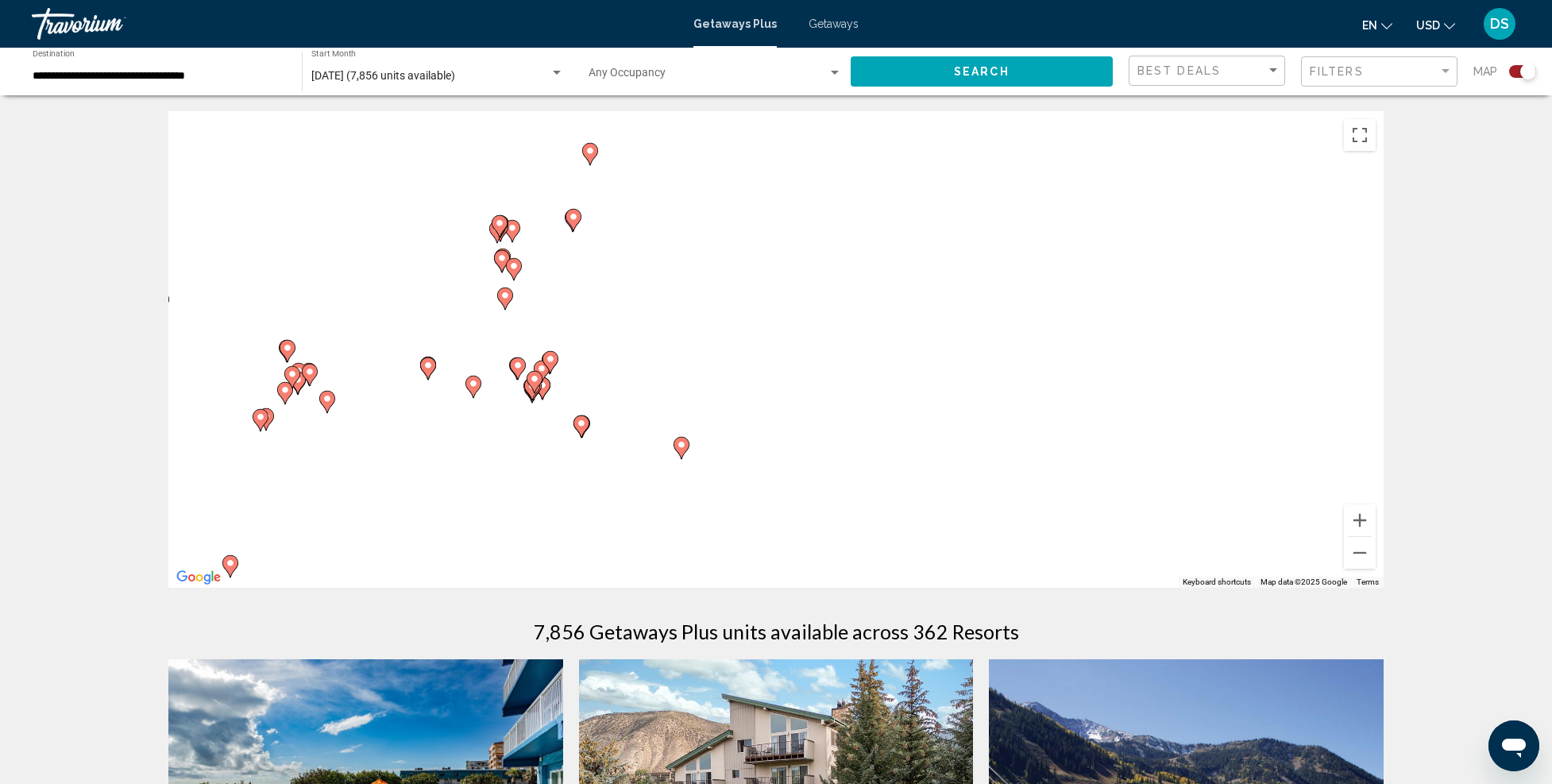
drag, startPoint x: 491, startPoint y: 388, endPoint x: 457, endPoint y: 472, distance: 90.6
click at [448, 463] on div "To activate drag with keyboard, press Alt + Enter. Once in keyboard drag state,…" at bounding box center [776, 349] width 1215 height 477
click at [684, 448] on image "Main content" at bounding box center [682, 444] width 10 height 10
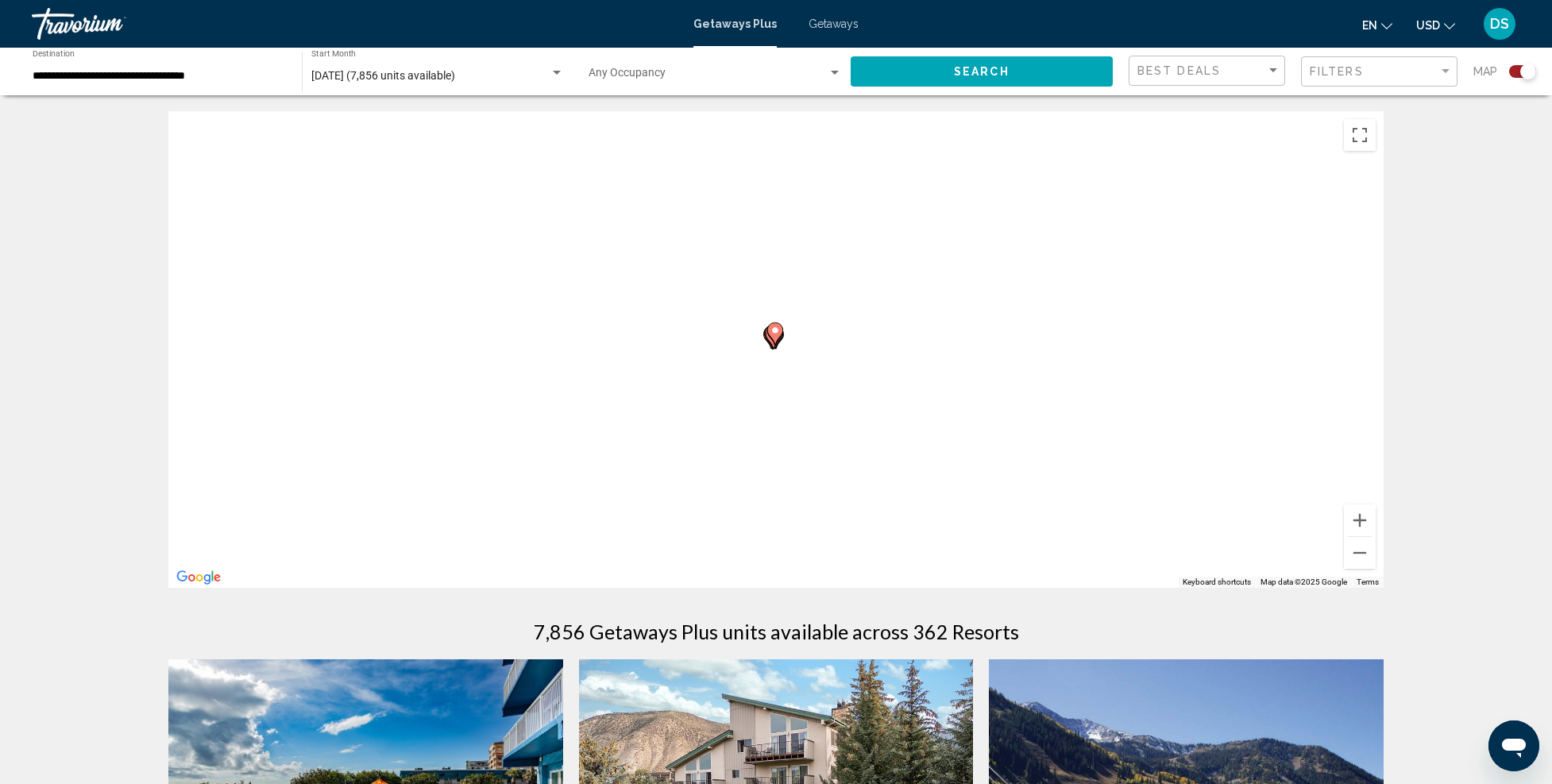
click at [684, 448] on div "To activate drag with keyboard, press Alt + Enter. Once in keyboard drag state,…" at bounding box center [776, 349] width 1215 height 477
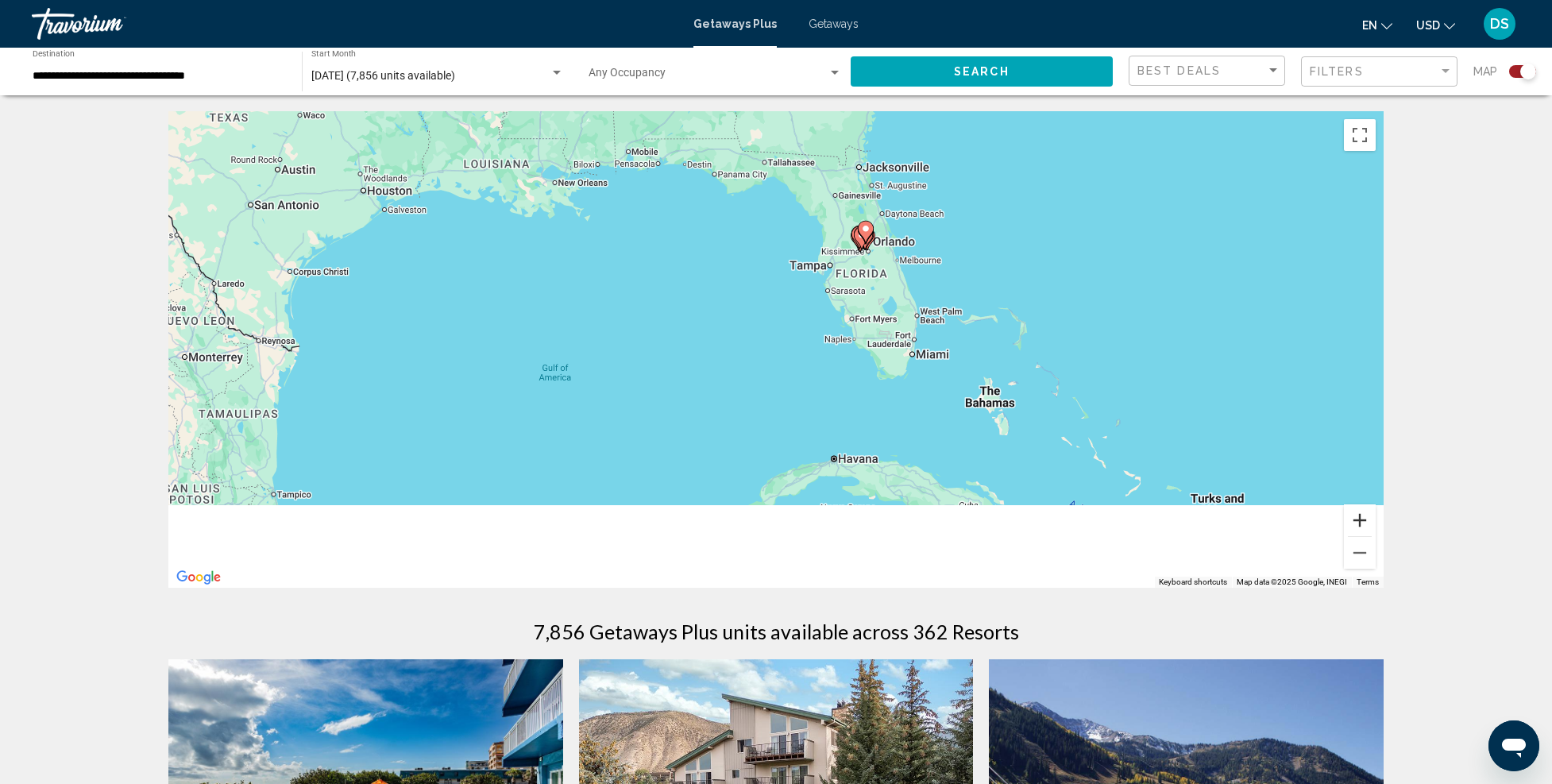
click at [1366, 519] on button "Zoom in" at bounding box center [1360, 520] width 31 height 31
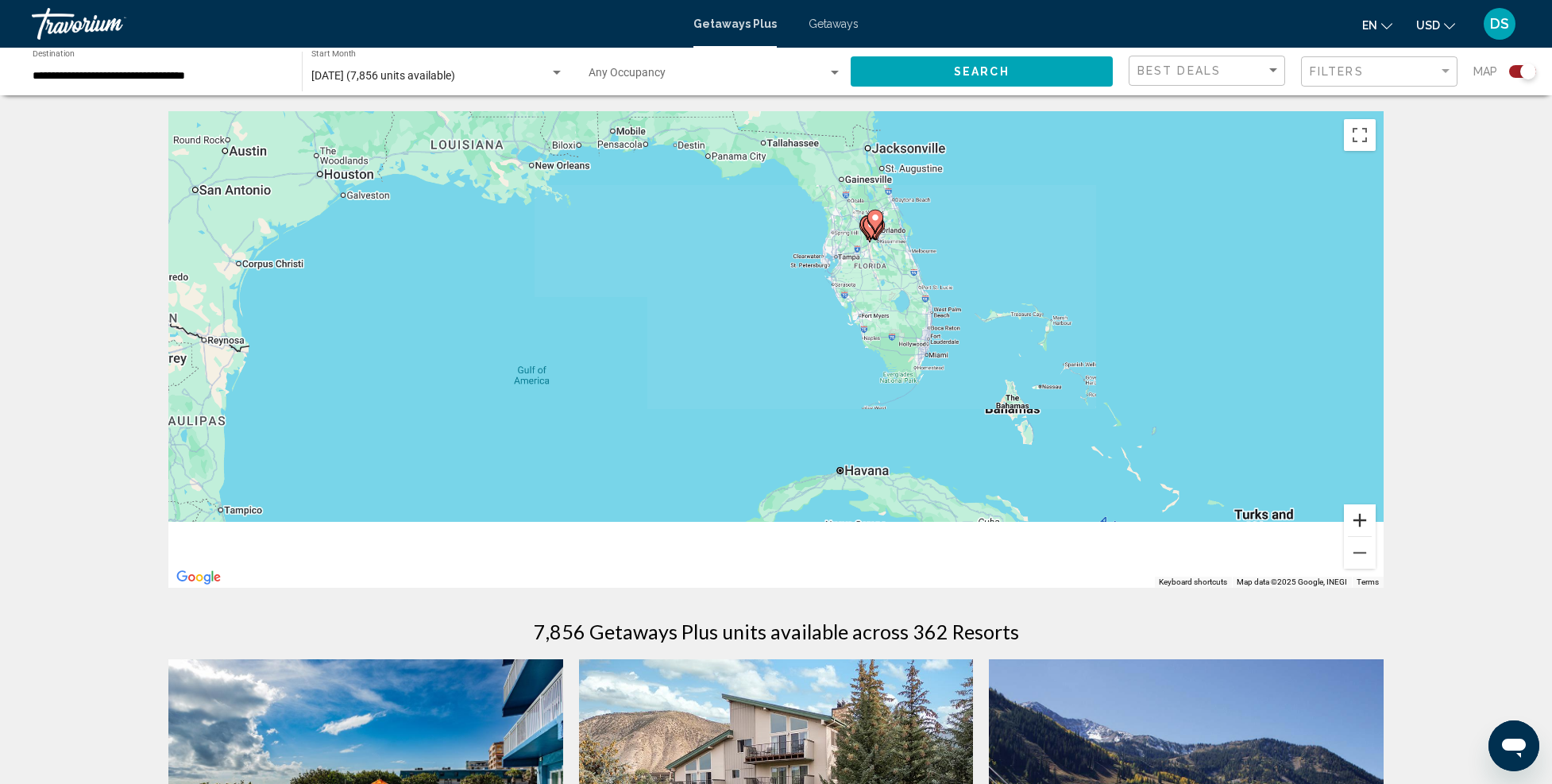
click at [1366, 519] on button "Zoom in" at bounding box center [1360, 520] width 31 height 31
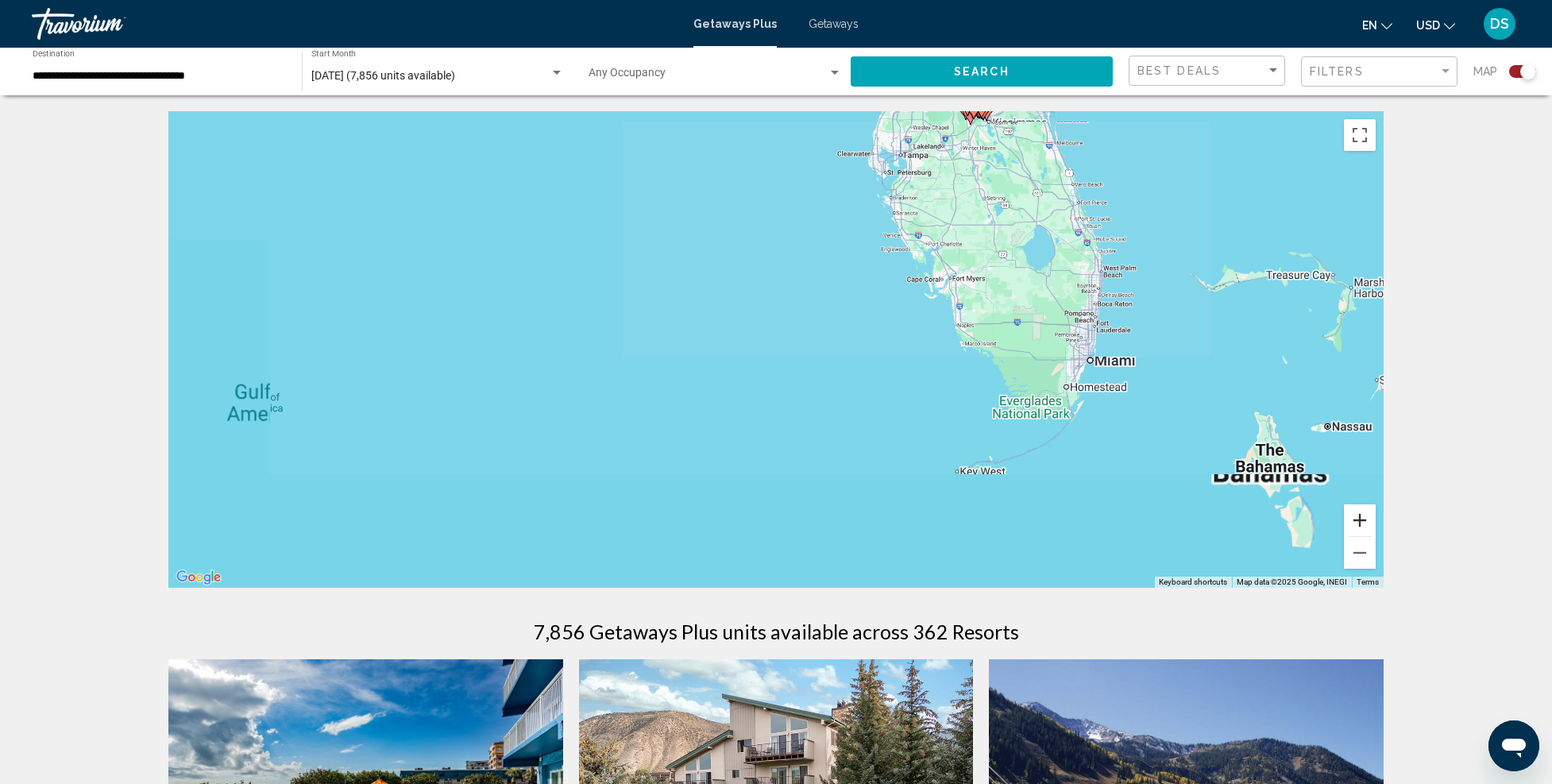
drag, startPoint x: 1367, startPoint y: 517, endPoint x: 1335, endPoint y: 481, distance: 48.2
click at [1367, 516] on button "Zoom in" at bounding box center [1360, 520] width 31 height 31
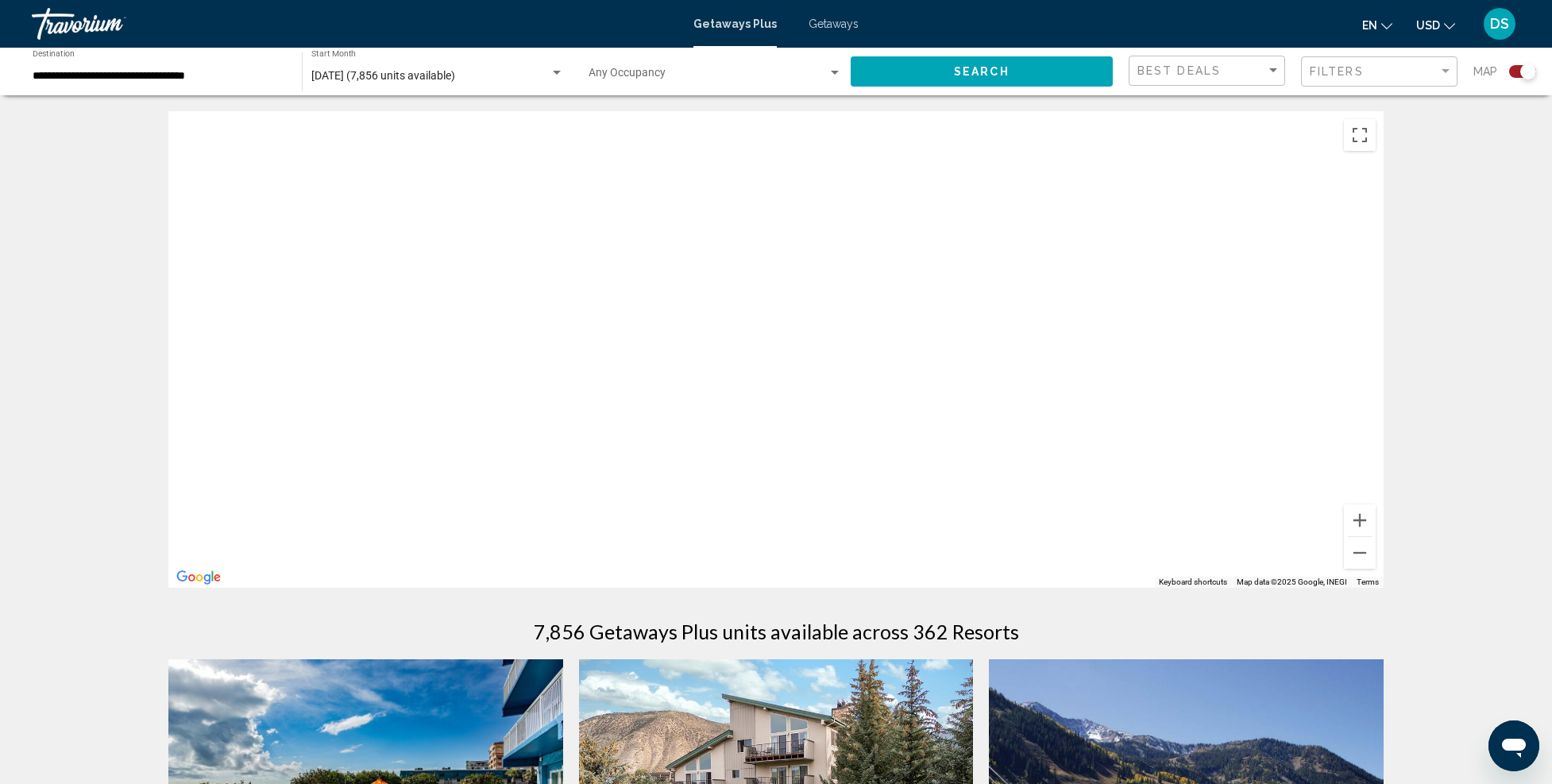
drag, startPoint x: 1202, startPoint y: 287, endPoint x: 814, endPoint y: 524, distance: 454.7
click at [814, 524] on div "To activate drag with keyboard, press Alt + Enter. Once in keyboard drag state,…" at bounding box center [776, 349] width 1215 height 477
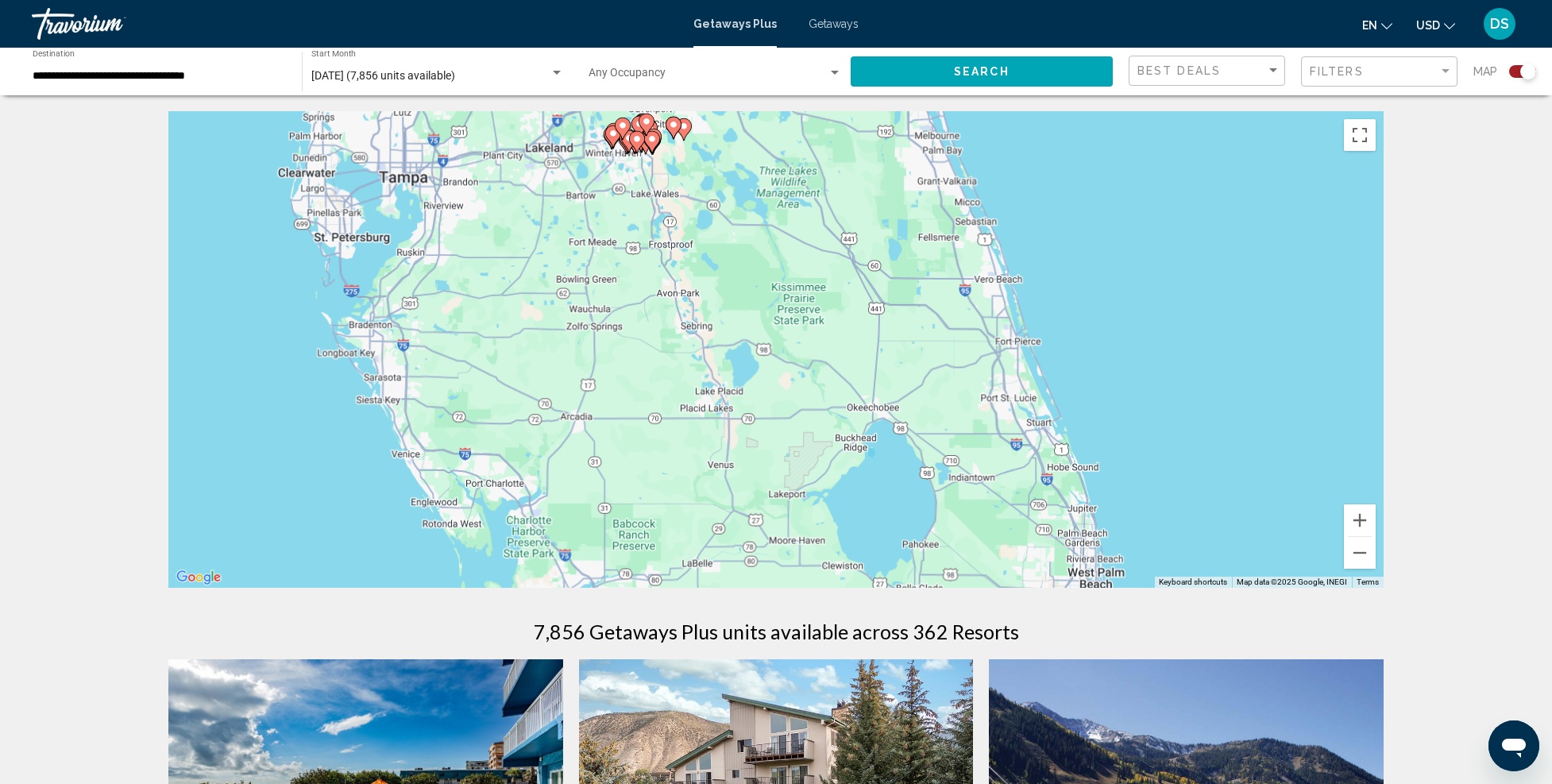
drag, startPoint x: 916, startPoint y: 348, endPoint x: 898, endPoint y: 486, distance: 139.2
click at [865, 459] on div "To activate drag with keyboard, press Alt + Enter. Once in keyboard drag state,…" at bounding box center [776, 349] width 1215 height 477
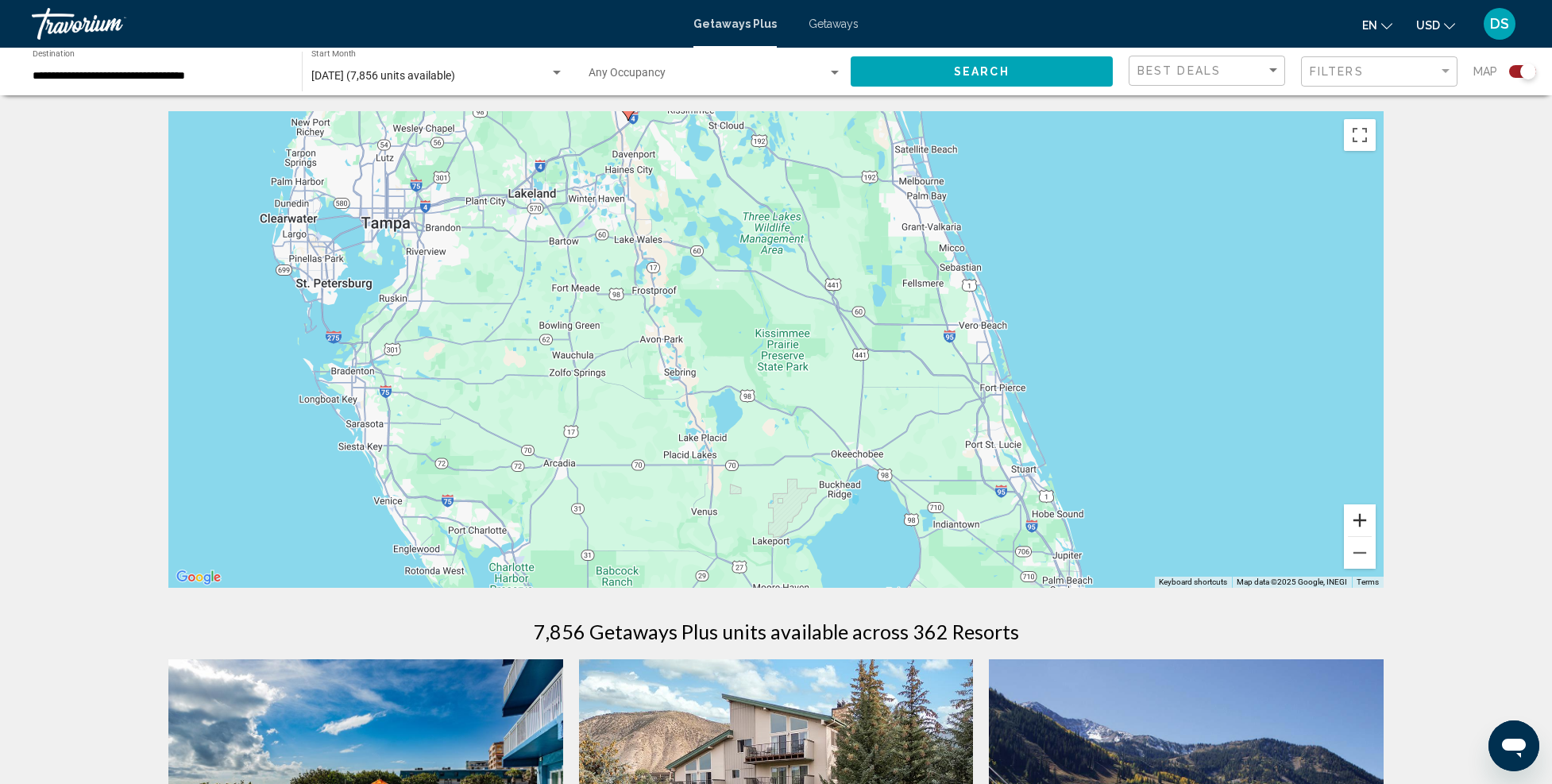
drag, startPoint x: 1362, startPoint y: 512, endPoint x: 1349, endPoint y: 507, distance: 13.9
click at [1362, 512] on button "Zoom in" at bounding box center [1360, 520] width 31 height 31
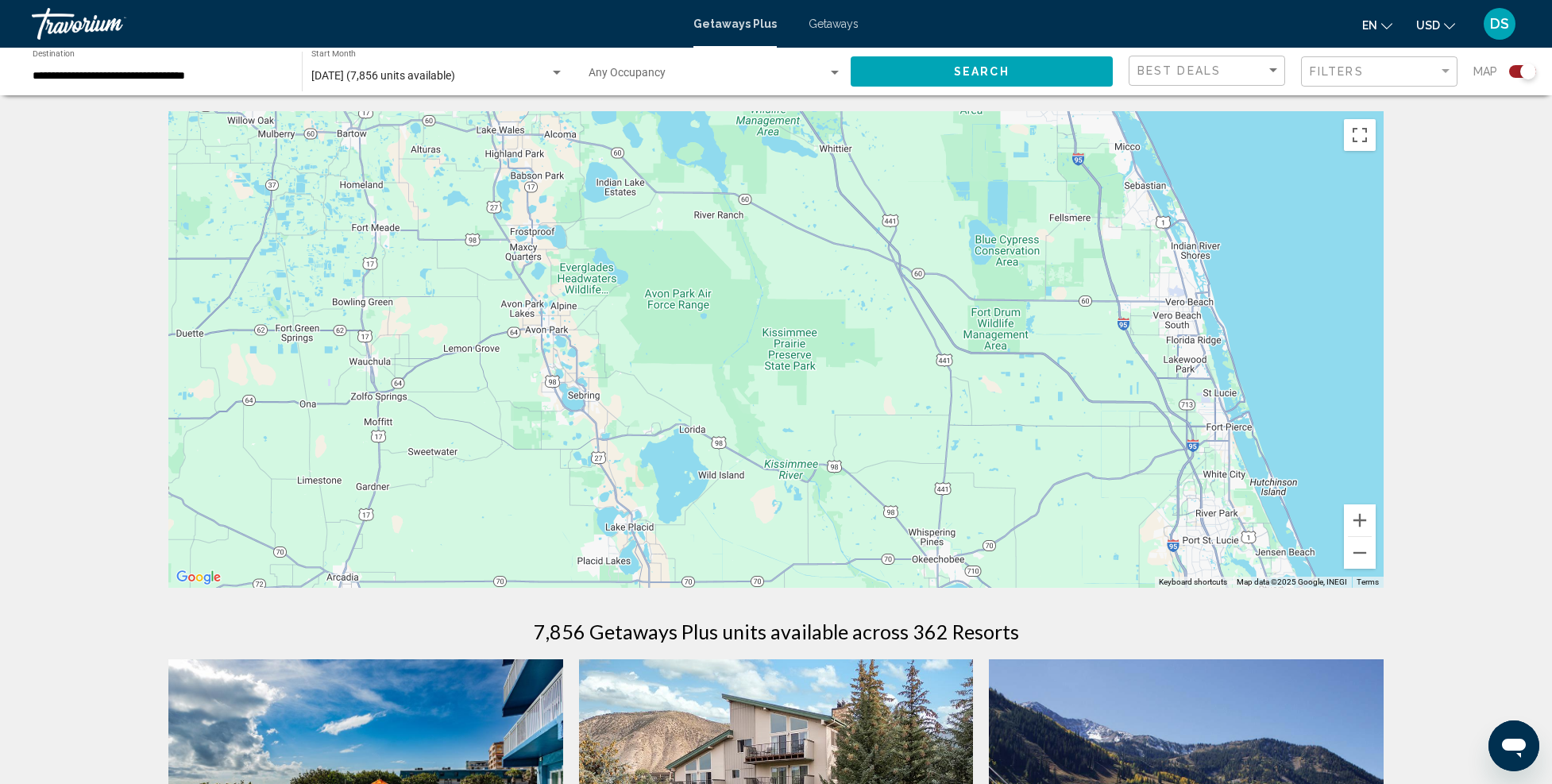
drag, startPoint x: 745, startPoint y: 438, endPoint x: 735, endPoint y: 533, distance: 95.5
click at [735, 533] on div "To activate drag with keyboard, press Alt + Enter. Once in keyboard drag state,…" at bounding box center [776, 349] width 1215 height 477
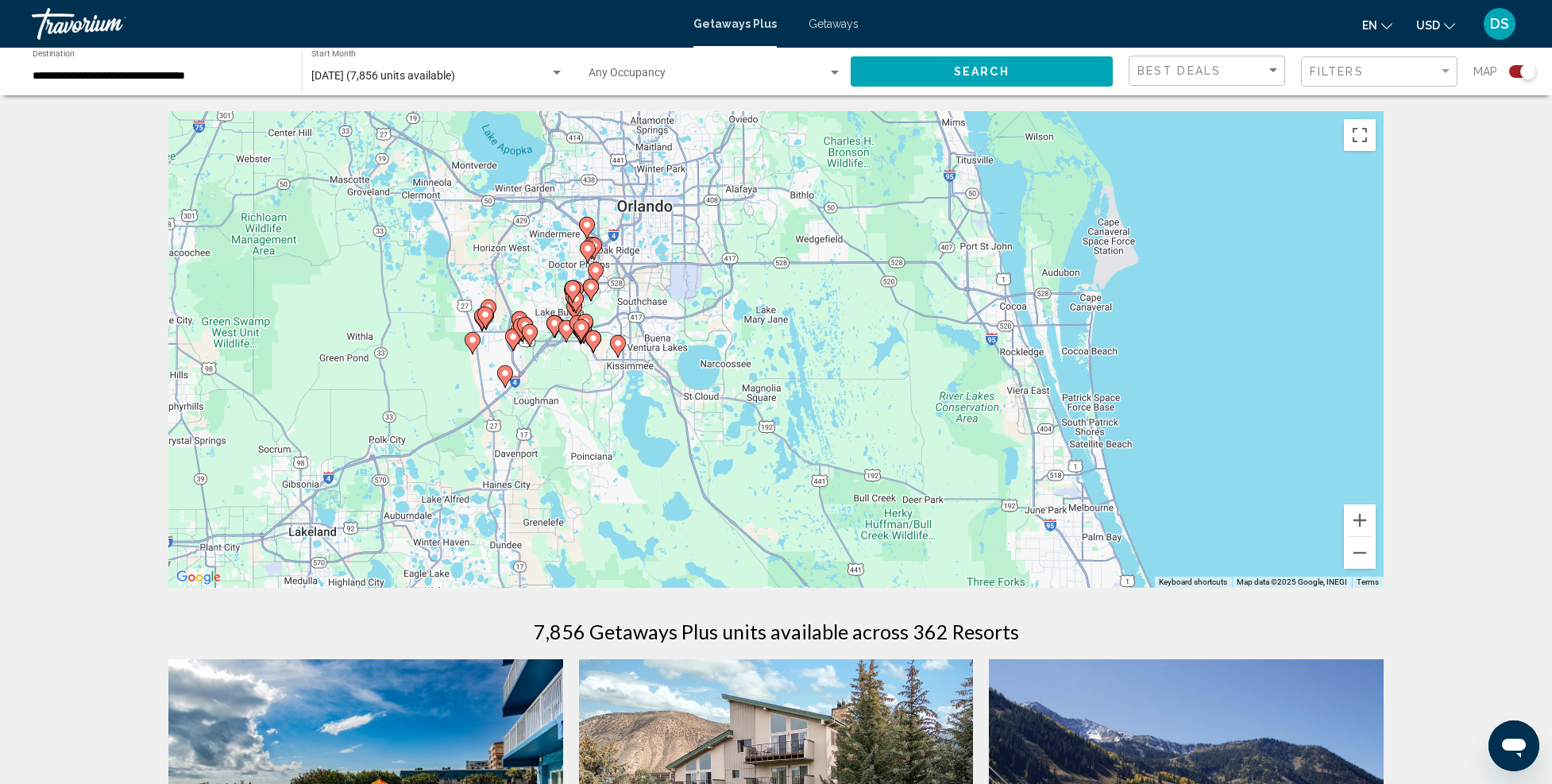
drag, startPoint x: 637, startPoint y: 332, endPoint x: 791, endPoint y: 470, distance: 206.8
click at [791, 469] on div "To activate drag with keyboard, press Alt + Enter. Once in keyboard drag state,…" at bounding box center [776, 349] width 1215 height 477
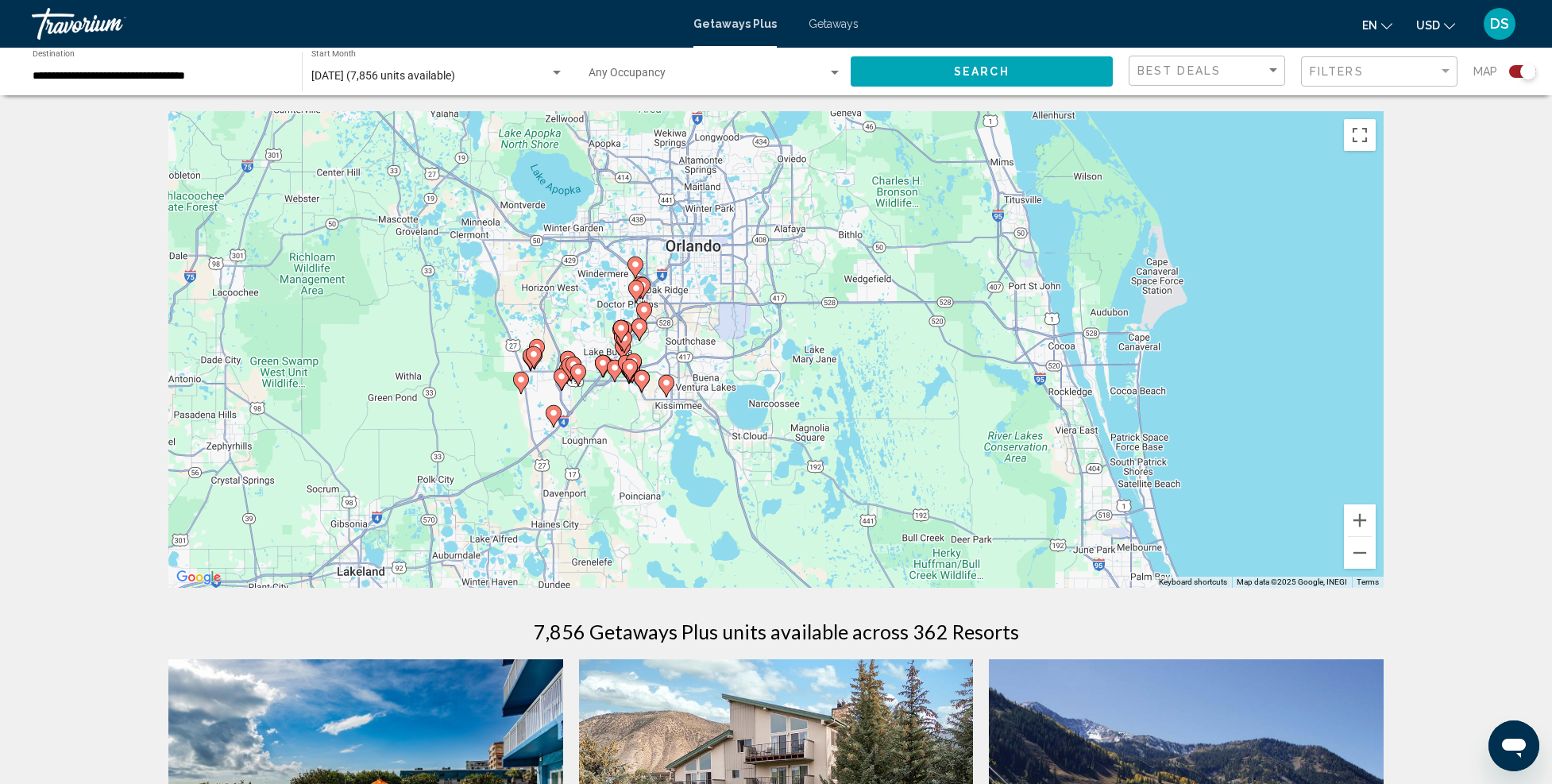
click at [648, 378] on icon "Main content" at bounding box center [641, 381] width 15 height 21
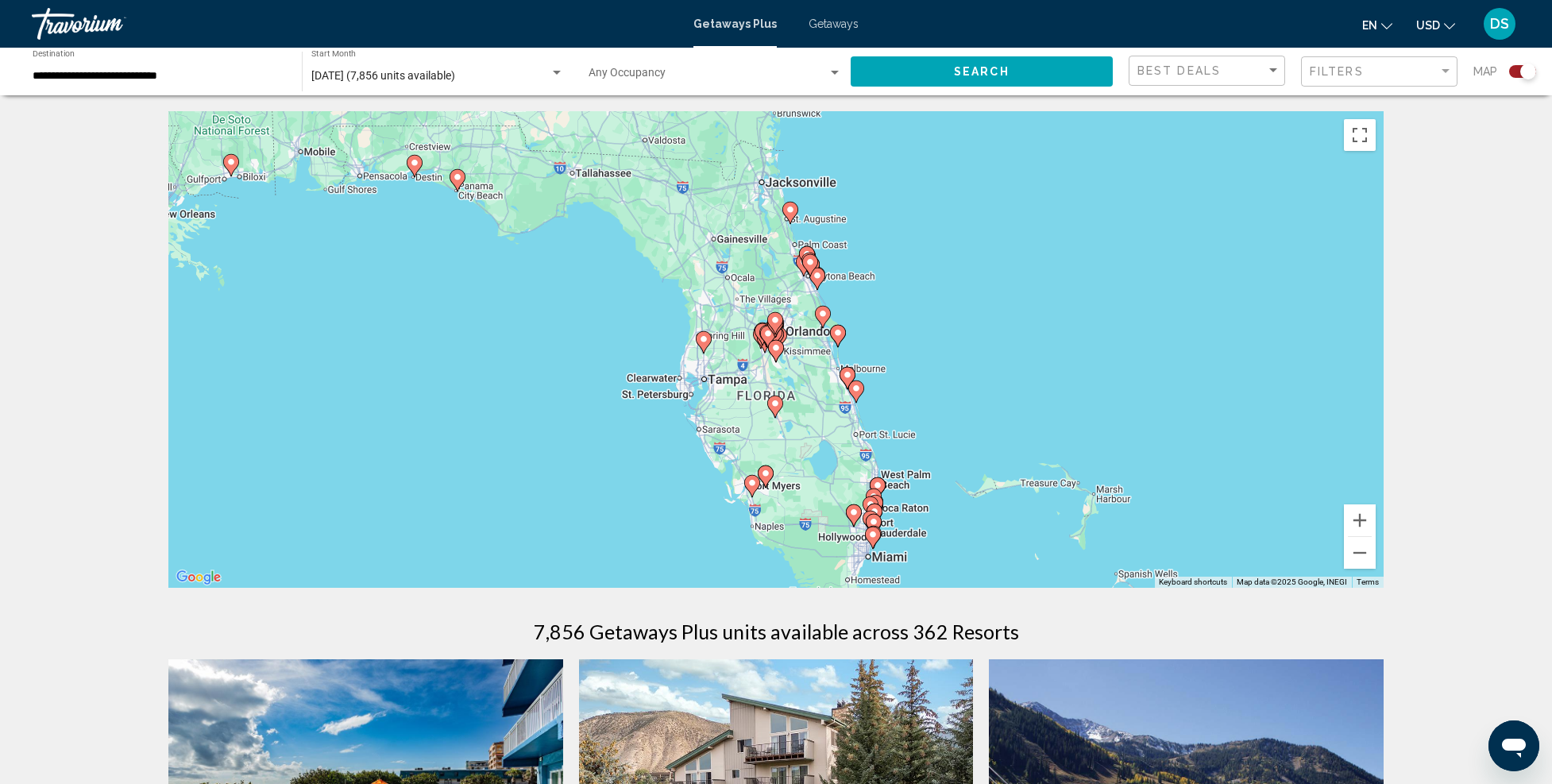
click at [781, 334] on gmp-advanced-marker "Main content" at bounding box center [776, 323] width 16 height 23
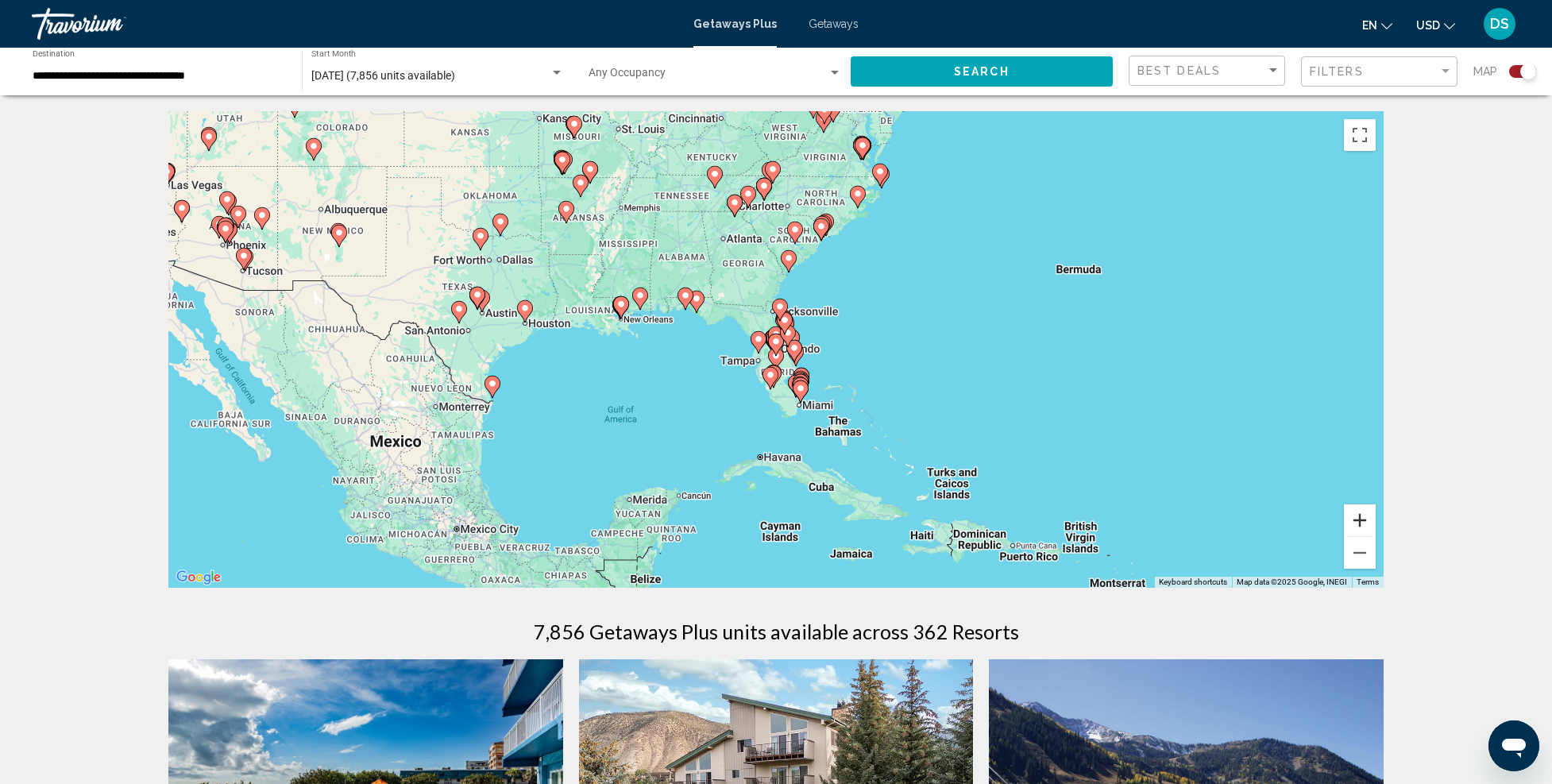
click at [1360, 519] on button "Zoom in" at bounding box center [1360, 520] width 31 height 31
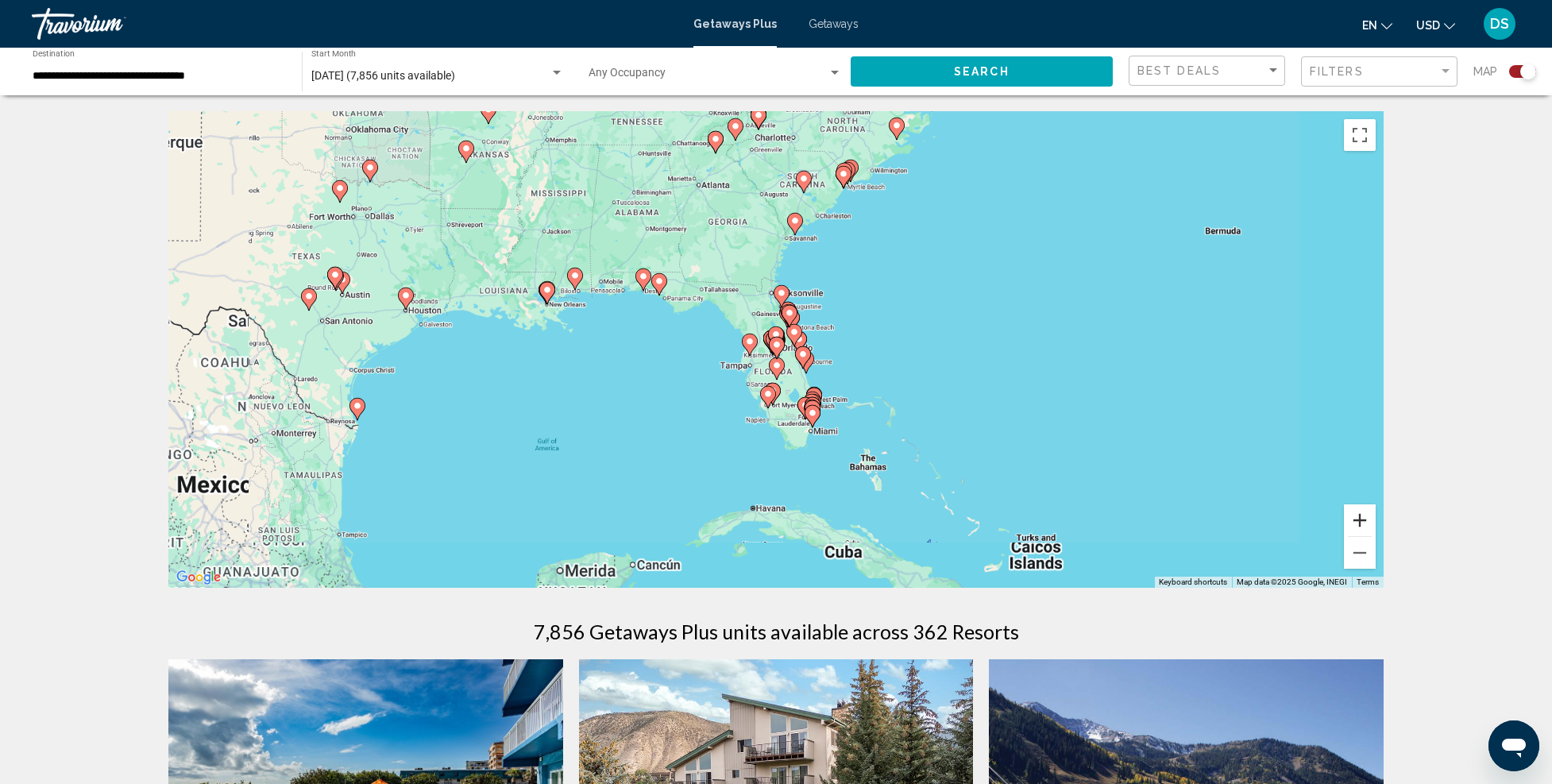
click at [1360, 519] on button "Zoom in" at bounding box center [1360, 520] width 31 height 31
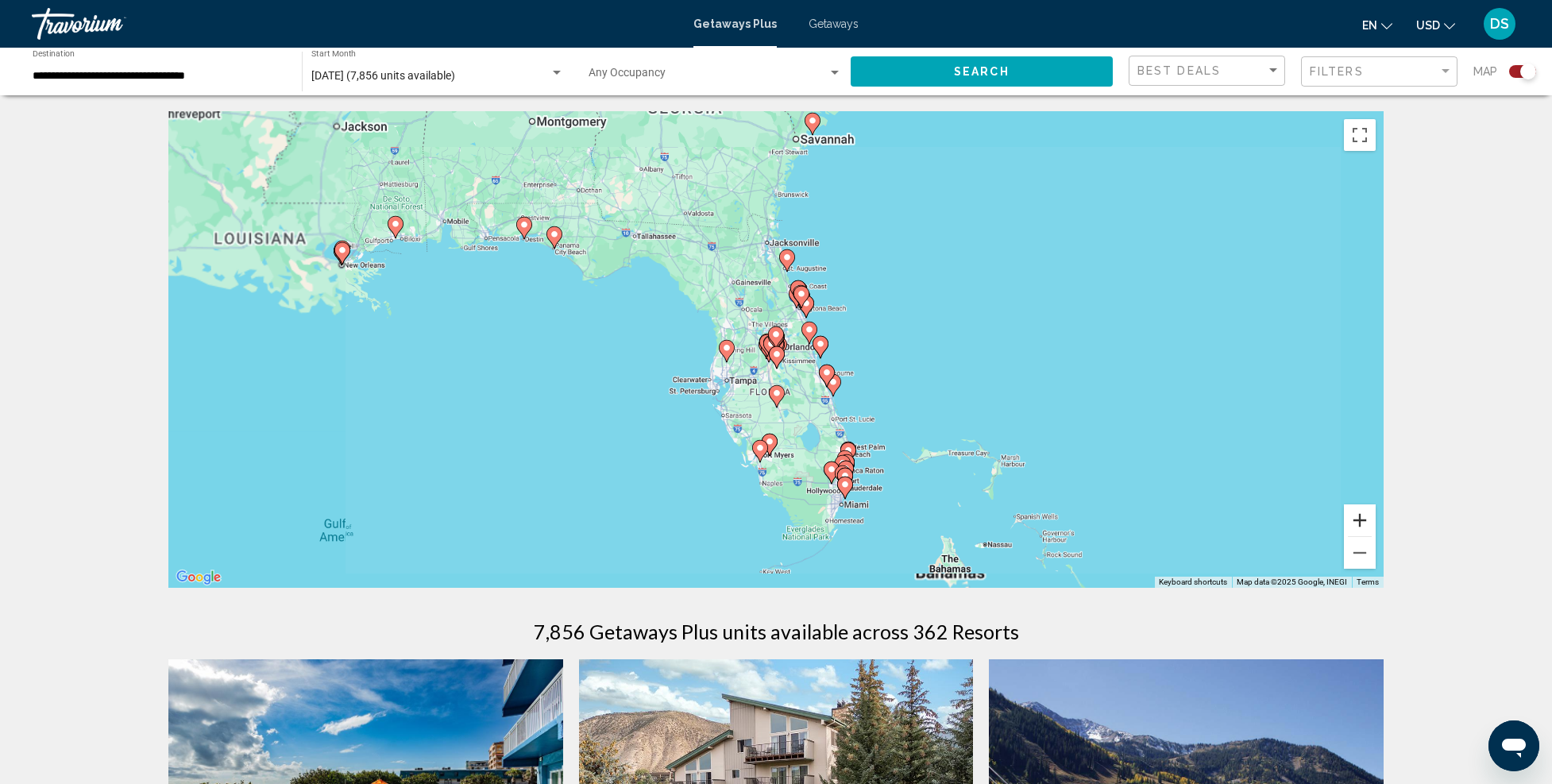
click at [1360, 519] on button "Zoom in" at bounding box center [1360, 520] width 31 height 31
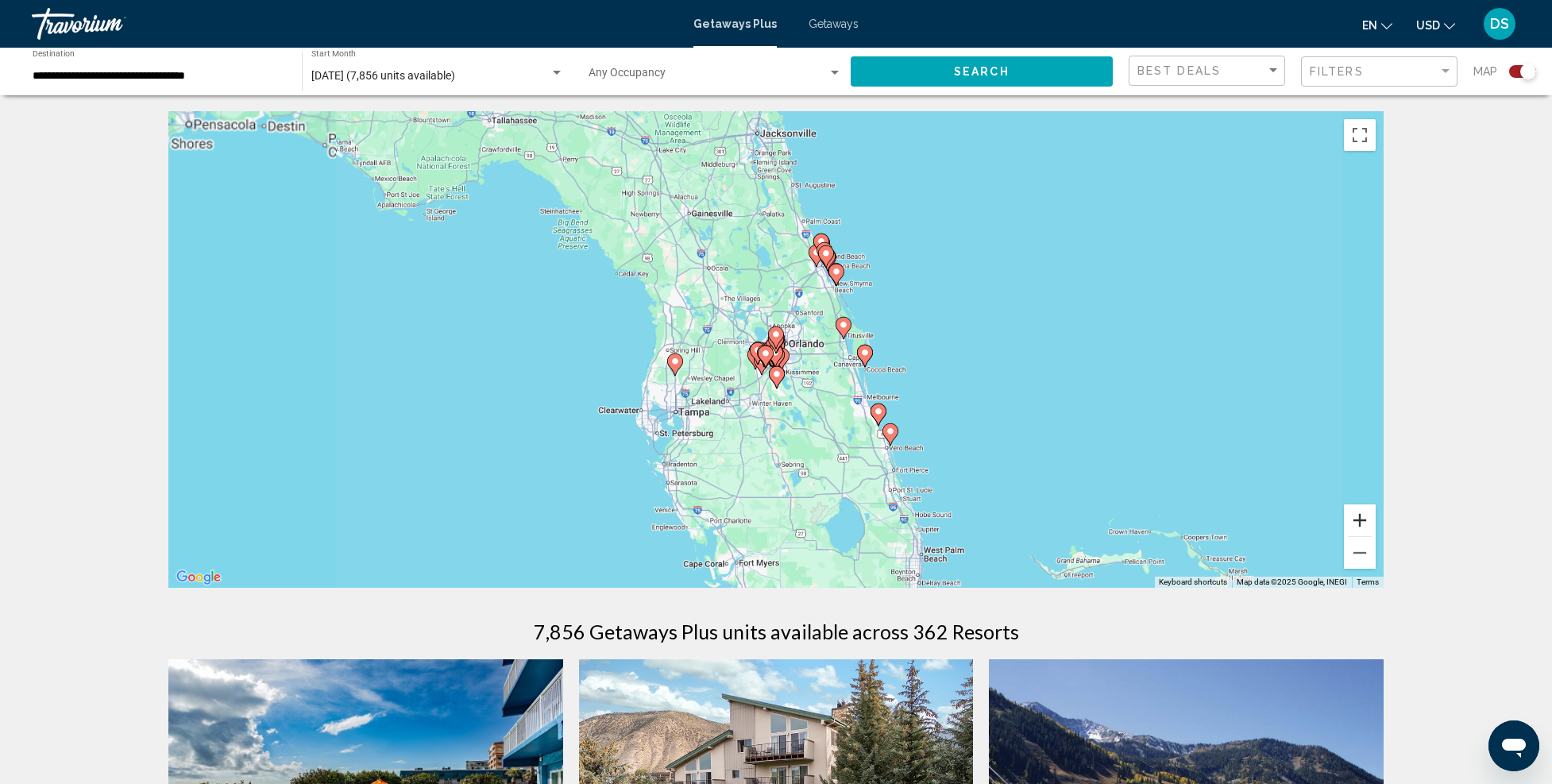
click at [1360, 518] on button "Zoom in" at bounding box center [1360, 520] width 31 height 31
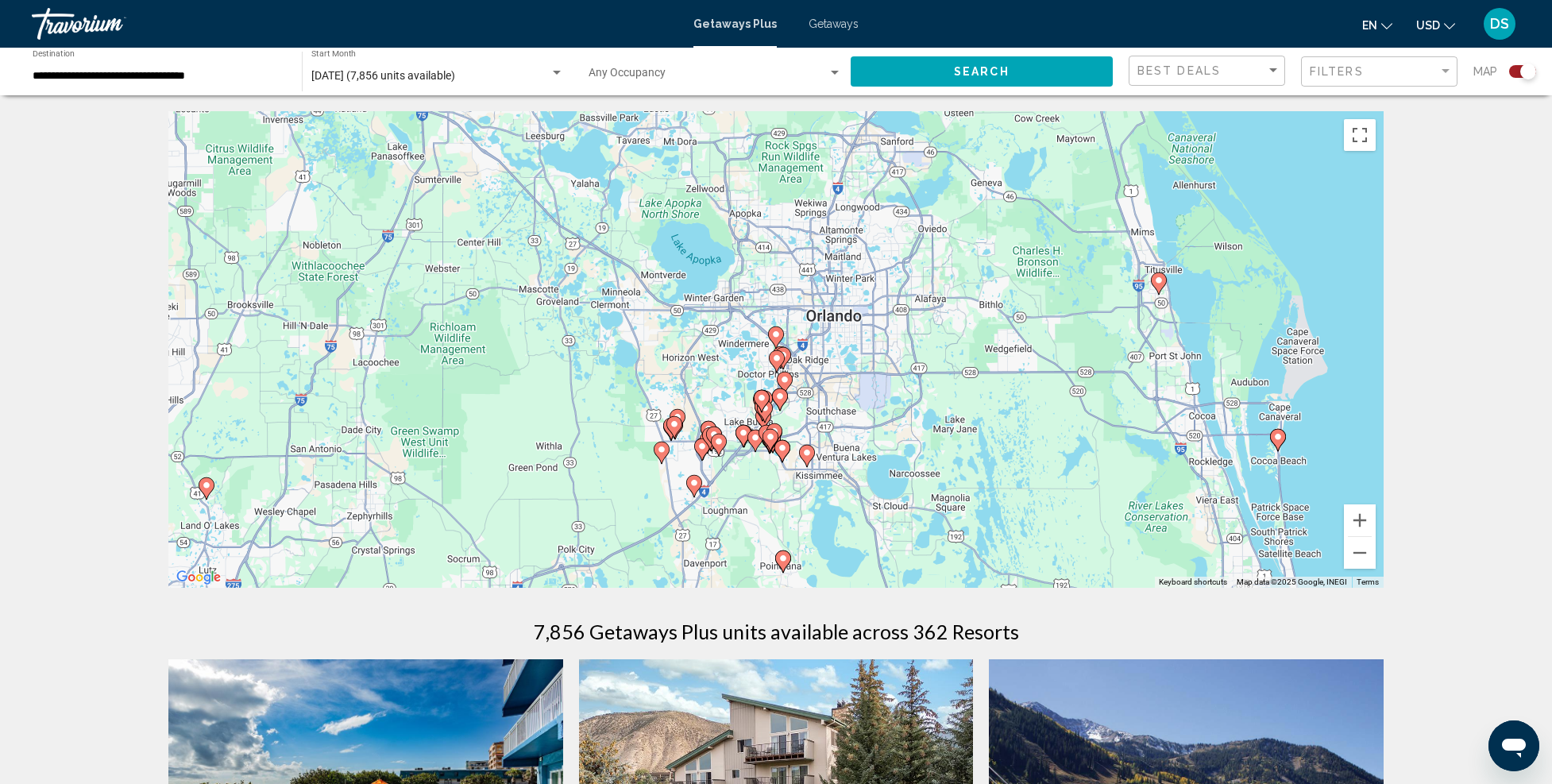
click at [776, 444] on gmp-advanced-marker "Main content" at bounding box center [771, 439] width 16 height 23
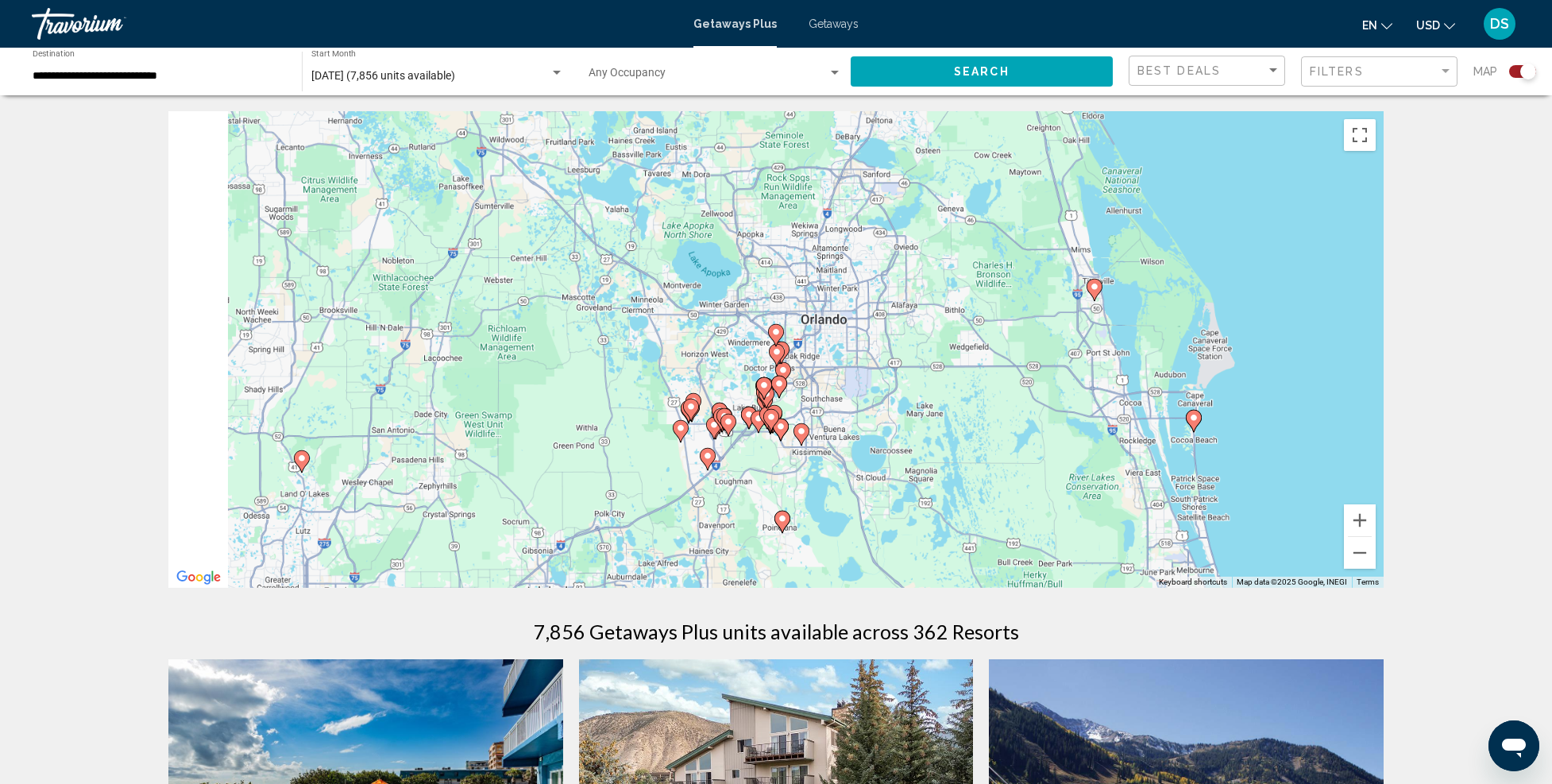
click at [776, 443] on div "To activate drag with keyboard, press Alt + Enter. Once in keyboard drag state,…" at bounding box center [776, 349] width 1215 height 477
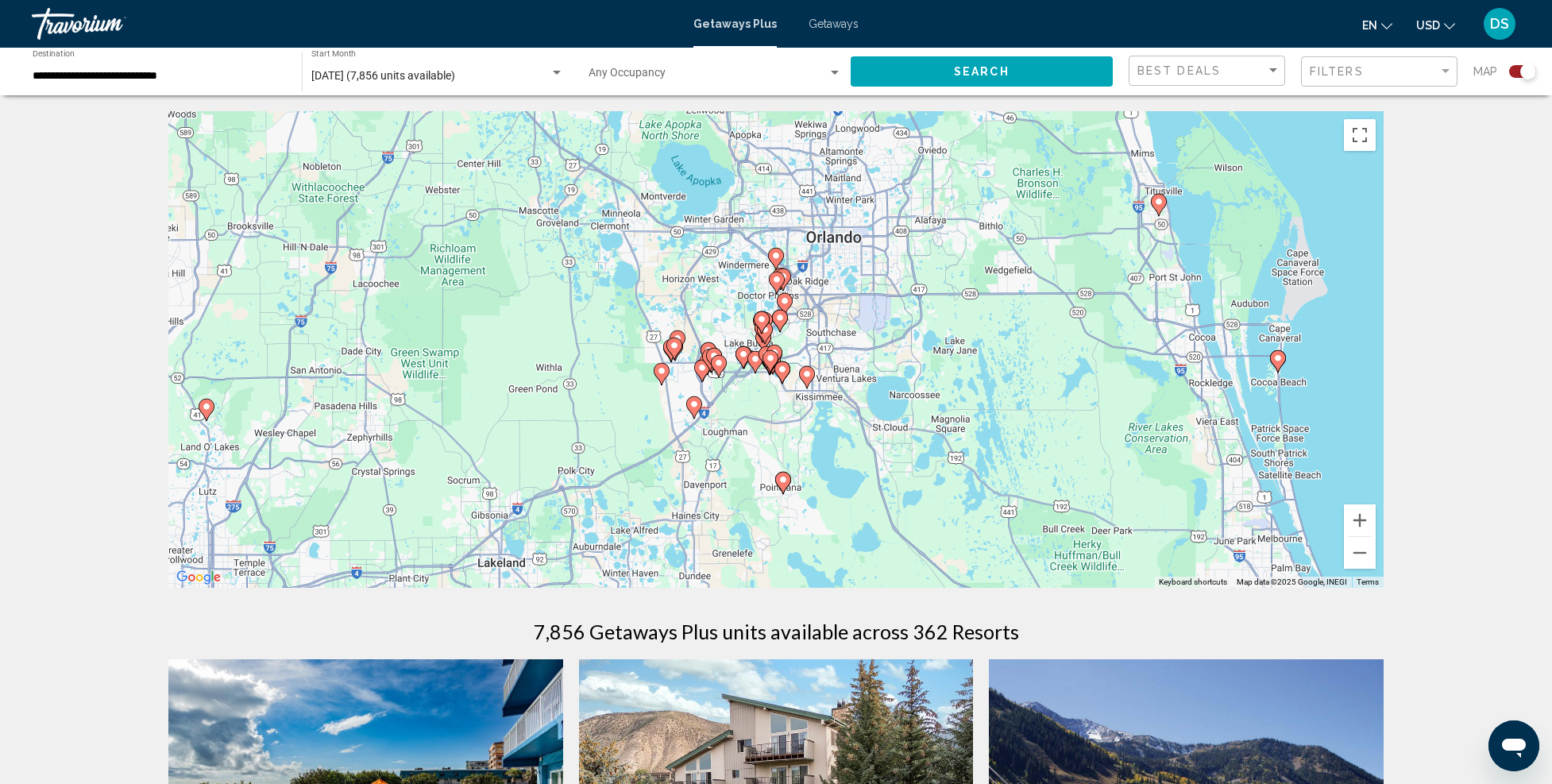
click at [788, 372] on icon "Main content" at bounding box center [782, 372] width 15 height 21
type input "**********"
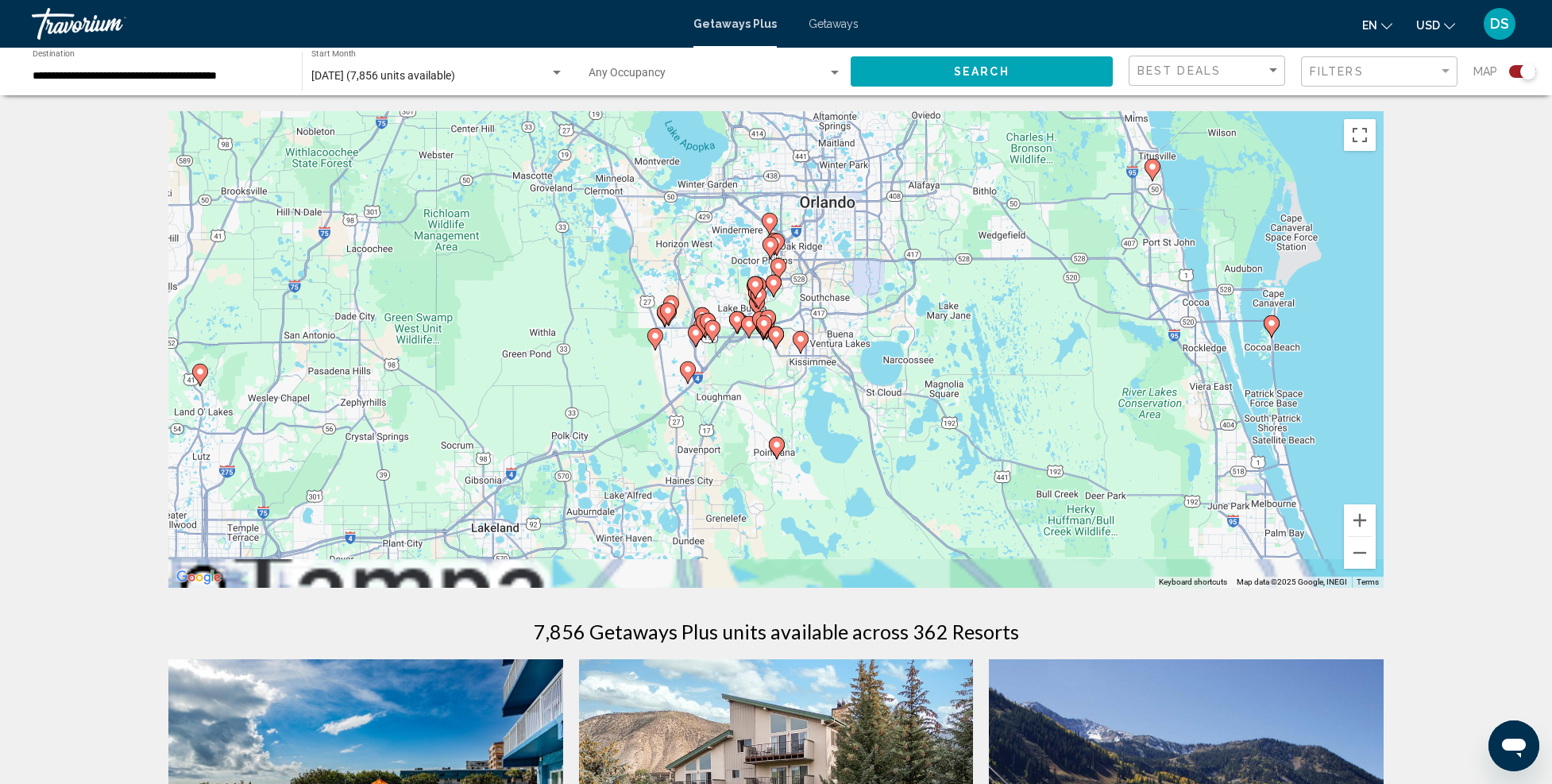
click at [788, 372] on div "To activate drag with keyboard, press Alt + Enter. Once in keyboard drag state,…" at bounding box center [776, 349] width 1215 height 477
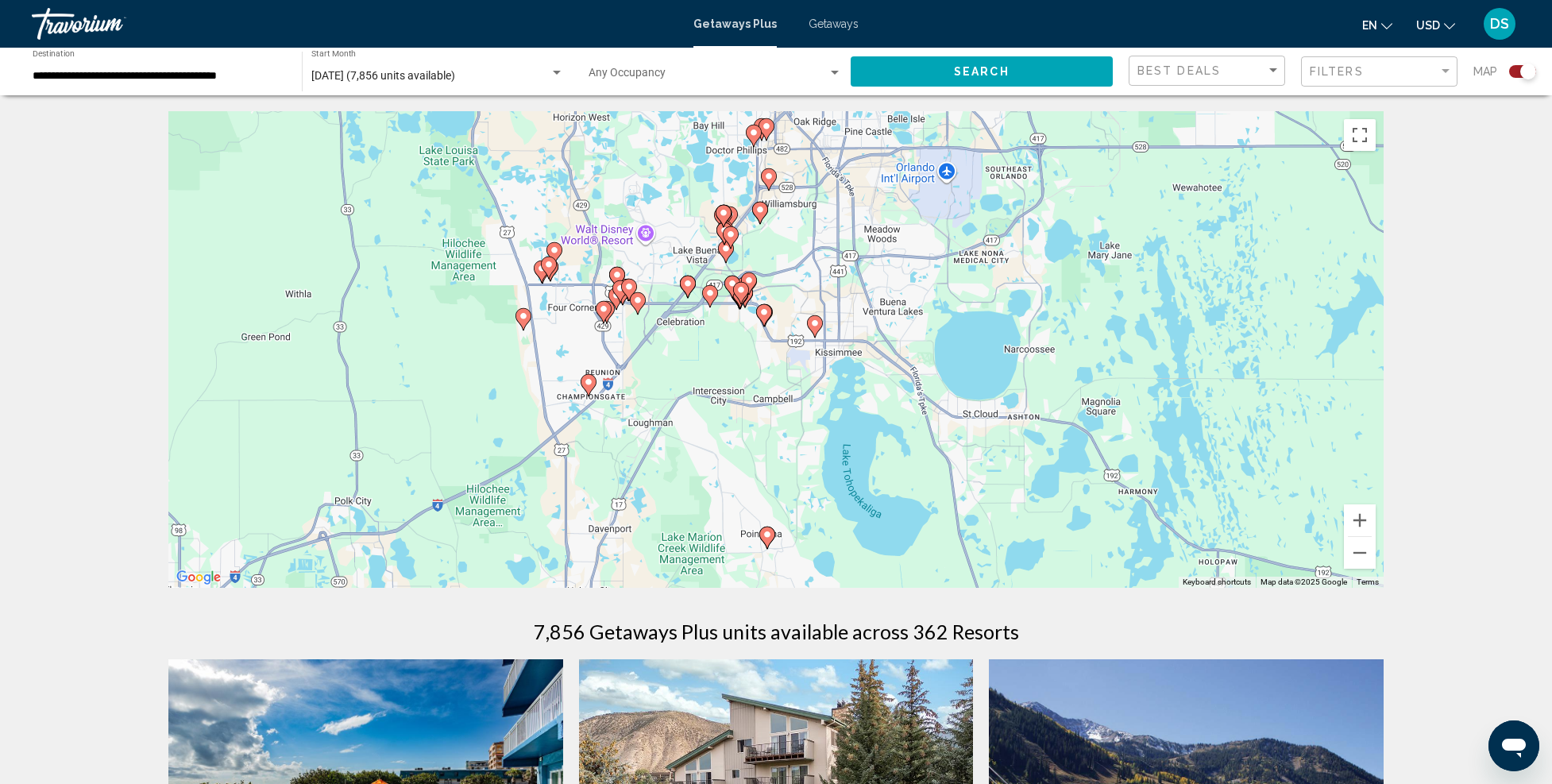
click at [816, 323] on image "Main content" at bounding box center [816, 323] width 10 height 10
click at [816, 349] on div "To activate drag with keyboard, press Alt + Enter. Once in keyboard drag state,…" at bounding box center [1384, 349] width 1215 height 0
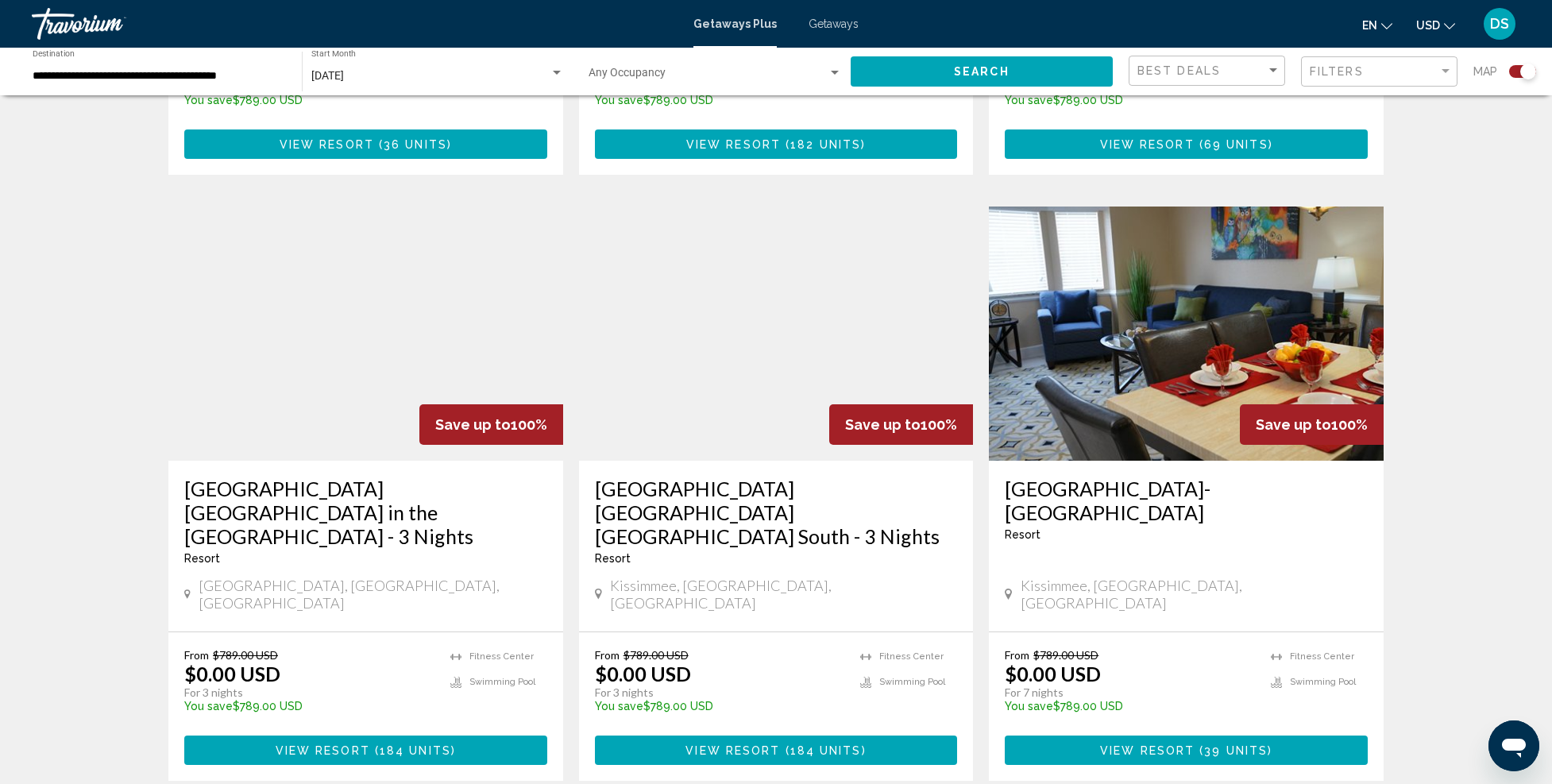
scroll to position [2303, 0]
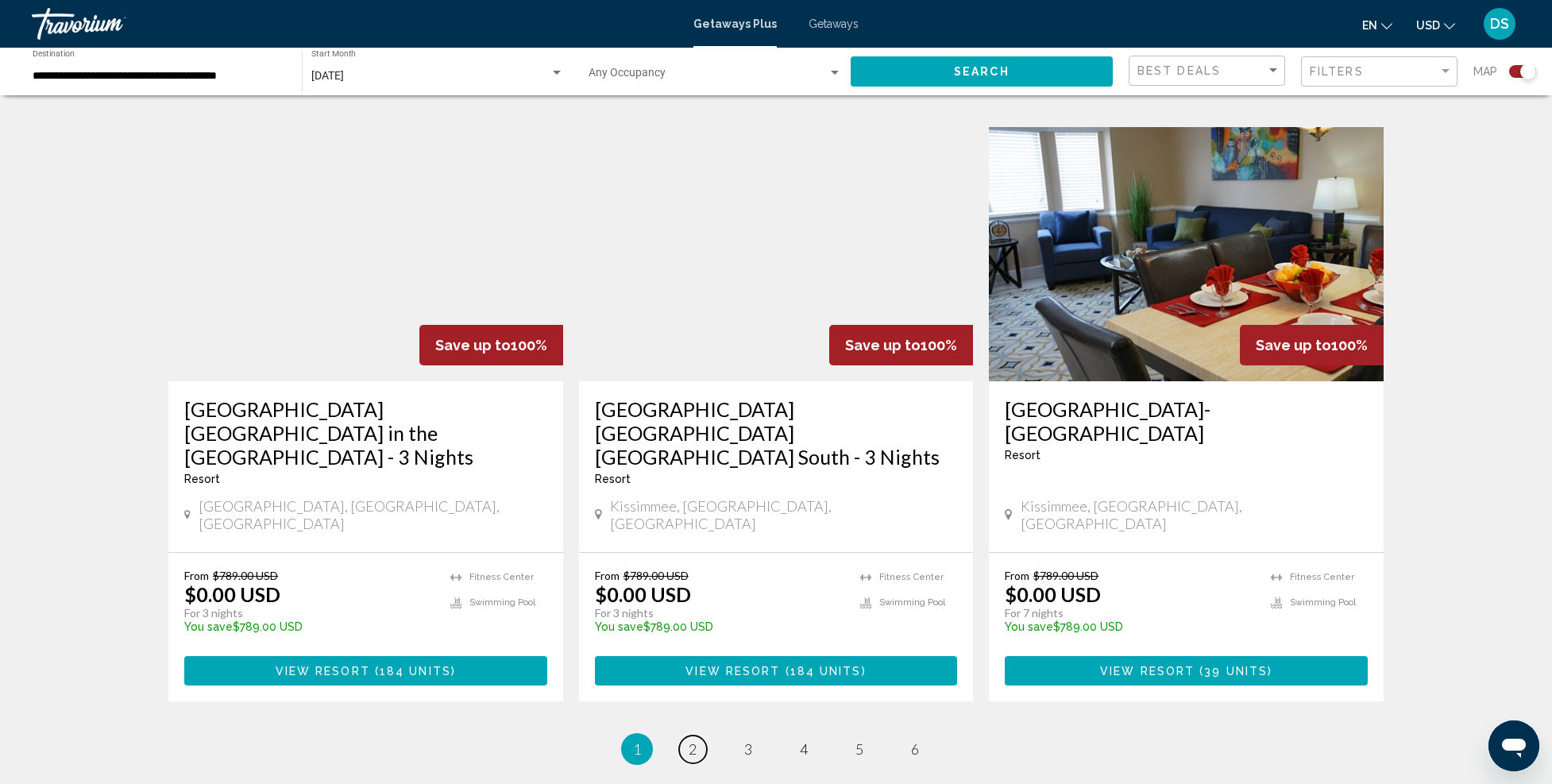
click at [696, 740] on span "2" at bounding box center [692, 749] width 8 height 18
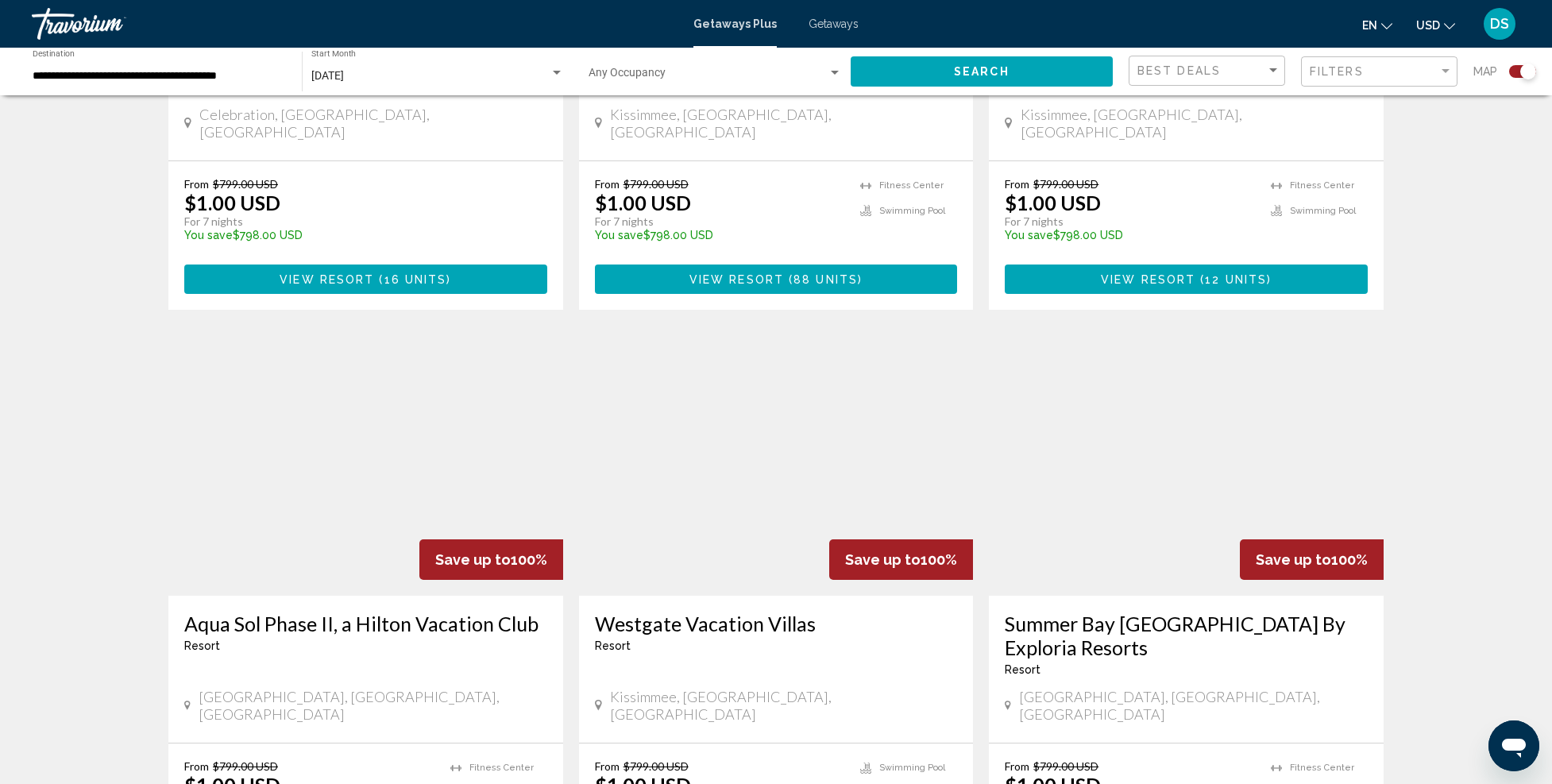
scroll to position [2144, 0]
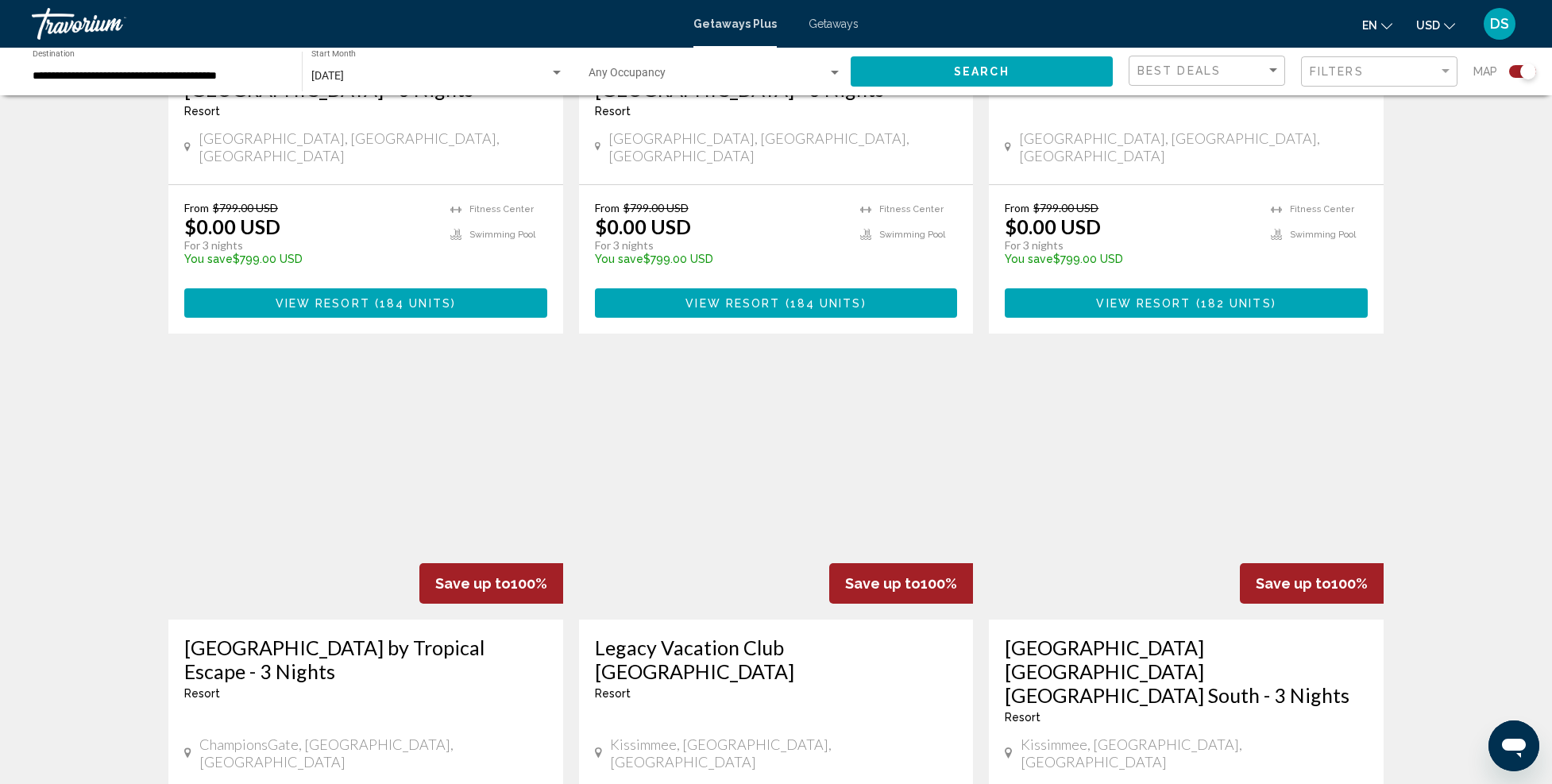
scroll to position [1906, 0]
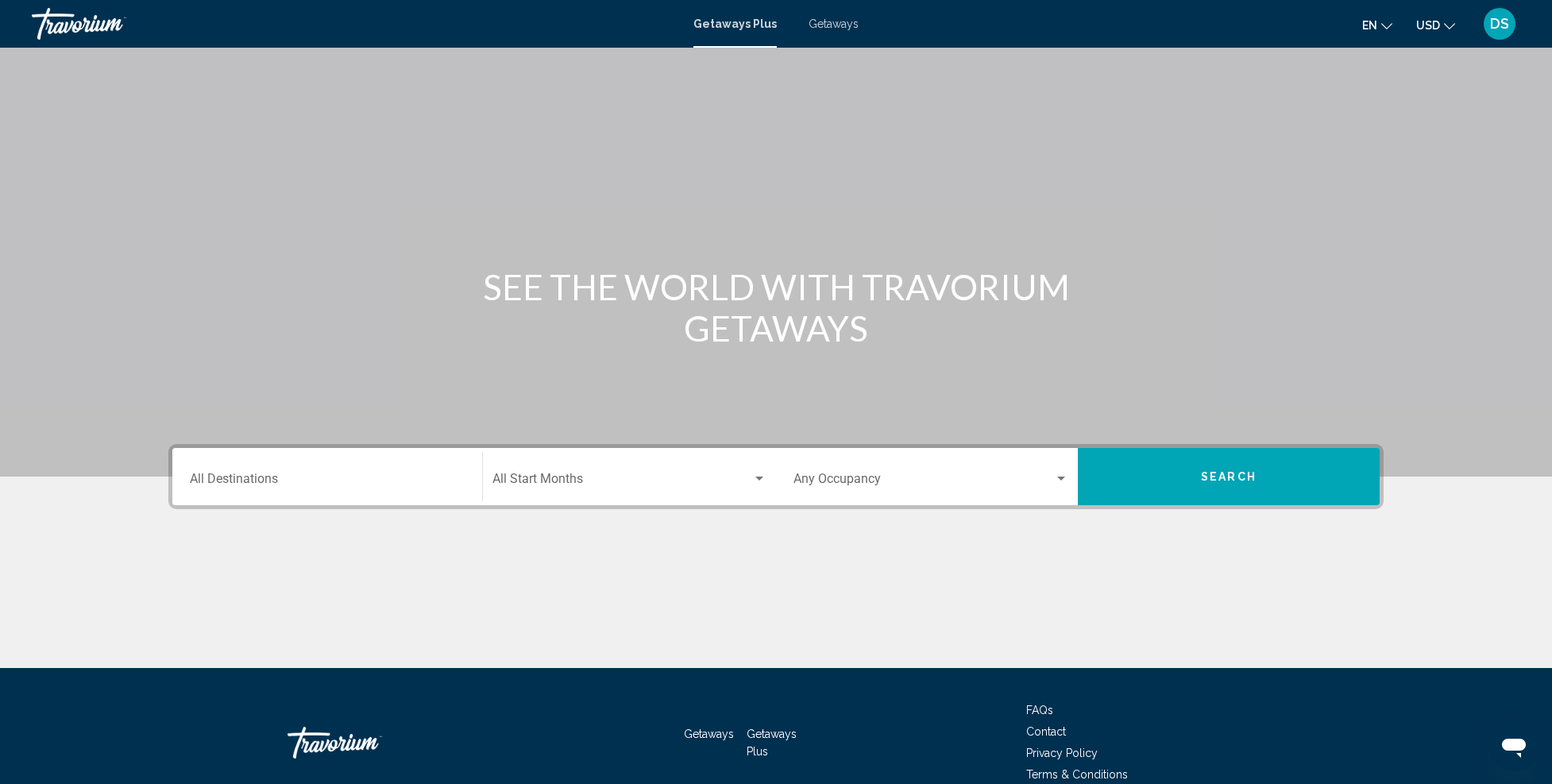
scroll to position [78, 0]
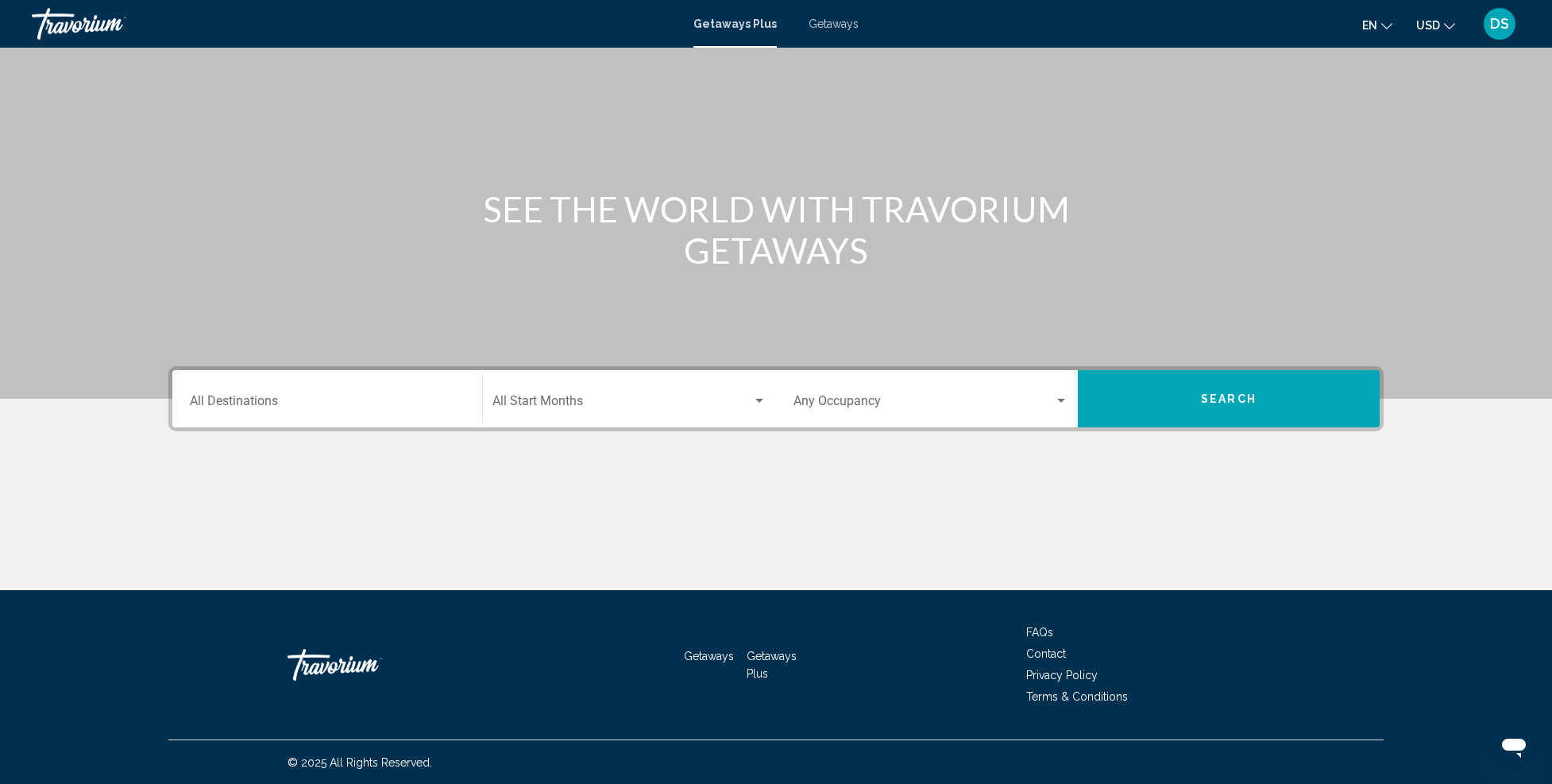
click at [393, 401] on input "Destination All Destinations" at bounding box center [327, 404] width 275 height 15
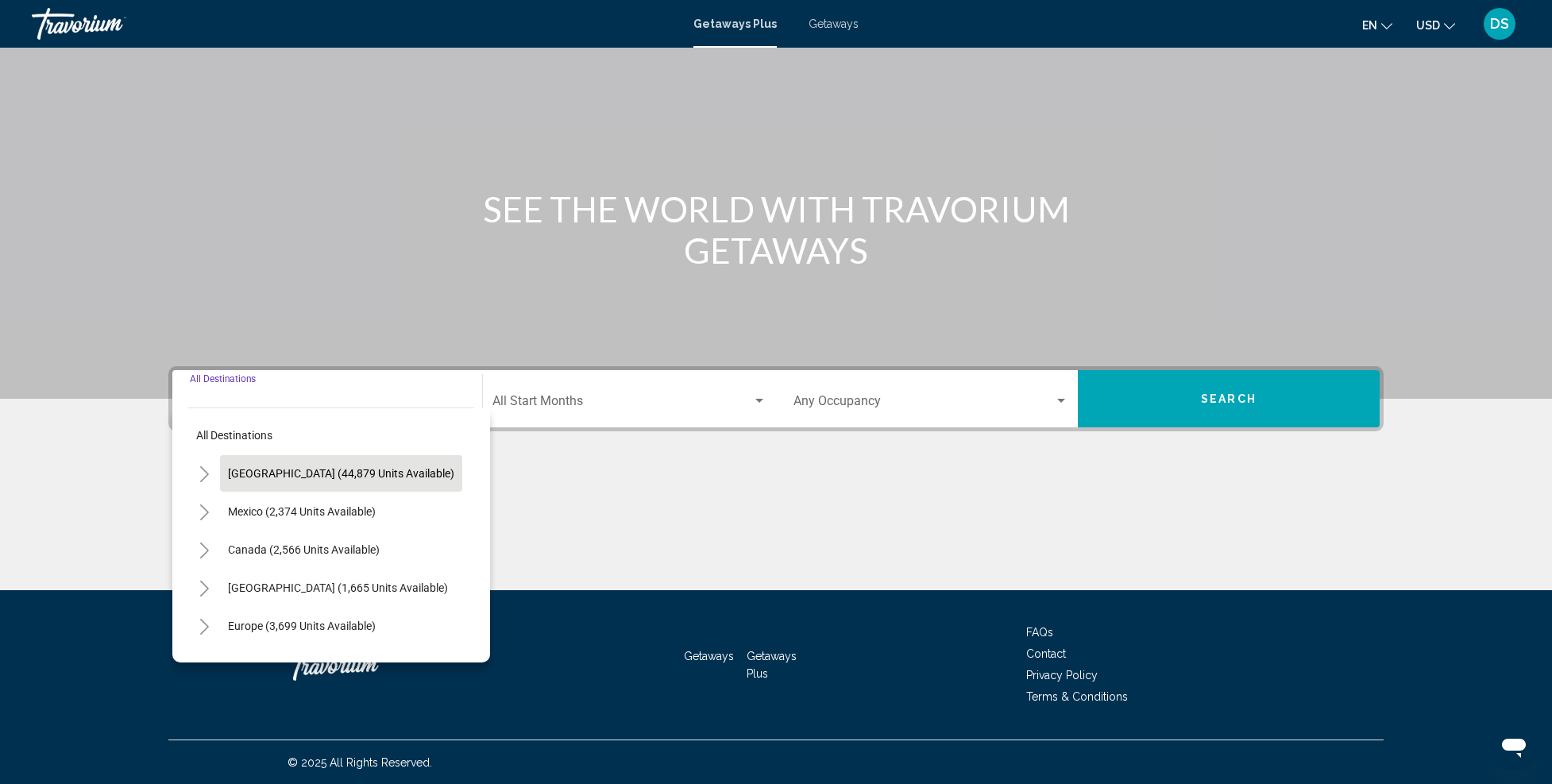
click at [336, 467] on span "[GEOGRAPHIC_DATA] (44,879 units available)" at bounding box center [341, 473] width 226 height 13
type input "**********"
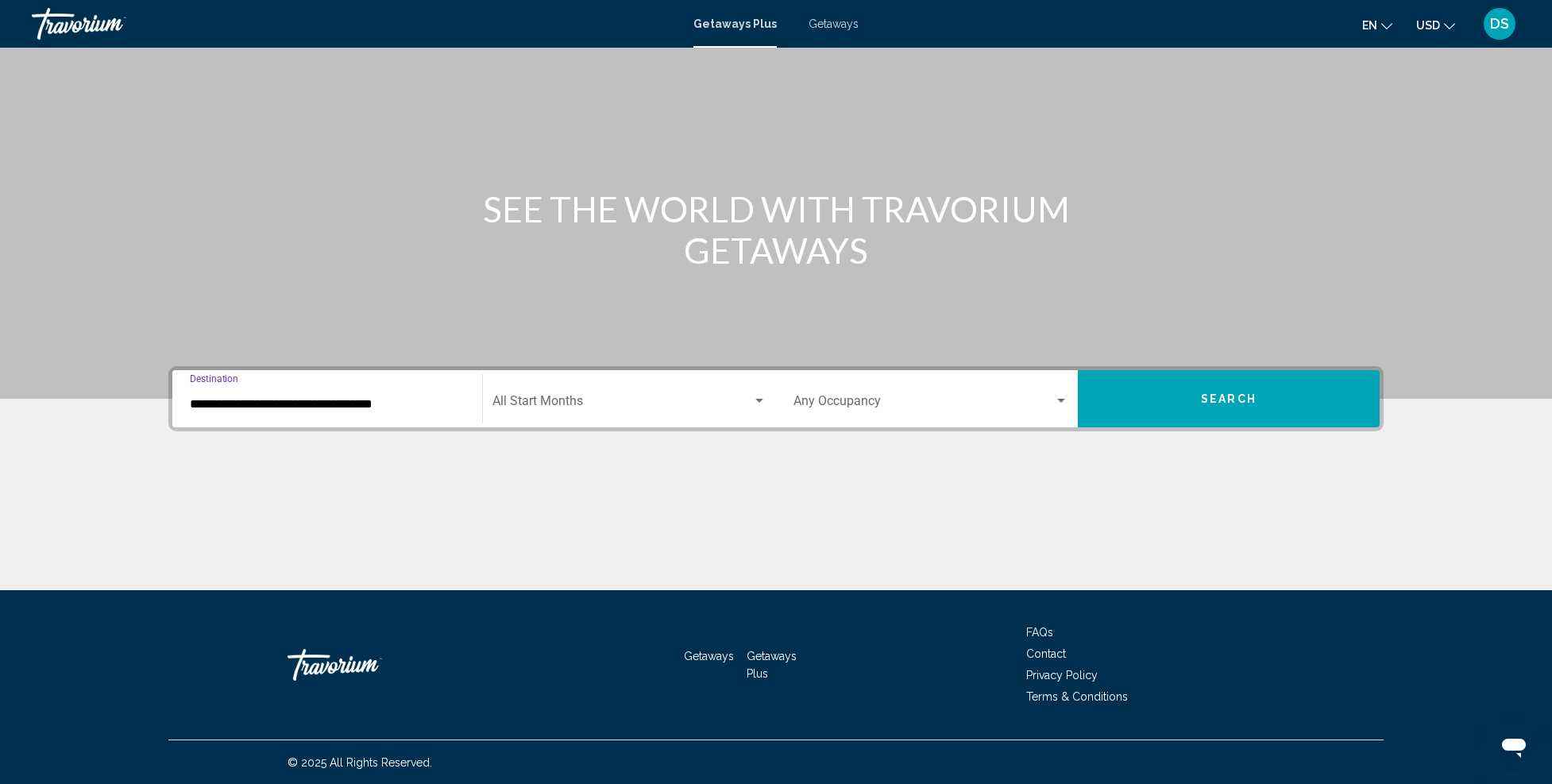
click at [728, 404] on span "Search widget" at bounding box center [622, 404] width 259 height 15
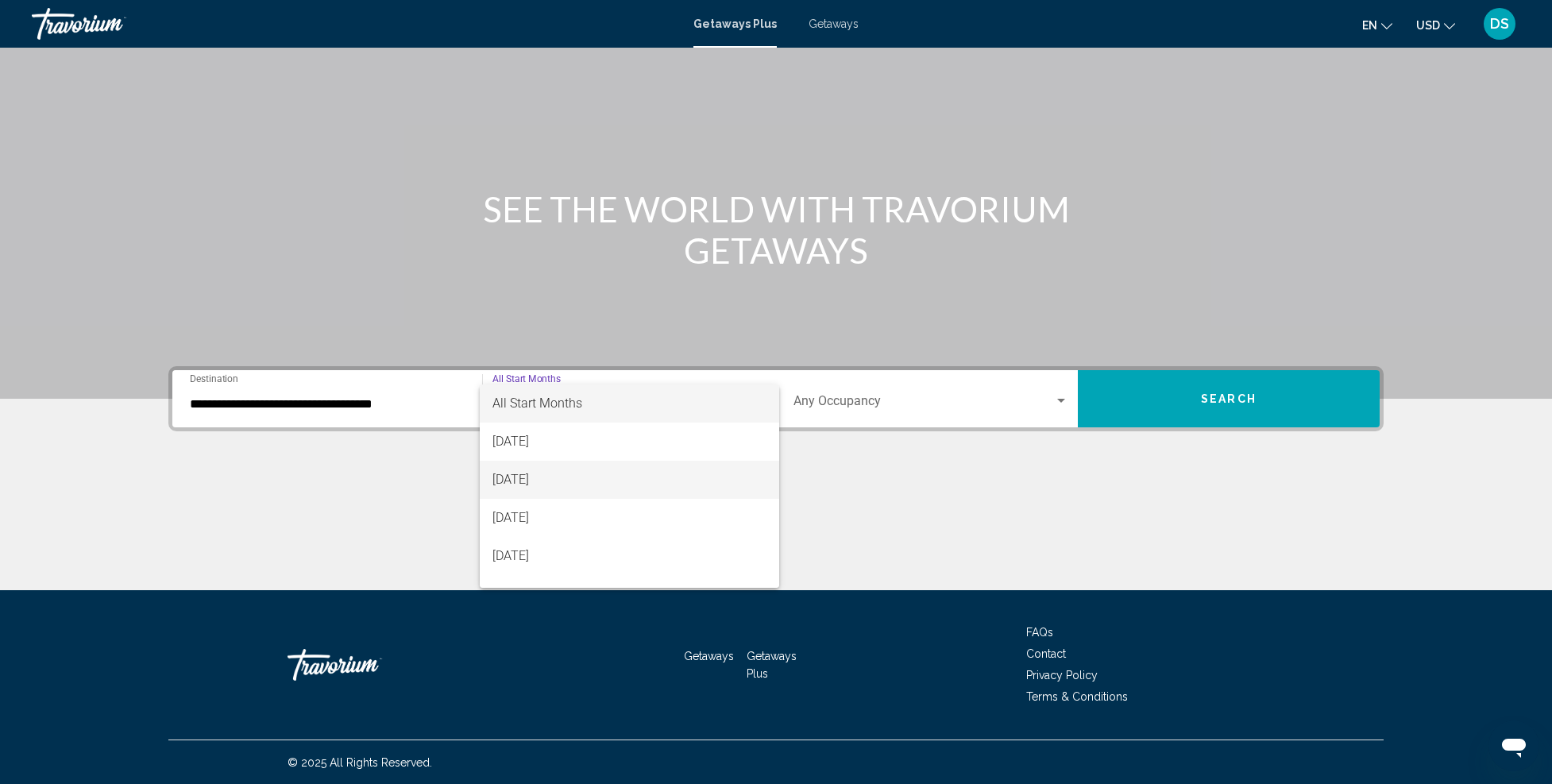
click at [591, 481] on span "[DATE]" at bounding box center [630, 480] width 275 height 38
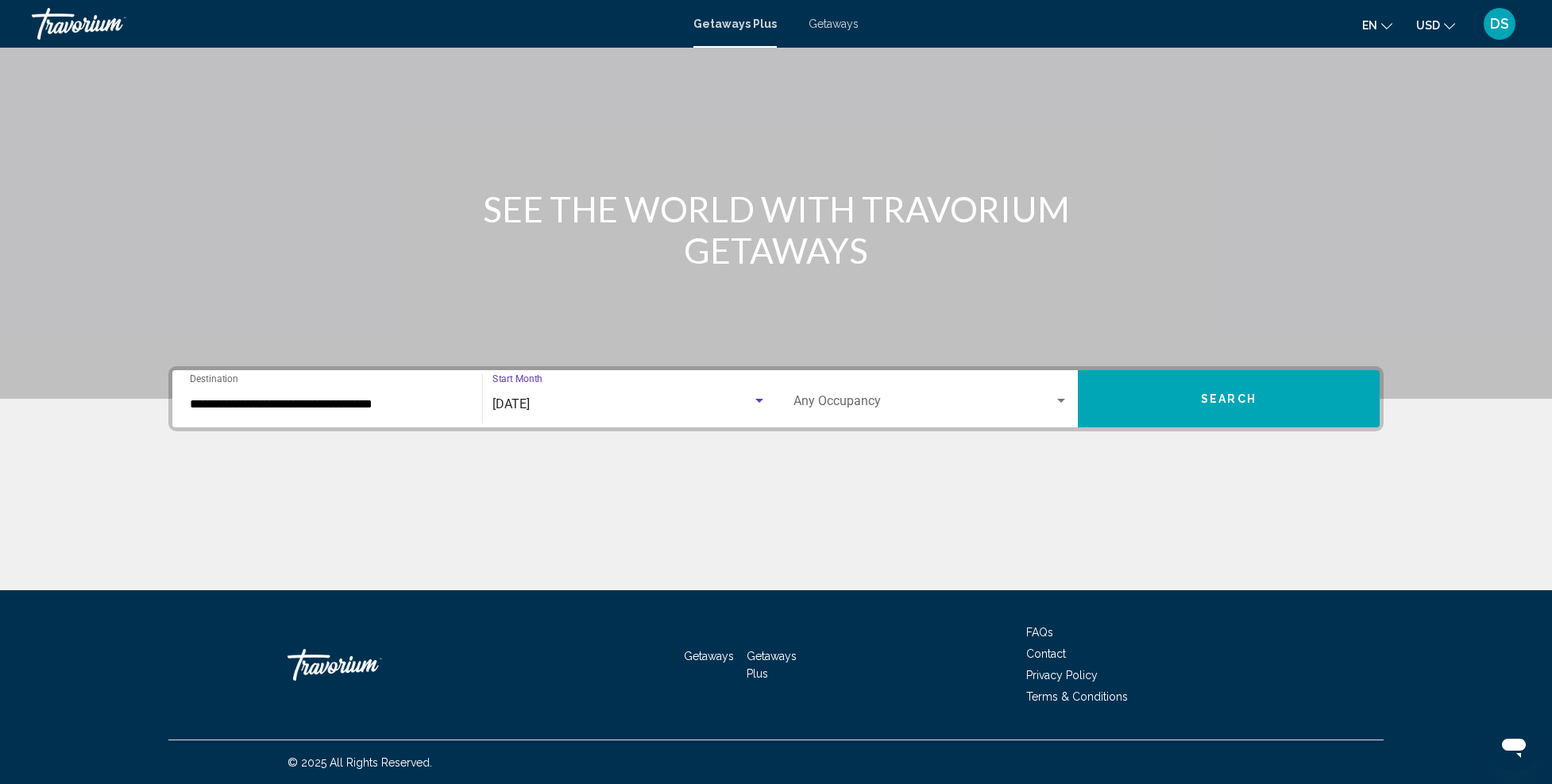
click at [1237, 390] on button "Search" at bounding box center [1229, 398] width 302 height 57
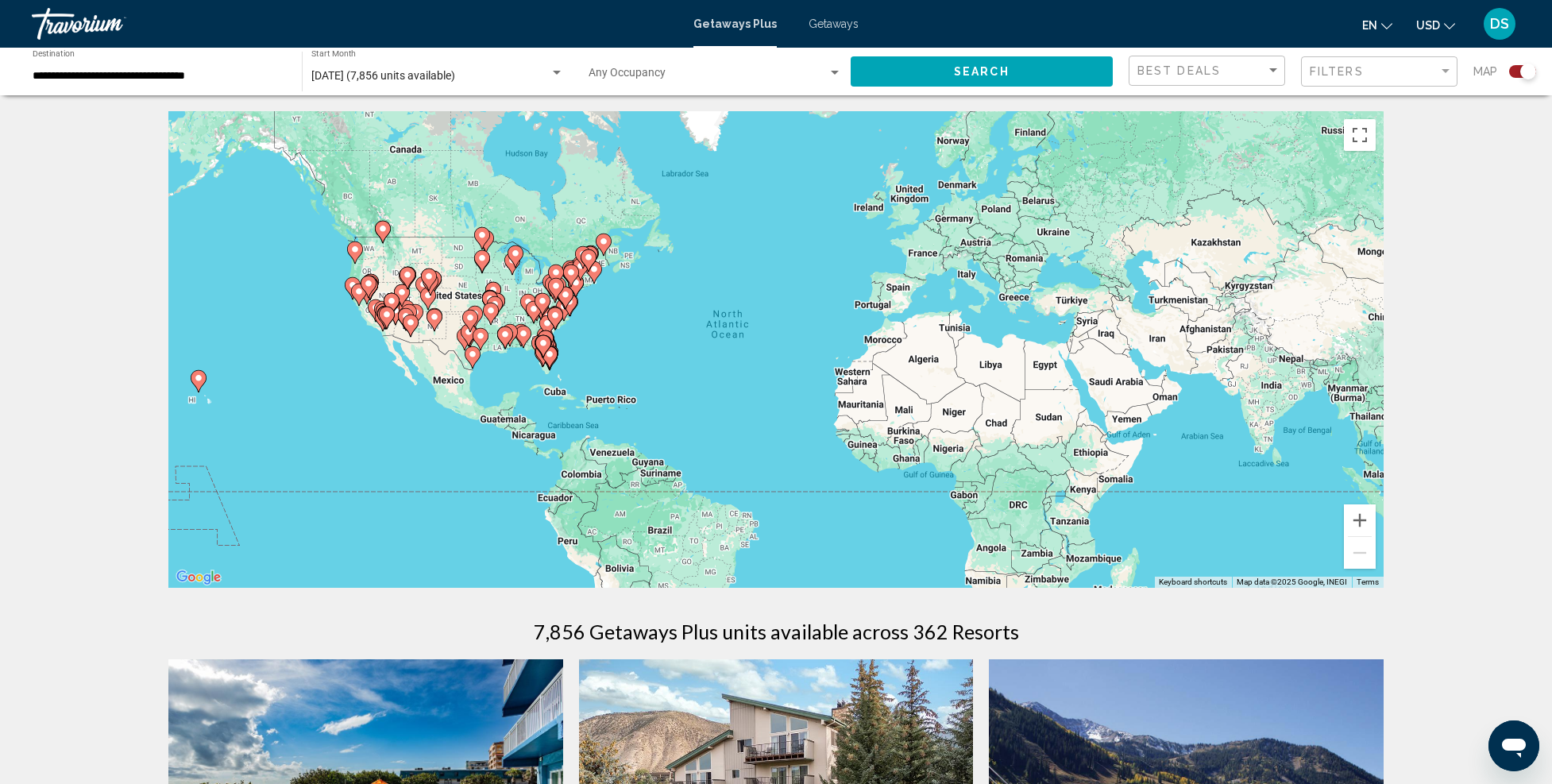
click at [256, 83] on div "**********" at bounding box center [159, 71] width 254 height 44
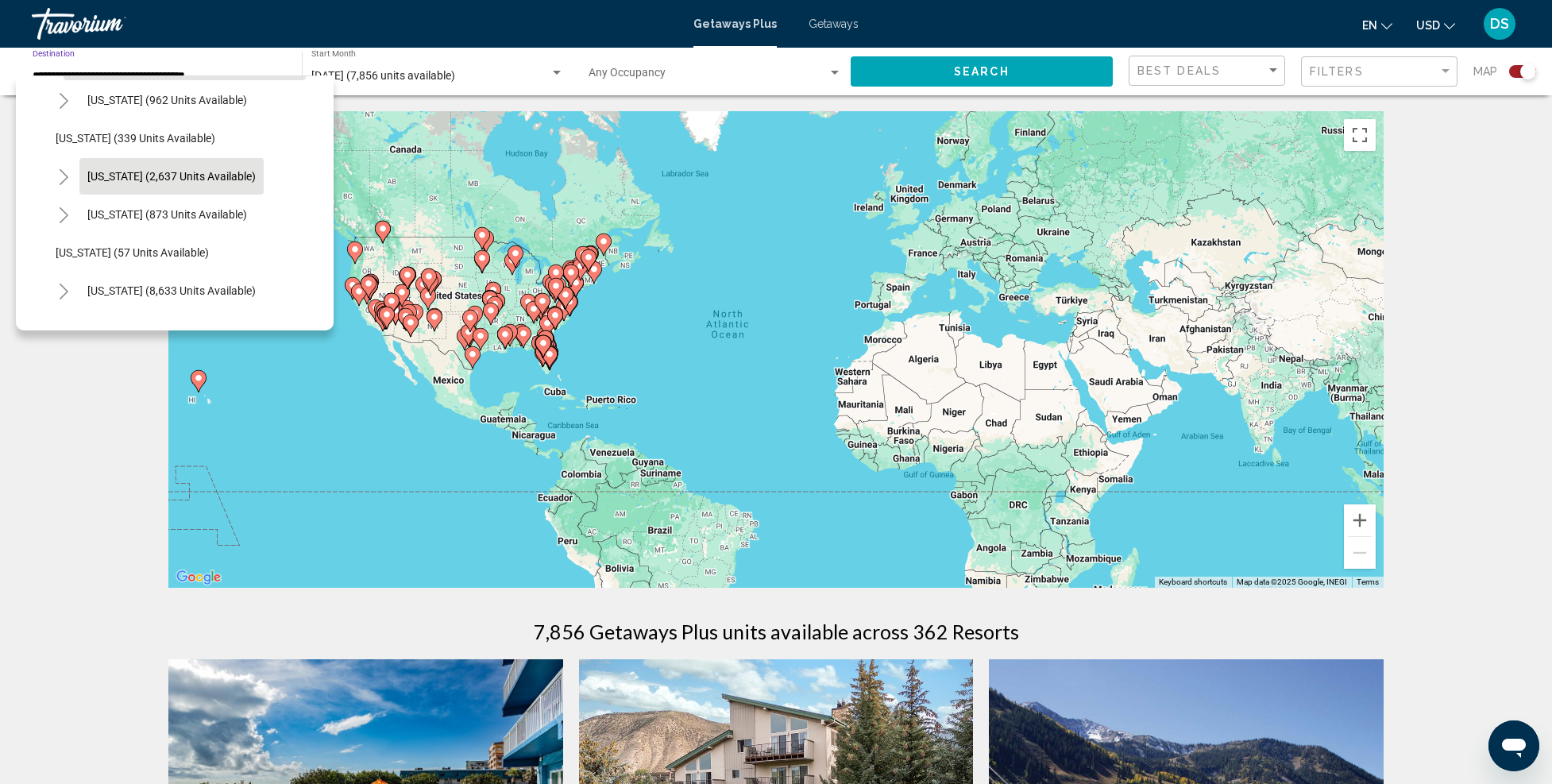
scroll to position [159, 0]
click at [60, 206] on icon "Toggle Florida (8,633 units available)" at bounding box center [64, 212] width 12 height 16
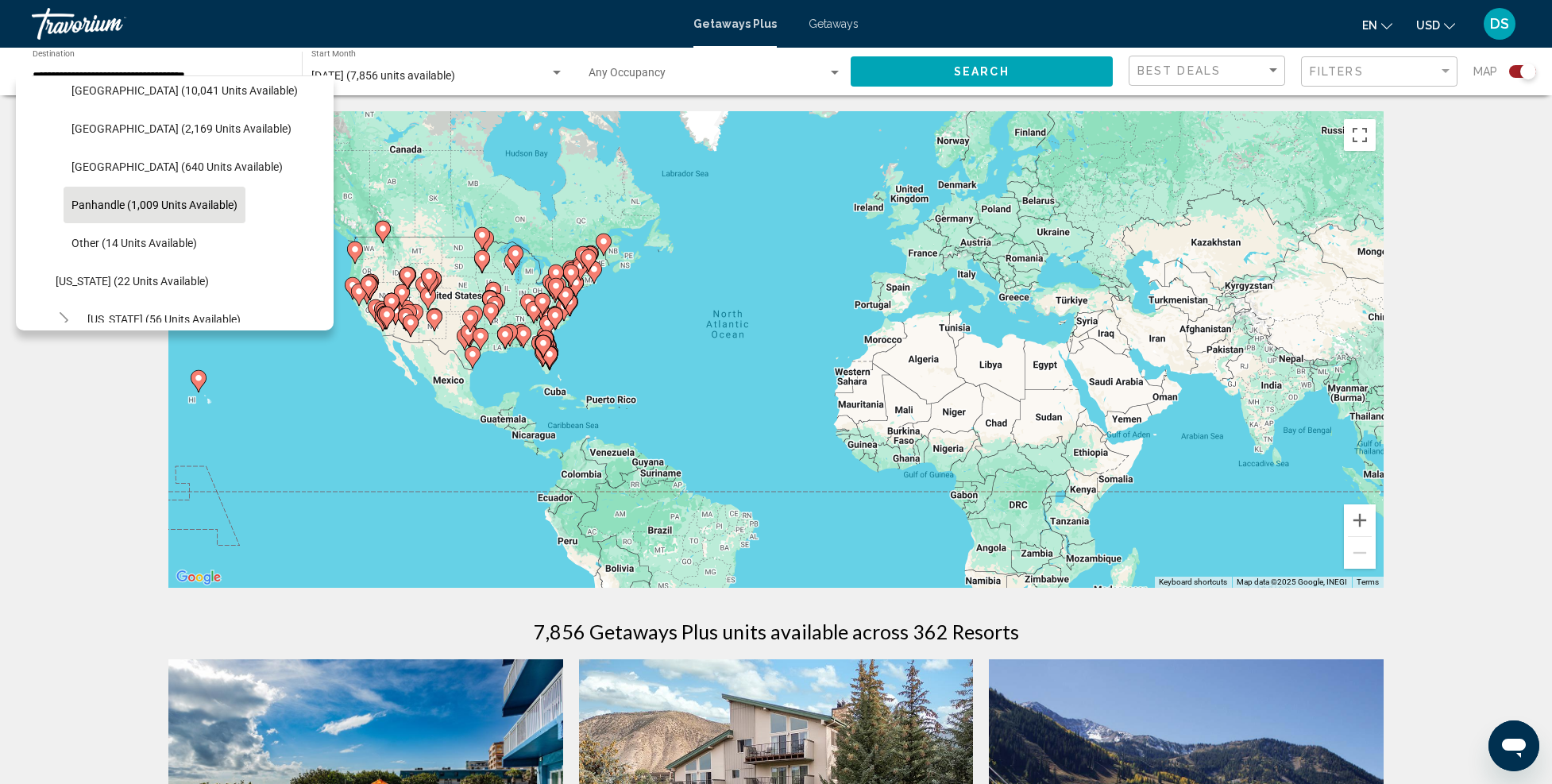
scroll to position [238, 0]
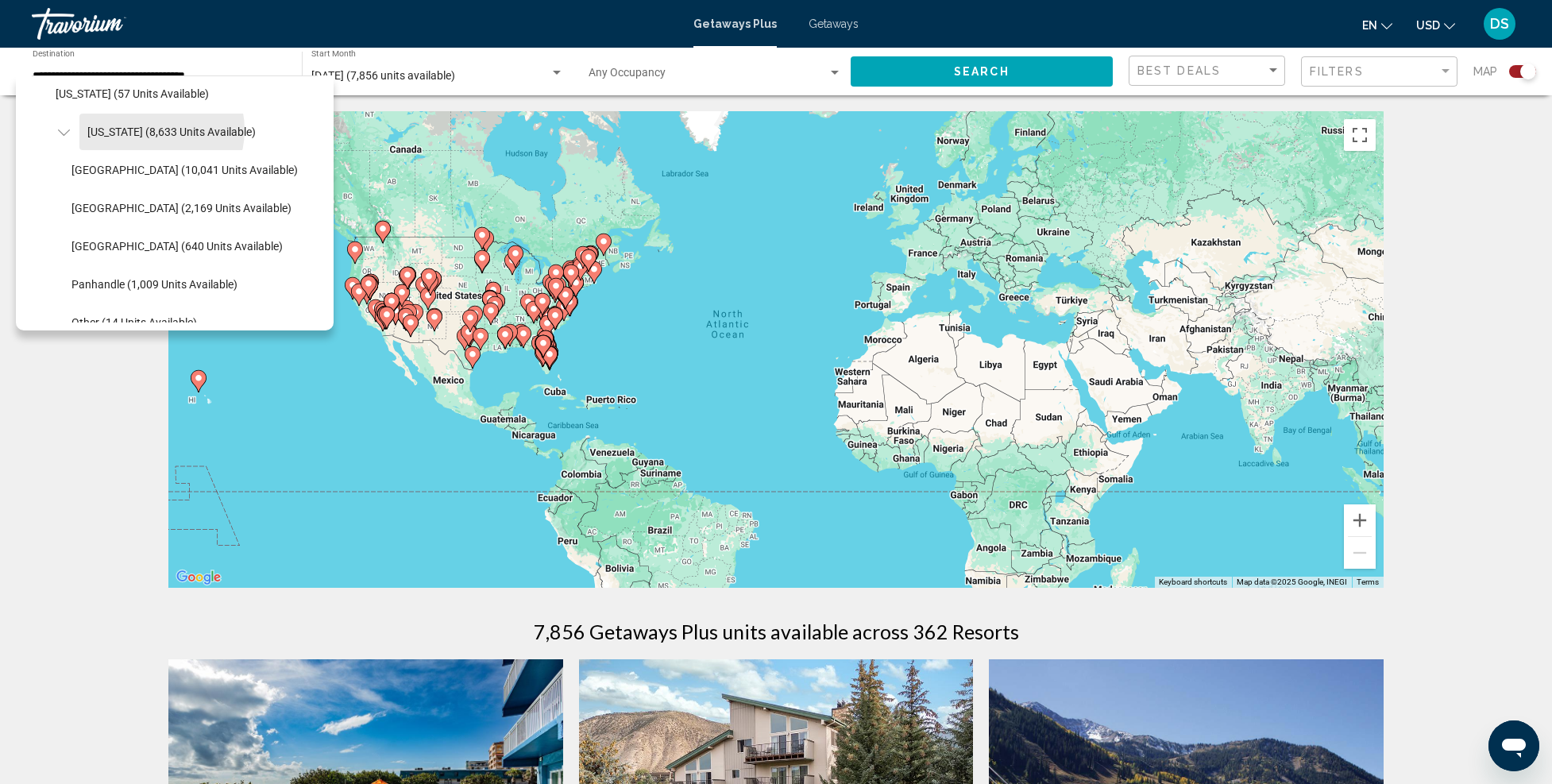
click at [156, 128] on span "[US_STATE] (8,633 units available)" at bounding box center [171, 131] width 168 height 13
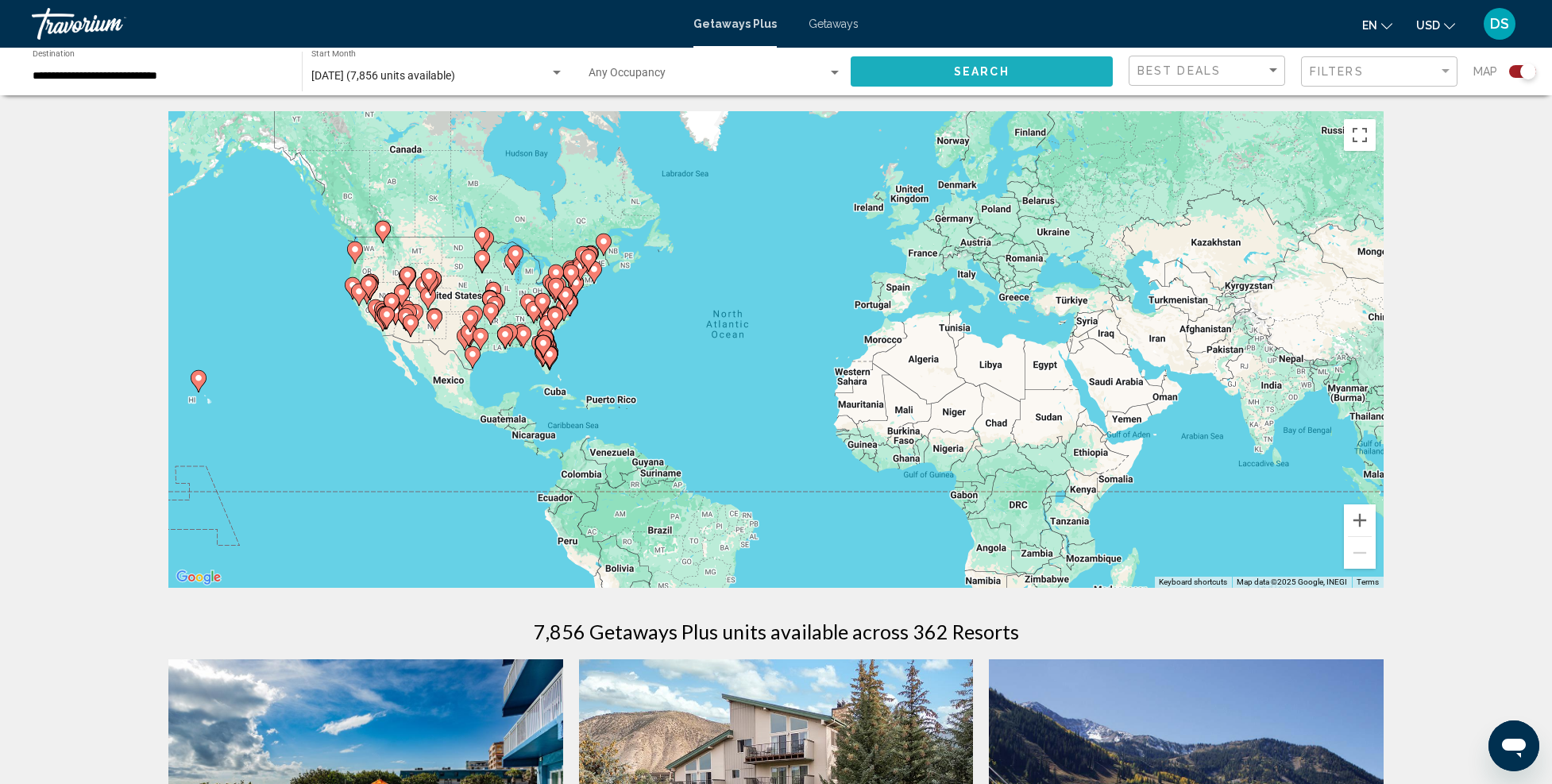
click at [980, 67] on span "Search" at bounding box center [981, 71] width 56 height 13
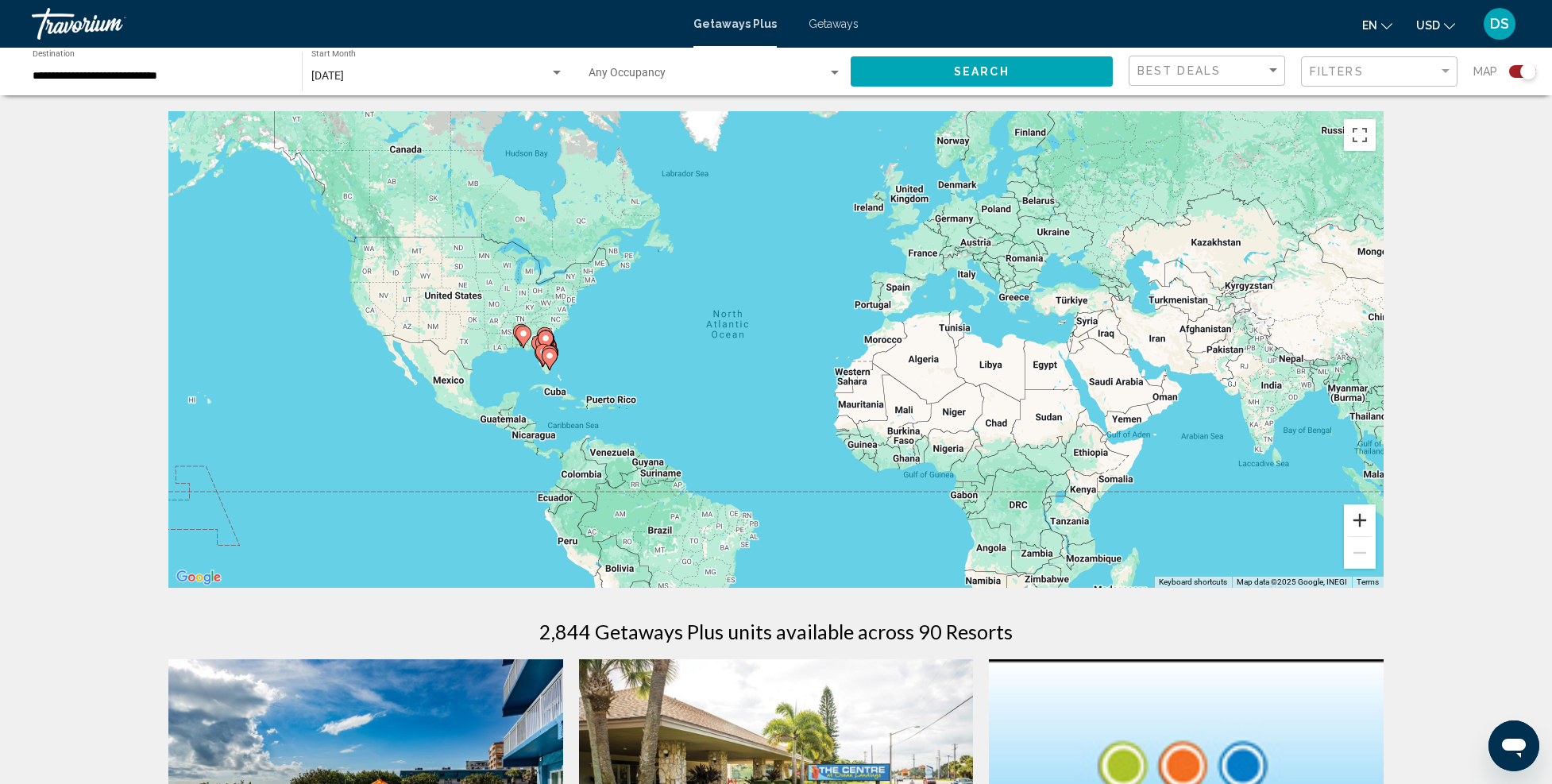
click at [1353, 524] on button "Zoom in" at bounding box center [1360, 520] width 31 height 31
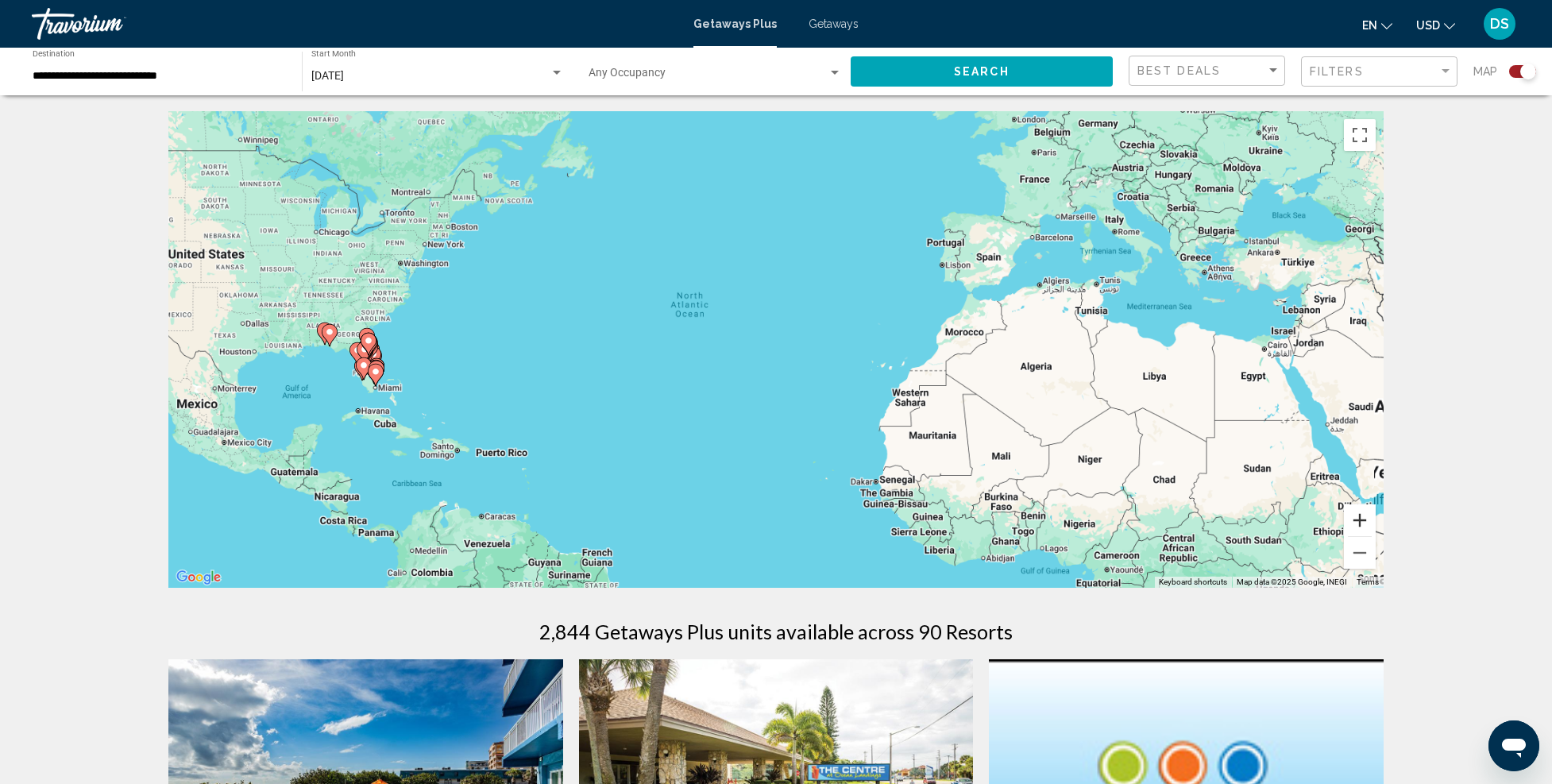
click at [1353, 524] on button "Zoom in" at bounding box center [1360, 520] width 31 height 31
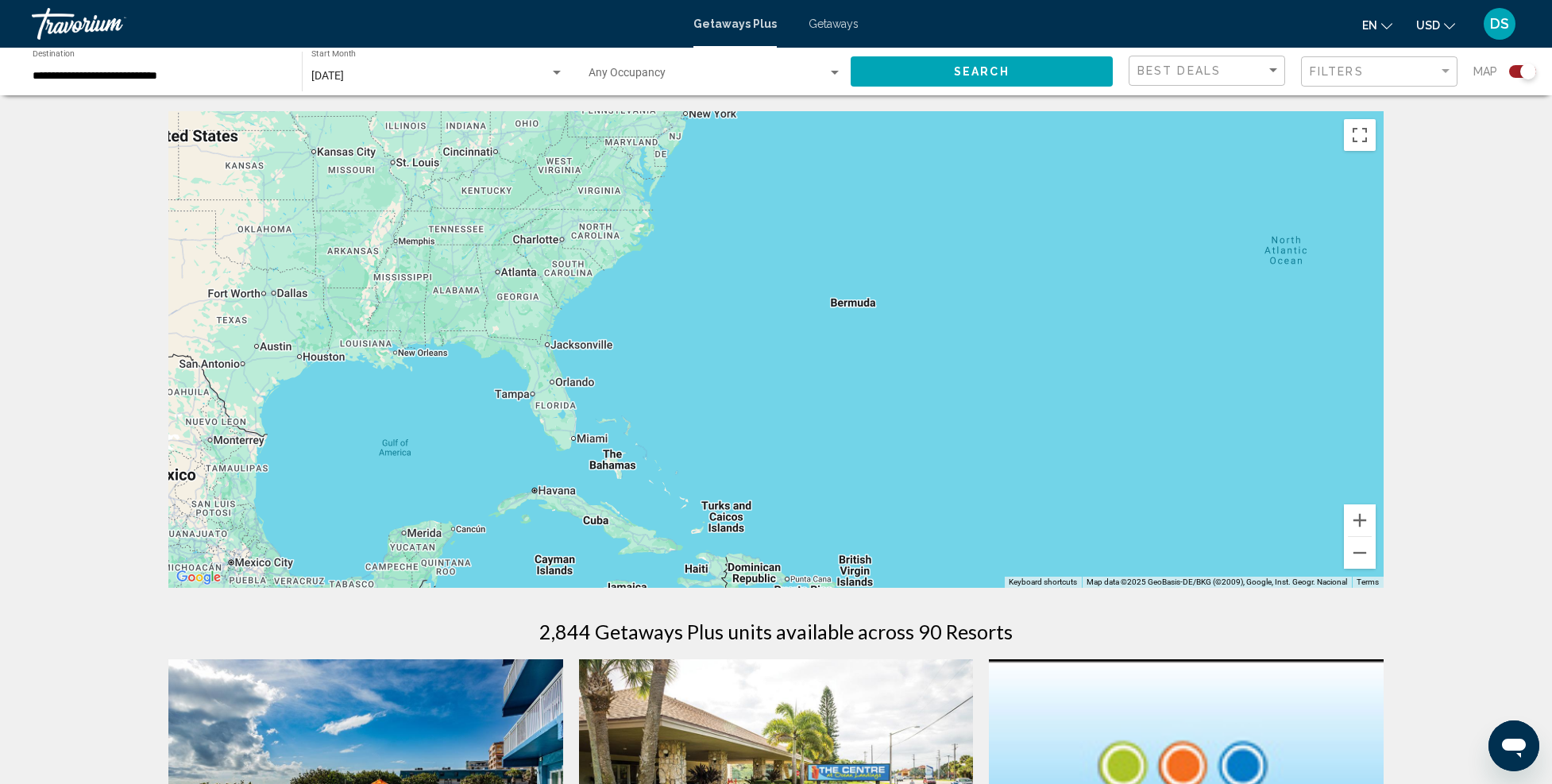
drag, startPoint x: 545, startPoint y: 459, endPoint x: 1199, endPoint y: 461, distance: 654.0
click at [1199, 461] on div "Main content" at bounding box center [776, 349] width 1215 height 477
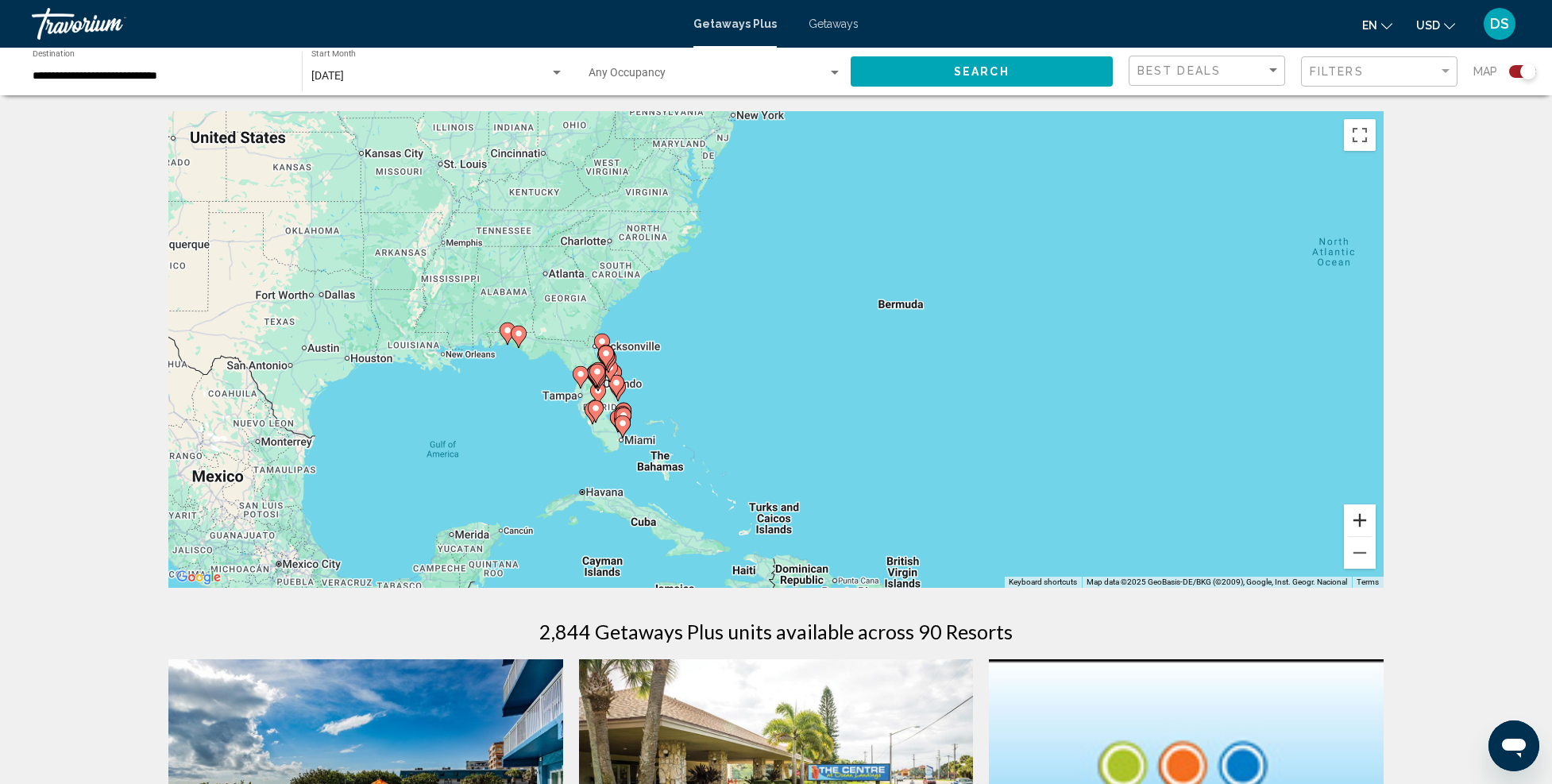
click at [1362, 509] on button "Zoom in" at bounding box center [1360, 520] width 31 height 31
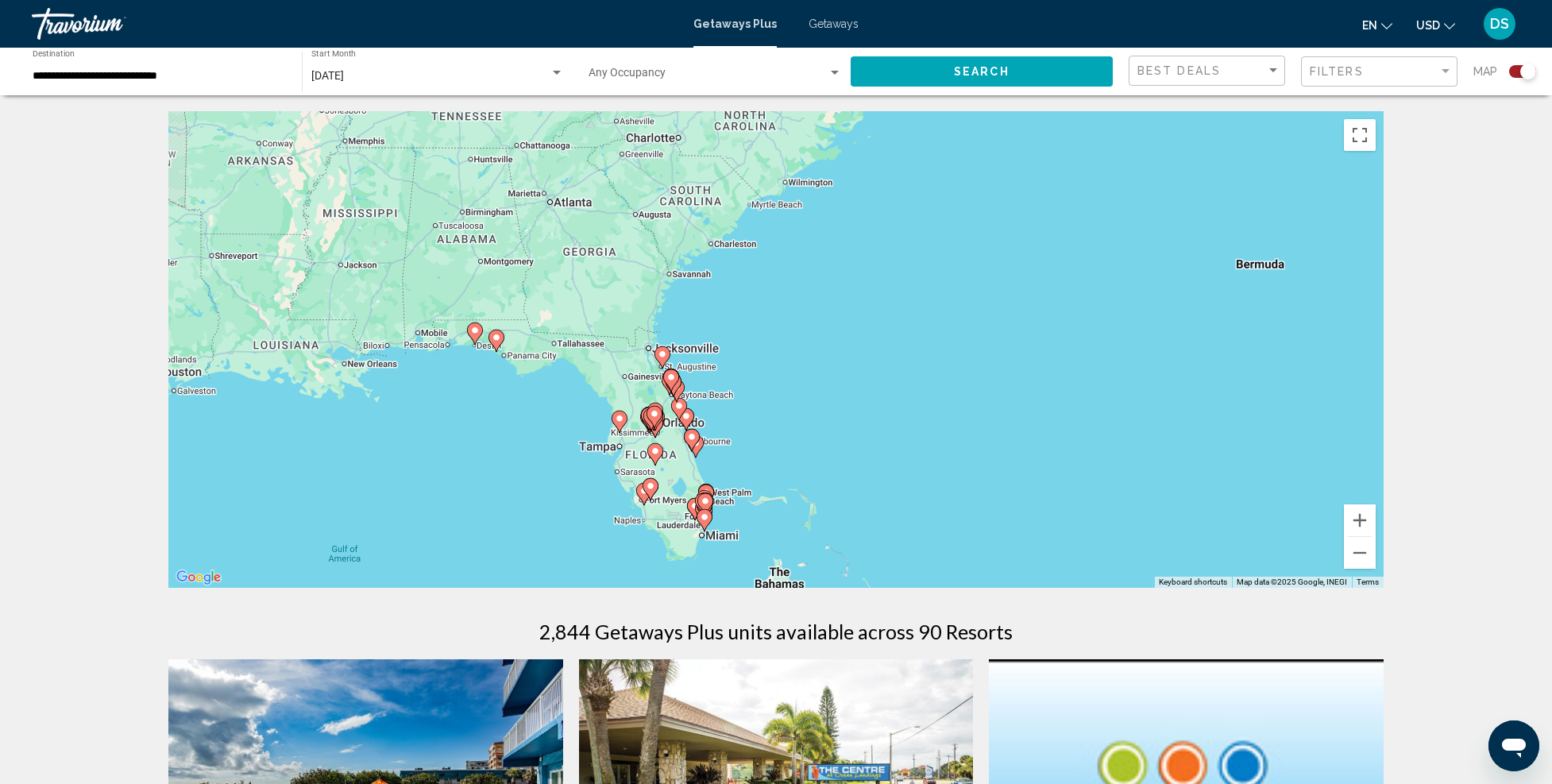
drag, startPoint x: 789, startPoint y: 434, endPoint x: 1028, endPoint y: 437, distance: 239.0
click at [1028, 437] on div "To activate drag with keyboard, press Alt + Enter. Once in keyboard drag state,…" at bounding box center [776, 349] width 1215 height 477
click at [1368, 518] on button "Zoom in" at bounding box center [1360, 520] width 31 height 31
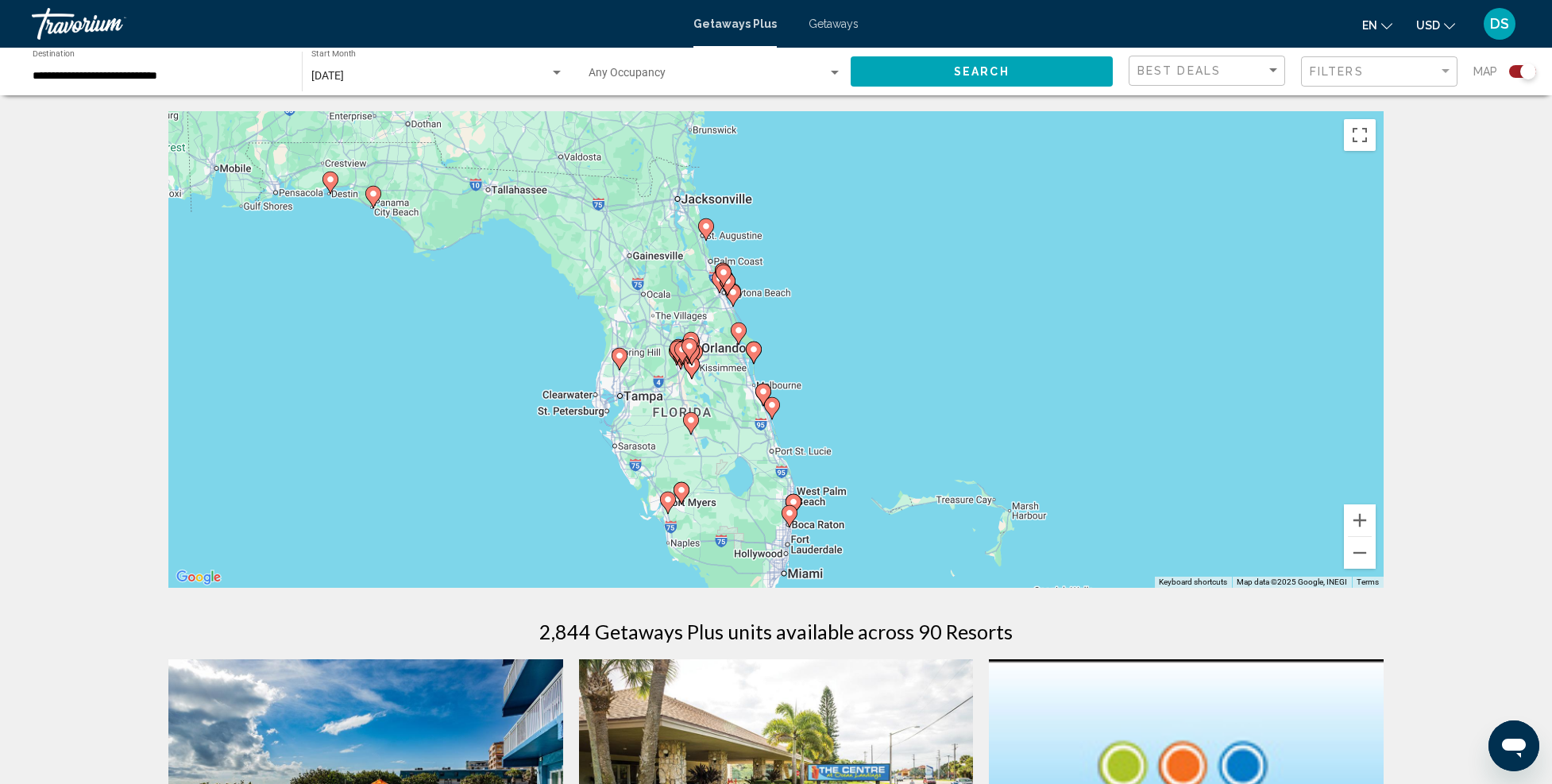
drag, startPoint x: 901, startPoint y: 490, endPoint x: 1055, endPoint y: 347, distance: 210.2
click at [1058, 346] on div "To activate drag with keyboard, press Alt + Enter. Once in keyboard drag state,…" at bounding box center [776, 349] width 1215 height 477
click at [1353, 512] on button "Zoom in" at bounding box center [1360, 520] width 31 height 31
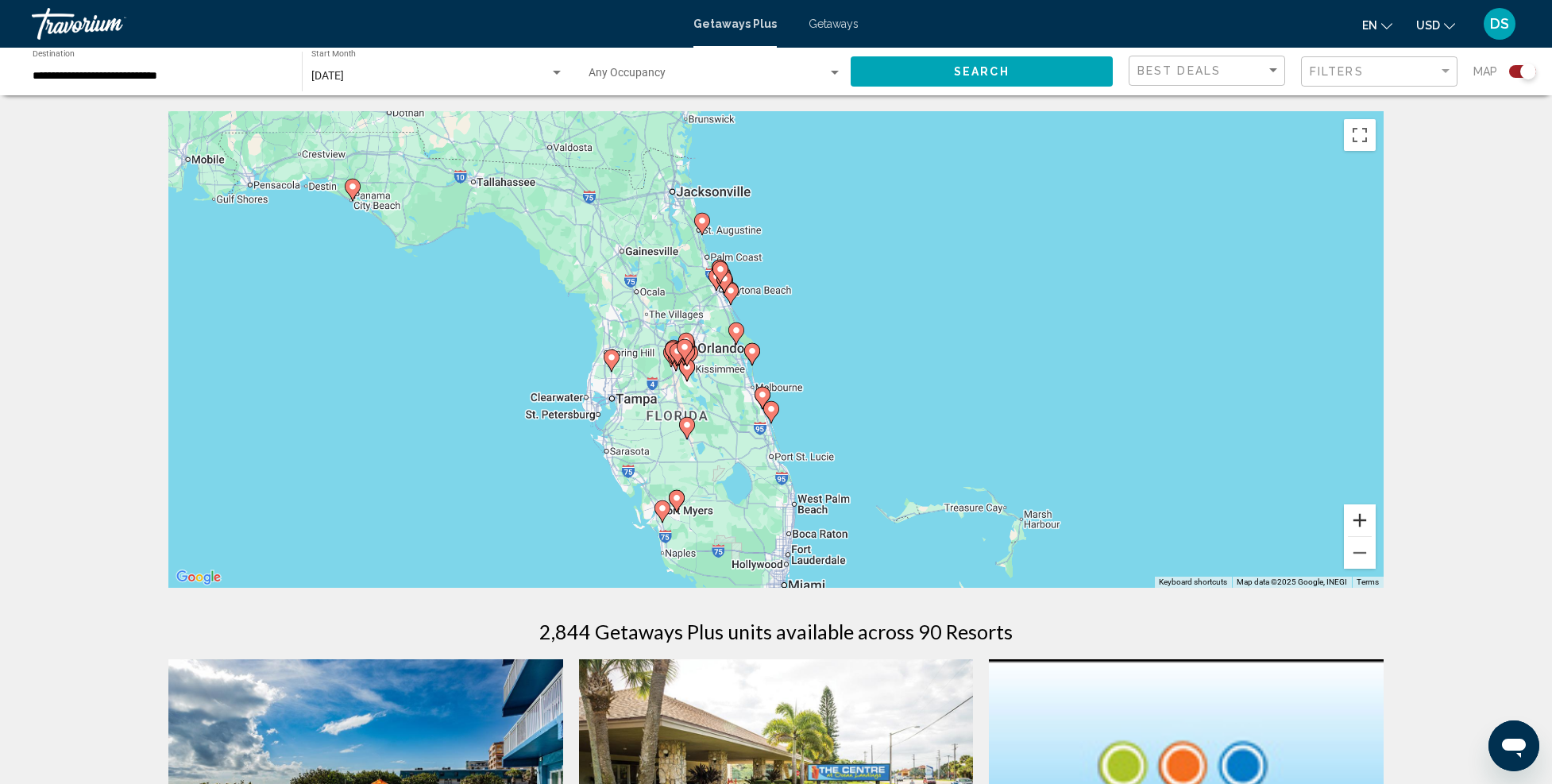
click at [1353, 511] on button "Zoom in" at bounding box center [1360, 520] width 31 height 31
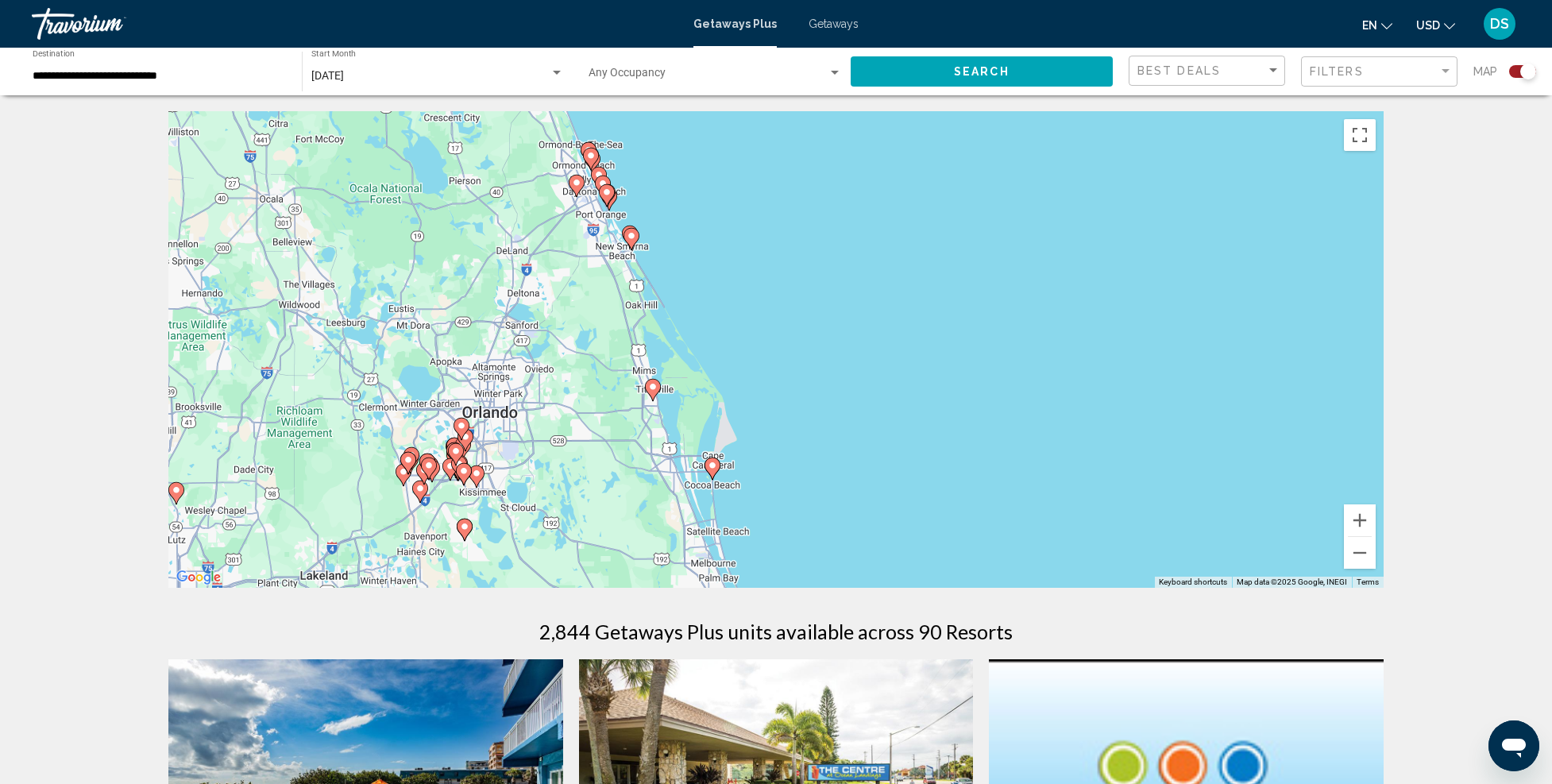
drag, startPoint x: 954, startPoint y: 300, endPoint x: 1108, endPoint y: 546, distance: 290.2
click at [1108, 546] on div "To activate drag with keyboard, press Alt + Enter. Once in keyboard drag state,…" at bounding box center [776, 349] width 1215 height 477
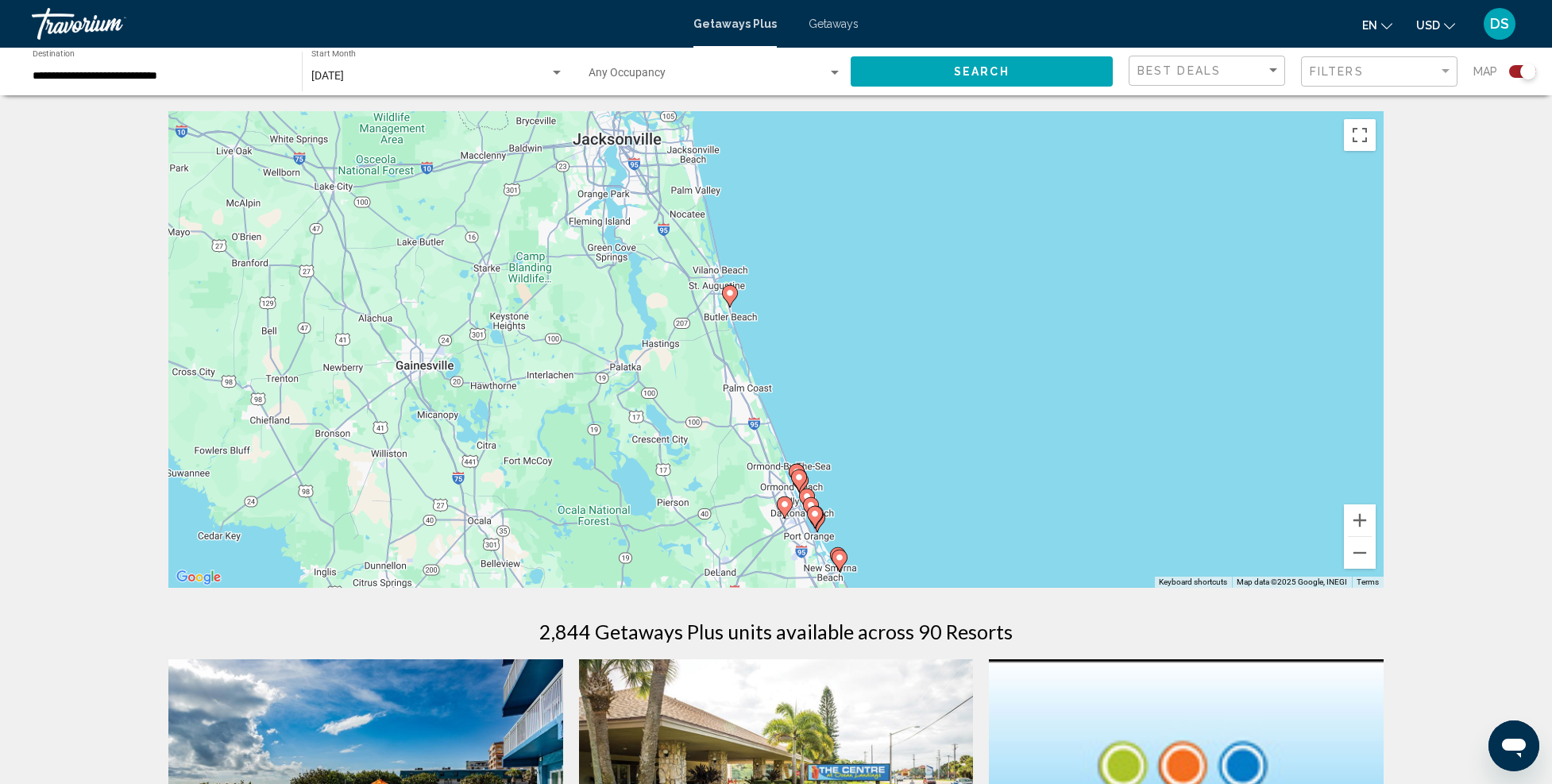
drag, startPoint x: 898, startPoint y: 309, endPoint x: 965, endPoint y: 440, distance: 147.1
click at [965, 440] on div "To activate drag with keyboard, press Alt + Enter. Once in keyboard drag state,…" at bounding box center [776, 349] width 1215 height 477
click at [1366, 520] on button "Zoom in" at bounding box center [1360, 520] width 31 height 31
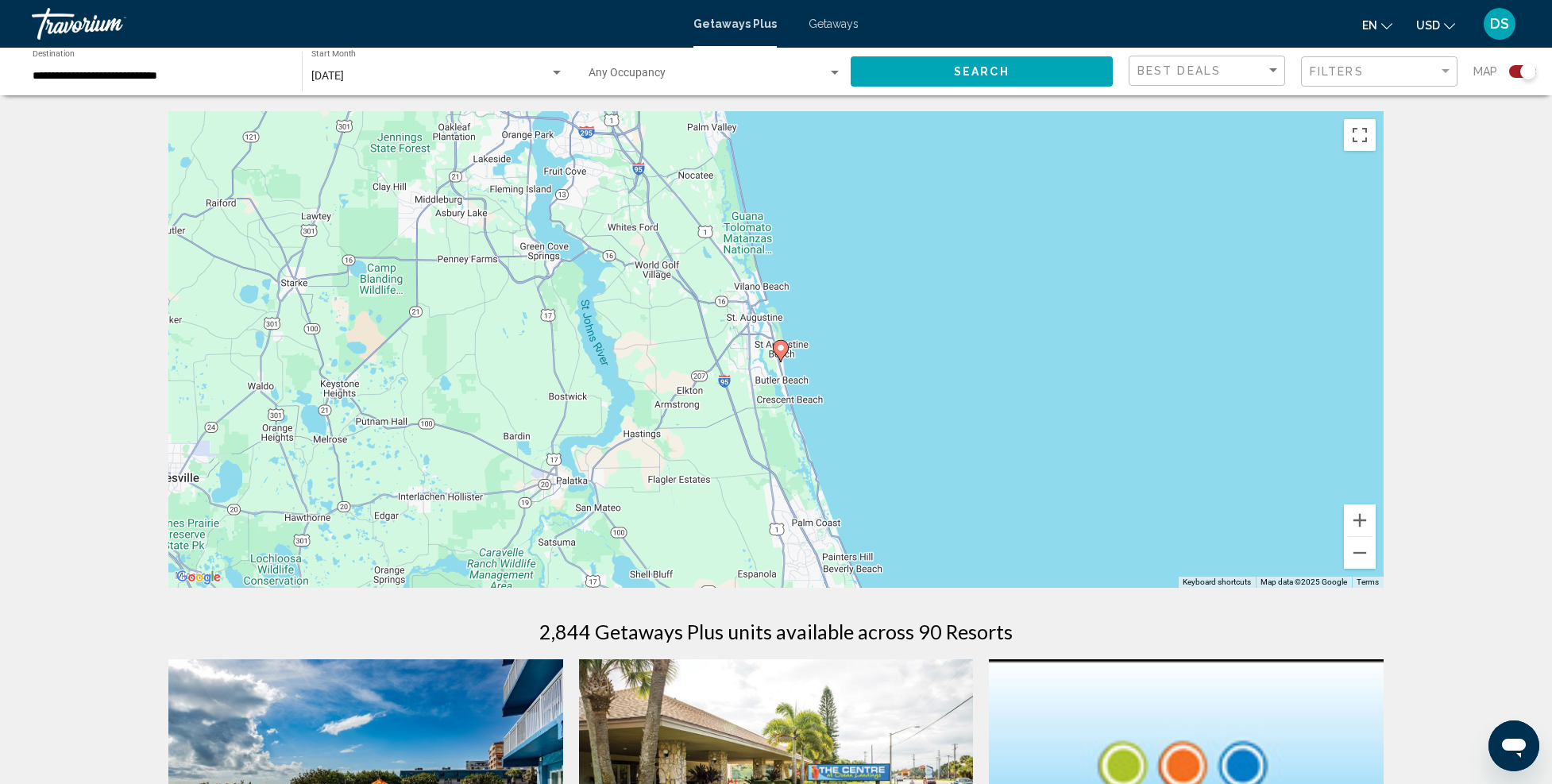
drag, startPoint x: 814, startPoint y: 320, endPoint x: 912, endPoint y: 413, distance: 135.1
click at [912, 413] on div "To activate drag with keyboard, press Alt + Enter. Once in keyboard drag state,…" at bounding box center [776, 349] width 1215 height 477
click at [1362, 518] on button "Zoom in" at bounding box center [1360, 520] width 31 height 31
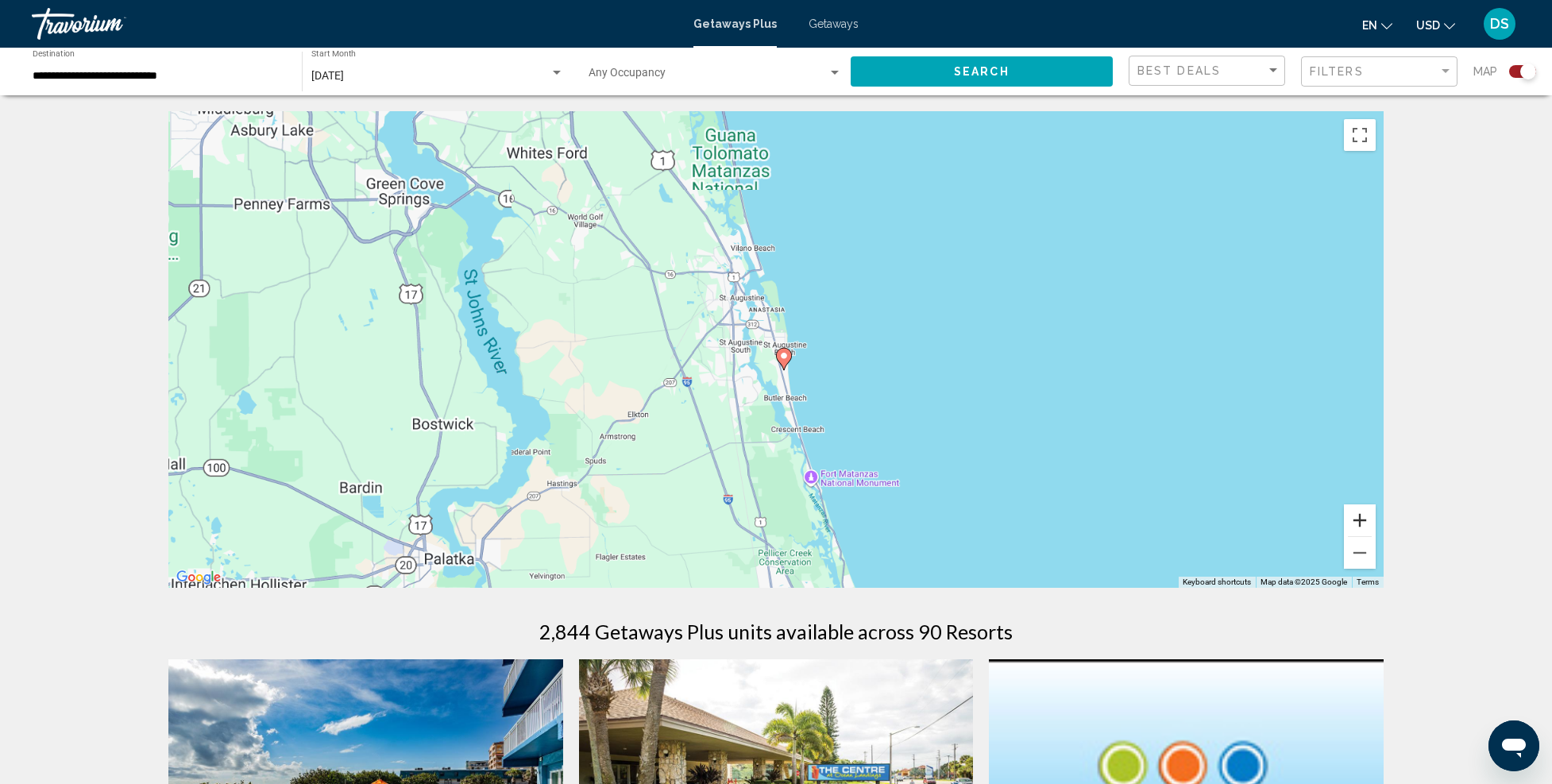
click at [1362, 517] on button "Zoom in" at bounding box center [1360, 520] width 31 height 31
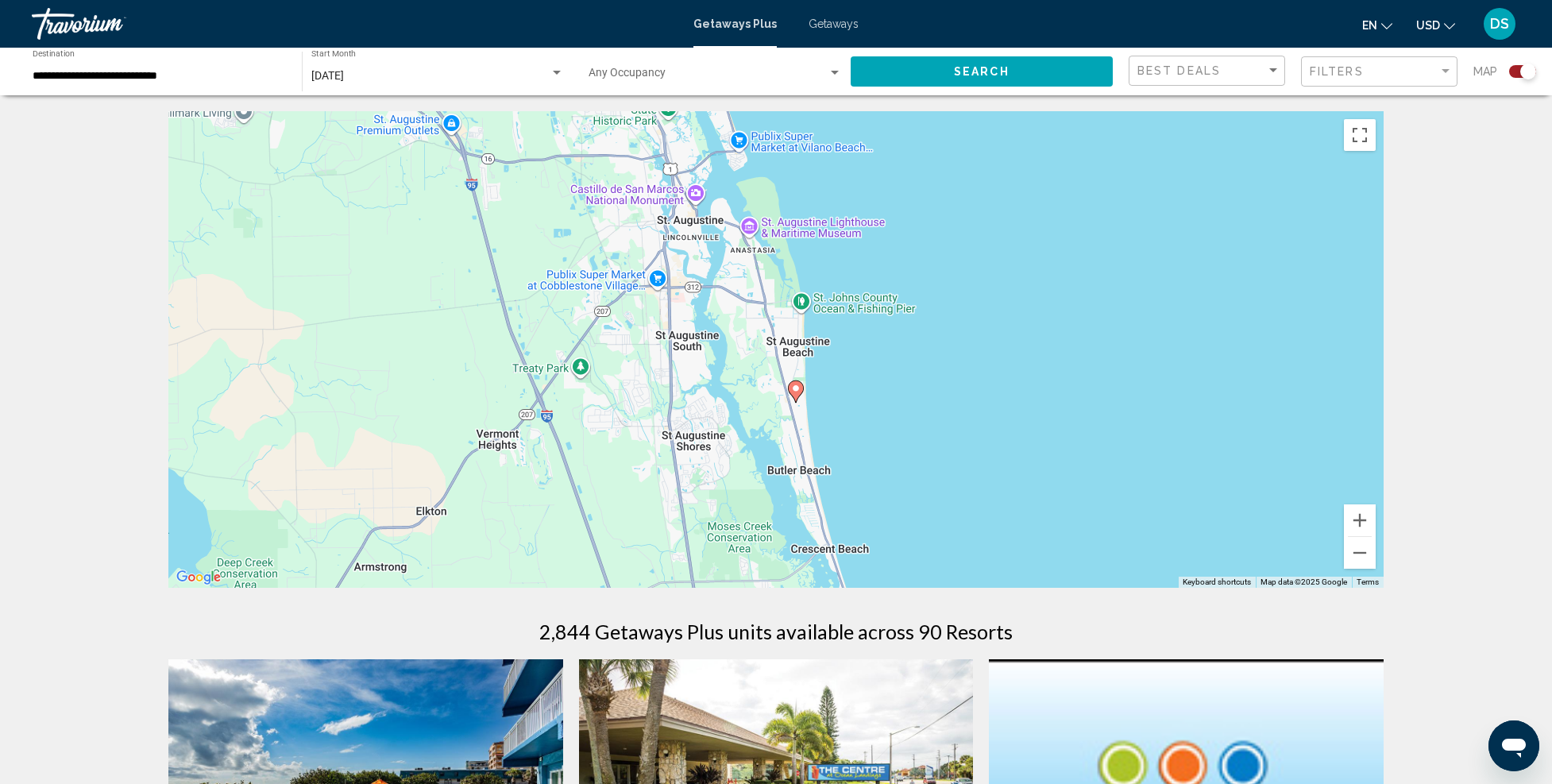
click at [803, 390] on icon "Main content" at bounding box center [796, 391] width 15 height 21
type input "**********"
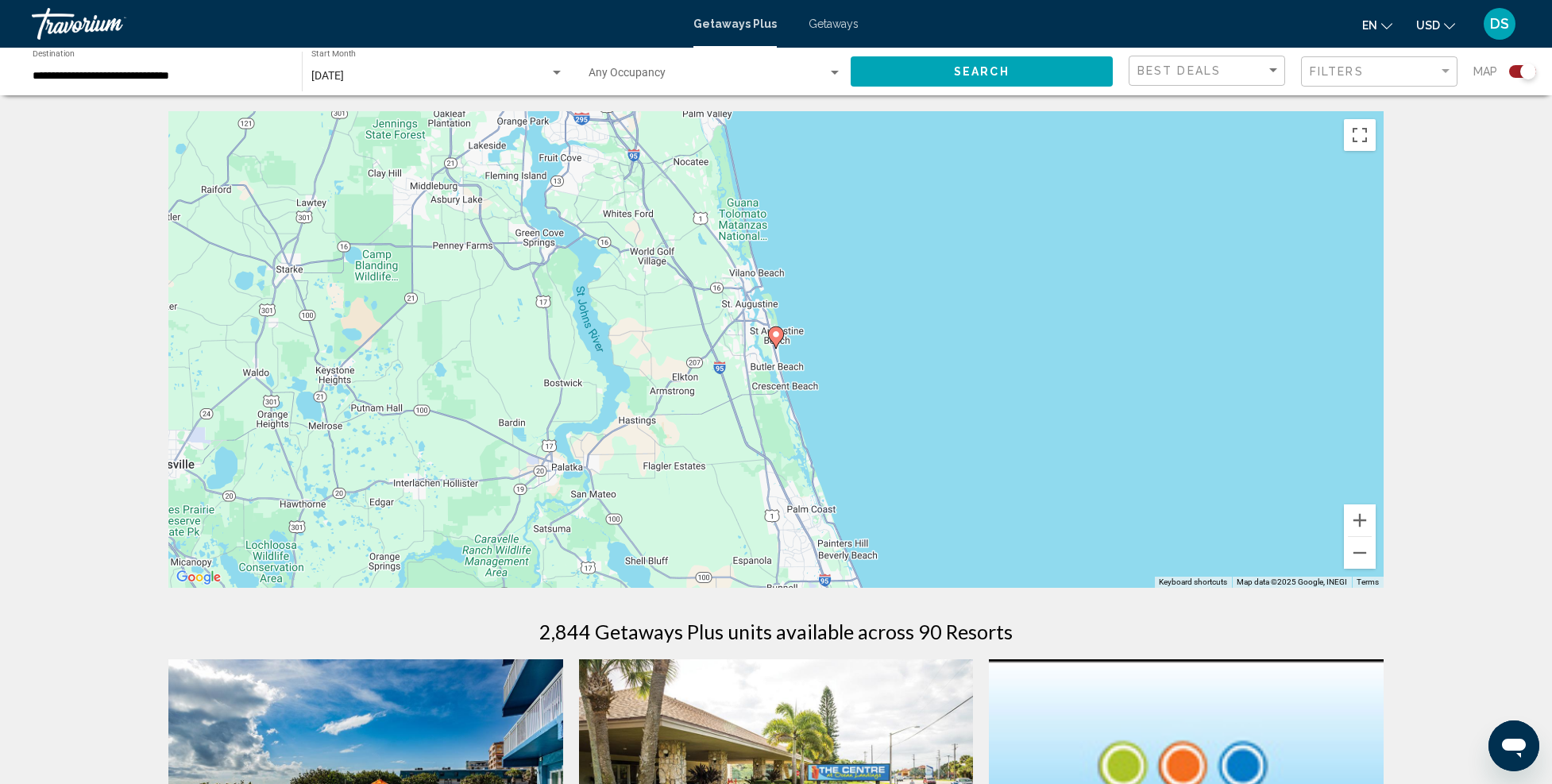
click at [775, 333] on image "Main content" at bounding box center [776, 335] width 10 height 10
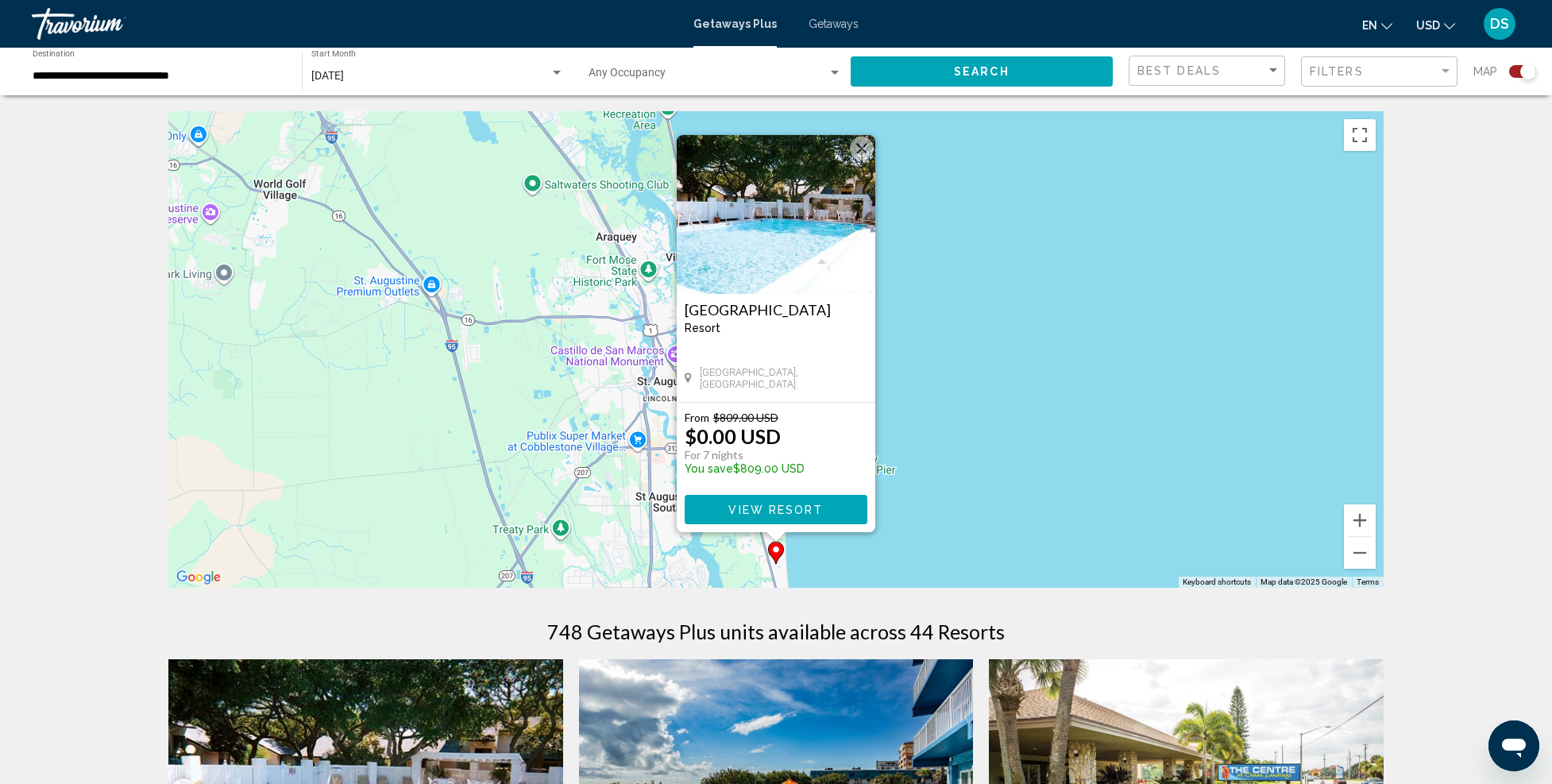
click at [778, 217] on img "Main content" at bounding box center [776, 214] width 199 height 159
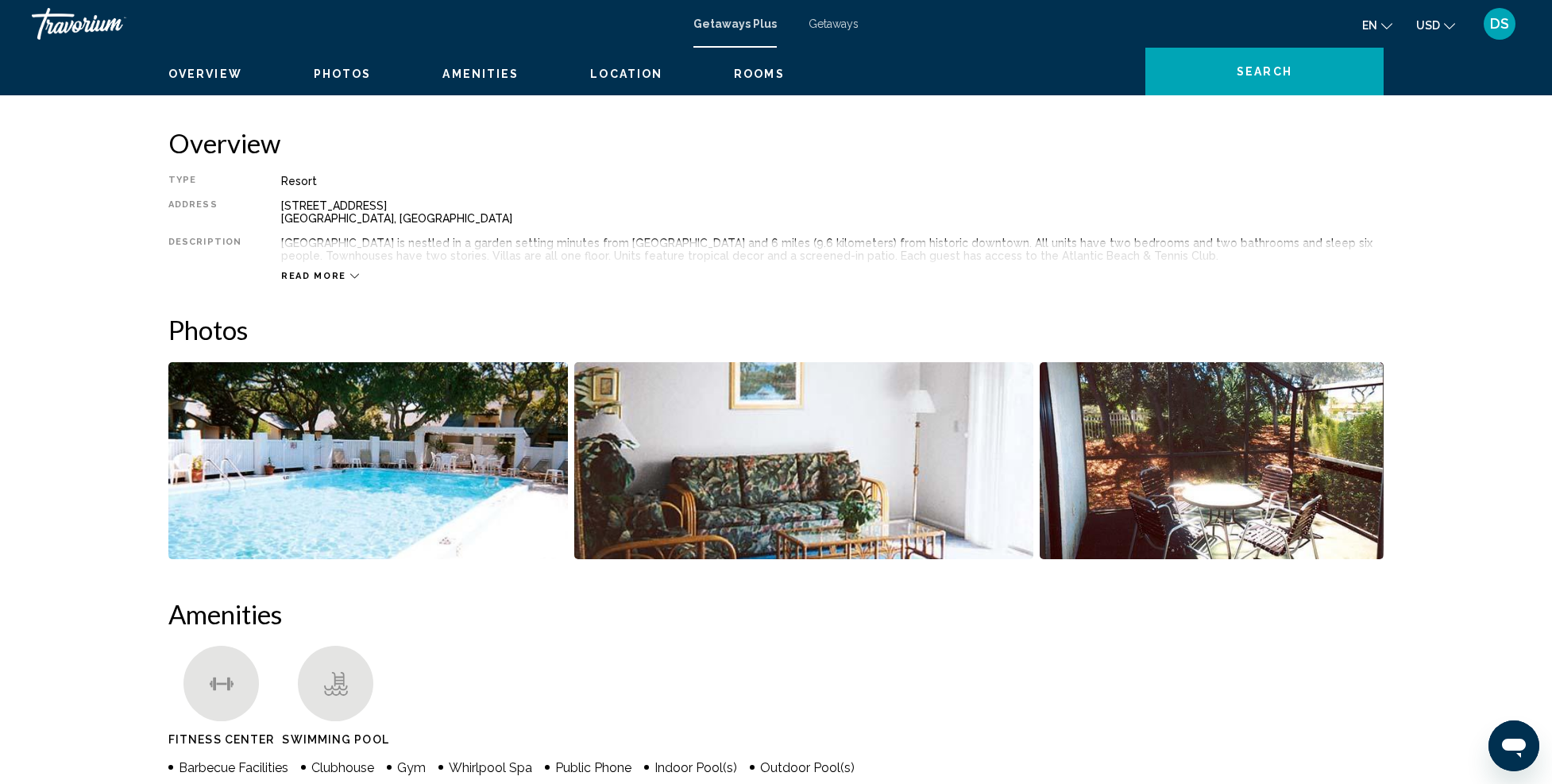
scroll to position [556, 0]
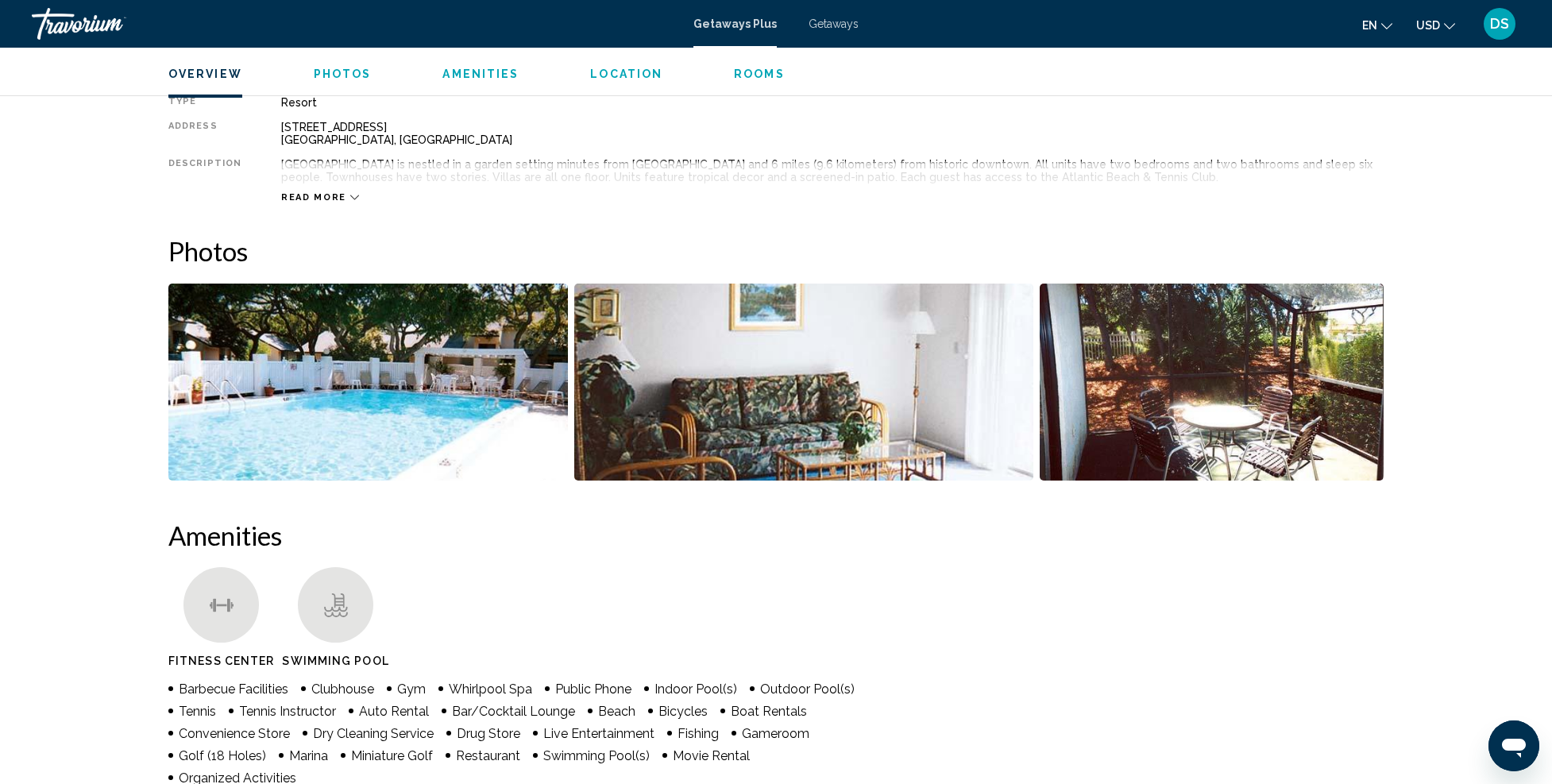
click at [448, 378] on img "Open full-screen image slider" at bounding box center [368, 382] width 400 height 197
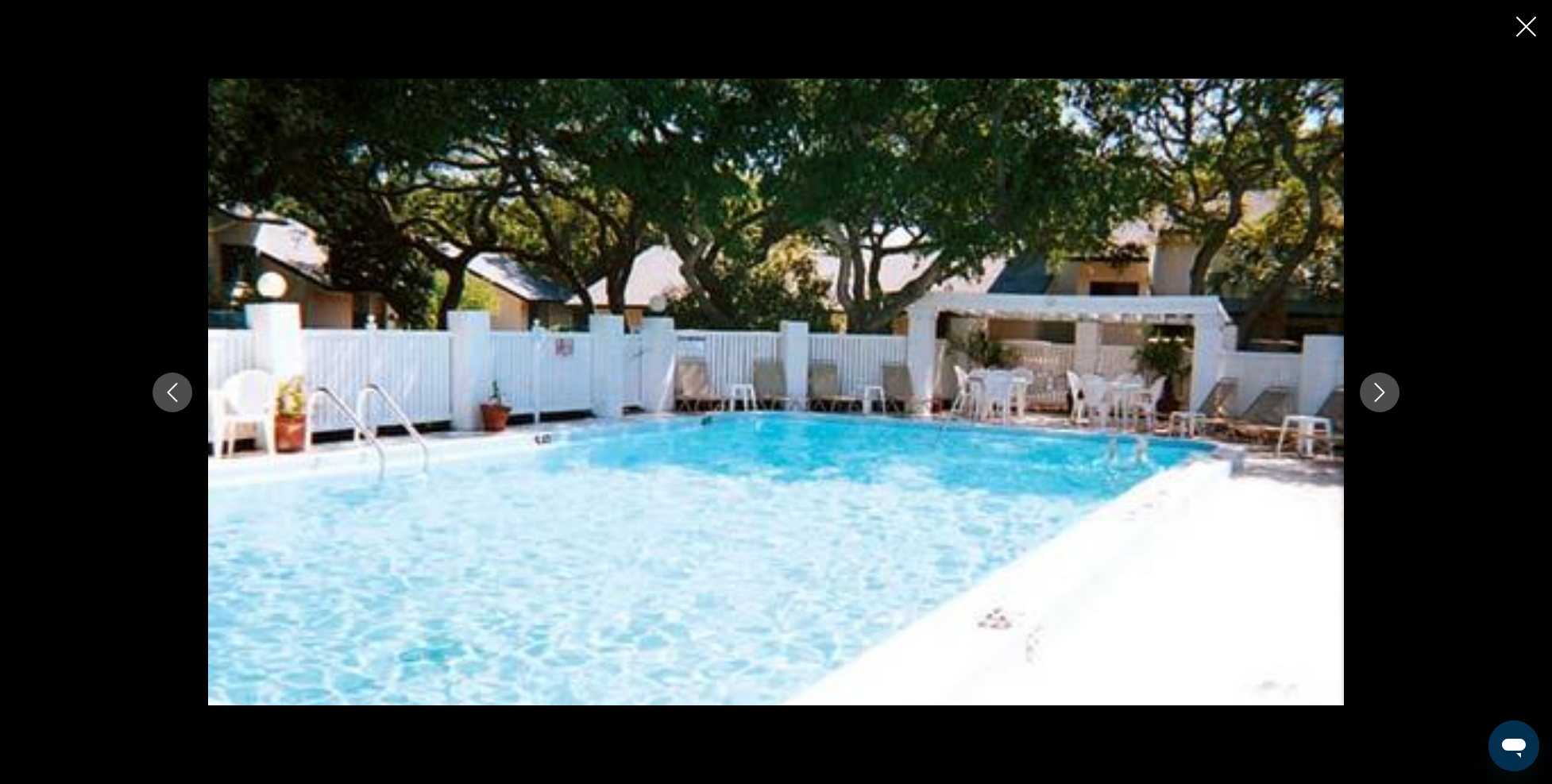
click at [1364, 388] on button "Next image" at bounding box center [1380, 392] width 40 height 40
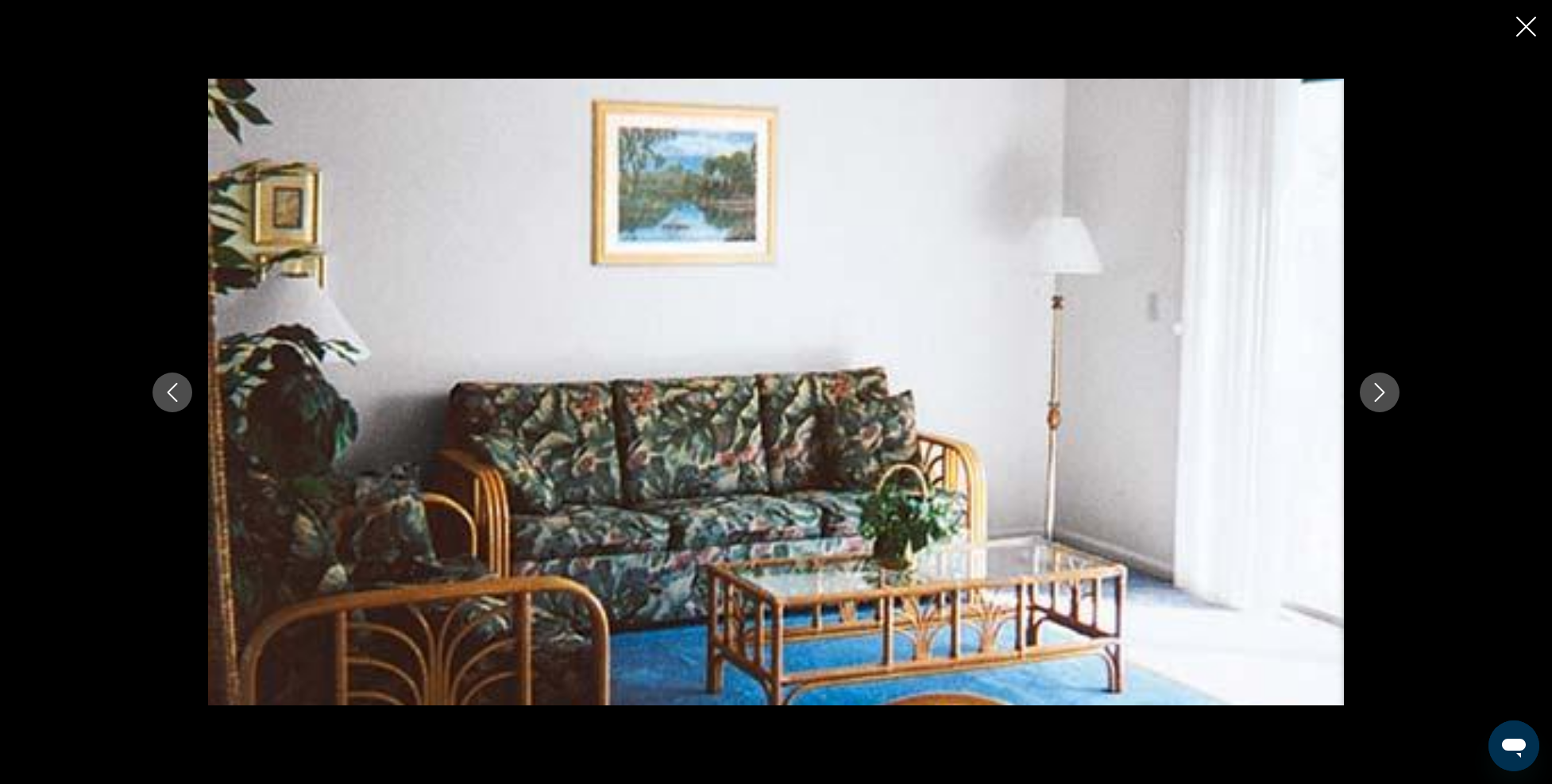
click at [1366, 388] on button "Next image" at bounding box center [1380, 392] width 40 height 40
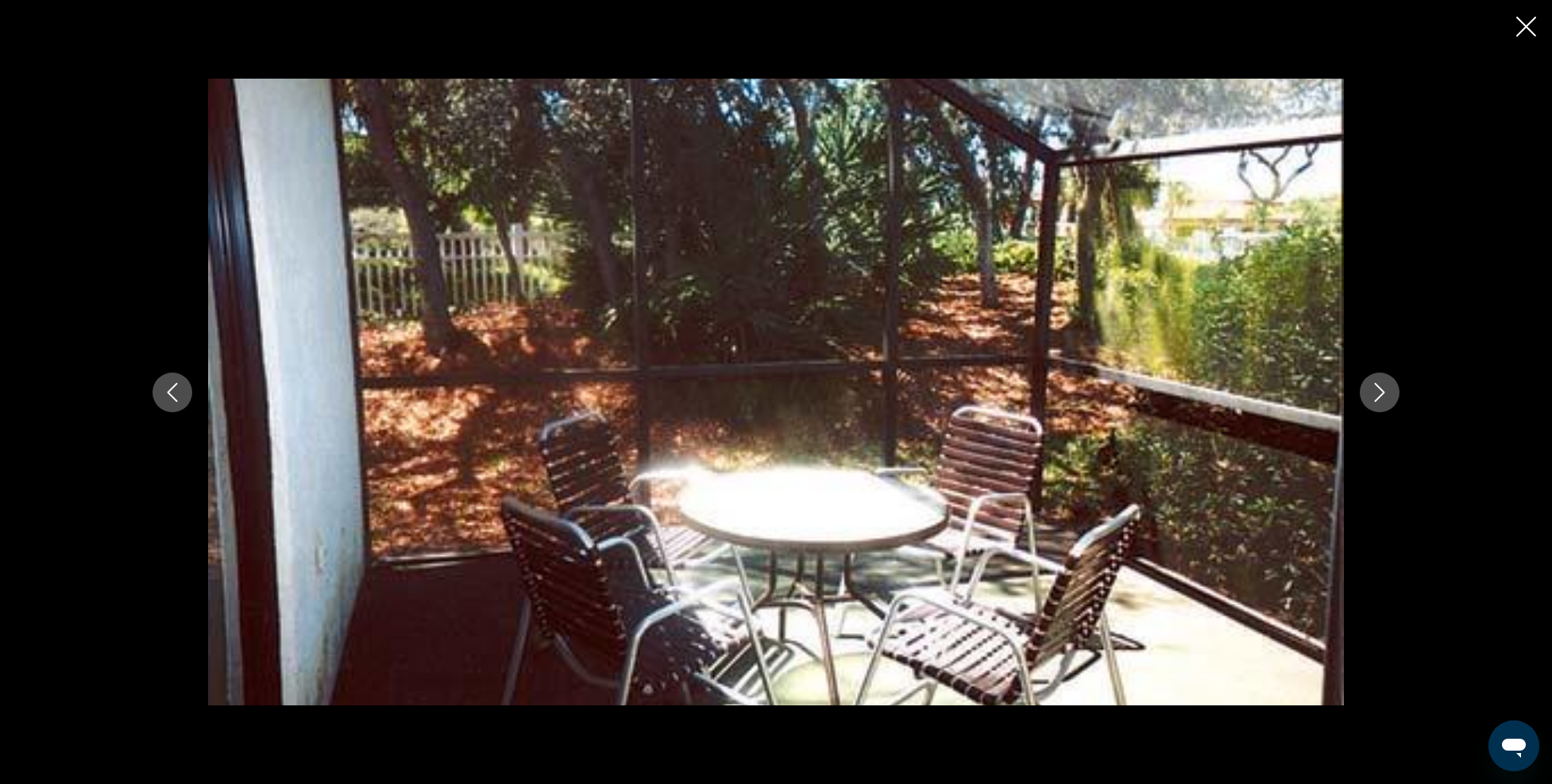
click at [1366, 388] on button "Next image" at bounding box center [1380, 392] width 40 height 40
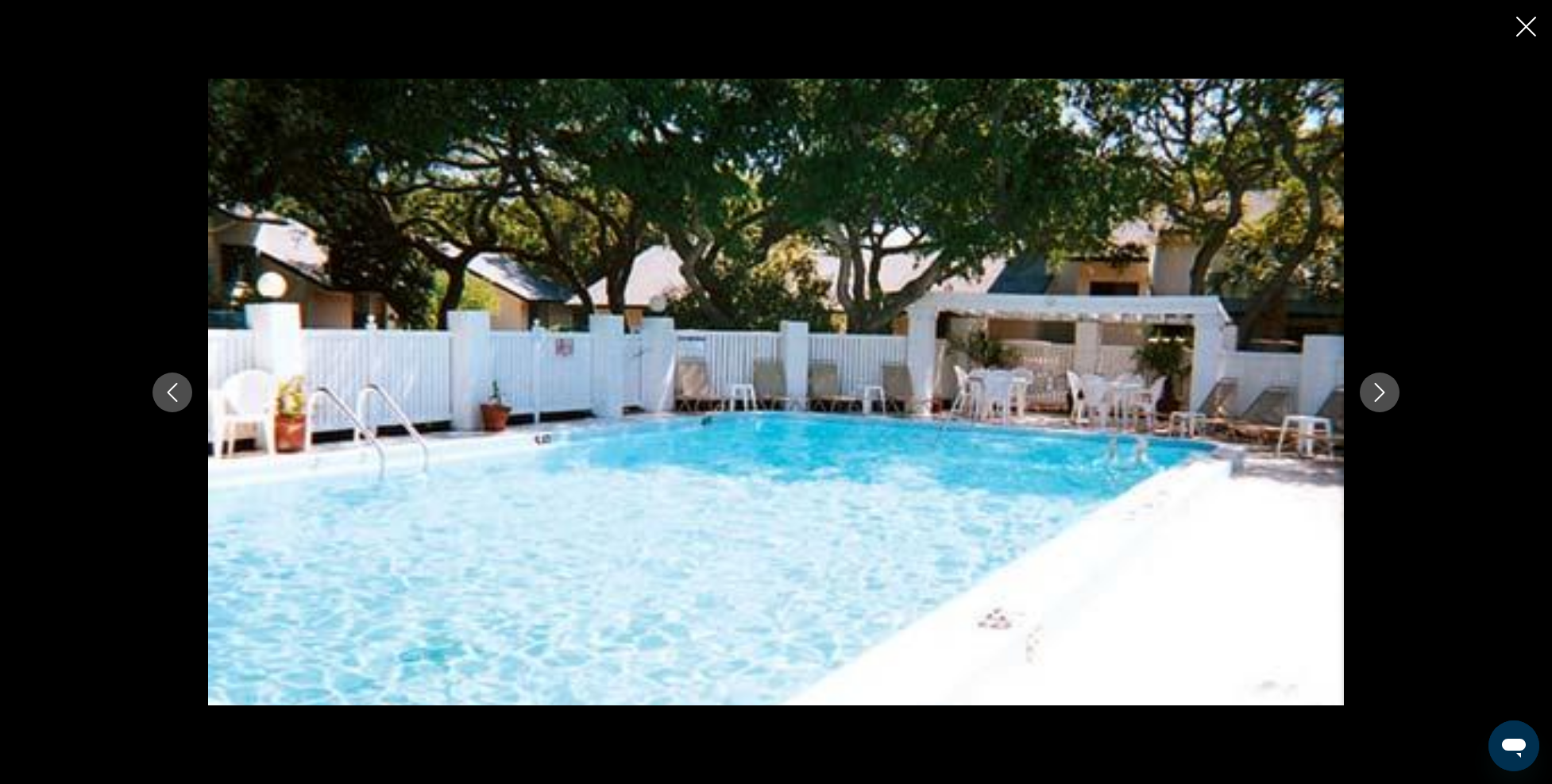
click at [1366, 388] on button "Next image" at bounding box center [1380, 392] width 40 height 40
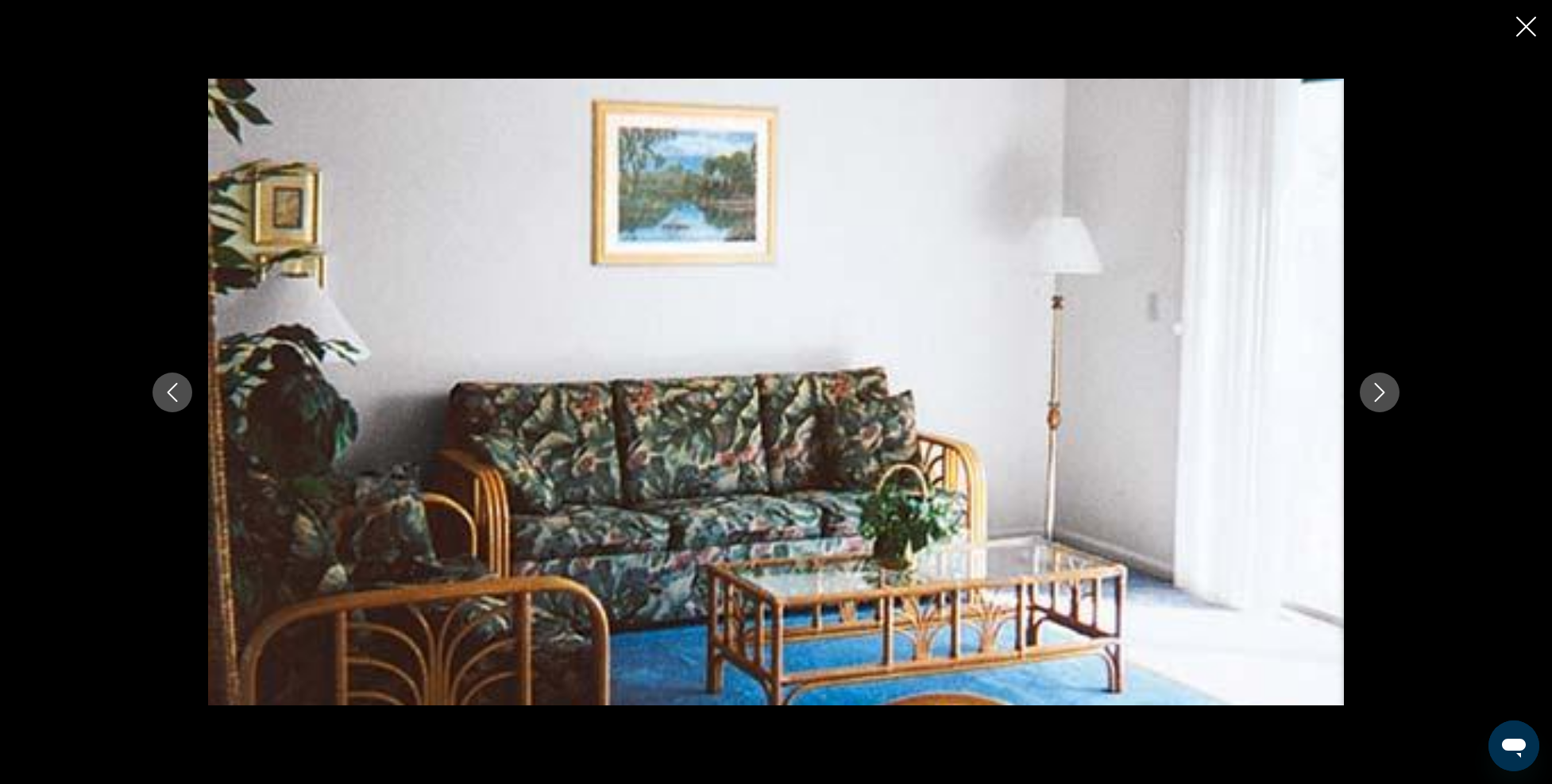
click at [1366, 389] on button "Next image" at bounding box center [1380, 392] width 40 height 40
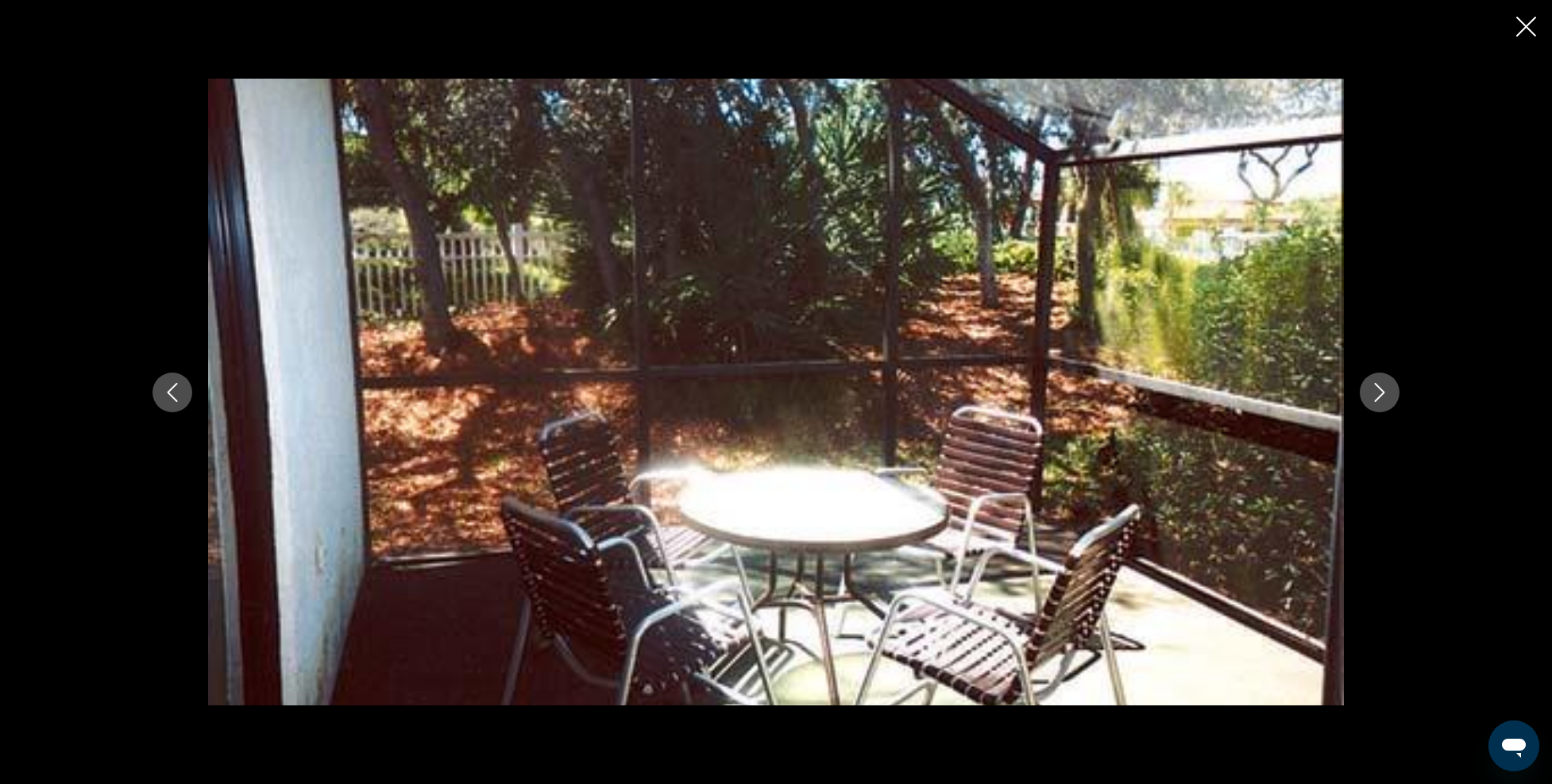
click at [1391, 402] on button "Next image" at bounding box center [1380, 392] width 40 height 40
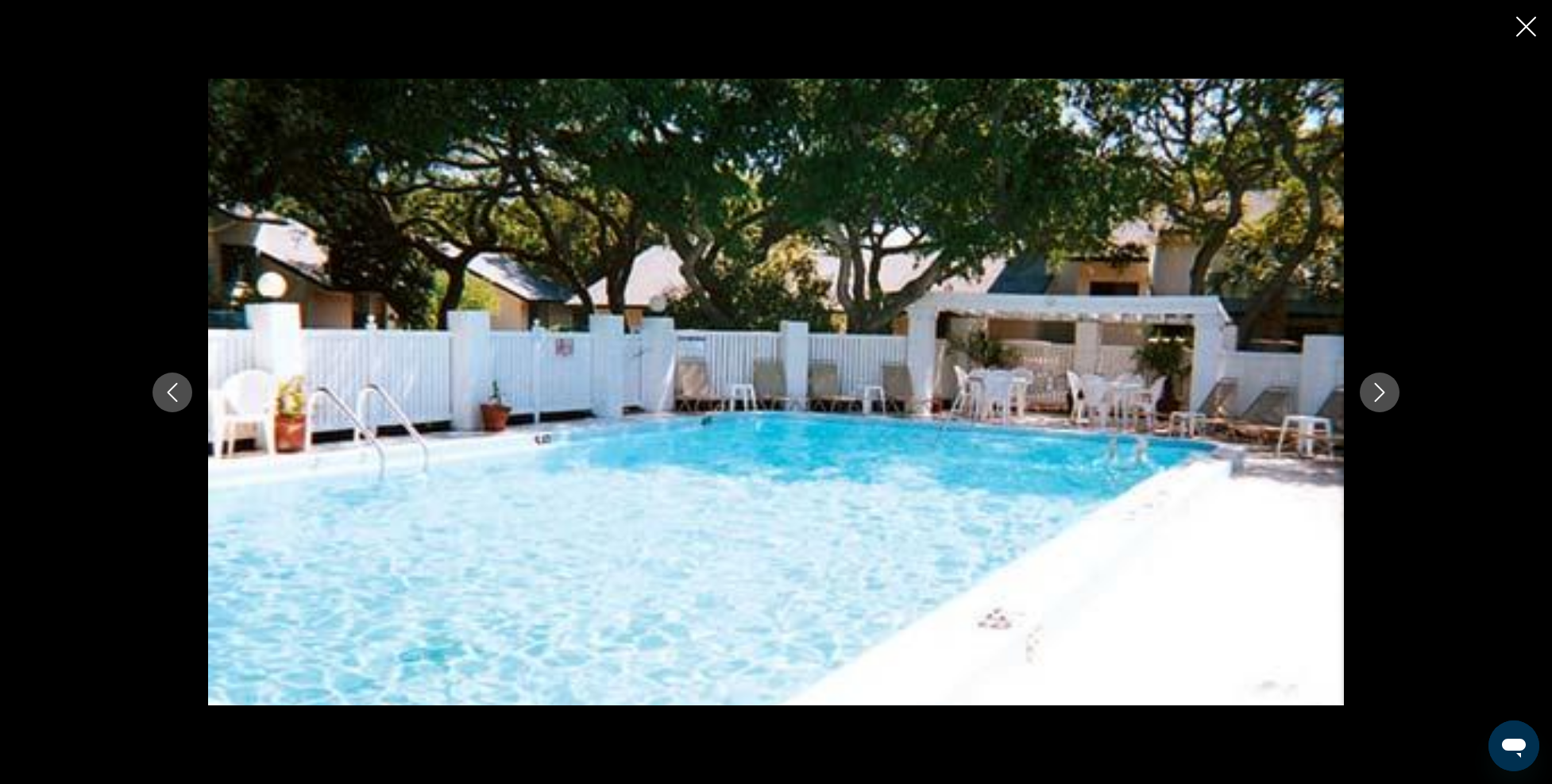
click at [1520, 33] on icon "Close slideshow" at bounding box center [1527, 26] width 20 height 20
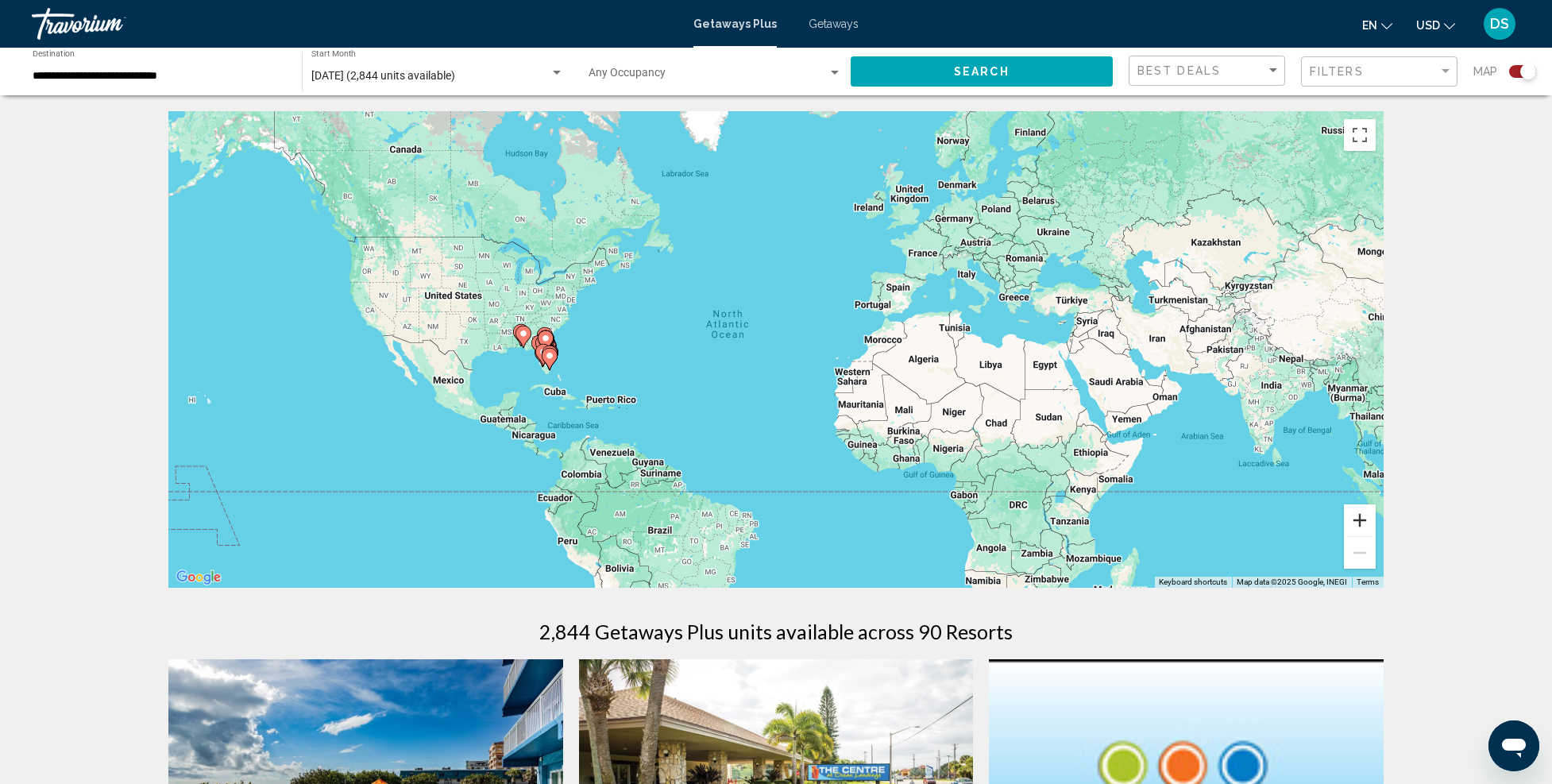
click at [1370, 520] on button "Zoom in" at bounding box center [1360, 520] width 31 height 31
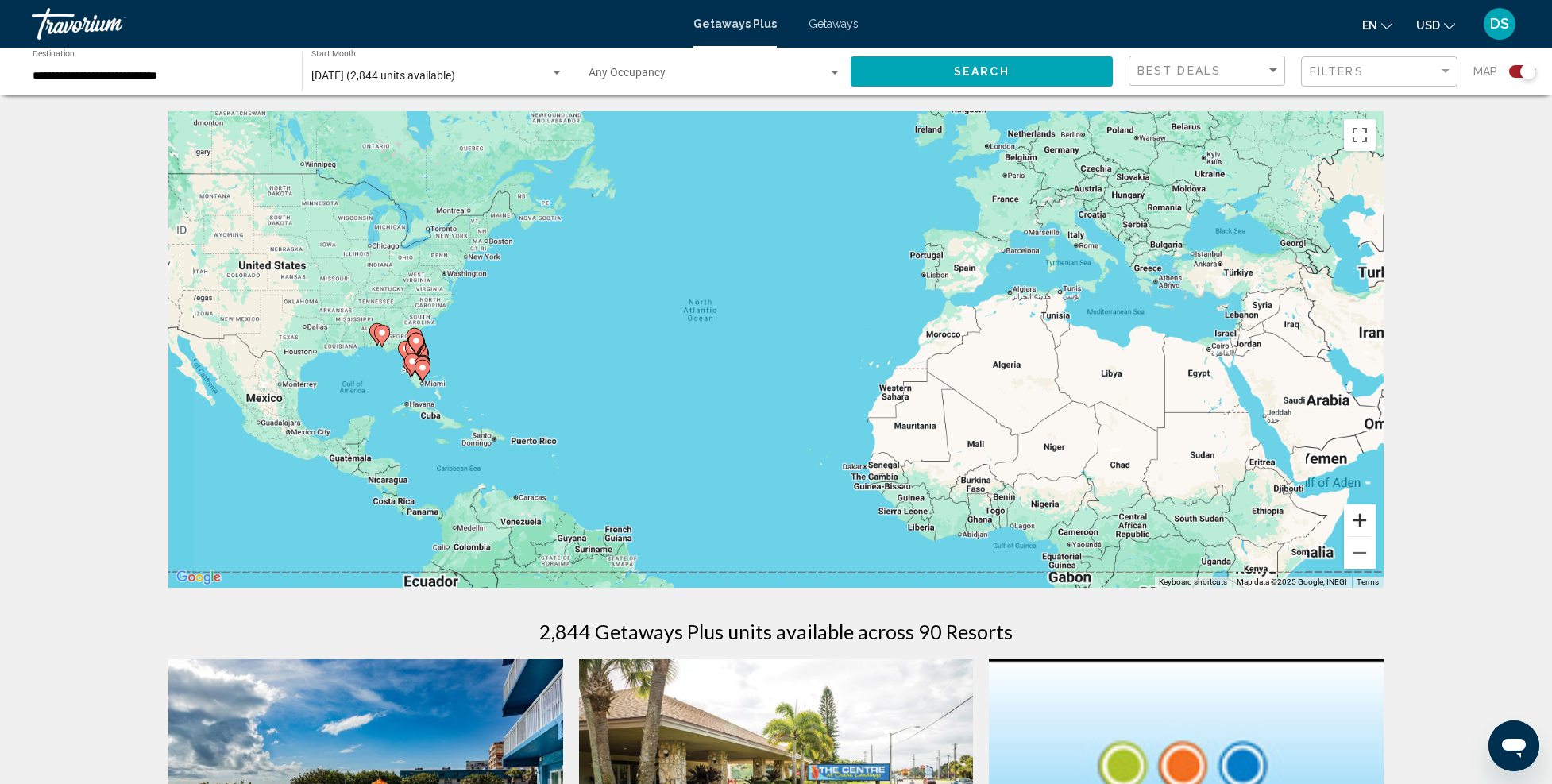
click at [1370, 520] on button "Zoom in" at bounding box center [1360, 520] width 31 height 31
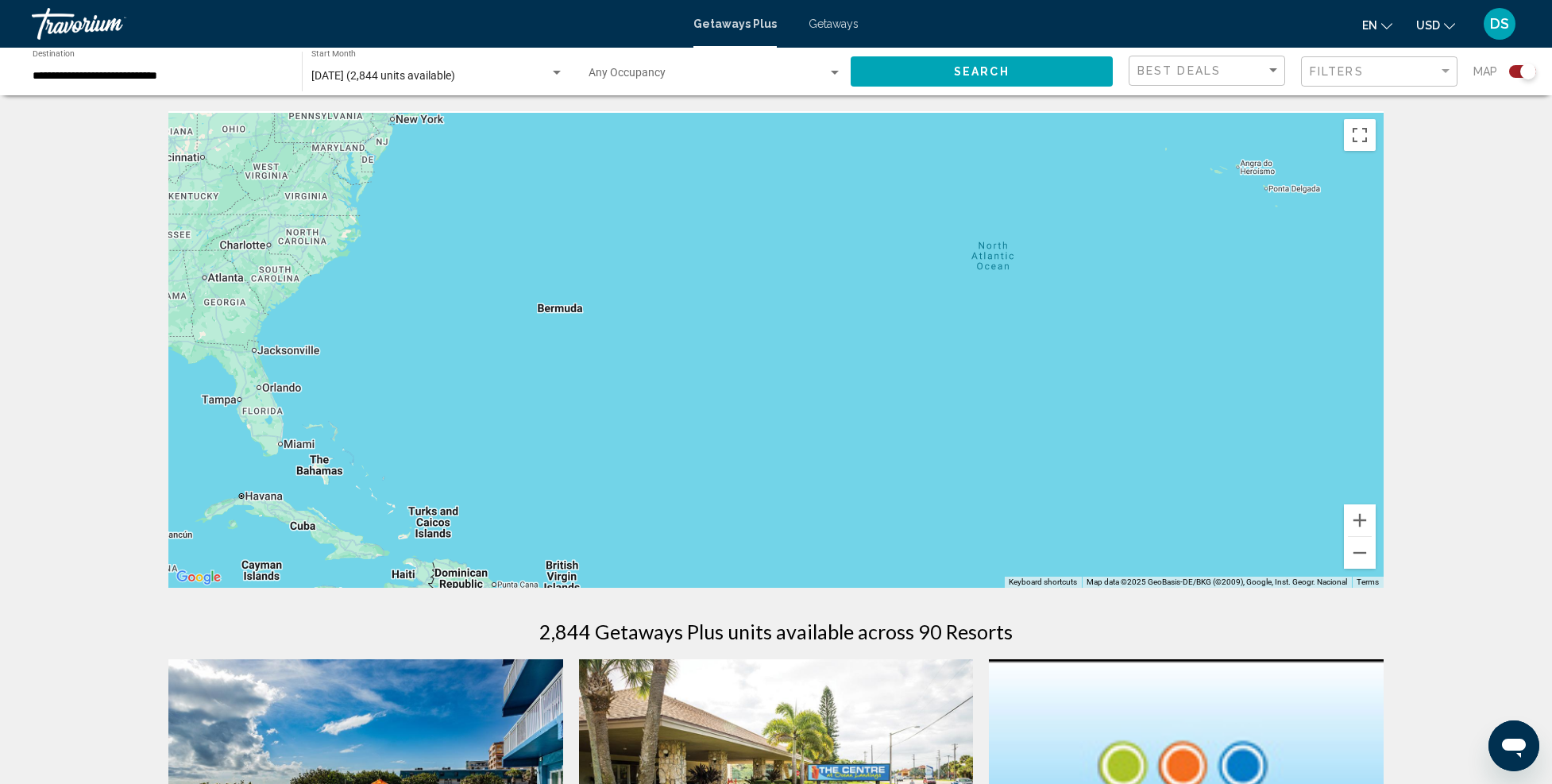
drag, startPoint x: 578, startPoint y: 377, endPoint x: 1128, endPoint y: 393, distance: 550.2
click at [1145, 392] on div "Main content" at bounding box center [776, 349] width 1215 height 477
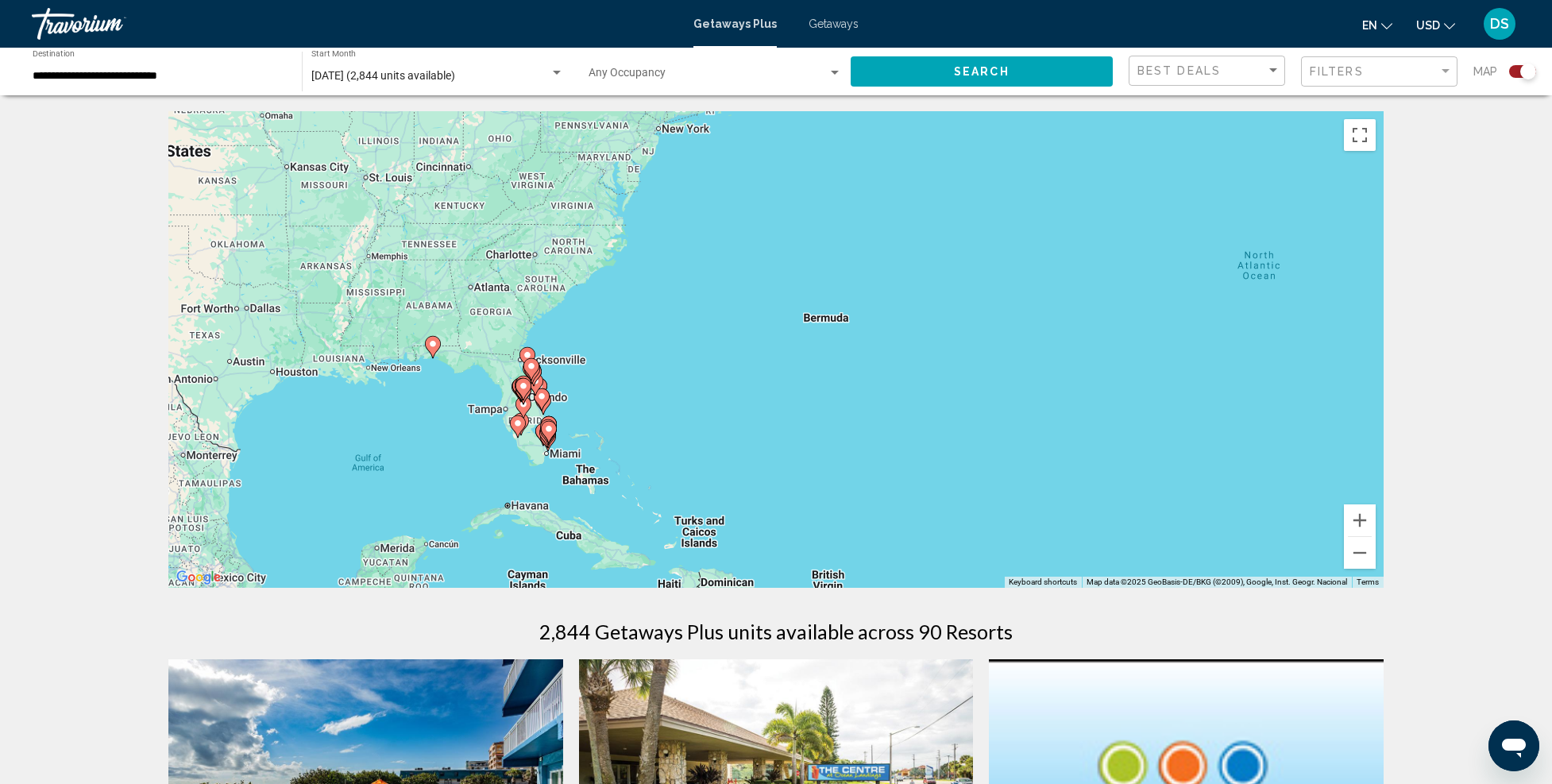
scroll to position [159, 0]
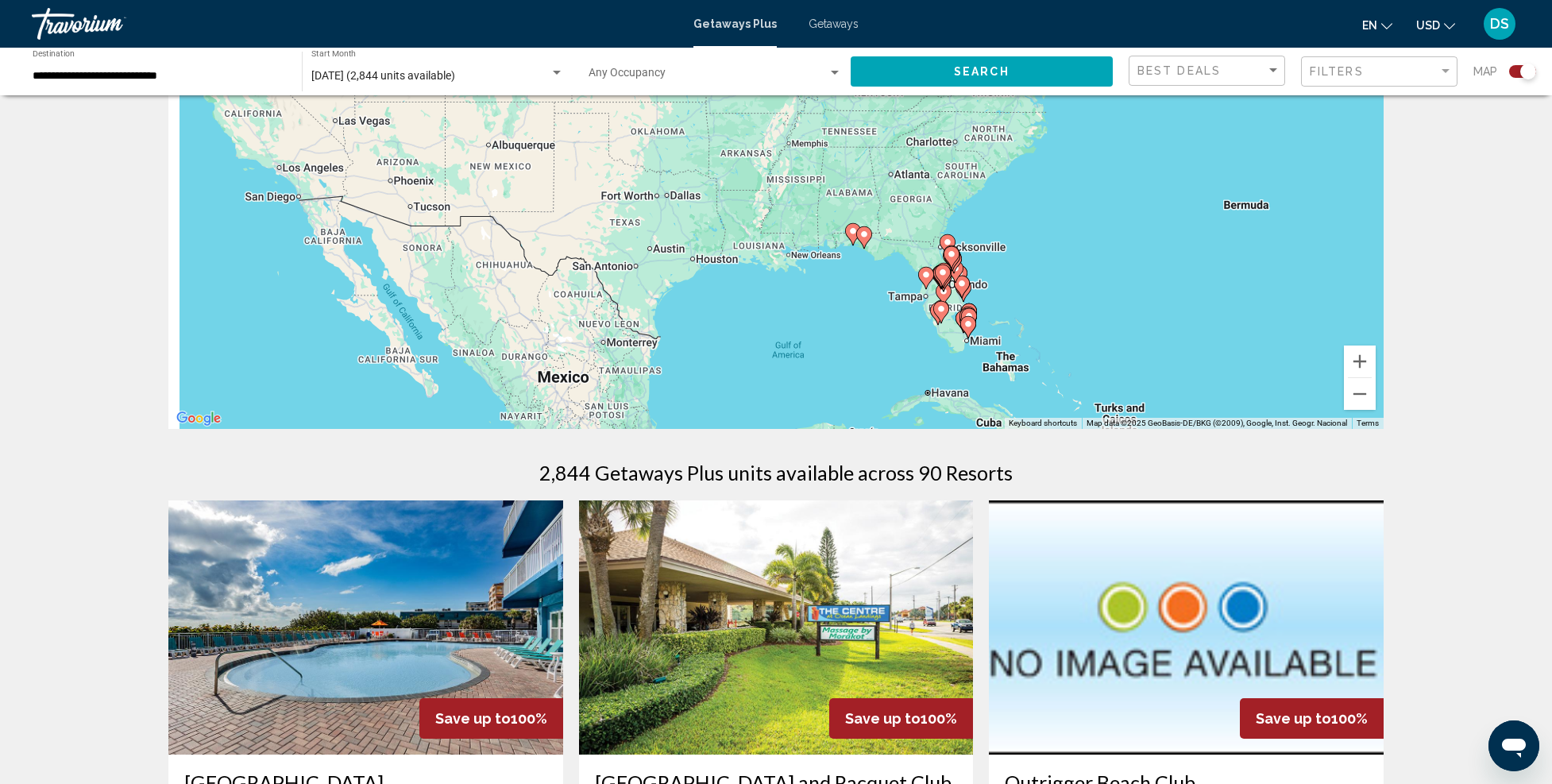
drag, startPoint x: 263, startPoint y: 275, endPoint x: 735, endPoint y: 320, distance: 474.1
click at [755, 324] on div "To activate drag with keyboard, press Alt + Enter. Once in keyboard drag state,…" at bounding box center [776, 190] width 1215 height 477
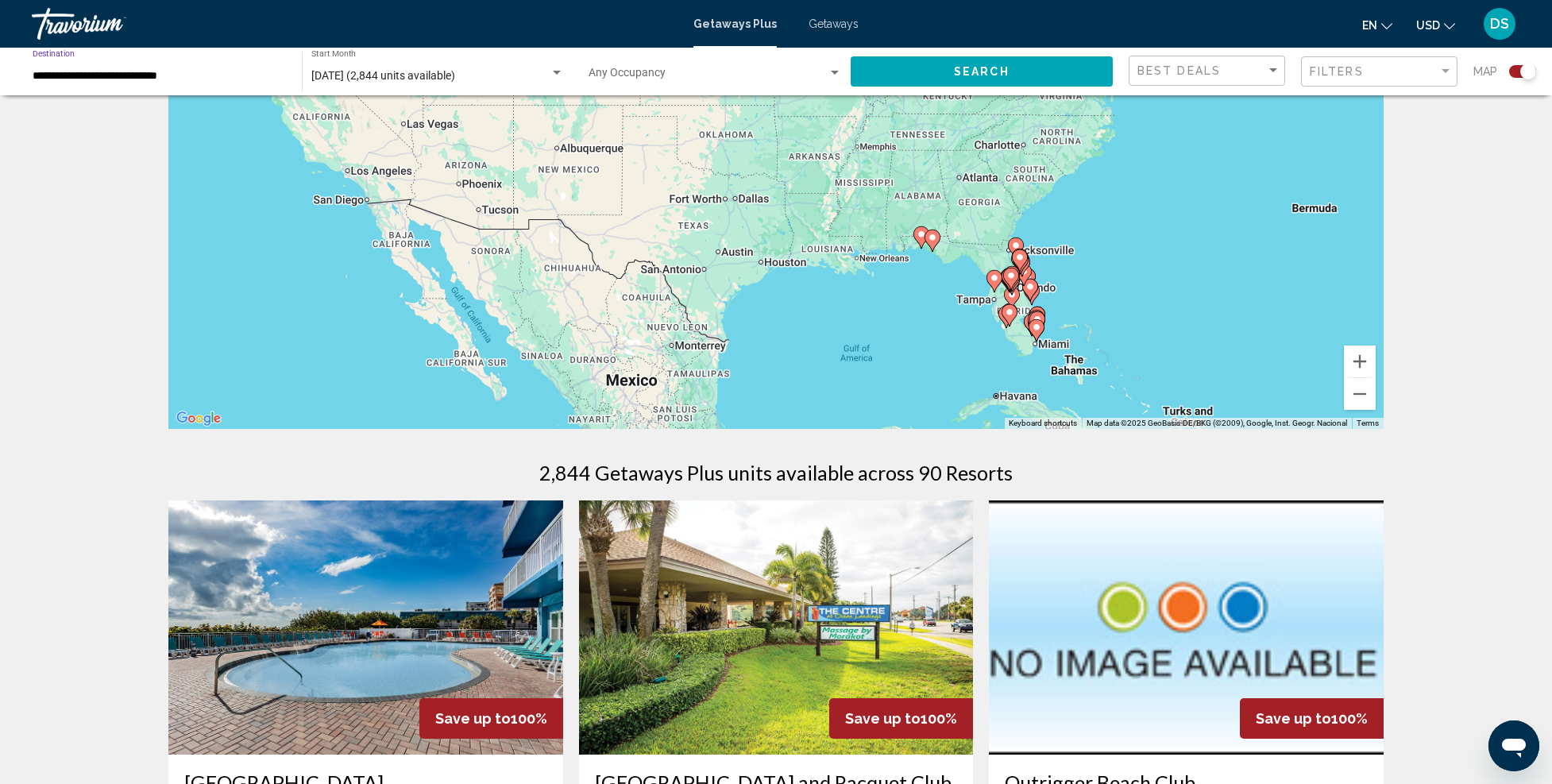
click at [183, 77] on input "**********" at bounding box center [159, 75] width 254 height 13
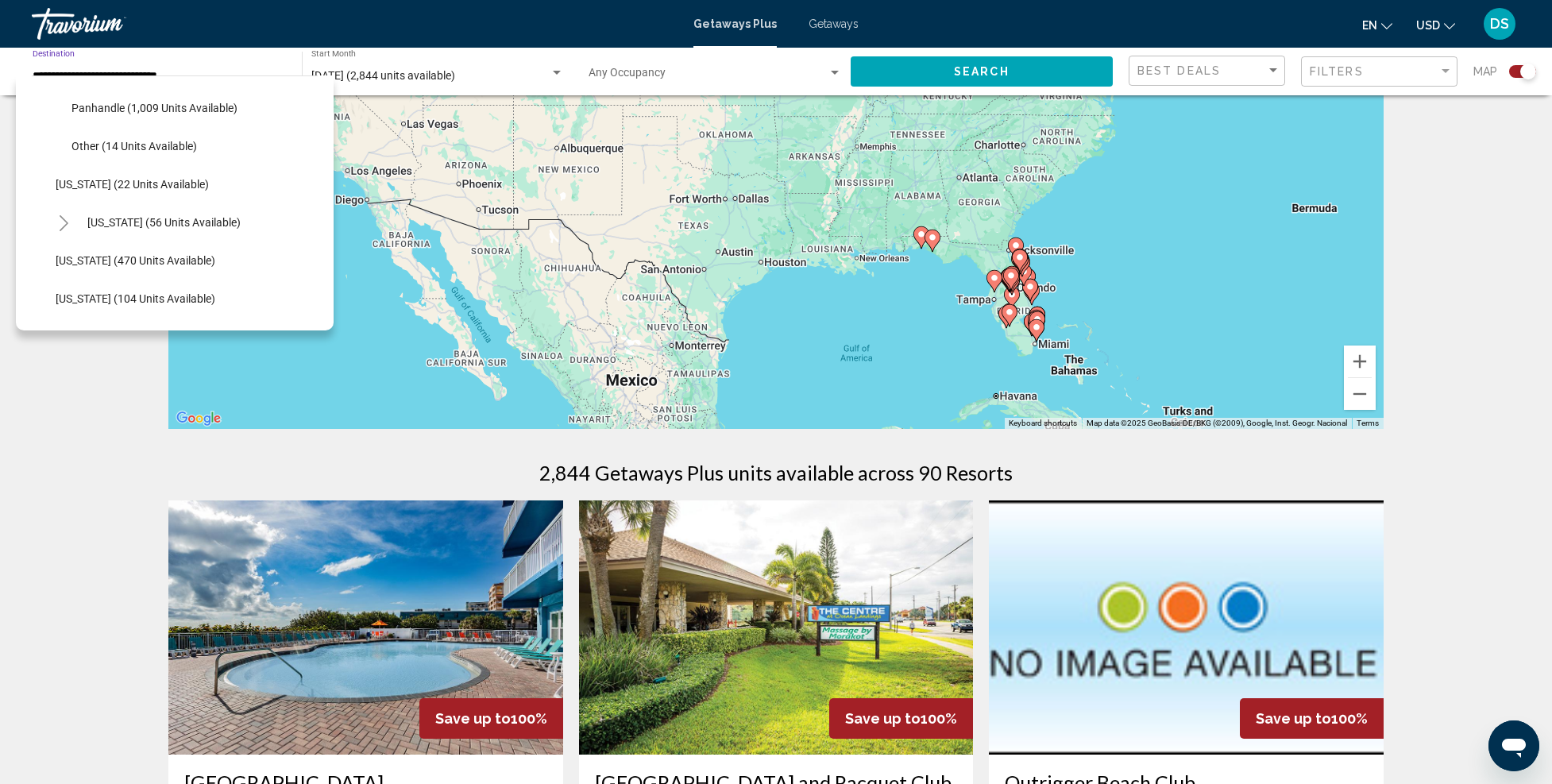
scroll to position [494, 0]
click at [90, 137] on span "[US_STATE] (56 units available)" at bounding box center [164, 143] width 154 height 13
type input "**********"
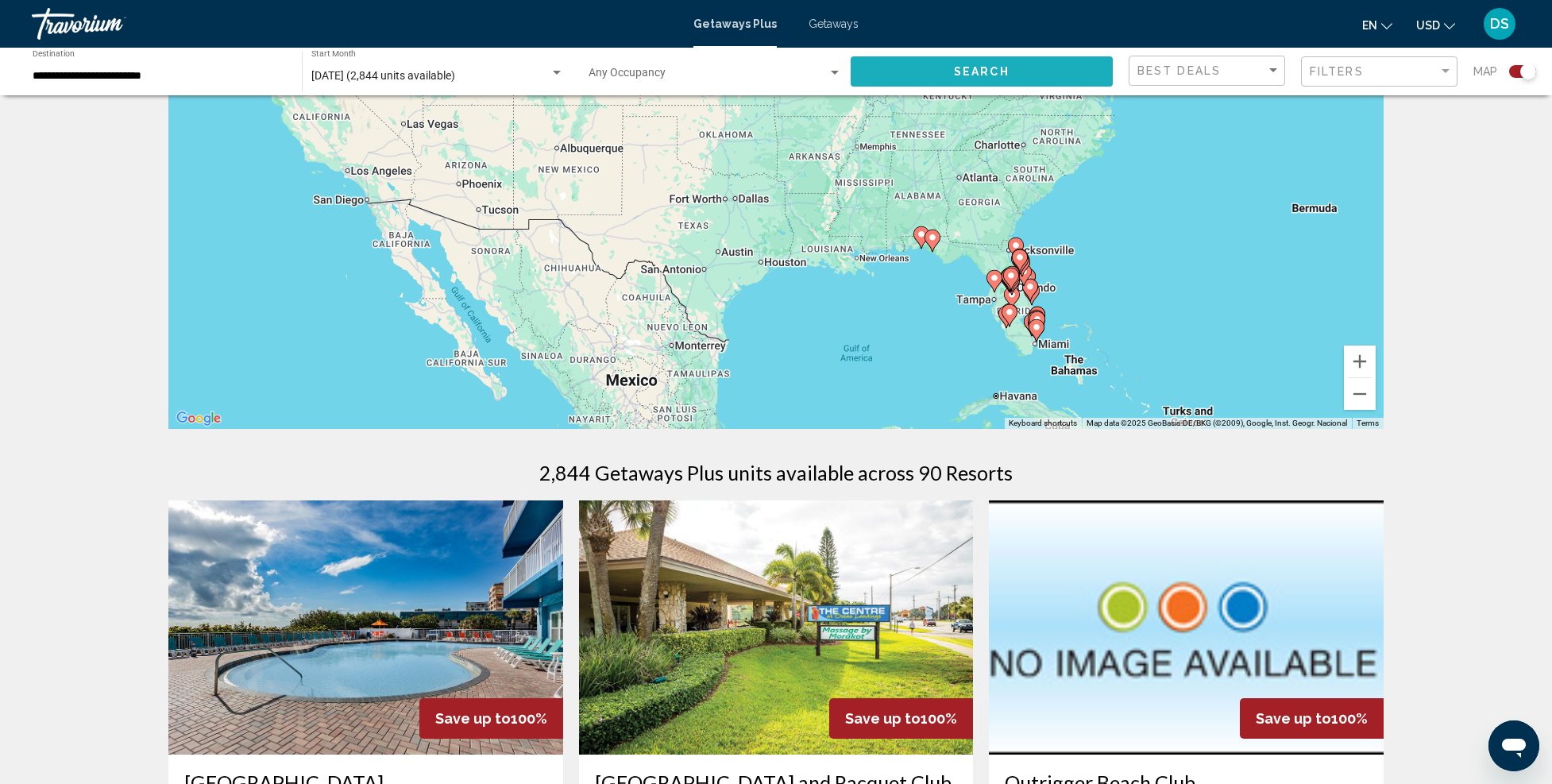
click at [963, 69] on span "Search" at bounding box center [981, 71] width 56 height 13
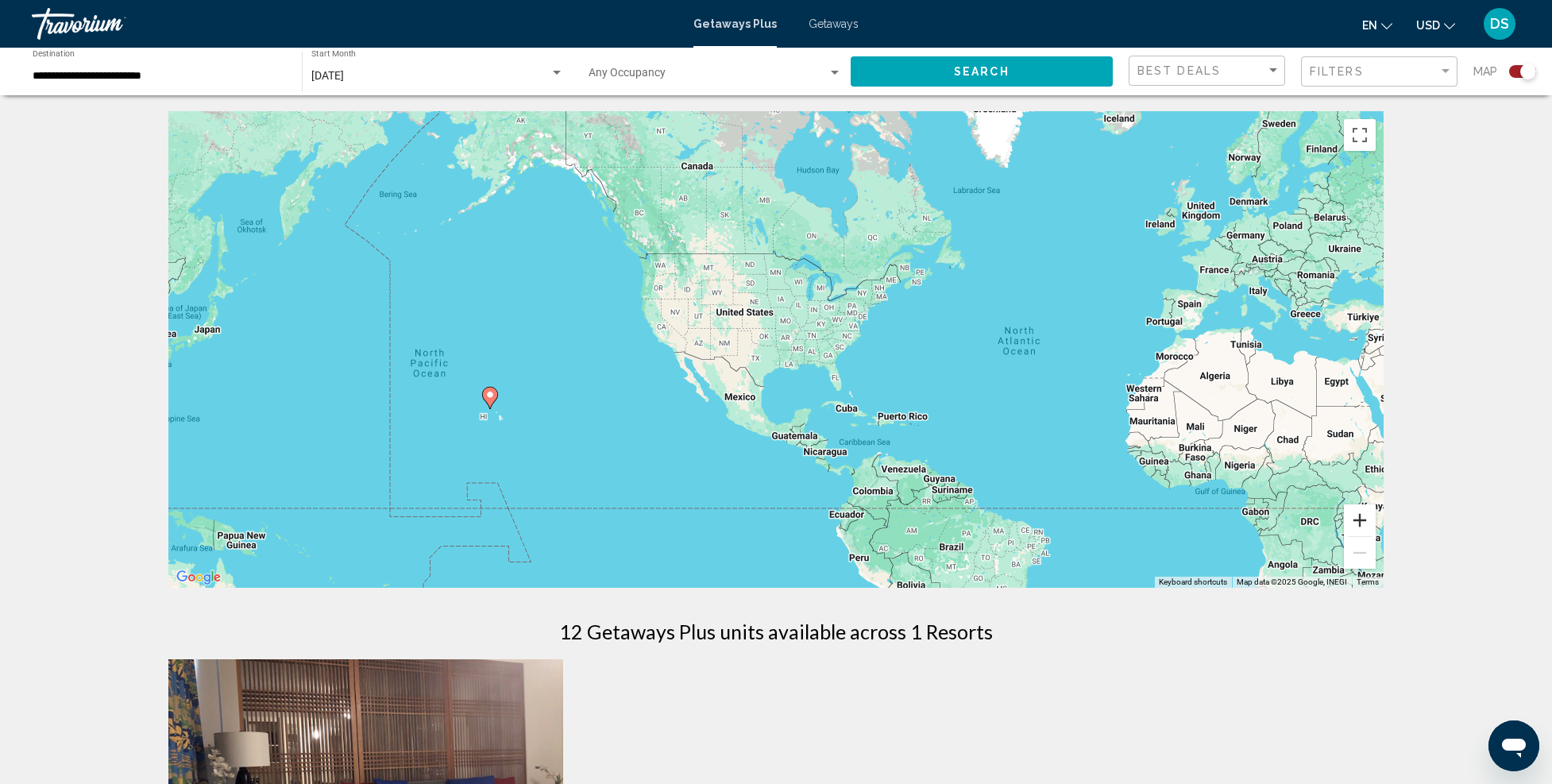
click at [1360, 519] on button "Zoom in" at bounding box center [1360, 520] width 31 height 31
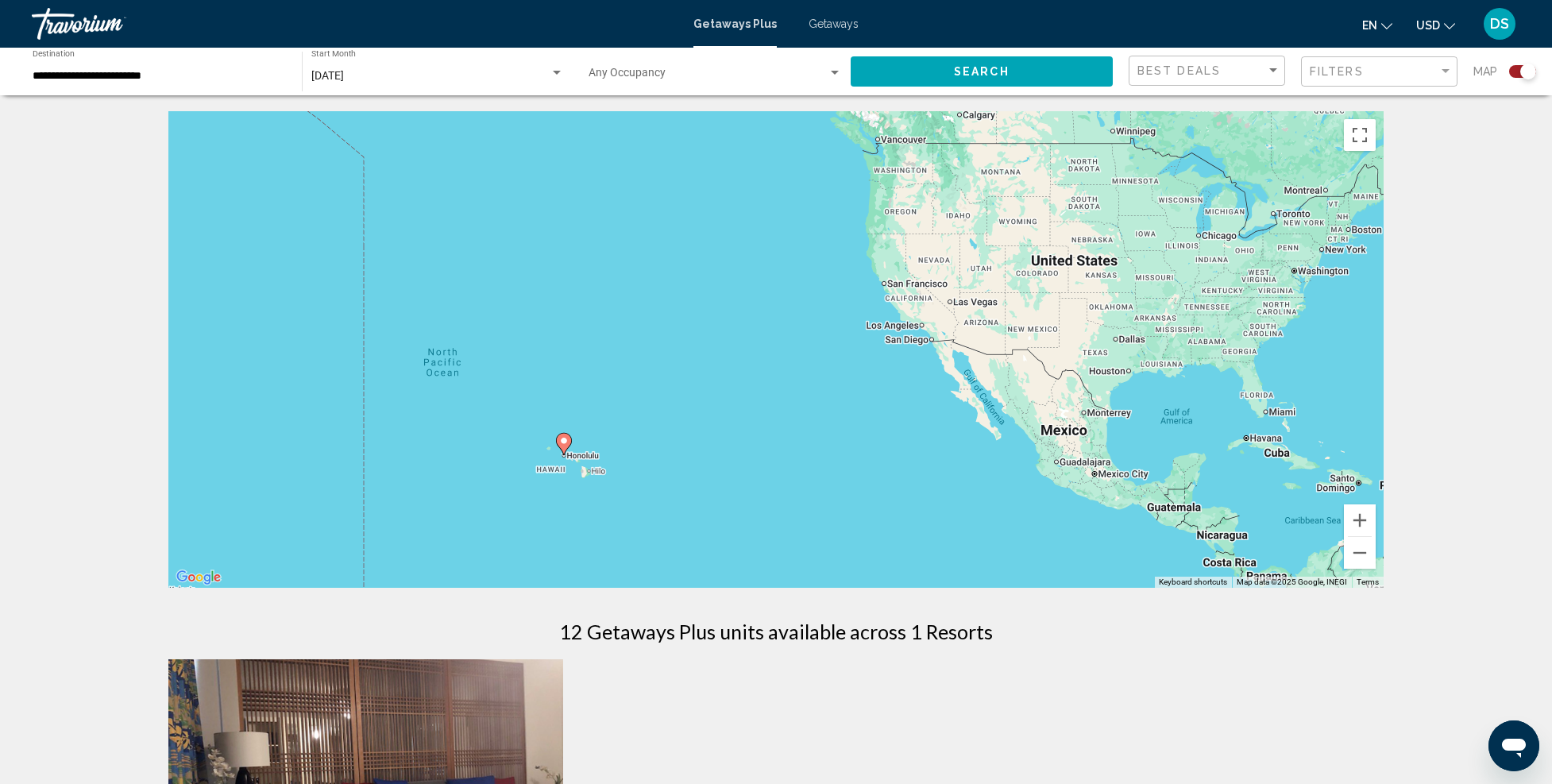
drag, startPoint x: 514, startPoint y: 432, endPoint x: 896, endPoint y: 418, distance: 382.3
click at [895, 415] on div "To activate drag with keyboard, press Alt + Enter. Once in keyboard drag state,…" at bounding box center [776, 349] width 1215 height 477
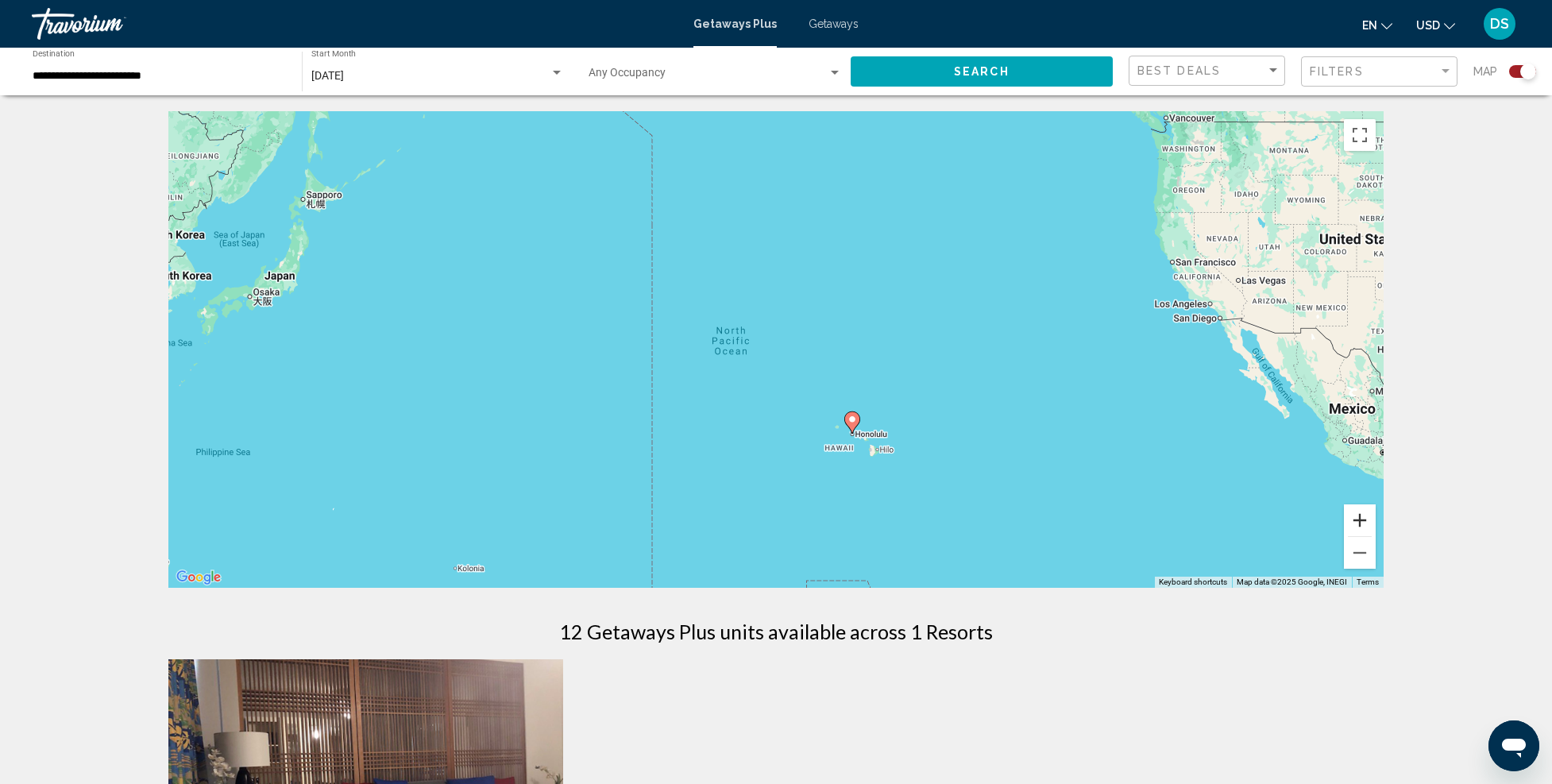
click at [1360, 511] on button "Zoom in" at bounding box center [1360, 520] width 31 height 31
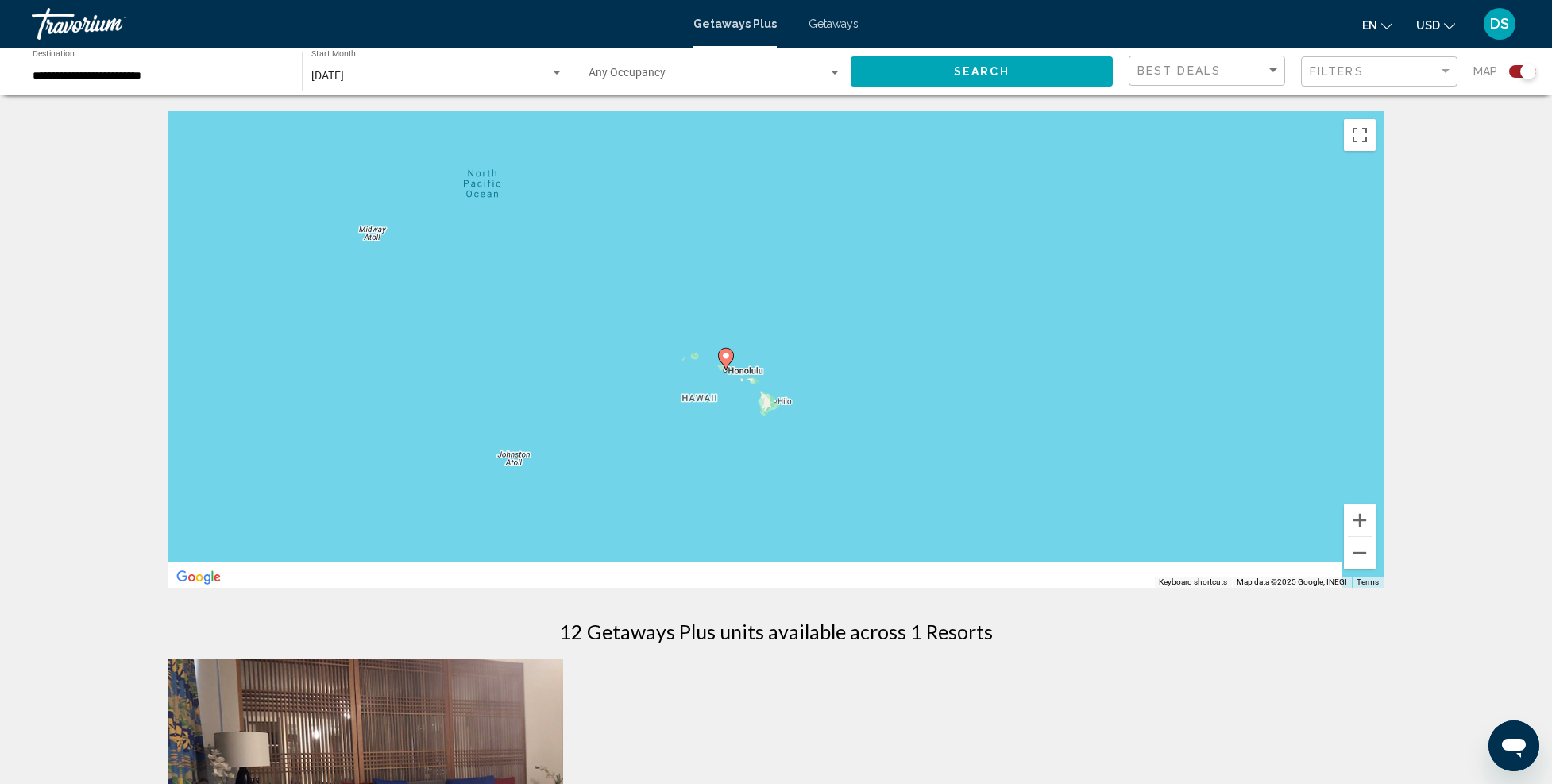
drag, startPoint x: 944, startPoint y: 370, endPoint x: 873, endPoint y: 335, distance: 79.2
click at [873, 335] on div "To activate drag with keyboard, press Alt + Enter. Once in keyboard drag state,…" at bounding box center [776, 349] width 1215 height 477
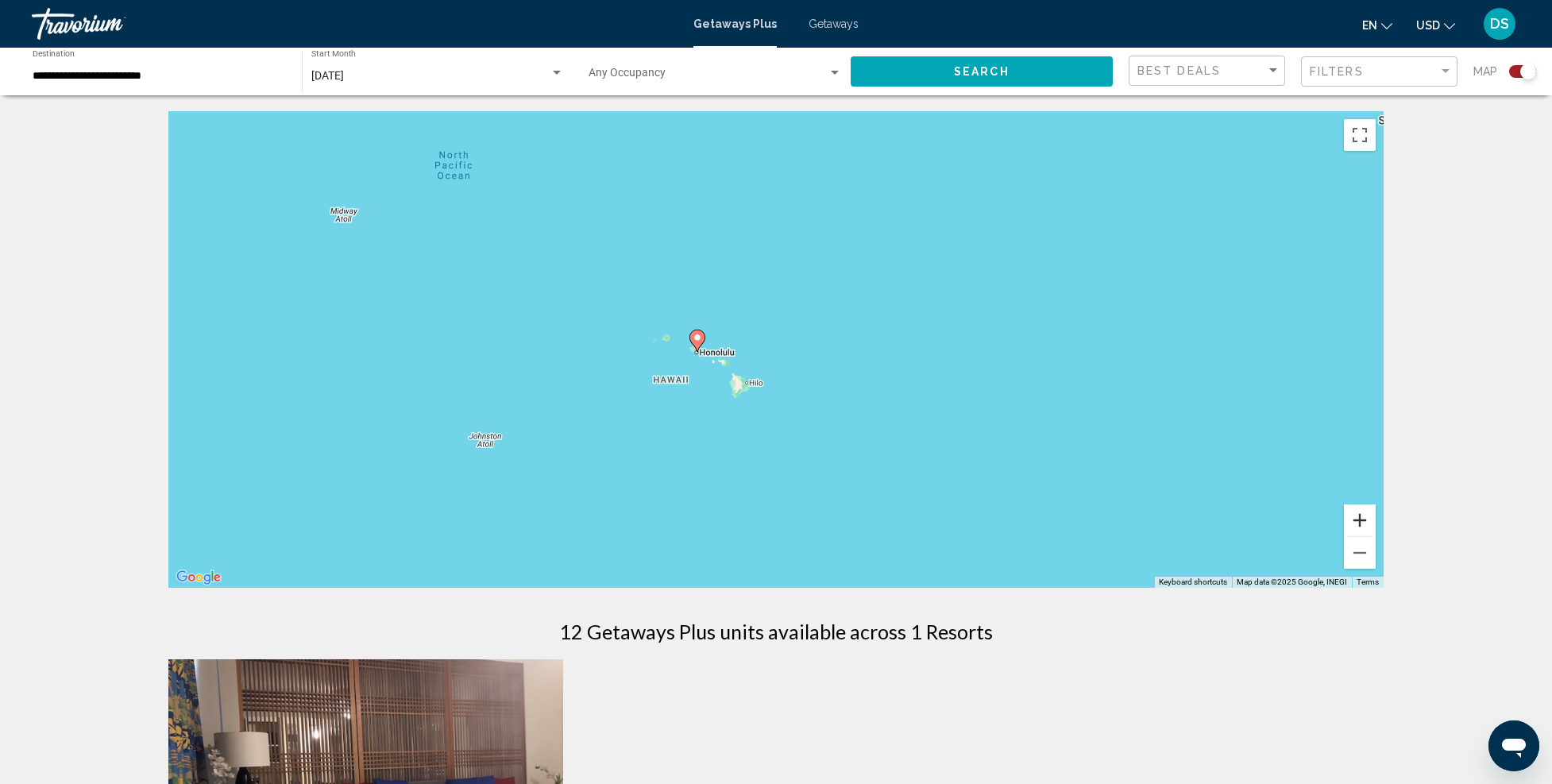
click at [1358, 514] on button "Zoom in" at bounding box center [1360, 520] width 31 height 31
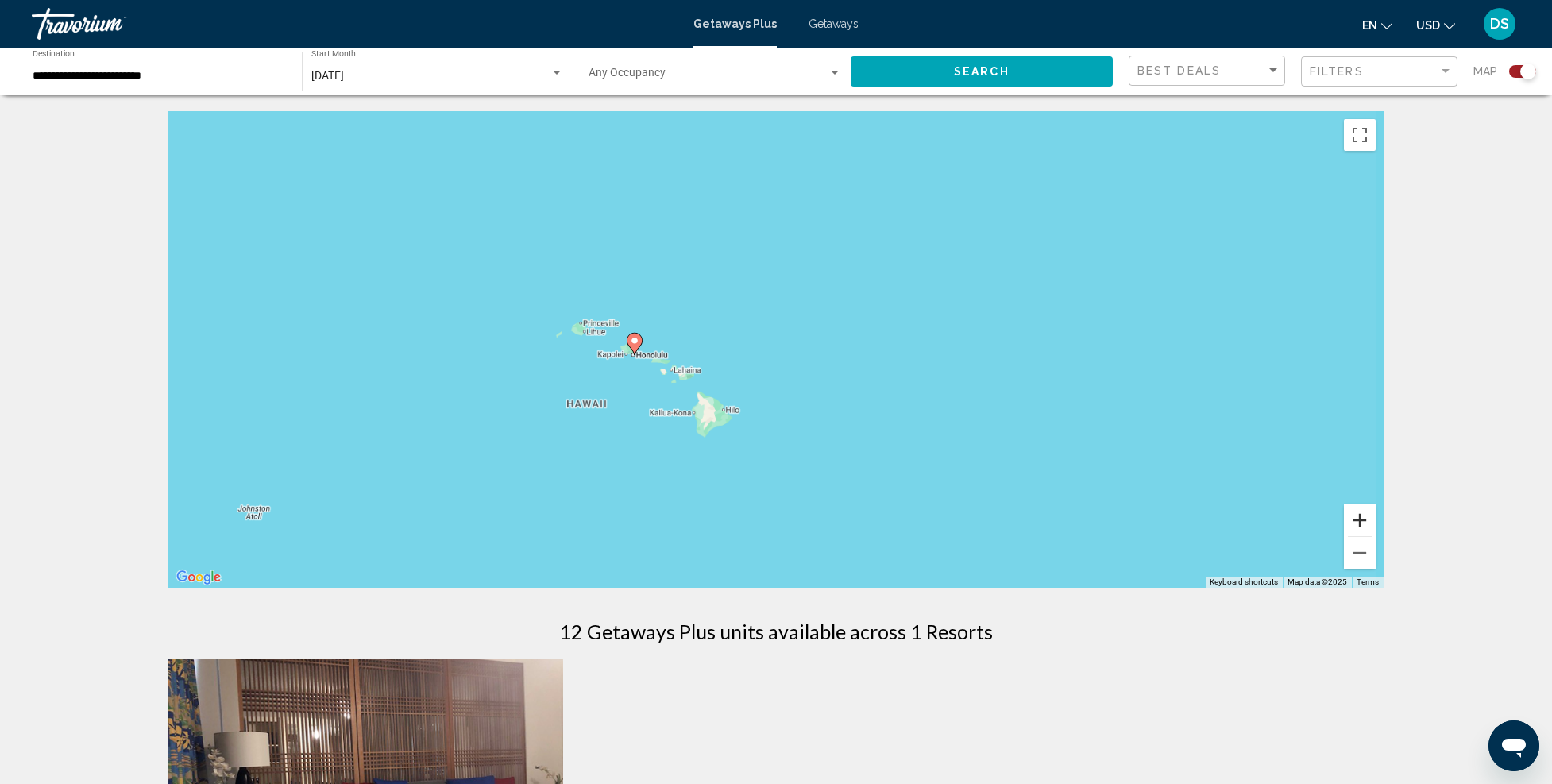
click at [1358, 513] on button "Zoom in" at bounding box center [1360, 520] width 31 height 31
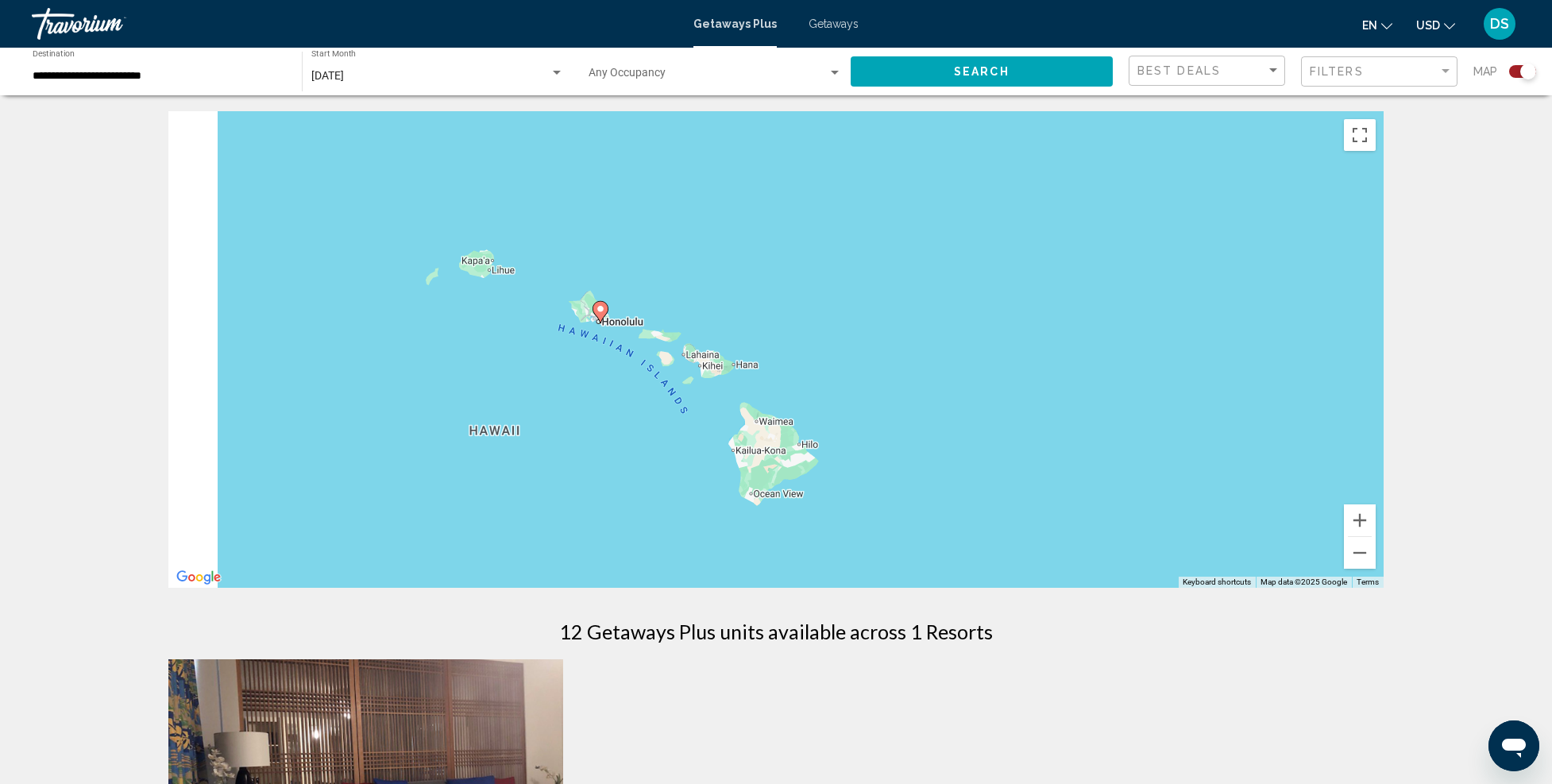
drag, startPoint x: 912, startPoint y: 412, endPoint x: 945, endPoint y: 406, distance: 33.5
click at [944, 405] on div "To activate drag with keyboard, press Alt + Enter. Once in keyboard drag state,…" at bounding box center [776, 349] width 1215 height 477
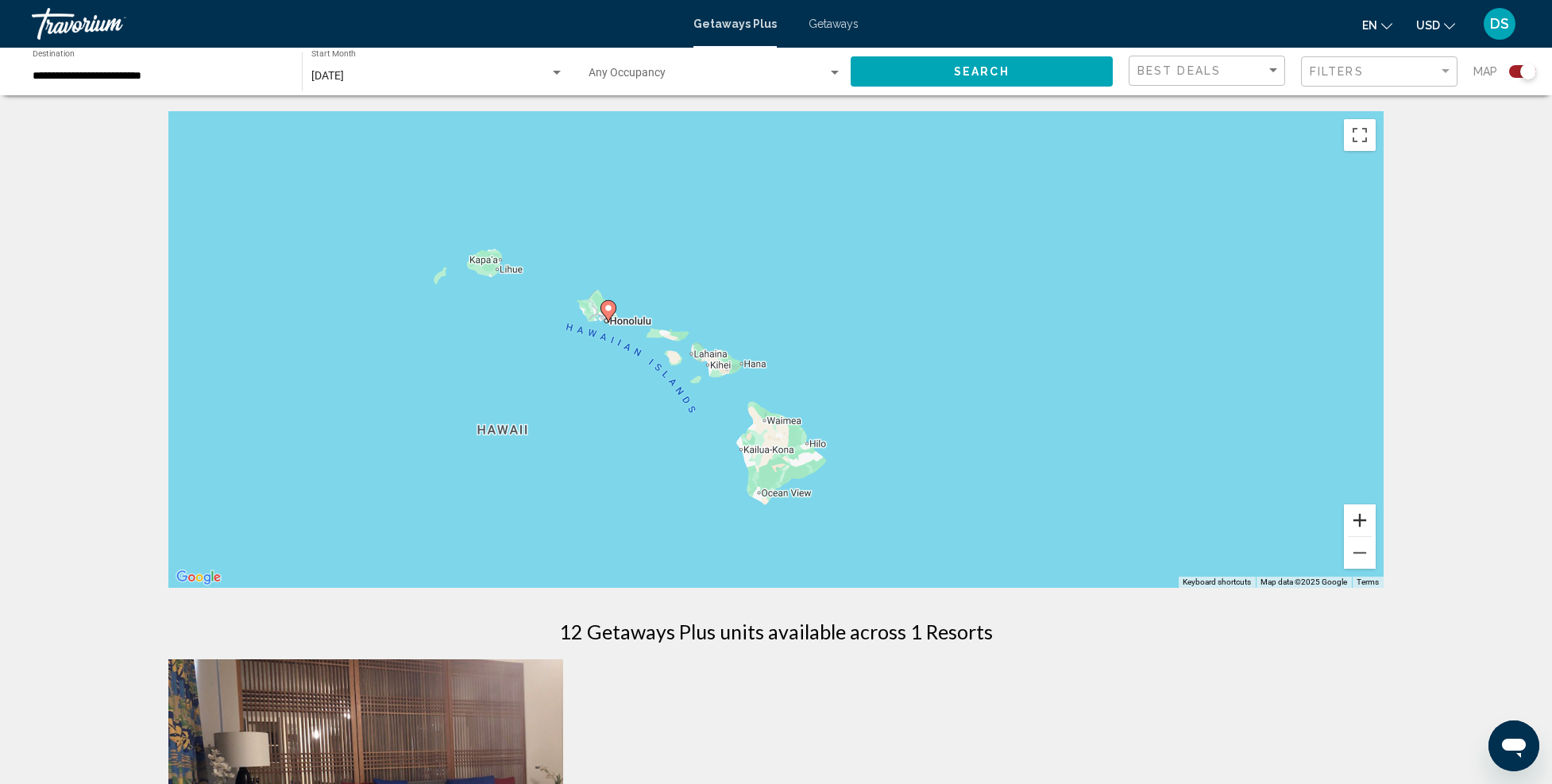
click at [1363, 511] on button "Zoom in" at bounding box center [1360, 520] width 31 height 31
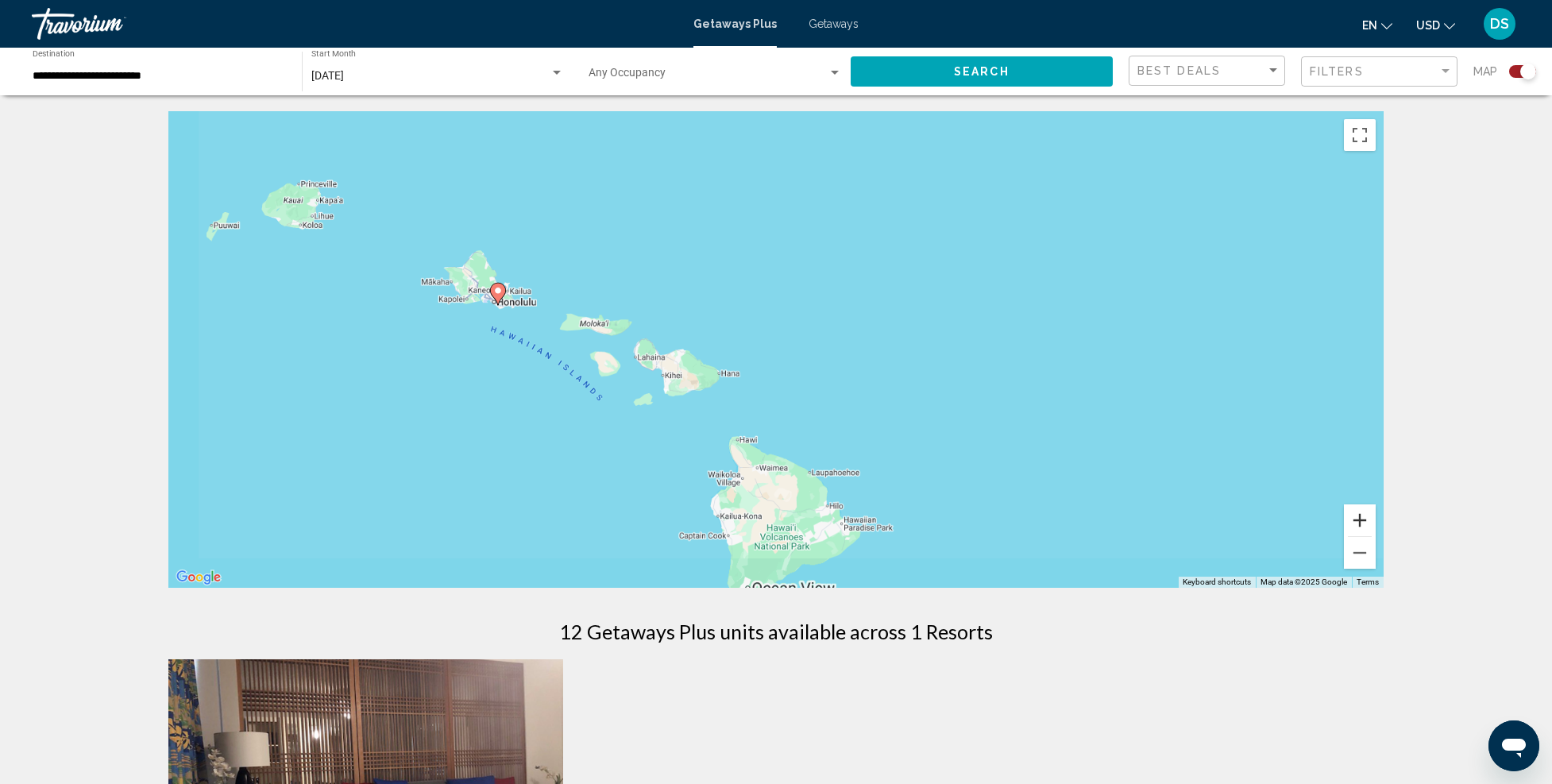
click at [1363, 511] on button "Zoom in" at bounding box center [1360, 520] width 31 height 31
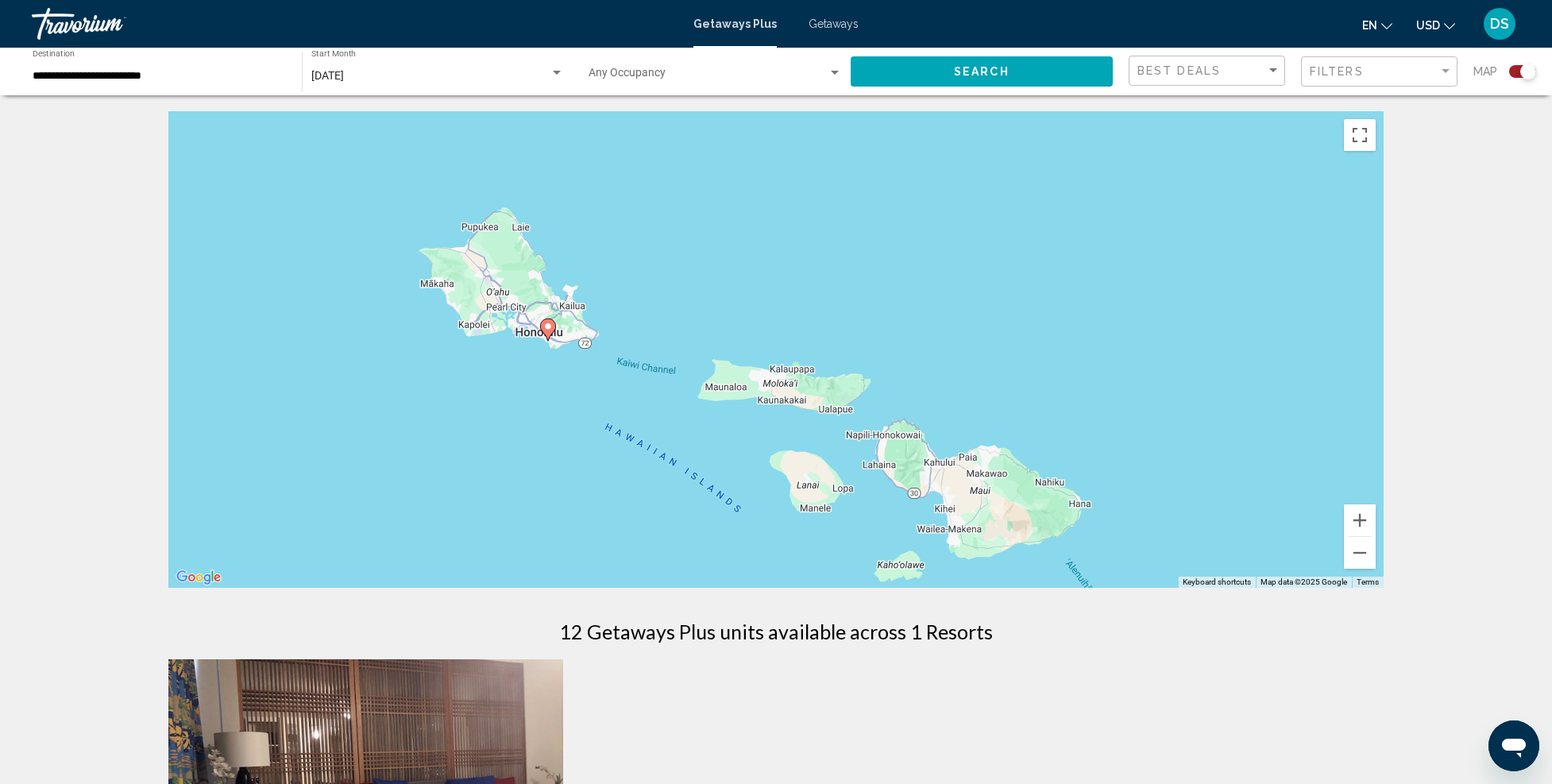
drag, startPoint x: 765, startPoint y: 330, endPoint x: 1206, endPoint y: 428, distance: 451.8
click at [1206, 428] on div "To activate drag with keyboard, press Alt + Enter. Once in keyboard drag state,…" at bounding box center [776, 349] width 1215 height 477
click at [1370, 517] on button "Zoom in" at bounding box center [1360, 520] width 31 height 31
click at [1370, 516] on button "Zoom in" at bounding box center [1360, 520] width 31 height 31
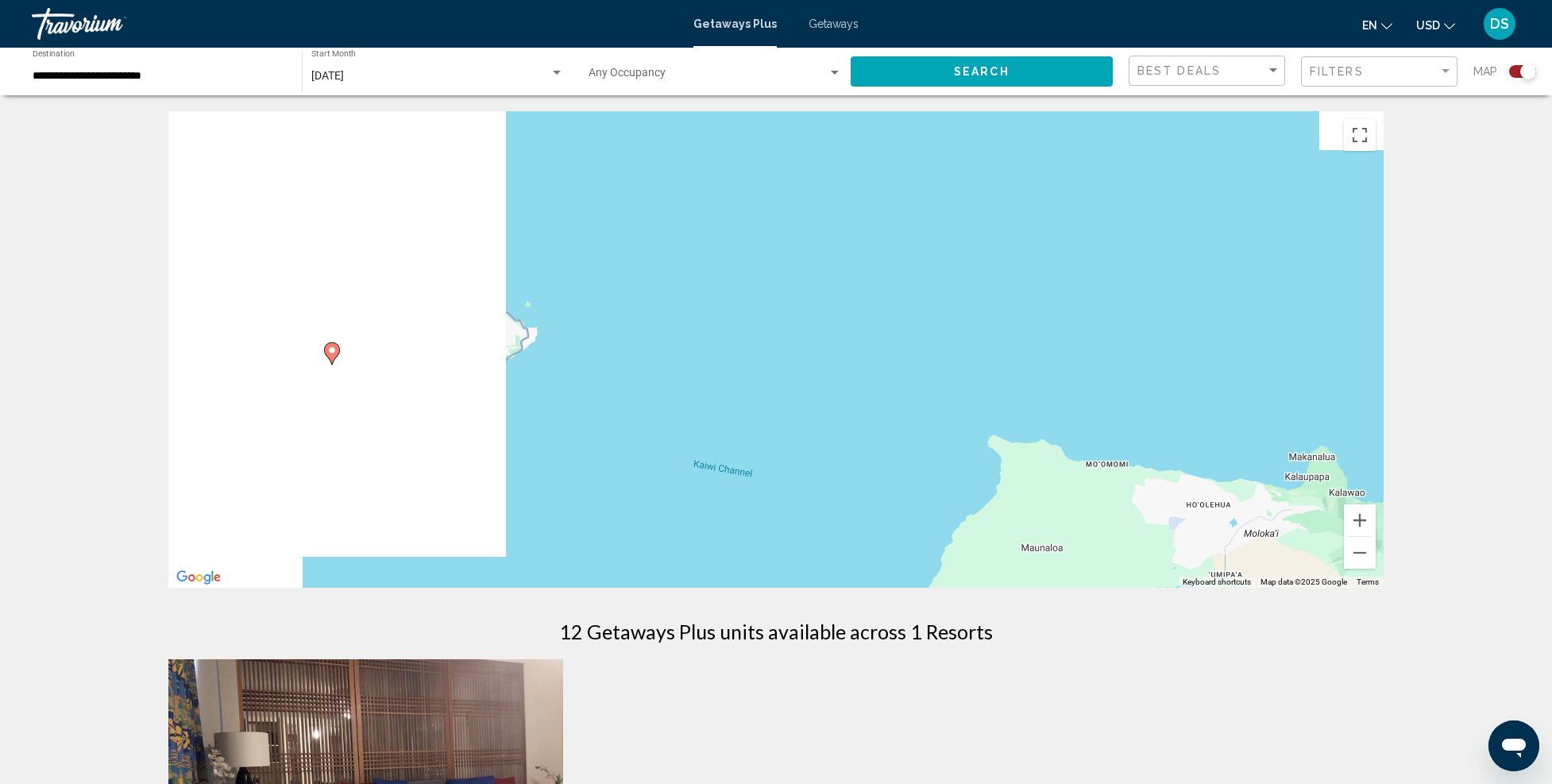
drag, startPoint x: 566, startPoint y: 327, endPoint x: 1012, endPoint y: 382, distance: 449.4
click at [1081, 378] on div "To activate drag with keyboard, press Alt + Enter. Once in keyboard drag state,…" at bounding box center [776, 349] width 1215 height 477
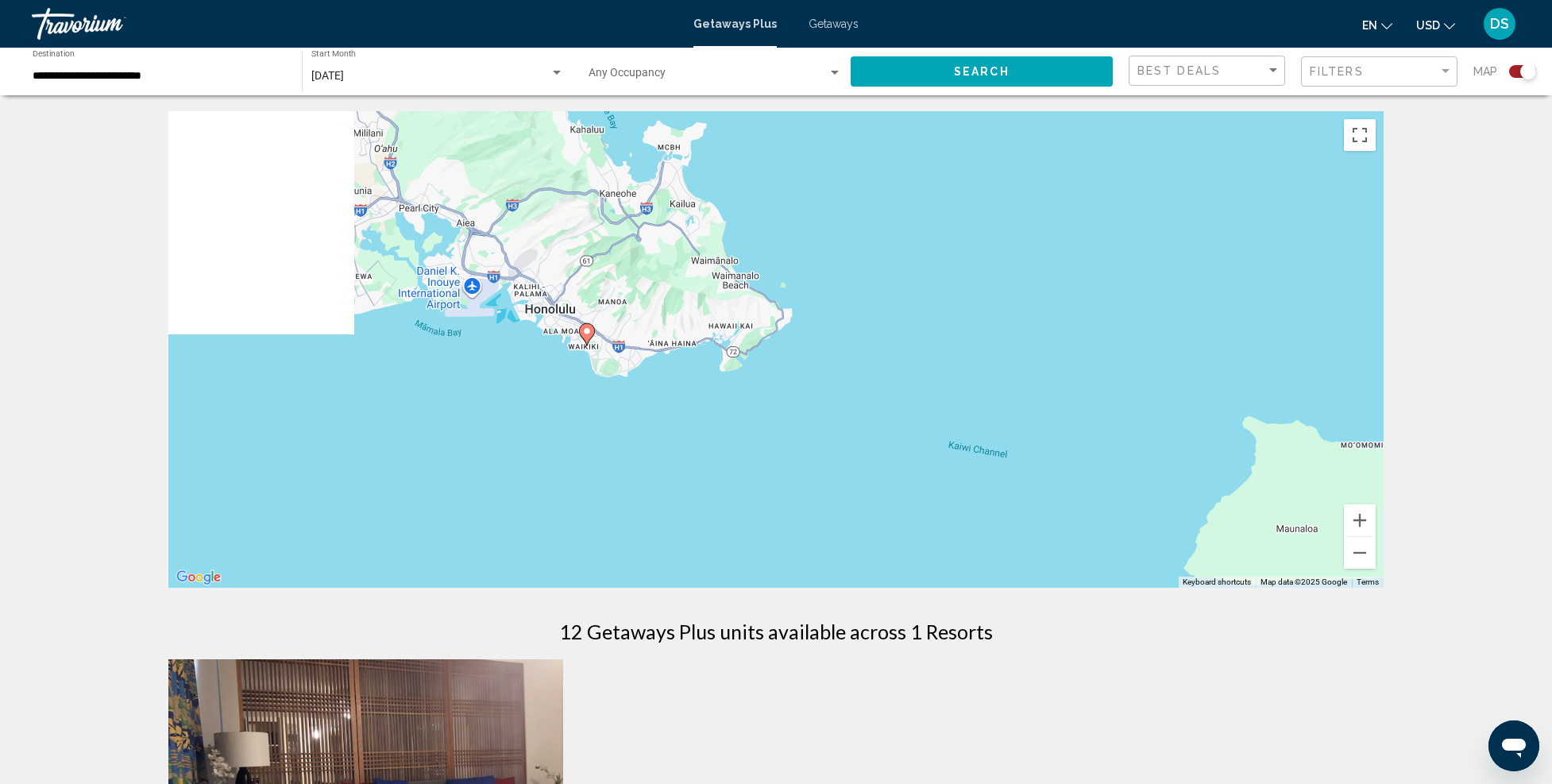
drag, startPoint x: 705, startPoint y: 436, endPoint x: 962, endPoint y: 400, distance: 259.5
click at [962, 400] on div "To activate drag with keyboard, press Alt + Enter. Once in keyboard drag state,…" at bounding box center [776, 349] width 1215 height 477
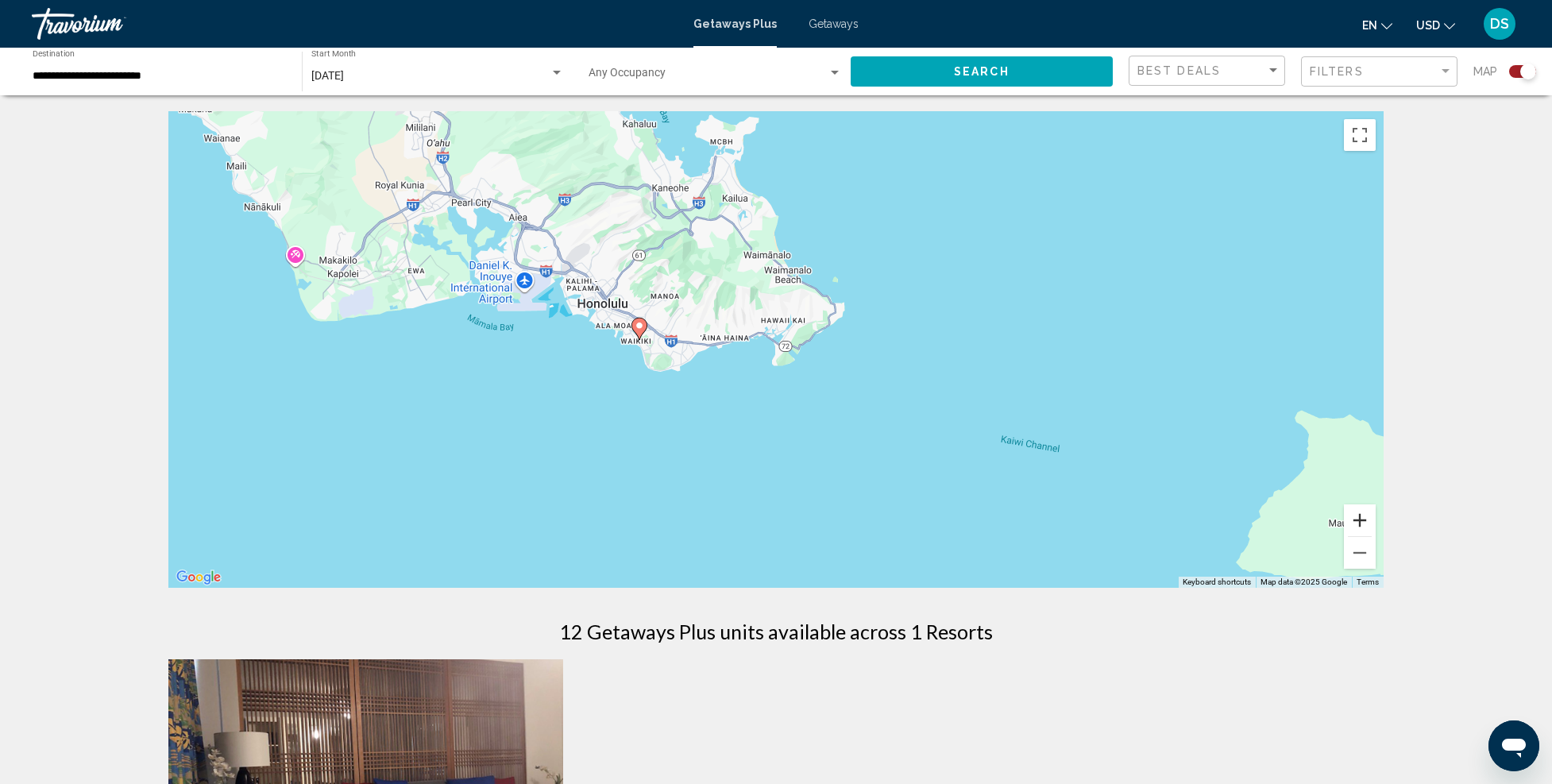
click at [1363, 524] on button "Zoom in" at bounding box center [1360, 520] width 31 height 31
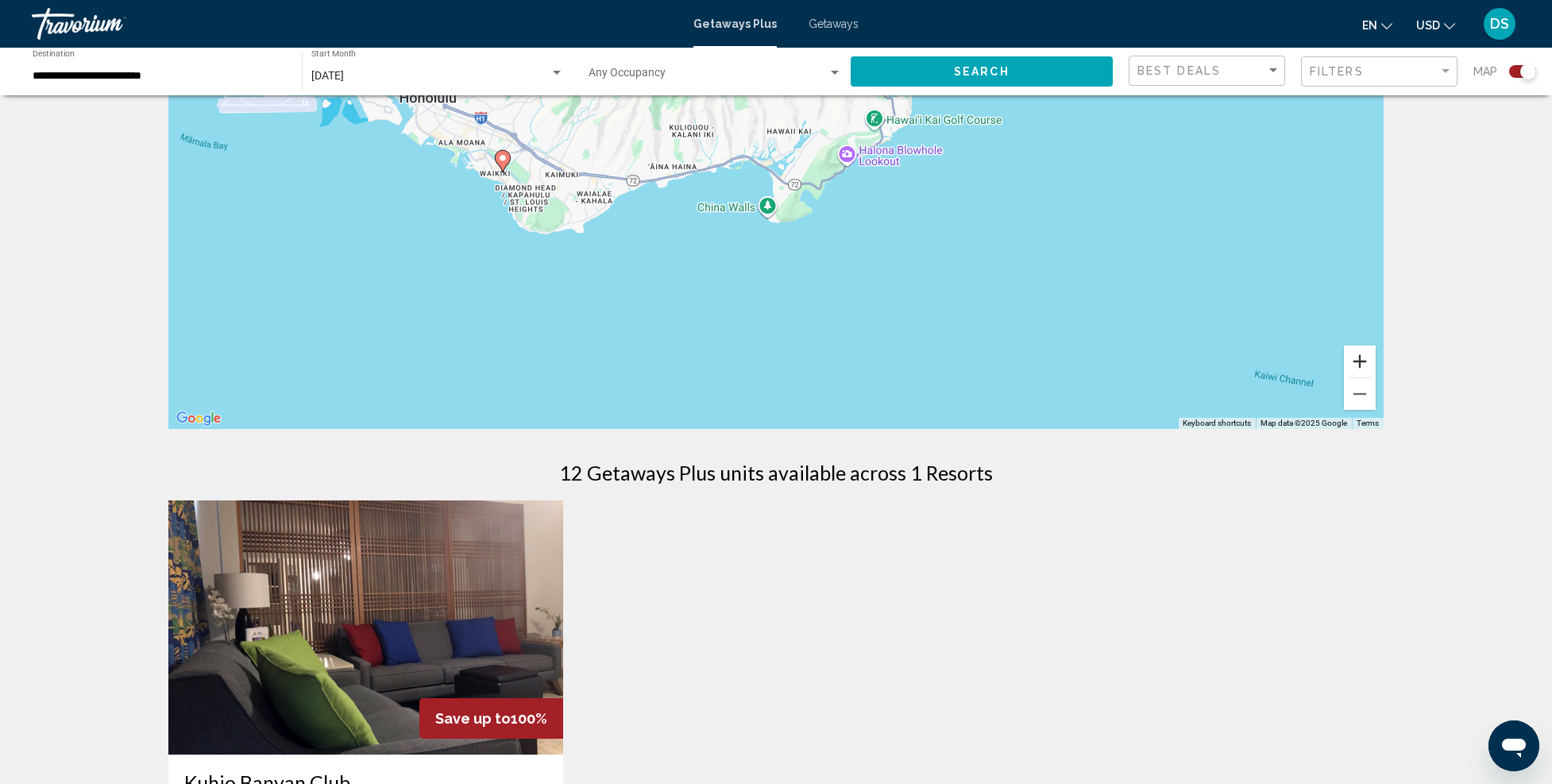
scroll to position [318, 0]
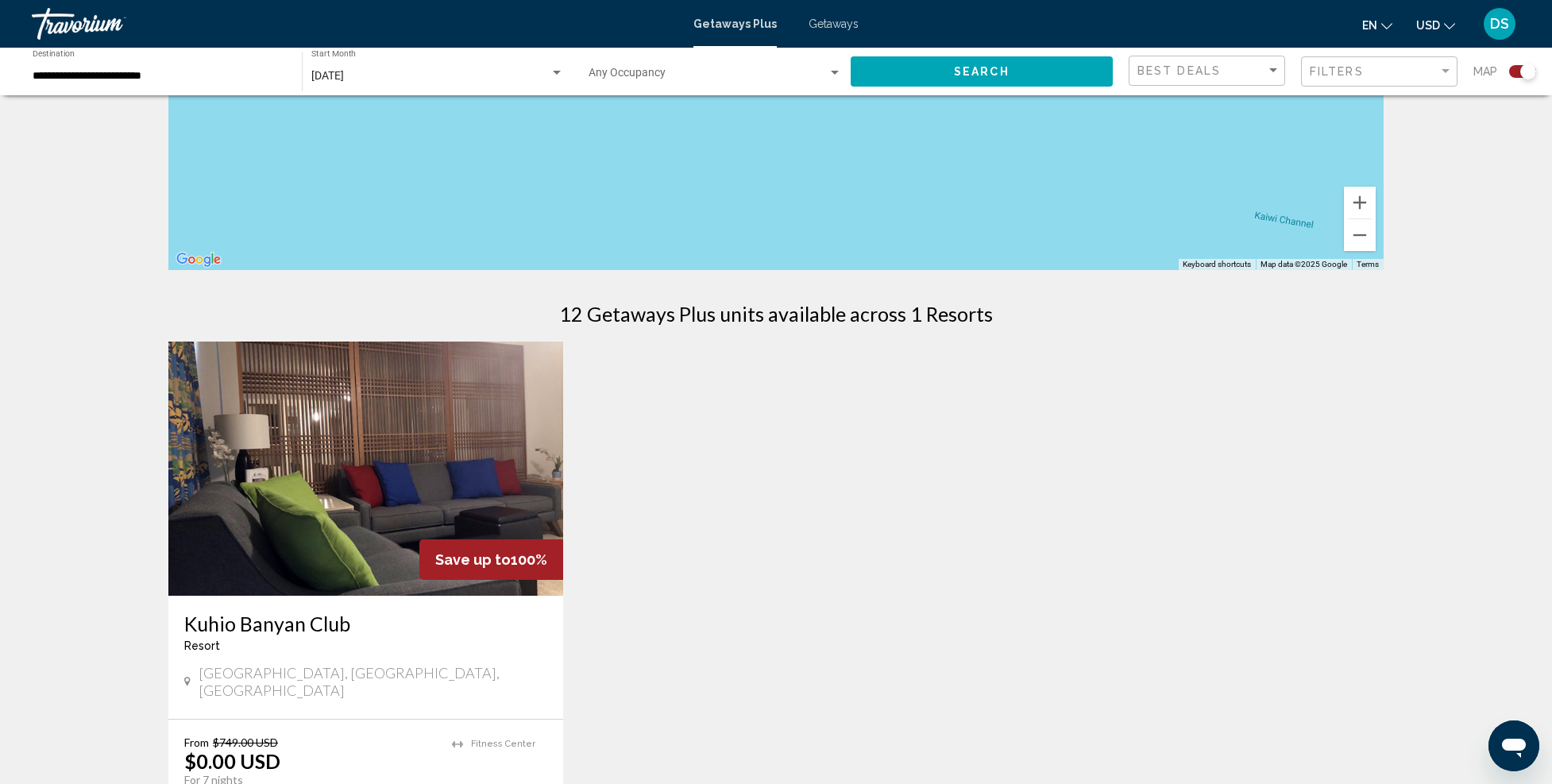
click at [353, 449] on img "Main content" at bounding box center [365, 469] width 395 height 254
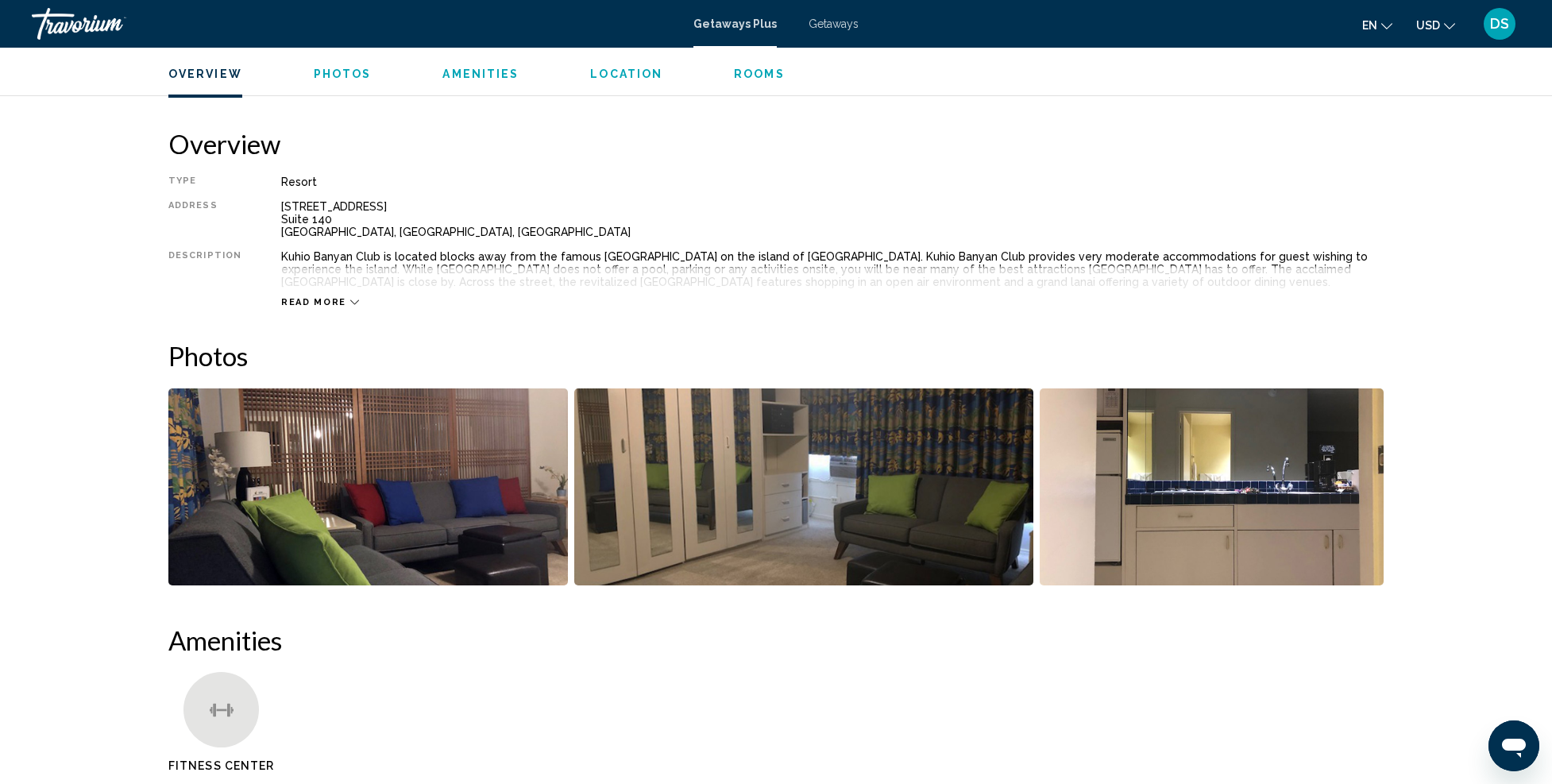
scroll to position [556, 0]
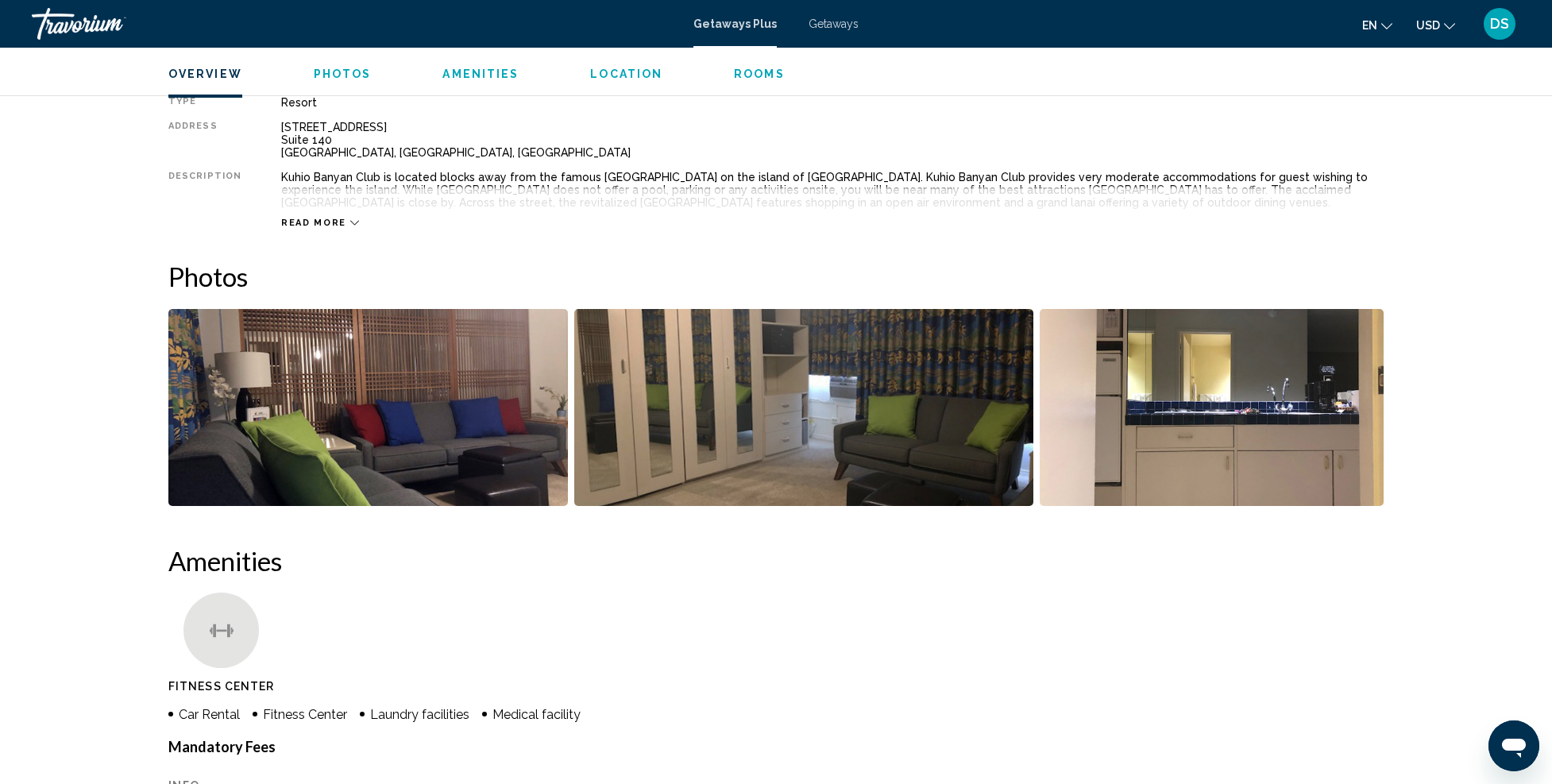
click at [413, 416] on img "Open full-screen image slider" at bounding box center [368, 407] width 400 height 197
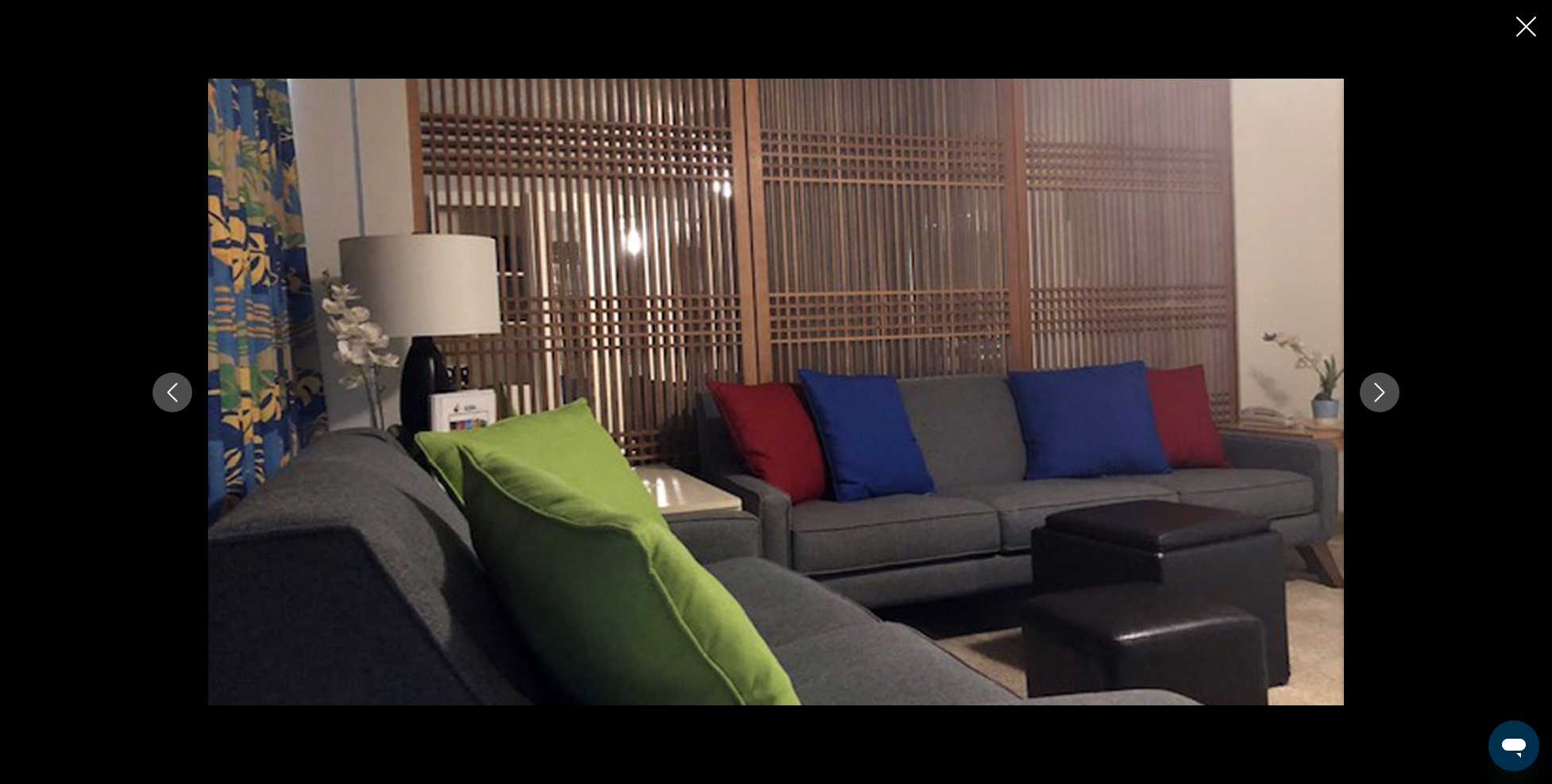
click at [1366, 392] on button "Next image" at bounding box center [1380, 392] width 40 height 40
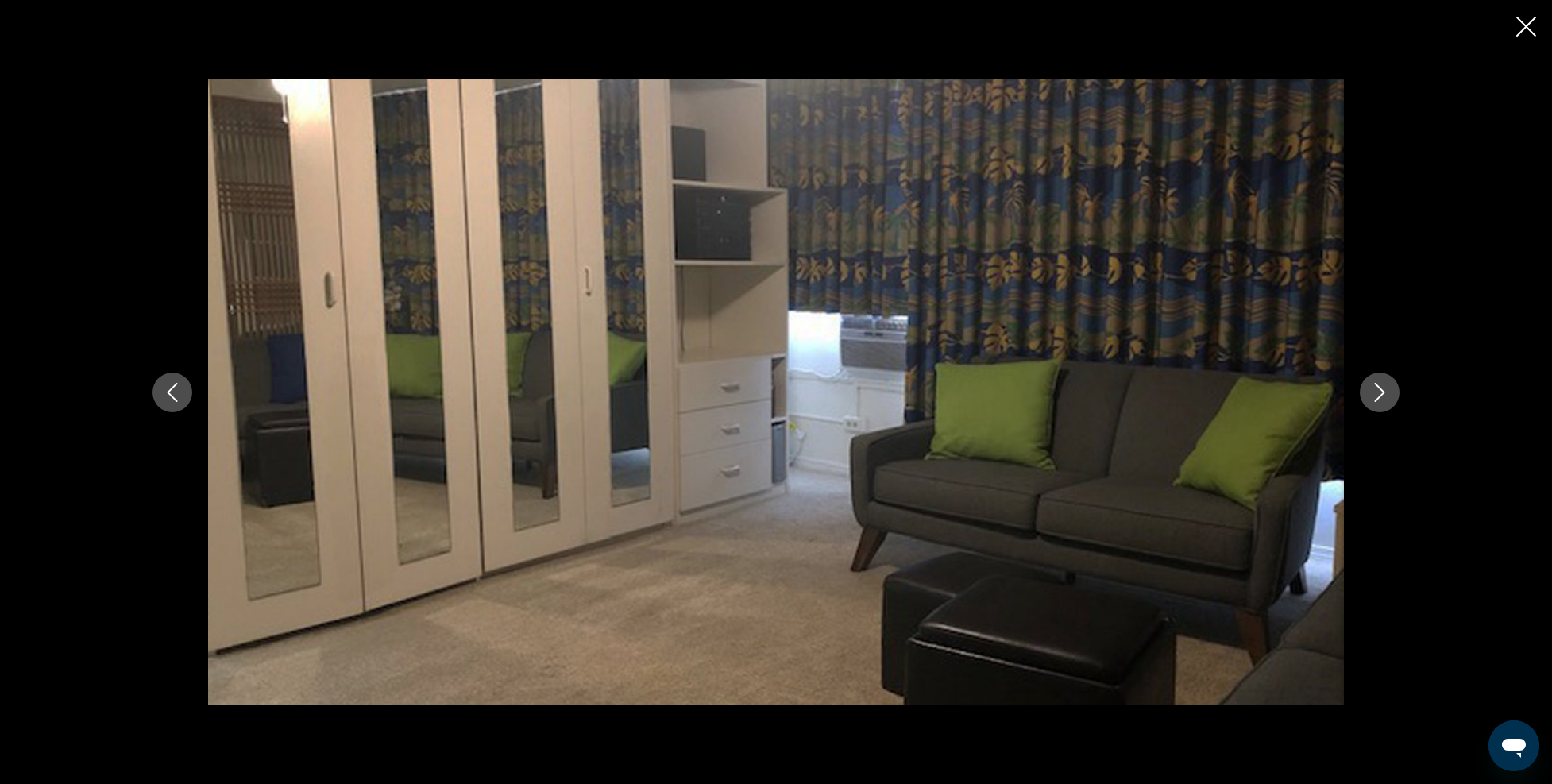
click at [1366, 392] on button "Next image" at bounding box center [1380, 392] width 40 height 40
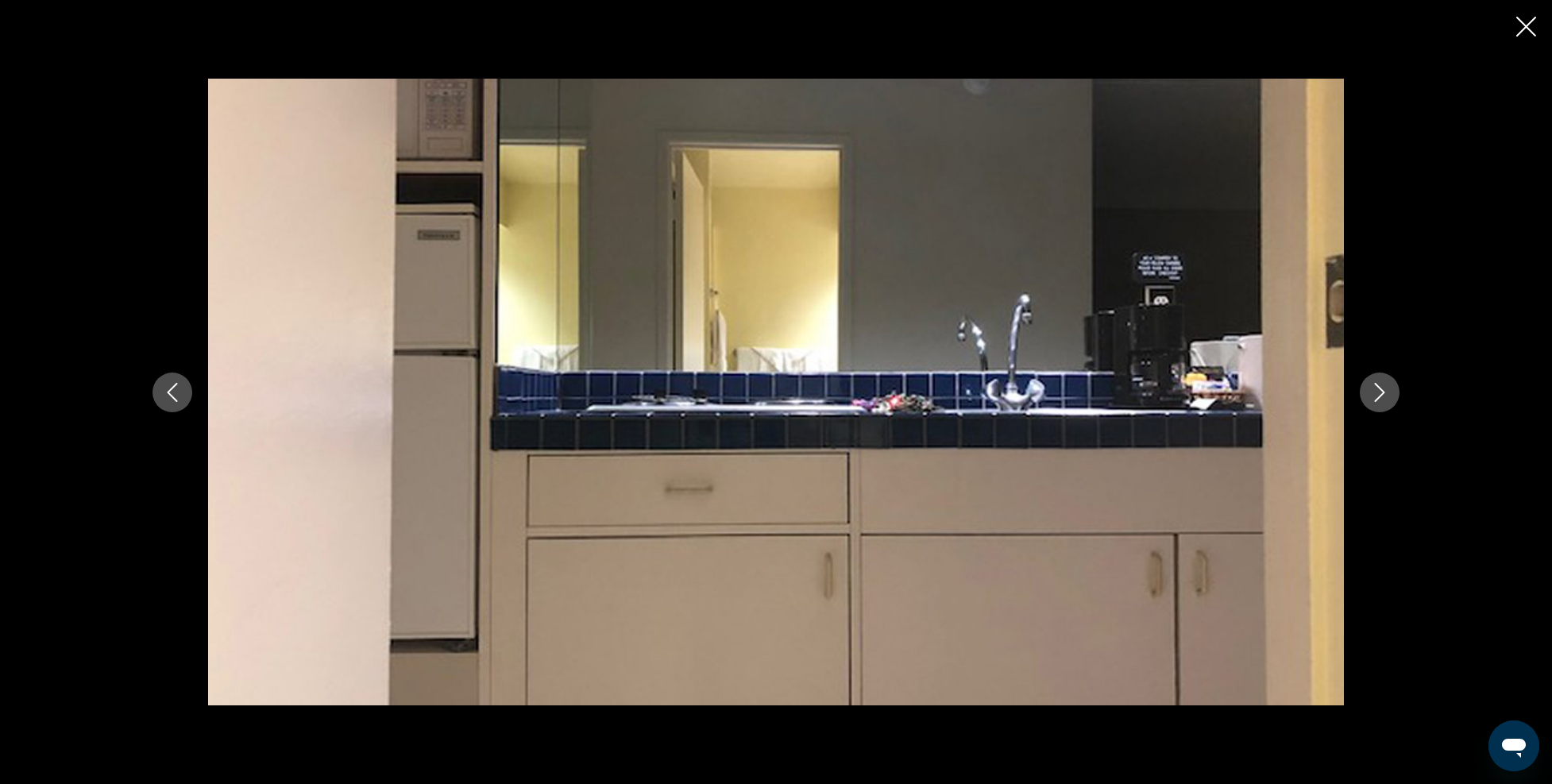
click at [1366, 392] on button "Next image" at bounding box center [1380, 392] width 40 height 40
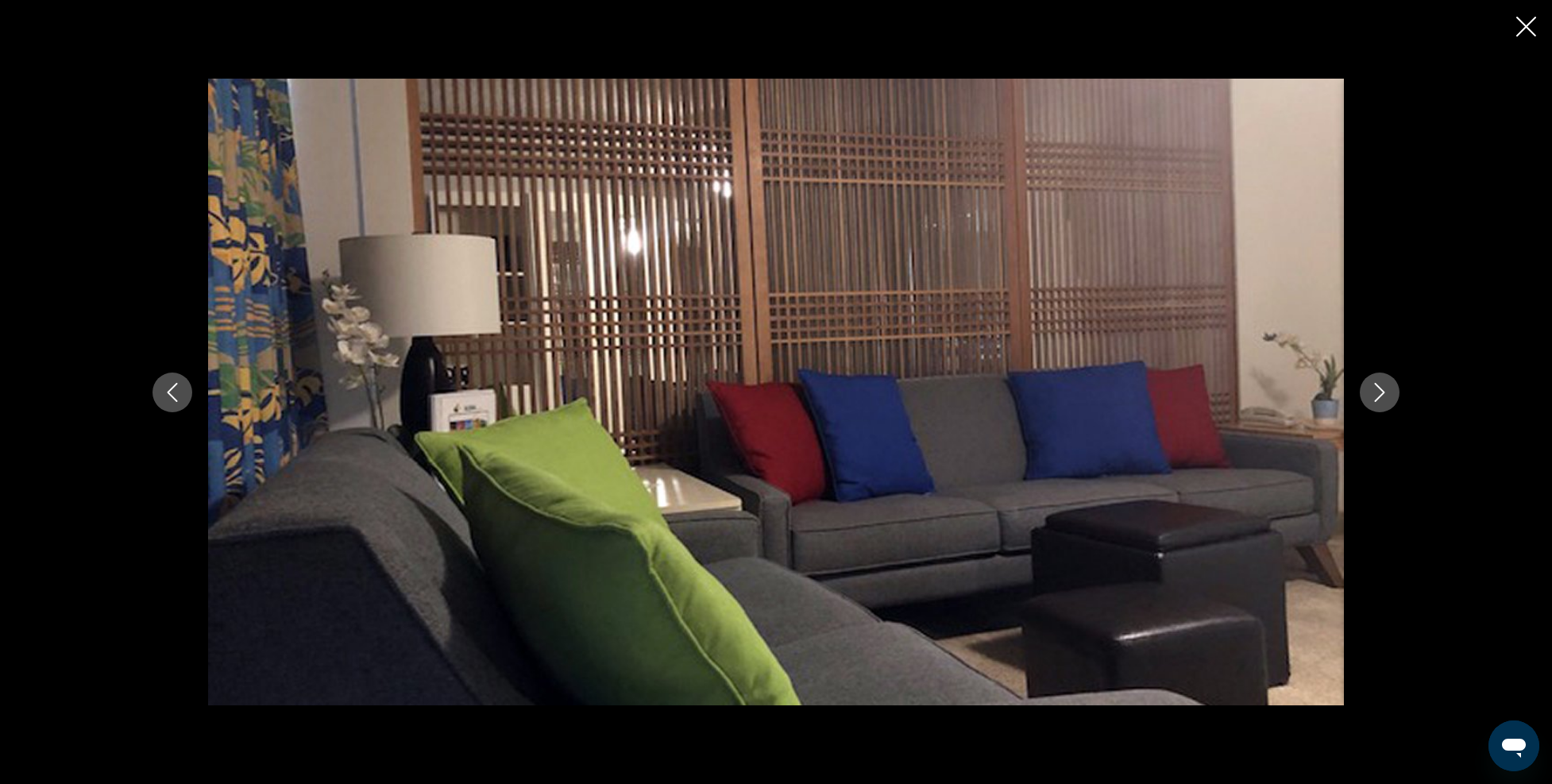
click at [1519, 22] on icon "Close slideshow" at bounding box center [1527, 26] width 20 height 20
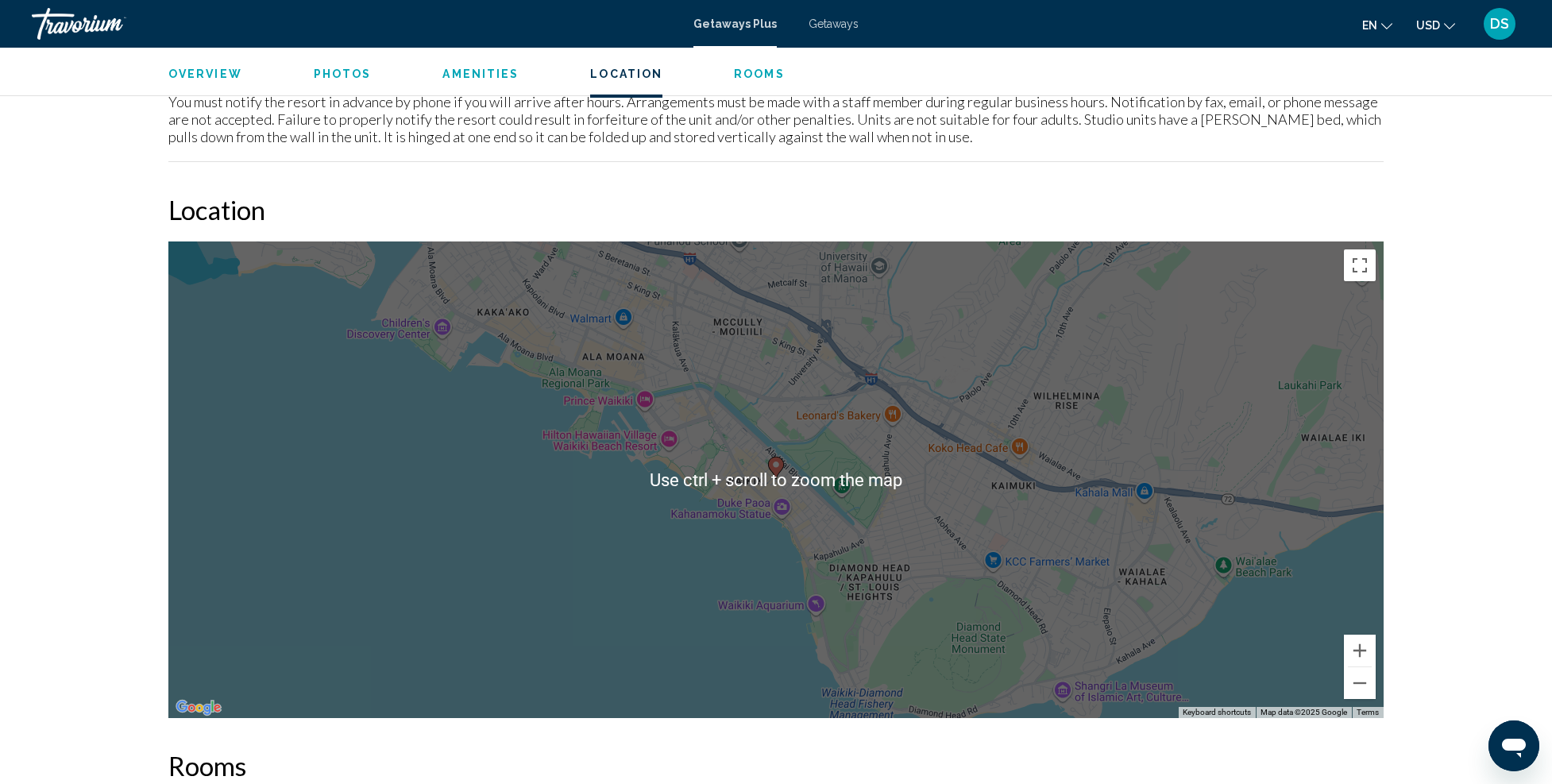
scroll to position [1985, 0]
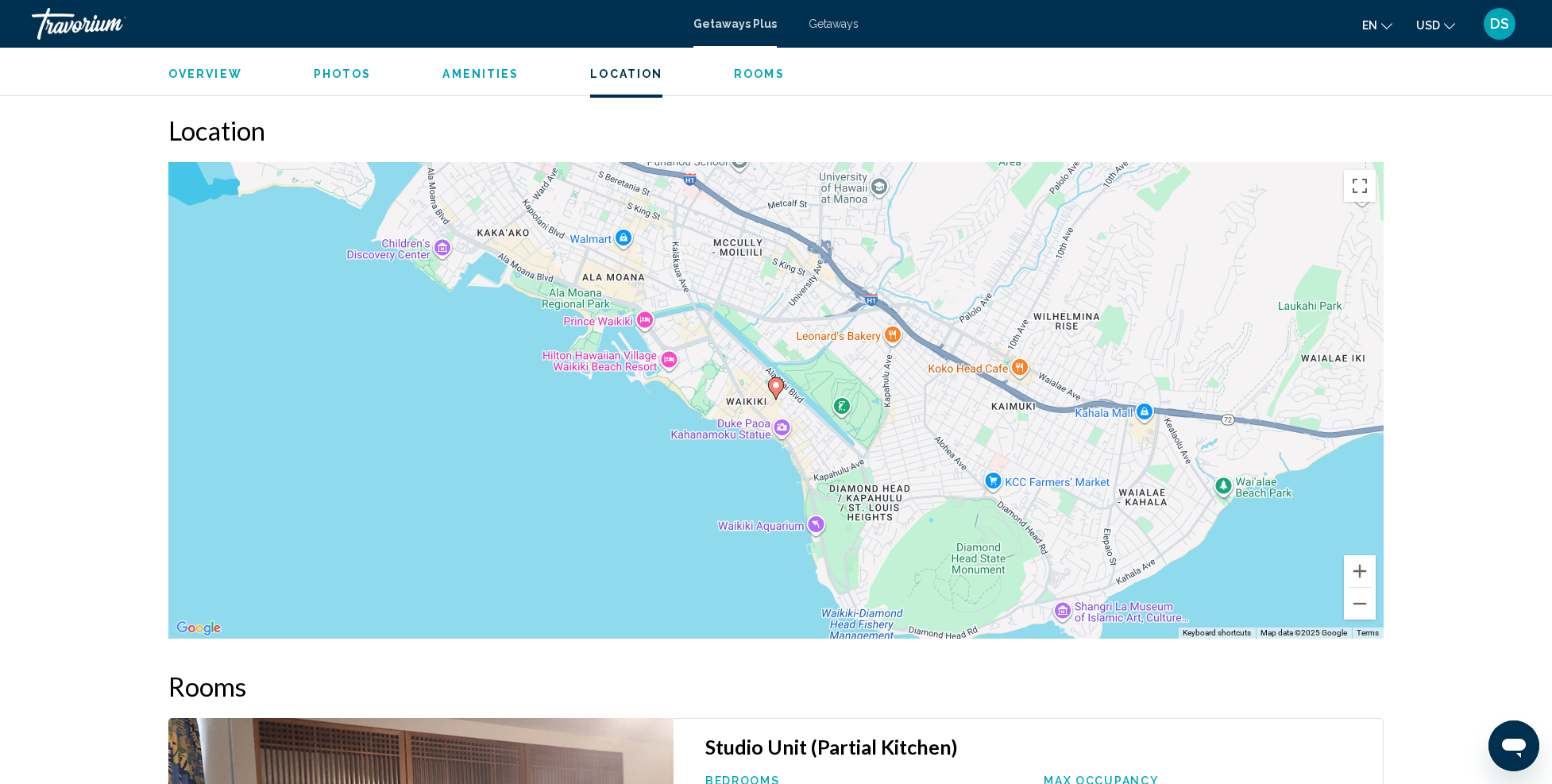
click at [948, 457] on div "To activate drag with keyboard, press Alt + Enter. Once in keyboard drag state,…" at bounding box center [776, 400] width 1215 height 477
click at [1353, 573] on button "Zoom in" at bounding box center [1360, 571] width 31 height 31
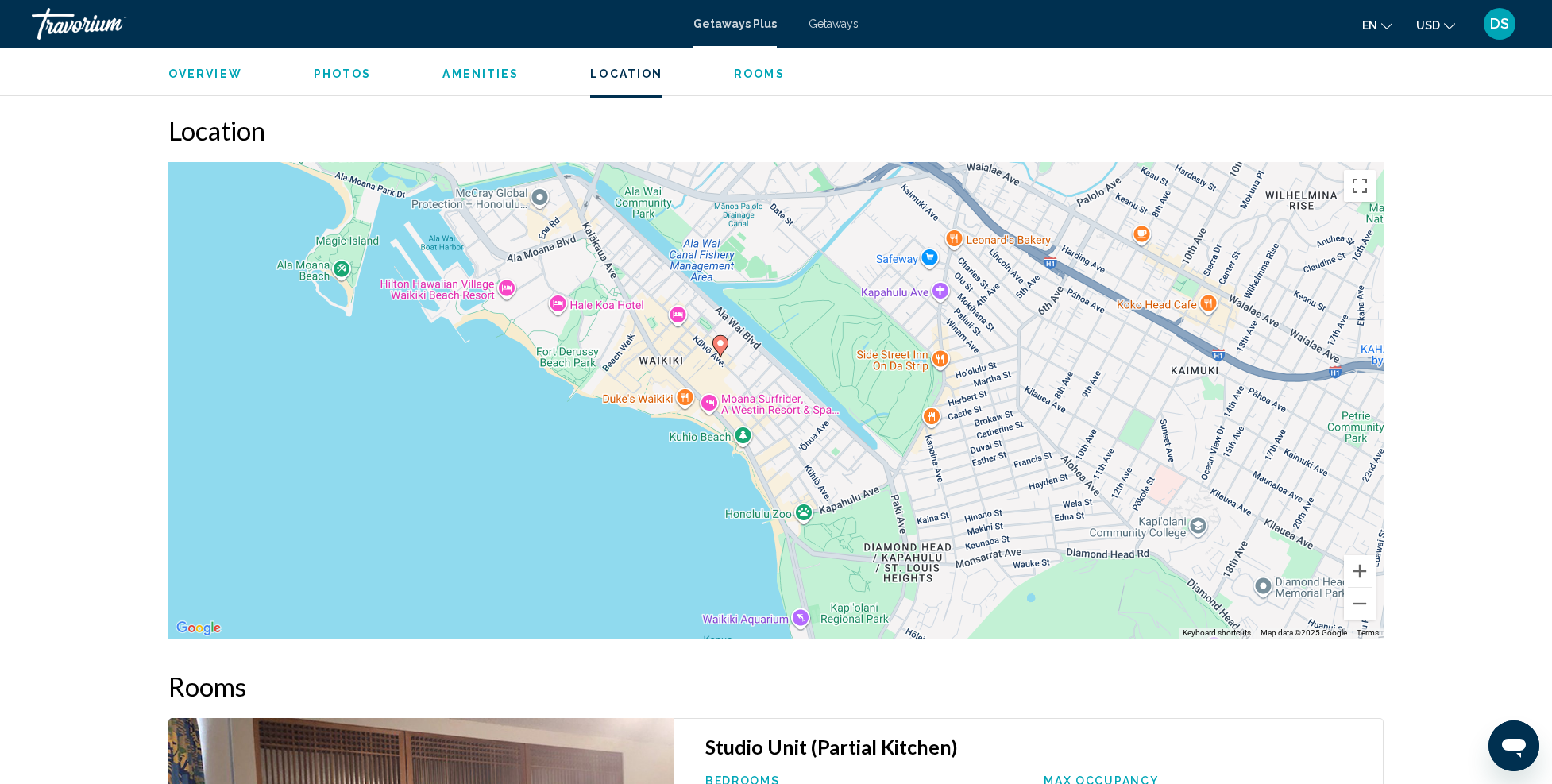
drag, startPoint x: 1034, startPoint y: 541, endPoint x: 969, endPoint y: 489, distance: 83.2
click at [969, 488] on div "To activate drag with keyboard, press Alt + Enter. Once in keyboard drag state,…" at bounding box center [776, 400] width 1215 height 477
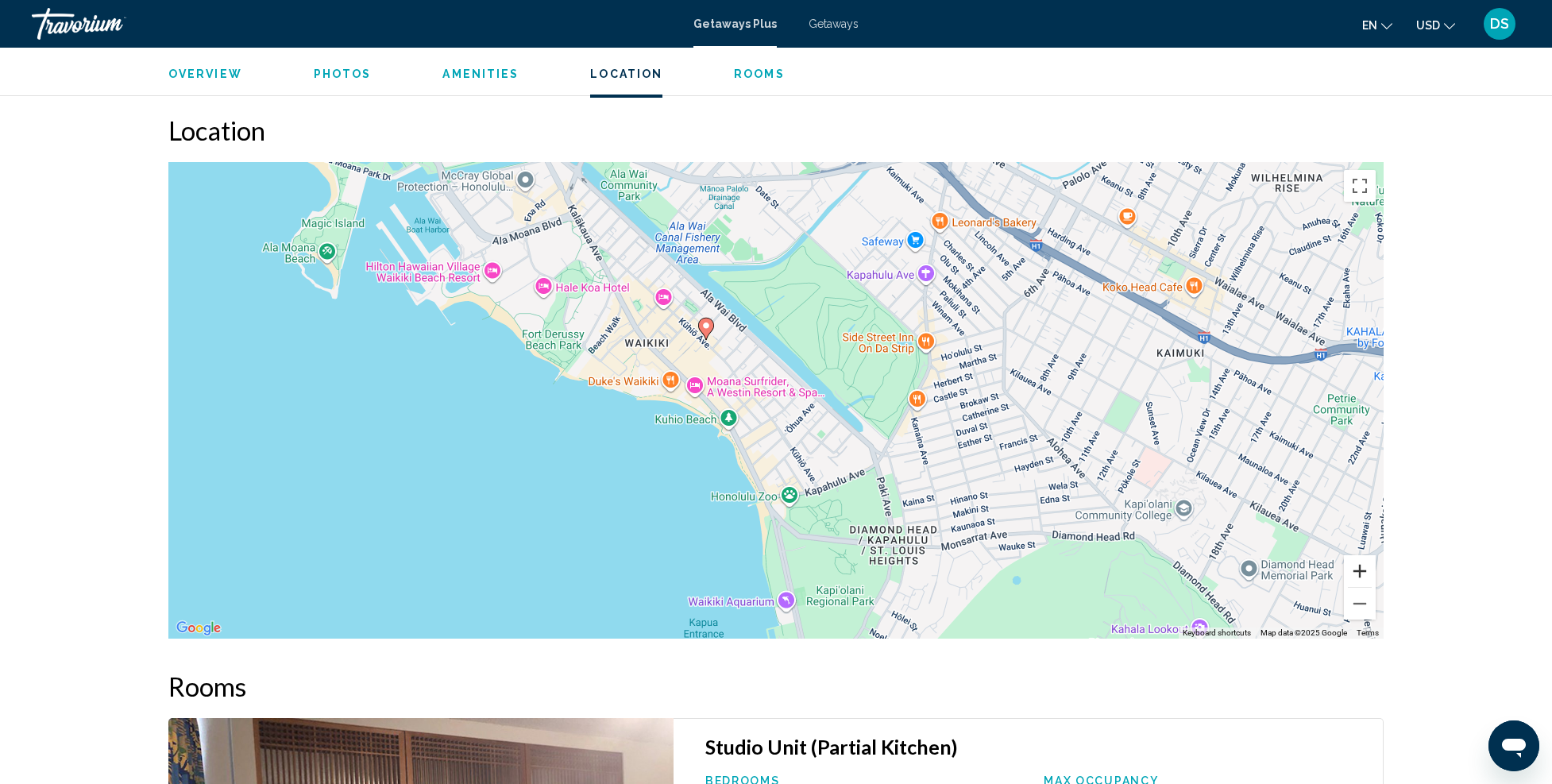
click at [1348, 565] on button "Zoom in" at bounding box center [1360, 571] width 31 height 31
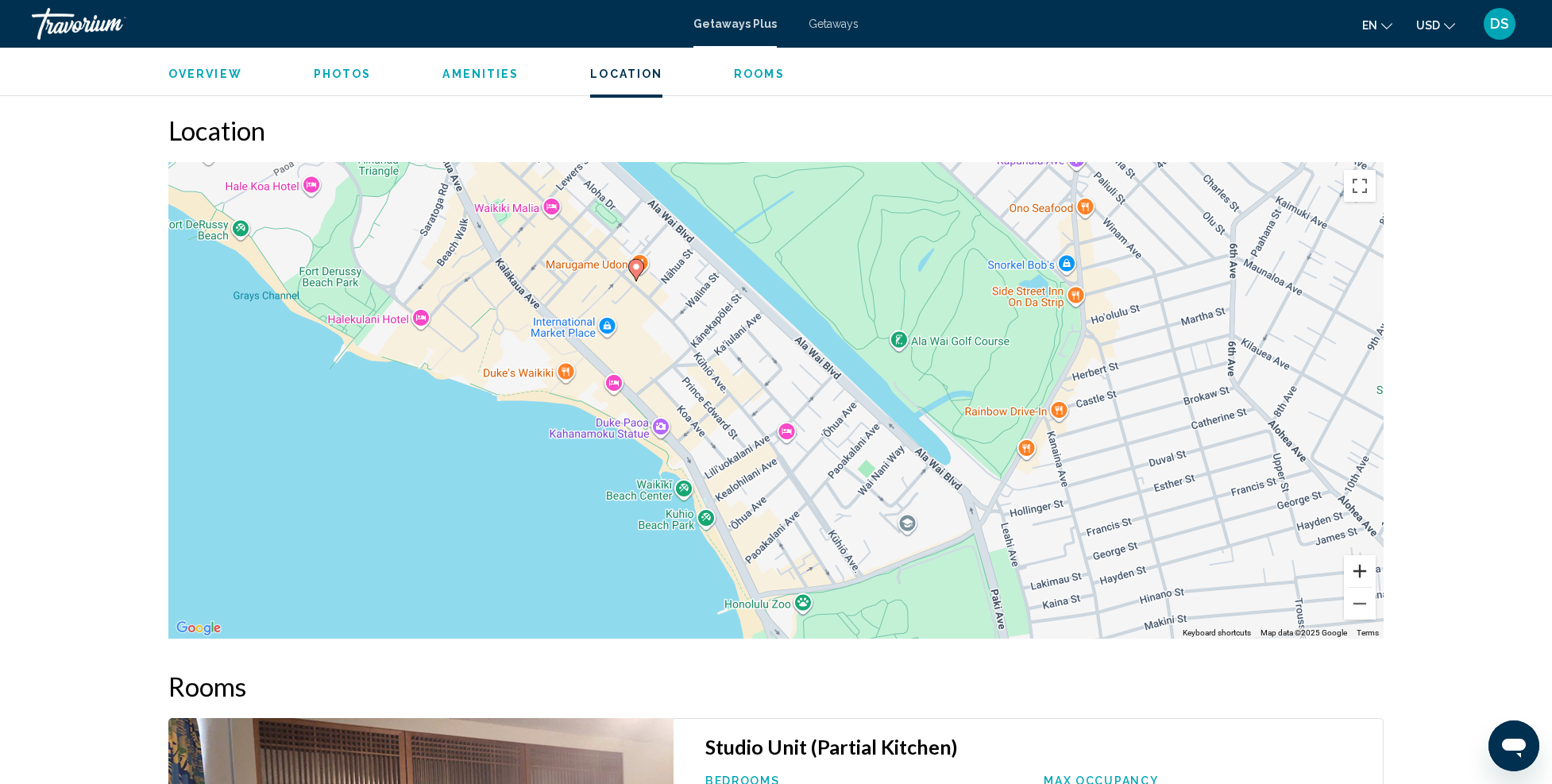
click at [1358, 570] on button "Zoom in" at bounding box center [1360, 571] width 31 height 31
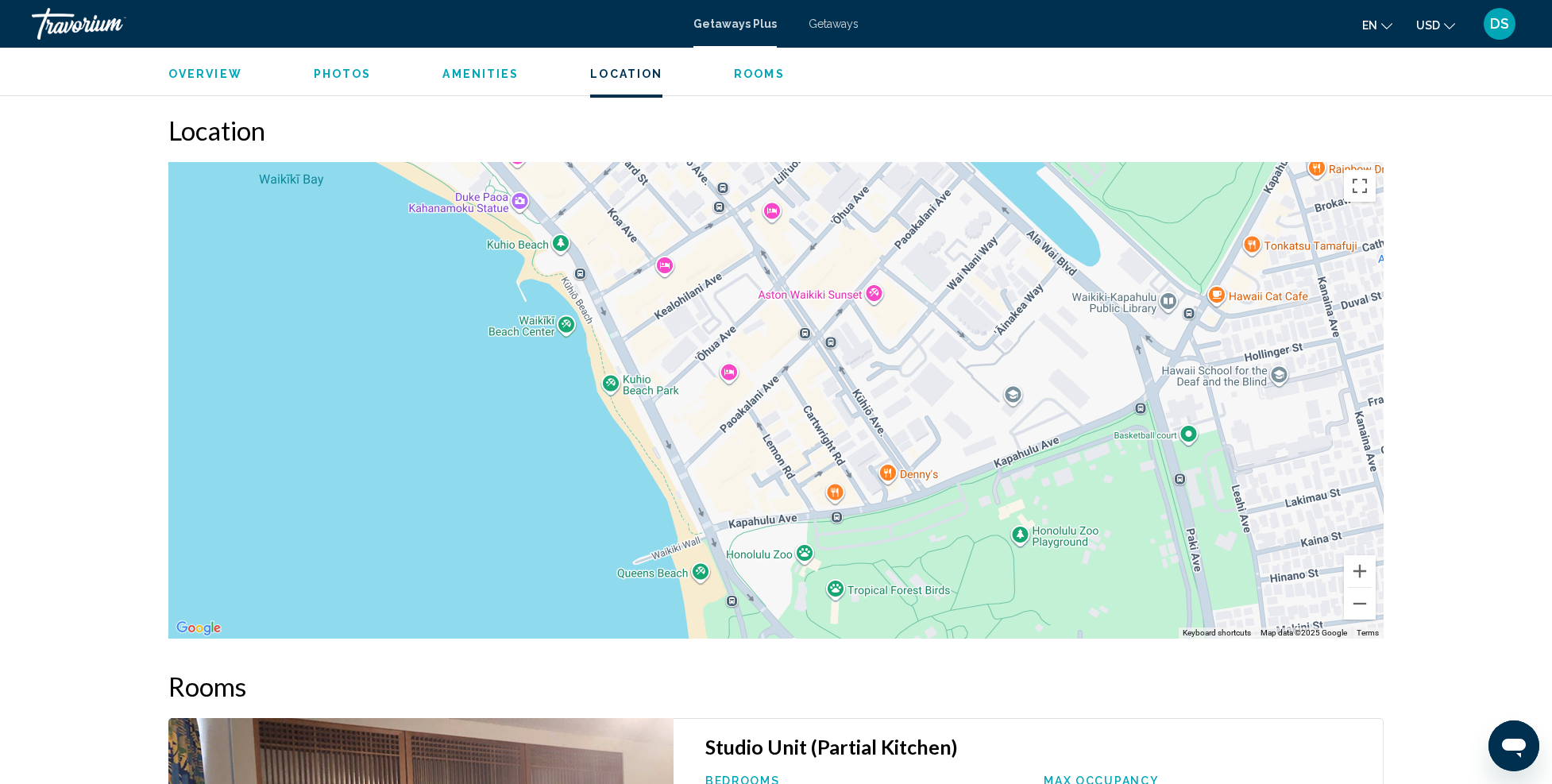
drag, startPoint x: 872, startPoint y: 522, endPoint x: 847, endPoint y: 256, distance: 267.2
click at [847, 256] on div "To activate drag with keyboard, press Alt + Enter. Once in keyboard drag state,…" at bounding box center [776, 400] width 1215 height 477
click at [872, 297] on div "Main content" at bounding box center [776, 400] width 1215 height 477
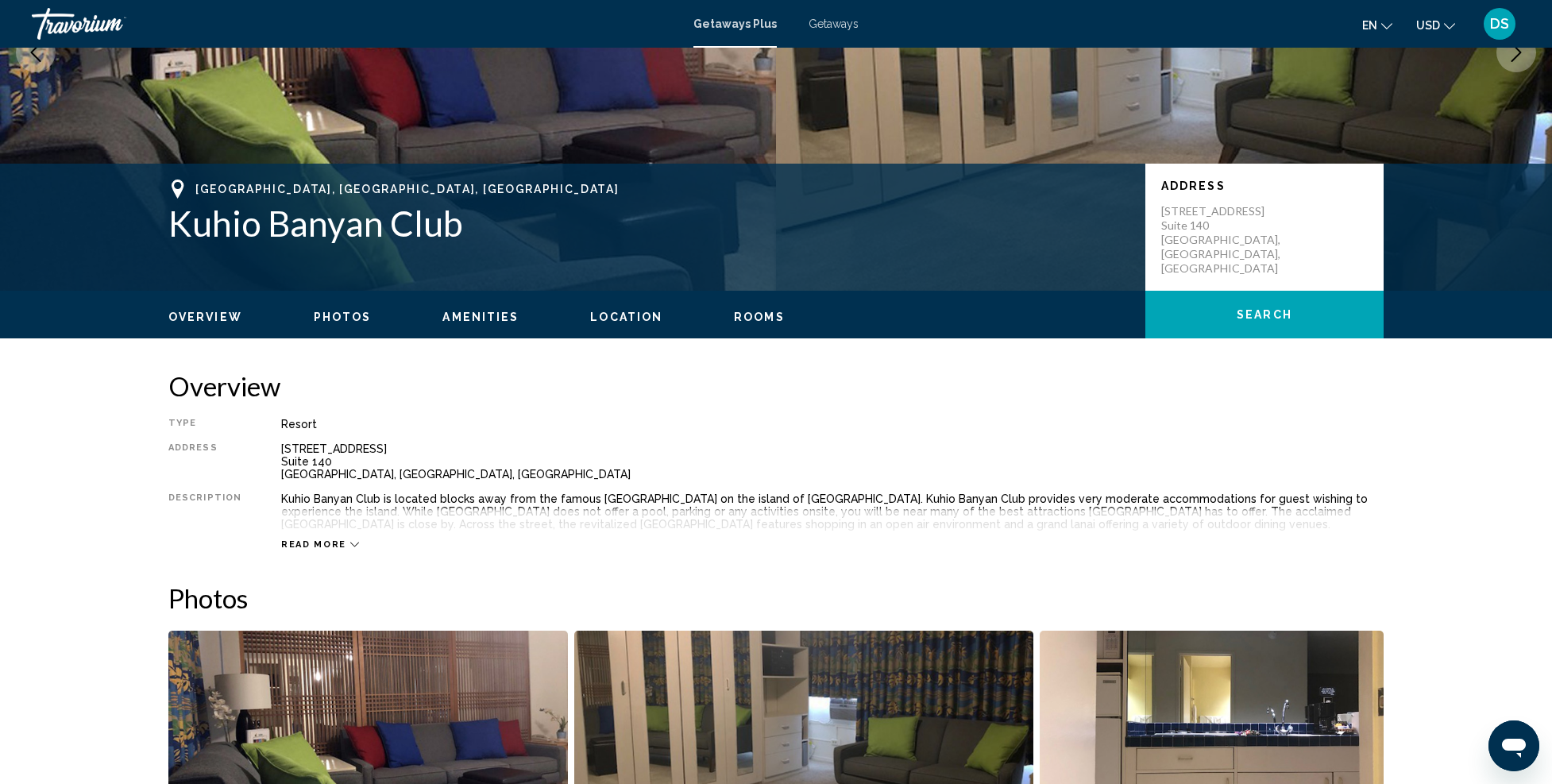
scroll to position [154, 0]
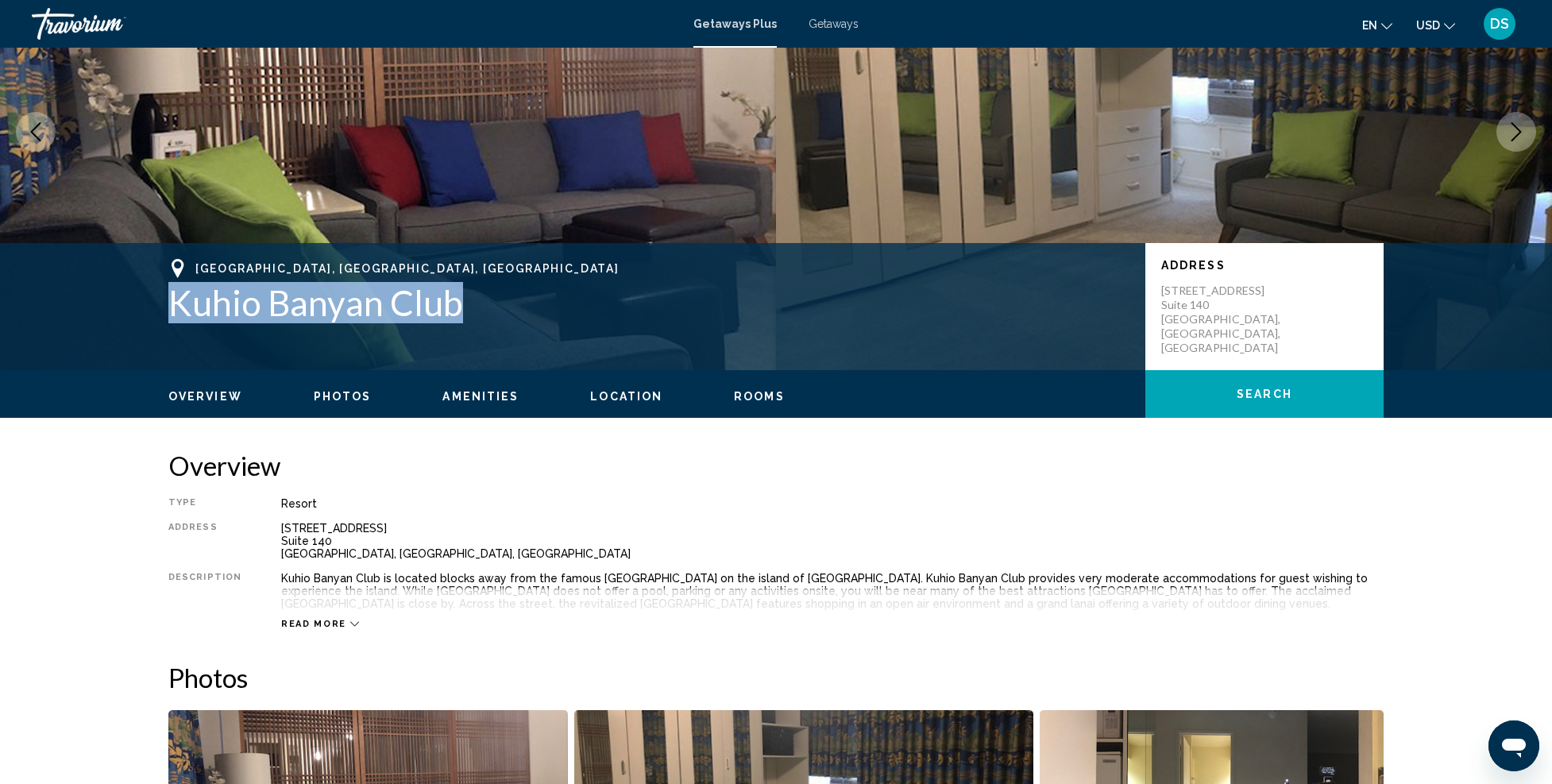
drag, startPoint x: 169, startPoint y: 300, endPoint x: 454, endPoint y: 318, distance: 285.6
click at [454, 318] on h1 "Kuhio Banyan Club" at bounding box center [649, 302] width 962 height 41
copy h1 "Kuhio Banyan Club"
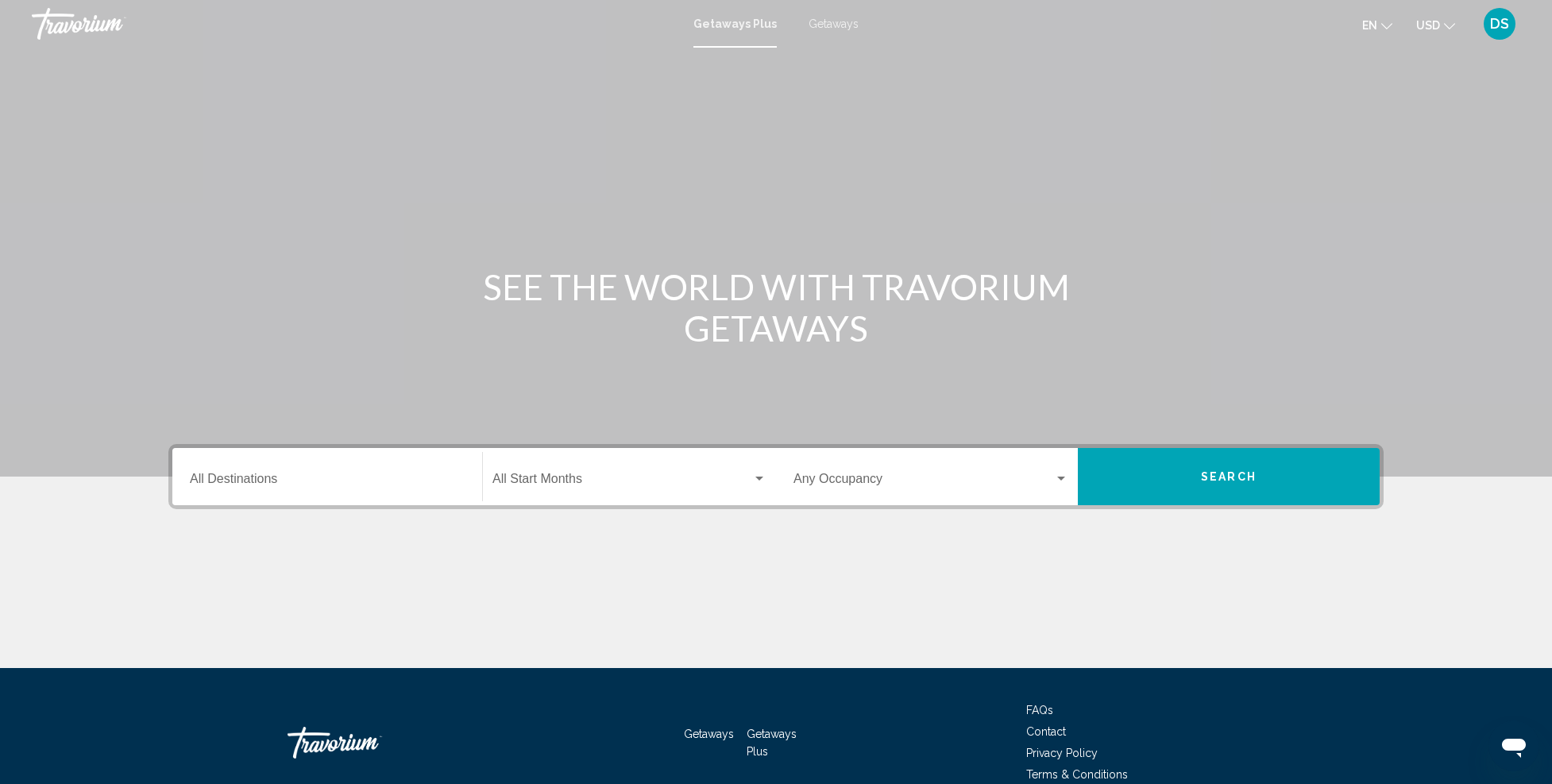
scroll to position [78, 0]
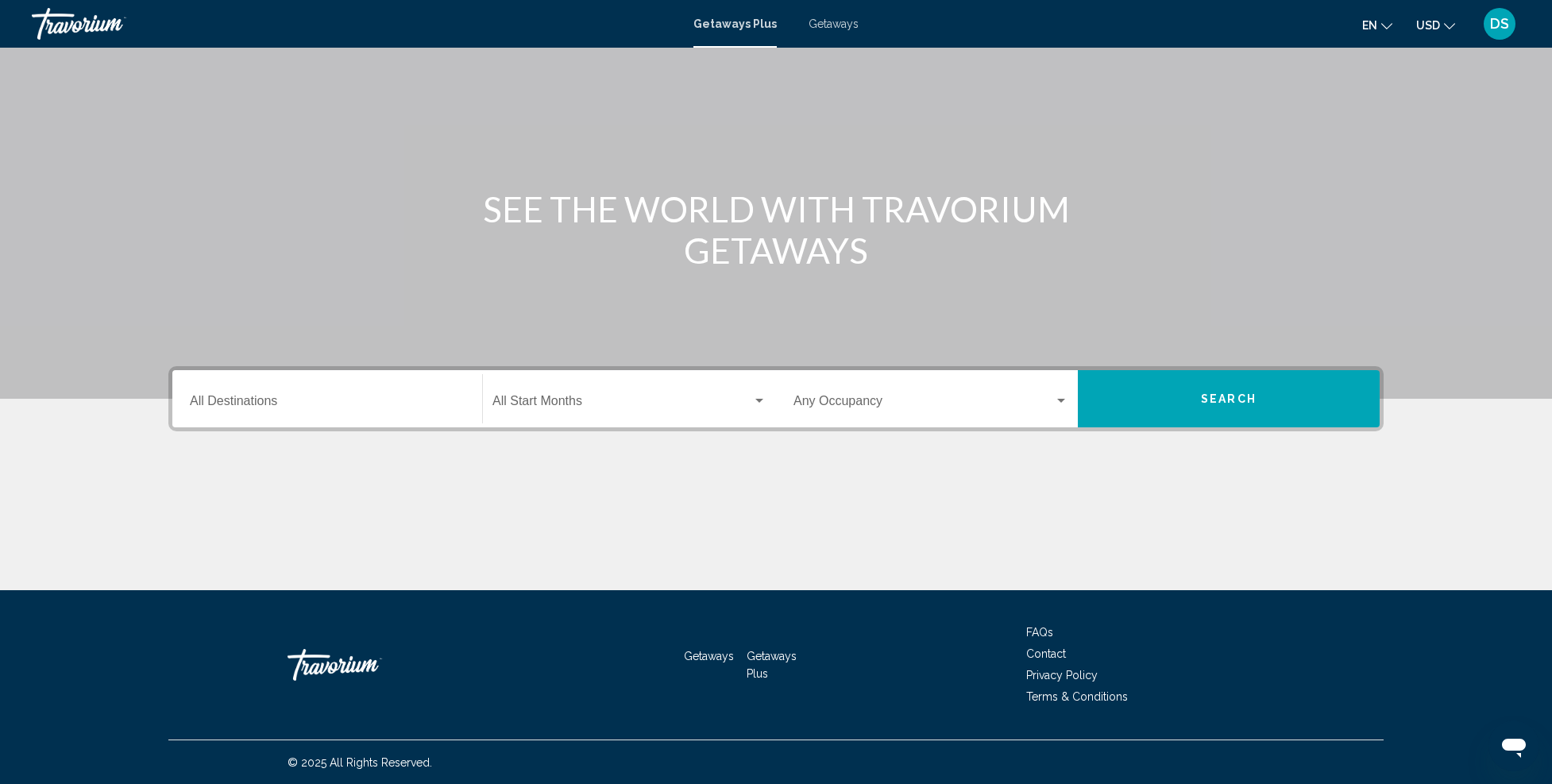
click at [378, 393] on div "Destination All Destinations" at bounding box center [327, 398] width 275 height 50
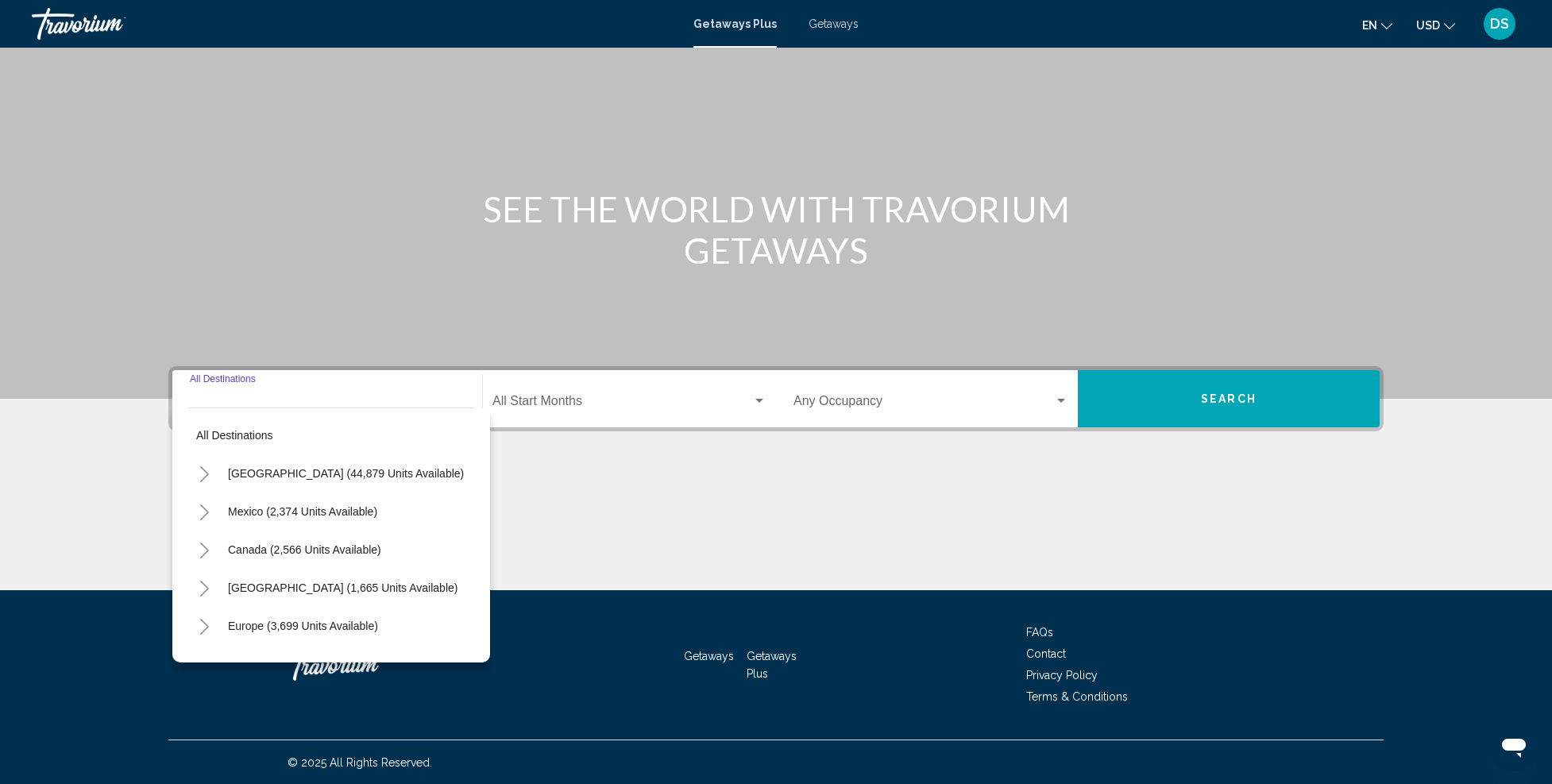
click at [199, 466] on icon "Toggle United States (44,879 units available)" at bounding box center [205, 474] width 12 height 16
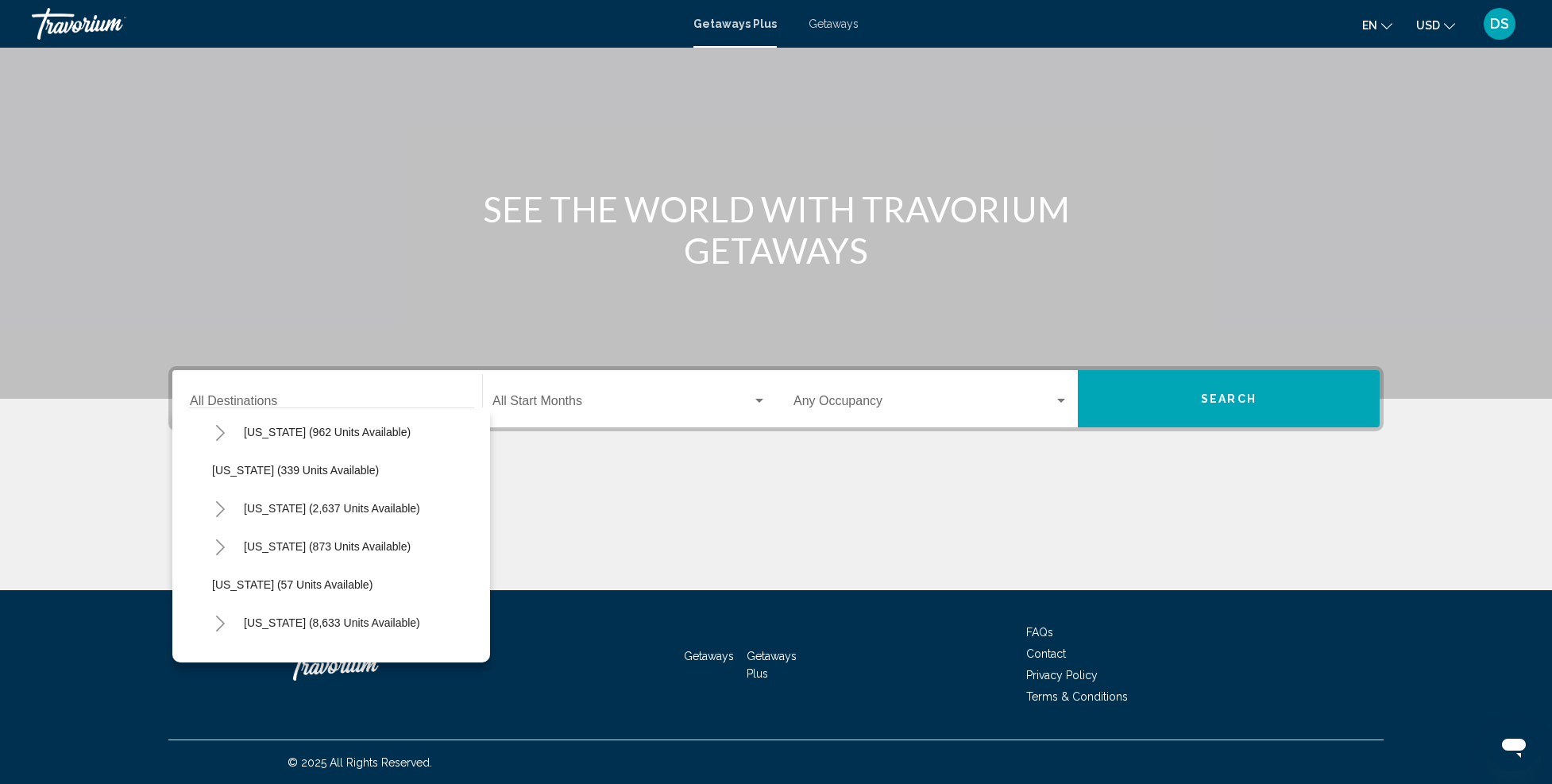
click at [216, 507] on icon "Toggle California (2,637 units available)" at bounding box center [220, 509] width 12 height 16
click at [217, 432] on icon "Toggle California (2,637 units available)" at bounding box center [220, 430] width 12 height 16
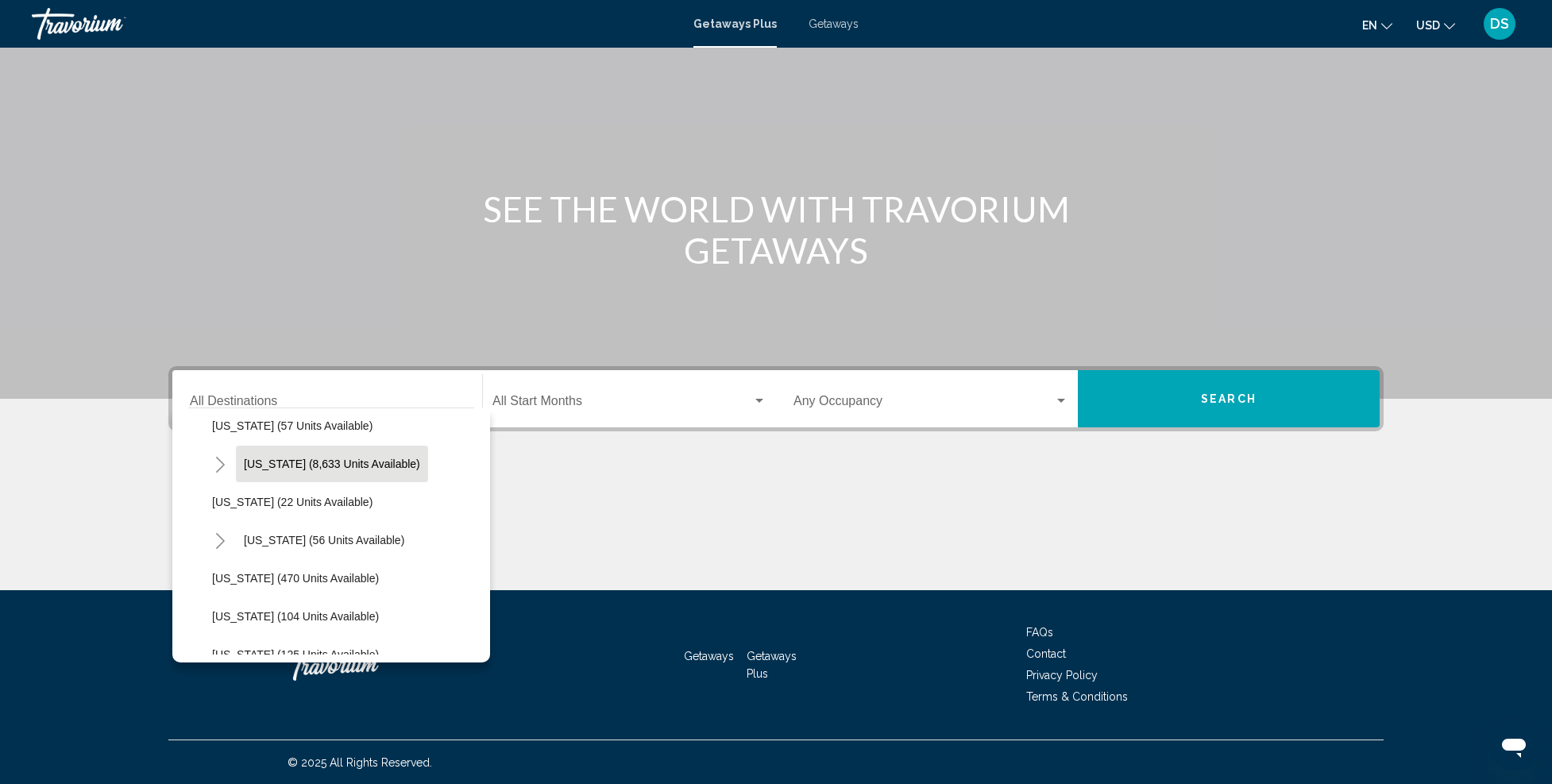
scroll to position [79, 0]
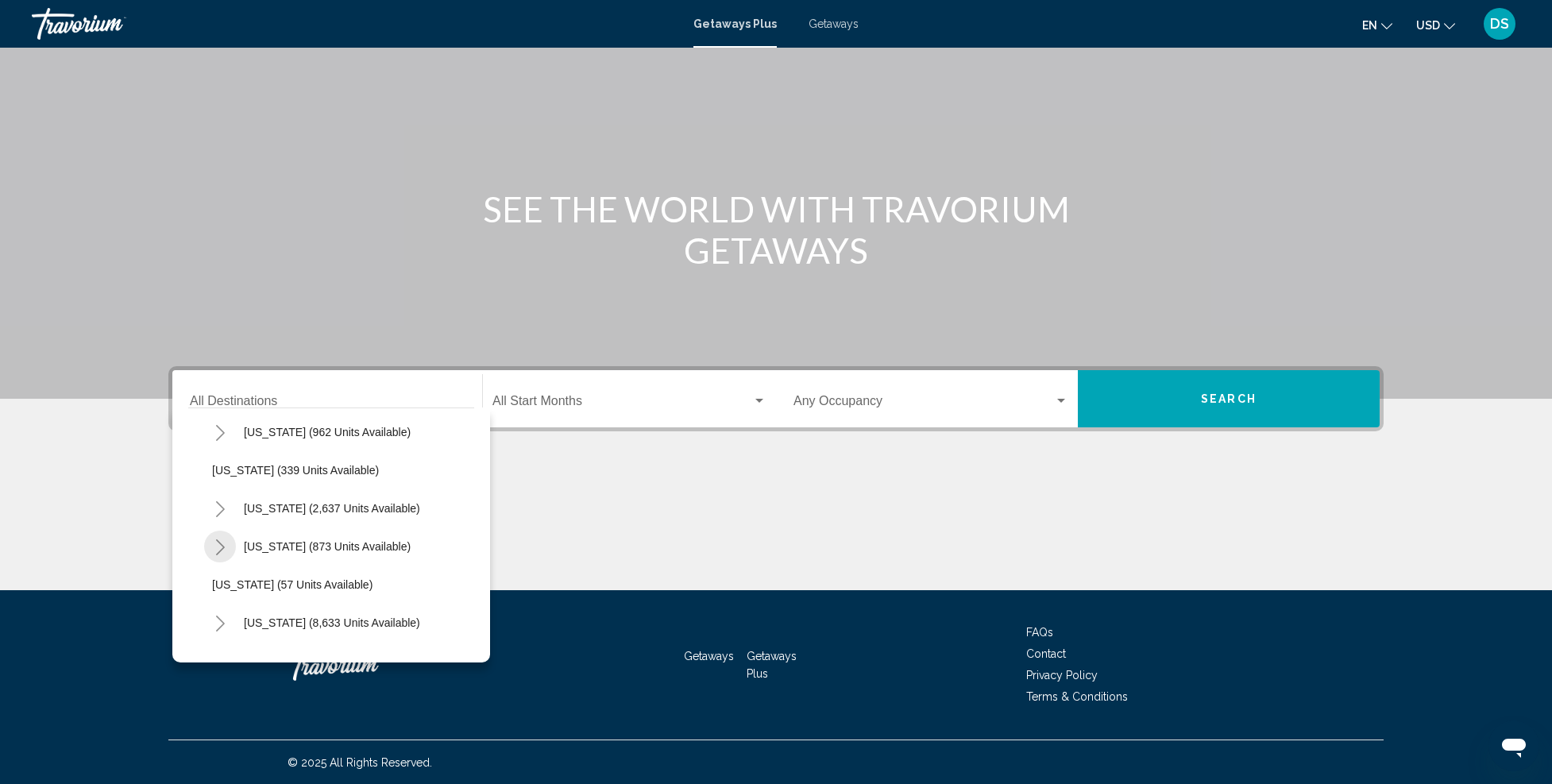
click at [224, 546] on icon "Toggle Colorado (873 units available)" at bounding box center [220, 547] width 9 height 16
click at [337, 499] on span "Mountain Area (848 units available)" at bounding box center [316, 505] width 176 height 13
type input "**********"
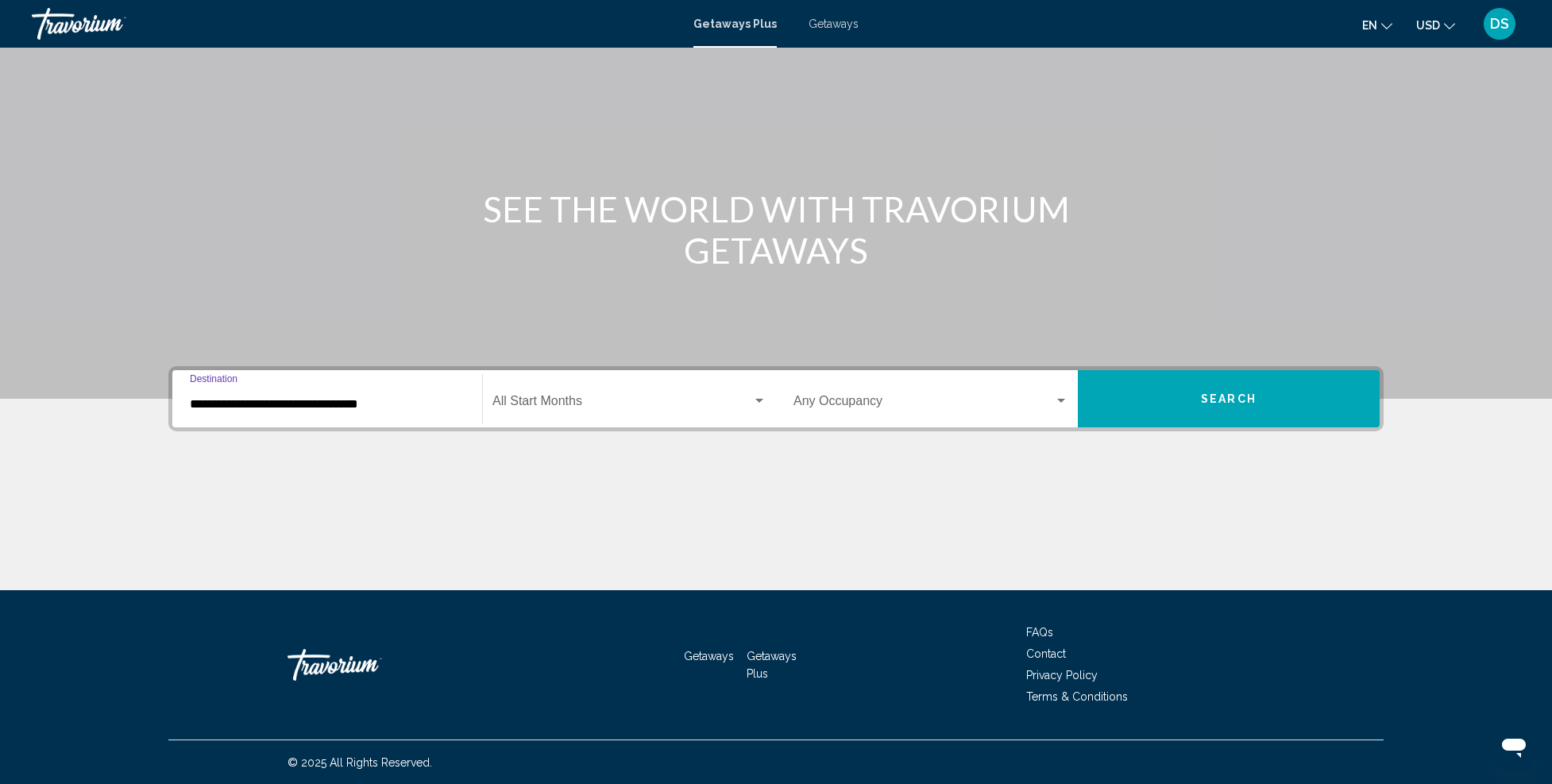
click at [760, 402] on div "Search widget" at bounding box center [759, 400] width 15 height 13
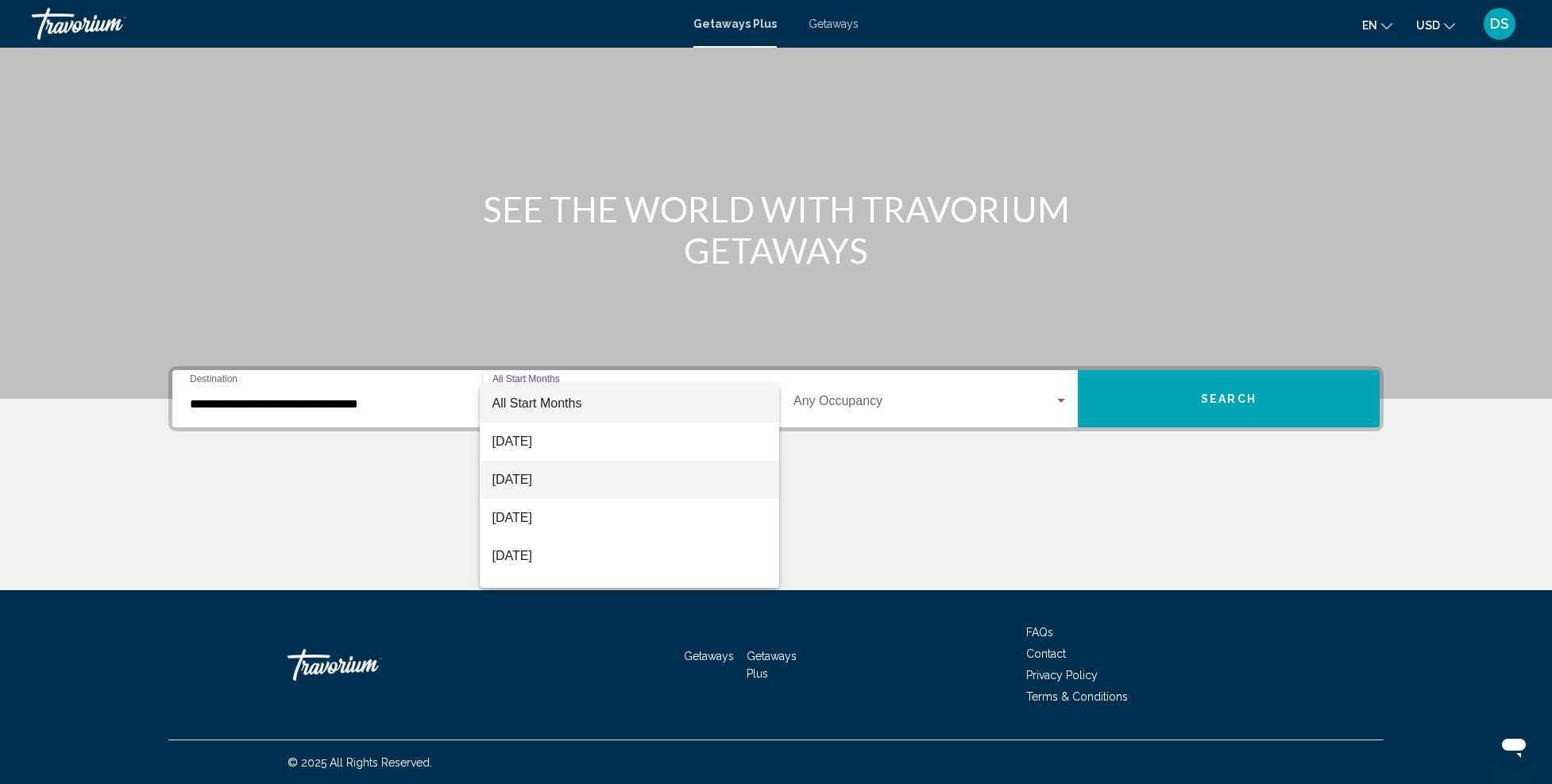
click at [585, 474] on span "[DATE]" at bounding box center [630, 480] width 275 height 38
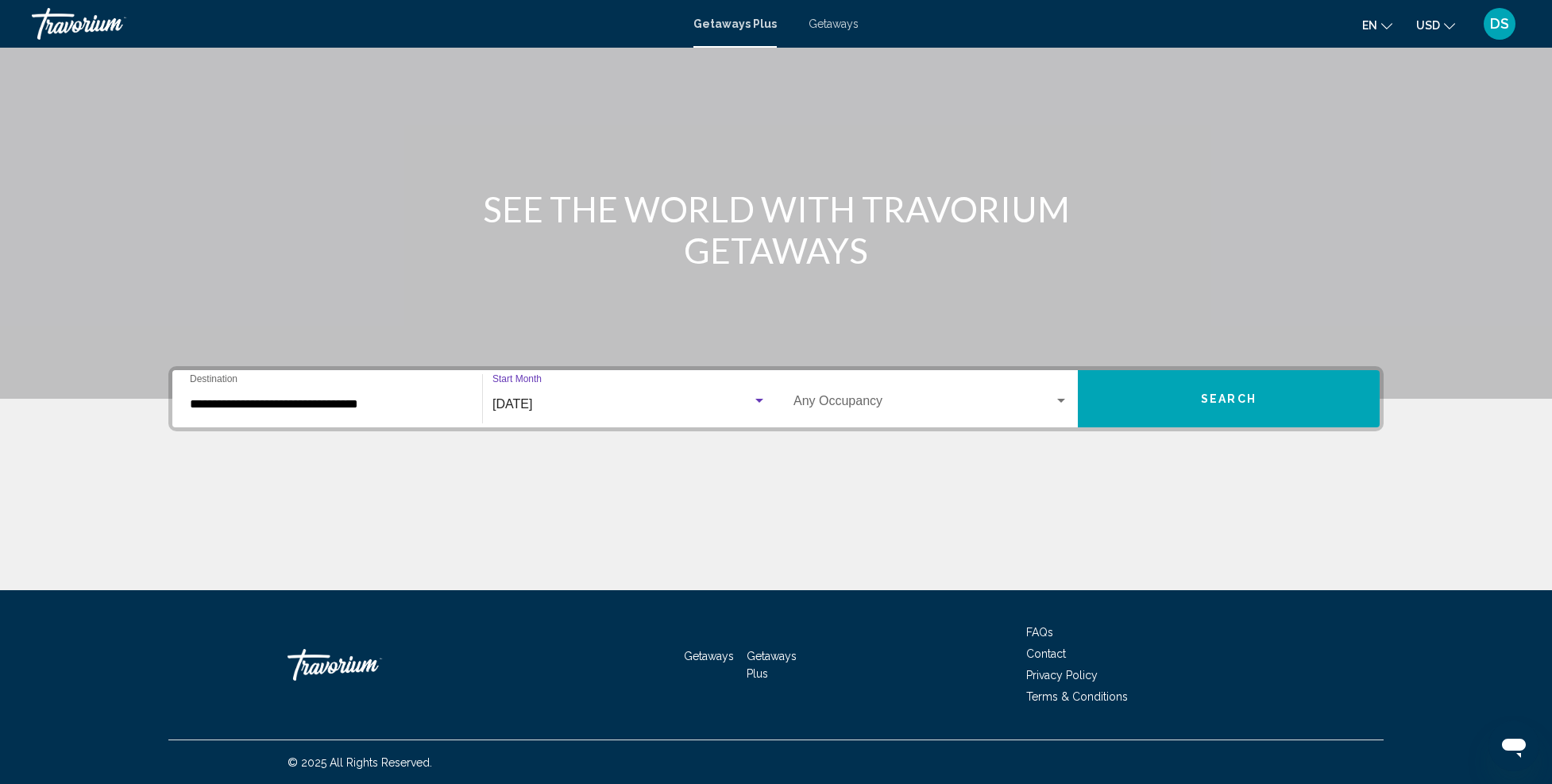
click at [763, 398] on div "Search widget" at bounding box center [760, 400] width 8 height 4
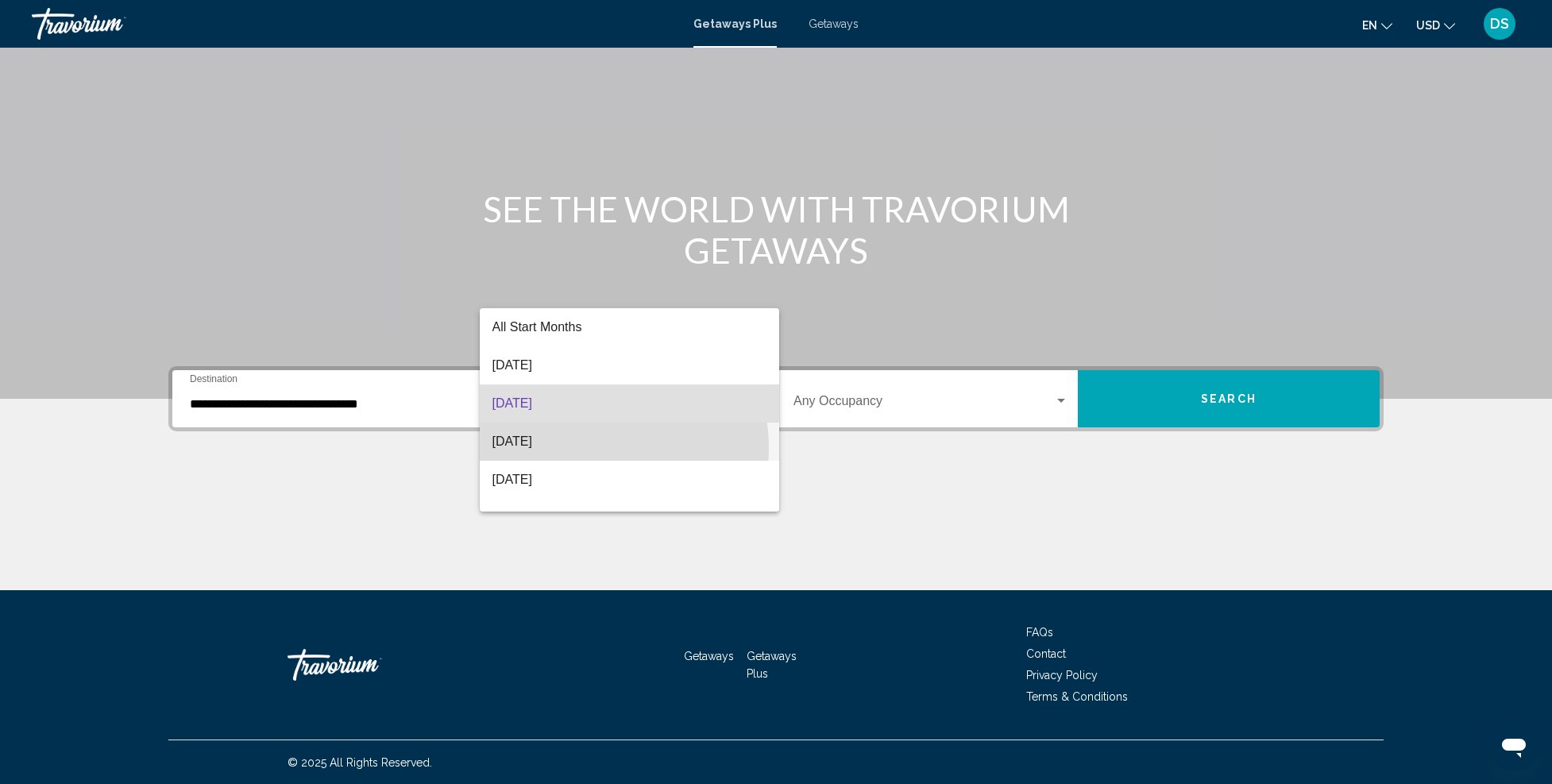
click at [599, 445] on span "[DATE]" at bounding box center [630, 441] width 275 height 38
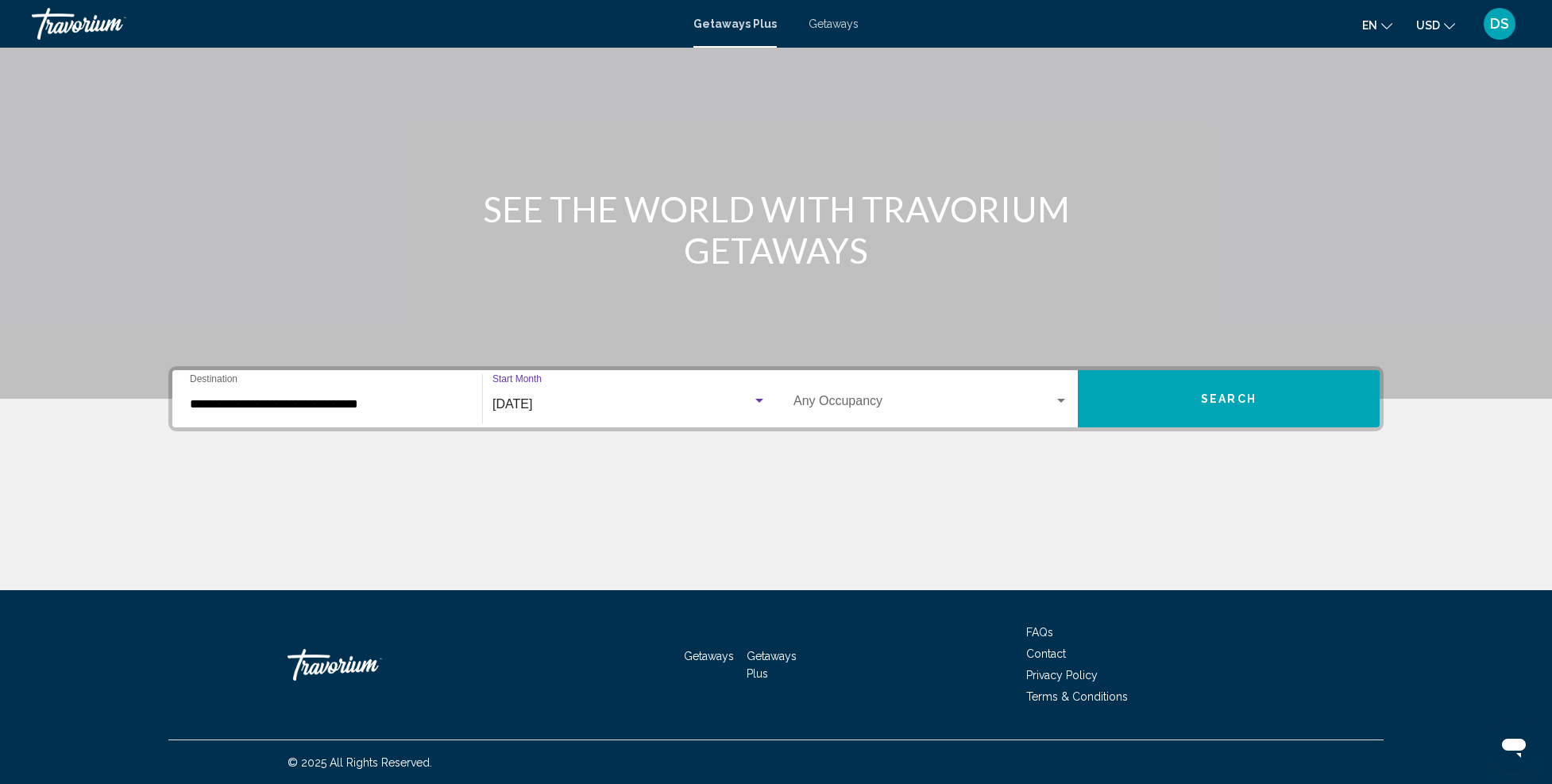
click at [1225, 383] on button "Search" at bounding box center [1229, 398] width 302 height 57
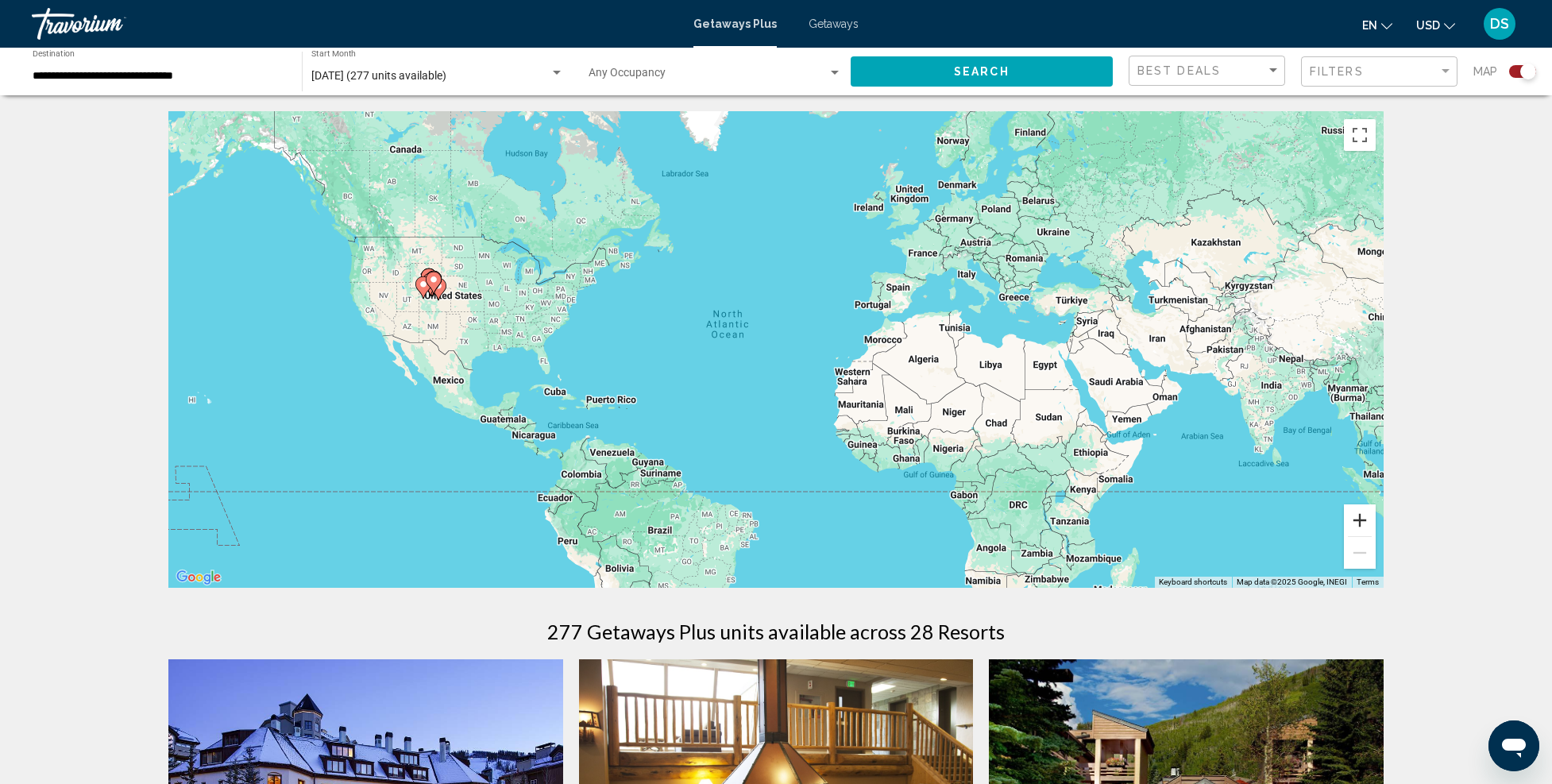
click at [1353, 521] on button "Zoom in" at bounding box center [1360, 520] width 31 height 31
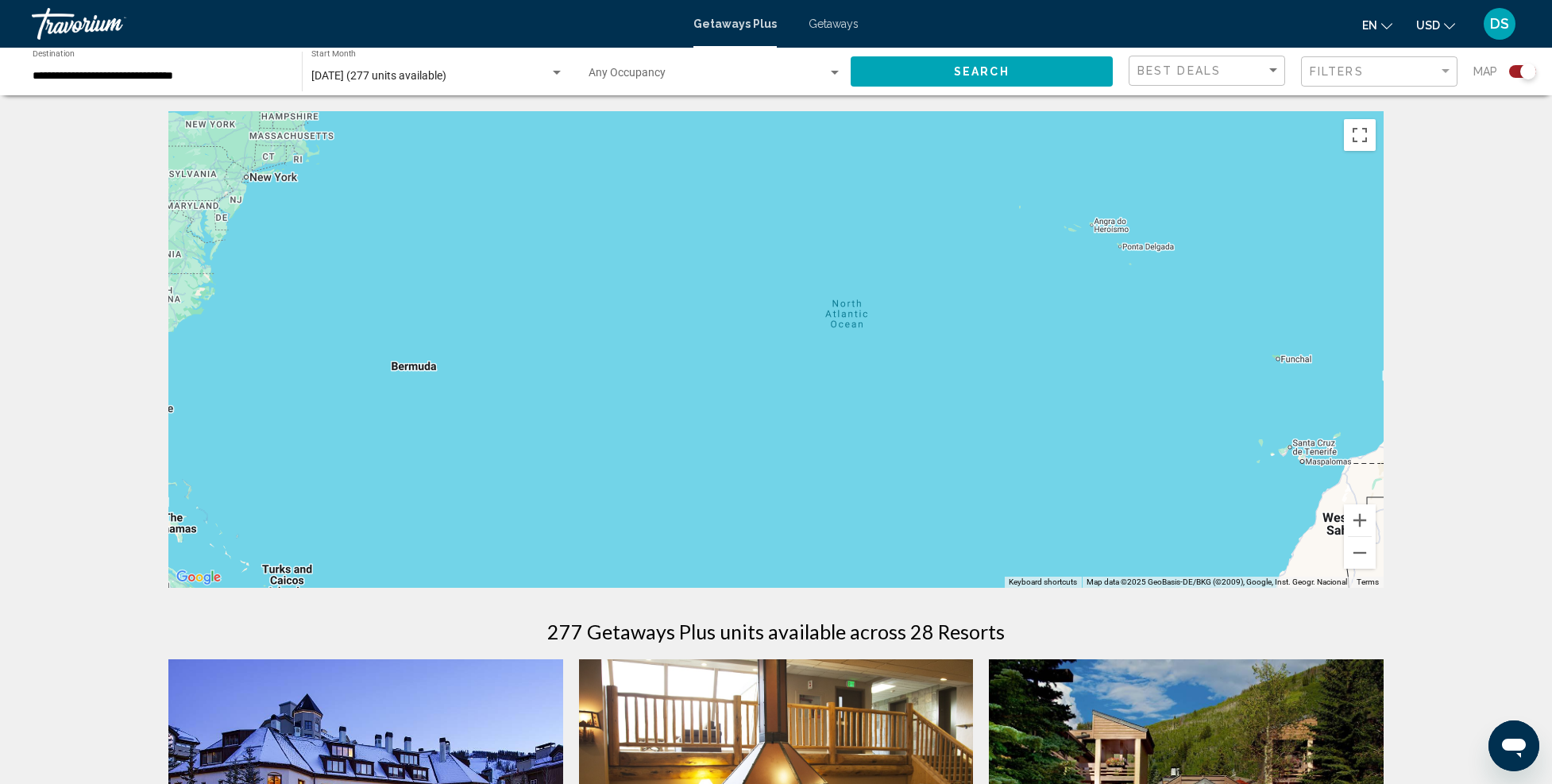
drag, startPoint x: 503, startPoint y: 392, endPoint x: 1098, endPoint y: 495, distance: 603.8
click at [1140, 503] on div "Main content" at bounding box center [776, 349] width 1215 height 477
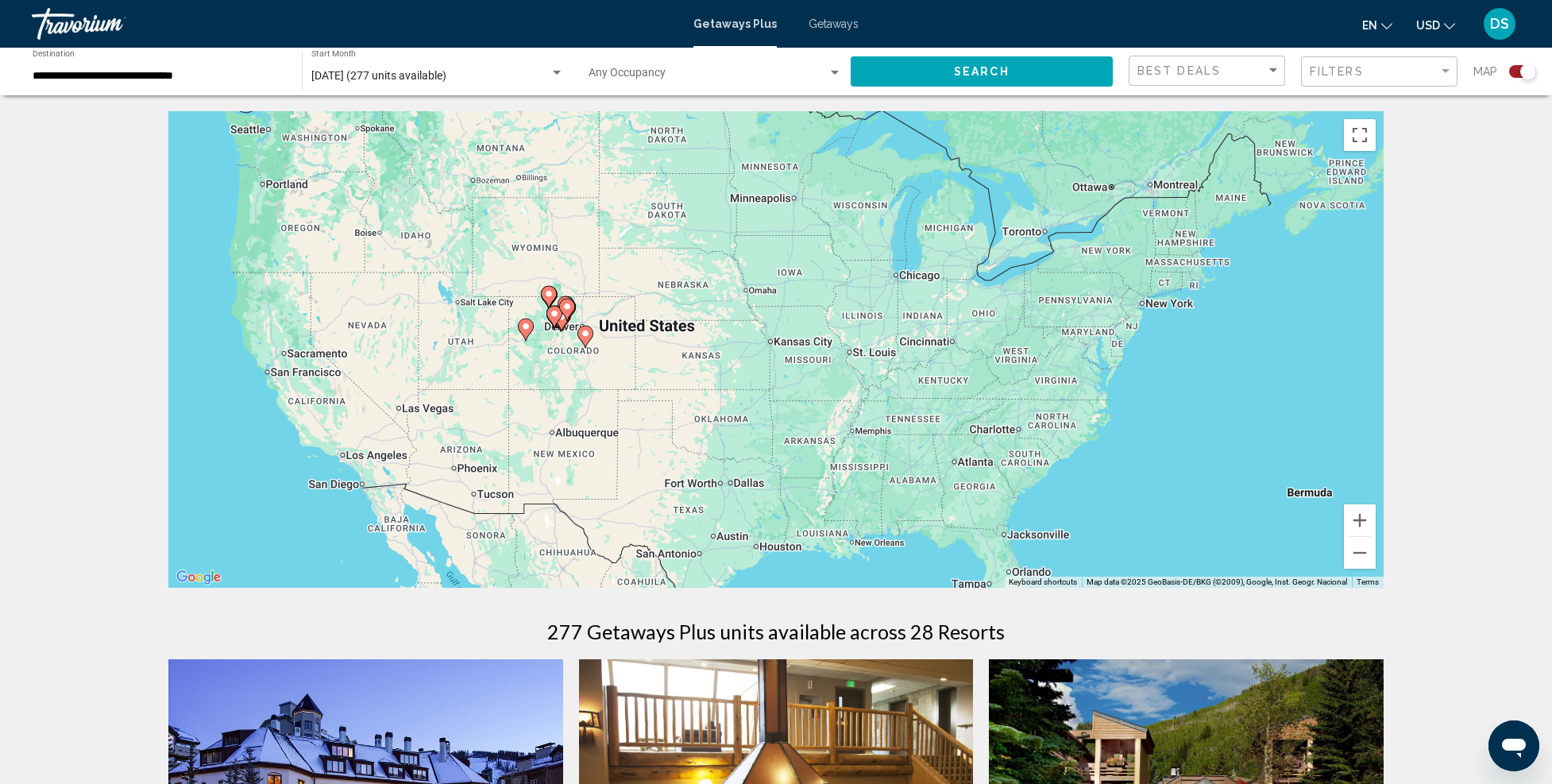
drag, startPoint x: 580, startPoint y: 397, endPoint x: 678, endPoint y: 448, distance: 110.5
click at [678, 448] on div "To activate drag with keyboard, press Alt + Enter. Once in keyboard drag state,…" at bounding box center [776, 349] width 1215 height 477
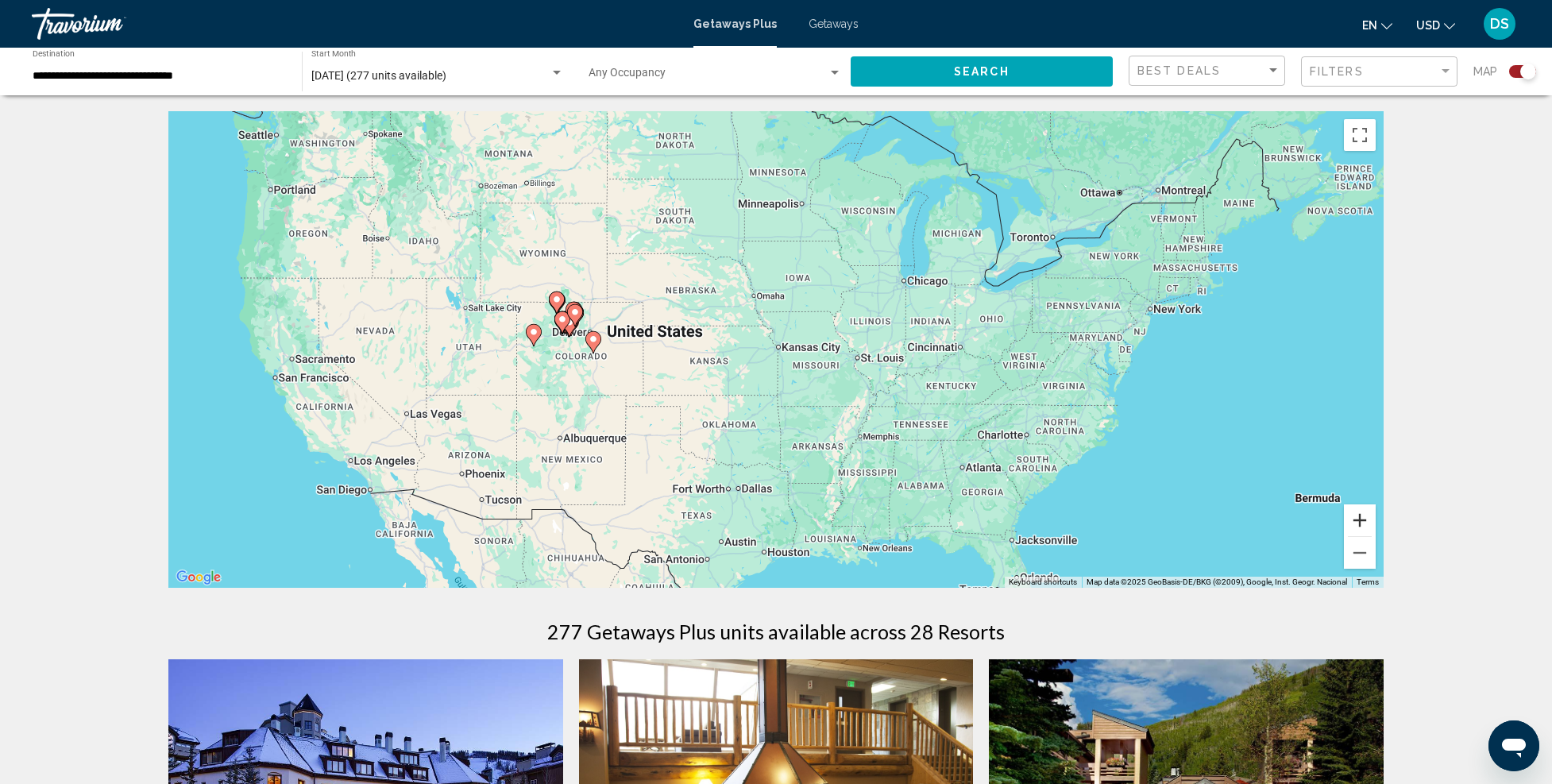
click at [1353, 521] on button "Zoom in" at bounding box center [1360, 520] width 31 height 31
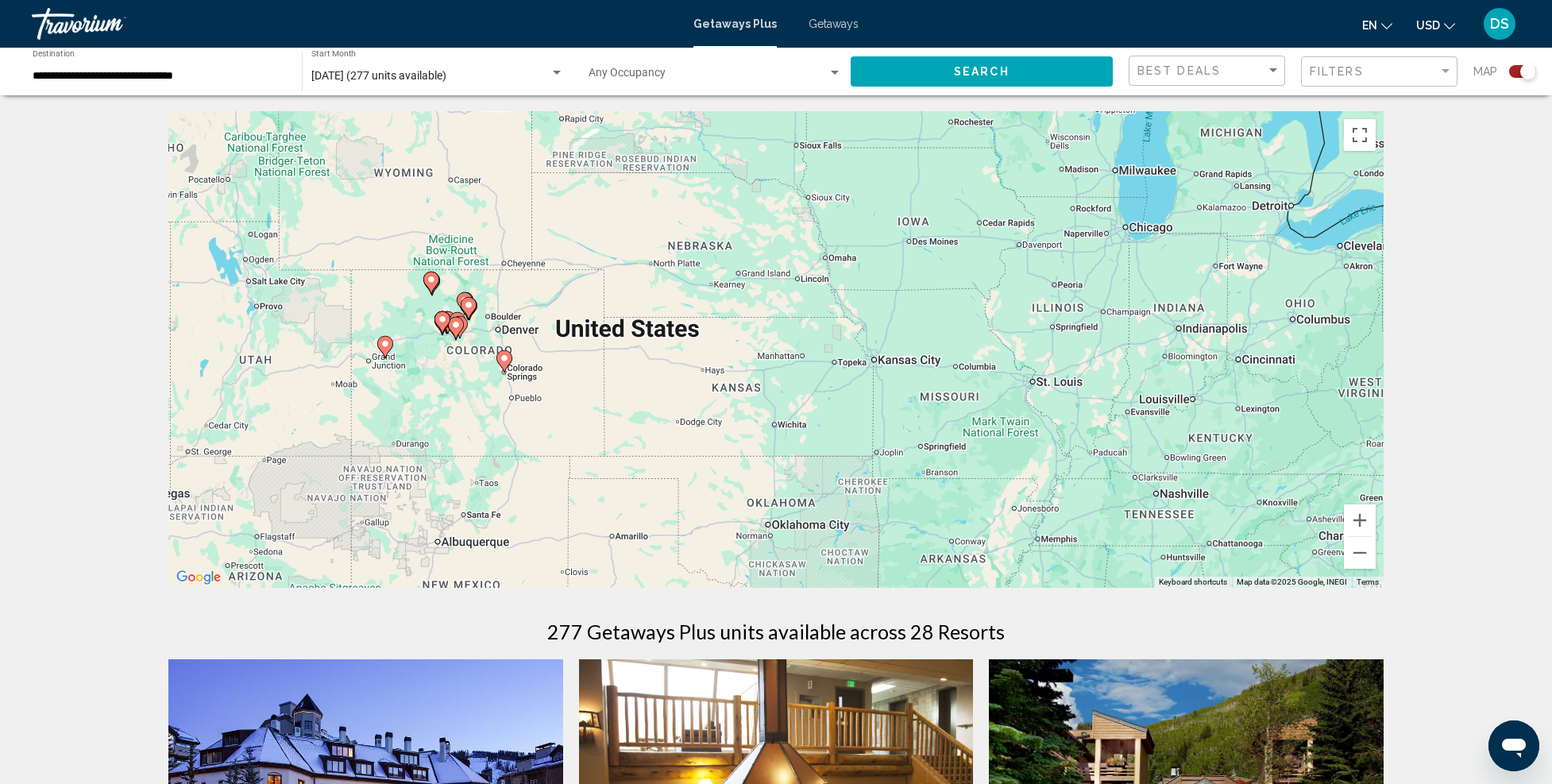
drag, startPoint x: 537, startPoint y: 406, endPoint x: 630, endPoint y: 424, distance: 94.7
click at [630, 424] on div "To activate drag with keyboard, press Alt + Enter. Once in keyboard drag state,…" at bounding box center [776, 349] width 1215 height 477
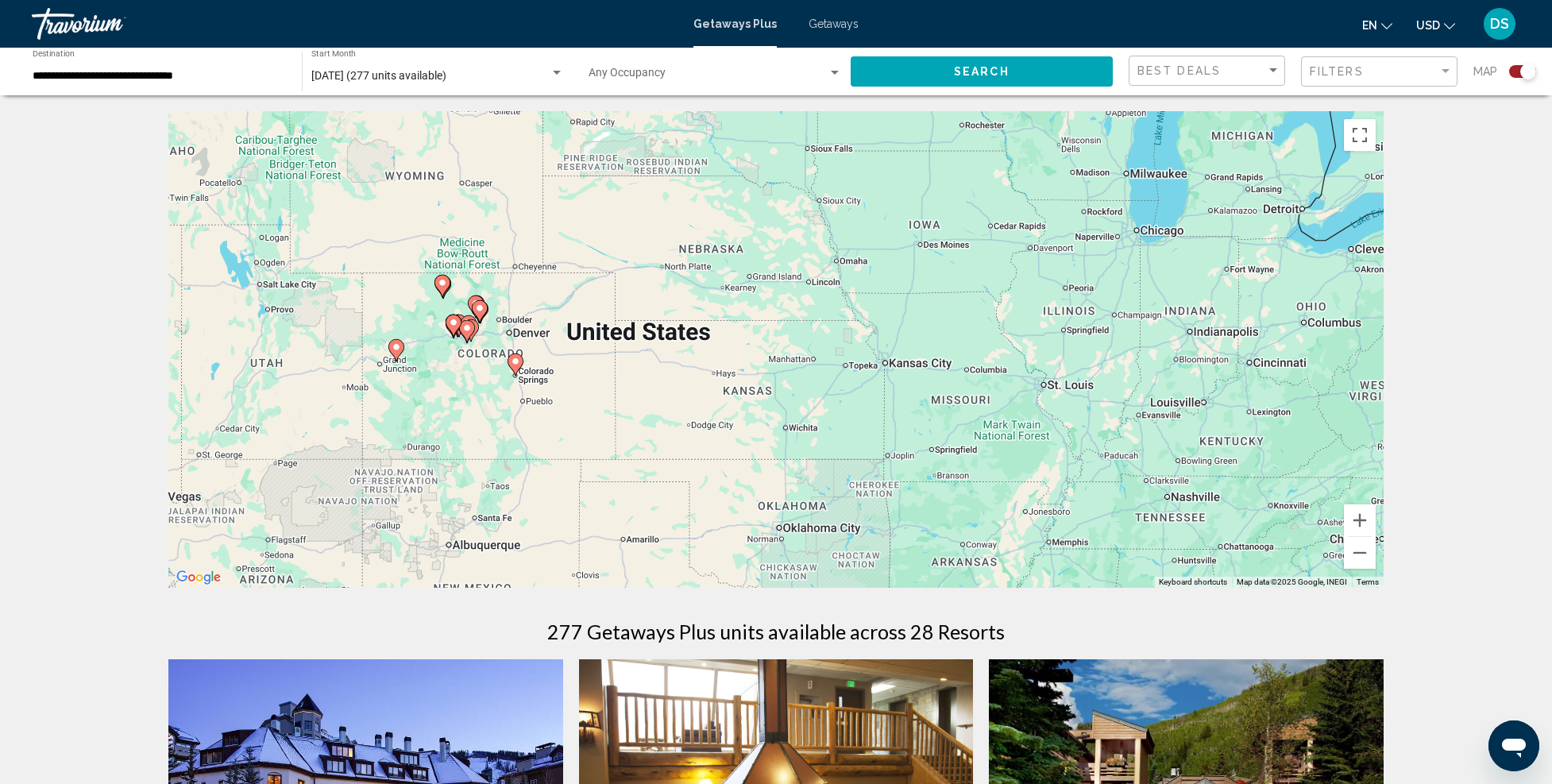
click at [189, 69] on input "**********" at bounding box center [159, 75] width 254 height 13
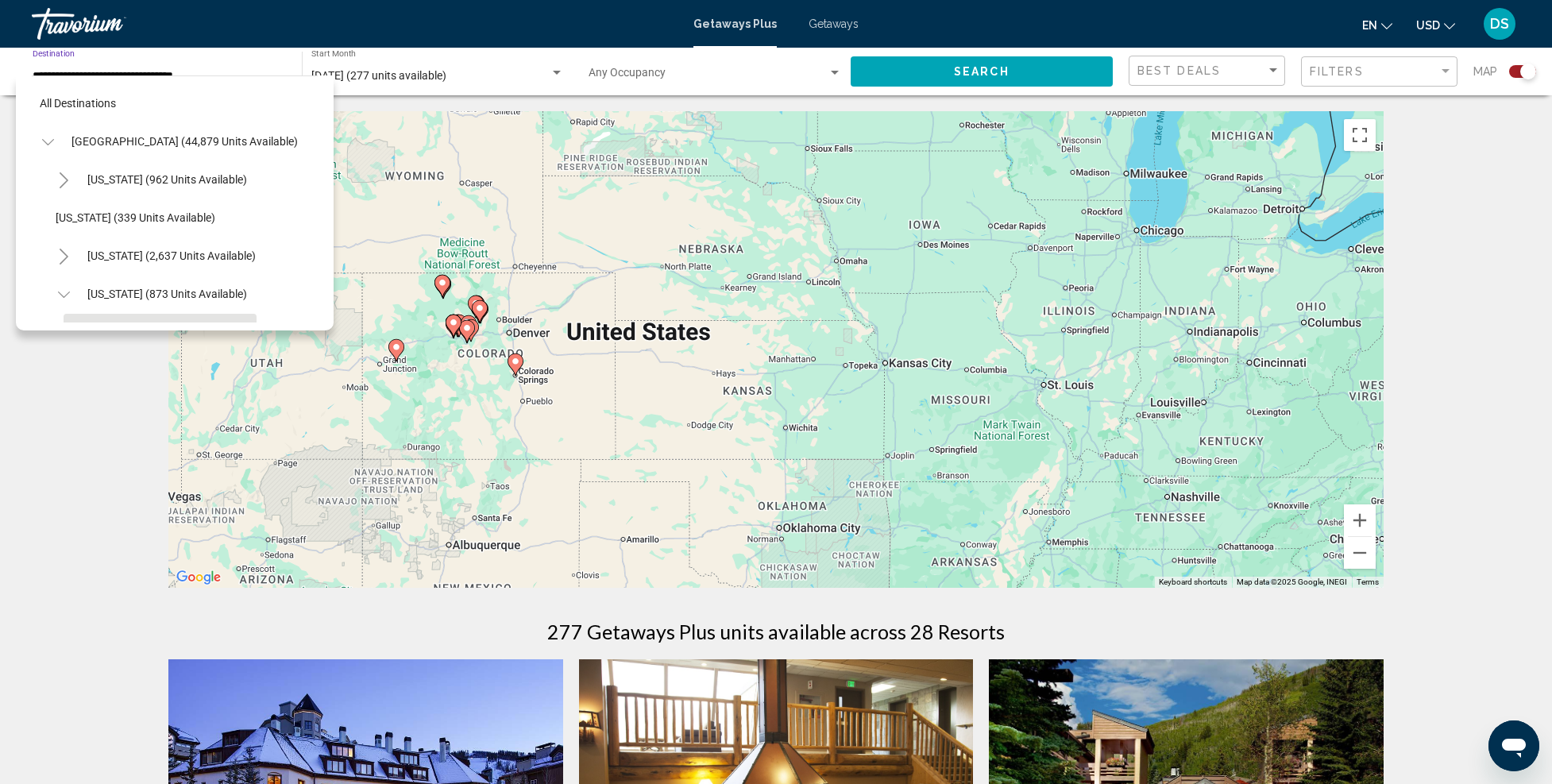
scroll to position [138, 0]
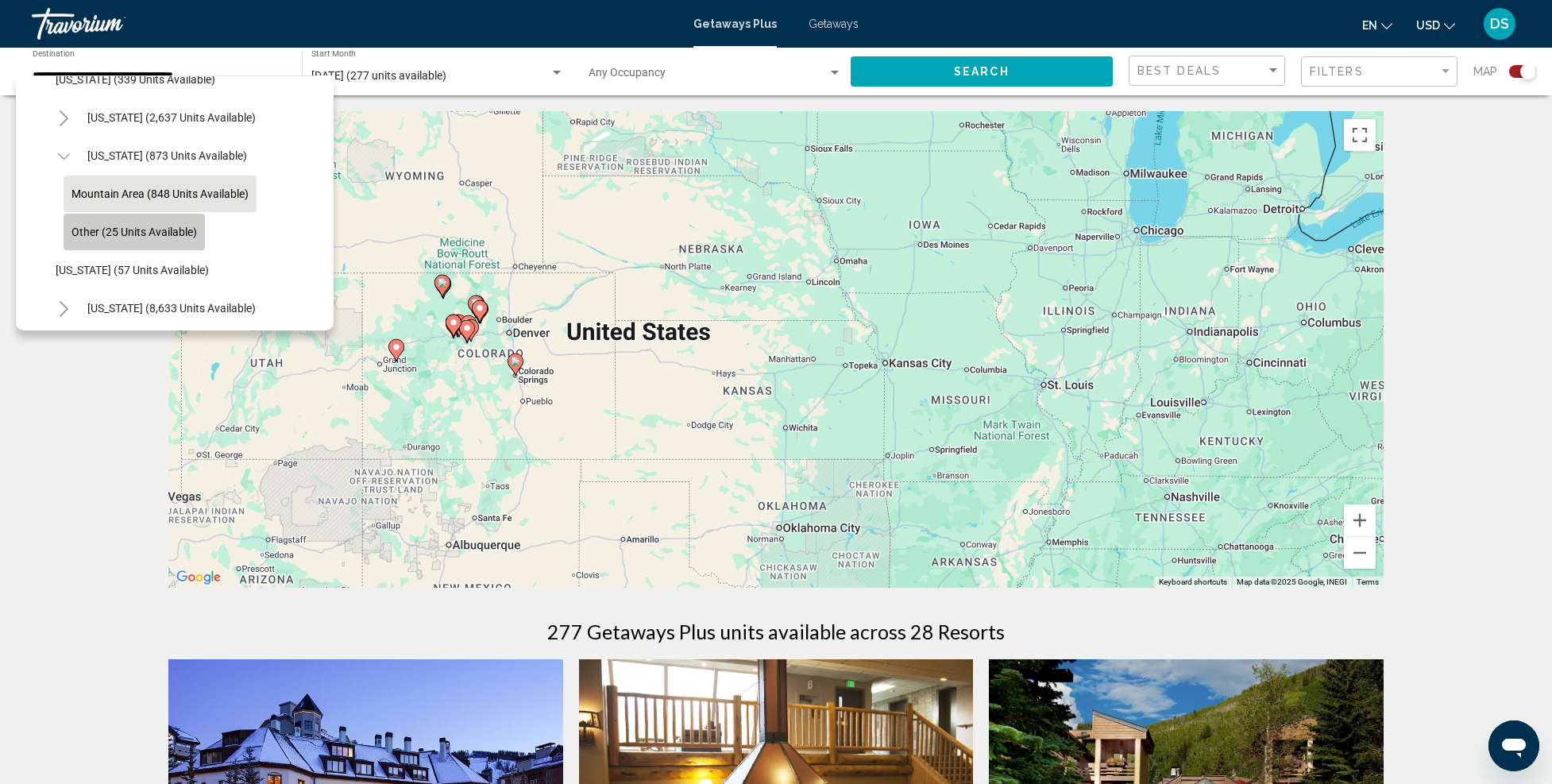
click at [137, 225] on span "Other (25 units available)" at bounding box center [134, 231] width 125 height 13
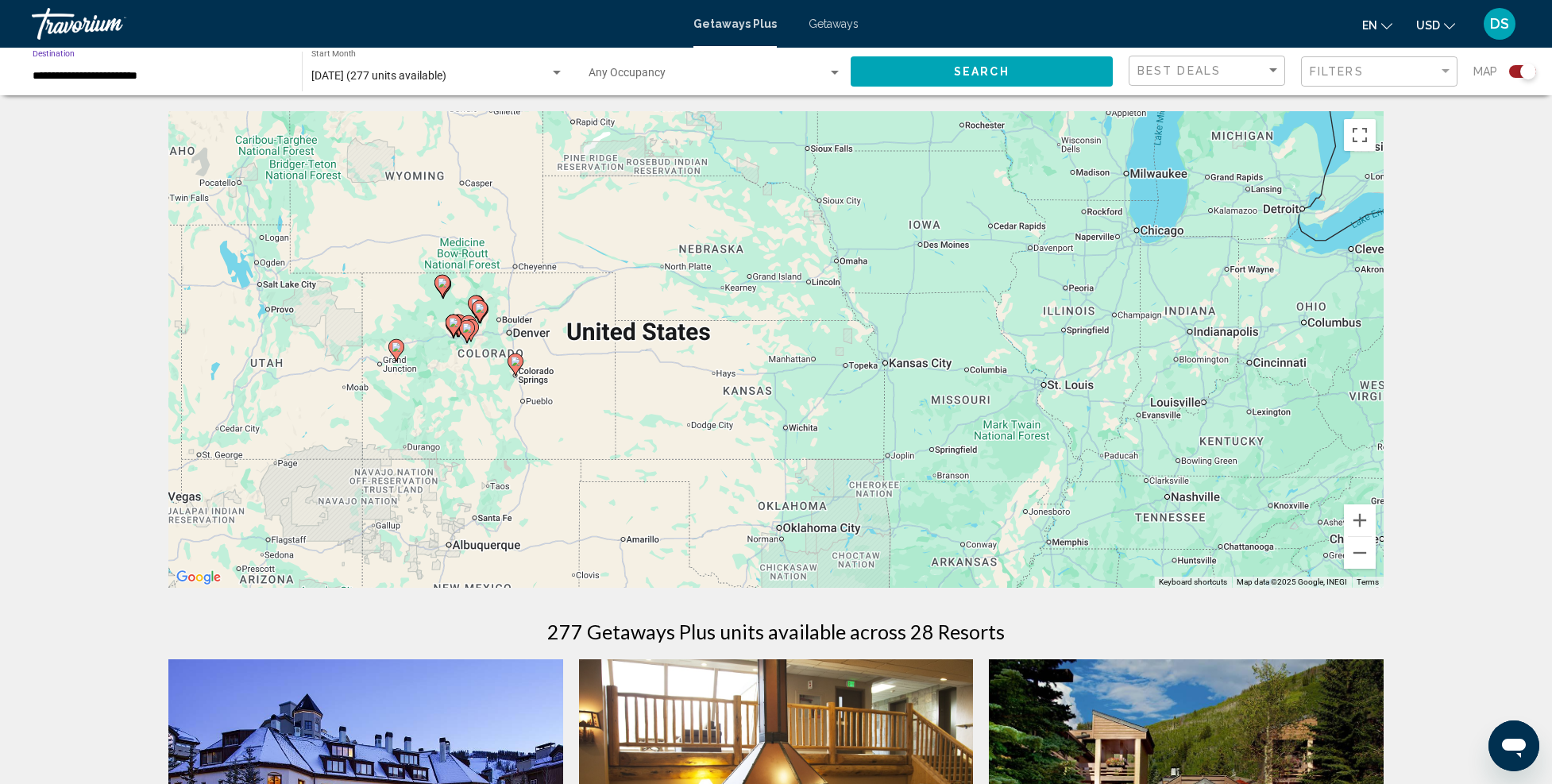
click at [205, 75] on input "**********" at bounding box center [159, 75] width 254 height 13
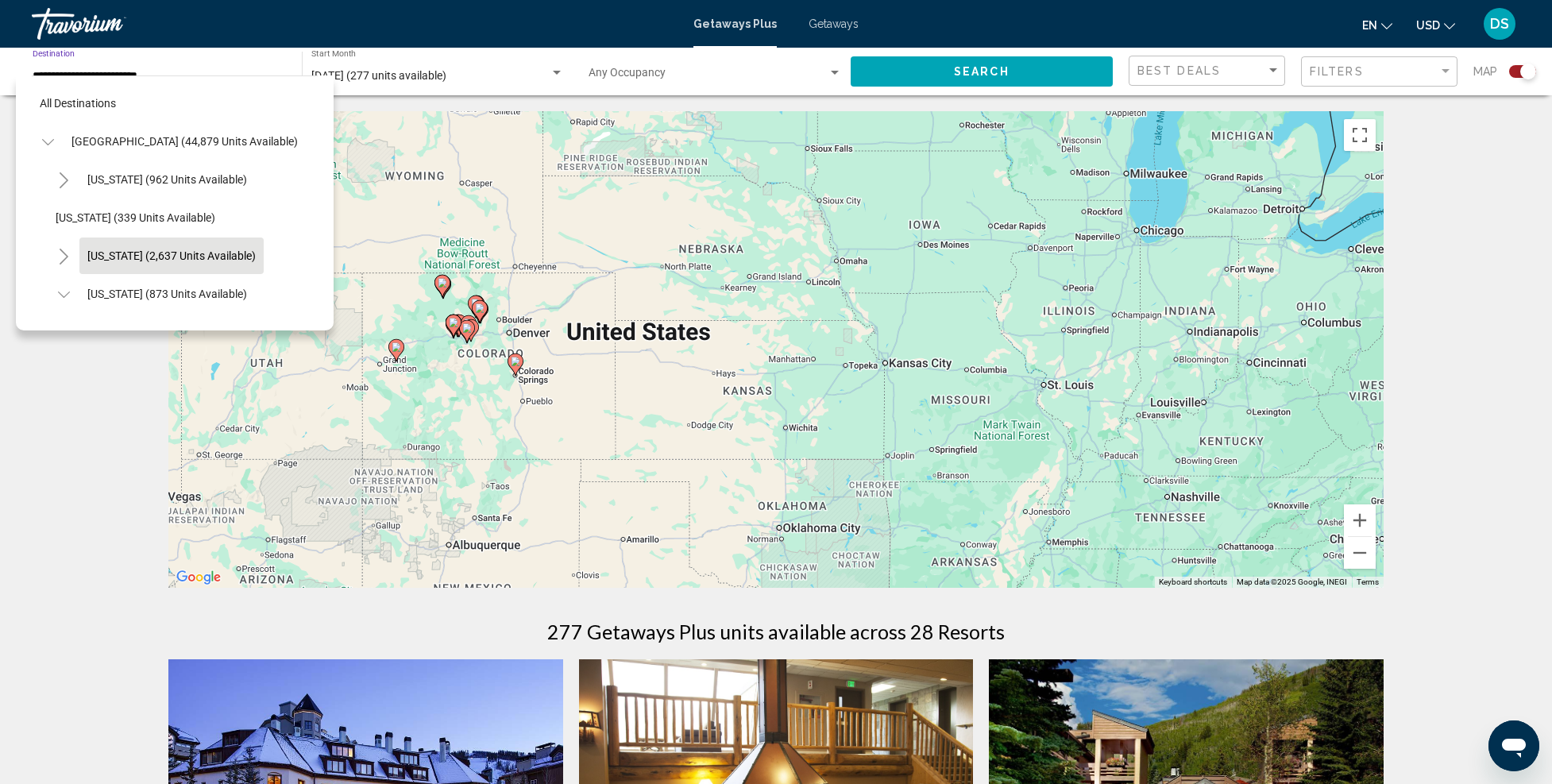
scroll to position [176, 0]
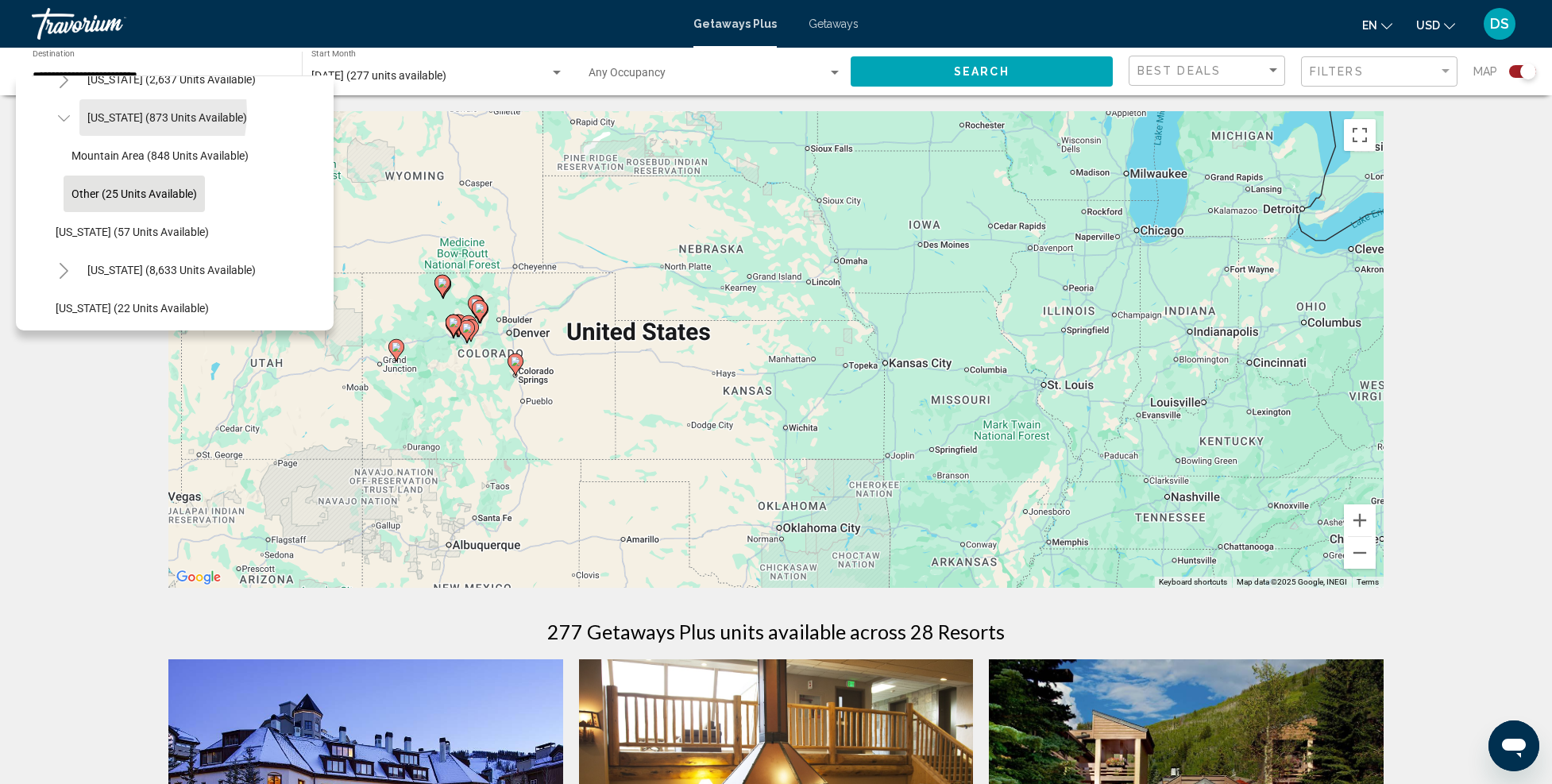
click at [107, 112] on span "[US_STATE] (873 units available)" at bounding box center [166, 117] width 160 height 13
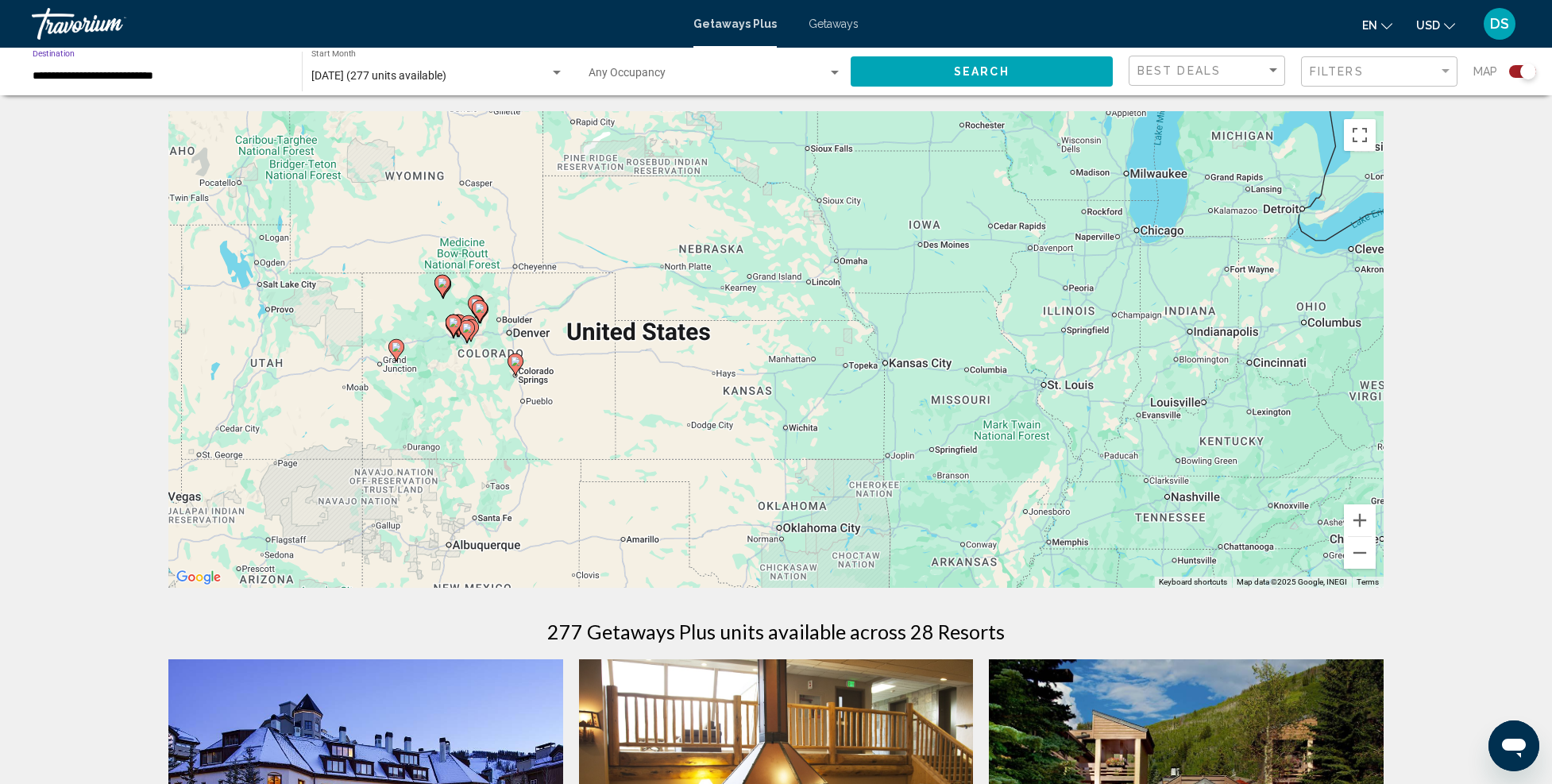
click at [987, 66] on span "Search" at bounding box center [981, 71] width 56 height 13
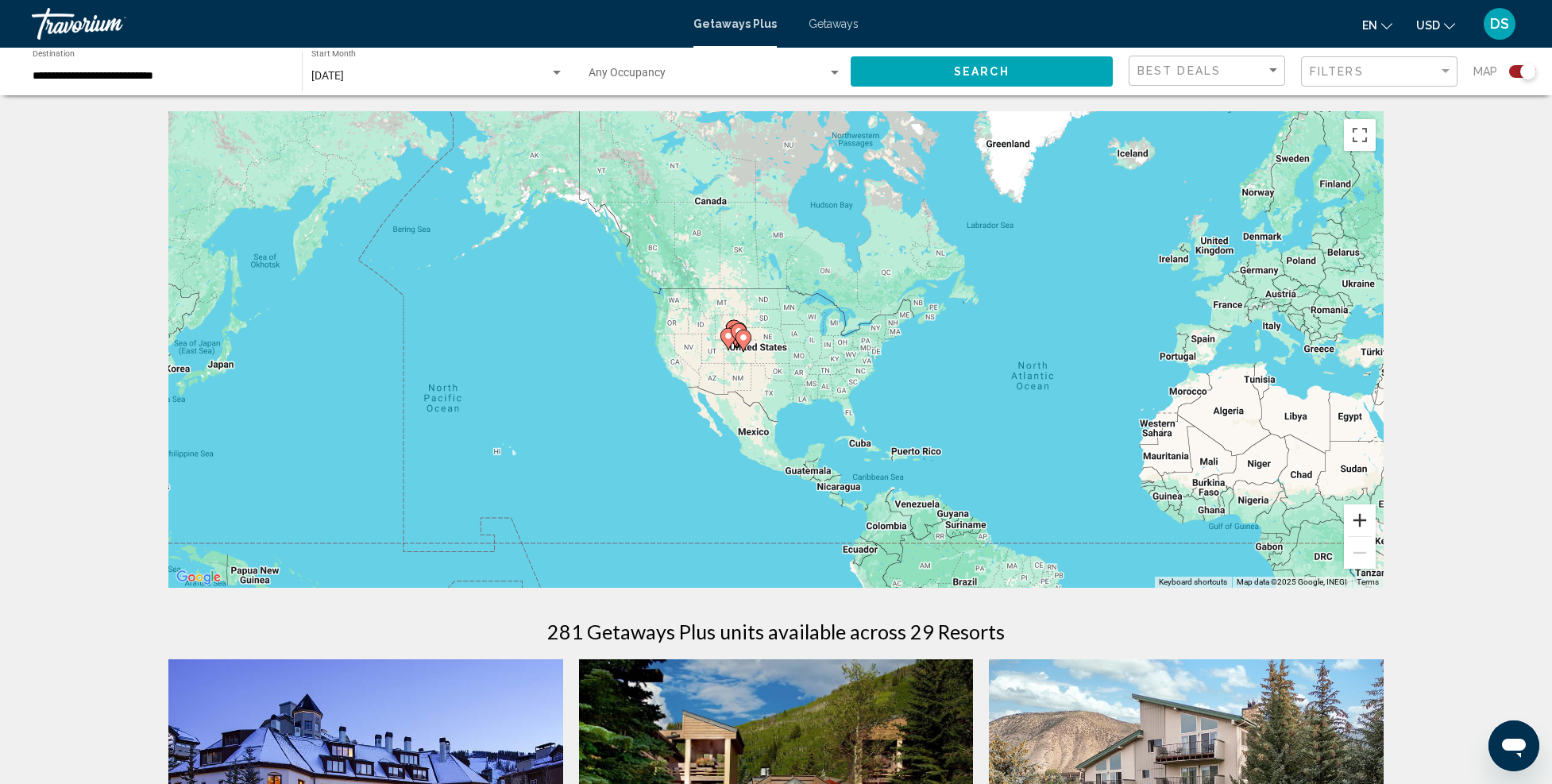
click at [1355, 518] on button "Zoom in" at bounding box center [1360, 520] width 31 height 31
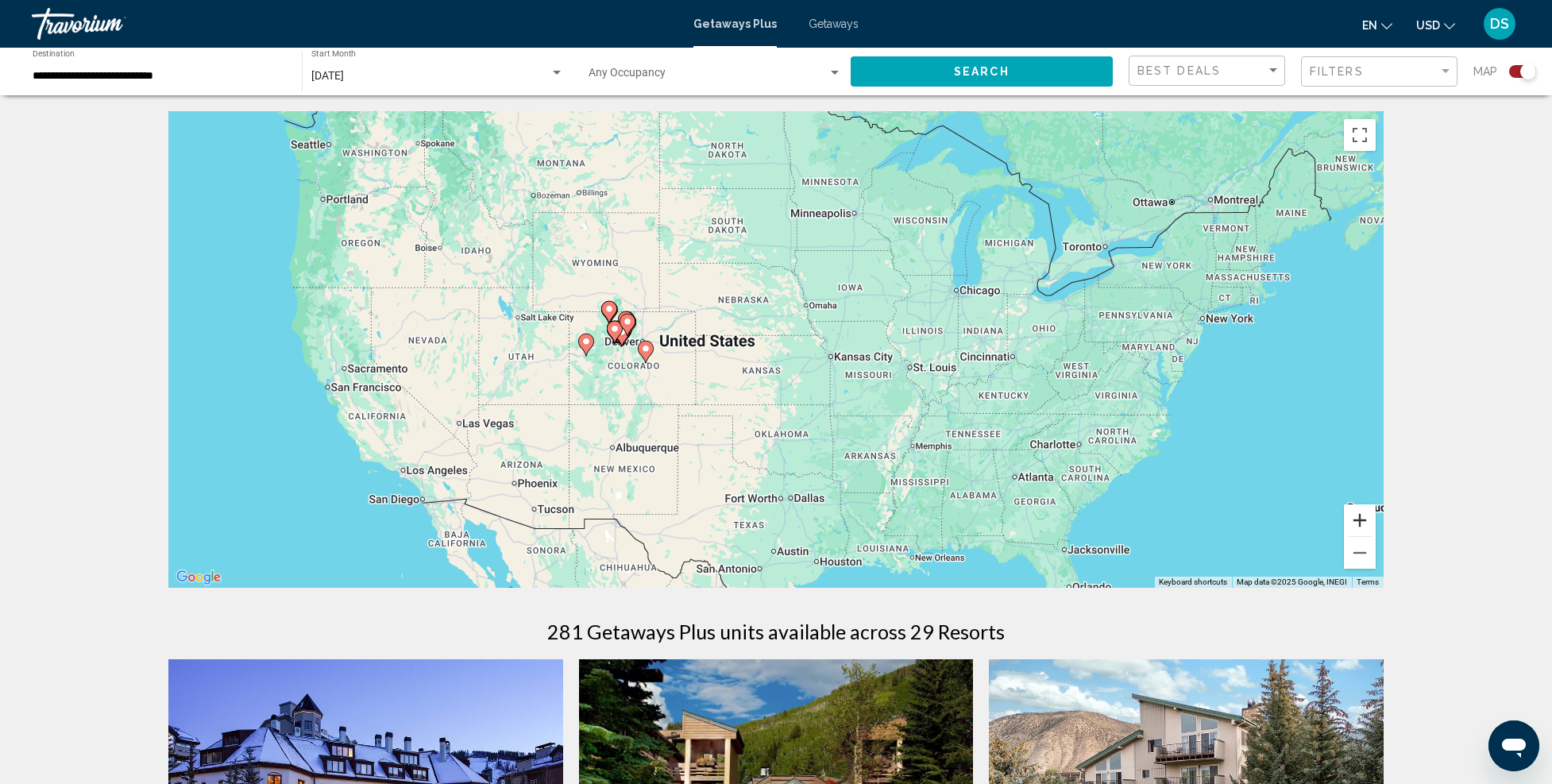
click at [1363, 511] on button "Zoom in" at bounding box center [1360, 520] width 31 height 31
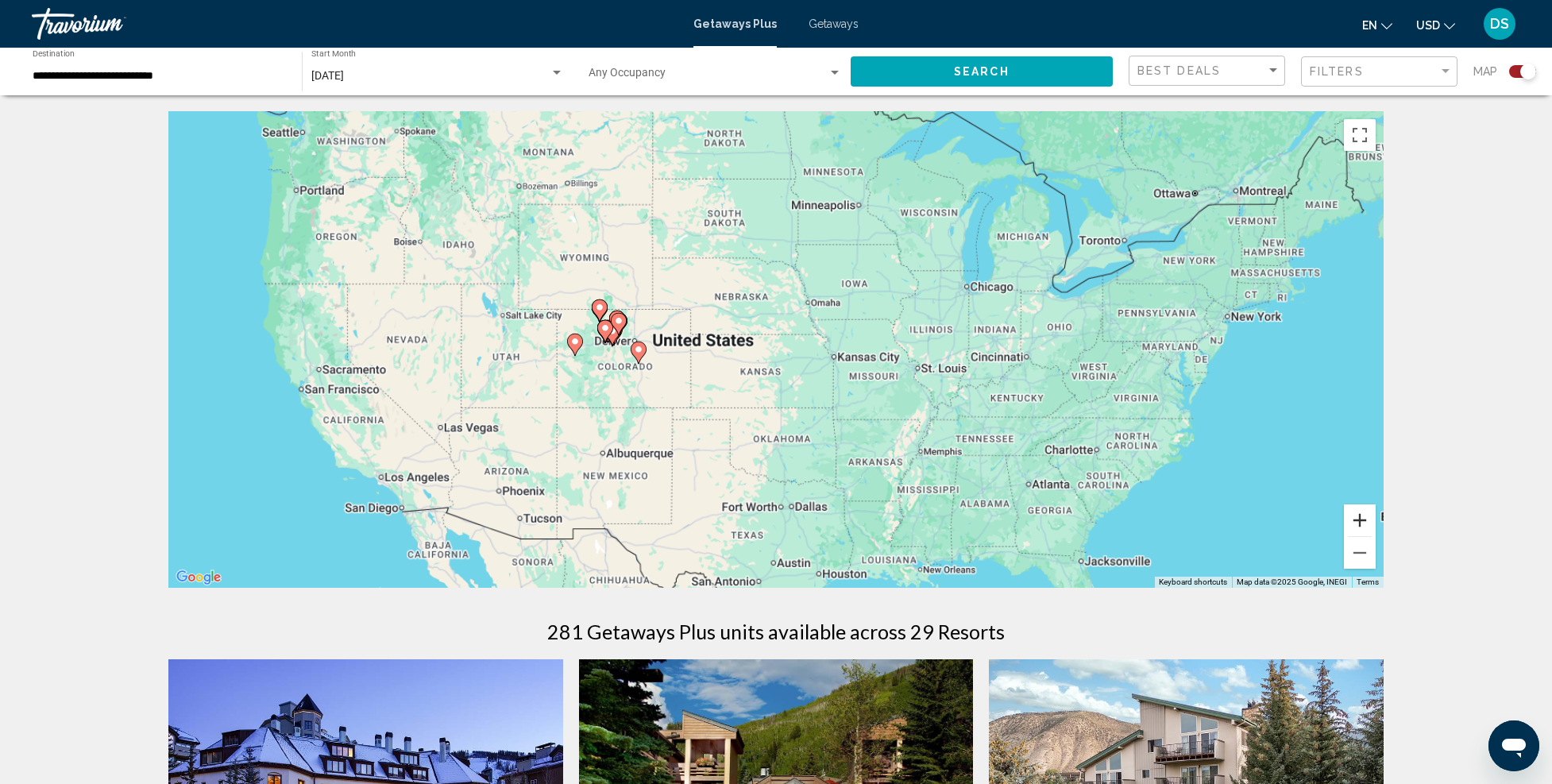
click at [1363, 511] on button "Zoom in" at bounding box center [1360, 520] width 31 height 31
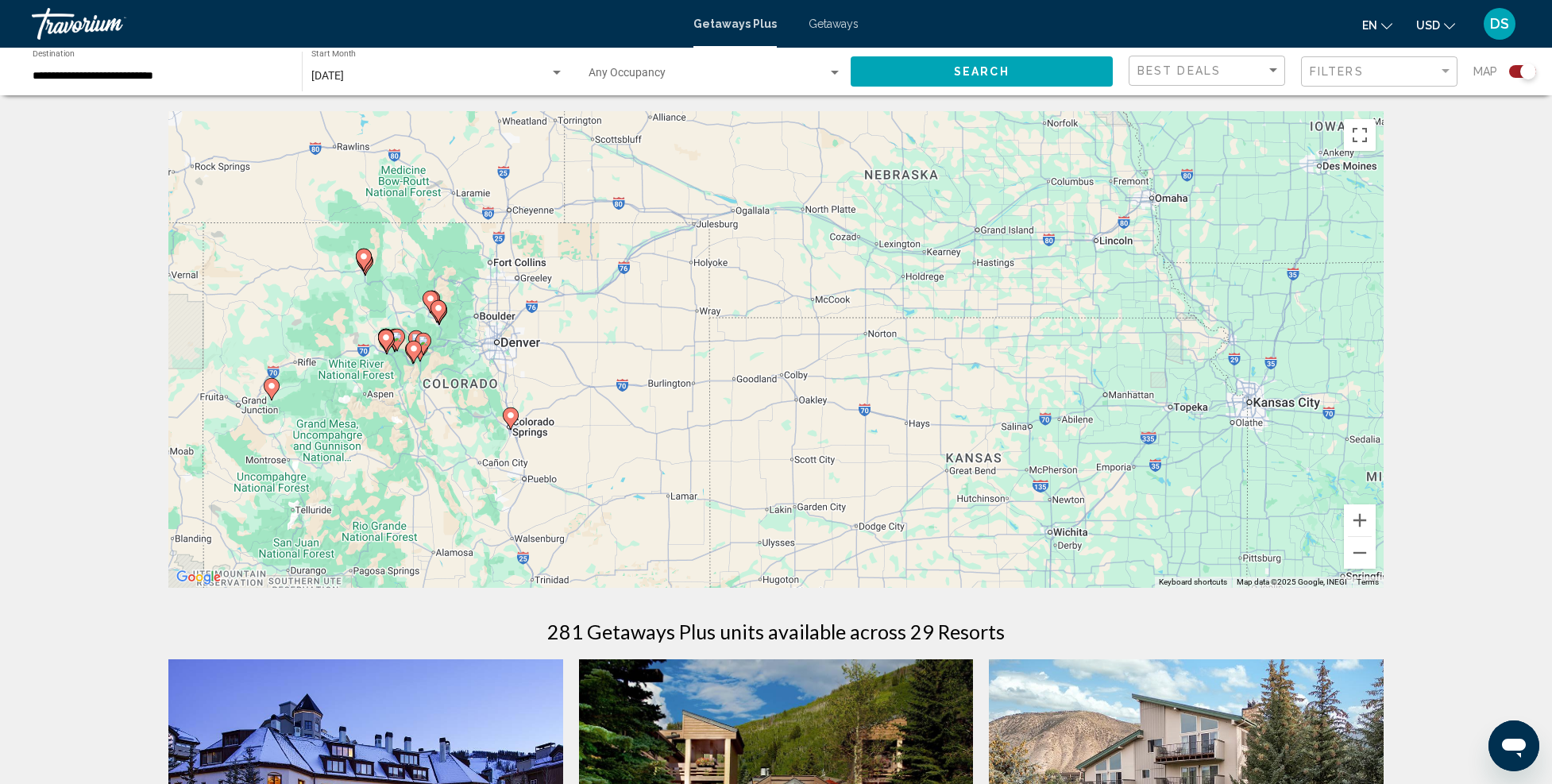
drag, startPoint x: 493, startPoint y: 432, endPoint x: 653, endPoint y: 459, distance: 162.3
click at [750, 457] on div "To activate drag with keyboard, press Alt + Enter. Once in keyboard drag state,…" at bounding box center [776, 349] width 1215 height 477
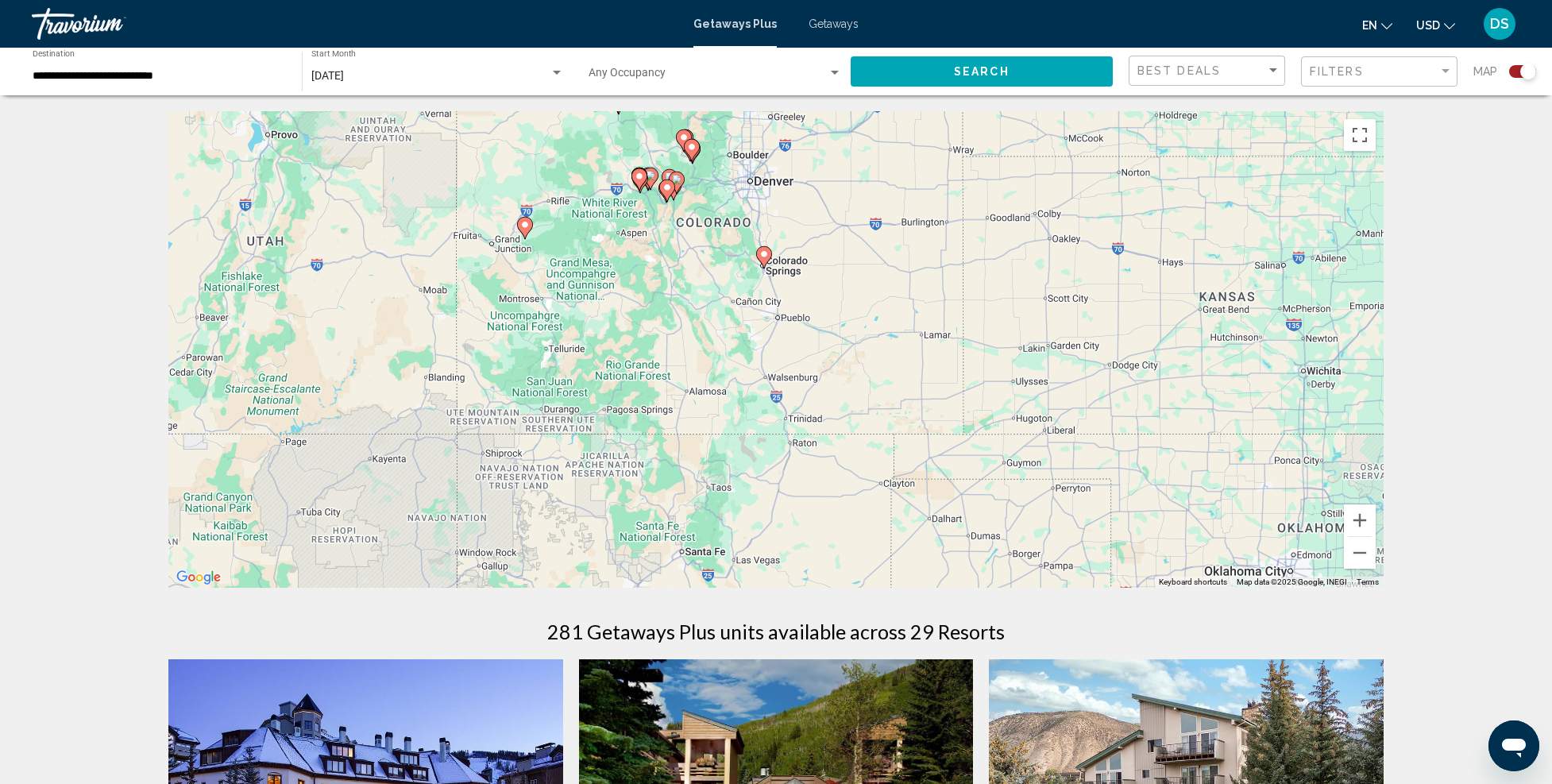
drag, startPoint x: 549, startPoint y: 496, endPoint x: 794, endPoint y: 339, distance: 291.0
click at [794, 339] on div "To activate drag with keyboard, press Alt + Enter. Once in keyboard drag state,…" at bounding box center [776, 349] width 1215 height 477
click at [553, 69] on div "Search widget" at bounding box center [556, 72] width 15 height 13
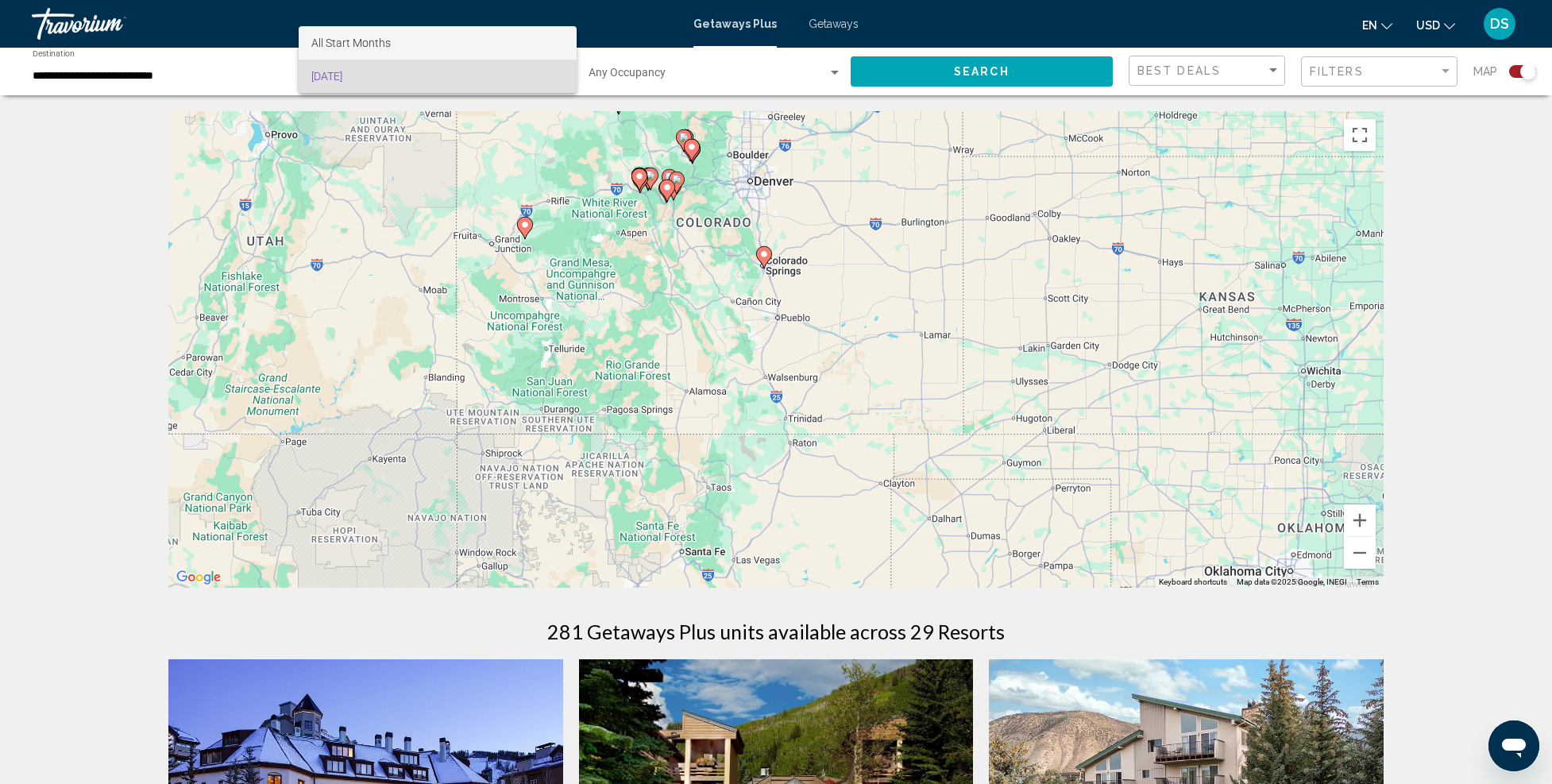
click at [434, 33] on span "All Start Months" at bounding box center [438, 43] width 254 height 33
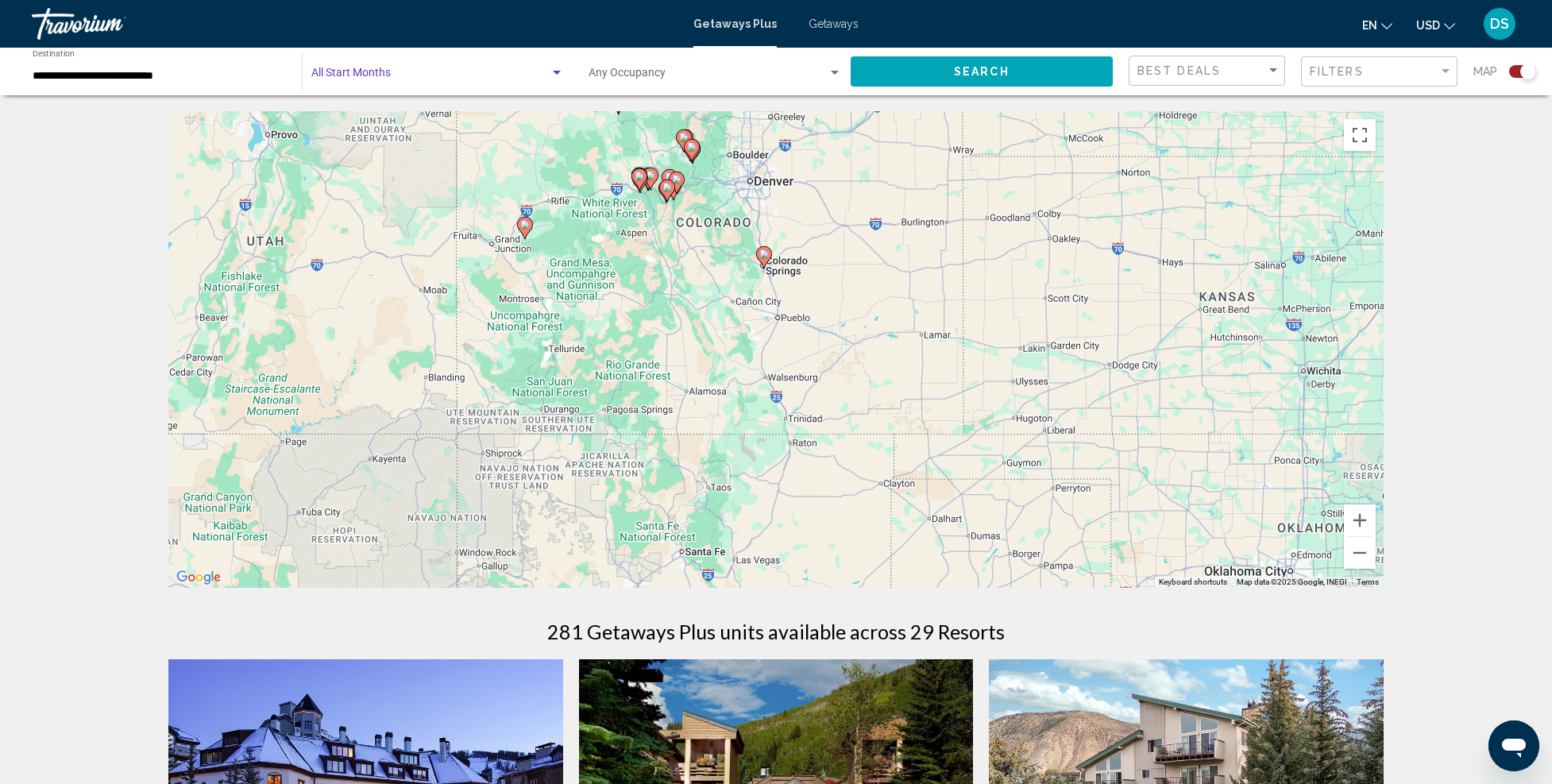
click at [984, 69] on span "Search" at bounding box center [981, 71] width 56 height 13
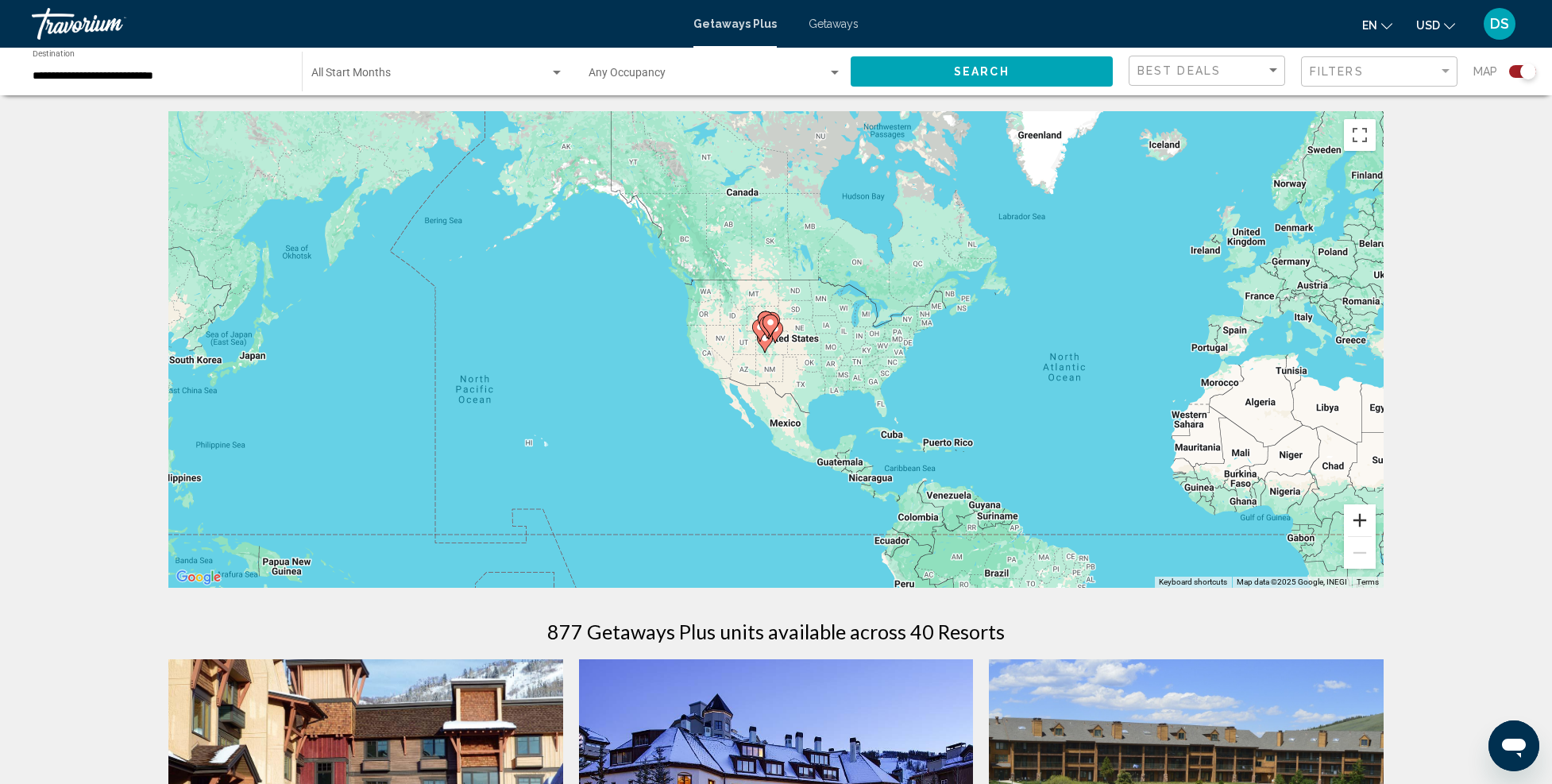
click at [1354, 512] on button "Zoom in" at bounding box center [1360, 520] width 31 height 31
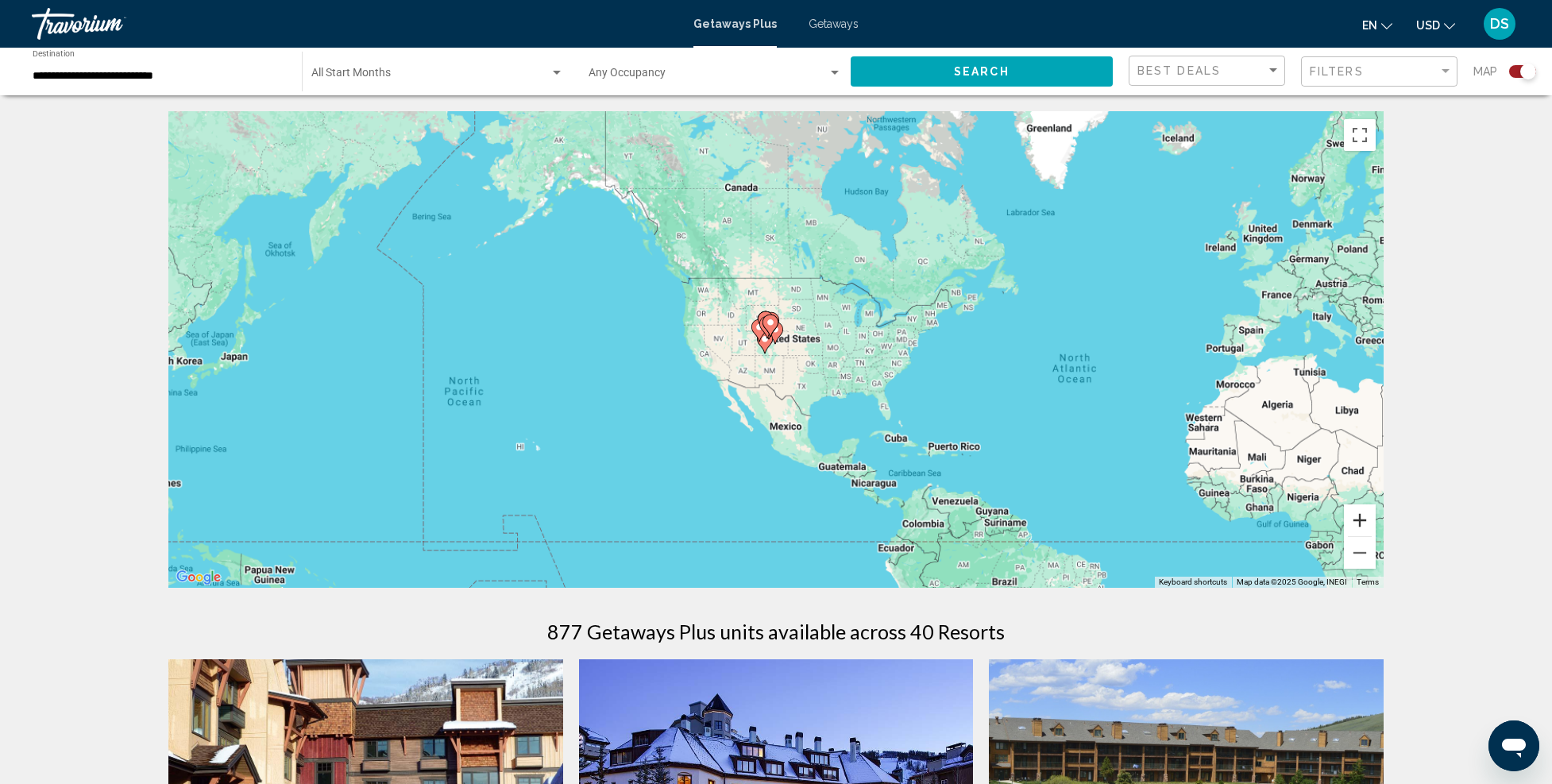
click at [1354, 512] on button "Zoom in" at bounding box center [1360, 520] width 31 height 31
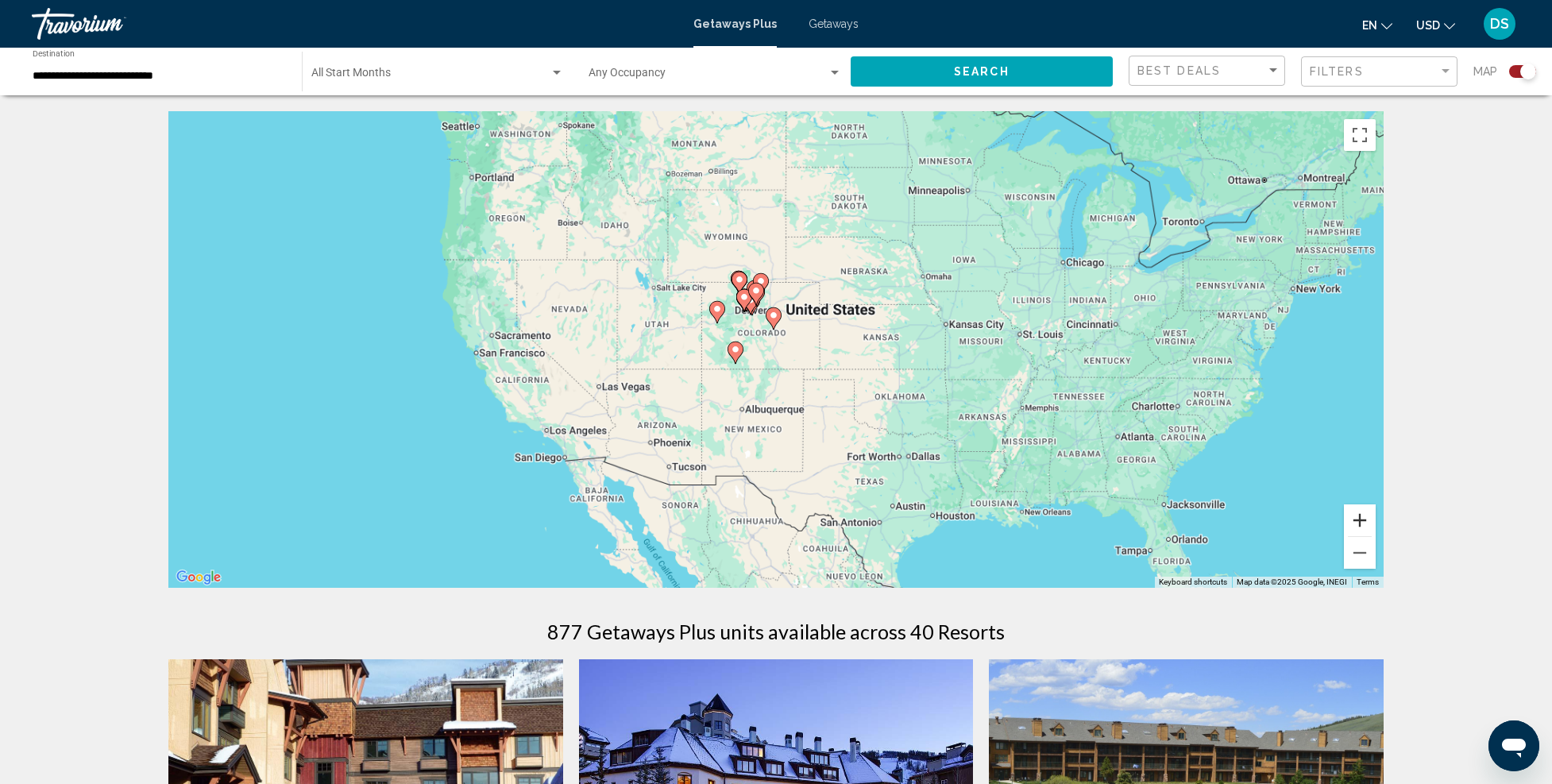
click at [1354, 512] on button "Zoom in" at bounding box center [1360, 520] width 31 height 31
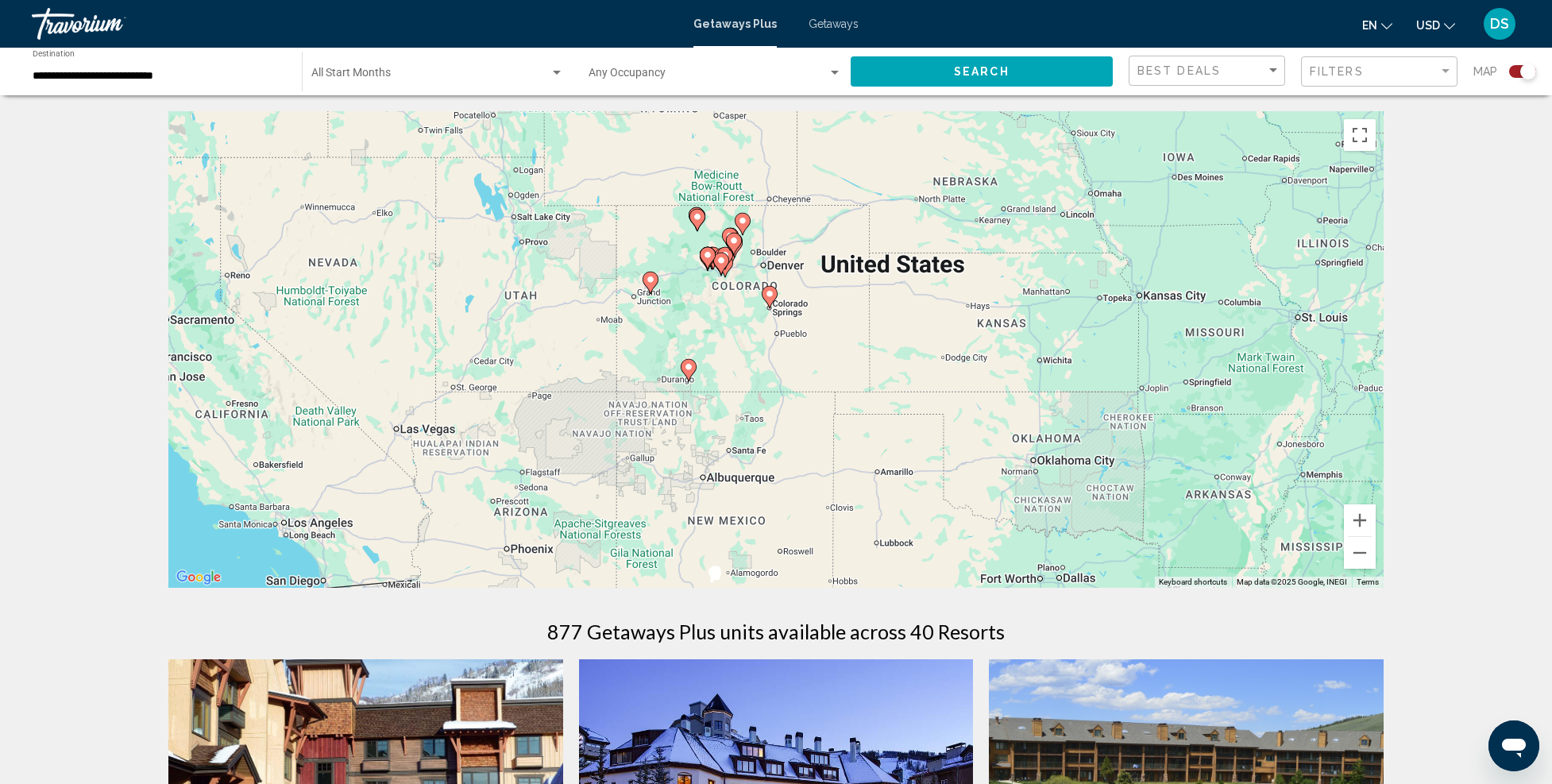
click at [686, 369] on image "Main content" at bounding box center [689, 367] width 10 height 10
type input "**********"
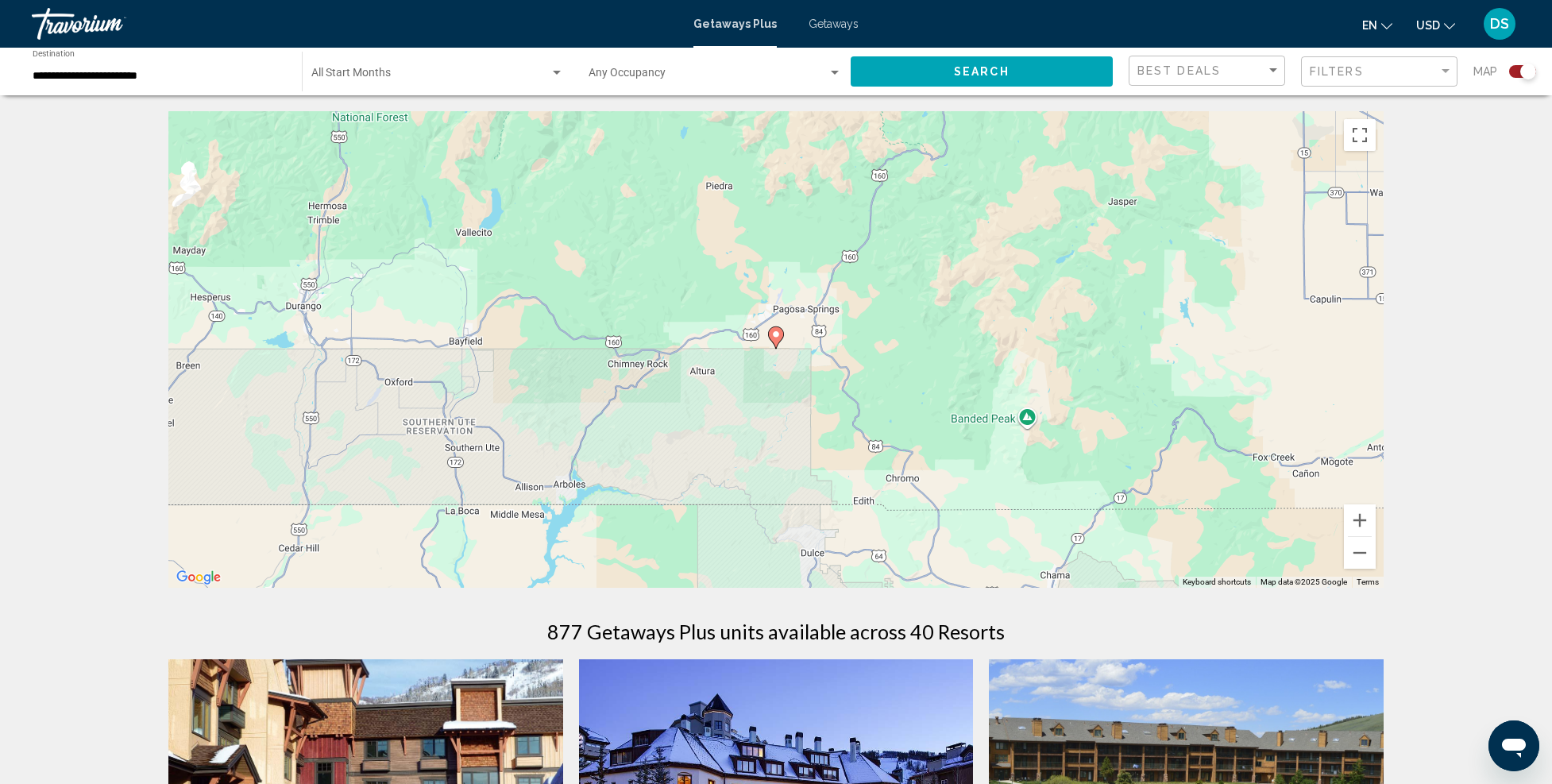
click at [779, 339] on icon "Main content" at bounding box center [776, 337] width 15 height 21
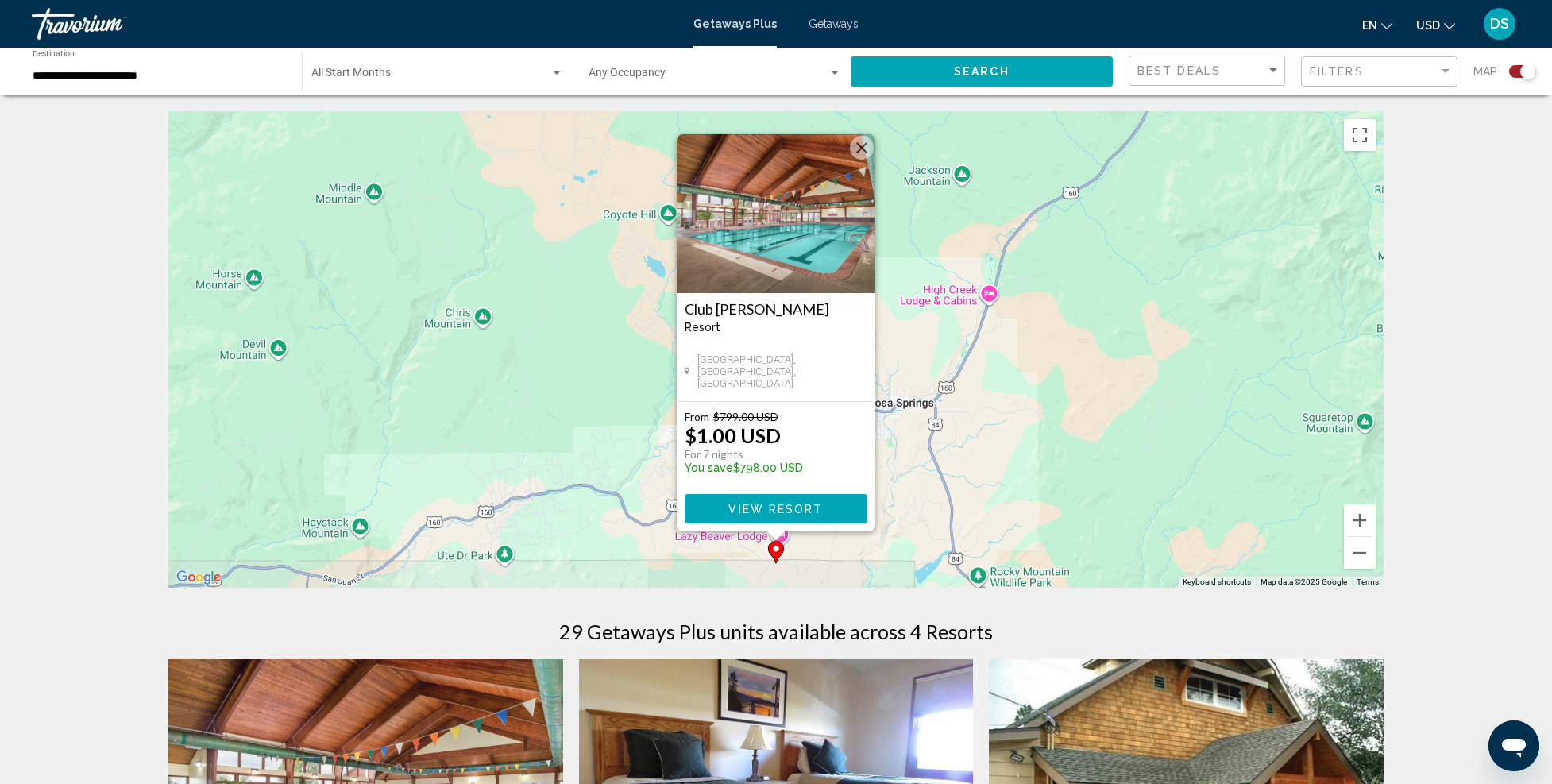
click at [768, 216] on img "Main content" at bounding box center [776, 213] width 199 height 159
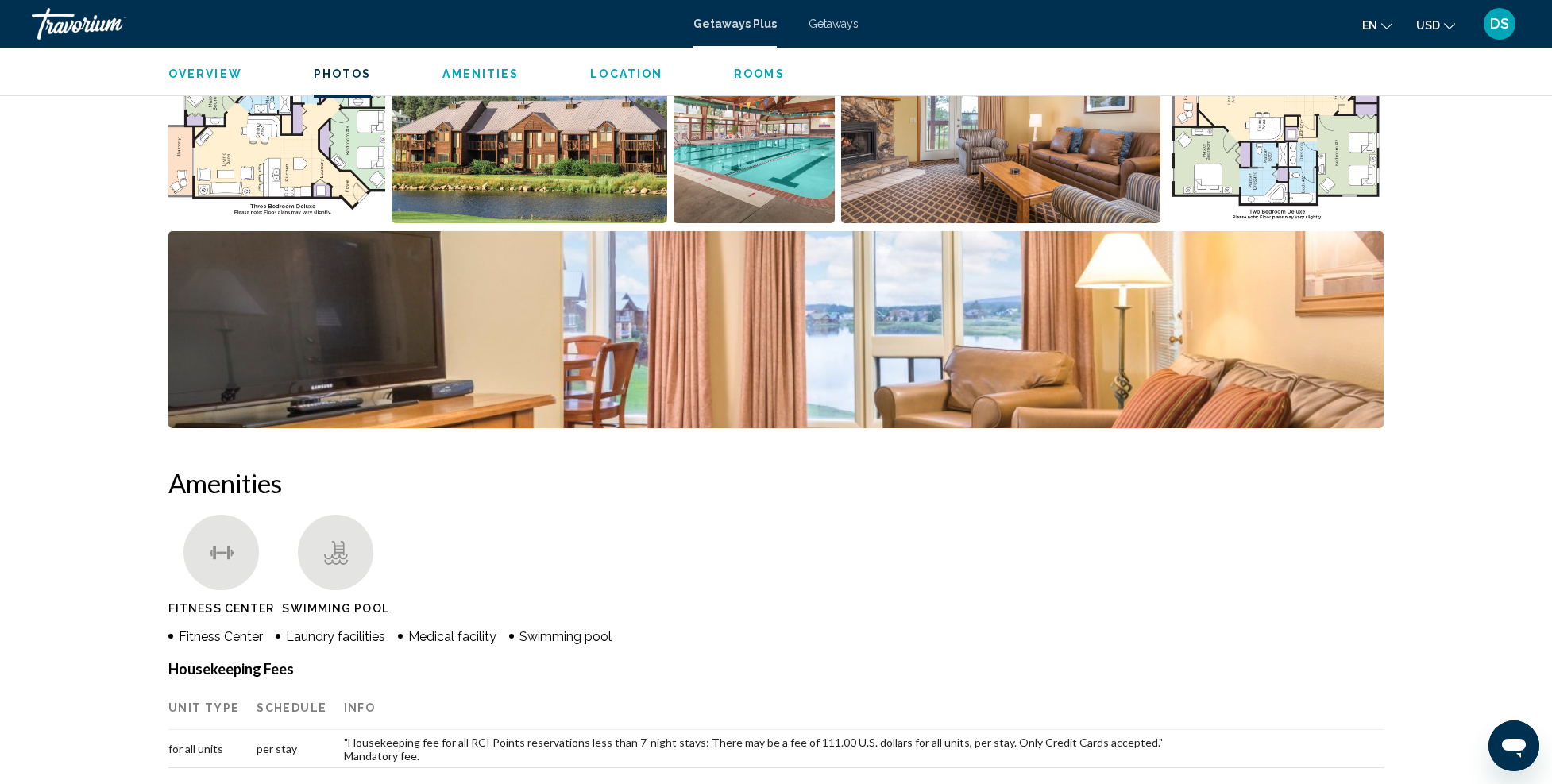
scroll to position [508, 0]
